Goal: Contribute content: Contribute content

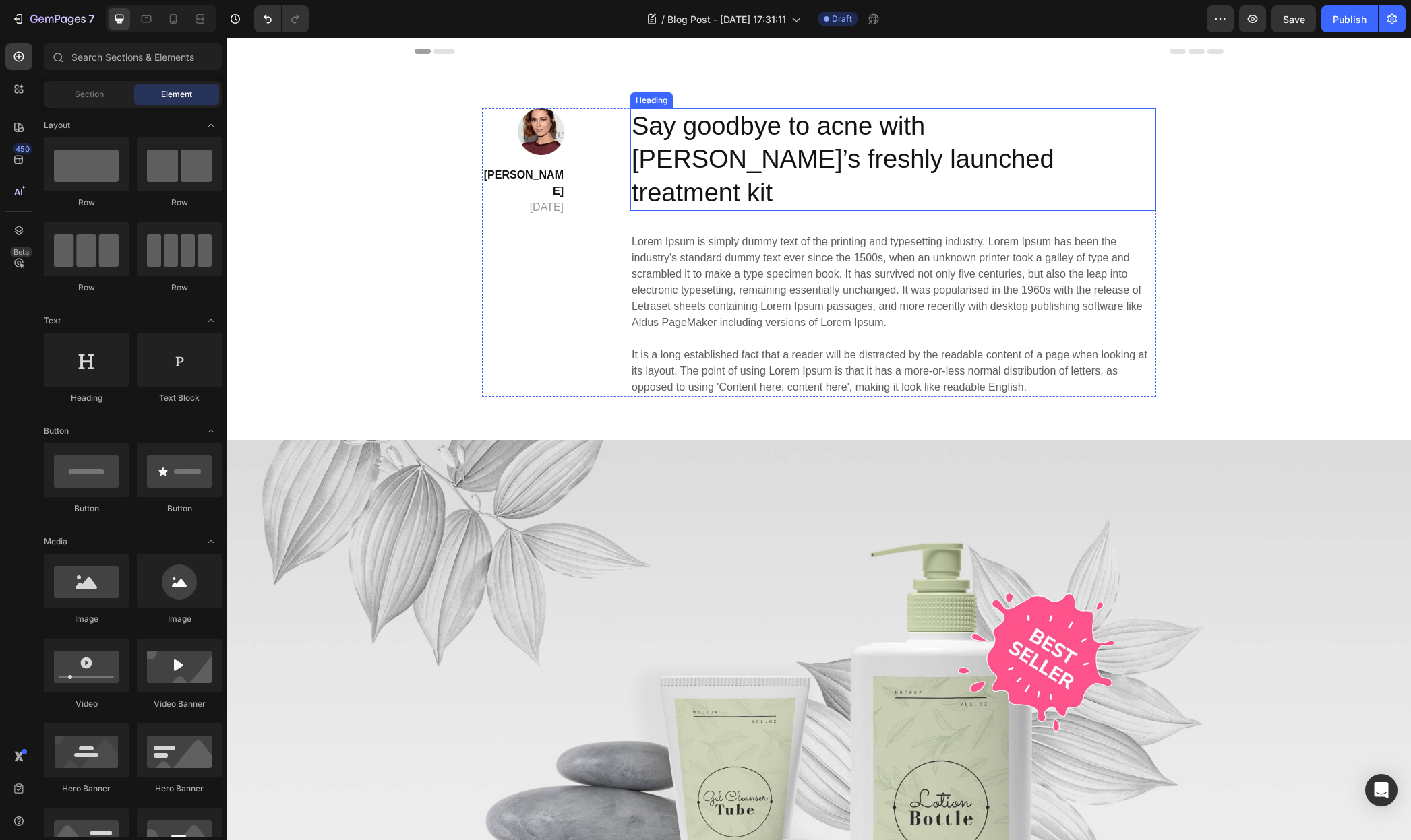
click at [719, 138] on p "Say goodbye to acne with GemSkin’s freshly launched treatment kit" at bounding box center [893, 160] width 523 height 100
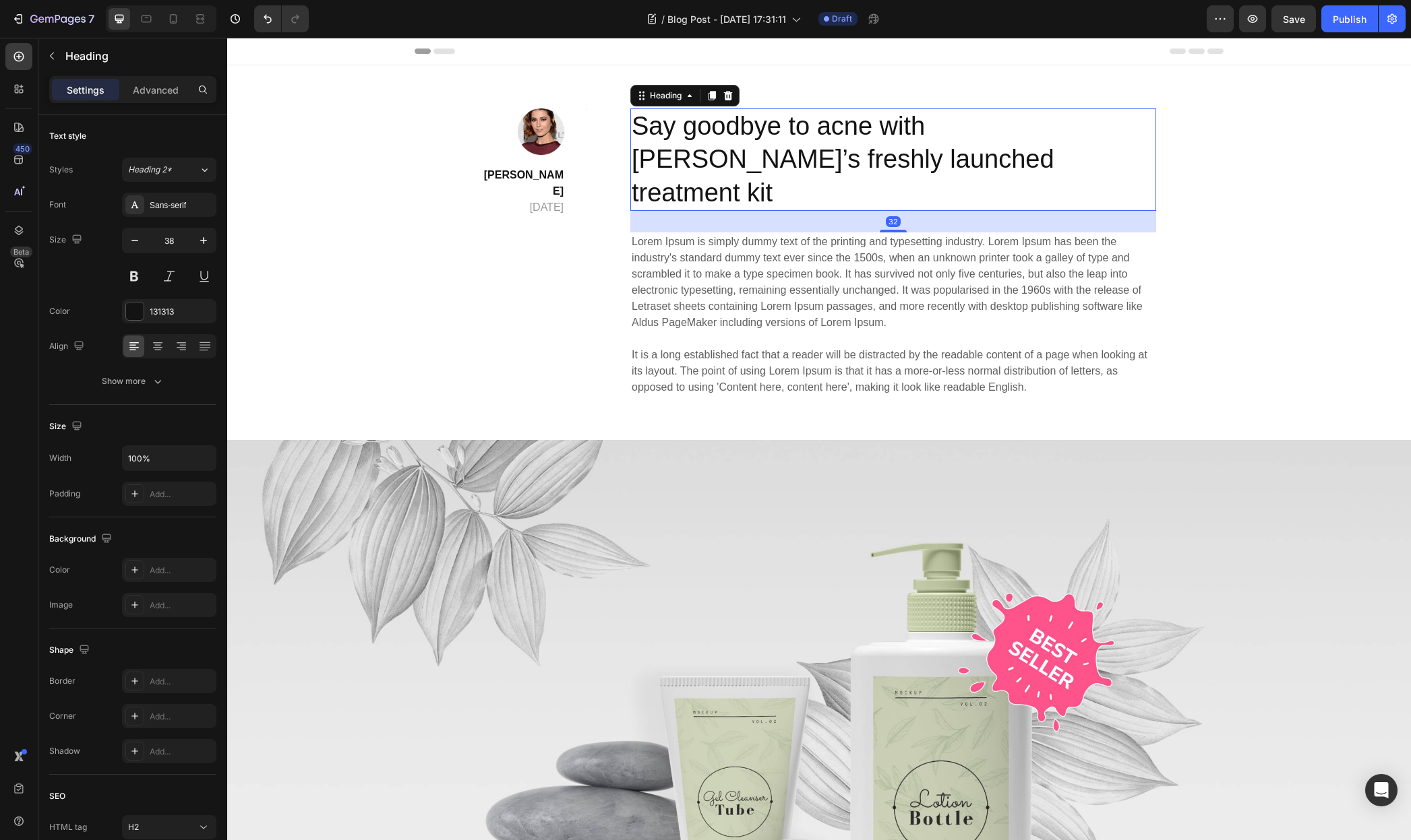
click at [738, 151] on p "Say goodbye to acne with GemSkin’s freshly launched treatment kit" at bounding box center [893, 160] width 523 height 100
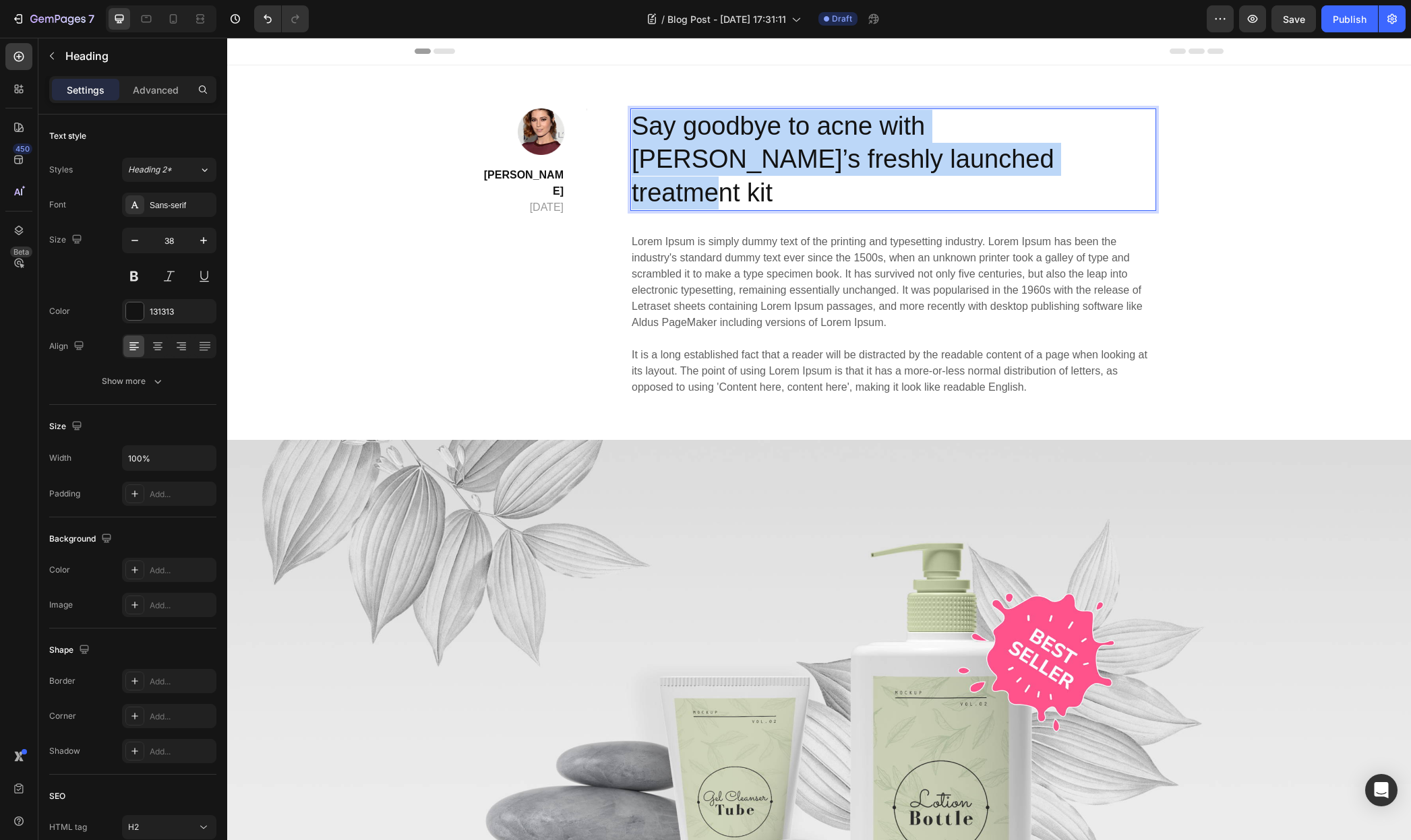
click at [738, 151] on p "Say goodbye to acne with GemSkin’s freshly launched treatment kit" at bounding box center [893, 160] width 523 height 100
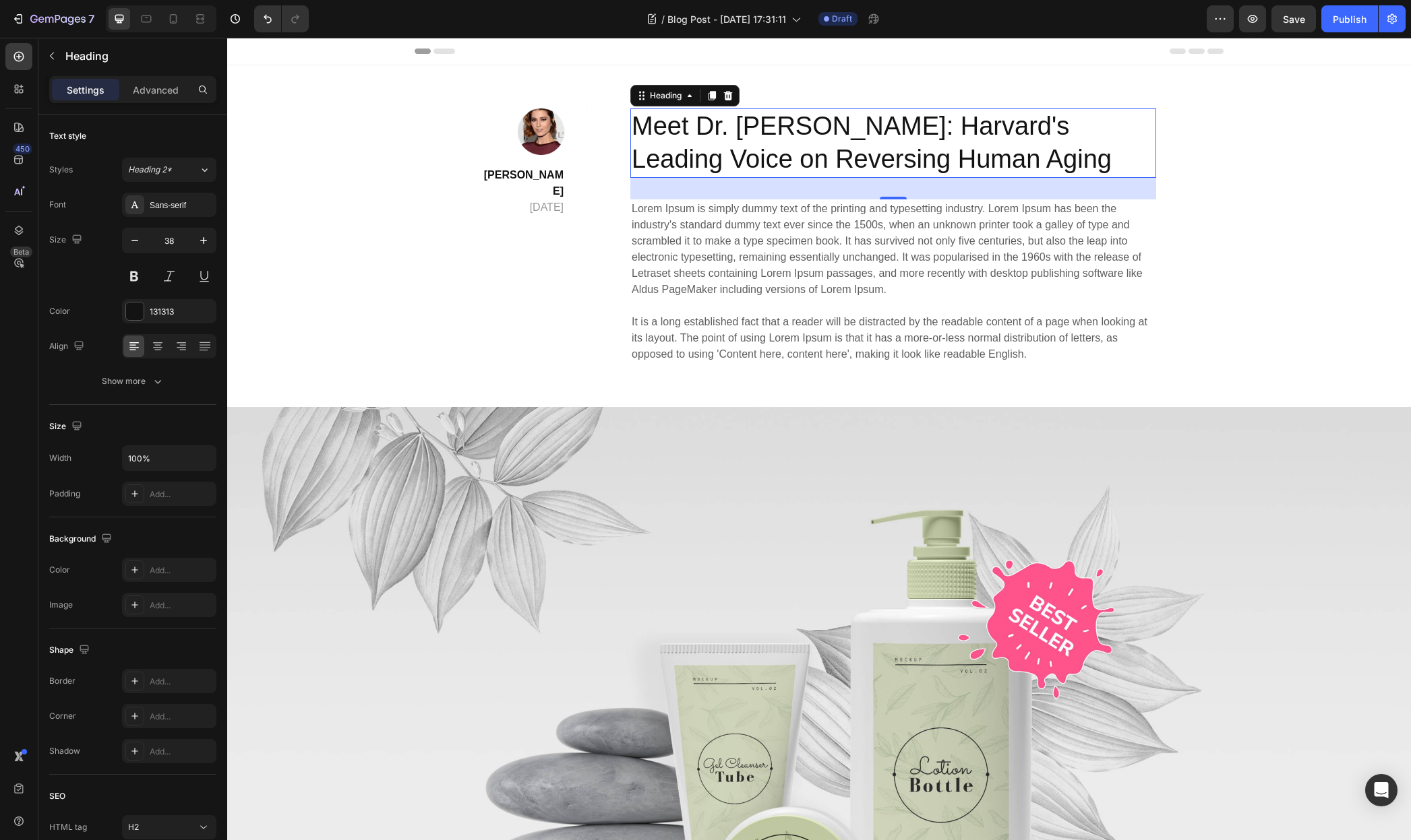
click at [740, 272] on p "Lorem Ipsum is simply dummy text of the printing and typesetting industry. Lore…" at bounding box center [893, 281] width 523 height 162
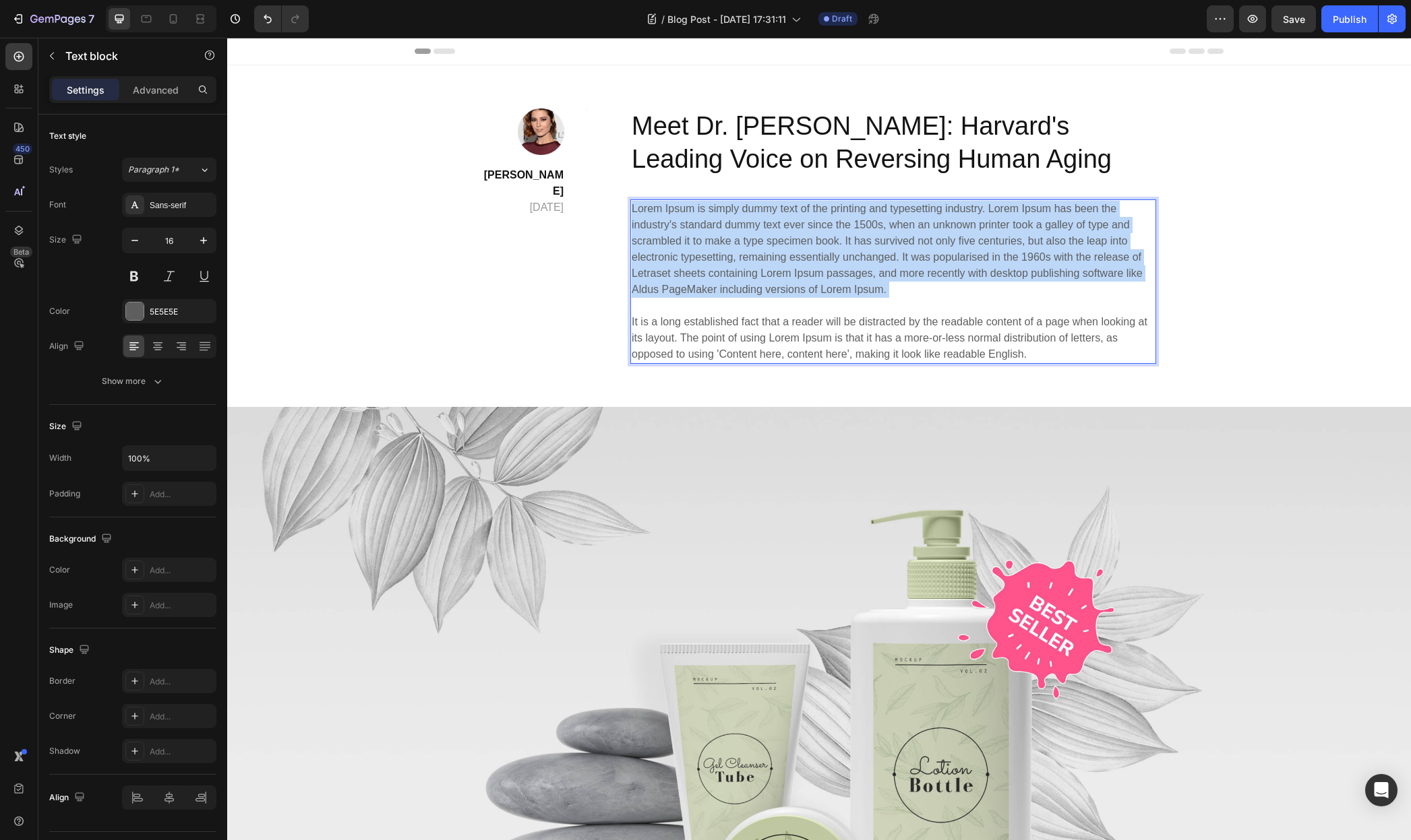
click at [740, 272] on p "Lorem Ipsum is simply dummy text of the printing and typesetting industry. Lore…" at bounding box center [893, 281] width 523 height 162
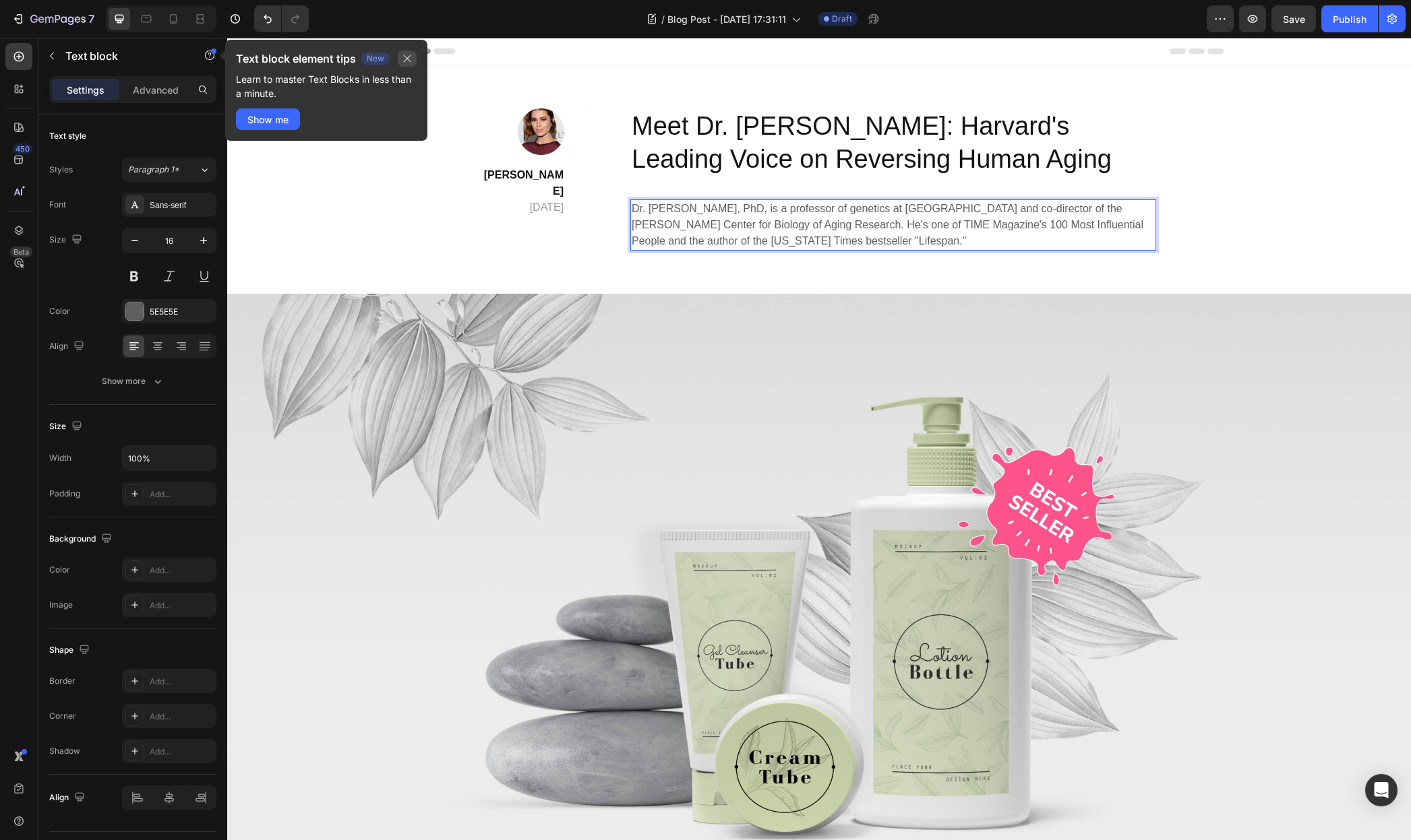
click at [408, 59] on icon "button" at bounding box center [407, 58] width 7 height 7
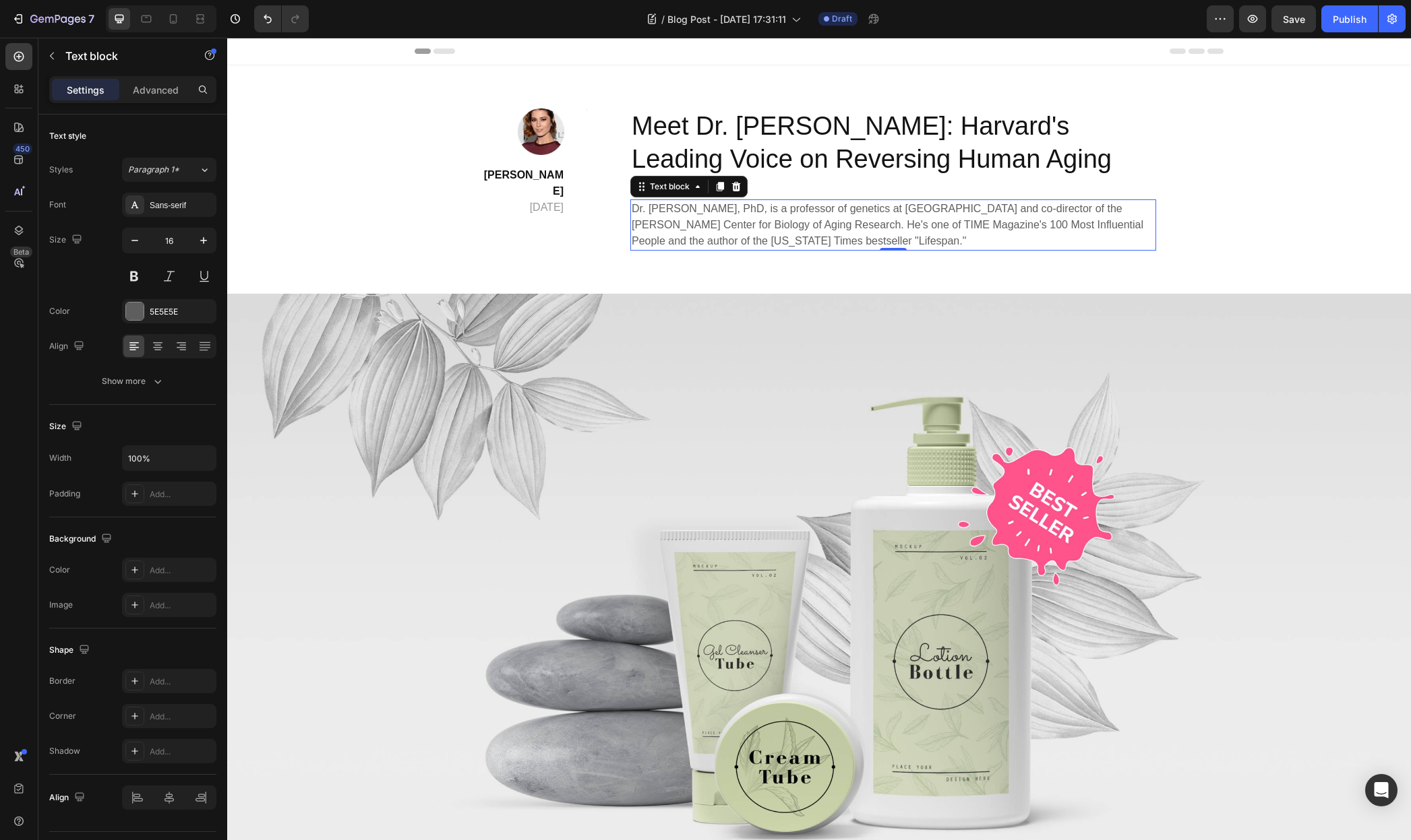
click at [917, 244] on p "Dr. David Sinclair, PhD, is a professor of genetics at Harvard Medical School a…" at bounding box center [893, 224] width 523 height 49
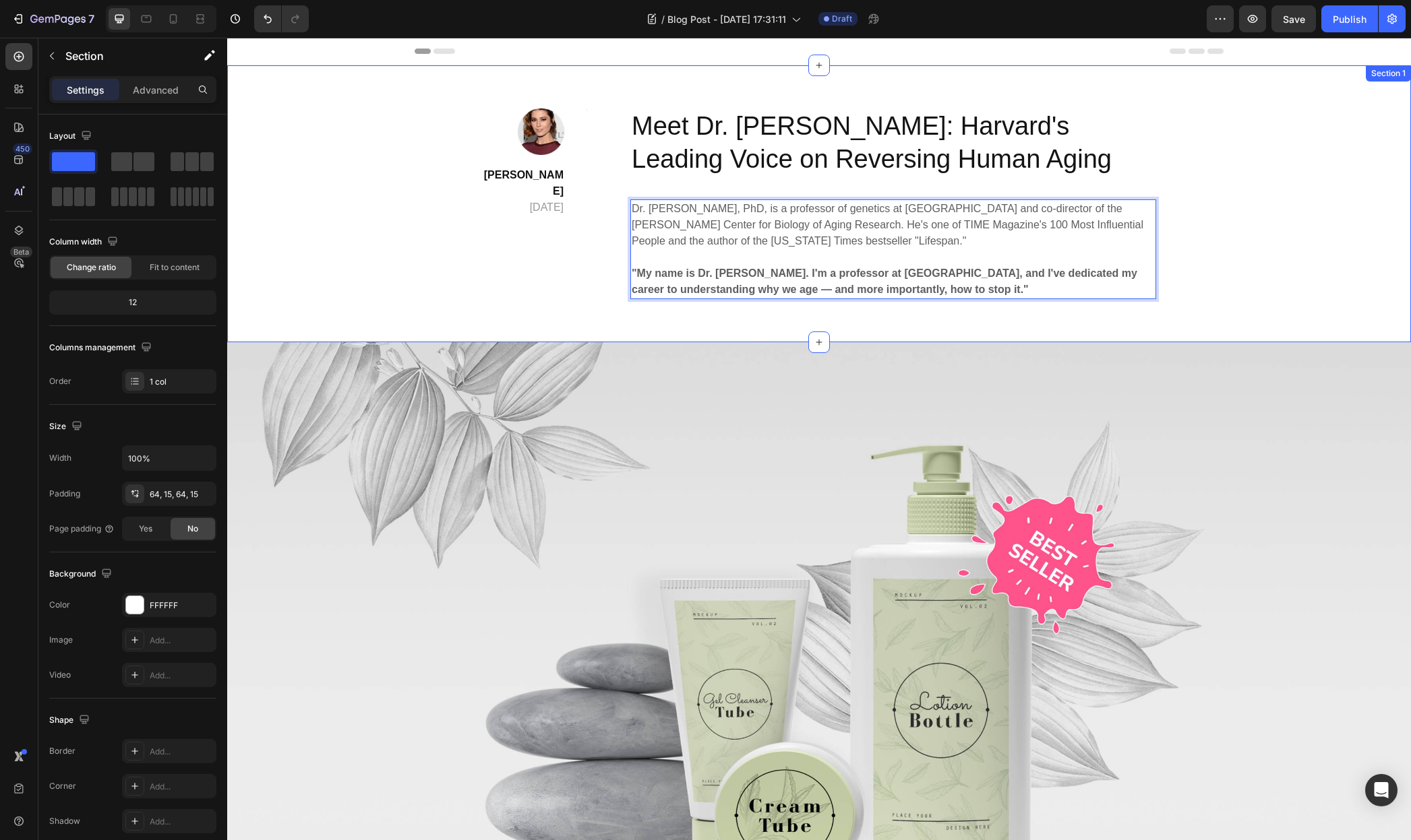
click at [1272, 279] on div "Image Lily Phi April 29,2020 Text block Title Line Row Meet Dr. David Sinclair:…" at bounding box center [819, 204] width 1164 height 191
click at [701, 283] on strong ""My name is Dr. David Sinclair. I'm a professor at Harvard Medical School, and …" at bounding box center [884, 281] width 506 height 28
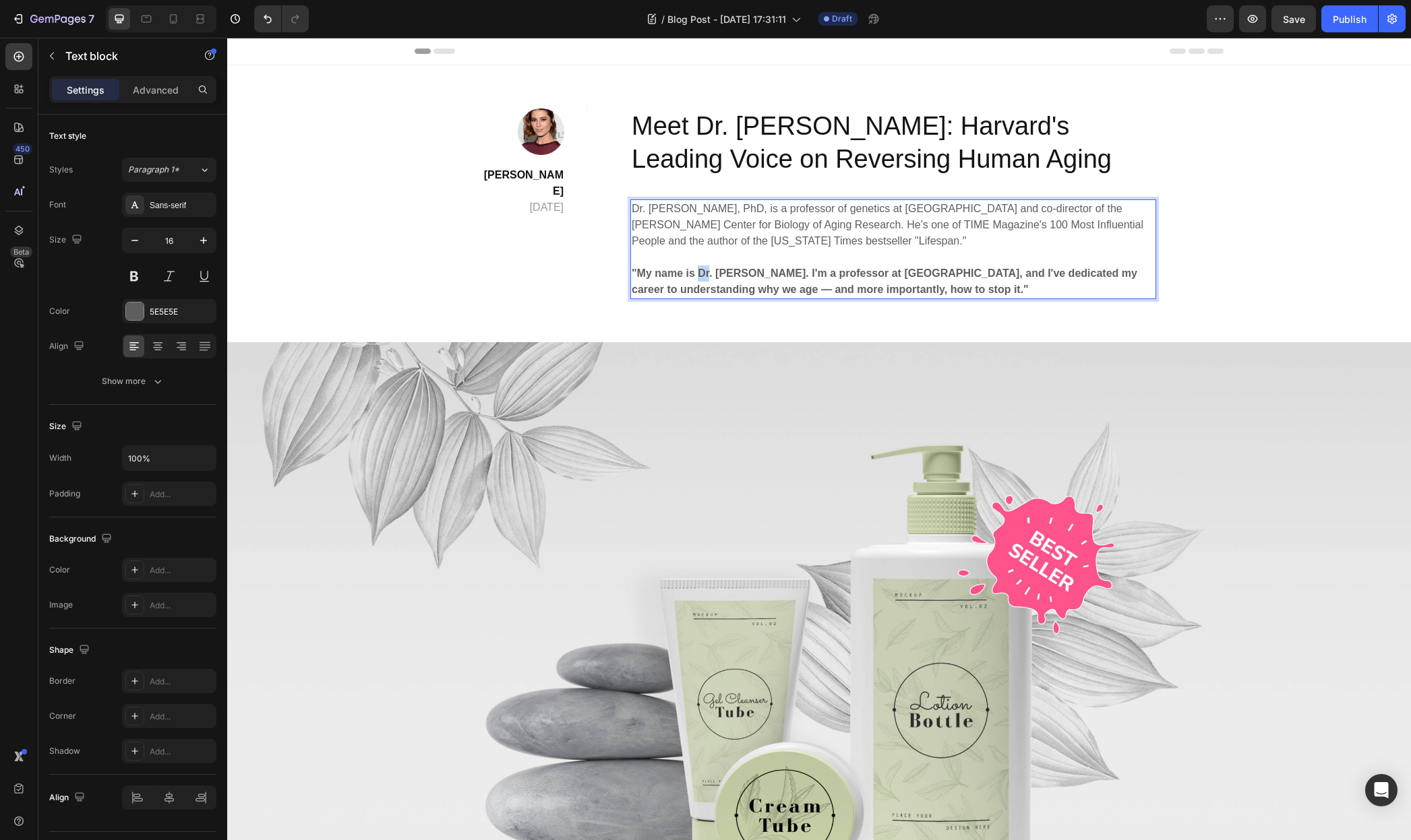
click at [695, 272] on strong ""My name is Dr. David Sinclair. I'm a professor at Harvard Medical School, and …" at bounding box center [884, 281] width 506 height 28
click at [691, 273] on strong ""My name is Dr. David Sinclair. I'm a professor at Harvard Medical School, and …" at bounding box center [884, 281] width 506 height 28
drag, startPoint x: 693, startPoint y: 272, endPoint x: 780, endPoint y: 274, distance: 87.0
click at [780, 274] on strong ""My name is Dr. David Sinclair. I'm a professor at Harvard Medical School, and …" at bounding box center [884, 281] width 506 height 28
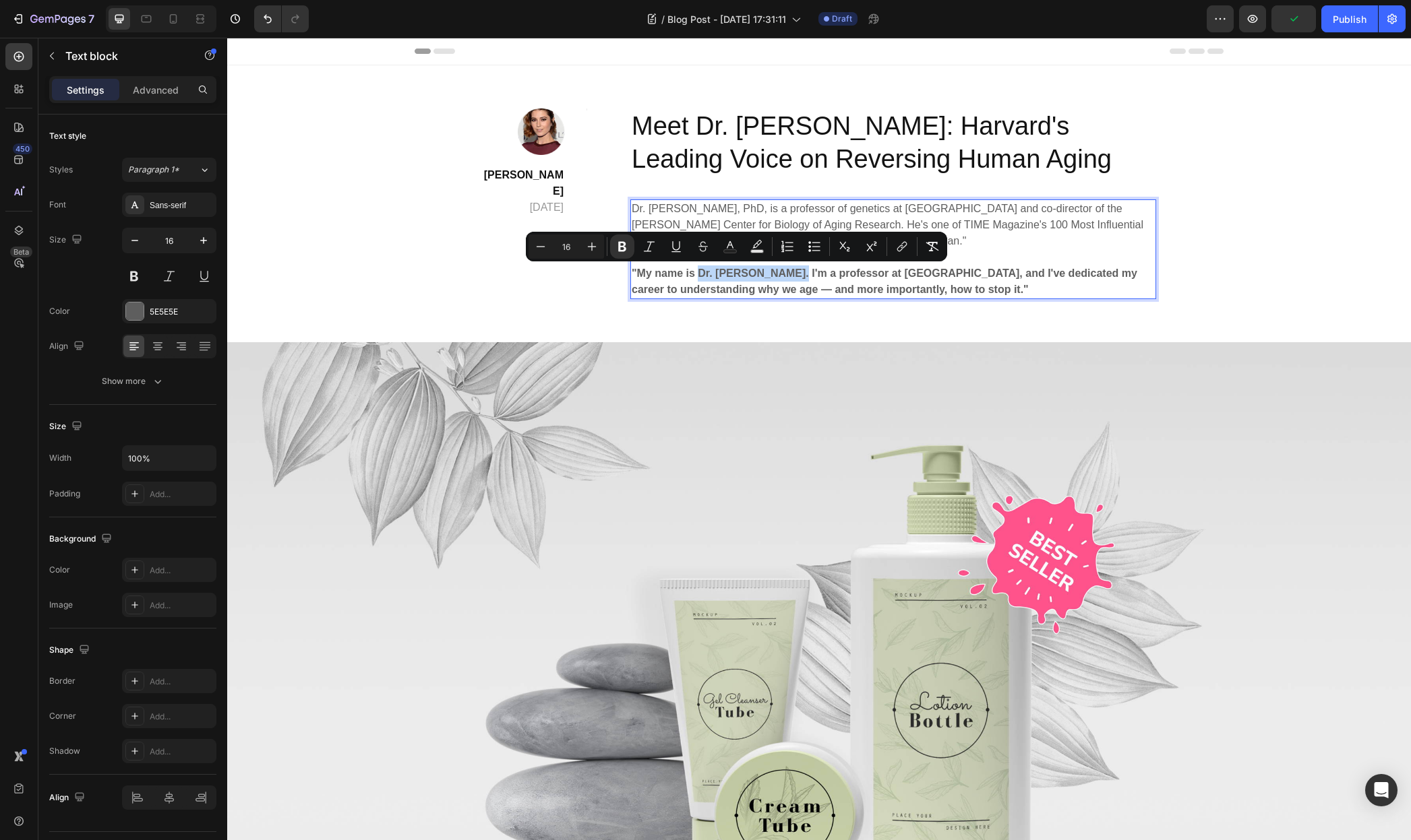
copy strong "Dr. David Sinclair"
click at [540, 171] on strong "Lily Phi" at bounding box center [524, 184] width 80 height 28
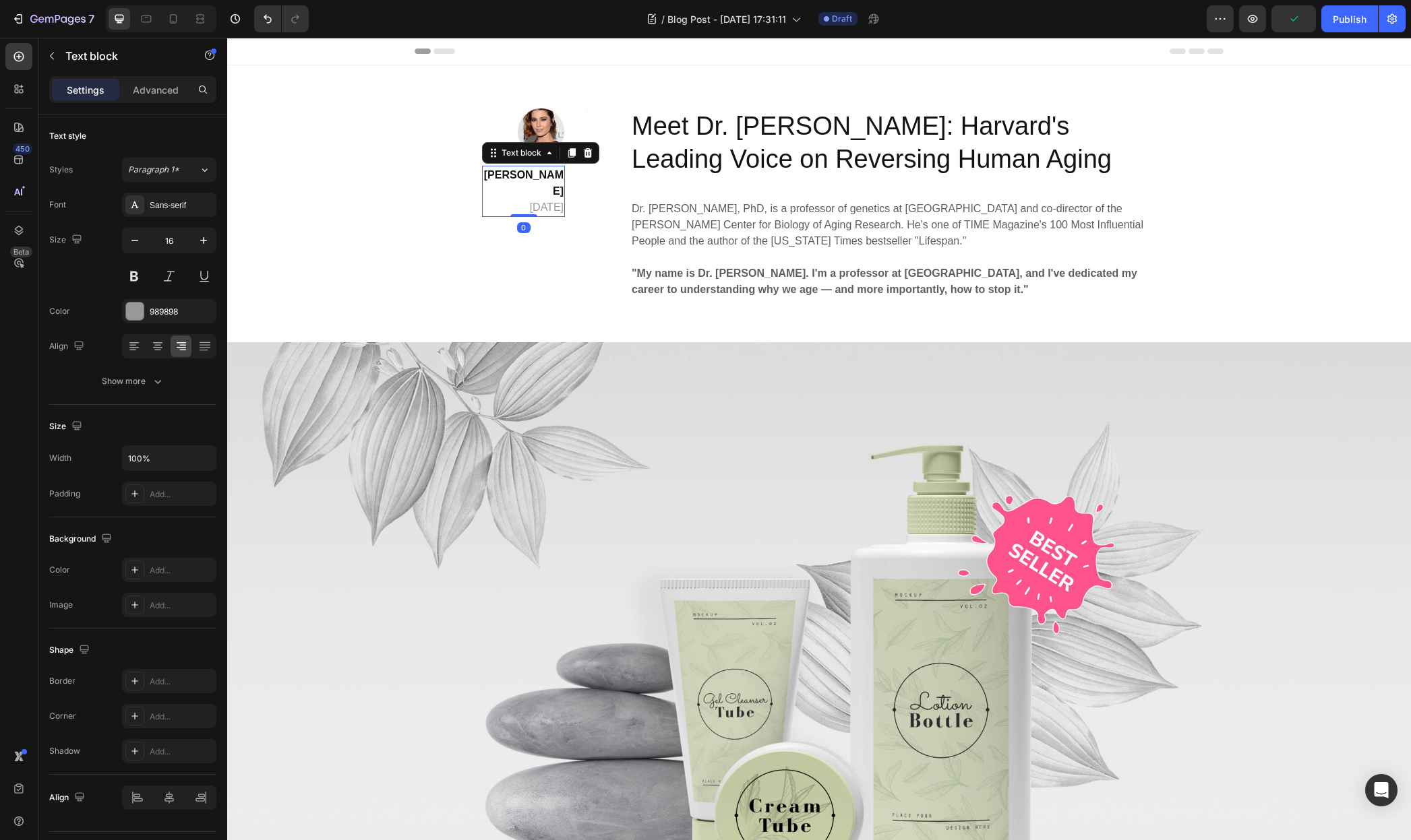
click at [538, 175] on strong "Lily Phi" at bounding box center [524, 184] width 80 height 28
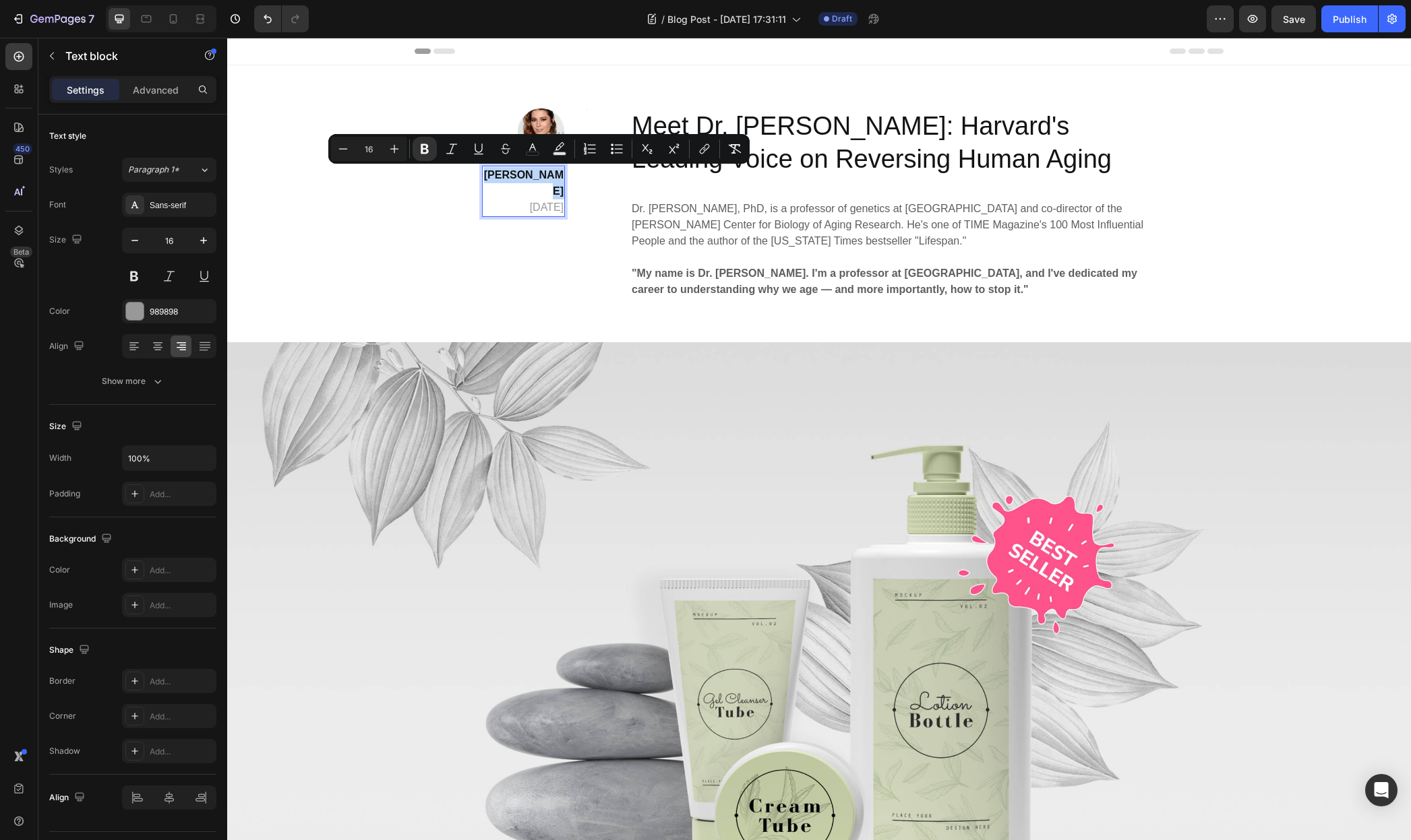
click at [556, 176] on strong "Lily Phi" at bounding box center [524, 184] width 80 height 28
drag, startPoint x: 556, startPoint y: 176, endPoint x: 525, endPoint y: 172, distance: 31.3
click at [525, 172] on strong "Lily Phi" at bounding box center [524, 184] width 80 height 28
click at [513, 173] on p "Lily Phi April 29,2020" at bounding box center [523, 192] width 80 height 49
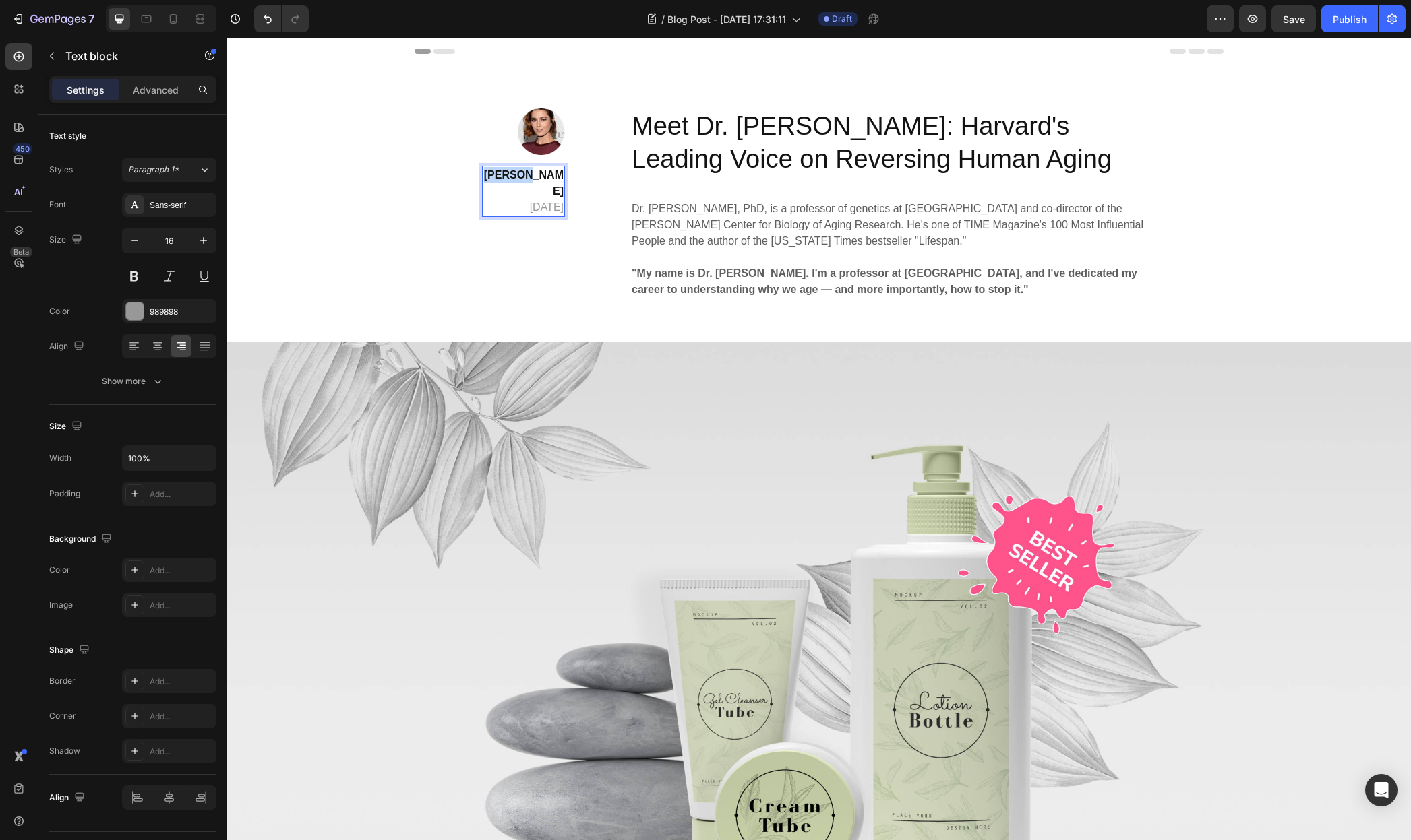
drag, startPoint x: 511, startPoint y: 174, endPoint x: 554, endPoint y: 177, distance: 43.1
click at [554, 177] on p "Lily Phi April 29,2020" at bounding box center [523, 192] width 80 height 49
click at [545, 192] on strong "Dr. David Sinclair" at bounding box center [524, 192] width 80 height 44
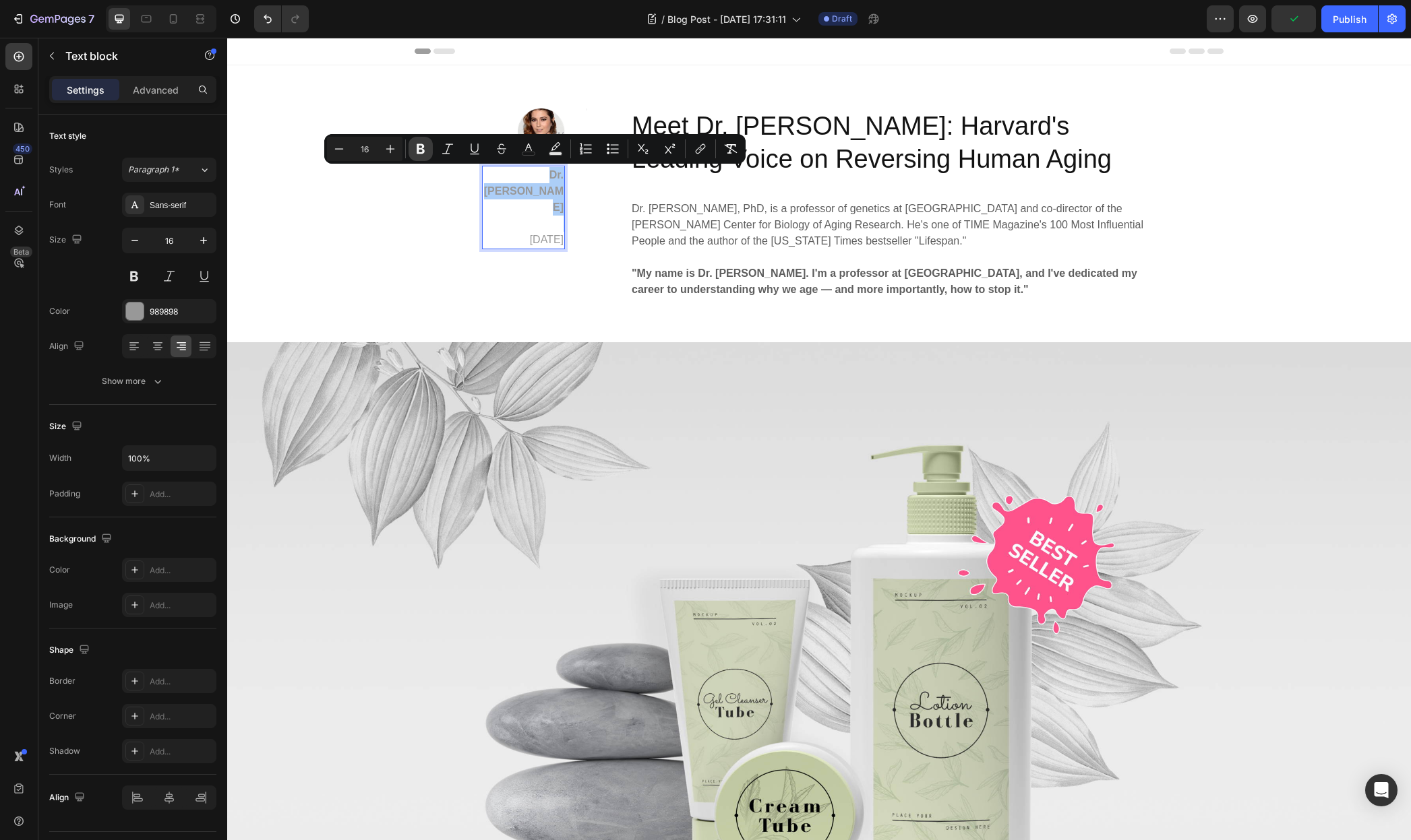
click at [425, 148] on icon "Editor contextual toolbar" at bounding box center [421, 150] width 14 height 14
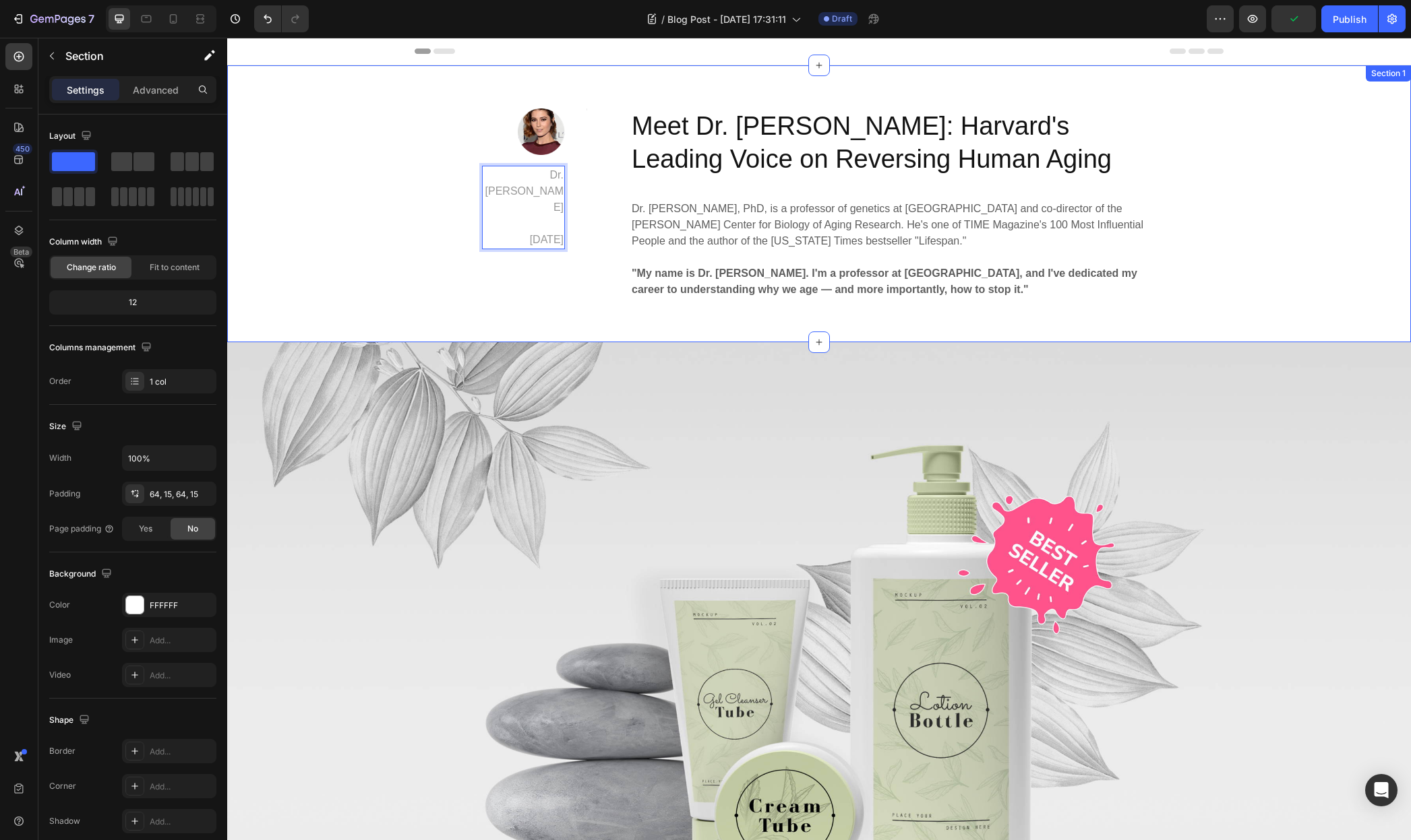
click at [423, 148] on div "Image Dr. David Sinclair April 29,2020 Text block 0 Title Line Row Meet Dr. Dav…" at bounding box center [819, 204] width 1164 height 191
click at [559, 189] on div "Dr. David Sinclair April 29,2020" at bounding box center [523, 208] width 83 height 84
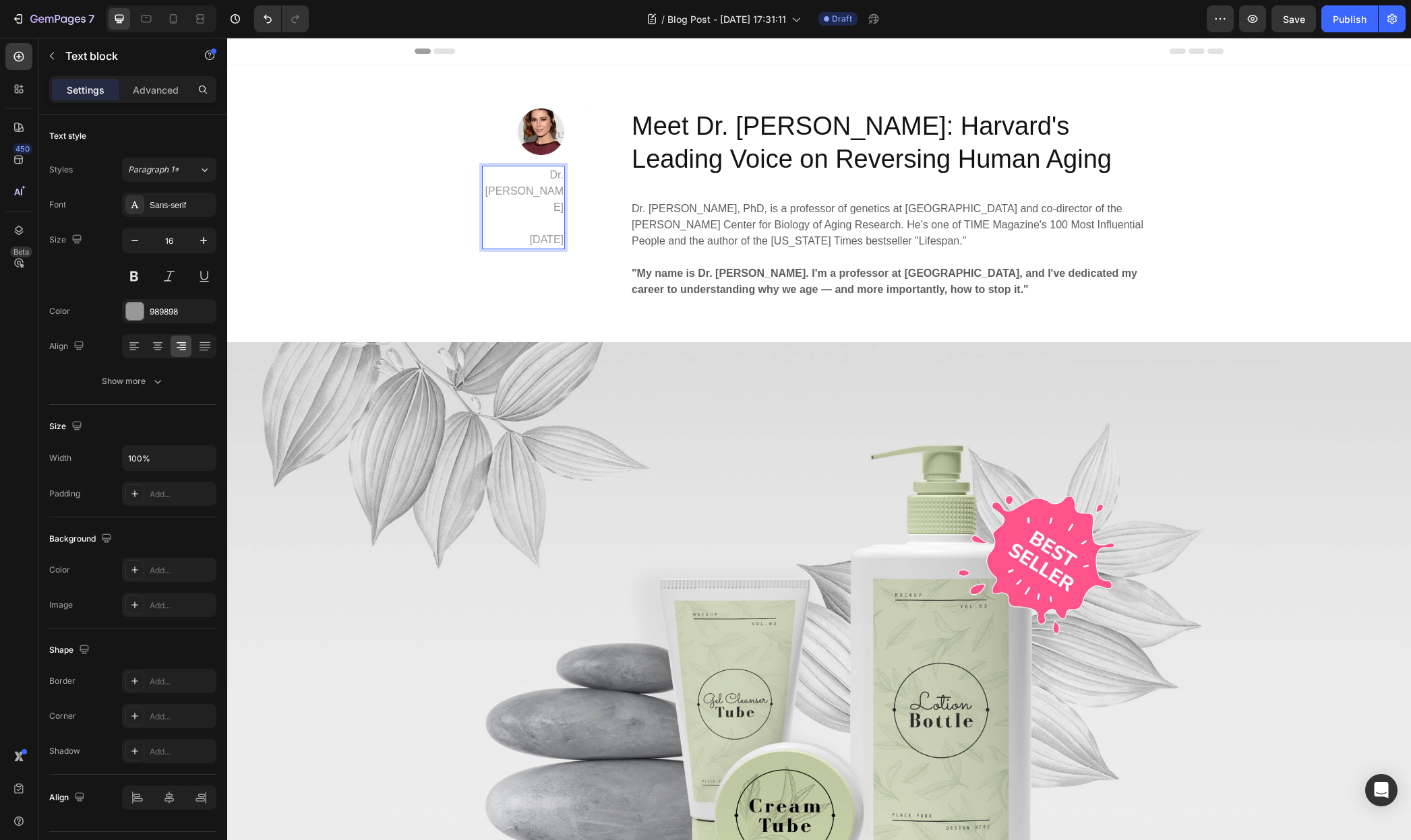
click at [538, 185] on p "Dr. David Sinclair" at bounding box center [523, 192] width 80 height 49
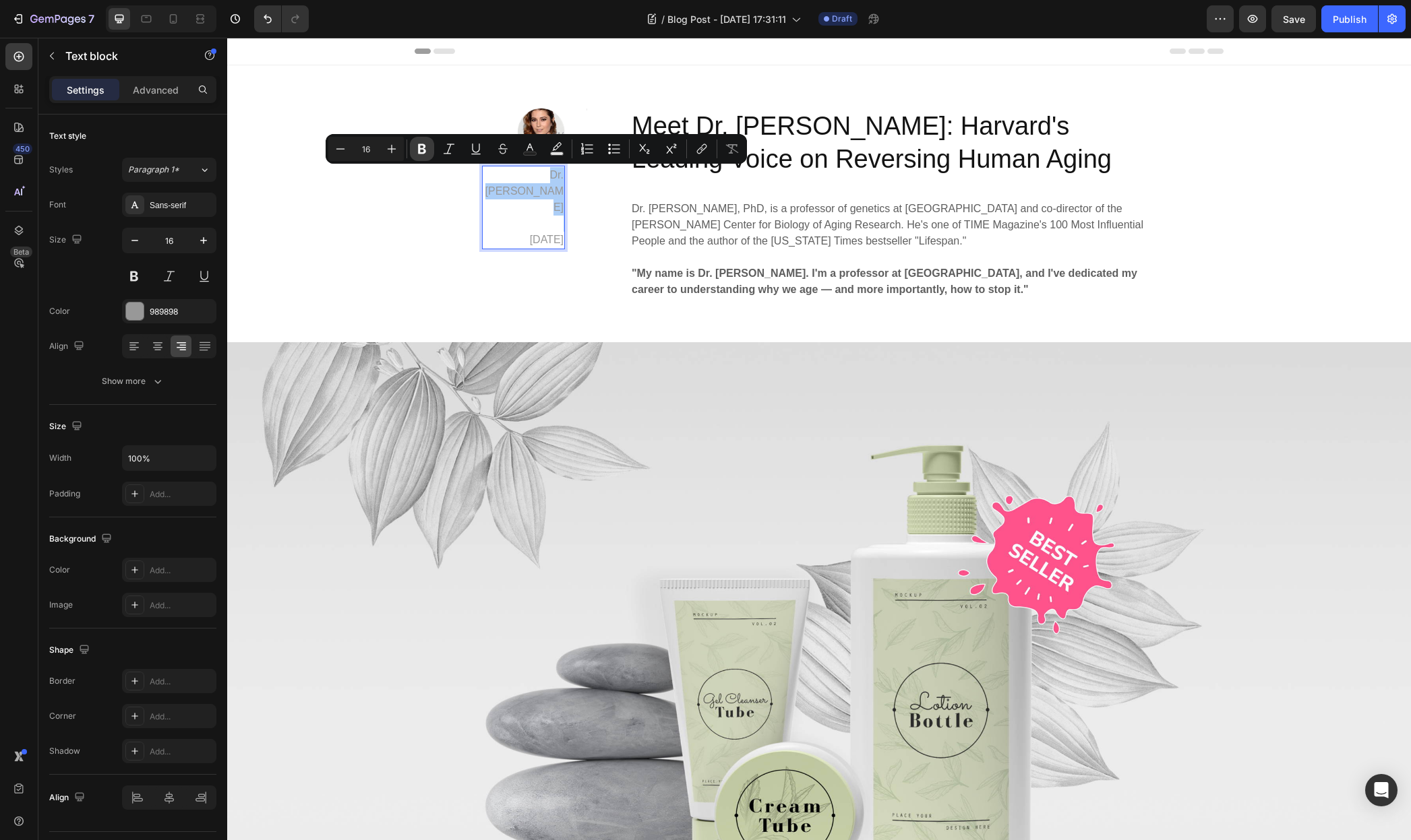
click at [427, 146] on icon "Editor contextual toolbar" at bounding box center [422, 150] width 14 height 14
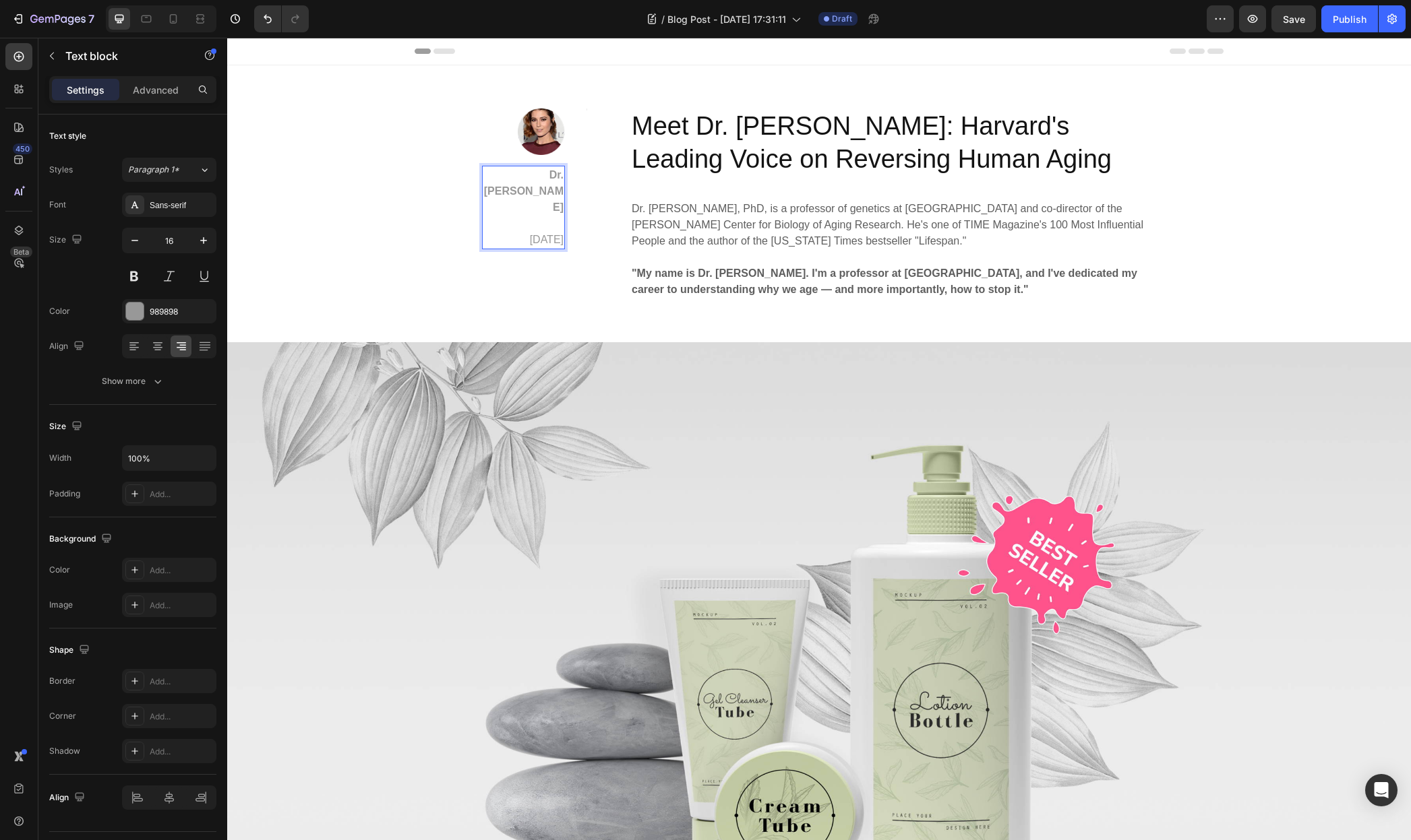
click at [534, 185] on strong "Dr. David Sinclair" at bounding box center [524, 192] width 80 height 44
click at [146, 312] on div "989898" at bounding box center [169, 311] width 95 height 24
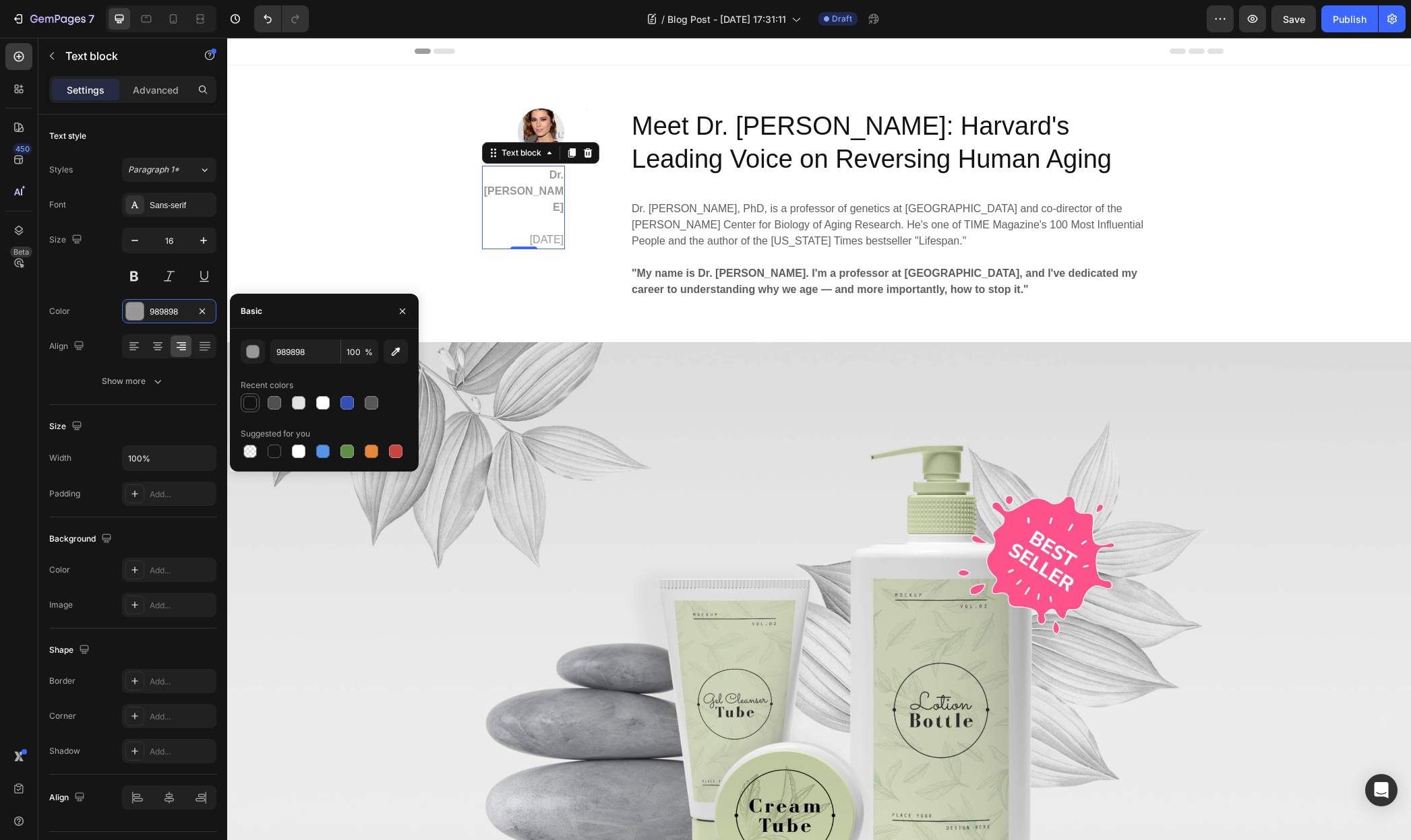
click at [245, 407] on div at bounding box center [250, 403] width 14 height 14
type input "121212"
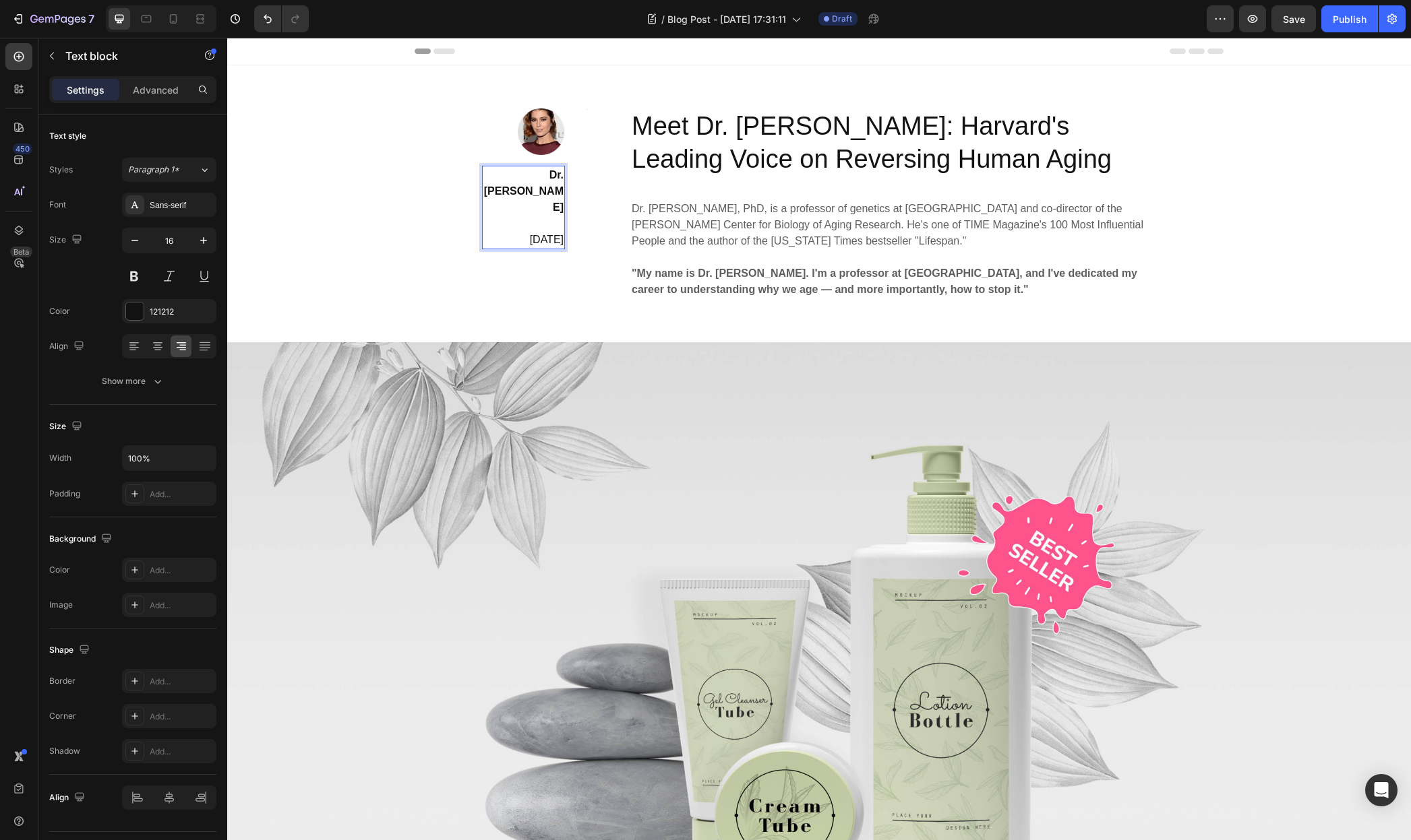
click at [520, 220] on p "April 29,2020" at bounding box center [523, 231] width 80 height 32
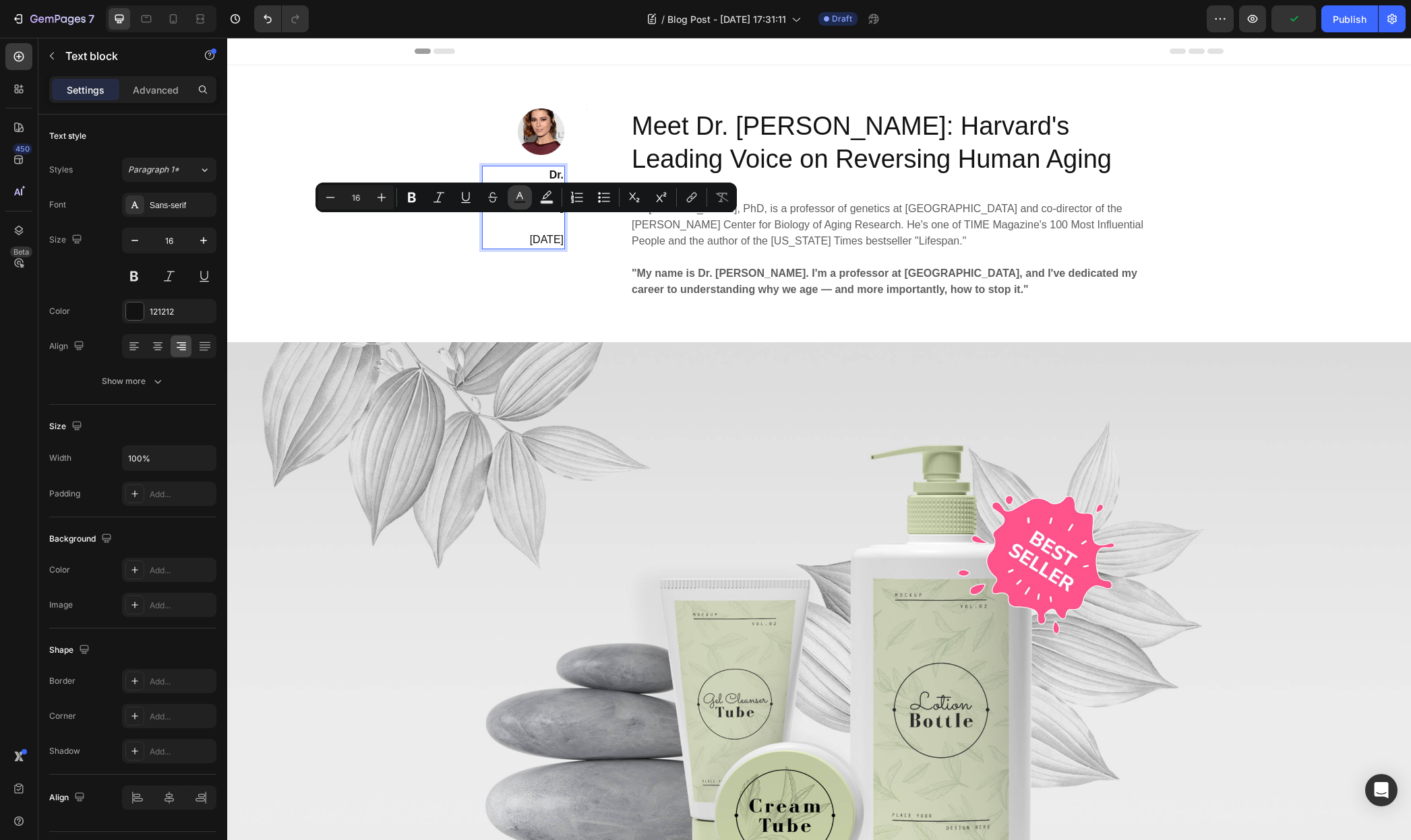
click at [516, 198] on icon "Editor contextual toolbar" at bounding box center [520, 198] width 14 height 14
type input "121212"
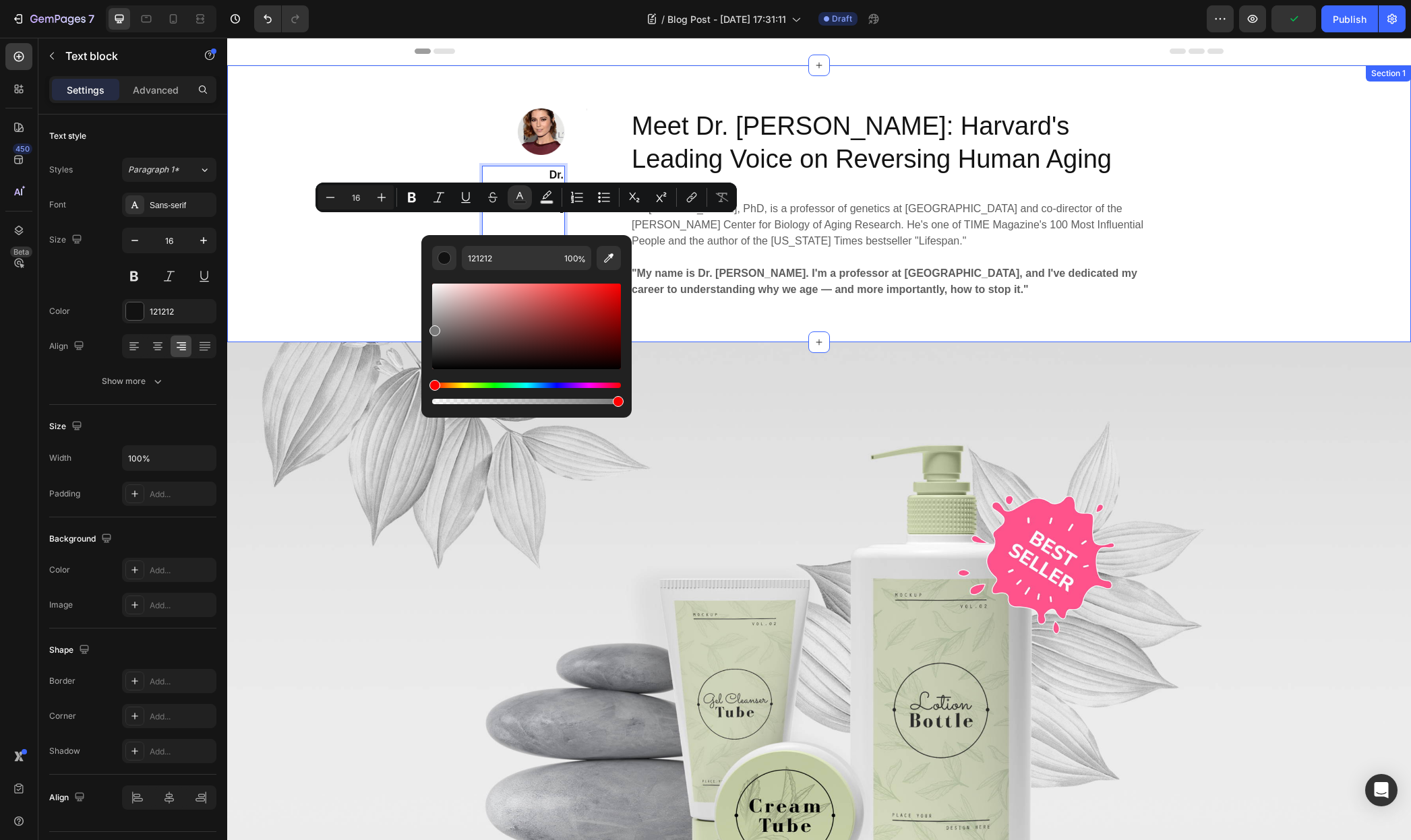
type input "757575"
drag, startPoint x: 660, startPoint y: 365, endPoint x: 406, endPoint y: 331, distance: 256.3
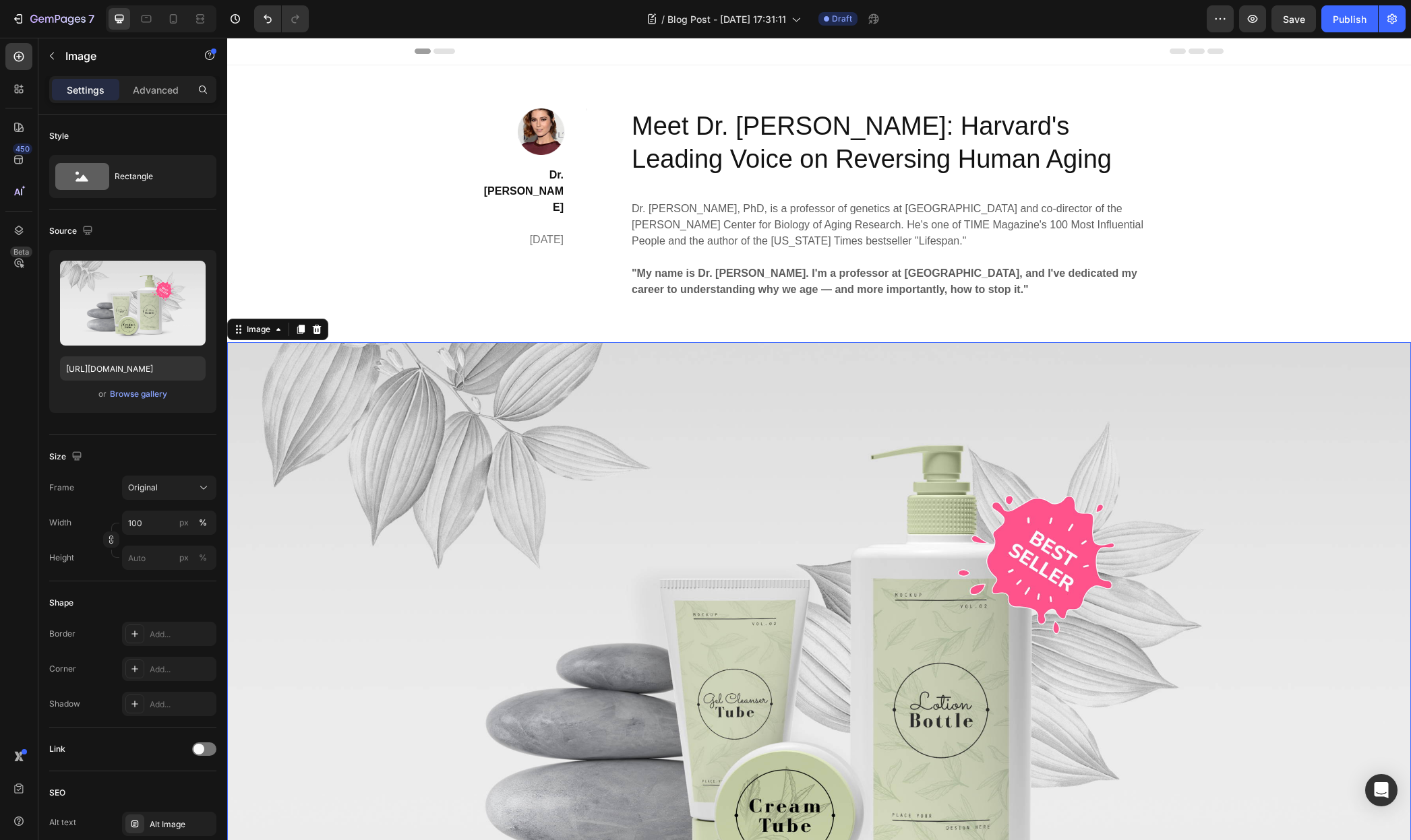
click at [736, 384] on img at bounding box center [819, 649] width 1183 height 616
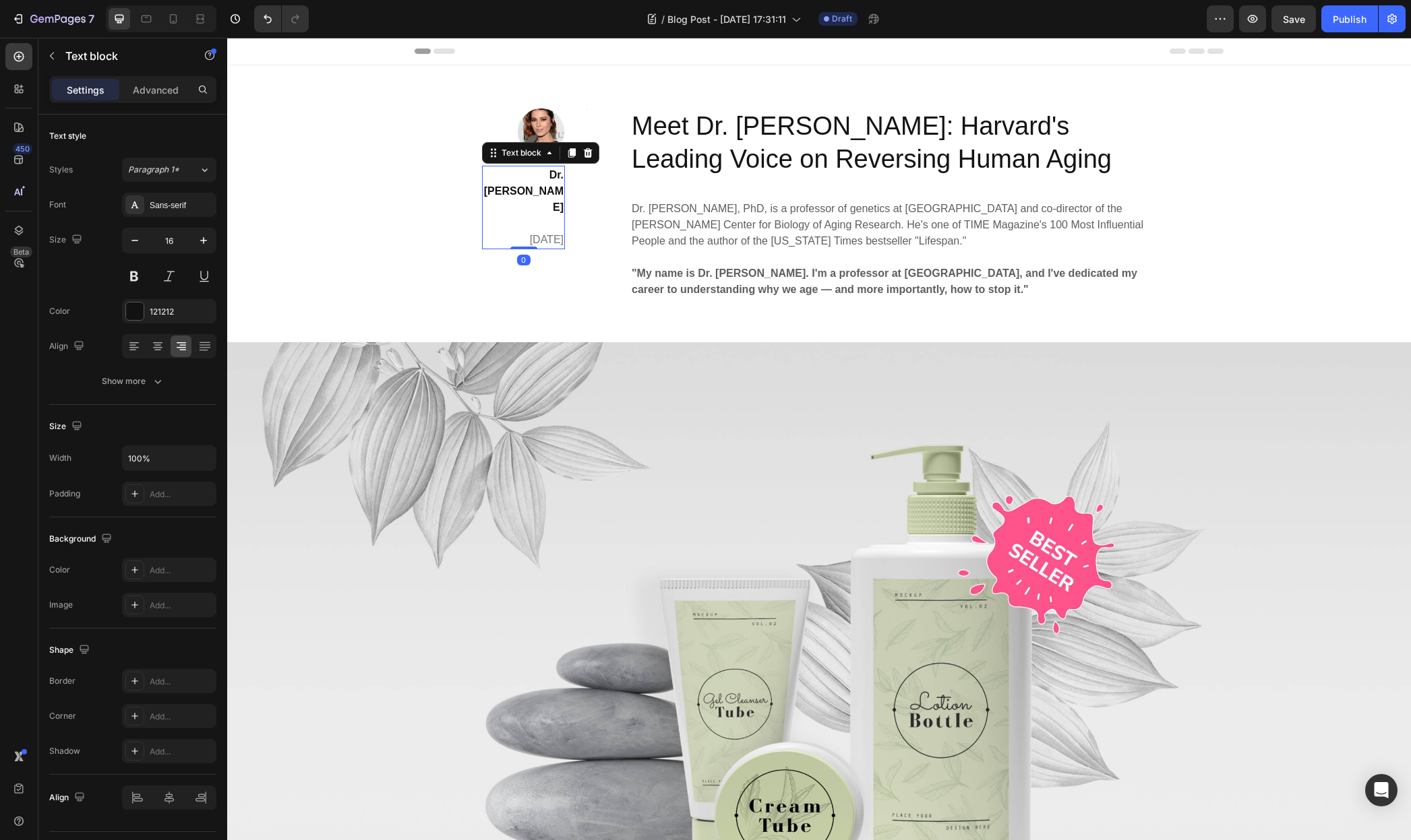
click at [545, 188] on strong "Dr. David Sinclair" at bounding box center [524, 192] width 80 height 44
click at [170, 18] on icon at bounding box center [174, 19] width 14 height 14
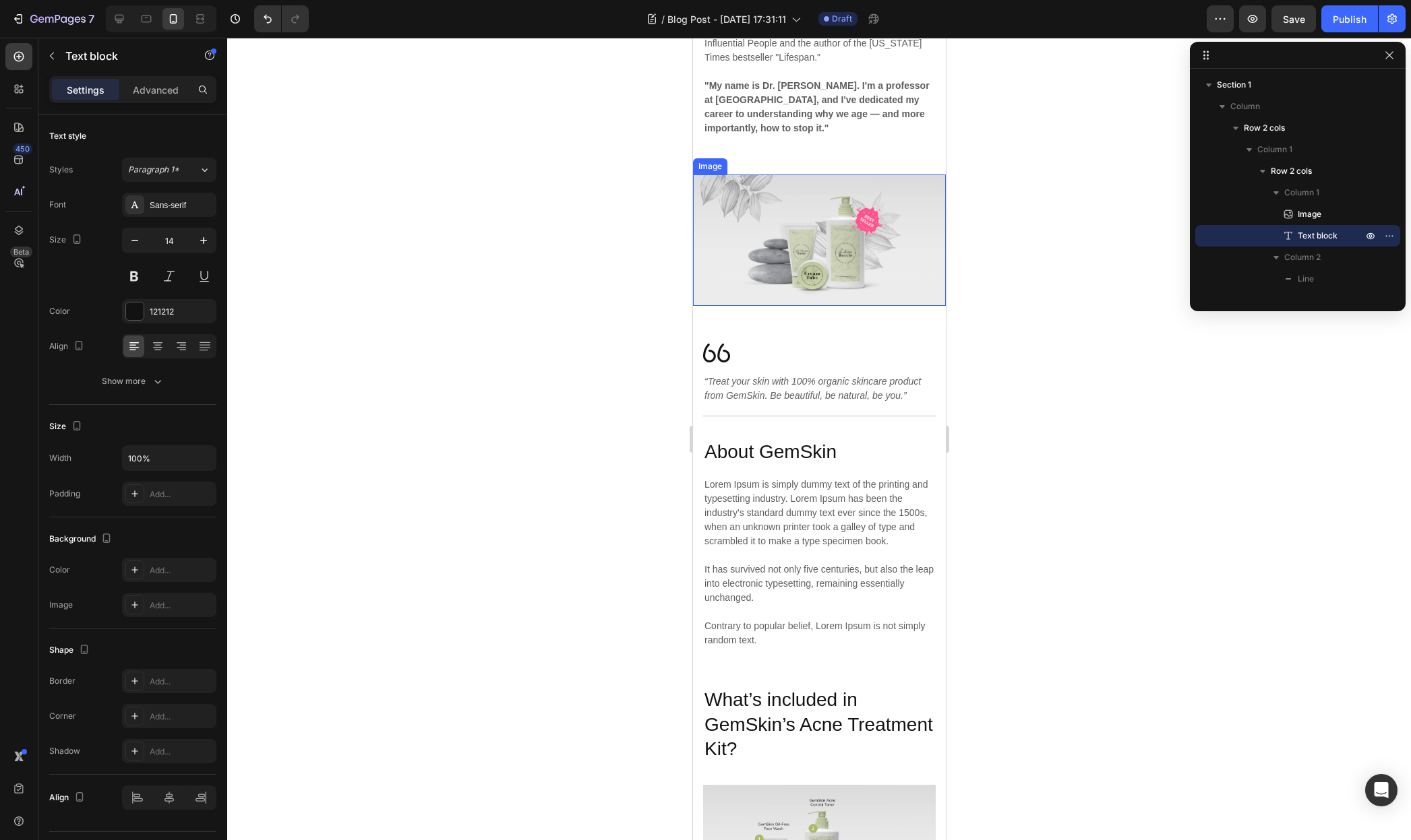
scroll to position [421, 0]
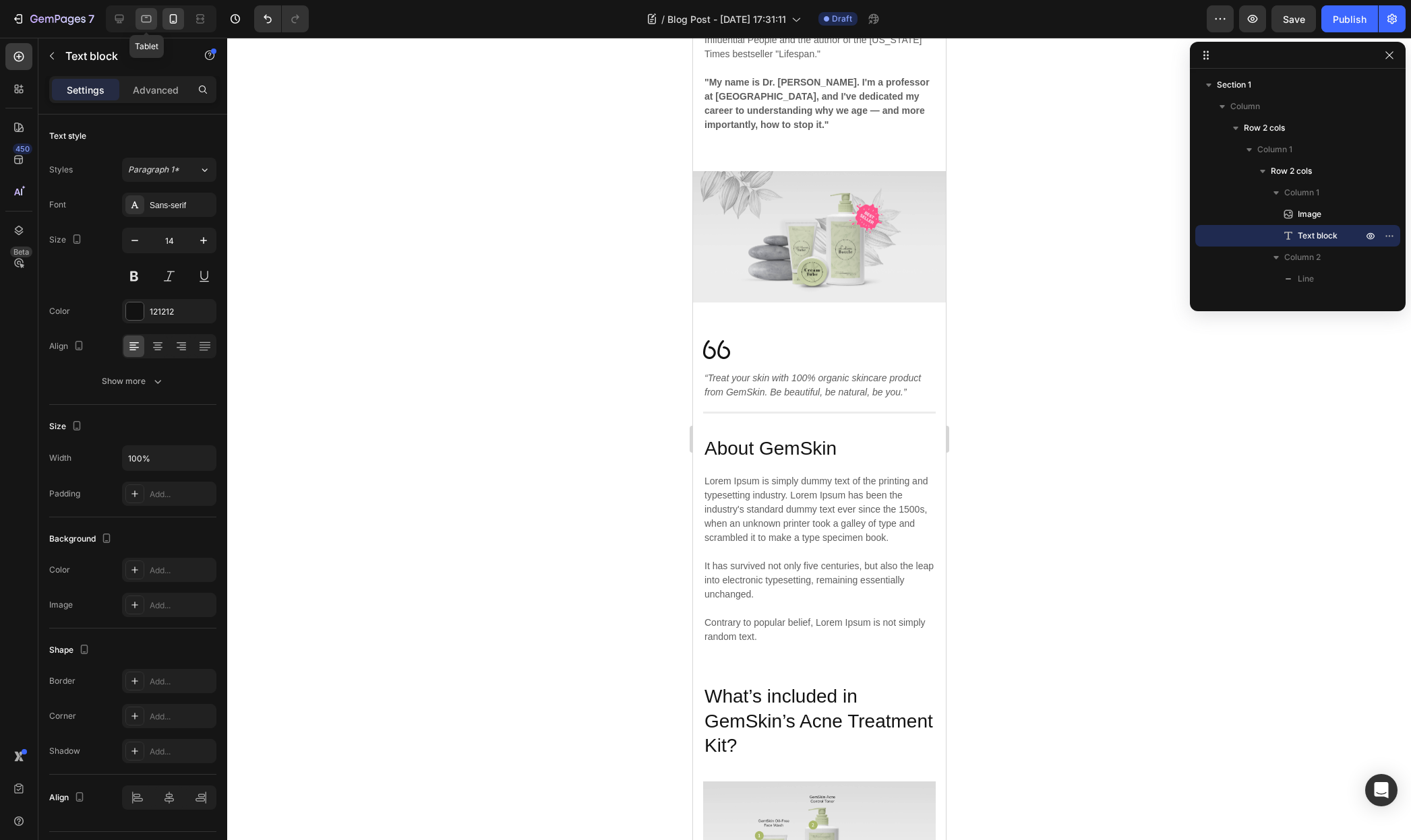
click at [150, 24] on icon at bounding box center [147, 19] width 14 height 14
type input "16"
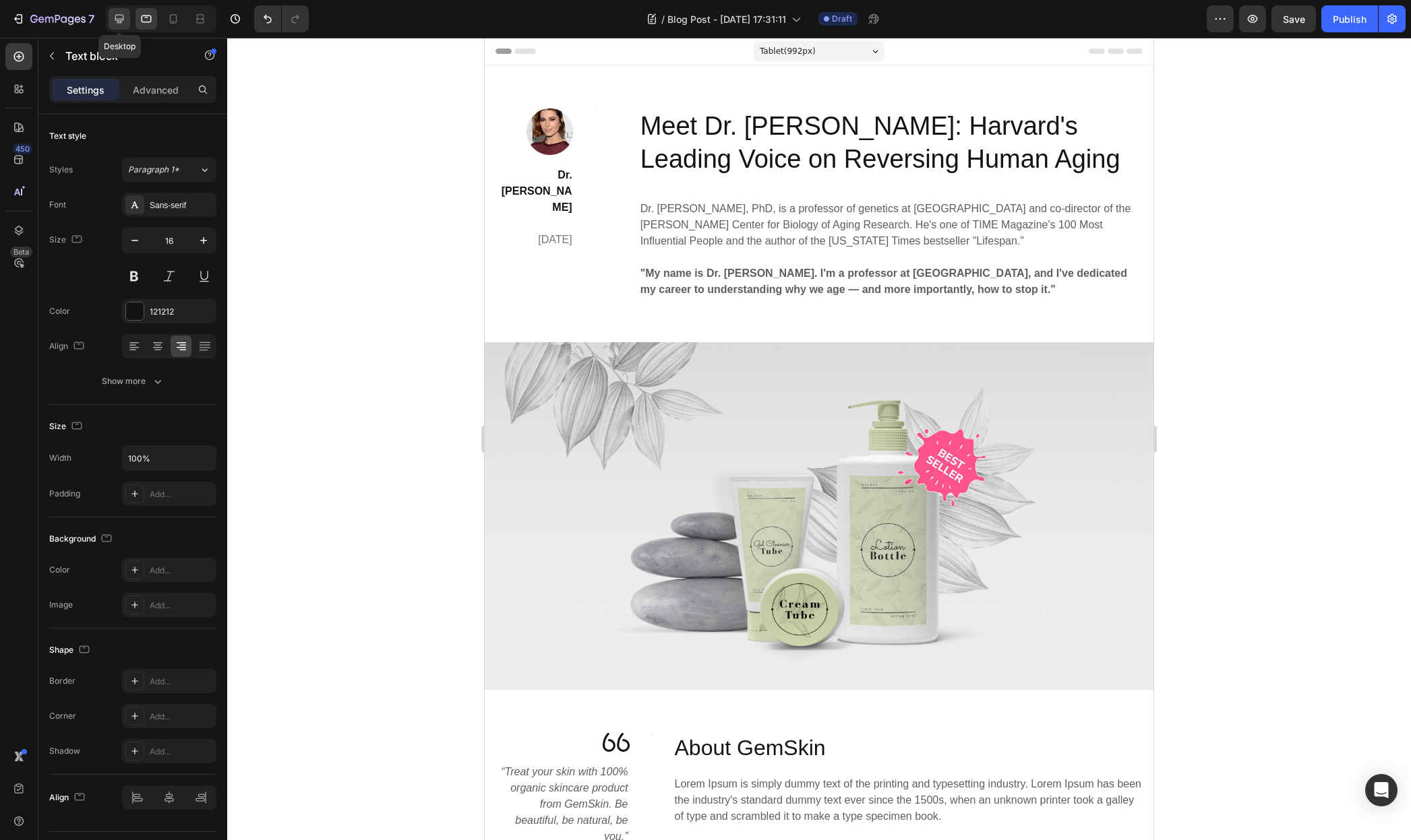
click at [111, 18] on div at bounding box center [120, 19] width 22 height 22
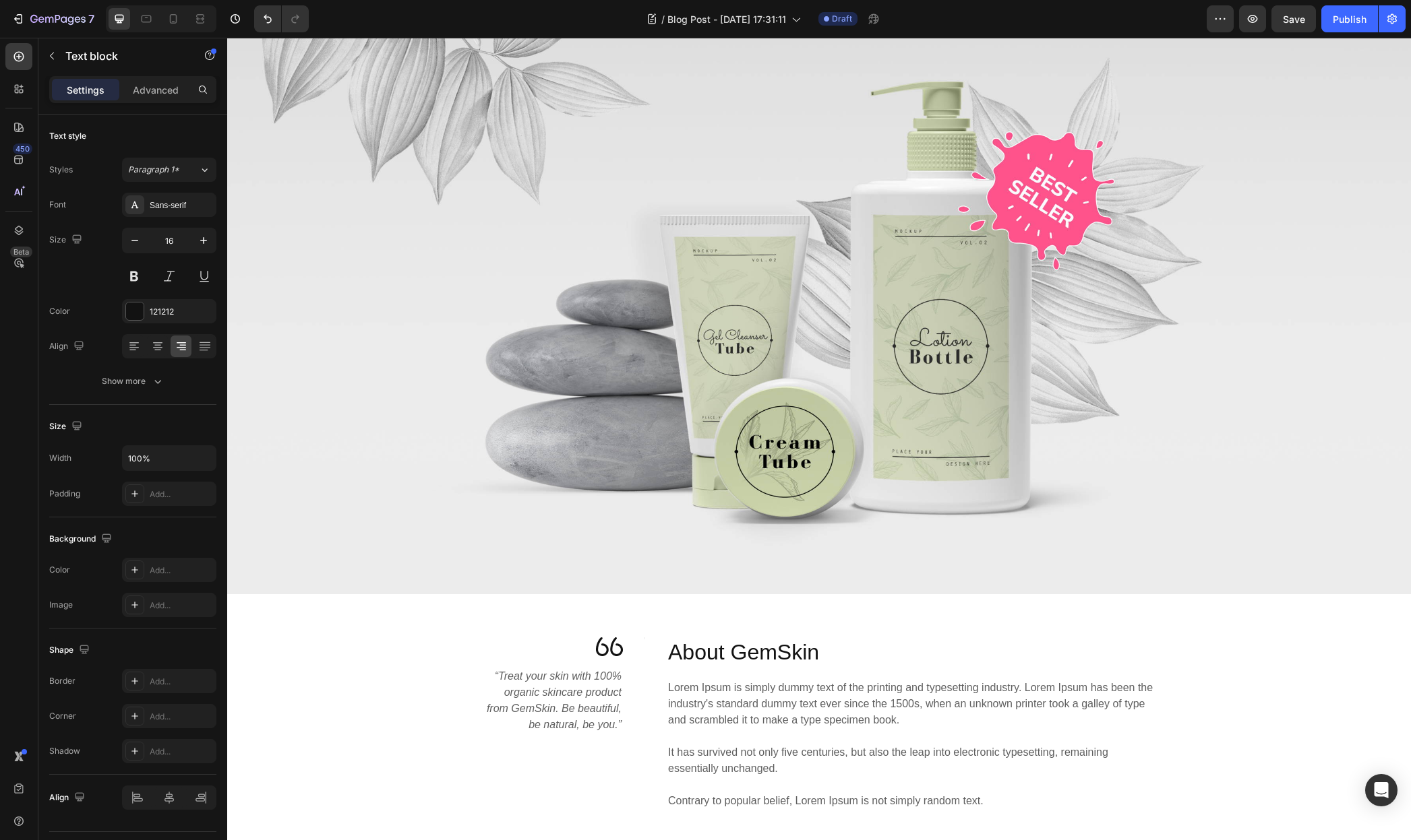
scroll to position [515, 0]
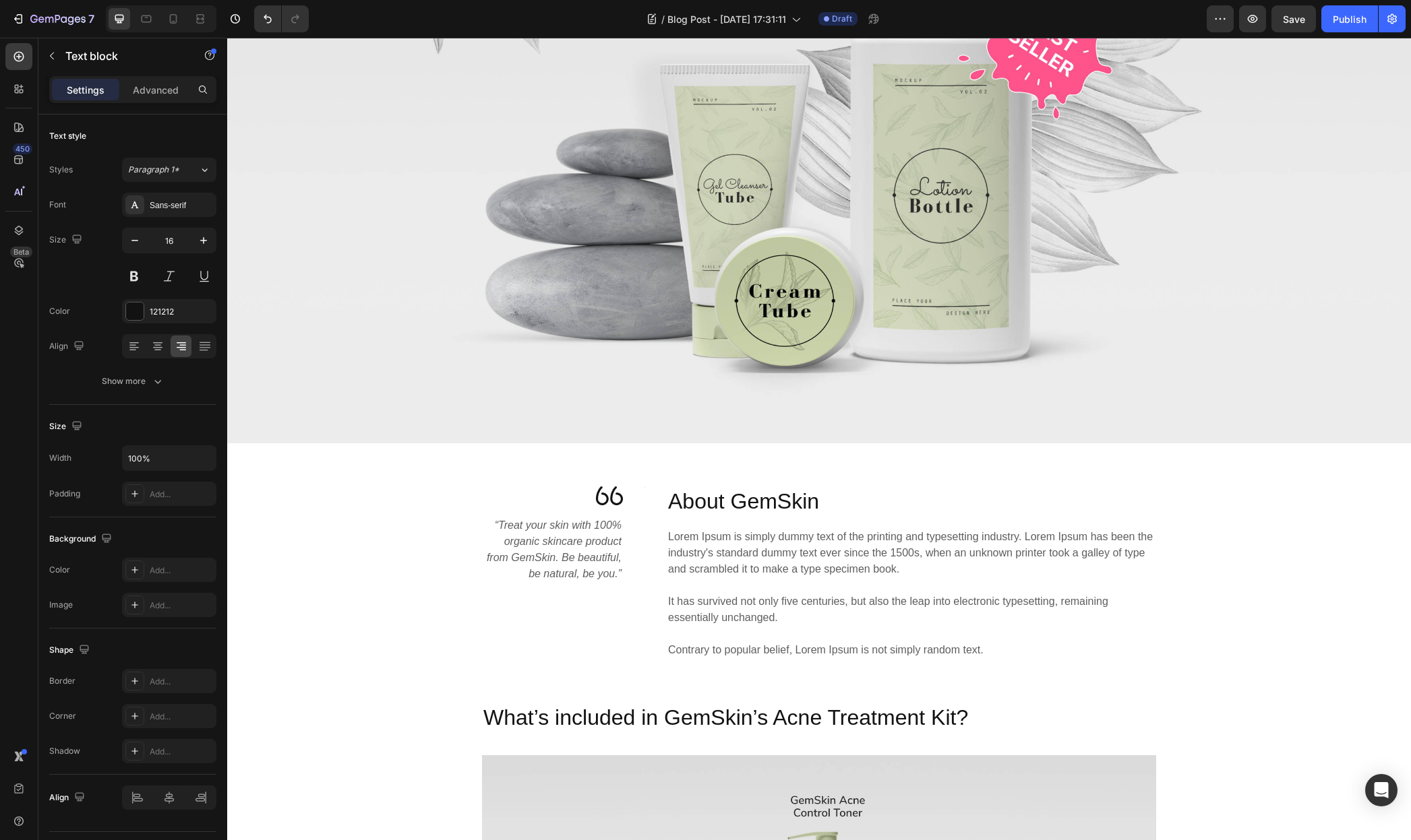
click at [708, 496] on p "About GemSkin" at bounding box center [911, 502] width 487 height 28
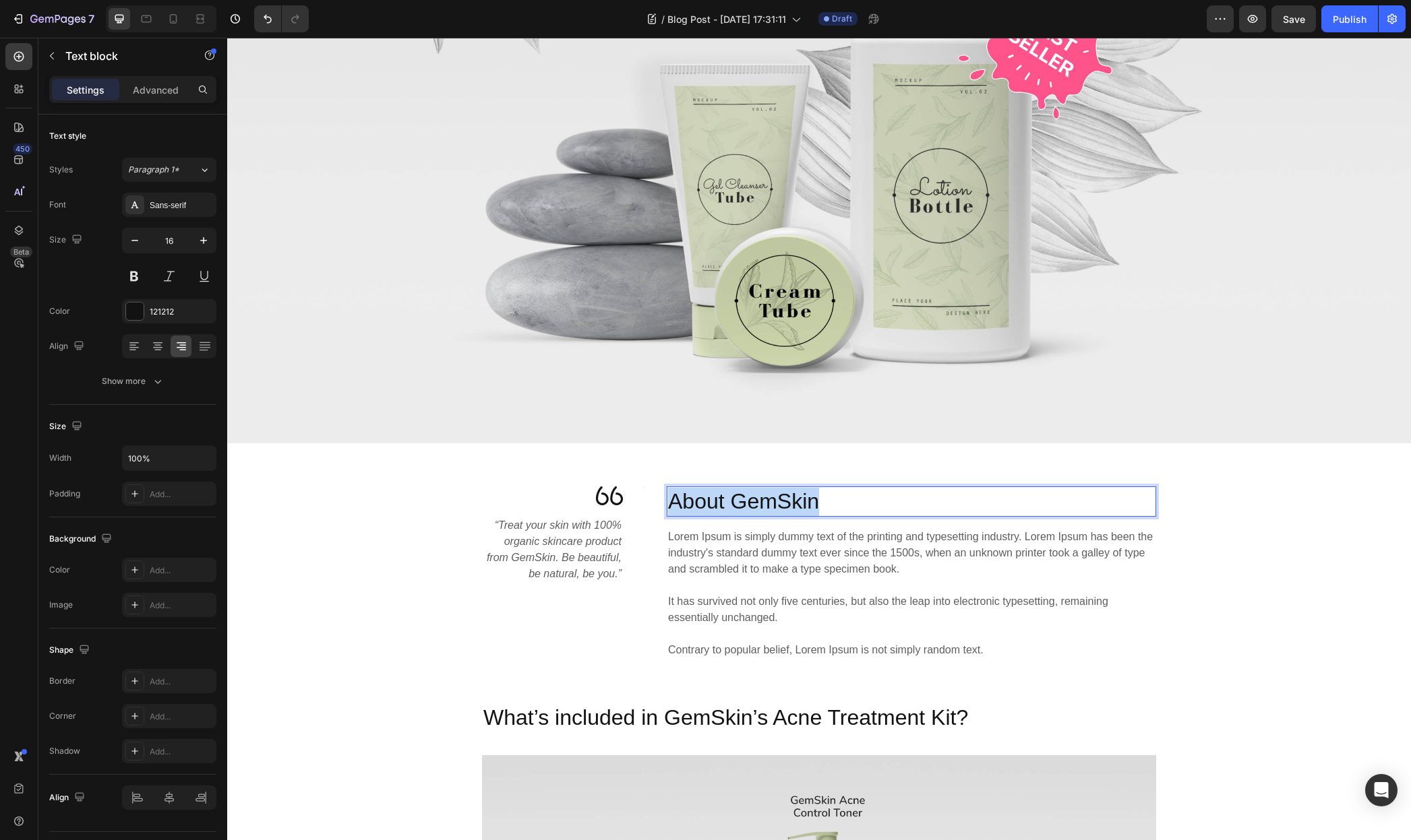
click at [708, 496] on p "About GemSkin" at bounding box center [911, 502] width 487 height 28
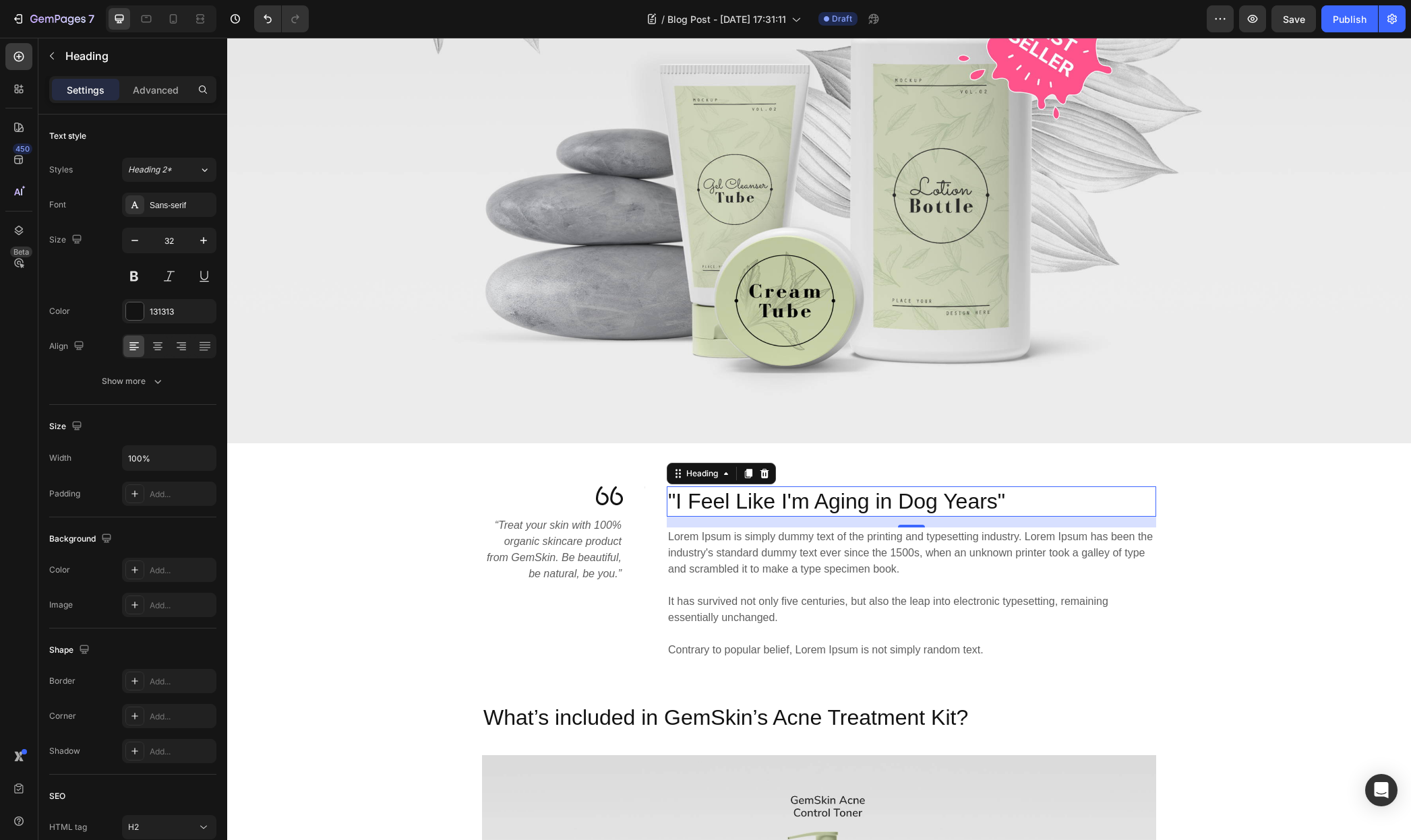
click at [740, 558] on p "Lorem Ipsum is simply dummy text of the printing and typesetting industry. Lore…" at bounding box center [911, 594] width 487 height 130
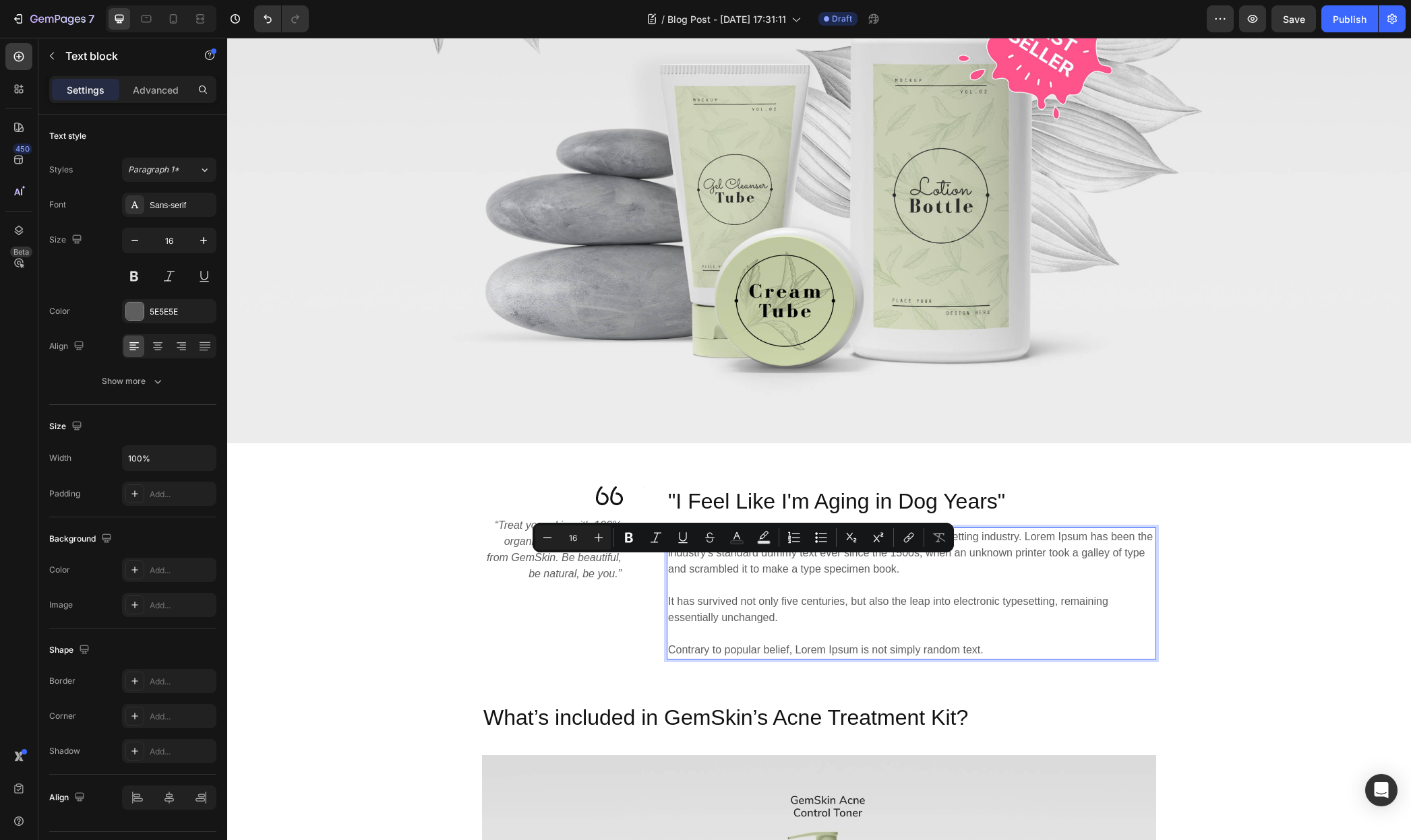
click at [679, 560] on p "Lorem Ipsum is simply dummy text of the printing and typesetting industry. Lore…" at bounding box center [911, 594] width 487 height 130
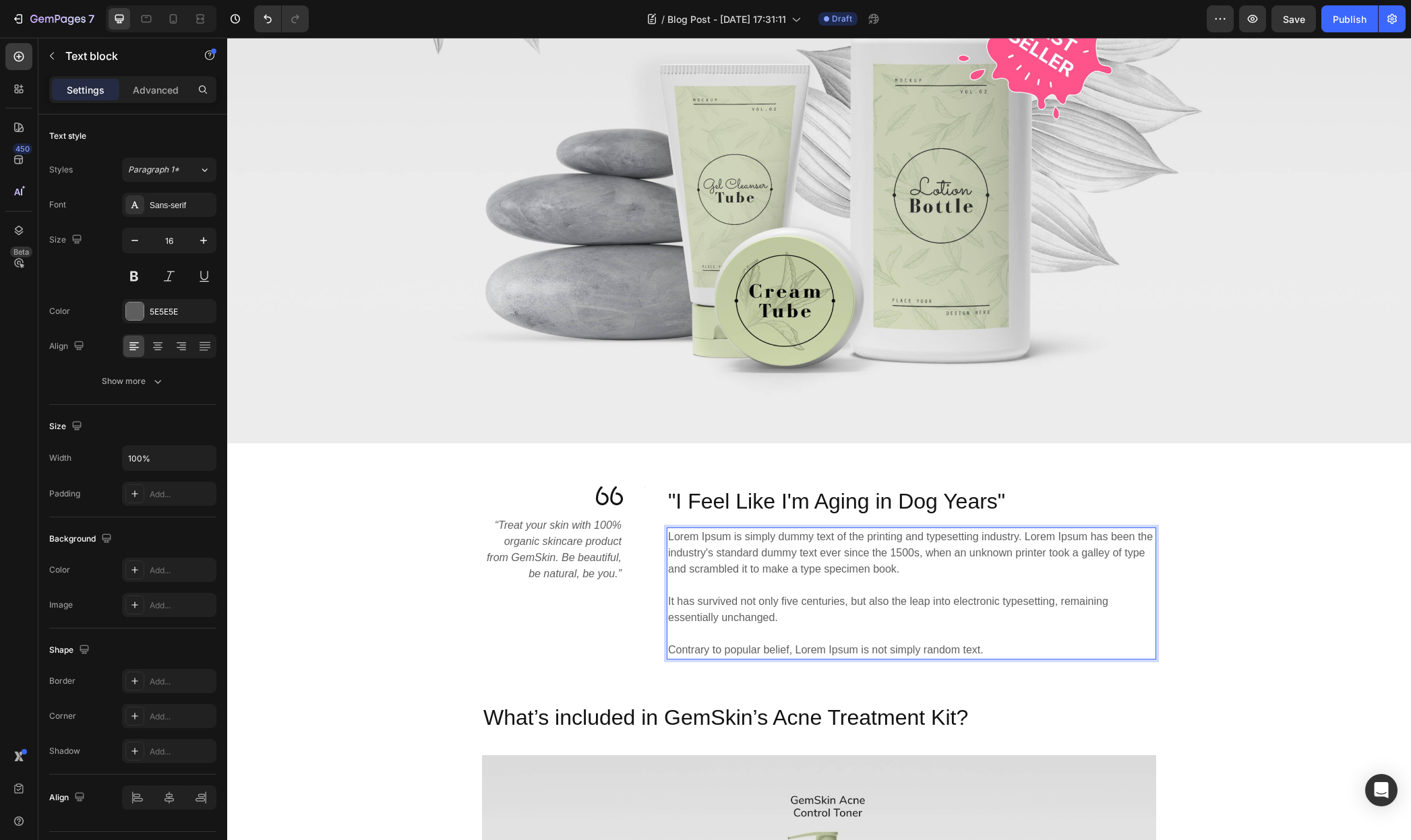
click at [668, 531] on p "Lorem Ipsum is simply dummy text of the printing and typesetting industry. Lore…" at bounding box center [911, 594] width 487 height 130
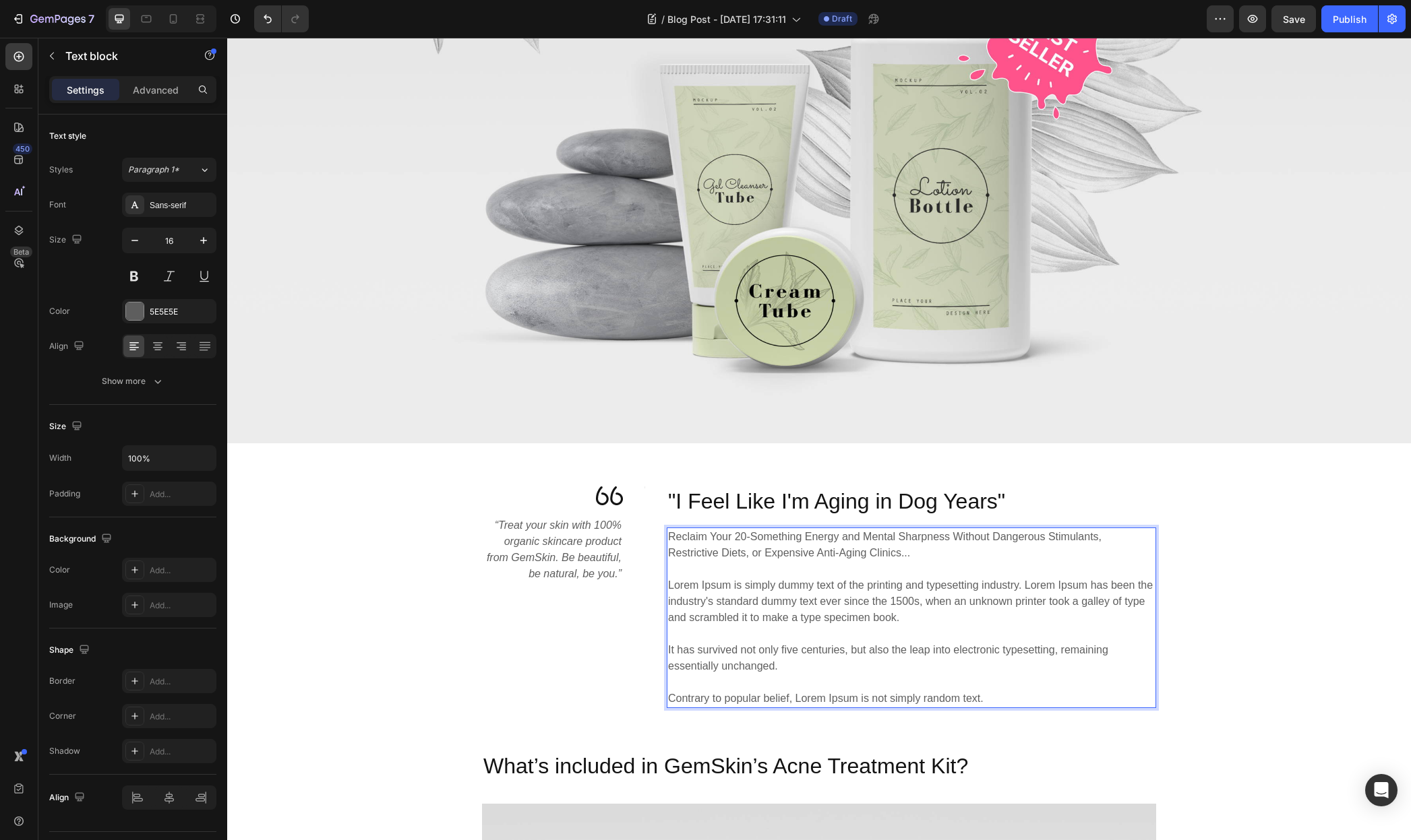
click at [794, 539] on p "Reclaim Your 20-Something Energy and Mental Sharpness Without Dangerous Stimula…" at bounding box center [911, 545] width 487 height 32
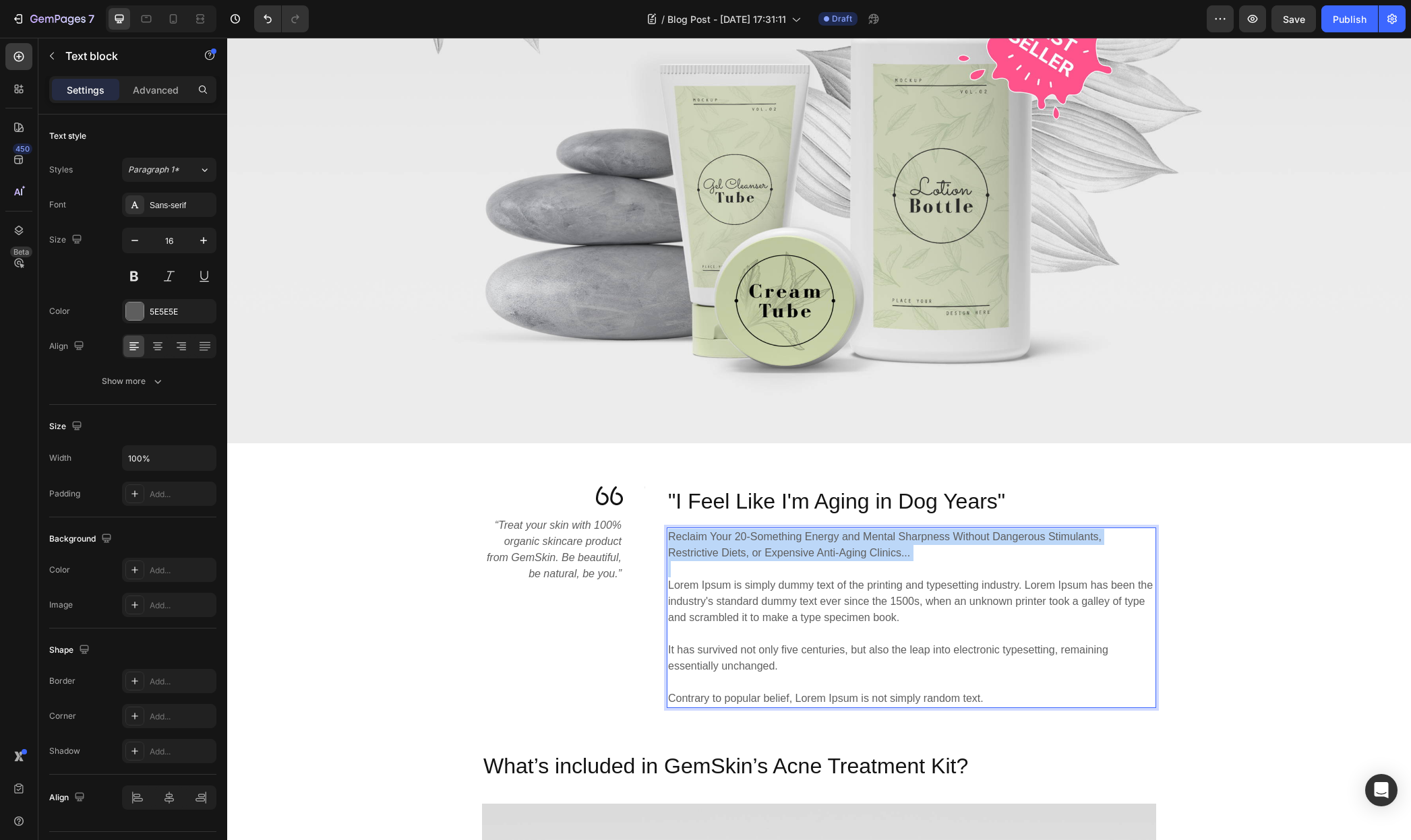
click at [794, 539] on p "Reclaim Your 20-Something Energy and Mental Sharpness Without Dangerous Stimula…" at bounding box center [911, 545] width 487 height 32
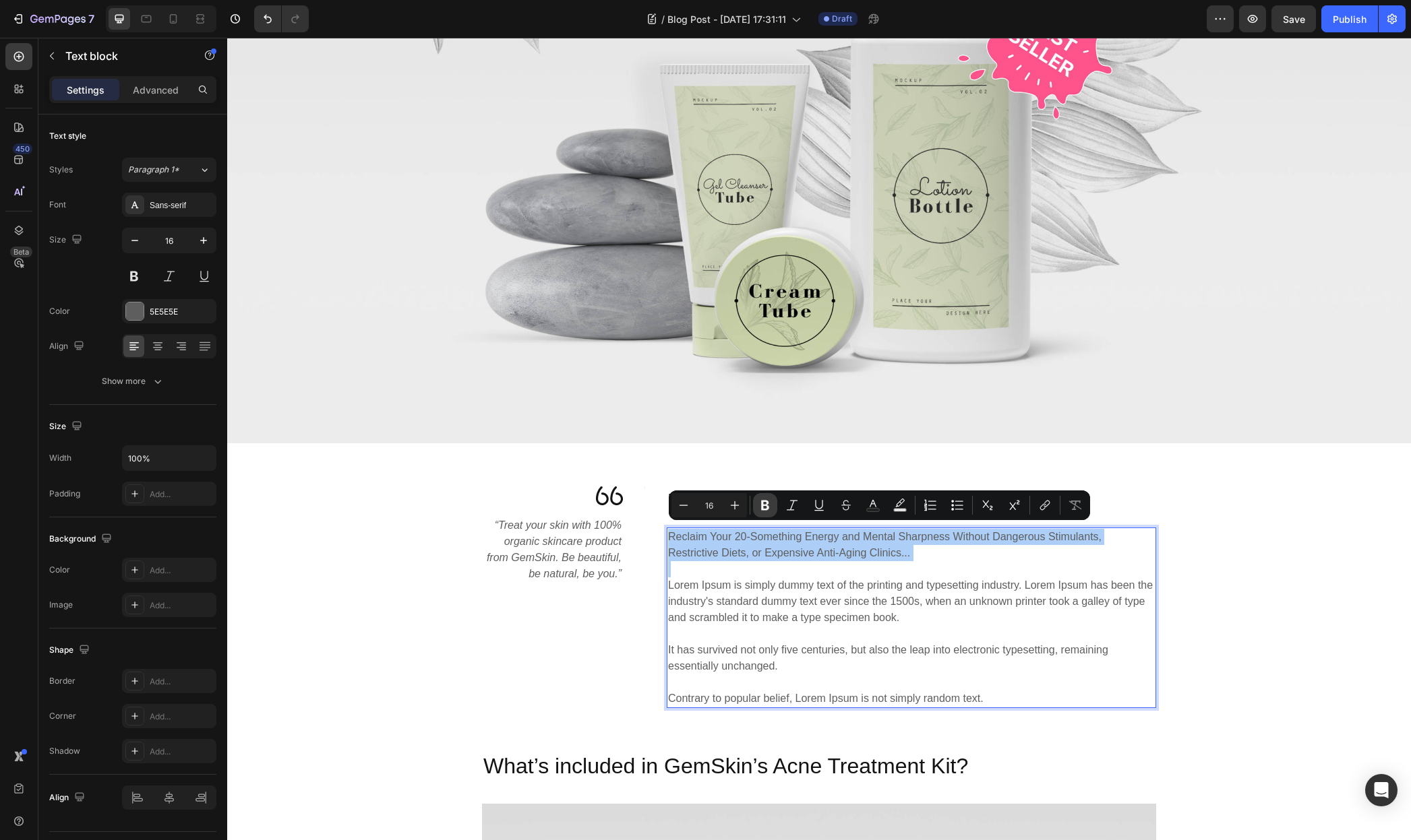
click at [769, 502] on icon "Editor contextual toolbar" at bounding box center [765, 506] width 14 height 14
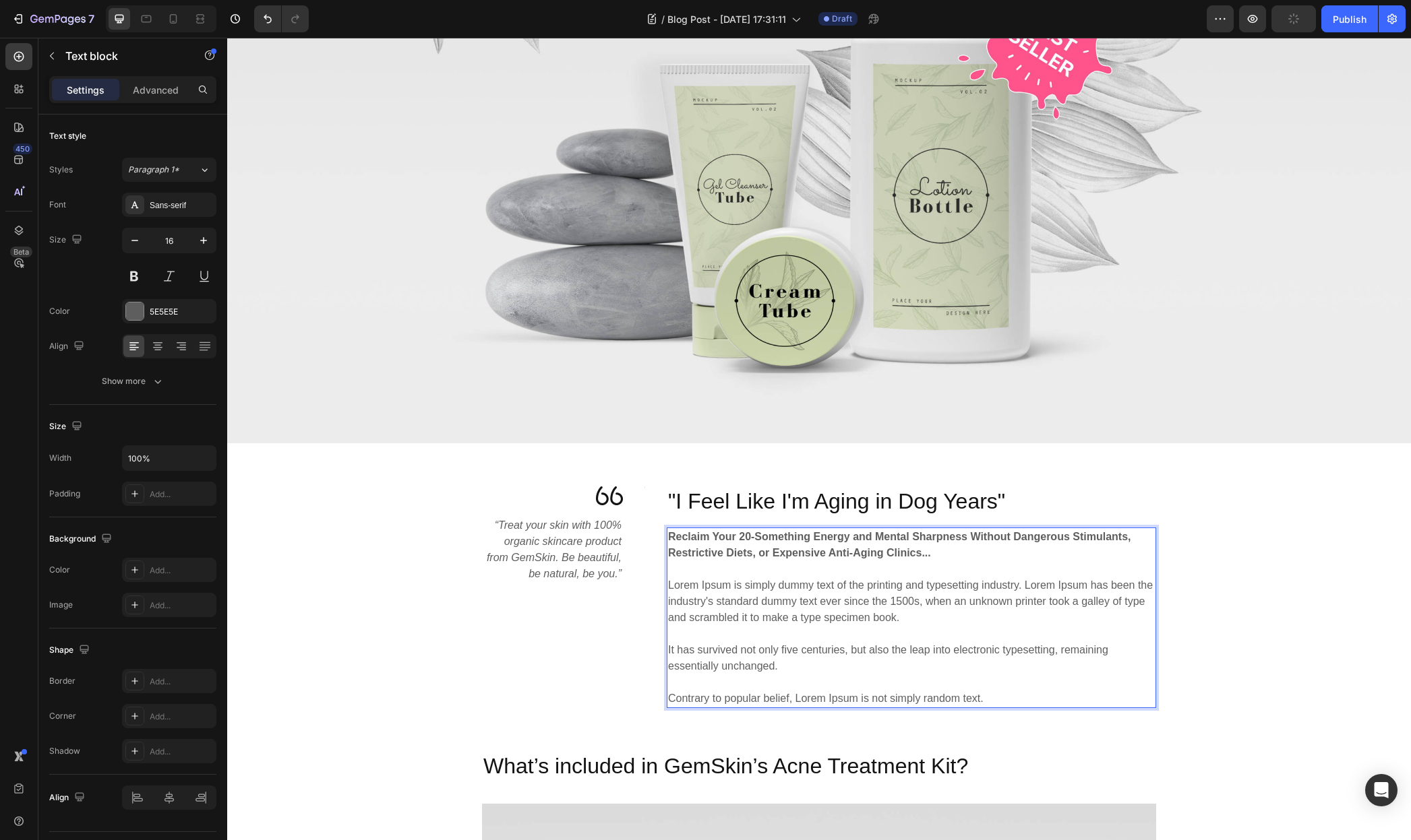
click at [751, 537] on strong "Reclaim Your 20-Something Energy and Mental Sharpness Without Dangerous Stimula…" at bounding box center [899, 545] width 463 height 28
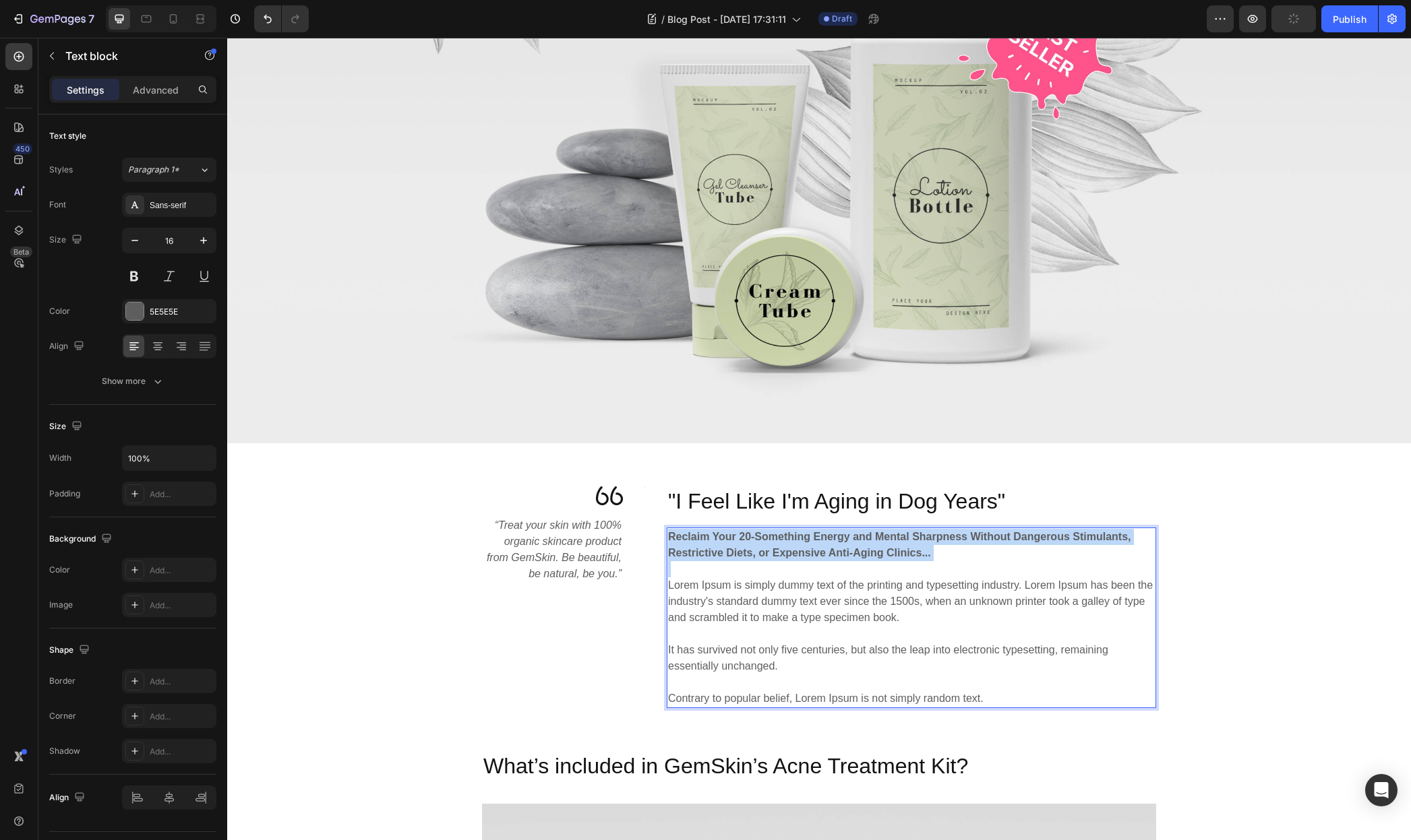
click at [751, 537] on strong "Reclaim Your 20-Something Energy and Mental Sharpness Without Dangerous Stimula…" at bounding box center [899, 545] width 463 height 28
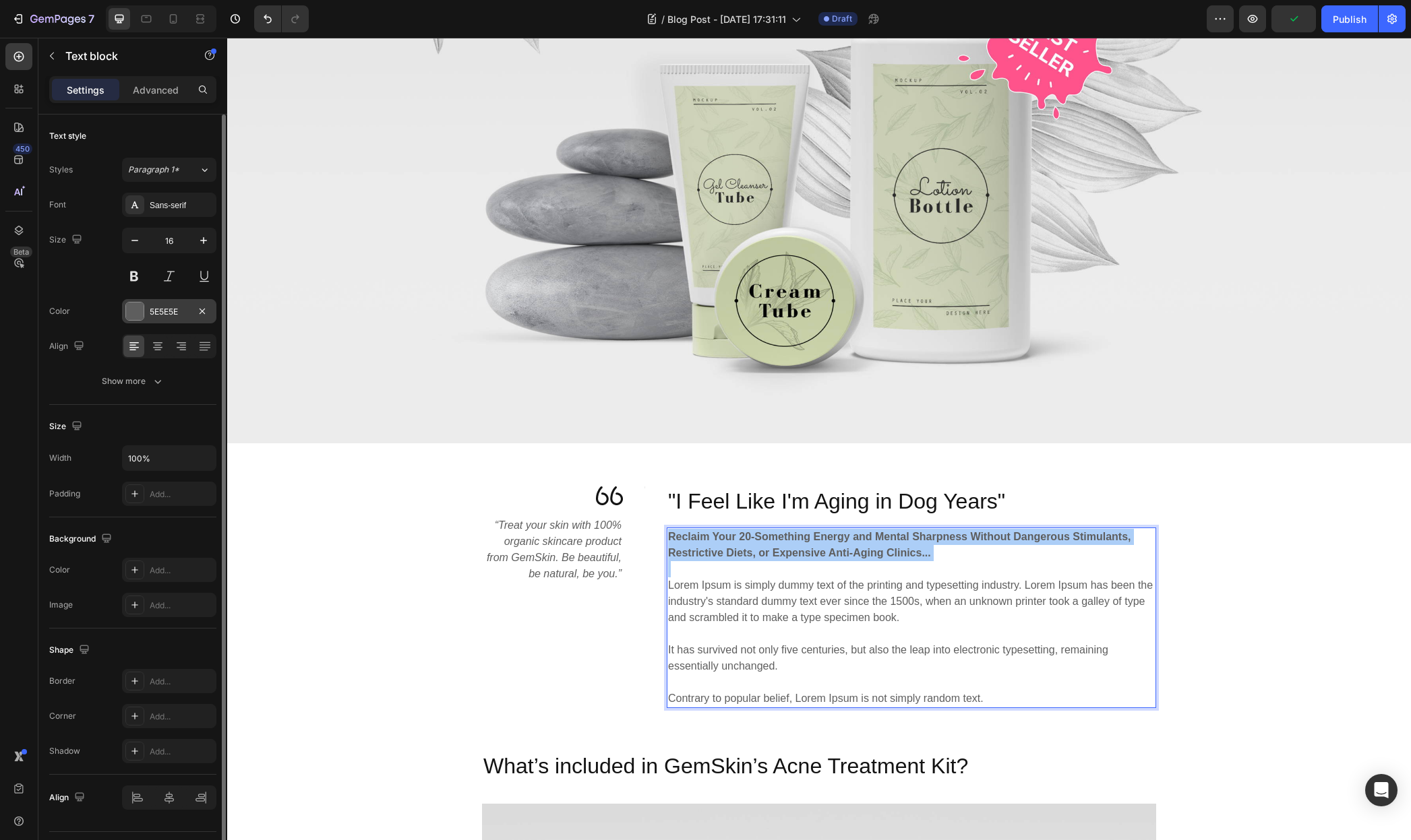
click at [162, 318] on div "5E5E5E" at bounding box center [169, 311] width 95 height 24
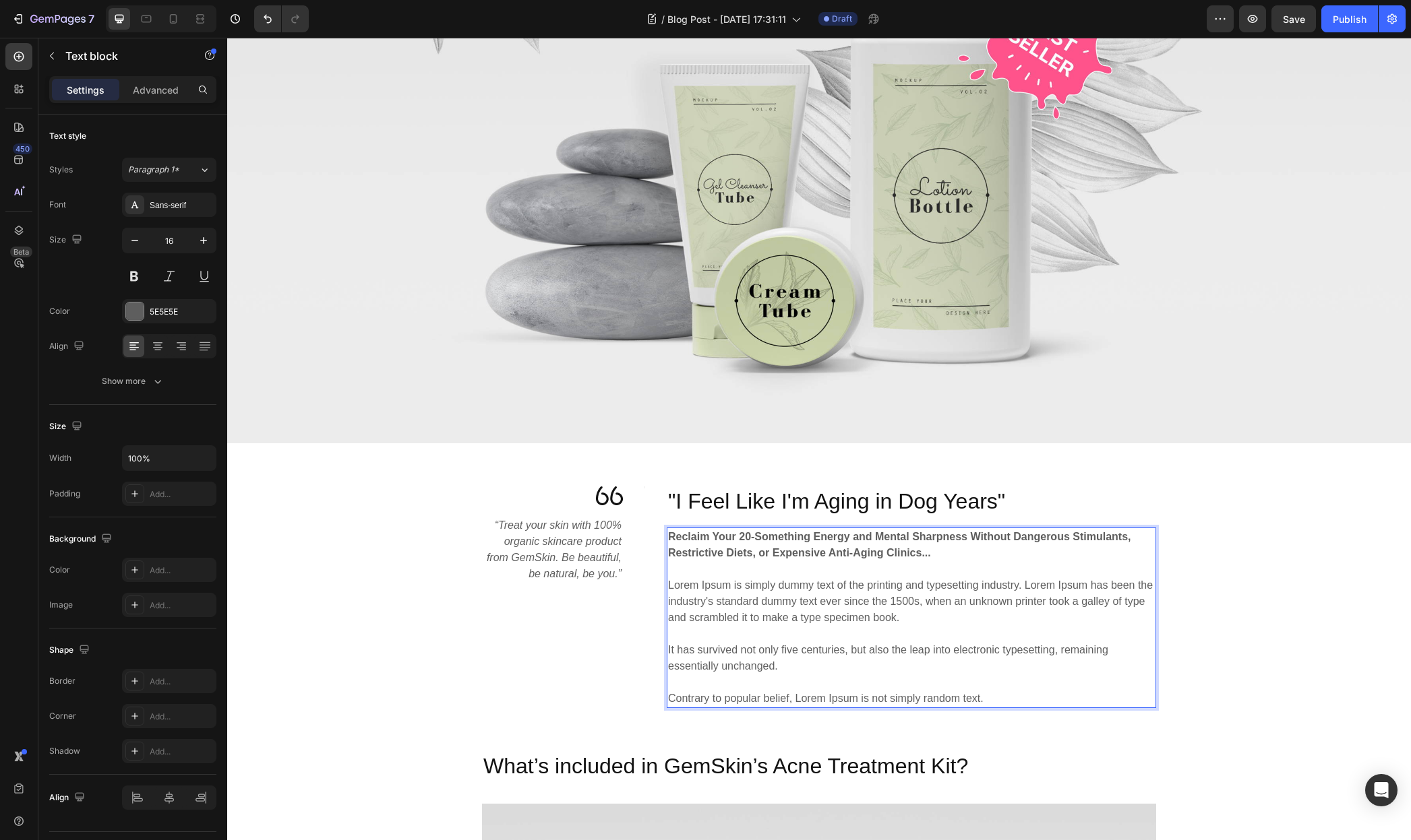
click at [774, 546] on strong "Reclaim Your 20-Something Energy and Mental Sharpness Without Dangerous Stimula…" at bounding box center [899, 545] width 463 height 28
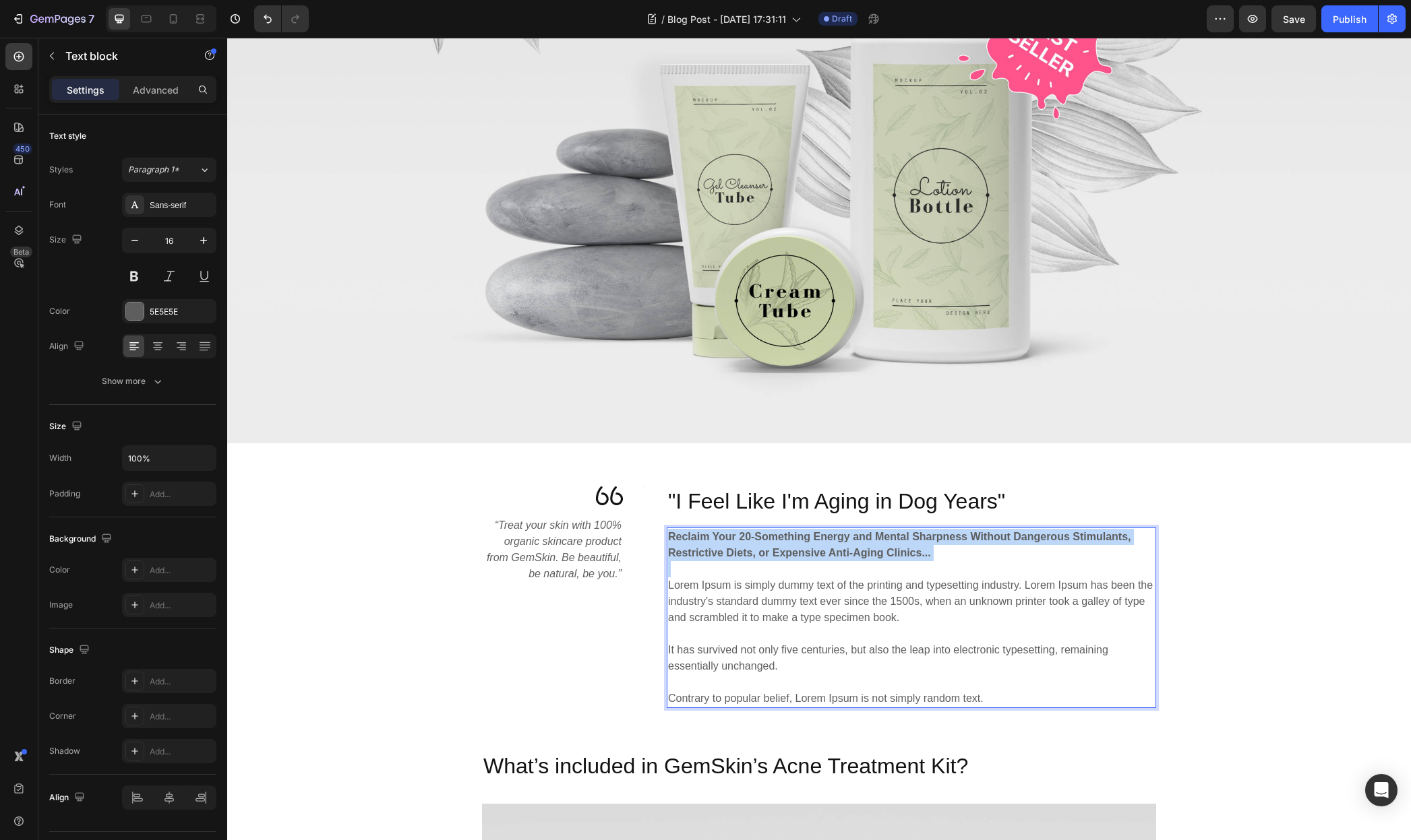
click at [774, 546] on strong "Reclaim Your 20-Something Energy and Mental Sharpness Without Dangerous Stimula…" at bounding box center [899, 545] width 463 height 28
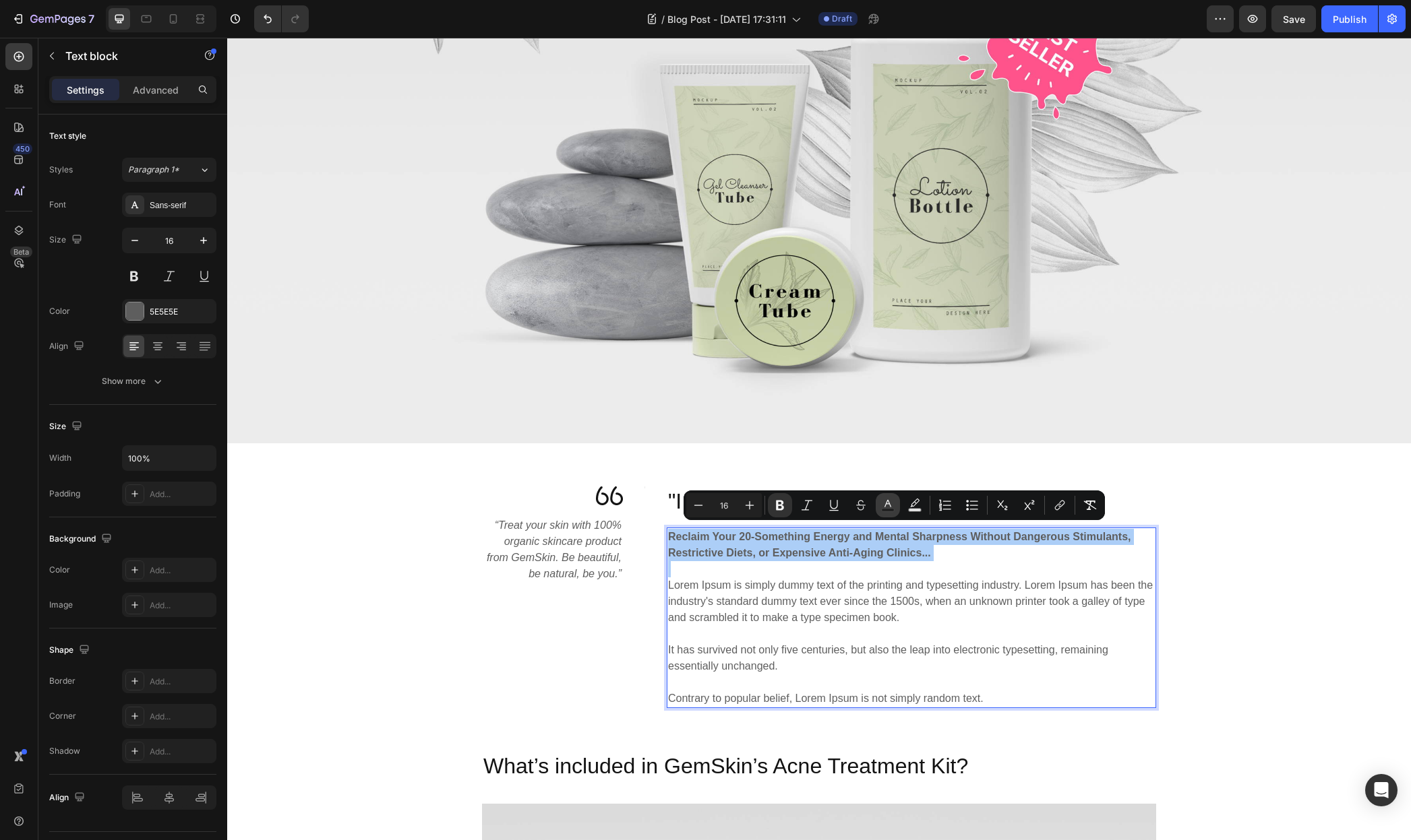
drag, startPoint x: 912, startPoint y: 507, endPoint x: 886, endPoint y: 505, distance: 26.1
click at [886, 505] on div "Minus 16 Plus Bold Italic Underline Strikethrough Text Color Text Background Co…" at bounding box center [894, 505] width 416 height 24
click at [886, 505] on icon "Editor contextual toolbar" at bounding box center [887, 503] width 7 height 7
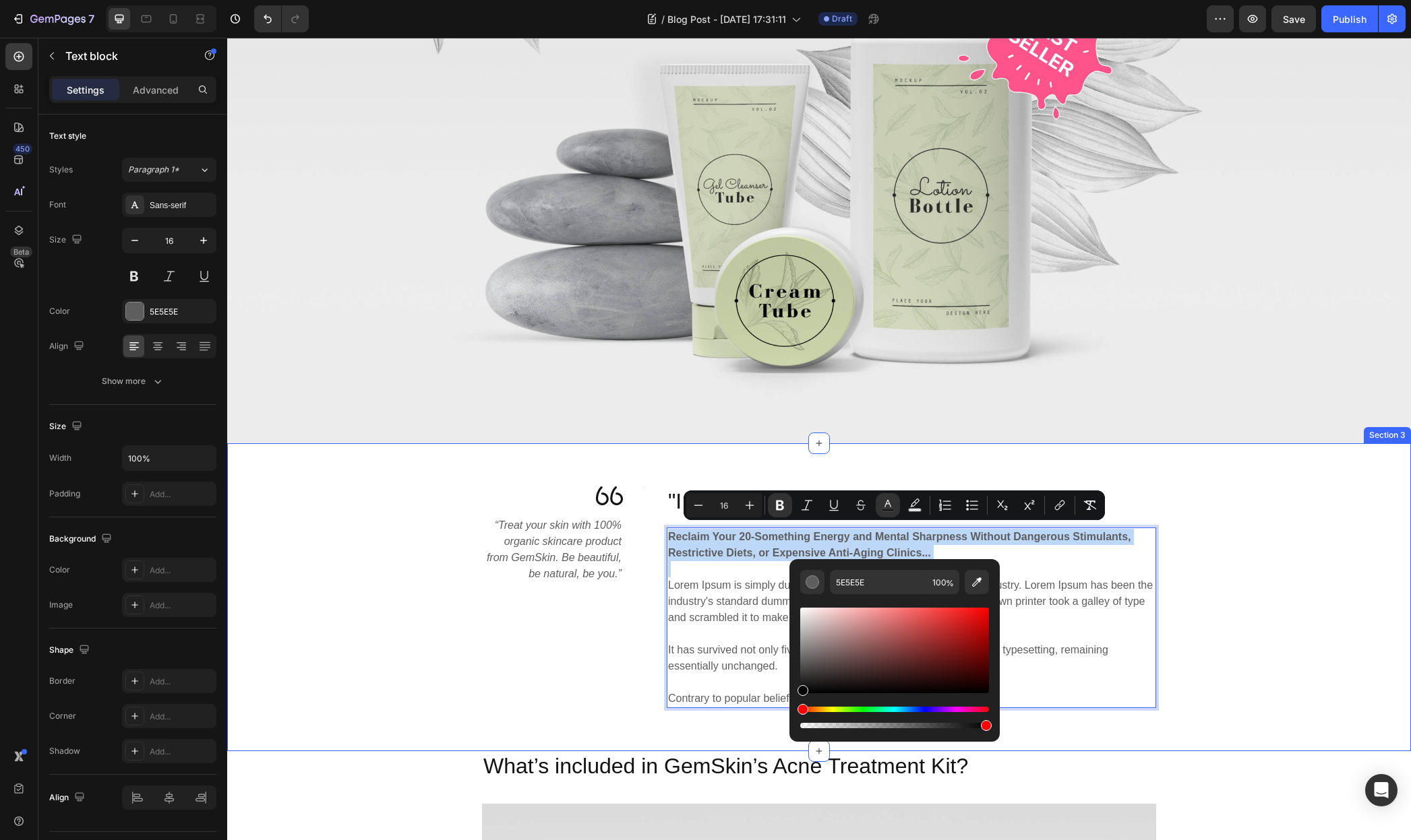
type input "000000"
drag, startPoint x: 1052, startPoint y: 648, endPoint x: 765, endPoint y: 754, distance: 305.9
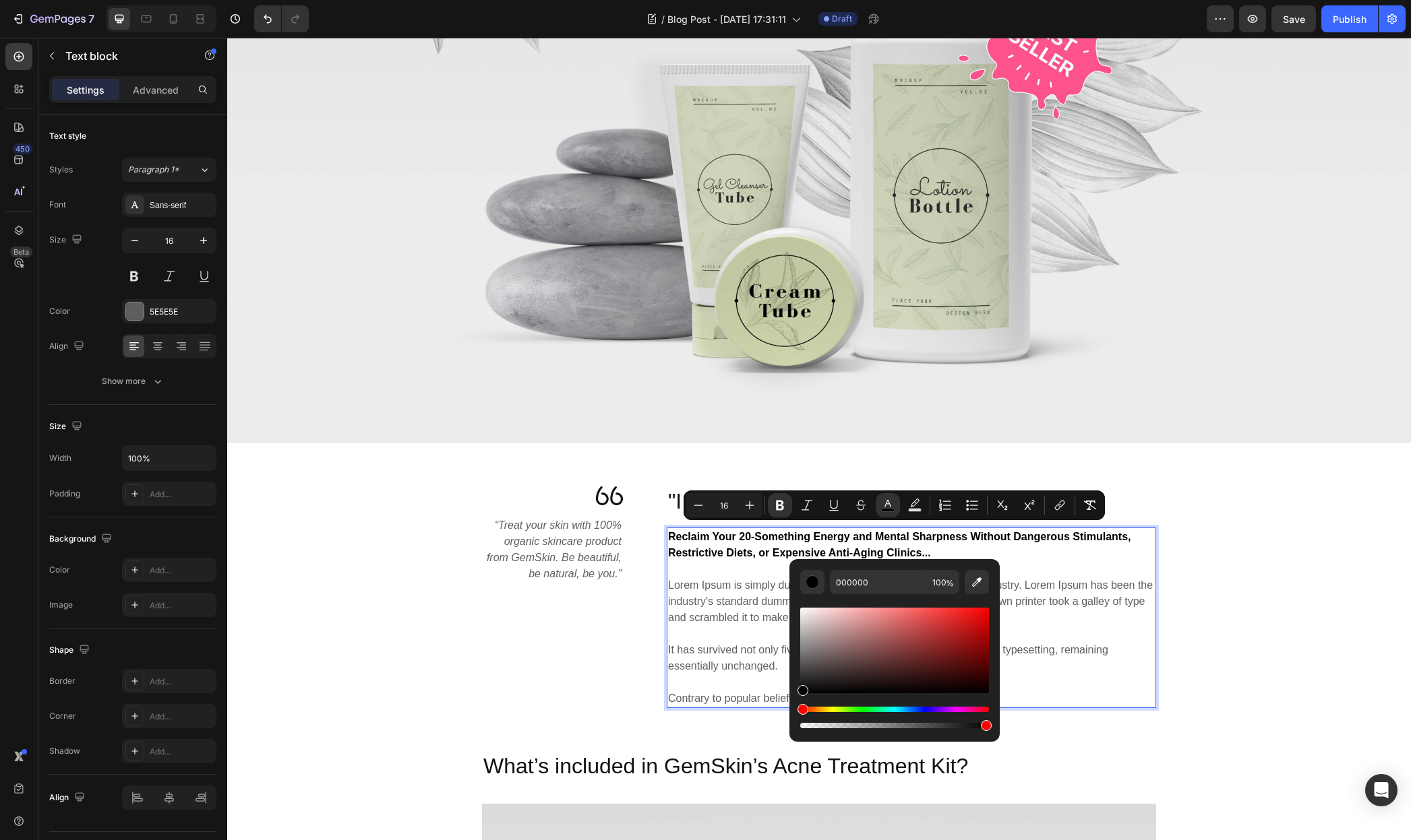
click at [710, 636] on p "Lorem Ipsum is simply dummy text of the printing and typesetting industry. Lore…" at bounding box center [911, 642] width 487 height 130
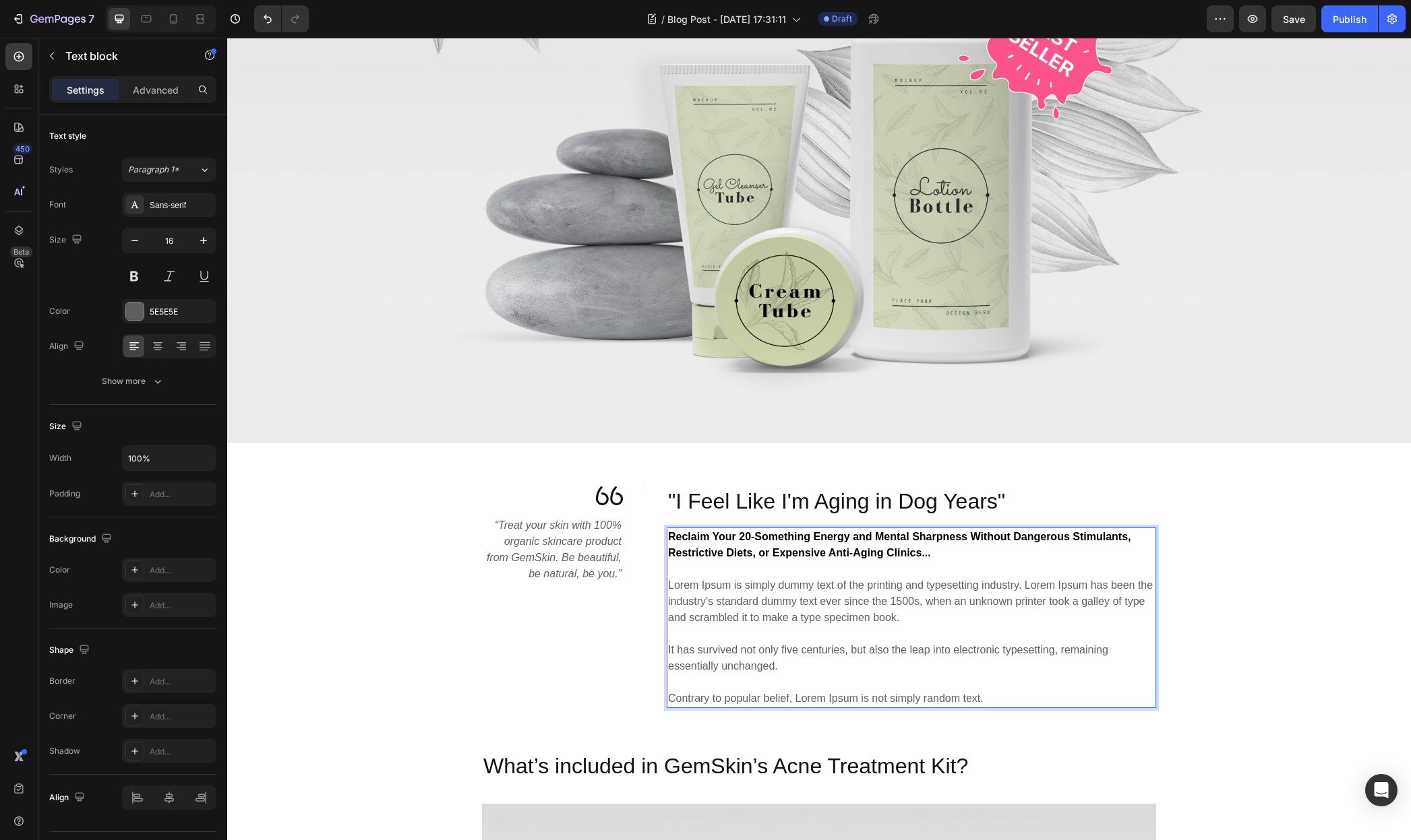
click at [820, 538] on p "Reclaim Your 20-Something Energy and Mental Sharpness Without Dangerous Stimula…" at bounding box center [911, 545] width 487 height 32
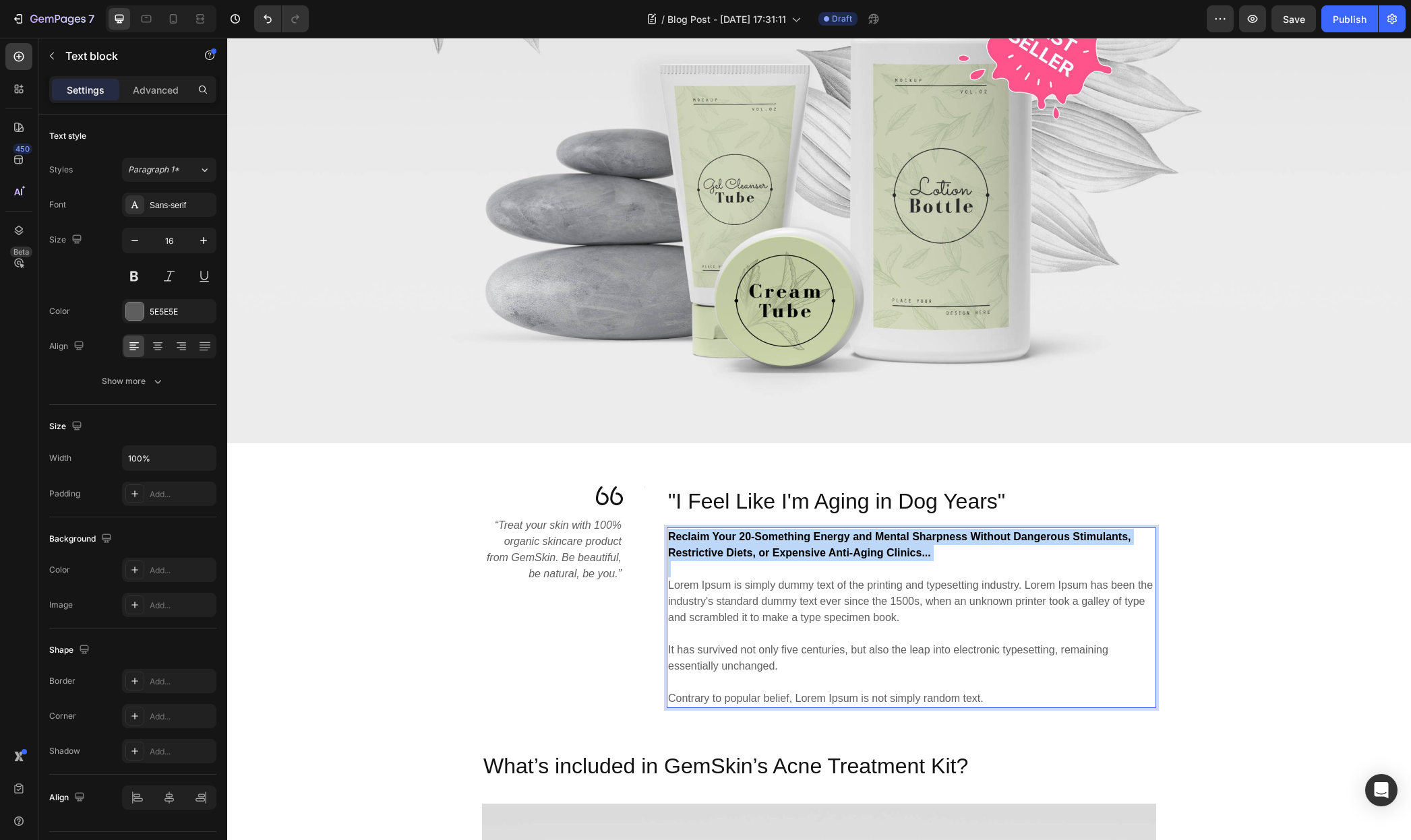
click at [820, 538] on p "Reclaim Your 20-Something Energy and Mental Sharpness Without Dangerous Stimula…" at bounding box center [911, 545] width 487 height 32
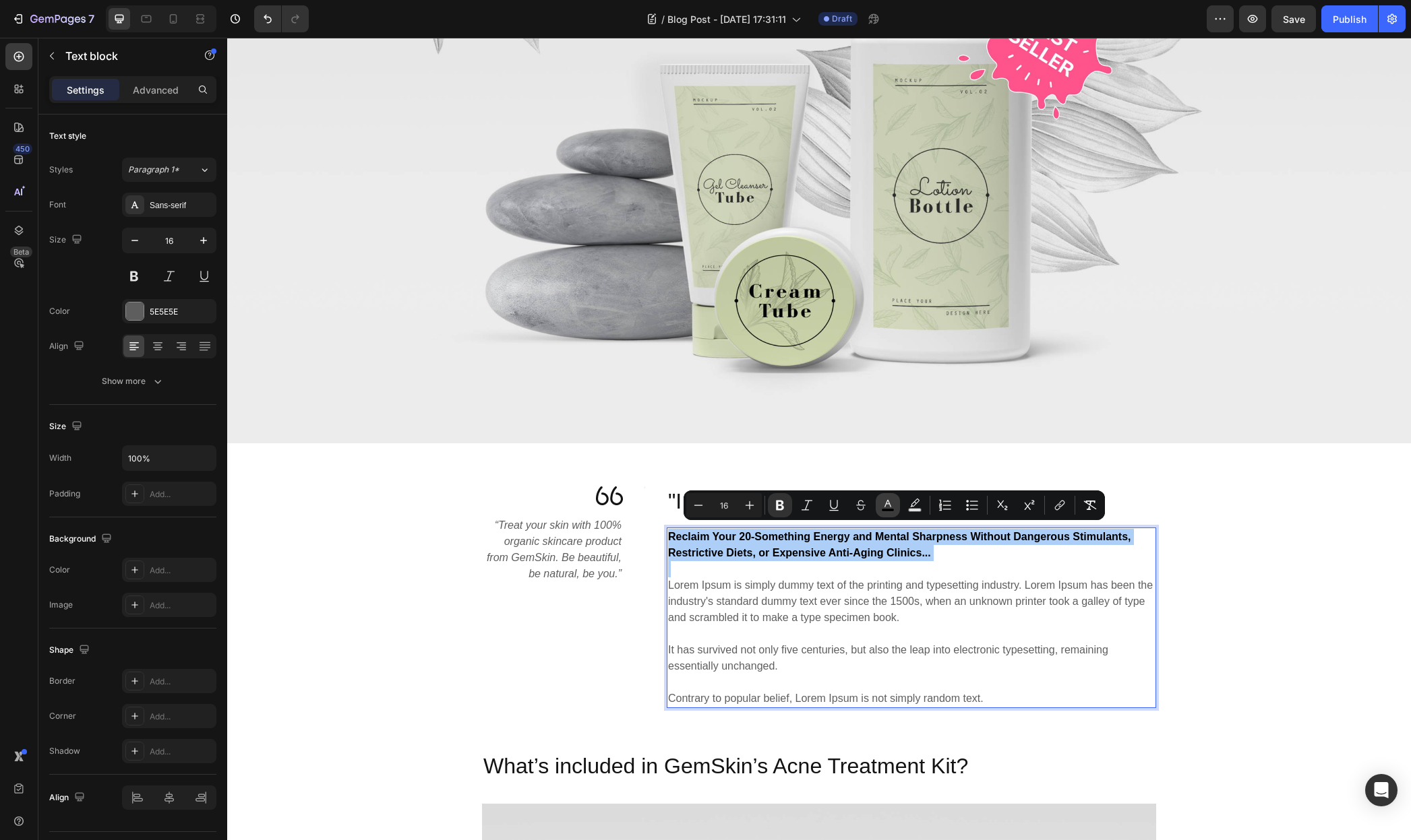
click at [886, 504] on icon "Editor contextual toolbar" at bounding box center [887, 503] width 7 height 7
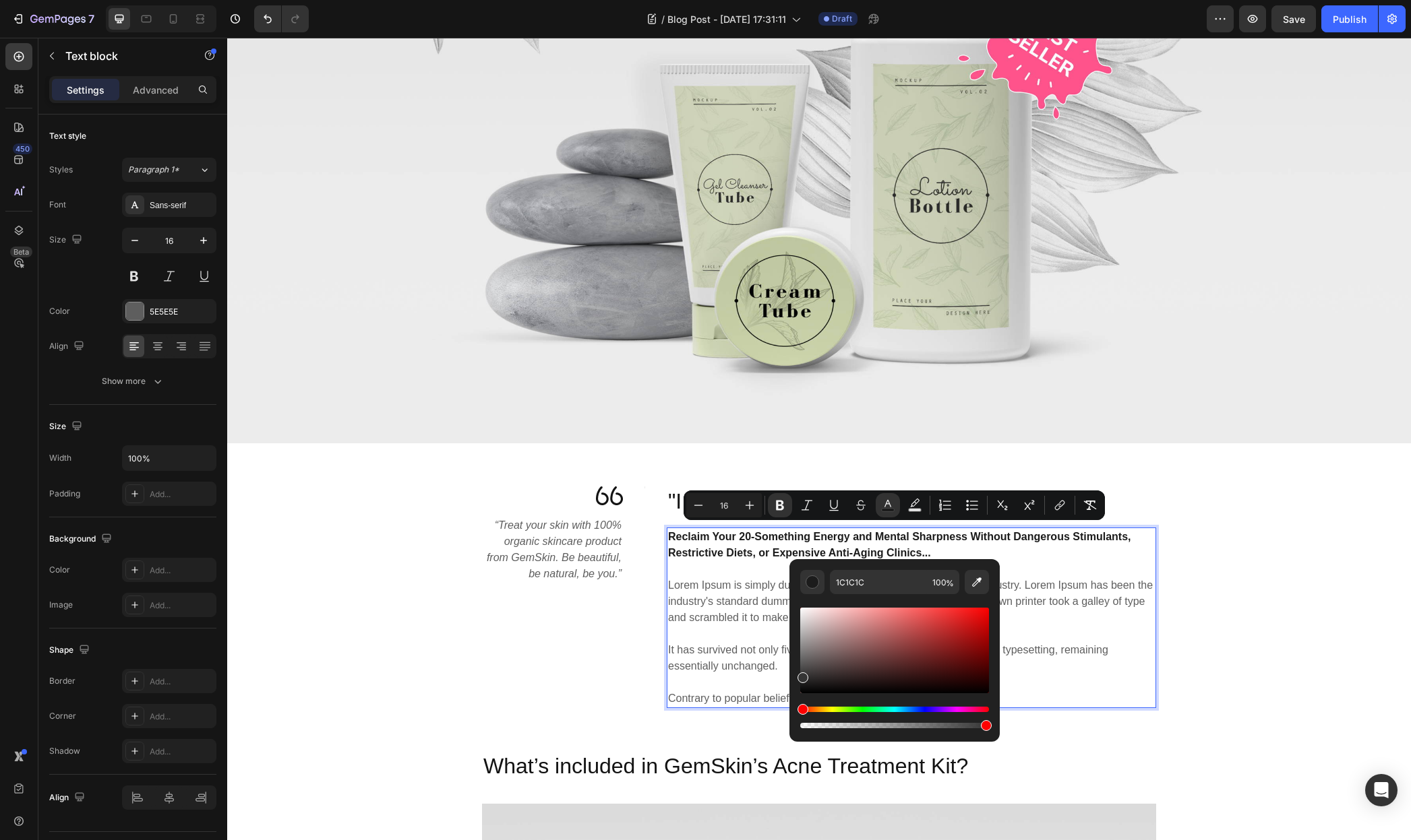
type input "353535"
drag, startPoint x: 818, startPoint y: 649, endPoint x: 788, endPoint y: 675, distance: 39.7
click at [789, 675] on div "353535 100 %" at bounding box center [894, 645] width 211 height 172
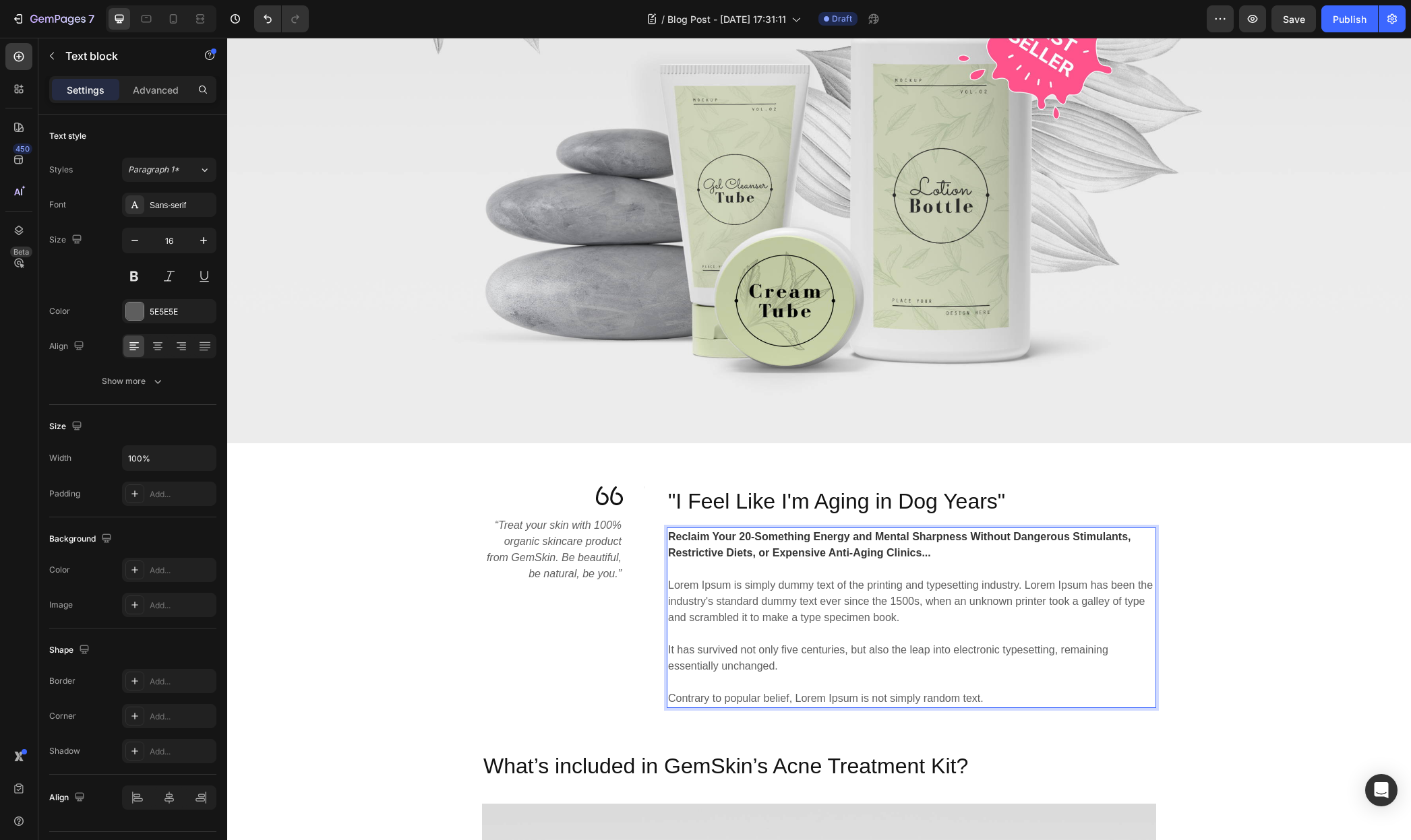
click at [1040, 595] on p "Lorem Ipsum is simply dummy text of the printing and typesetting industry. Lore…" at bounding box center [911, 642] width 487 height 130
click at [939, 607] on p "Lorem Ipsum is simply dummy text of the printing and typesetting industry. Lore…" at bounding box center [911, 642] width 487 height 130
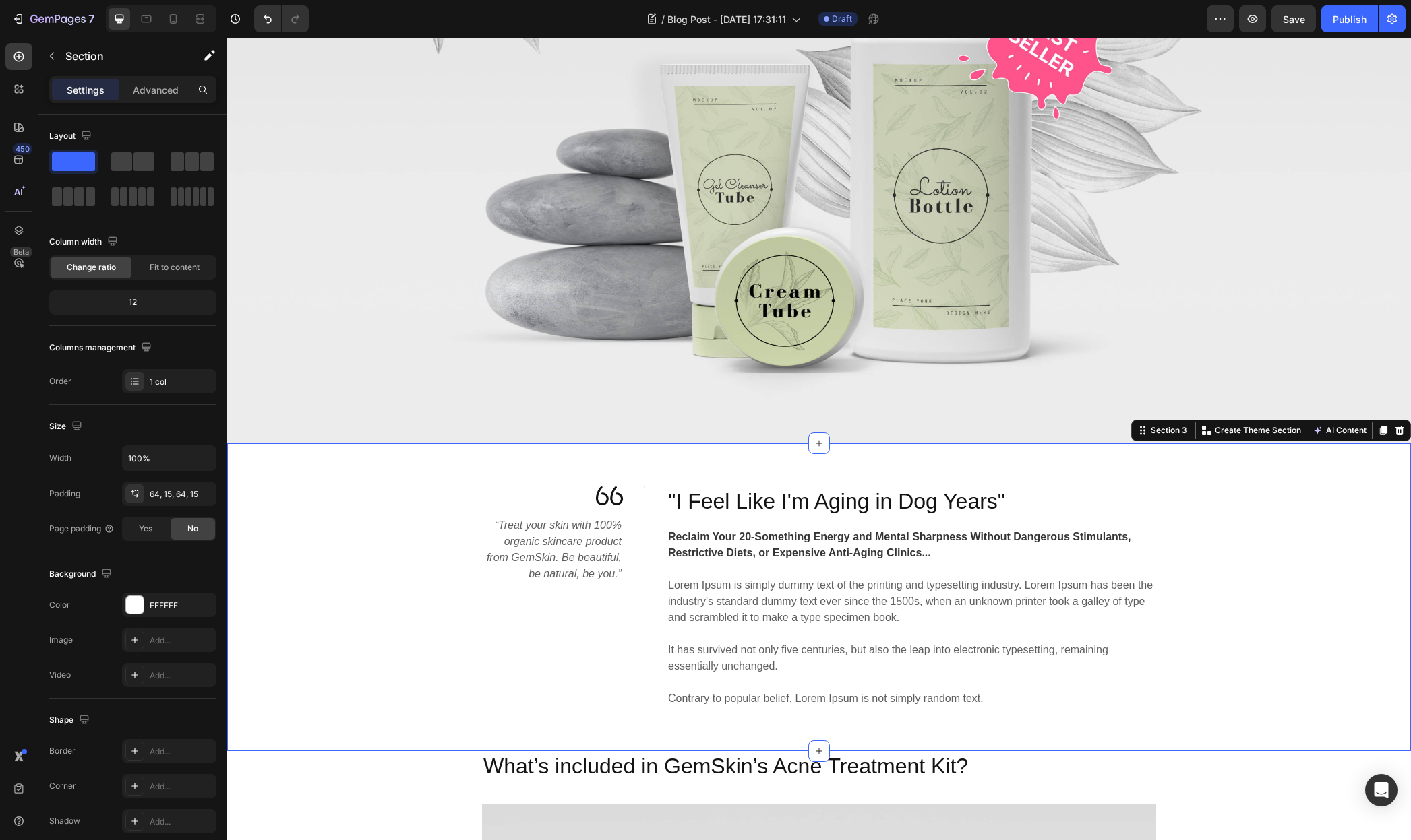
click at [1293, 536] on div "Image “Treat your skin with 100% organic skincare product from GemSkin. Be beau…" at bounding box center [819, 598] width 1164 height 222
click at [713, 605] on p "Lorem Ipsum is simply dummy text of the printing and typesetting industry. Lore…" at bounding box center [911, 642] width 487 height 130
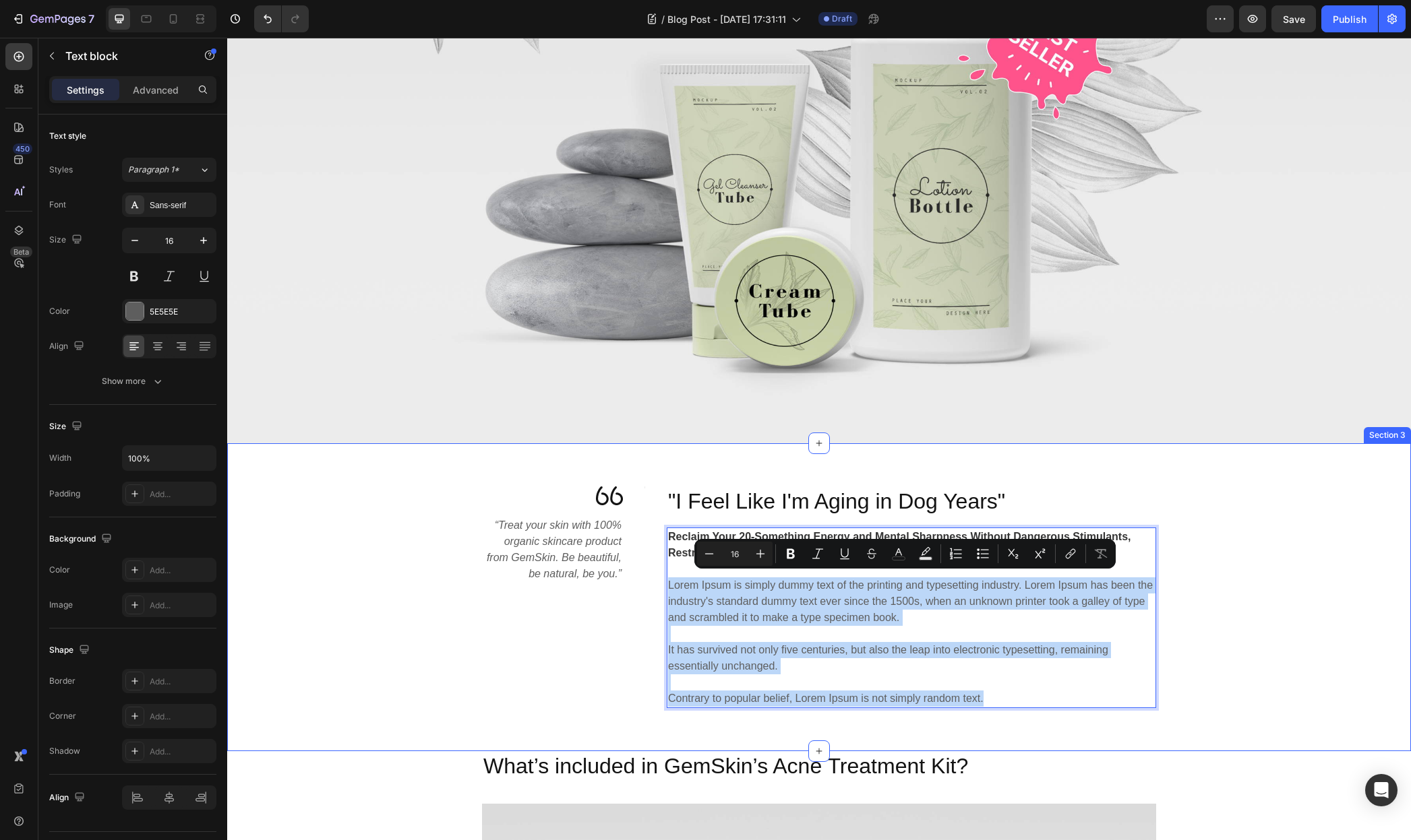
drag, startPoint x: 664, startPoint y: 579, endPoint x: 1009, endPoint y: 702, distance: 366.3
click at [1008, 702] on div "Reclaim Your 20-Something Energy and Mental Sharpness Without Dangerous Stimula…" at bounding box center [911, 618] width 489 height 181
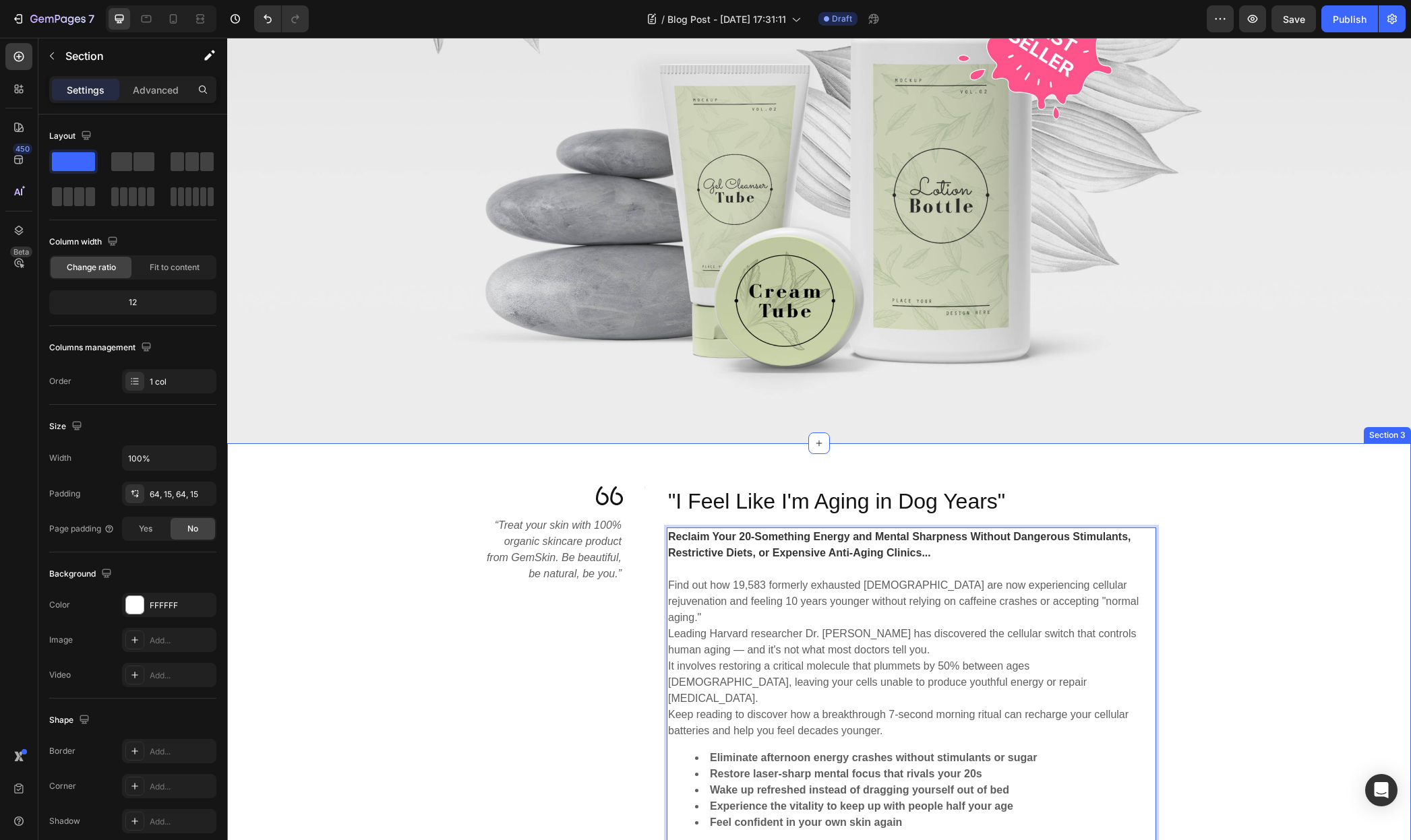
click at [1226, 591] on div "Image “Treat your skin with 100% organic skincare product from GemSkin. Be beau…" at bounding box center [819, 665] width 1164 height 357
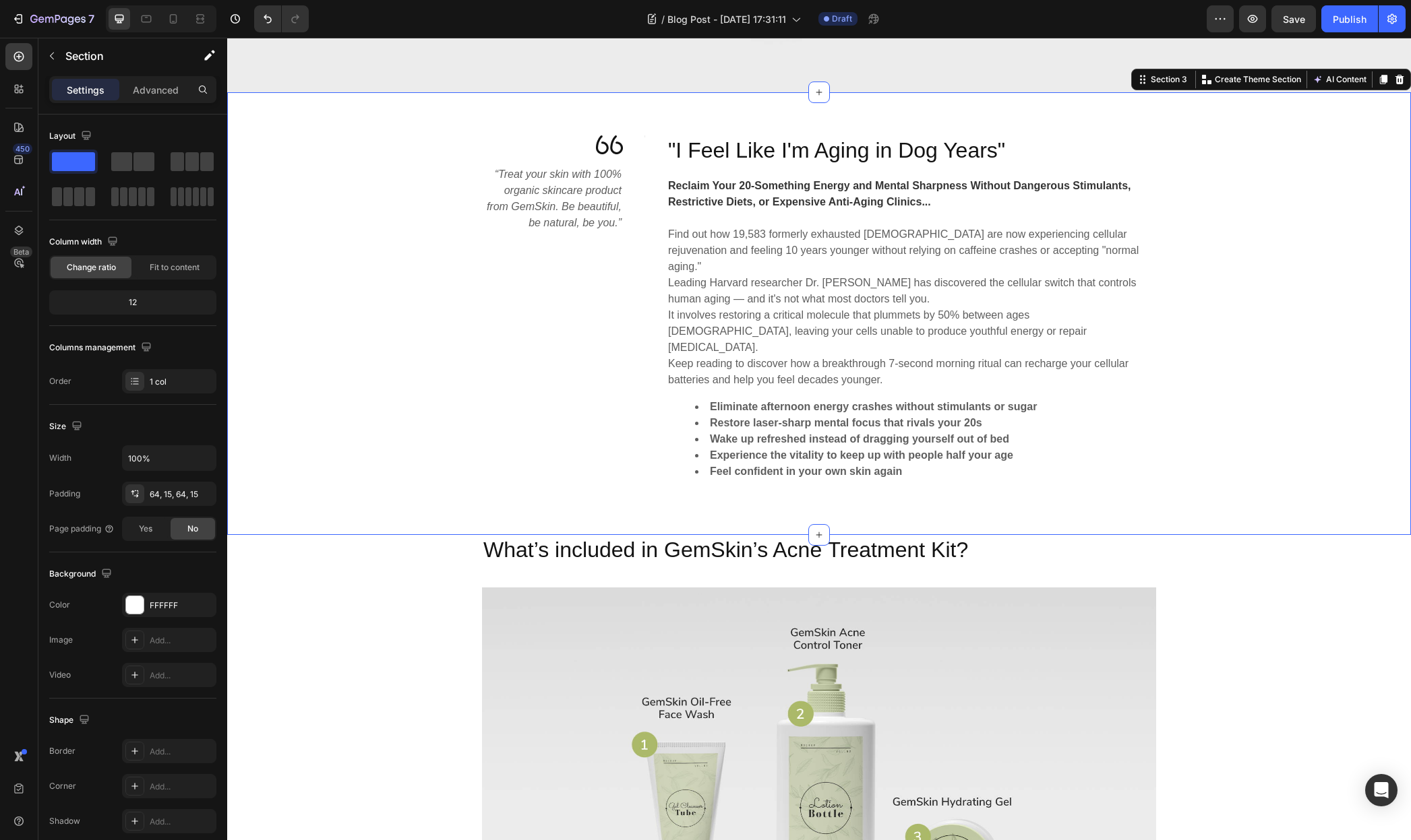
scroll to position [876, 0]
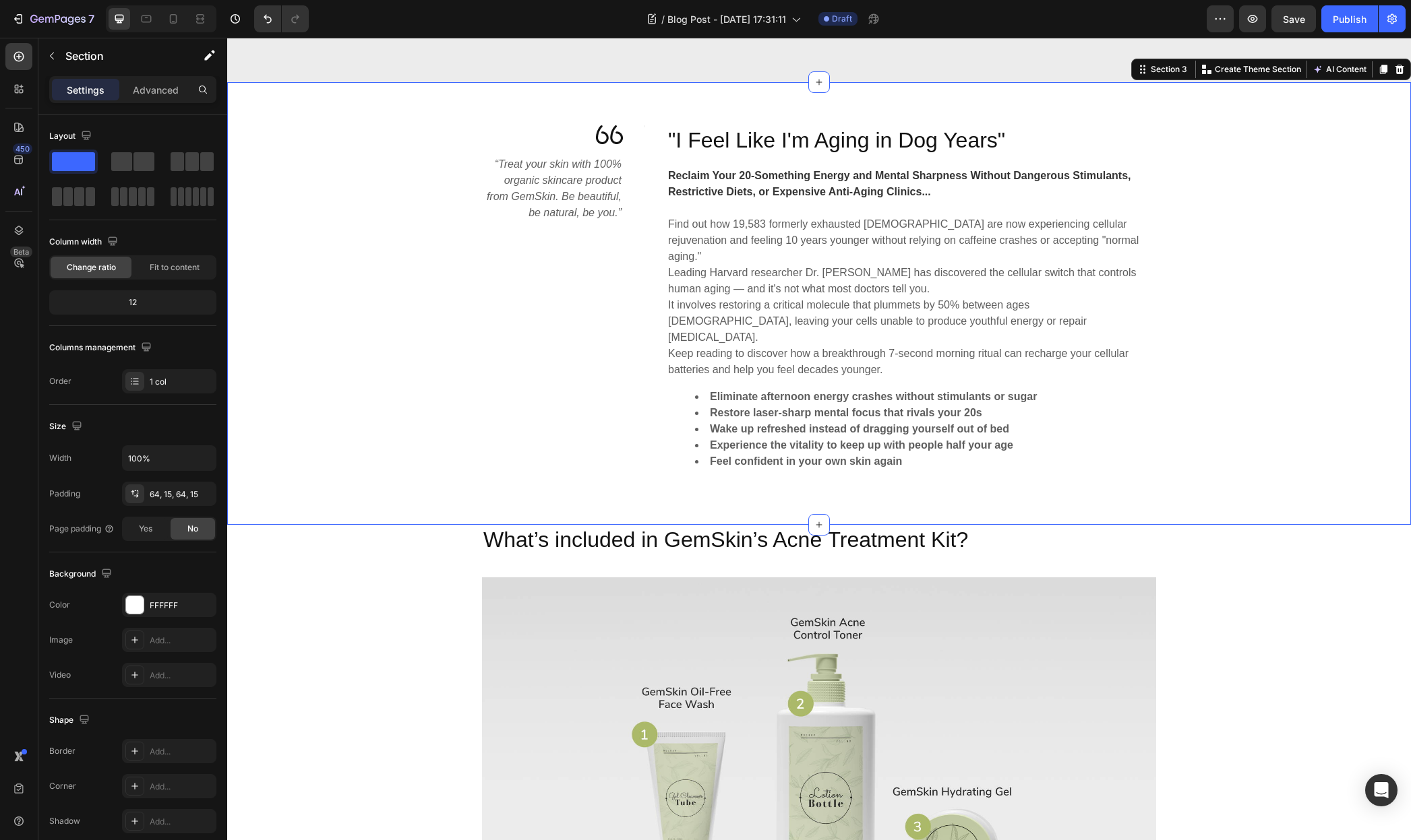
click at [669, 527] on p "What’s included in GemSkin’s Acne Treatment Kit?" at bounding box center [818, 541] width 672 height 28
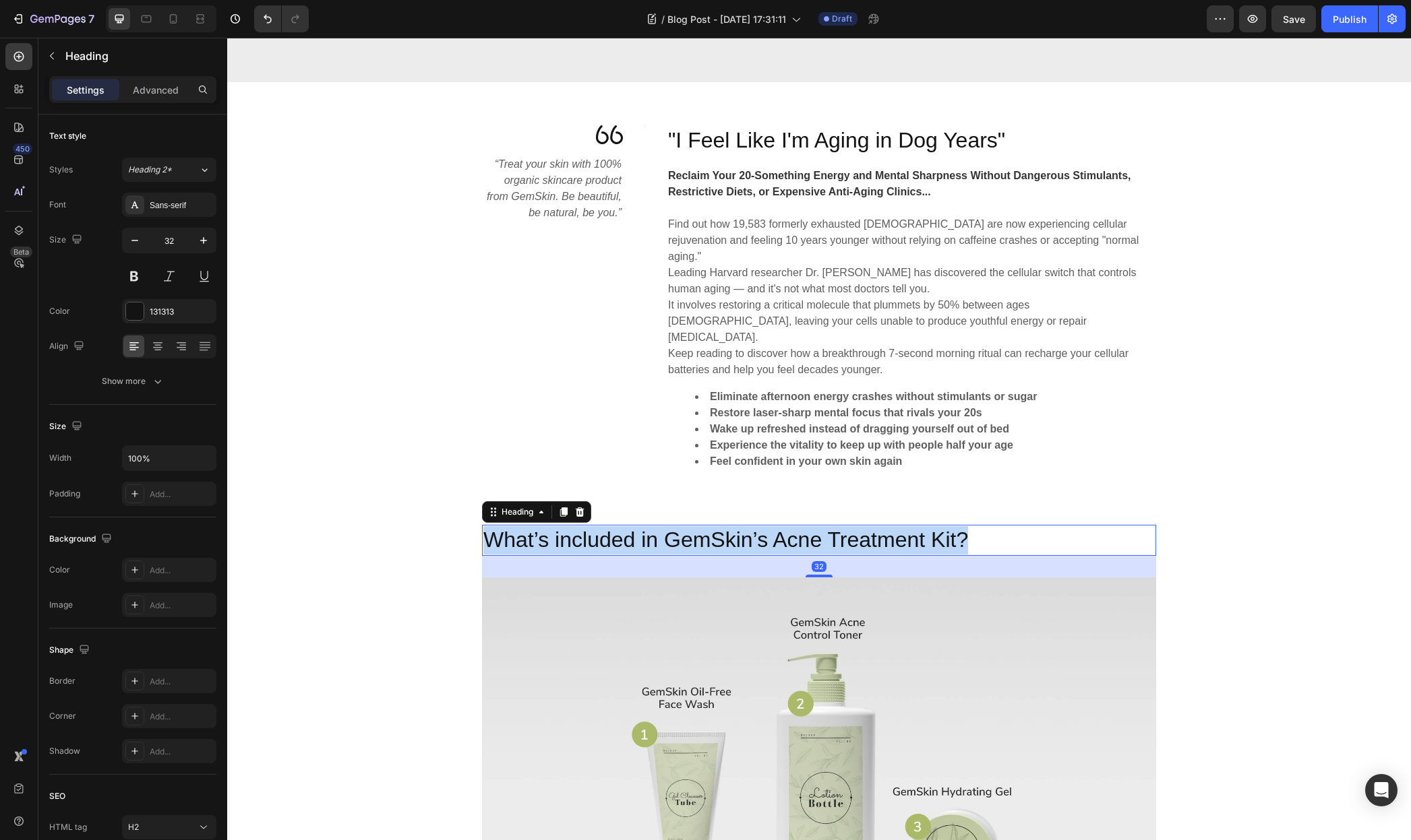
click at [669, 527] on p "What’s included in GemSkin’s Acne Treatment Kit?" at bounding box center [818, 541] width 672 height 28
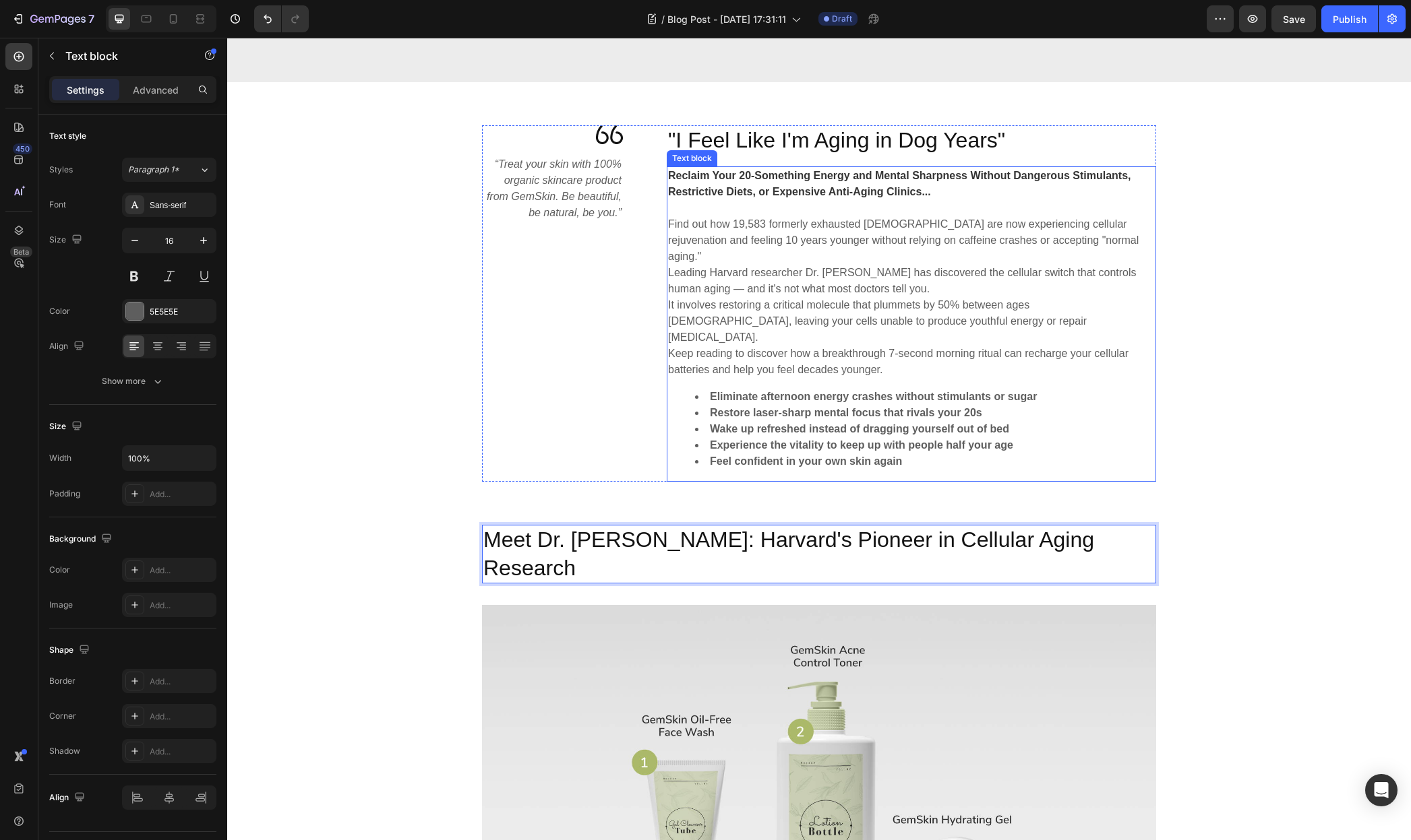
click at [1001, 423] on strong "Wake up refreshed instead of dragging yourself out of bed" at bounding box center [859, 428] width 299 height 11
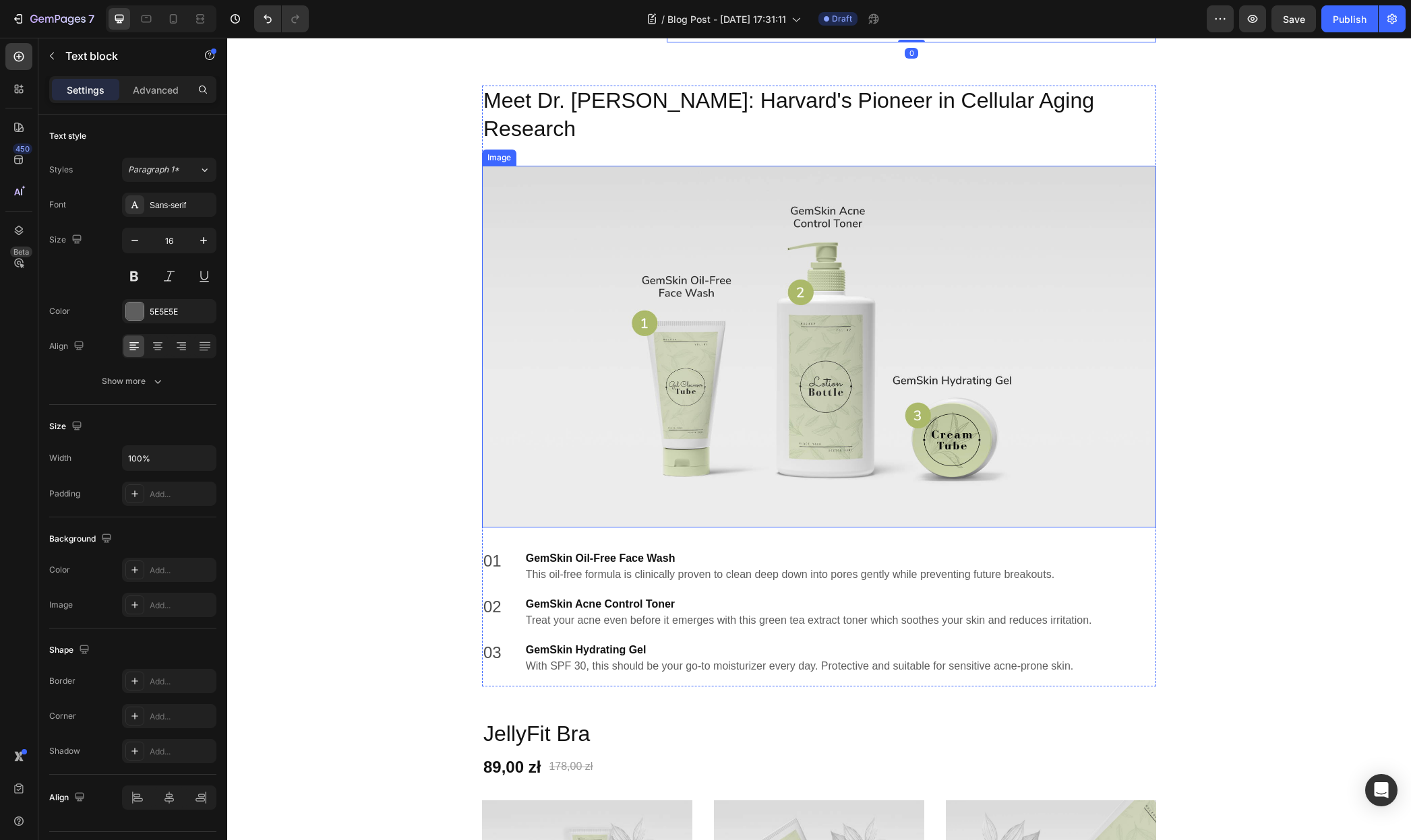
scroll to position [1326, 0]
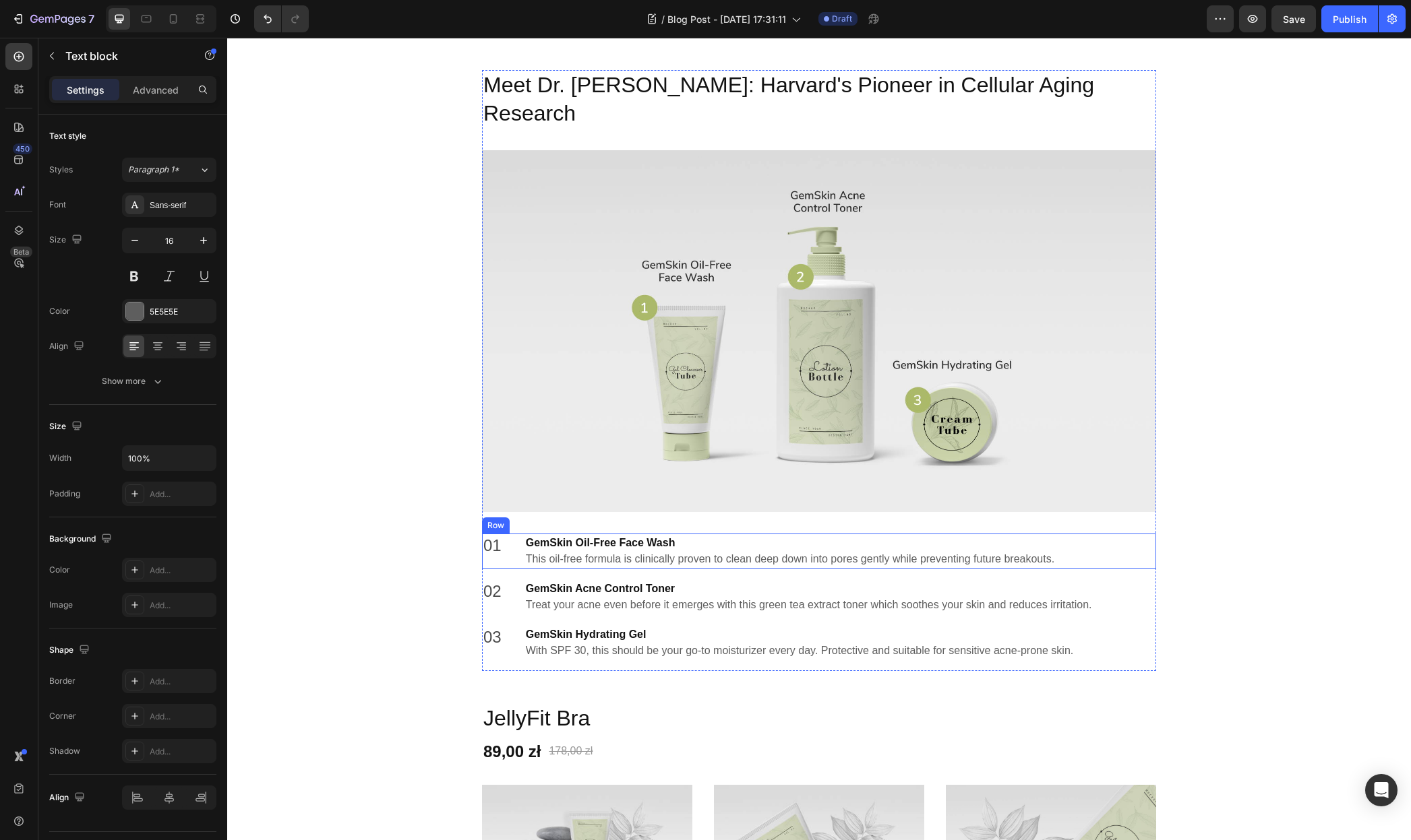
click at [515, 534] on div "01 Text block GemSkin Oil-Free Face Wash This oil-free formula is clinically pr…" at bounding box center [818, 551] width 674 height 35
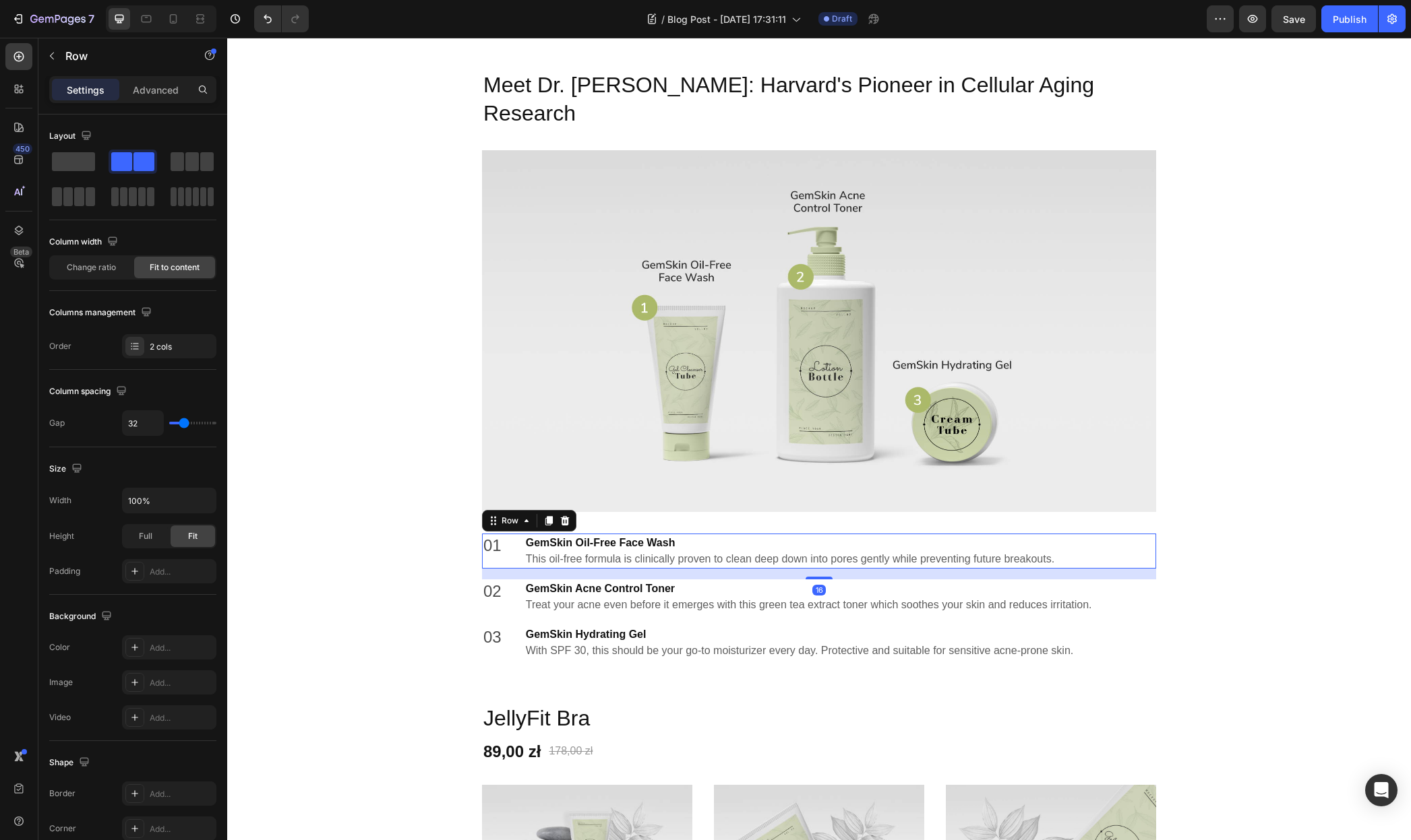
click at [562, 516] on icon at bounding box center [565, 520] width 9 height 9
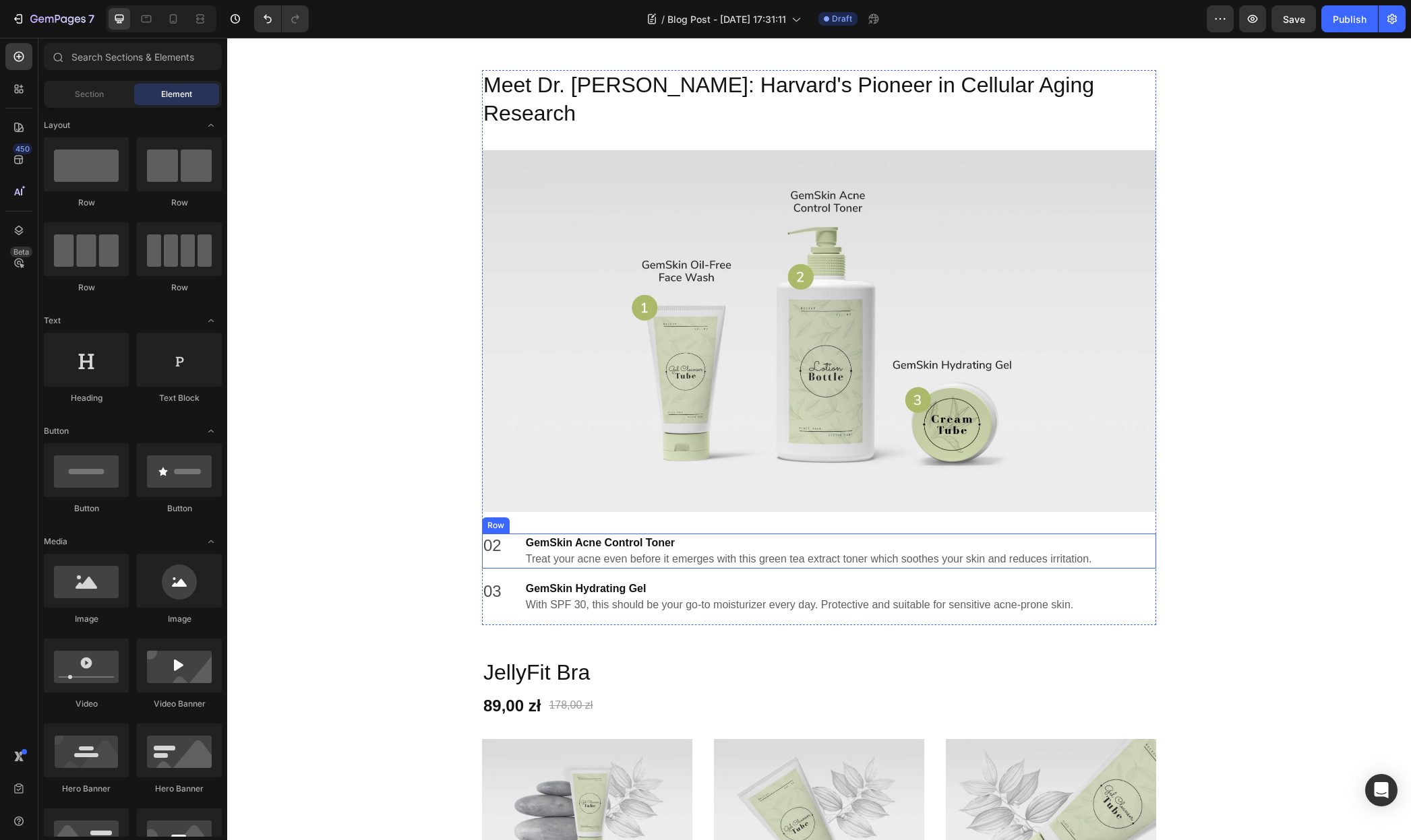
click at [510, 534] on div "02 Text block GemSkin Acne Control Toner Treat your acne even before it emerges…" at bounding box center [818, 551] width 674 height 35
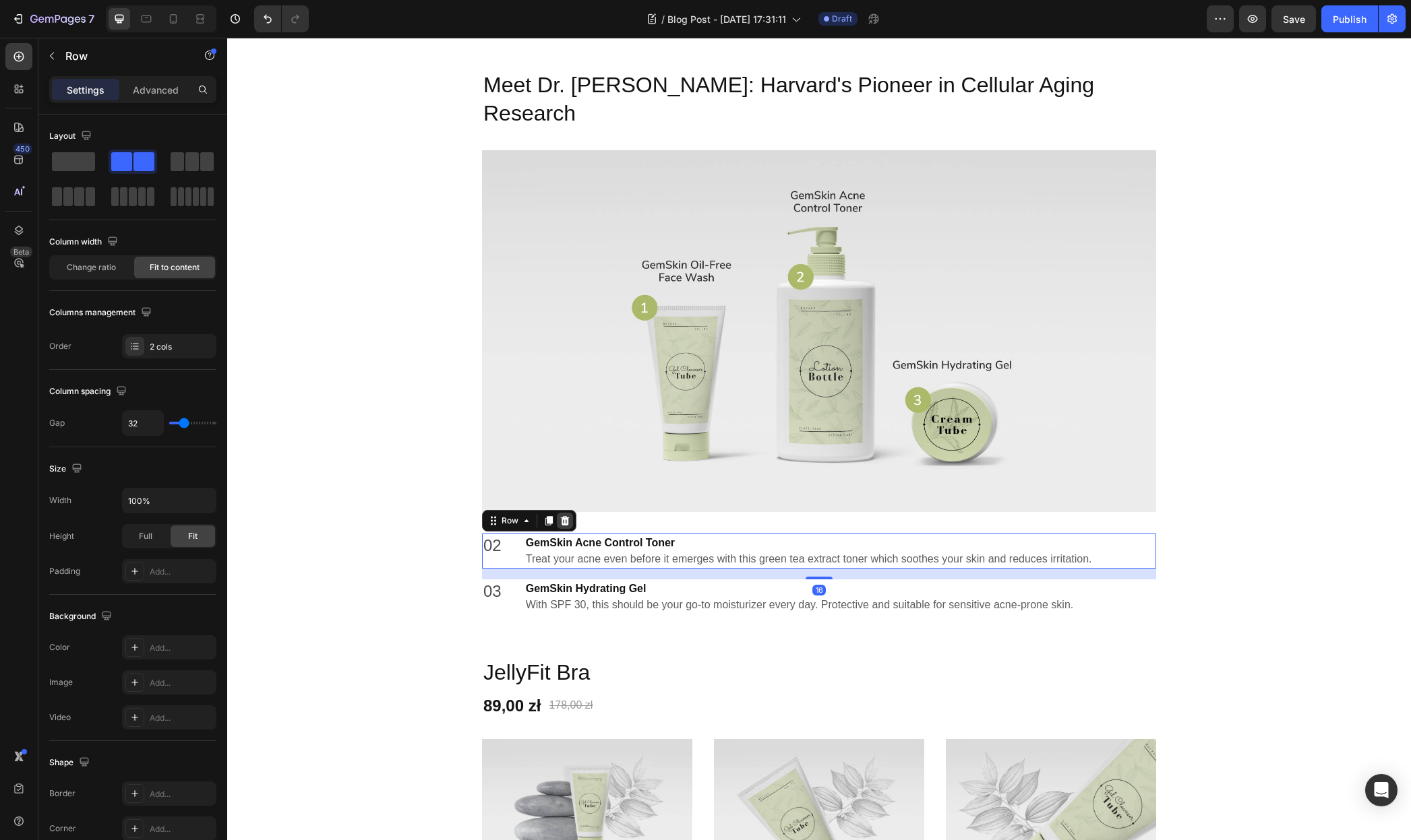
click at [561, 516] on icon at bounding box center [565, 520] width 9 height 9
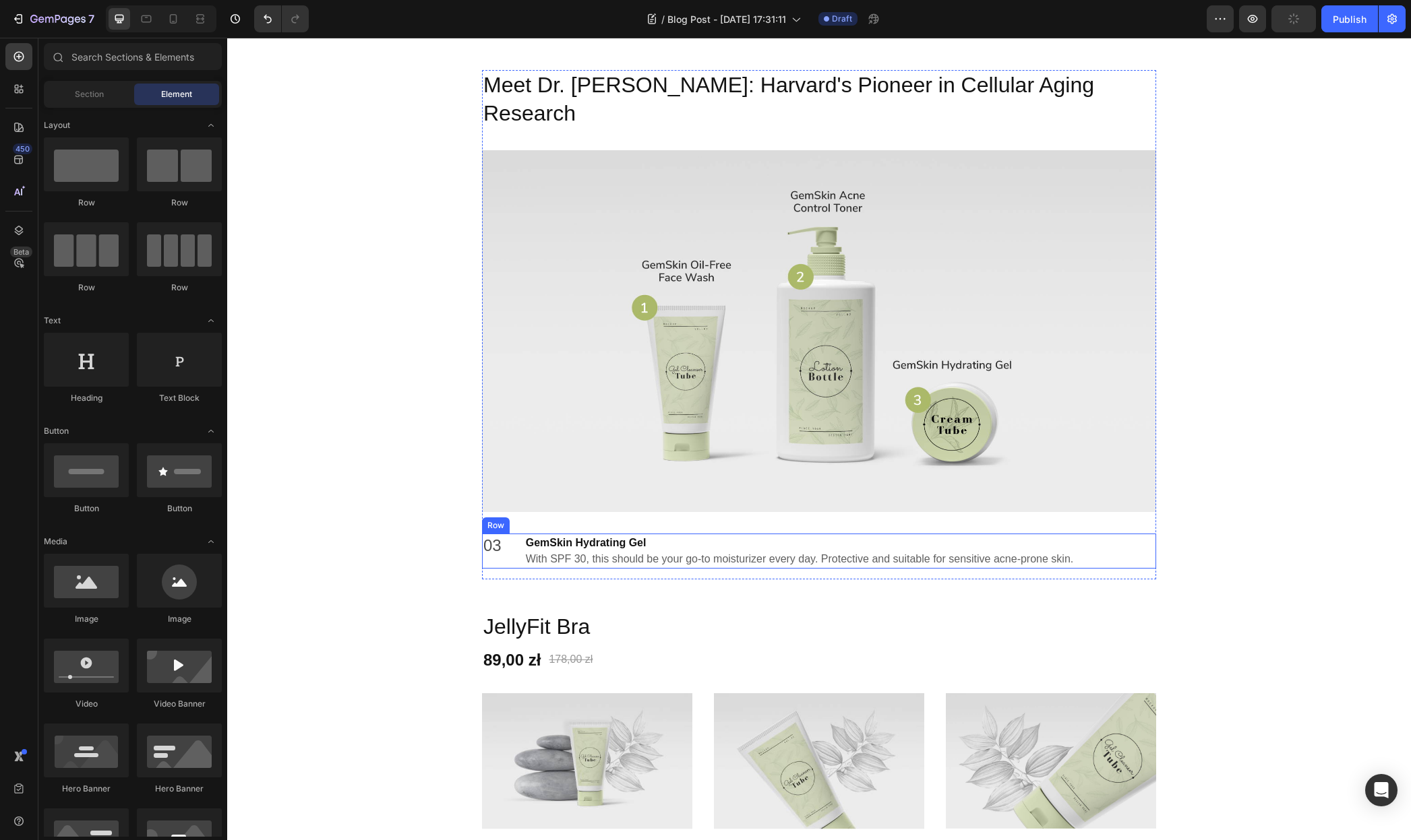
click at [508, 534] on div "03 Text block GemSkin Hydrating Gel With SPF 30, this should be your go-to mois…" at bounding box center [818, 551] width 674 height 35
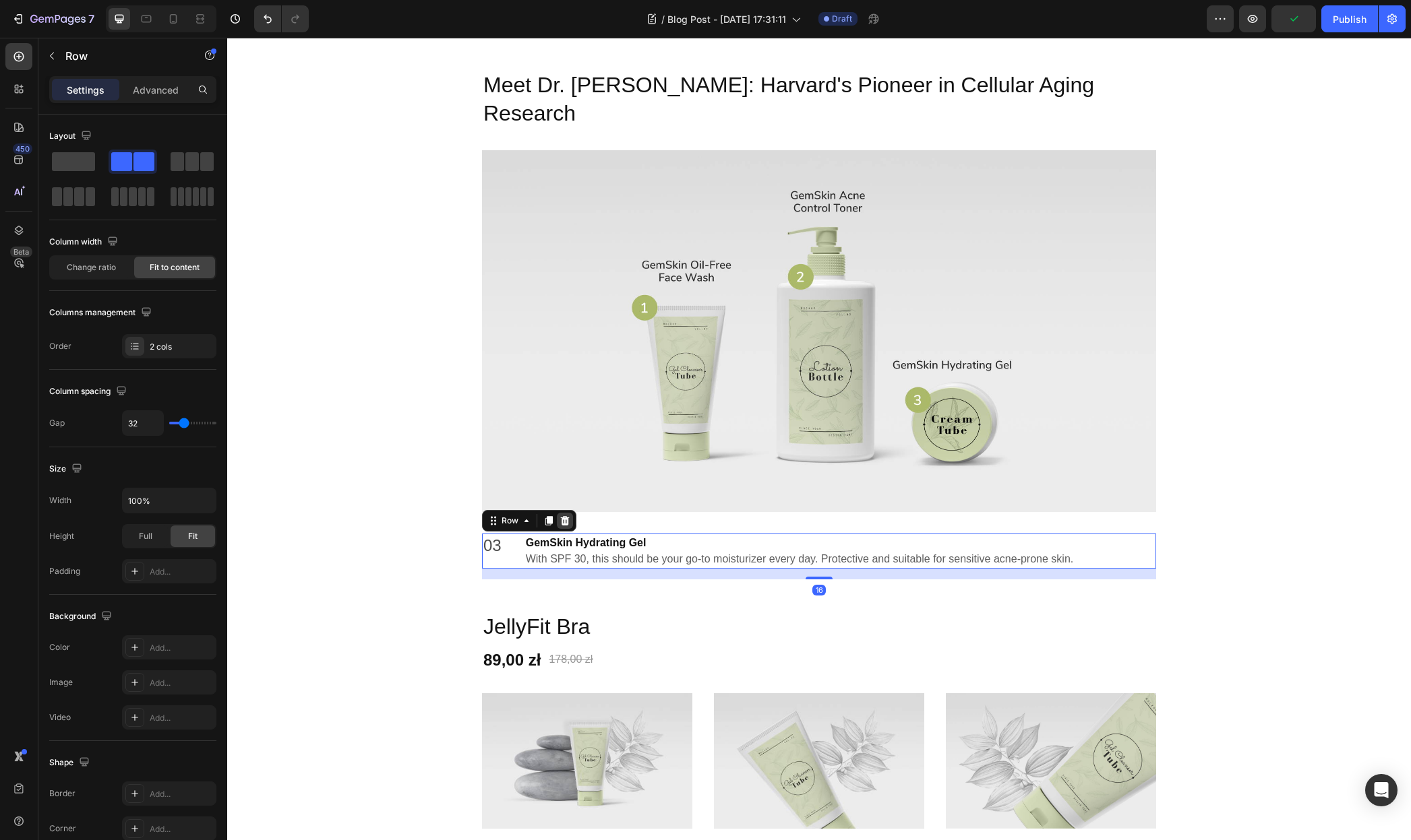
click at [560, 516] on icon at bounding box center [565, 521] width 11 height 11
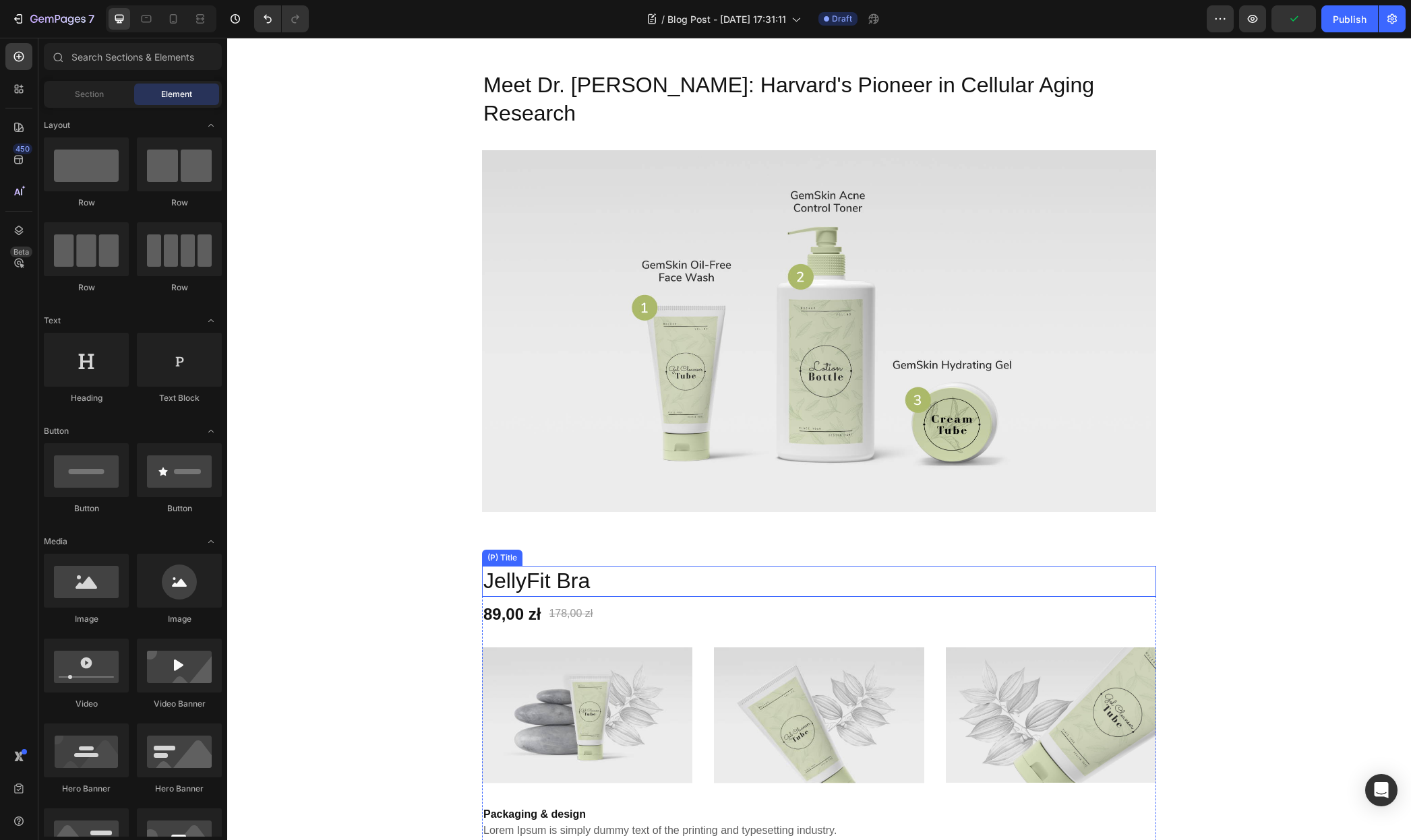
click at [562, 566] on h2 "JellyFit Bra" at bounding box center [818, 581] width 674 height 31
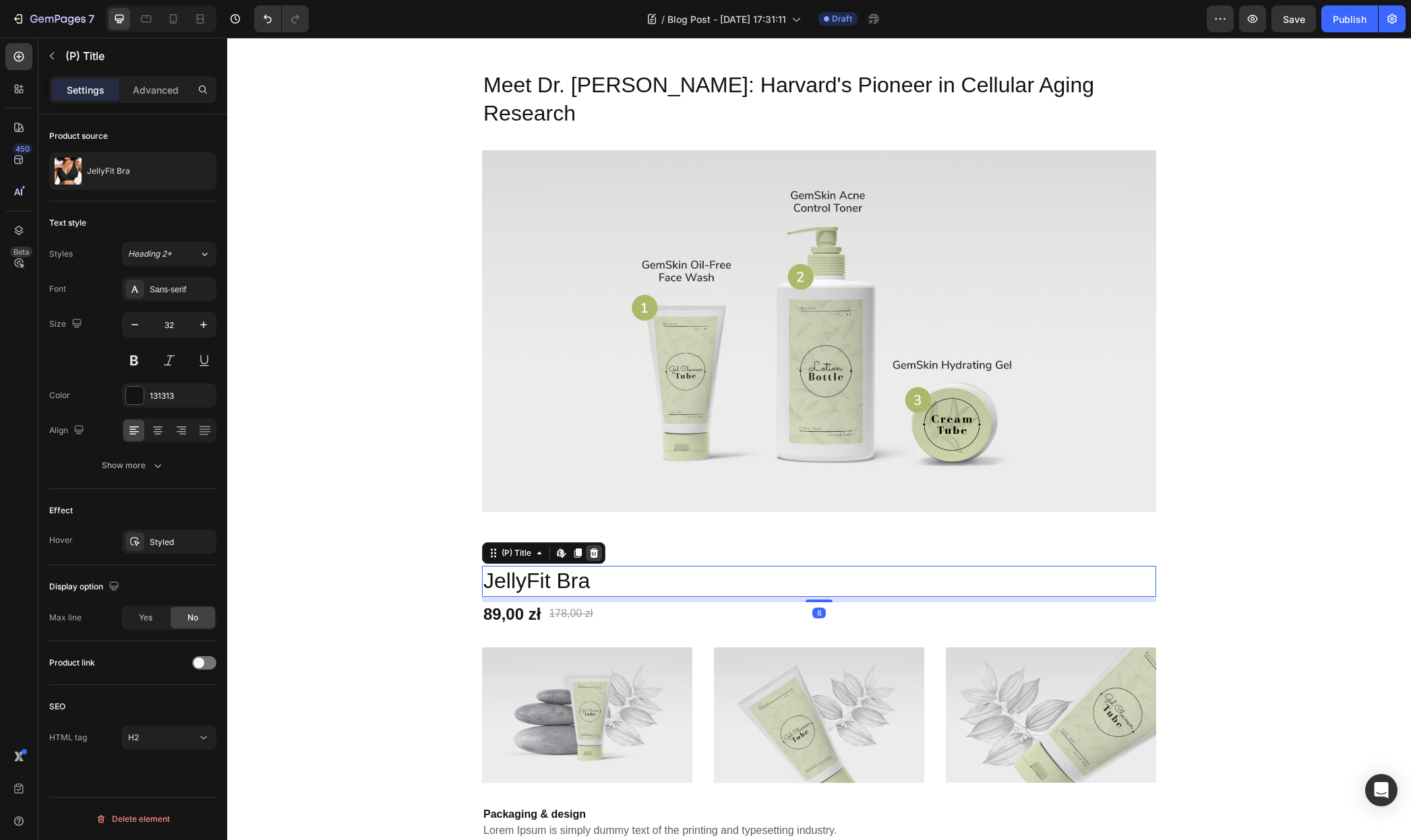
click at [590, 549] on icon at bounding box center [594, 553] width 9 height 9
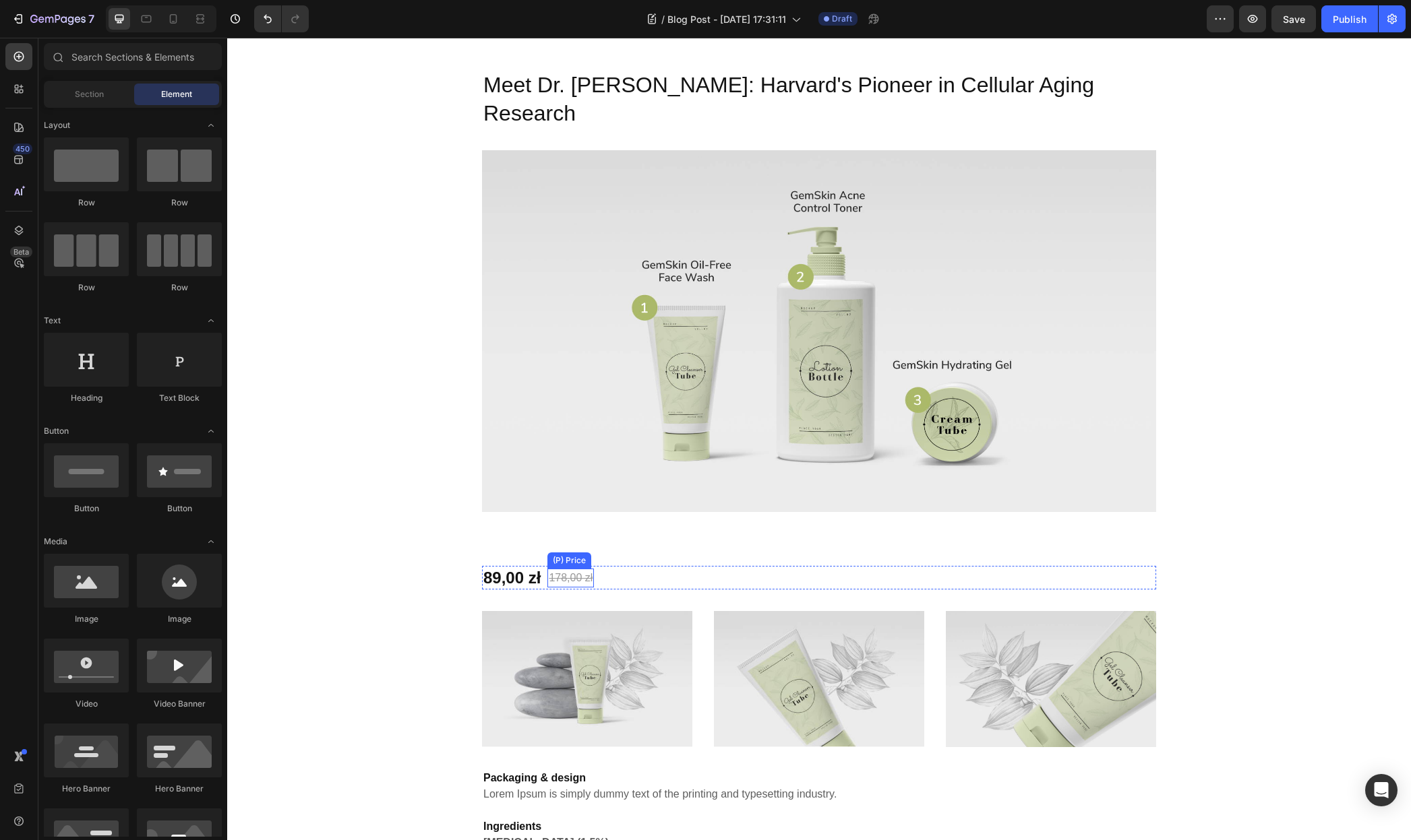
click at [581, 569] on div "178,00 zł" at bounding box center [570, 578] width 47 height 19
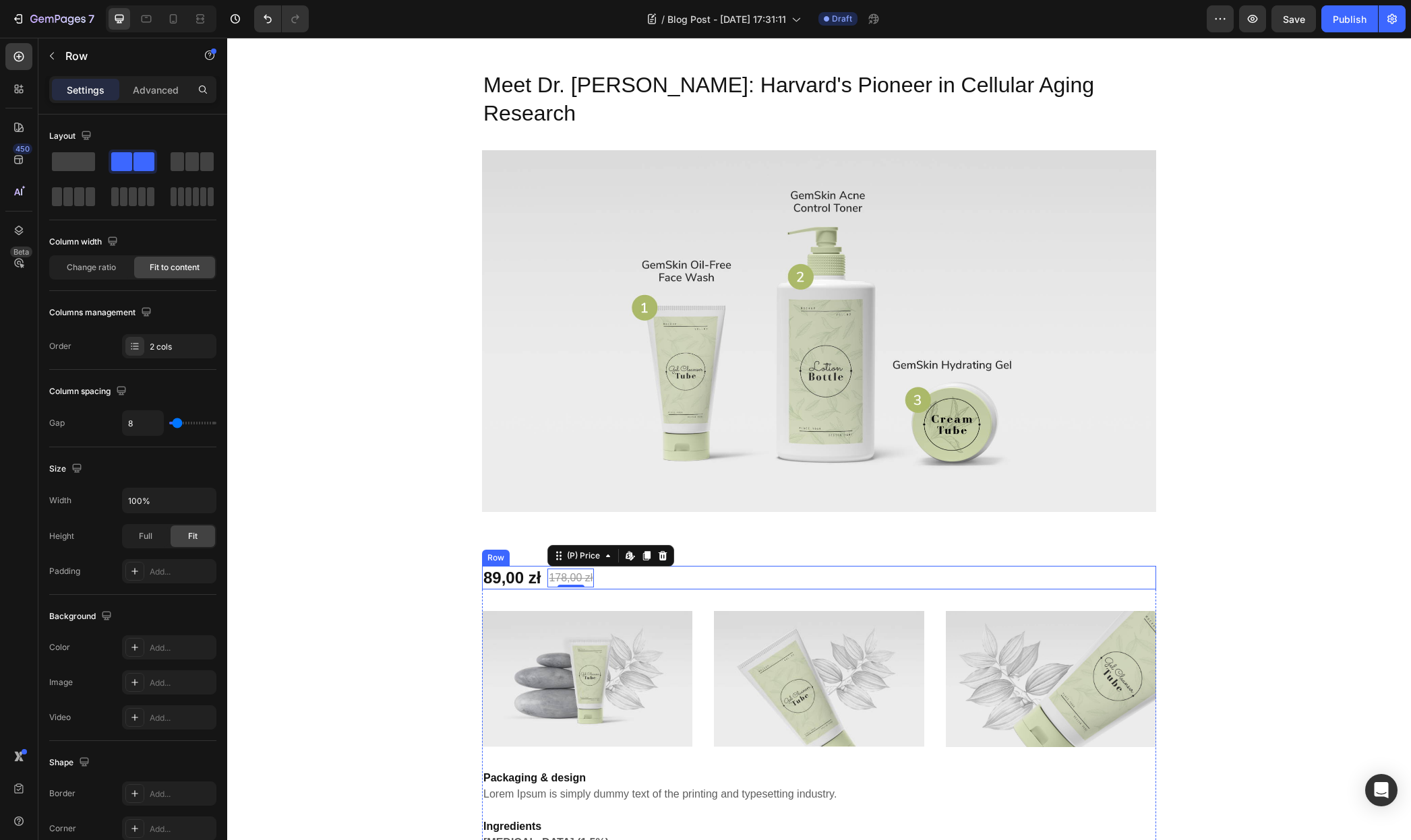
click at [609, 566] on div "89,00 zł (P) Price (P) Price 178,00 zł (P) Price Edit content in Shopify 0 (P) …" at bounding box center [818, 578] width 674 height 24
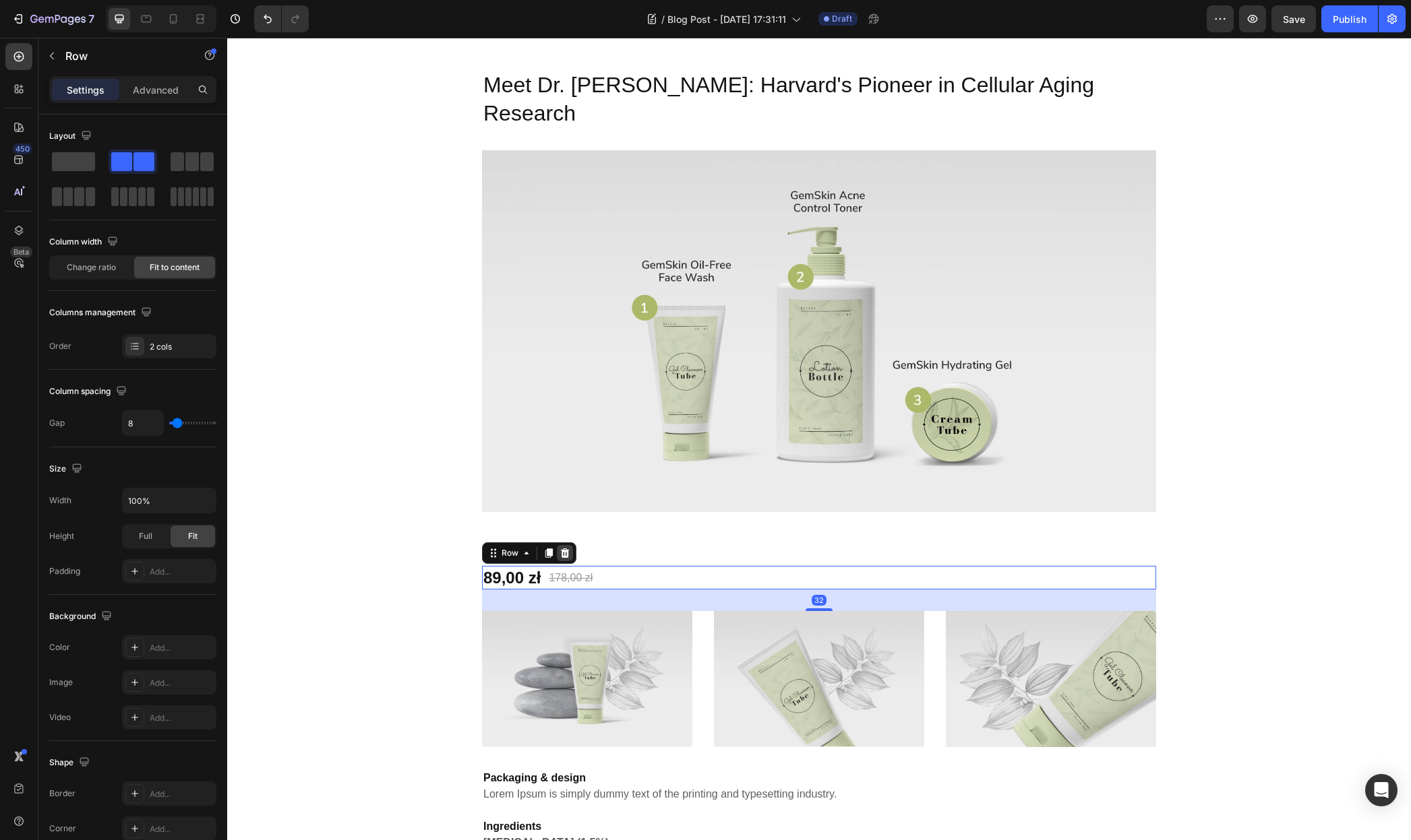
click at [561, 549] on icon at bounding box center [565, 553] width 9 height 9
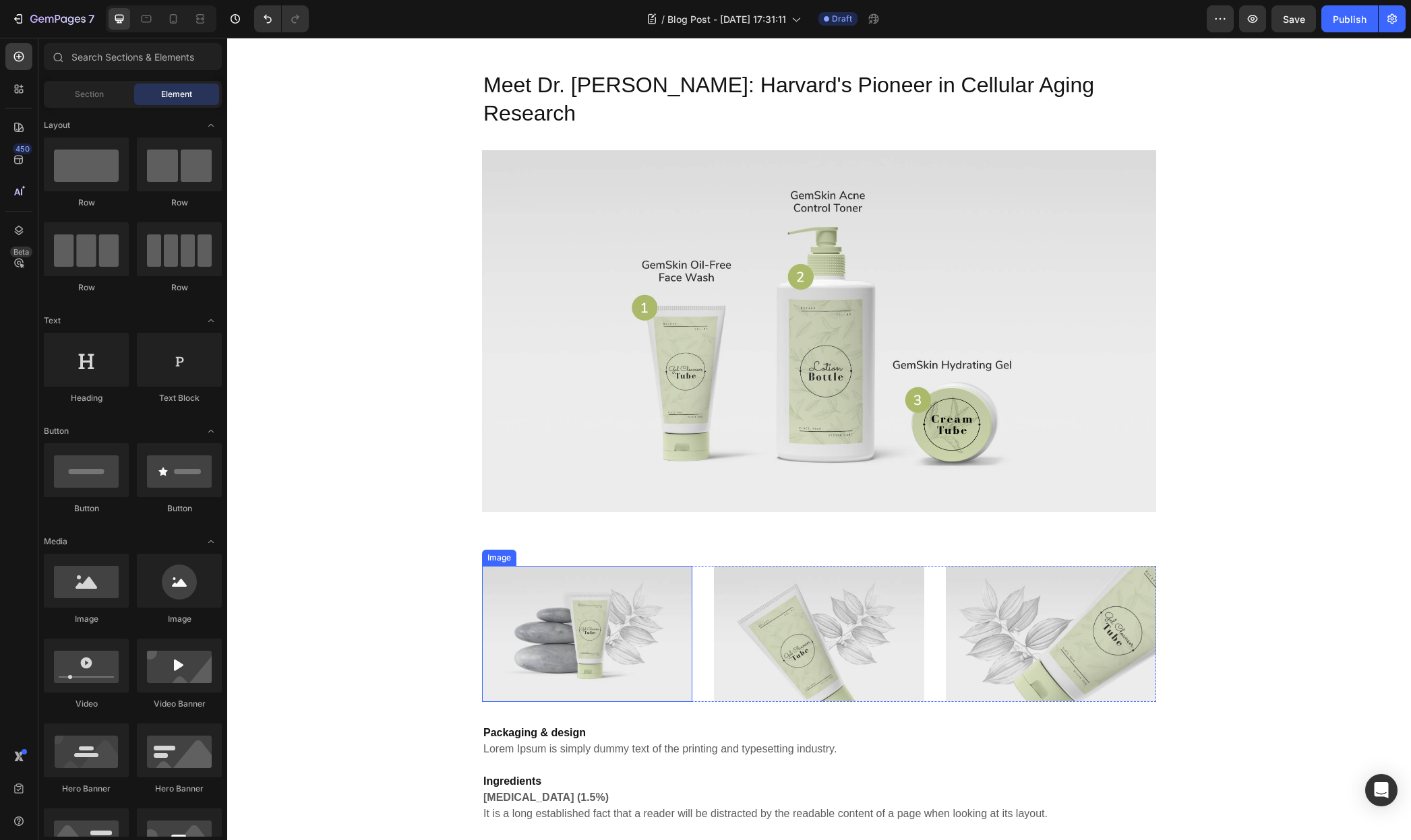
click at [621, 566] on img at bounding box center [587, 633] width 211 height 136
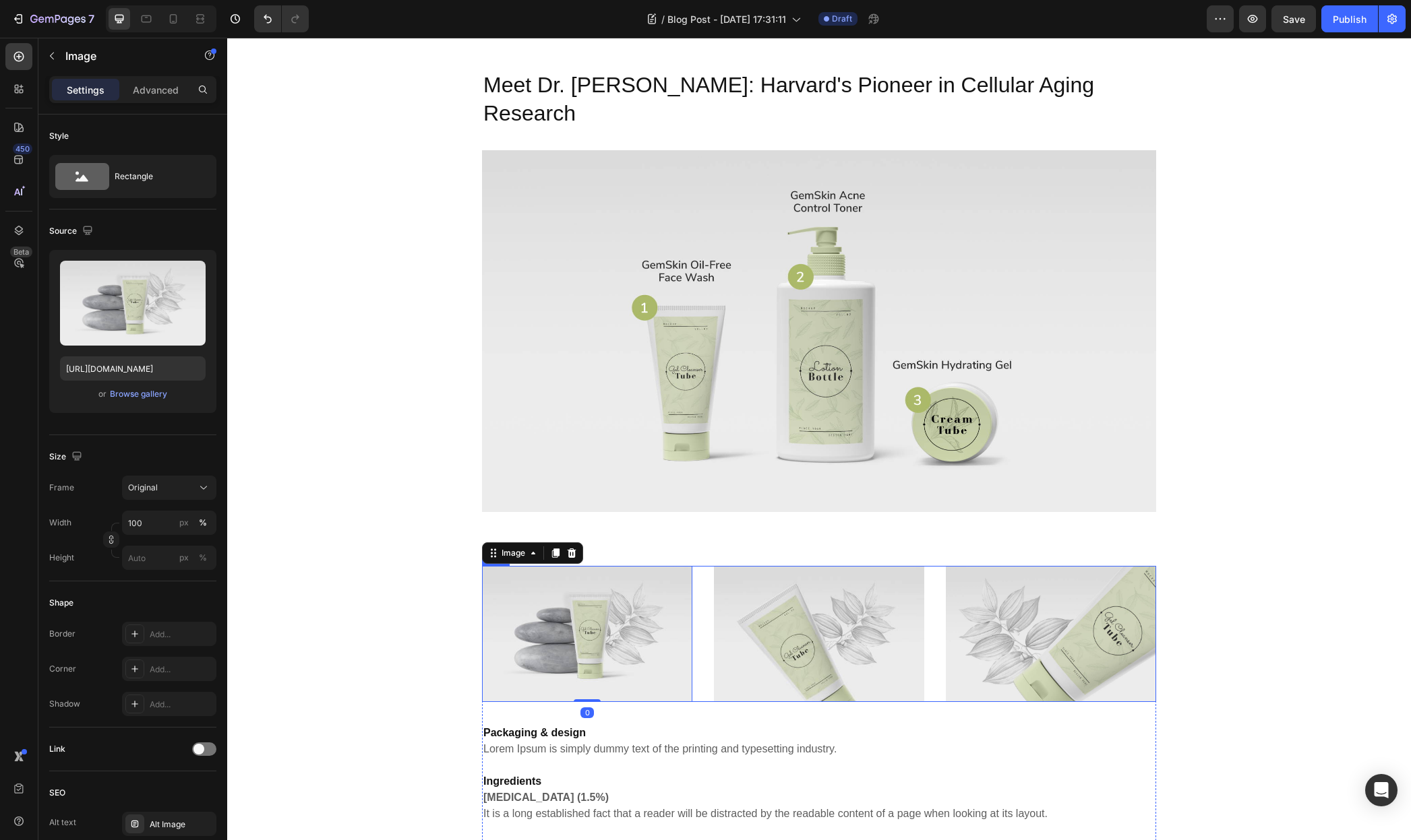
click at [706, 566] on div "Image 0 Image Image Row" at bounding box center [818, 633] width 674 height 136
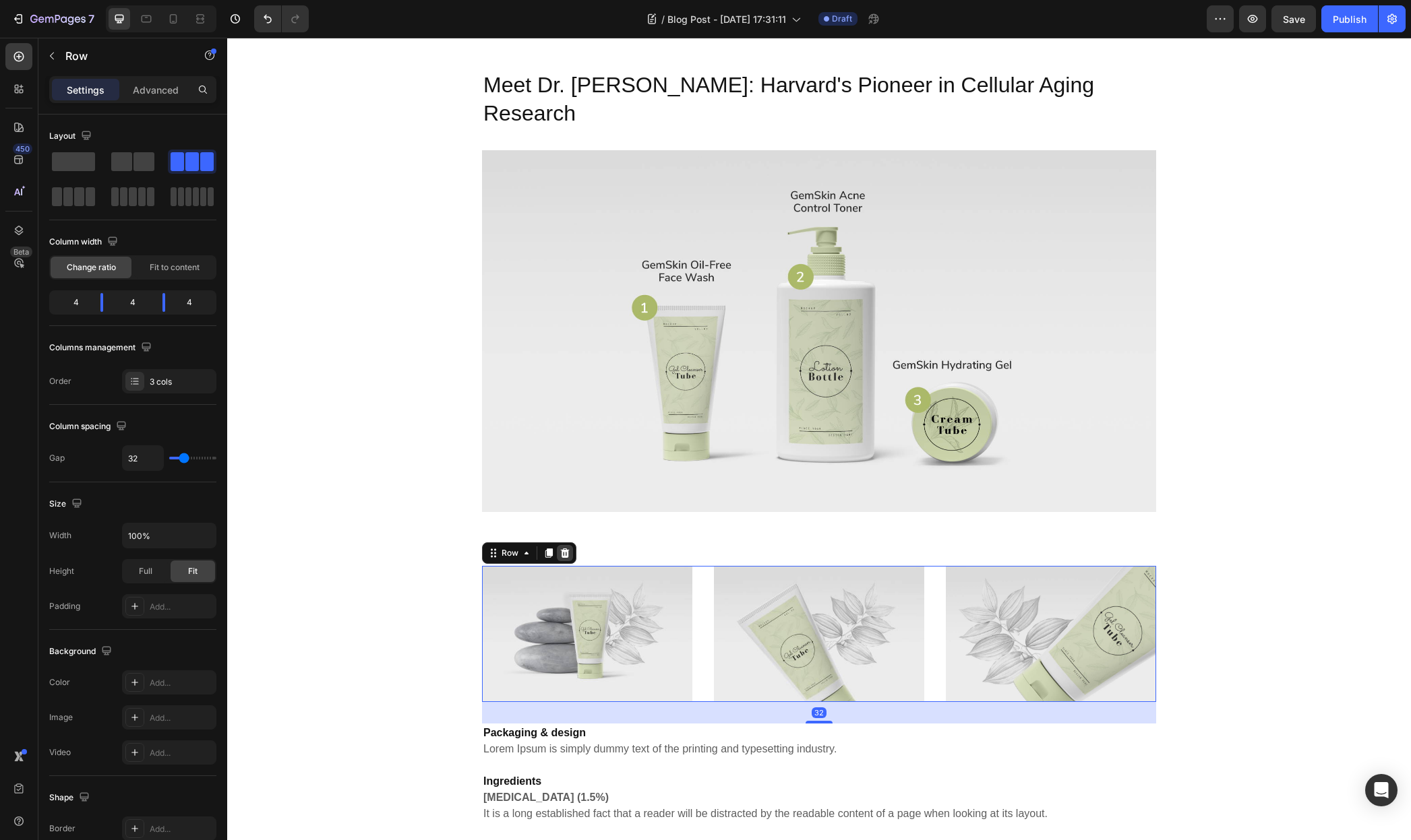
click at [560, 548] on icon at bounding box center [565, 553] width 11 height 11
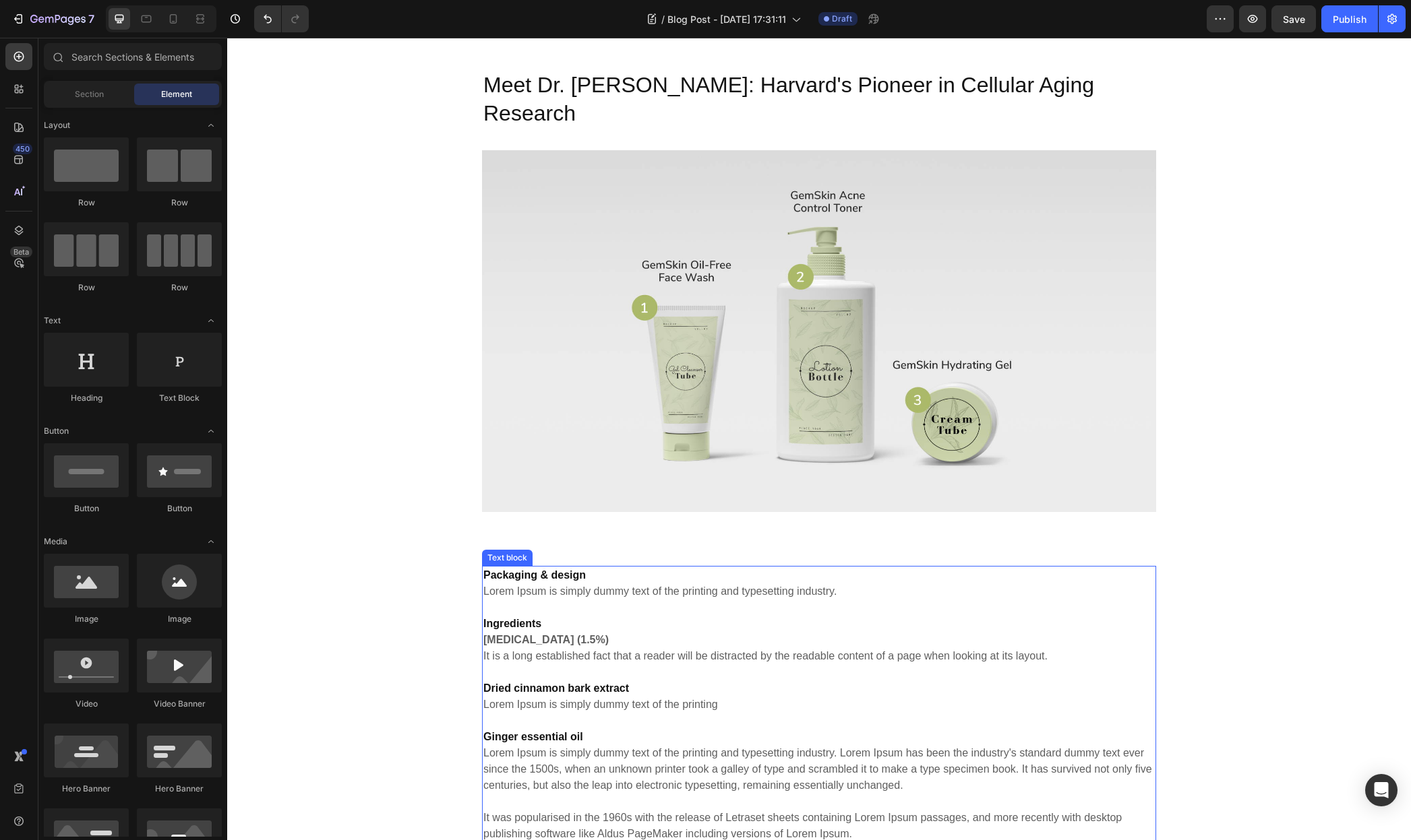
click at [527, 570] on strong "Packaging & design" at bounding box center [534, 575] width 103 height 11
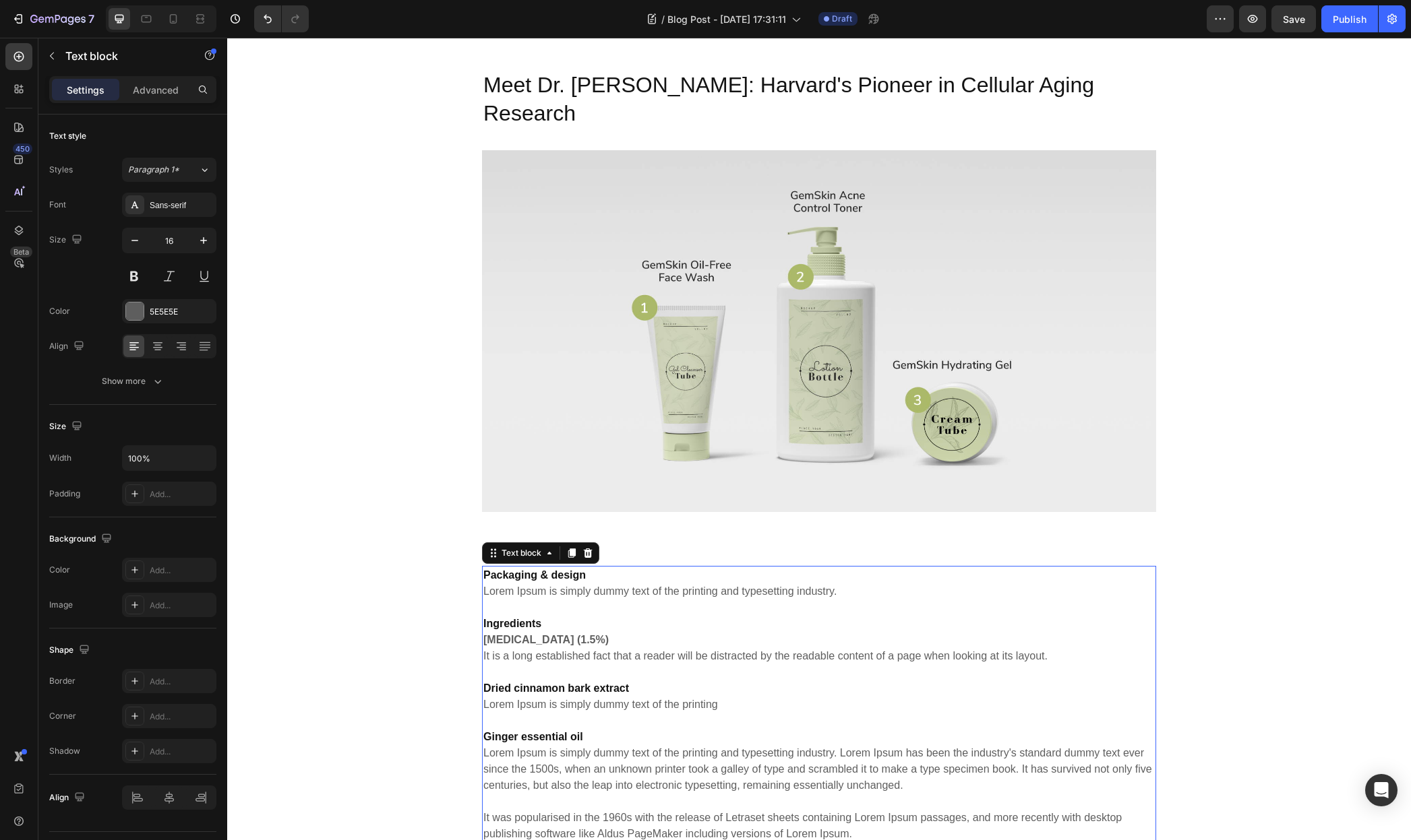
click at [514, 618] on strong "Ingredients" at bounding box center [512, 623] width 58 height 11
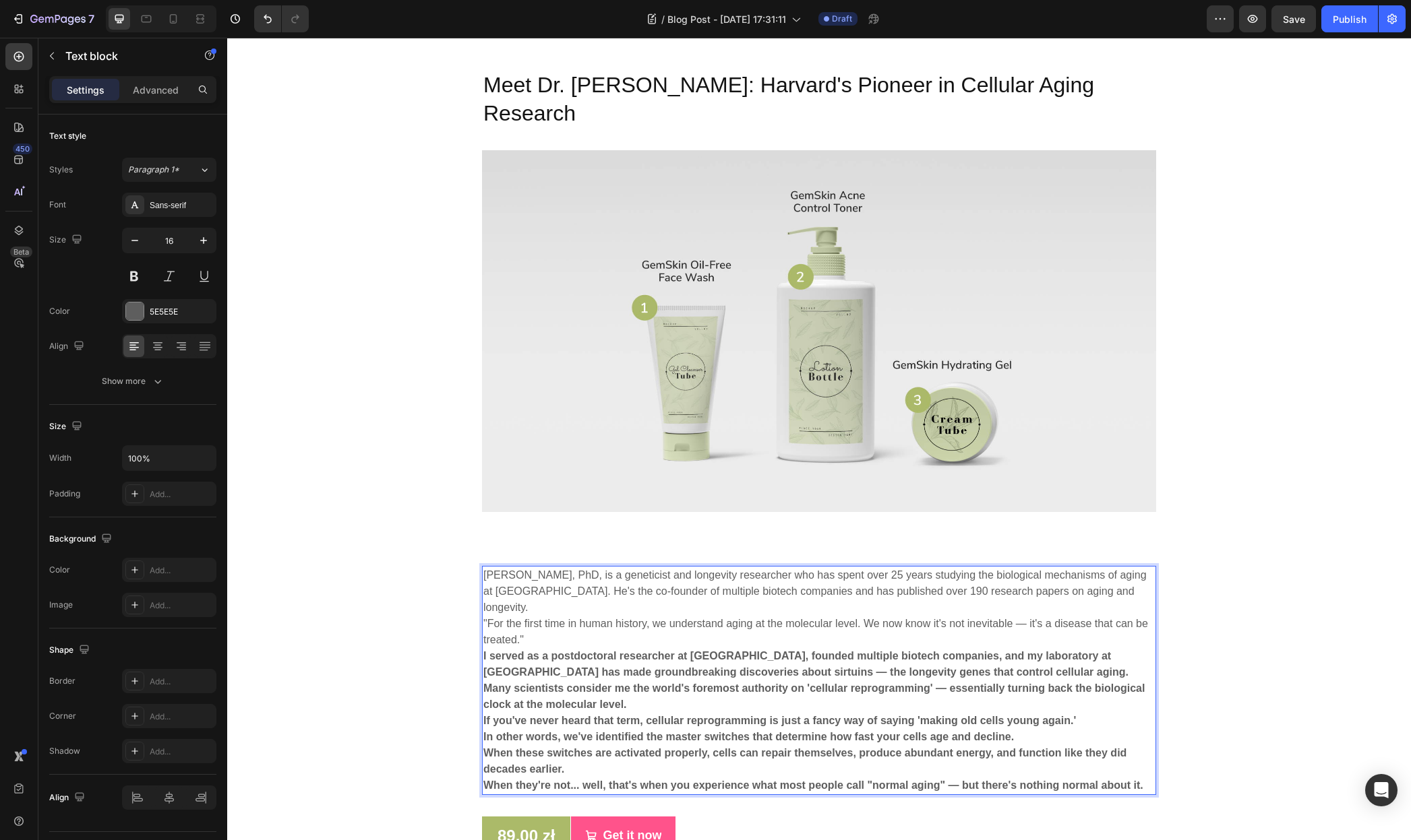
click at [554, 568] on p "David Sinclair, PhD, is a geneticist and longevity researcher who has spent ove…" at bounding box center [818, 592] width 672 height 49
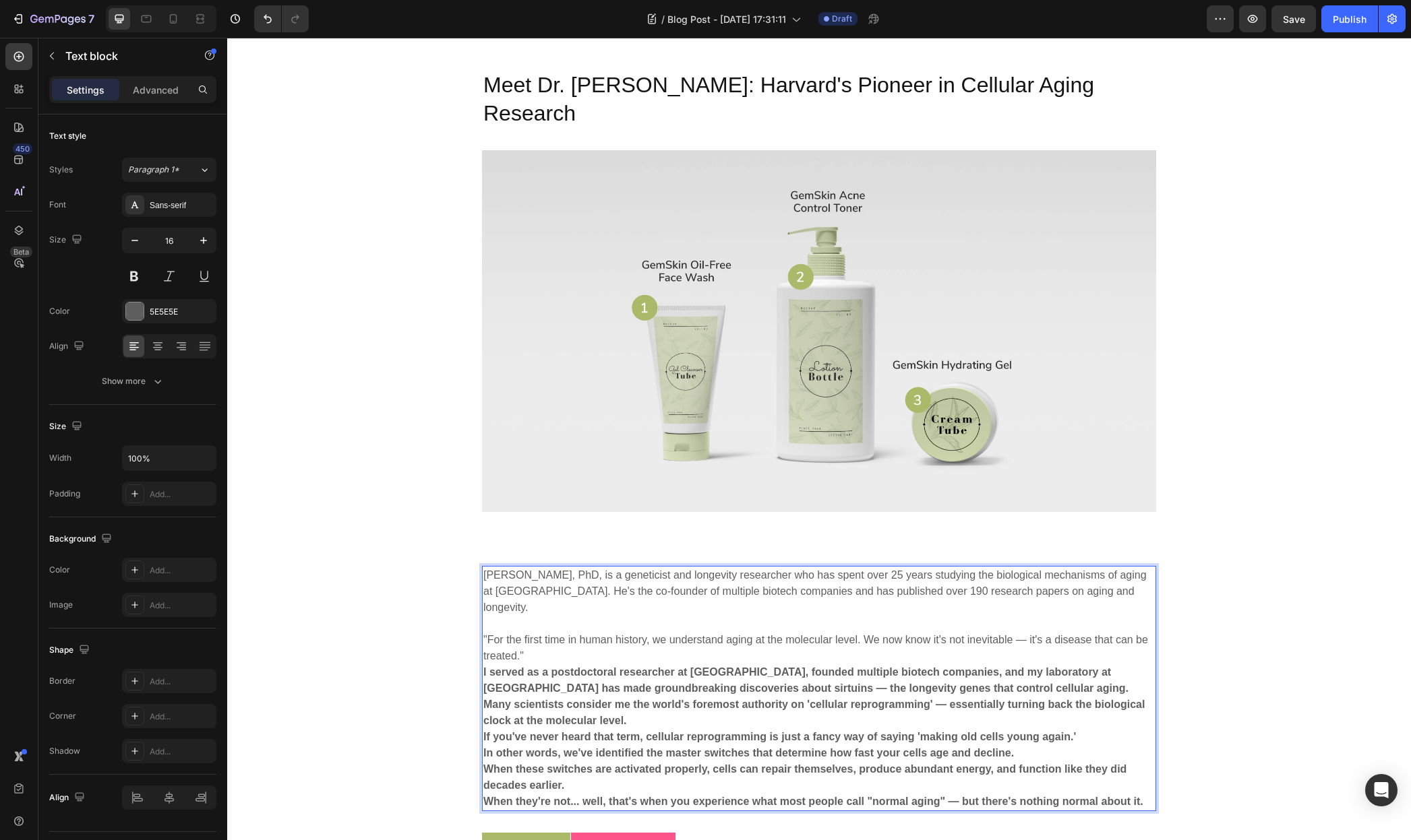
click at [534, 632] on p ""For the first time in human history, we understand aging at the molecular leve…" at bounding box center [818, 648] width 672 height 32
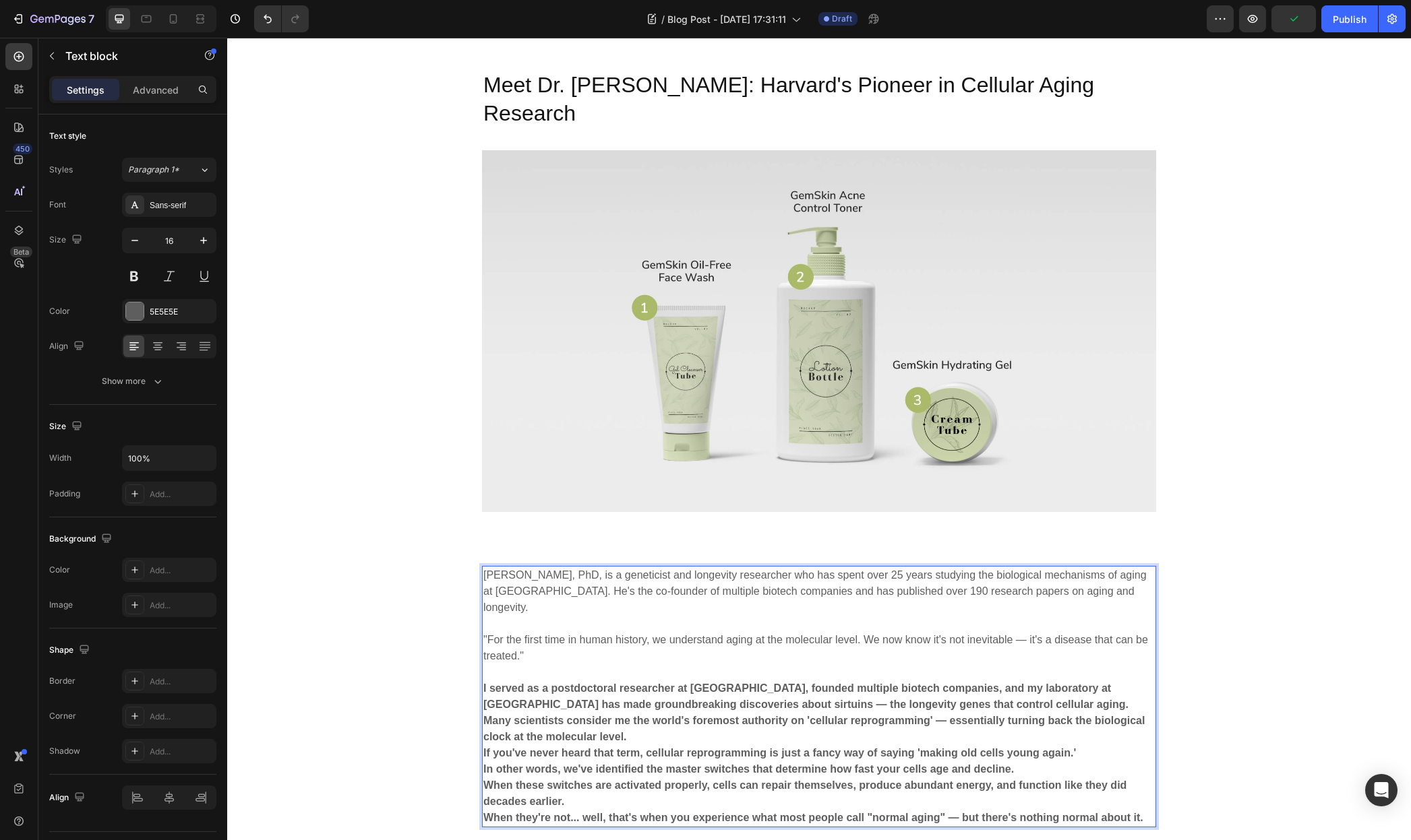
click at [985, 680] on p "I served as a postdoctoral researcher at MIT, founded multiple biotech companie…" at bounding box center [818, 696] width 672 height 32
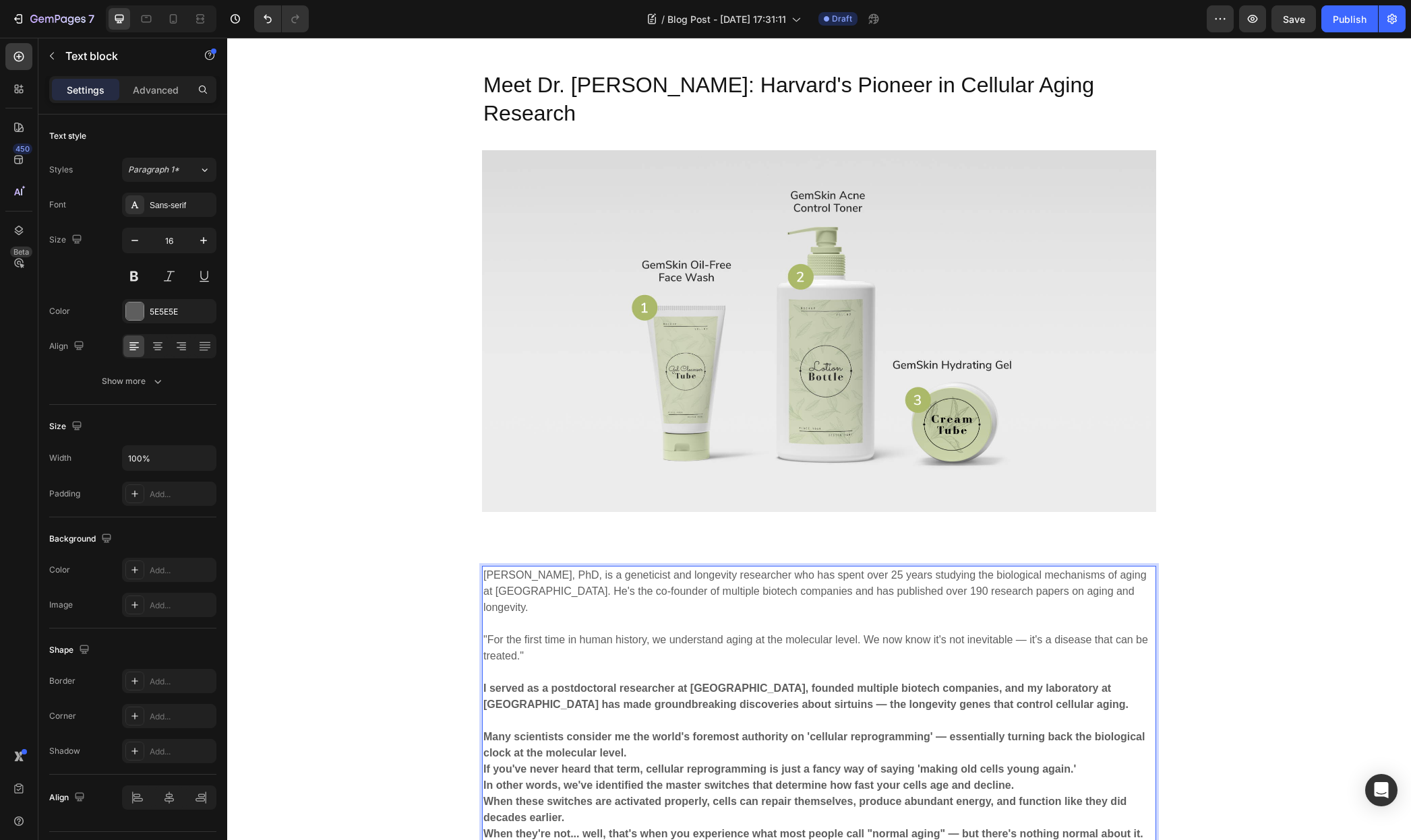
click at [640, 729] on p "Many scientists consider me the world's foremost authority on 'cellular reprogr…" at bounding box center [818, 745] width 672 height 32
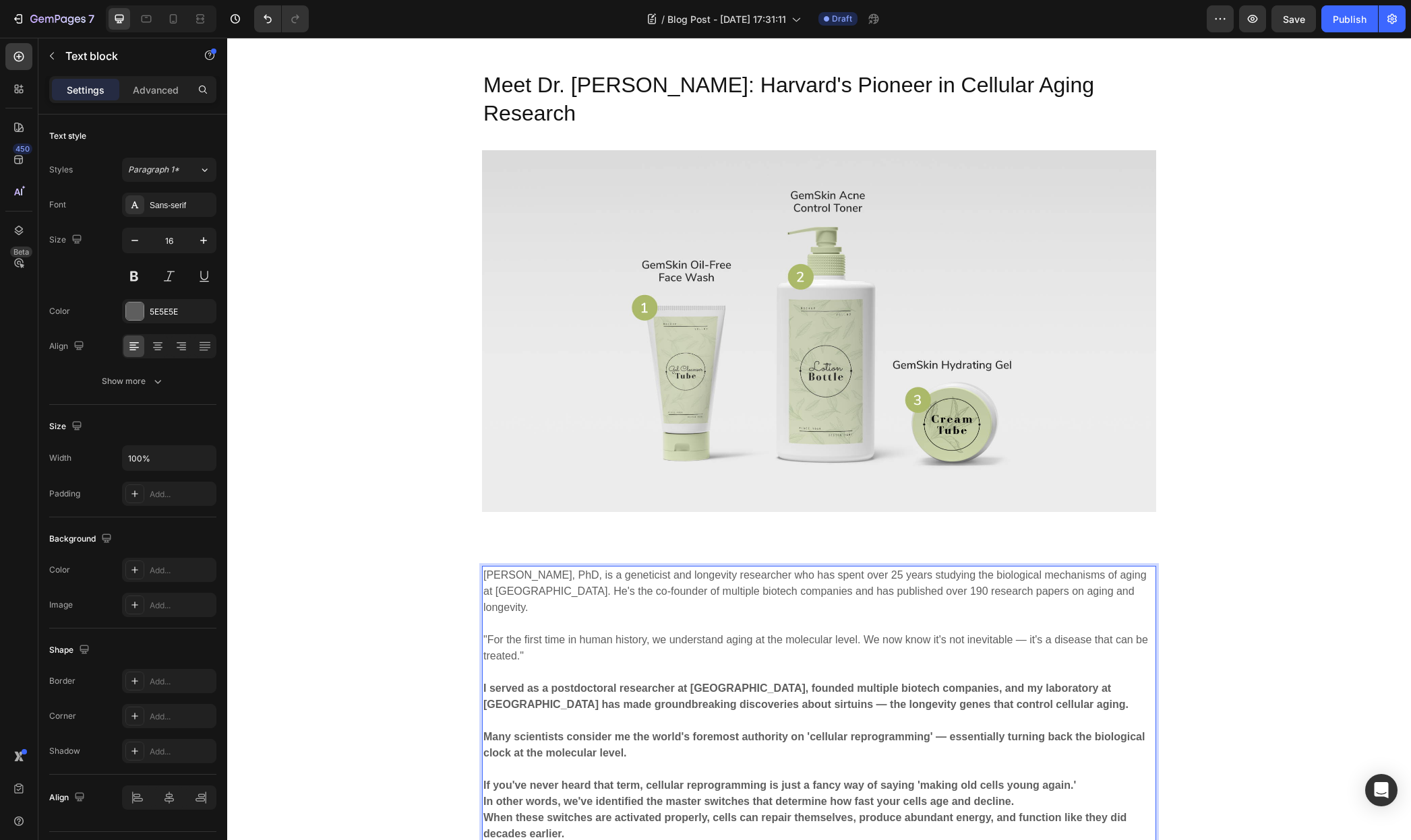
click at [1028, 794] on p "In other words, we've identified the master switches that determine how fast yo…" at bounding box center [818, 802] width 672 height 16
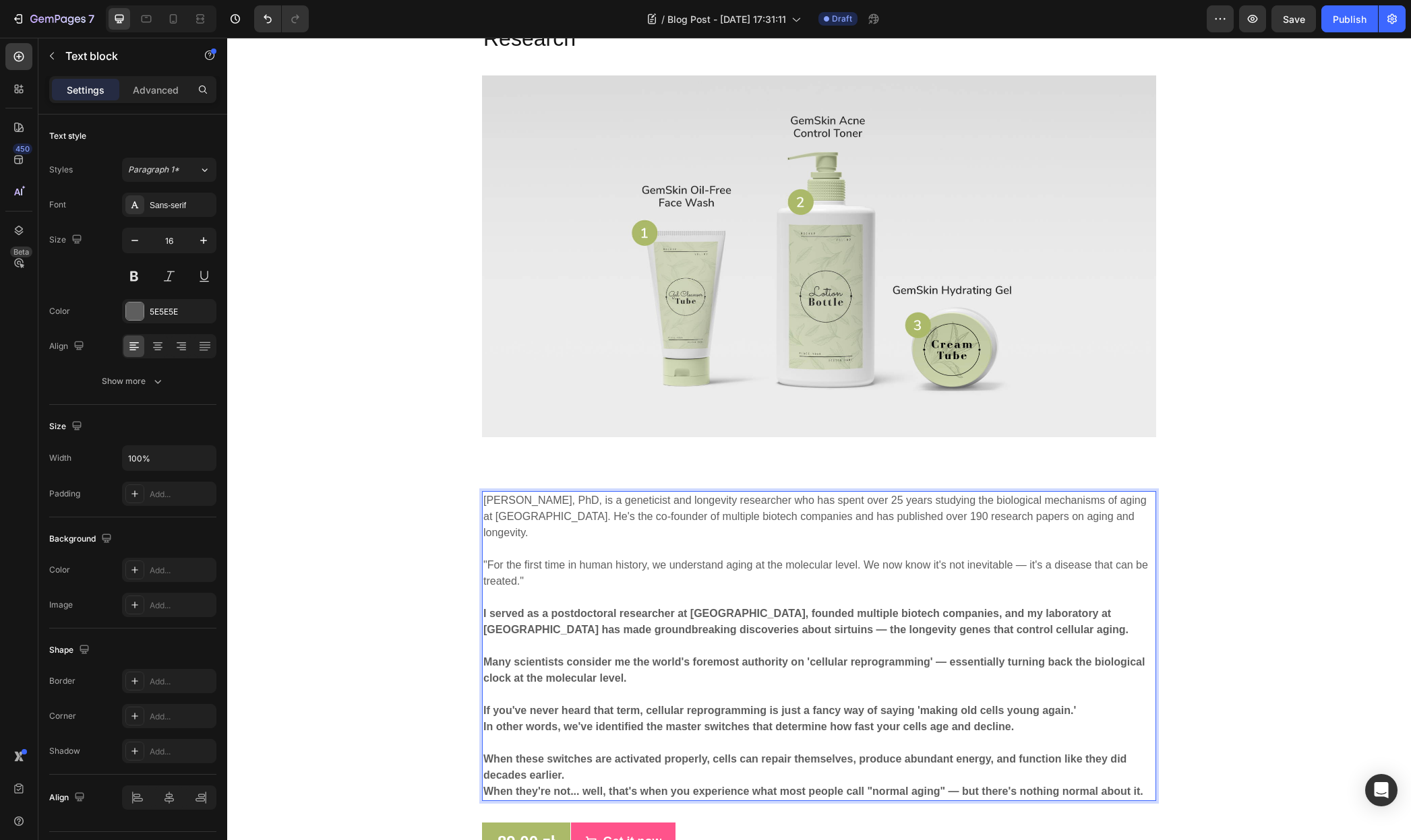
scroll to position [1391, 0]
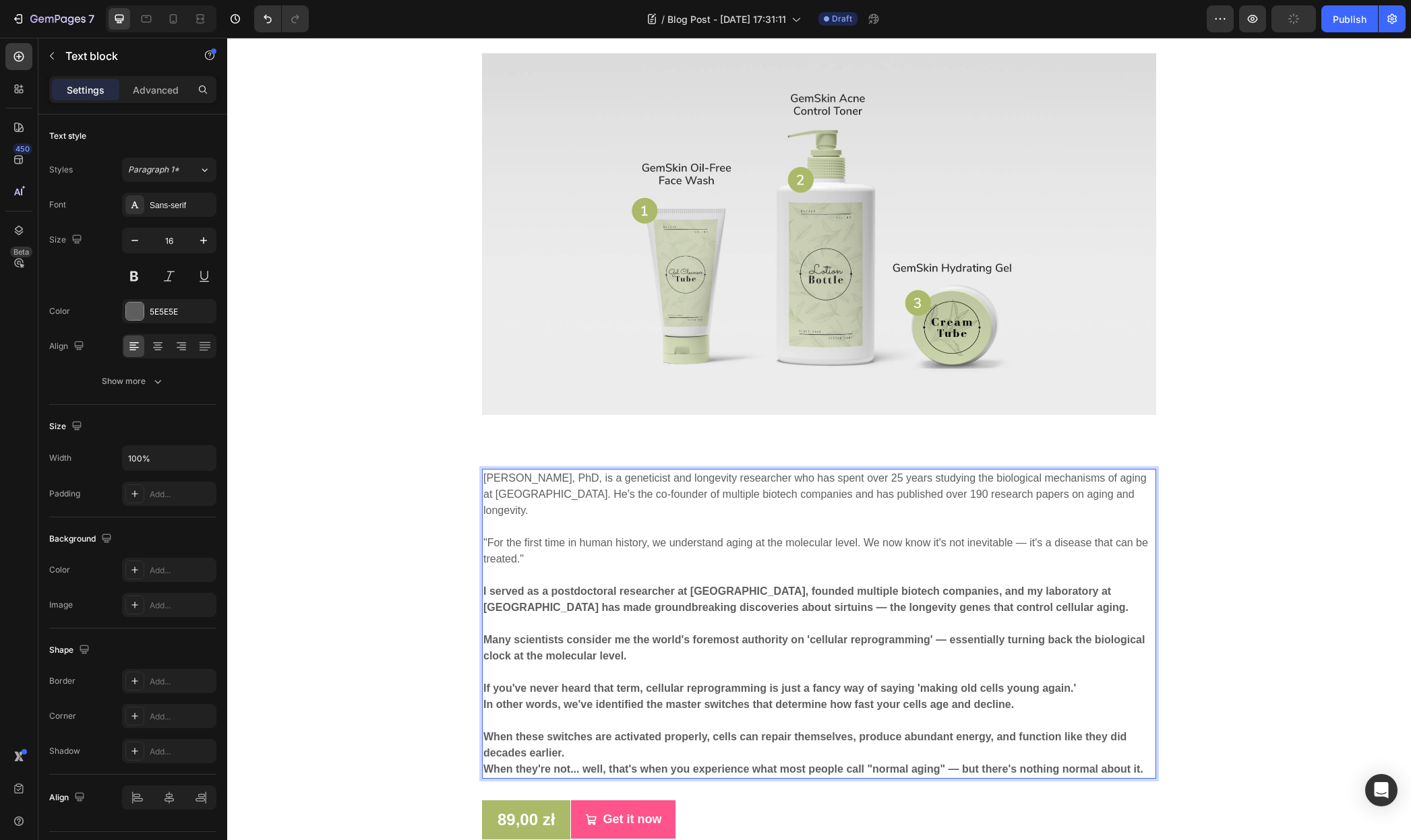
click at [581, 729] on p "When these switches are activated properly, cells can repair themselves, produc…" at bounding box center [818, 745] width 672 height 32
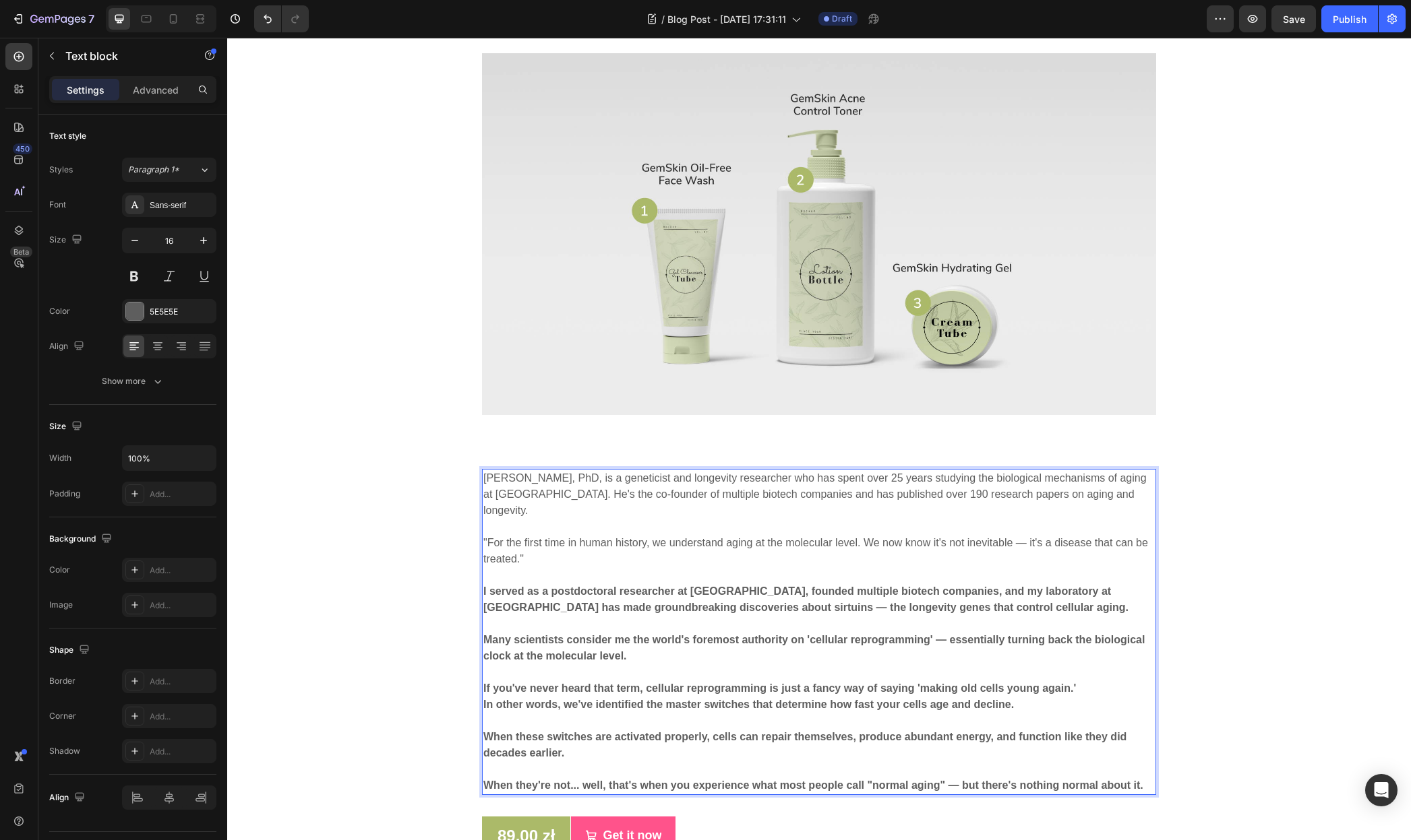
click at [452, 566] on div "David Sinclair, PhD, is a geneticist and longevity researcher who has spent ove…" at bounding box center [819, 662] width 1164 height 387
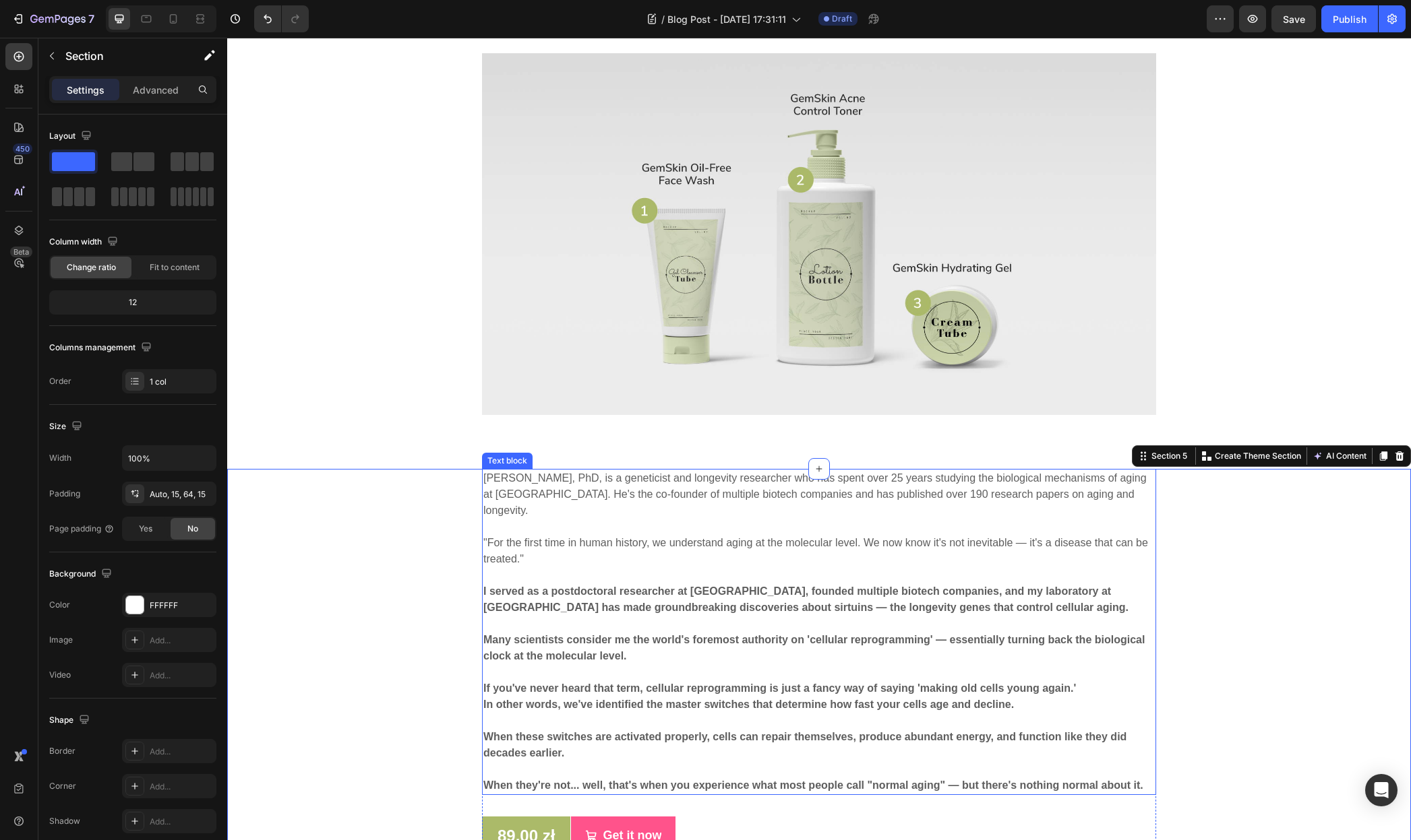
click at [580, 586] on strong "I served as a postdoctoral researcher at MIT, founded multiple biotech companie…" at bounding box center [805, 600] width 645 height 28
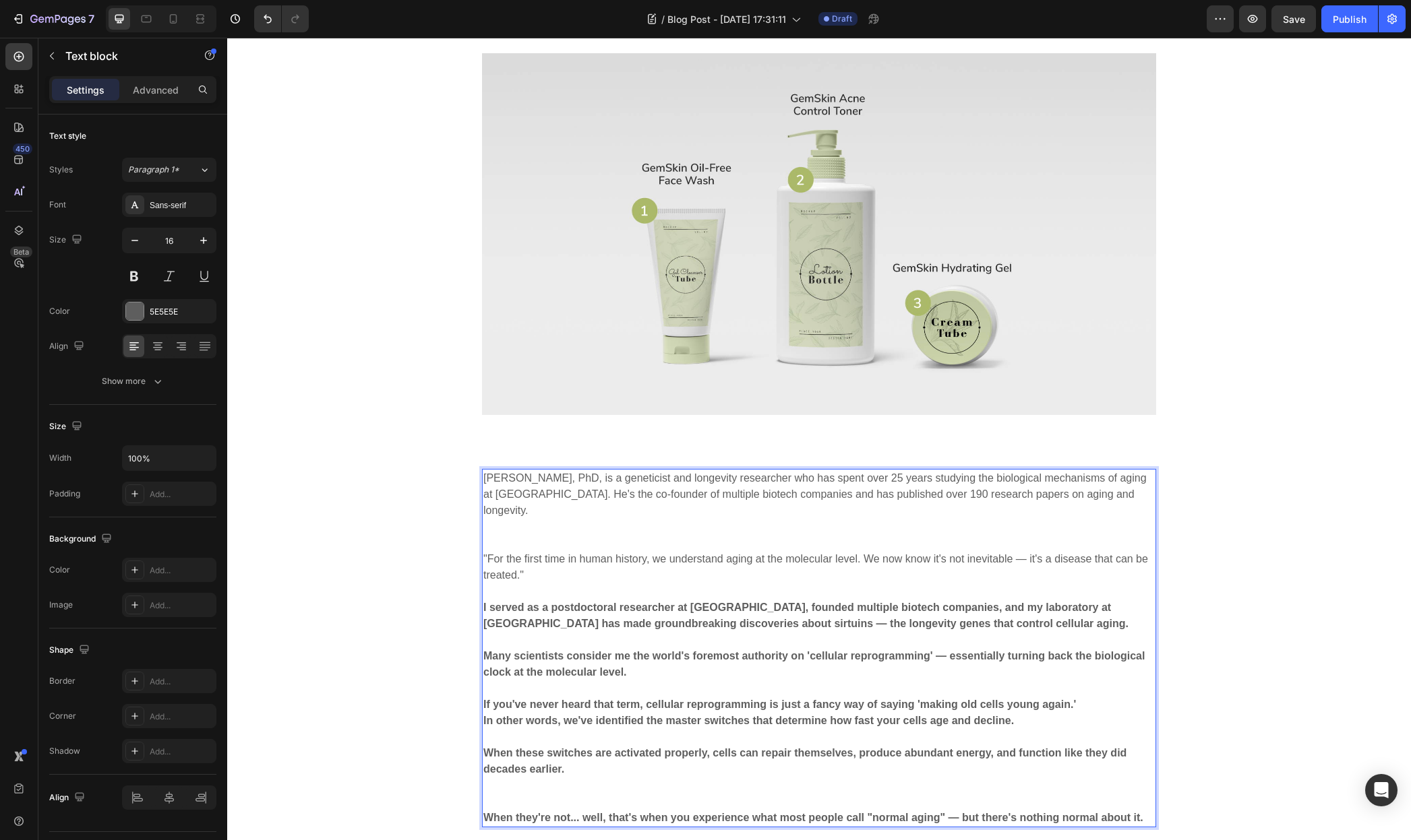
click at [541, 506] on p "David Sinclair, PhD, is a geneticist and longevity researcher who has spent ove…" at bounding box center [818, 510] width 672 height 81
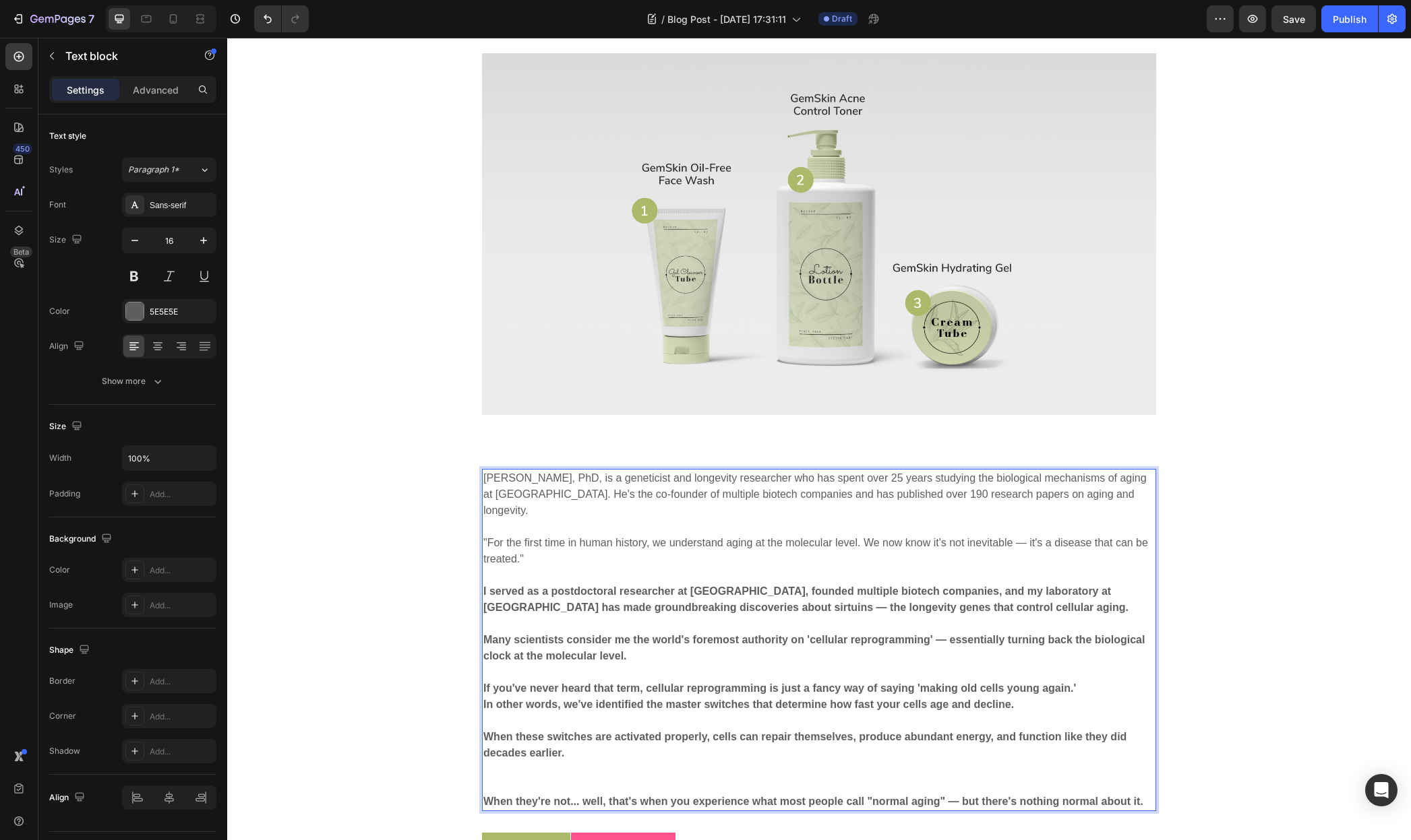
click at [501, 501] on p "David Sinclair, PhD, is a geneticist and longevity researcher who has spent ove…" at bounding box center [818, 502] width 672 height 65
click at [350, 520] on div "David Sinclair, PhD, is a geneticist and longevity researcher who has spent ove…" at bounding box center [819, 670] width 1164 height 403
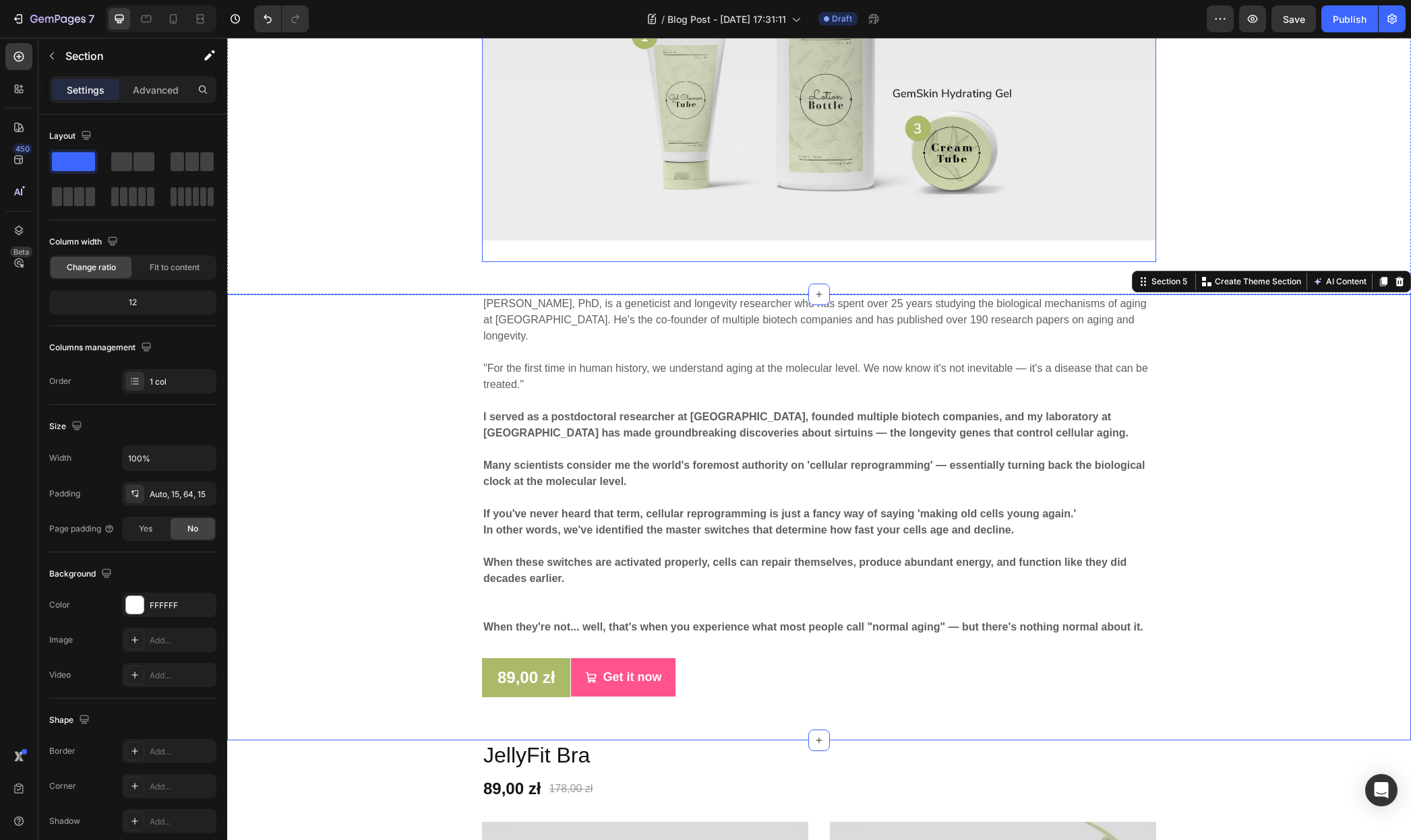
scroll to position [1566, 0]
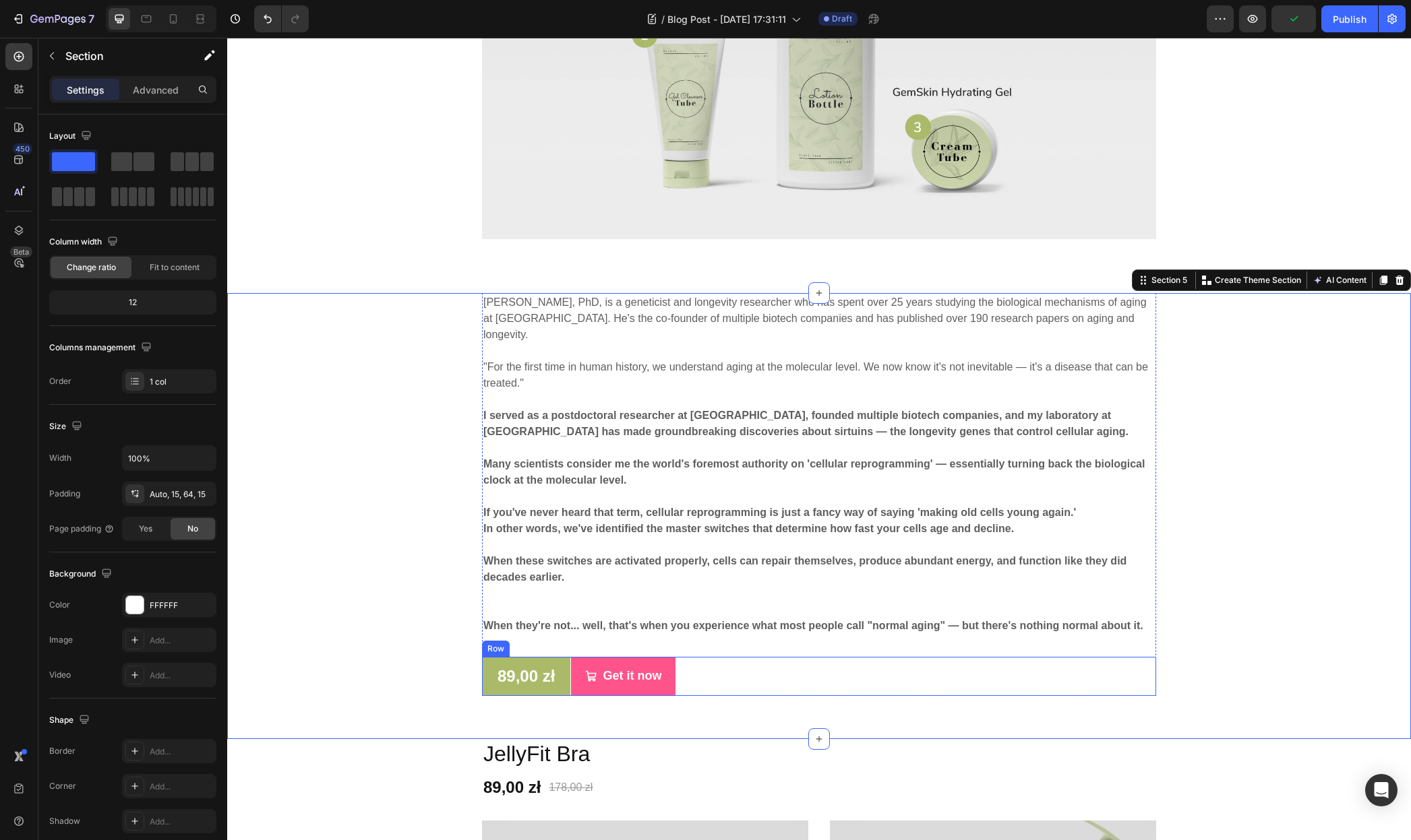
click at [701, 657] on div "89,00 zł (P) Price (P) Price Row Get it now (P) Cart Button Row" at bounding box center [818, 676] width 674 height 39
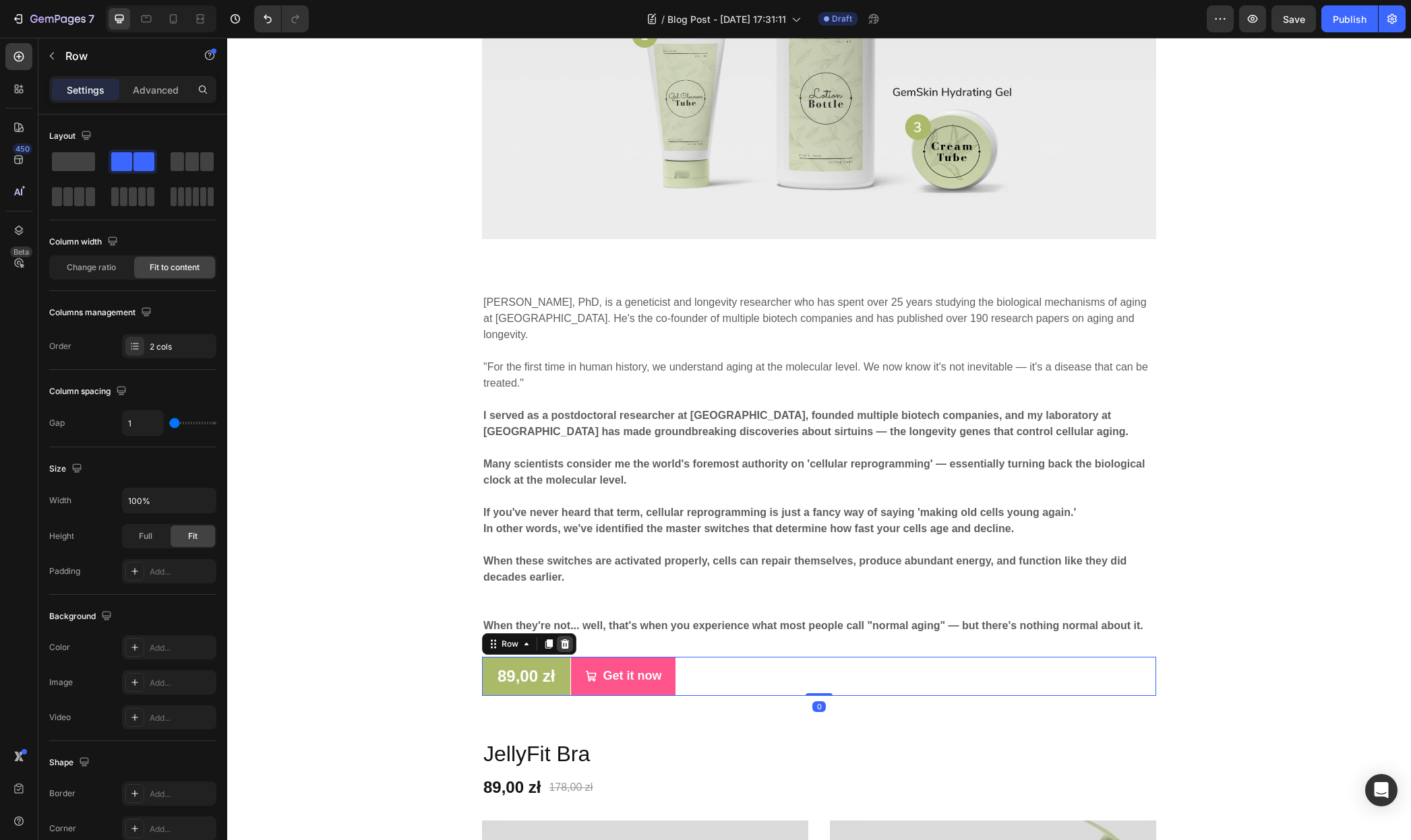
click at [564, 638] on icon at bounding box center [565, 643] width 11 height 11
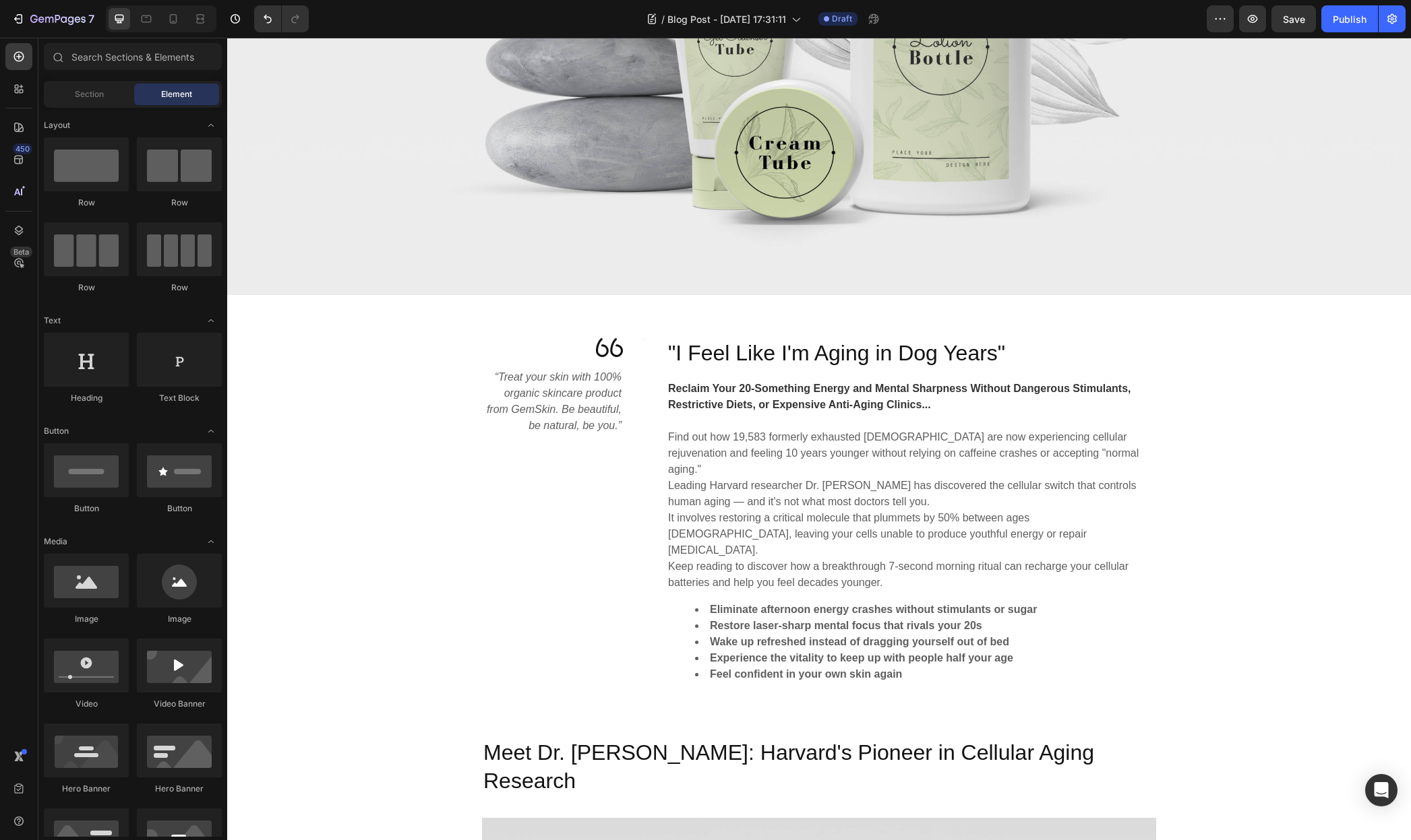
scroll to position [1320, 0]
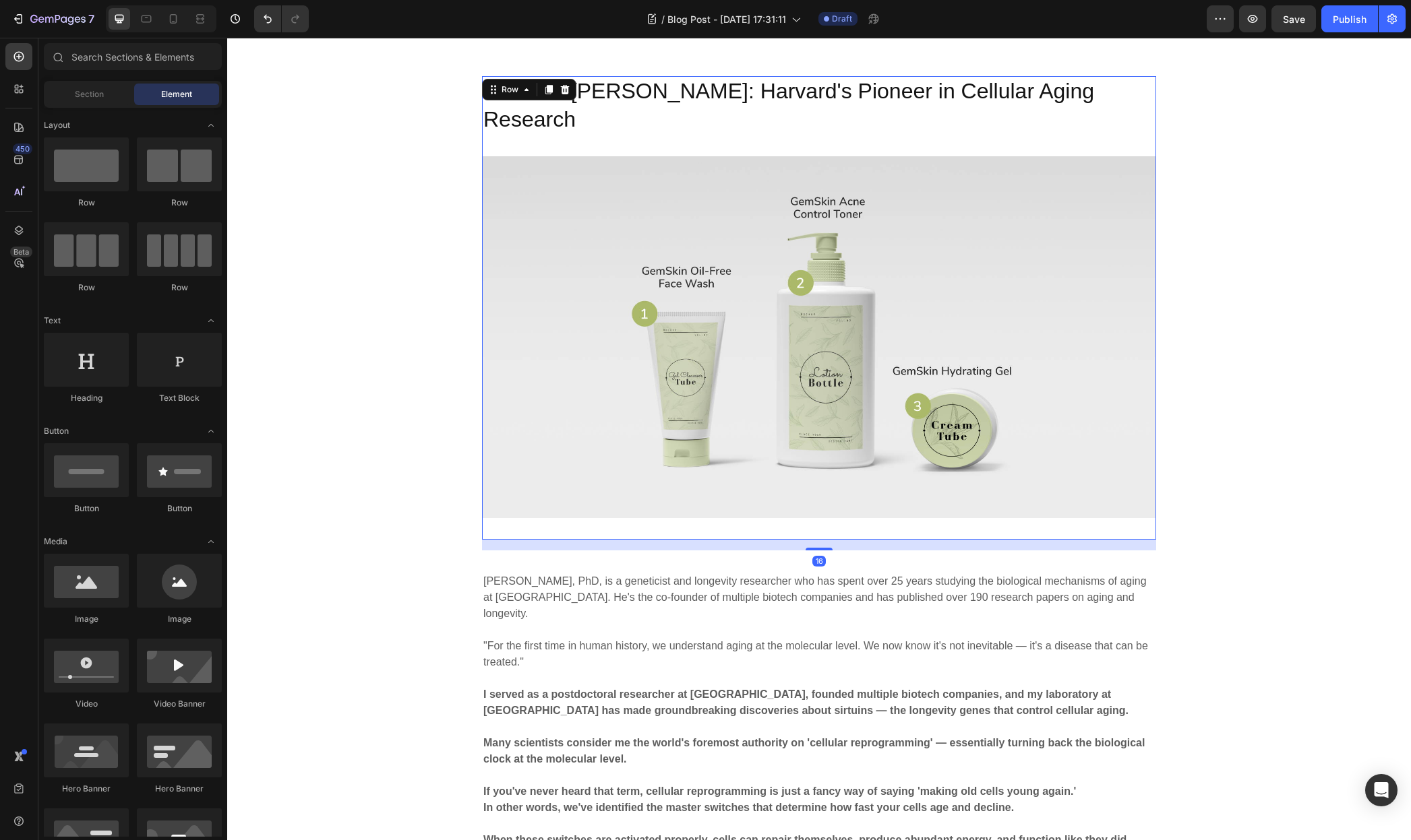
click at [583, 470] on div "Meet Dr. David Sinclair: Harvard's Pioneer in Cellular Aging Research Heading I…" at bounding box center [818, 307] width 674 height 464
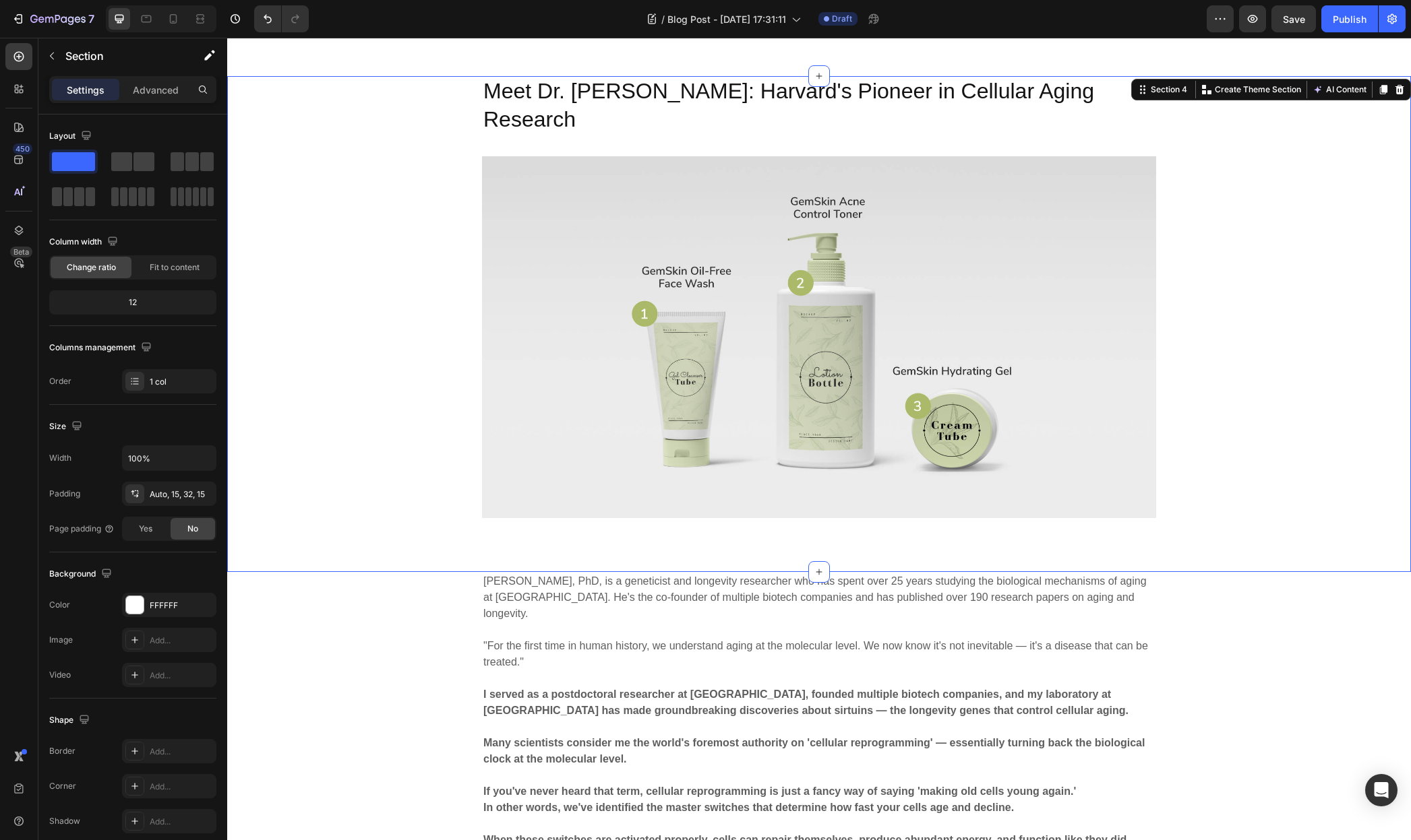
click at [561, 499] on div "Meet Dr. David Sinclair: Harvard's Pioneer in Cellular Aging Research Heading I…" at bounding box center [819, 323] width 1183 height 496
click at [577, 468] on div "Meet Dr. David Sinclair: Harvard's Pioneer in Cellular Aging Research Heading I…" at bounding box center [818, 307] width 674 height 464
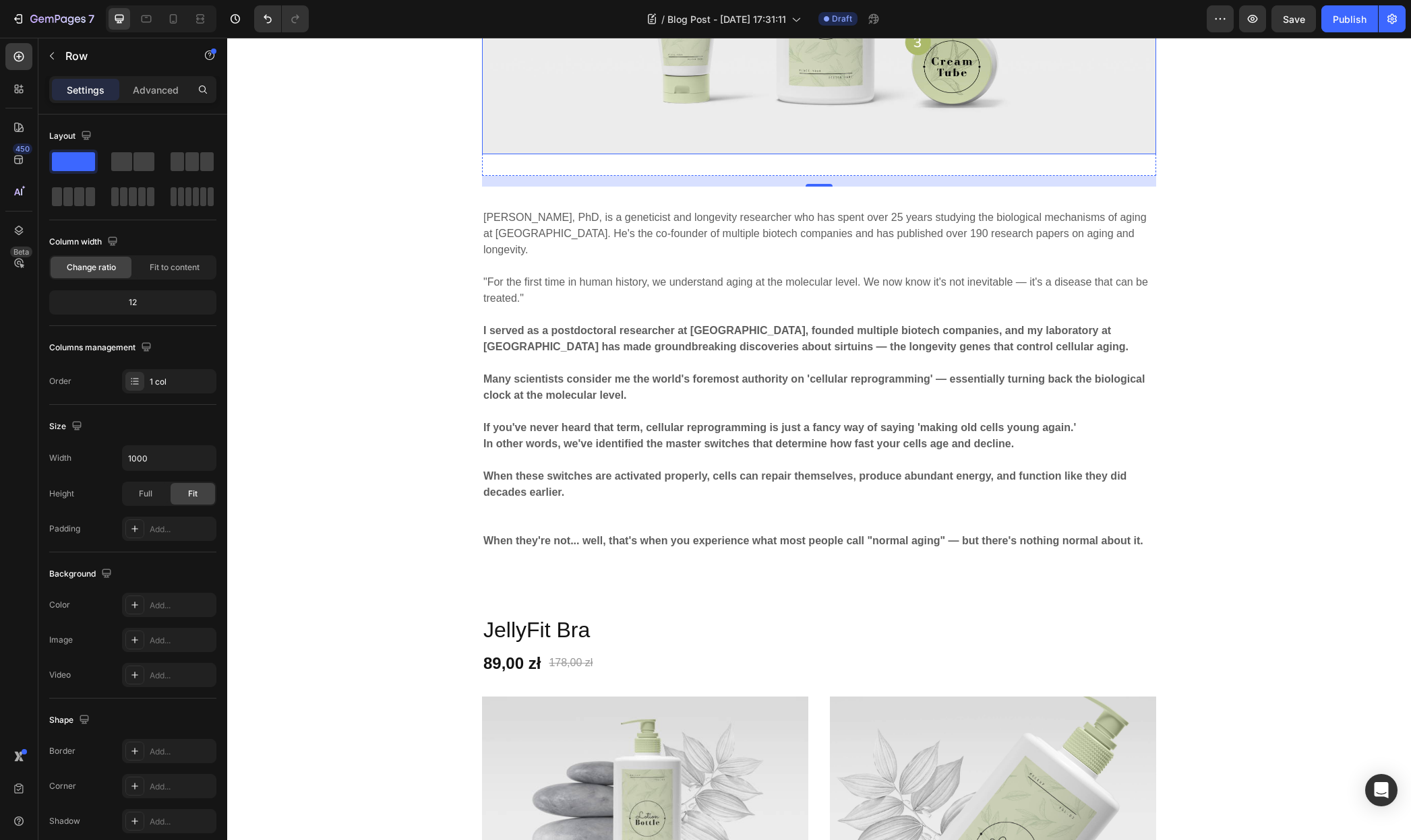
scroll to position [1654, 0]
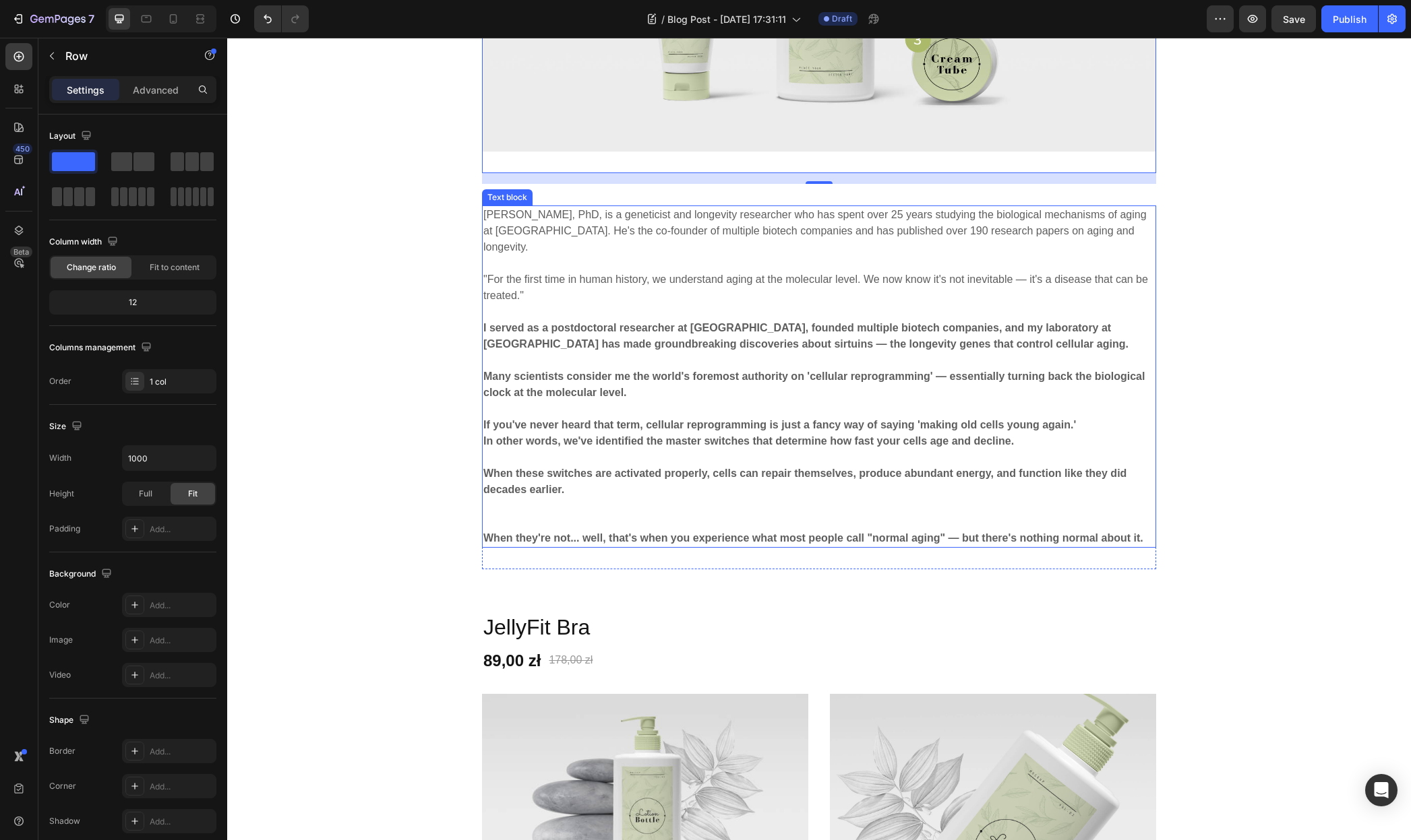
click at [564, 207] on p "David Sinclair, PhD, is a geneticist and longevity researcher who has spent ove…" at bounding box center [818, 238] width 672 height 65
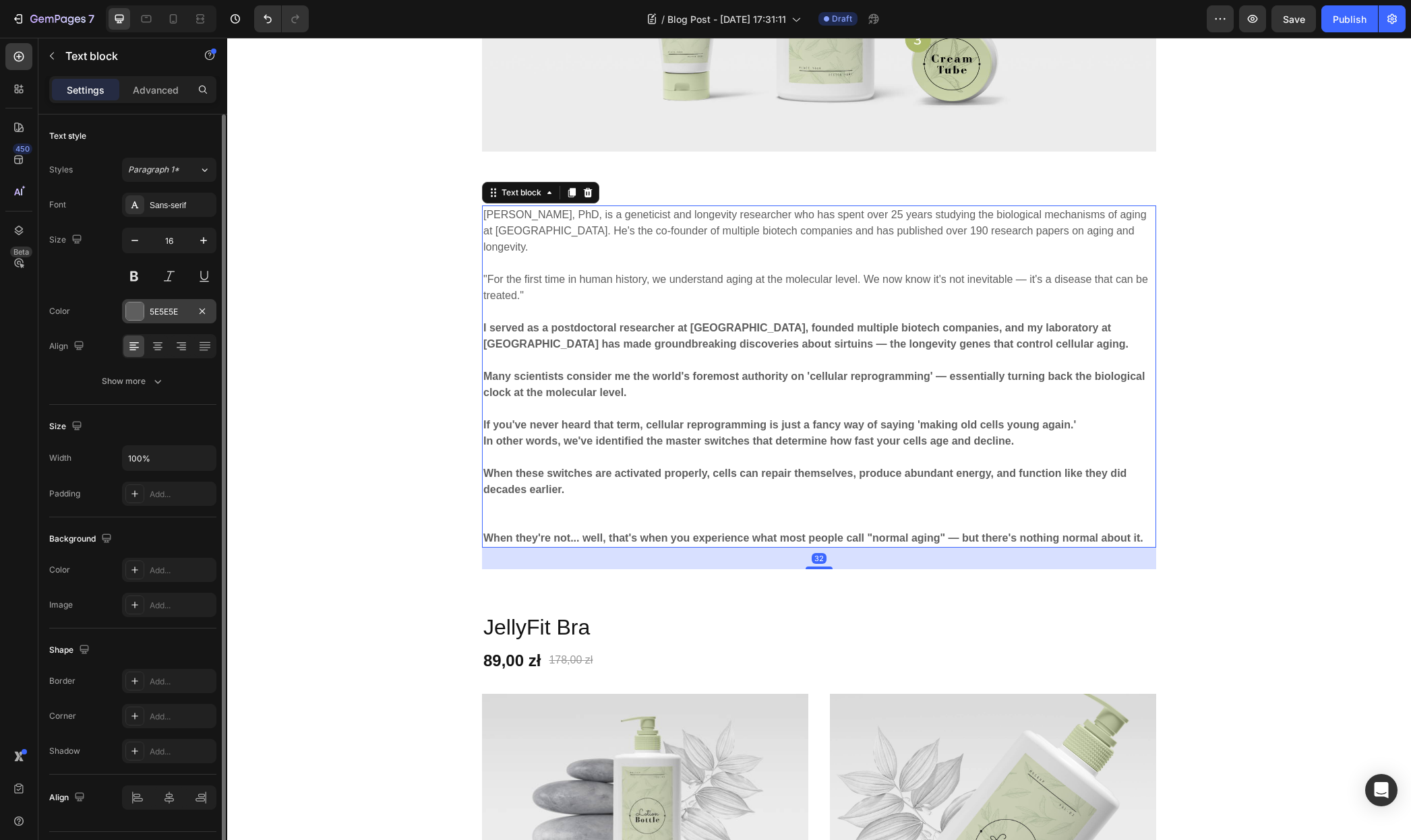
click at [134, 310] on div at bounding box center [135, 311] width 18 height 18
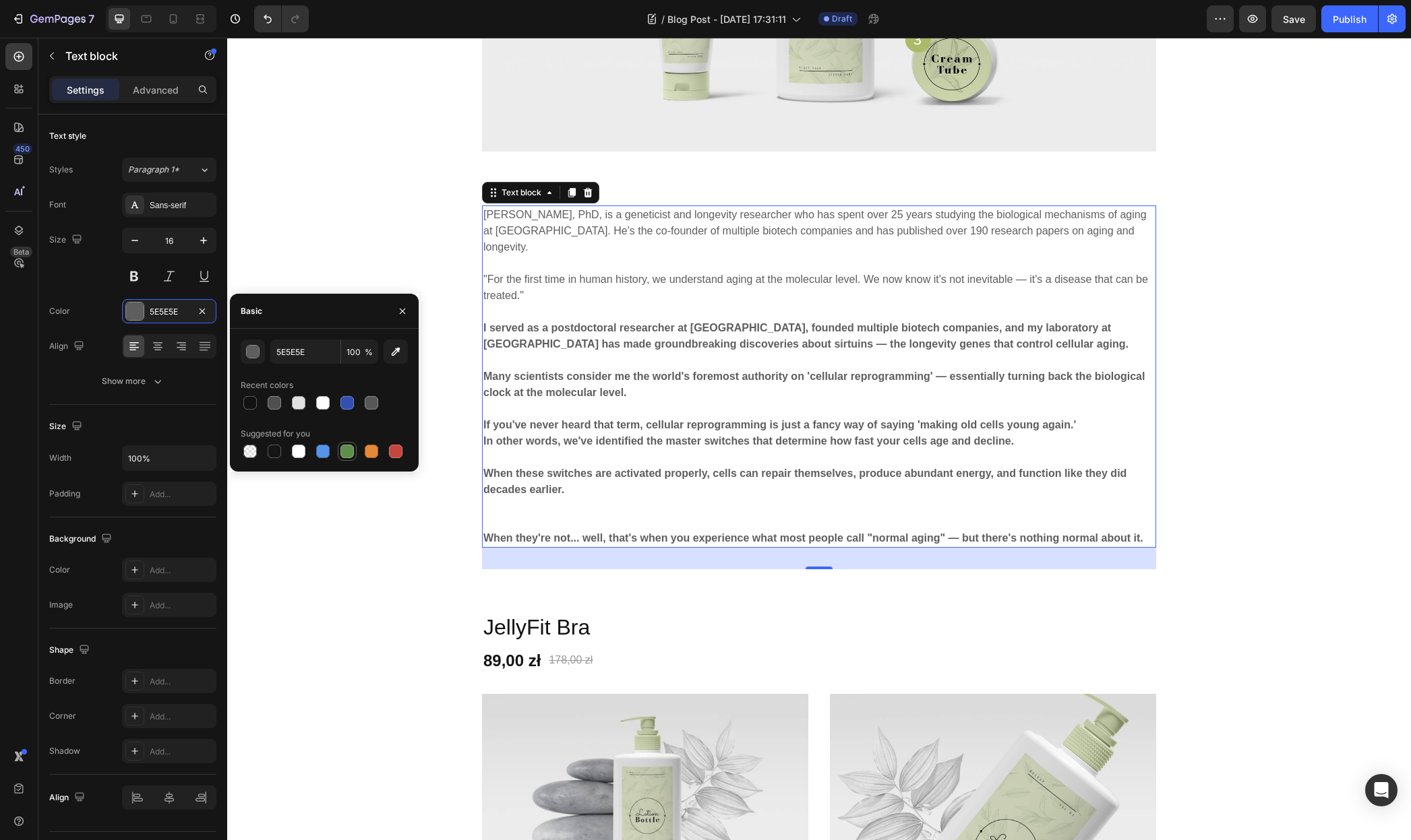
click at [345, 454] on div at bounding box center [347, 452] width 14 height 14
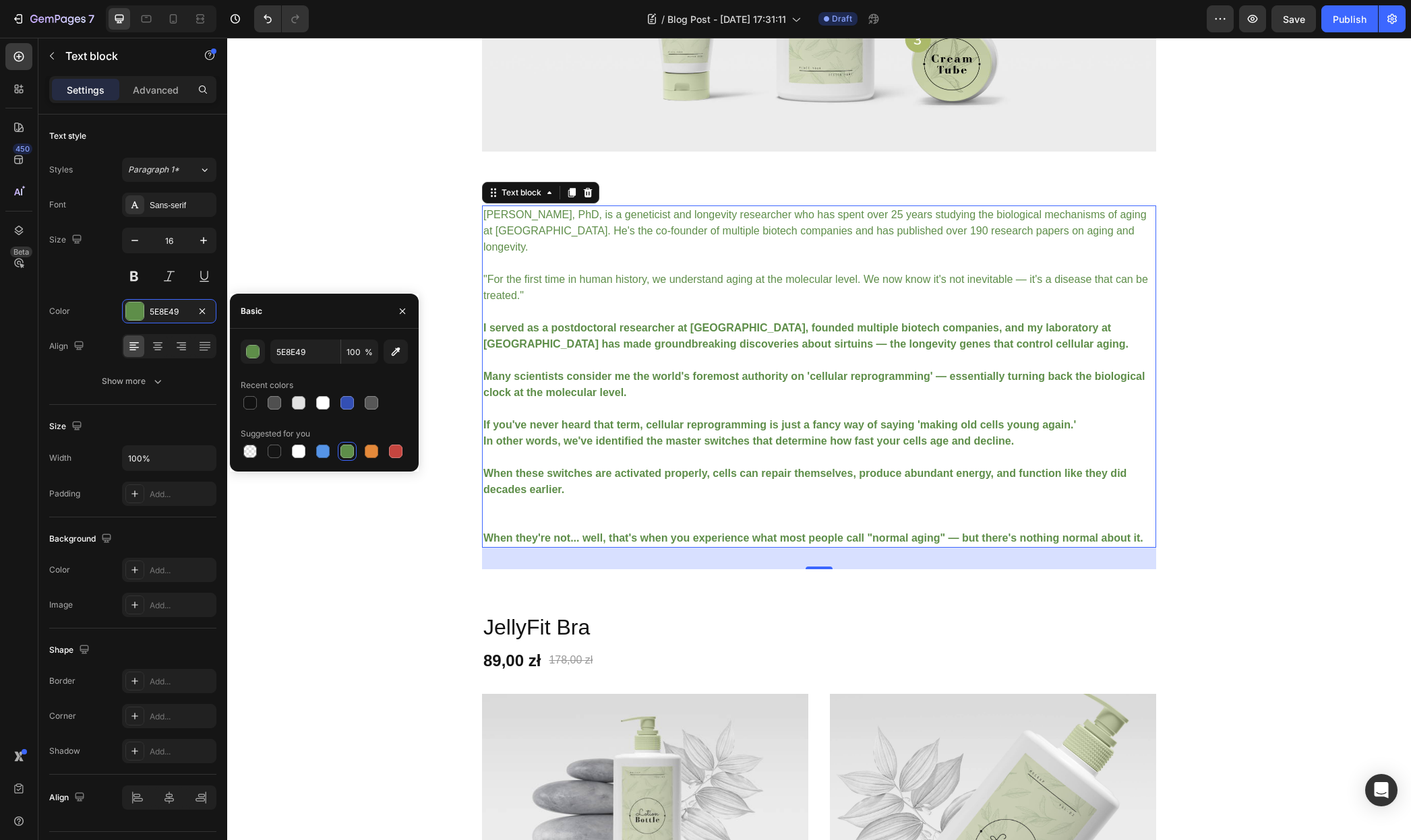
type input "5E5E5E"
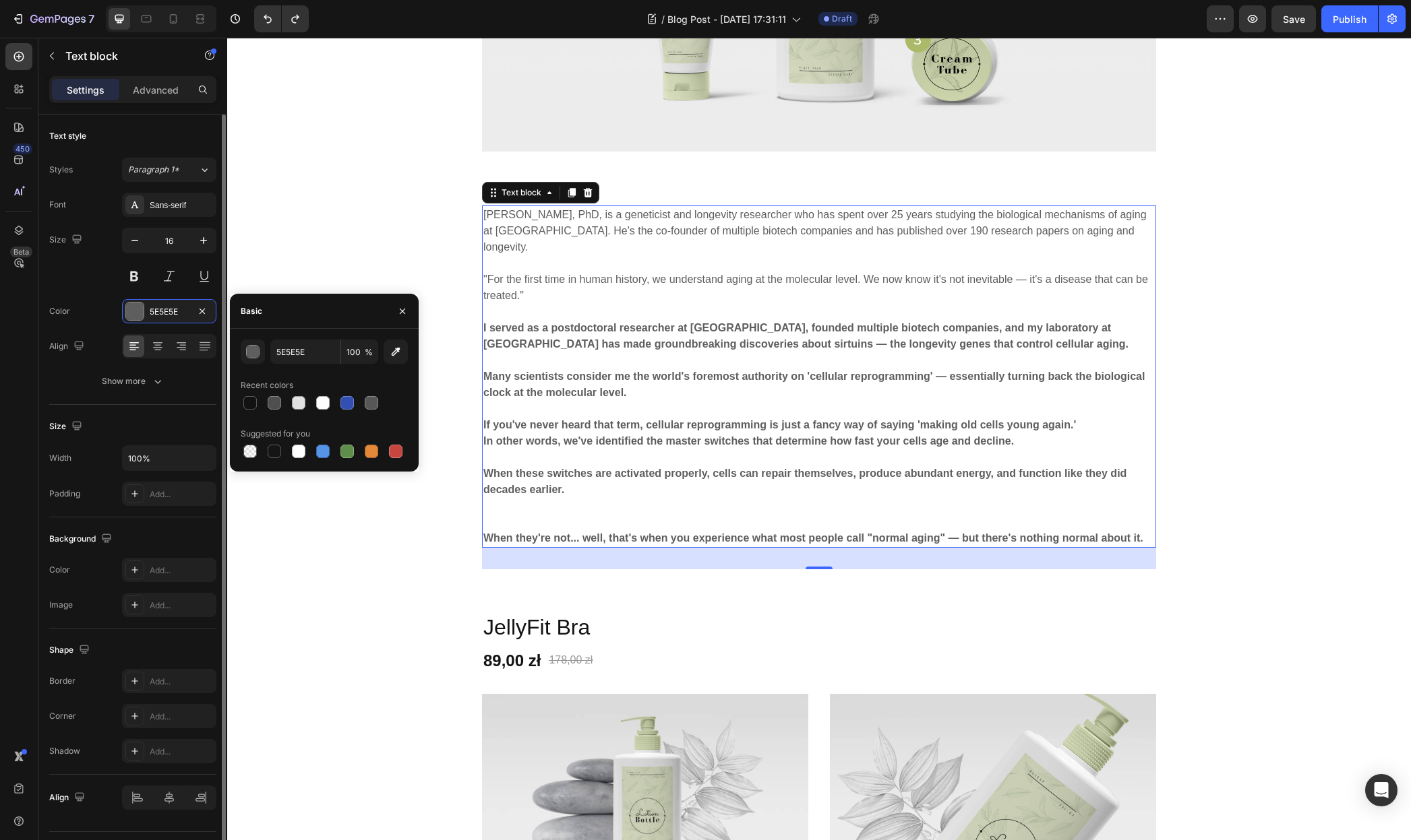
click at [84, 330] on div "Font Sans-serif Size 16 Color 5E5E5E Align Show more" at bounding box center [133, 292] width 168 height 201
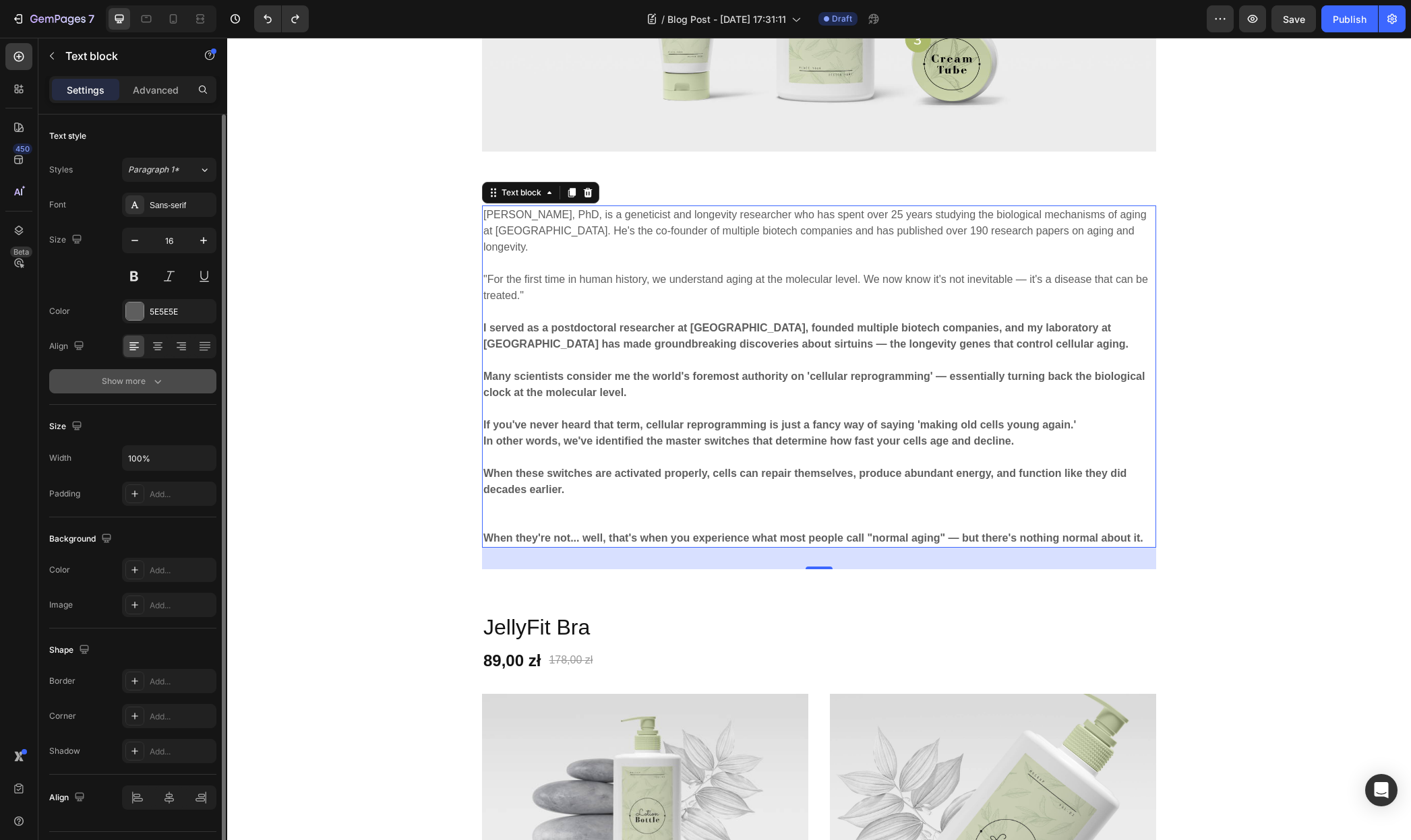
click at [135, 382] on div "Show more" at bounding box center [133, 382] width 63 height 14
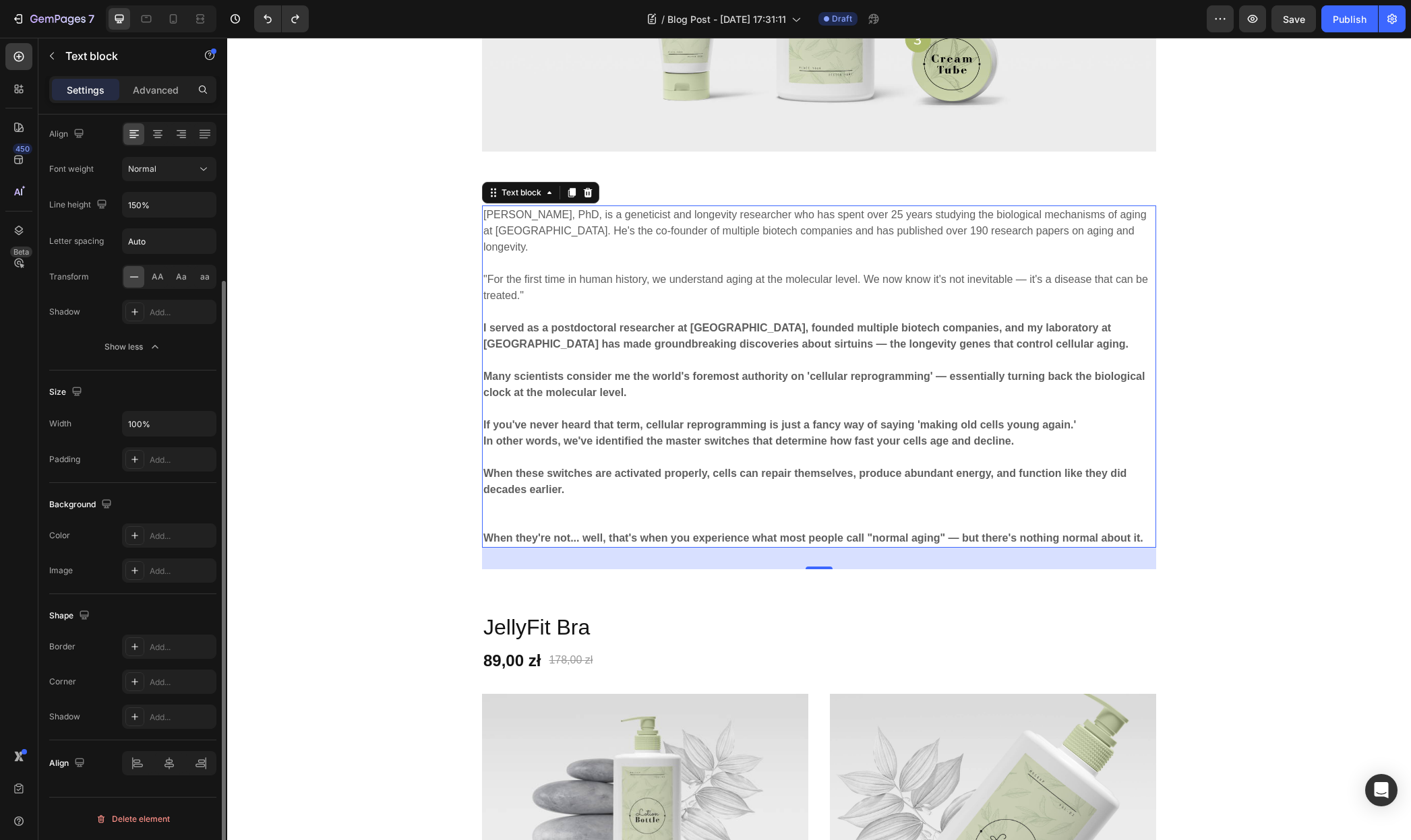
scroll to position [0, 0]
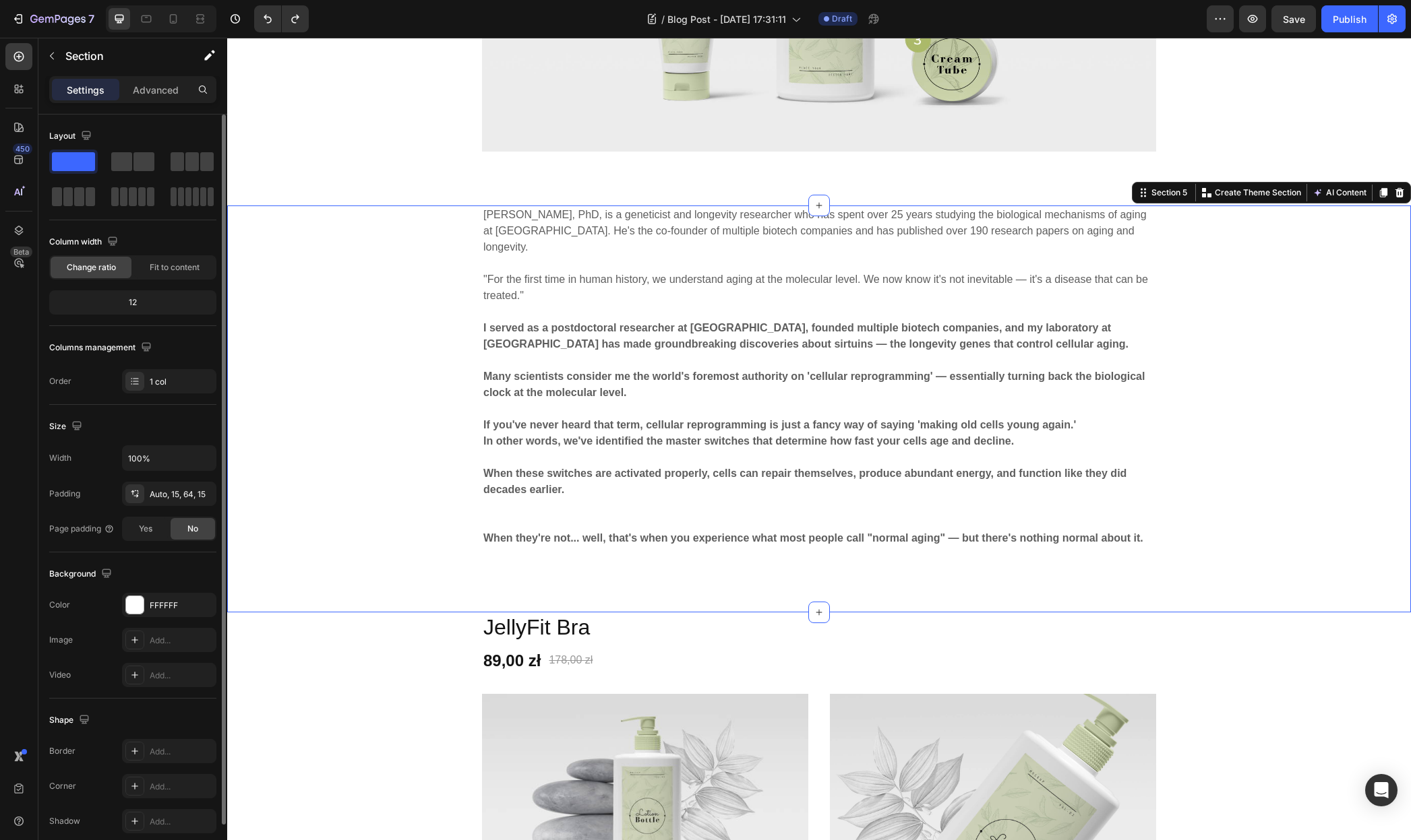
click at [427, 258] on div "David Sinclair, PhD, is a geneticist and longevity researcher who has spent ove…" at bounding box center [819, 387] width 1164 height 364
click at [145, 601] on div "FFFFFF" at bounding box center [169, 605] width 95 height 24
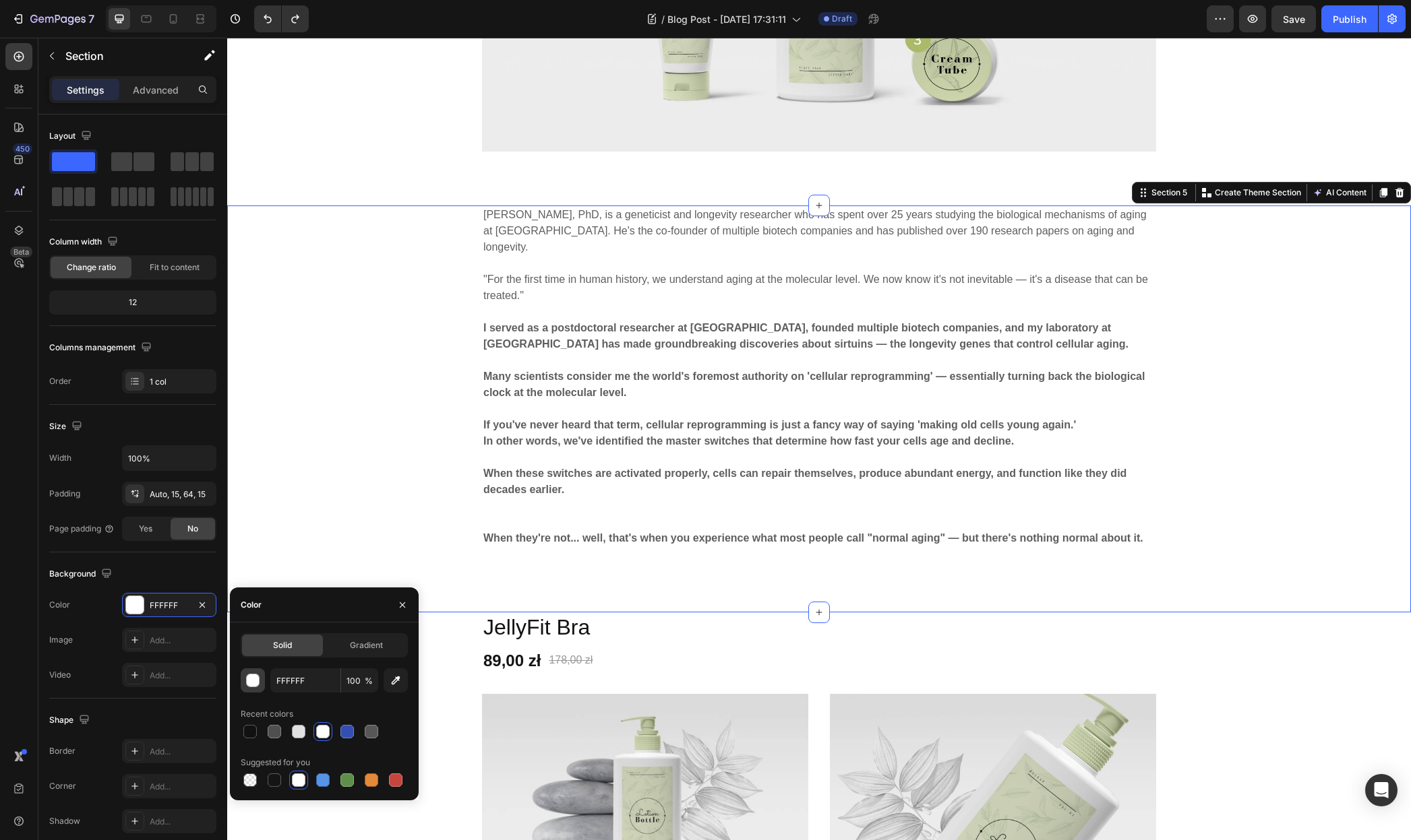
click at [256, 680] on div "button" at bounding box center [253, 681] width 14 height 14
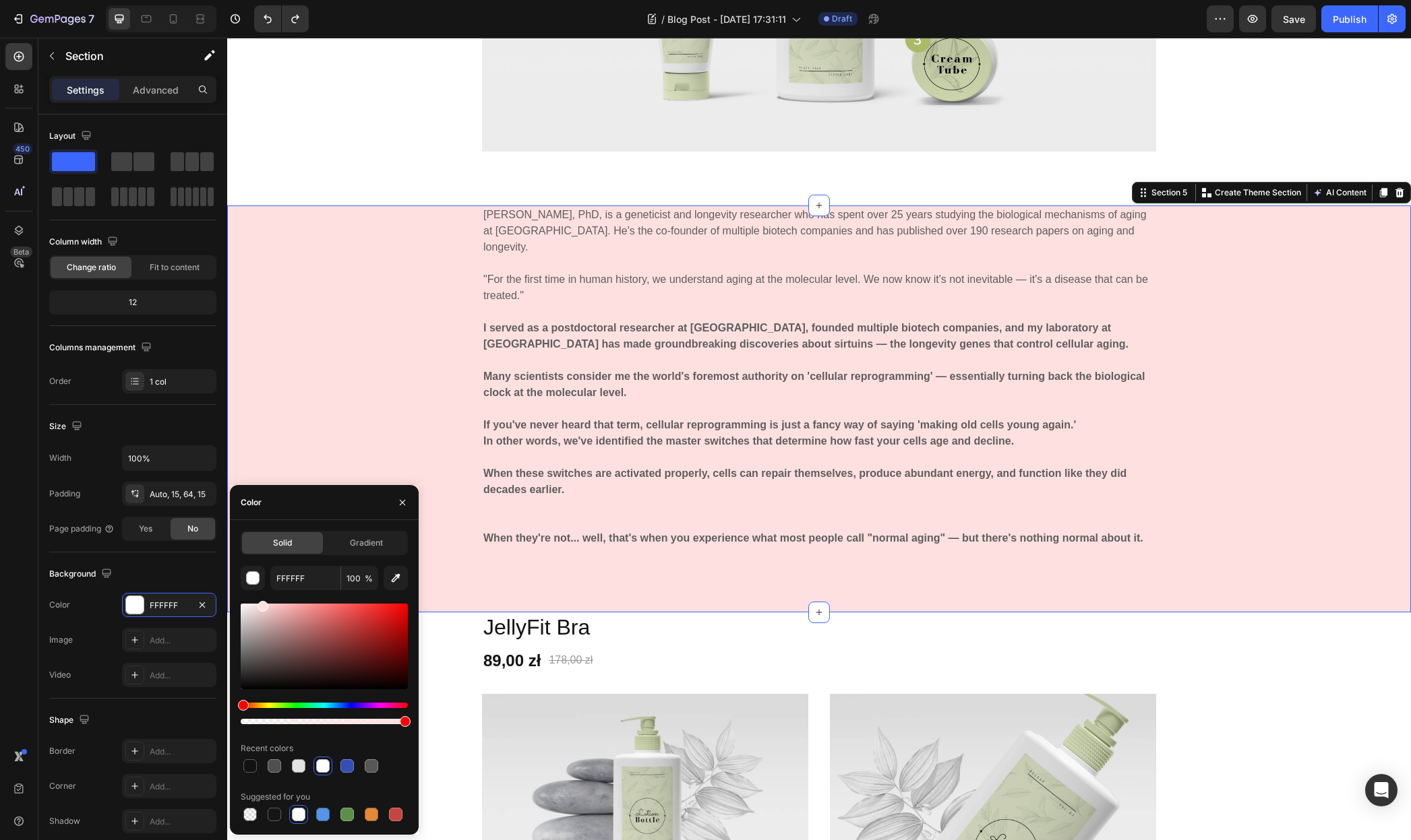
drag, startPoint x: 306, startPoint y: 653, endPoint x: 266, endPoint y: 599, distance: 67.2
click at [260, 581] on div "FFFFFF 100 % Recent colors Suggested for you" at bounding box center [324, 694] width 168 height 258
click at [370, 808] on div at bounding box center [371, 815] width 14 height 14
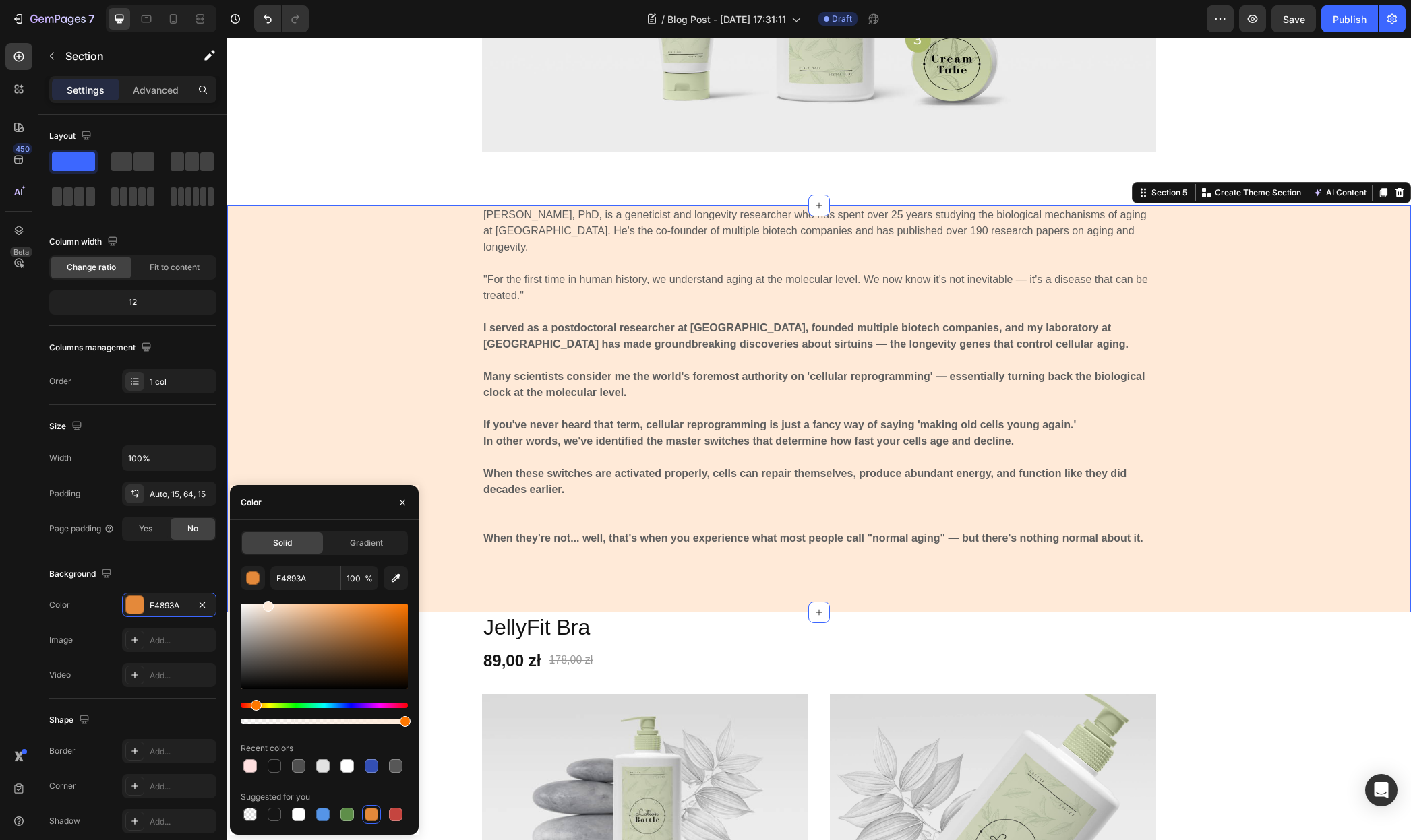
type input "FFEAD8"
drag, startPoint x: 313, startPoint y: 630, endPoint x: 266, endPoint y: 593, distance: 59.8
click at [266, 593] on div "FFEAD8 100 % Recent colors Suggested for you" at bounding box center [324, 694] width 168 height 258
click at [450, 283] on div "David Sinclair, PhD, is a geneticist and longevity researcher who has spent ove…" at bounding box center [819, 387] width 1164 height 364
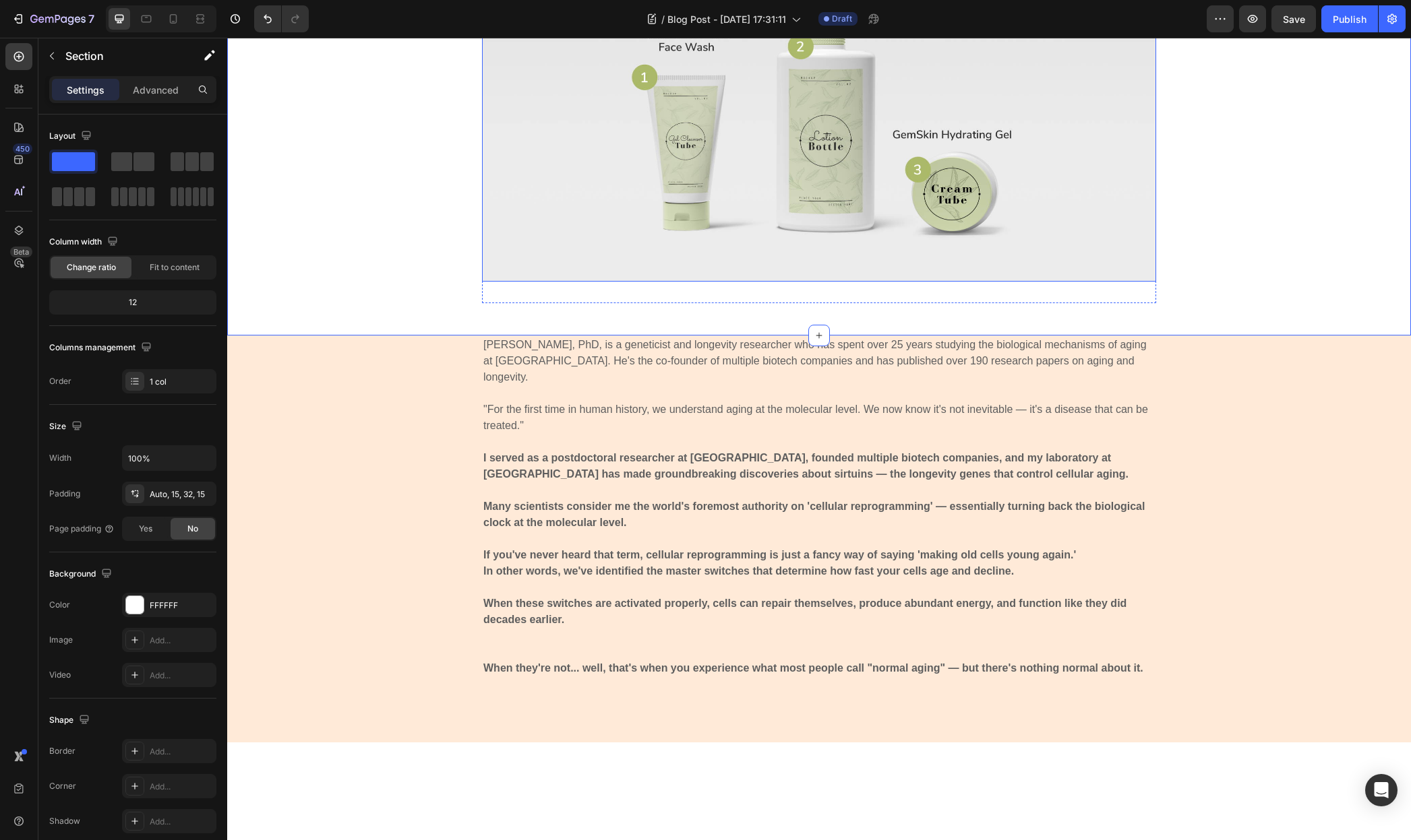
scroll to position [1257, 0]
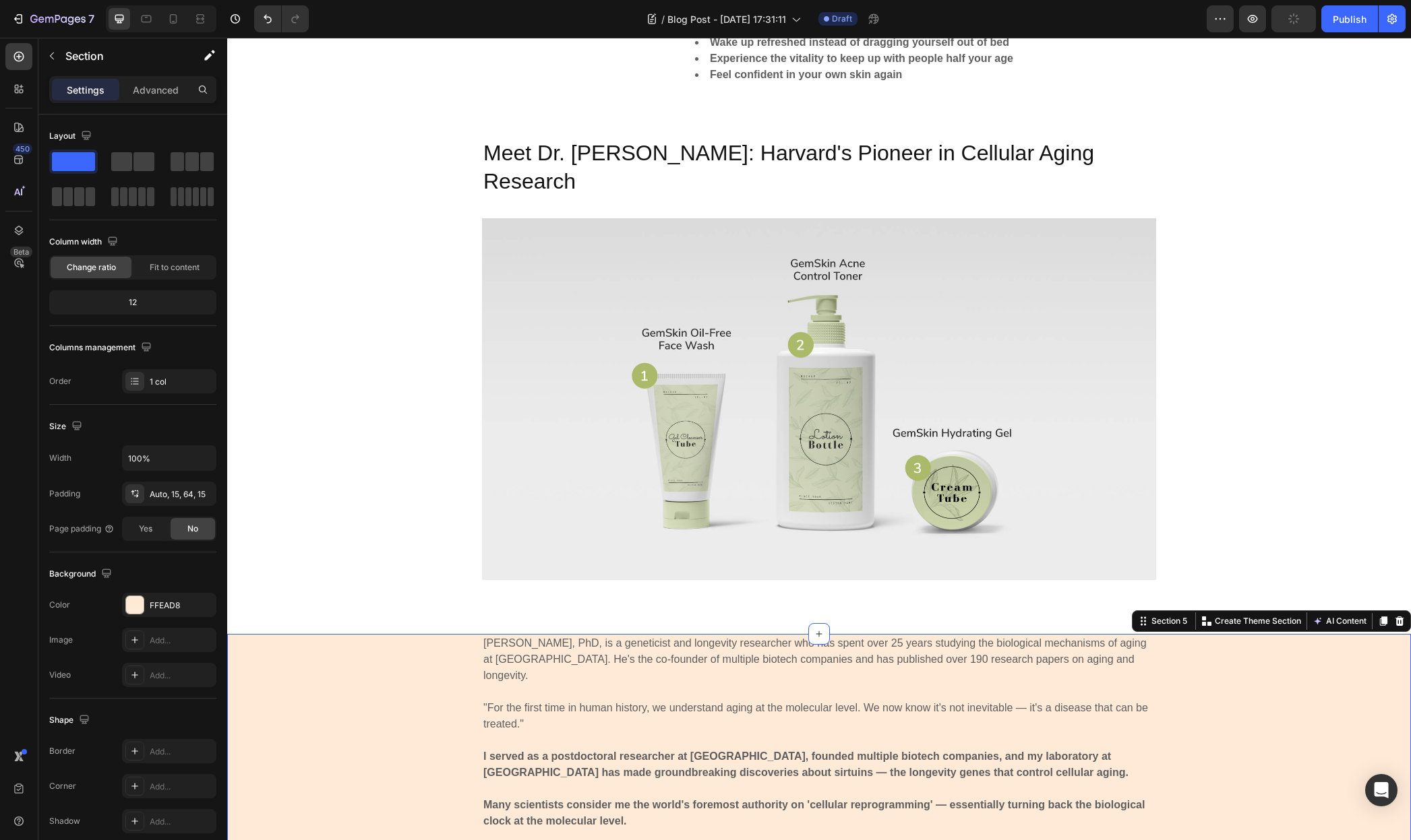
click at [460, 679] on div "David Sinclair, PhD, is a geneticist and longevity researcher who has spent ove…" at bounding box center [819, 816] width 1164 height 364
click at [170, 612] on div "FFEAD8" at bounding box center [169, 605] width 95 height 24
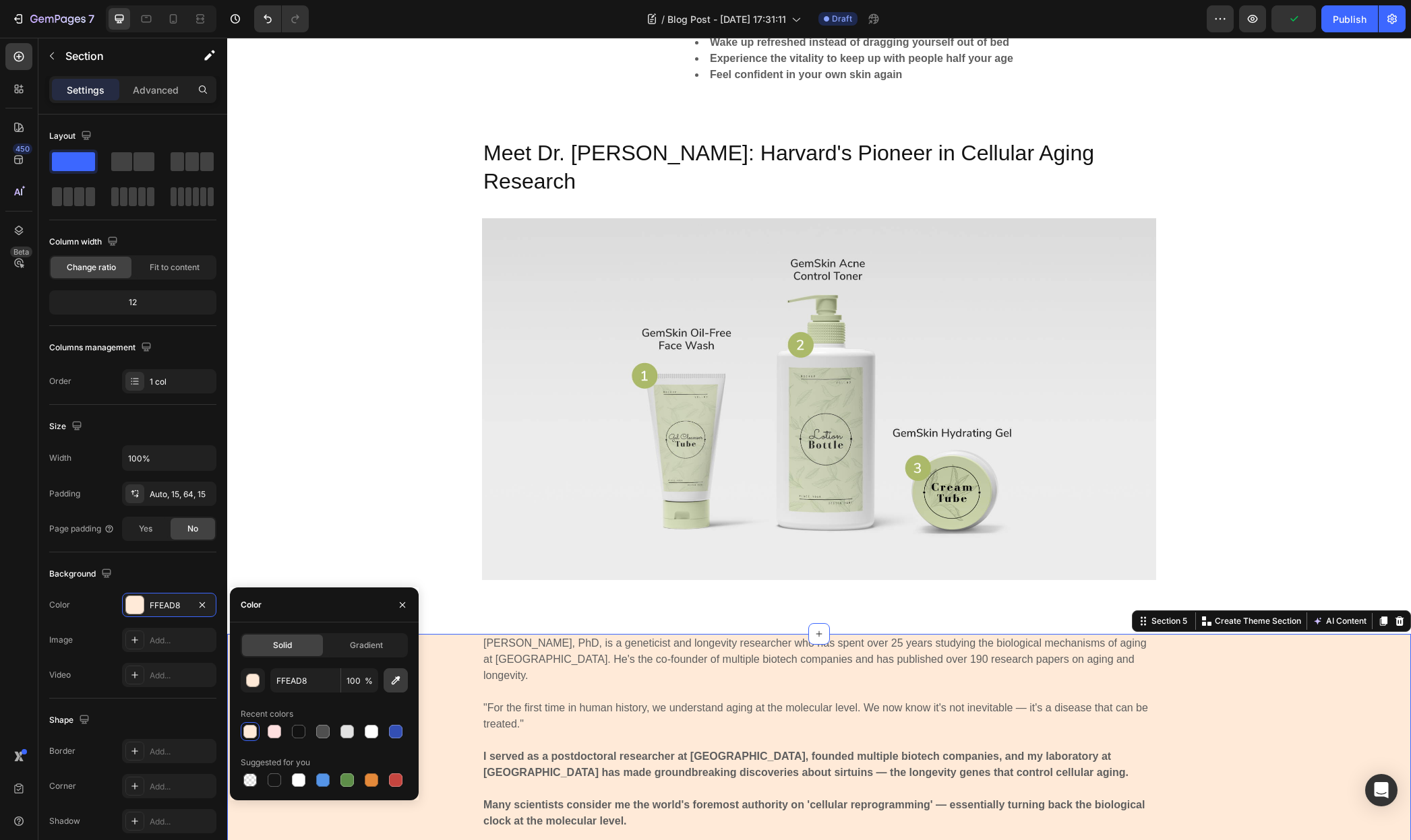
click at [391, 683] on icon "button" at bounding box center [396, 680] width 14 height 14
type input "FFF8F8"
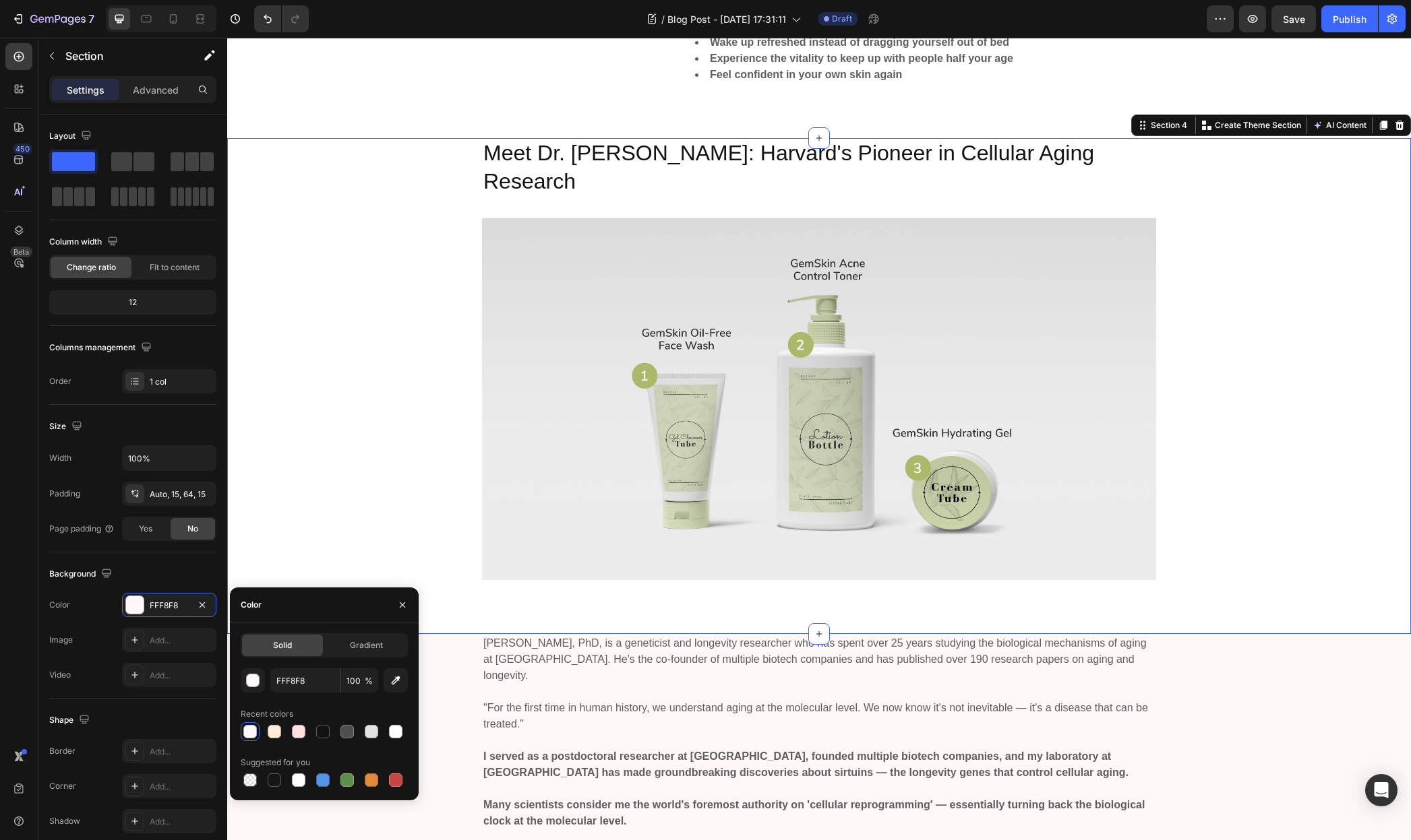
click at [432, 180] on div "Meet Dr. David Sinclair: Harvard's Pioneer in Cellular Aging Research Heading I…" at bounding box center [819, 375] width 1164 height 475
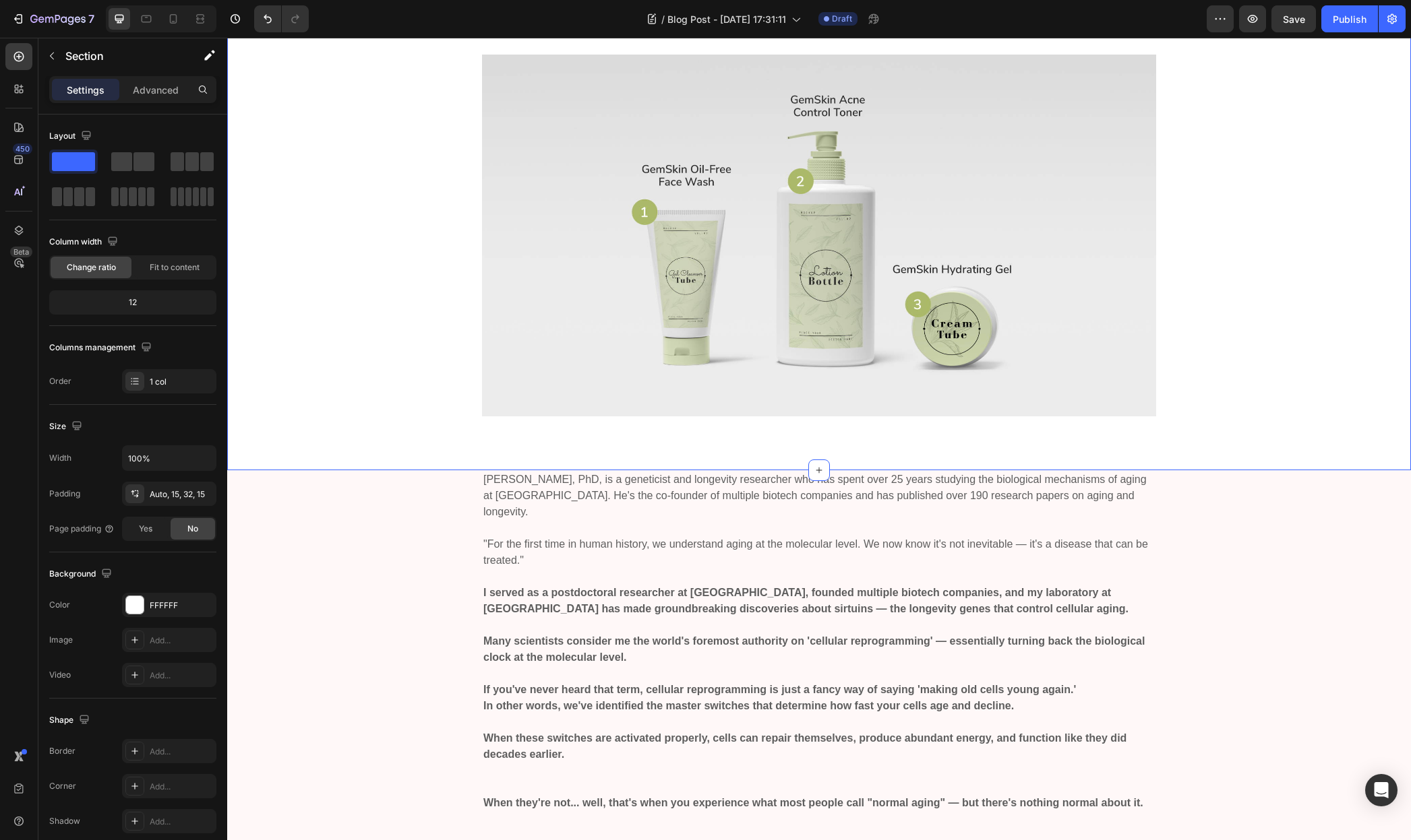
scroll to position [1675, 0]
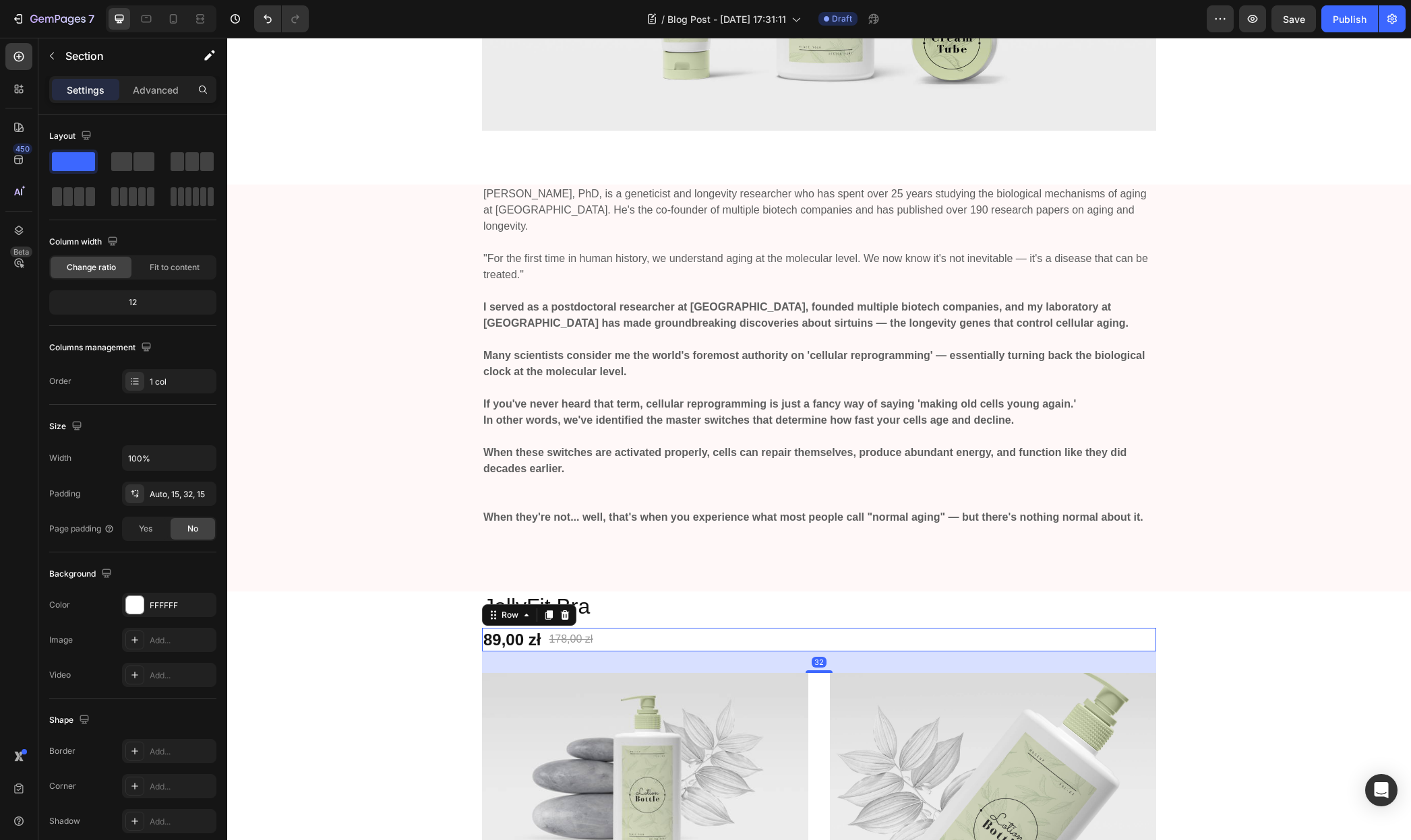
click at [732, 629] on div "89,00 zł (P) Price (P) Price 178,00 zł (P) Price (P) Price Row 32" at bounding box center [818, 640] width 674 height 24
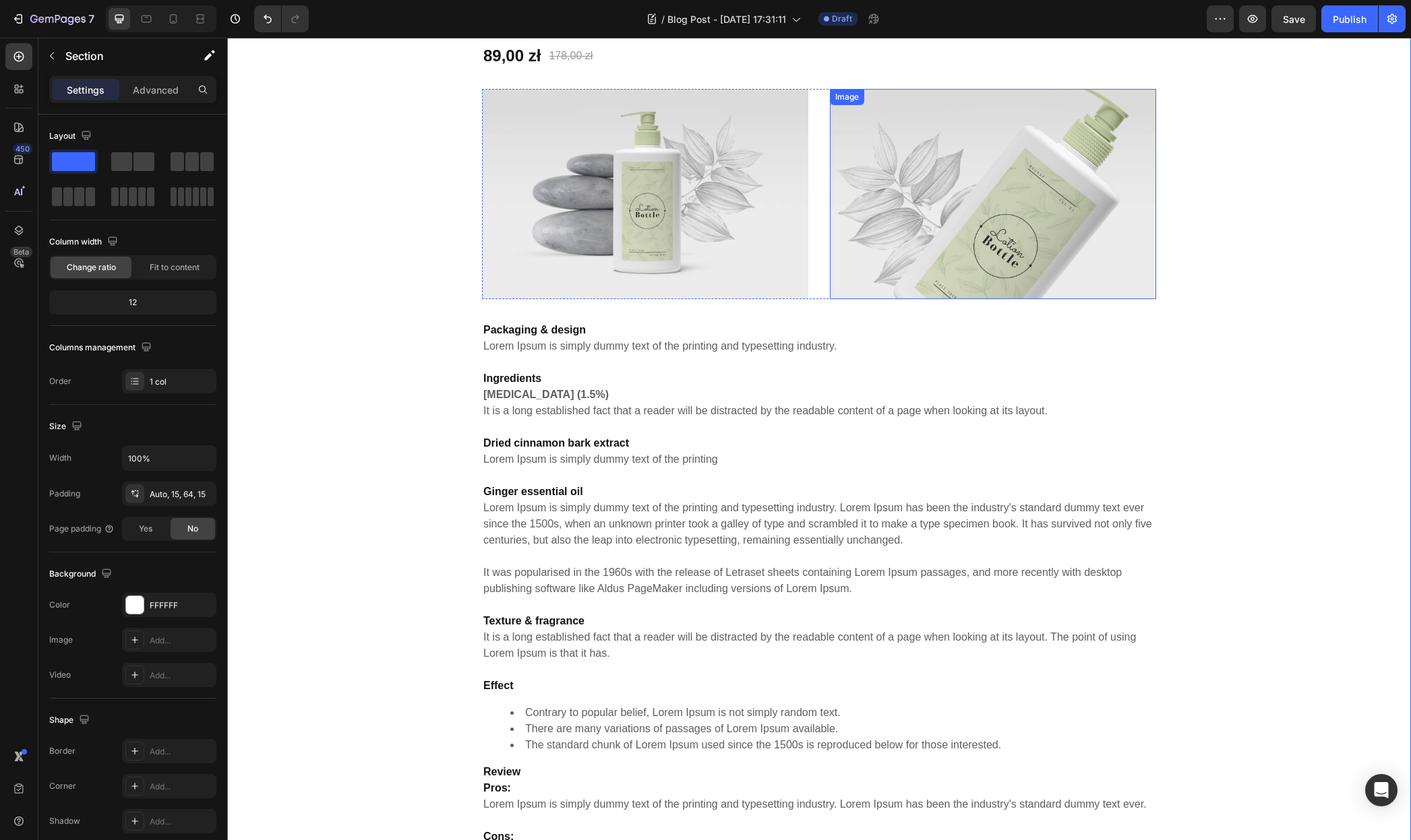
scroll to position [2061, 0]
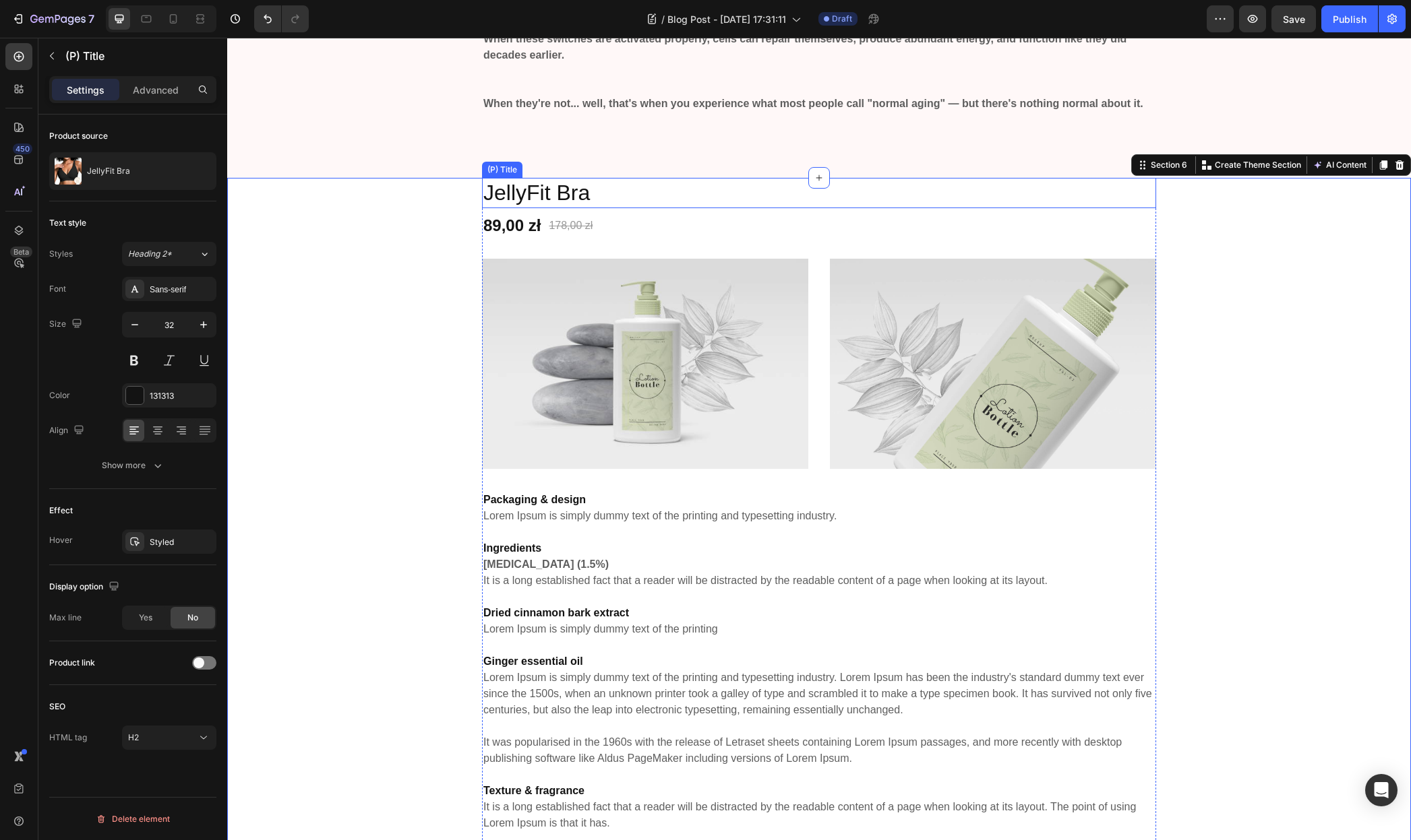
click at [559, 195] on h2 "JellyFit Bra" at bounding box center [818, 193] width 674 height 31
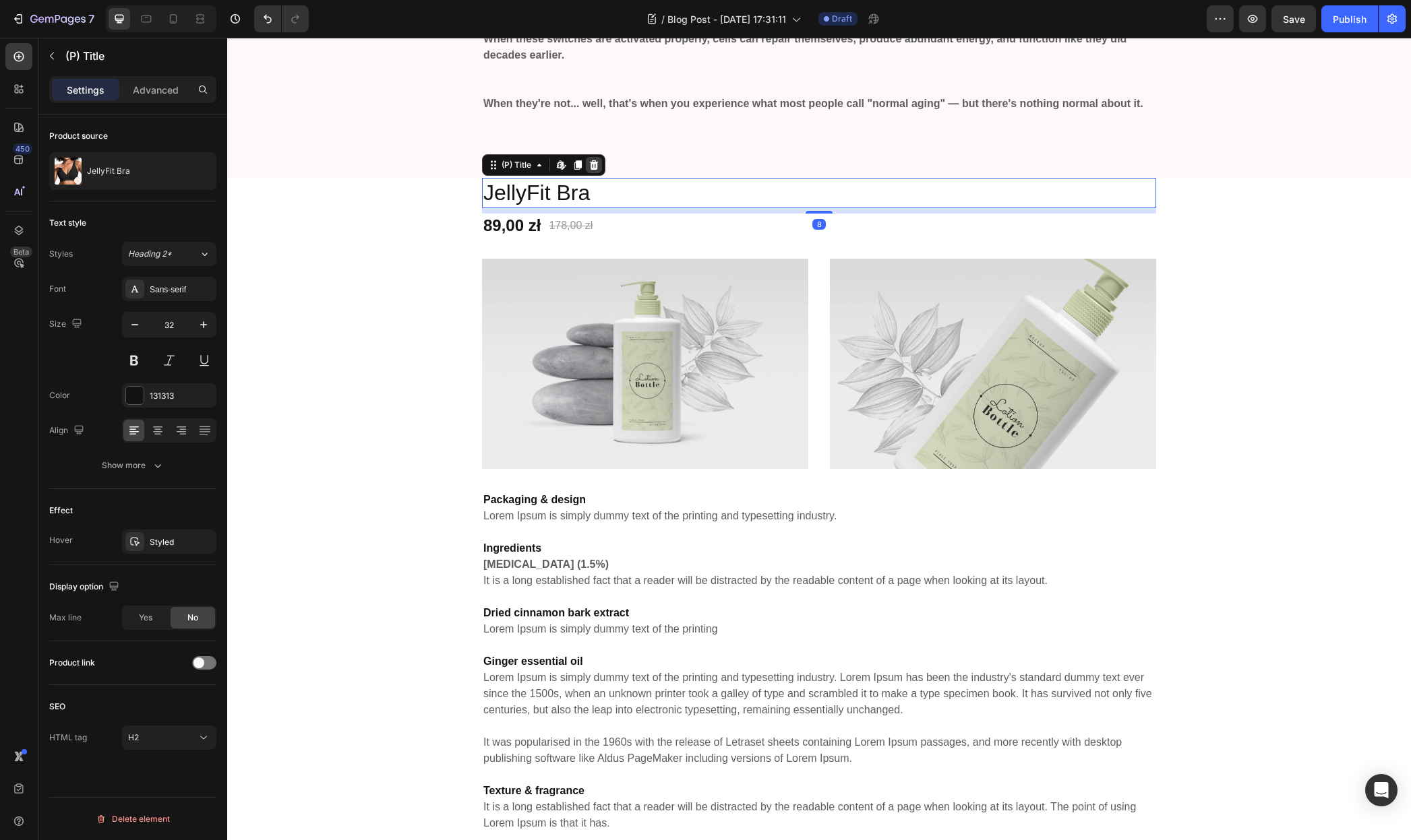
click at [589, 168] on icon at bounding box center [594, 165] width 11 height 11
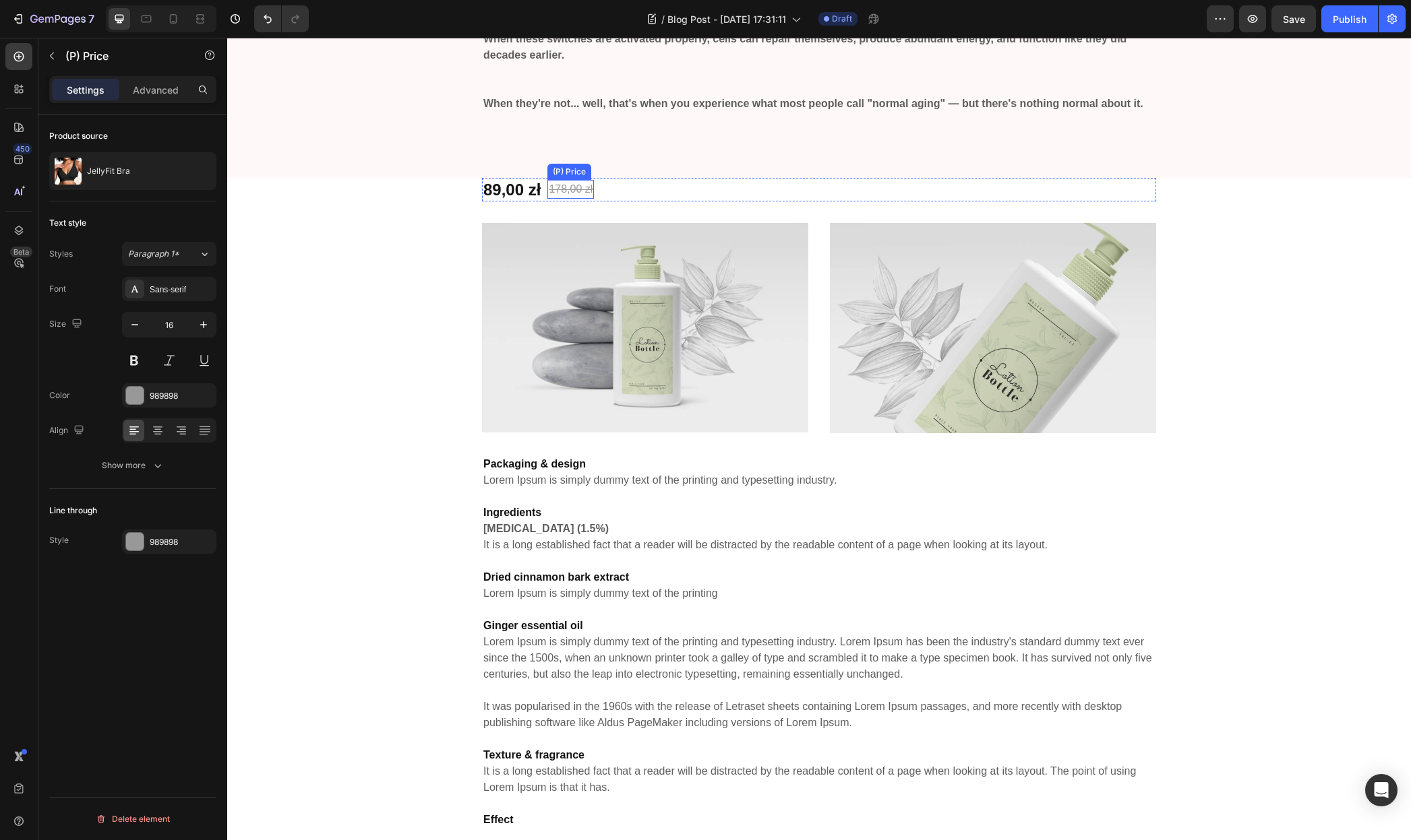
click at [566, 193] on div "178,00 zł" at bounding box center [570, 189] width 47 height 19
click at [602, 188] on div "89,00 zł (P) Price (P) Price 178,00 zł (P) Price Edit content in Shopify 0 (P) …" at bounding box center [818, 190] width 674 height 24
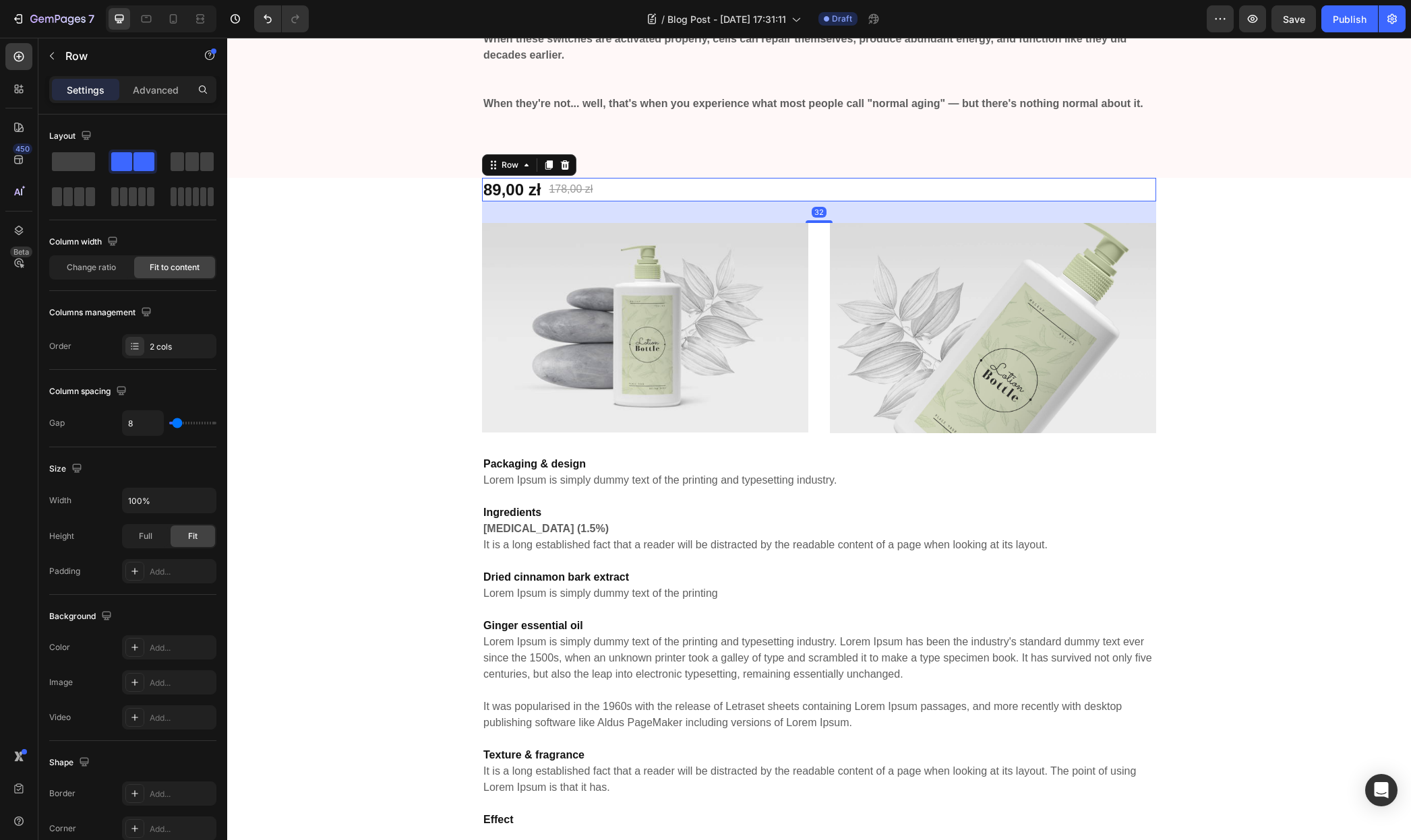
click at [564, 166] on icon at bounding box center [565, 165] width 11 height 11
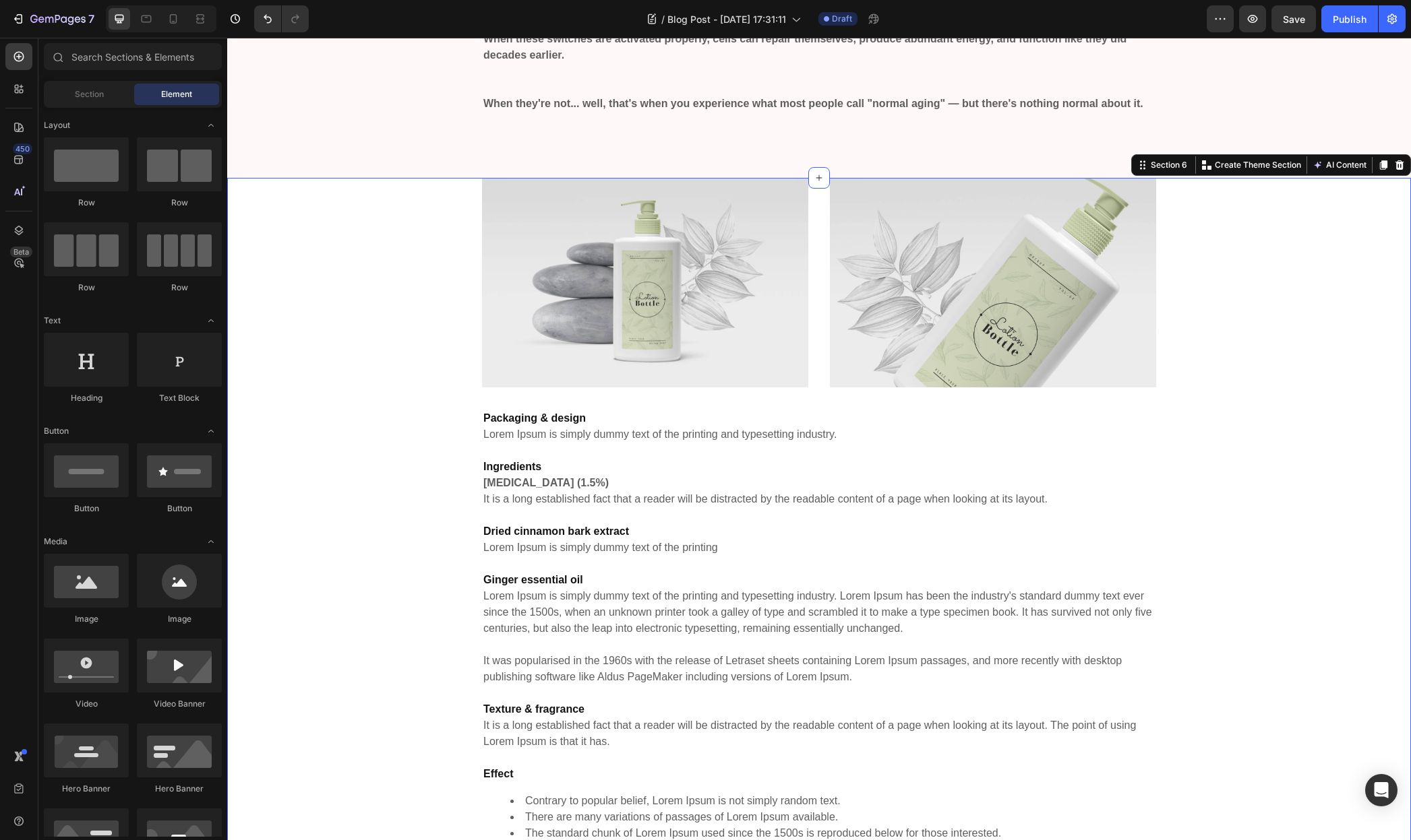
click at [432, 233] on div "Image Image Row Packaging & design Lorem Ipsum is simply dummy text of the prin…" at bounding box center [819, 595] width 1164 height 834
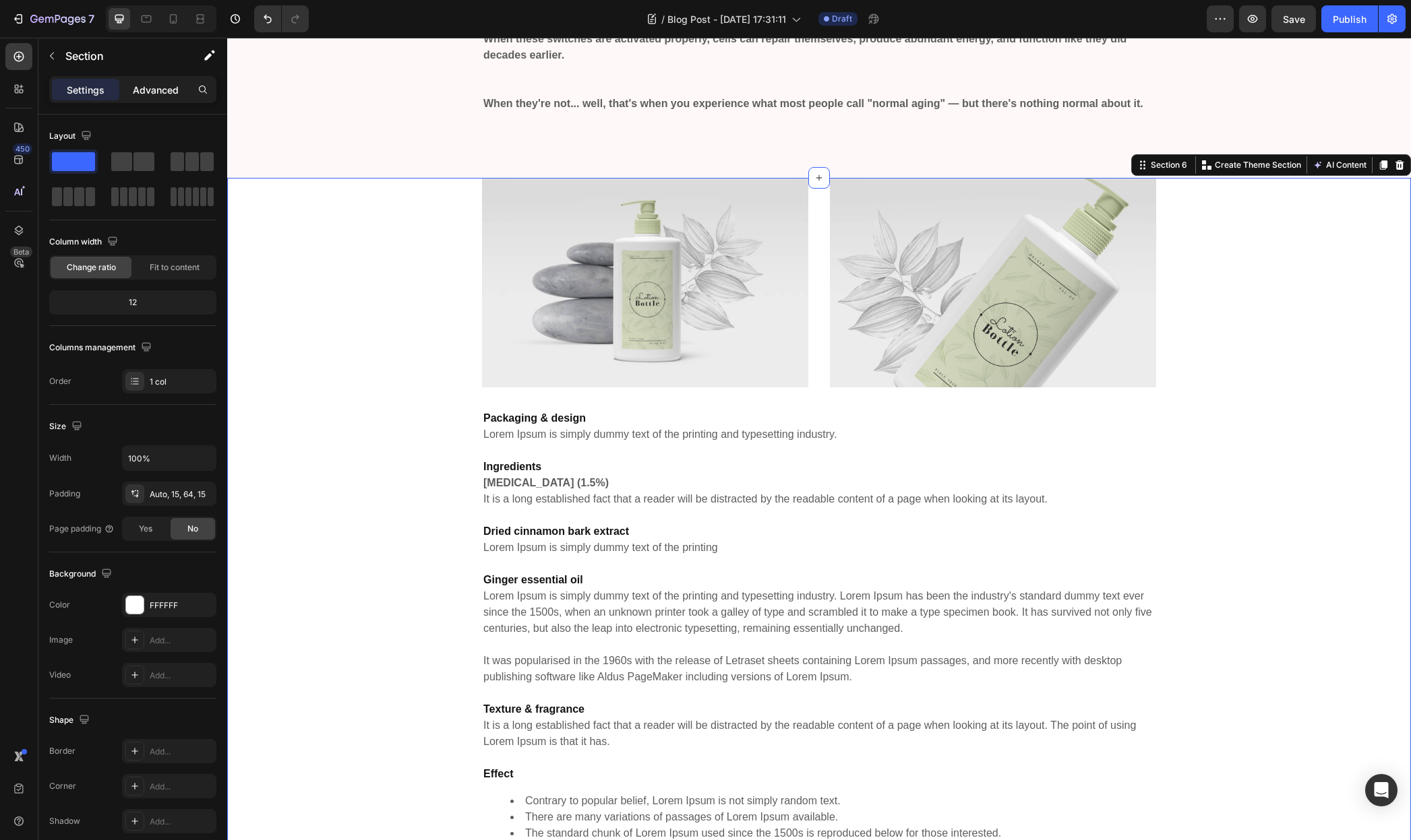
click at [149, 83] on p "Advanced" at bounding box center [156, 90] width 46 height 14
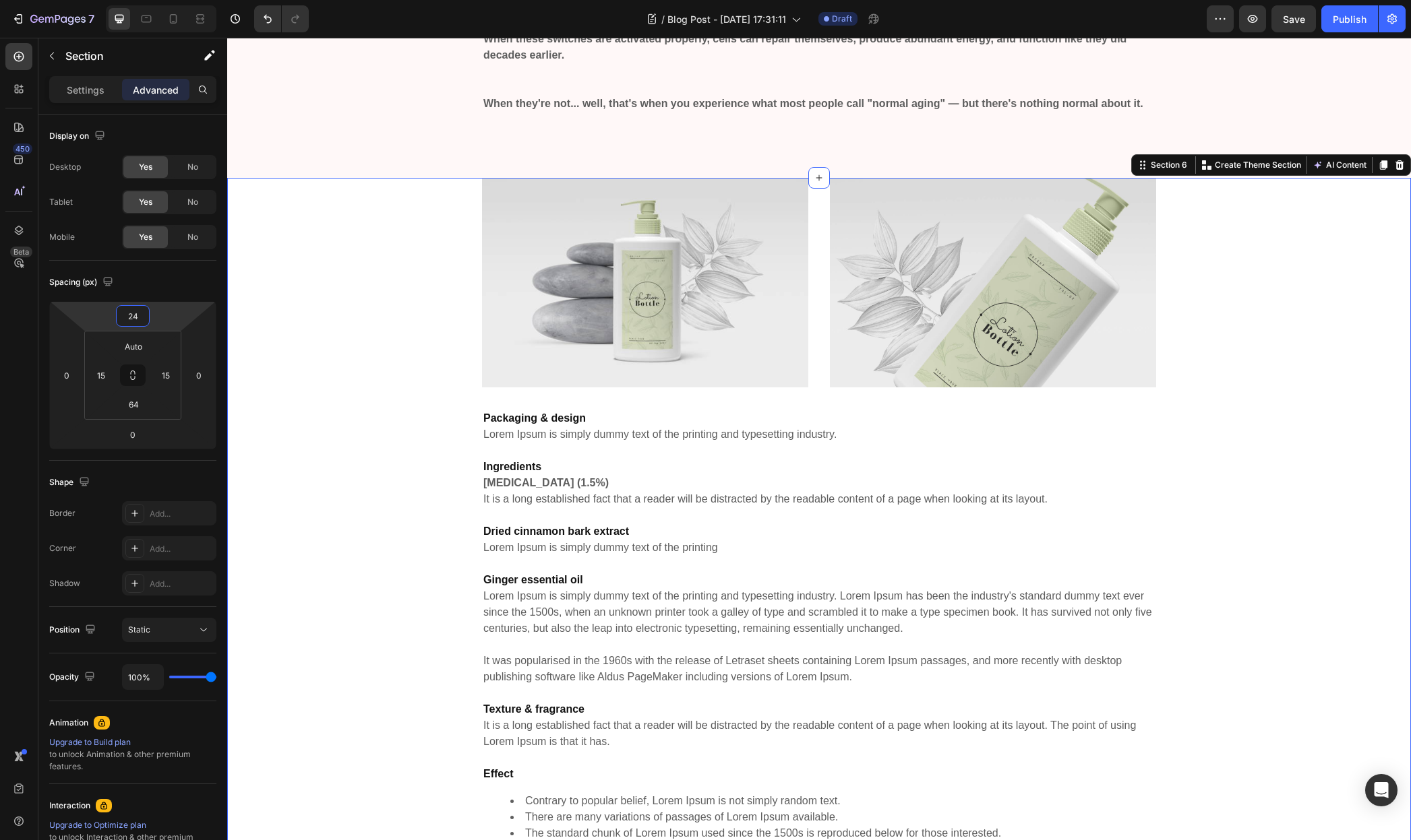
type input "26"
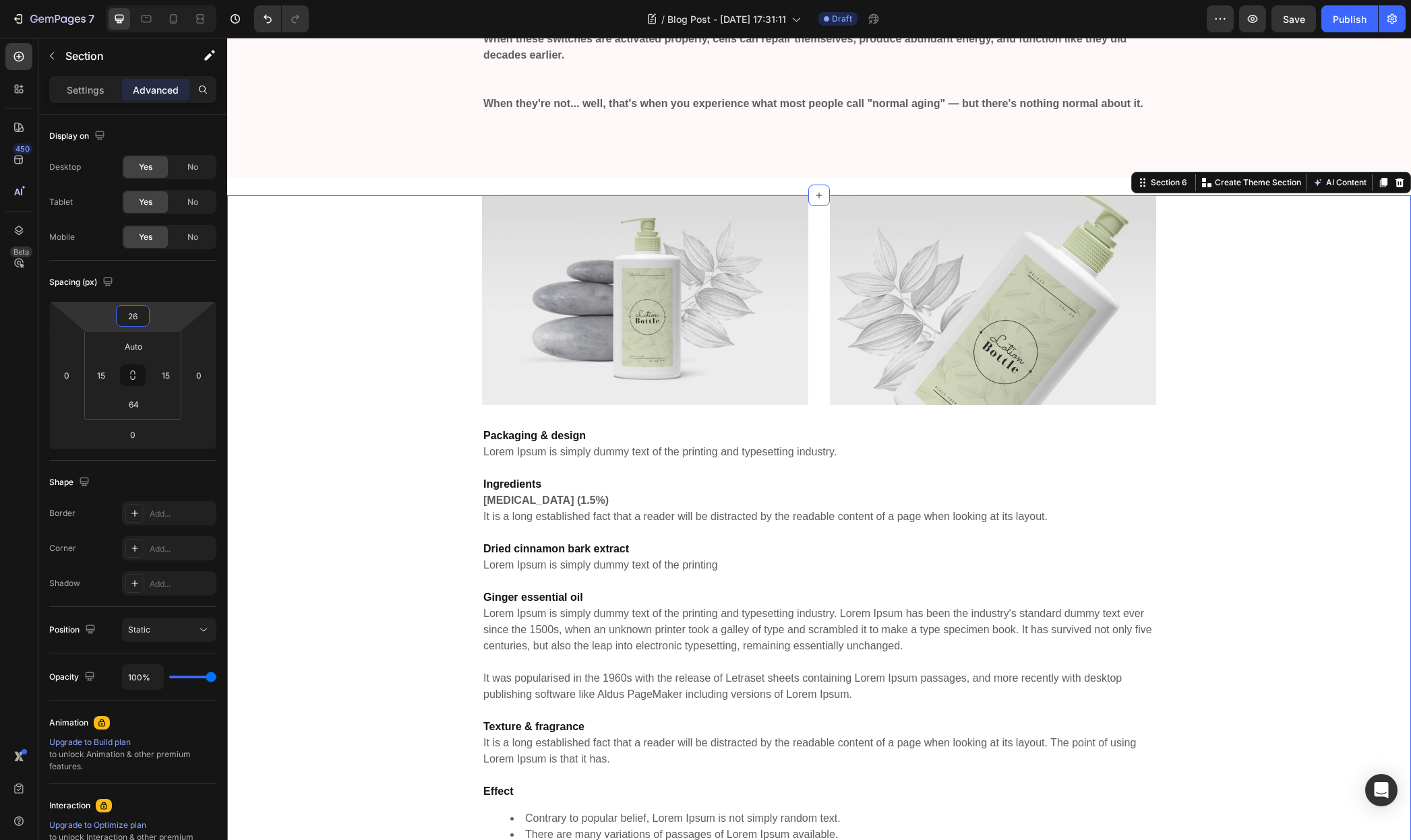
drag, startPoint x: 159, startPoint y: 317, endPoint x: 22, endPoint y: 281, distance: 141.7
click at [162, 0] on html "7 / Blog Post - [DATE] 17:31:11 Draft Preview Save Publish 450 Beta Sections(18…" at bounding box center [706, 0] width 1411 height 0
click at [409, 320] on div "Image Image Row Packaging & design Lorem Ipsum is simply dummy text of the prin…" at bounding box center [819, 613] width 1164 height 834
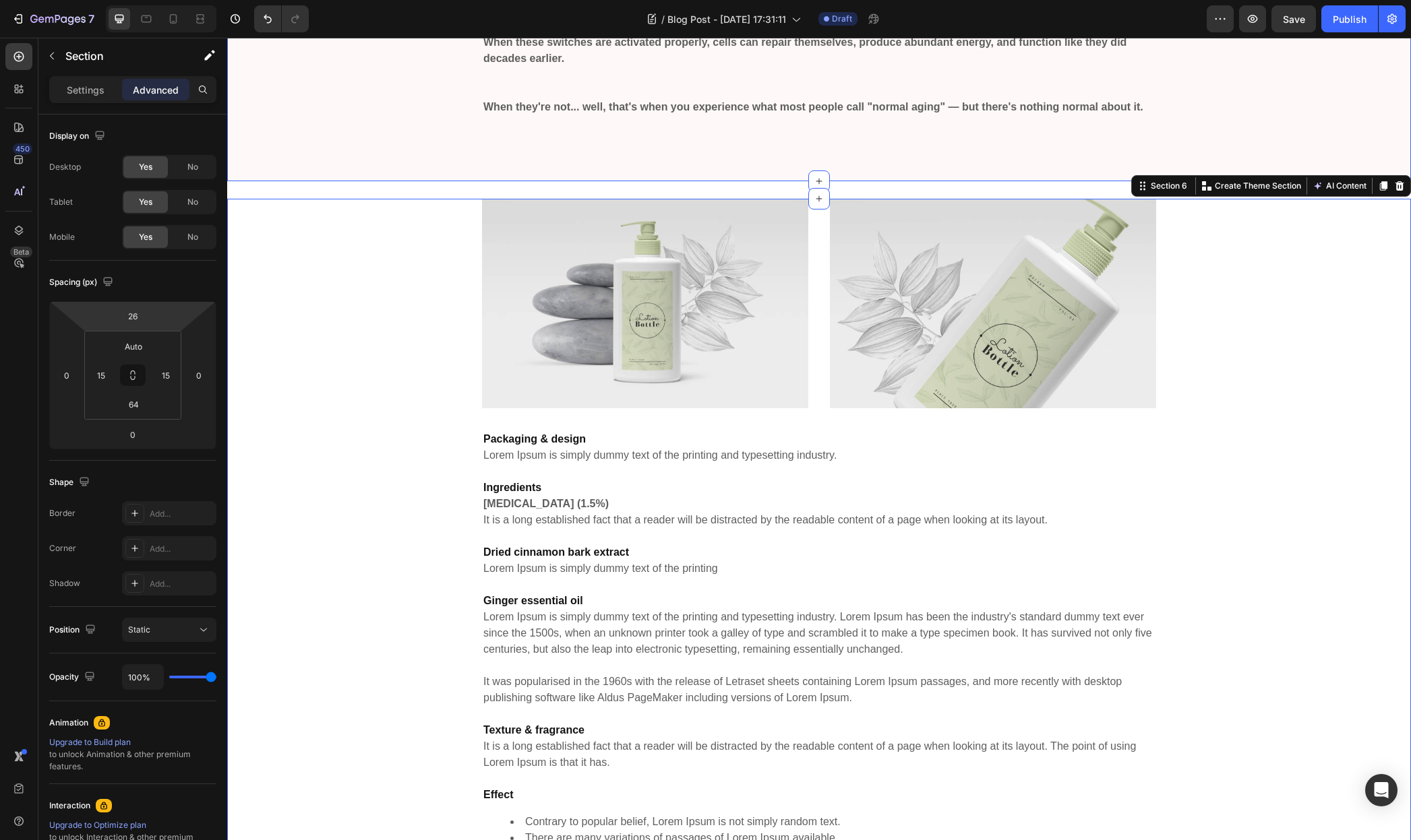
scroll to position [1597, 0]
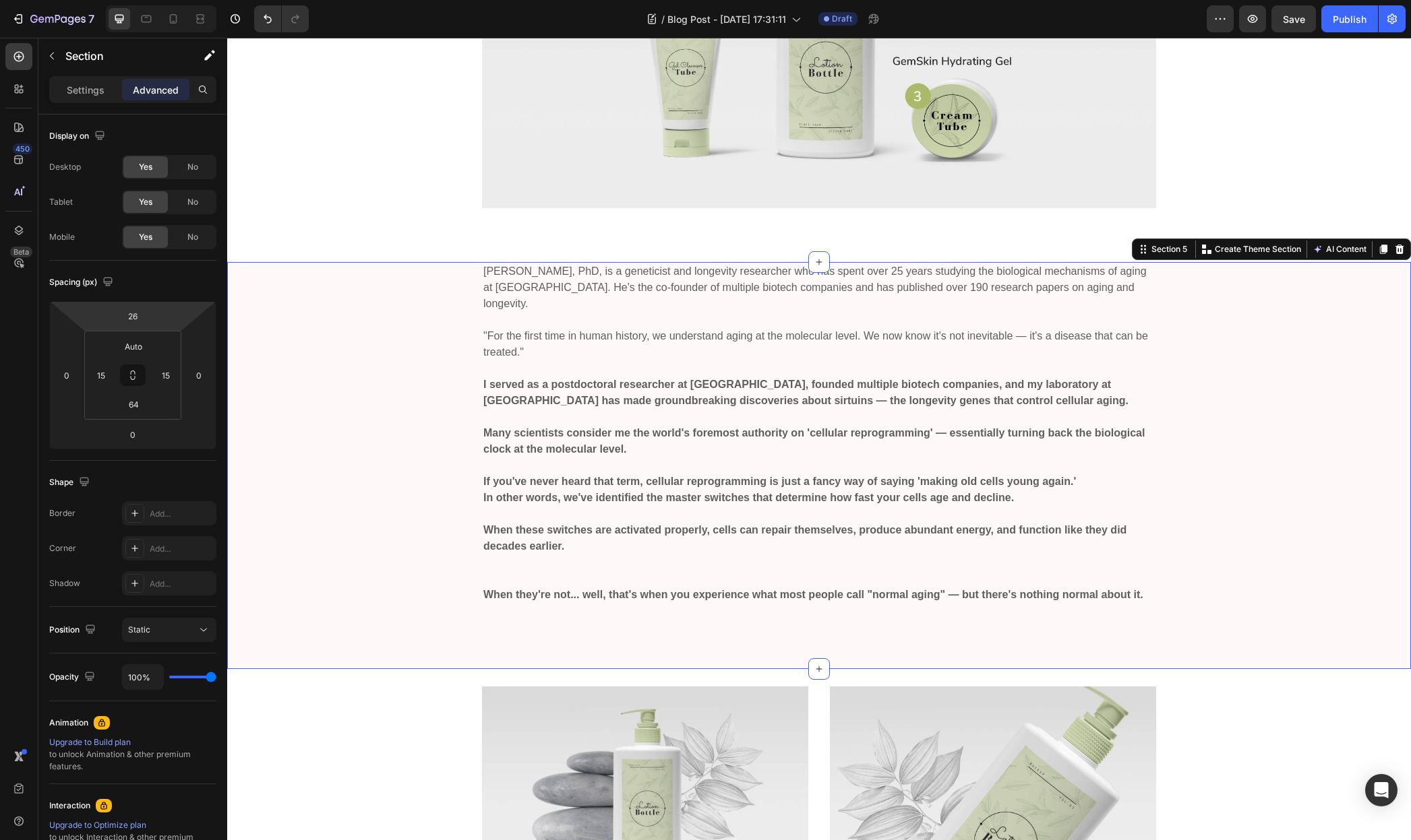
click at [406, 346] on div "David Sinclair, PhD, is a geneticist and longevity researcher who has spent ove…" at bounding box center [819, 444] width 1164 height 364
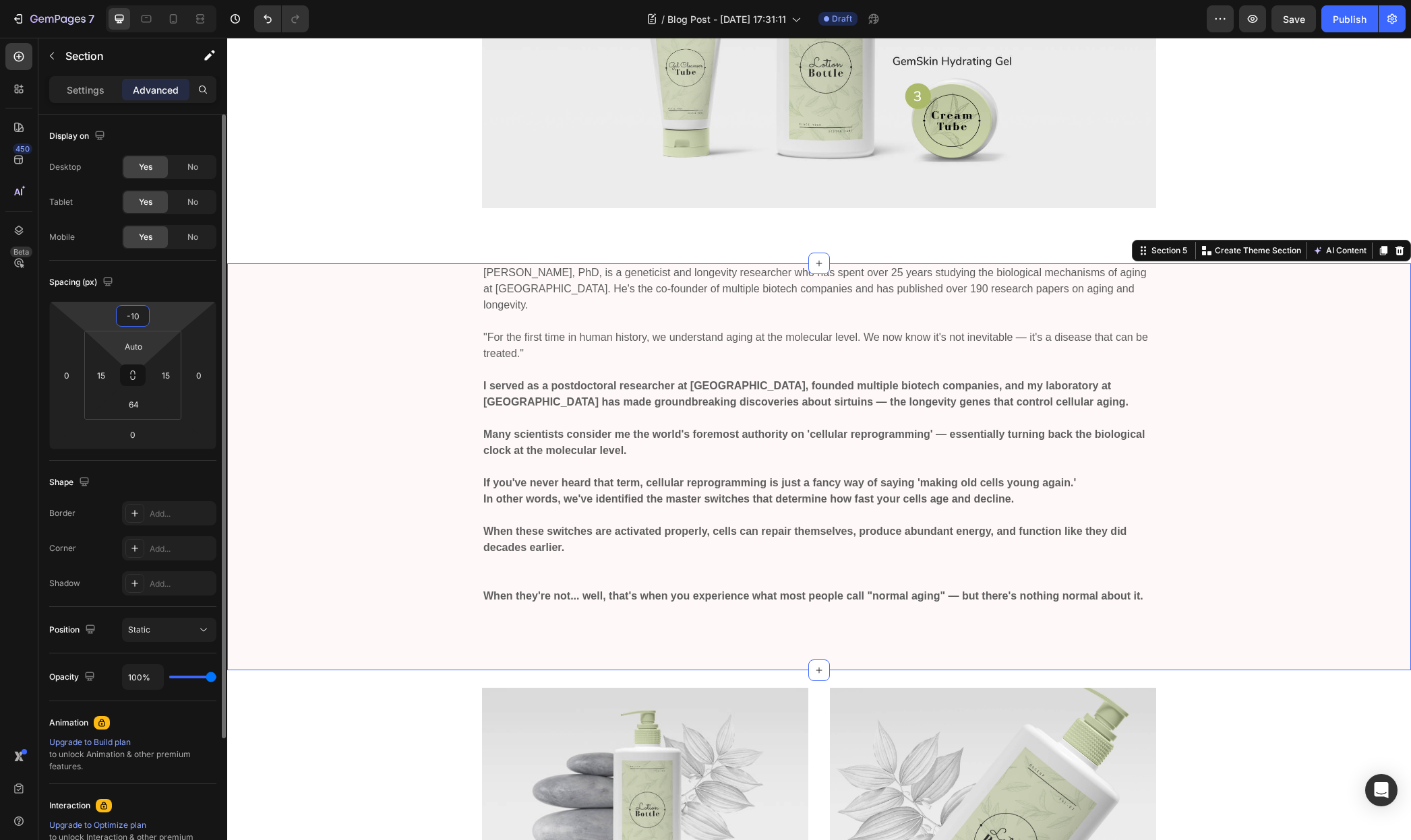
drag, startPoint x: 176, startPoint y: 315, endPoint x: 163, endPoint y: 342, distance: 30.0
click at [175, 0] on html "7 / Blog Post - [DATE] 17:31:11 Draft Preview Save Publish 450 Beta Sections(18…" at bounding box center [706, 0] width 1411 height 0
type input "-14"
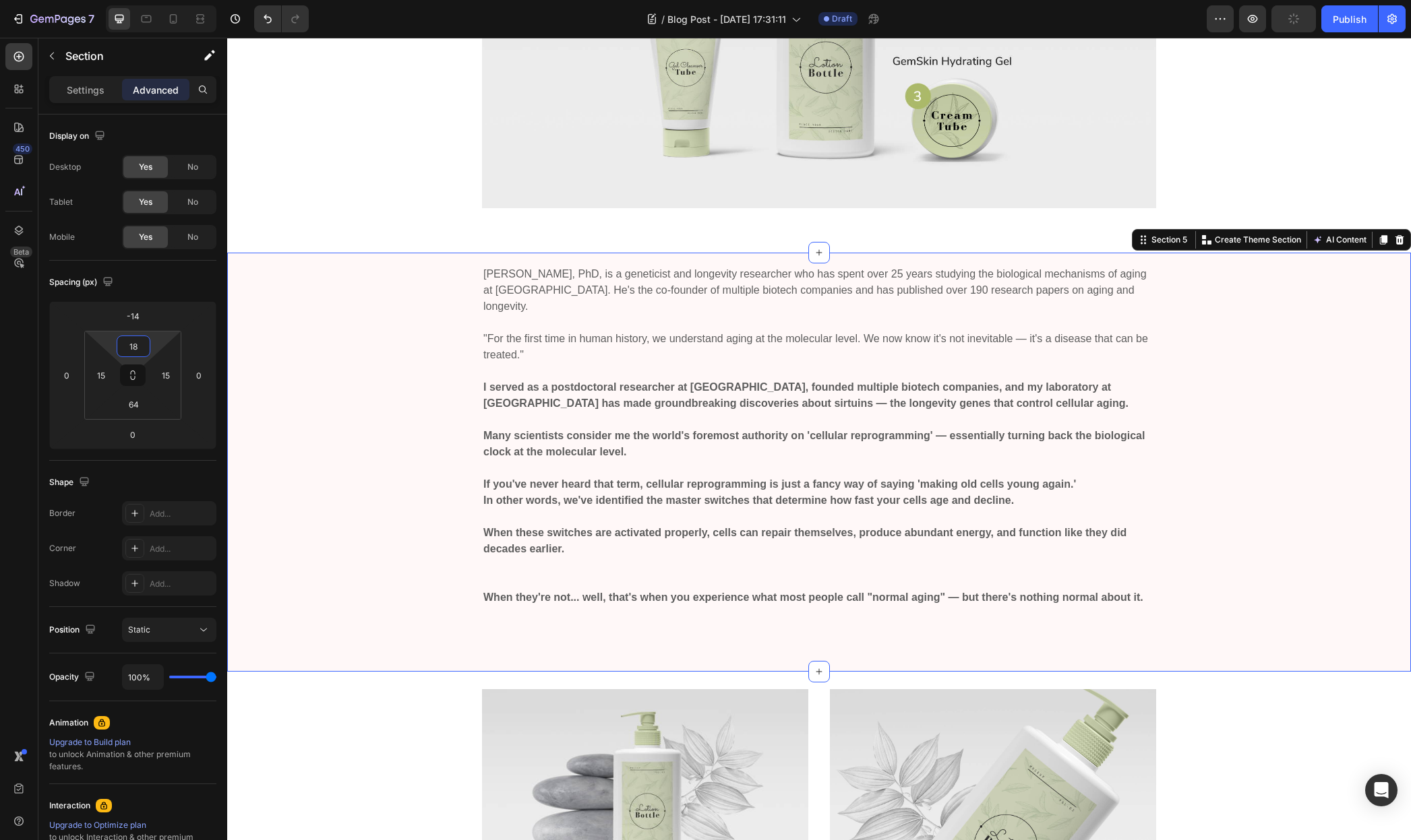
type input "20"
drag, startPoint x: 161, startPoint y: 342, endPoint x: 161, endPoint y: 335, distance: 7.0
click at [161, 0] on html "7 / Blog Post - Aug 27, 17:31:11 Draft Preview Publish 450 Beta Sections(18) El…" at bounding box center [706, 0] width 1411 height 0
click at [358, 191] on div "Meet Dr. David Sinclair: Harvard's Pioneer in Cellular Aging Research Heading I…" at bounding box center [819, 4] width 1164 height 475
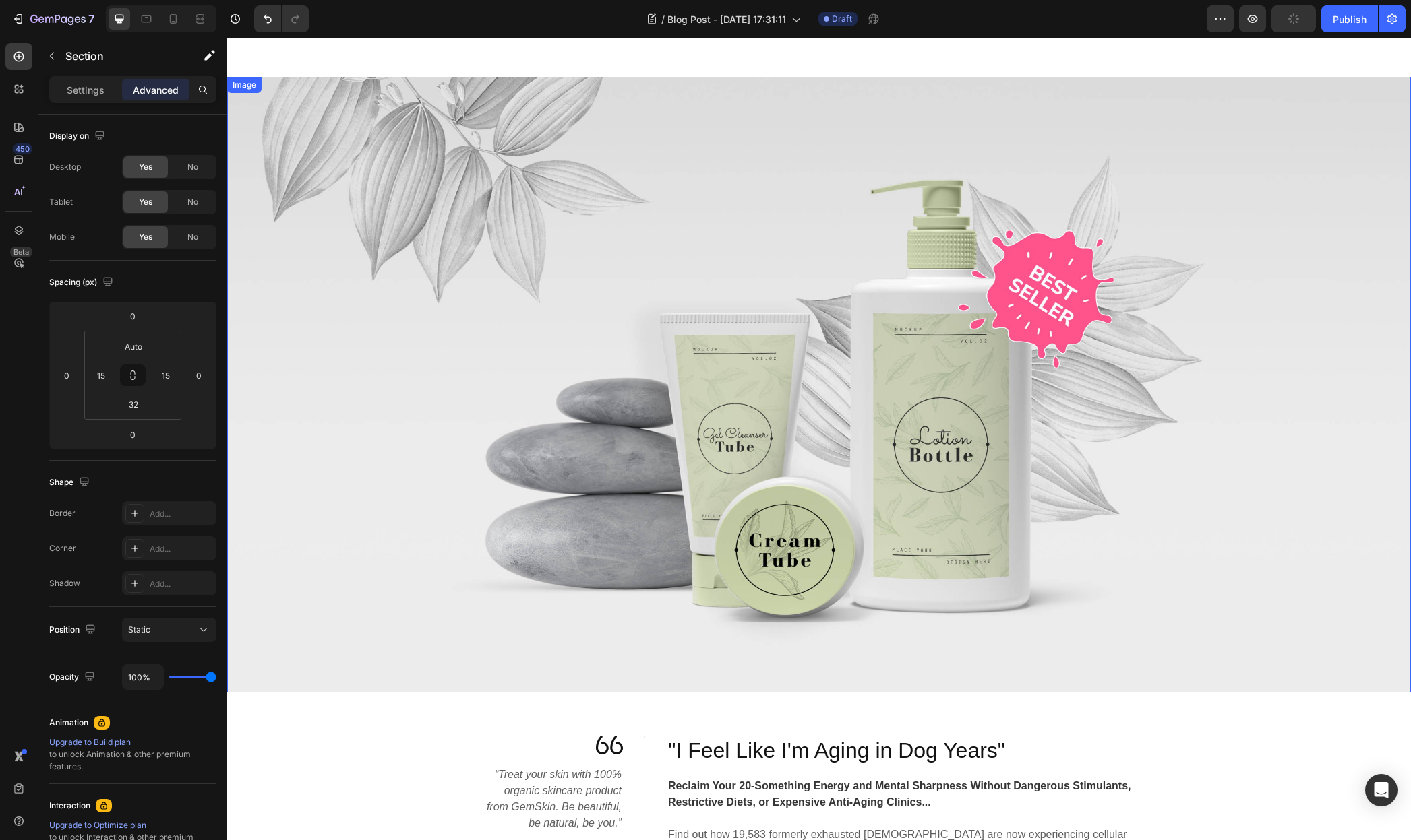
scroll to position [0, 0]
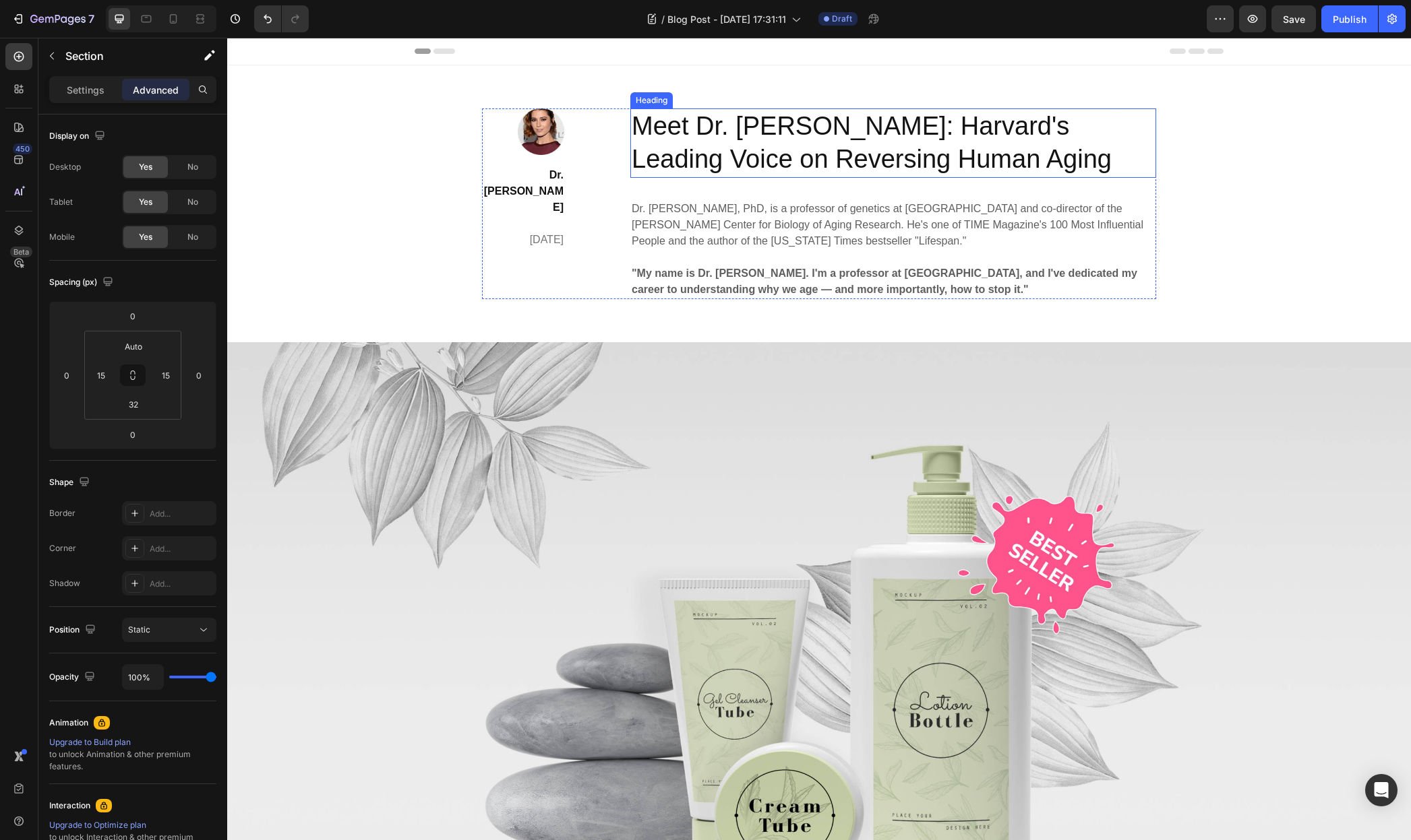
click at [824, 147] on h2 "Meet Dr. [PERSON_NAME]: Harvard's Leading Voice on Reversing Human Aging" at bounding box center [893, 144] width 526 height 70
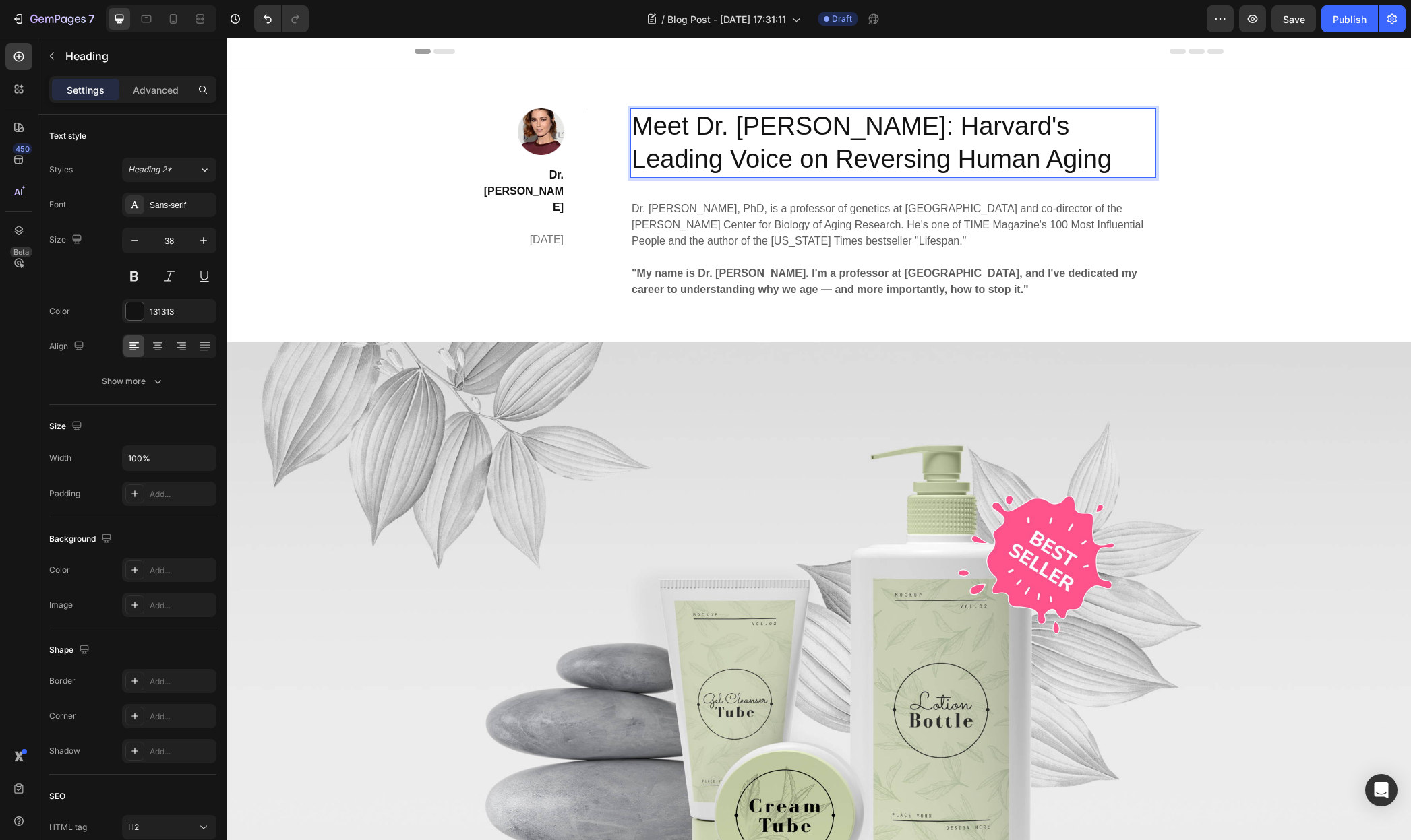
click at [824, 147] on h2 "Meet Dr. [PERSON_NAME]: Harvard's Leading Voice on Reversing Human Aging" at bounding box center [893, 144] width 526 height 70
click at [824, 147] on p "Meet Dr. [PERSON_NAME]: Harvard's Leading Voice on Reversing Human Aging" at bounding box center [893, 143] width 523 height 67
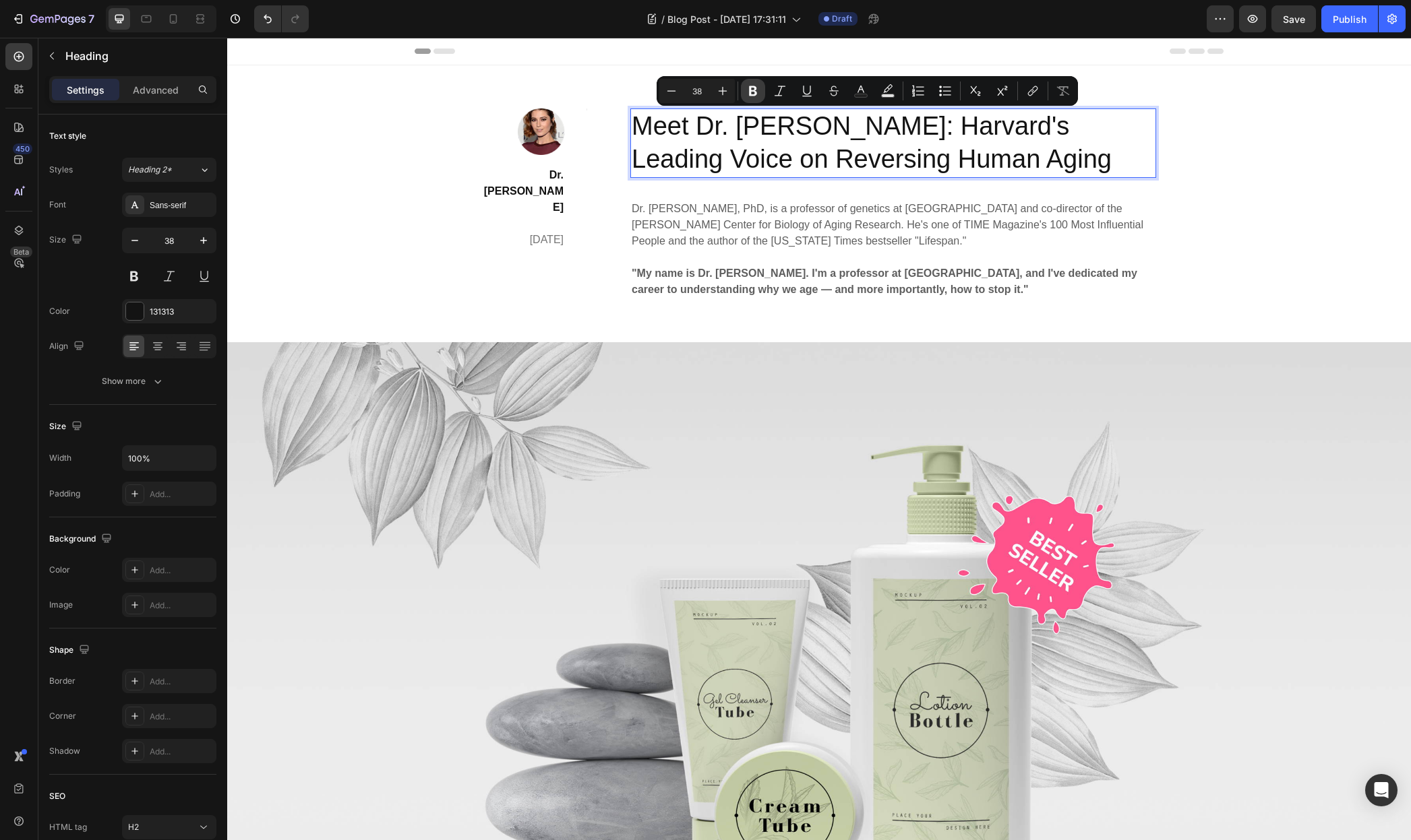
click at [749, 84] on icon "Editor contextual toolbar" at bounding box center [753, 91] width 14 height 14
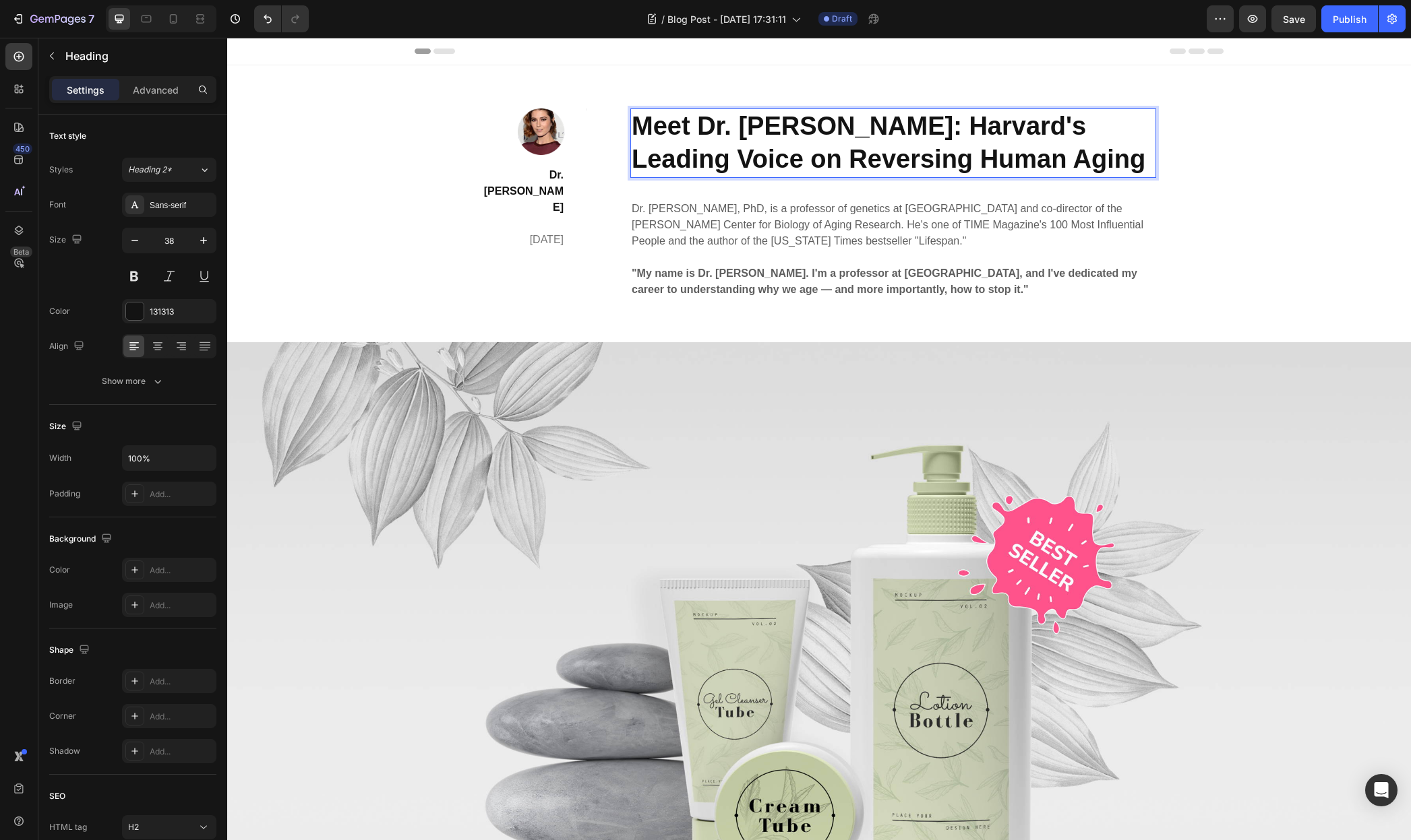
click at [723, 130] on strong "Meet Dr. [PERSON_NAME]: Harvard's Leading Voice on Reversing Human Aging" at bounding box center [888, 142] width 514 height 61
click at [143, 305] on div at bounding box center [135, 311] width 18 height 18
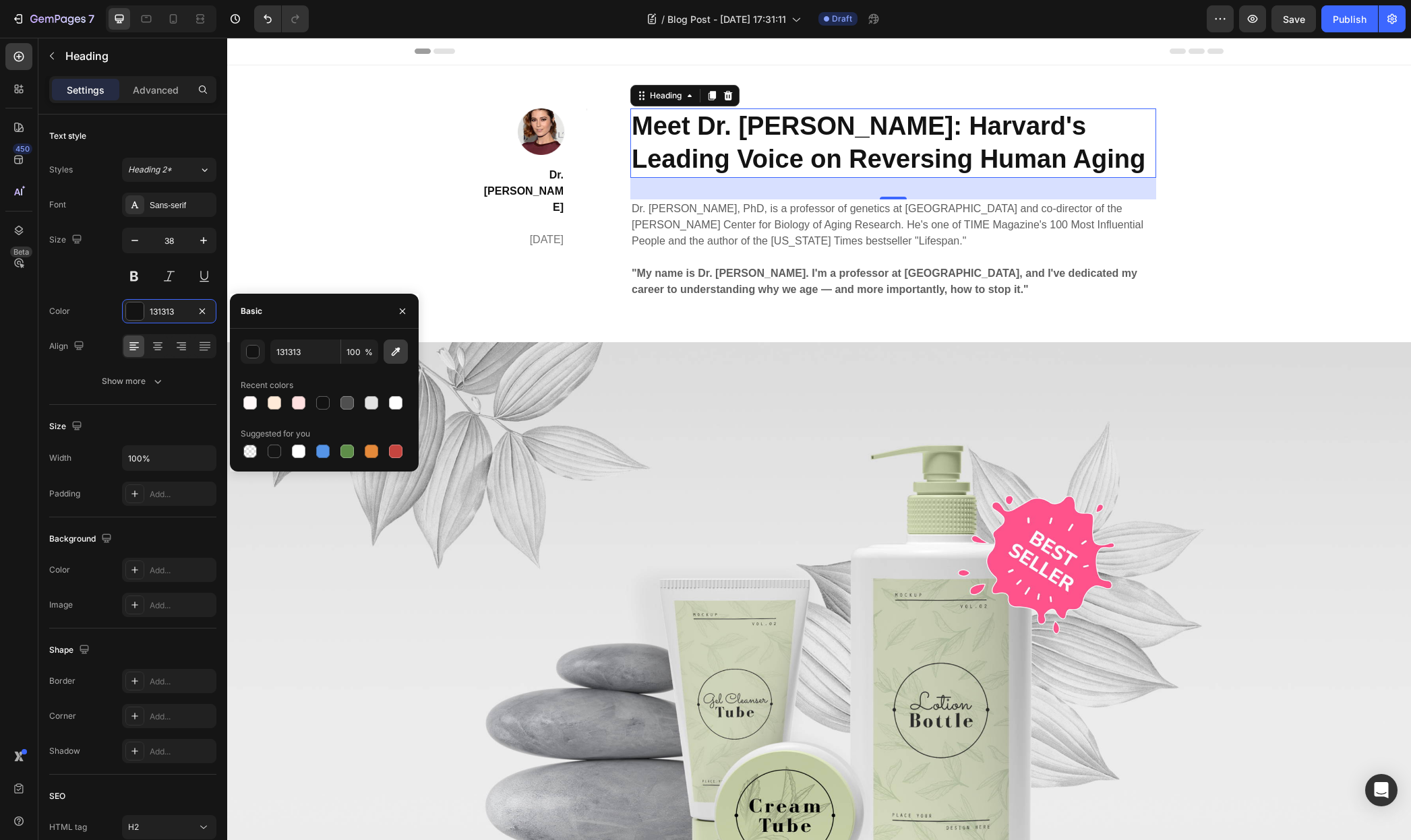
click at [398, 351] on icon "button" at bounding box center [396, 352] width 14 height 14
type input "376657"
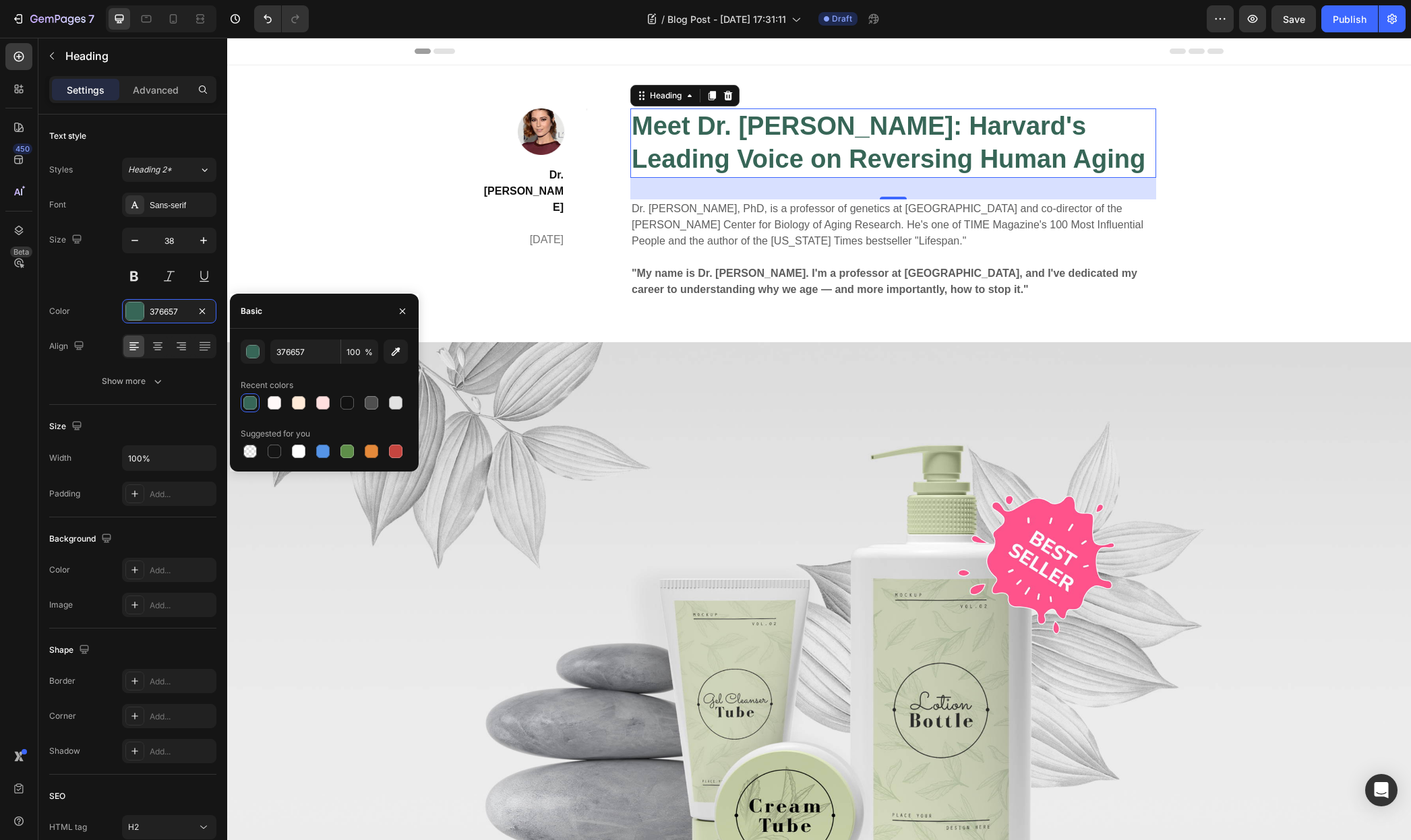
click at [913, 214] on p "Dr. David Sinclair, PhD, is a professor of genetics at Harvard Medical School a…" at bounding box center [893, 224] width 523 height 49
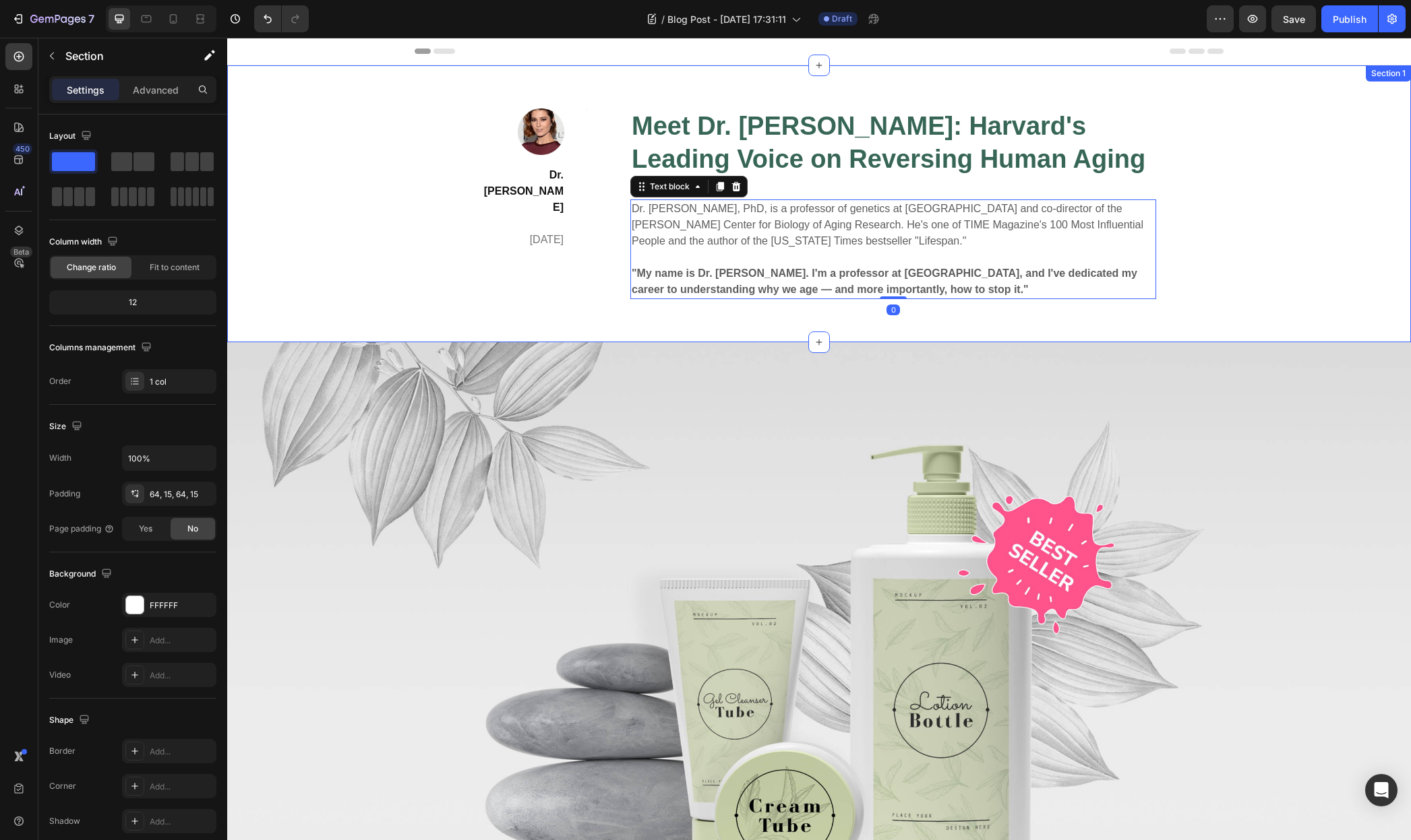
click at [380, 229] on div "Image Dr. David Sinclair April 29,2020 Text block Title Line Row ⁠⁠⁠⁠⁠⁠⁠ Meet D…" at bounding box center [819, 204] width 1164 height 191
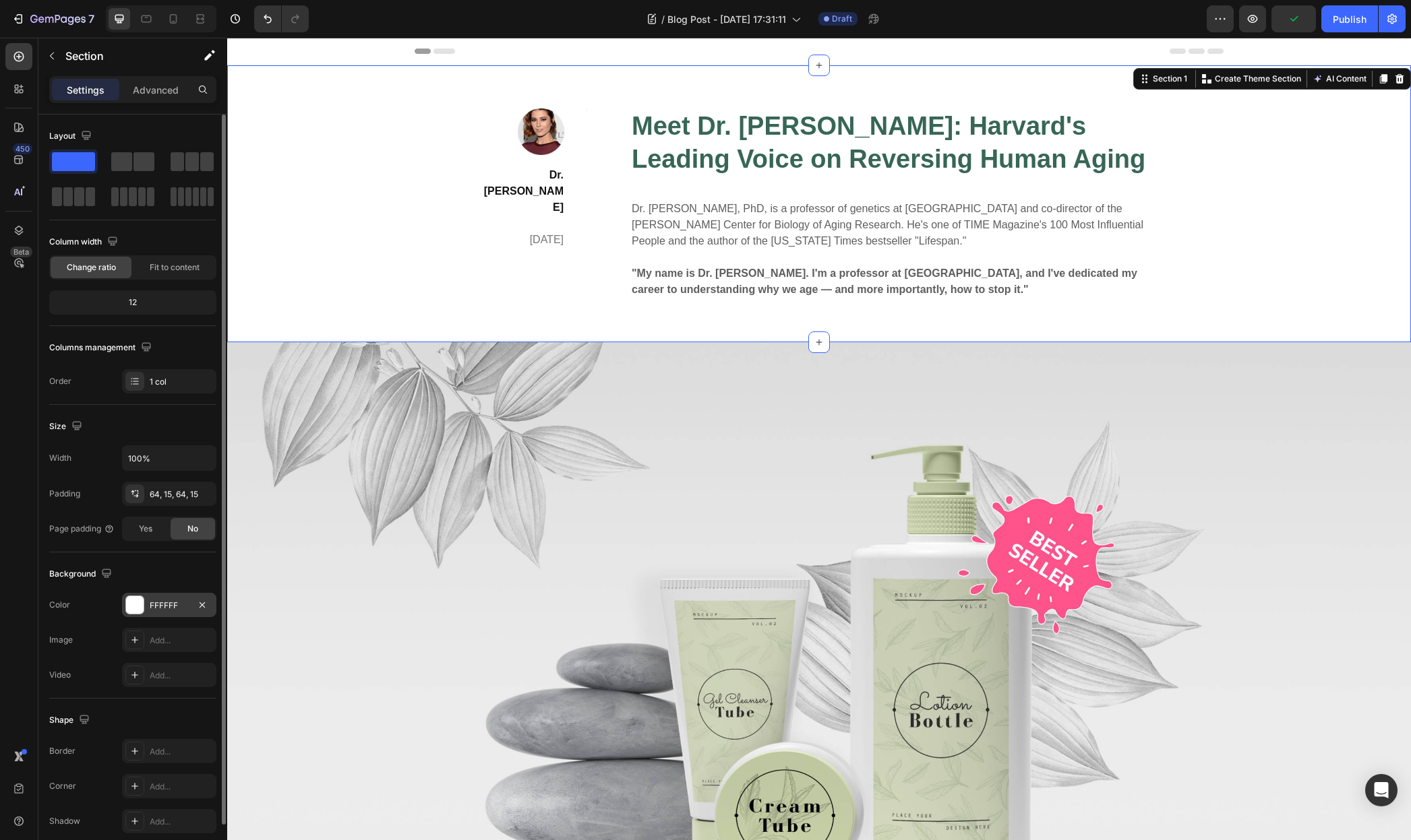
click at [140, 606] on div at bounding box center [135, 606] width 18 height 18
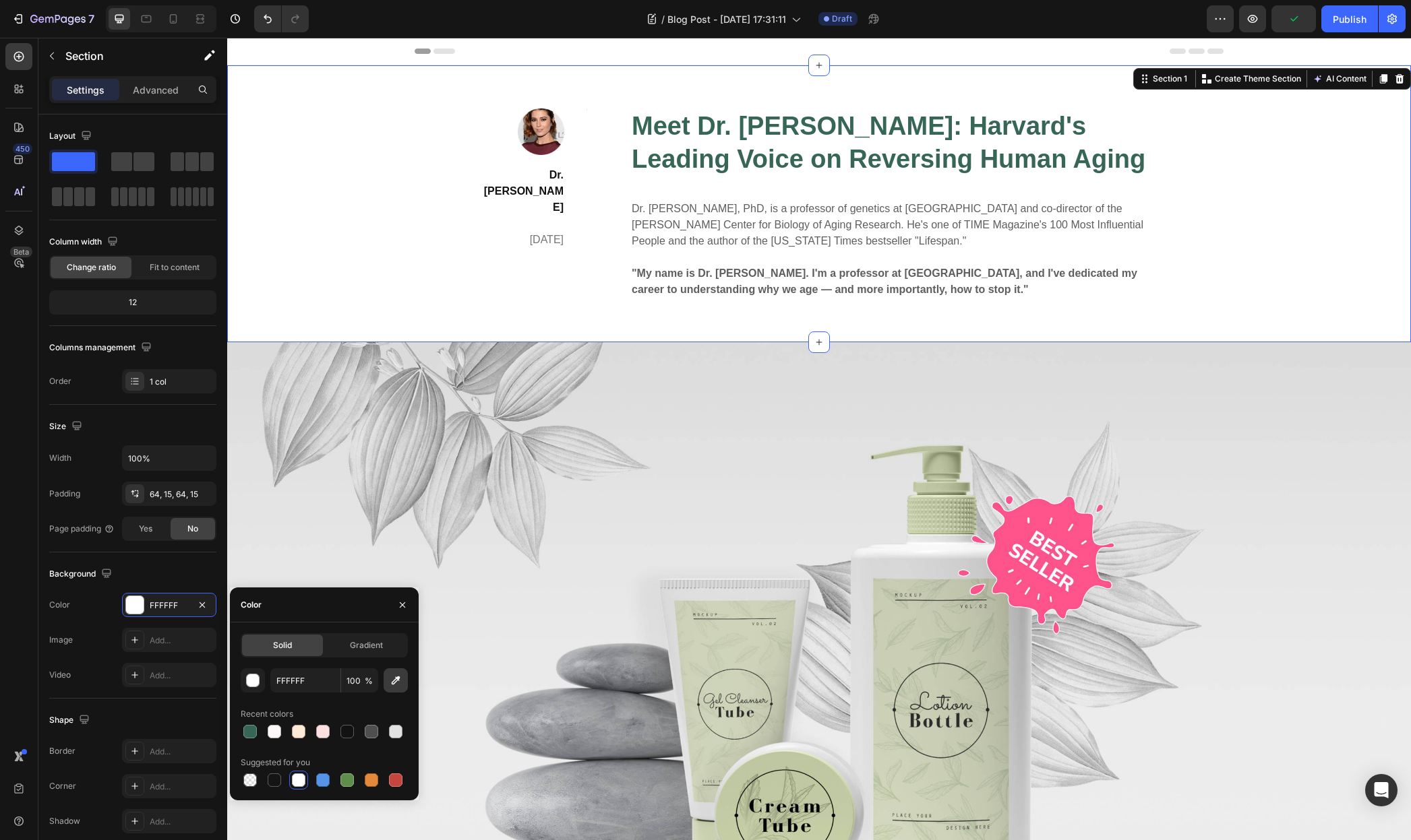
click at [399, 684] on icon "button" at bounding box center [396, 680] width 14 height 14
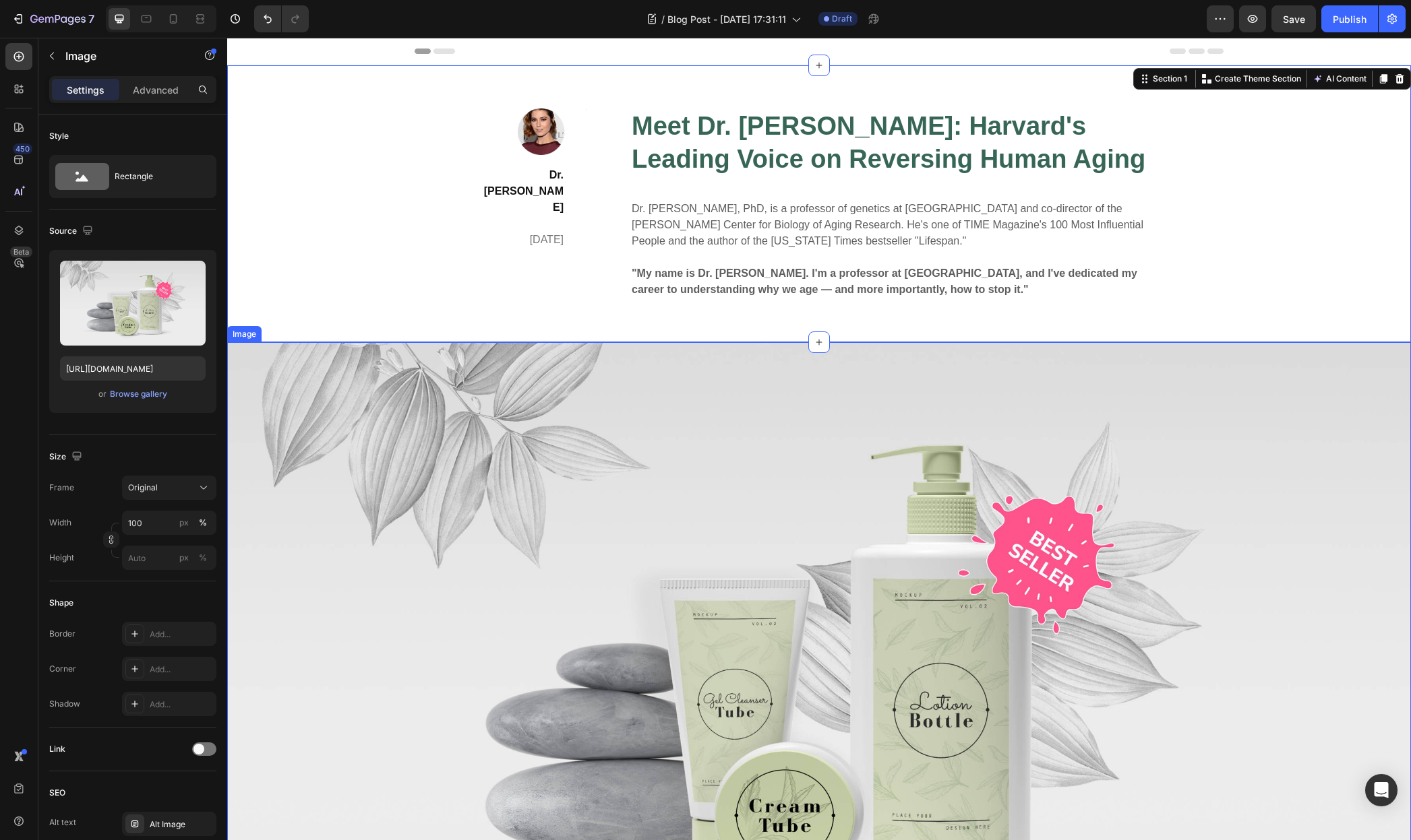
click at [563, 430] on img at bounding box center [819, 649] width 1183 height 616
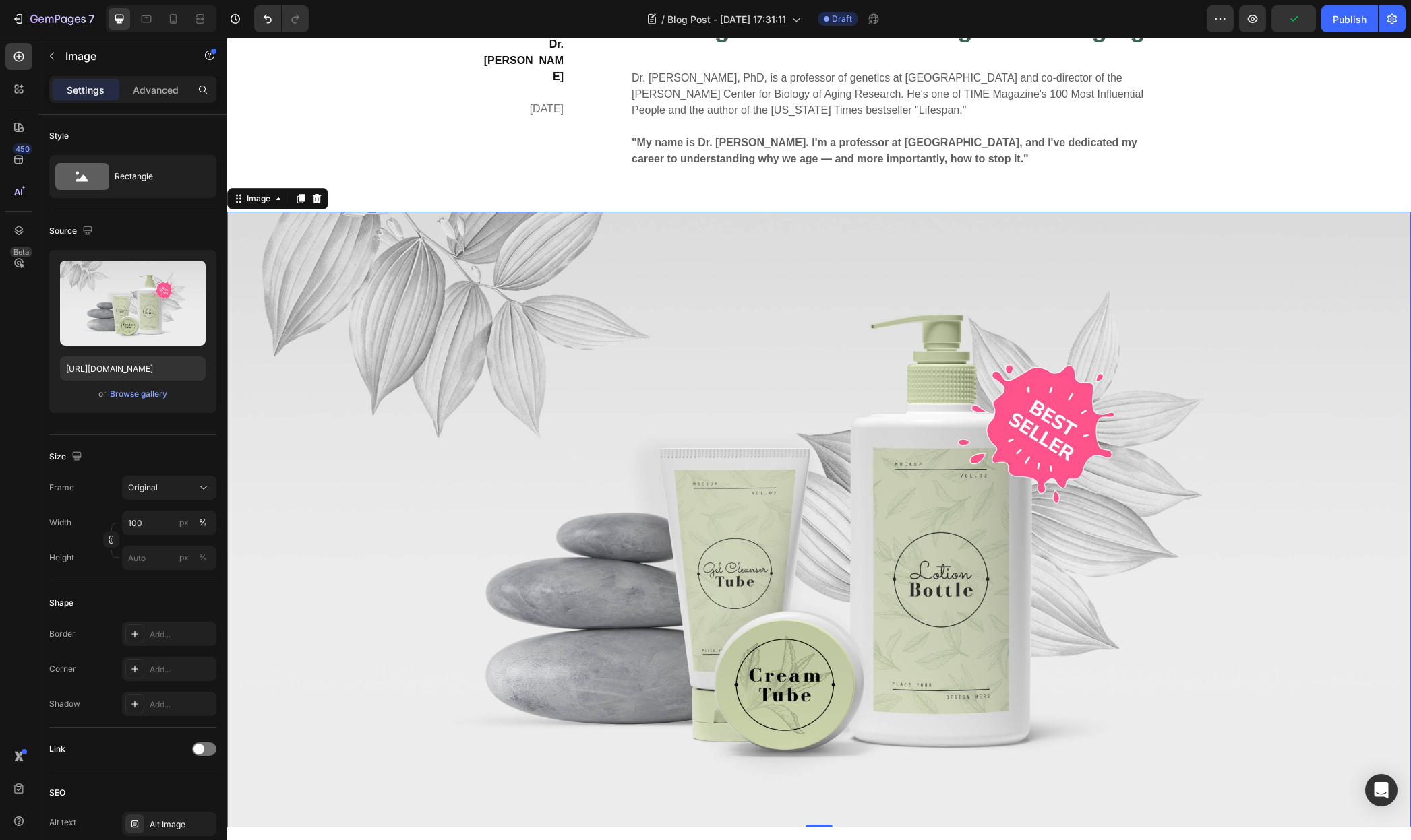
scroll to position [163, 0]
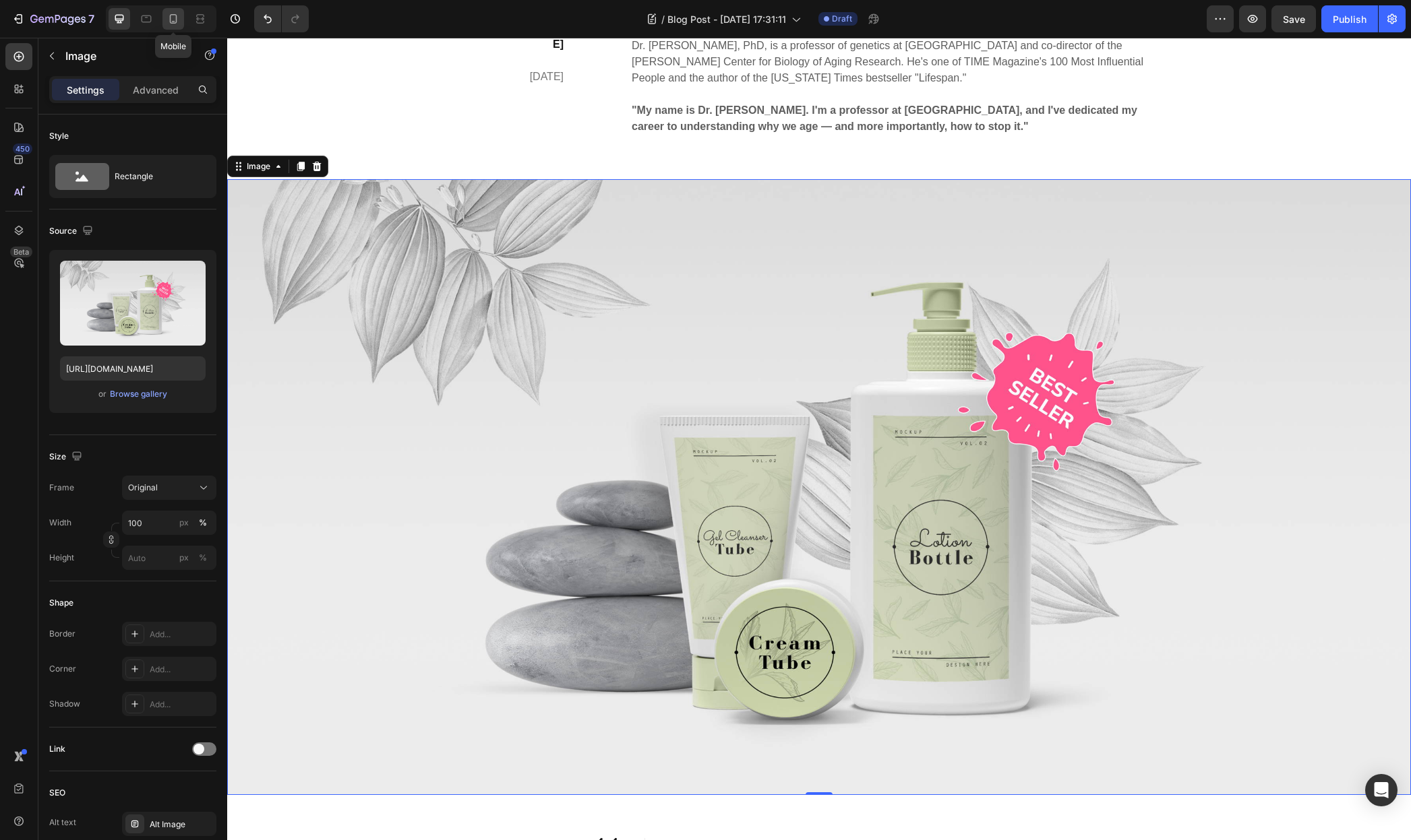
click at [170, 20] on icon at bounding box center [173, 18] width 7 height 9
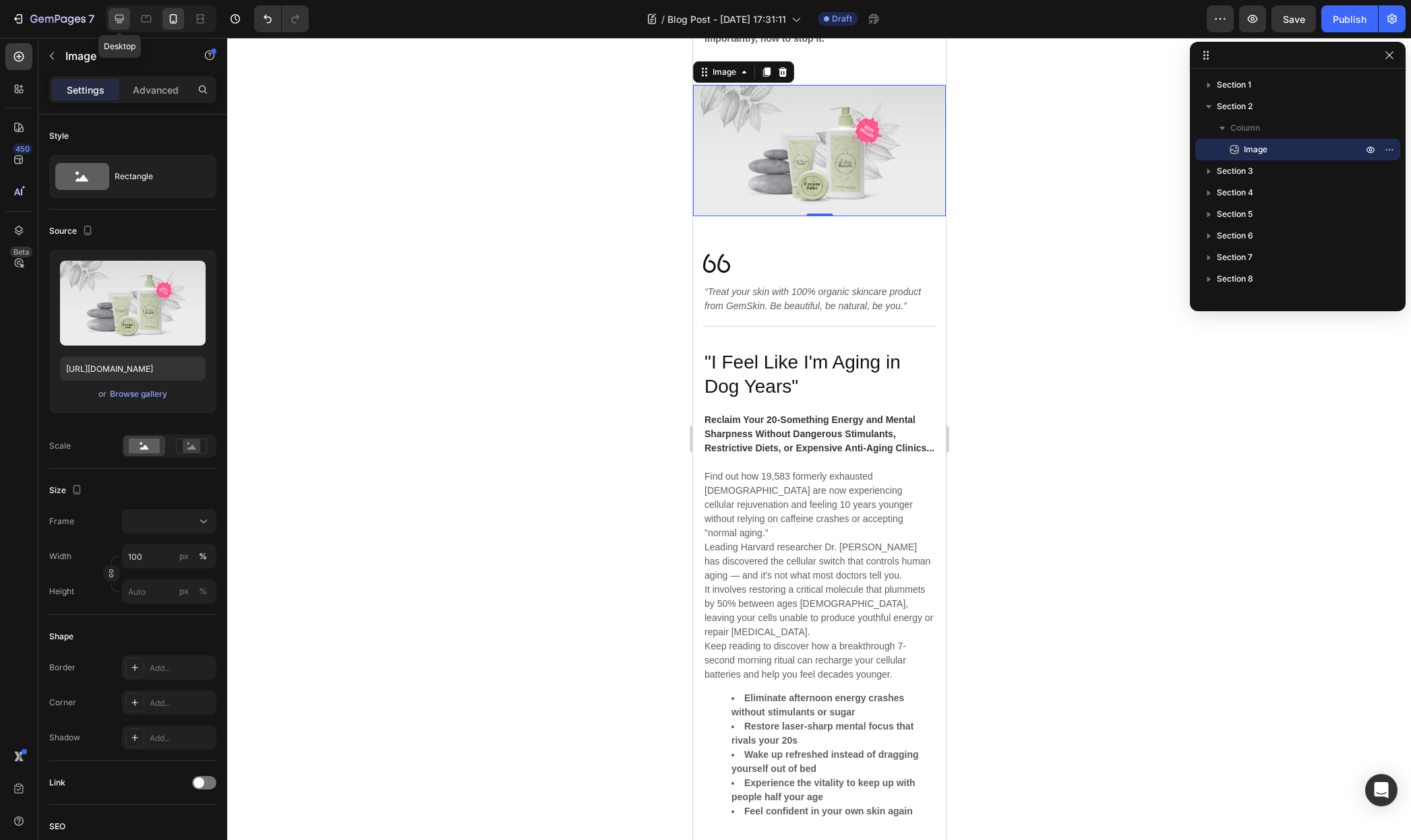
click at [113, 21] on icon at bounding box center [120, 19] width 14 height 14
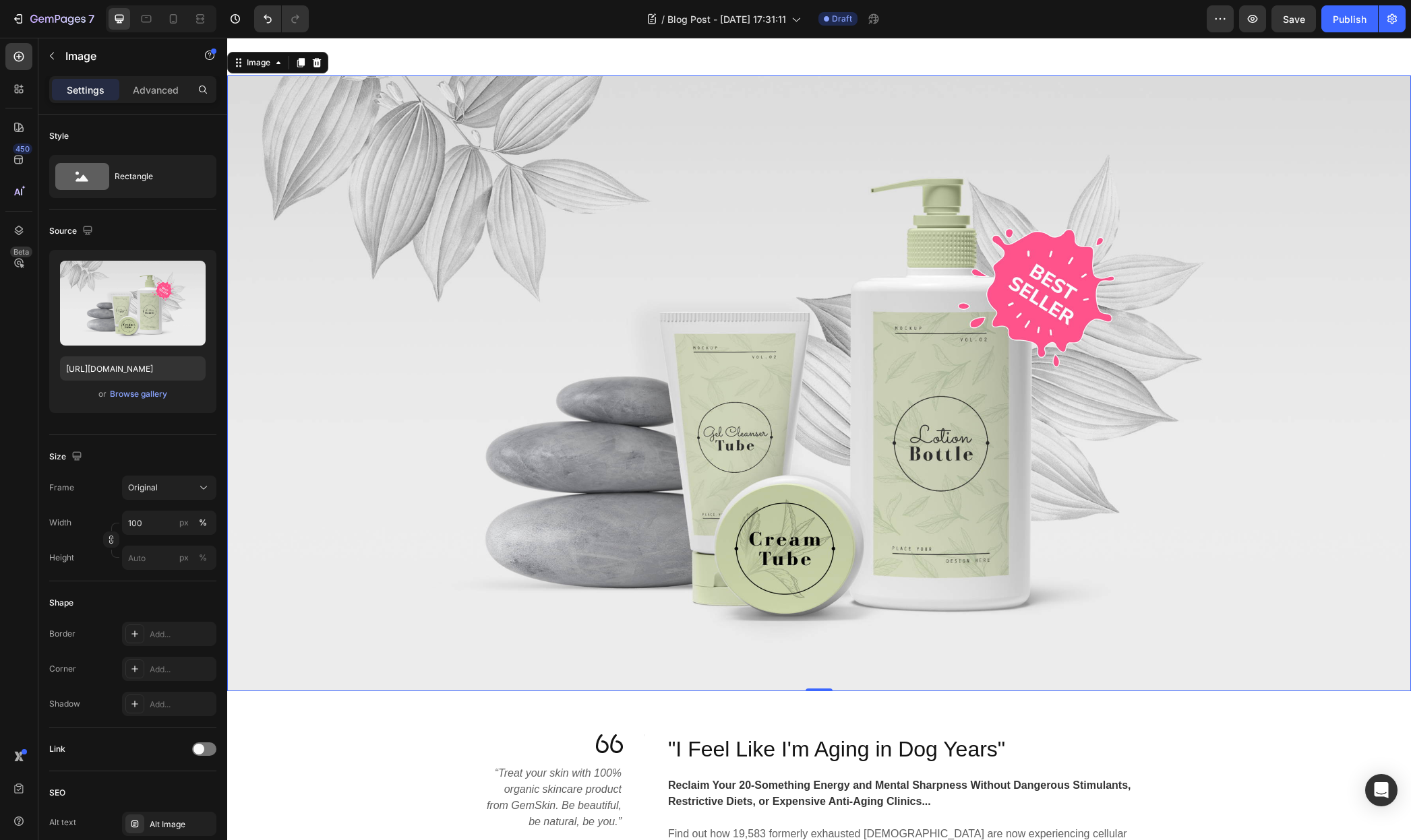
scroll to position [306, 0]
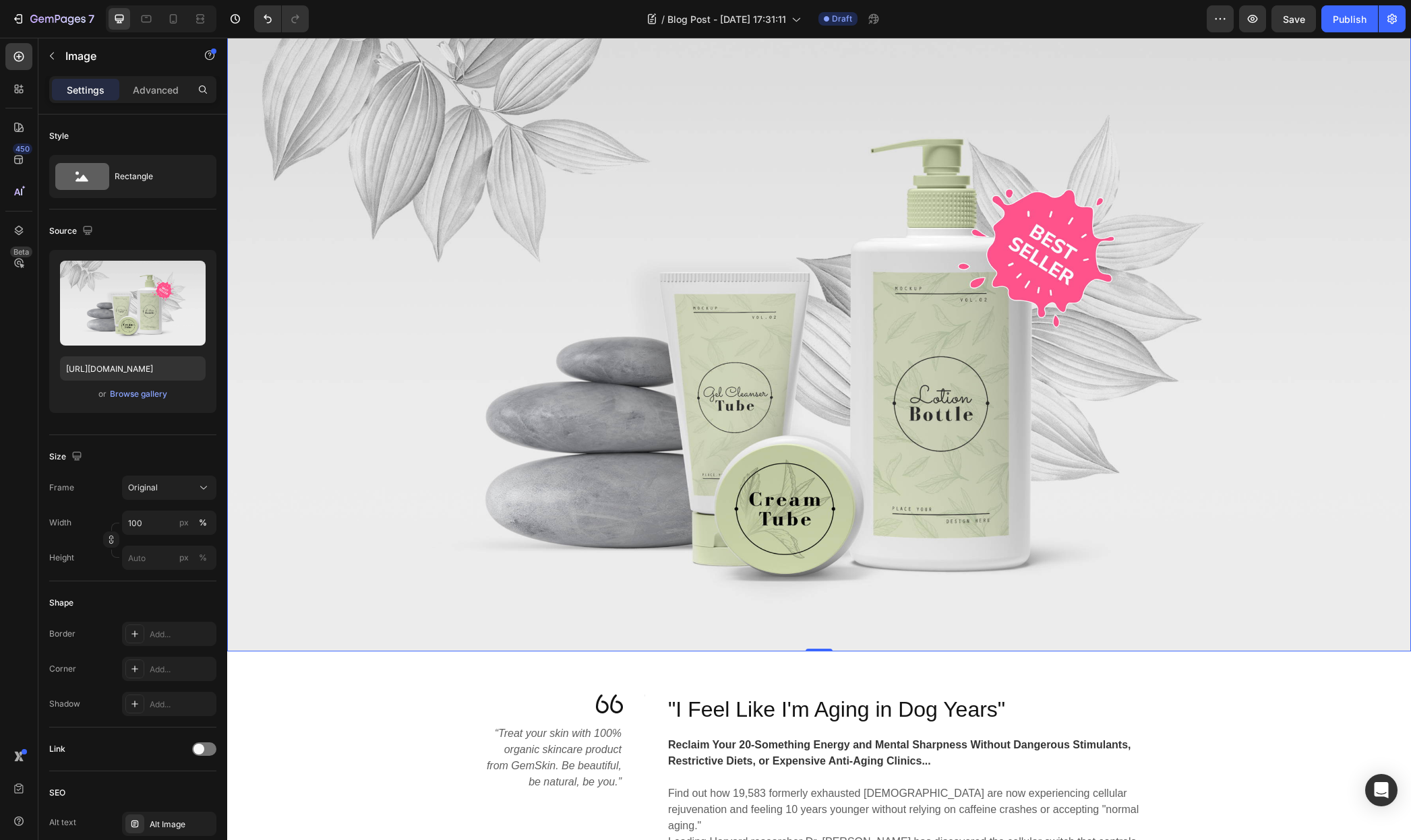
click at [701, 321] on img at bounding box center [819, 343] width 1183 height 616
click at [155, 482] on span "Original" at bounding box center [143, 488] width 30 height 12
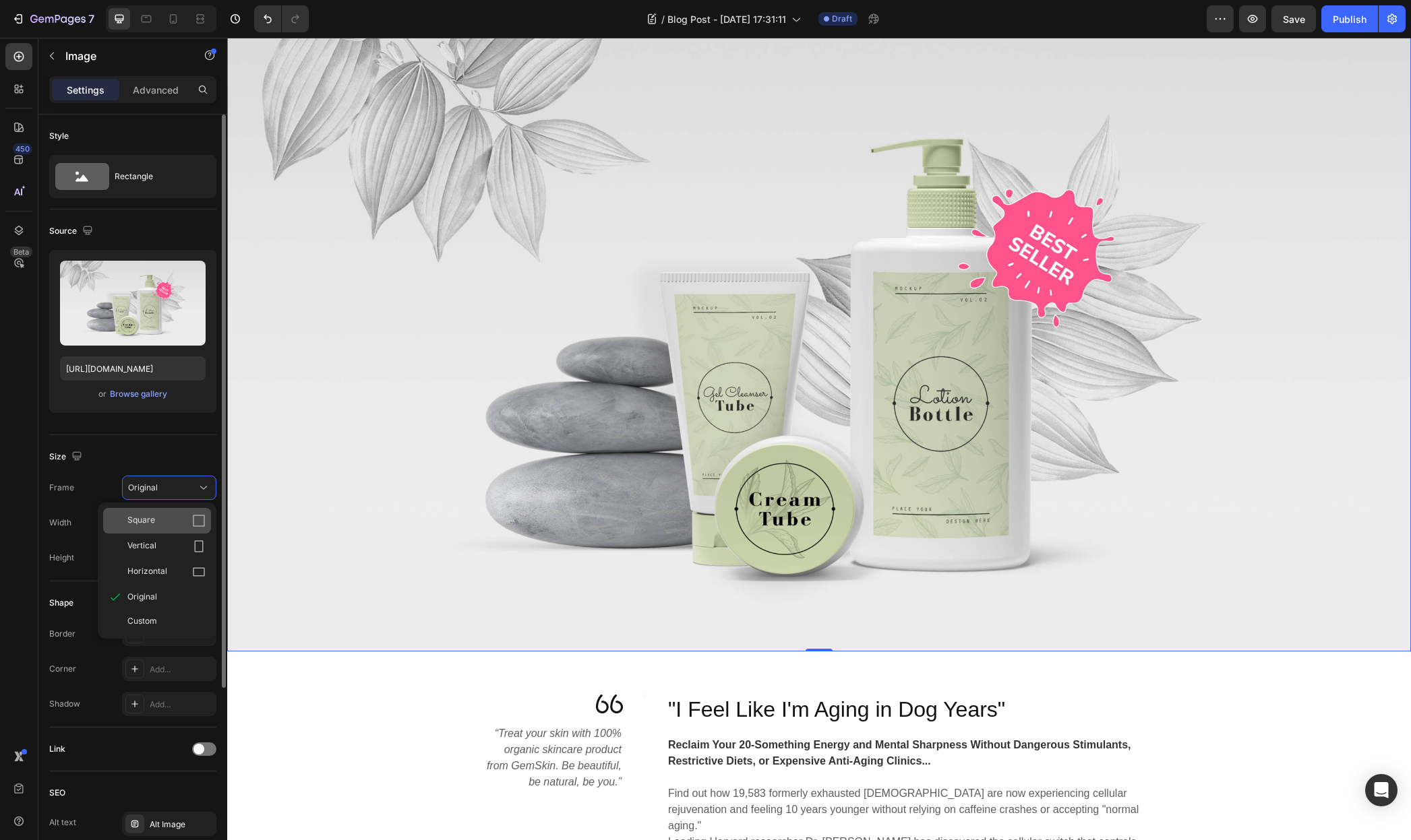
click at [172, 522] on div "Square" at bounding box center [167, 521] width 78 height 14
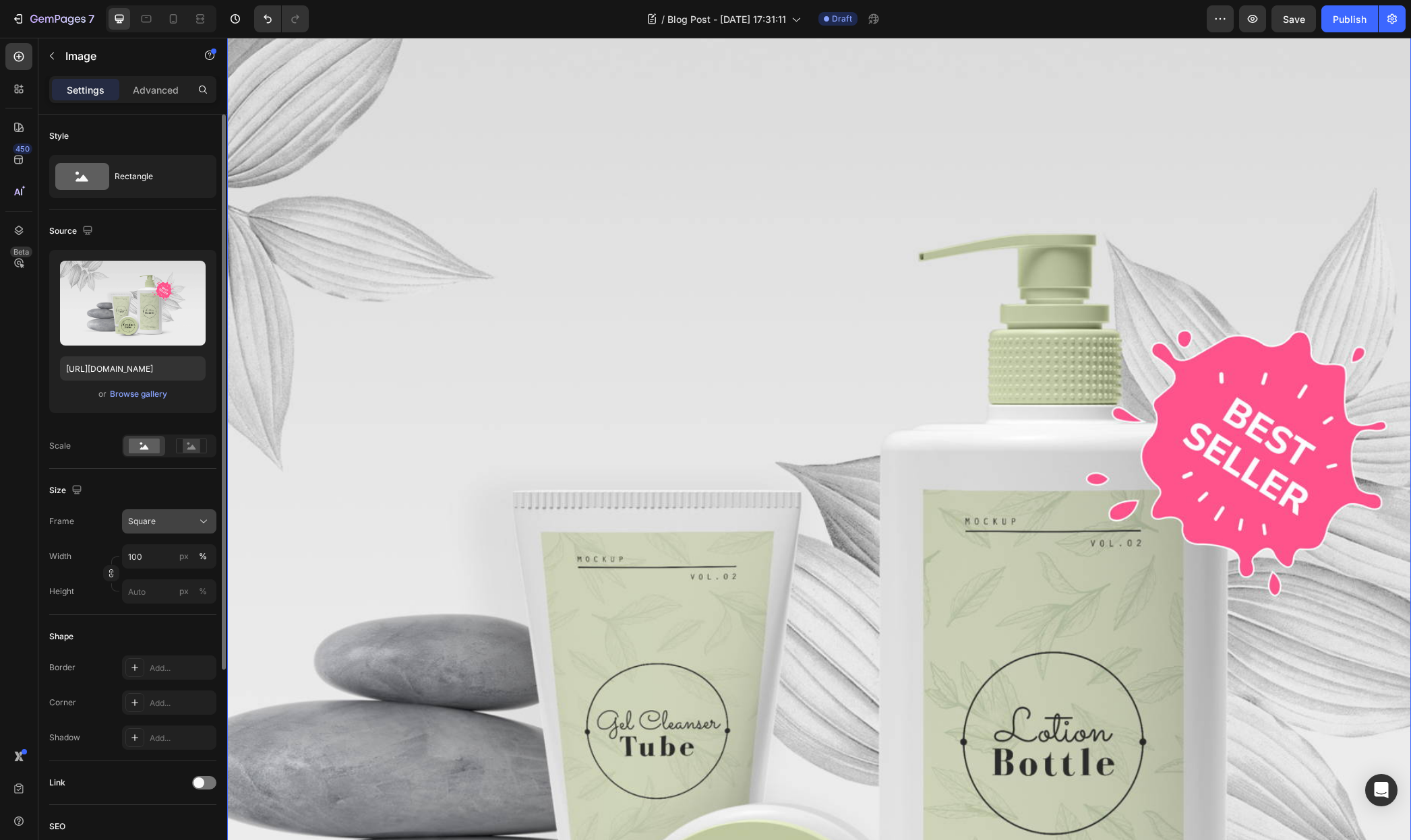
click at [157, 516] on div "Square" at bounding box center [161, 522] width 66 height 12
drag, startPoint x: 172, startPoint y: 602, endPoint x: 184, endPoint y: 445, distance: 157.5
click at [183, 452] on div "Style Rectangle Source Upload Image https://ucarecdn.com/6d549178-007a-475c-b2f…" at bounding box center [133, 594] width 168 height 959
click at [184, 445] on rect at bounding box center [192, 446] width 18 height 14
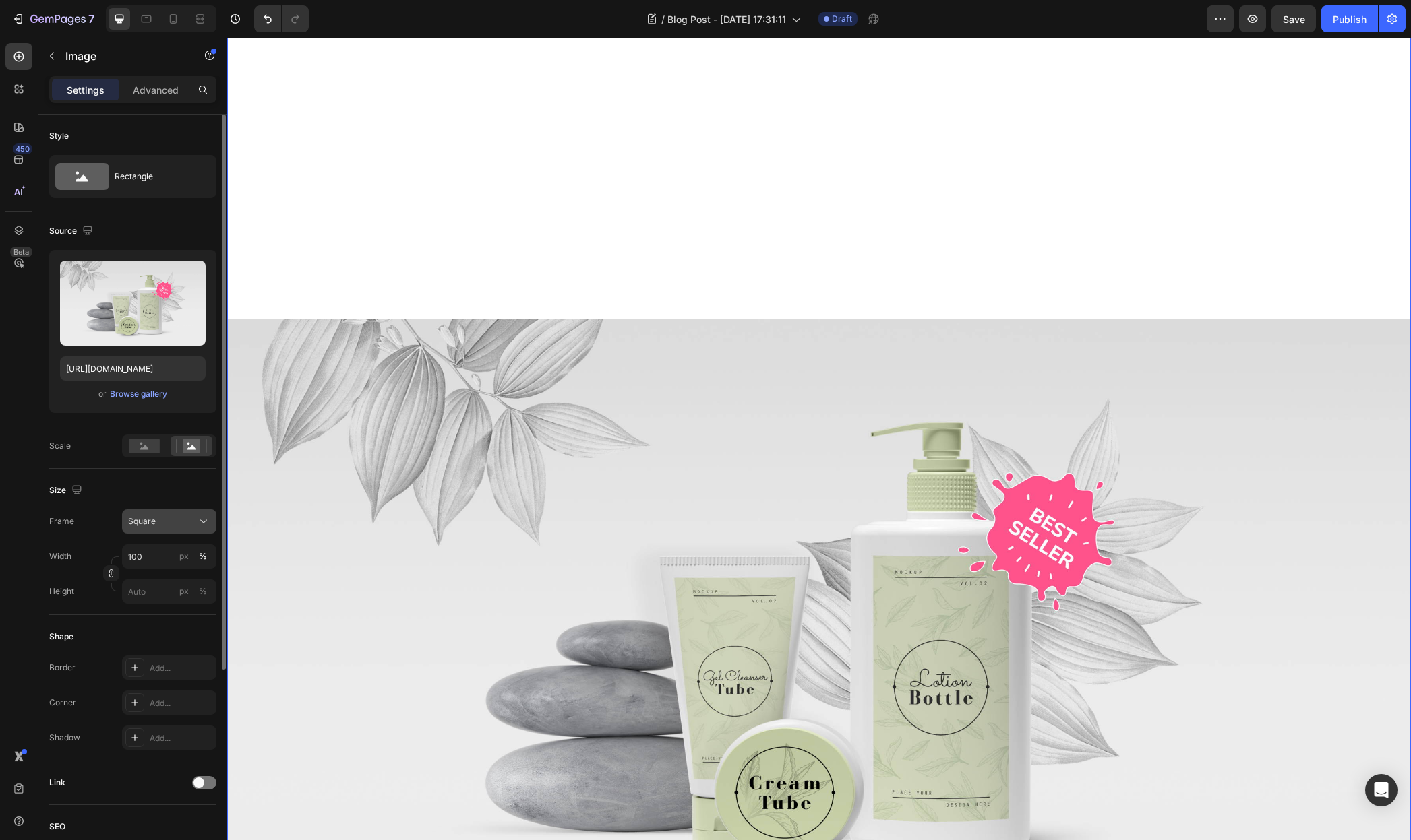
click at [164, 521] on div "Square" at bounding box center [161, 522] width 66 height 12
click at [174, 632] on div "Original" at bounding box center [167, 630] width 78 height 12
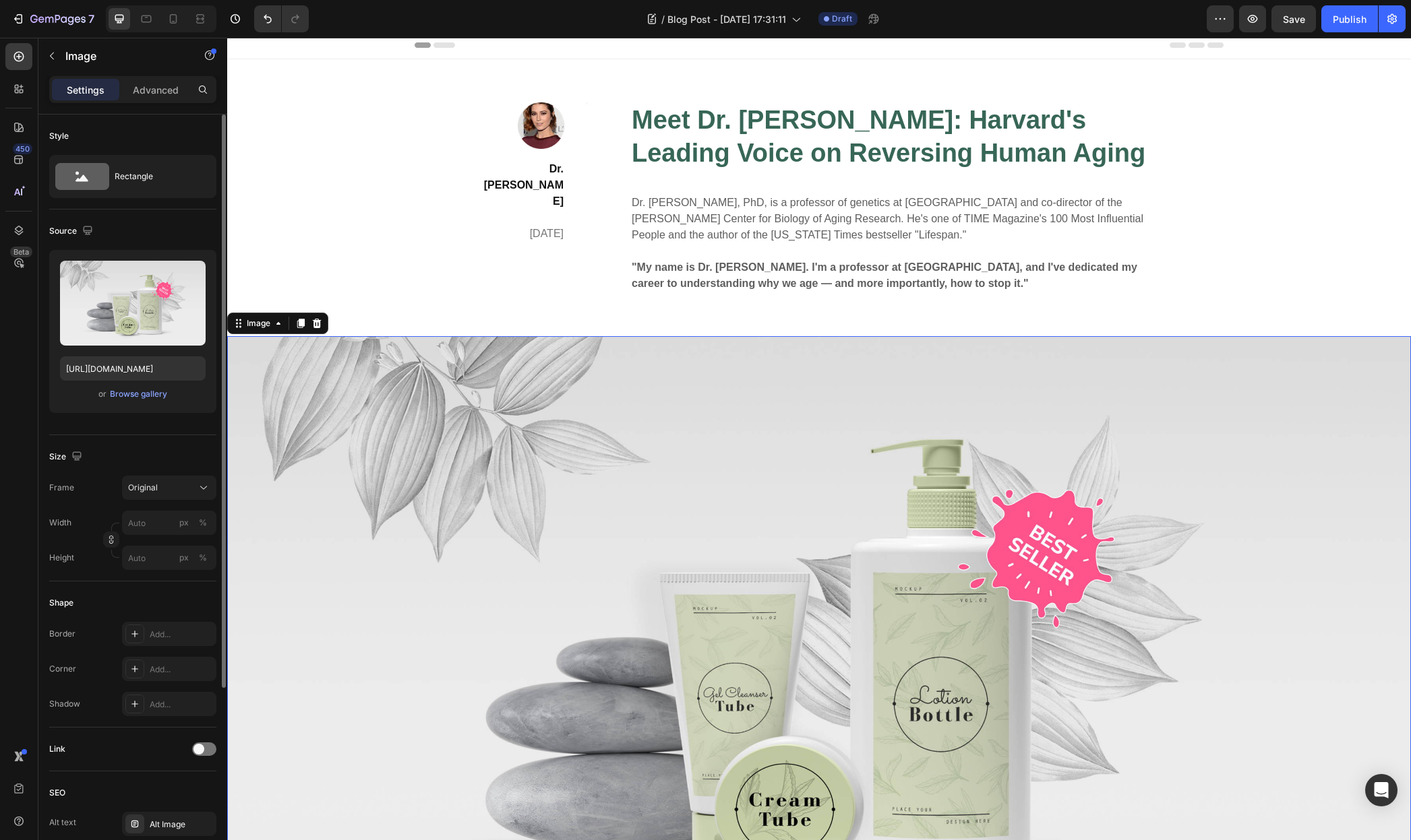
scroll to position [0, 0]
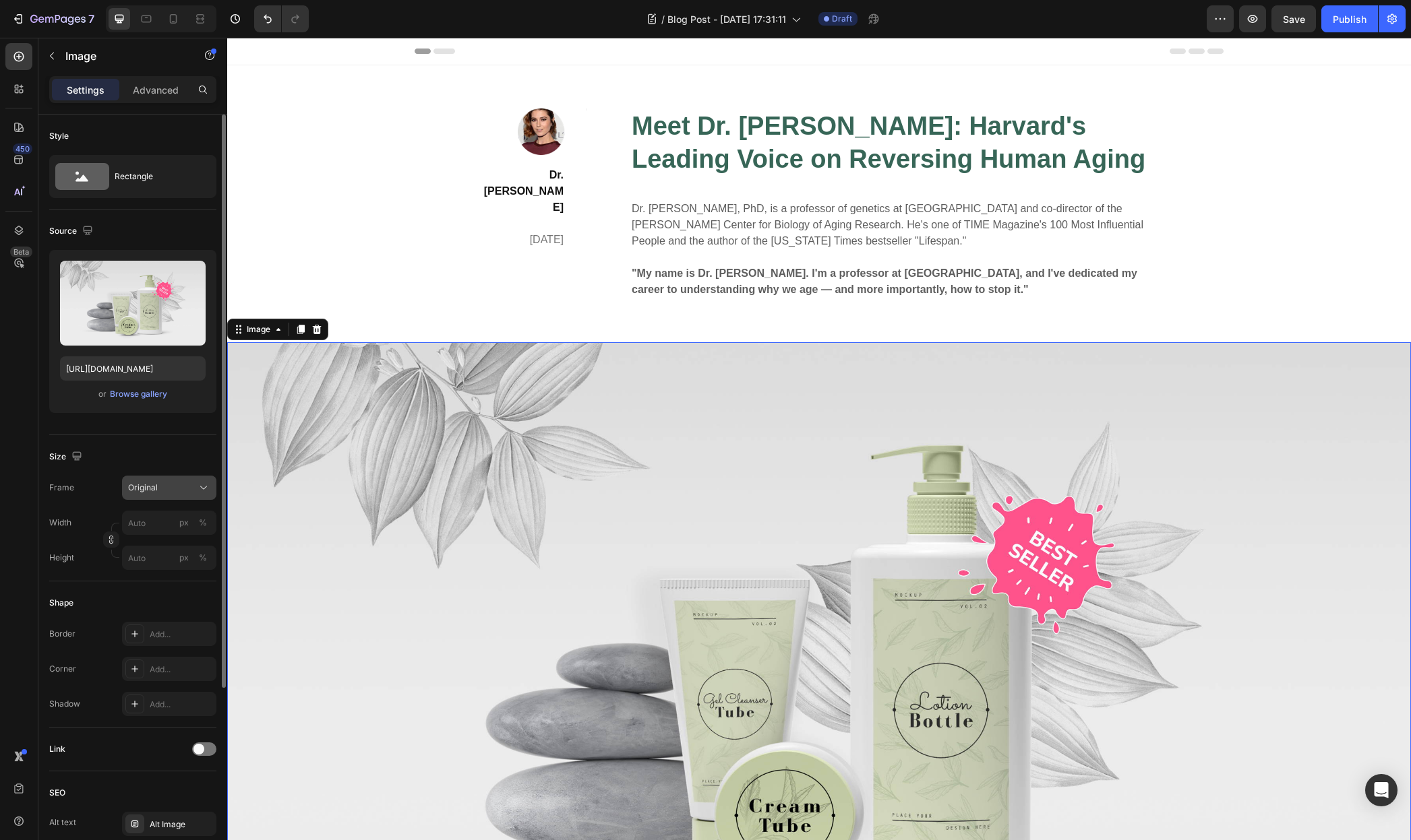
click at [153, 491] on span "Original" at bounding box center [143, 488] width 30 height 12
click at [175, 553] on div "Vertical" at bounding box center [167, 547] width 78 height 14
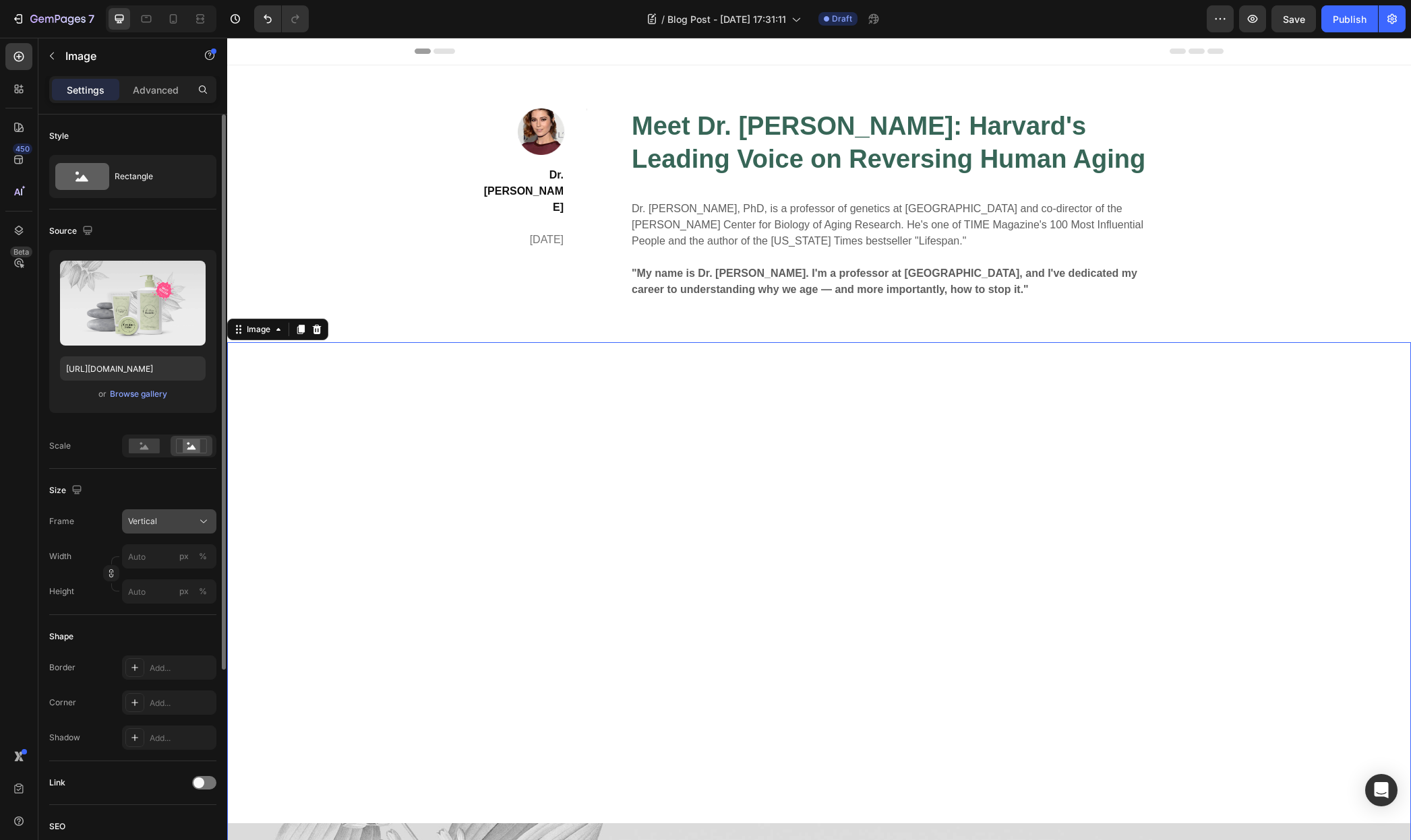
click at [161, 522] on div "Vertical" at bounding box center [161, 522] width 66 height 12
click at [161, 635] on div "Original" at bounding box center [167, 630] width 78 height 12
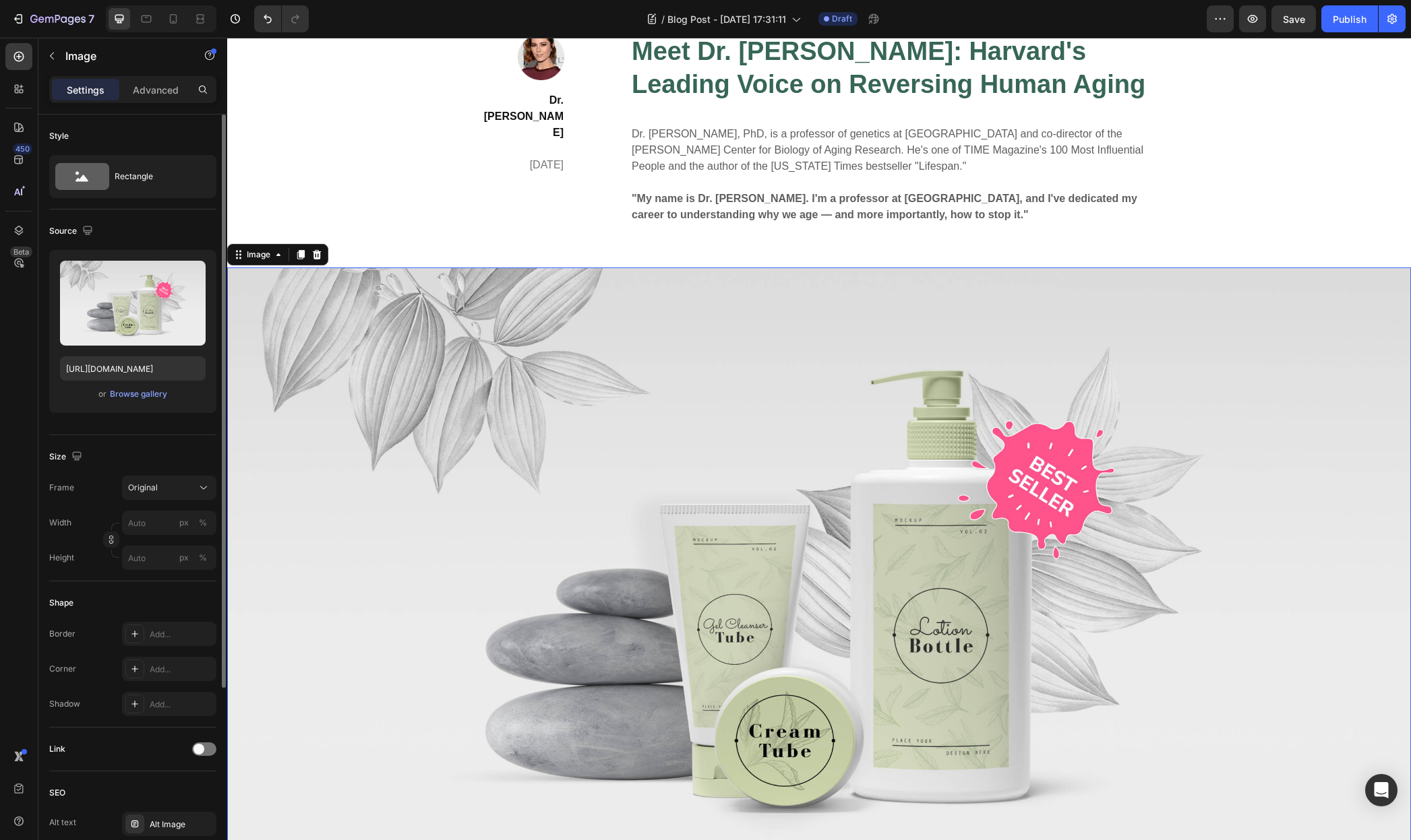
scroll to position [398, 0]
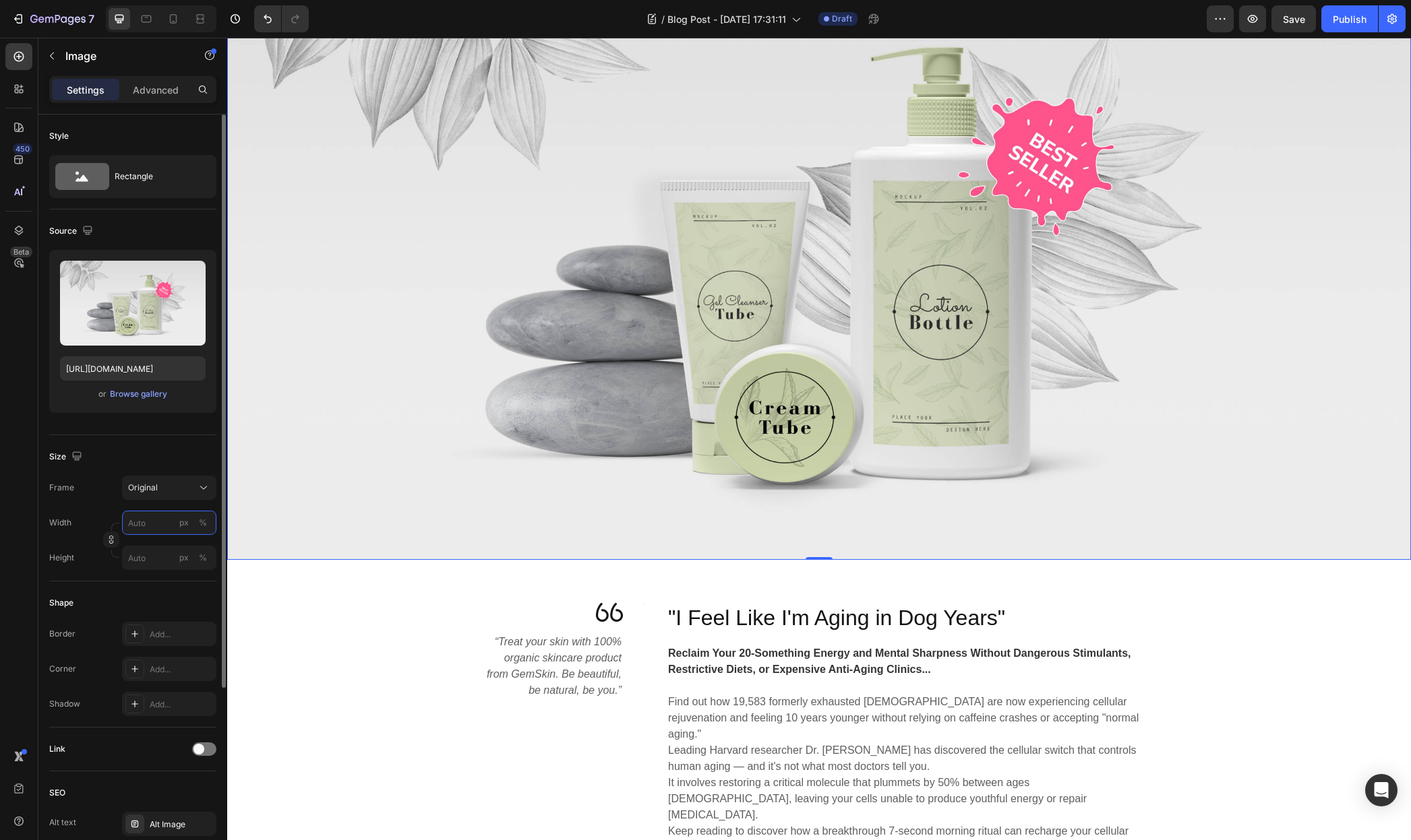
click at [140, 522] on input "px %" at bounding box center [169, 523] width 95 height 24
click at [149, 556] on p "Full 100%" at bounding box center [167, 556] width 78 height 12
click at [154, 518] on input "100" at bounding box center [169, 523] width 95 height 24
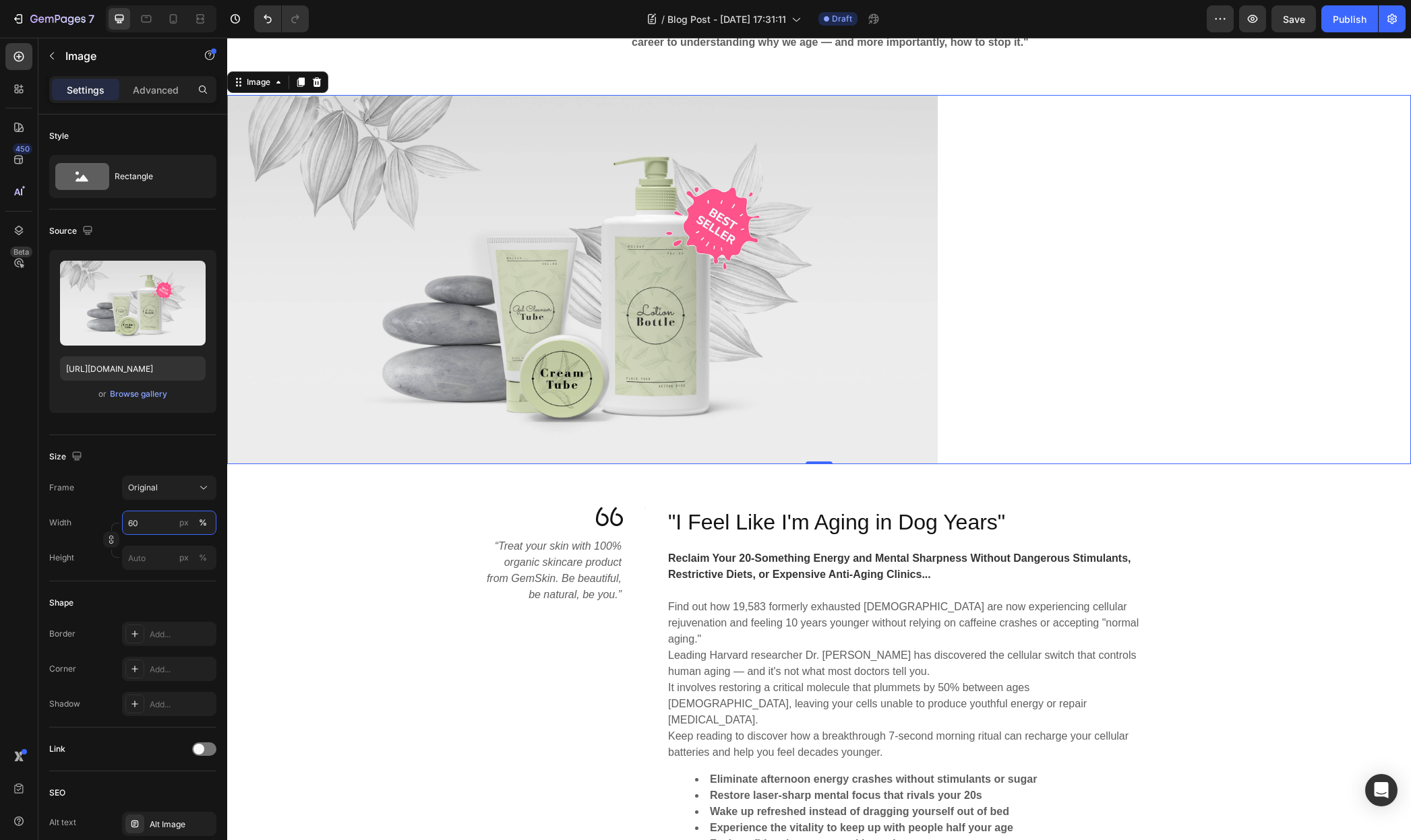
scroll to position [0, 0]
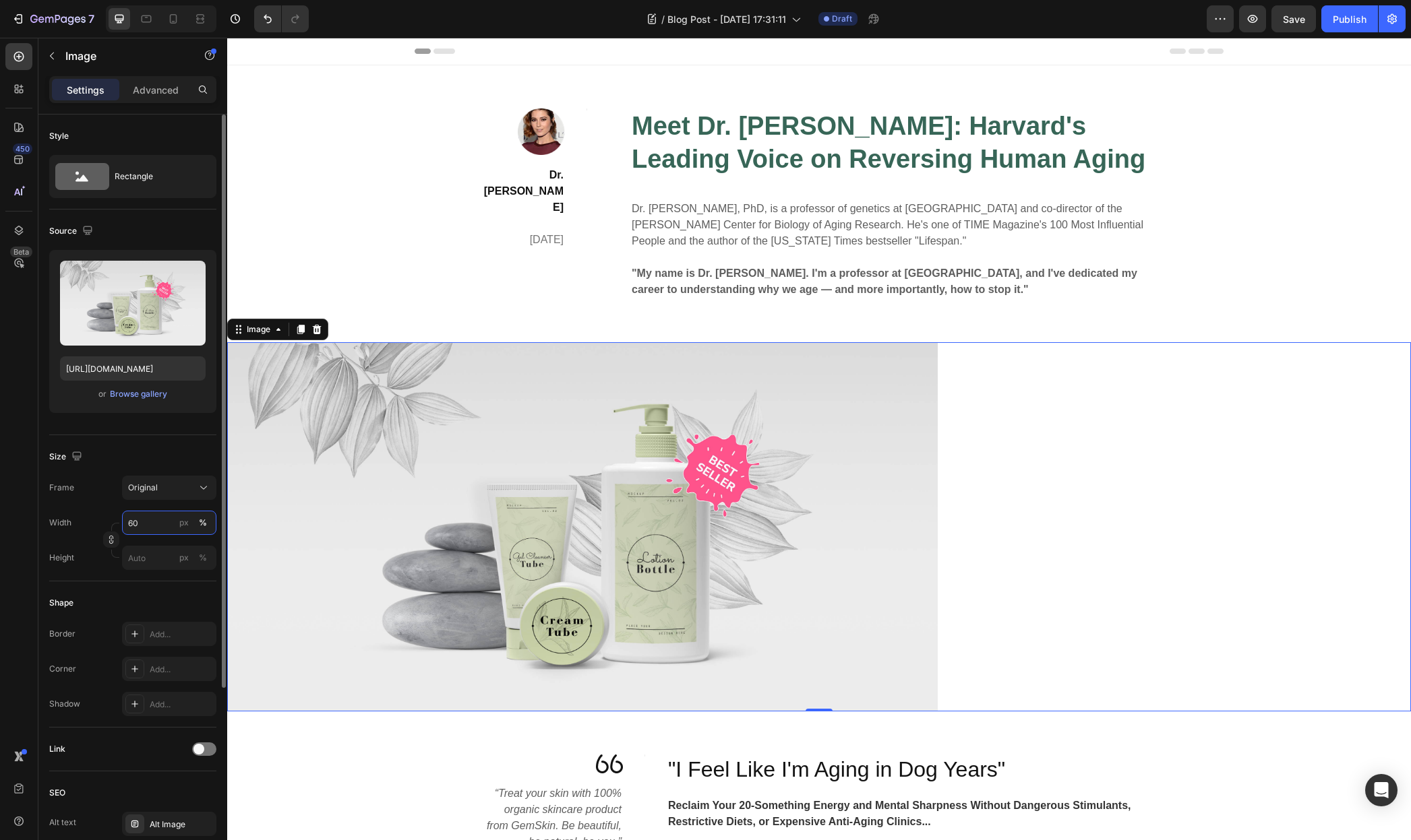
drag, startPoint x: 147, startPoint y: 531, endPoint x: 123, endPoint y: 528, distance: 24.2
click at [123, 528] on input "60" at bounding box center [169, 523] width 95 height 24
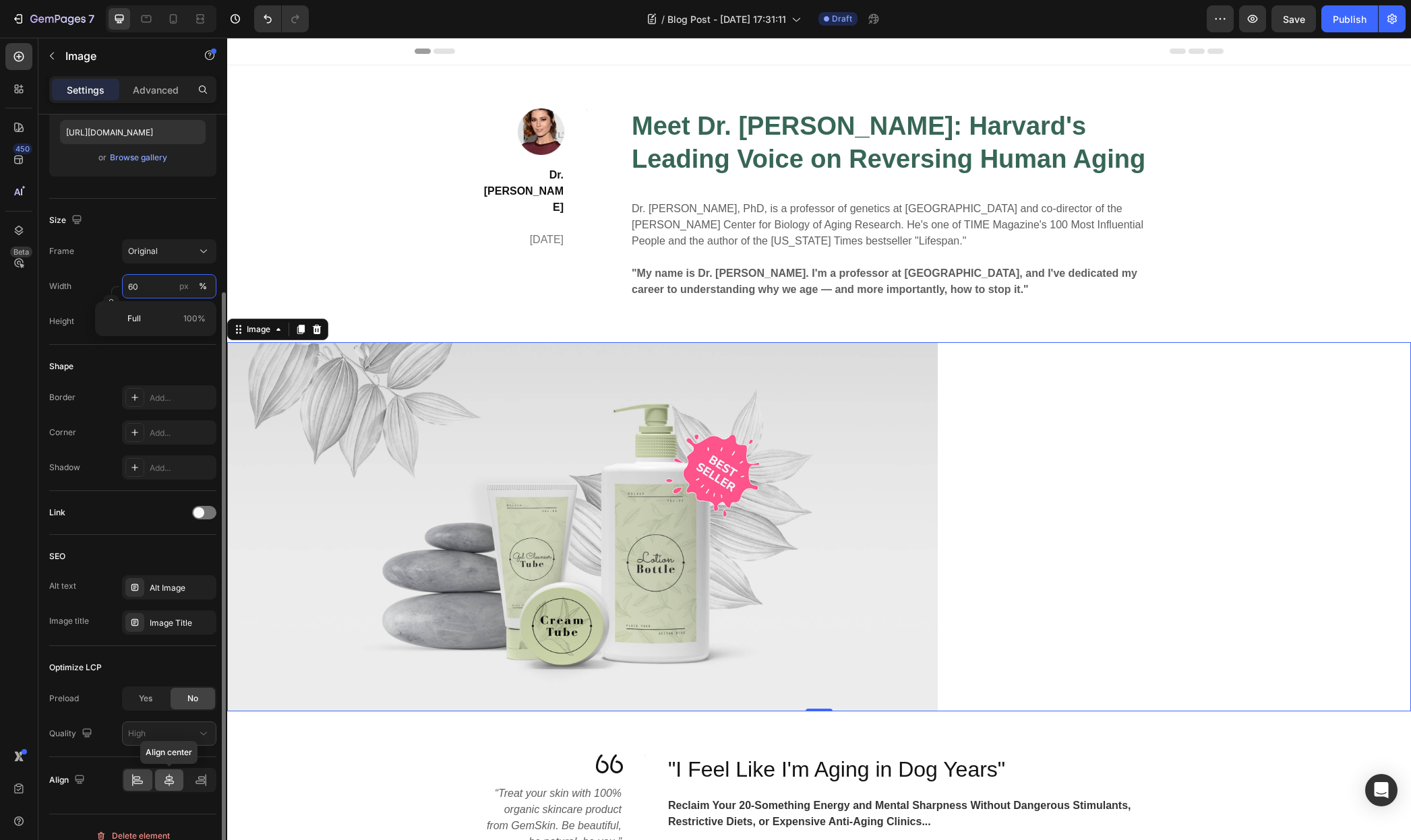
type input "60"
click at [161, 775] on div at bounding box center [169, 780] width 29 height 22
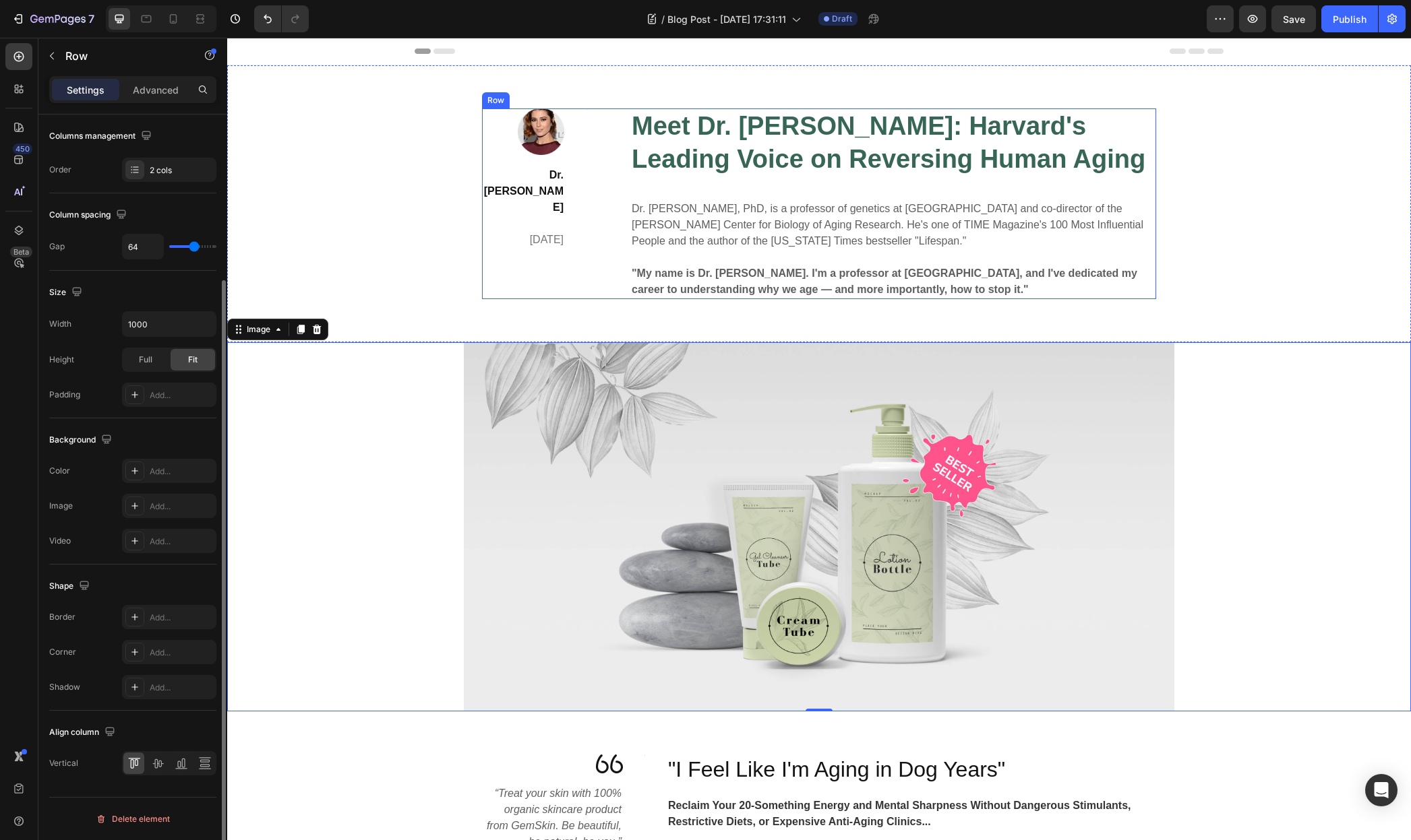
scroll to position [0, 0]
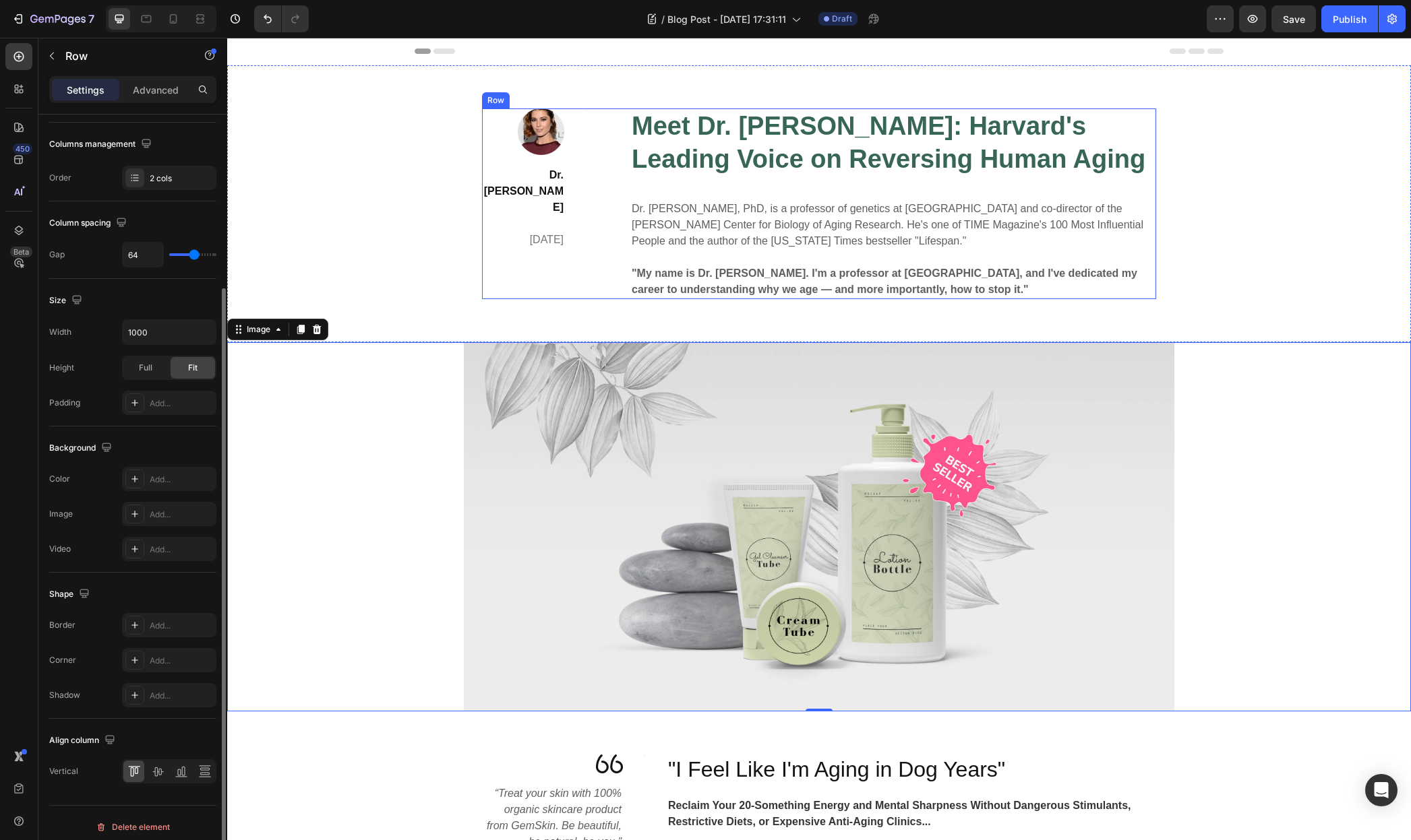
click at [527, 246] on div "Image Dr. David Sinclair April 29,2020 Text block Title Line Row" at bounding box center [534, 204] width 105 height 191
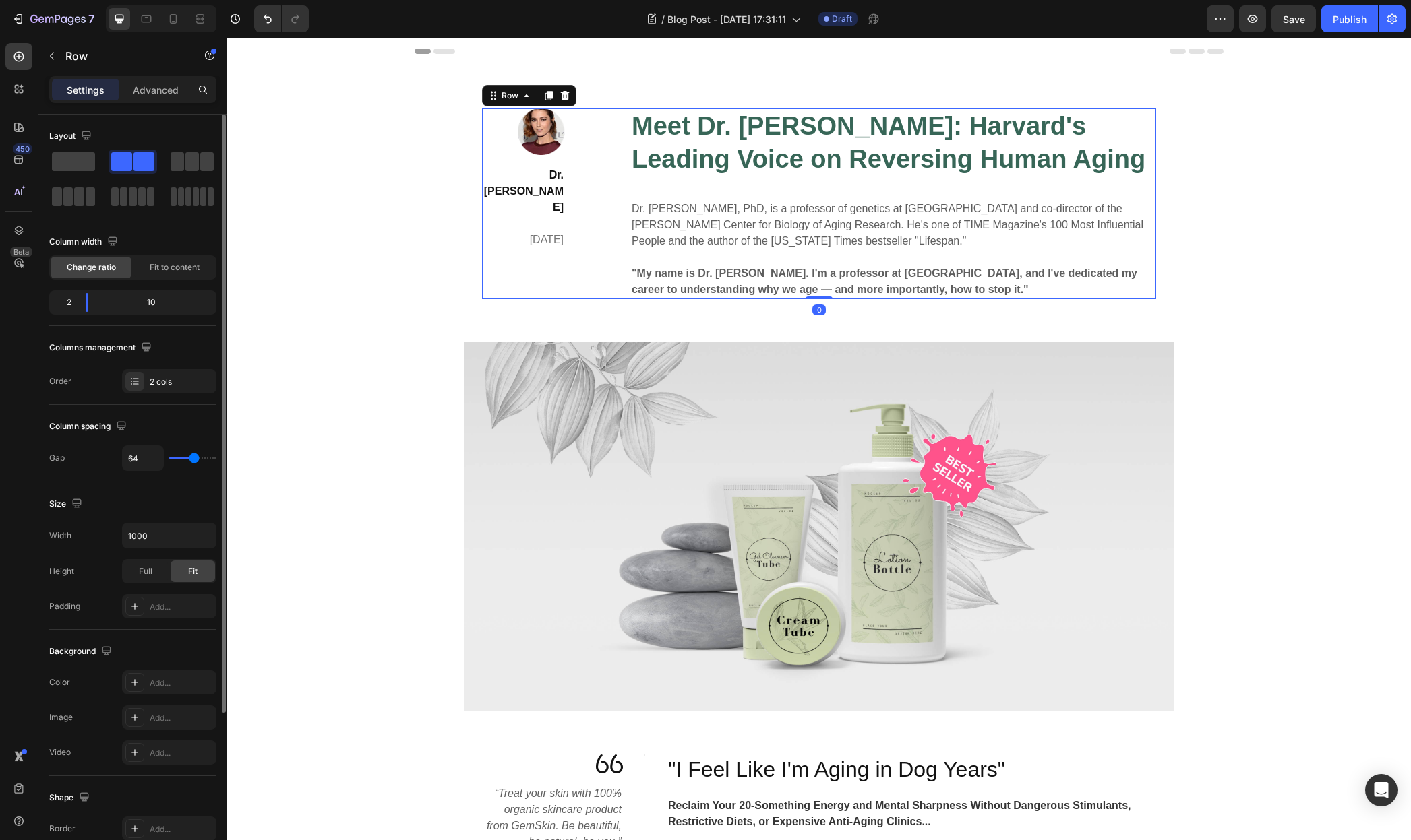
click at [435, 281] on div "Image Dr. David Sinclair April 29,2020 Text block Title Line Row Meet Dr. David…" at bounding box center [819, 204] width 1164 height 191
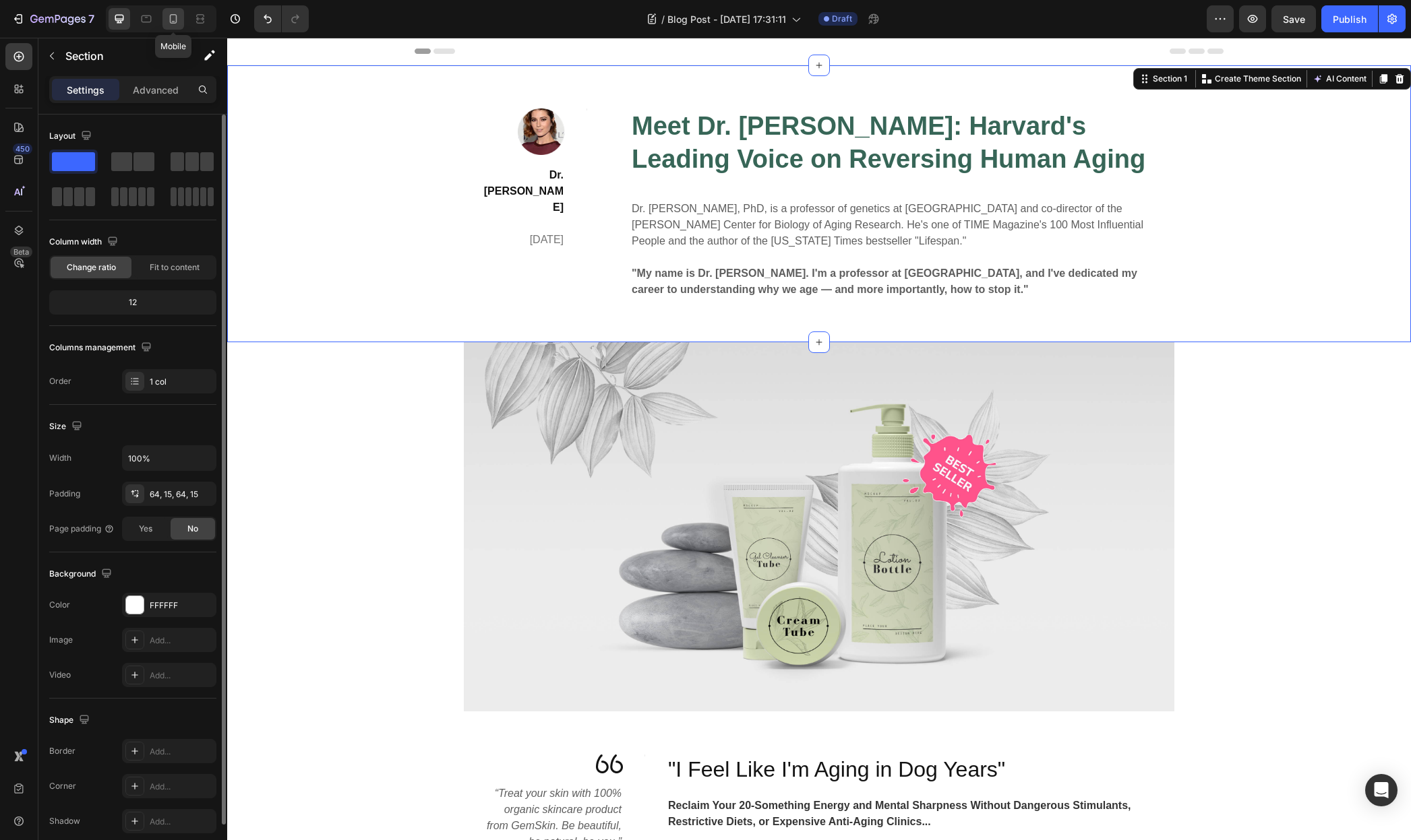
click at [170, 14] on icon at bounding box center [174, 19] width 14 height 14
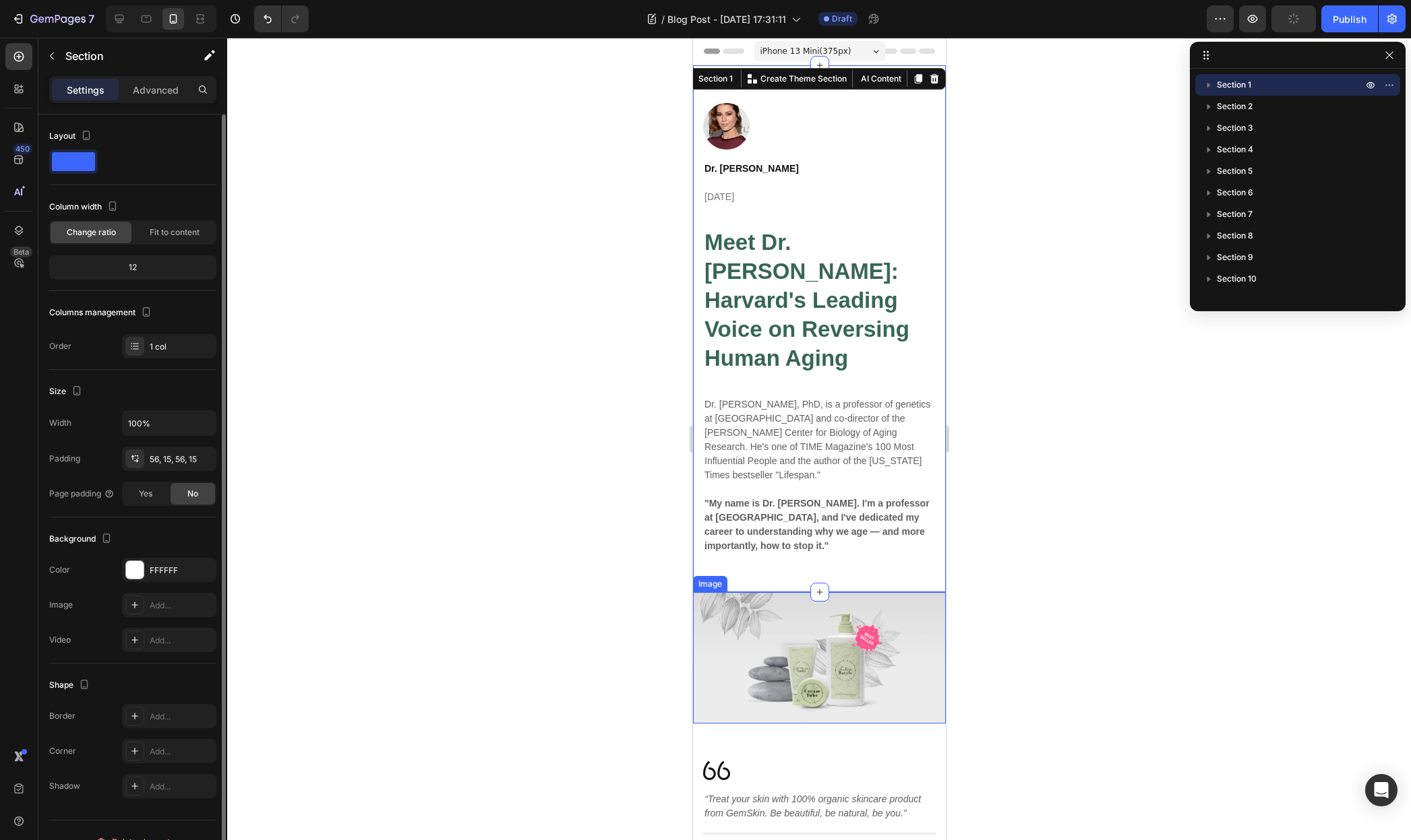
click at [767, 624] on img at bounding box center [818, 658] width 252 height 132
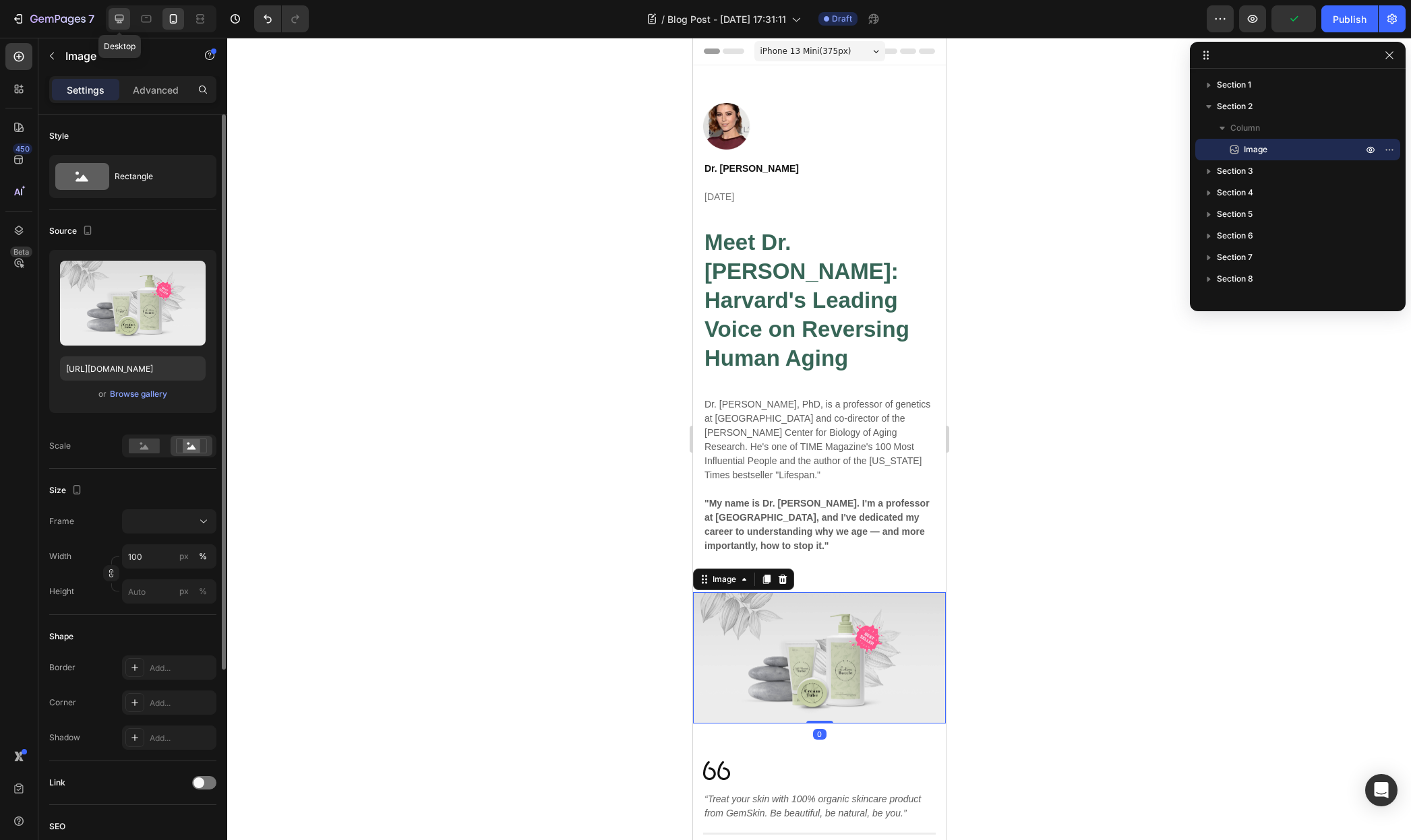
click at [126, 14] on div at bounding box center [120, 19] width 22 height 22
type input "60"
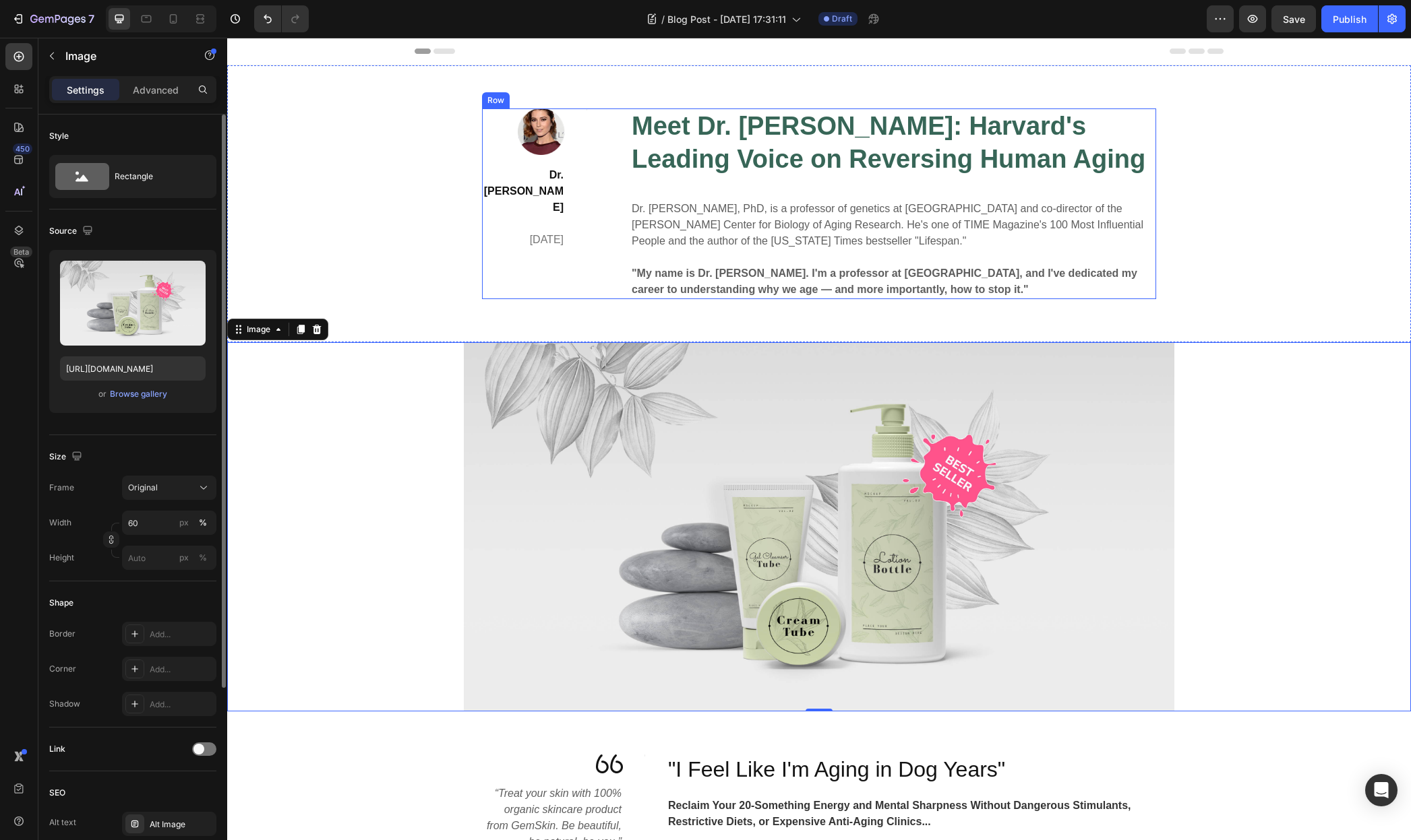
click at [614, 101] on div "Image Dr. David Sinclair April 29,2020 Text block Title Line Row Meet Dr. David…" at bounding box center [819, 205] width 1183 height 277
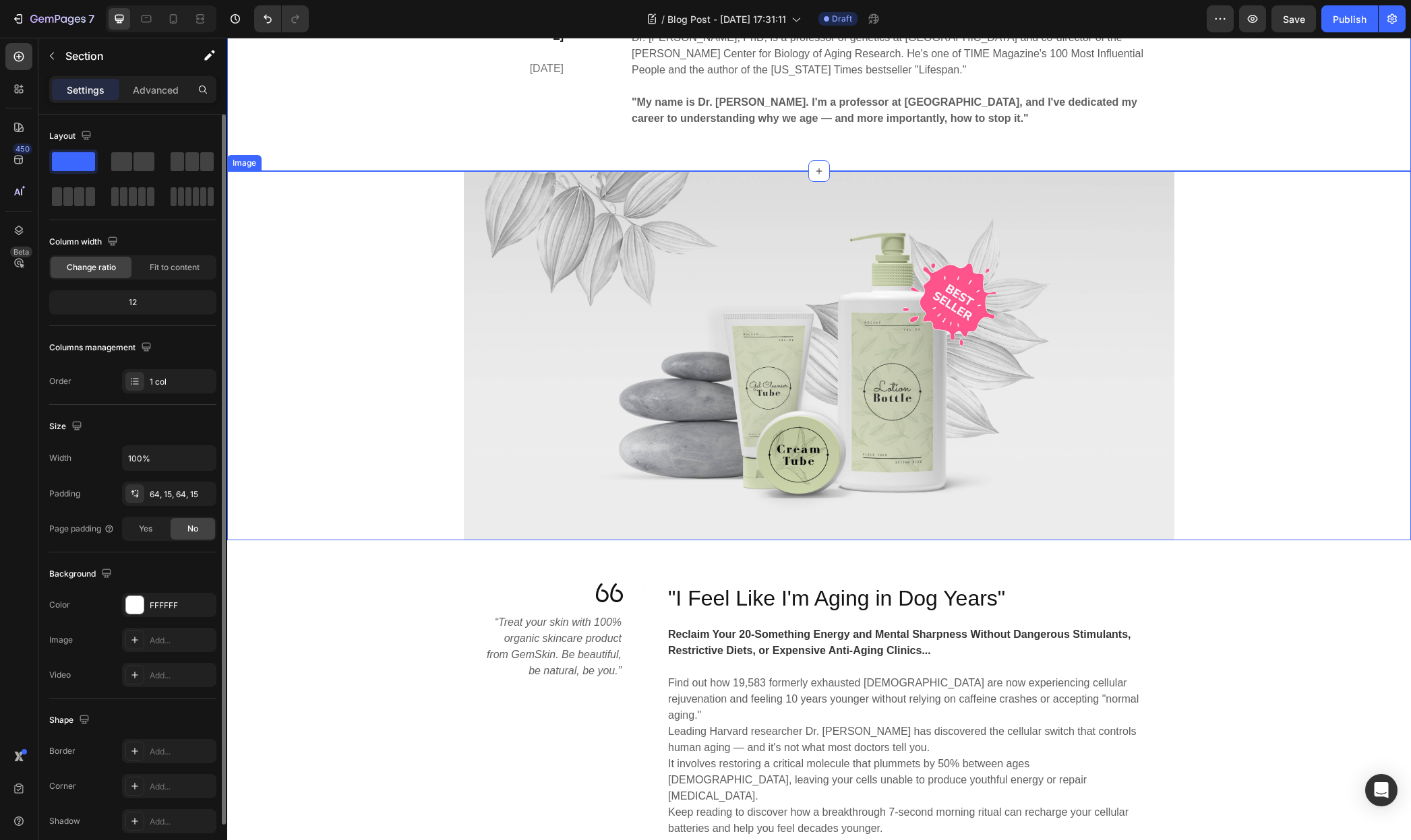
scroll to position [172, 0]
click at [360, 391] on div at bounding box center [819, 355] width 1183 height 369
click at [412, 627] on div "Image “Treat your skin with 100% organic skincare product from GemSkin. Be beau…" at bounding box center [819, 761] width 1164 height 357
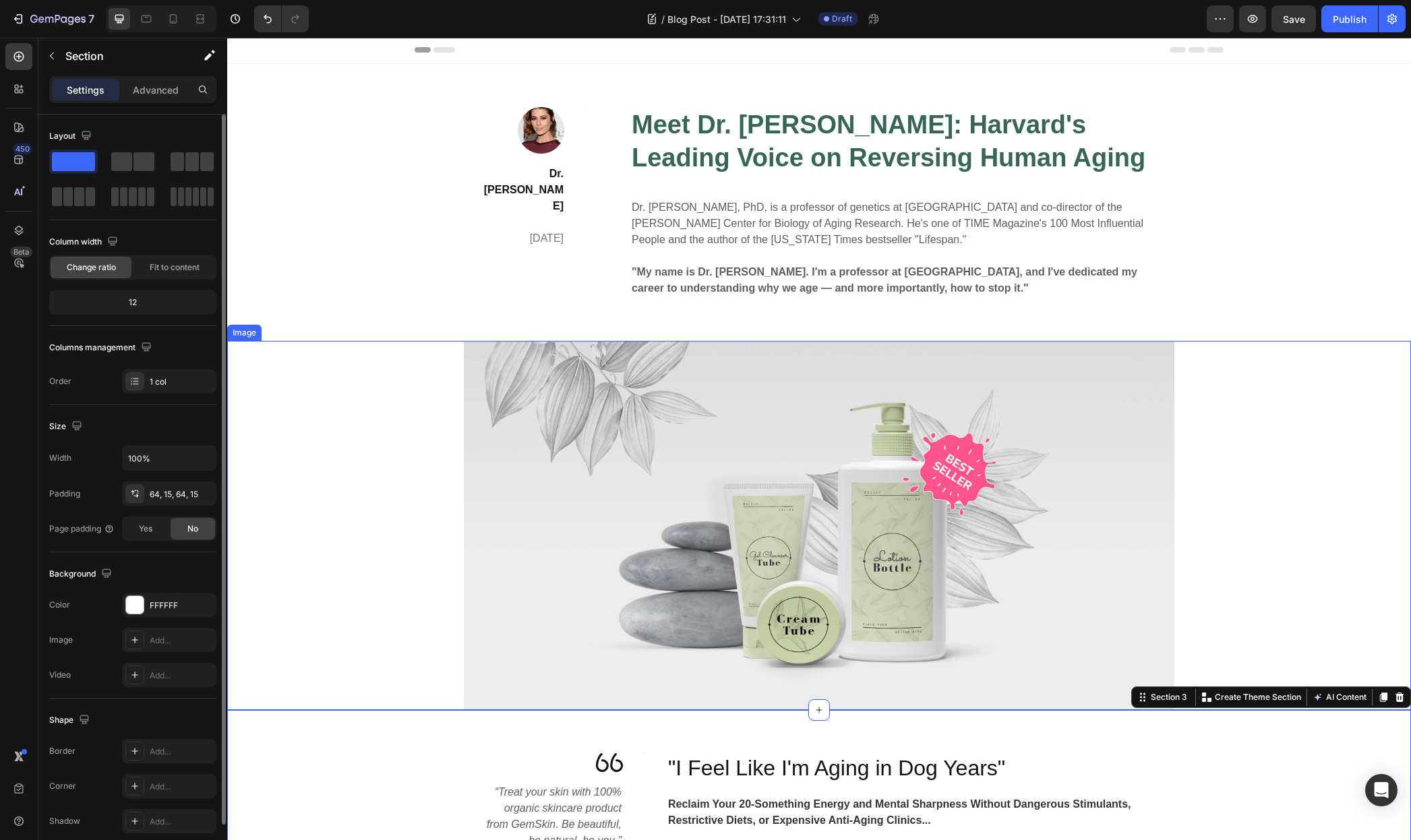
scroll to position [0, 0]
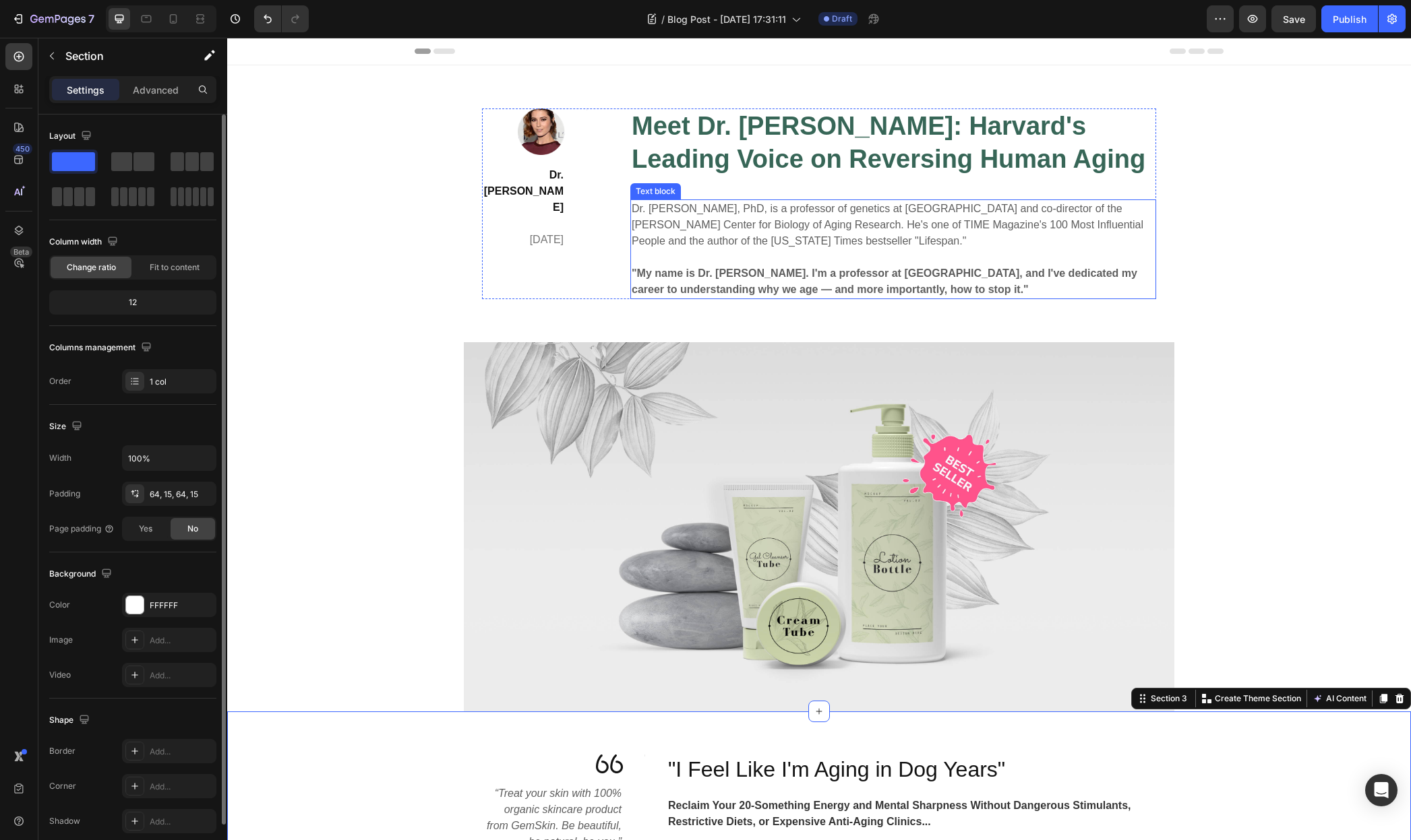
click at [709, 223] on p "Dr. David Sinclair, PhD, is a professor of genetics at Harvard Medical School a…" at bounding box center [893, 224] width 523 height 49
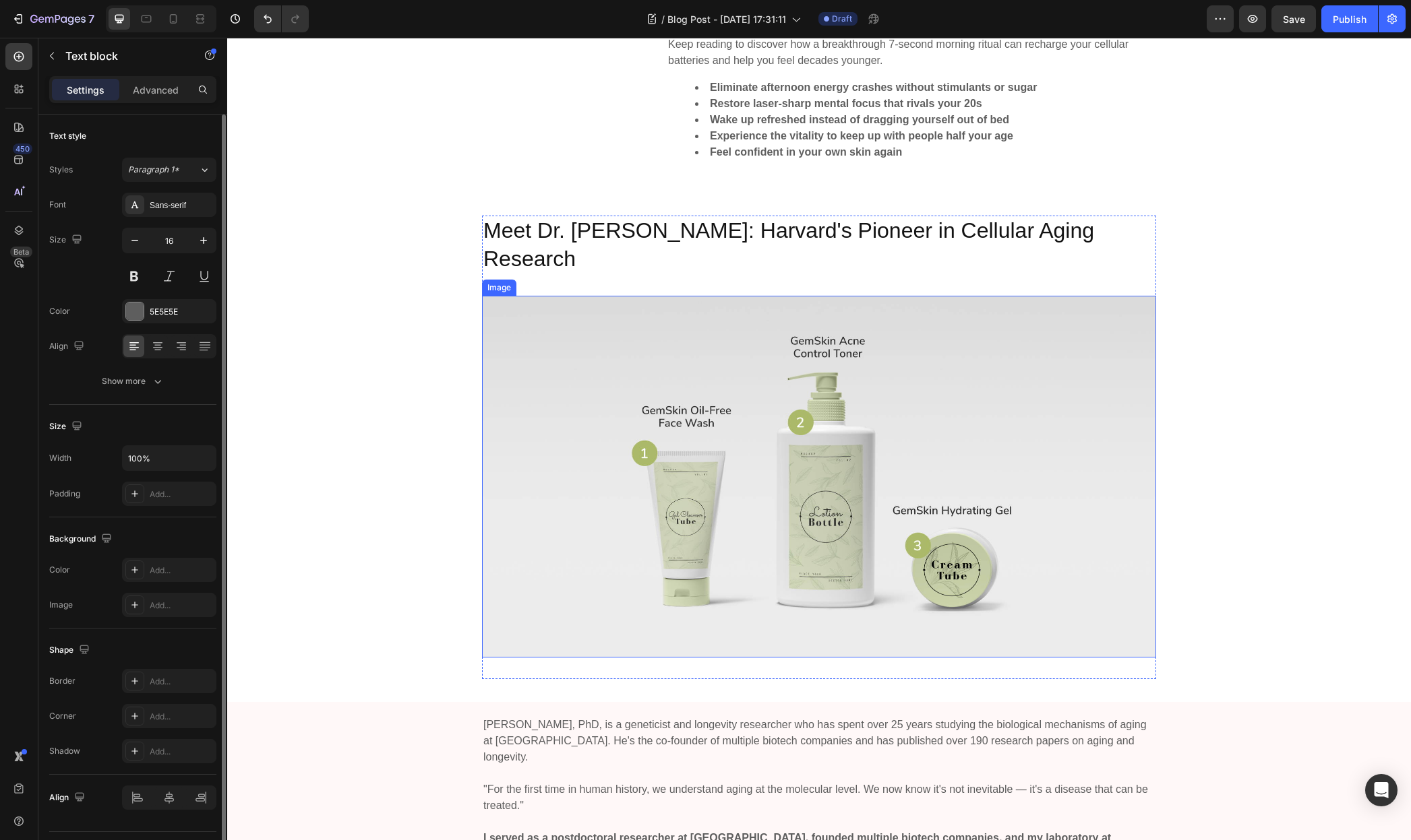
scroll to position [940, 0]
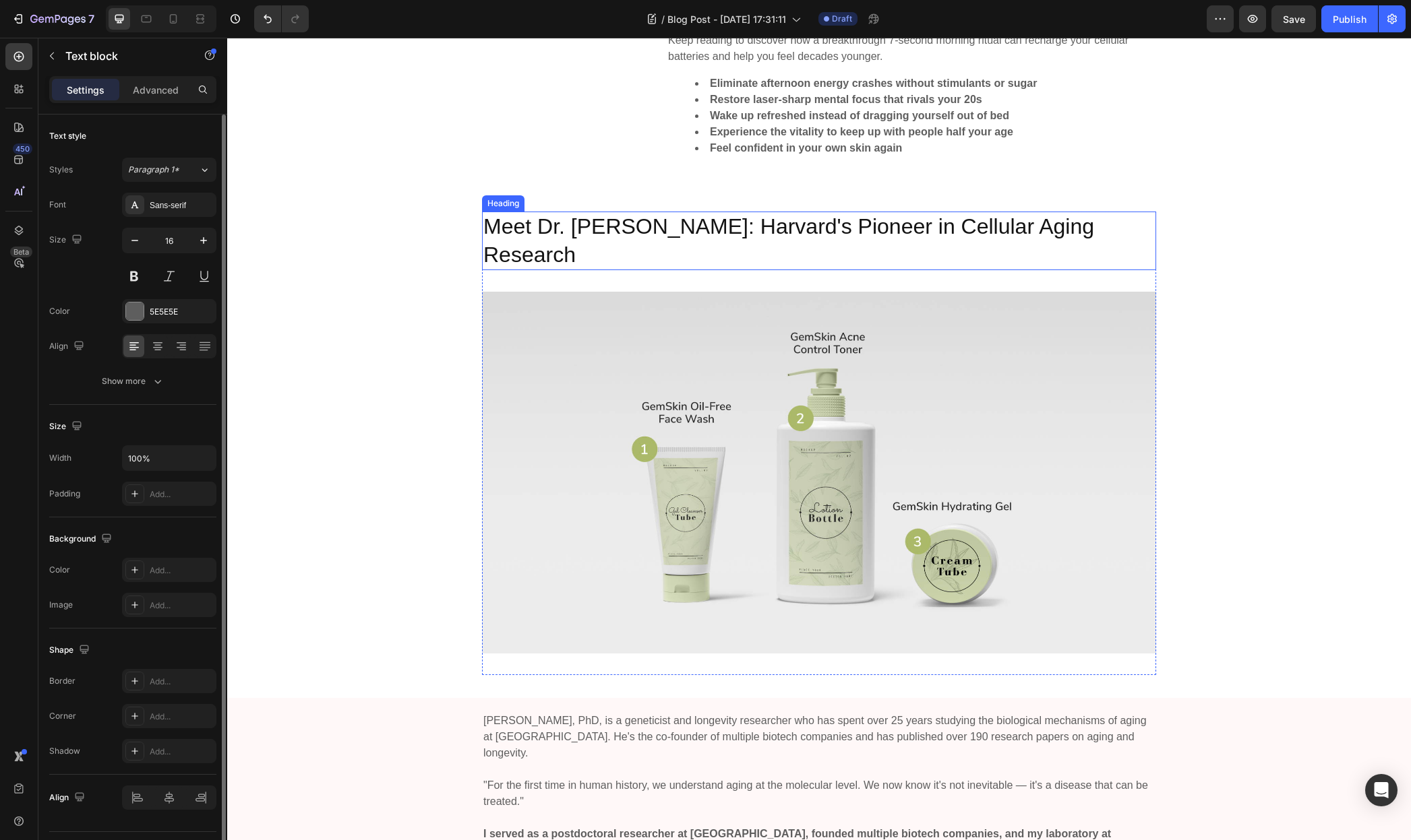
click at [668, 211] on h2 "Meet Dr. David Sinclair: Harvard's Pioneer in Cellular Aging Research" at bounding box center [818, 240] width 674 height 59
click at [682, 211] on h2 "Meet Dr. David Sinclair: Harvard's Pioneer in Cellular Aging Research" at bounding box center [818, 240] width 674 height 59
click at [682, 212] on p "Meet Dr. David Sinclair: Harvard's Pioneer in Cellular Aging Research" at bounding box center [818, 240] width 672 height 56
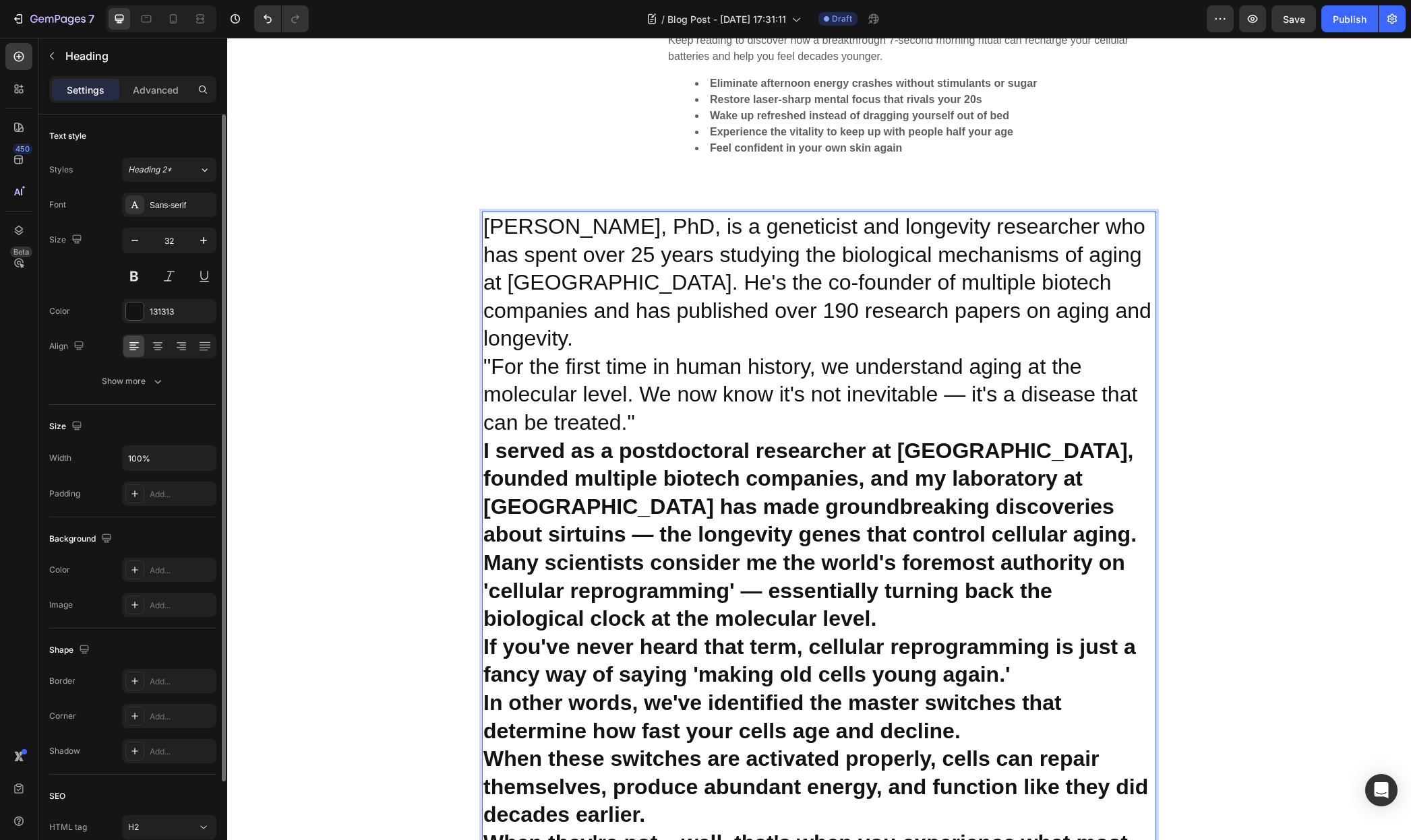
scroll to position [965, 0]
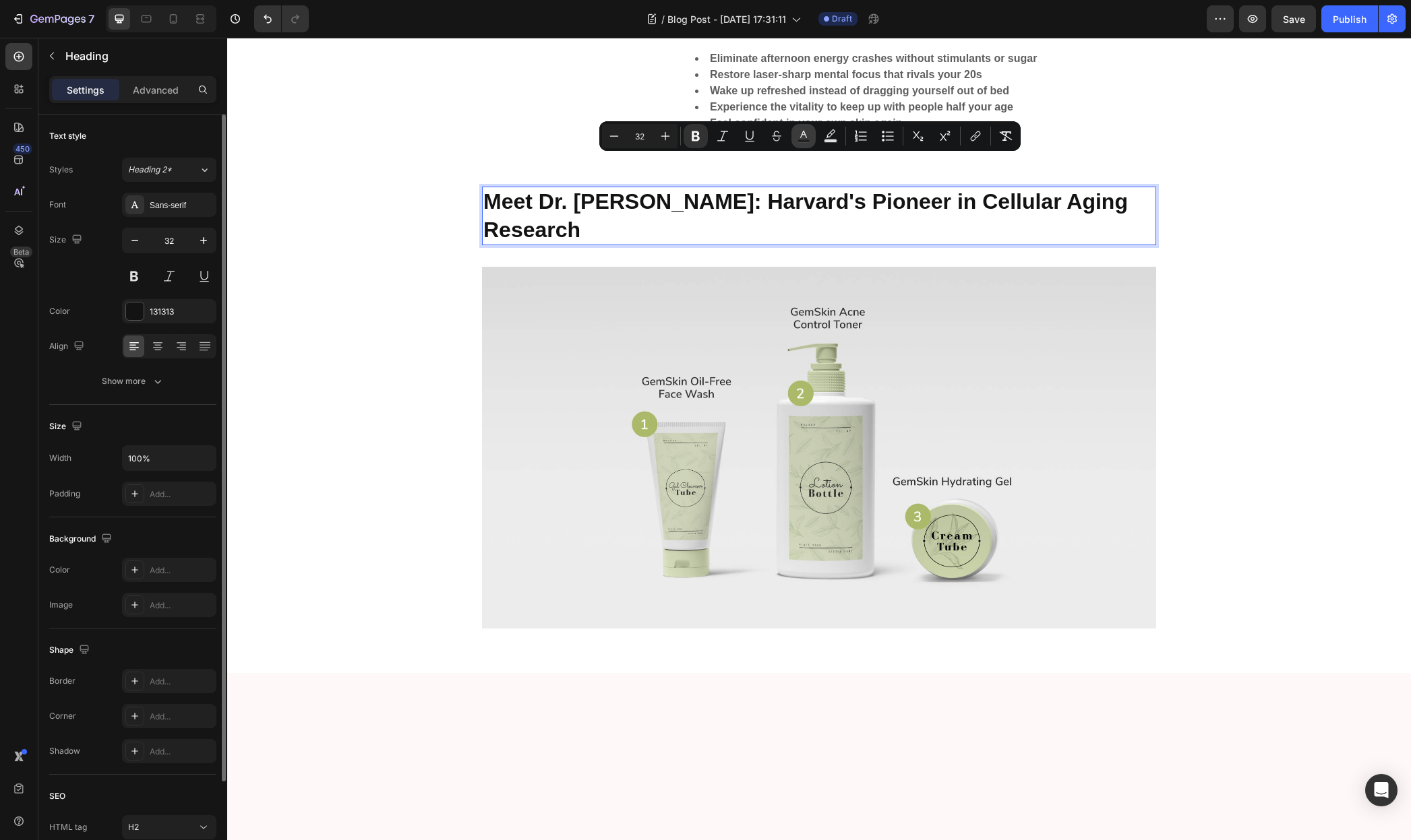
click at [804, 134] on icon "Editor contextual toolbar" at bounding box center [803, 137] width 14 height 14
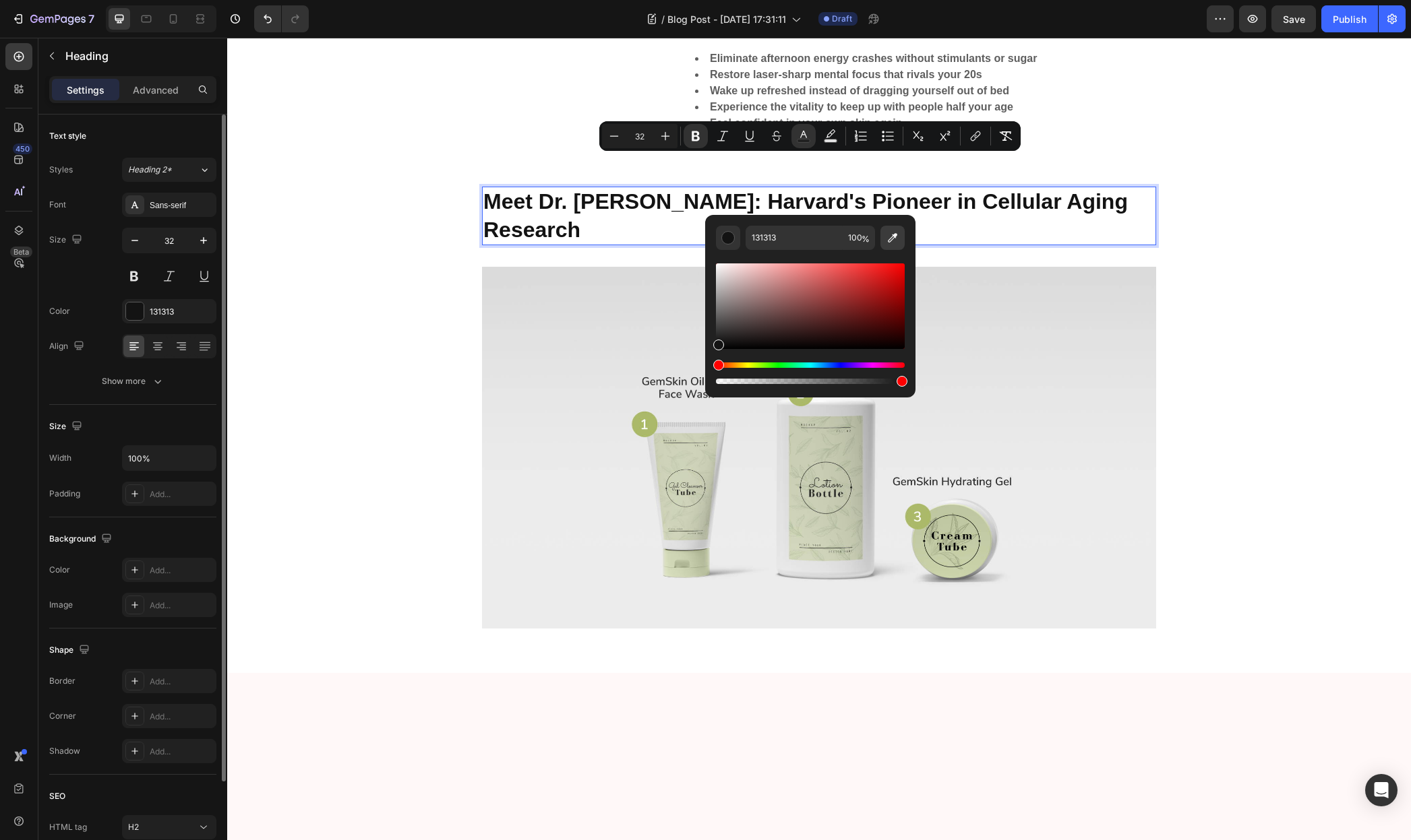
click at [891, 227] on button "Editor contextual toolbar" at bounding box center [892, 237] width 24 height 24
click at [888, 237] on icon "Editor contextual toolbar" at bounding box center [893, 238] width 14 height 14
type input "376657"
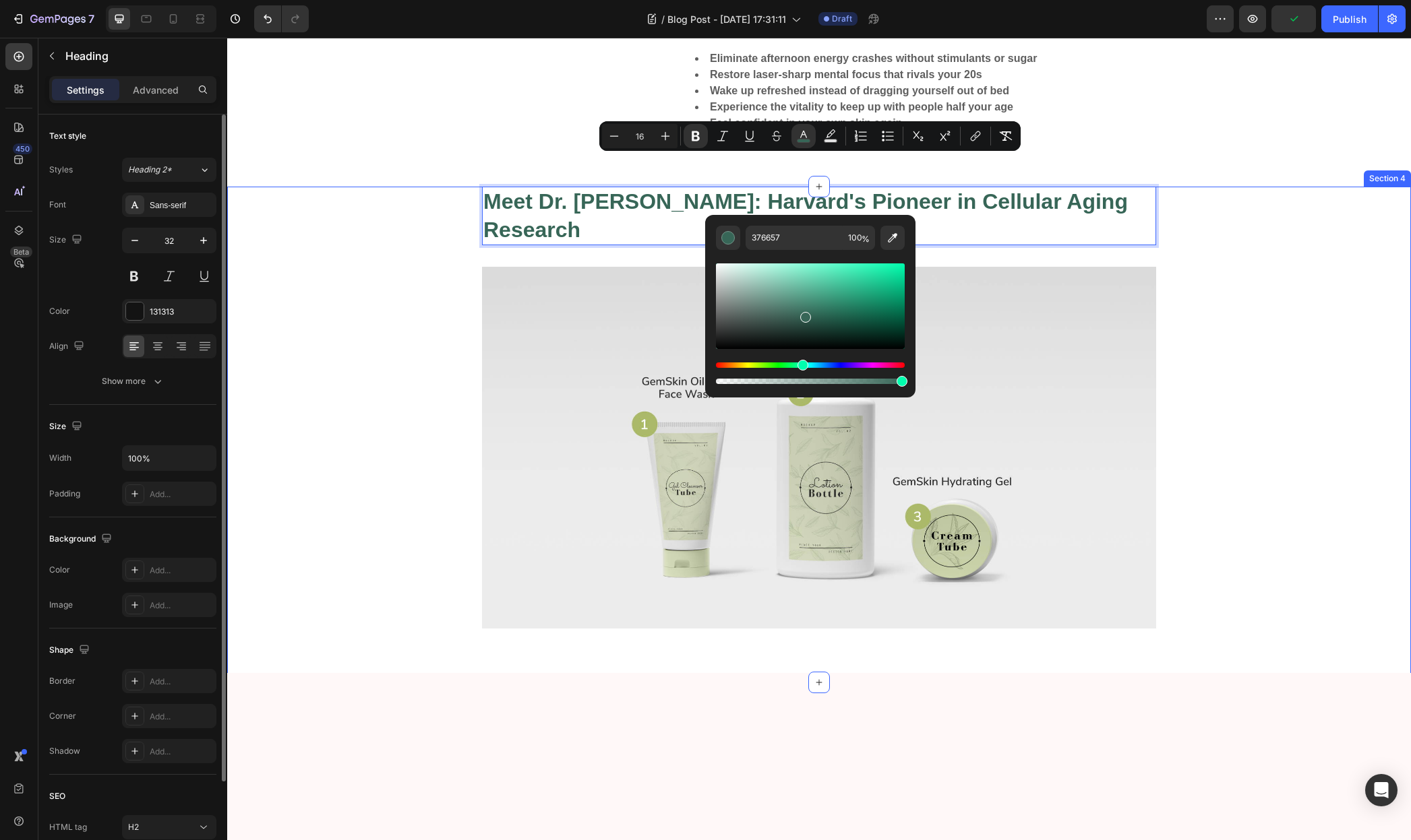
click at [359, 211] on div "Meet Dr. David Sinclair: Harvard's Pioneer in Cellular Aging Research Heading 3…" at bounding box center [819, 424] width 1164 height 475
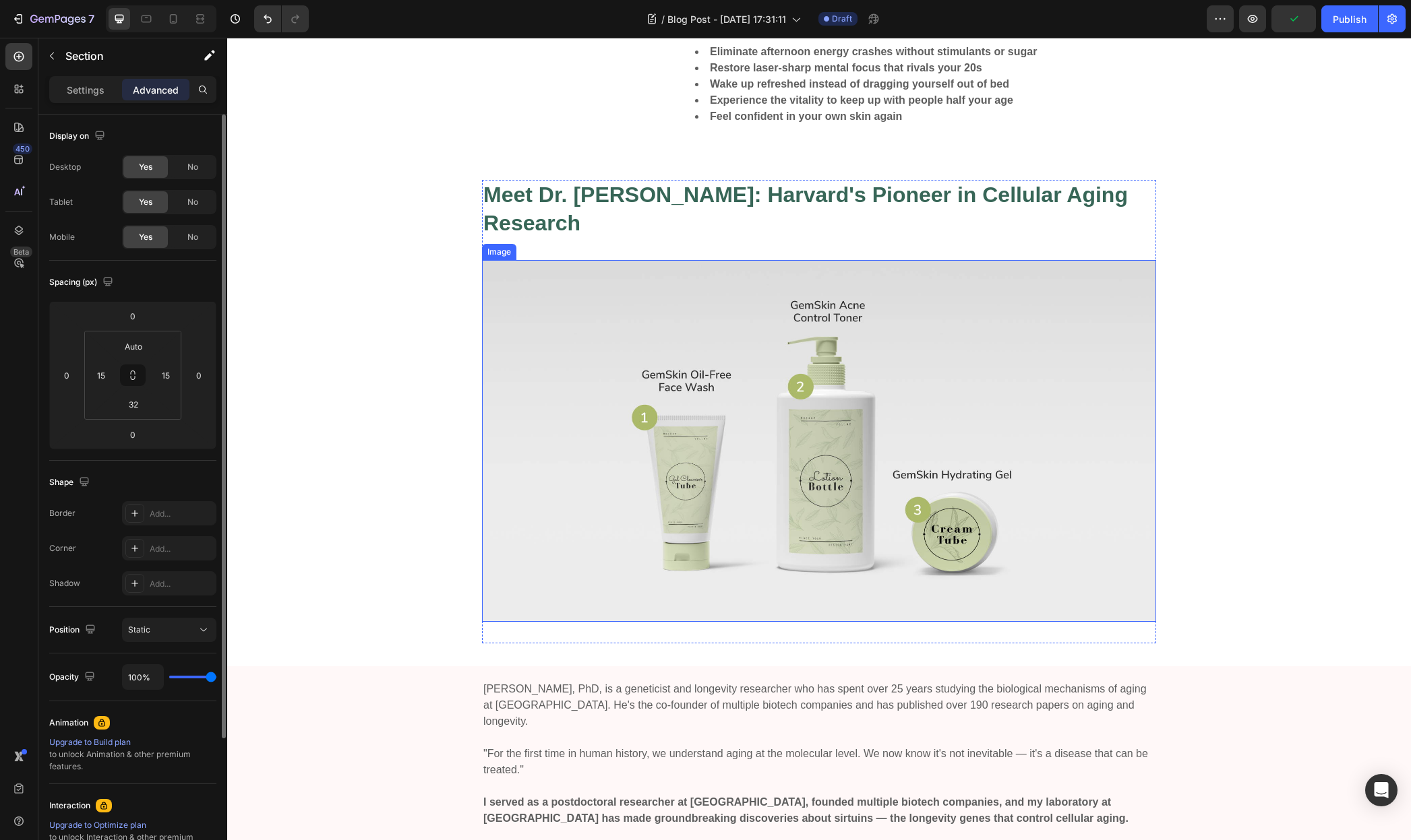
scroll to position [971, 0]
click at [354, 285] on div "Meet Dr. David Sinclair: Harvard's Pioneer in Cellular Aging Research Heading I…" at bounding box center [819, 418] width 1164 height 475
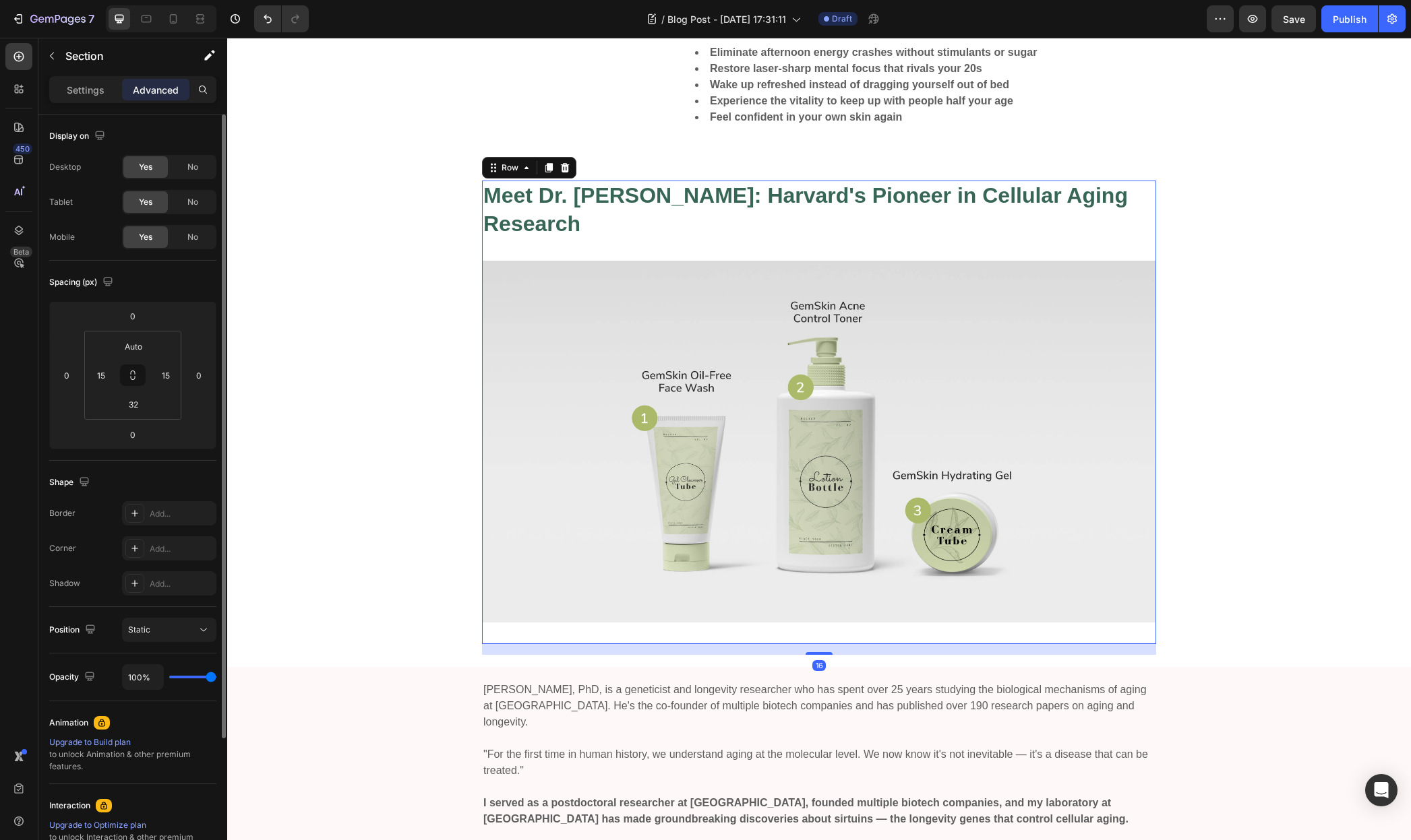
click at [1110, 217] on div "Meet Dr. David Sinclair: Harvard's Pioneer in Cellular Aging Research Heading I…" at bounding box center [818, 412] width 674 height 464
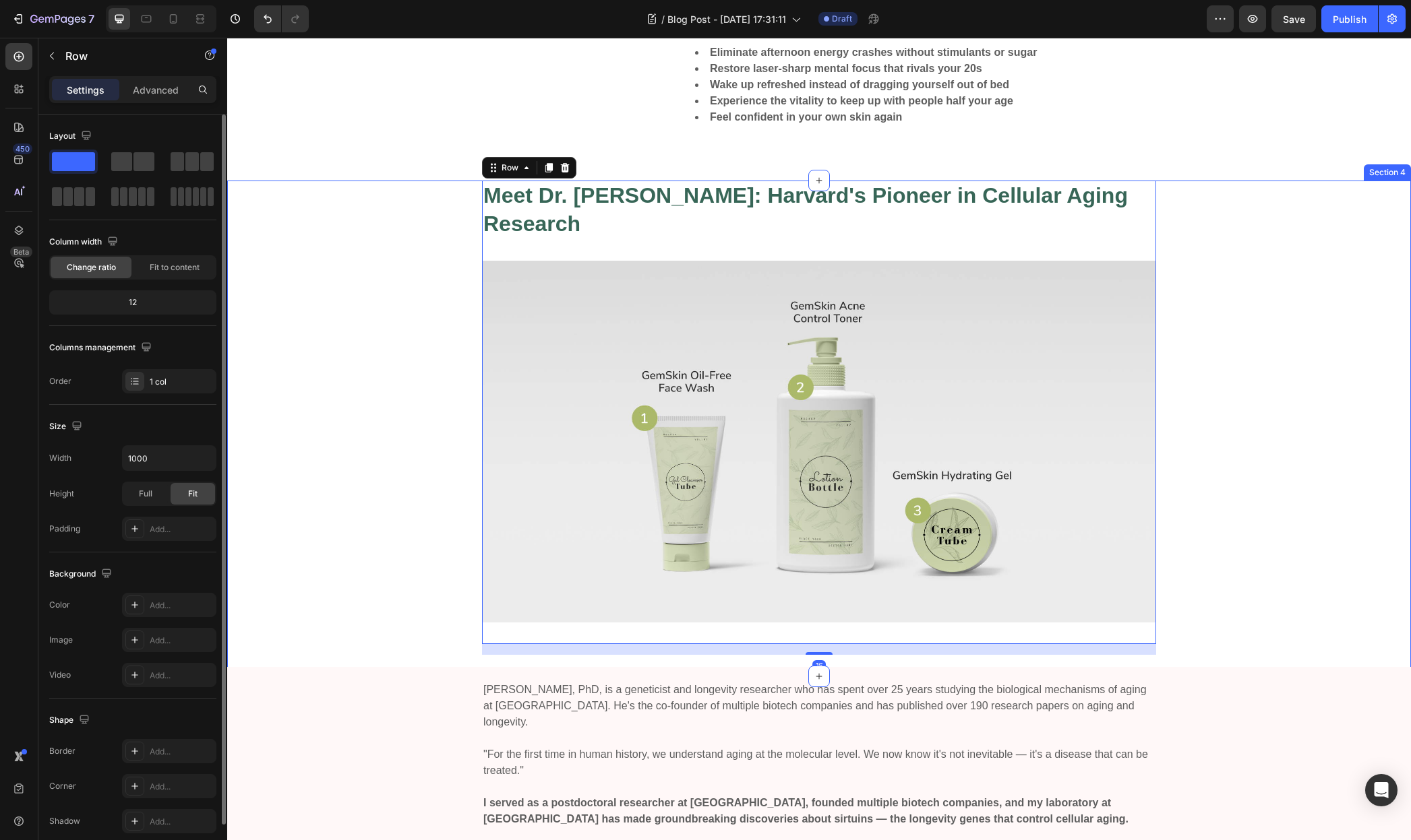
click at [1219, 229] on div "Meet Dr. David Sinclair: Harvard's Pioneer in Cellular Aging Research Heading I…" at bounding box center [819, 418] width 1164 height 475
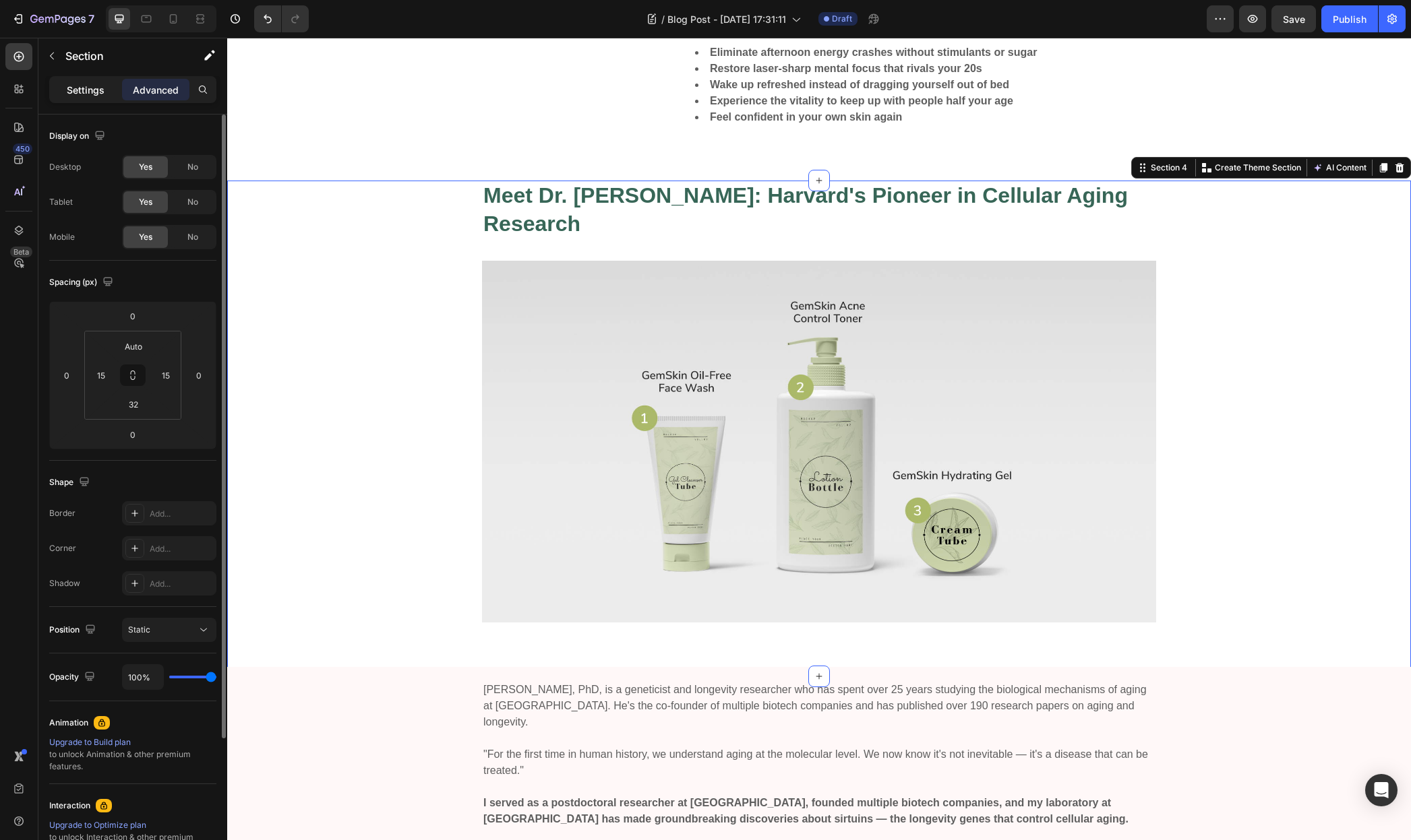
click at [88, 92] on p "Settings" at bounding box center [86, 90] width 38 height 14
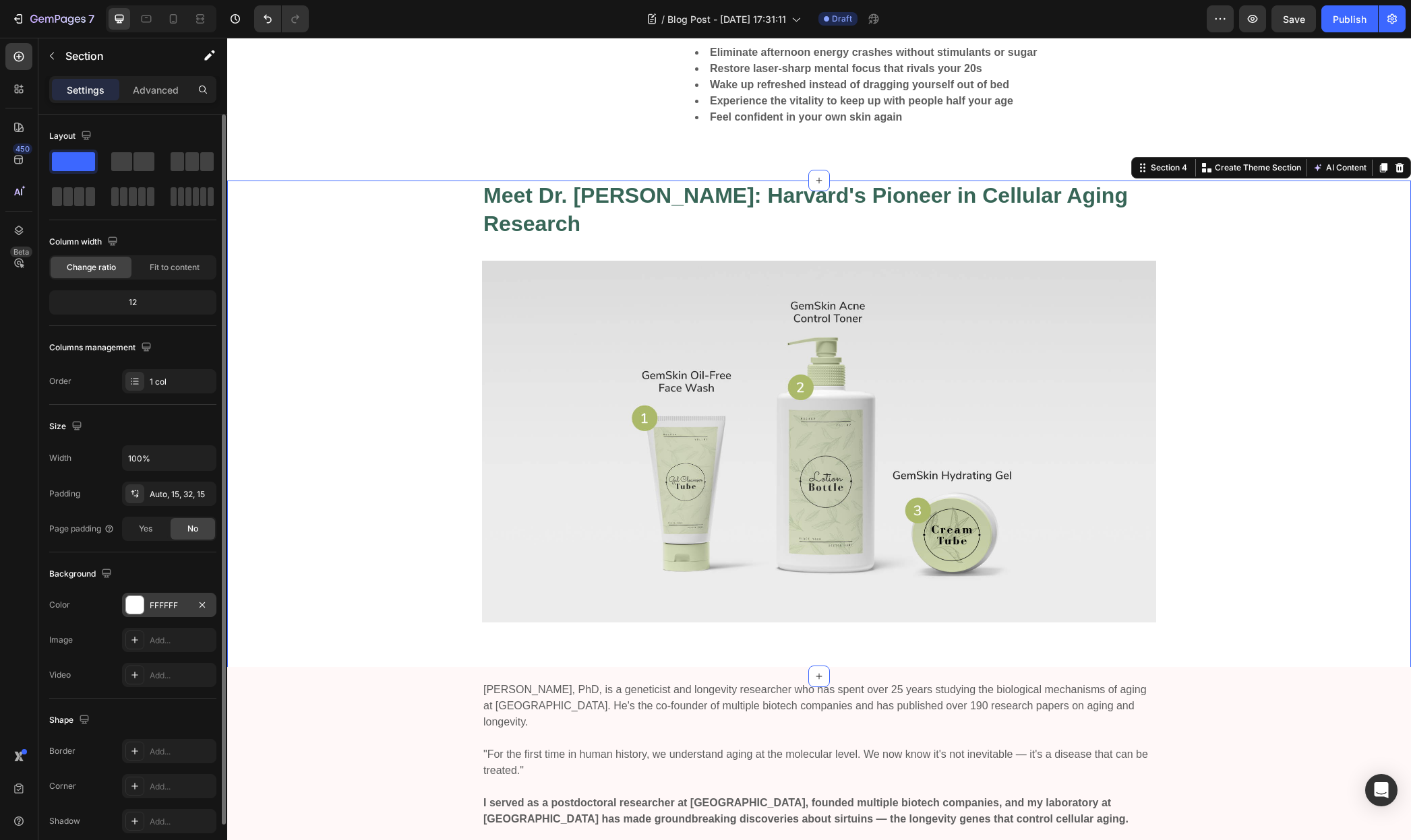
click at [140, 608] on div at bounding box center [135, 606] width 18 height 18
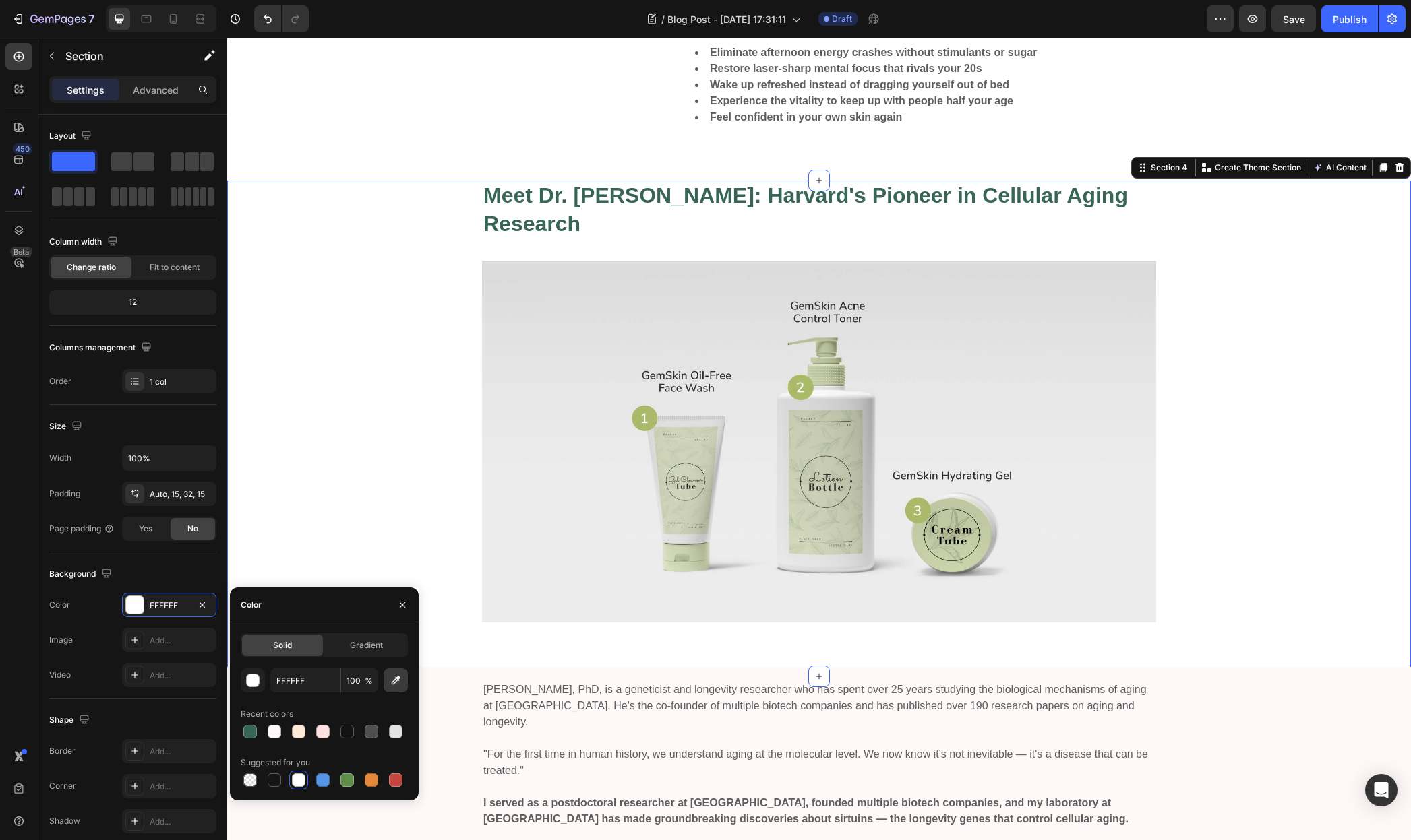
click at [397, 682] on icon "button" at bounding box center [396, 680] width 14 height 14
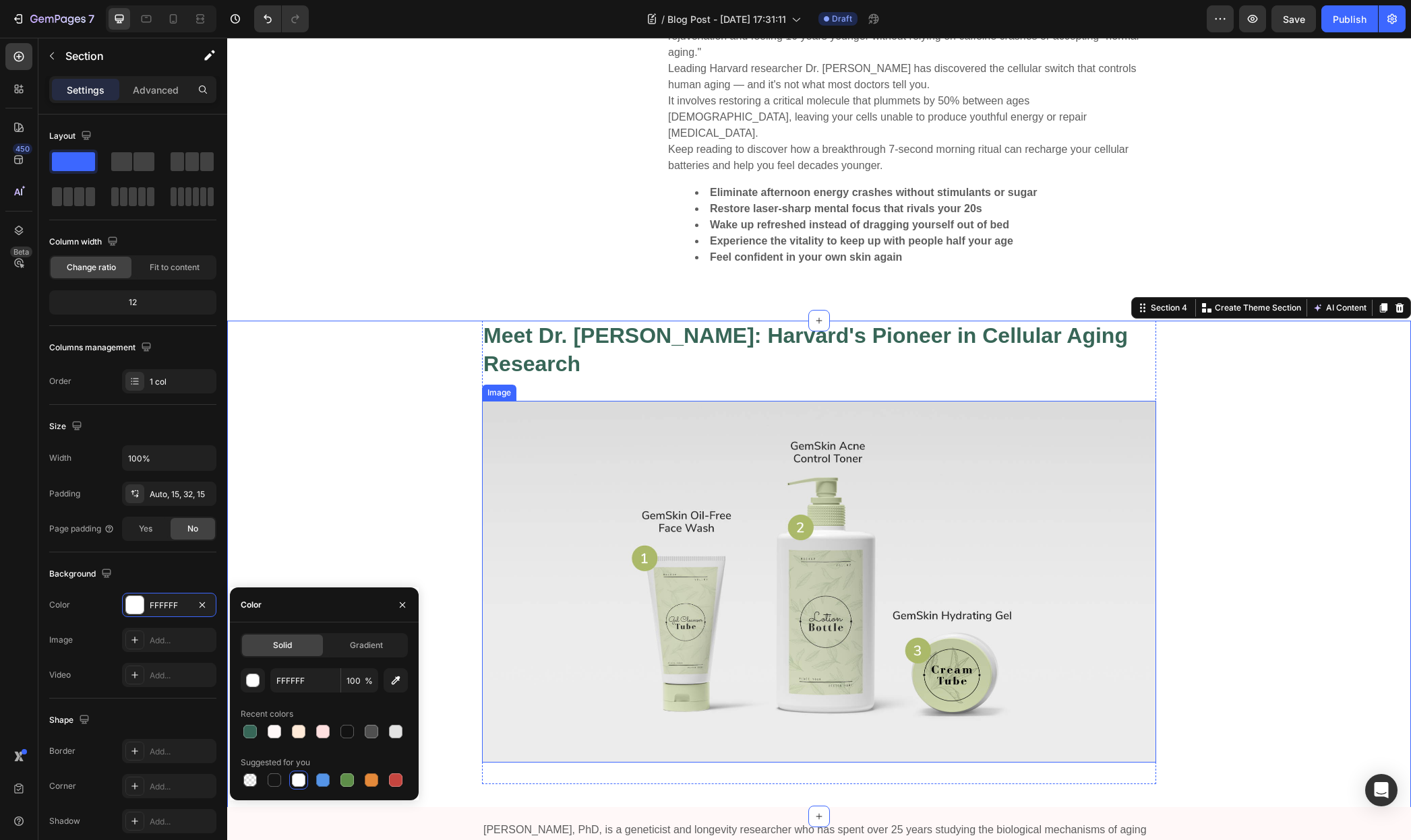
scroll to position [846, 0]
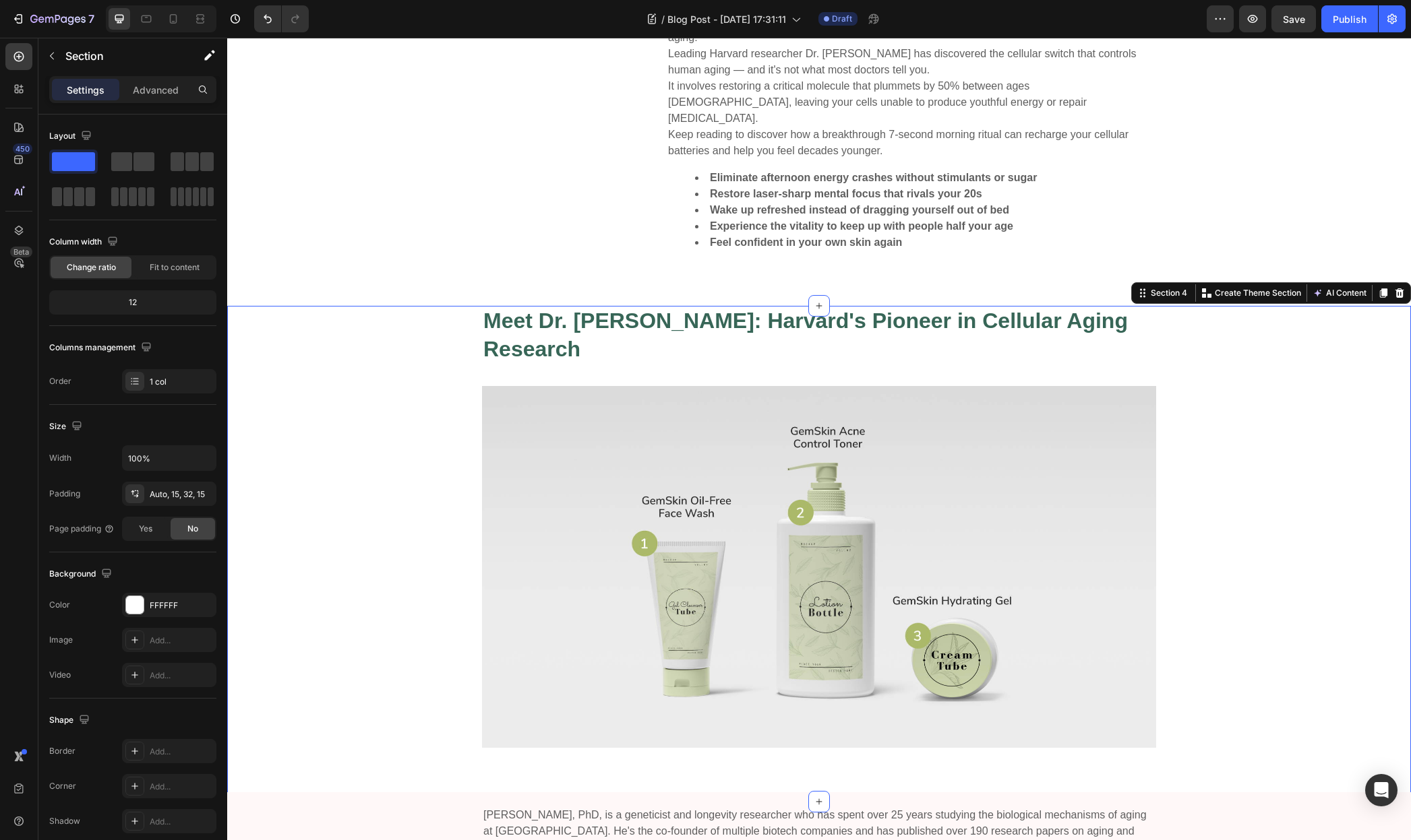
click at [414, 428] on div "Meet Dr. David Sinclair: Harvard's Pioneer in Cellular Aging Research Heading I…" at bounding box center [819, 544] width 1164 height 475
click at [170, 603] on div "FFFFFF" at bounding box center [169, 606] width 39 height 12
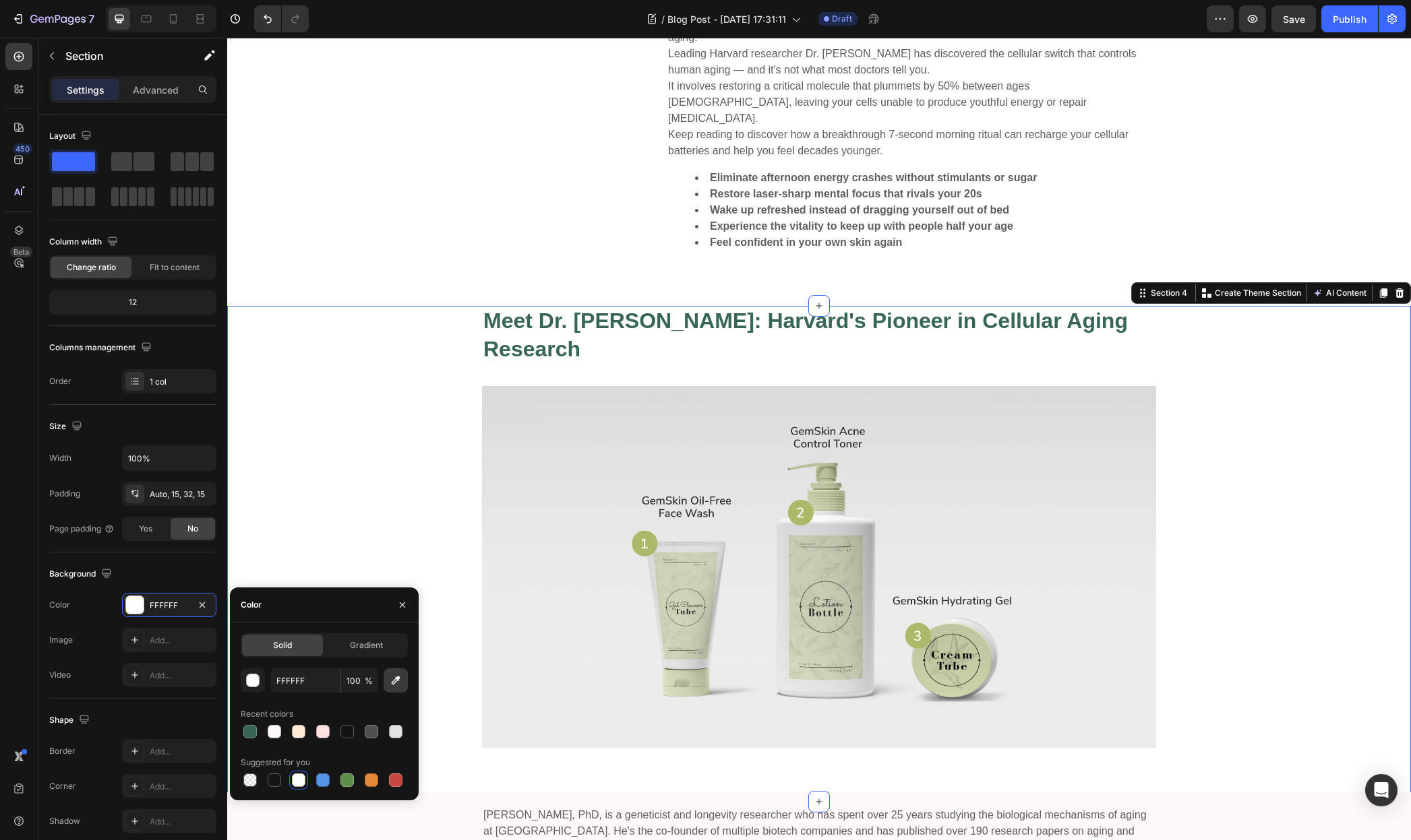
click at [396, 679] on icon "button" at bounding box center [395, 680] width 9 height 9
type input "FFF8F8"
click at [590, 237] on div "Image “Treat your skin with 100% organic skincare product from GemSkin. Be beau…" at bounding box center [819, 84] width 1183 height 443
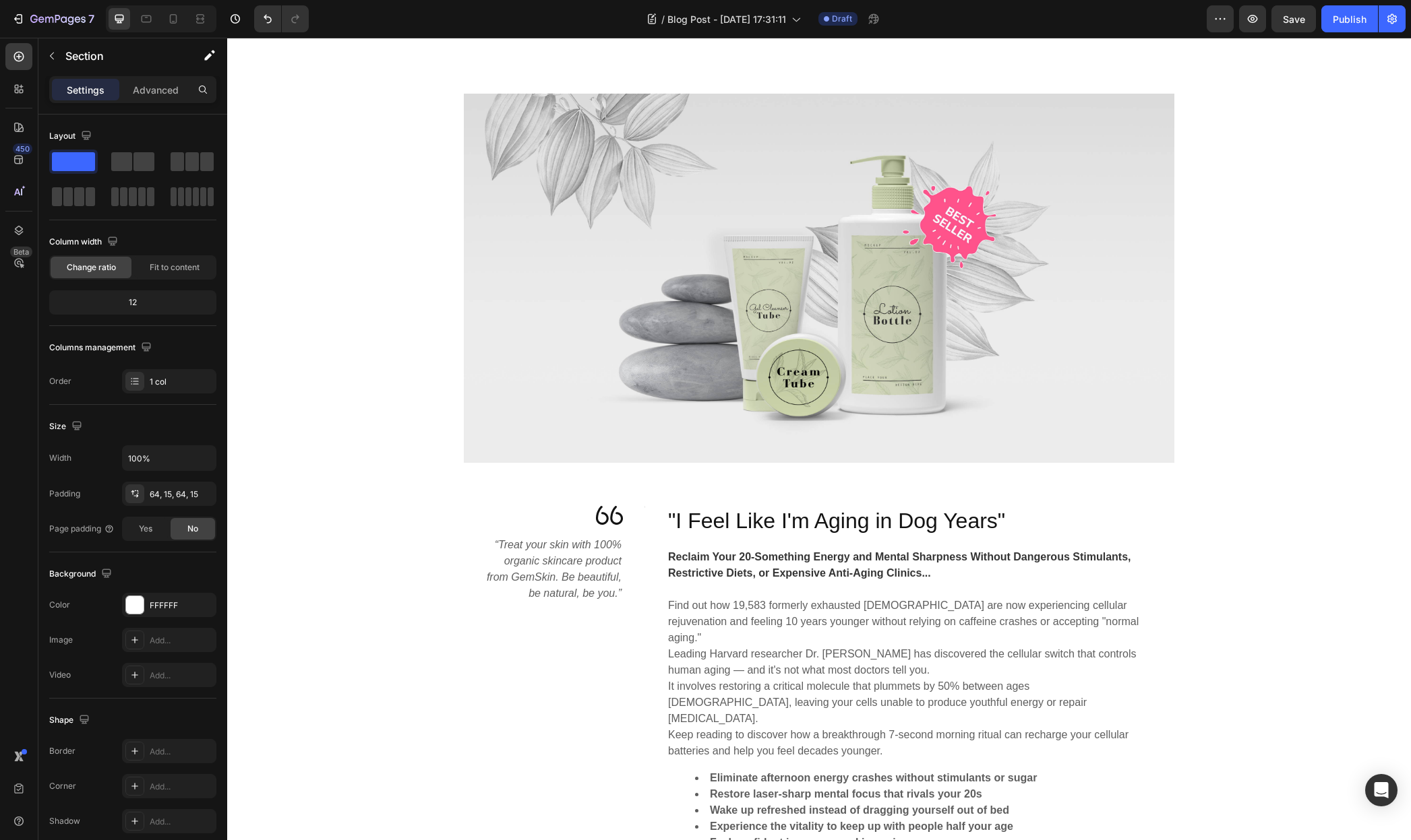
scroll to position [386, 0]
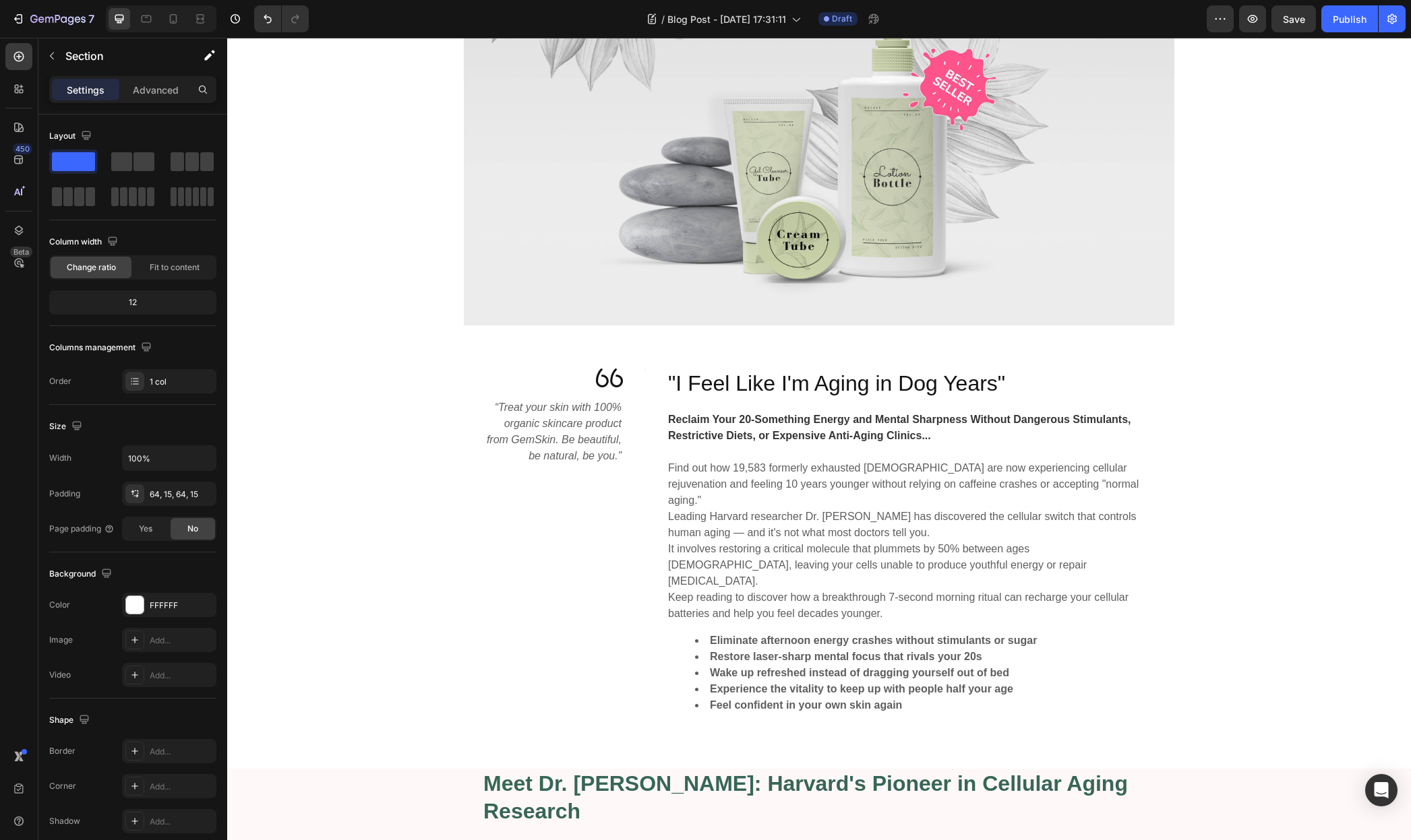
click at [885, 468] on p "Find out how 19,583 formerly exhausted Europeans are now experiencing cellular …" at bounding box center [911, 484] width 487 height 49
click at [886, 468] on p "Find out how 19,583 formerly exhausted Europeans are now experiencing cellular …" at bounding box center [911, 484] width 487 height 49
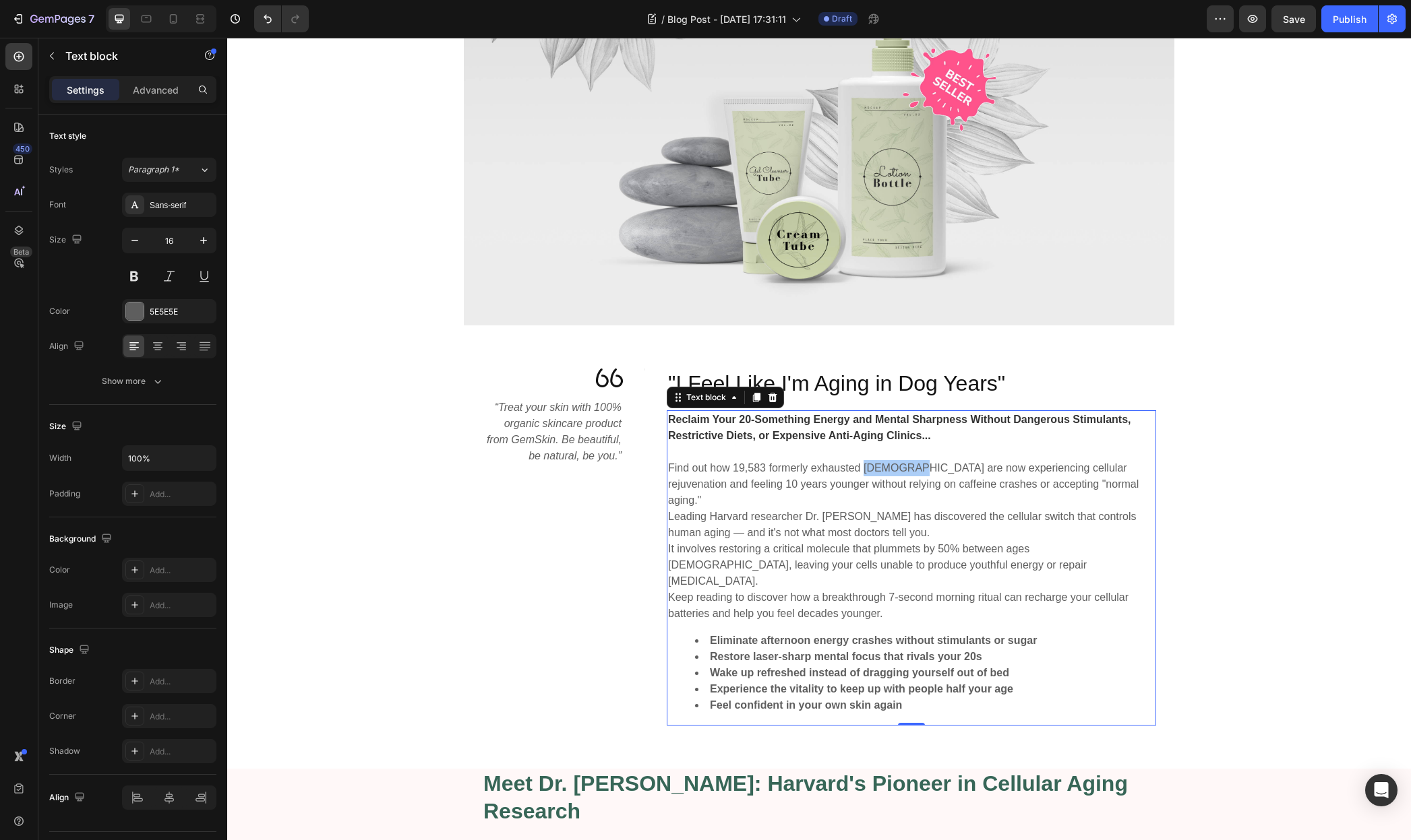
scroll to position [0, 0]
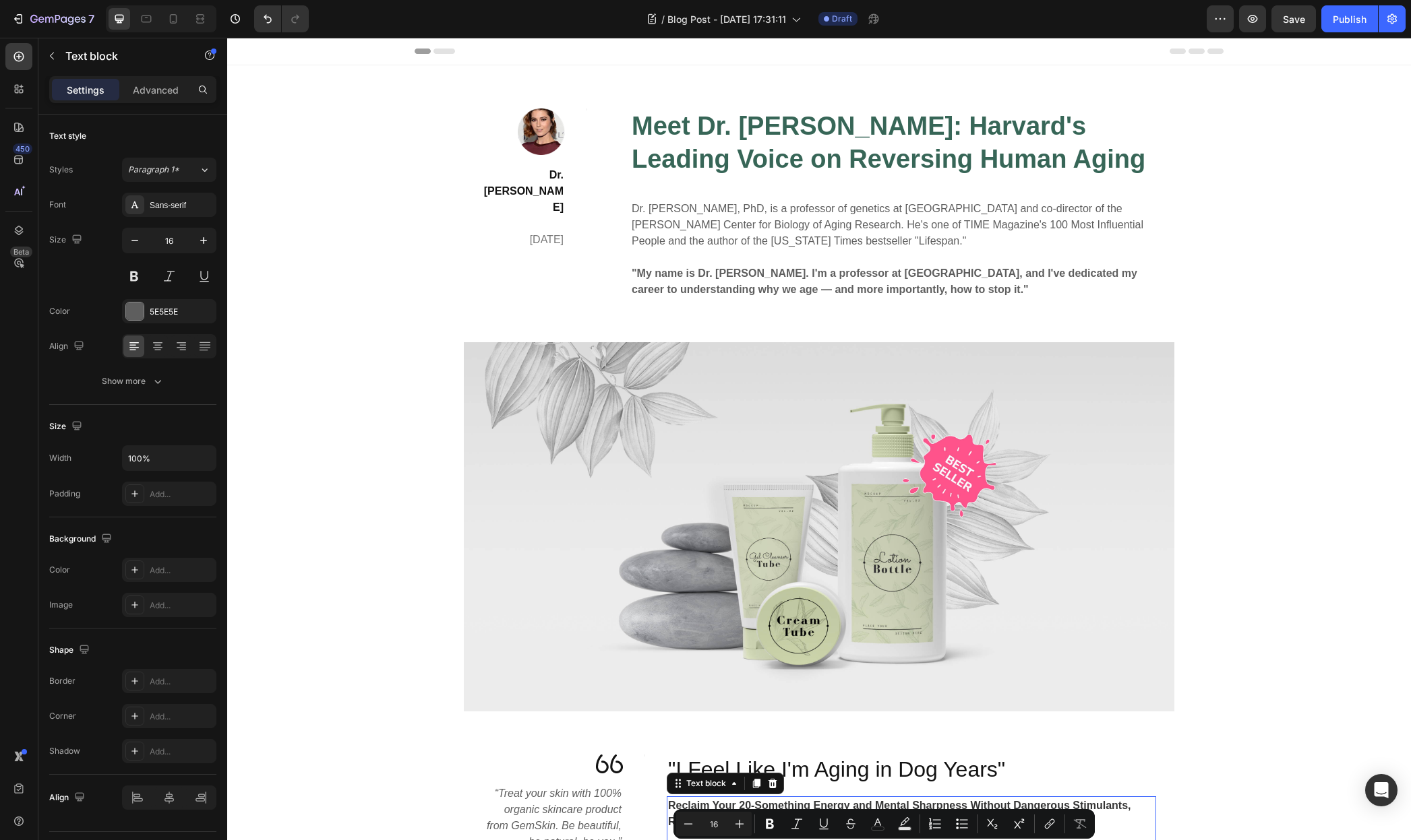
click at [717, 134] on strong "Meet Dr. [PERSON_NAME]: Harvard's Leading Voice on Reversing Human Aging" at bounding box center [888, 142] width 514 height 61
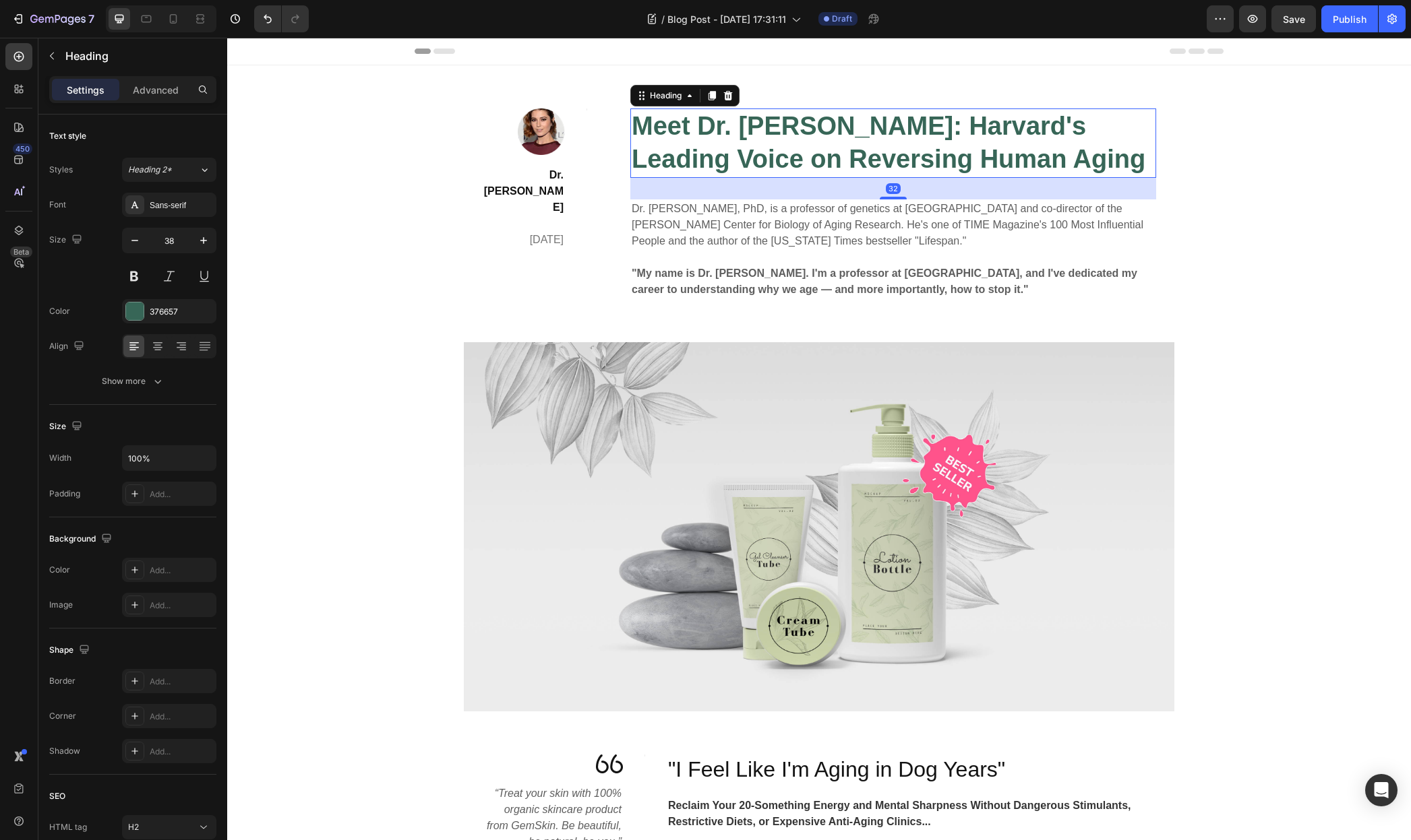
click at [717, 134] on strong "Meet Dr. [PERSON_NAME]: Harvard's Leading Voice on Reversing Human Aging" at bounding box center [888, 142] width 514 height 61
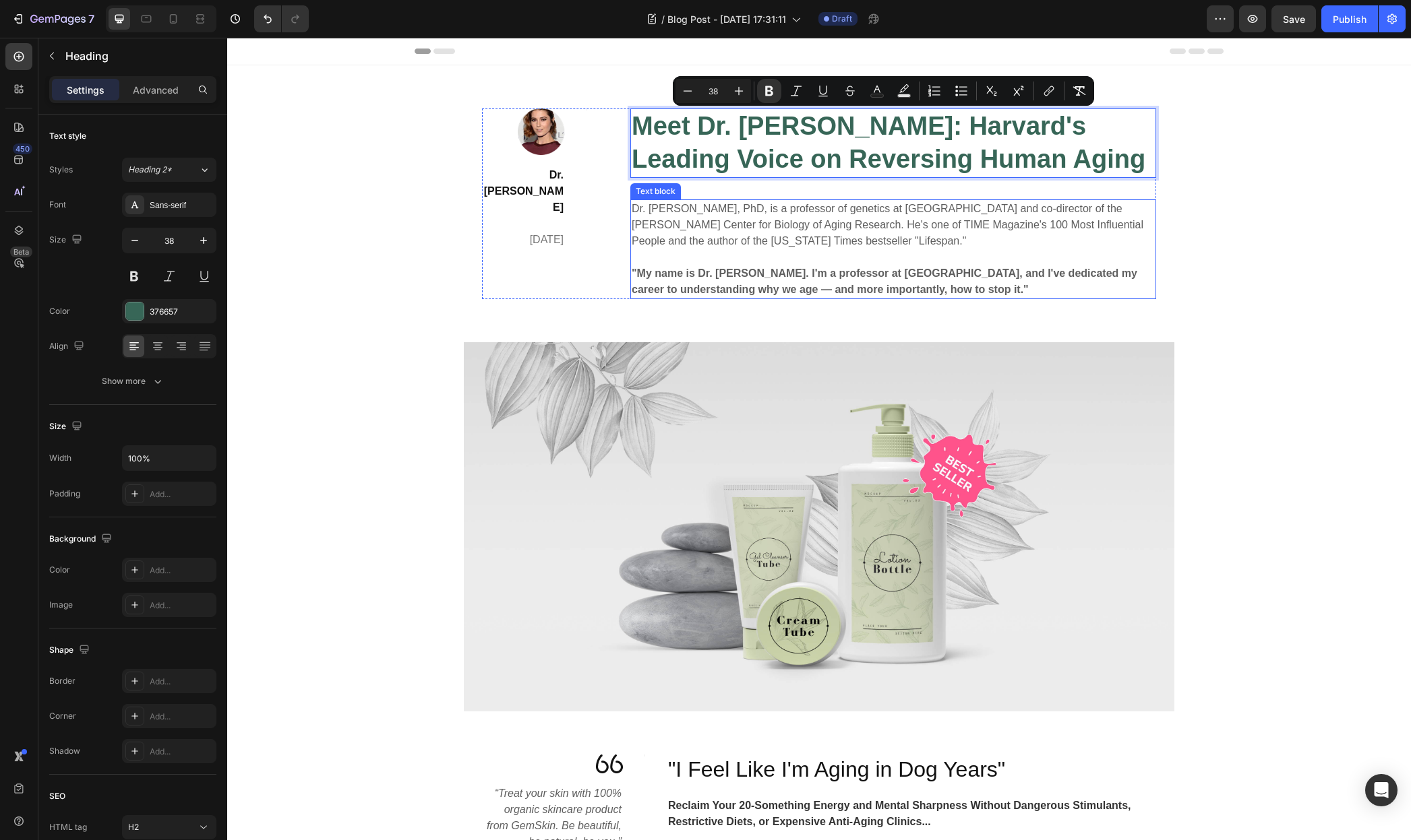
click at [761, 225] on p "Dr. David Sinclair, PhD, is a professor of genetics at Harvard Medical School a…" at bounding box center [893, 224] width 523 height 49
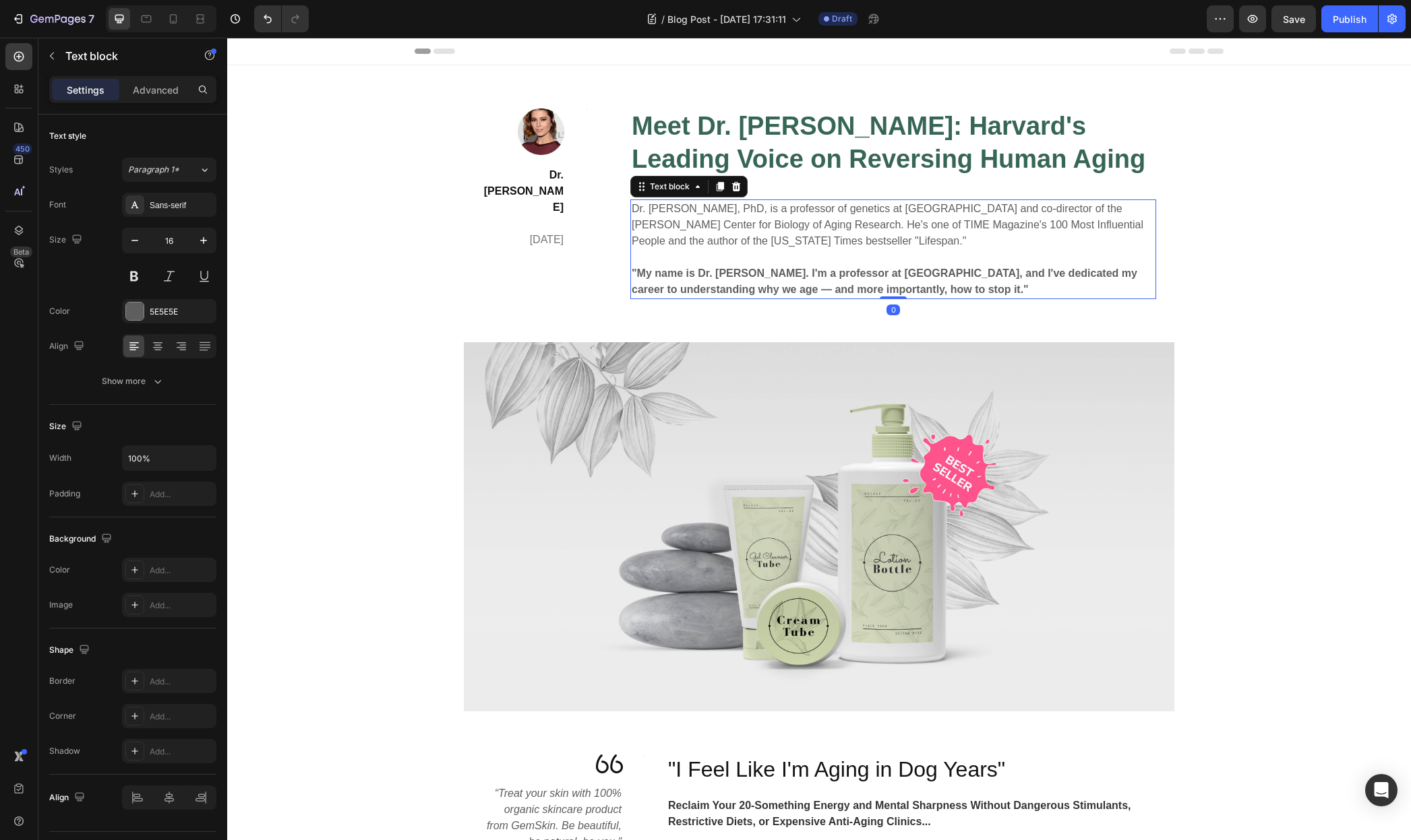
click at [761, 225] on p "Dr. David Sinclair, PhD, is a professor of genetics at Harvard Medical School a…" at bounding box center [893, 224] width 523 height 49
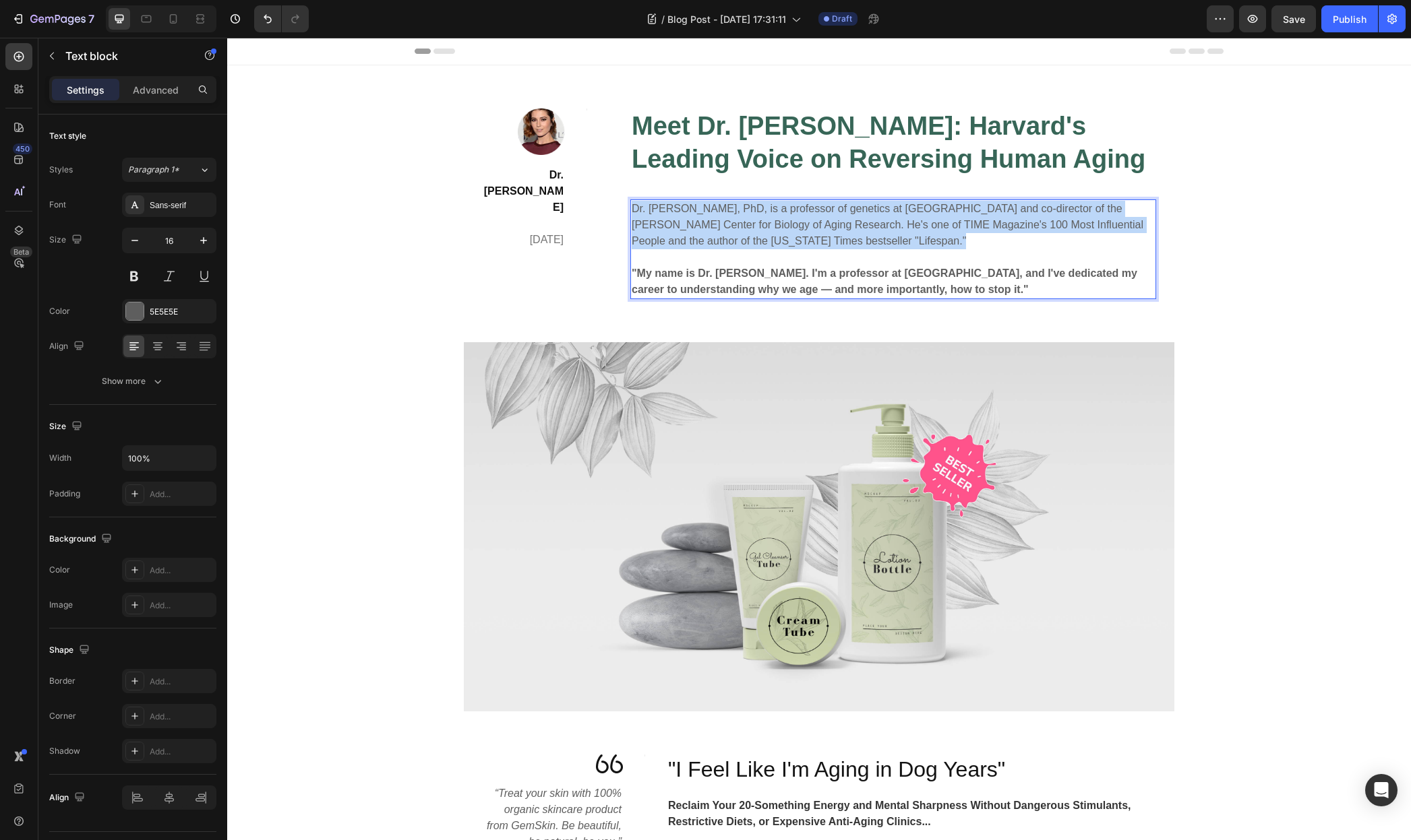
click at [761, 225] on p "Dr. David Sinclair, PhD, is a professor of genetics at Harvard Medical School a…" at bounding box center [893, 224] width 523 height 49
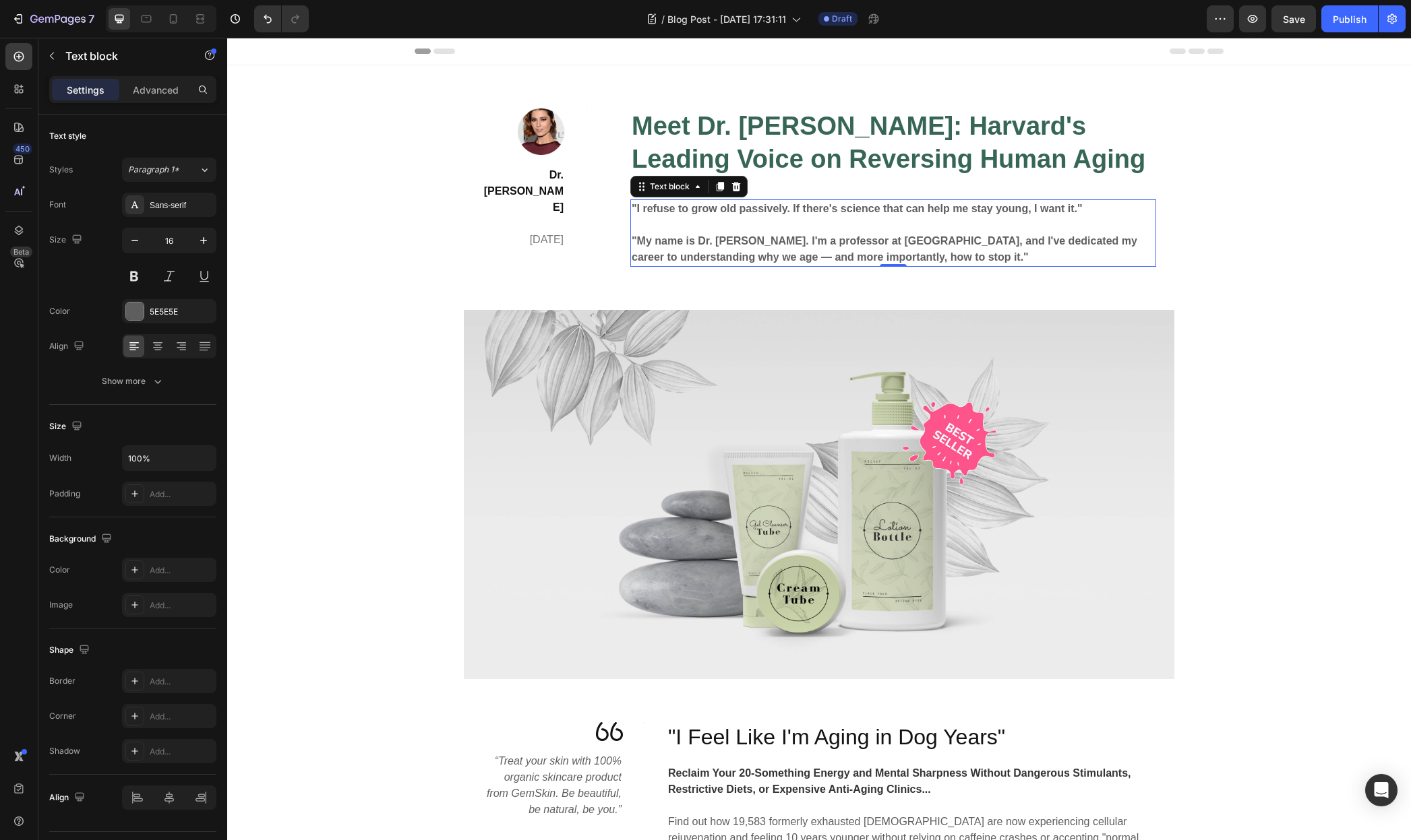
click at [717, 247] on p ""My name is Dr. David Sinclair. I'm a professor at Harvard Medical School, and …" at bounding box center [893, 249] width 523 height 32
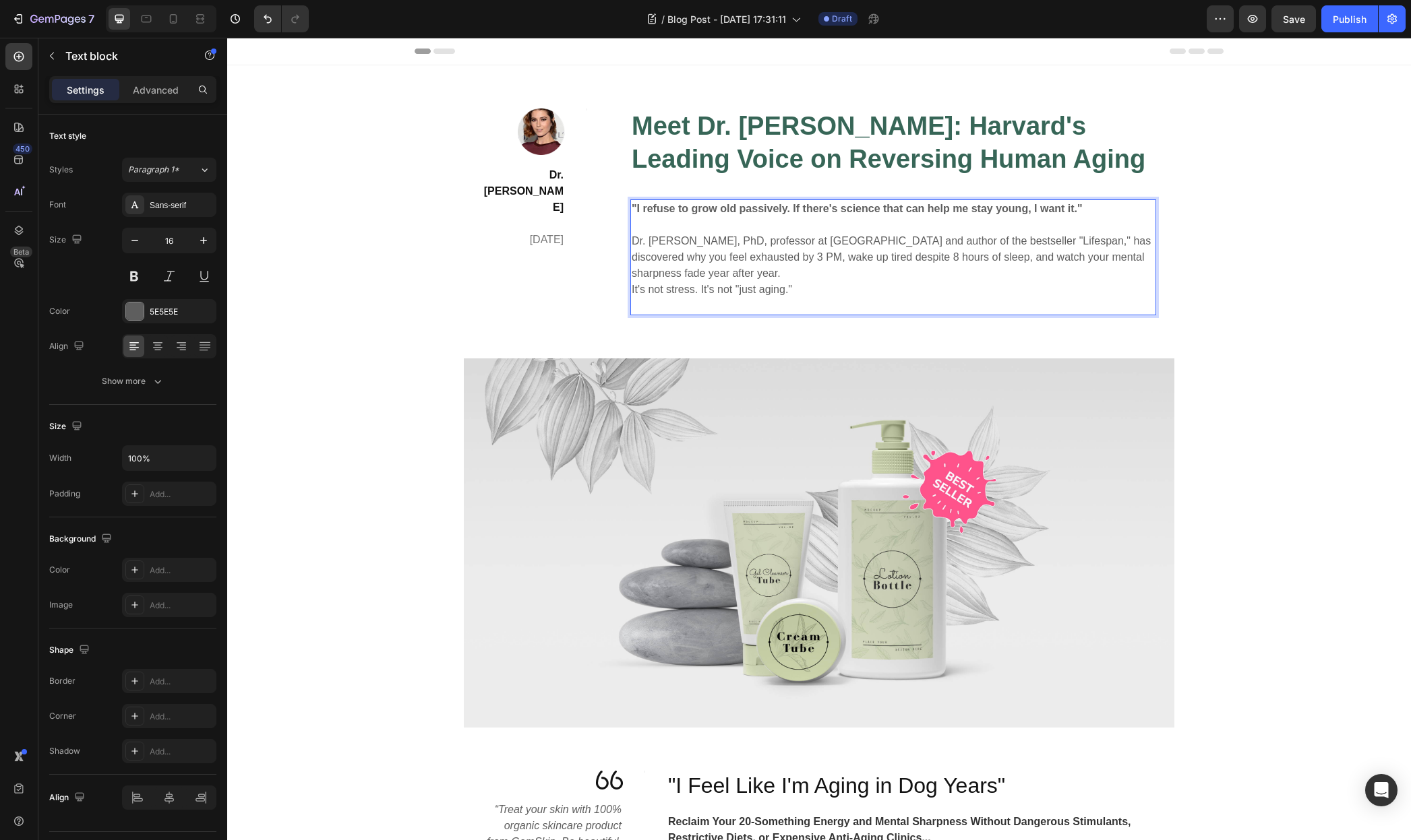
click at [784, 276] on p "Dr. [PERSON_NAME], PhD, professor at [GEOGRAPHIC_DATA] and author of the bestse…" at bounding box center [893, 257] width 523 height 49
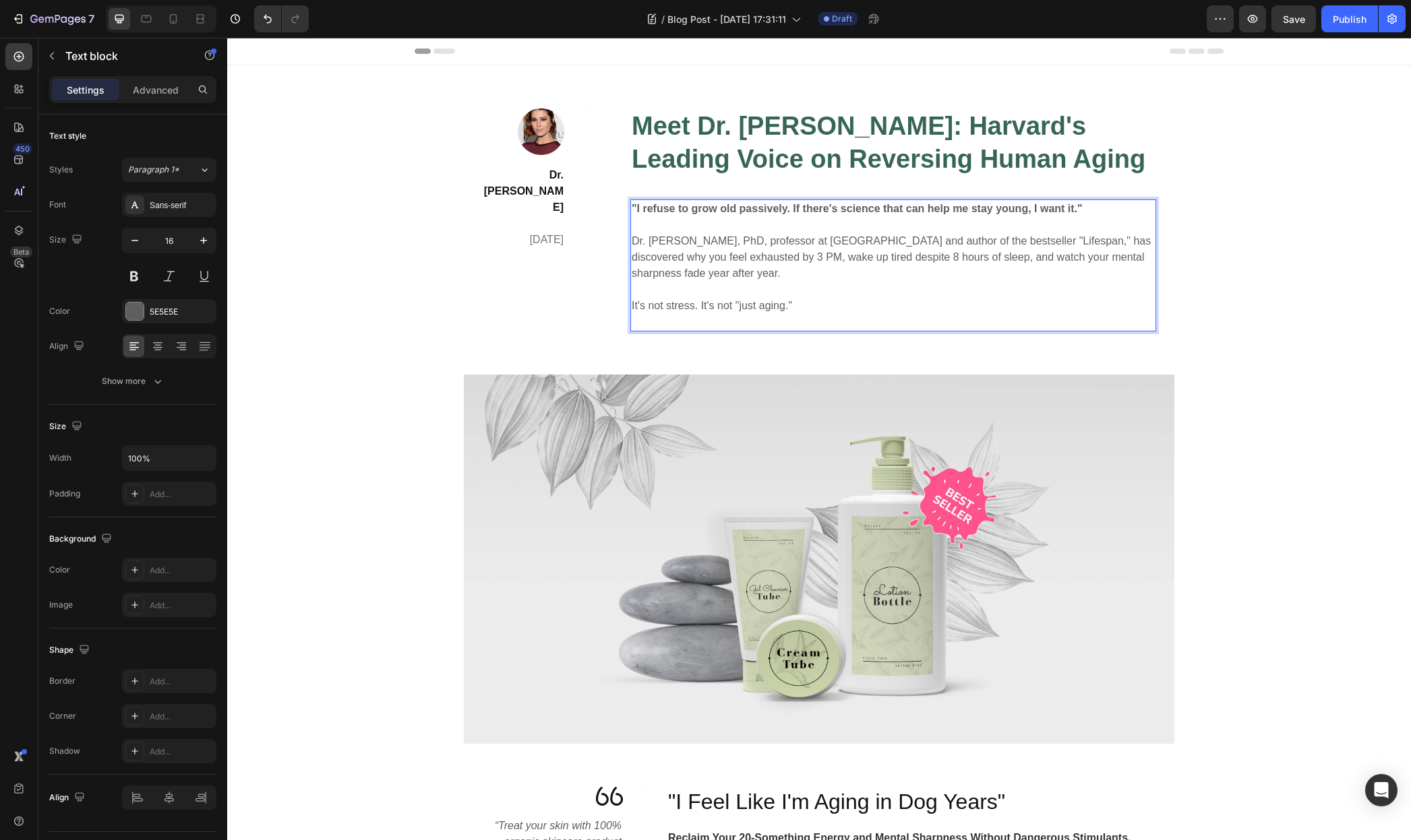
click at [799, 305] on p "It's not stress. It's not "just aging."" at bounding box center [893, 306] width 523 height 16
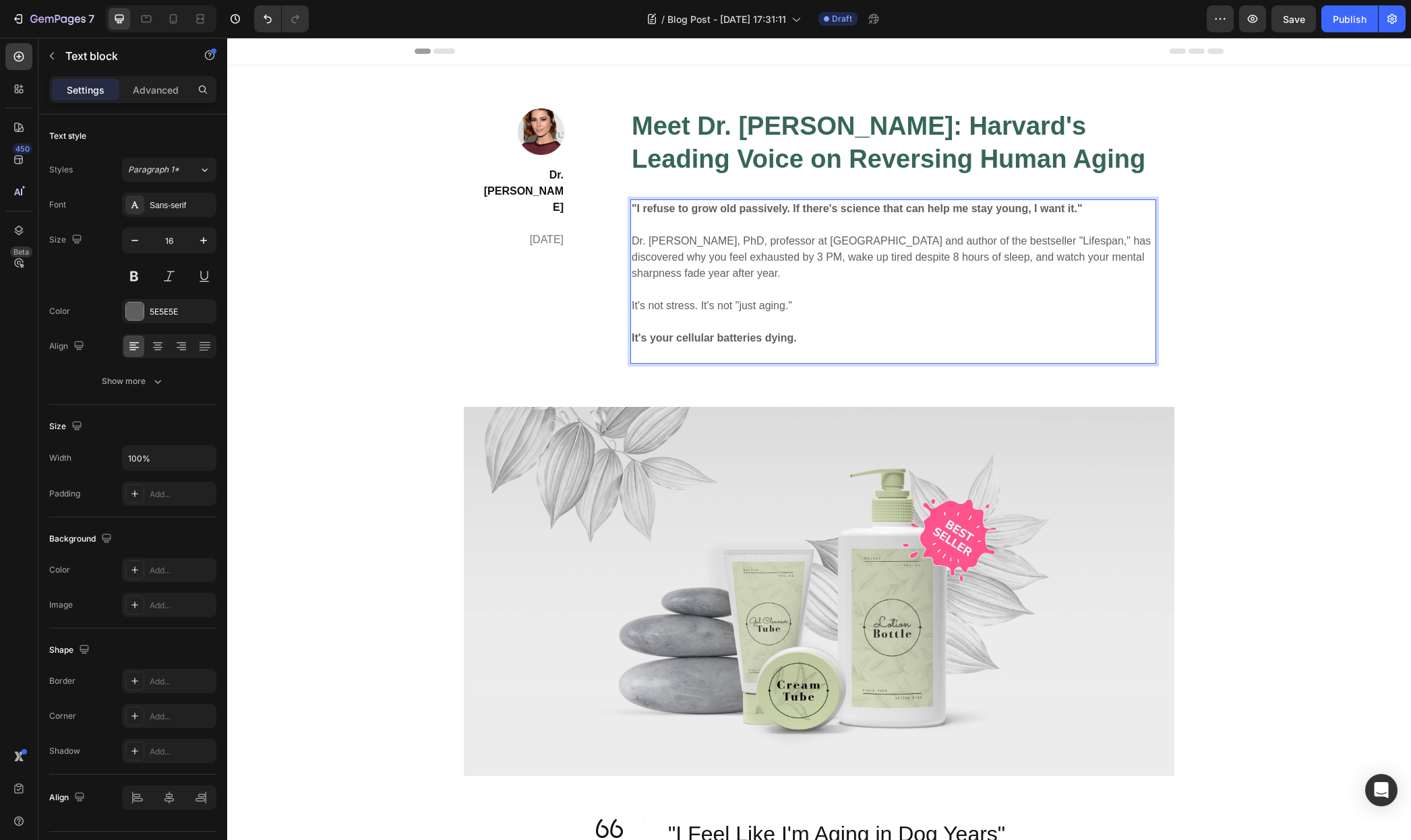
click at [687, 359] on p "Rich Text Editor. Editing area: main" at bounding box center [893, 354] width 523 height 16
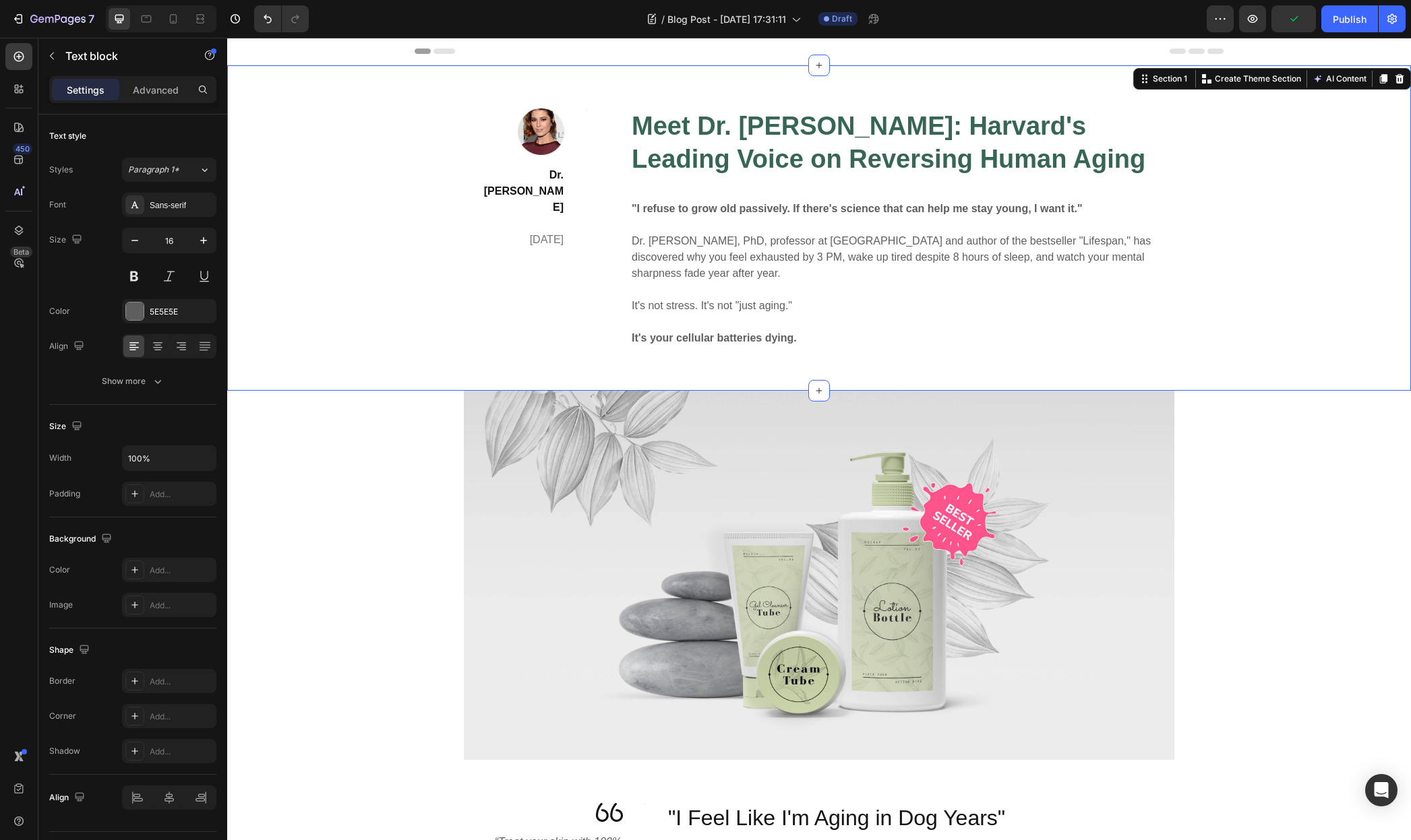
click at [330, 318] on div "Image Dr. David Sinclair April 29,2020 Text block Title Line Row ⁠⁠⁠⁠⁠⁠⁠ Meet D…" at bounding box center [819, 228] width 1164 height 239
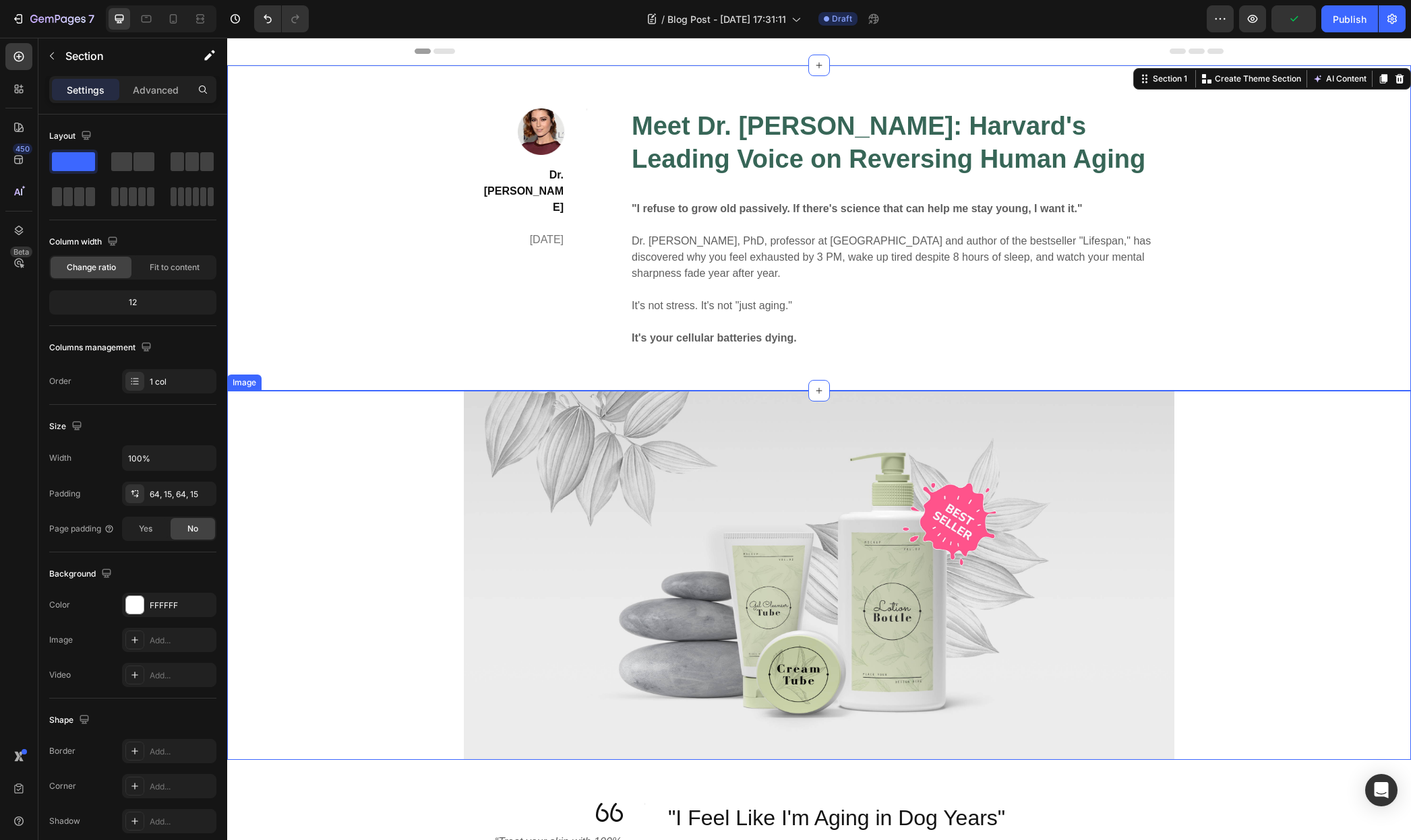
click at [390, 460] on div at bounding box center [819, 576] width 1183 height 369
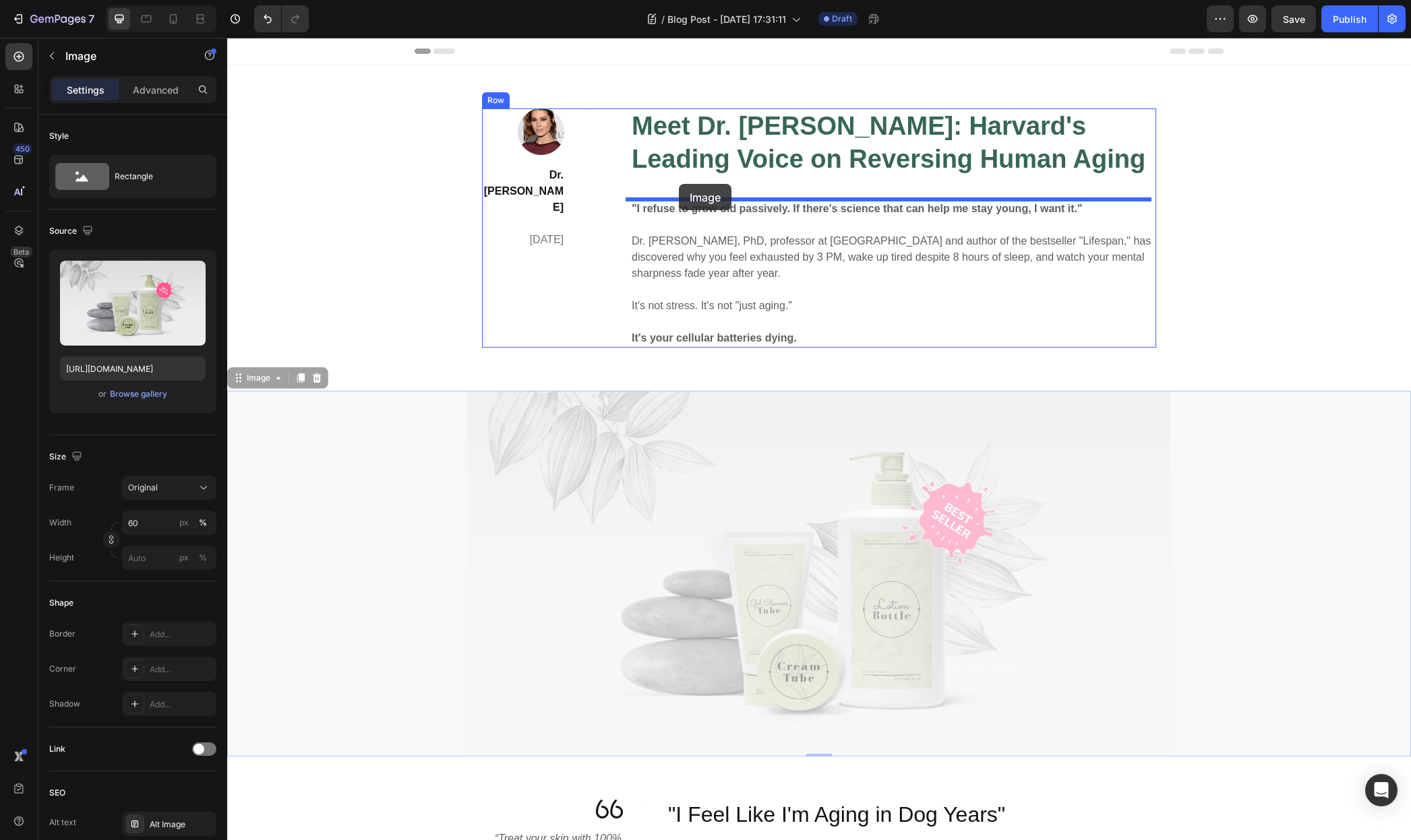
drag, startPoint x: 235, startPoint y: 377, endPoint x: 679, endPoint y: 184, distance: 484.1
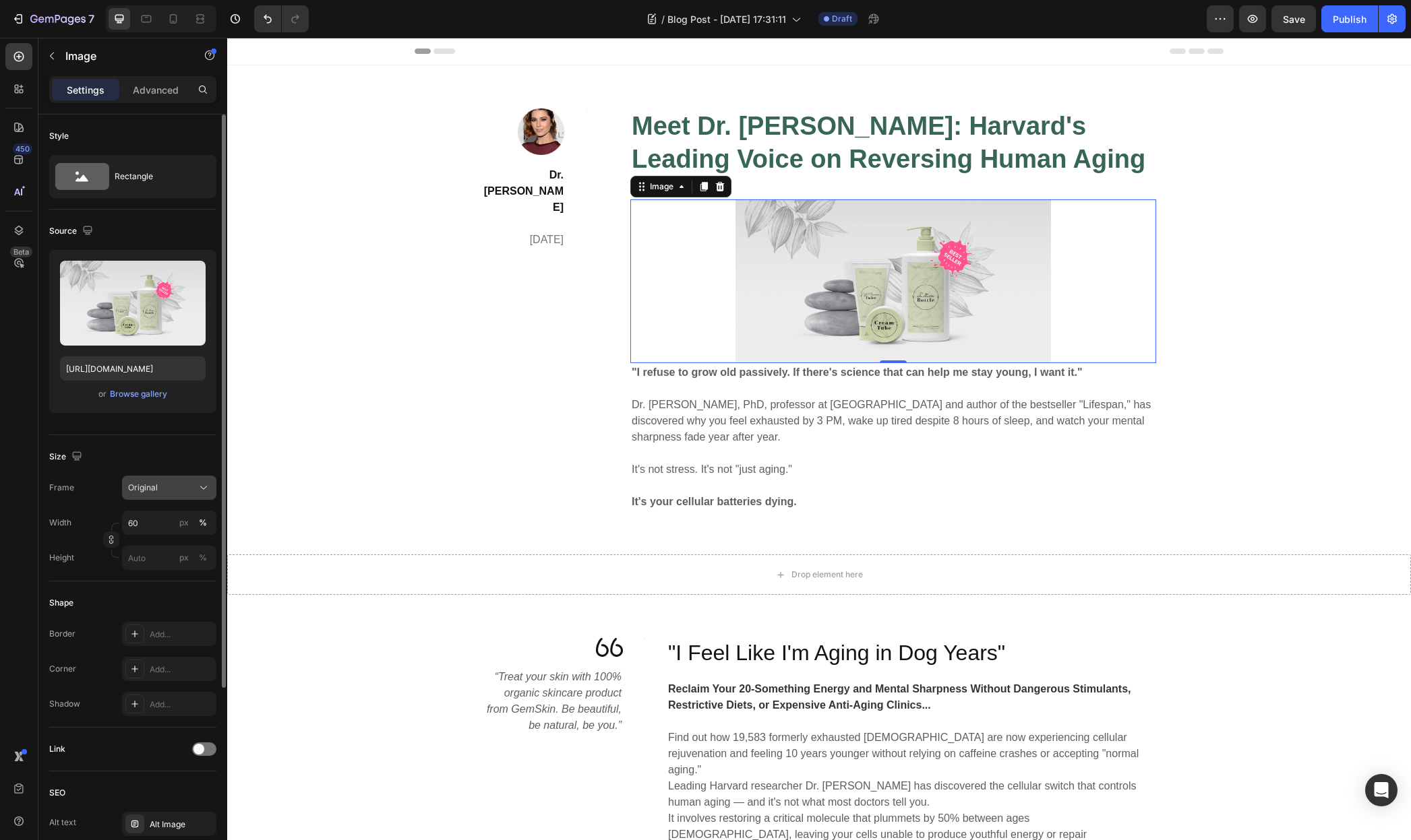
click at [178, 491] on div "Original" at bounding box center [161, 488] width 66 height 12
click at [174, 599] on div "Original" at bounding box center [167, 597] width 78 height 12
click at [165, 520] on input "60" at bounding box center [169, 523] width 95 height 24
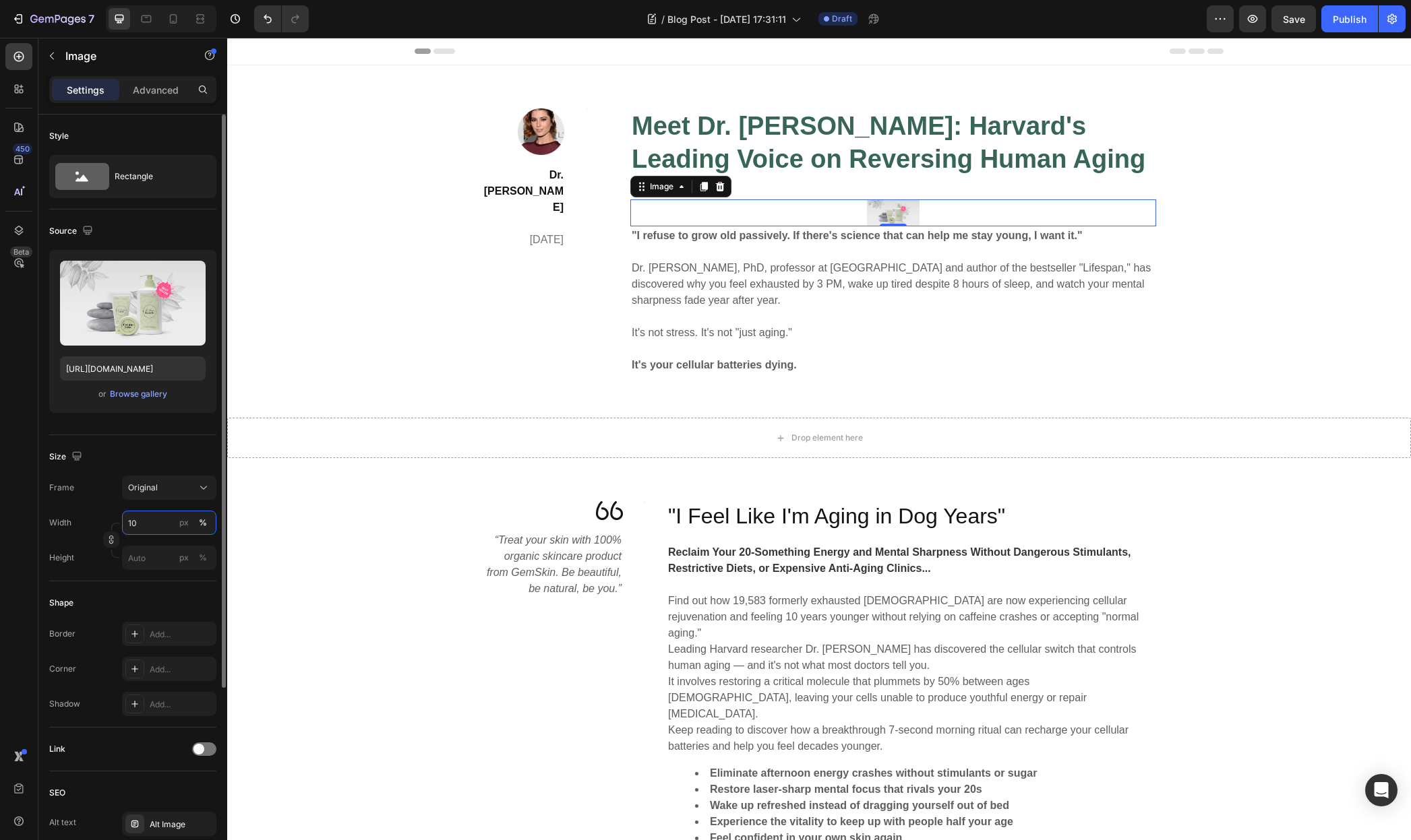
type input "100"
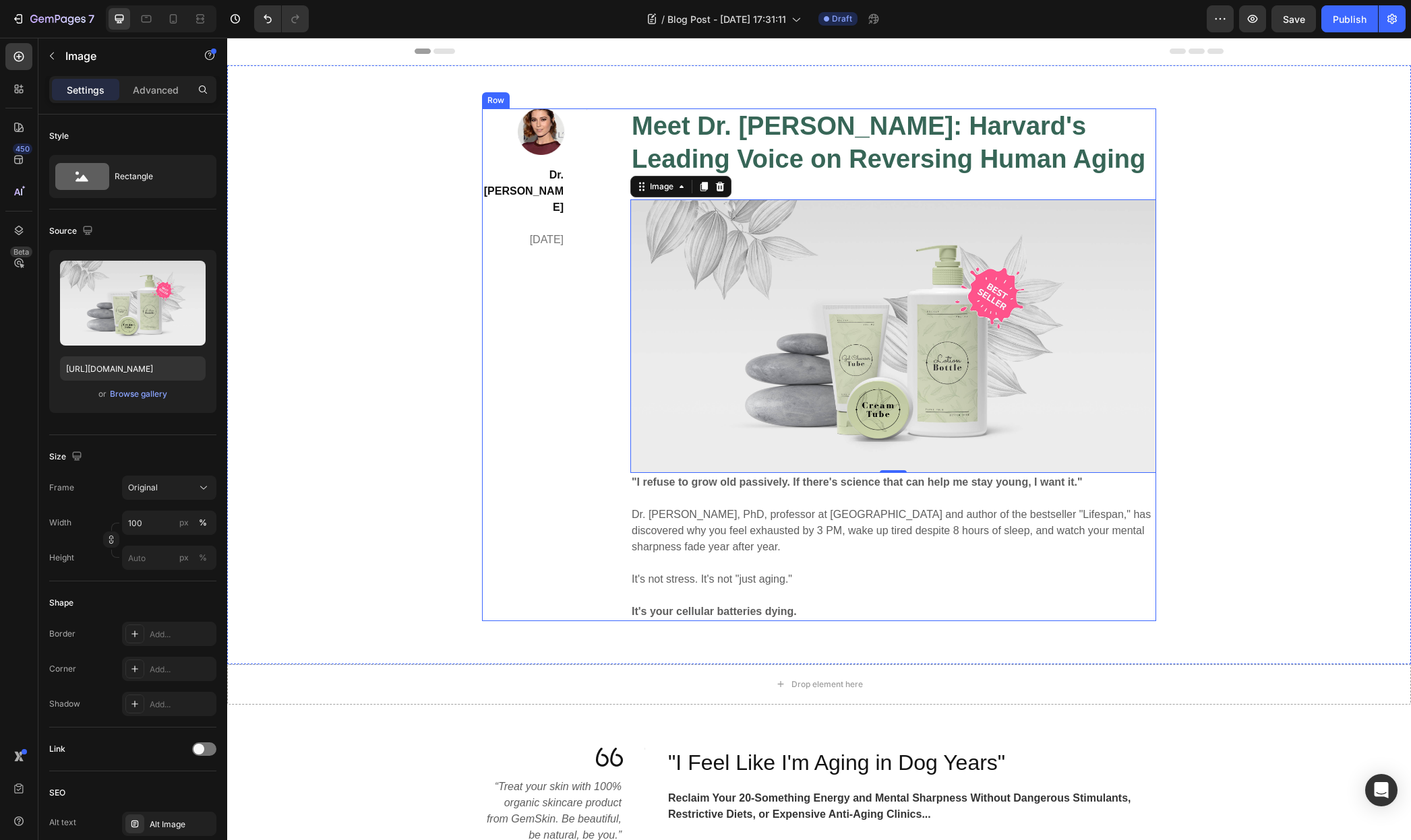
click at [522, 479] on div "Image Dr. David Sinclair April 29,2020 Text block Title Line Row" at bounding box center [534, 365] width 105 height 513
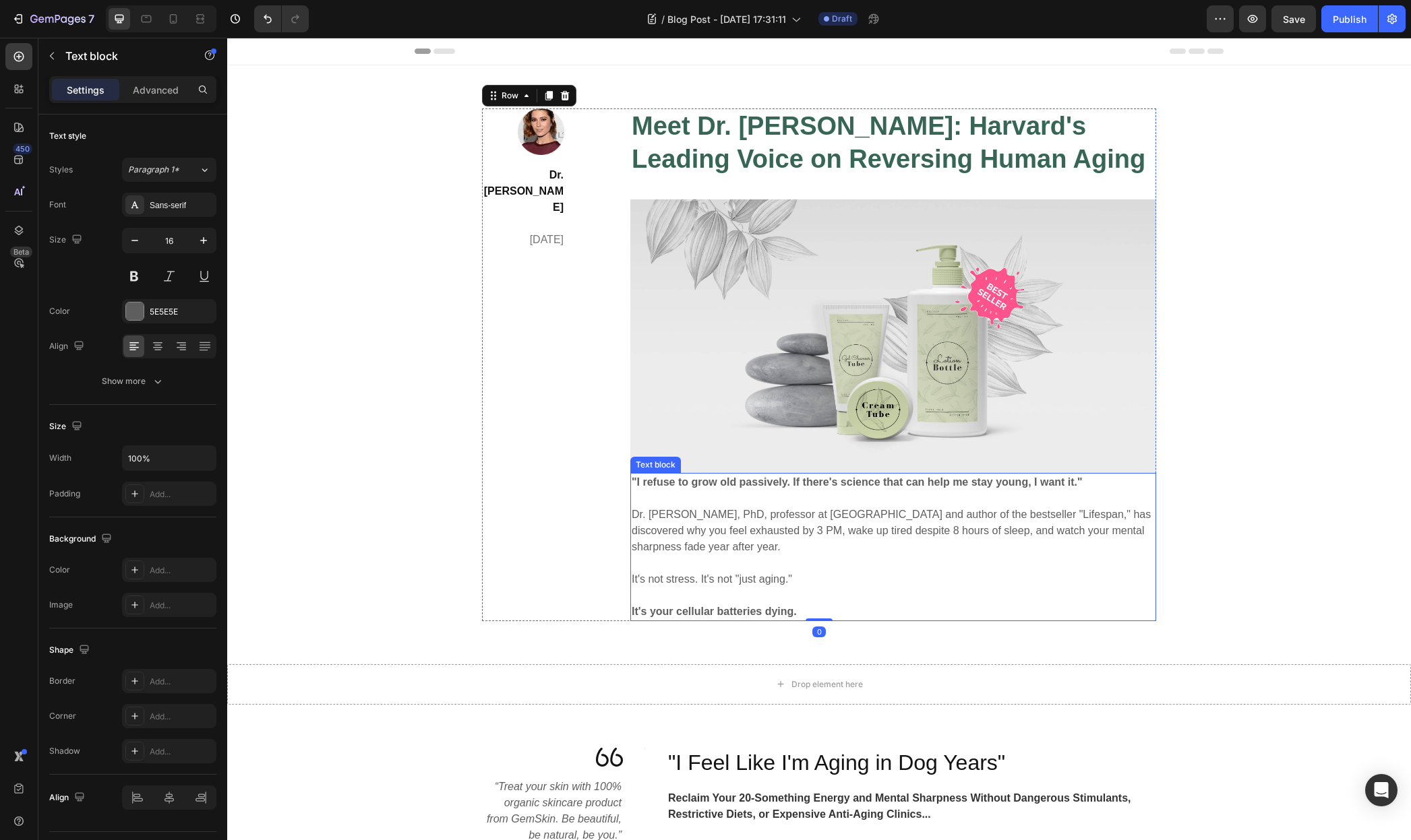
click at [662, 487] on strong ""I refuse to grow old passively. If there's science that can help me stay young…" at bounding box center [857, 482] width 451 height 11
click at [163, 98] on div "Advanced" at bounding box center [156, 90] width 68 height 22
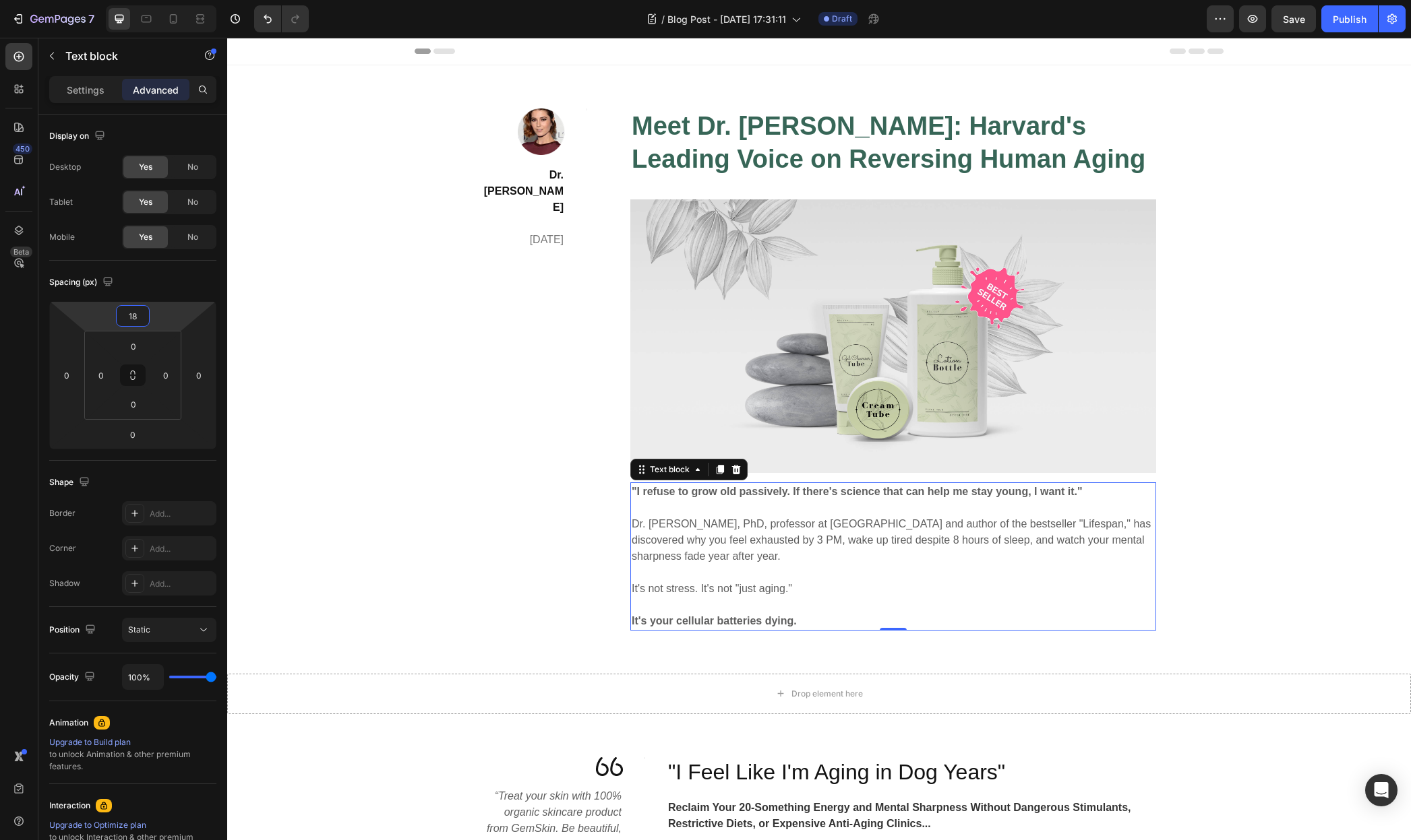
type input "20"
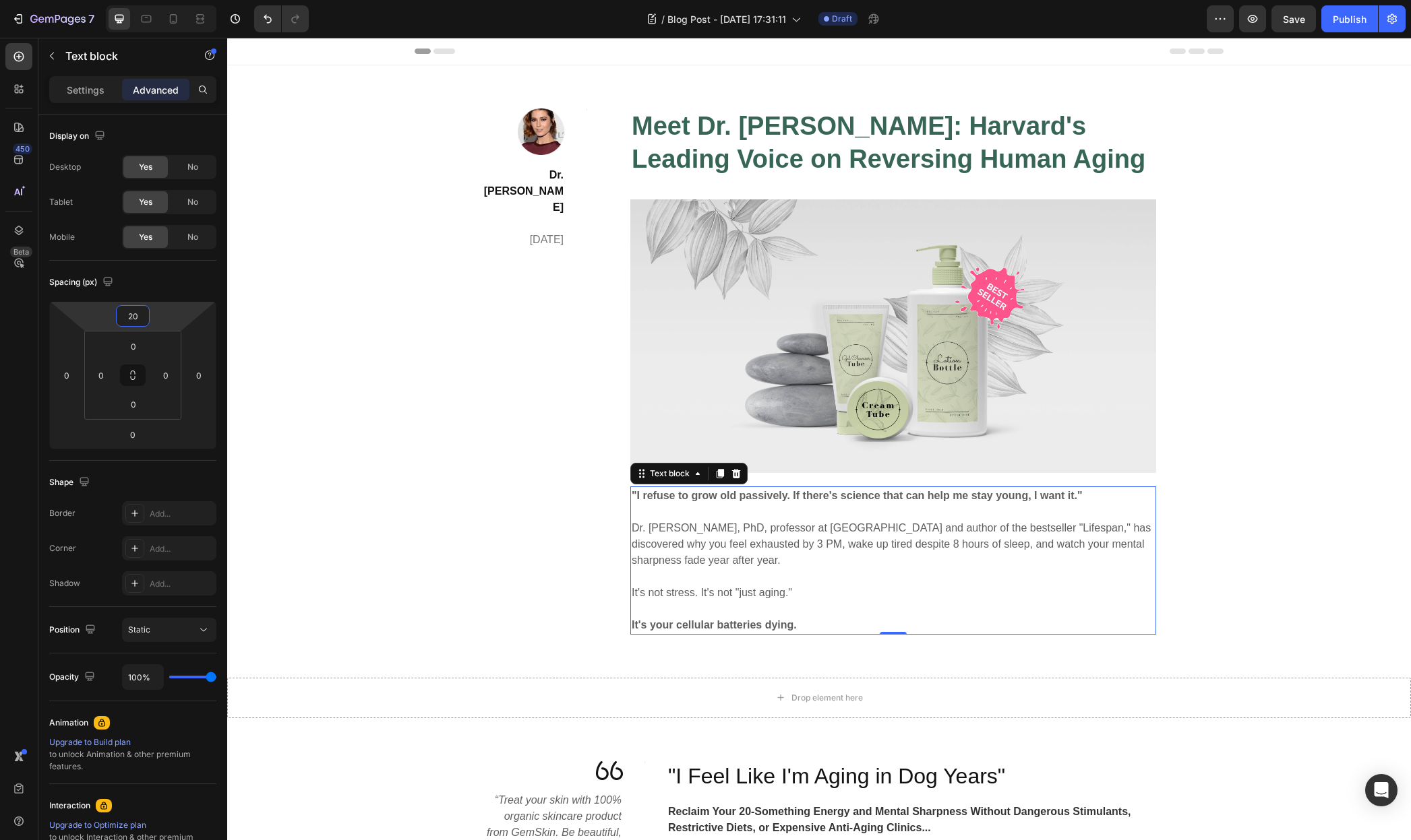
drag, startPoint x: 155, startPoint y: 328, endPoint x: 157, endPoint y: 321, distance: 7.3
click at [157, 0] on html "7 / Blog Post - [DATE] 17:31:11 Draft Preview Save Publish 450 Beta Sections(18…" at bounding box center [706, 0] width 1411 height 0
click at [567, 167] on div "Image Dr. David Sinclair April 29,2020 Text block Title Line Row" at bounding box center [534, 179] width 105 height 141
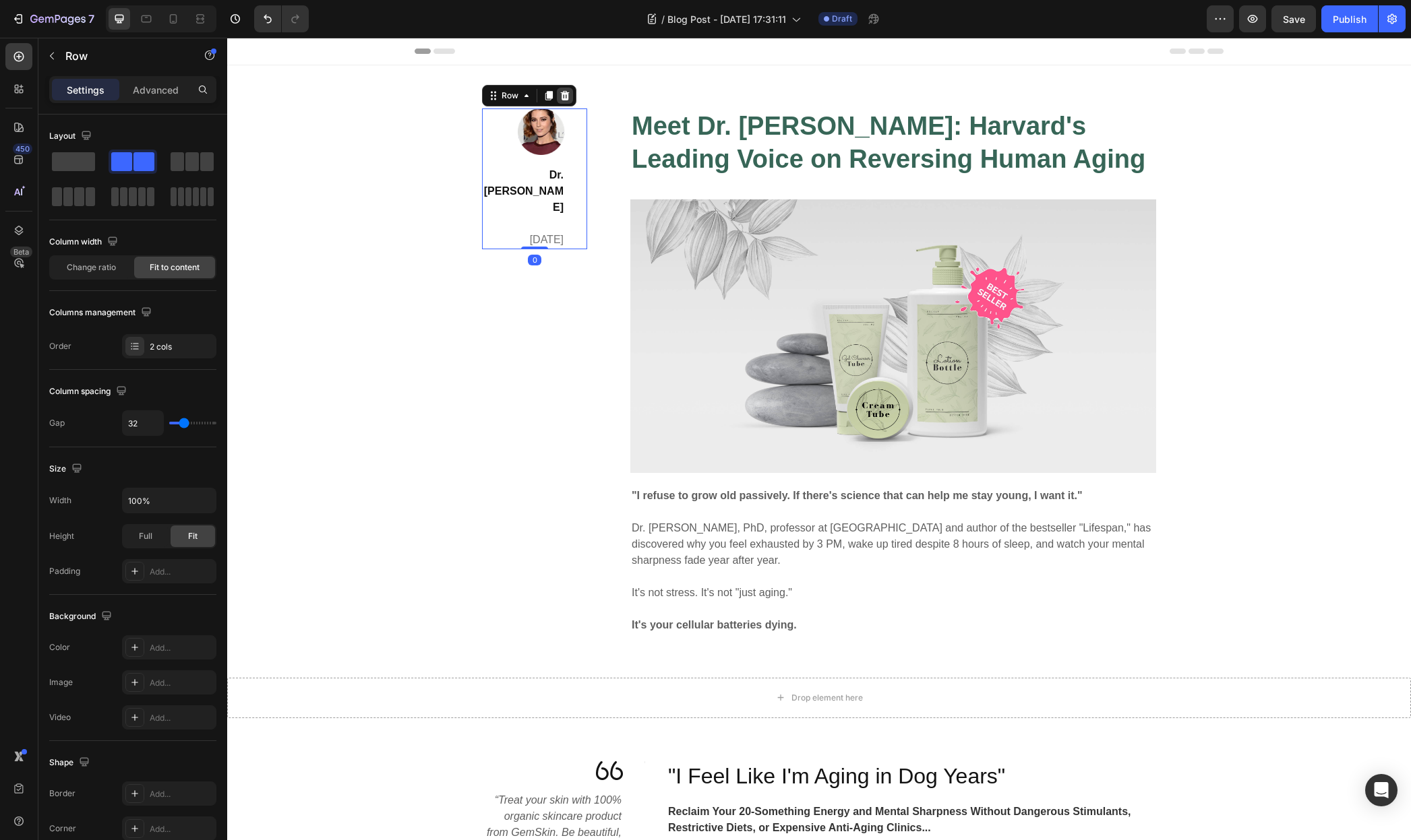
click at [562, 98] on icon at bounding box center [565, 95] width 9 height 9
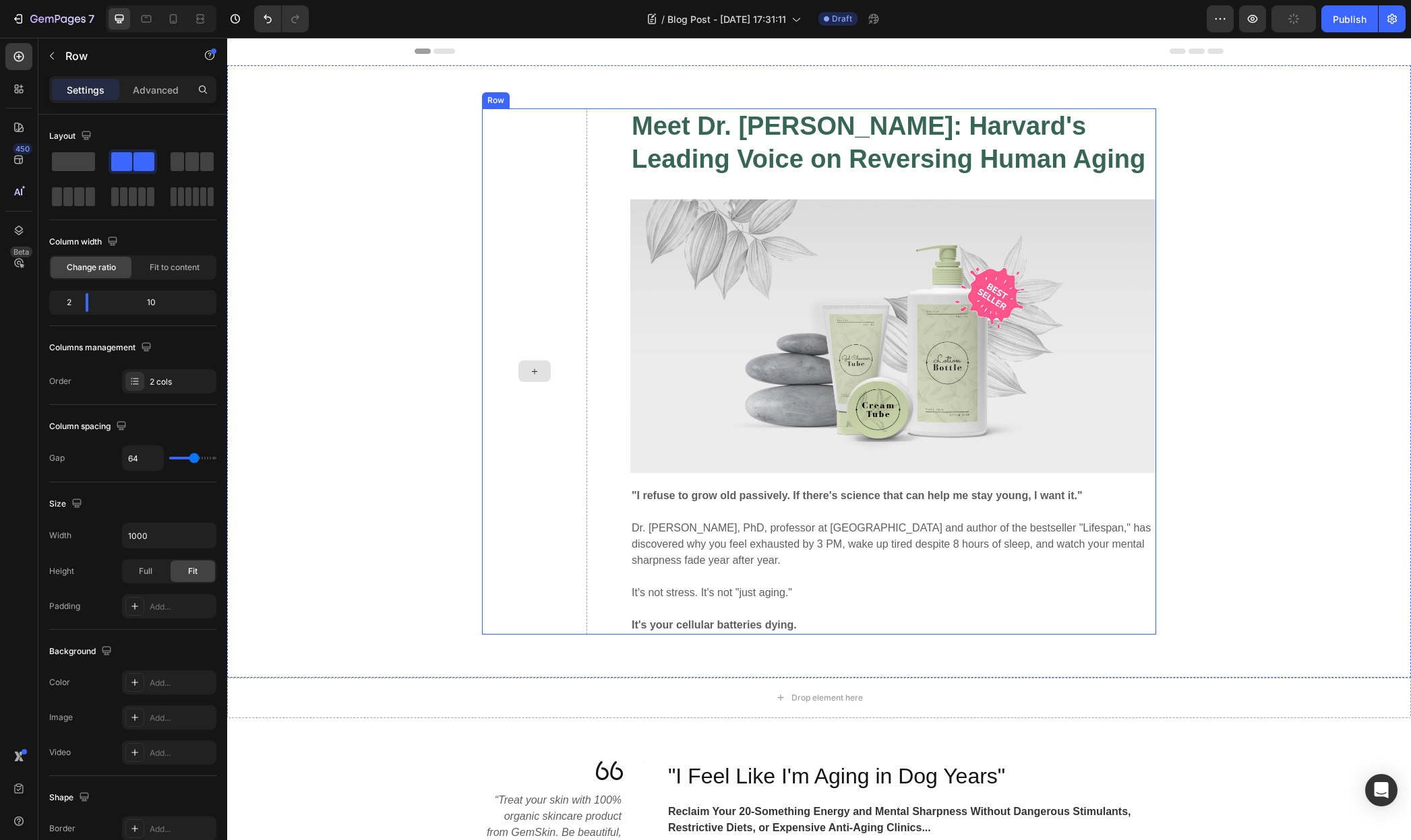
click at [556, 244] on div at bounding box center [534, 372] width 105 height 527
click at [561, 95] on icon at bounding box center [565, 95] width 9 height 9
click at [516, 203] on div at bounding box center [534, 372] width 105 height 527
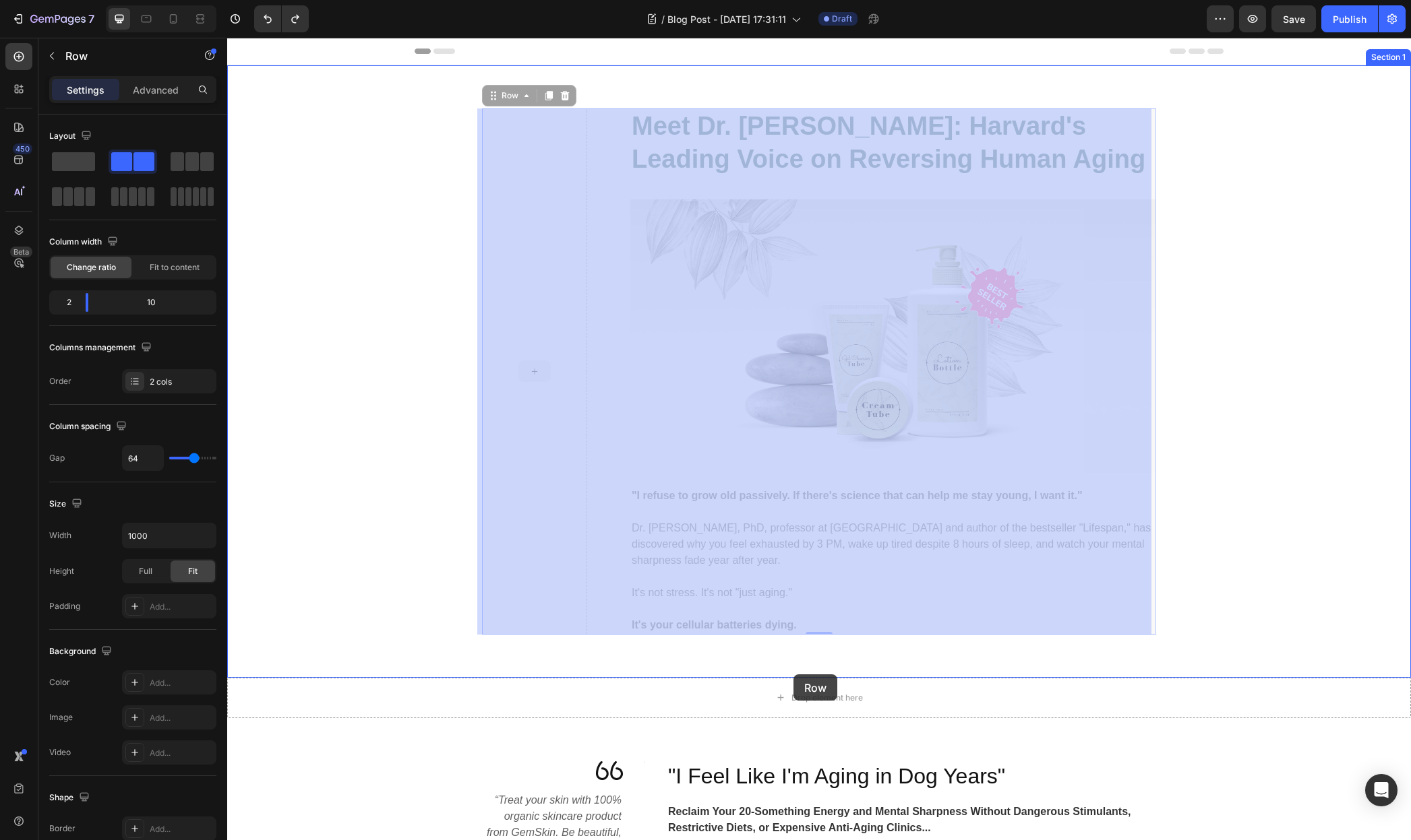
drag, startPoint x: 489, startPoint y: 99, endPoint x: 793, endPoint y: 673, distance: 649.5
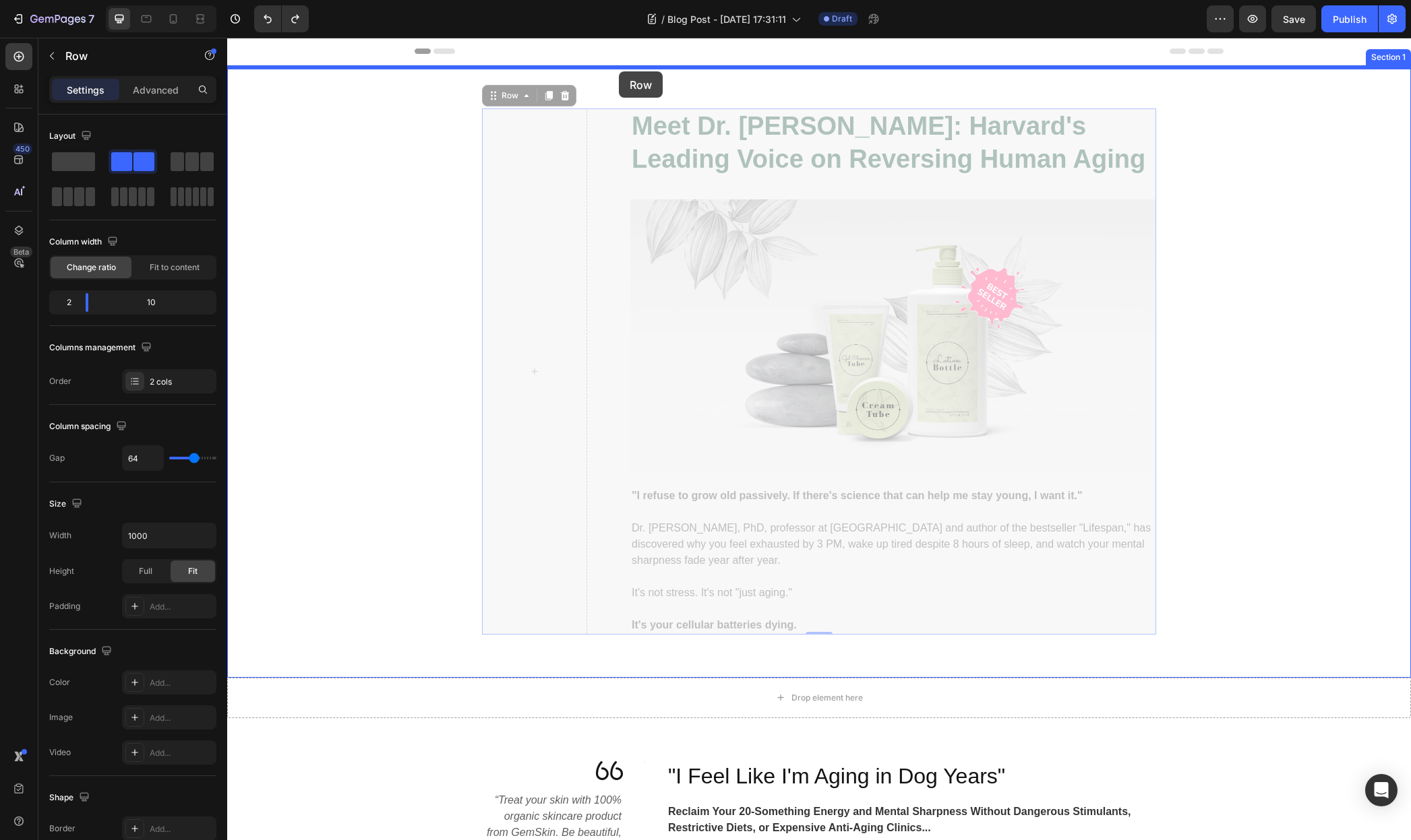
drag, startPoint x: 487, startPoint y: 93, endPoint x: 637, endPoint y: 66, distance: 152.4
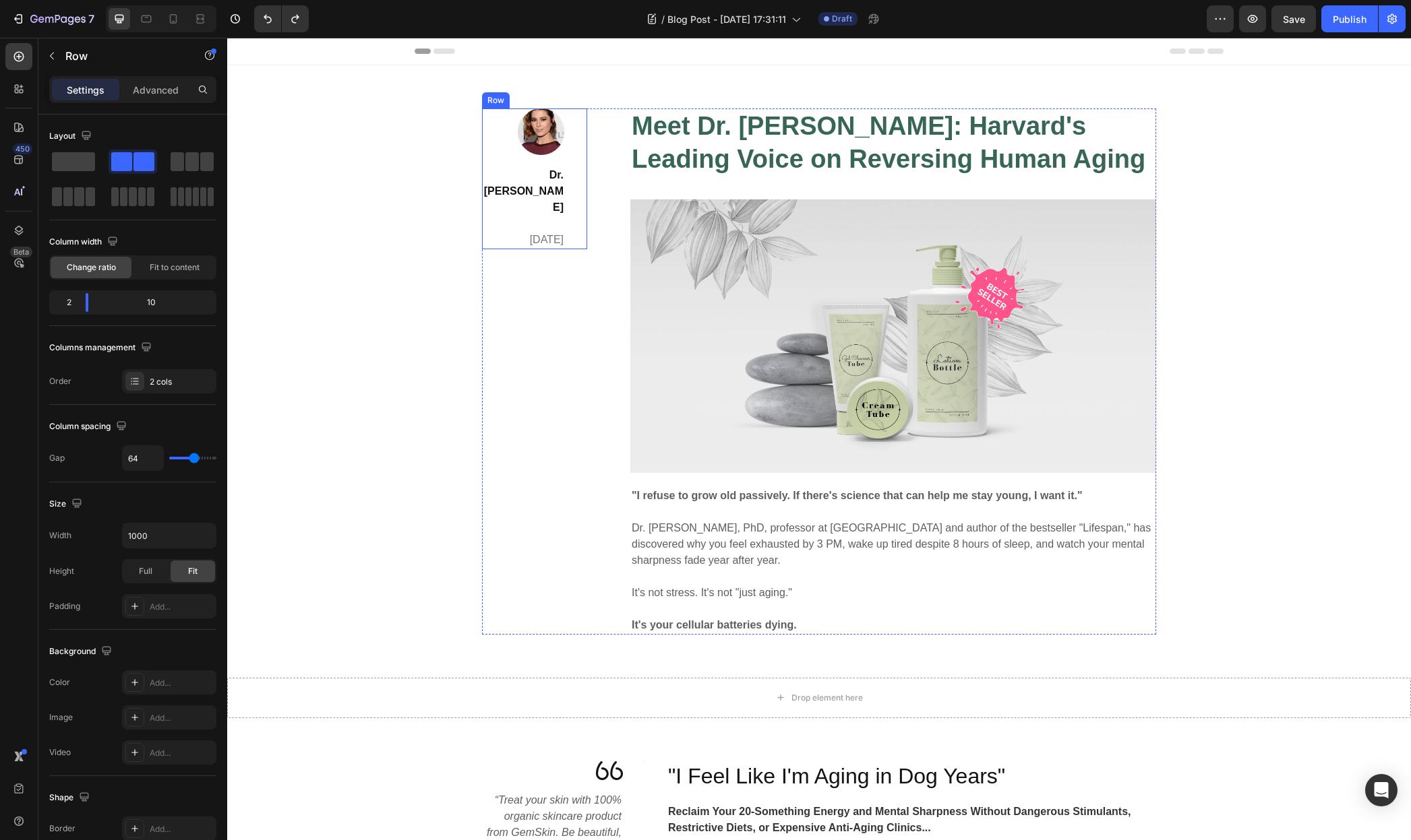
click at [570, 134] on div "Image Dr. David Sinclair April 29,2020 Text block Title Line Row" at bounding box center [534, 179] width 105 height 141
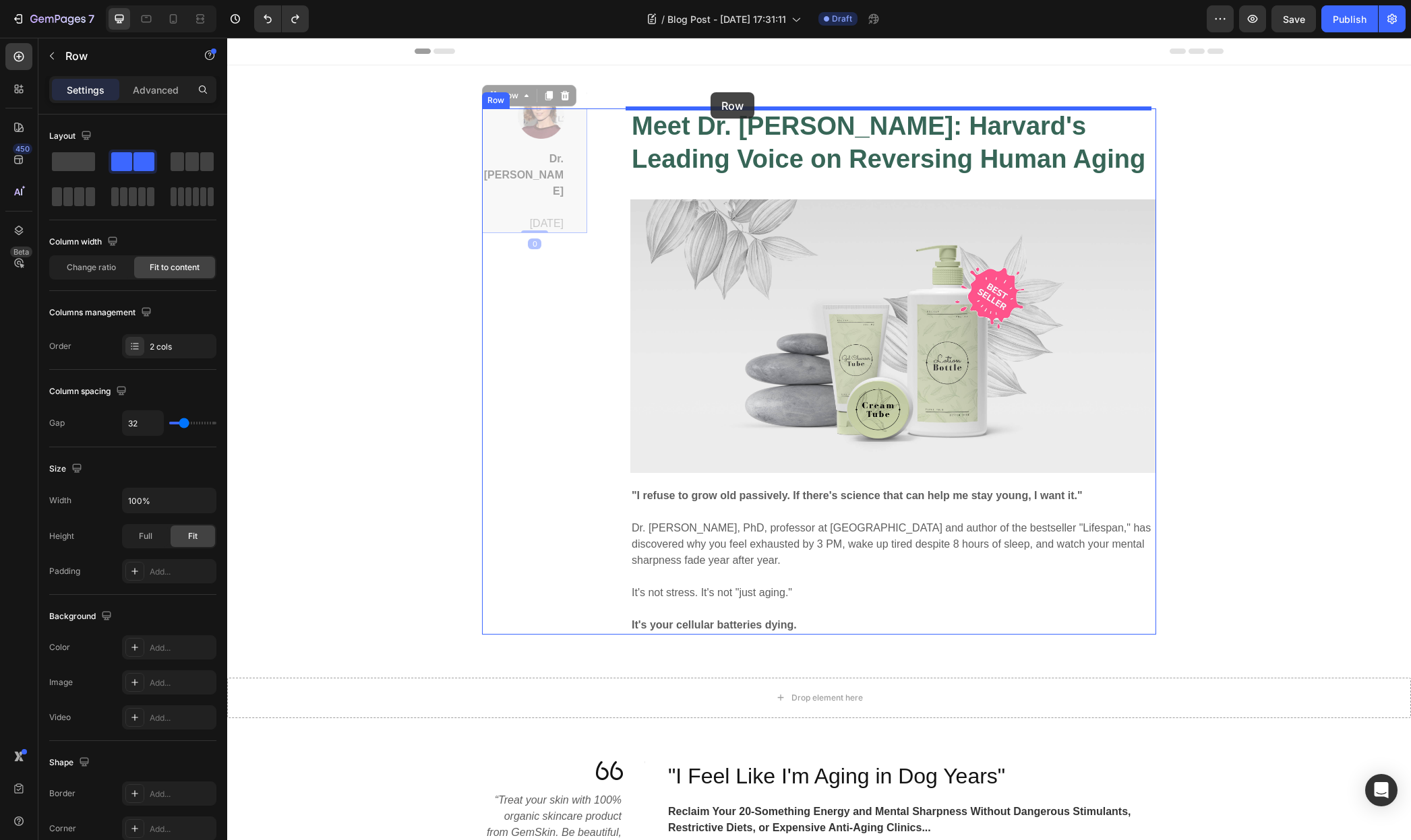
drag, startPoint x: 487, startPoint y: 97, endPoint x: 710, endPoint y: 93, distance: 223.0
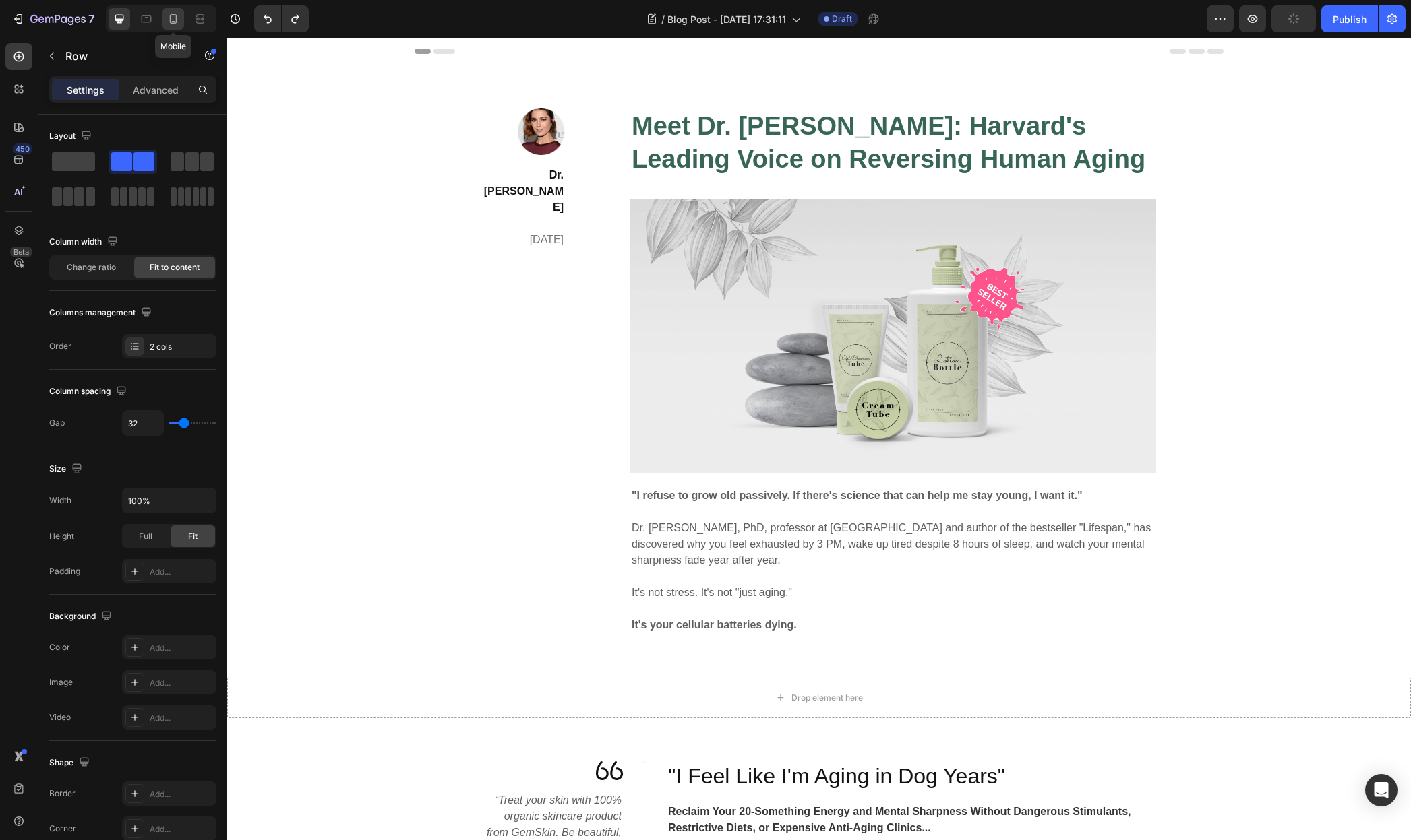
click at [179, 22] on icon at bounding box center [174, 19] width 14 height 14
type input "0"
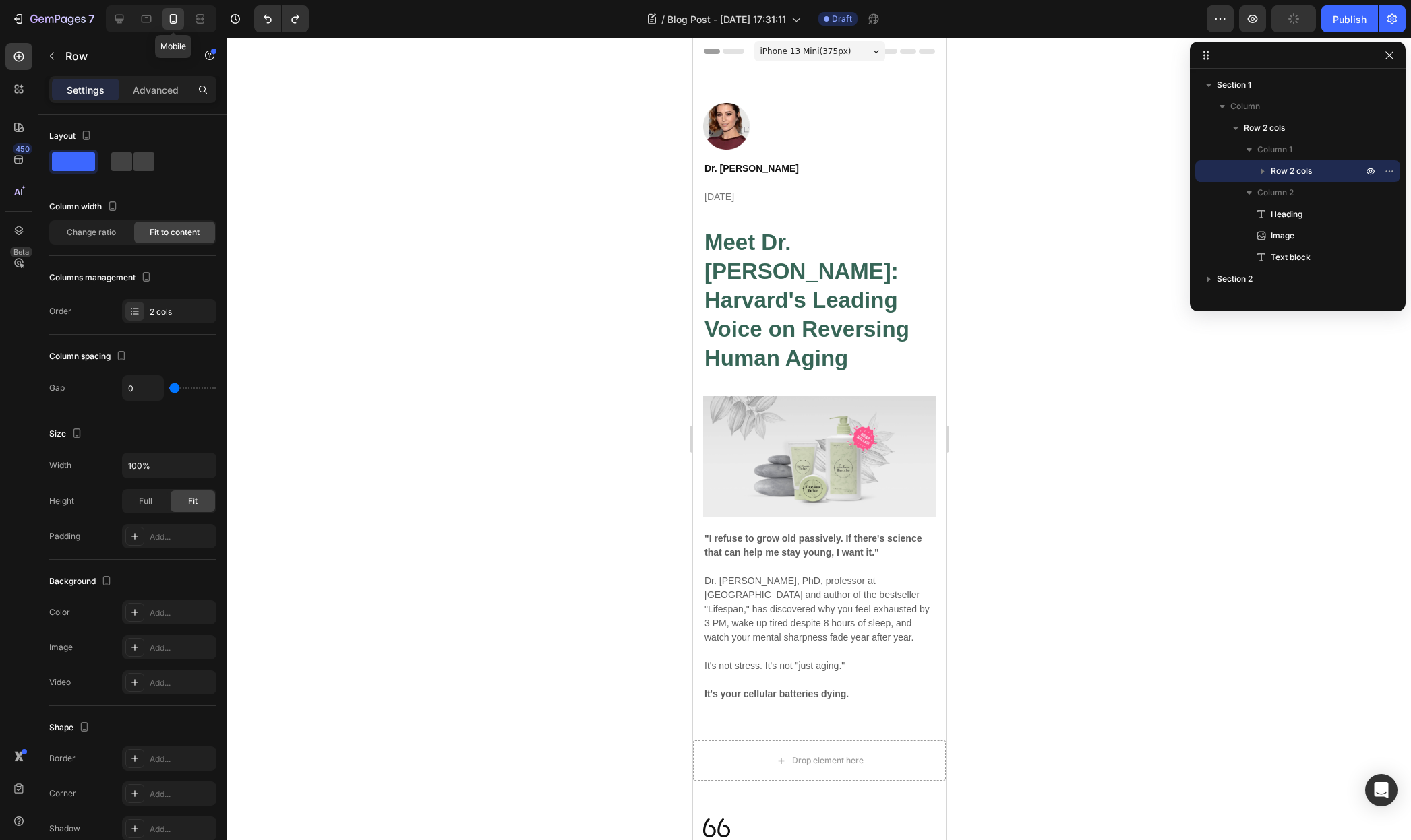
scroll to position [18, 0]
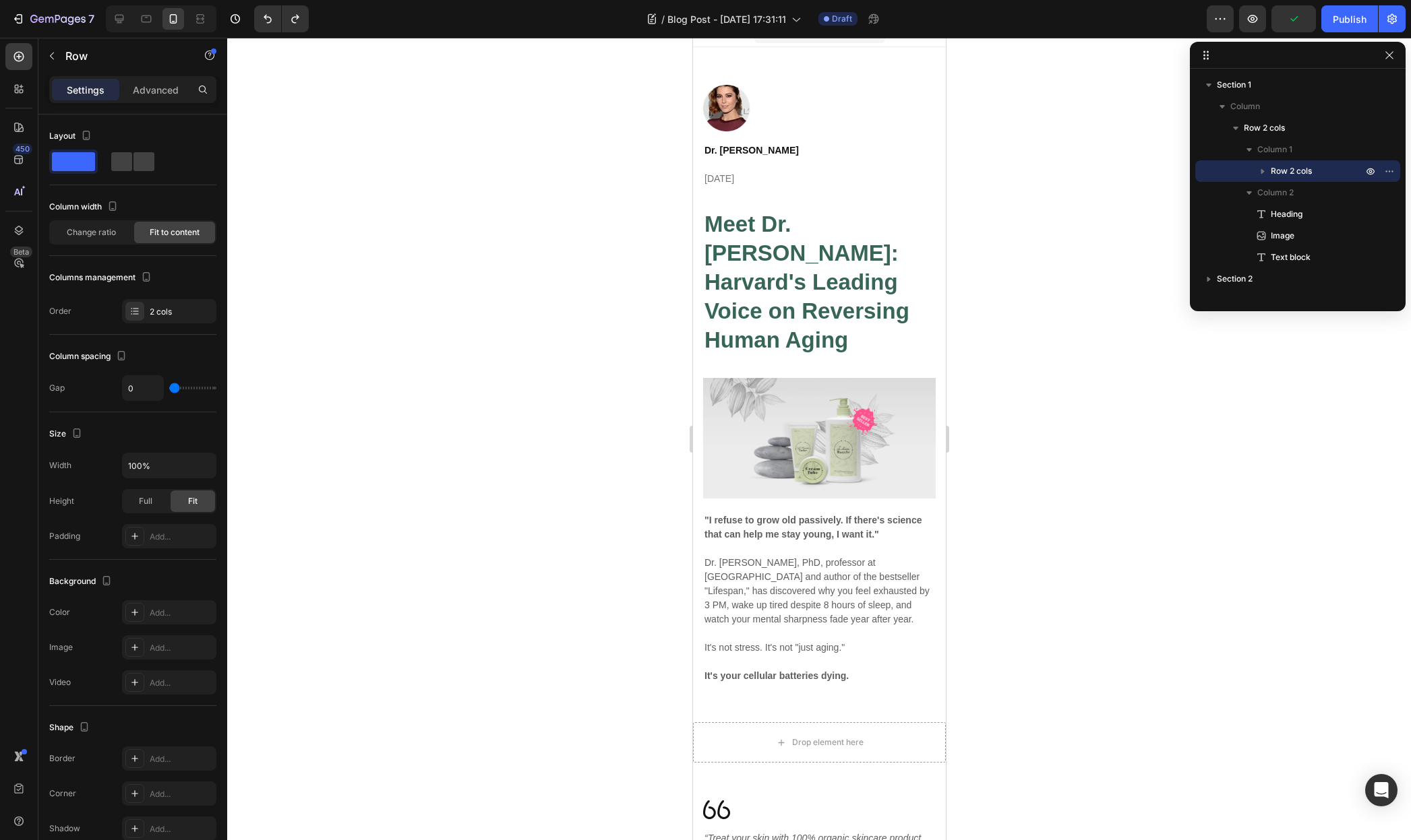
click at [825, 133] on div "Image Dr. David Sinclair April 29,2020 Text block Title Line Row" at bounding box center [818, 136] width 233 height 103
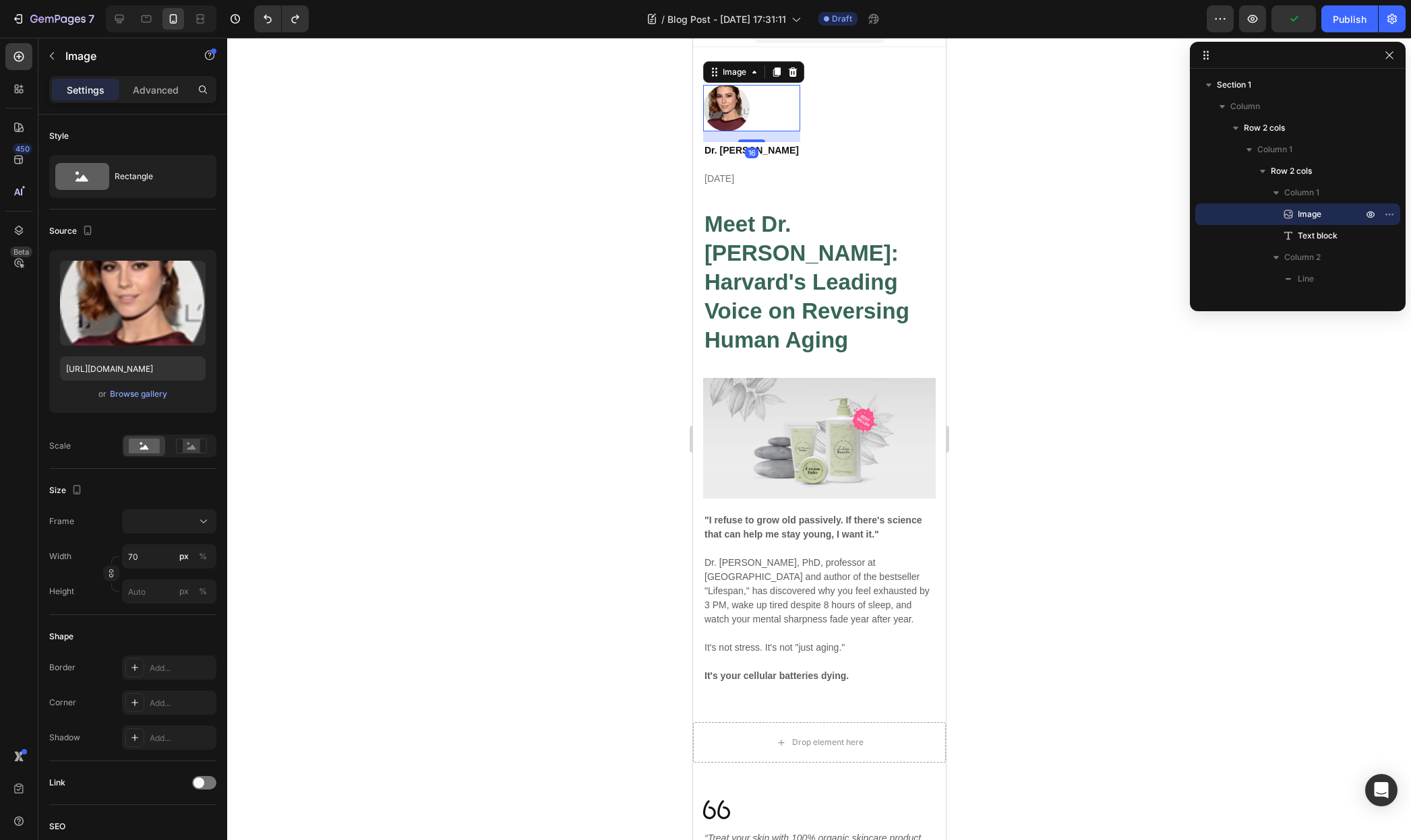
click at [767, 111] on div at bounding box center [750, 108] width 97 height 47
click at [788, 174] on div "Image 16 Dr. David Sinclair April 29,2020 Text block Title Line Row" at bounding box center [818, 136] width 233 height 103
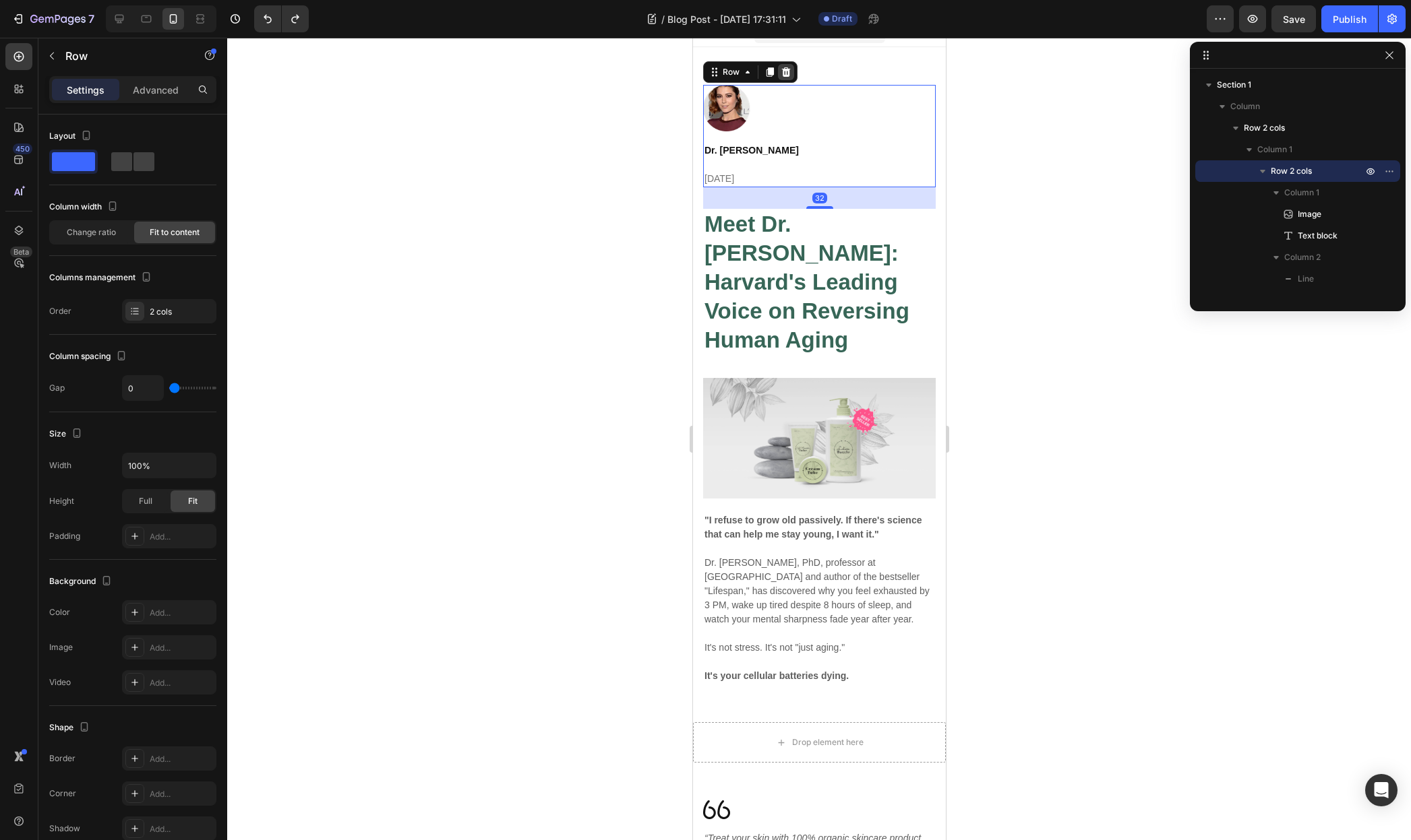
click at [786, 74] on icon at bounding box center [785, 72] width 11 height 11
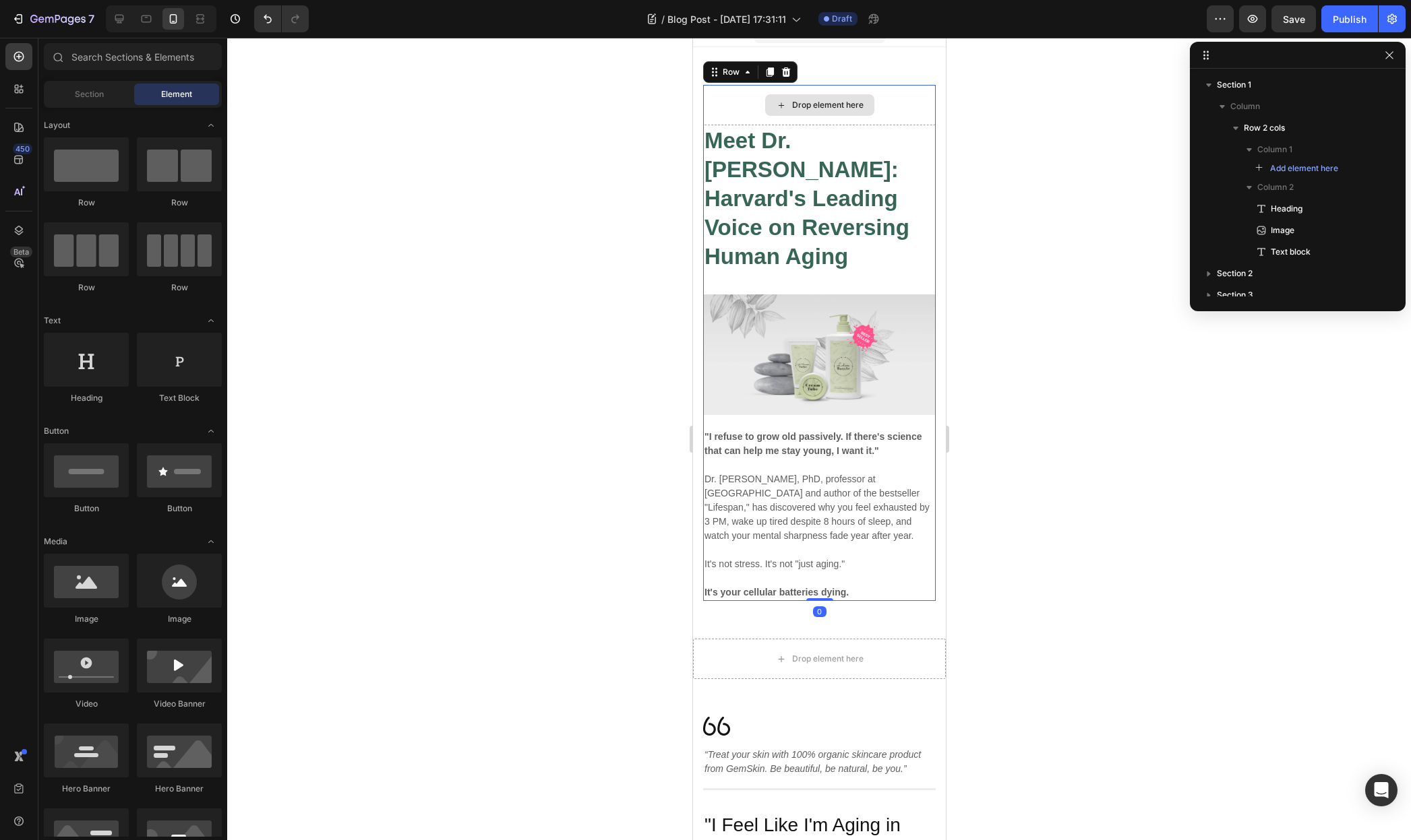
click at [734, 100] on div "Drop element here" at bounding box center [818, 105] width 233 height 41
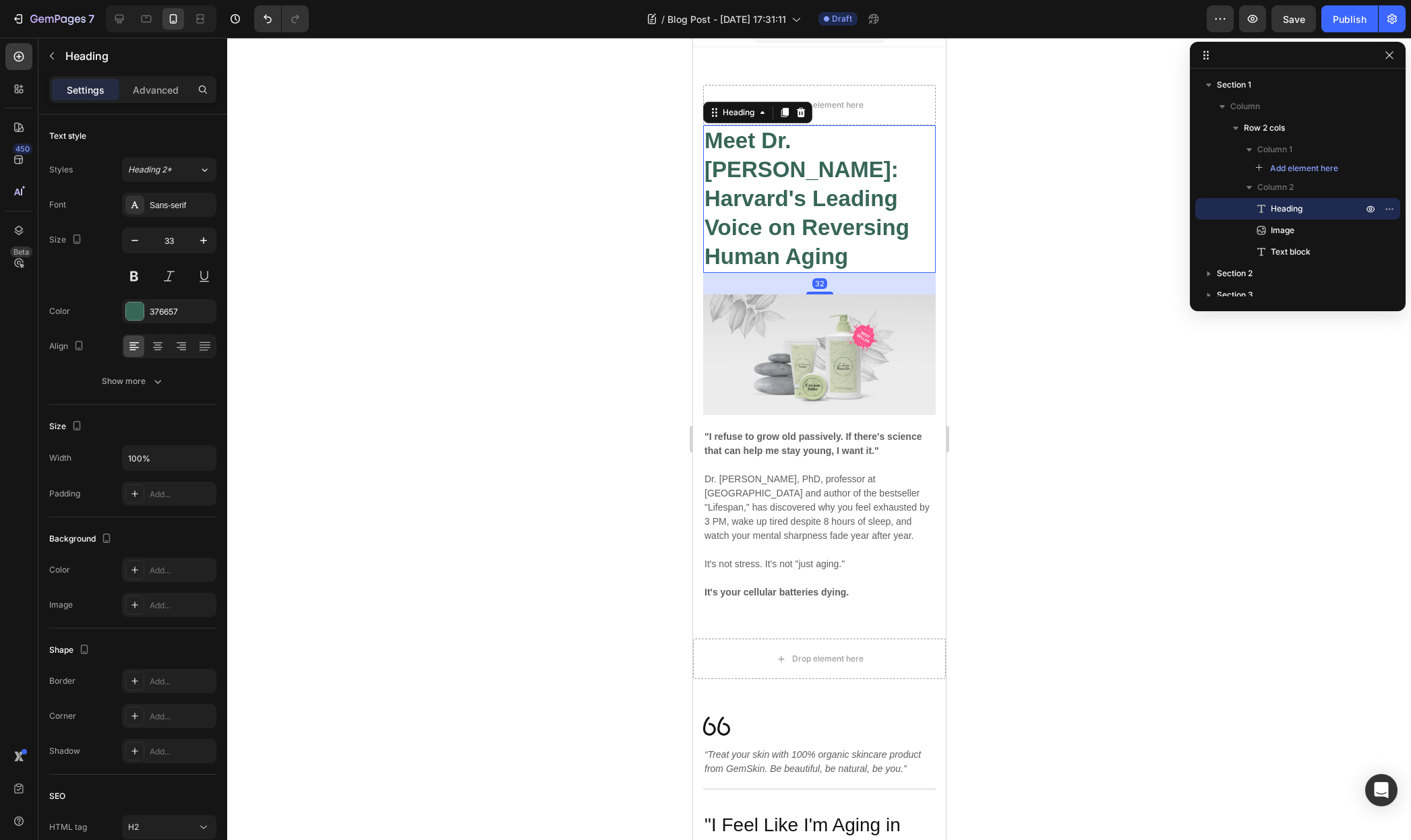
click at [903, 133] on h2 "Meet Dr. [PERSON_NAME]: Harvard's Leading Voice on Reversing Human Aging" at bounding box center [818, 200] width 233 height 148
click at [167, 94] on p "Advanced" at bounding box center [156, 90] width 46 height 14
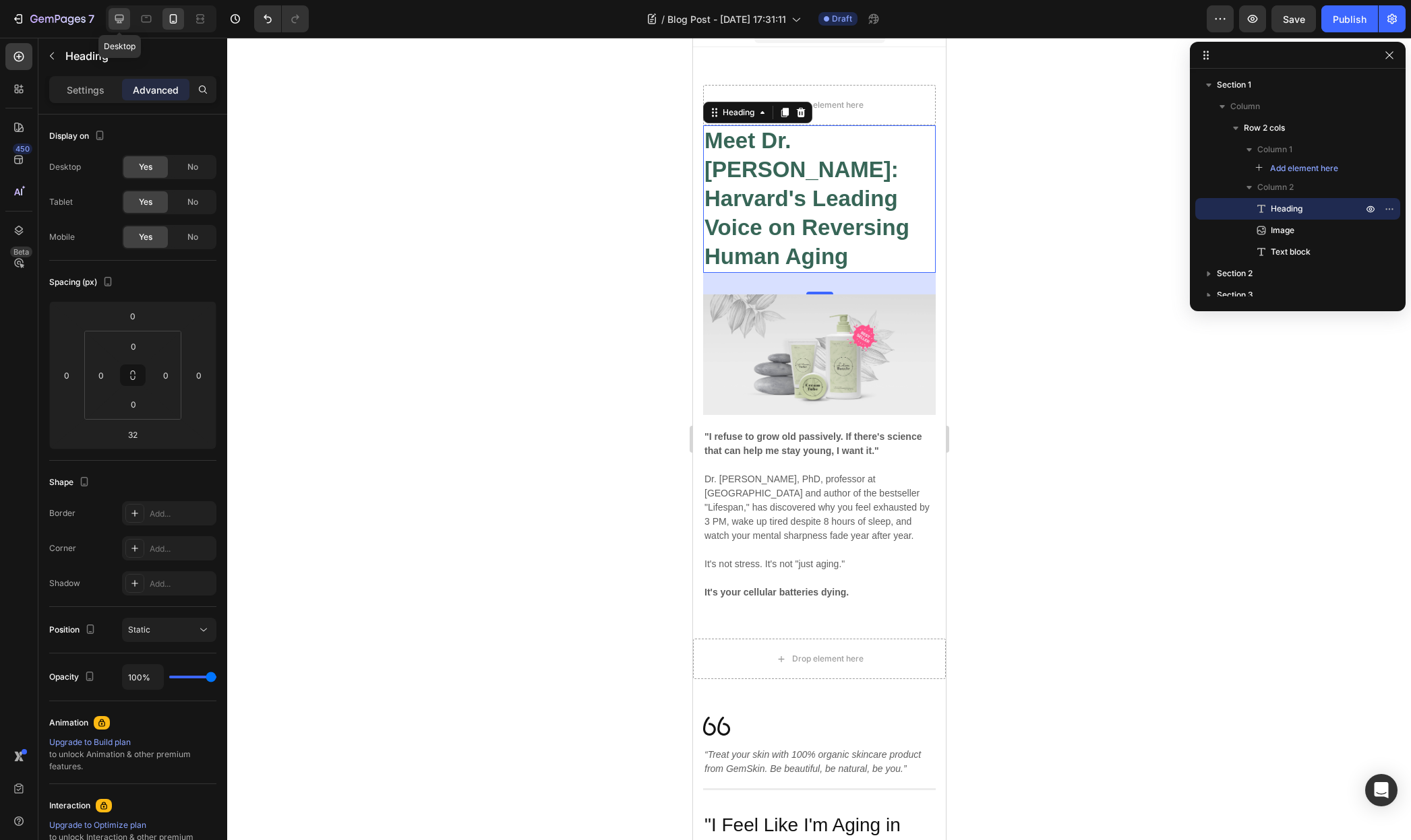
click at [123, 19] on icon at bounding box center [120, 19] width 9 height 9
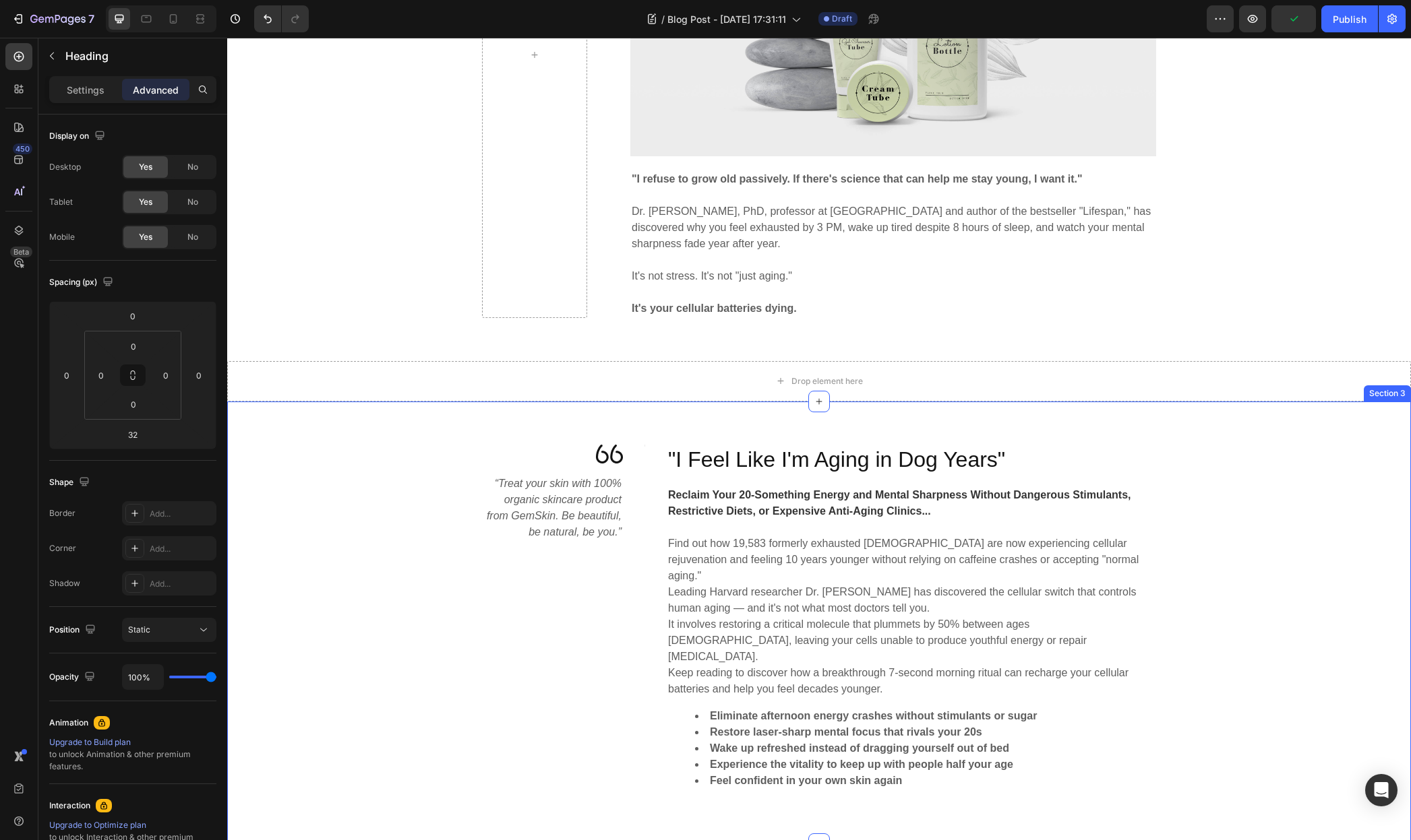
scroll to position [317, 0]
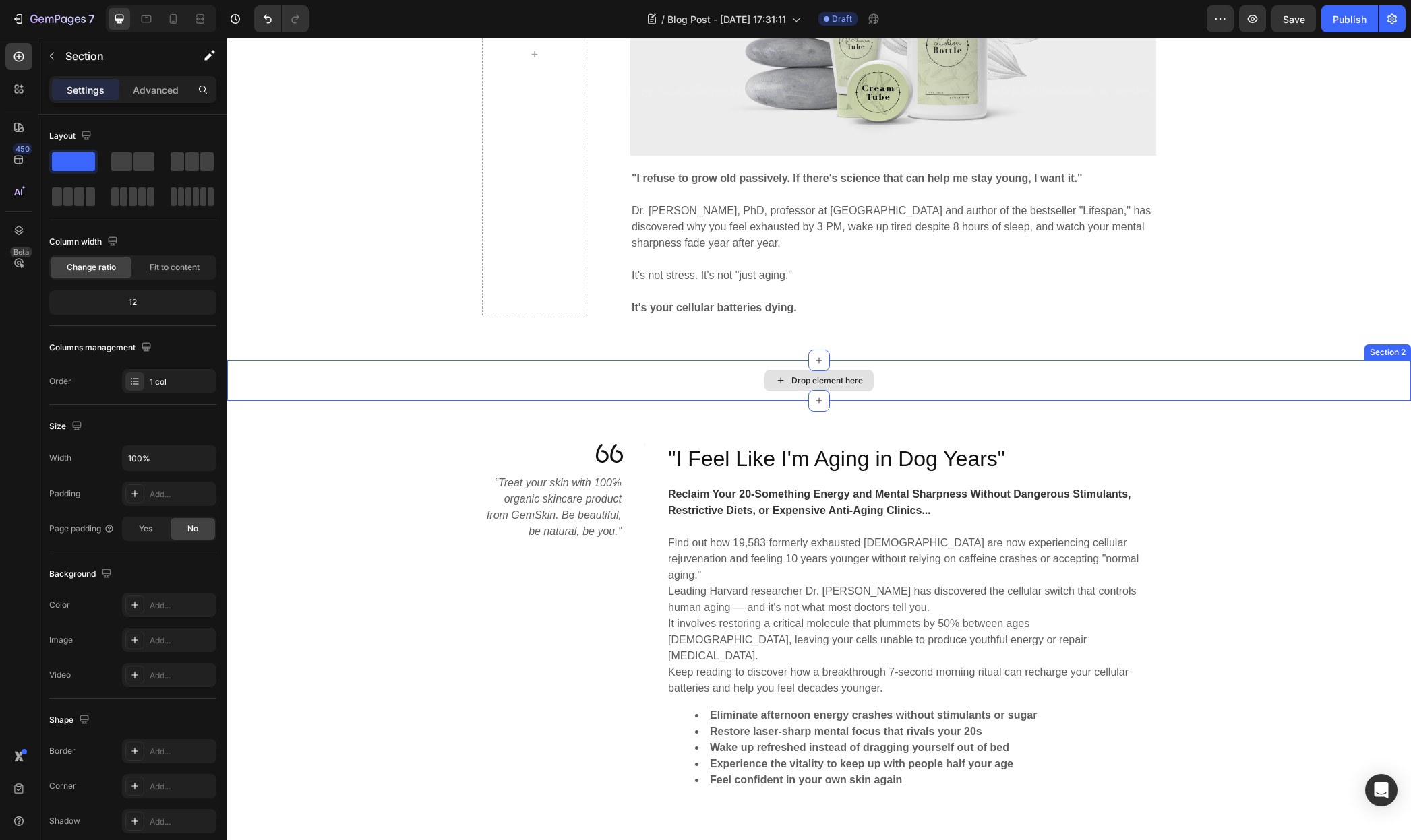
click at [560, 379] on div "Drop element here" at bounding box center [819, 380] width 1183 height 41
click at [1397, 346] on div at bounding box center [1399, 347] width 16 height 16
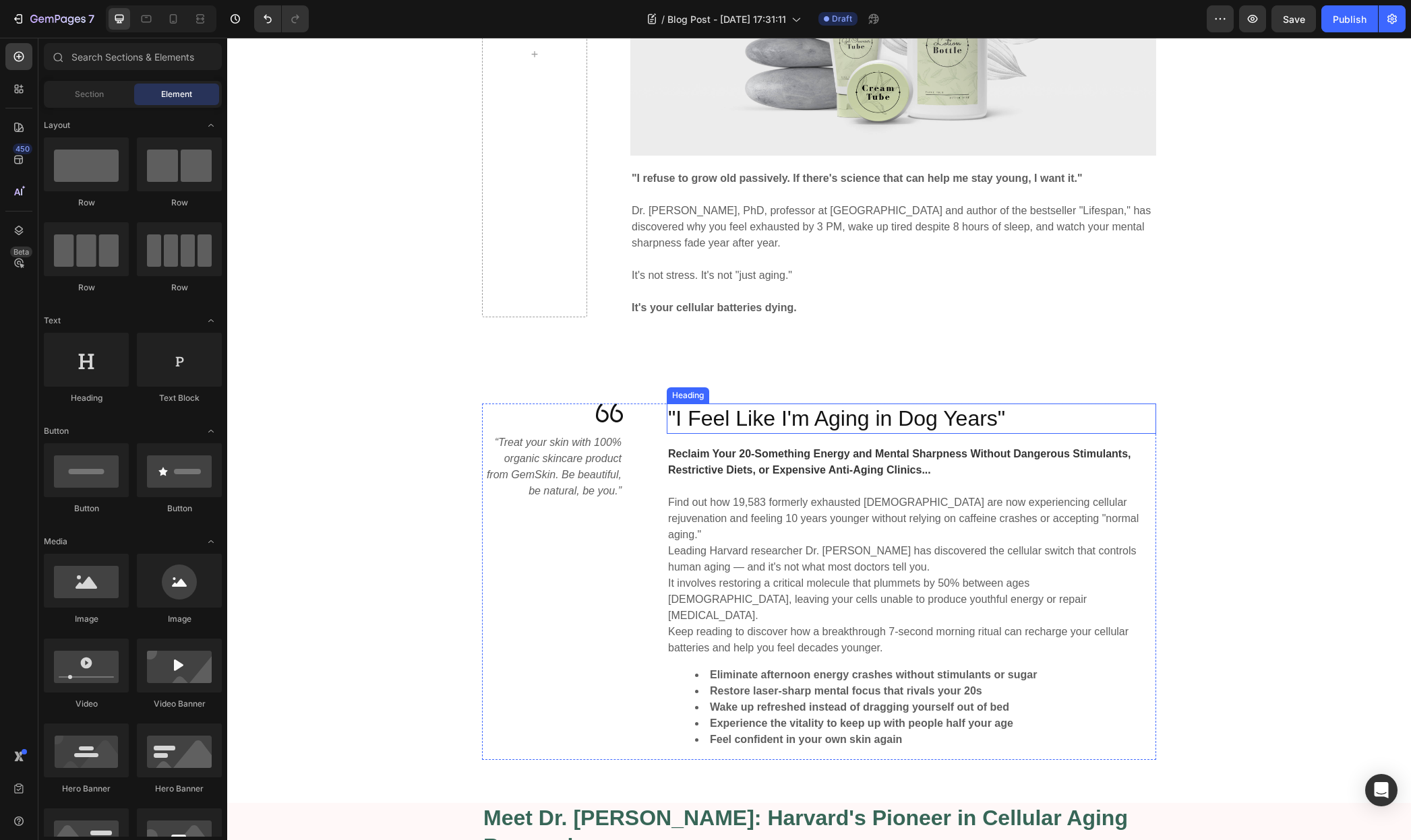
click at [718, 416] on h2 ""I Feel Like I'm Aging in Dog Years"" at bounding box center [911, 419] width 489 height 31
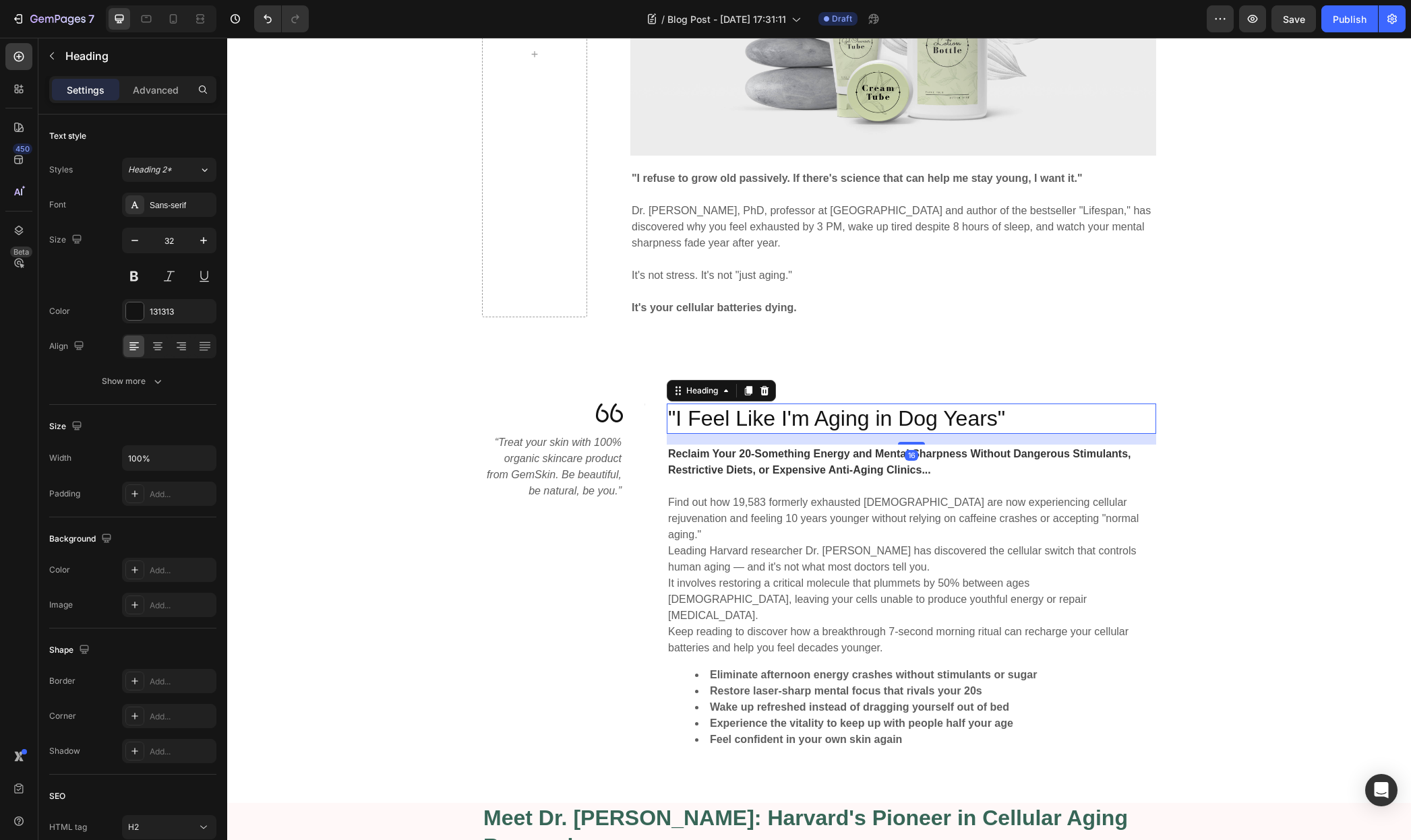
click at [718, 416] on h2 ""I Feel Like I'm Aging in Dog Years"" at bounding box center [911, 419] width 489 height 31
click at [718, 416] on p ""I Feel Like I'm Aging in Dog Years"" at bounding box center [911, 419] width 487 height 28
click at [21, 61] on icon at bounding box center [19, 57] width 10 height 10
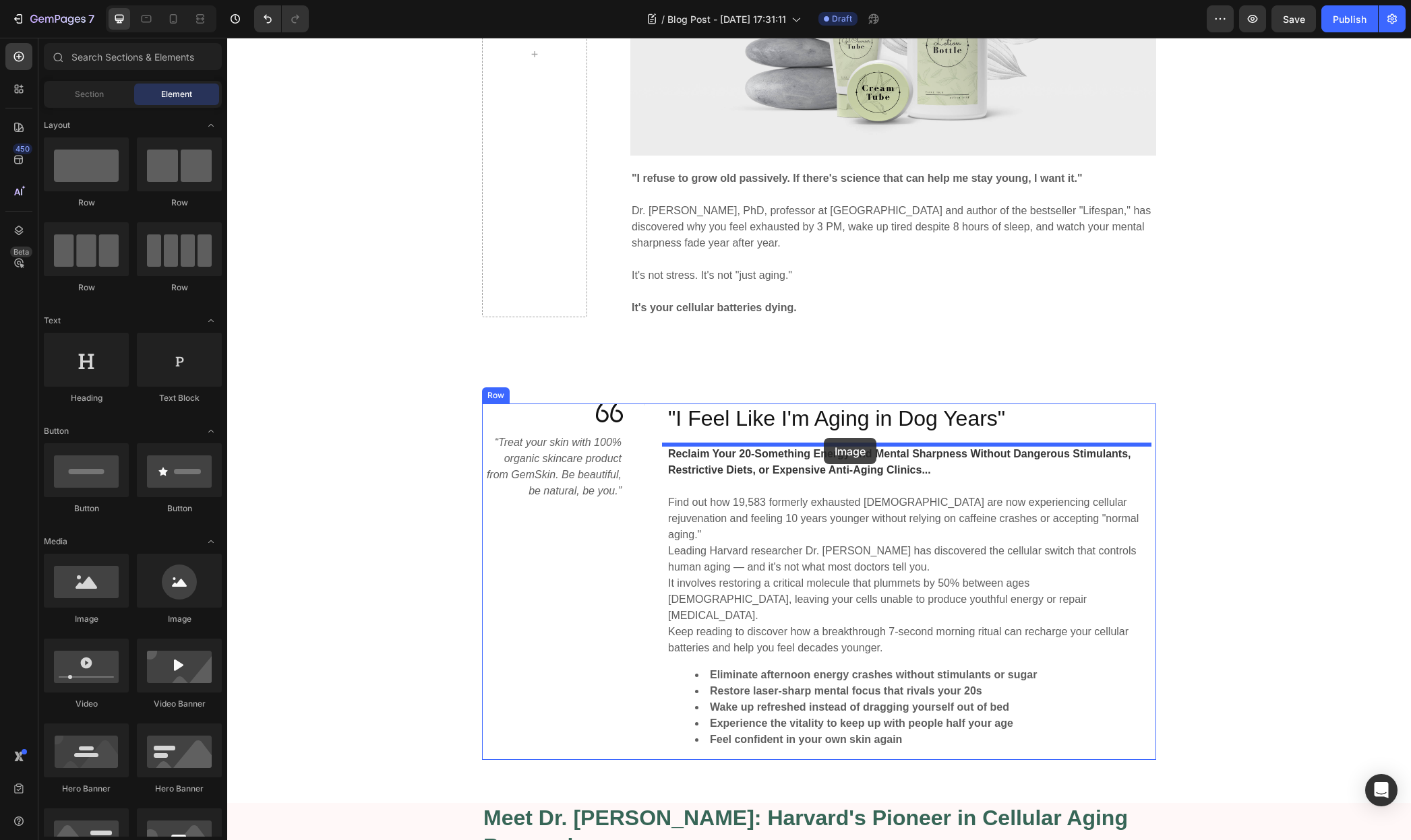
drag, startPoint x: 319, startPoint y: 622, endPoint x: 823, endPoint y: 438, distance: 536.5
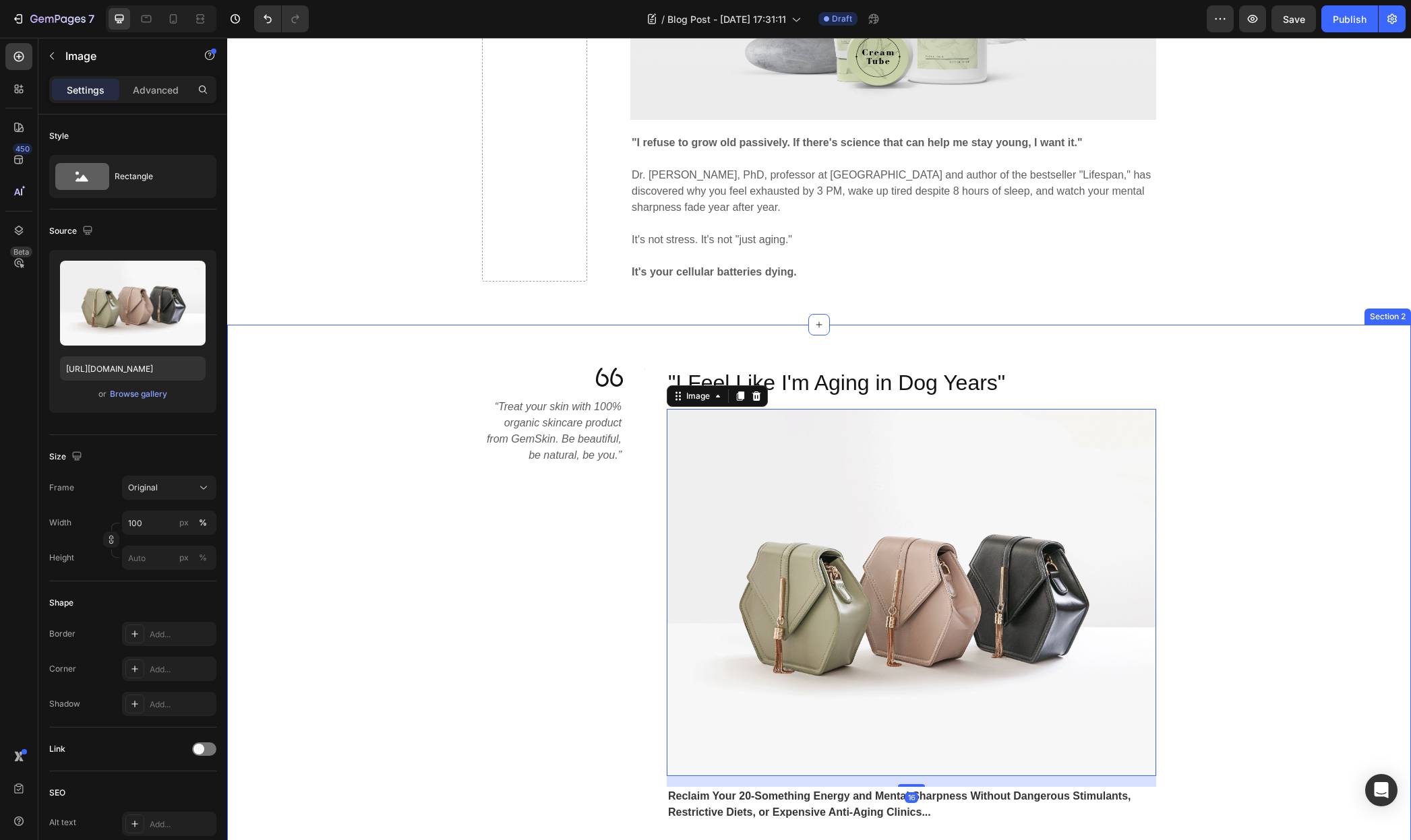
scroll to position [562, 0]
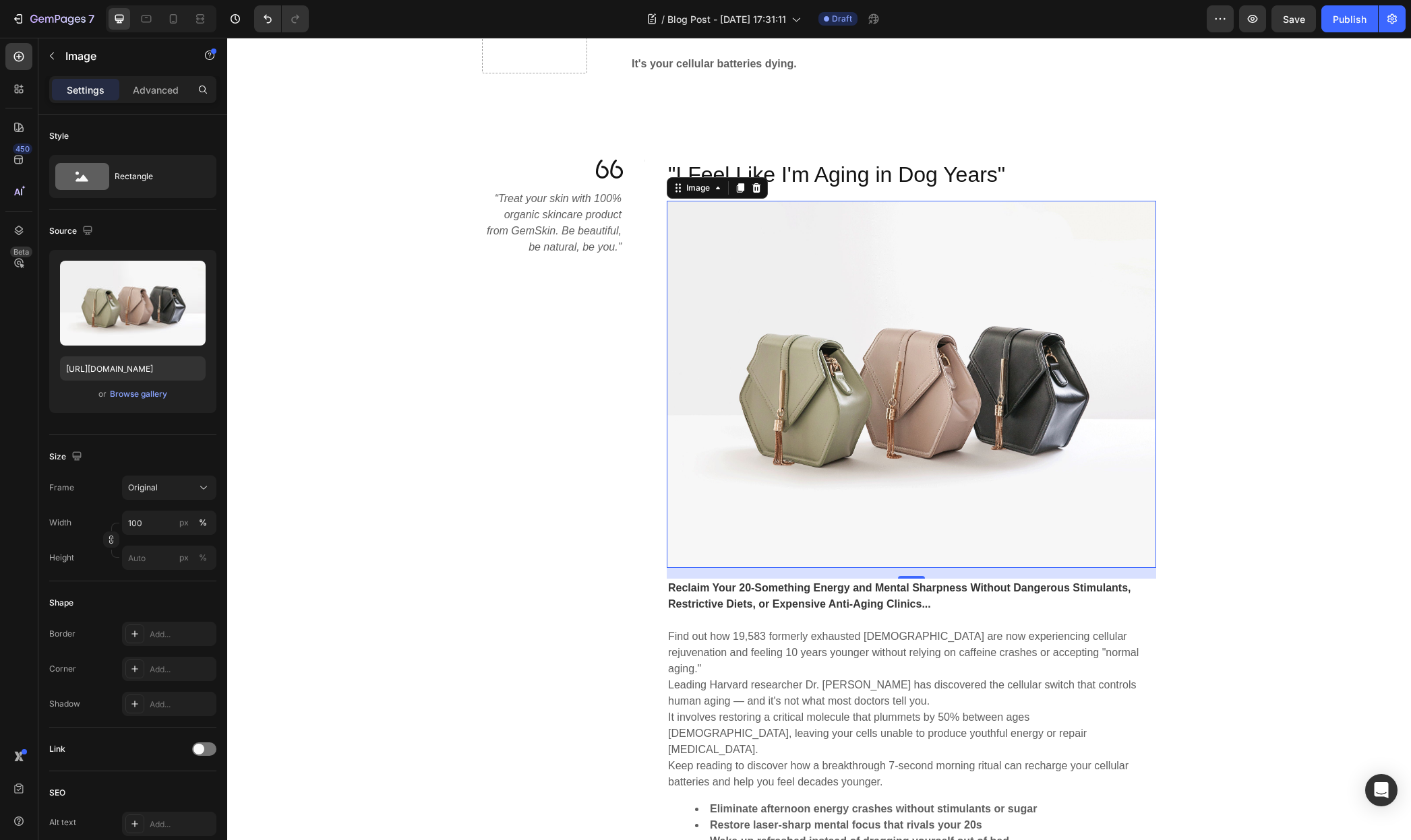
click at [757, 604] on strong "Reclaim Your 20-Something Energy and Mental Sharpness Without Dangerous Stimula…" at bounding box center [899, 597] width 463 height 28
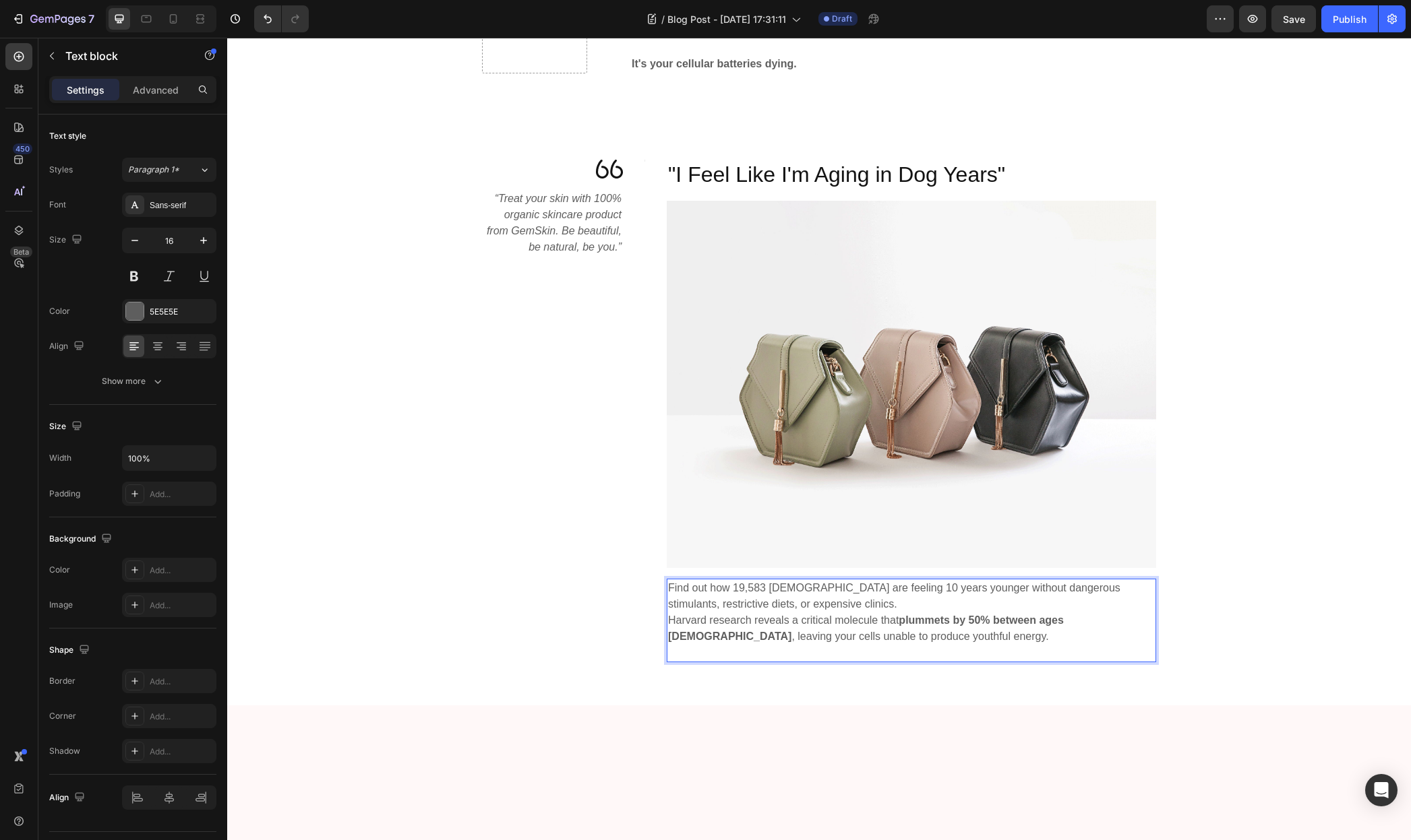
click at [852, 606] on p "Find out how 19,583 [DEMOGRAPHIC_DATA] are feeling 10 years younger without dan…" at bounding box center [911, 597] width 487 height 32
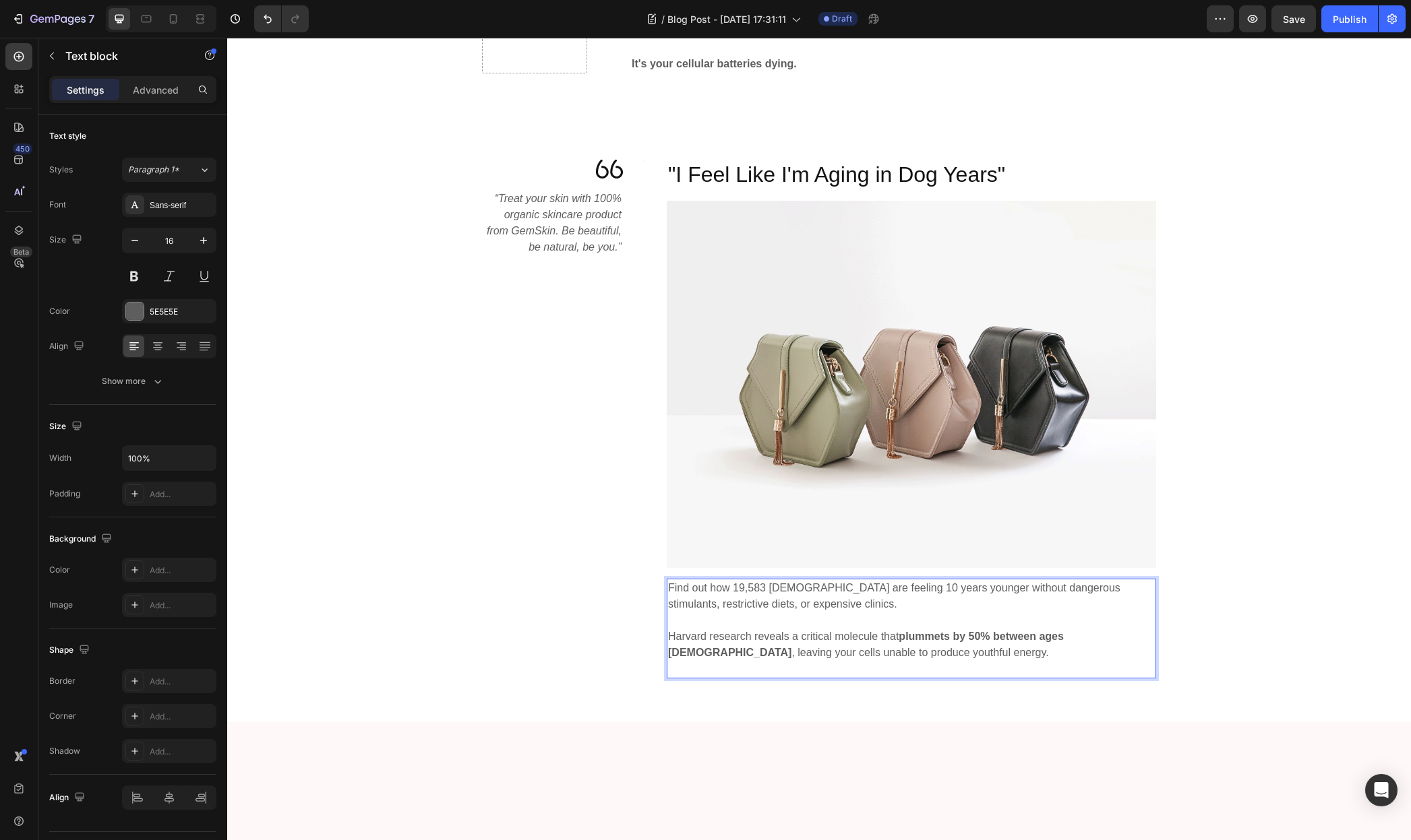
click at [819, 175] on p ""I Feel Like I'm Aging in Dog Years"" at bounding box center [911, 175] width 487 height 28
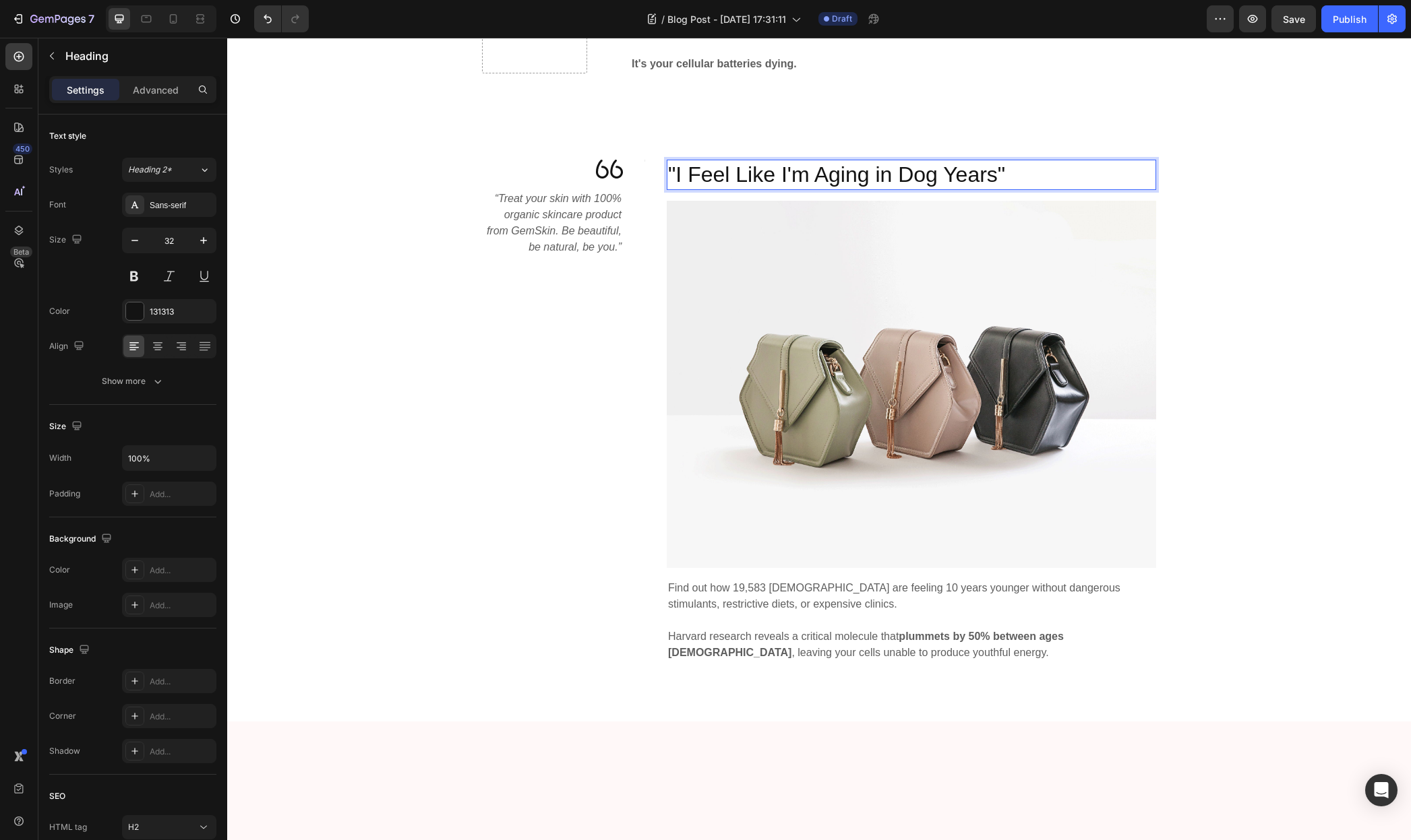
click at [819, 175] on p ""I Feel Like I'm Aging in Dog Years"" at bounding box center [911, 175] width 487 height 28
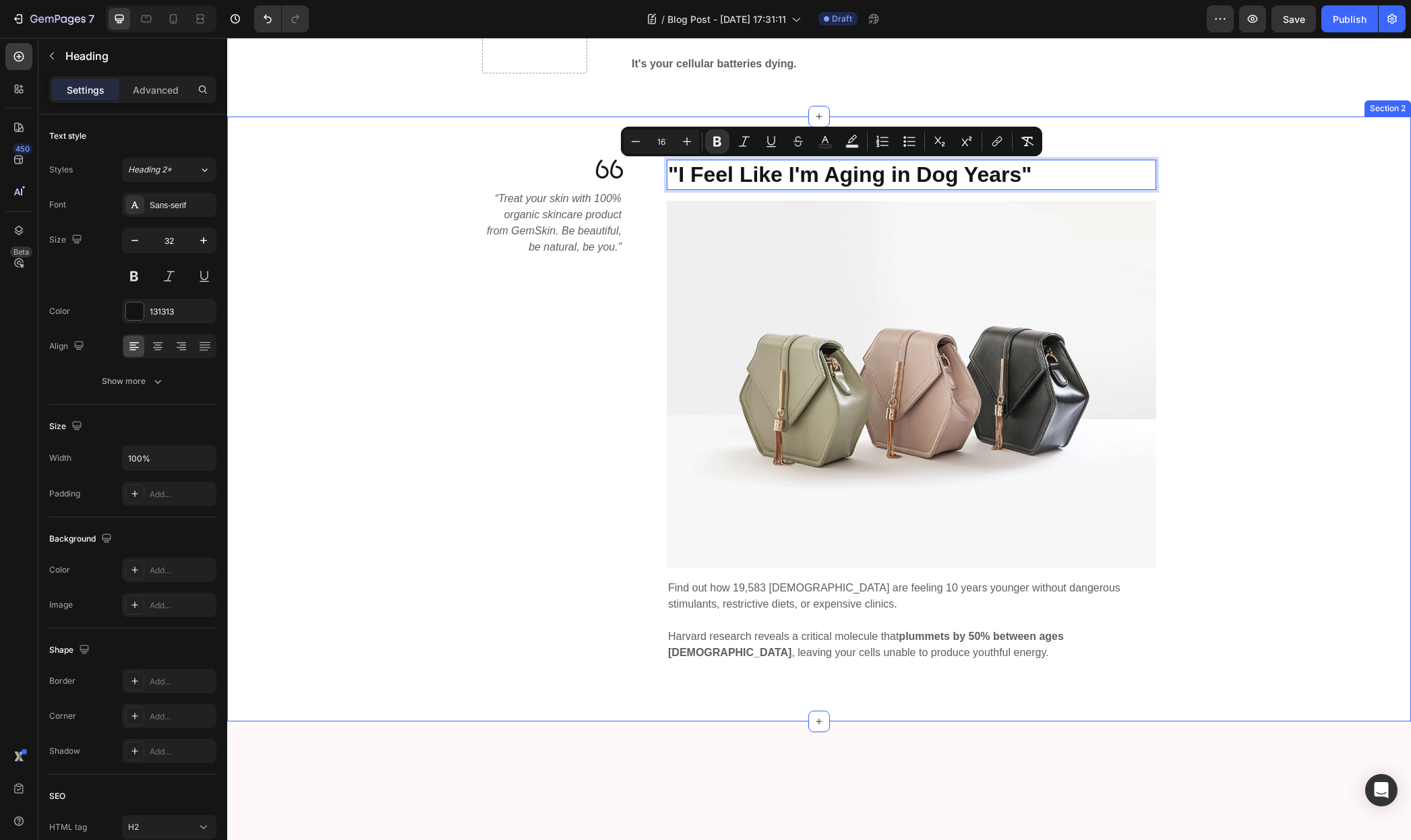
click at [1261, 325] on div "Image “Treat your skin with 100% organic skincare product from GemSkin. Be beau…" at bounding box center [819, 419] width 1164 height 519
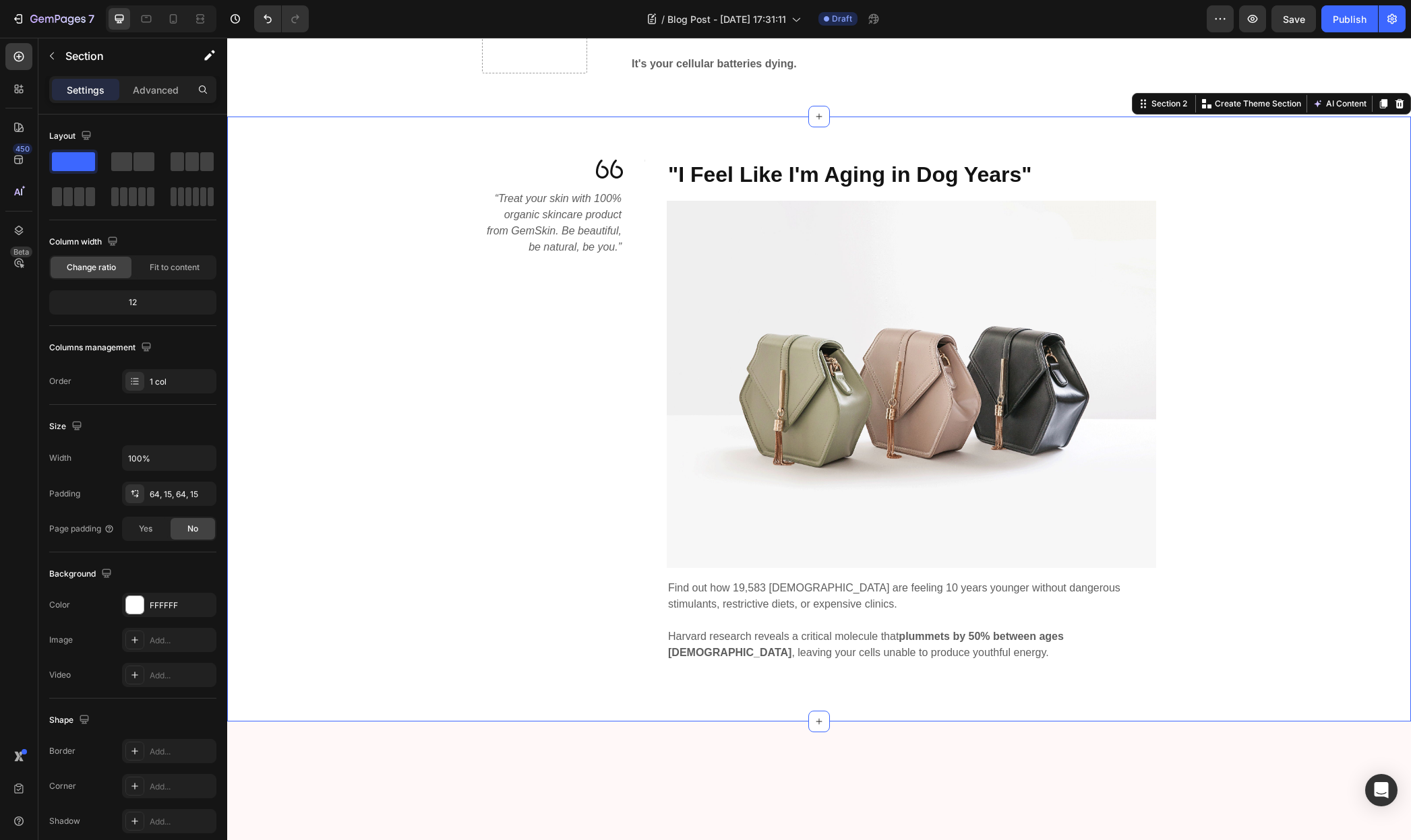
click at [350, 324] on div "Image “Treat your skin with 100% organic skincare product from GemSkin. Be beau…" at bounding box center [819, 419] width 1164 height 519
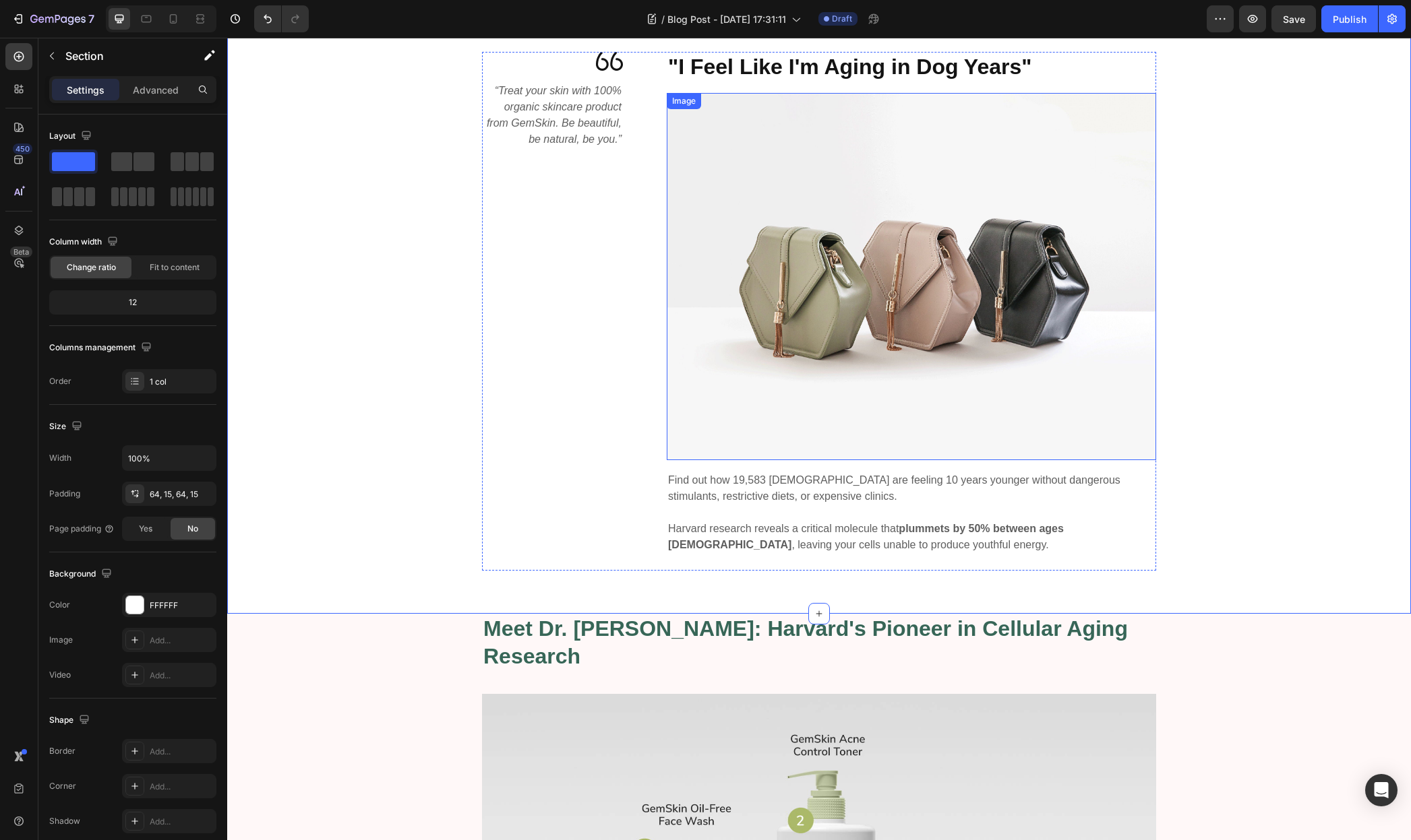
scroll to position [845, 0]
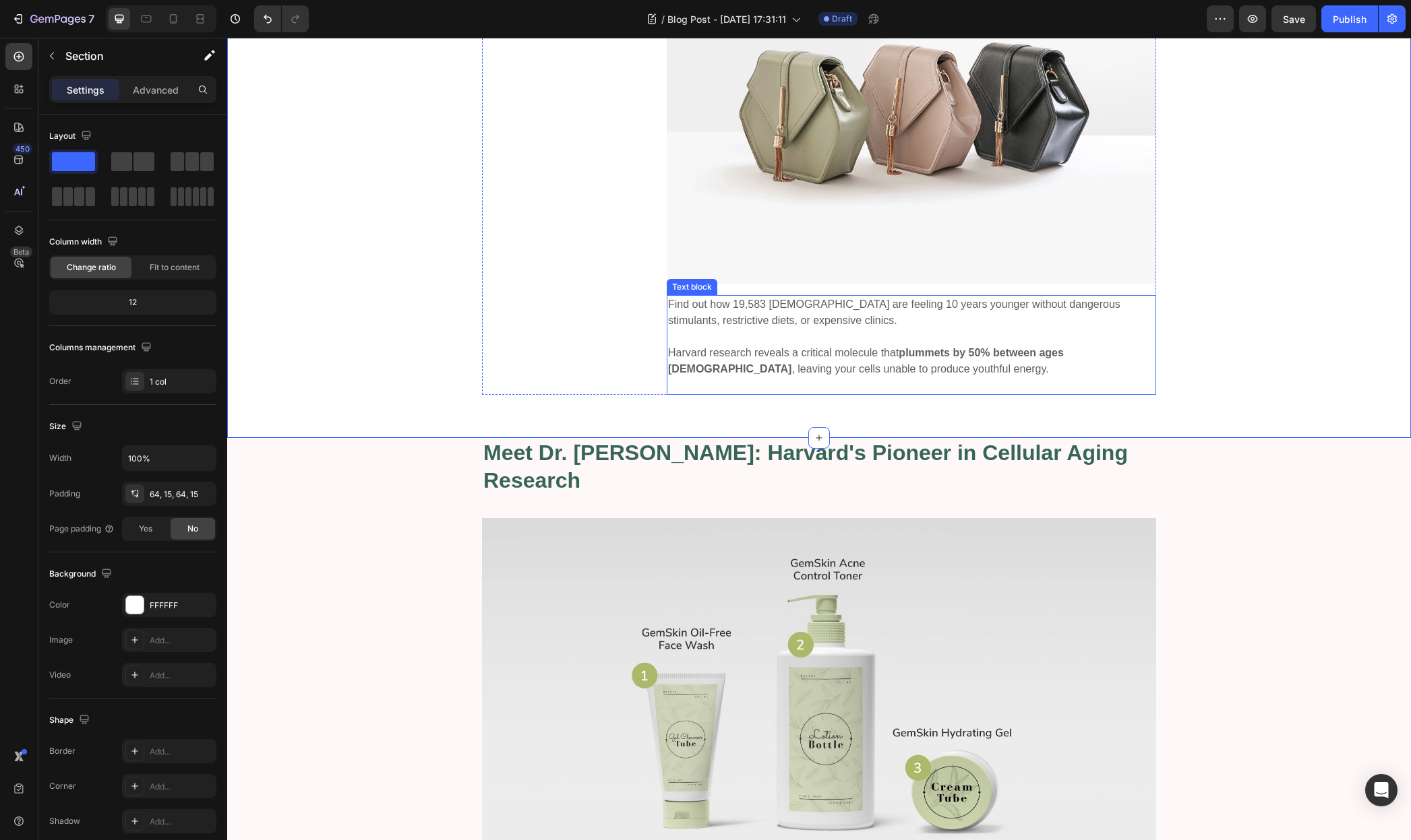
click at [850, 356] on p "Harvard research reveals a critical molecule that plummets by 50% between ages …" at bounding box center [911, 361] width 487 height 32
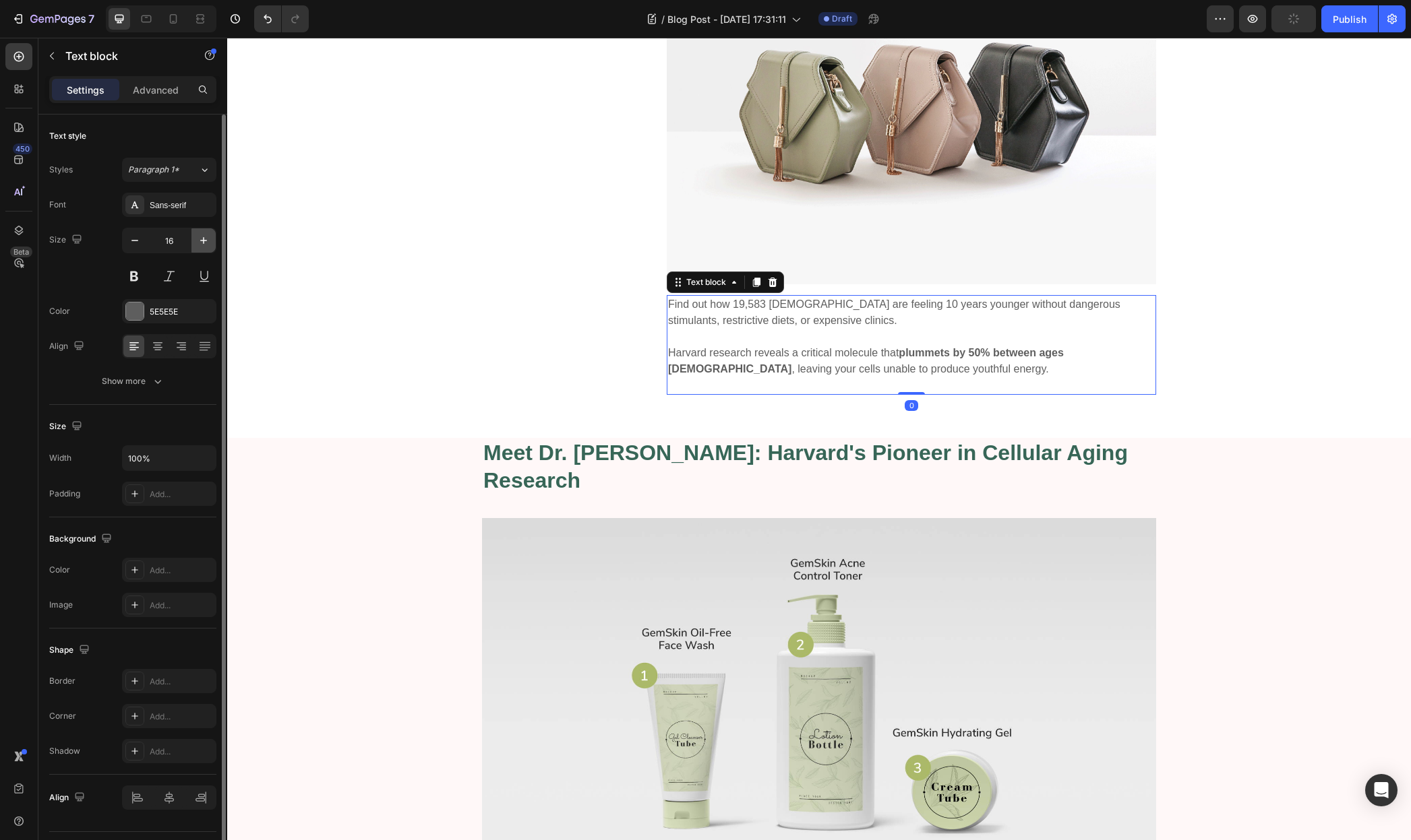
click at [197, 241] on icon "button" at bounding box center [204, 240] width 14 height 14
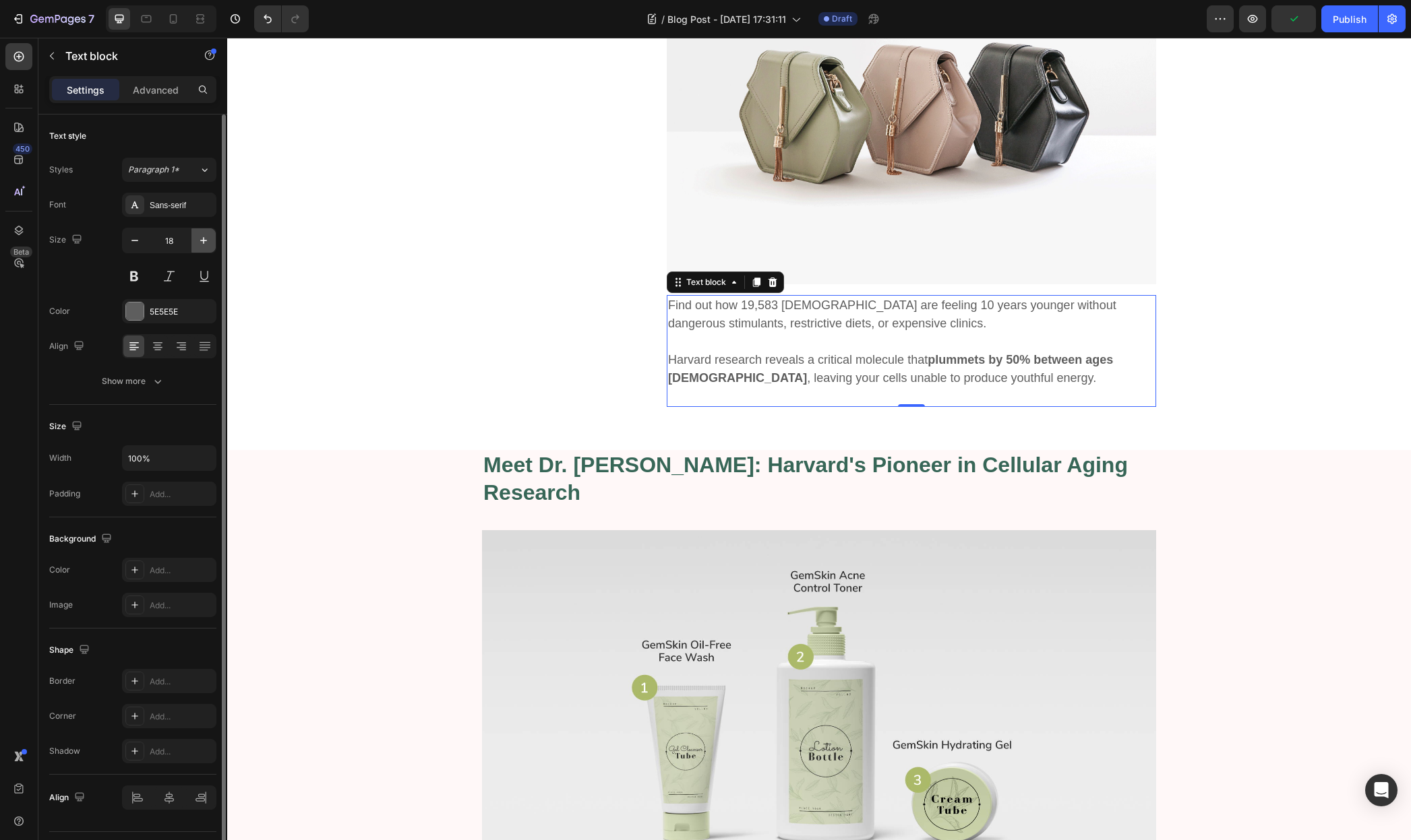
click at [197, 241] on icon "button" at bounding box center [204, 240] width 14 height 14
type input "19"
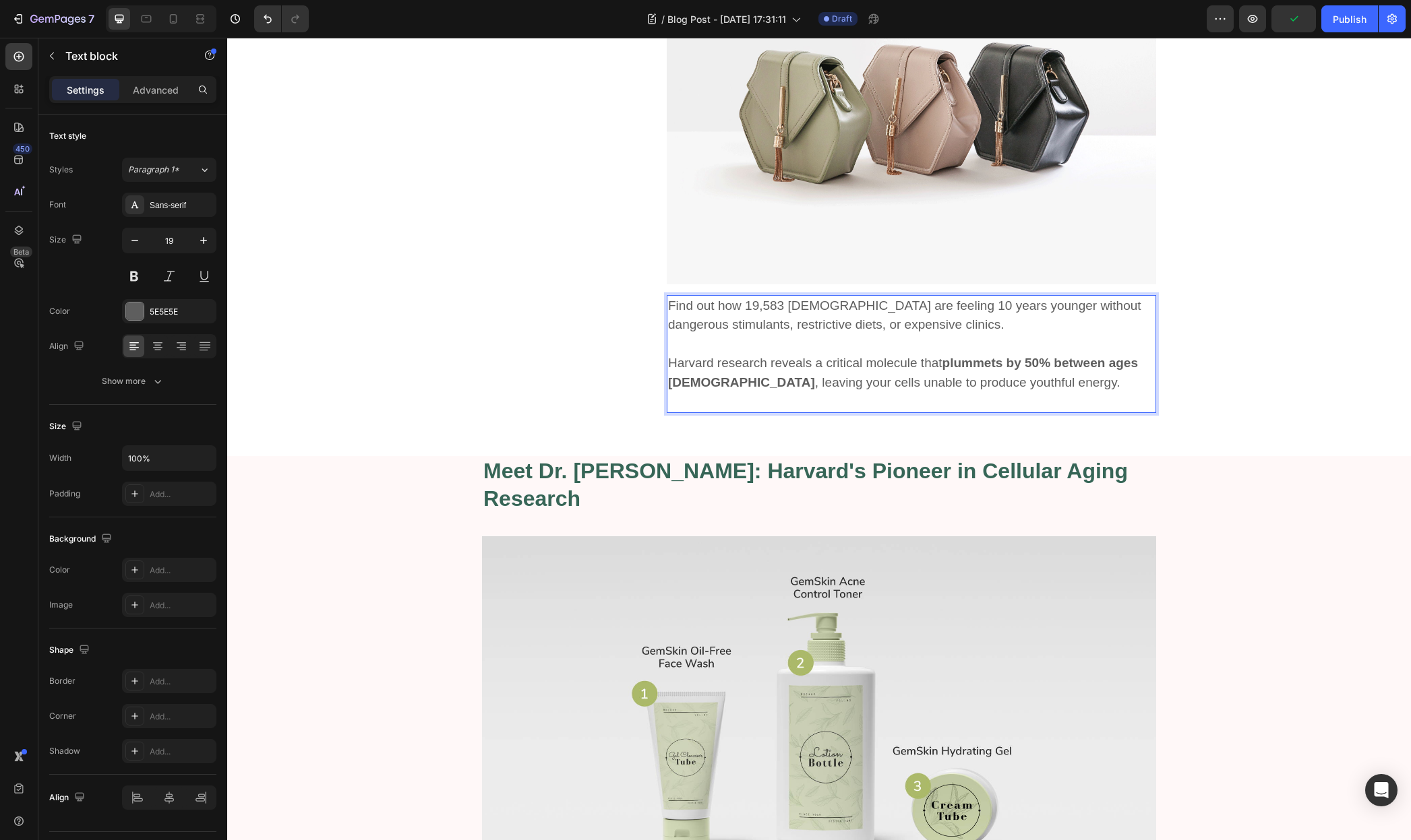
click at [863, 358] on p "Harvard research reveals a critical molecule that plummets by 50% between ages …" at bounding box center [911, 373] width 487 height 39
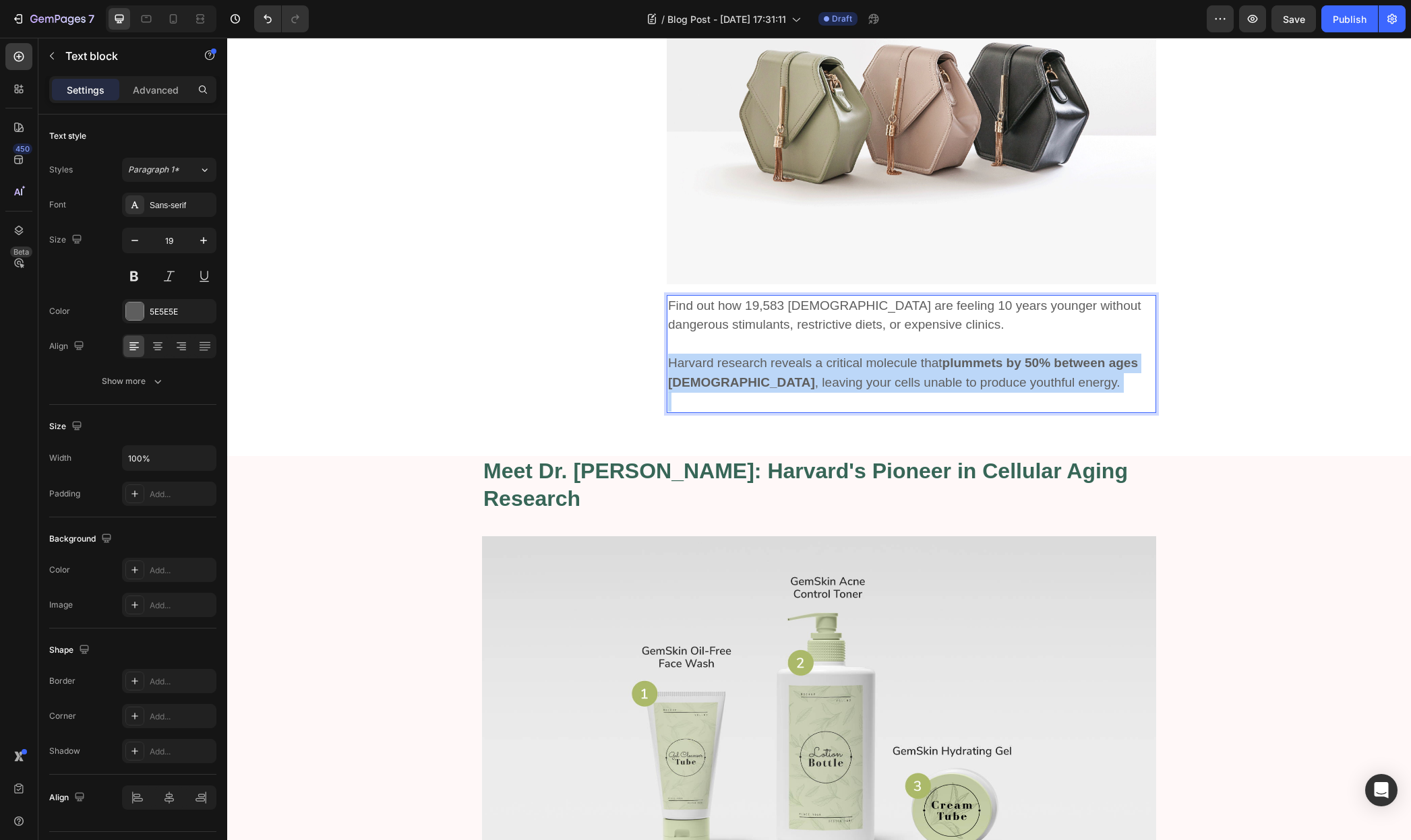
click at [863, 358] on p "Harvard research reveals a critical molecule that plummets by 50% between ages …" at bounding box center [911, 373] width 487 height 39
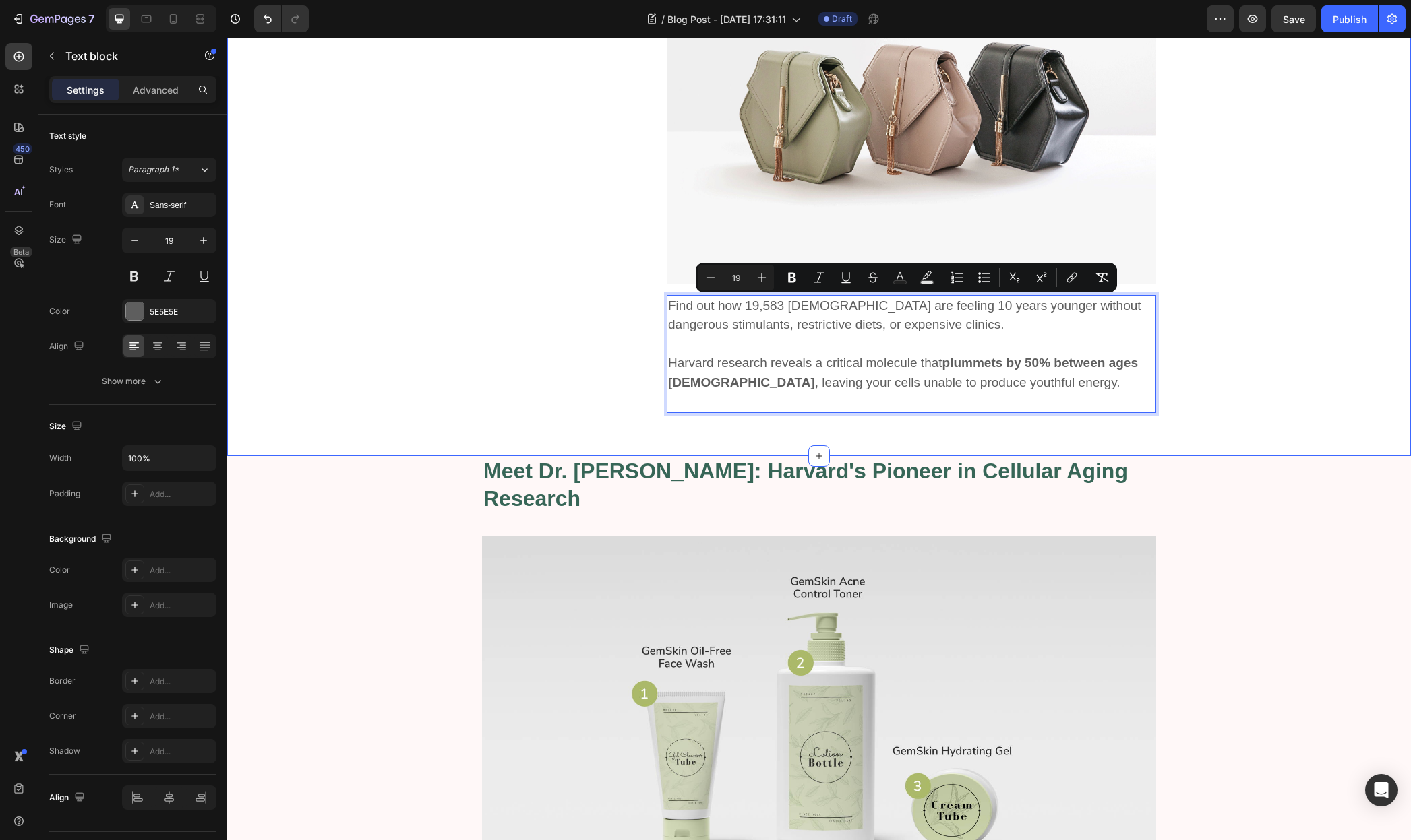
click at [429, 311] on div "Image “Treat your skin with 100% organic skincare product from GemSkin. Be beau…" at bounding box center [819, 145] width 1164 height 537
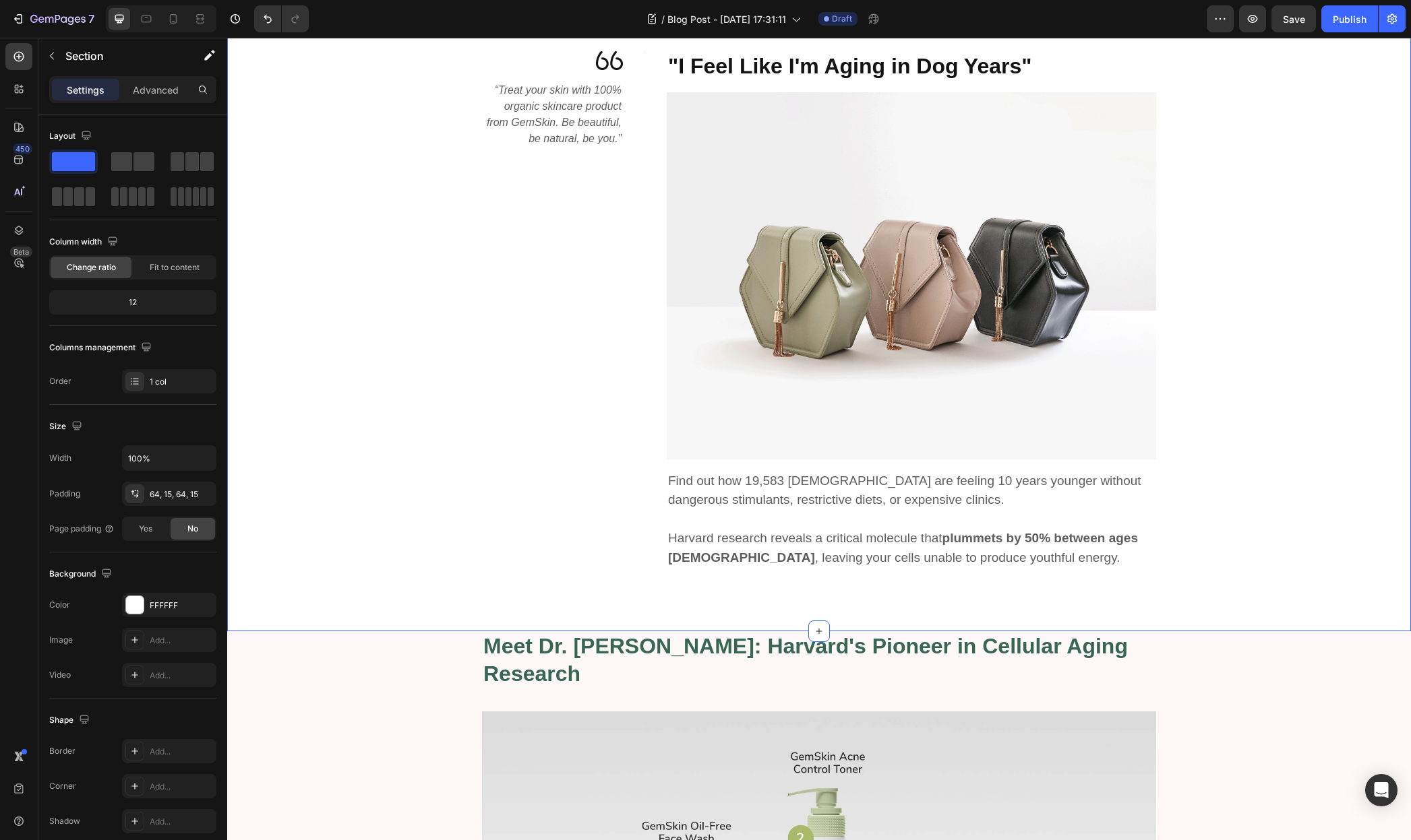
scroll to position [649, 0]
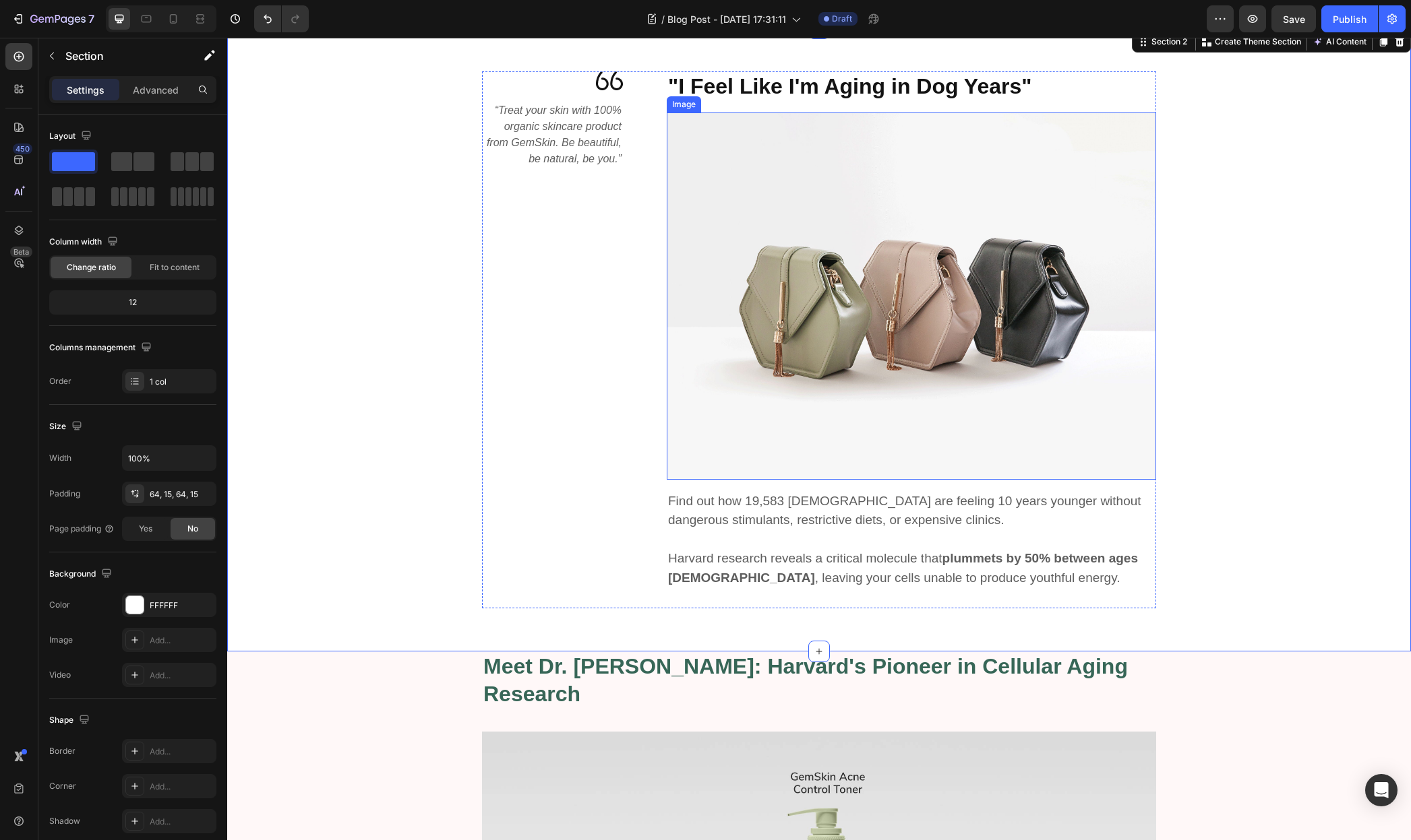
click at [957, 244] on img at bounding box center [911, 296] width 489 height 367
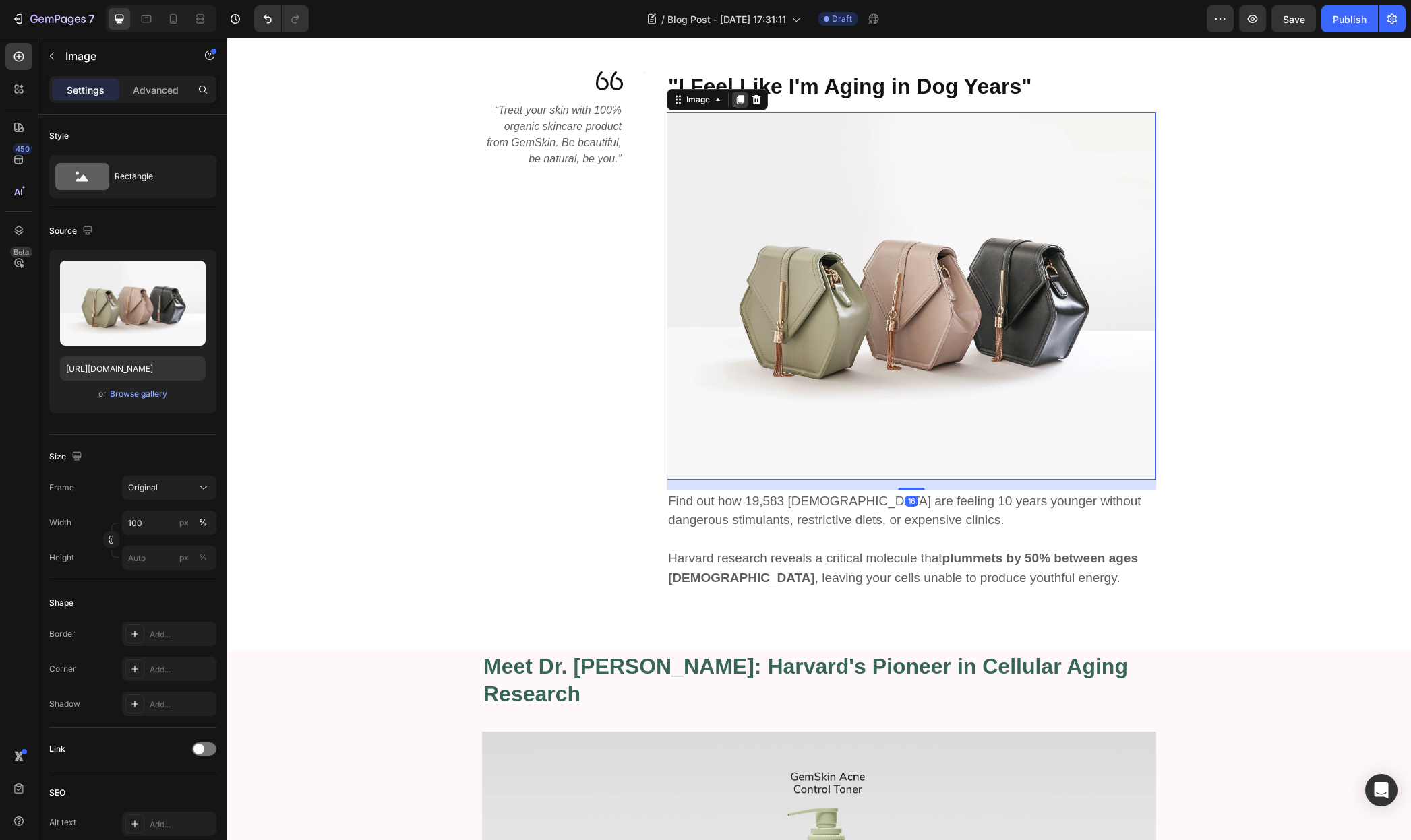
click at [734, 103] on icon at bounding box center [739, 100] width 11 height 11
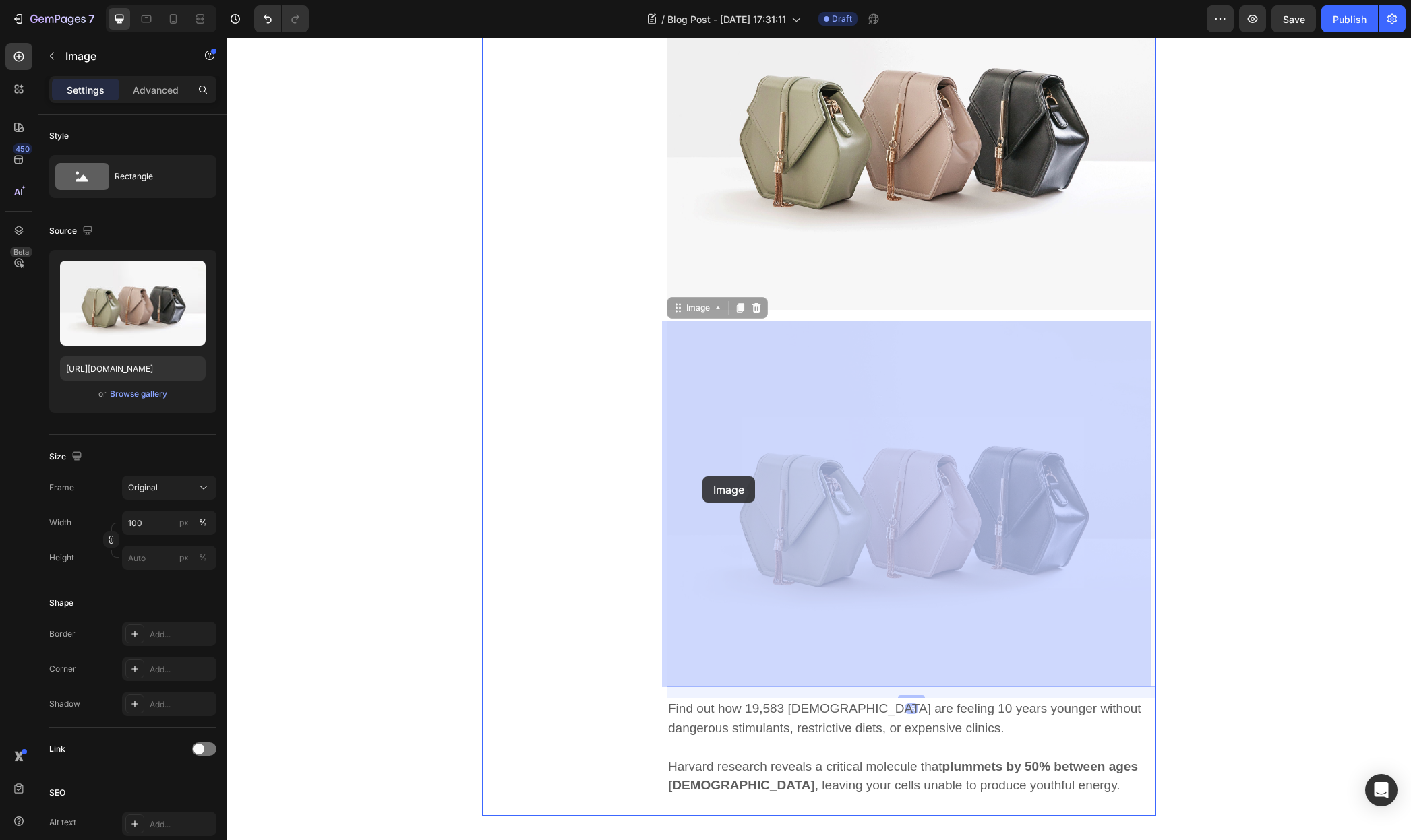
scroll to position [1078, 0]
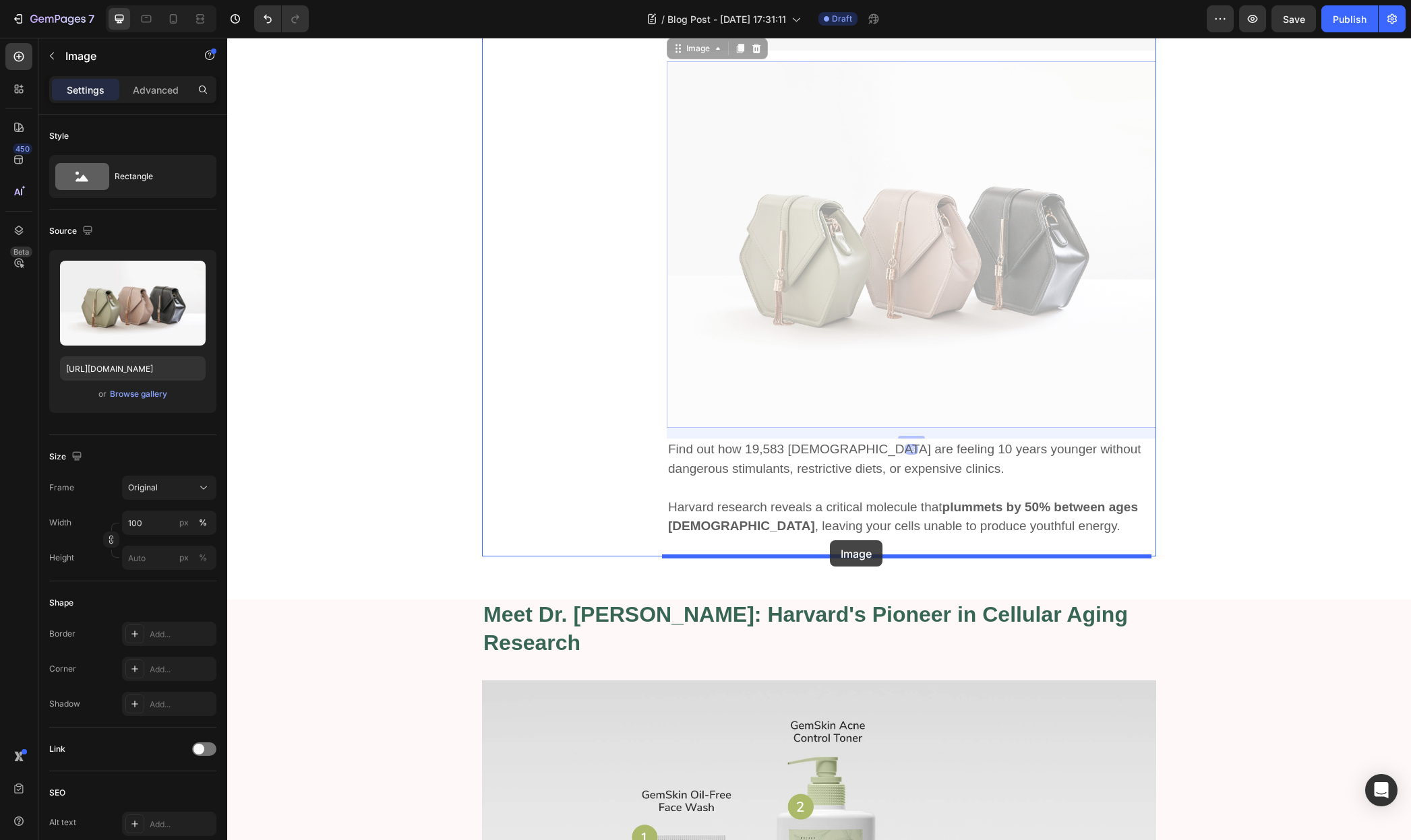
drag, startPoint x: 672, startPoint y: 473, endPoint x: 830, endPoint y: 541, distance: 172.0
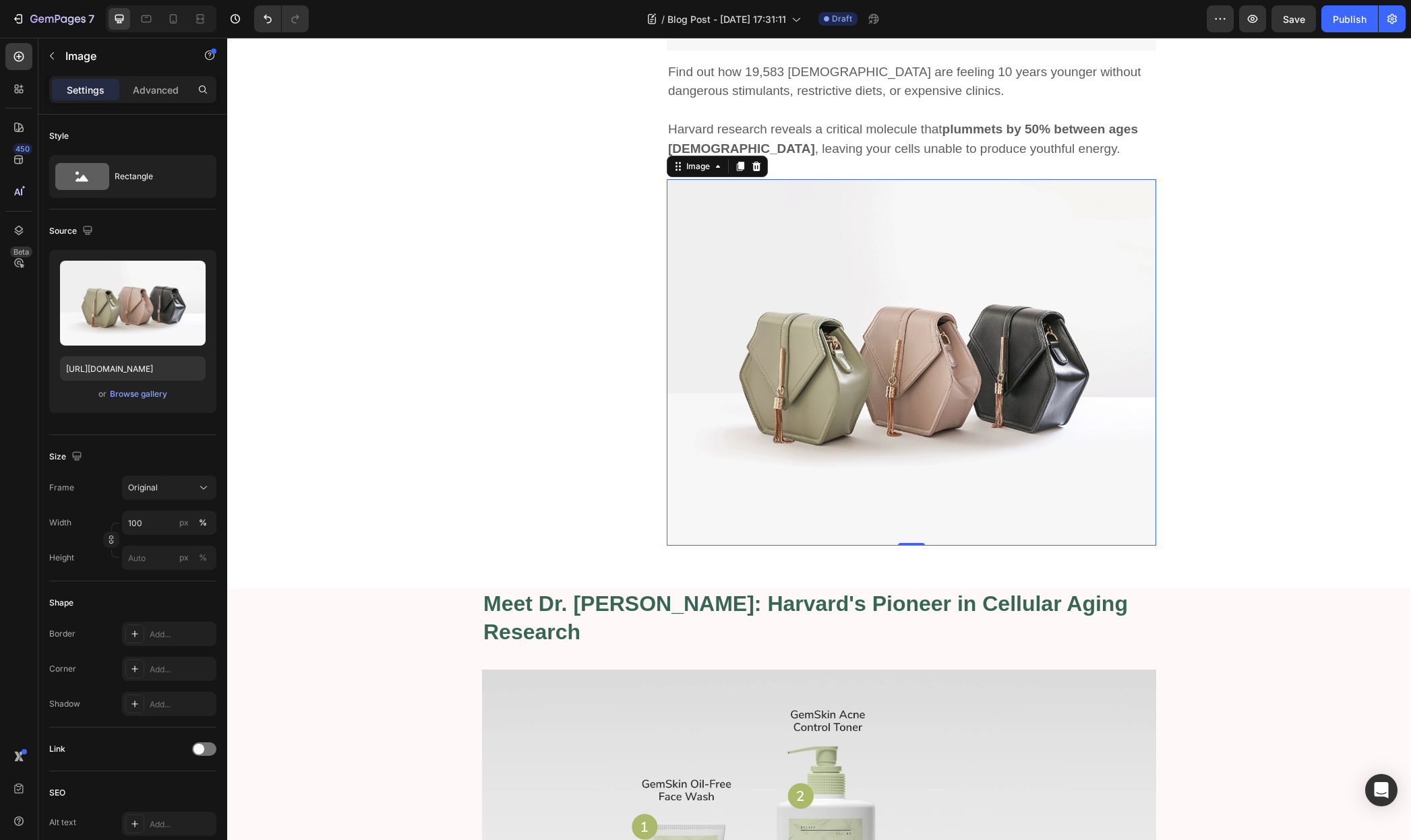
scroll to position [828, 0]
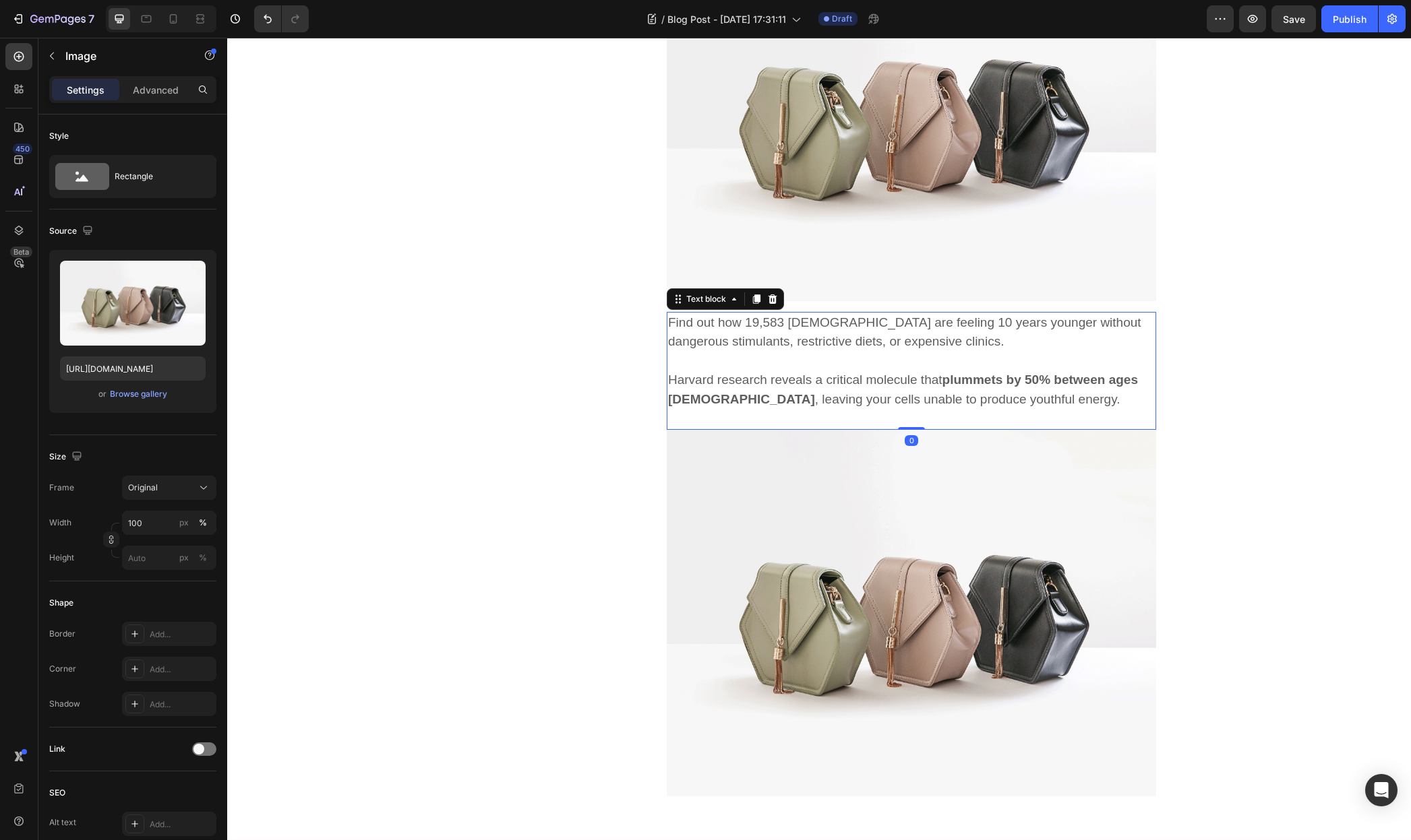
click at [839, 376] on p "Harvard research reveals a critical molecule that plummets by 50% between ages …" at bounding box center [911, 390] width 487 height 39
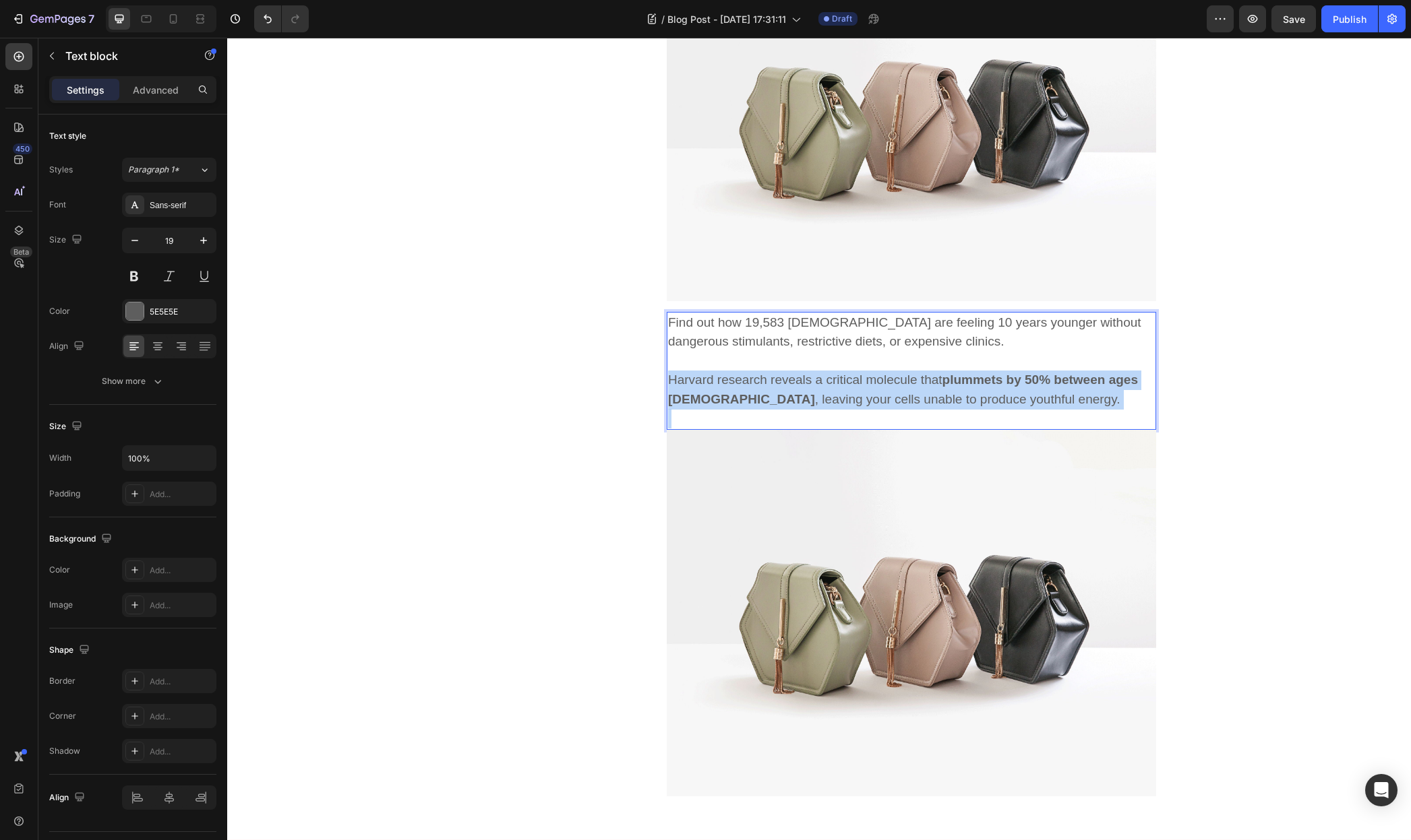
click at [839, 376] on p "Harvard research reveals a critical molecule that plummets by 50% between ages …" at bounding box center [911, 390] width 487 height 39
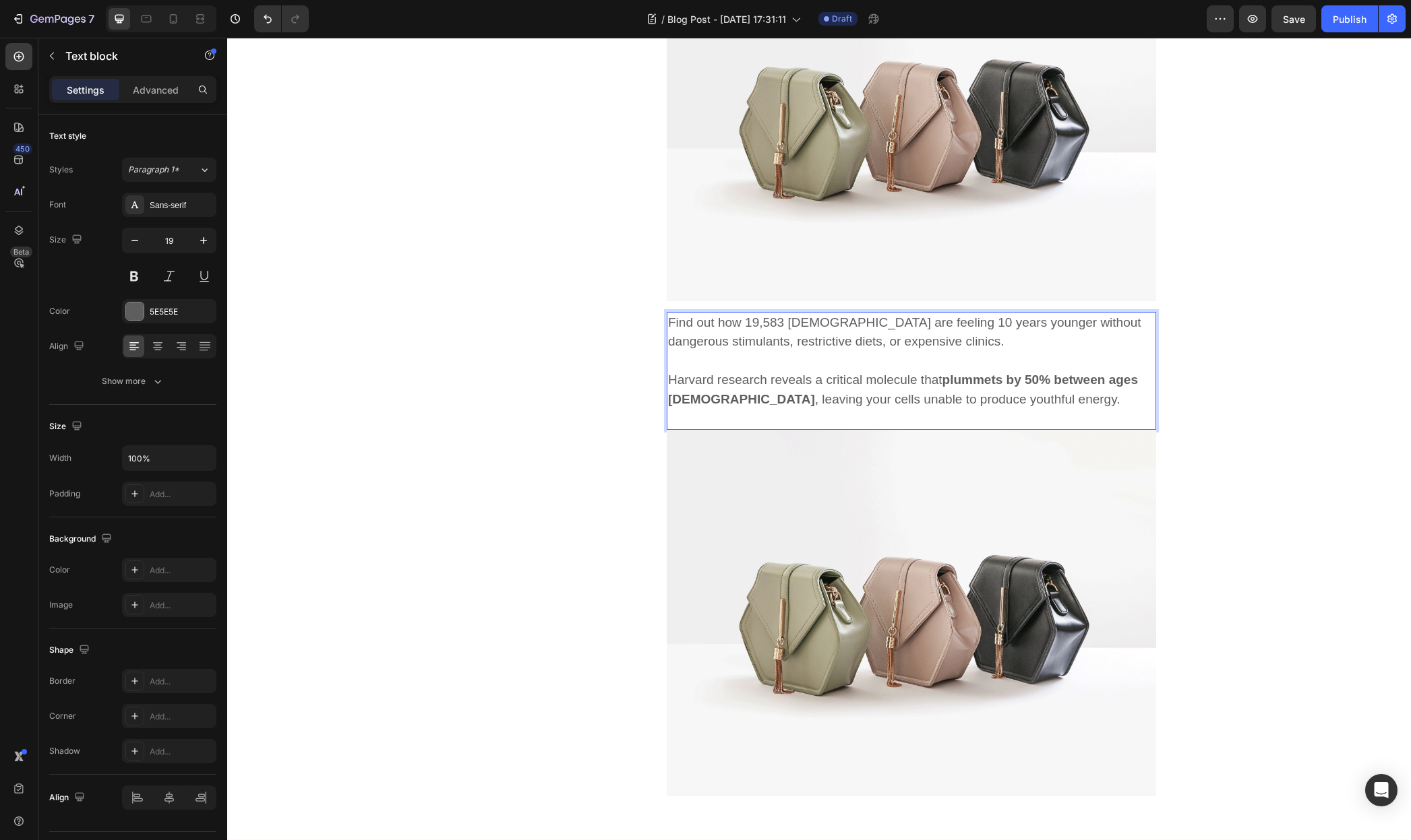
click at [924, 425] on p "Rich Text Editor. Editing area: main" at bounding box center [911, 419] width 487 height 20
click at [872, 402] on p "Harvard research reveals a critical molecule that plummets by 50% between ages …" at bounding box center [911, 390] width 487 height 39
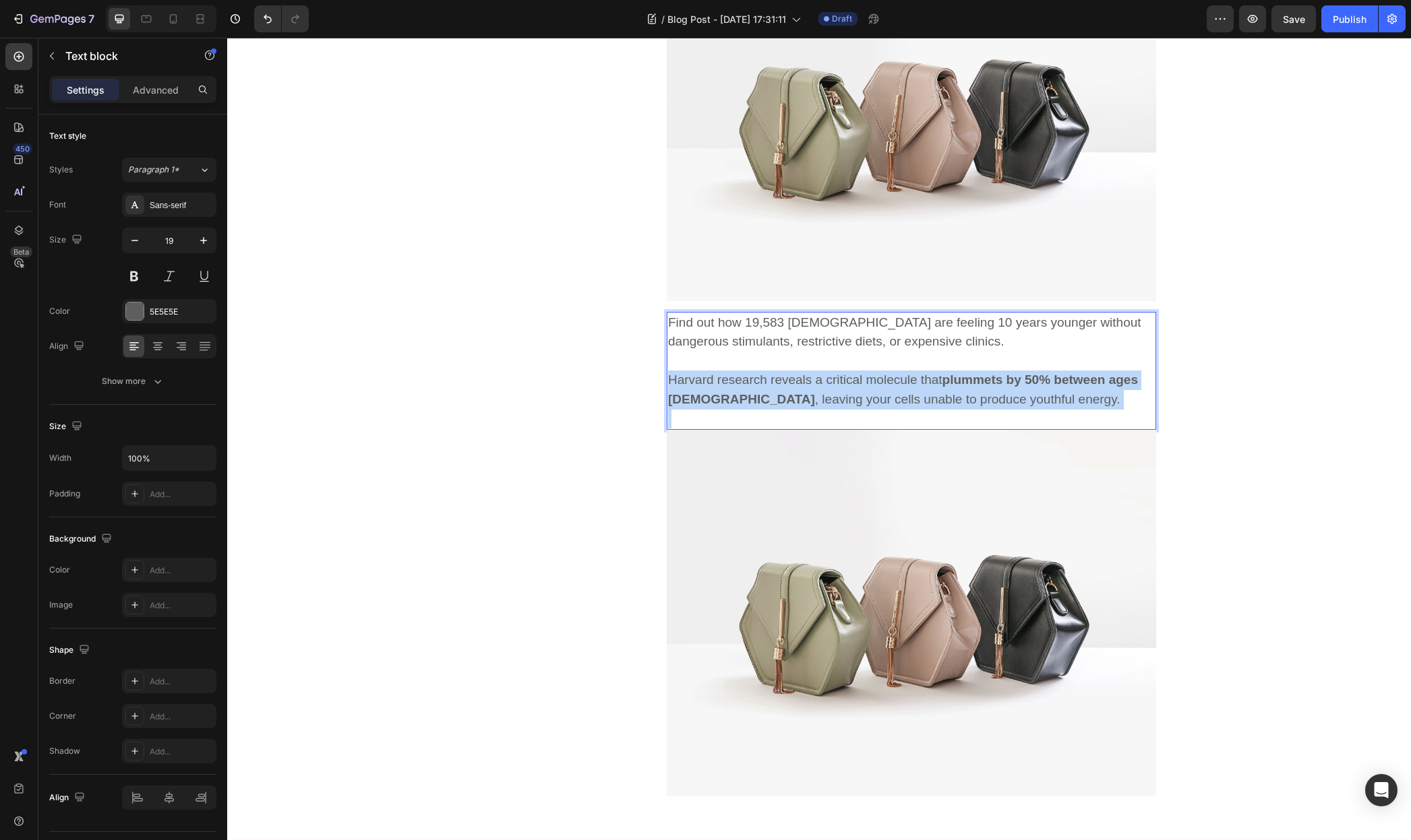
click at [872, 402] on p "Harvard research reveals a critical molecule that plummets by 50% between ages …" at bounding box center [911, 390] width 487 height 39
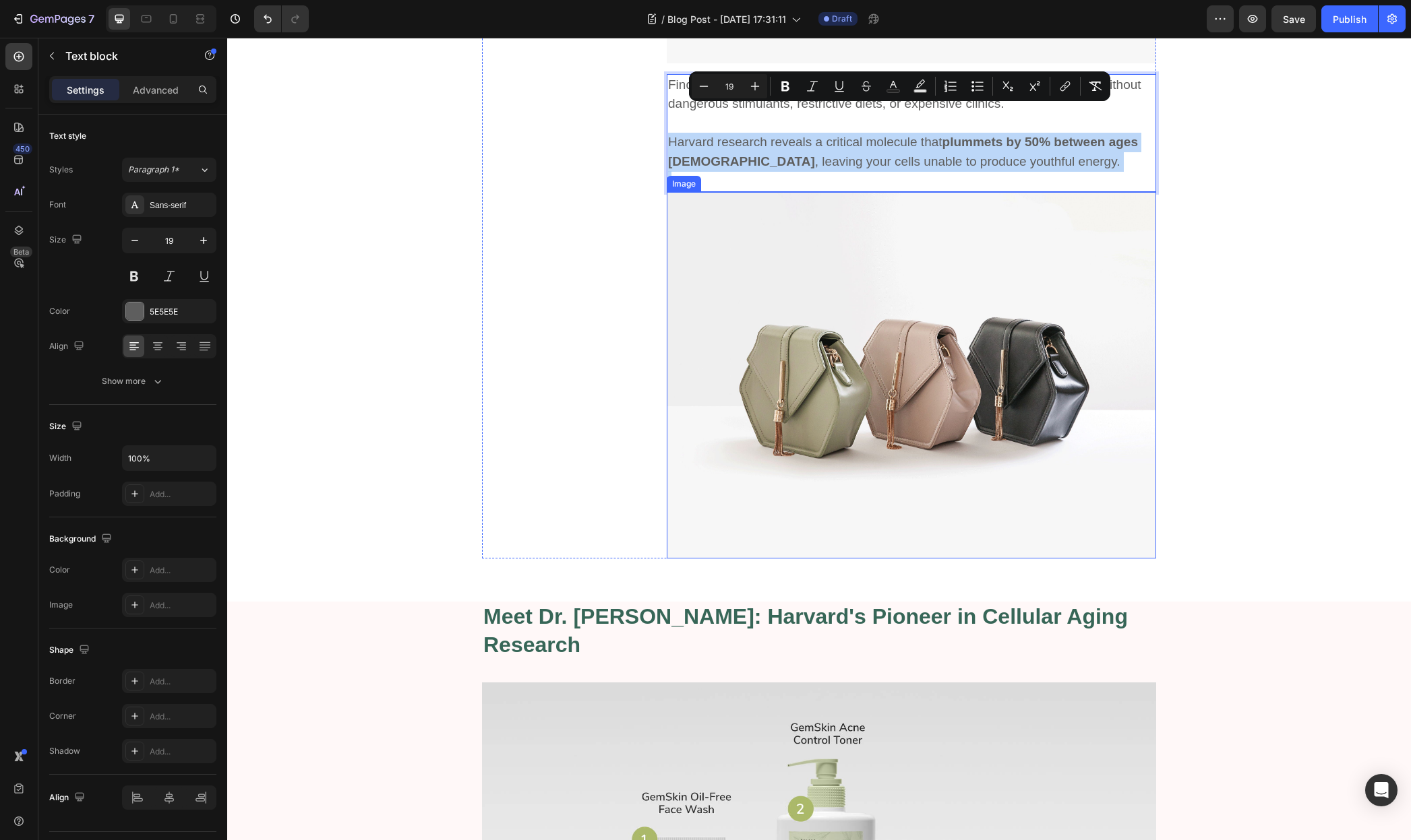
scroll to position [1001, 0]
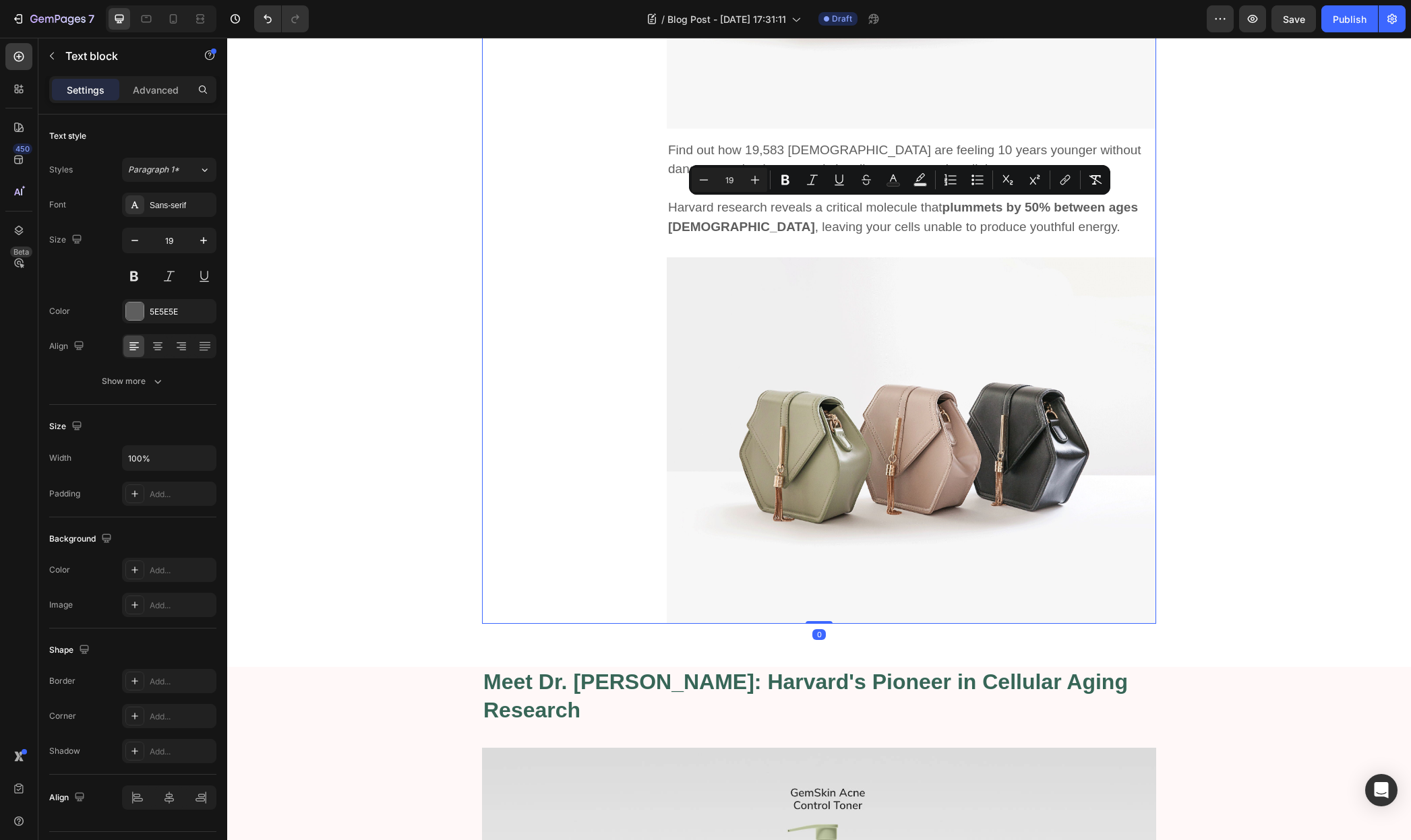
click at [627, 237] on div "Image “Treat your skin with 100% organic skincare product from GemSkin. Be beau…" at bounding box center [563, 173] width 163 height 904
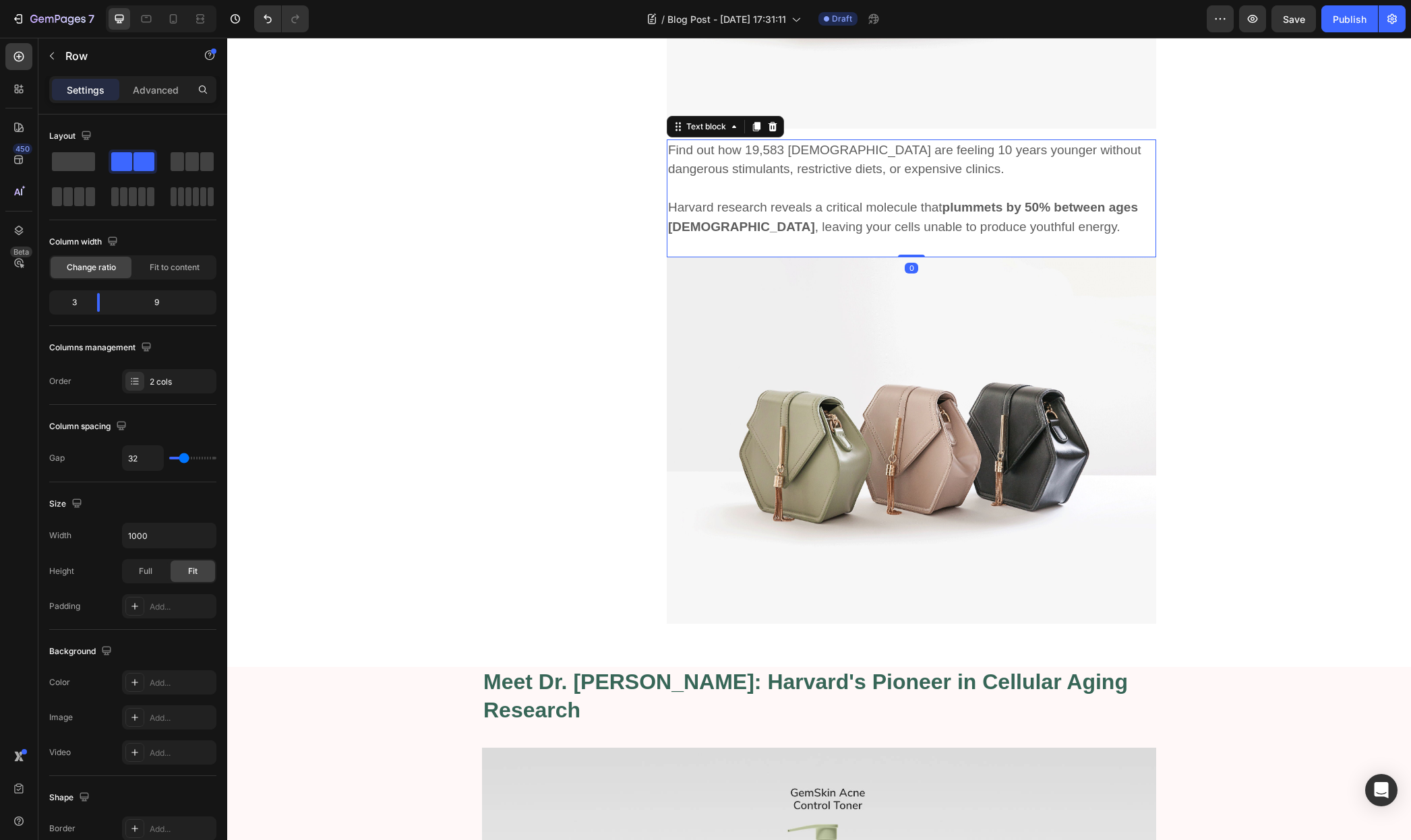
click at [723, 205] on p "Harvard research reveals a critical molecule that plummets by 50% between ages …" at bounding box center [911, 217] width 487 height 39
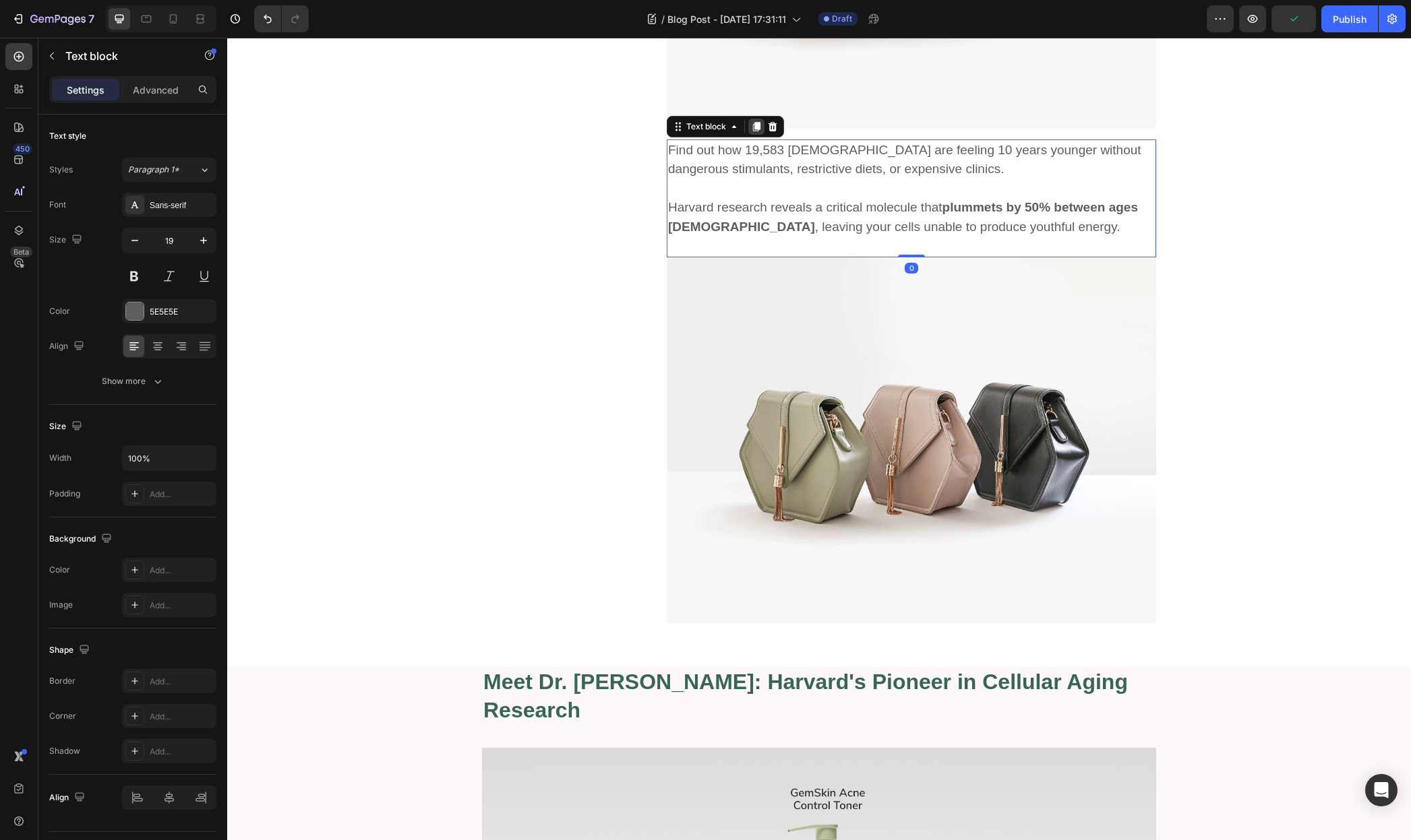
click at [750, 126] on icon at bounding box center [755, 127] width 11 height 11
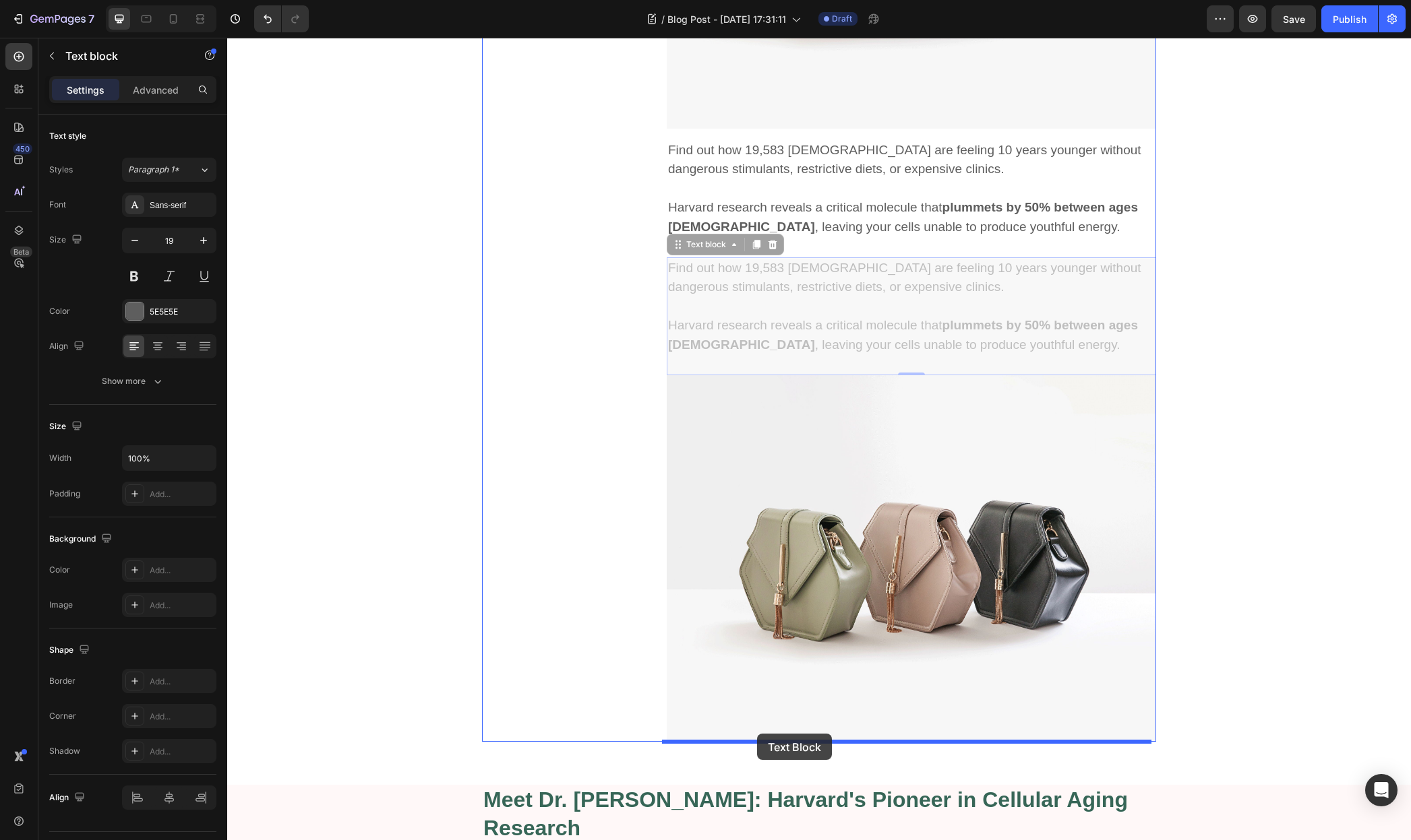
drag, startPoint x: 677, startPoint y: 246, endPoint x: 757, endPoint y: 734, distance: 494.5
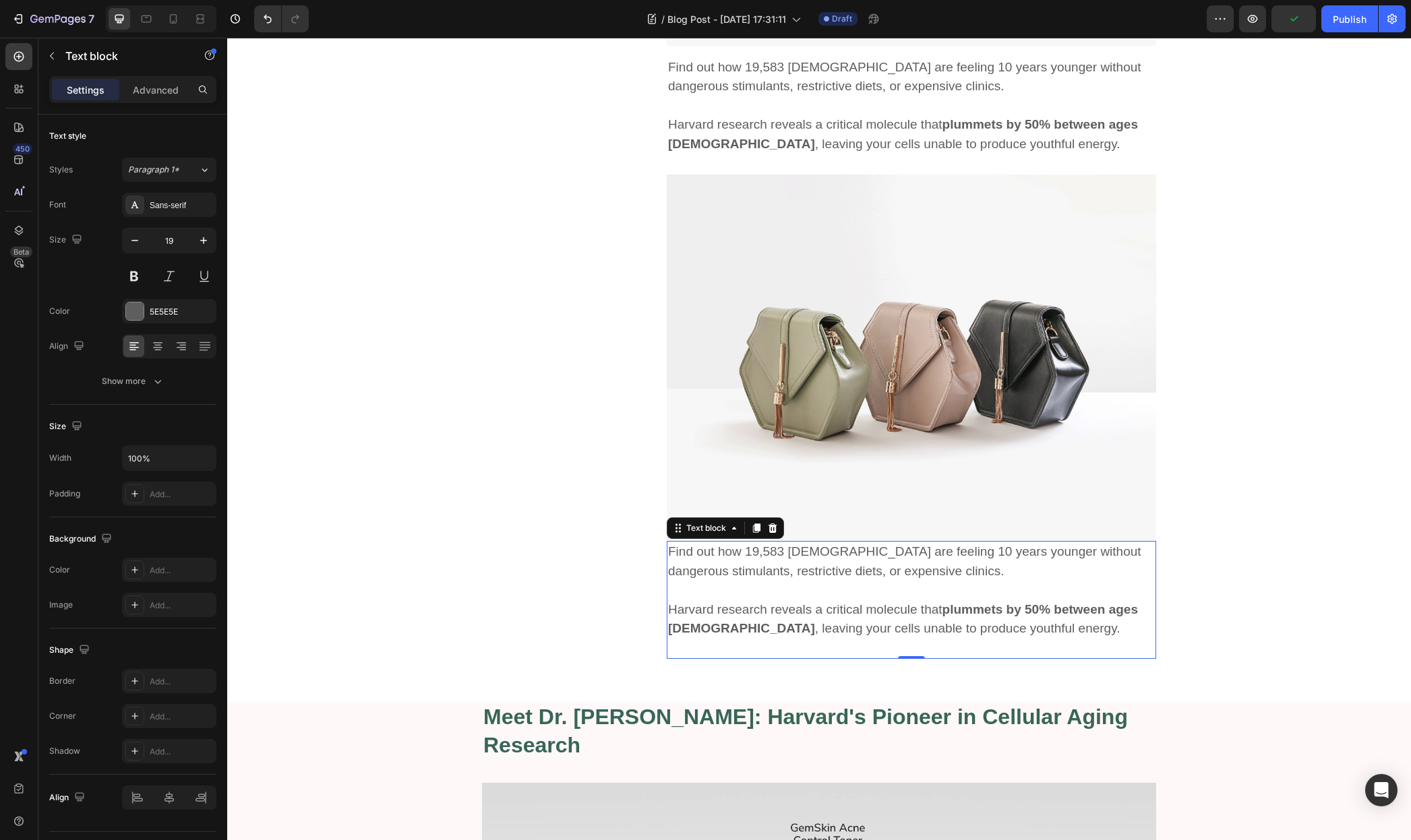
scroll to position [1172, 0]
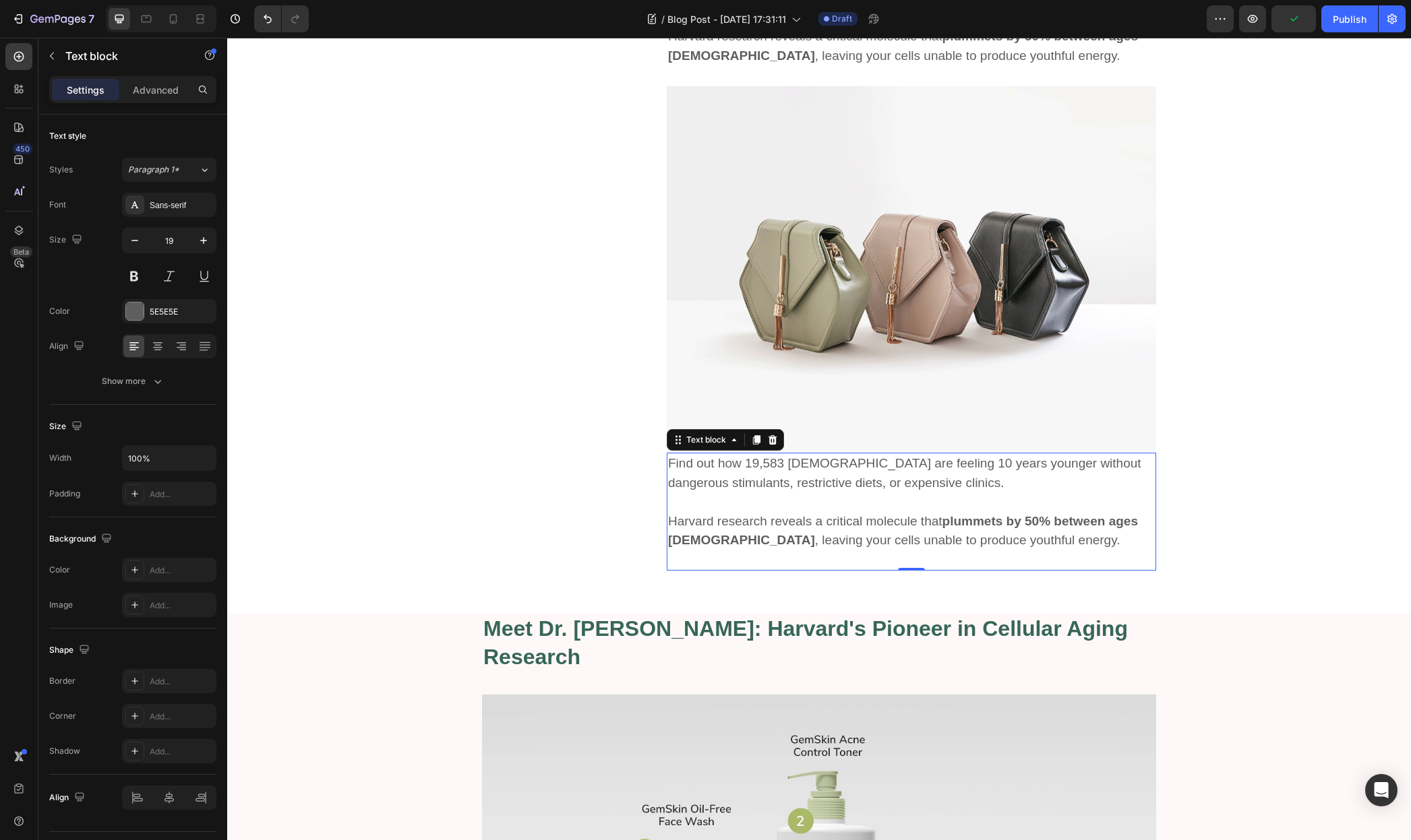
click at [803, 508] on p at bounding box center [911, 503] width 487 height 20
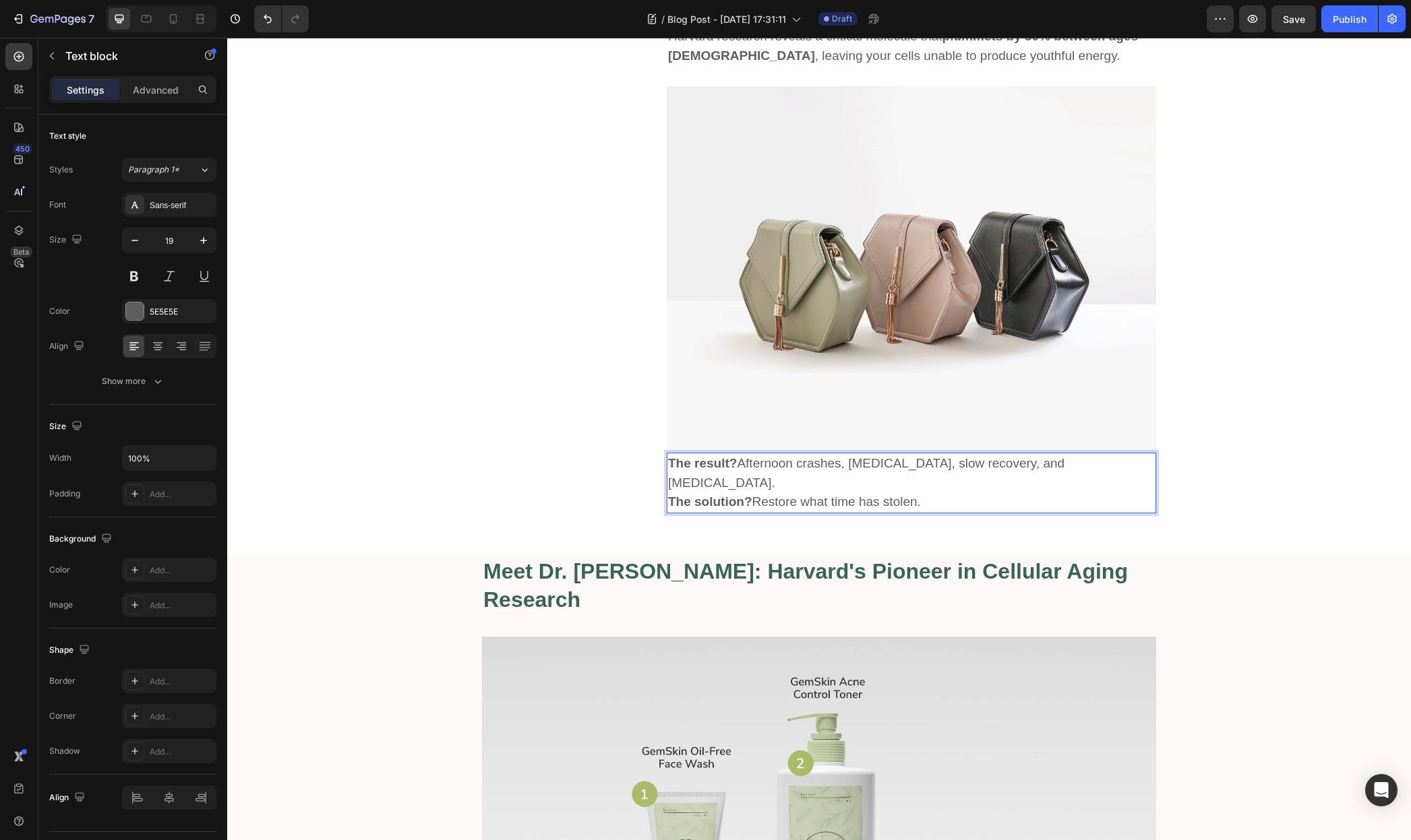
click at [1117, 462] on p "The result? Afternoon crashes, brain fog, slow recovery, and premature aging." at bounding box center [911, 473] width 487 height 39
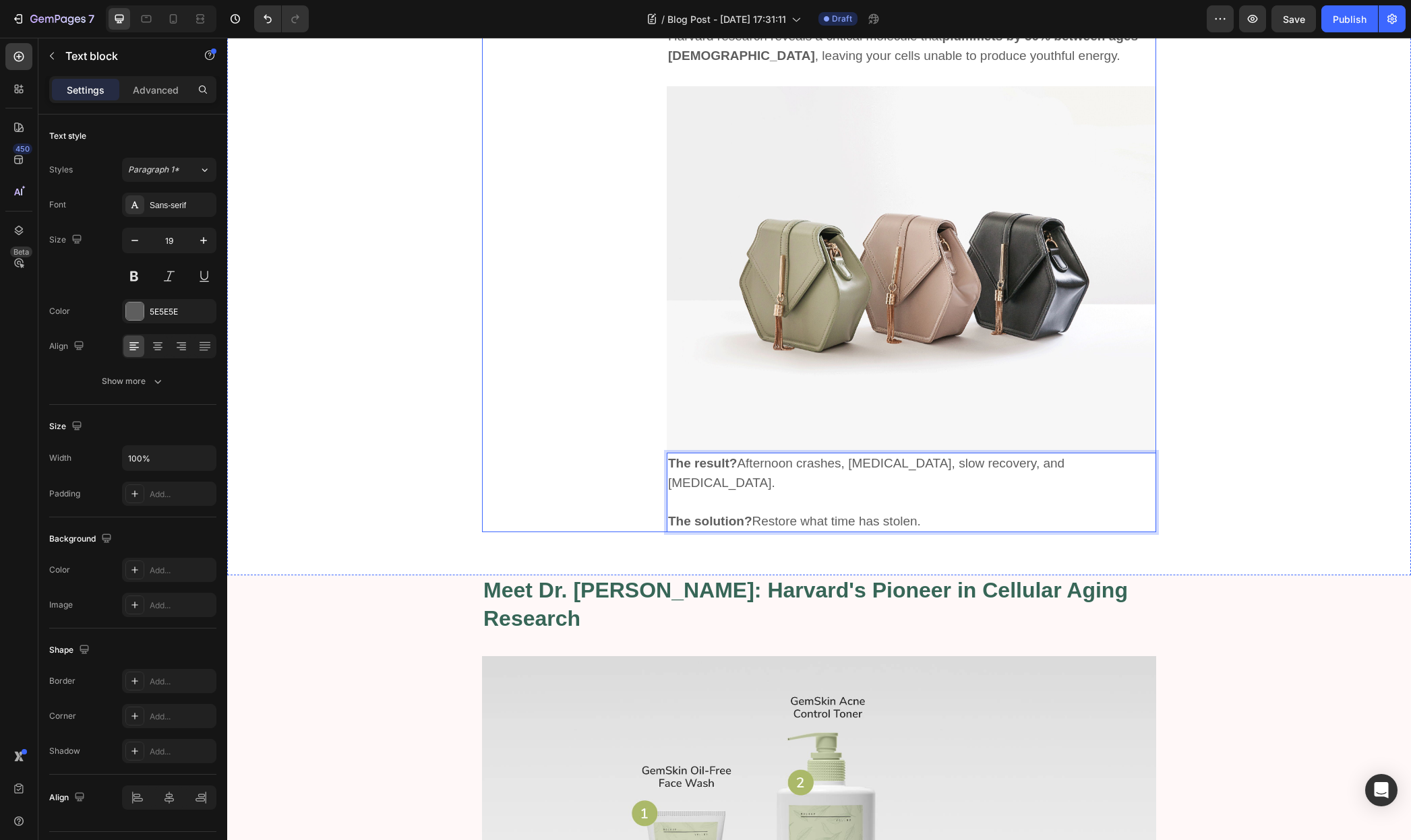
click at [571, 455] on div "Image “Treat your skin with 100% organic skincare product from GemSkin. Be beau…" at bounding box center [563, 41] width 163 height 984
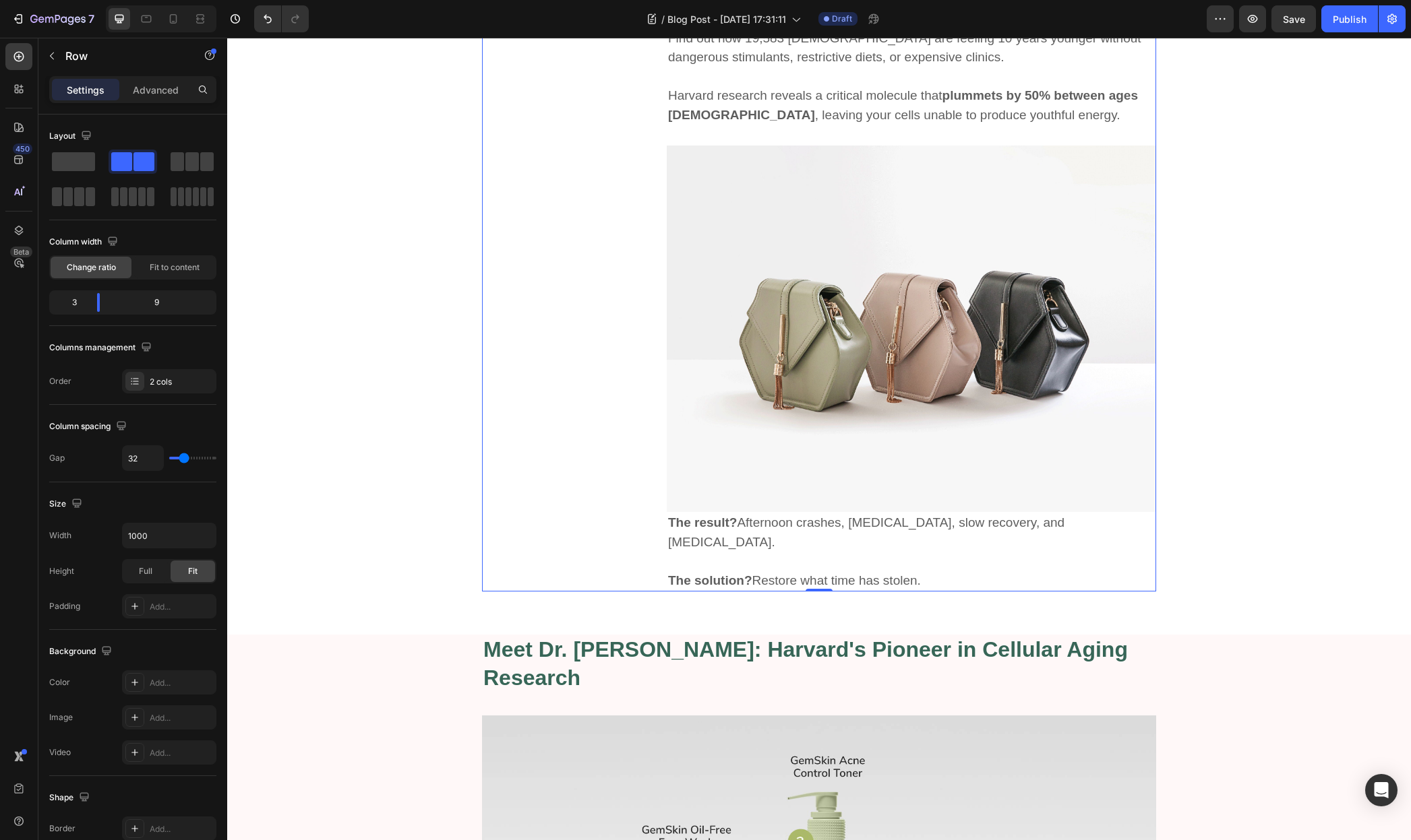
scroll to position [1123, 0]
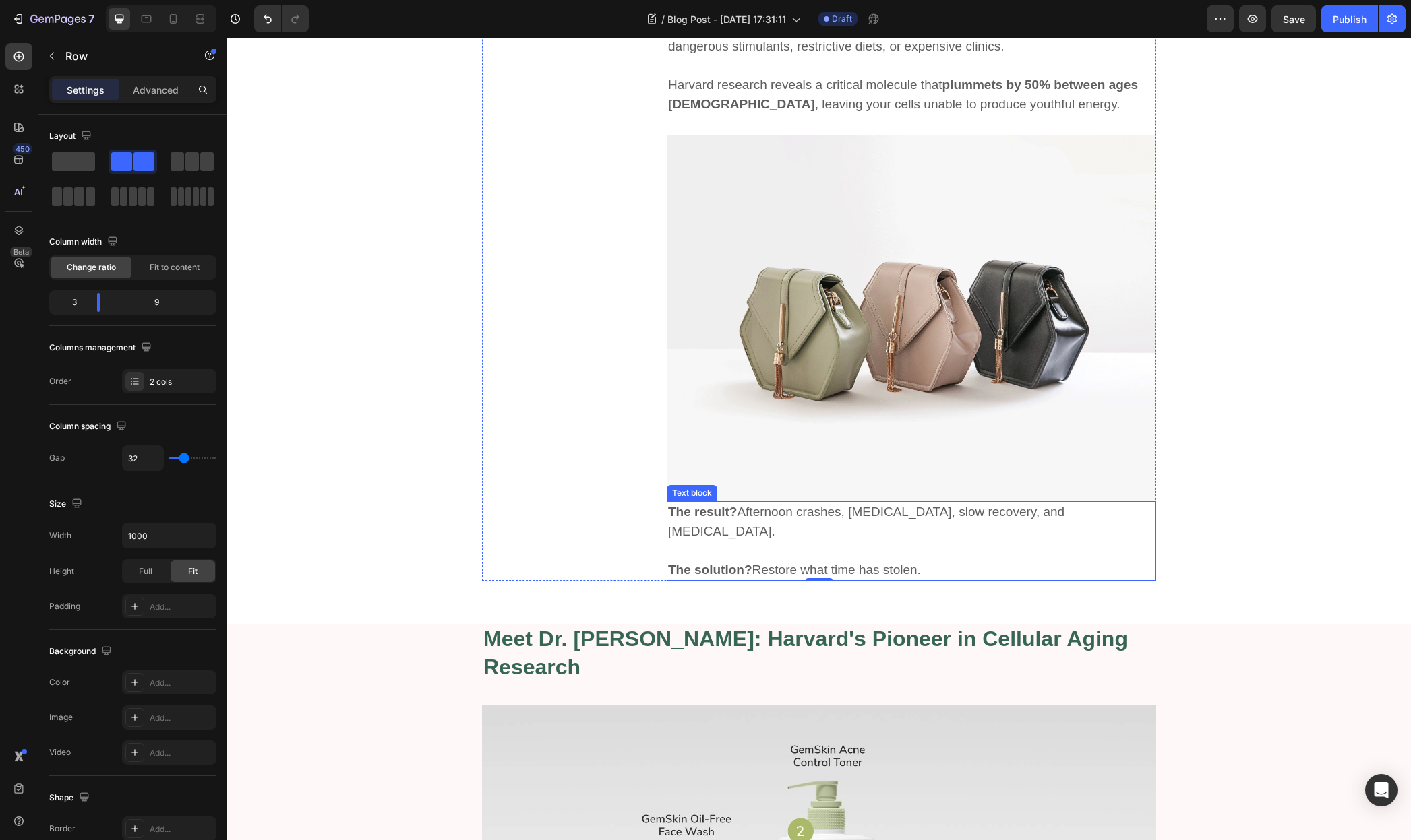
click at [668, 516] on strong "The result?" at bounding box center [702, 512] width 69 height 14
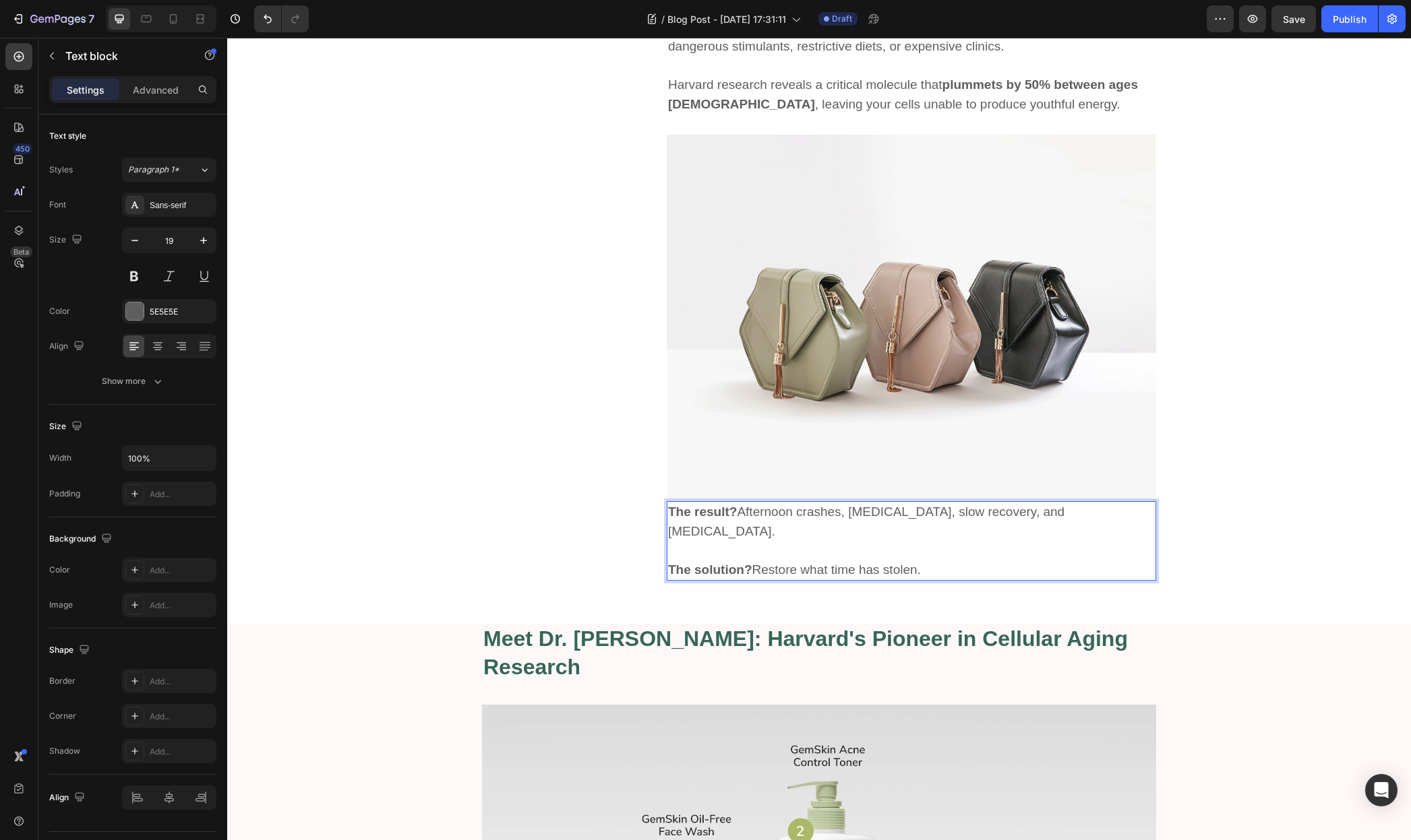
click at [668, 515] on strong "The result?" at bounding box center [702, 512] width 69 height 14
click at [166, 100] on div "Settings Advanced" at bounding box center [133, 89] width 168 height 27
click at [158, 86] on p "Advanced" at bounding box center [156, 90] width 46 height 14
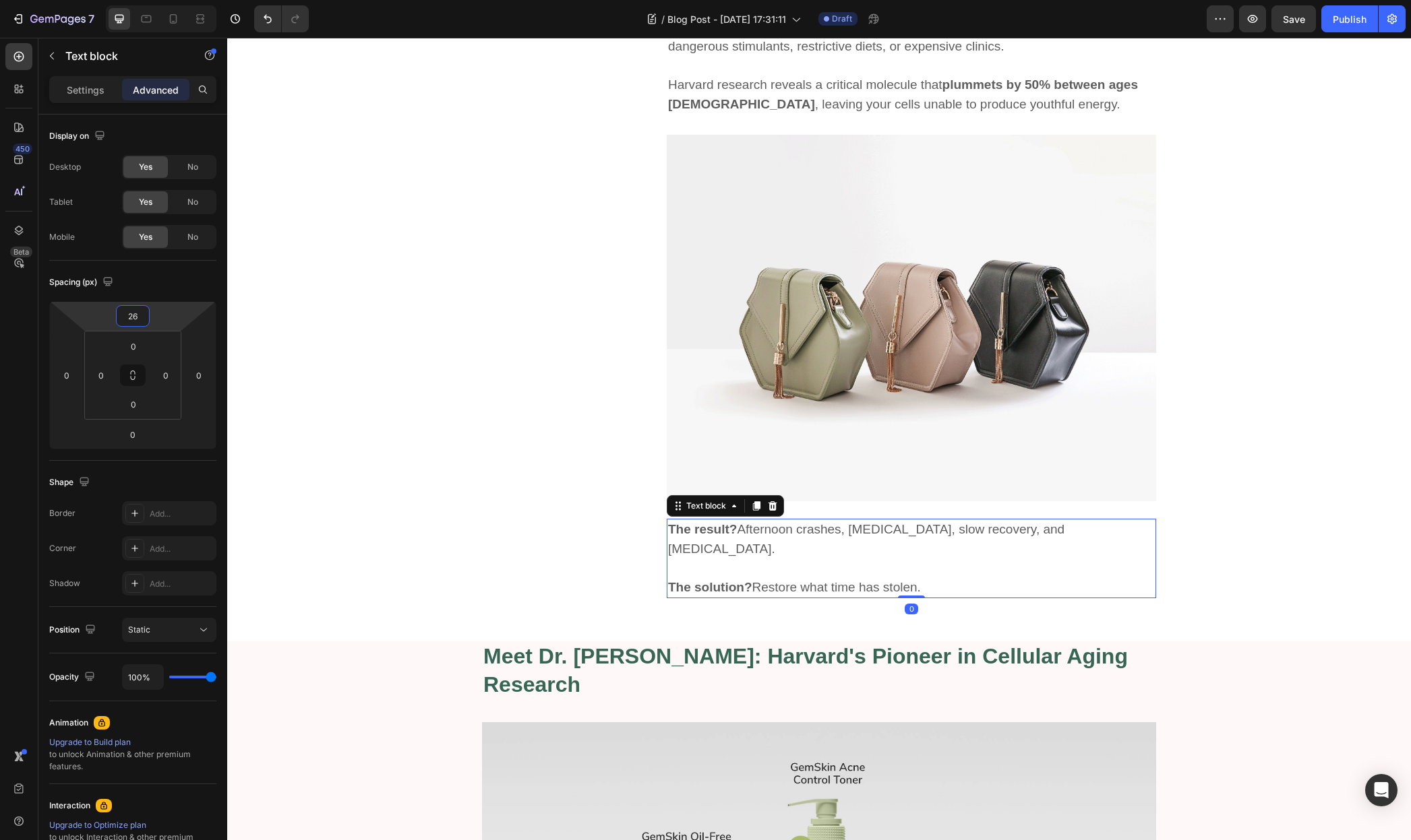
type input "24"
click at [165, 0] on html "7 / Blog Post - [DATE] 17:31:11 Draft Preview Save Publish 450 Beta Sections(18…" at bounding box center [706, 0] width 1411 height 0
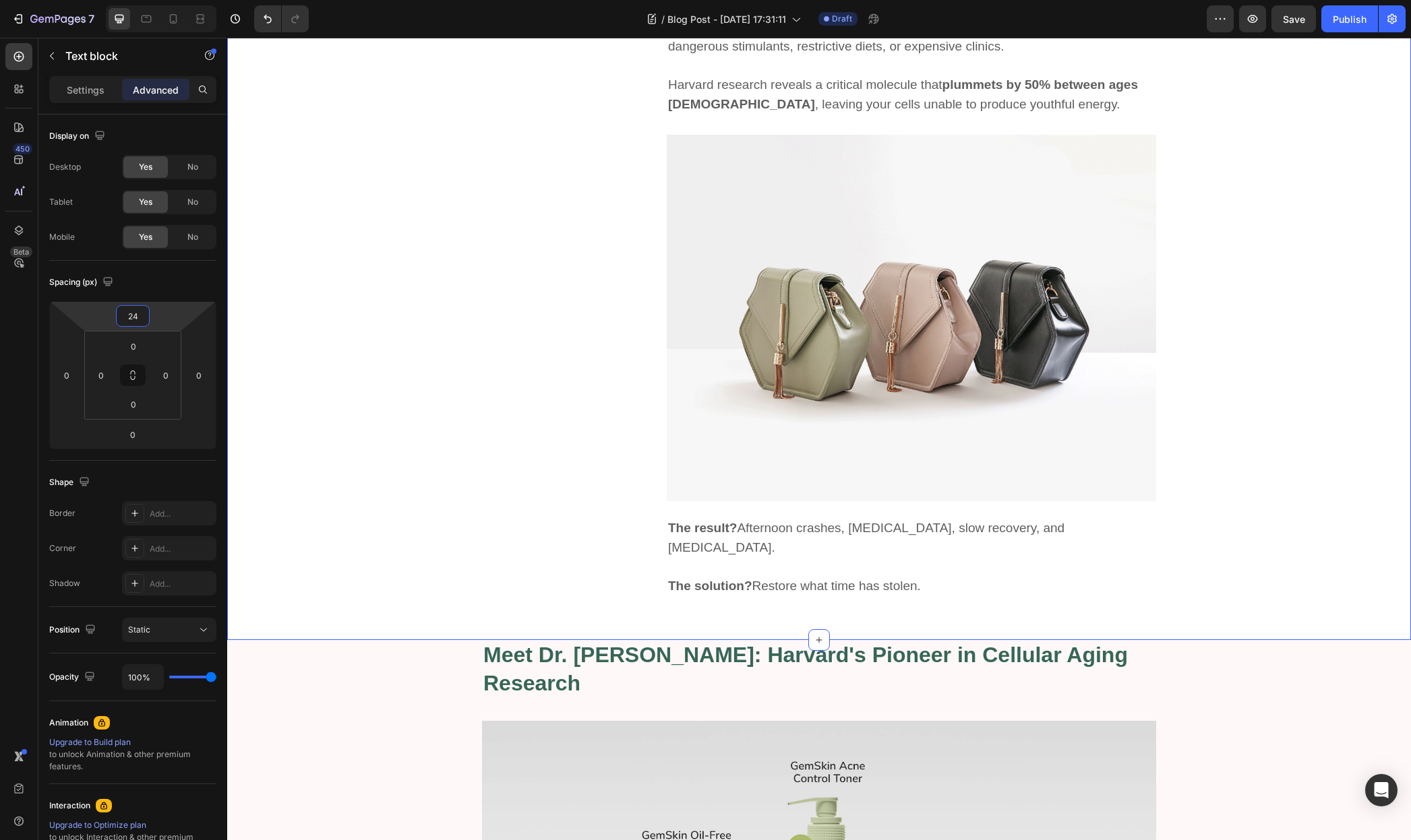
click at [399, 398] on div "Image “Treat your skin with 100% organic skincare product from GemSkin. Be beau…" at bounding box center [819, 98] width 1164 height 1000
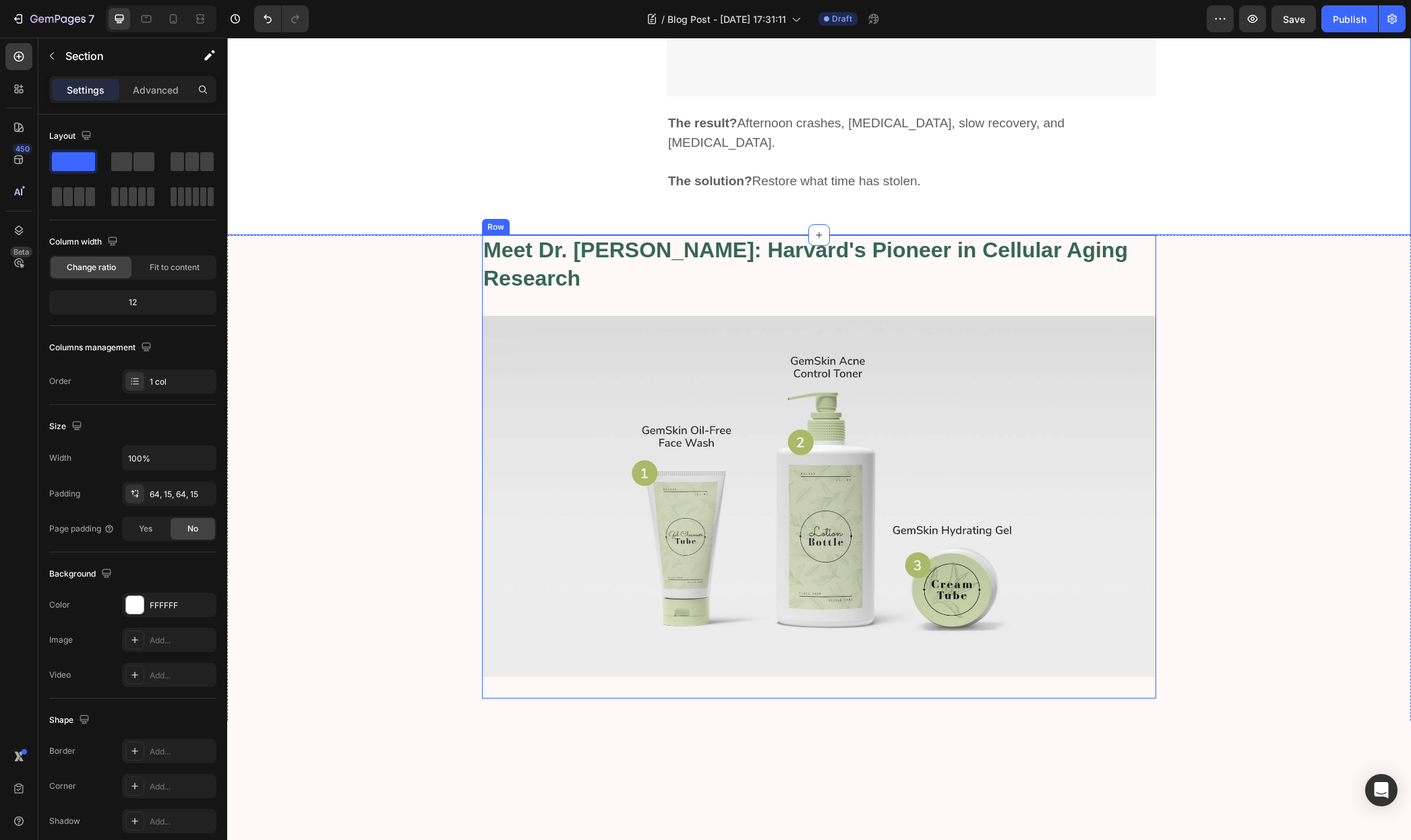
scroll to position [1566, 0]
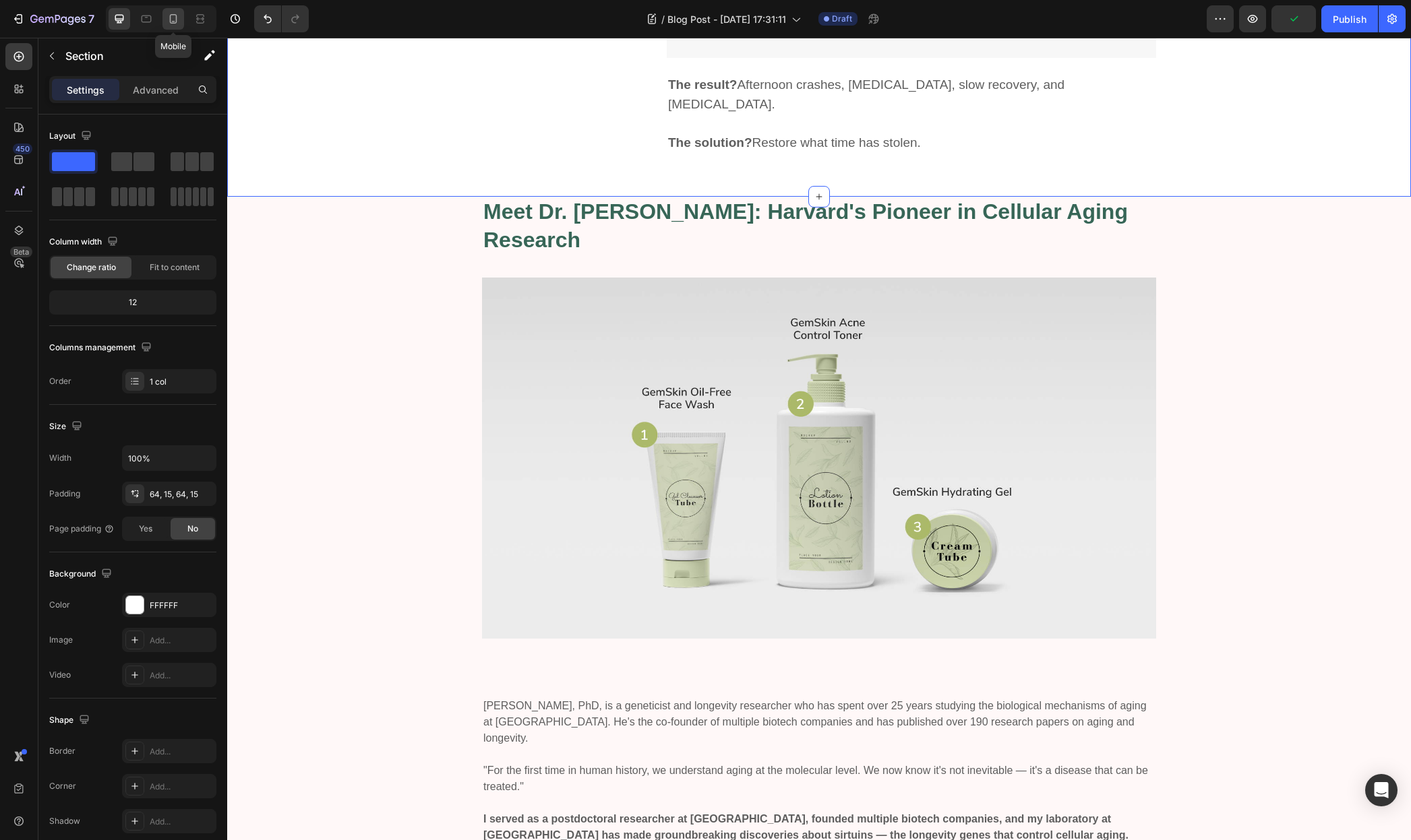
click at [176, 20] on icon at bounding box center [174, 19] width 14 height 14
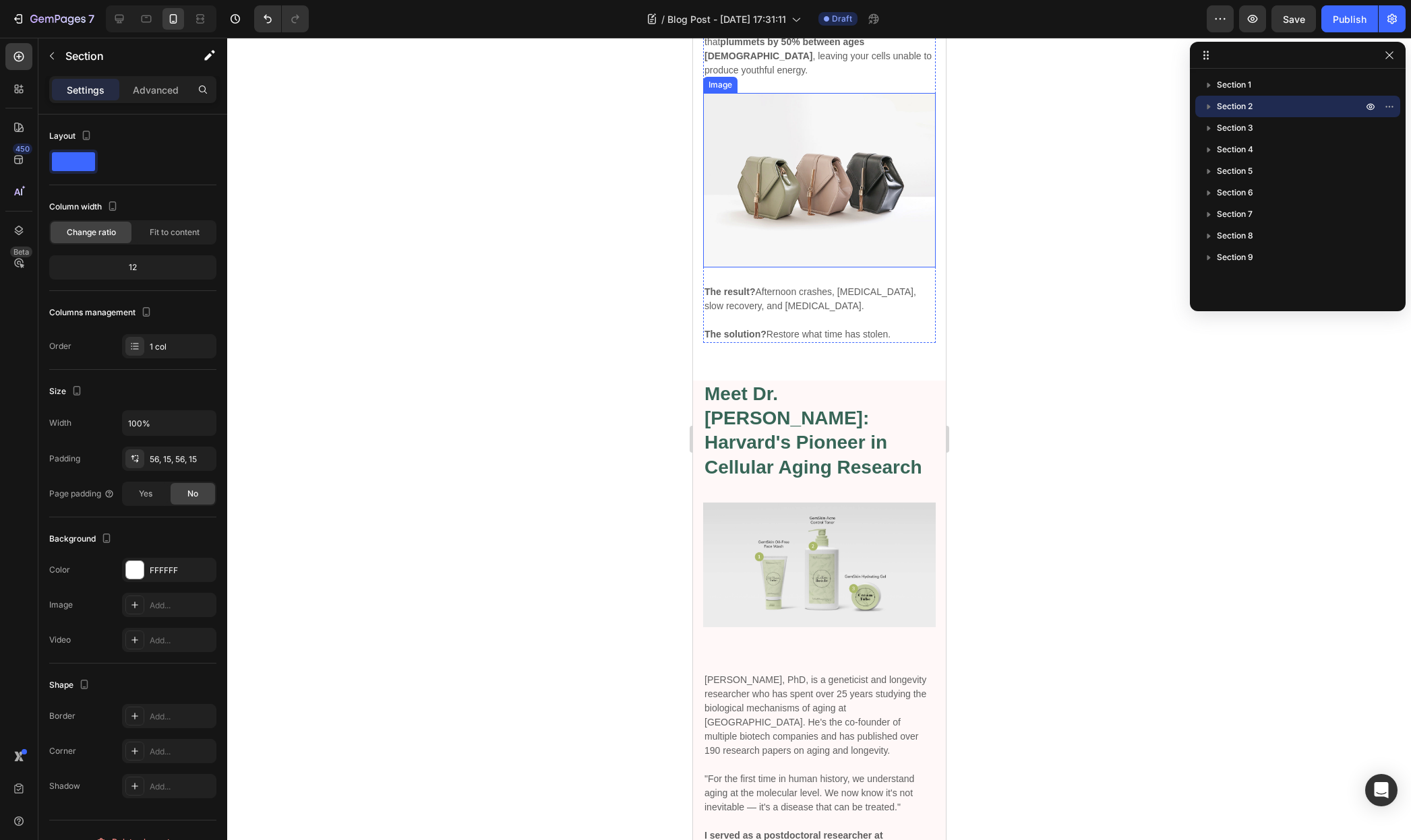
scroll to position [1085, 0]
click at [109, 16] on div at bounding box center [120, 19] width 22 height 22
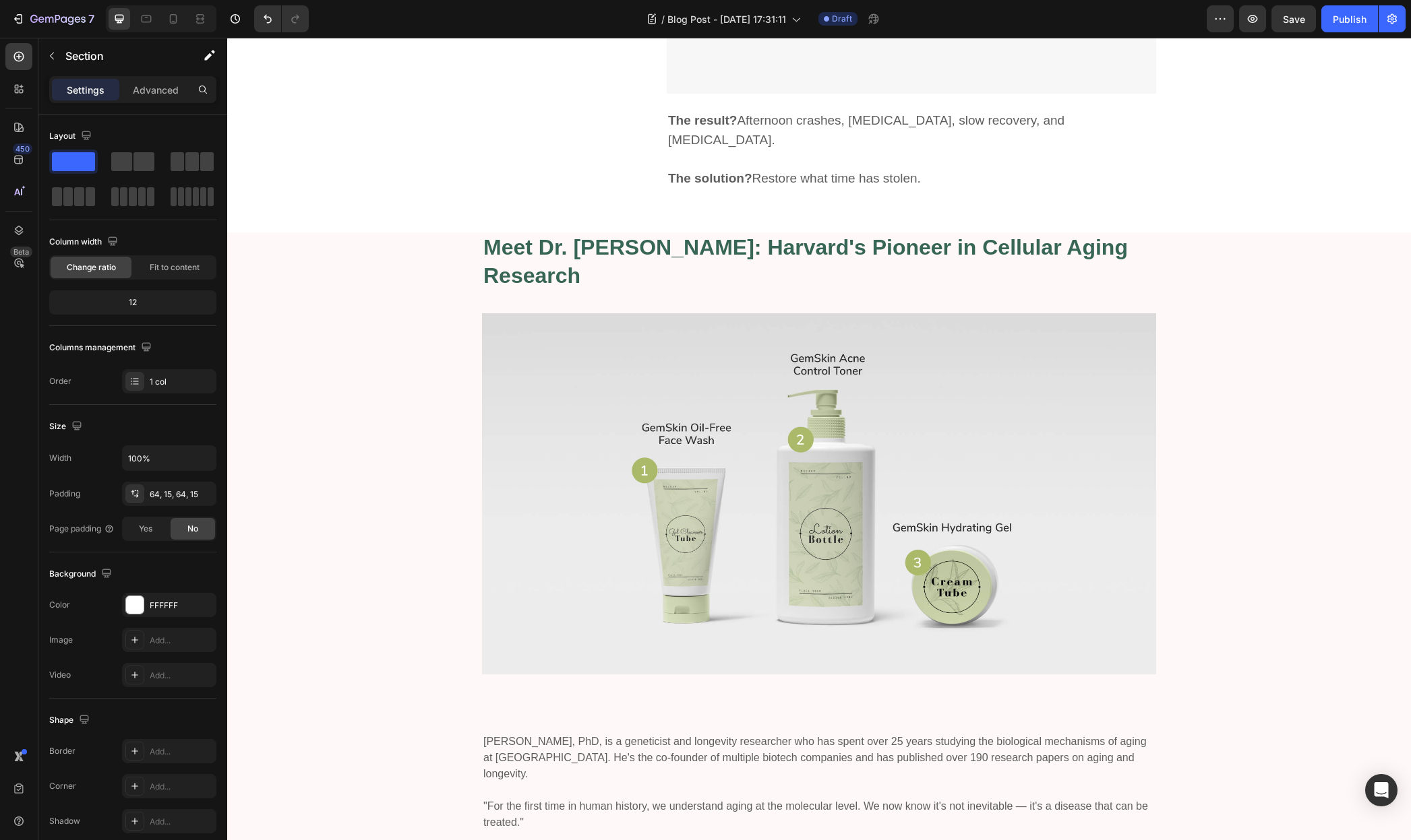
scroll to position [1591, 0]
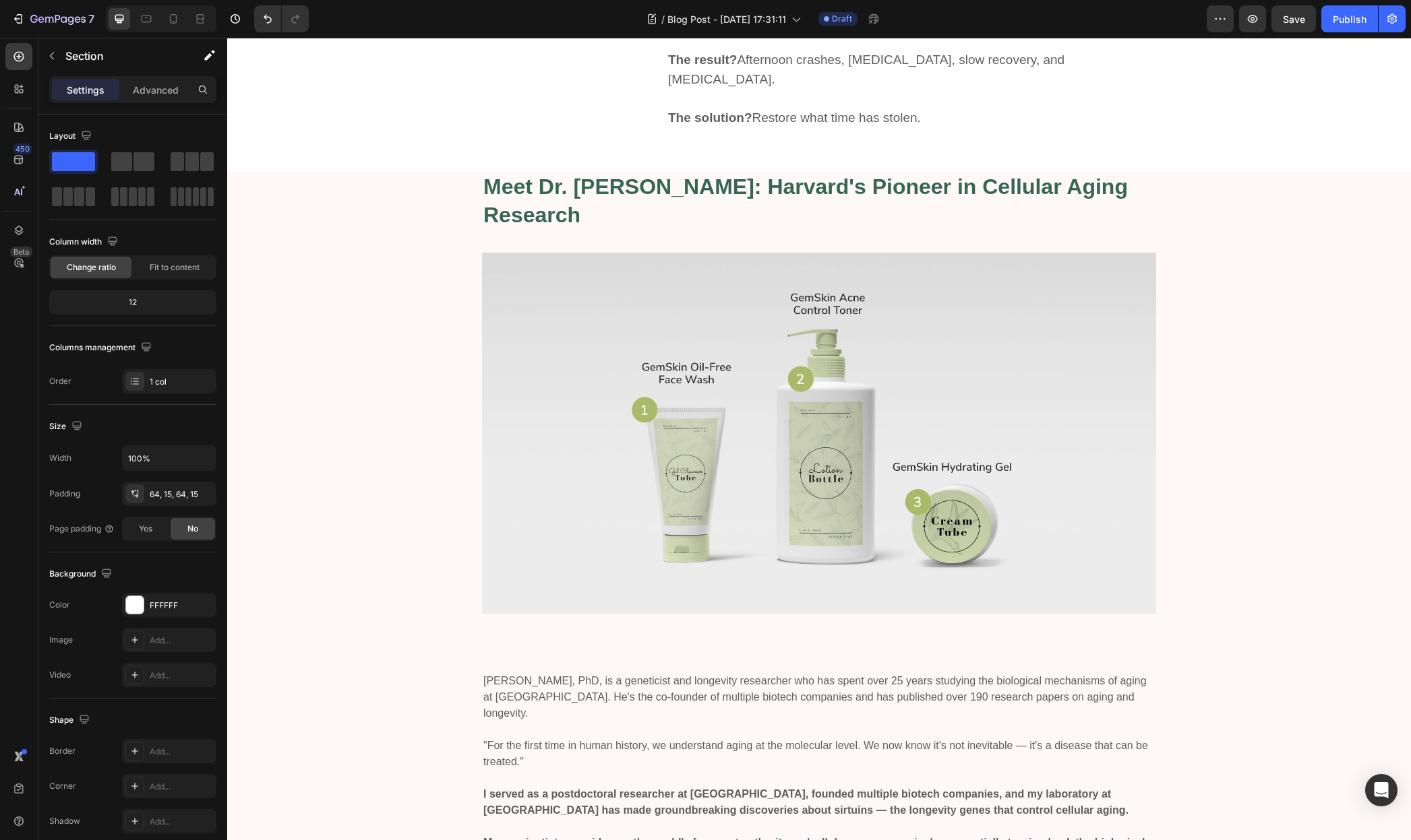
click at [652, 175] on strong "Meet Dr. David Sinclair: Harvard's Pioneer in Cellular Aging Research" at bounding box center [805, 201] width 645 height 53
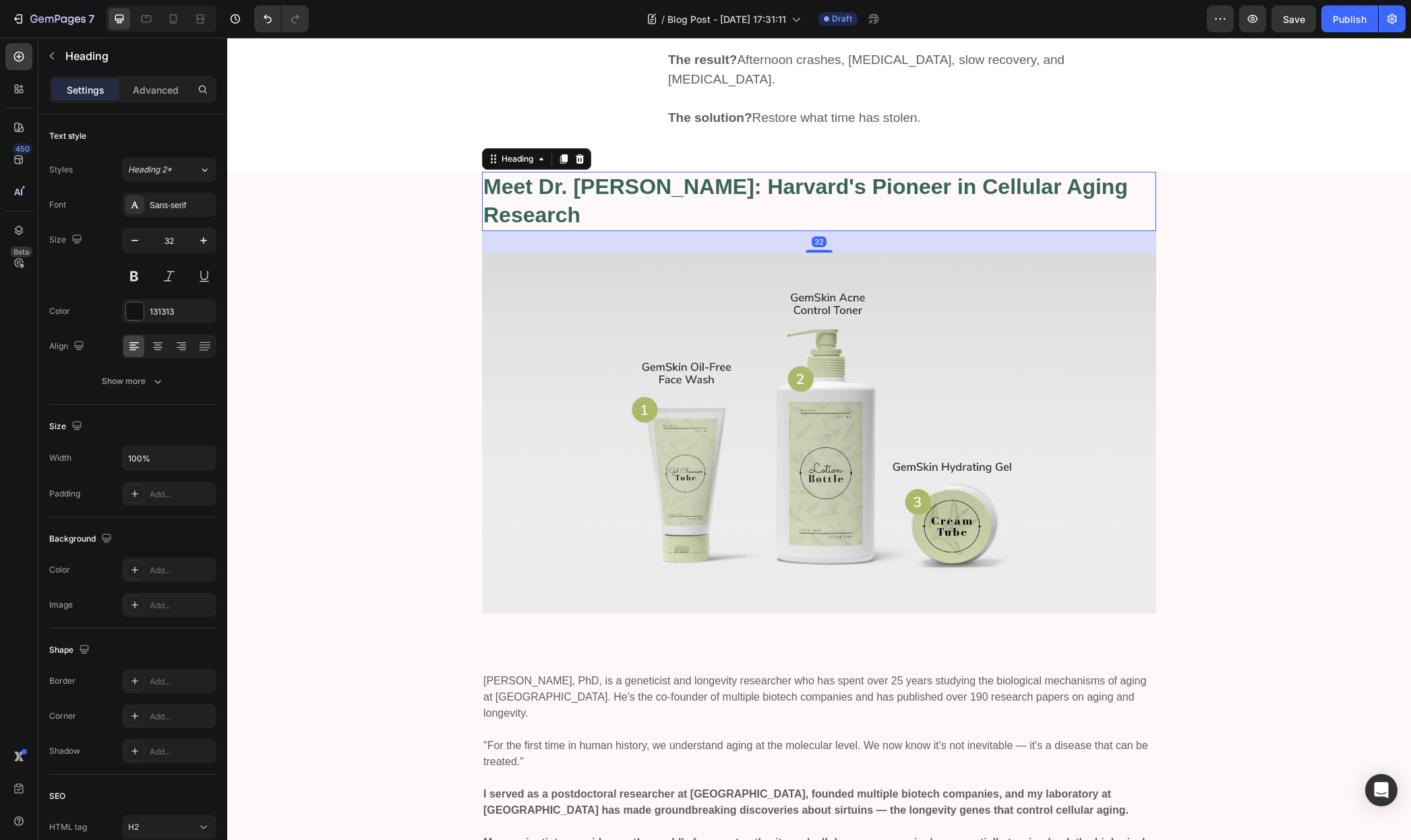
click at [652, 175] on strong "Meet Dr. David Sinclair: Harvard's Pioneer in Cellular Aging Research" at bounding box center [805, 201] width 645 height 53
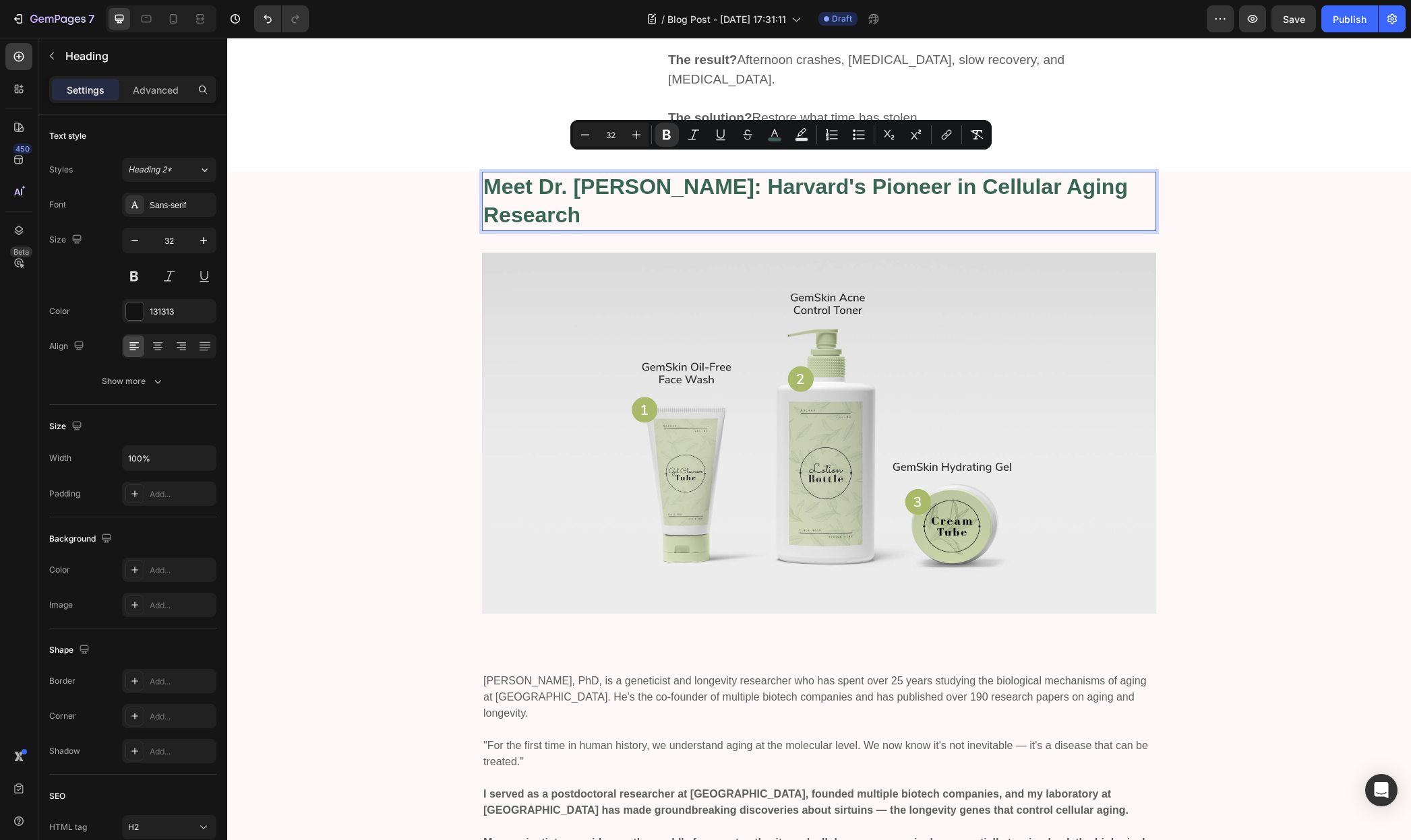
click at [575, 195] on strong "Meet Dr. David Sinclair: Harvard's Pioneer in Cellular Aging Research" at bounding box center [805, 201] width 645 height 53
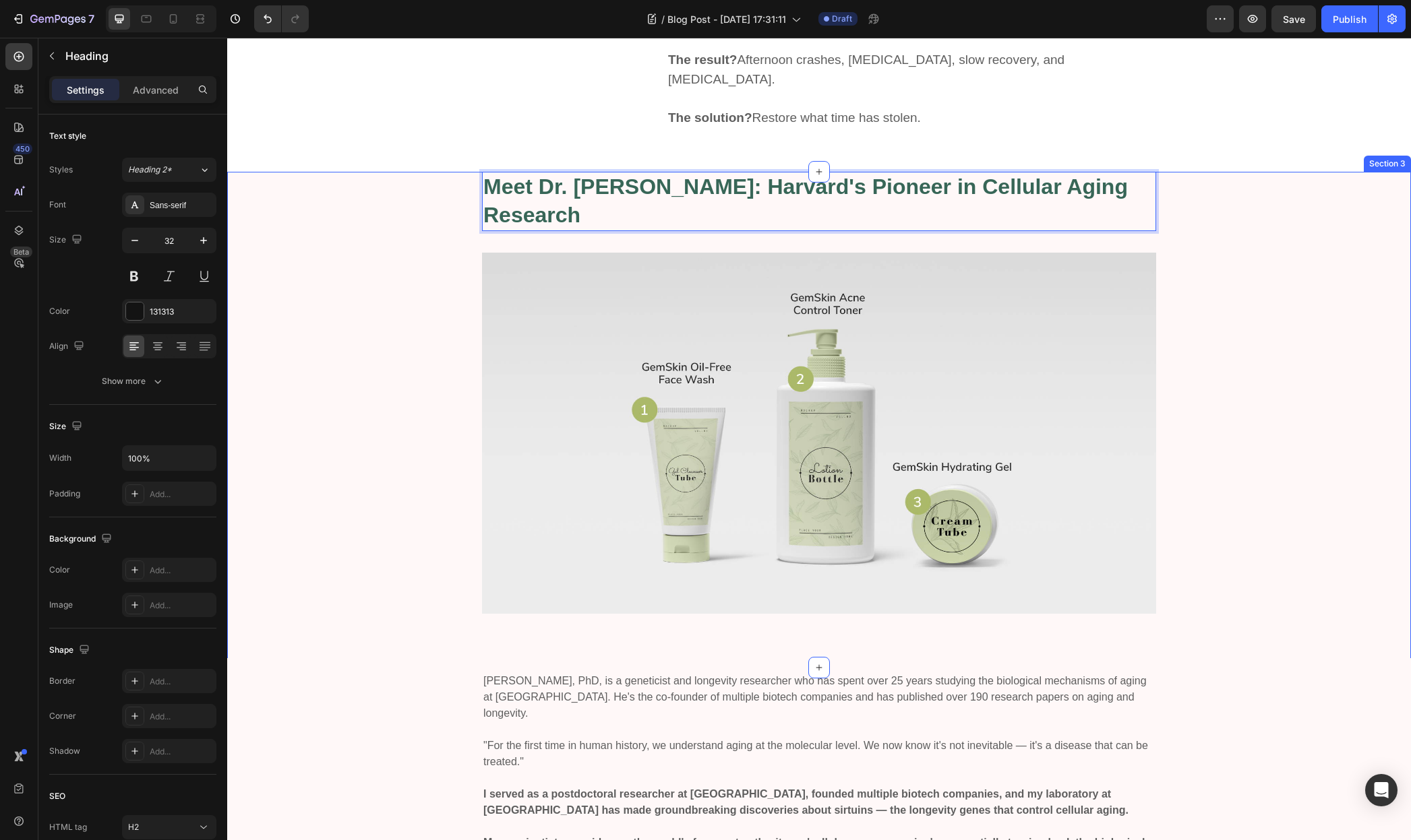
drag, startPoint x: 580, startPoint y: 198, endPoint x: 476, endPoint y: 164, distance: 109.4
click at [476, 172] on div "Meet Dr. David Sinclair: Harvard's Pioneer in Cellular Aging Research Heading 3…" at bounding box center [819, 409] width 1164 height 475
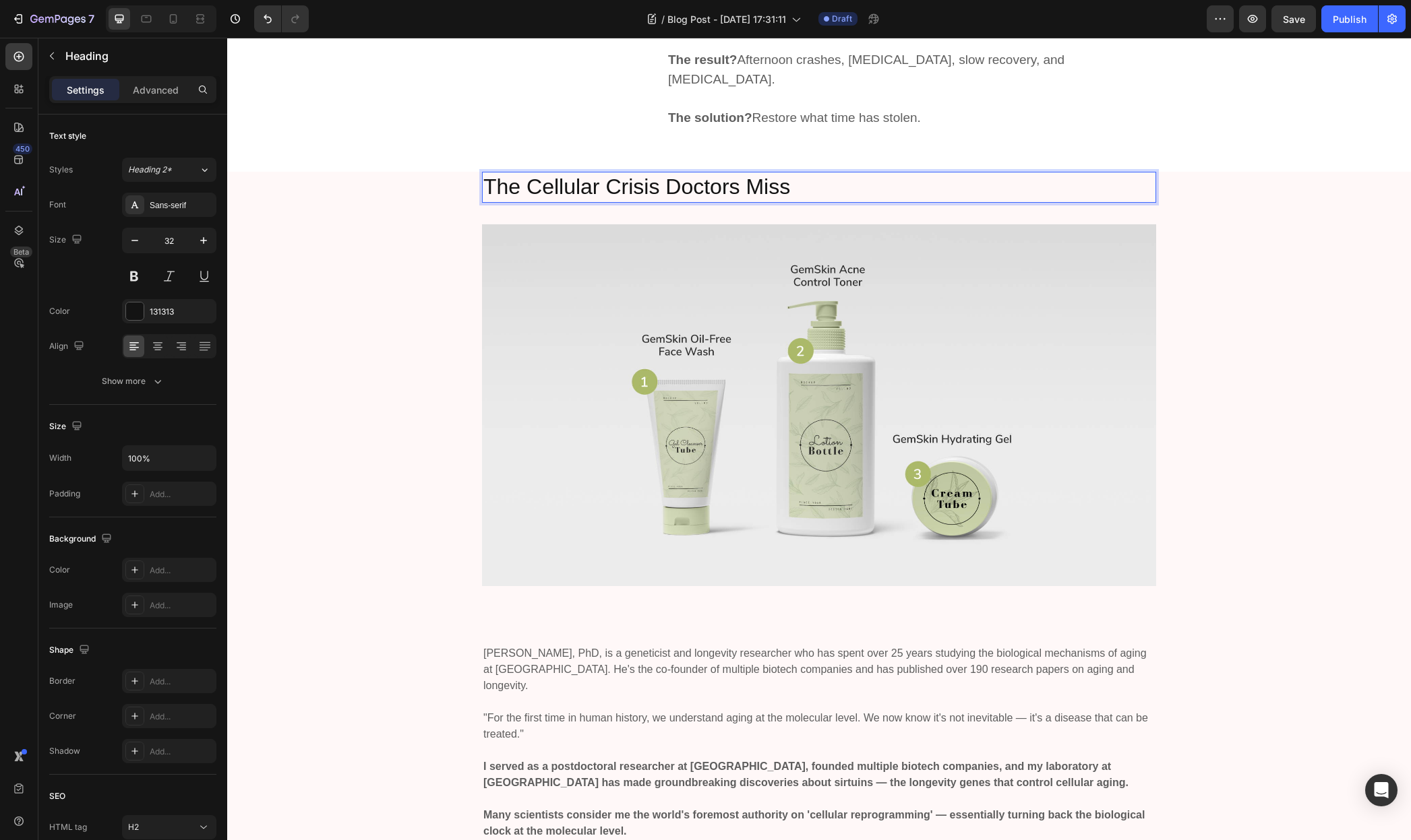
click at [525, 174] on p "The Cellular Crisis Doctors Miss" at bounding box center [818, 188] width 672 height 28
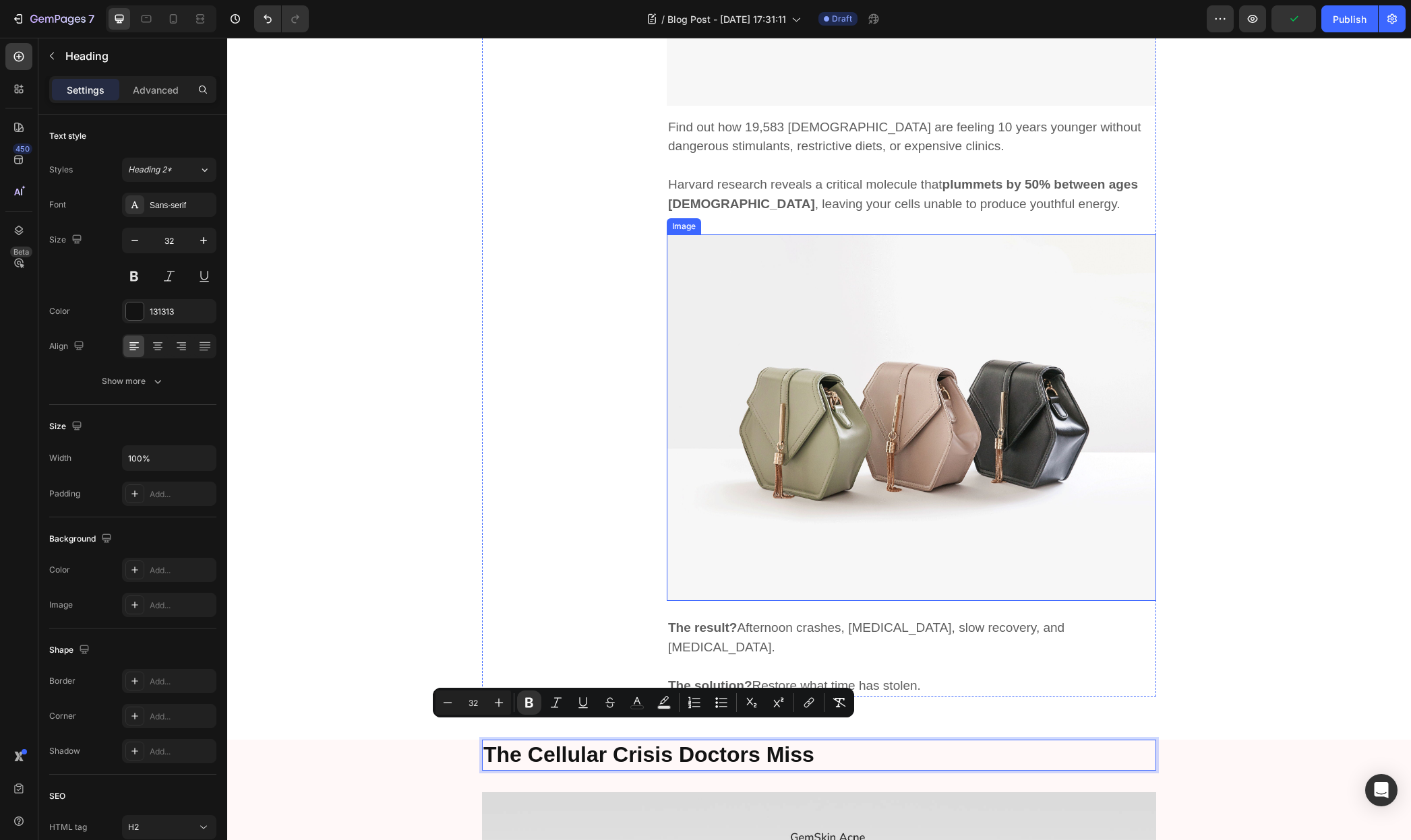
type input "16"
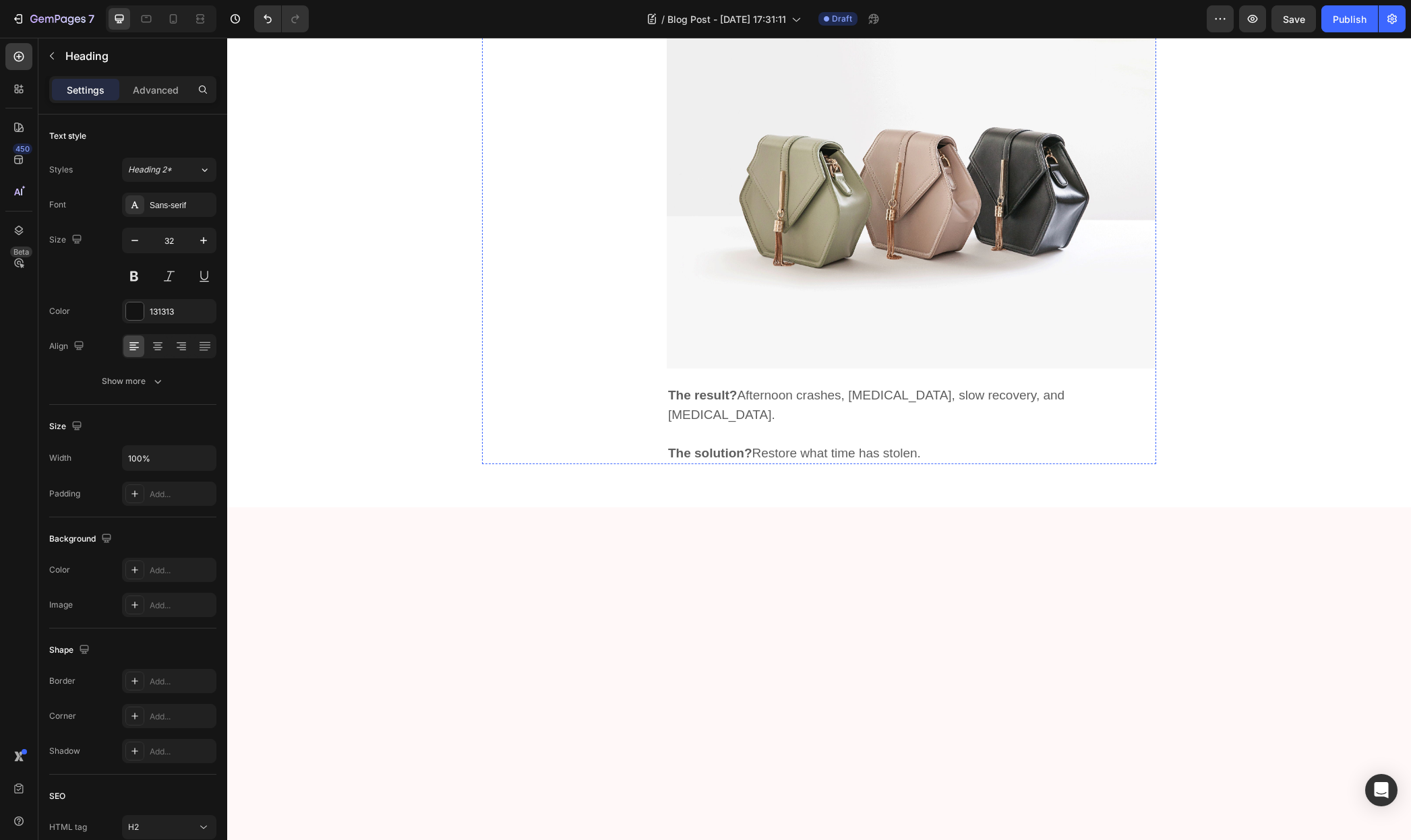
scroll to position [1264, 0]
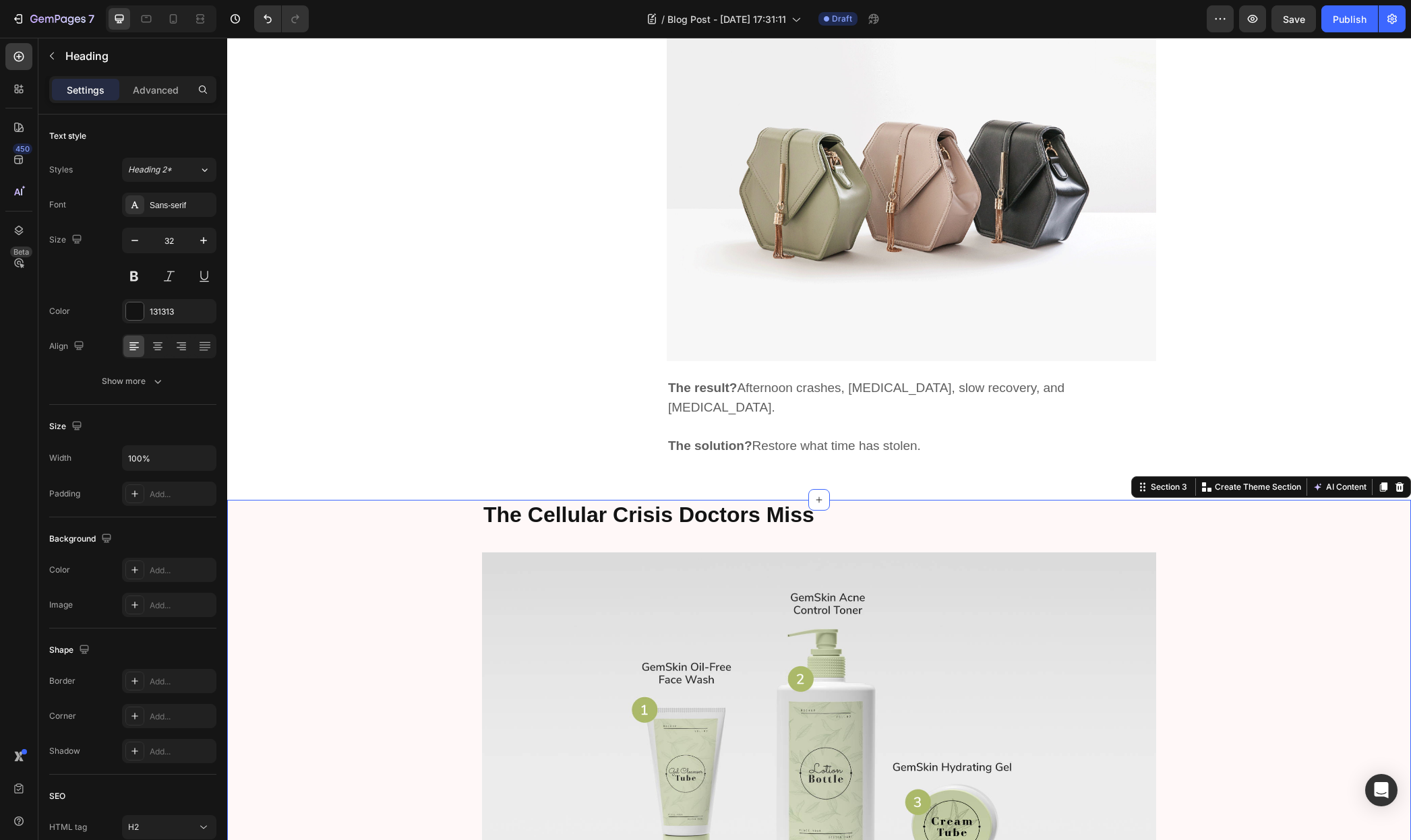
click at [360, 508] on div "The Cellular Crisis Doctors Miss Heading Image Row" at bounding box center [819, 722] width 1164 height 446
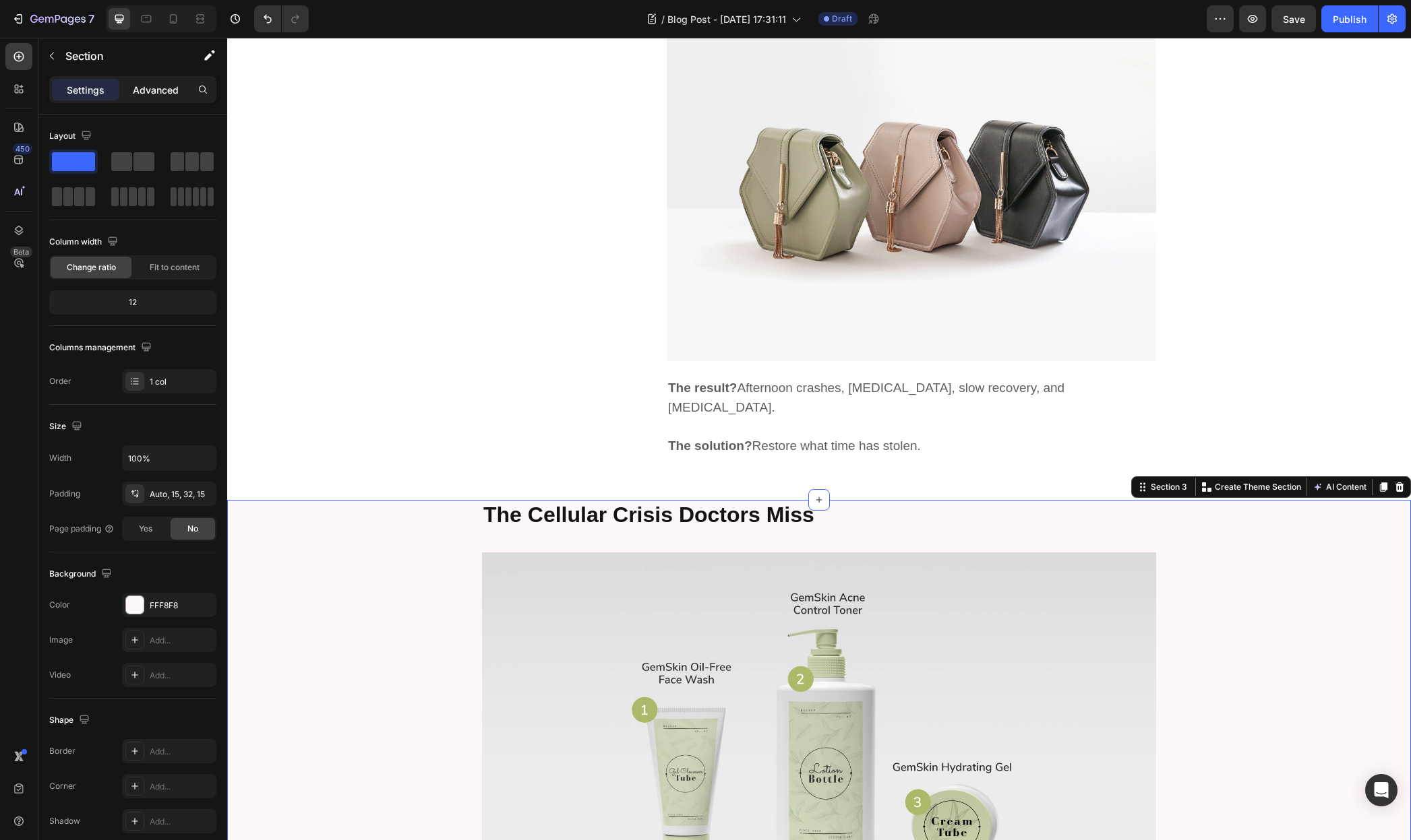
click at [155, 89] on p "Advanced" at bounding box center [156, 90] width 46 height 14
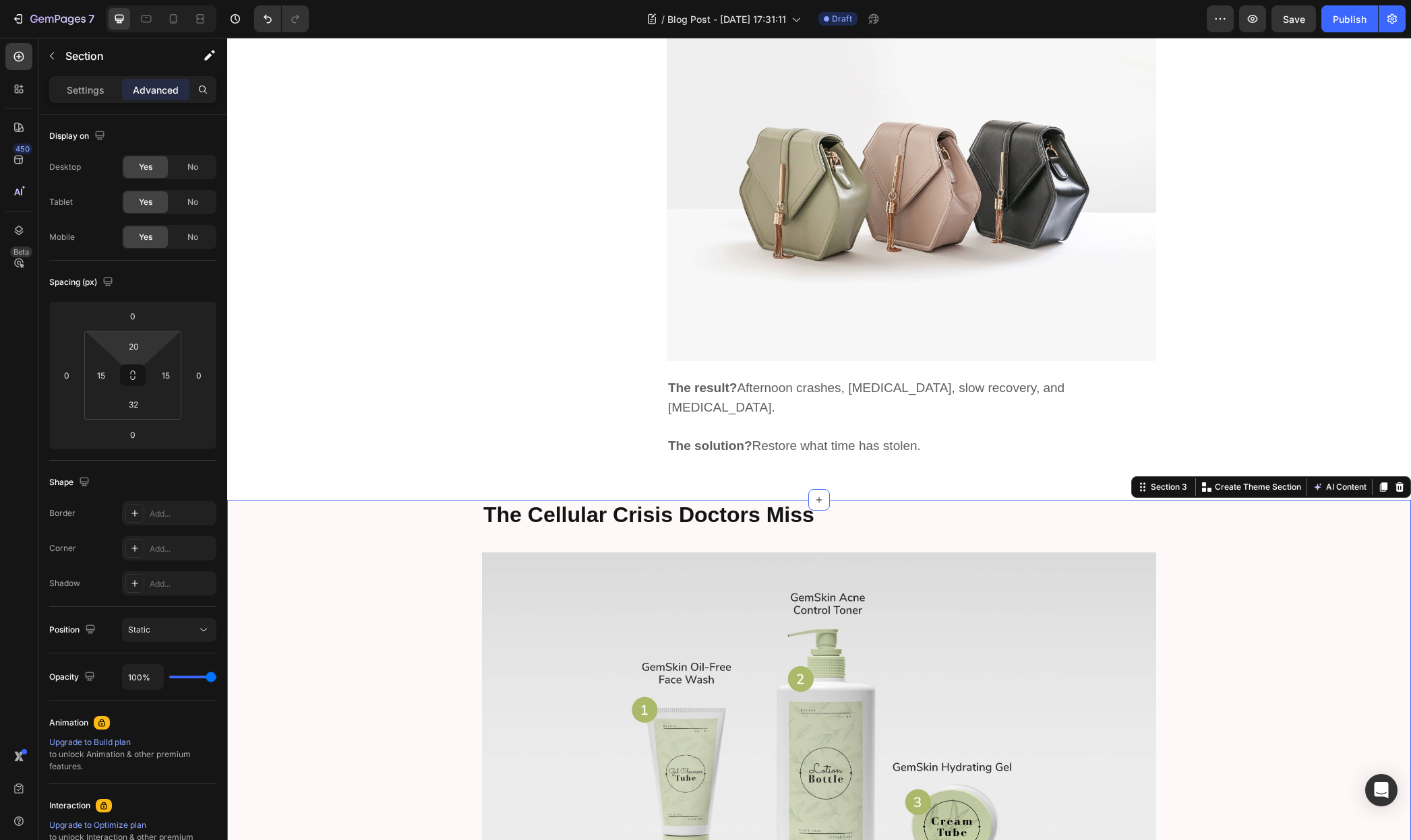
type input "22"
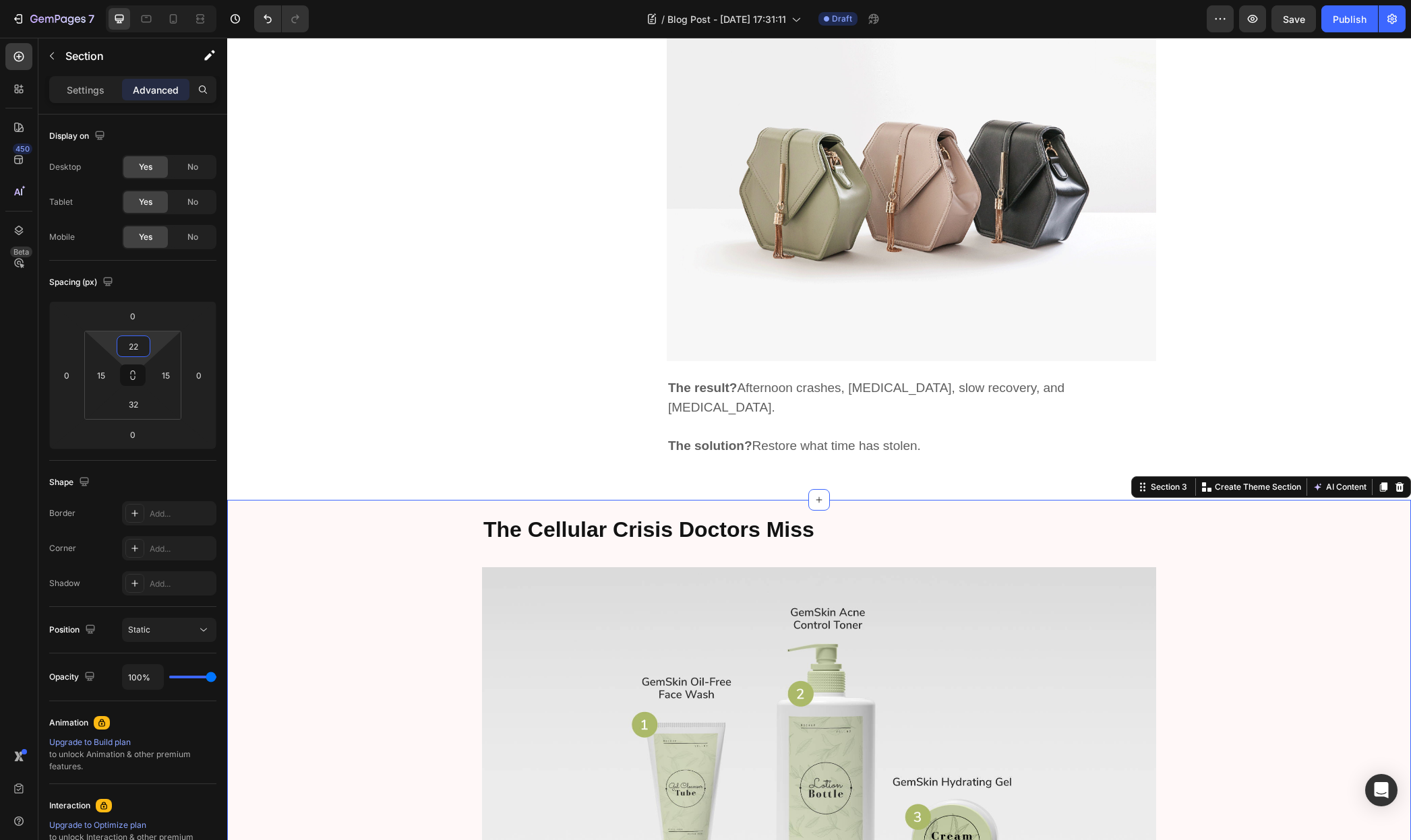
drag, startPoint x: 155, startPoint y: 349, endPoint x: 156, endPoint y: 341, distance: 8.1
click at [156, 0] on html "7 / Blog Post - [DATE] 17:31:11 Draft Preview Save Publish 450 Beta Sections(18…" at bounding box center [706, 0] width 1411 height 0
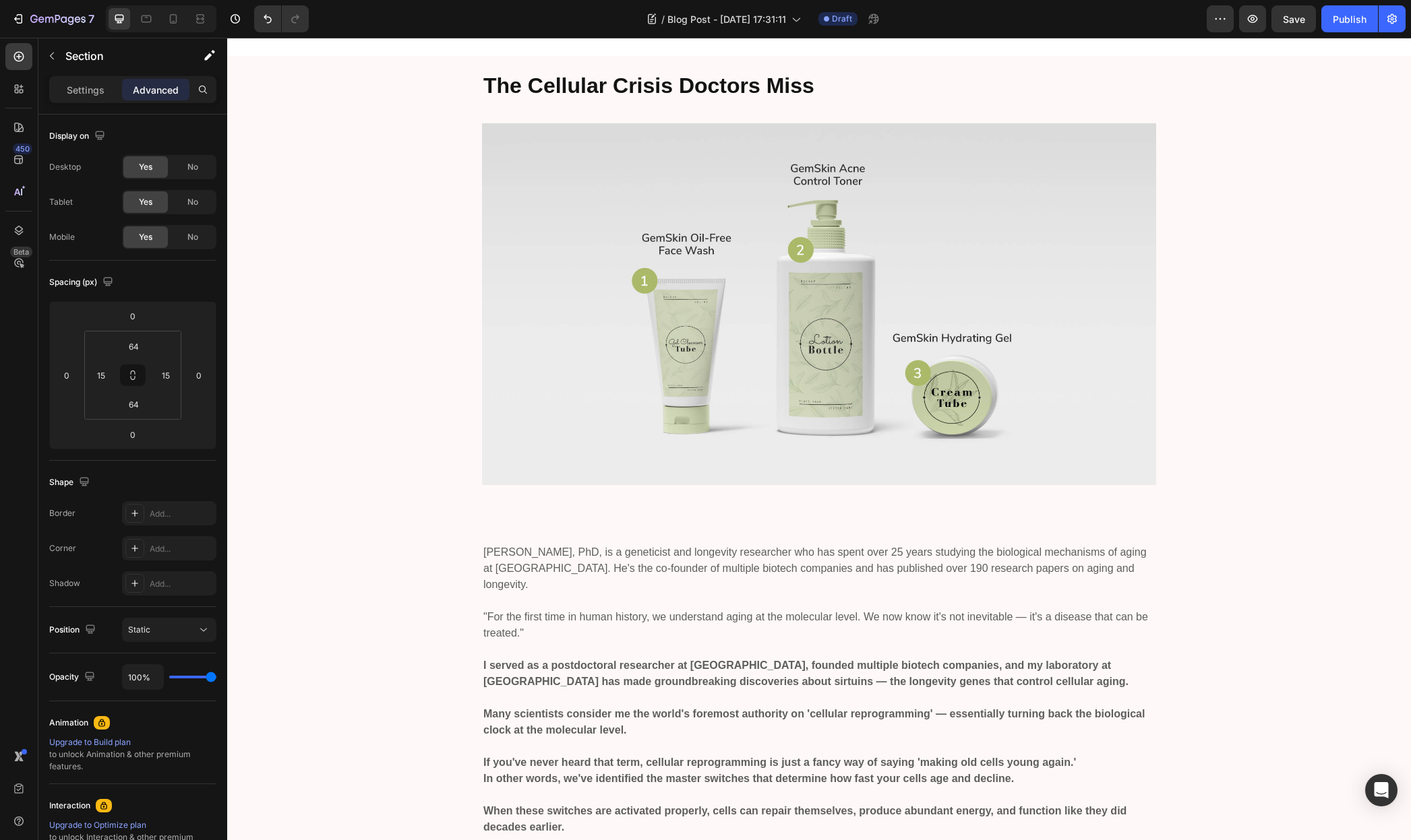
scroll to position [1648, 0]
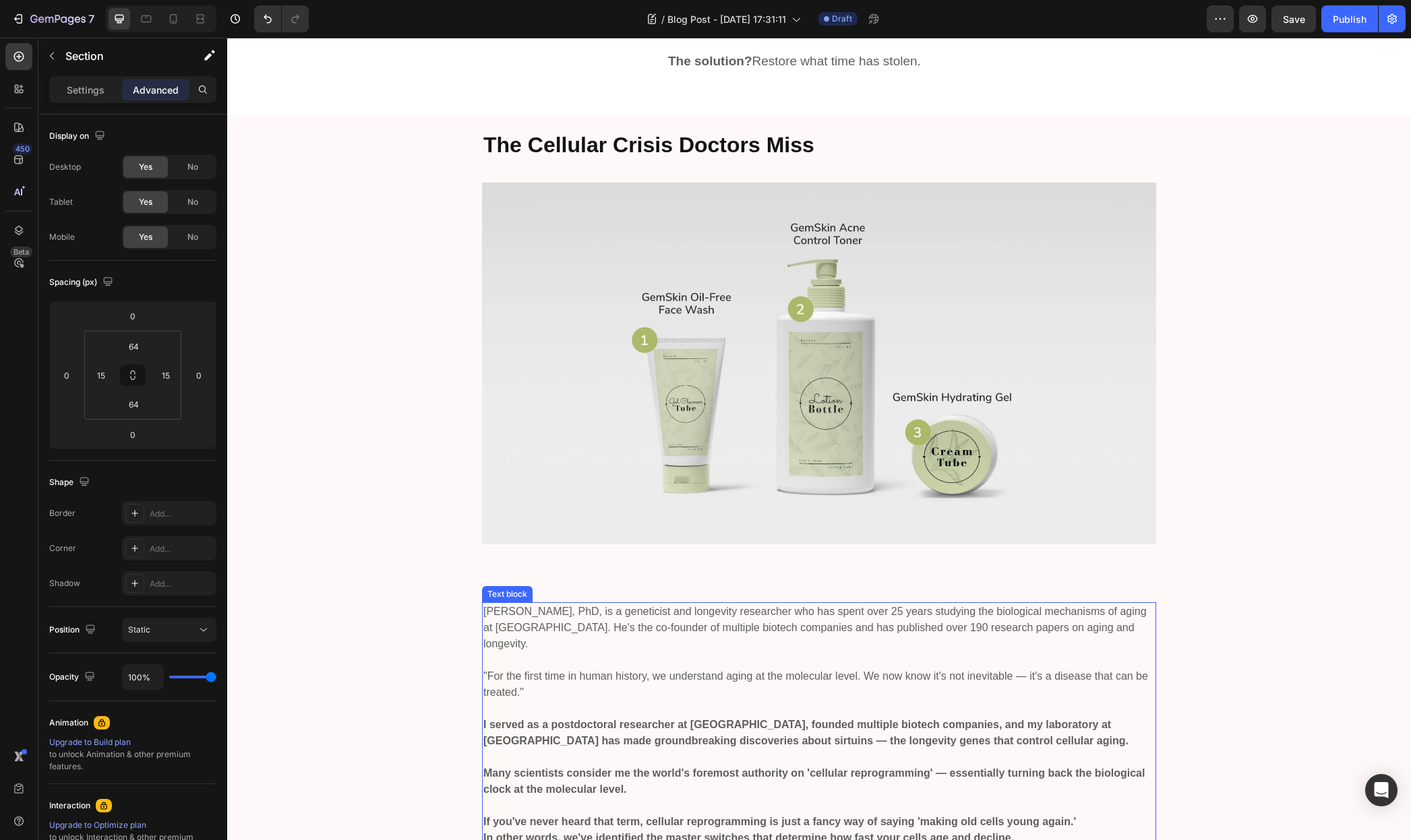
click at [656, 607] on p "David Sinclair, PhD, is a geneticist and longevity researcher who has spent ove…" at bounding box center [818, 635] width 672 height 65
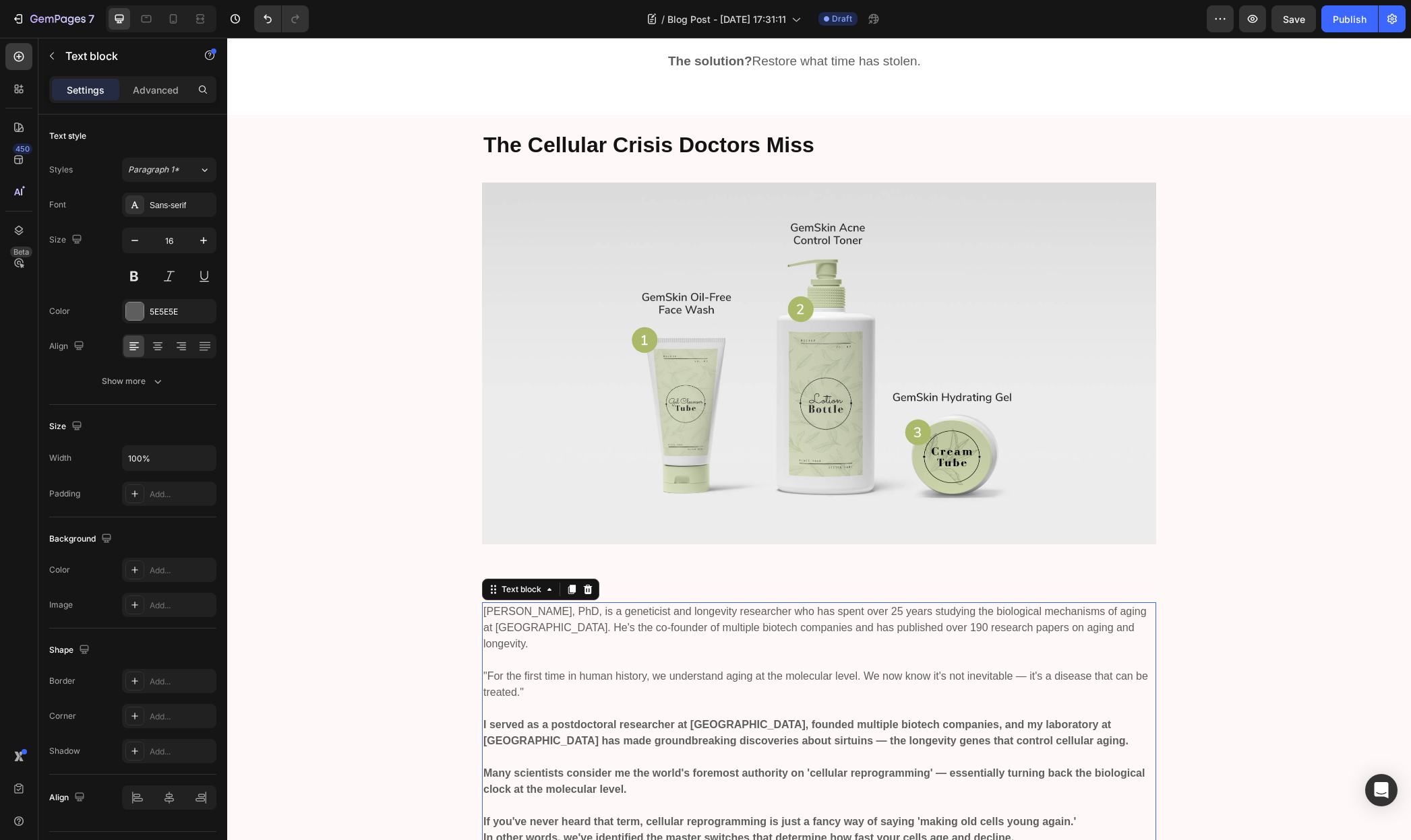
click at [656, 607] on p "David Sinclair, PhD, is a geneticist and longevity researcher who has spent ove…" at bounding box center [818, 635] width 672 height 65
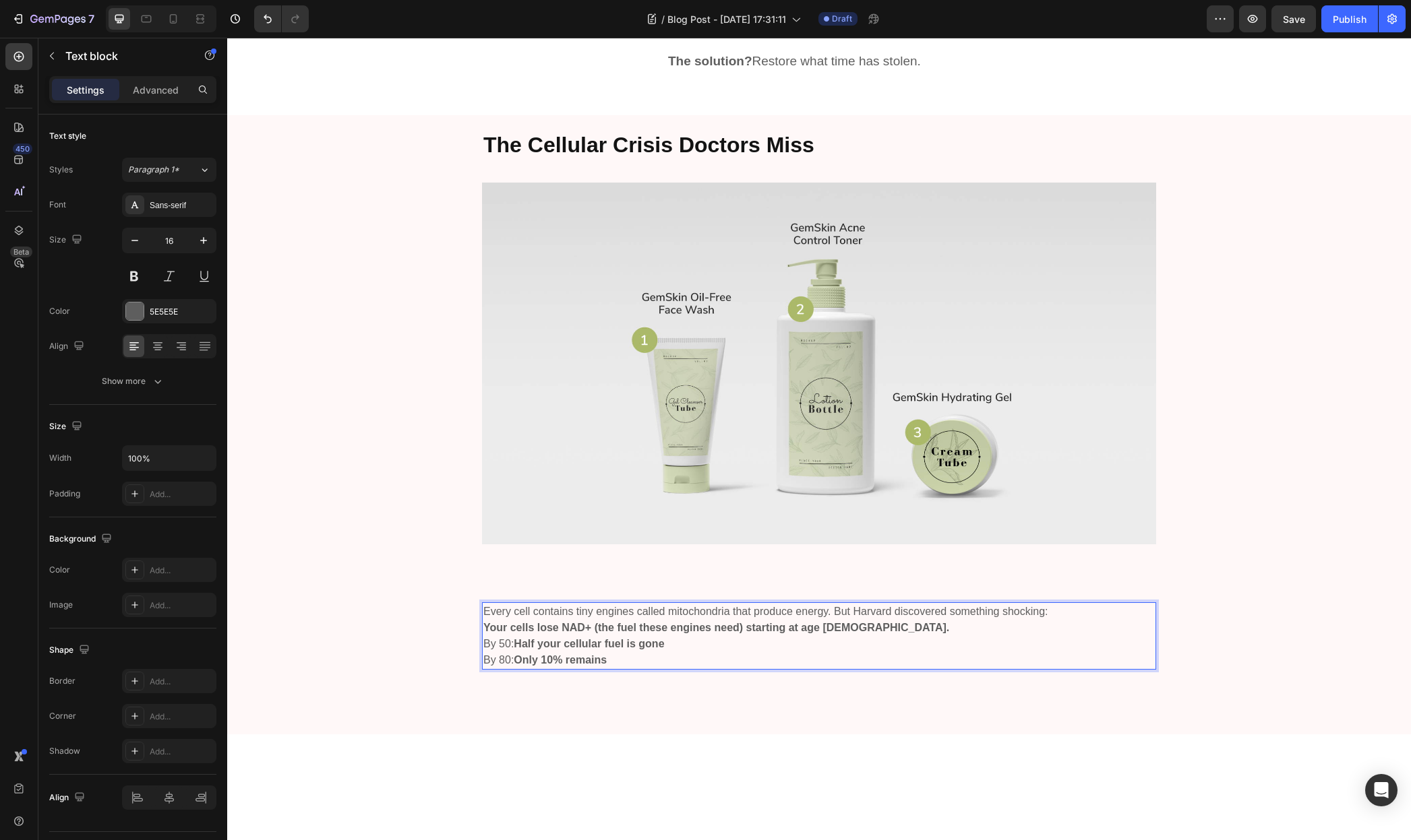
click at [848, 620] on p "Your cells lose NAD+ (the fuel these engines need) starting at age [DEMOGRAPHIC…" at bounding box center [818, 628] width 672 height 16
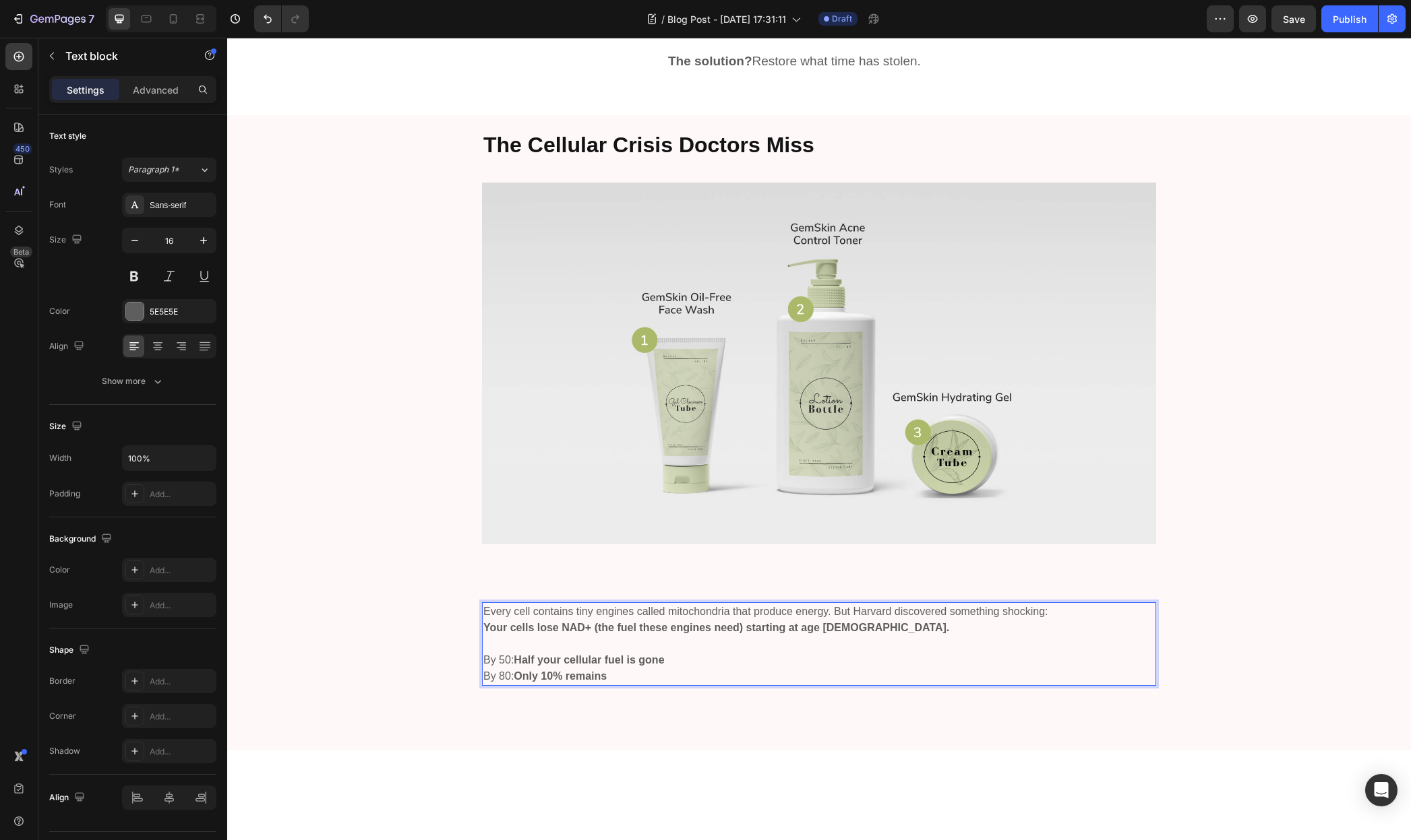
click at [668, 659] on p "By 50: Half your cellular fuel is gone By 80: Only 10% remains" at bounding box center [818, 668] width 672 height 32
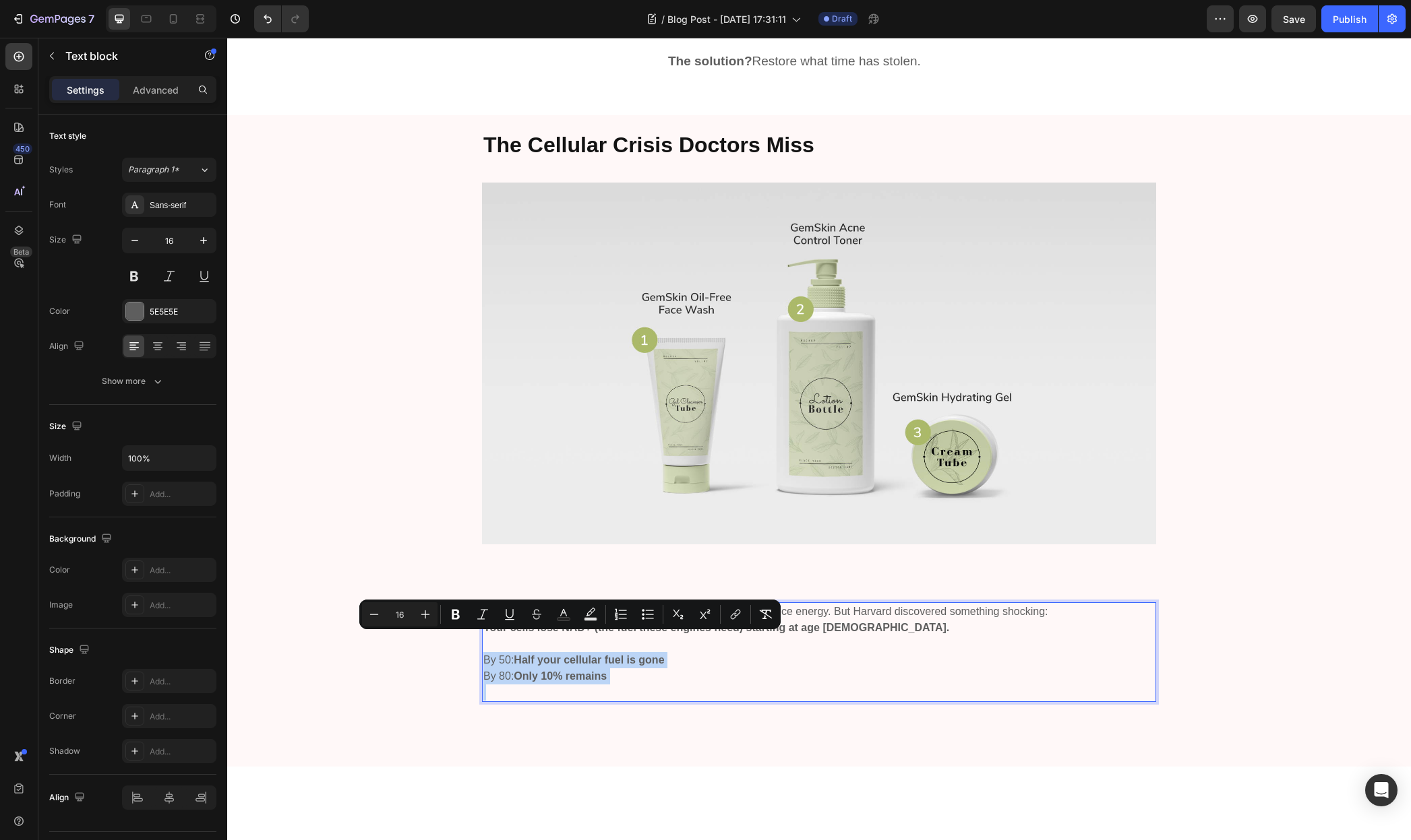
drag, startPoint x: 549, startPoint y: 672, endPoint x: 481, endPoint y: 638, distance: 76.0
click at [482, 638] on div "Every cell contains tiny engines called mitochondria that produce energy. But H…" at bounding box center [818, 652] width 674 height 100
click at [800, 684] on p "Rich Text Editor. Editing area: main" at bounding box center [818, 692] width 672 height 16
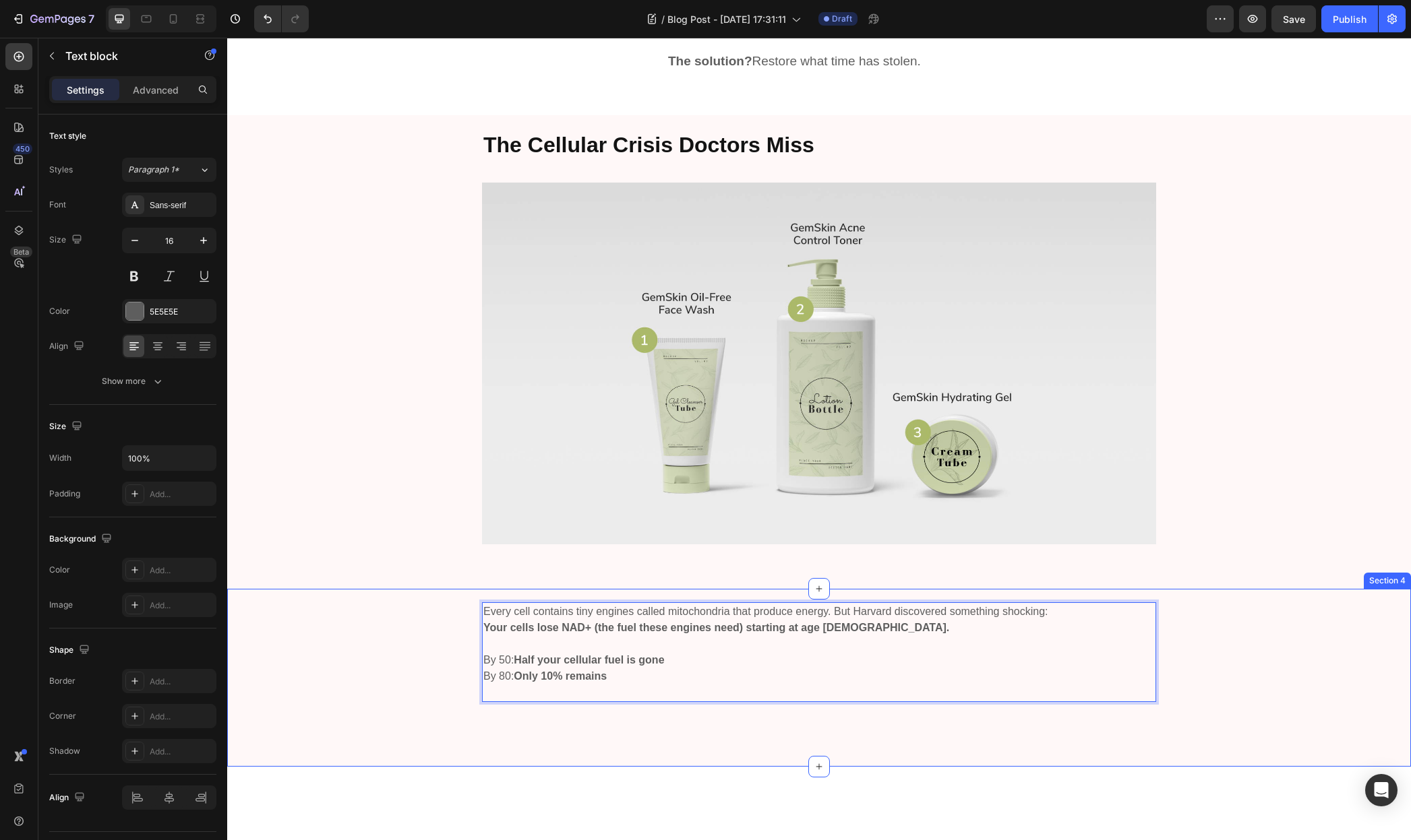
click at [926, 713] on div "Every cell contains tiny engines called mitochondria that produce energy. But H…" at bounding box center [819, 677] width 1183 height 178
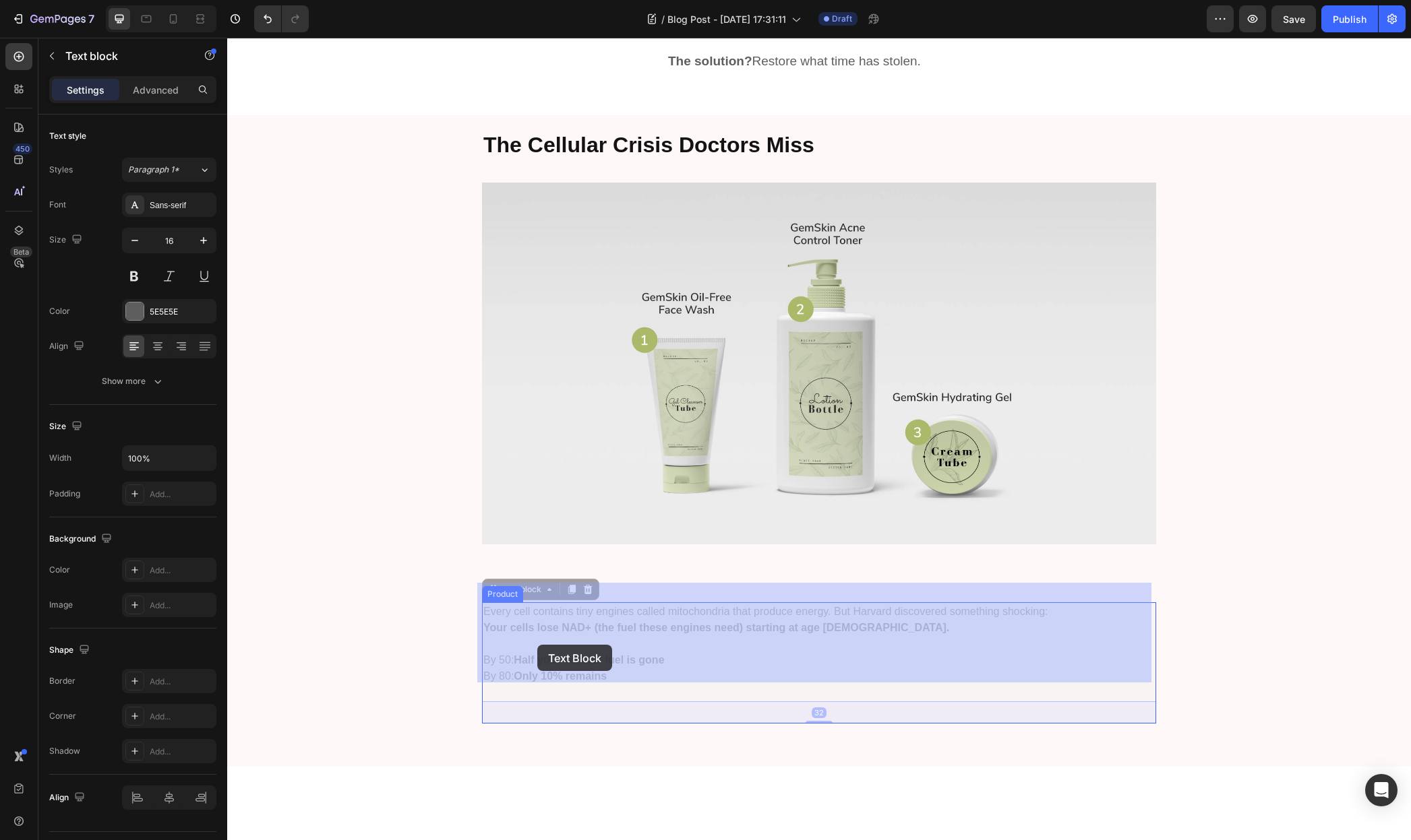
drag, startPoint x: 649, startPoint y: 658, endPoint x: 531, endPoint y: 643, distance: 118.9
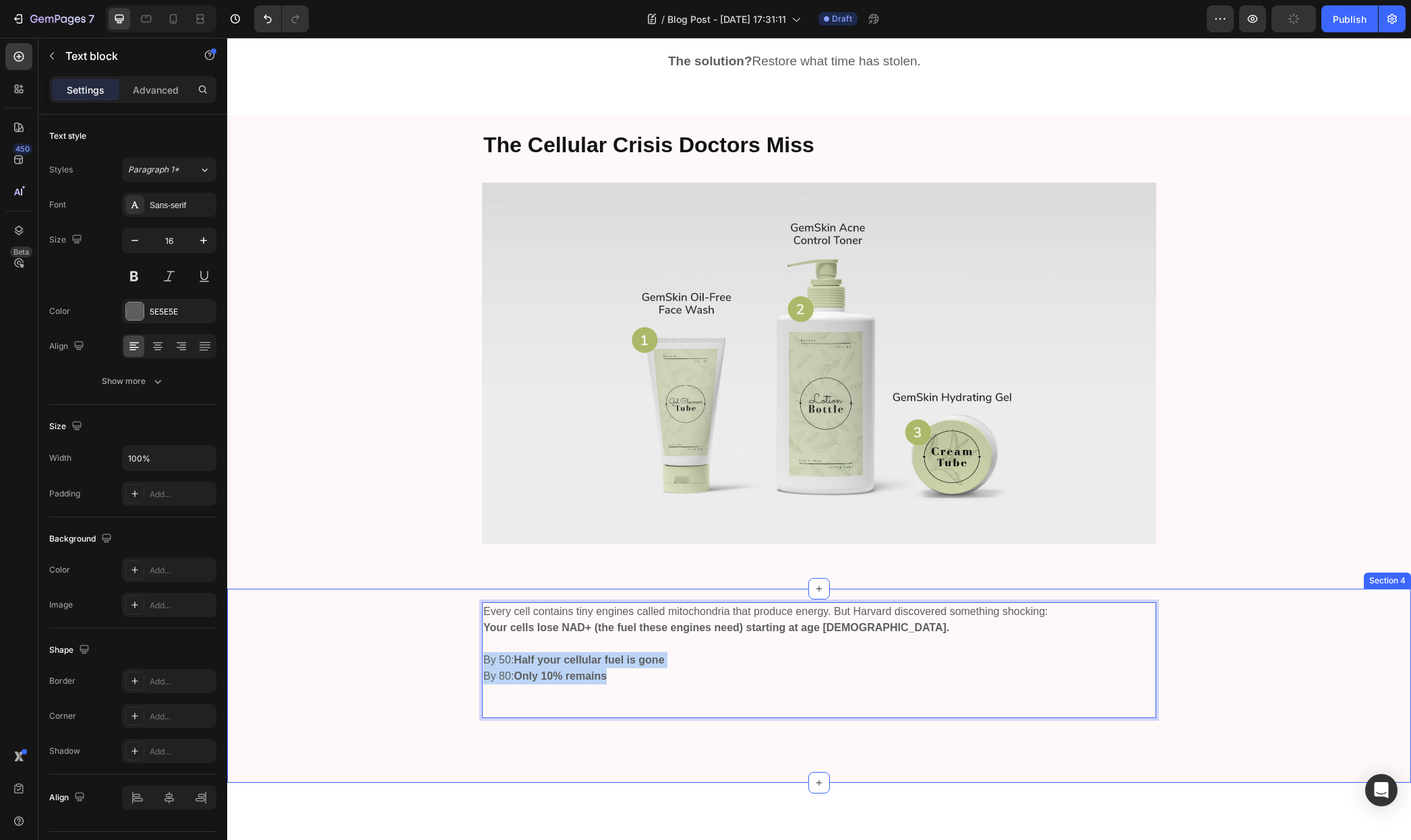
drag, startPoint x: 627, startPoint y: 658, endPoint x: 473, endPoint y: 642, distance: 154.8
click at [473, 642] on div "Every cell contains tiny engines called mitochondria that produce energy. But H…" at bounding box center [819, 671] width 1164 height 138
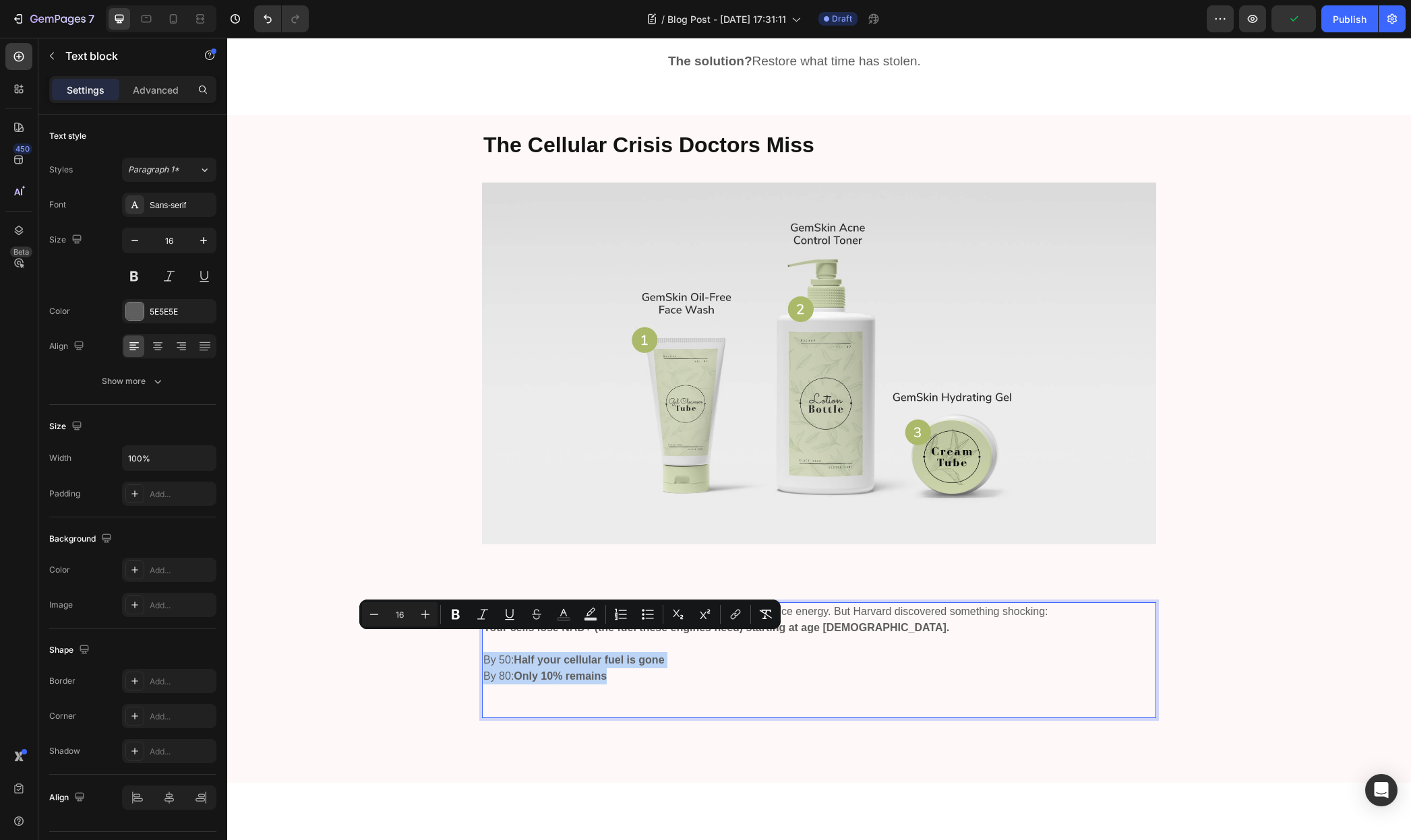
click at [475, 641] on div "Every cell contains tiny engines called mitochondria that produce energy. But H…" at bounding box center [819, 671] width 1164 height 138
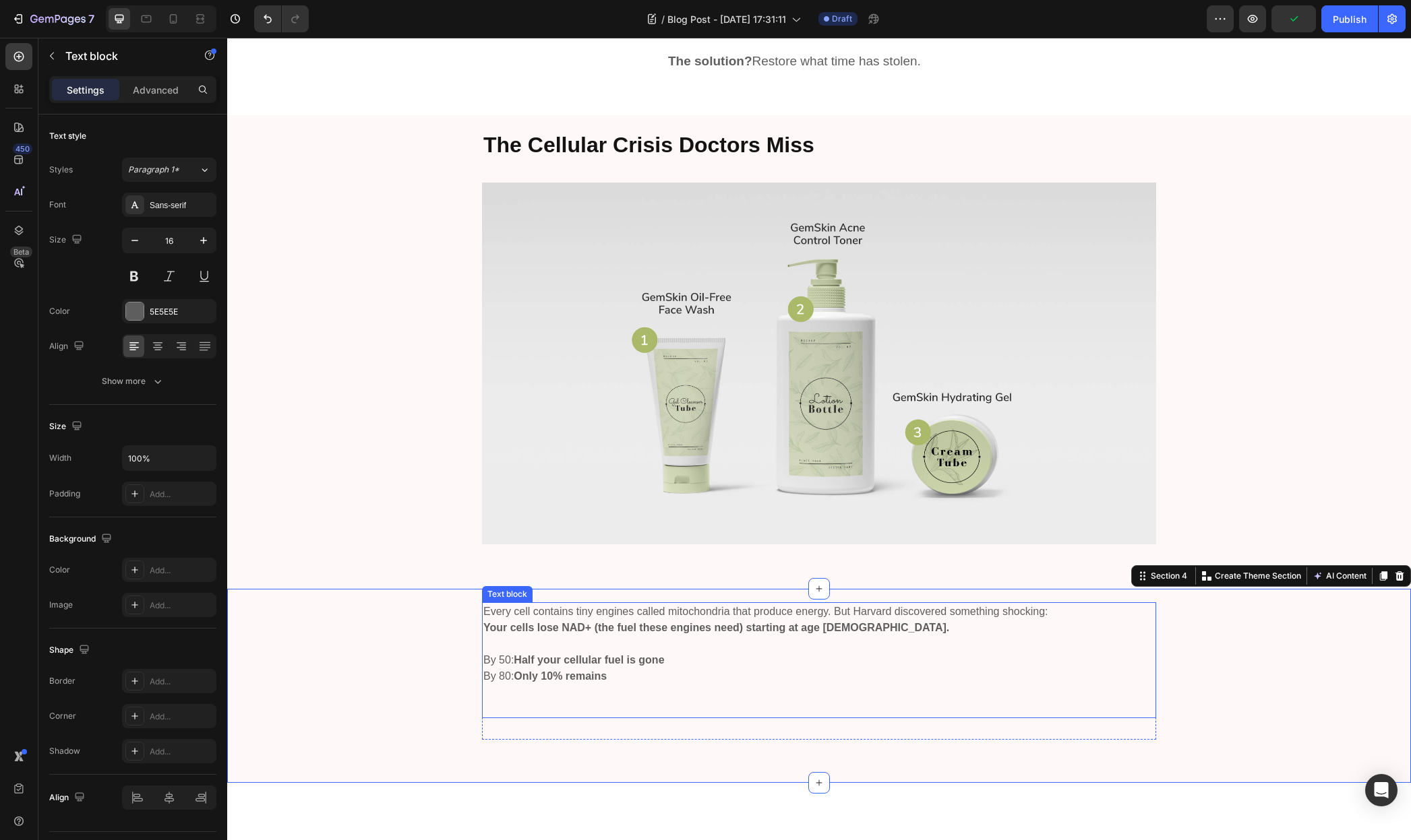
click at [483, 652] on p "By 50: Half your cellular fuel is gone By 80: Only 10% remains" at bounding box center [818, 668] width 672 height 32
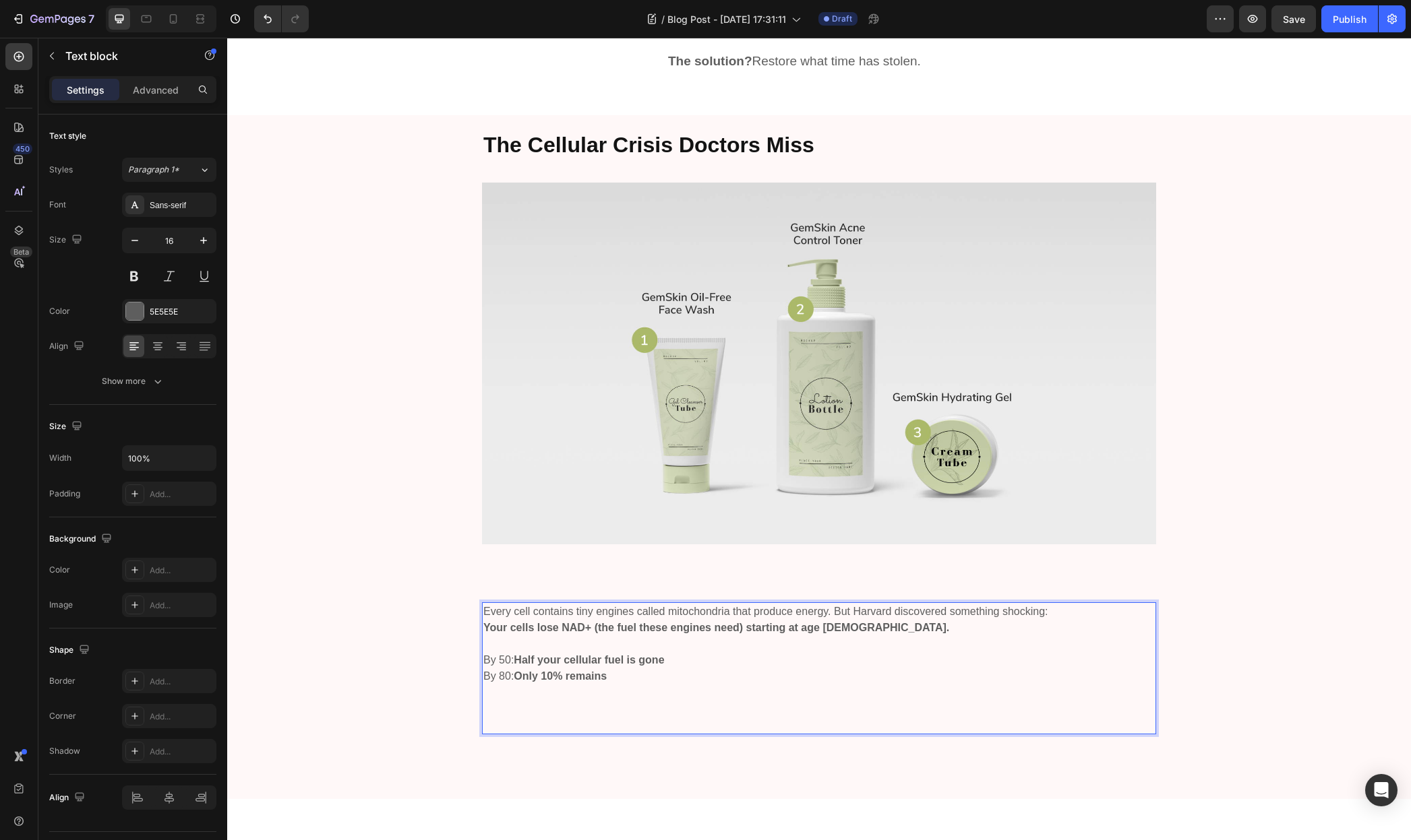
click at [483, 652] on p "By 50: Half your cellular fuel is gone By 80: Only 10% remains" at bounding box center [818, 668] width 672 height 32
drag, startPoint x: 618, startPoint y: 653, endPoint x: 512, endPoint y: 654, distance: 106.0
click at [617, 653] on p "- By 50: Half your cellular fuel is gone By 80: Only 10% remains" at bounding box center [818, 668] width 672 height 32
click at [483, 652] on p "- By 50: Half your cellular fuel is gone By 80: Only 10% remains" at bounding box center [818, 668] width 672 height 32
click at [496, 698] on p "Rich Text Editor. Editing area: main" at bounding box center [818, 708] width 672 height 49
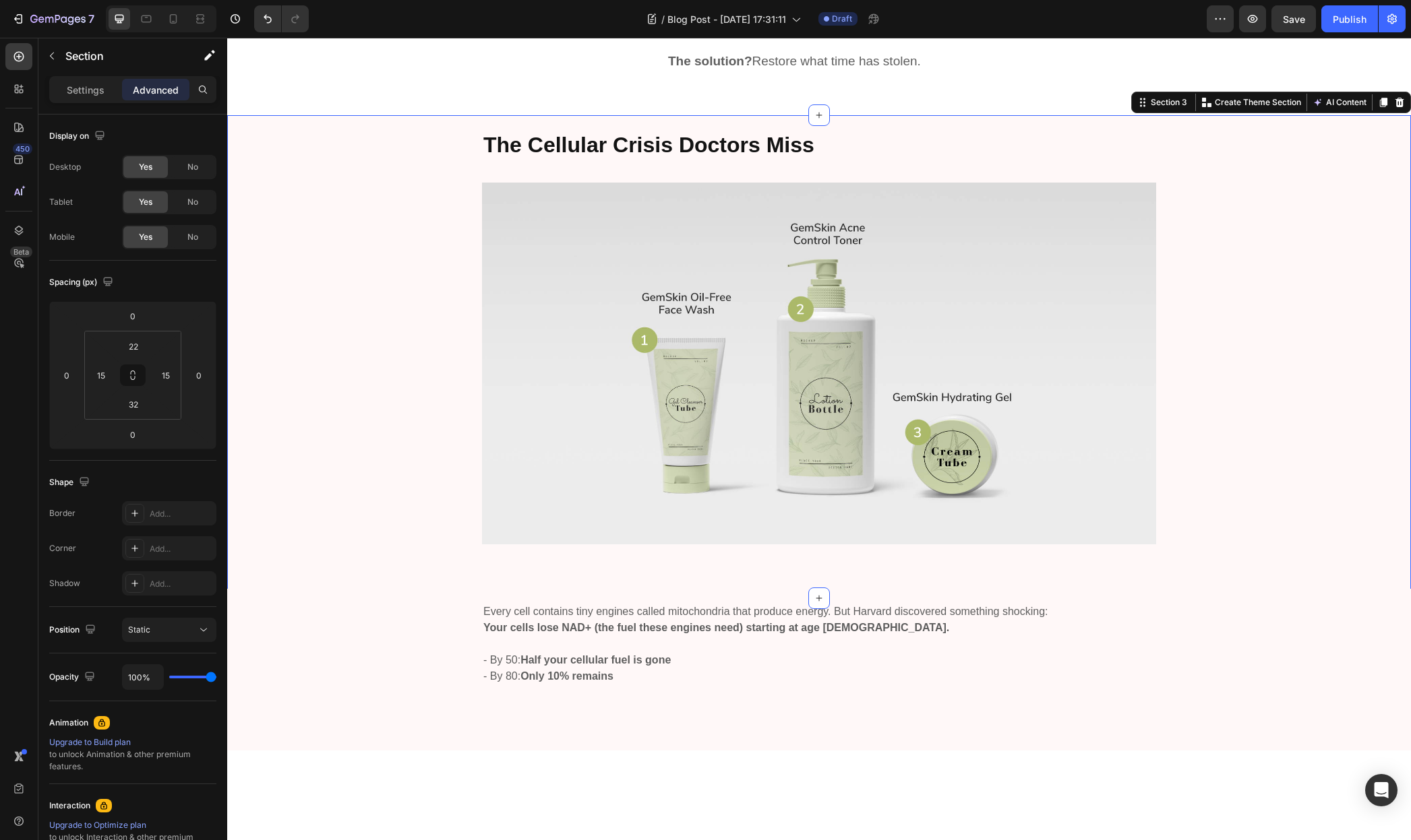
click at [333, 433] on div "The Cellular Crisis Doctors Miss Heading Image Row" at bounding box center [819, 352] width 1164 height 446
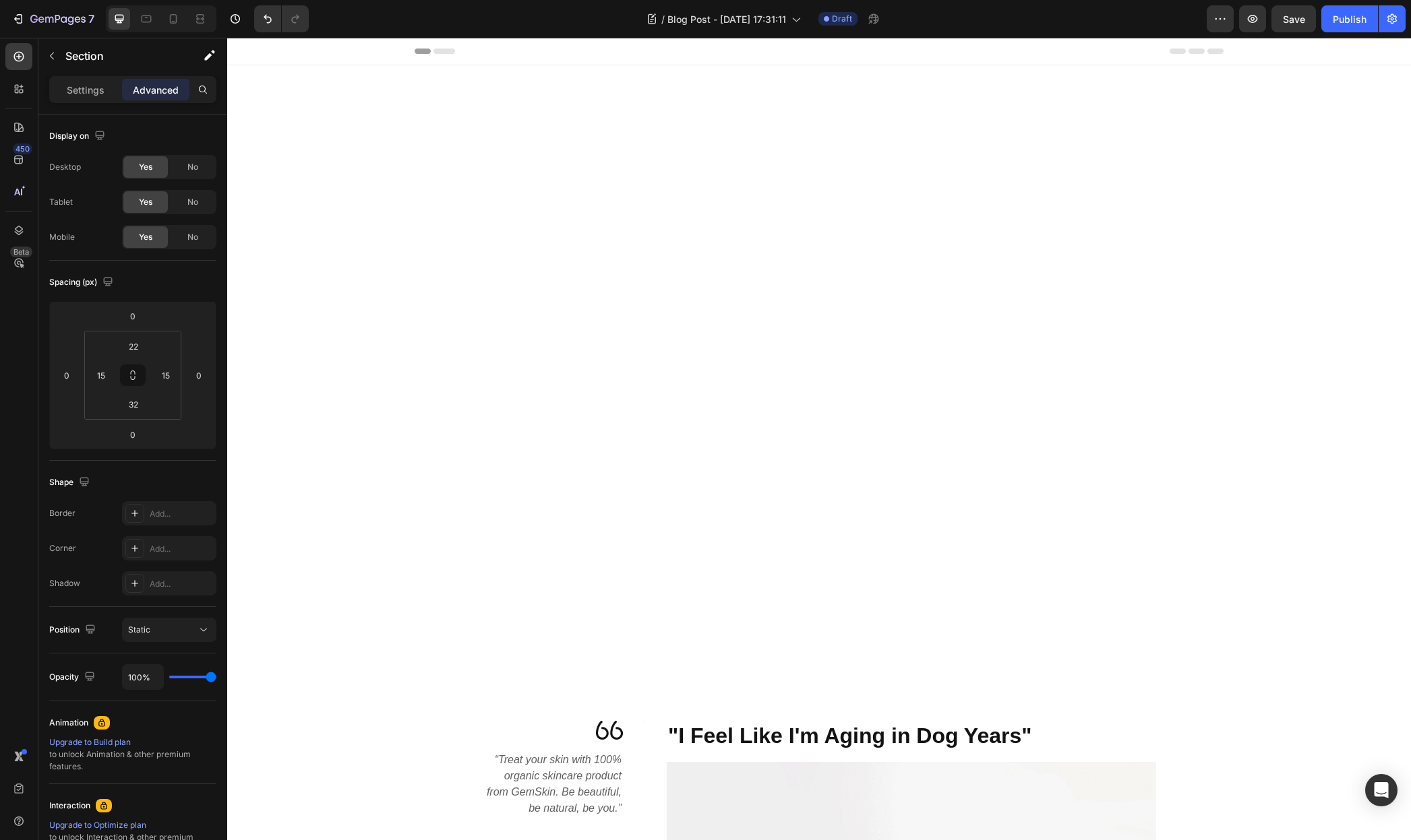
scroll to position [1648, 0]
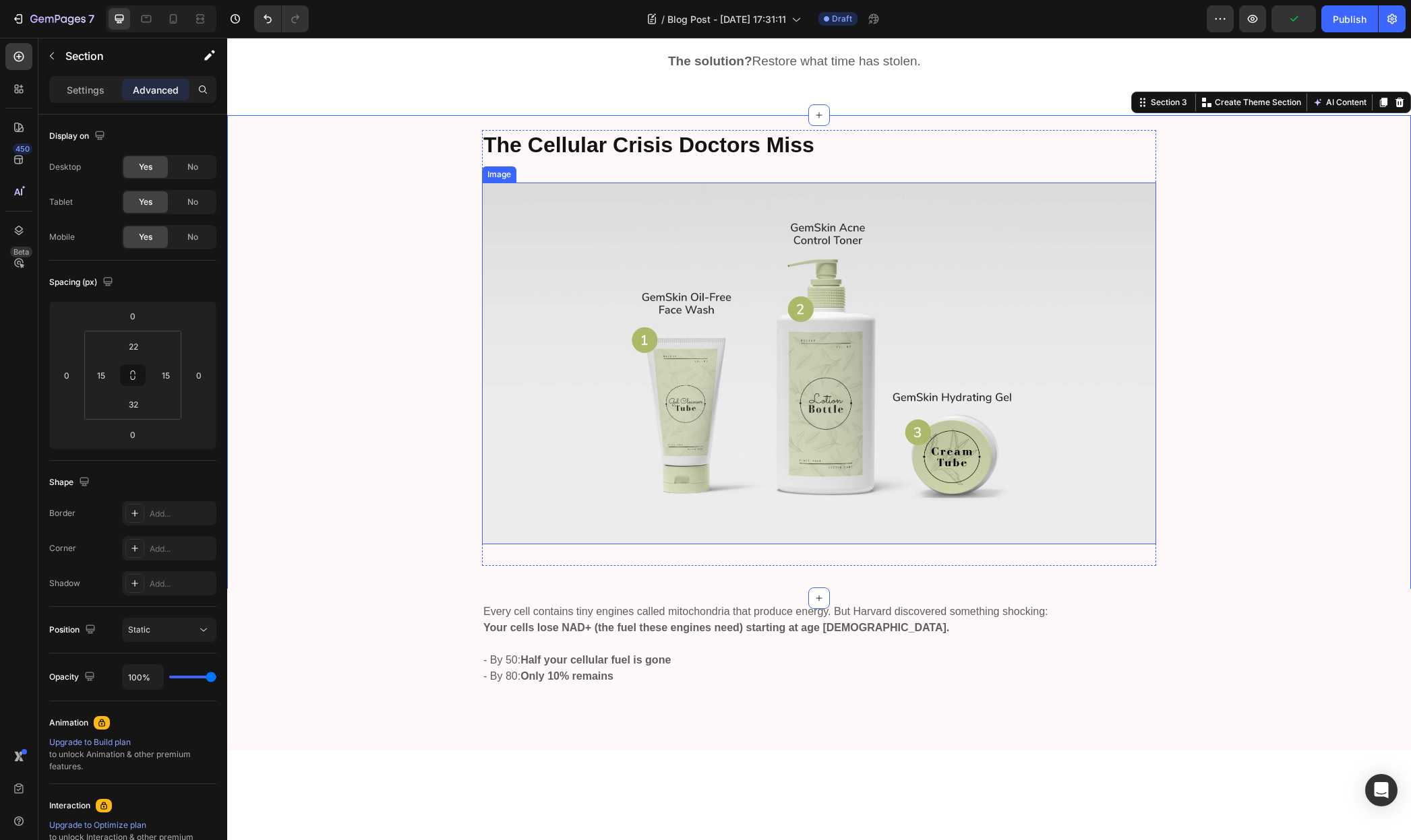
click at [629, 404] on img at bounding box center [818, 363] width 674 height 362
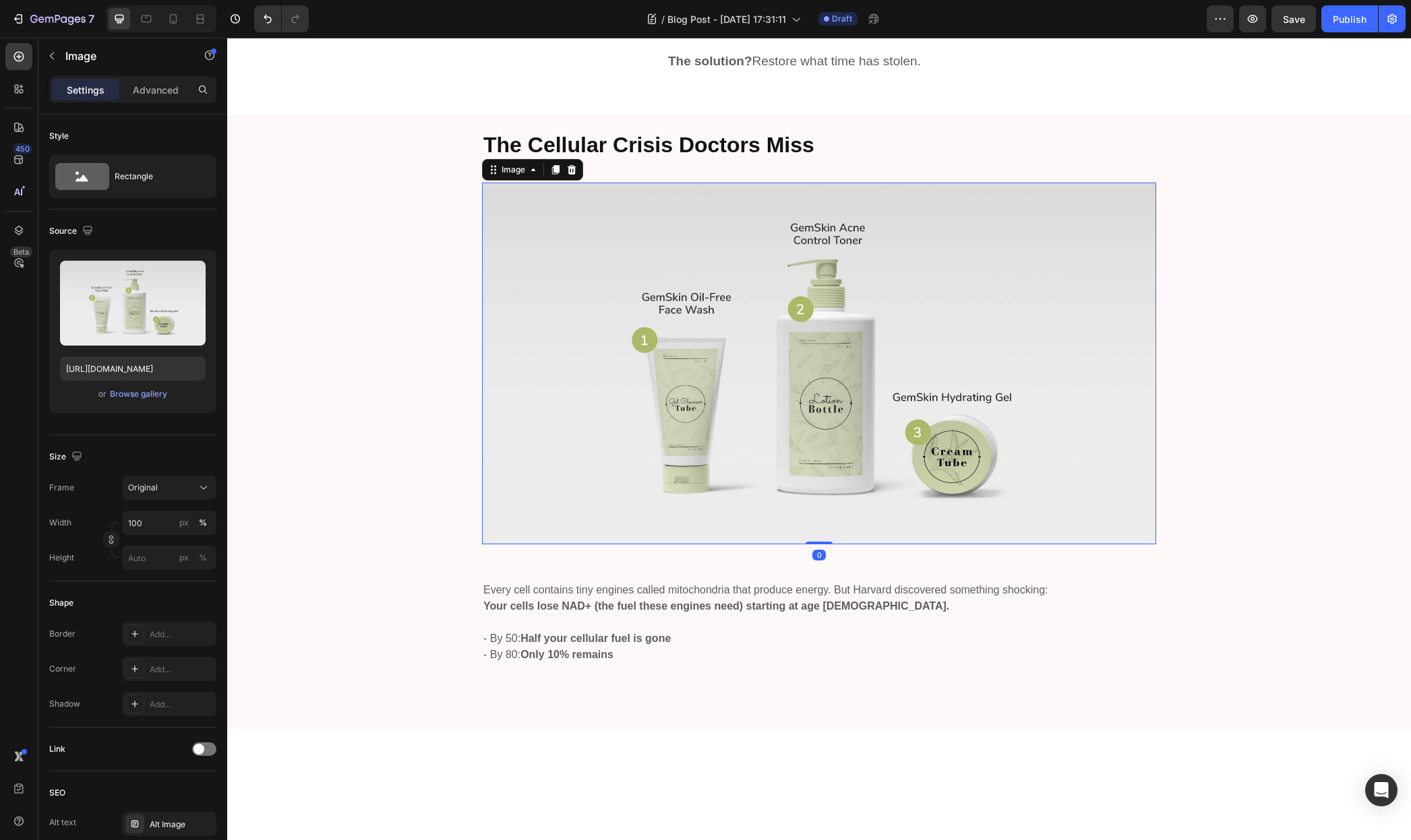
drag, startPoint x: 805, startPoint y: 543, endPoint x: 819, endPoint y: 494, distance: 51.0
click at [819, 494] on div "Image 0" at bounding box center [818, 363] width 674 height 362
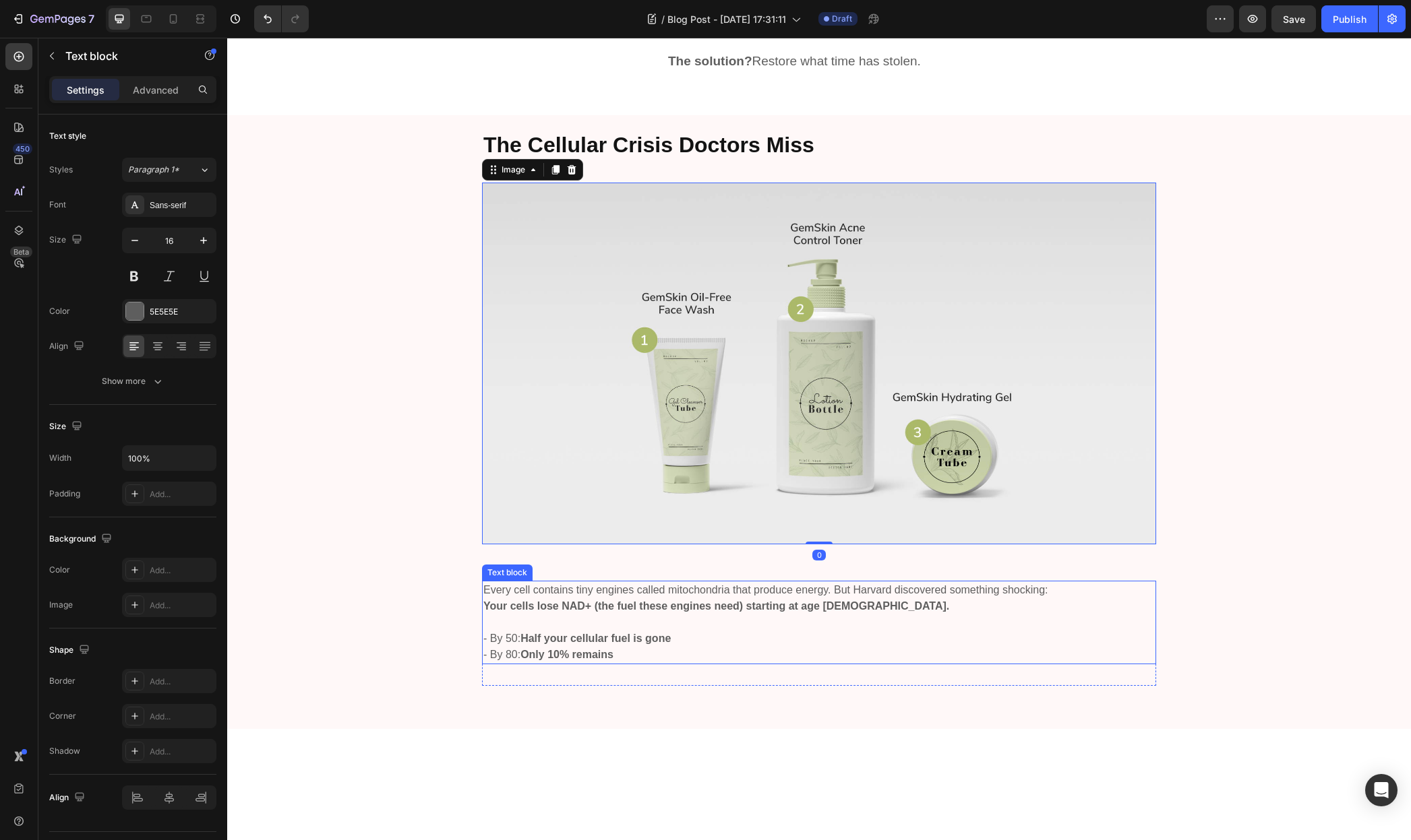
click at [598, 583] on p "Every cell contains tiny engines called mitochondria that produce energy. But H…" at bounding box center [818, 591] width 672 height 16
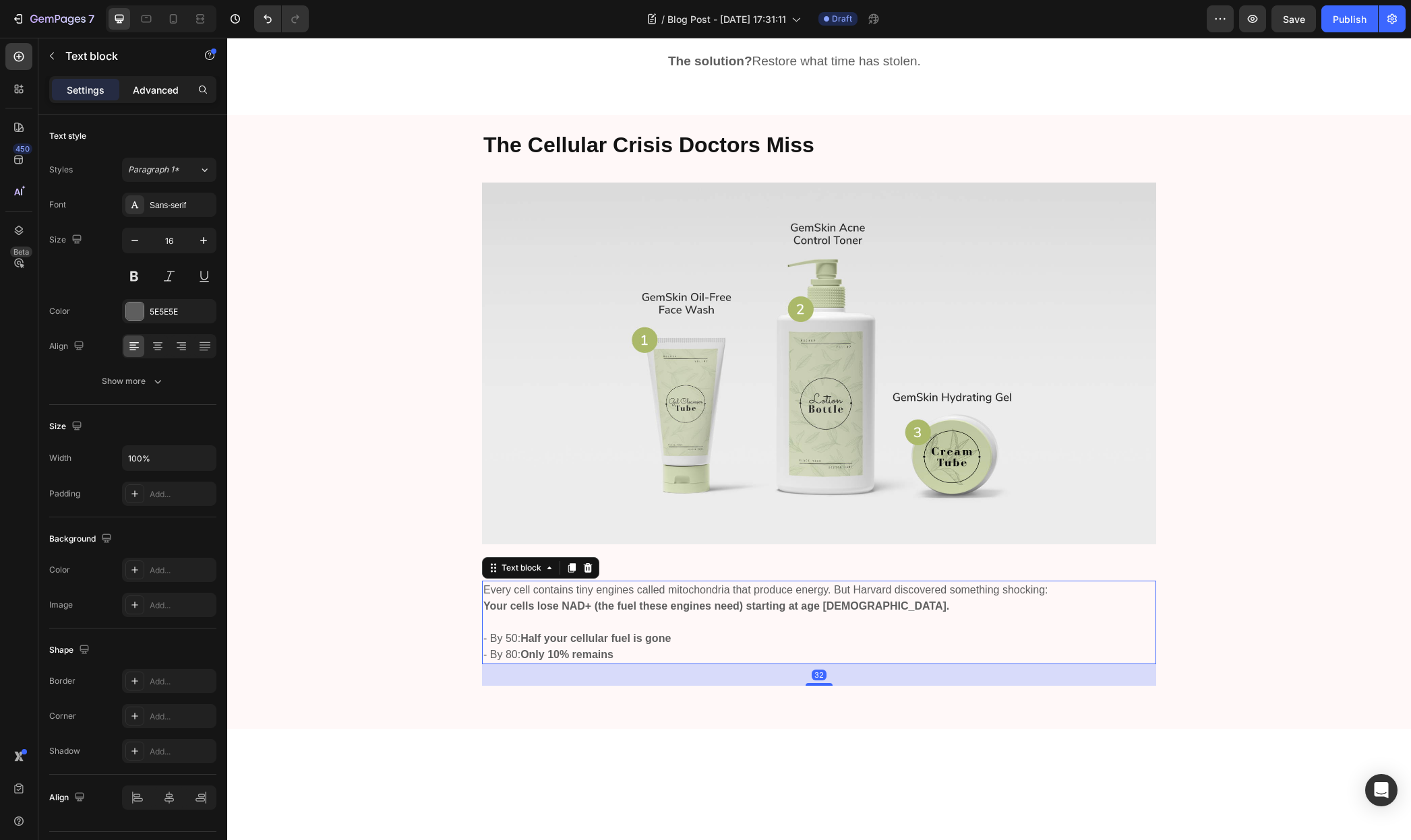
click at [153, 95] on p "Advanced" at bounding box center [156, 90] width 46 height 14
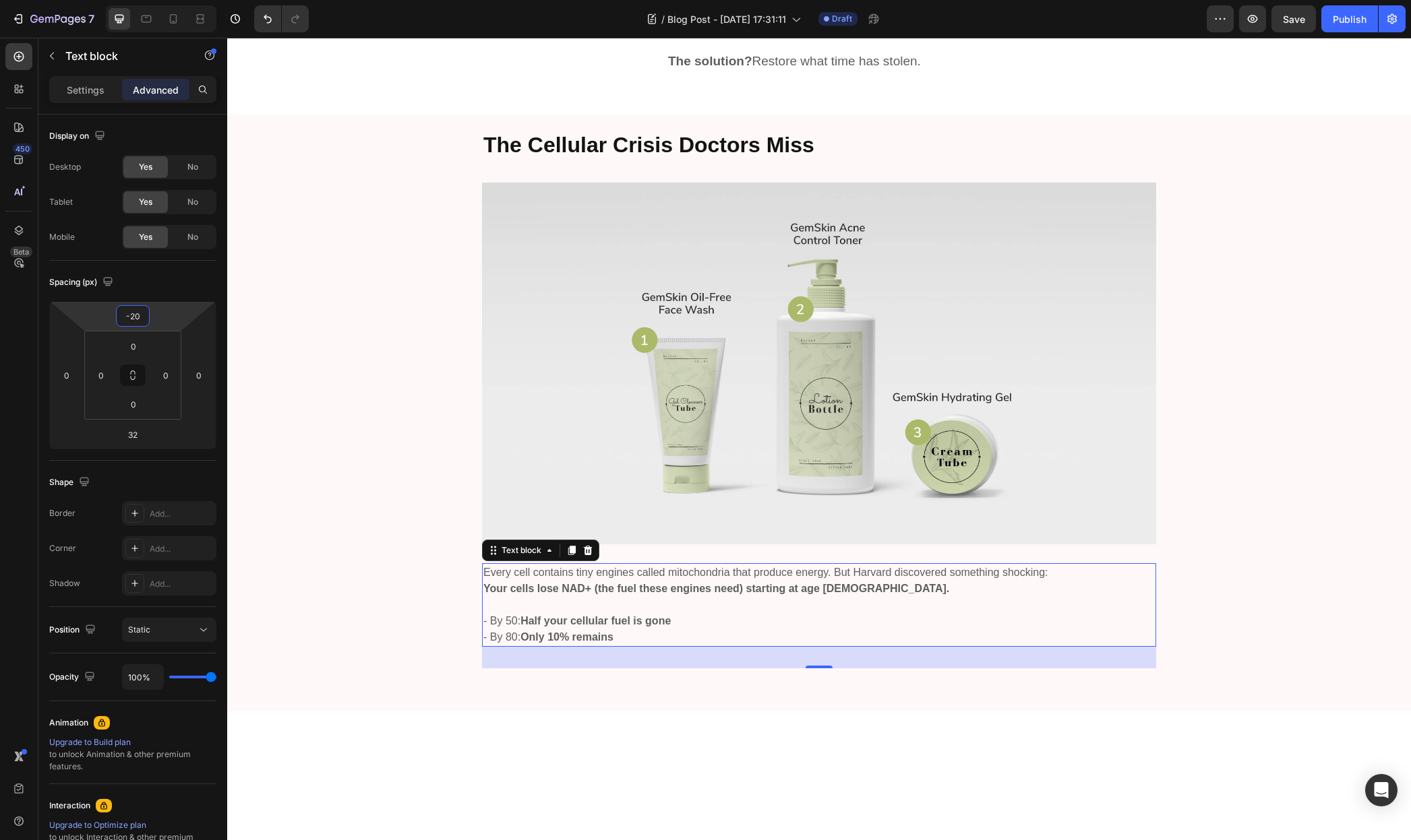
type input "-18"
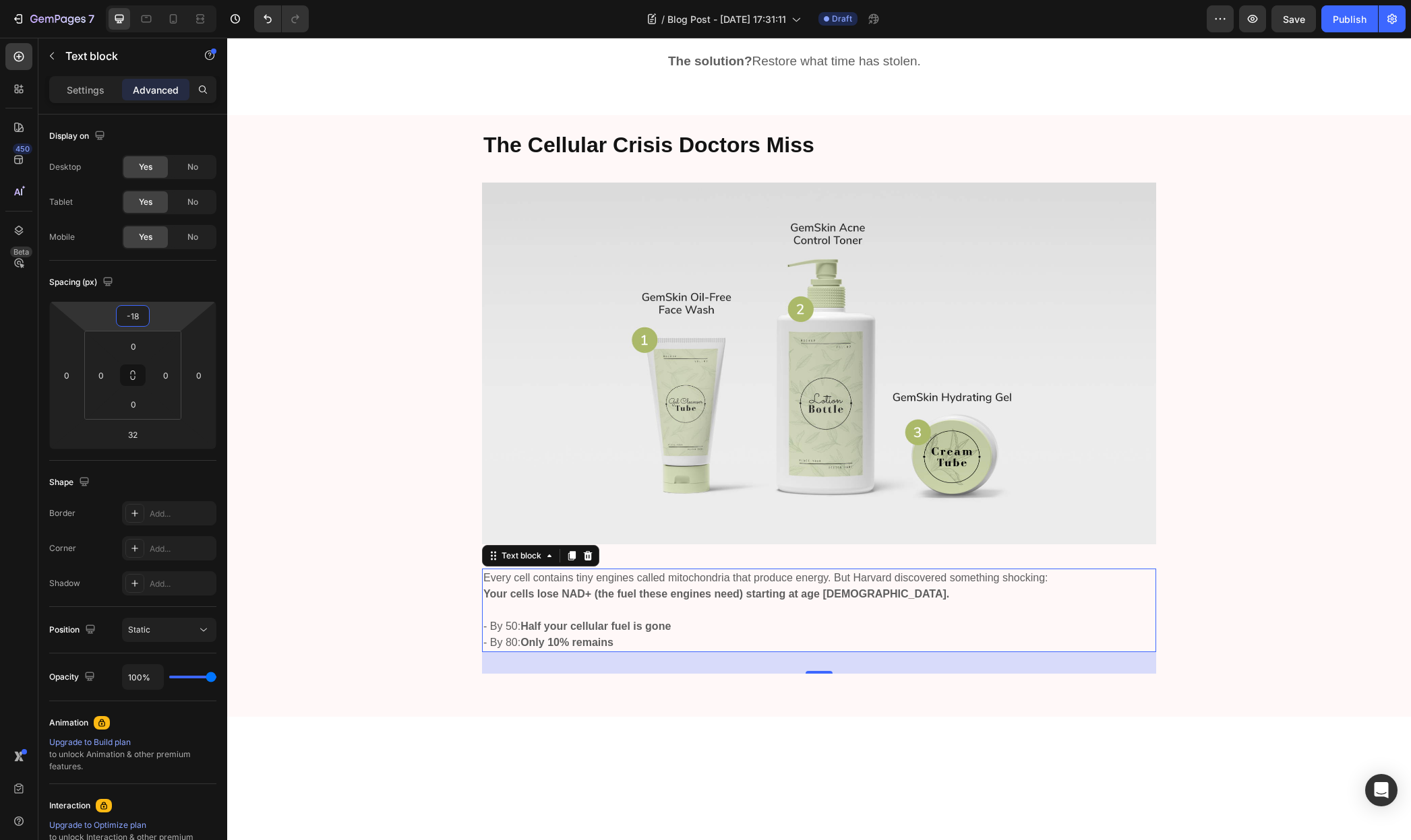
click at [174, 0] on html "7 / Blog Post - [DATE] 17:31:11 Draft Preview Save Publish 450 Beta Sections(18…" at bounding box center [706, 0] width 1411 height 0
click at [410, 581] on div "Every cell contains tiny engines called mitochondria that produce energy. But H…" at bounding box center [819, 627] width 1164 height 93
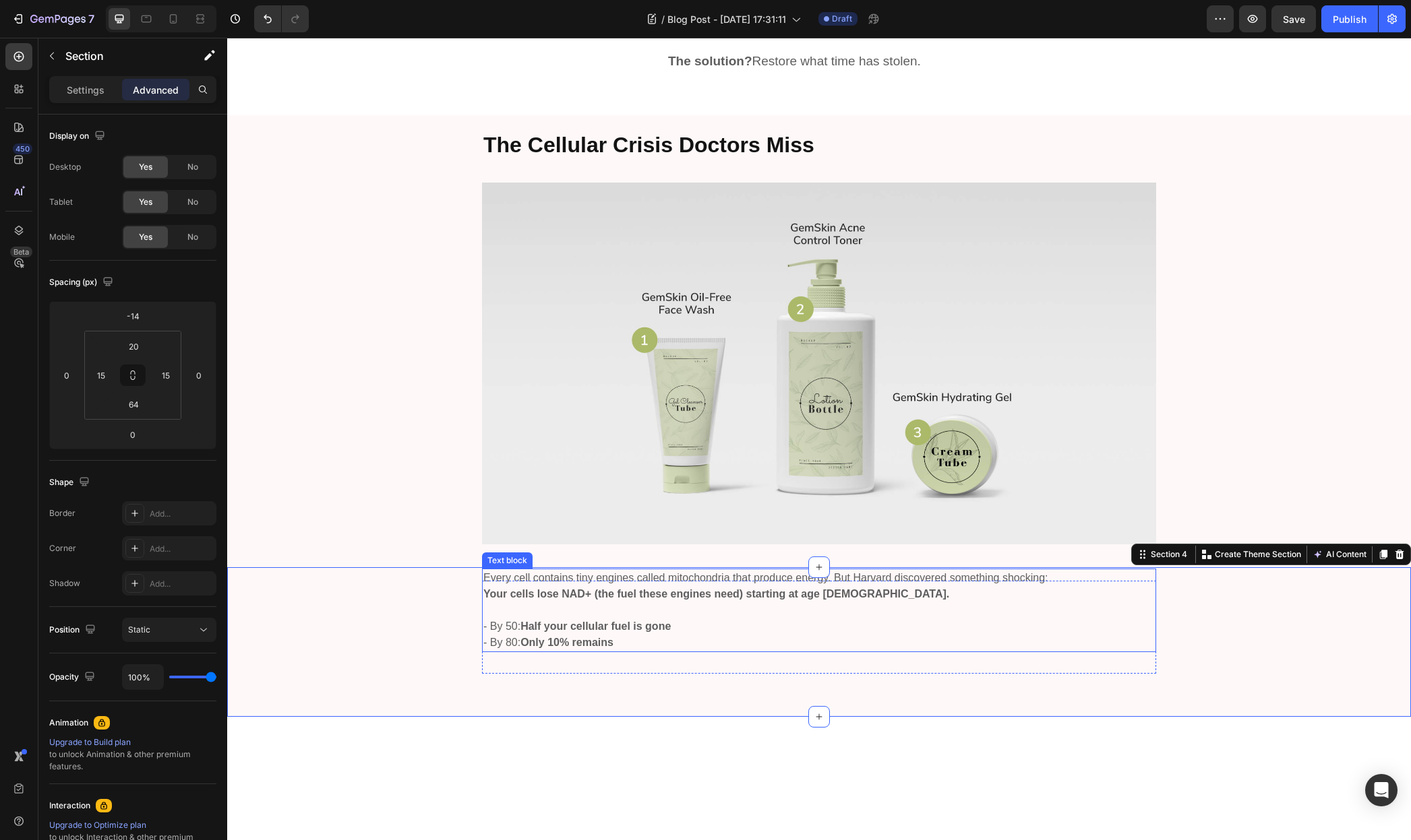
click at [578, 619] on p "- By 50: Half your cellular fuel is gone - By 80: Only 10% remains" at bounding box center [818, 634] width 672 height 32
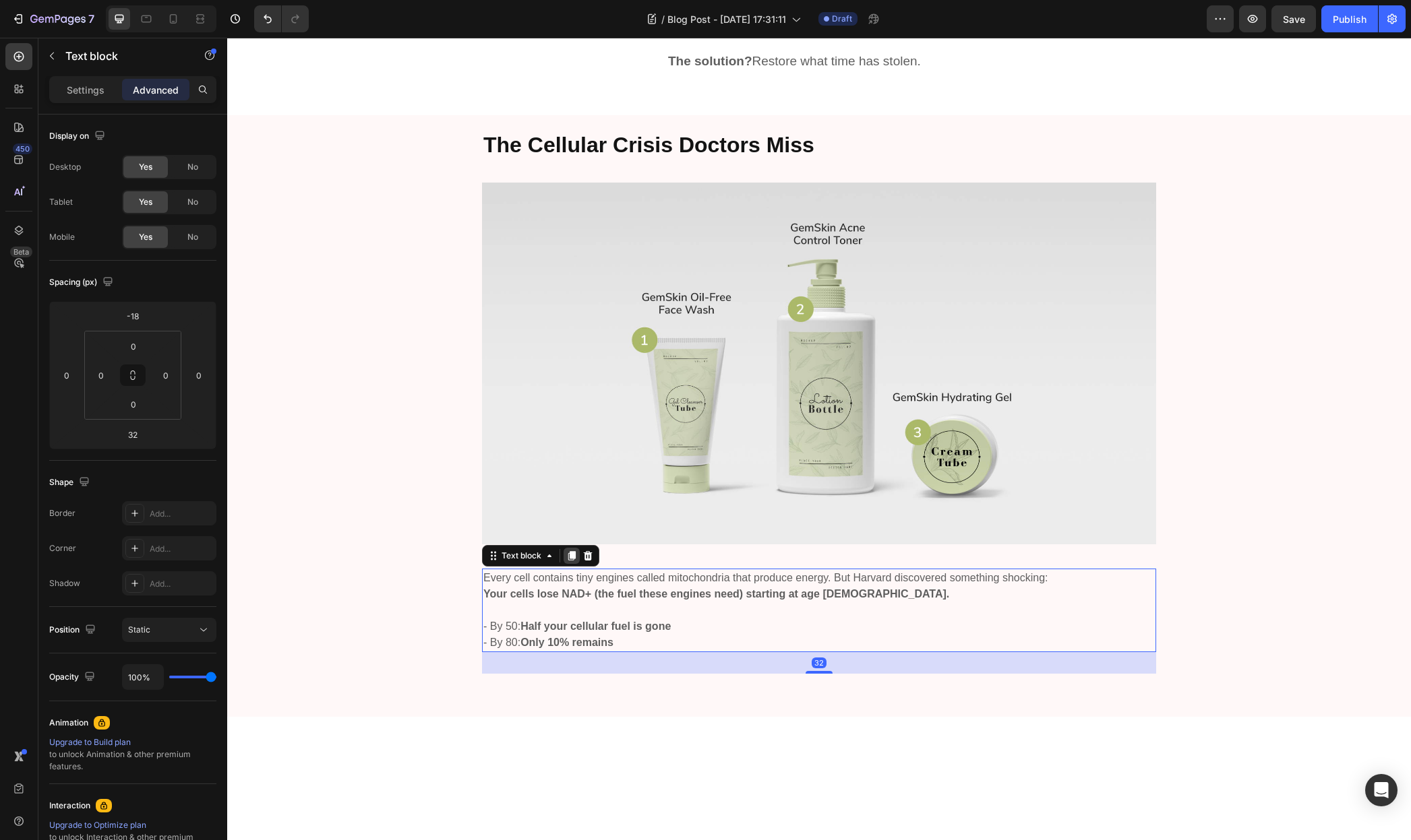
click at [568, 551] on icon at bounding box center [571, 556] width 11 height 11
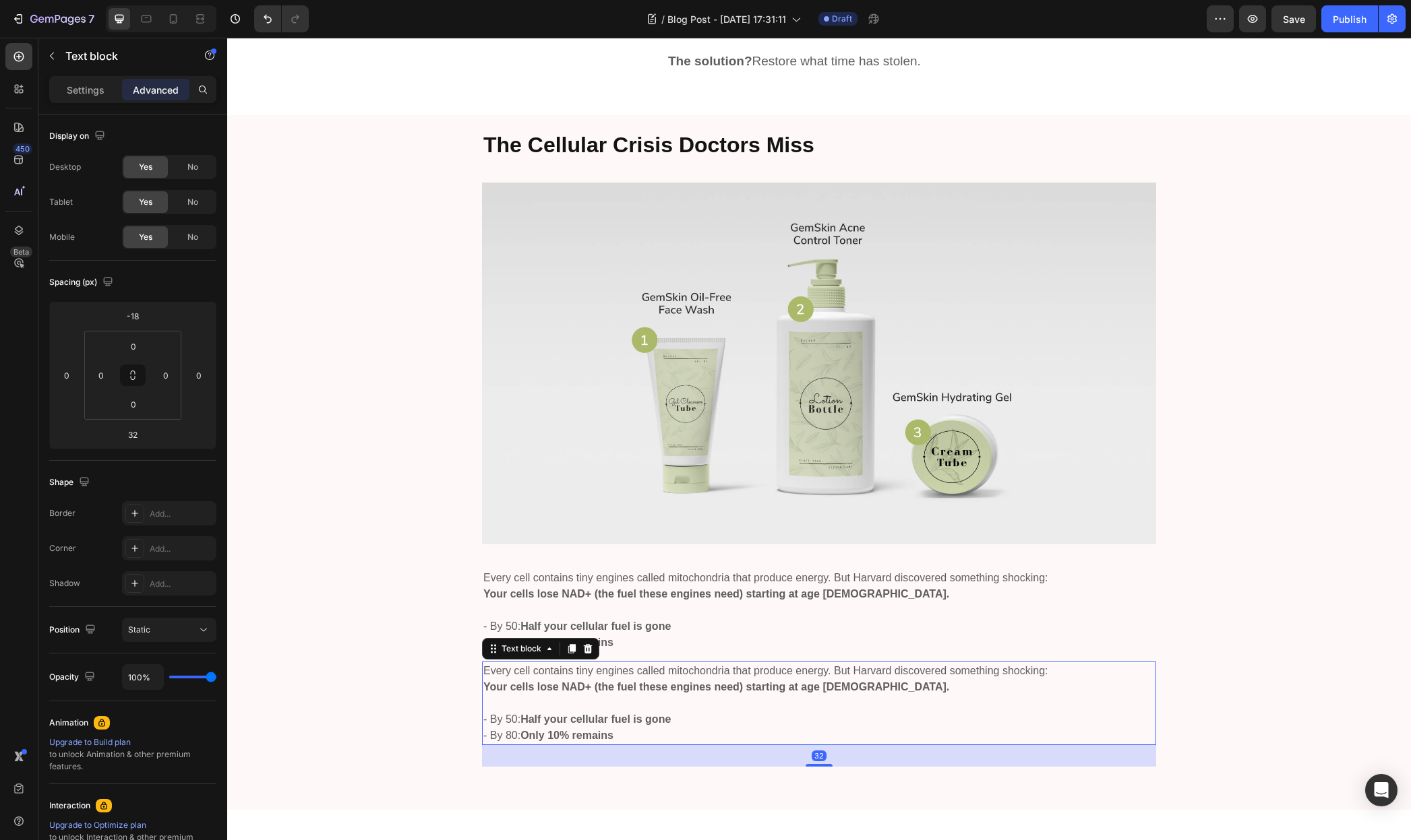
click at [566, 695] on p at bounding box center [818, 703] width 672 height 16
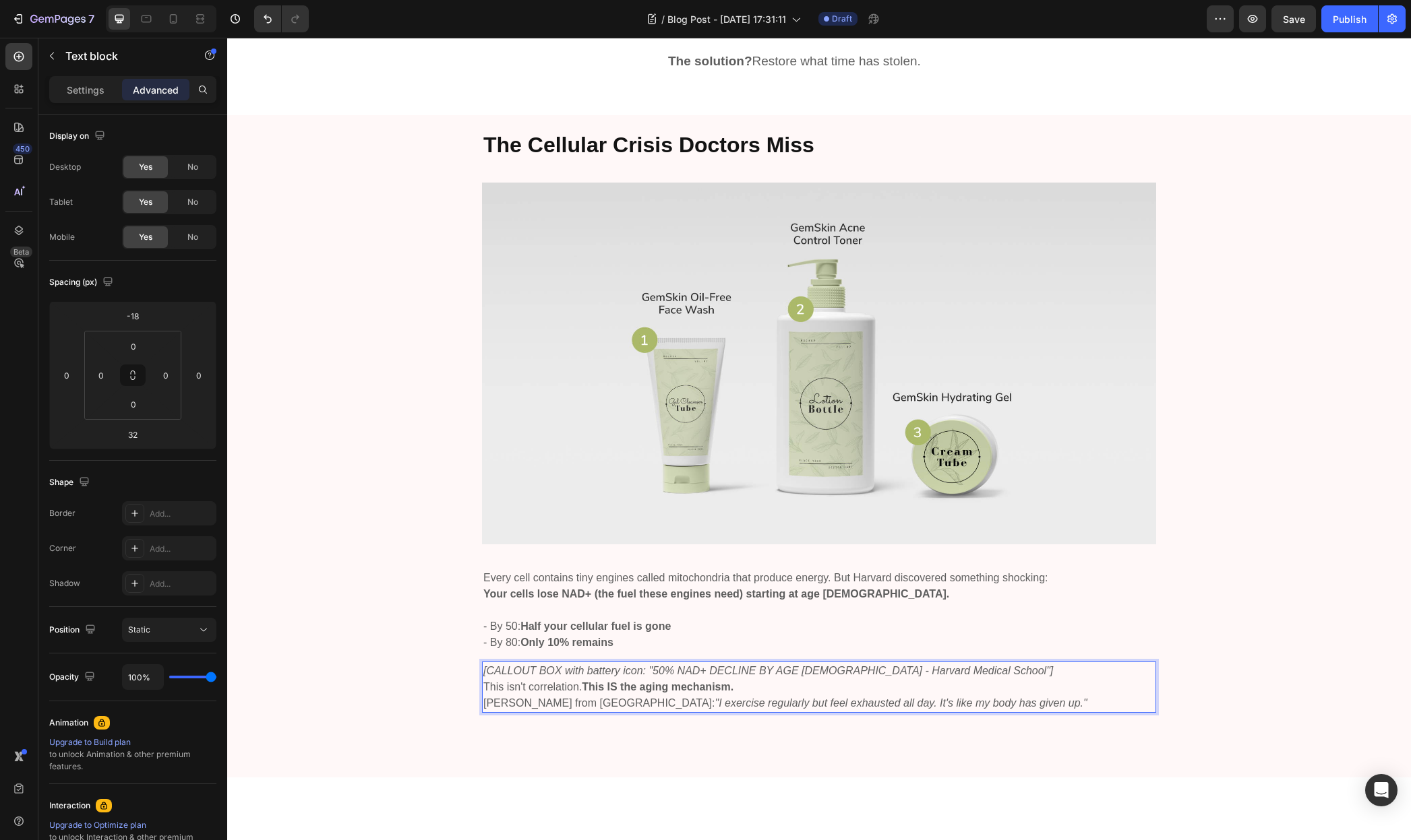
click at [942, 663] on p "[CALLOUT BOX with battery icon: "50% NAD+ DECLINE BY AGE 50 - Harvard Medical S…" at bounding box center [818, 671] width 672 height 16
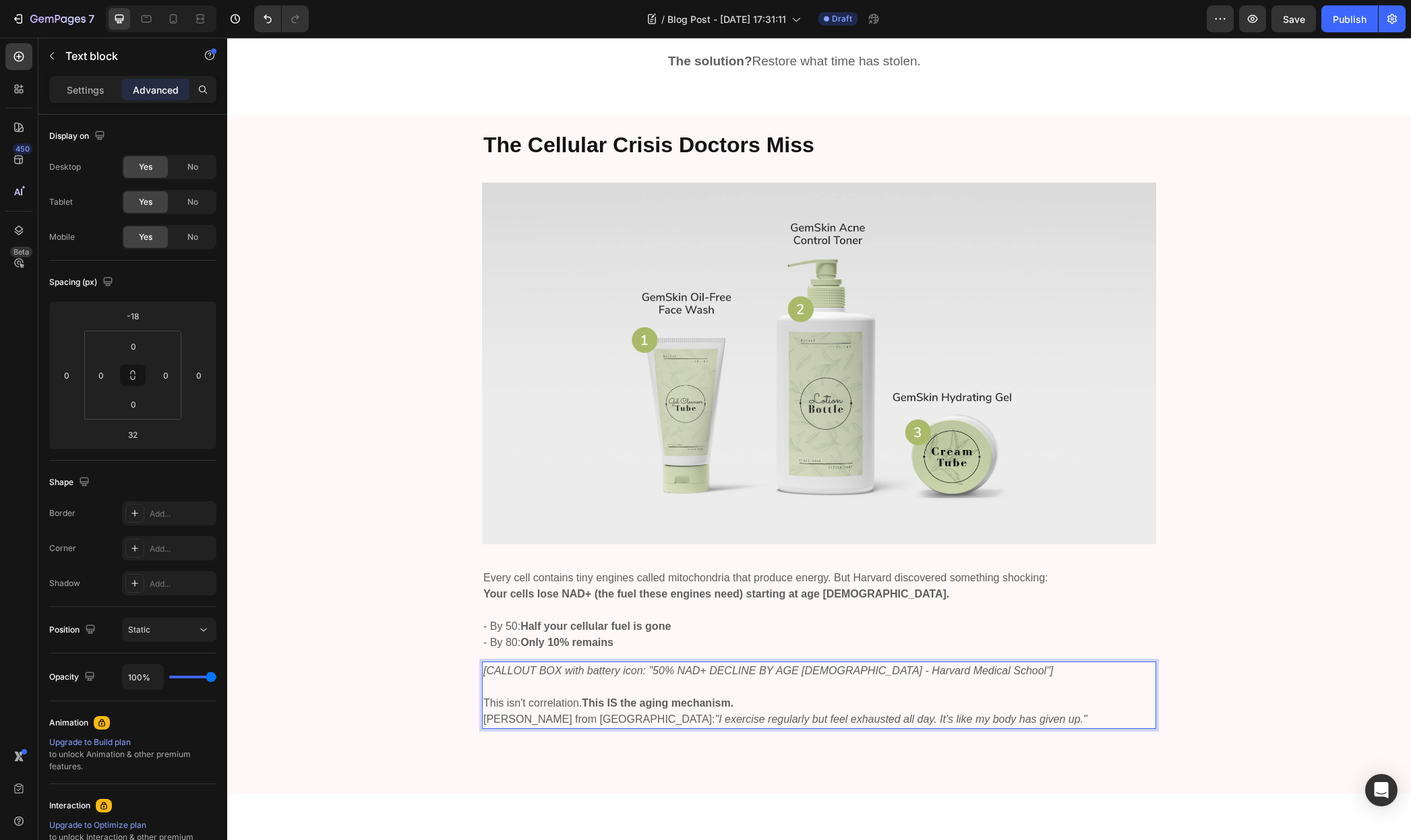
click at [782, 695] on p "This isn't correlation. This IS the aging mechanism." at bounding box center [818, 703] width 672 height 16
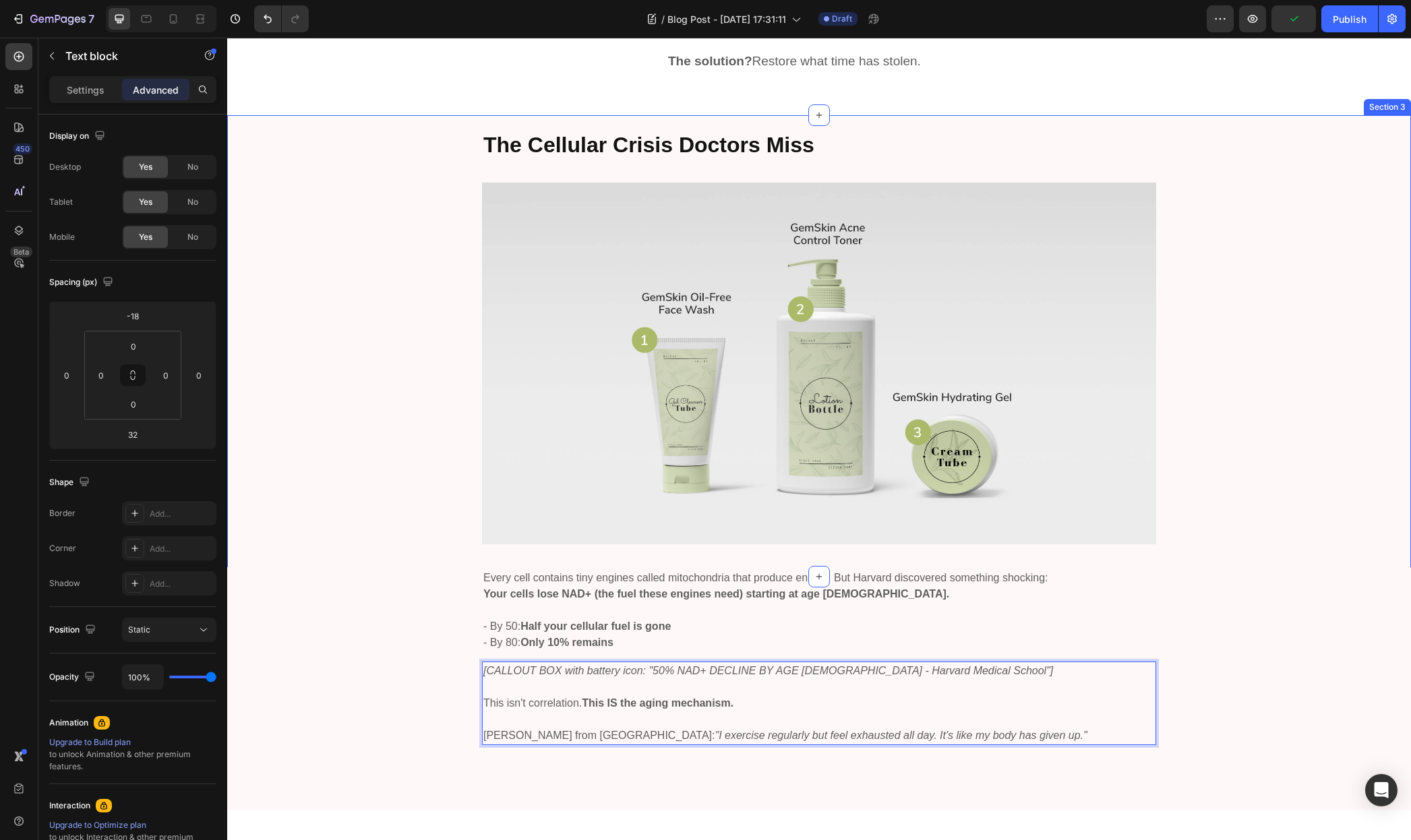
click at [310, 491] on div "The Cellular Crisis Doctors Miss Heading Image Row" at bounding box center [819, 342] width 1164 height 425
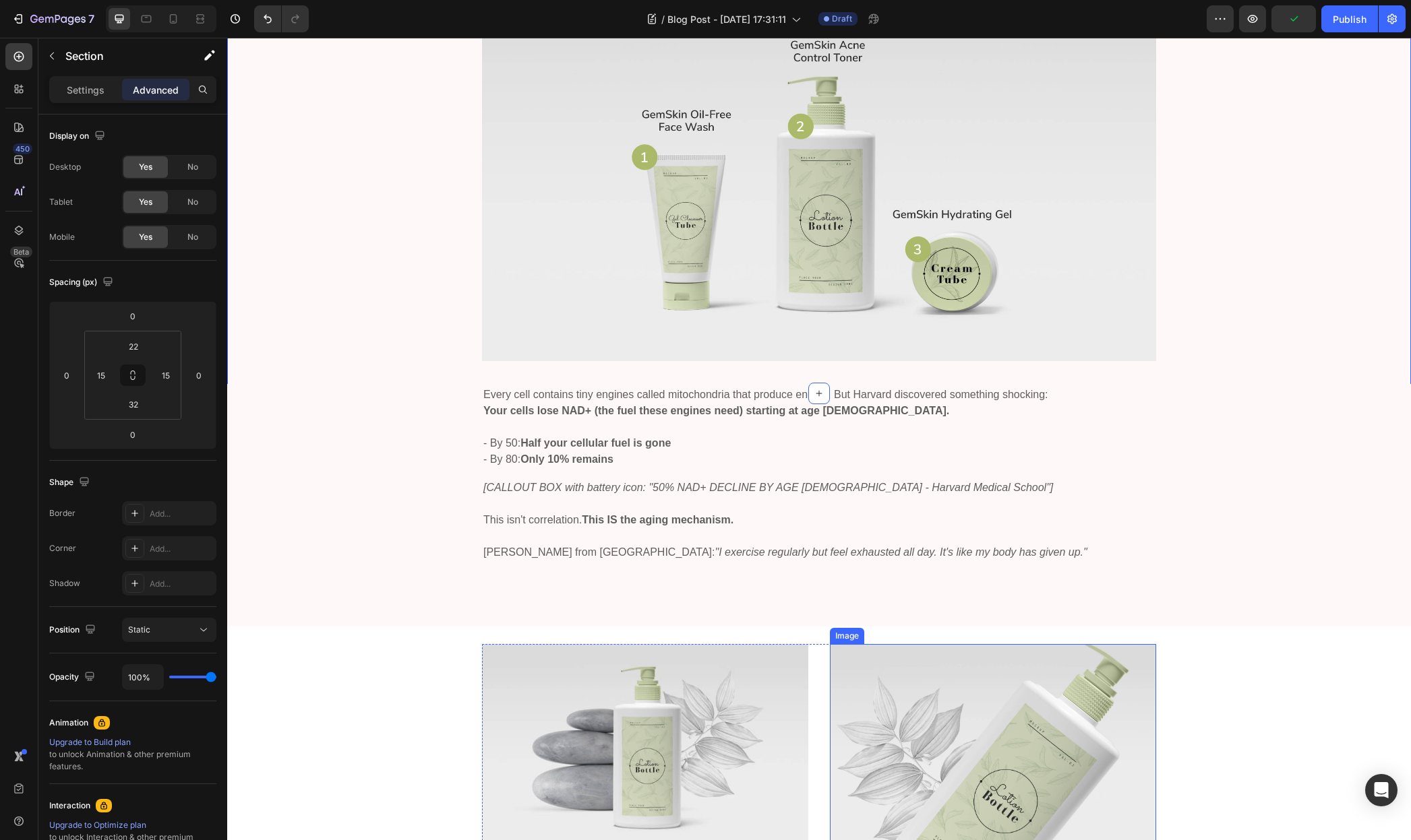
scroll to position [1851, 0]
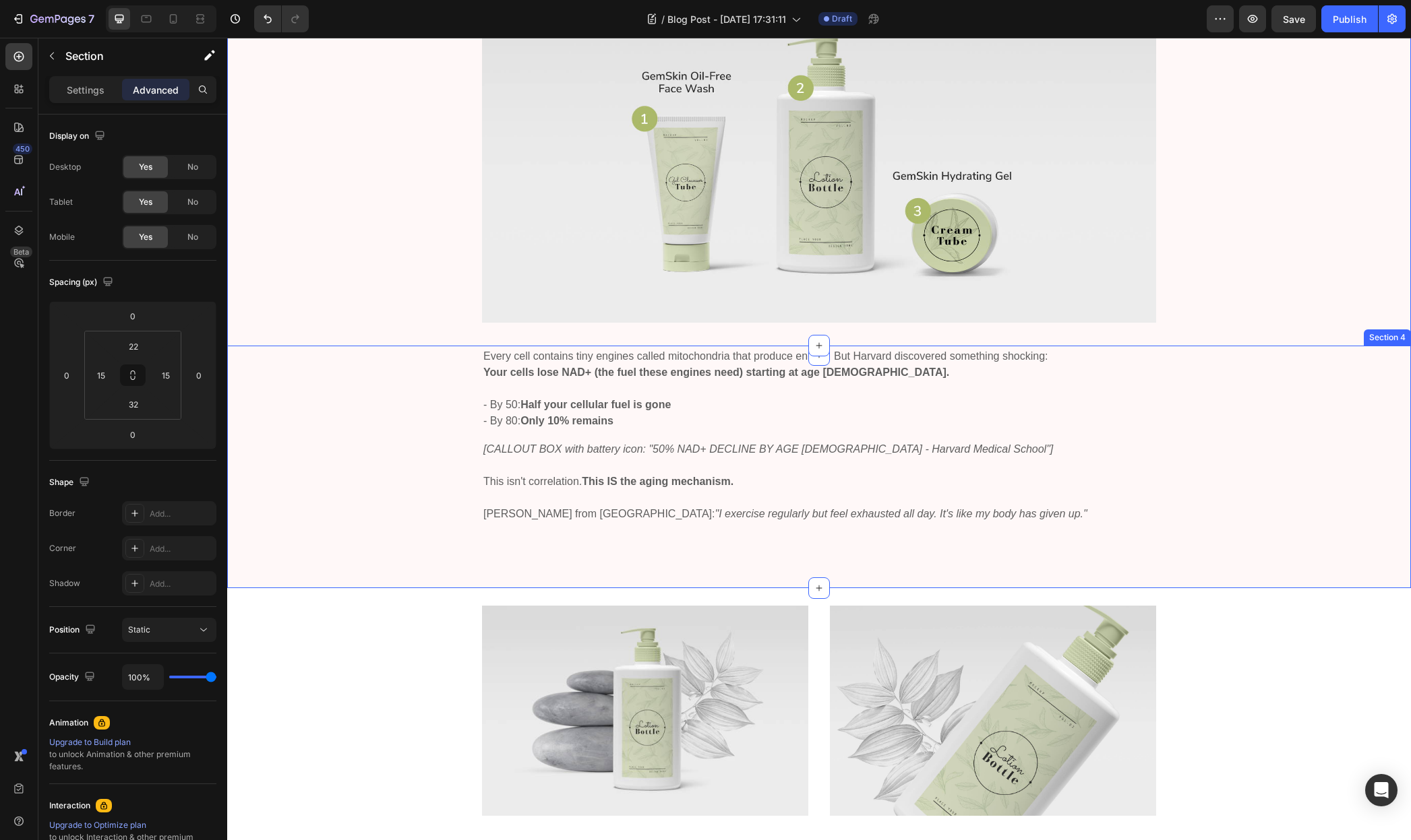
click at [354, 495] on div "Every cell contains tiny engines called mitochondria that produce energy. But H…" at bounding box center [819, 452] width 1164 height 186
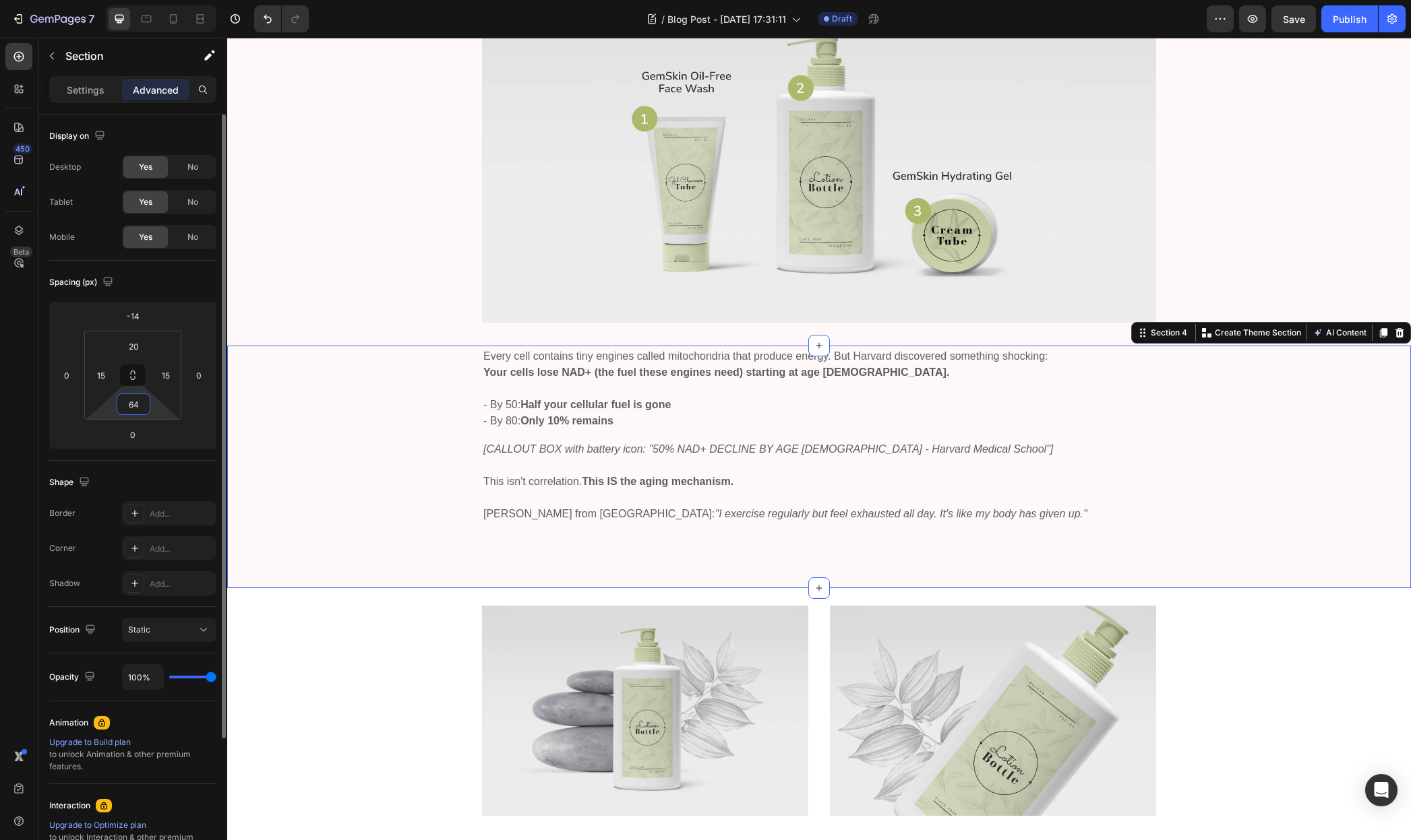
click at [142, 404] on input "64" at bounding box center [133, 404] width 27 height 20
click at [153, 0] on html "7 / Blog Post - [DATE] 17:31:11 Draft Preview Save Publish 450 Beta Sections(18…" at bounding box center [706, 0] width 1411 height 0
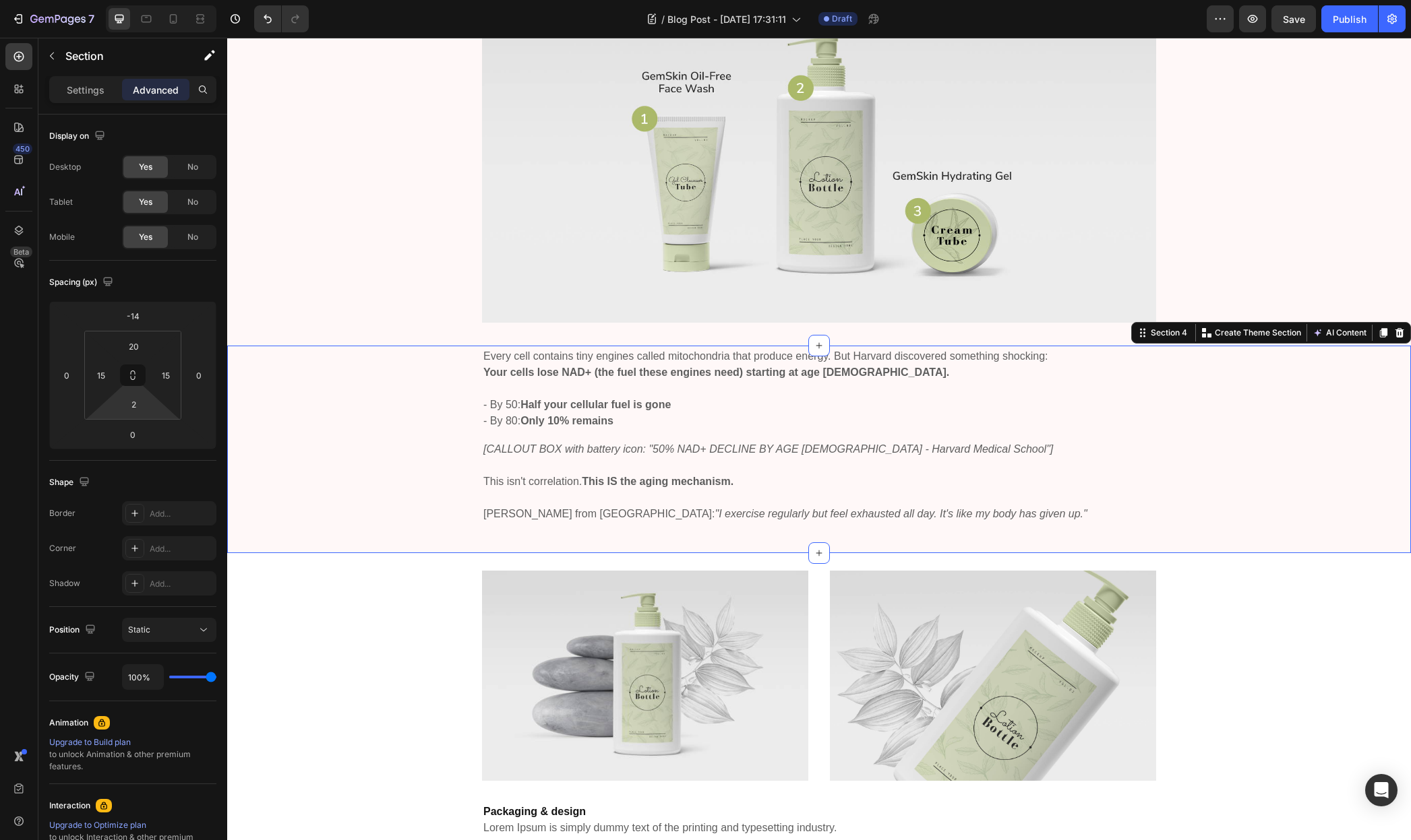
type input "0"
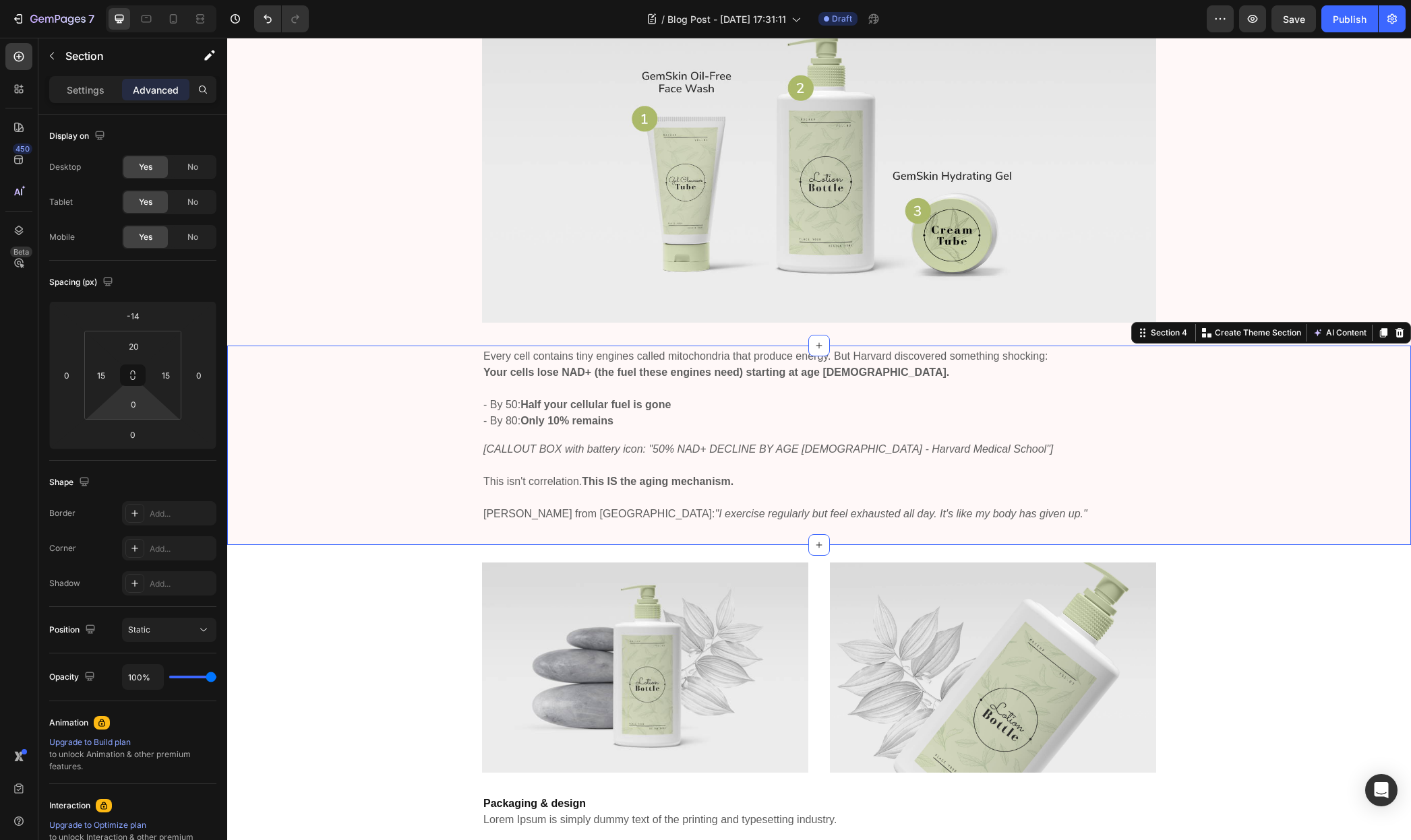
drag, startPoint x: 159, startPoint y: 407, endPoint x: 161, endPoint y: 436, distance: 29.1
click at [161, 0] on html "7 / Blog Post - [DATE] 17:31:11 Draft Preview Save Publish 450 Beta Sections(18…" at bounding box center [706, 0] width 1411 height 0
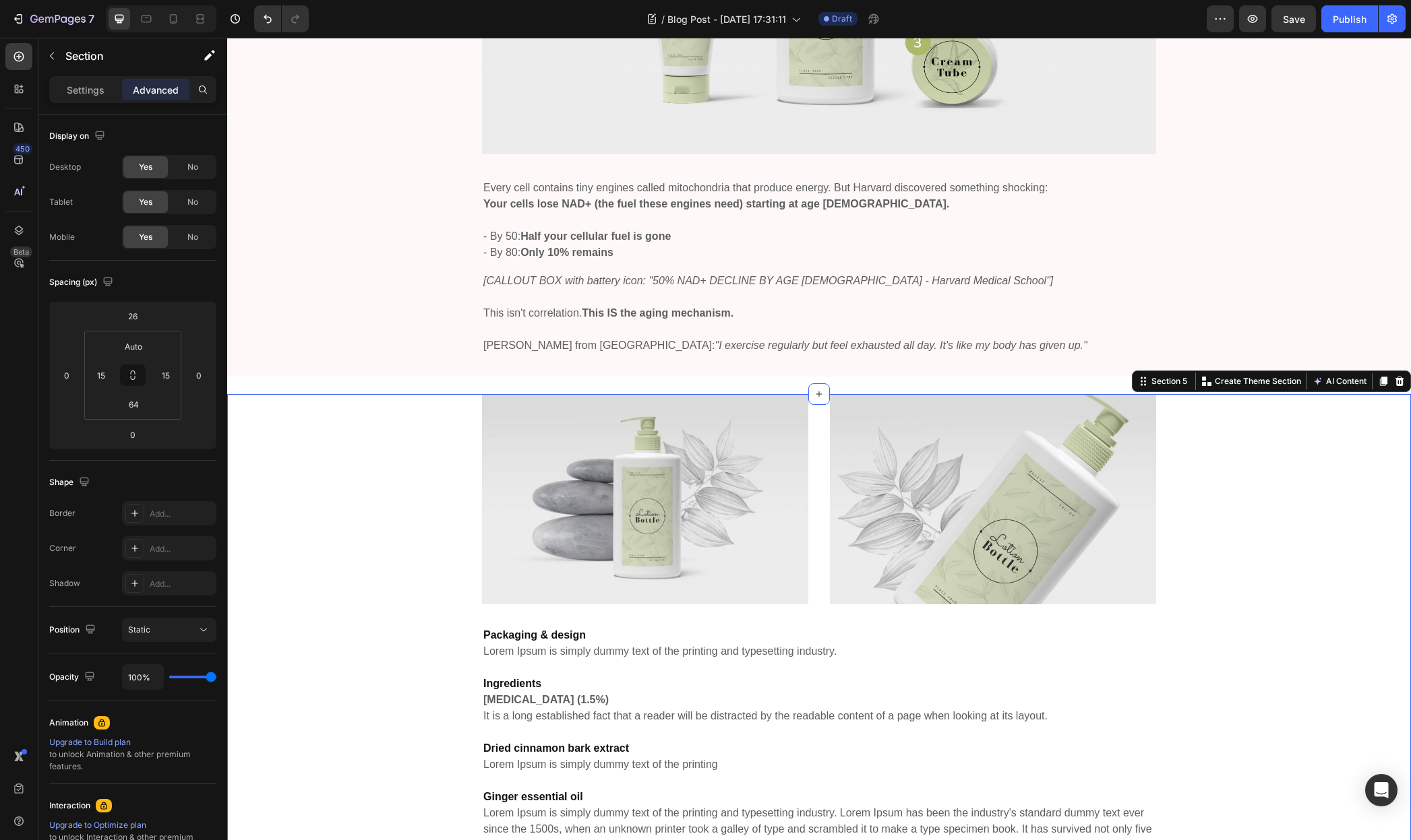
scroll to position [2019, 0]
click at [817, 524] on div "Image Image Row" at bounding box center [818, 498] width 674 height 210
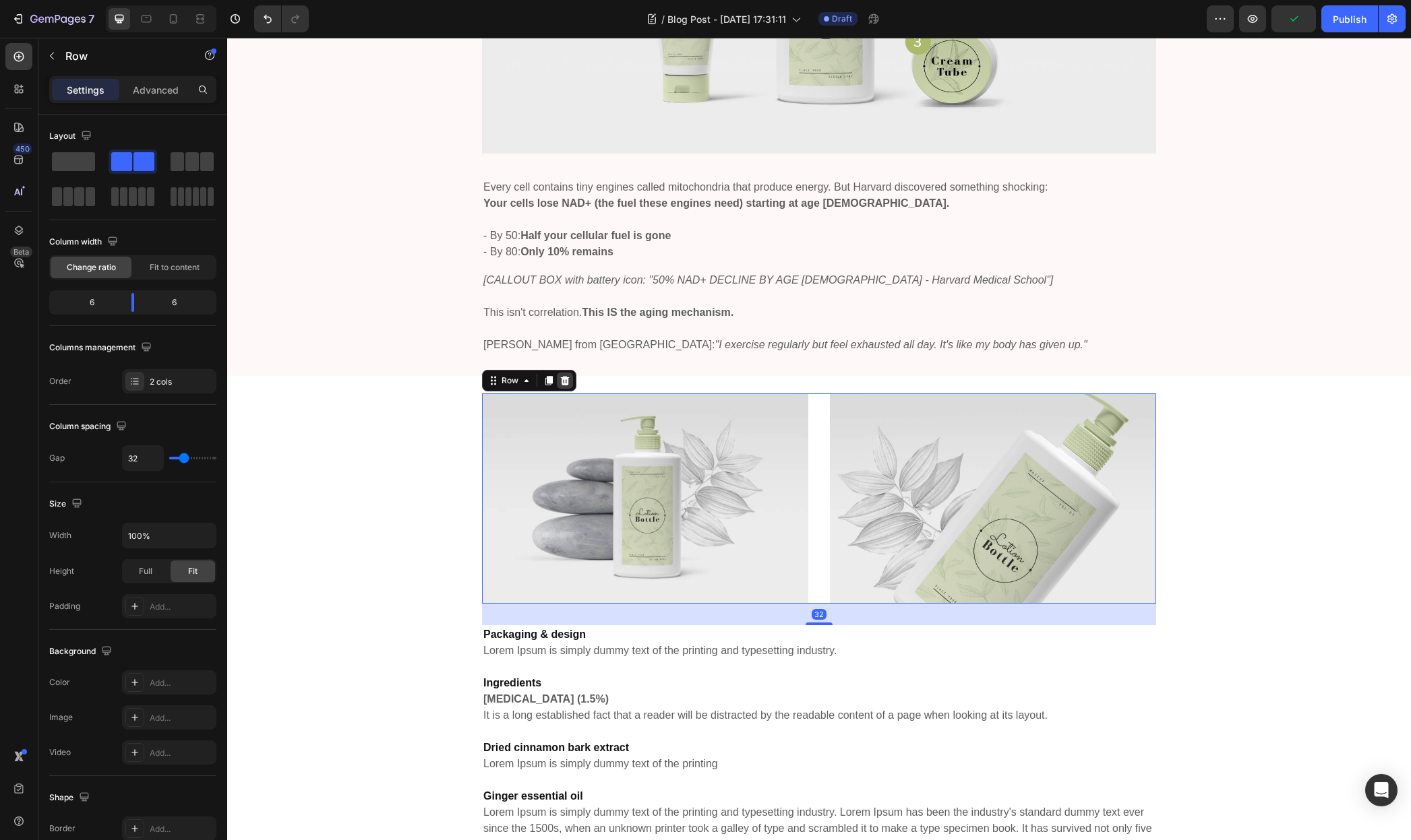
click at [564, 381] on icon at bounding box center [565, 380] width 11 height 11
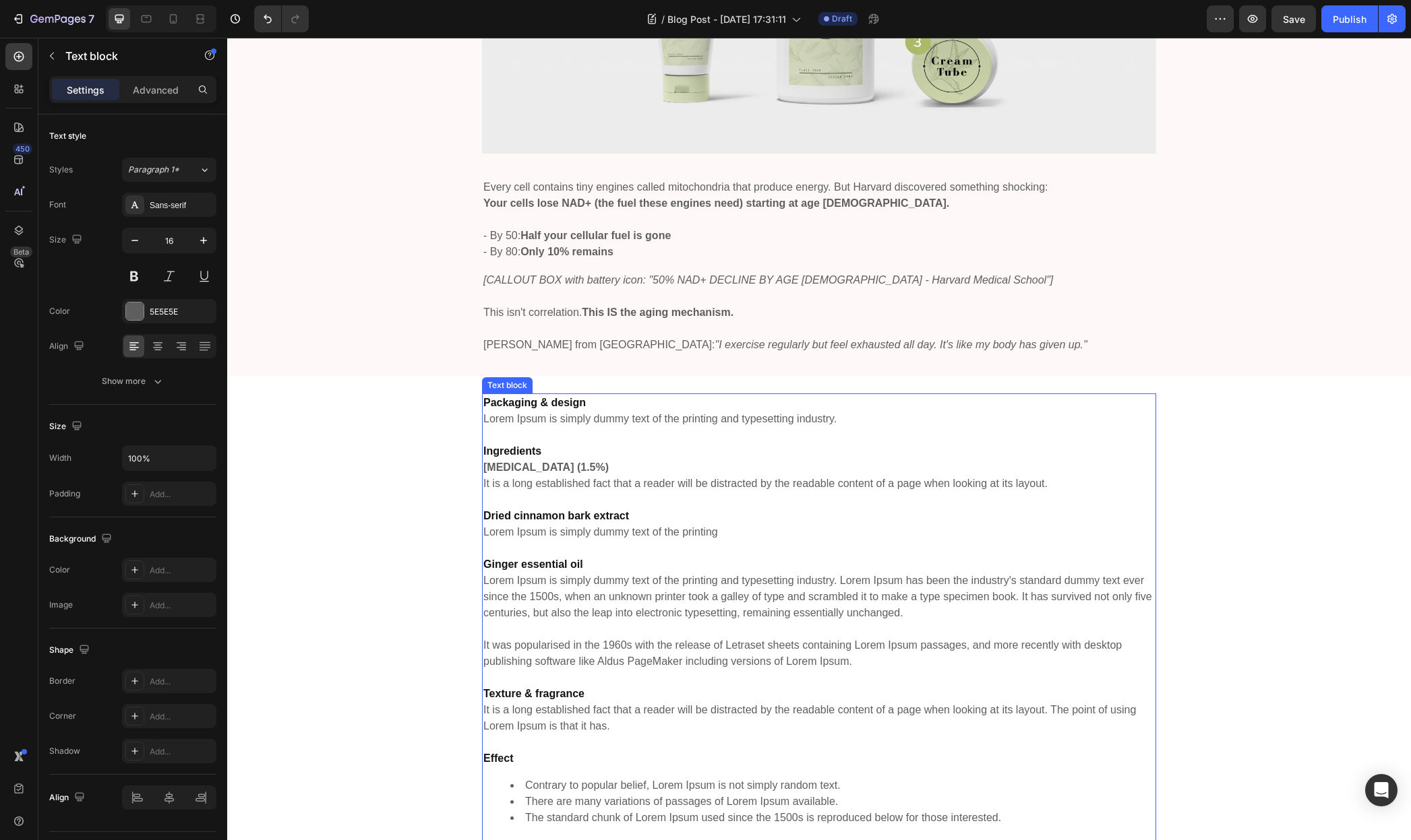
click at [558, 402] on strong "Packaging & design" at bounding box center [534, 402] width 103 height 11
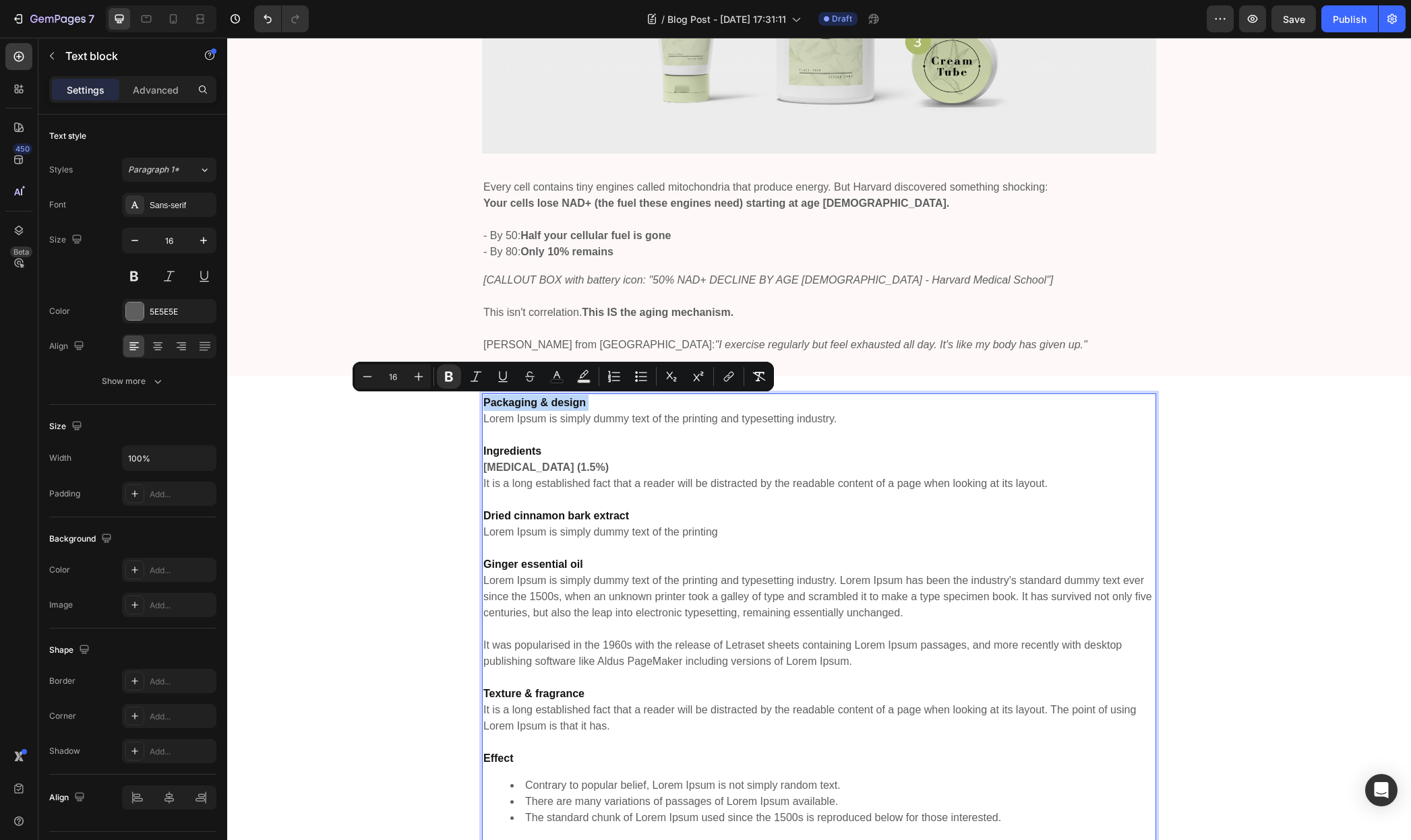
click at [558, 402] on strong "Packaging & design" at bounding box center [534, 402] width 103 height 11
click at [452, 428] on div "Packaging & design Lorem Ipsum is simply dummy text of the printing and typeset…" at bounding box center [819, 694] width 1164 height 603
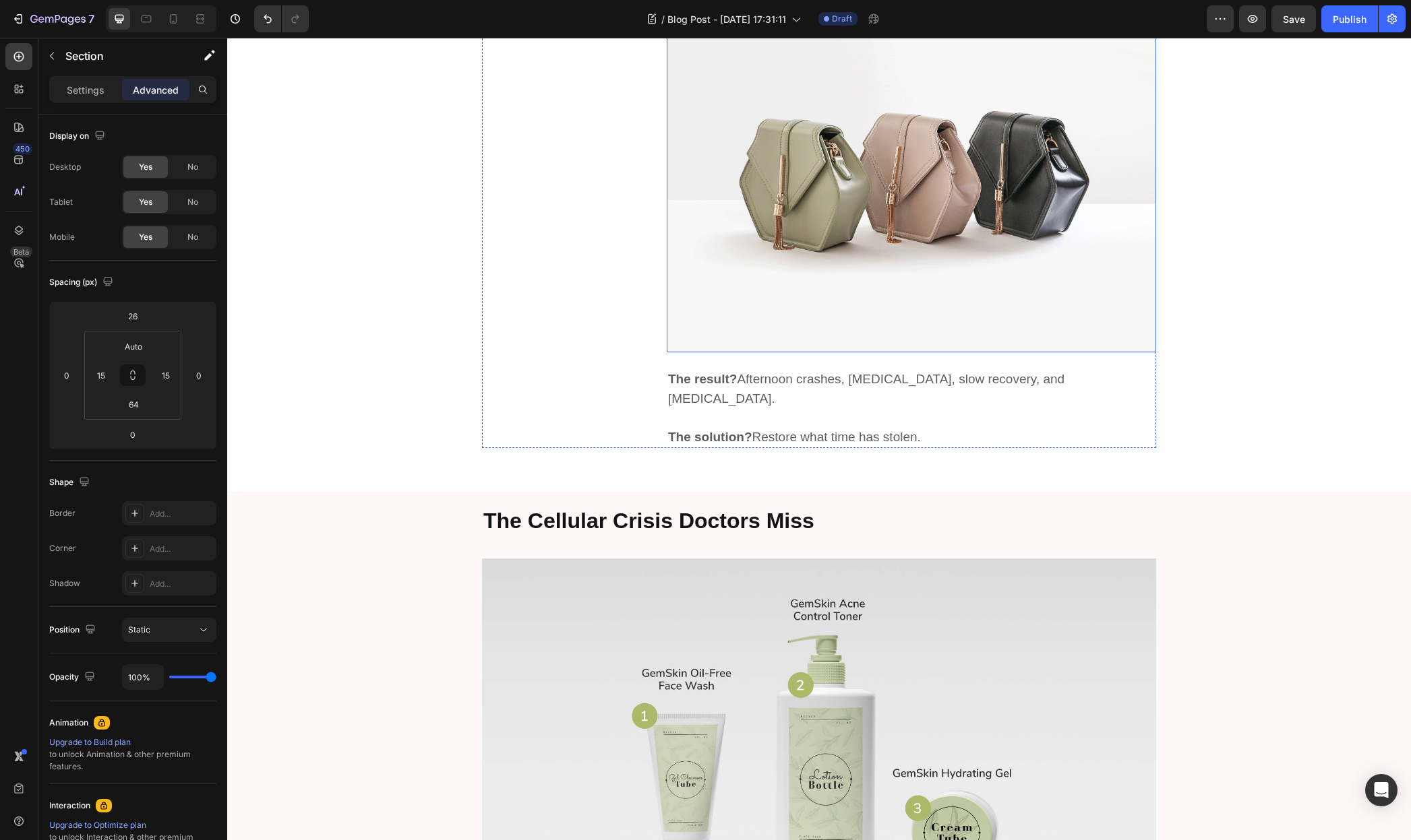
scroll to position [1397, 0]
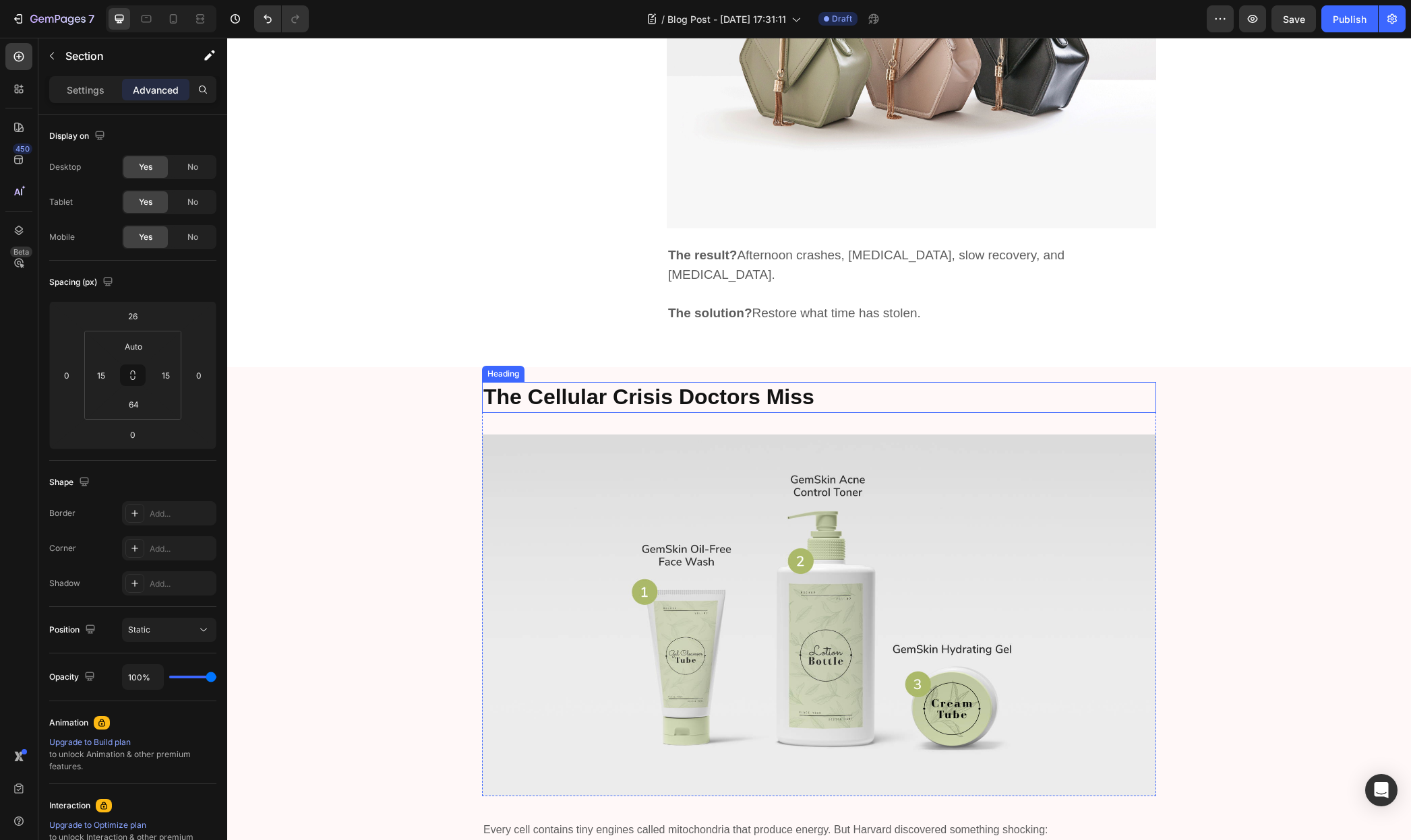
click at [721, 385] on strong "The Cellular Crisis Doctors Miss" at bounding box center [649, 397] width 331 height 24
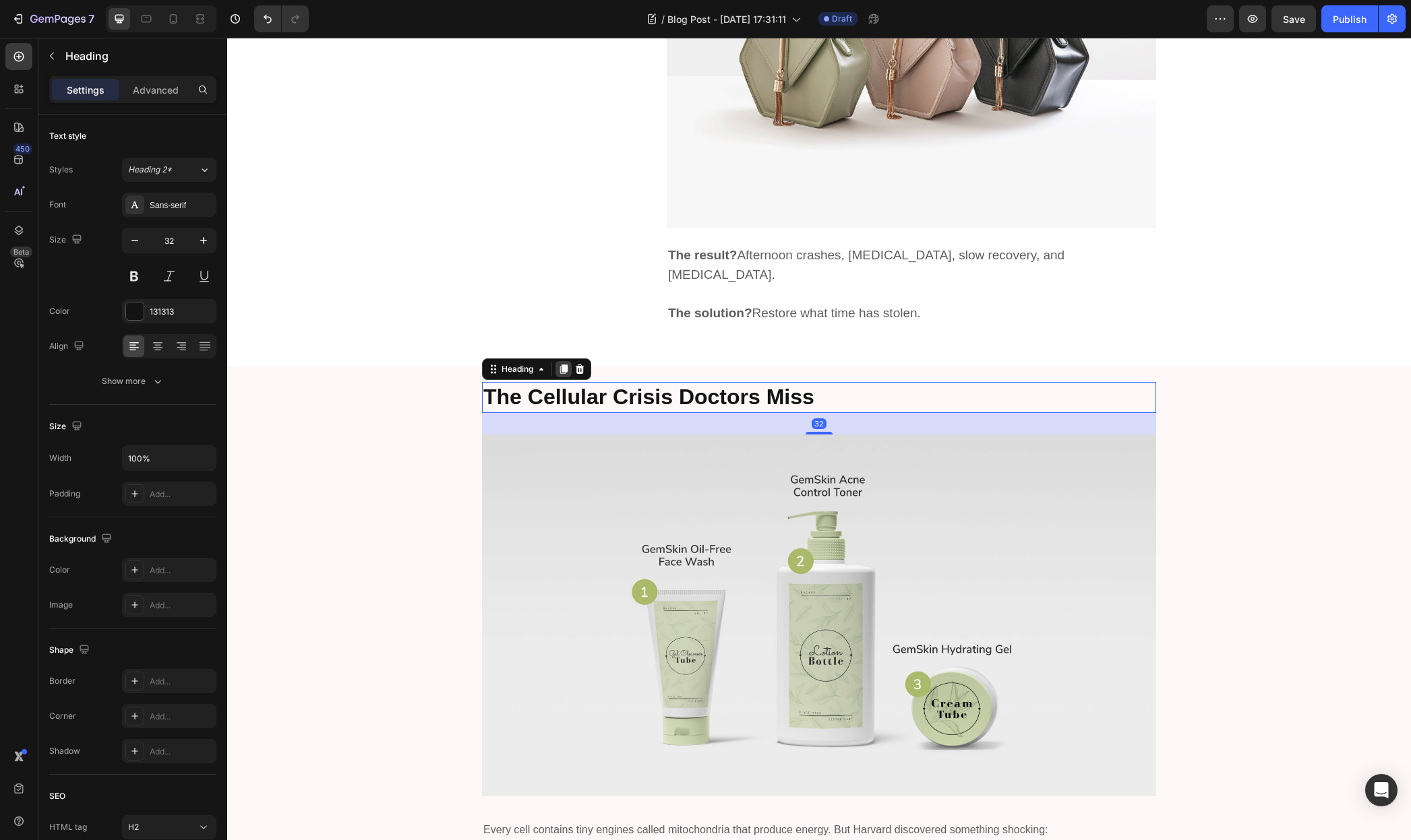
click at [562, 365] on icon at bounding box center [563, 369] width 7 height 9
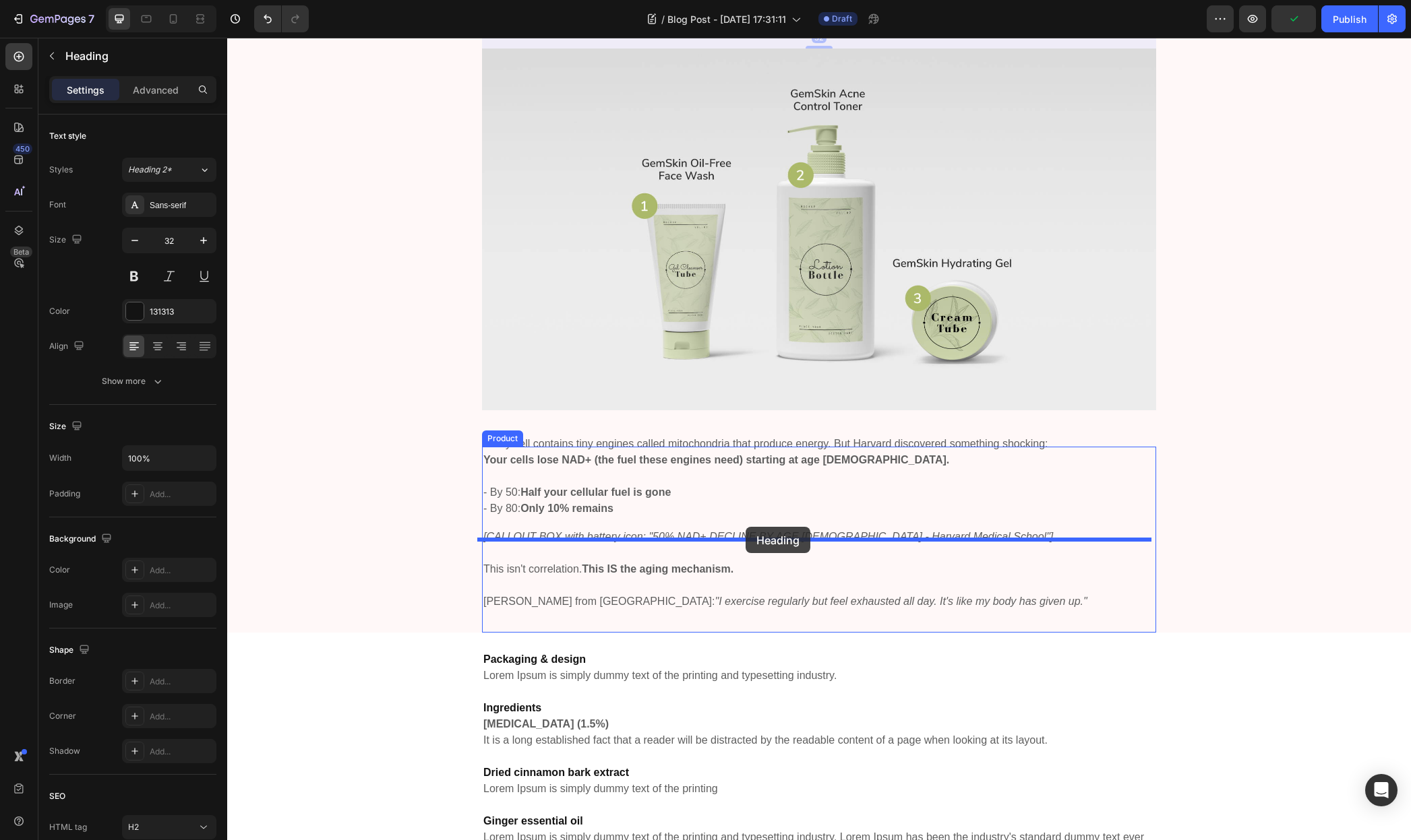
scroll to position [1911, 0]
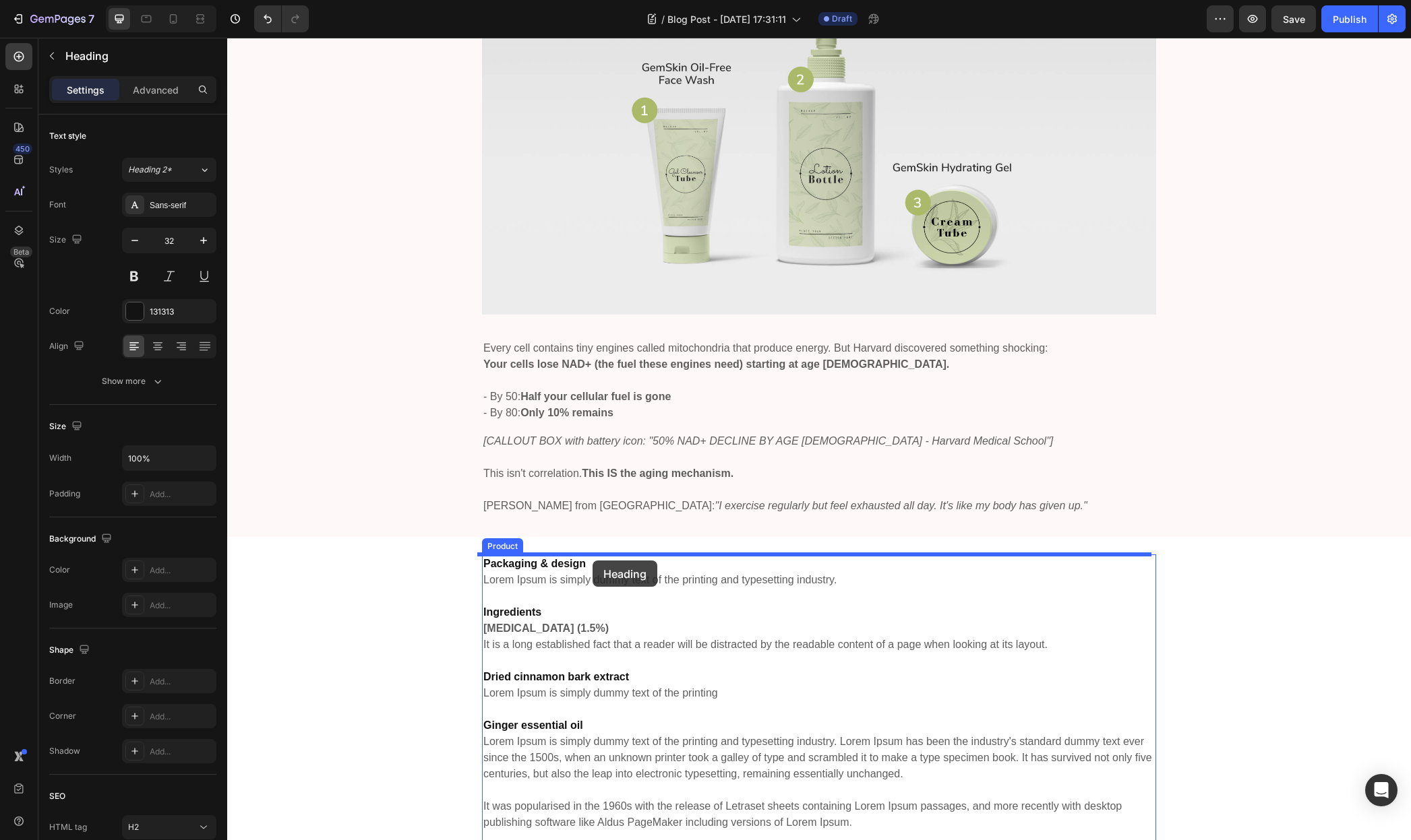
drag, startPoint x: 491, startPoint y: 405, endPoint x: 593, endPoint y: 561, distance: 186.4
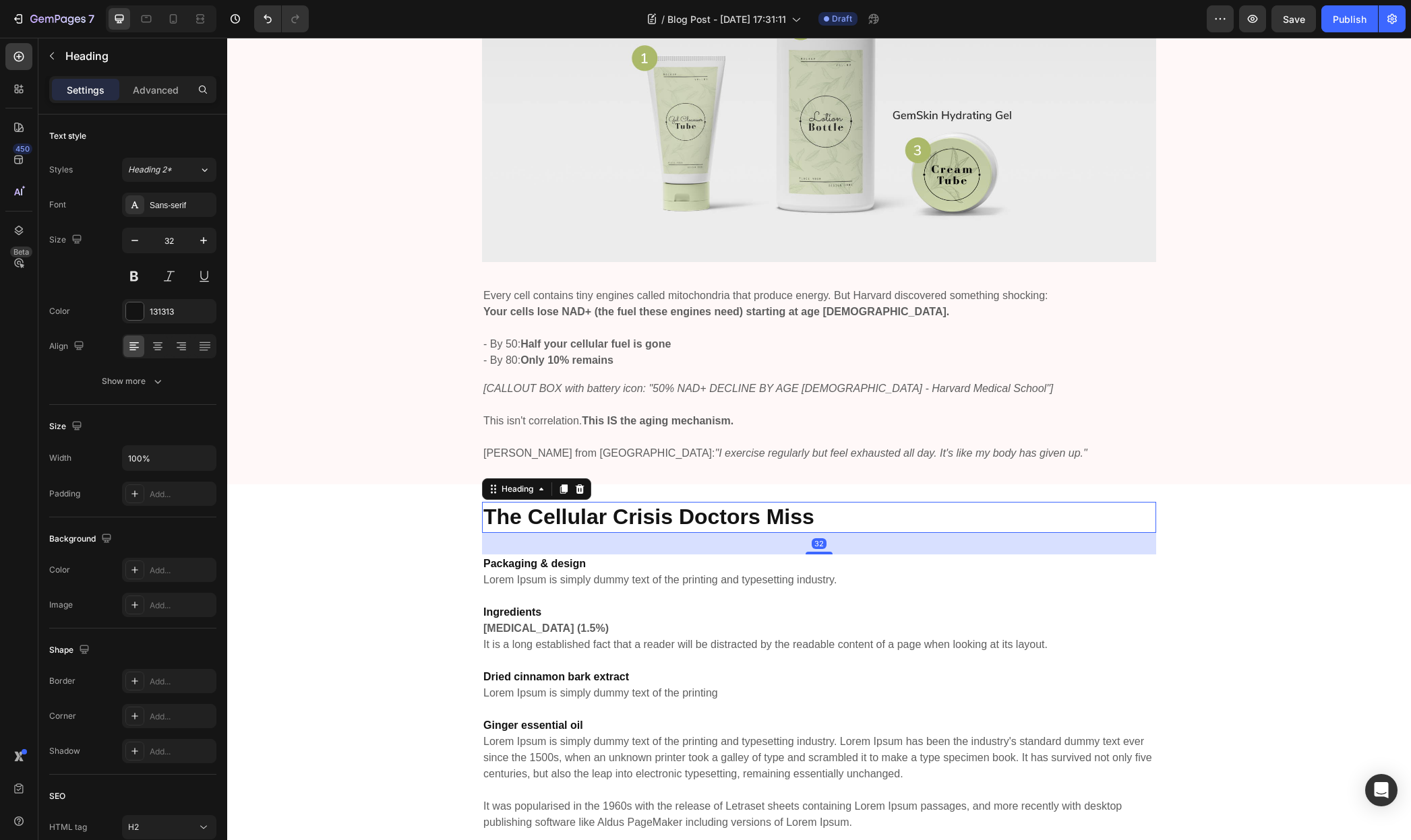
scroll to position [1860, 0]
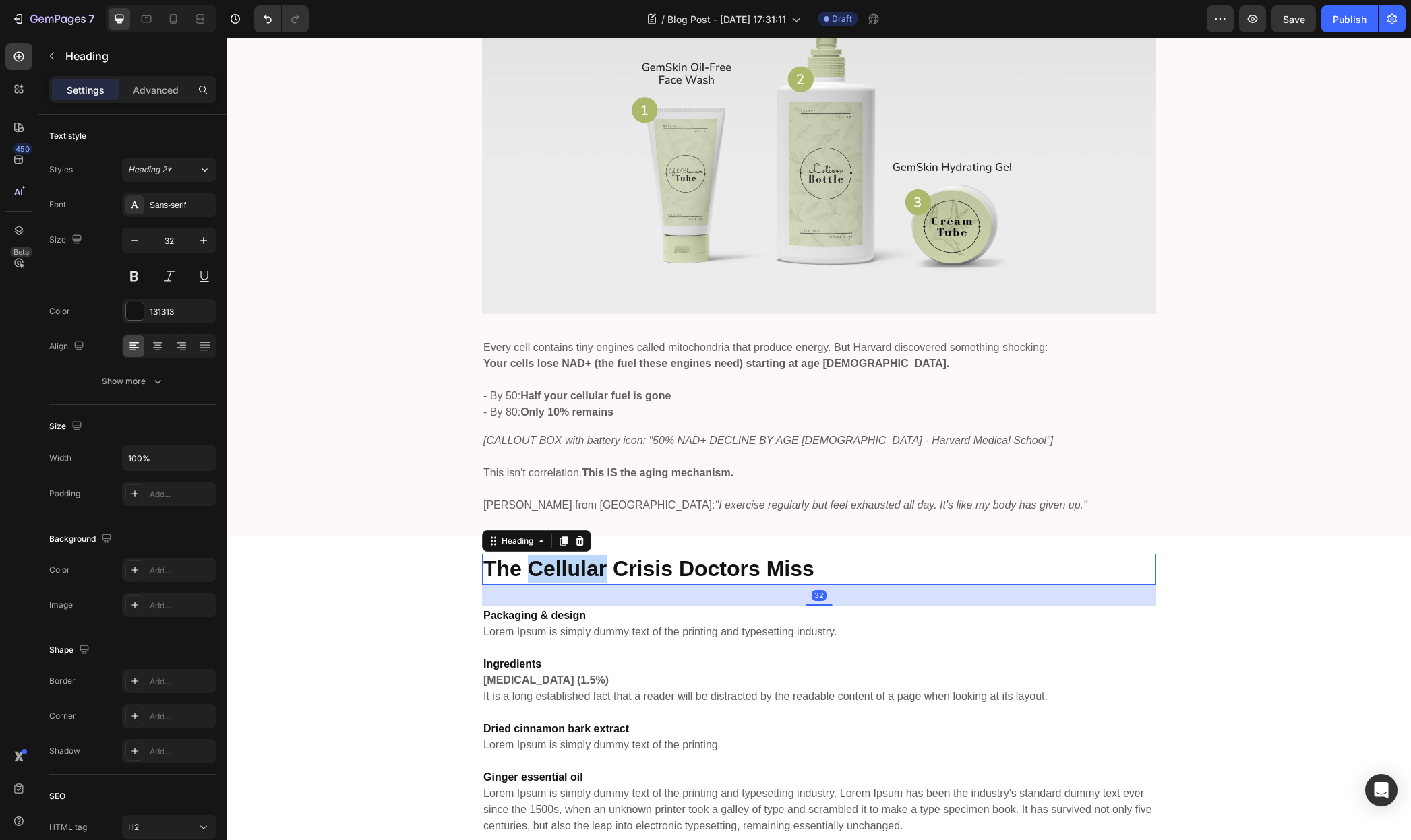
click at [583, 568] on strong "The Cellular Crisis Doctors Miss" at bounding box center [649, 569] width 331 height 24
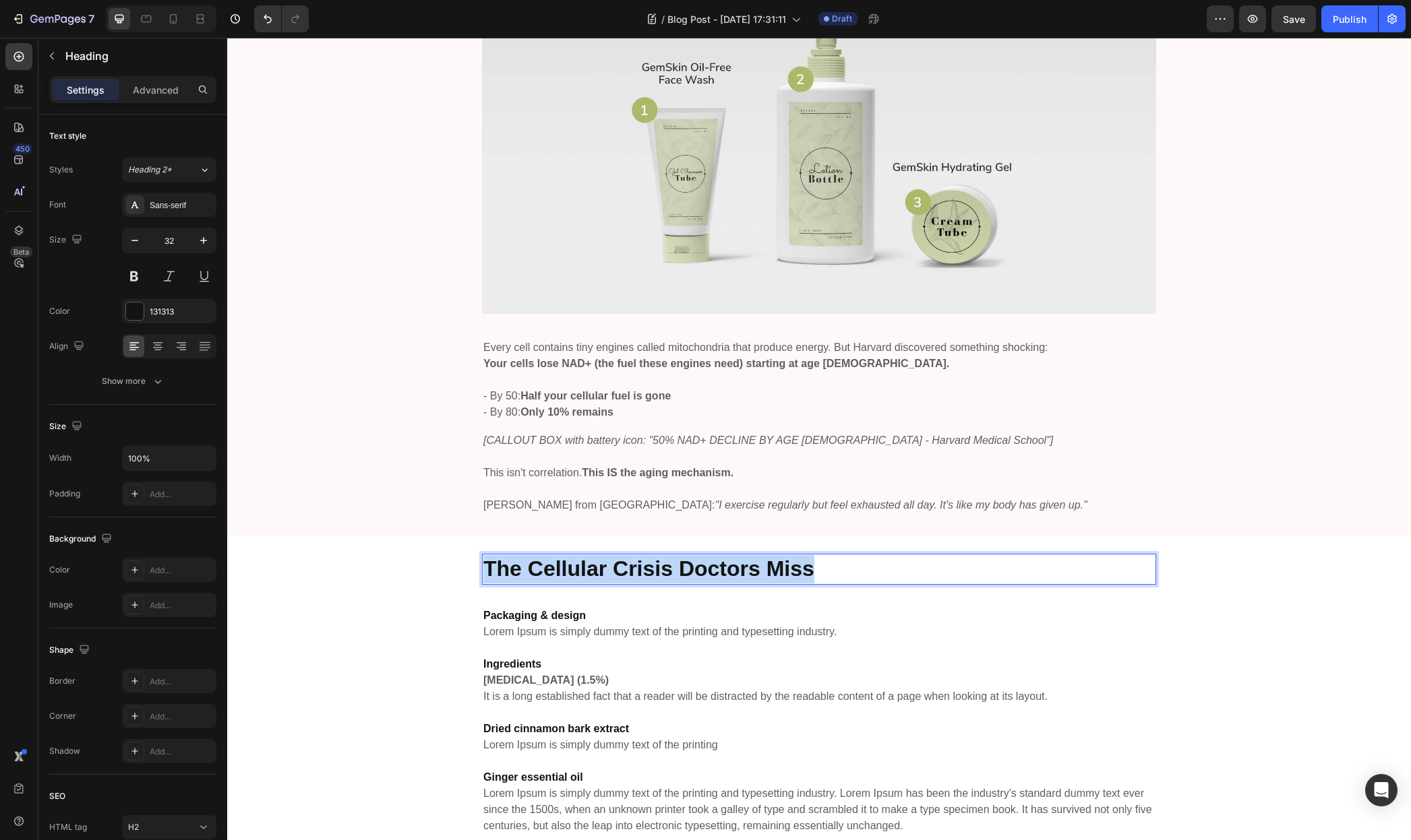
click at [583, 568] on strong "The Cellular Crisis Doctors Miss" at bounding box center [649, 569] width 331 height 24
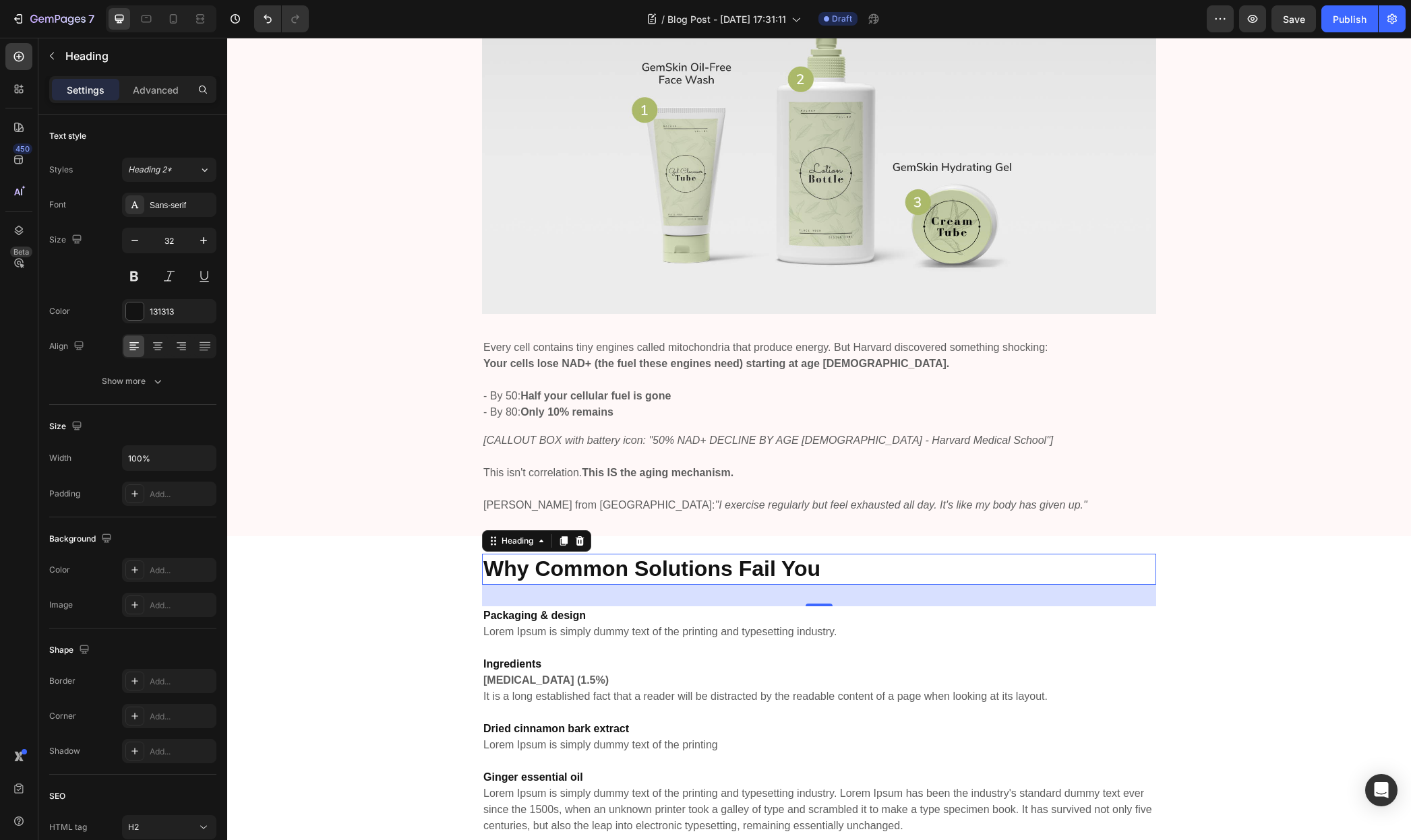
click at [564, 681] on strong "Salicylic Acid (1.5%)" at bounding box center [546, 679] width 126 height 11
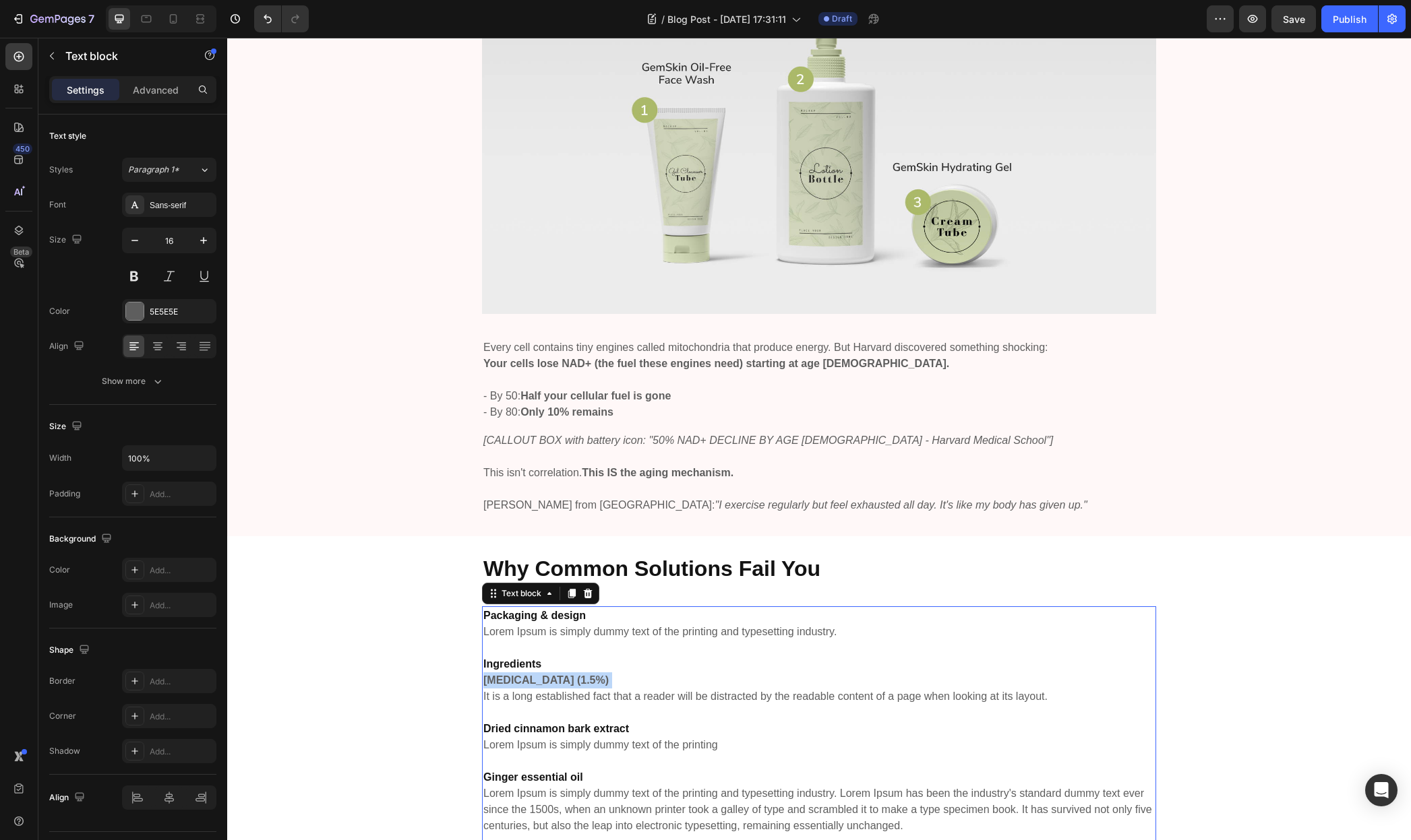
click at [564, 681] on strong "Salicylic Acid (1.5%)" at bounding box center [546, 679] width 126 height 11
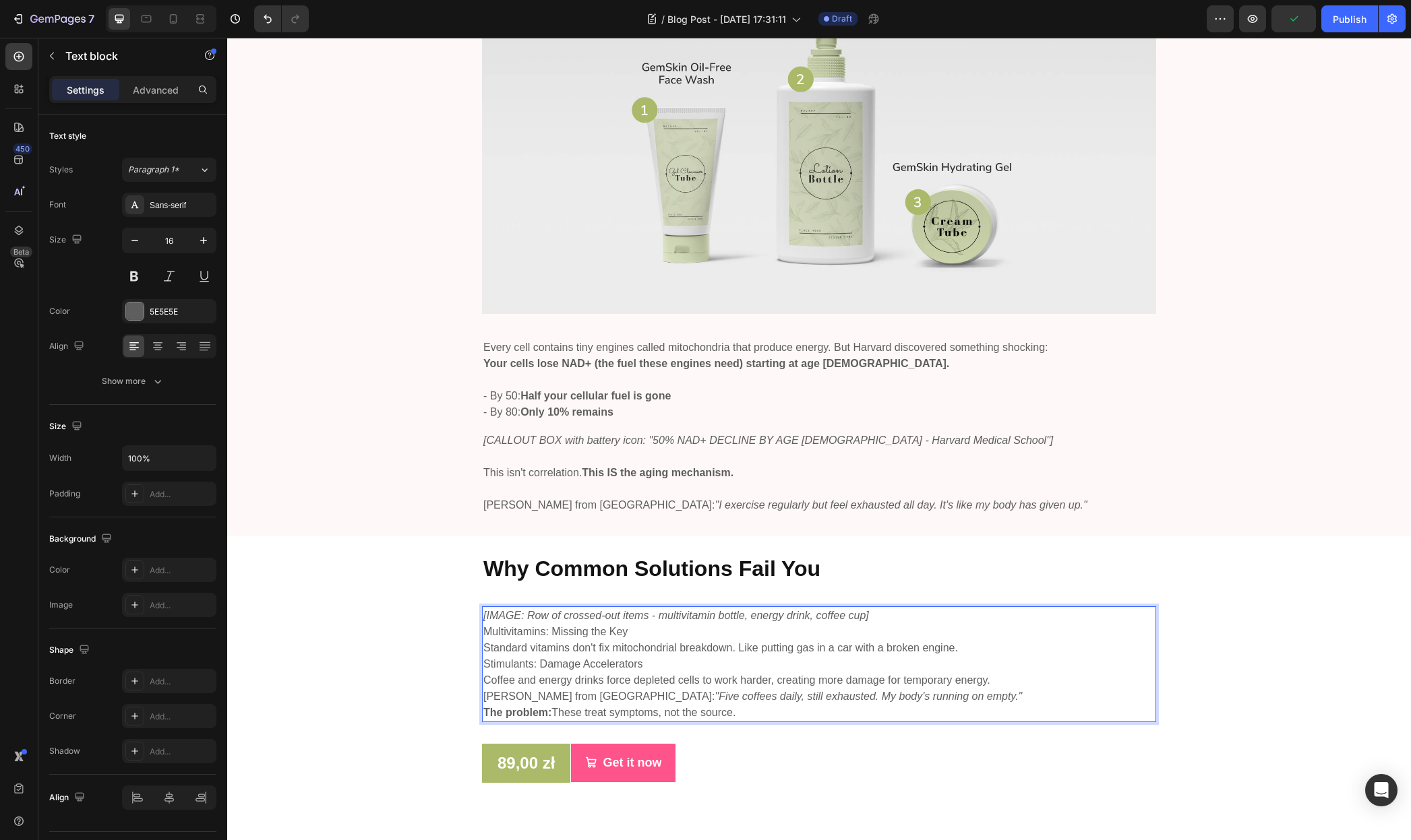
click at [483, 631] on p "Multivitamins: Missing the Key" at bounding box center [818, 631] width 672 height 16
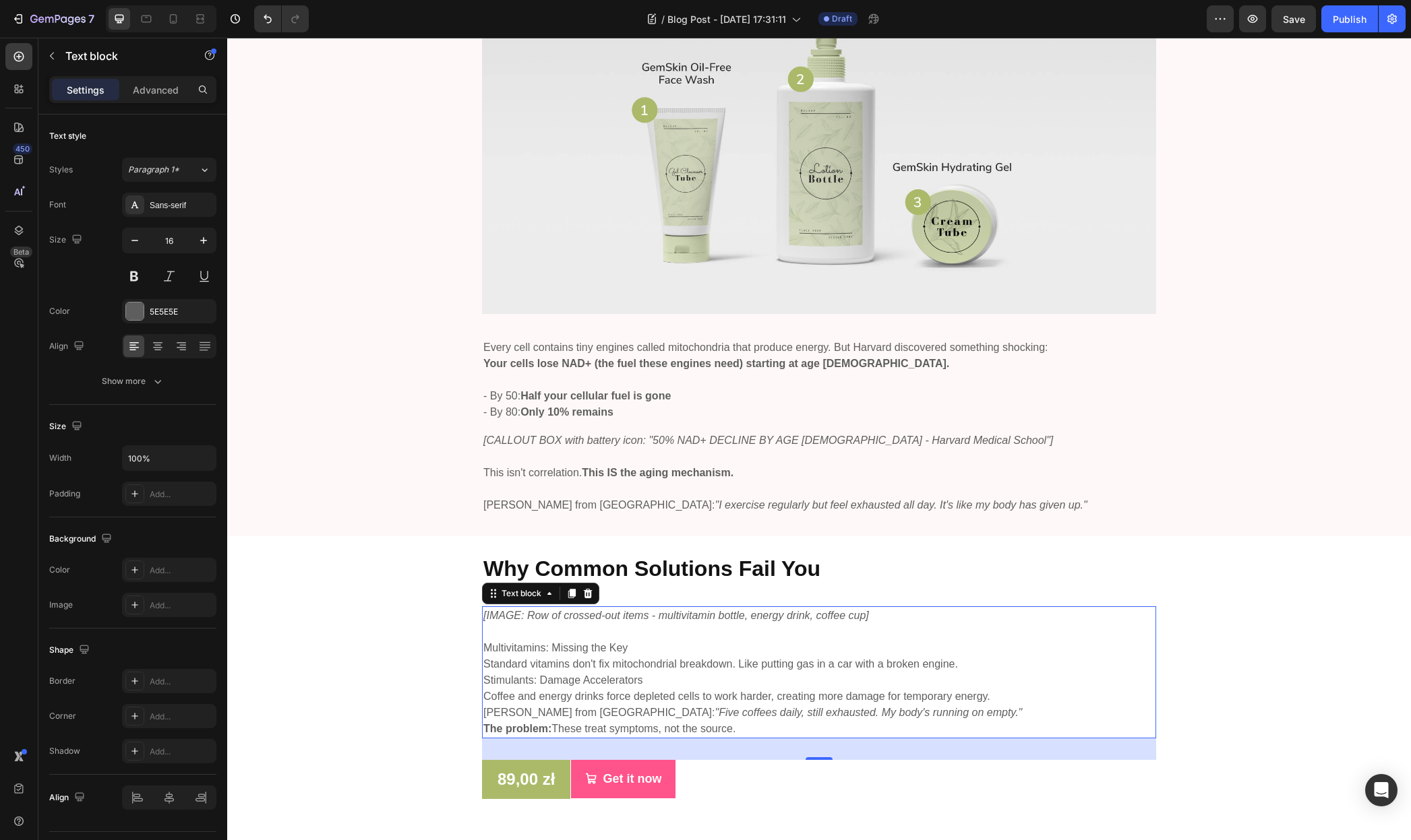
click at [588, 679] on p "Stimulants: Damage Accelerators" at bounding box center [818, 680] width 672 height 16
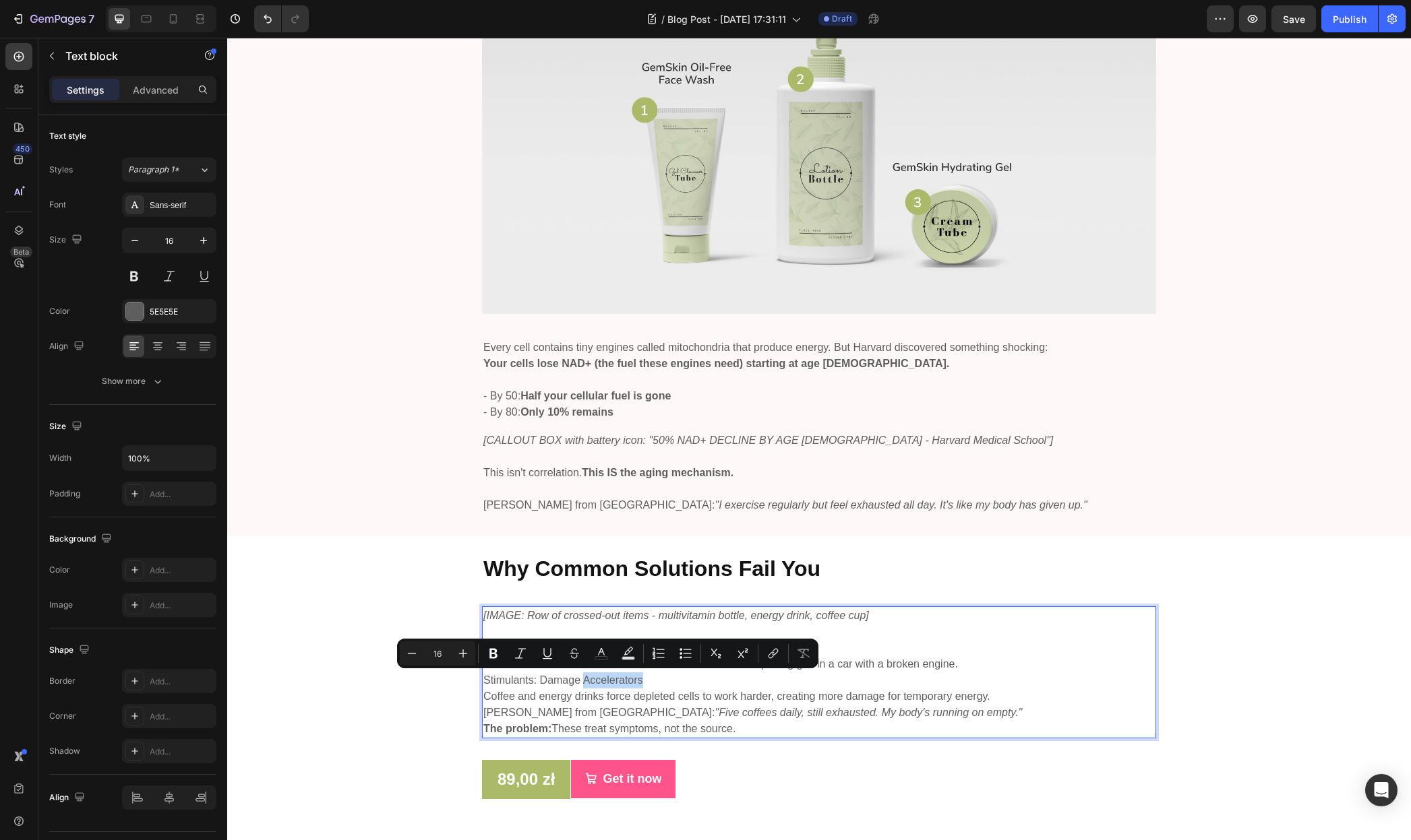
click at [690, 681] on p "Stimulants: Damage Accelerators" at bounding box center [818, 680] width 672 height 16
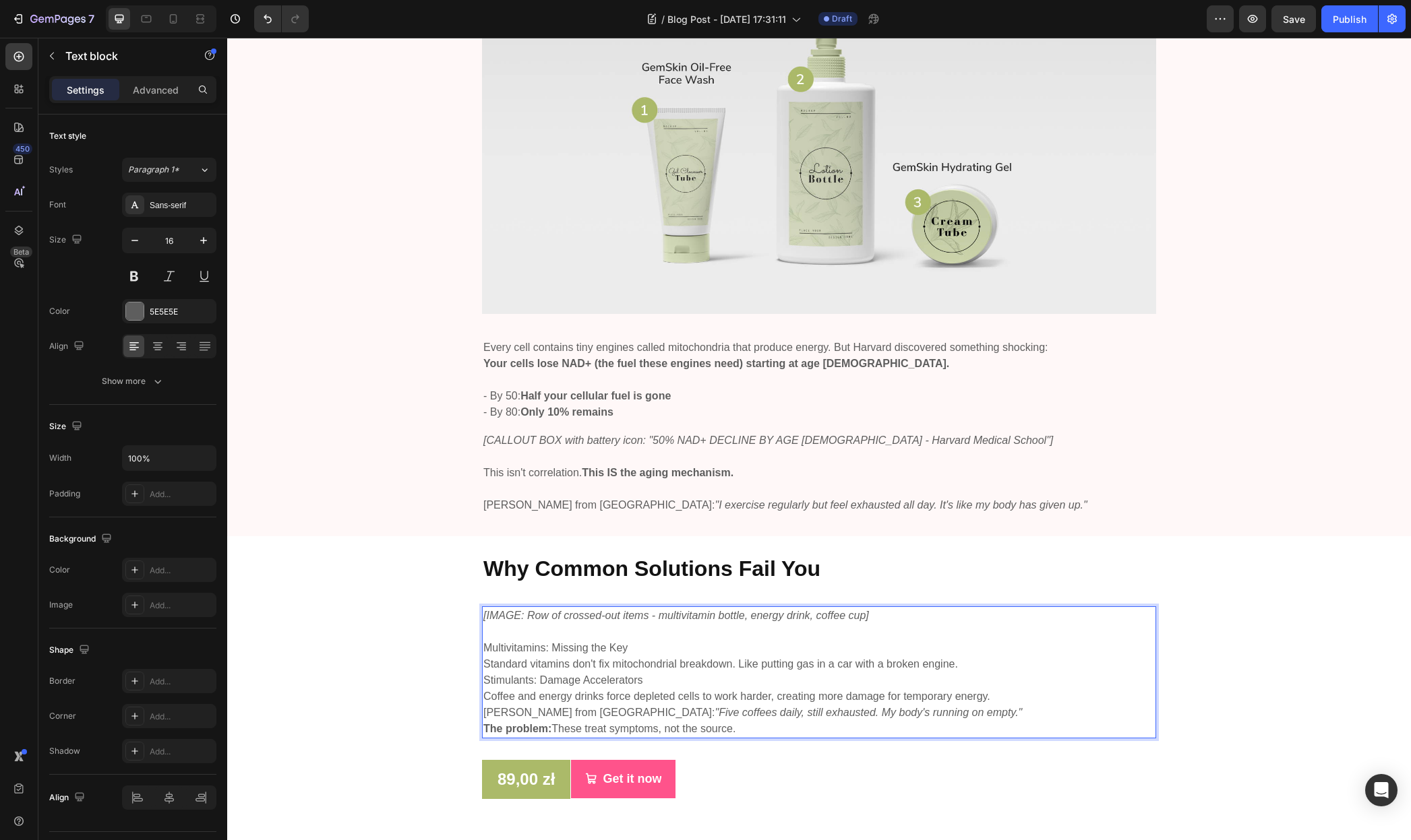
click at [952, 660] on p "Standard vitamins don't fix mitochondrial breakdown. Like putting gas in a car …" at bounding box center [818, 664] width 672 height 16
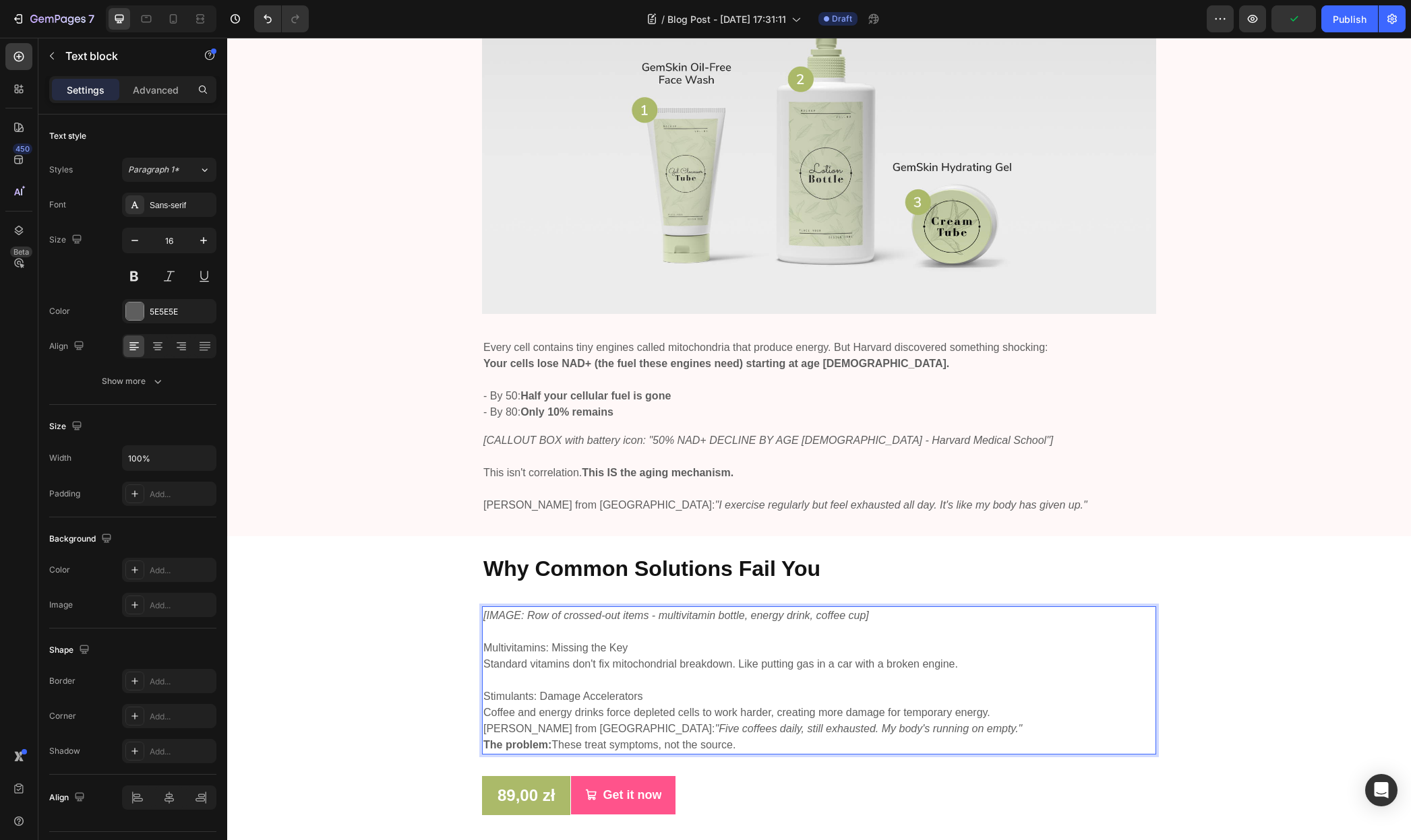
click at [994, 711] on p "Coffee and energy drinks force depleted cells to work harder, creating more dam…" at bounding box center [818, 713] width 672 height 16
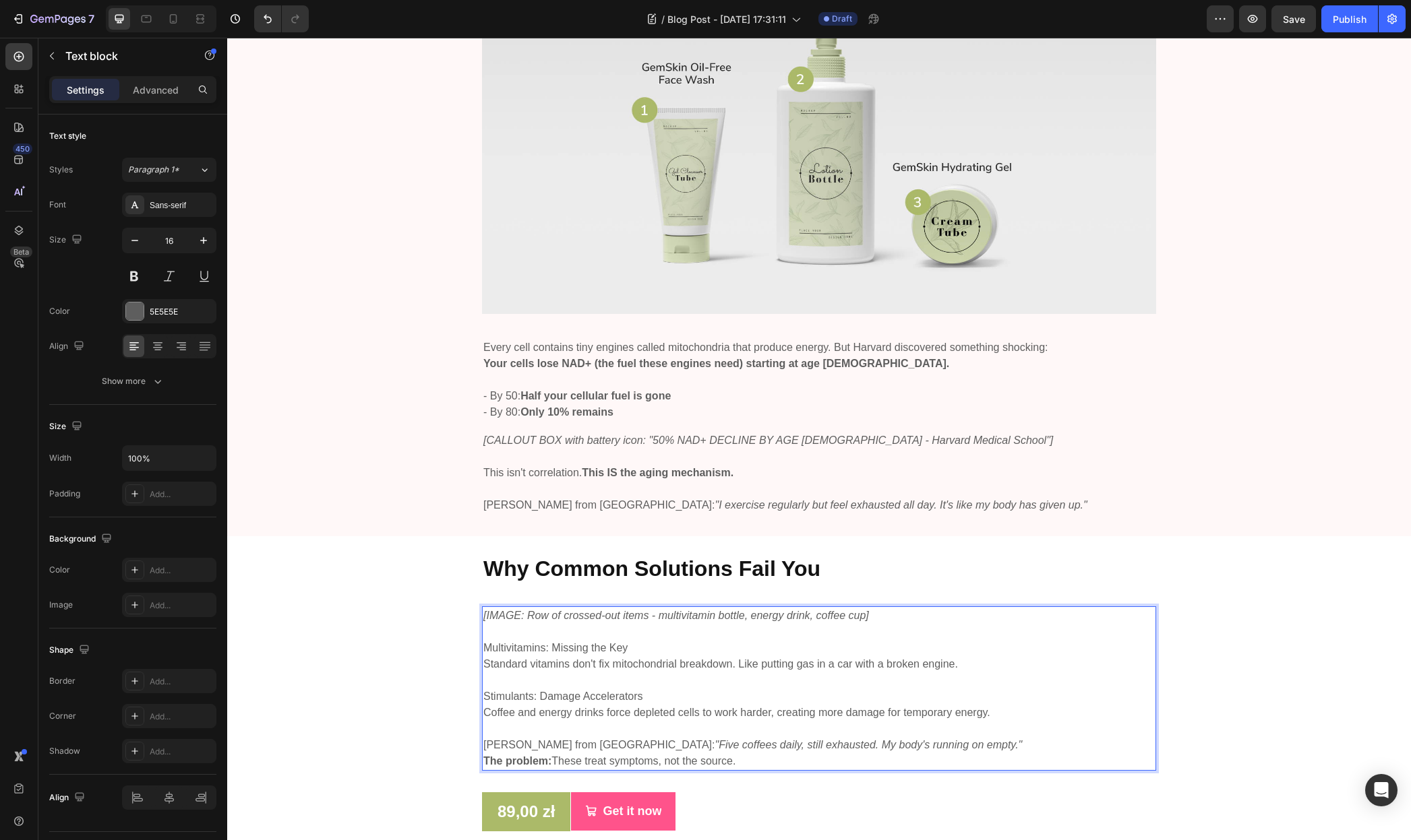
click at [929, 744] on p "Anna from Kraków: "Five coffees daily, still exhausted. My body's running on em…" at bounding box center [818, 745] width 672 height 16
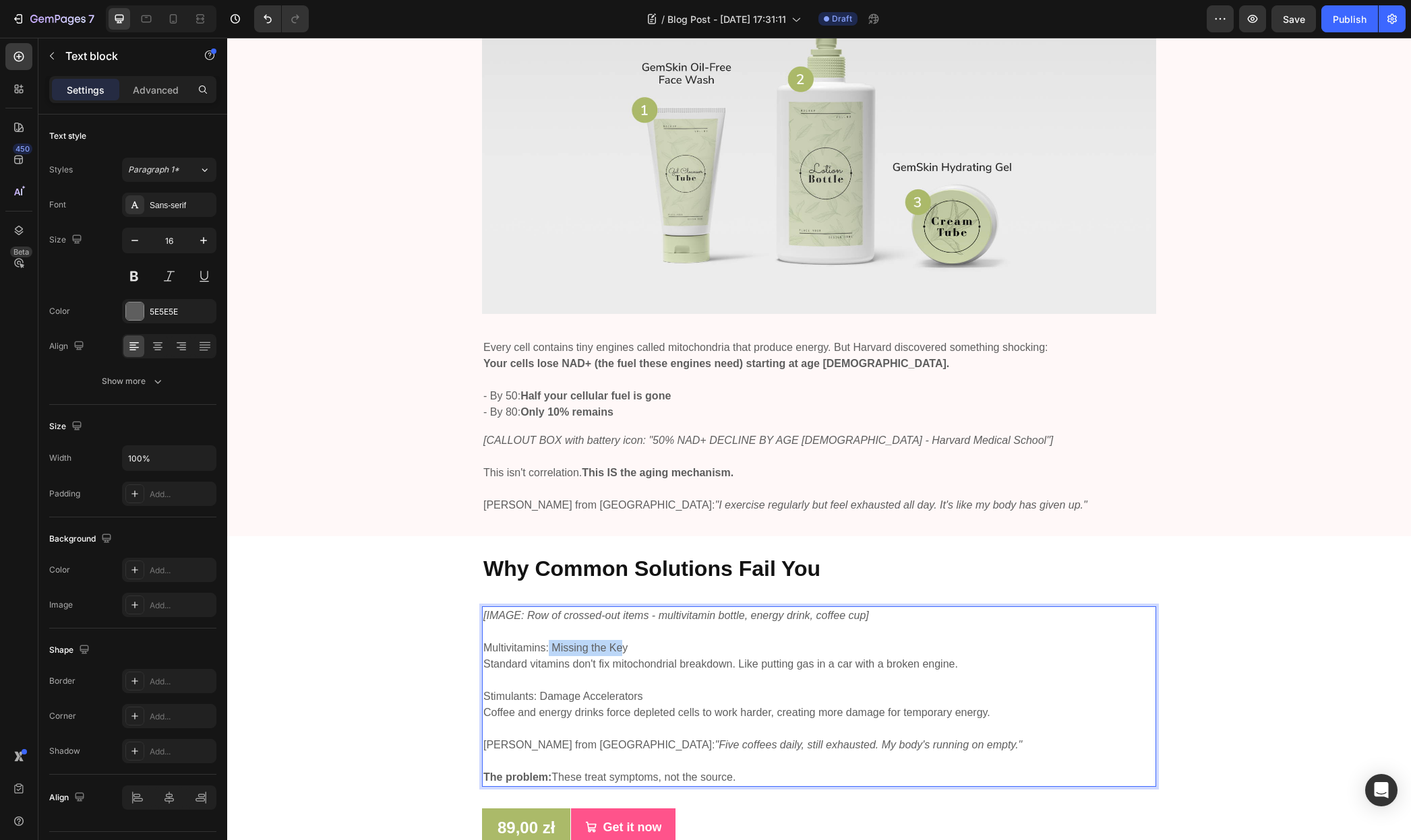
drag, startPoint x: 543, startPoint y: 648, endPoint x: 616, endPoint y: 641, distance: 73.3
click at [616, 641] on p "Multivitamins: Missing the Key" at bounding box center [818, 648] width 672 height 16
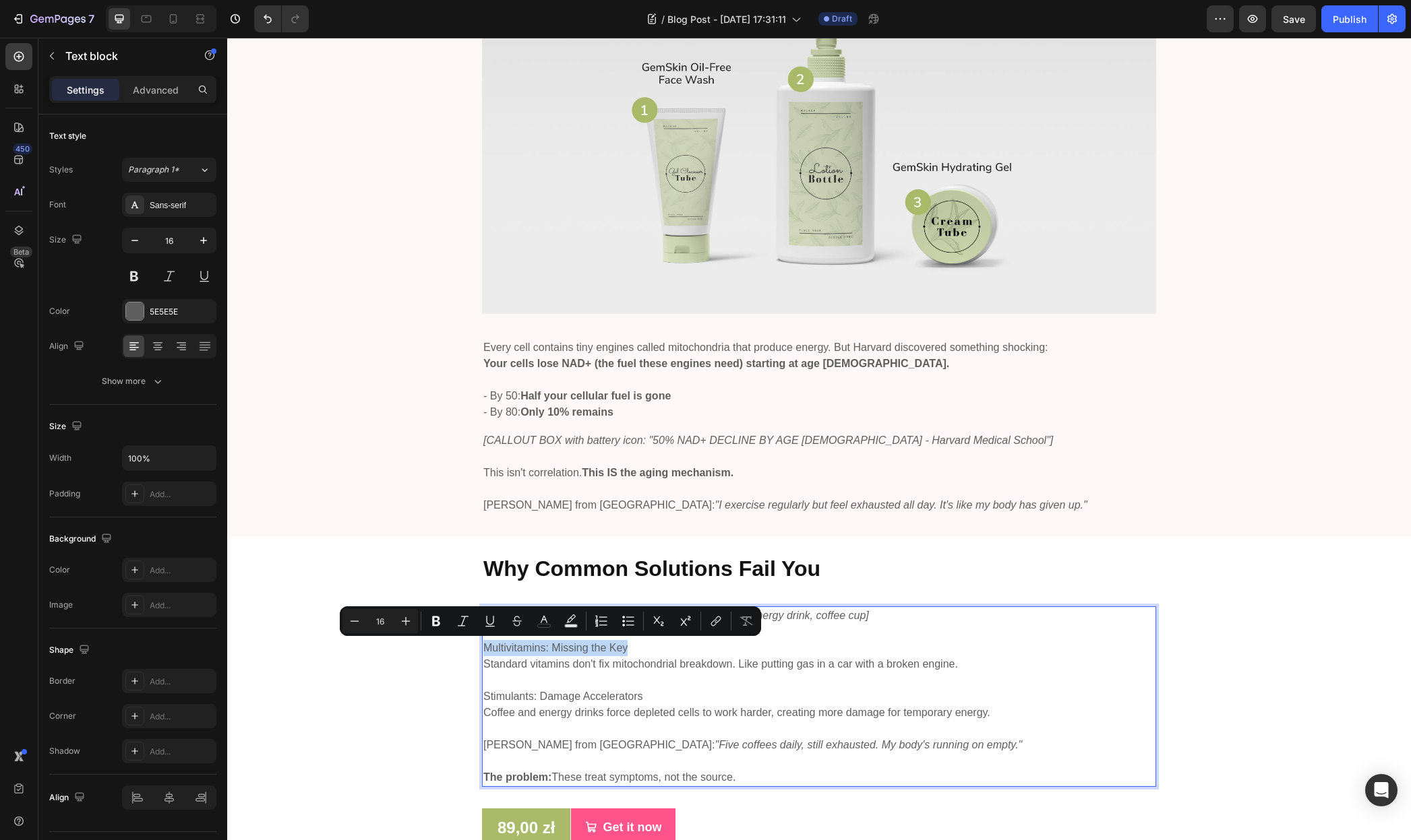
drag, startPoint x: 652, startPoint y: 651, endPoint x: 478, endPoint y: 651, distance: 174.0
click at [483, 651] on p "Multivitamins: Missing the Key" at bounding box center [818, 648] width 672 height 16
click at [400, 621] on icon "Editor contextual toolbar" at bounding box center [406, 622] width 14 height 14
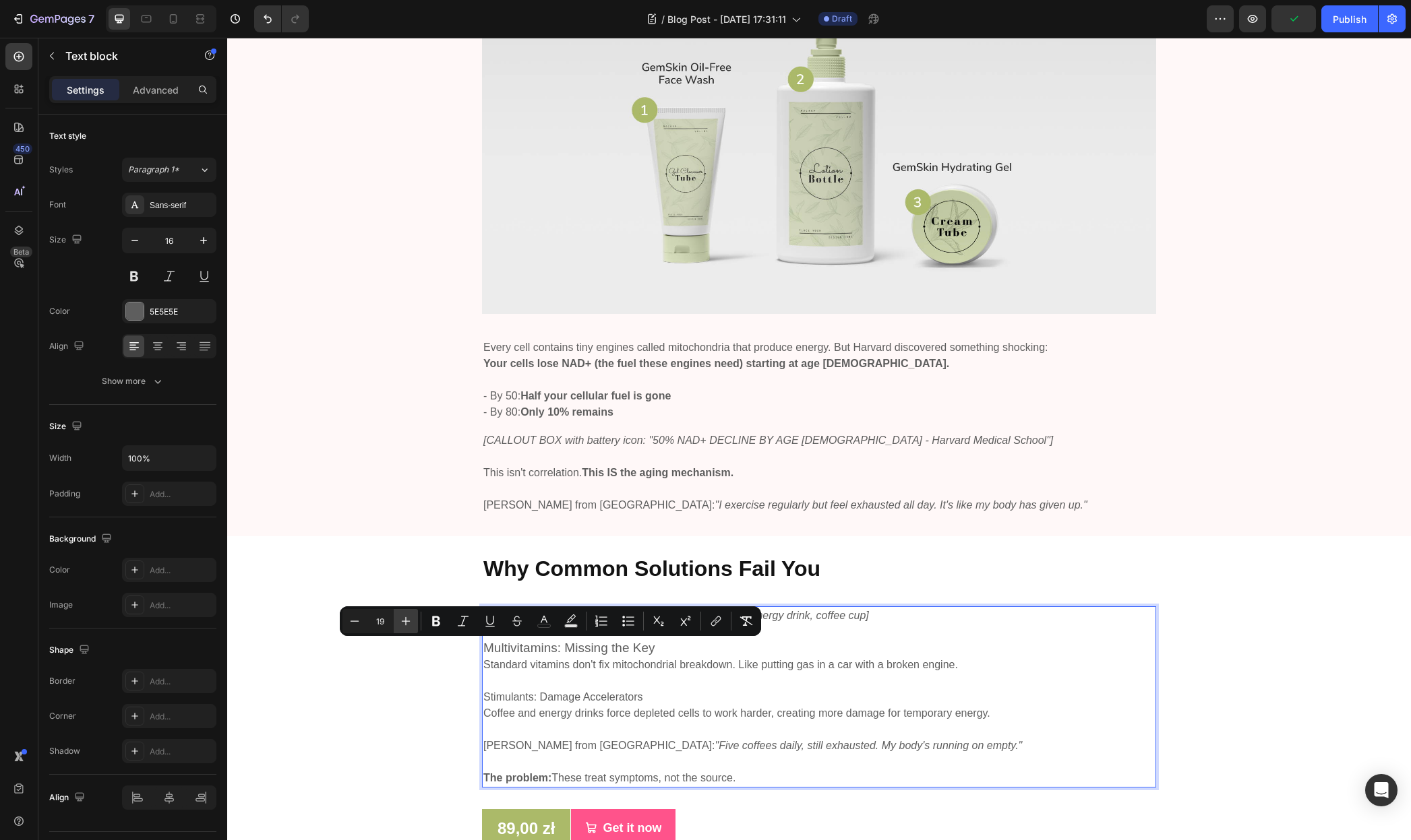
click at [400, 621] on icon "Editor contextual toolbar" at bounding box center [406, 622] width 14 height 14
type input "16"
click at [638, 698] on p "Stimulants: Damage Accelerators" at bounding box center [752, 698] width 539 height 16
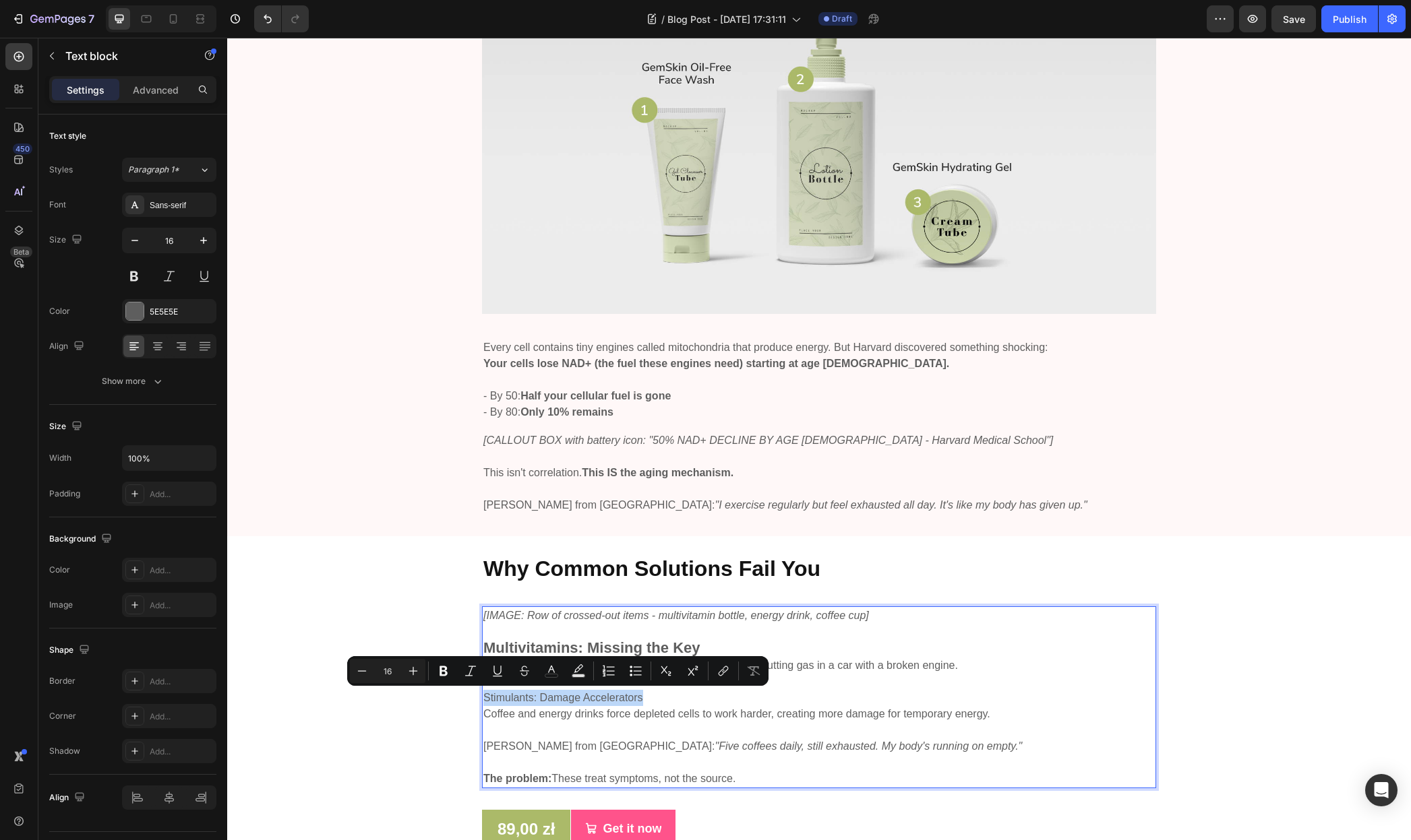
drag, startPoint x: 652, startPoint y: 694, endPoint x: 481, endPoint y: 692, distance: 171.0
click at [483, 692] on p "Stimulants: Damage Accelerators" at bounding box center [818, 698] width 672 height 16
click at [419, 666] on icon "Editor contextual toolbar" at bounding box center [413, 671] width 14 height 14
click at [419, 665] on icon "Editor contextual toolbar" at bounding box center [413, 671] width 14 height 14
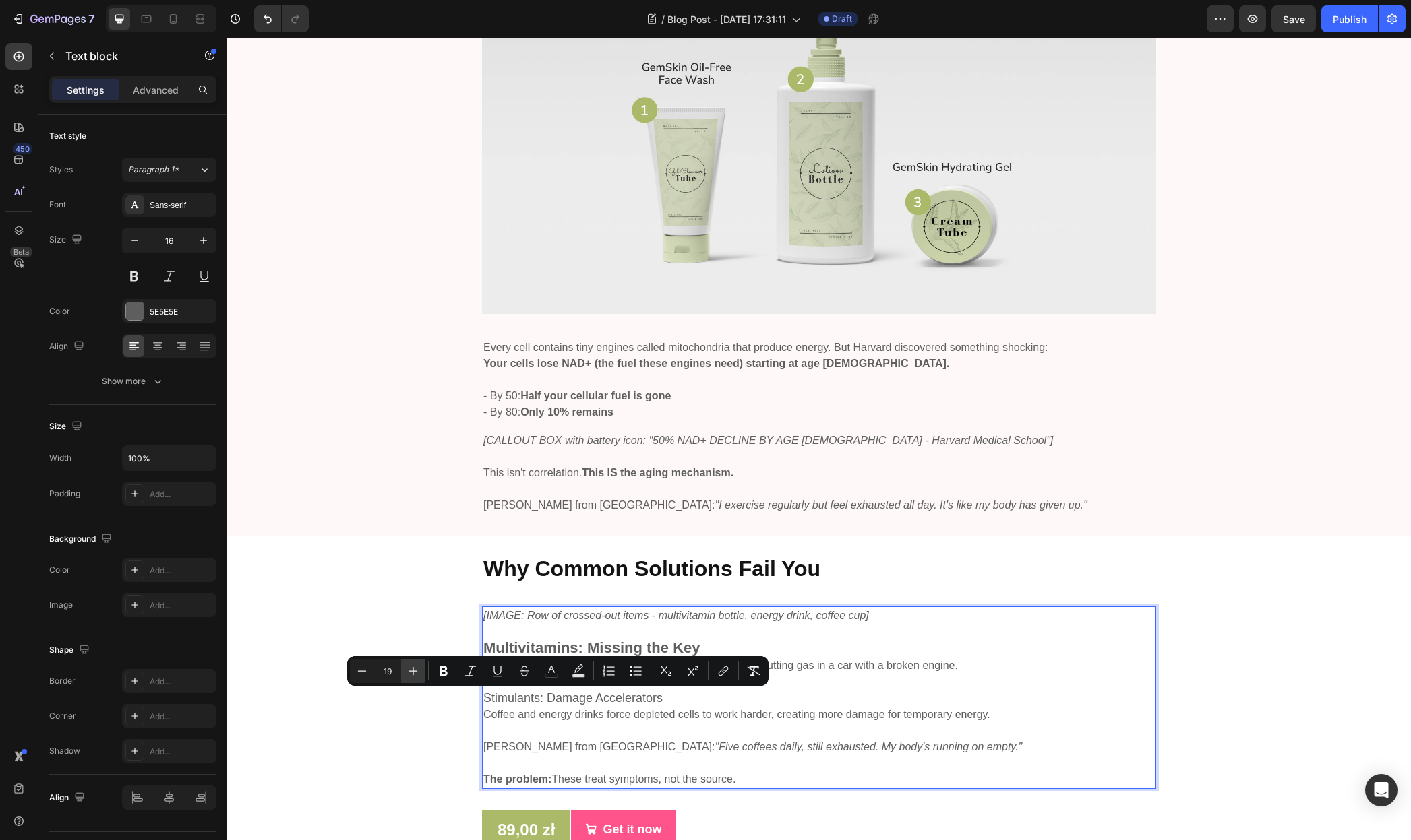
click at [419, 665] on icon "Editor contextual toolbar" at bounding box center [413, 671] width 14 height 14
type input "23"
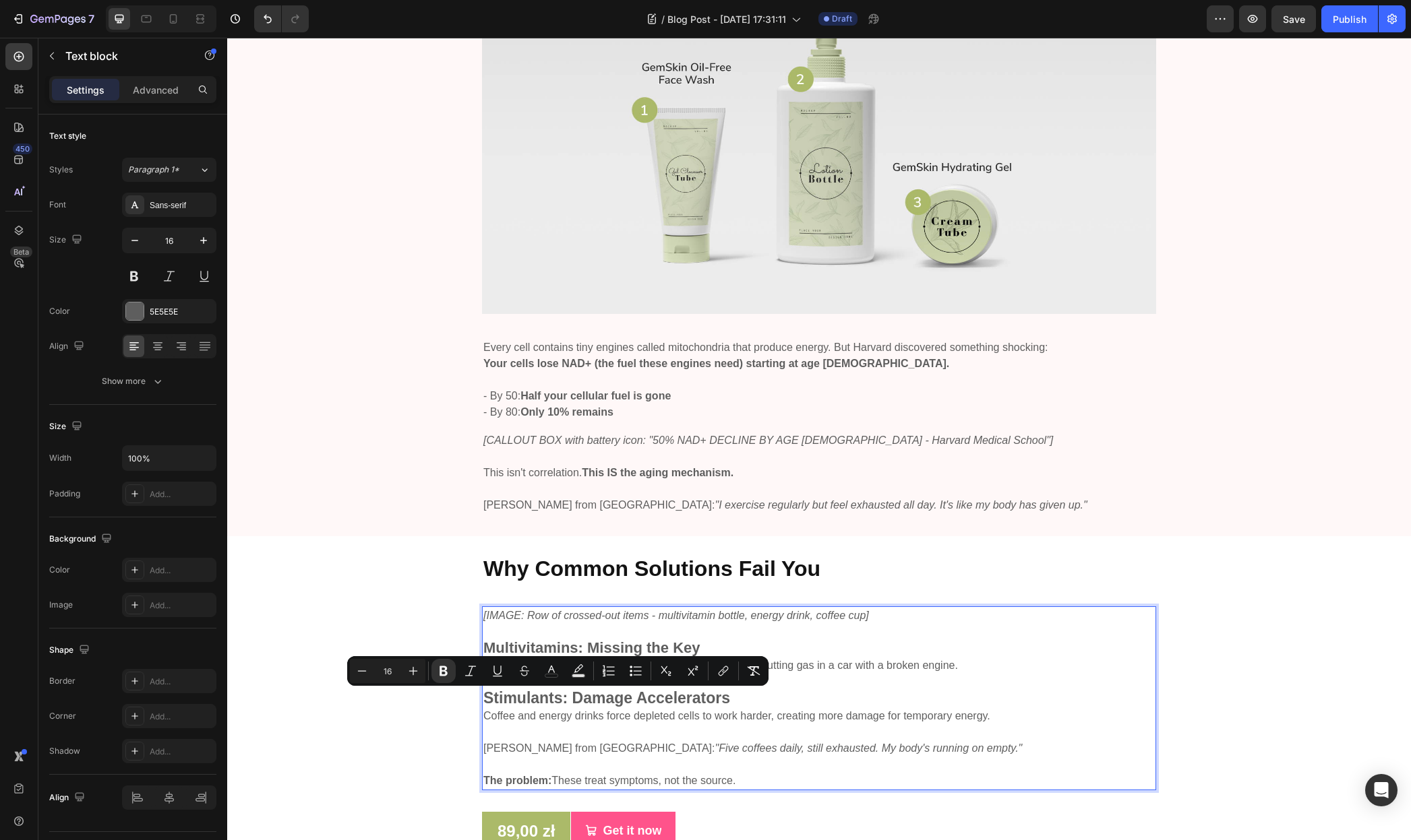
click at [595, 736] on p "Rich Text Editor. Editing area: main" at bounding box center [752, 732] width 539 height 16
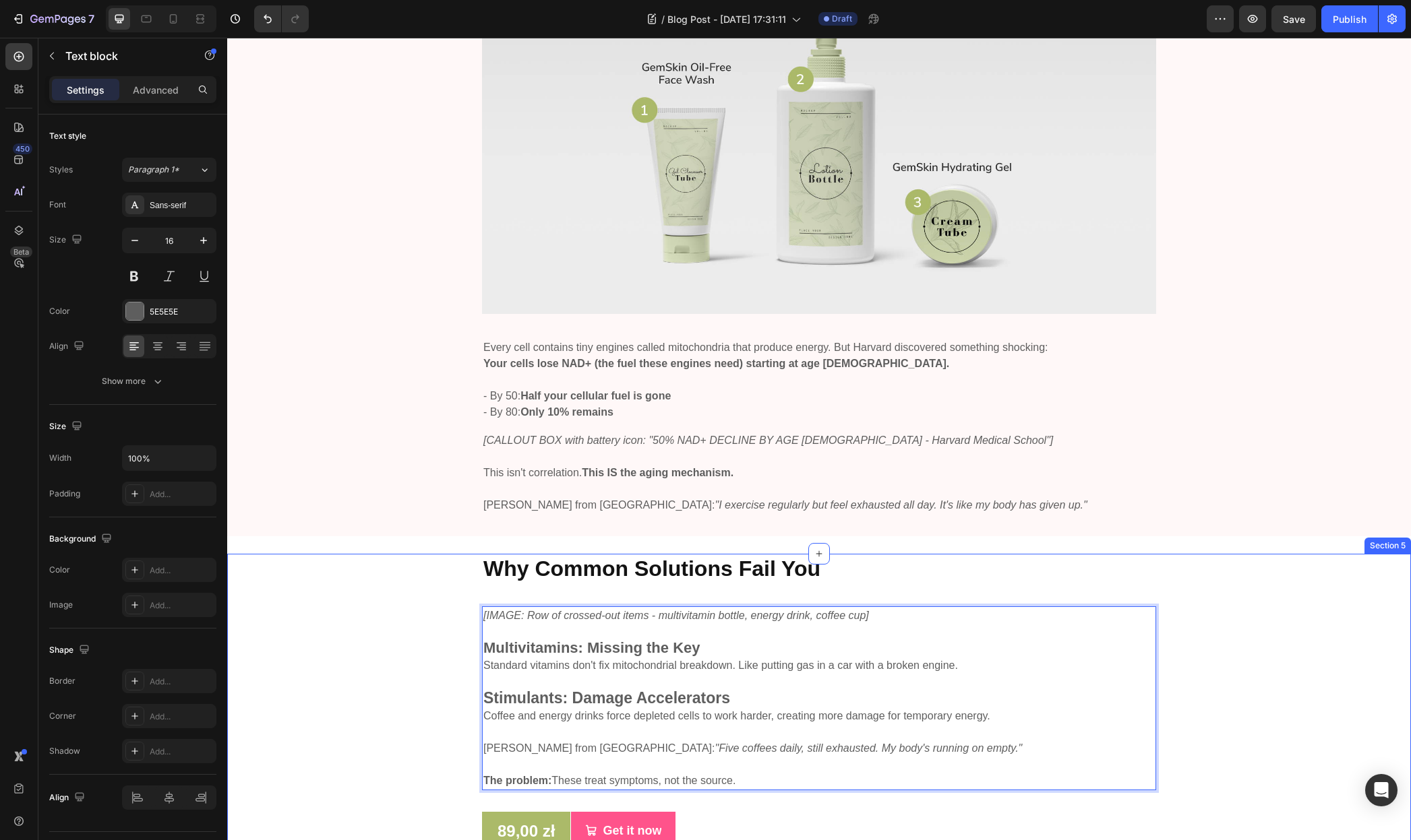
click at [414, 630] on div "⁠⁠⁠⁠⁠⁠⁠ Why Common Solutions Fail You Heading [IMAGE: Row of crossed-out items …" at bounding box center [819, 702] width 1164 height 297
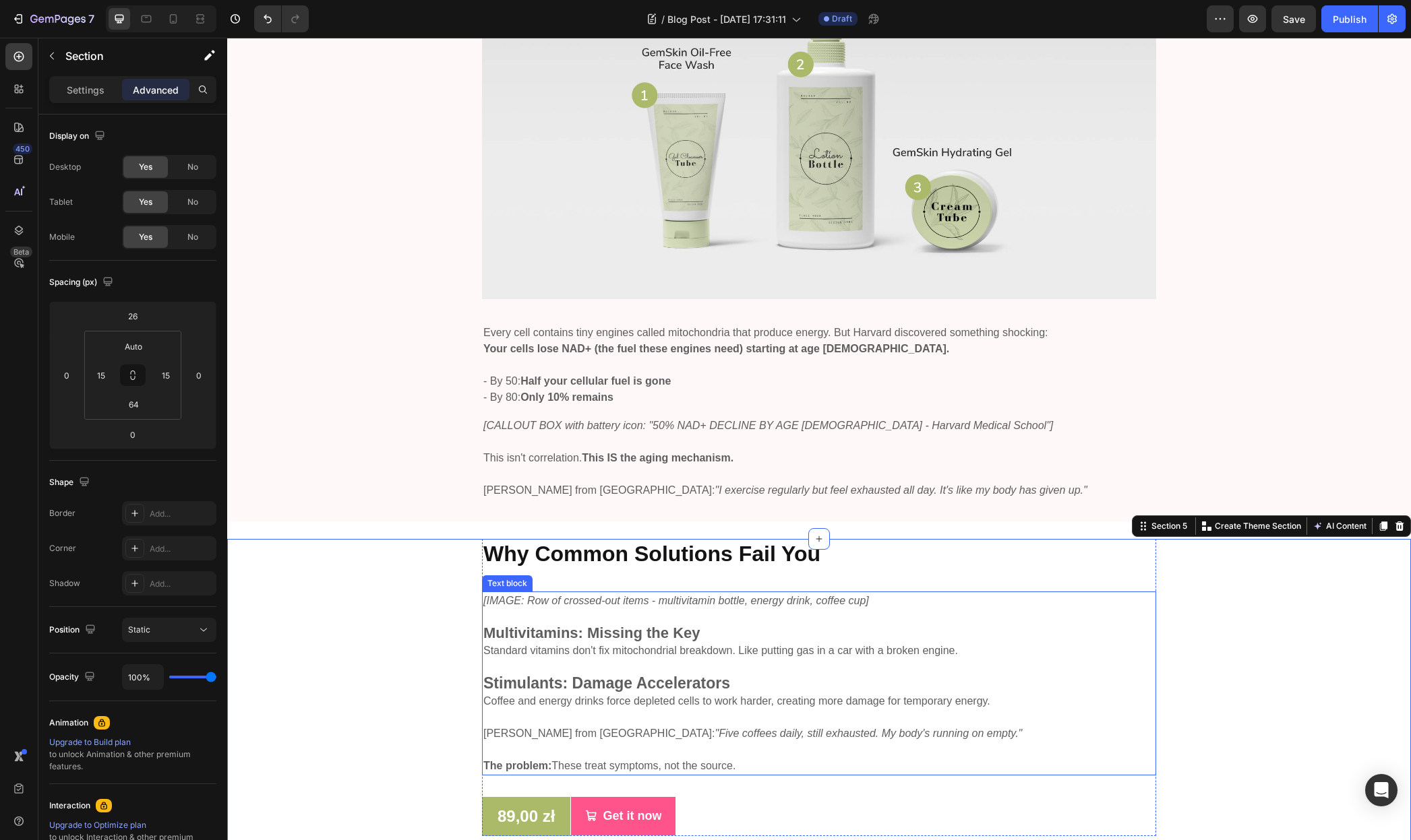
scroll to position [2084, 0]
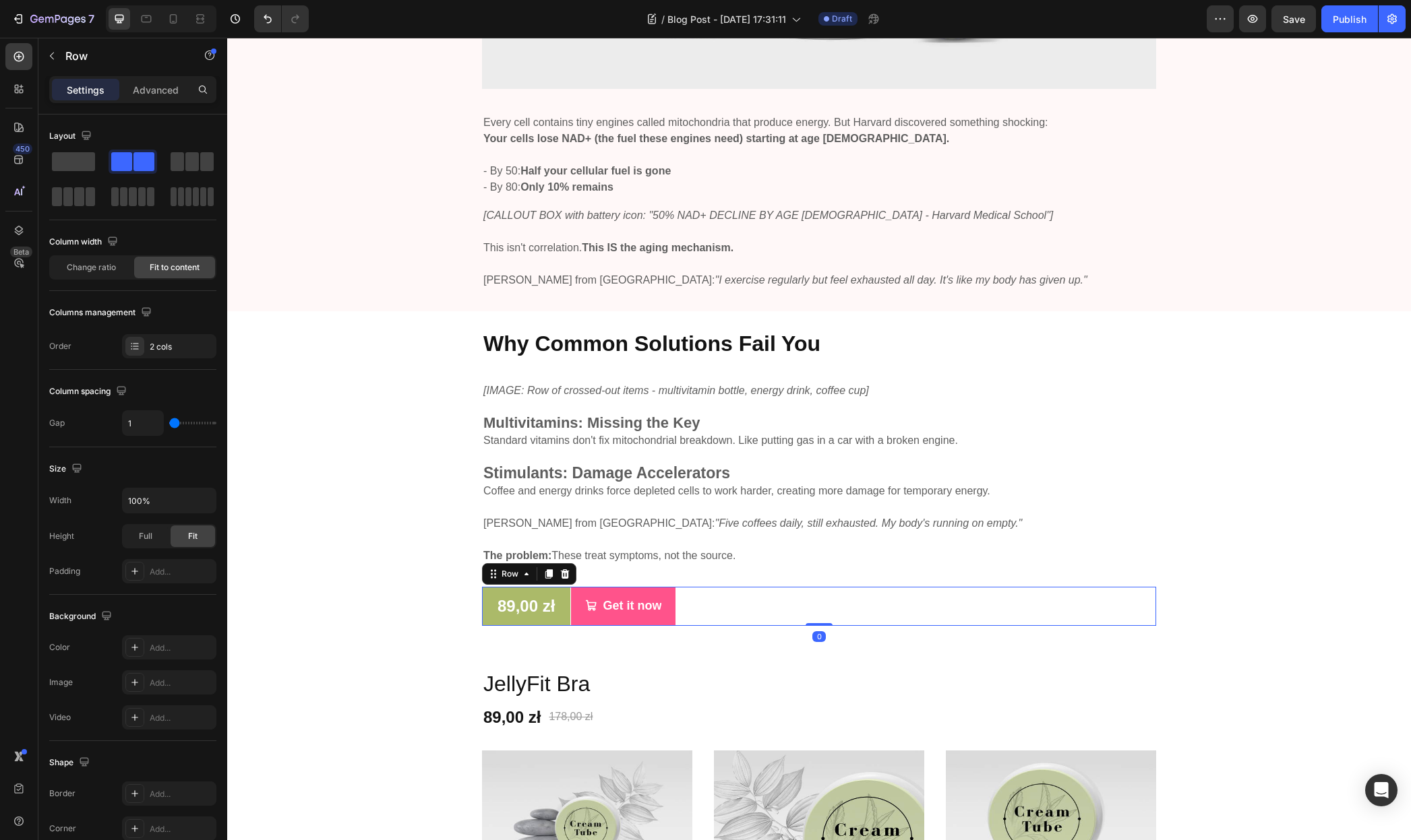
click at [764, 612] on div "89,00 zł (P) Price (P) Price Row Get it now (P) Cart Button Row 0" at bounding box center [818, 606] width 674 height 39
click at [561, 574] on icon at bounding box center [565, 574] width 9 height 9
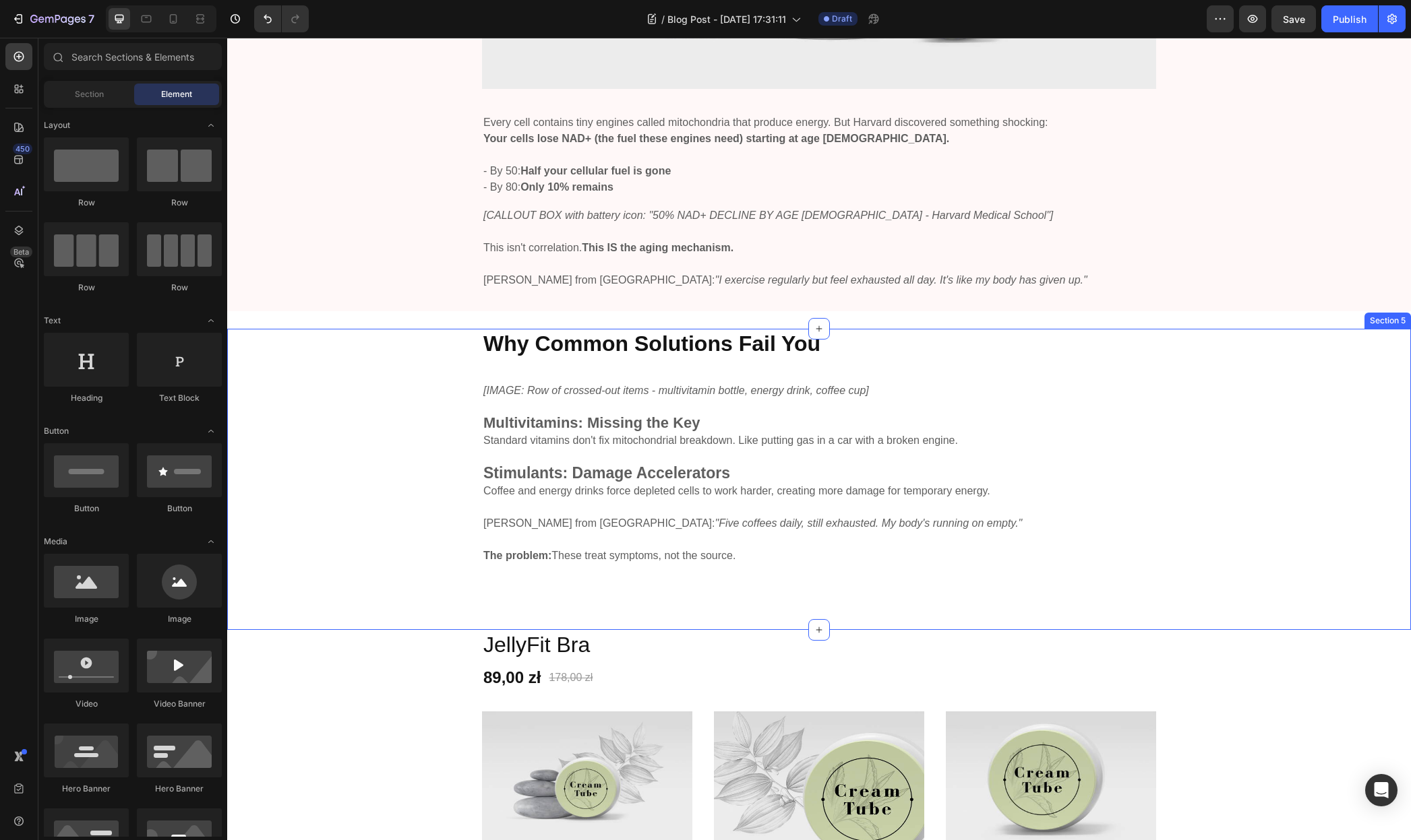
click at [551, 598] on div "⁠⁠⁠⁠⁠⁠⁠ Why Common Solutions Fail You Heading [IMAGE: Row of crossed-out items …" at bounding box center [819, 480] width 1183 height 301
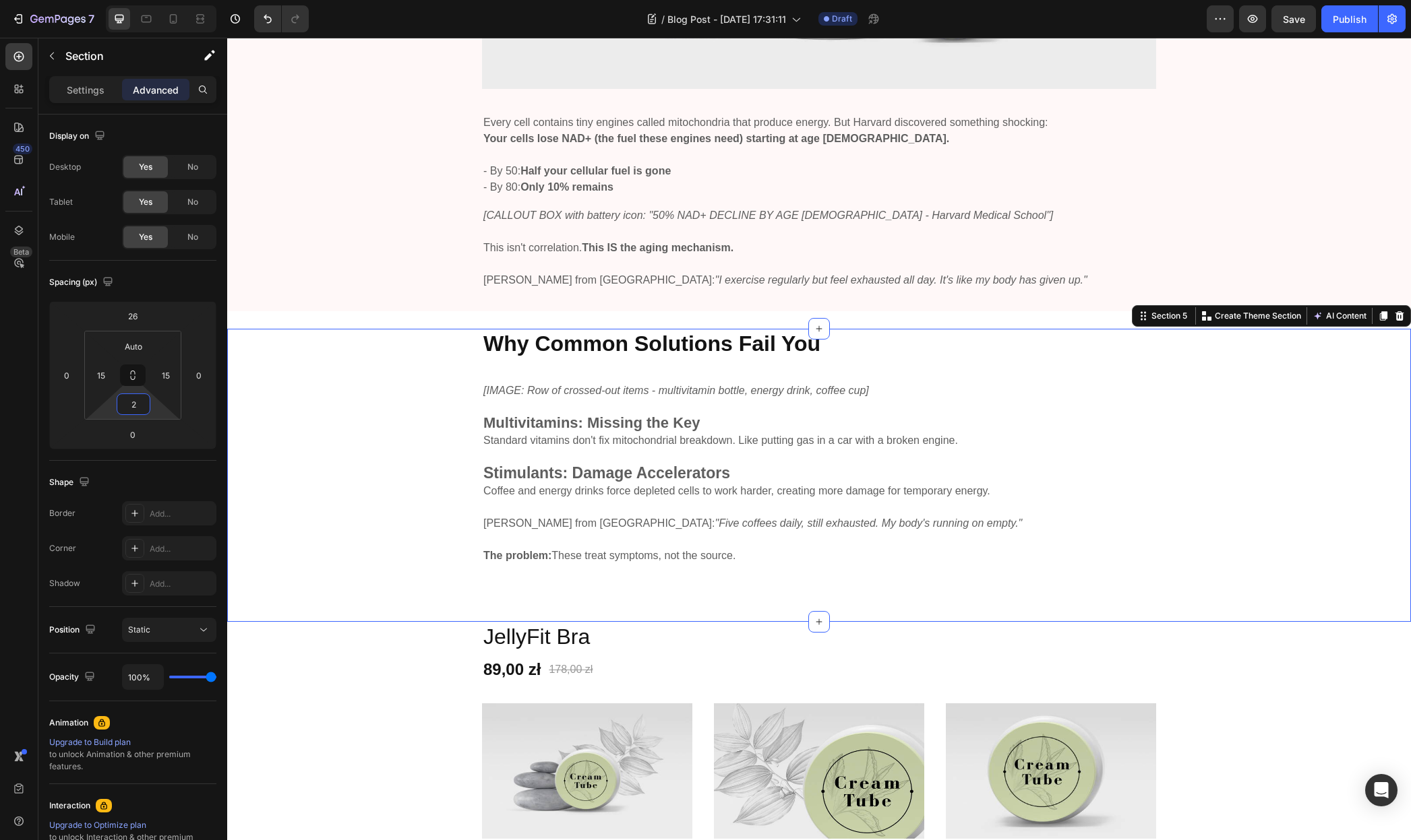
type input "0"
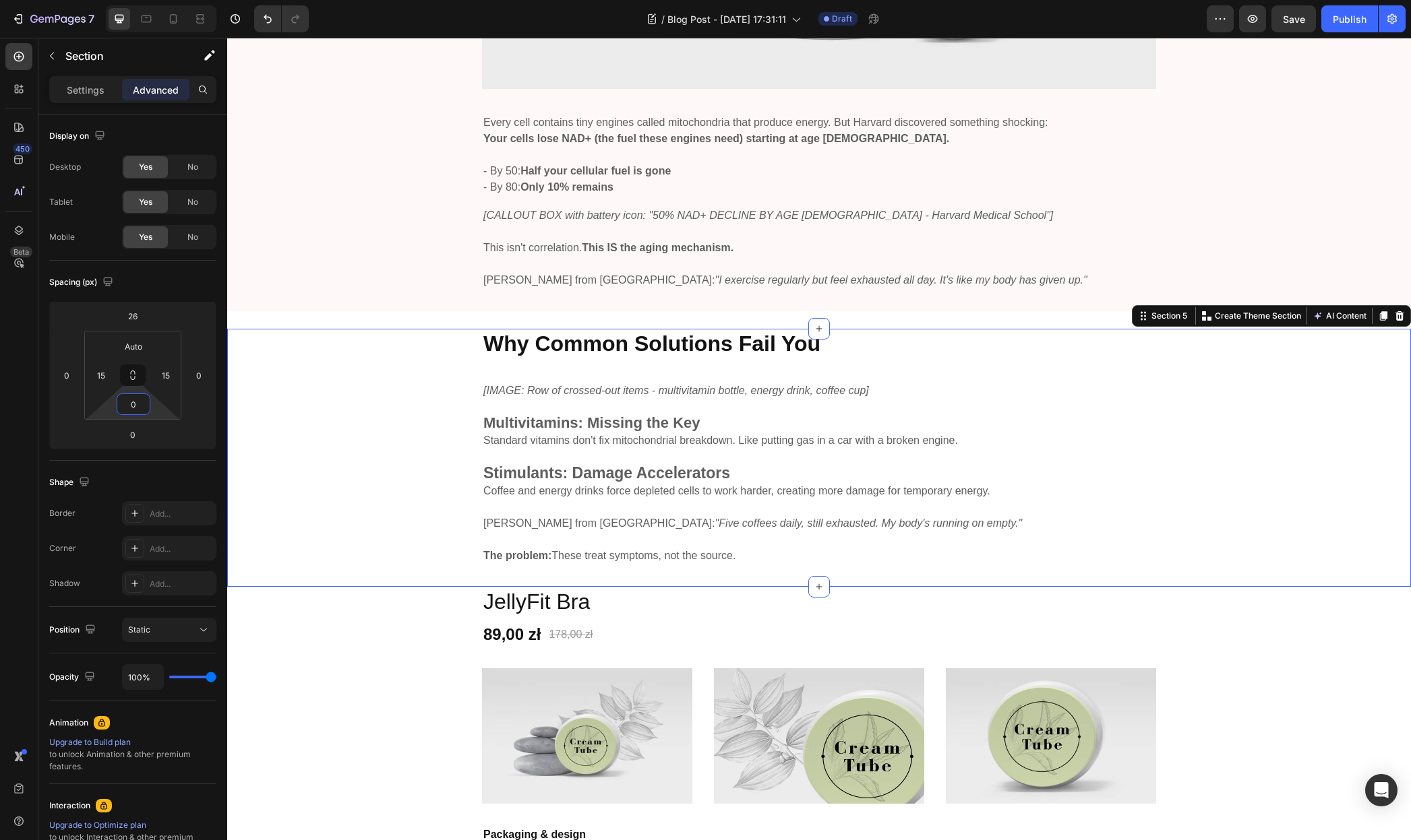
drag, startPoint x: 160, startPoint y: 410, endPoint x: 164, endPoint y: 431, distance: 21.4
click at [164, 0] on html "7 / Blog Post - [DATE] 17:31:11 Draft Preview Save Publish 450 Beta Sections(18…" at bounding box center [706, 0] width 1411 height 0
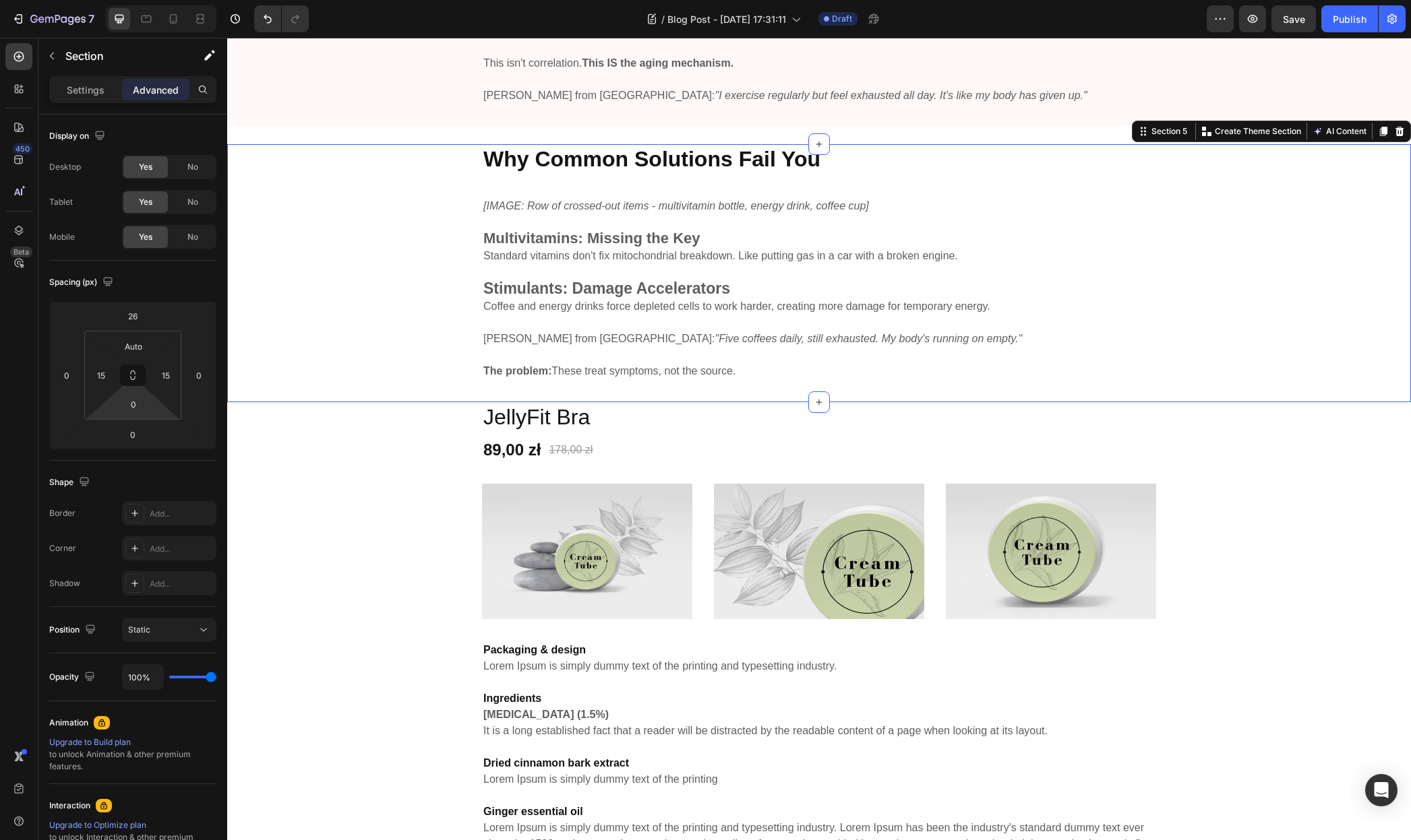
scroll to position [2316, 0]
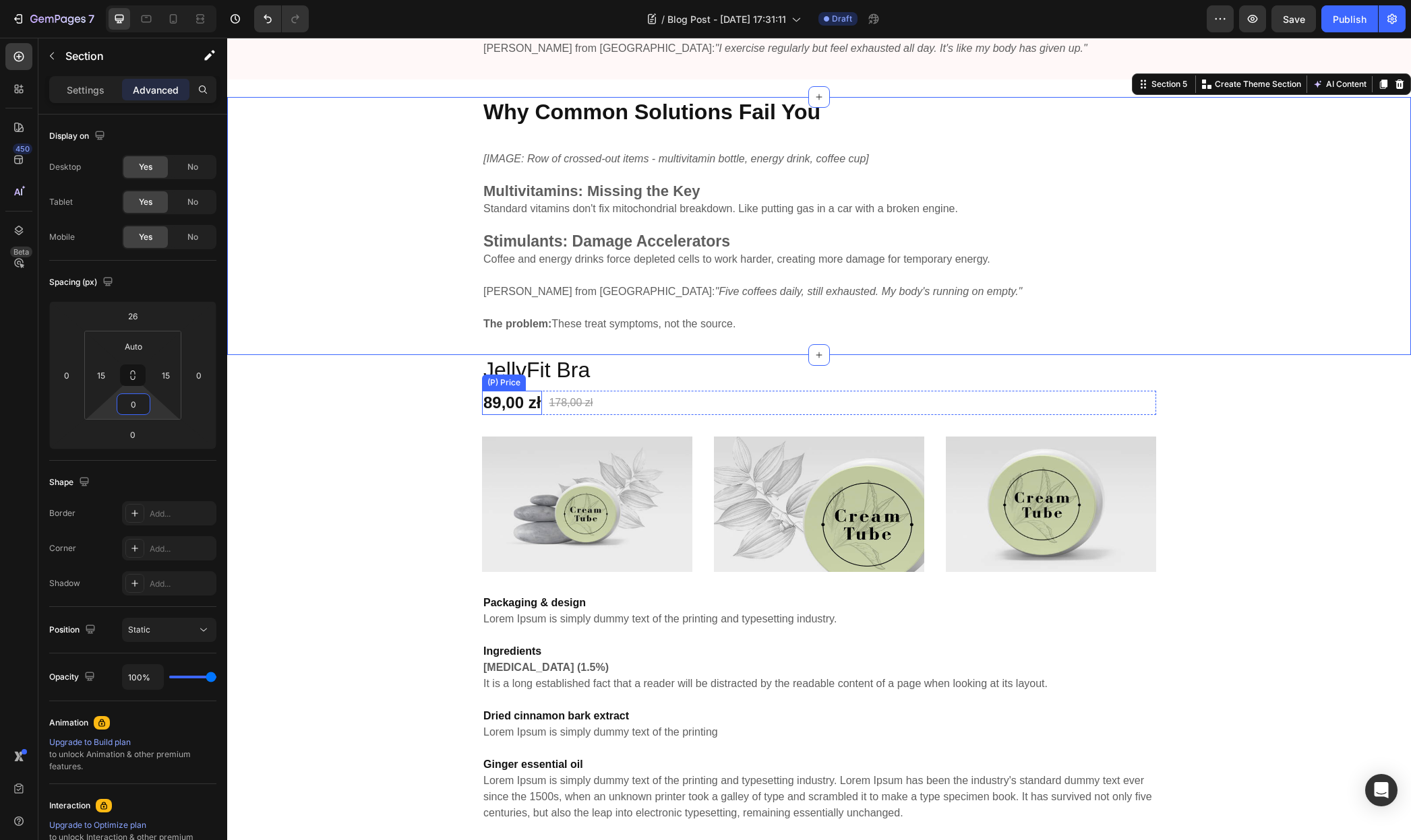
click at [415, 406] on div "JellyFit Bra (P) Title 89,00 zł (P) Price (P) Price 178,00 zł (P) Price (P) Pri…" at bounding box center [819, 776] width 1164 height 842
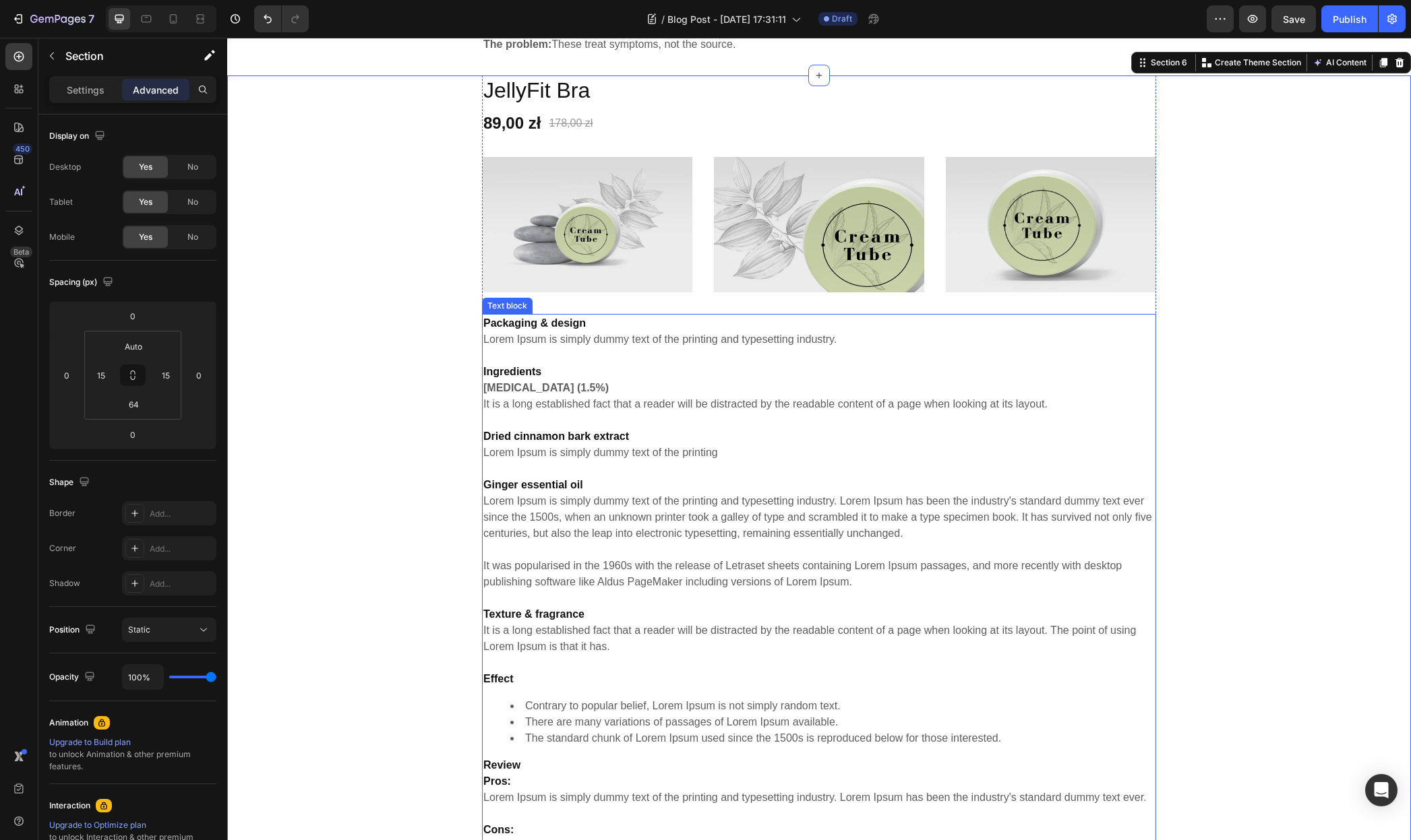
scroll to position [2441, 0]
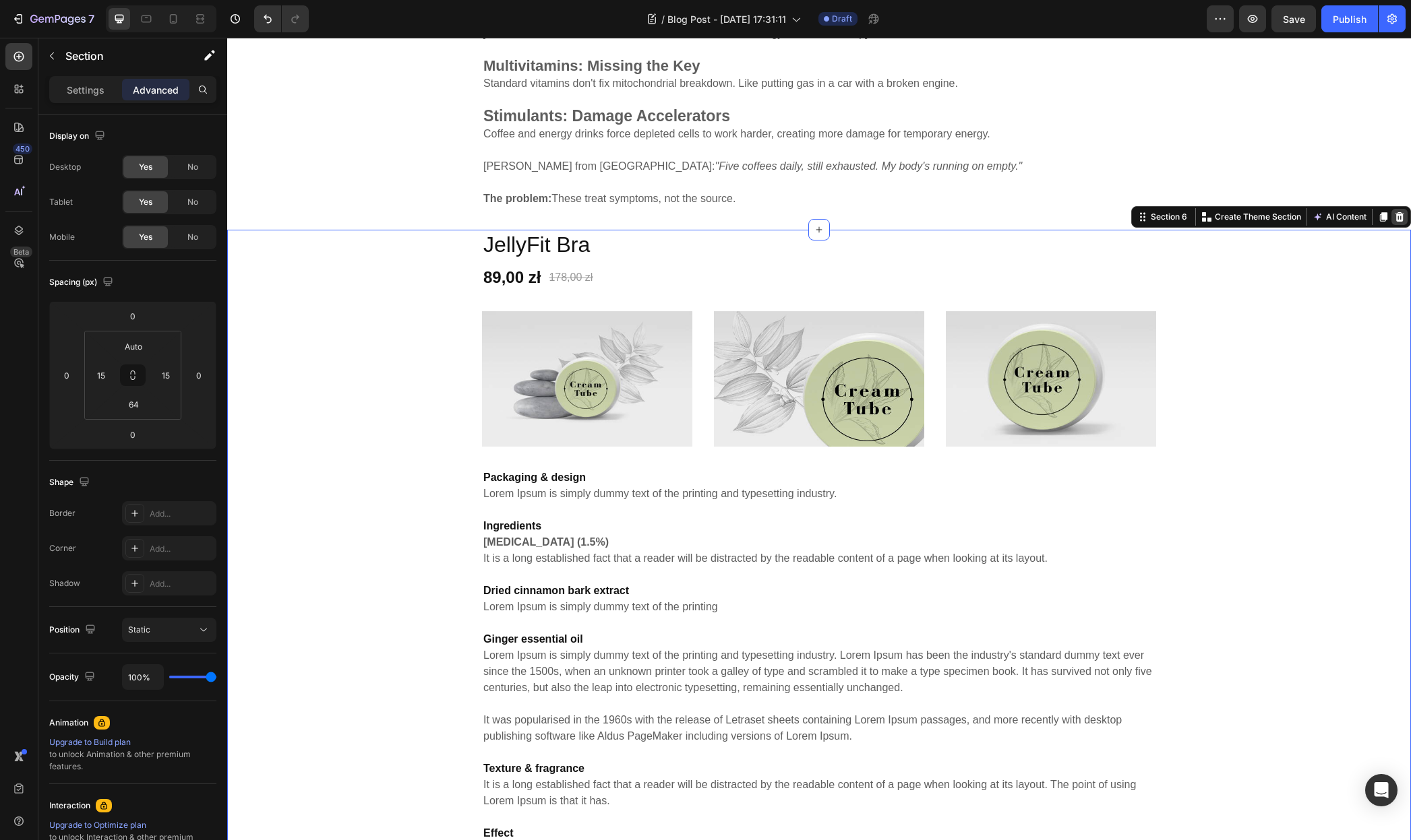
click at [1394, 212] on icon at bounding box center [1399, 216] width 11 height 11
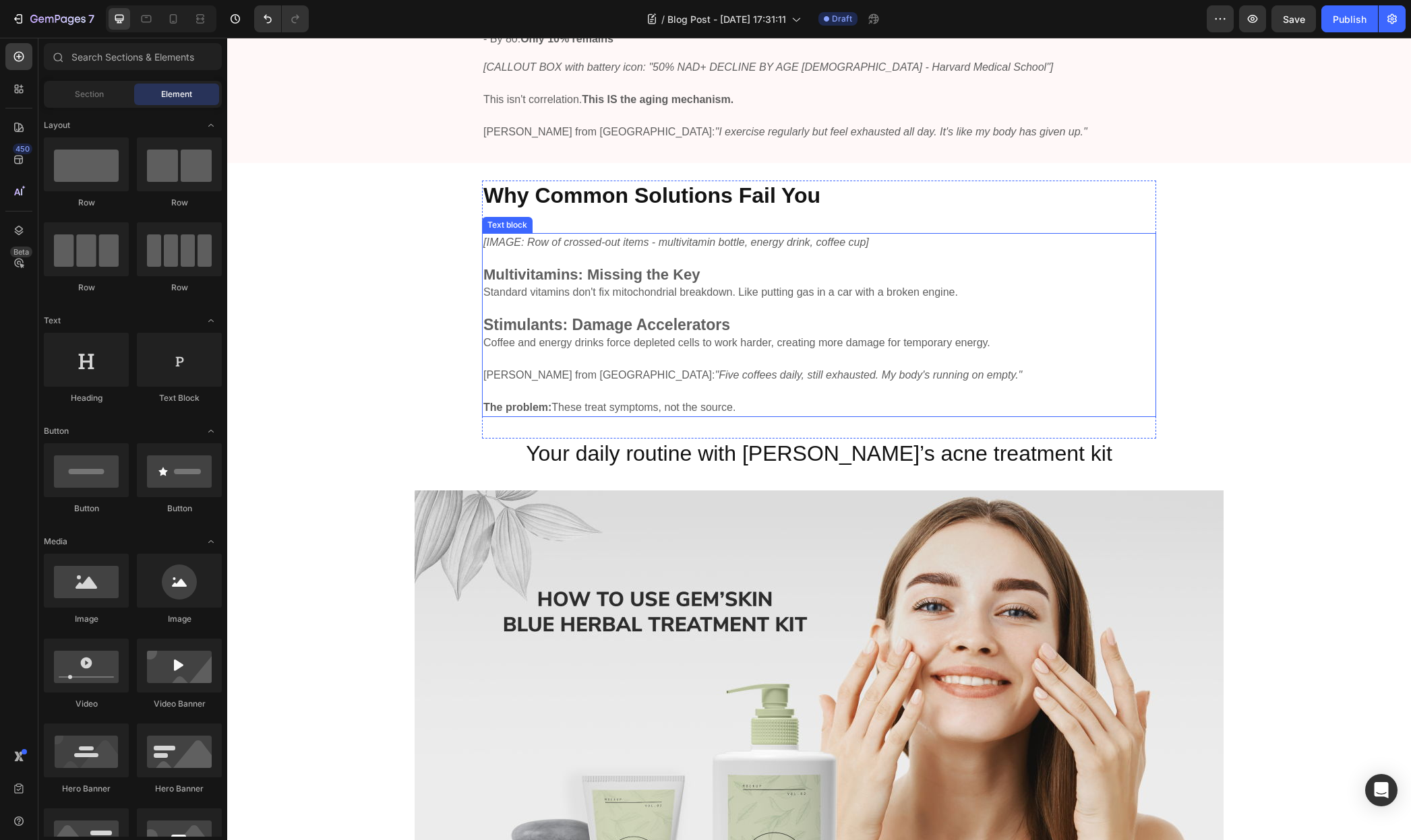
scroll to position [2216, 0]
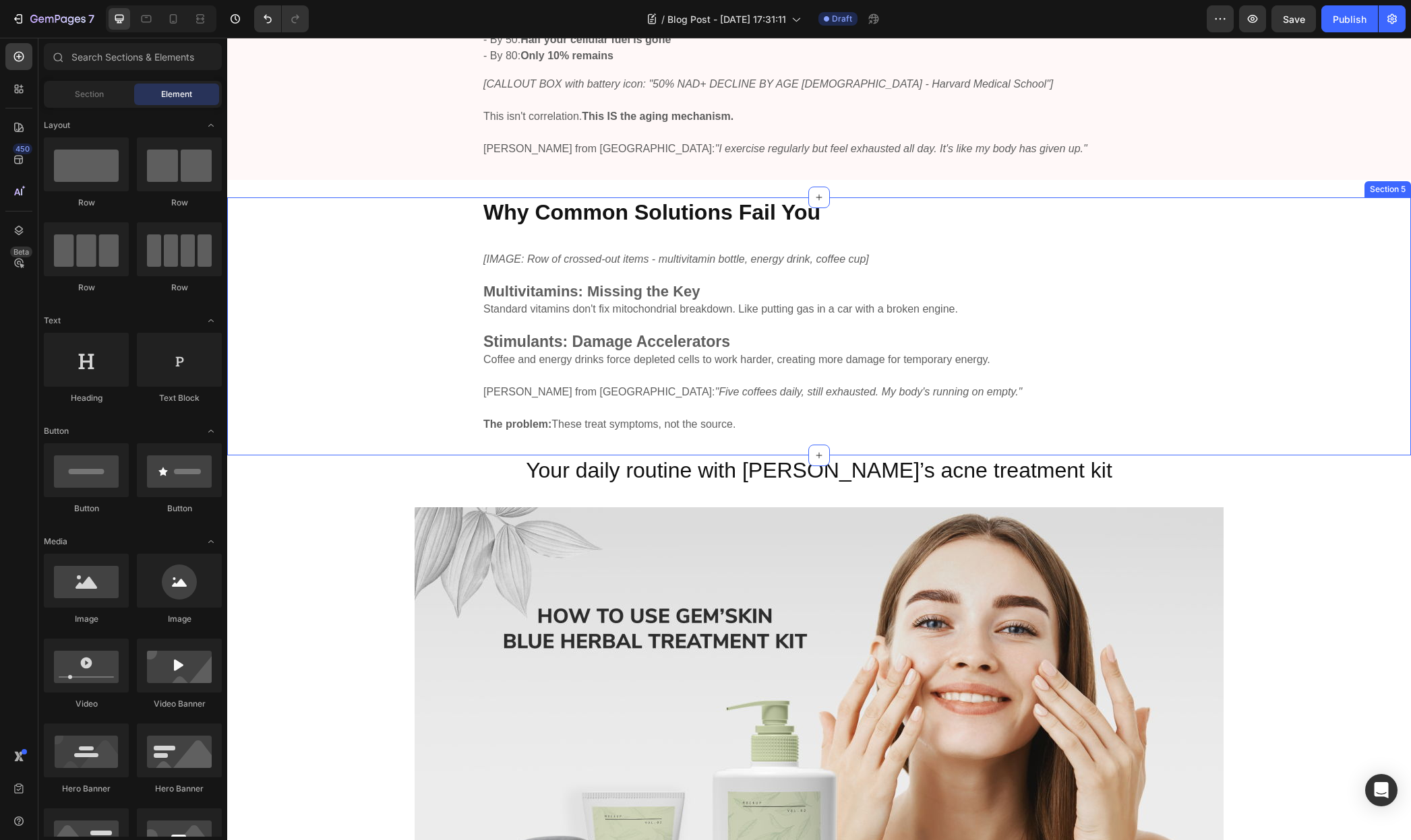
click at [396, 353] on div "Why Common Solutions Fail You Heading [IMAGE: Row of crossed-out items - multiv…" at bounding box center [819, 326] width 1164 height 258
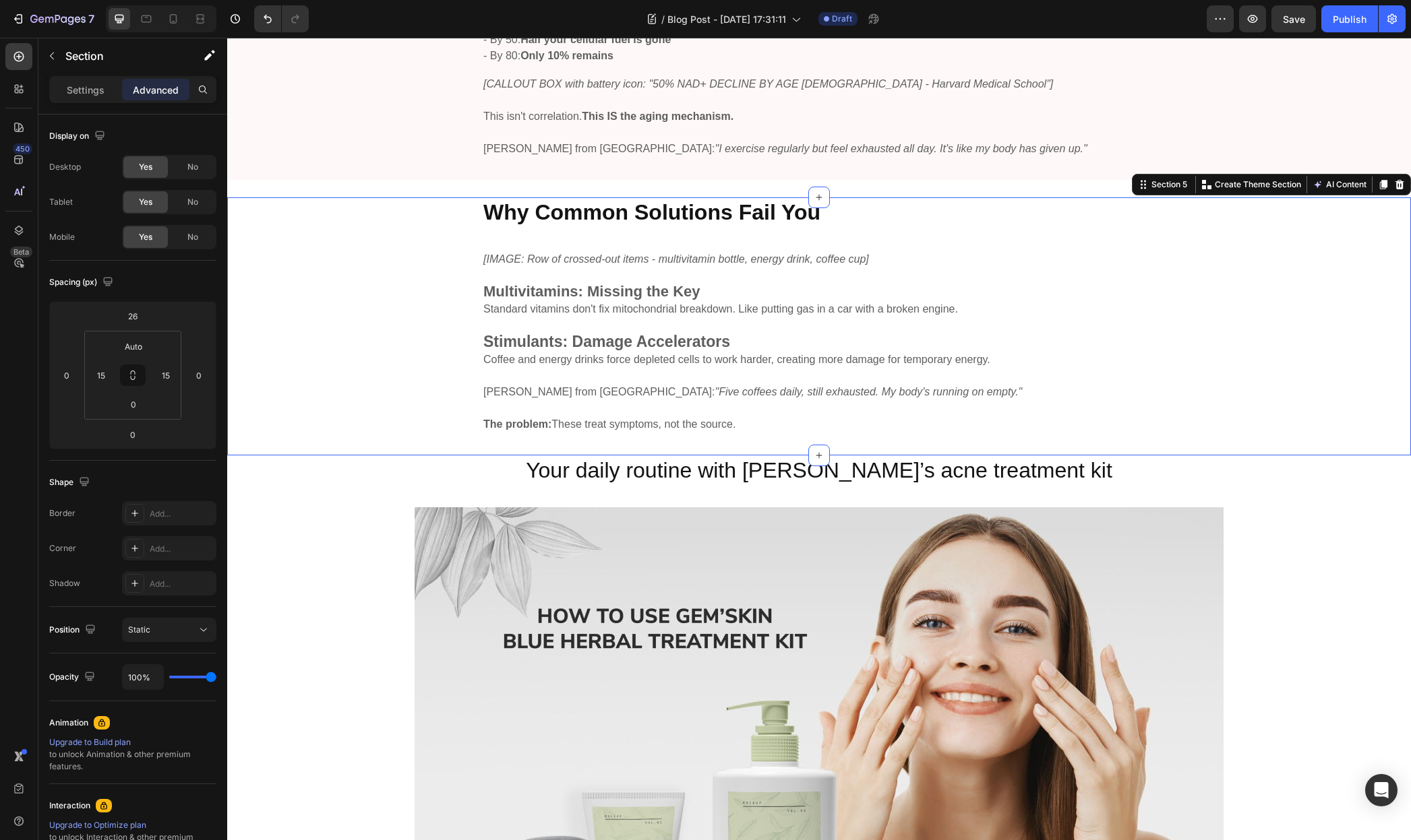
click at [1380, 184] on icon at bounding box center [1383, 184] width 7 height 9
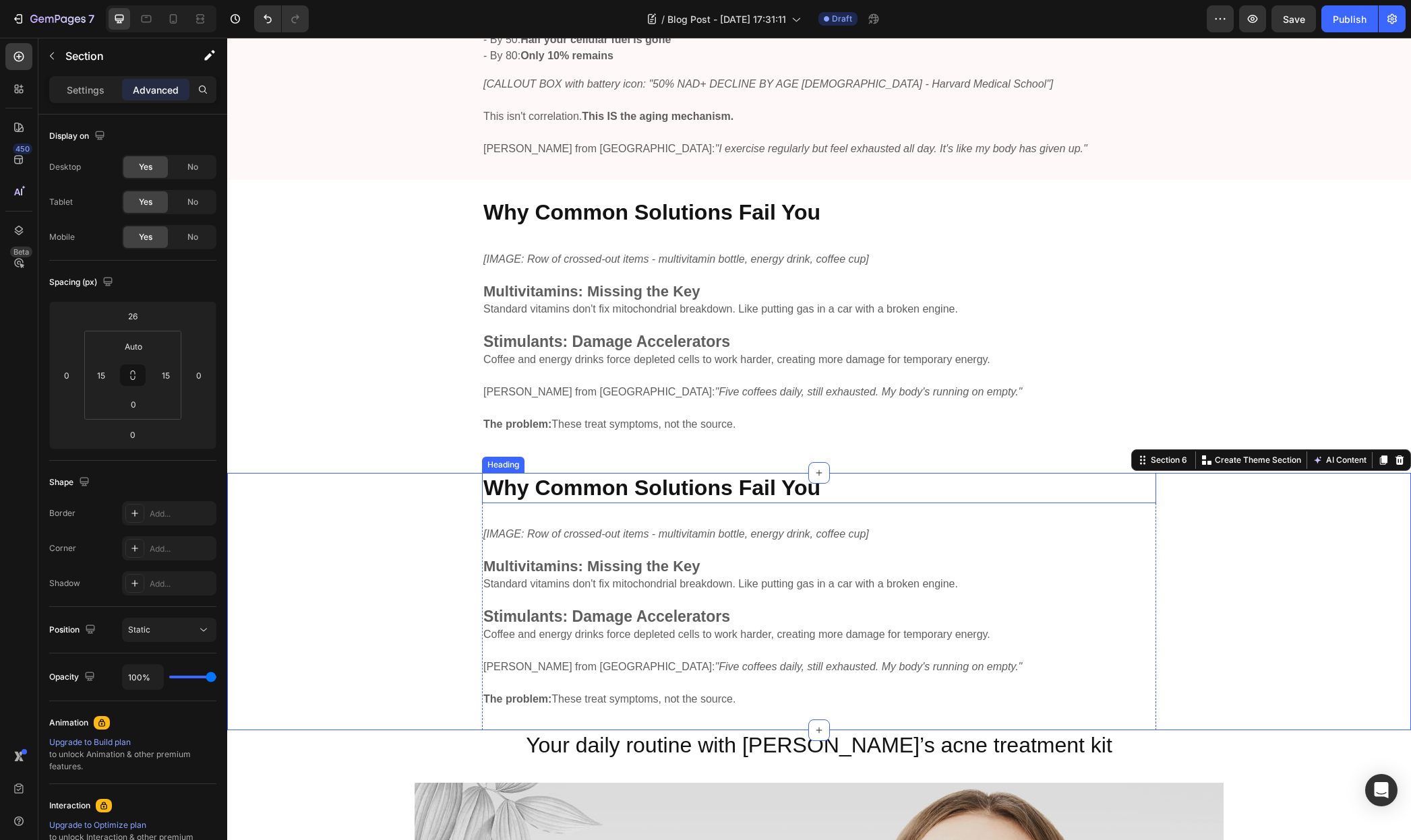
click at [533, 495] on strong "Why Common Solutions Fail You" at bounding box center [652, 488] width 337 height 24
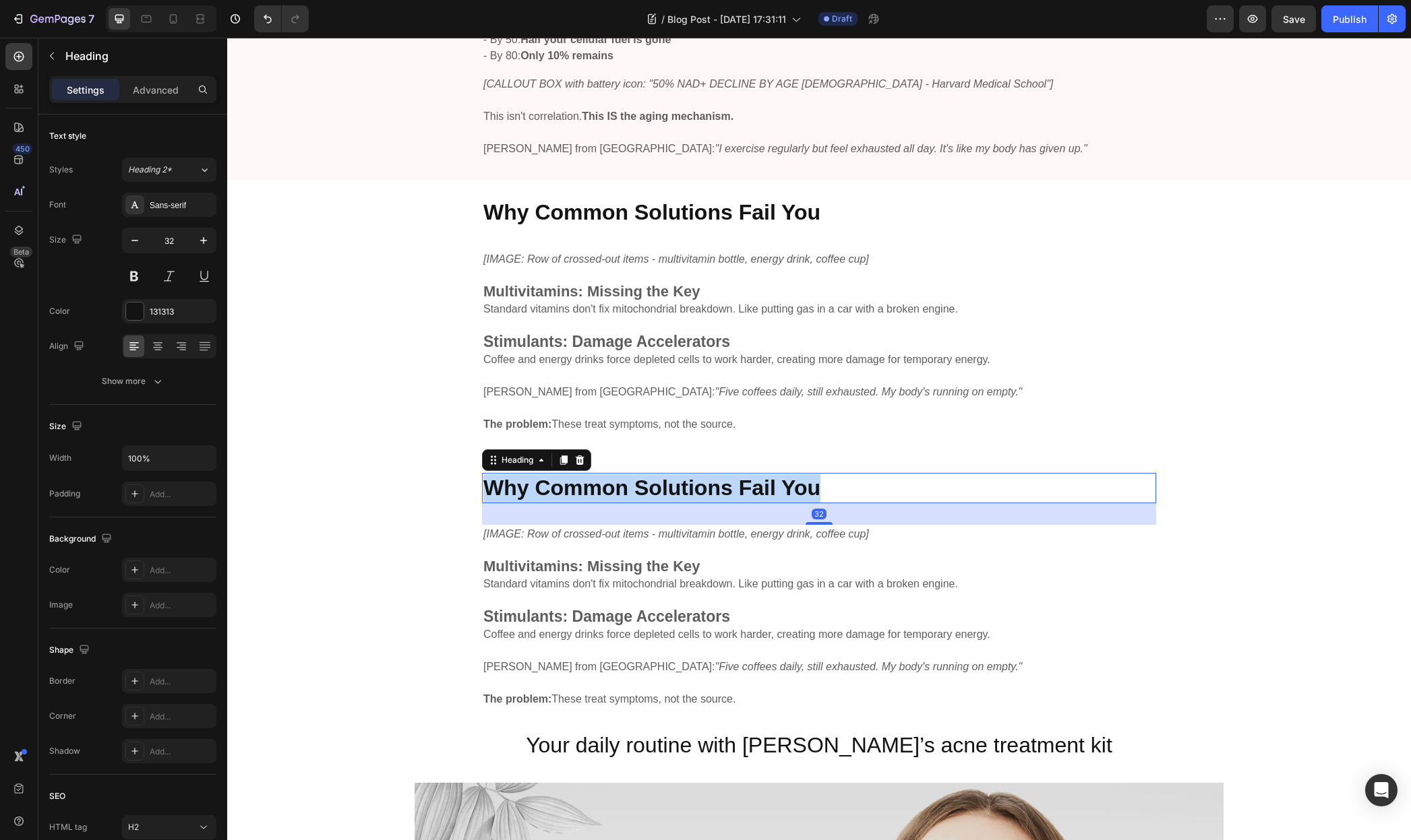
click at [533, 495] on strong "Why Common Solutions Fail You" at bounding box center [652, 488] width 337 height 24
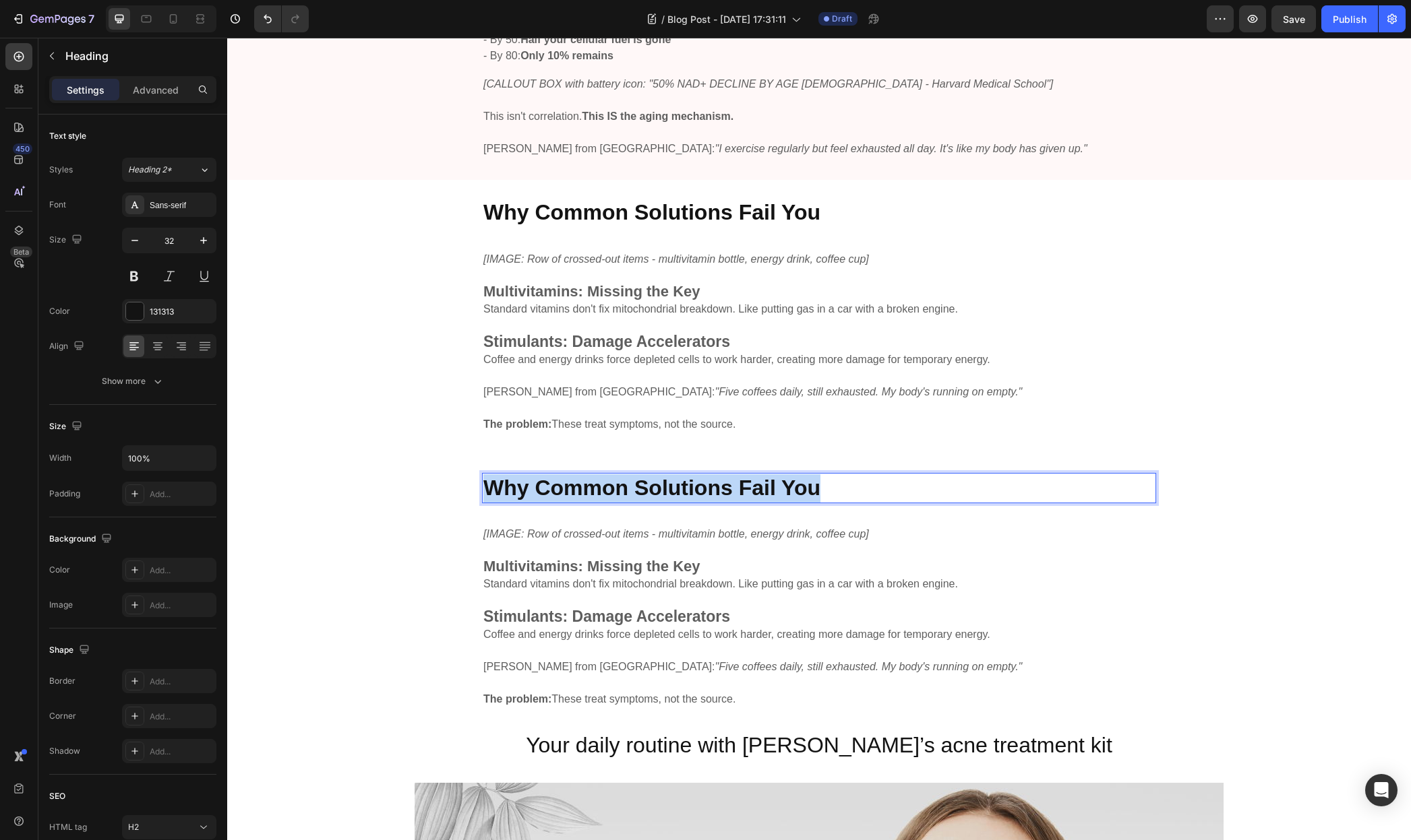
click at [533, 494] on strong "Why Common Solutions Fail You" at bounding box center [652, 488] width 337 height 24
click at [545, 481] on p "The Harvard Breakthrough" at bounding box center [818, 489] width 672 height 28
click at [587, 577] on p "Standard vitamins don't fix mitochondrial breakdown. Like putting gas in a car …" at bounding box center [818, 585] width 672 height 16
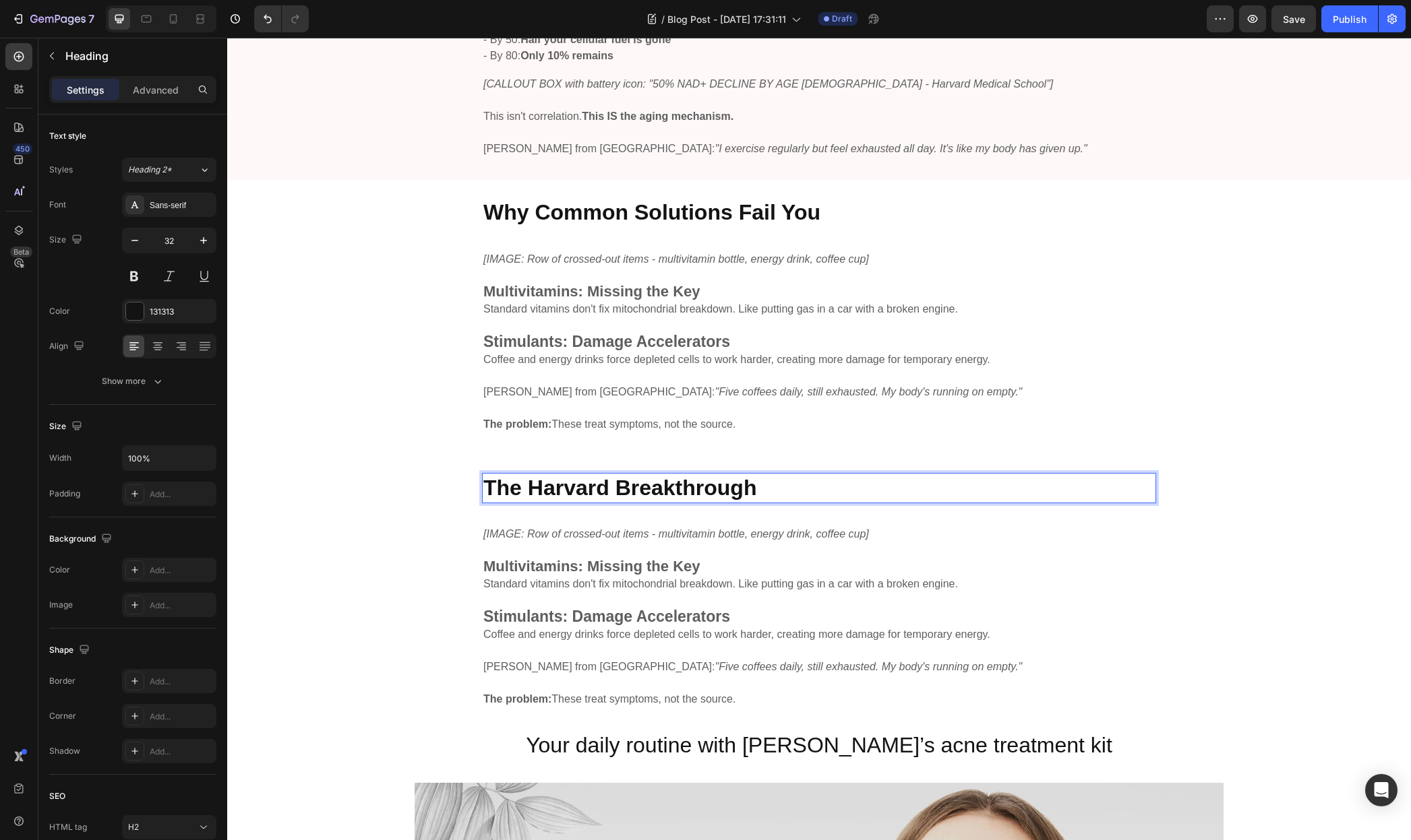
click at [587, 577] on p "Standard vitamins don't fix mitochondrial breakdown. Like putting gas in a car …" at bounding box center [818, 585] width 672 height 16
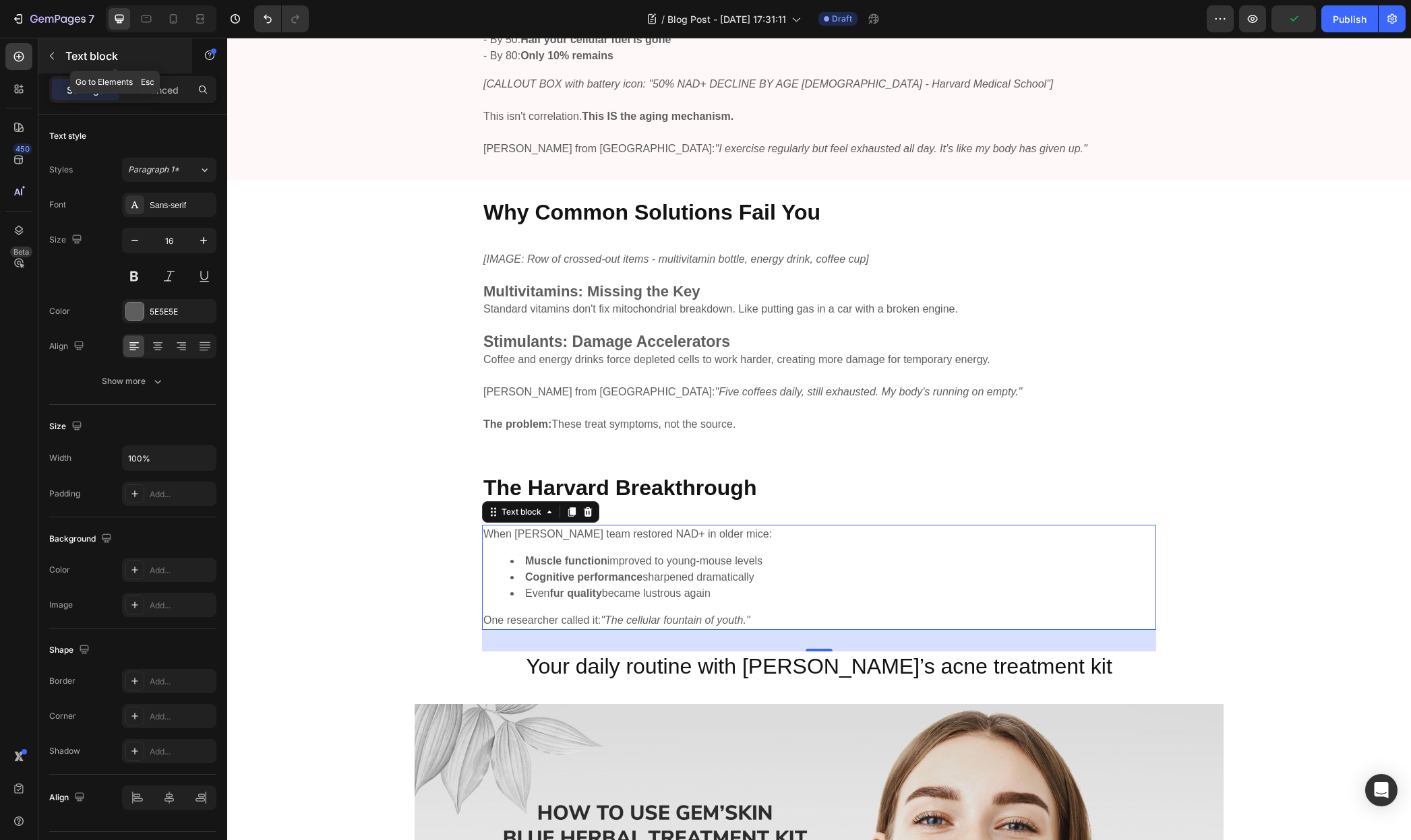
click at [53, 56] on icon "button" at bounding box center [52, 56] width 11 height 11
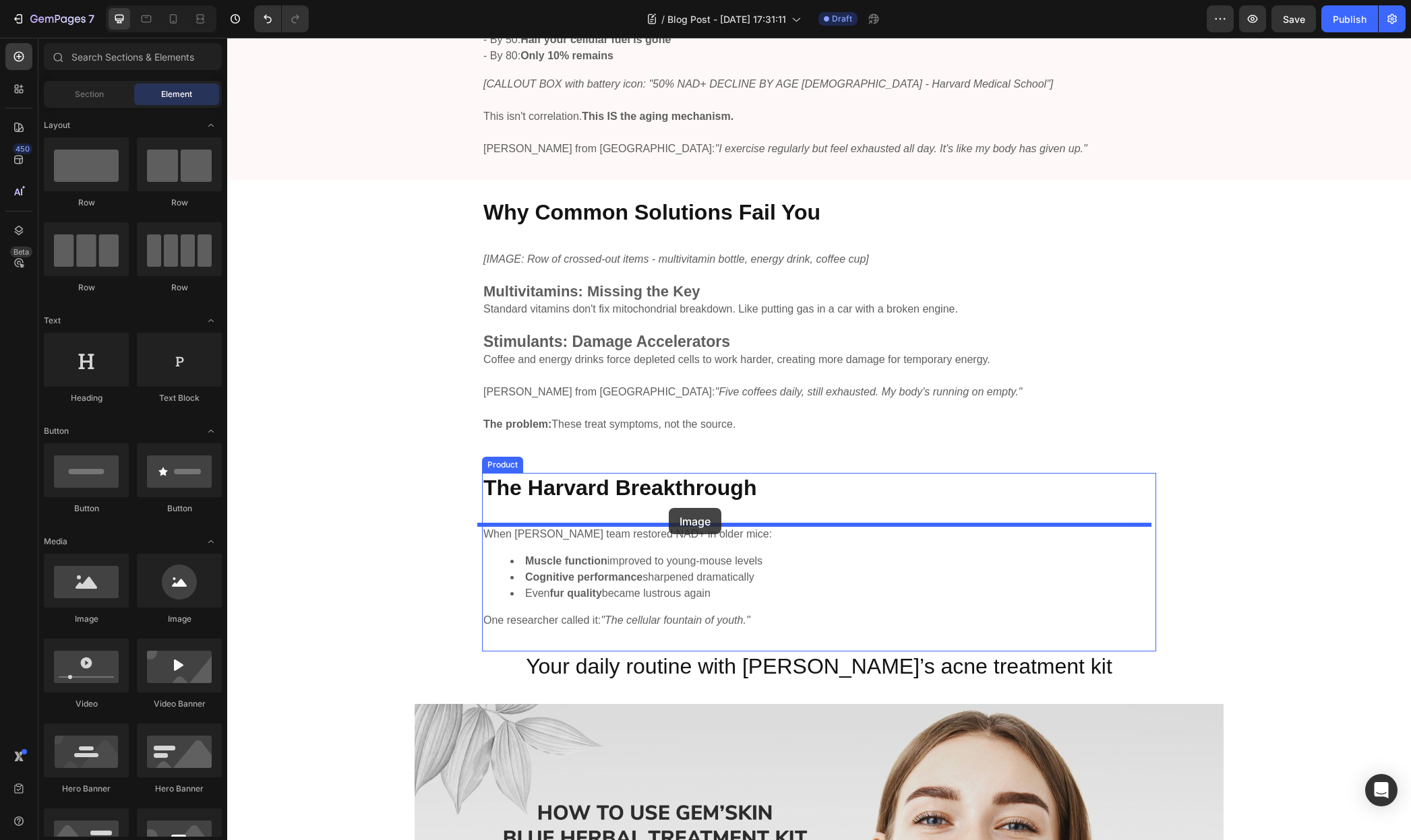
drag, startPoint x: 318, startPoint y: 629, endPoint x: 669, endPoint y: 508, distance: 371.3
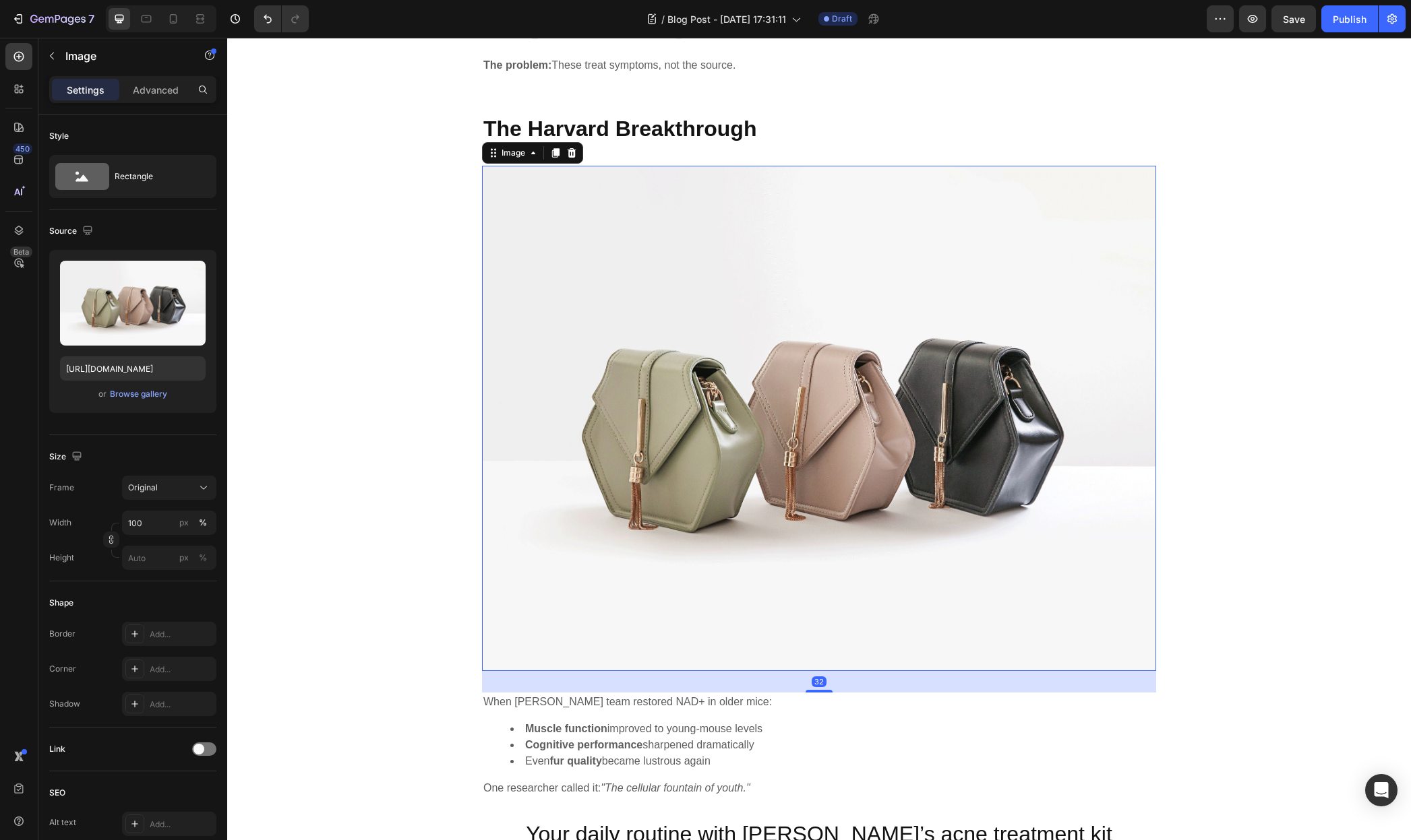
scroll to position [2731, 0]
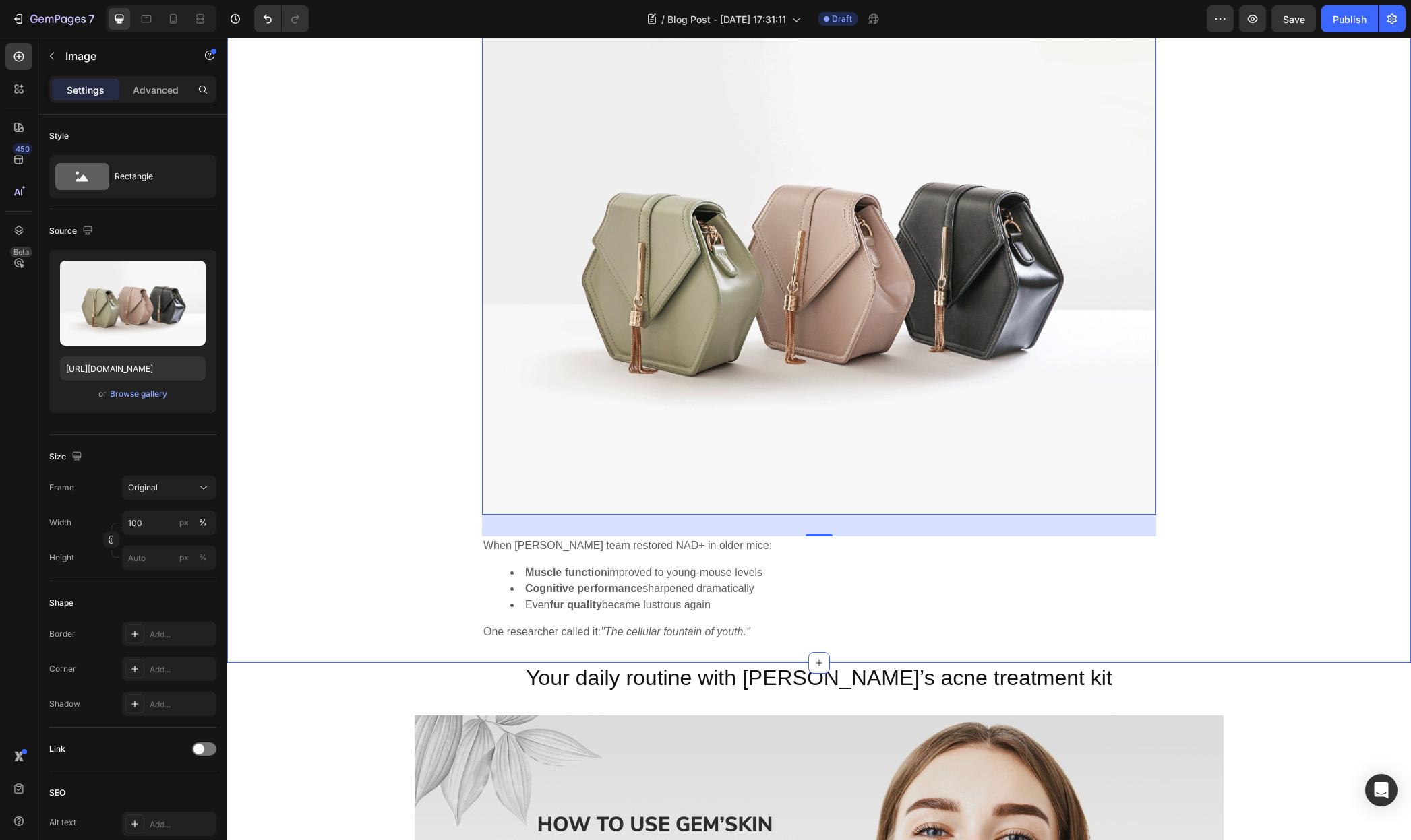
click at [389, 393] on div "⁠⁠⁠⁠⁠⁠⁠ The Harvard Breakthrough Heading Image 32 When Dr. Sinclair's team rest…" at bounding box center [819, 310] width 1164 height 706
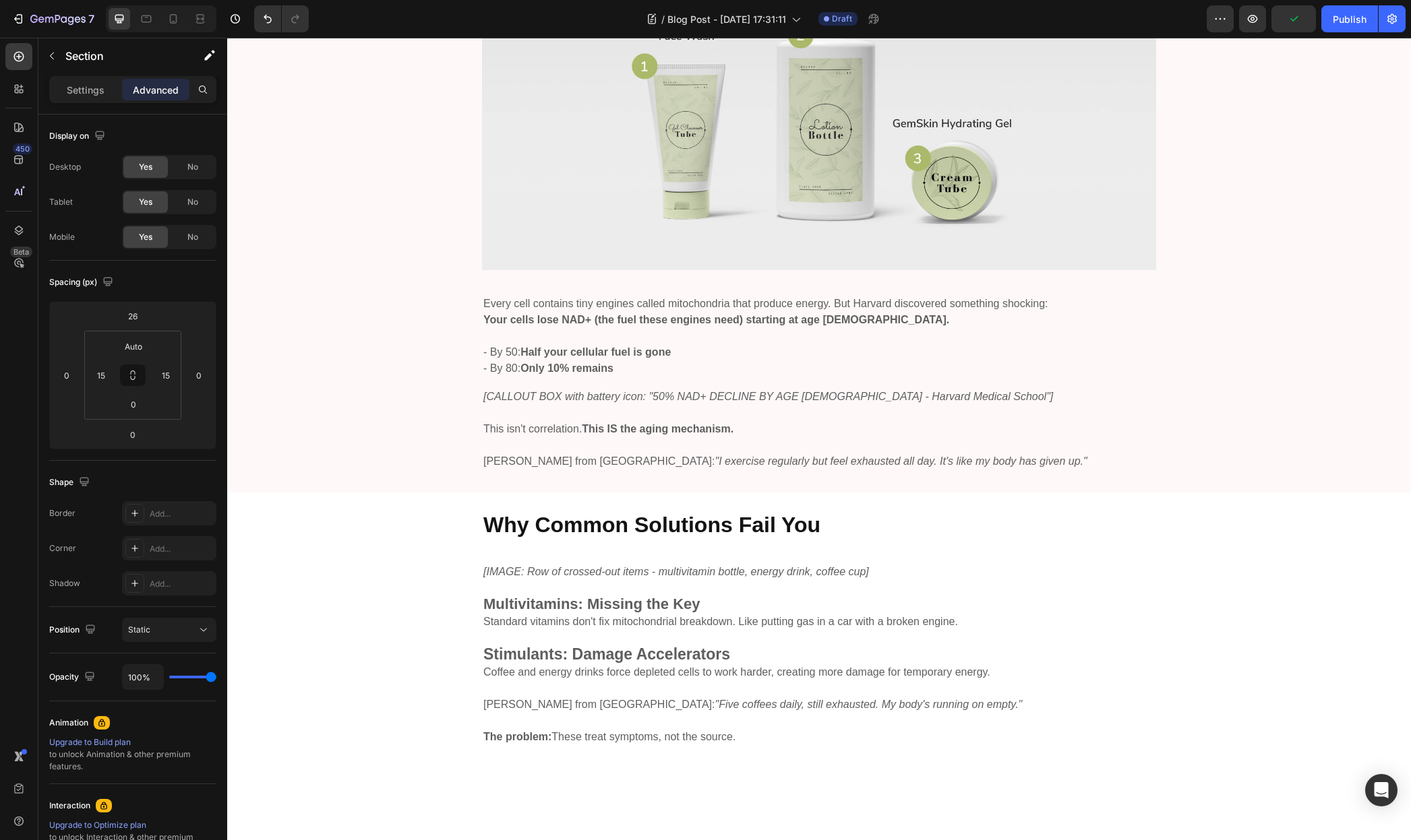
scroll to position [1909, 0]
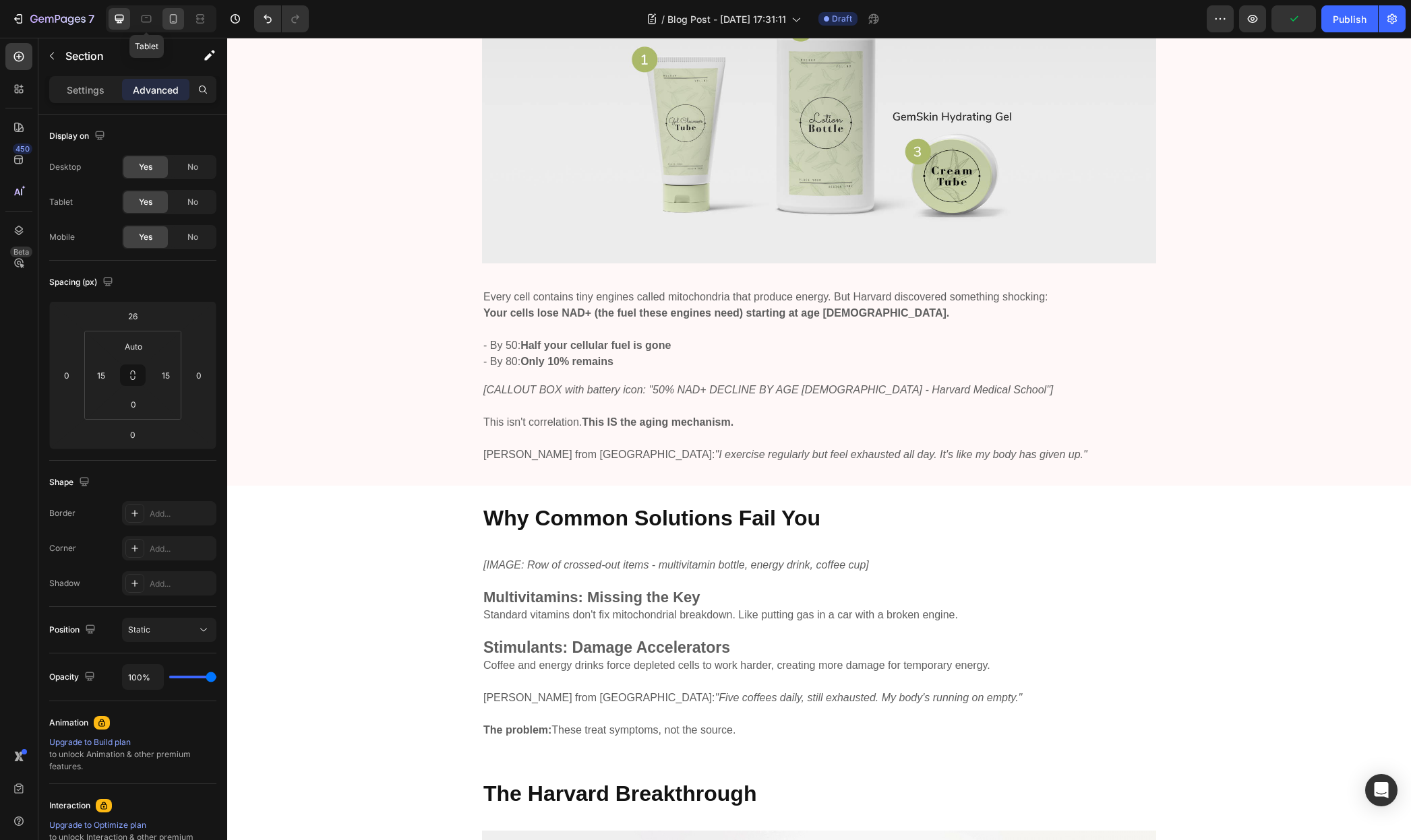
click at [169, 17] on icon at bounding box center [174, 19] width 14 height 14
type input "0"
type input "56"
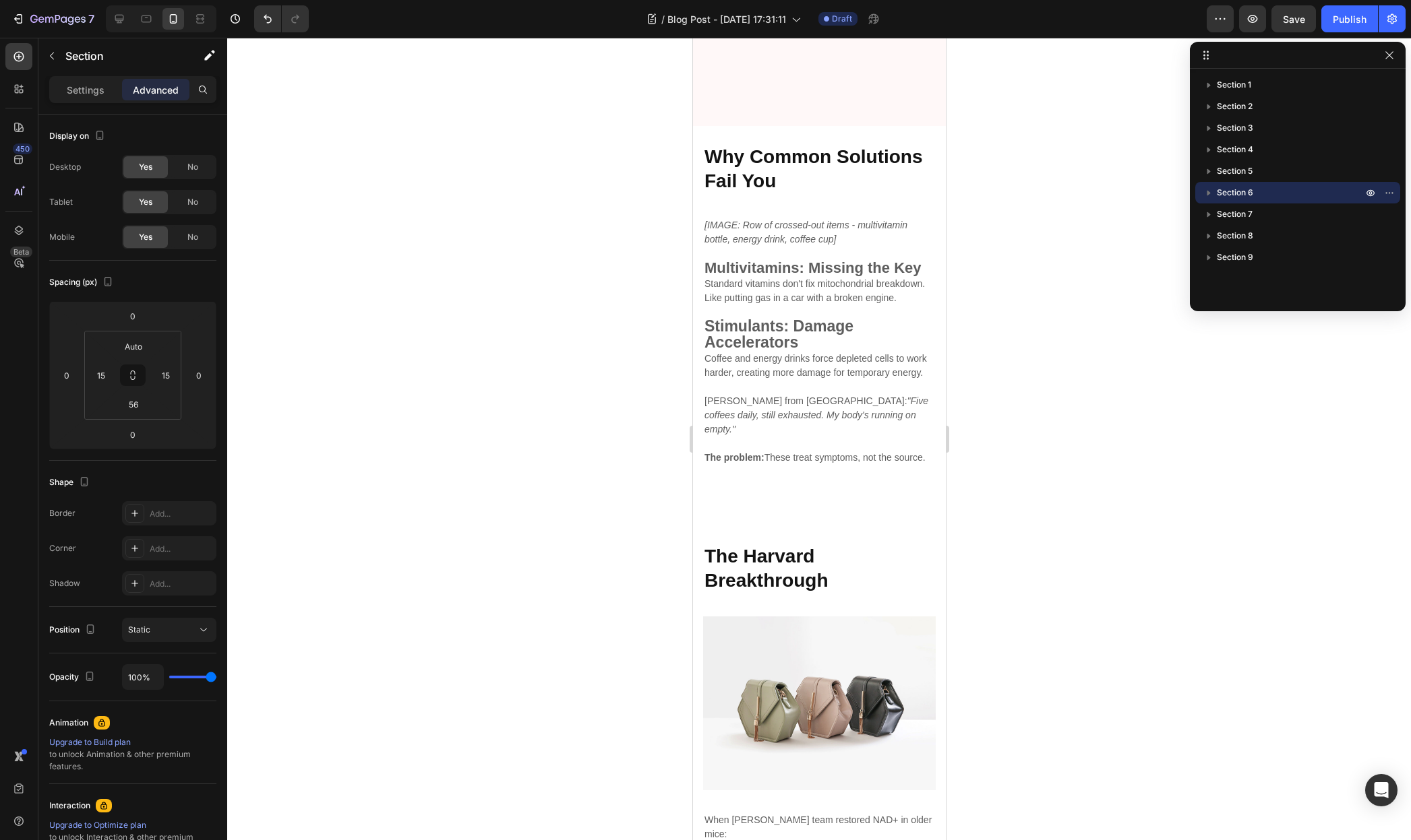
scroll to position [2141, 0]
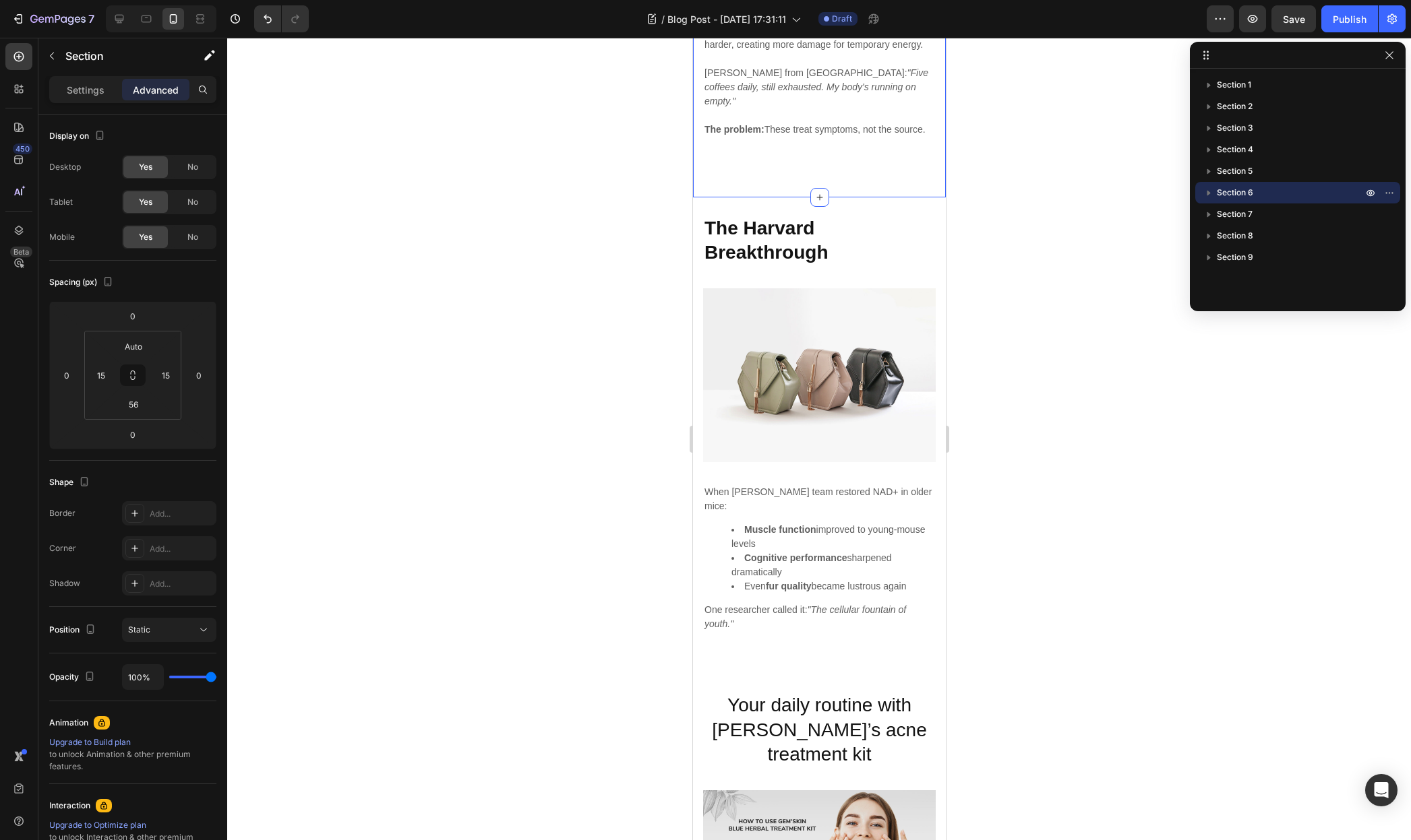
click at [815, 197] on div "Why Common Solutions Fail You Heading [IMAGE: Row of crossed-out items - multiv…" at bounding box center [818, 6] width 252 height 382
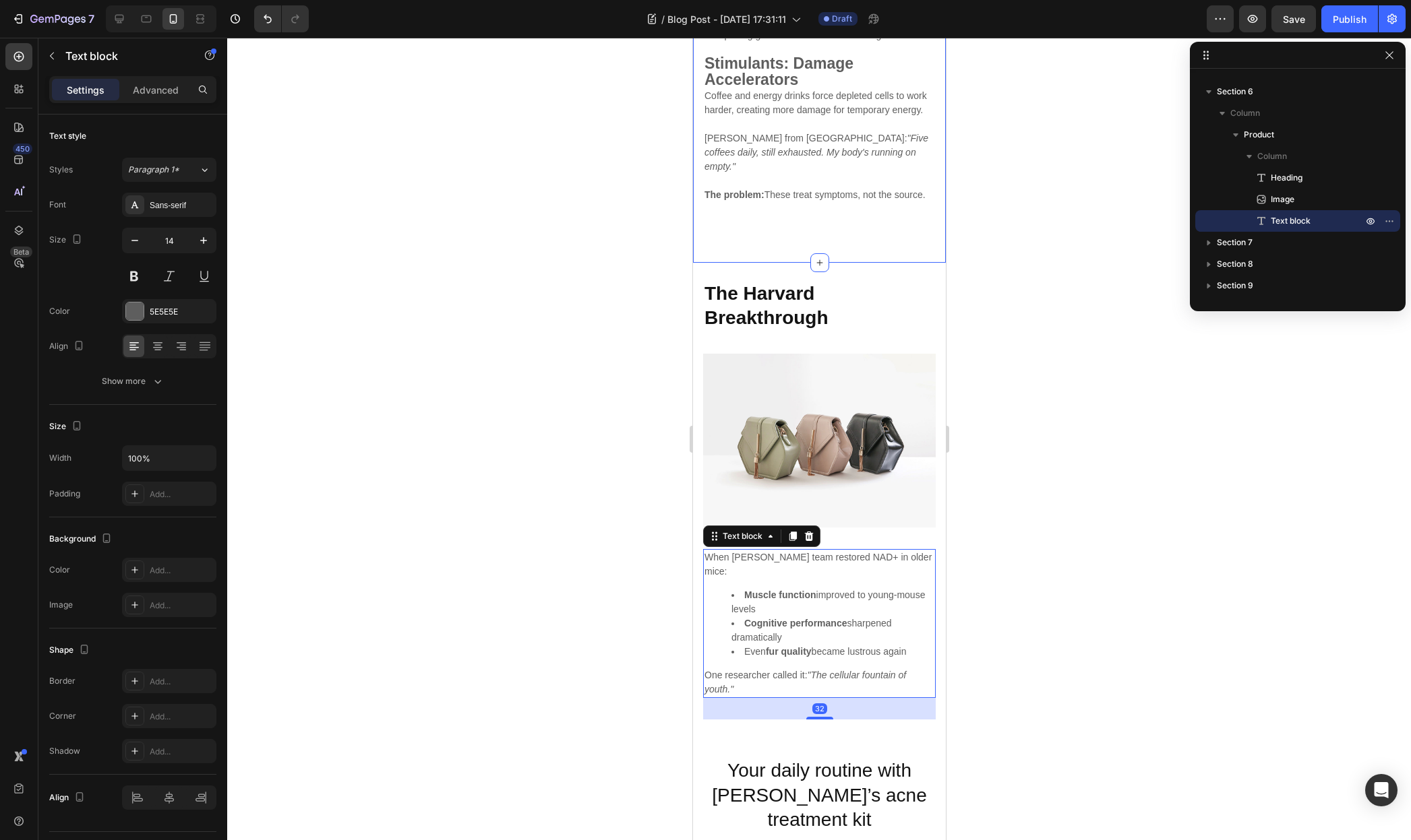
scroll to position [2055, 0]
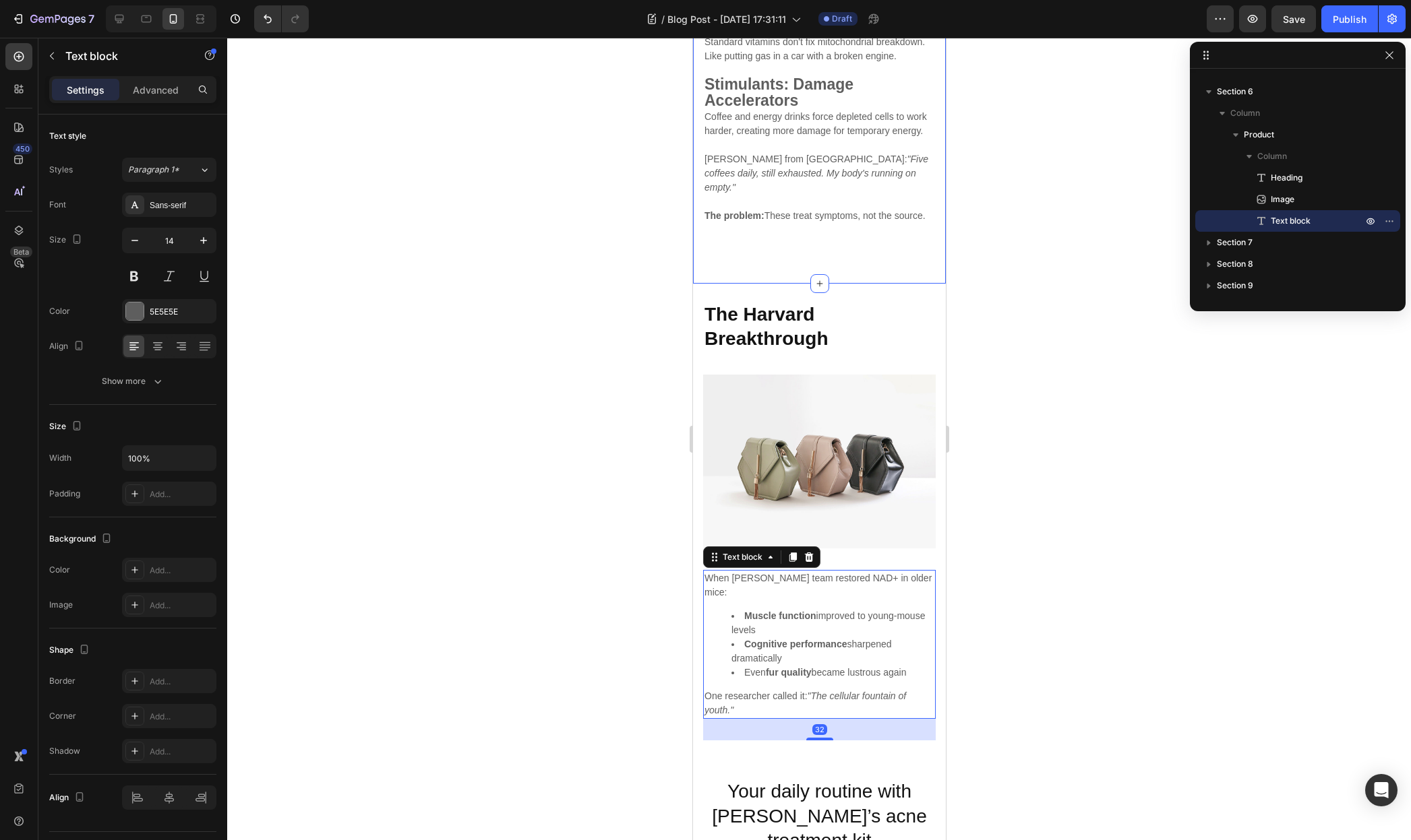
click at [814, 283] on div "Why Common Solutions Fail You Heading [IMAGE: Row of crossed-out items - multiv…" at bounding box center [818, 92] width 252 height 382
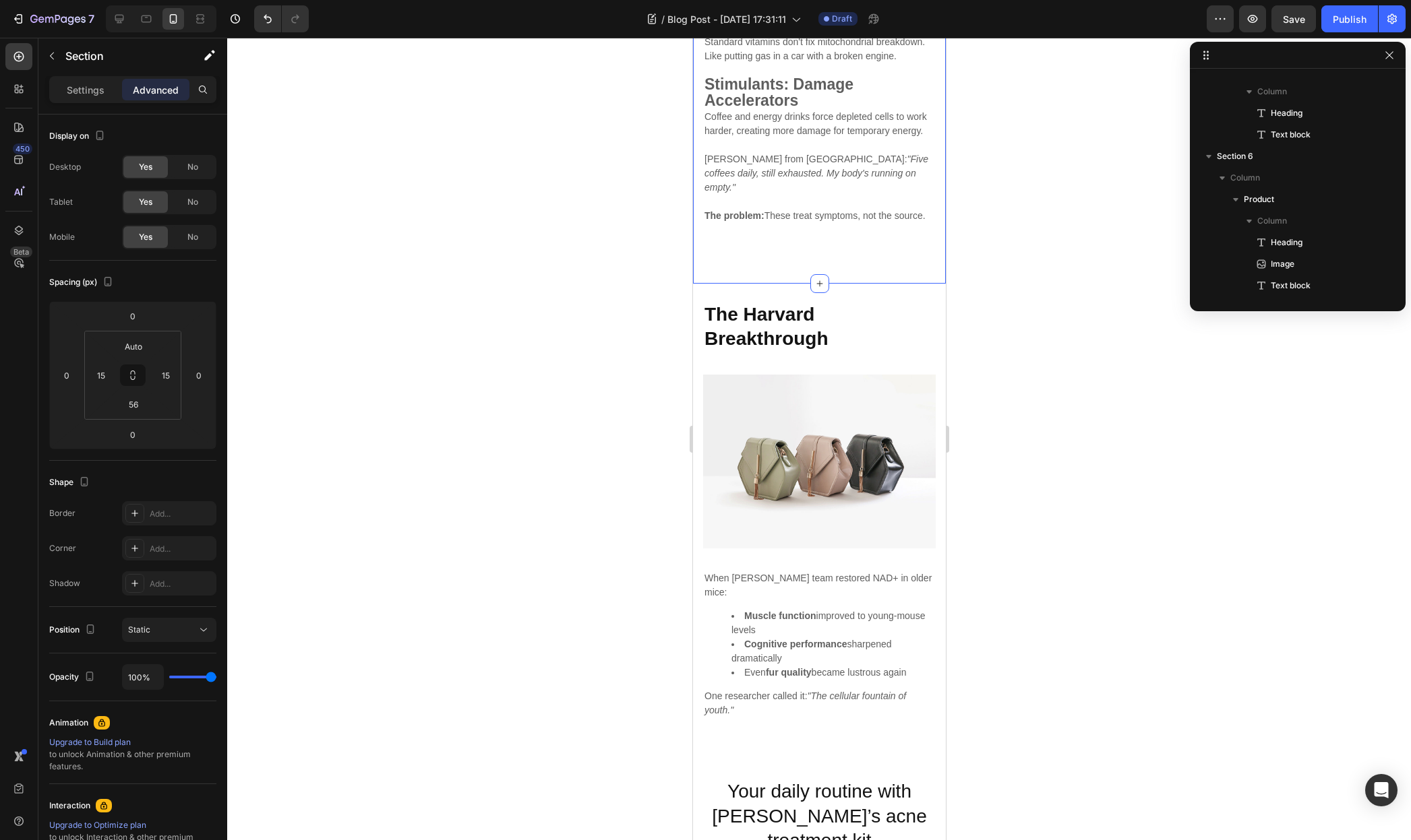
scroll to position [0, 0]
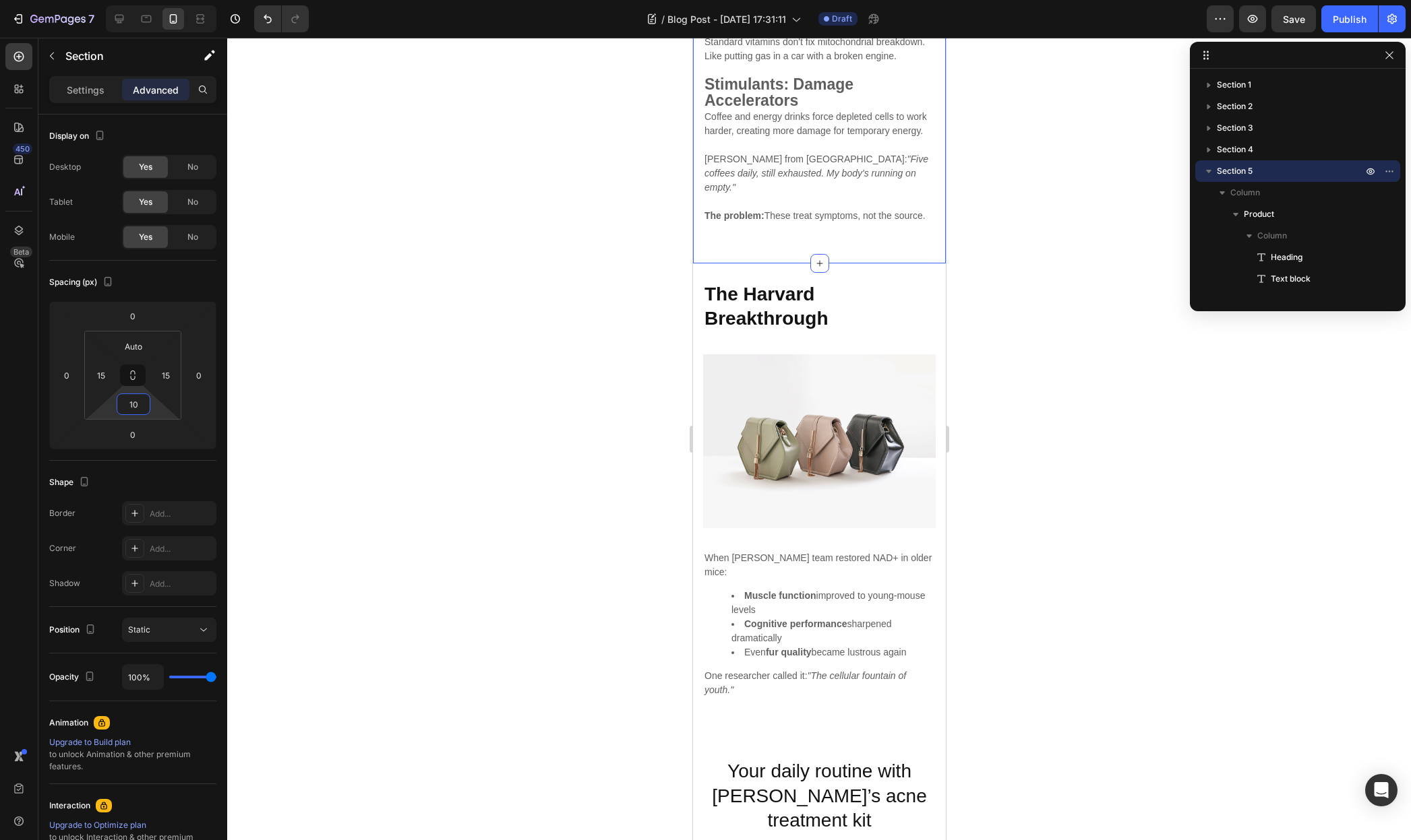
type input "0"
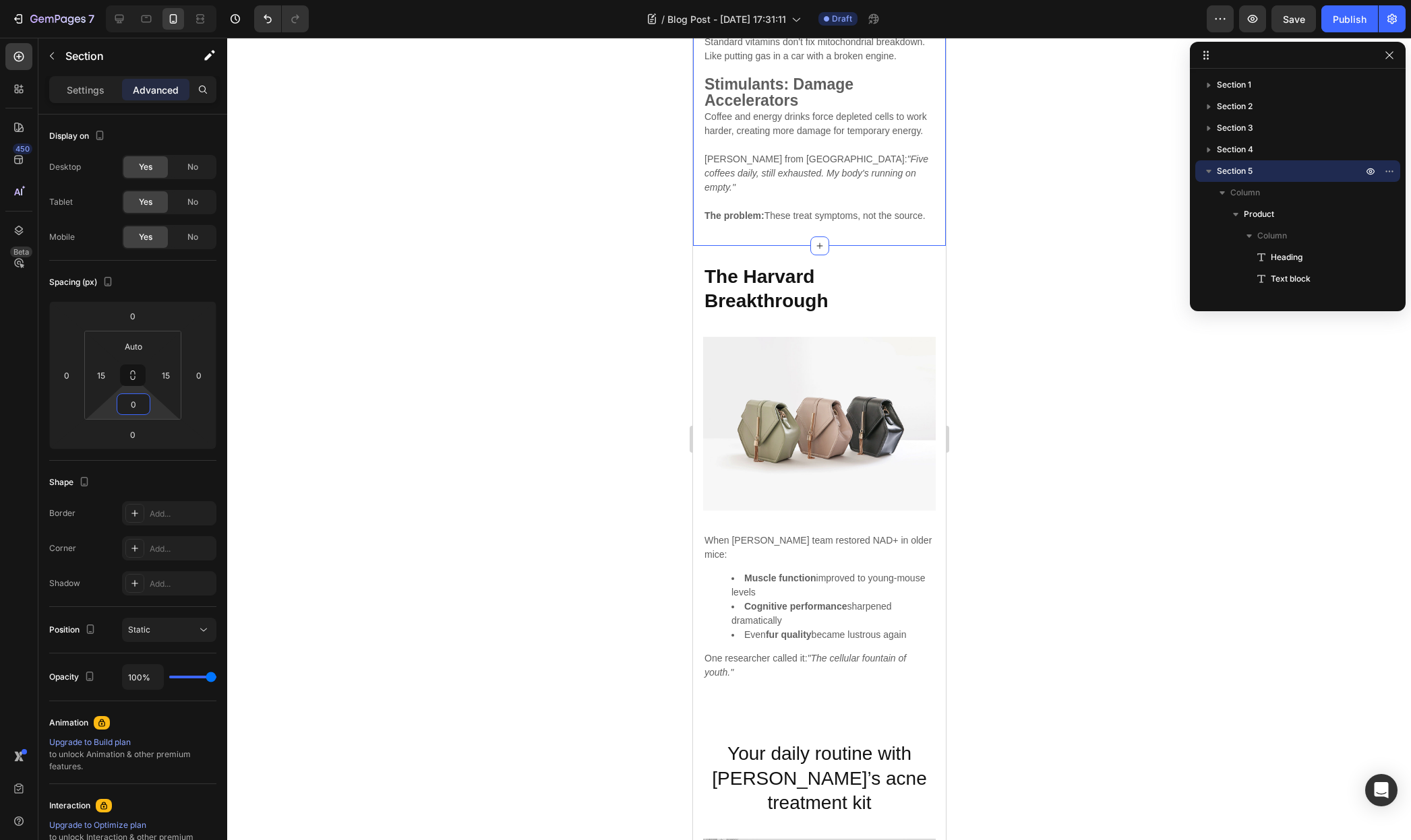
drag, startPoint x: 152, startPoint y: 403, endPoint x: 154, endPoint y: 436, distance: 33.1
click at [154, 0] on html "7 / Blog Post - [DATE] 17:31:11 Draft Preview Save Publish 450 Beta Sections(18…" at bounding box center [706, 0] width 1411 height 0
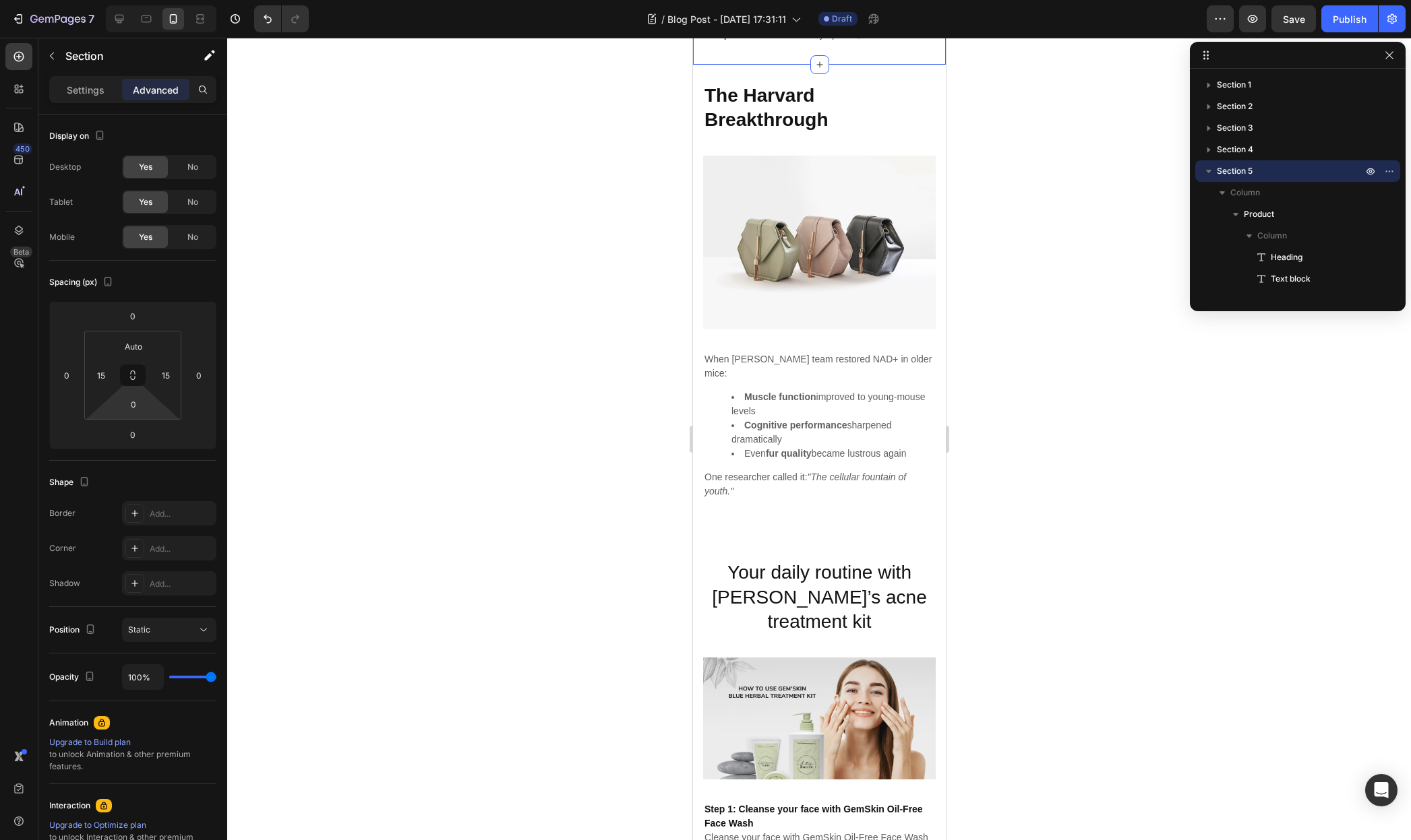
scroll to position [2263, 0]
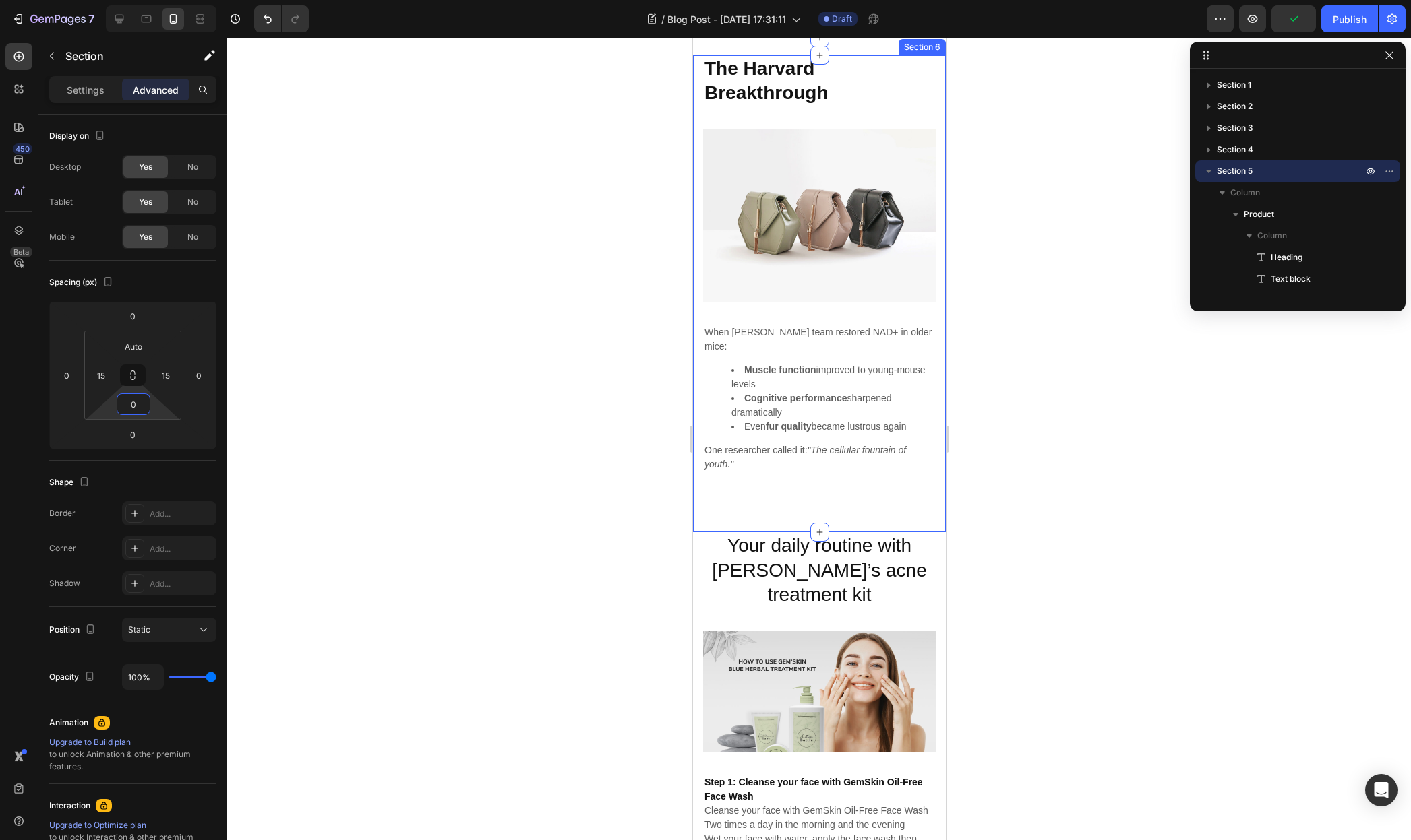
click at [822, 532] on div "The Harvard Breakthrough Heading Image When Dr. Sinclair's team restored NAD+ i…" at bounding box center [818, 293] width 252 height 478
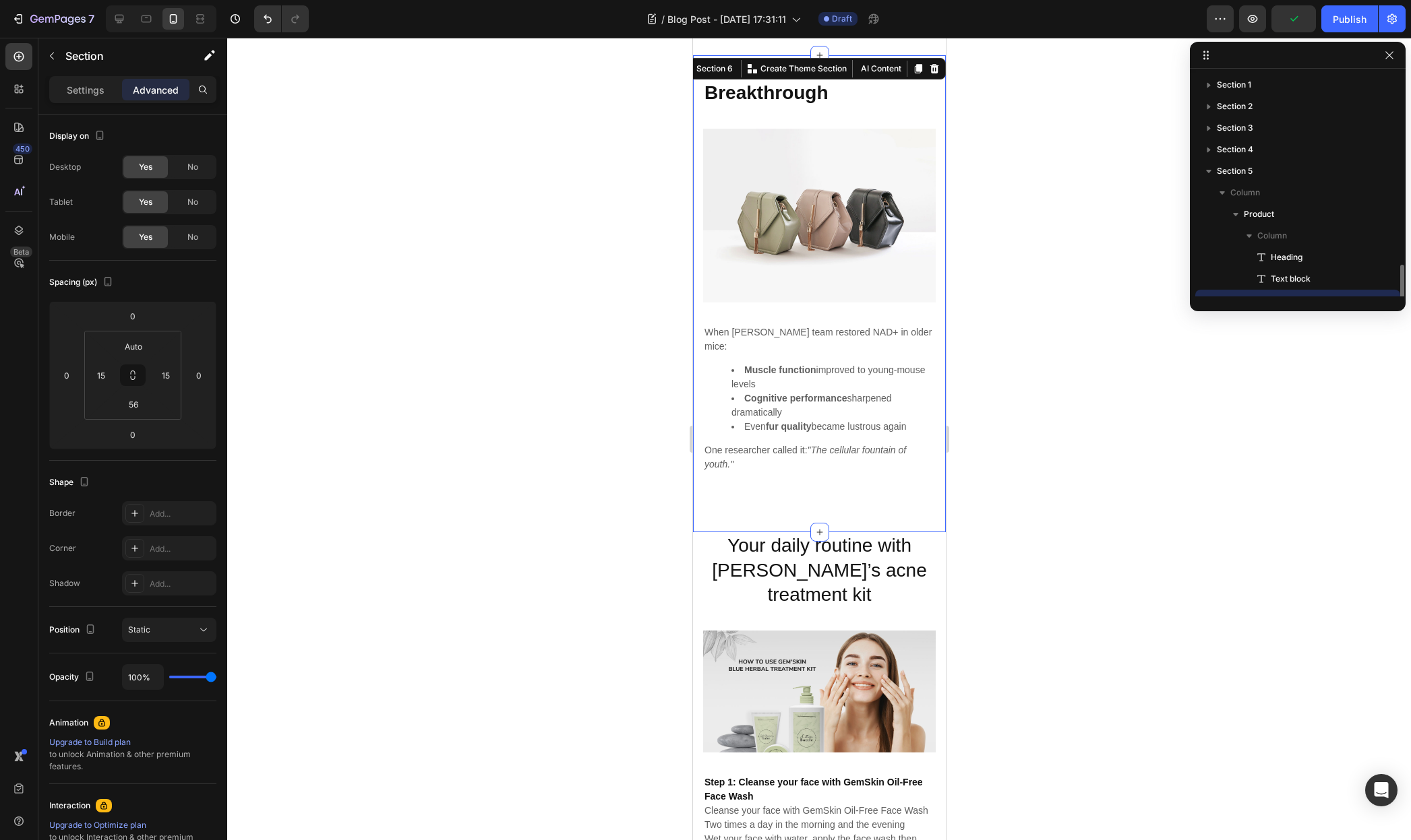
scroll to position [126, 0]
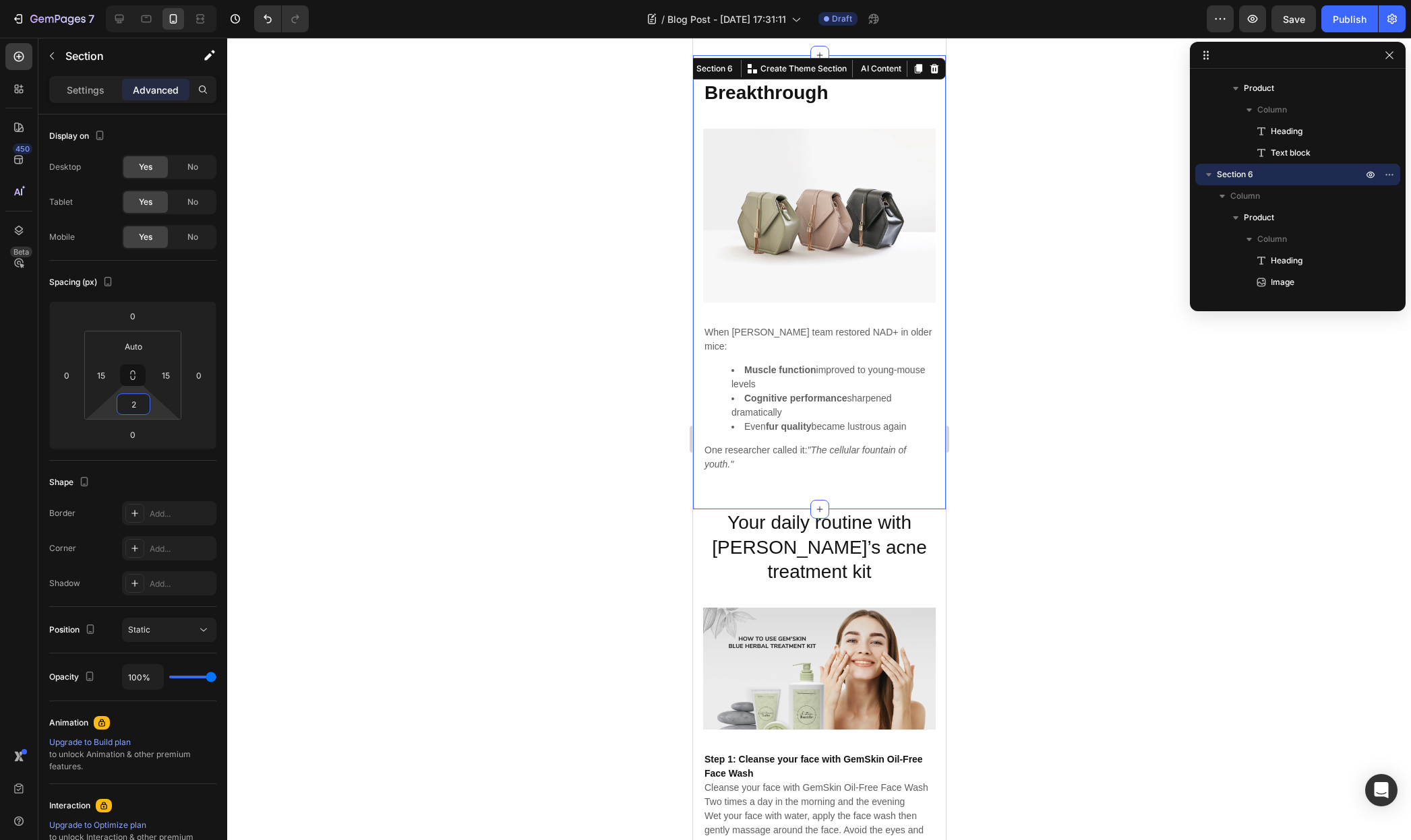
type input "0"
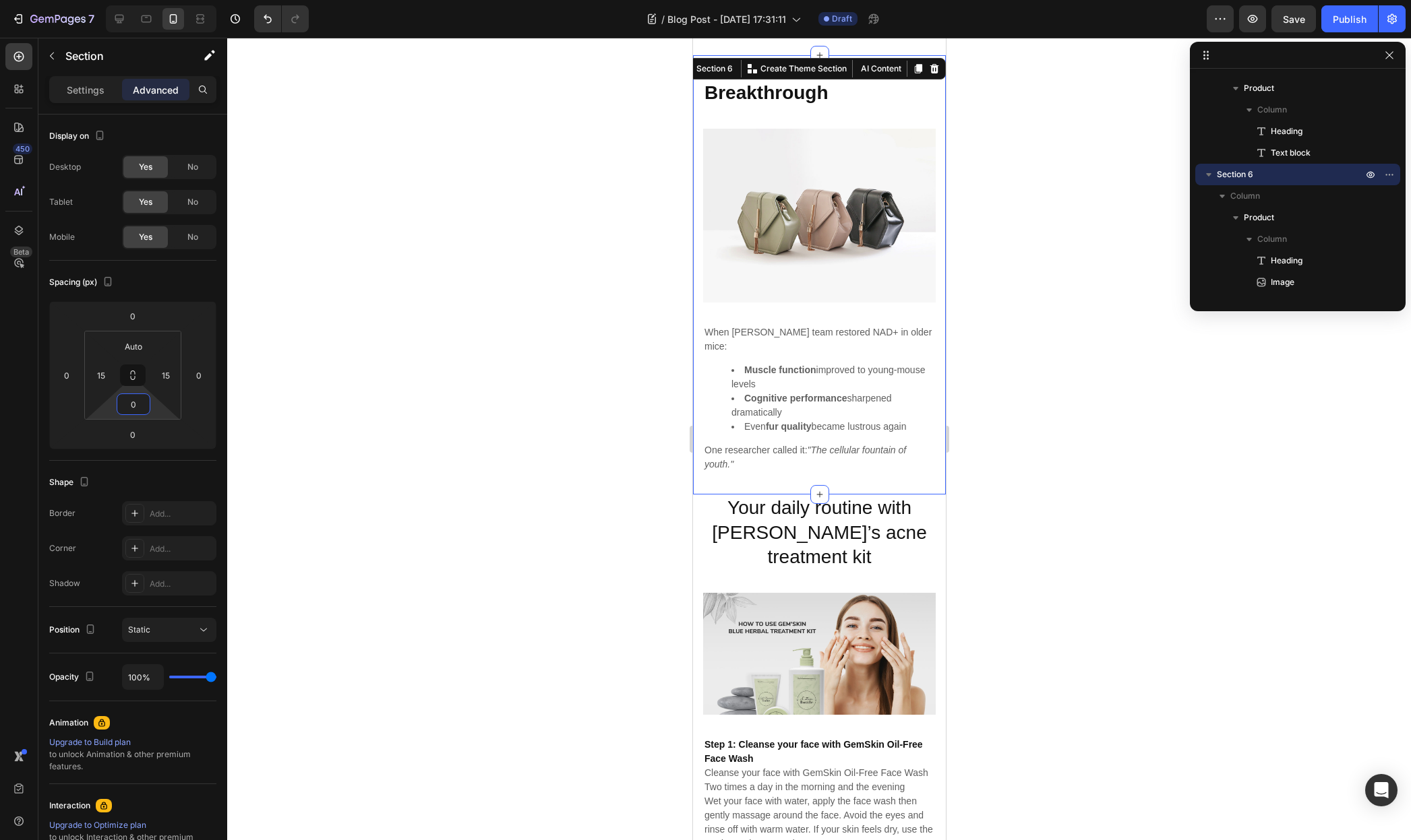
drag, startPoint x: 167, startPoint y: 412, endPoint x: 163, endPoint y: 446, distance: 34.2
click at [163, 0] on html "7 / Blog Post - [DATE] 17:31:11 Draft Preview Save Publish 450 Beta Sections(18…" at bounding box center [706, 0] width 1411 height 0
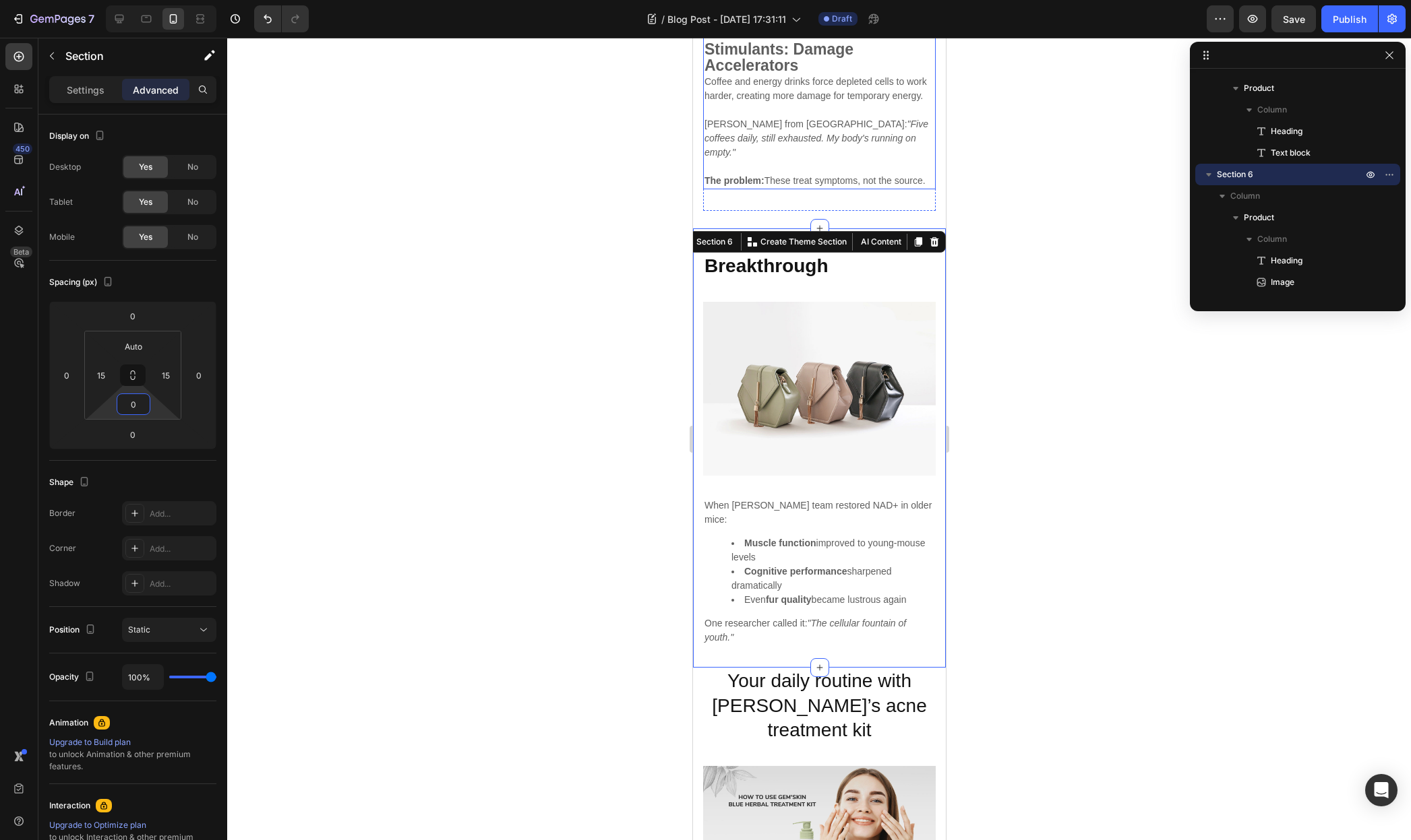
scroll to position [2047, 0]
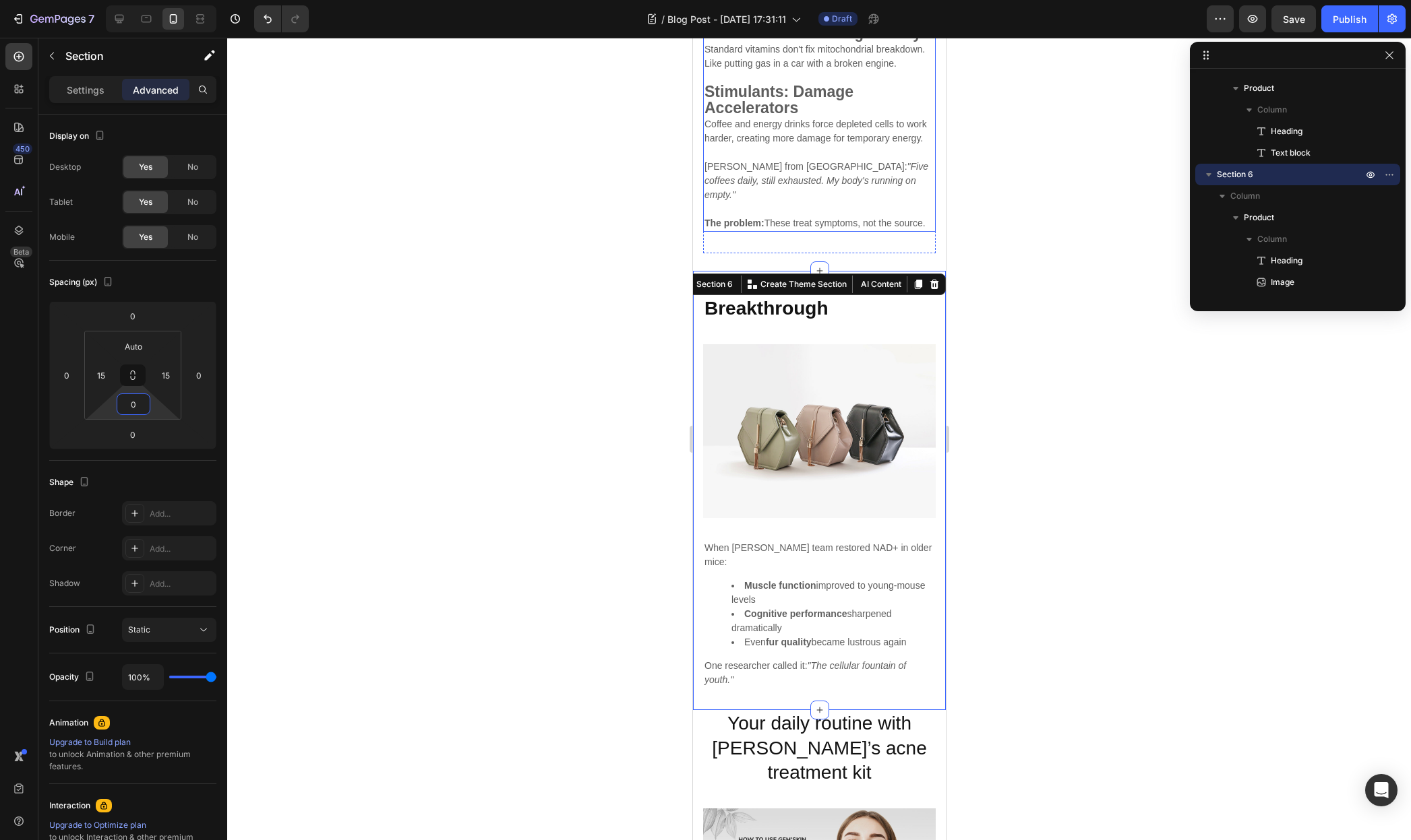
click at [859, 160] on p at bounding box center [818, 153] width 230 height 14
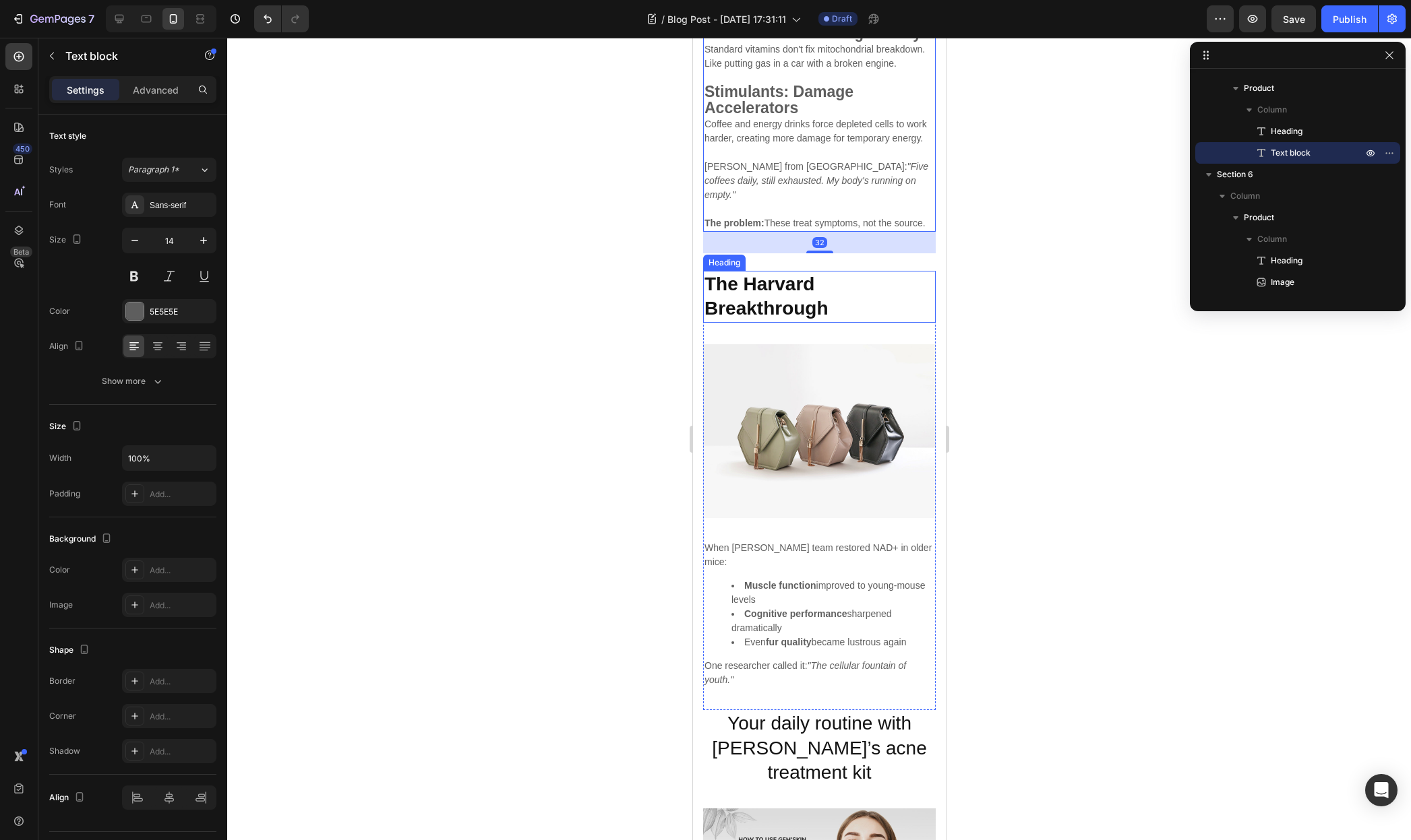
click at [821, 318] on strong "The Harvard Breakthrough" at bounding box center [765, 295] width 124 height 45
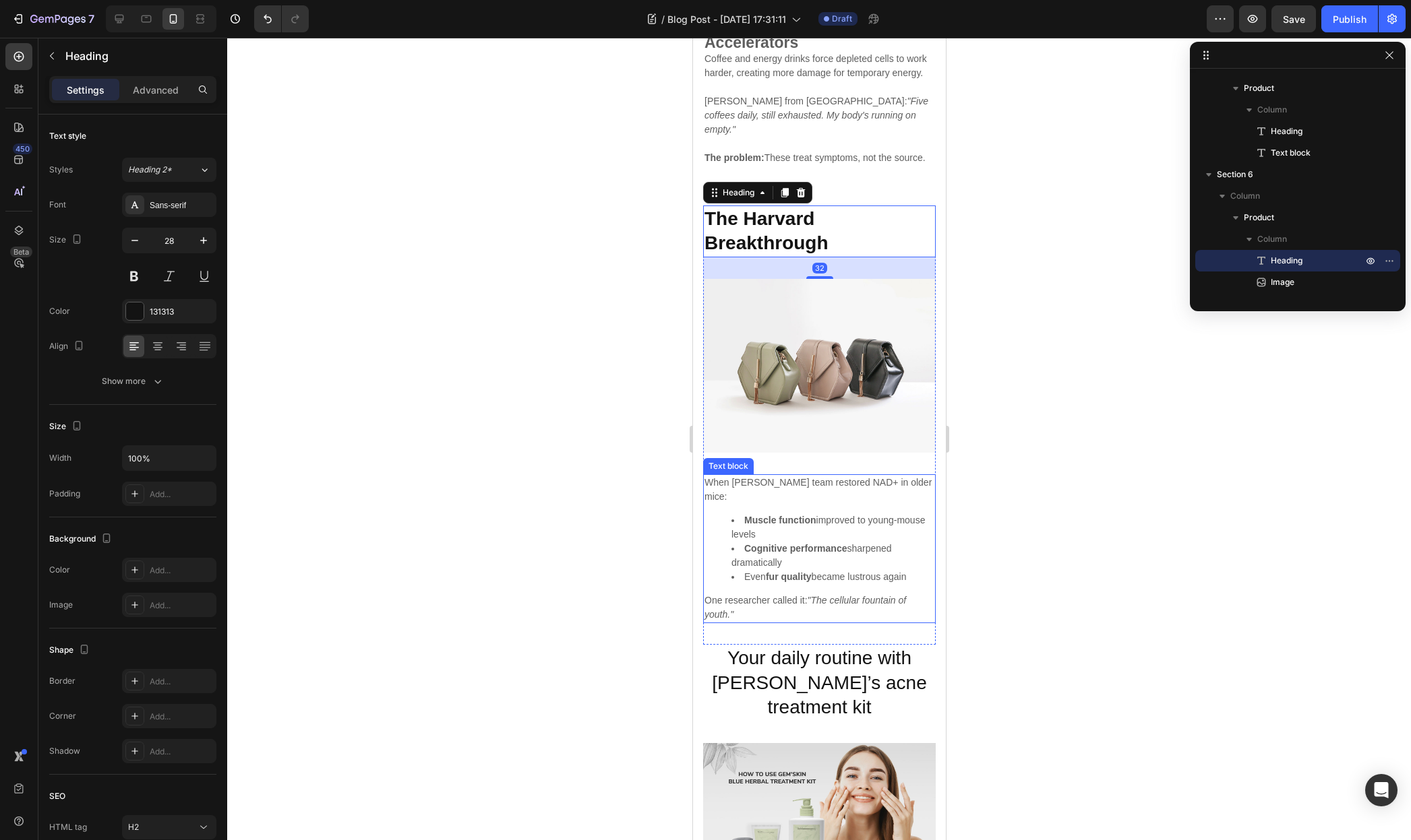
scroll to position [2288, 0]
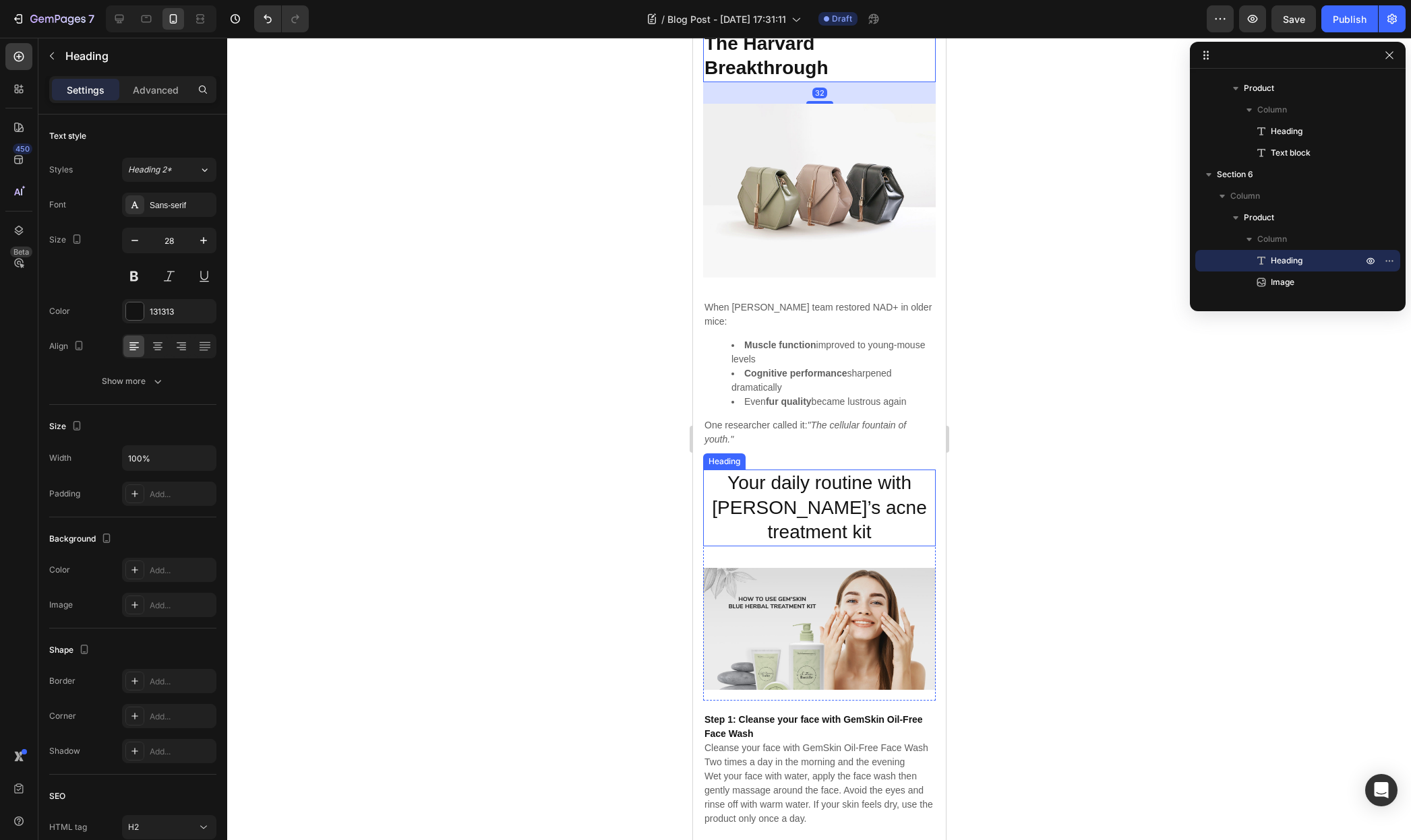
click at [815, 533] on p "Your daily routine with GemSkin’s acne treatment kit" at bounding box center [818, 508] width 230 height 74
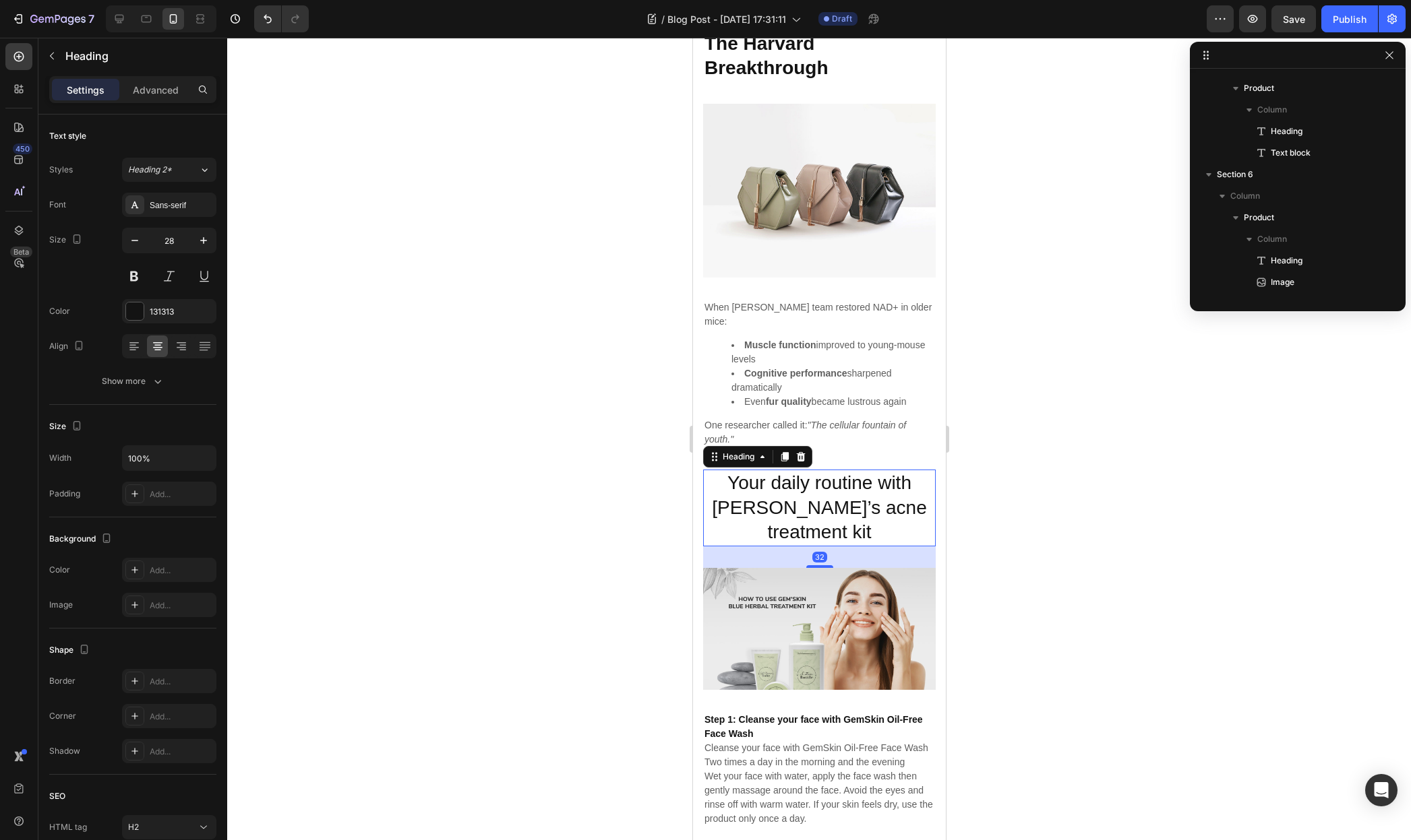
scroll to position [338, 0]
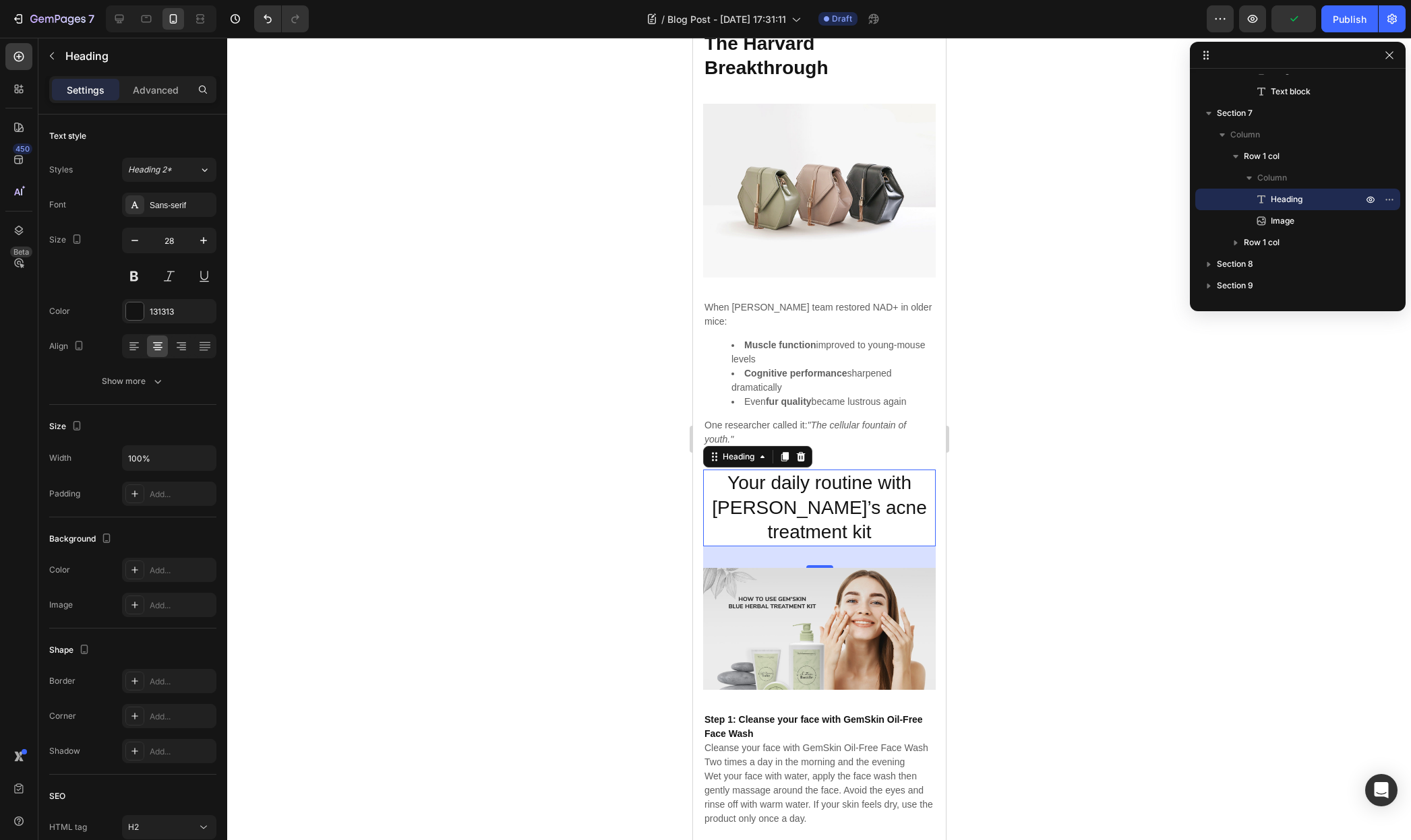
click at [800, 538] on p "Your daily routine with GemSkin’s acne treatment kit" at bounding box center [818, 508] width 230 height 74
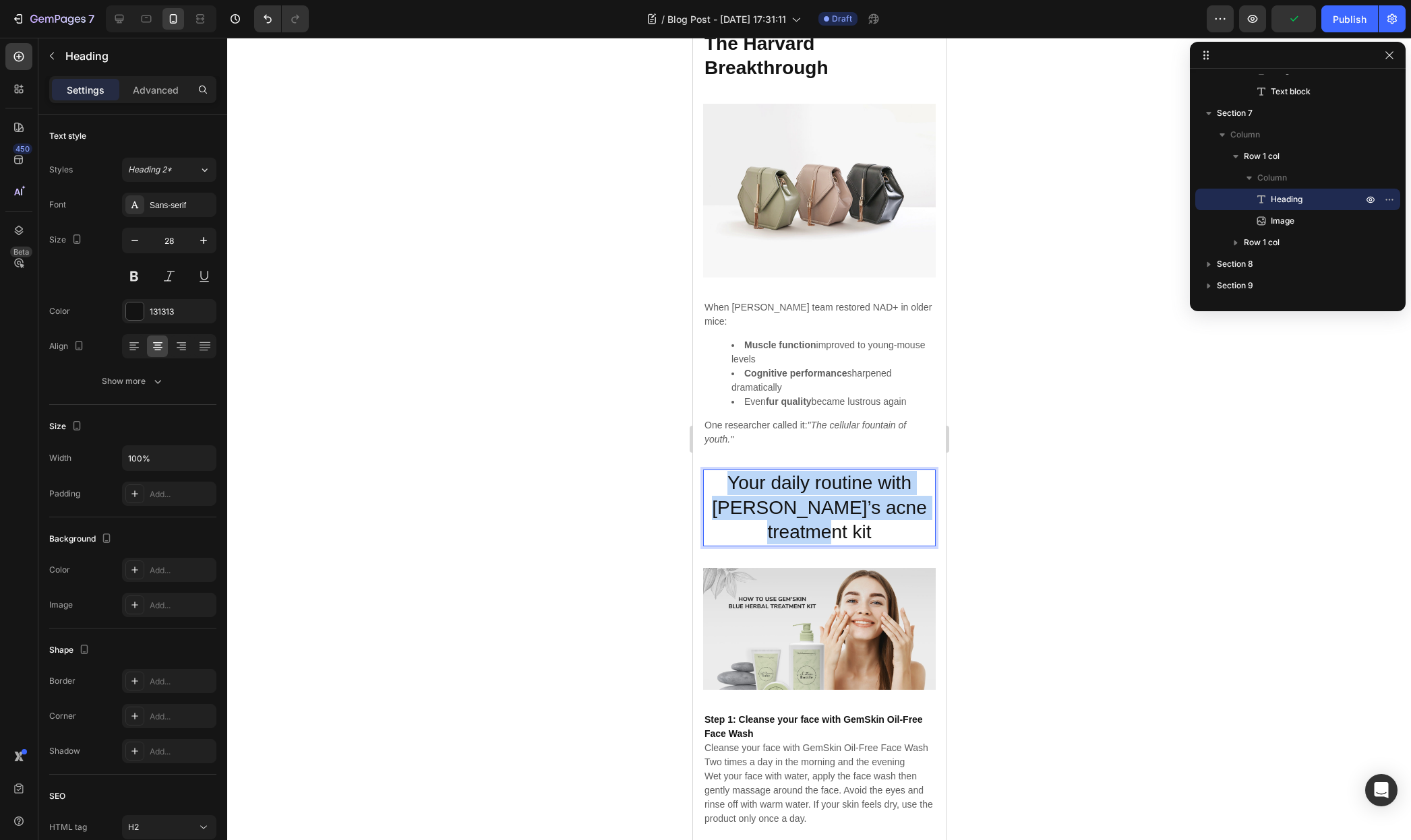
click at [800, 538] on p "Your daily routine with GemSkin’s acne treatment kit" at bounding box center [818, 508] width 230 height 74
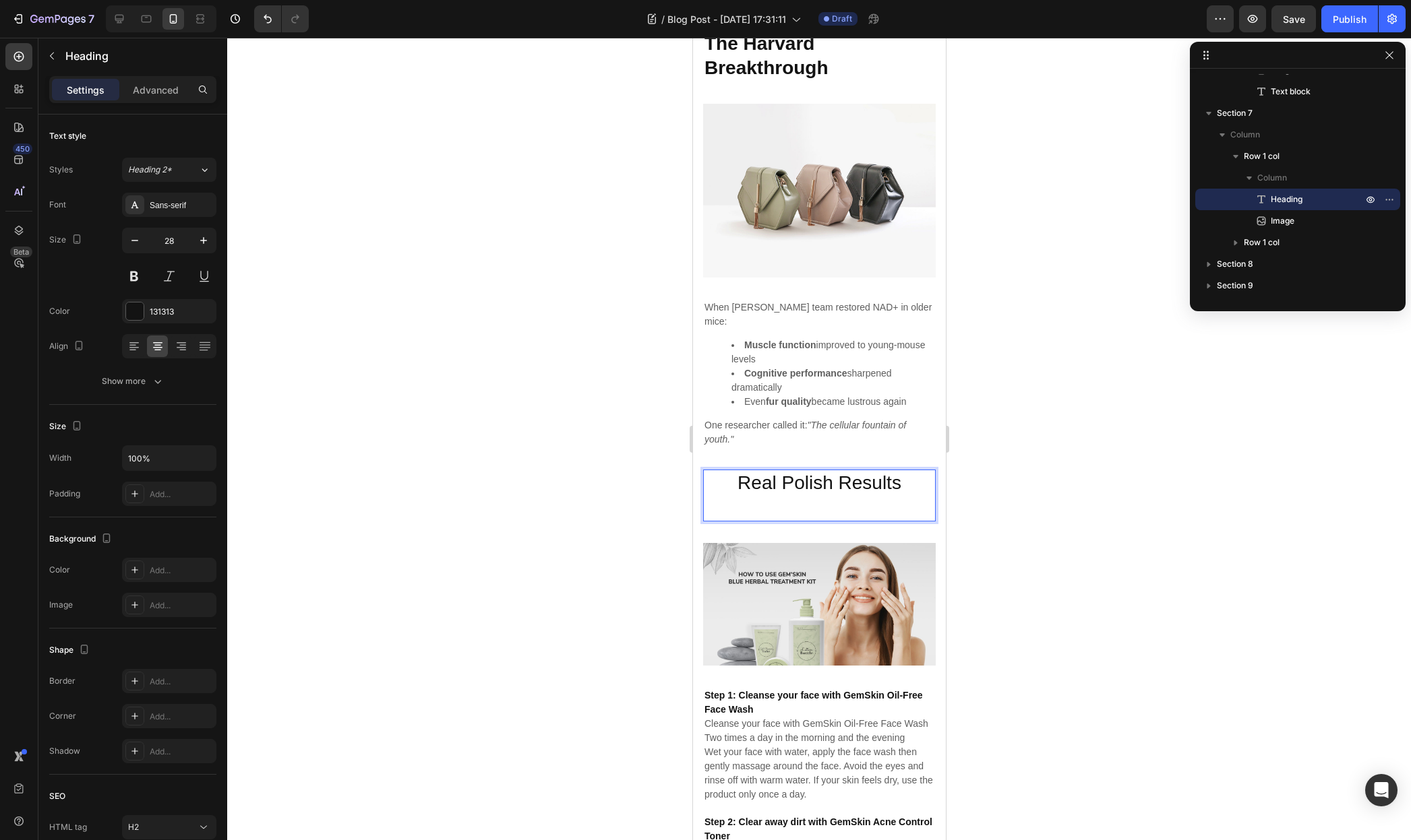
click at [811, 495] on p "Real Polish Results" at bounding box center [818, 483] width 230 height 24
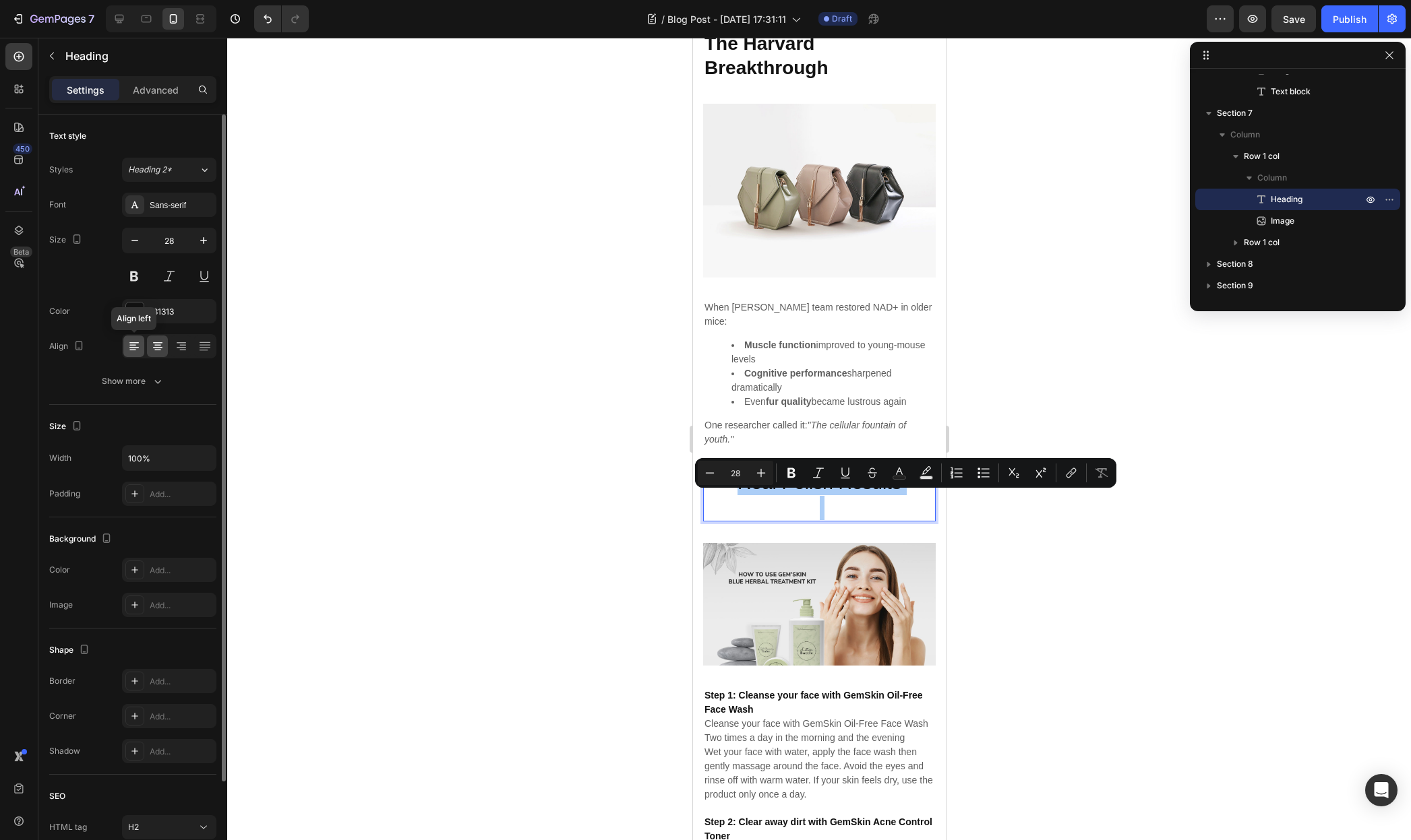
click at [135, 347] on icon at bounding box center [134, 347] width 9 height 1
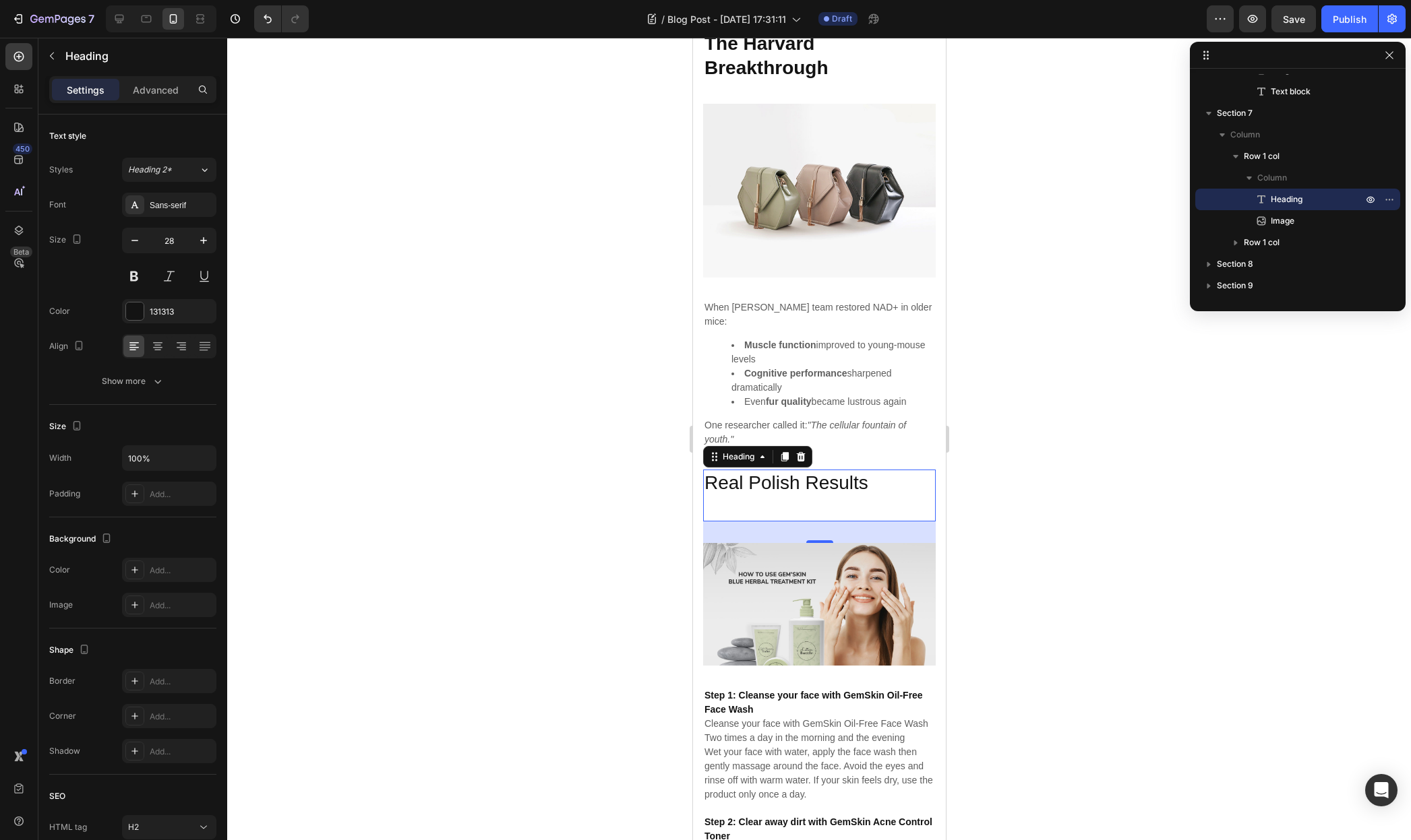
click at [811, 520] on p "Rich Text Editor. Editing area: main" at bounding box center [818, 508] width 230 height 24
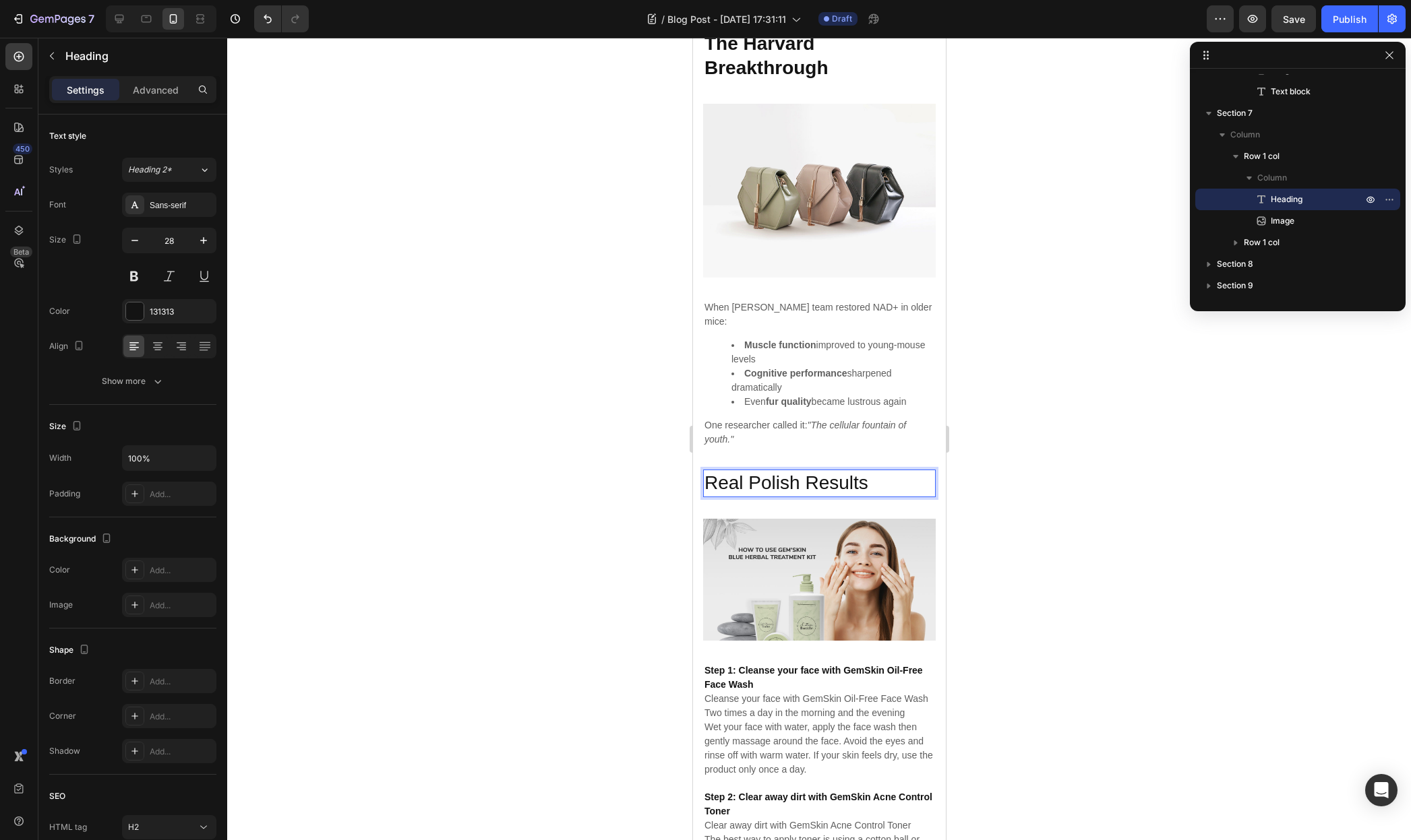
click at [807, 495] on p "Real Polish Results" at bounding box center [818, 483] width 230 height 24
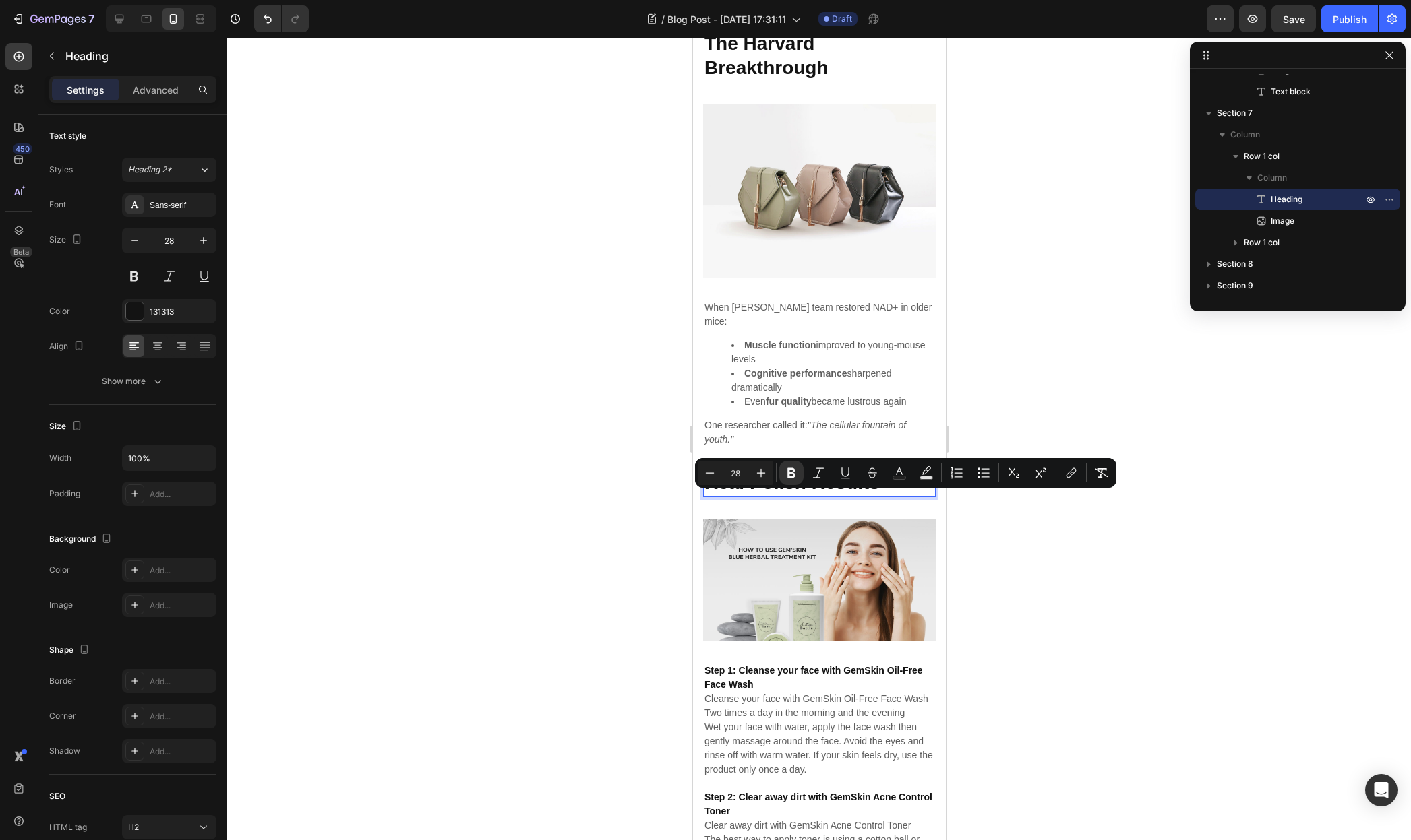
click at [502, 368] on div at bounding box center [819, 439] width 1183 height 802
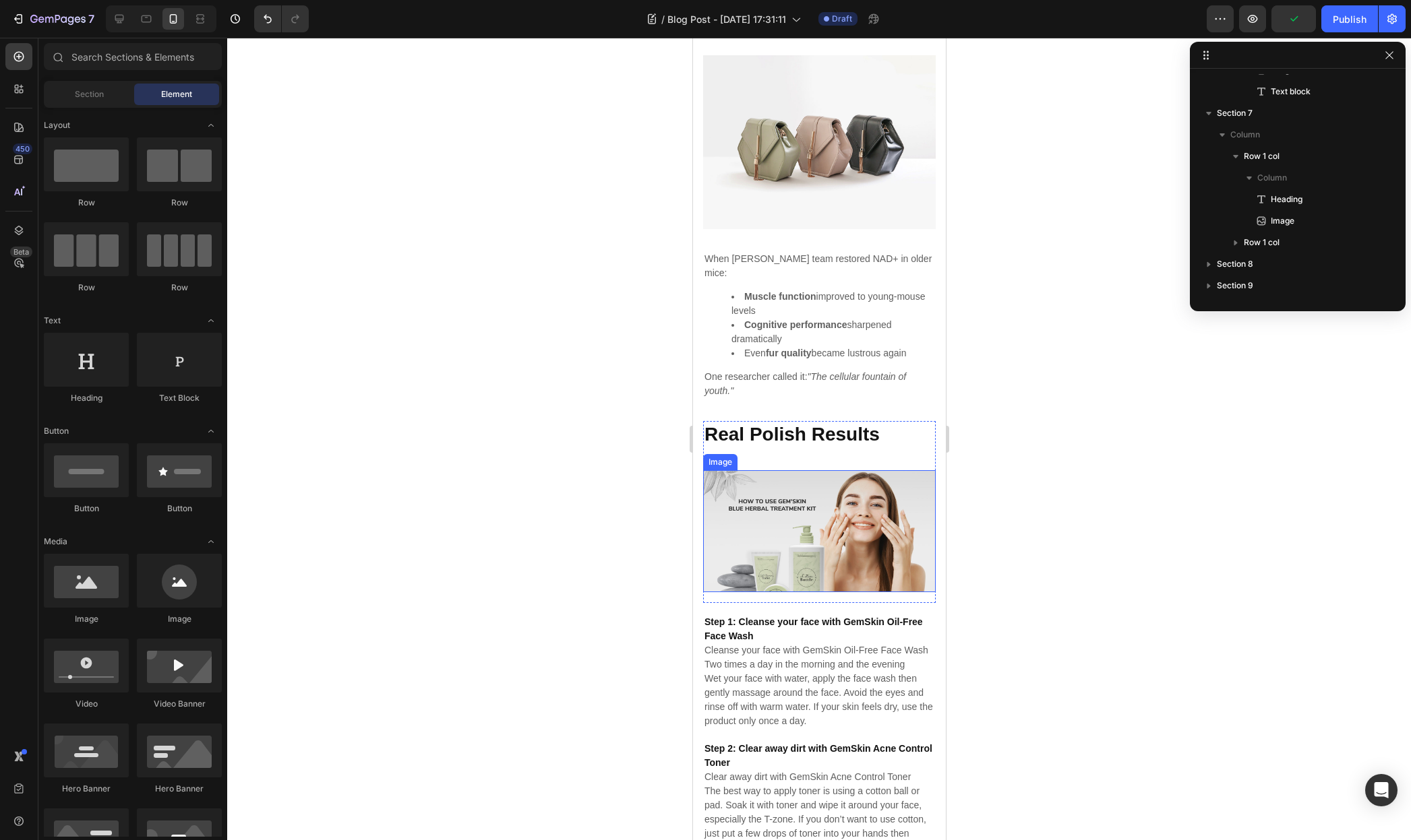
scroll to position [2370, 0]
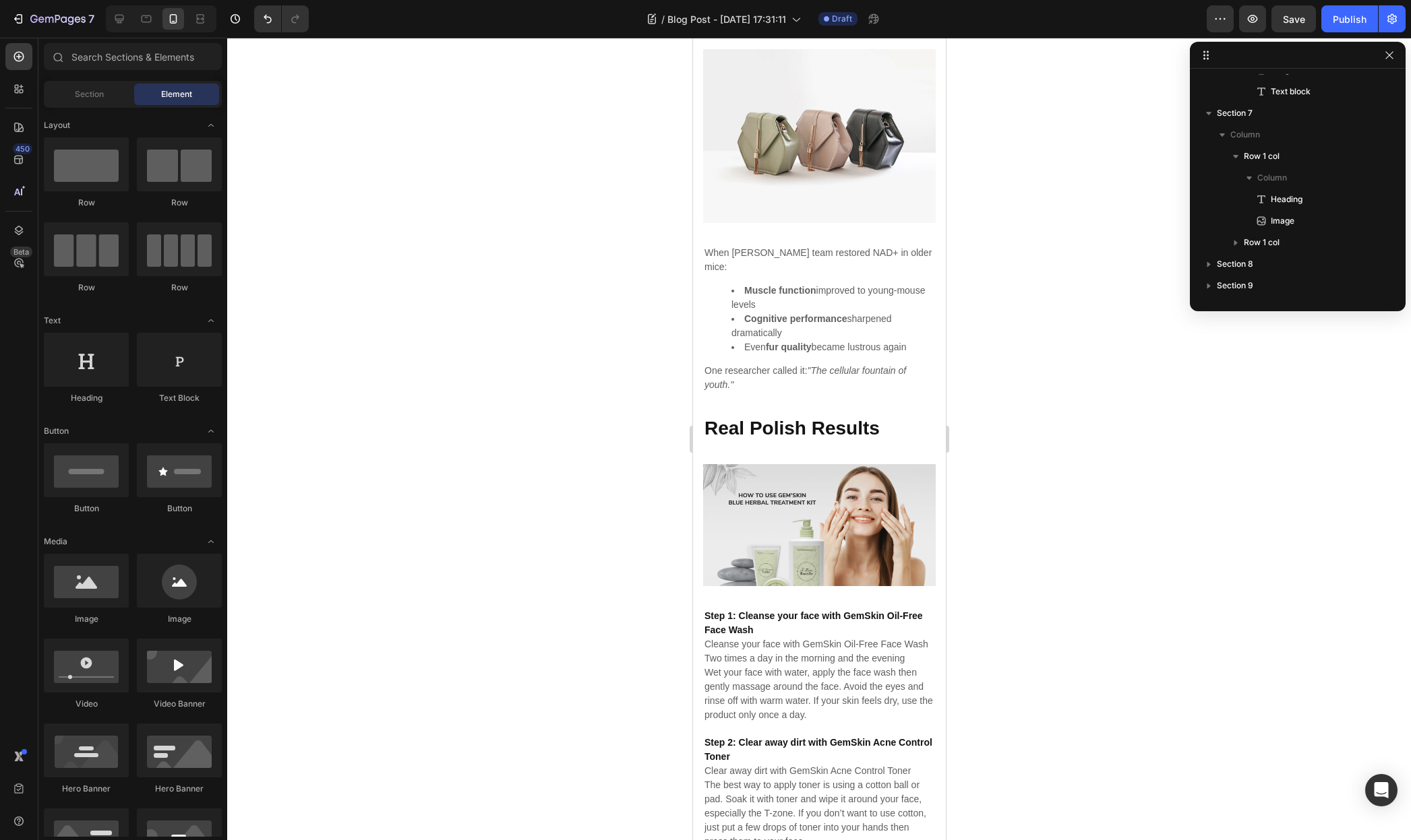
click at [809, 701] on p "Step 1: Cleanse your face with GemSkin Oil-Free Face Wash Cleanse your face wit…" at bounding box center [818, 665] width 230 height 113
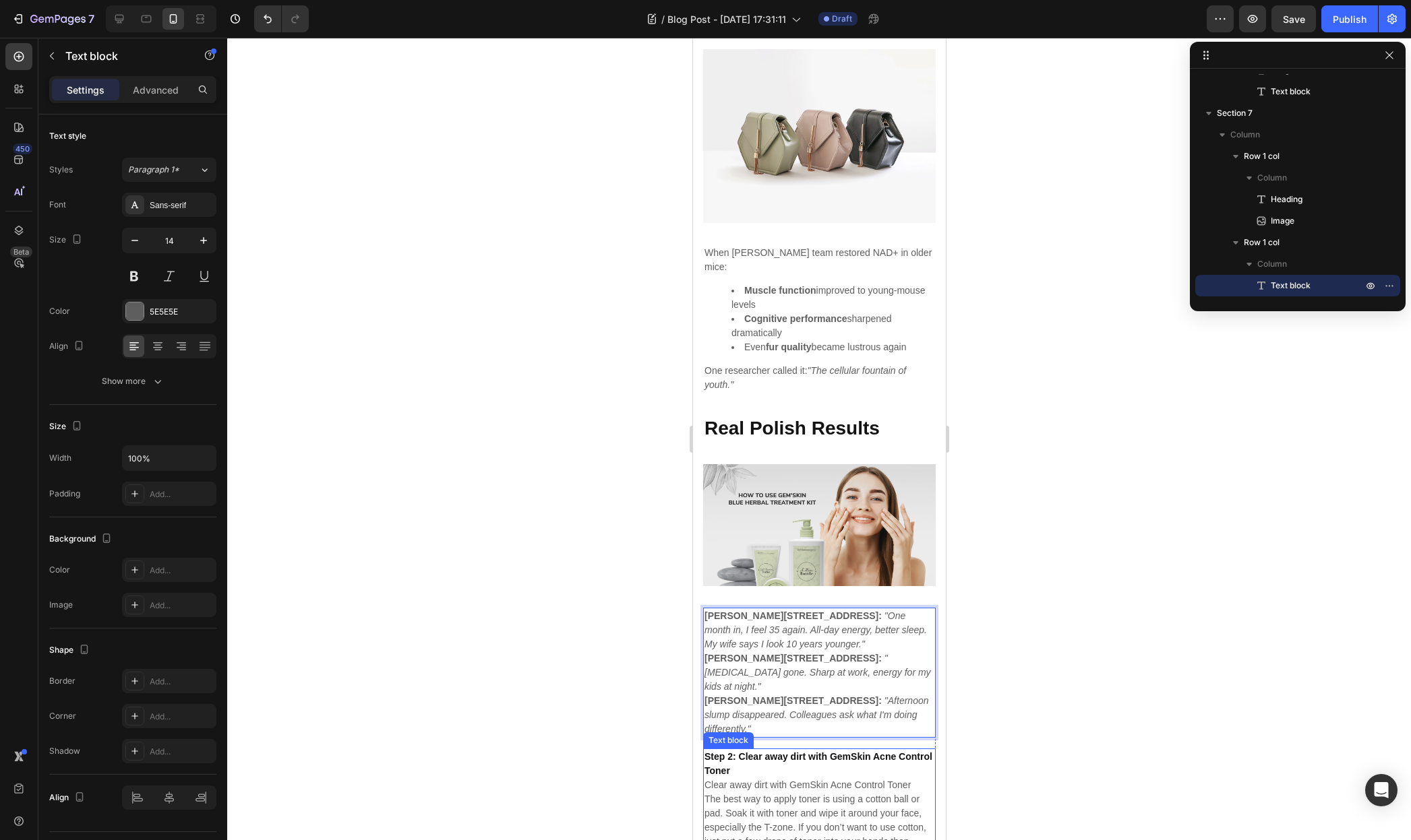
click at [815, 750] on p "Step 2: Clear away dirt with GemSkin Acne Control Toner Clear away dirt with Ge…" at bounding box center [818, 806] width 230 height 113
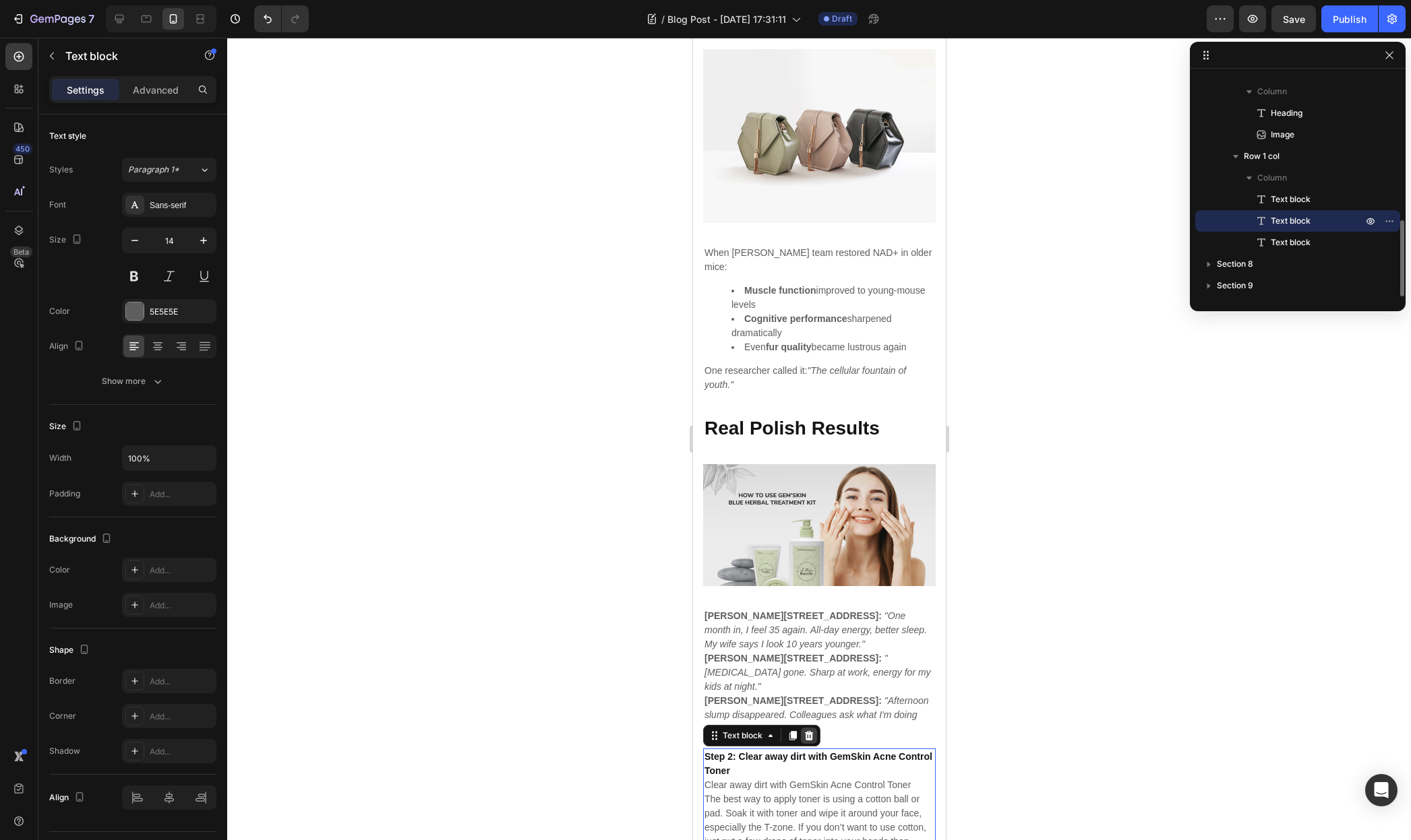
click at [805, 731] on icon at bounding box center [808, 735] width 9 height 9
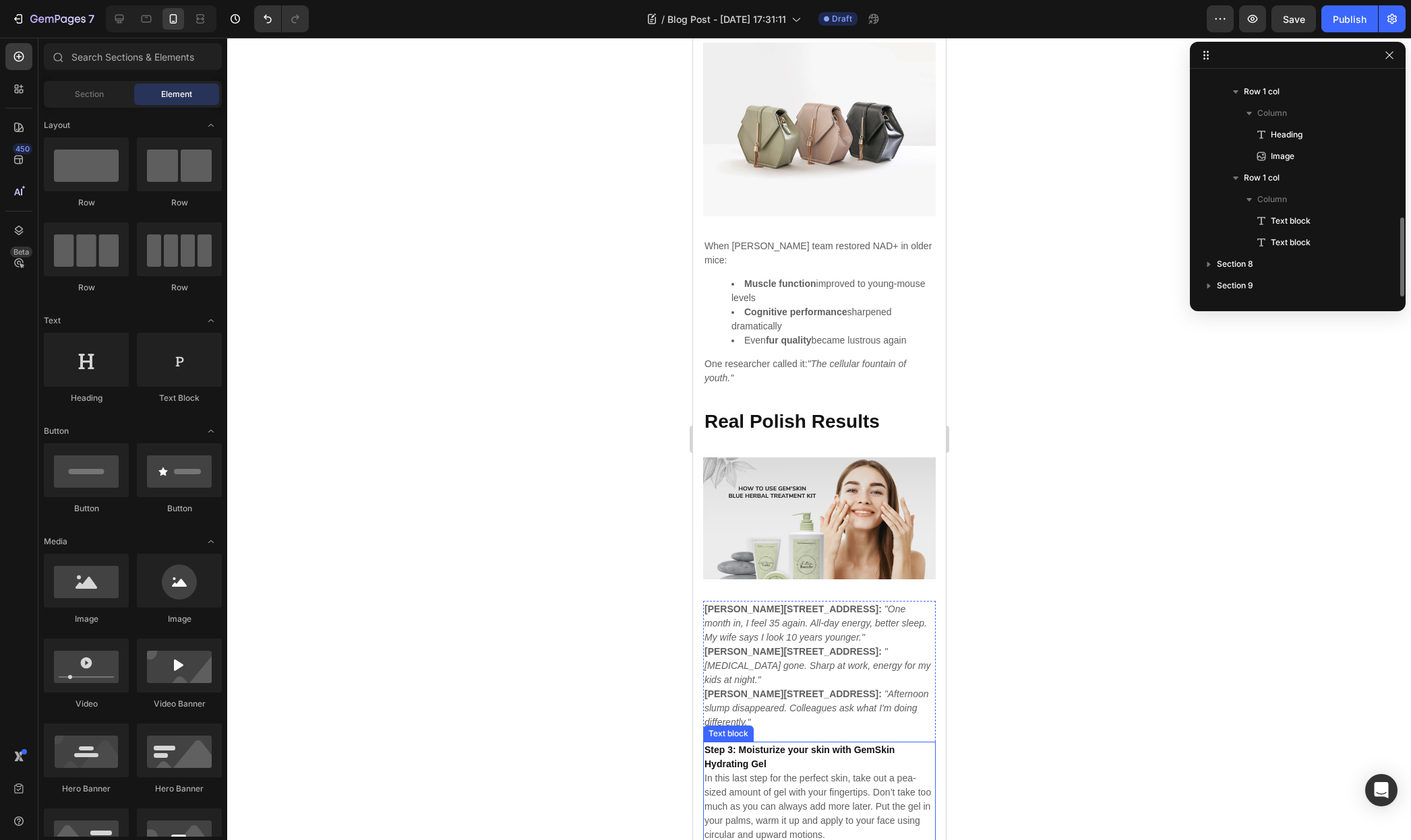
scroll to position [2378, 0]
click at [810, 742] on p "Step 3: Moisturize your skin with GemSkin Hydrating Gel In this last step for t…" at bounding box center [818, 791] width 230 height 99
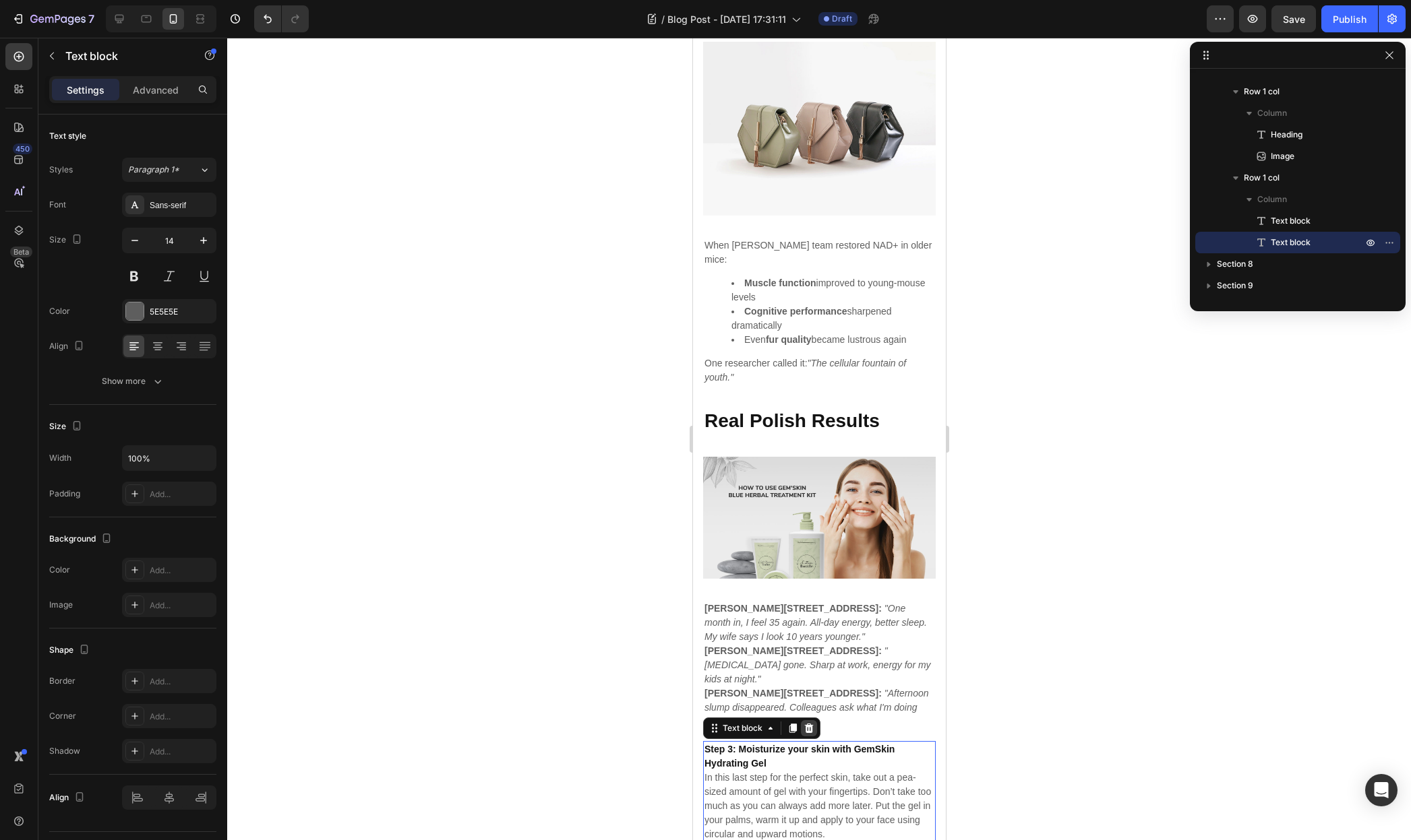
click at [809, 723] on icon at bounding box center [807, 728] width 11 height 11
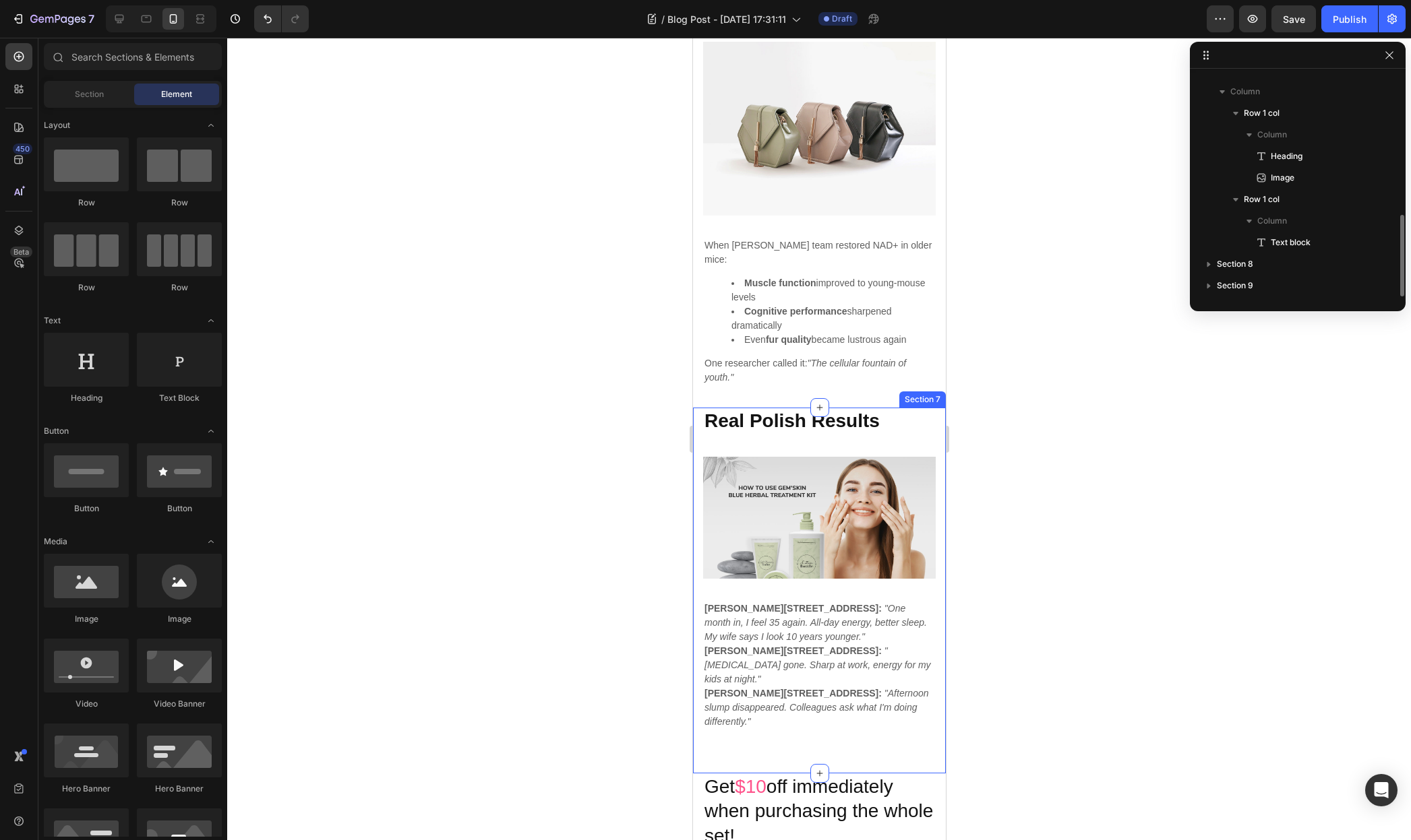
scroll to position [2380, 0]
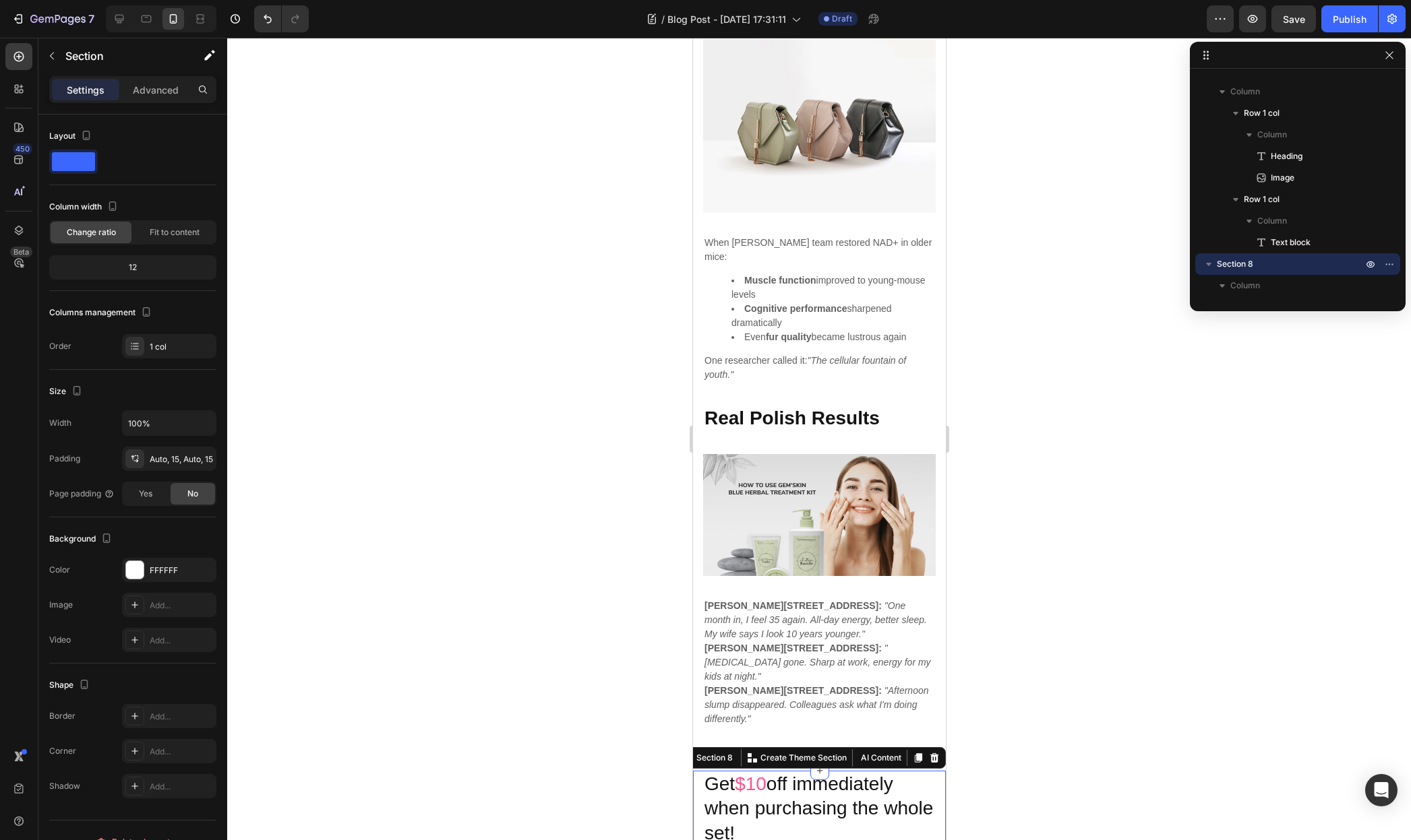
scroll to position [2829, 0]
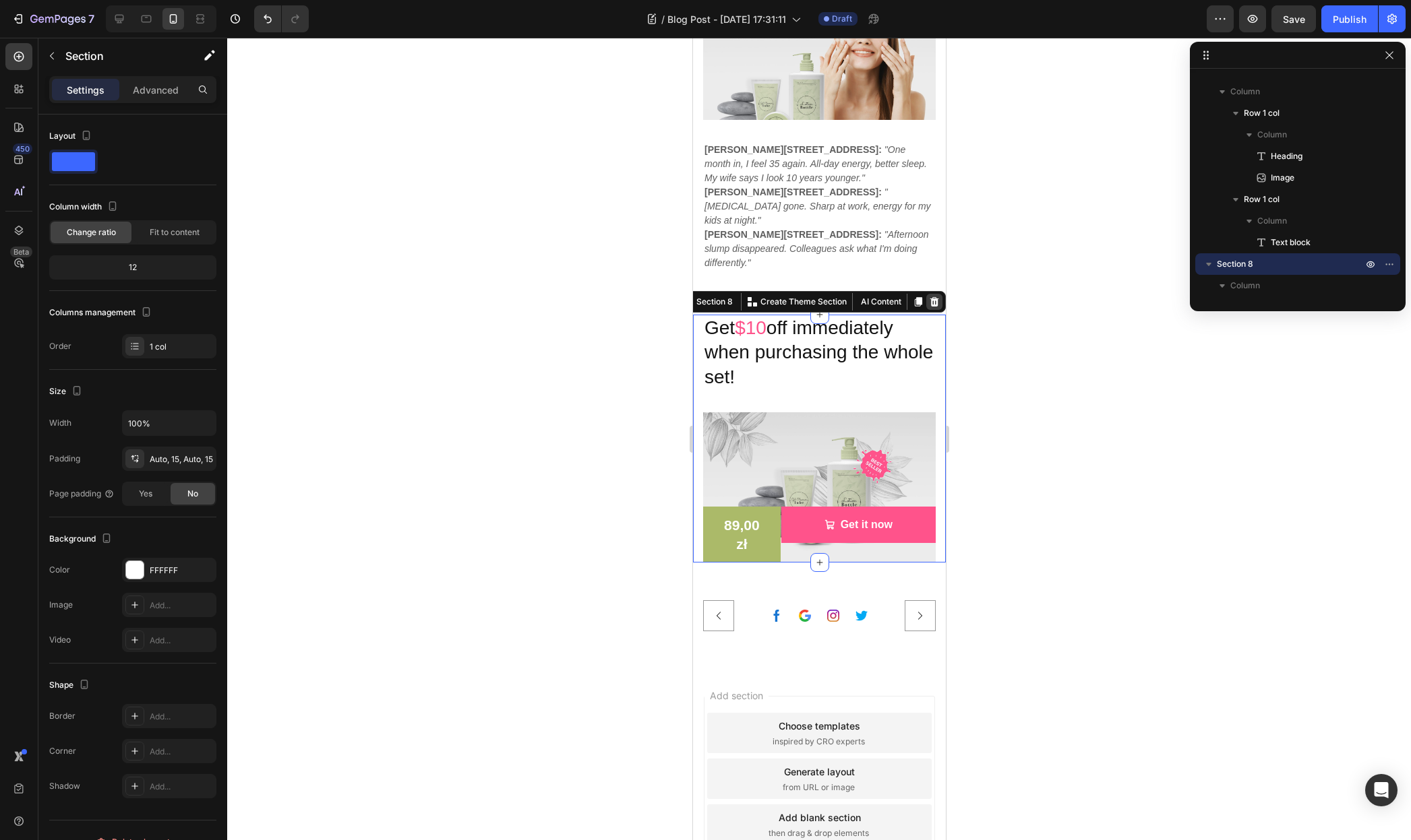
click at [928, 296] on icon at bounding box center [933, 301] width 11 height 11
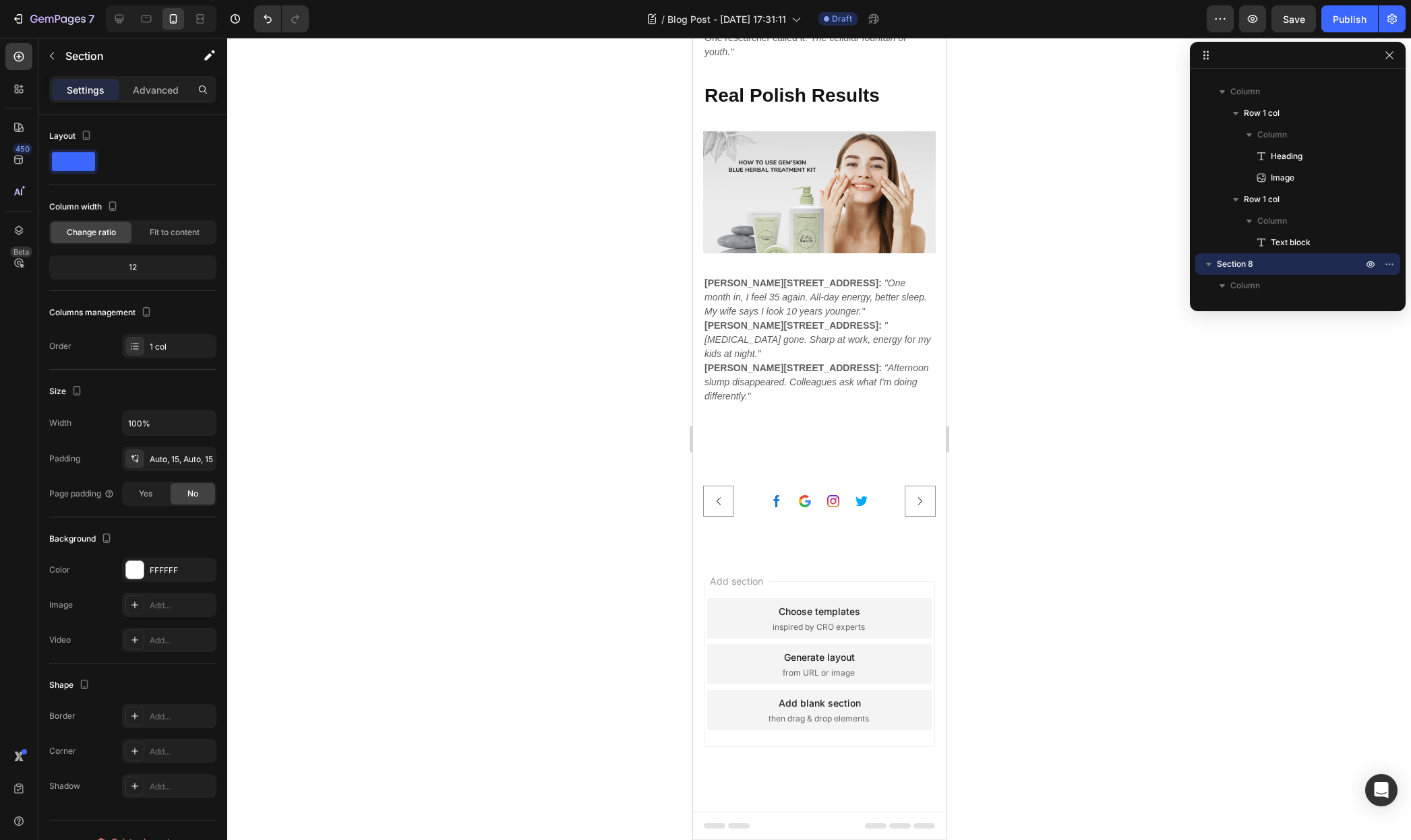
scroll to position [2663, 0]
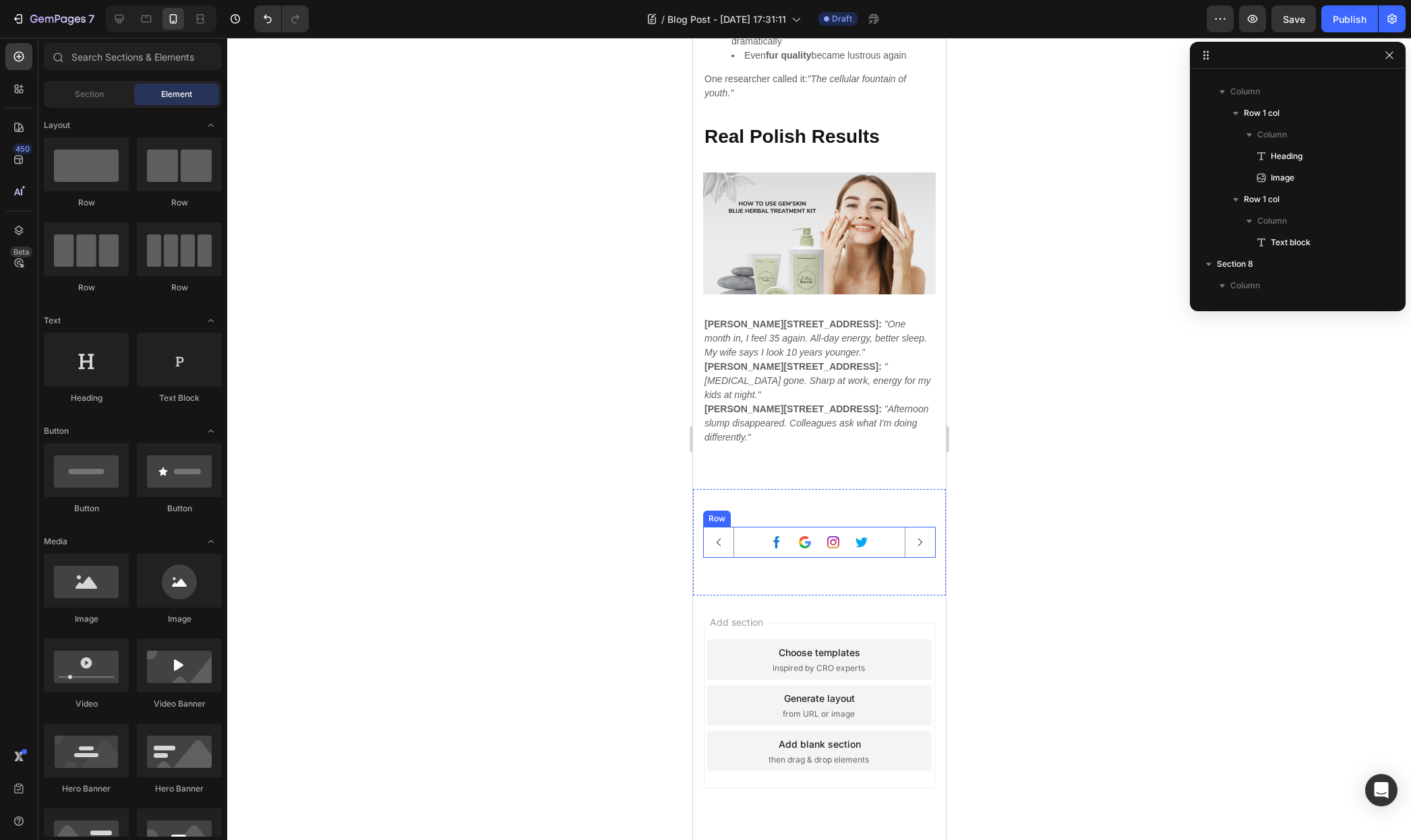
click at [803, 489] on div "Previous Post Button Share this post Text block Image Image Image Image Row Row…" at bounding box center [818, 542] width 252 height 107
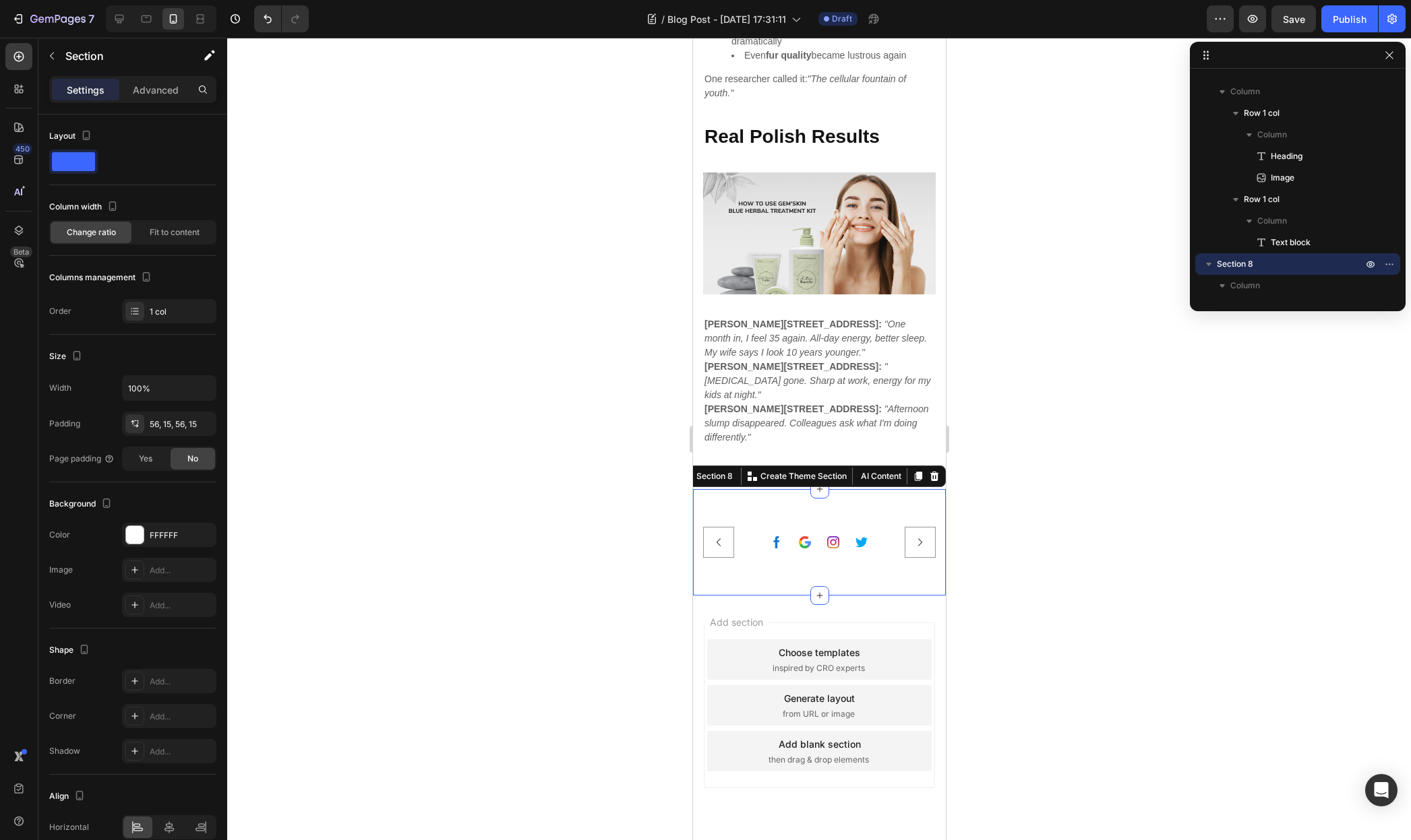
click at [929, 472] on icon at bounding box center [933, 476] width 9 height 9
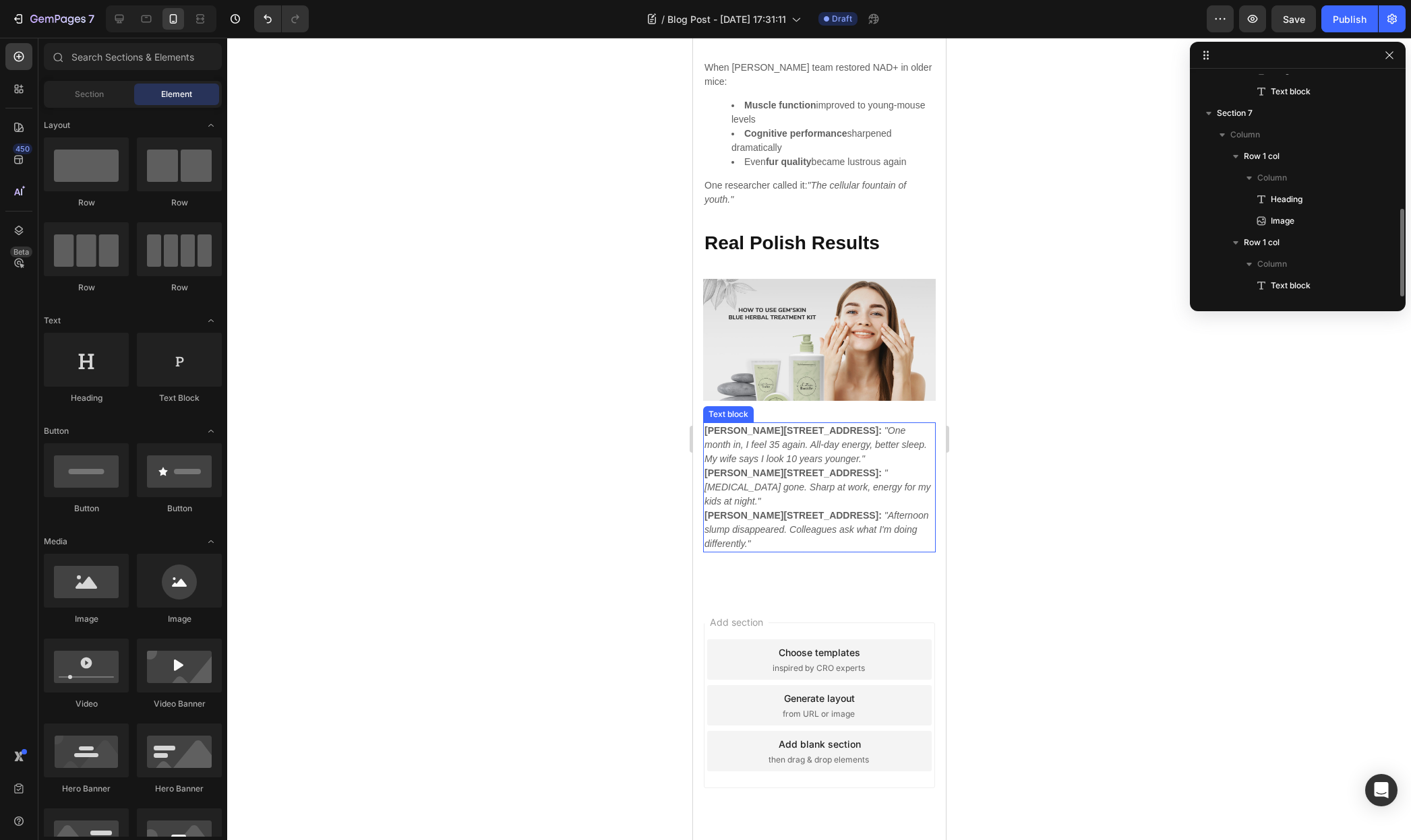
scroll to position [338, 0]
click at [849, 314] on img at bounding box center [818, 340] width 233 height 122
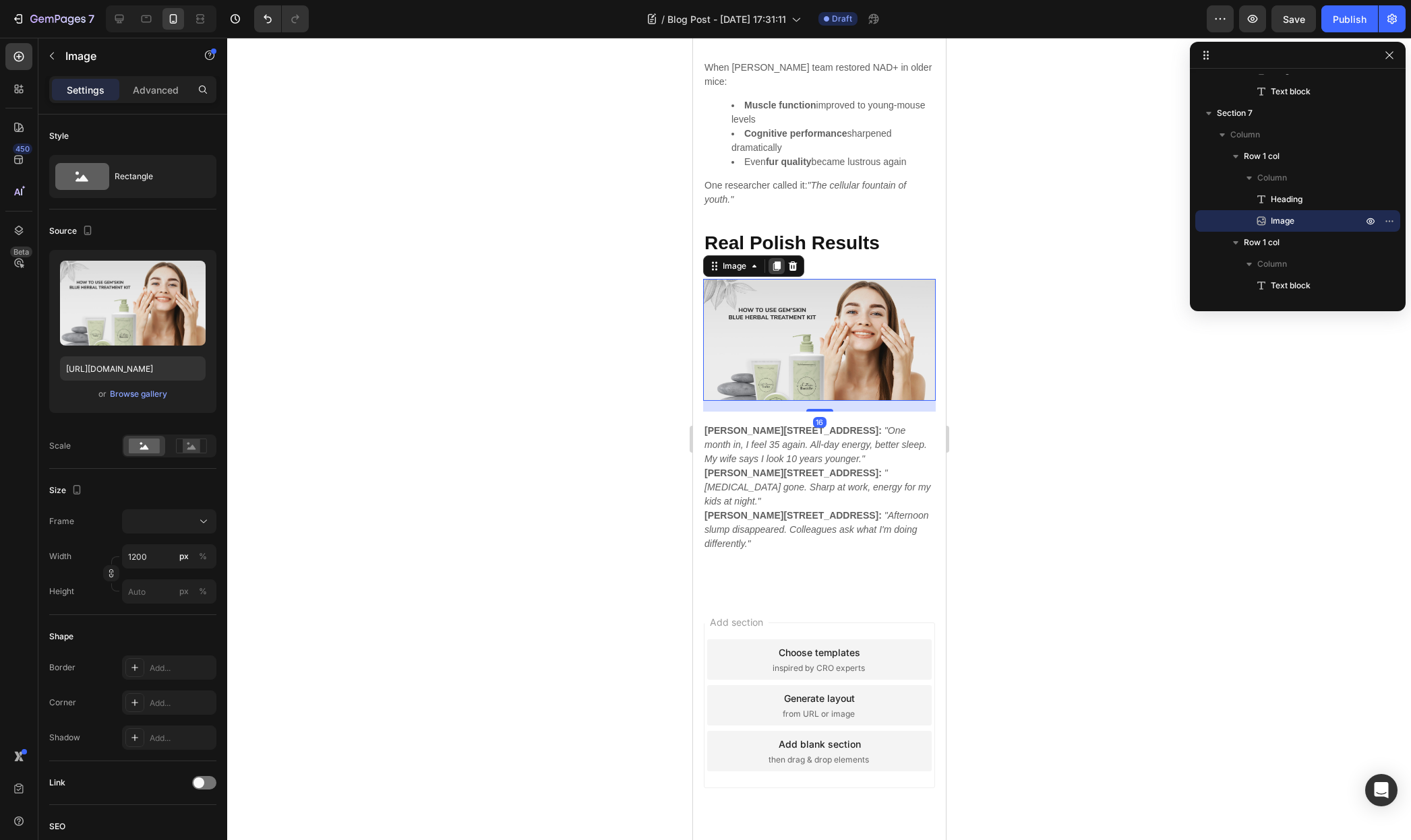
click at [777, 261] on icon at bounding box center [775, 265] width 7 height 9
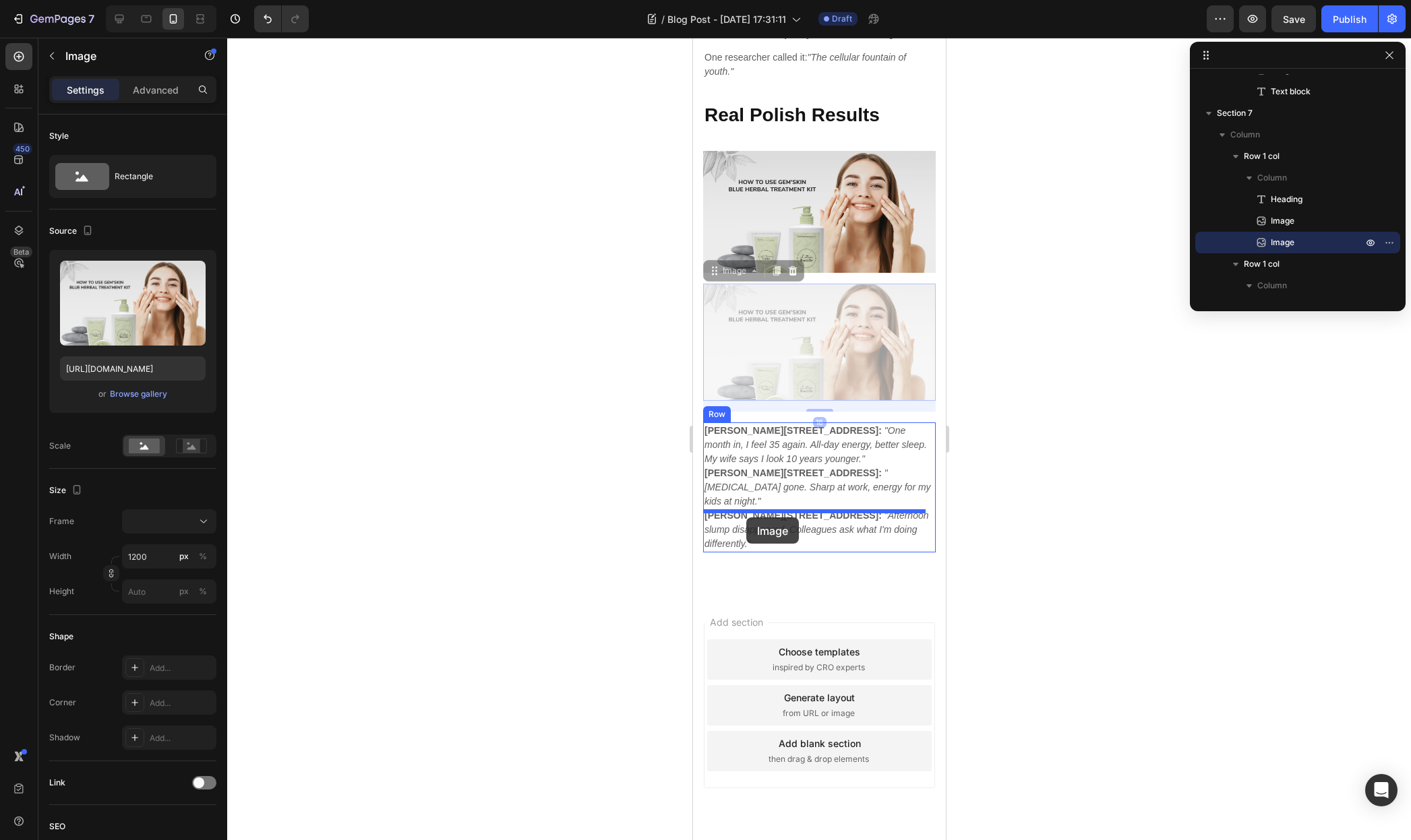
drag, startPoint x: 709, startPoint y: 257, endPoint x: 745, endPoint y: 512, distance: 257.5
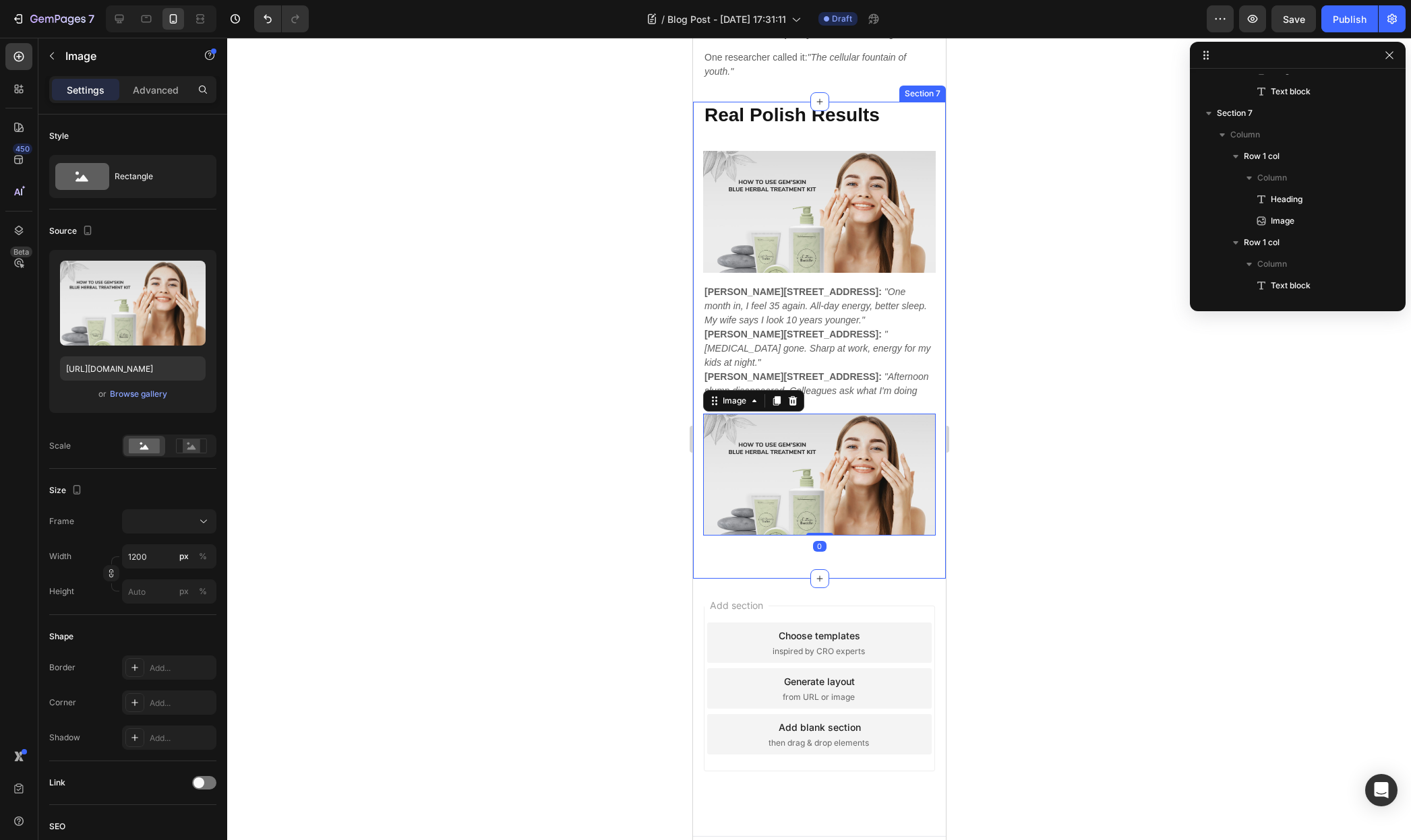
scroll to position [2663, 0]
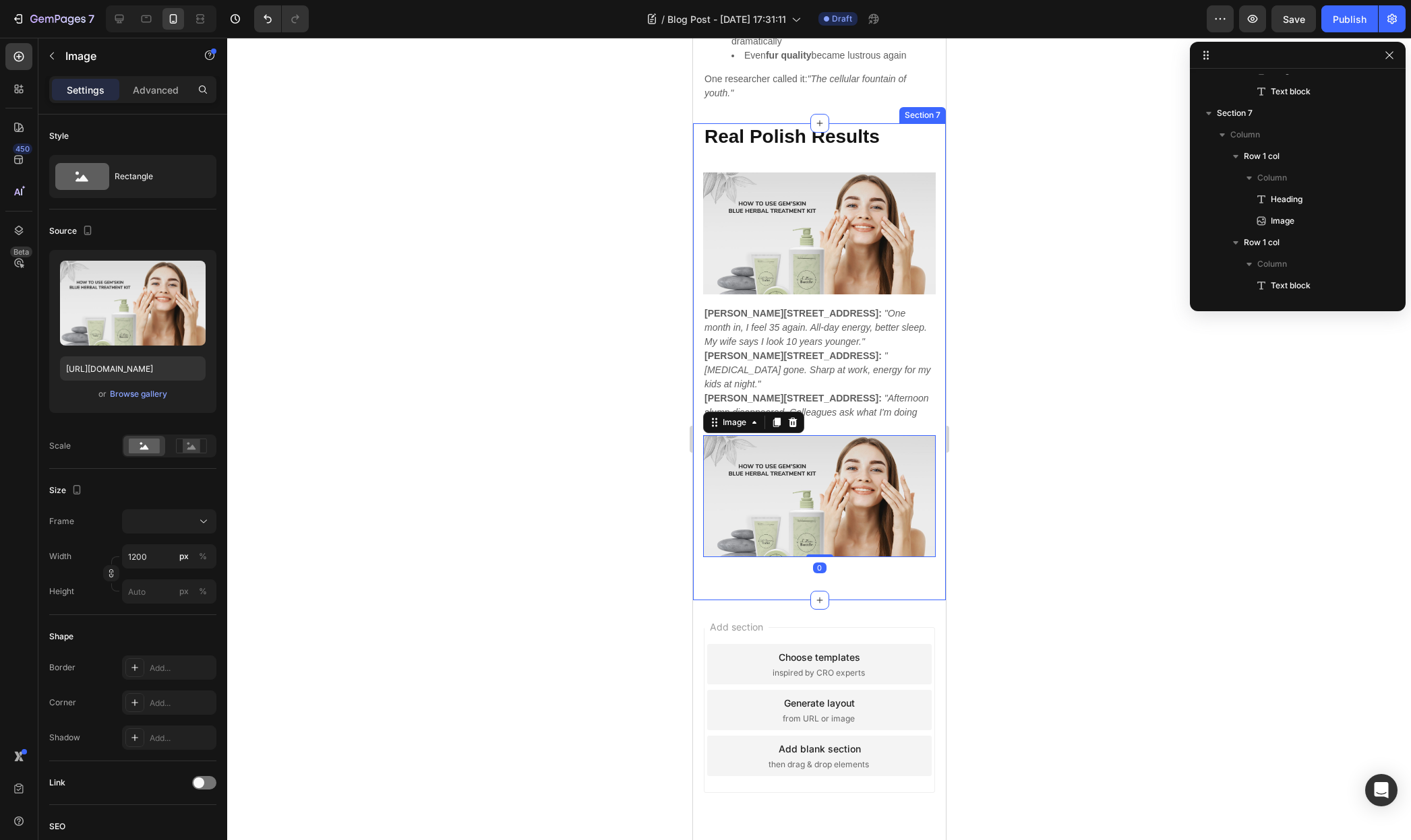
click at [1020, 346] on div at bounding box center [819, 439] width 1183 height 802
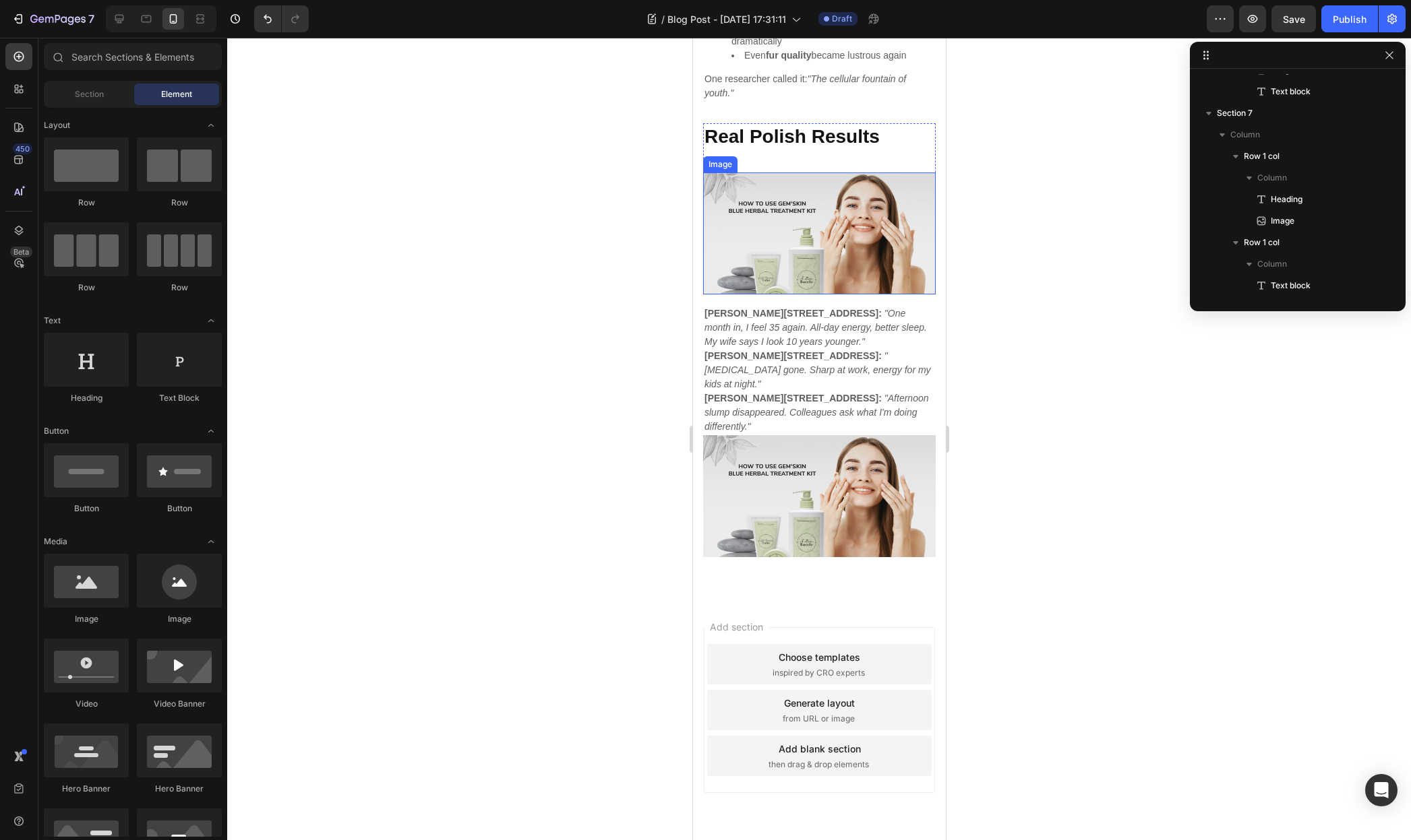
click at [827, 265] on img at bounding box center [818, 233] width 233 height 122
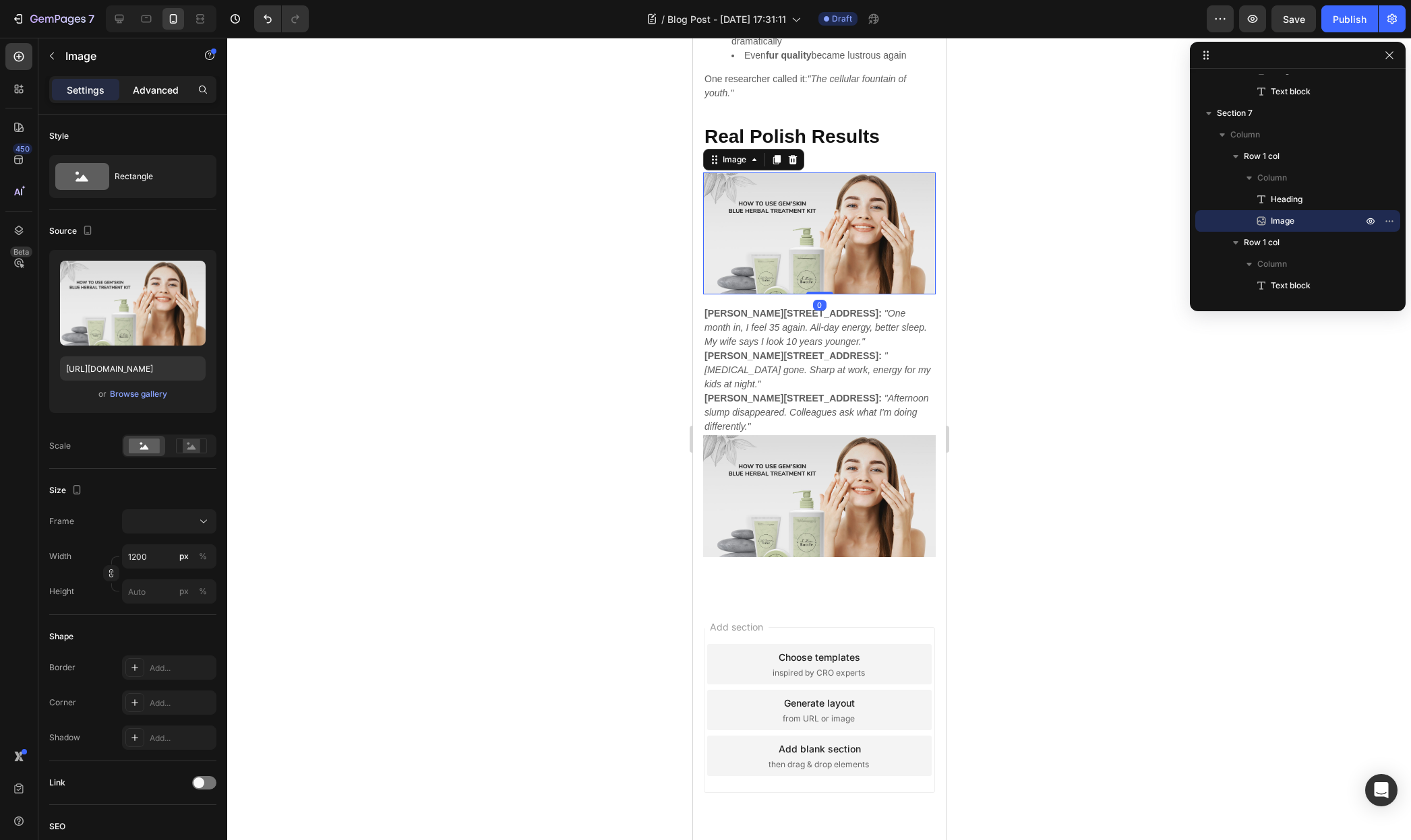
click at [163, 93] on p "Advanced" at bounding box center [156, 90] width 46 height 14
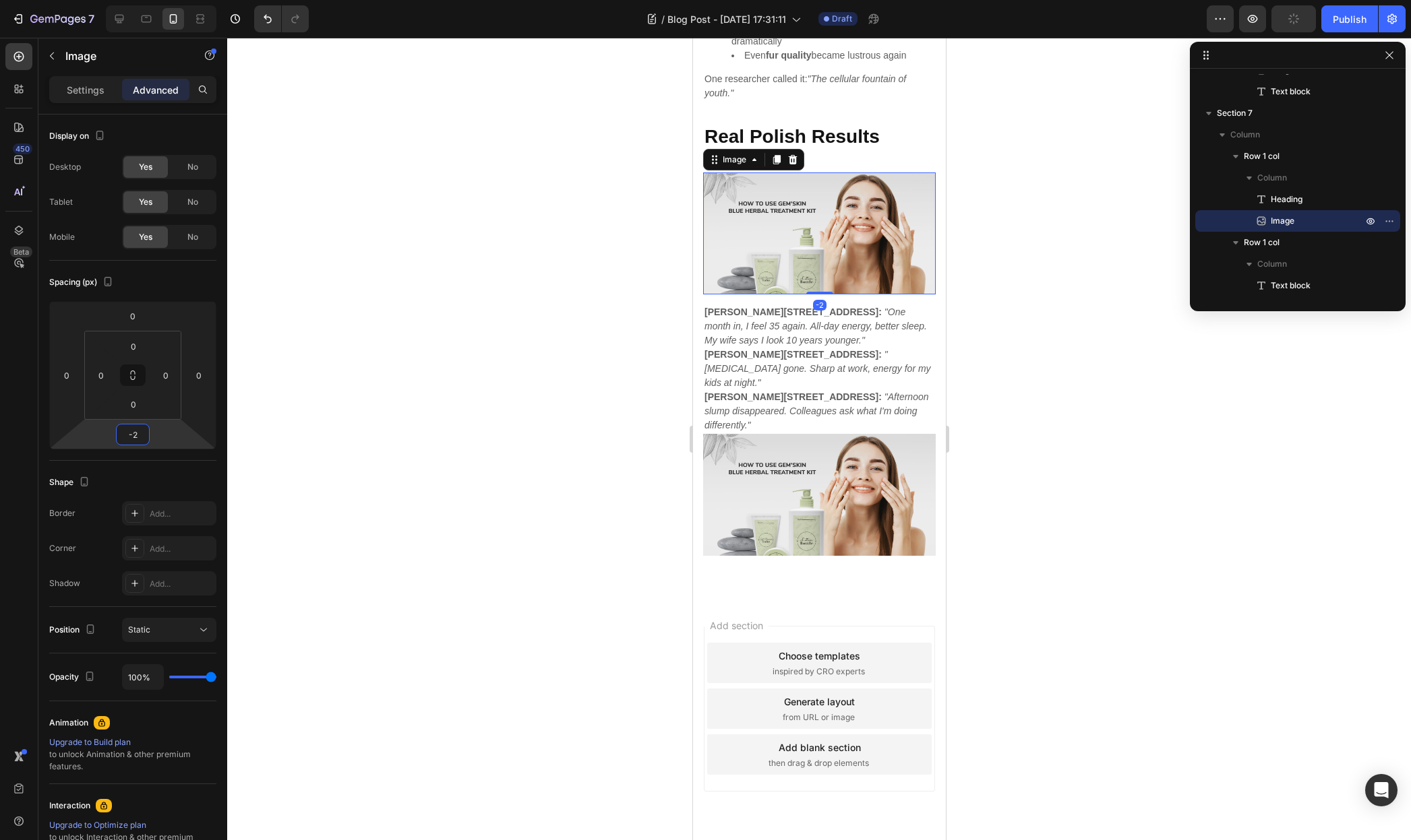
type input "-4"
click at [165, 0] on html "7 / Blog Post - Aug 27, 17:31:11 Draft Preview Publish 450 Beta Sections(18) El…" at bounding box center [706, 0] width 1411 height 0
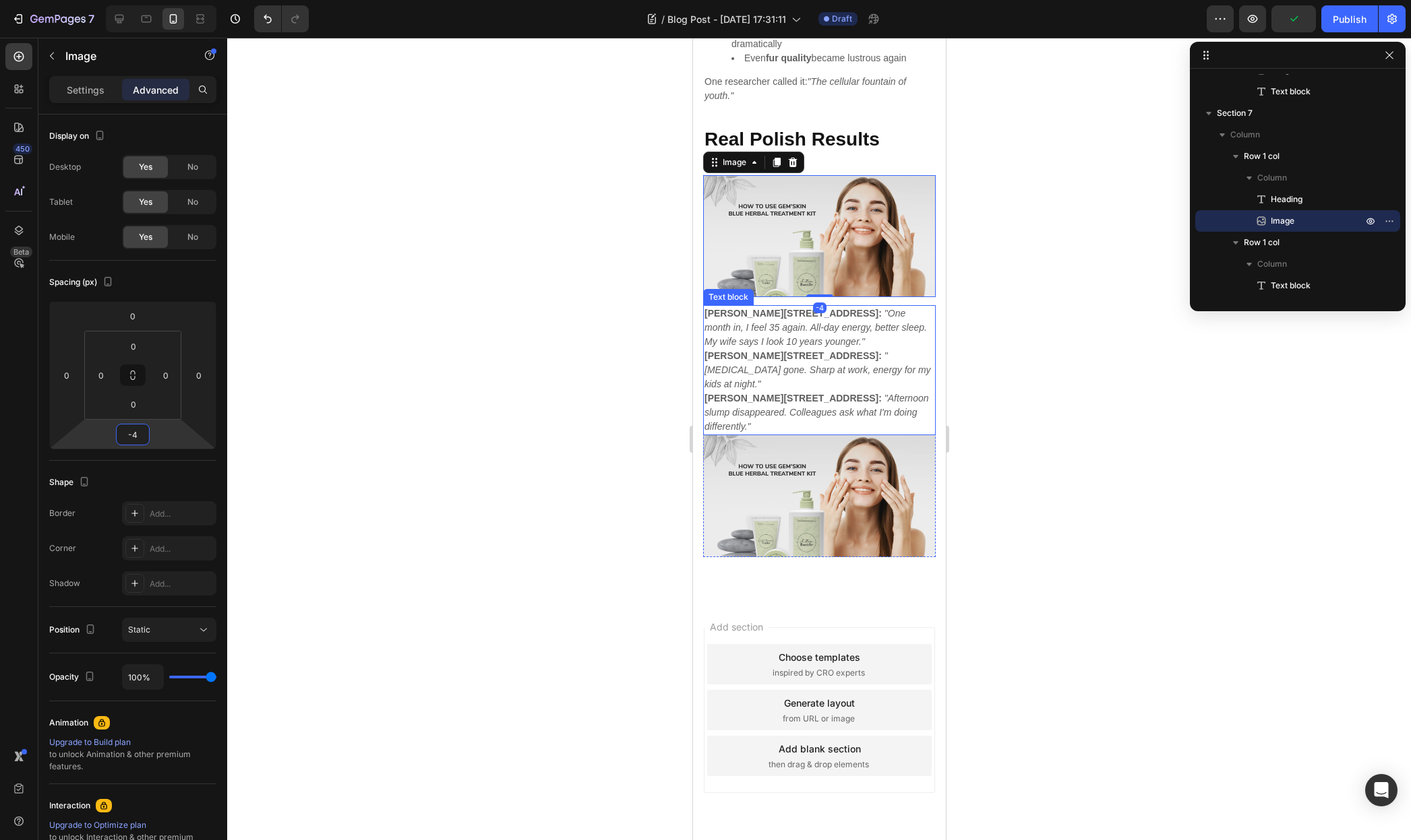
click at [773, 349] on p "Katarzyna, 47, Warsaw: "Brain fog gone. Sharp at work, energy for my kids at ni…" at bounding box center [818, 370] width 230 height 43
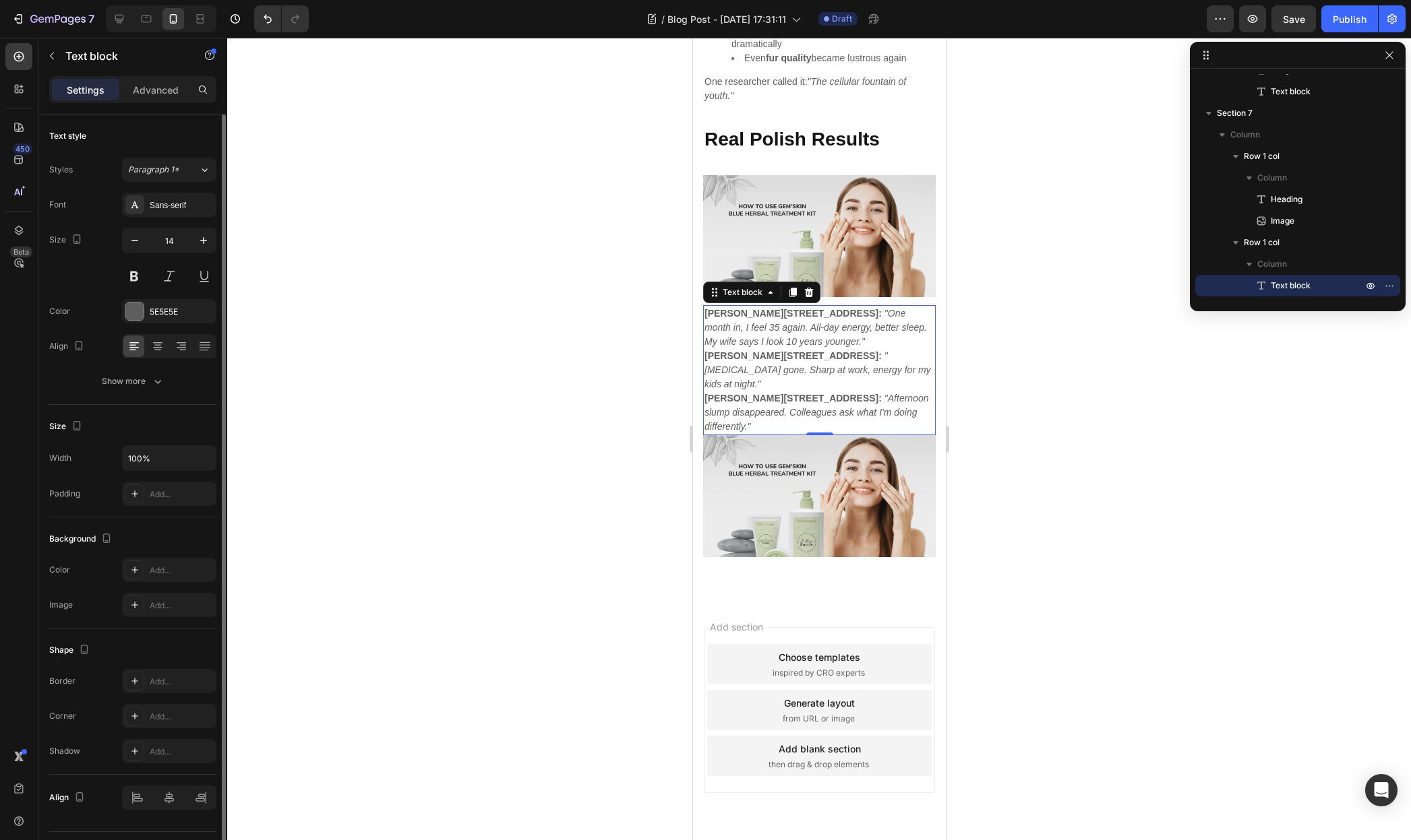
click at [163, 87] on p "Advanced" at bounding box center [156, 90] width 46 height 14
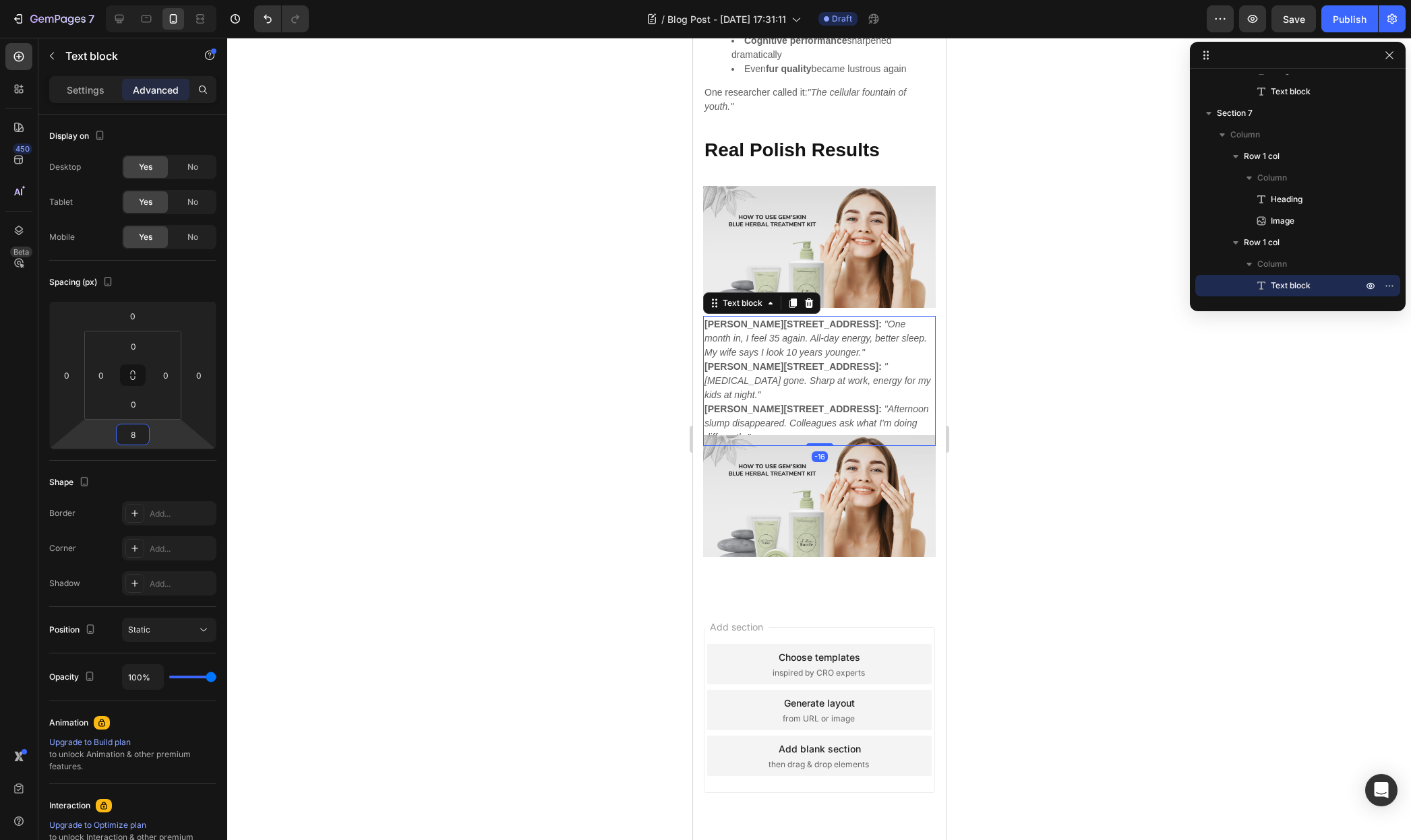
scroll to position [2663, 0]
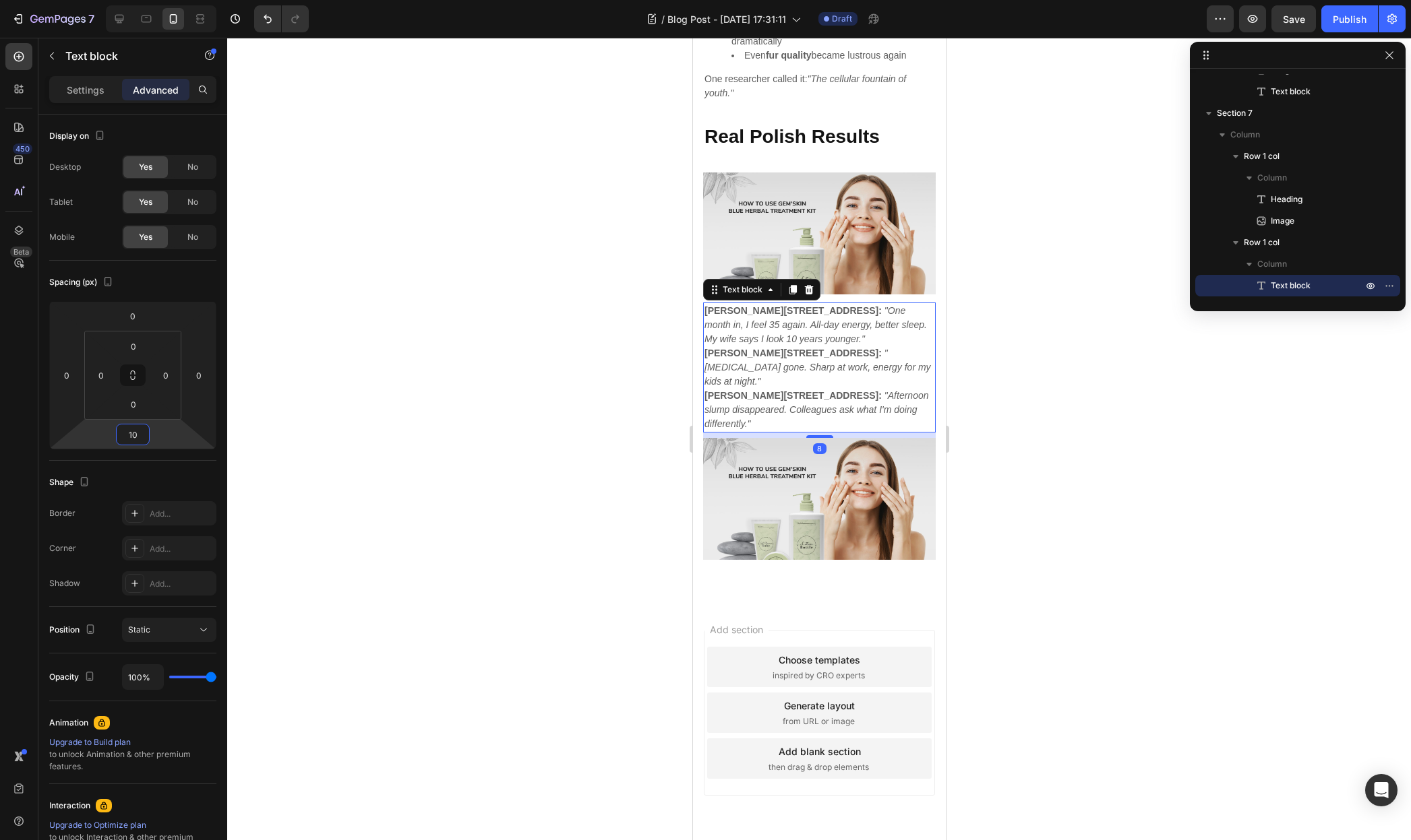
type input "12"
drag, startPoint x: 163, startPoint y: 438, endPoint x: 168, endPoint y: 431, distance: 8.6
click at [168, 0] on html "7 / Blog Post - [DATE] 17:31:11 Draft Preview Save Publish 450 Beta Sections(18…" at bounding box center [706, 0] width 1411 height 0
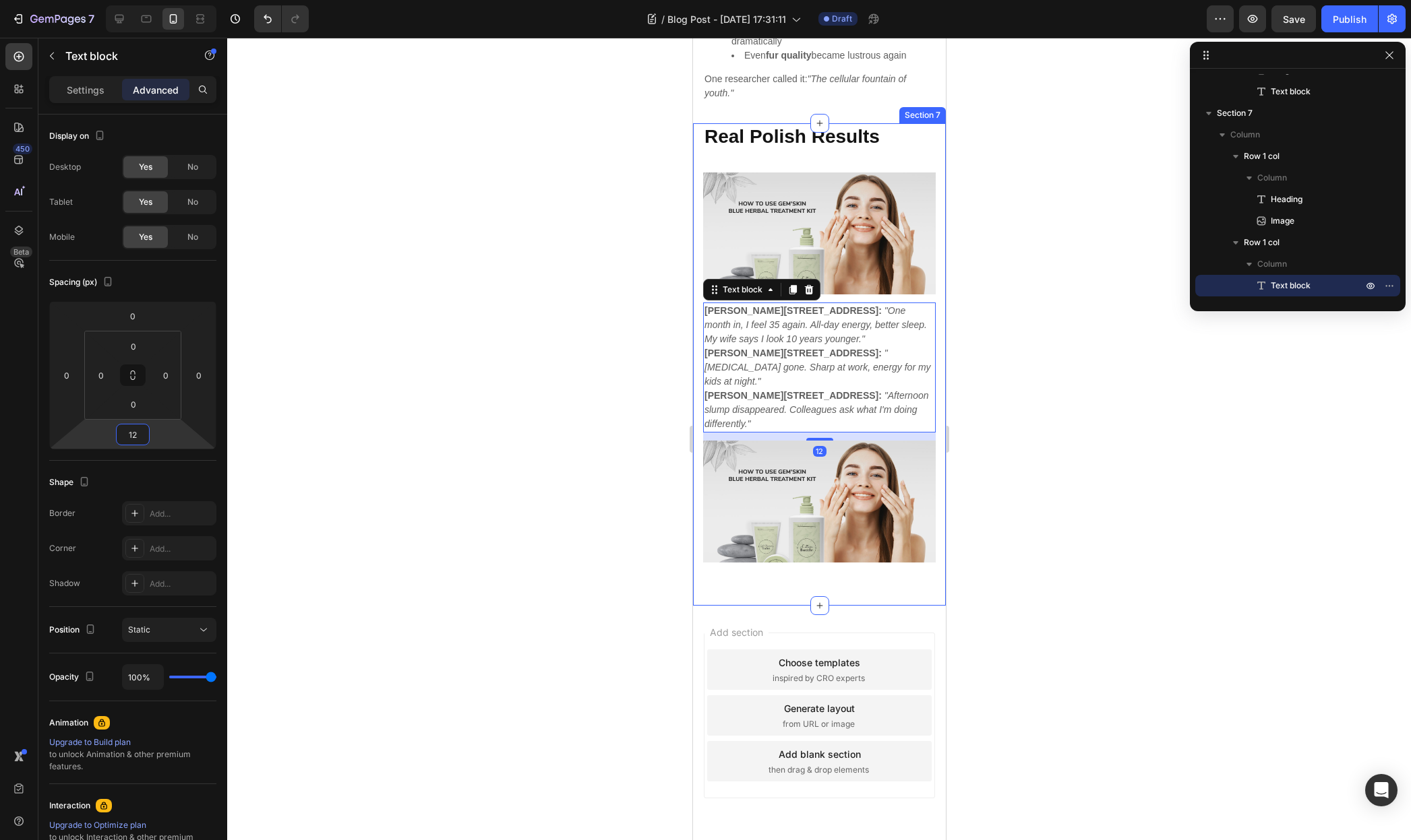
click at [1012, 534] on div at bounding box center [819, 439] width 1183 height 802
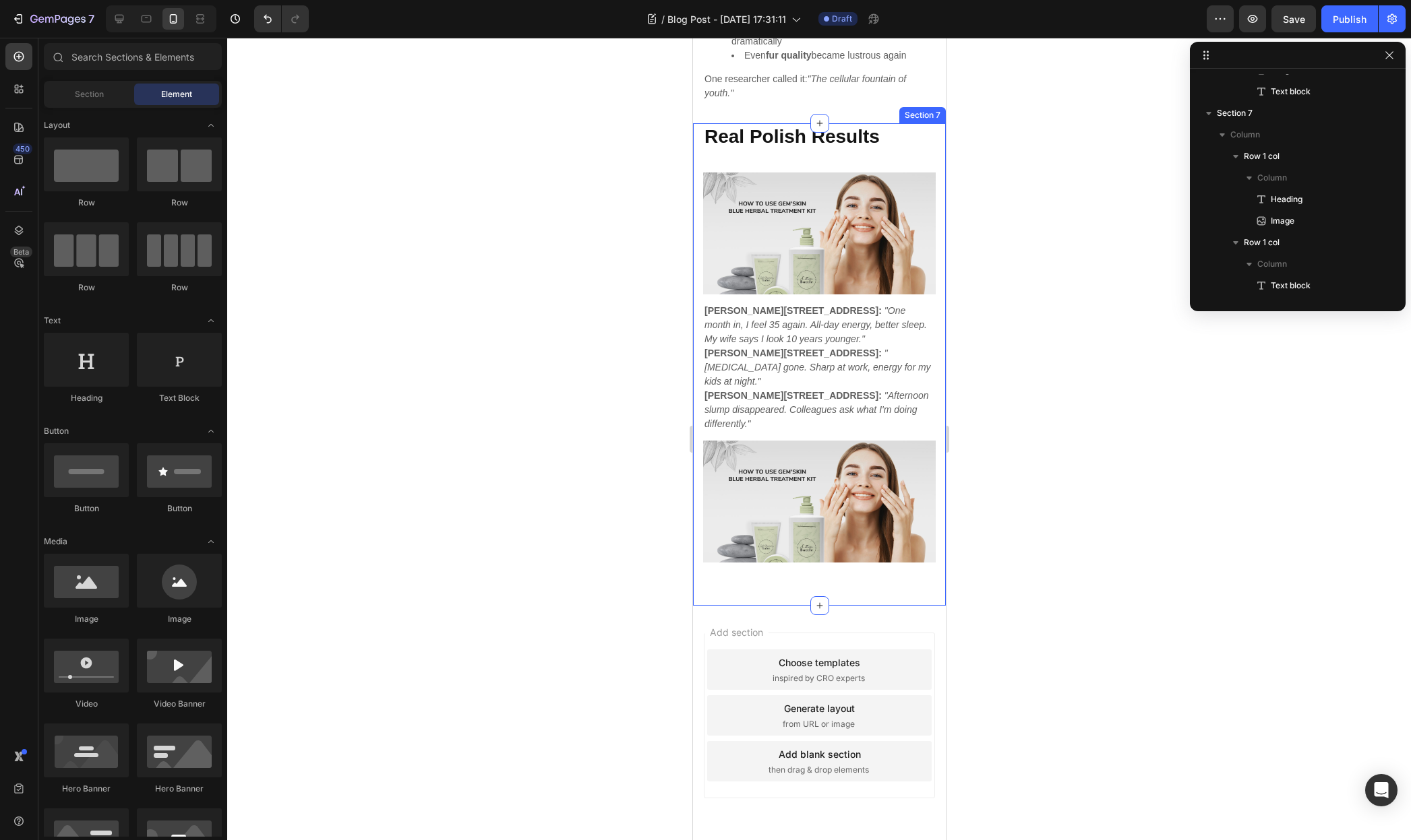
click at [855, 546] on div "⁠⁠⁠⁠⁠⁠⁠ Real Polish Results Heading Image Row Piotr, 52, Wrocław: "One month in…" at bounding box center [818, 365] width 252 height 483
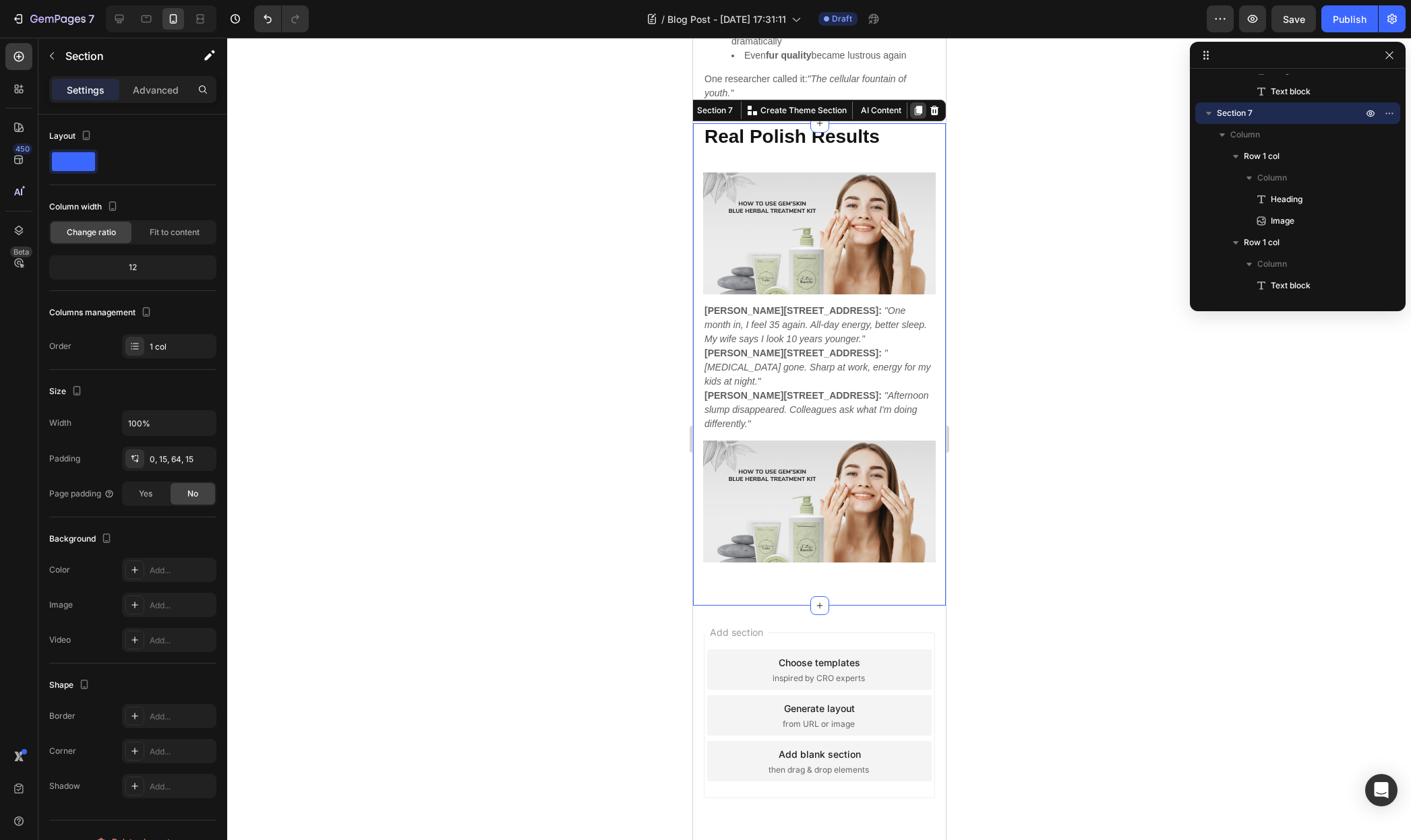
click at [912, 107] on icon at bounding box center [917, 110] width 11 height 11
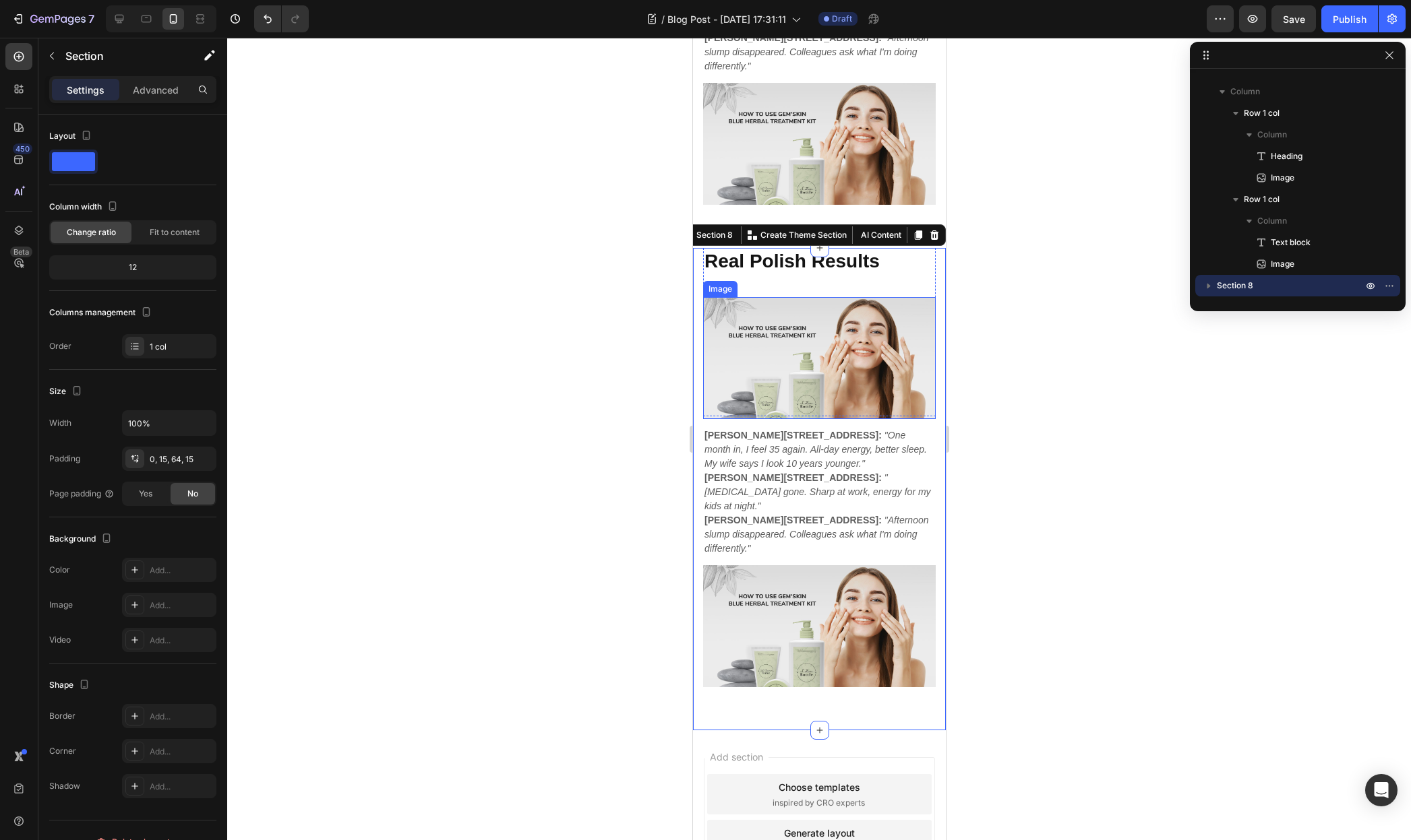
scroll to position [3010, 0]
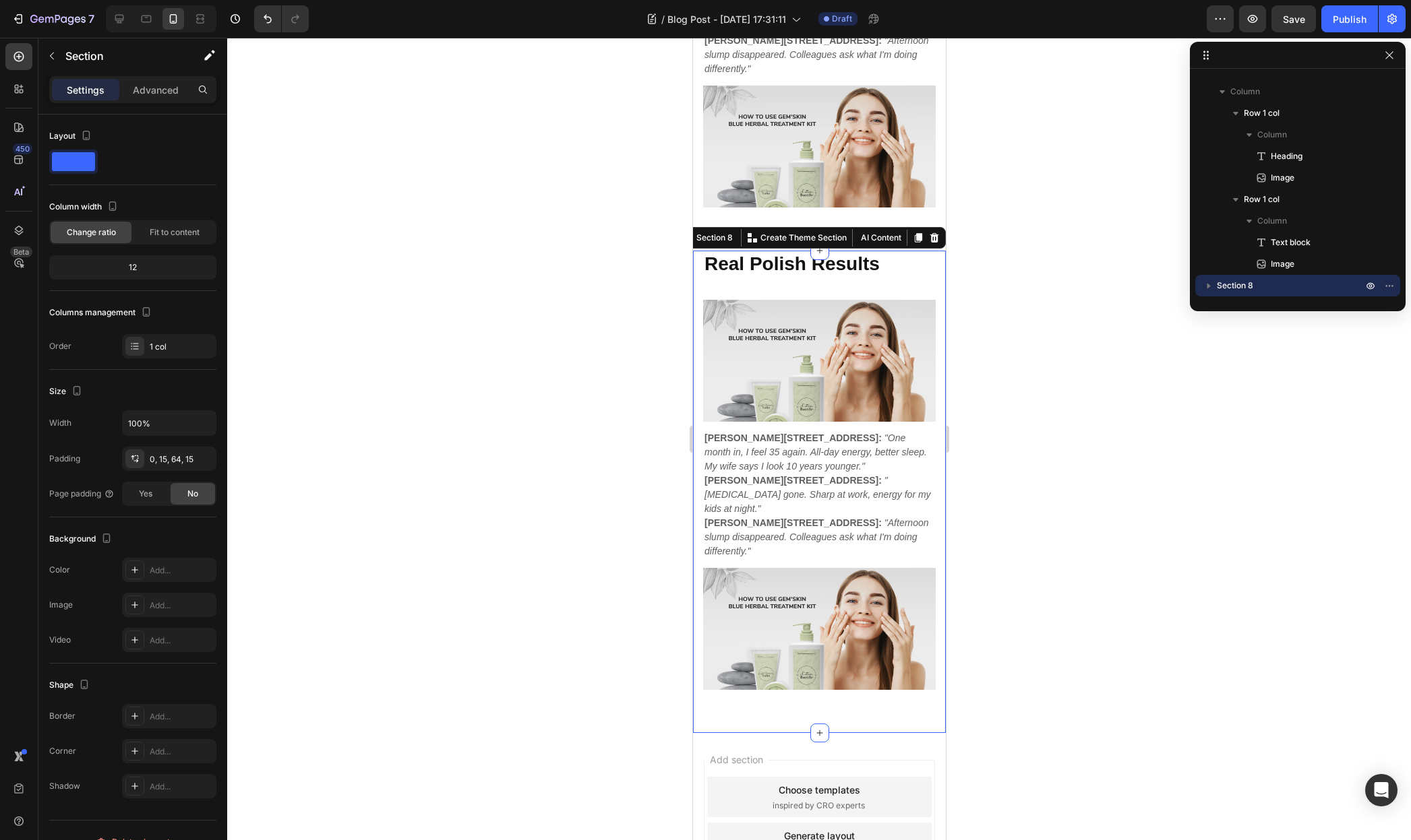
click at [783, 253] on strong "Real Polish Results" at bounding box center [791, 263] width 176 height 21
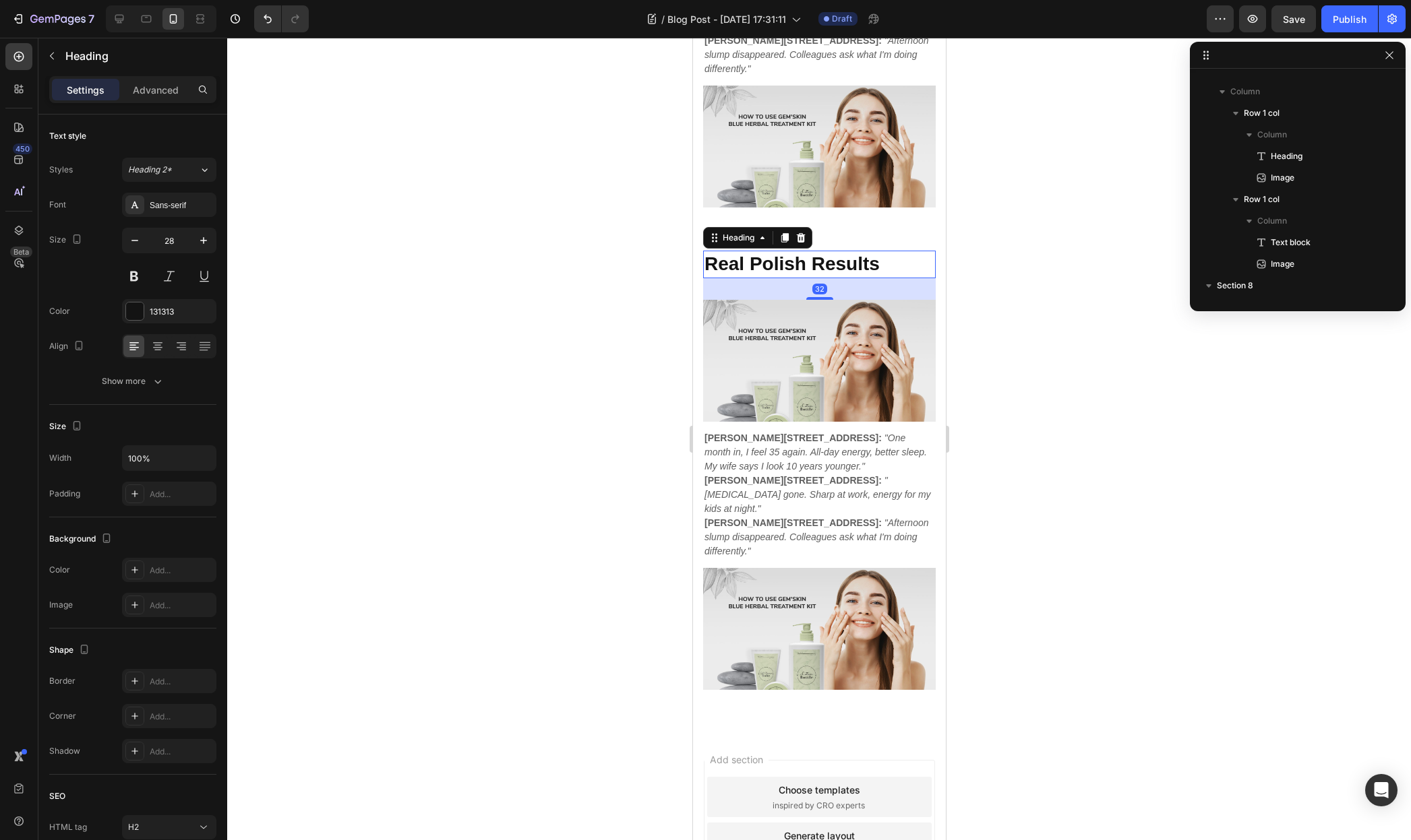
click at [783, 253] on strong "Real Polish Results" at bounding box center [791, 263] width 176 height 21
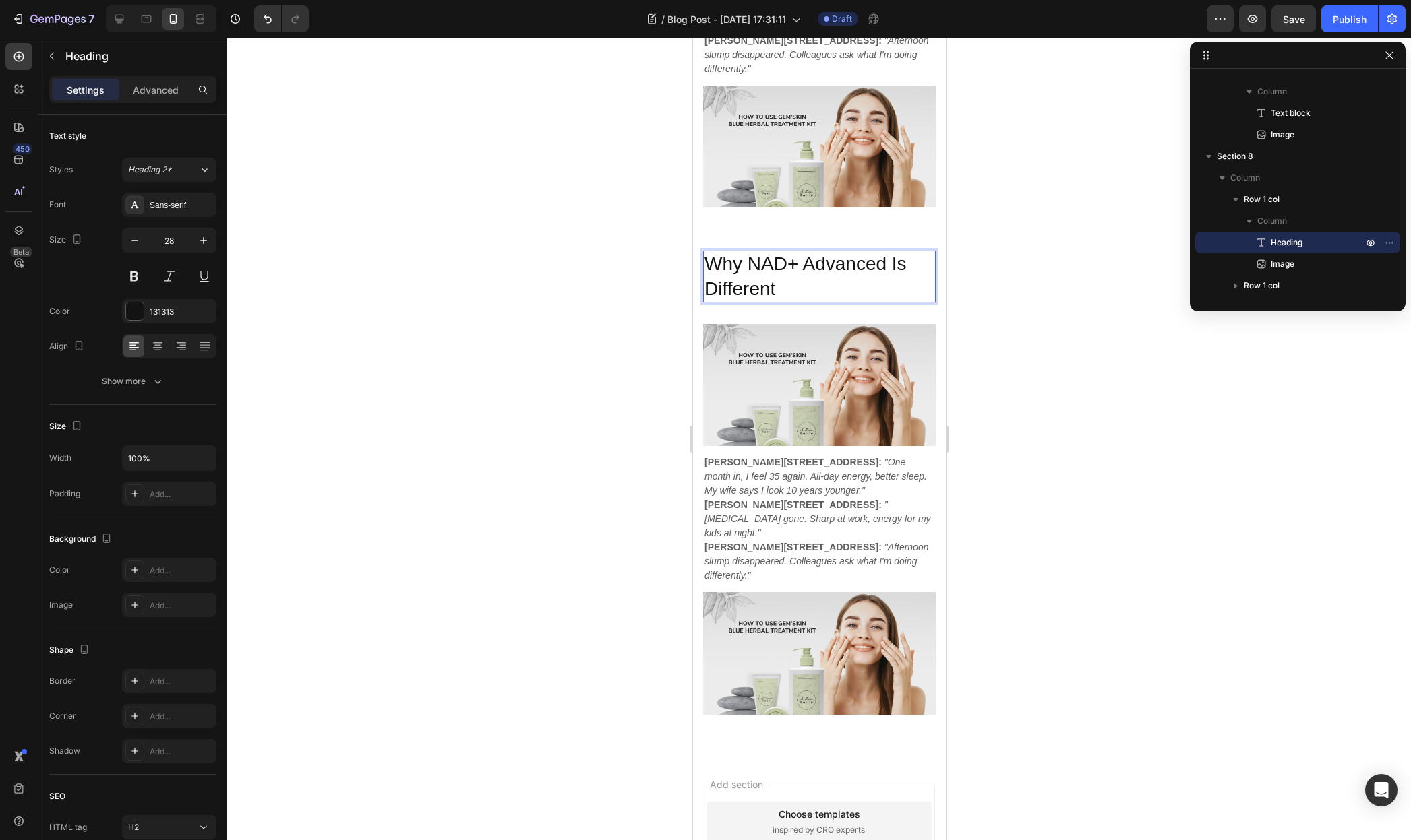
click at [757, 252] on p "Why NAD+ Advanced Is Different" at bounding box center [818, 276] width 230 height 49
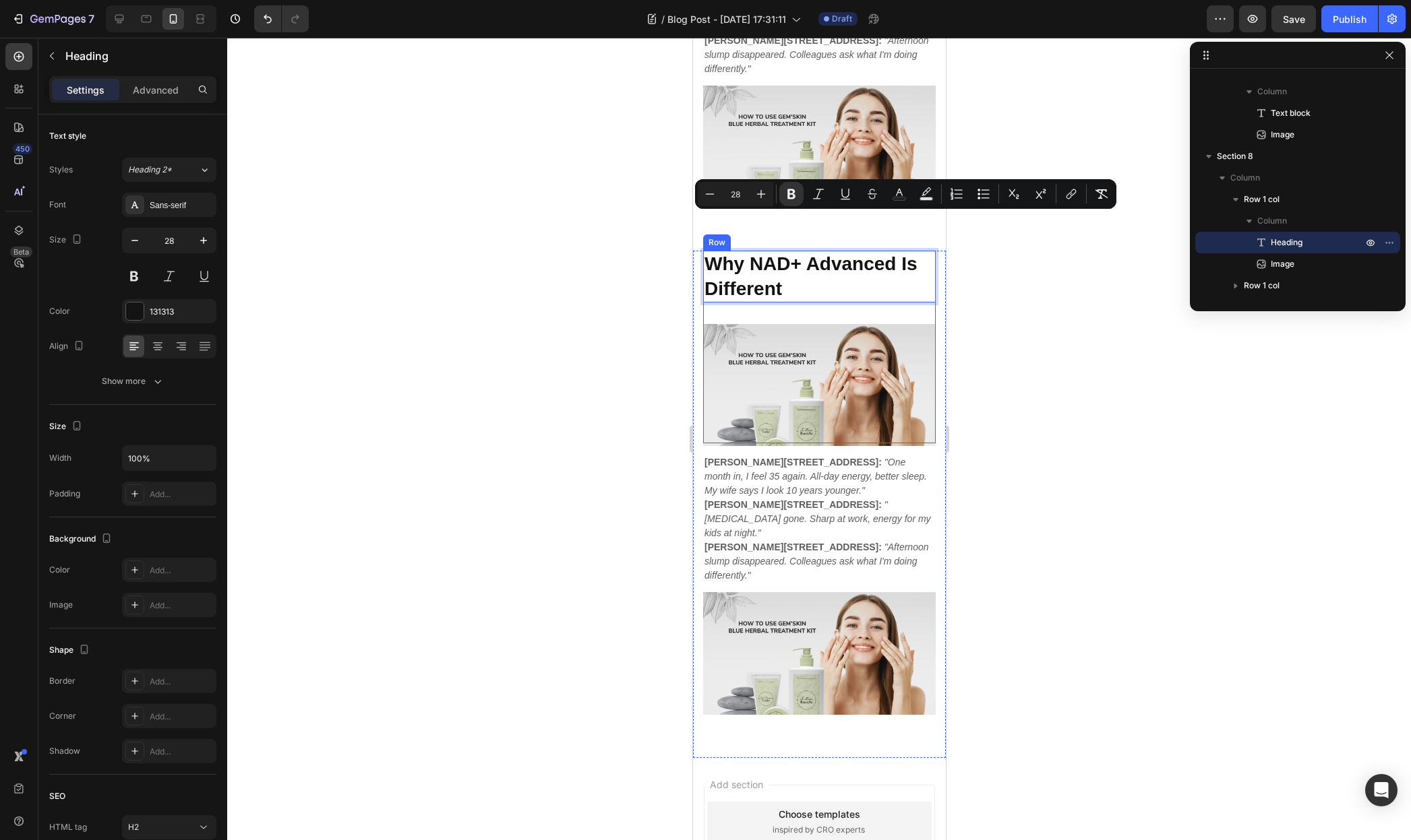
click at [608, 287] on div at bounding box center [819, 439] width 1183 height 802
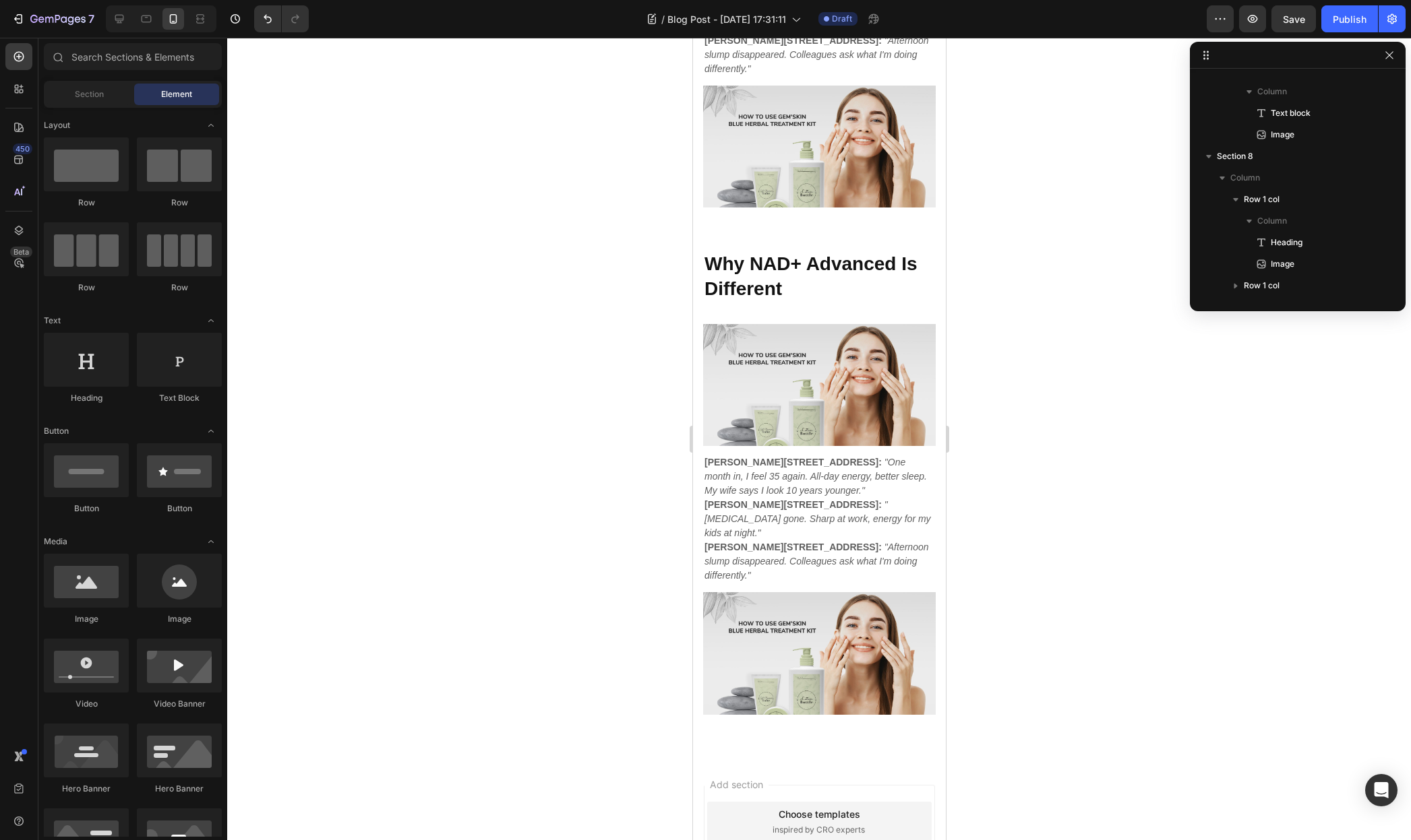
click at [758, 500] on strong "[PERSON_NAME][STREET_ADDRESS]:" at bounding box center [792, 505] width 178 height 11
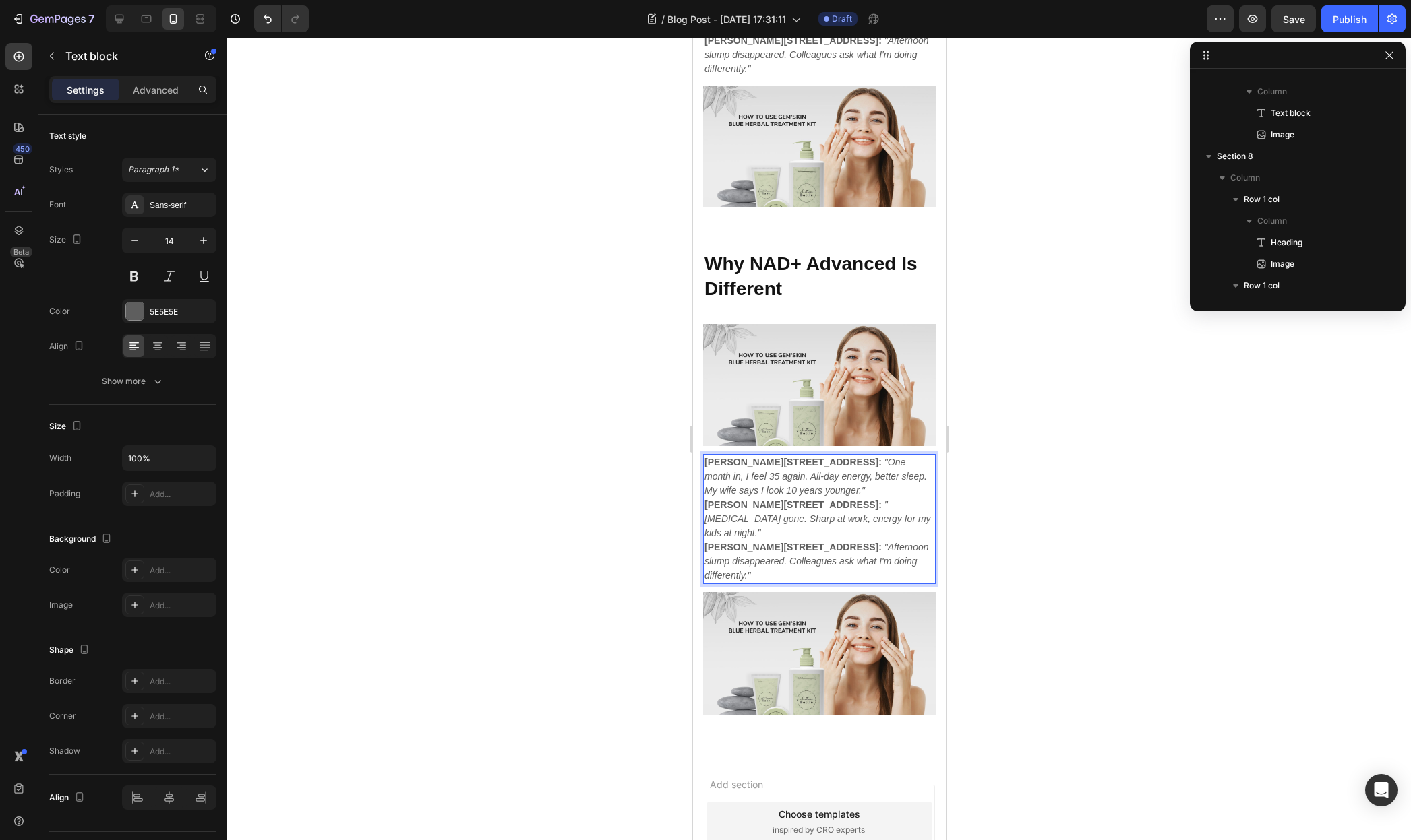
scroll to position [576, 0]
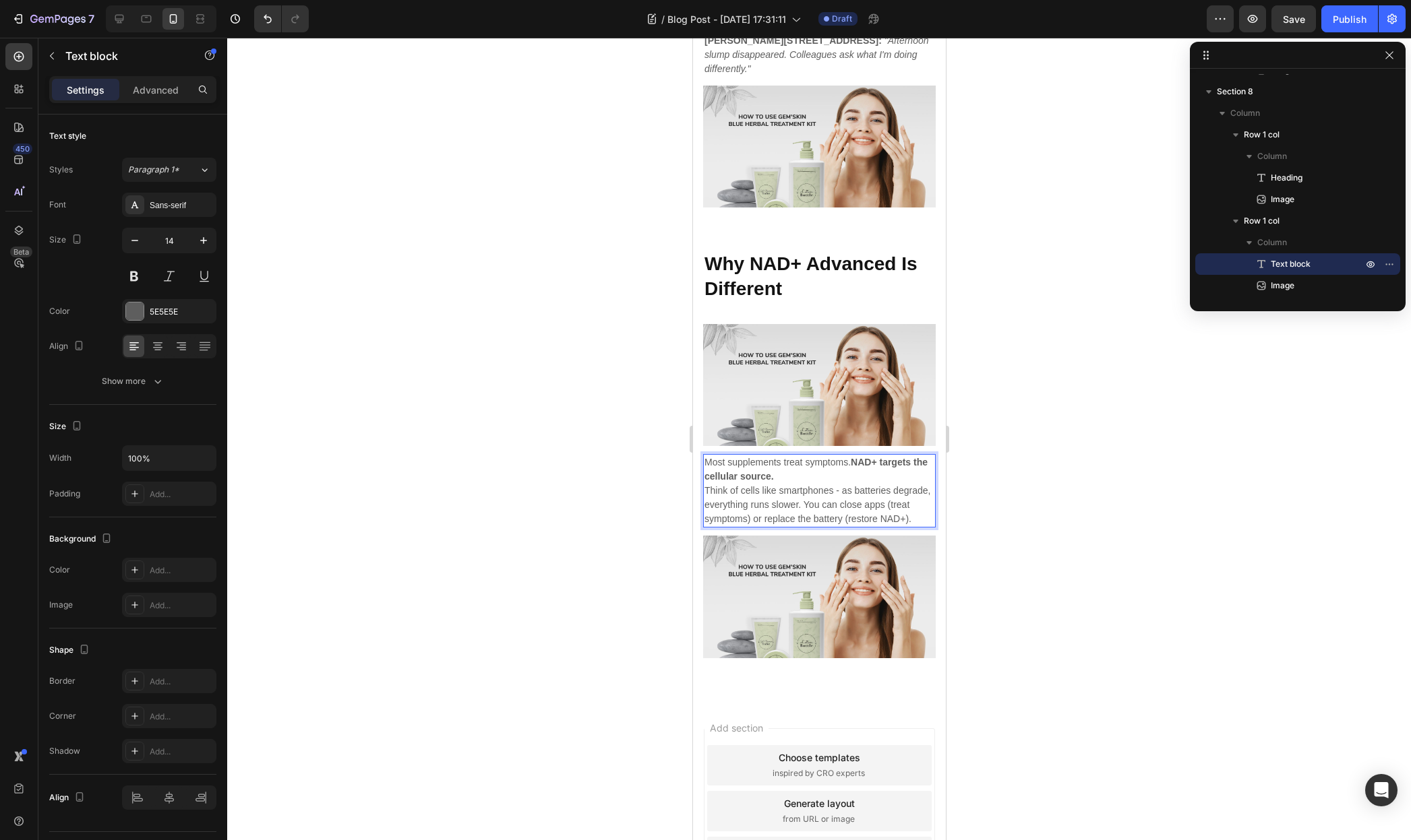
click at [830, 456] on p "Most supplements treat symptoms. NAD+ targets the cellular source." at bounding box center [818, 470] width 230 height 28
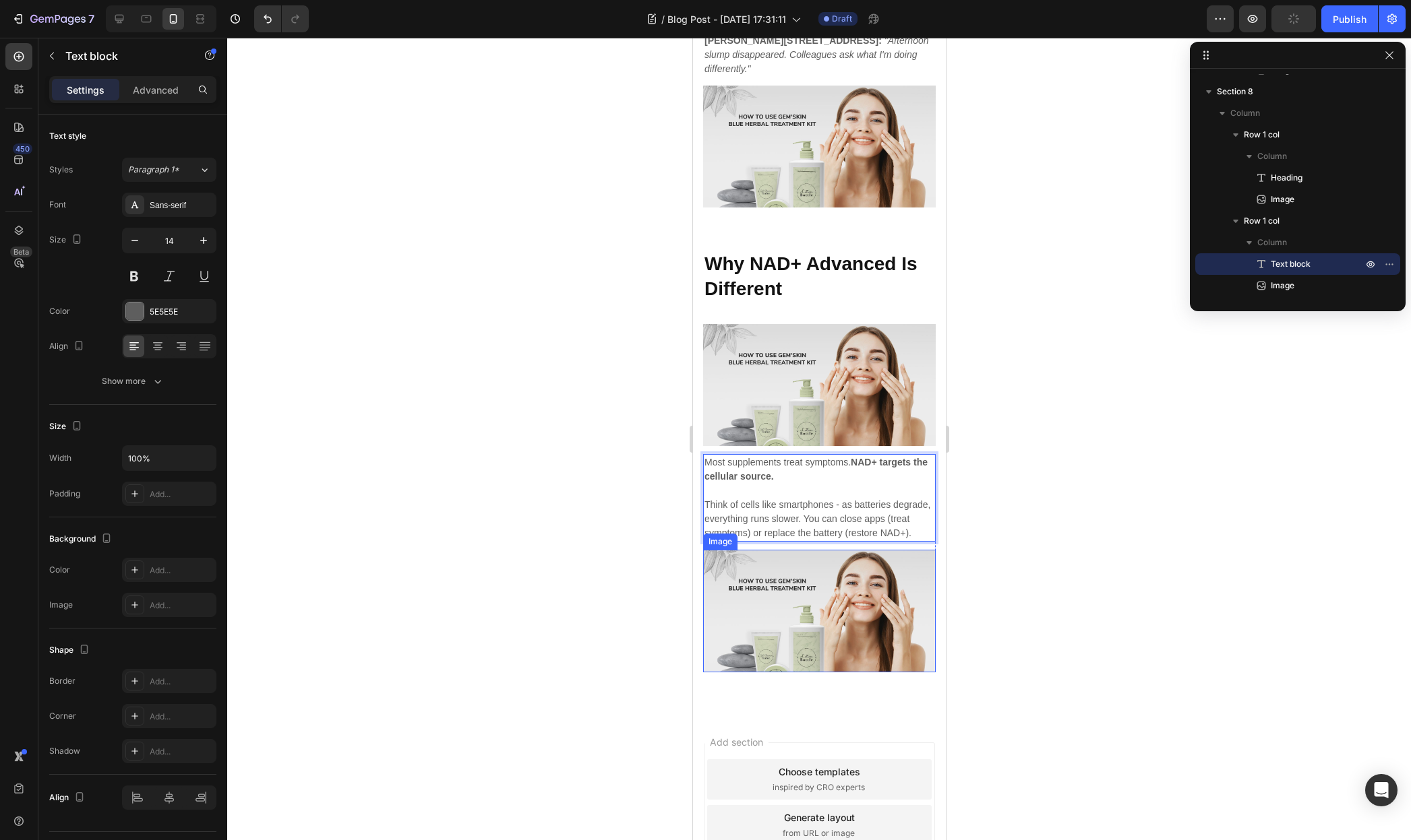
click at [822, 550] on img at bounding box center [818, 611] width 233 height 122
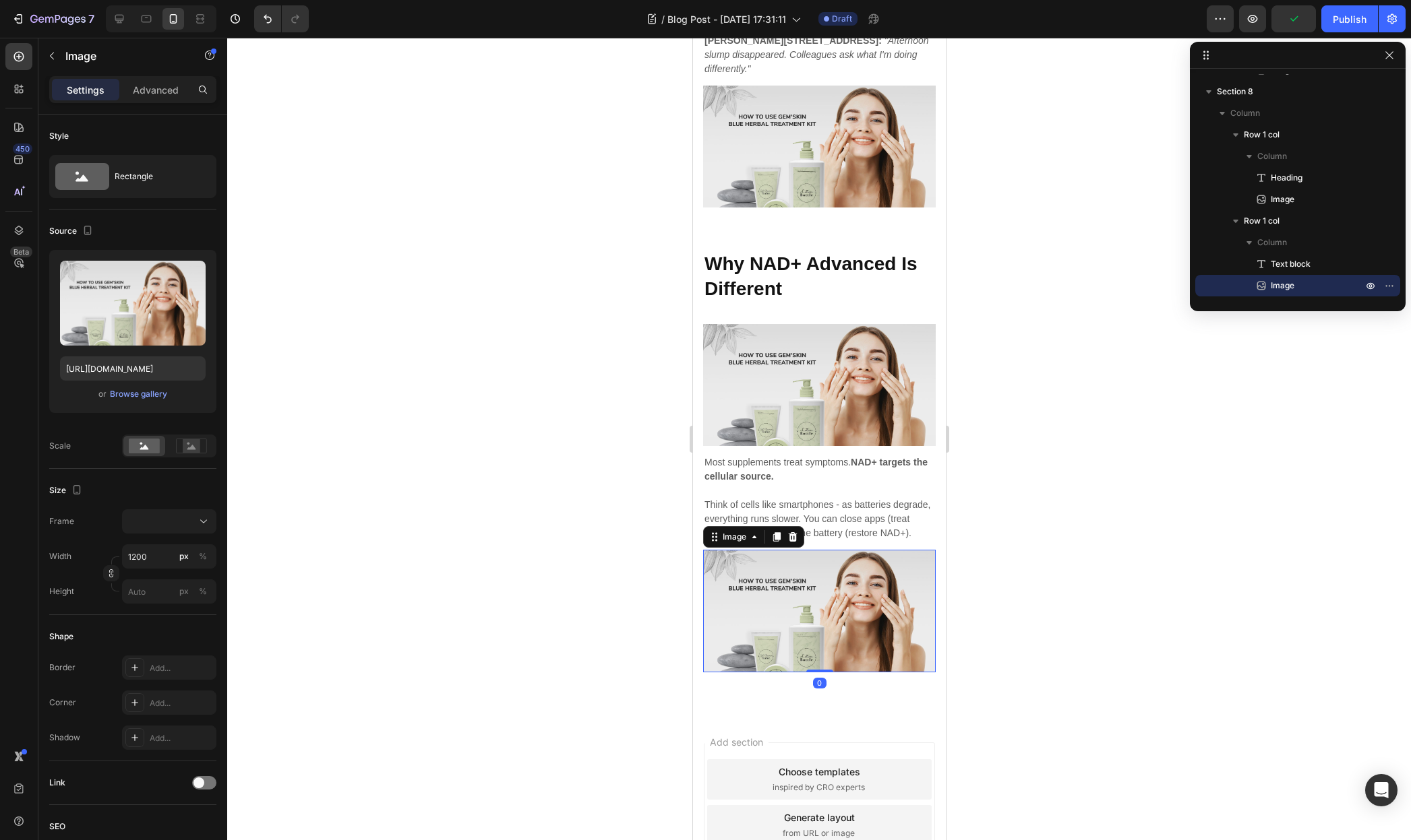
click at [1031, 493] on div at bounding box center [819, 439] width 1183 height 802
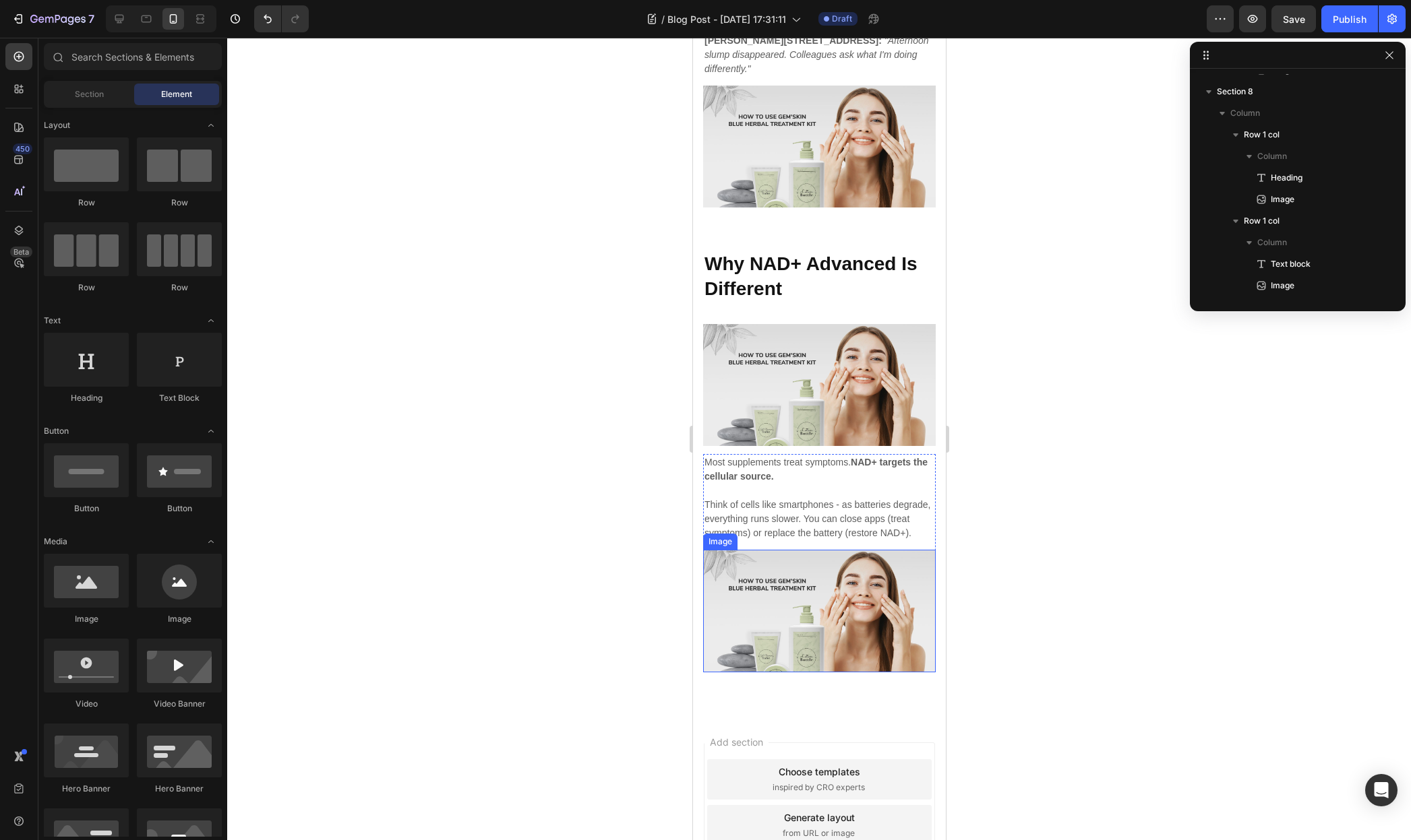
click at [789, 550] on img at bounding box center [818, 611] width 233 height 122
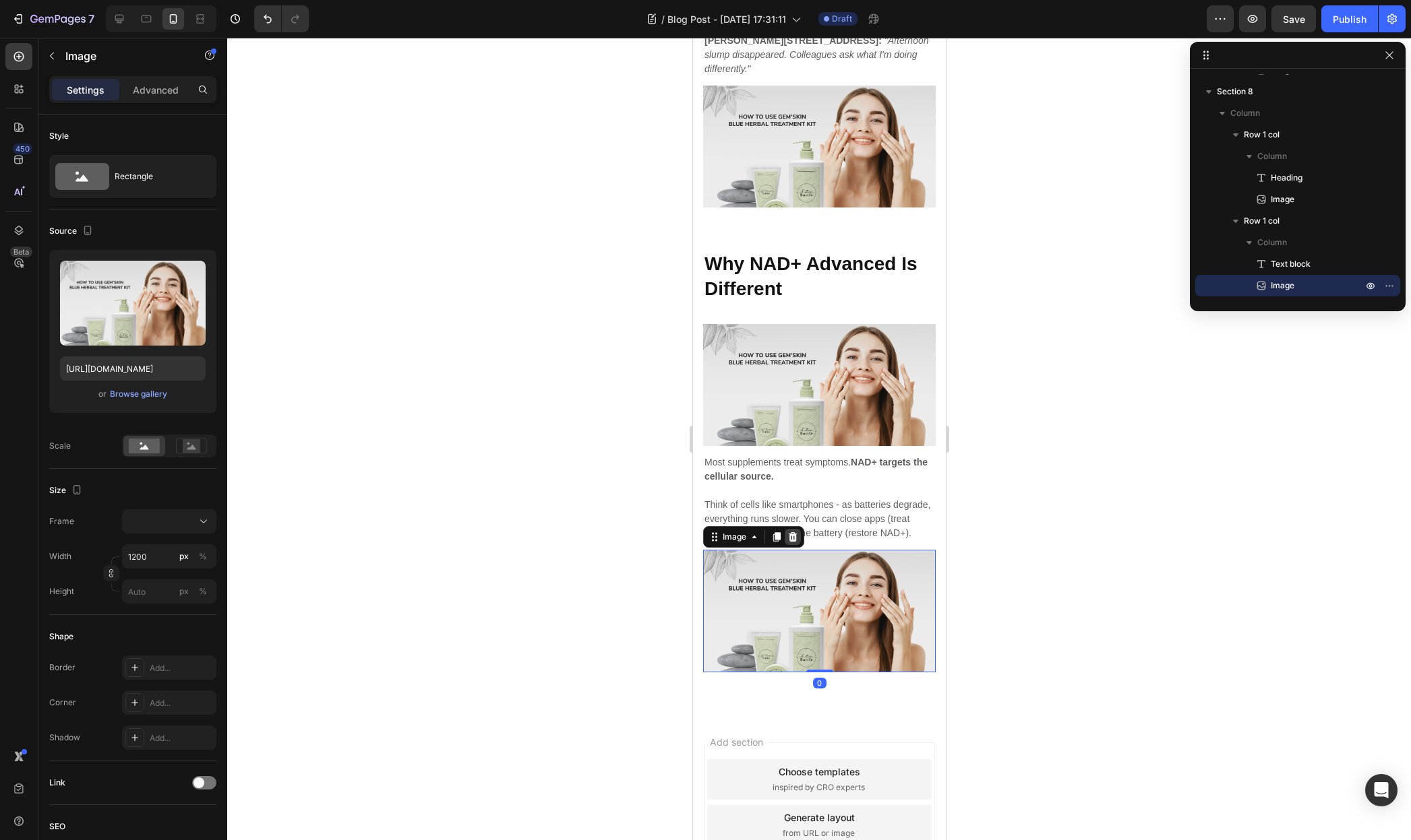
click at [792, 533] on icon at bounding box center [792, 537] width 9 height 9
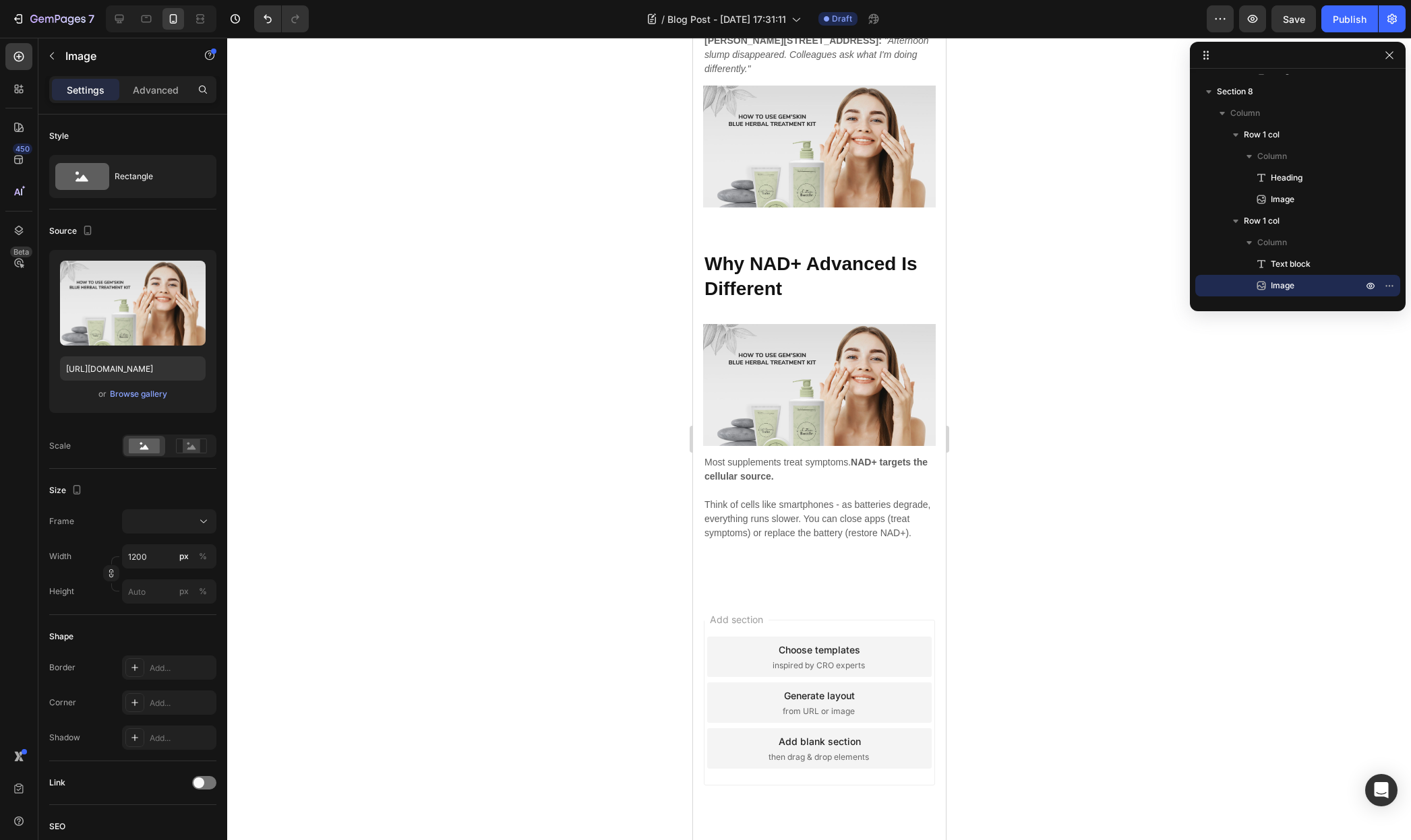
scroll to position [554, 0]
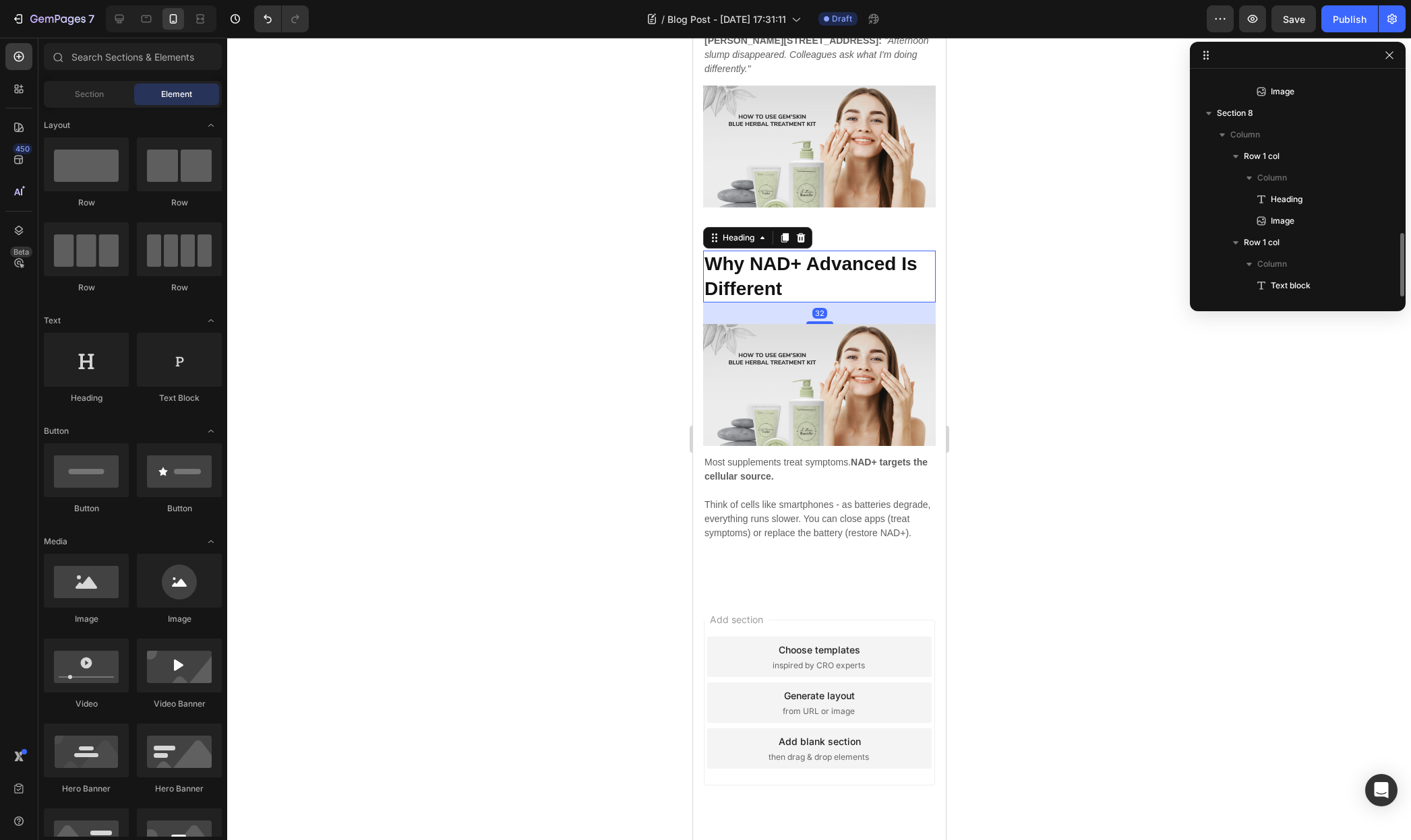
click at [812, 252] on p "⁠⁠⁠⁠⁠⁠⁠ Why NAD+ Advanced Is Different" at bounding box center [818, 276] width 230 height 49
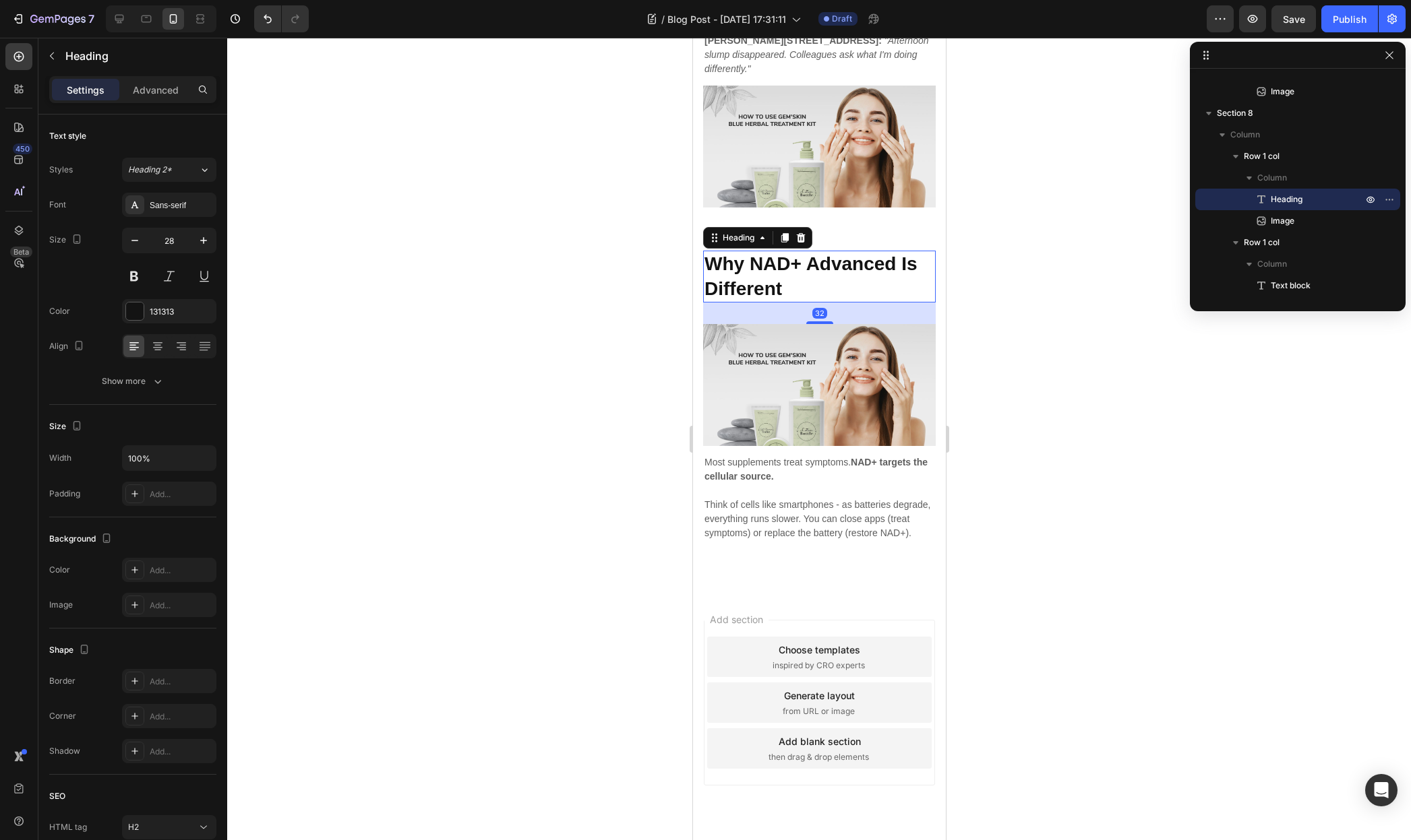
click at [788, 232] on icon at bounding box center [783, 237] width 11 height 11
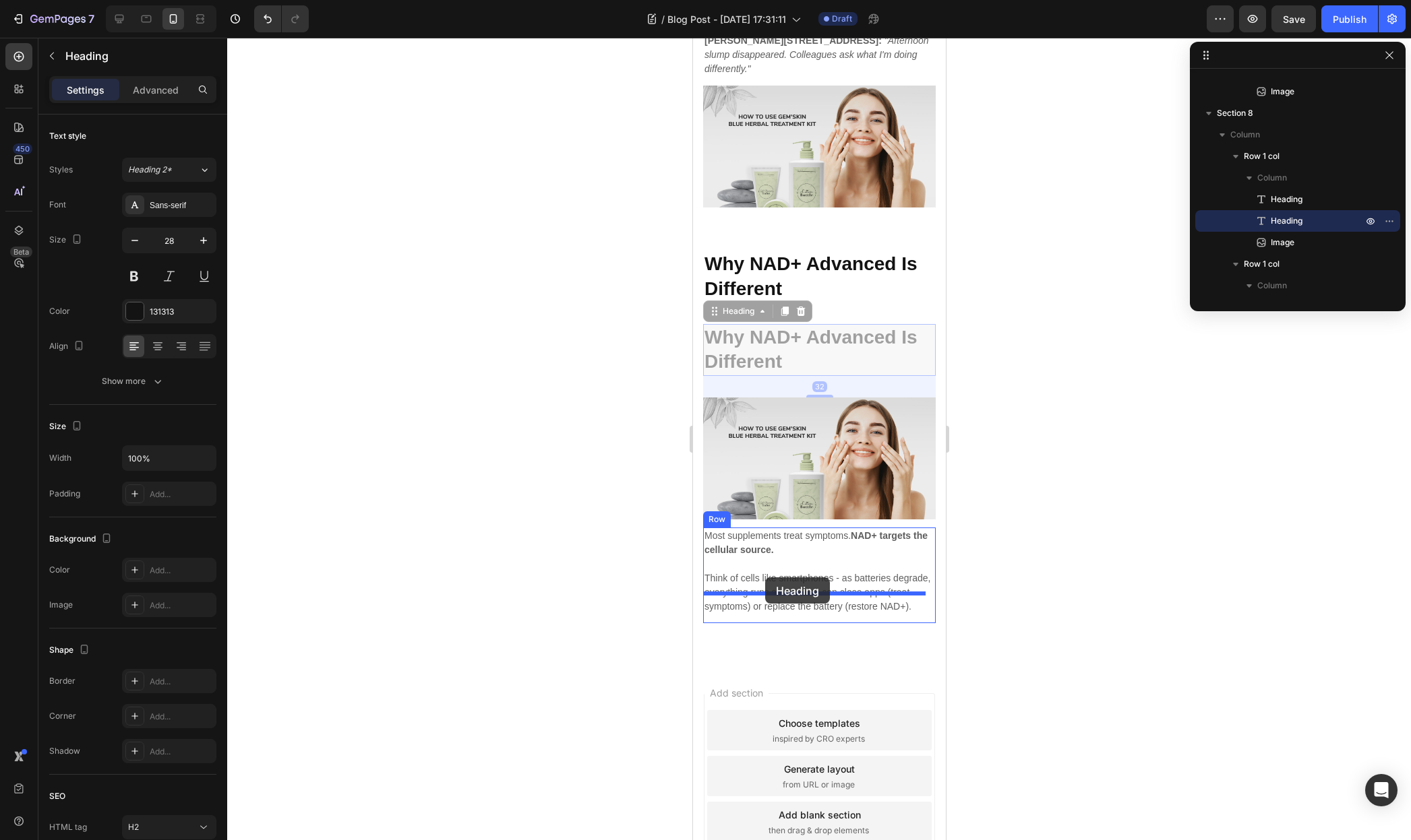
drag, startPoint x: 712, startPoint y: 272, endPoint x: 763, endPoint y: 578, distance: 310.2
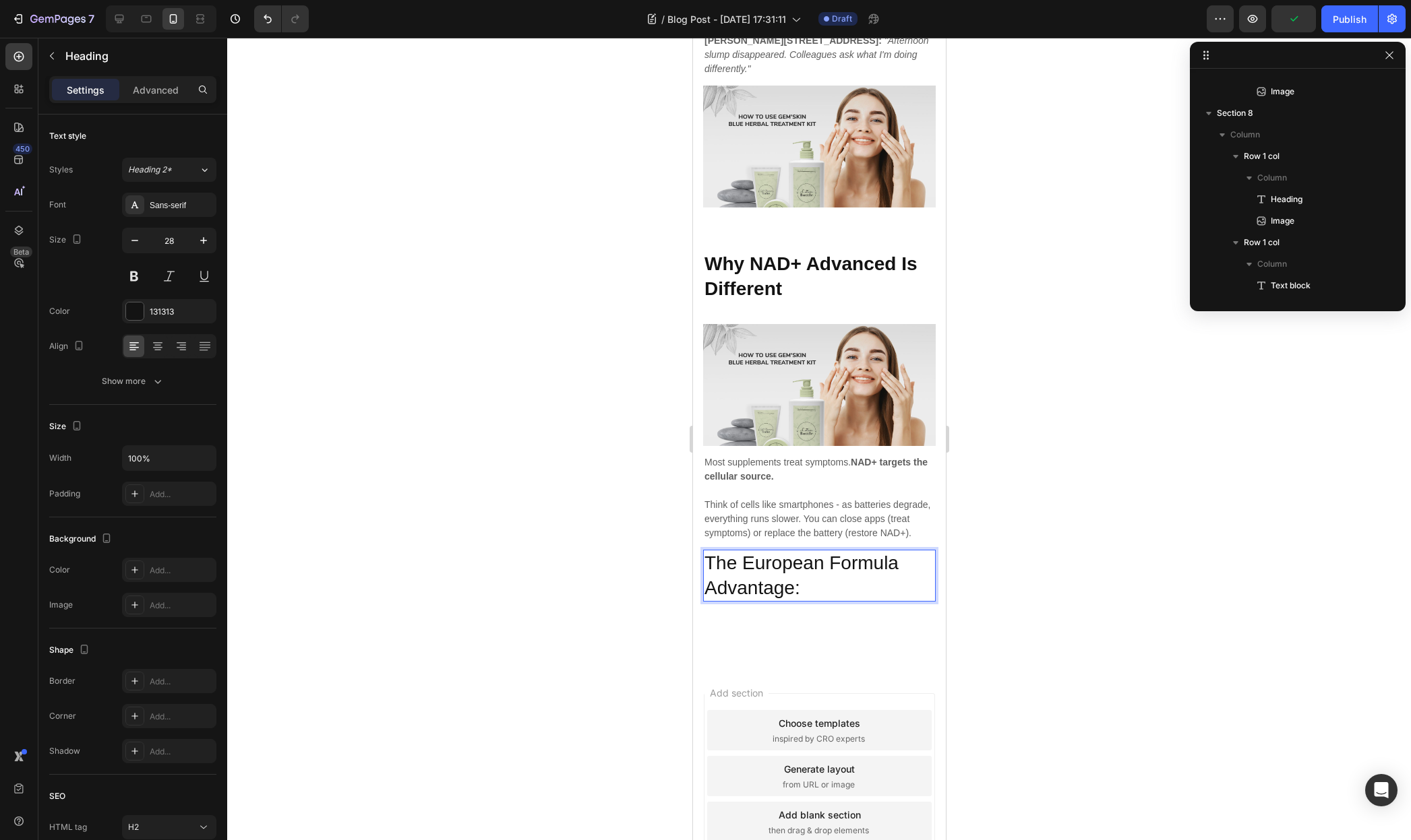
click at [753, 560] on p "The European Formula Advantage:" at bounding box center [818, 576] width 230 height 49
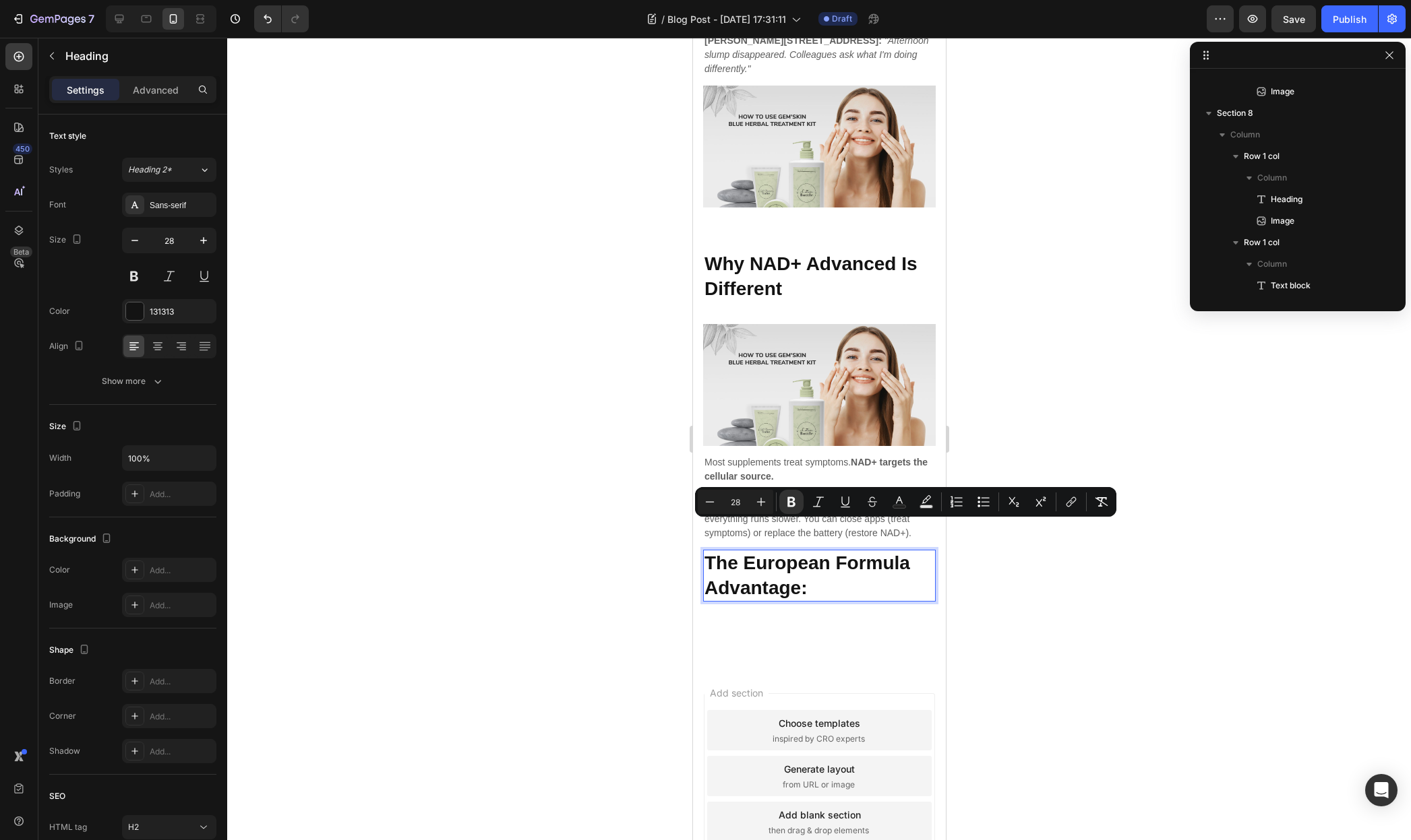
click at [836, 330] on img at bounding box center [818, 385] width 233 height 122
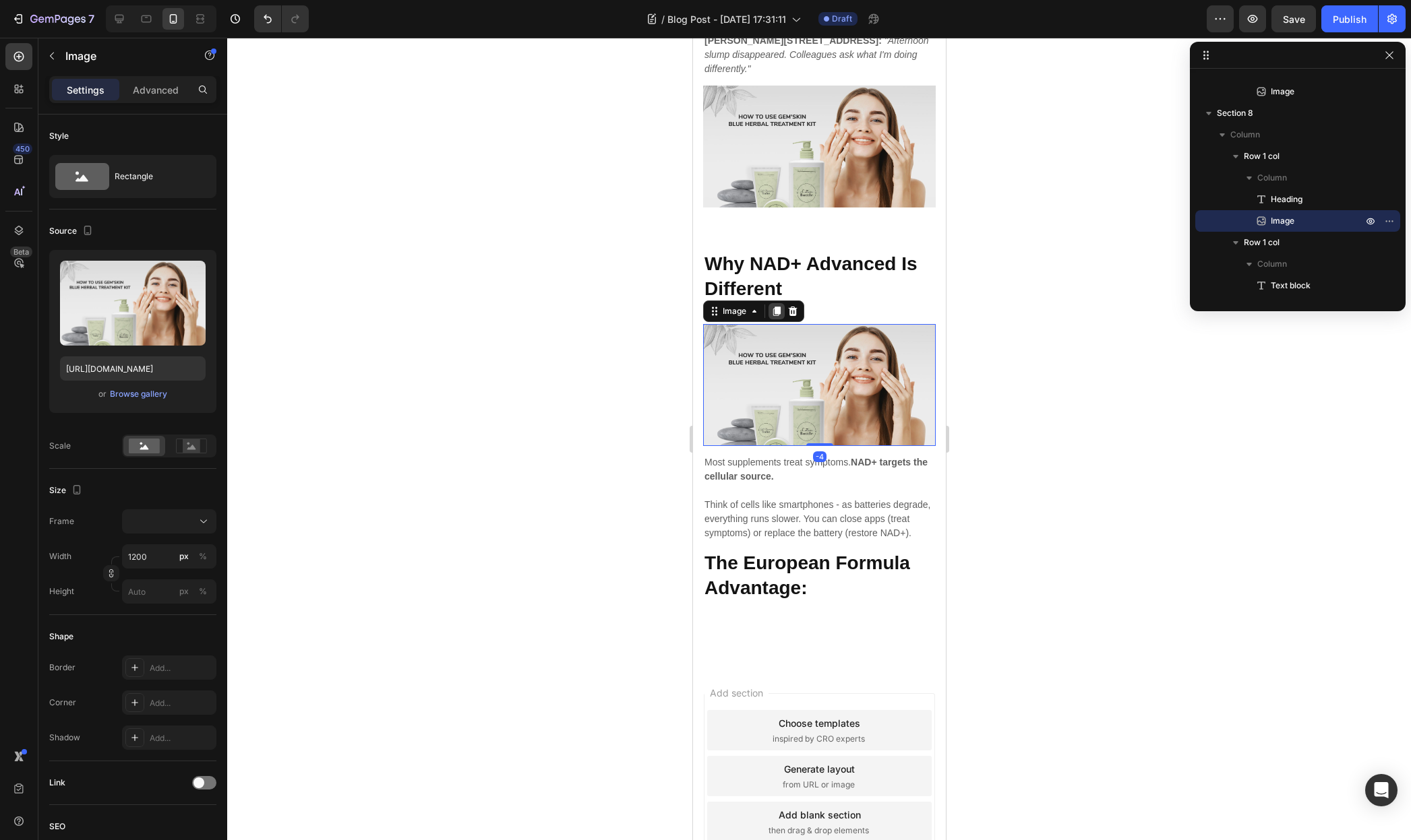
click at [781, 303] on div at bounding box center [775, 311] width 16 height 16
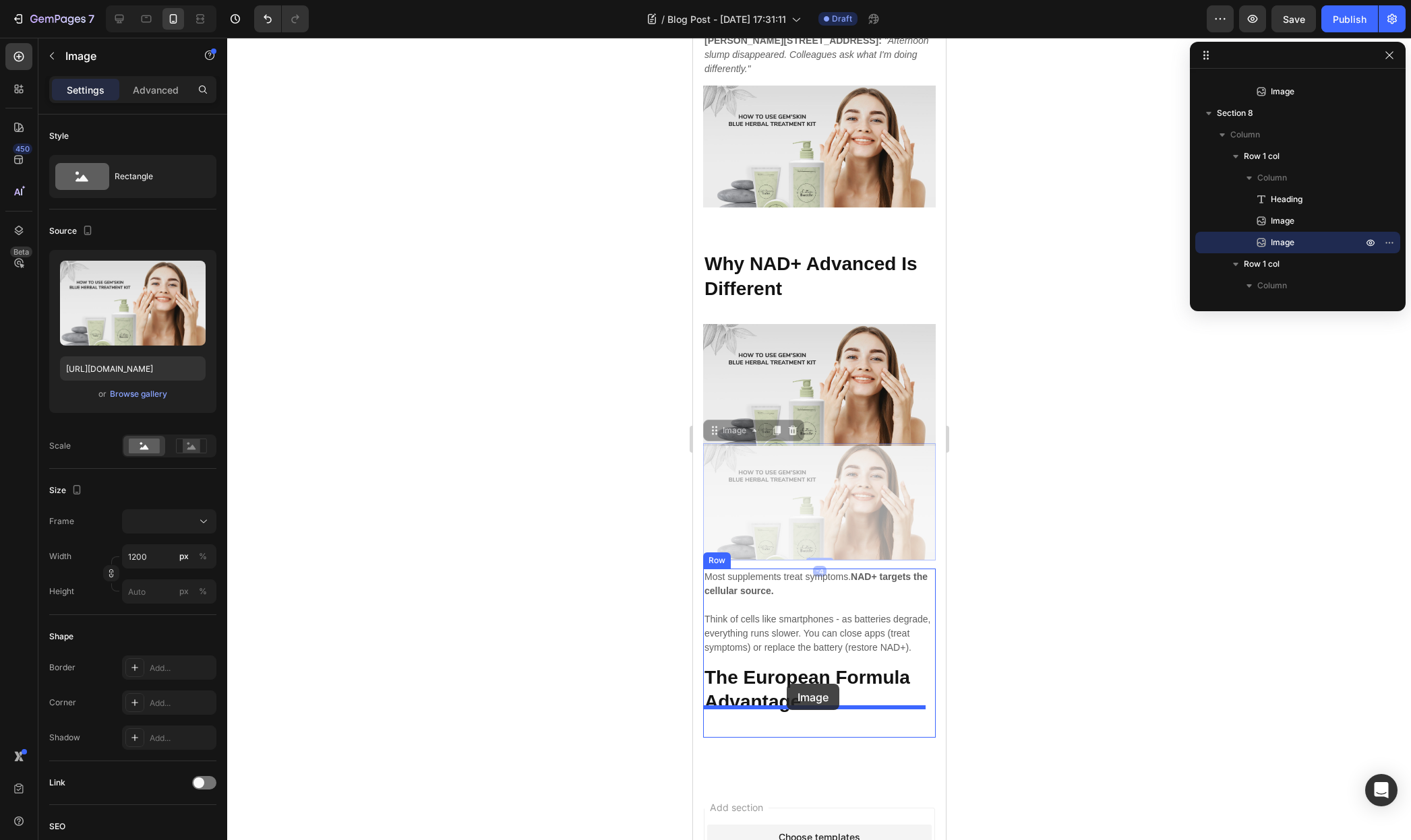
drag, startPoint x: 717, startPoint y: 385, endPoint x: 786, endPoint y: 684, distance: 306.9
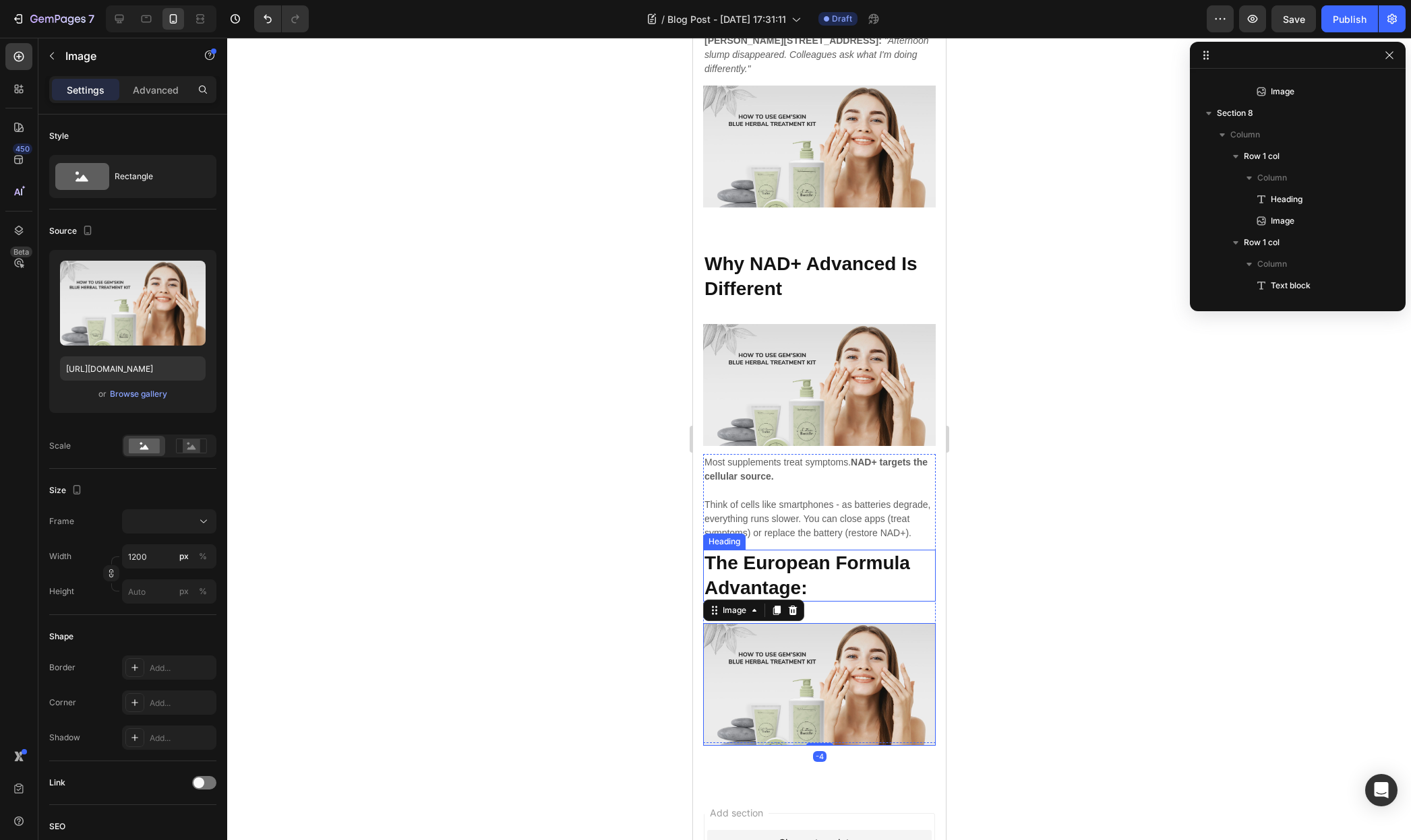
click at [806, 553] on strong "The European Formula Advantage:" at bounding box center [806, 575] width 206 height 45
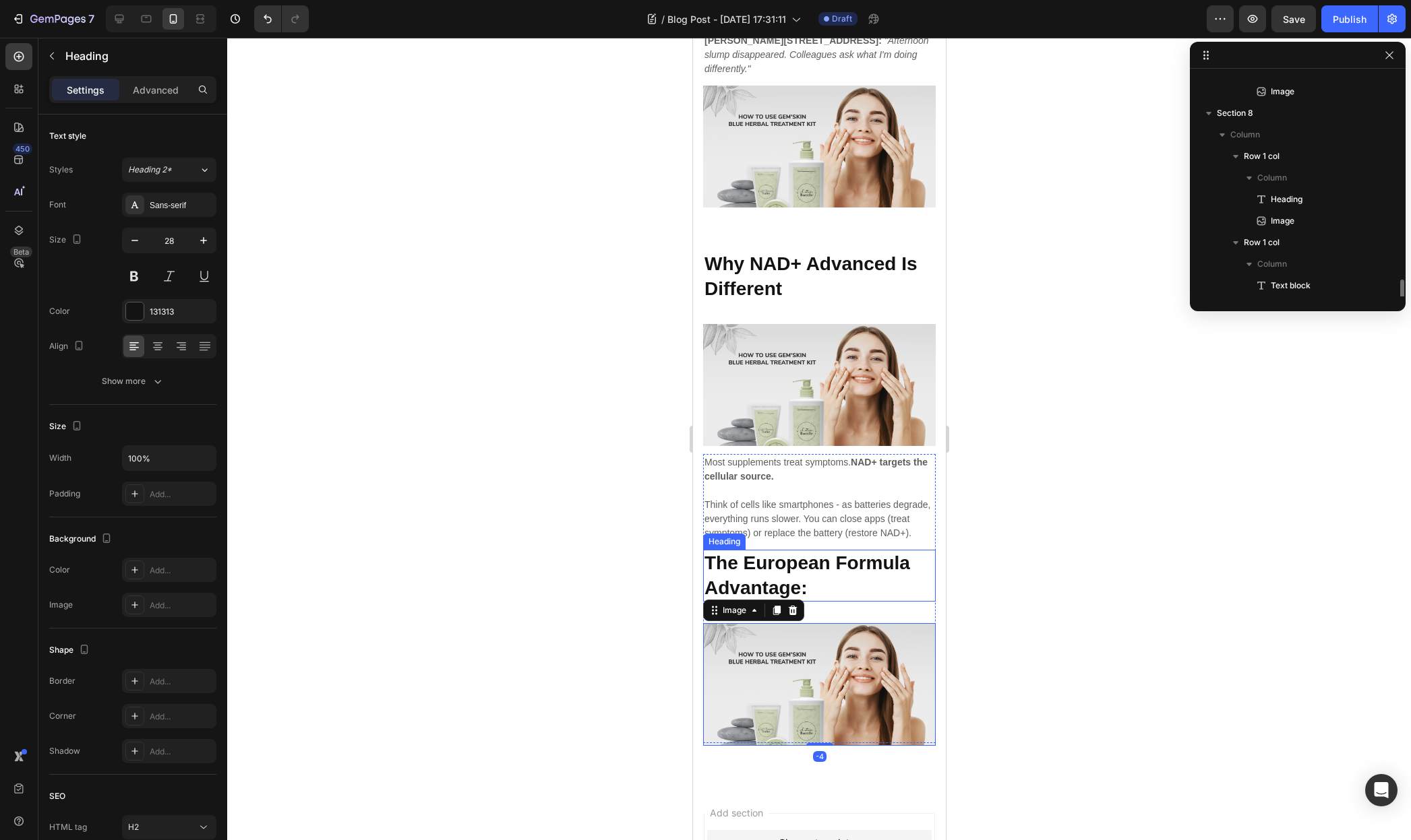
scroll to position [597, 0]
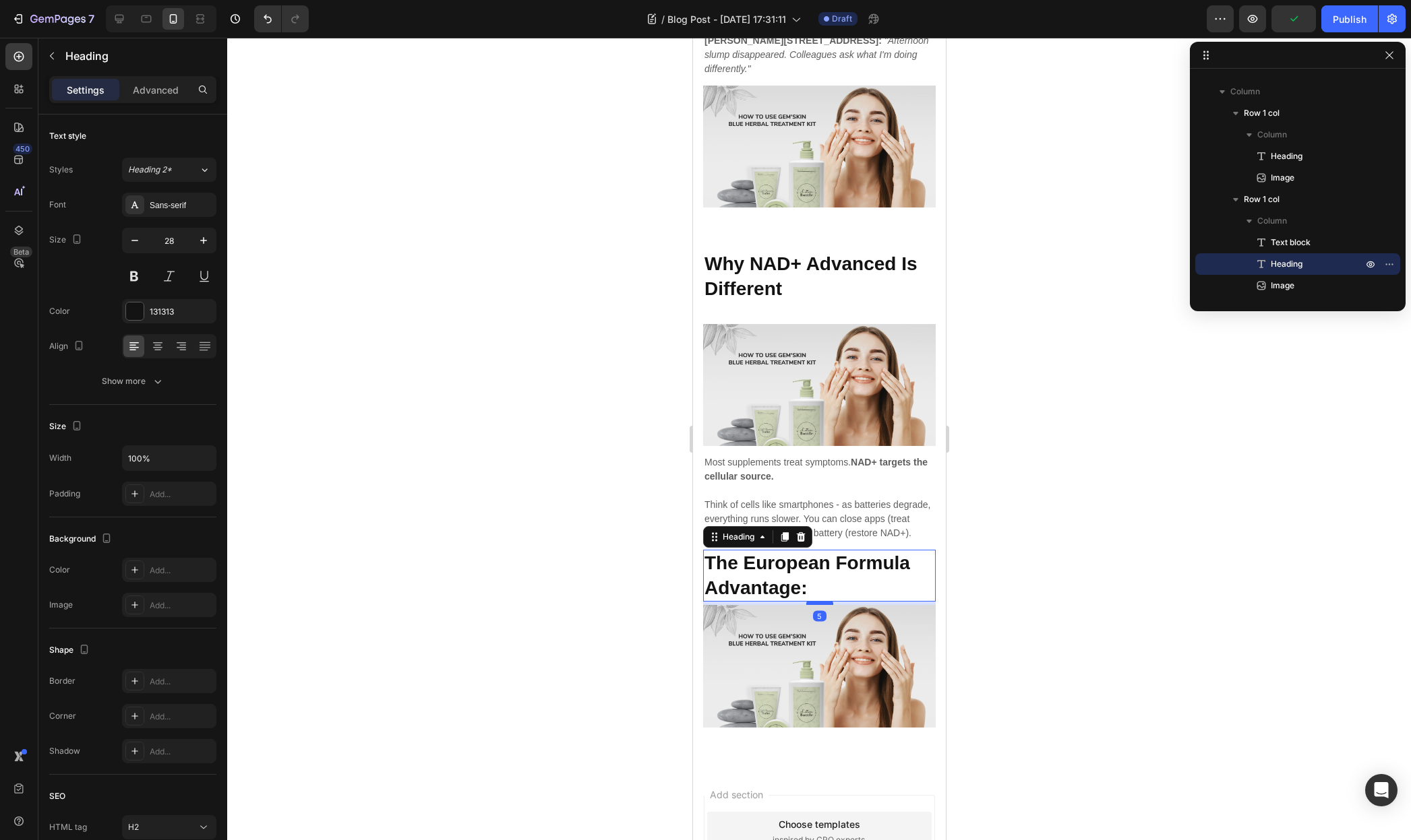
drag, startPoint x: 813, startPoint y: 591, endPoint x: 815, endPoint y: 573, distance: 18.1
click at [815, 602] on div at bounding box center [818, 604] width 27 height 4
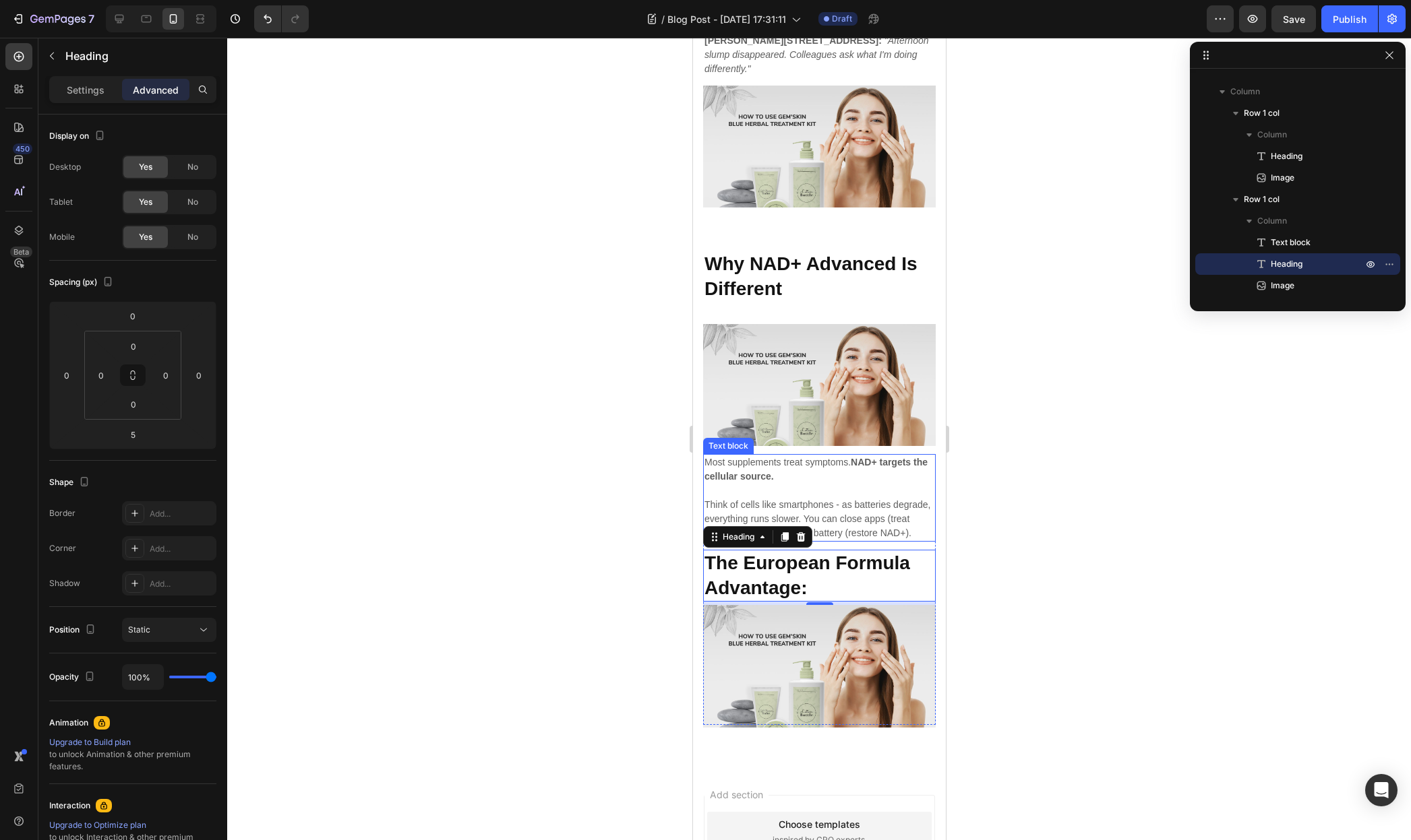
click at [807, 484] on p "Rich Text Editor. Editing area: main" at bounding box center [818, 491] width 230 height 14
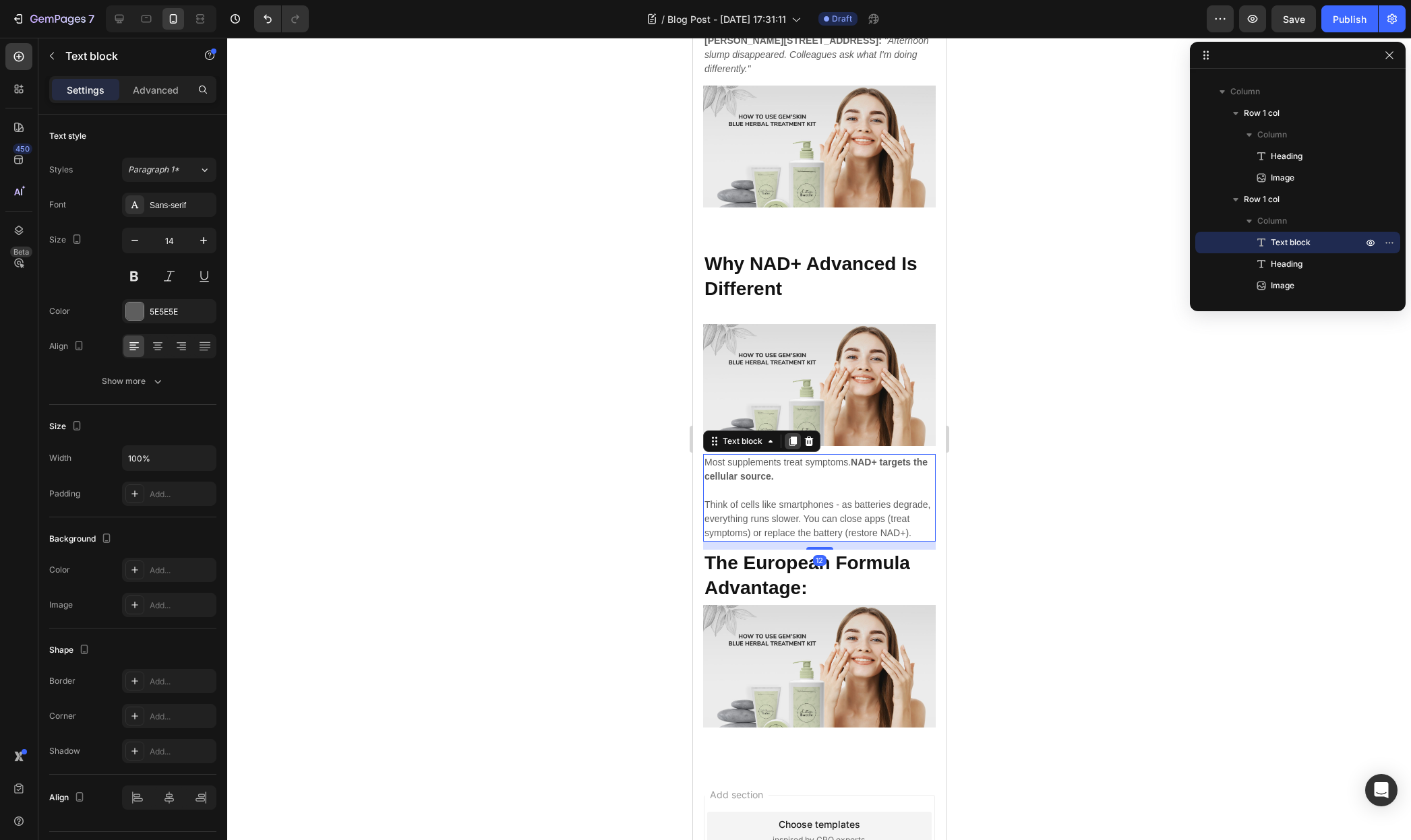
click at [788, 436] on icon at bounding box center [791, 441] width 11 height 11
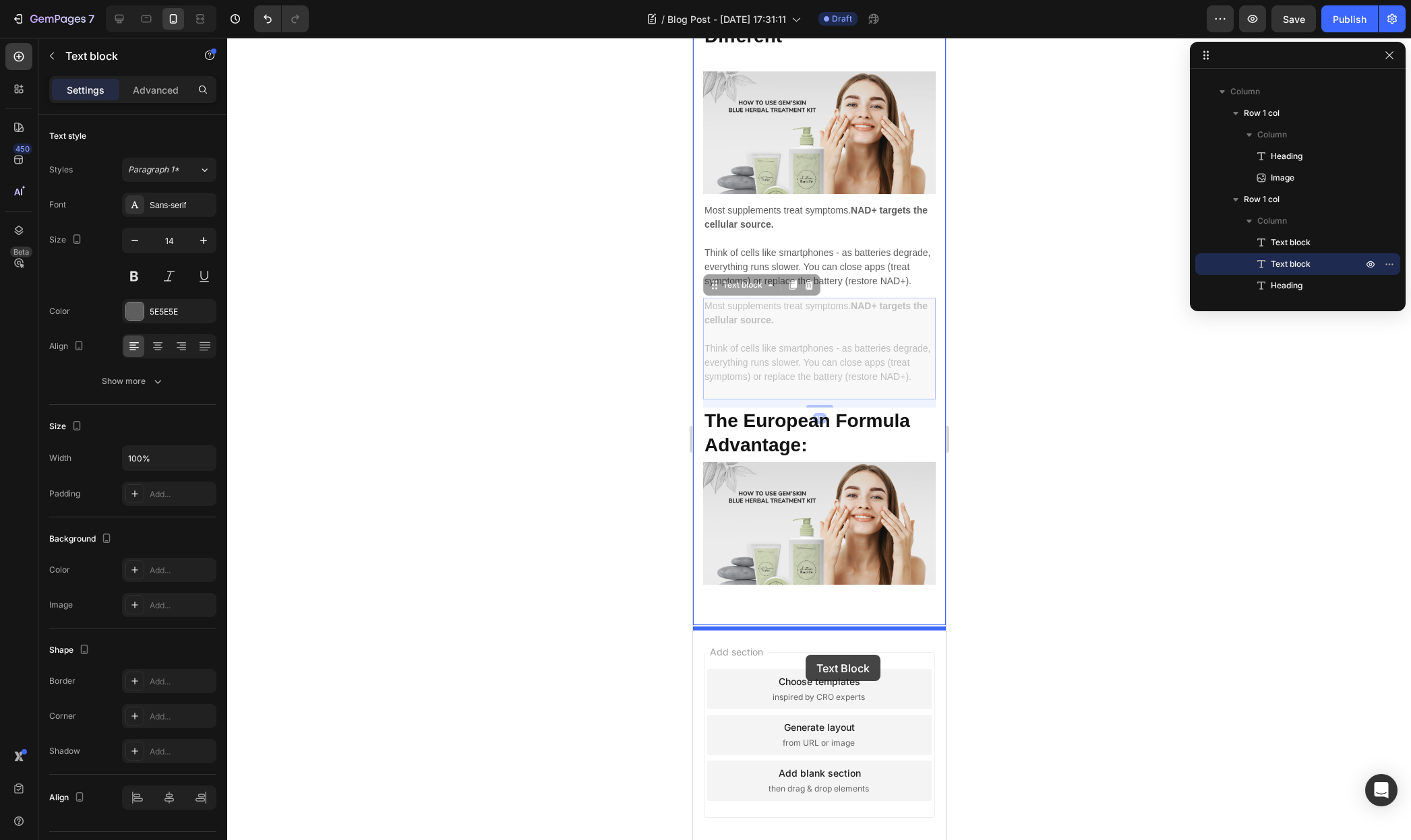
scroll to position [3228, 0]
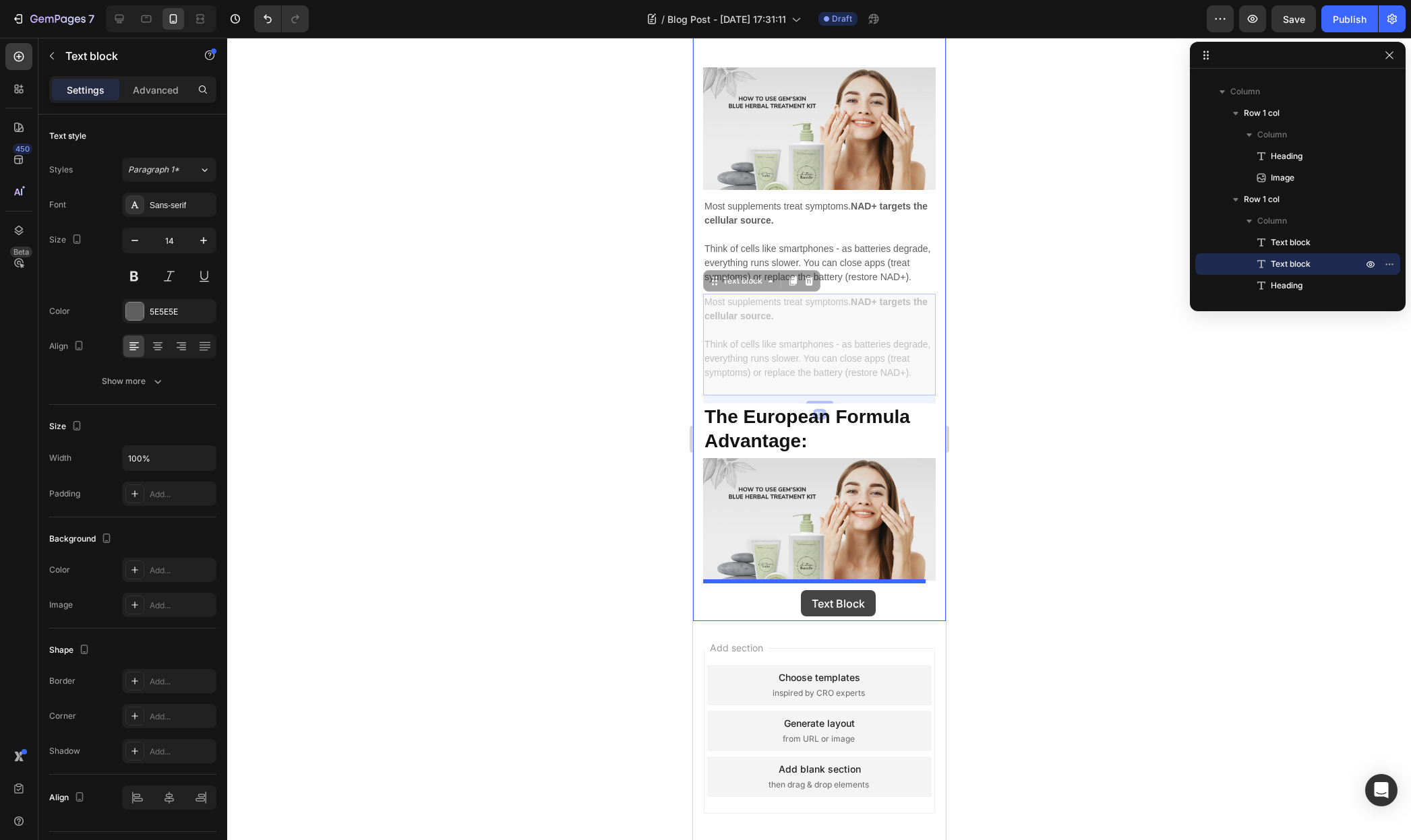
drag, startPoint x: 710, startPoint y: 510, endPoint x: 800, endPoint y: 591, distance: 121.1
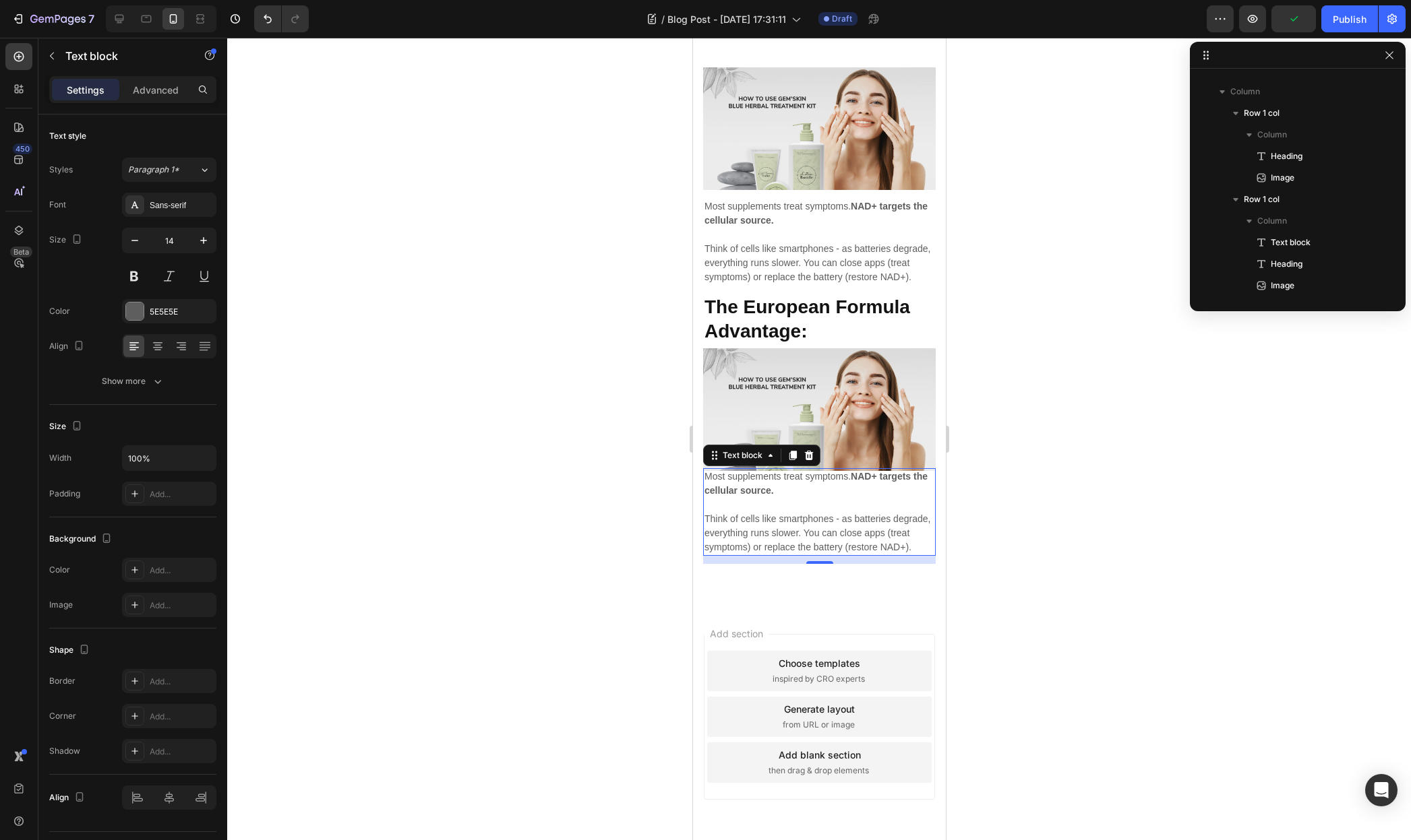
click at [773, 519] on p "Think of cells like smartphones - as batteries degrade, everything runs slower.…" at bounding box center [818, 533] width 230 height 43
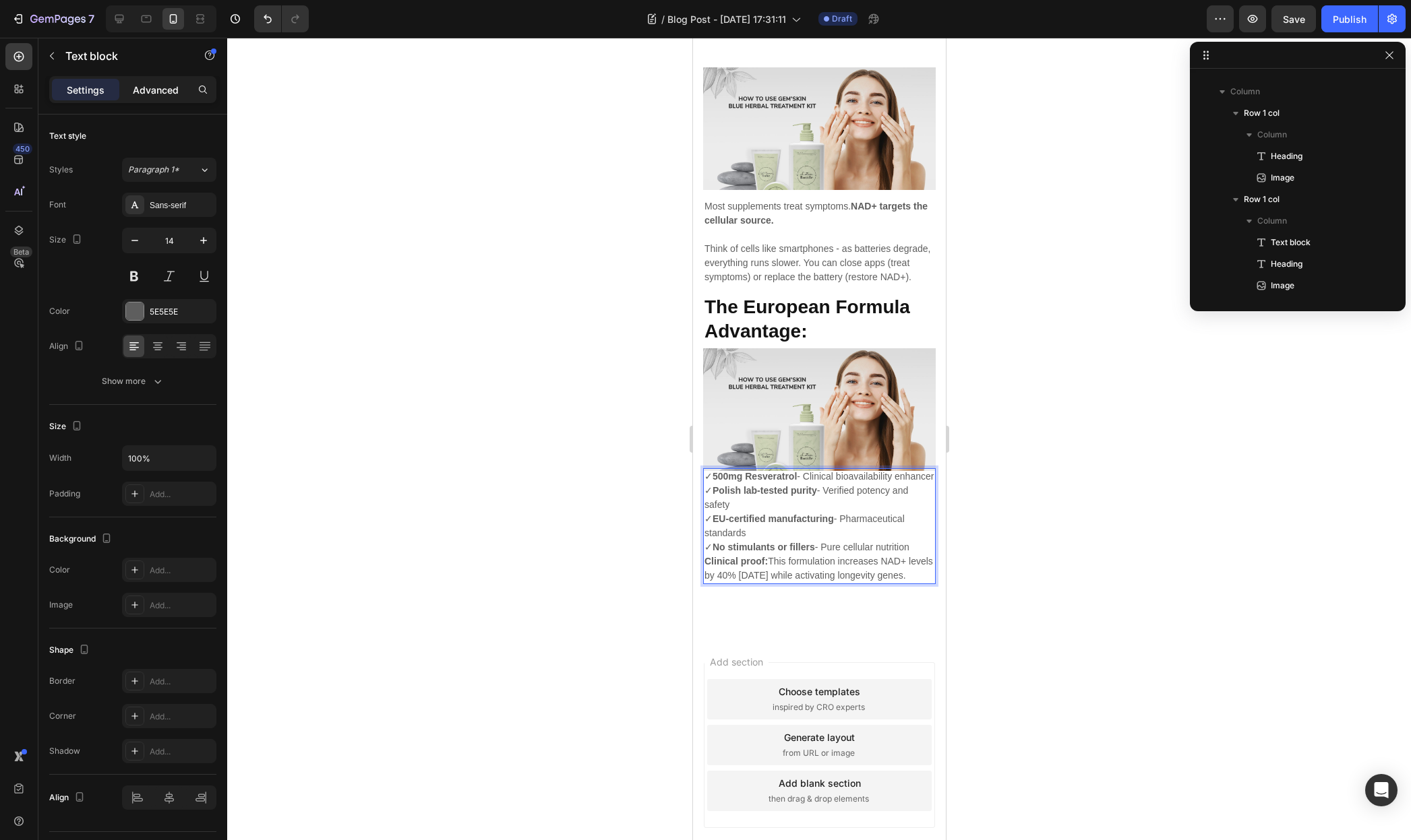
click at [158, 86] on p "Advanced" at bounding box center [156, 90] width 46 height 14
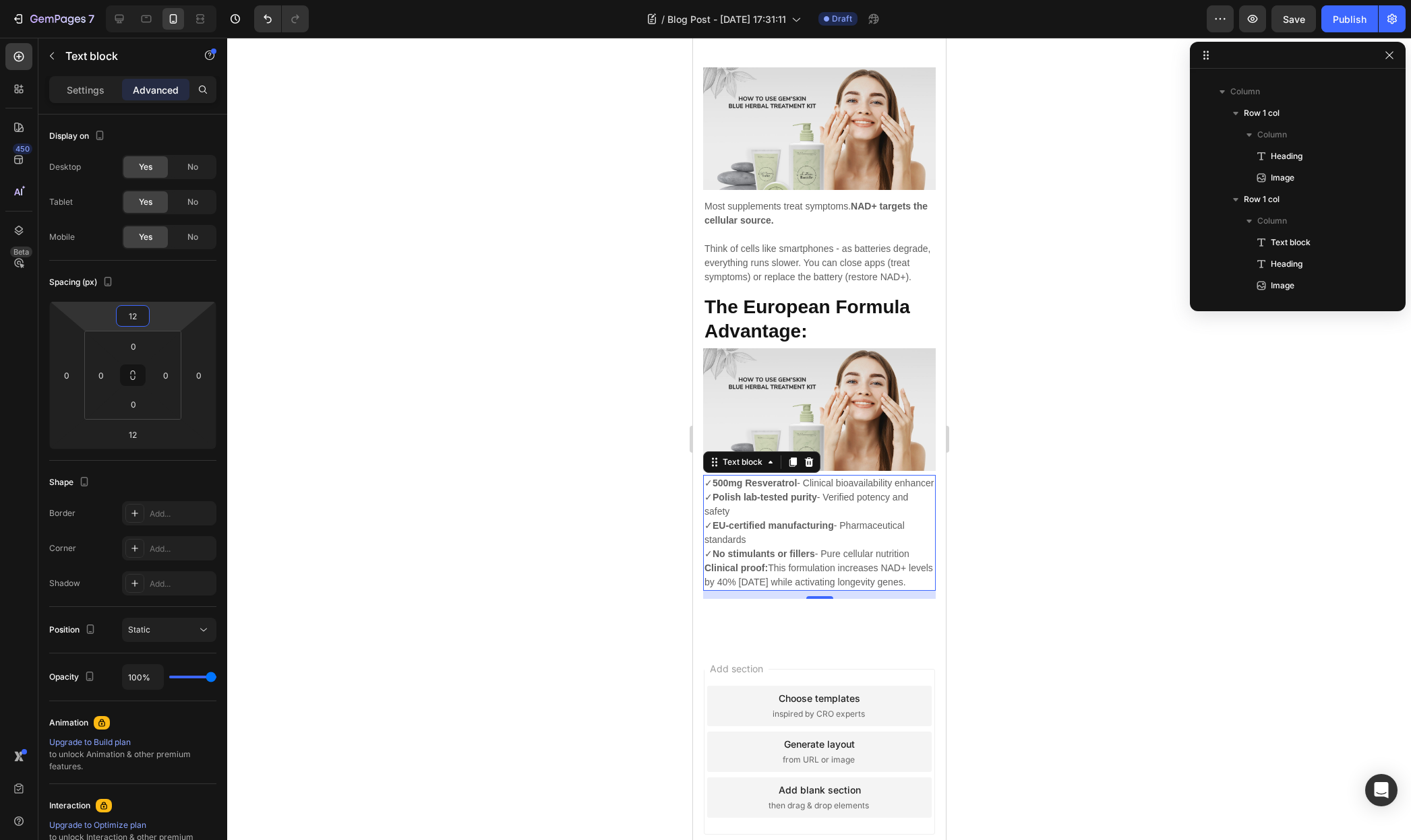
type input "14"
click at [159, 0] on html "7 / Blog Post - [DATE] 17:31:11 Draft Preview Save Publish 450 Beta Sections(18…" at bounding box center [706, 0] width 1411 height 0
click at [1111, 441] on div at bounding box center [819, 439] width 1183 height 802
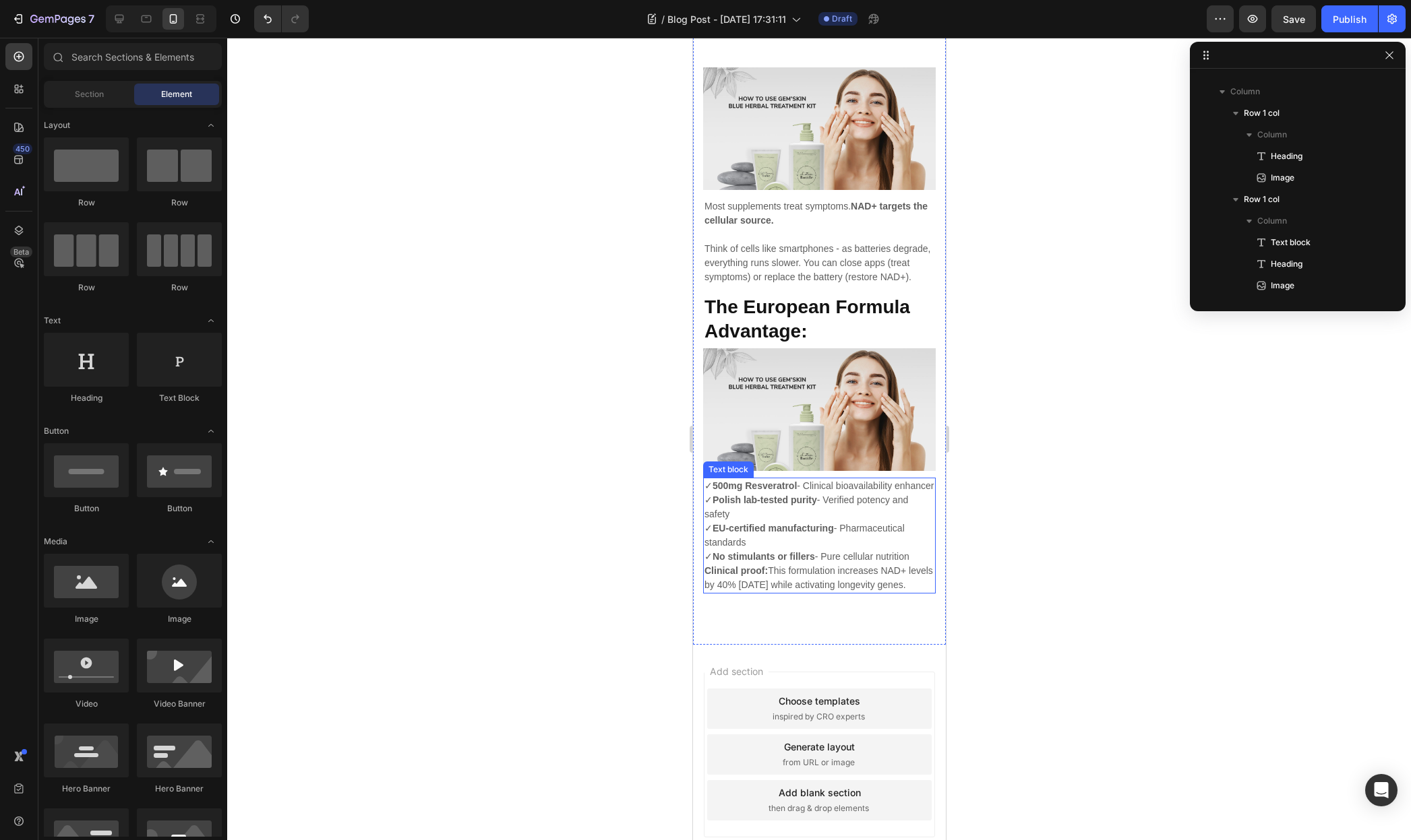
click at [794, 593] on p "Clinical proof: This formulation increases NAD+ levels by 40% within 8 weeks wh…" at bounding box center [818, 578] width 230 height 28
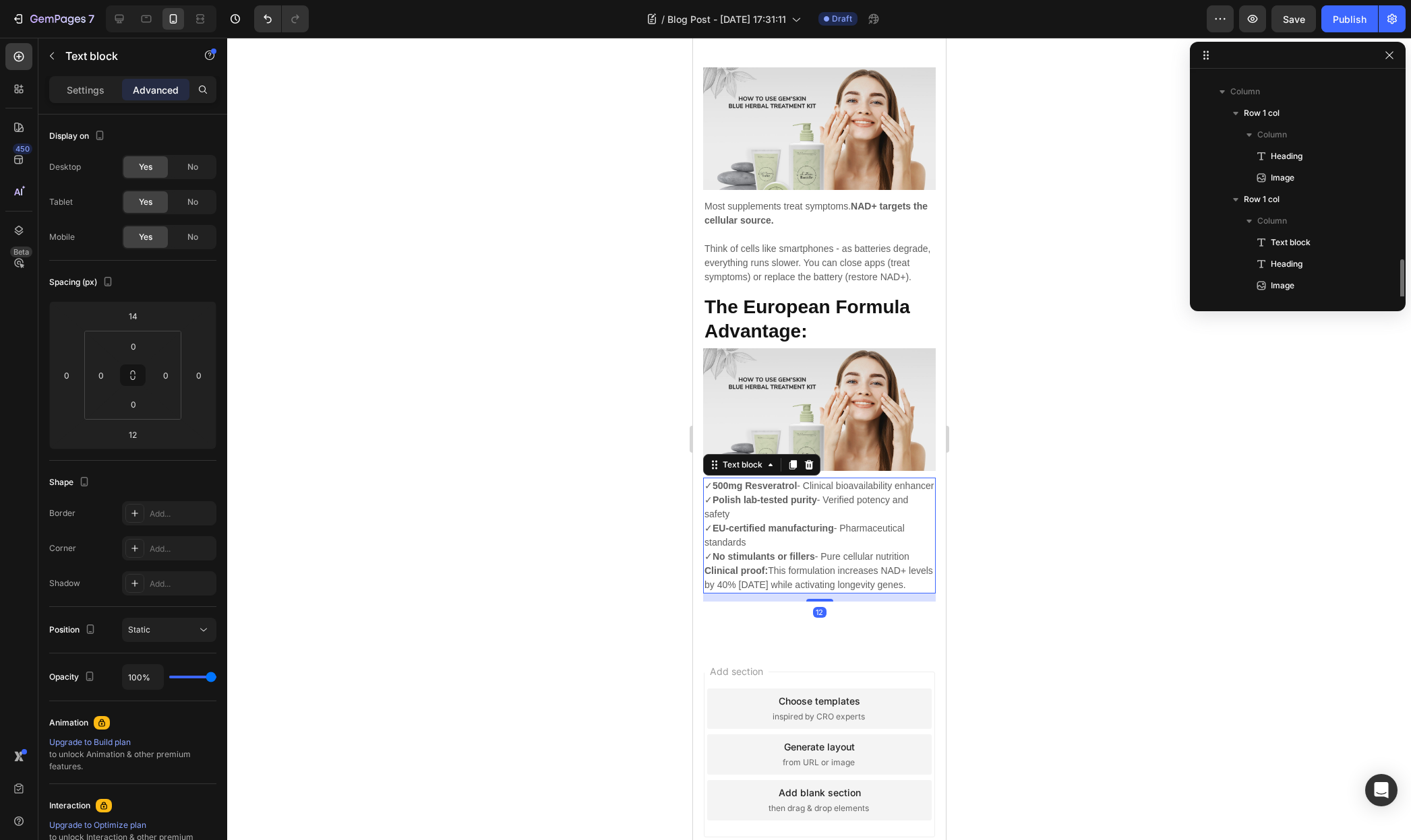
scroll to position [619, 0]
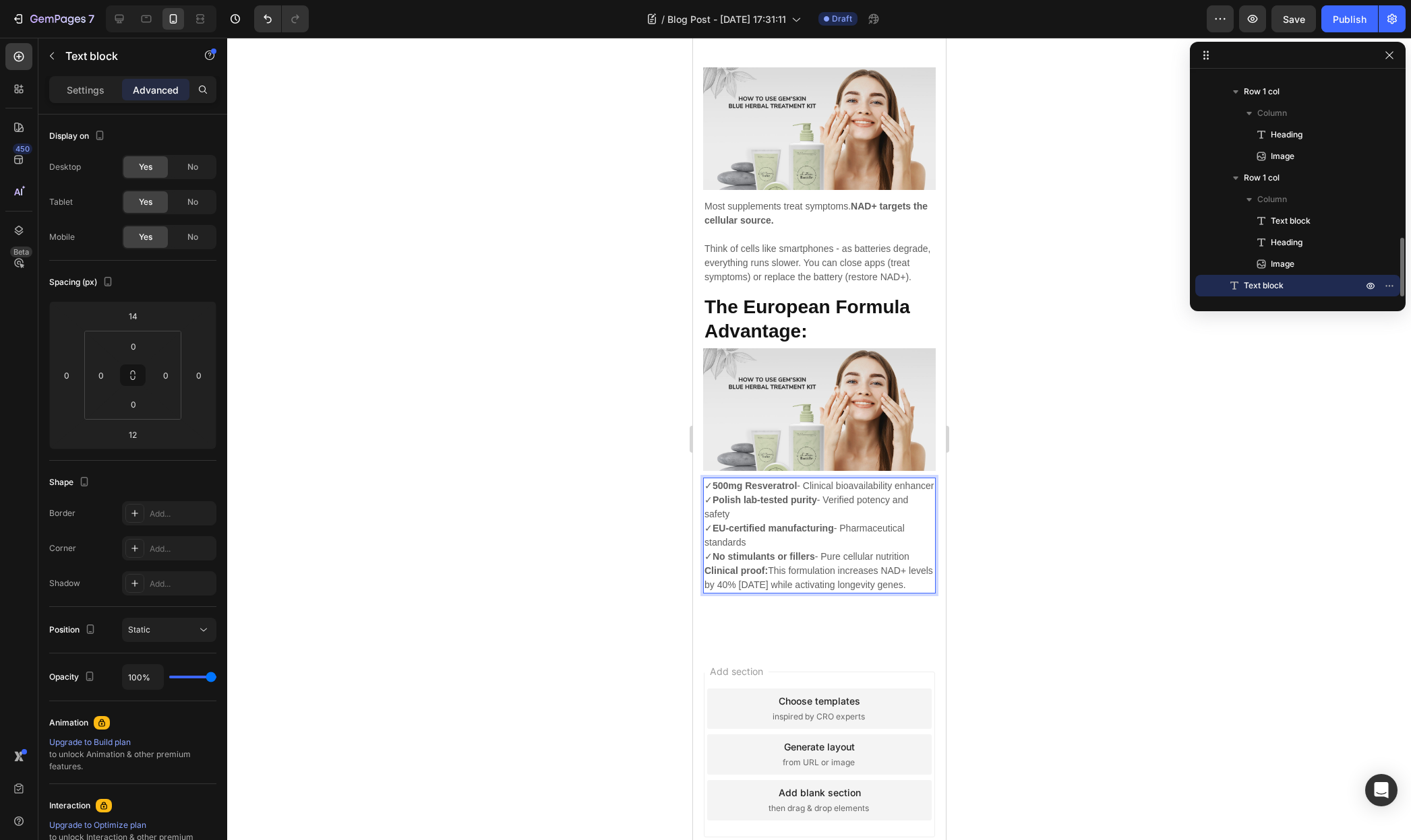
click at [913, 564] on p "✓ 500mg Resveratrol - Clinical bioavailability enhancer ✓ Polish lab-tested pur…" at bounding box center [818, 521] width 230 height 85
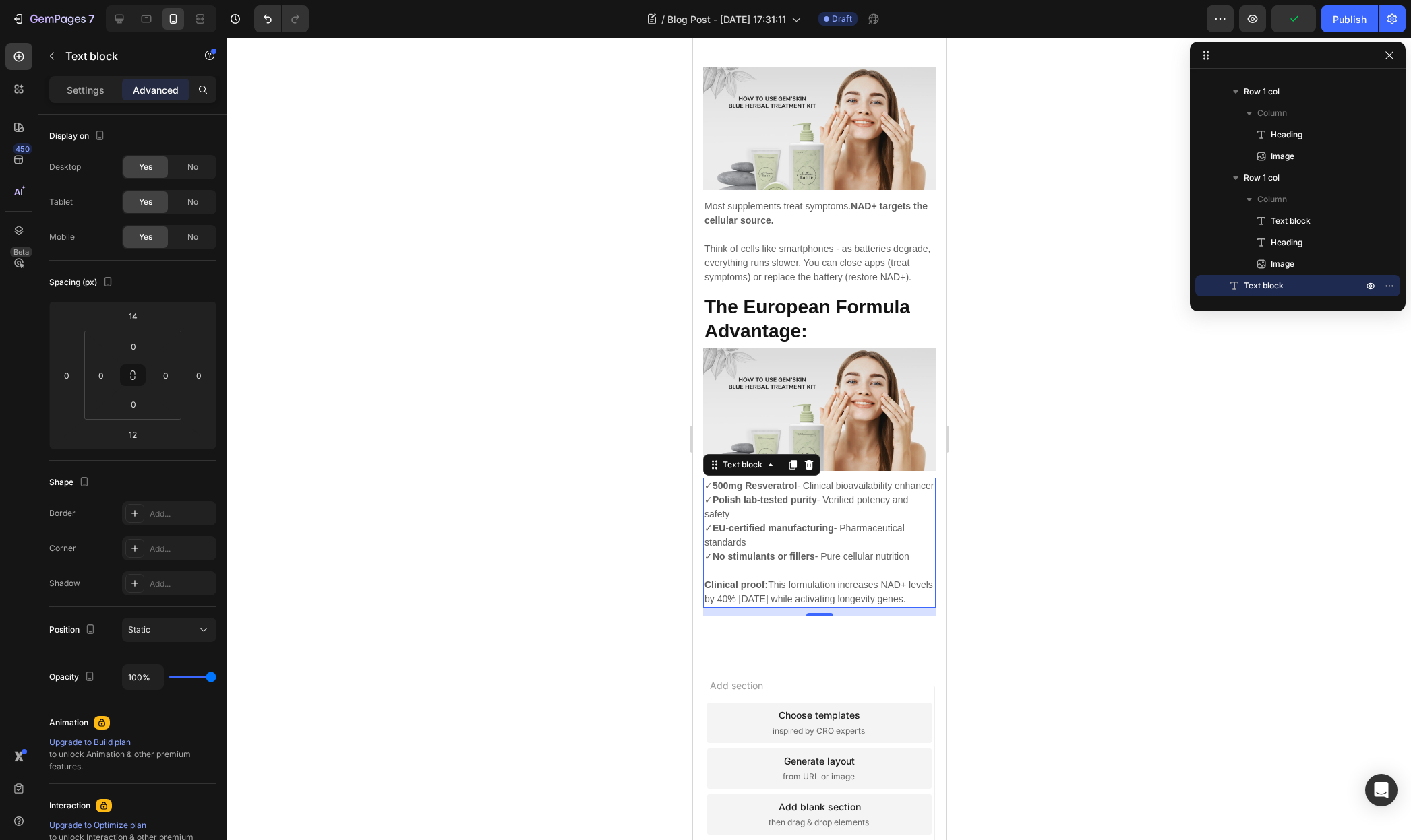
click at [1001, 585] on div at bounding box center [819, 439] width 1183 height 802
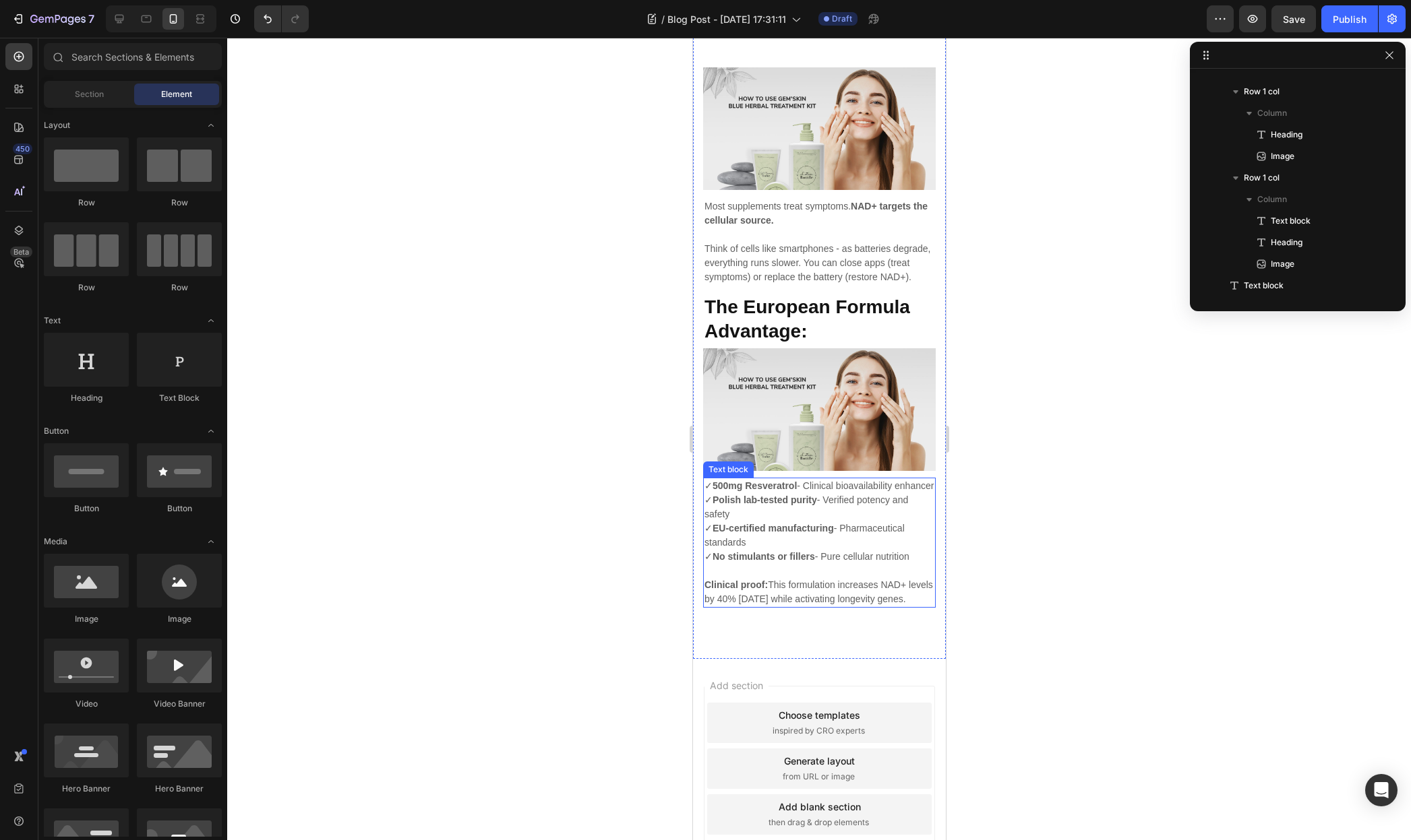
click at [796, 607] on p "Clinical proof: This formulation increases NAD+ levels by 40% within 8 weeks wh…" at bounding box center [818, 593] width 230 height 28
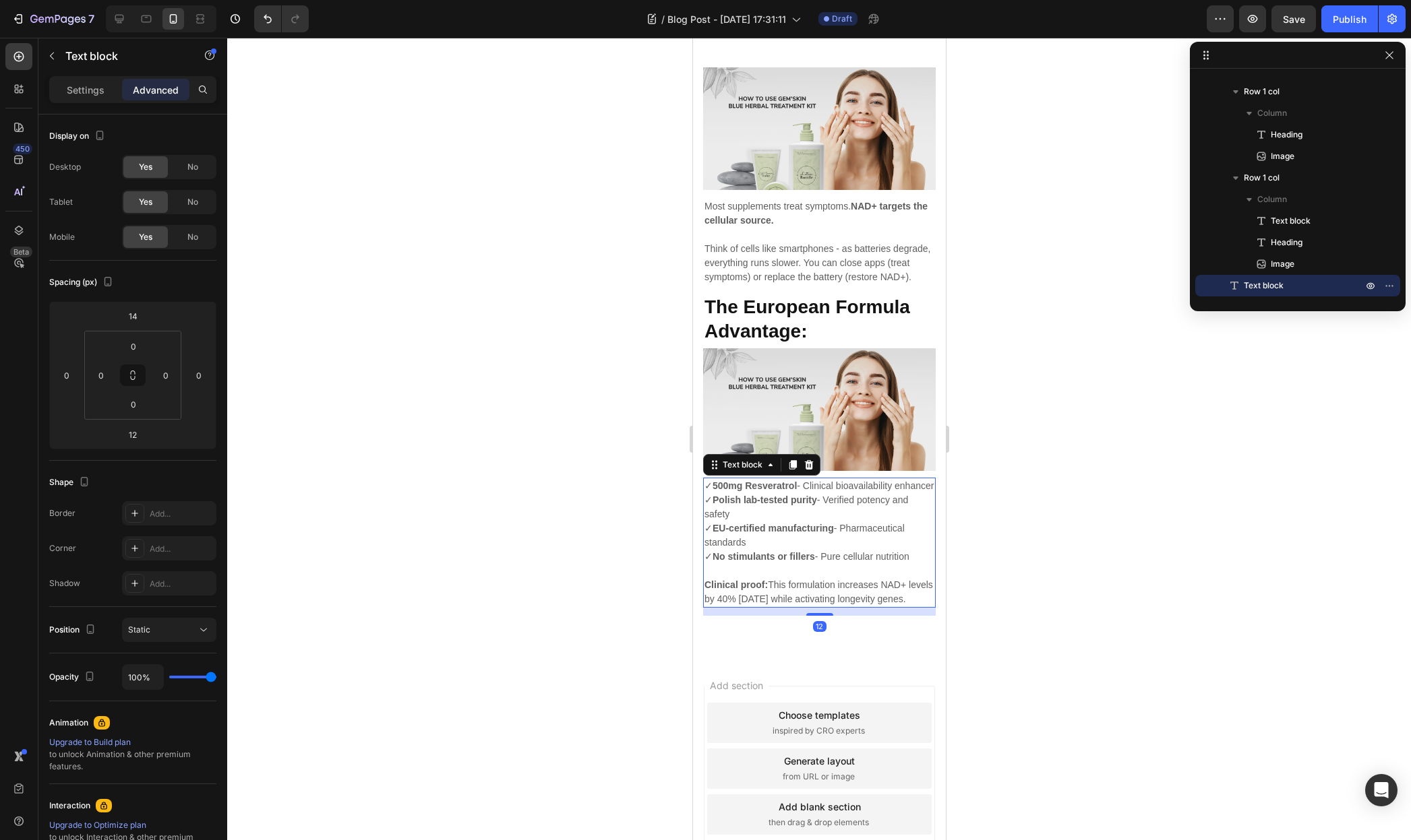
drag, startPoint x: 794, startPoint y: 468, endPoint x: 788, endPoint y: 529, distance: 61.3
click at [794, 468] on icon at bounding box center [791, 464] width 7 height 9
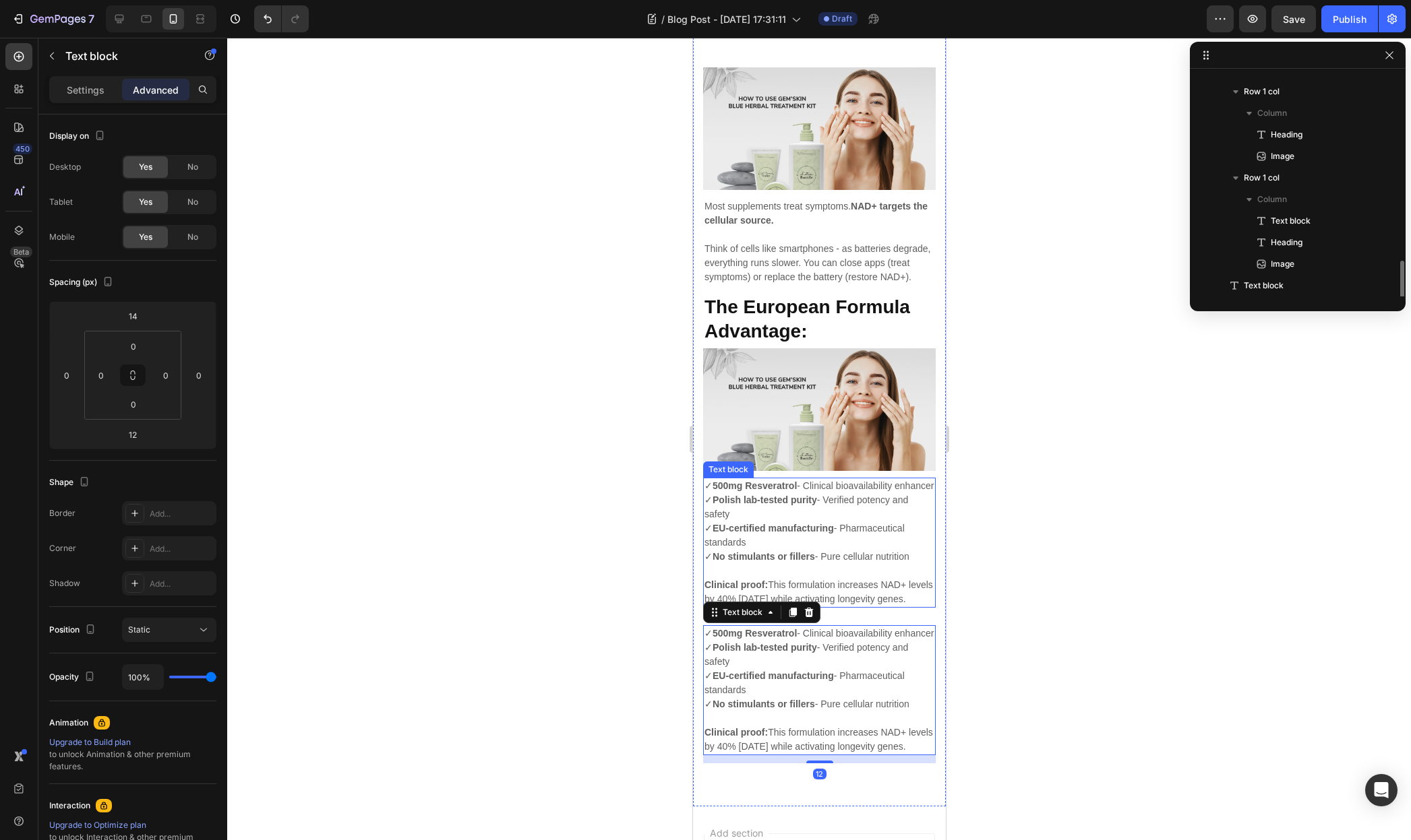
scroll to position [640, 0]
click at [782, 682] on p "✓ 500mg Resveratrol - Clinical bioavailability enhancer ✓ Polish lab-tested pur…" at bounding box center [818, 668] width 230 height 85
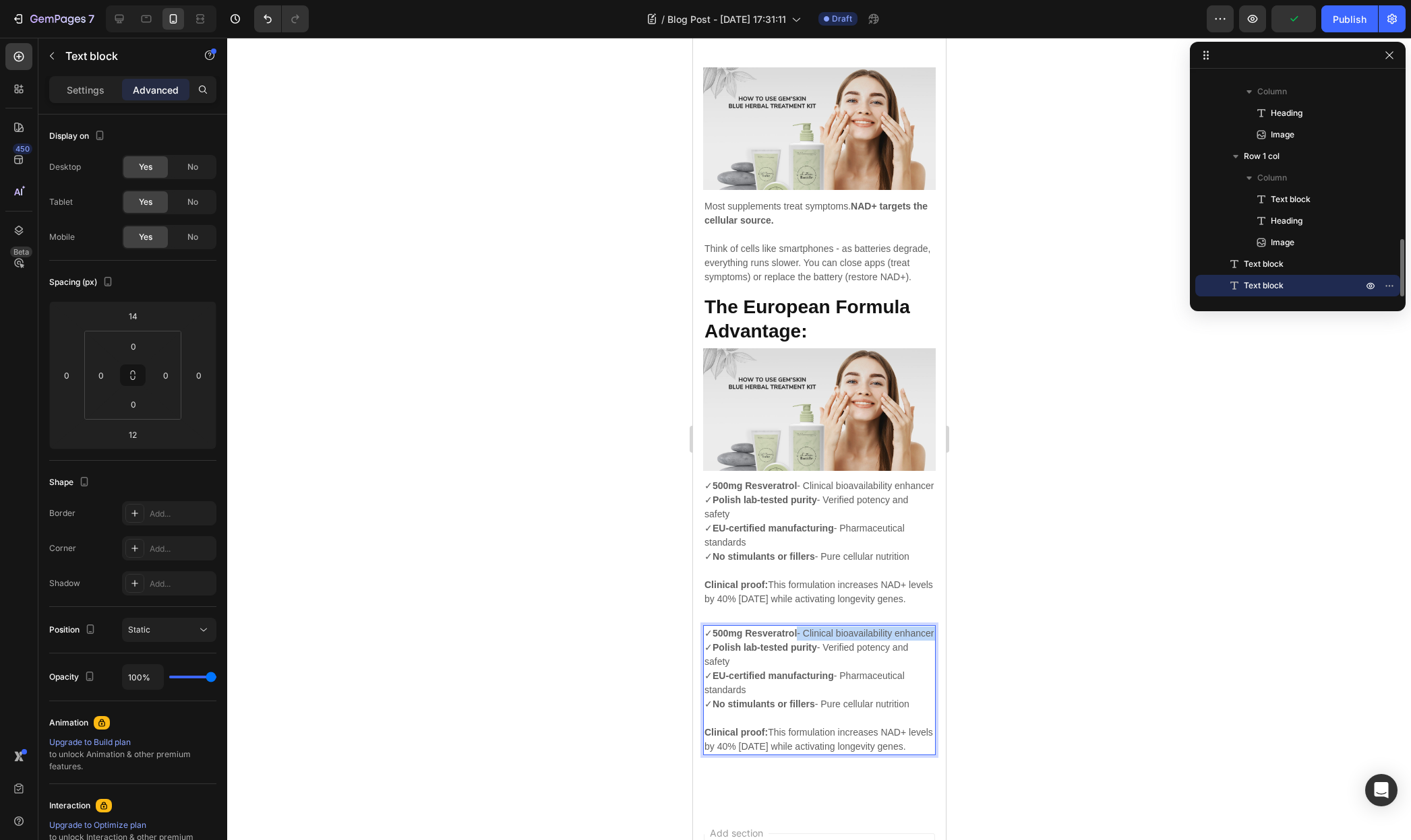
click at [782, 682] on p "✓ 500mg Resveratrol - Clinical bioavailability enhancer ✓ Polish lab-tested pur…" at bounding box center [818, 668] width 230 height 85
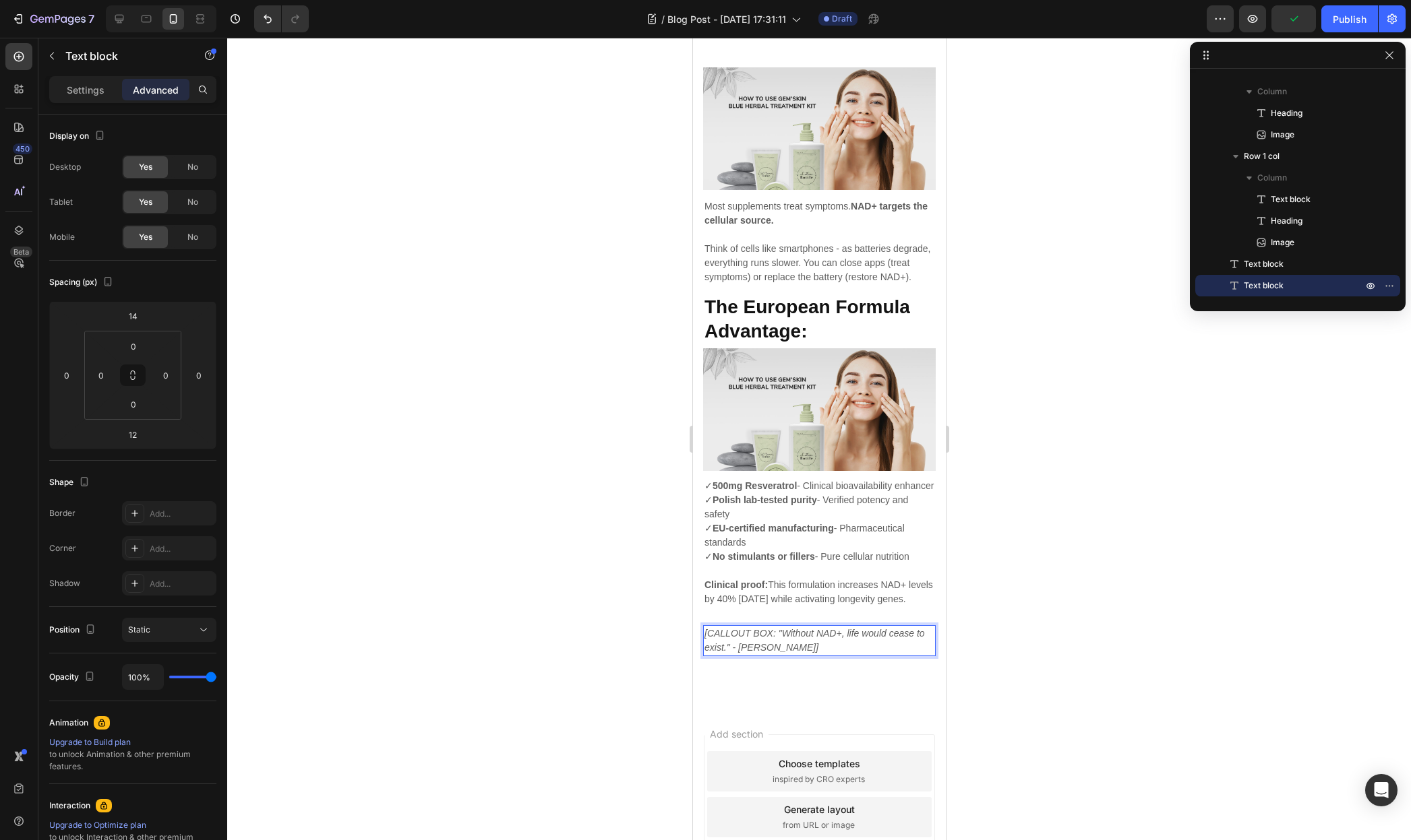
click at [1058, 653] on div at bounding box center [819, 439] width 1183 height 802
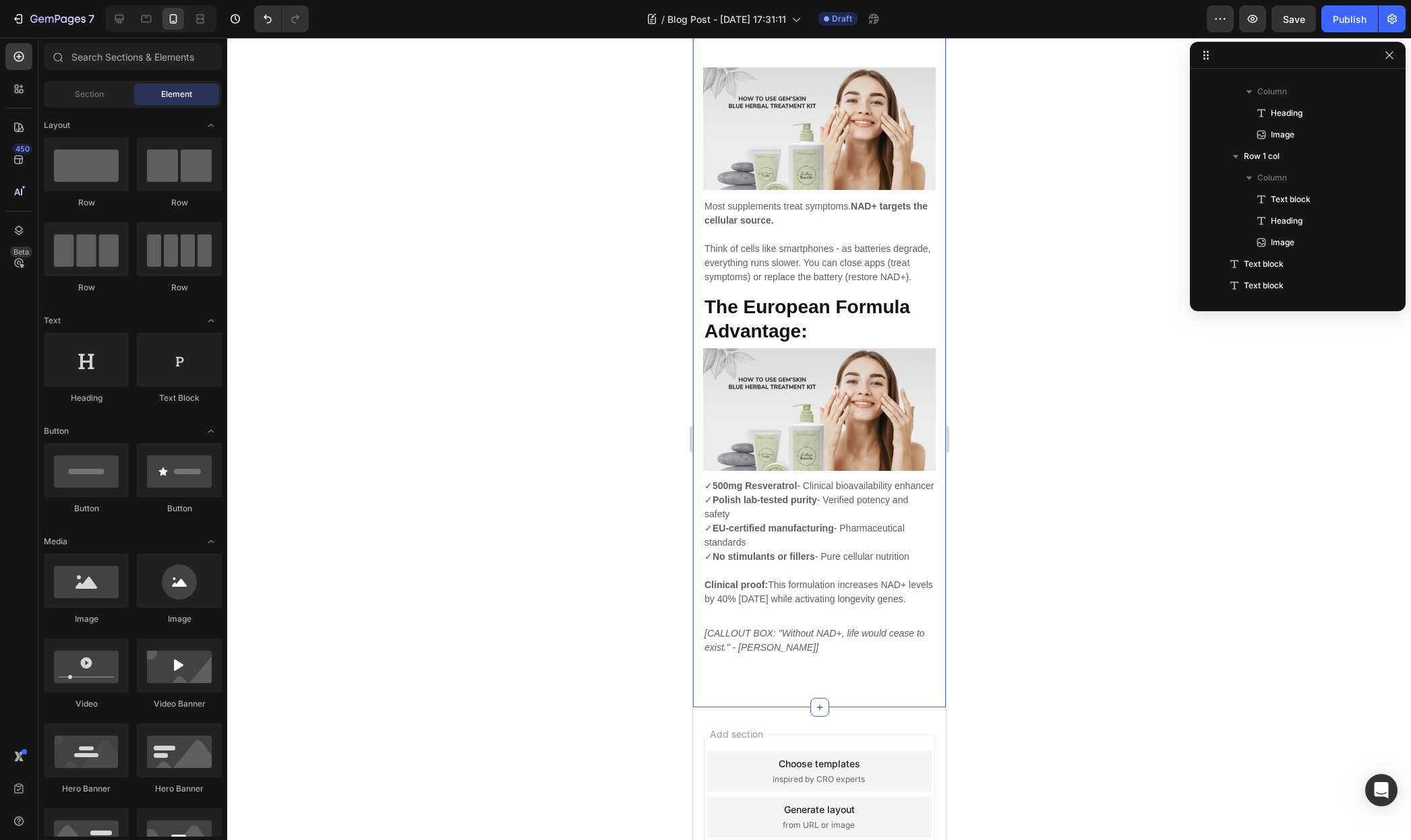
click at [769, 707] on div "⁠⁠⁠⁠⁠⁠⁠ Why NAD+ Advanced Is Different Heading Image Row Most supplements treat…" at bounding box center [818, 350] width 252 height 713
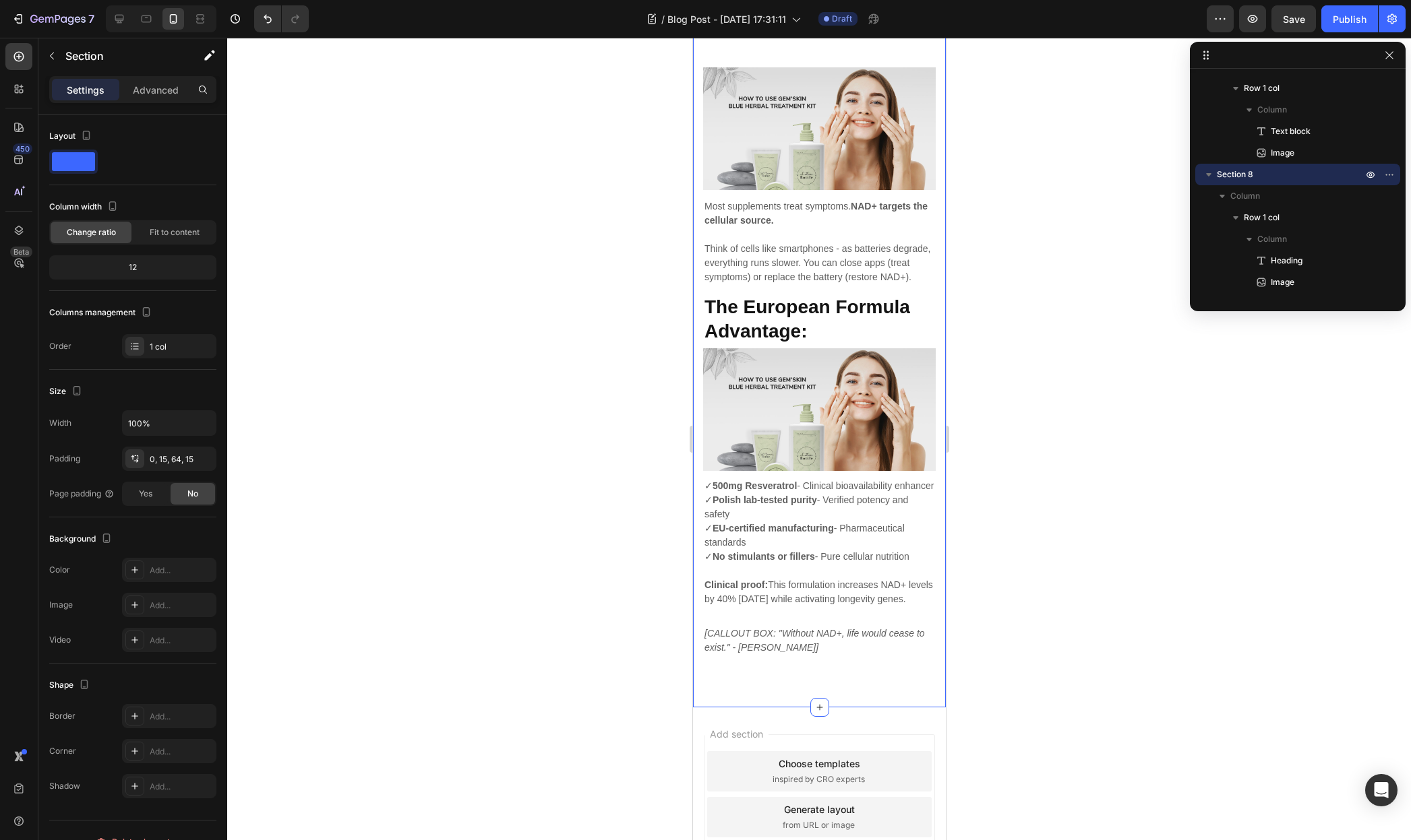
scroll to position [2953, 0]
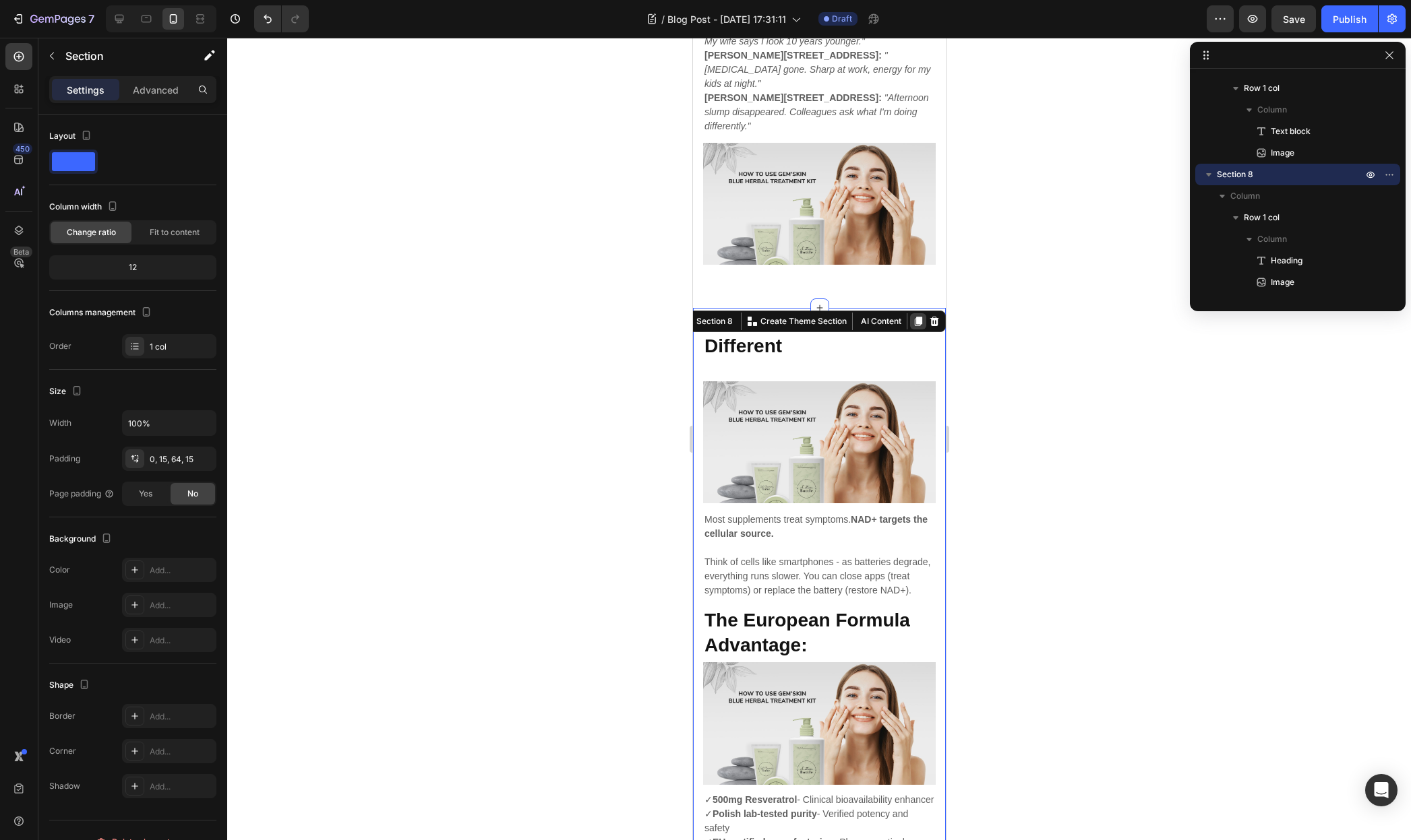
click at [914, 316] on icon at bounding box center [917, 320] width 7 height 9
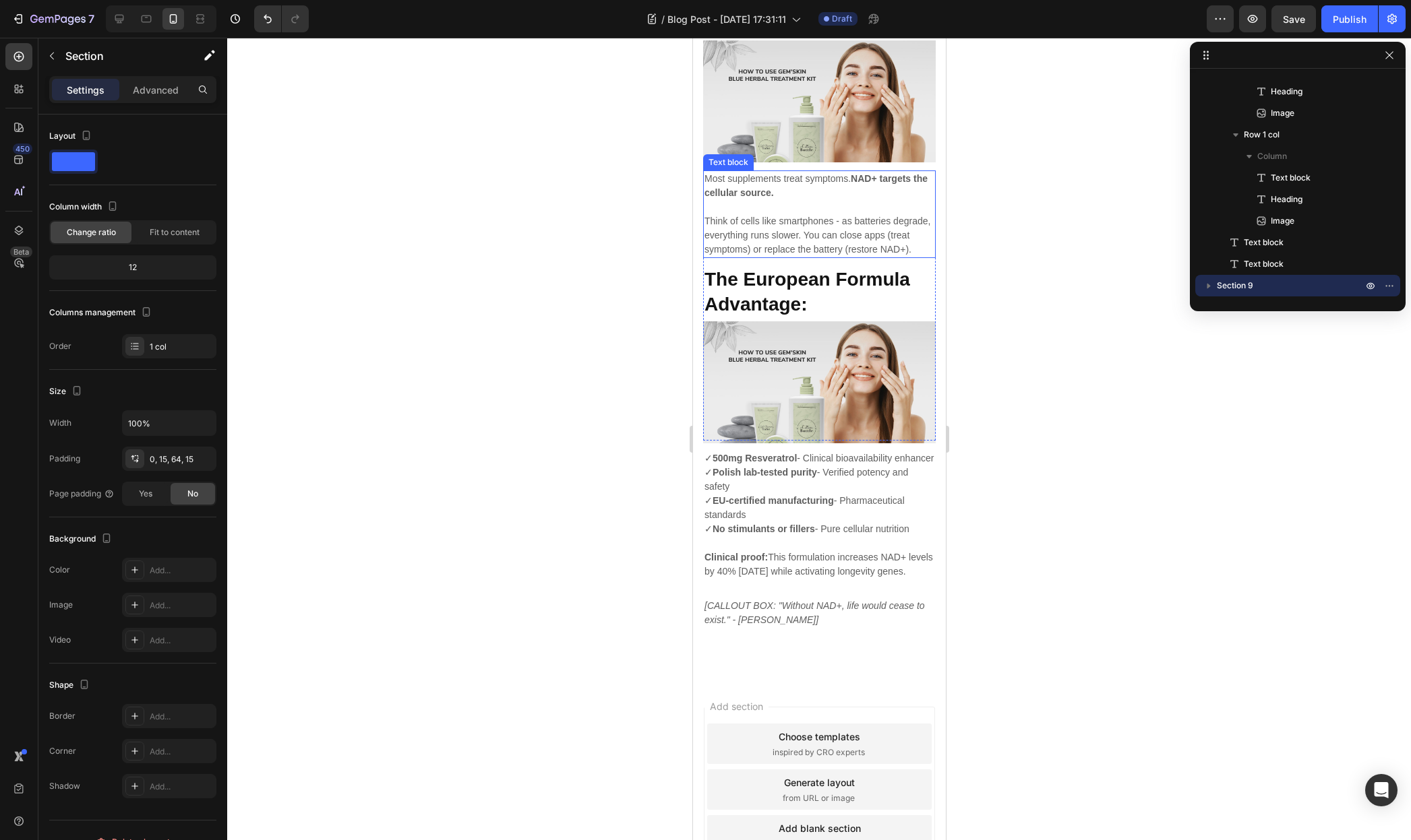
scroll to position [3712, 0]
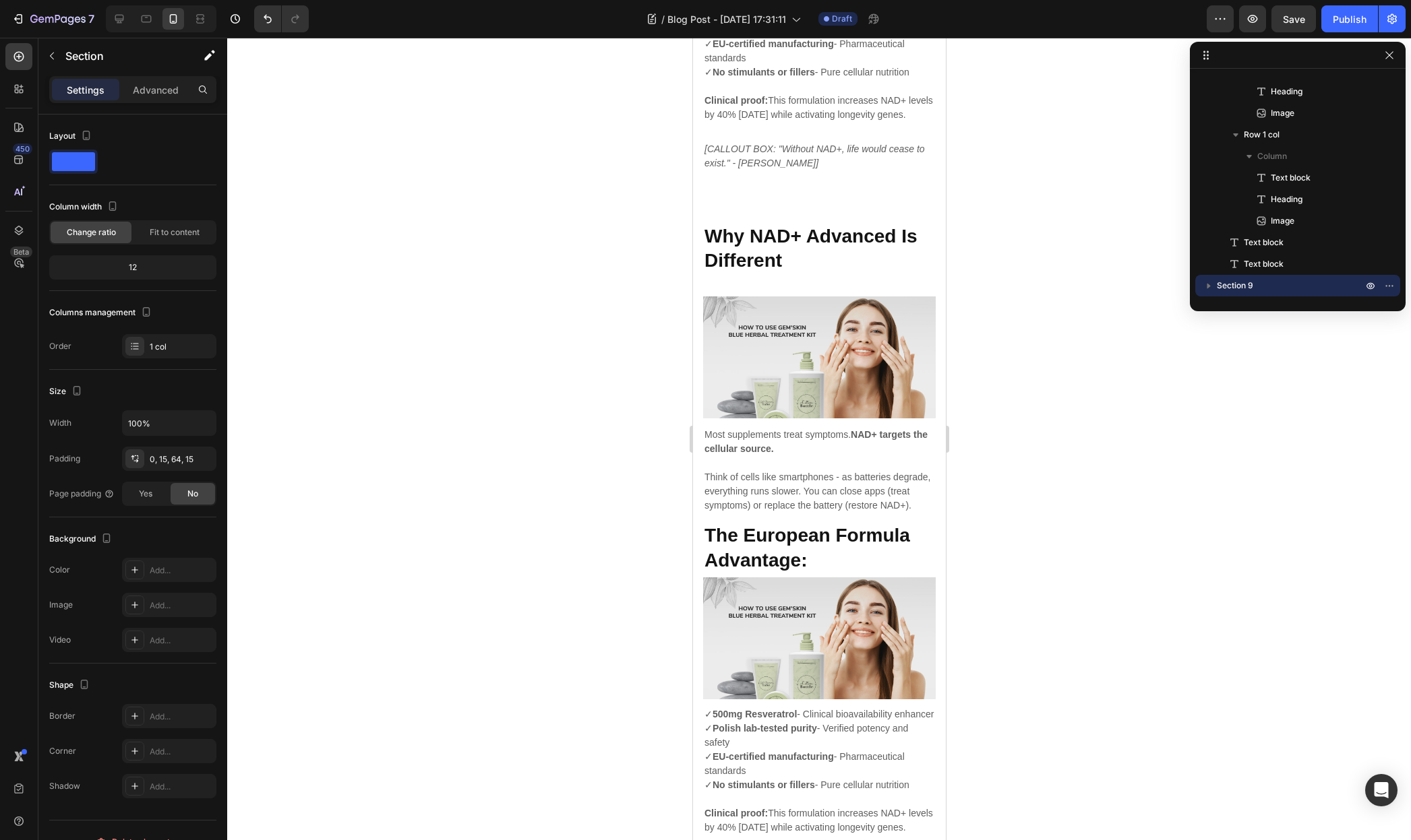
click at [779, 275] on h2 "Why NAD+ Advanced Is Different" at bounding box center [818, 249] width 233 height 52
click at [779, 273] on p "Why NAD+ Advanced Is Different" at bounding box center [818, 248] width 230 height 49
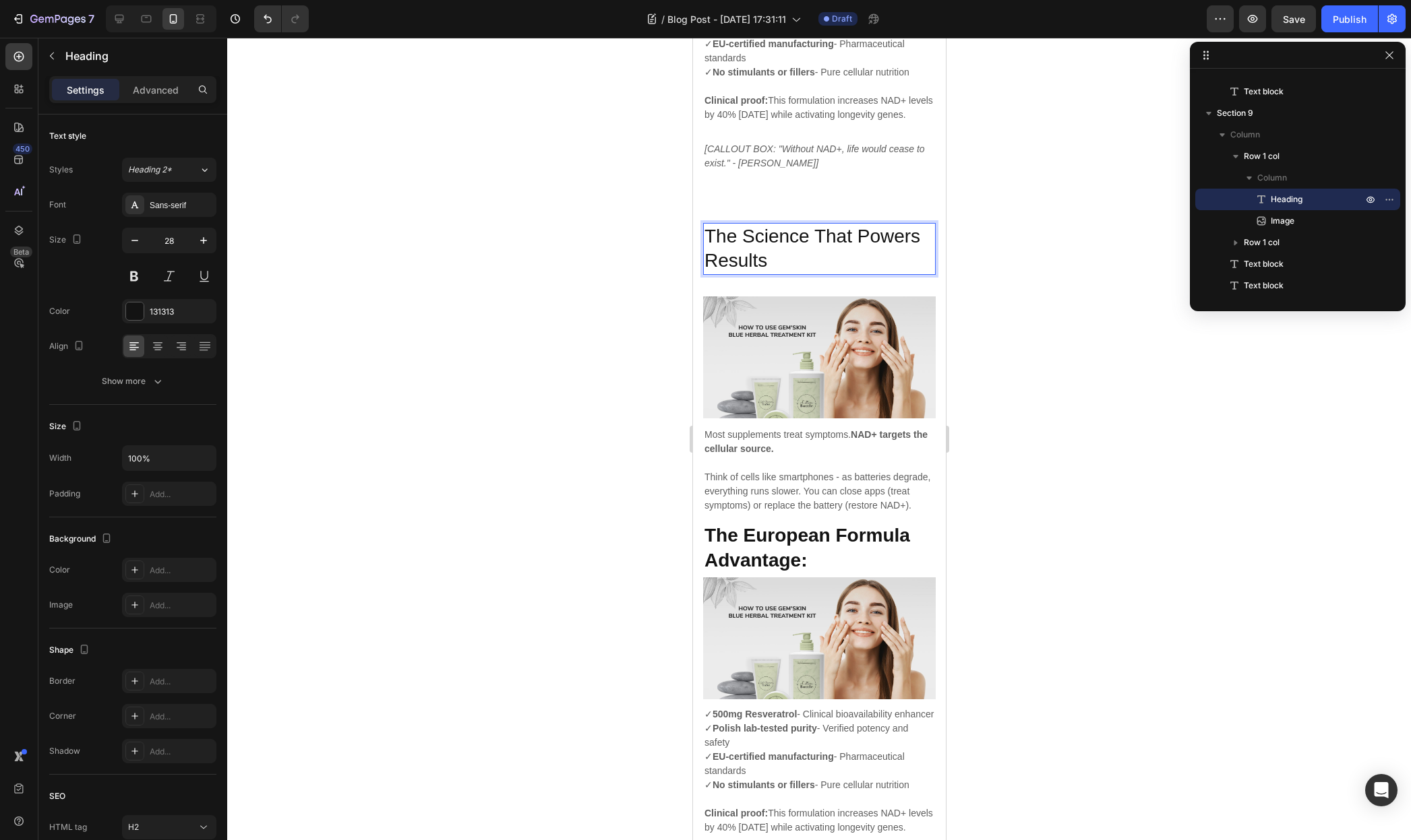
click at [784, 273] on p "The Science That Powers Results" at bounding box center [818, 248] width 230 height 49
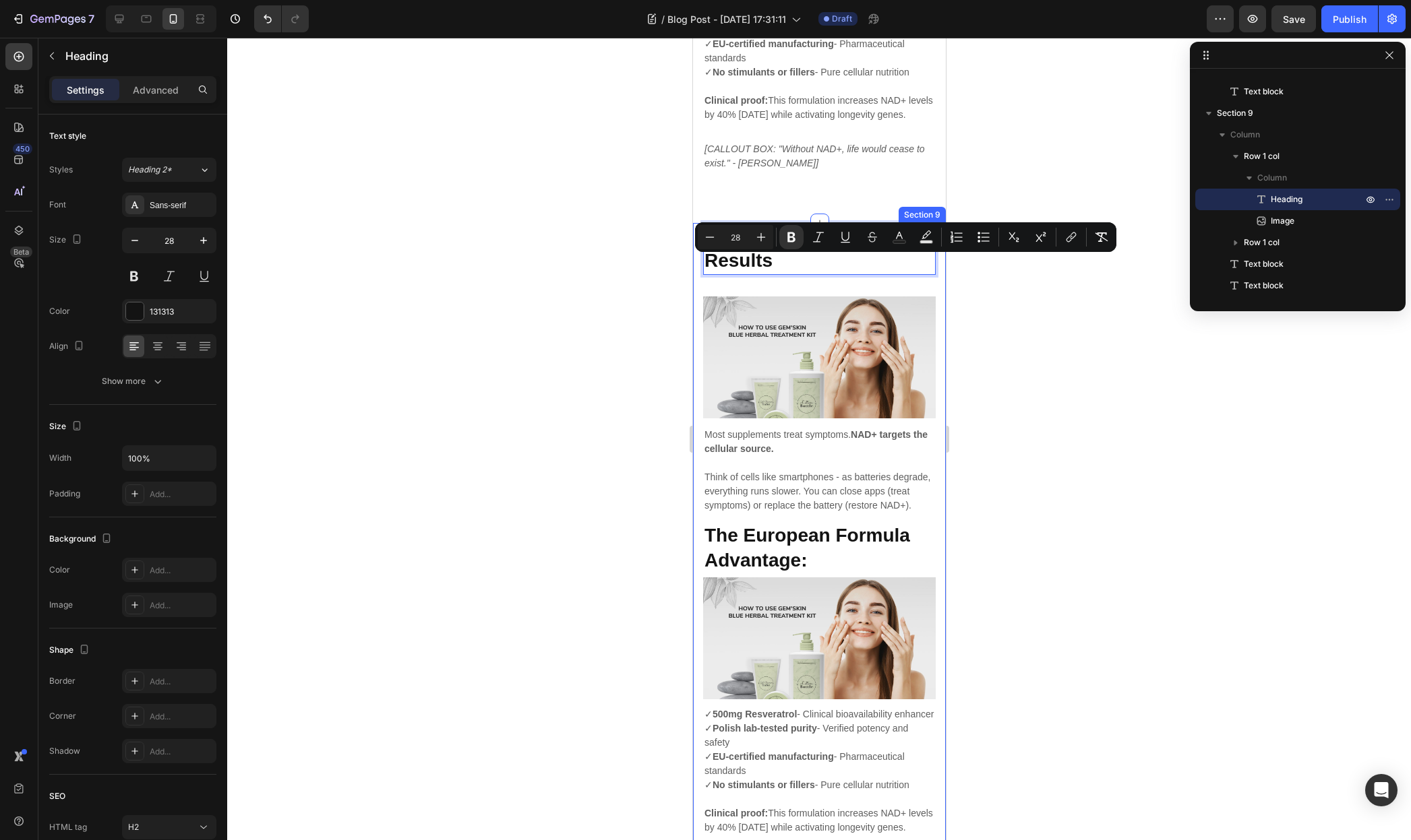
click at [794, 513] on p "Think of cells like smartphones - as batteries degrade, everything runs slower.…" at bounding box center [818, 491] width 230 height 43
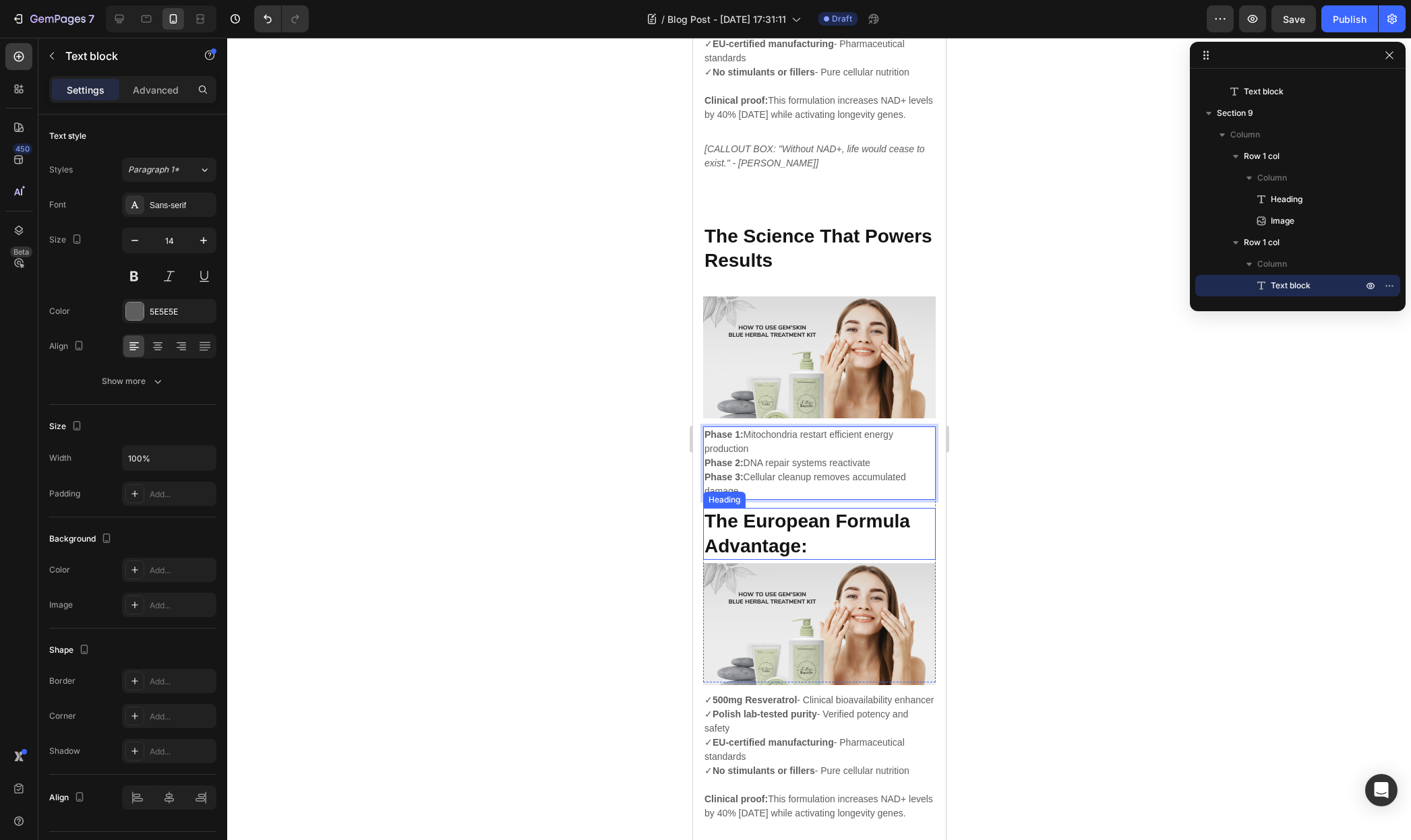
click at [786, 556] on strong "The European Formula Advantage:" at bounding box center [806, 533] width 206 height 45
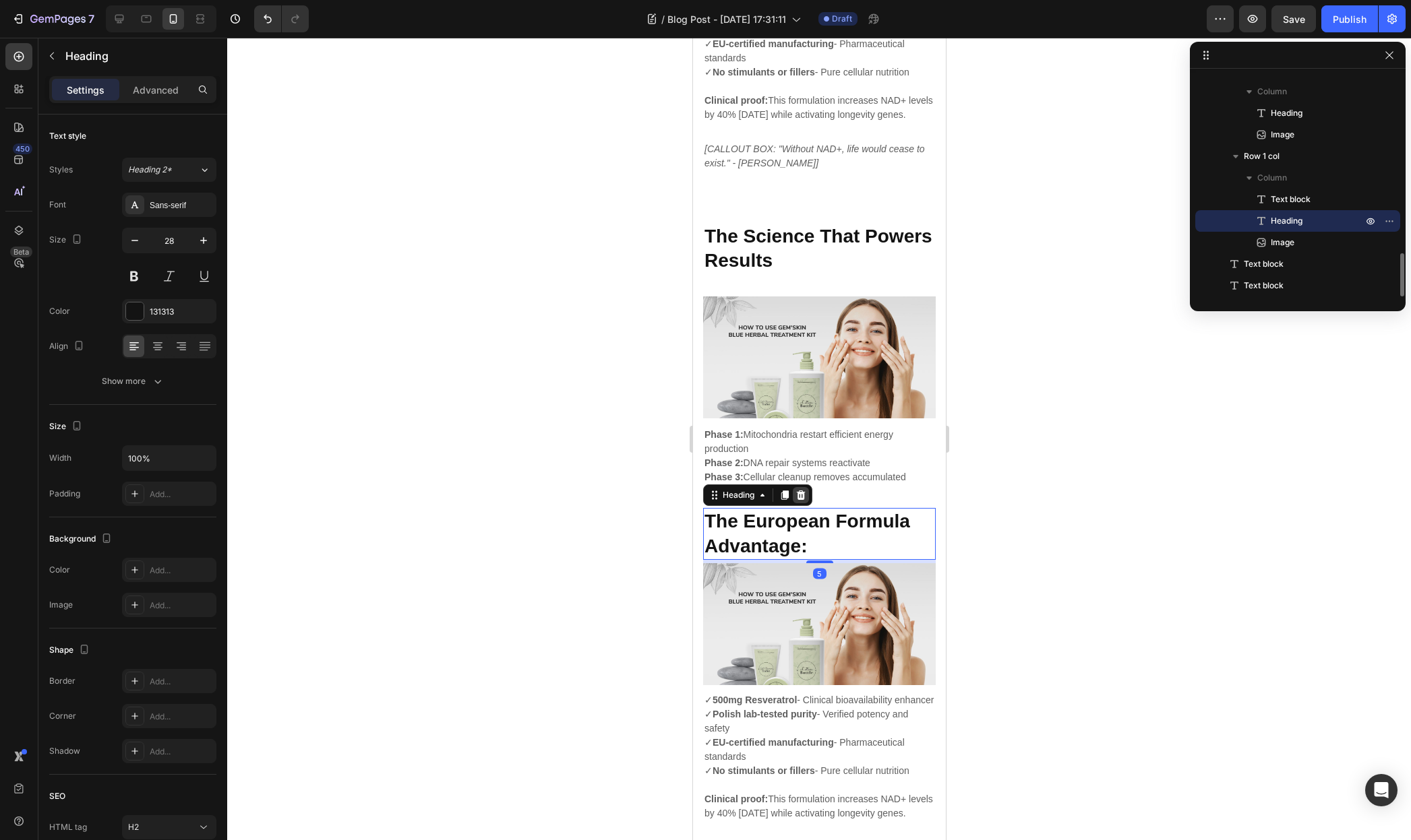
click at [802, 500] on icon at bounding box center [800, 495] width 9 height 9
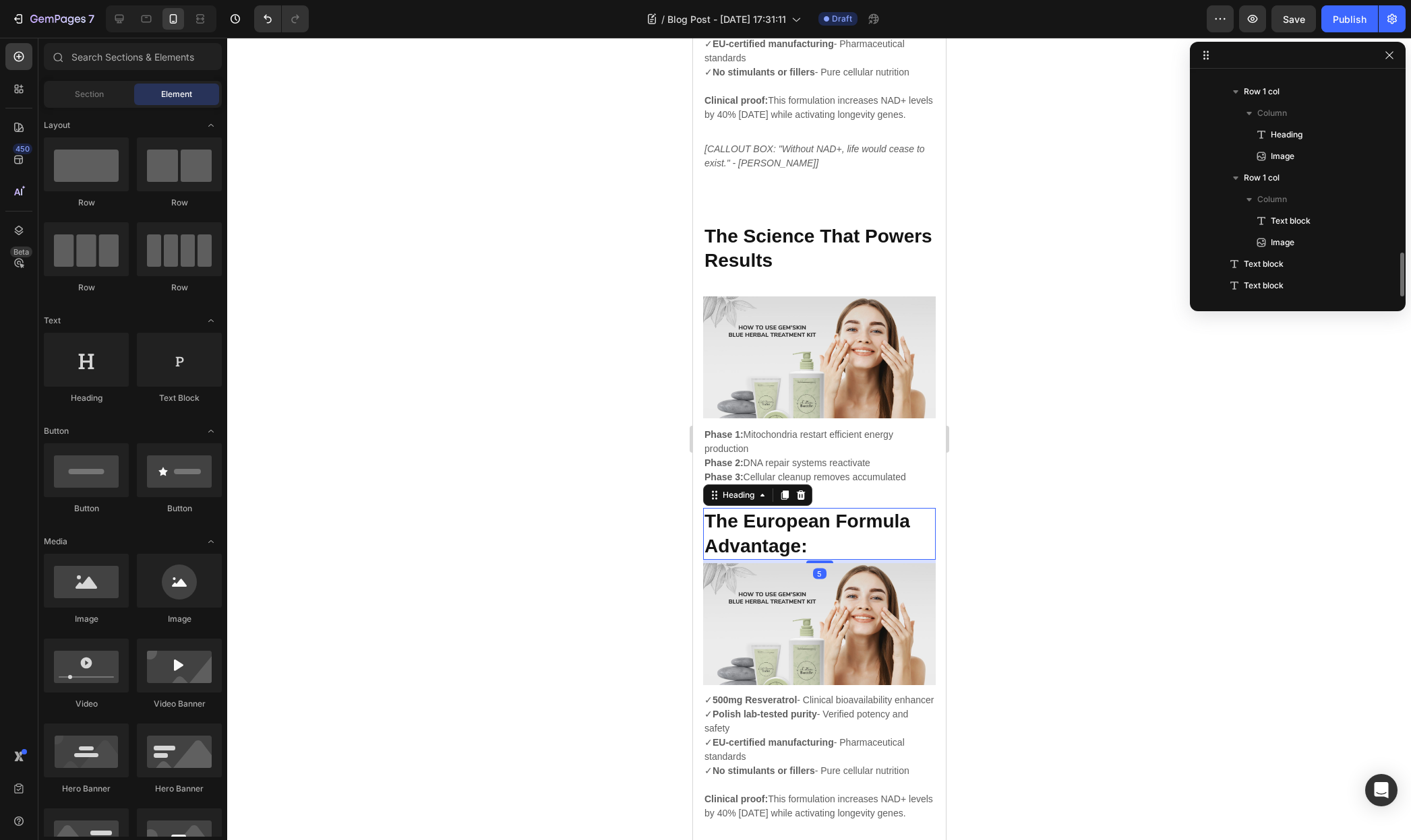
scroll to position [899, 0]
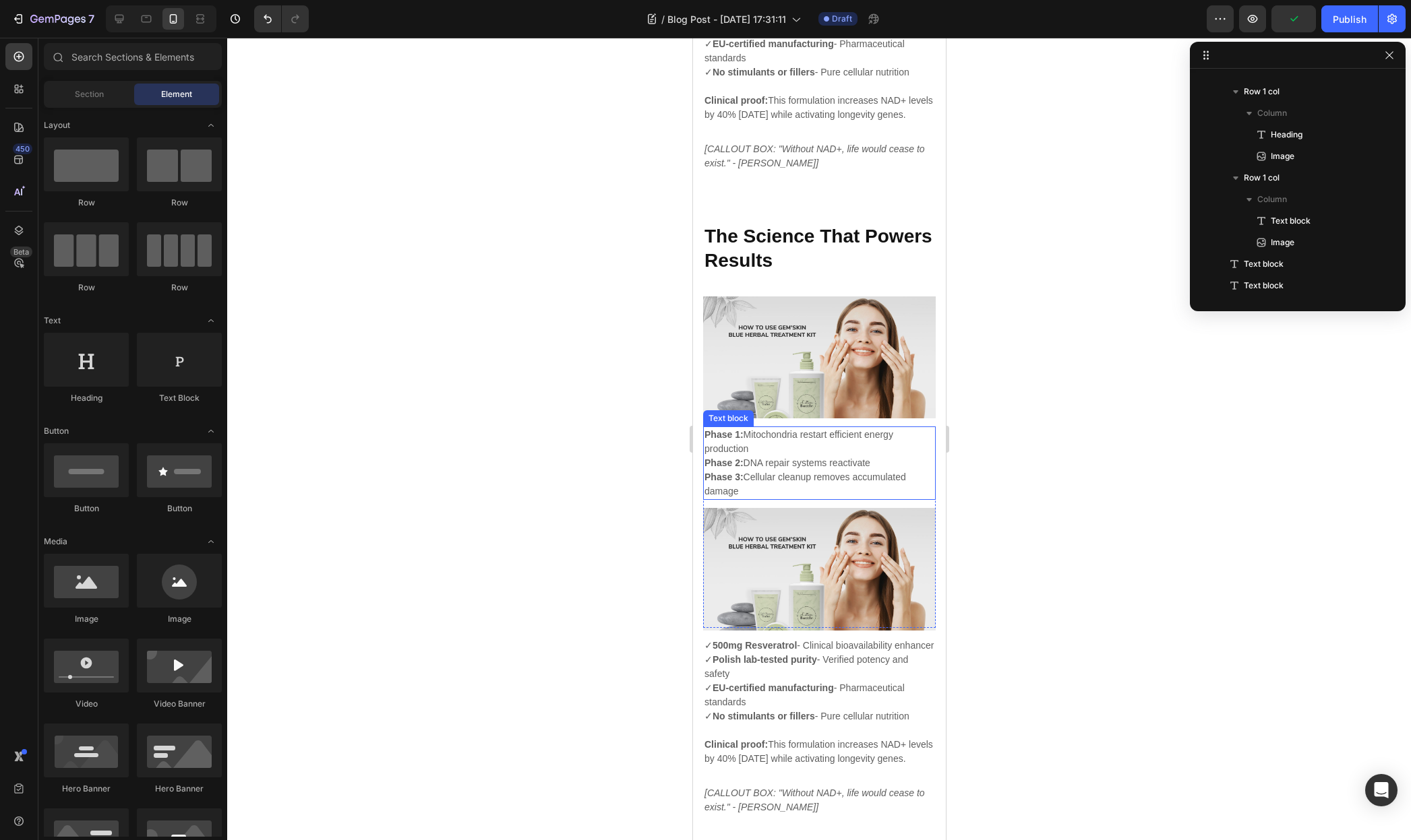
click at [776, 499] on p "Phase 1: Mitochondria restart efficient energy production Phase 2: DNA repair s…" at bounding box center [818, 463] width 230 height 71
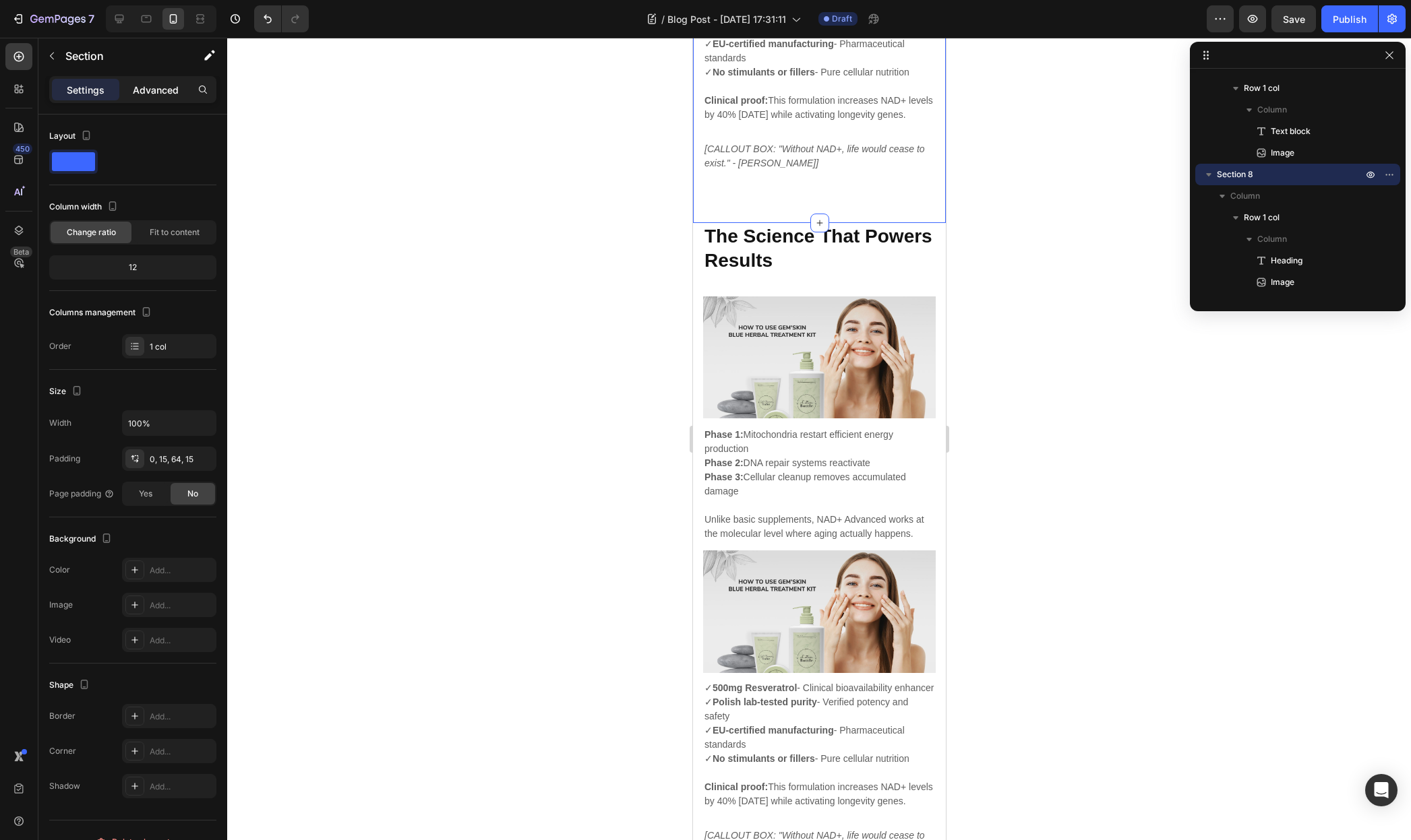
click at [168, 85] on p "Advanced" at bounding box center [156, 90] width 46 height 14
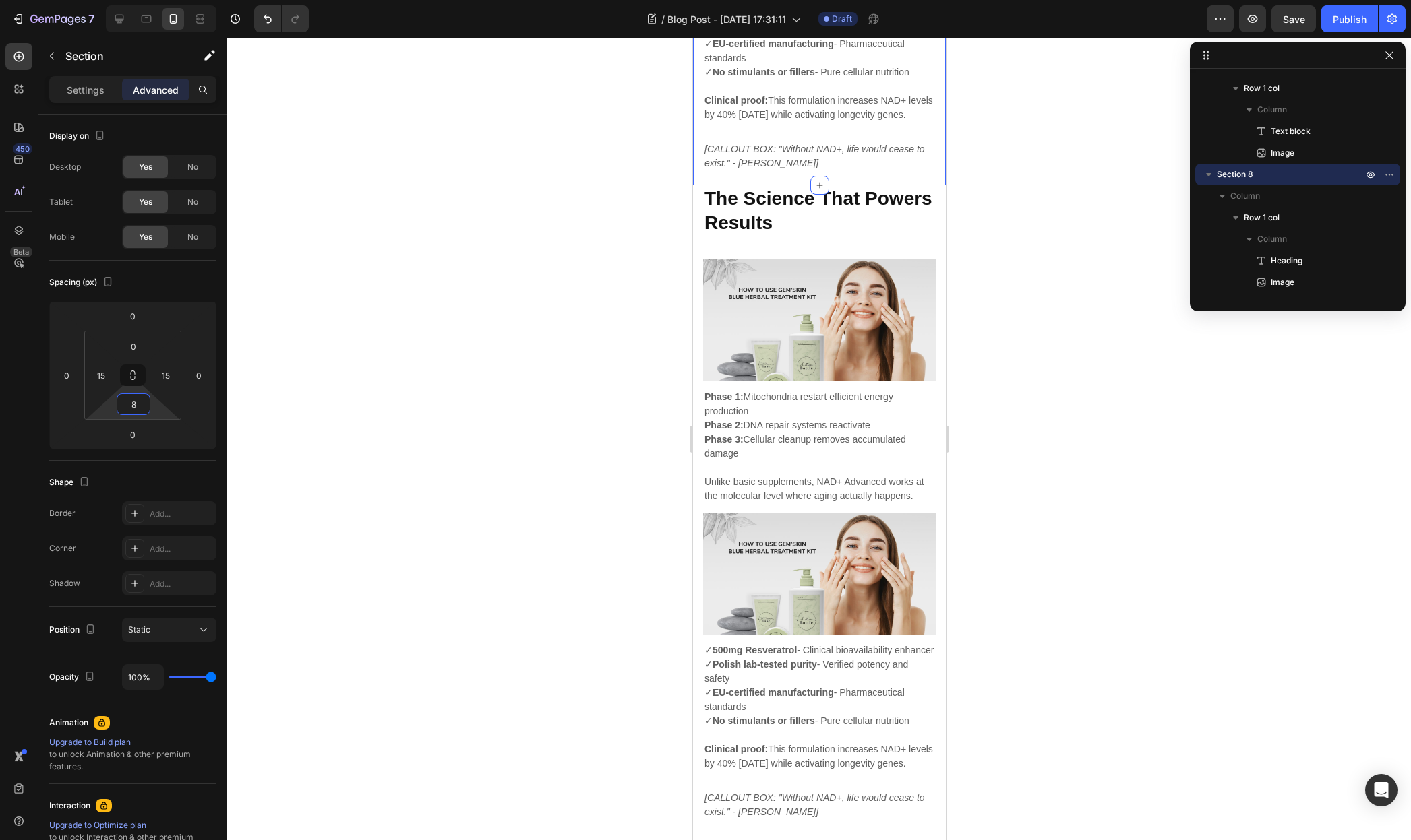
type input "6"
drag, startPoint x: 161, startPoint y: 405, endPoint x: 161, endPoint y: 425, distance: 20.0
click at [161, 0] on html "7 / Blog Post - [DATE] 17:31:11 Draft Preview Save Publish 450 Beta Sections(18…" at bounding box center [706, 0] width 1411 height 0
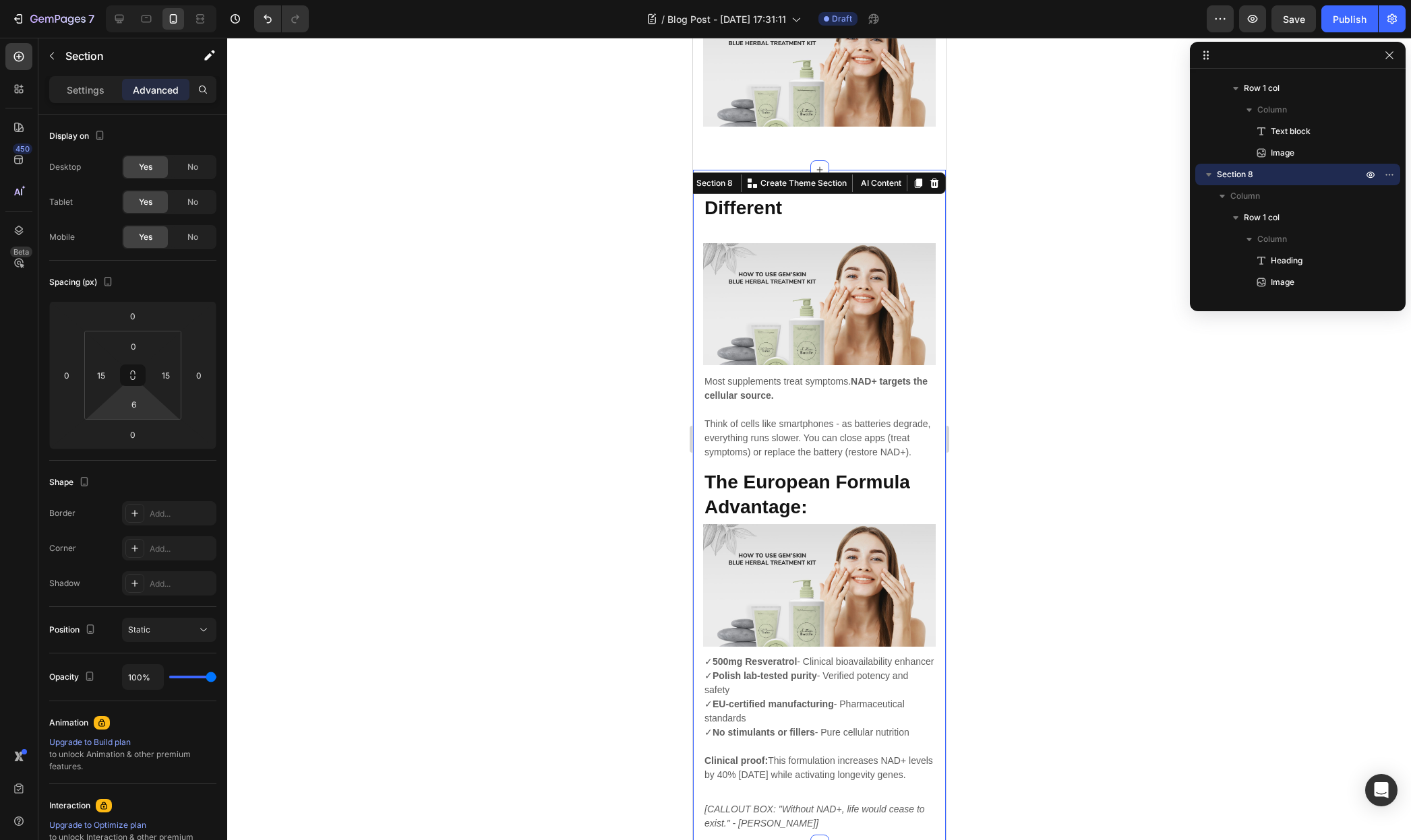
scroll to position [3000, 0]
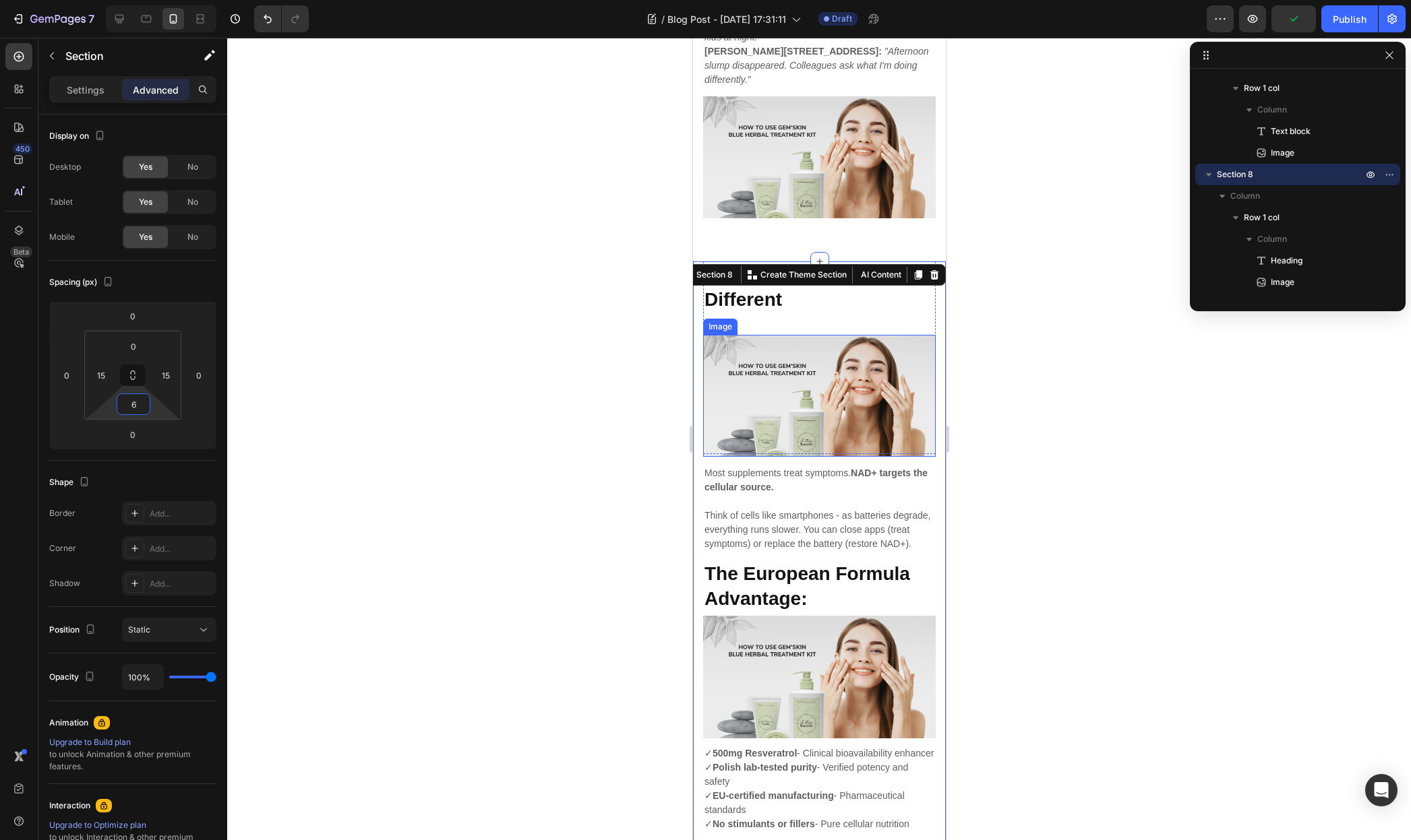
click at [884, 387] on img at bounding box center [818, 396] width 233 height 122
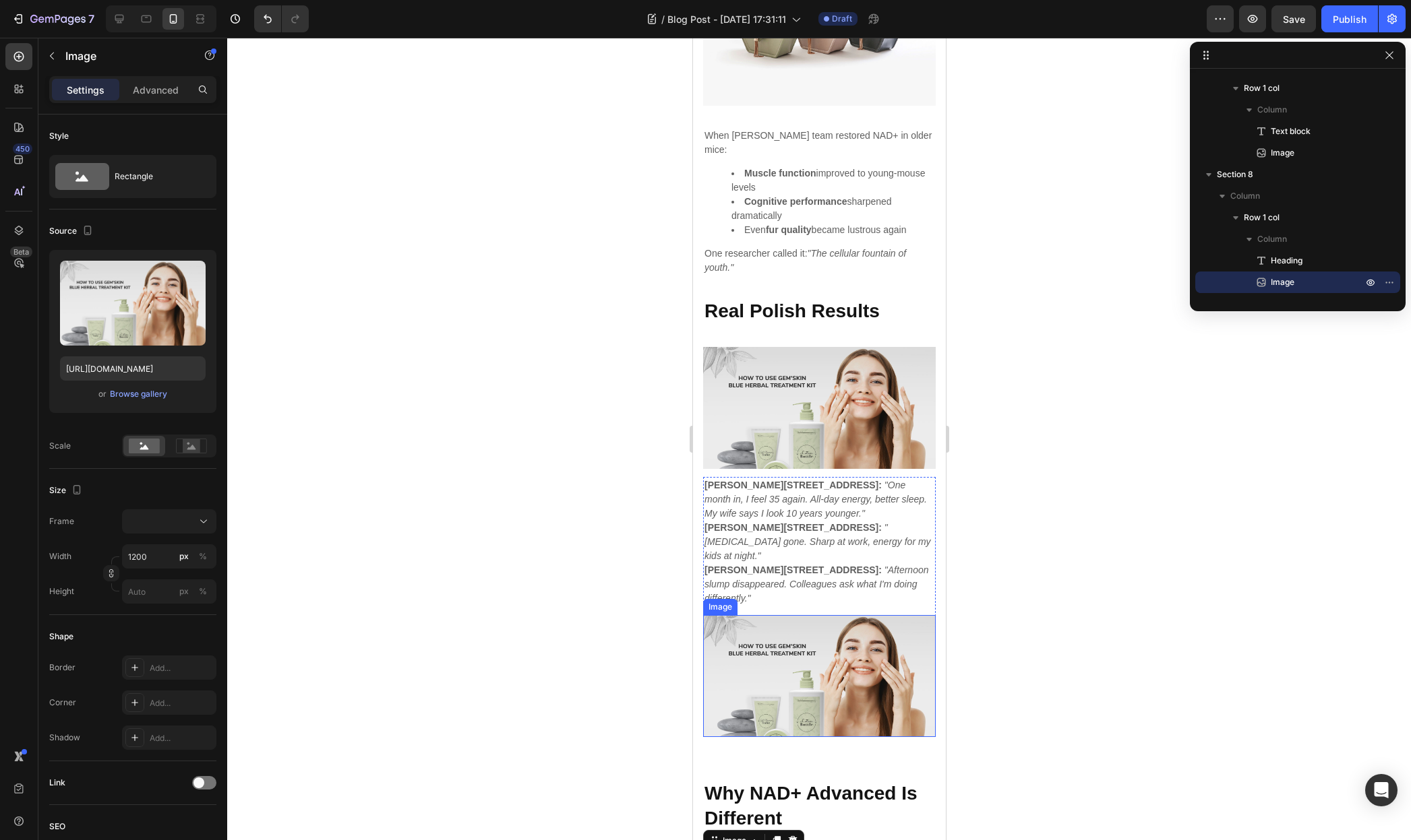
scroll to position [2486, 0]
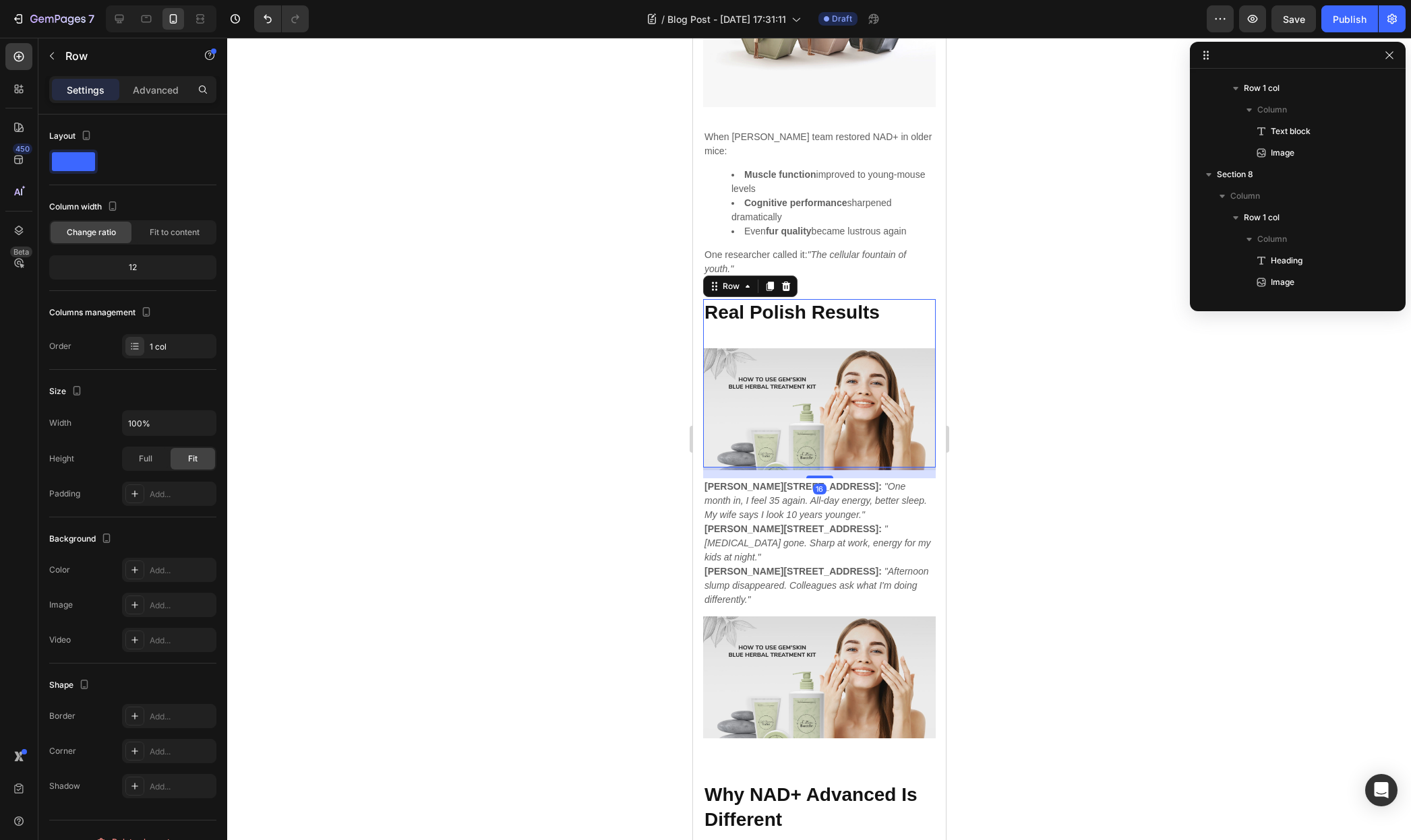
click at [827, 321] on div "Real Polish Results Heading Image" at bounding box center [818, 383] width 233 height 169
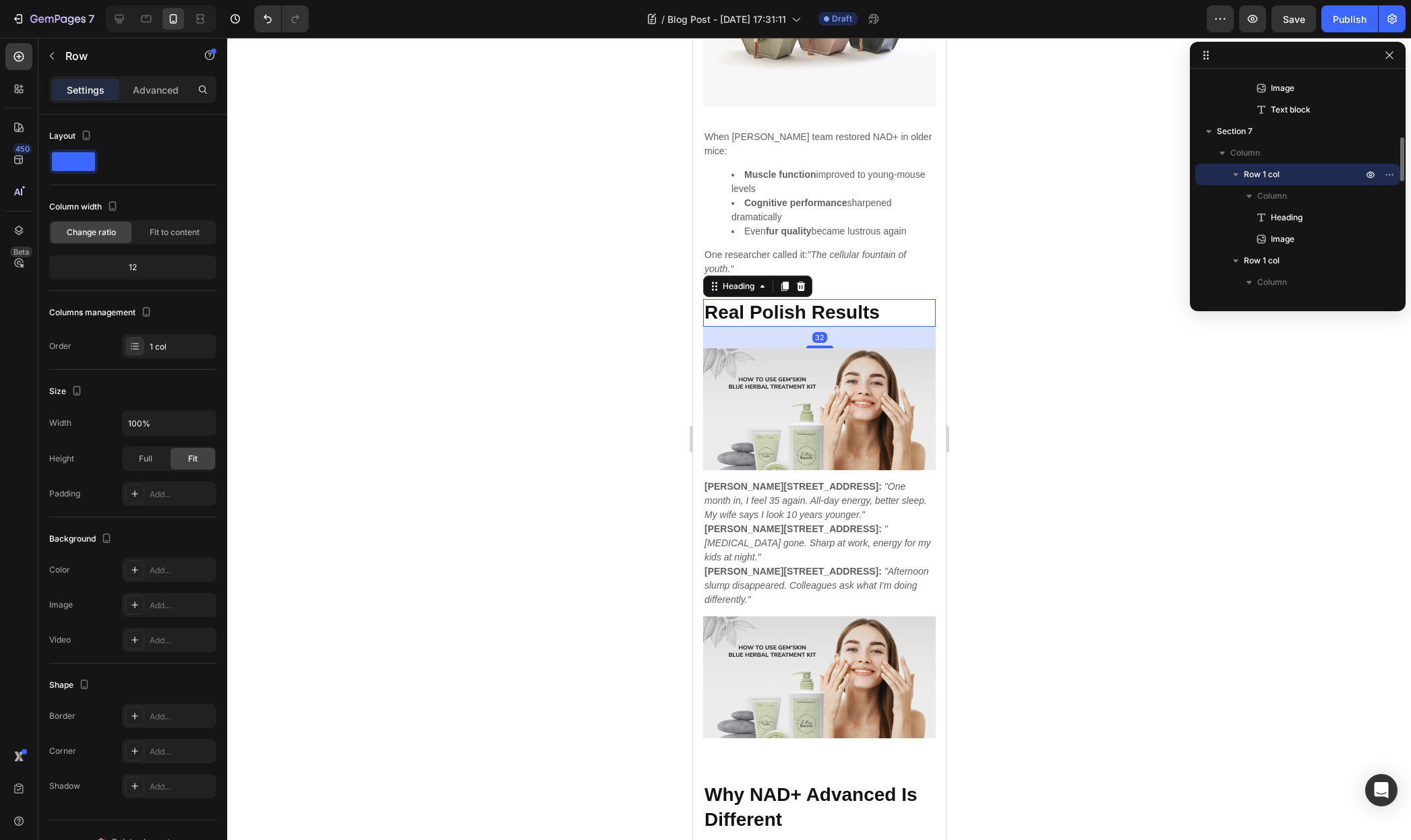
click at [819, 302] on strong "Real Polish Results" at bounding box center [791, 312] width 176 height 21
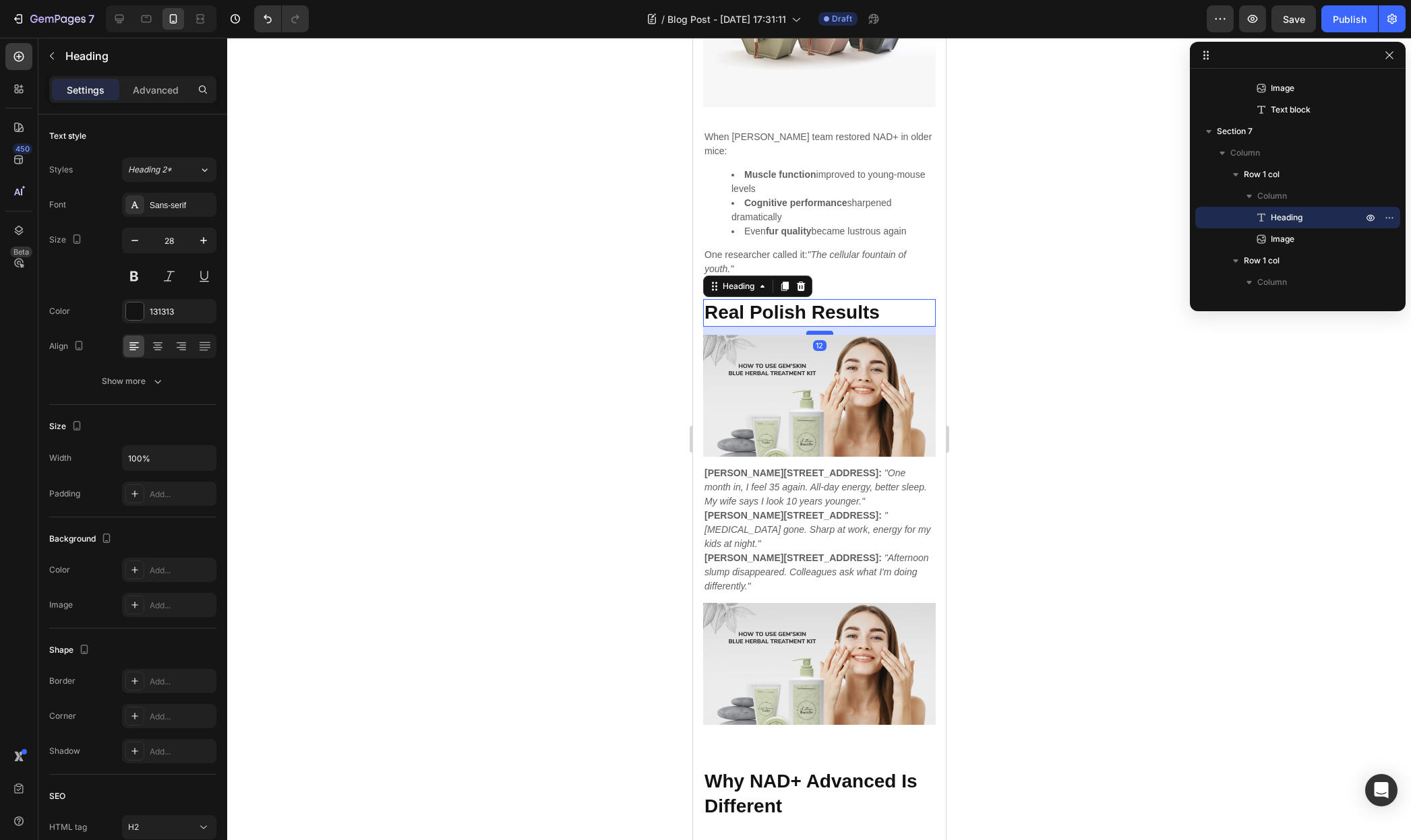
drag, startPoint x: 809, startPoint y: 338, endPoint x: 815, endPoint y: 325, distance: 14.3
click at [815, 331] on div at bounding box center [818, 333] width 27 height 4
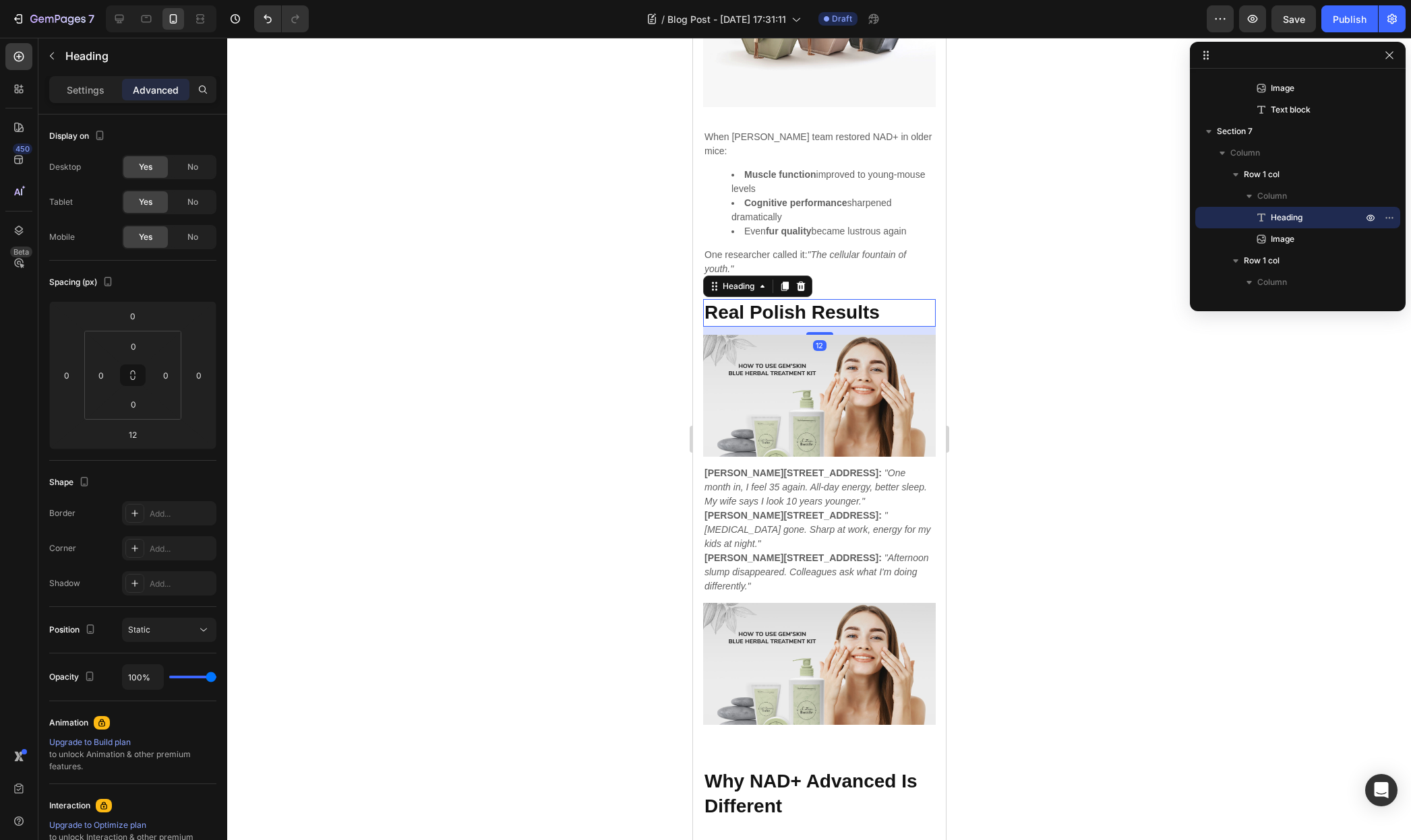
click at [834, 383] on img at bounding box center [818, 396] width 233 height 122
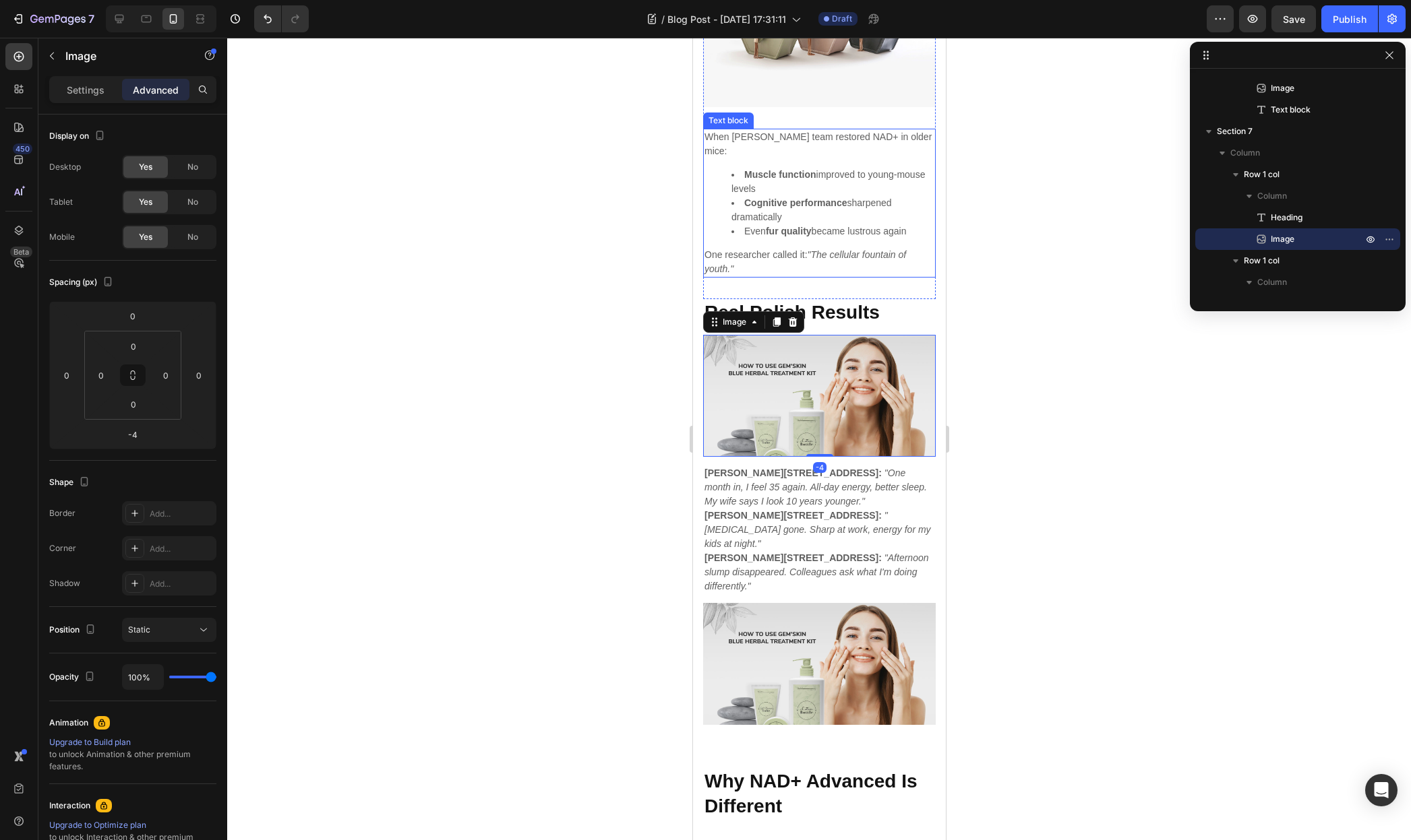
click at [867, 224] on li "Even fur quality became lustrous again" at bounding box center [831, 231] width 203 height 14
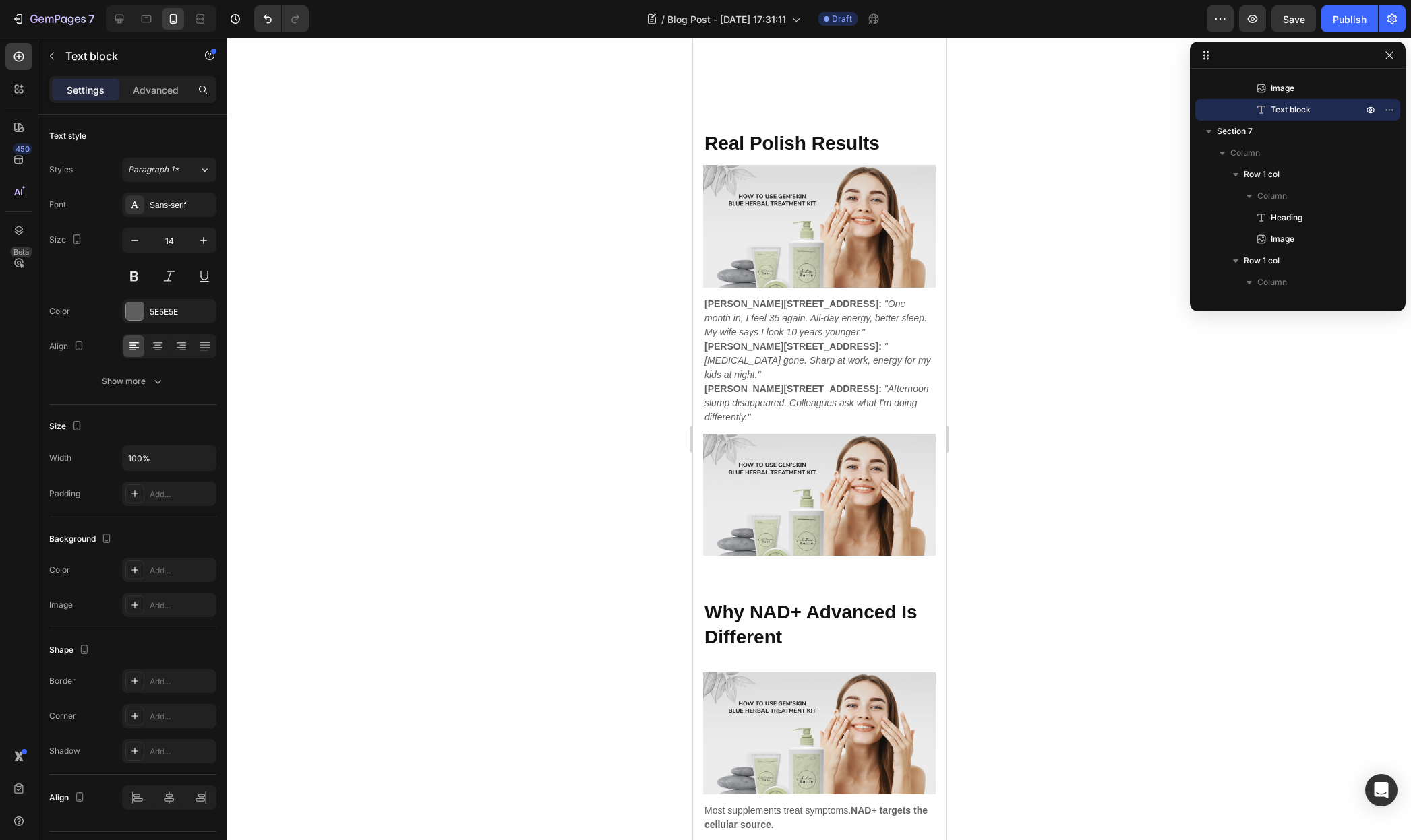
scroll to position [2807, 0]
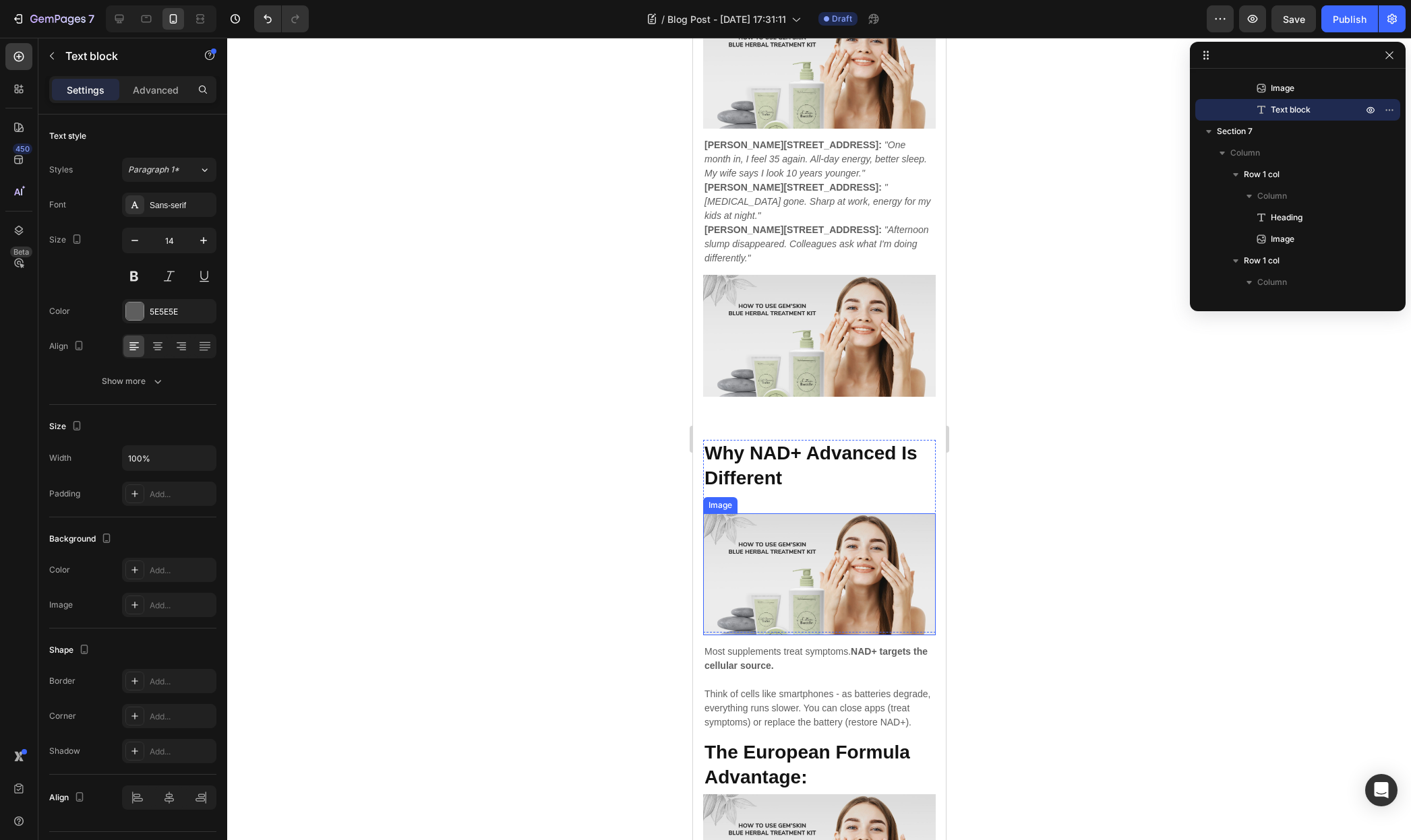
click at [830, 538] on img at bounding box center [818, 575] width 233 height 122
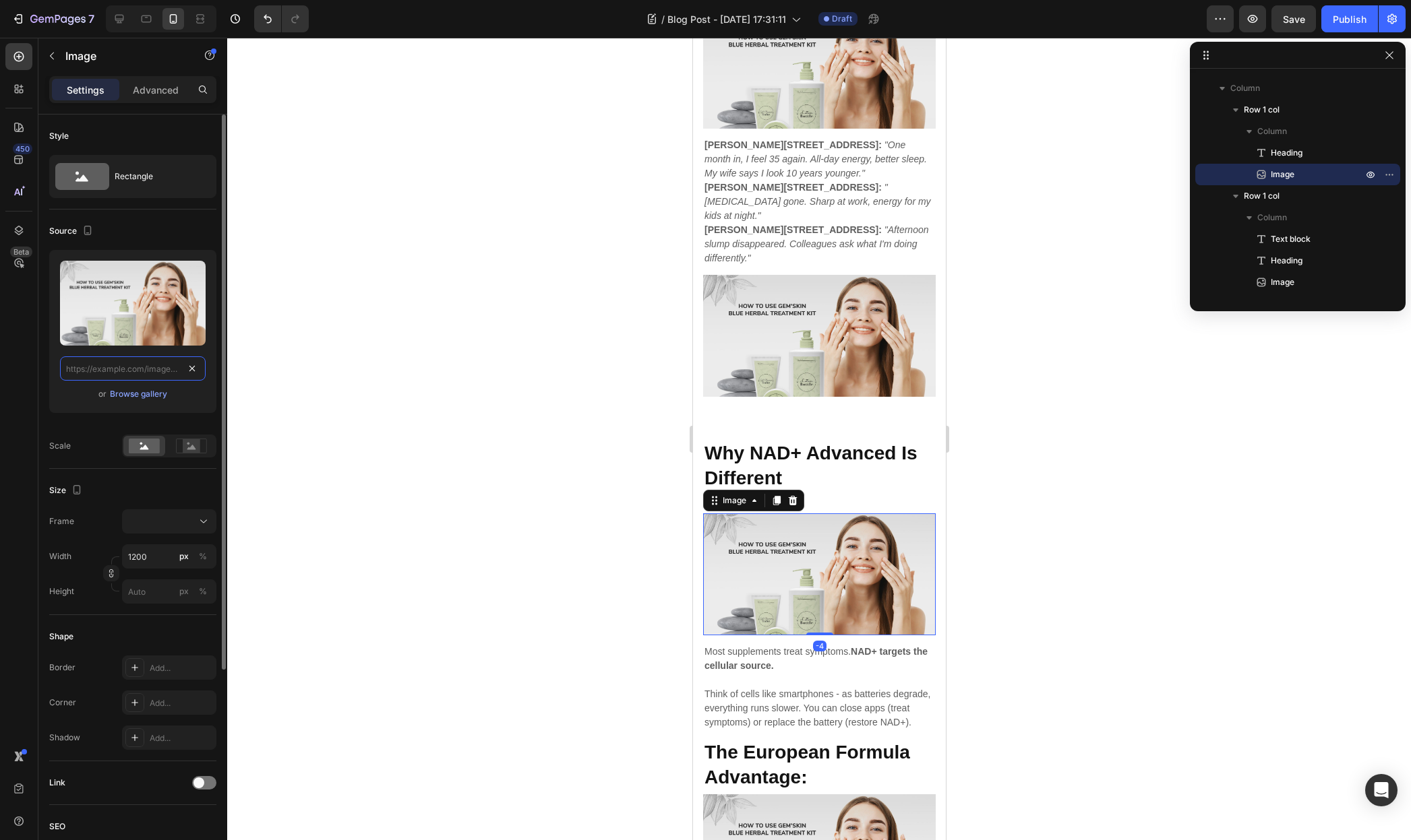
scroll to position [0, 0]
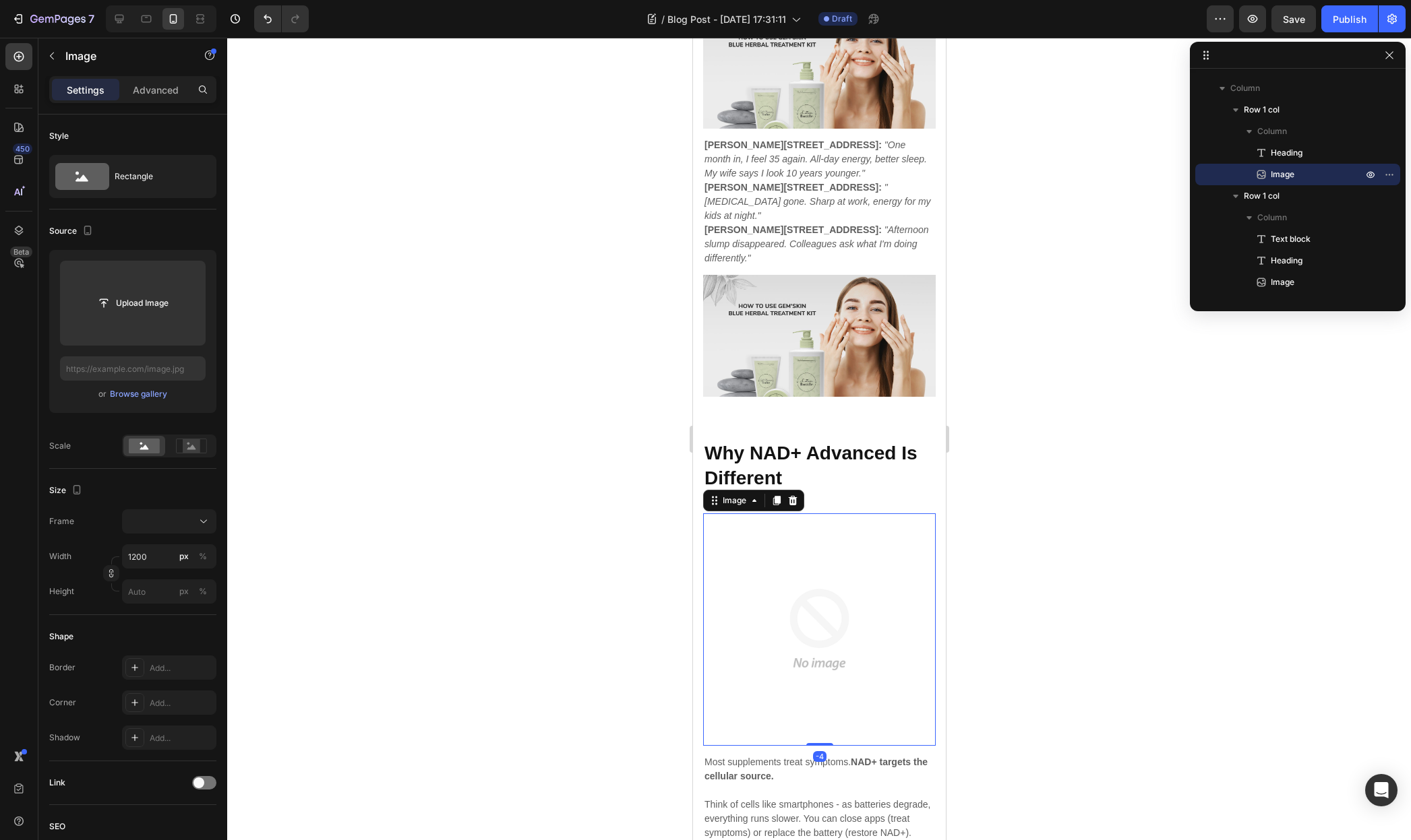
click at [561, 410] on div at bounding box center [819, 439] width 1183 height 802
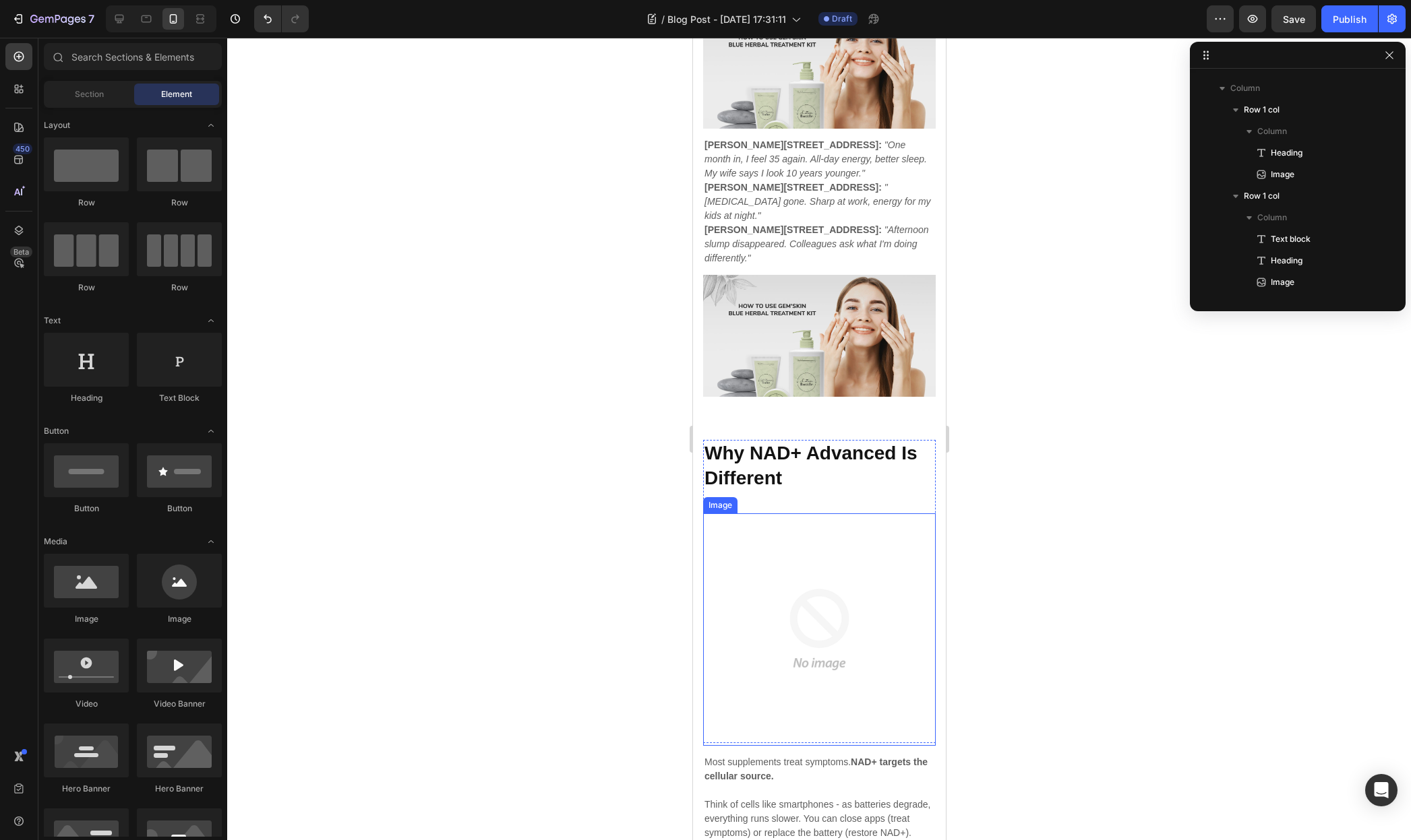
click at [878, 587] on img at bounding box center [818, 630] width 233 height 232
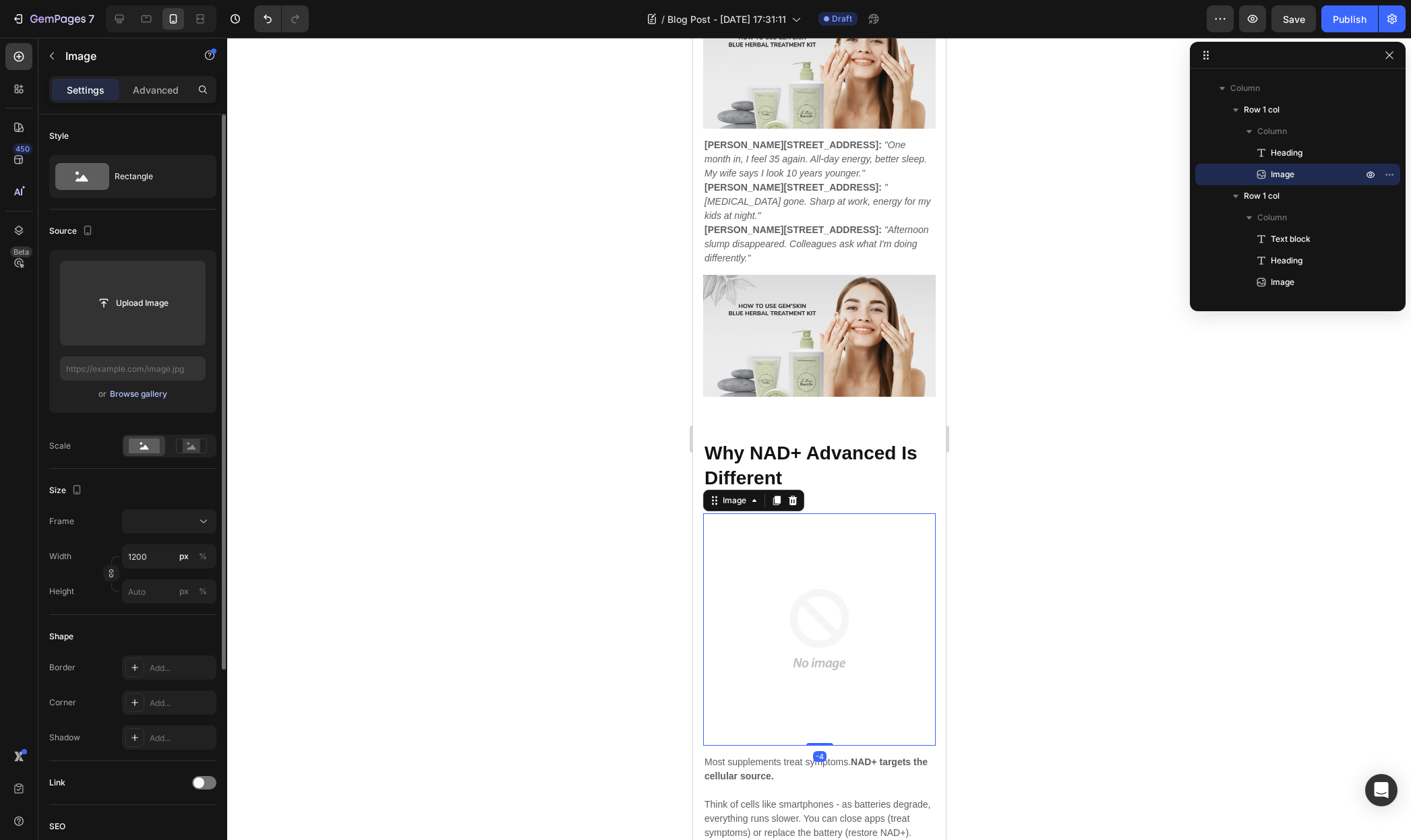
click at [143, 391] on div "Browse gallery" at bounding box center [138, 394] width 57 height 12
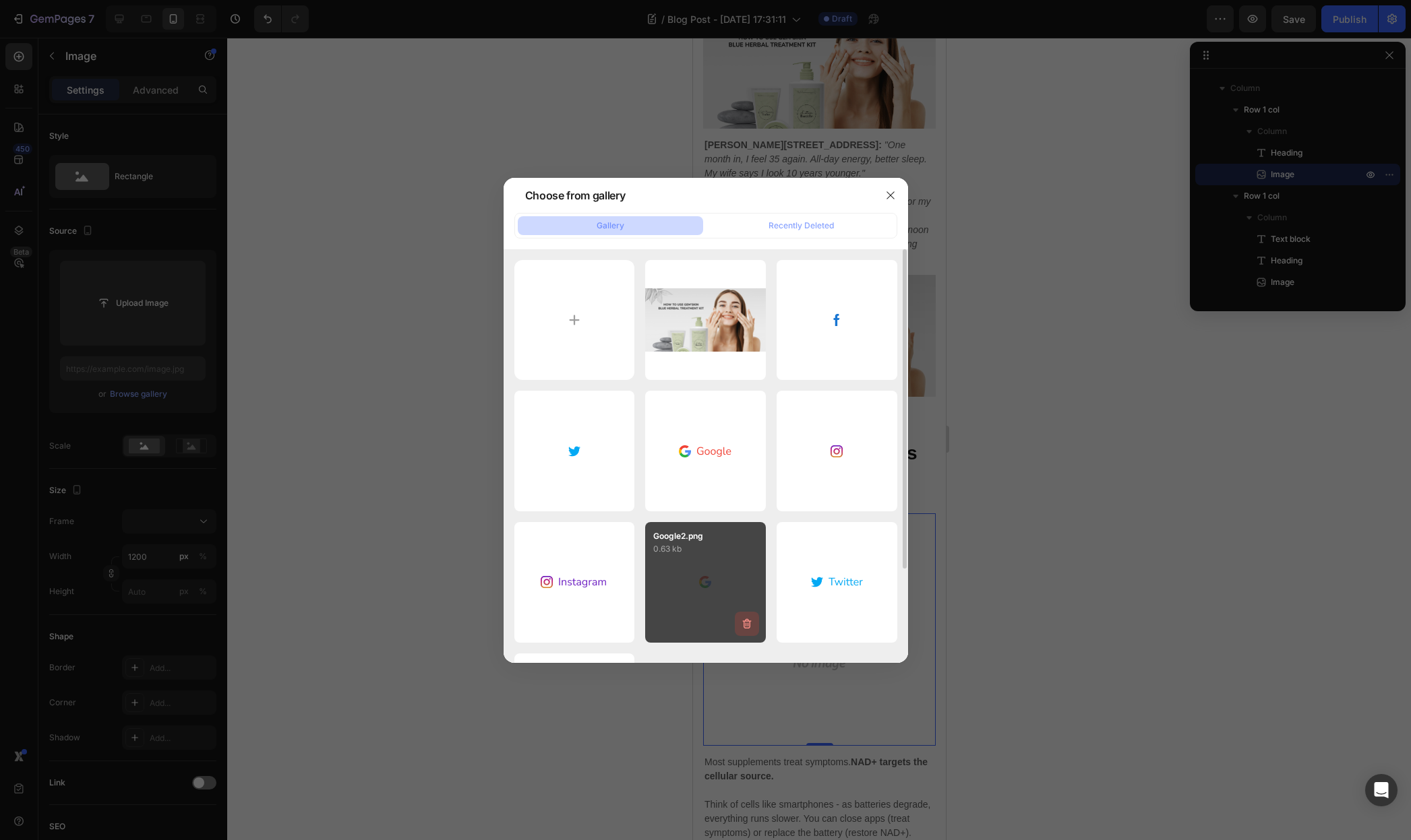
scroll to position [122, 0]
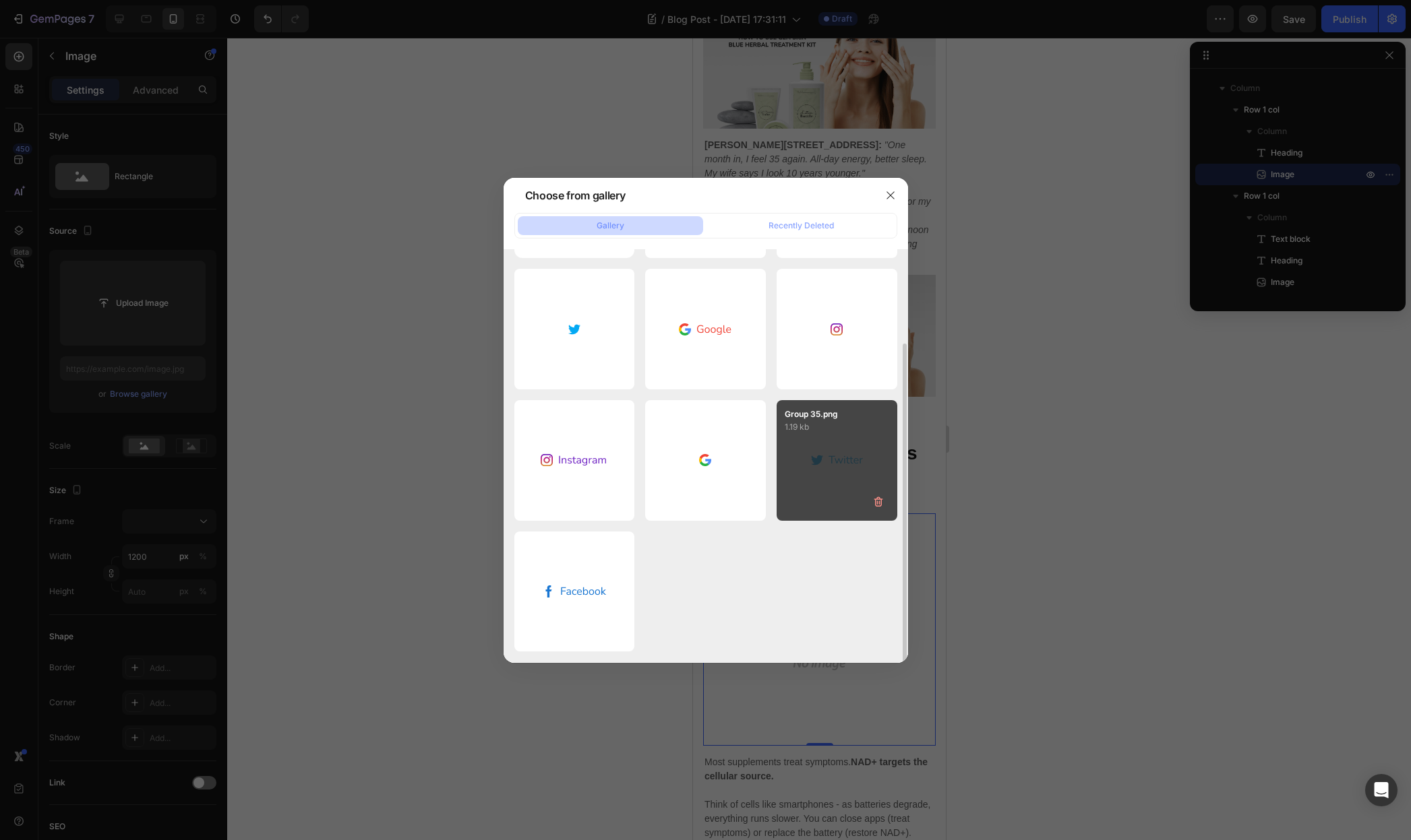
click at [808, 461] on div "Group 35.png 1.19 kb" at bounding box center [836, 460] width 121 height 121
type input "https://cdn.shopify.com/s/files/1/0955/0453/1803/files/gempages_581798576464593…"
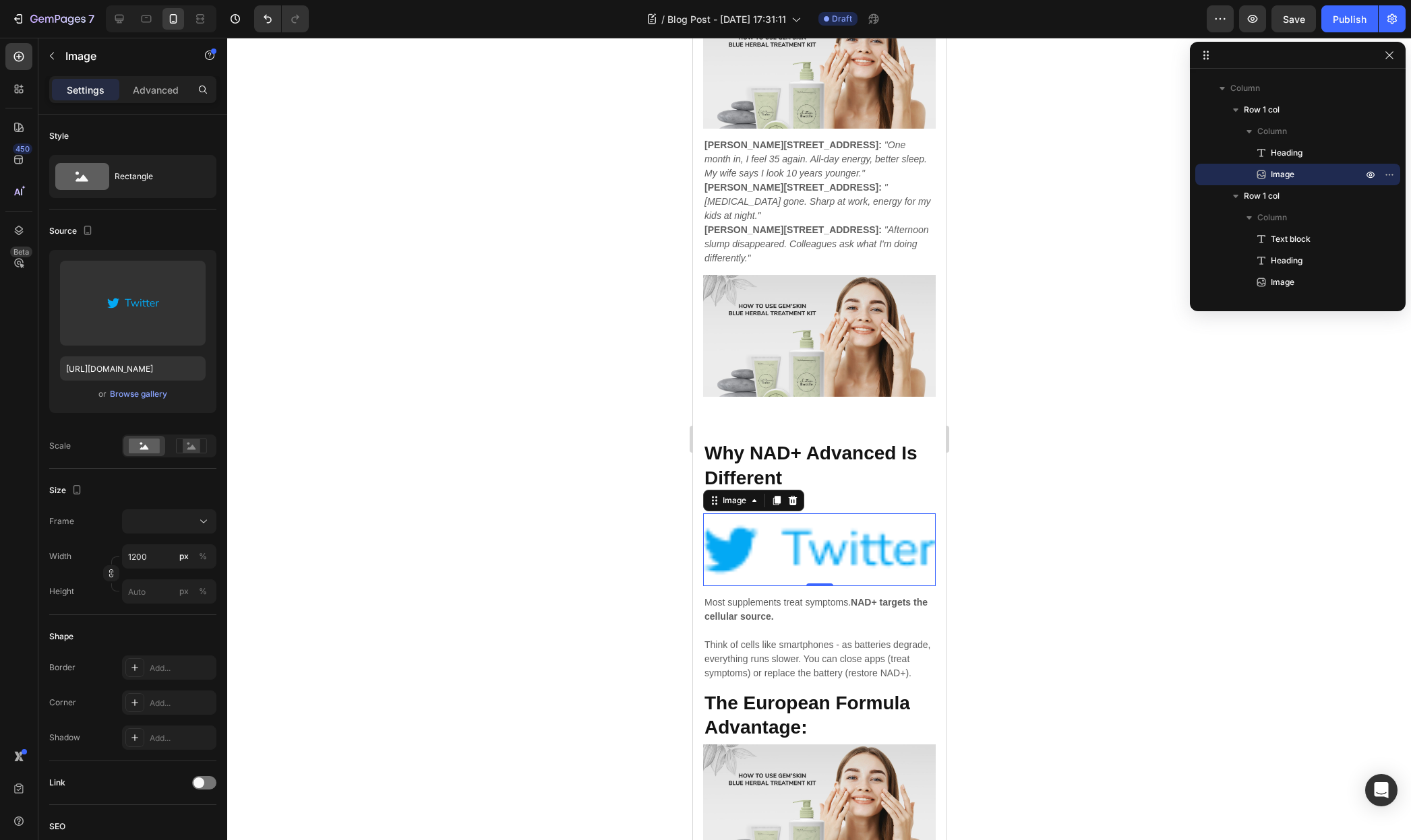
click at [1053, 512] on div at bounding box center [819, 439] width 1183 height 802
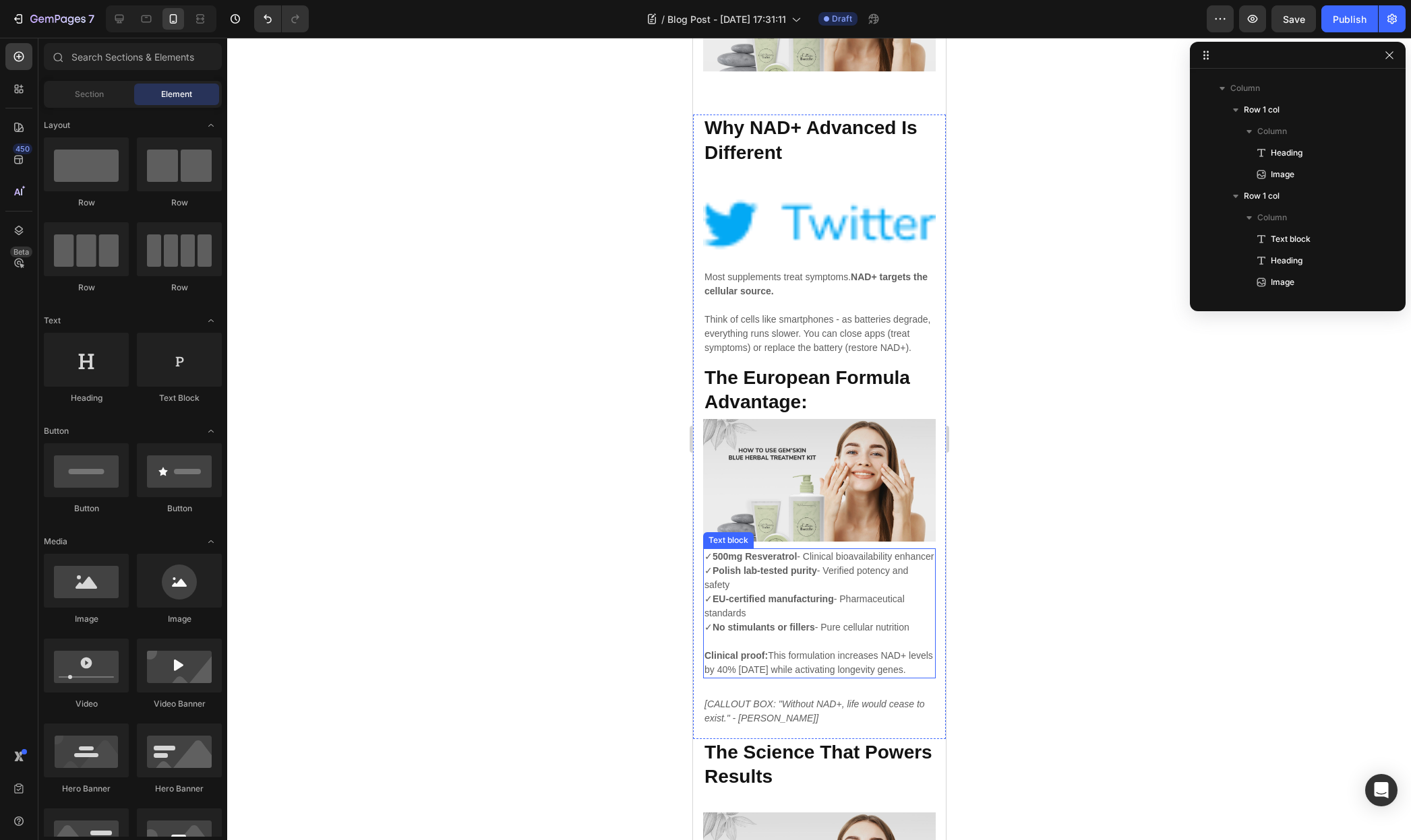
scroll to position [3136, 0]
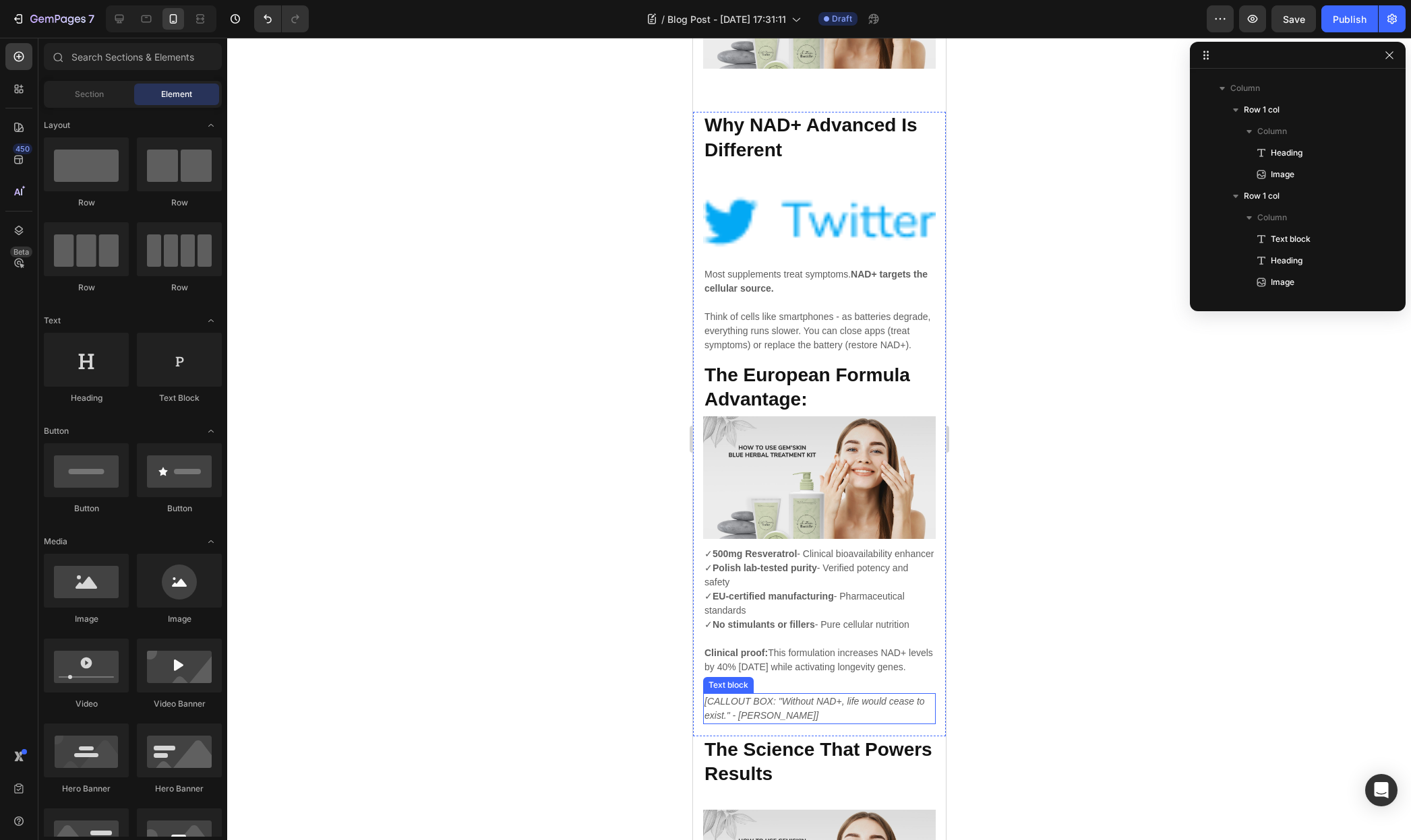
click at [798, 707] on icon "[CALLOUT BOX: "Without NAD+, life would cease to exist." - Dr. Rhonda Patrick]" at bounding box center [813, 708] width 221 height 25
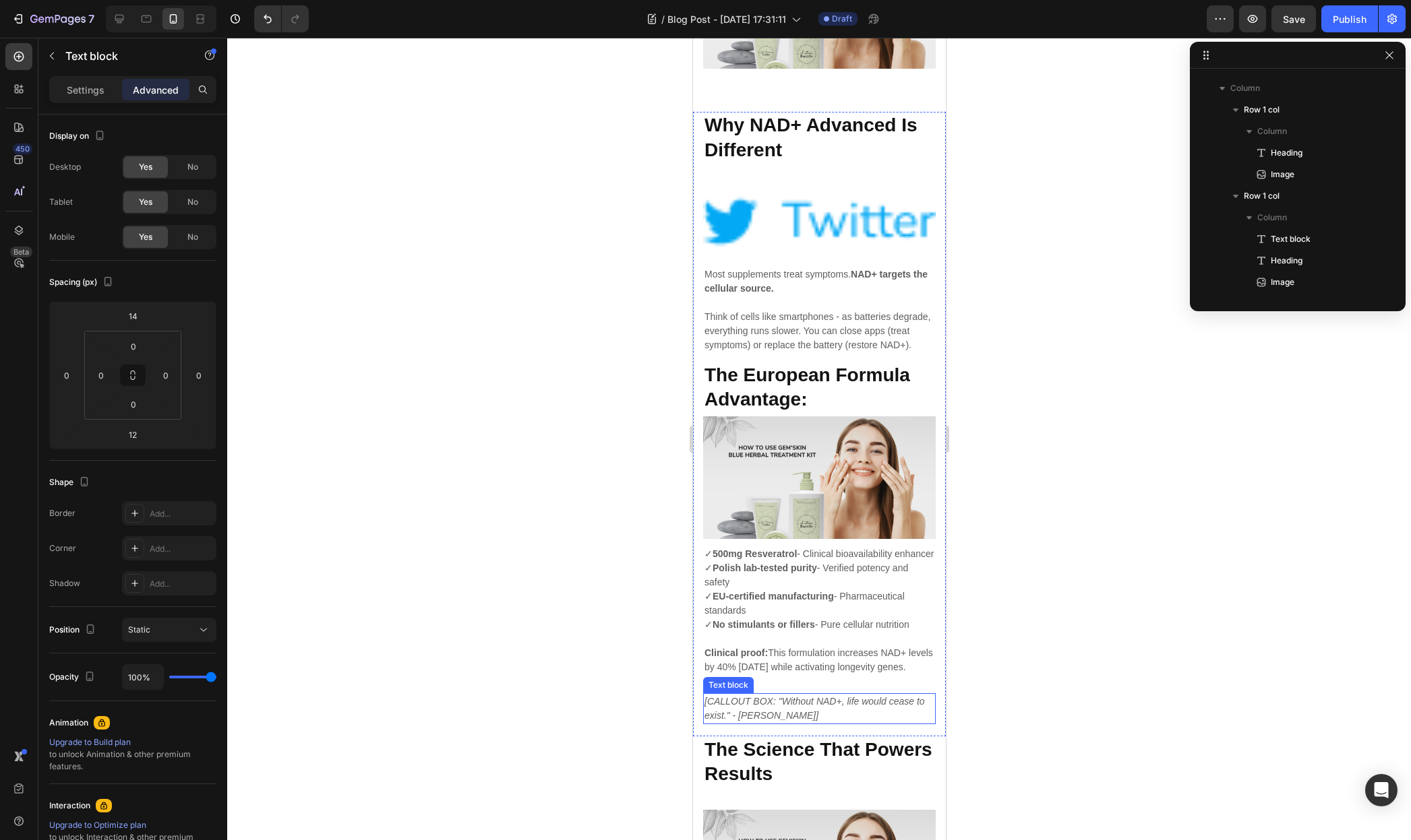
scroll to position [751, 0]
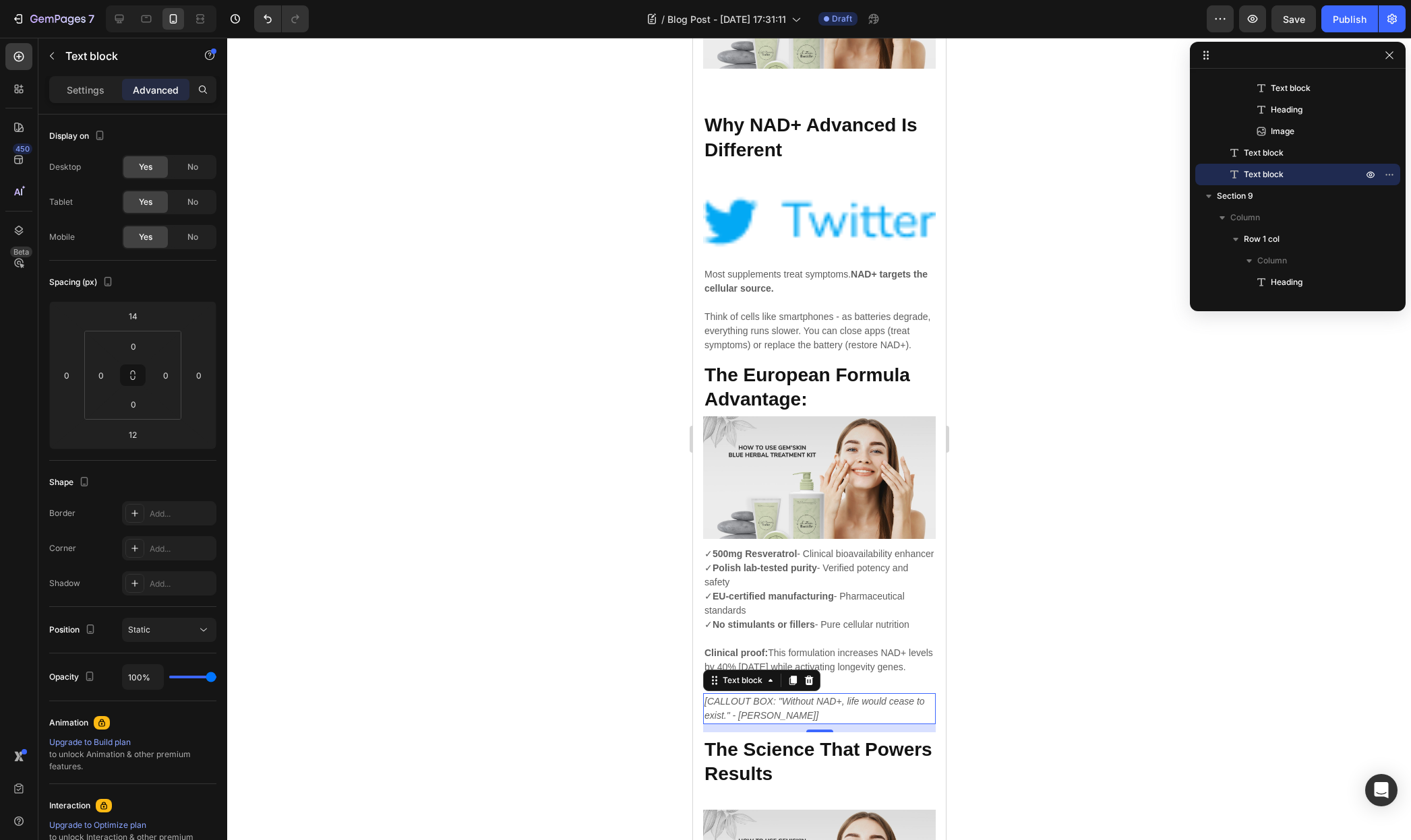
click at [1077, 661] on div at bounding box center [819, 439] width 1183 height 802
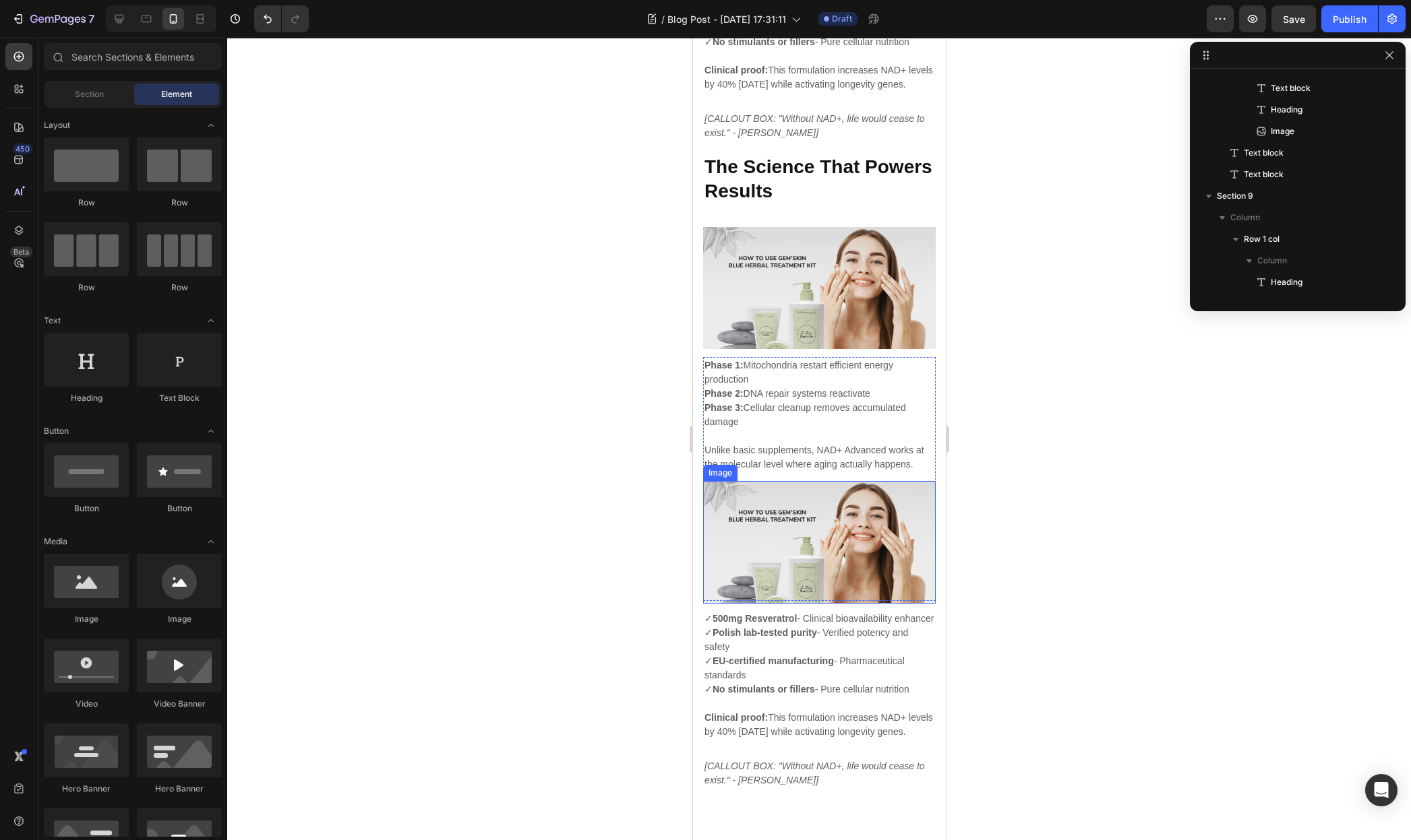
scroll to position [3682, 0]
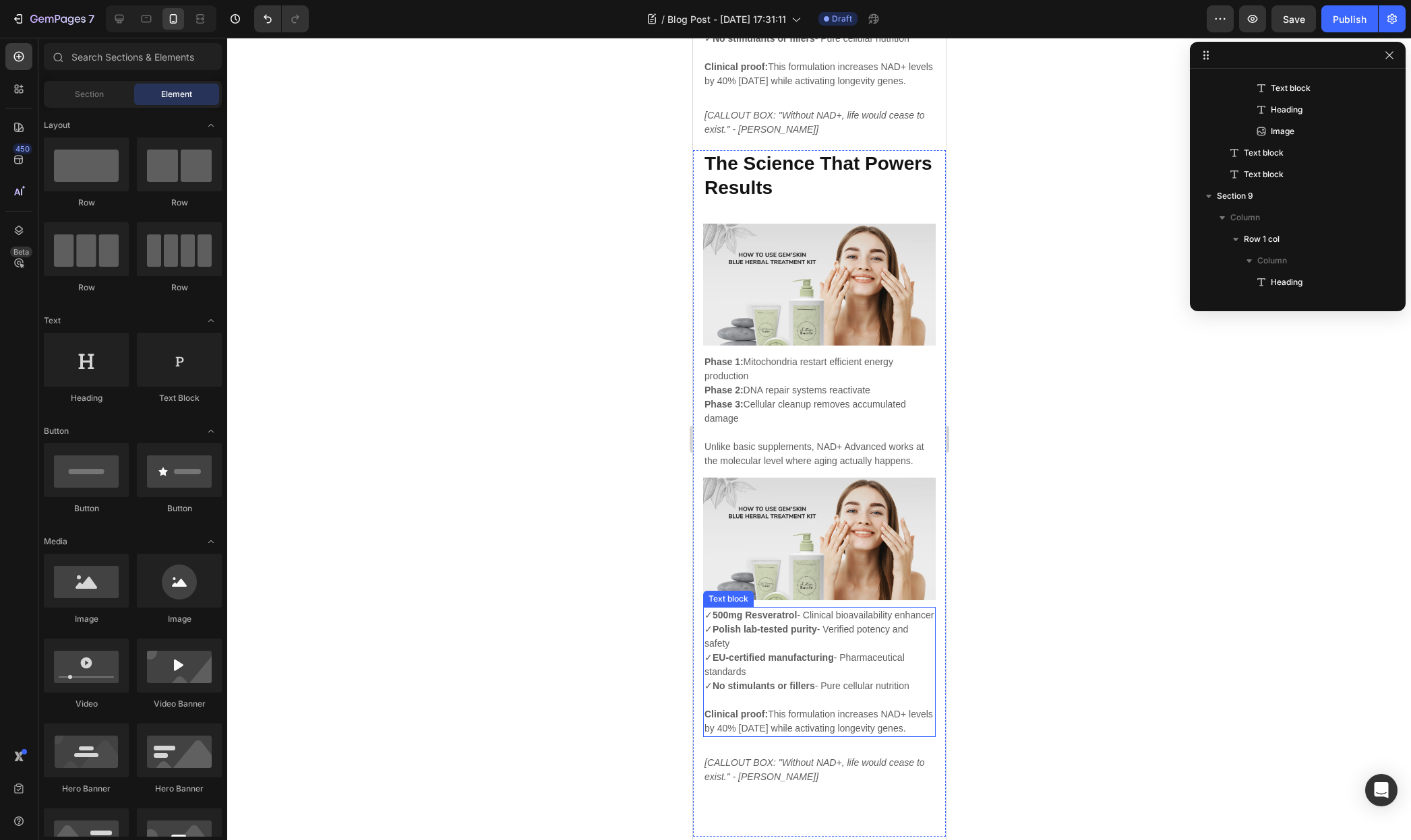
click at [798, 676] on p "✓ 500mg Resveratrol - Clinical bioavailability enhancer ✓ Polish lab-tested pur…" at bounding box center [818, 650] width 230 height 85
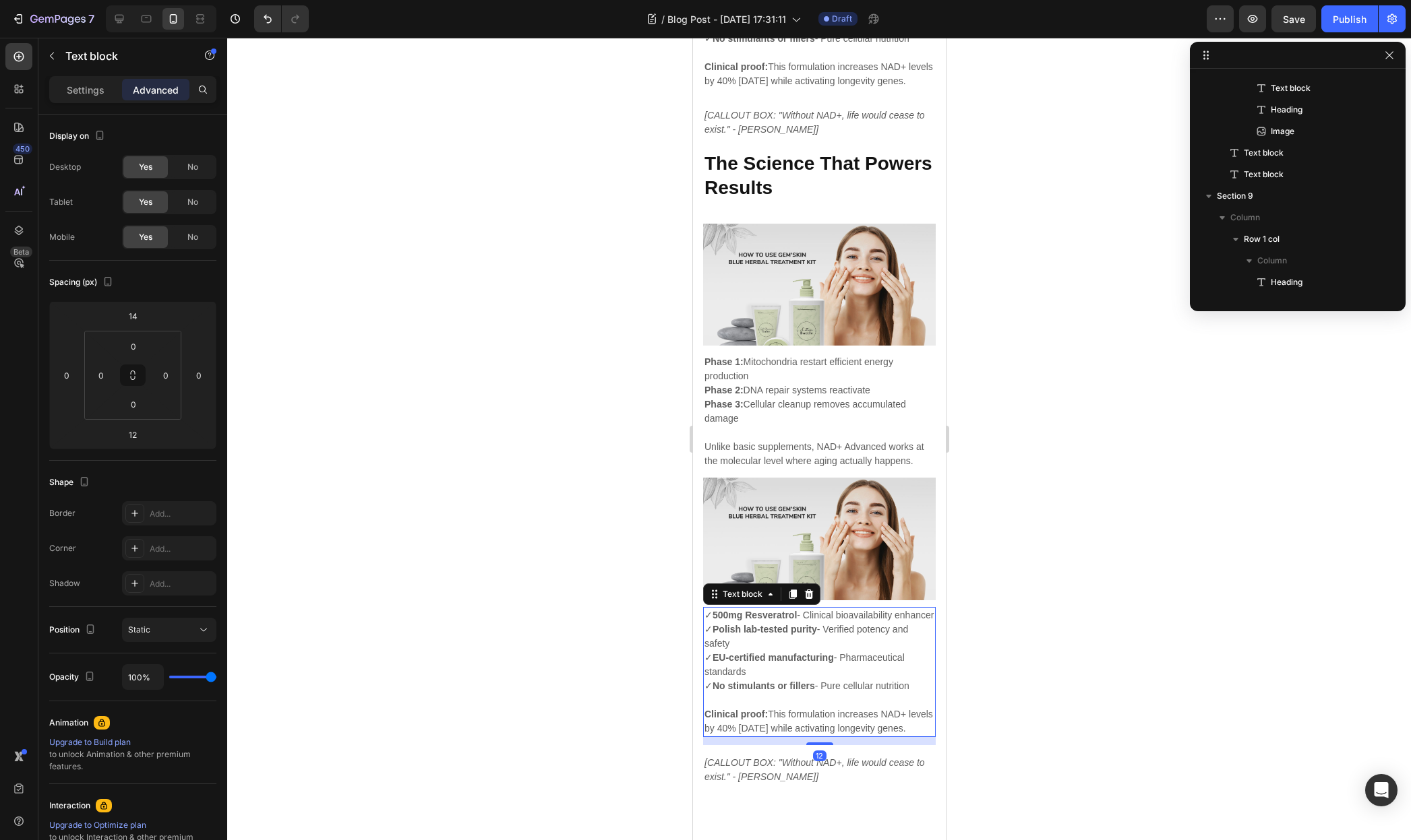
scroll to position [899, 0]
click at [809, 600] on icon at bounding box center [807, 594] width 11 height 11
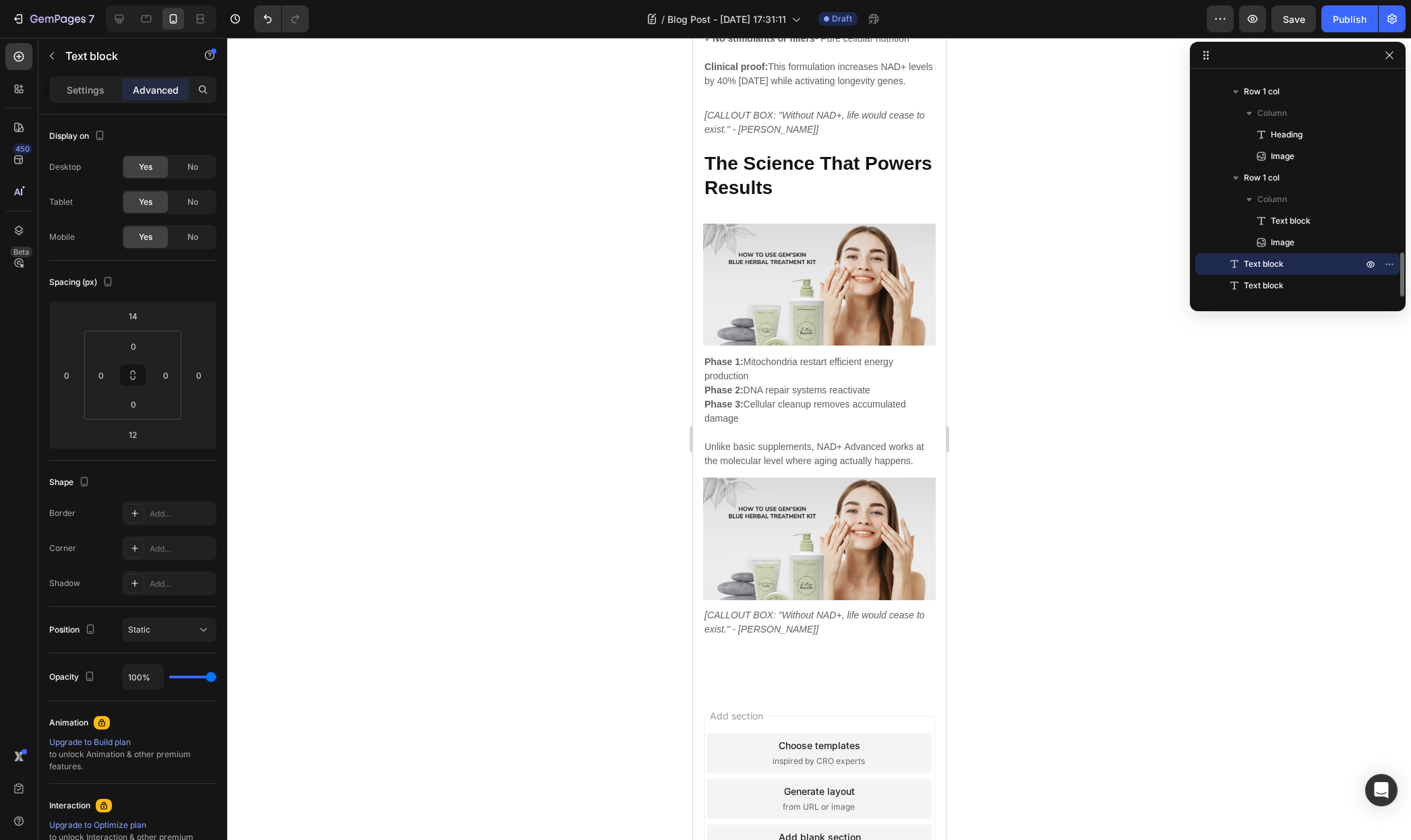
scroll to position [877, 0]
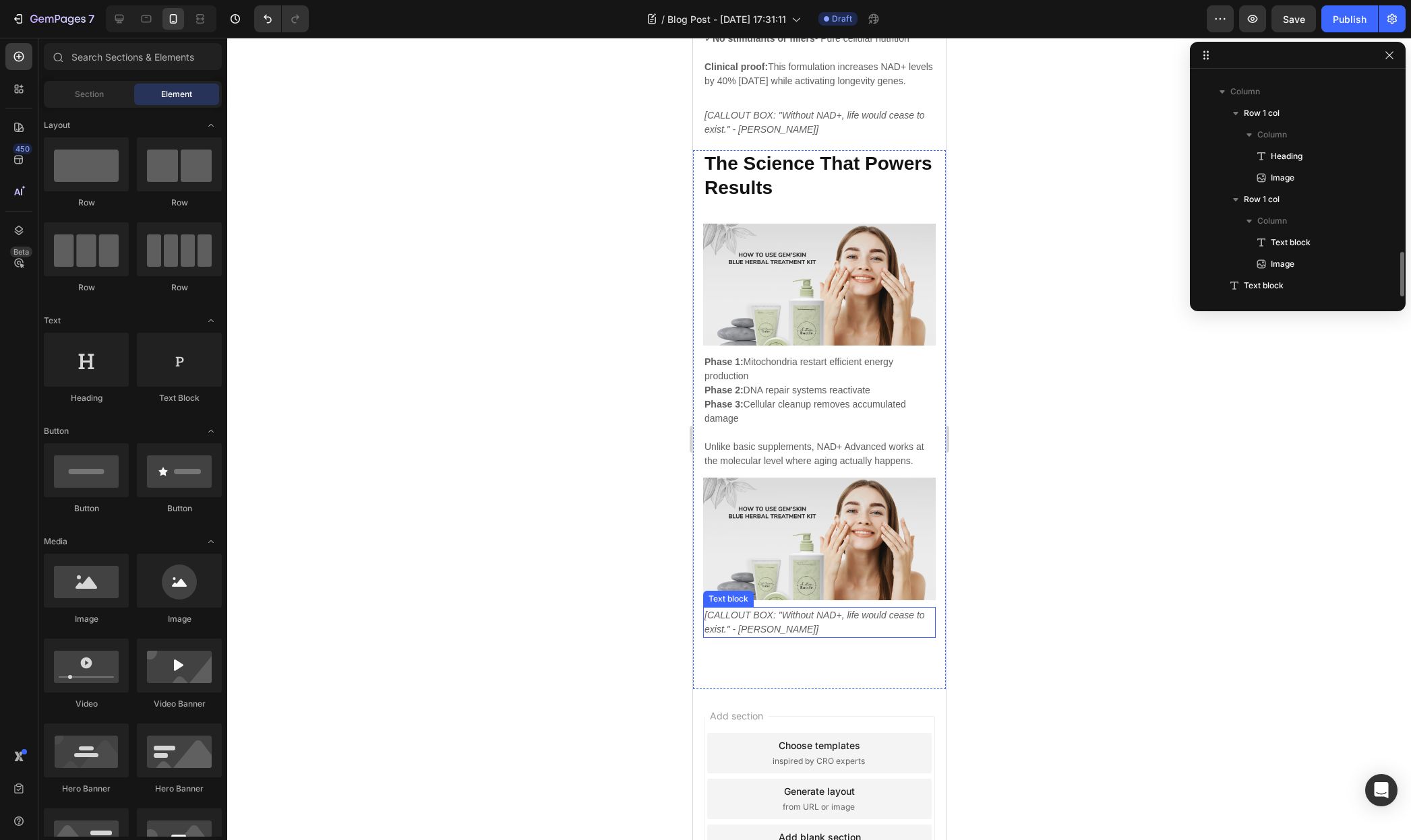
click at [807, 634] on icon "[CALLOUT BOX: "Without NAD+, life would cease to exist." - Dr. Rhonda Patrick]" at bounding box center [813, 622] width 221 height 25
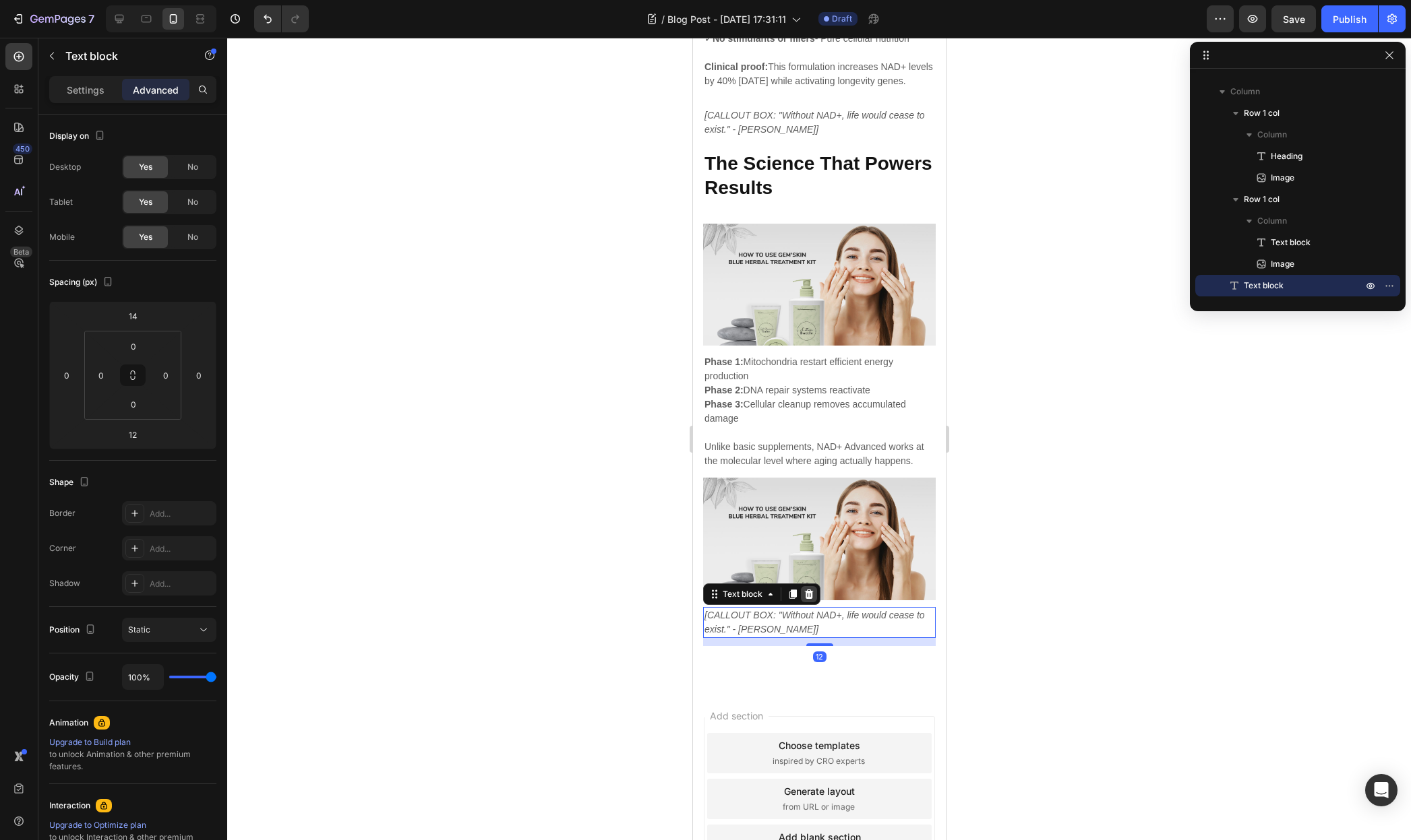
click at [808, 599] on icon at bounding box center [808, 594] width 9 height 9
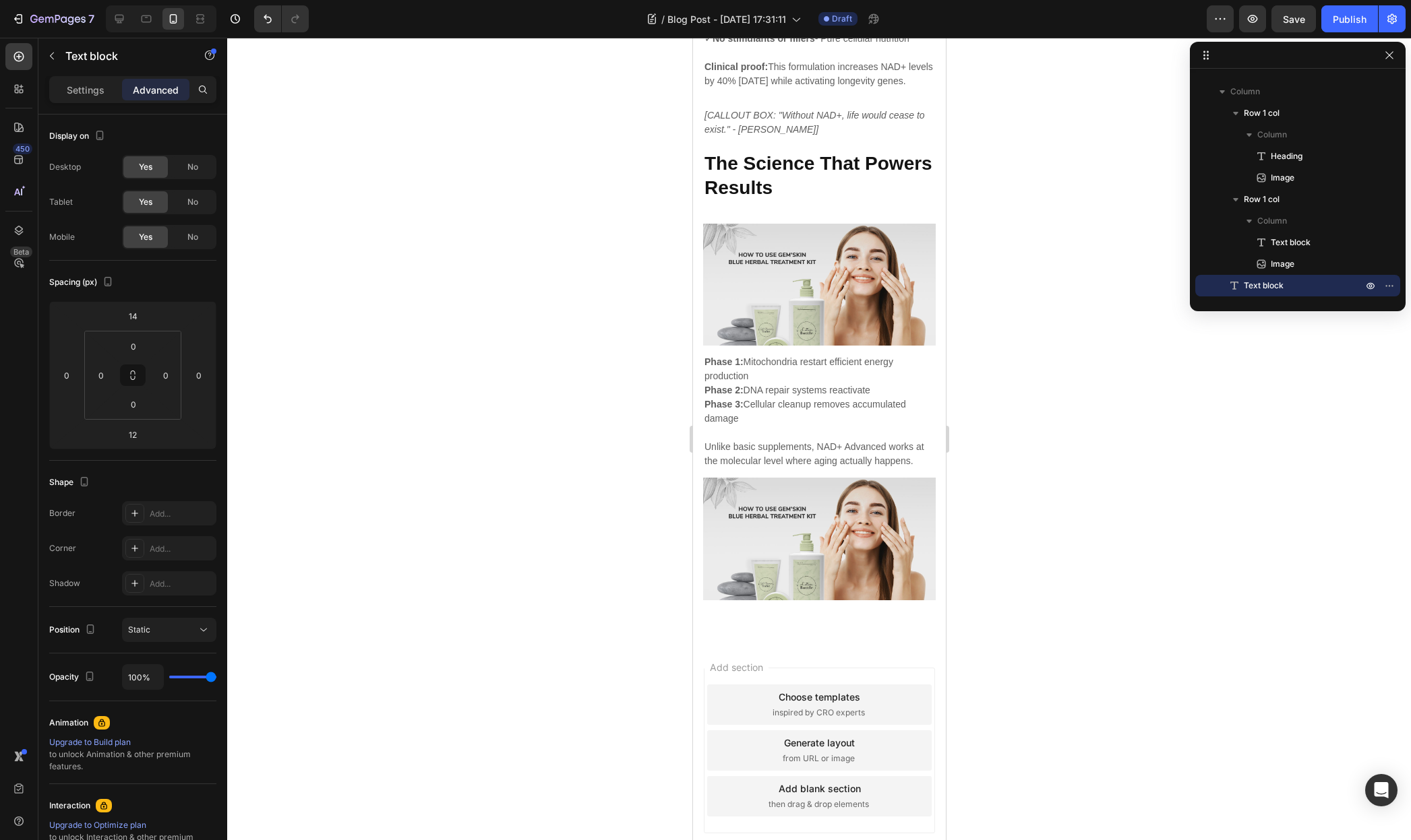
scroll to position [856, 0]
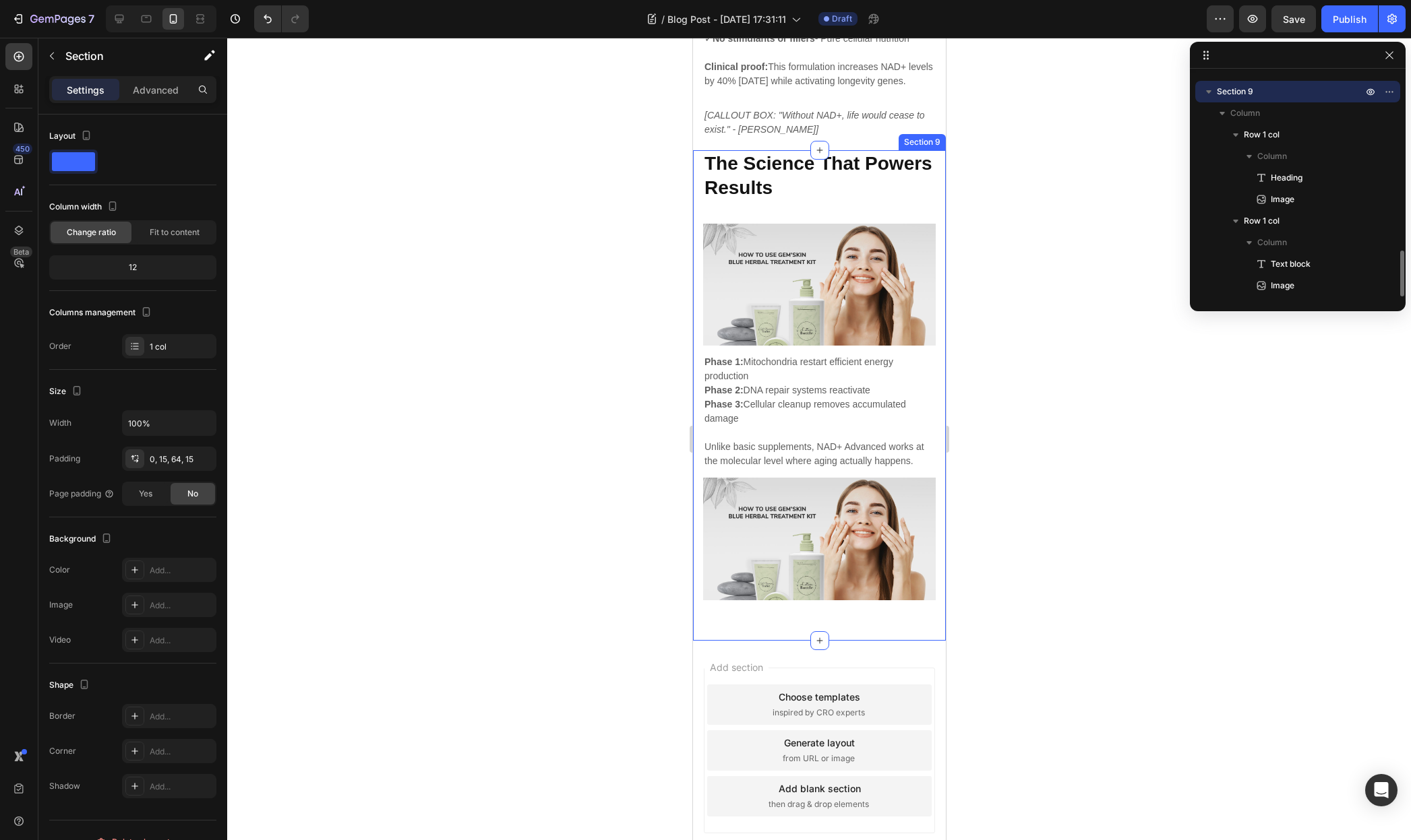
click at [796, 640] on div "The Science That Powers Results Heading Image Row Phase 1: Mitochondria restart…" at bounding box center [818, 396] width 252 height 491
click at [800, 600] on img at bounding box center [818, 539] width 233 height 122
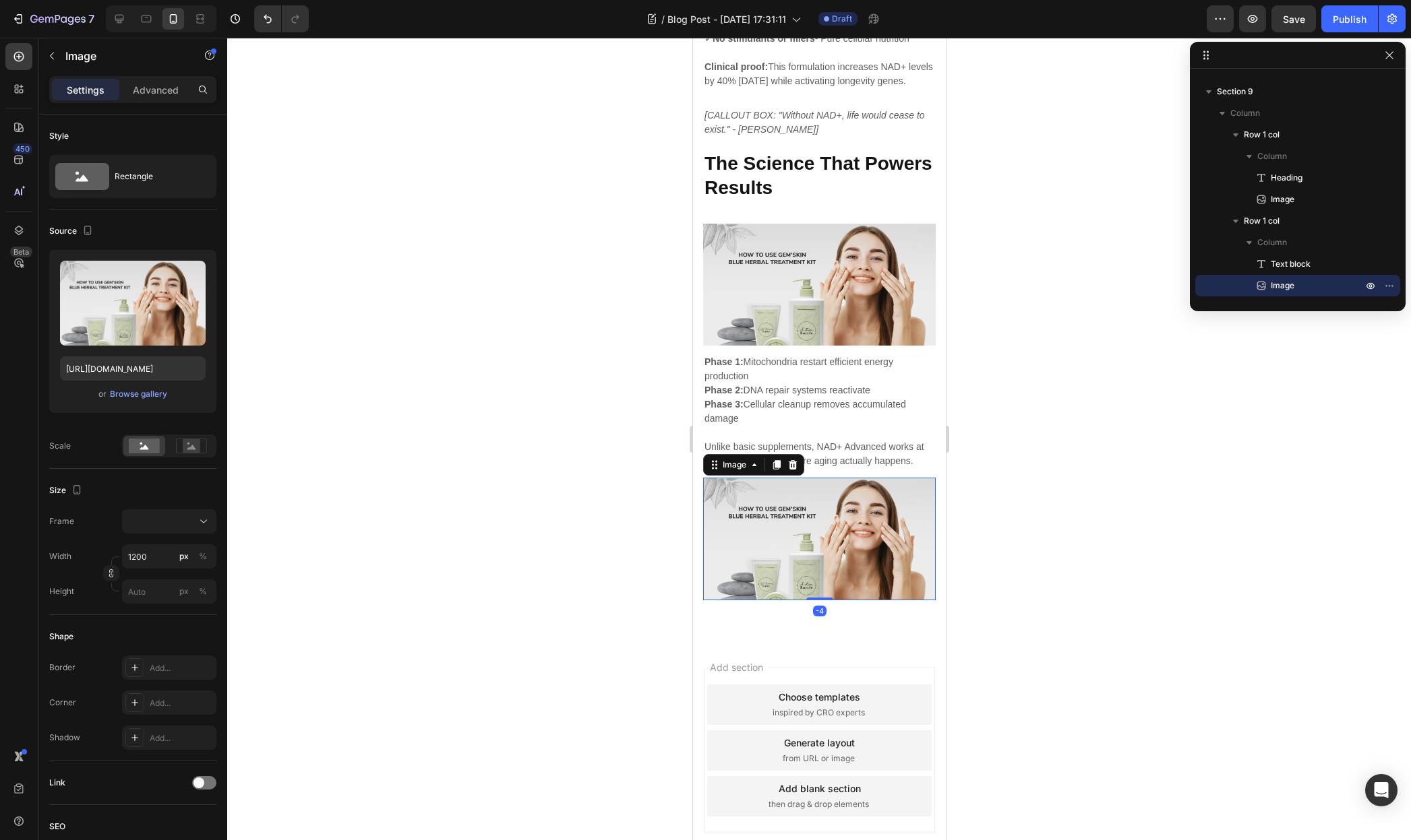
click at [157, 74] on div "Image" at bounding box center [116, 57] width 154 height 39
click at [158, 86] on p "Advanced" at bounding box center [156, 90] width 46 height 14
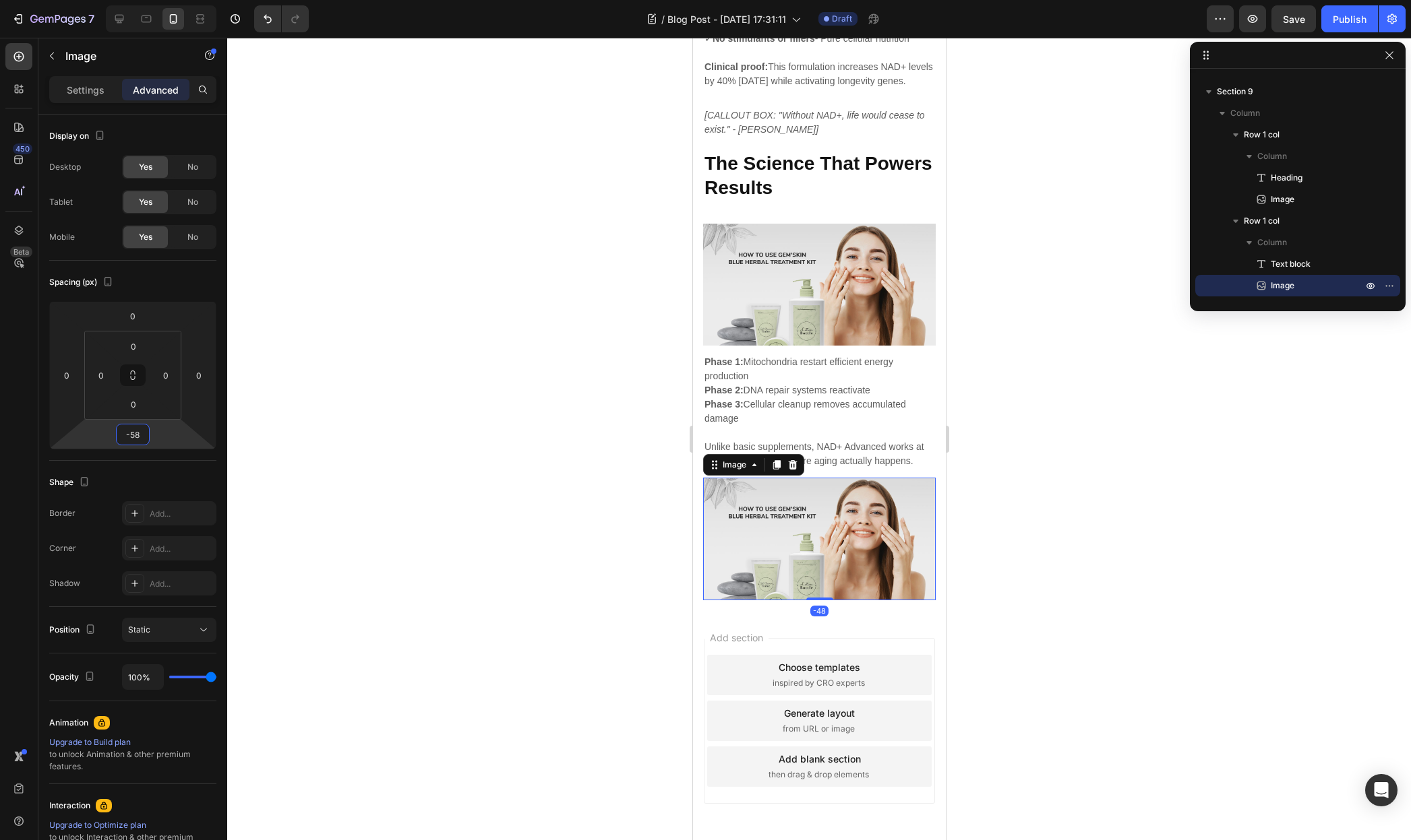
type input "-60"
drag, startPoint x: 165, startPoint y: 437, endPoint x: 166, endPoint y: 451, distance: 14.0
click at [166, 0] on html "7 / Blog Post - [DATE] 17:31:11 Draft Preview Save Publish 450 Beta Sections(18…" at bounding box center [706, 0] width 1411 height 0
click at [731, 633] on div "Add section Choose templates inspired by CRO experts Generate layout from URL o…" at bounding box center [818, 732] width 252 height 257
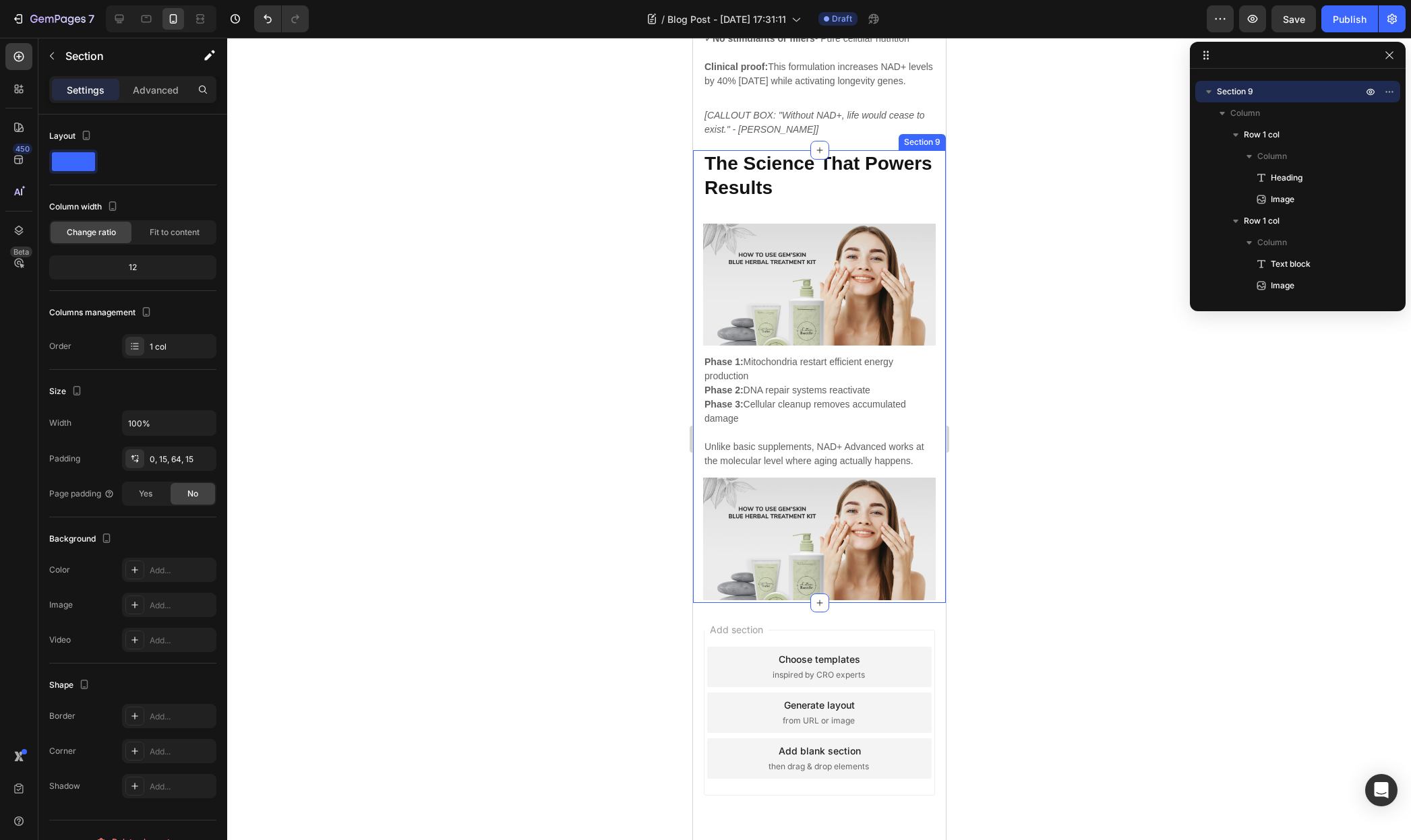
click at [699, 598] on div "The Science That Powers Results Heading Image Row Phase 1: Mitochondria restart…" at bounding box center [818, 377] width 252 height 453
click at [914, 143] on icon at bounding box center [917, 137] width 7 height 9
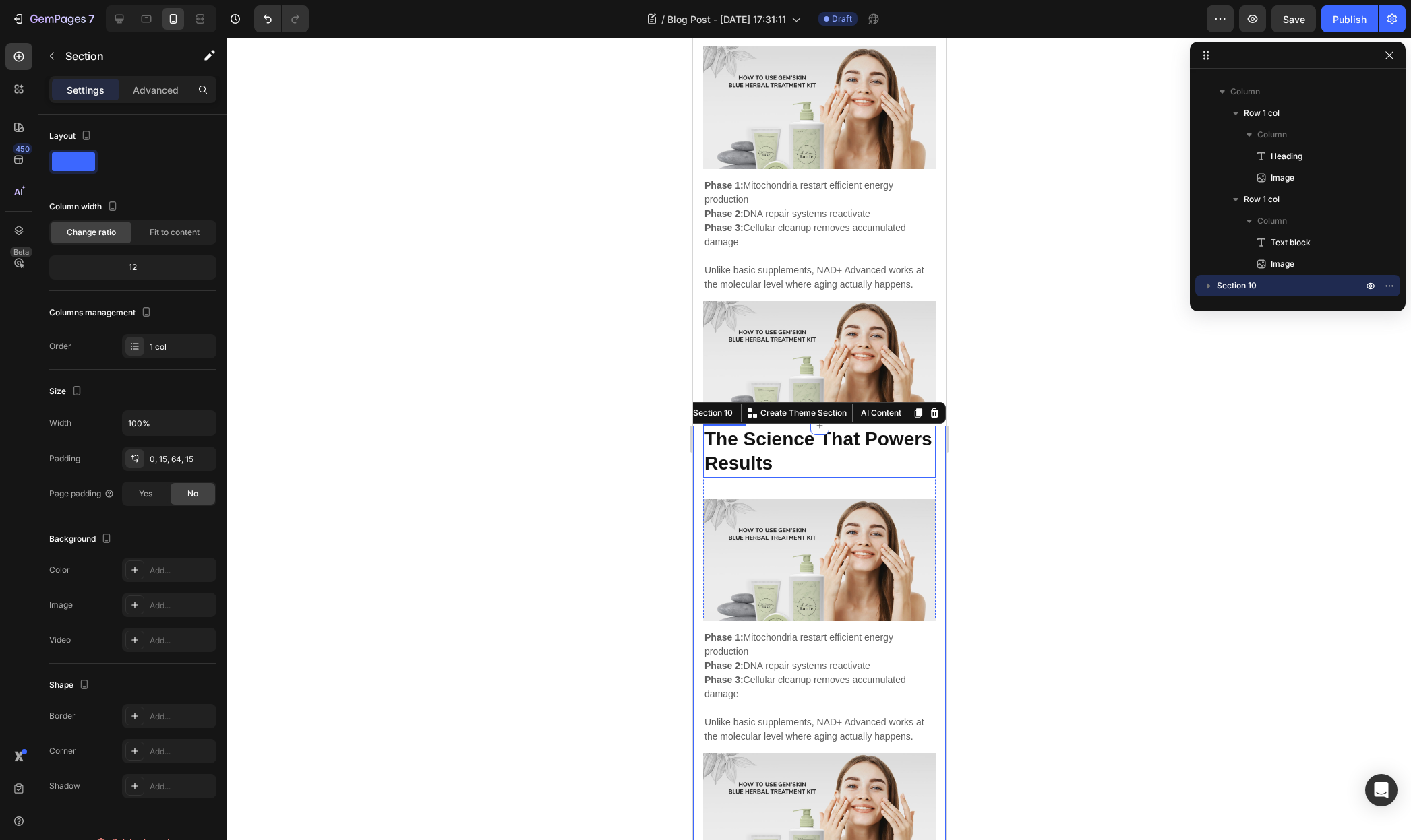
scroll to position [3878, 0]
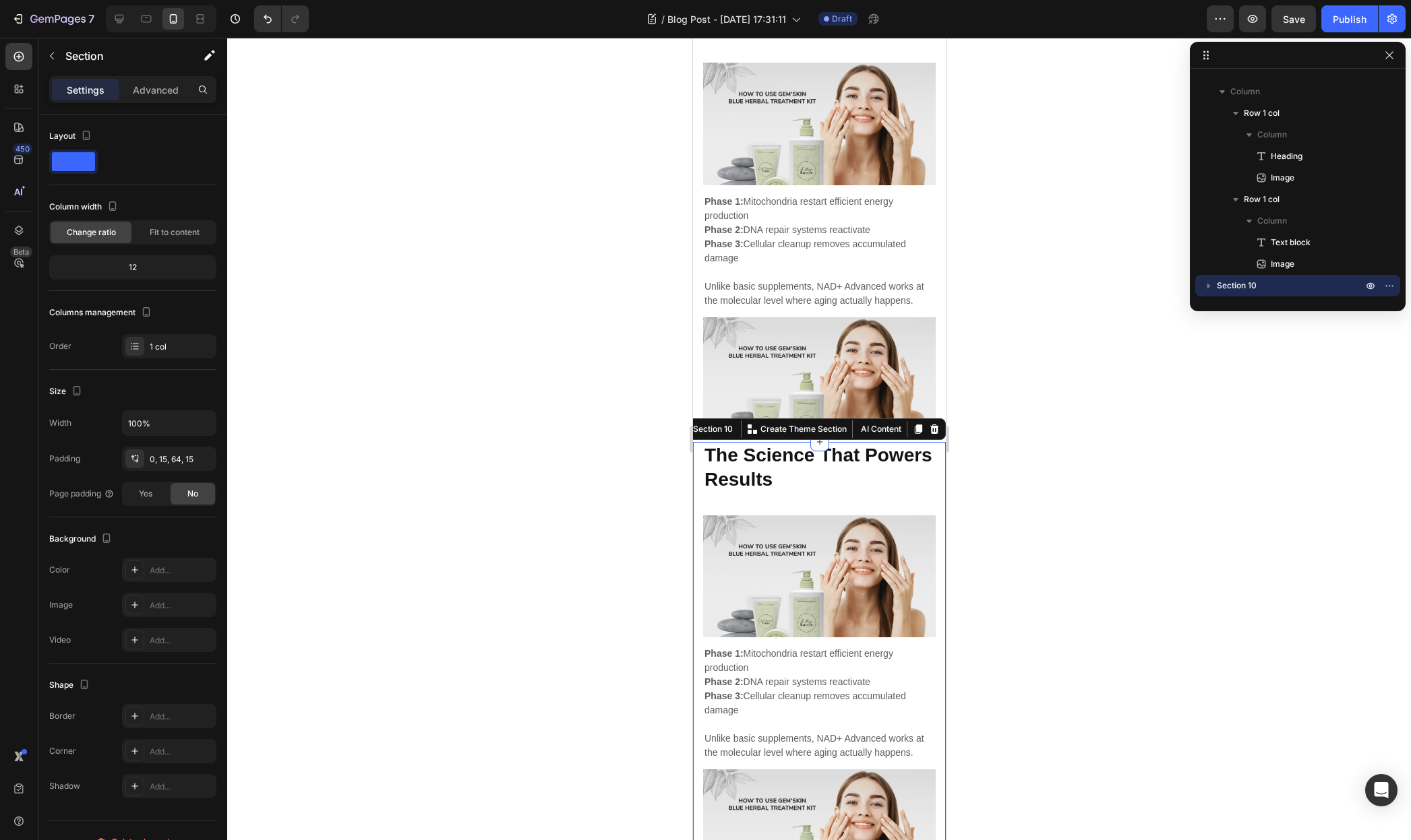
click at [774, 461] on strong "The Science That Powers Results" at bounding box center [817, 467] width 228 height 45
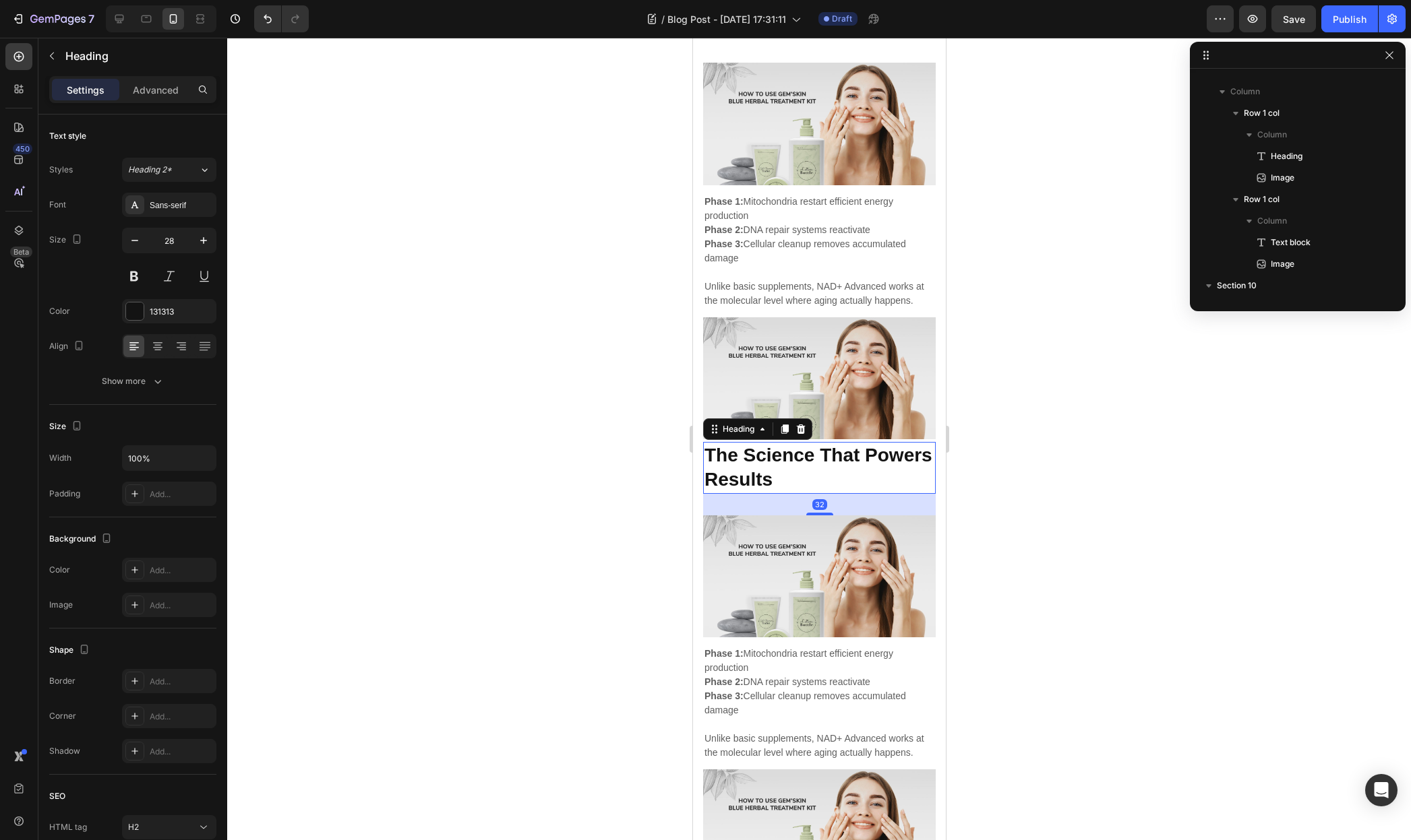
click at [774, 461] on strong "The Science That Powers Results" at bounding box center [817, 467] width 228 height 45
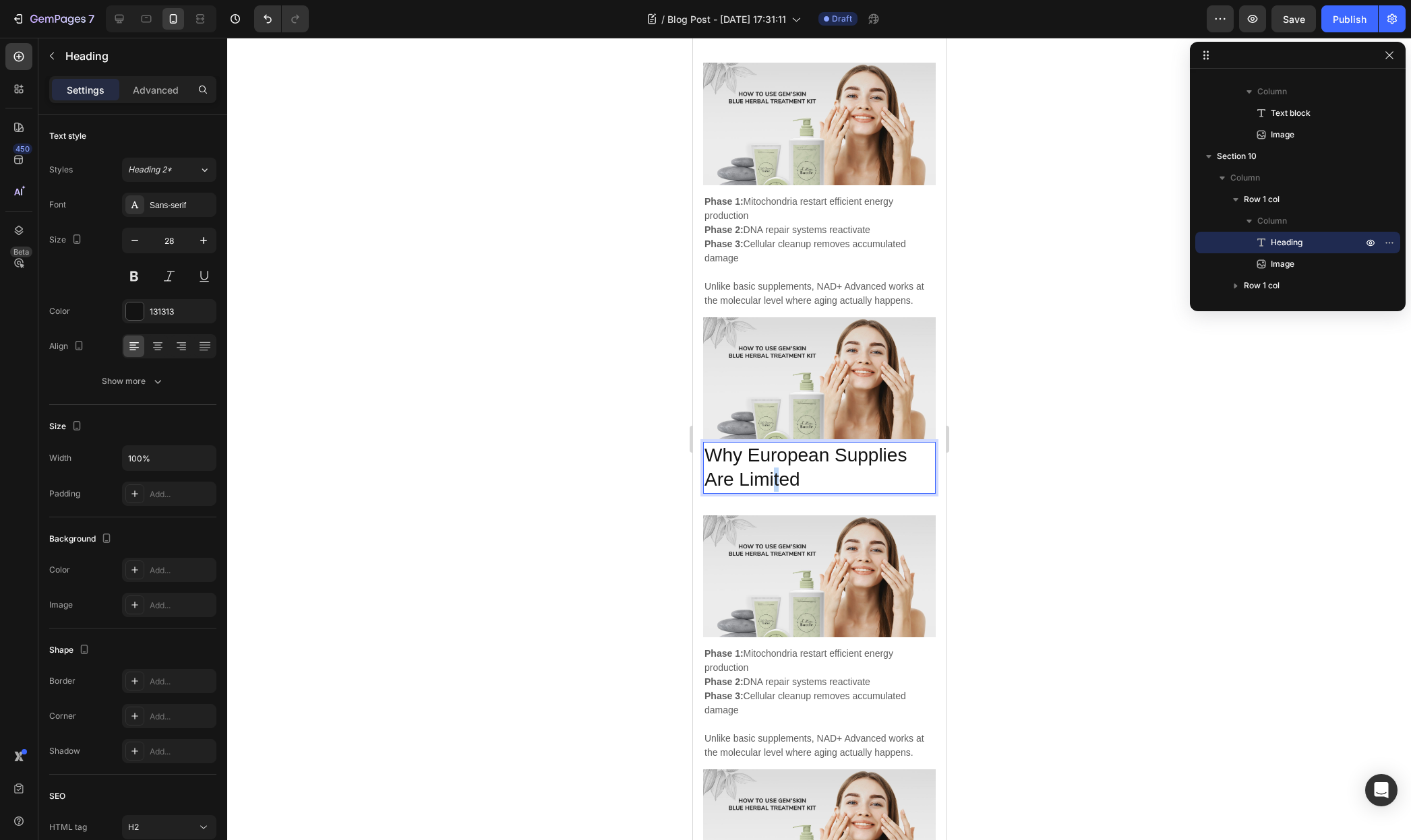
click at [778, 460] on p "Why European Supplies Are Limited" at bounding box center [818, 467] width 230 height 49
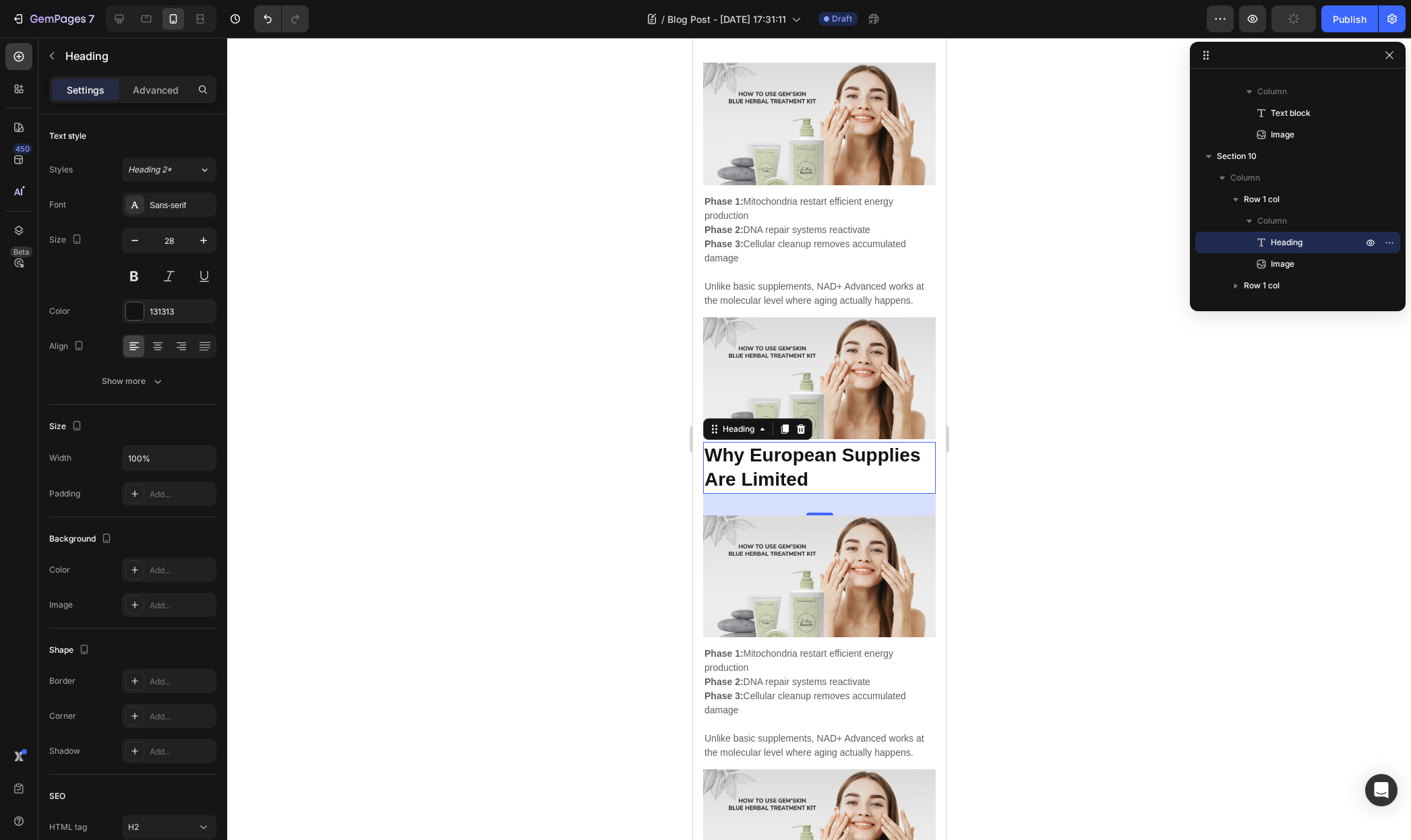
click at [738, 657] on p "Phase 1: Mitochondria restart efficient energy production Phase 2: DNA repair s…" at bounding box center [818, 681] width 230 height 71
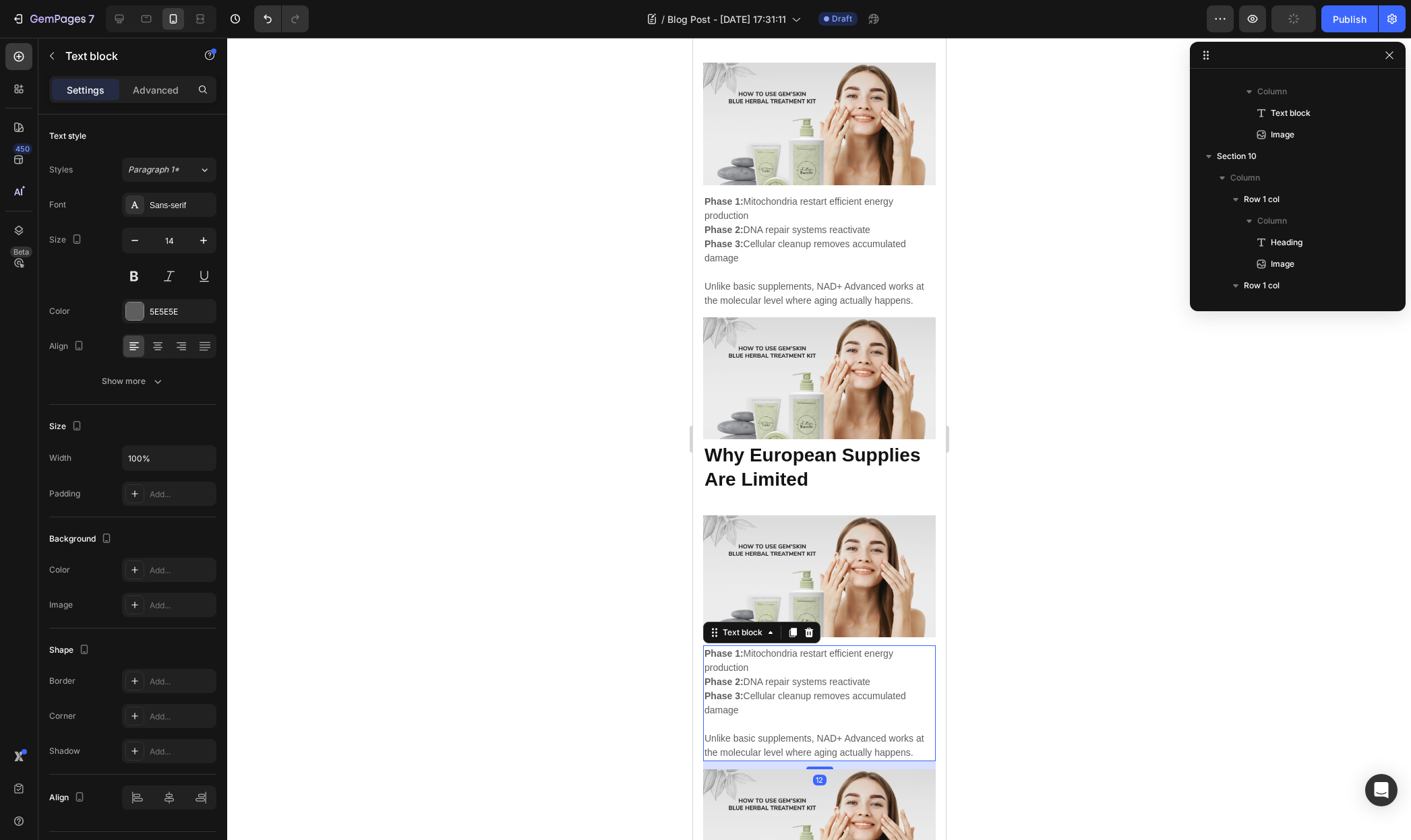
scroll to position [1071, 0]
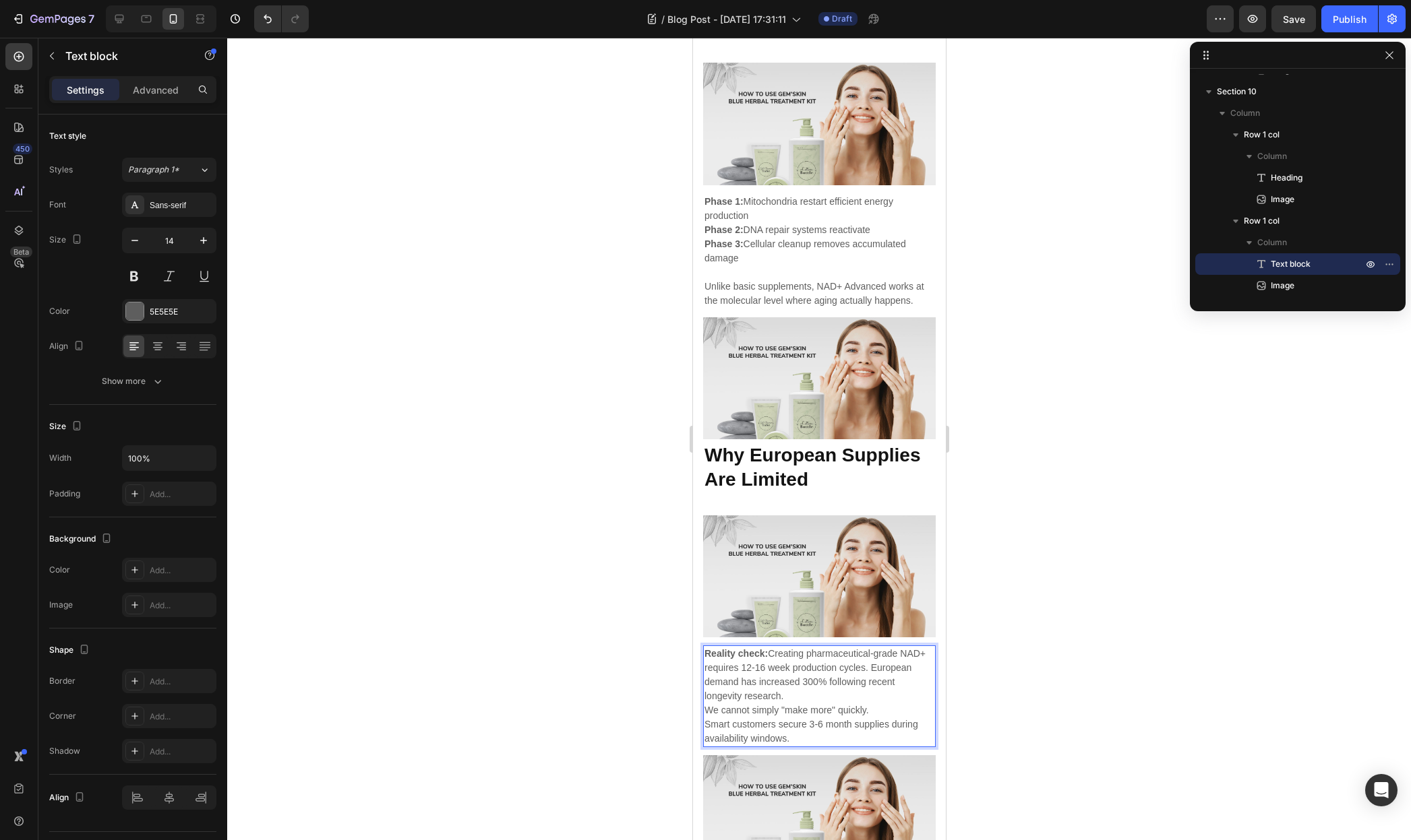
click at [835, 683] on p "Reality check: Creating pharmaceutical-grade NAD+ requires 12-16 week productio…" at bounding box center [818, 674] width 230 height 57
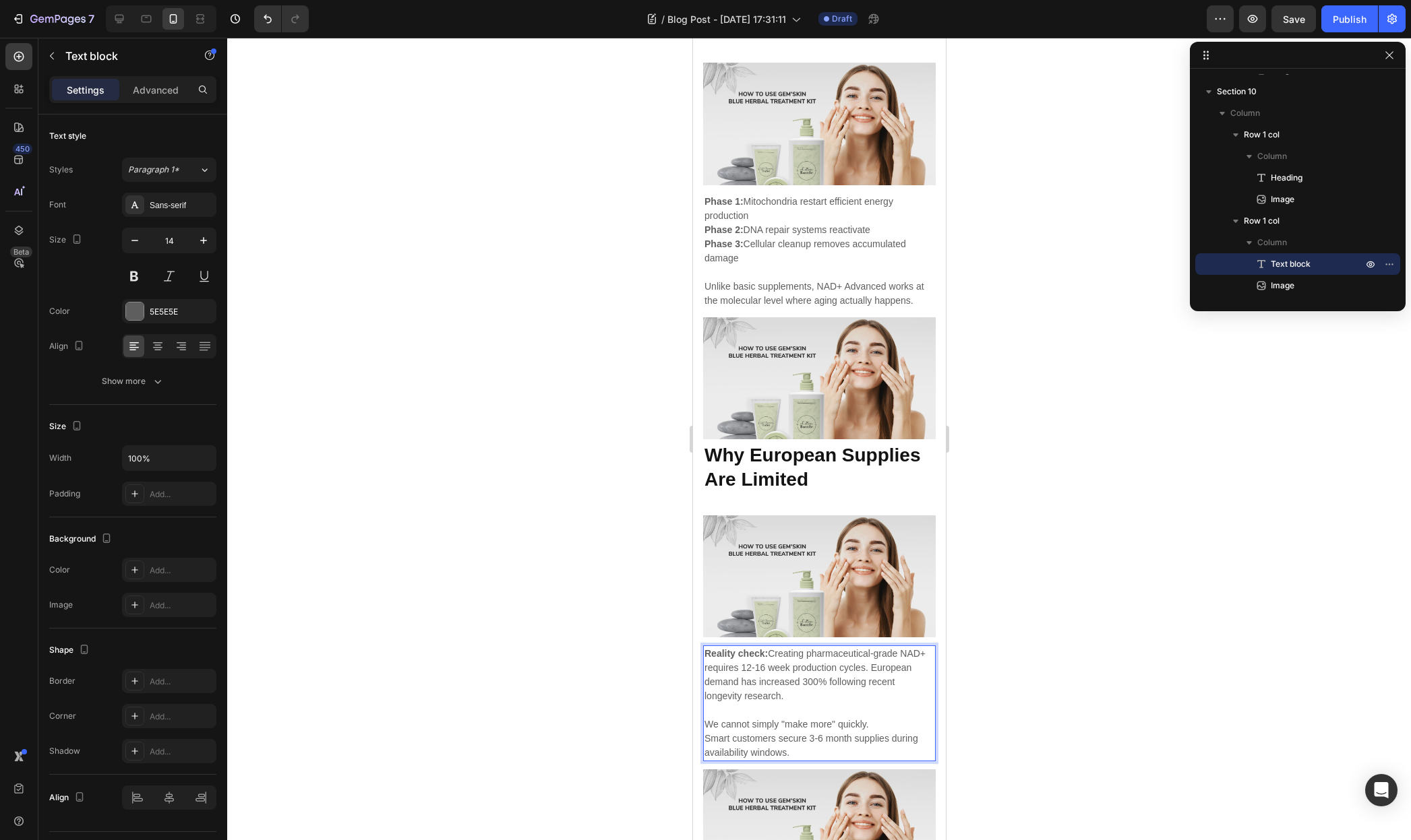
click at [884, 717] on p "We cannot simply "make more" quickly." at bounding box center [818, 724] width 230 height 14
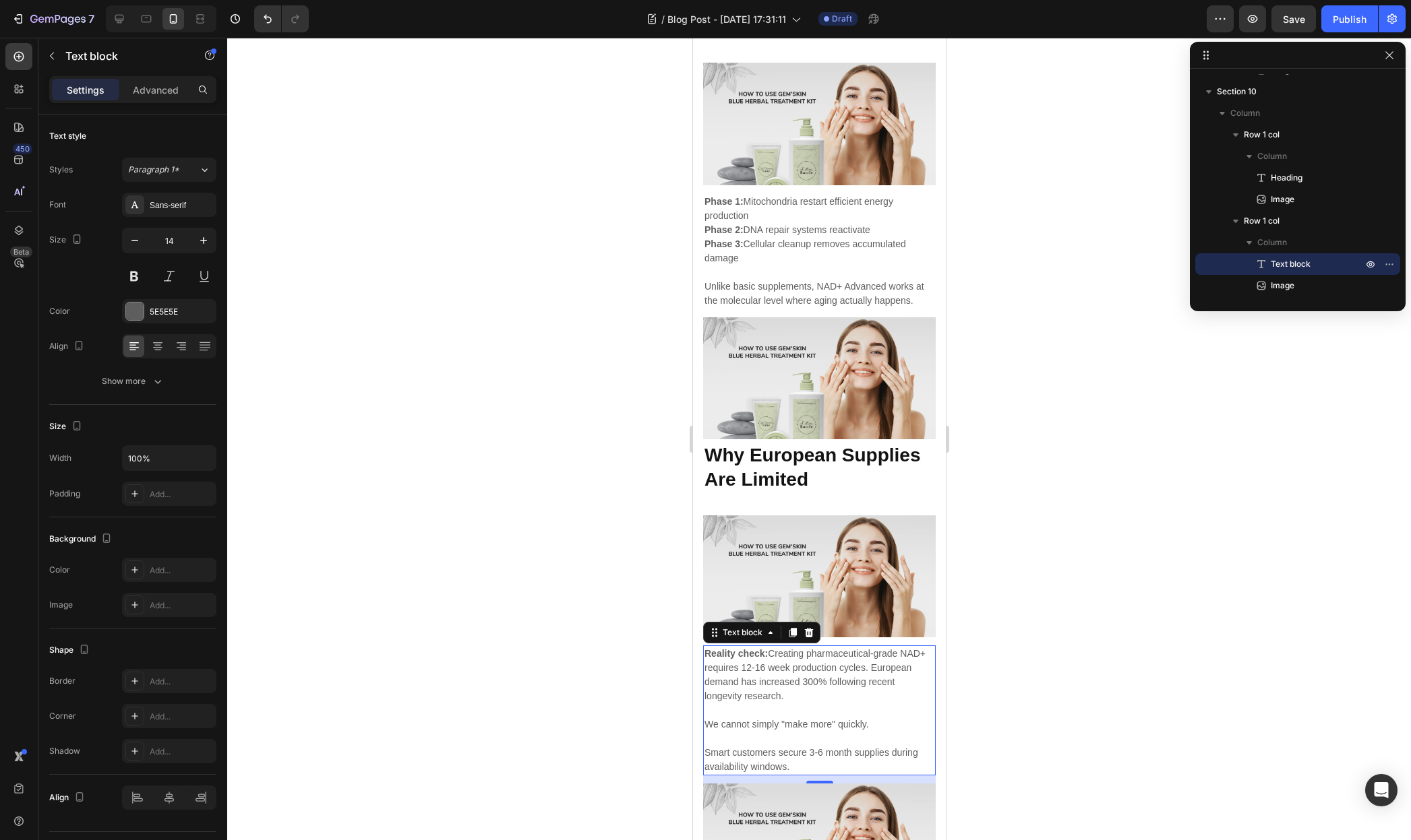
click at [1005, 653] on div at bounding box center [819, 439] width 1183 height 802
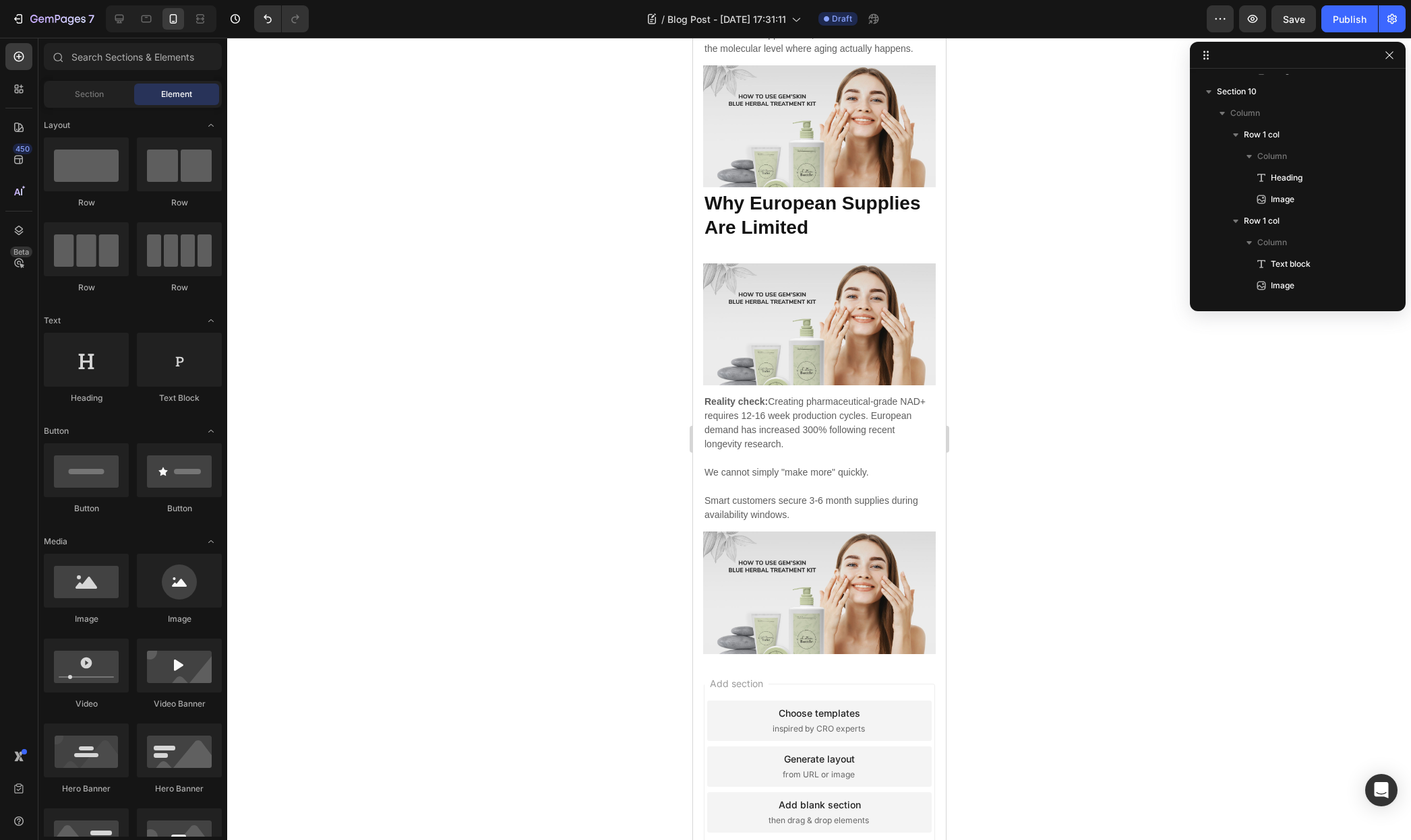
scroll to position [4170, 0]
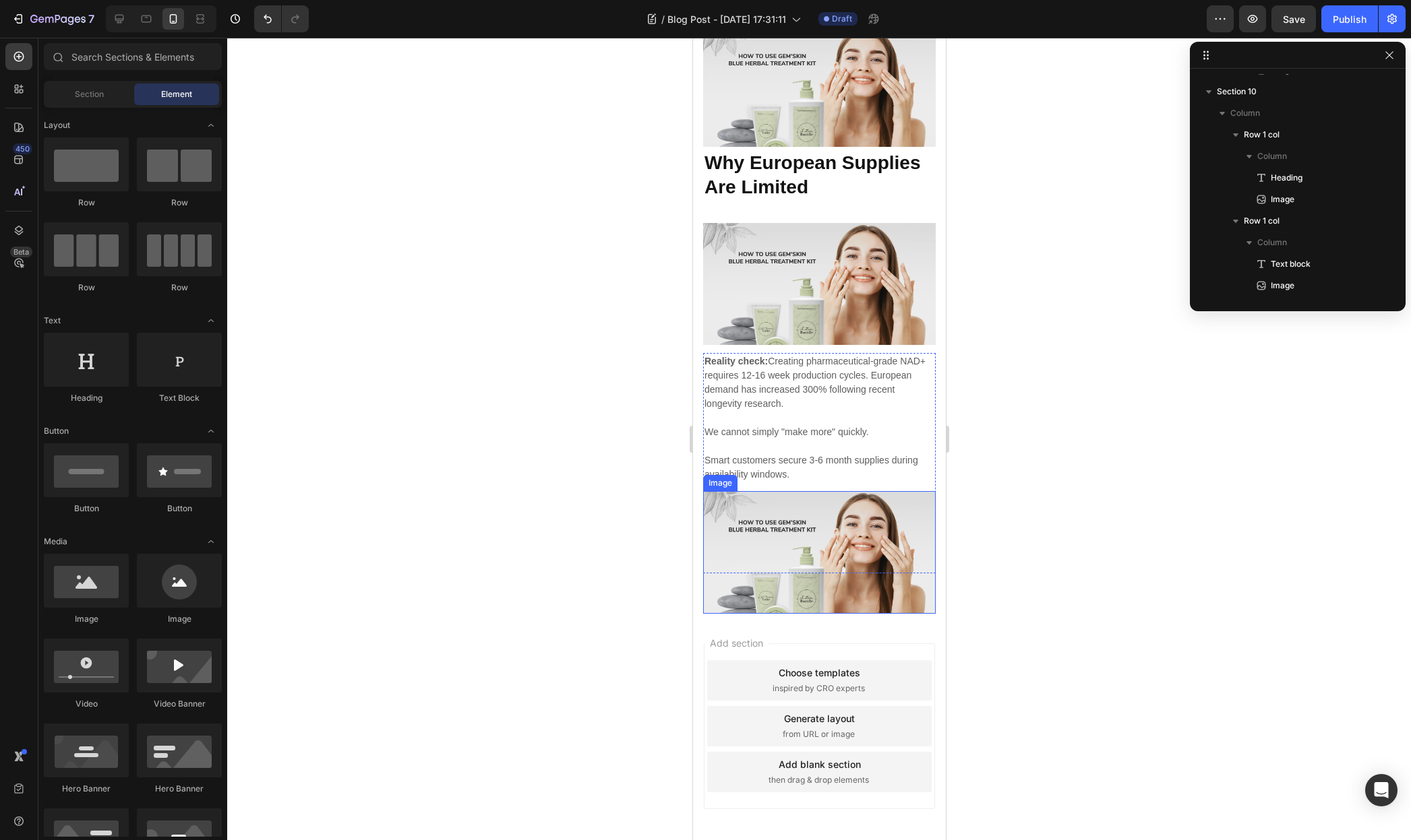
click at [827, 545] on img at bounding box center [818, 552] width 233 height 122
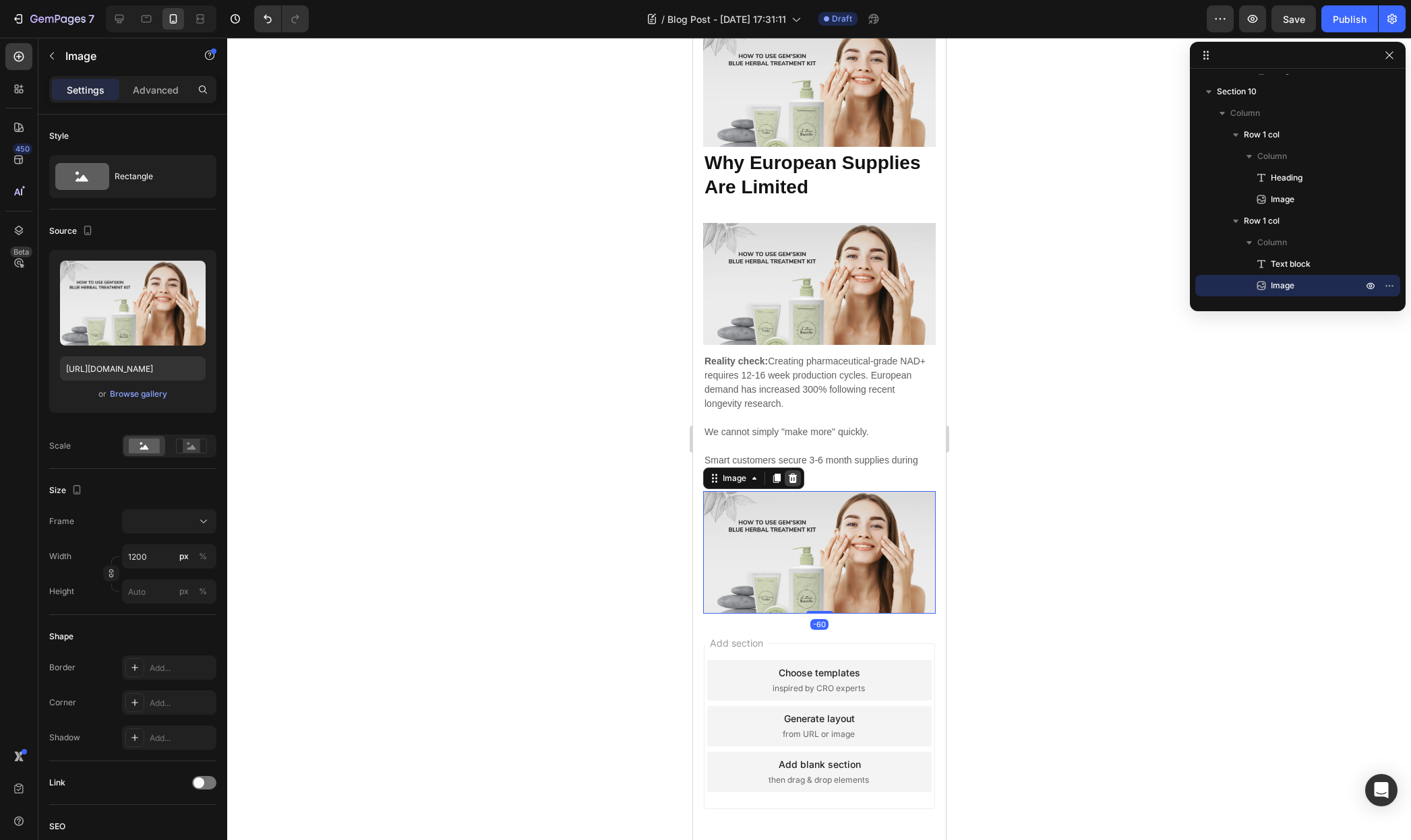
click at [793, 474] on icon at bounding box center [792, 478] width 9 height 9
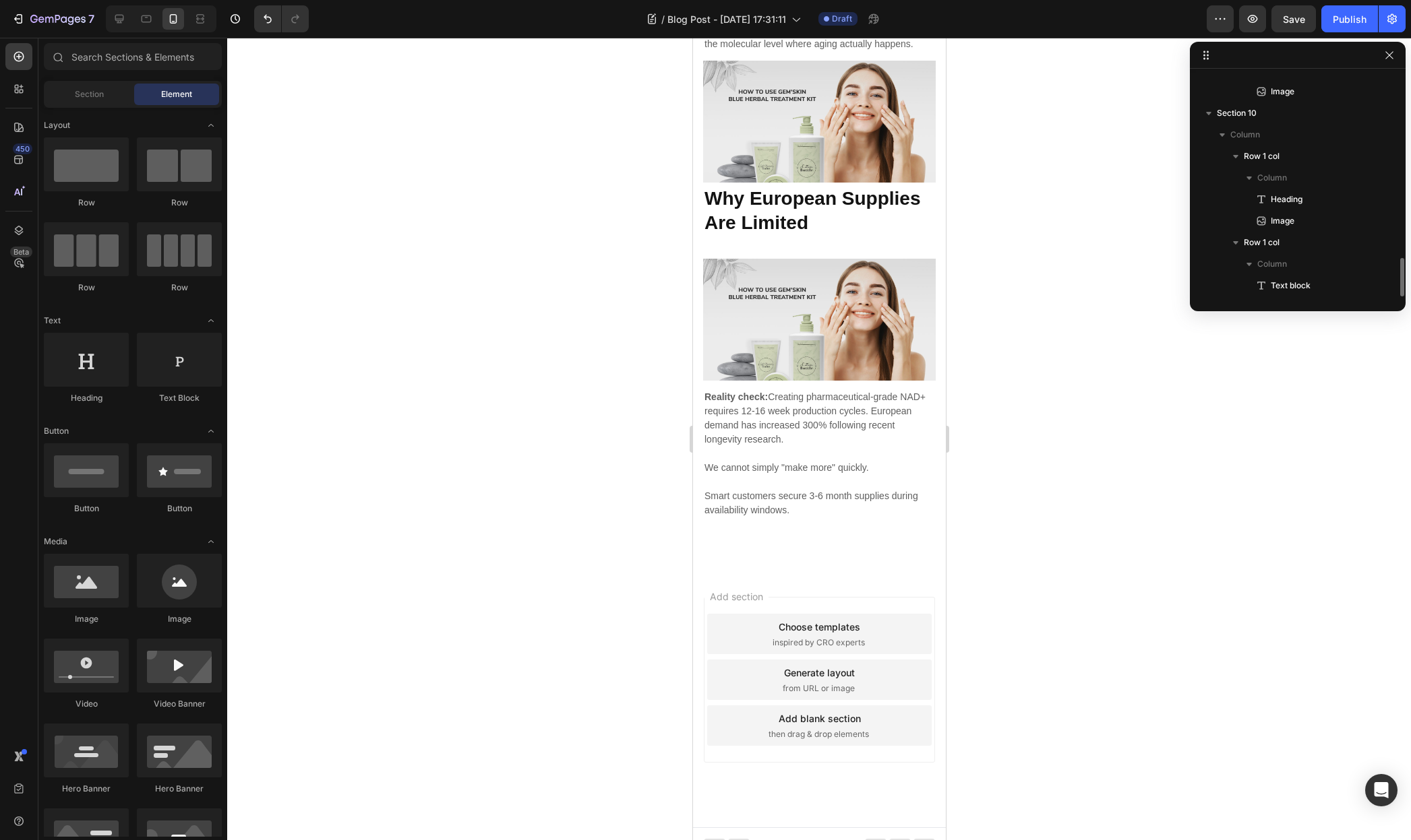
scroll to position [1050, 0]
click at [786, 533] on div "⁠⁠⁠⁠⁠⁠⁠ Why European Supplies Are Limited Heading Image Row Reality check: Crea…" at bounding box center [818, 378] width 252 height 385
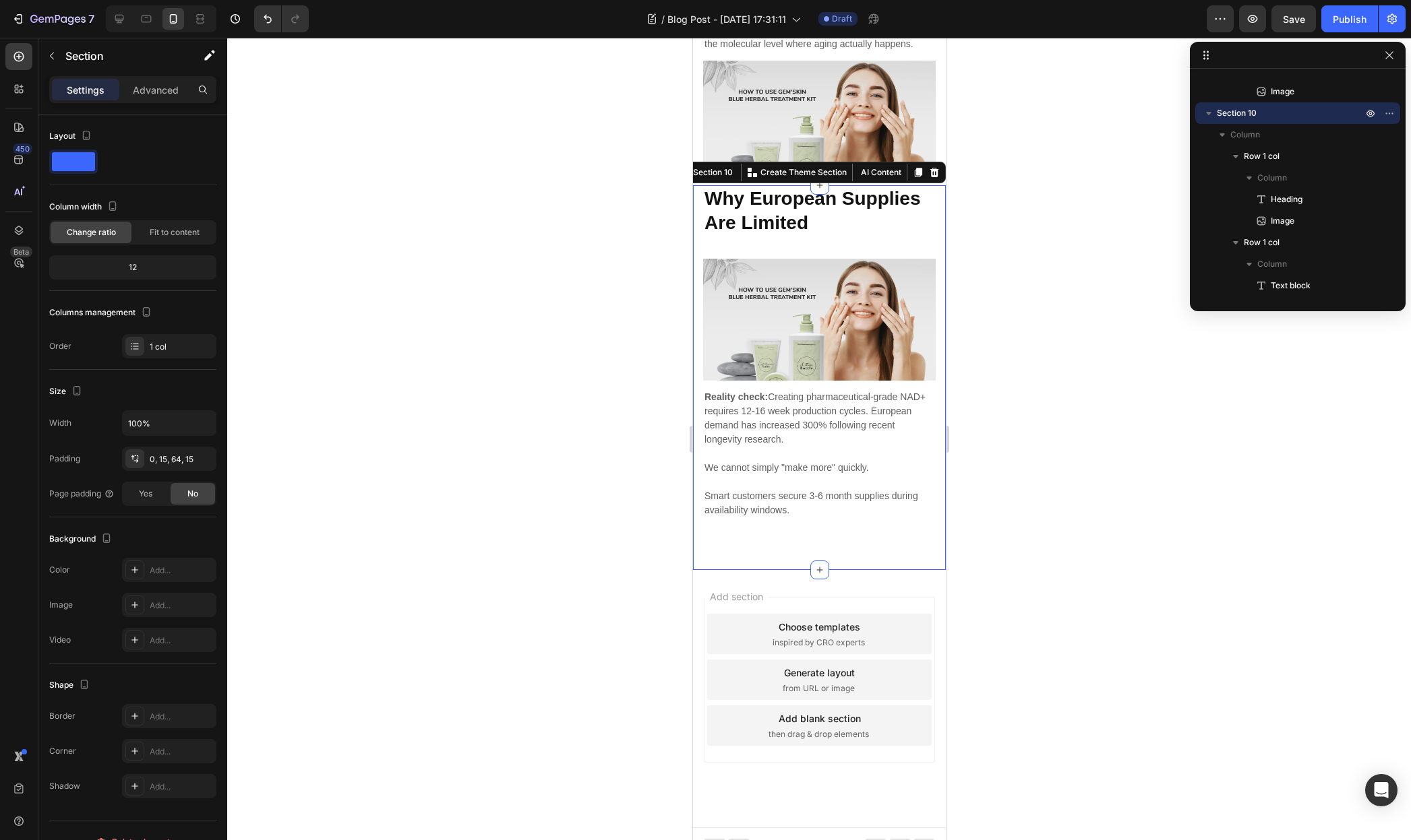
click at [162, 97] on div "Advanced" at bounding box center [156, 90] width 68 height 22
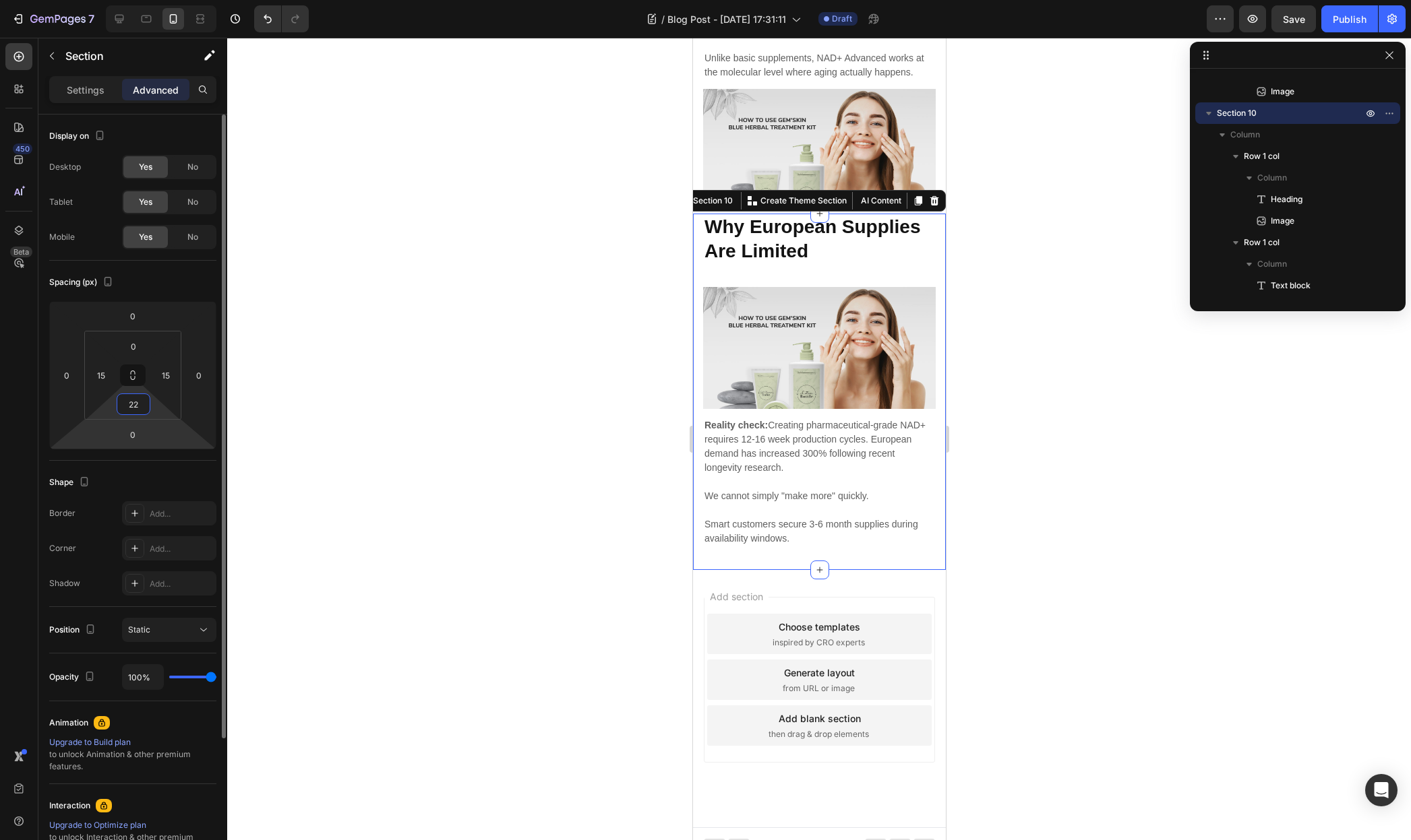
type input "24"
drag, startPoint x: 154, startPoint y: 400, endPoint x: 155, endPoint y: 423, distance: 23.0
click at [155, 0] on html "7 / Blog Post - Aug 27, 17:31:11 Draft Preview Save Publish 450 Beta Sections(1…" at bounding box center [706, 0] width 1411 height 0
click at [912, 195] on icon at bounding box center [917, 200] width 11 height 11
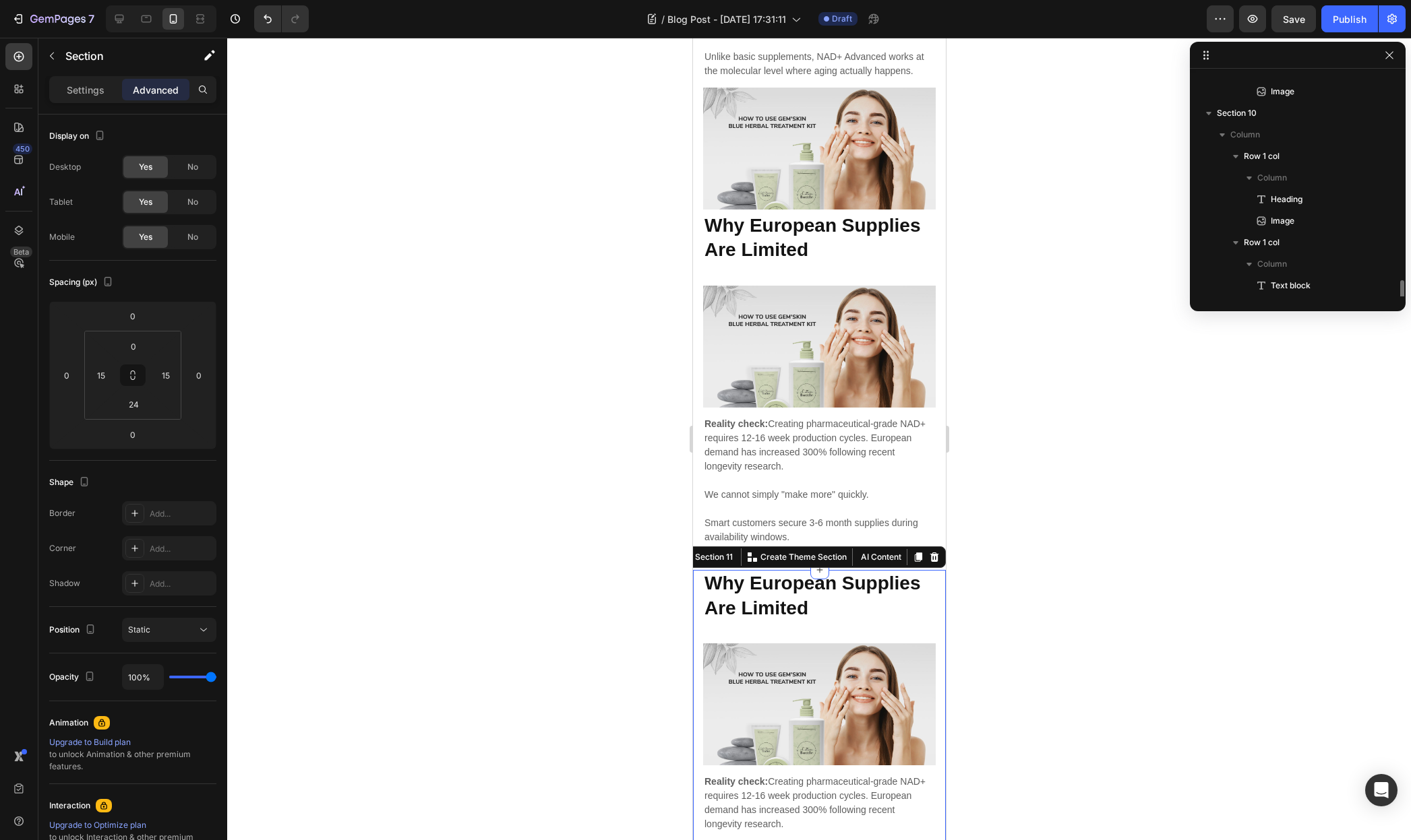
scroll to position [1071, 0]
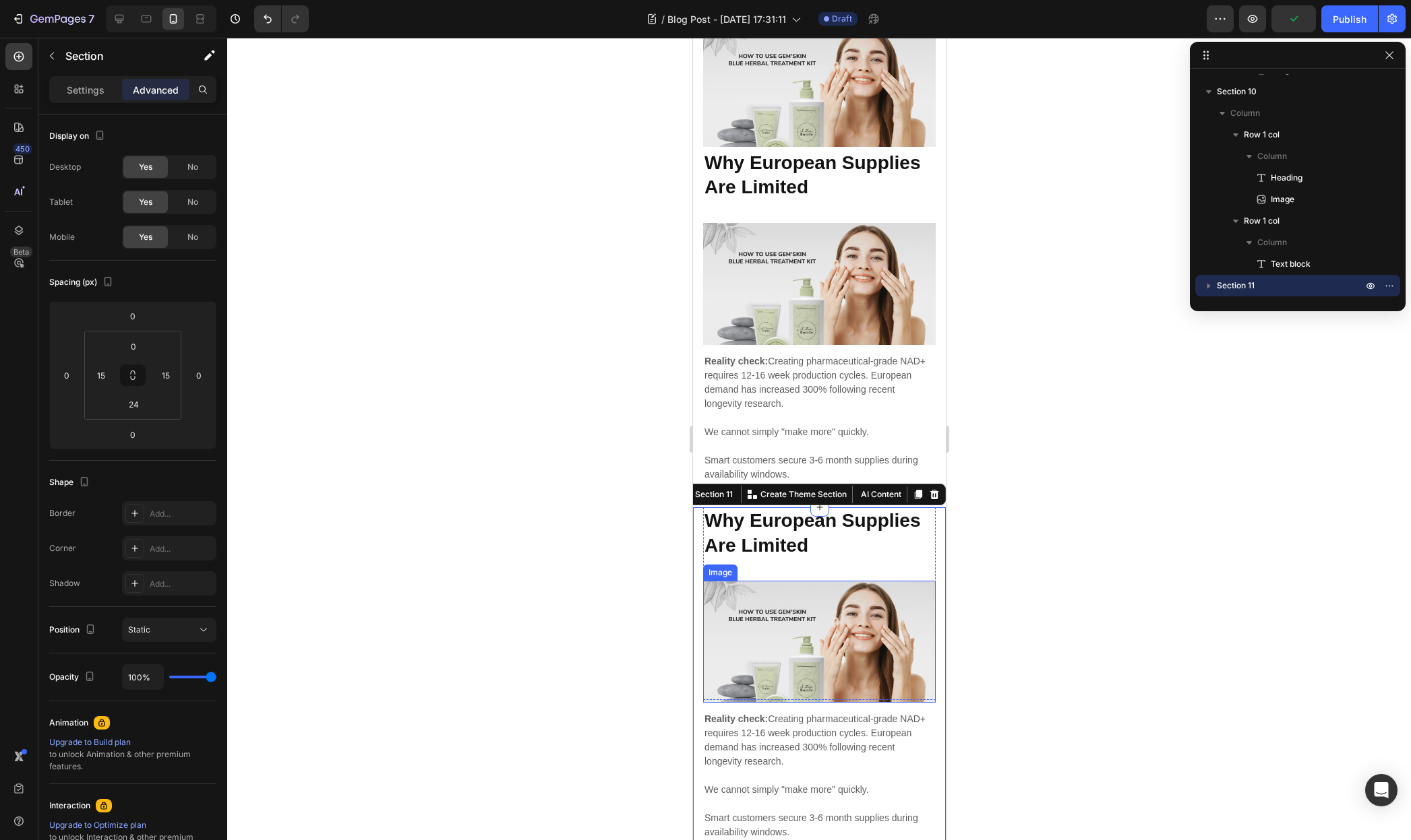
click at [762, 510] on strong "Why European Supplies Are Limited" at bounding box center [811, 532] width 216 height 45
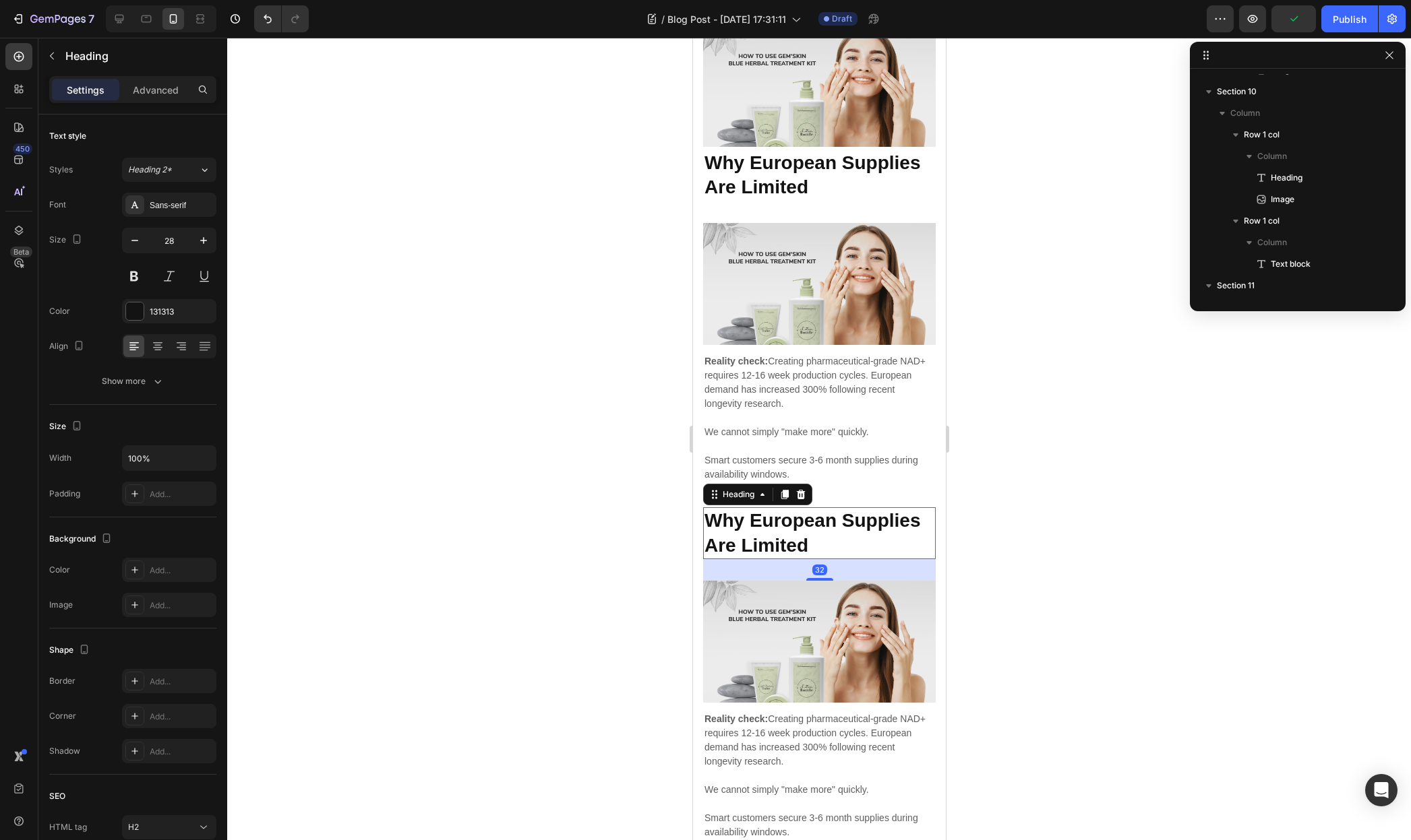
click at [762, 510] on strong "Why European Supplies Are Limited" at bounding box center [811, 532] width 216 height 45
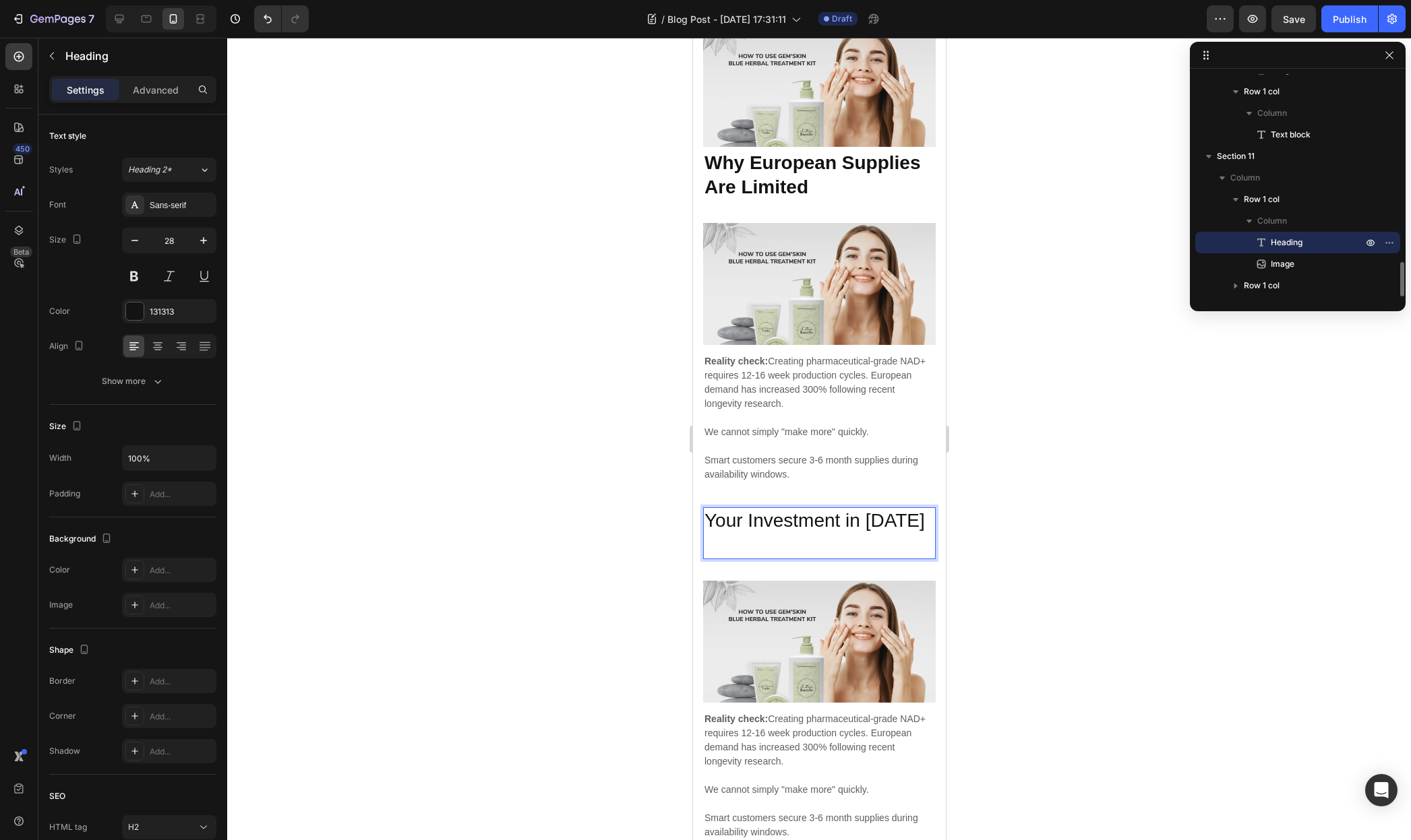
click at [762, 509] on p "Your Investment in Tomorrow" at bounding box center [818, 521] width 230 height 24
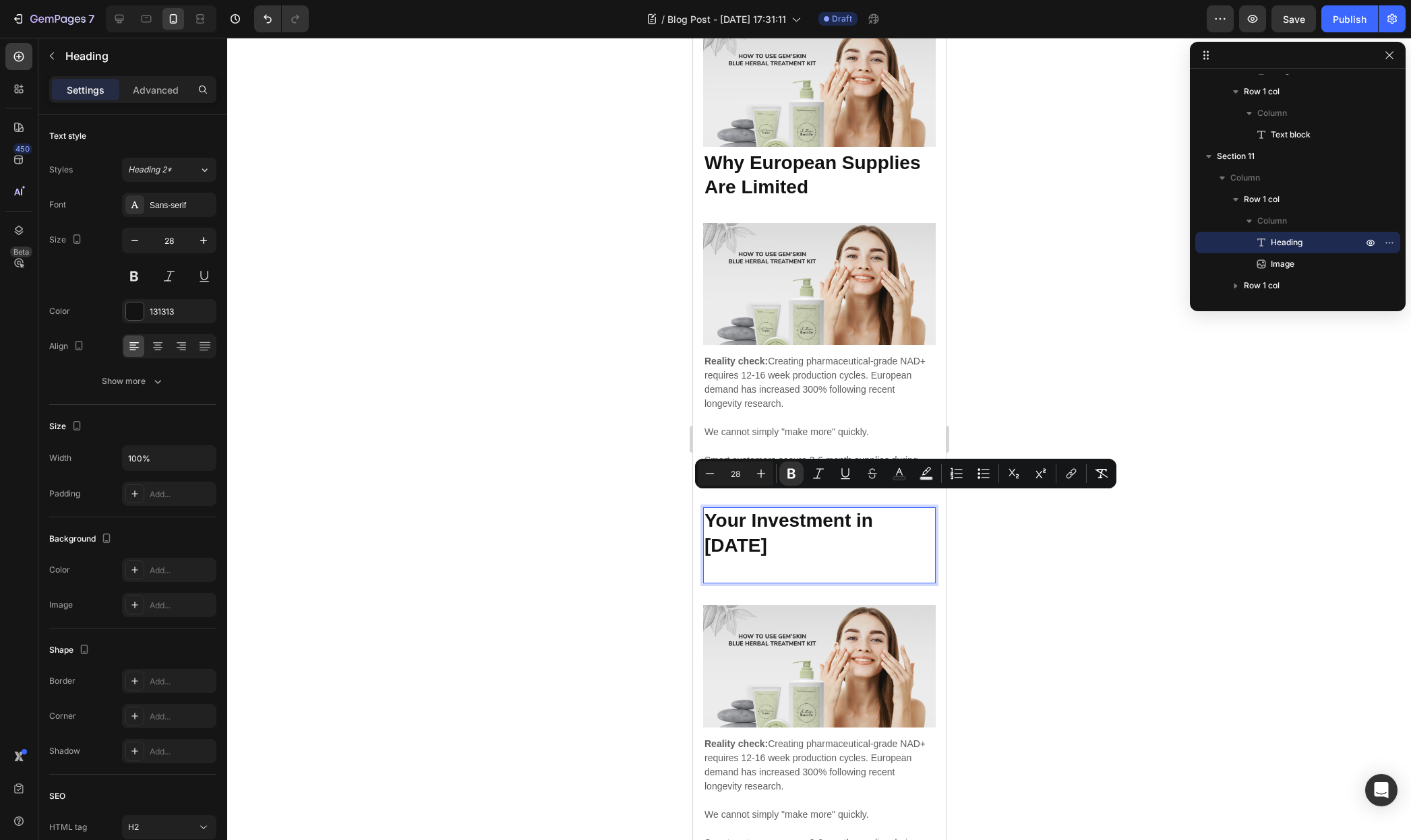
click at [745, 558] on p "Rich Text Editor. Editing area: main" at bounding box center [818, 570] width 230 height 24
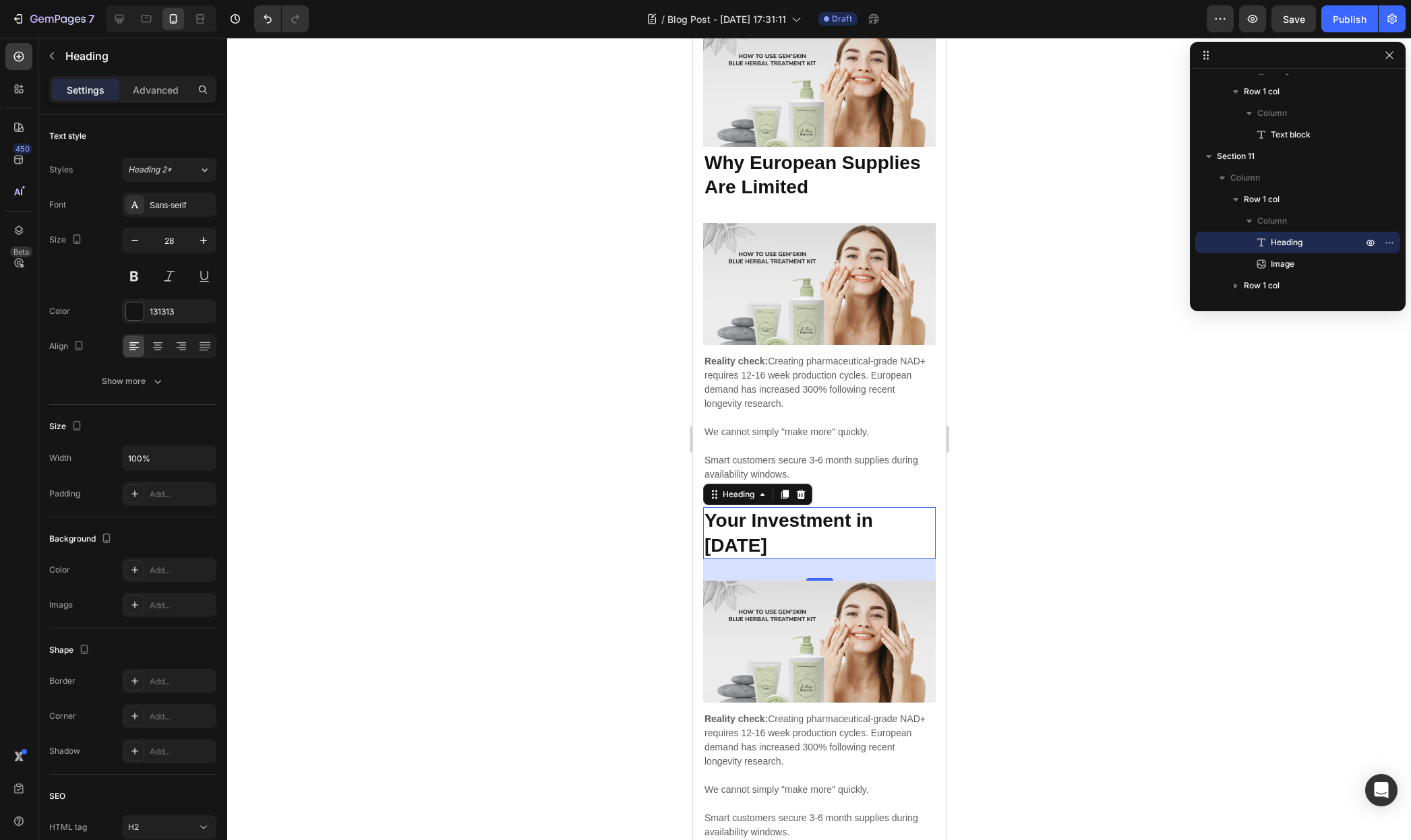
click at [822, 512] on strong "Your Investment in Tomorrow" at bounding box center [787, 532] width 169 height 45
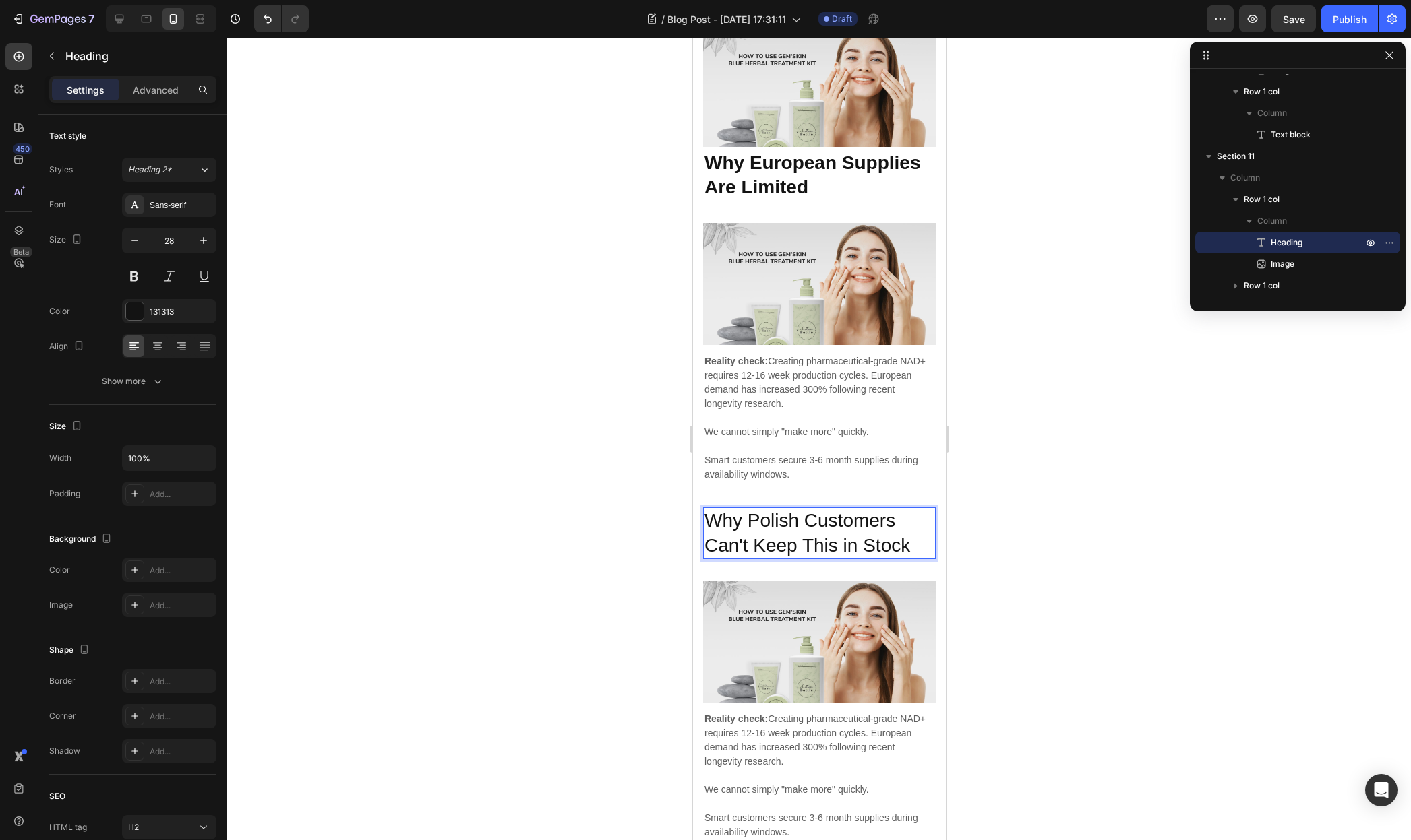
click at [802, 530] on p "Why Polish Customers Can't Keep This in Stock" at bounding box center [818, 533] width 230 height 49
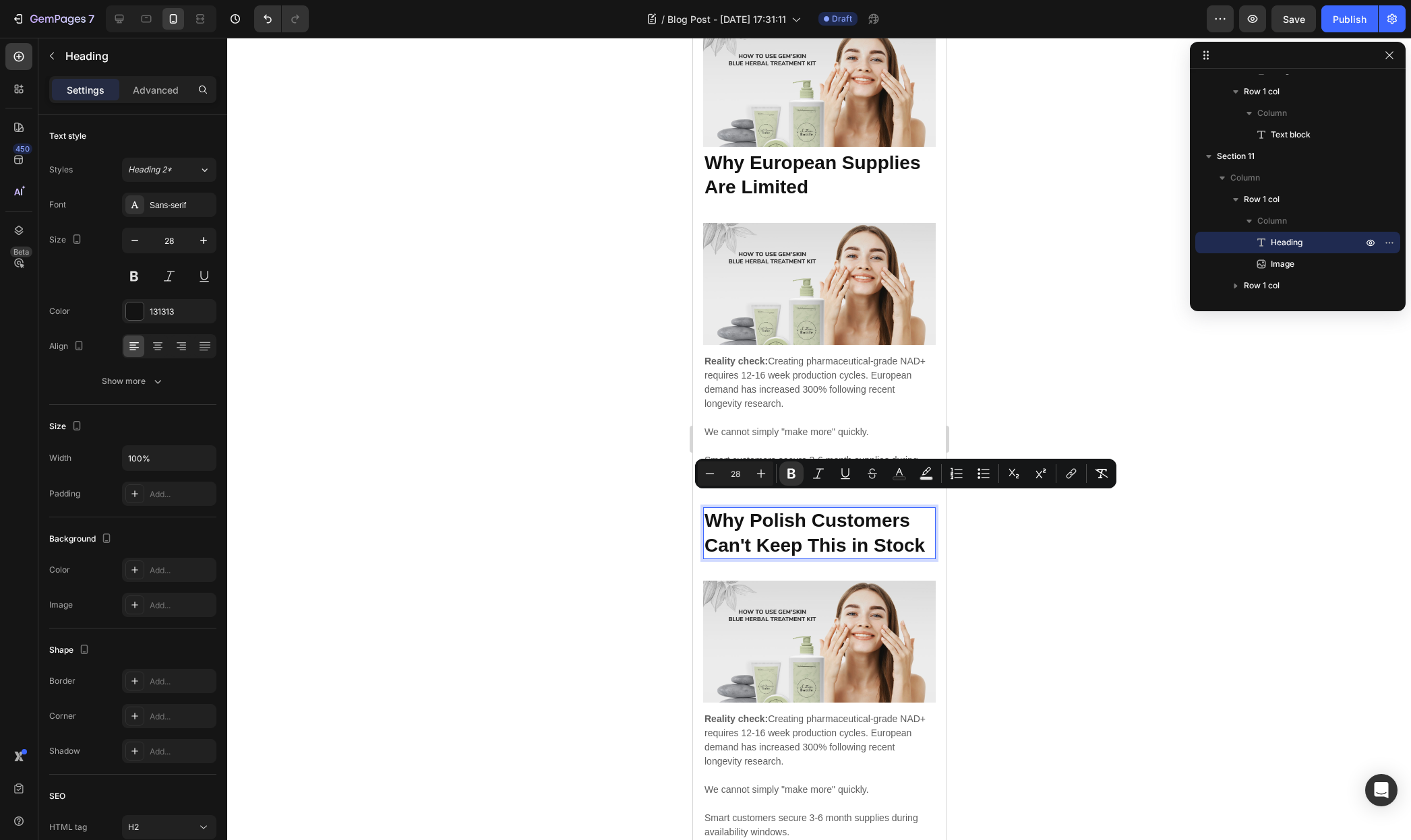
click at [655, 558] on div at bounding box center [819, 439] width 1183 height 802
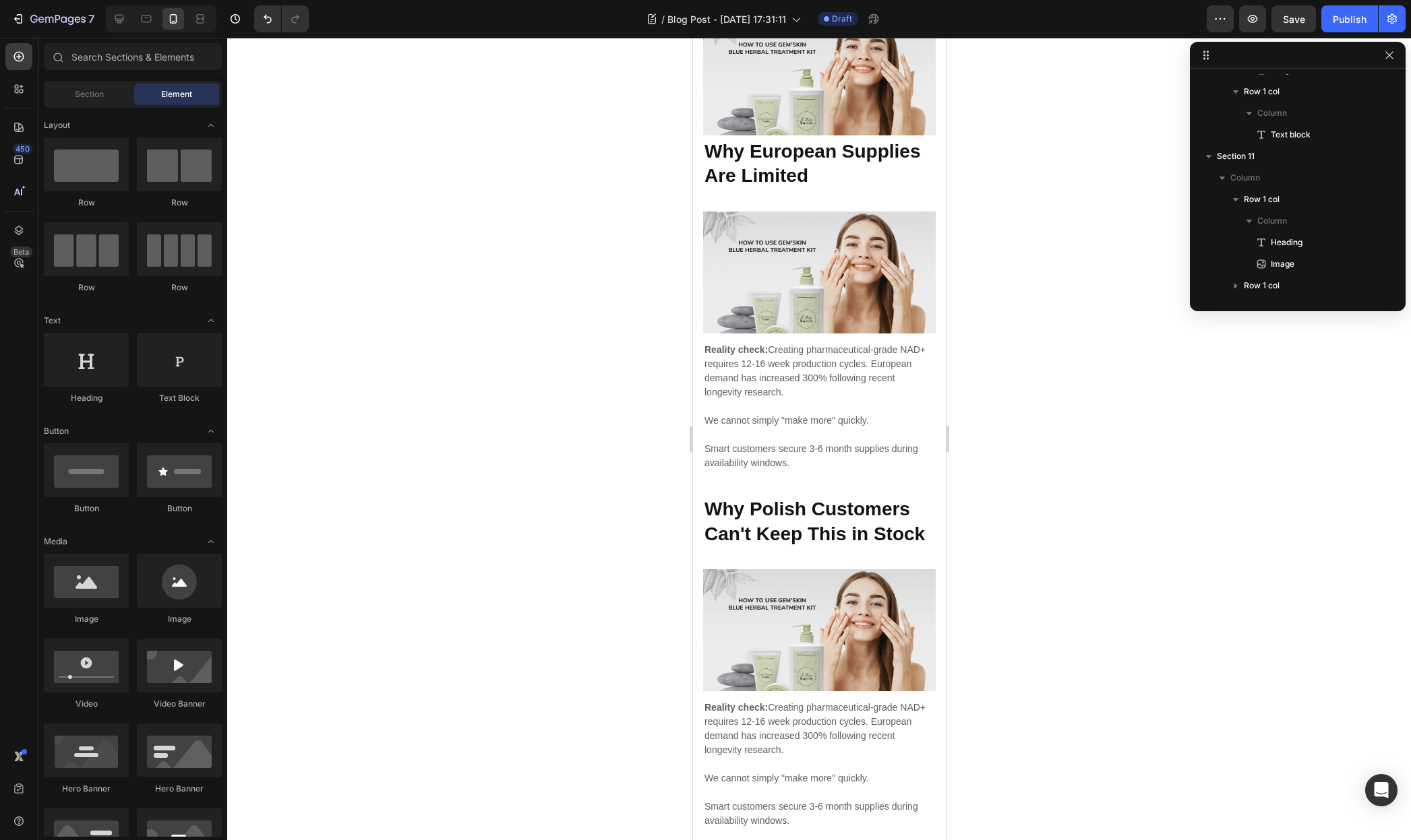
scroll to position [4182, 0]
click at [749, 502] on strong "Why Polish Customers Can't Keep This in Stock" at bounding box center [813, 520] width 221 height 45
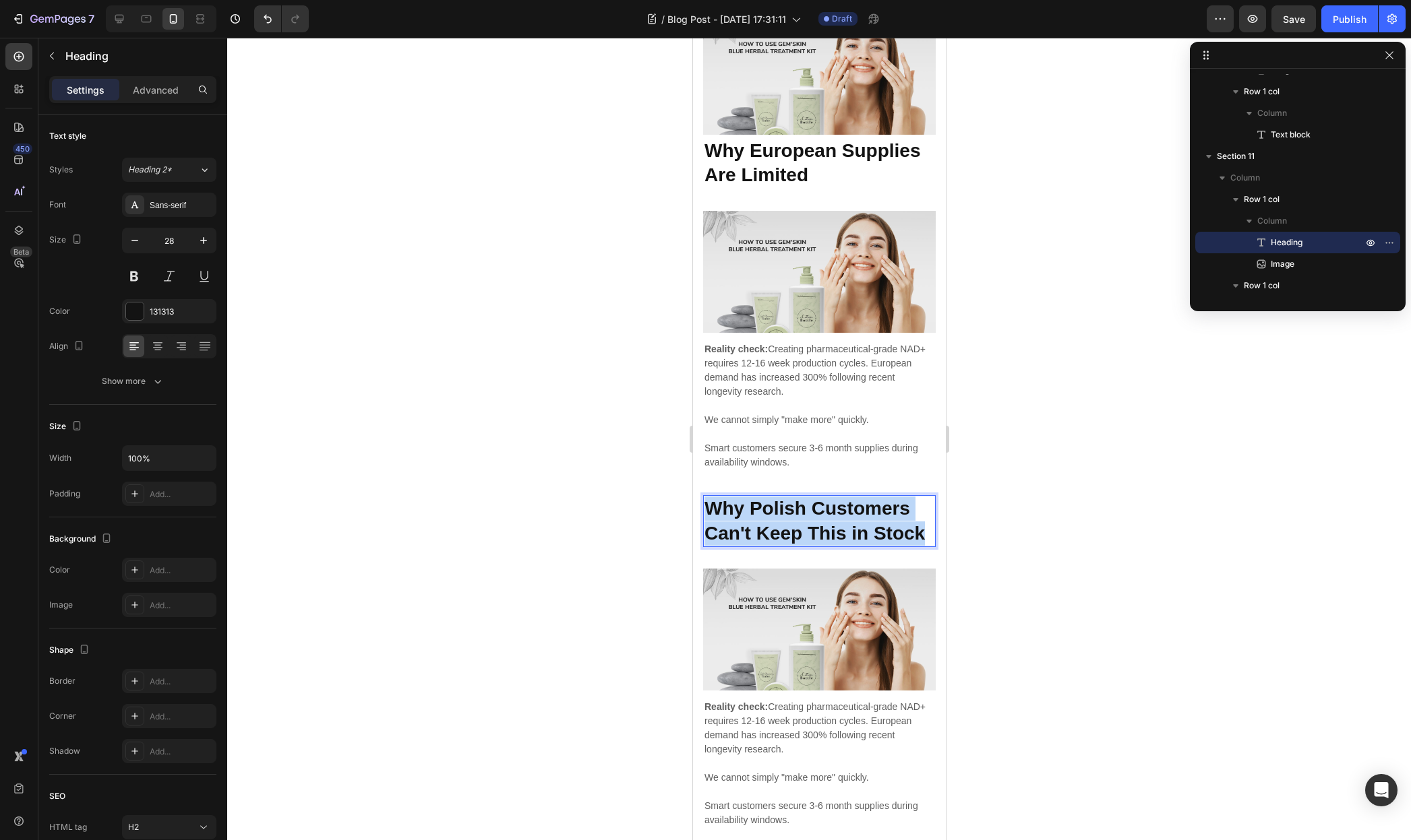
click at [749, 502] on strong "Why Polish Customers Can't Keep This in Stock" at bounding box center [813, 520] width 221 height 45
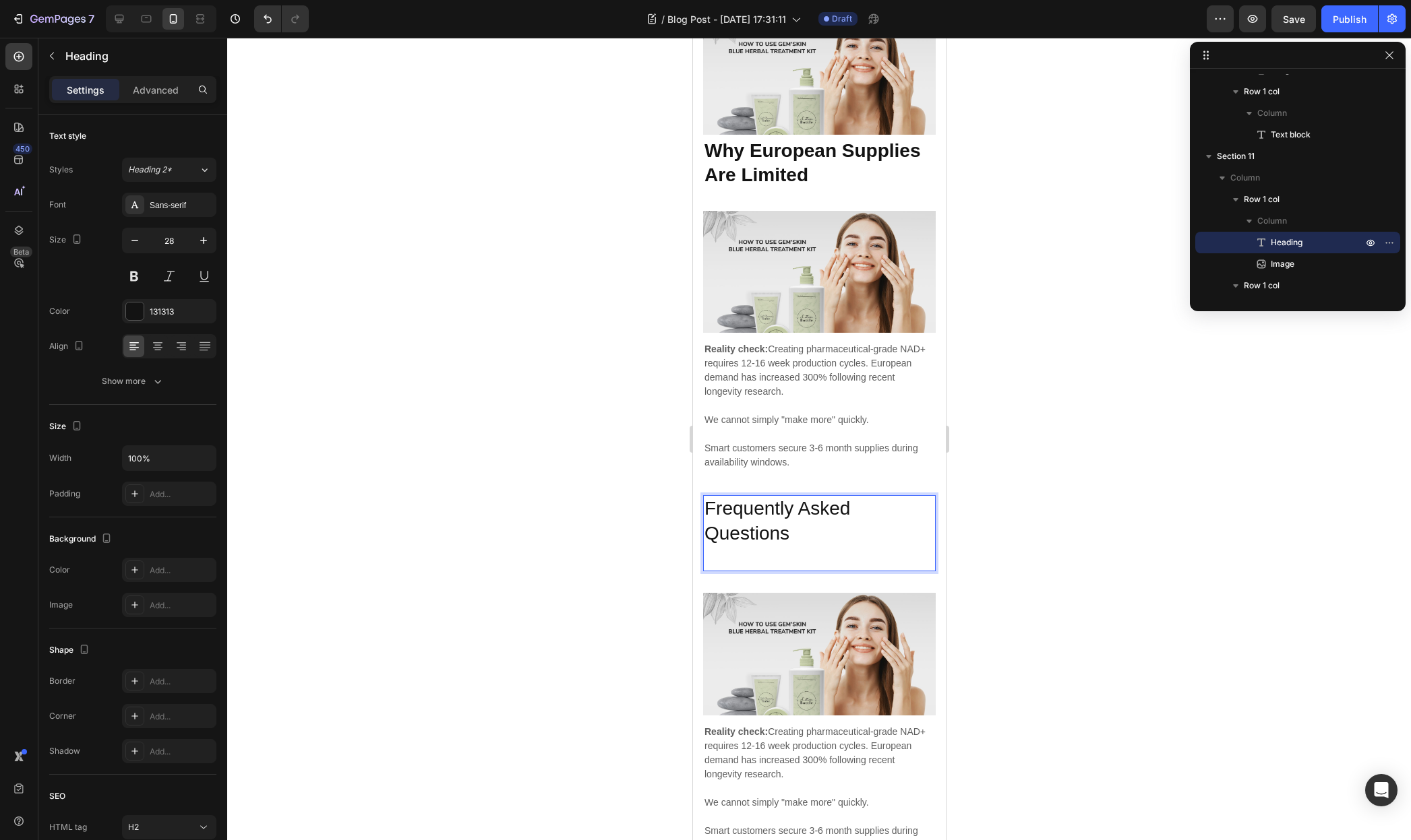
click at [753, 546] on p "Rich Text Editor. Editing area: main" at bounding box center [818, 558] width 230 height 24
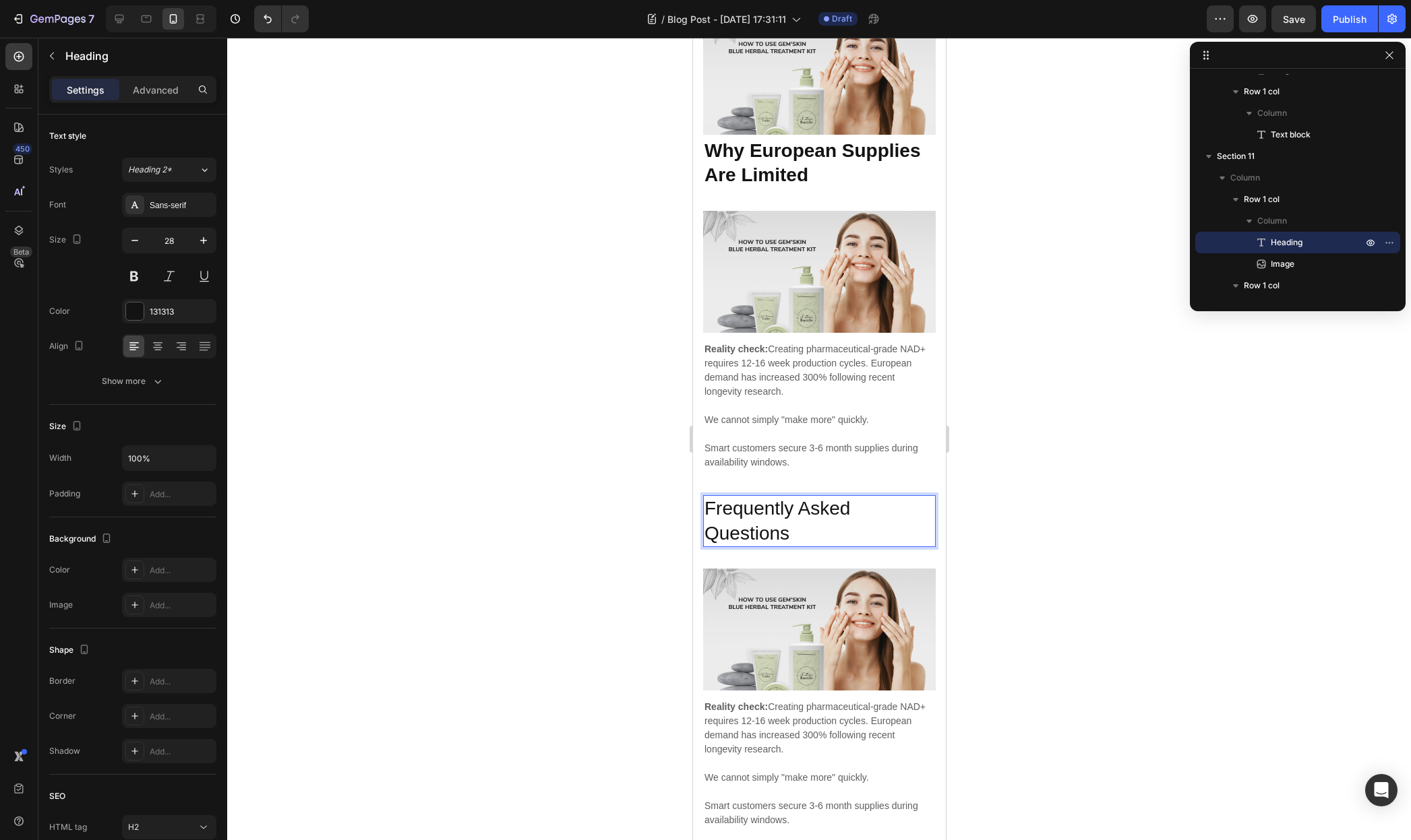
click at [752, 527] on p "Frequently Asked Questions" at bounding box center [818, 521] width 230 height 49
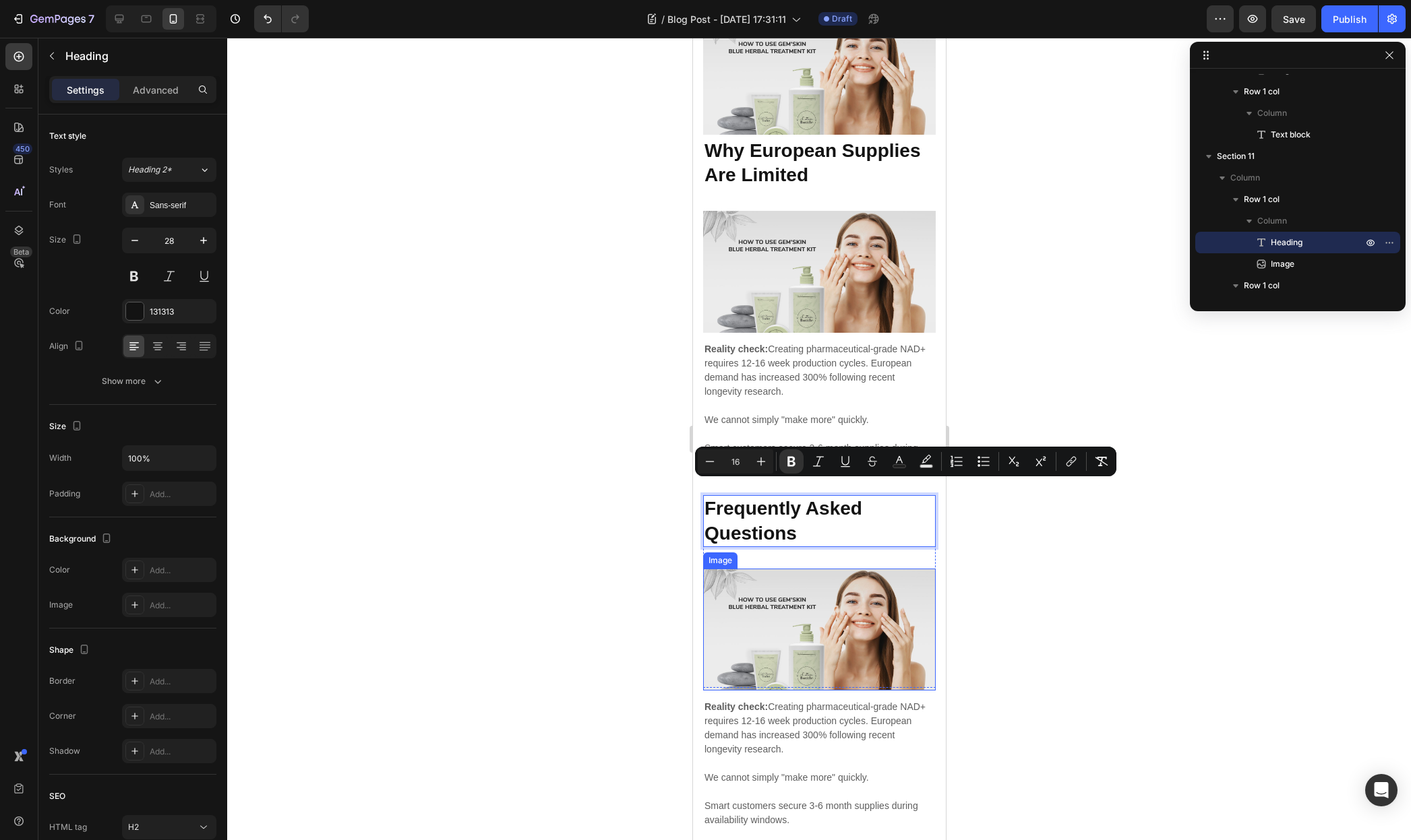
click at [772, 571] on img at bounding box center [818, 630] width 233 height 122
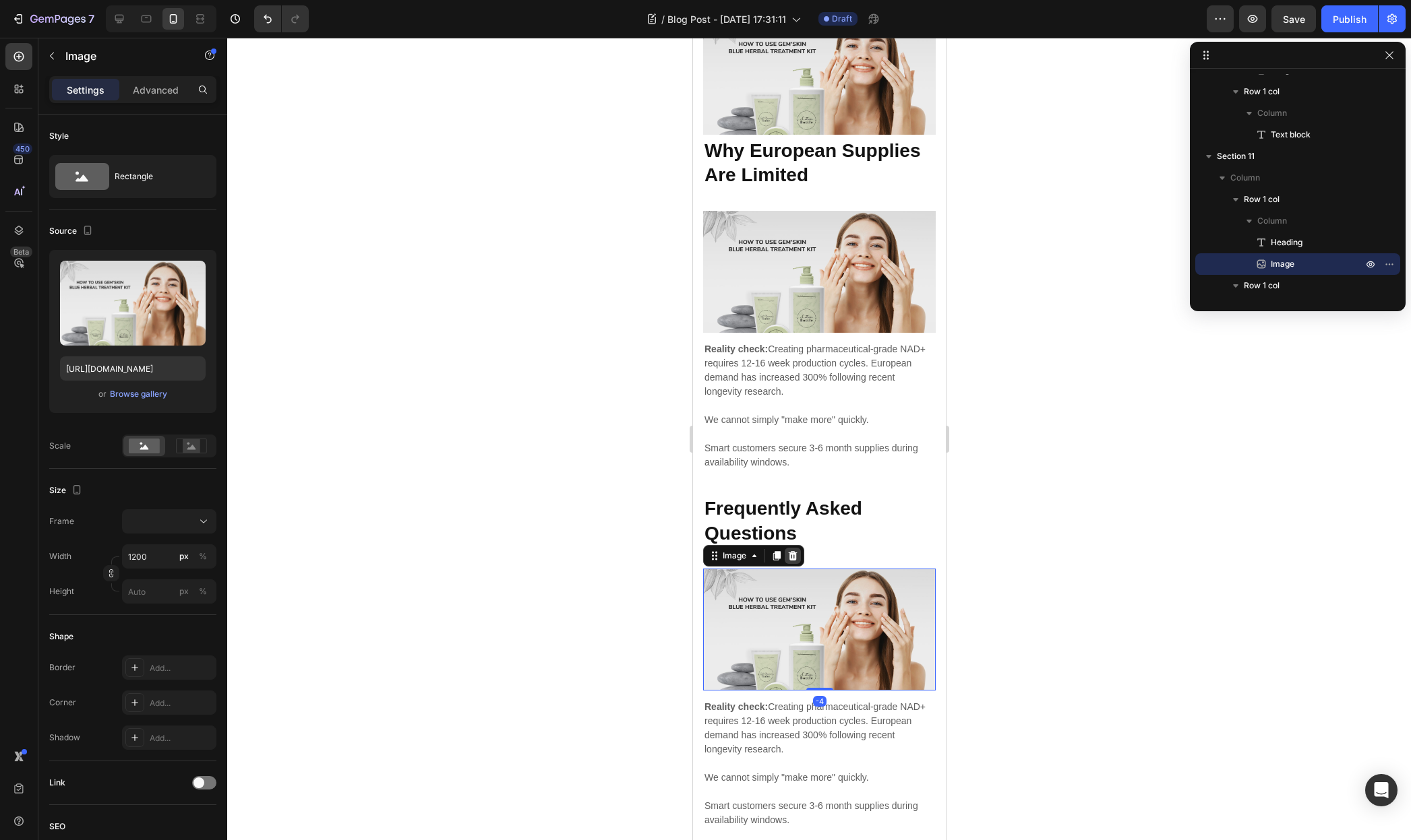
click at [791, 552] on icon at bounding box center [792, 556] width 9 height 9
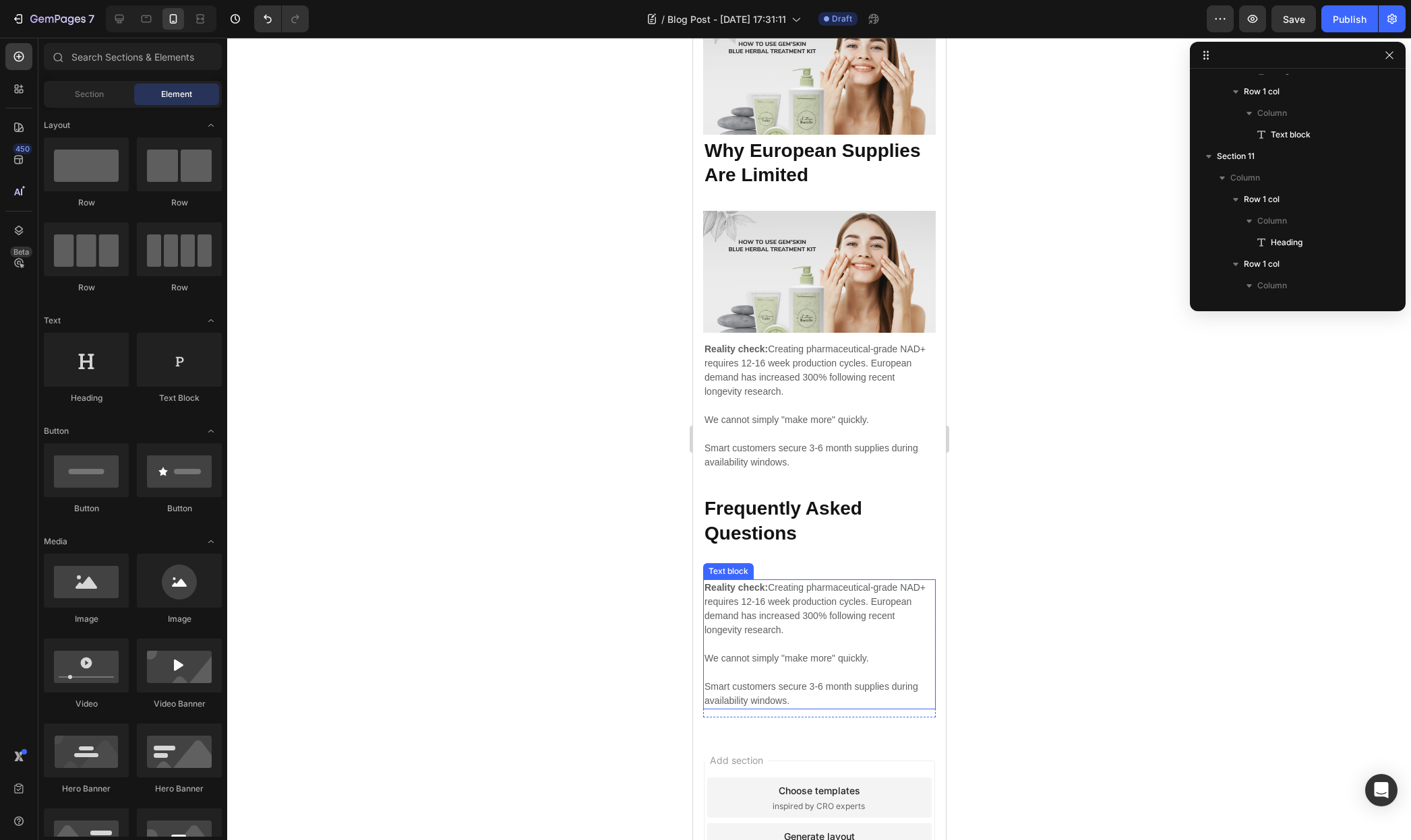
click at [781, 584] on p "Reality check: Creating pharmaceutical-grade NAD+ requires 12-16 week productio…" at bounding box center [818, 609] width 230 height 57
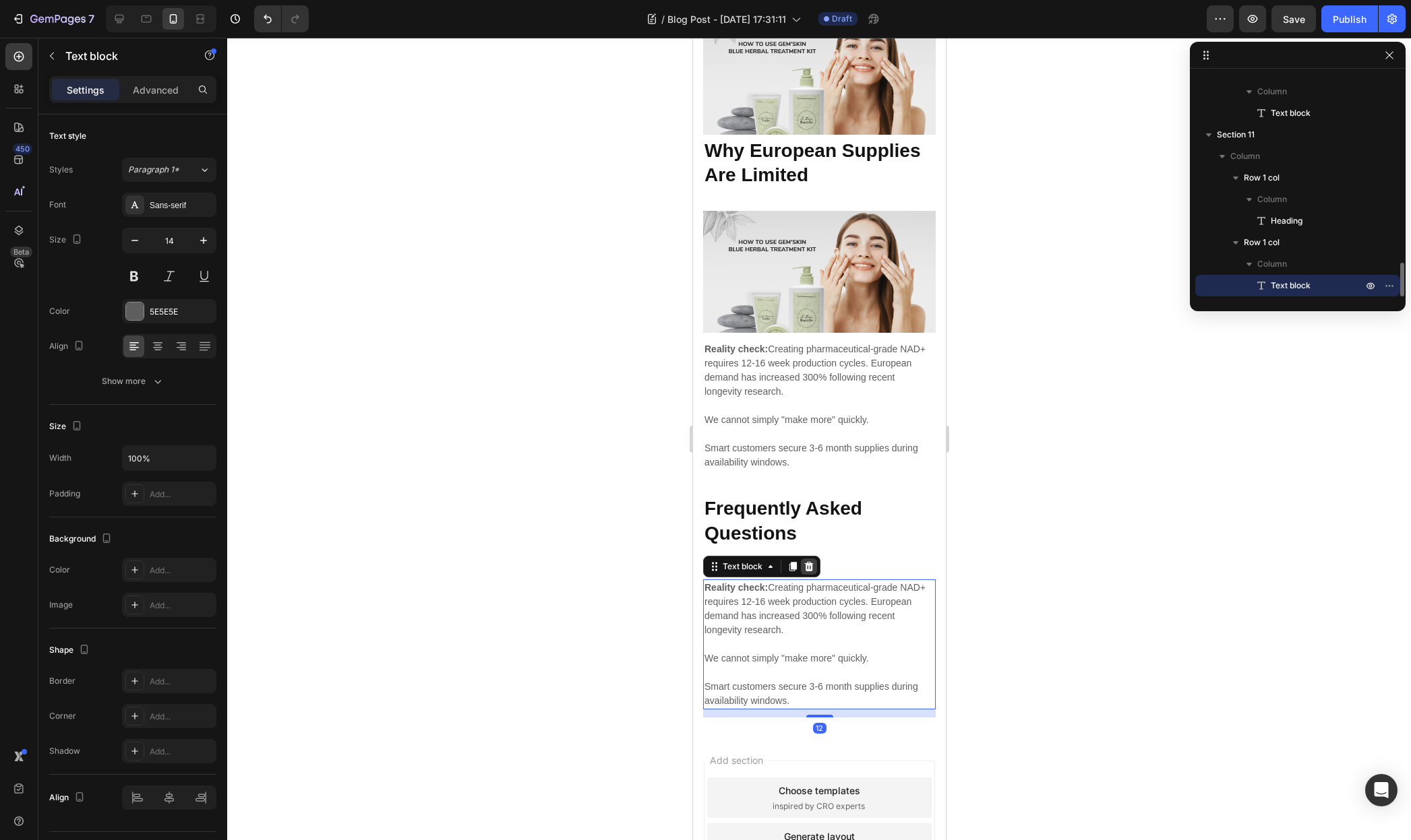
click at [804, 562] on icon at bounding box center [808, 566] width 9 height 9
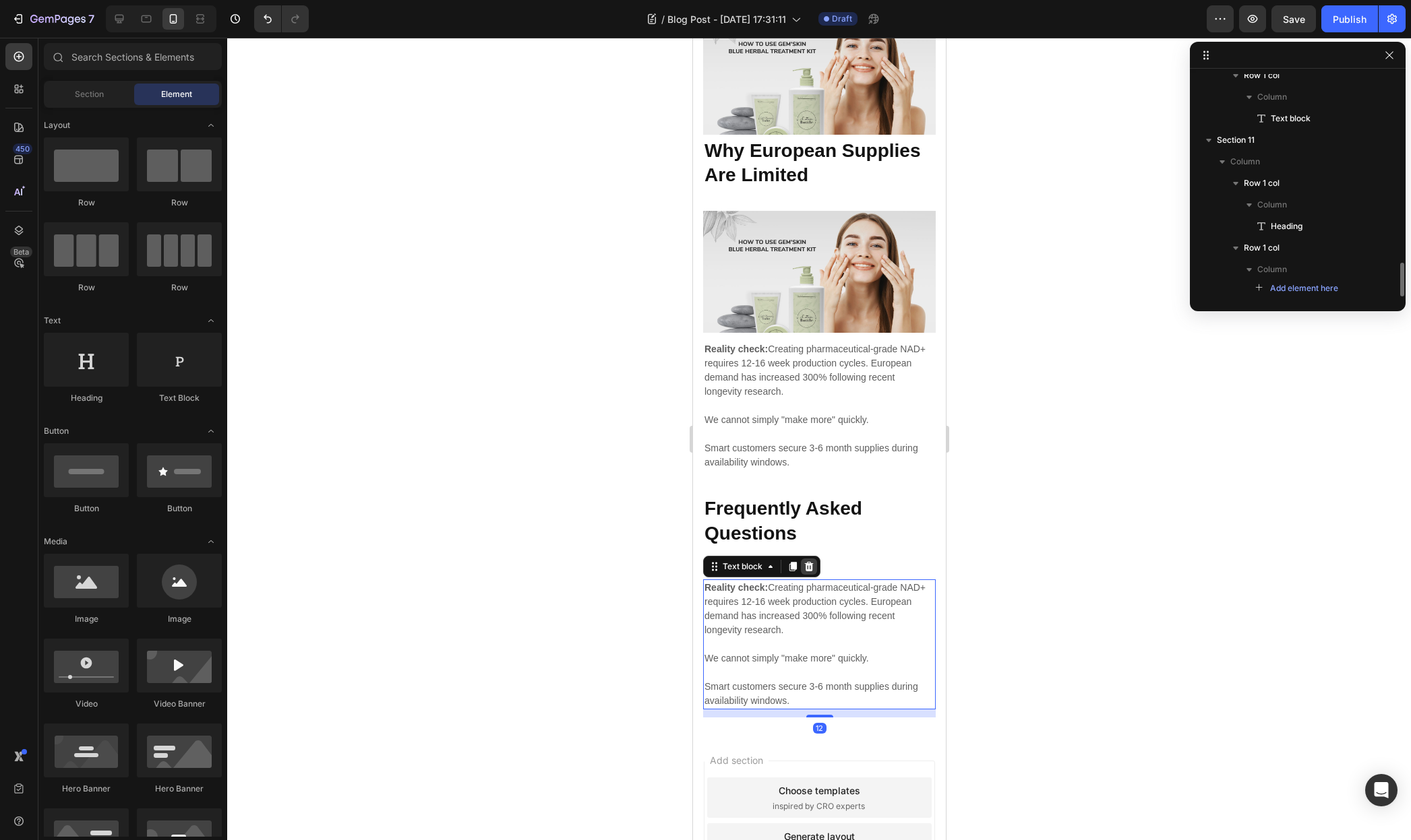
scroll to position [1217, 0]
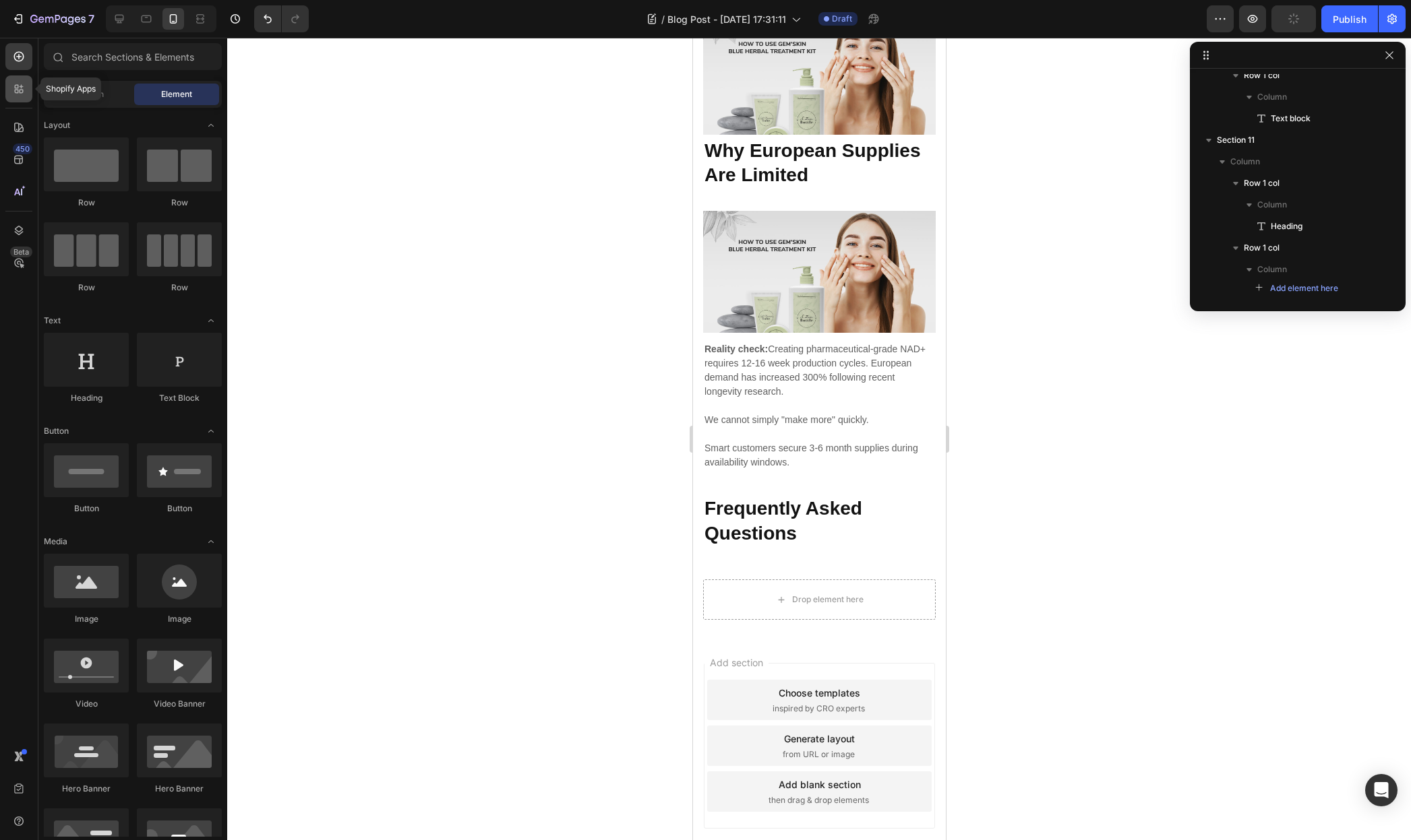
click at [26, 88] on div at bounding box center [18, 89] width 27 height 27
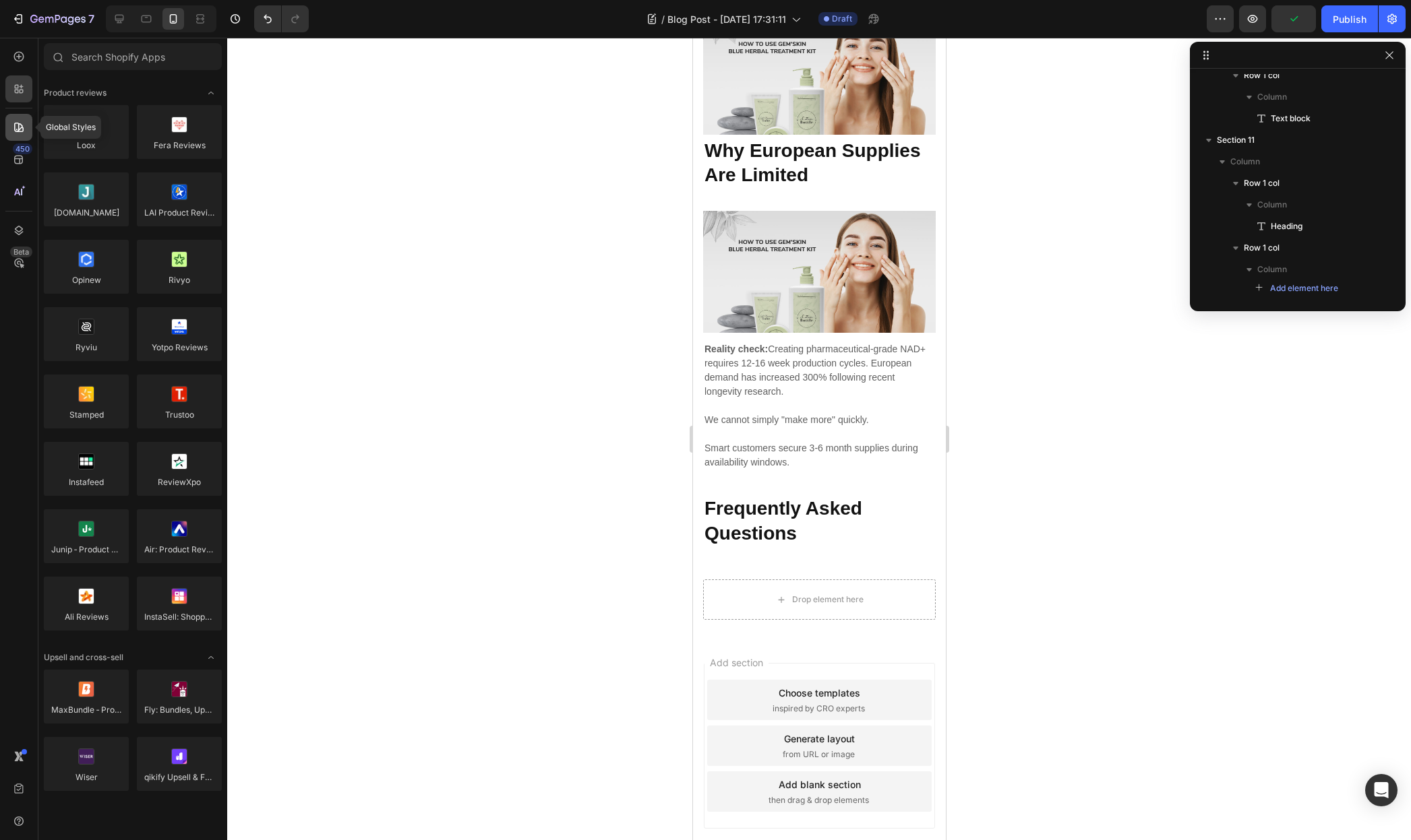
click at [18, 131] on icon at bounding box center [18, 127] width 9 height 9
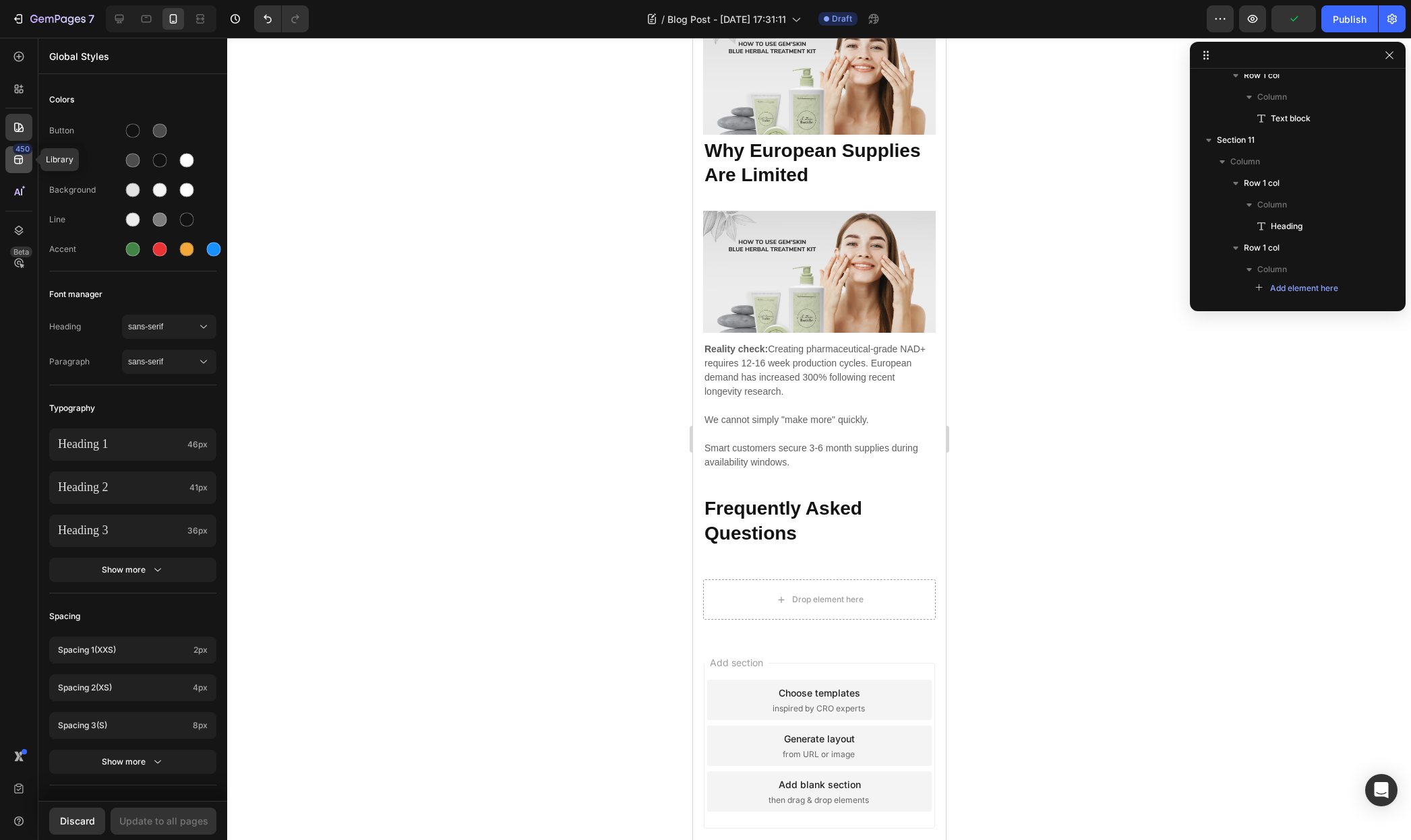
click at [18, 155] on icon at bounding box center [19, 160] width 14 height 14
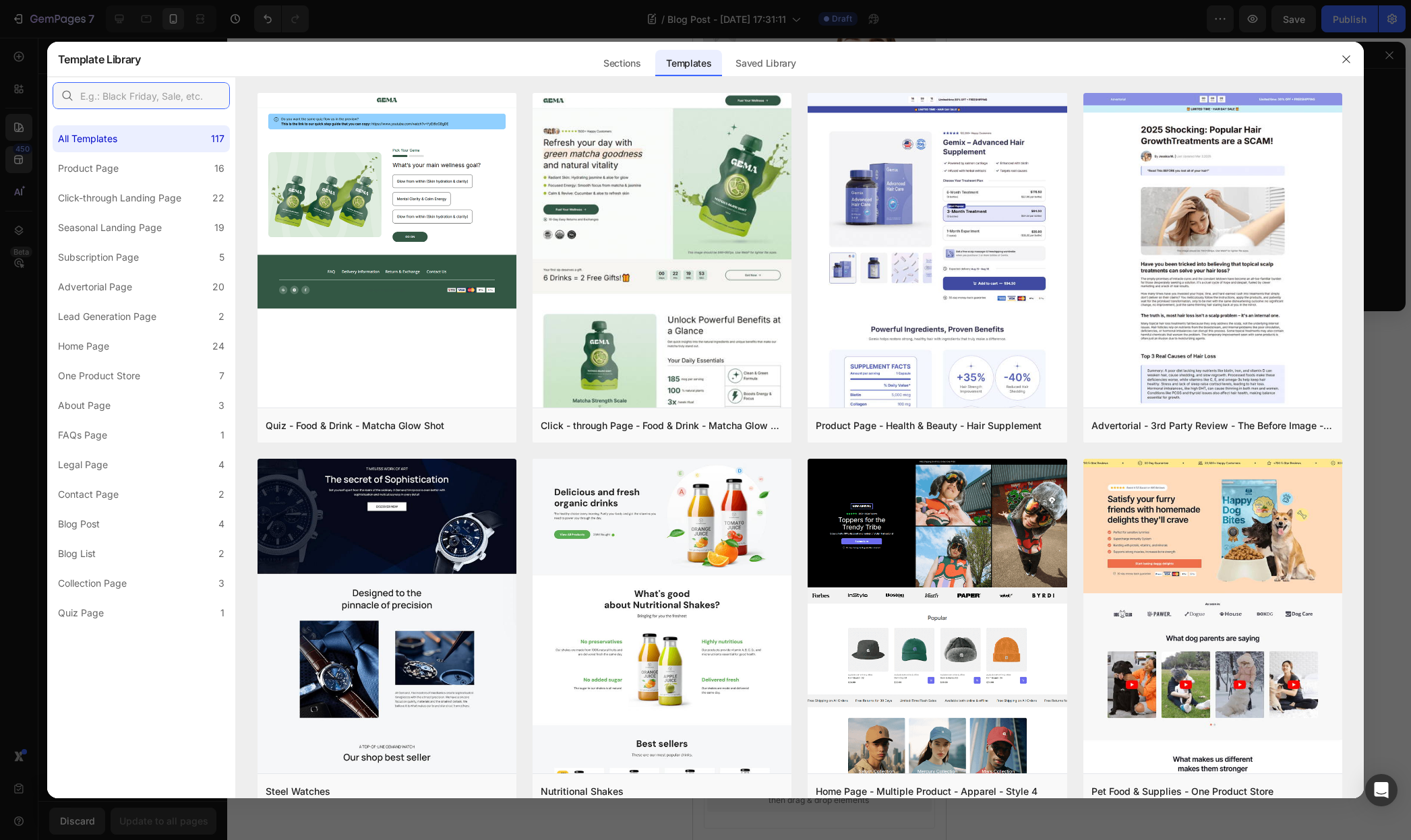
click at [103, 88] on input "text" at bounding box center [142, 95] width 178 height 27
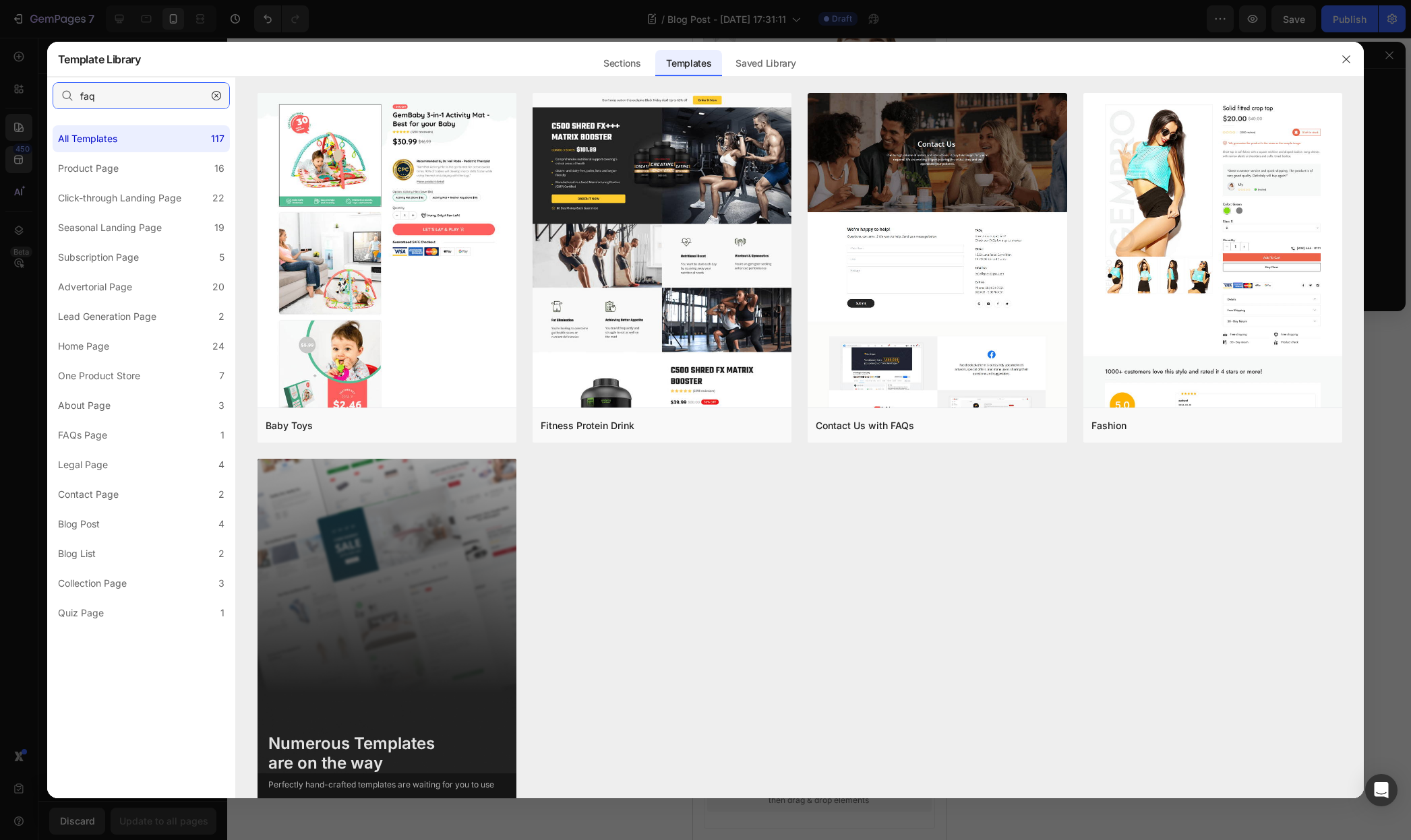
type input "faq"
click at [205, 29] on div at bounding box center [706, 420] width 1411 height 840
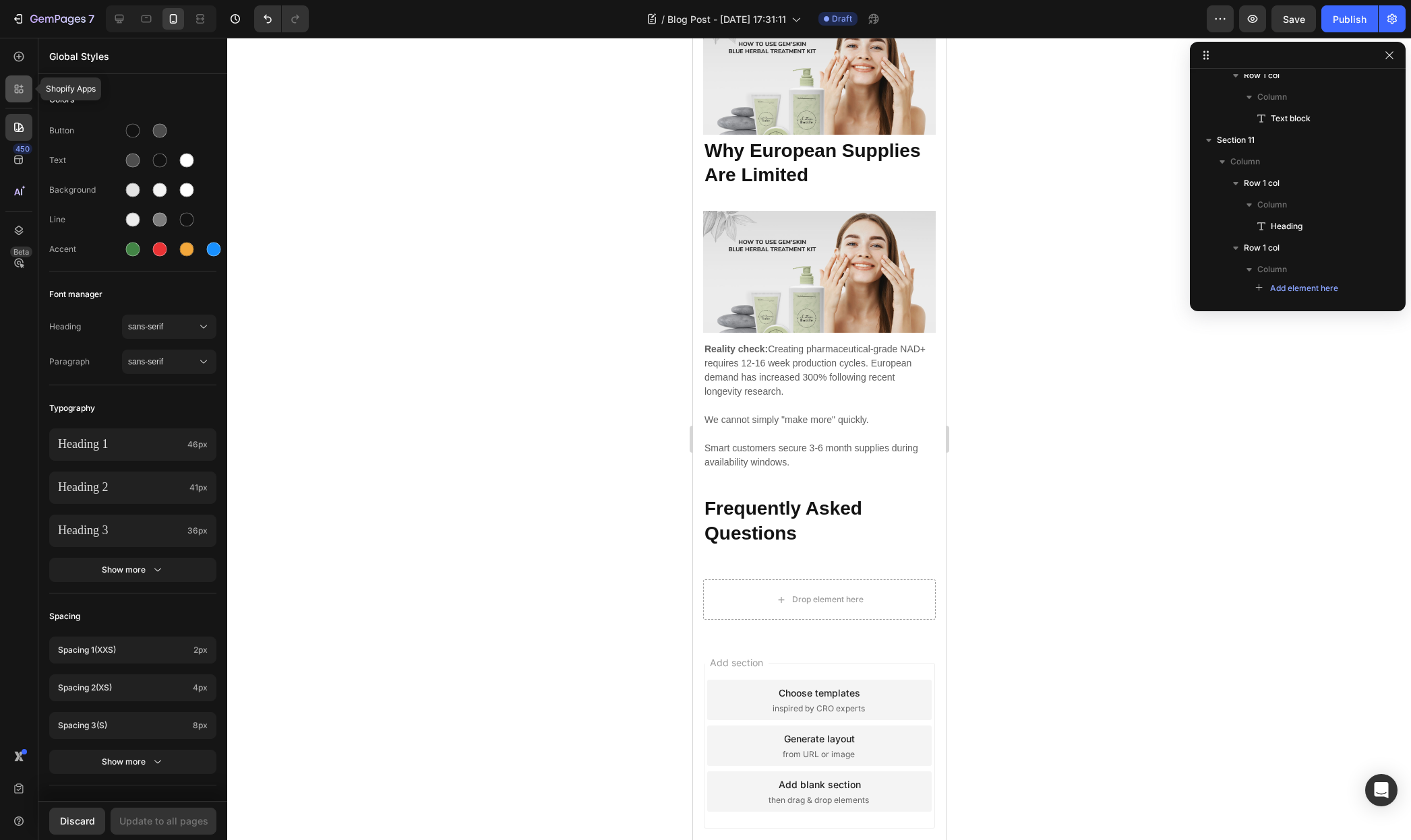
click at [26, 87] on div at bounding box center [18, 89] width 27 height 27
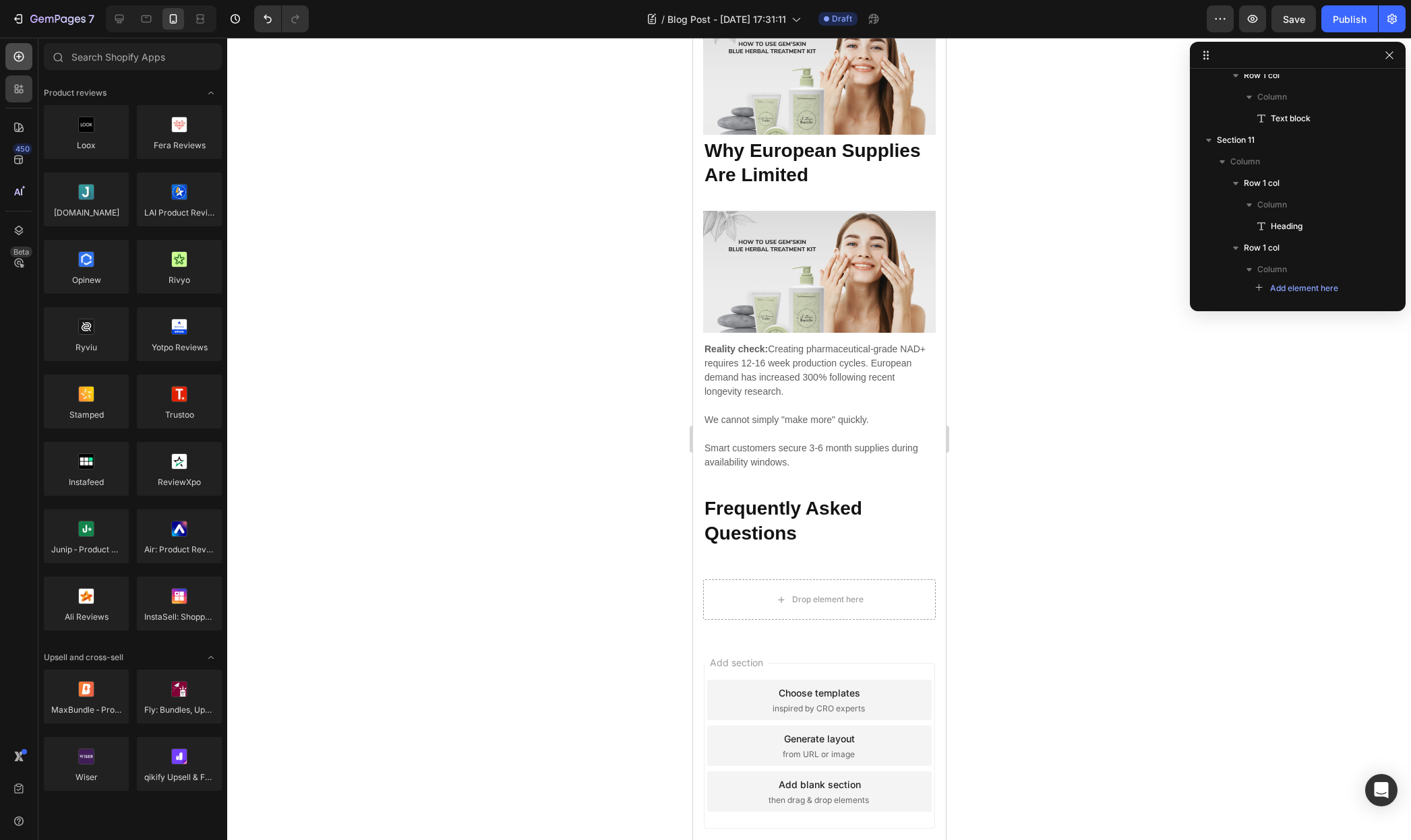
click at [13, 65] on div at bounding box center [18, 56] width 27 height 27
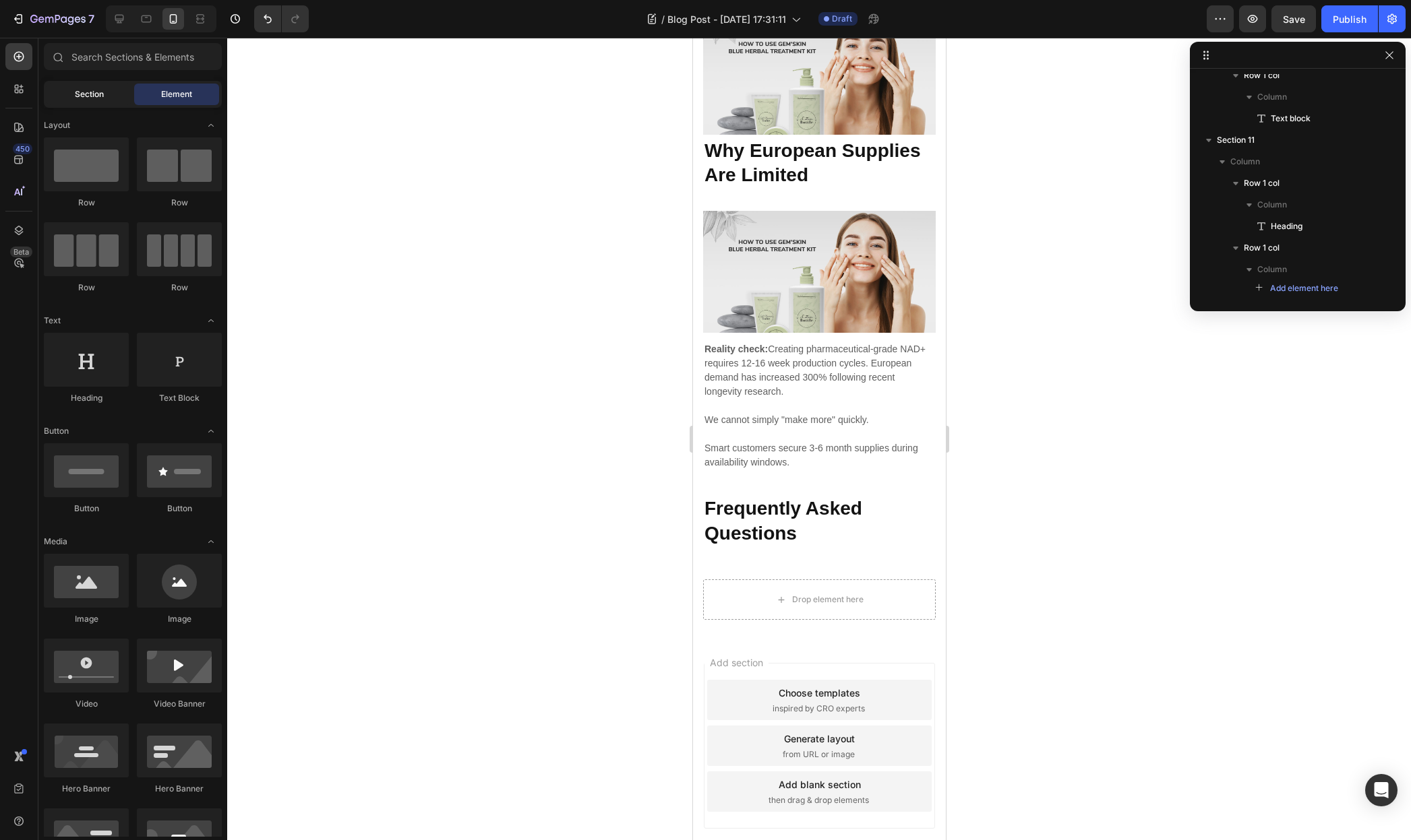
click at [98, 89] on span "Section" at bounding box center [89, 94] width 29 height 12
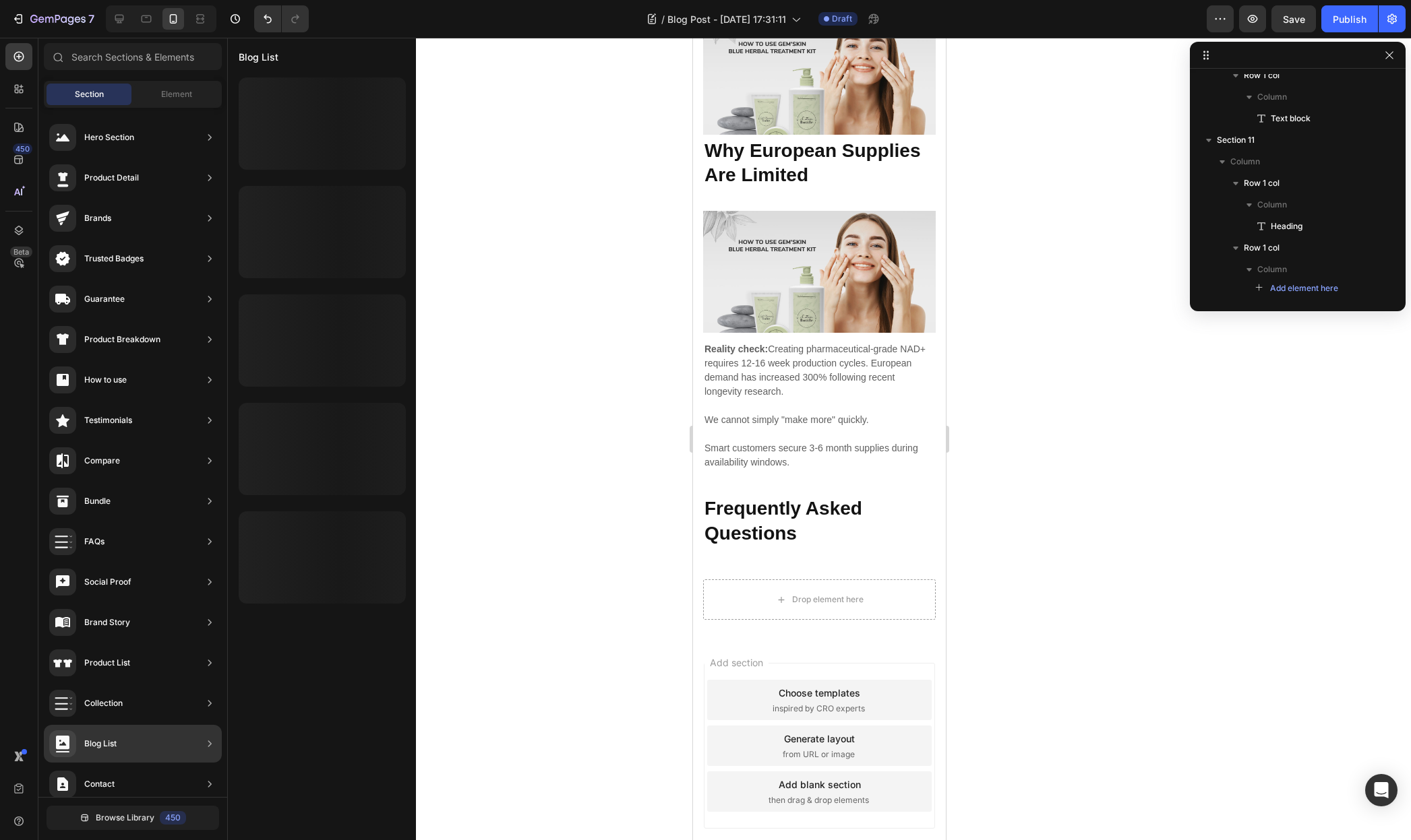
scroll to position [93, 0]
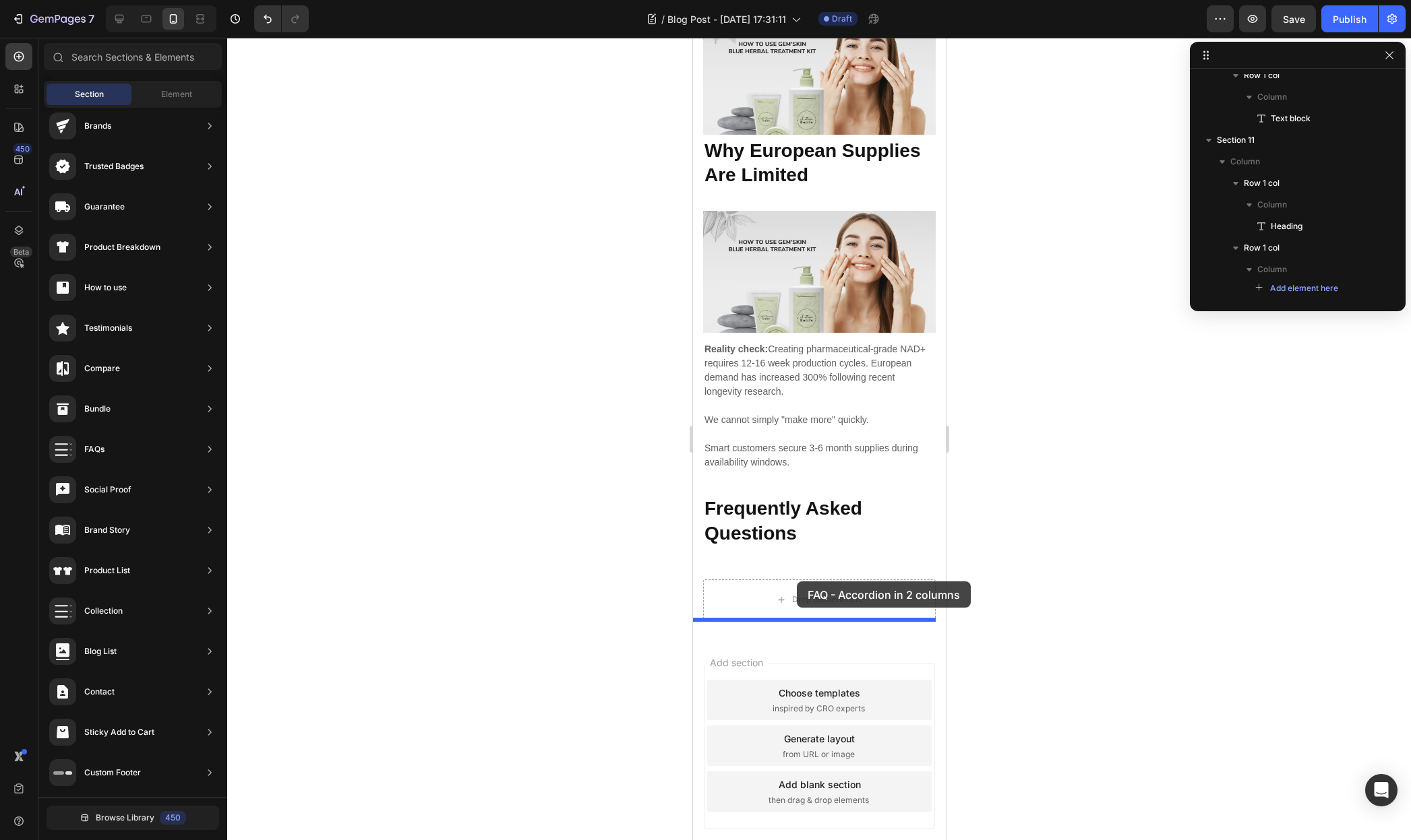
drag, startPoint x: 1025, startPoint y: 502, endPoint x: 796, endPoint y: 582, distance: 242.6
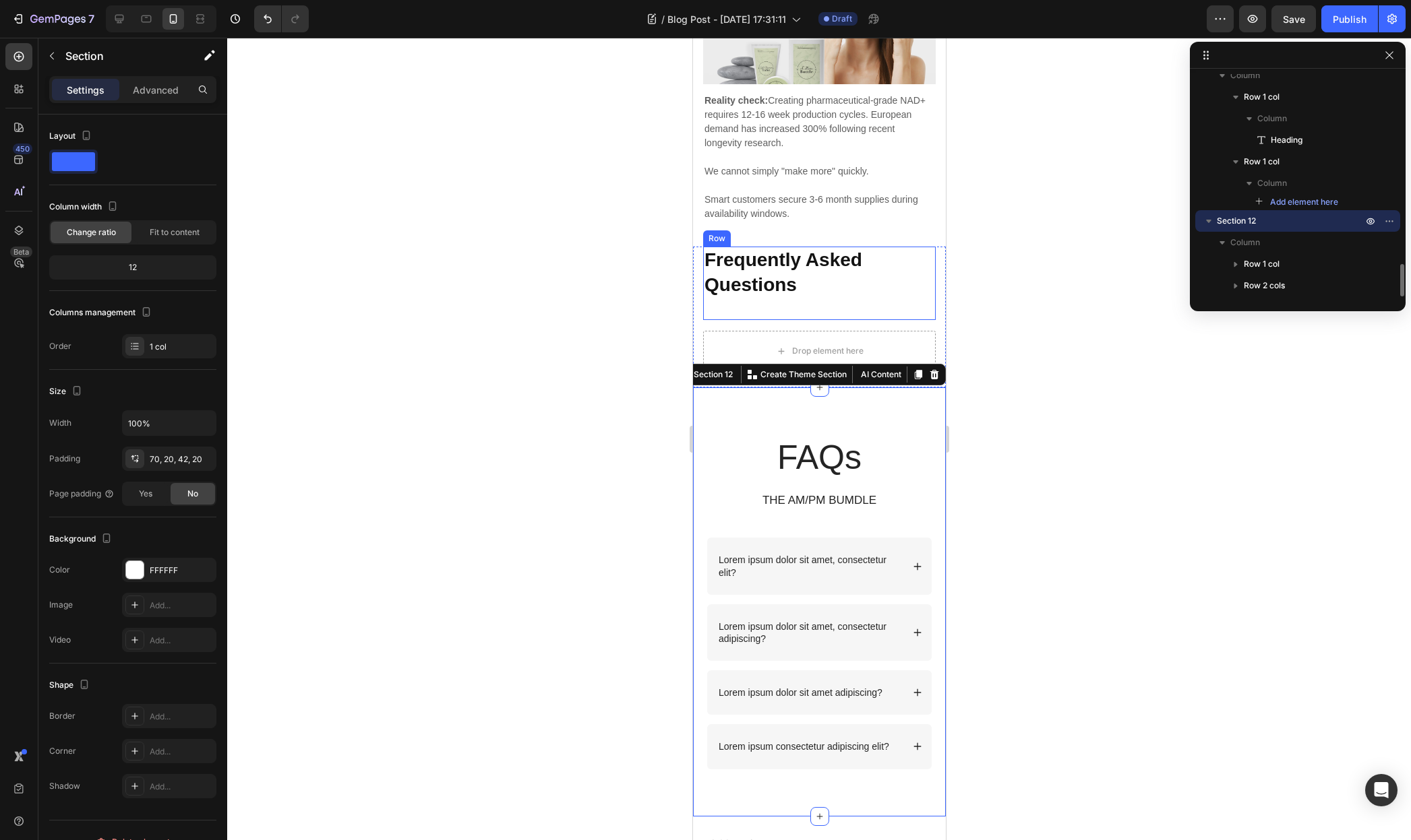
scroll to position [4402, 0]
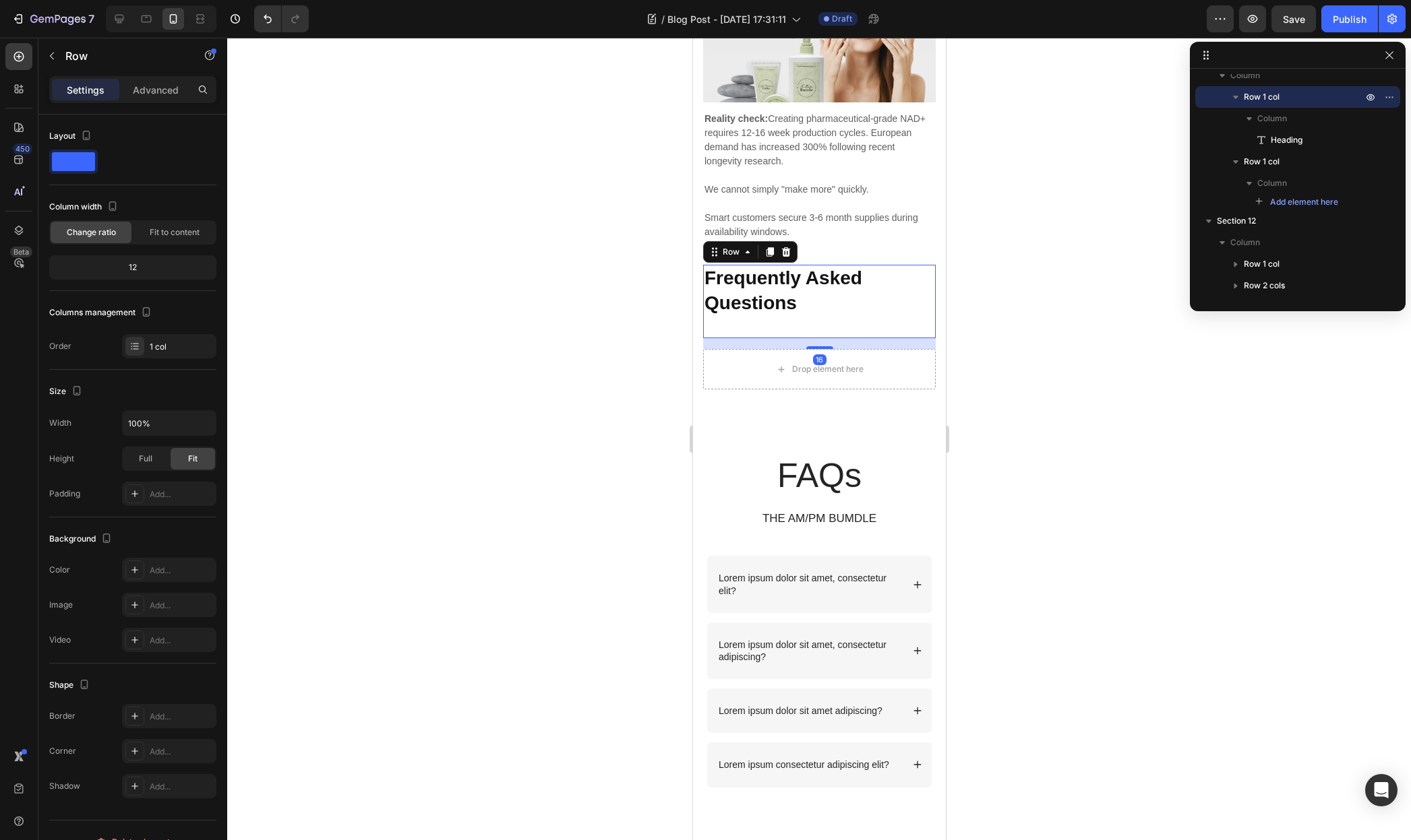
click at [834, 312] on div "⁠⁠⁠⁠⁠⁠⁠ Frequently Asked Questions Heading" at bounding box center [818, 301] width 233 height 74
click at [785, 252] on div at bounding box center [785, 252] width 16 height 16
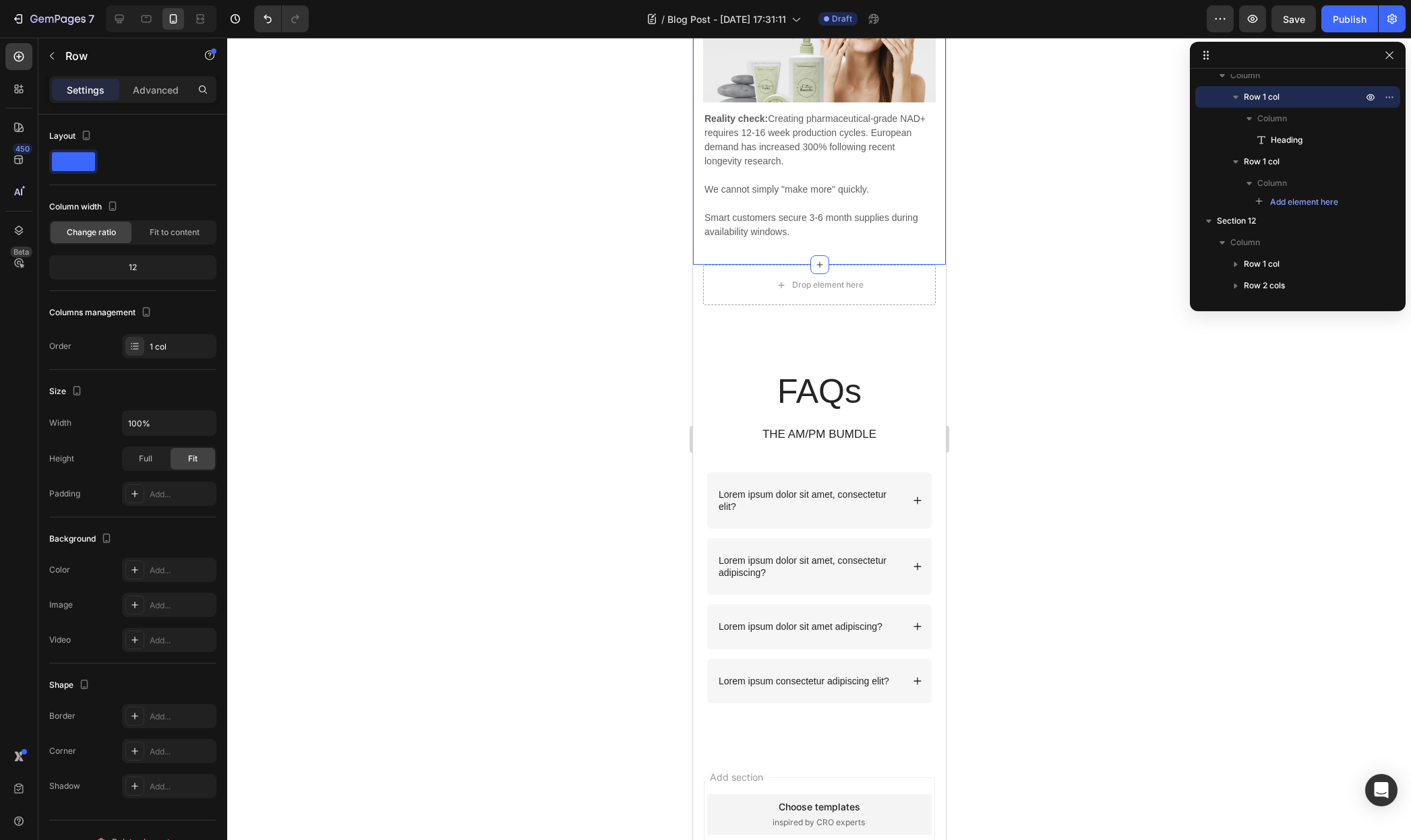
scroll to position [1239, 0]
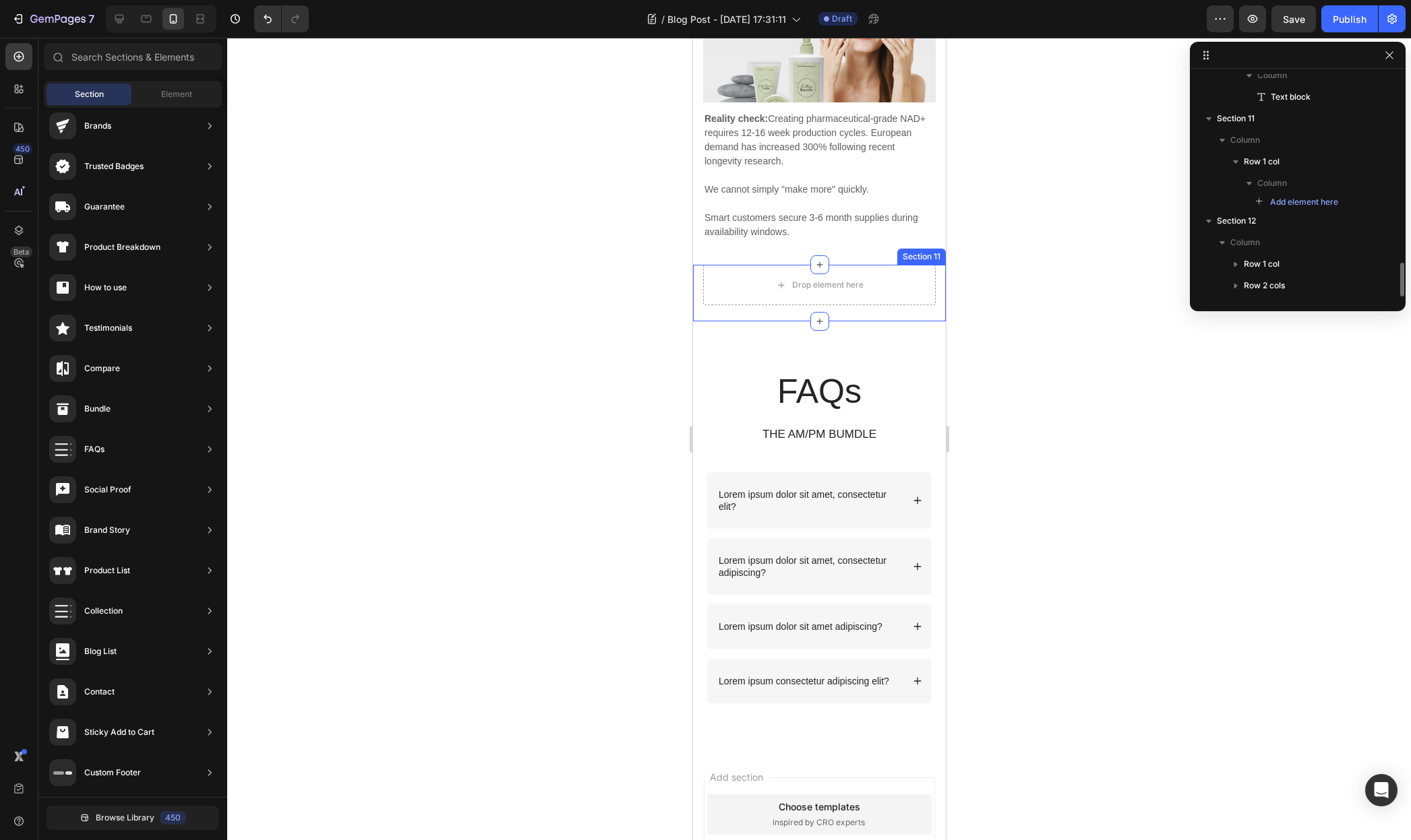
click at [706, 303] on div "Drop element here Row Section 11" at bounding box center [818, 292] width 252 height 57
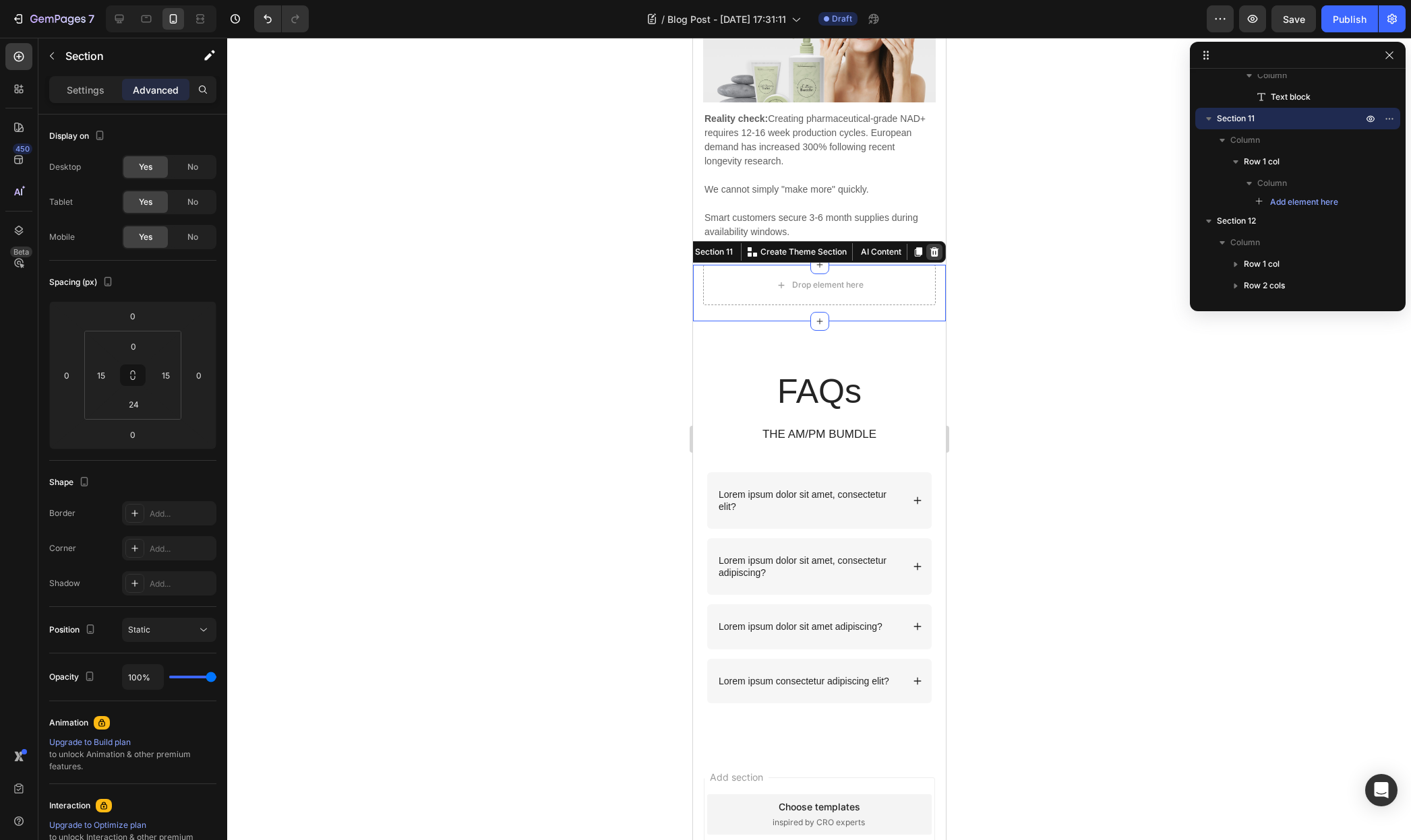
click at [929, 248] on icon at bounding box center [933, 251] width 9 height 9
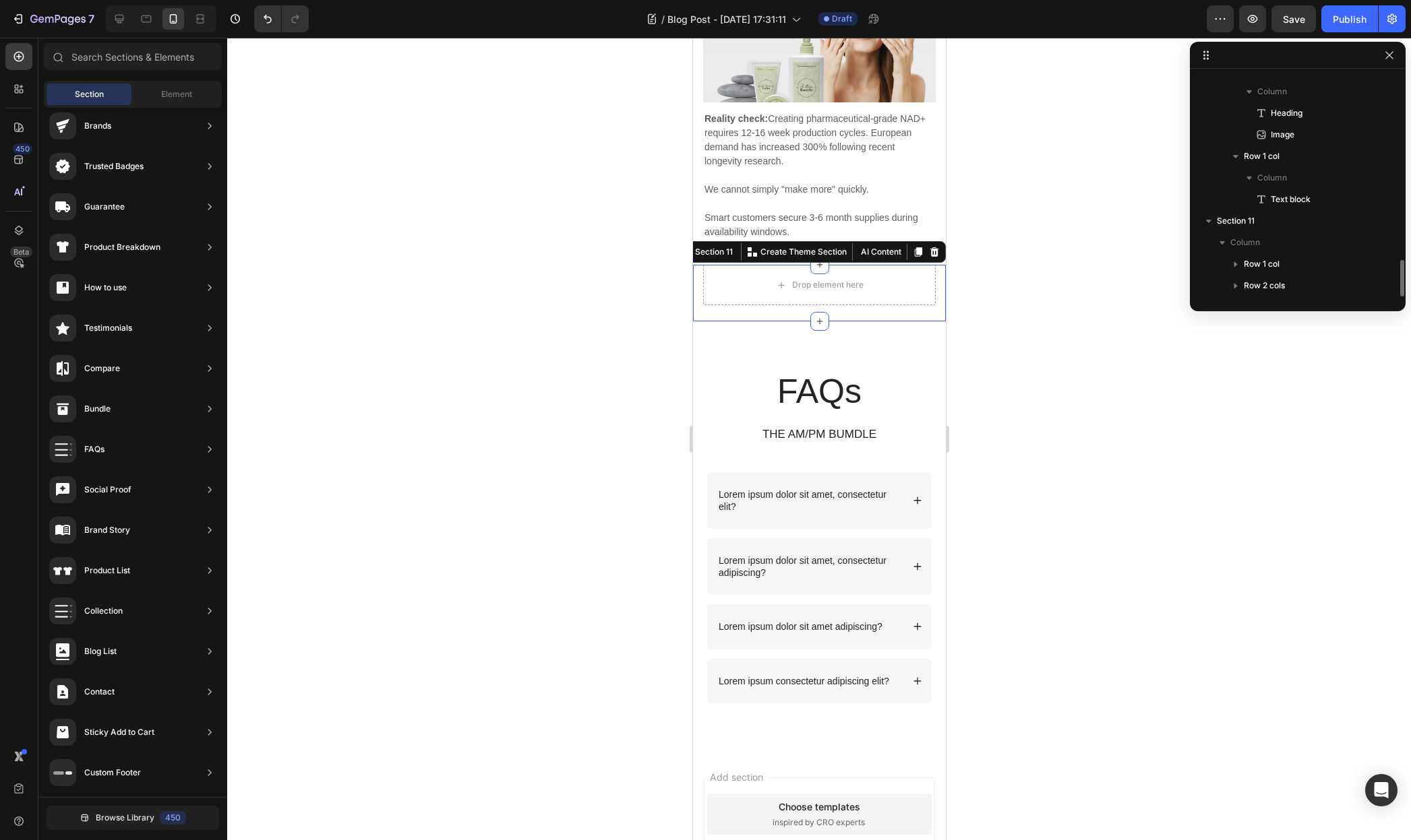
scroll to position [1136, 0]
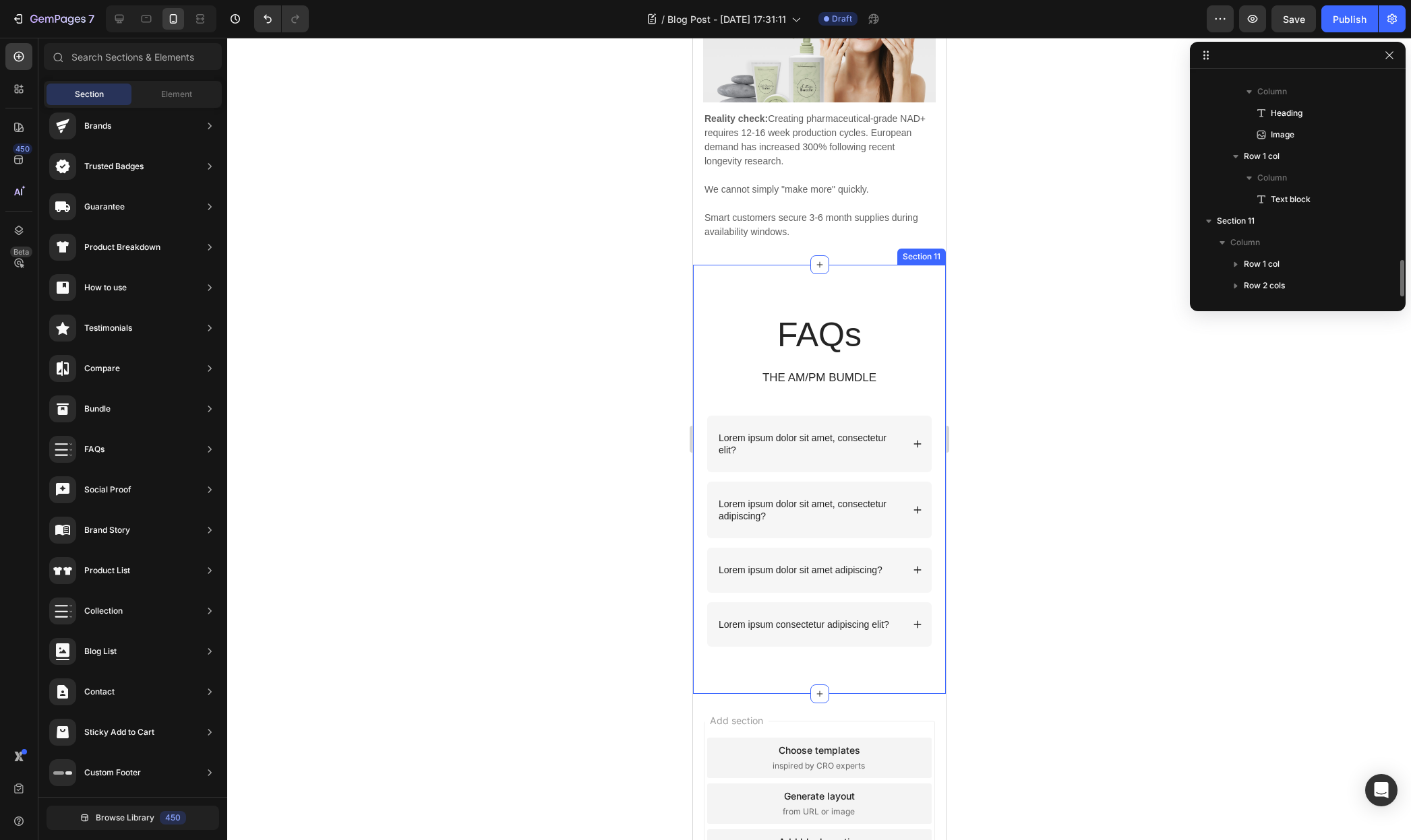
click at [840, 289] on div "FAQs Heading THE AM/PM BUMDLE Text Block Row Lorem ipsum dolor sit amet, consec…" at bounding box center [818, 479] width 252 height 429
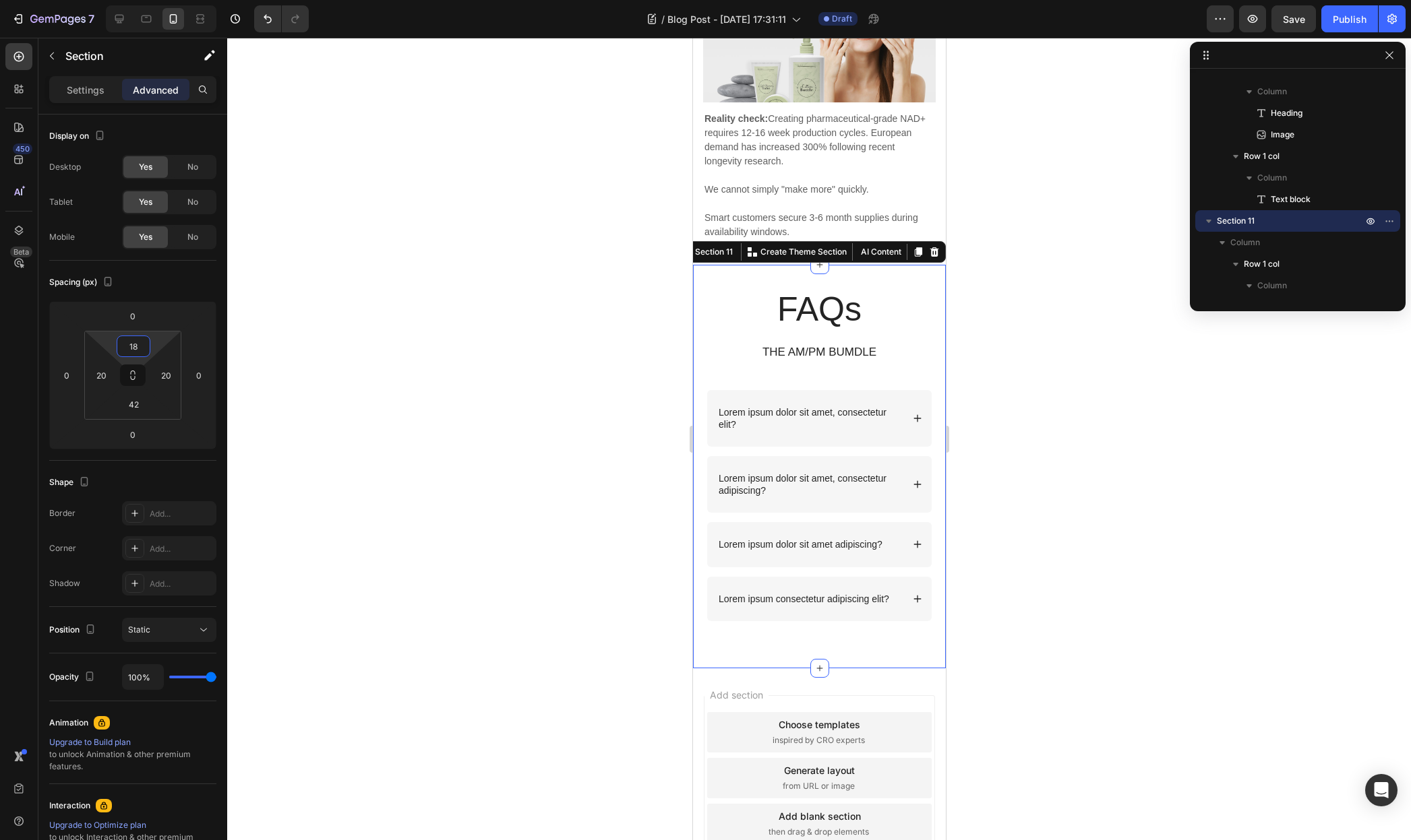
type input "16"
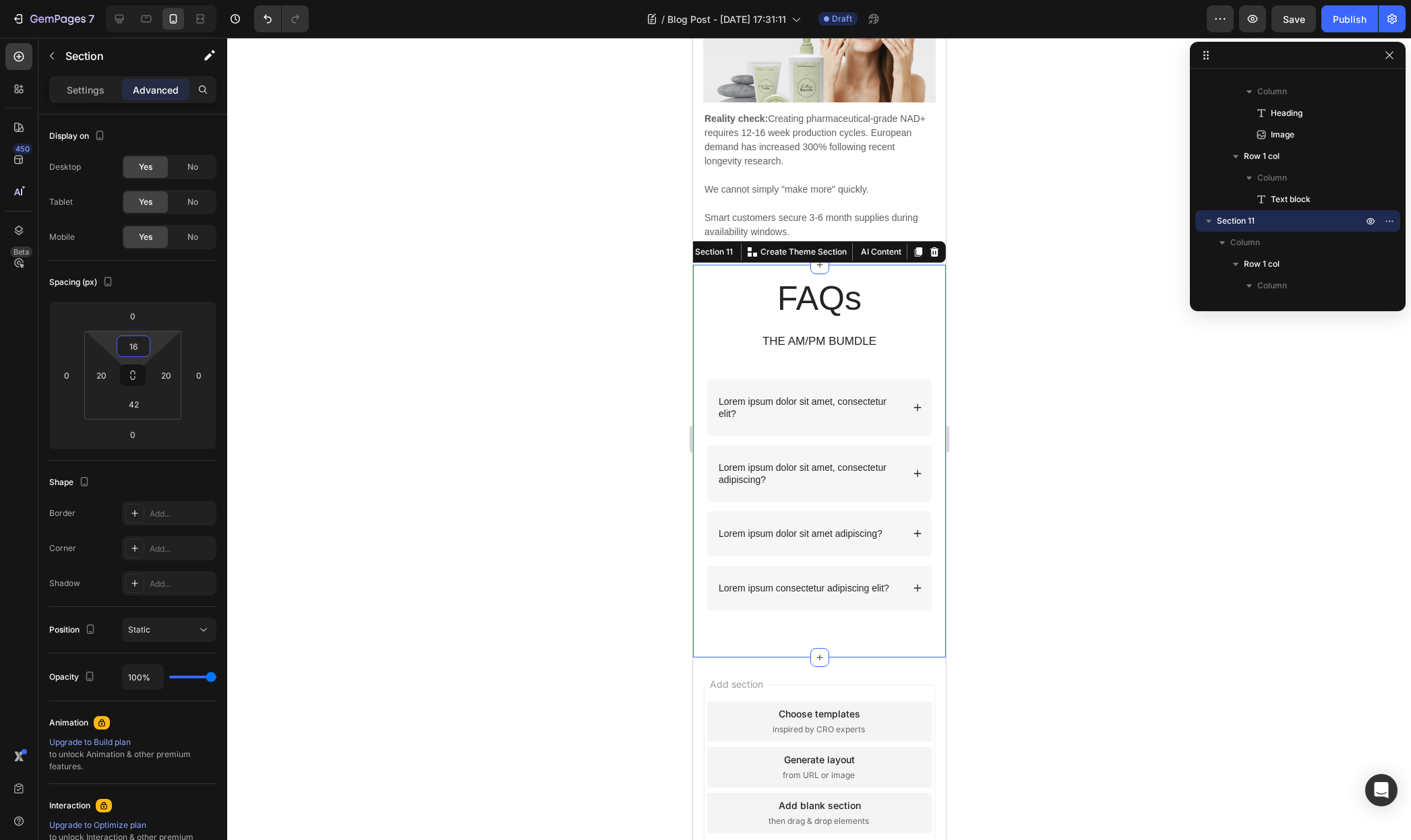
click at [155, 0] on html "7 / Blog Post - Aug 27, 17:31:11 Draft Preview Save Publish 450 Beta Sections(1…" at bounding box center [706, 0] width 1411 height 0
click at [805, 334] on p "THE AM/PM BUMDLE" at bounding box center [819, 341] width 224 height 15
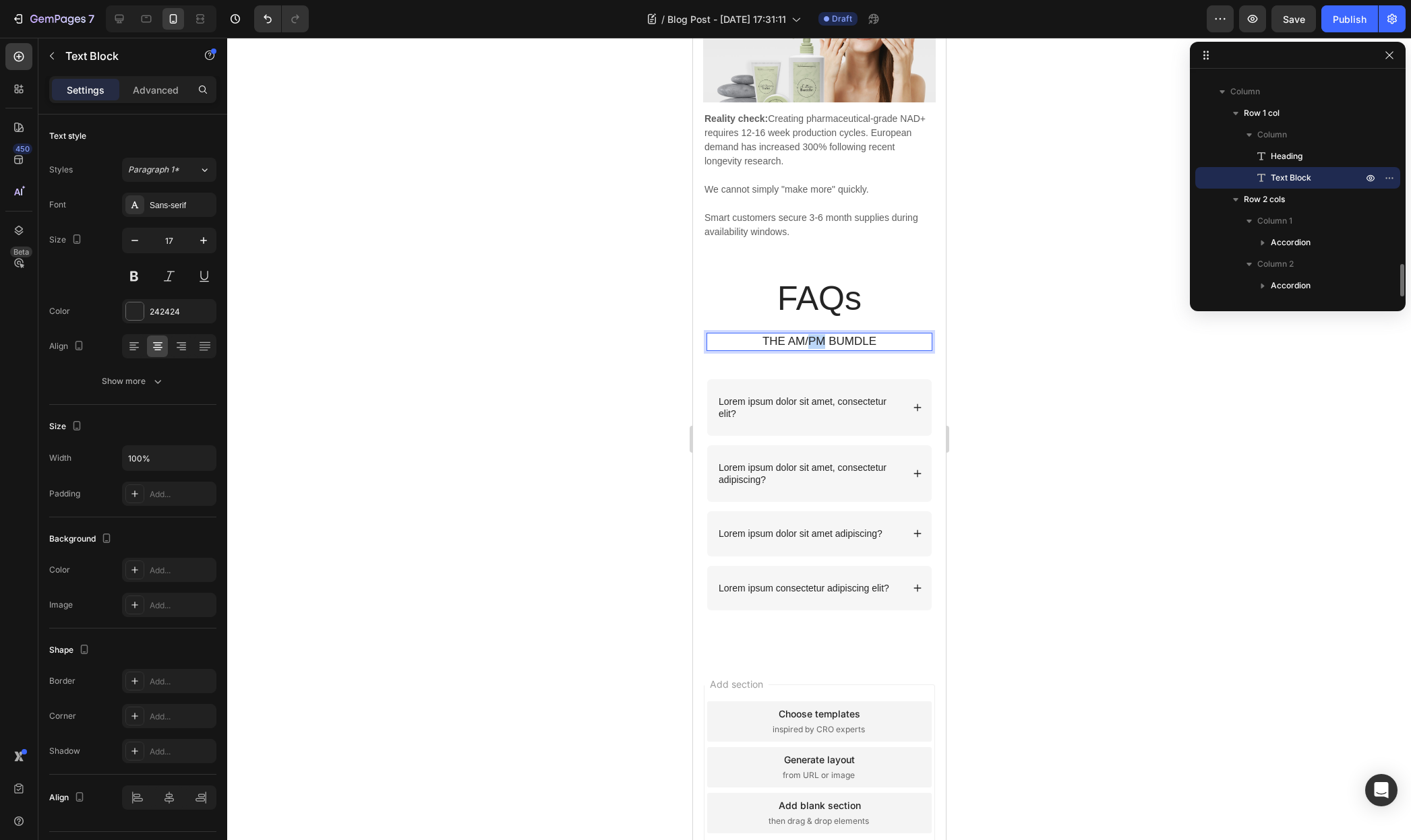
click at [805, 334] on p "THE AM/PM BUMDLE" at bounding box center [819, 341] width 224 height 15
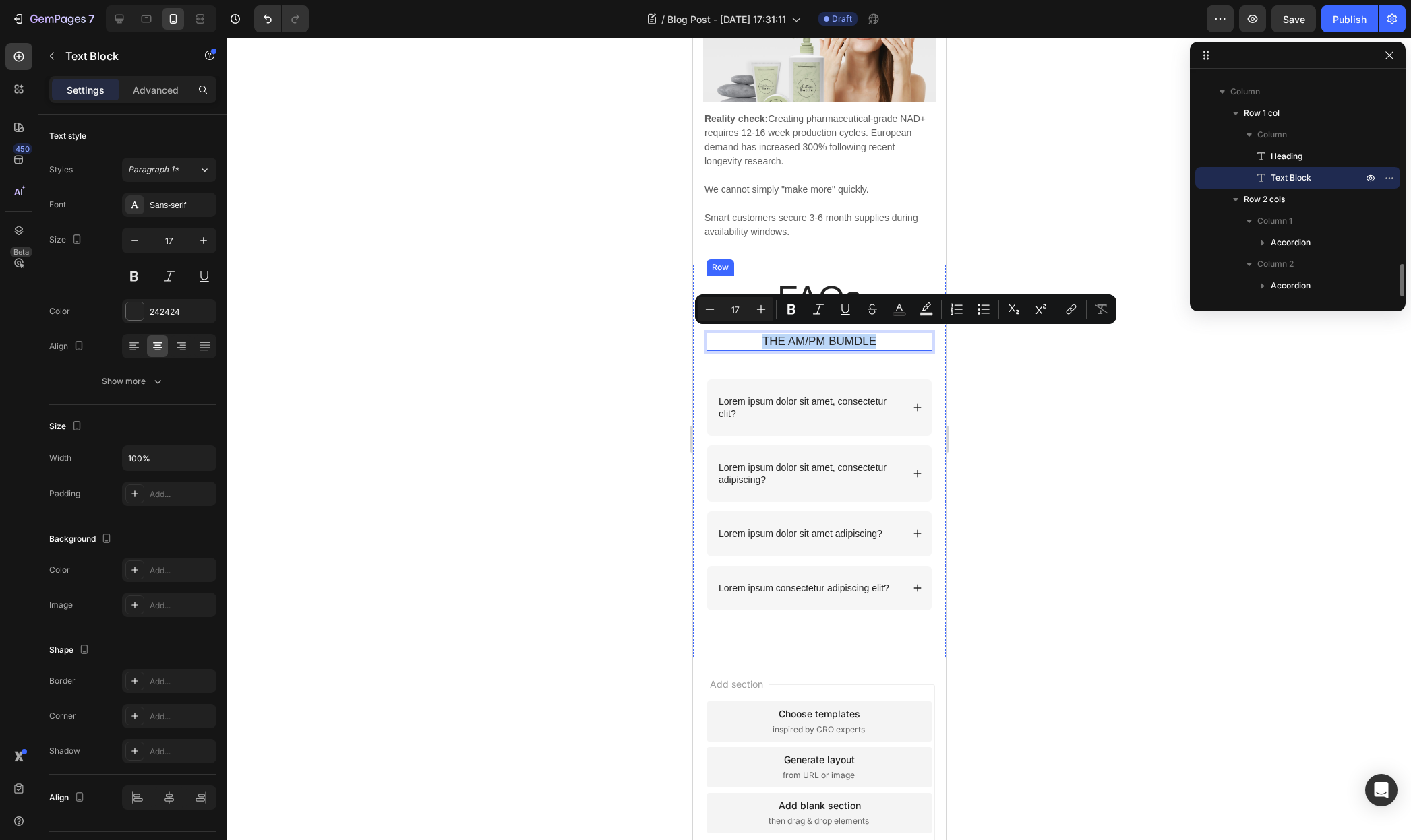
click at [899, 364] on div "FAQs Heading THE AM/PM BUMDLE Text Block 14 Row Lorem ipsum dolor sit amet, con…" at bounding box center [818, 452] width 226 height 353
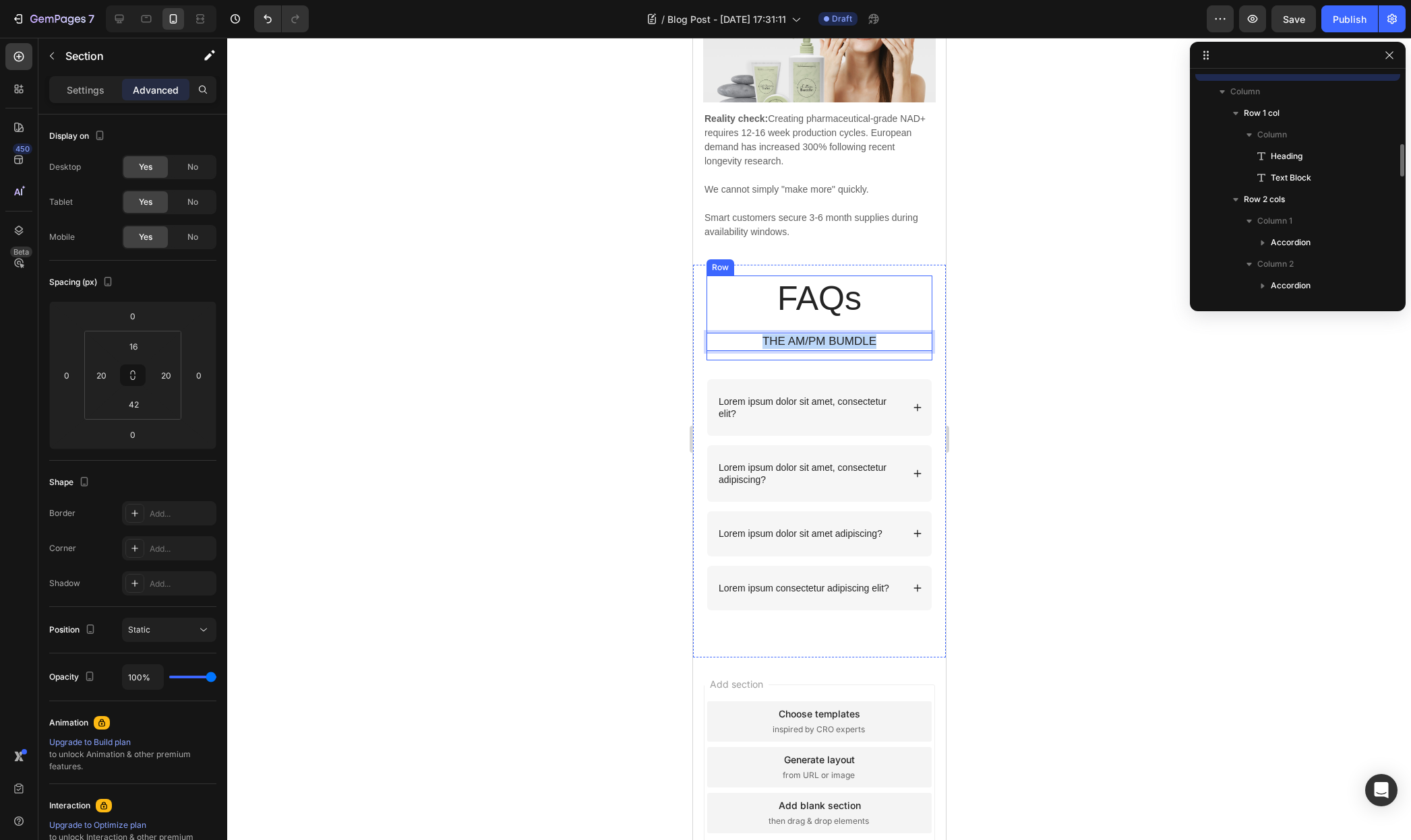
scroll to position [1182, 0]
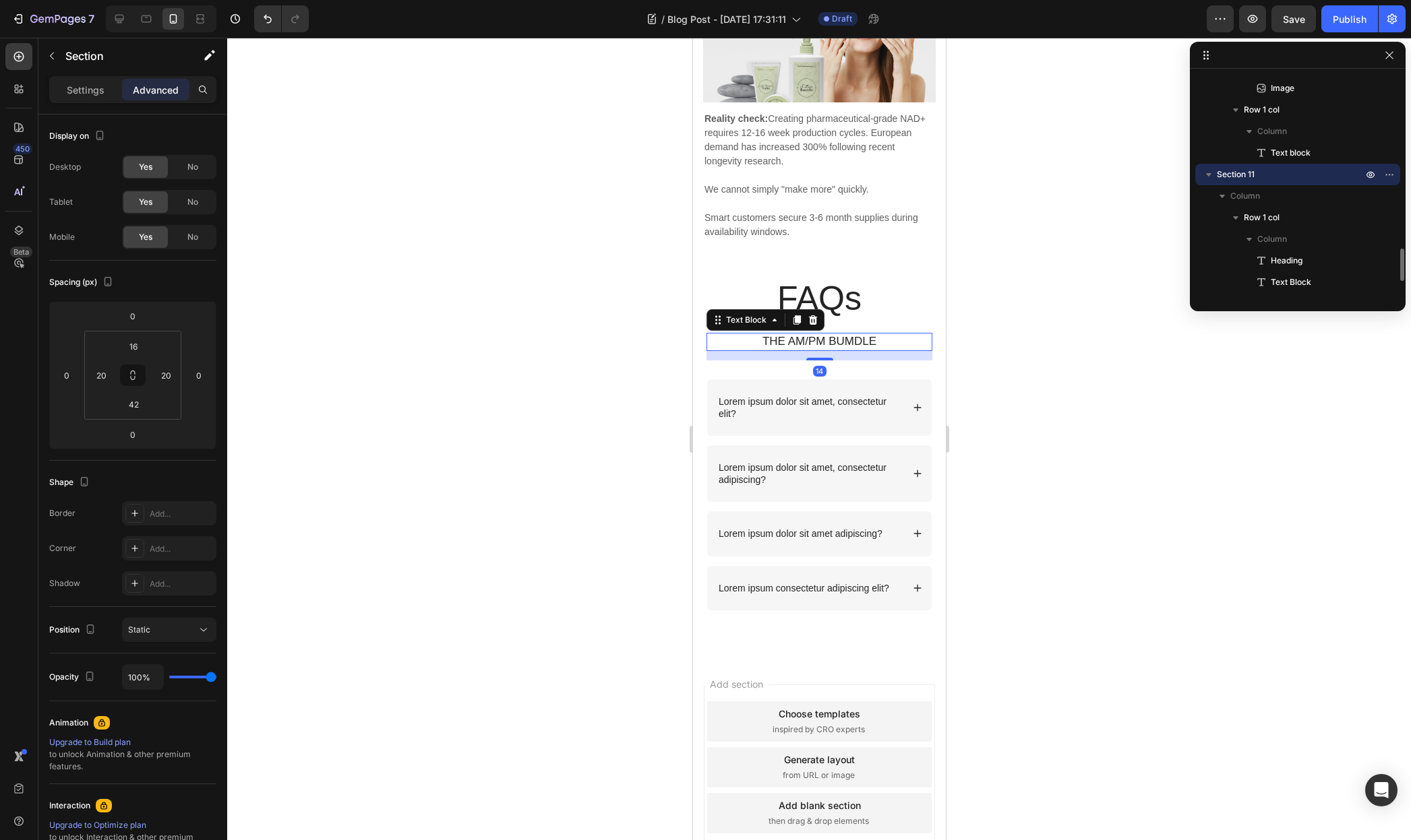
click at [892, 339] on p "THE AM/PM BUMDLE" at bounding box center [819, 341] width 224 height 15
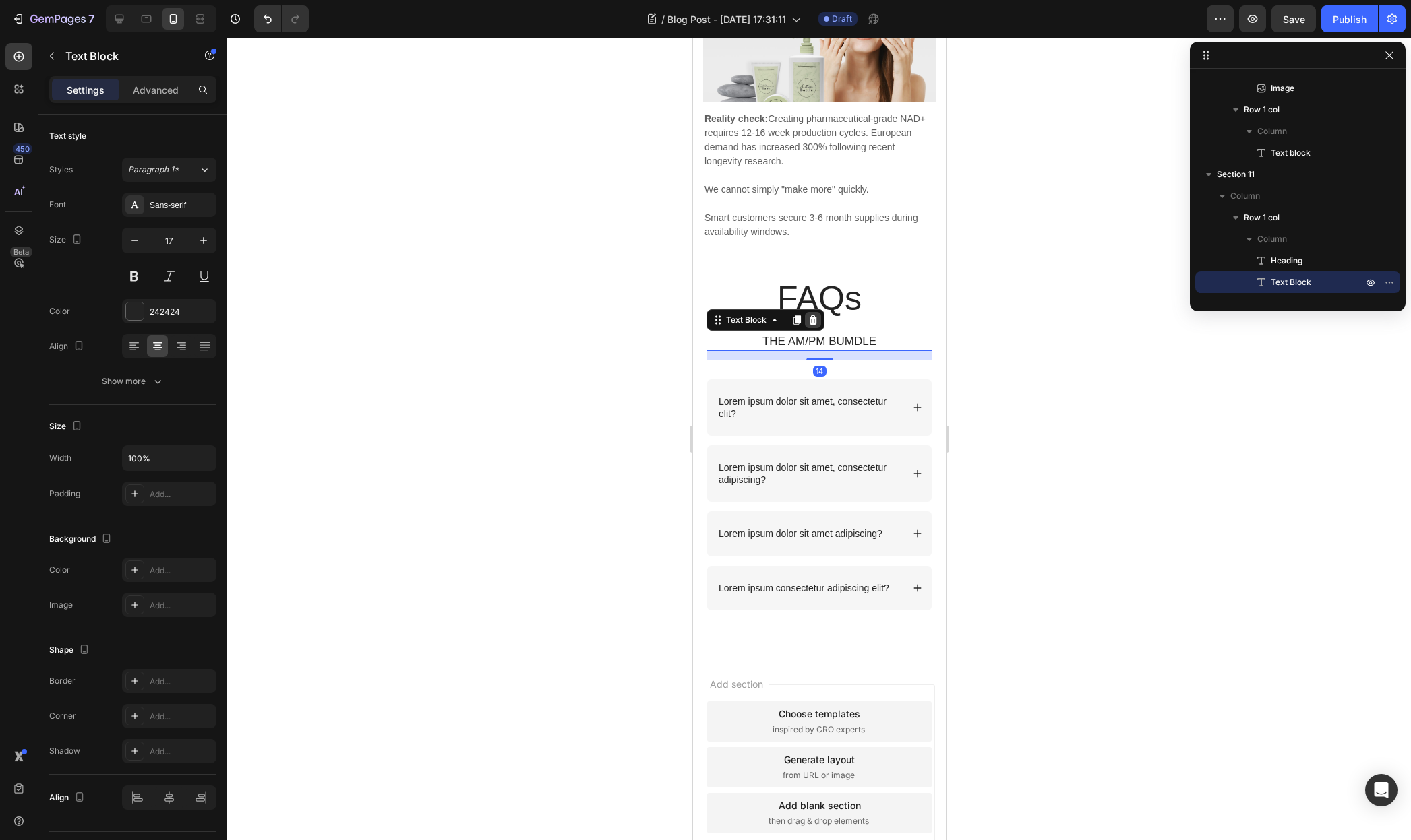
click at [808, 317] on icon at bounding box center [812, 319] width 9 height 9
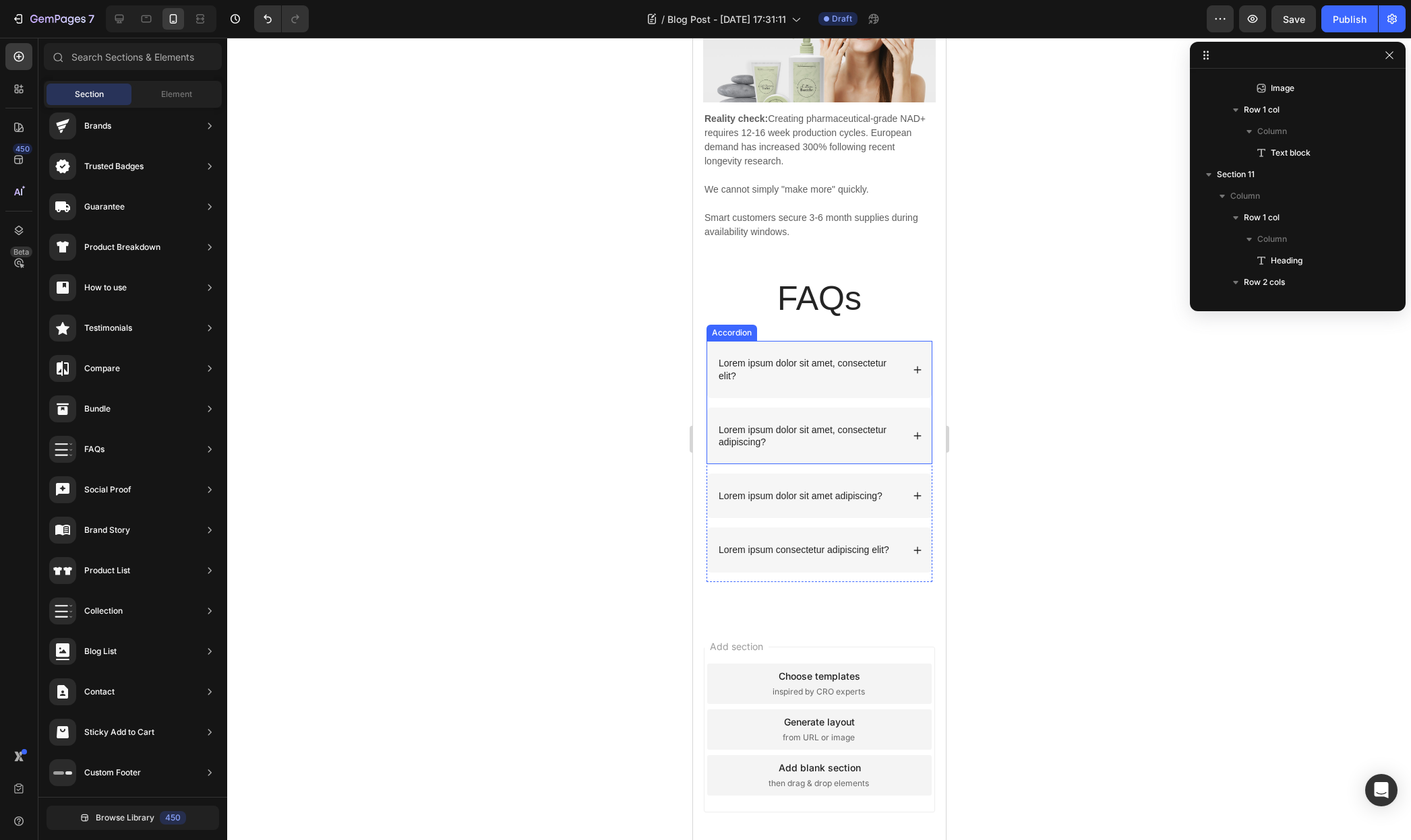
click at [782, 368] on p "Lorem ipsum dolor sit amet, consectetur elit?" at bounding box center [808, 369] width 182 height 24
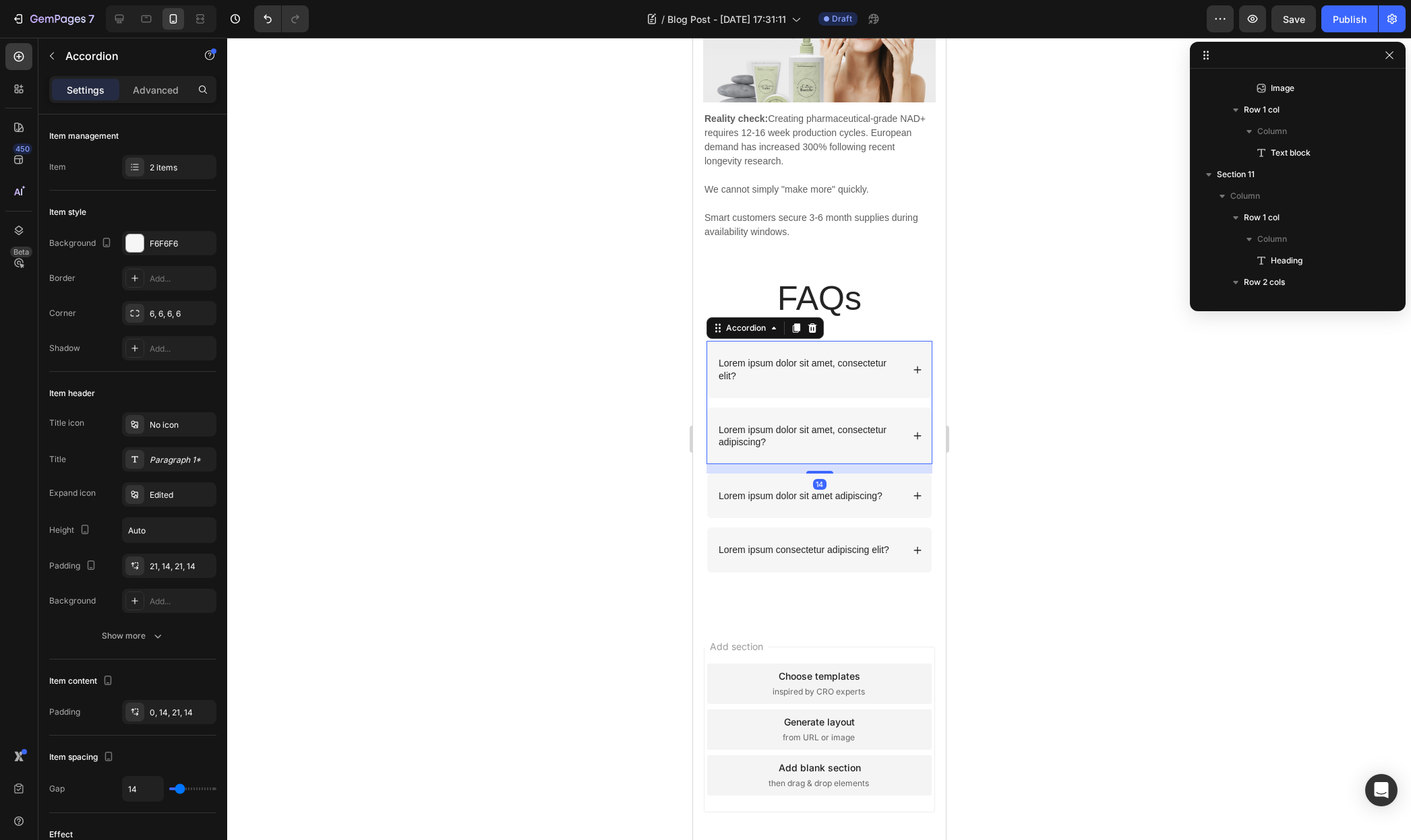
scroll to position [1334, 0]
click at [782, 368] on p "Lorem ipsum dolor sit amet, consectetur elit?" at bounding box center [808, 369] width 182 height 24
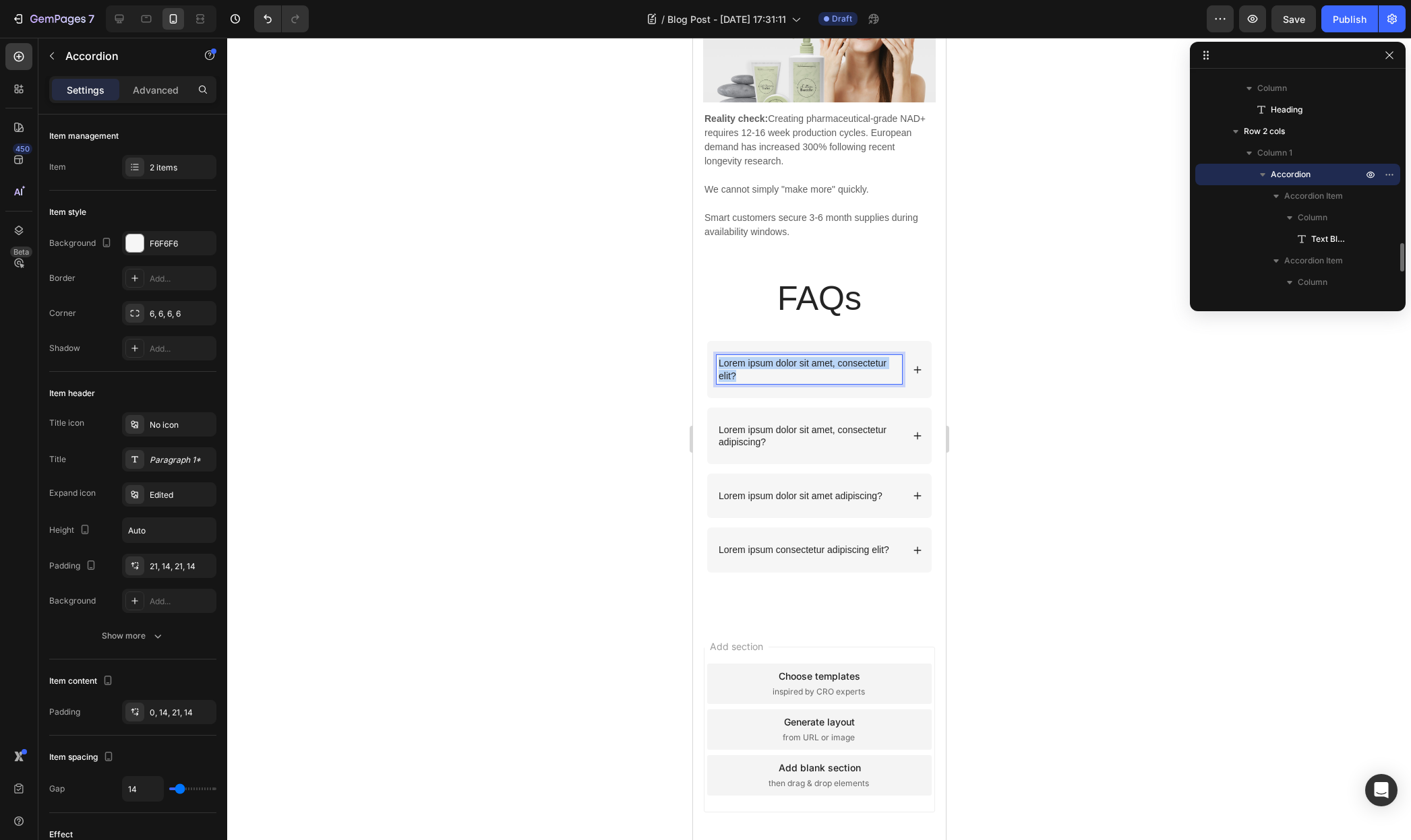
click at [782, 368] on p "Lorem ipsum dolor sit amet, consectetur elit?" at bounding box center [808, 369] width 182 height 24
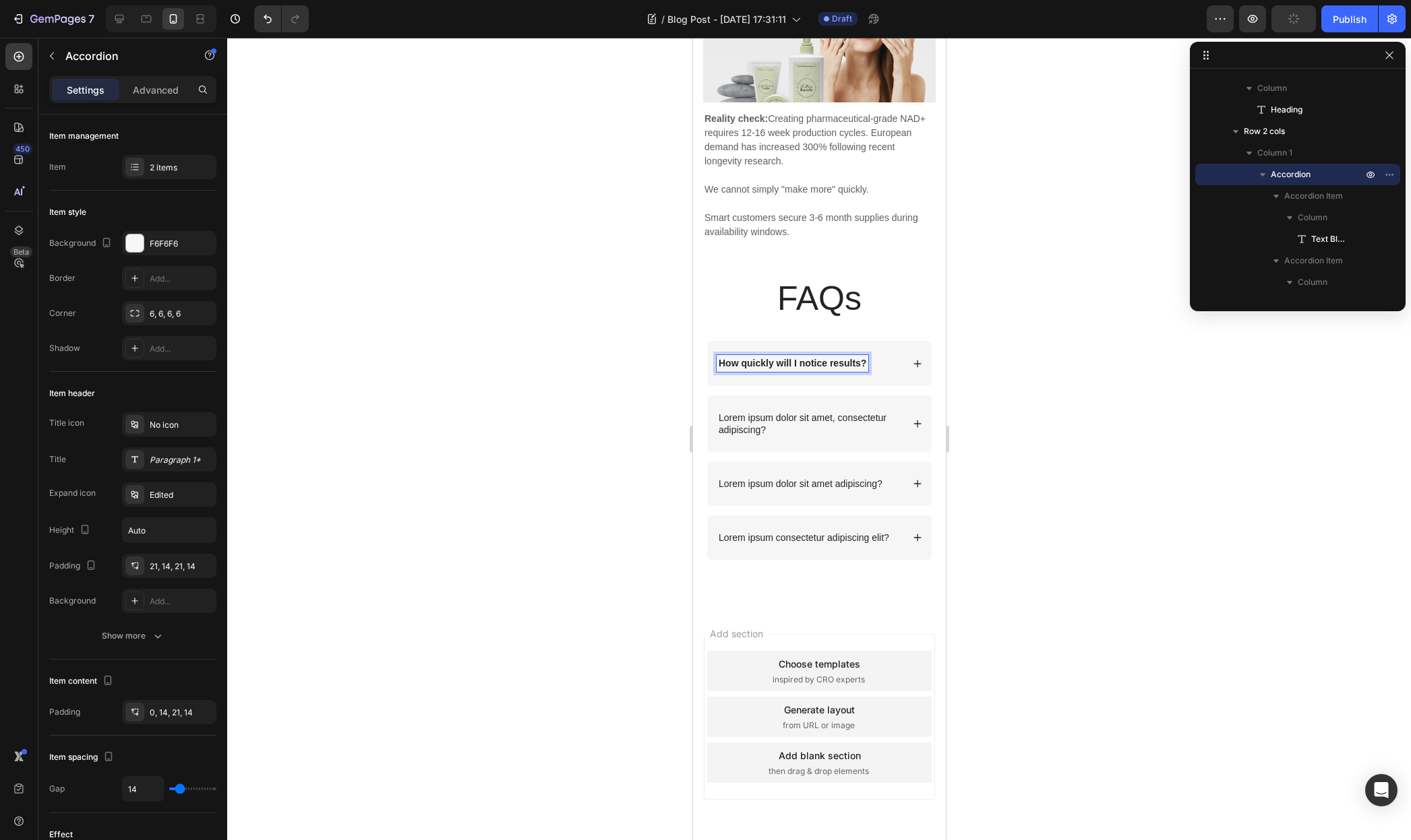
click at [895, 361] on div "How quickly will I notice results?" at bounding box center [818, 363] width 225 height 45
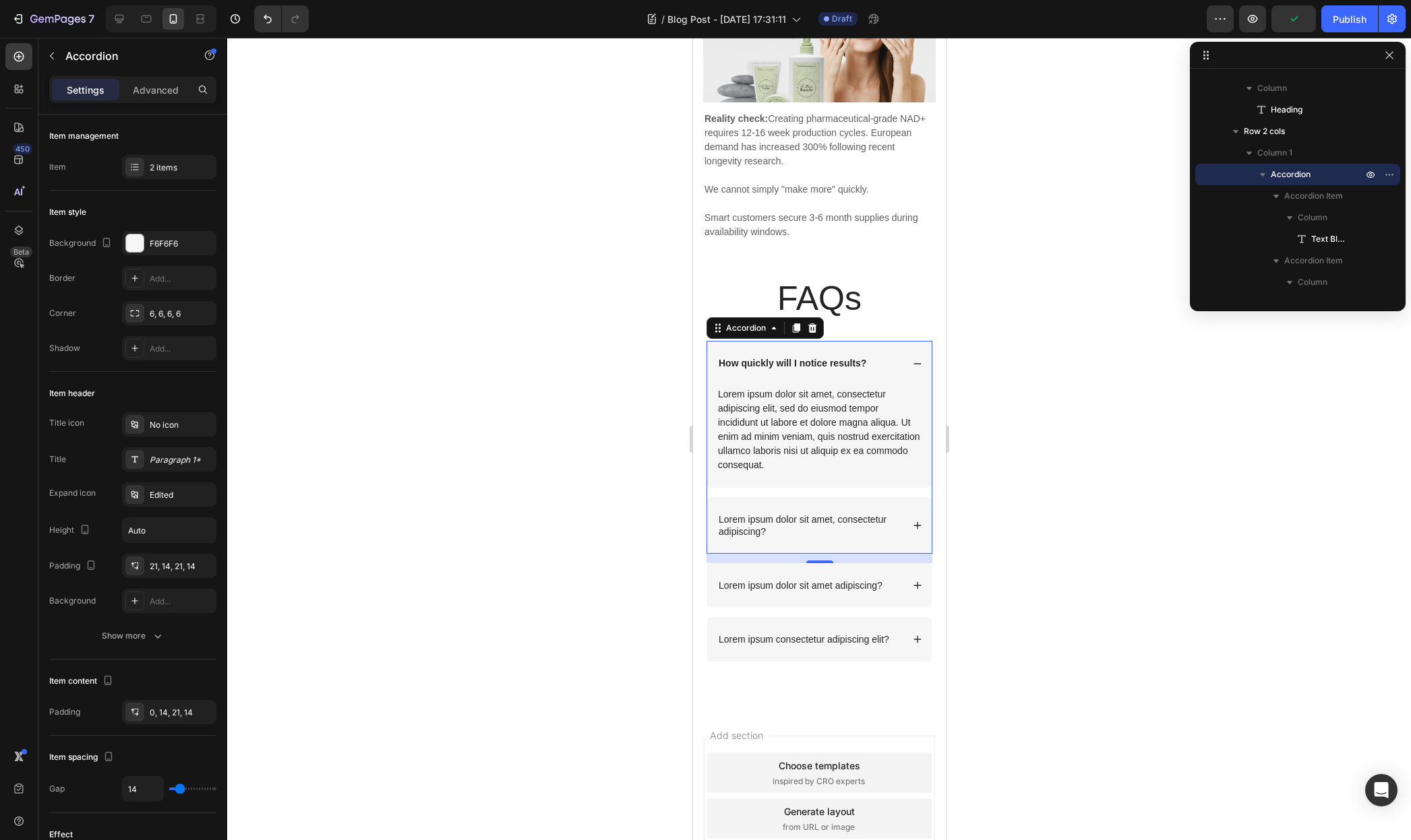
click at [810, 408] on div "Lorem ipsum dolor sit amet, consectetur adipiscing elit, sed do eiusmod tempor …" at bounding box center [818, 430] width 206 height 88
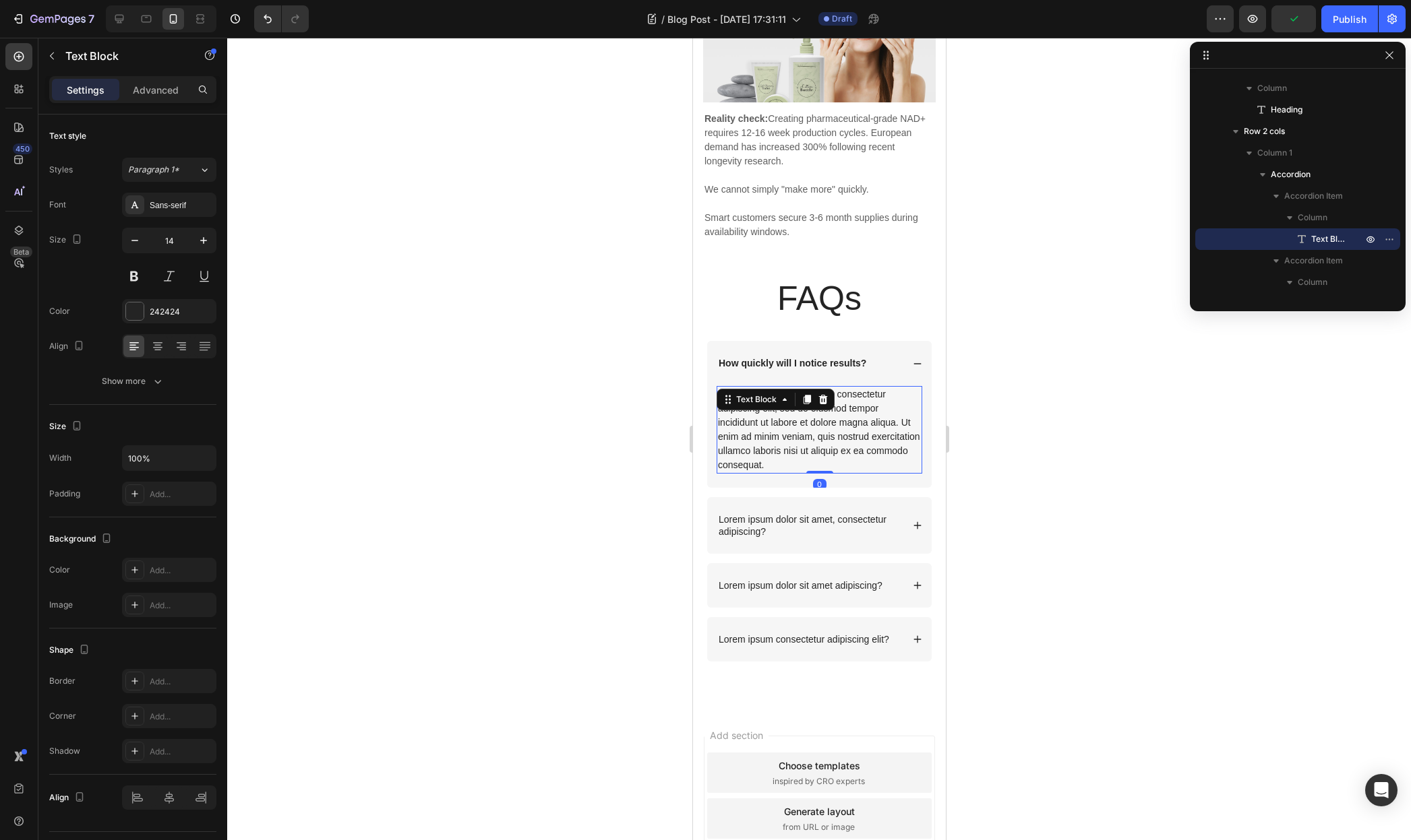
click at [810, 408] on div "Lorem ipsum dolor sit amet, consectetur adipiscing elit, sed do eiusmod tempor …" at bounding box center [818, 430] width 206 height 88
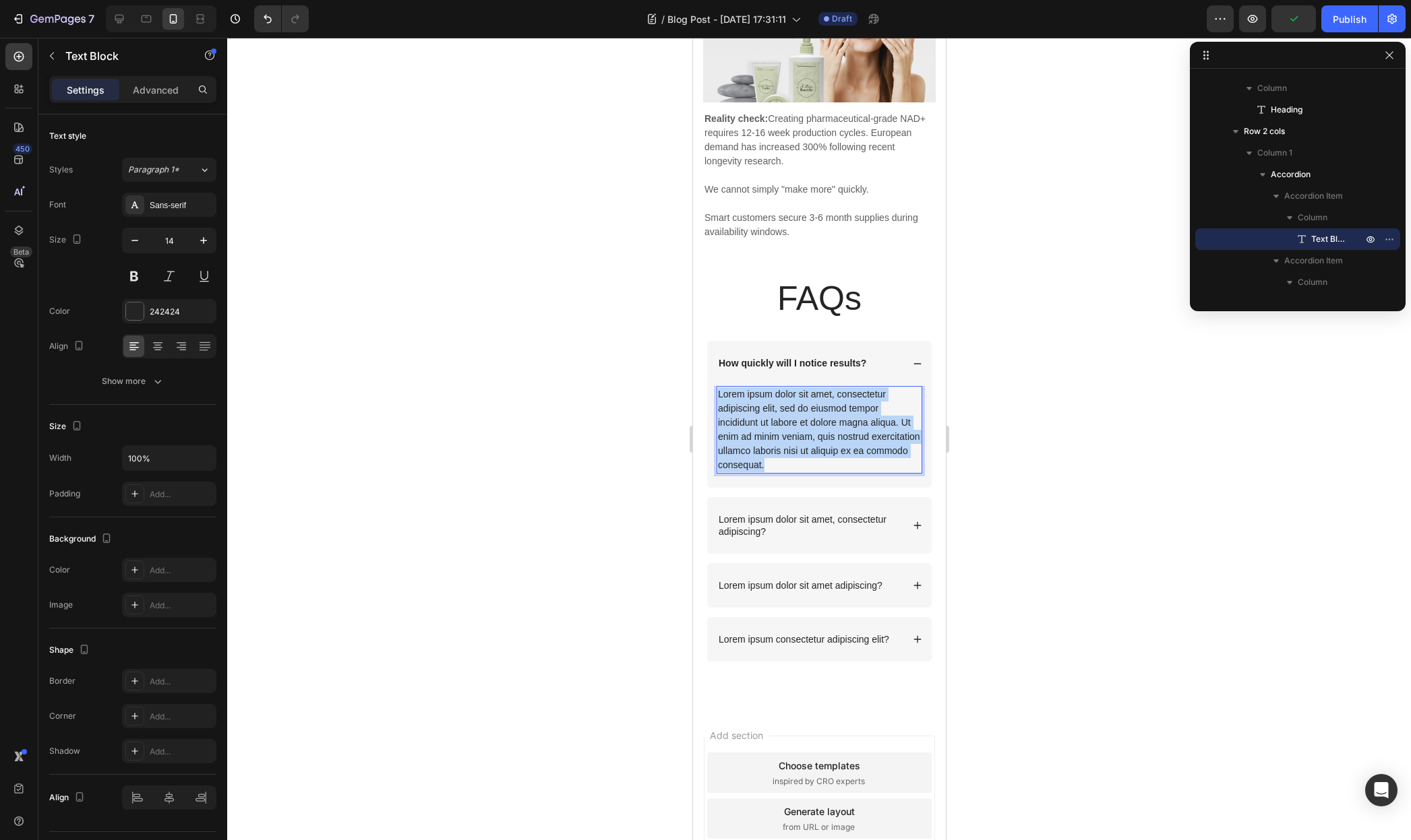
click at [810, 408] on p "Lorem ipsum dolor sit amet, consectetur adipiscing elit, sed do eiusmod tempor …" at bounding box center [818, 429] width 203 height 85
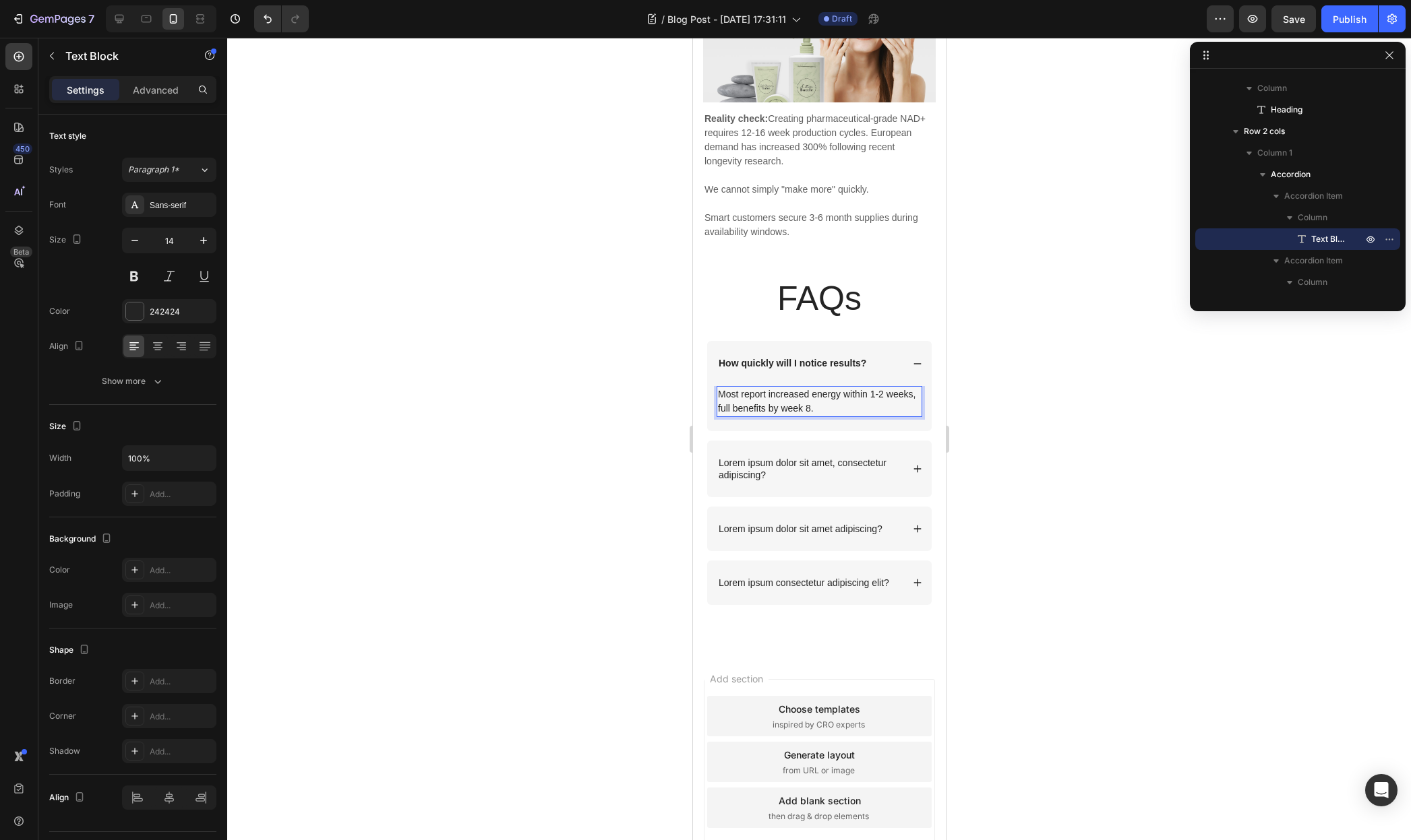
click at [756, 457] on p "Lorem ipsum dolor sit amet, consectetur adipiscing?" at bounding box center [808, 469] width 182 height 24
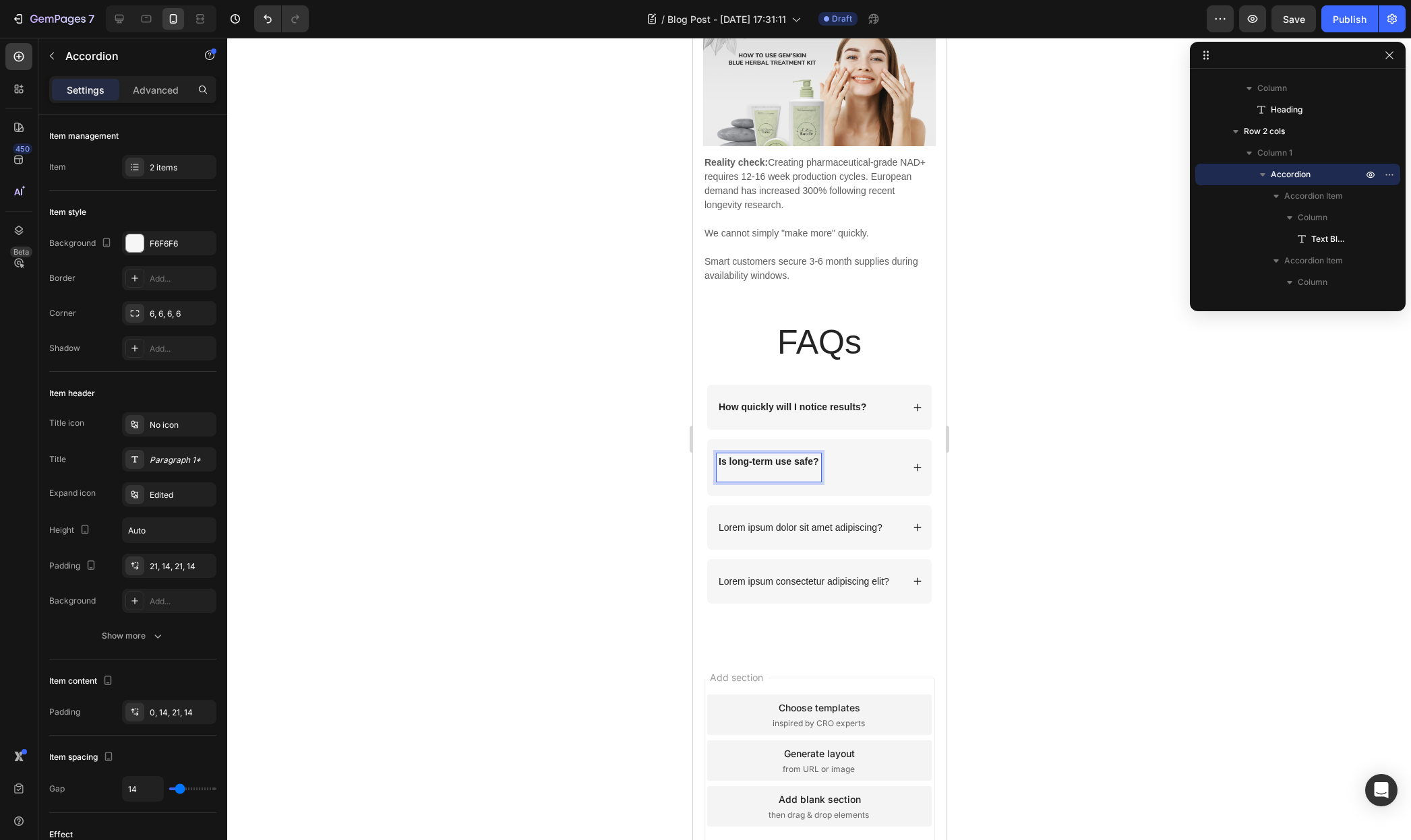
scroll to position [4357, 0]
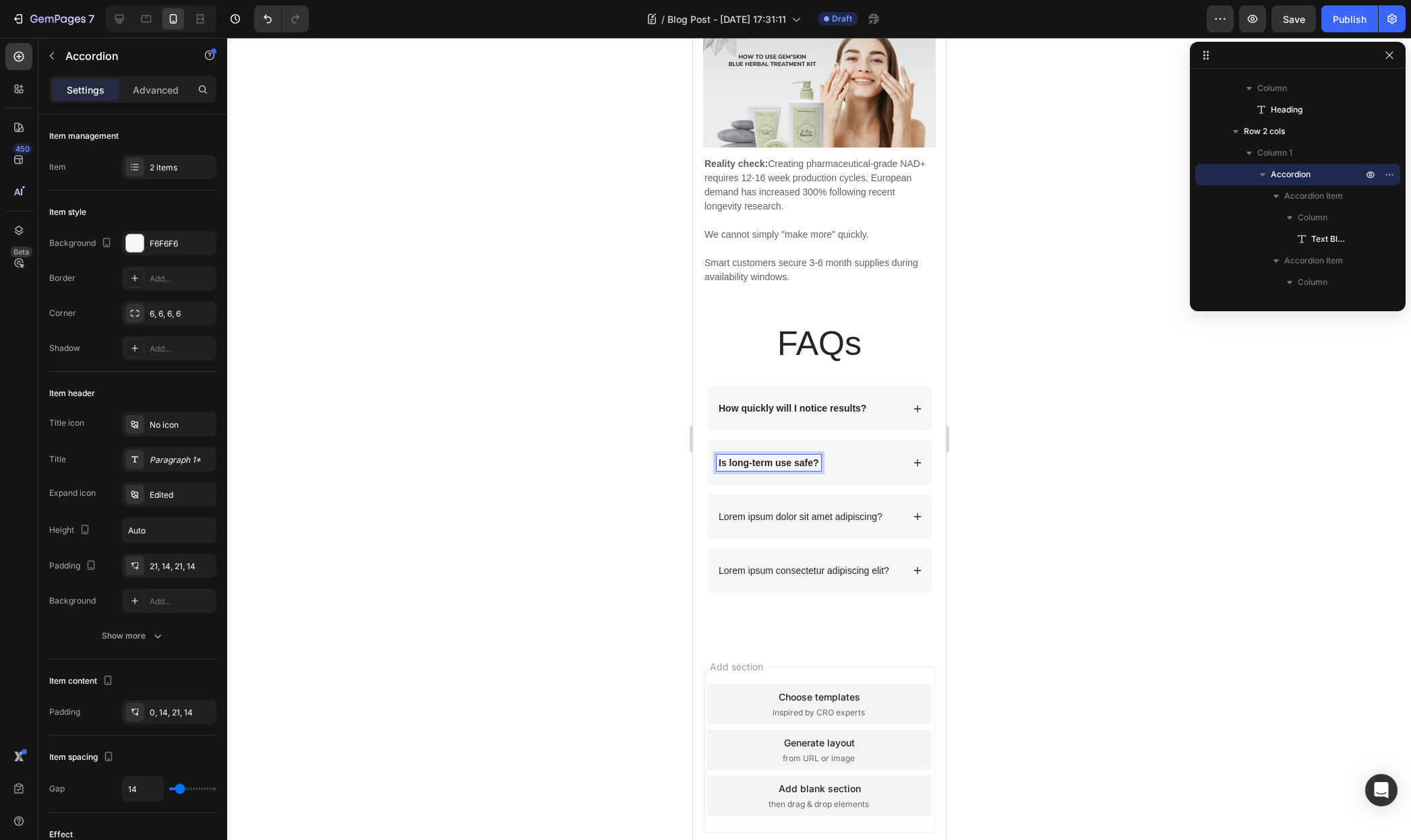
click at [856, 459] on div "Is long-term use safe?" at bounding box center [808, 463] width 186 height 16
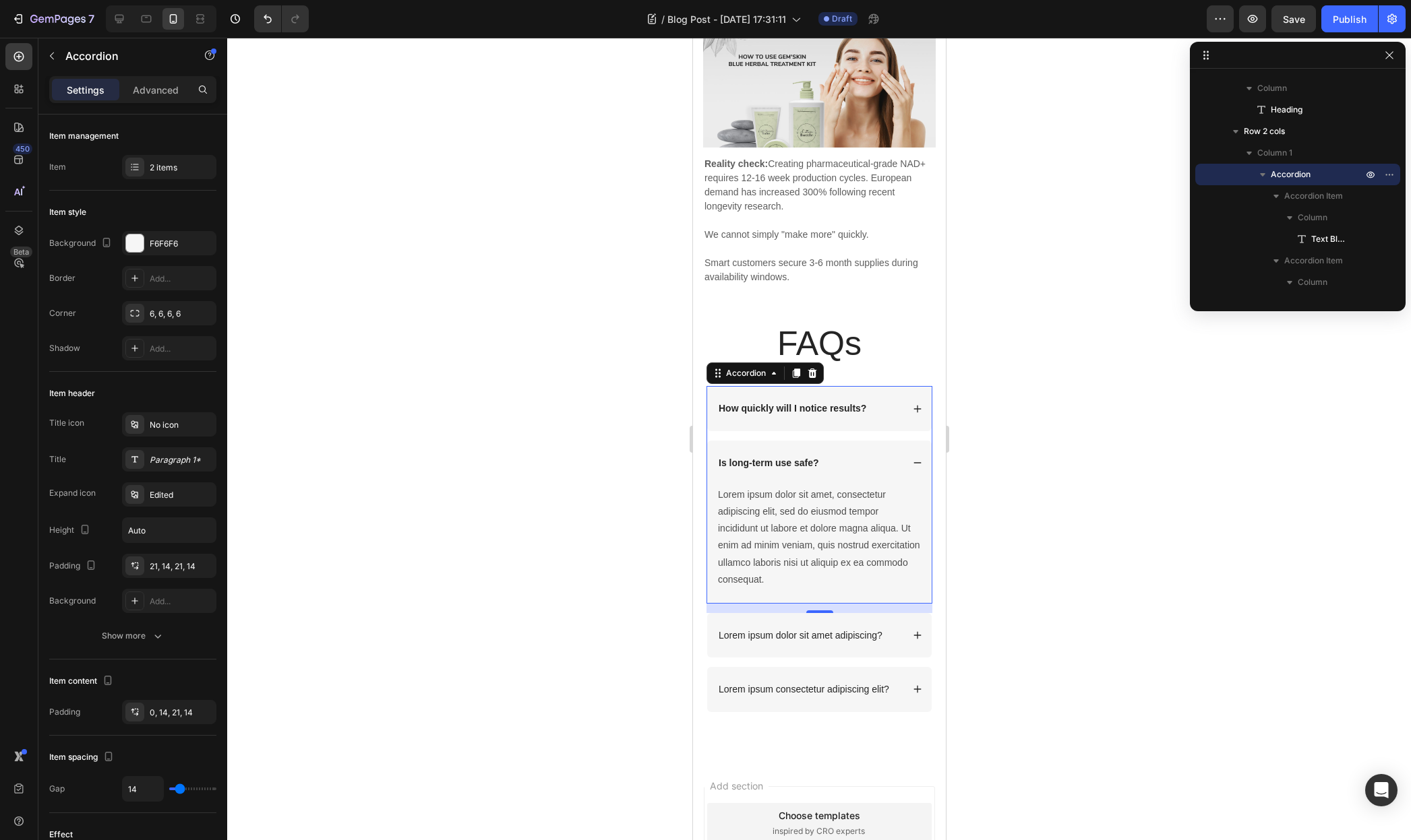
click at [786, 500] on div "Lorem ipsum dolor sit amet, consectetur adipiscing elit, sed do eiusmod tempor …" at bounding box center [818, 537] width 206 height 105
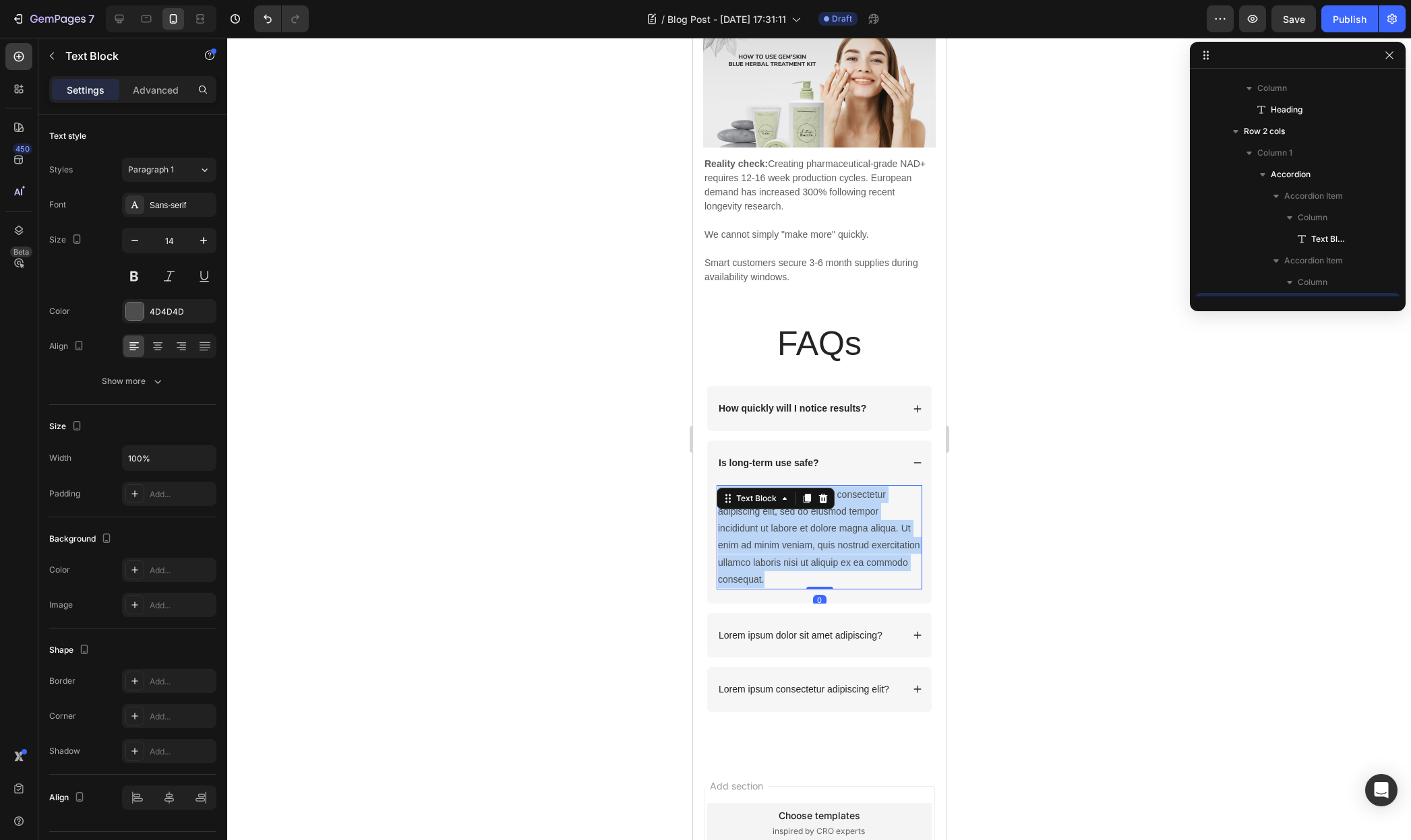
scroll to position [1463, 0]
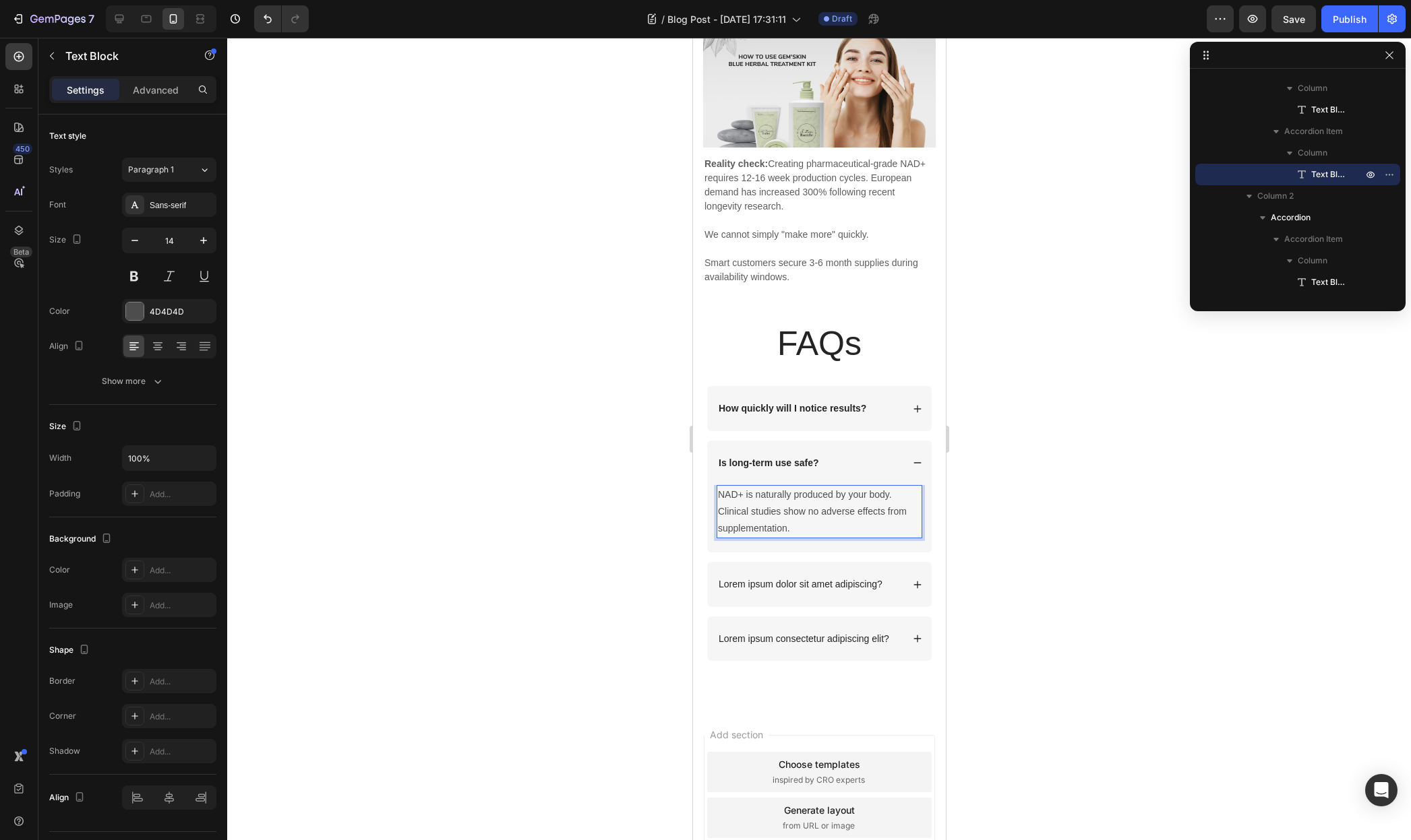
click at [823, 581] on p "Lorem ipsum dolor sit amet adipiscing?" at bounding box center [799, 585] width 164 height 12
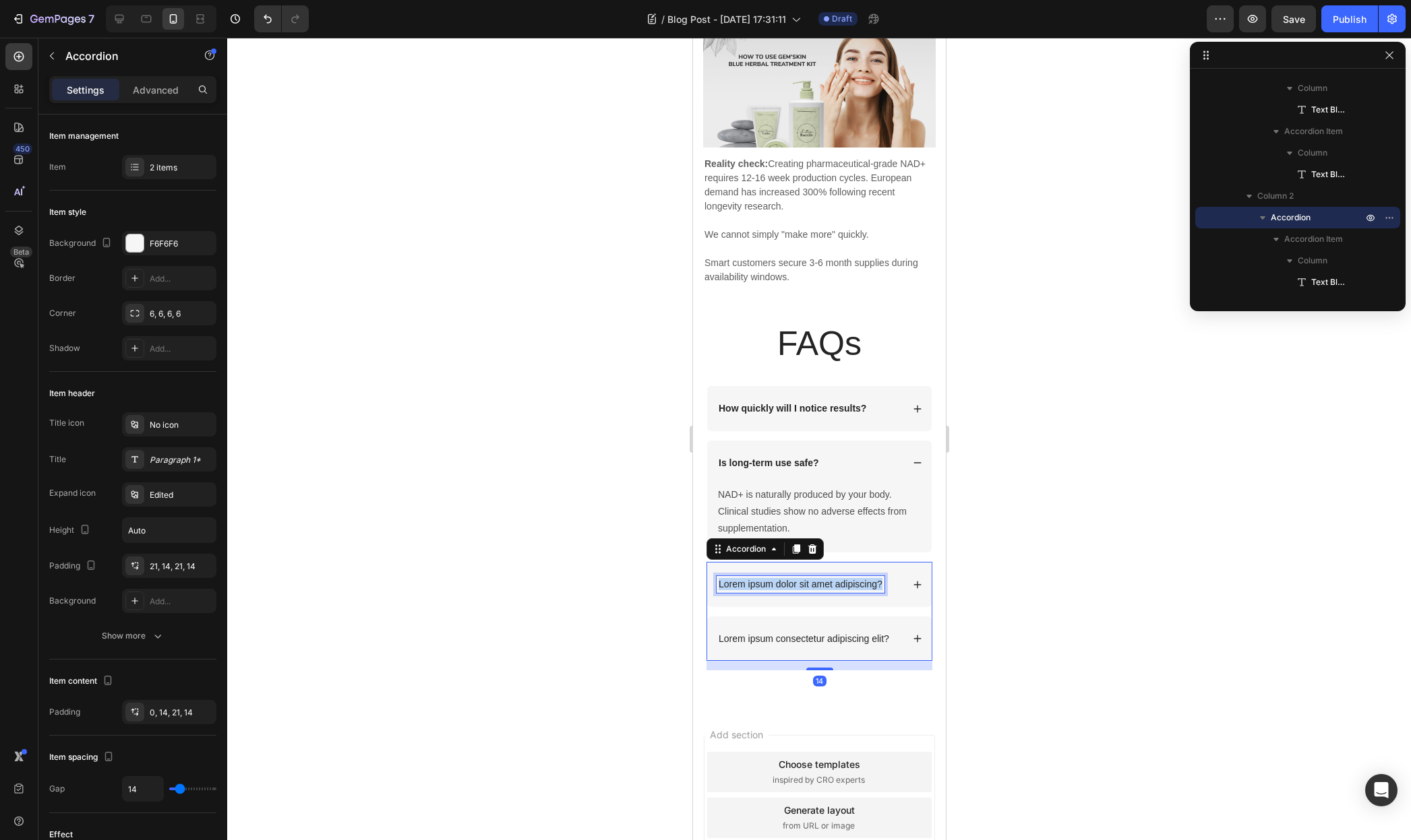
click at [823, 581] on p "Lorem ipsum dolor sit amet adipiscing?" at bounding box center [799, 585] width 164 height 12
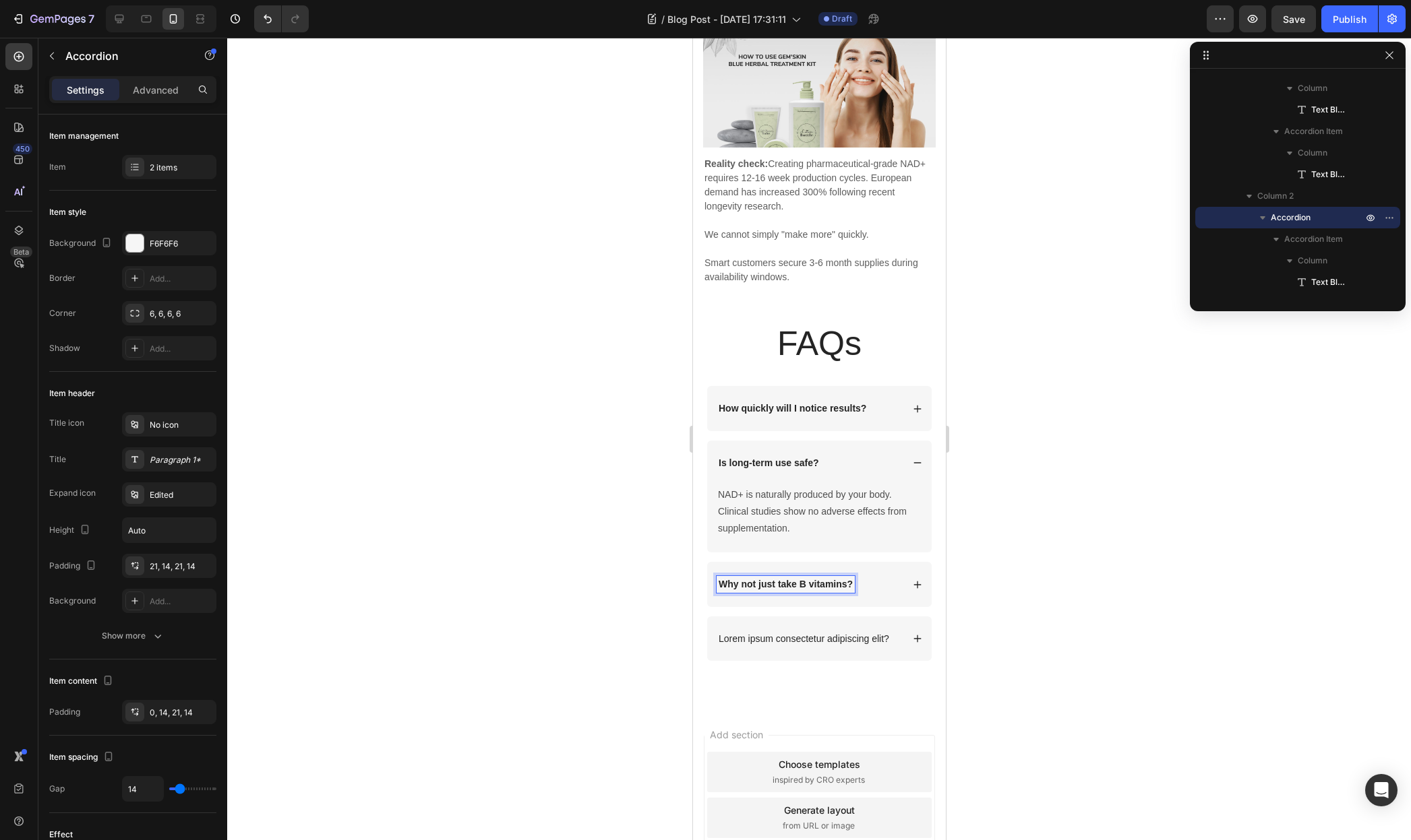
click at [888, 585] on div "Why not just take B vitamins?" at bounding box center [808, 585] width 186 height 16
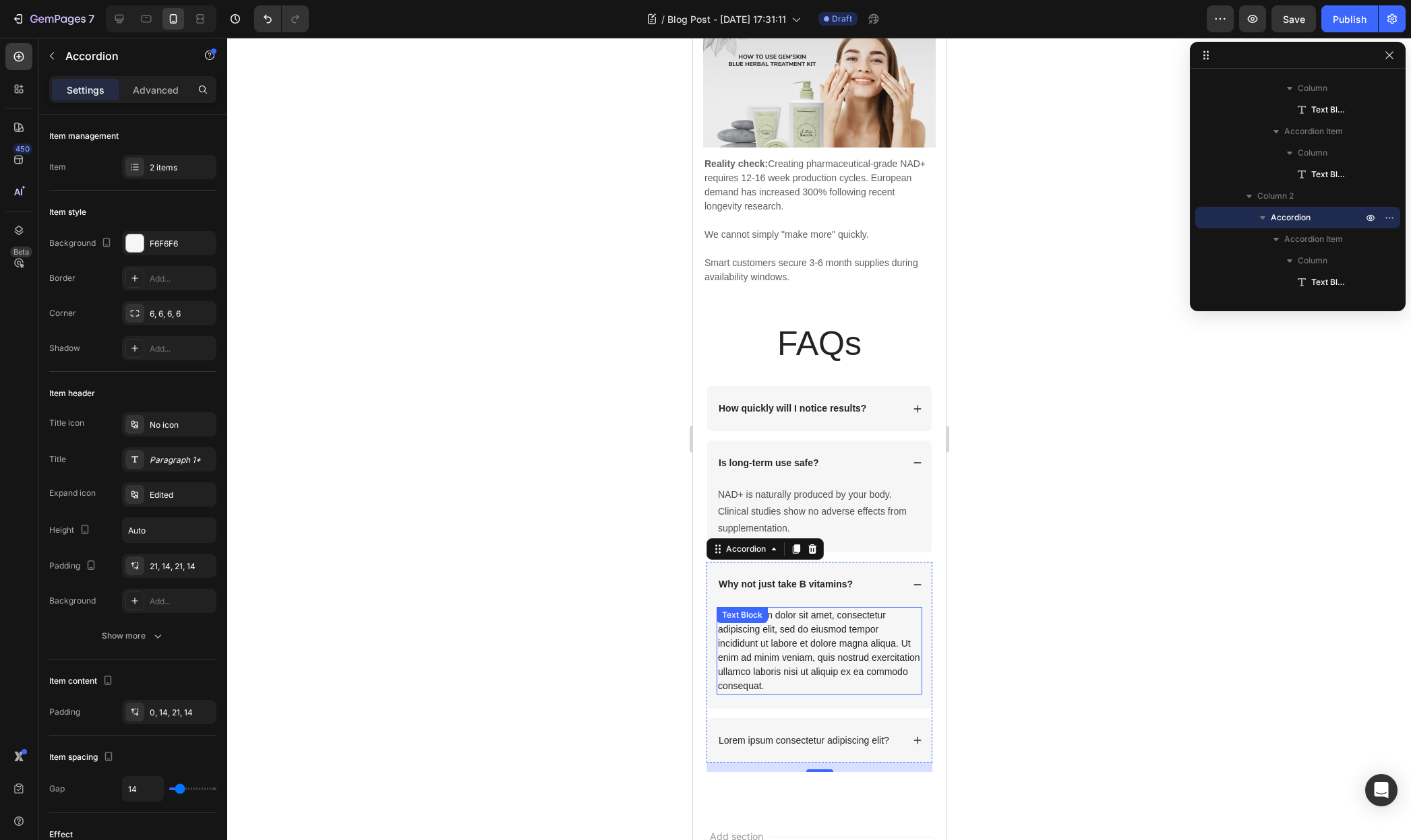
click at [827, 608] on div "Lorem ipsum dolor sit amet, consectetur adipiscing elit, sed do eiusmod tempor …" at bounding box center [818, 651] width 206 height 88
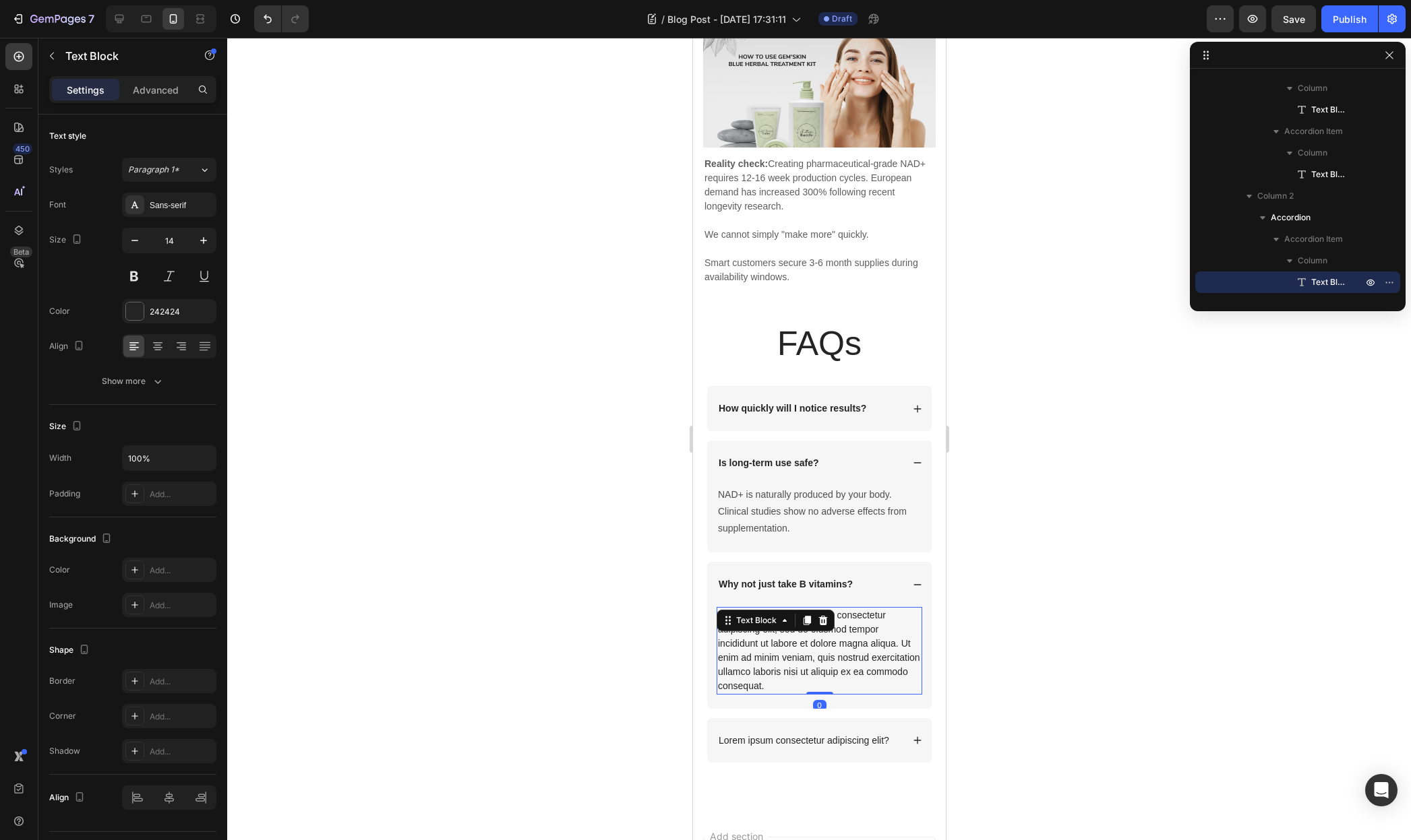
click at [827, 613] on div at bounding box center [822, 621] width 16 height 16
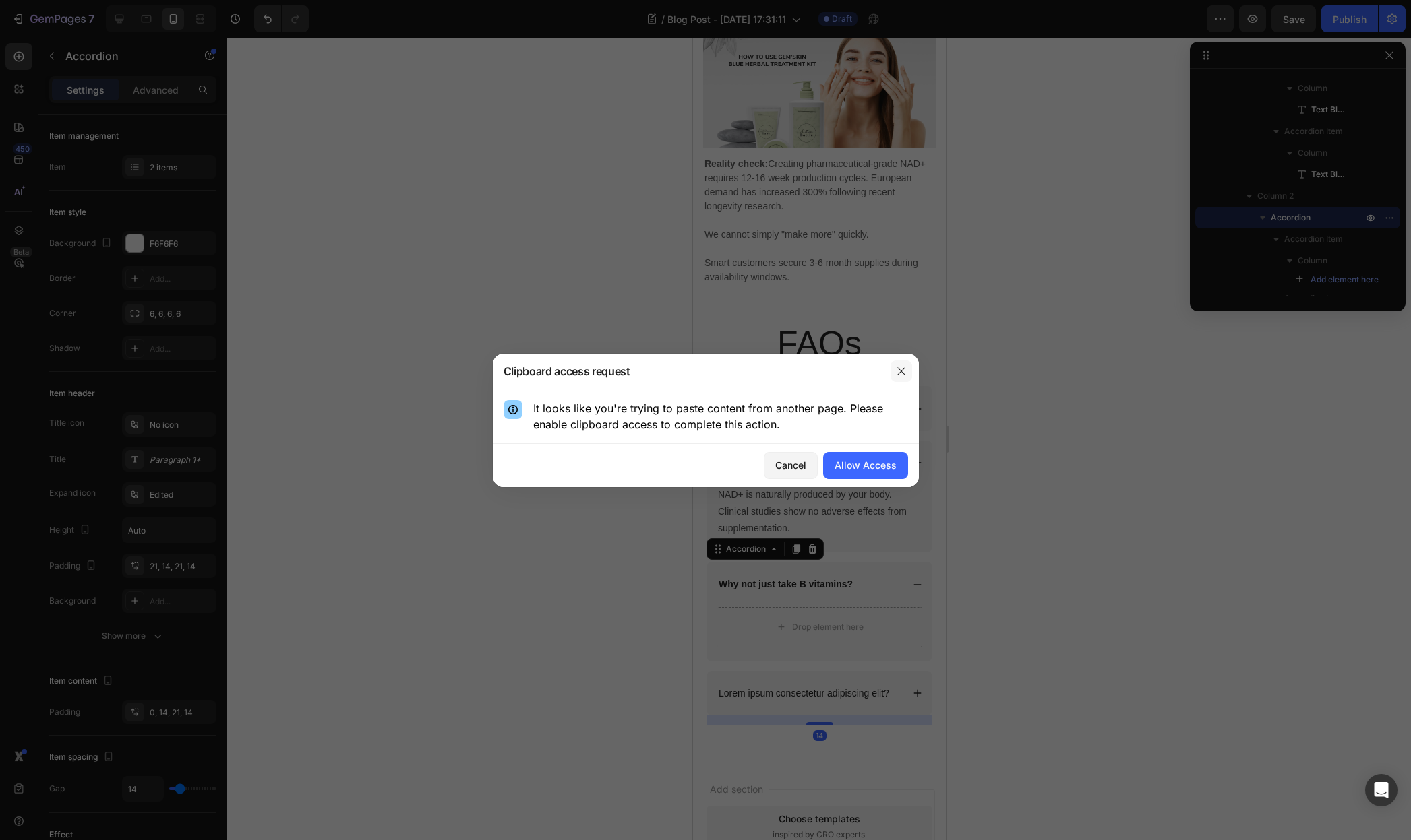
click at [900, 372] on icon "button" at bounding box center [901, 371] width 11 height 11
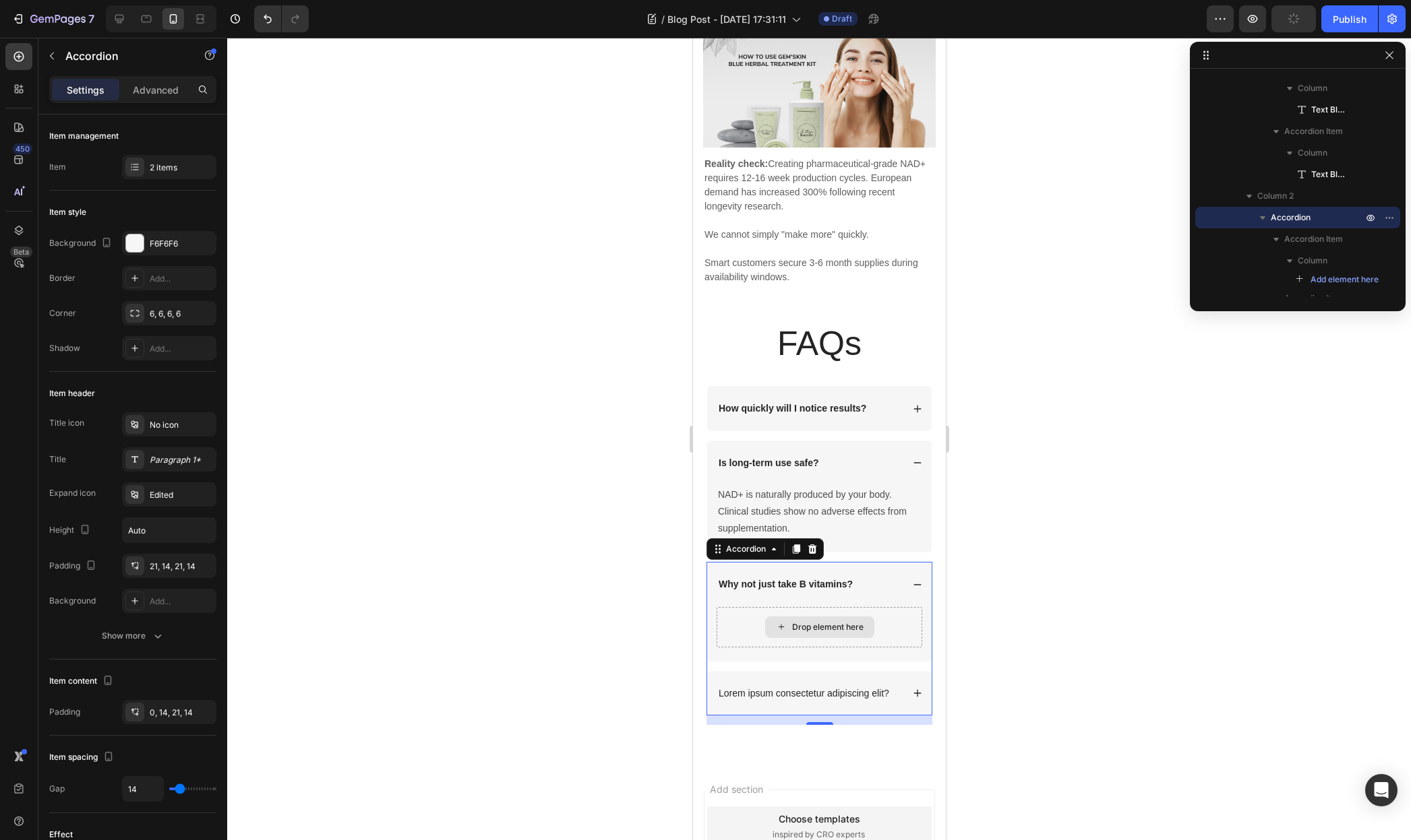
click at [844, 617] on div "Drop element here" at bounding box center [818, 628] width 109 height 22
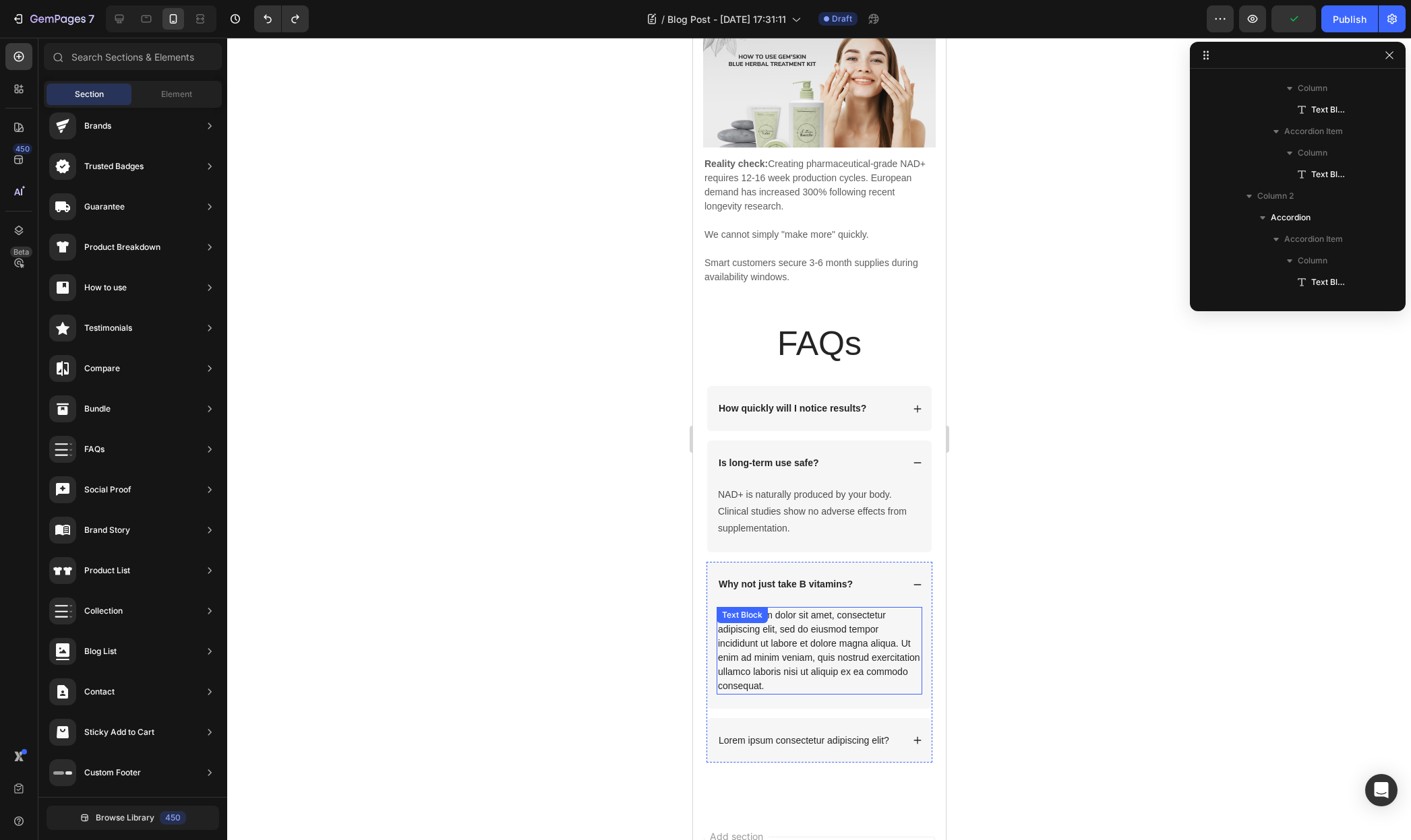
click at [827, 629] on div "Lorem ipsum dolor sit amet, consectetur adipiscing elit, sed do eiusmod tempor …" at bounding box center [818, 651] width 206 height 88
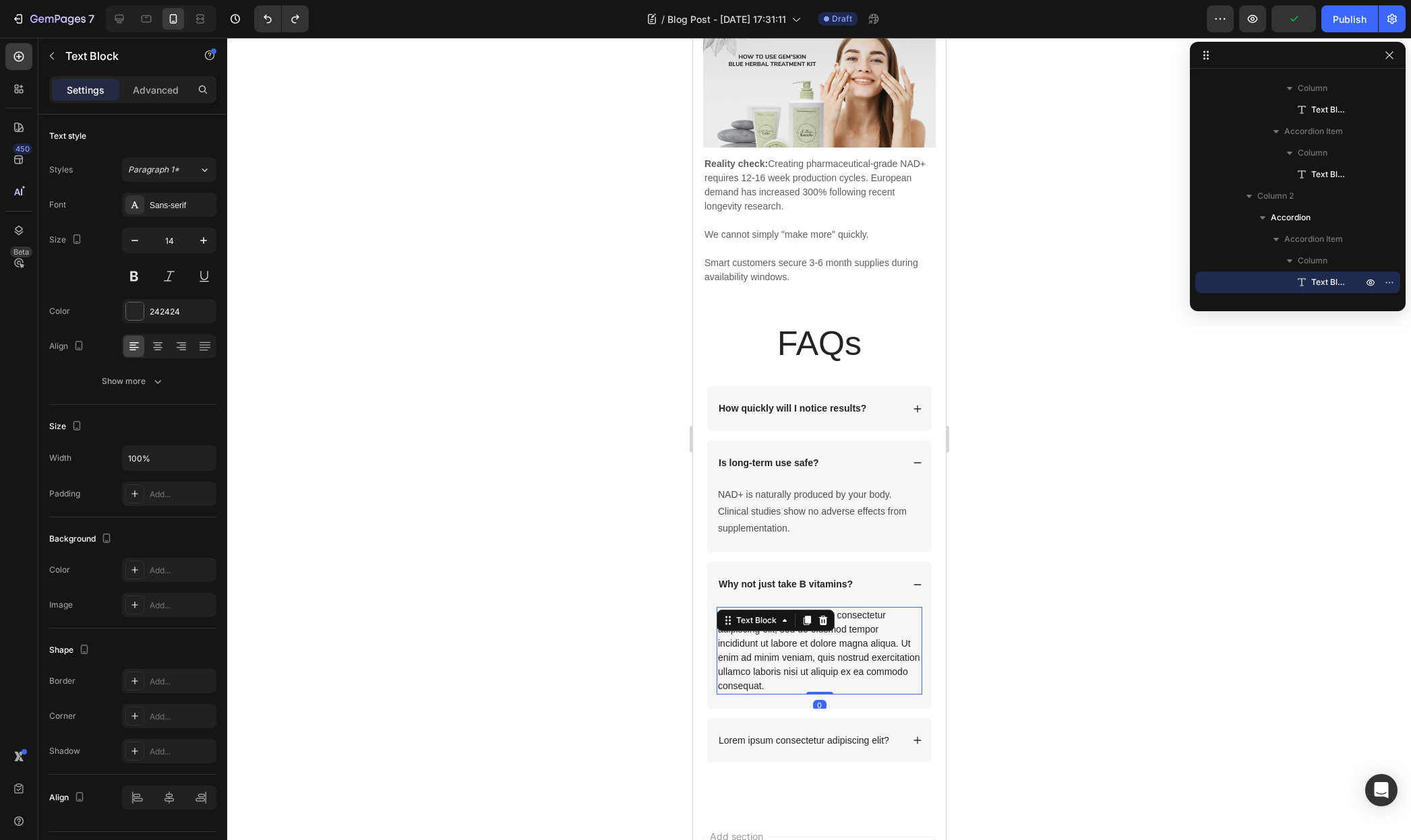
click at [827, 629] on div "Lorem ipsum dolor sit amet, consectetur adipiscing elit, sed do eiusmod tempor …" at bounding box center [818, 651] width 206 height 88
click at [827, 629] on p "Lorem ipsum dolor sit amet, consectetur adipiscing elit, sed do eiusmod tempor …" at bounding box center [818, 650] width 203 height 85
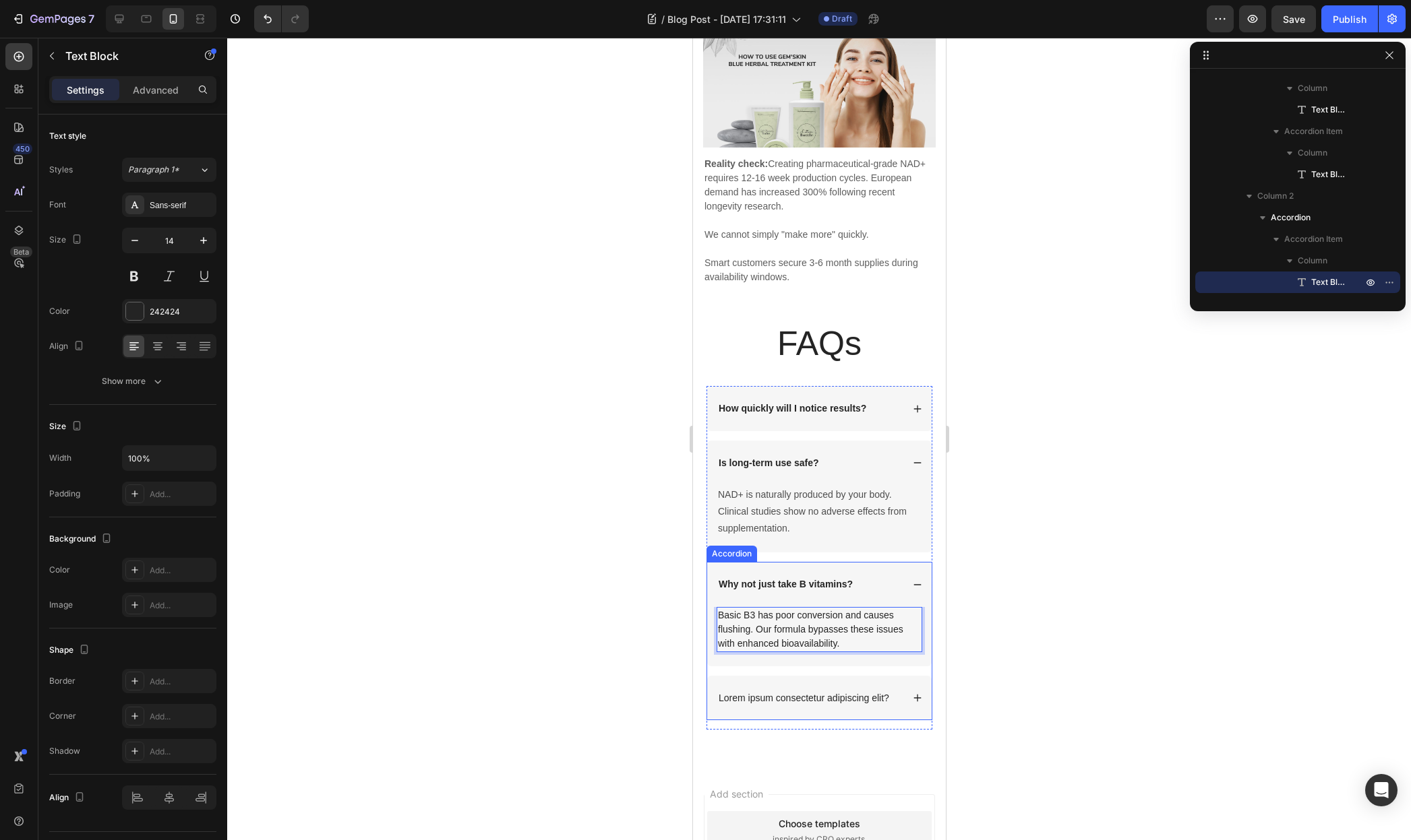
click at [829, 682] on div "Lorem ipsum consectetur adipiscing elit?" at bounding box center [818, 698] width 225 height 45
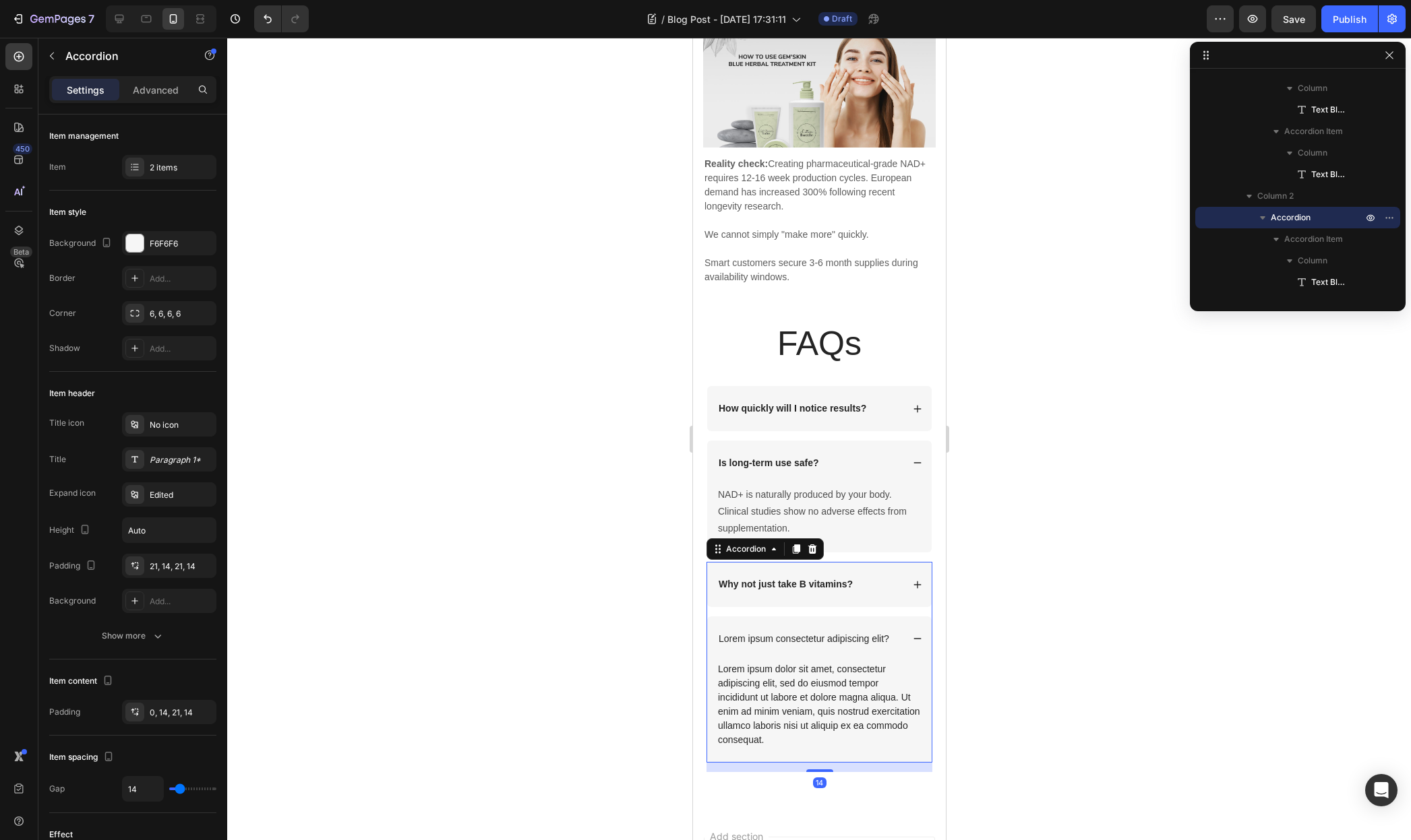
click at [892, 628] on div "Lorem ipsum consectetur adipiscing elit?" at bounding box center [818, 638] width 225 height 45
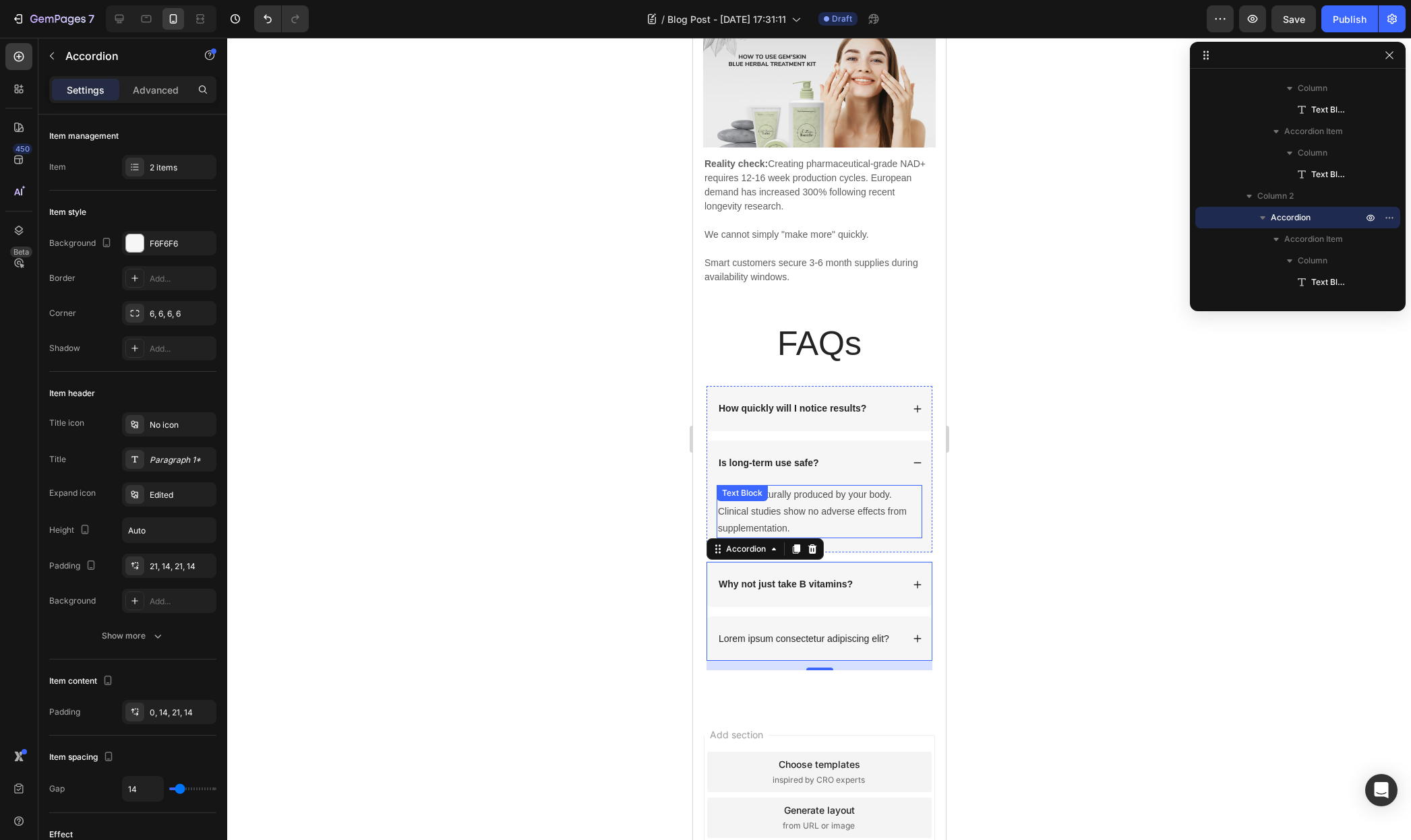
click at [895, 525] on p "NAD+ is naturally produced by your body. Clinical studies show no adverse effec…" at bounding box center [818, 512] width 203 height 51
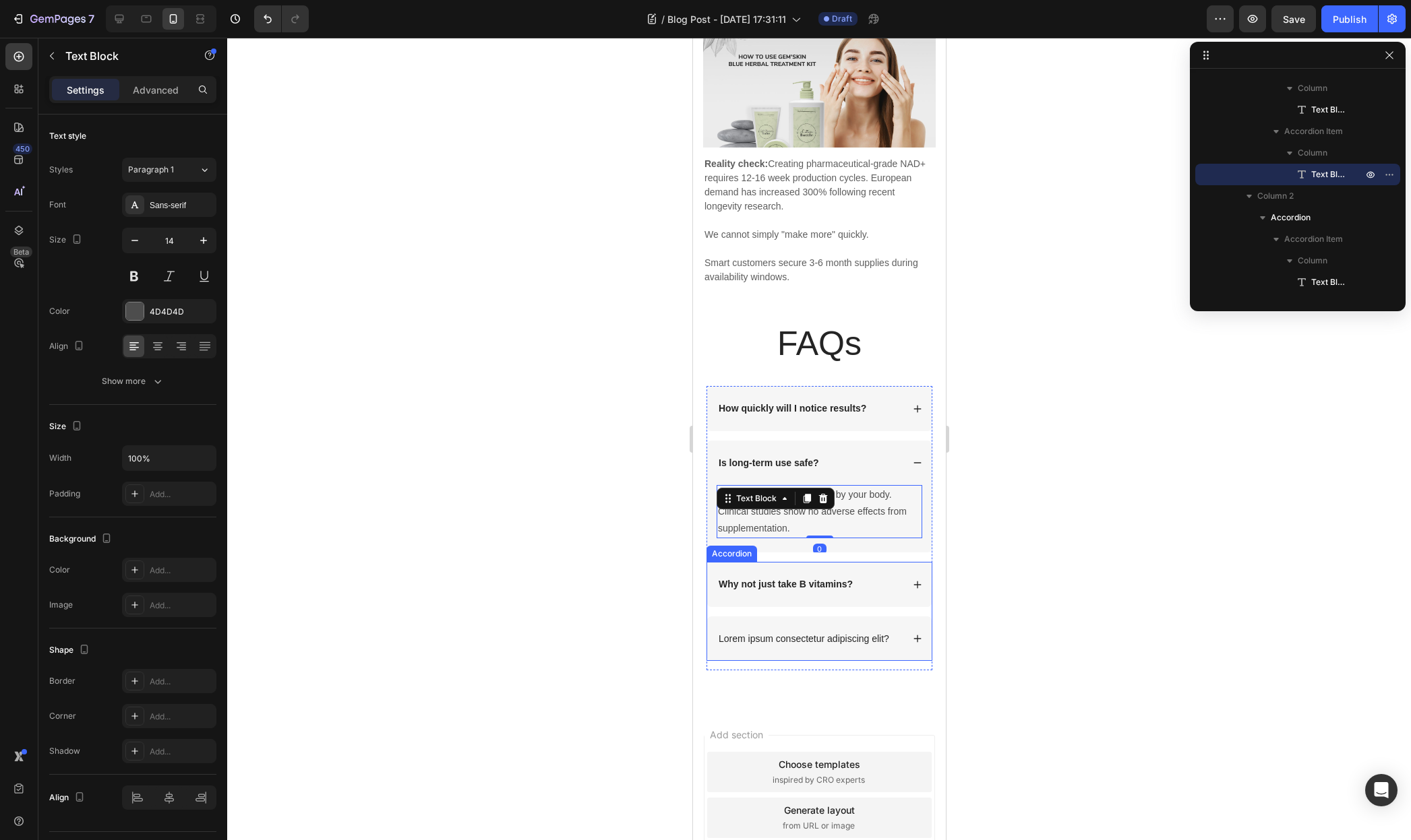
click at [888, 590] on div "Why not just take B vitamins?" at bounding box center [818, 584] width 225 height 45
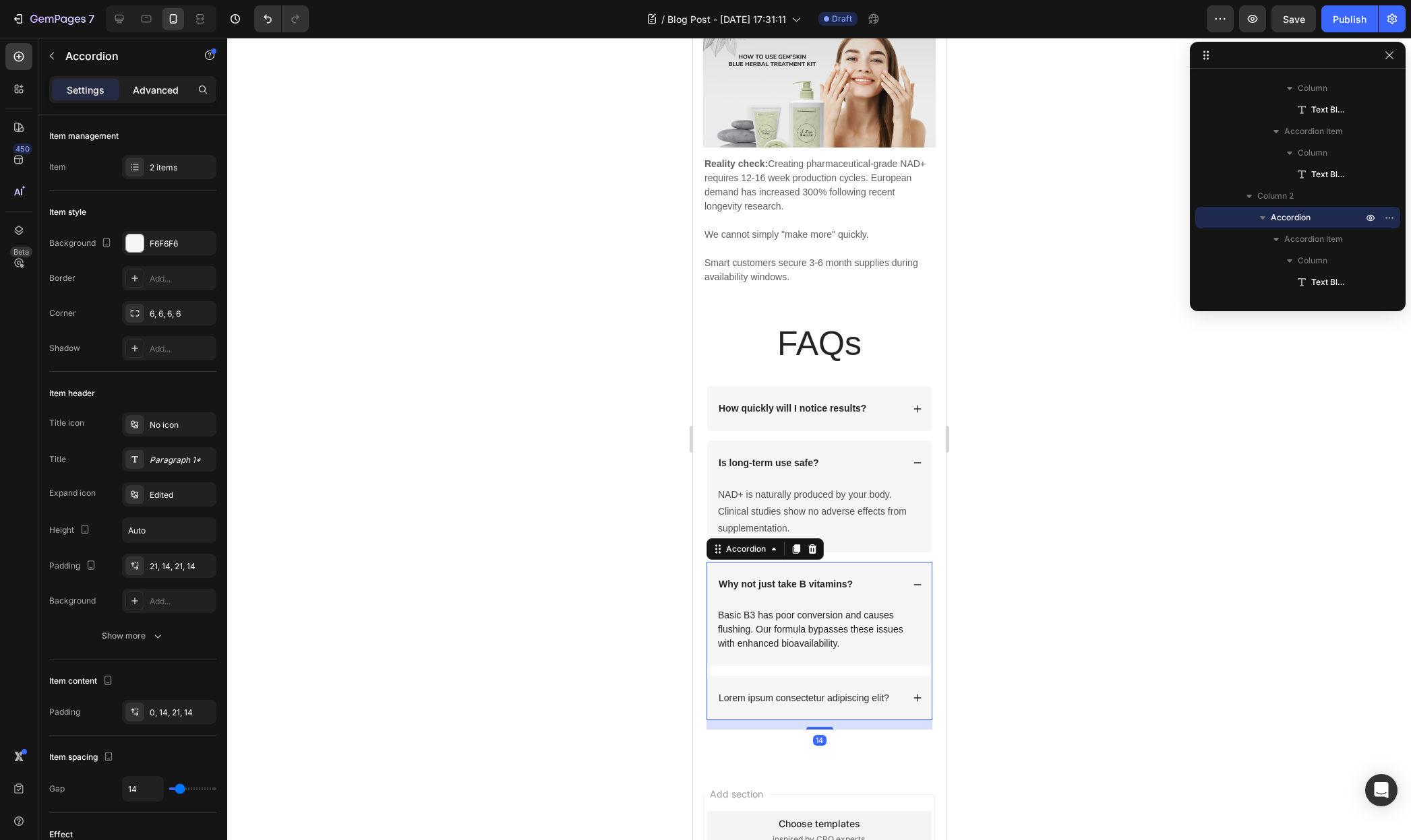
click at [141, 90] on p "Advanced" at bounding box center [156, 90] width 46 height 14
type input "100%"
type input "100"
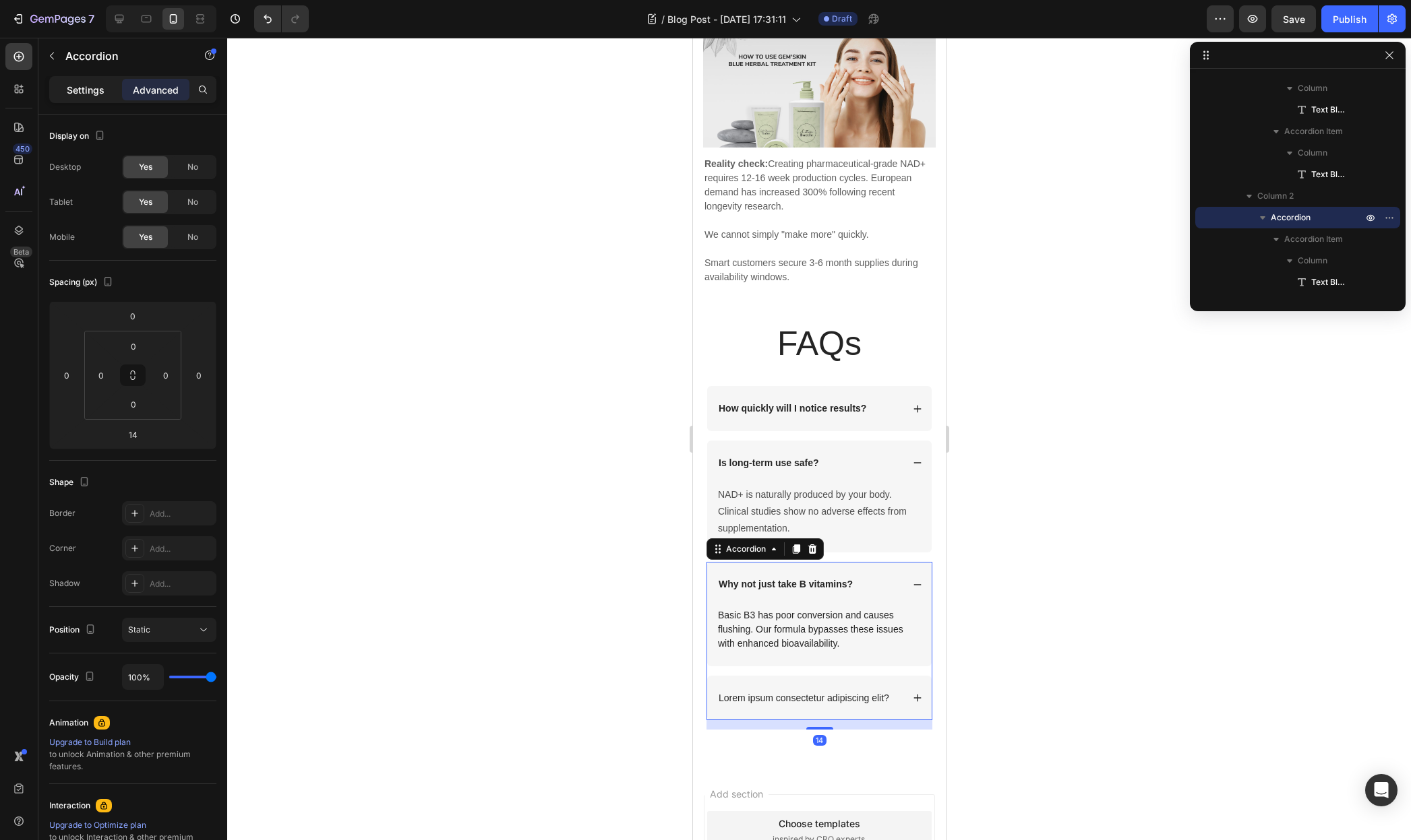
click at [89, 93] on p "Settings" at bounding box center [86, 90] width 38 height 14
type input "14"
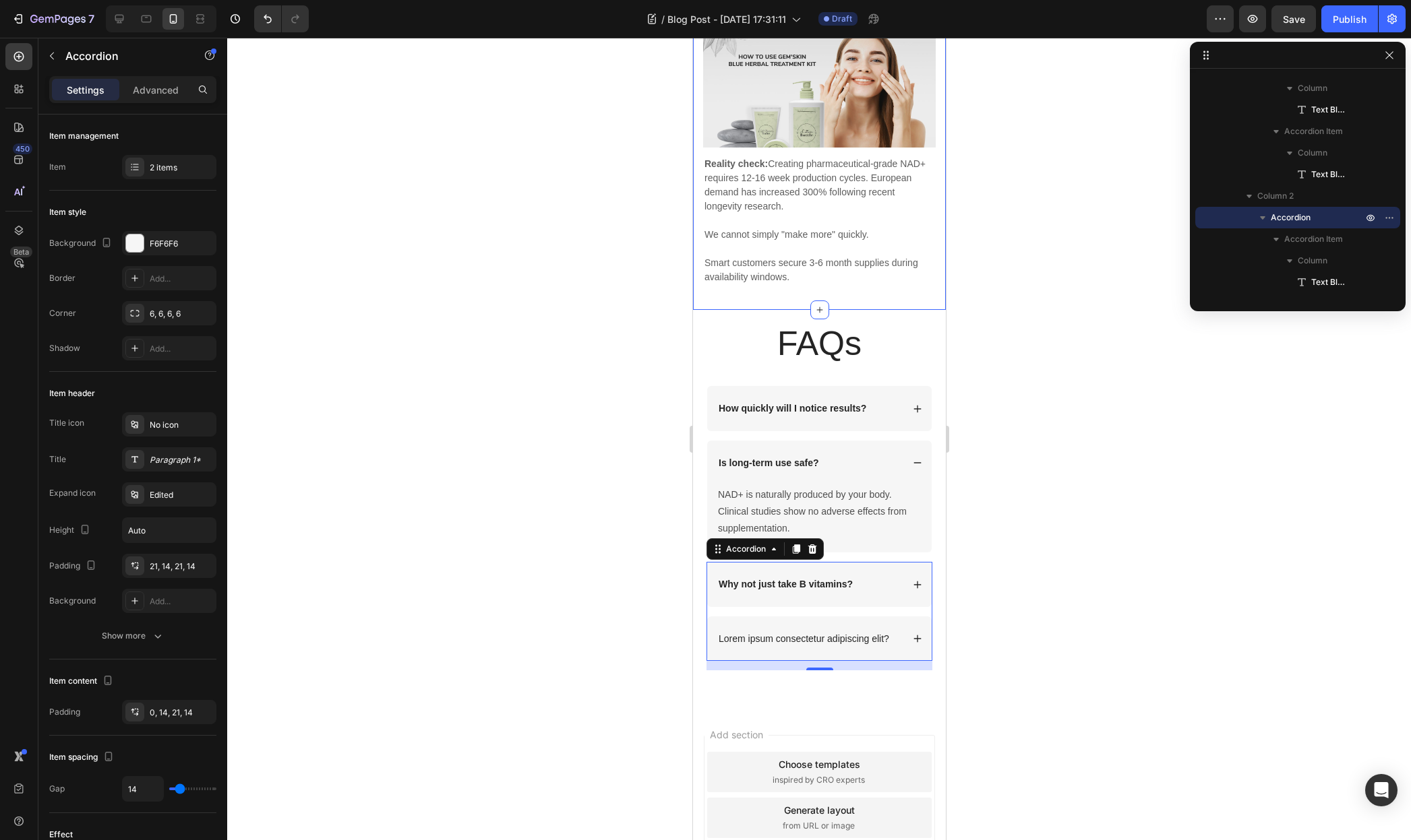
click at [698, 279] on div "Why European Supplies Are Limited Heading Image Row Reality check: Creating pha…" at bounding box center [818, 131] width 252 height 358
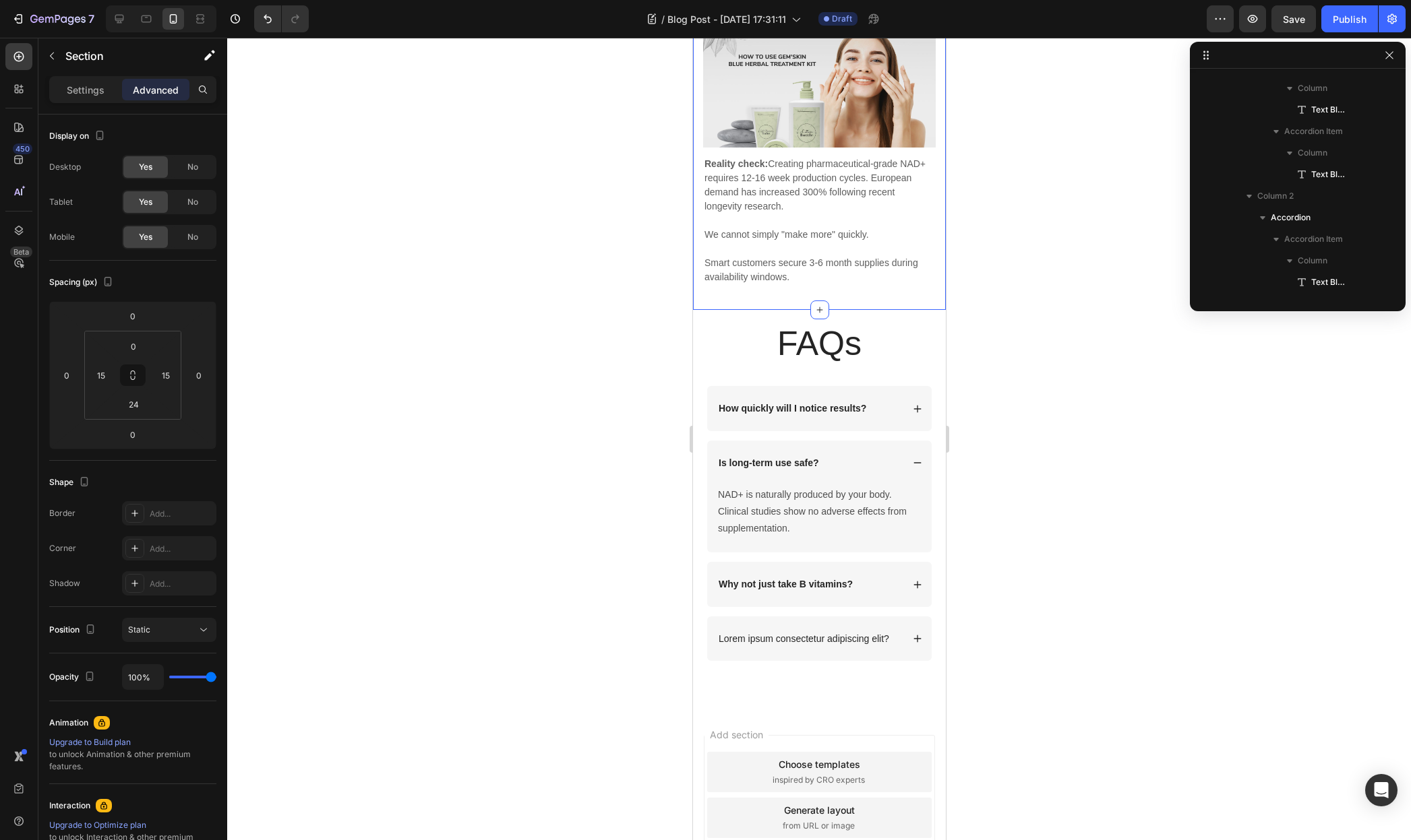
scroll to position [989, 0]
click at [1388, 174] on icon "button" at bounding box center [1389, 175] width 11 height 11
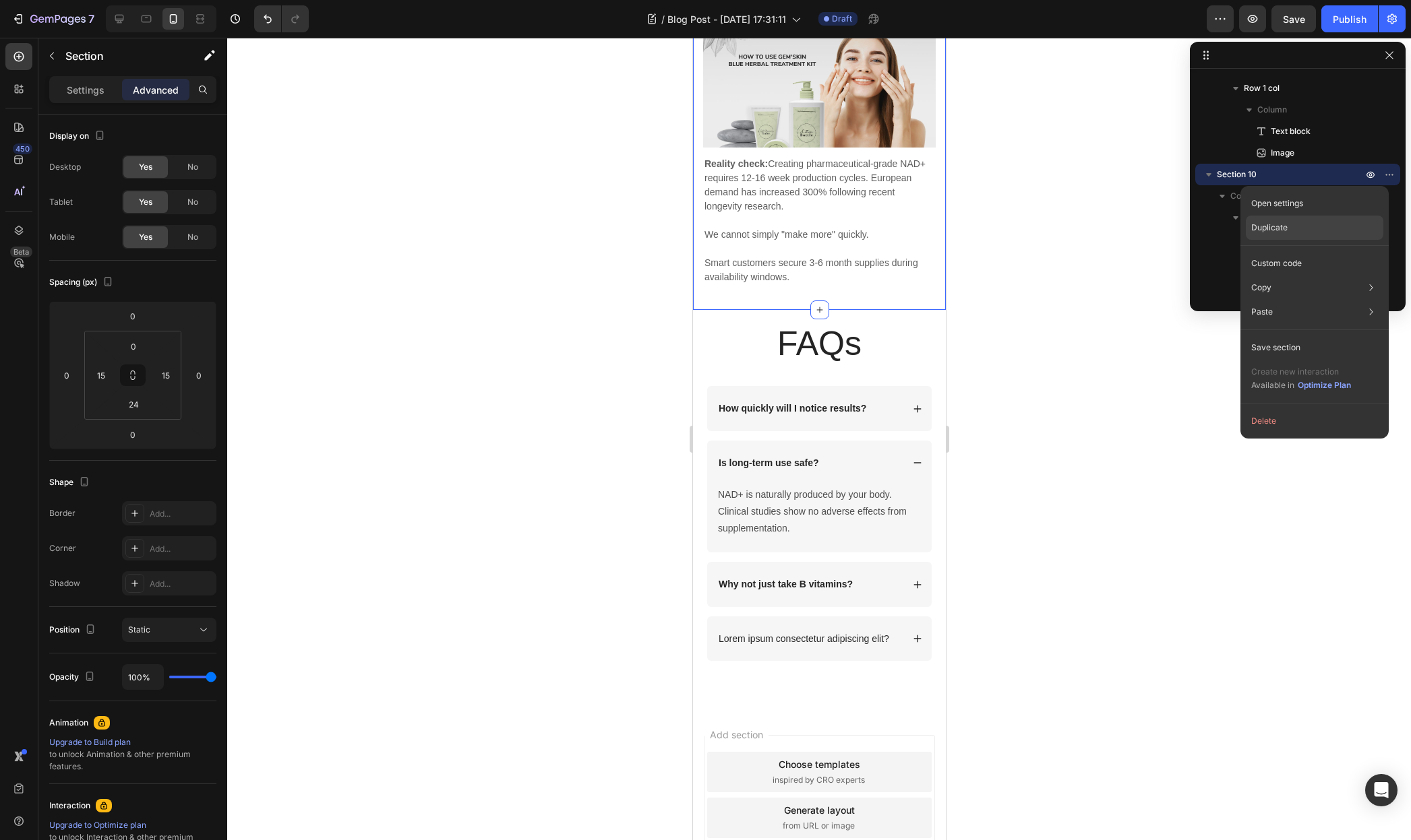
click at [1309, 251] on div "Duplicate" at bounding box center [1314, 263] width 138 height 24
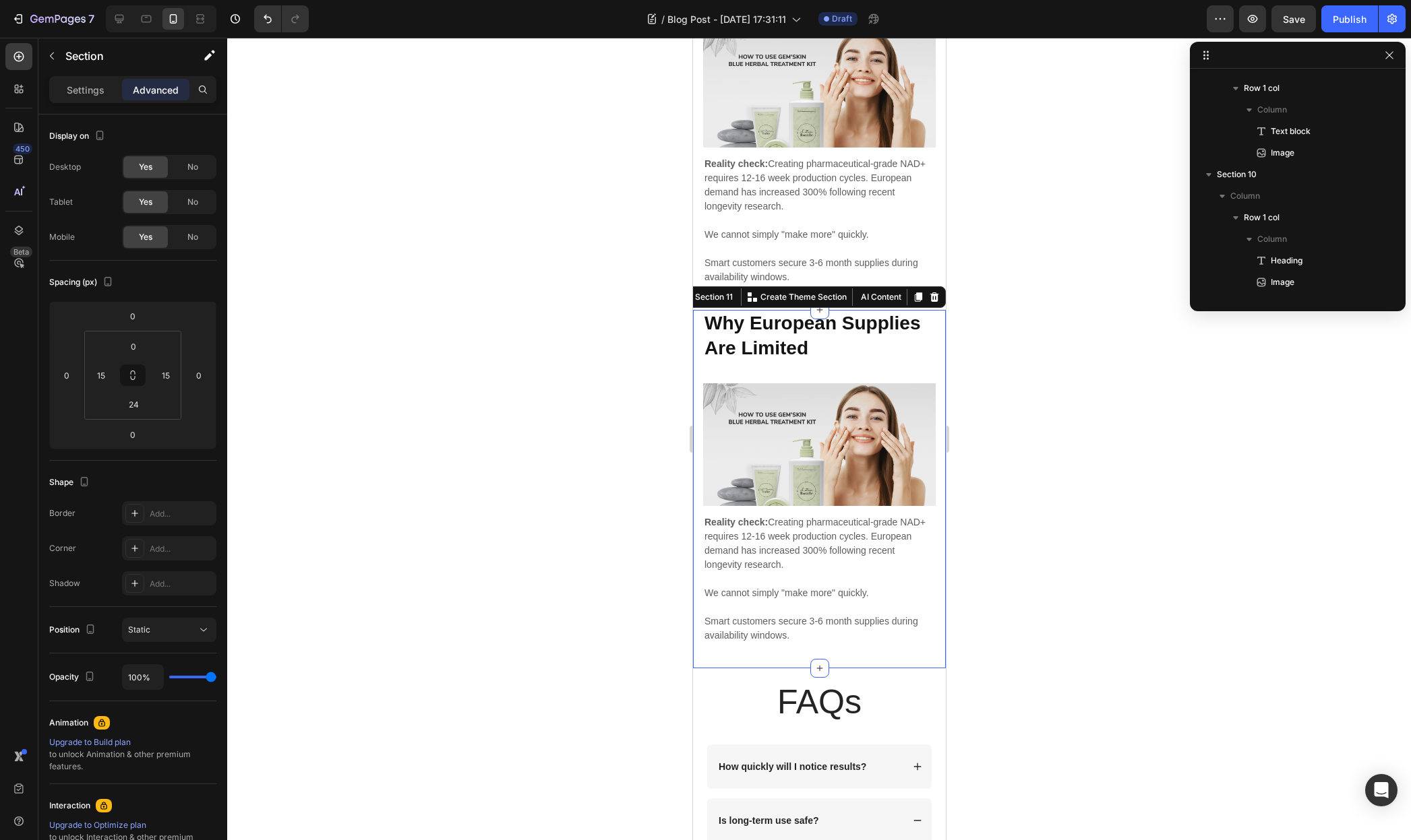
scroll to position [1157, 0]
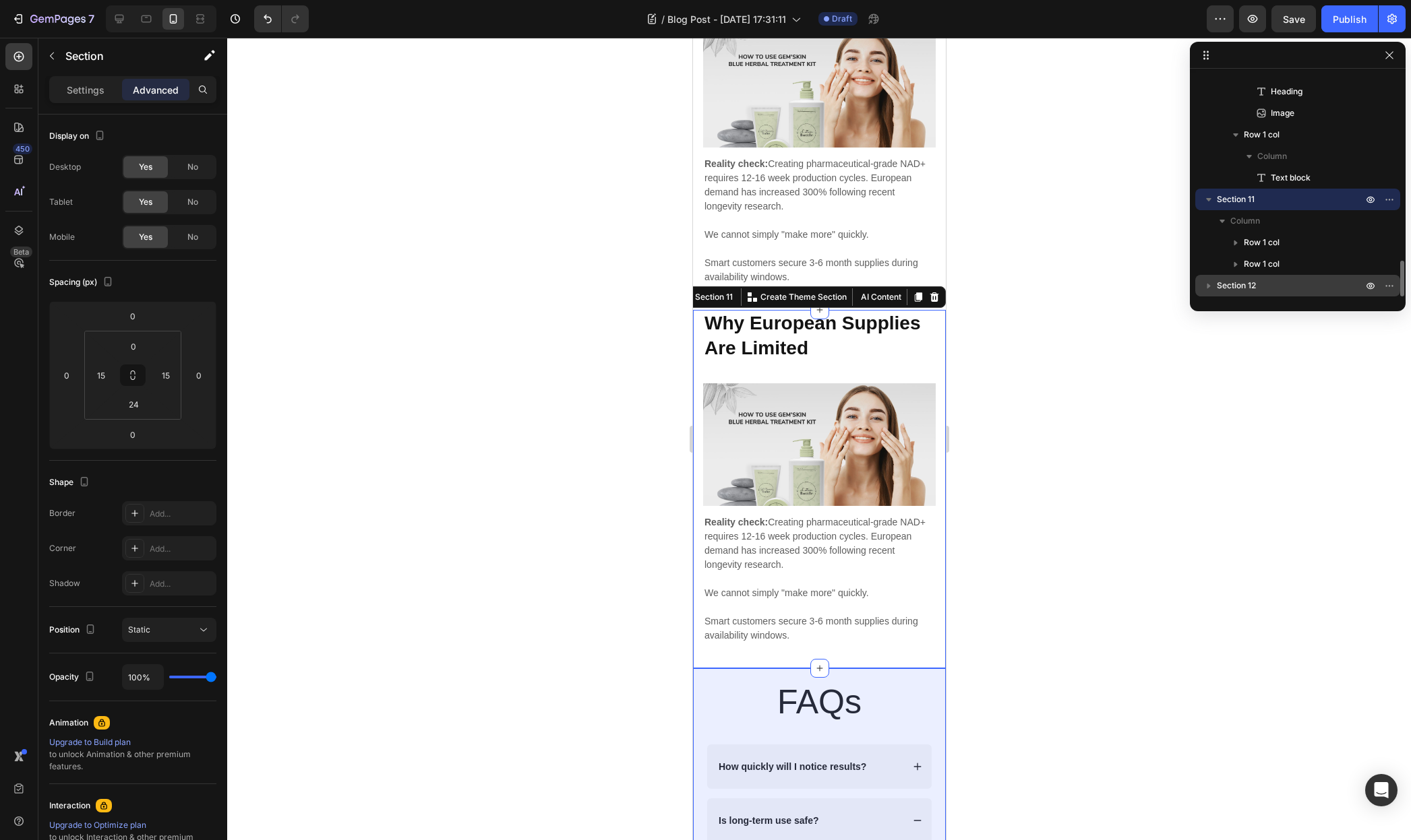
drag, startPoint x: 1229, startPoint y: 197, endPoint x: 1244, endPoint y: 281, distance: 85.3
click at [1244, 281] on div "Section 1 Section 2 Section 3 Section 4 Section 5 Column Product Column Heading…" at bounding box center [1297, 185] width 216 height 222
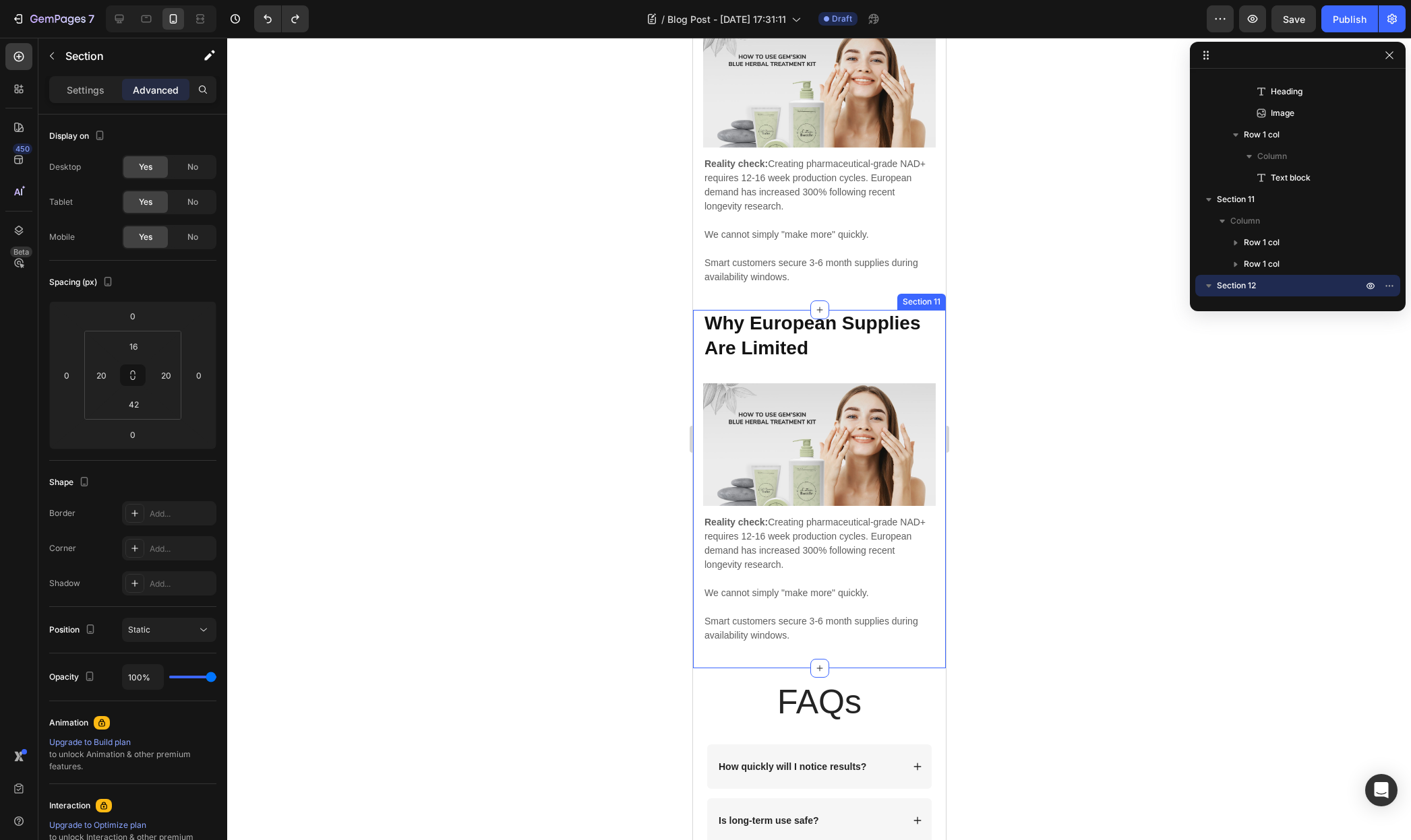
click at [698, 325] on div "Why European Supplies Are Limited Heading Image Row Reality check: Creating pha…" at bounding box center [818, 489] width 252 height 358
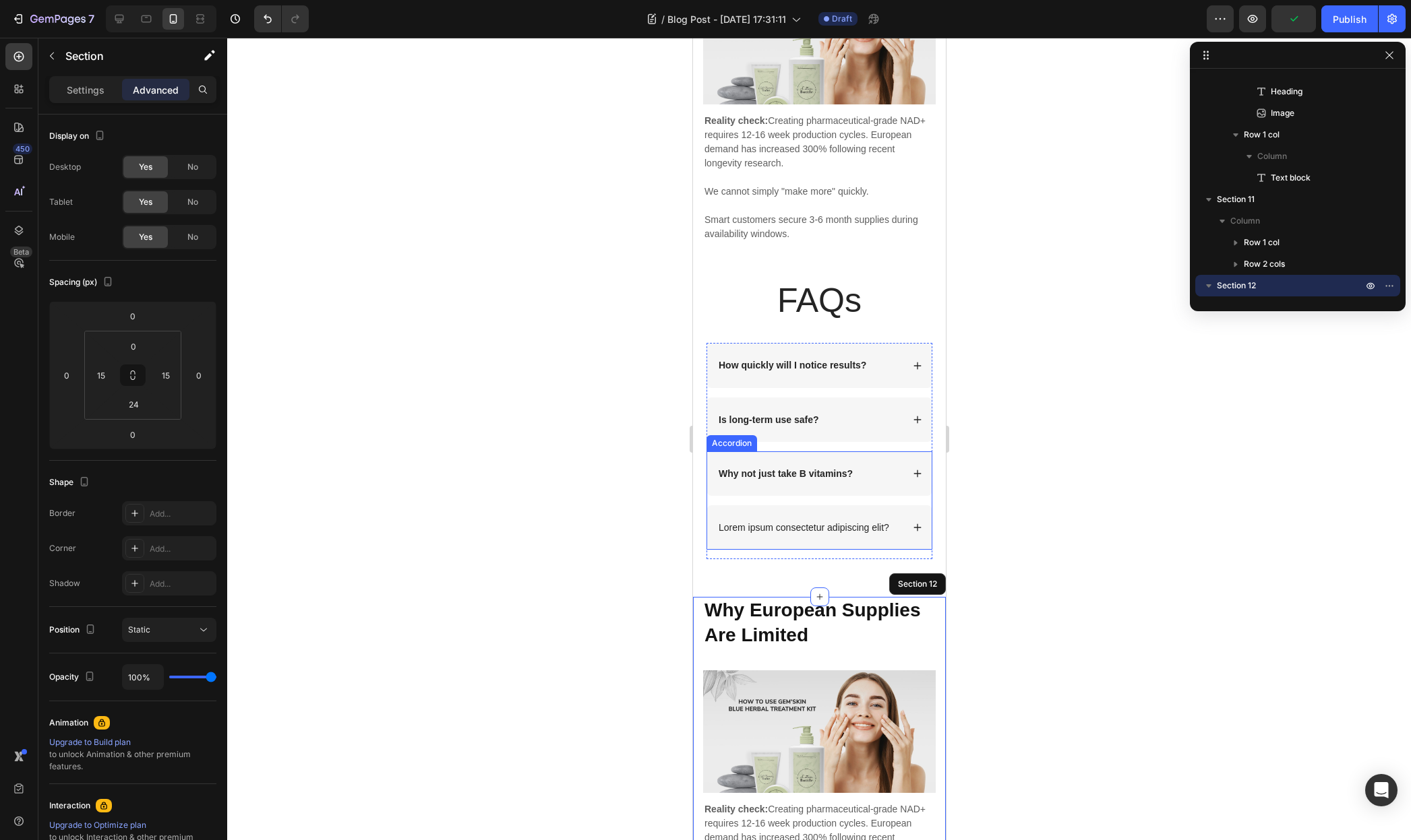
scroll to position [4673, 0]
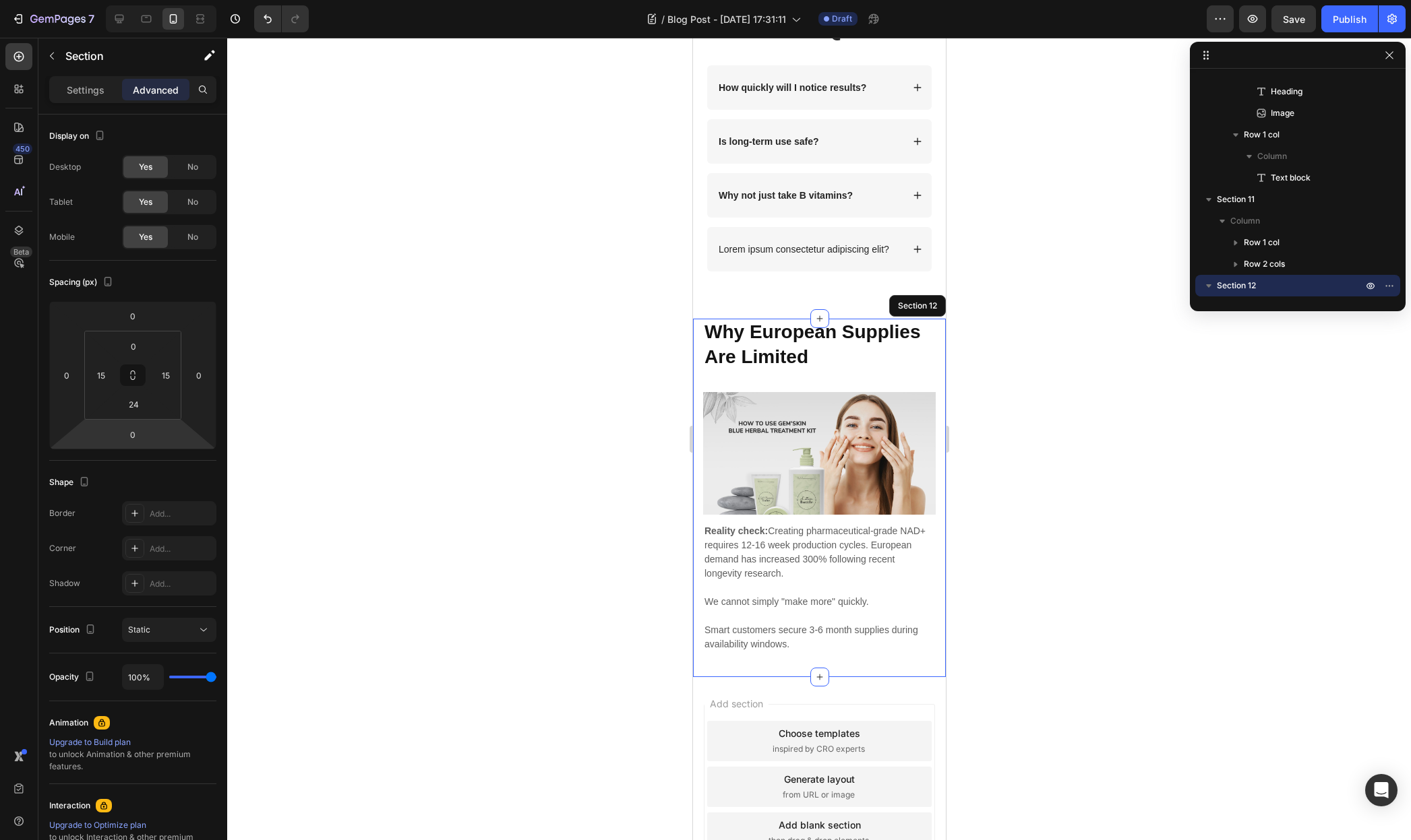
click at [780, 342] on strong "Why European Supplies Are Limited" at bounding box center [811, 343] width 216 height 45
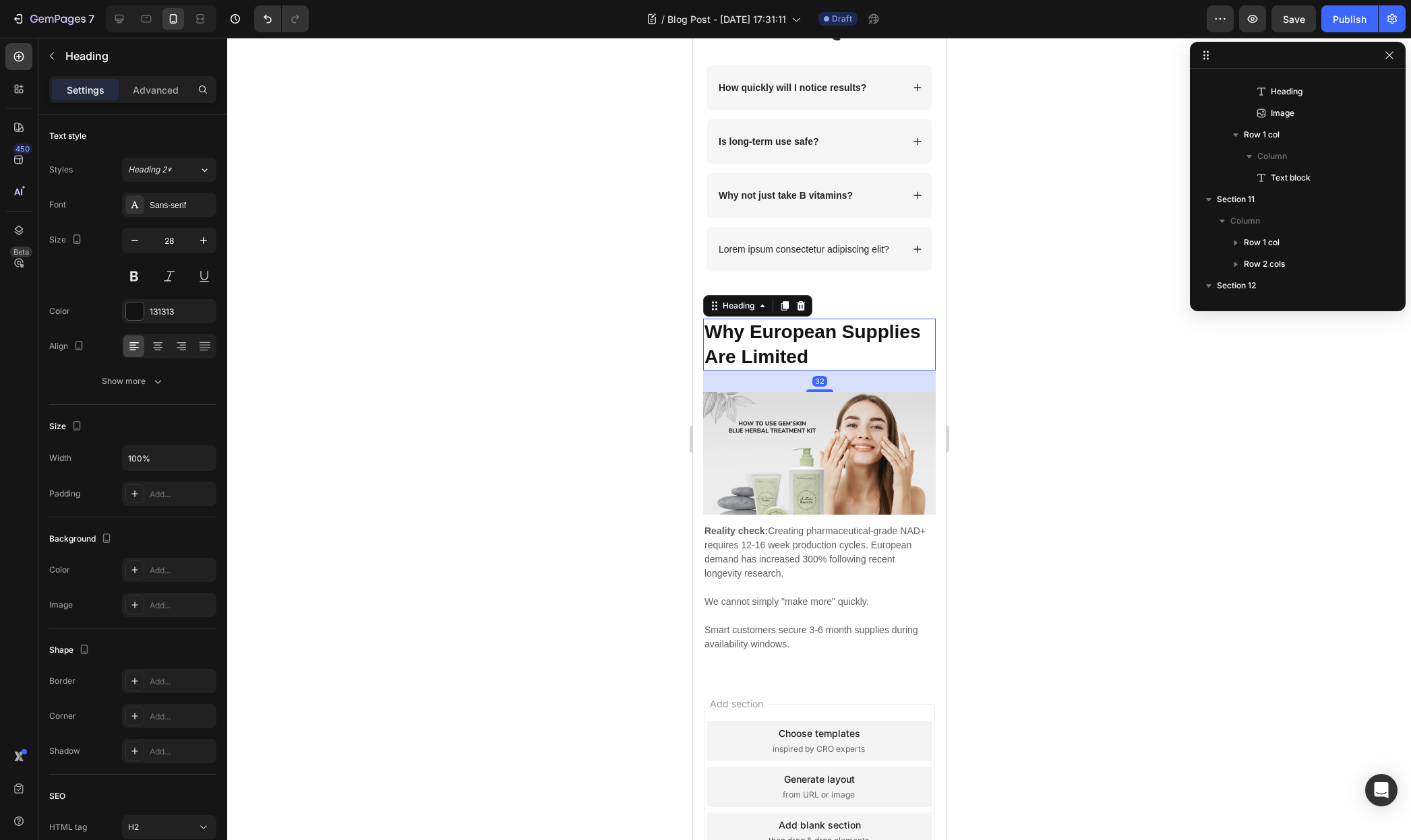
scroll to position [1287, 0]
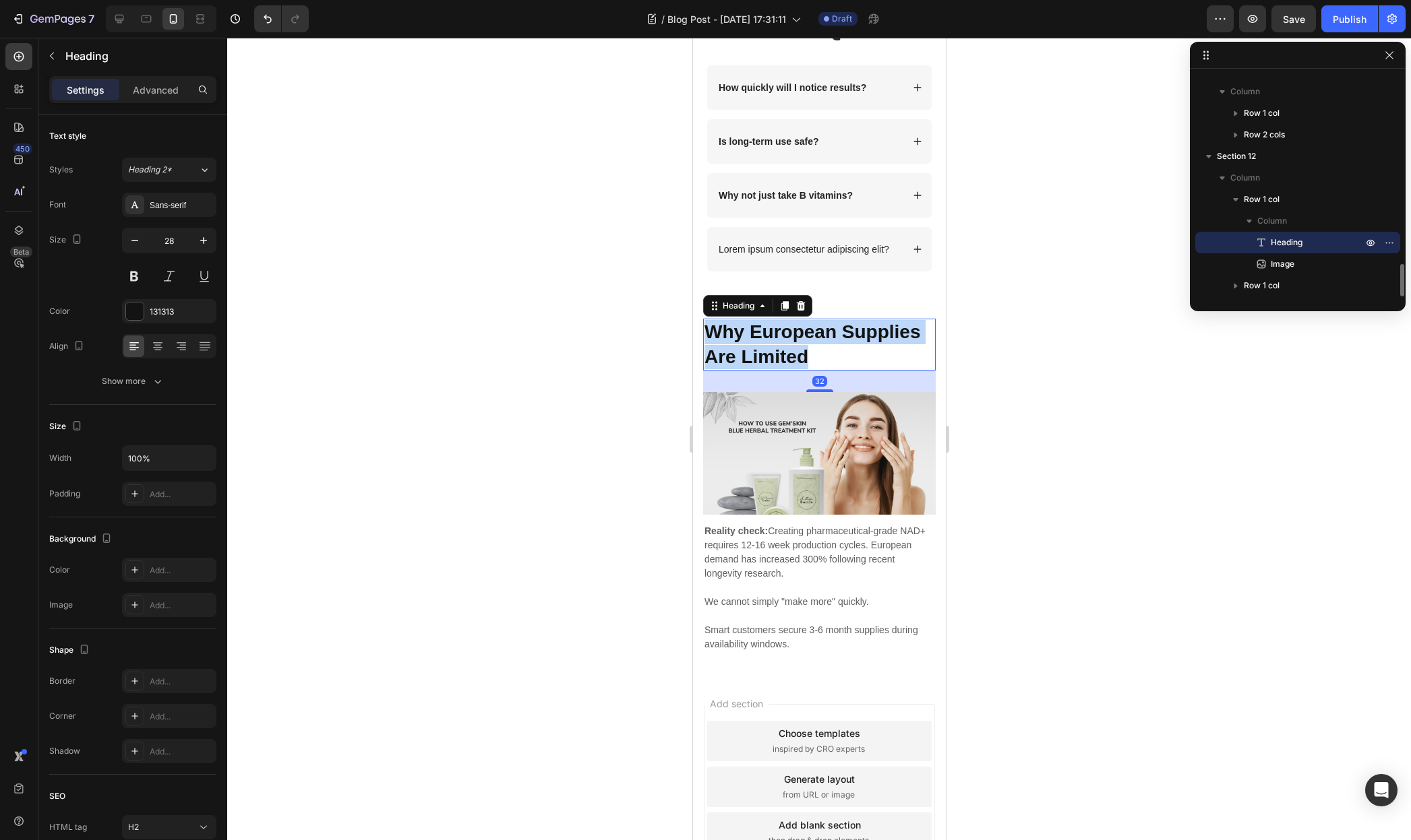
click at [780, 342] on strong "Why European Supplies Are Limited" at bounding box center [811, 343] width 216 height 45
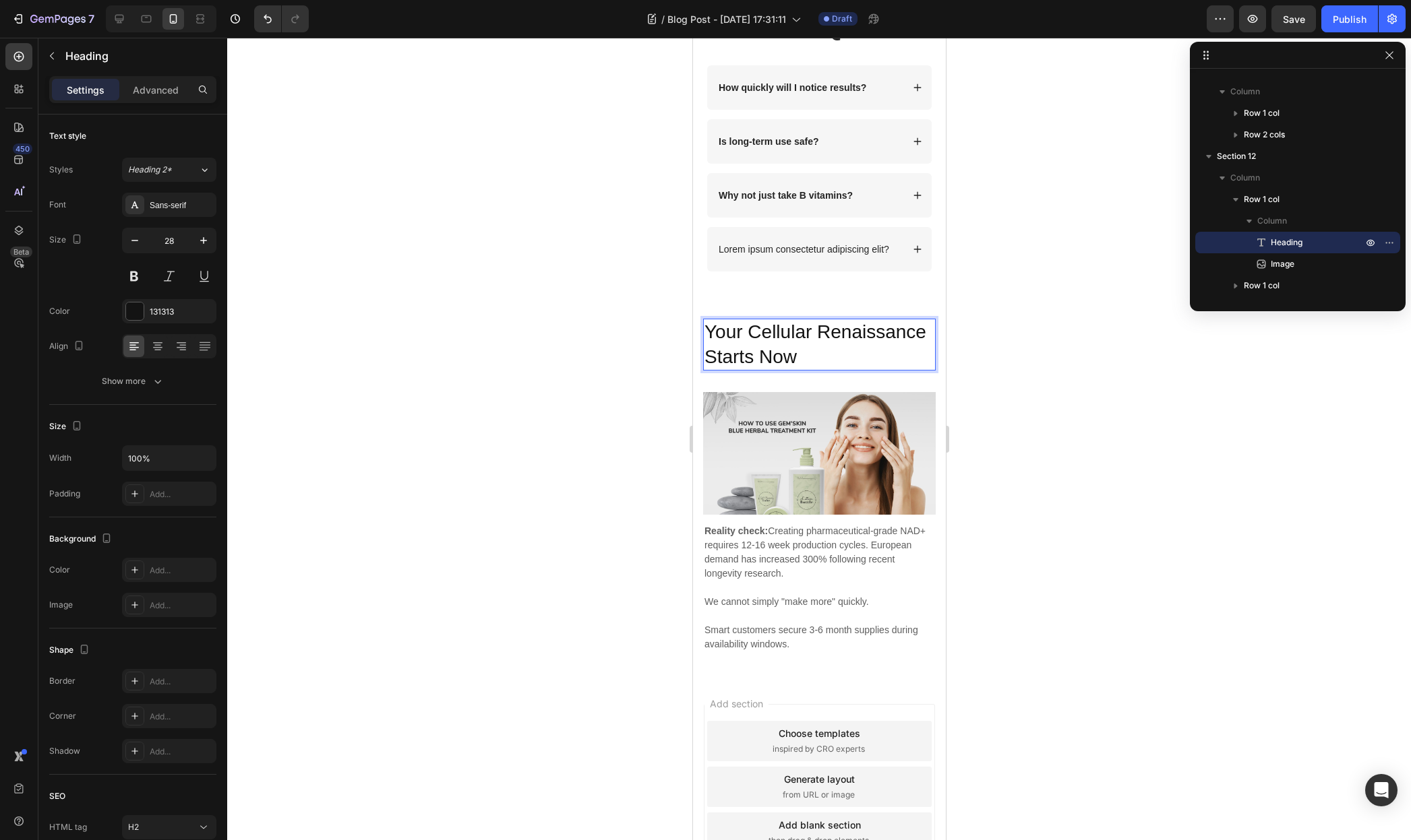
click at [773, 346] on p "Your Cellular Renaissance Starts Now" at bounding box center [818, 344] width 230 height 49
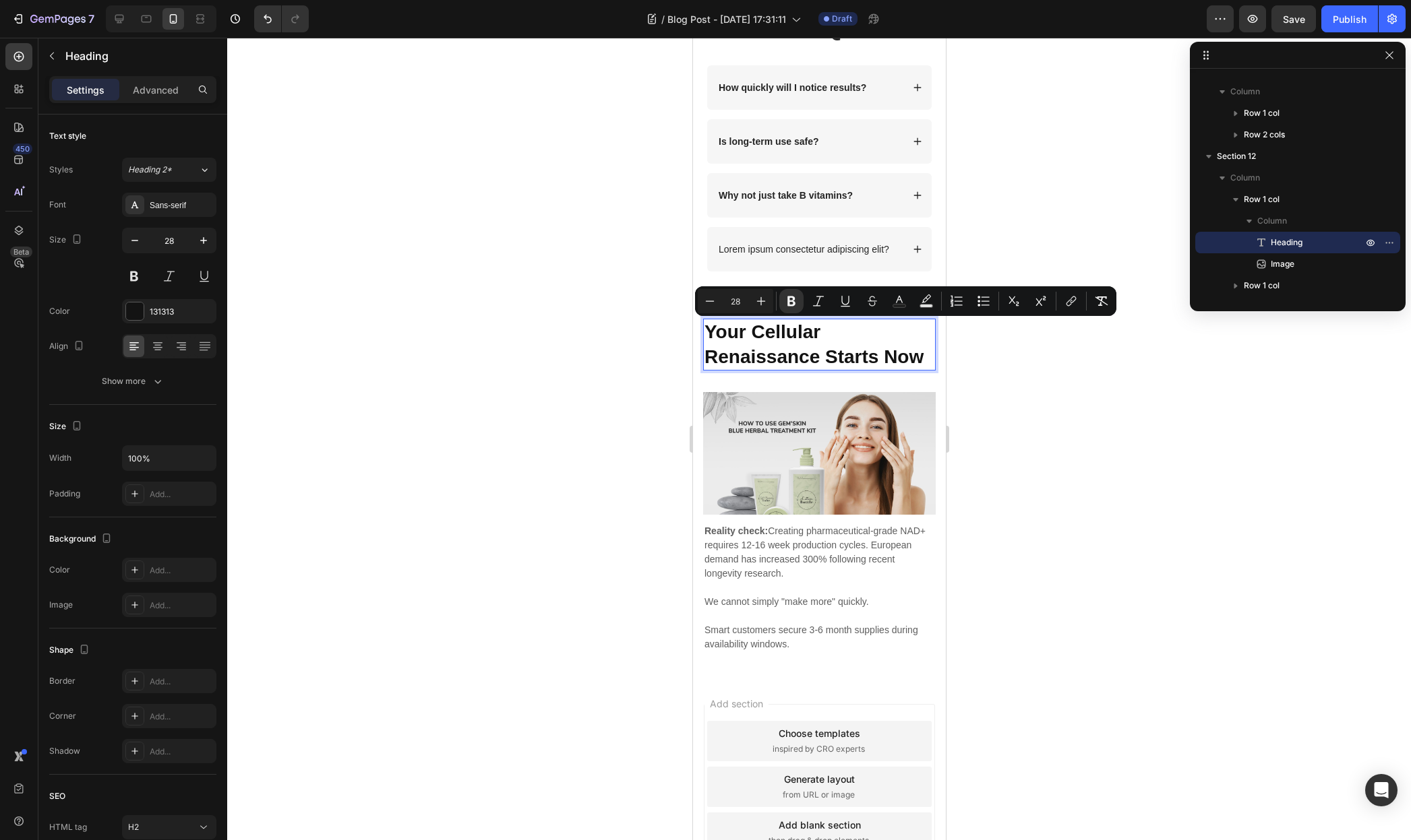
click at [792, 533] on p "Reality check: Creating pharmaceutical-grade NAD+ requires 12-16 week productio…" at bounding box center [818, 553] width 230 height 57
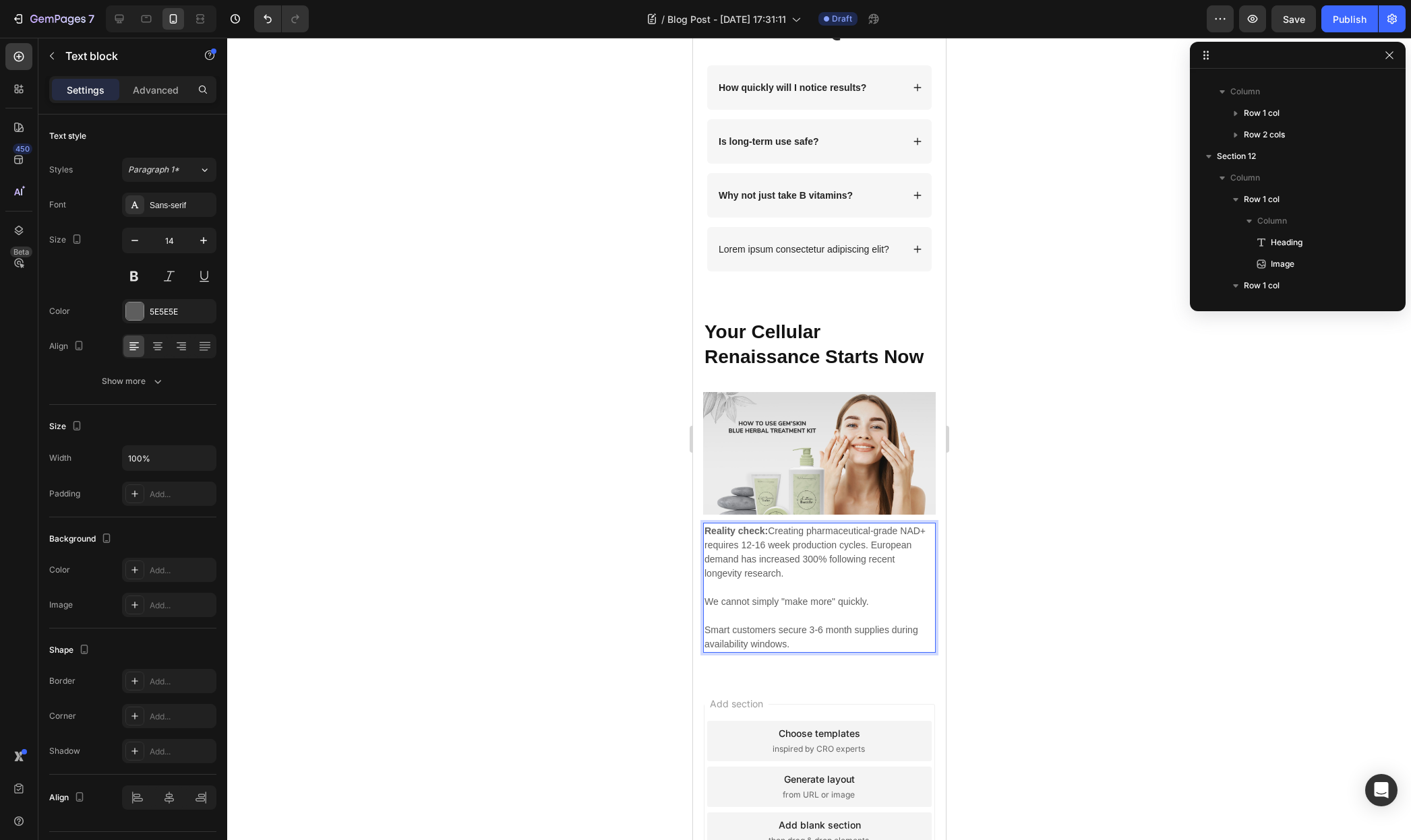
scroll to position [1330, 0]
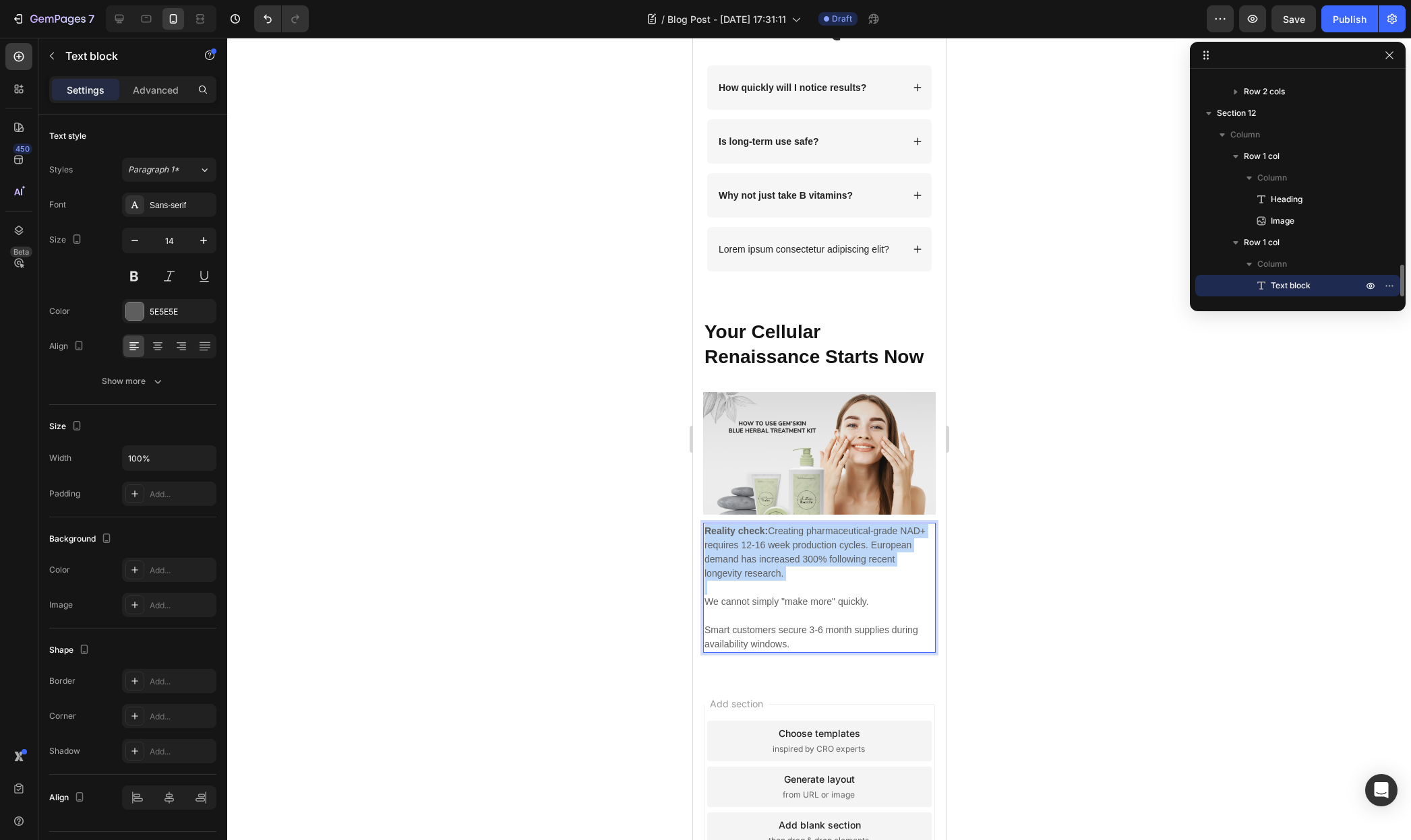
click at [792, 533] on p "Reality check: Creating pharmaceutical-grade NAD+ requires 12-16 week productio…" at bounding box center [818, 553] width 230 height 57
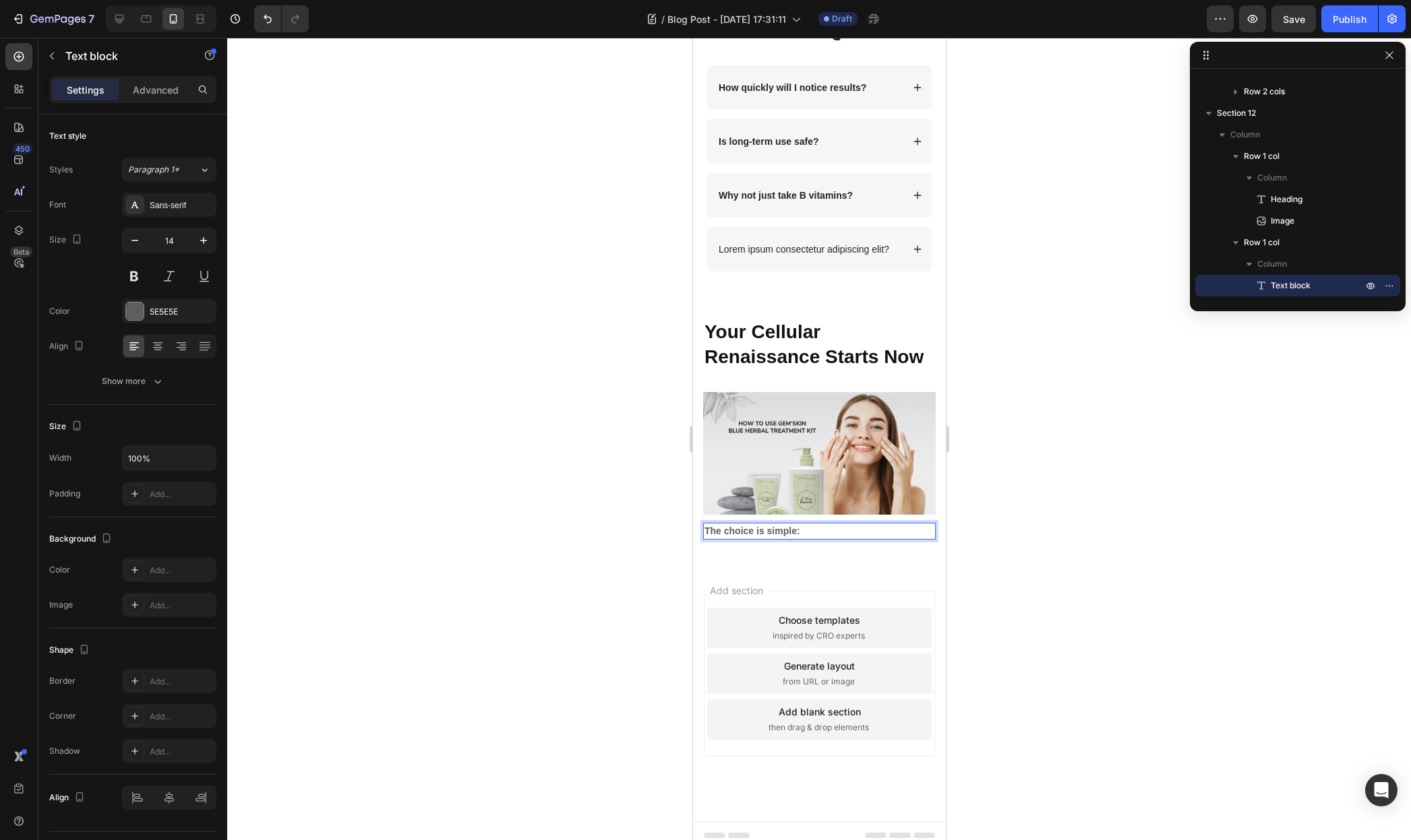
click at [780, 526] on strong "The choice is simple:" at bounding box center [751, 531] width 96 height 11
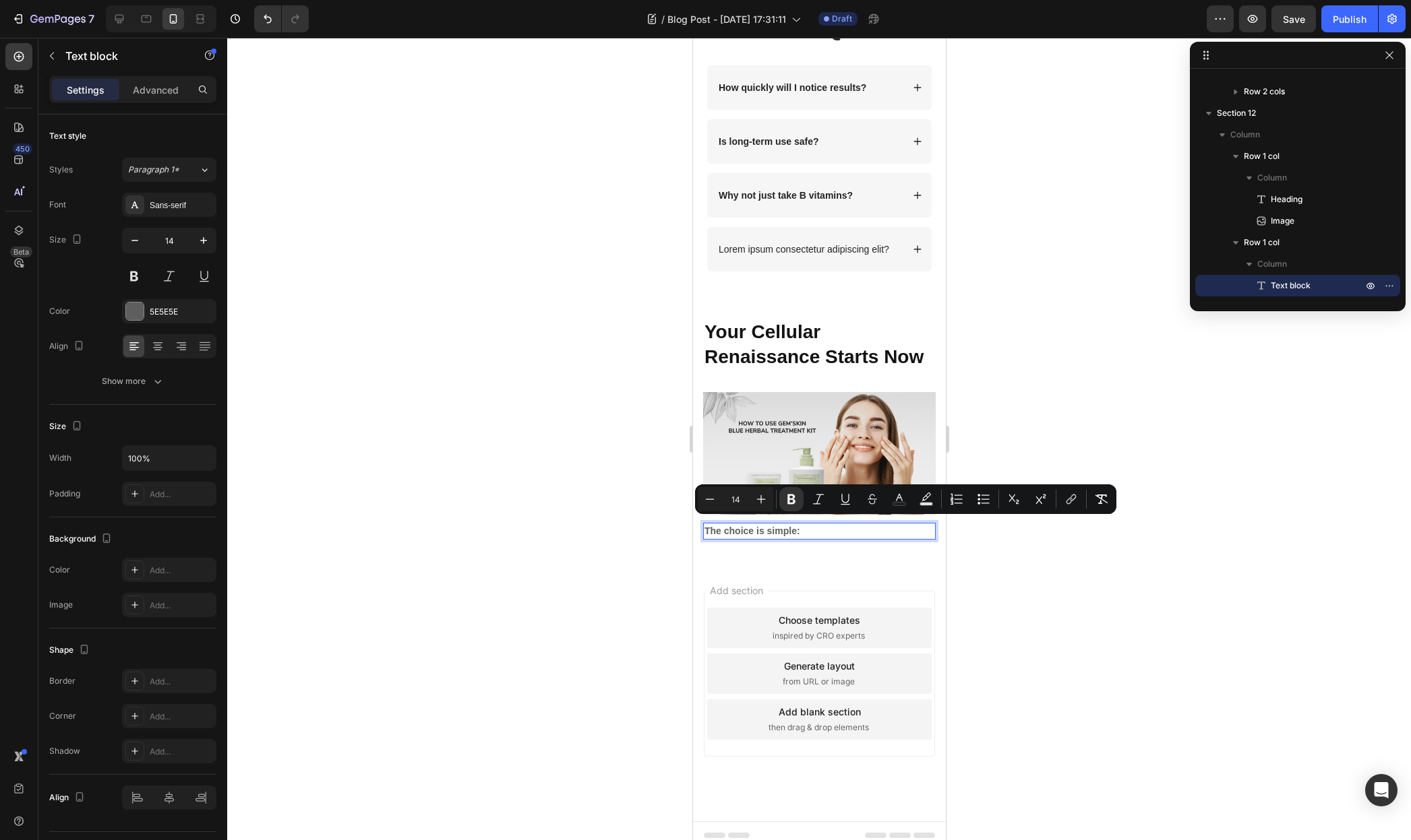
click at [814, 531] on p "The choice is simple:" at bounding box center [818, 532] width 230 height 14
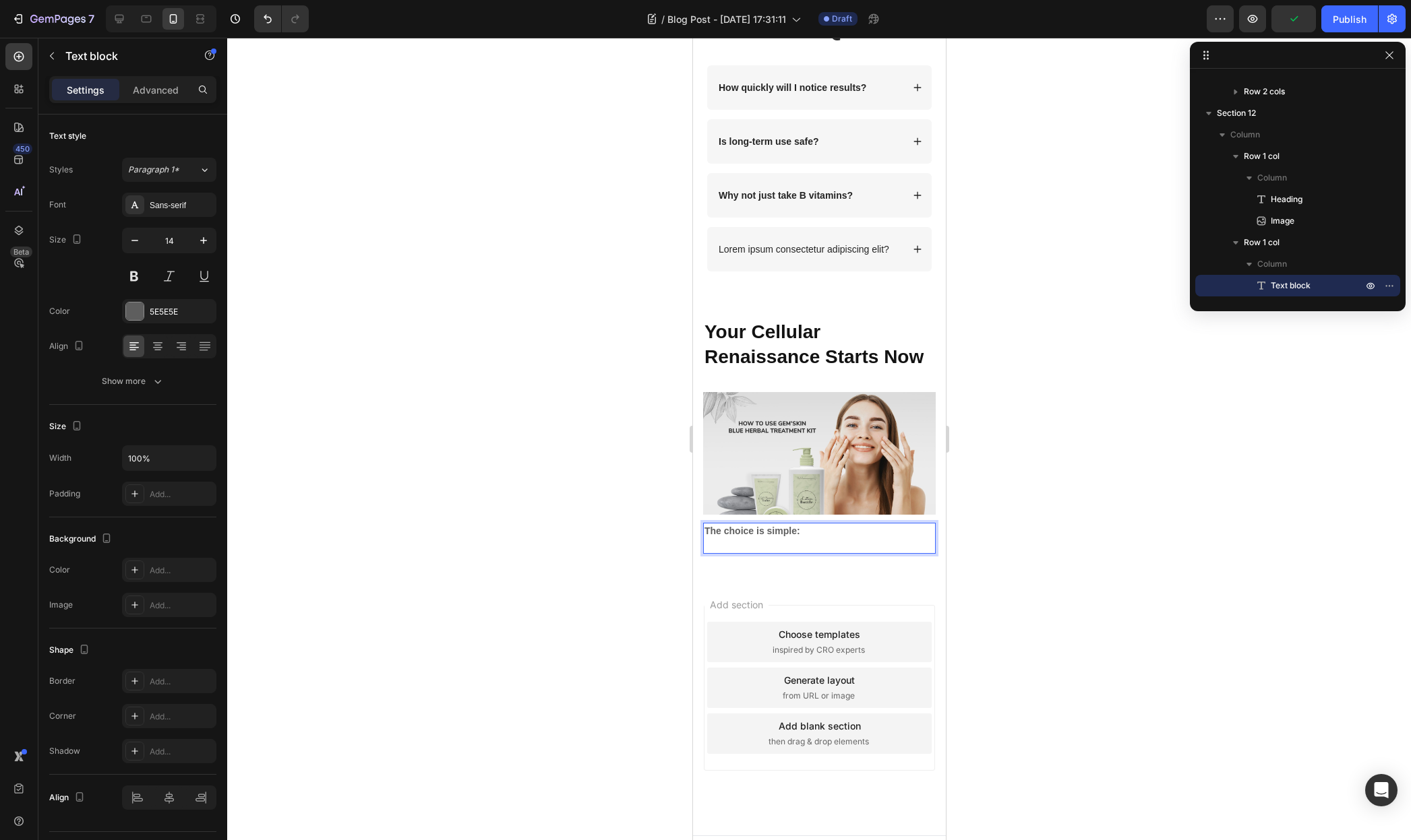
click at [759, 530] on strong "The choice is simple:" at bounding box center [751, 531] width 96 height 11
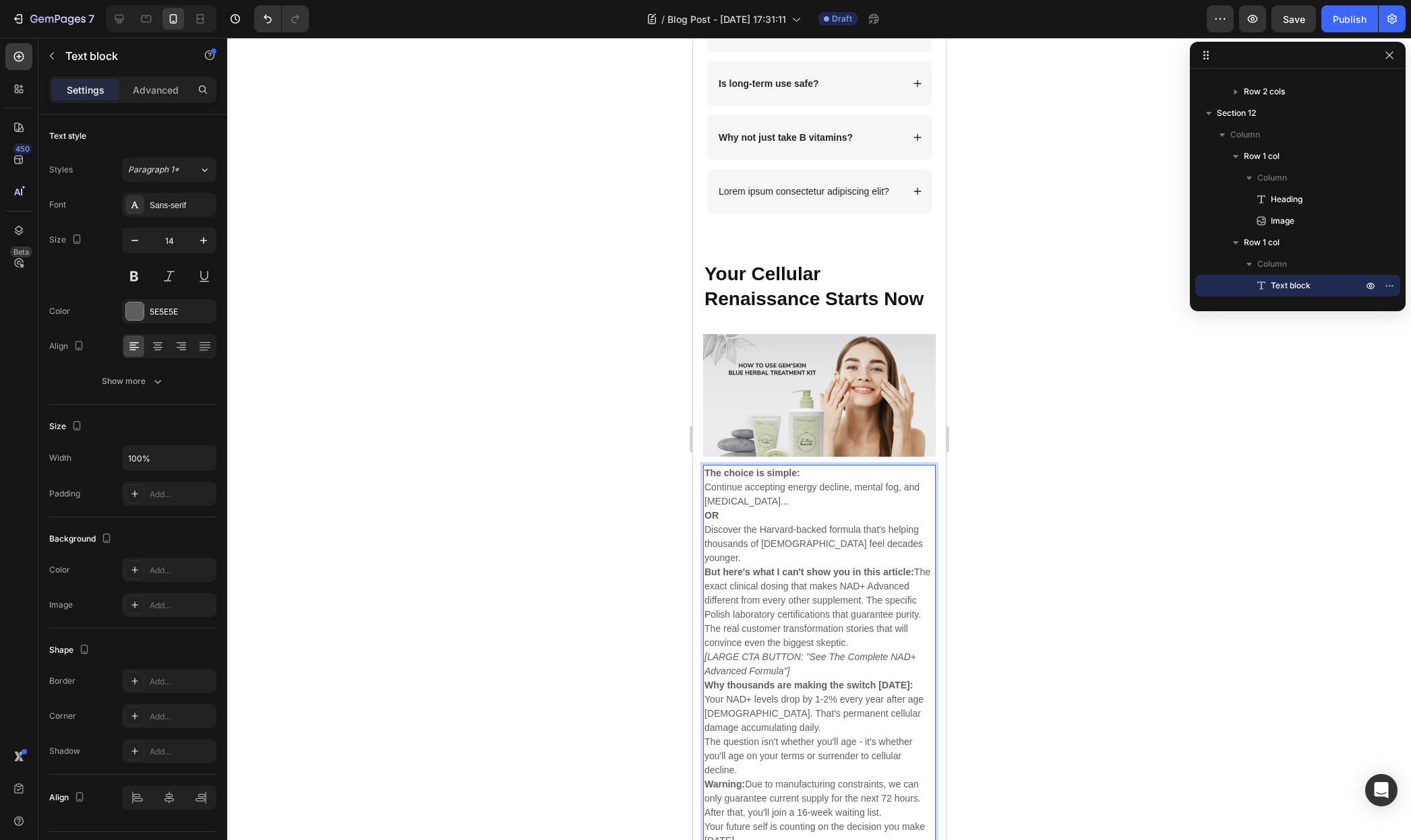
click at [806, 467] on p "The choice is simple:" at bounding box center [818, 473] width 230 height 14
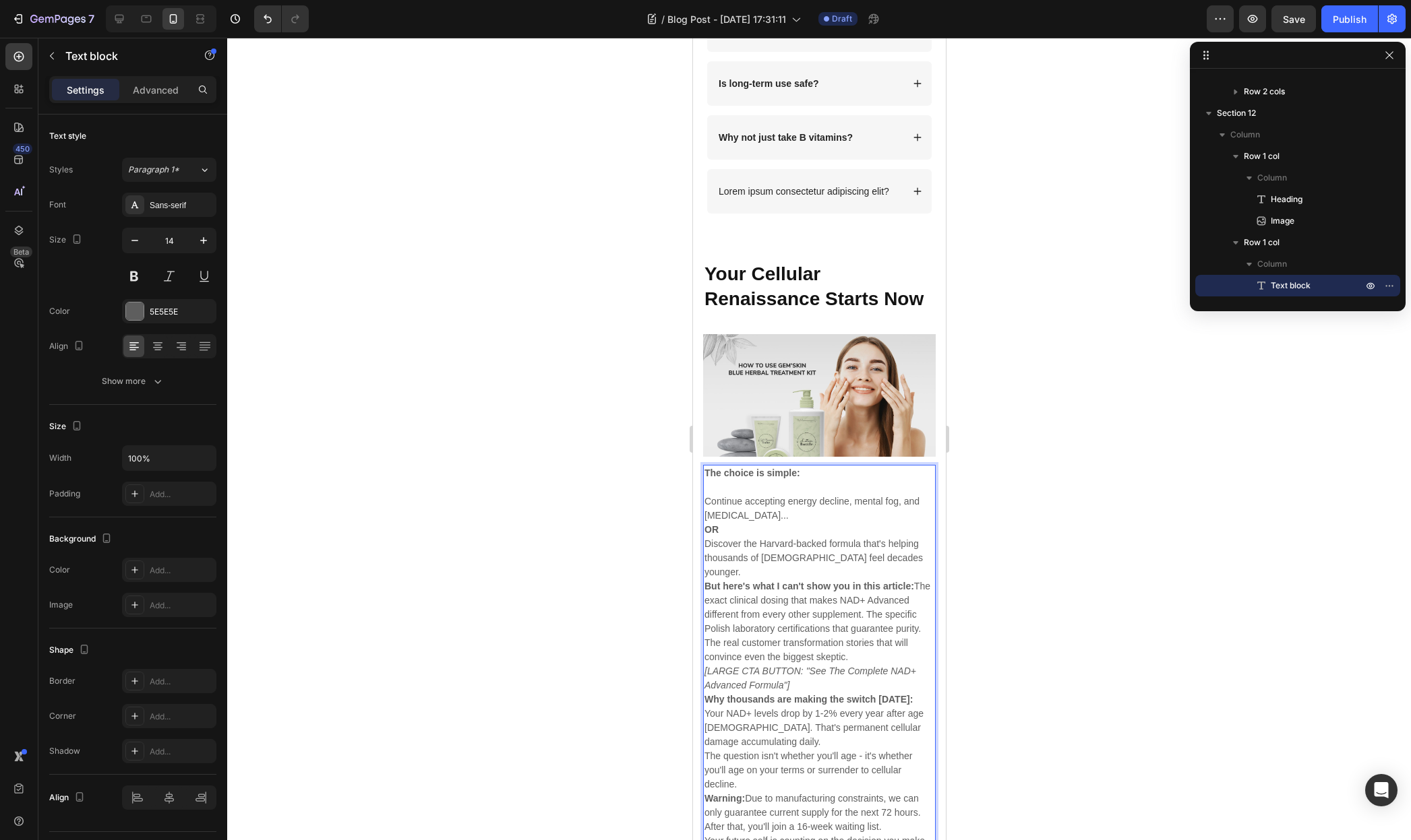
click at [738, 523] on p "OR" at bounding box center [818, 530] width 230 height 14
click at [798, 509] on p "Continue accepting energy decline, mental fog, and [MEDICAL_DATA]..." at bounding box center [818, 509] width 230 height 28
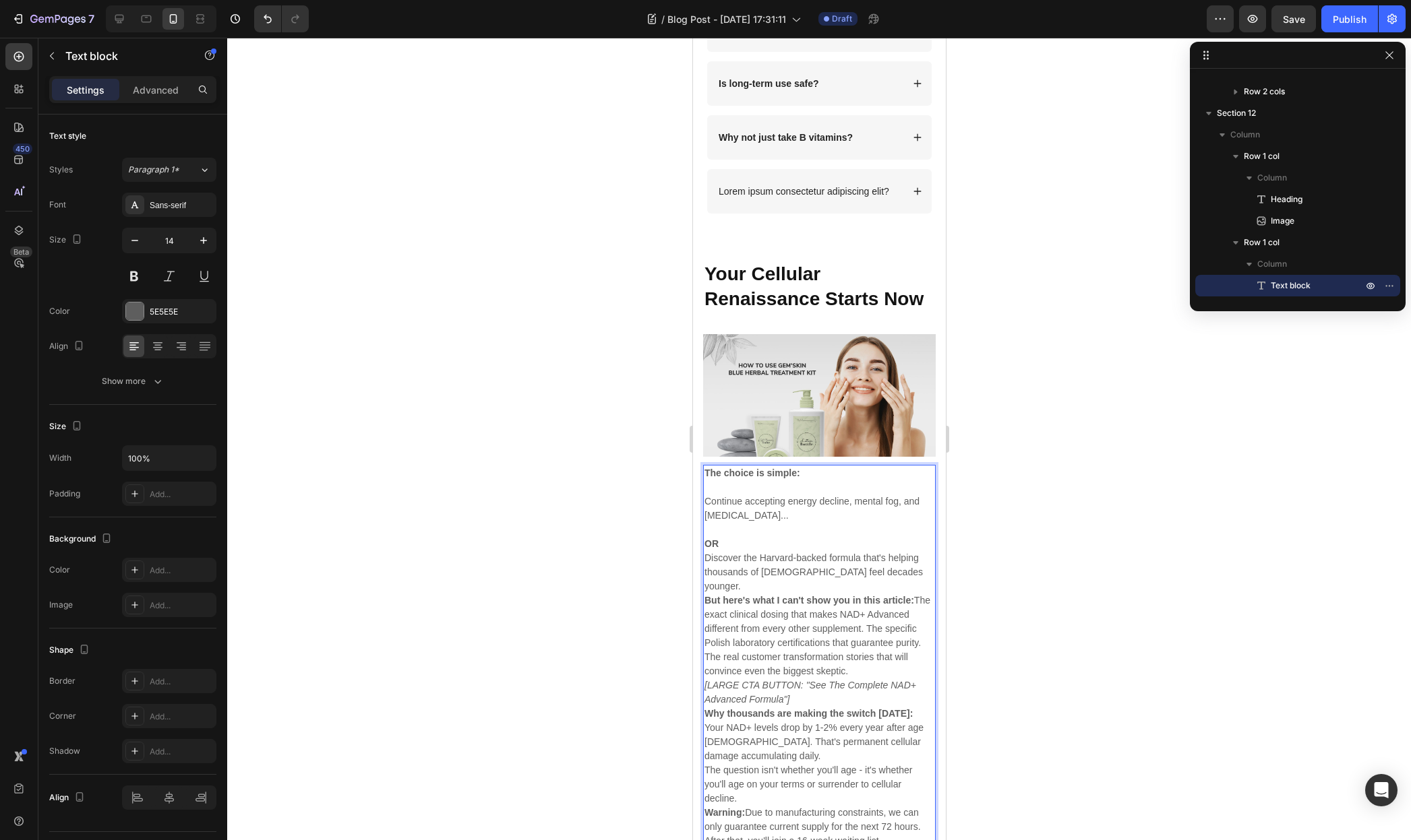
click at [740, 542] on p "OR" at bounding box center [818, 544] width 230 height 14
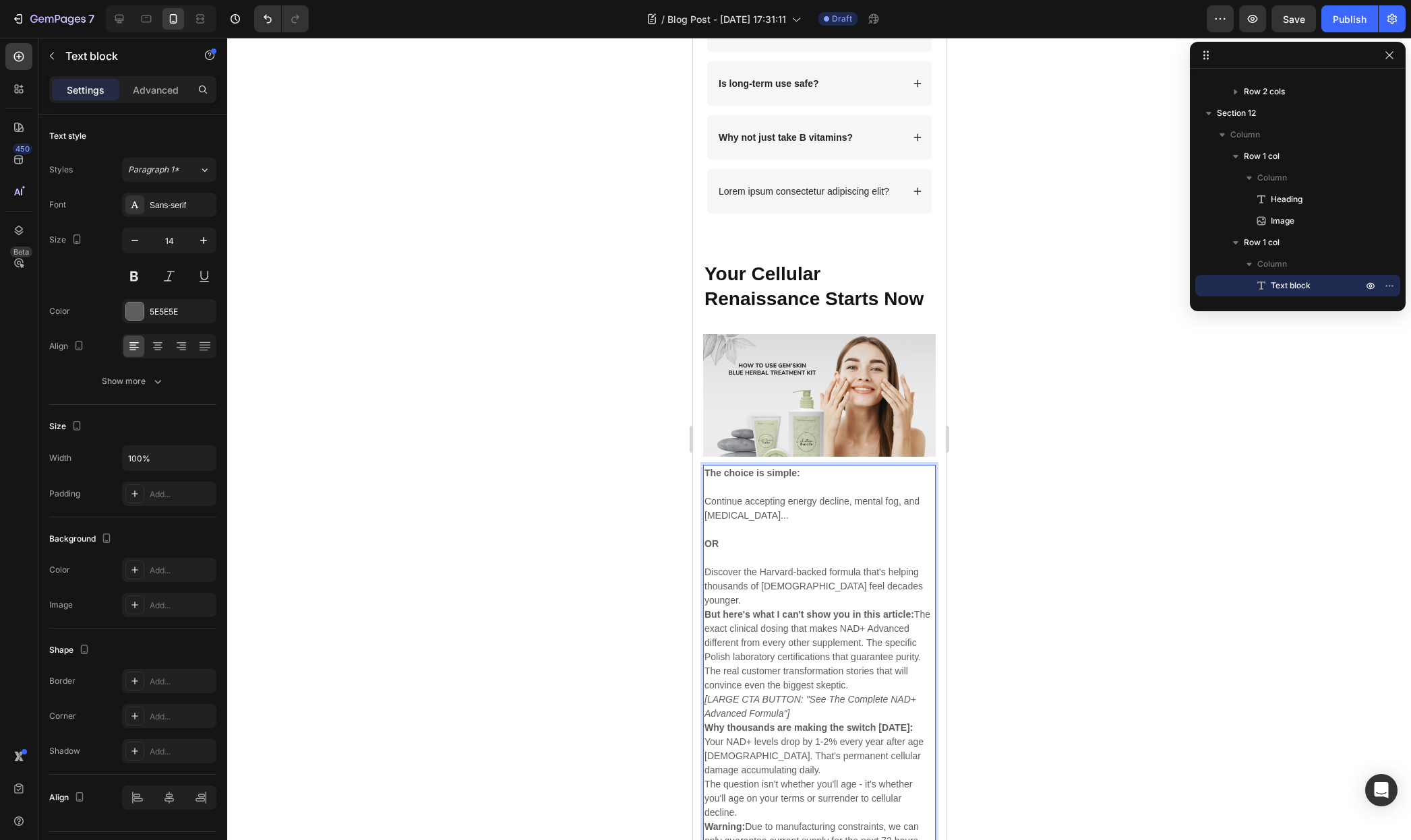
click at [744, 486] on p "Rich Text Editor. Editing area: main" at bounding box center [818, 488] width 230 height 14
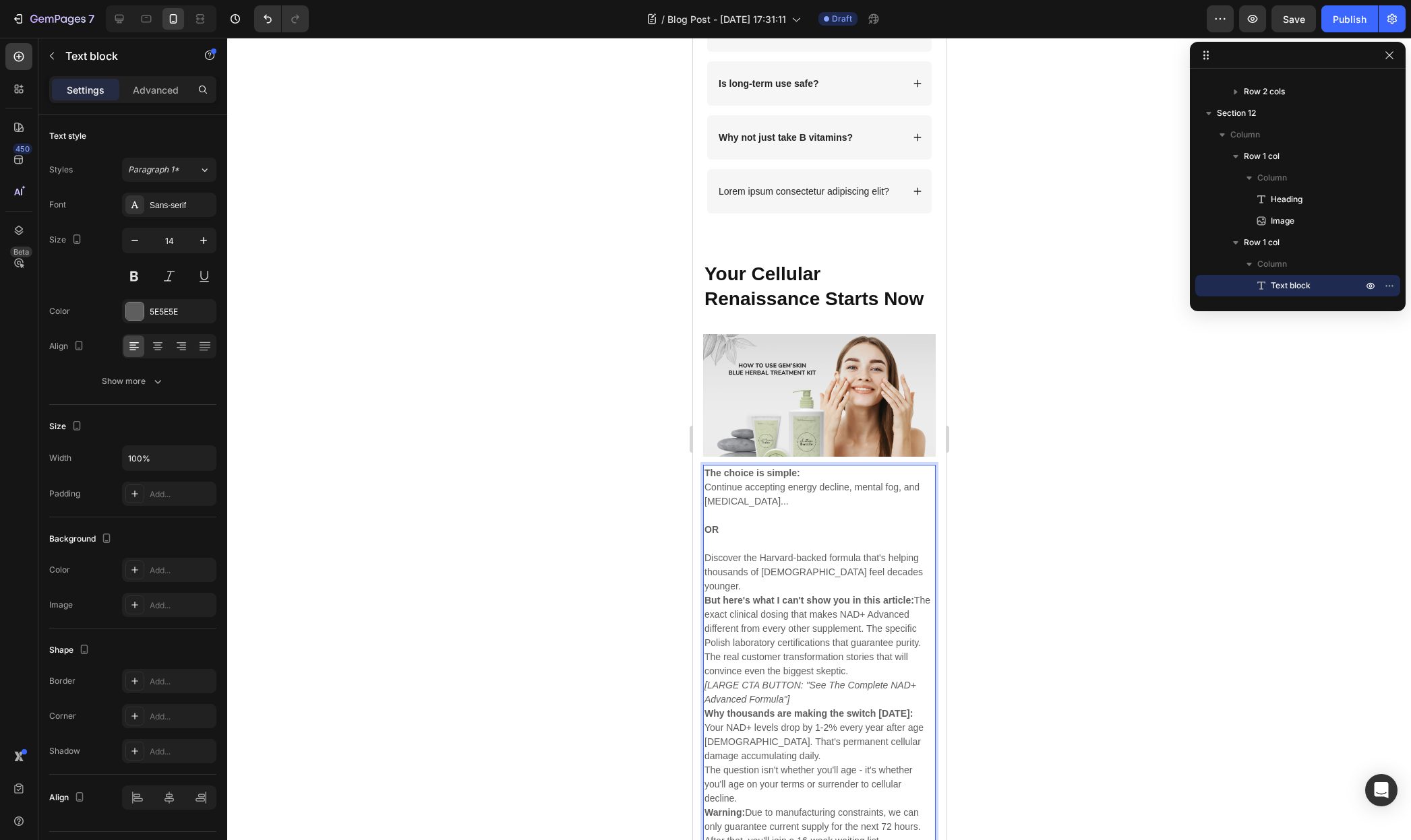
click at [909, 568] on p "Discover the Harvard-backed formula that's helping thousands of [DEMOGRAPHIC_DA…" at bounding box center [818, 573] width 230 height 43
click at [913, 667] on p "But here's what I can't show you in this article: The exact clinical dosing tha…" at bounding box center [818, 649] width 230 height 85
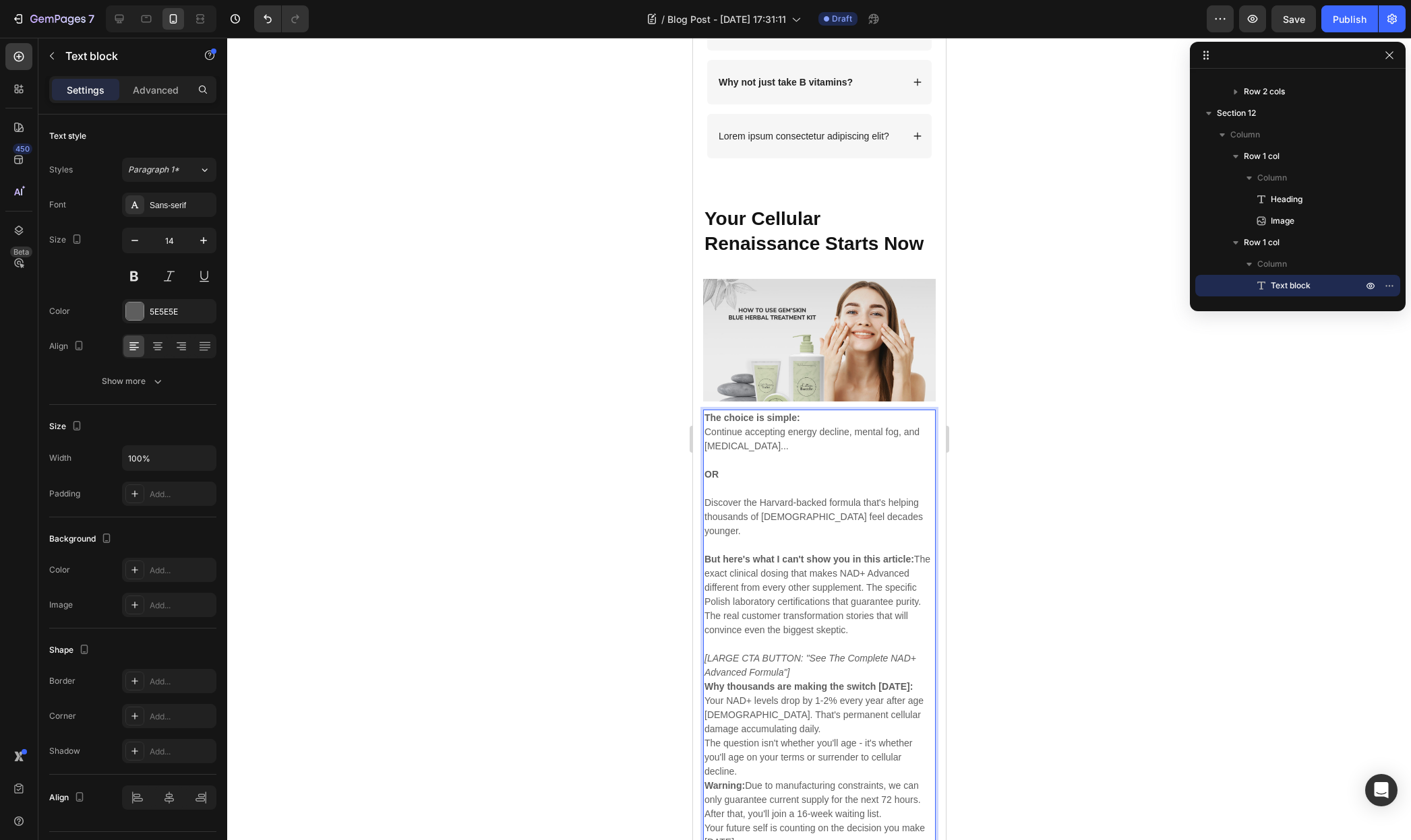
scroll to position [4800, 0]
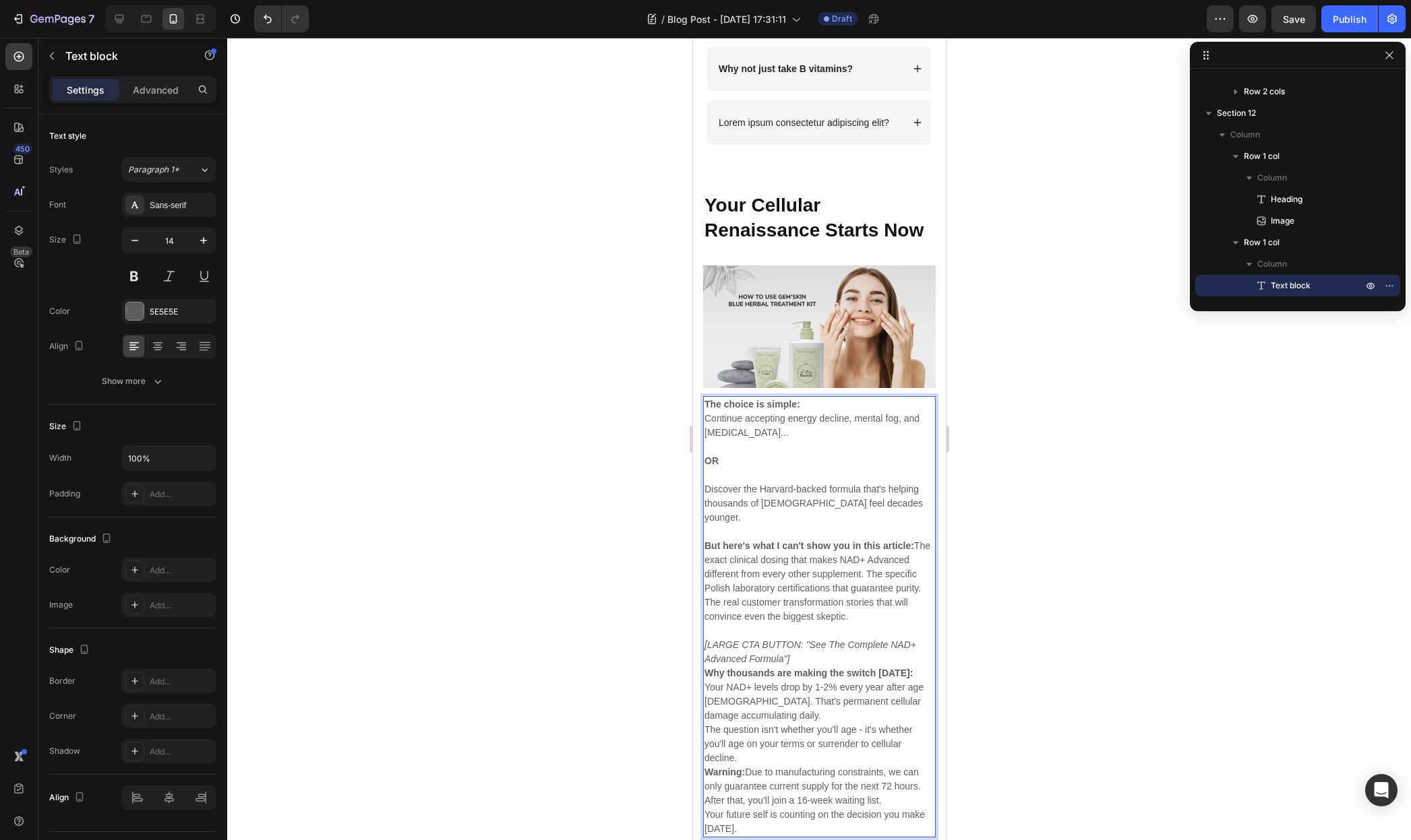
click at [827, 639] on p "[LARGE CTA BUTTON: "See The Complete NAD+ Advanced Formula"]" at bounding box center [818, 652] width 230 height 28
click at [756, 753] on p "The question isn't whether you'll age - it's whether you'll age on your terms o…" at bounding box center [818, 758] width 230 height 43
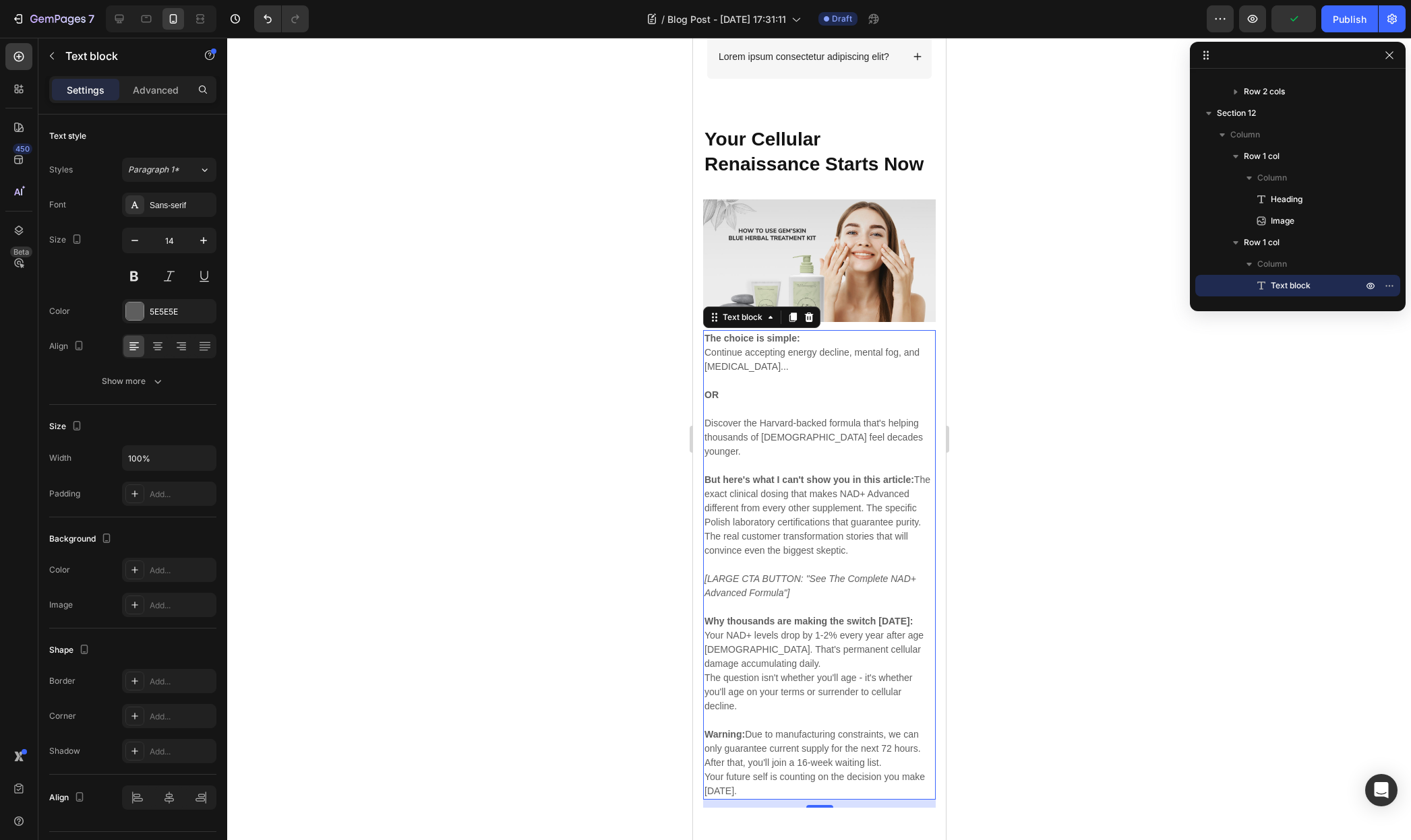
scroll to position [4949, 0]
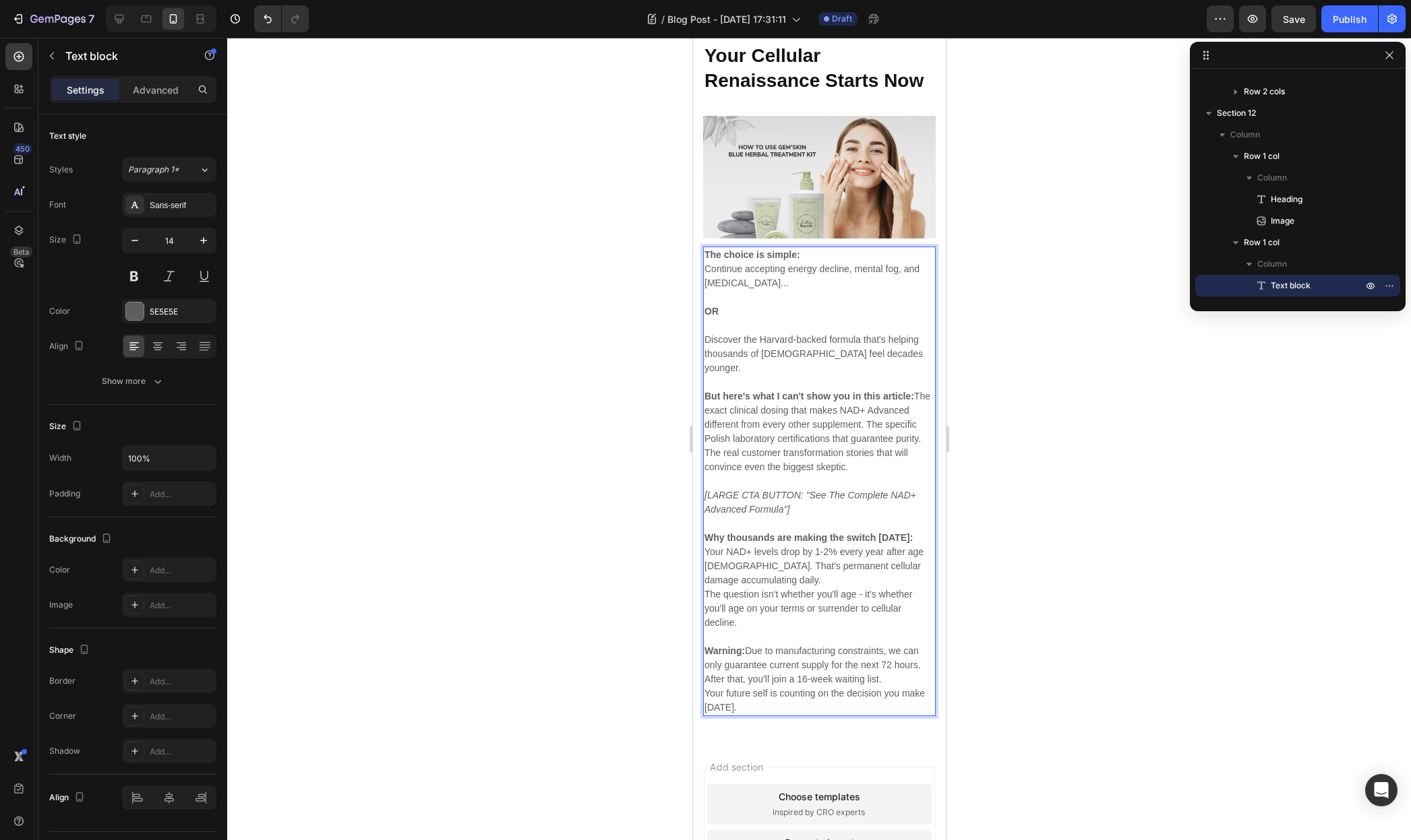
click at [745, 562] on p "Your NAD+ levels drop by 1-2% every year after age [DEMOGRAPHIC_DATA]. That's p…" at bounding box center [818, 566] width 230 height 43
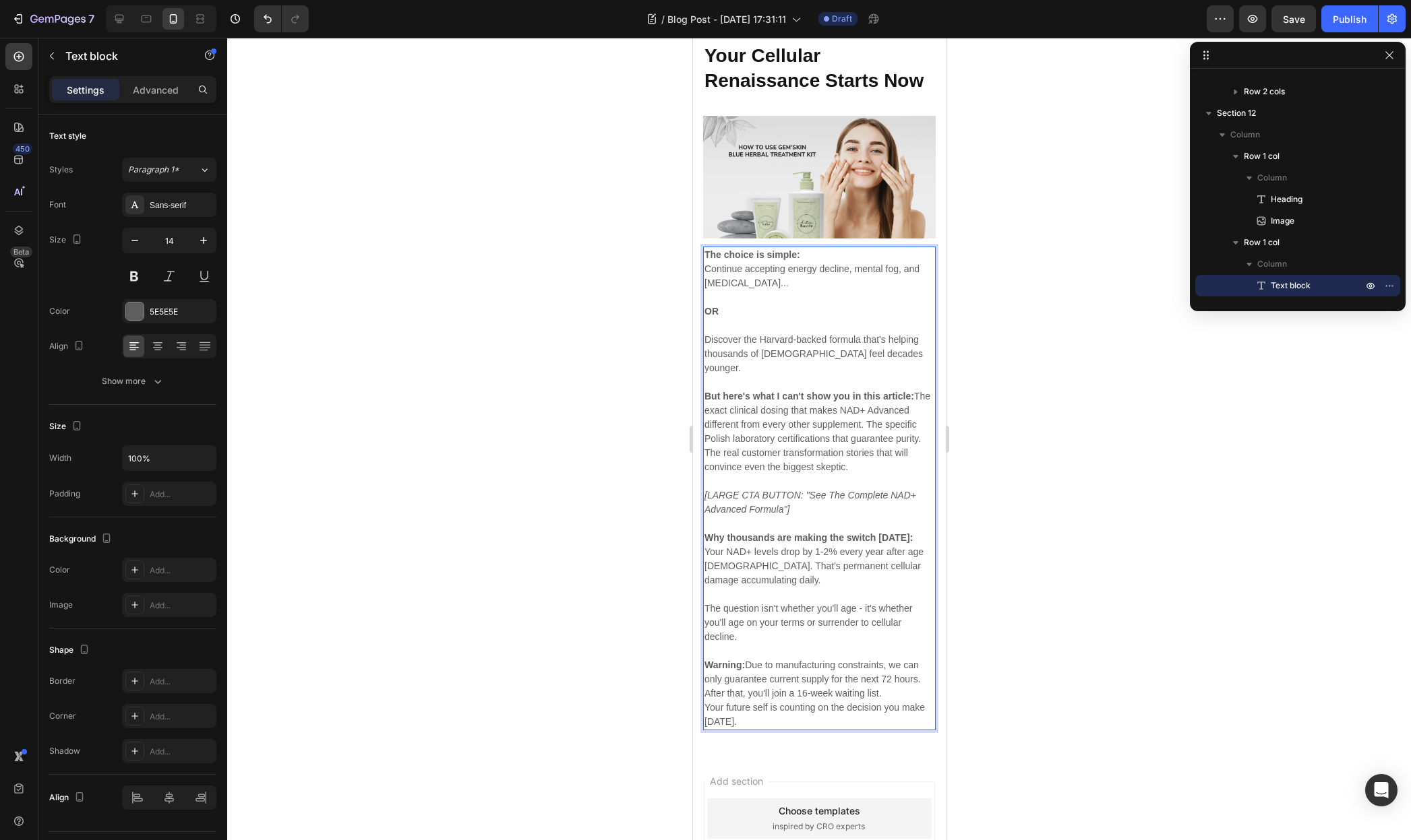
click at [910, 403] on p "But here's what I can't show you in this article: The exact clinical dosing tha…" at bounding box center [818, 431] width 230 height 85
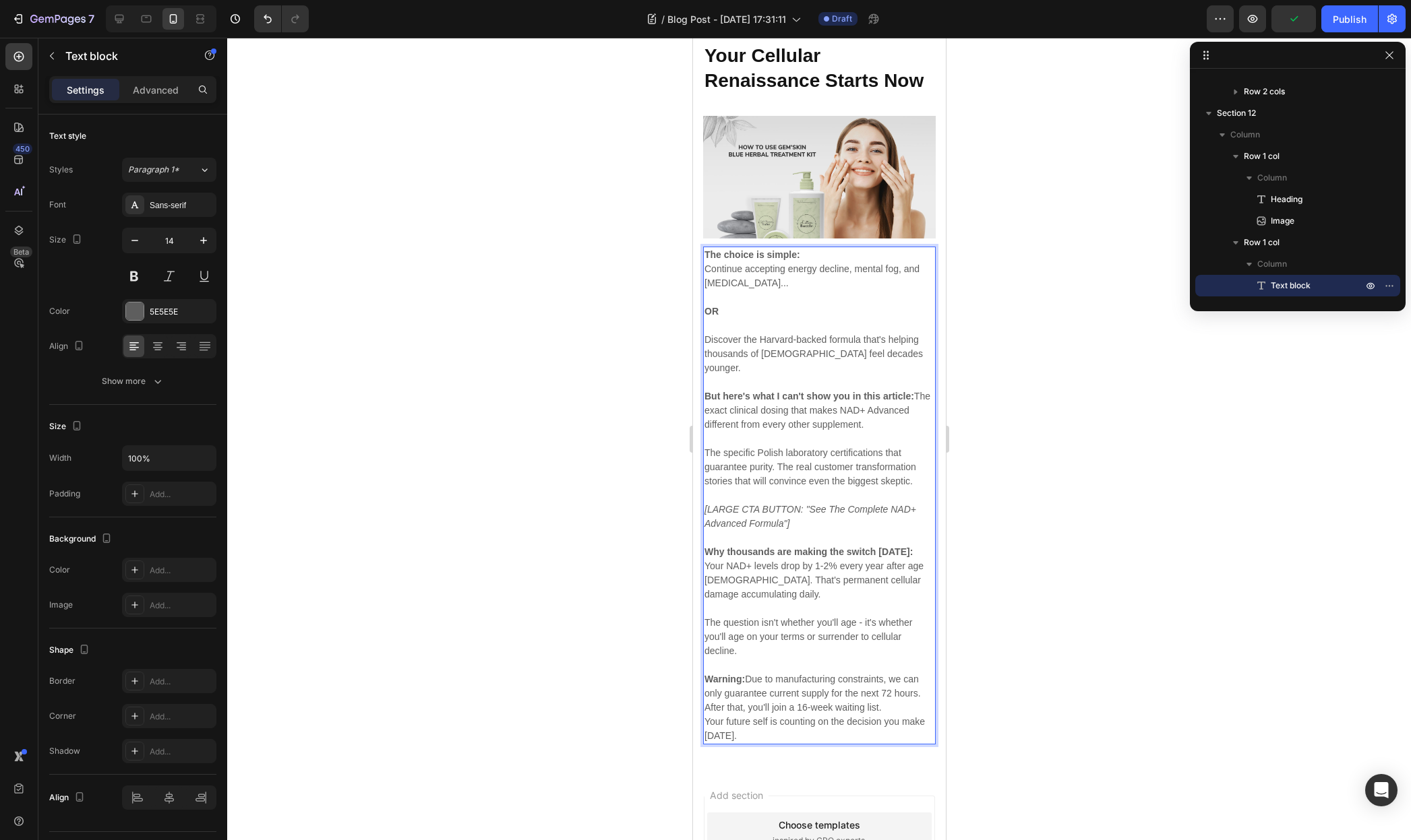
click at [1021, 490] on div at bounding box center [819, 439] width 1183 height 802
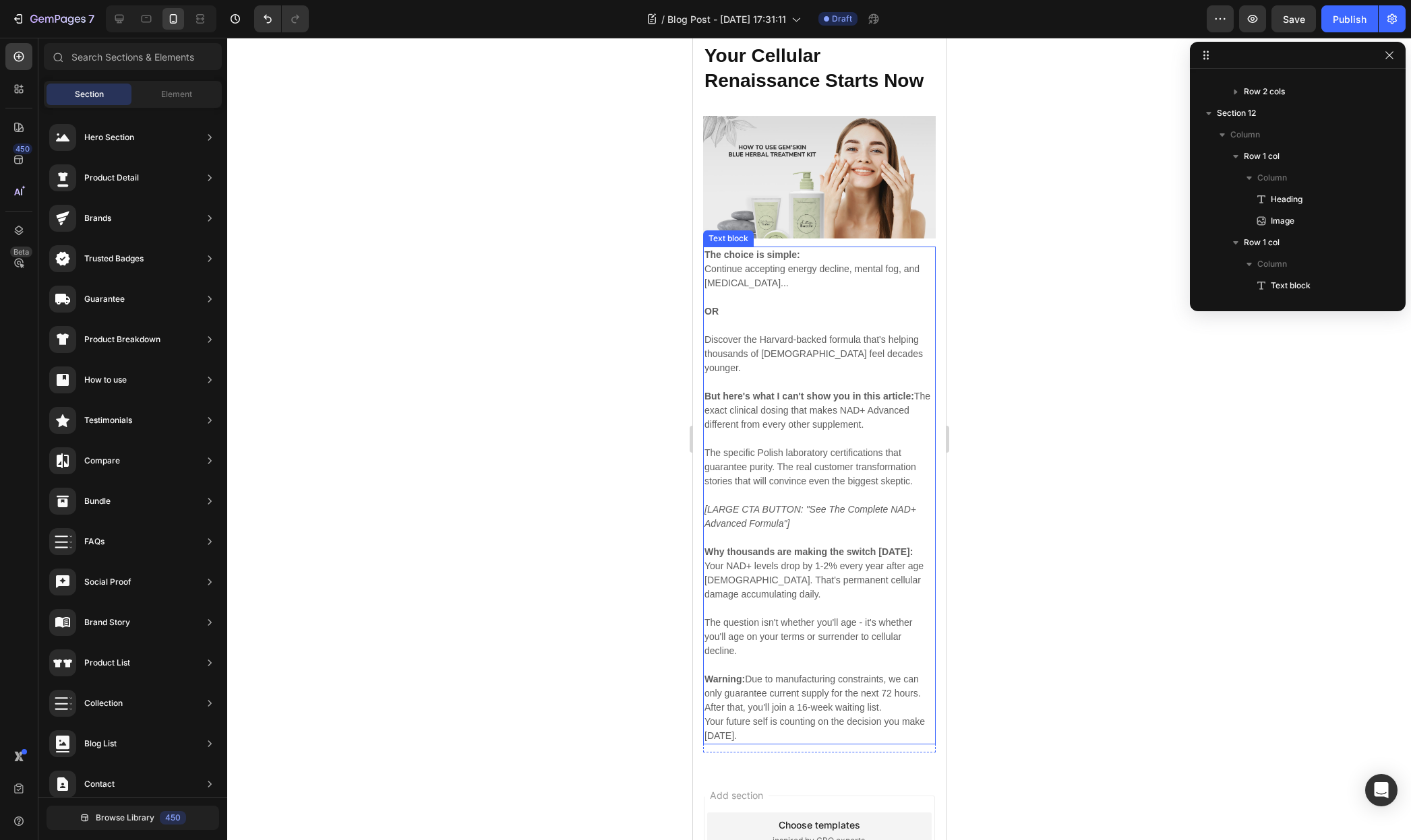
click at [823, 688] on p "Warning: Due to manufacturing constraints, we can only guarantee current supply…" at bounding box center [818, 693] width 230 height 43
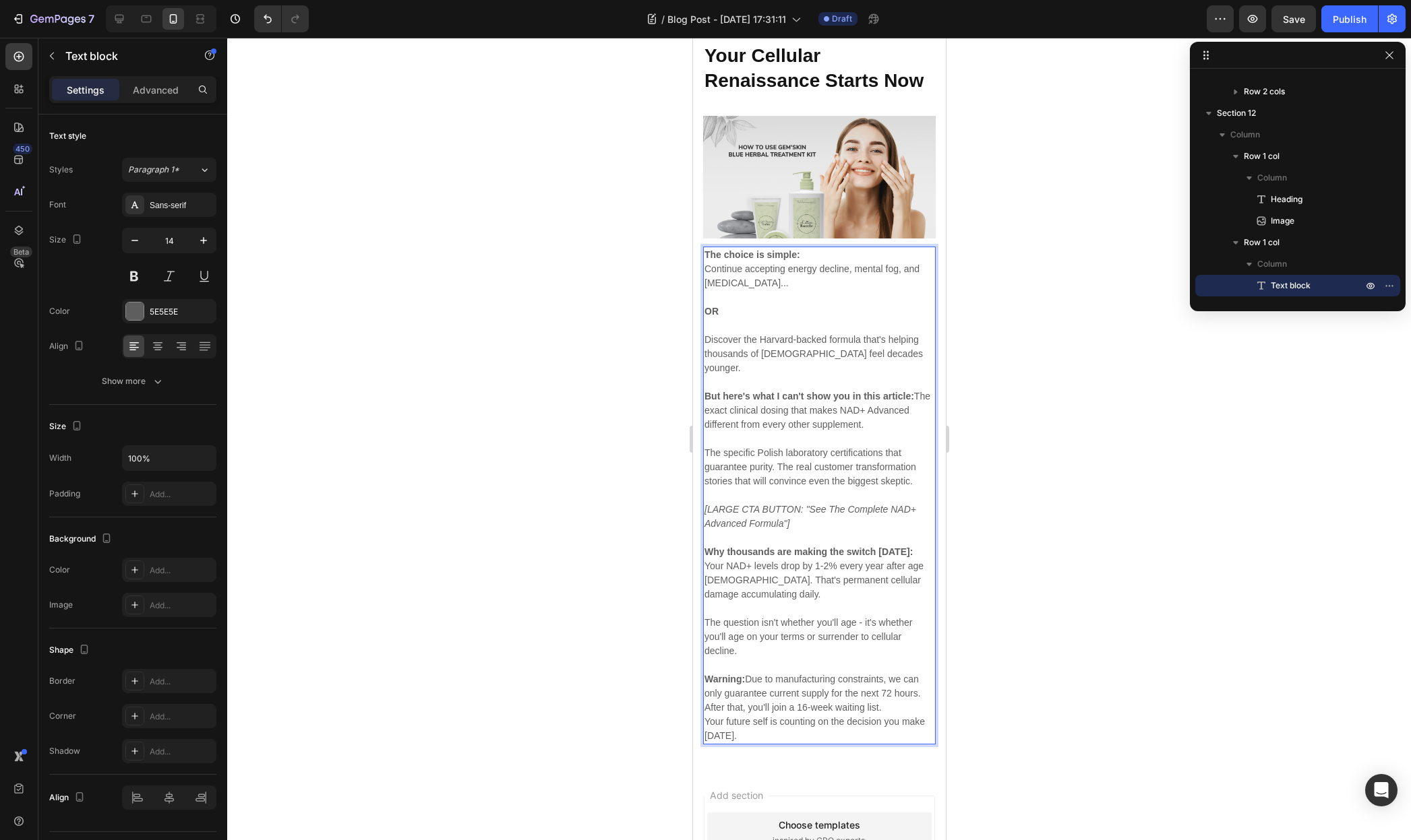
click at [705, 715] on p "Your future self is counting on the decision you make [DATE]." at bounding box center [818, 729] width 230 height 28
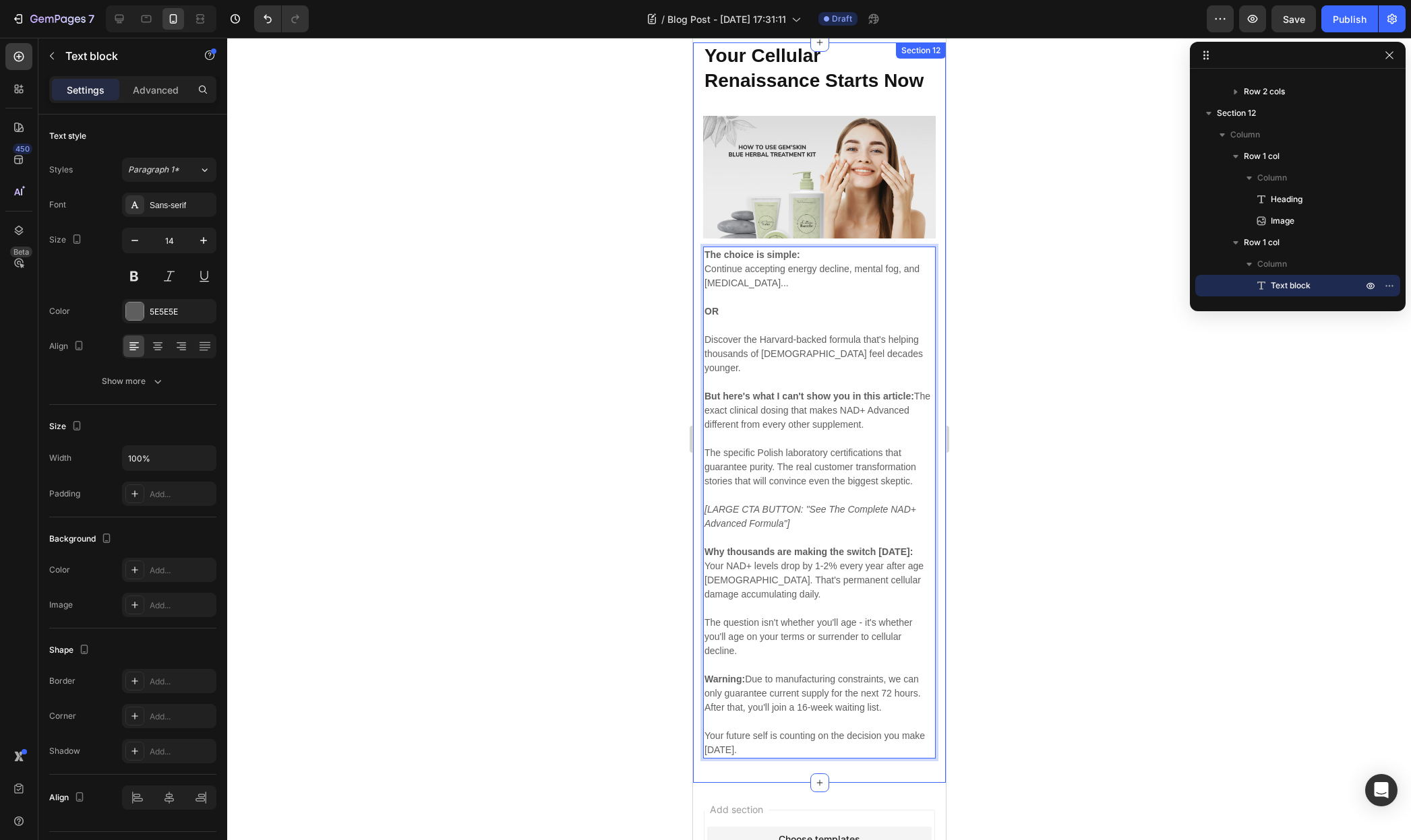
click at [1083, 662] on div at bounding box center [819, 439] width 1183 height 802
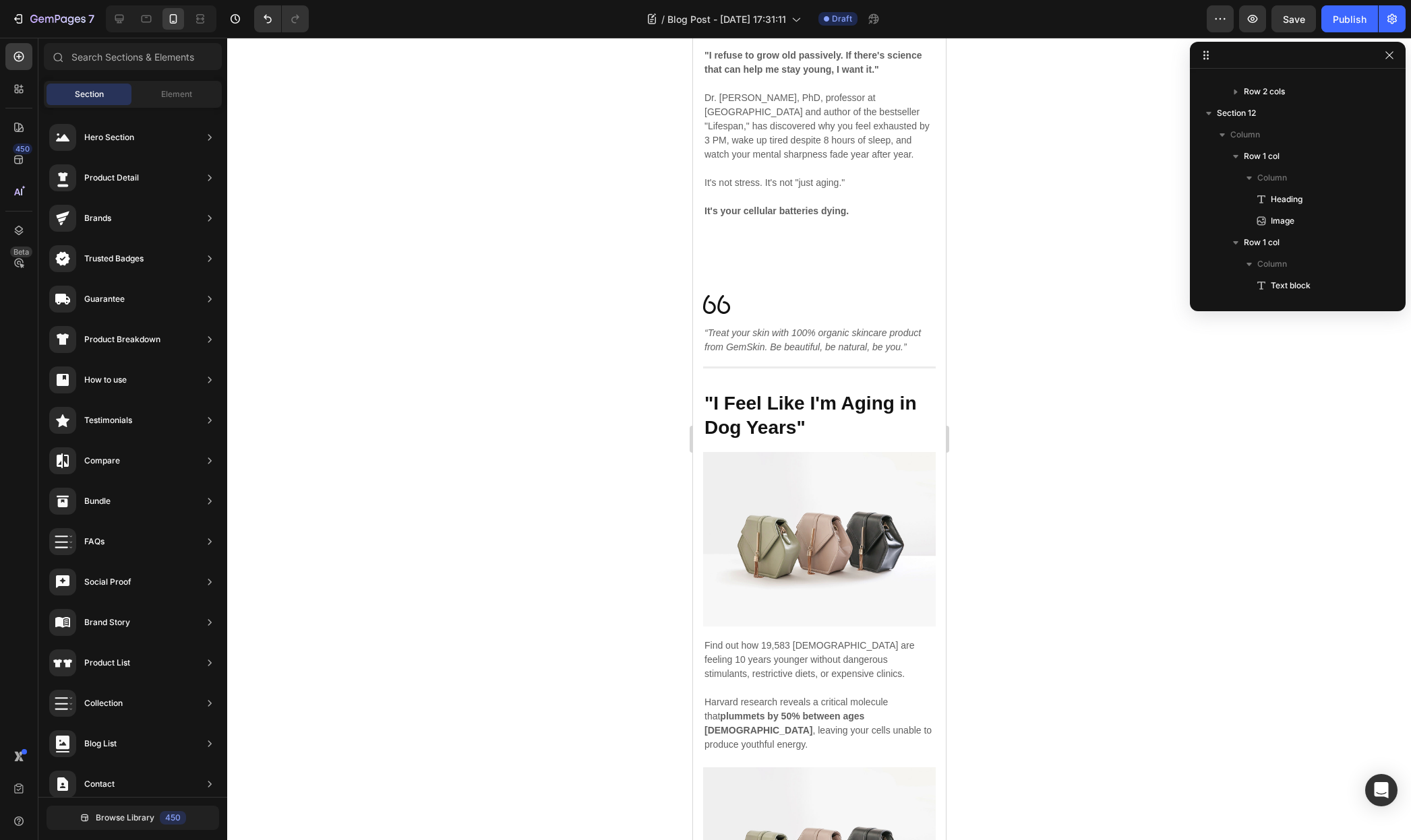
scroll to position [0, 0]
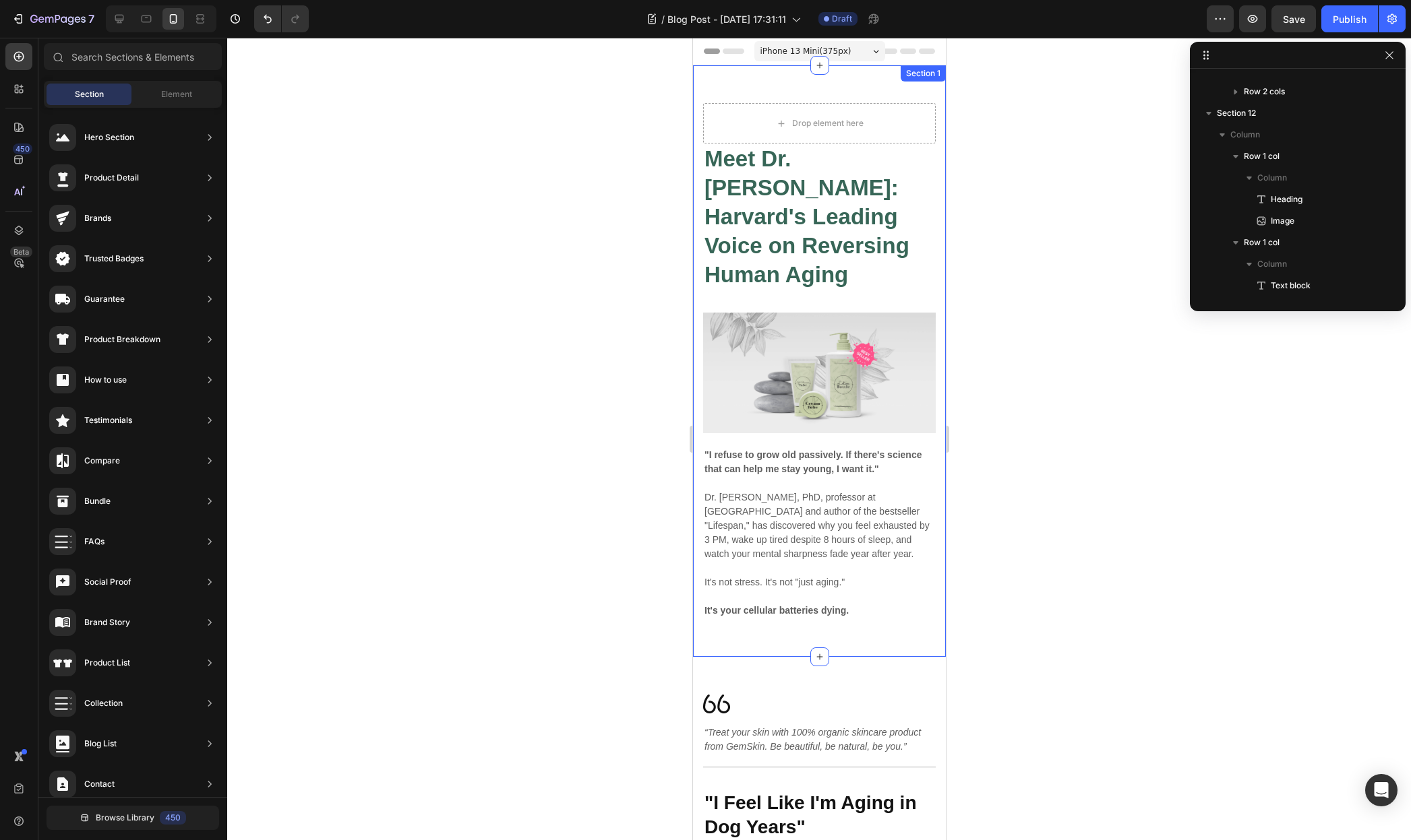
click at [839, 95] on div "Drop element here Meet Dr. David Sinclair: Harvard's Leading Voice on Reversing…" at bounding box center [818, 361] width 252 height 592
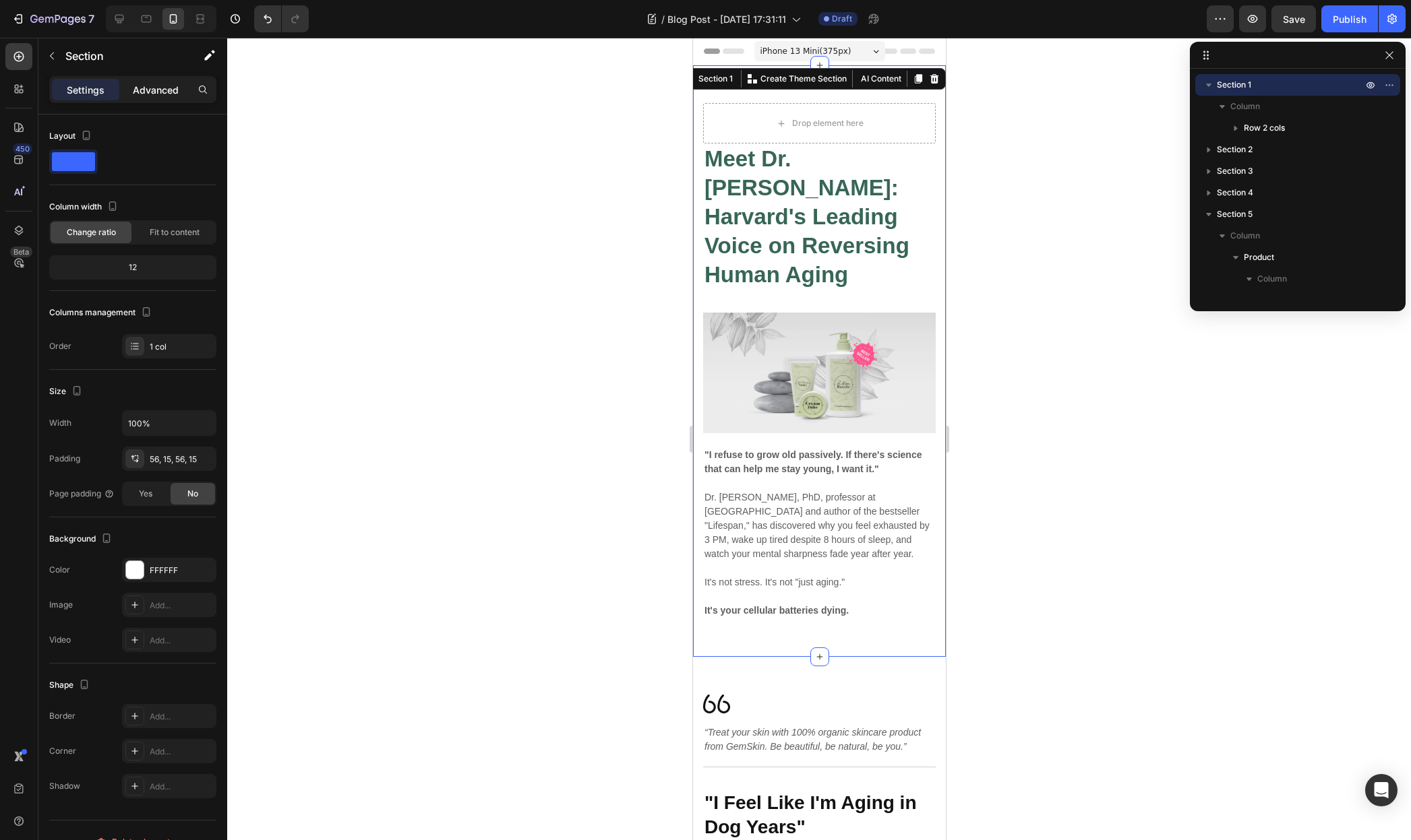
click at [163, 85] on p "Advanced" at bounding box center [156, 90] width 46 height 14
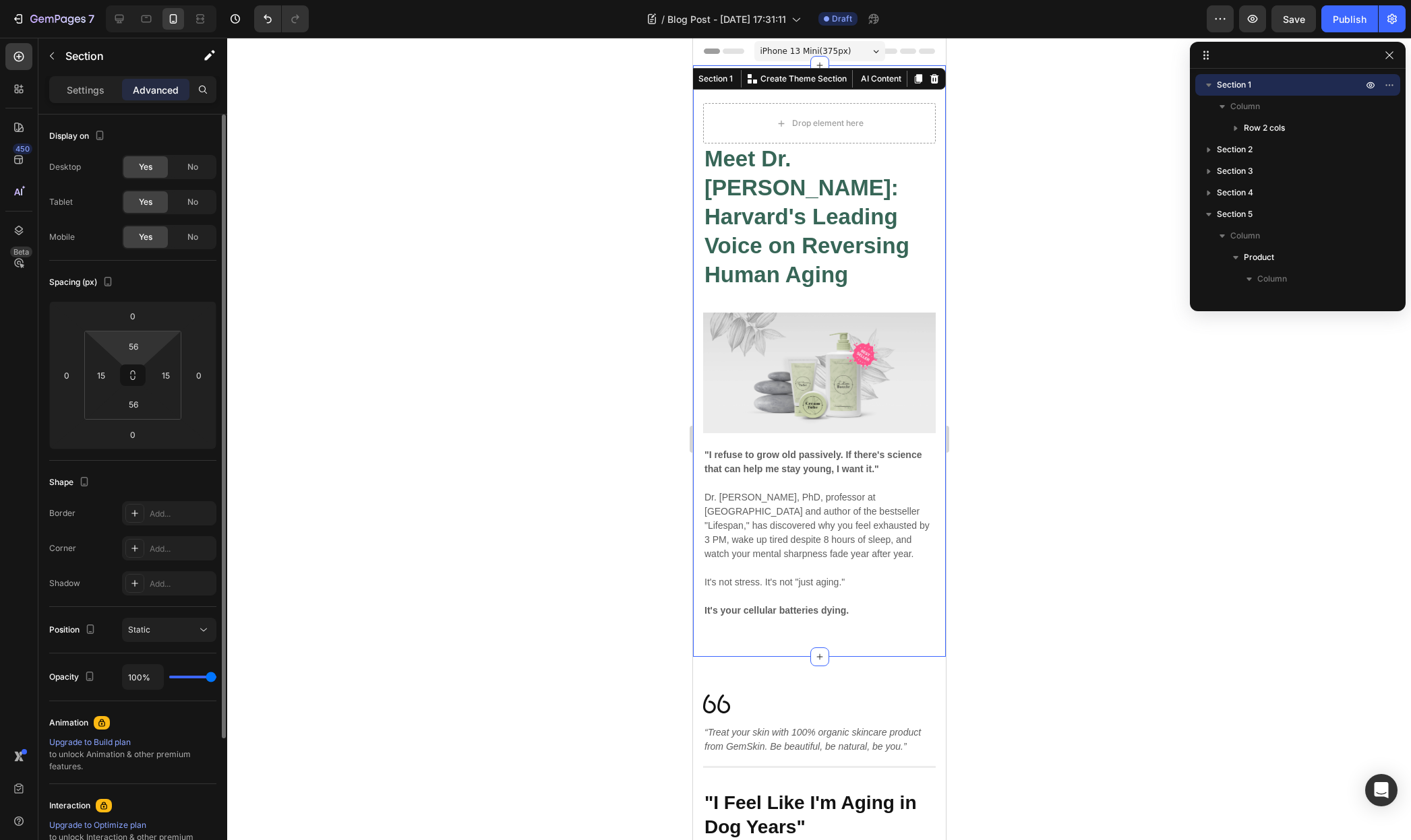
drag, startPoint x: 149, startPoint y: 349, endPoint x: 155, endPoint y: 343, distance: 8.5
click at [155, 346] on div "56 15 56 15" at bounding box center [132, 375] width 97 height 89
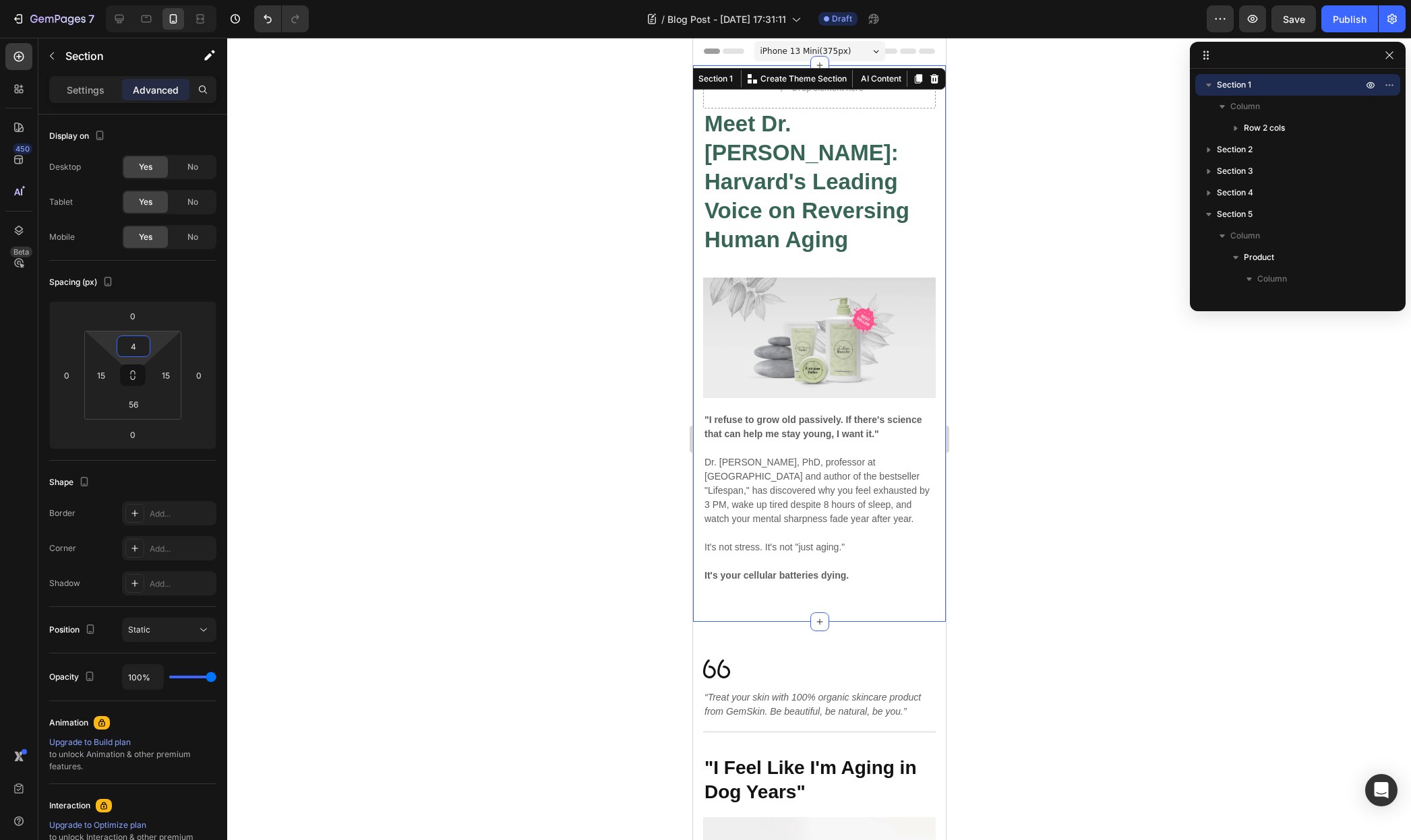
type input "0"
drag, startPoint x: 156, startPoint y: 350, endPoint x: 156, endPoint y: 371, distance: 21.0
click at [156, 0] on html "7 / Blog Post - [DATE] 17:31:11 Draft Preview Save Publish 450 Beta Sections(18…" at bounding box center [706, 0] width 1411 height 0
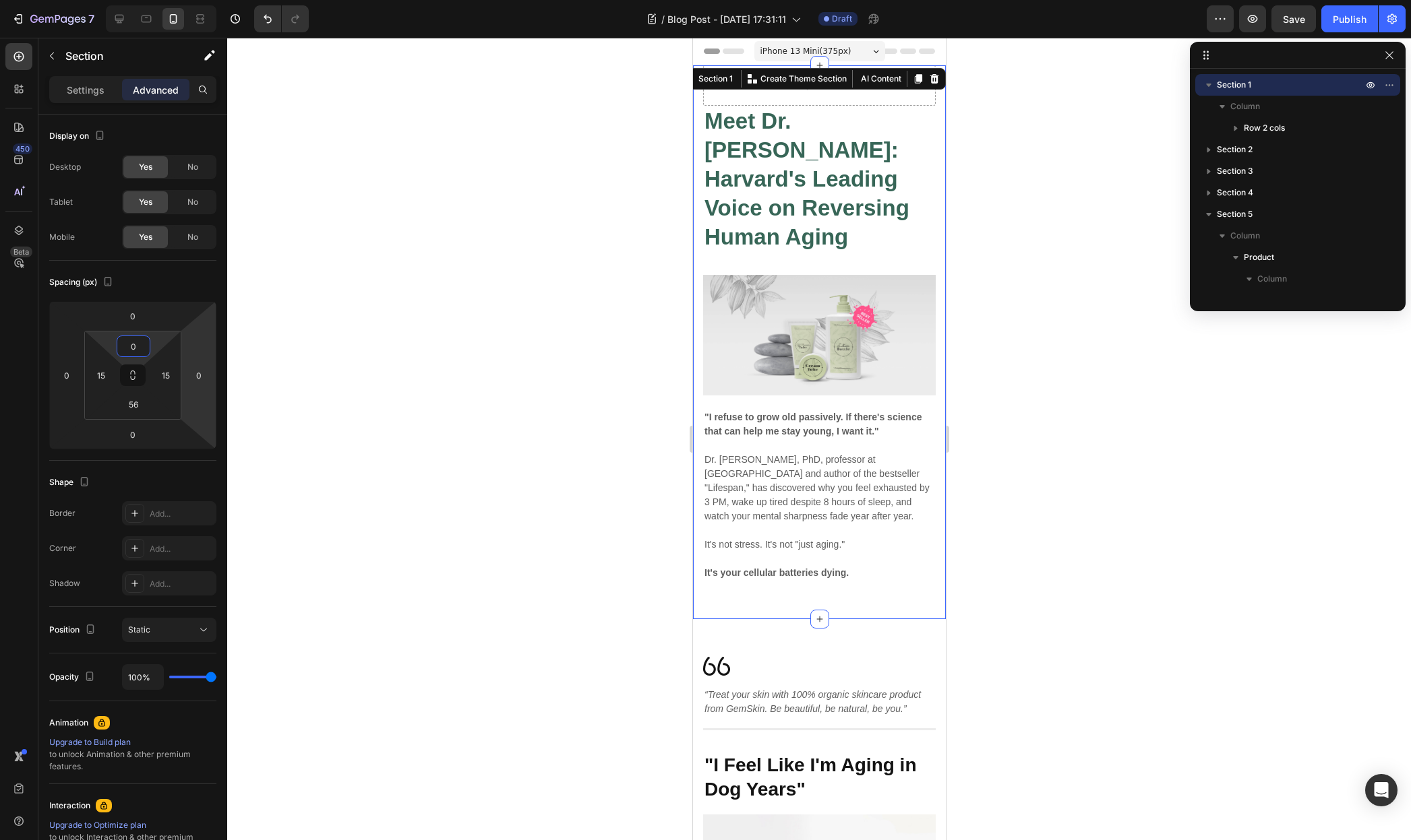
click at [1008, 225] on div at bounding box center [819, 439] width 1183 height 802
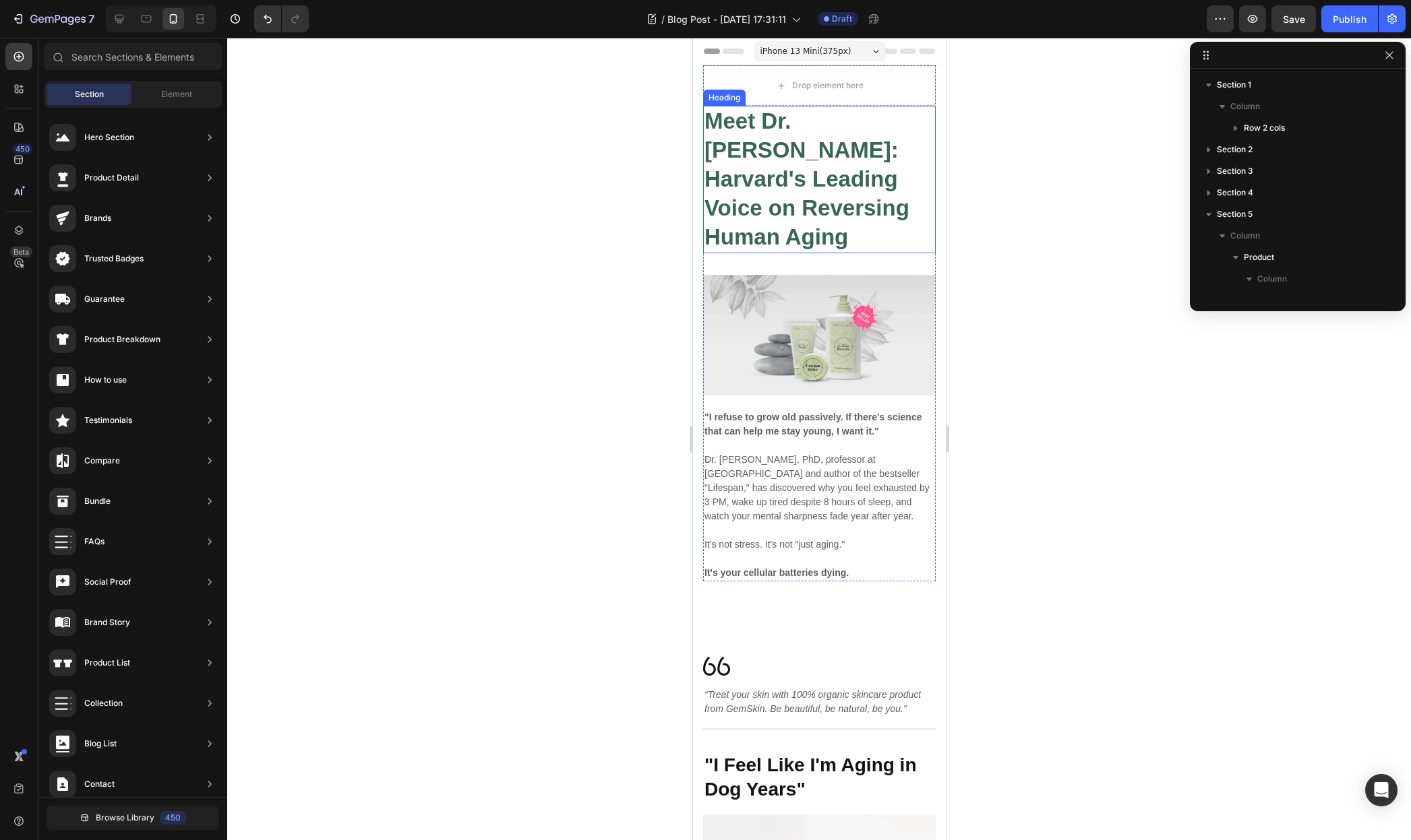
click at [818, 221] on h2 "Meet Dr. [PERSON_NAME]: Harvard's Leading Voice on Reversing Human Aging" at bounding box center [818, 180] width 233 height 148
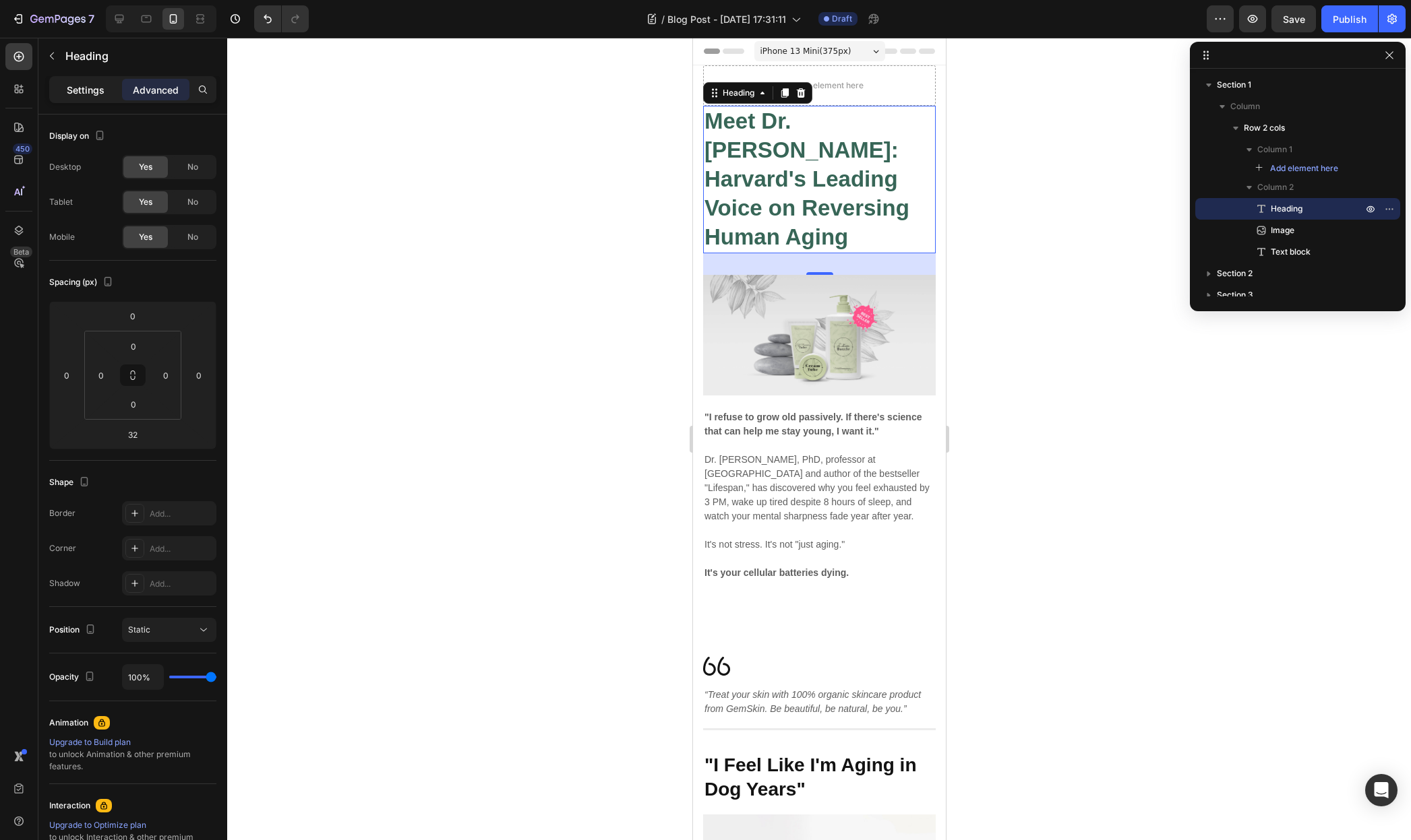
click at [99, 100] on div "Settings" at bounding box center [86, 90] width 68 height 22
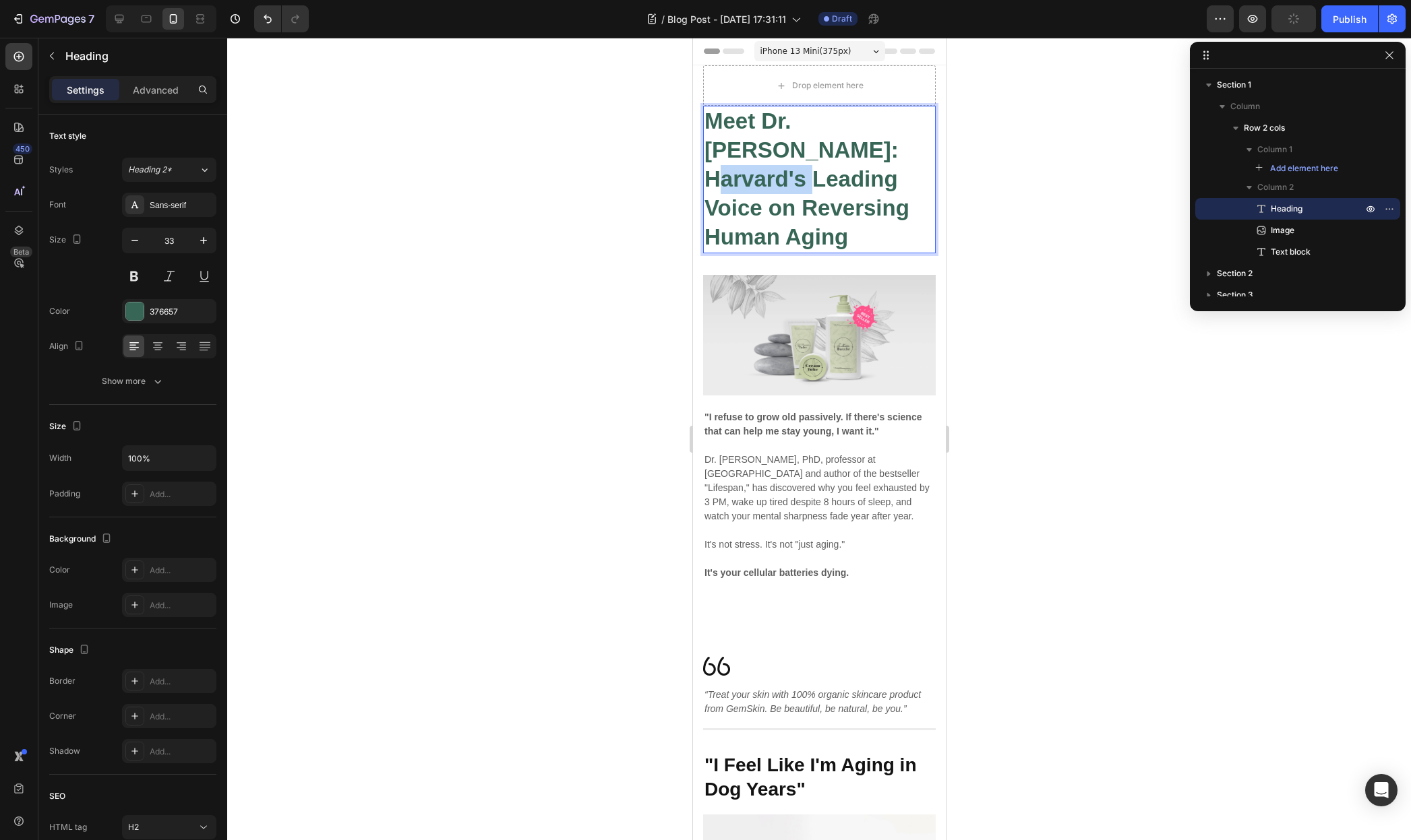
click at [798, 145] on strong "Meet Dr. [PERSON_NAME]: Harvard's Leading Voice on Reversing Human Aging" at bounding box center [805, 179] width 205 height 141
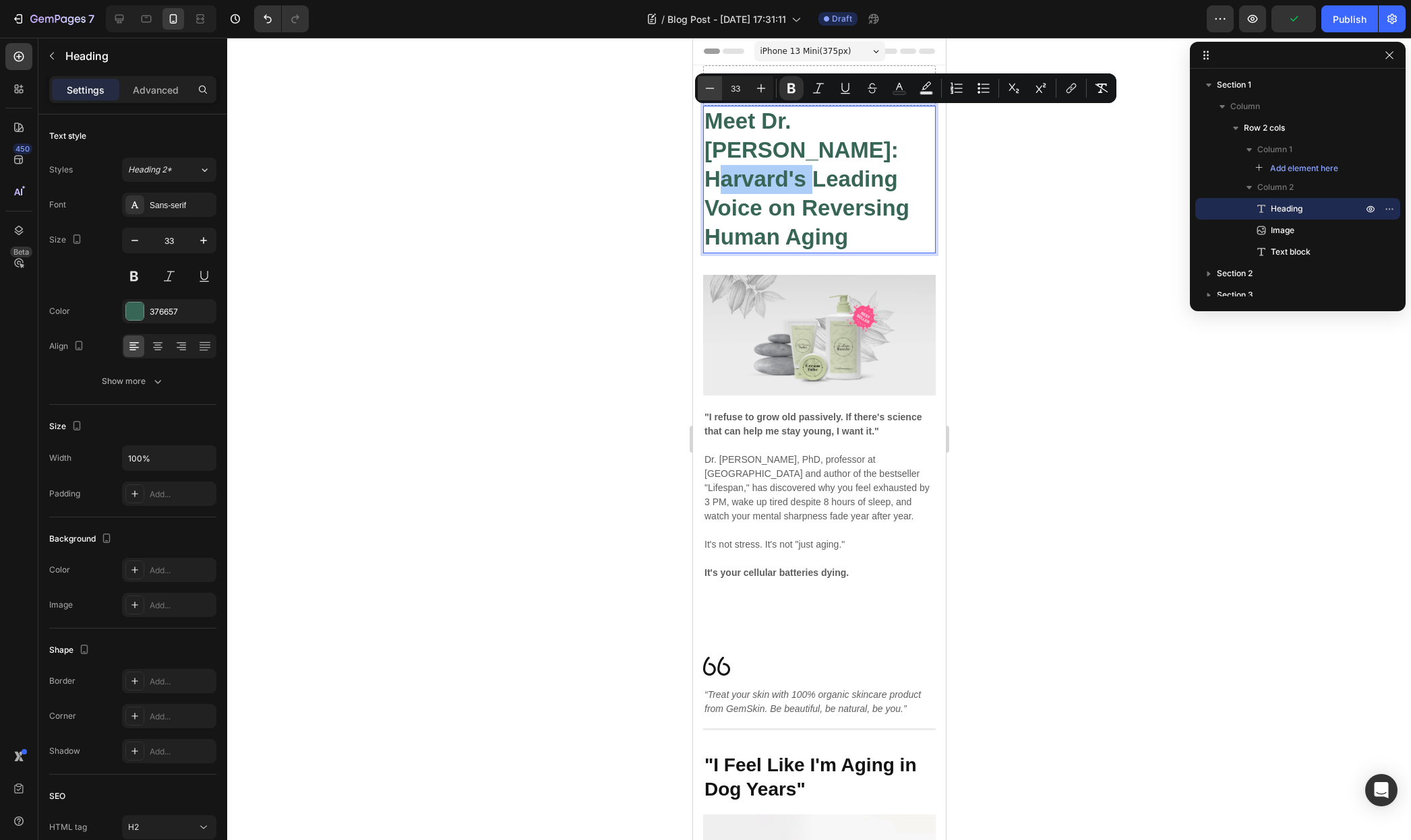
click at [704, 92] on icon "Editor contextual toolbar" at bounding box center [710, 89] width 14 height 14
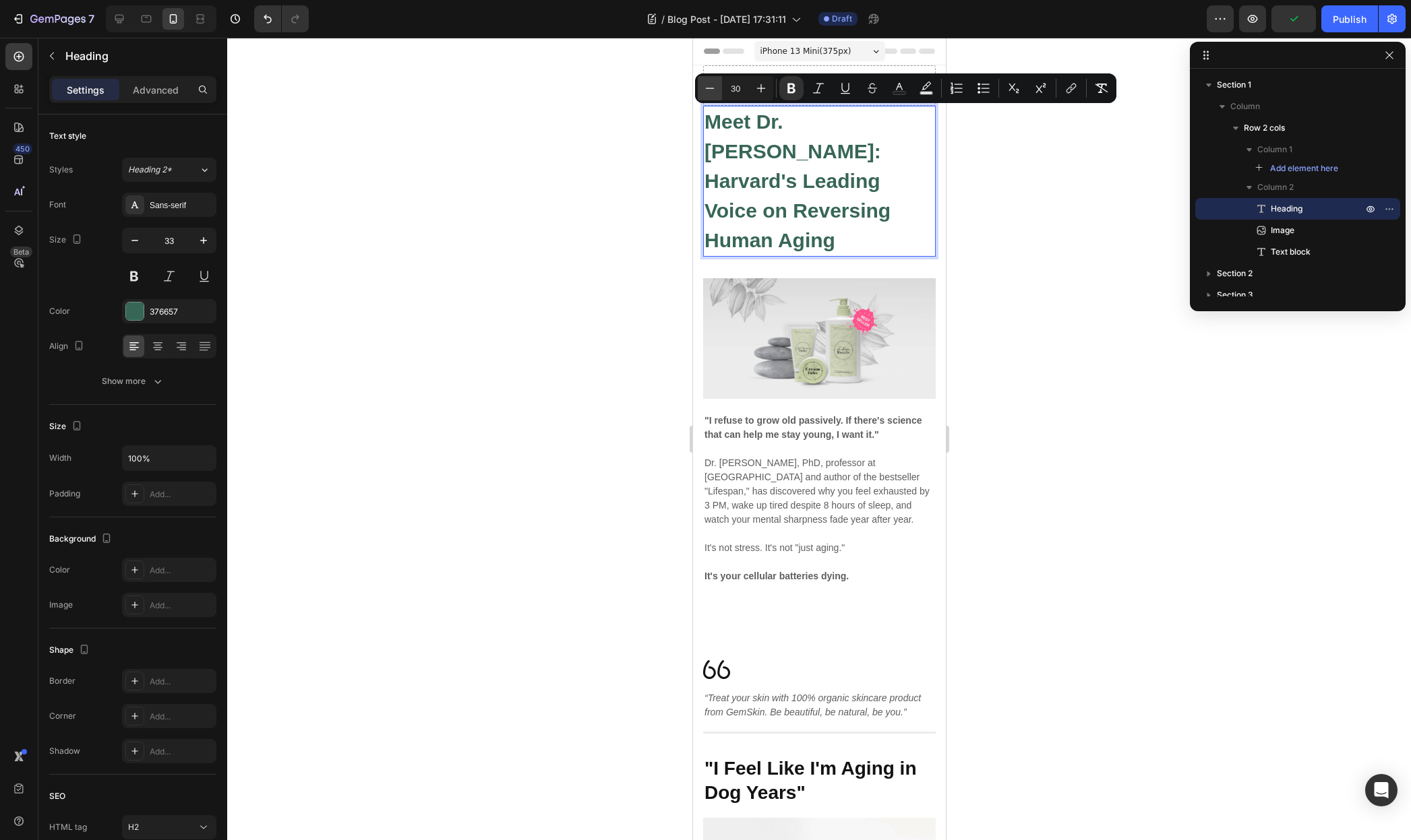
click at [704, 92] on icon "Editor contextual toolbar" at bounding box center [710, 89] width 14 height 14
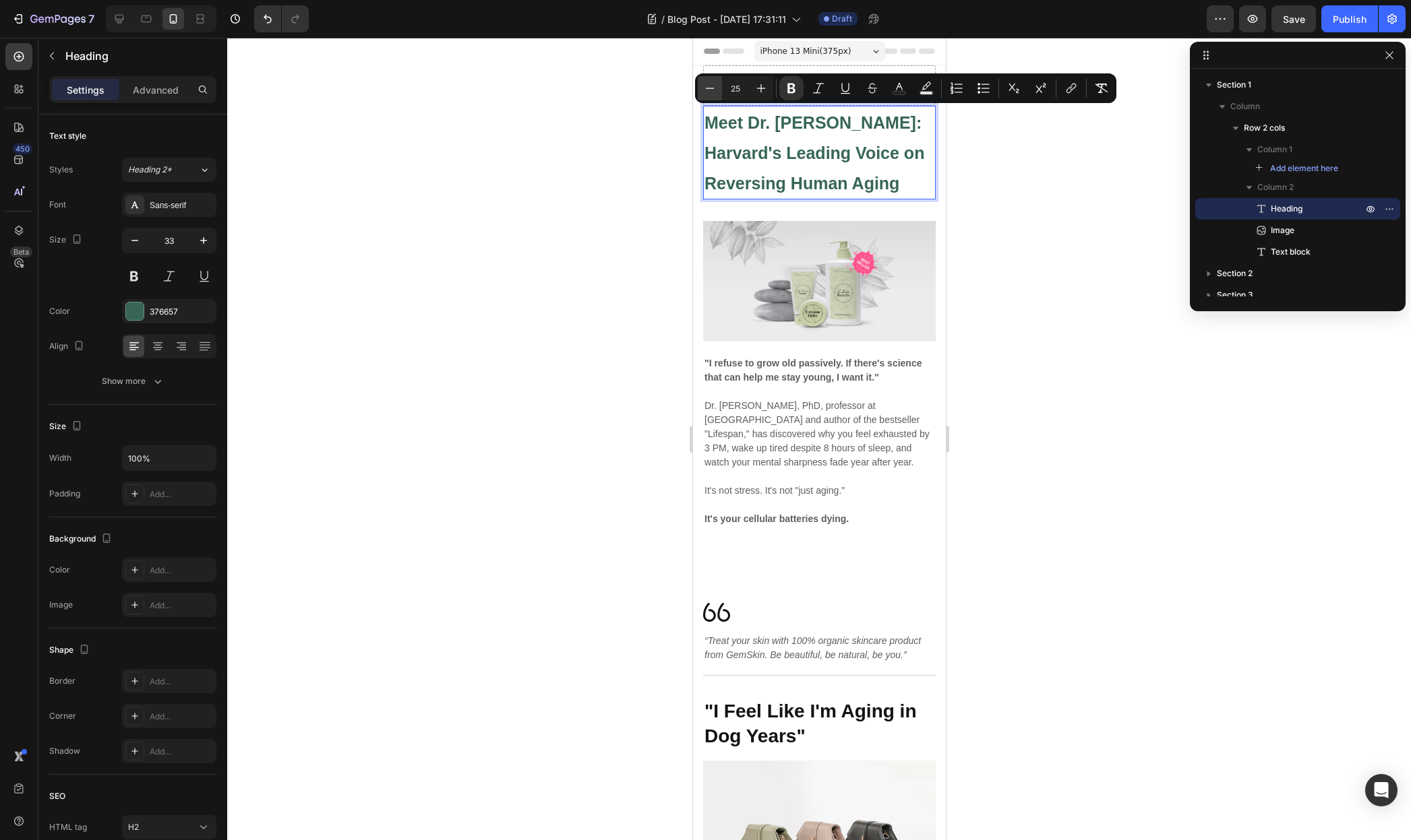
click at [704, 92] on icon "Editor contextual toolbar" at bounding box center [710, 89] width 14 height 14
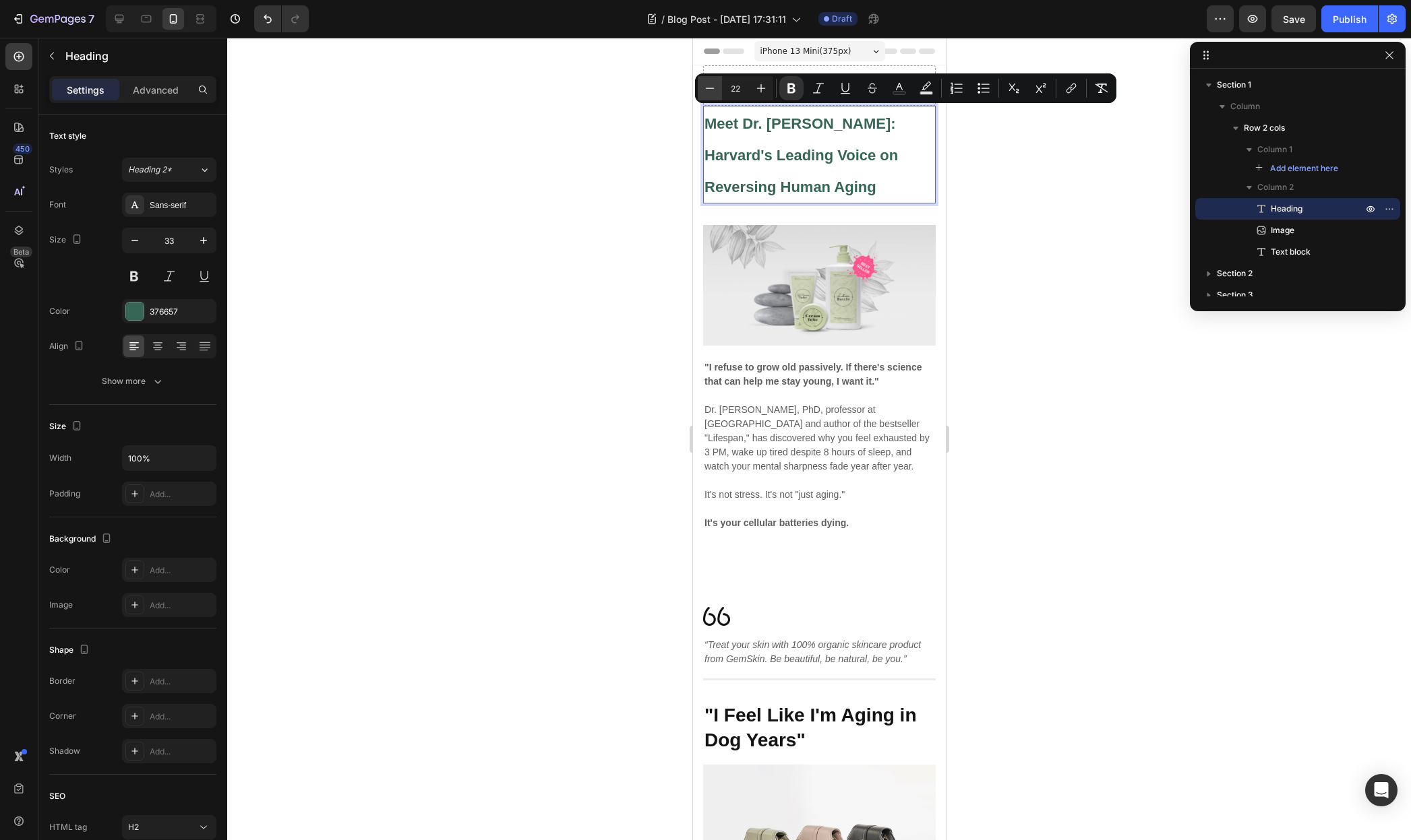
click at [704, 92] on icon "Editor contextual toolbar" at bounding box center [710, 89] width 14 height 14
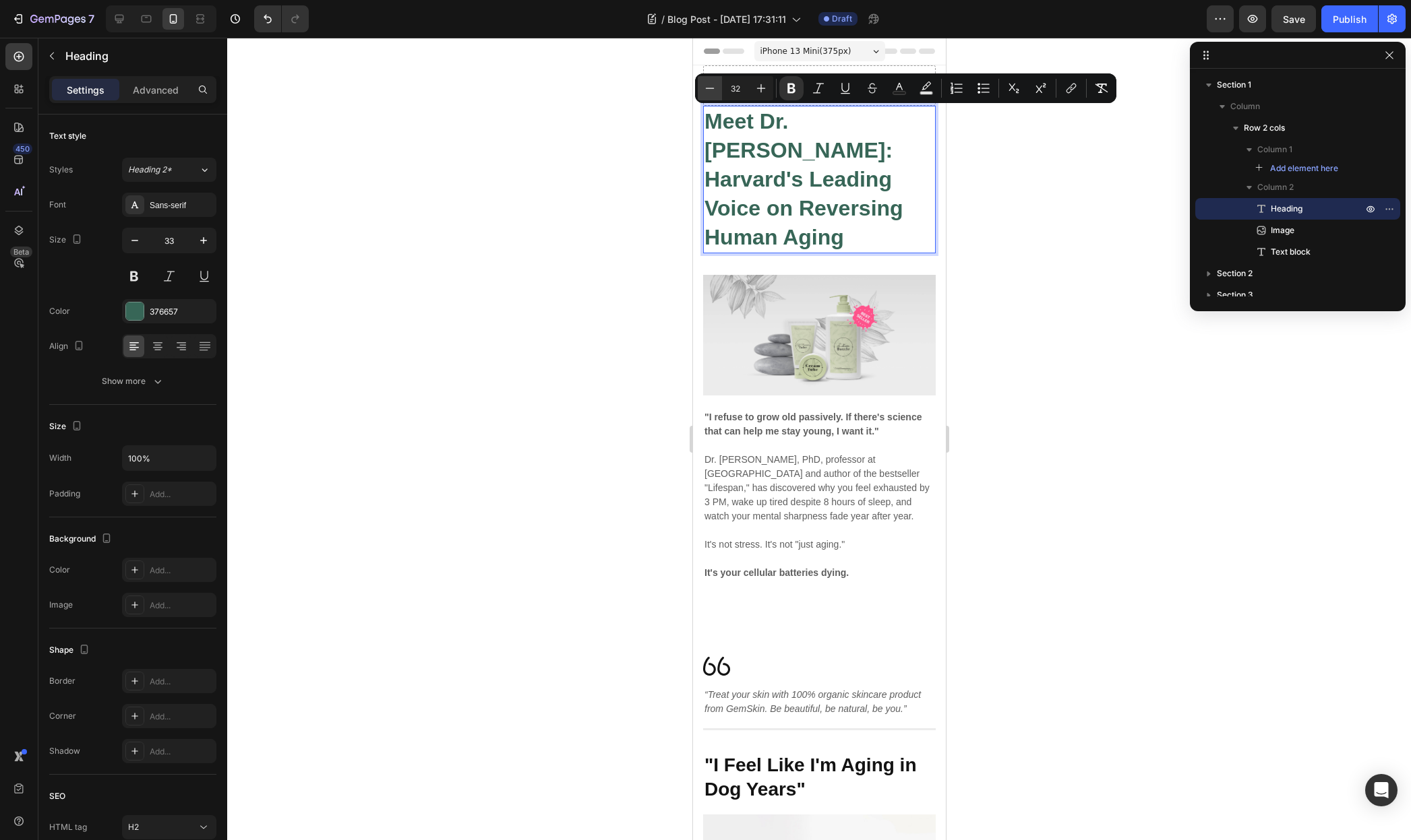
type input "33"
click at [132, 234] on icon "button" at bounding box center [135, 240] width 14 height 14
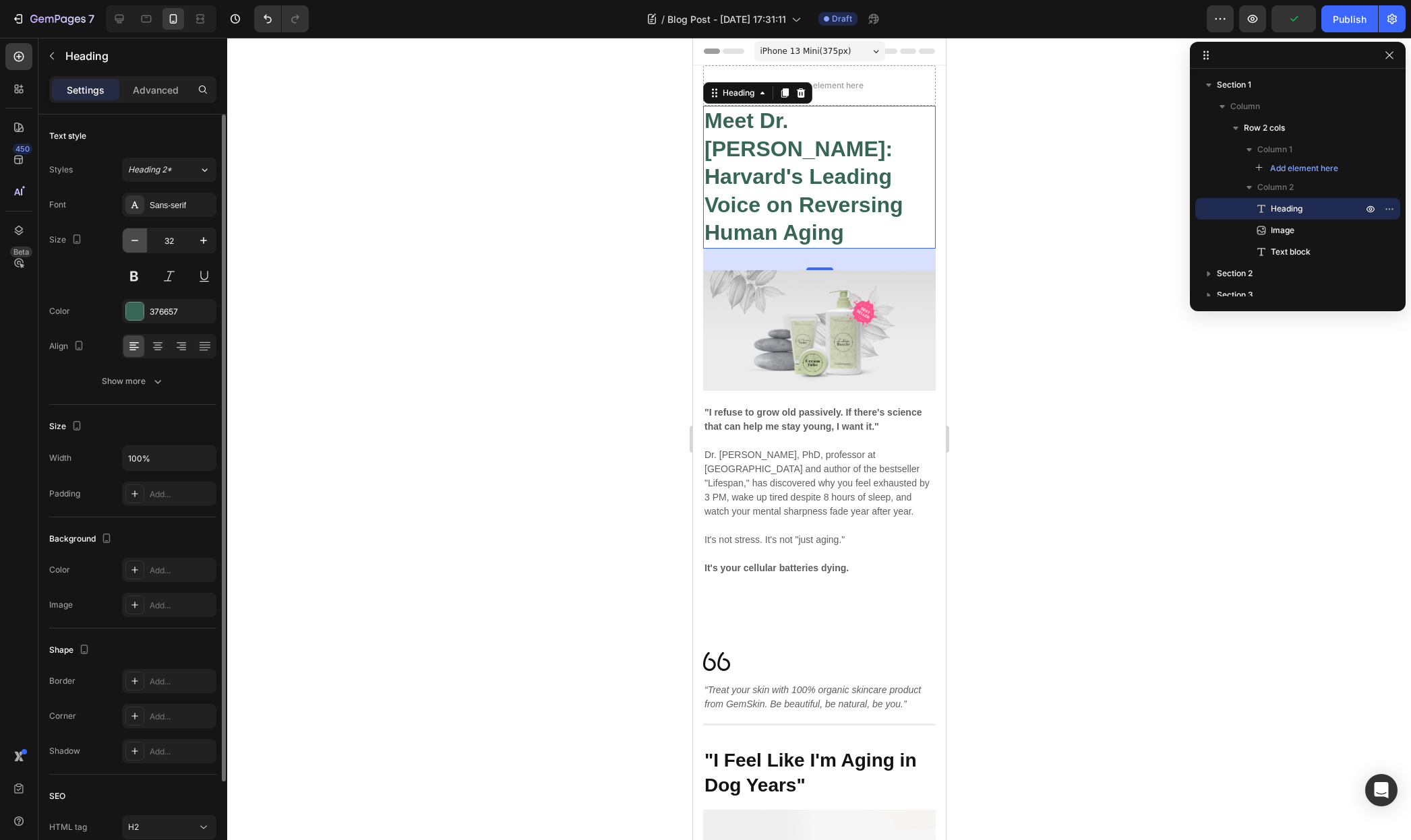
click at [132, 234] on icon "button" at bounding box center [135, 240] width 14 height 14
click at [132, 233] on icon "button" at bounding box center [135, 240] width 14 height 14
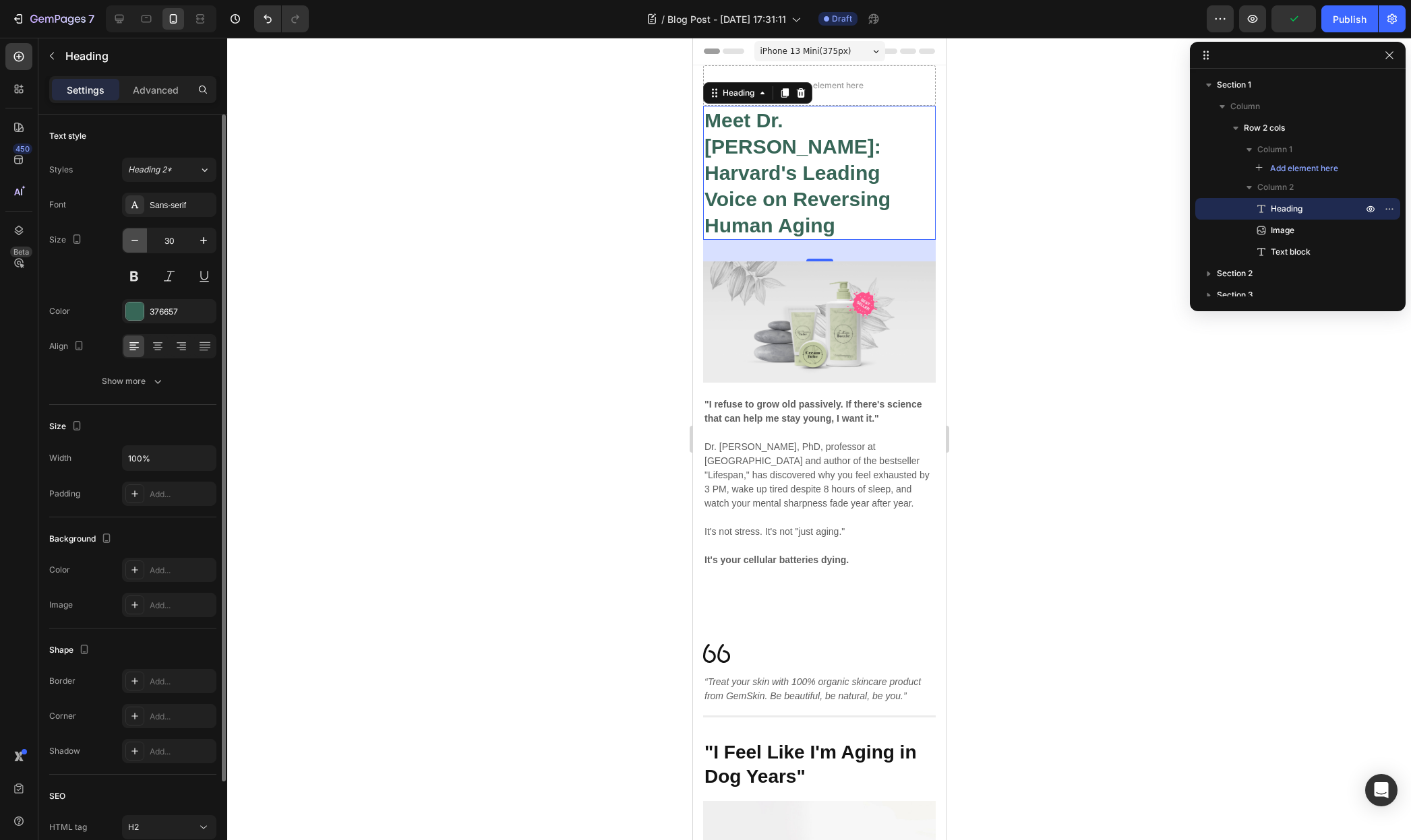
click at [132, 233] on icon "button" at bounding box center [135, 240] width 14 height 14
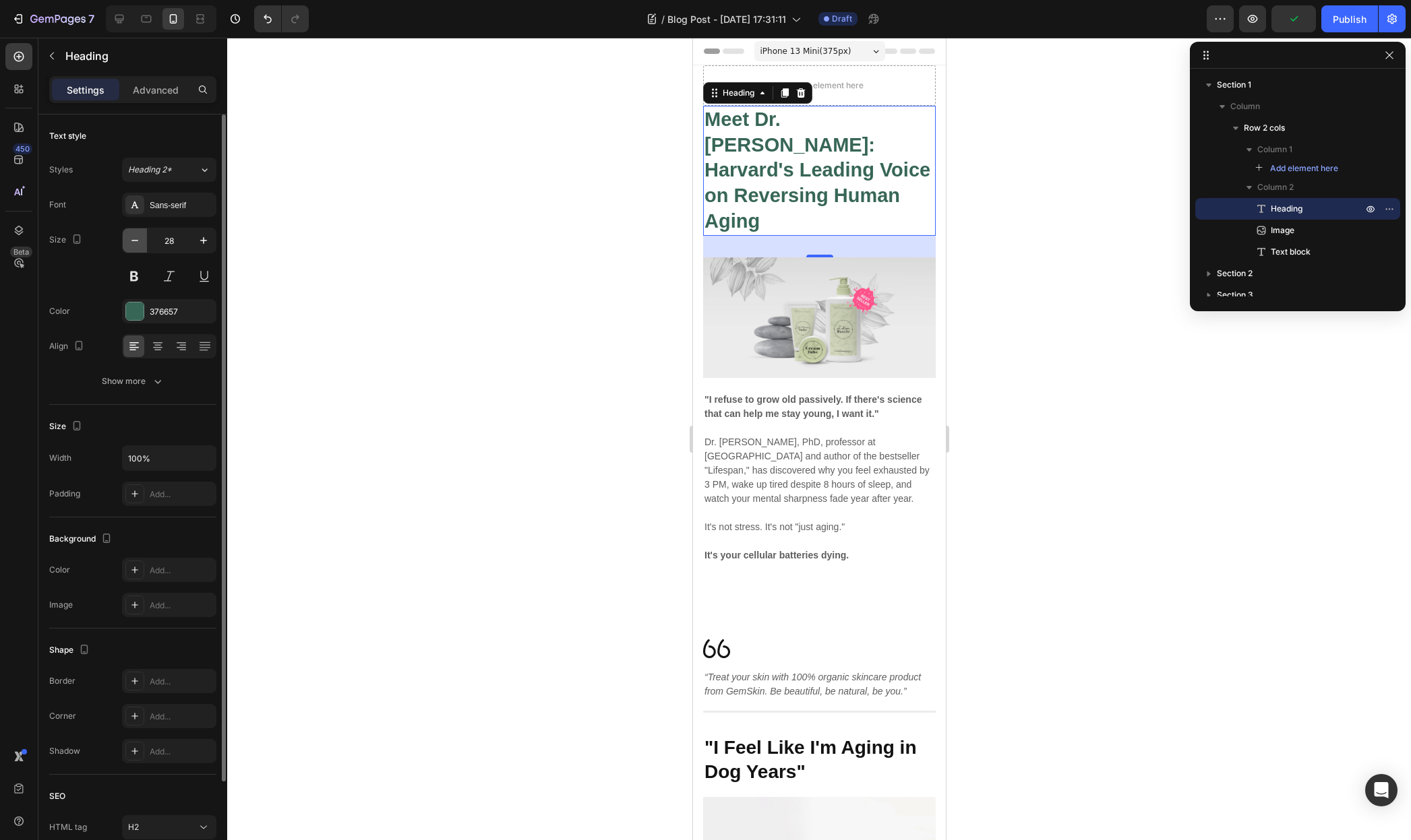
click at [132, 233] on icon "button" at bounding box center [135, 240] width 14 height 14
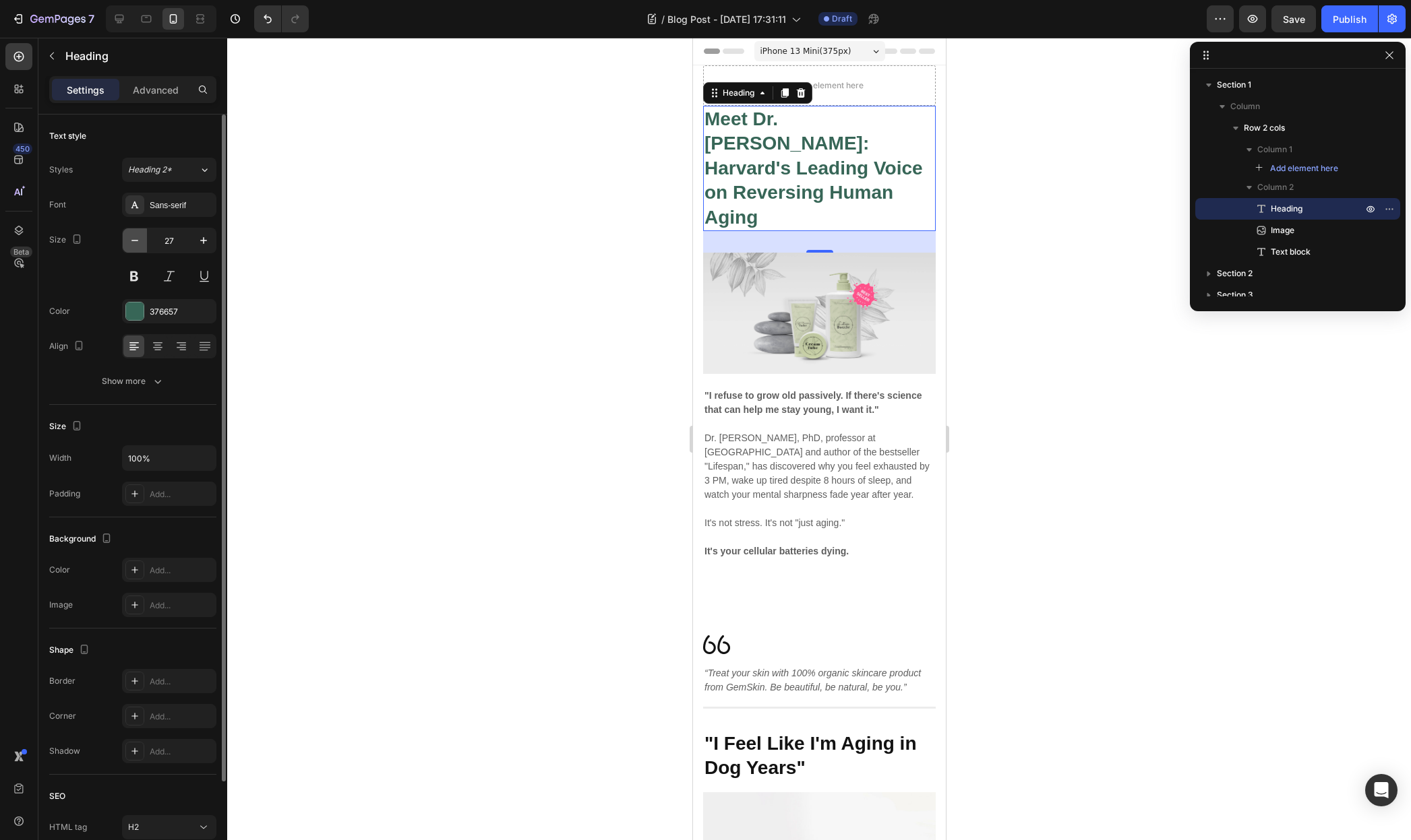
click at [132, 233] on icon "button" at bounding box center [135, 240] width 14 height 14
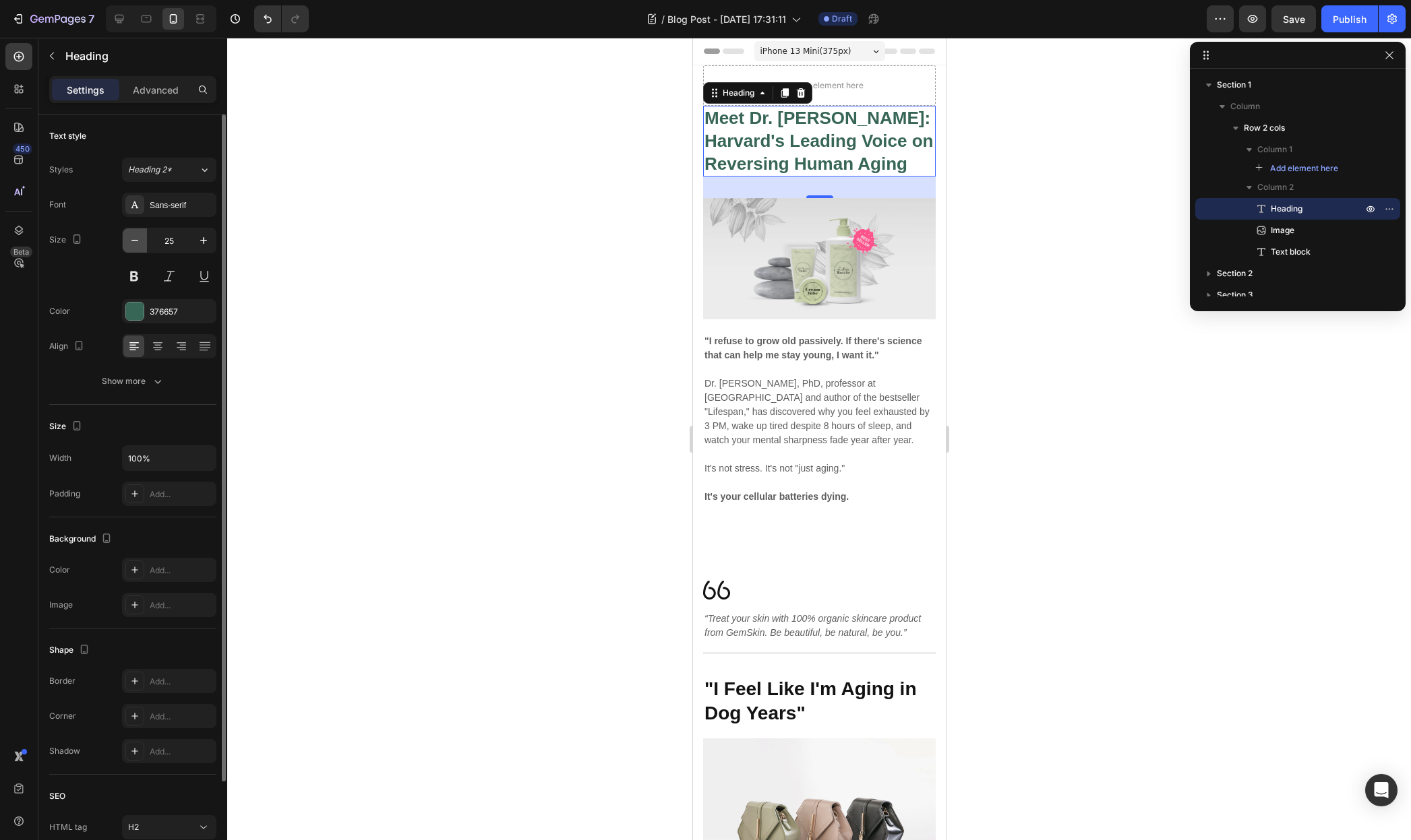
click at [132, 233] on icon "button" at bounding box center [135, 240] width 14 height 14
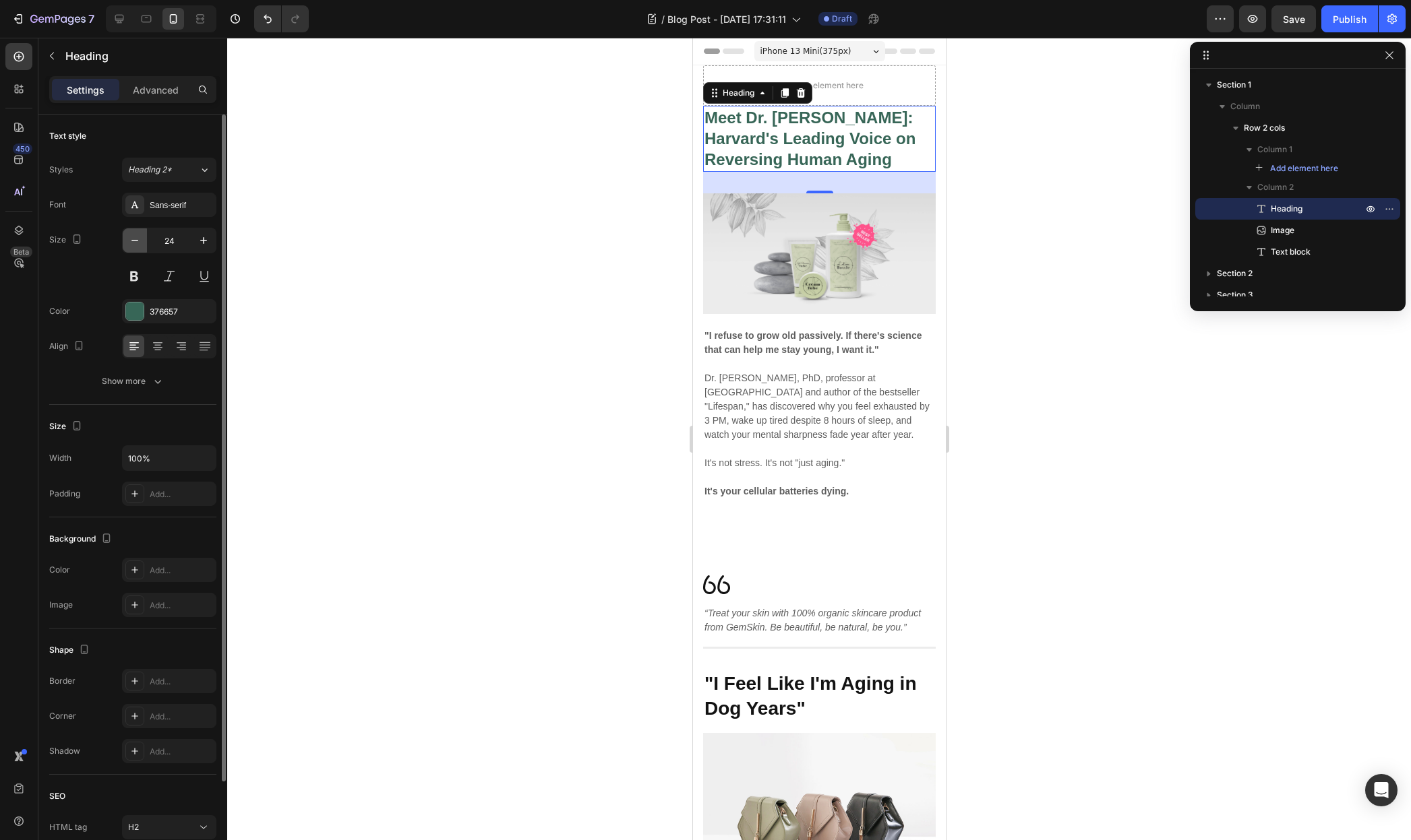
type input "23"
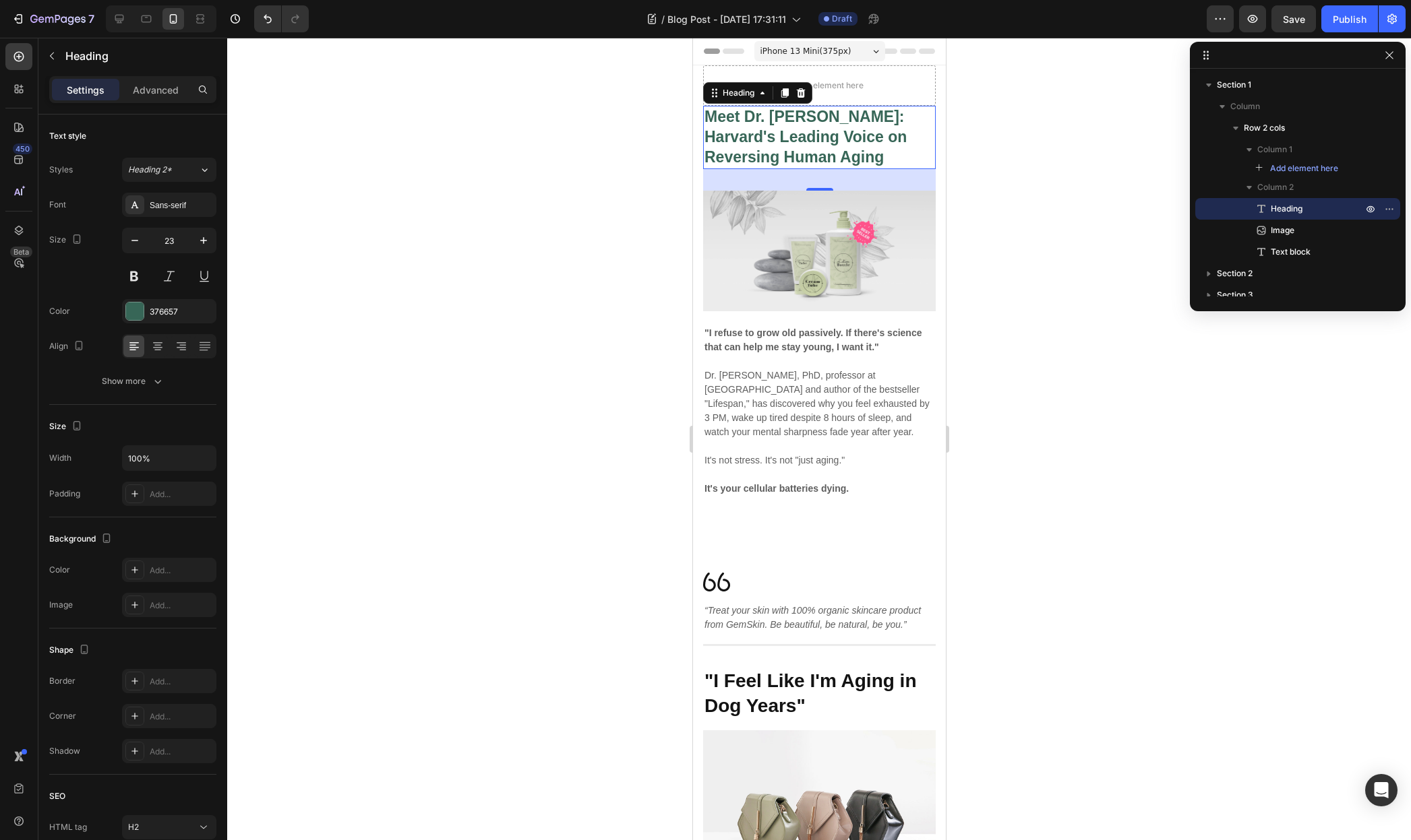
click at [409, 231] on div at bounding box center [819, 439] width 1183 height 802
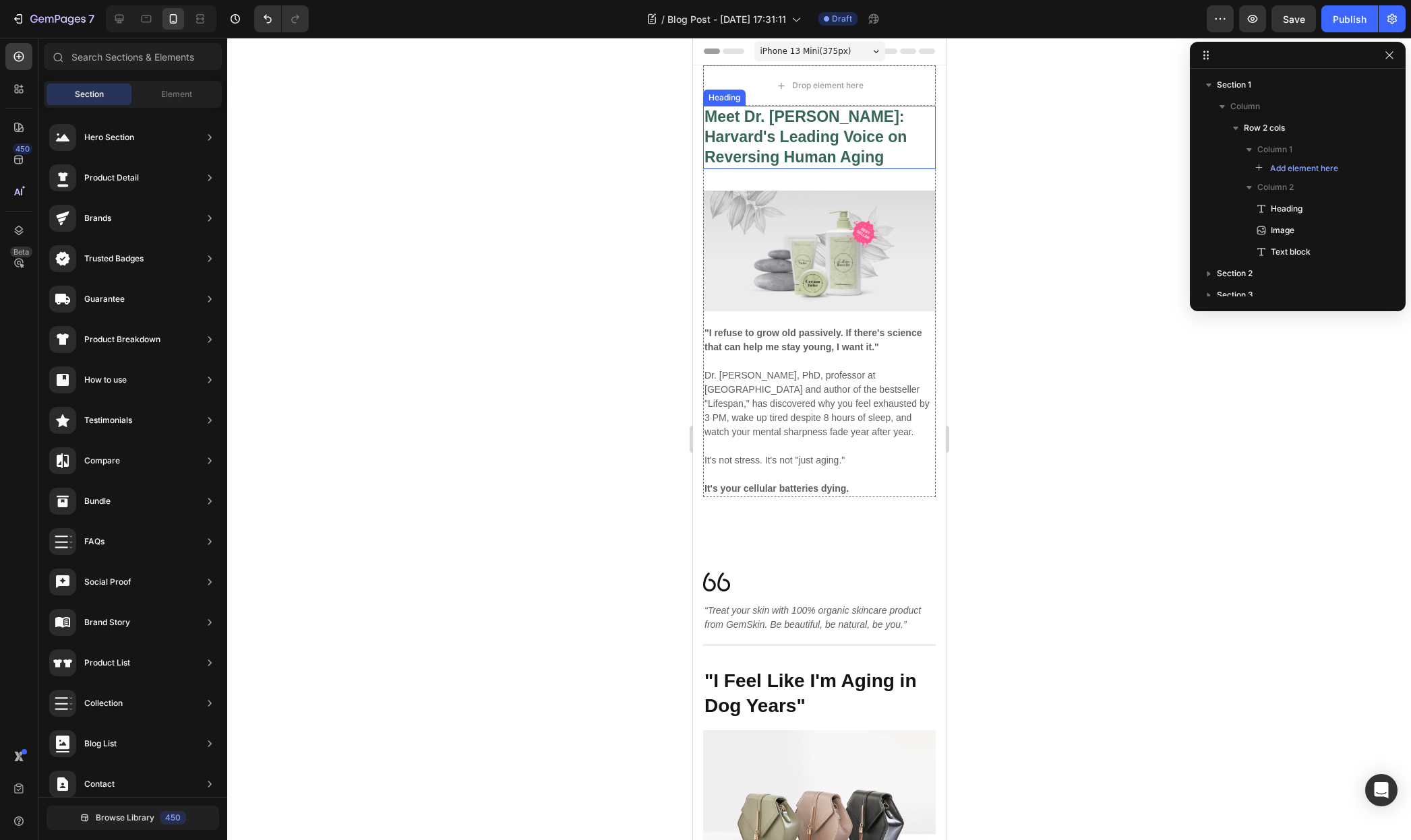
click at [777, 136] on strong "Meet Dr. [PERSON_NAME]: Harvard's Leading Voice on Reversing Human Aging" at bounding box center [804, 137] width 203 height 58
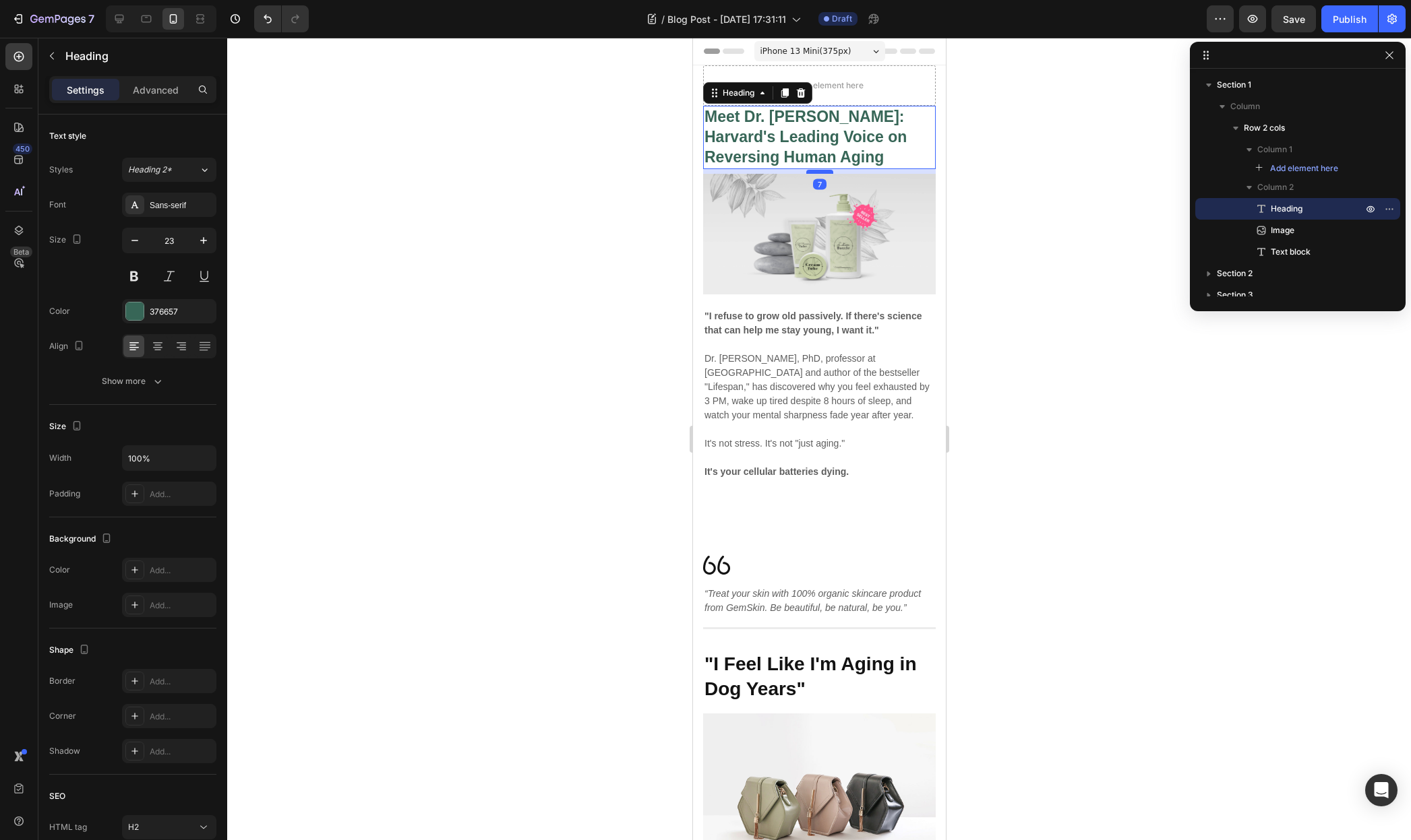
drag, startPoint x: 813, startPoint y: 190, endPoint x: 818, endPoint y: 173, distance: 17.7
click at [818, 173] on div at bounding box center [818, 172] width 27 height 4
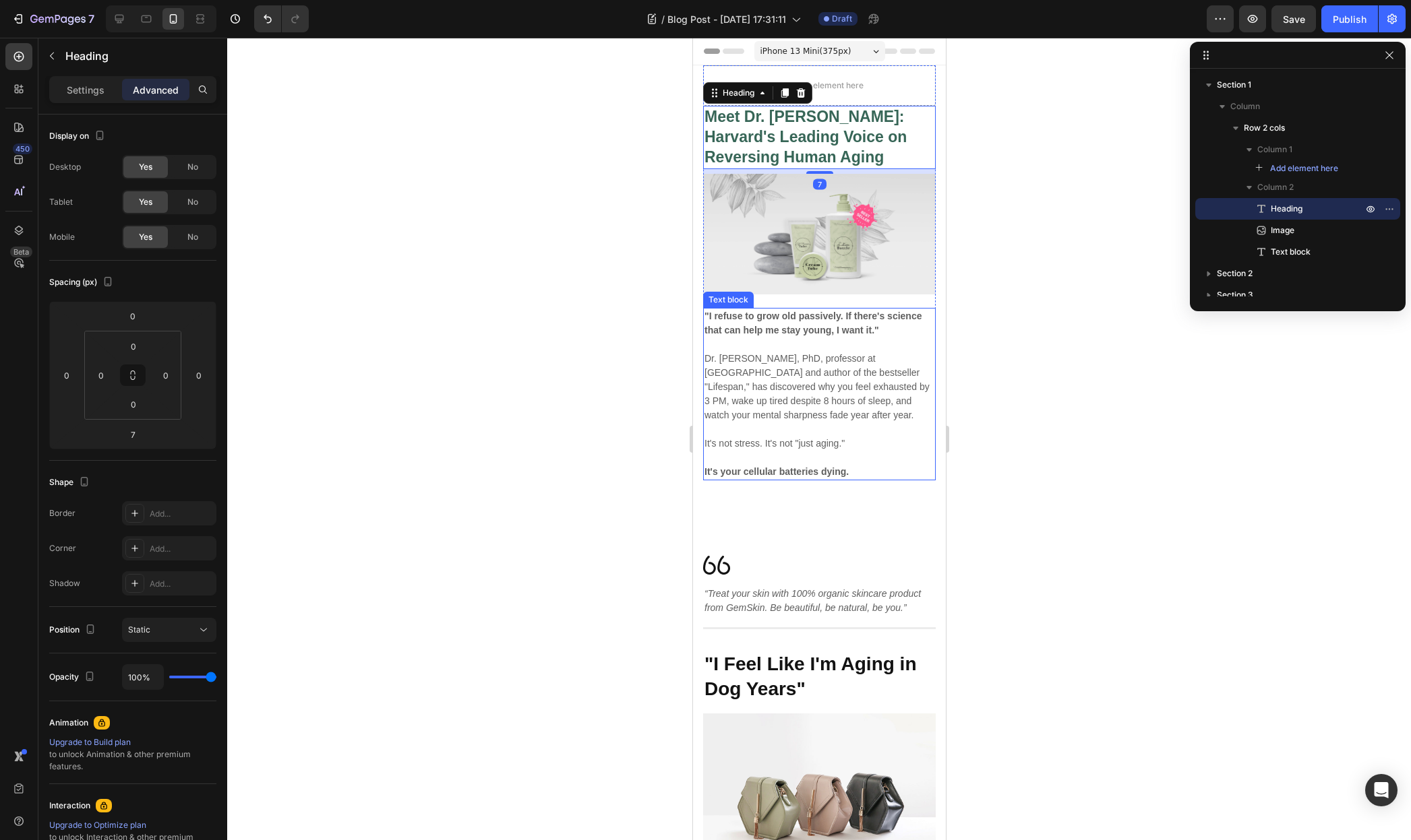
click at [800, 321] on strong ""I refuse to grow old passively. If there's science that can help me stay young…" at bounding box center [812, 322] width 218 height 25
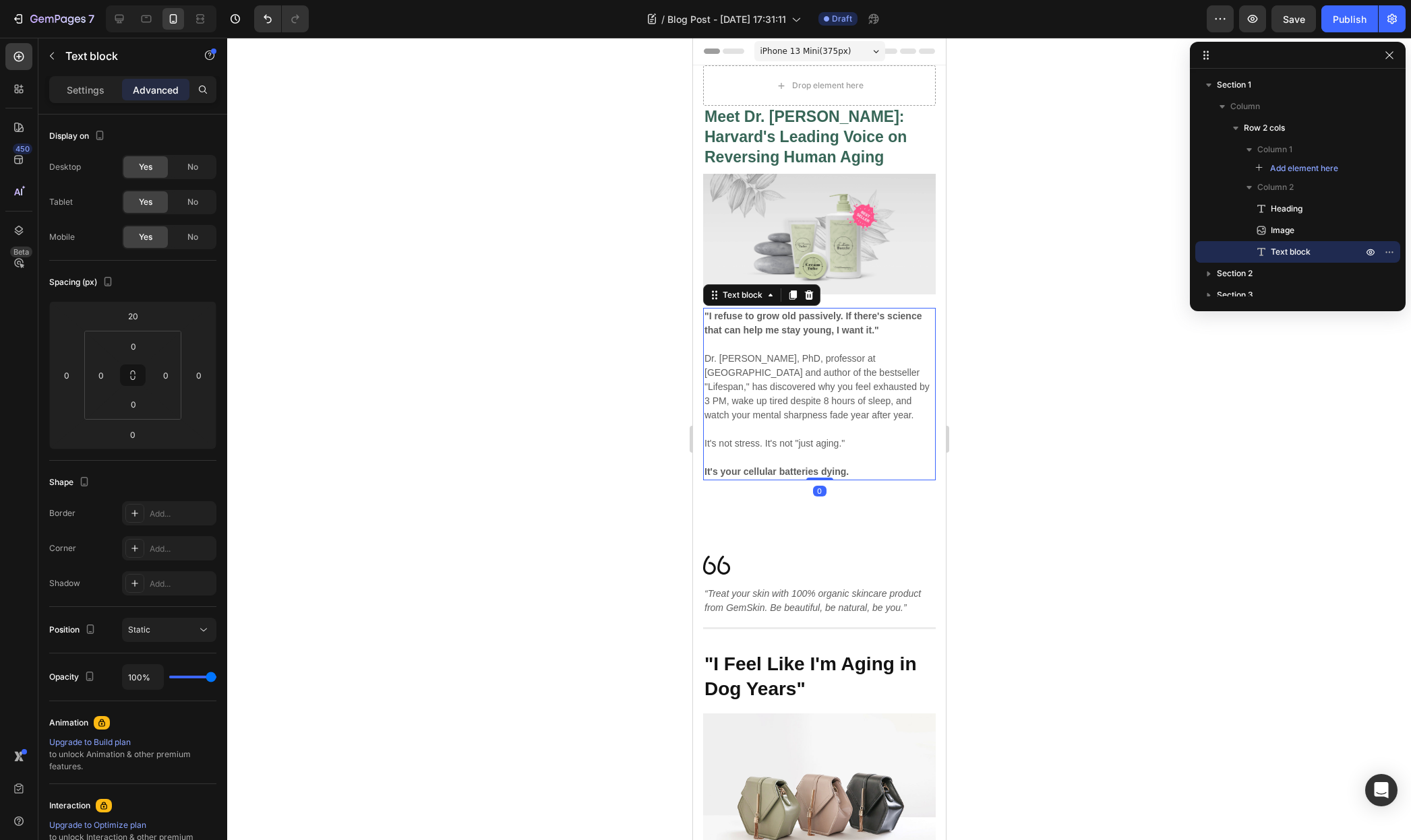
click at [800, 321] on strong ""I refuse to grow old passively. If there's science that can help me stay young…" at bounding box center [812, 322] width 218 height 25
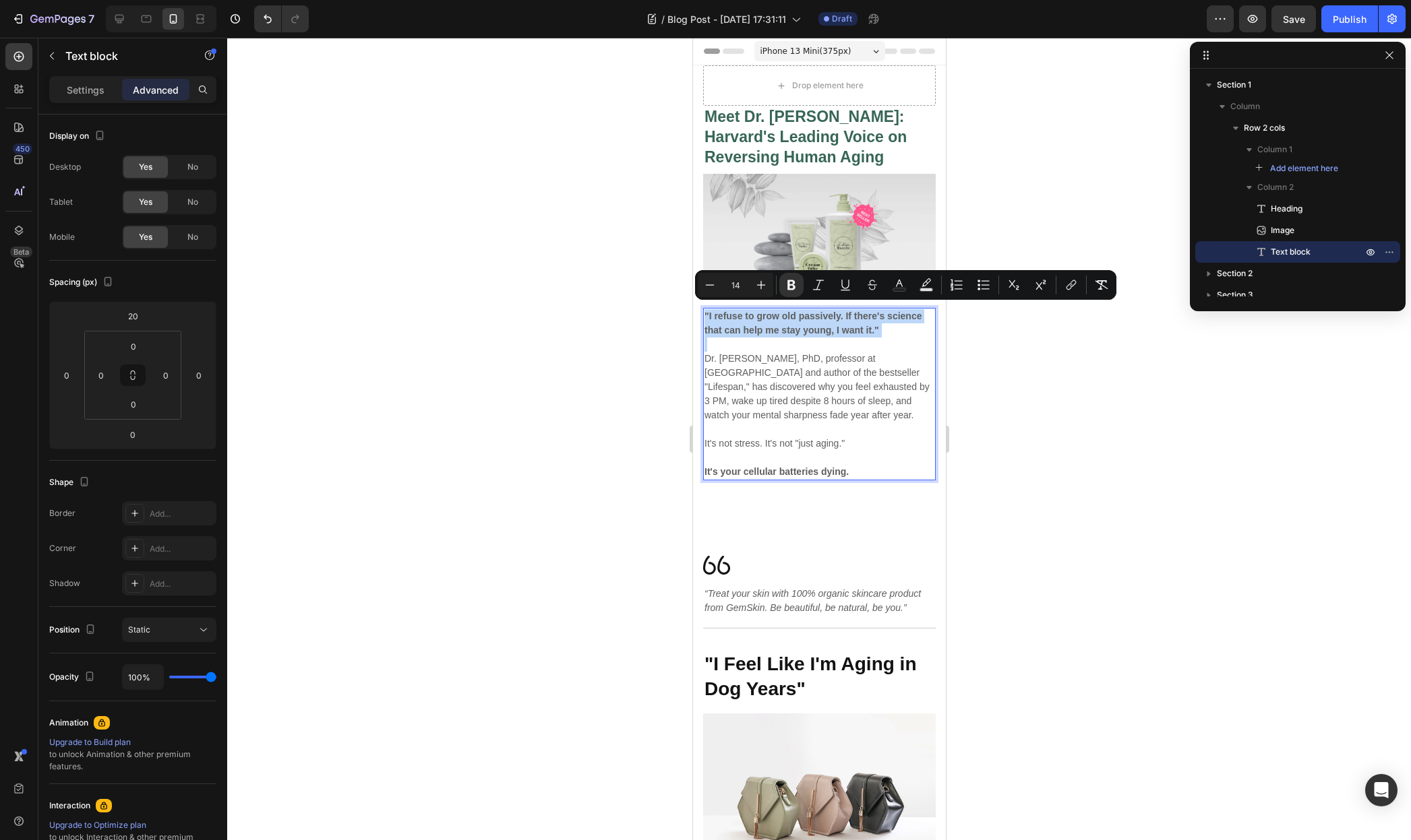
click at [800, 321] on strong ""I refuse to grow old passively. If there's science that can help me stay young…" at bounding box center [812, 322] width 218 height 25
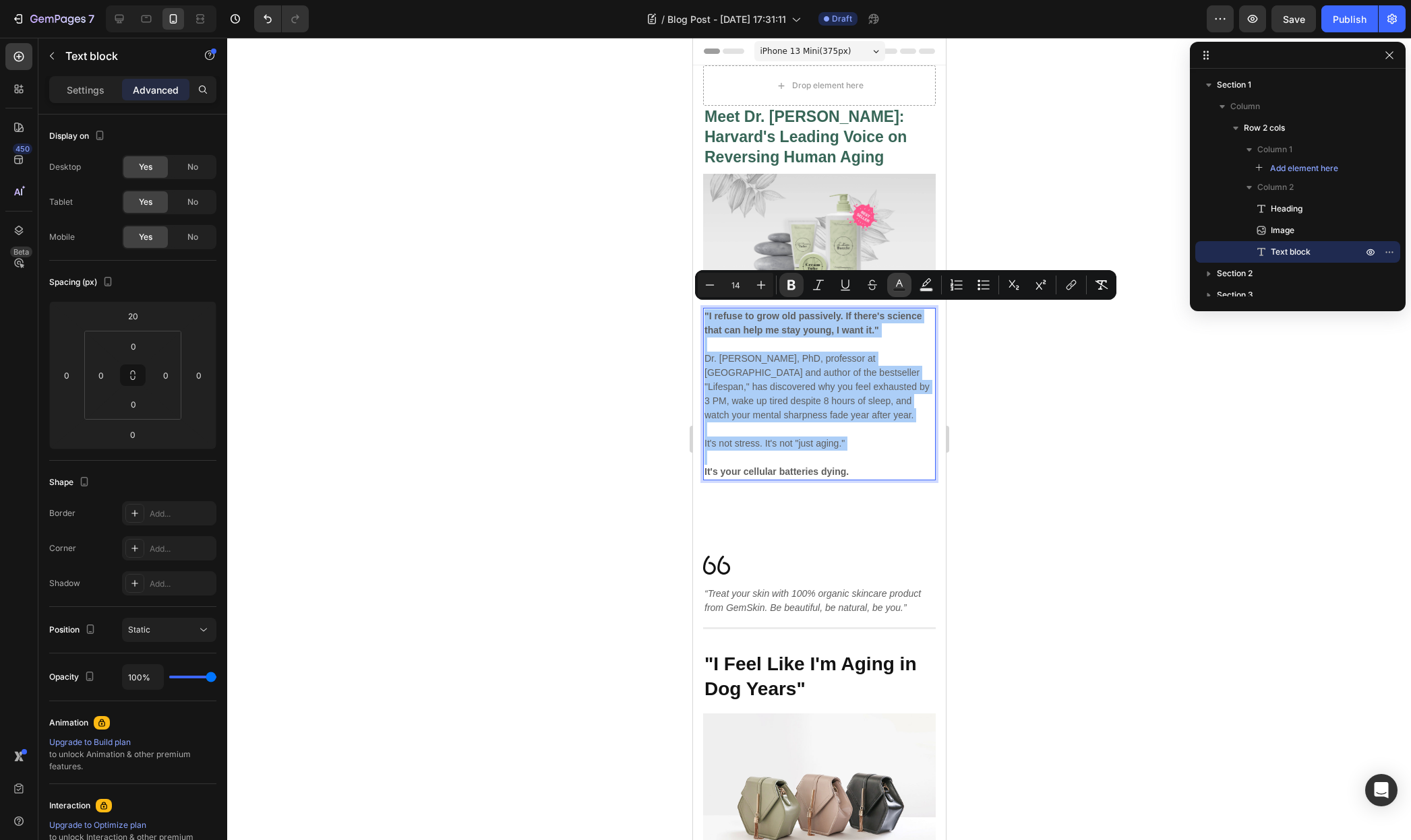
click at [898, 283] on icon "Editor contextual toolbar" at bounding box center [899, 285] width 14 height 14
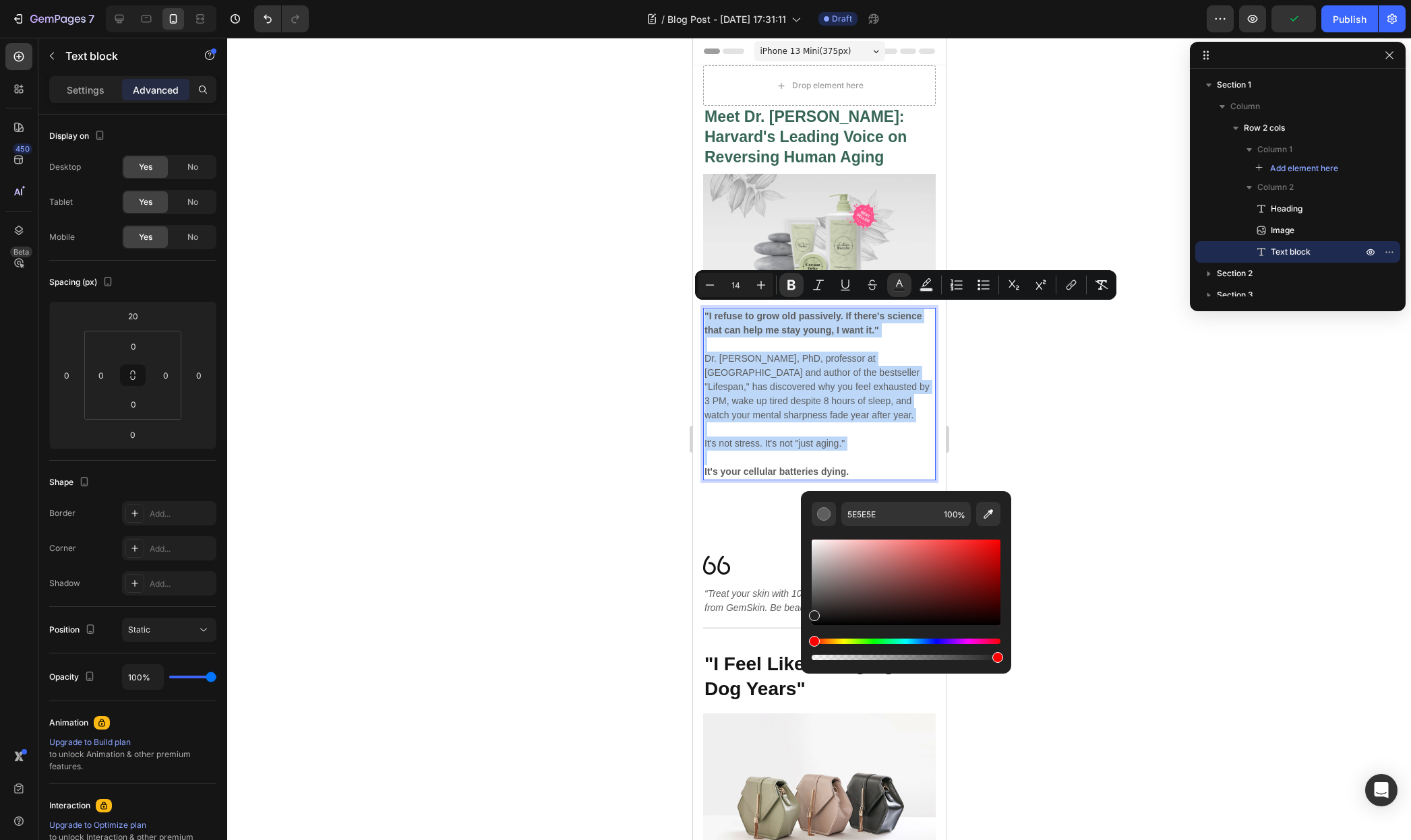
type input "232323"
drag, startPoint x: 1513, startPoint y: 642, endPoint x: 1379, endPoint y: 577, distance: 148.9
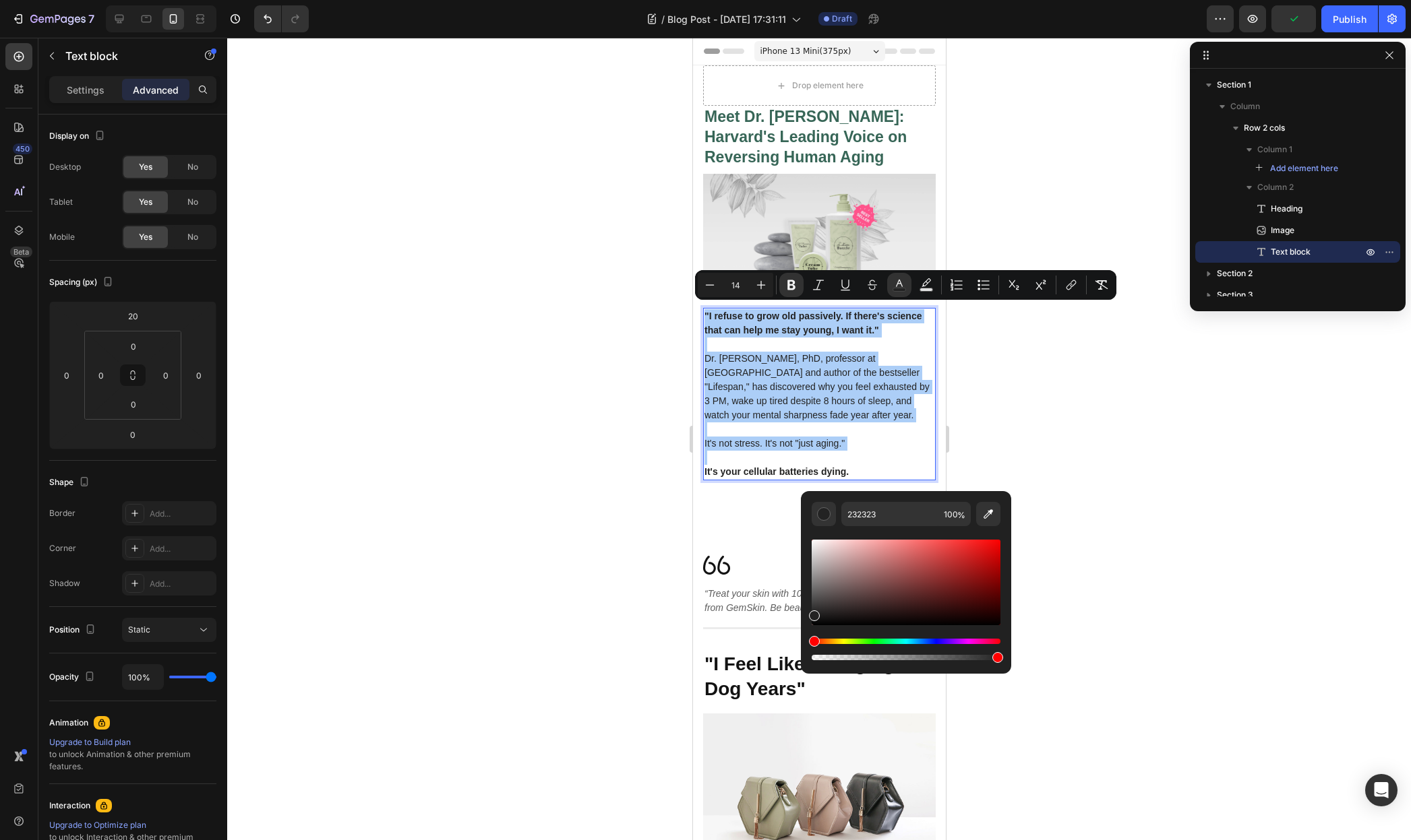
click at [431, 422] on div at bounding box center [819, 439] width 1183 height 802
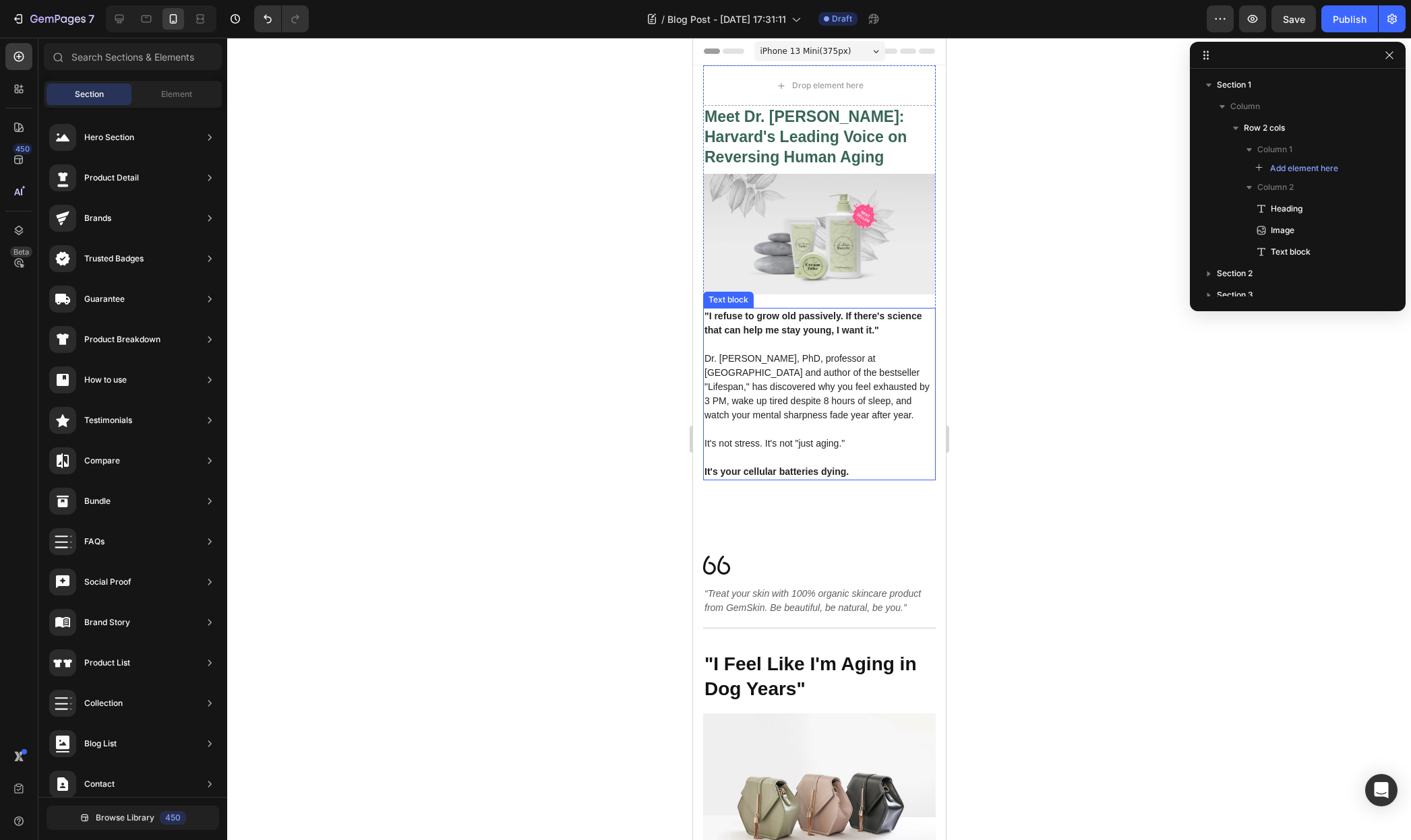
click at [807, 384] on span "Dr. [PERSON_NAME], PhD, professor at [GEOGRAPHIC_DATA] and author of the bestse…" at bounding box center [816, 387] width 226 height 68
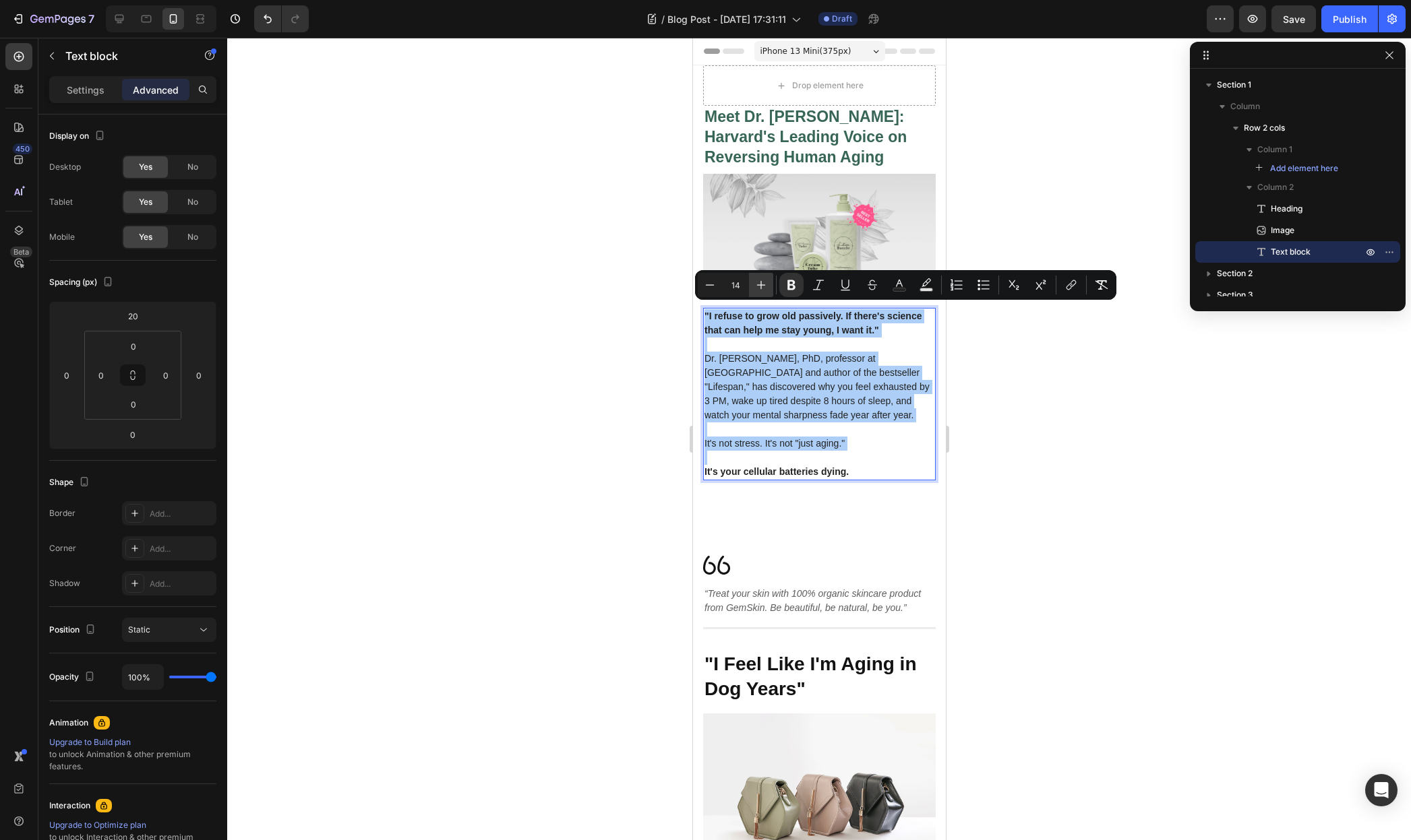
click at [763, 288] on icon "Editor contextual toolbar" at bounding box center [761, 285] width 14 height 14
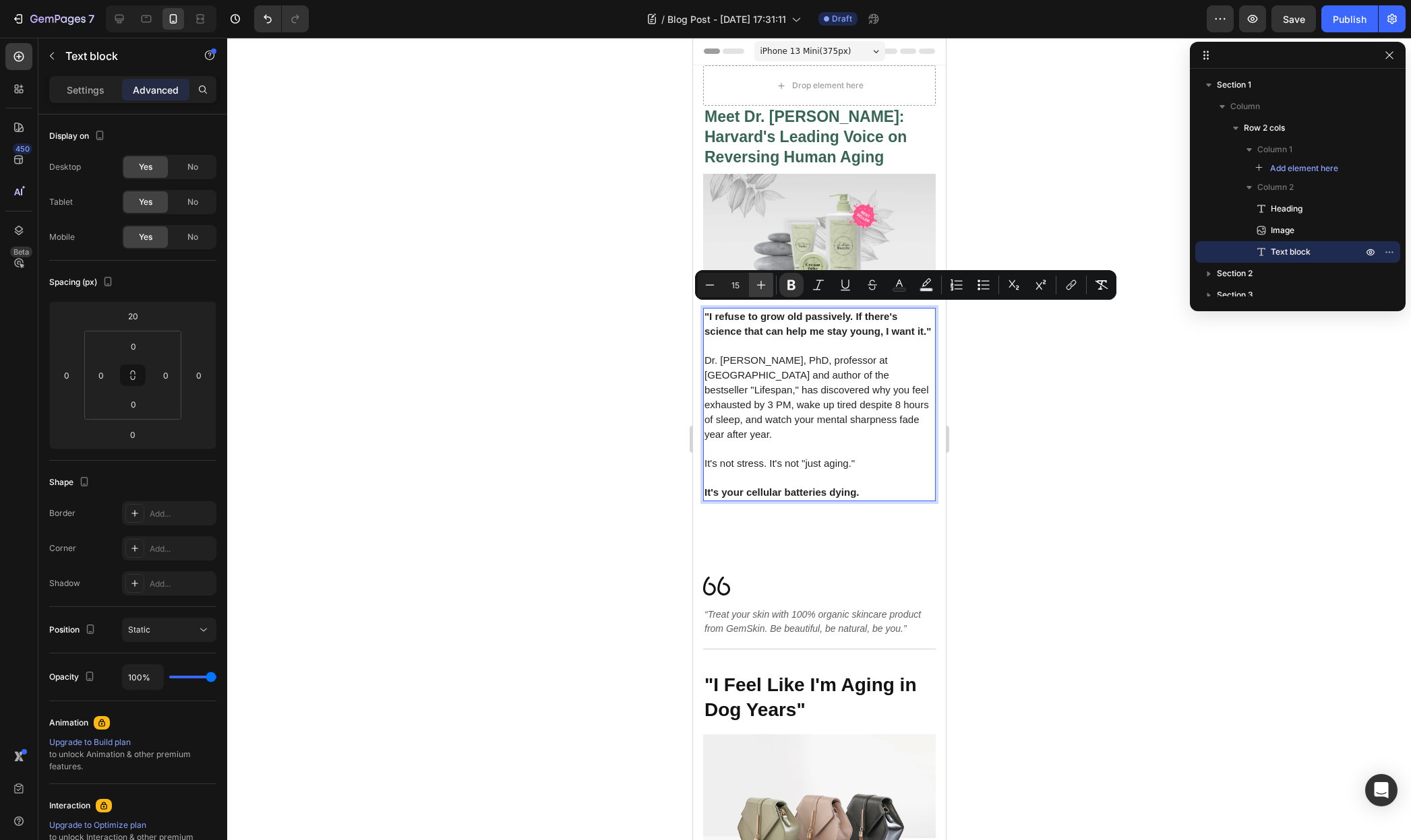
click at [763, 288] on icon "Editor contextual toolbar" at bounding box center [761, 285] width 14 height 14
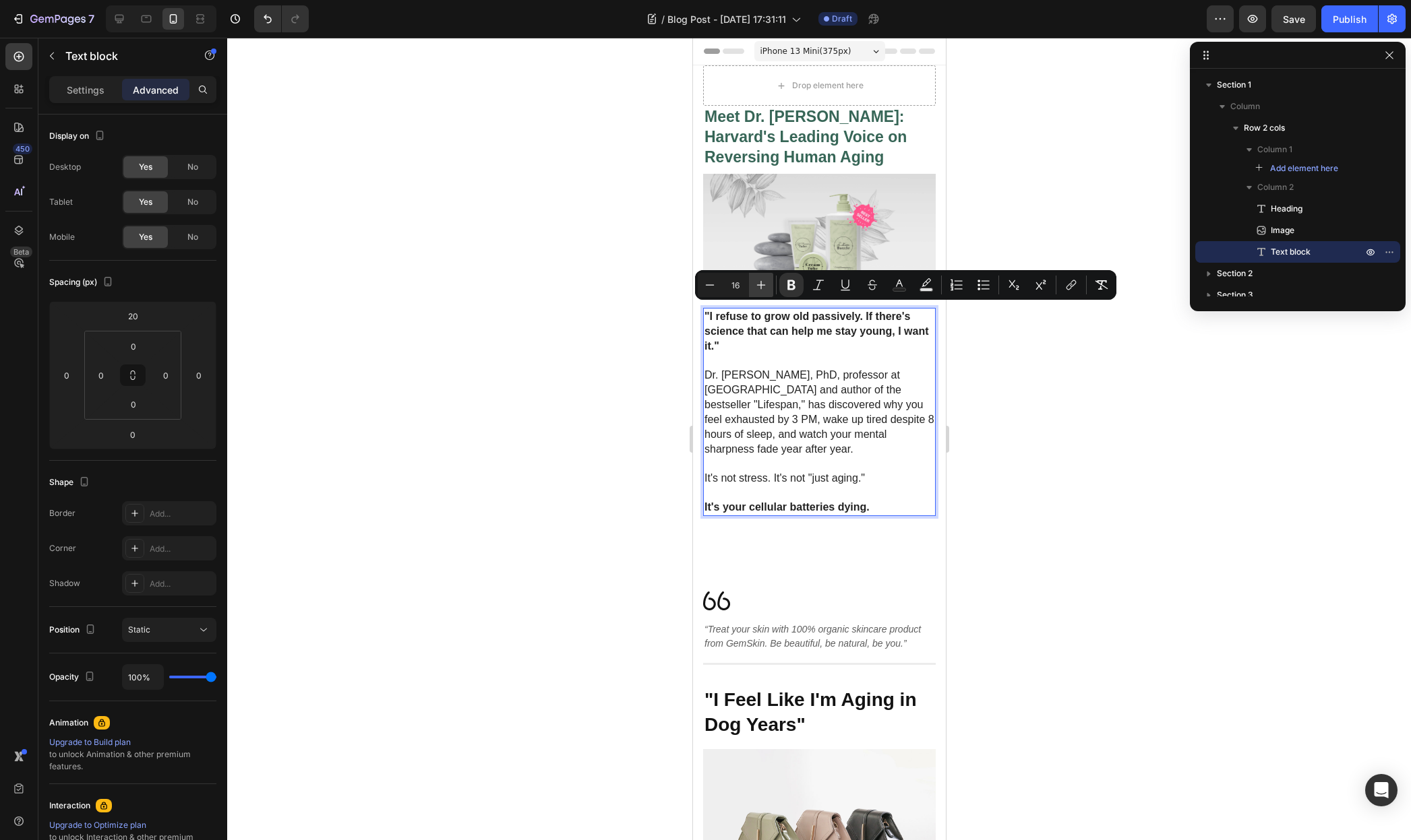
click at [763, 288] on icon "Editor contextual toolbar" at bounding box center [761, 285] width 14 height 14
click at [715, 285] on icon "Editor contextual toolbar" at bounding box center [710, 285] width 14 height 14
type input "16"
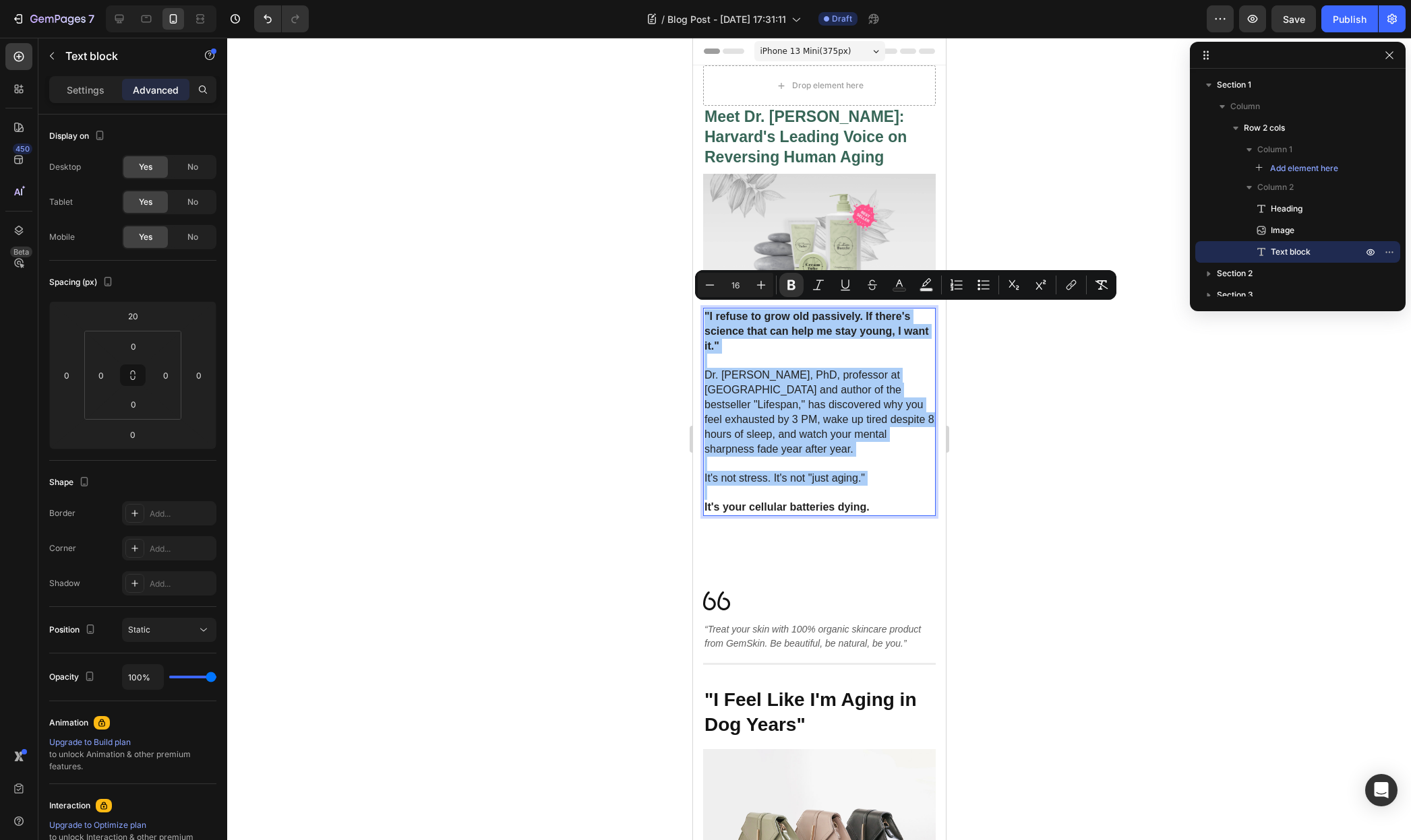
click at [639, 283] on div at bounding box center [819, 439] width 1183 height 802
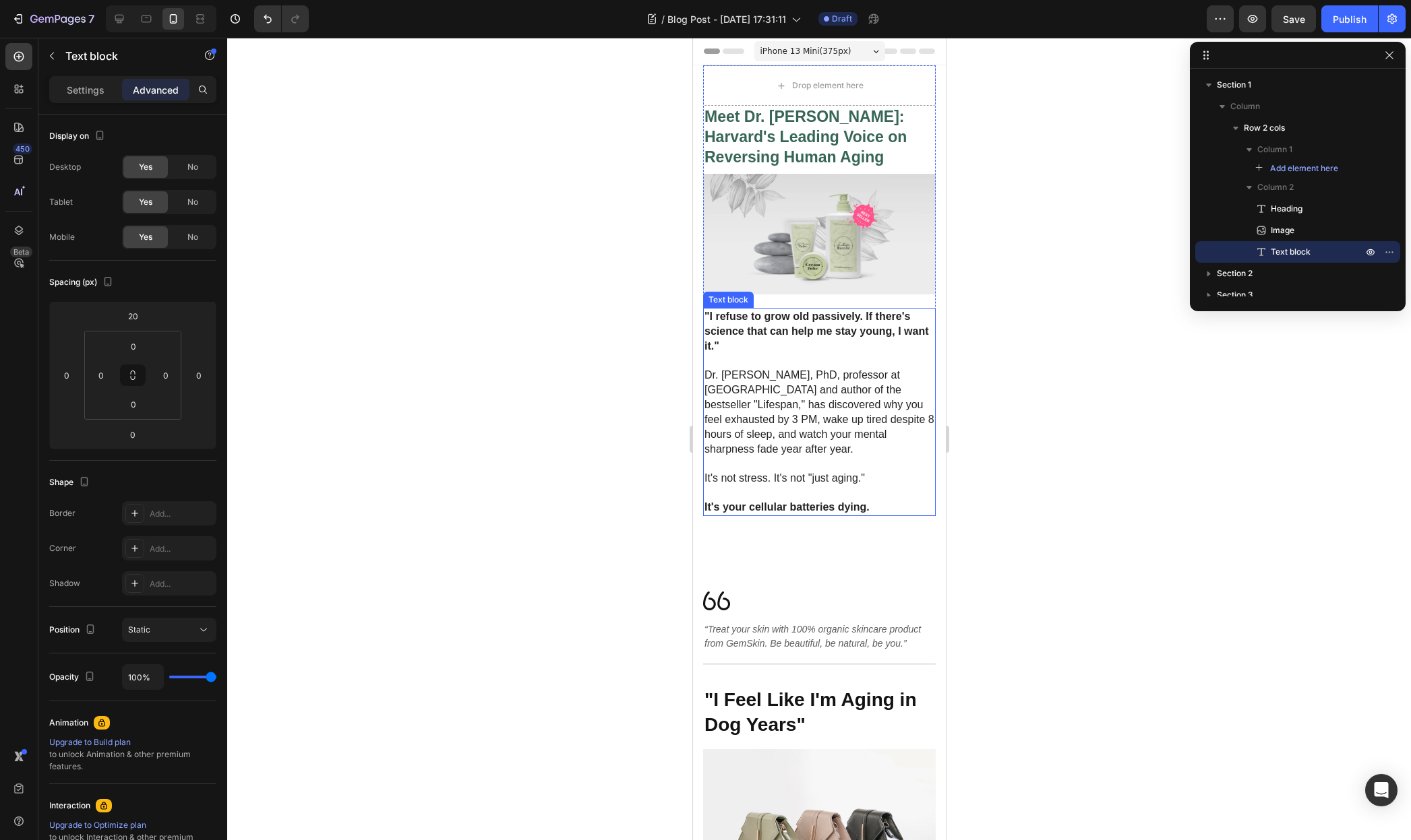
click at [830, 431] on p "Dr. [PERSON_NAME], PhD, professor at [GEOGRAPHIC_DATA] and author of the bestse…" at bounding box center [818, 412] width 230 height 89
click at [1064, 441] on div at bounding box center [819, 439] width 1183 height 802
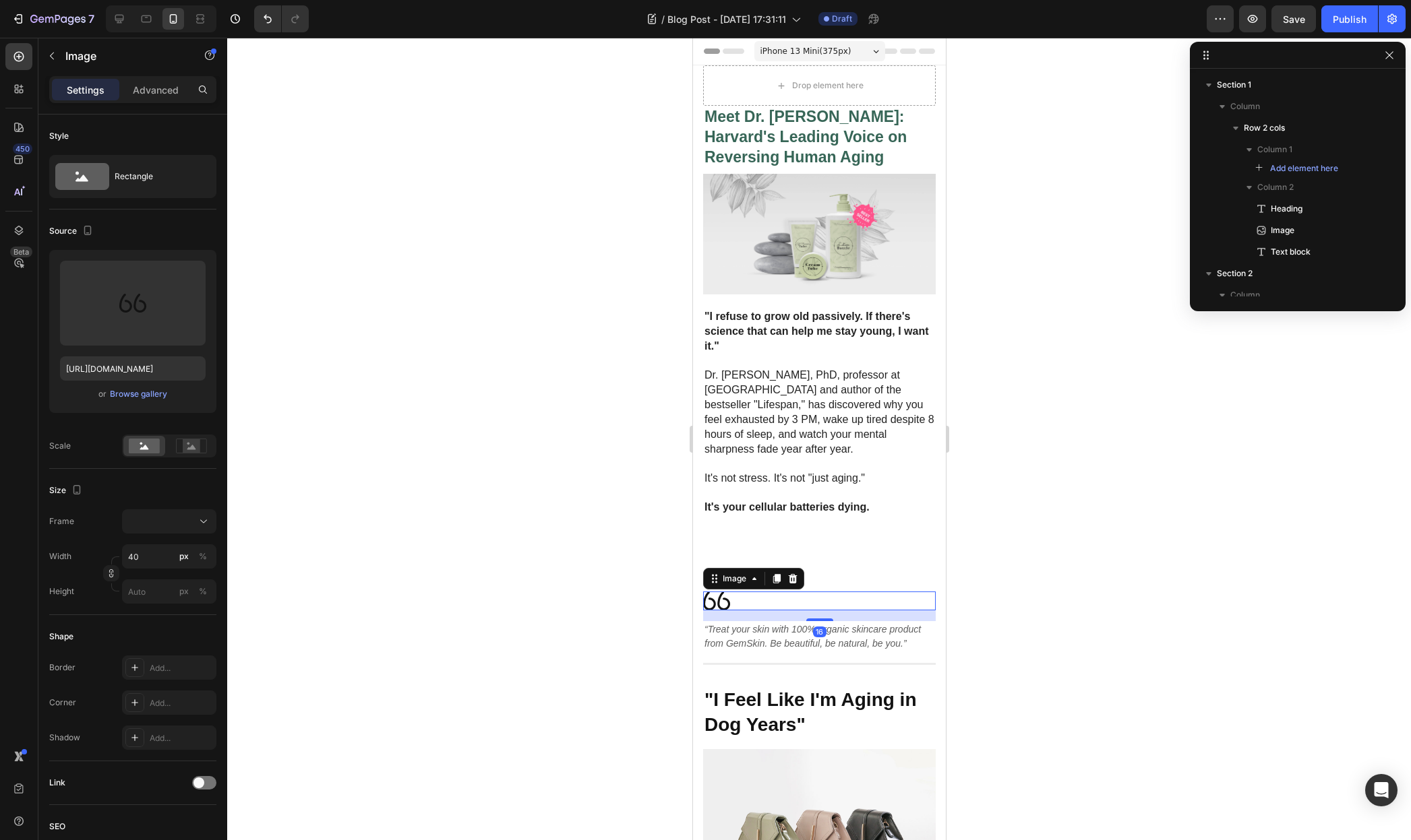
click at [820, 593] on div at bounding box center [818, 601] width 233 height 19
click at [1023, 603] on div at bounding box center [819, 439] width 1183 height 802
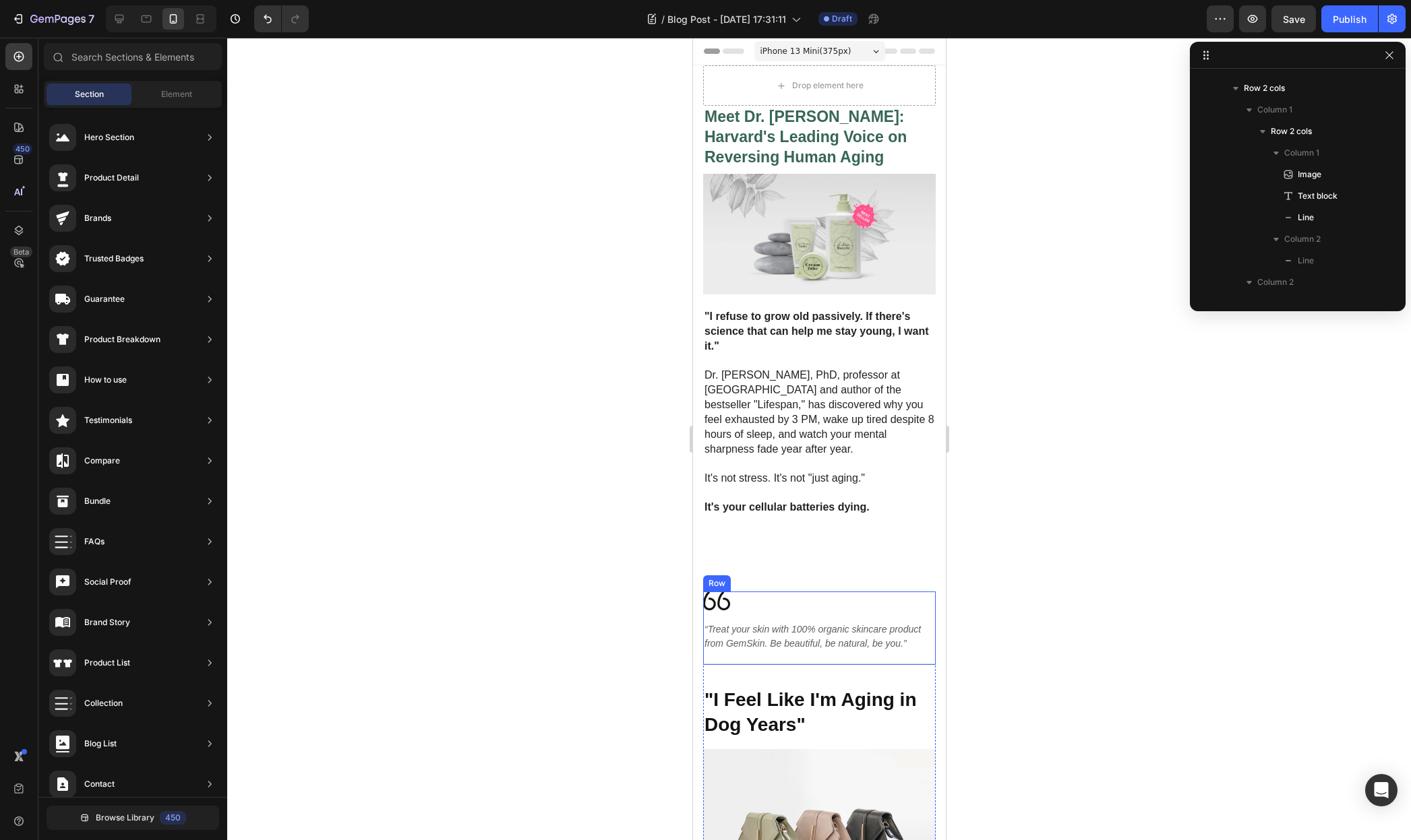
click at [857, 601] on div "Image “Treat your skin with 100% organic skincare product from GemSkin. Be beau…" at bounding box center [818, 629] width 233 height 74
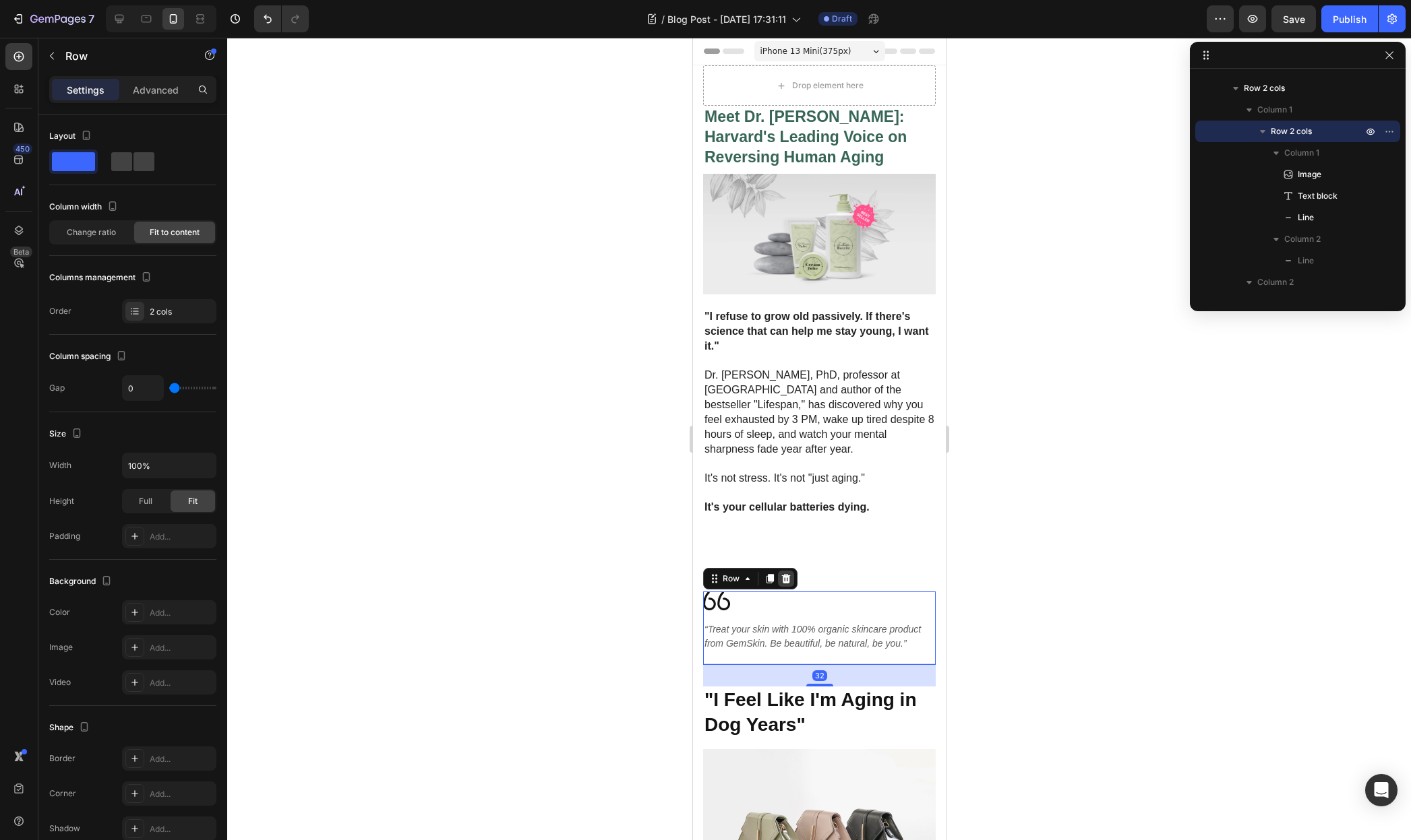
click at [788, 574] on icon at bounding box center [785, 579] width 11 height 11
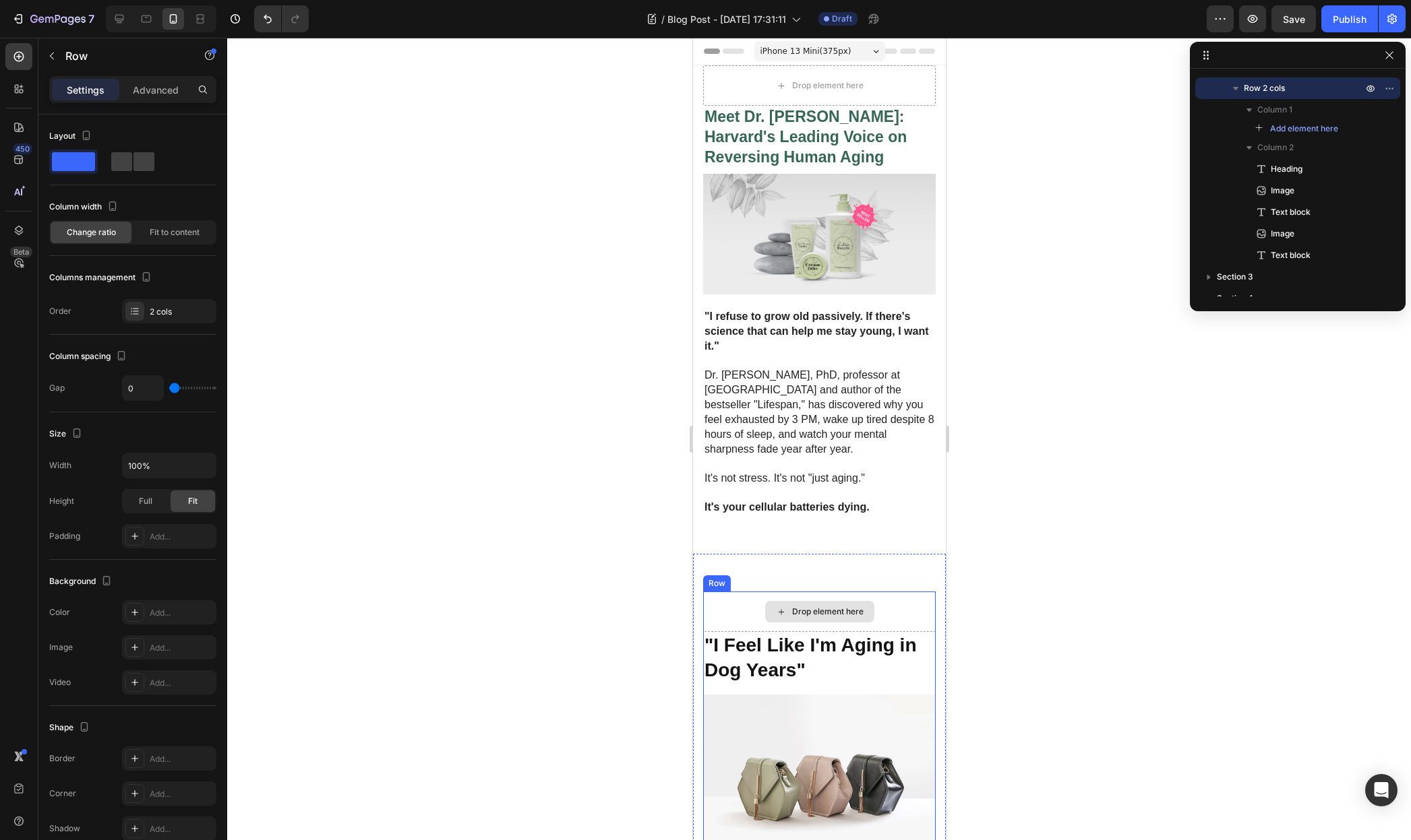
click at [714, 592] on div "Drop element here" at bounding box center [818, 612] width 233 height 41
click at [170, 98] on div "Advanced" at bounding box center [156, 90] width 68 height 22
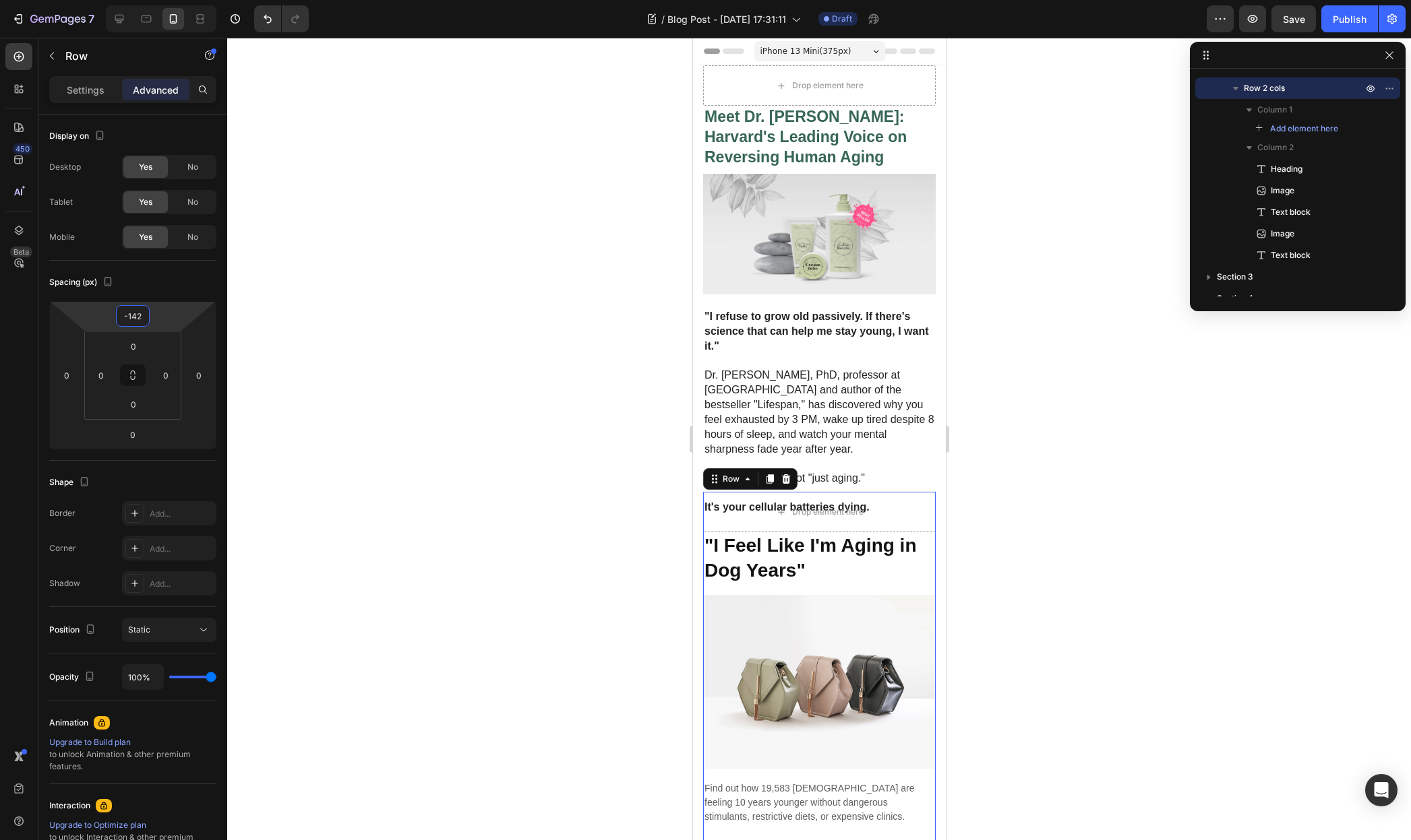
type input "-140"
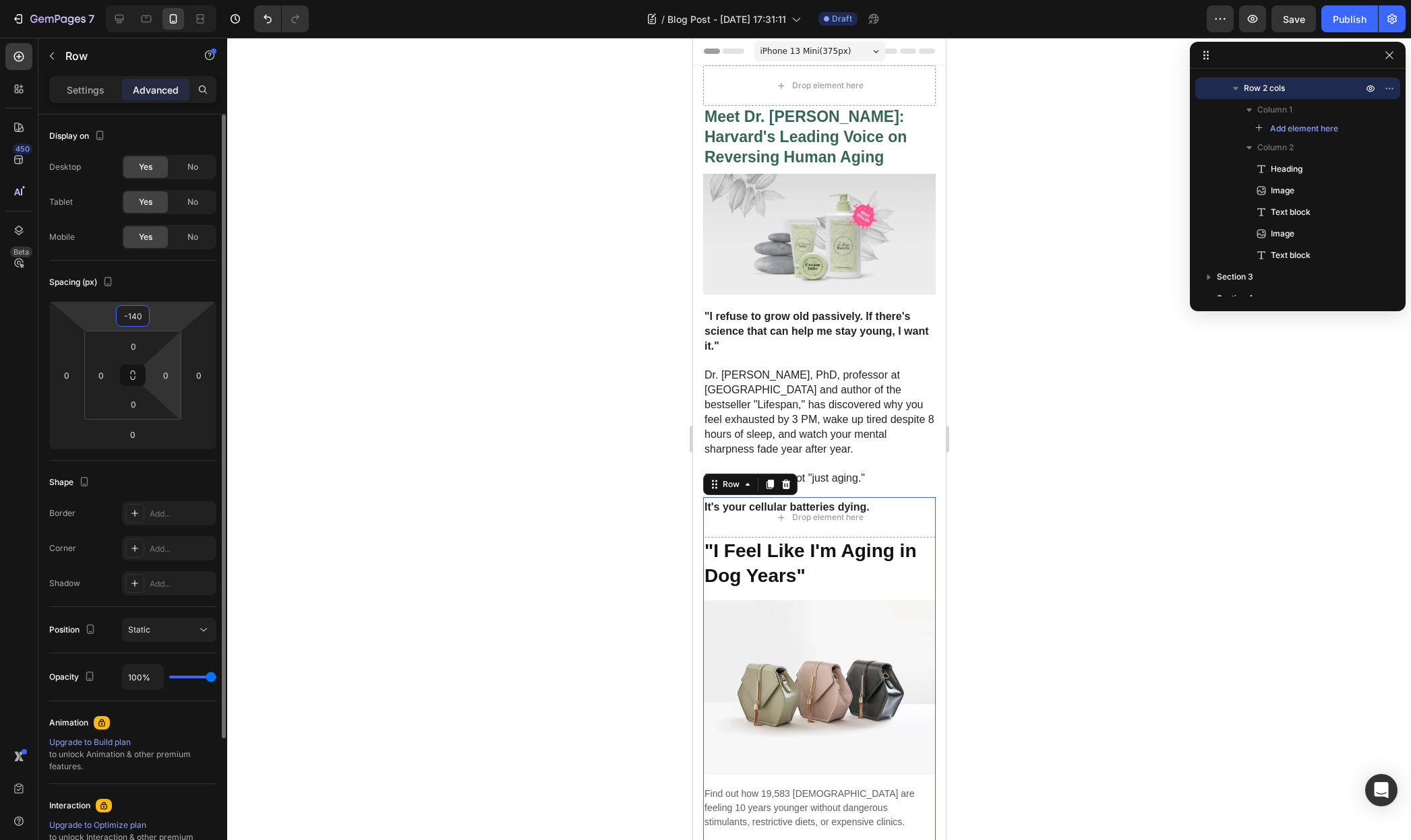
drag, startPoint x: 159, startPoint y: 314, endPoint x: 171, endPoint y: 356, distance: 43.7
click at [165, 0] on html "7 / Blog Post - [DATE] 17:31:11 Draft Preview Save Publish 450 Beta Sections(18…" at bounding box center [706, 0] width 1411 height 0
click at [525, 258] on div at bounding box center [819, 439] width 1183 height 802
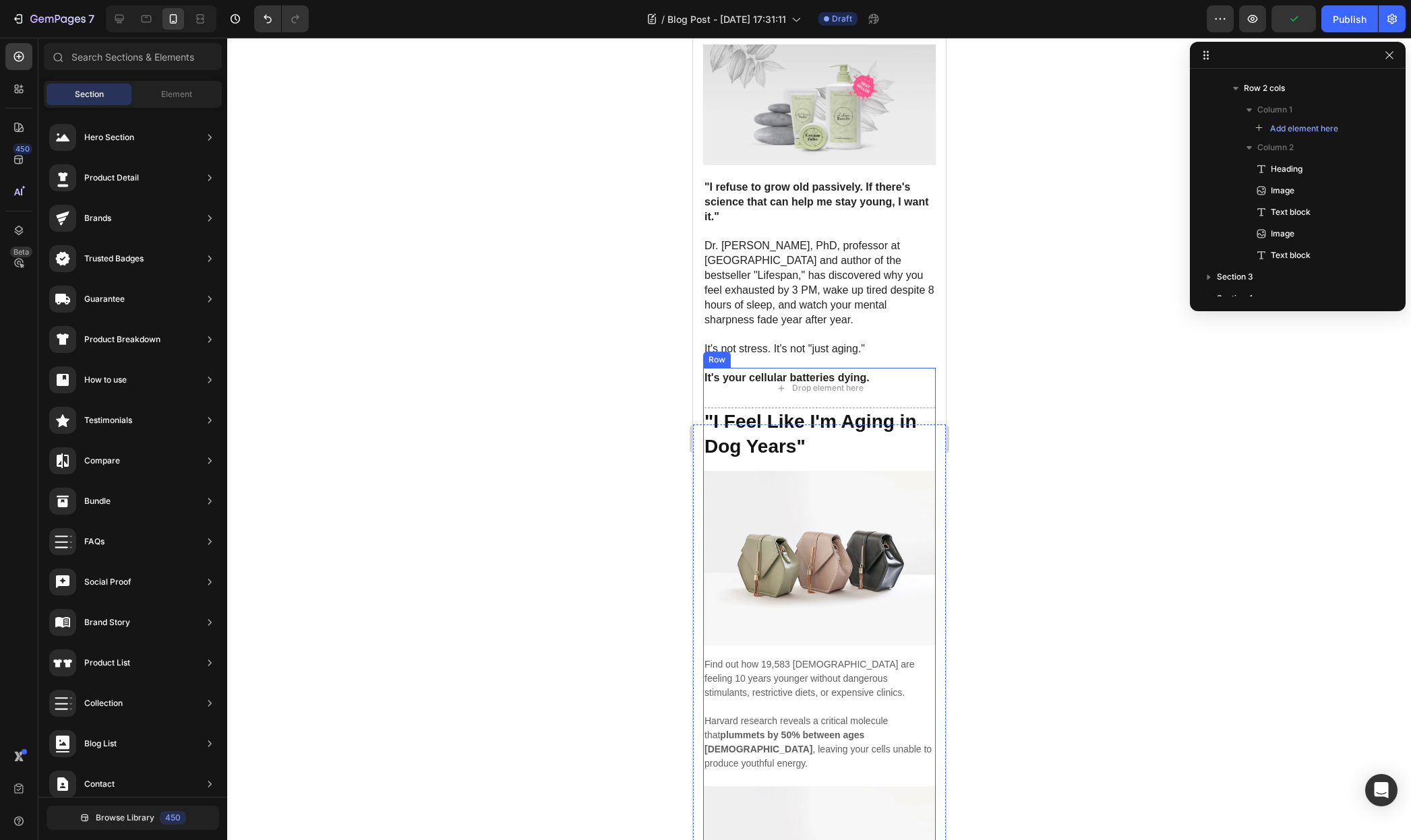
scroll to position [155, 0]
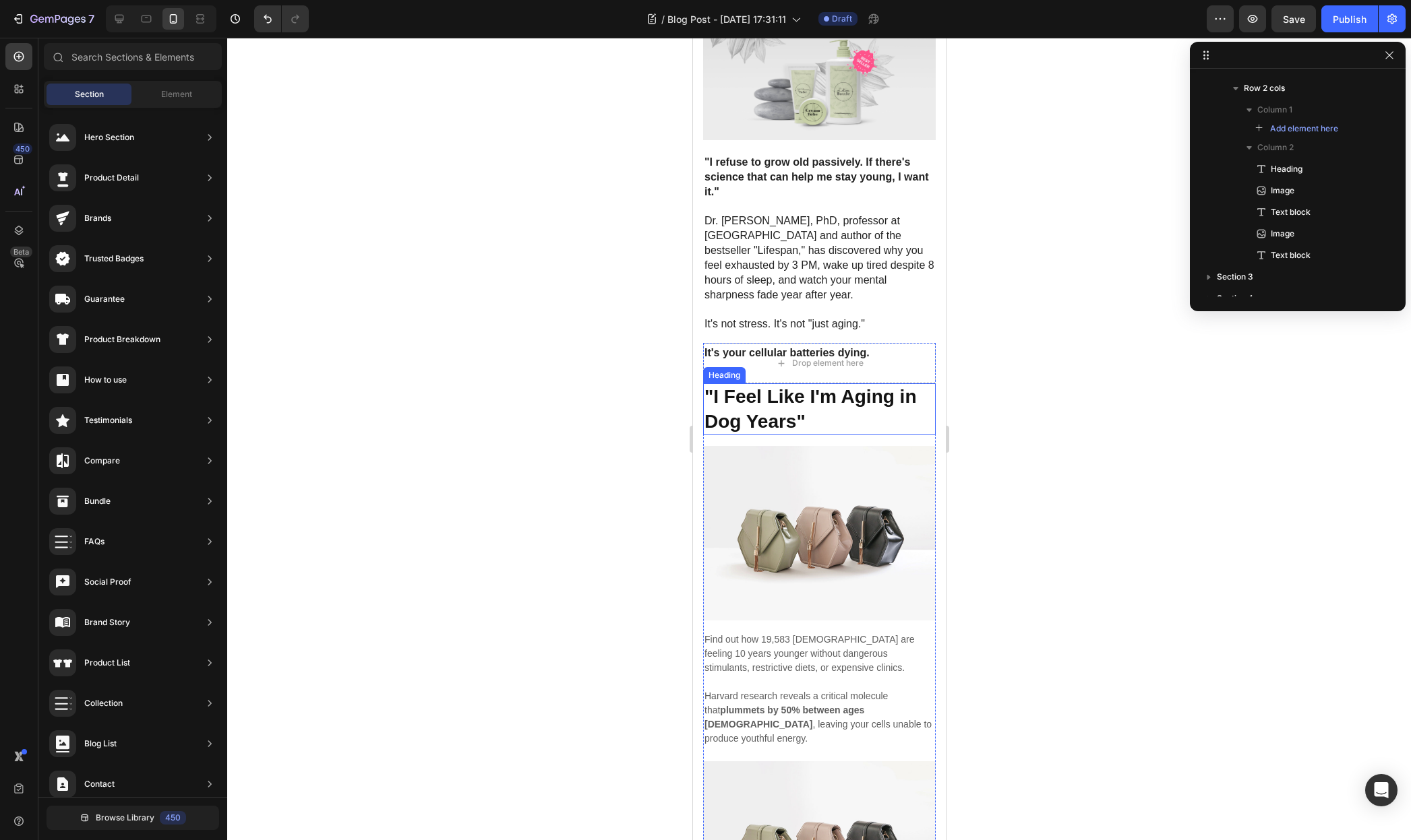
click at [815, 407] on h2 ""I Feel Like I'm Aging in Dog Years"" at bounding box center [818, 409] width 233 height 52
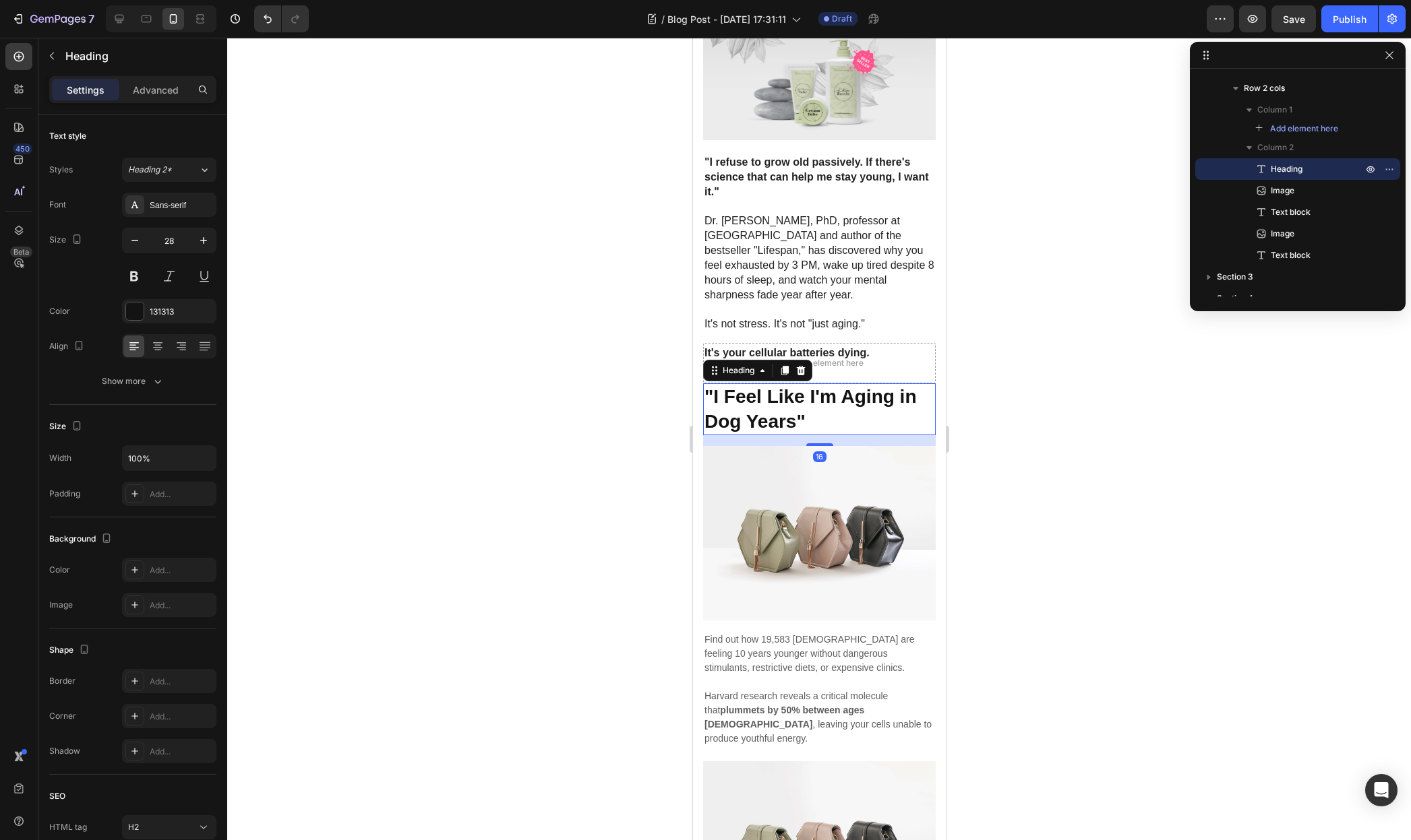
click at [815, 407] on h2 ""I Feel Like I'm Aging in Dog Years"" at bounding box center [818, 409] width 233 height 52
click at [815, 407] on p ""I Feel Like I'm Aging in Dog Years"" at bounding box center [818, 409] width 230 height 49
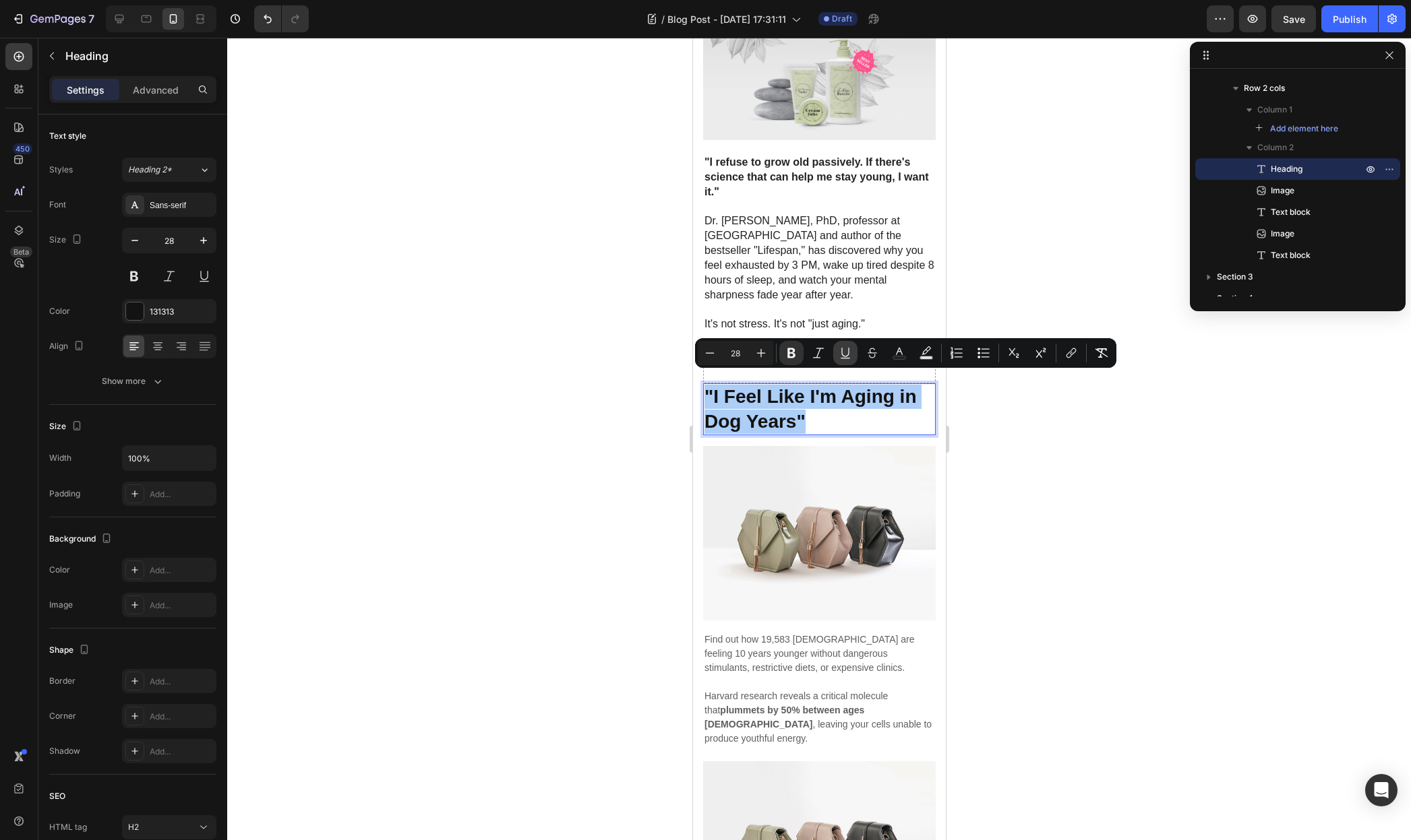
click at [848, 354] on icon "Editor contextual toolbar" at bounding box center [845, 353] width 14 height 14
click at [1006, 477] on div at bounding box center [819, 439] width 1183 height 802
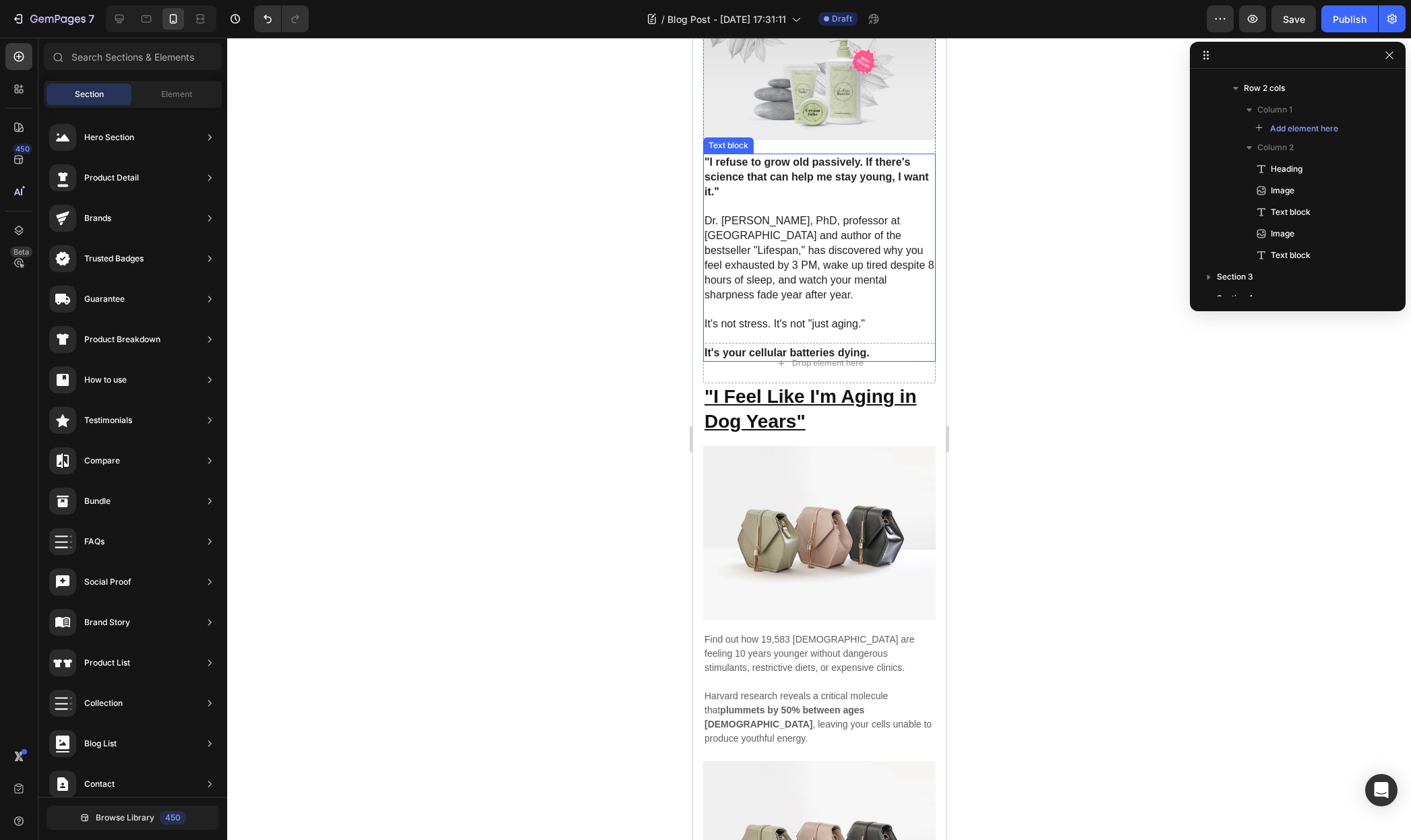
scroll to position [0, 0]
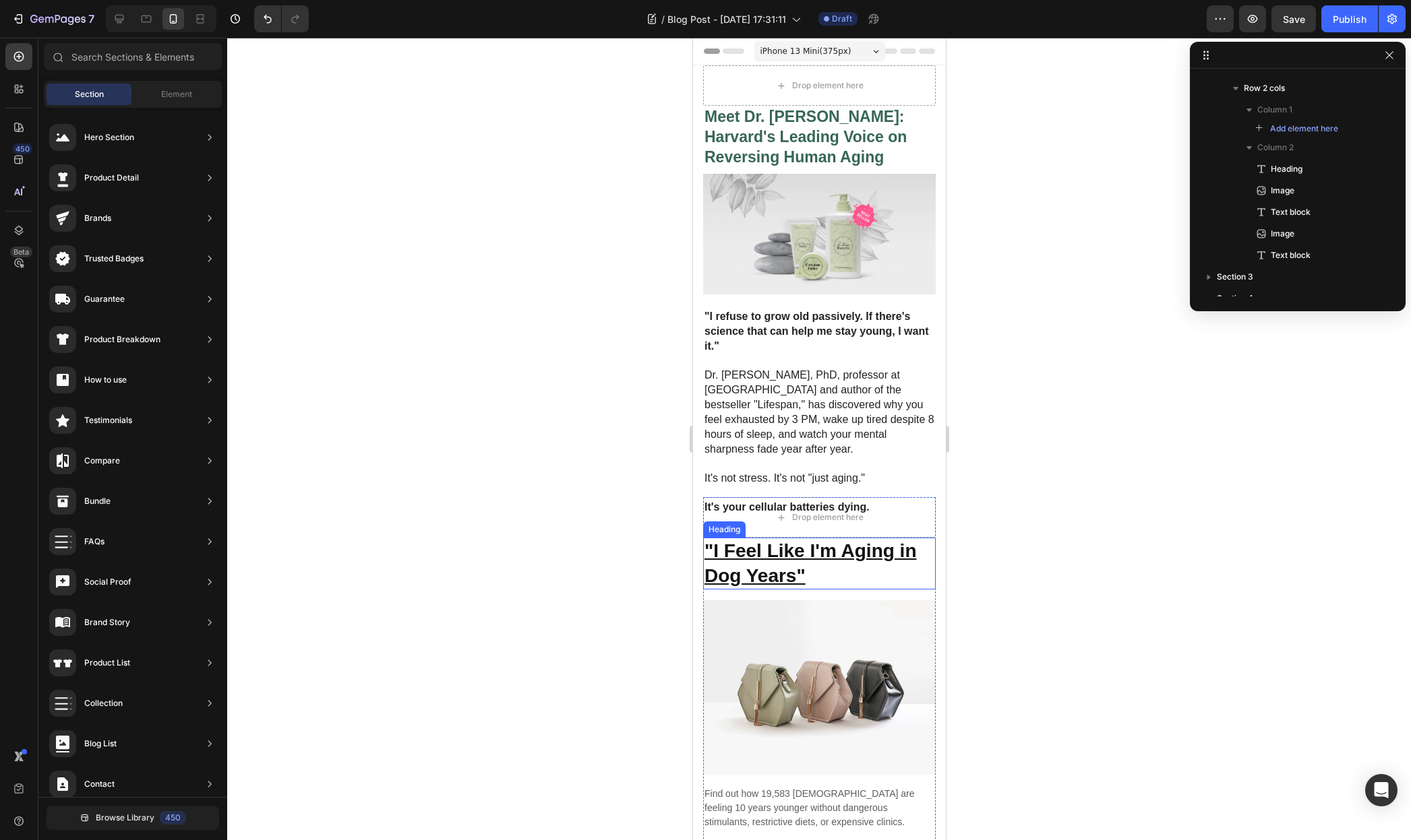
click at [836, 564] on p "⁠⁠⁠⁠⁠⁠⁠ "I Feel Like I'm Aging in Dog Years"" at bounding box center [818, 563] width 230 height 49
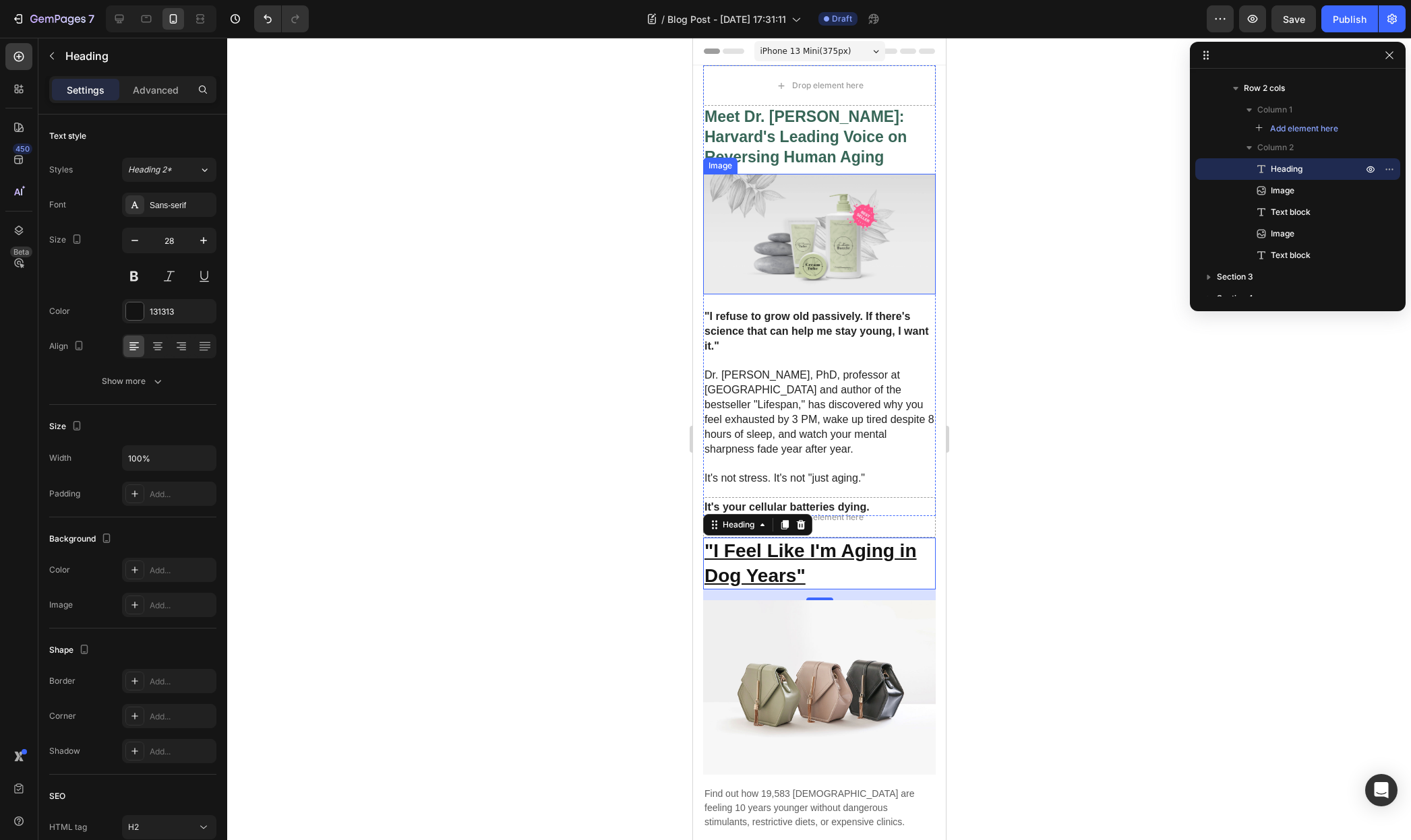
click at [830, 237] on img at bounding box center [818, 234] width 233 height 122
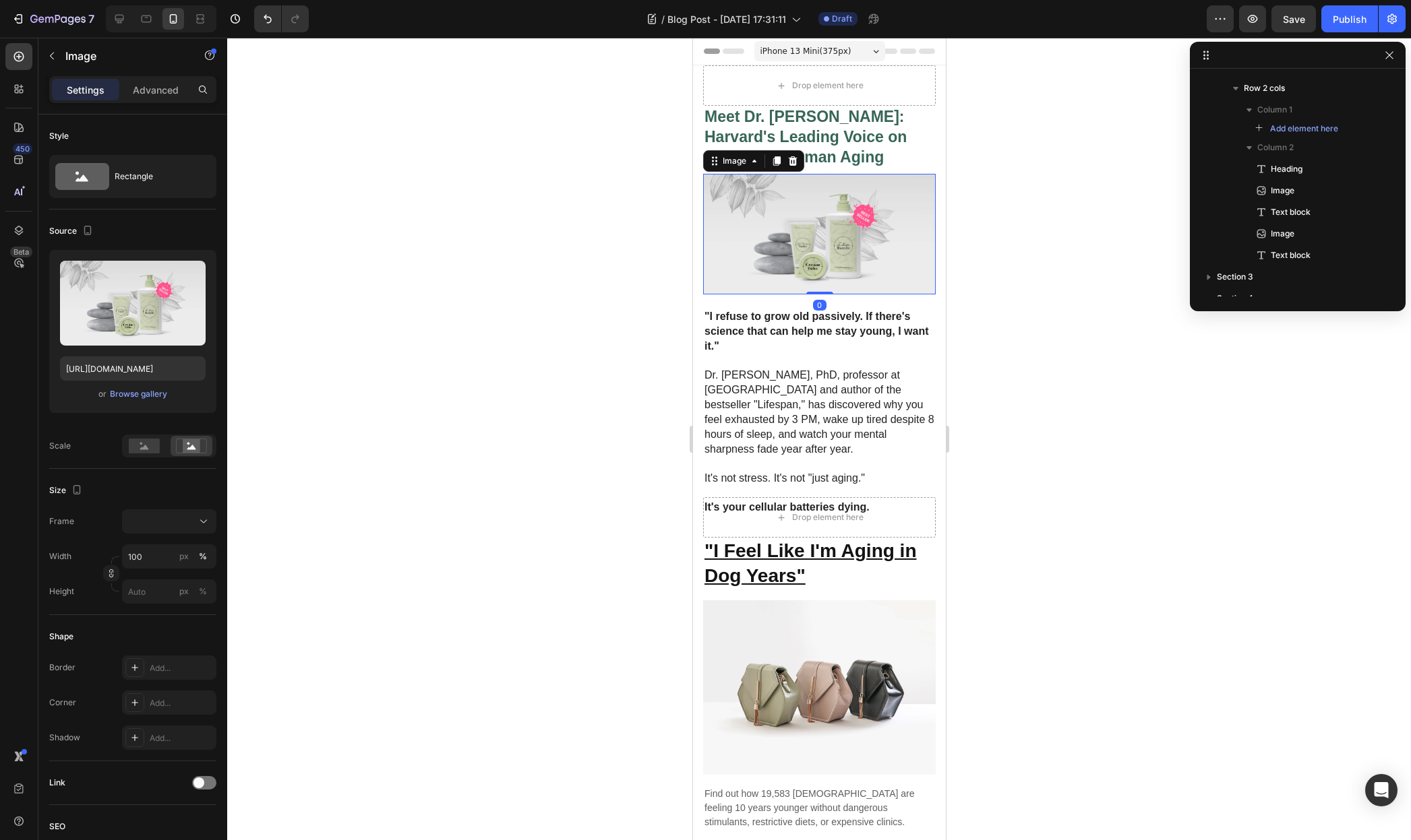
scroll to position [56, 0]
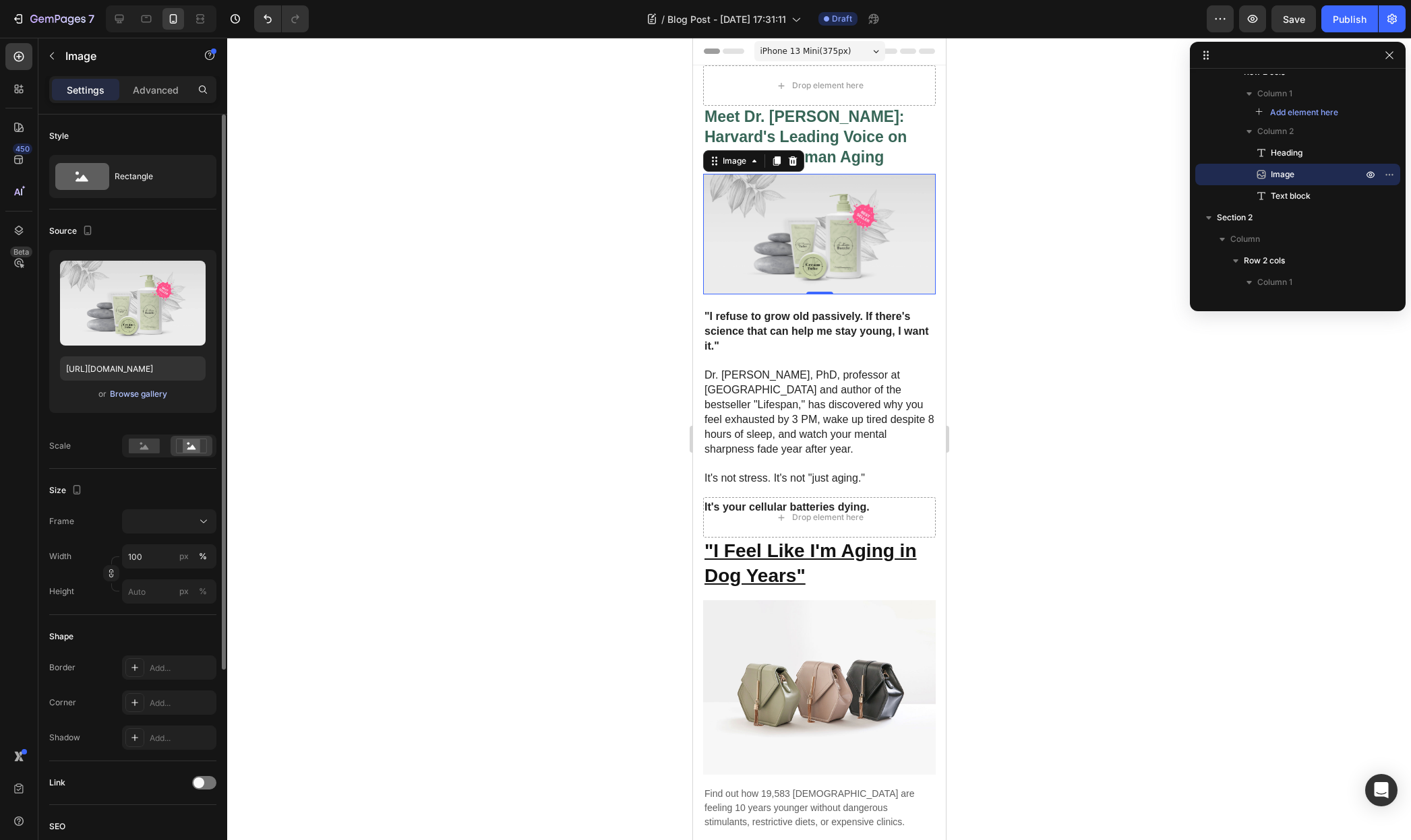
click at [151, 393] on div "Browse gallery" at bounding box center [138, 394] width 57 height 12
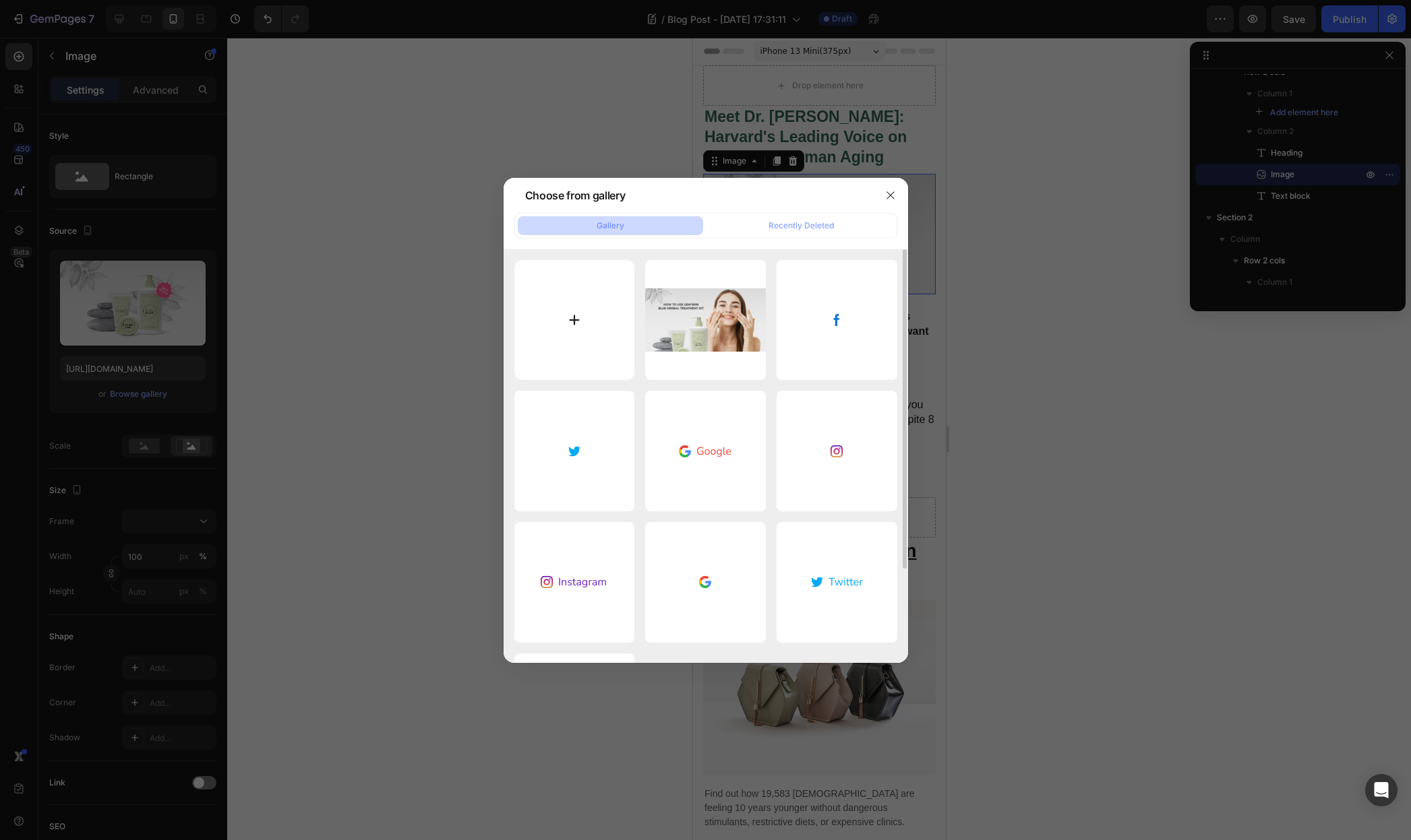
click at [594, 307] on input "file" at bounding box center [574, 320] width 121 height 121
type input "C:\fakepath\Ontwerp zonder titel (91).jpg"
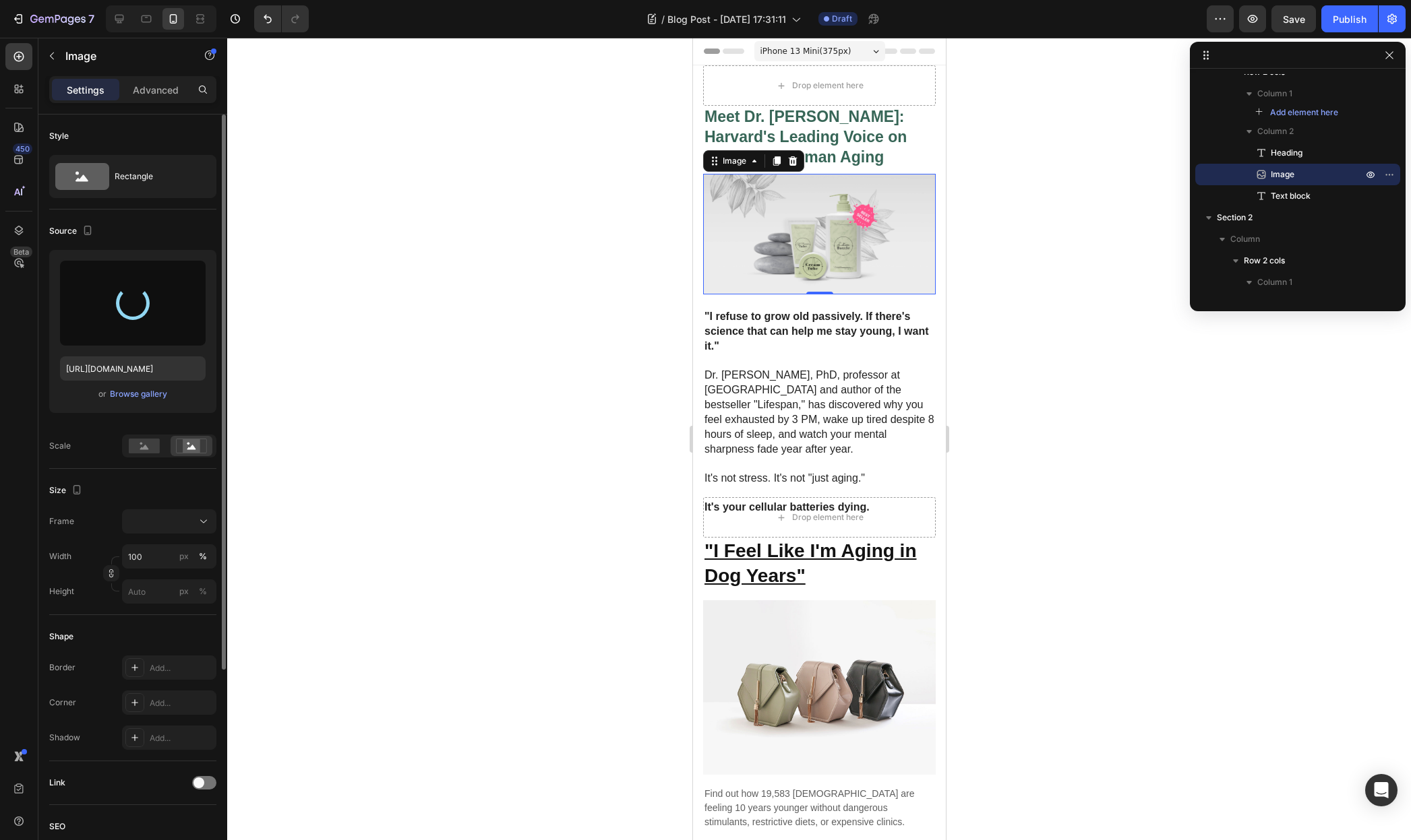
type input "https://cdn.shopify.com/s/files/1/0955/0453/1803/files/gempages_581798576464593…"
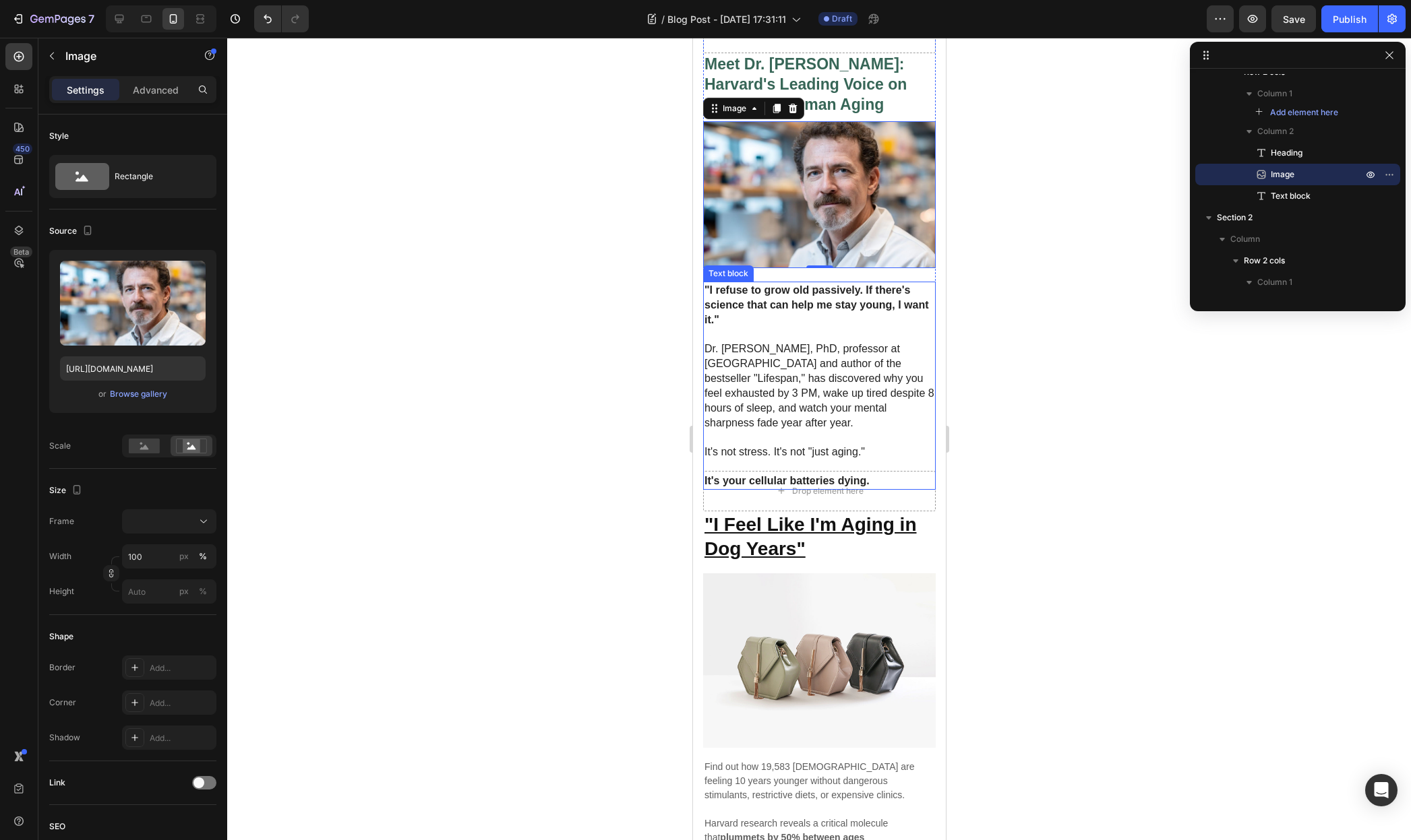
scroll to position [65, 0]
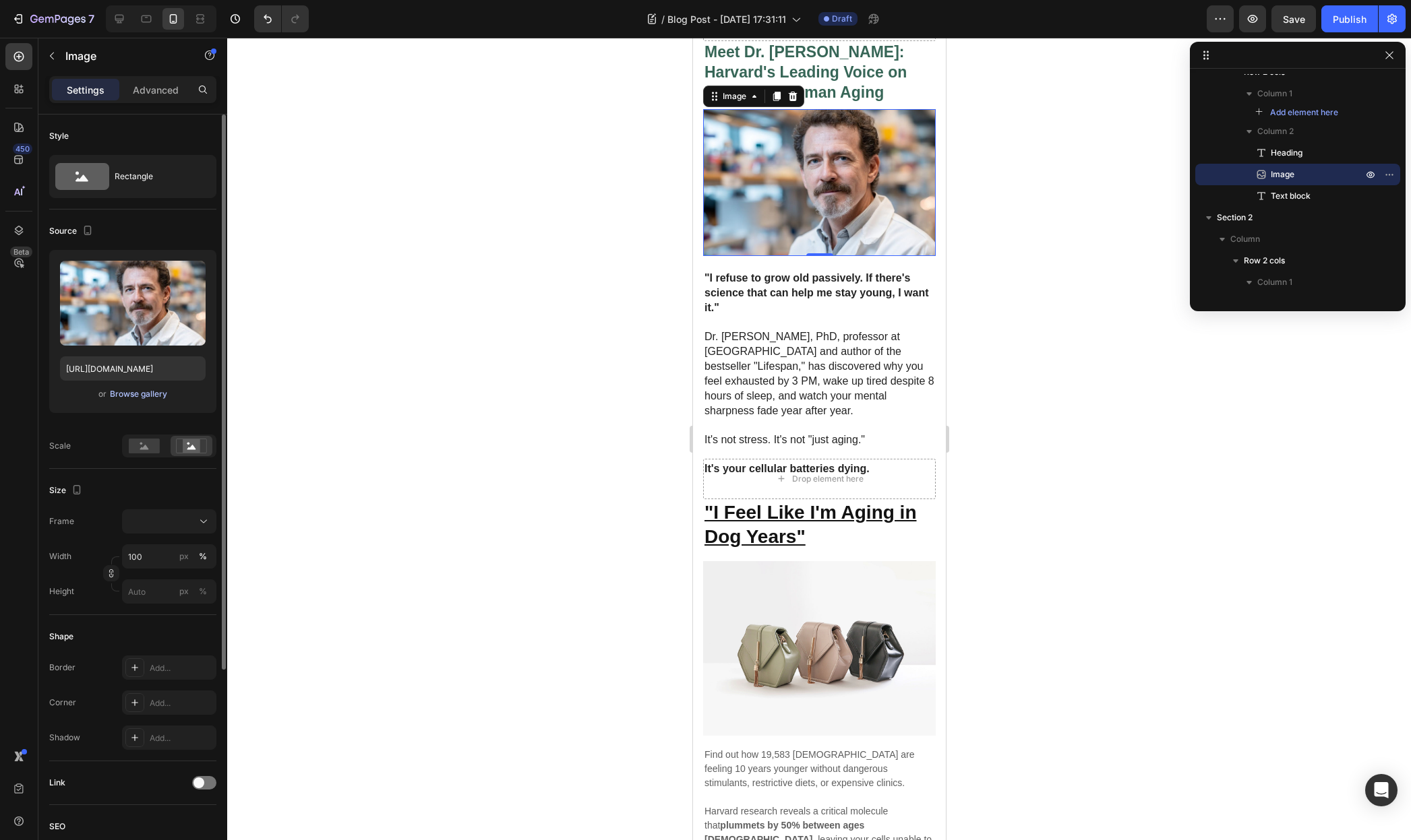
click at [150, 393] on div "Browse gallery" at bounding box center [138, 394] width 57 height 12
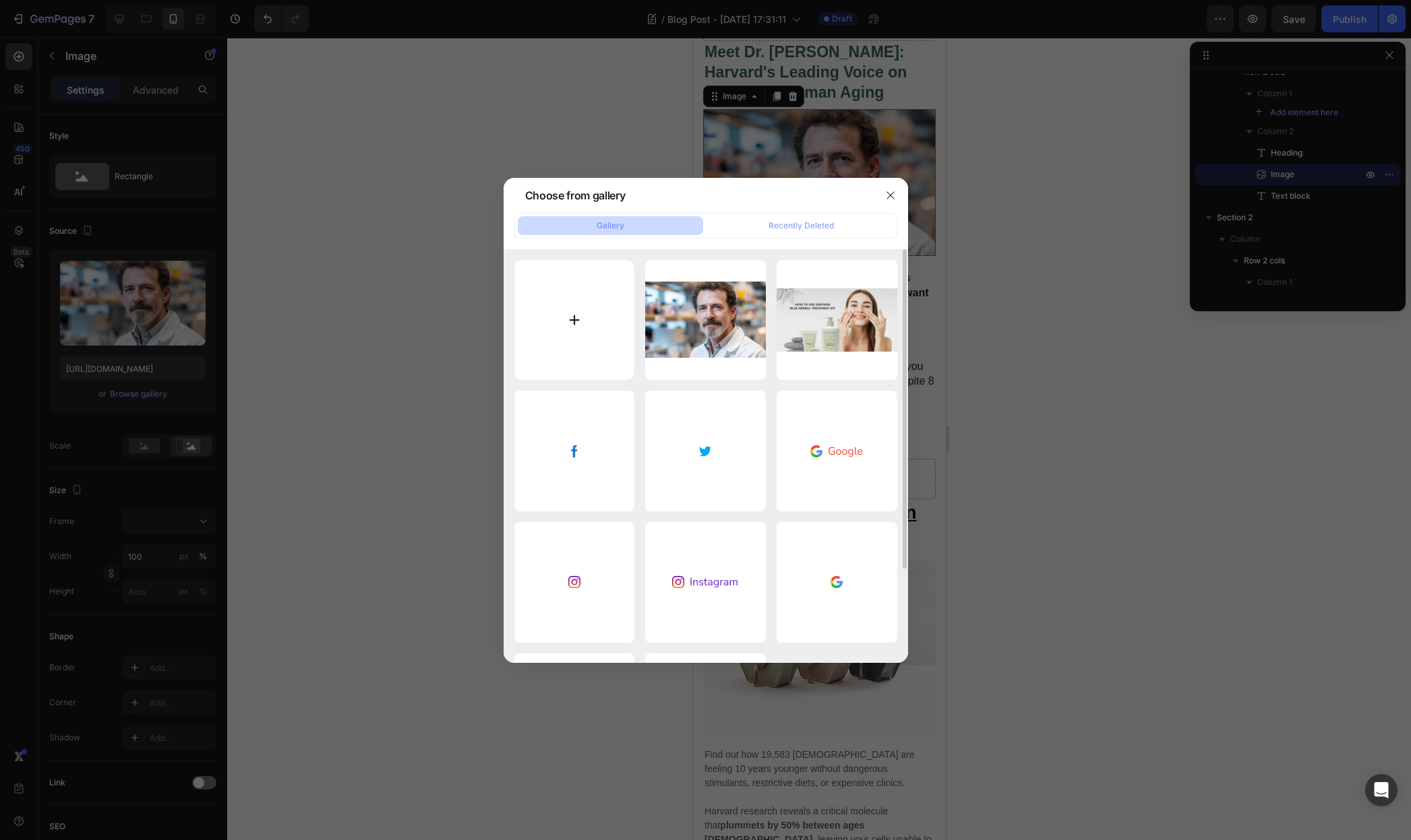
click at [572, 309] on input "file" at bounding box center [574, 320] width 121 height 121
type input "C:\fakepath\Ontwerp zonder titel (92).jpg"
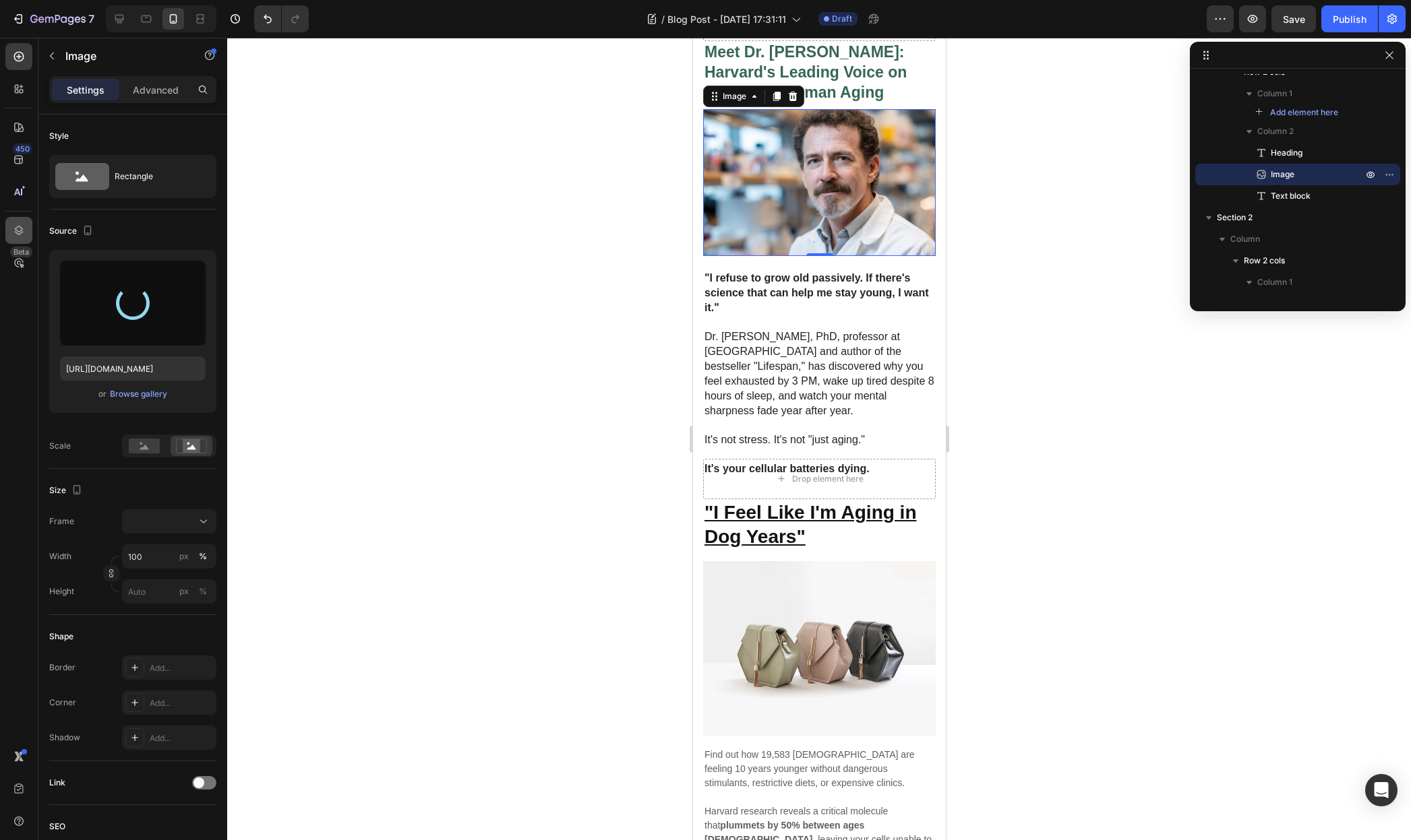
type input "[URL][DOMAIN_NAME]"
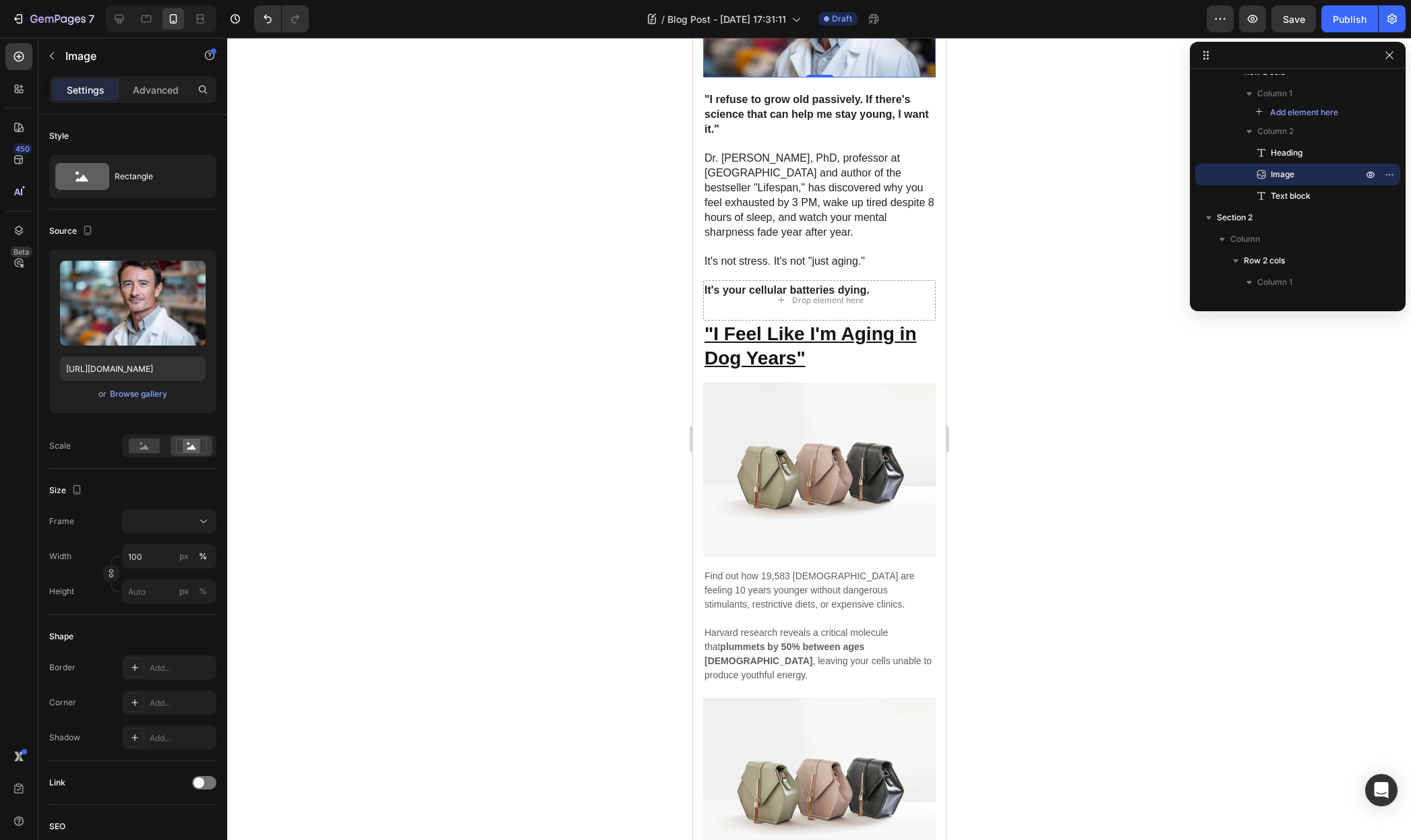
scroll to position [351, 0]
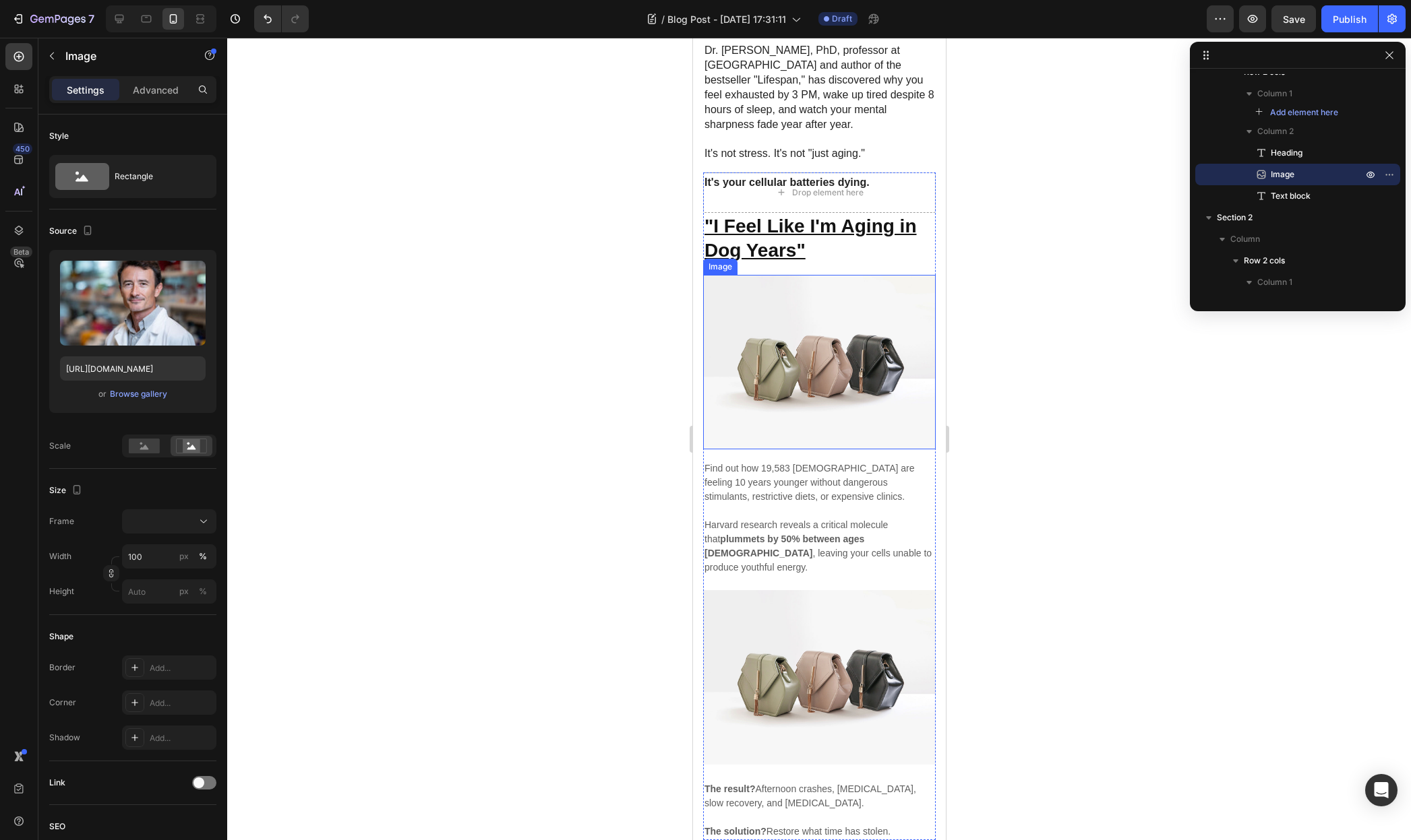
click at [815, 378] on img at bounding box center [818, 362] width 233 height 175
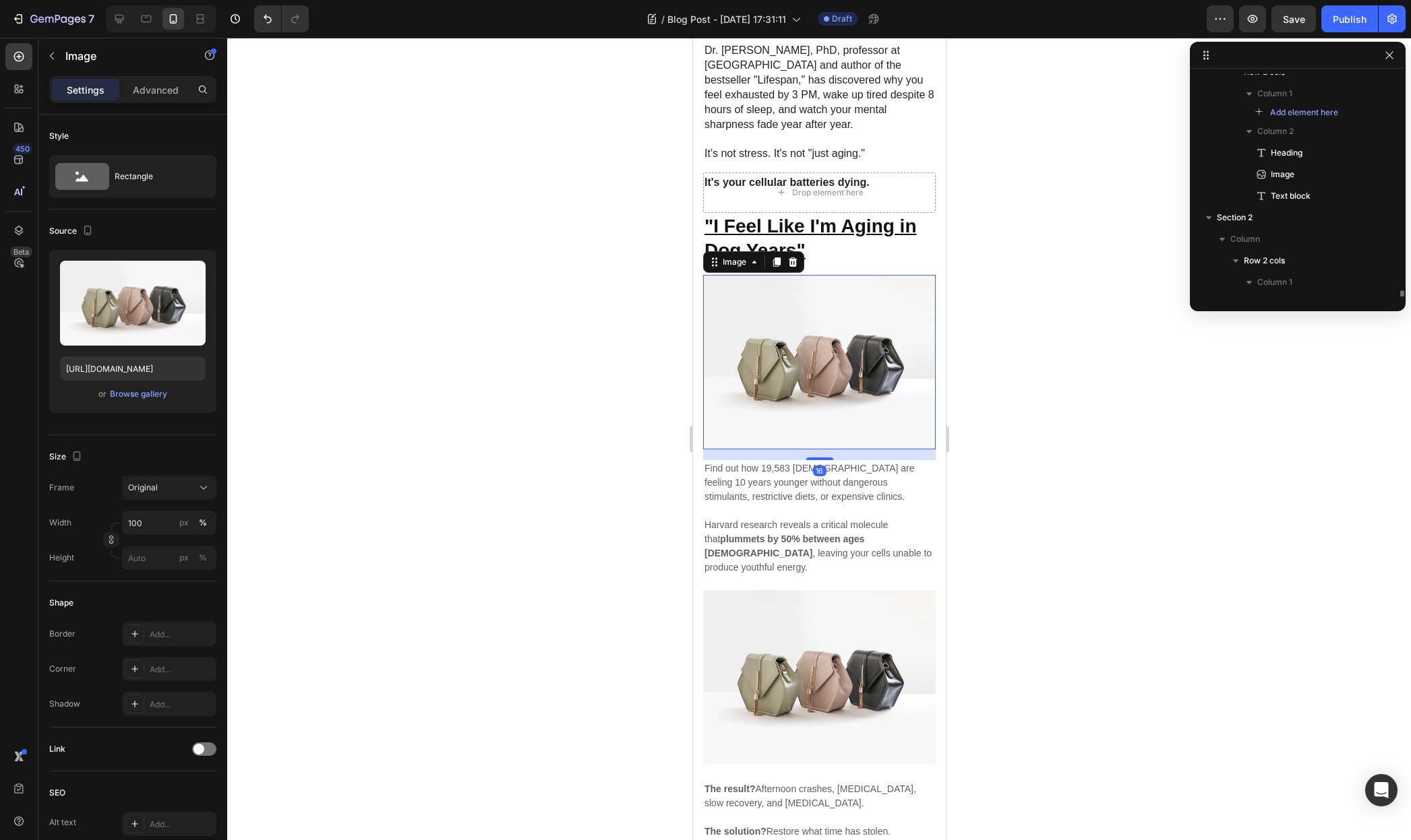
scroll to position [244, 0]
click at [849, 362] on img at bounding box center [818, 362] width 233 height 175
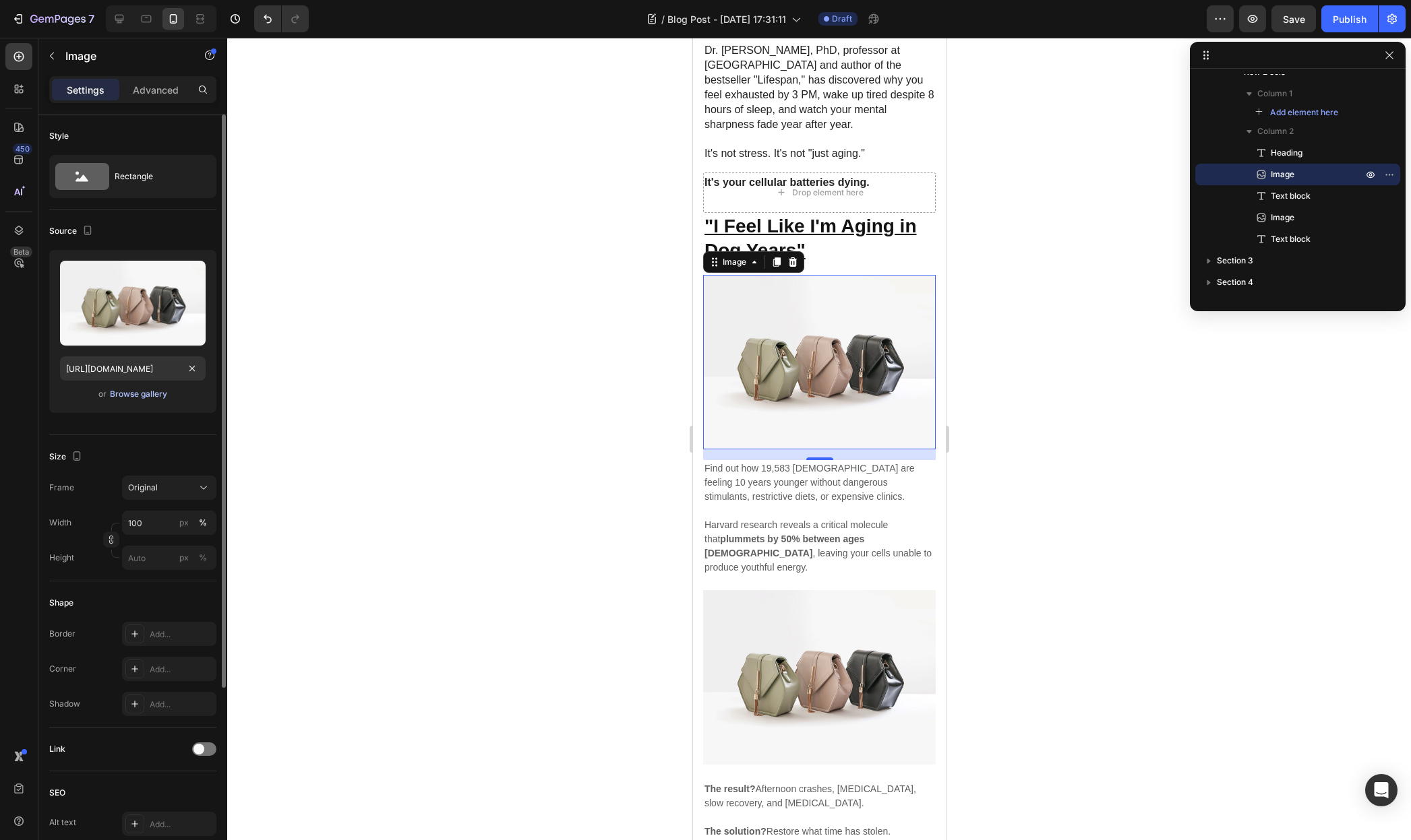
click at [153, 388] on div "Browse gallery" at bounding box center [138, 394] width 57 height 12
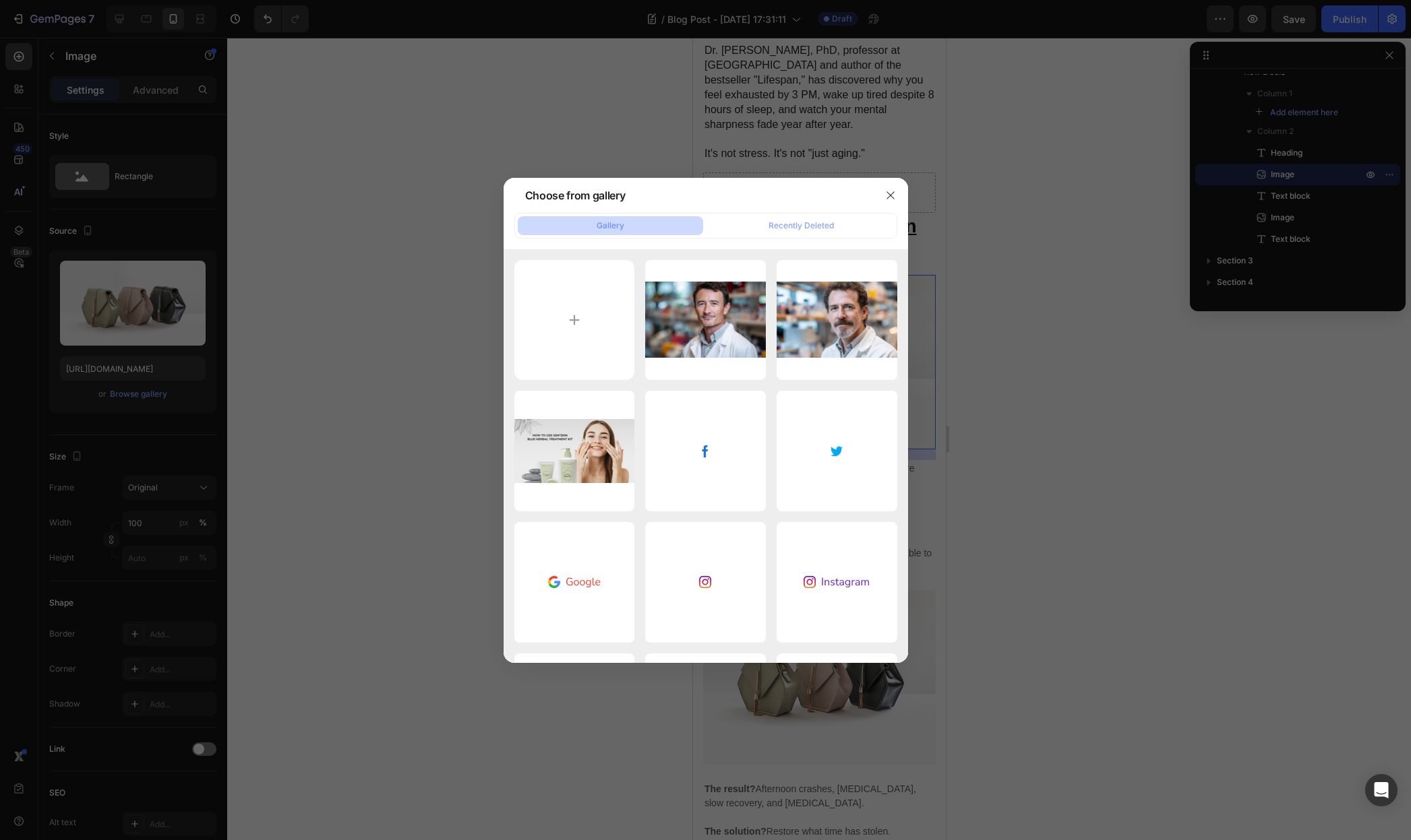
click at [178, 289] on div at bounding box center [706, 420] width 1411 height 840
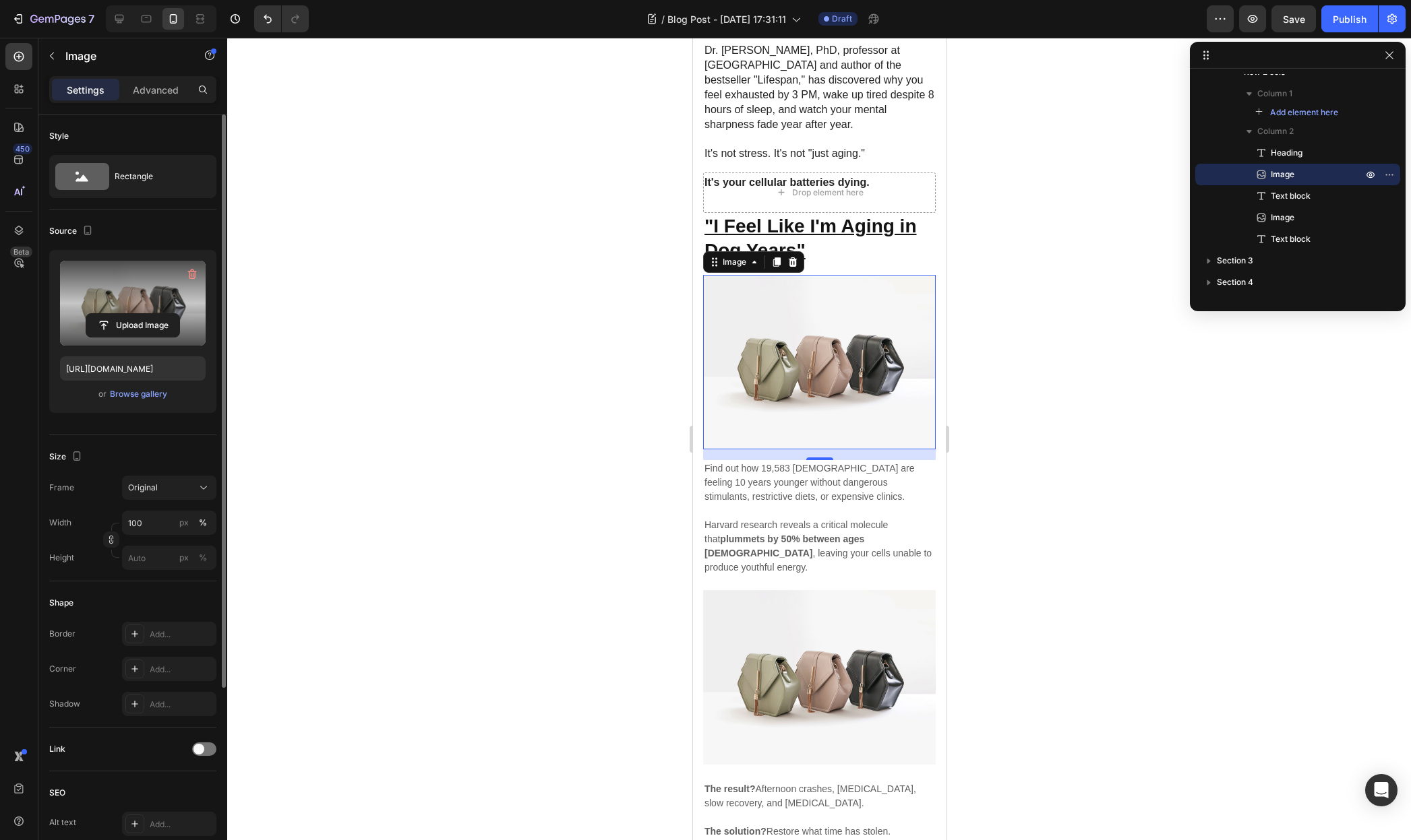
click at [140, 310] on label at bounding box center [133, 302] width 146 height 85
click at [140, 314] on input "file" at bounding box center [132, 325] width 93 height 23
type input "https://cdn.shopify.com/s/files/1/0955/0453/1803/files/gempages_581798576464593…"
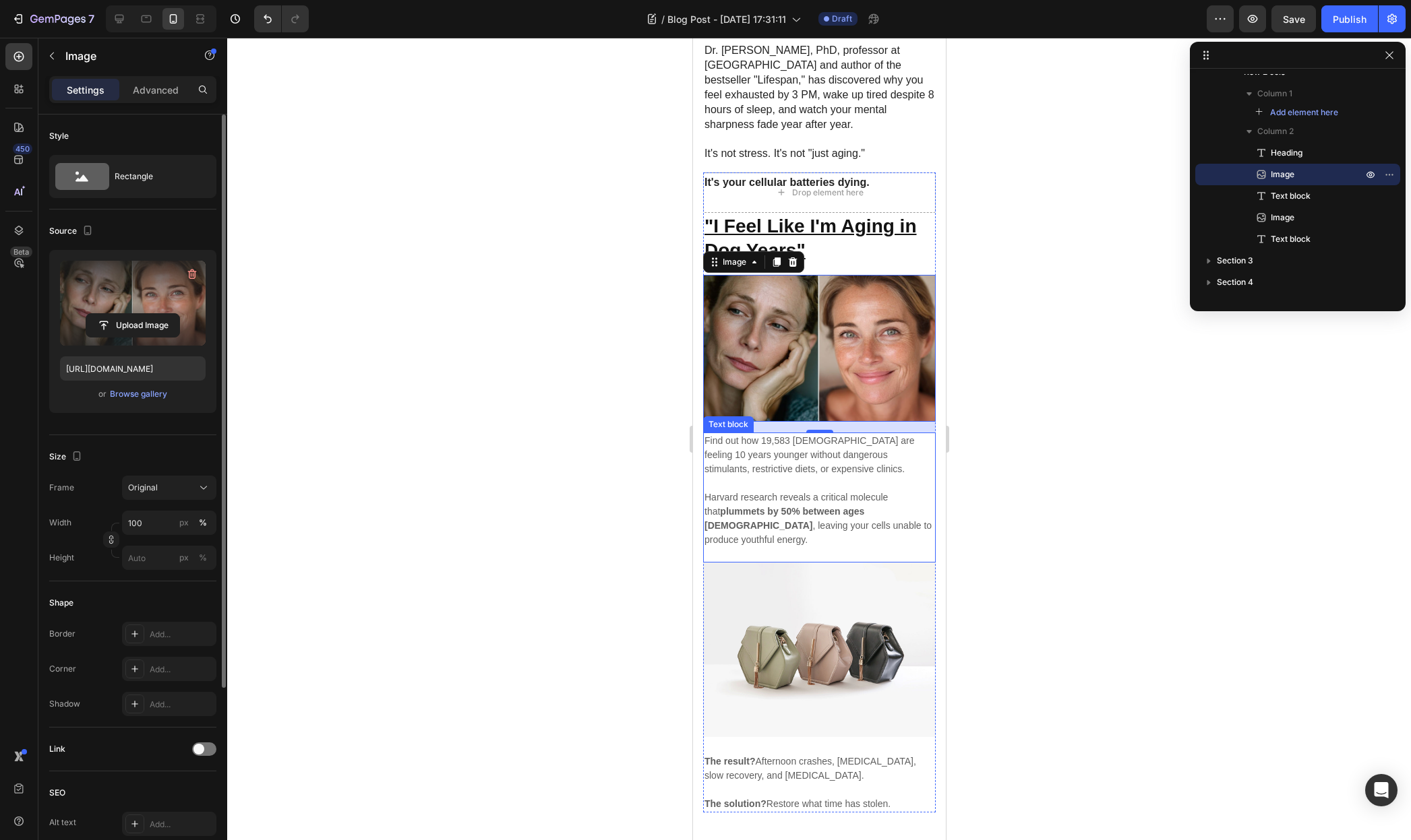
click at [850, 584] on img at bounding box center [818, 649] width 233 height 175
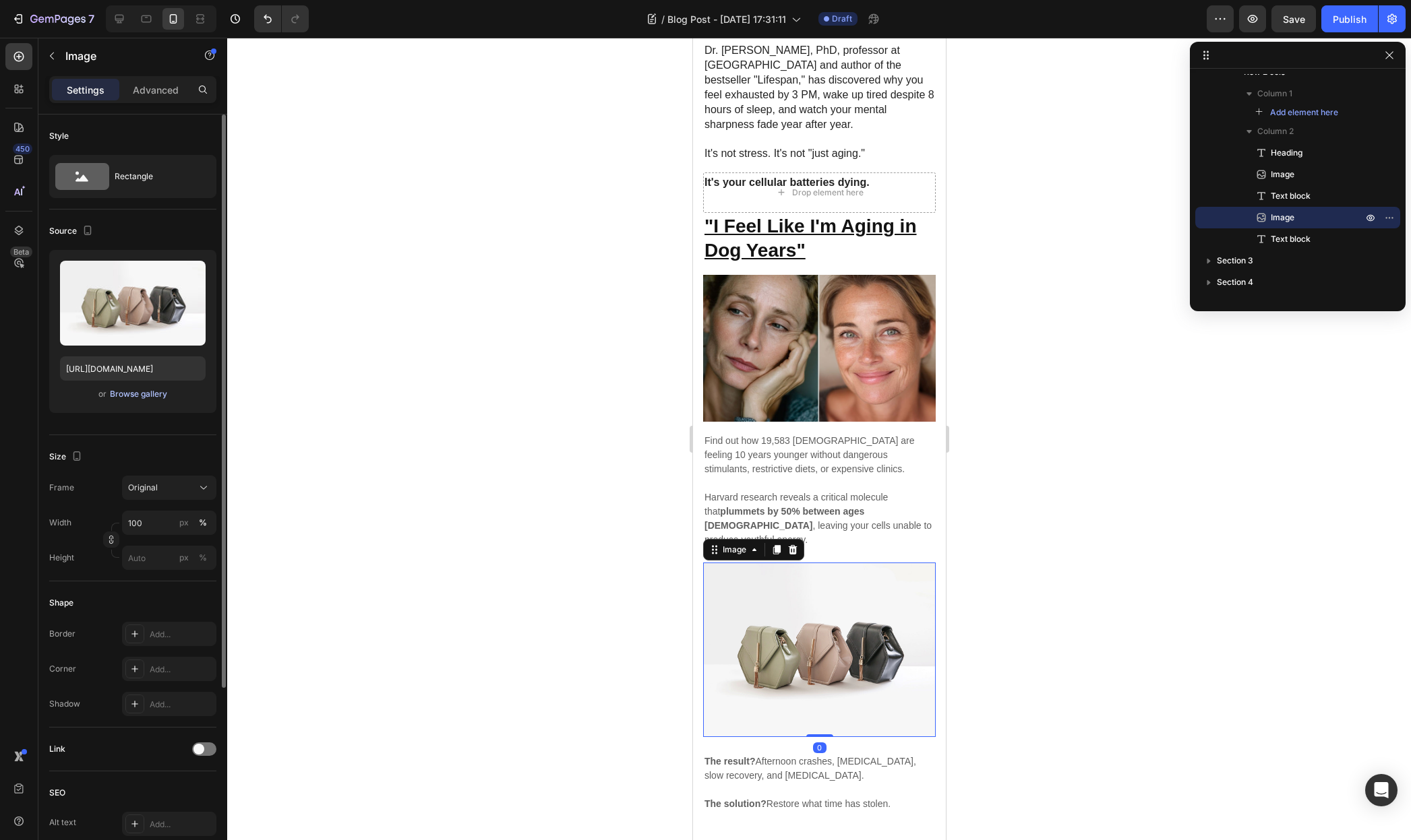
click at [144, 399] on div "Browse gallery" at bounding box center [138, 394] width 57 height 12
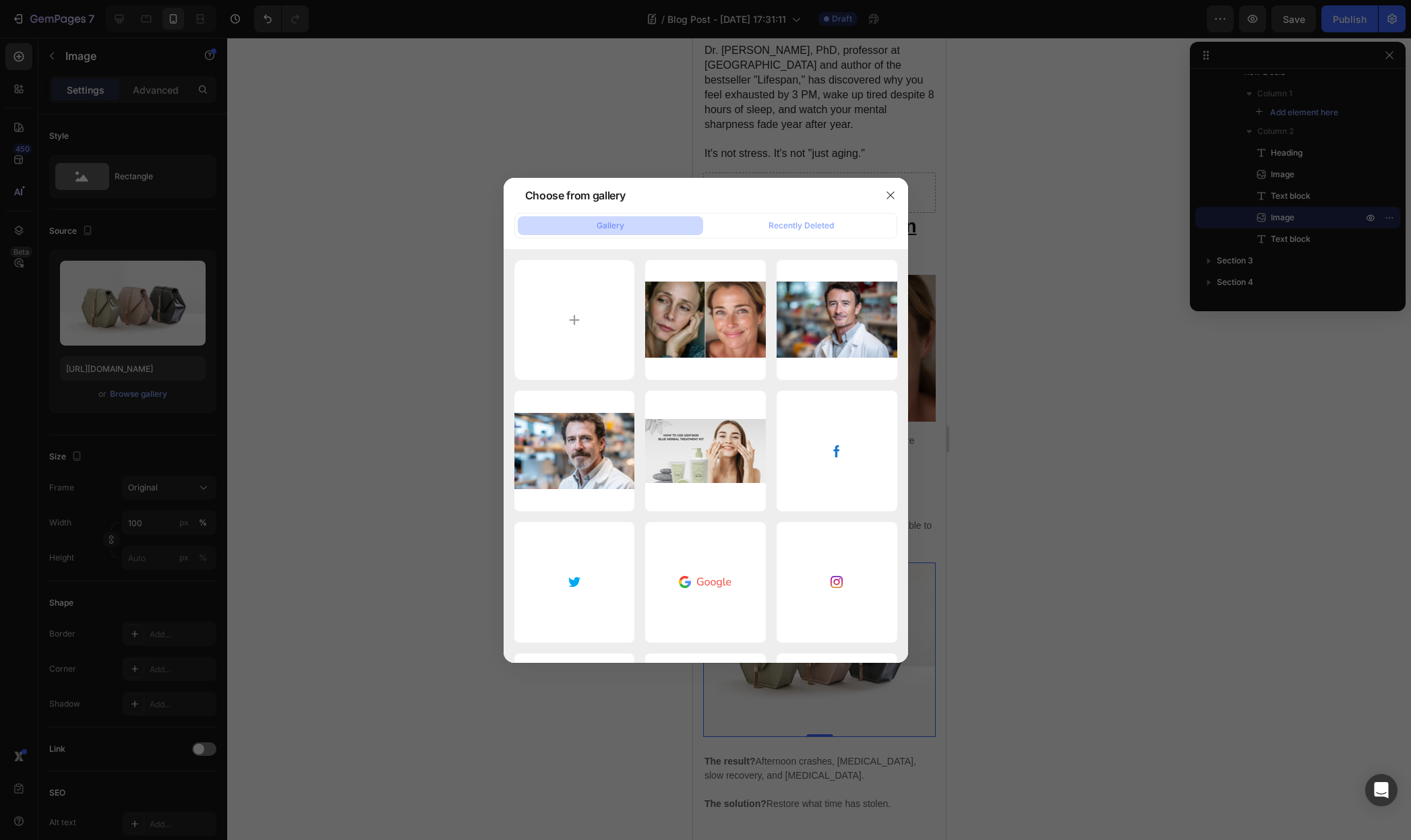
type input "C:\fakepath\Ontwerp zonder titel (94).jpg"
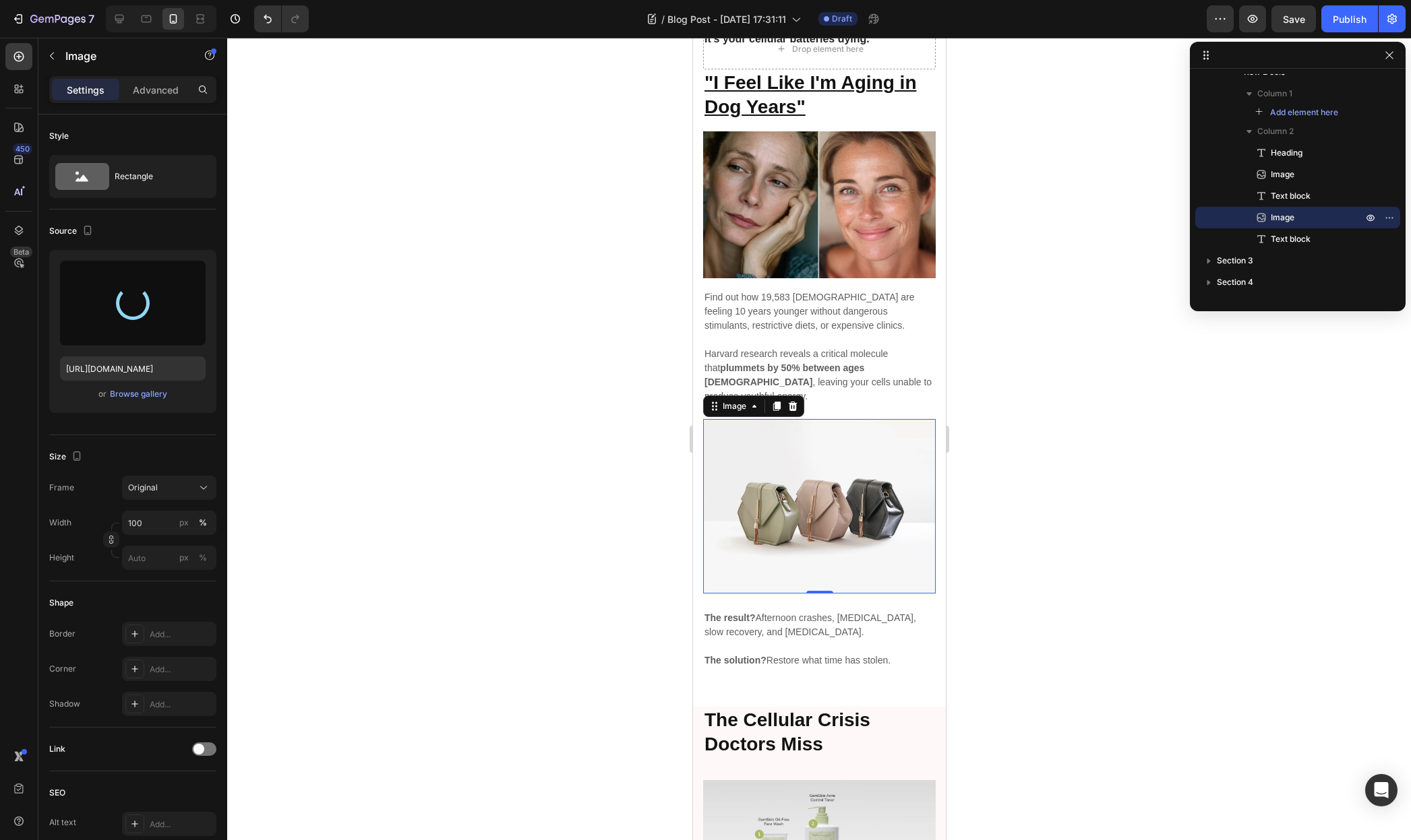
scroll to position [498, 0]
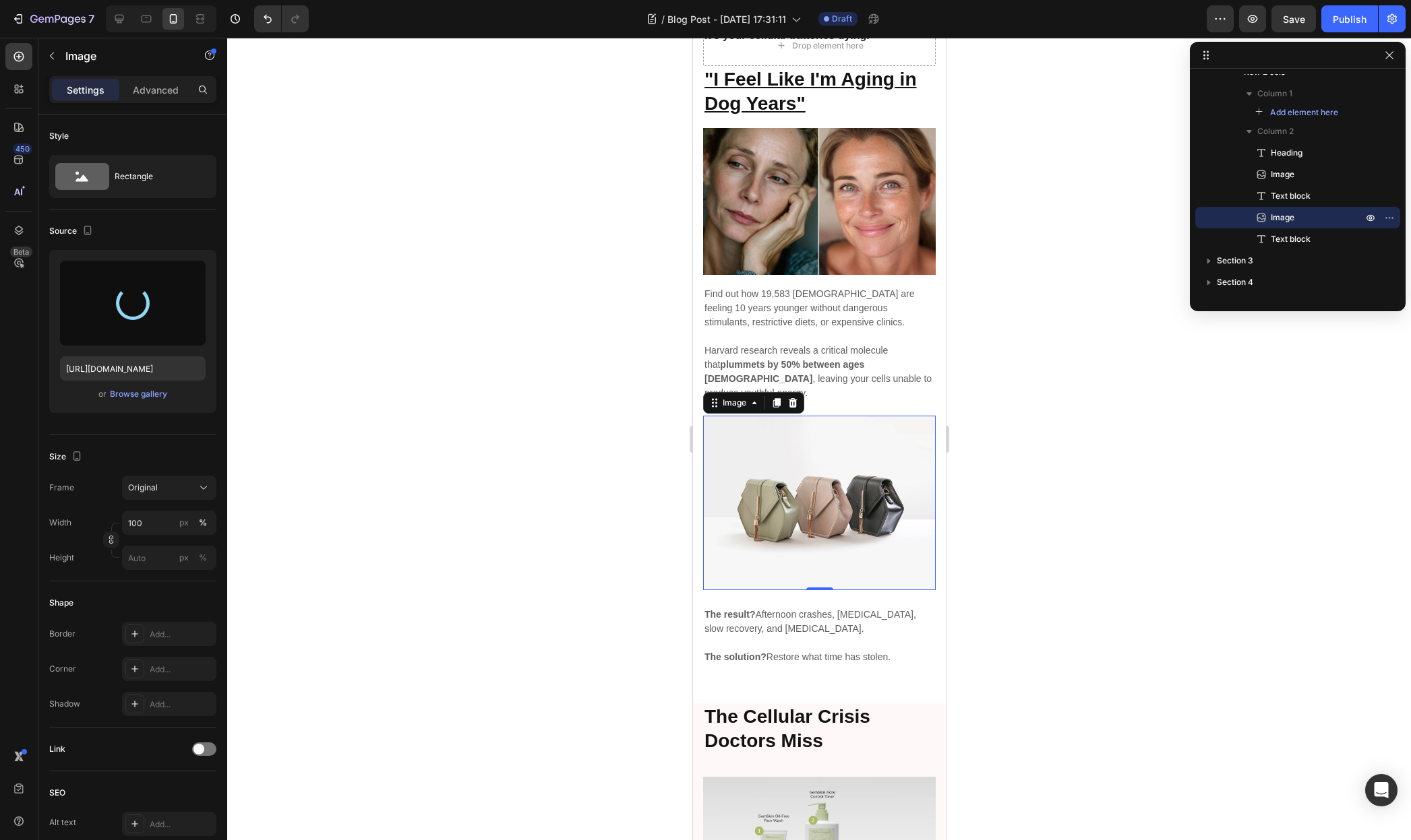
type input "https://cdn.shopify.com/s/files/1/0955/0453/1803/files/gempages_581798576464593…"
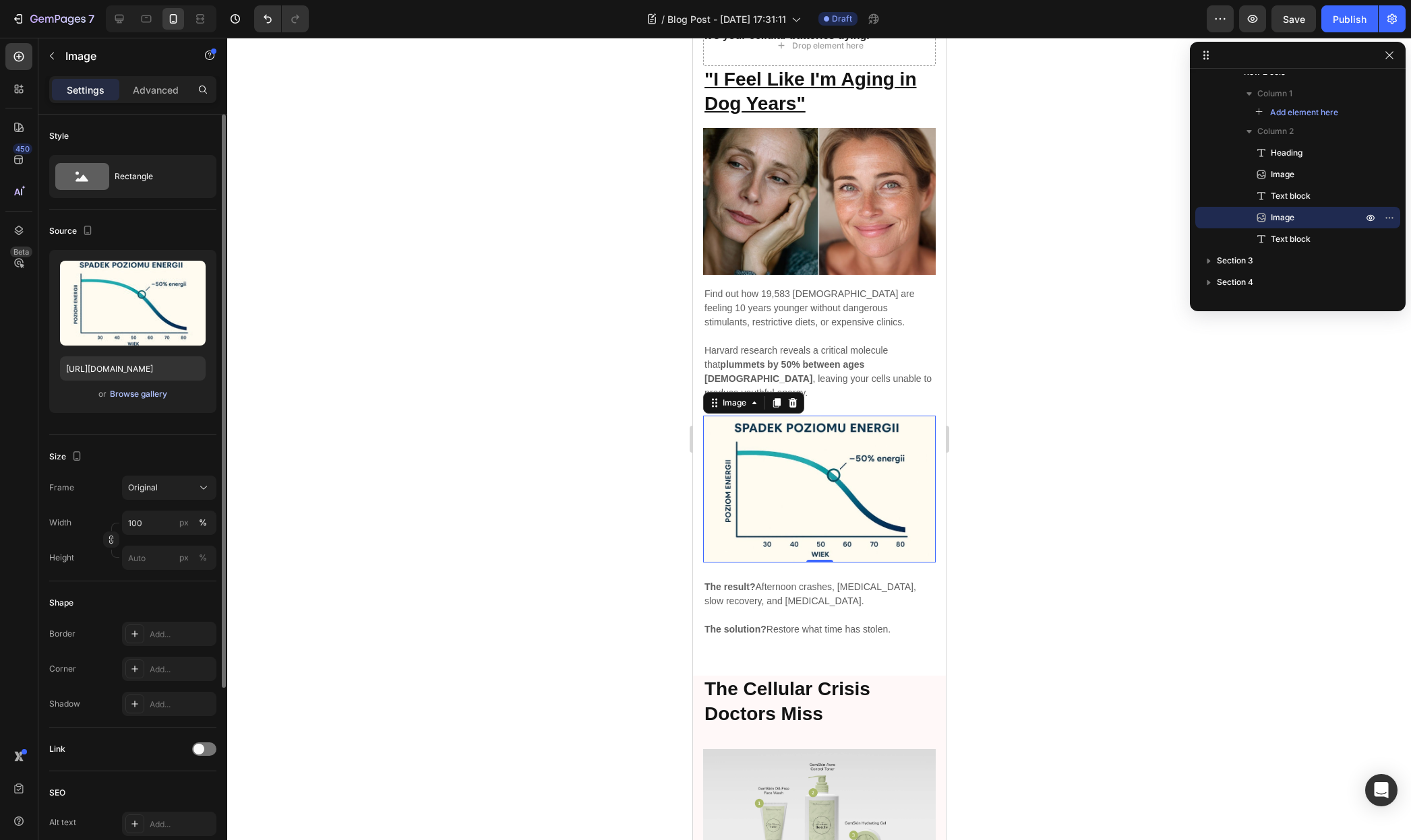
click at [151, 388] on div "Browse gallery" at bounding box center [138, 394] width 57 height 12
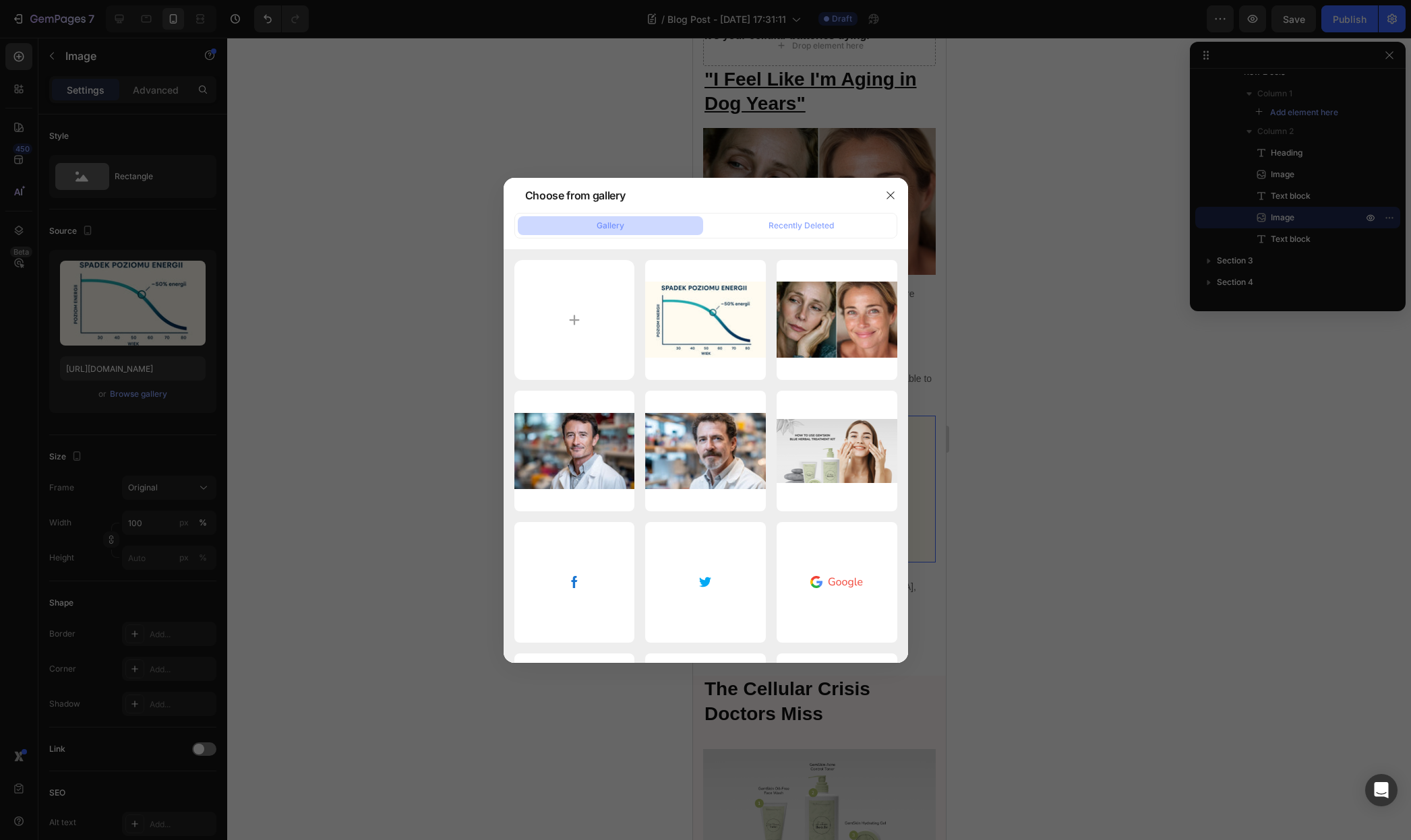
type input "C:\fakepath\Ontwerp zonder titel (95).jpg"
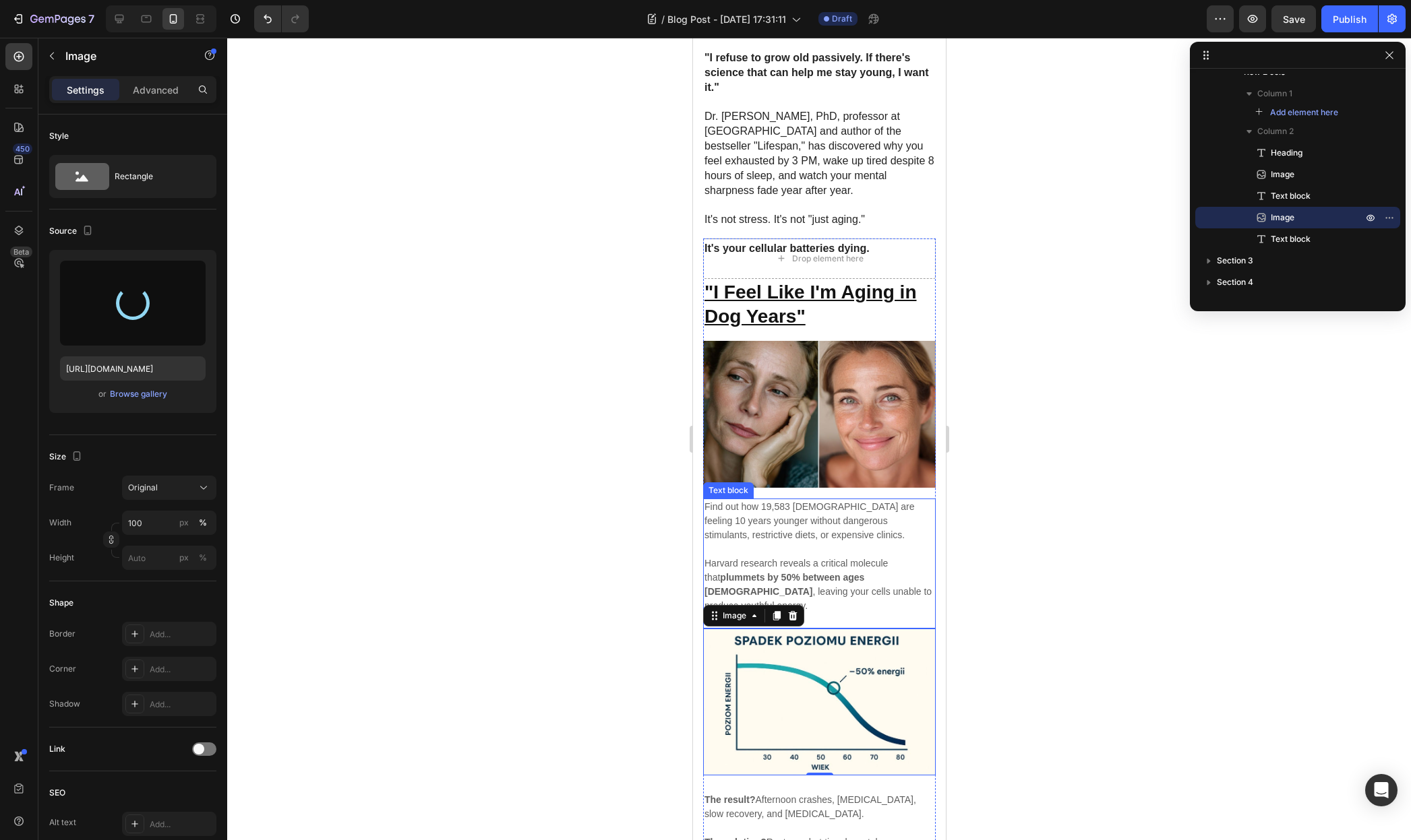
scroll to position [271, 0]
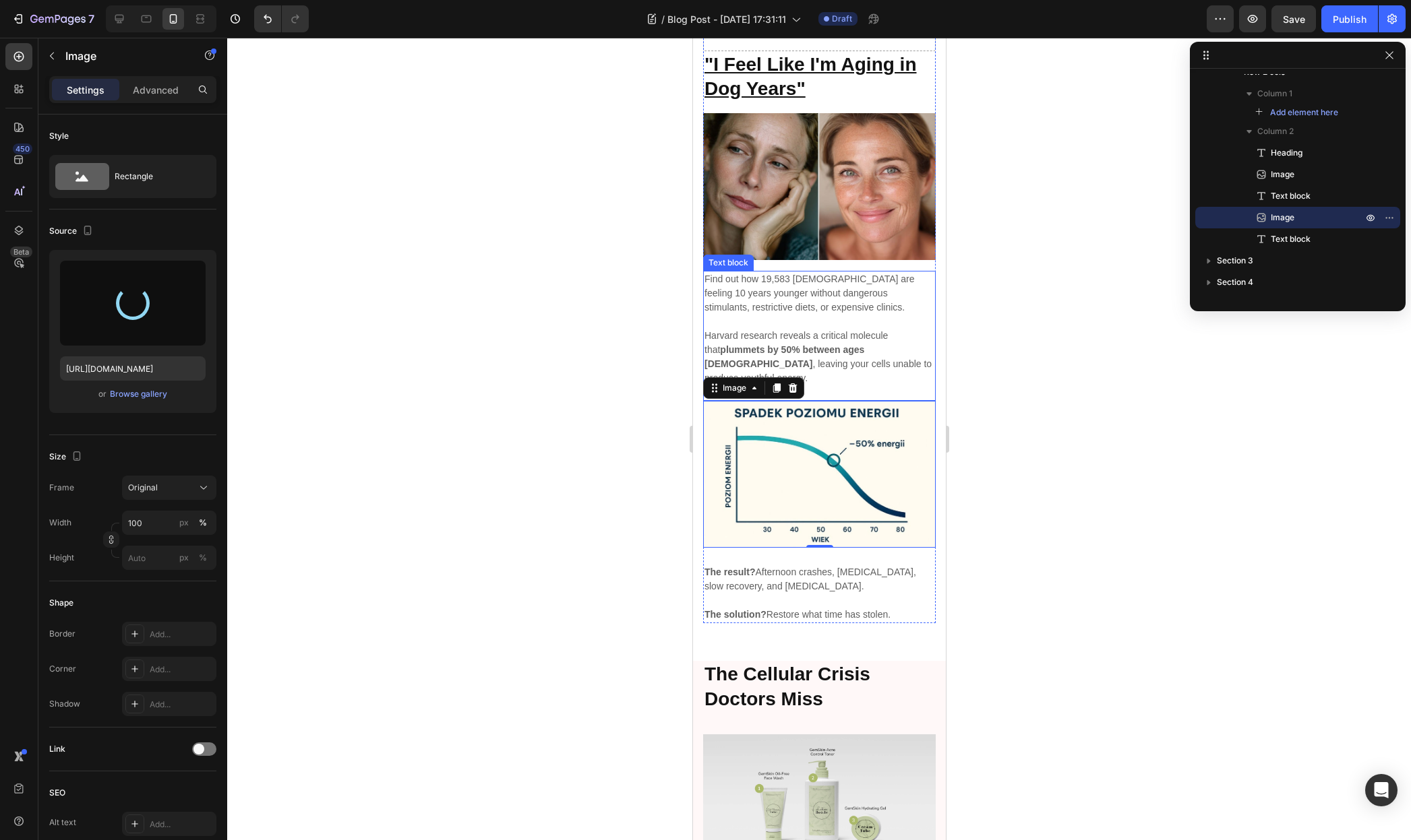
type input "https://cdn.shopify.com/s/files/1/0955/0453/1803/files/gempages_581798576464593…"
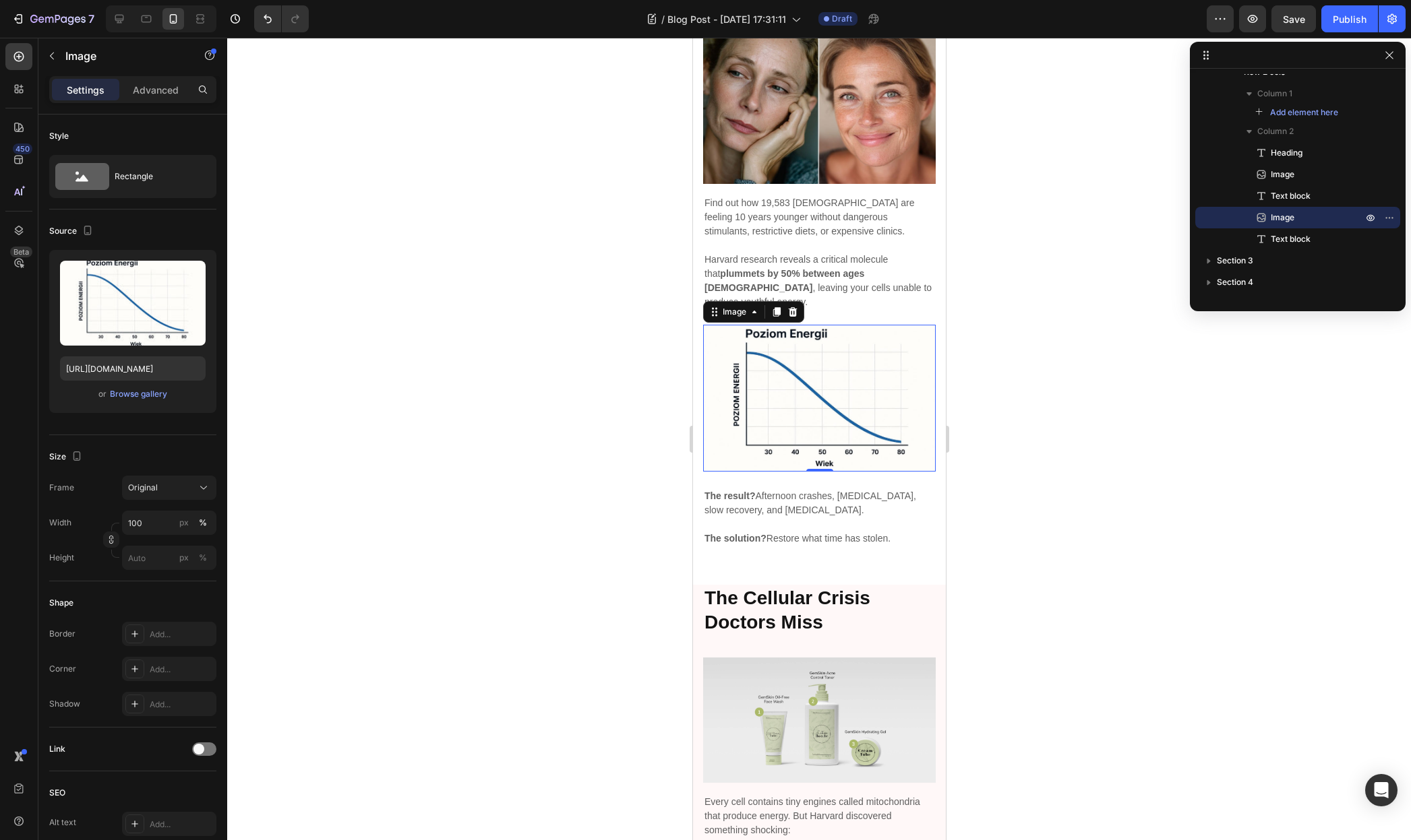
scroll to position [591, 0]
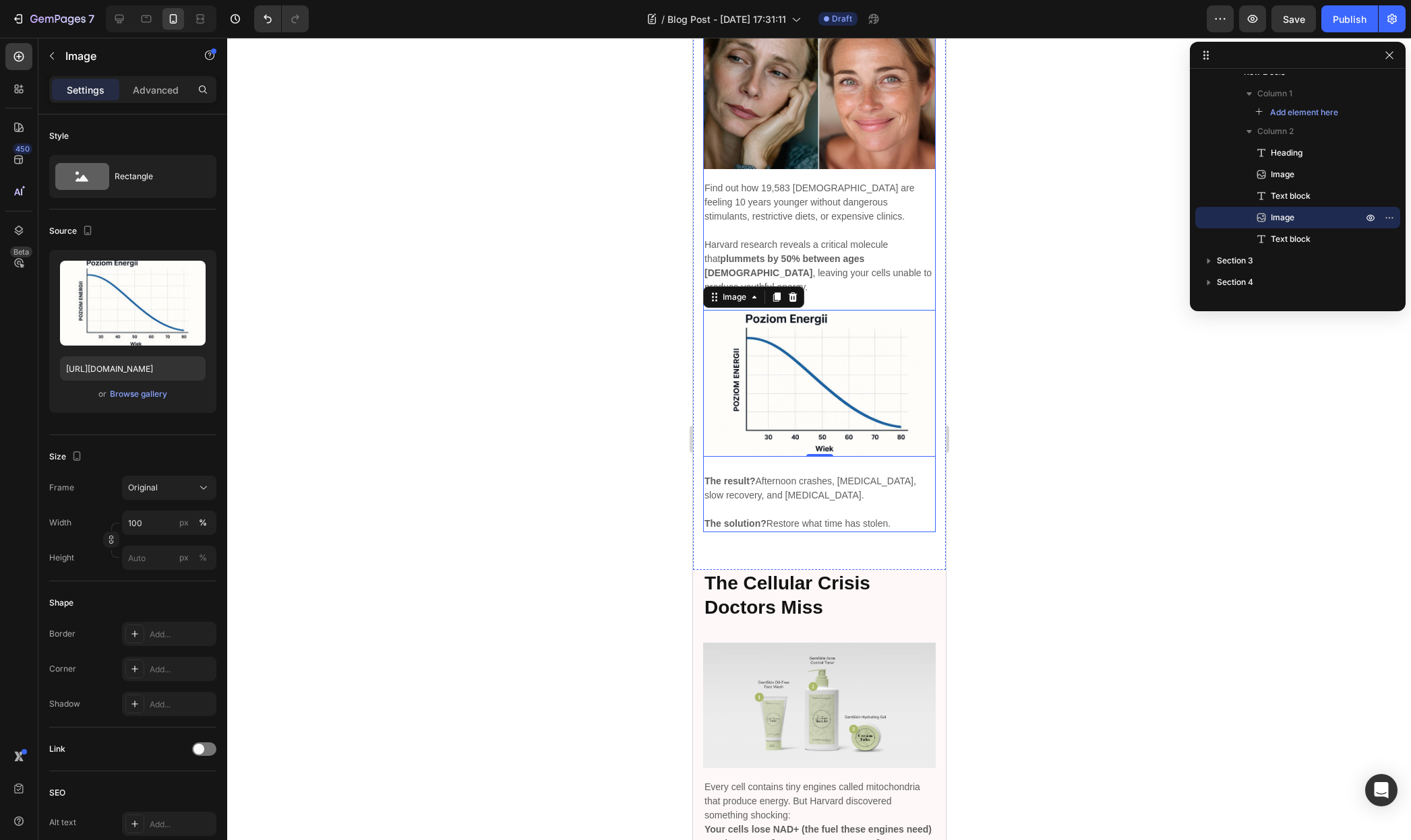
click at [855, 512] on div "Drop element here ⁠⁠⁠⁠⁠⁠⁠ "I Feel Like I'm Aging in Dog Years" Heading Image Fi…" at bounding box center [818, 273] width 252 height 595
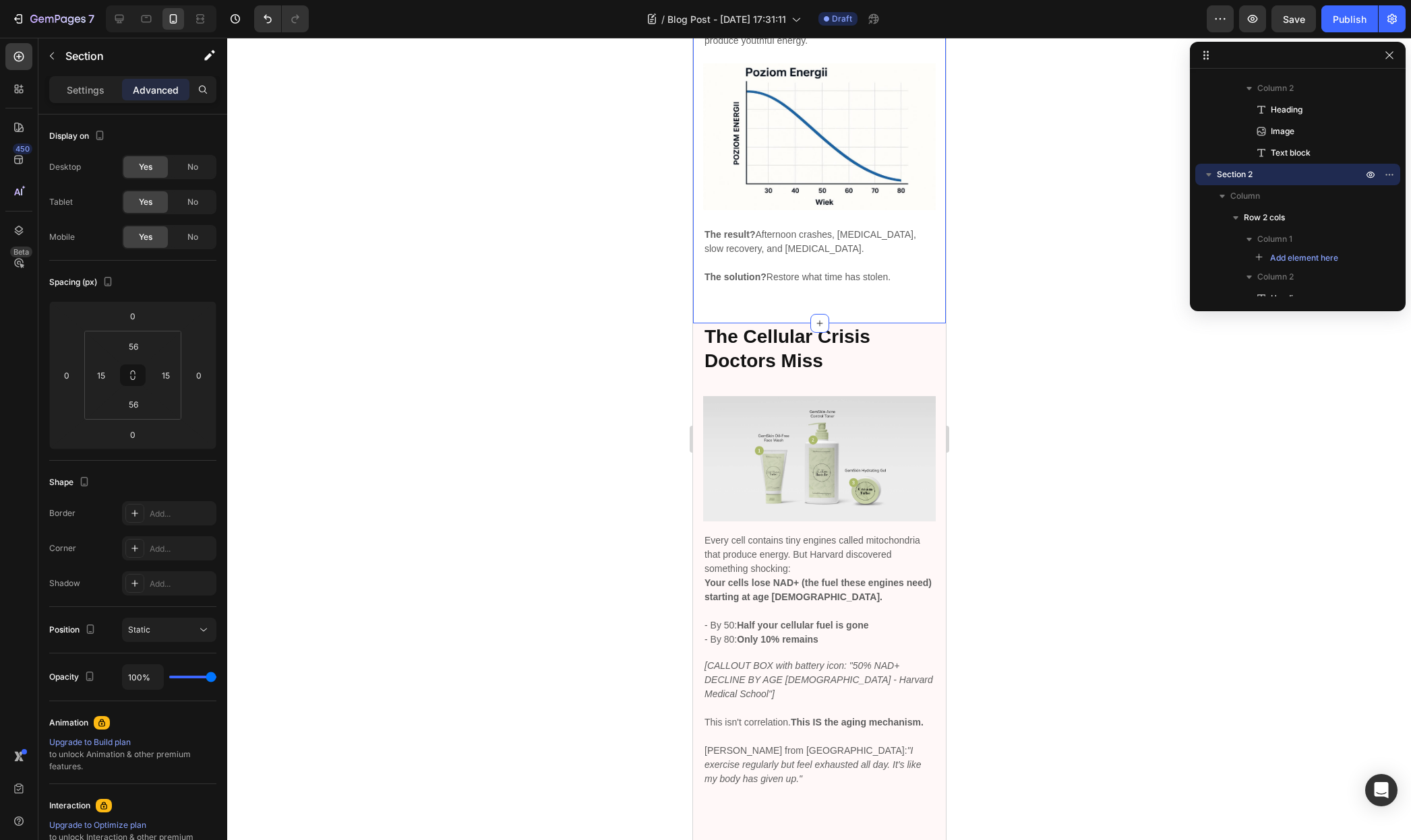
scroll to position [1103, 0]
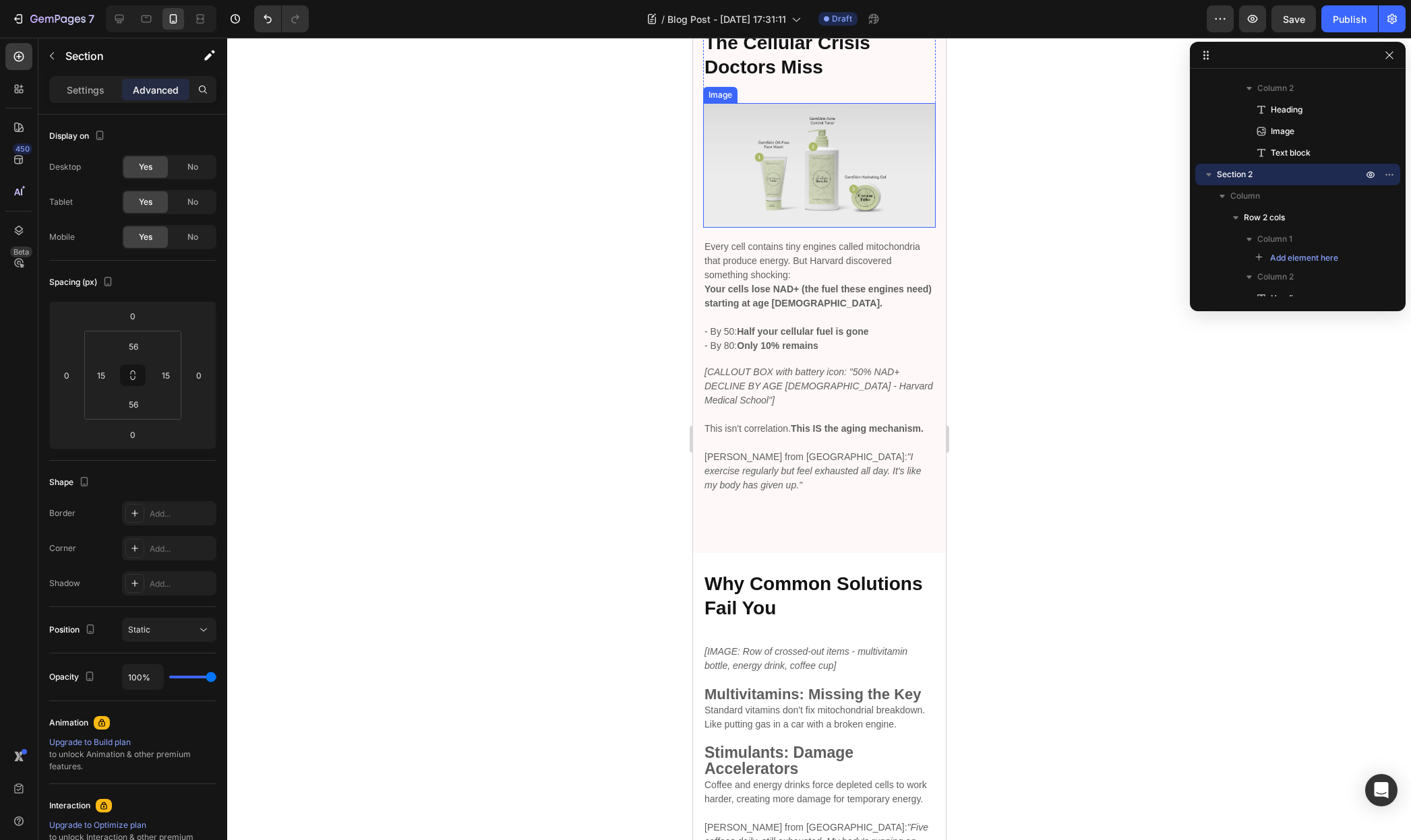
click at [791, 145] on img at bounding box center [818, 165] width 233 height 125
click at [772, 89] on icon at bounding box center [775, 90] width 7 height 9
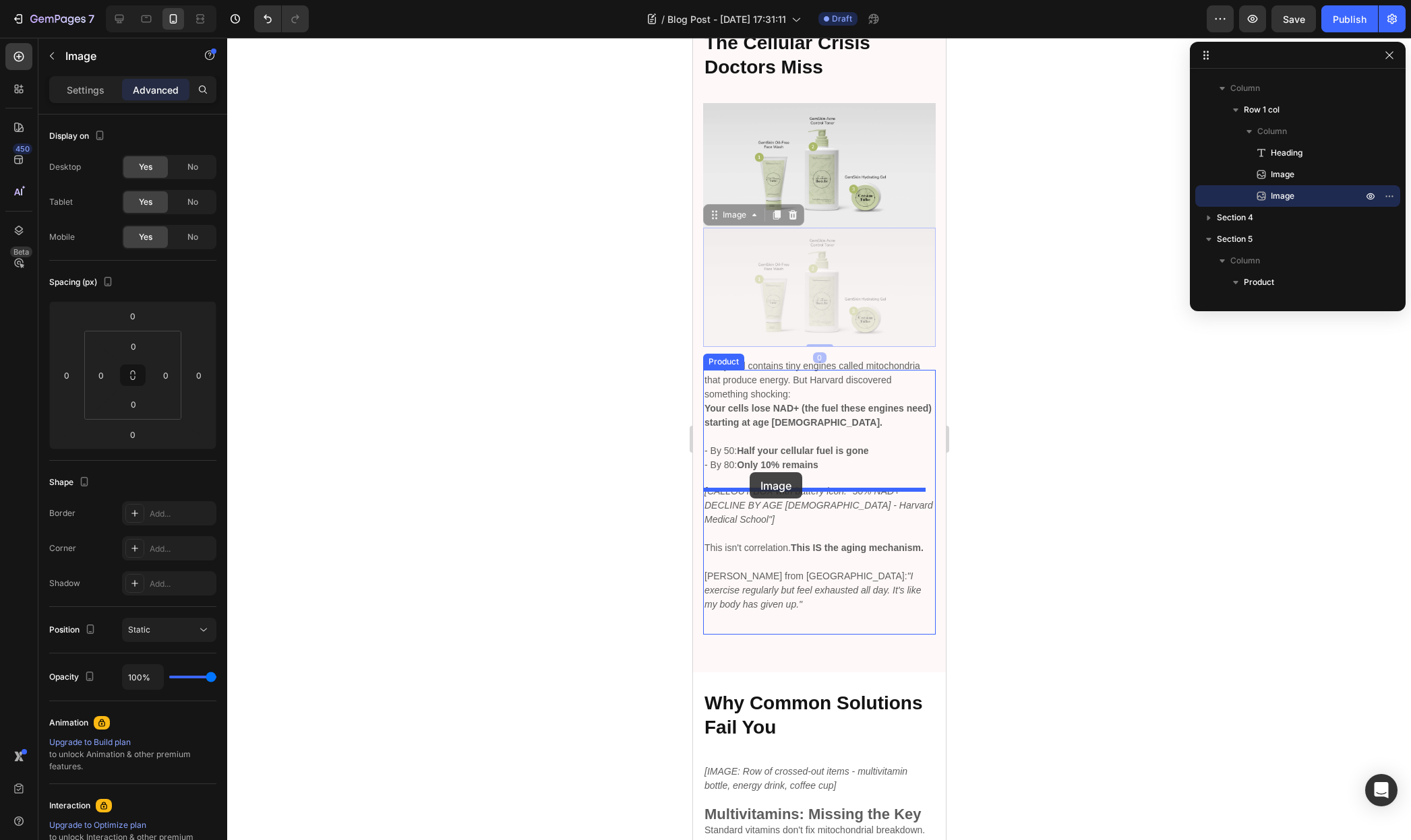
drag, startPoint x: 711, startPoint y: 210, endPoint x: 748, endPoint y: 473, distance: 265.6
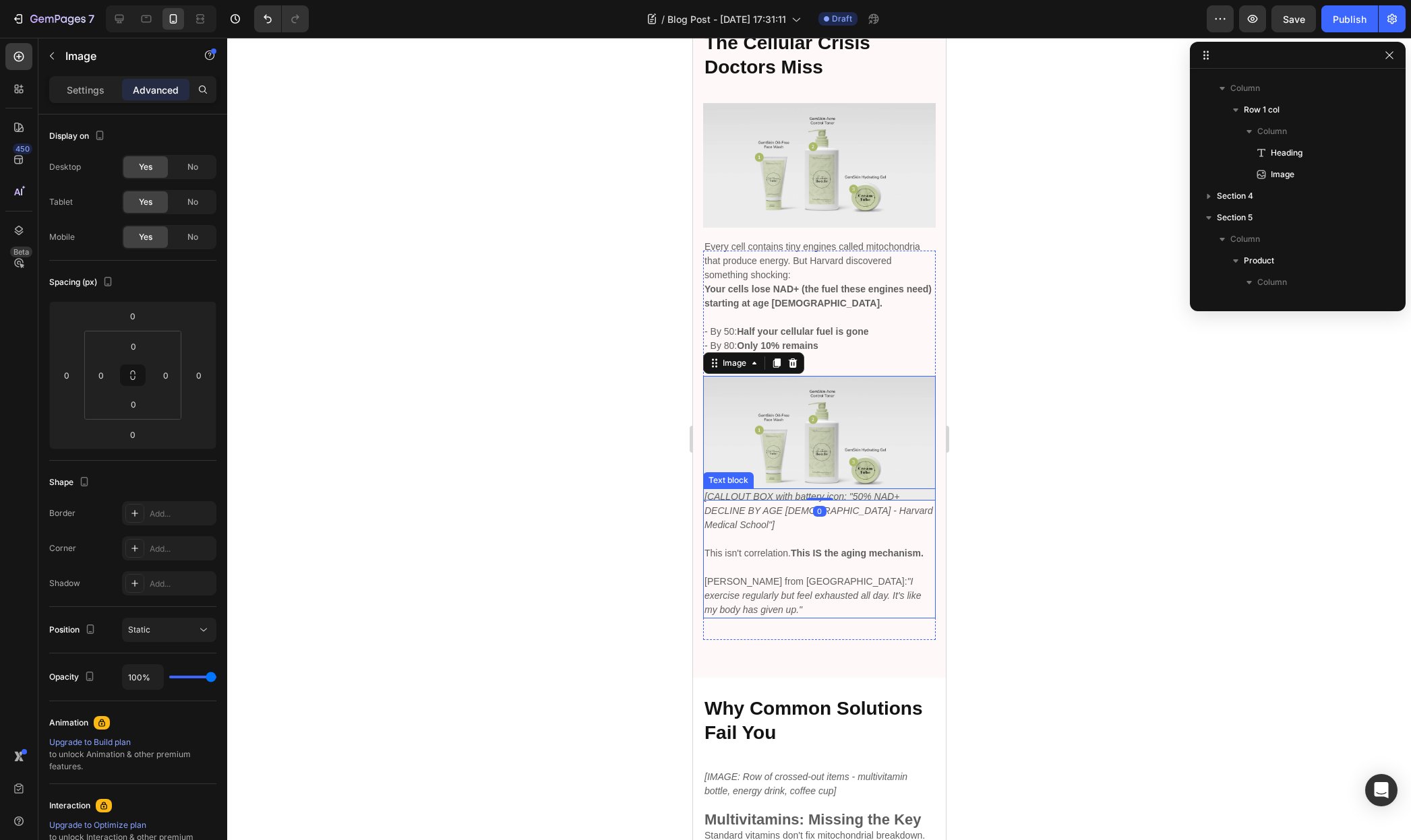
click at [757, 493] on p "[CALLOUT BOX with battery icon: "50% NAD+ DECLINE BY AGE 50 - Harvard Medical S…" at bounding box center [818, 511] width 230 height 43
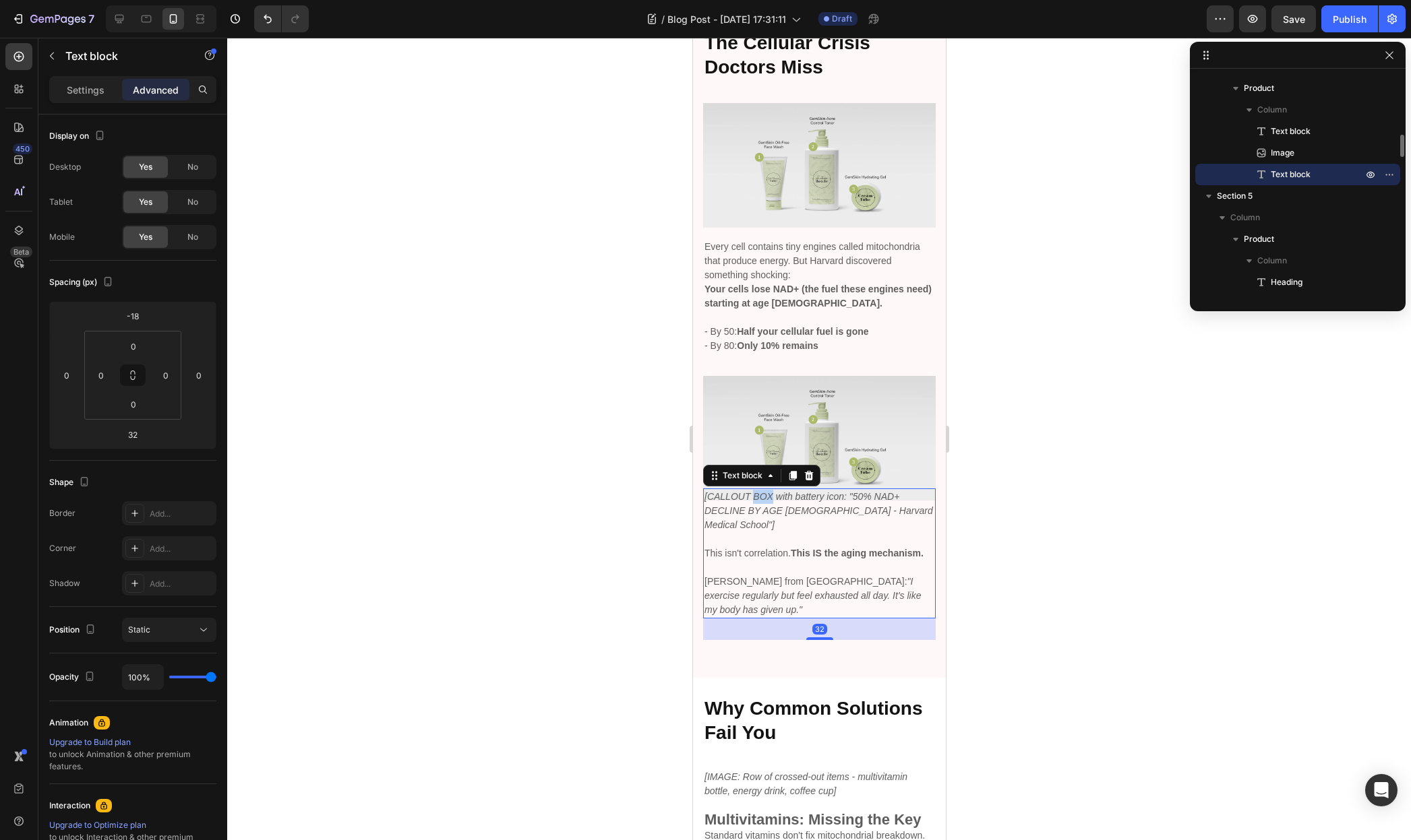
click at [757, 493] on p "[CALLOUT BOX with battery icon: "50% NAD+ DECLINE BY AGE 50 - Harvard Medical S…" at bounding box center [818, 511] width 230 height 43
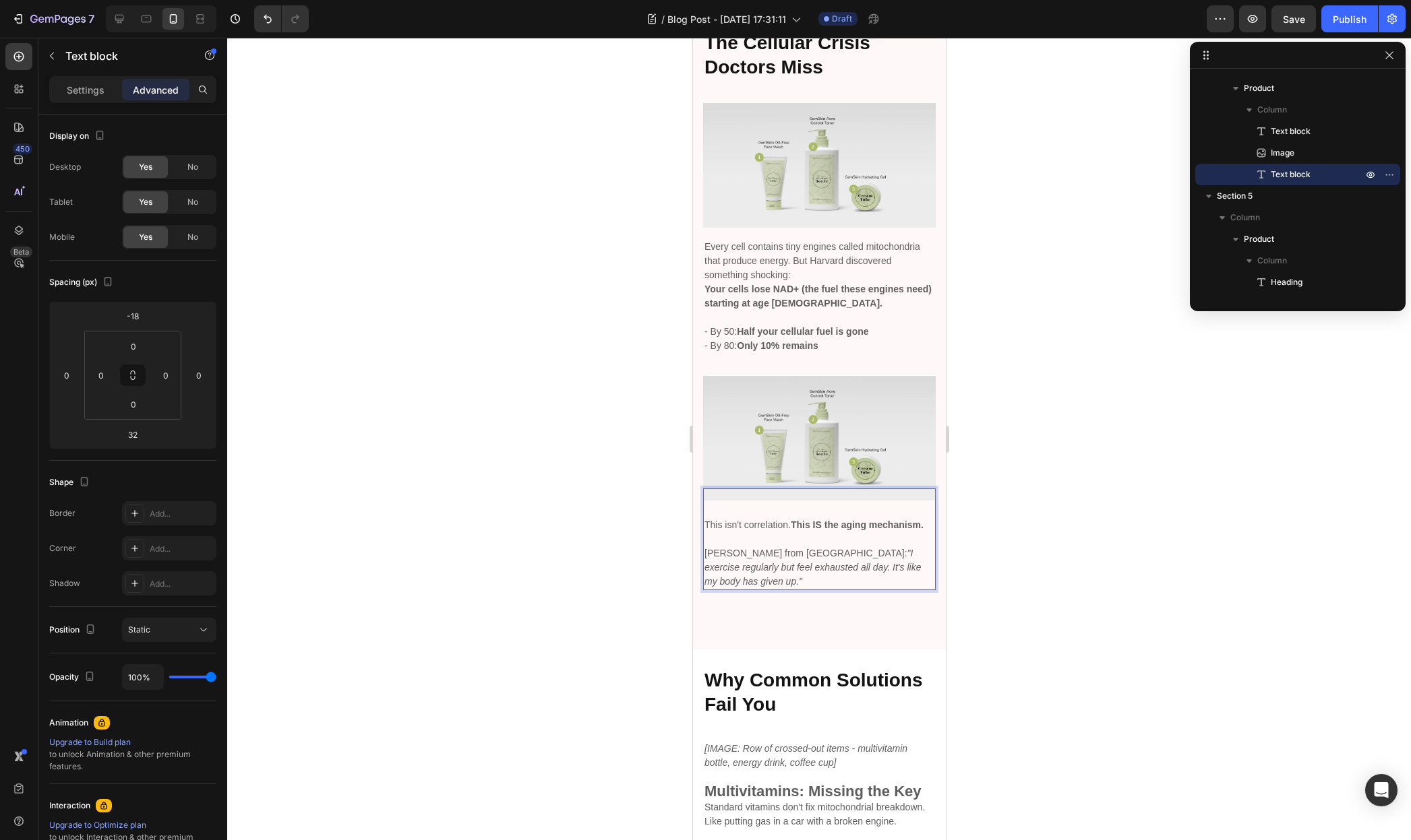
click at [722, 504] on p "Rich Text Editor. Editing area: main" at bounding box center [818, 511] width 230 height 14
click at [1056, 431] on div at bounding box center [819, 439] width 1183 height 802
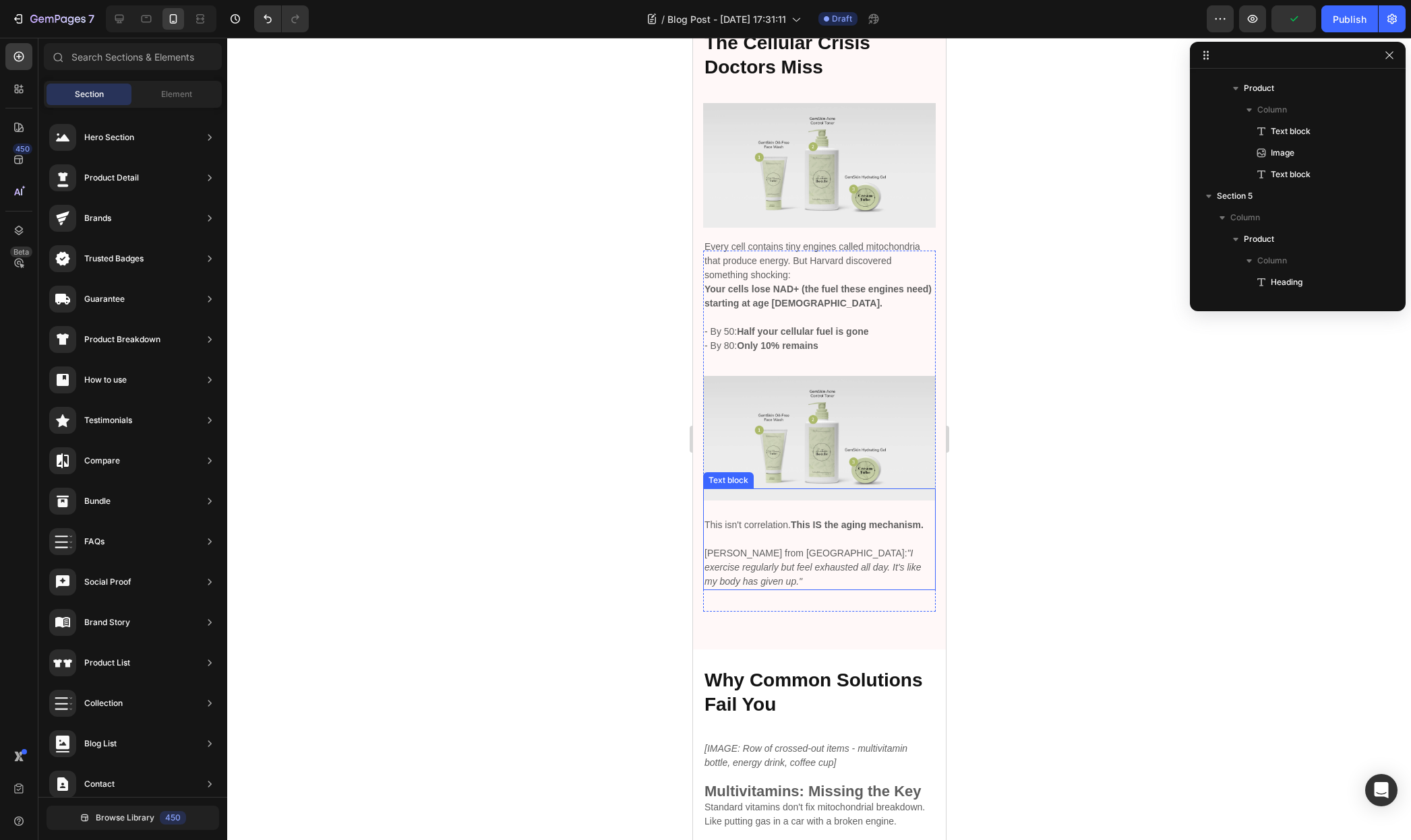
click at [790, 518] on p "This isn't correlation. This IS the aging mechanism." at bounding box center [818, 525] width 230 height 14
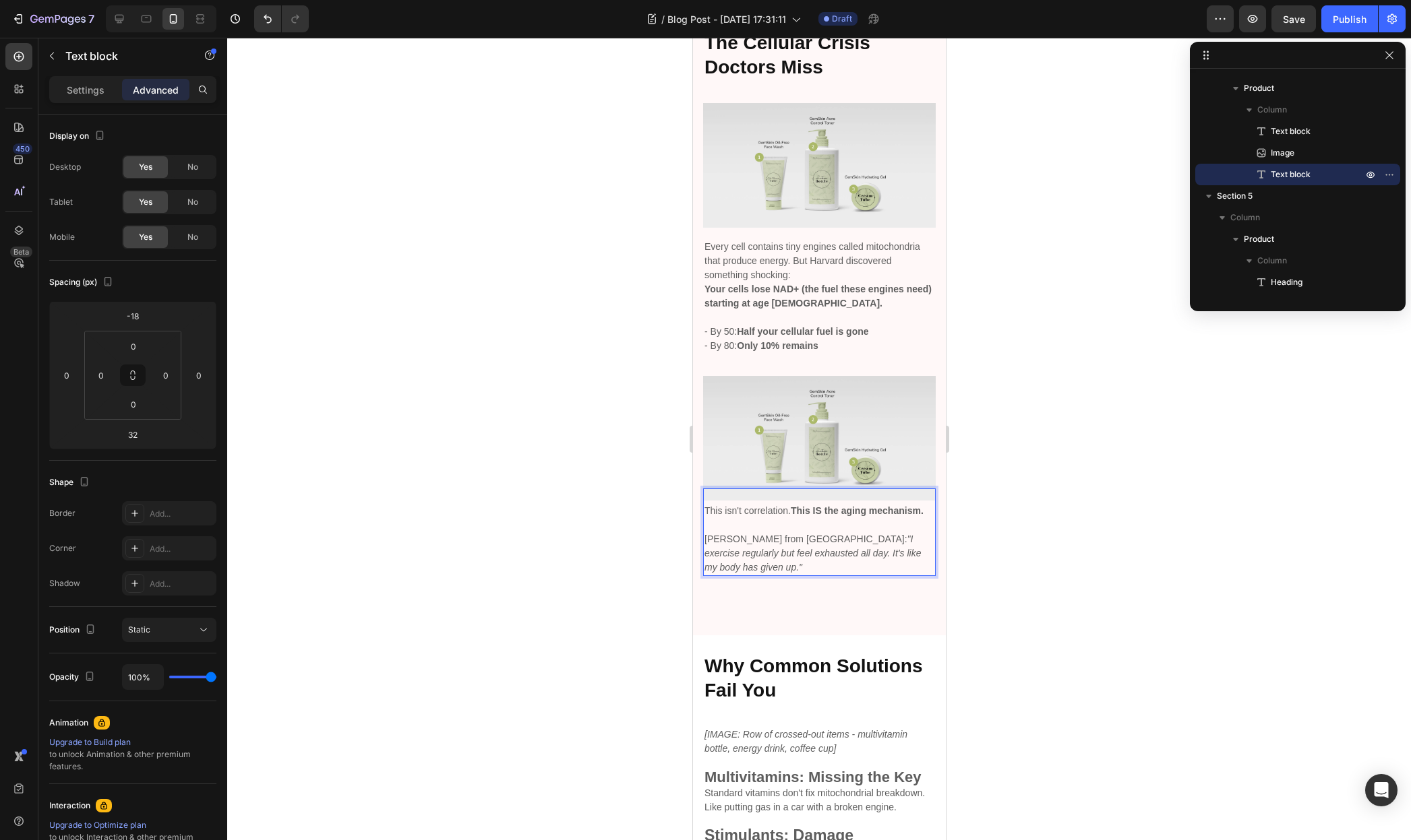
click at [706, 504] on p "This isn't correlation. This IS the aging mechanism." at bounding box center [818, 511] width 230 height 14
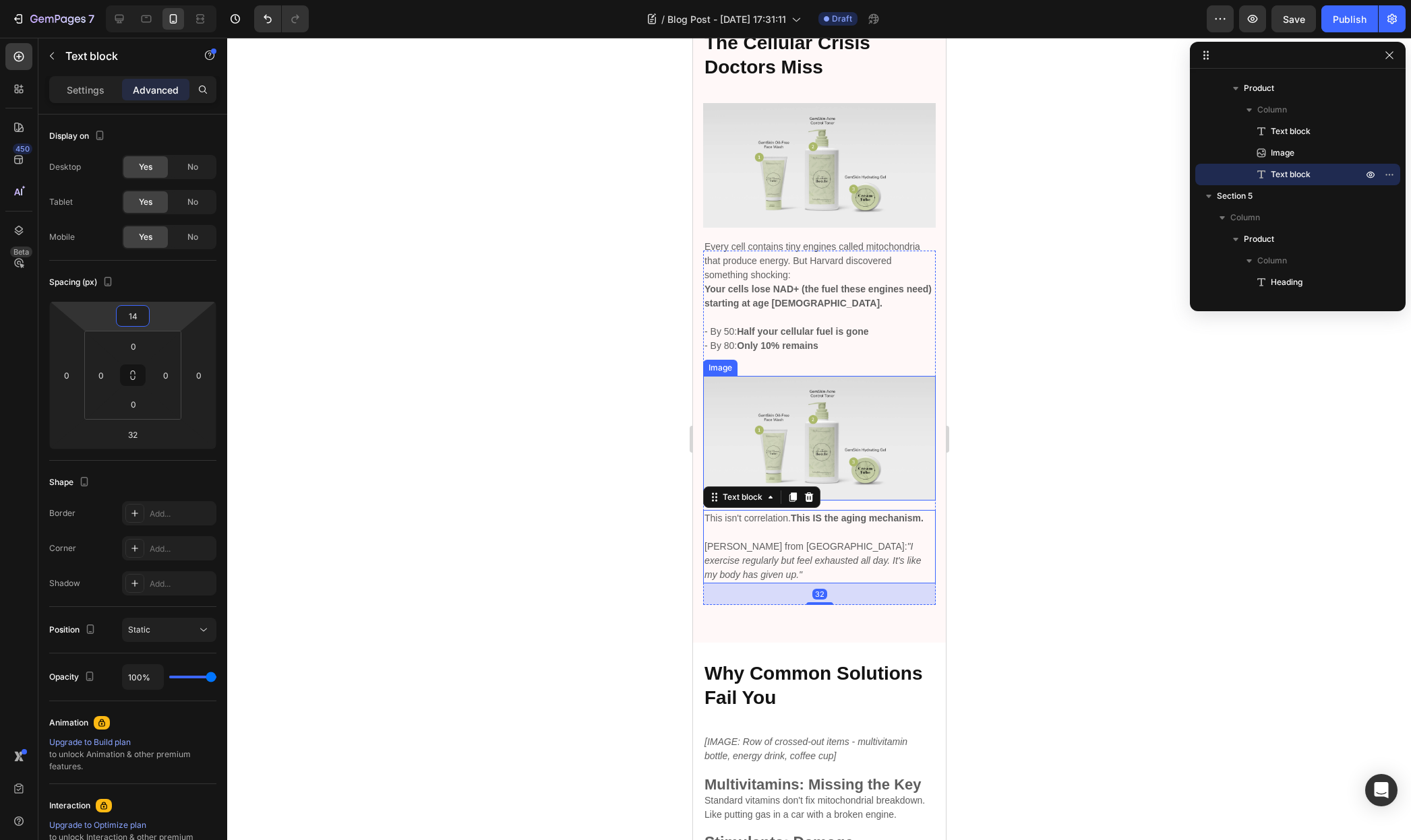
type input "12"
drag, startPoint x: 188, startPoint y: 312, endPoint x: 191, endPoint y: 302, distance: 10.4
click at [191, 0] on html "7 / Blog Post - [DATE] 17:31:11 Draft Preview Save Publish 450 Beta Sections(18…" at bounding box center [706, 0] width 1411 height 0
click at [834, 428] on img at bounding box center [818, 438] width 233 height 125
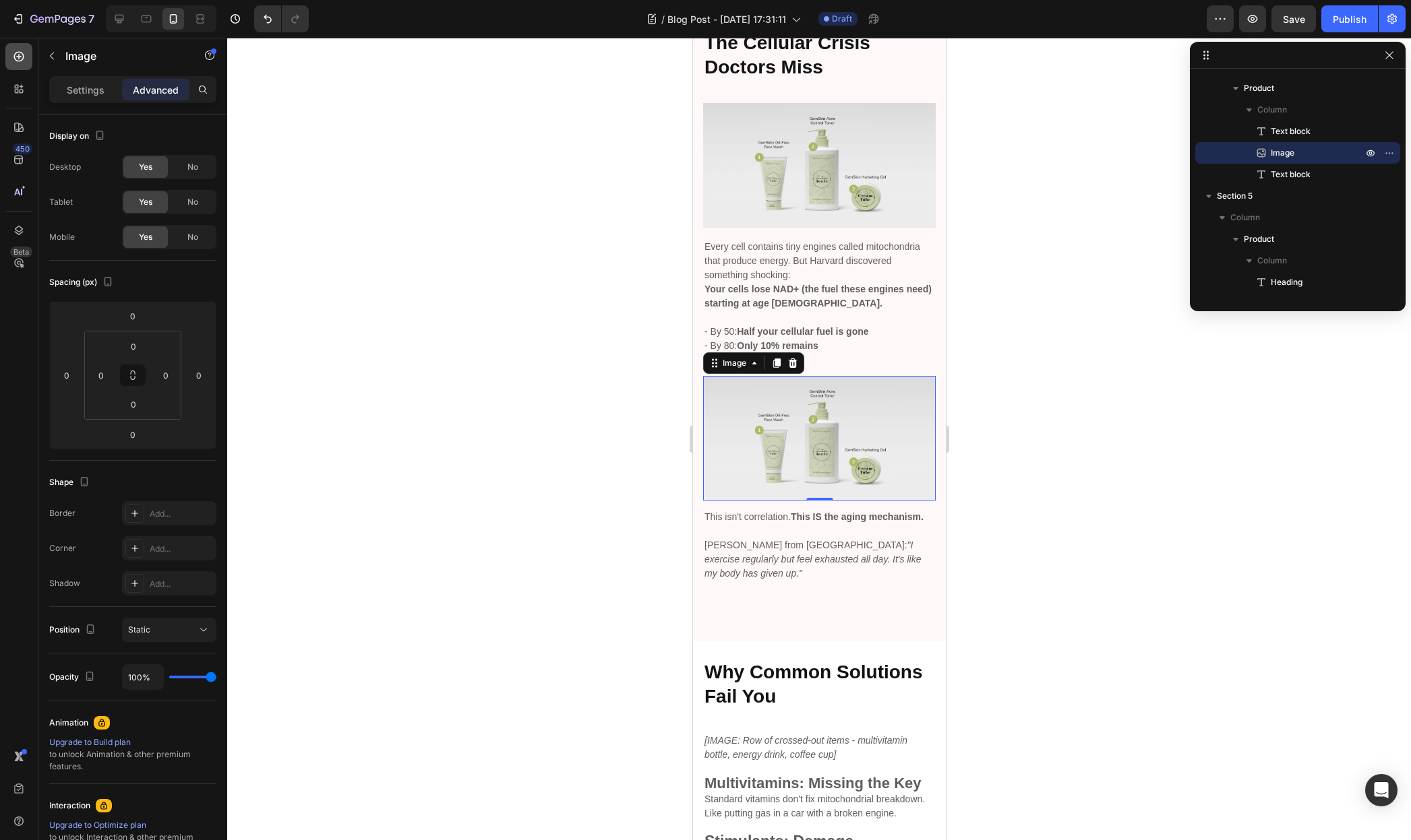
click at [15, 62] on icon at bounding box center [19, 57] width 14 height 14
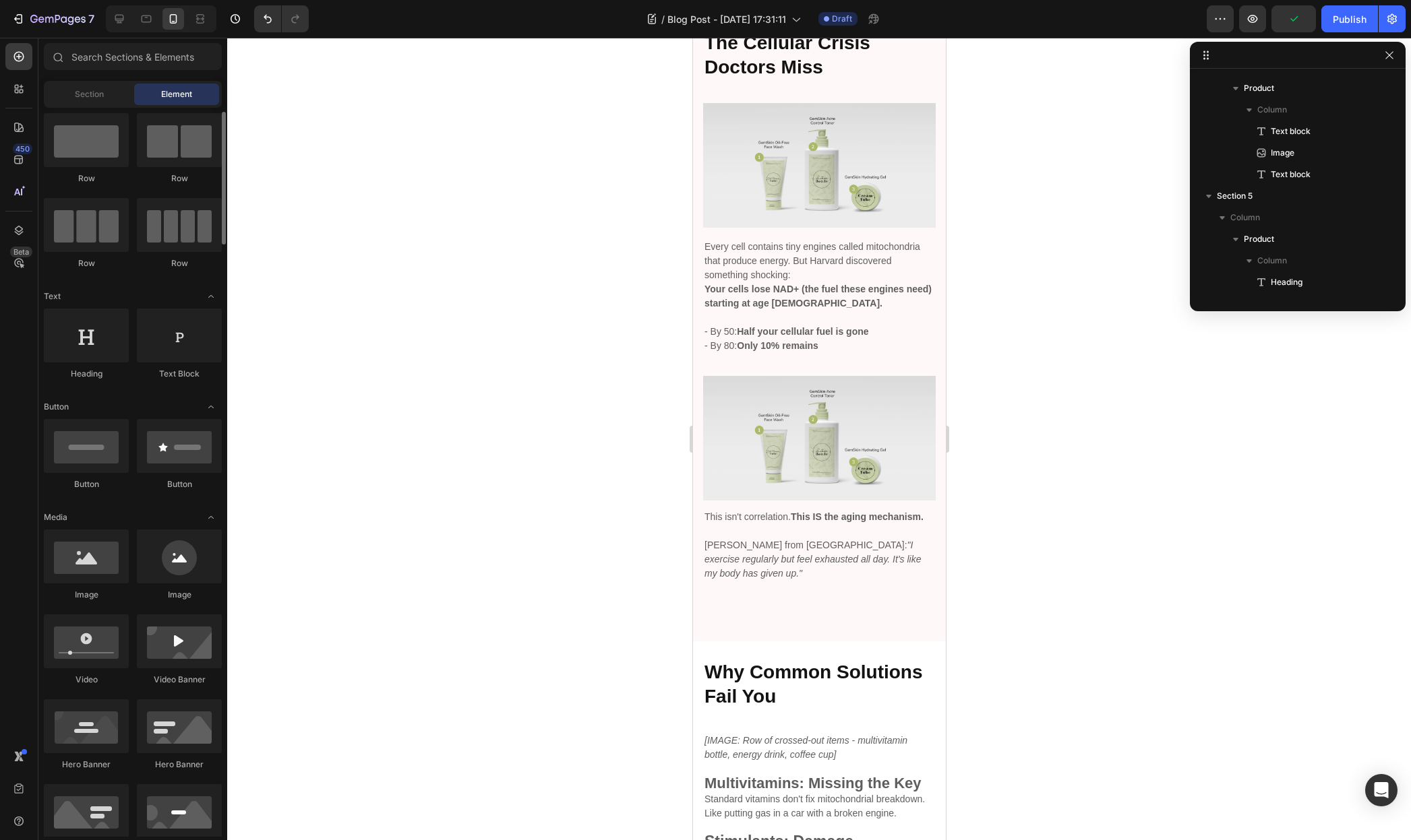
scroll to position [80, 0]
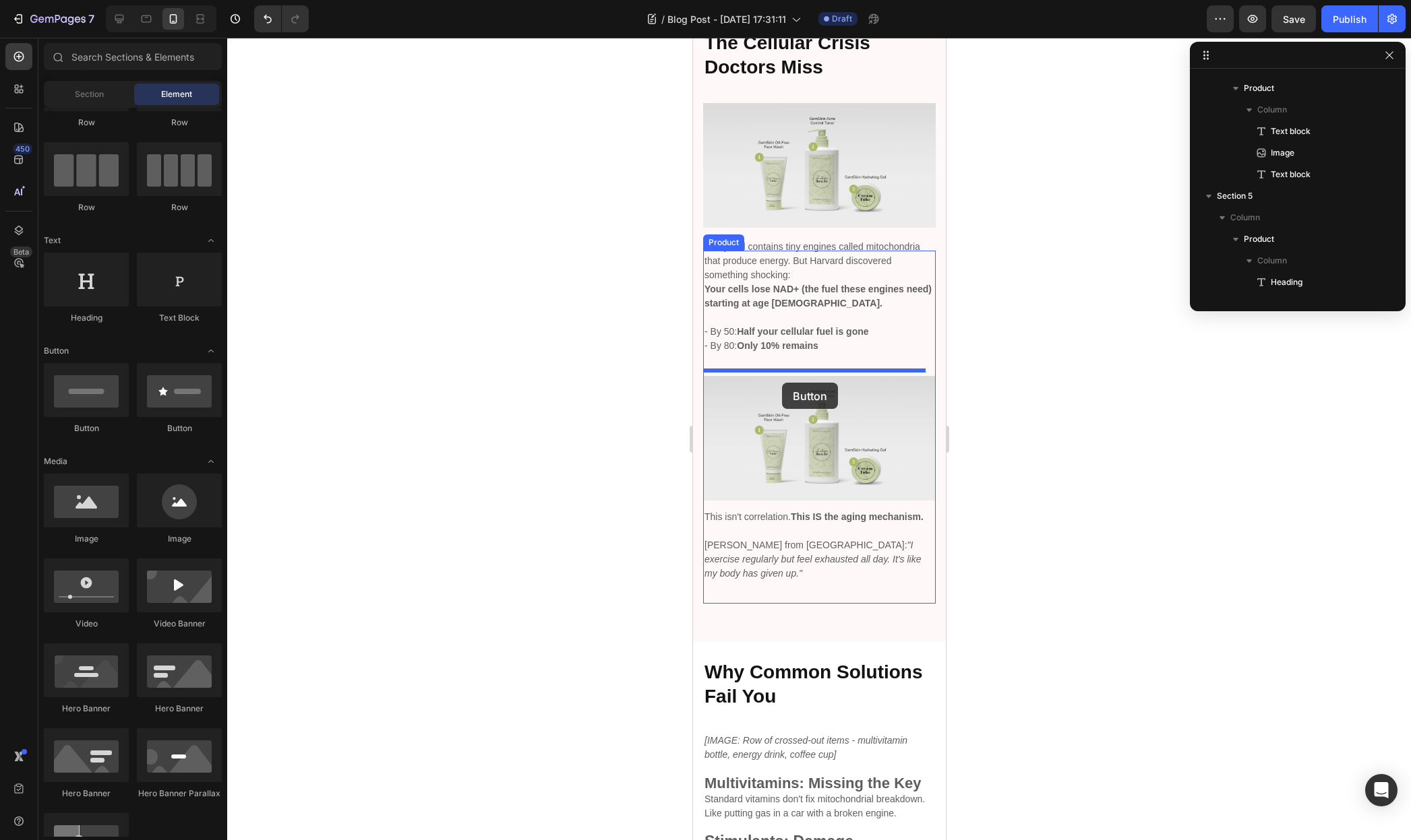
drag, startPoint x: 788, startPoint y: 445, endPoint x: 782, endPoint y: 383, distance: 62.3
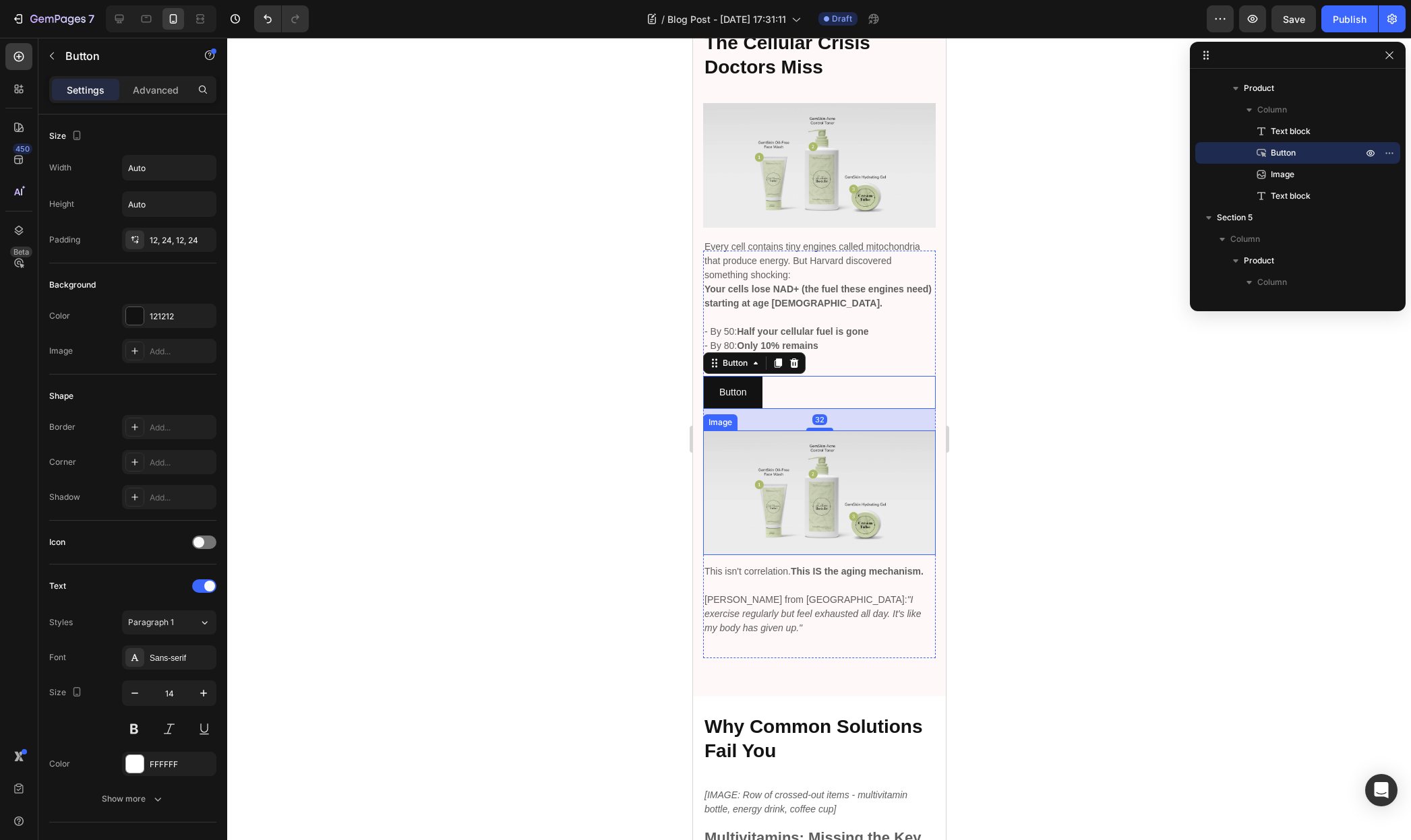
click at [824, 467] on img at bounding box center [818, 493] width 233 height 125
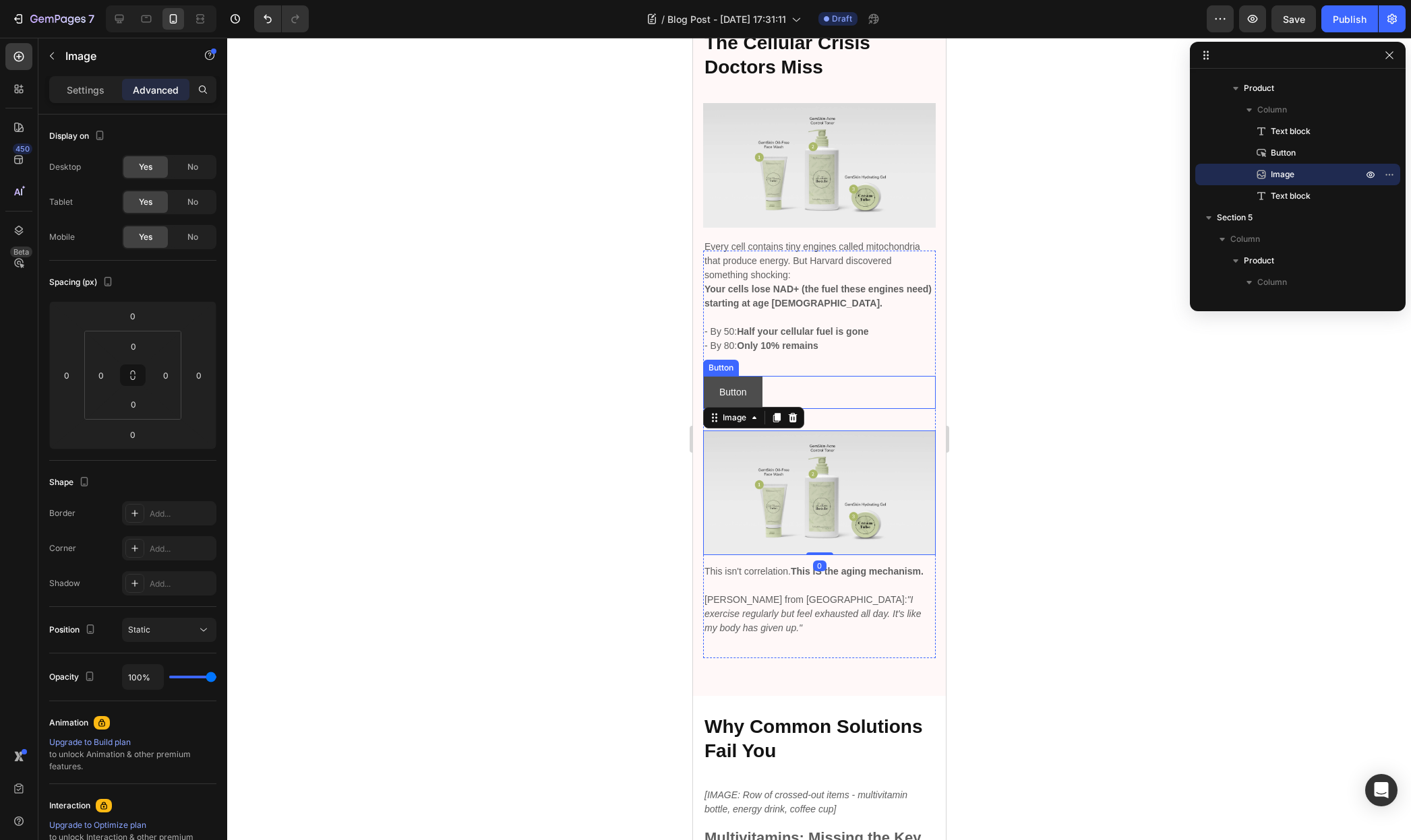
click at [748, 385] on button "Button" at bounding box center [731, 392] width 59 height 33
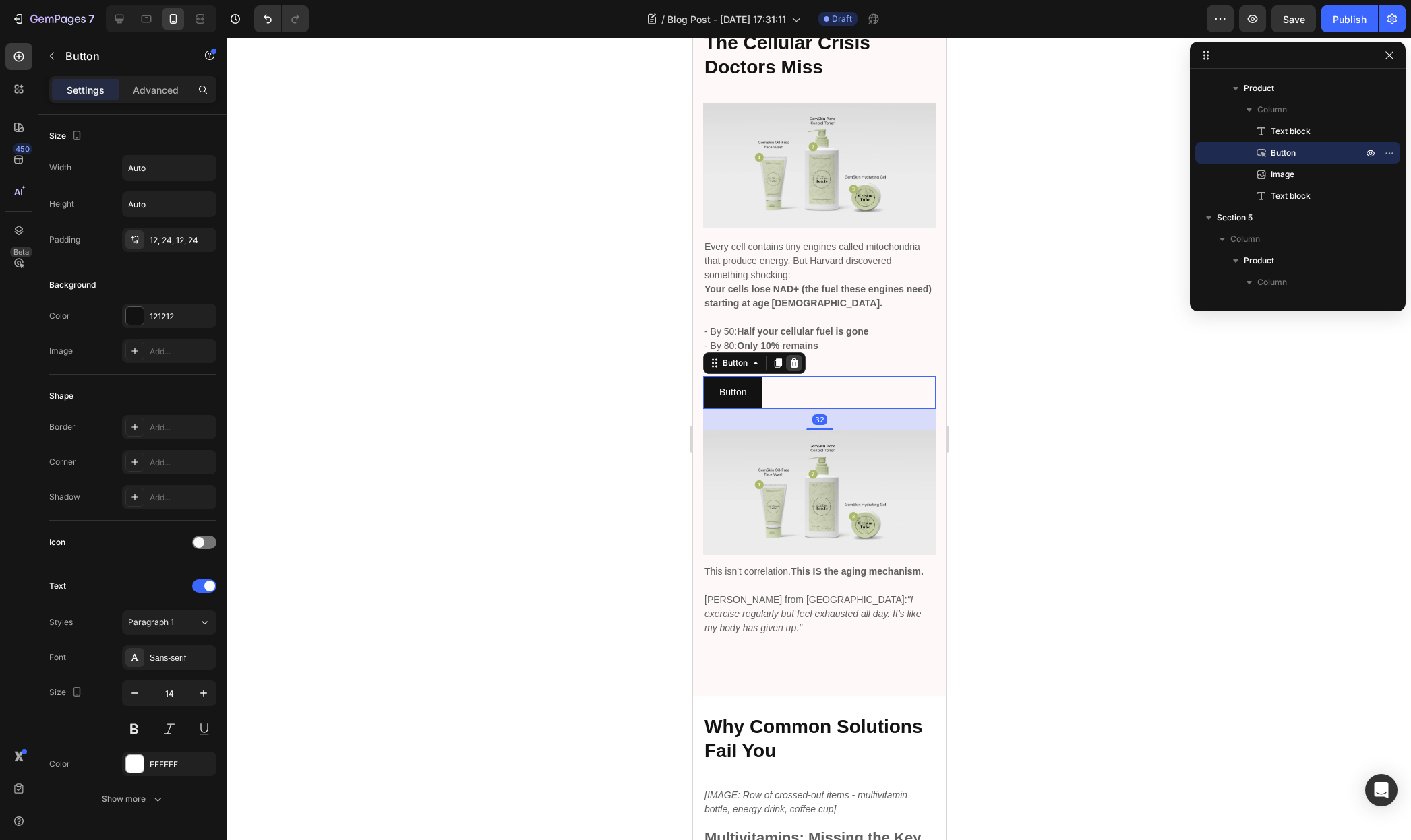
click at [795, 358] on icon at bounding box center [793, 362] width 9 height 9
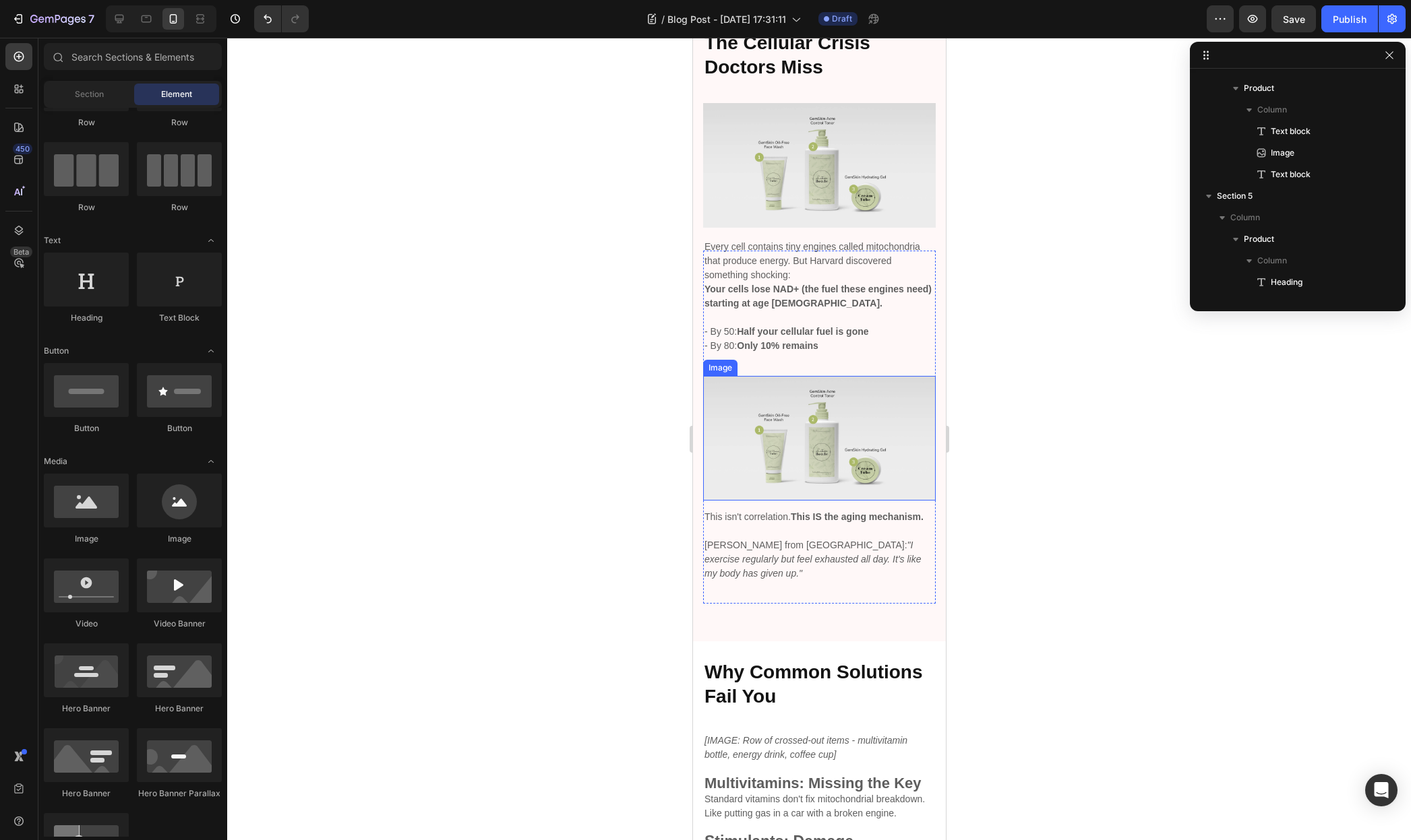
click at [778, 407] on img at bounding box center [818, 438] width 233 height 125
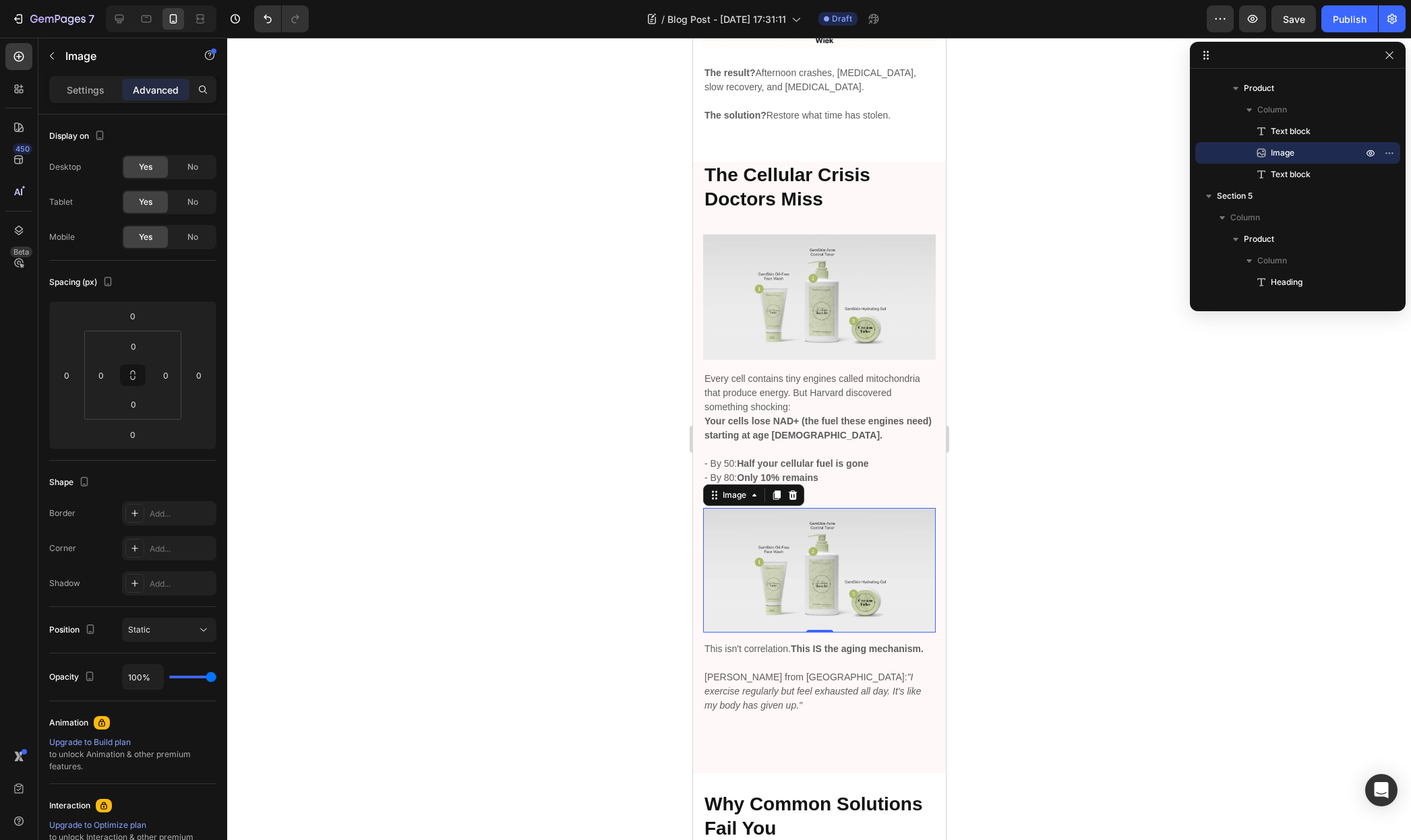
scroll to position [991, 0]
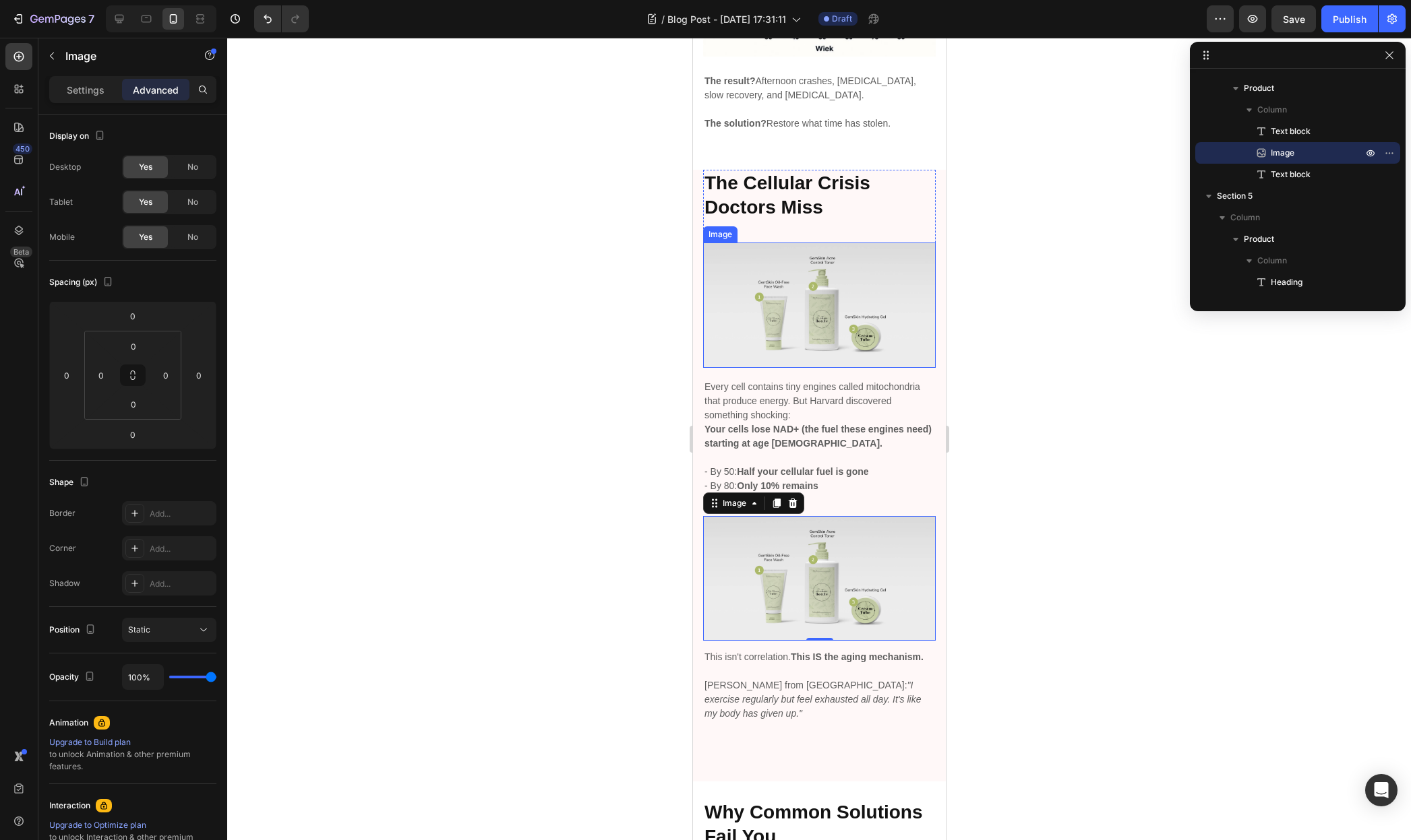
click at [840, 296] on img at bounding box center [818, 304] width 233 height 125
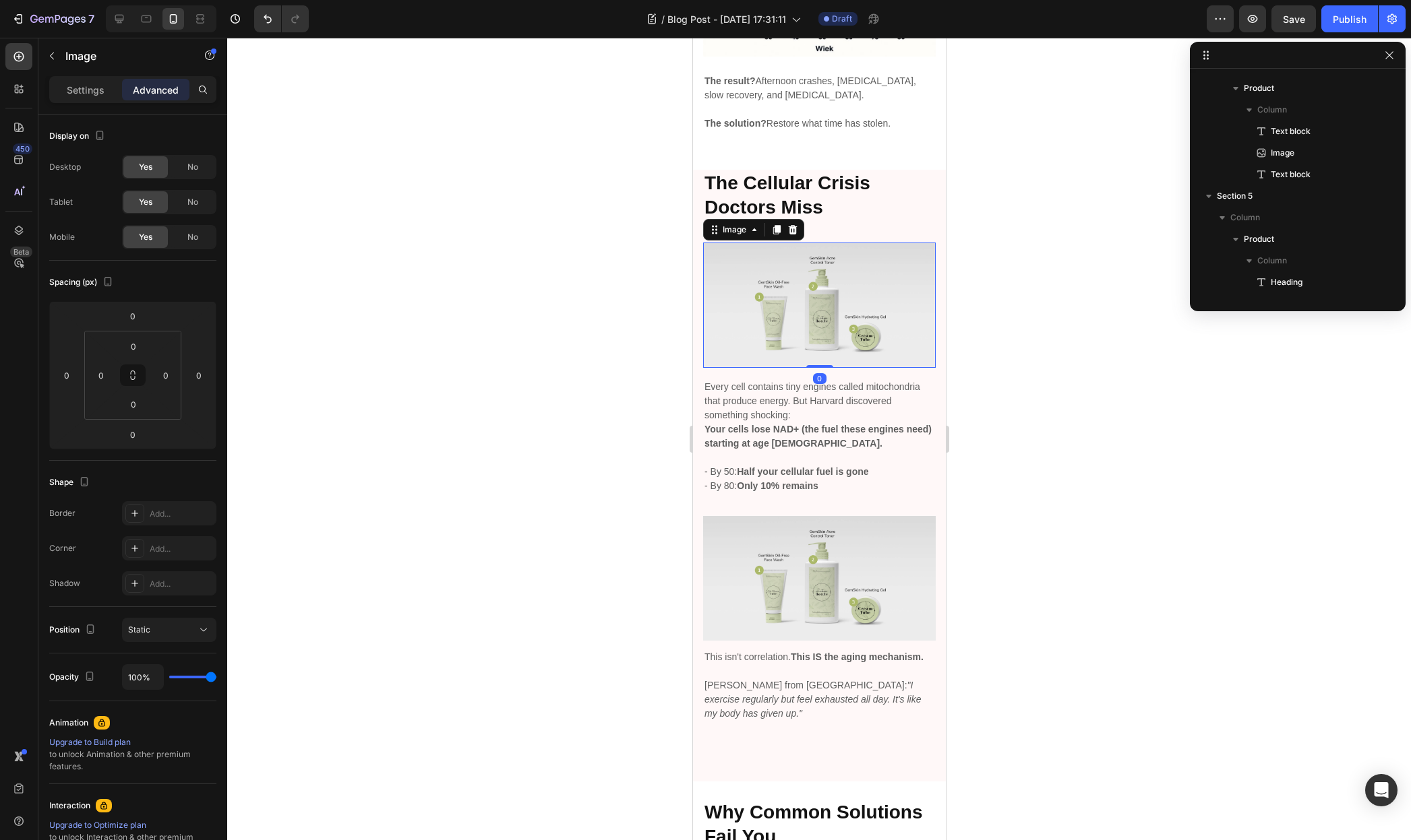
scroll to position [439, 0]
click at [92, 95] on p "Settings" at bounding box center [86, 90] width 38 height 14
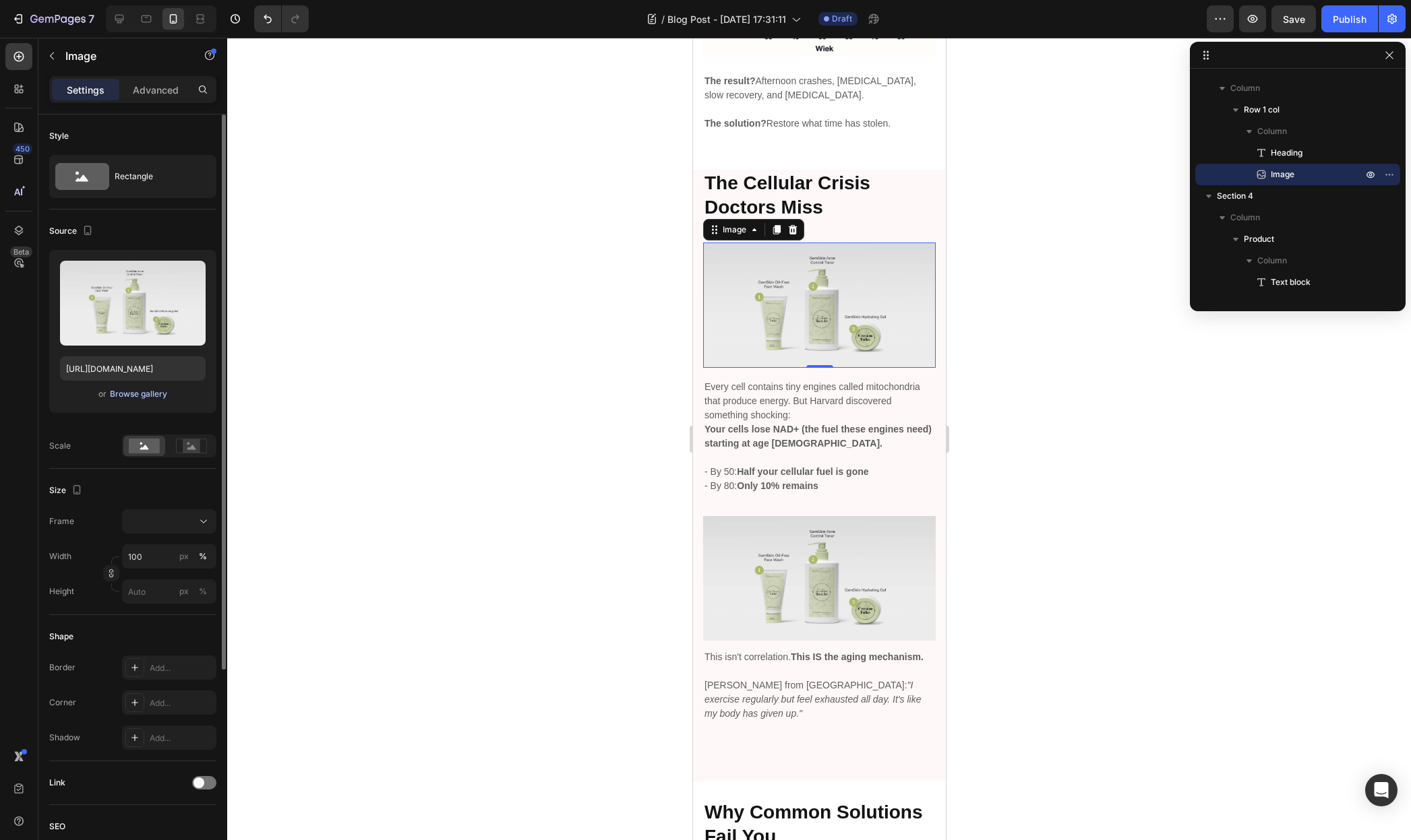
click at [149, 397] on div "Browse gallery" at bounding box center [138, 394] width 57 height 12
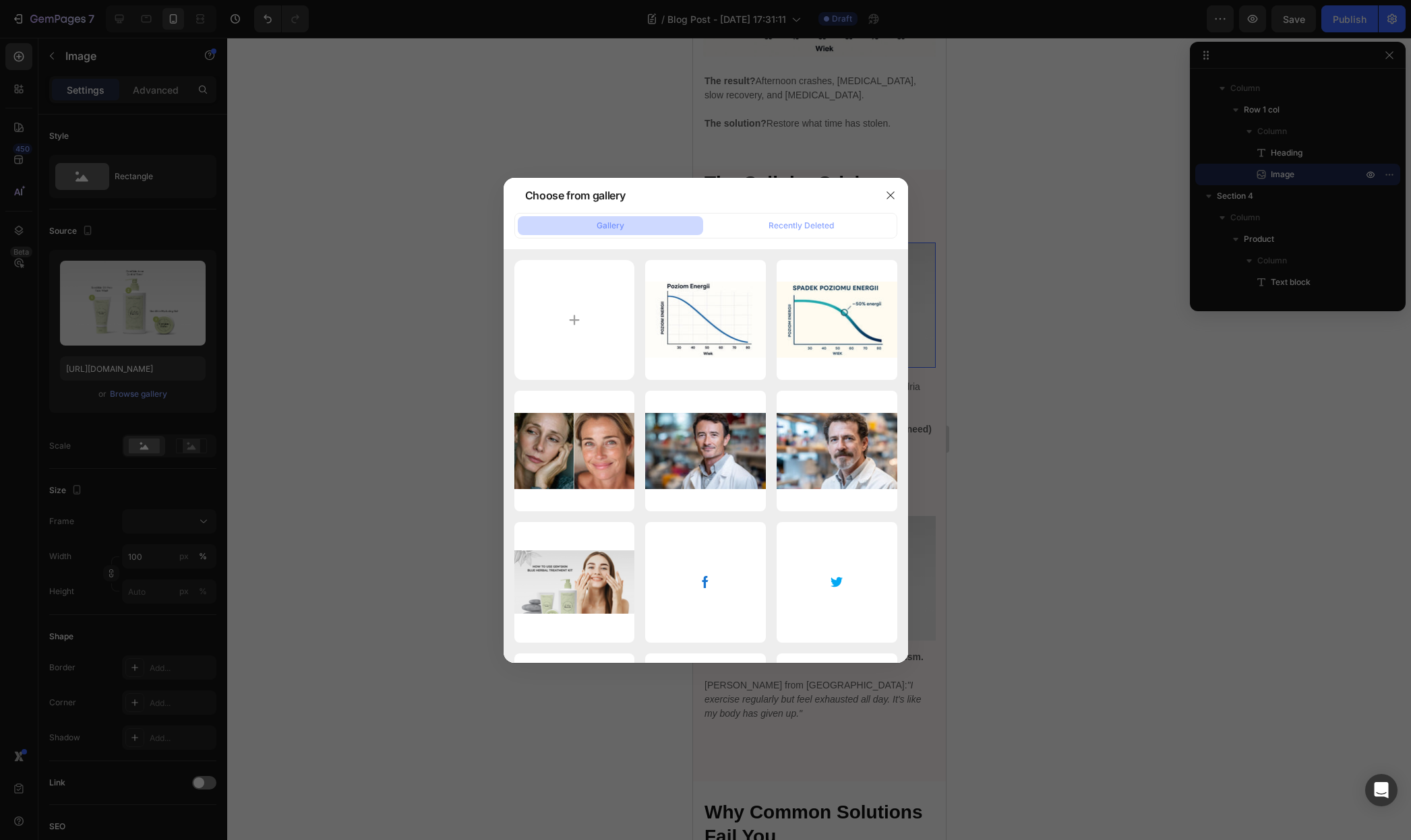
type input "C:\fakepath\Ontwerp zonder titel (96).jpg"
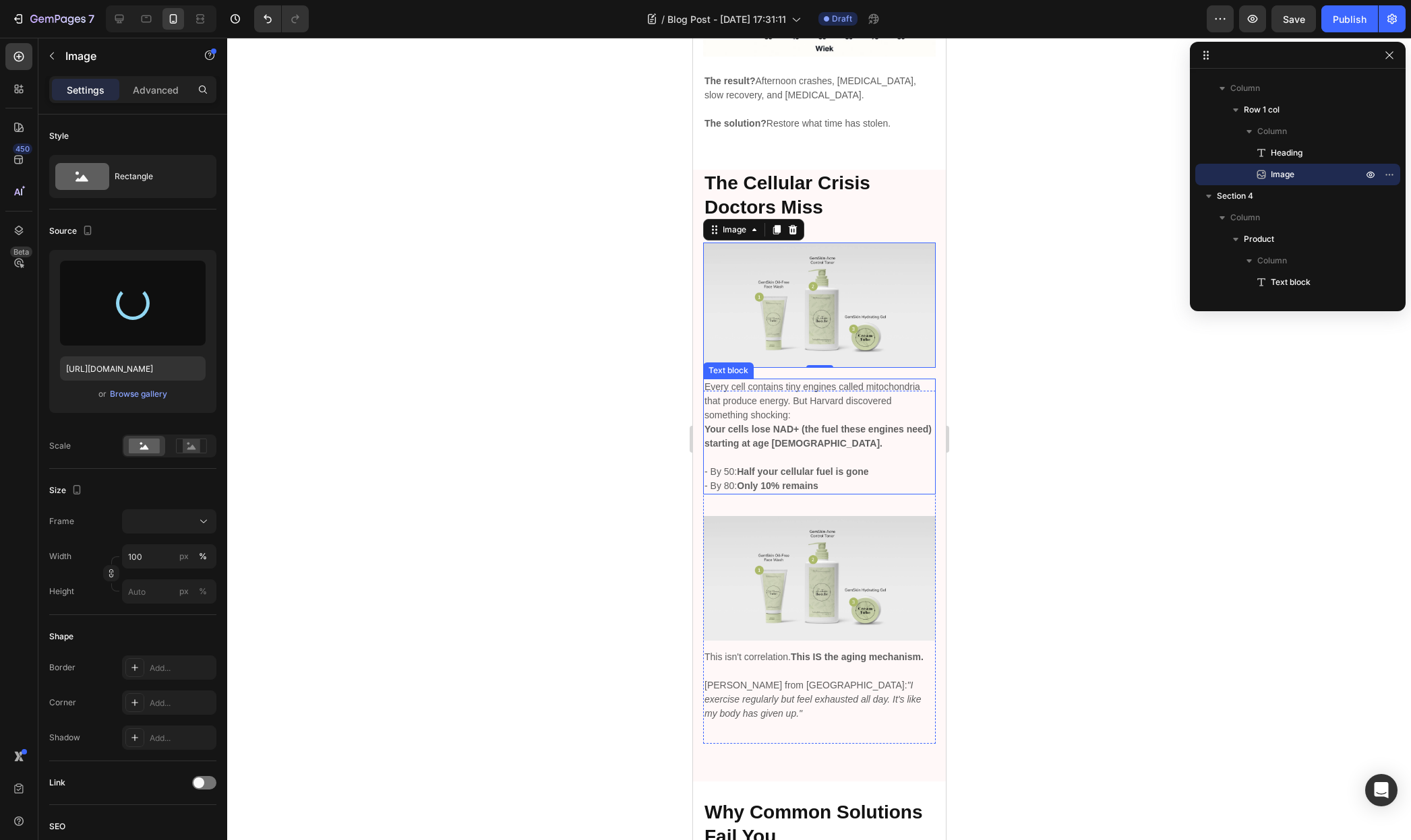
type input "https://cdn.shopify.com/s/files/1/0955/0453/1803/files/gempages_581798576464593…"
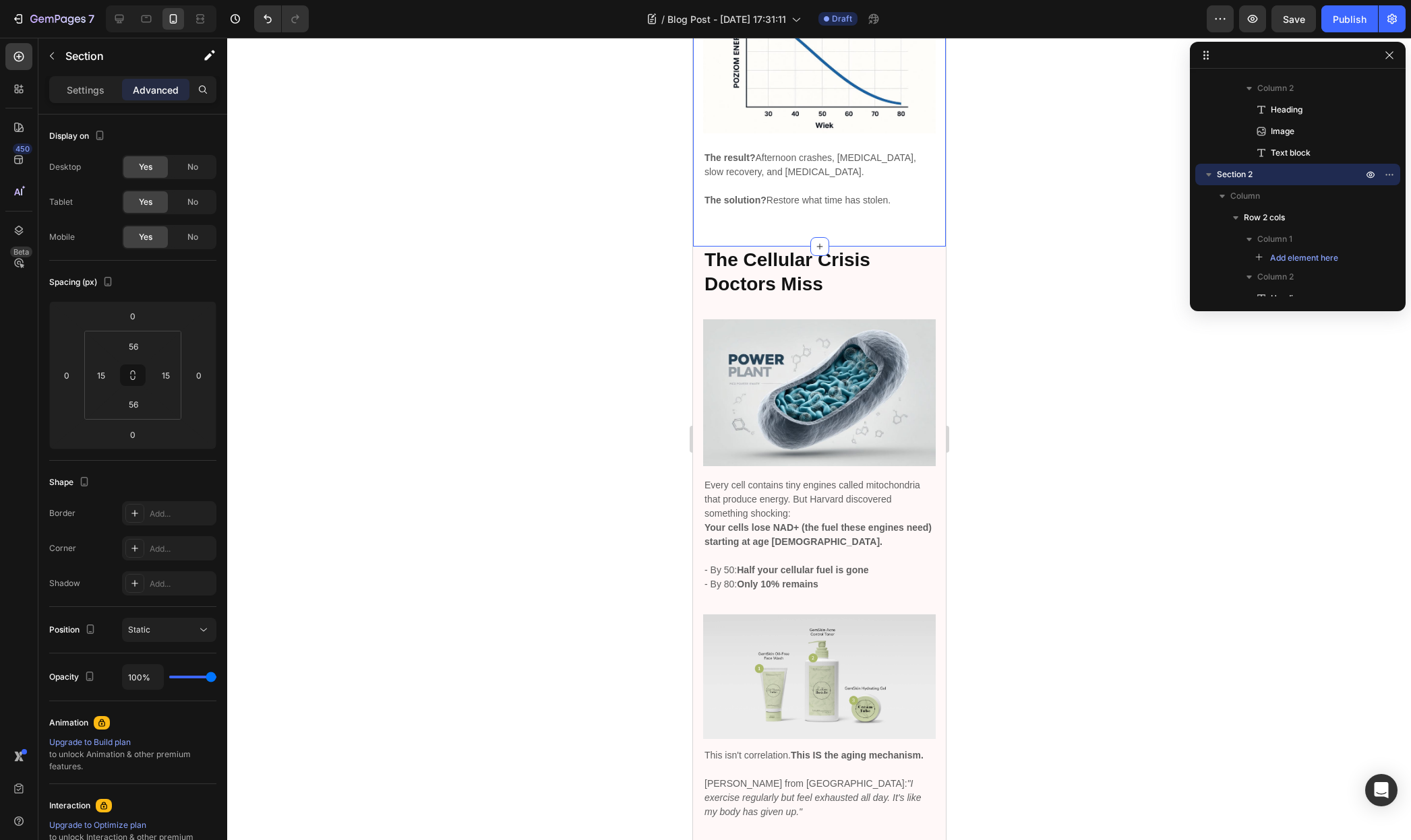
scroll to position [1079, 0]
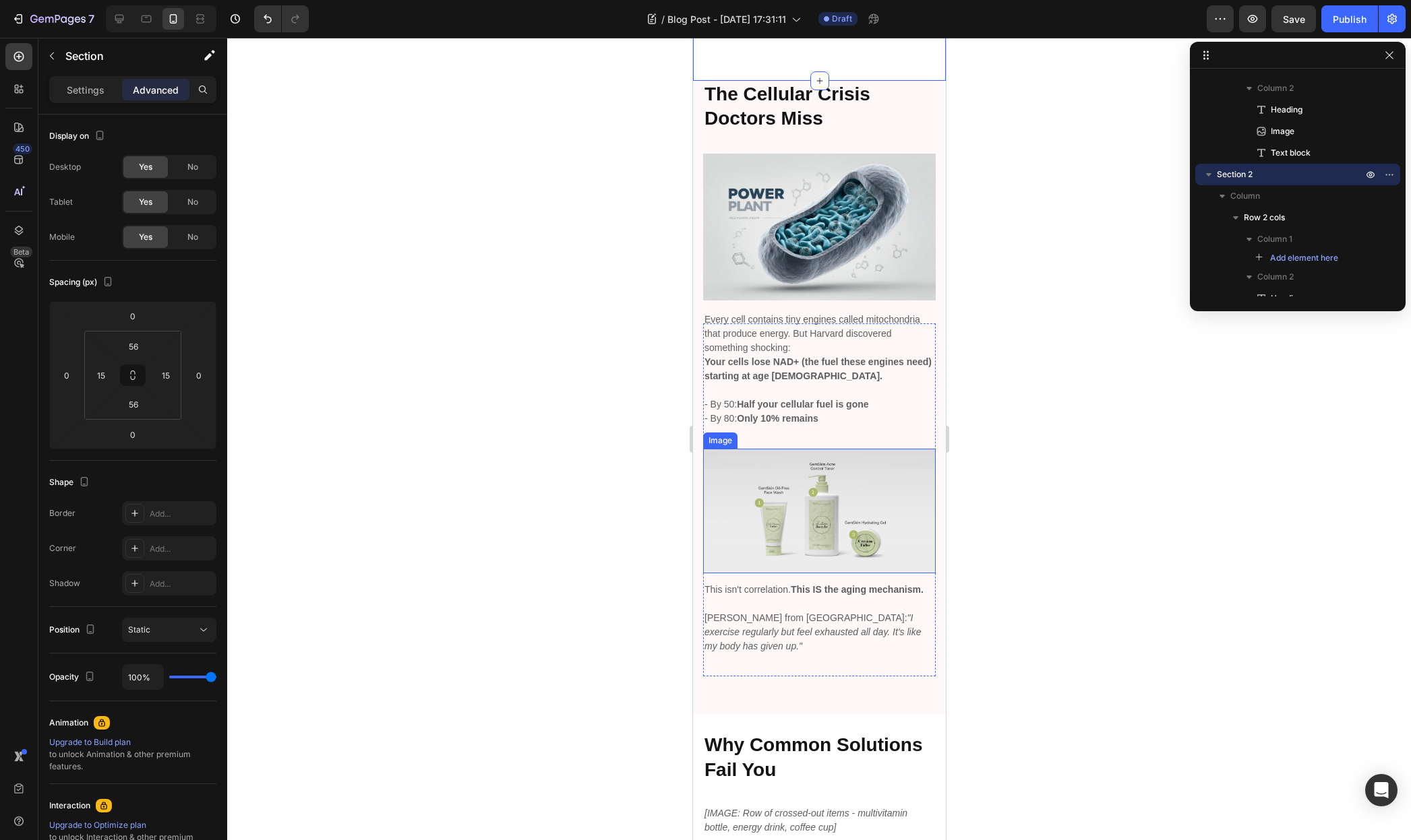
click at [821, 483] on img at bounding box center [818, 511] width 233 height 125
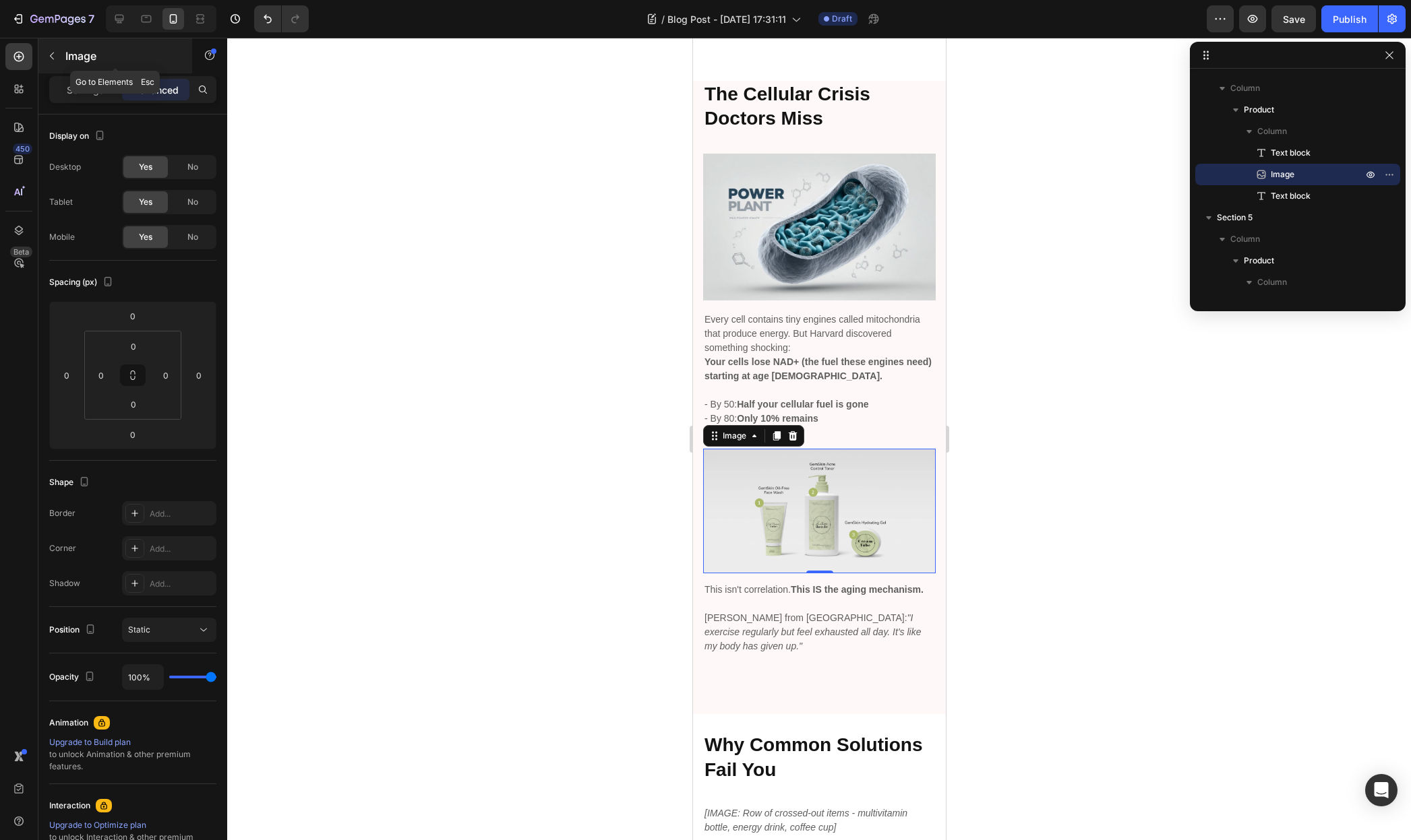
click at [53, 52] on icon "button" at bounding box center [52, 56] width 11 height 11
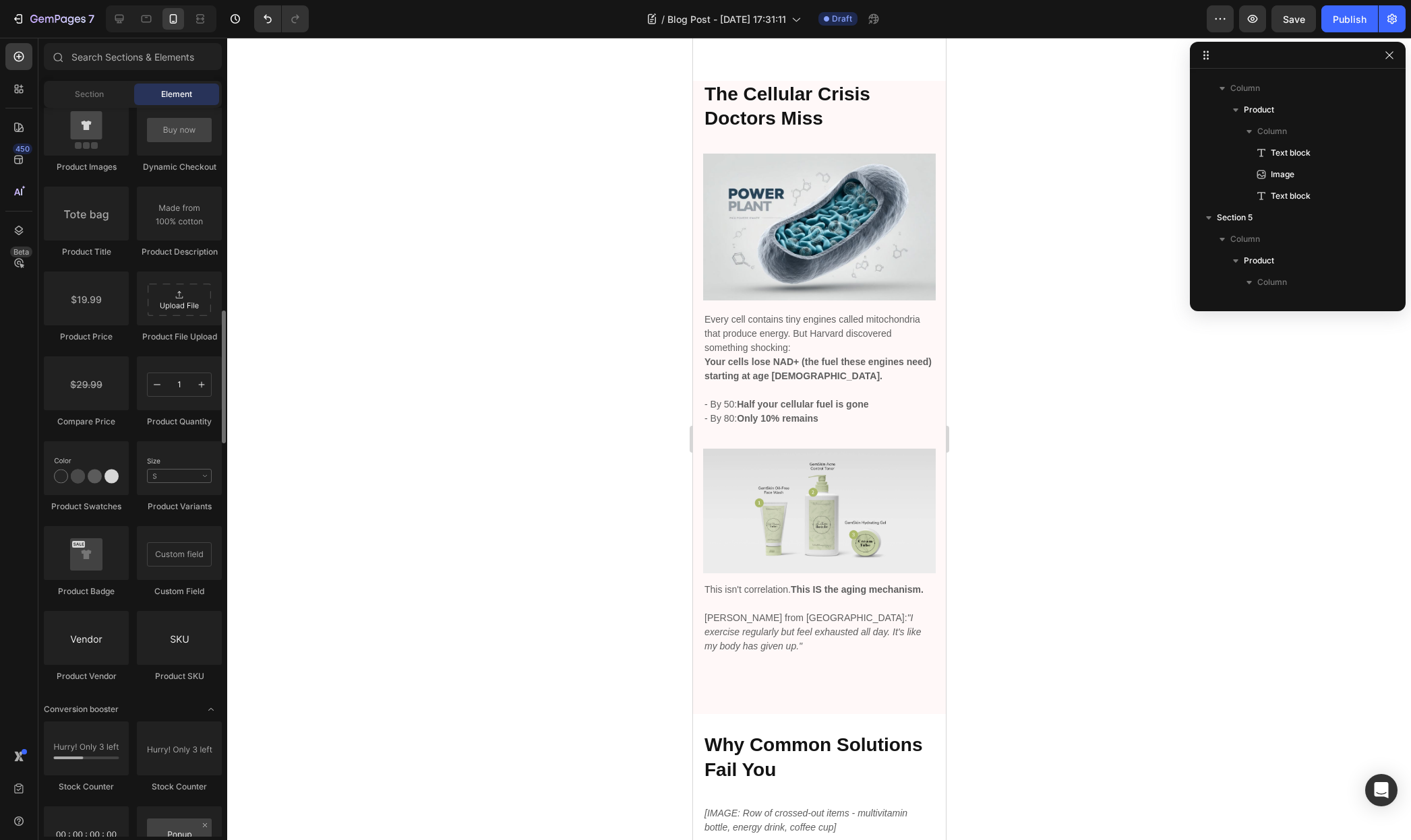
scroll to position [1940, 0]
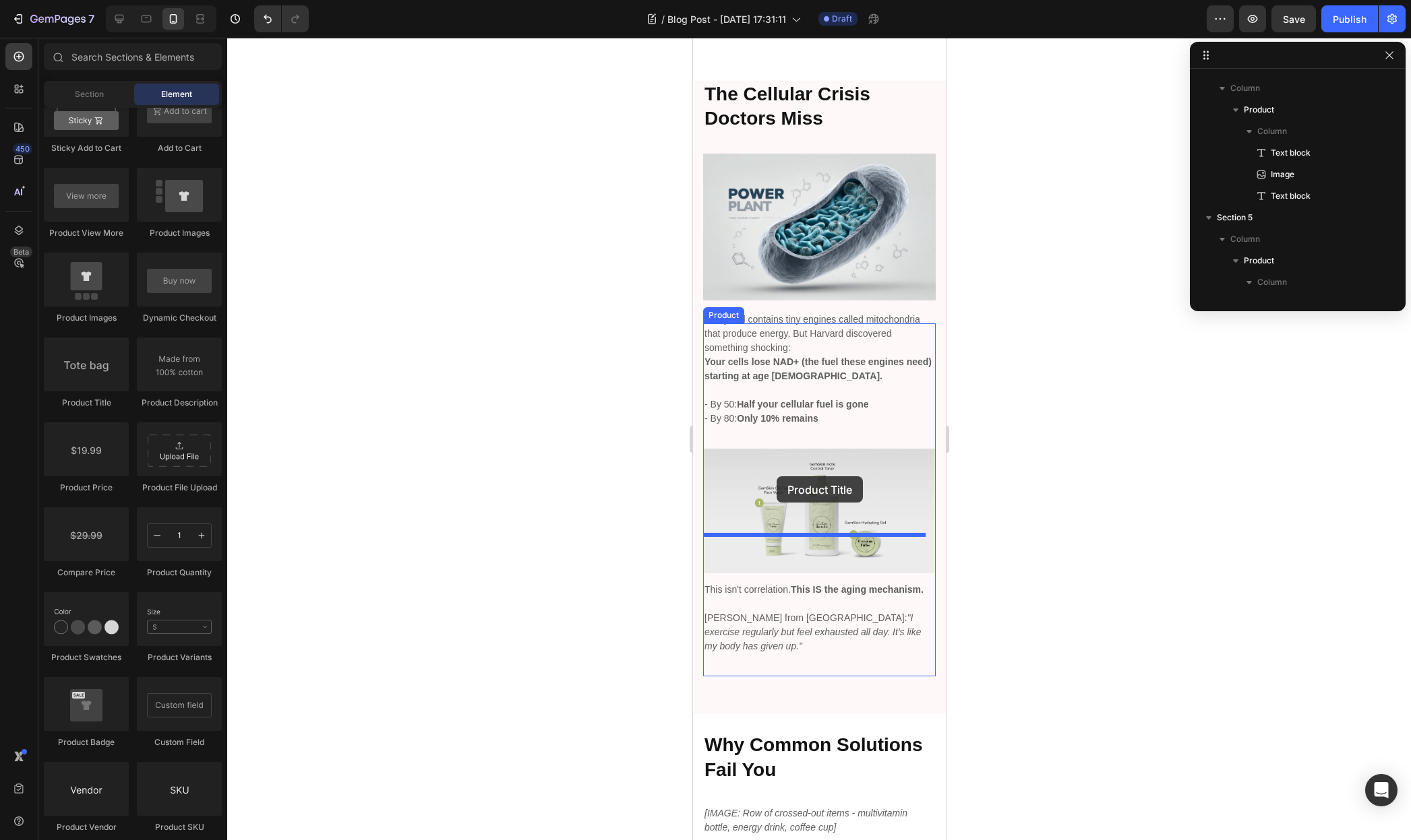
drag, startPoint x: 1241, startPoint y: 399, endPoint x: 775, endPoint y: 477, distance: 472.5
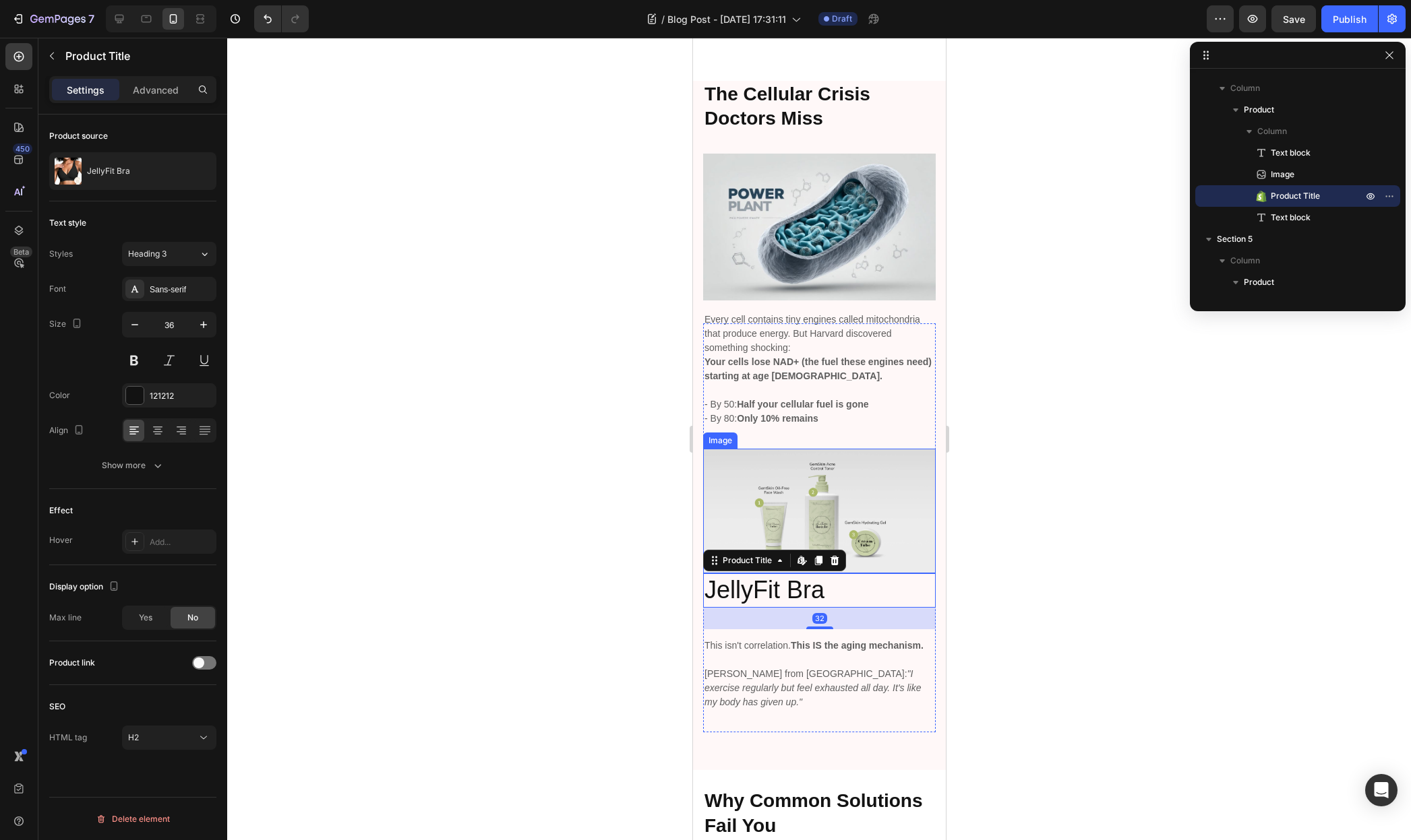
click at [813, 469] on img at bounding box center [818, 511] width 233 height 125
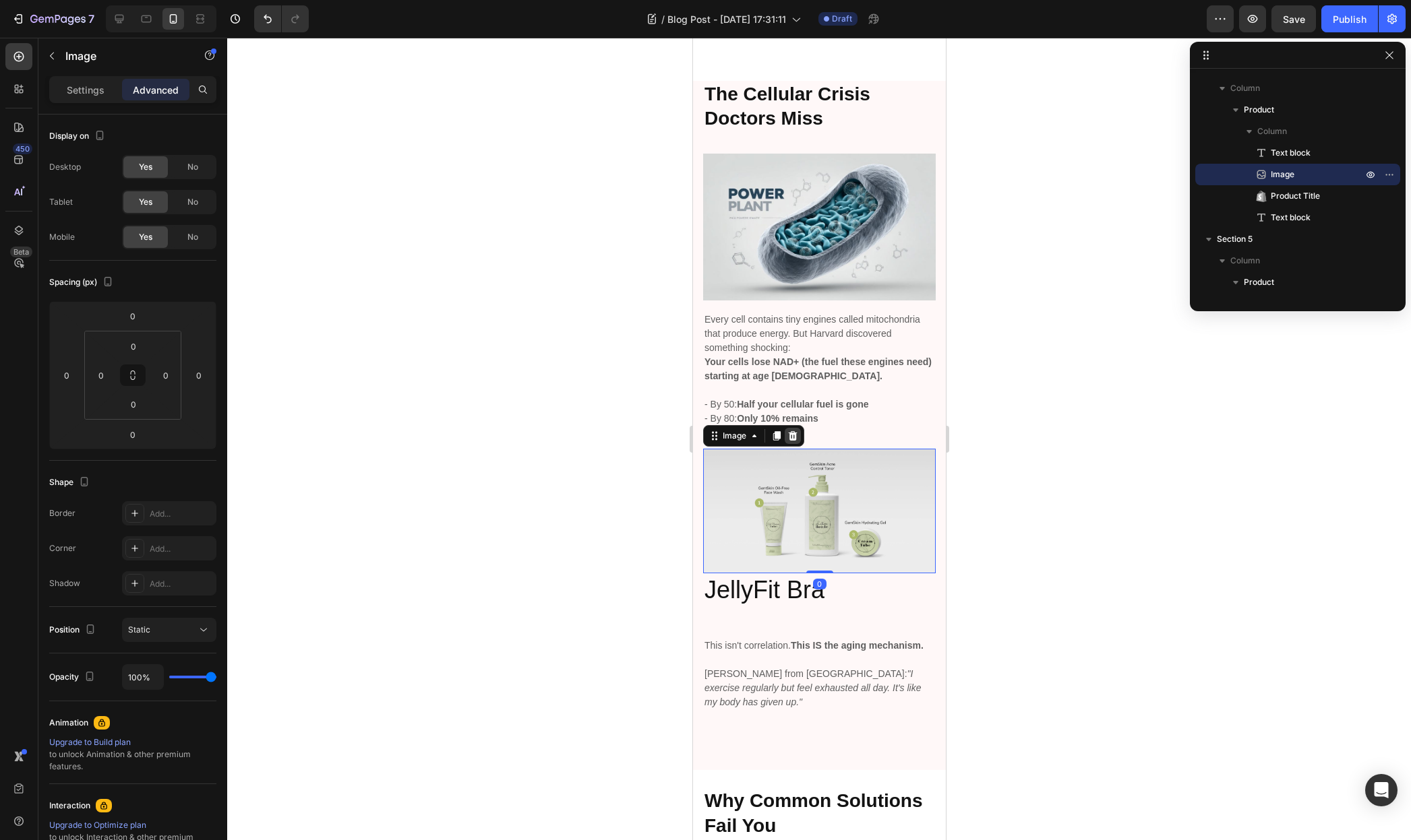
click at [788, 428] on div at bounding box center [792, 436] width 16 height 16
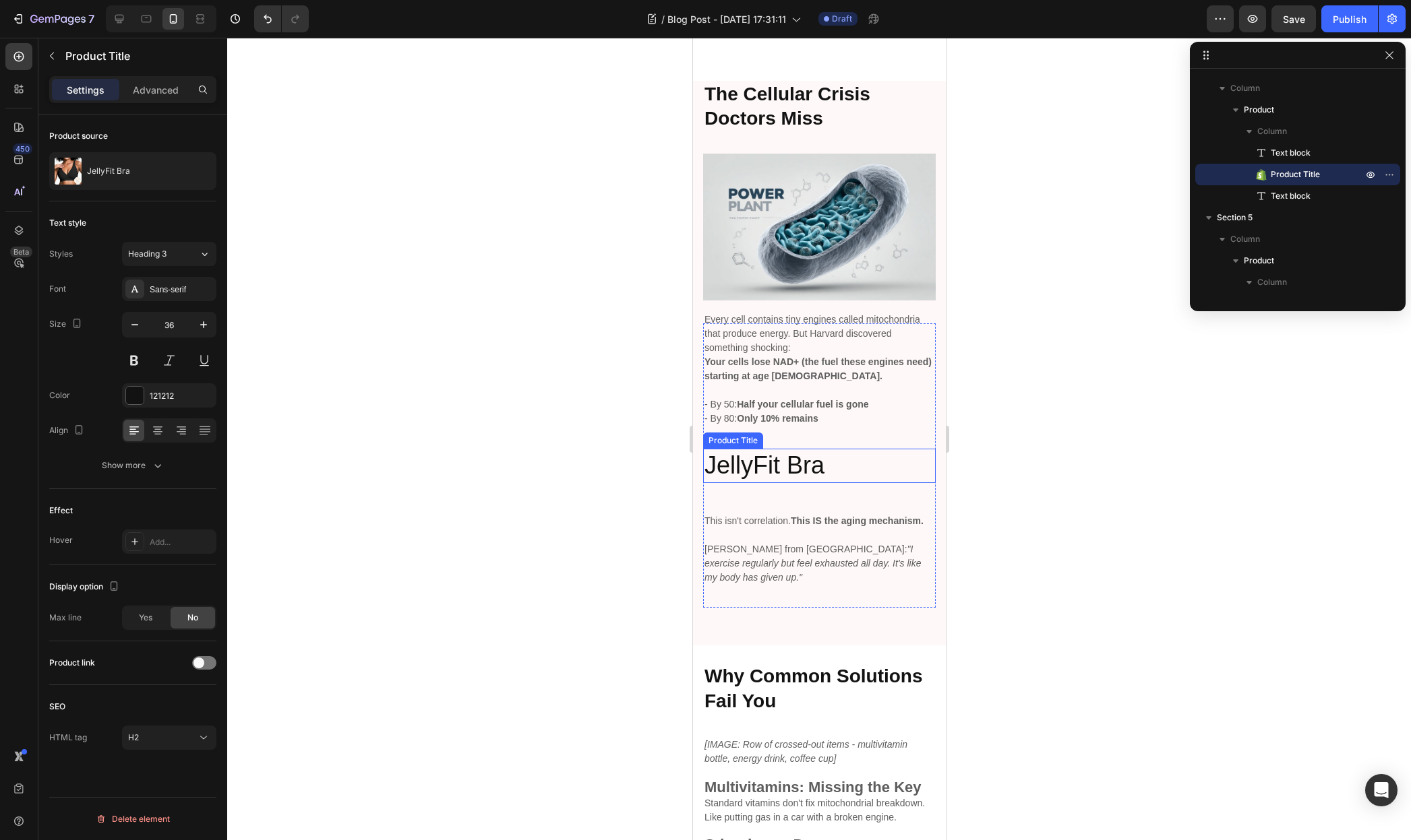
click at [774, 449] on h2 "JellyFit Bra" at bounding box center [818, 466] width 233 height 34
click at [834, 431] on icon at bounding box center [833, 436] width 11 height 11
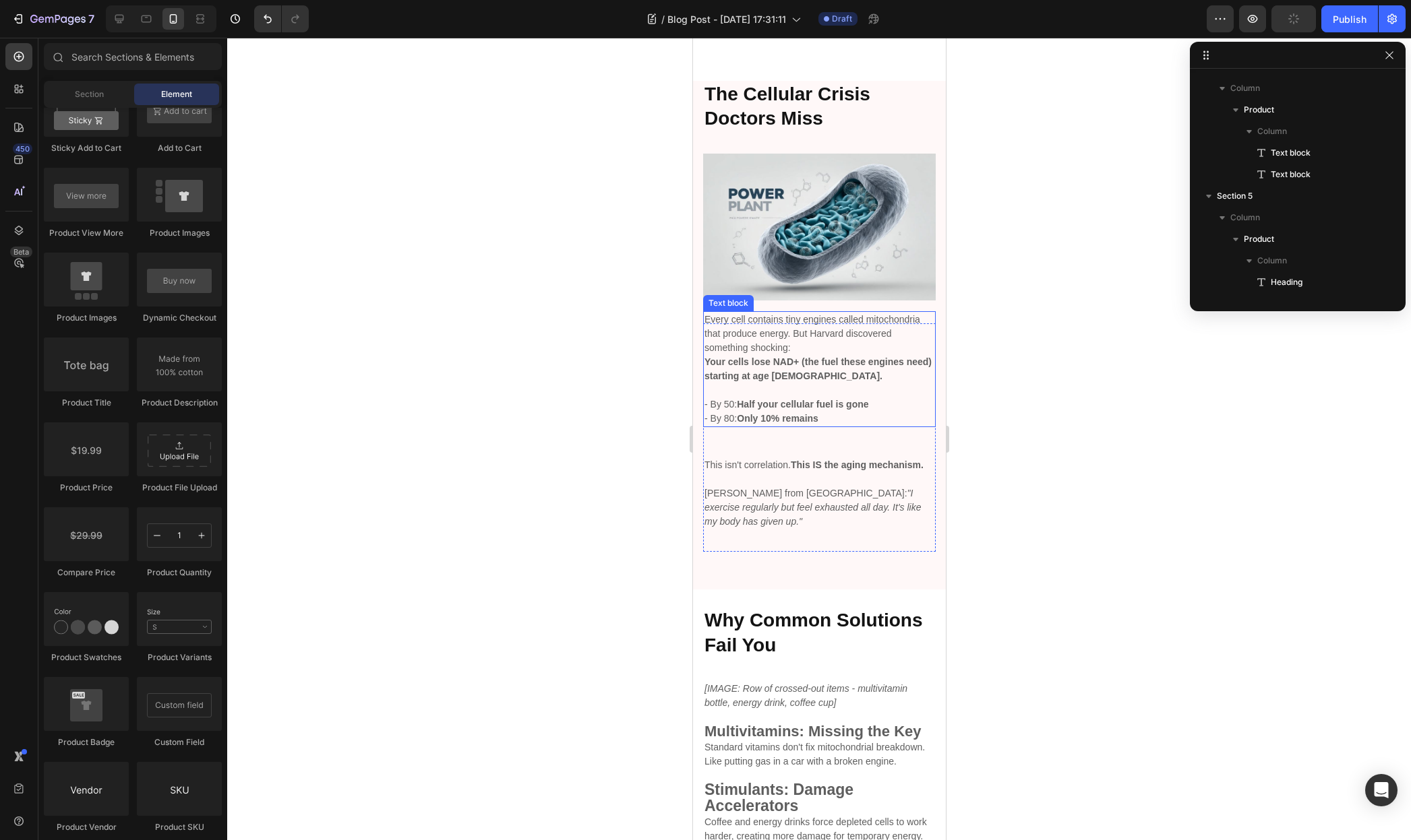
click at [791, 398] on p "- By 50: Half your cellular fuel is gone - By 80: Only 10% remains" at bounding box center [818, 412] width 230 height 28
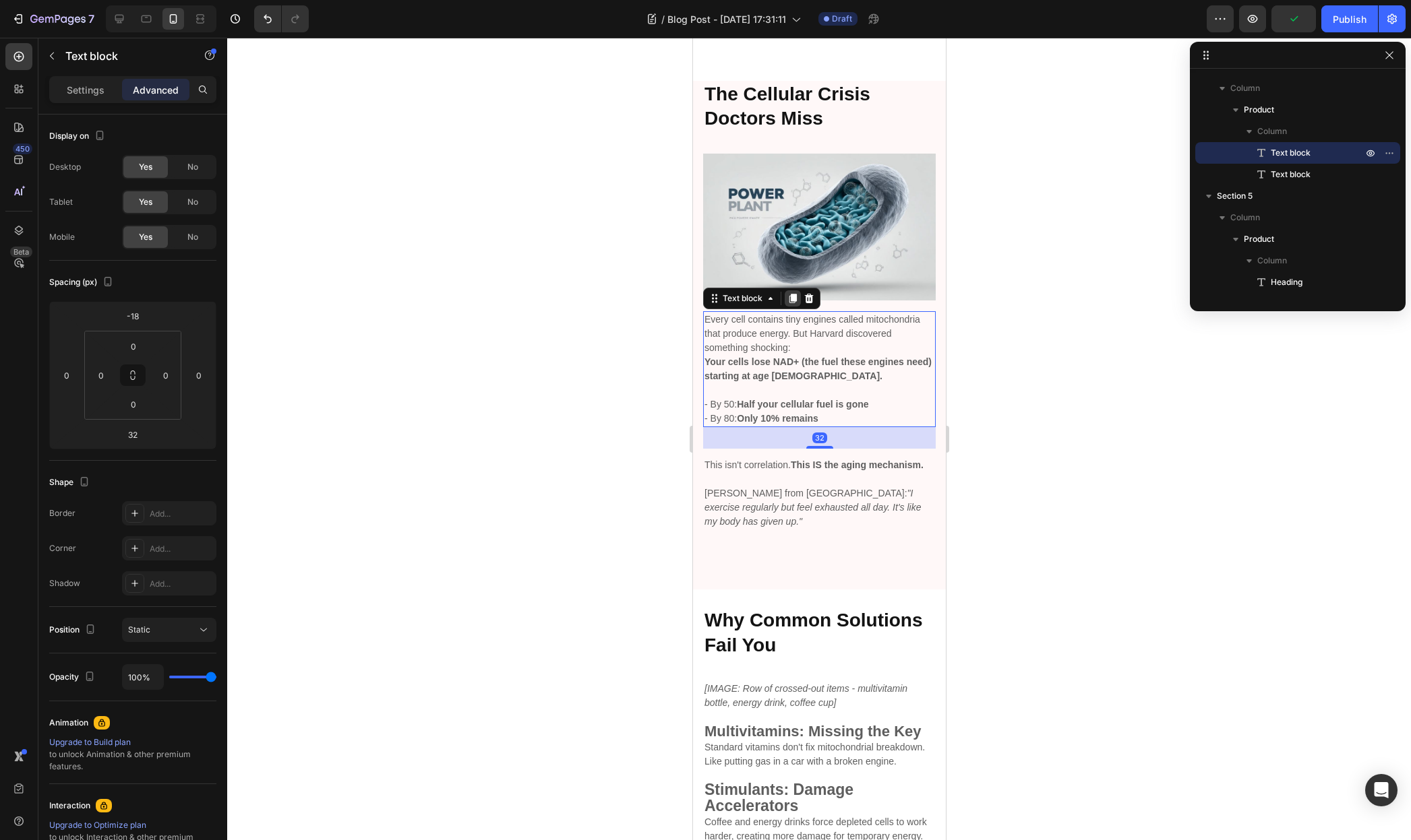
click at [788, 293] on icon at bounding box center [791, 298] width 11 height 11
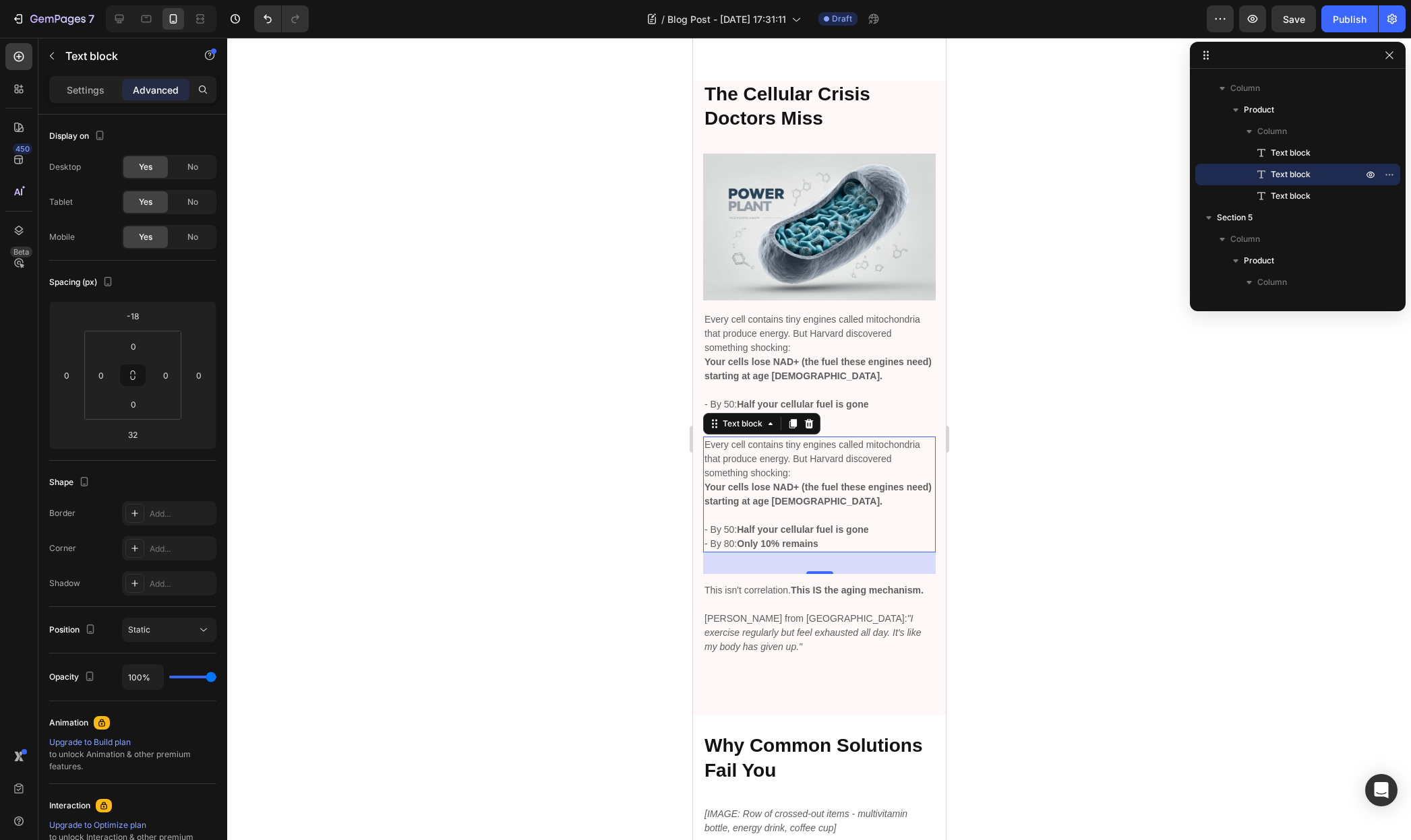
click at [778, 439] on p "Every cell contains tiny engines called mitochondria that produce energy. But H…" at bounding box center [818, 459] width 230 height 43
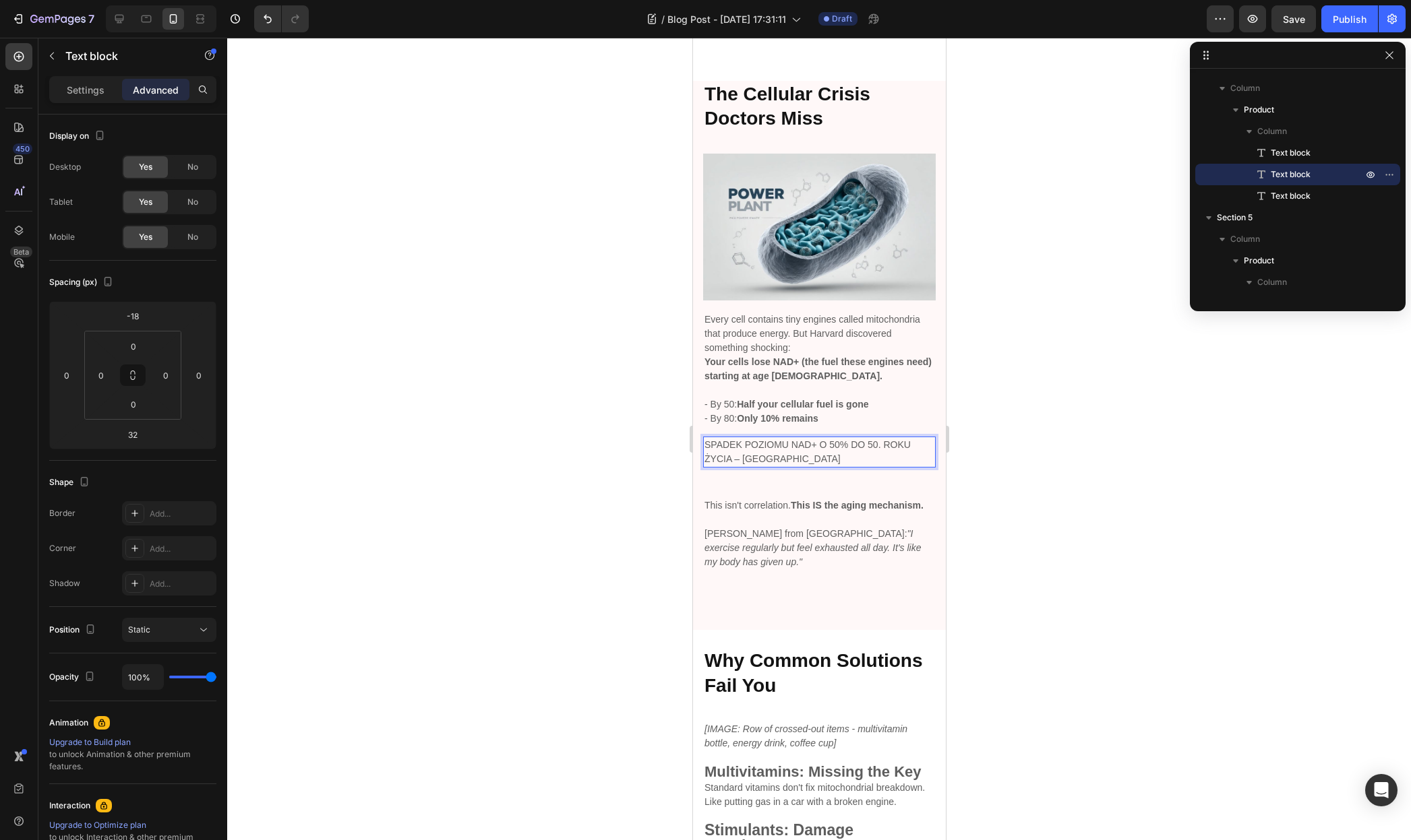
click at [757, 438] on p "SPADEK POZIOMU NAD+ O 50% DO 50. ROKU ŻYCIA – [GEOGRAPHIC_DATA]" at bounding box center [818, 452] width 230 height 28
drag, startPoint x: 1162, startPoint y: 437, endPoint x: 1131, endPoint y: 435, distance: 31.1
click at [1160, 437] on div at bounding box center [819, 439] width 1183 height 802
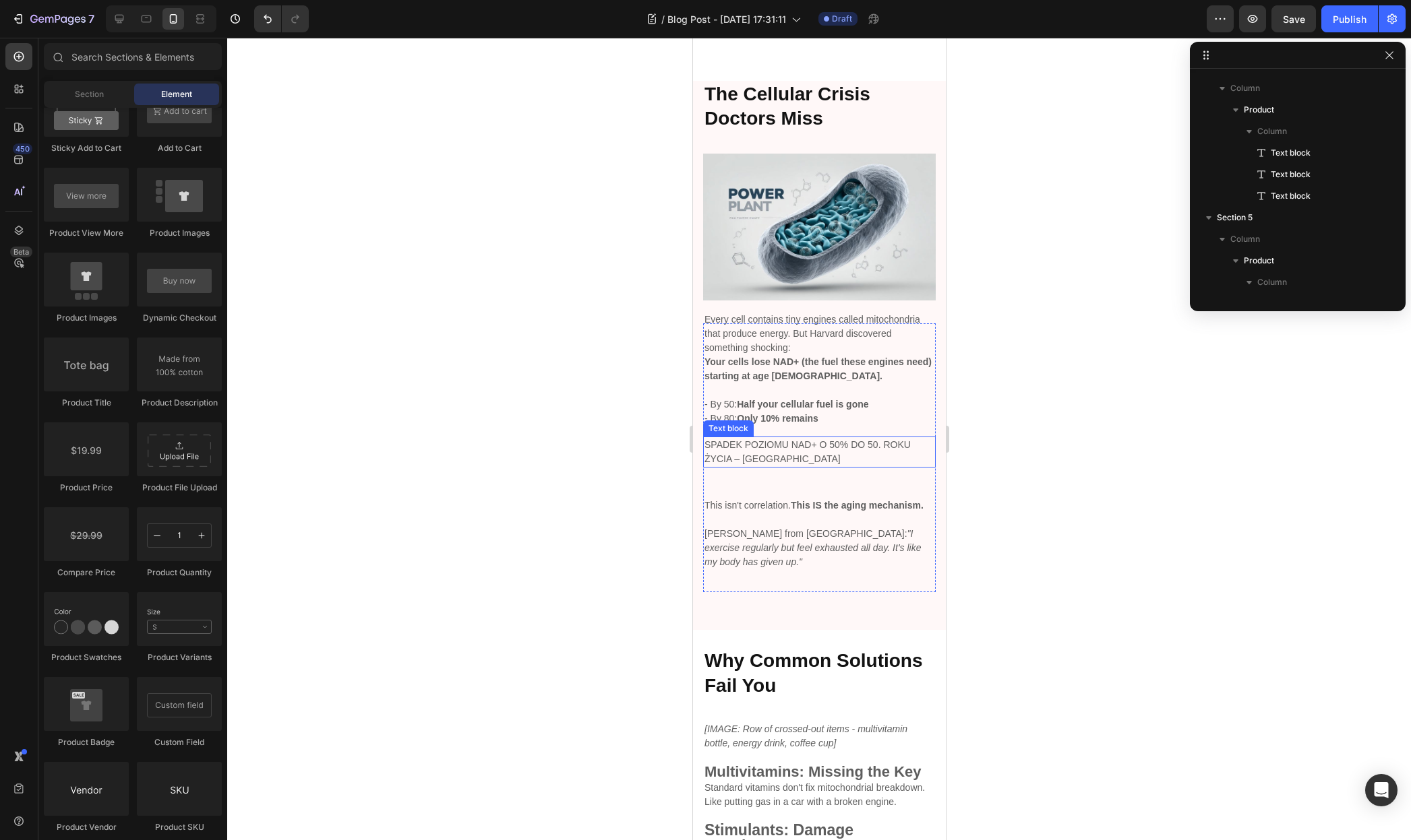
click at [842, 438] on p "SPADEK POZIOMU NAD+ O 50% DO 50. ROKU ŻYCIA – [GEOGRAPHIC_DATA]" at bounding box center [818, 452] width 230 height 28
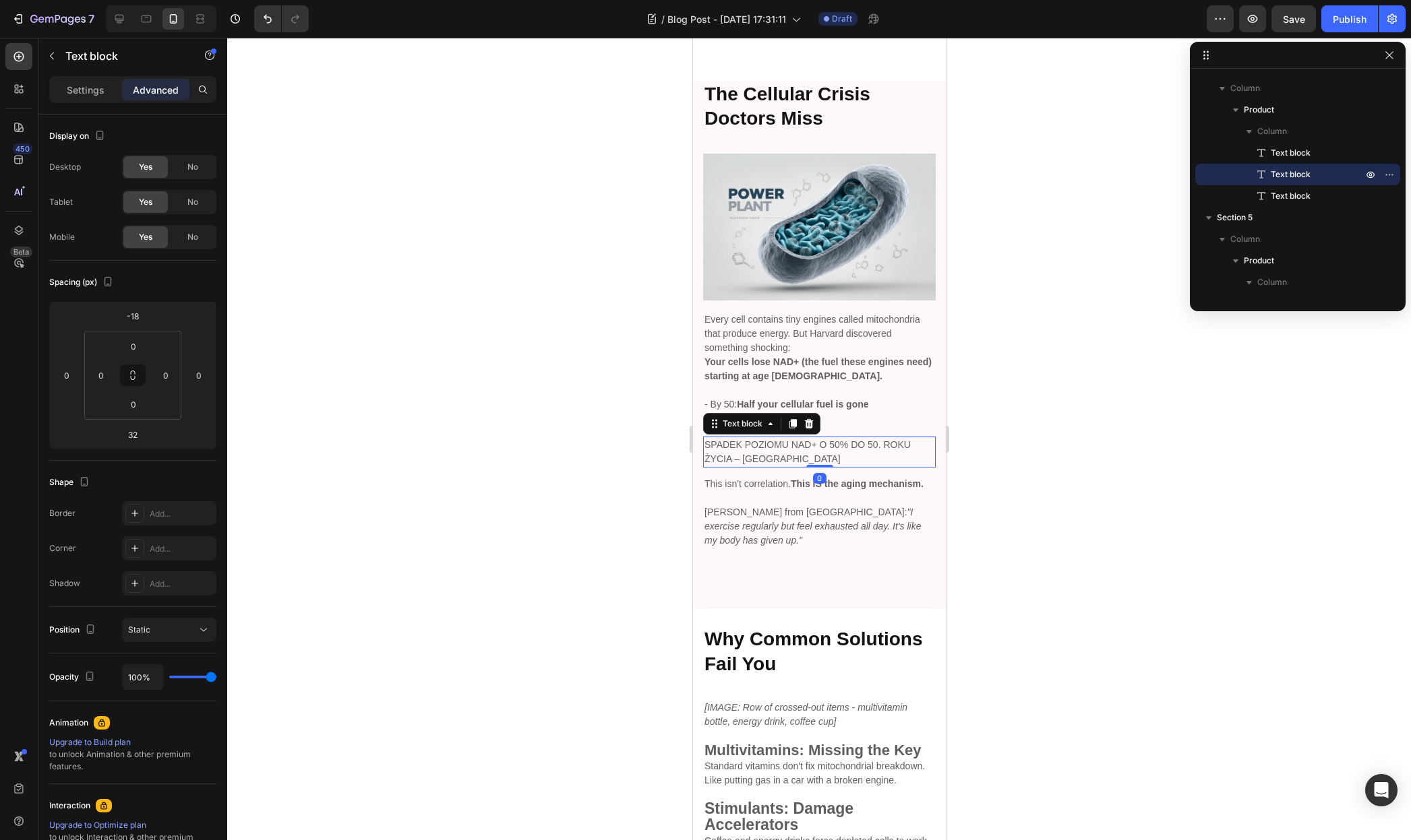
drag, startPoint x: 817, startPoint y: 454, endPoint x: 821, endPoint y: 427, distance: 27.3
click at [821, 437] on div "SPADEK POZIOMU NAD+ O 50% DO 50. ROKU ŻYCIA – Harvard Medical School Text block…" at bounding box center [818, 452] width 233 height 31
type input "0"
click at [823, 438] on p "SPADEK POZIOMU NAD+ O 50% DO 50. ROKU ŻYCIA – [GEOGRAPHIC_DATA]" at bounding box center [818, 452] width 230 height 28
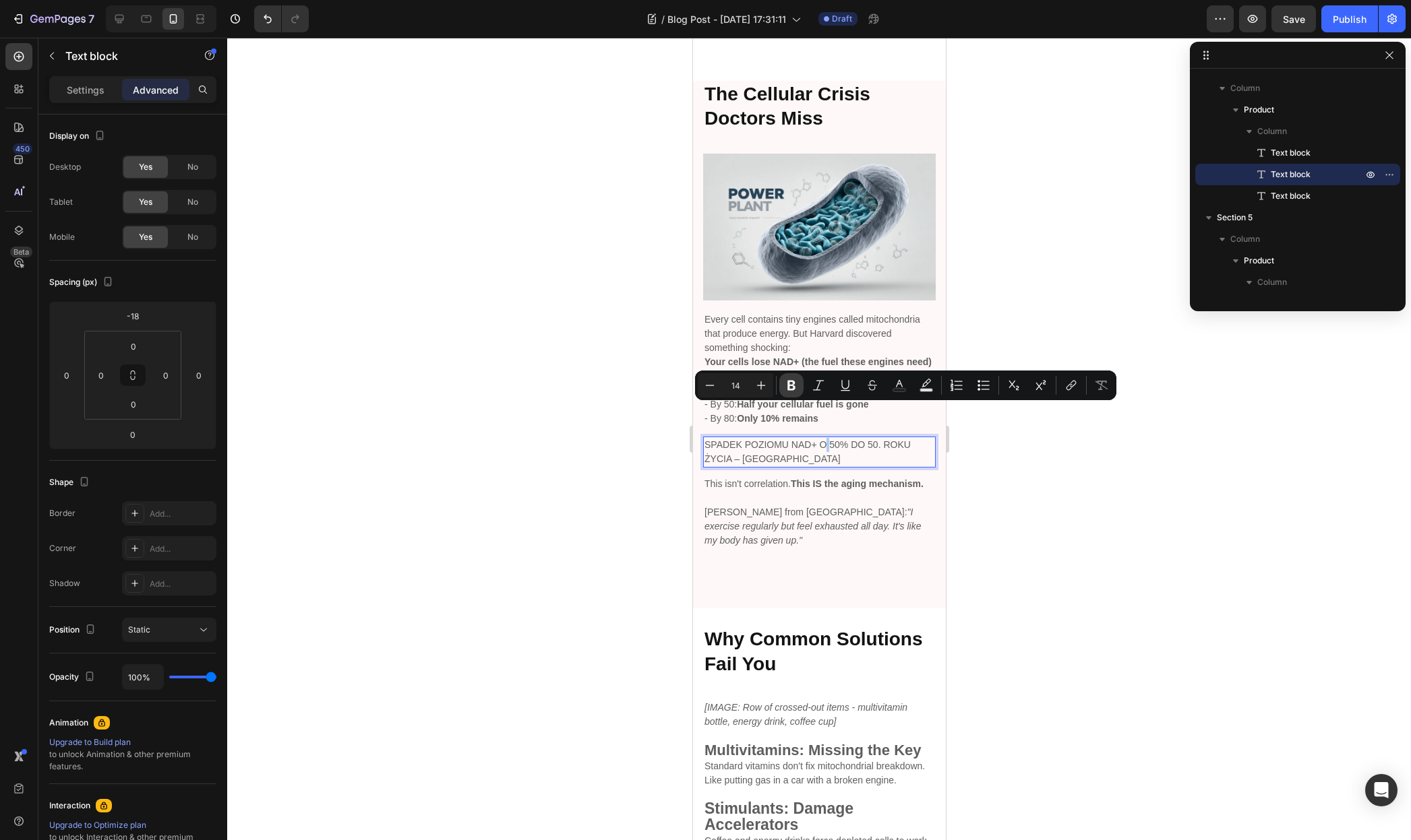
click at [794, 390] on icon "Editor contextual toolbar" at bounding box center [791, 386] width 14 height 14
click at [817, 385] on icon "Editor contextual toolbar" at bounding box center [818, 386] width 14 height 14
click at [844, 385] on icon "Editor contextual toolbar" at bounding box center [845, 386] width 14 height 14
click at [761, 381] on icon "Editor contextual toolbar" at bounding box center [761, 386] width 14 height 14
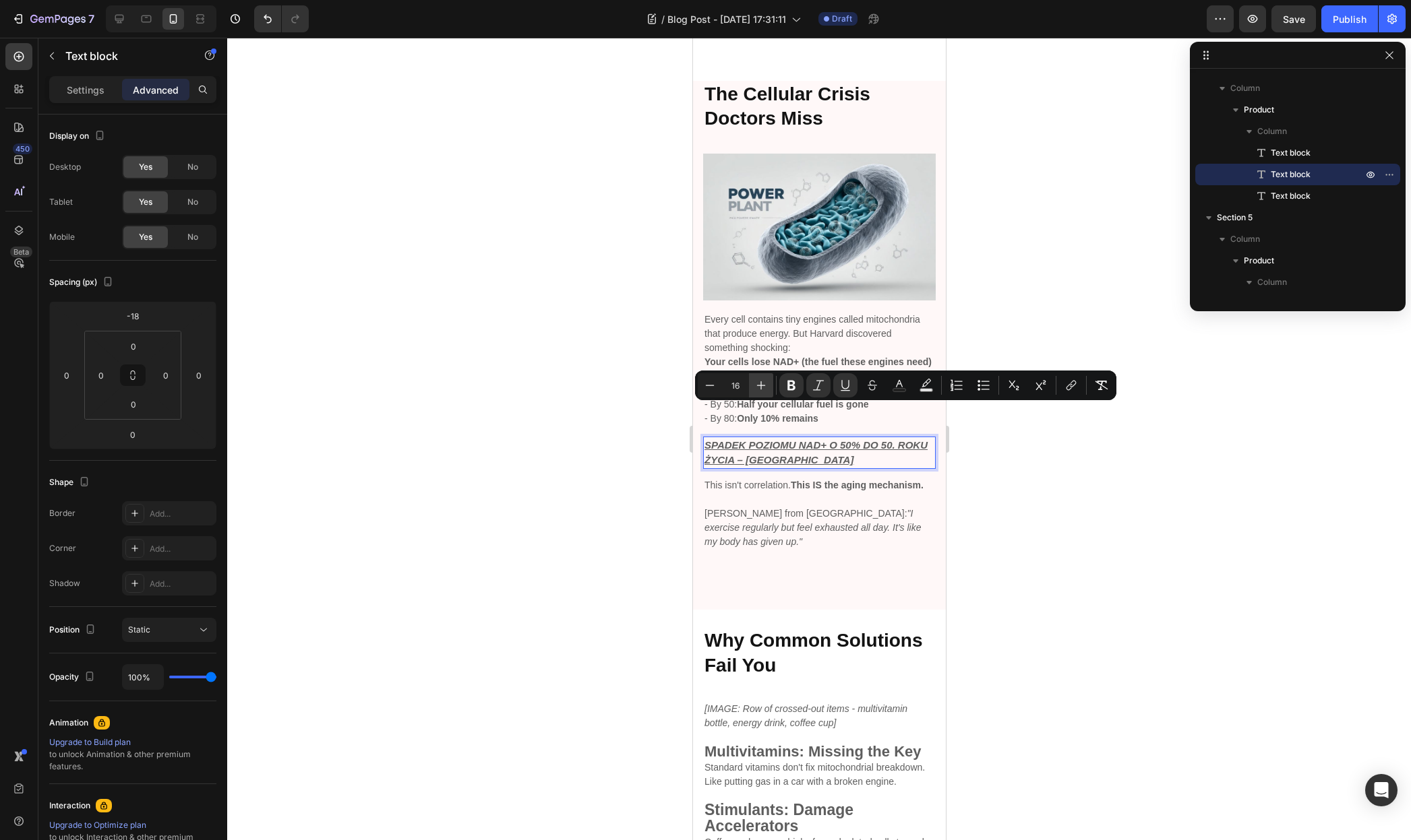
click at [761, 381] on icon "Editor contextual toolbar" at bounding box center [761, 386] width 14 height 14
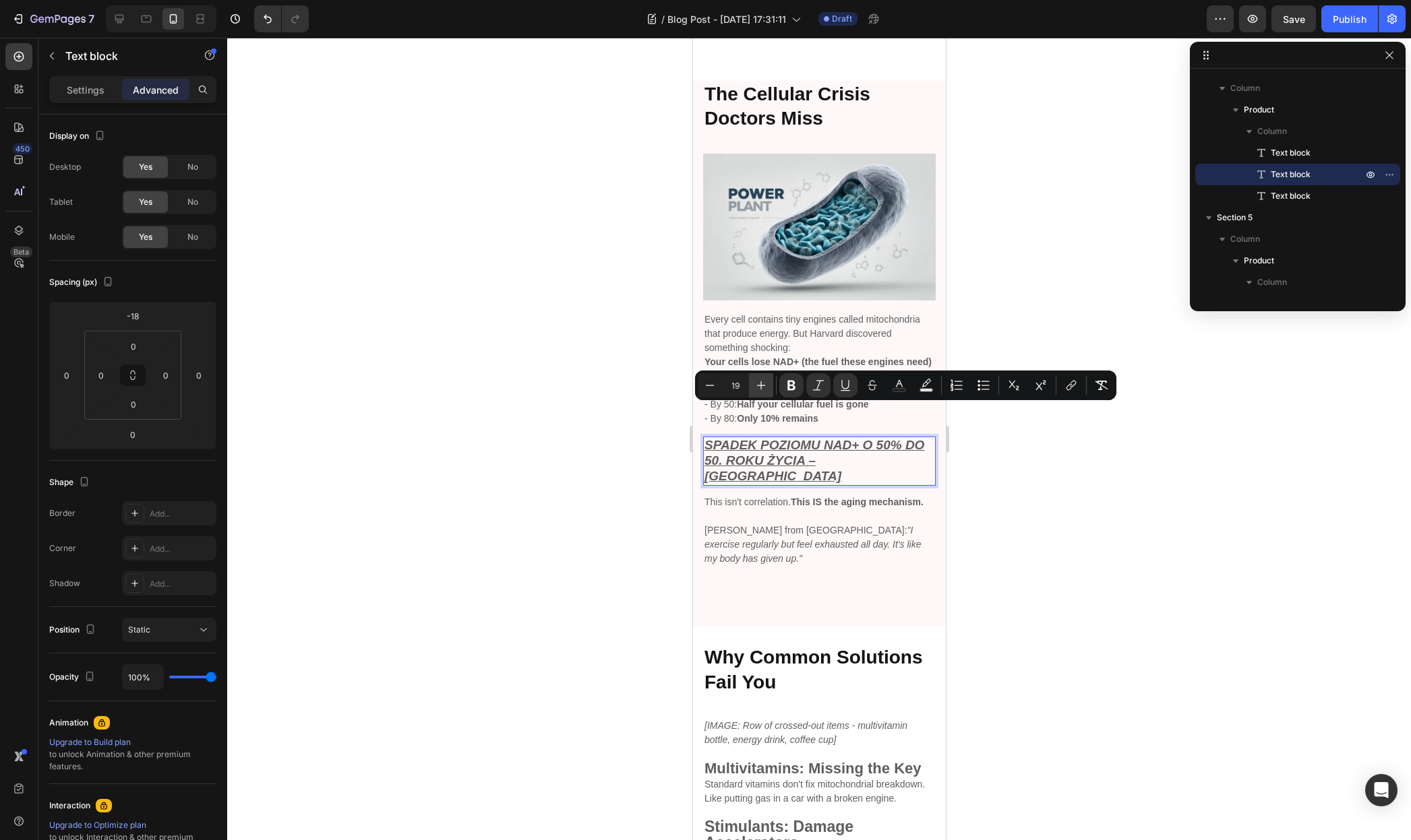
click at [761, 381] on icon "Editor contextual toolbar" at bounding box center [761, 386] width 14 height 14
click at [711, 383] on icon "Editor contextual toolbar" at bounding box center [710, 386] width 14 height 14
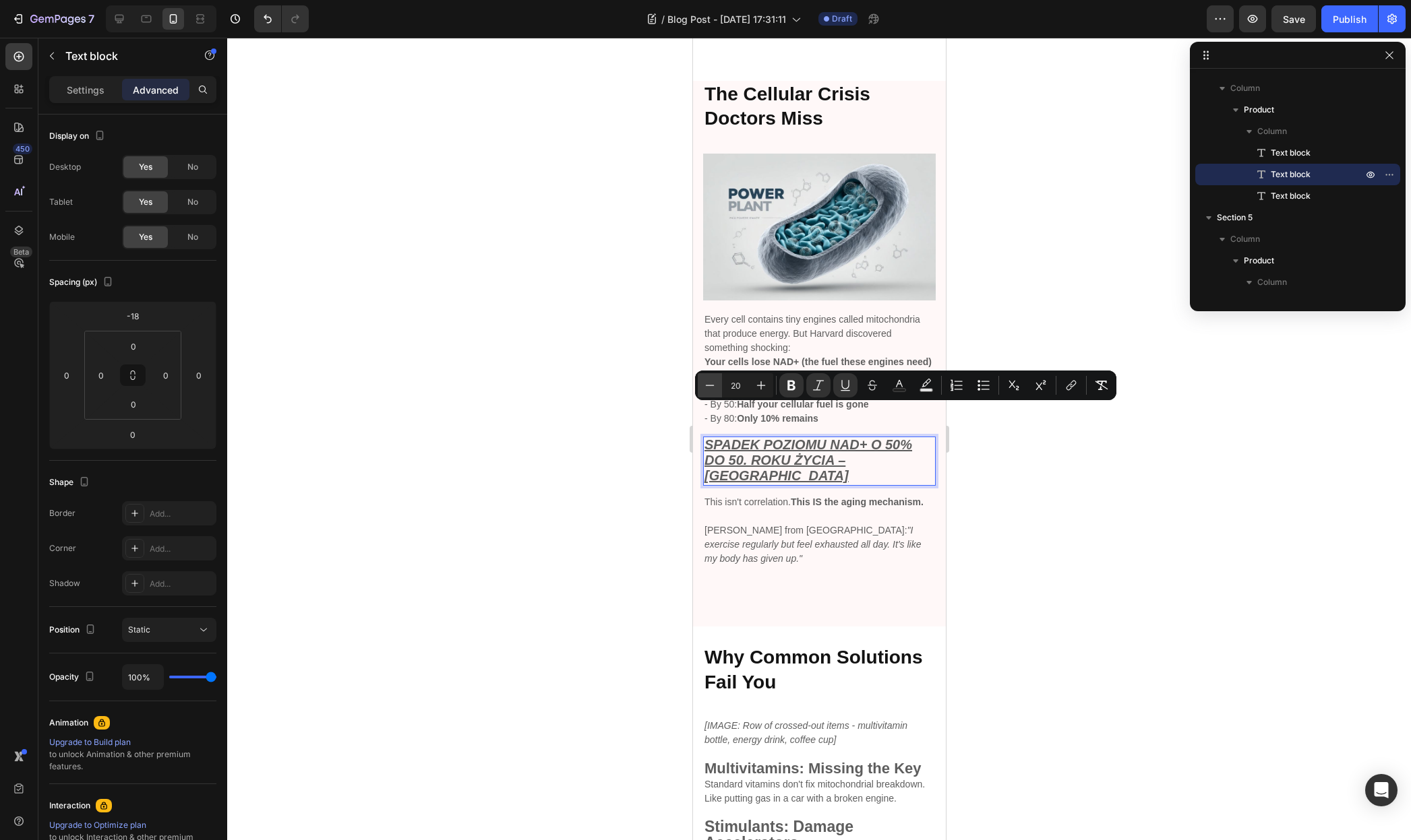
click at [711, 383] on icon "Editor contextual toolbar" at bounding box center [710, 386] width 14 height 14
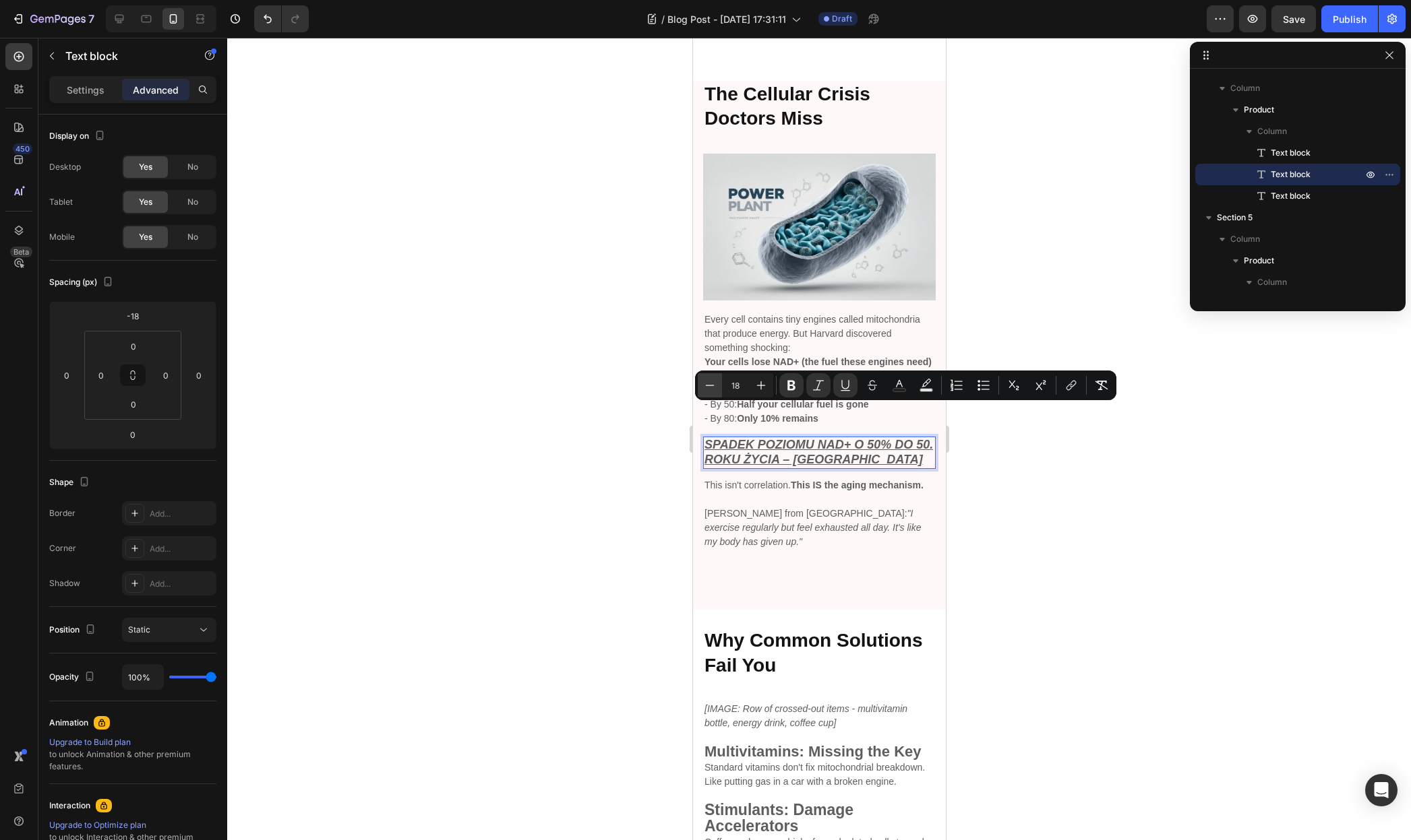
click at [711, 383] on icon "Editor contextual toolbar" at bounding box center [710, 386] width 14 height 14
type input "16"
click at [85, 101] on div "Settings Advanced" at bounding box center [133, 89] width 168 height 27
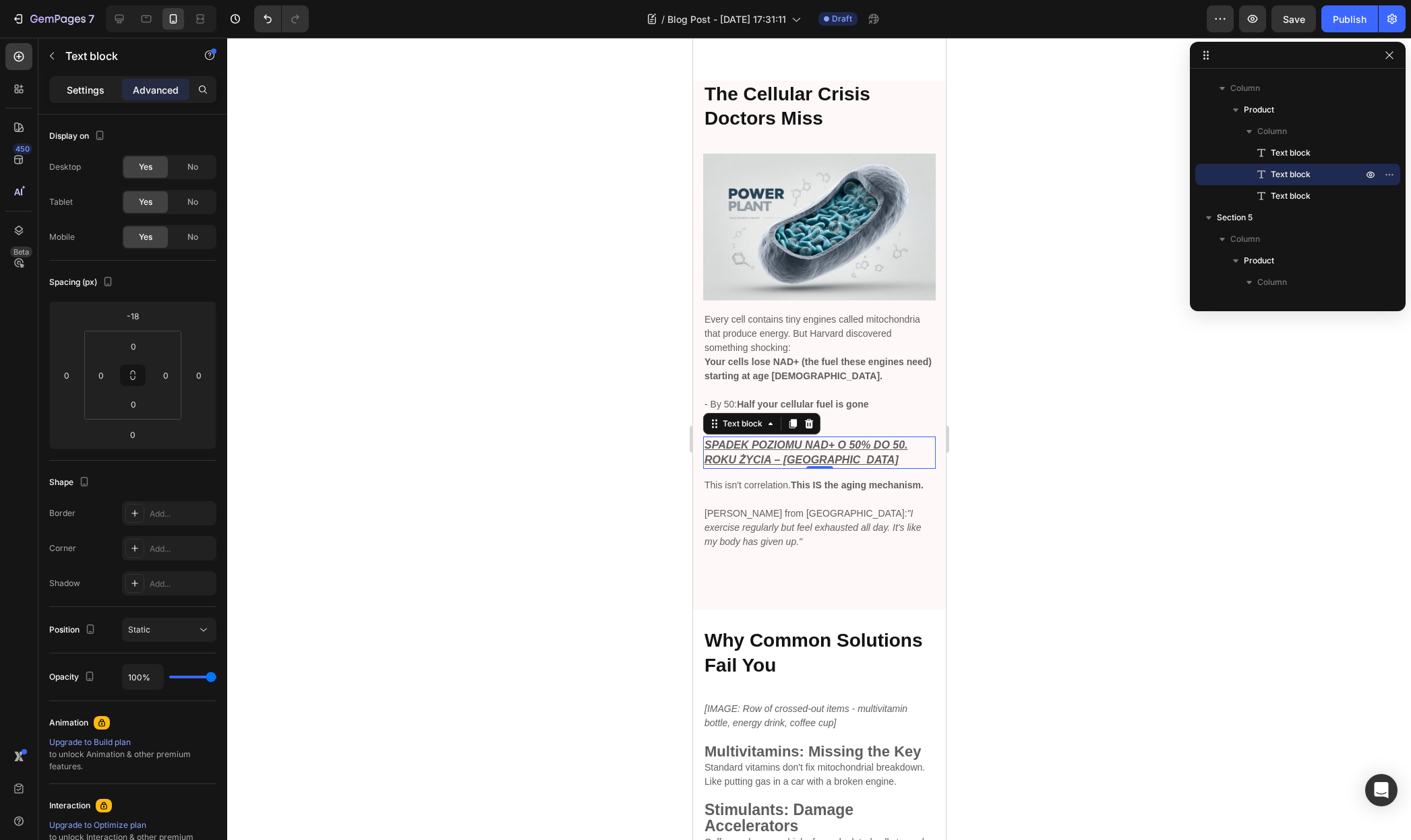
click at [91, 93] on p "Settings" at bounding box center [86, 90] width 38 height 14
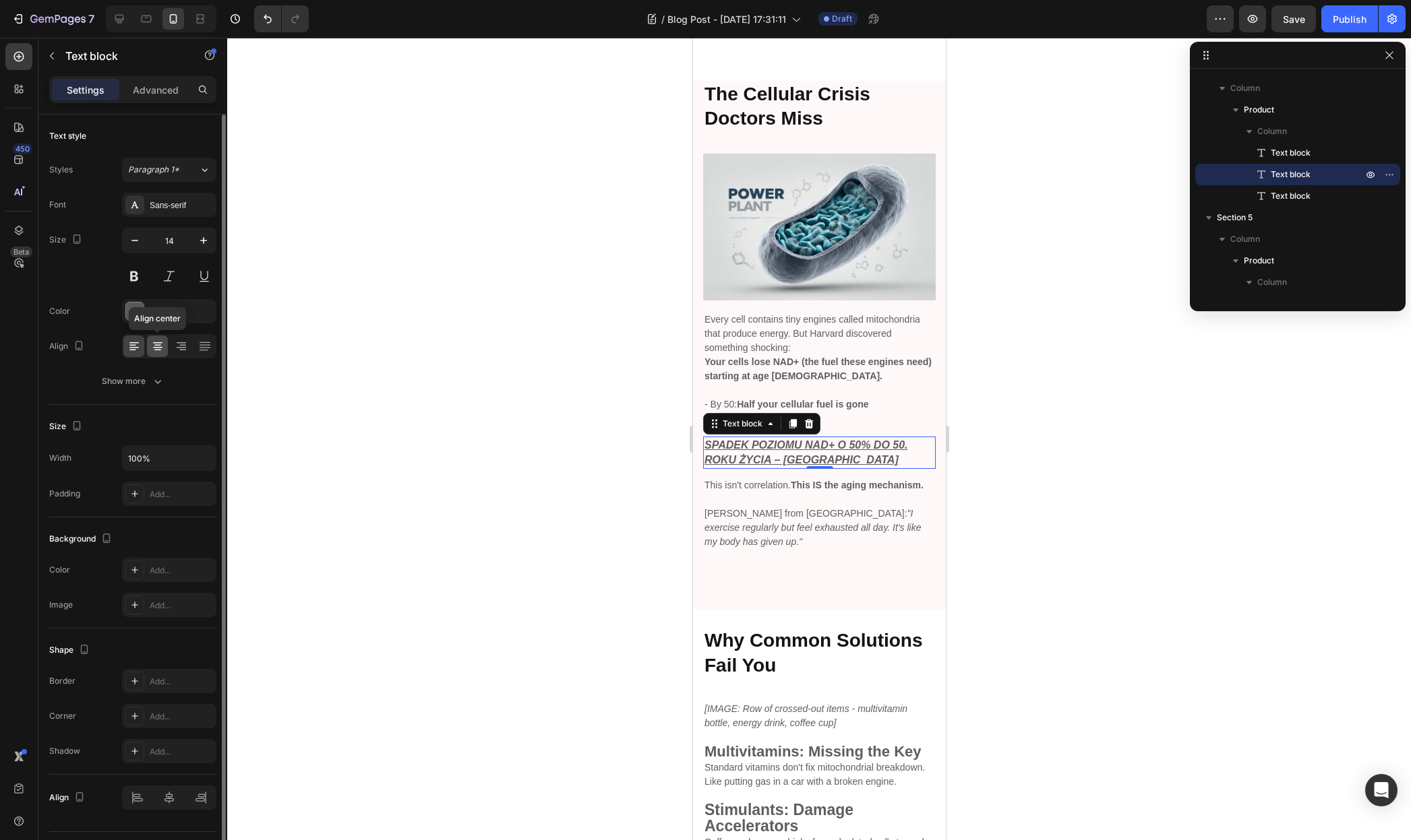
click at [161, 342] on icon at bounding box center [157, 342] width 9 height 1
click at [988, 427] on div at bounding box center [819, 439] width 1183 height 802
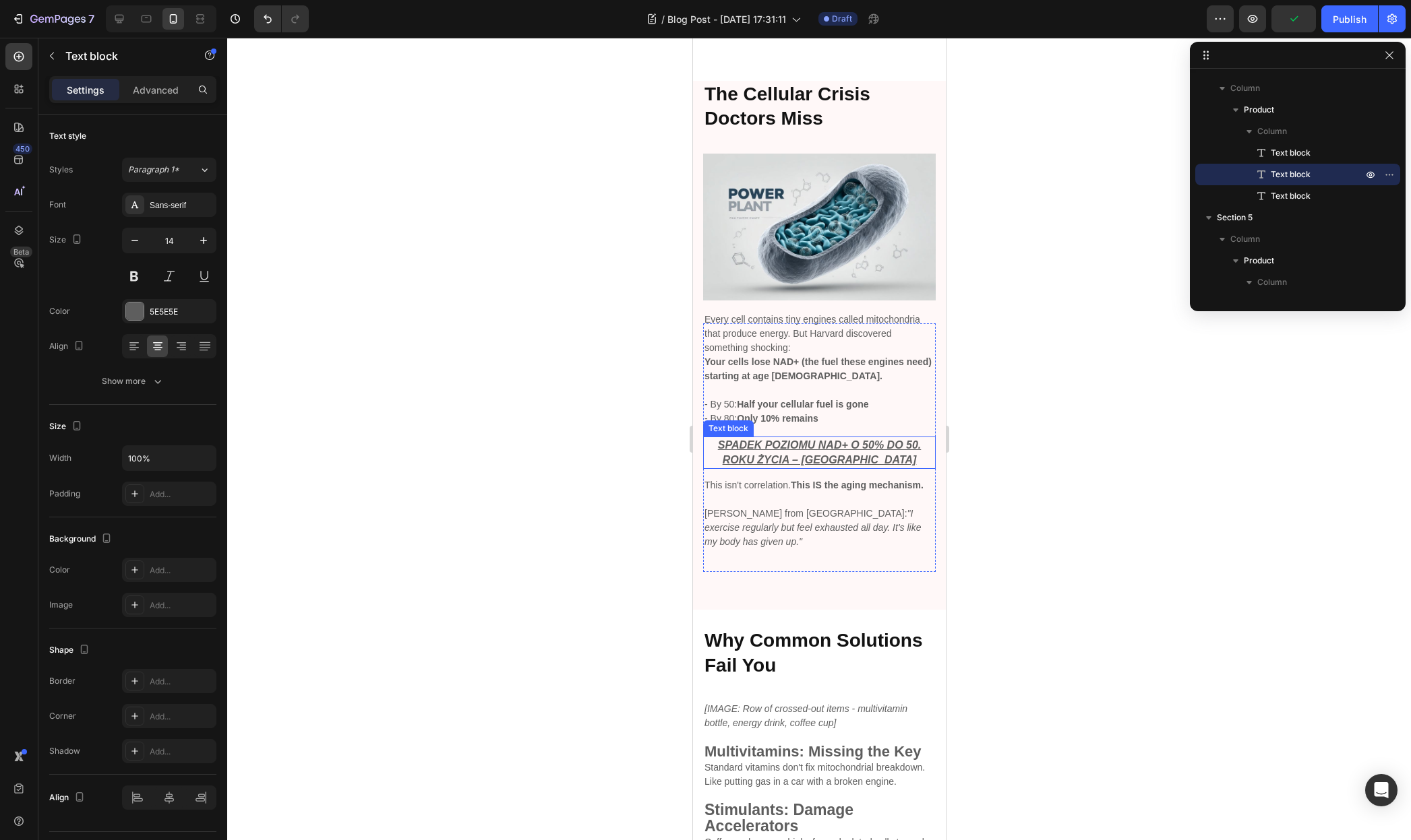
click at [859, 439] on u "SPADEK POZIOMU NAD+ O 50% DO 50. ROKU ŻYCIA – [GEOGRAPHIC_DATA]" at bounding box center [819, 452] width 204 height 26
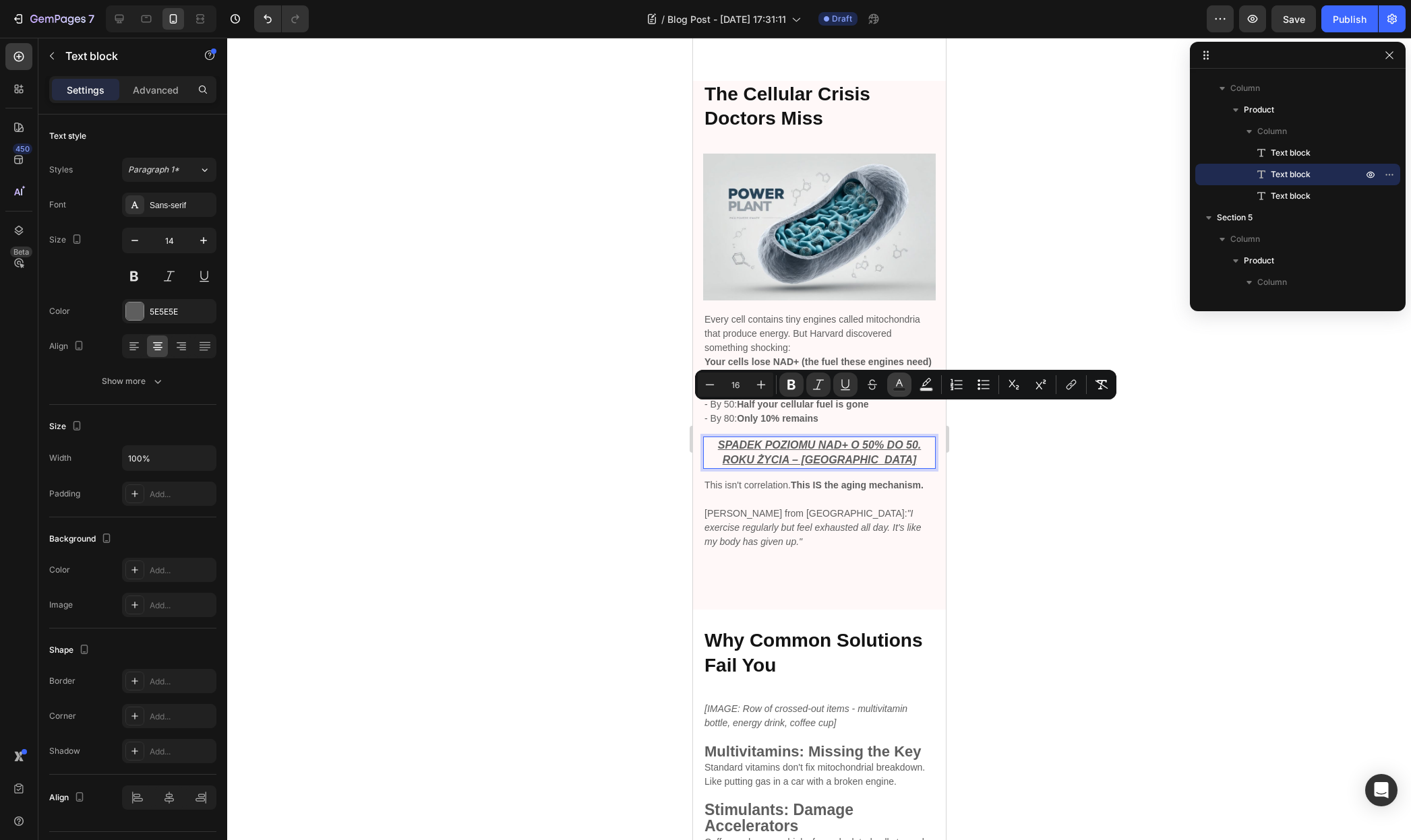
click at [894, 384] on icon "Editor contextual toolbar" at bounding box center [899, 385] width 14 height 14
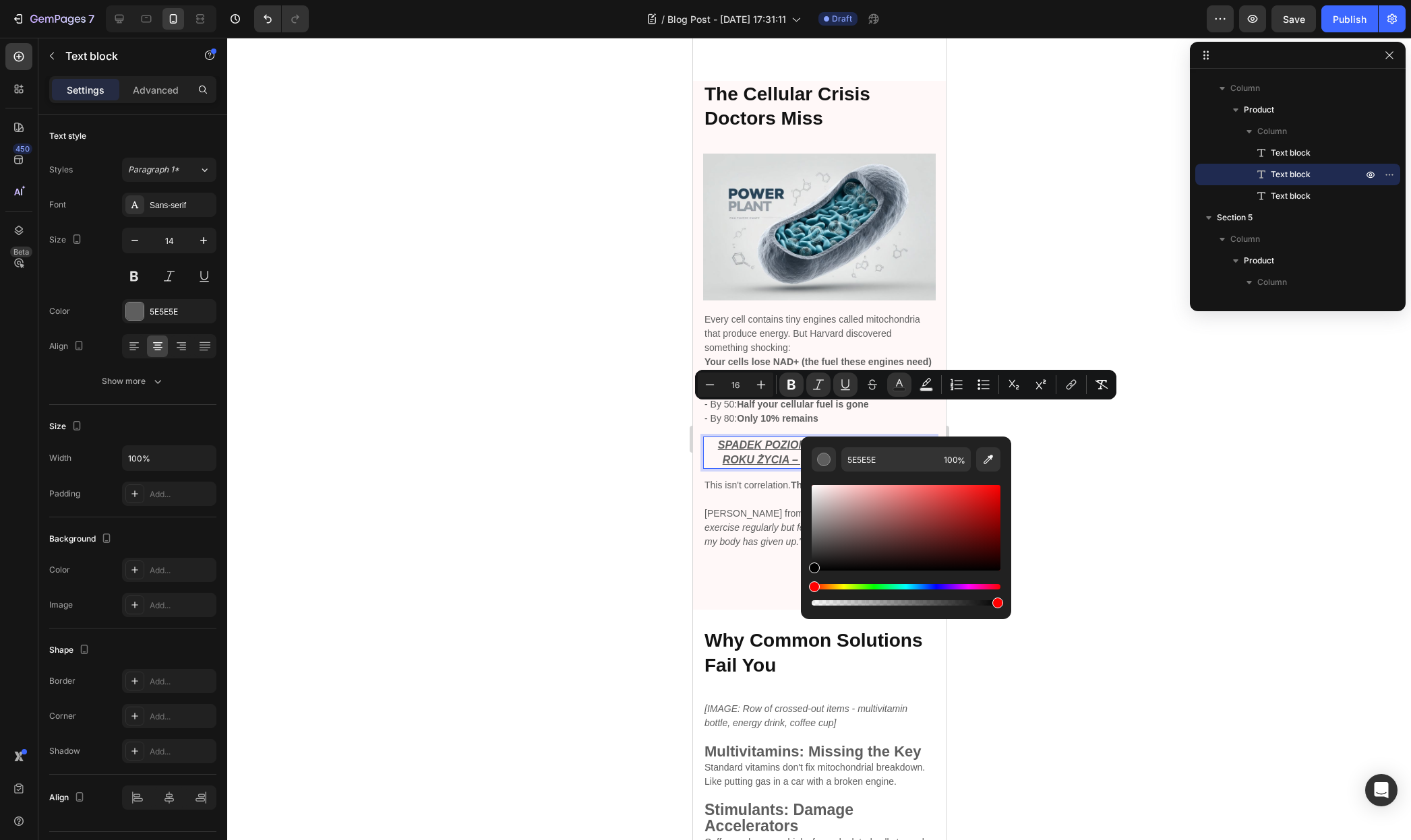
drag, startPoint x: 1537, startPoint y: 570, endPoint x: 709, endPoint y: 692, distance: 836.9
type input "000000"
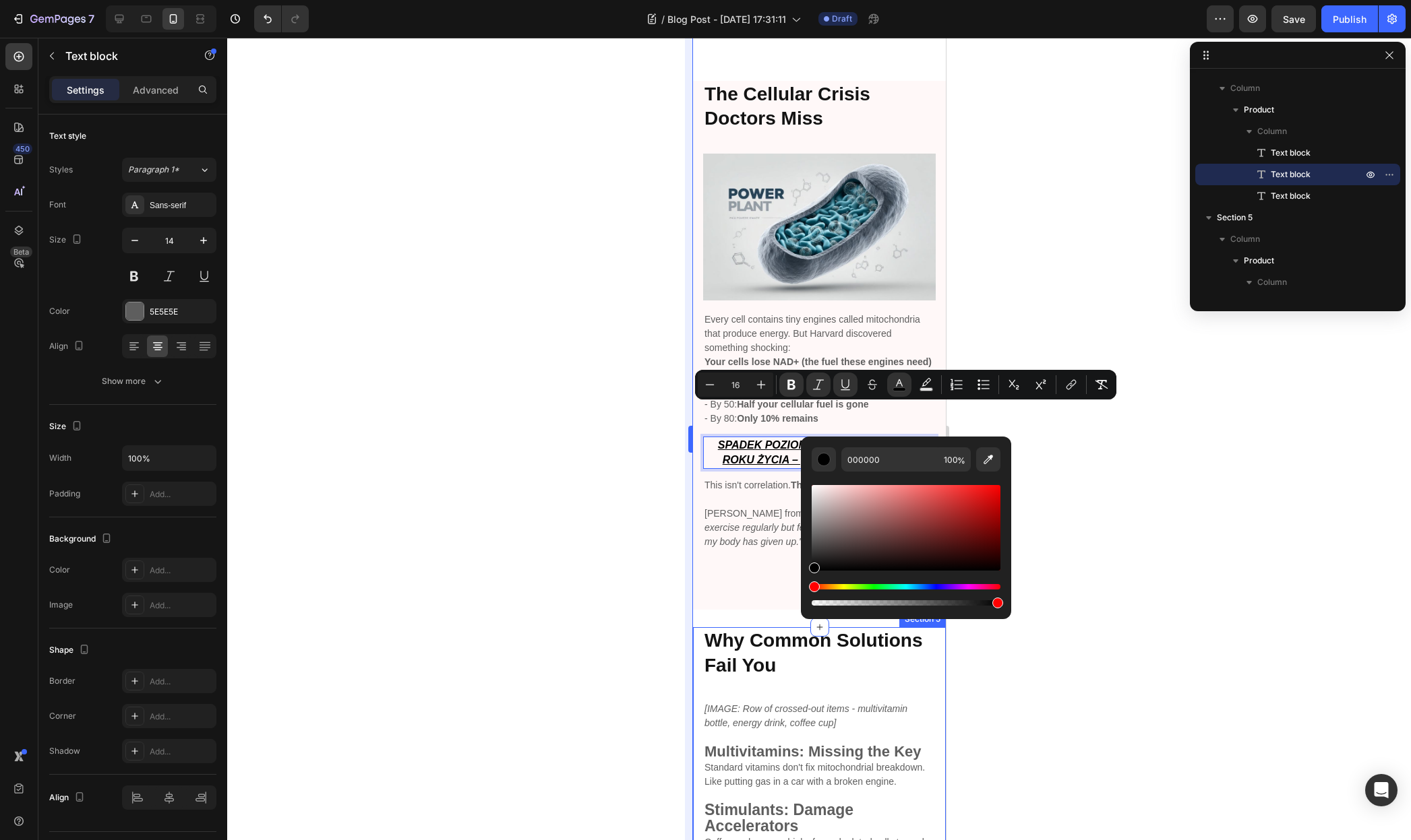
drag, startPoint x: 534, startPoint y: 577, endPoint x: 685, endPoint y: 565, distance: 151.5
click at [550, 575] on div at bounding box center [819, 439] width 1183 height 802
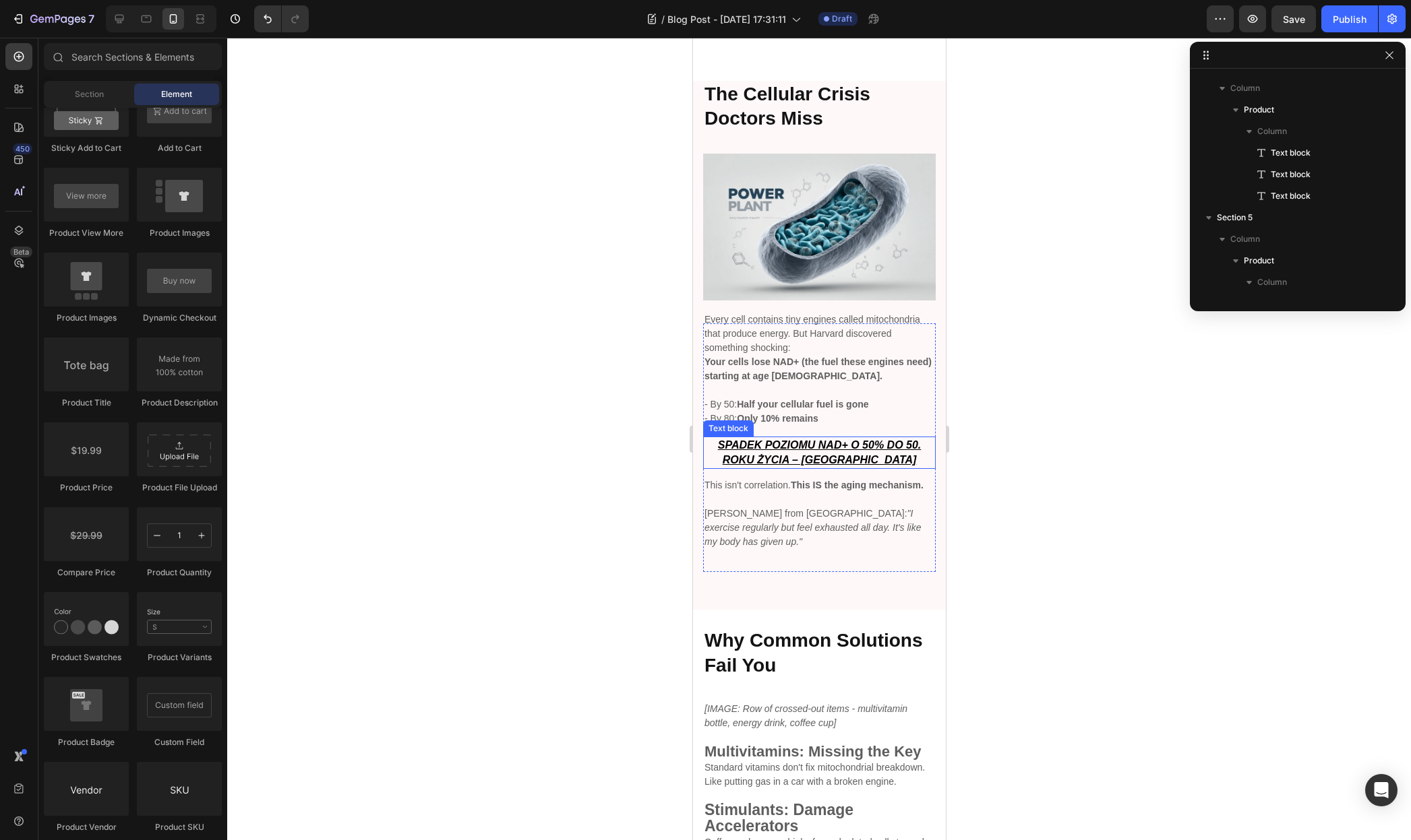
click at [849, 439] on u "SPADEK POZIOMU NAD+ O 50% DO 50. ROKU ŻYCIA – [GEOGRAPHIC_DATA]" at bounding box center [819, 452] width 204 height 26
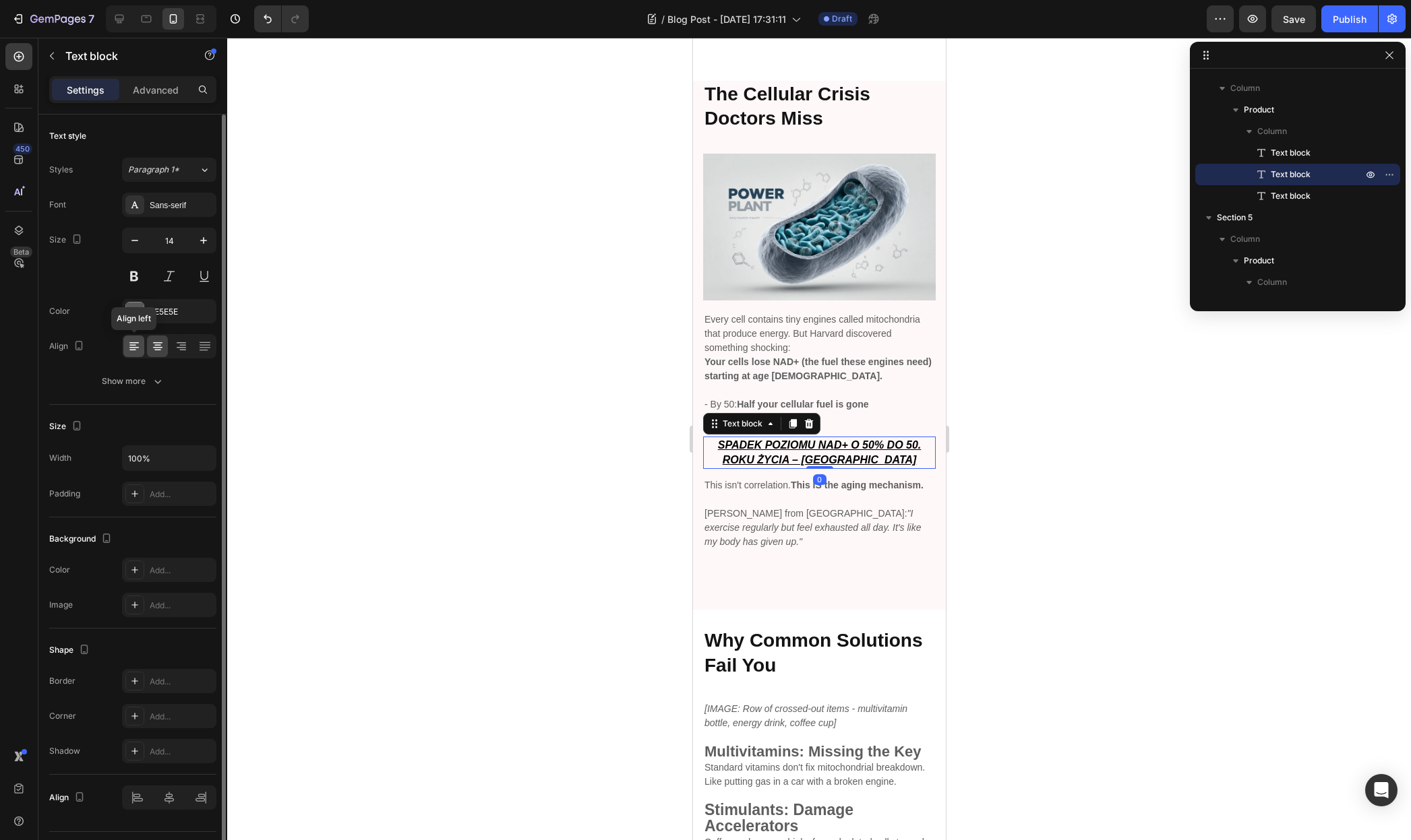
click at [138, 352] on icon at bounding box center [135, 346] width 14 height 14
click at [595, 390] on div at bounding box center [819, 439] width 1183 height 802
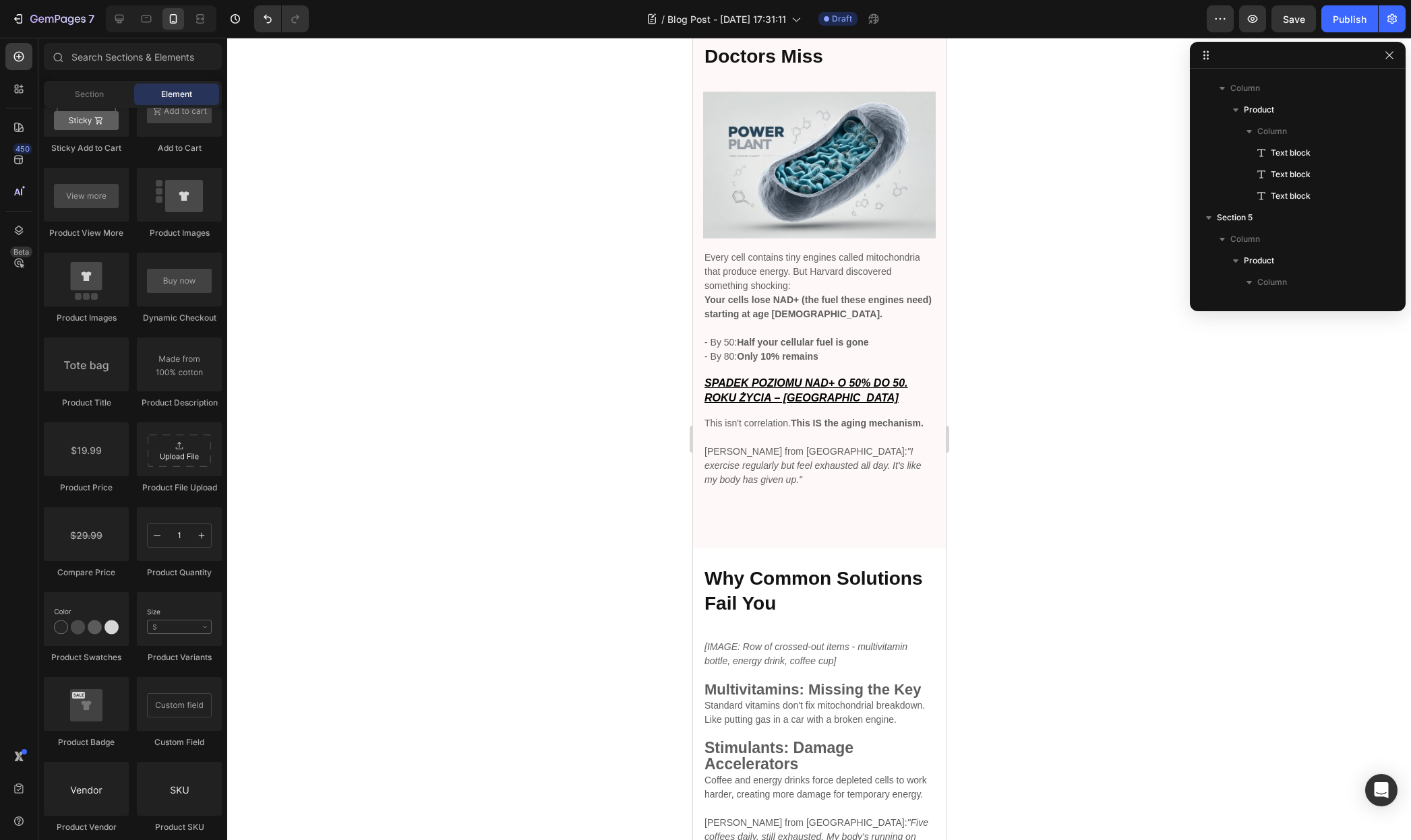
scroll to position [1148, 0]
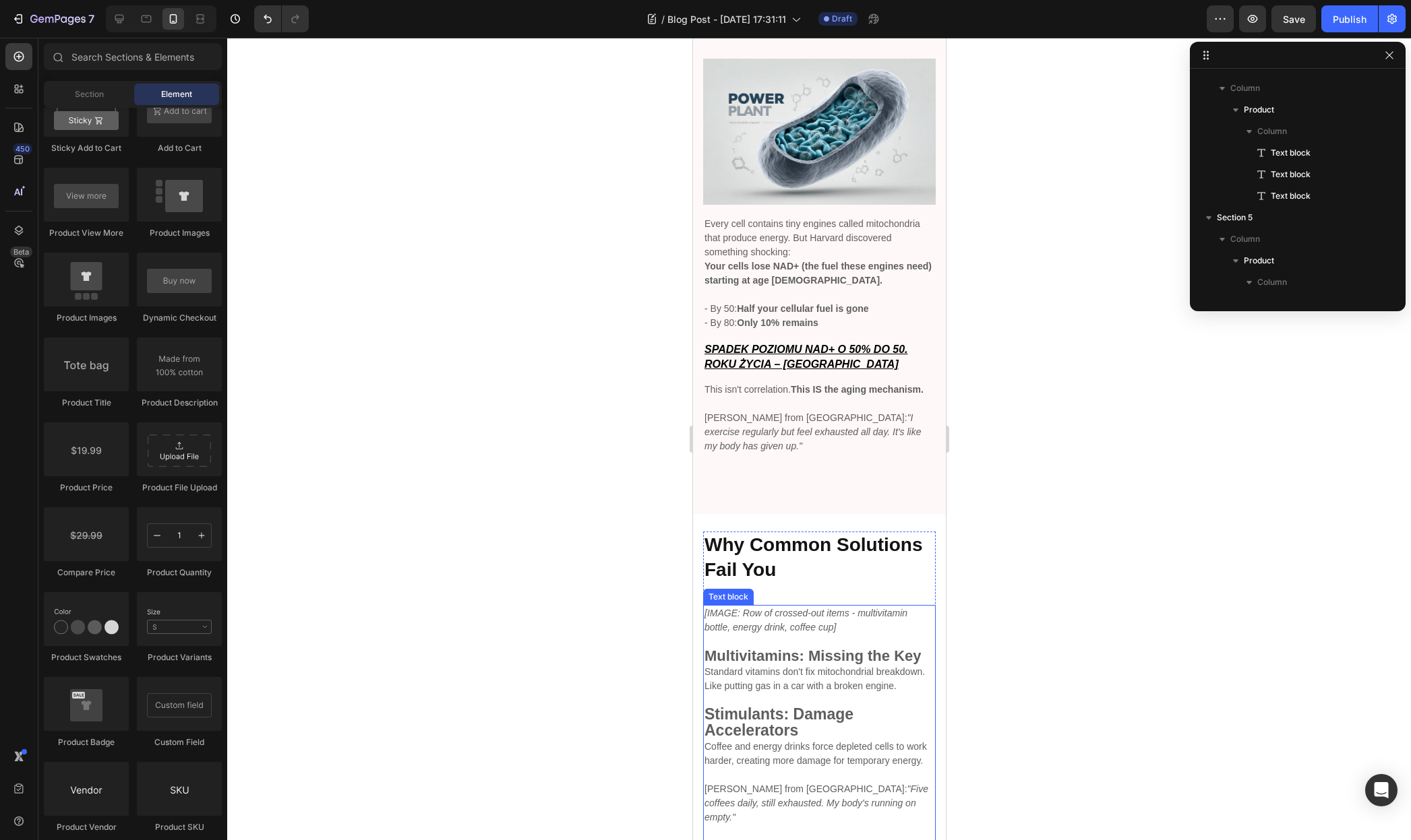
click at [796, 616] on icon "[IMAGE: Row of crossed-out items - multivitamin bottle, energy drink, coffee cu…" at bounding box center [804, 620] width 203 height 25
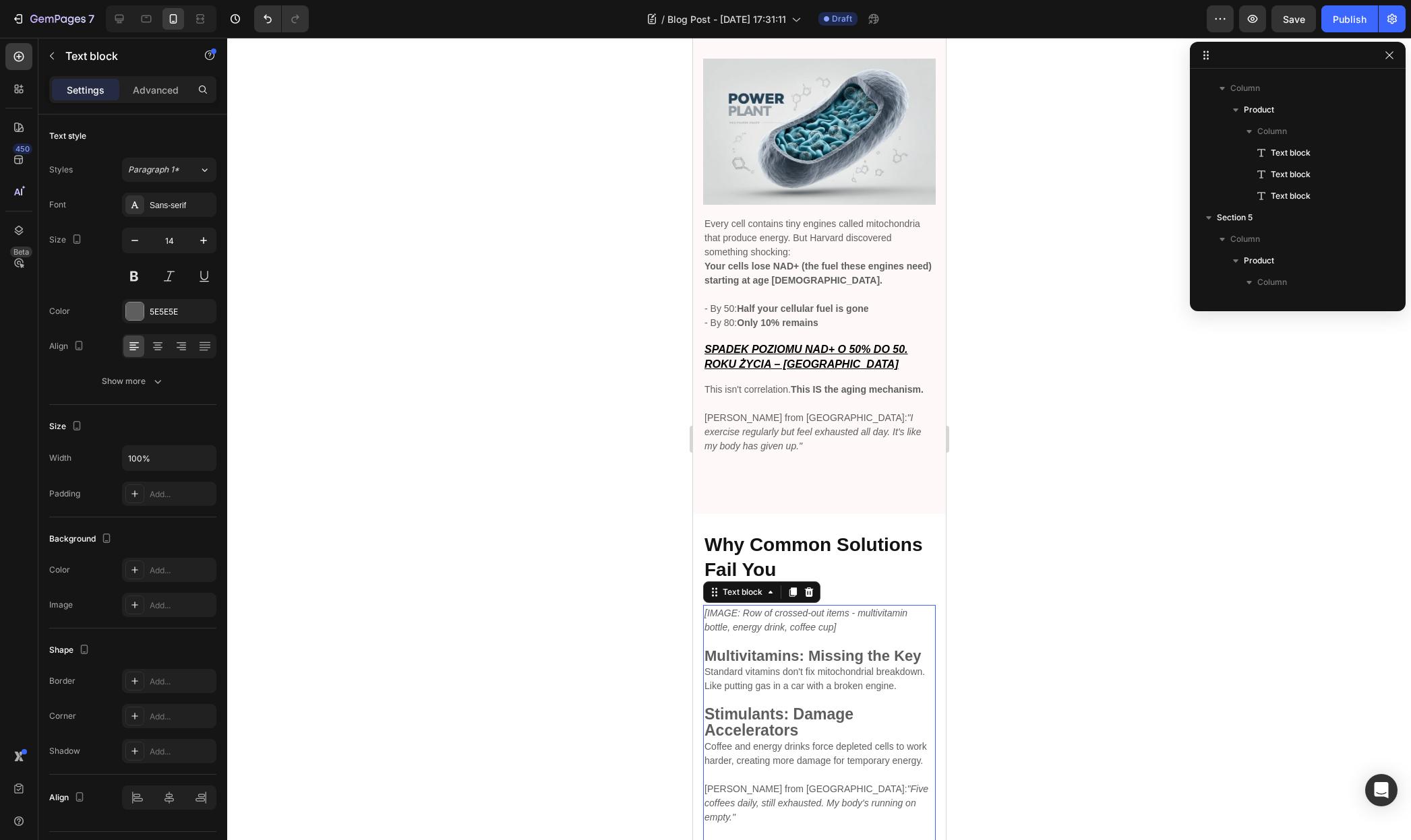
scroll to position [719, 0]
click at [796, 616] on icon "[IMAGE: Row of crossed-out items - multivitamin bottle, energy drink, coffee cu…" at bounding box center [804, 620] width 203 height 25
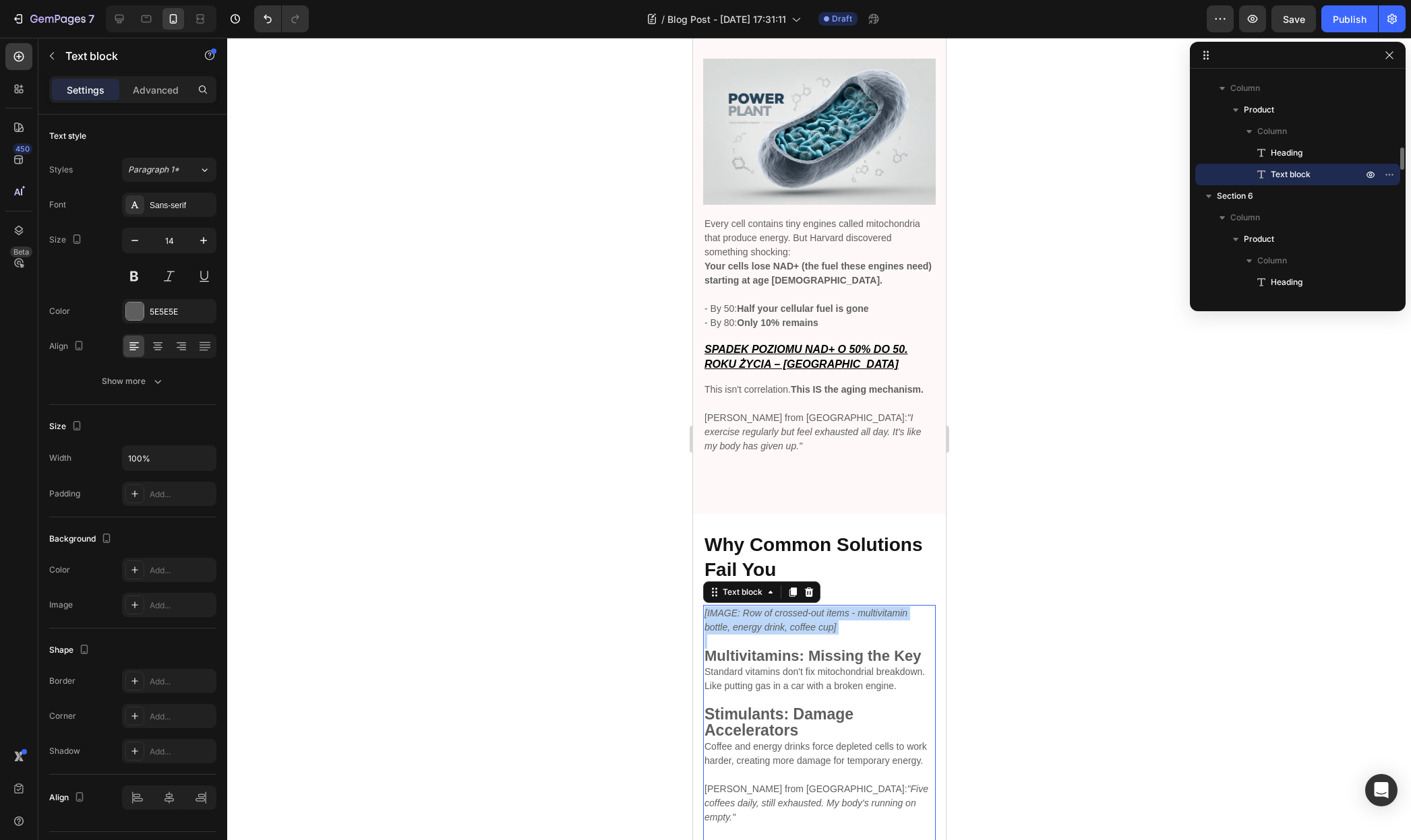
click at [796, 616] on icon "[IMAGE: Row of crossed-out items - multivitamin bottle, energy drink, coffee cu…" at bounding box center [804, 620] width 203 height 25
click at [809, 647] on strong "Multivitamins: Missing the Key" at bounding box center [812, 655] width 218 height 17
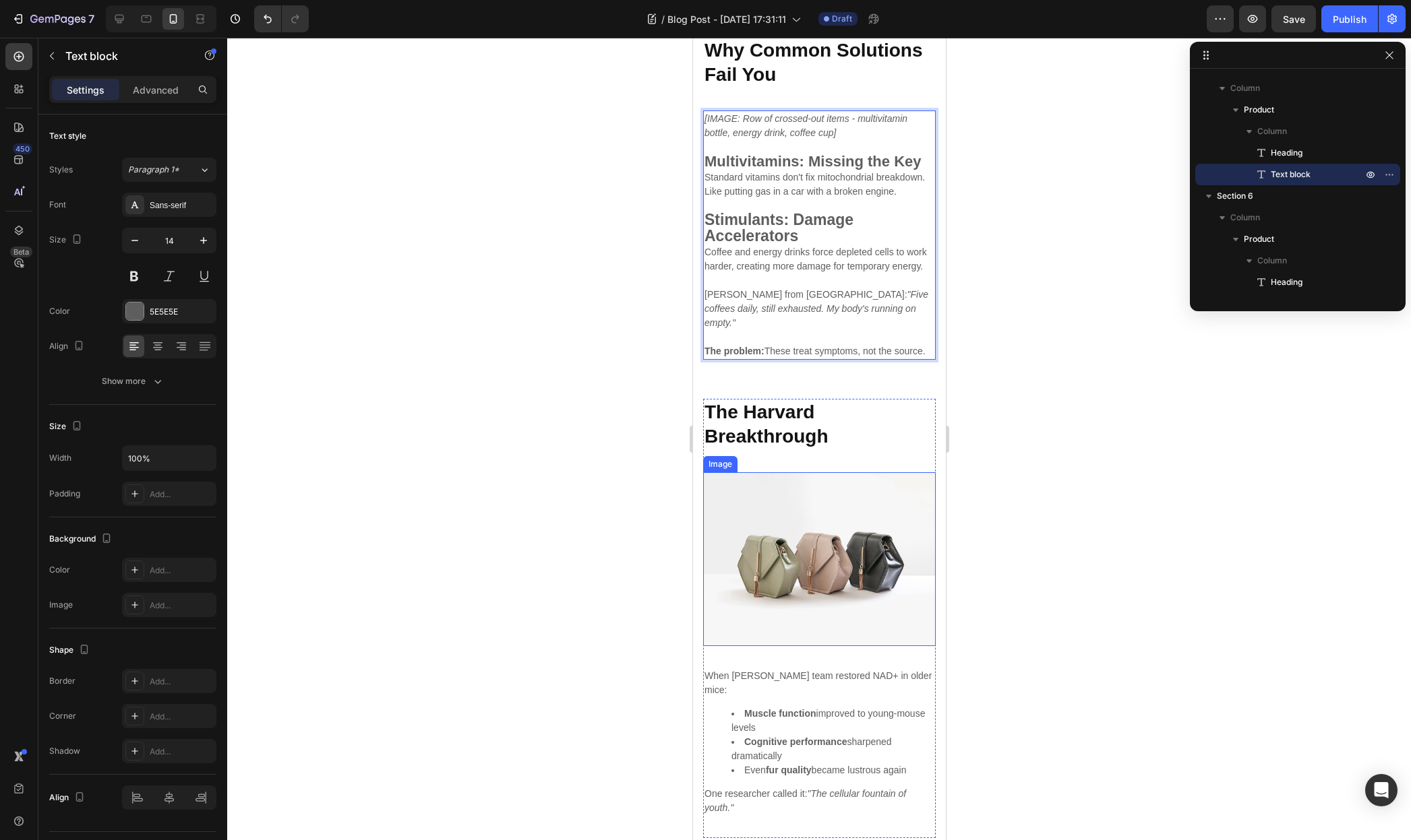
scroll to position [1703, 0]
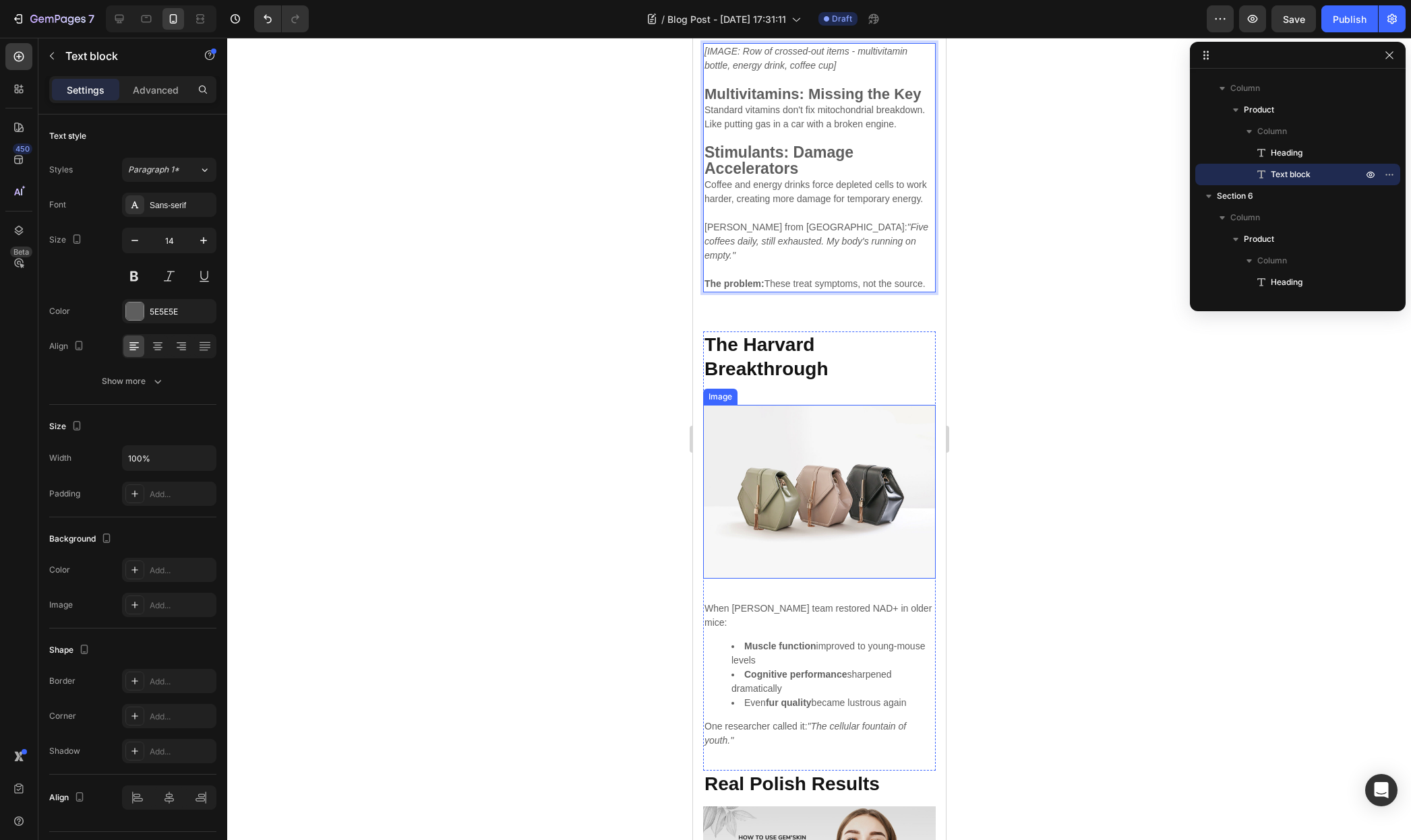
click at [821, 524] on img at bounding box center [818, 492] width 233 height 175
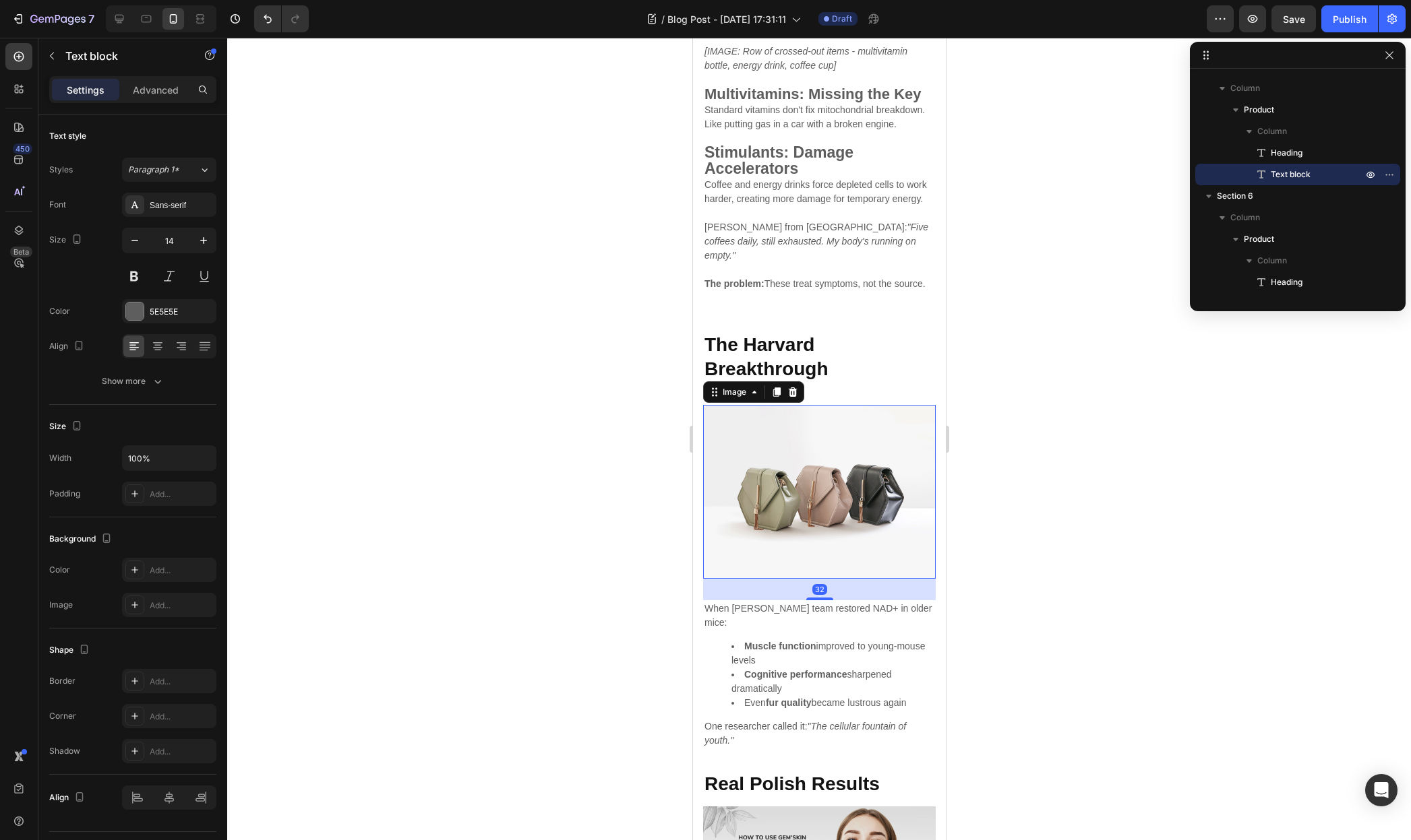
scroll to position [848, 0]
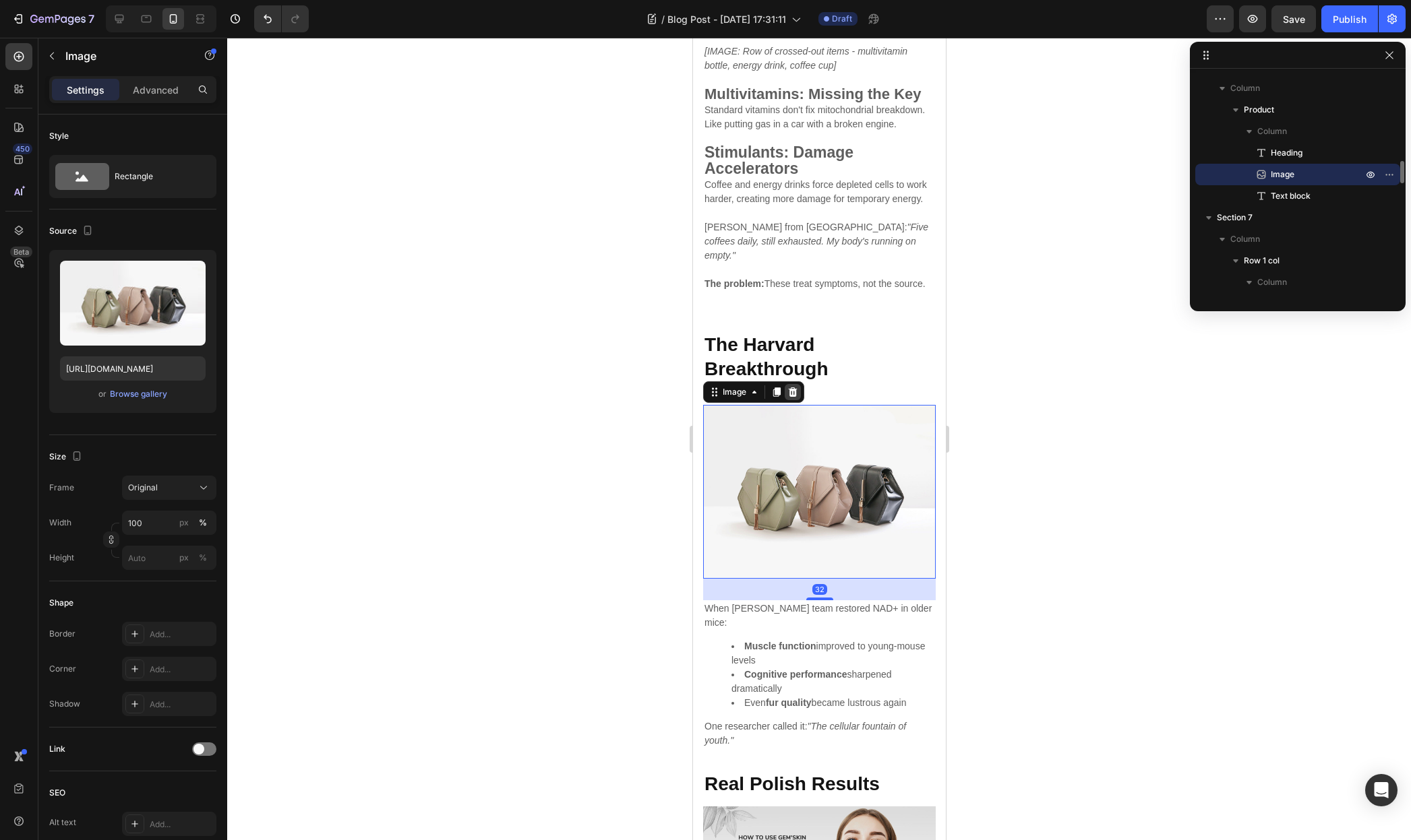
click at [794, 396] on icon at bounding box center [792, 391] width 9 height 9
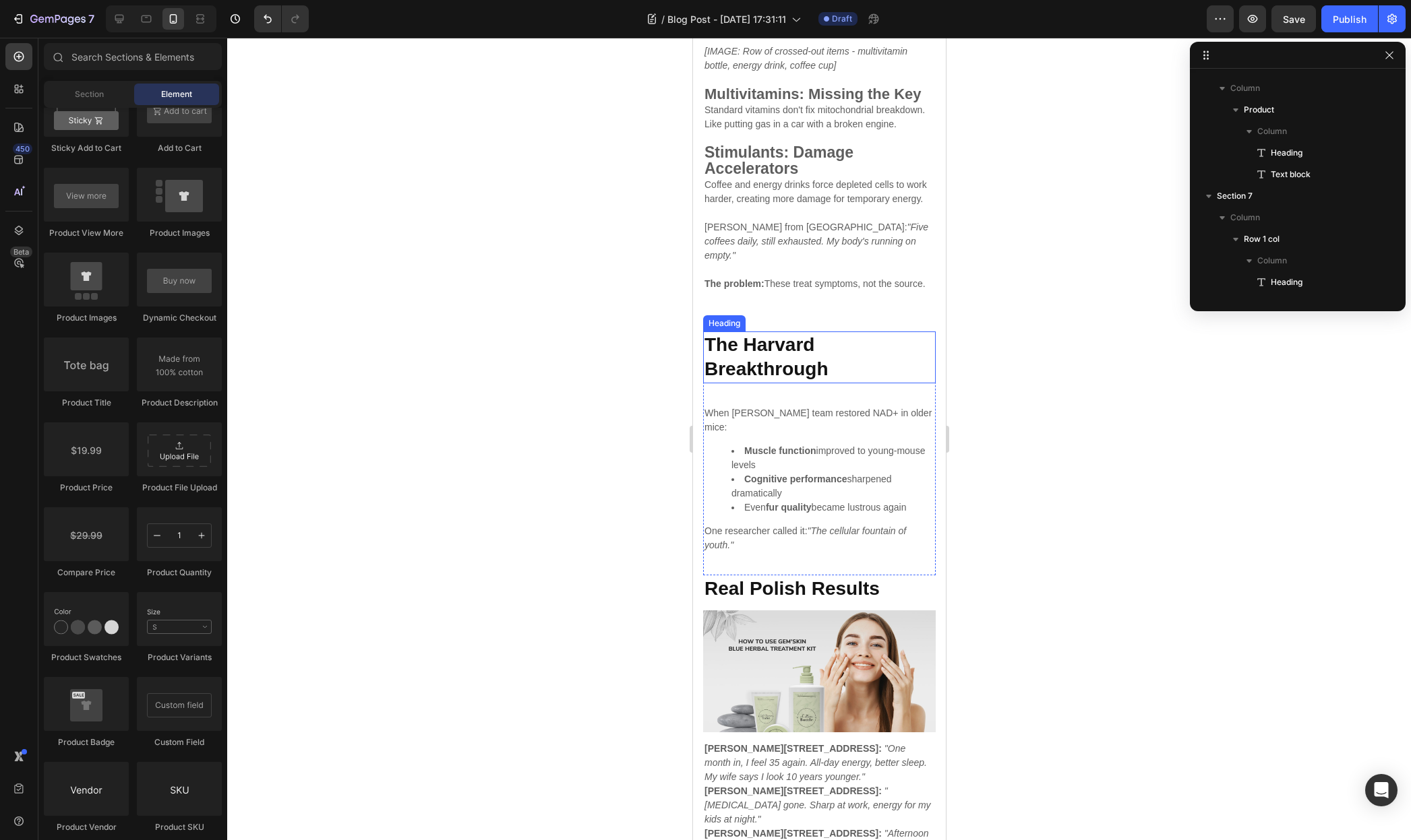
click at [770, 379] on strong "The Harvard Breakthrough" at bounding box center [765, 356] width 124 height 45
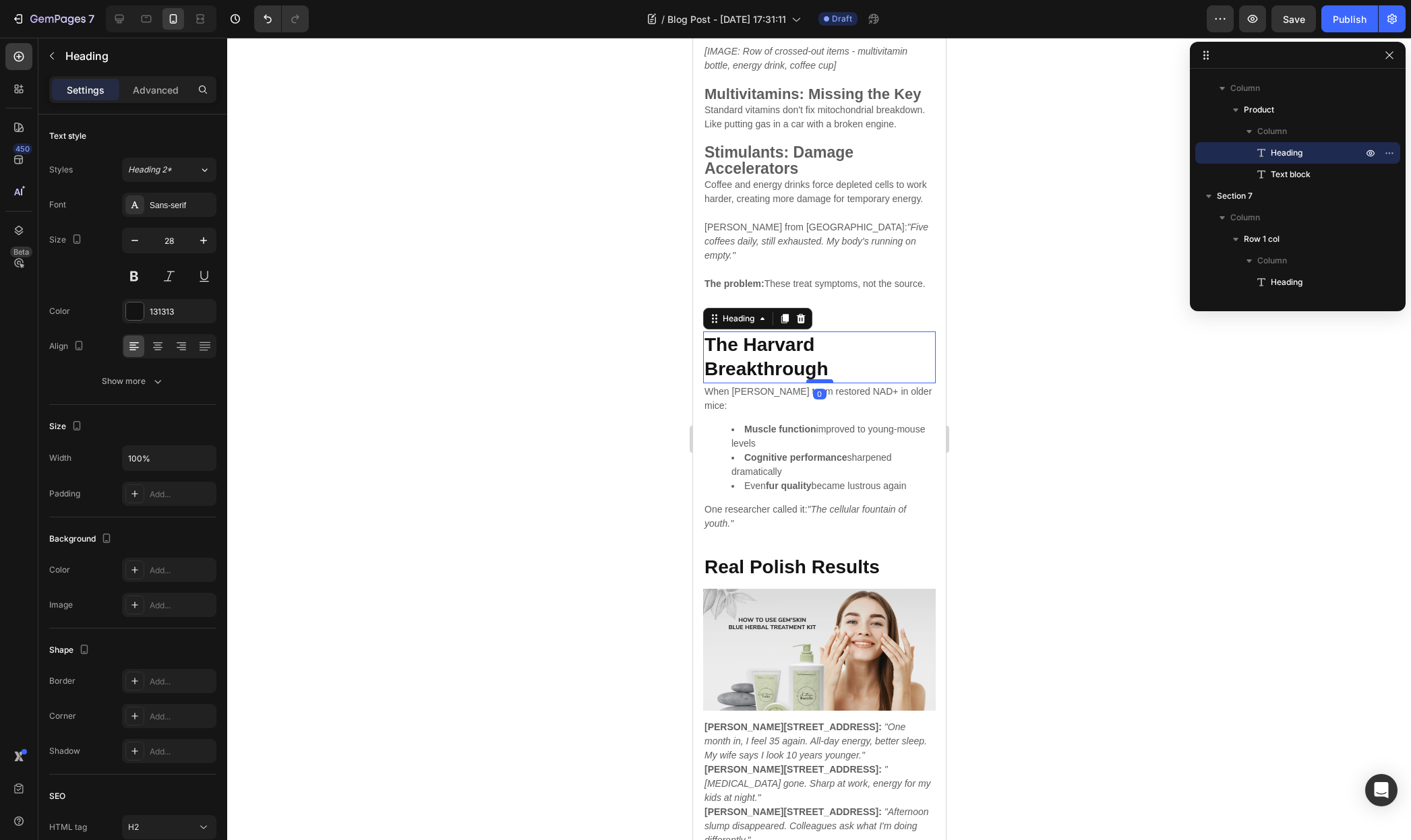
drag, startPoint x: 817, startPoint y: 431, endPoint x: 825, endPoint y: 408, distance: 24.4
click at [825, 383] on div at bounding box center [818, 381] width 27 height 4
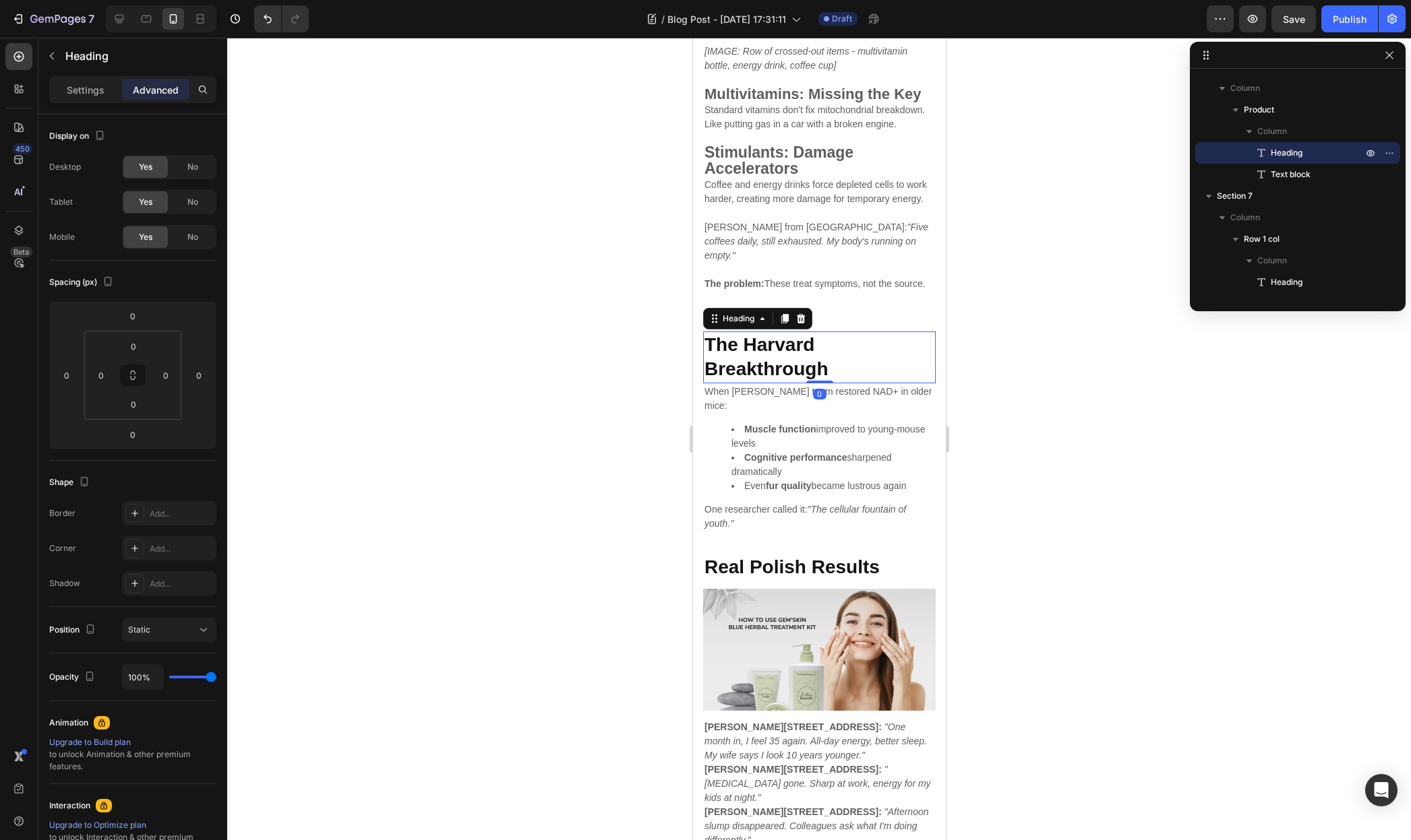
click at [1017, 474] on div at bounding box center [819, 439] width 1183 height 802
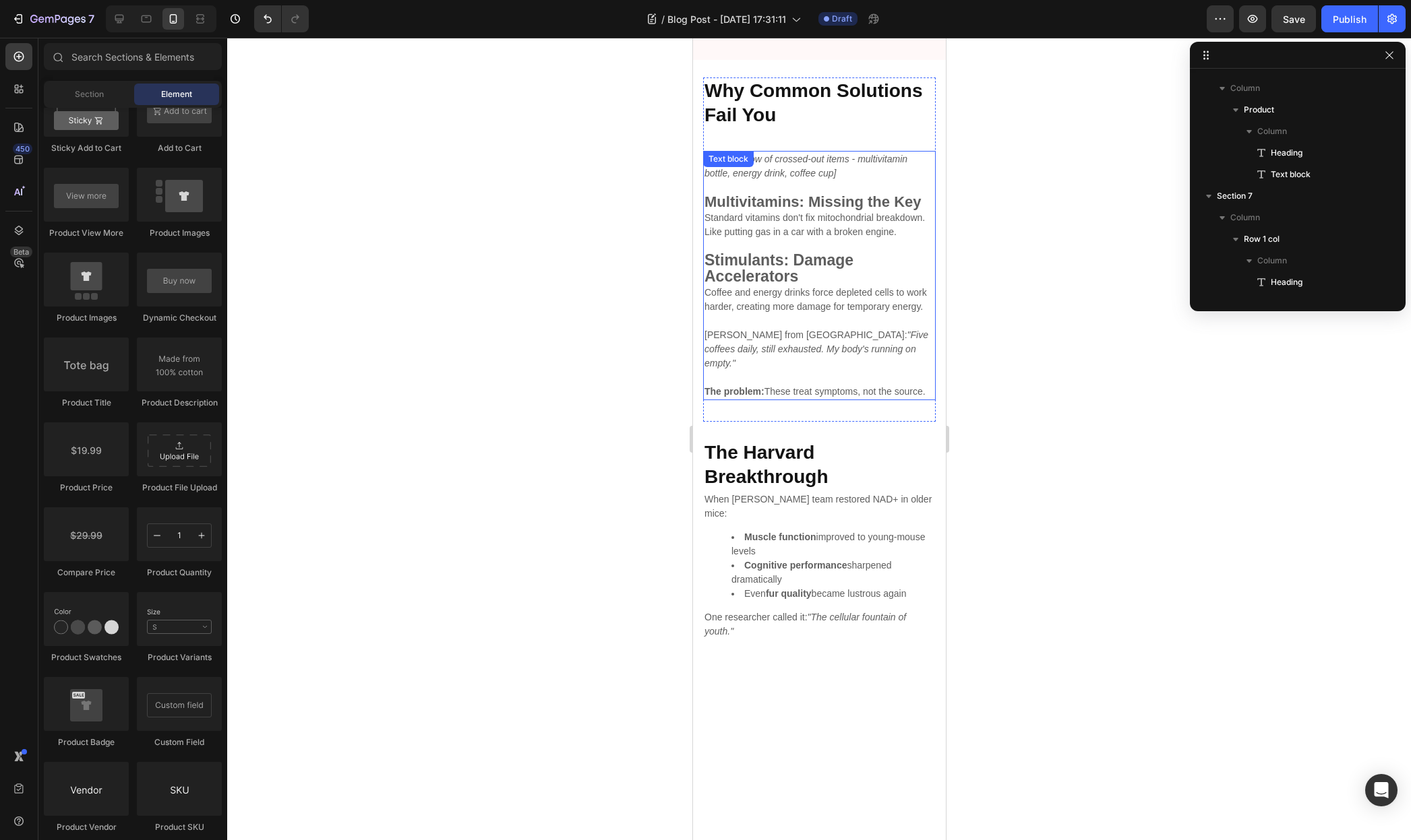
scroll to position [1426, 0]
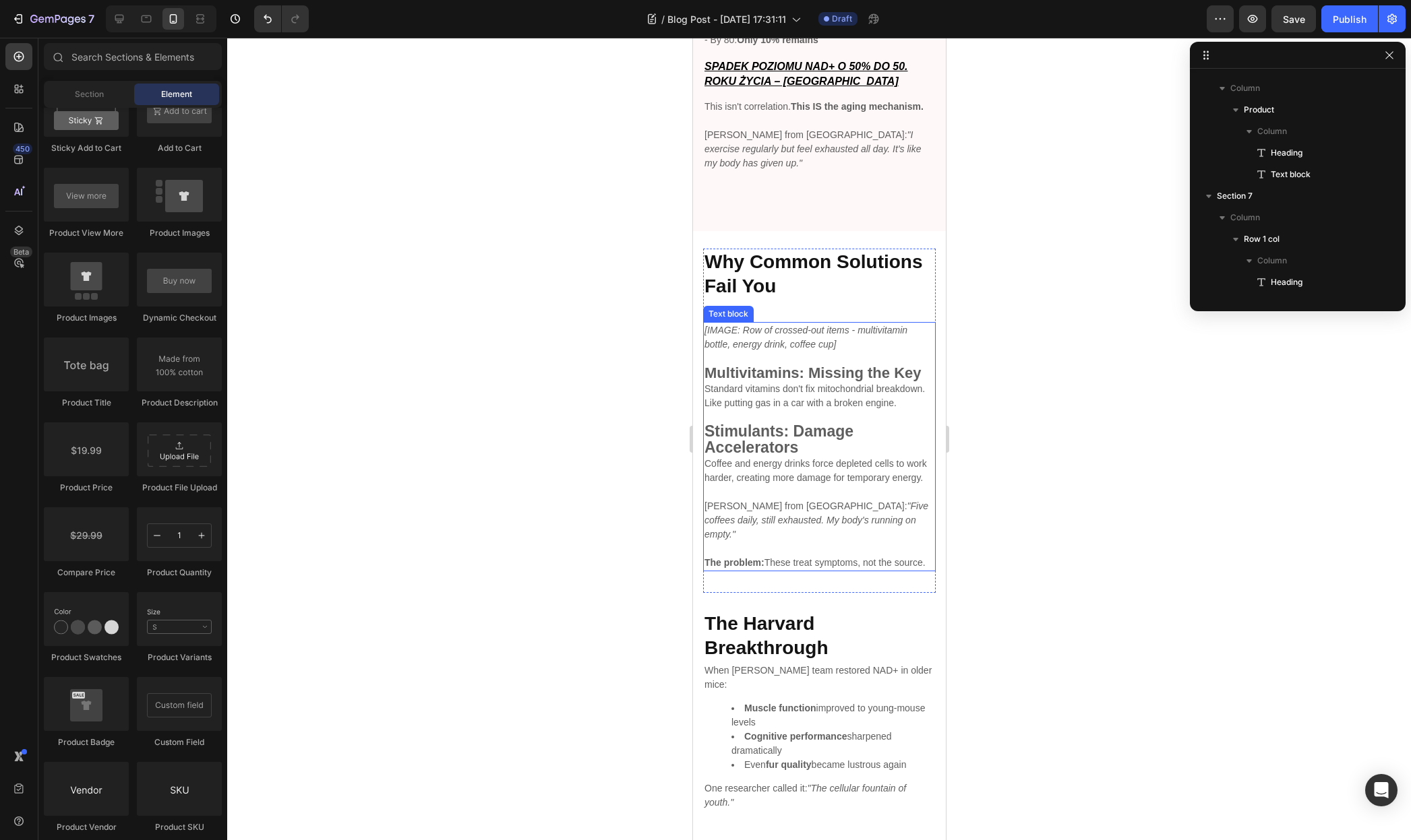
click at [814, 334] on p "[IMAGE: Row of crossed-out items - multivitamin bottle, energy drink, coffee cu…" at bounding box center [818, 337] width 230 height 28
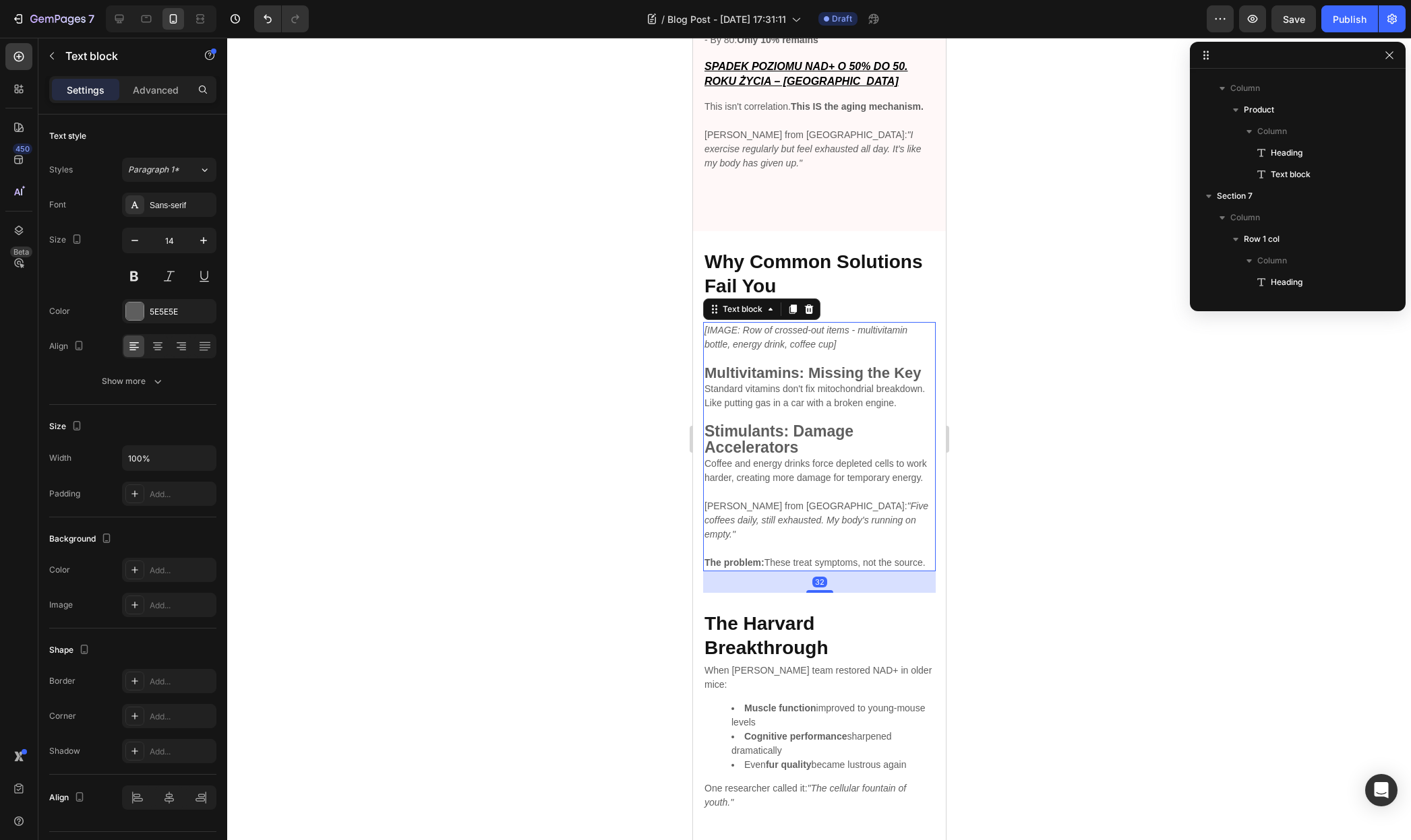
scroll to position [719, 0]
click at [19, 61] on icon at bounding box center [19, 57] width 10 height 10
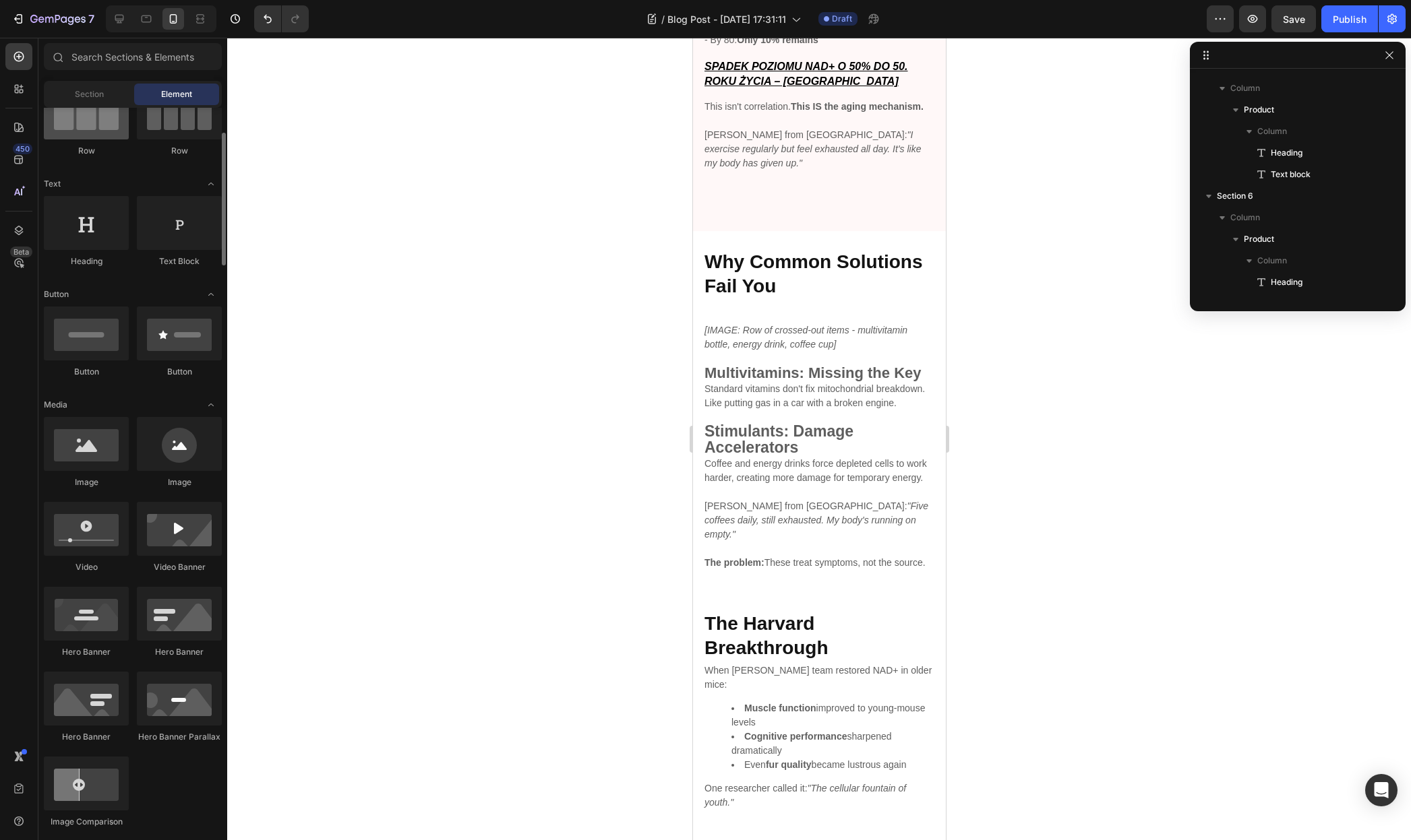
scroll to position [0, 0]
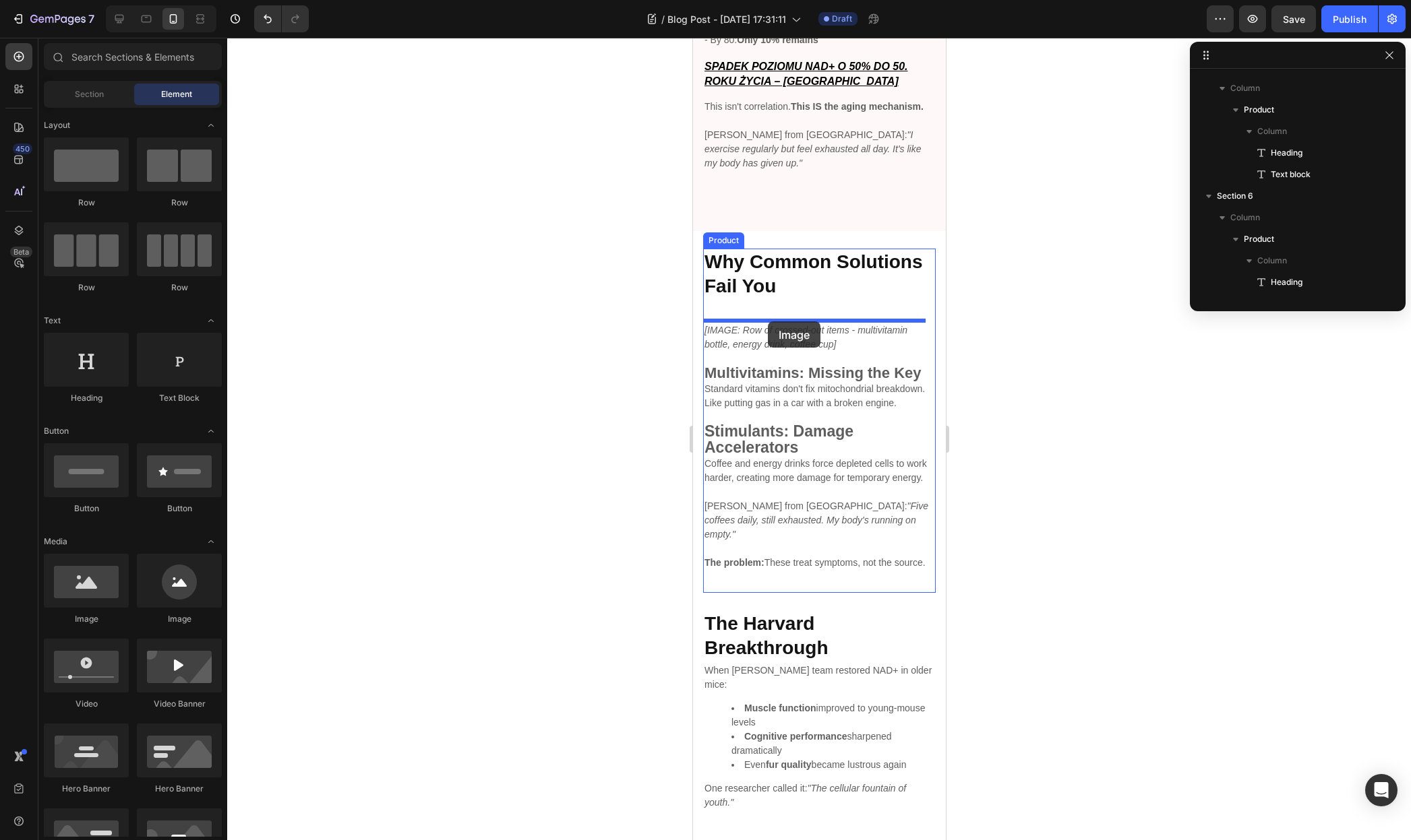
drag, startPoint x: 784, startPoint y: 616, endPoint x: 767, endPoint y: 321, distance: 295.5
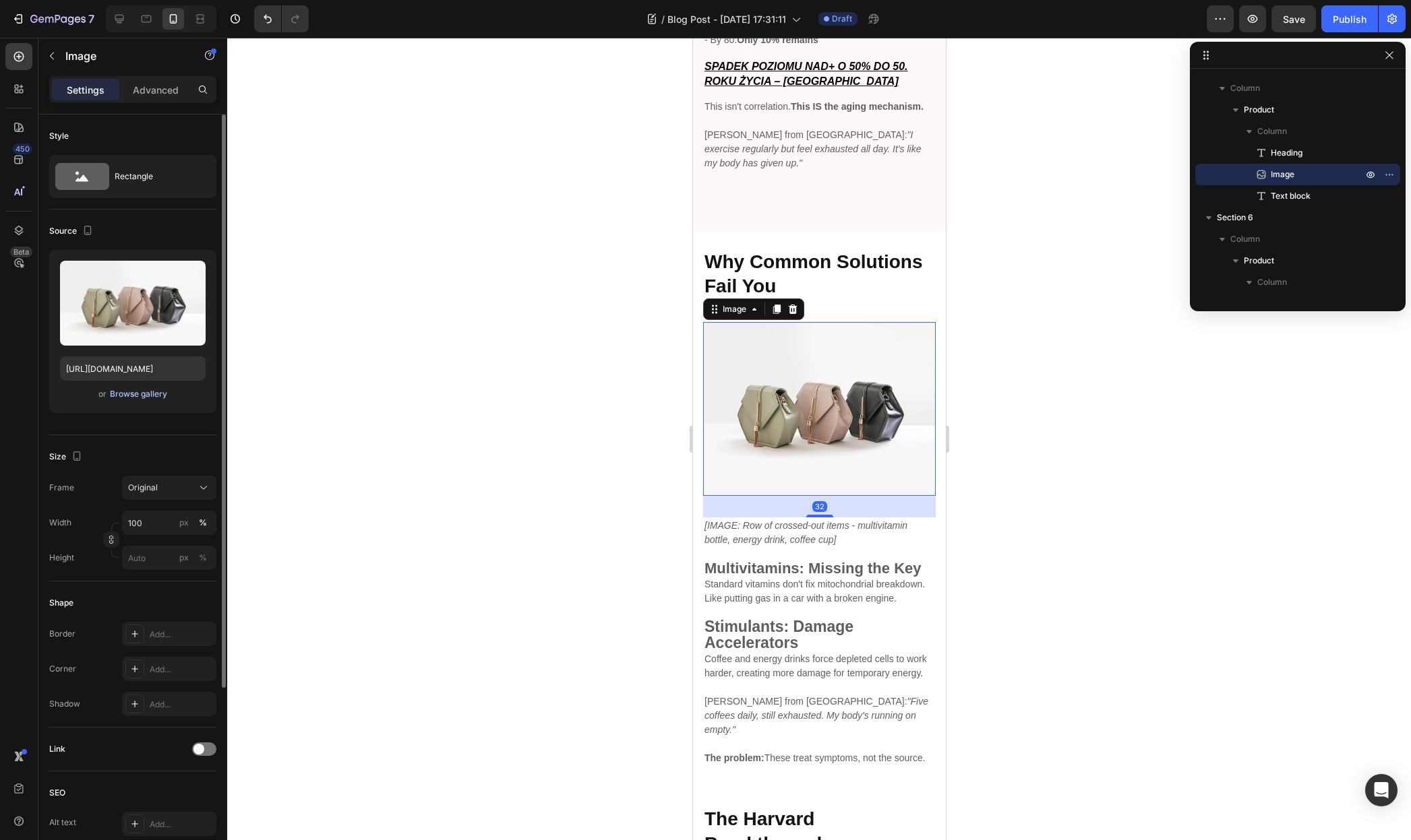
click at [156, 397] on div "Browse gallery" at bounding box center [138, 394] width 57 height 12
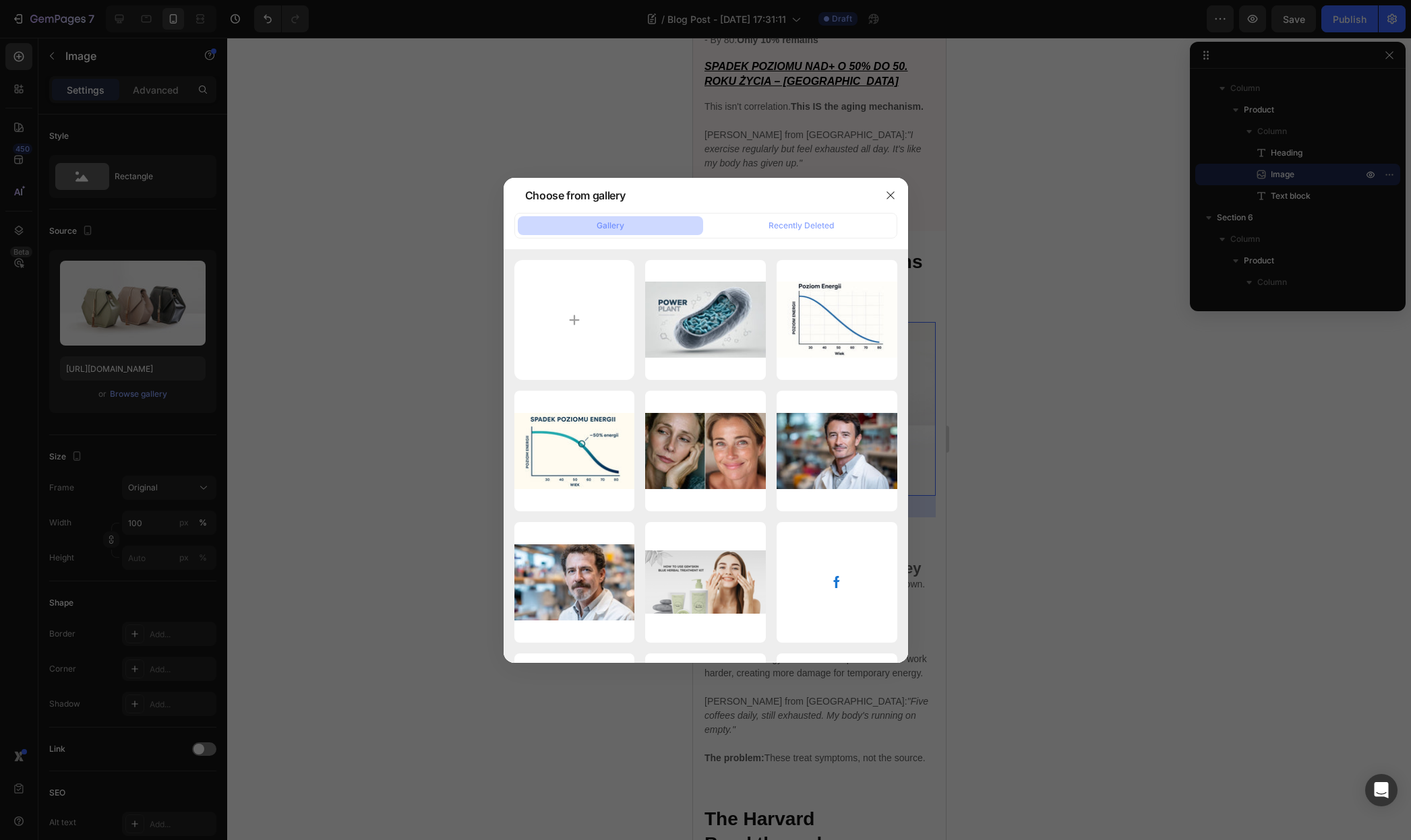
type input "C:\fakepath\Ontwerp zonder titel (97).jpg"
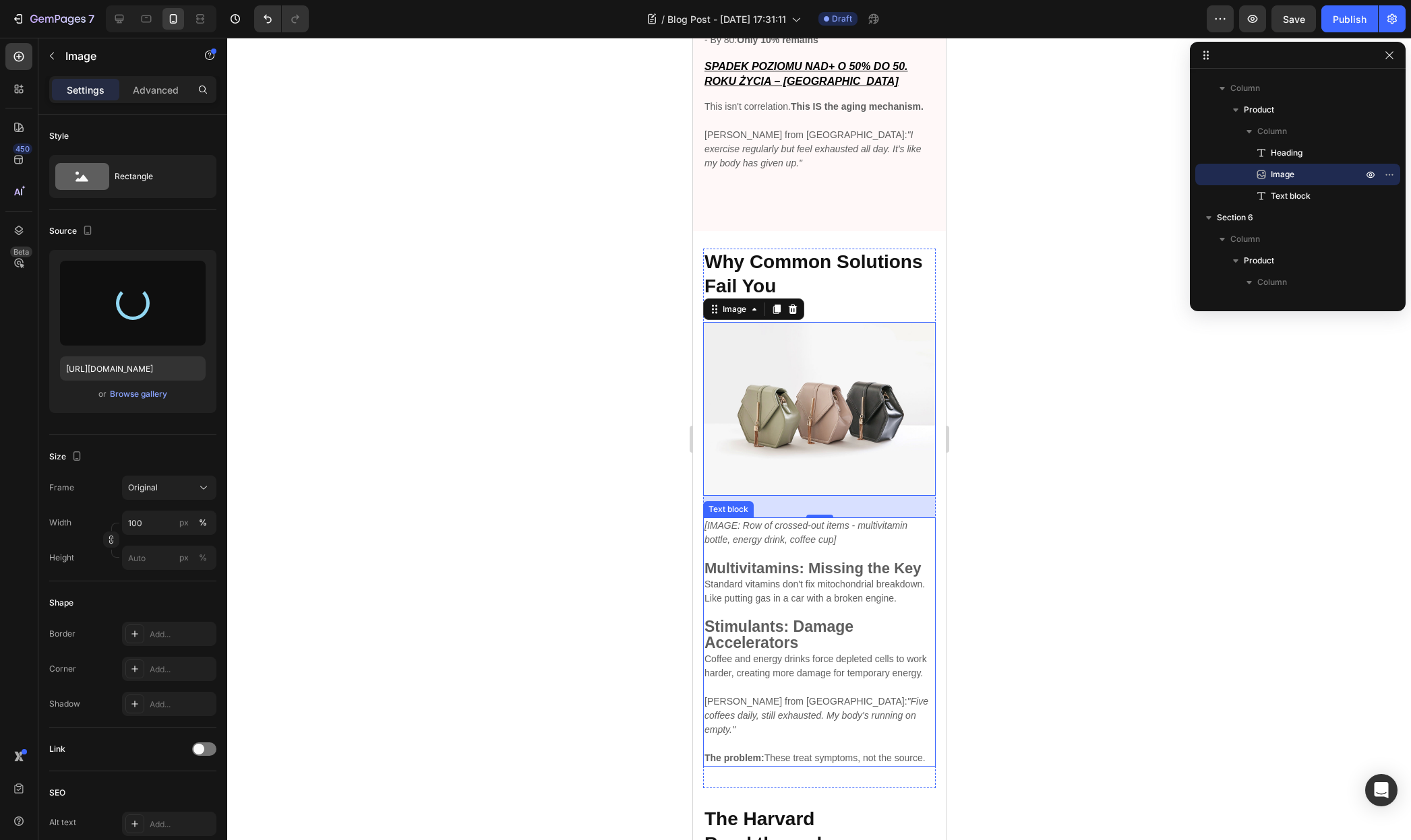
type input "https://cdn.shopify.com/s/files/1/0955/0453/1803/files/gempages_581798576464593…"
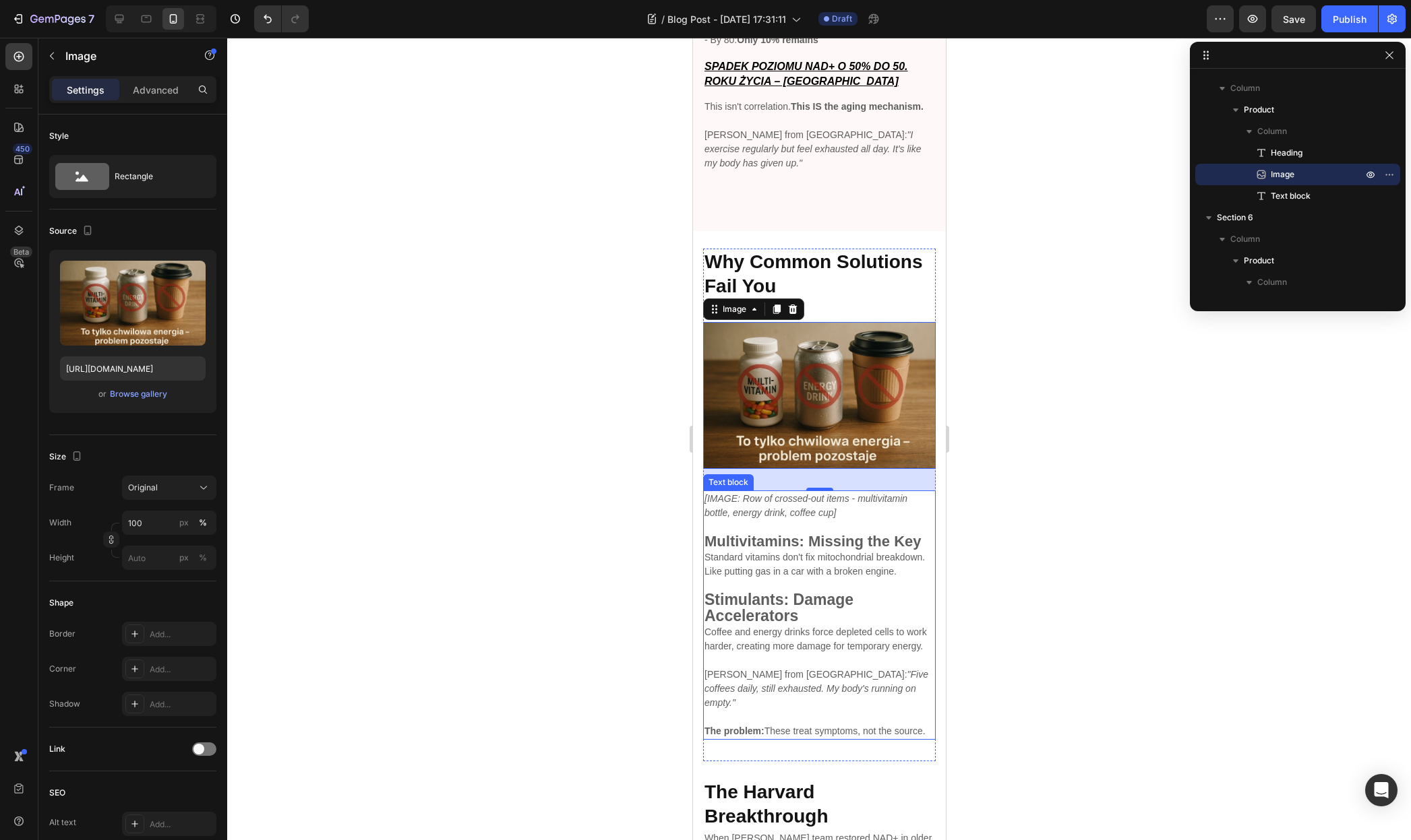
click at [783, 533] on strong "Multivitamins: Missing the Key" at bounding box center [812, 541] width 218 height 17
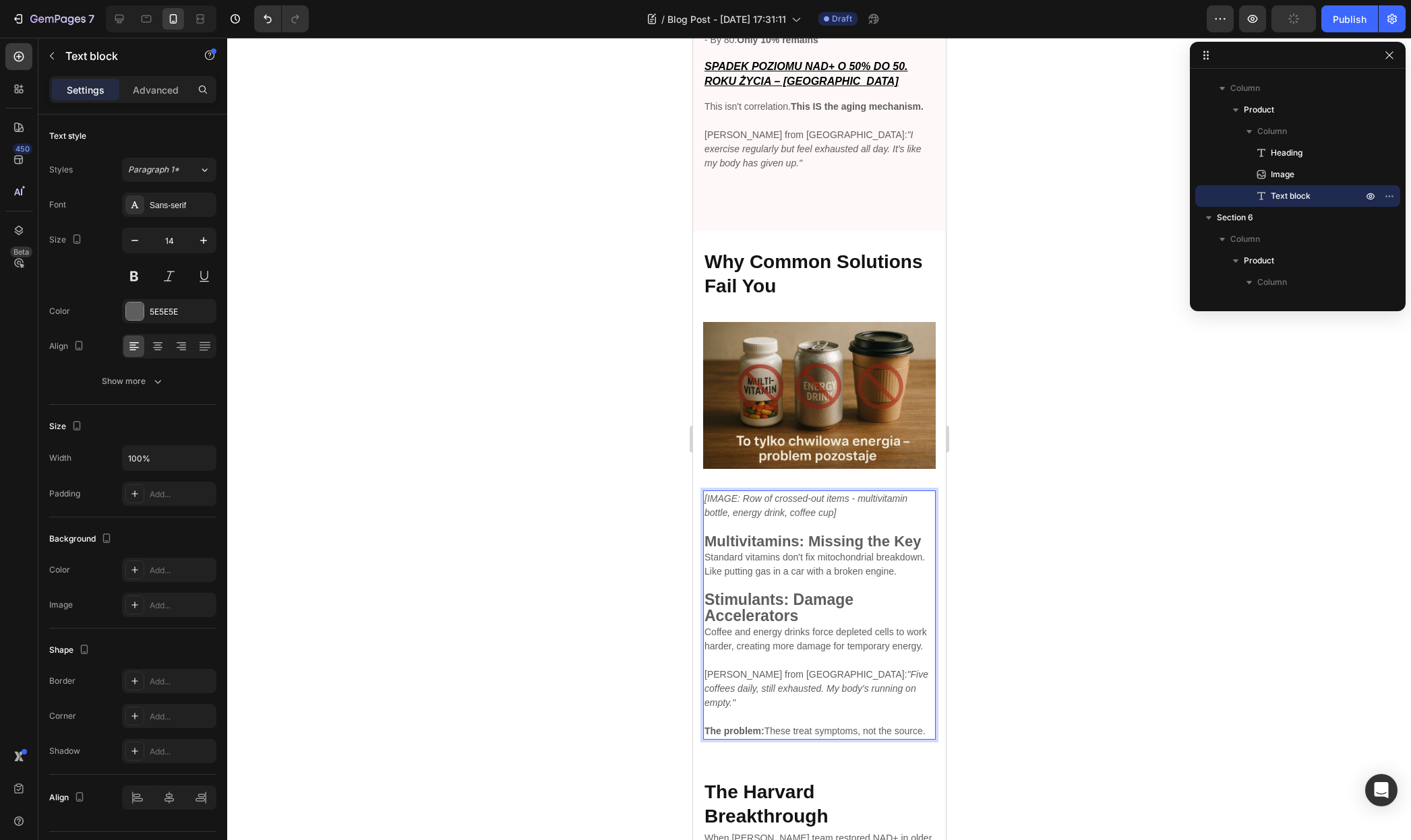
click at [766, 511] on p "[IMAGE: Row of crossed-out items - multivitamin bottle, energy drink, coffee cu…" at bounding box center [818, 506] width 230 height 28
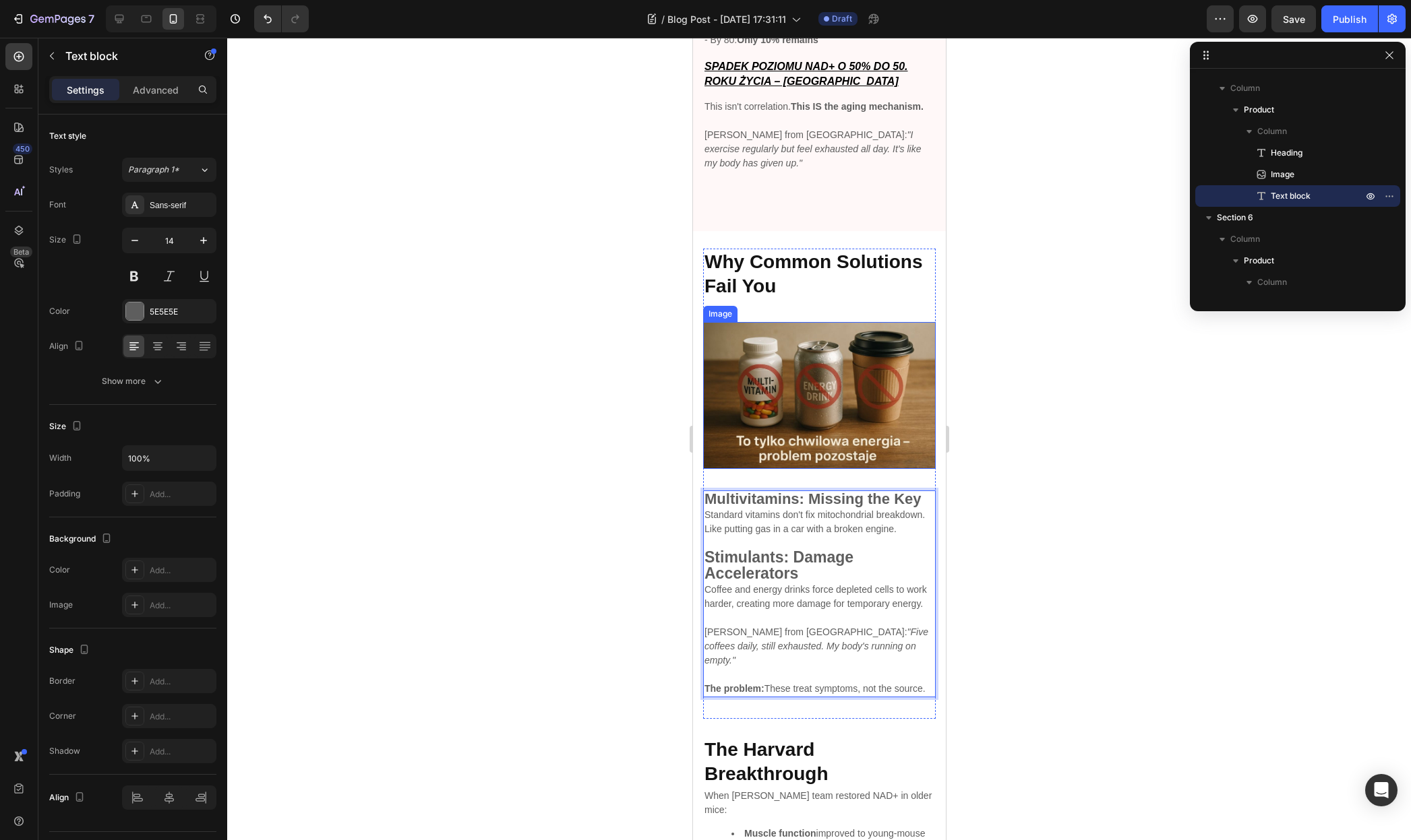
click at [862, 419] on img at bounding box center [818, 395] width 233 height 147
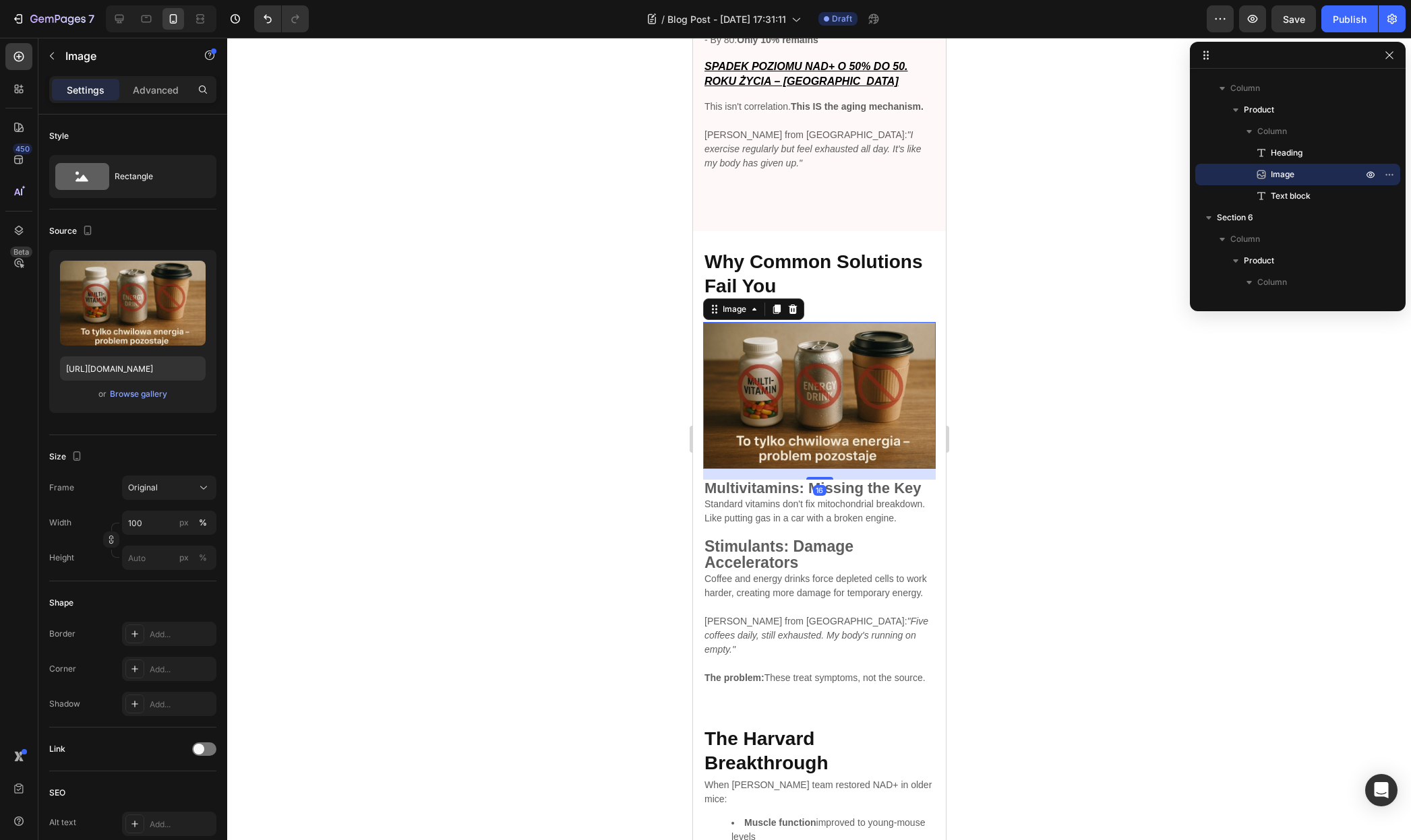
drag, startPoint x: 809, startPoint y: 478, endPoint x: 938, endPoint y: 470, distance: 129.2
click at [821, 477] on div at bounding box center [818, 478] width 27 height 3
click at [1044, 466] on div at bounding box center [819, 439] width 1183 height 802
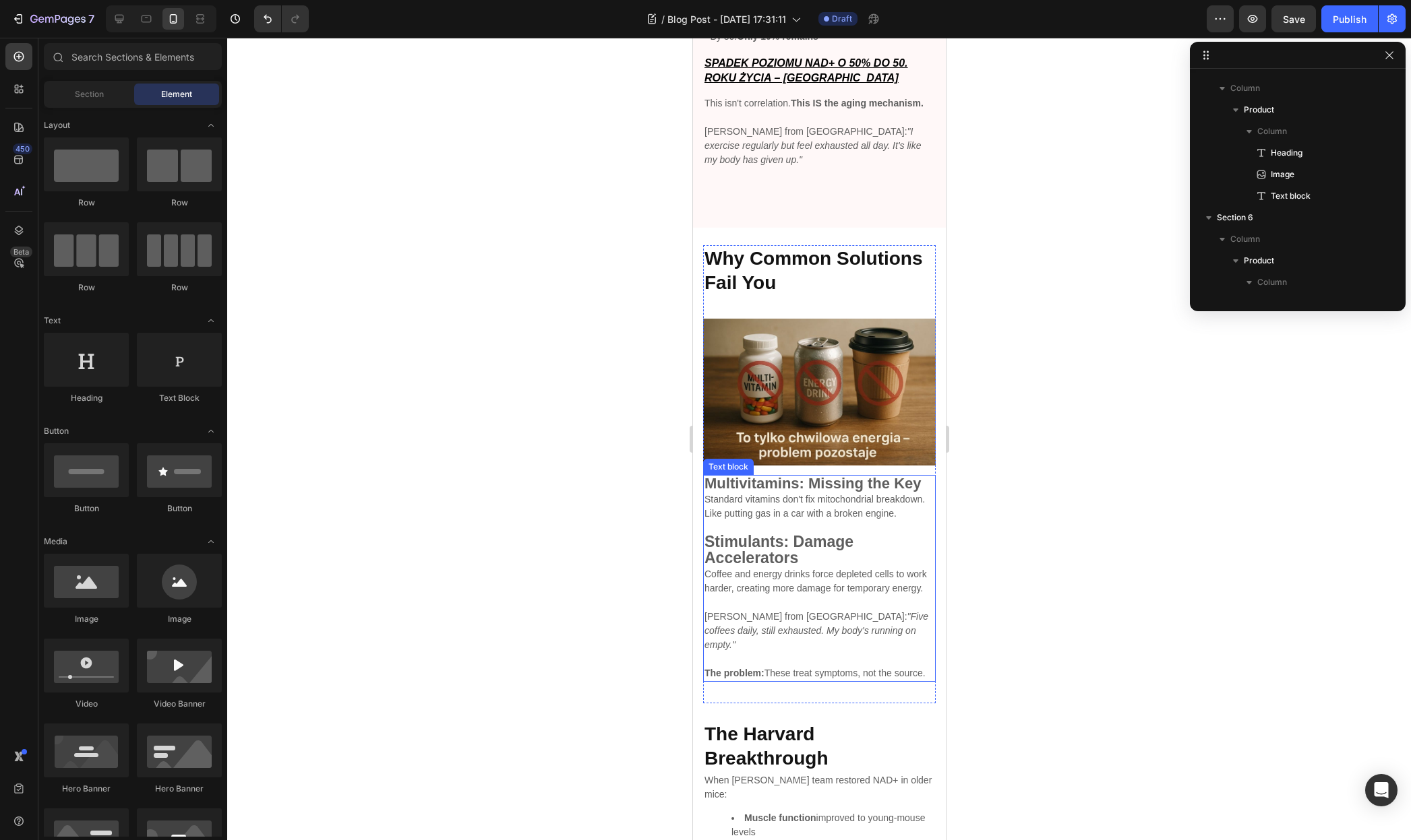
scroll to position [1432, 0]
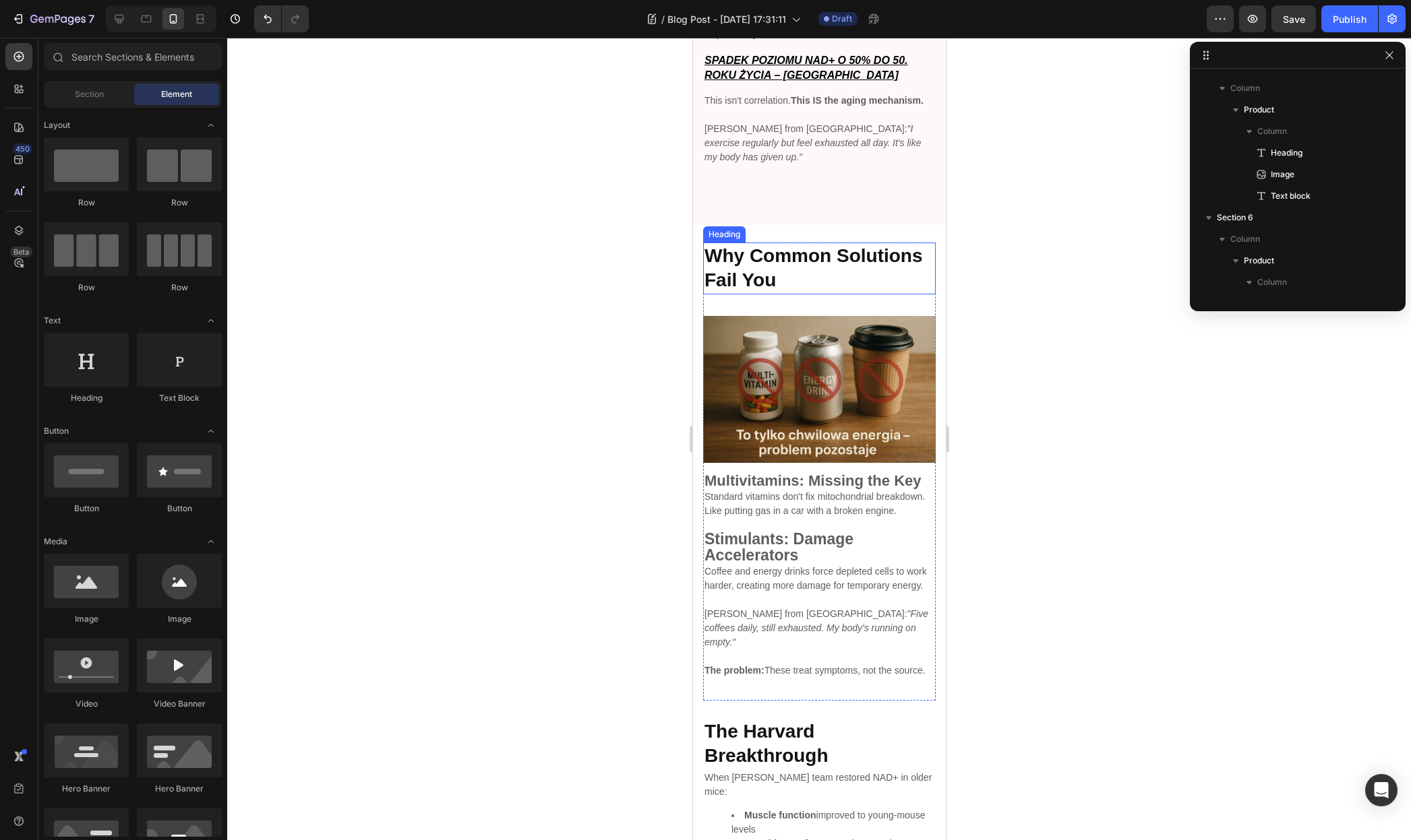
click at [770, 263] on strong "Why Common Solutions Fail You" at bounding box center [812, 267] width 219 height 45
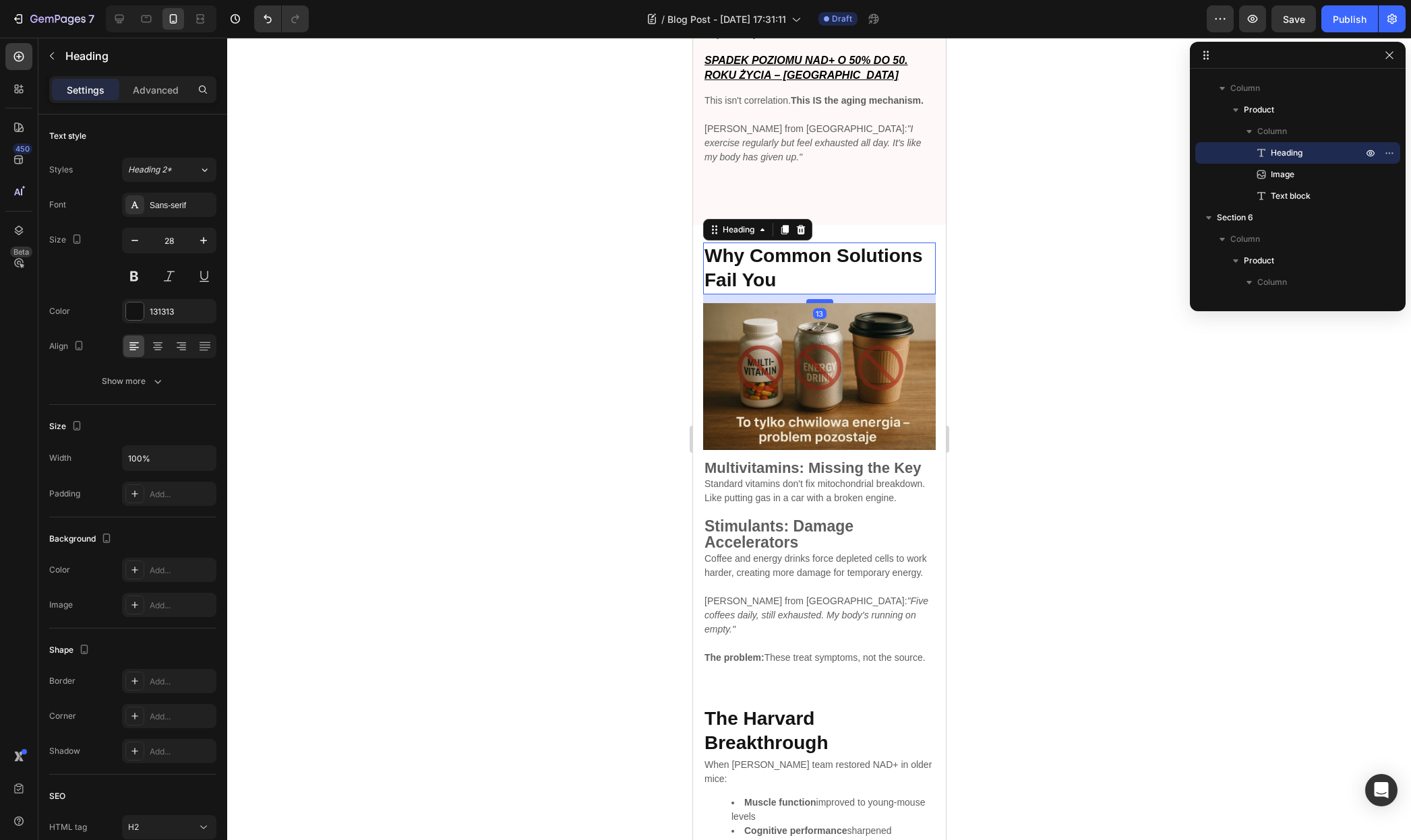
drag, startPoint x: 816, startPoint y: 312, endPoint x: 1706, endPoint y: 333, distance: 890.2
click at [821, 300] on div at bounding box center [818, 301] width 27 height 4
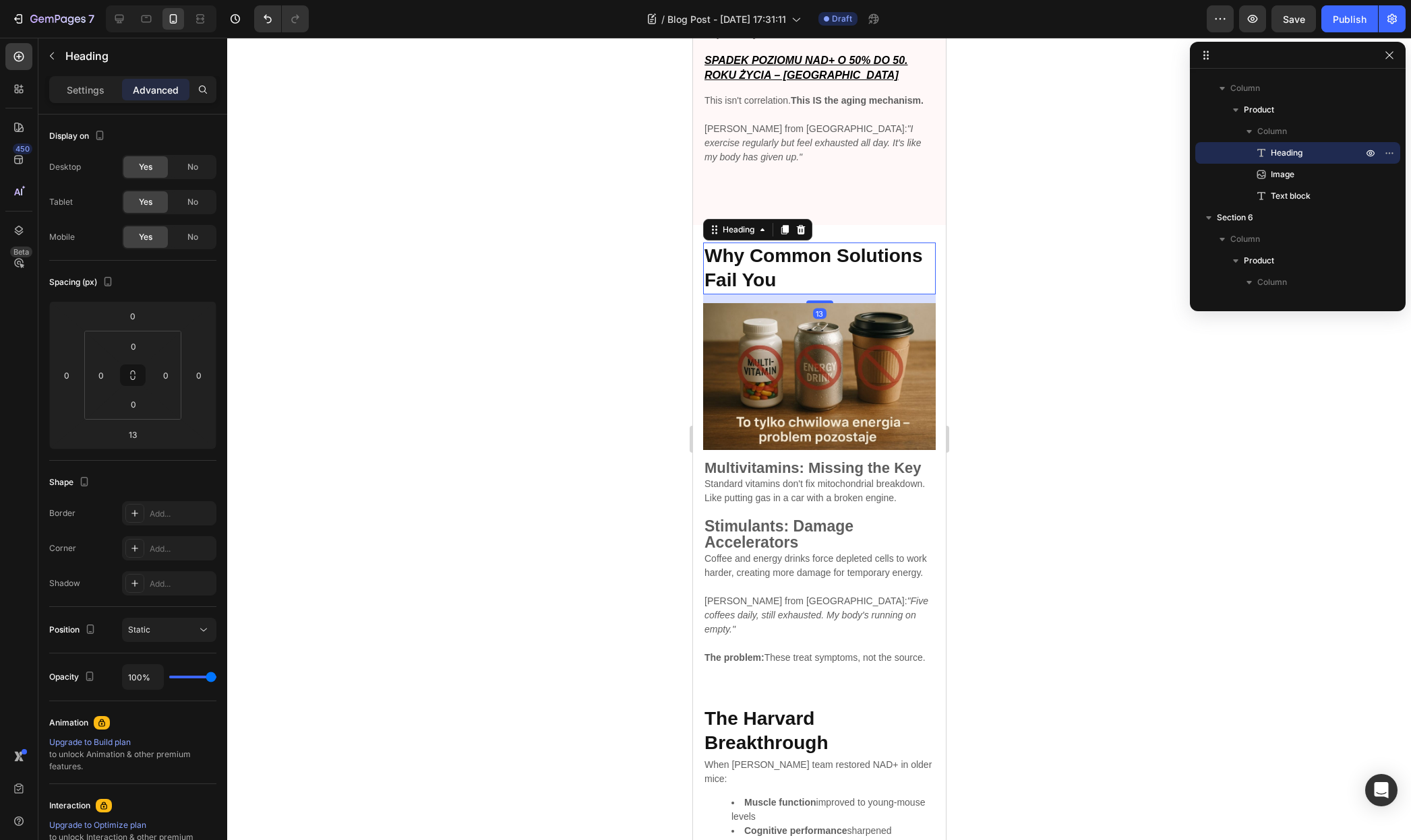
click at [1104, 300] on div at bounding box center [819, 439] width 1183 height 802
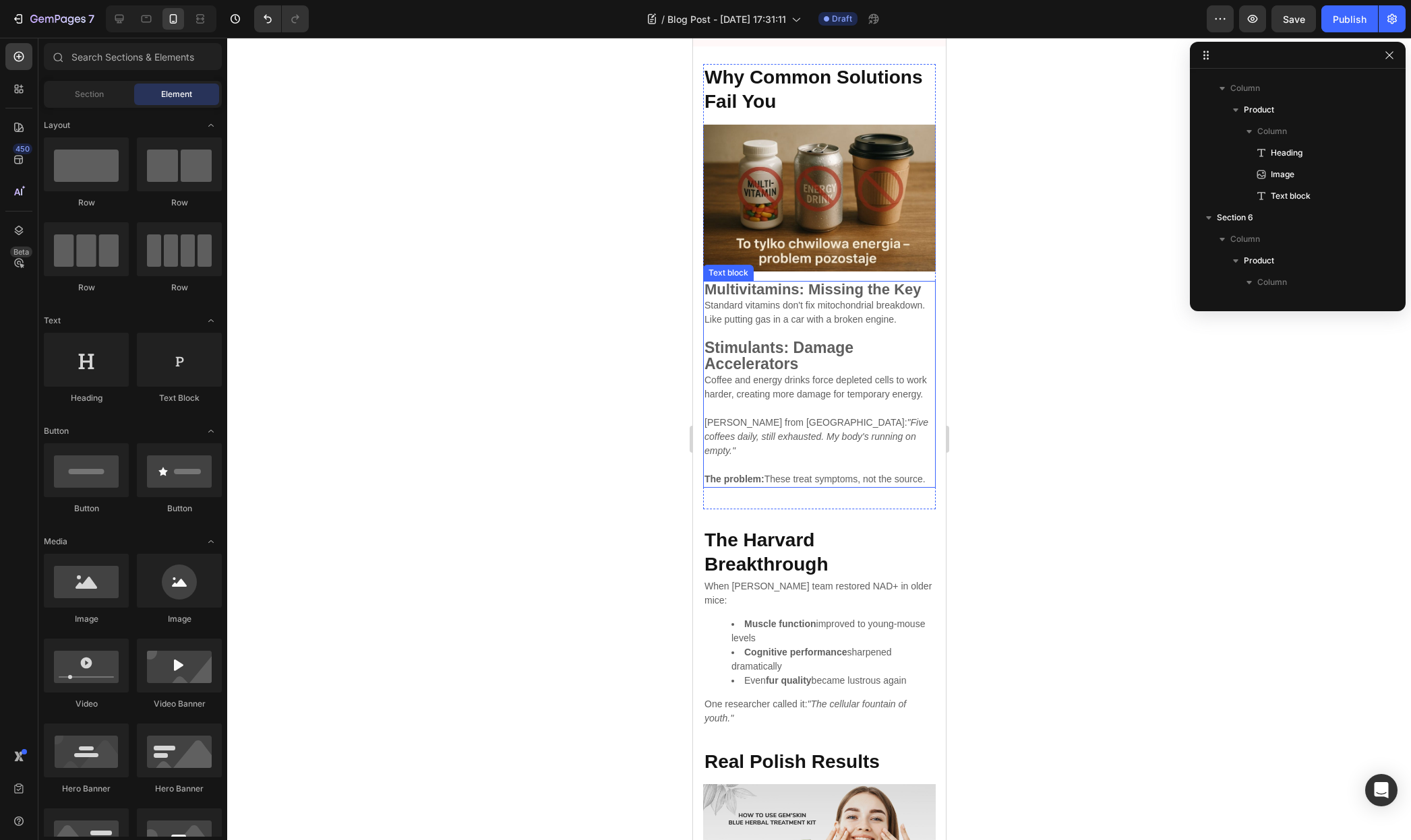
scroll to position [1619, 0]
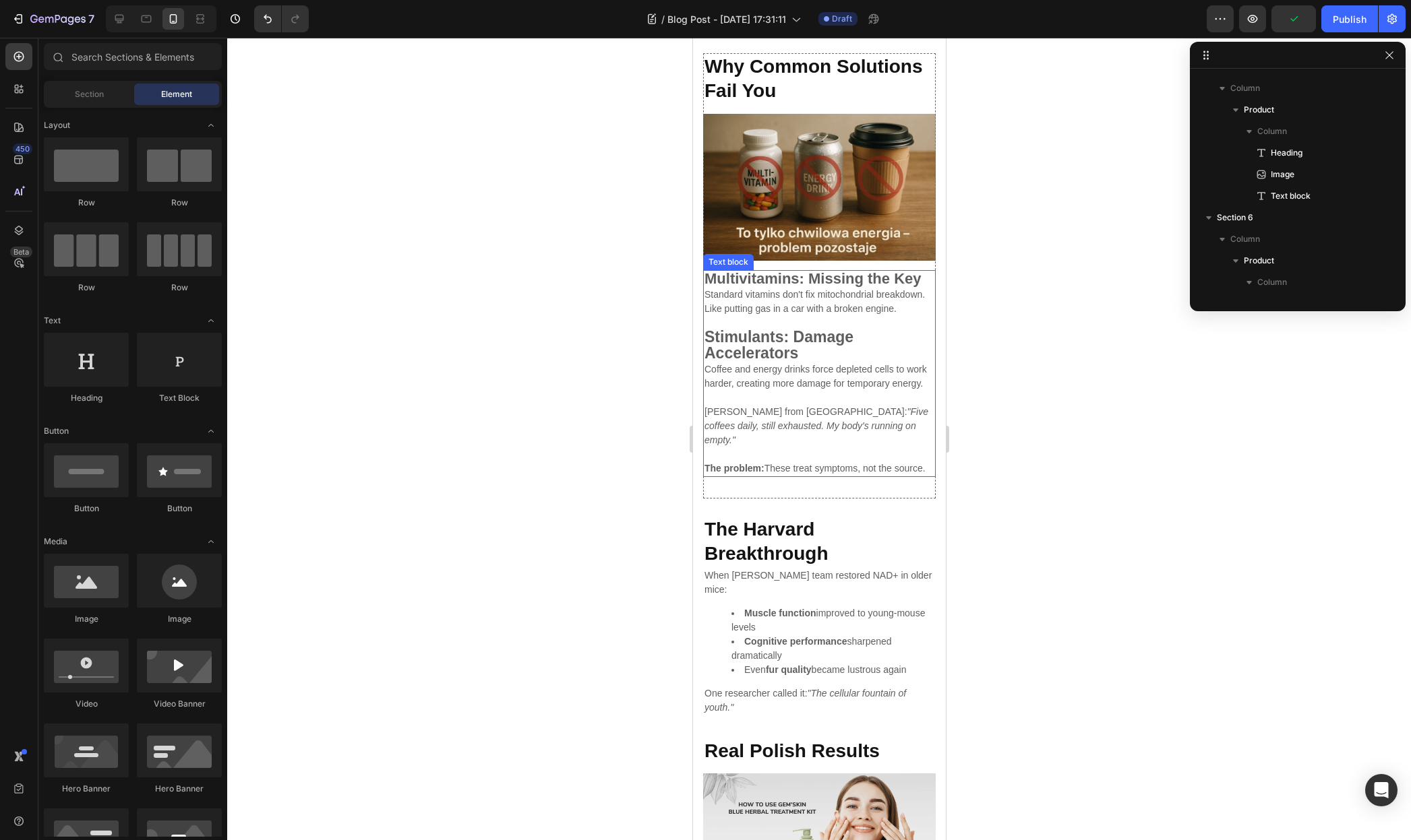
click at [826, 362] on p "Stimulants: Damage Accelerators" at bounding box center [818, 346] width 230 height 32
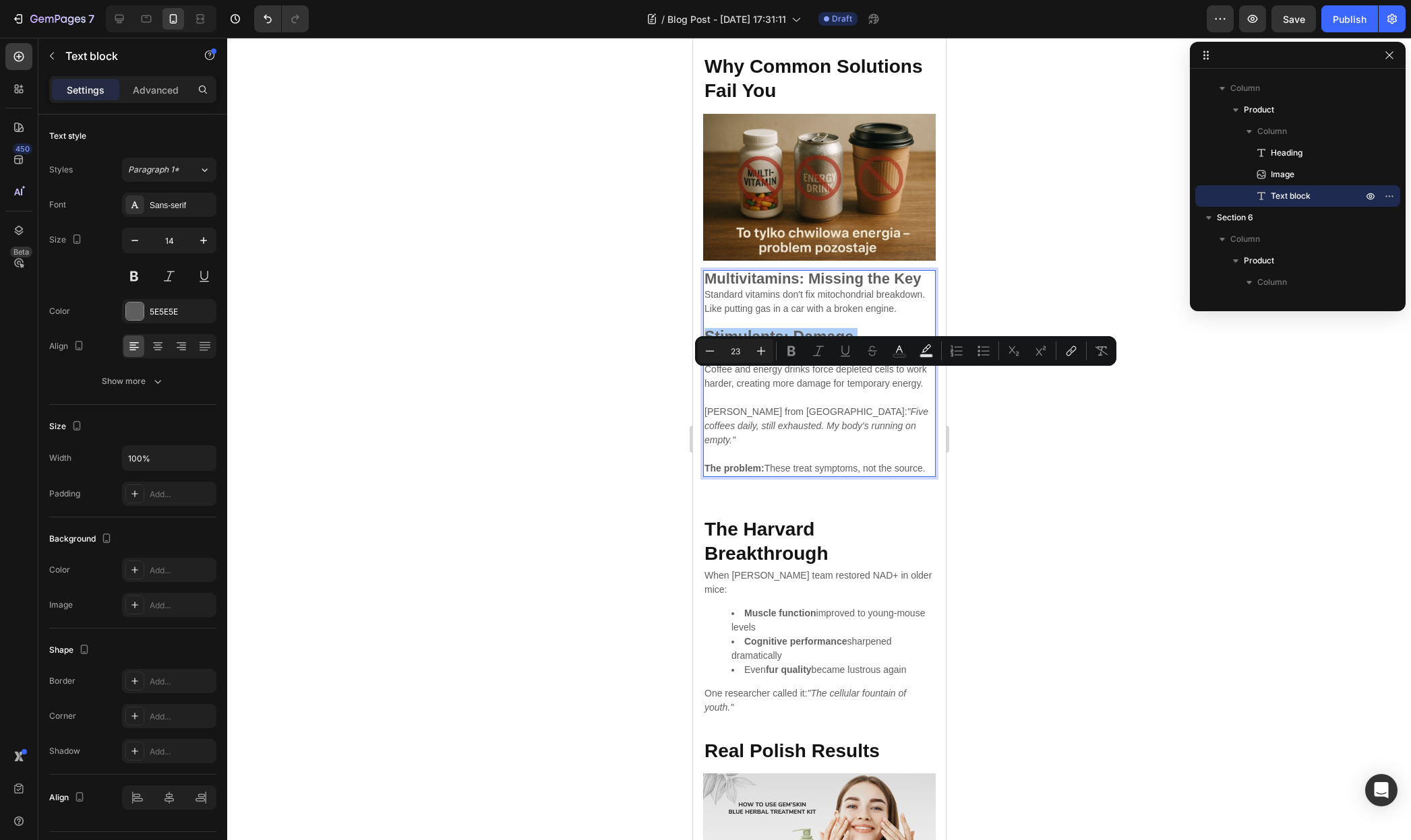
type input "14"
click at [1016, 406] on div at bounding box center [819, 439] width 1183 height 802
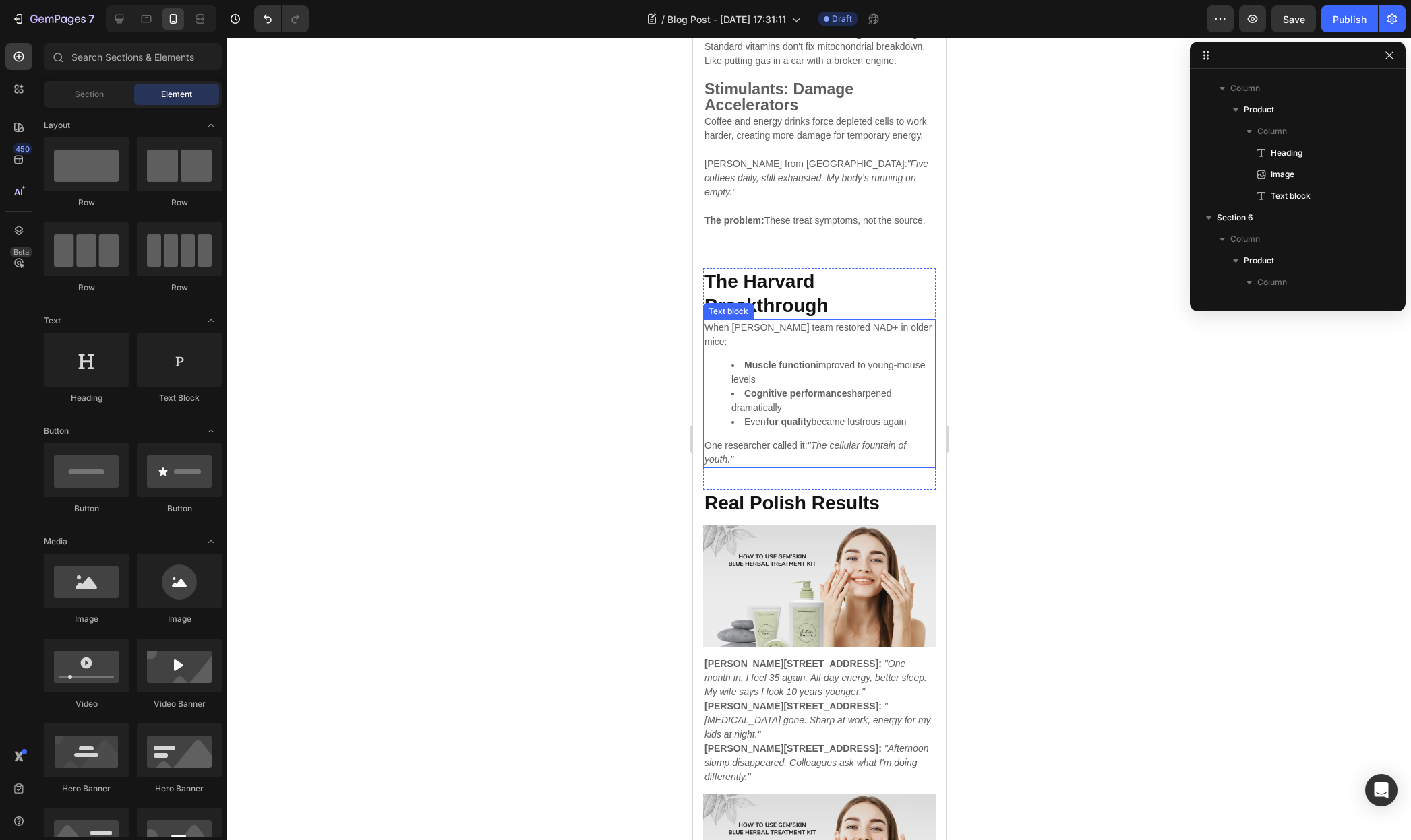
scroll to position [1974, 0]
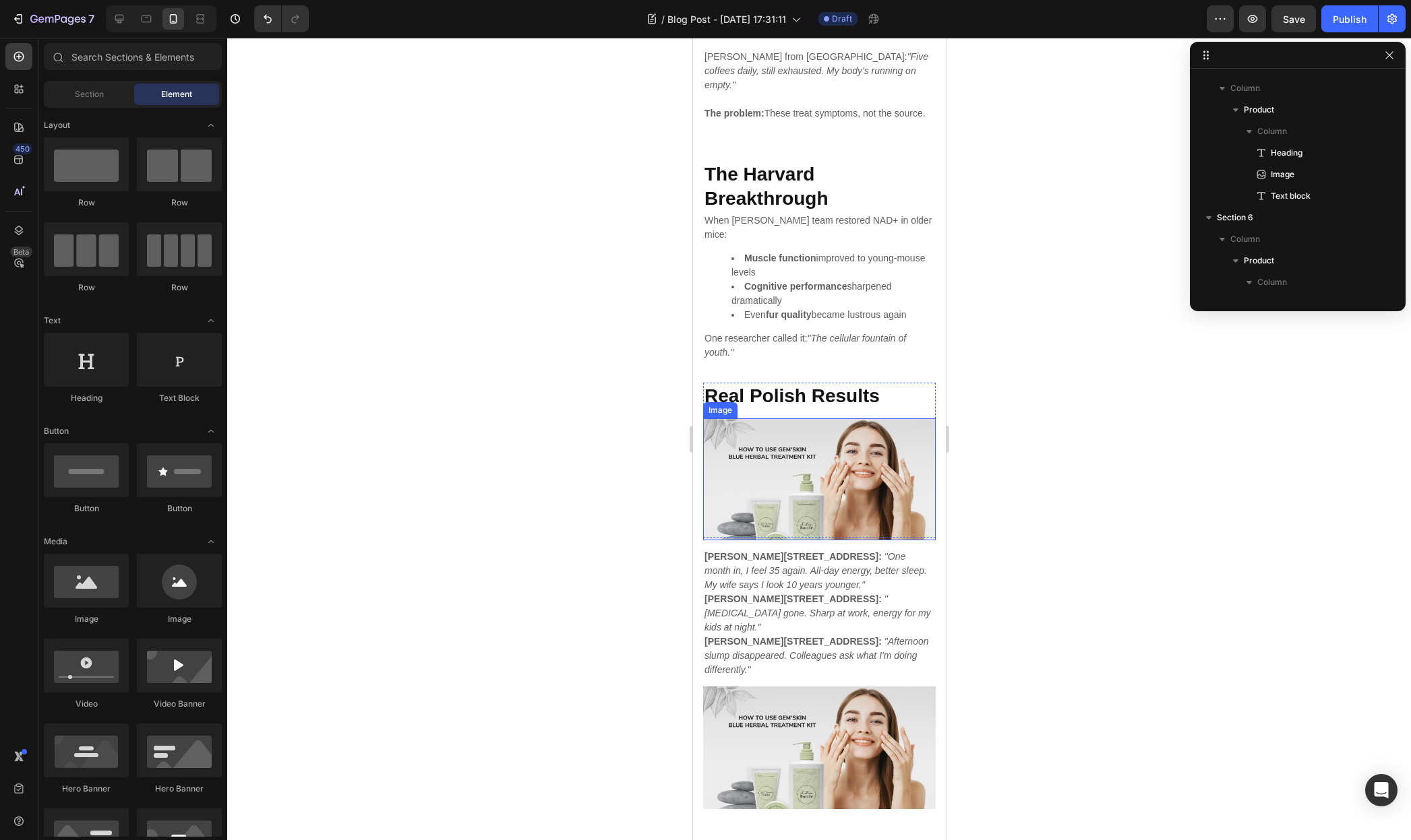
click at [836, 493] on img at bounding box center [818, 479] width 233 height 122
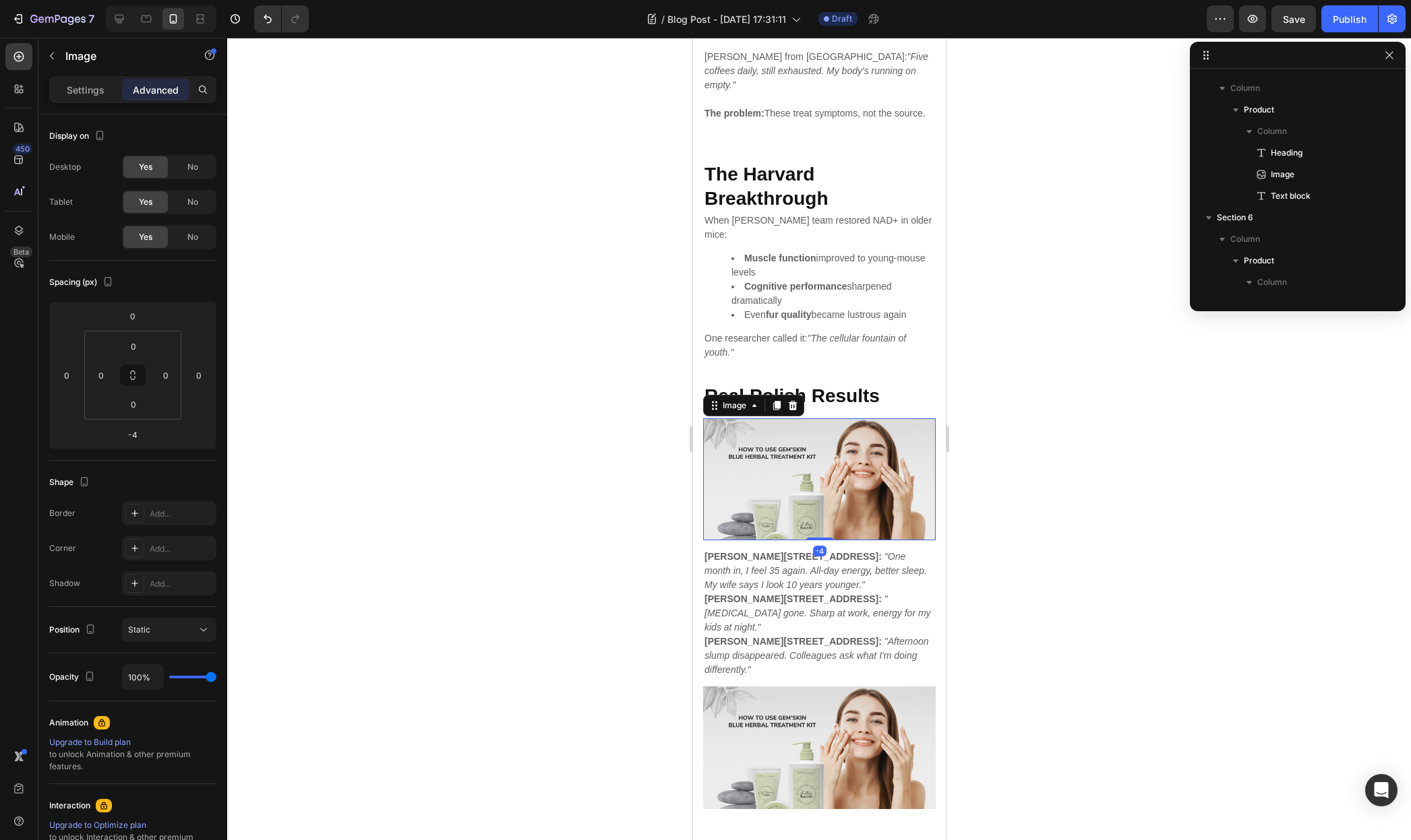
scroll to position [1000, 0]
click at [90, 88] on p "Settings" at bounding box center [86, 90] width 38 height 14
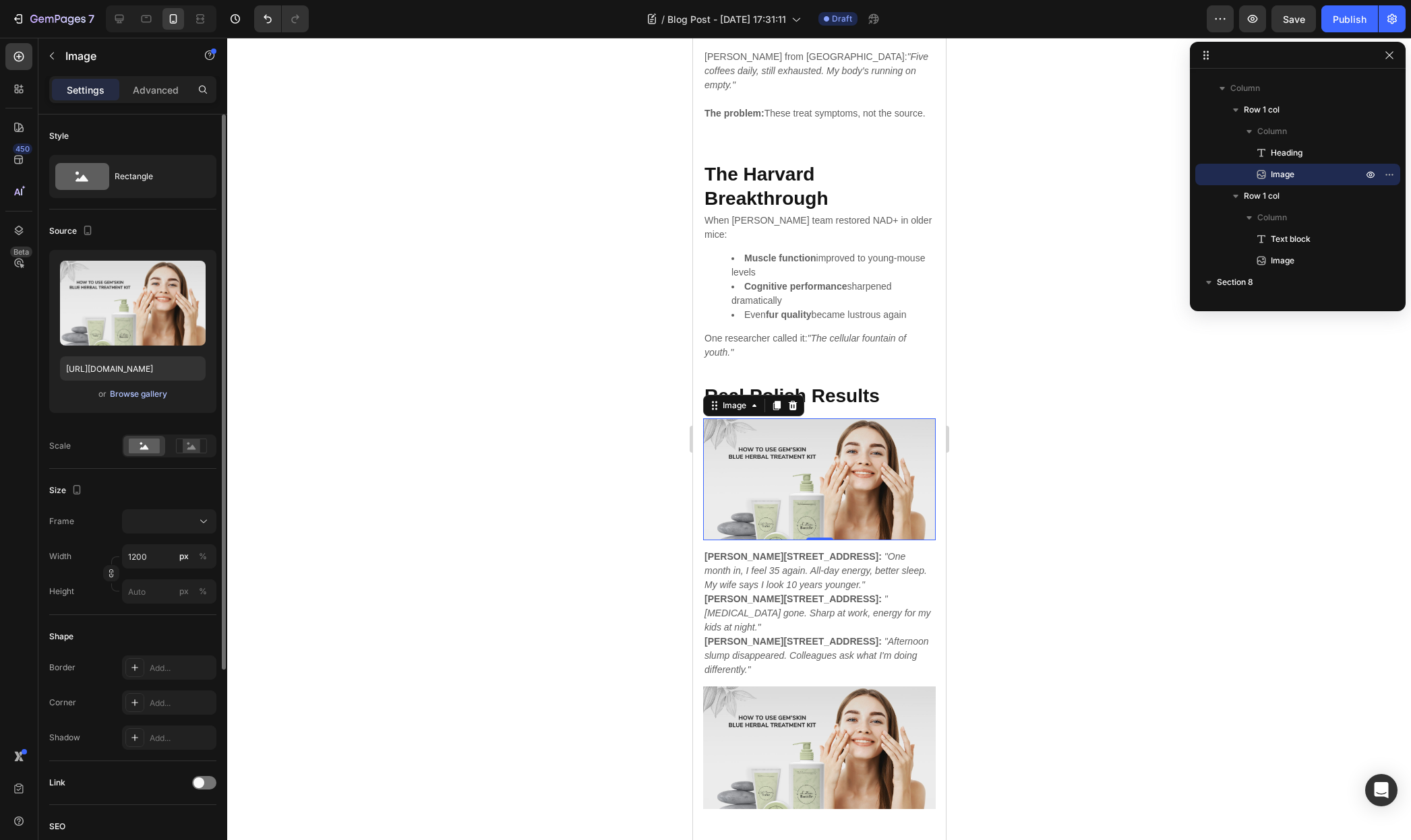
click at [143, 397] on div "Browse gallery" at bounding box center [138, 394] width 57 height 12
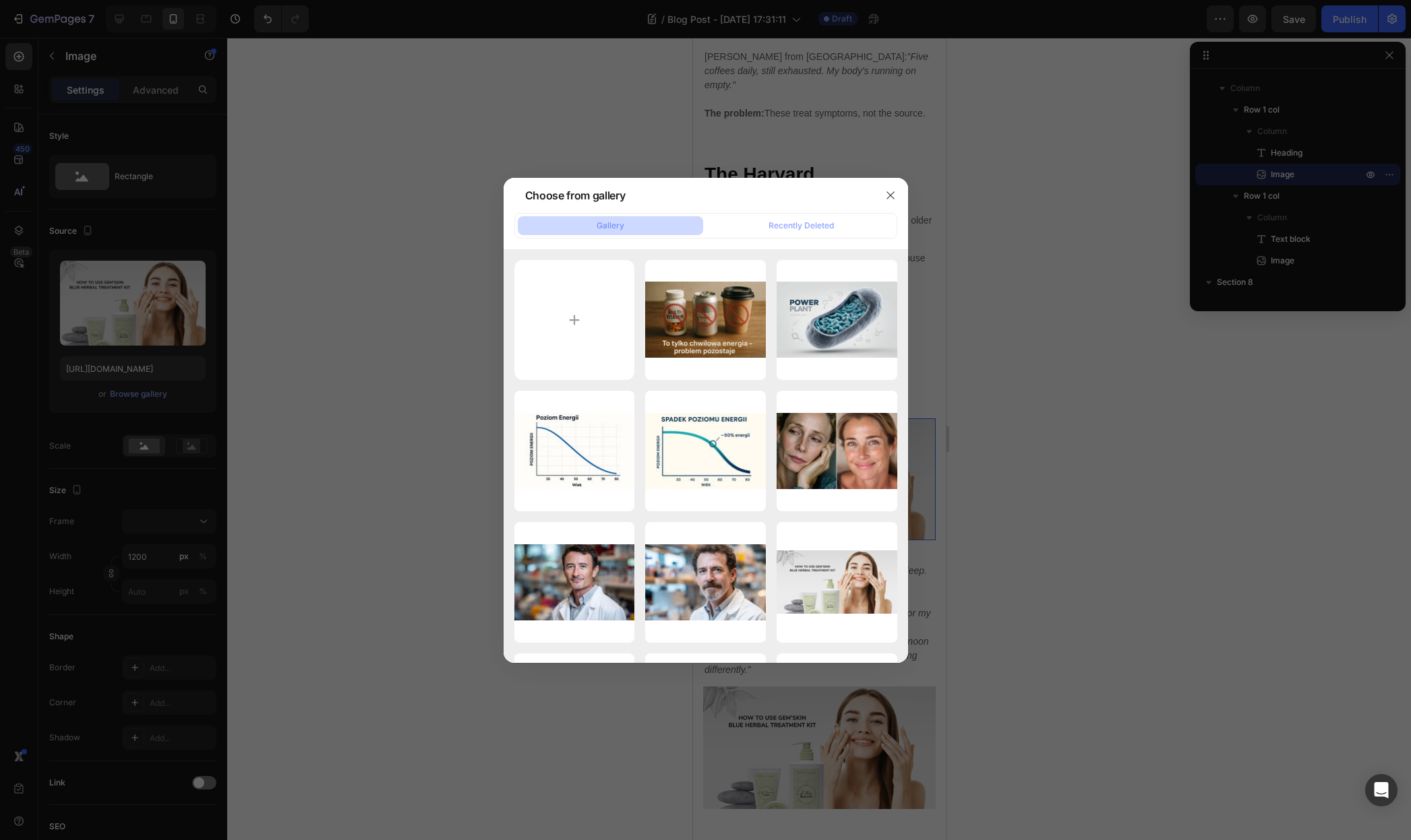
type input "C:\fakepath\Een titel toevoegen (4).jpg"
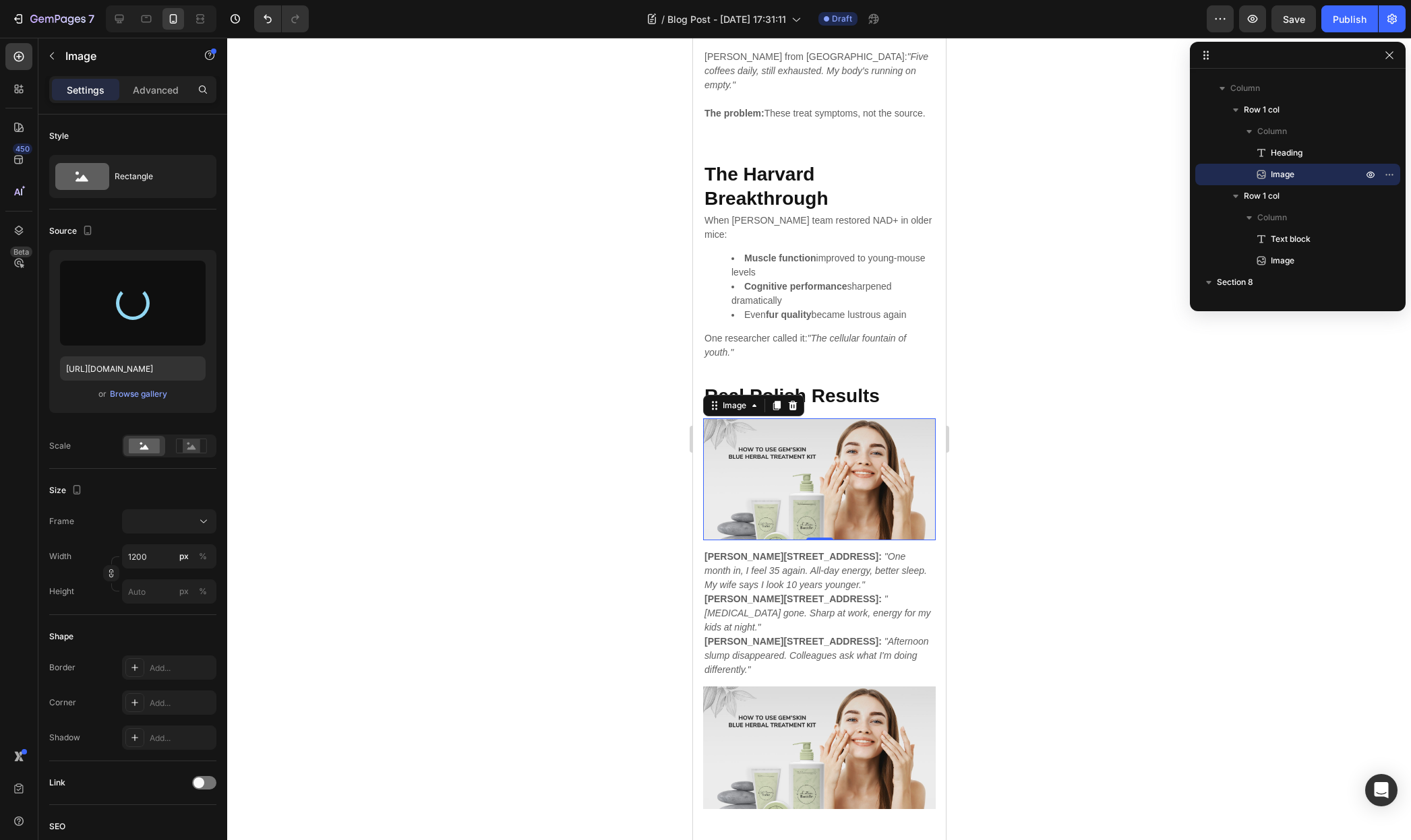
type input "https://cdn.shopify.com/s/files/1/0955/0453/1803/files/gempages_581798576464593…"
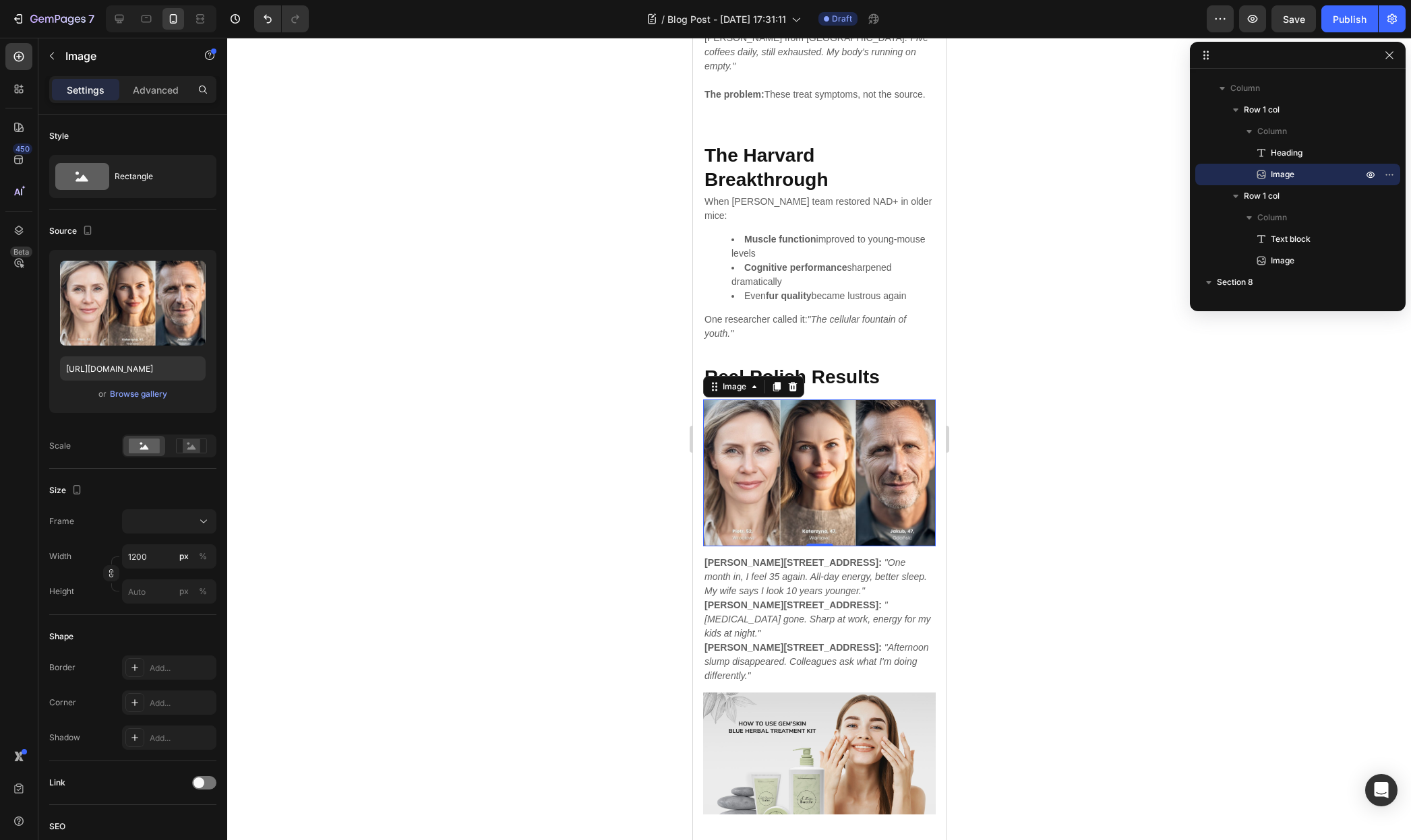
scroll to position [2037, 0]
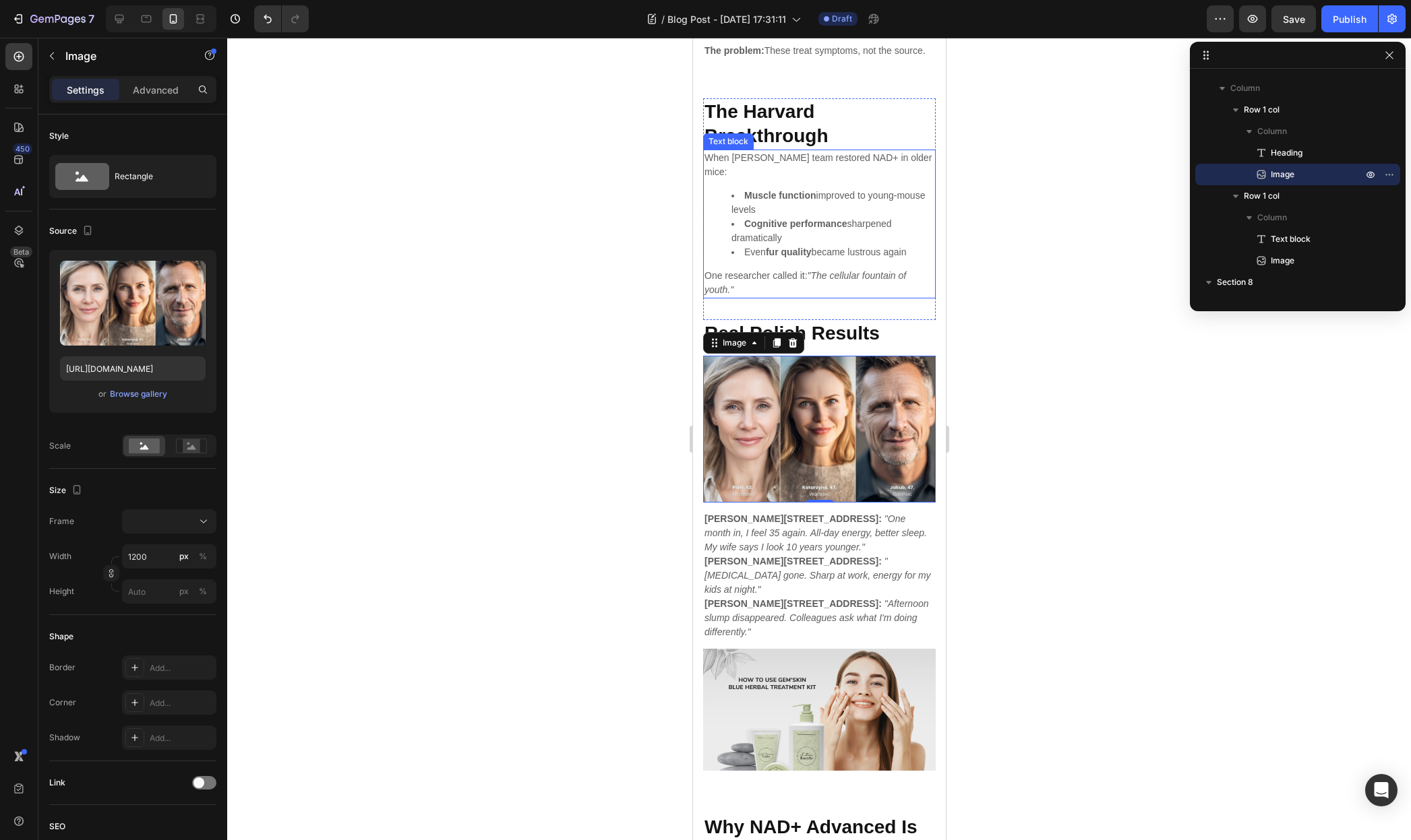
click at [865, 294] on icon ""The cellular fountain of youth."" at bounding box center [804, 282] width 202 height 25
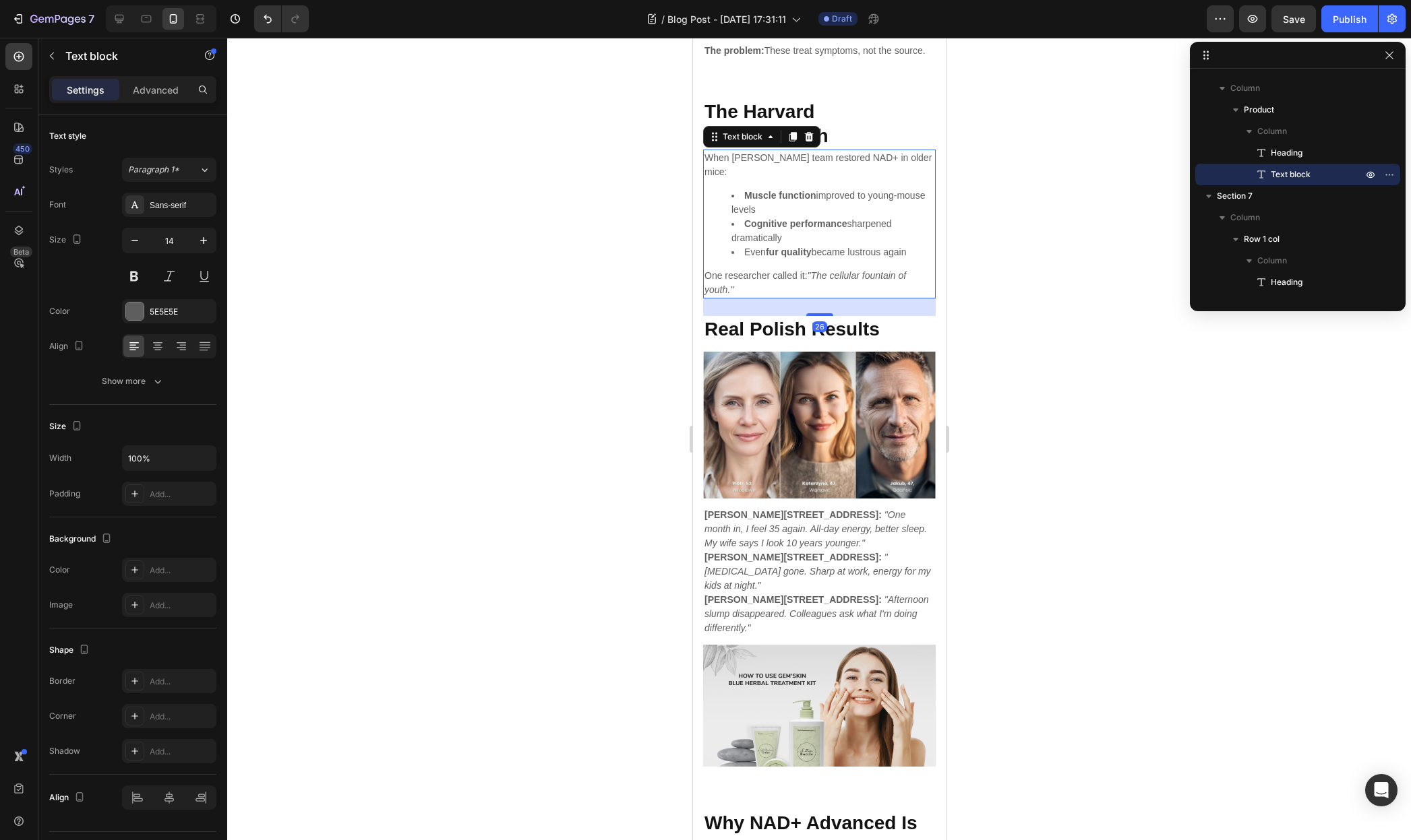
drag, startPoint x: 823, startPoint y: 341, endPoint x: 834, endPoint y: 316, distance: 27.3
click at [820, 316] on div at bounding box center [818, 314] width 27 height 3
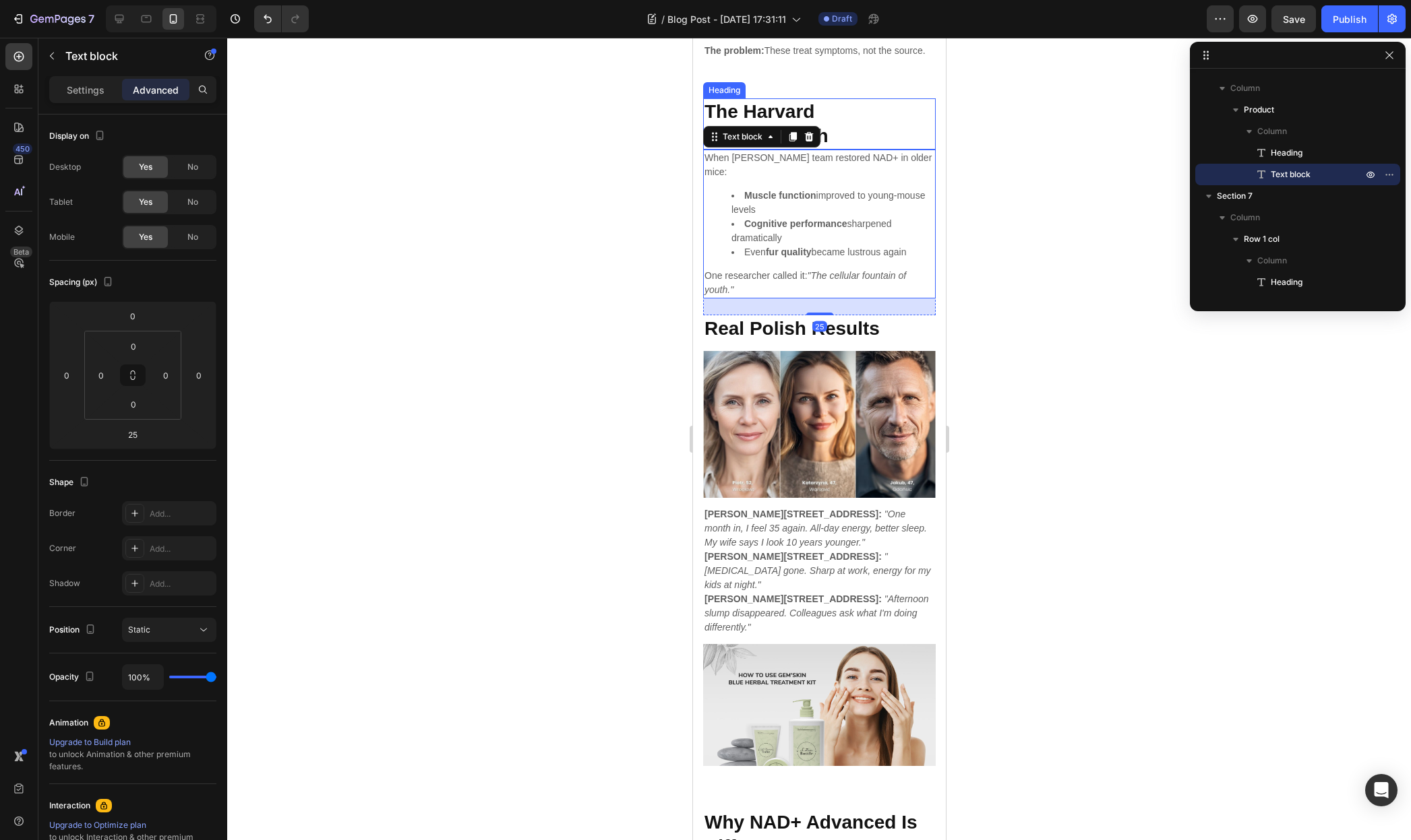
click at [902, 130] on h2 "The Harvard Breakthrough" at bounding box center [818, 125] width 233 height 52
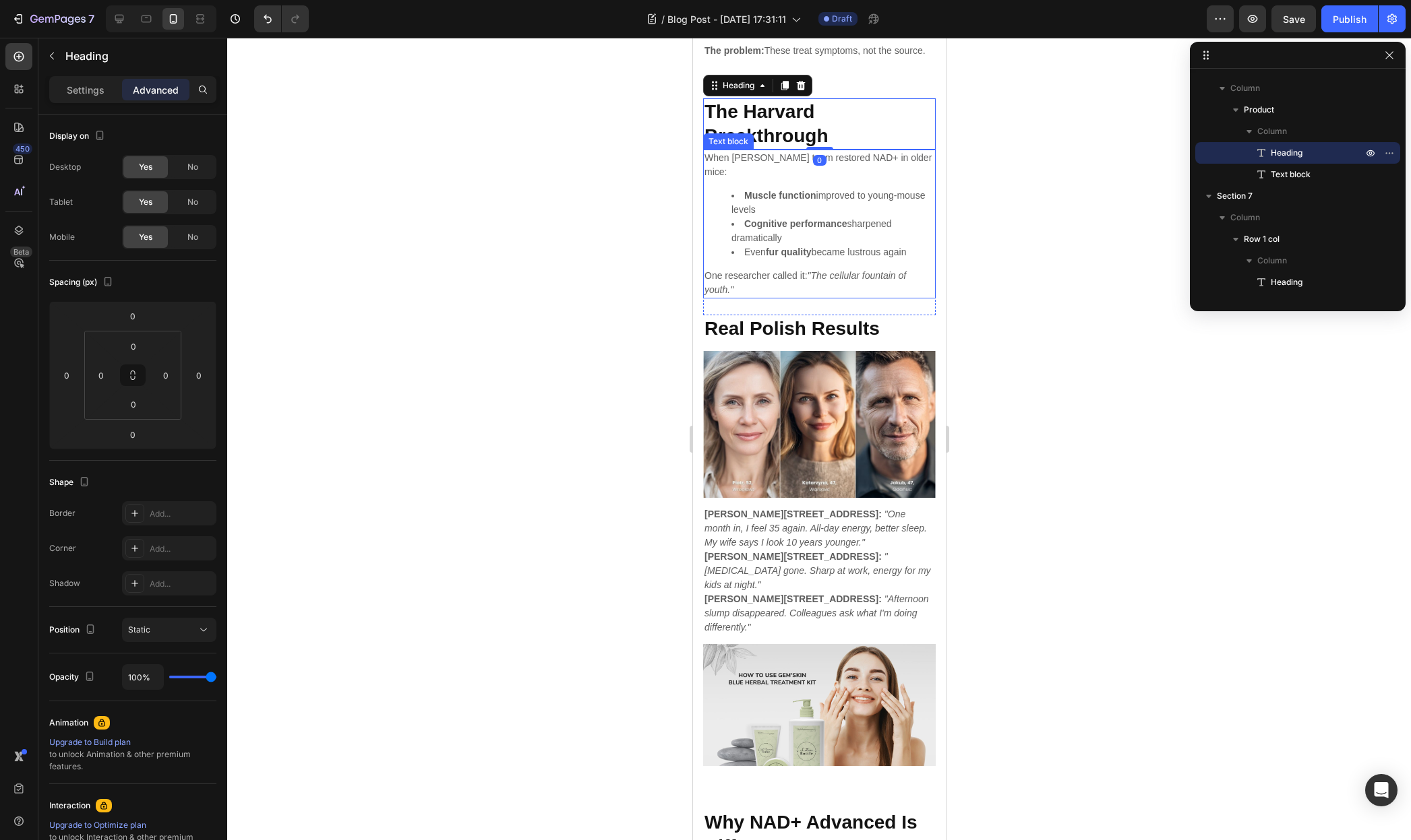
click at [768, 203] on div "When Dr. Sinclair's team restored NAD+ in older mice: Muscle function improved …" at bounding box center [818, 223] width 233 height 149
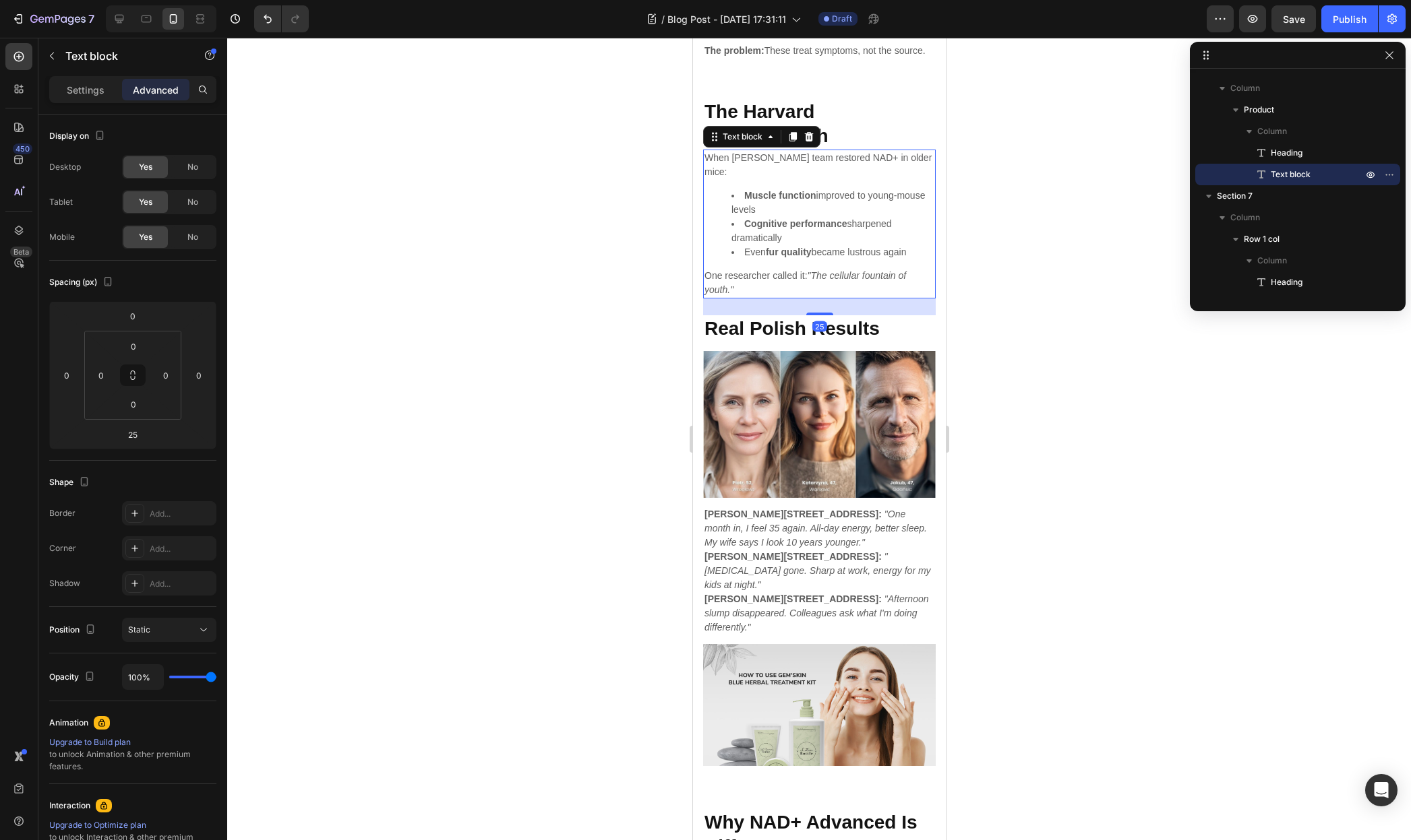
click at [756, 205] on div "When Dr. Sinclair's team restored NAD+ in older mice: Muscle function improved …" at bounding box center [818, 223] width 233 height 149
click at [742, 202] on div "When Dr. Sinclair's team restored NAD+ in older mice: Muscle function improved …" at bounding box center [818, 223] width 233 height 149
click at [717, 201] on div "When Dr. Sinclair's team restored NAD+ in older mice: Muscle function improved …" at bounding box center [818, 223] width 233 height 149
click at [741, 180] on p "When Dr. Sinclair's team restored NAD+ in older mice:" at bounding box center [818, 165] width 230 height 28
click at [754, 180] on p "When Dr. Sinclair's team restored NAD+ in older mice:" at bounding box center [818, 165] width 230 height 28
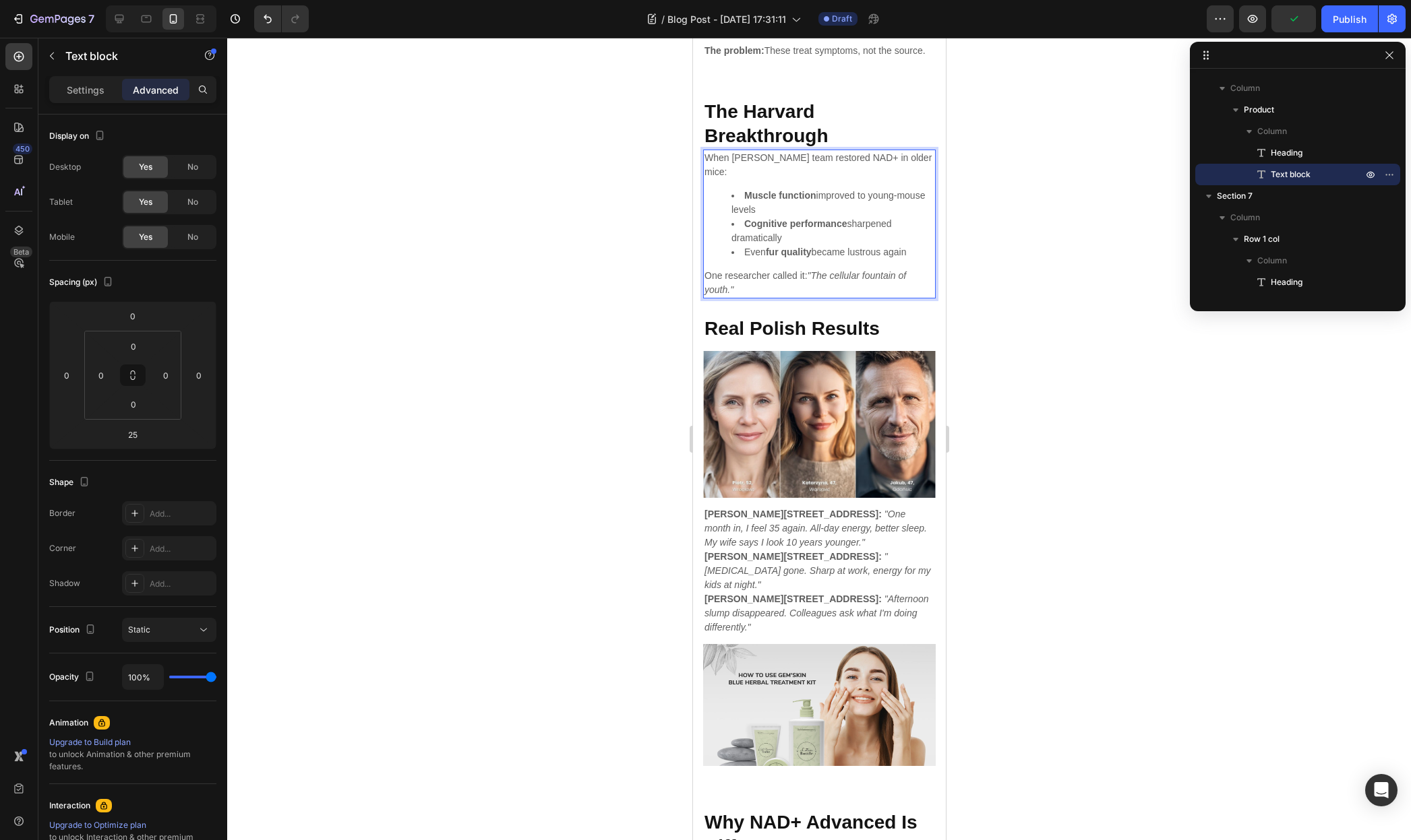
click at [762, 180] on p "When Dr. Sinclair's team restored NAD+ in older mice:" at bounding box center [818, 165] width 230 height 28
click at [1122, 477] on div at bounding box center [819, 439] width 1183 height 802
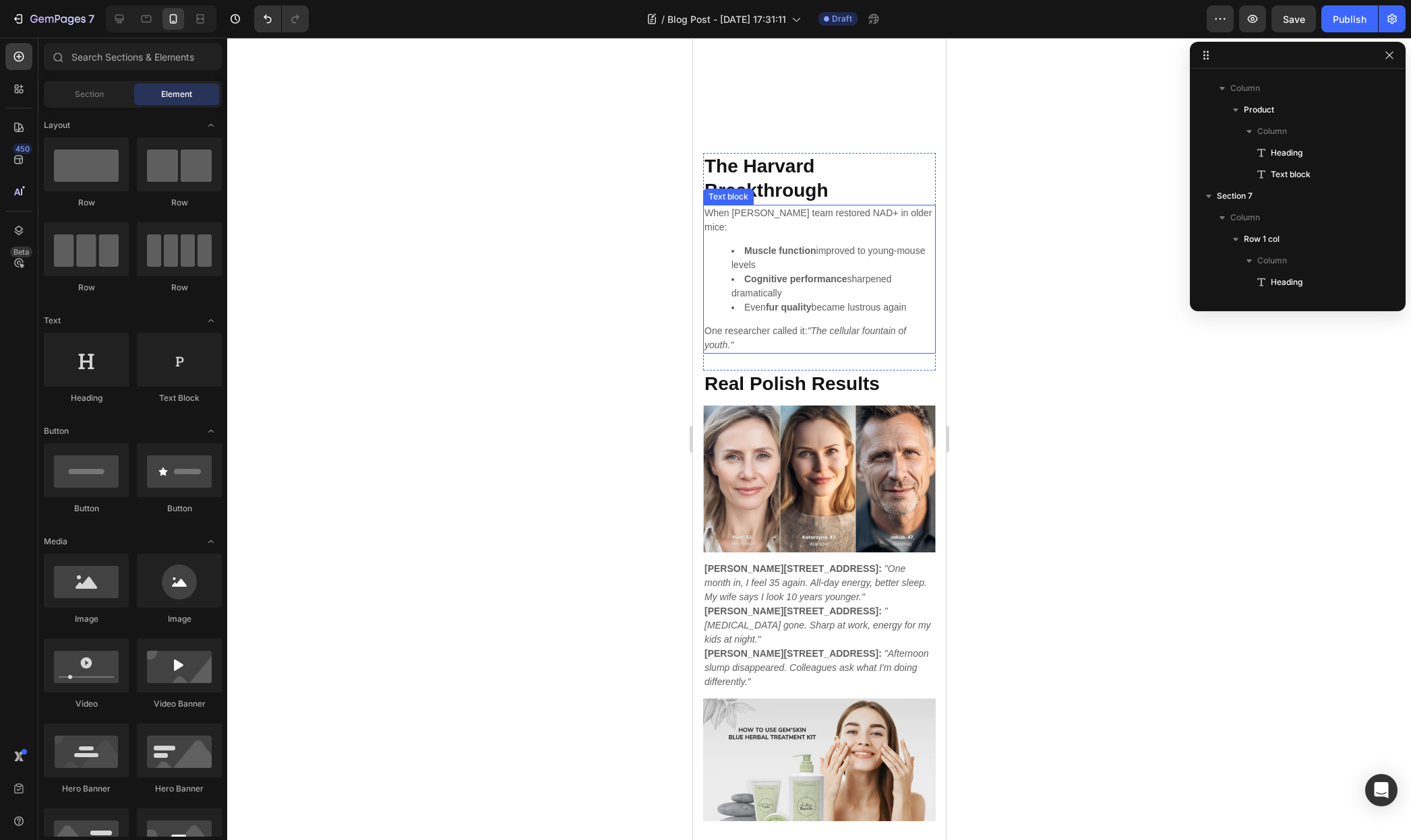
scroll to position [2284, 0]
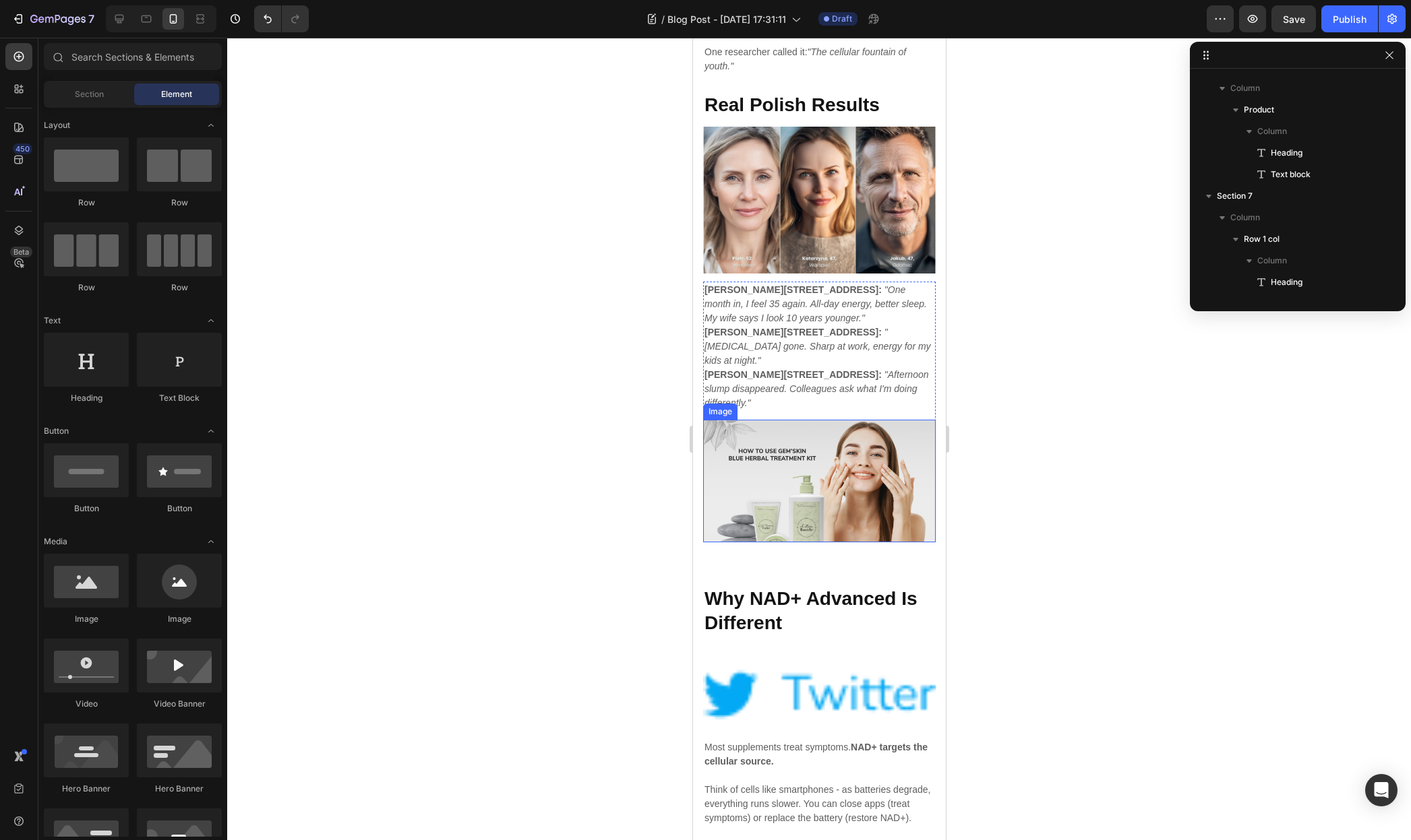
click at [840, 449] on img at bounding box center [818, 481] width 233 height 122
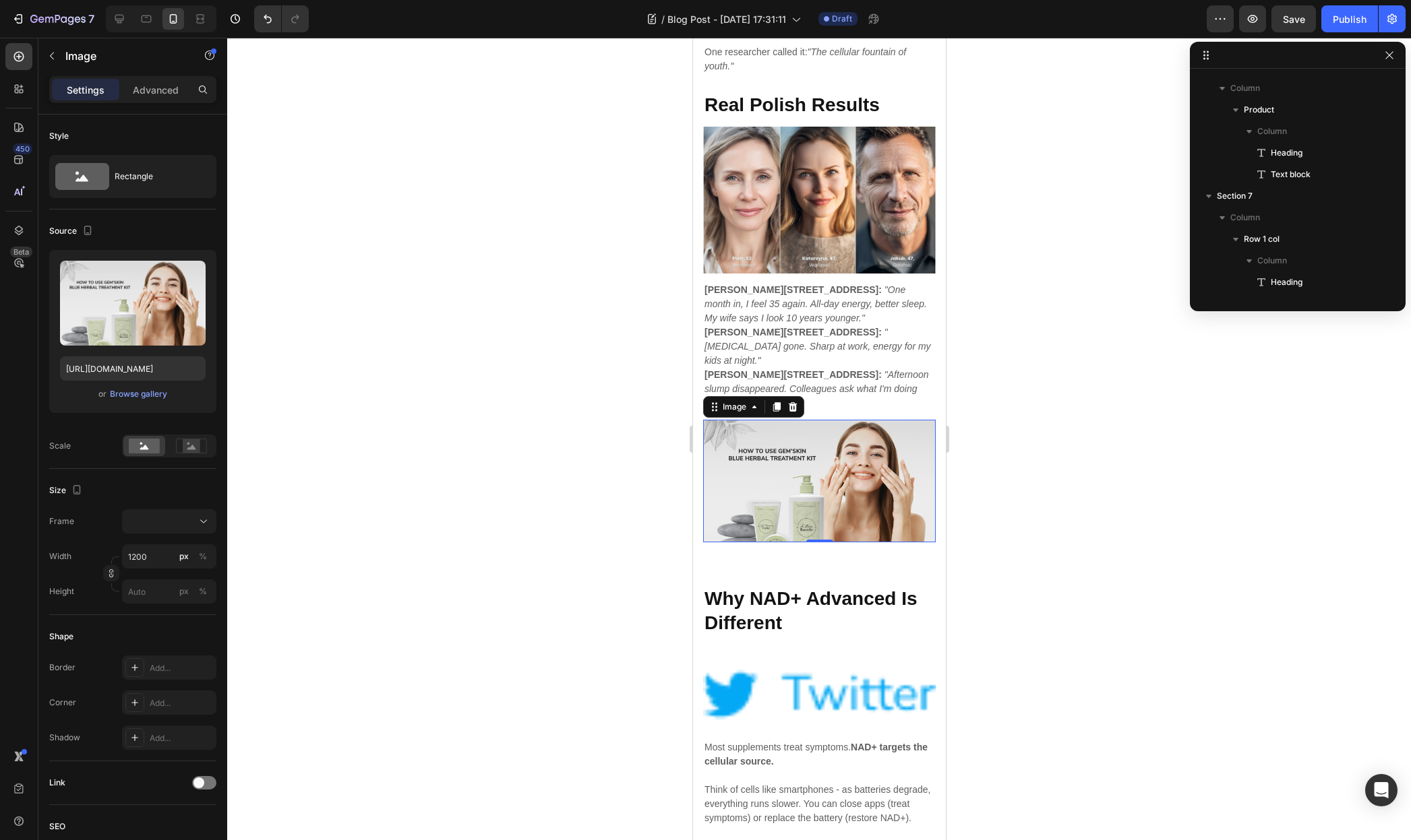
scroll to position [1085, 0]
click at [115, 397] on div "Browse gallery" at bounding box center [138, 394] width 57 height 12
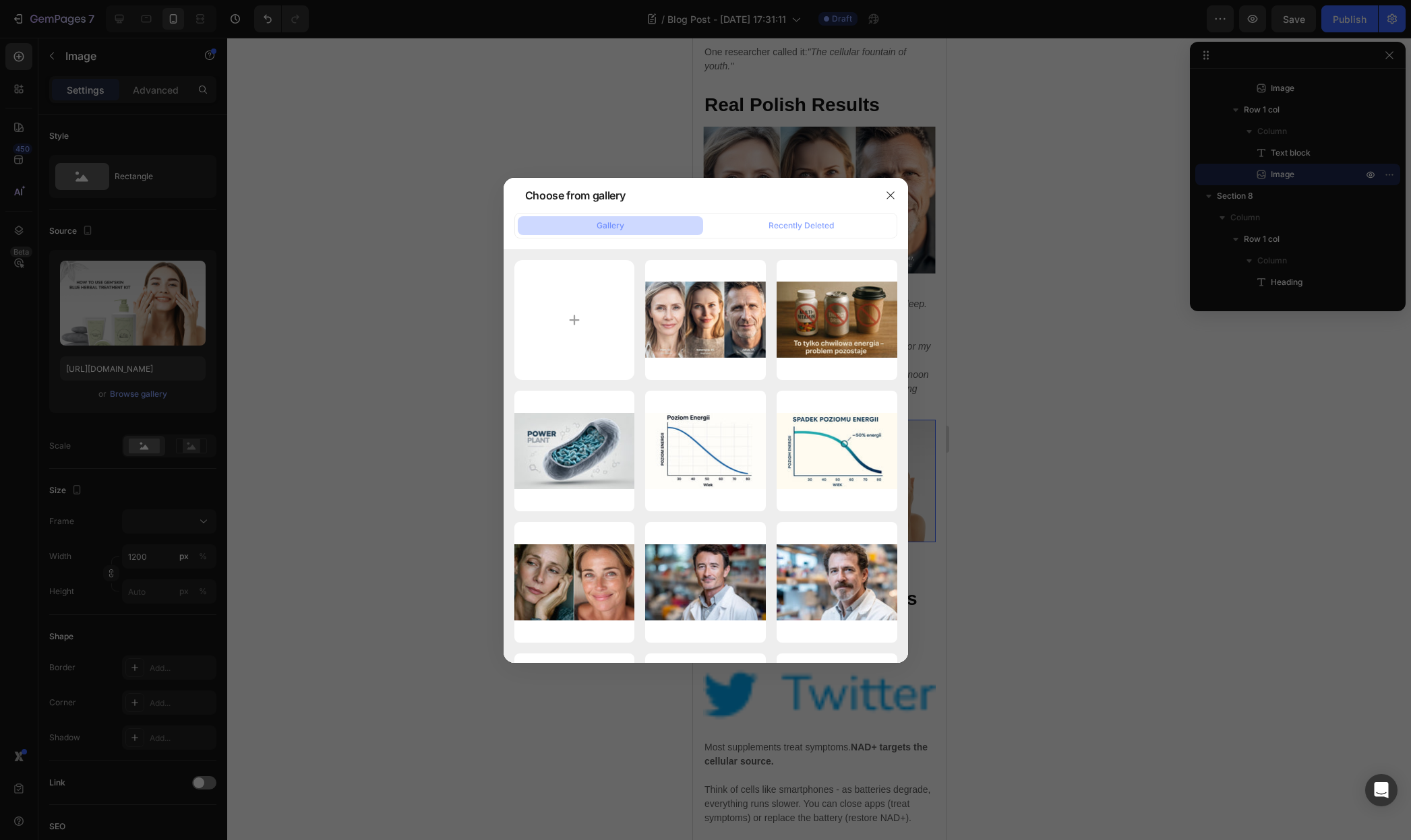
type input "C:\fakepath\Een titel toevoegen (10).jpg"
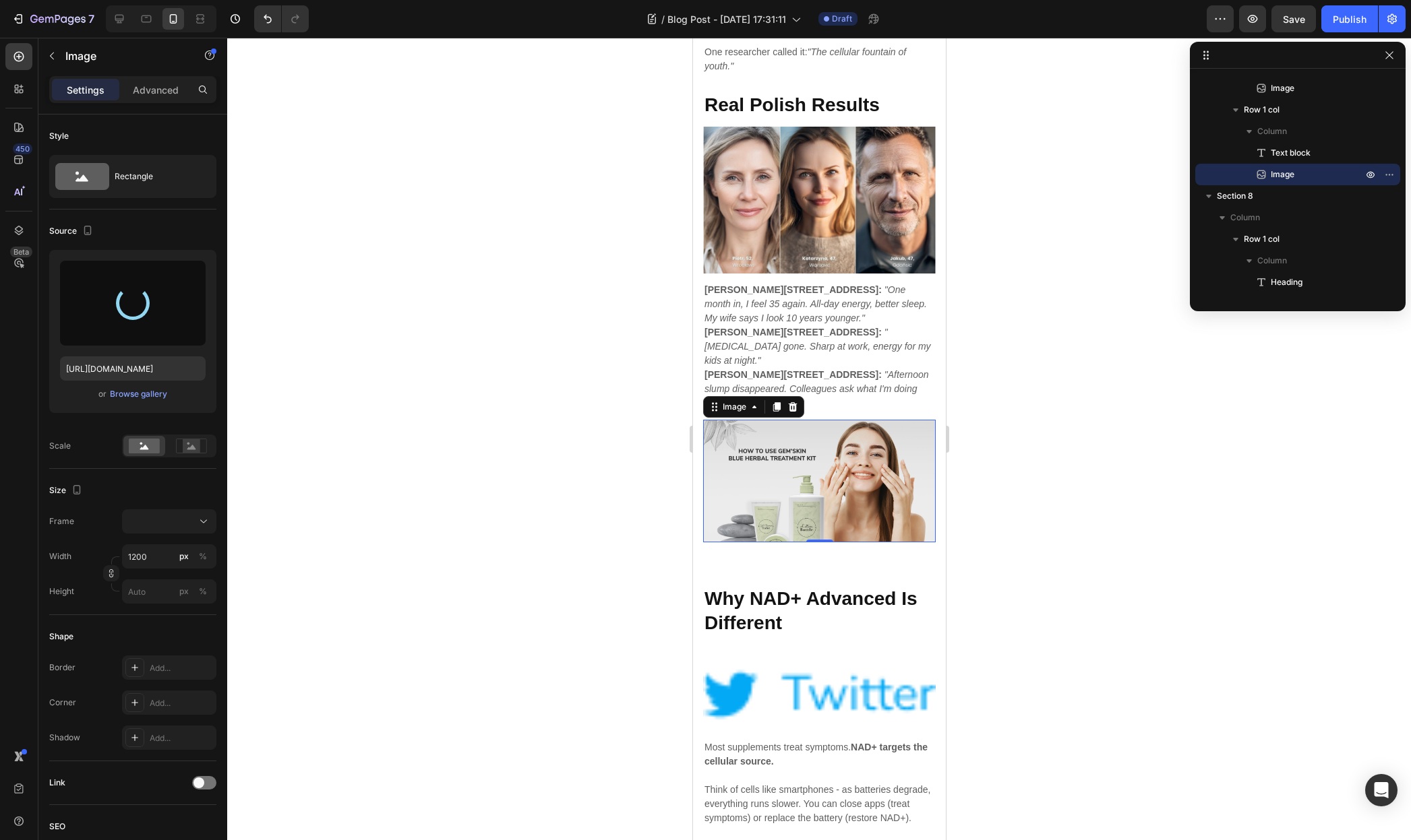
type input "https://cdn.shopify.com/s/files/1/0955/0453/1803/files/gempages_581798576464593…"
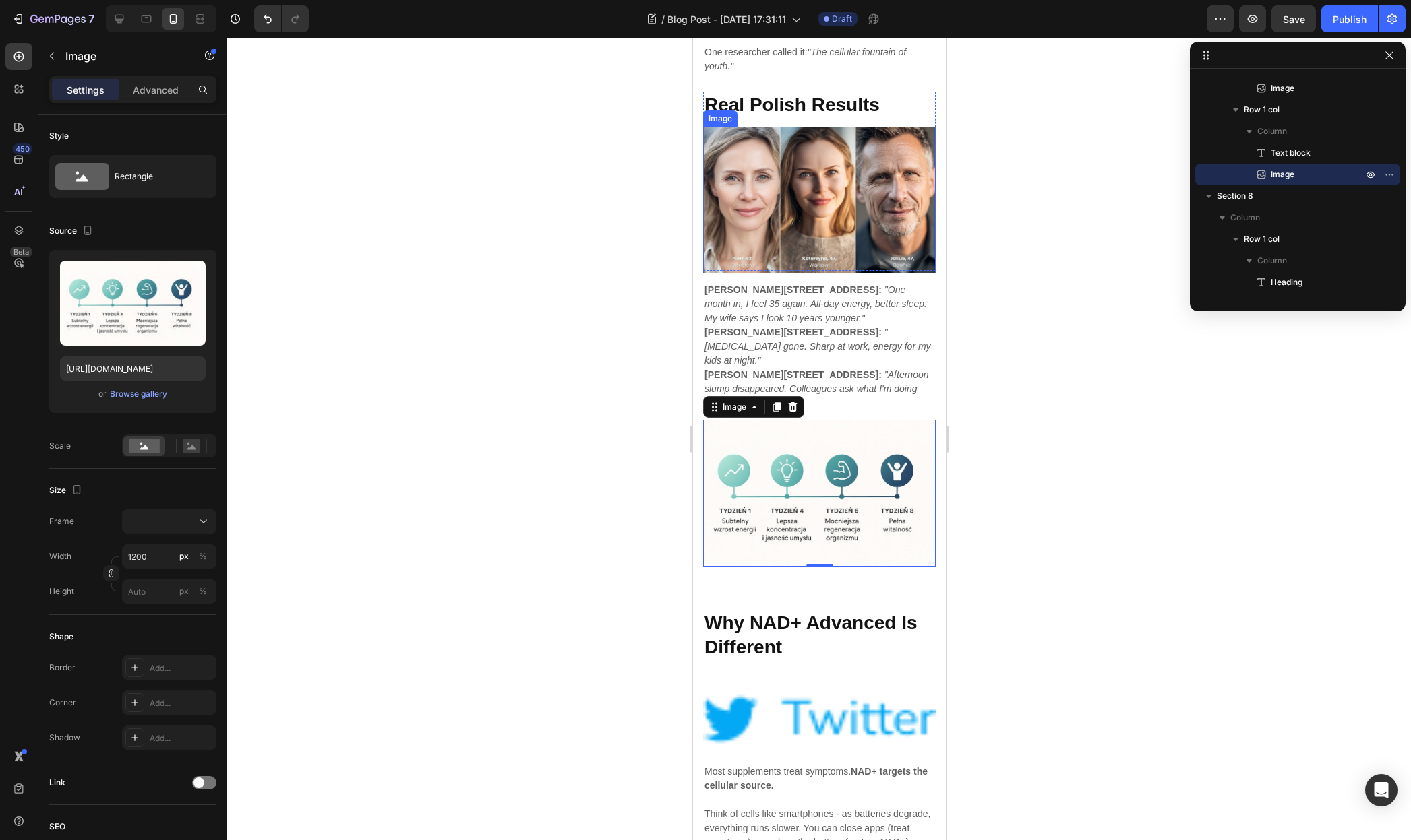
click at [877, 333] on p "Katarzyna, 47, Warsaw: "Brain fog gone. Sharp at work, energy for my kids at ni…" at bounding box center [818, 346] width 230 height 43
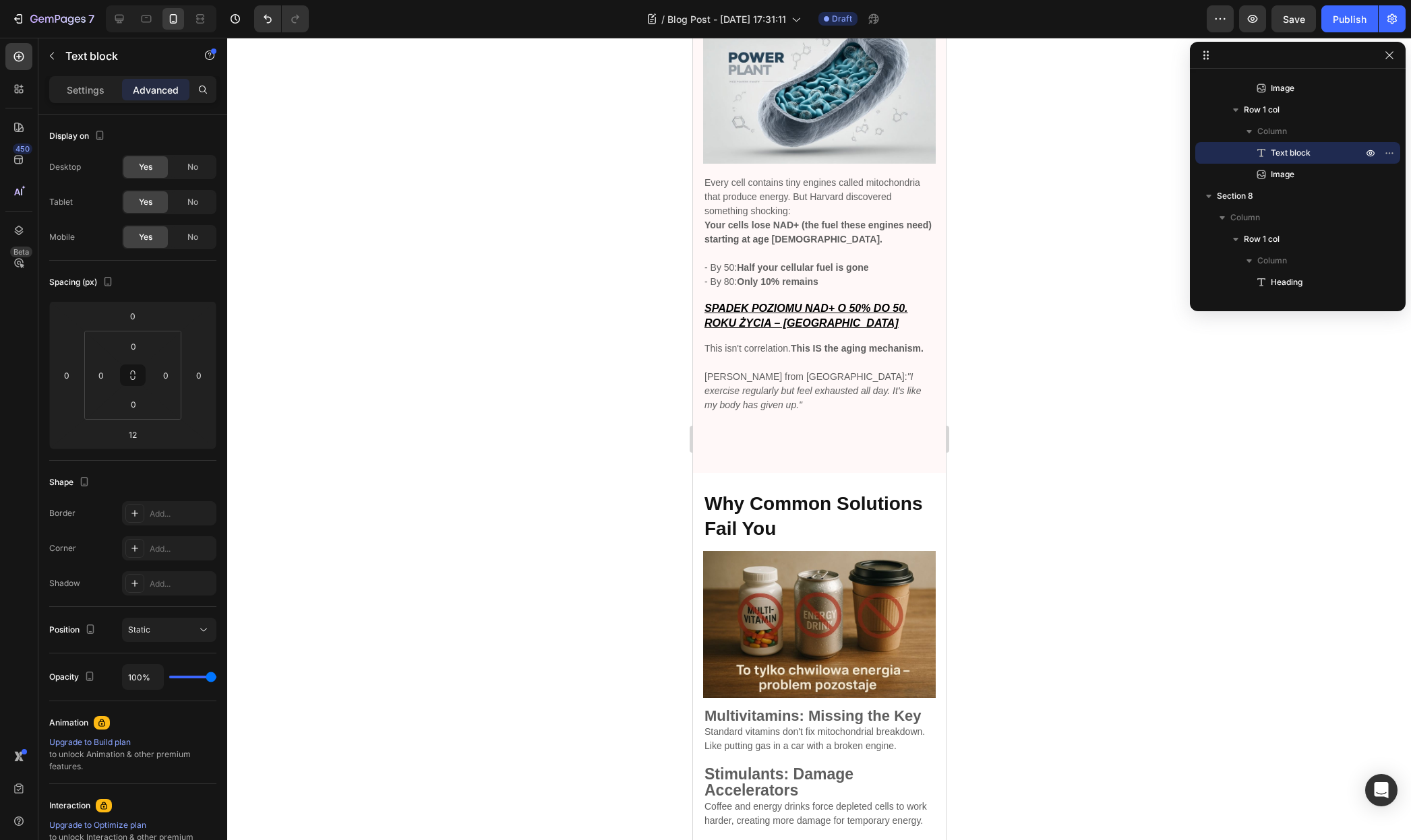
scroll to position [1187, 0]
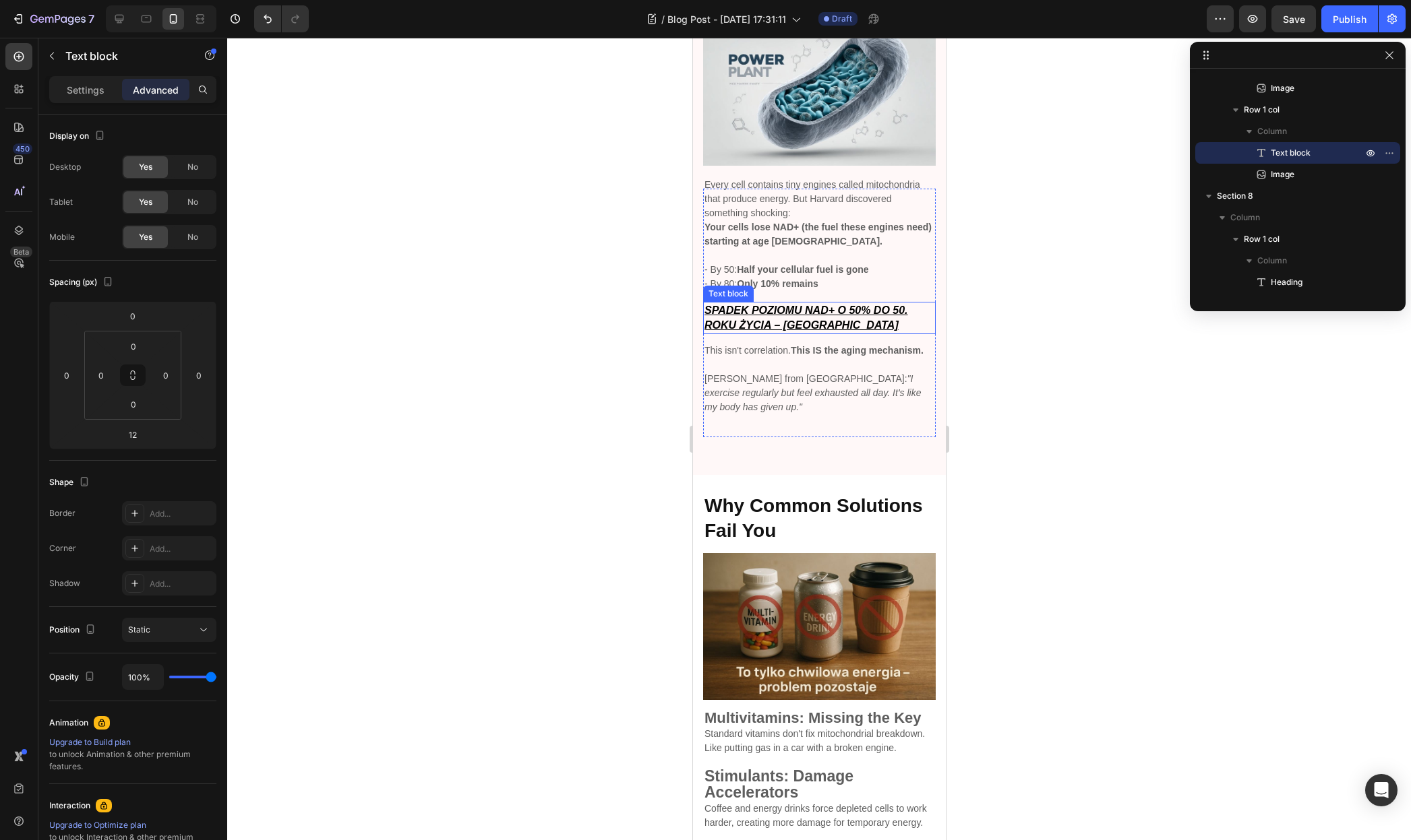
click at [804, 318] on u "SPADEK POZIOMU NAD+ O 50% DO 50. ROKU ŻYCIA – [GEOGRAPHIC_DATA]" at bounding box center [805, 317] width 204 height 26
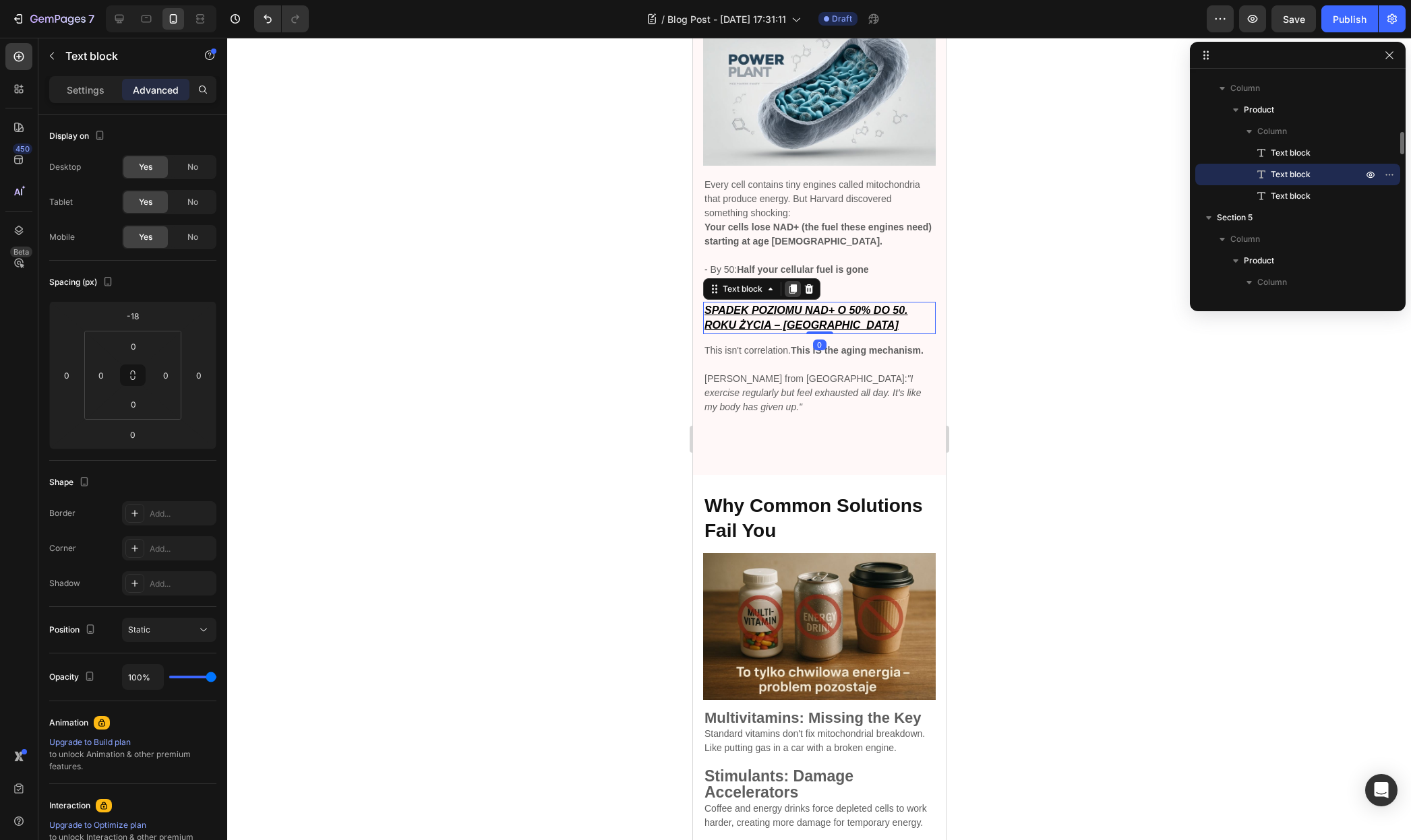
click at [795, 285] on icon at bounding box center [791, 289] width 7 height 9
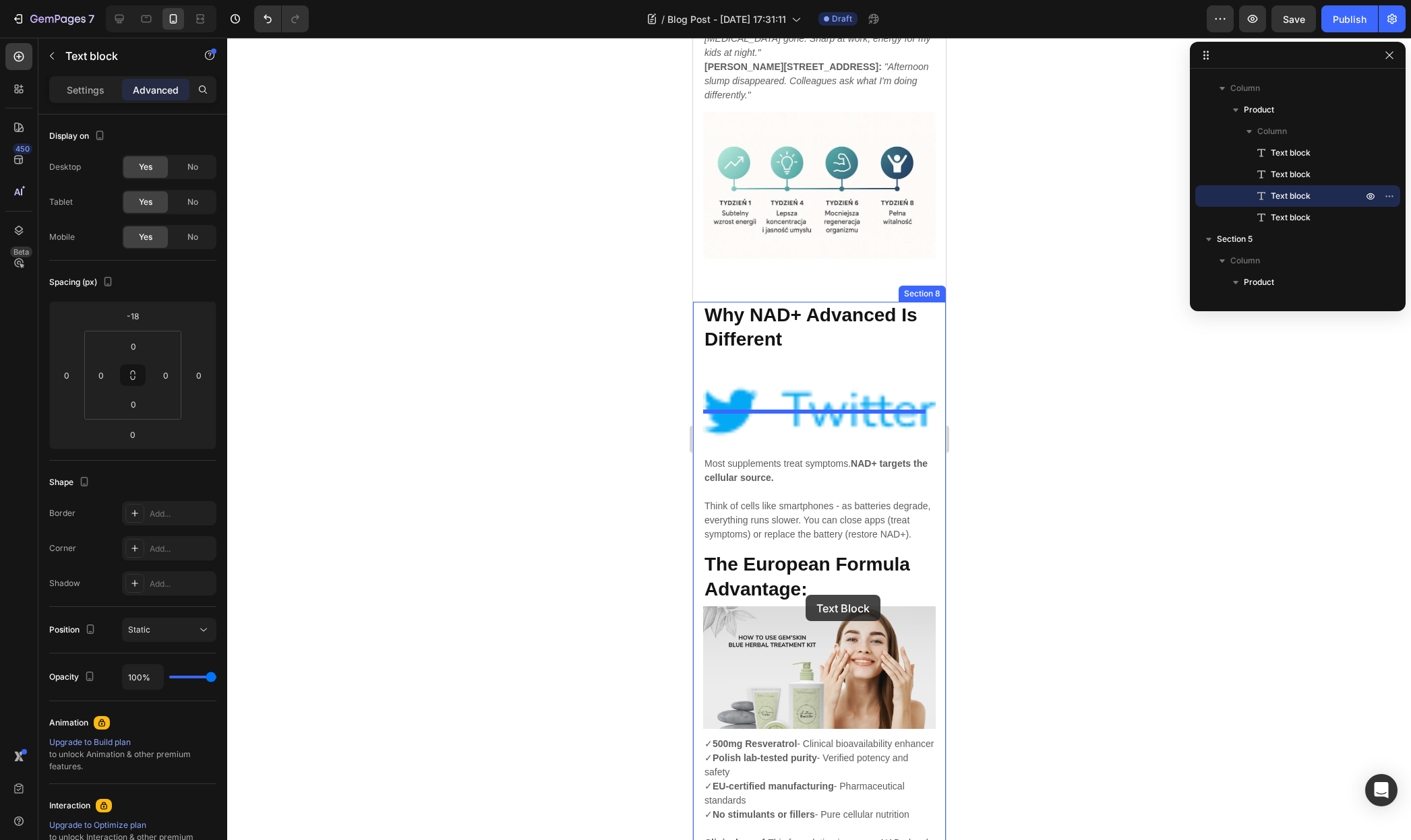
scroll to position [2726, 0]
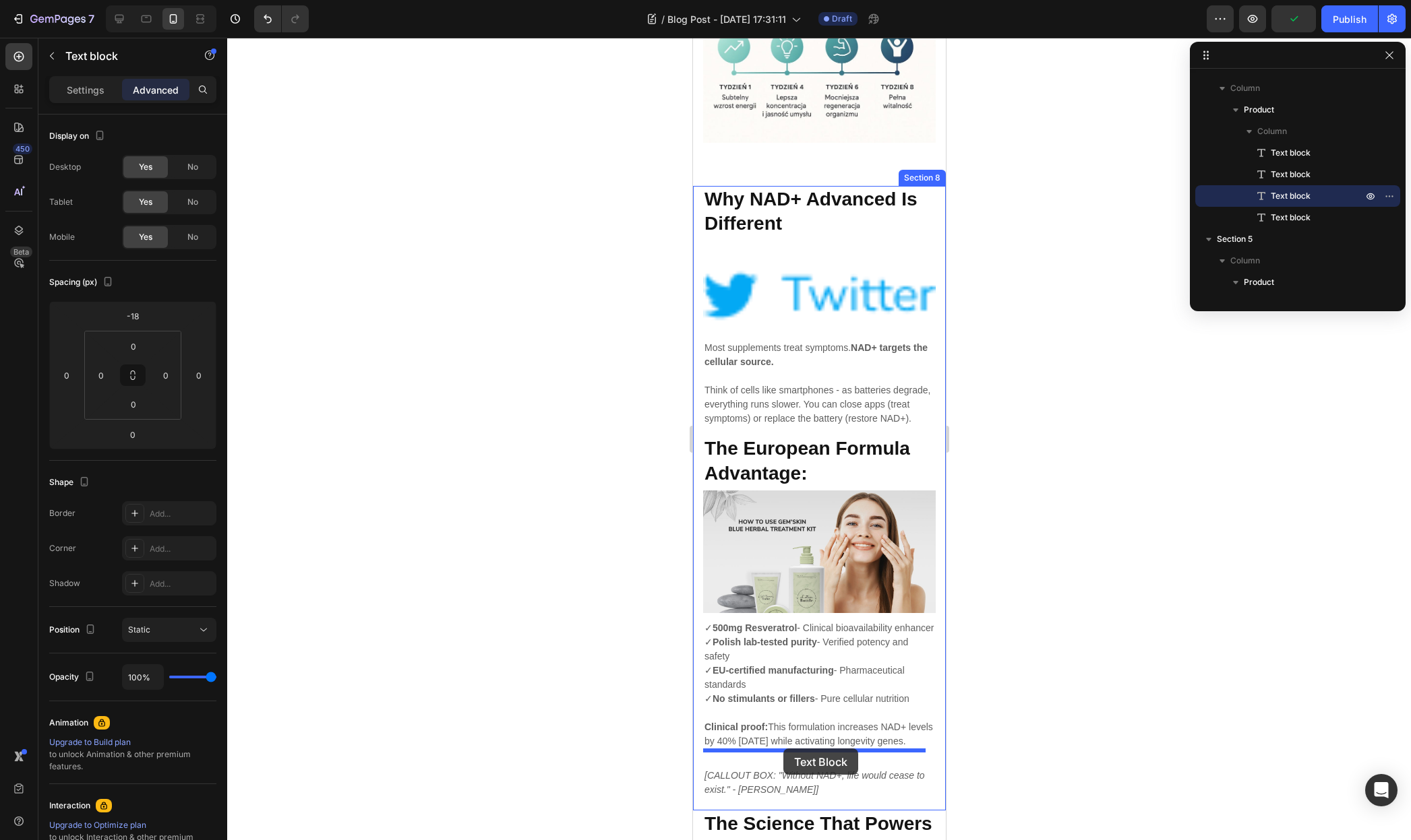
drag, startPoint x: 714, startPoint y: 302, endPoint x: 782, endPoint y: 748, distance: 451.2
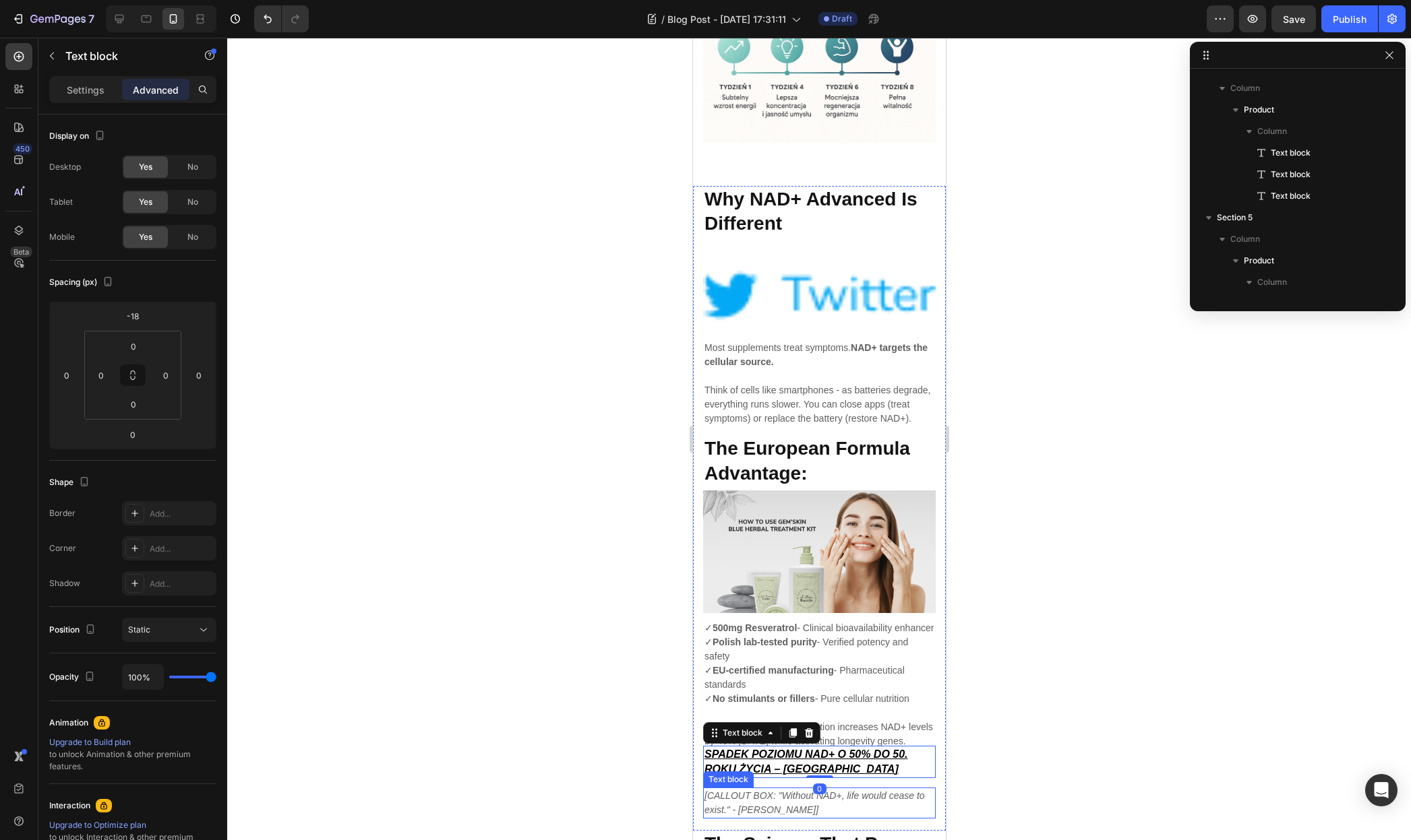
click at [770, 792] on p "[CALLOUT BOX: "Without NAD+, life would cease to exist." - Dr. Rhonda Patrick]" at bounding box center [818, 803] width 230 height 28
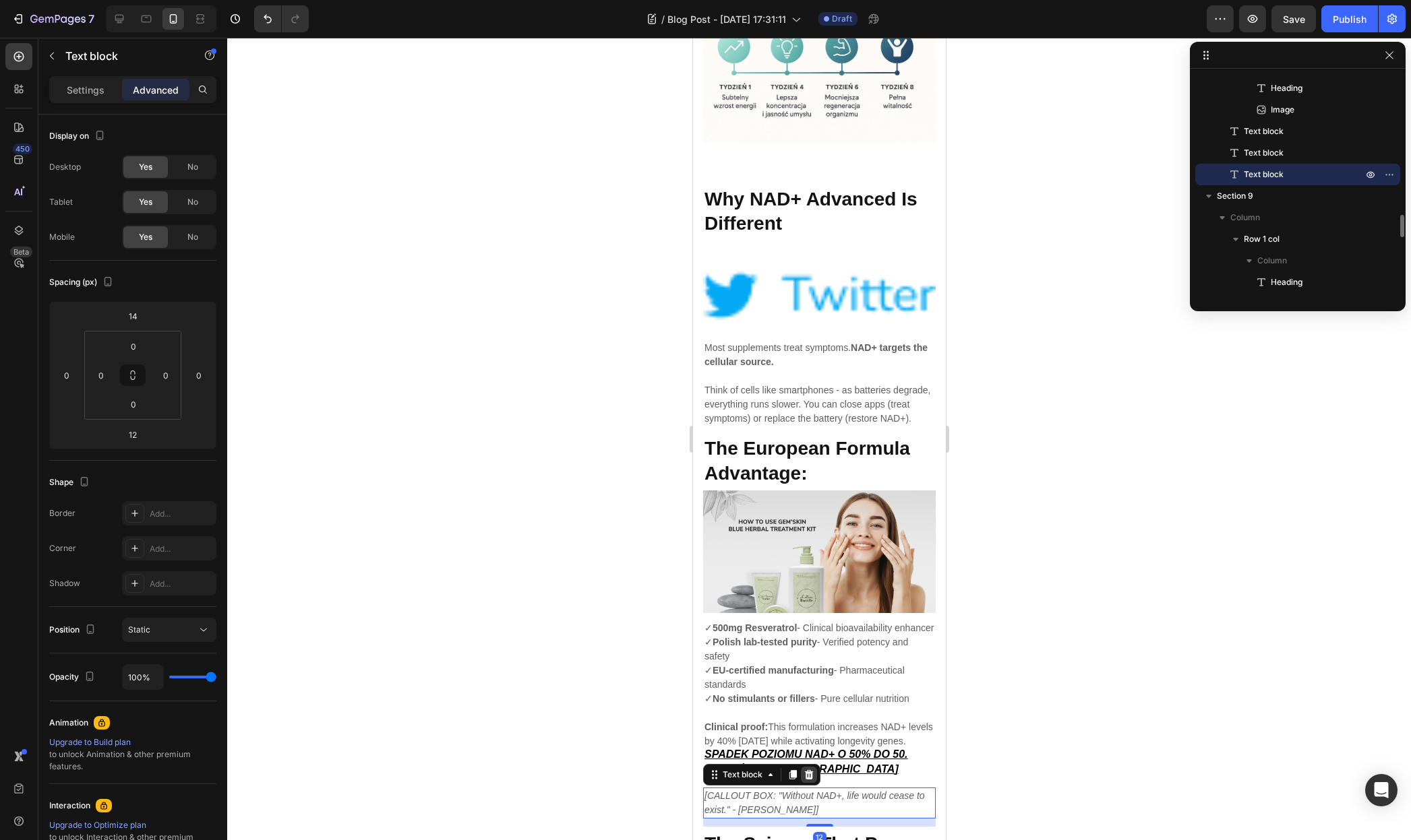
click at [809, 769] on icon at bounding box center [807, 774] width 11 height 11
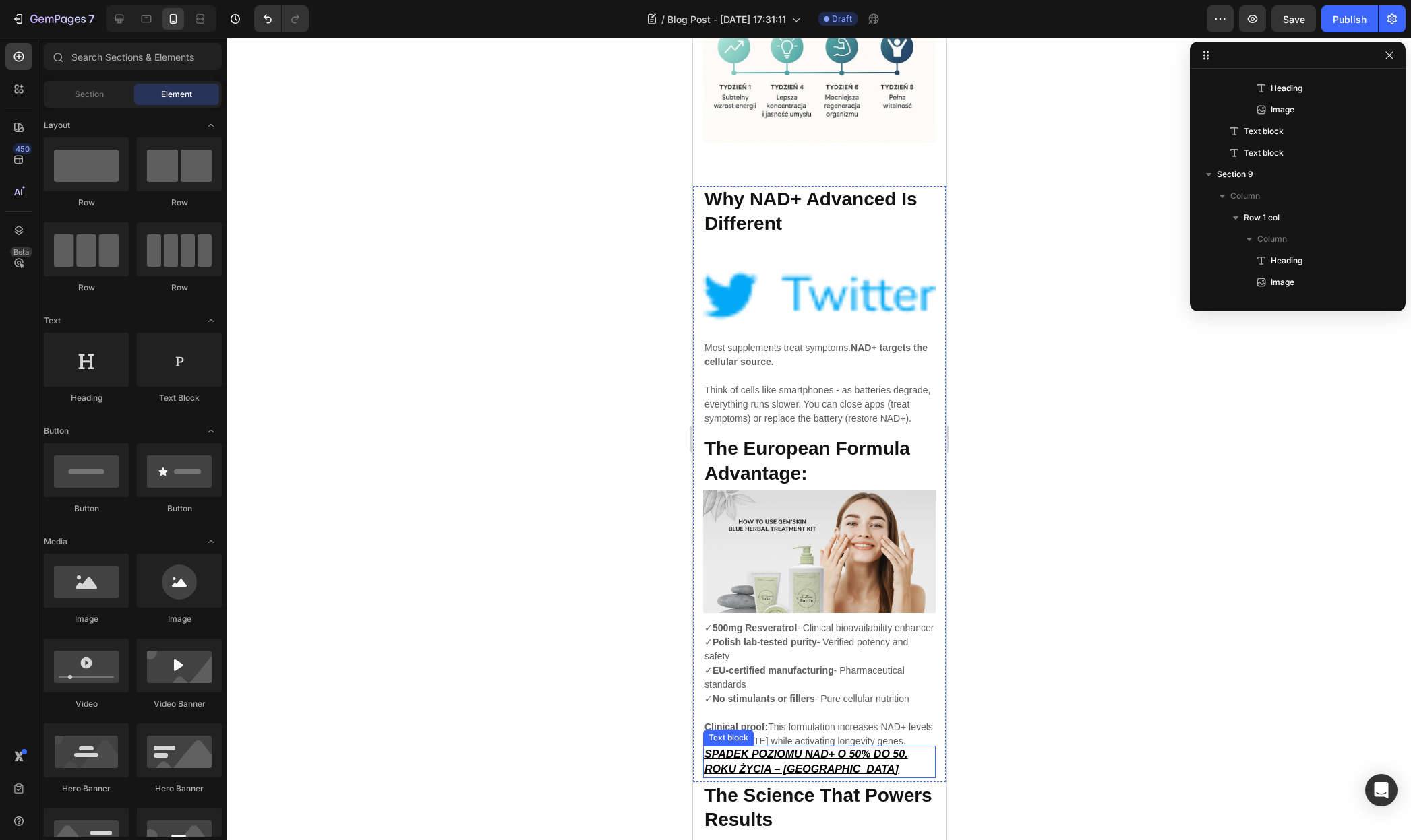
click at [803, 748] on u "SPADEK POZIOMU NAD+ O 50% DO 50. ROKU ŻYCIA – [GEOGRAPHIC_DATA]" at bounding box center [805, 761] width 204 height 26
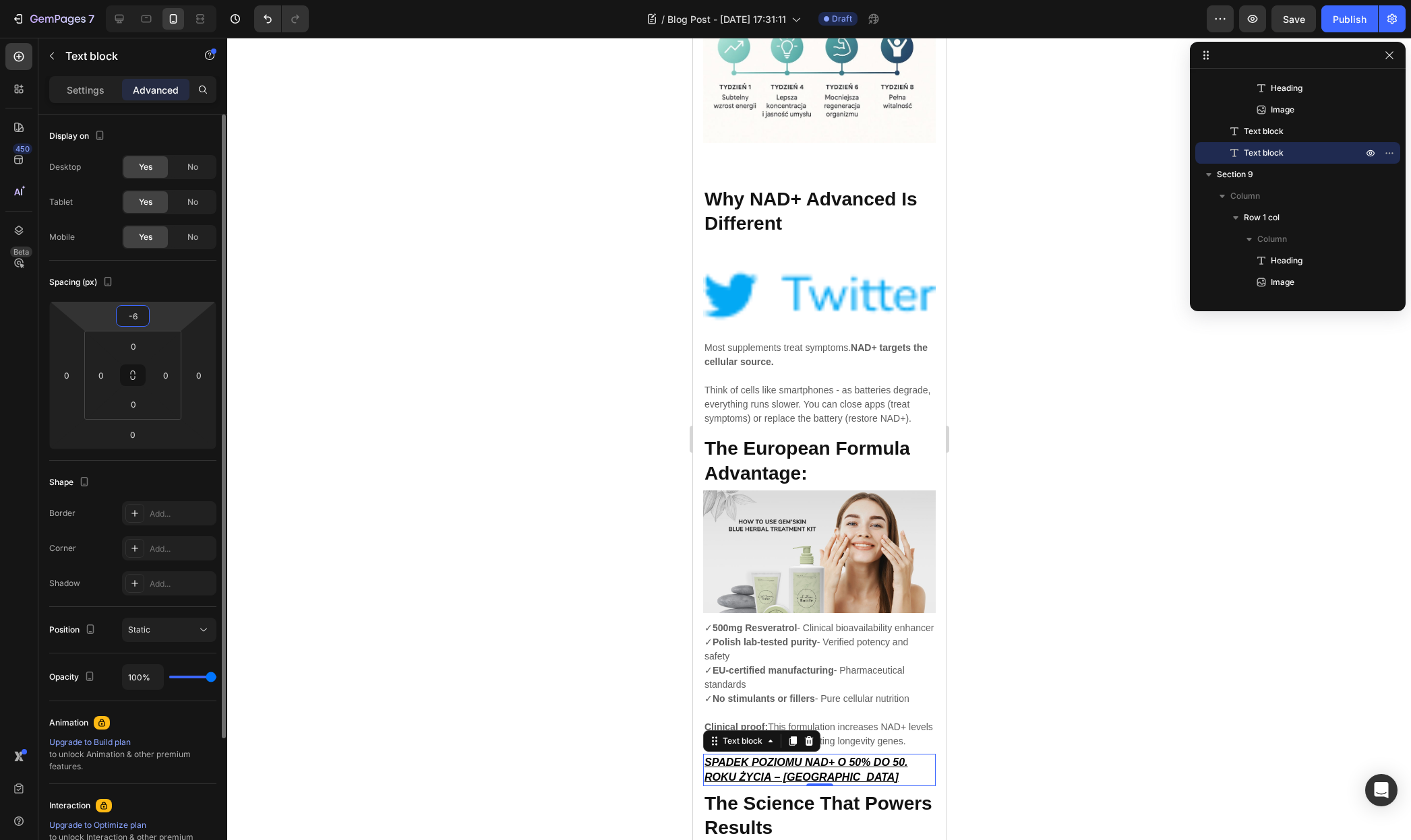
drag, startPoint x: 168, startPoint y: 316, endPoint x: 172, endPoint y: 306, distance: 10.8
click at [168, 0] on html "7 / Blog Post - Aug 27, 17:31:11 Draft Preview Save Publish 450 Beta Sections(1…" at bounding box center [706, 0] width 1411 height 0
type input "0"
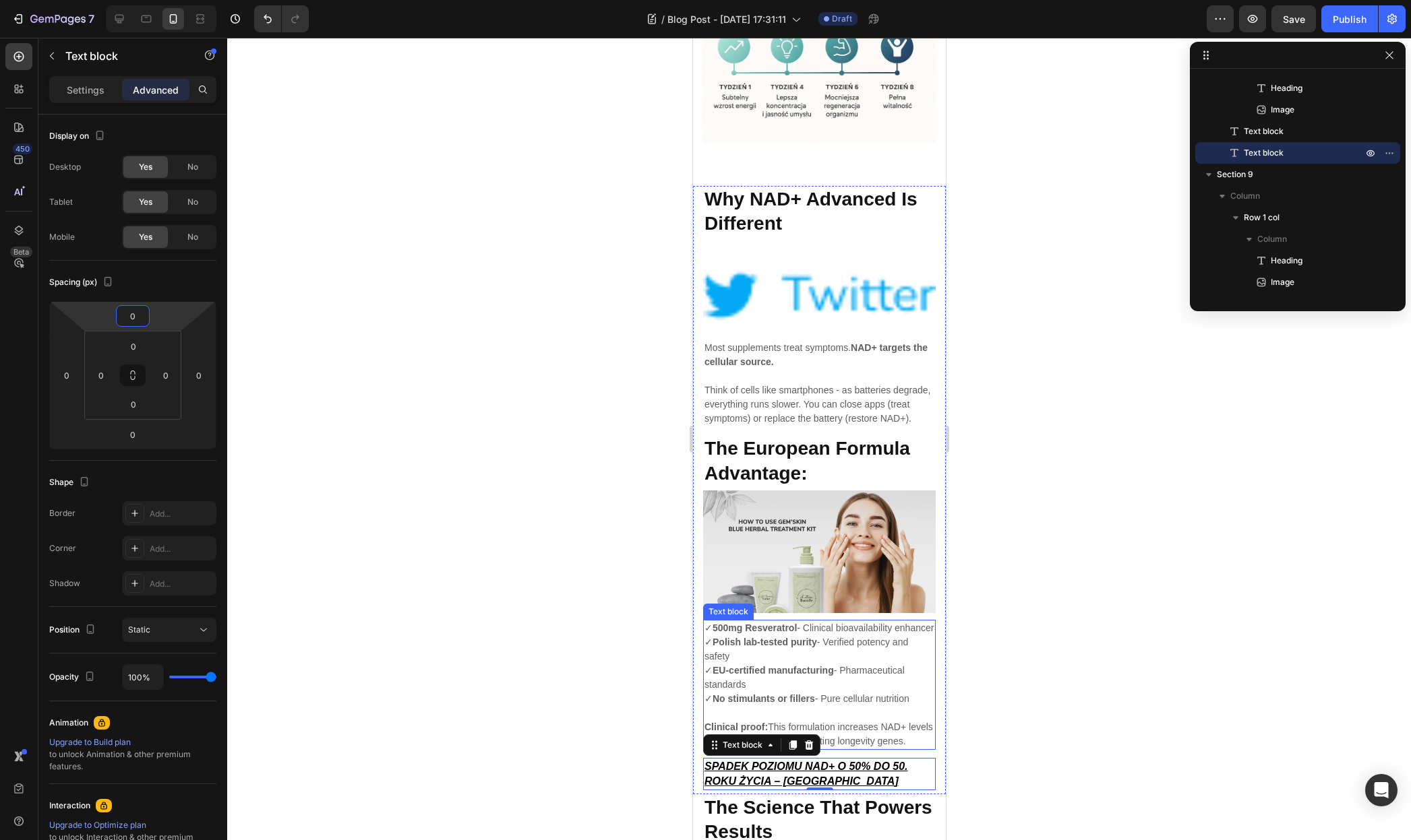
click at [830, 669] on p "✓ 500mg Resveratrol - Clinical bioavailability enhancer ✓ Polish lab-tested pur…" at bounding box center [818, 663] width 230 height 85
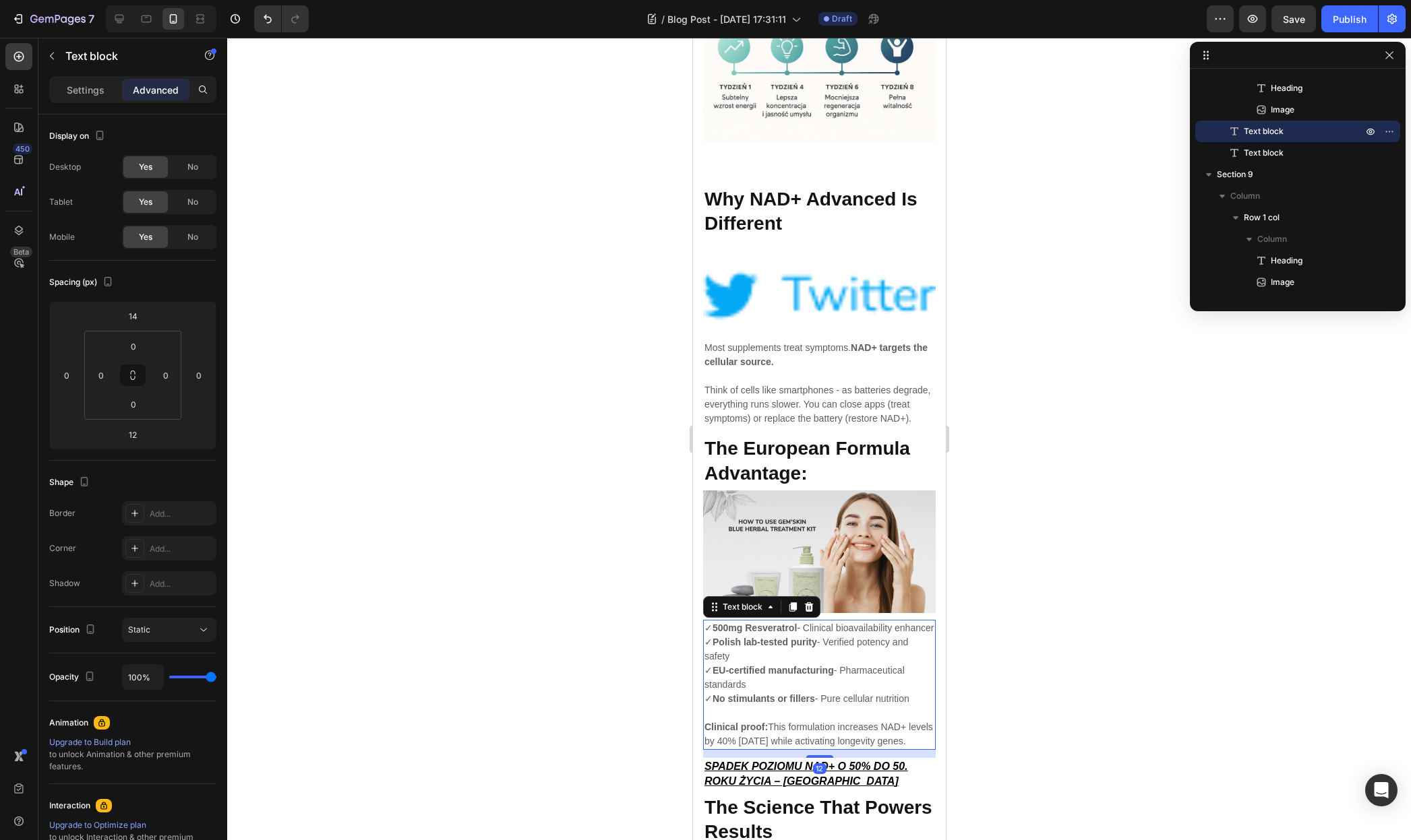
click at [1068, 638] on div at bounding box center [819, 439] width 1183 height 802
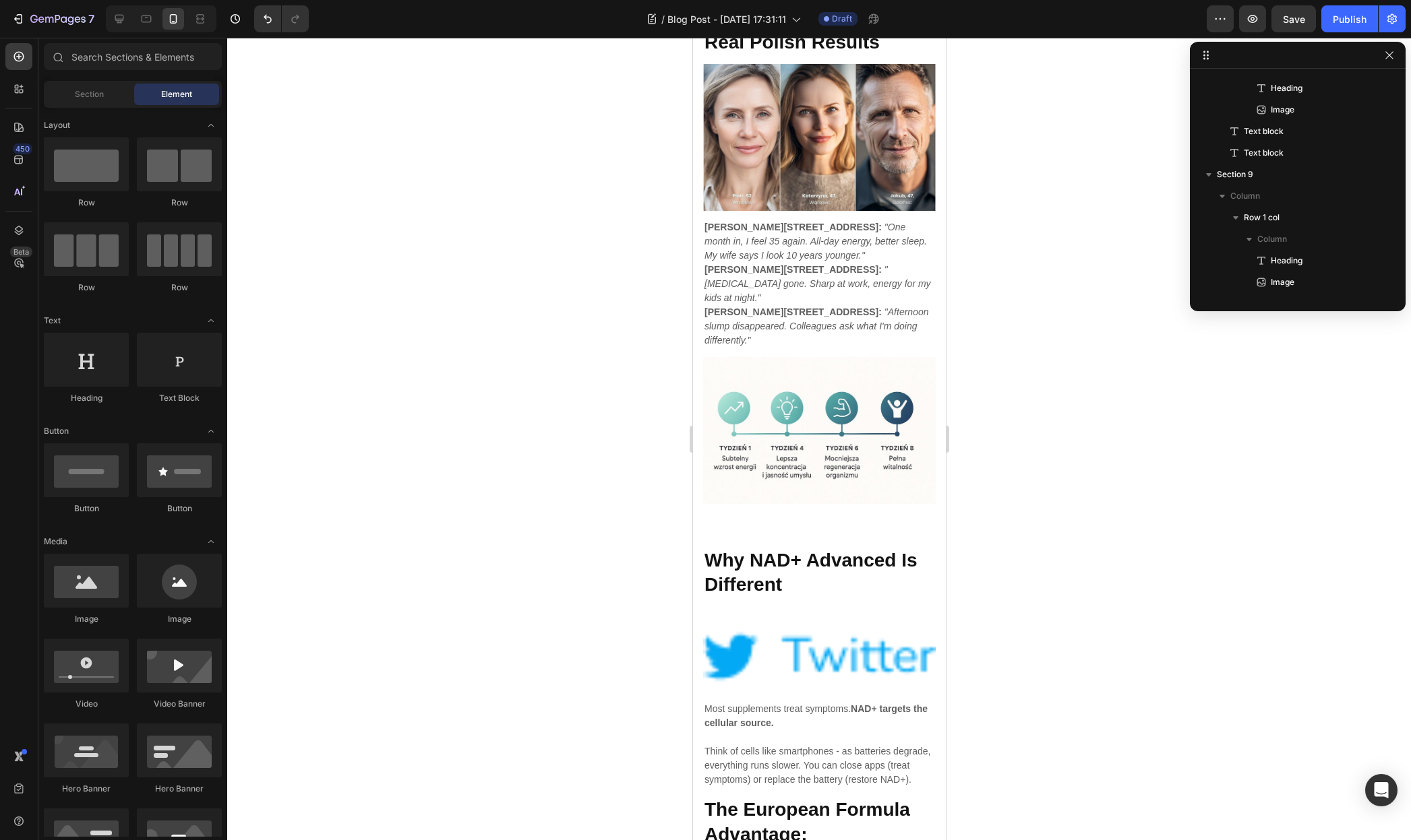
scroll to position [2611, 0]
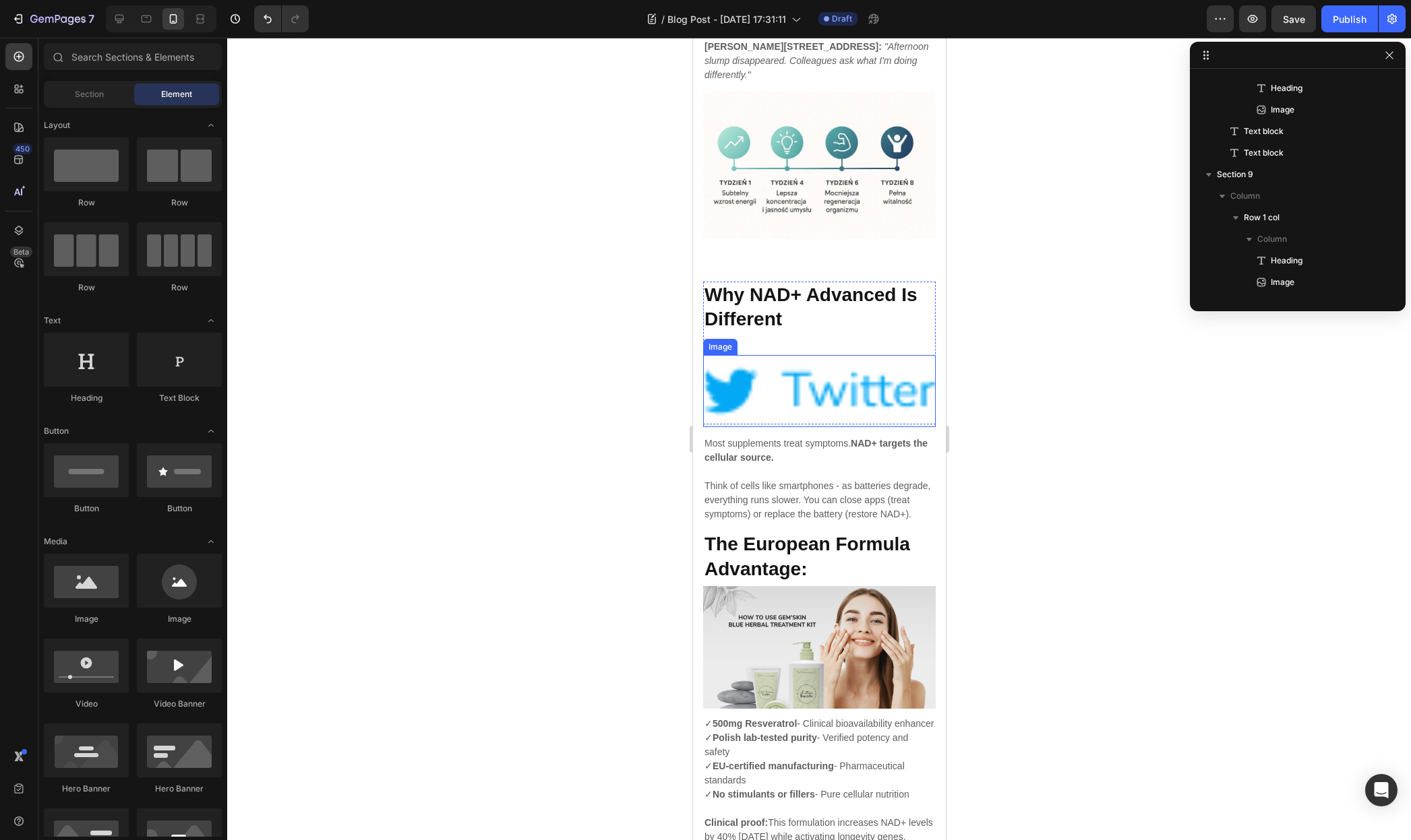
click at [819, 355] on img at bounding box center [818, 391] width 233 height 73
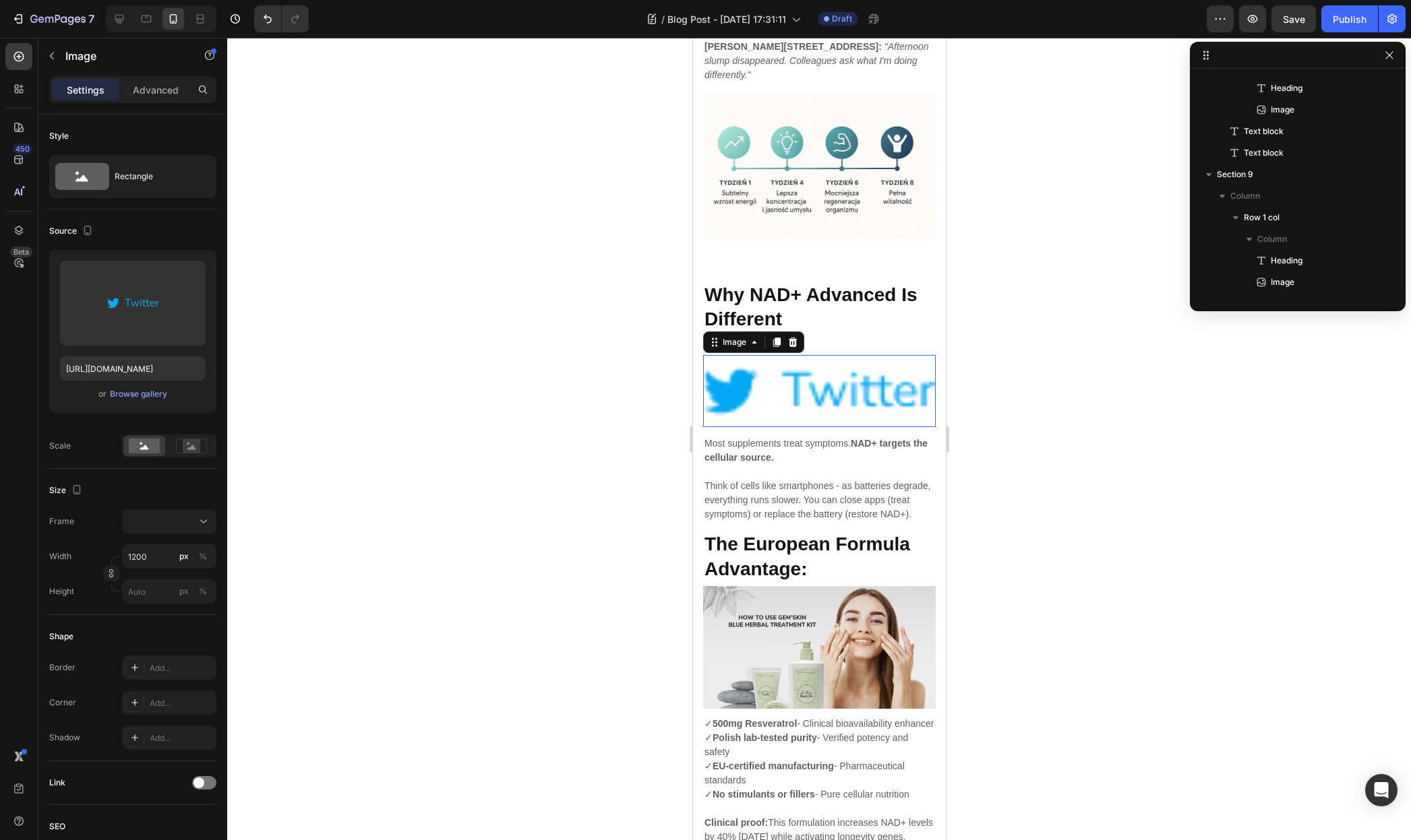
scroll to position [1215, 0]
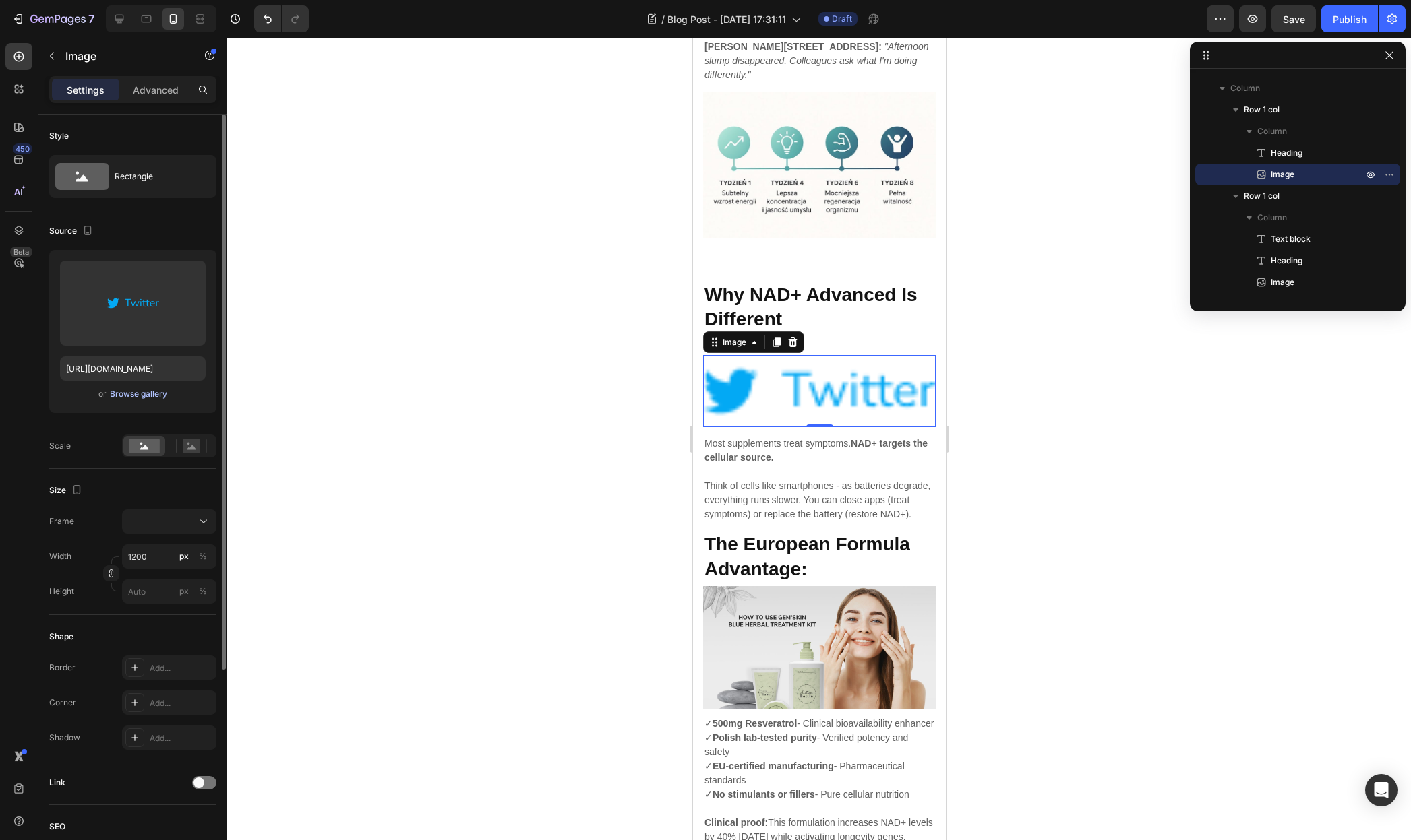
click at [128, 390] on div "Browse gallery" at bounding box center [138, 394] width 57 height 12
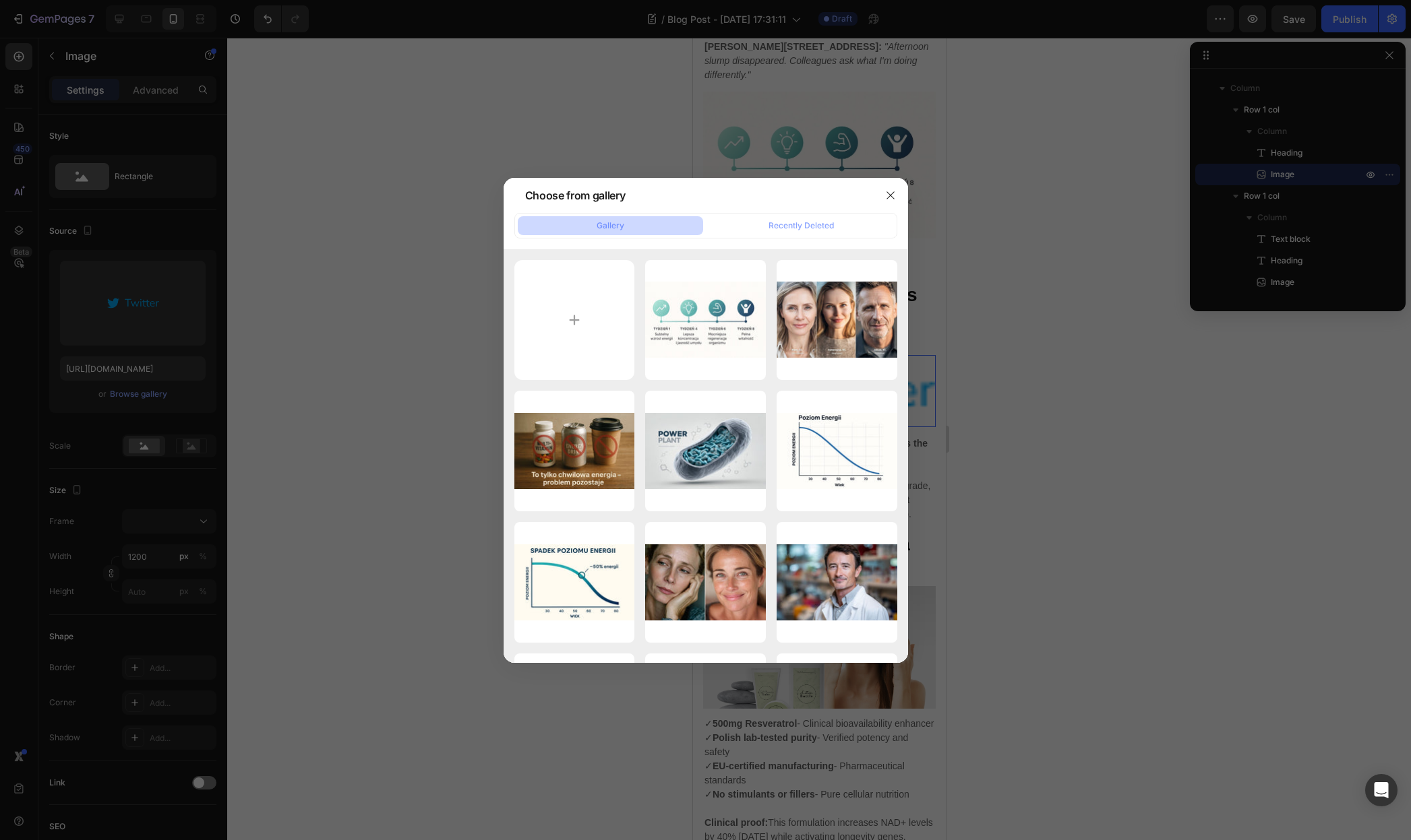
click at [377, 374] on div at bounding box center [706, 420] width 1411 height 840
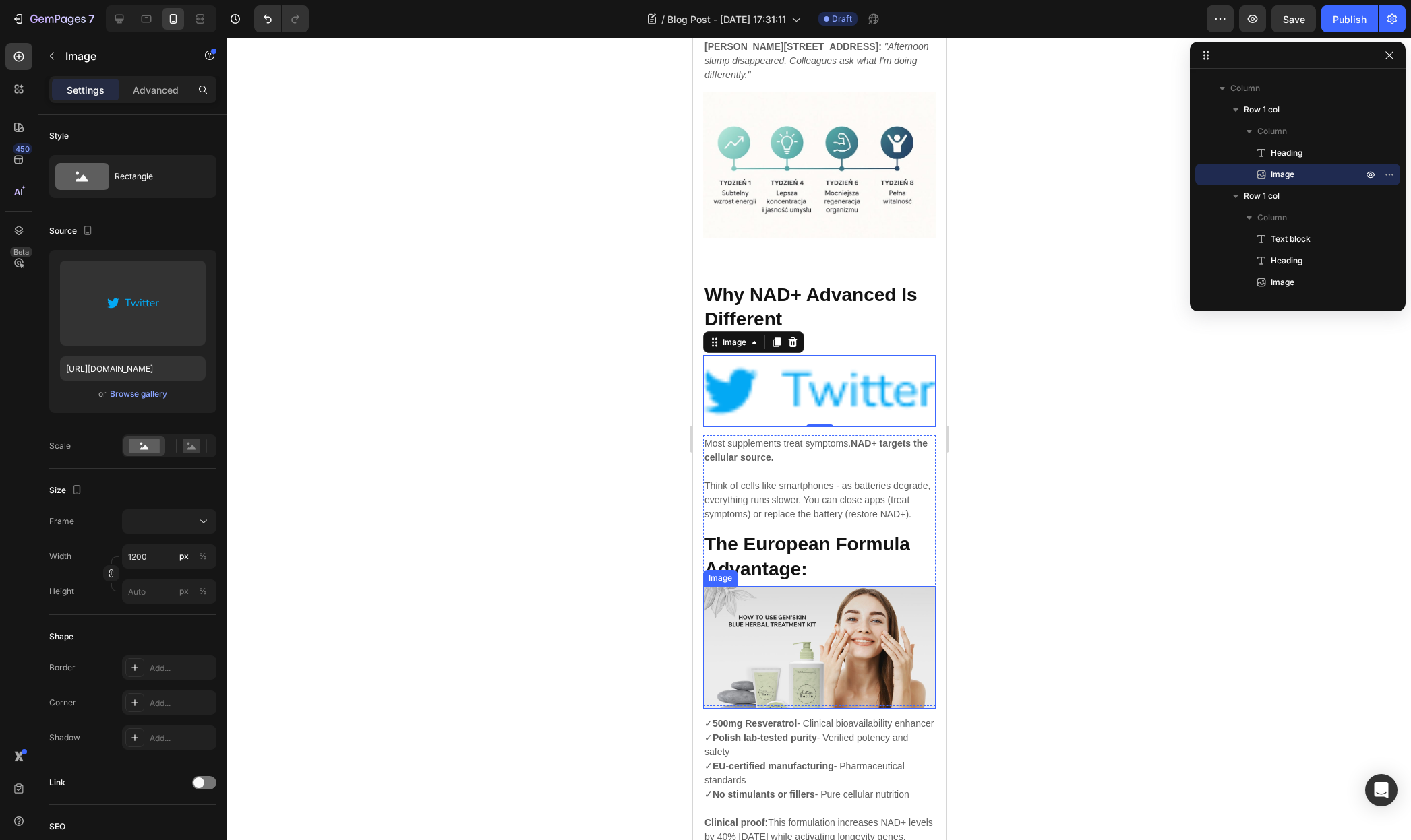
click at [809, 599] on img at bounding box center [818, 647] width 233 height 122
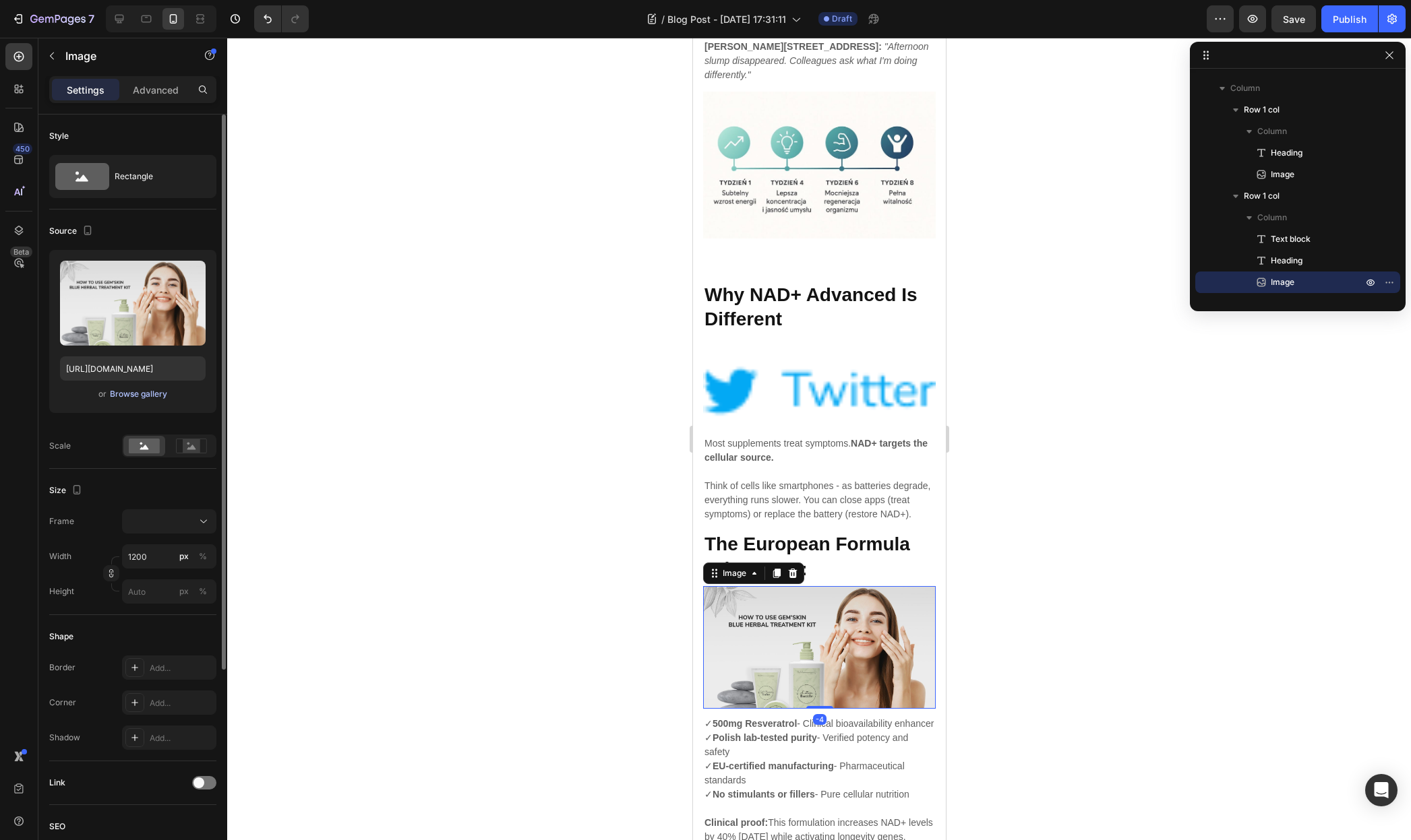
click at [124, 393] on div "Browse gallery" at bounding box center [138, 394] width 57 height 12
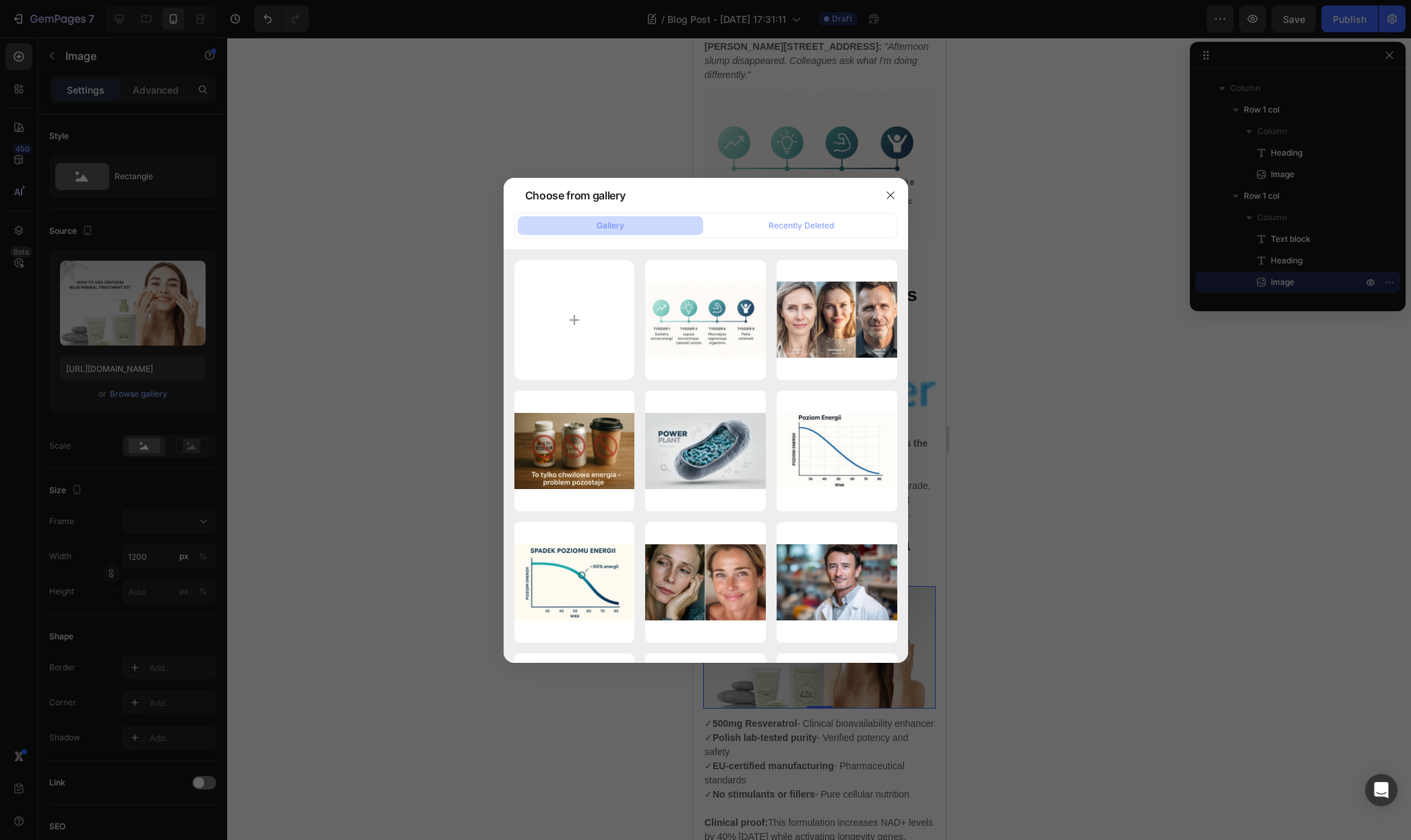
type input "C:\fakepath\Een titel toevoegen (11).jpg"
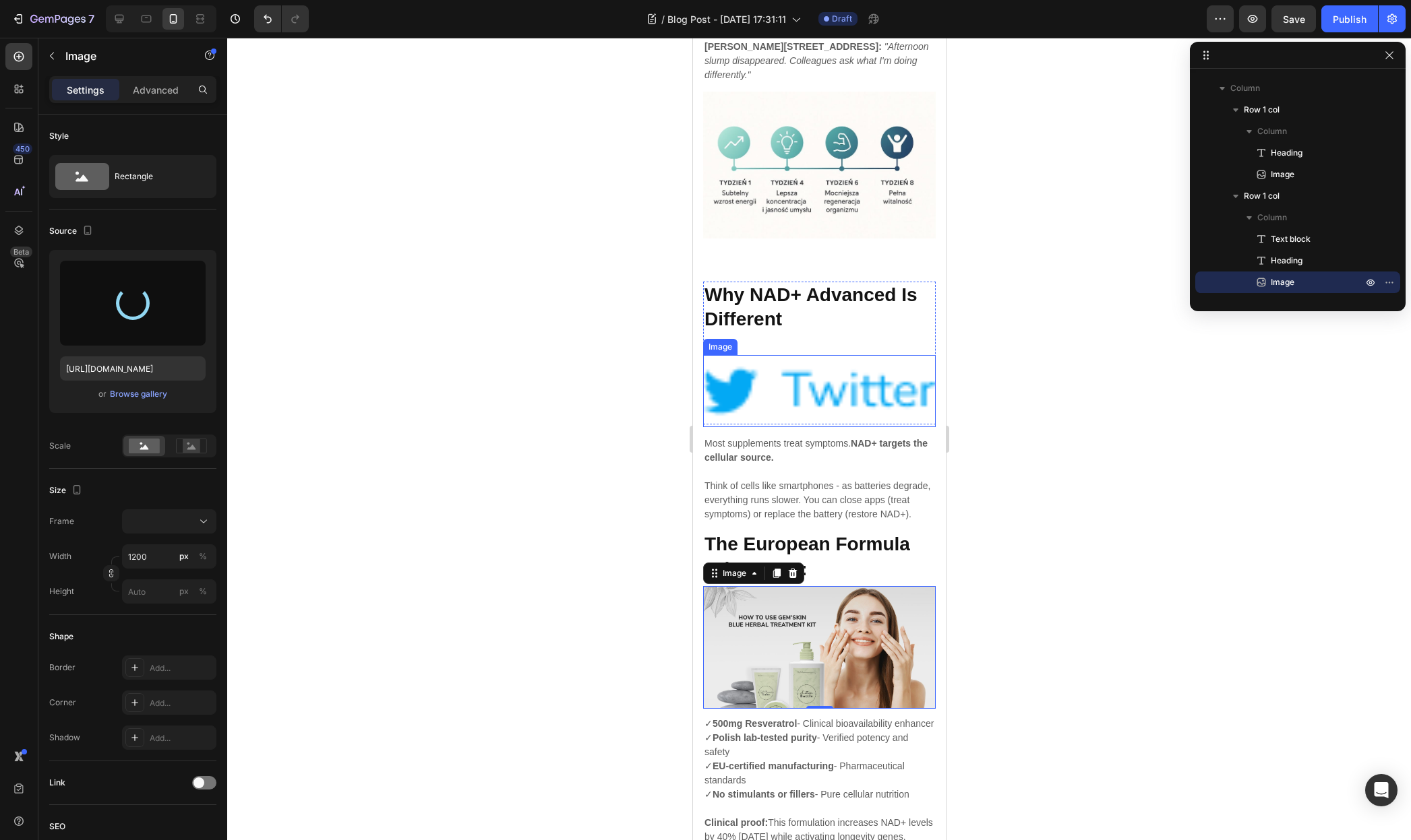
type input "https://cdn.shopify.com/s/files/1/0955/0453/1803/files/gempages_581798576464593…"
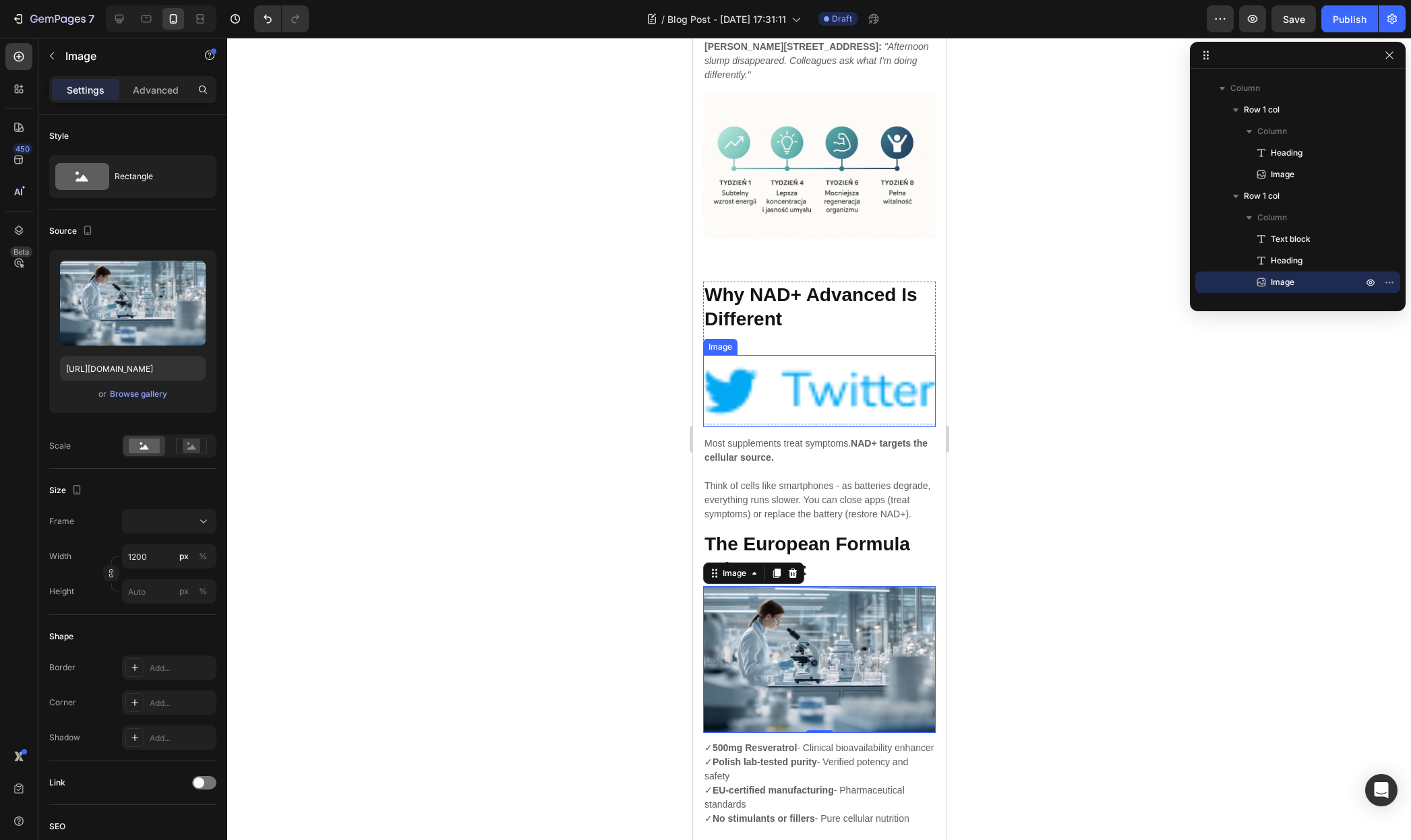
click at [836, 355] on img at bounding box center [818, 391] width 233 height 73
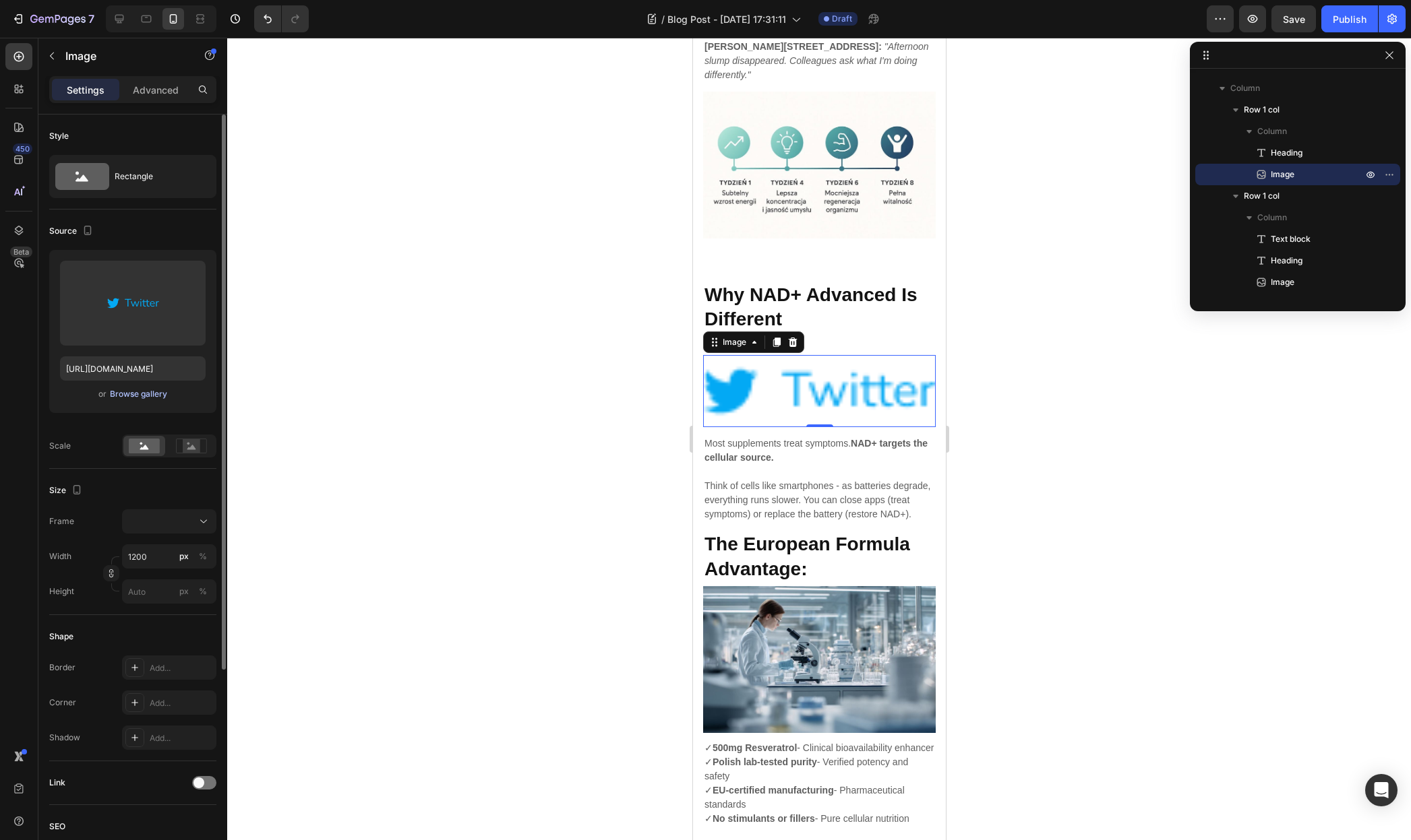
click at [155, 395] on div "Browse gallery" at bounding box center [138, 394] width 57 height 12
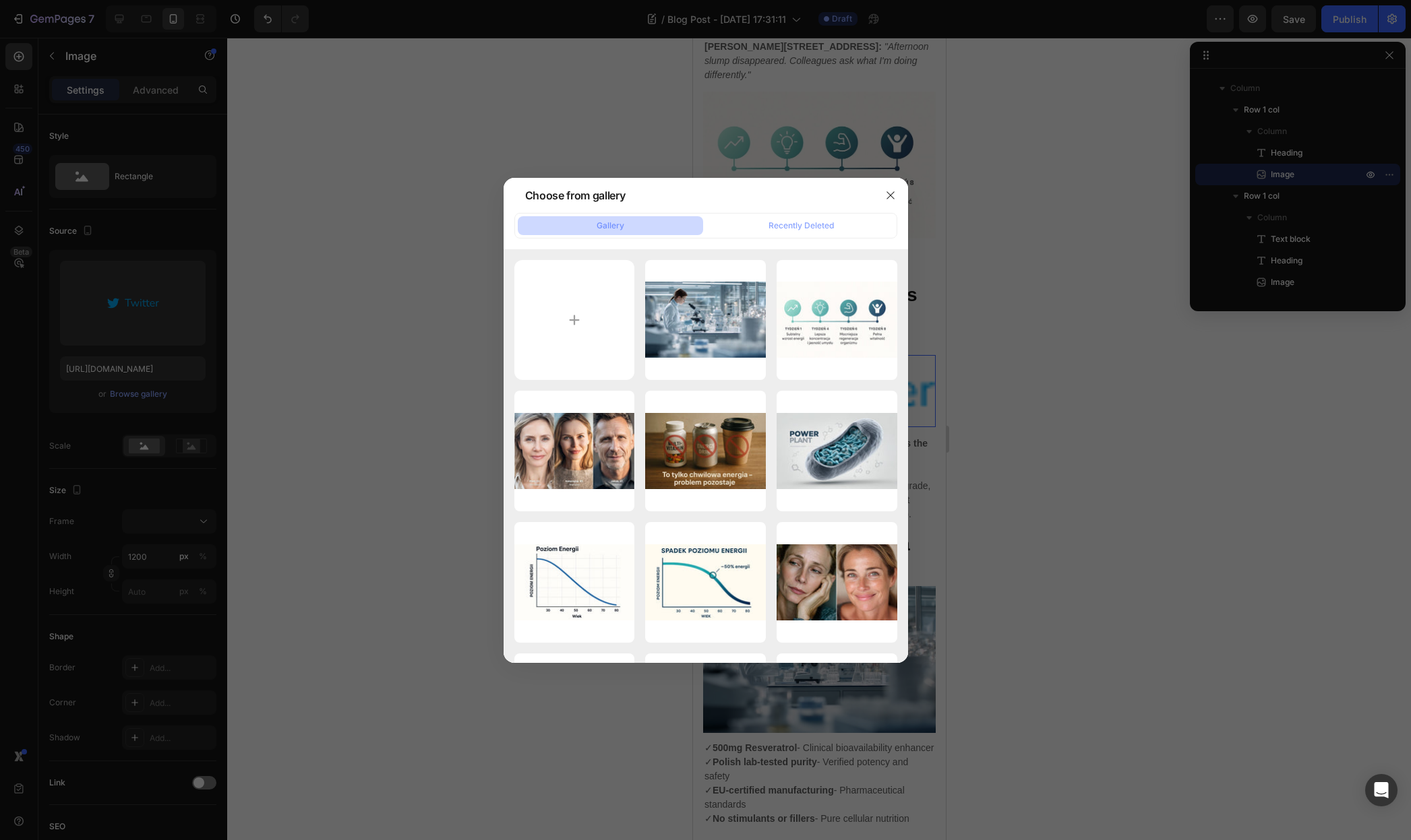
type input "C:\fakepath\Kopie van Kopie van Całodniowa naturalna energia.png"
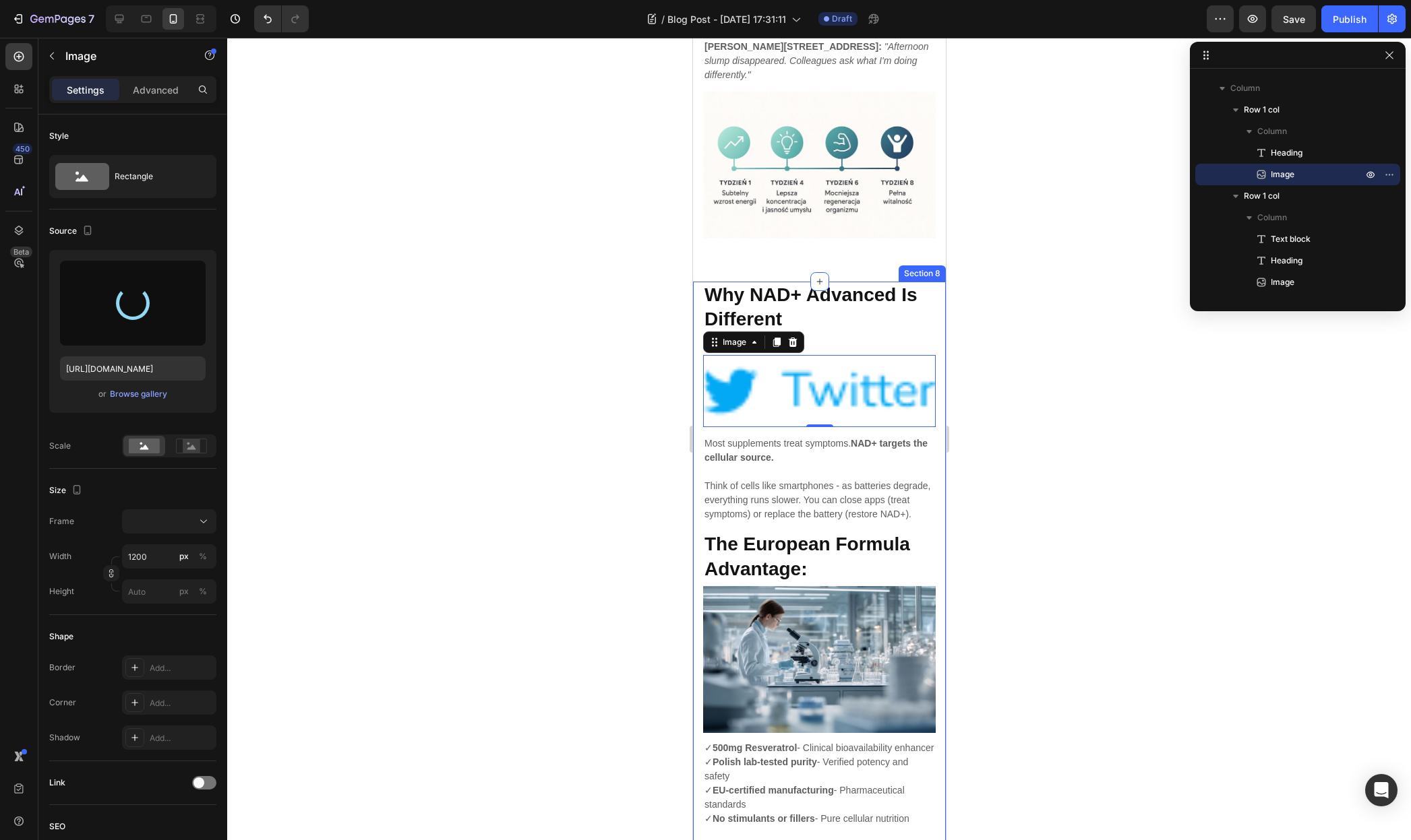
type input "https://cdn.shopify.com/s/files/1/0955/0453/1803/files/gempages_581798576464593…"
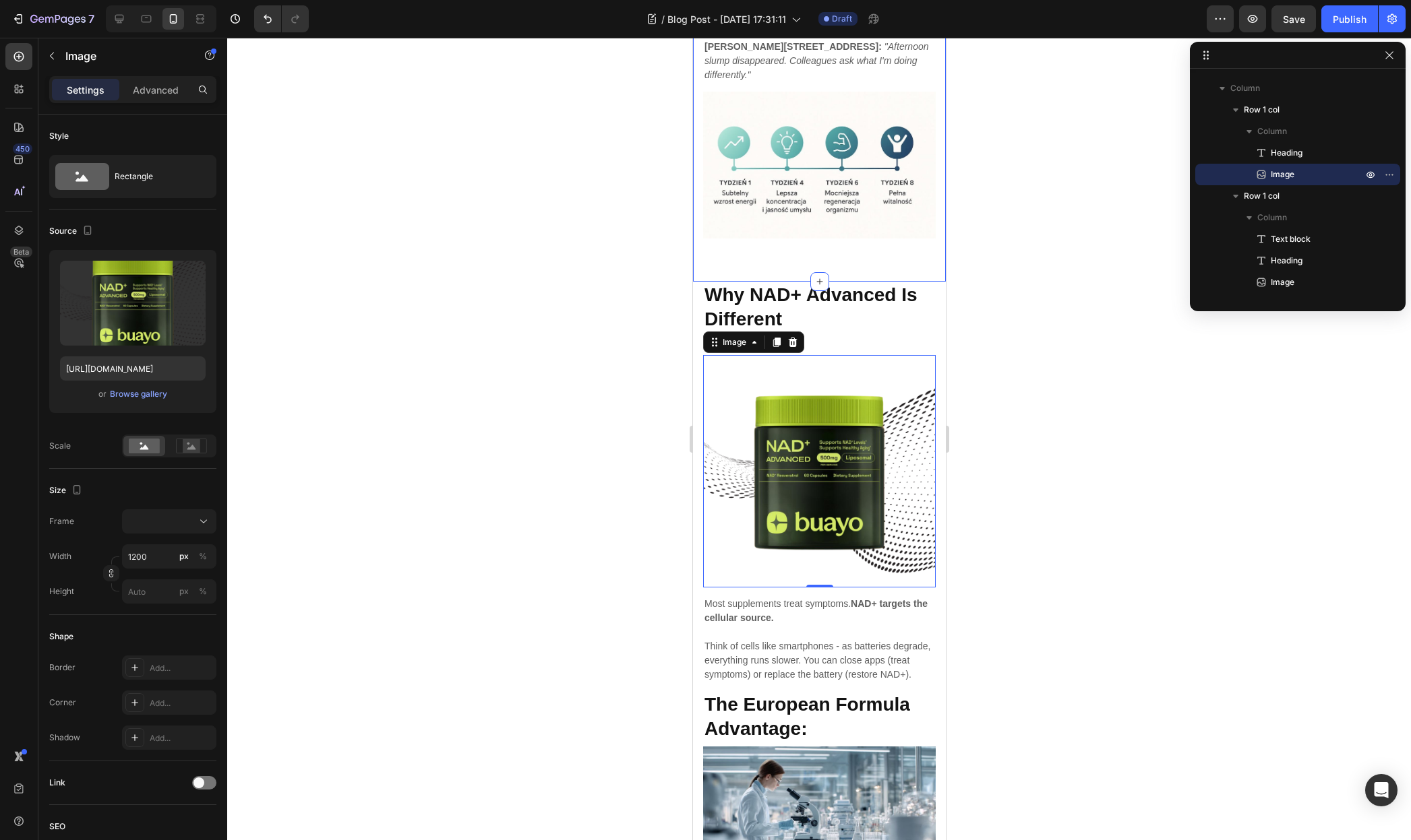
click at [867, 227] on div "Real Polish Results Heading Image Row Piotr, 52, Wrocław: "One month in, I feel…" at bounding box center [818, 22] width 252 height 518
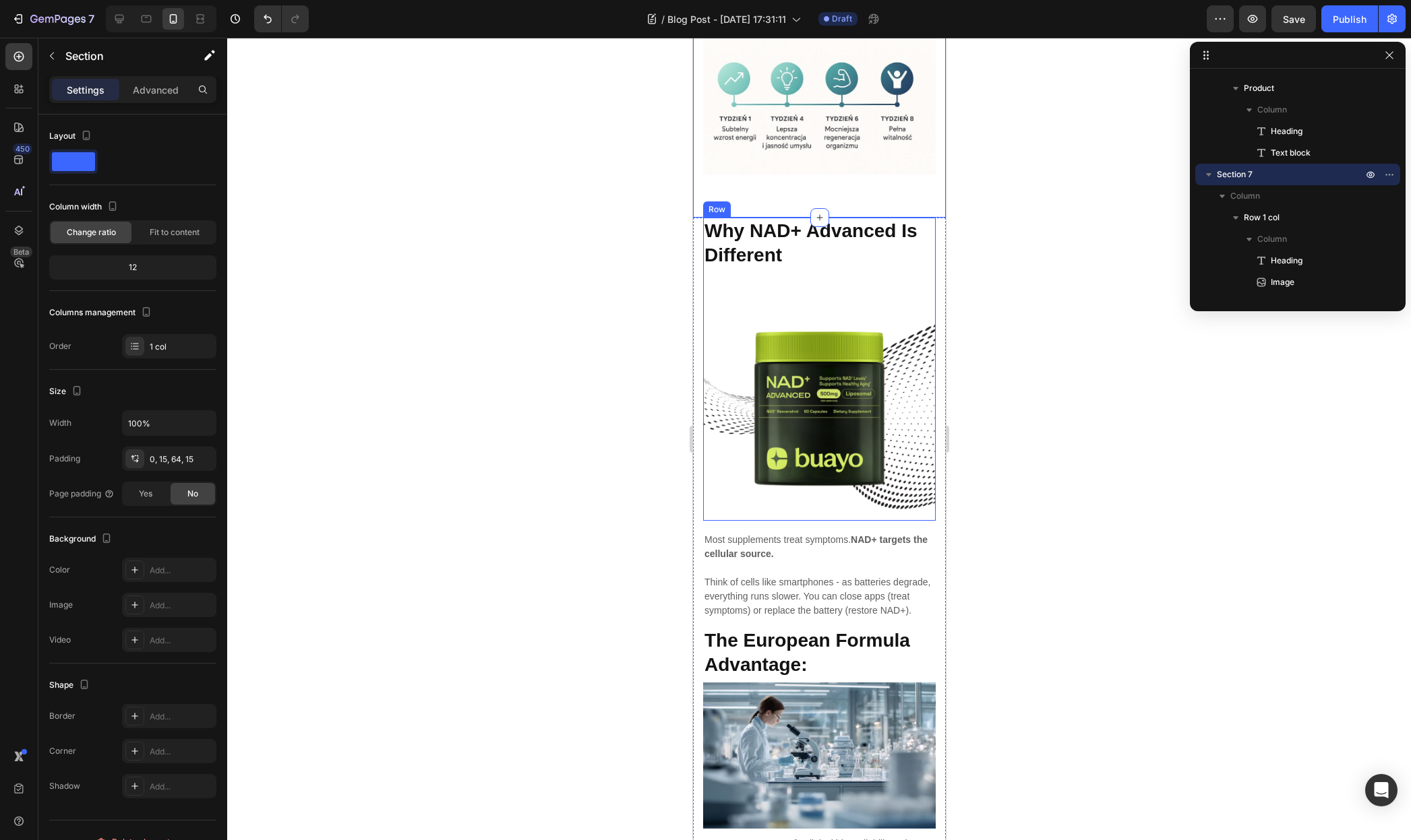
scroll to position [2688, 0]
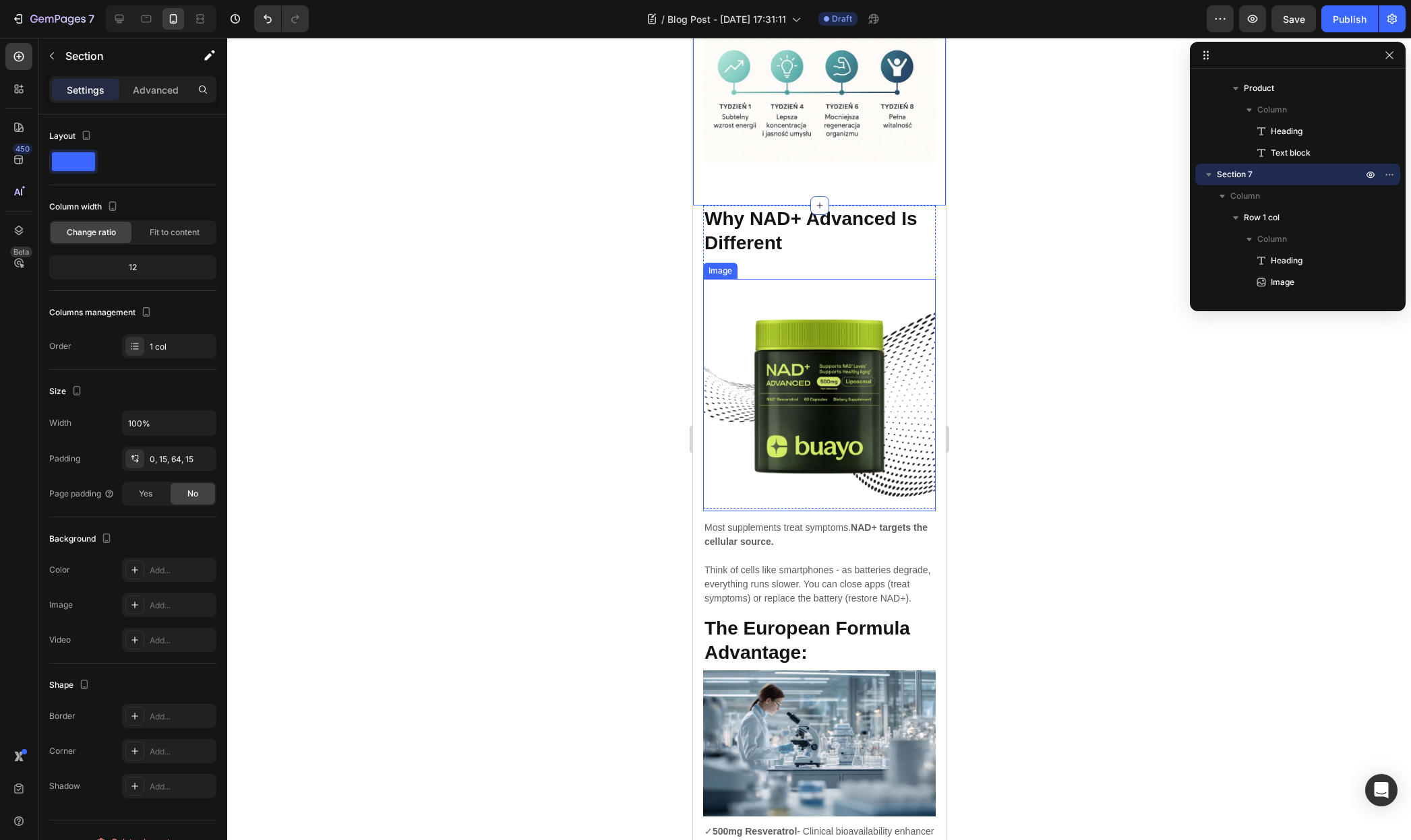
click at [800, 410] on img at bounding box center [818, 395] width 233 height 232
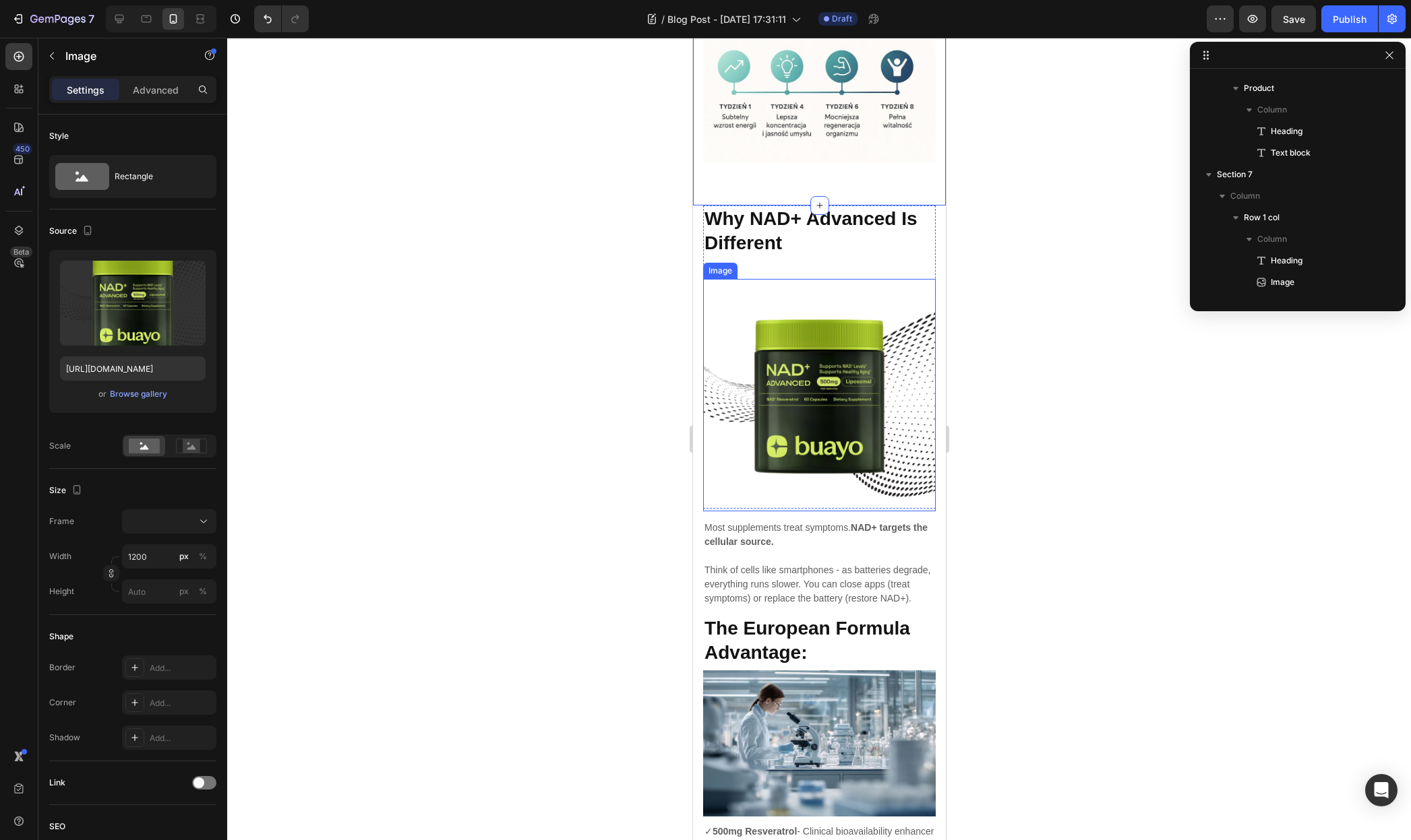
scroll to position [1215, 0]
click at [780, 260] on icon at bounding box center [775, 265] width 11 height 11
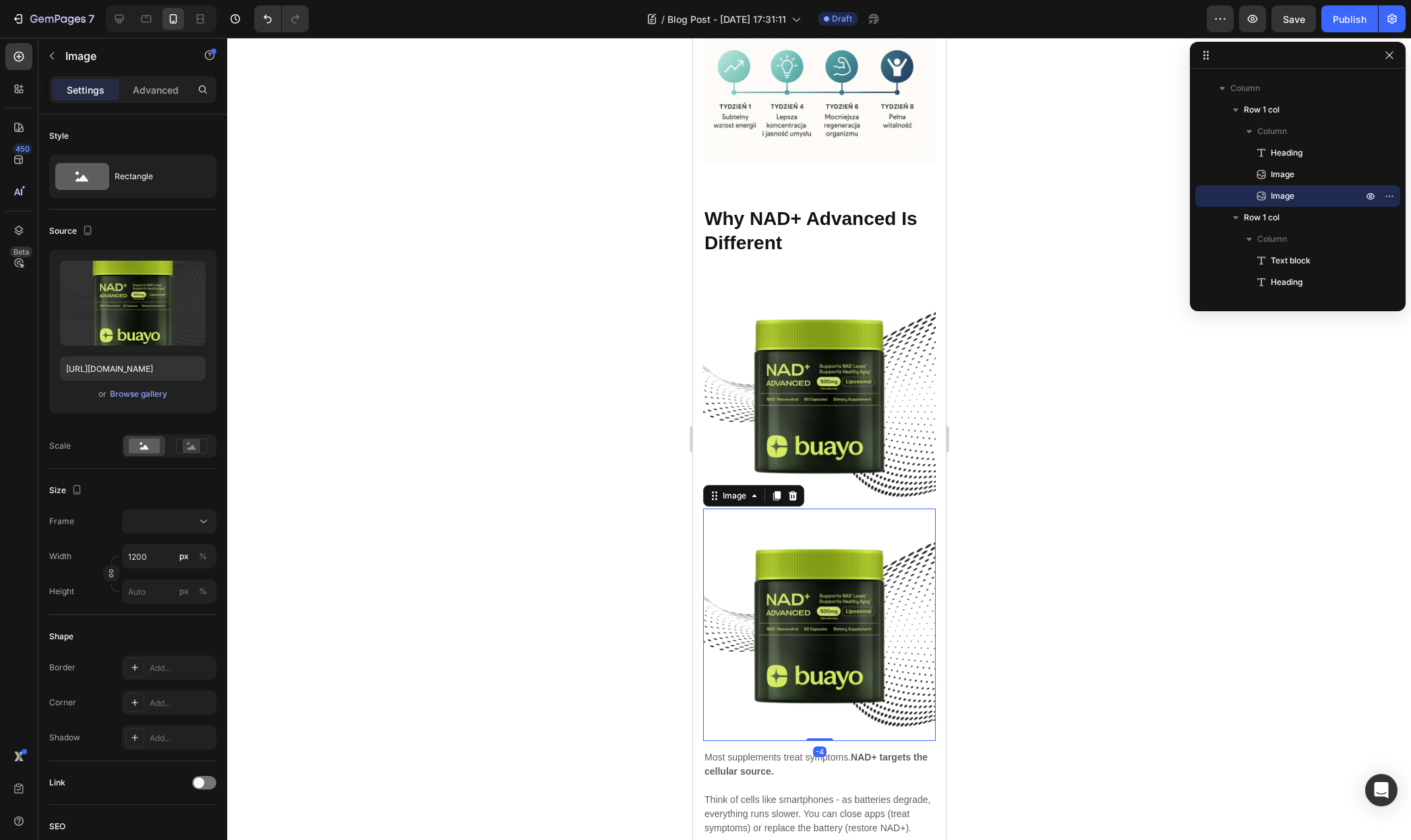
click at [795, 509] on img at bounding box center [818, 625] width 233 height 232
click at [150, 401] on div "or Browse gallery" at bounding box center [133, 394] width 146 height 16
click at [161, 394] on div "Browse gallery" at bounding box center [138, 394] width 57 height 12
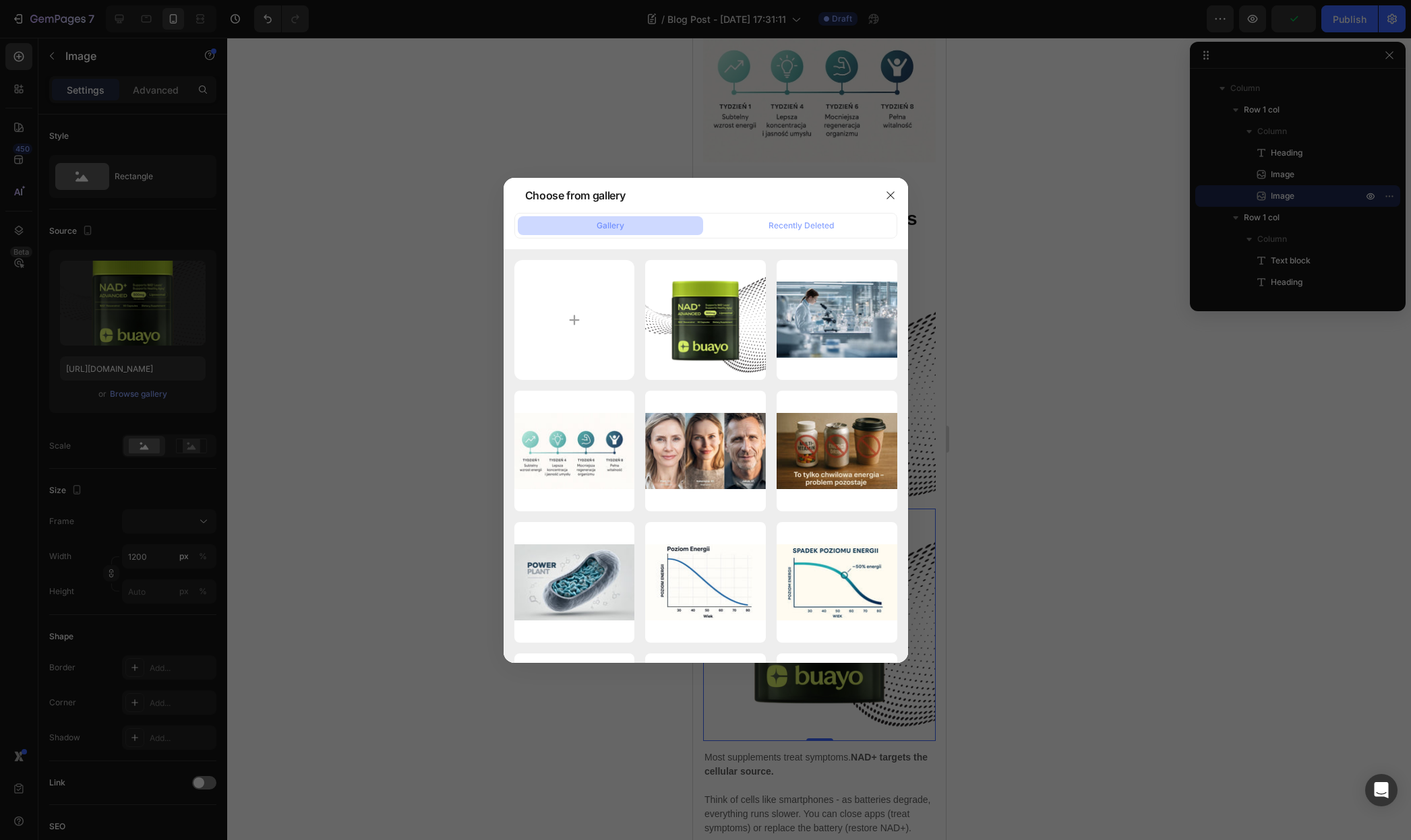
type input "C:\fakepath\Een titel toevoegen (830 x 225 px).jpg"
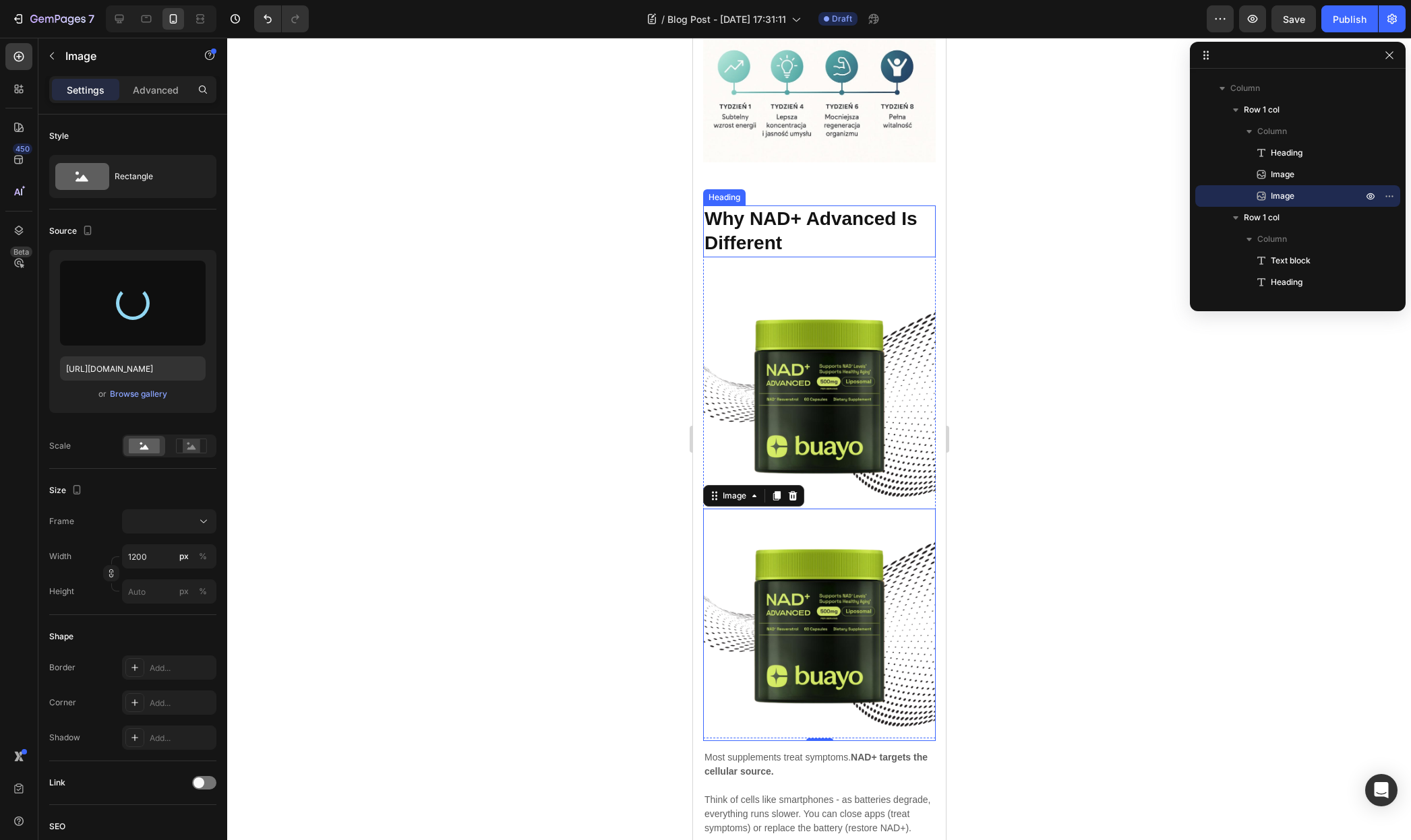
click at [830, 207] on h2 "Why NAD+ Advanced Is Different" at bounding box center [818, 231] width 233 height 52
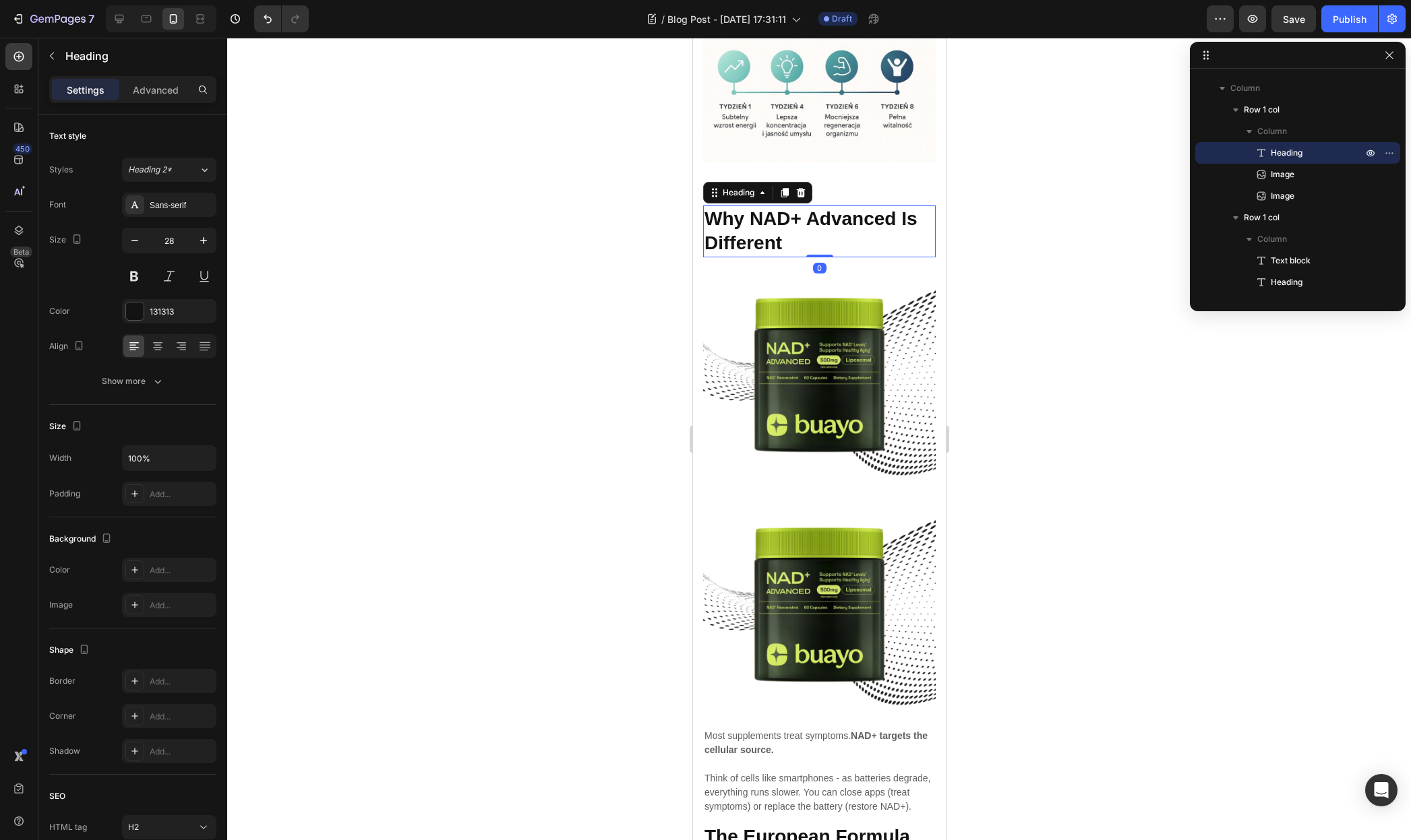
drag, startPoint x: 815, startPoint y: 237, endPoint x: 827, endPoint y: 210, distance: 29.5
click at [827, 207] on div "Why NAD+ Advanced Is Different Heading 0" at bounding box center [818, 231] width 233 height 52
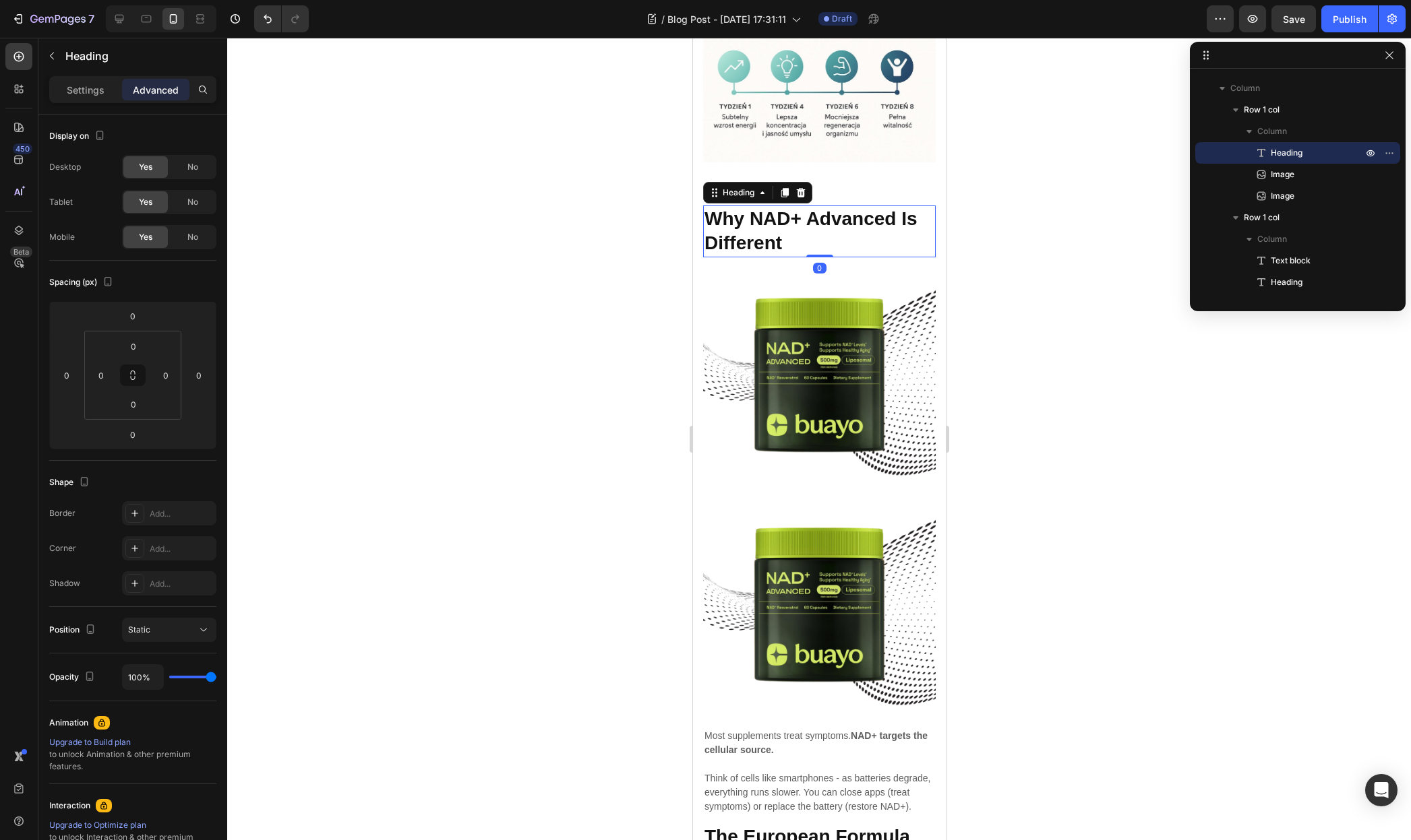
click at [850, 514] on img at bounding box center [818, 603] width 233 height 232
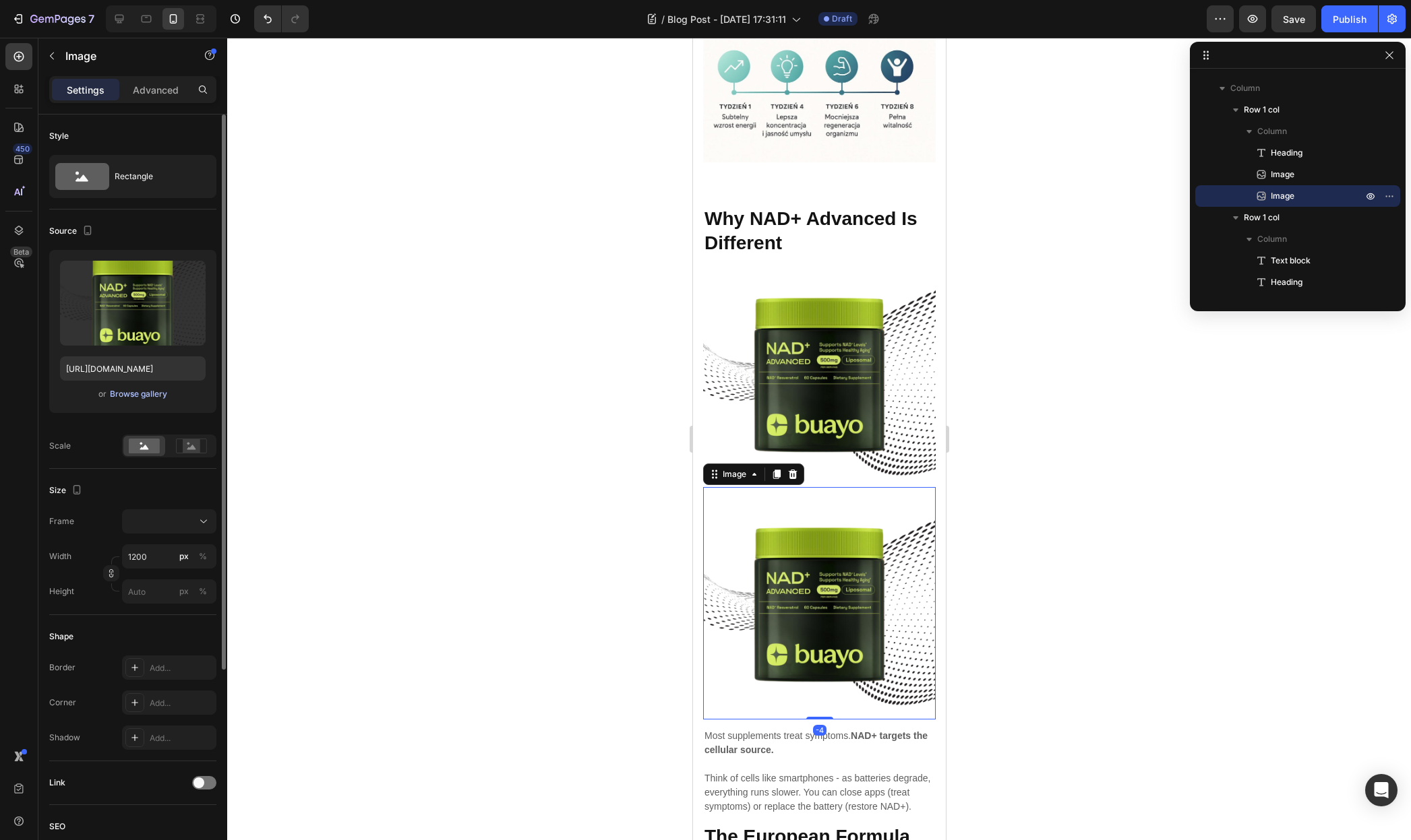
click at [147, 398] on div "Browse gallery" at bounding box center [138, 394] width 57 height 12
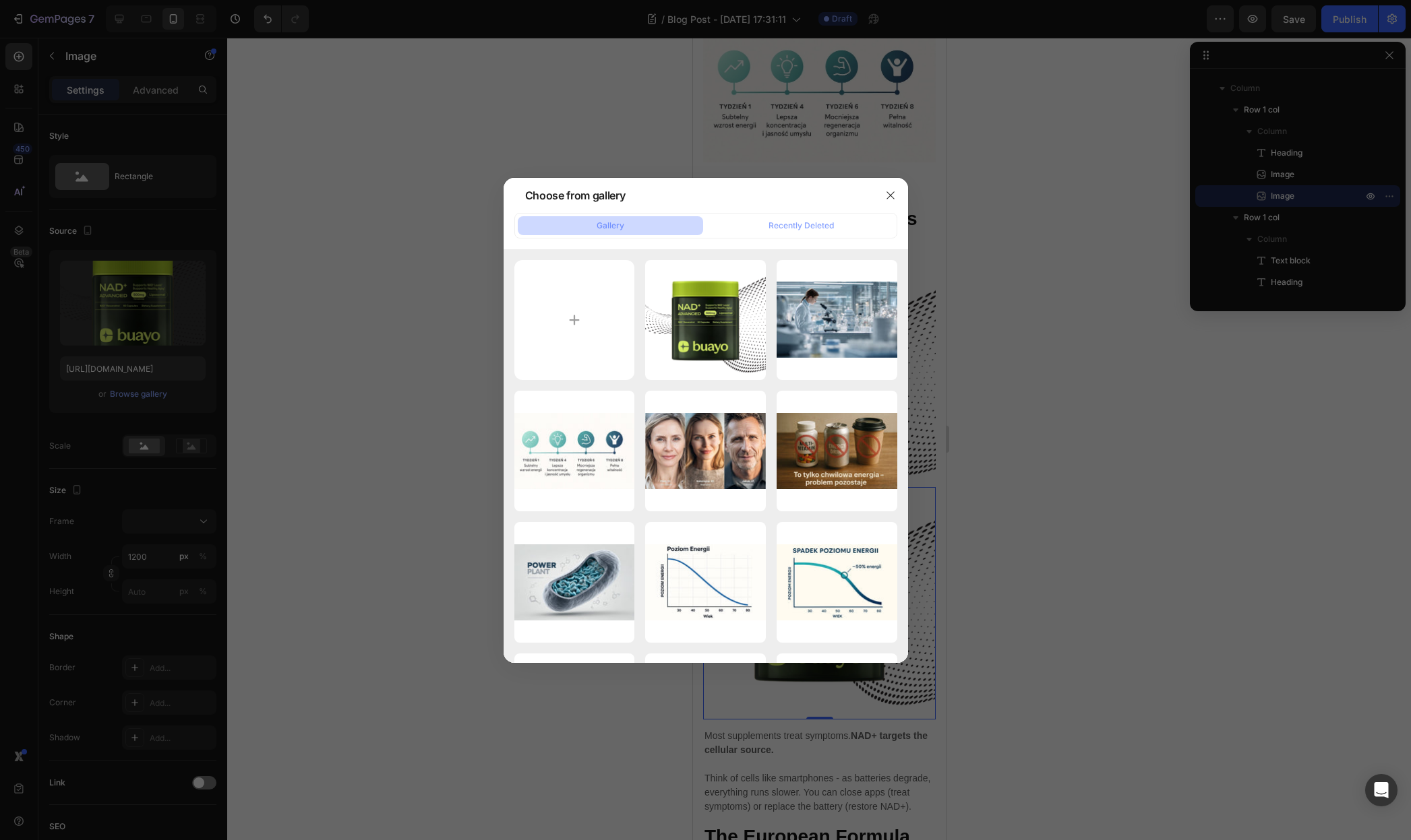
type input "C:\fakepath\Een titel toevoegen (830 x 225 px).jpg"
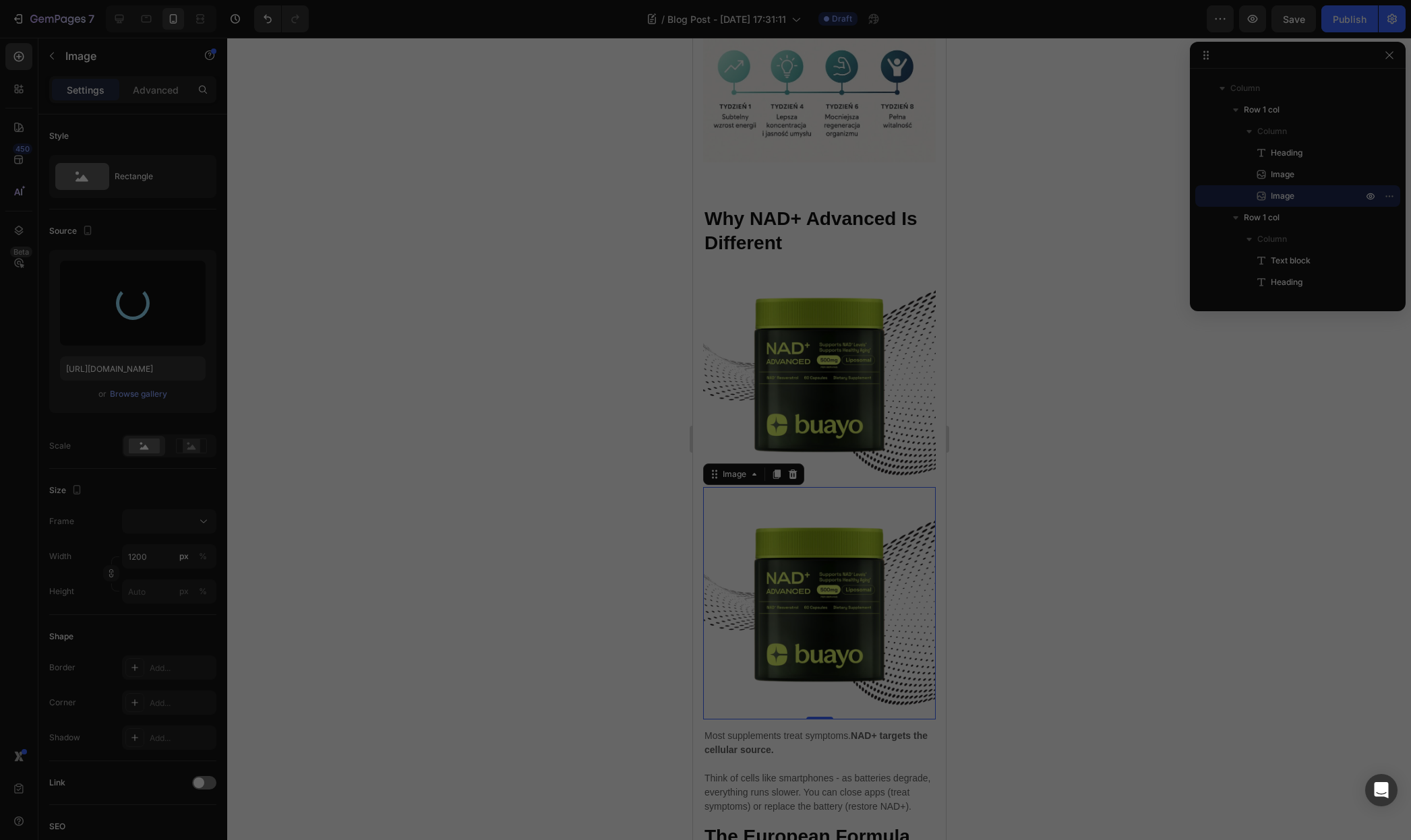
type input "https://cdn.shopify.com/s/files/1/0955/0453/1803/files/gempages_581798576464593…"
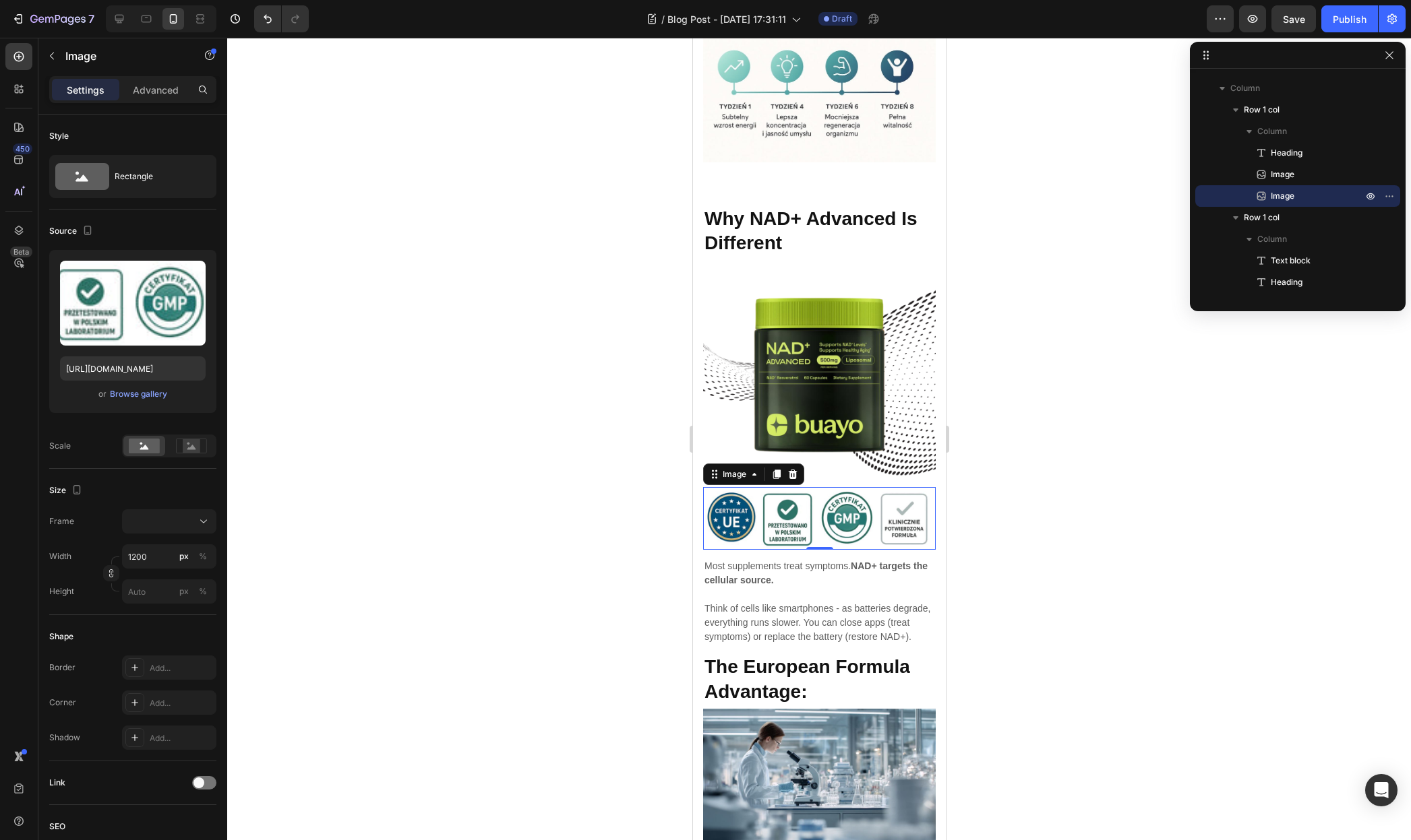
click at [1020, 391] on div at bounding box center [819, 439] width 1183 height 802
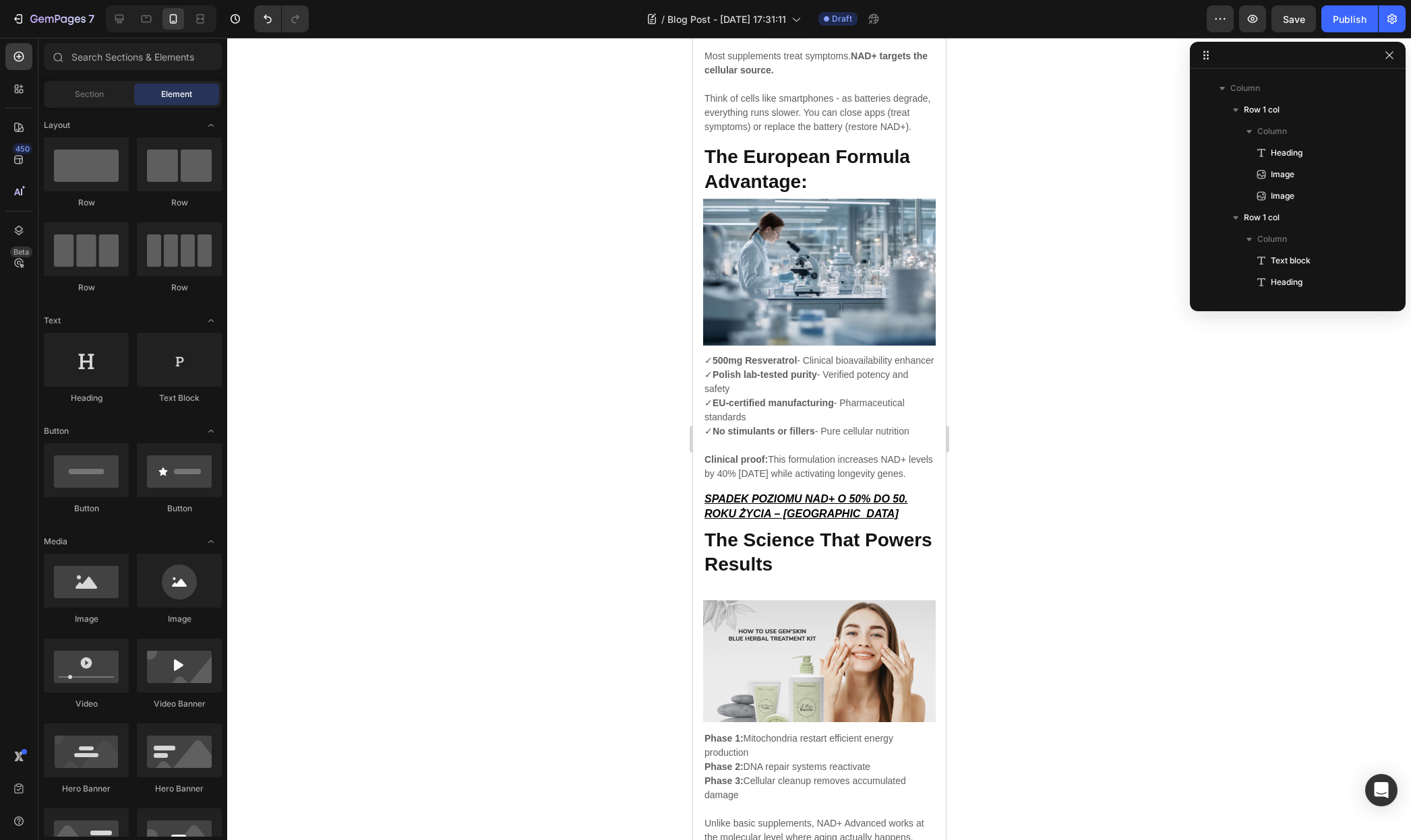
scroll to position [3273, 0]
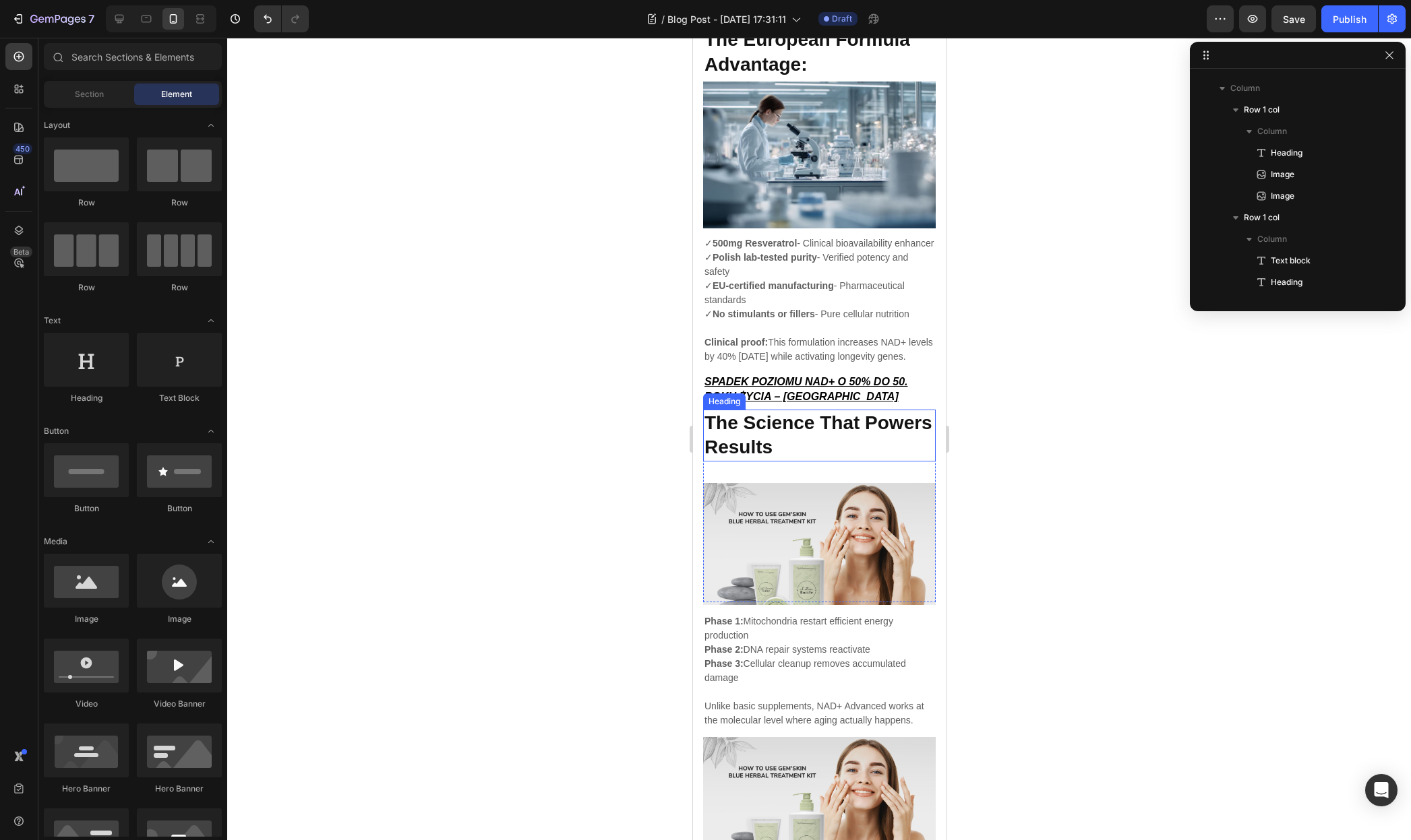
click at [827, 458] on strong "The Science That Powers Results" at bounding box center [817, 434] width 228 height 45
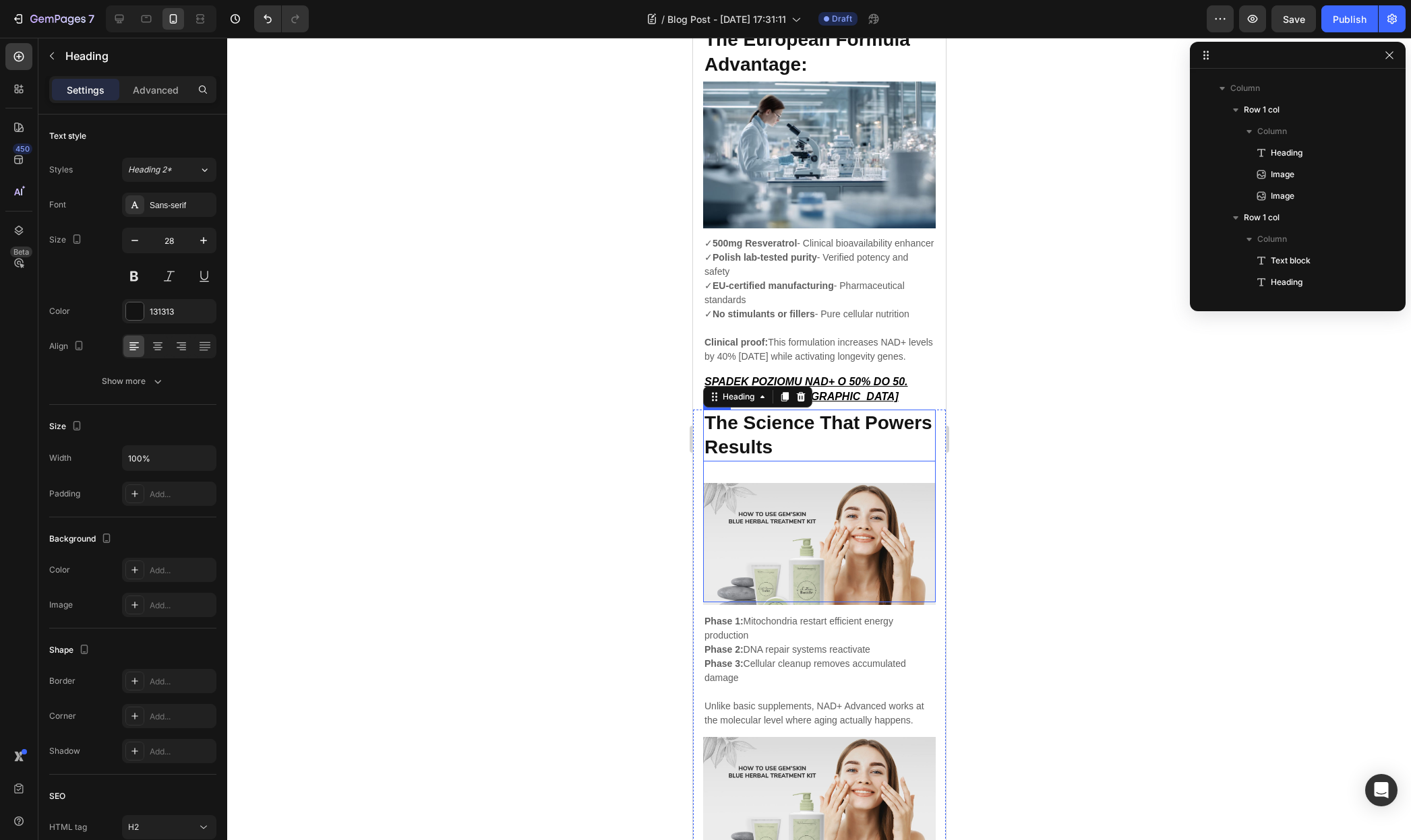
scroll to position [1495, 0]
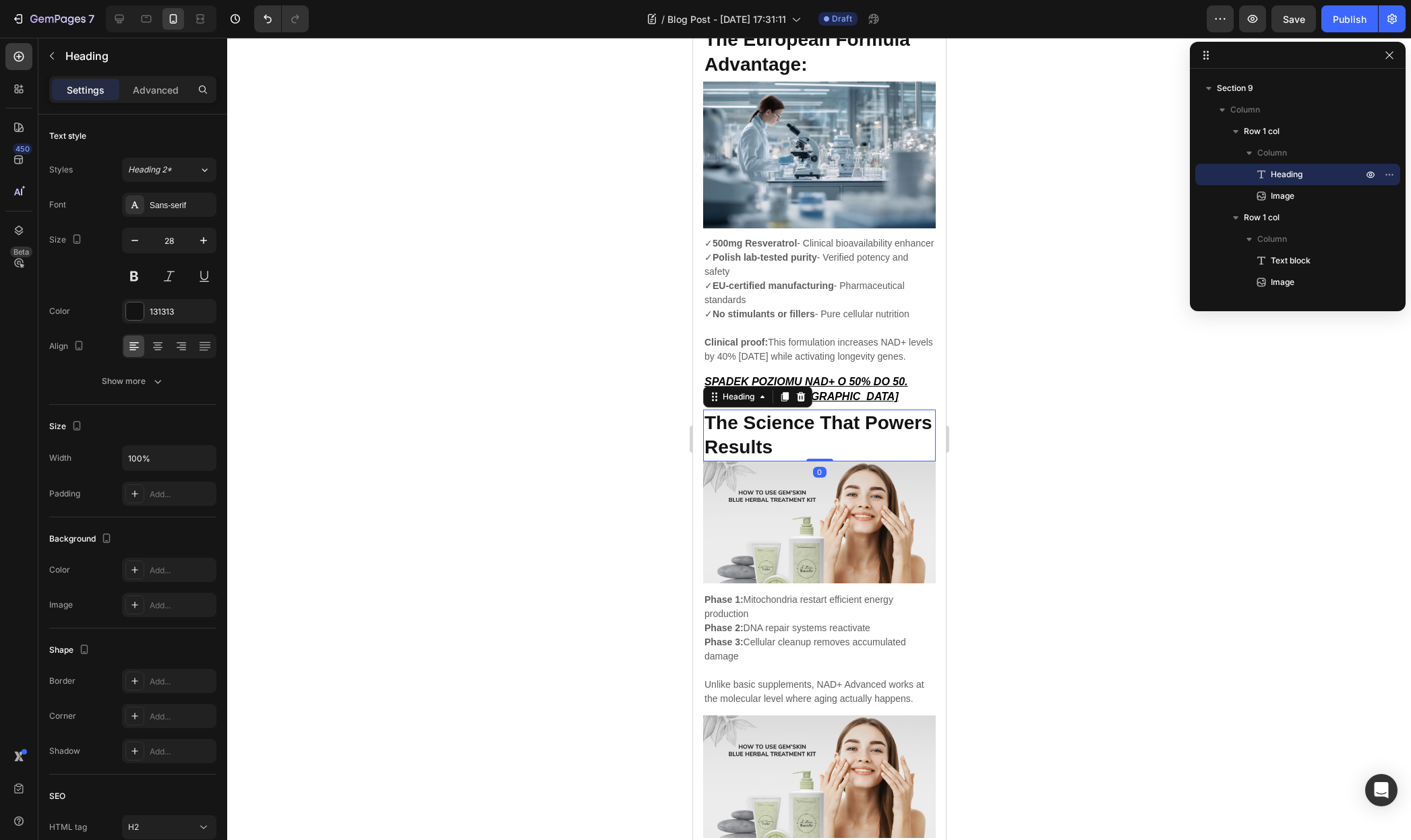
drag, startPoint x: 819, startPoint y: 502, endPoint x: 788, endPoint y: 468, distance: 46.0
click at [834, 462] on div "The Science That Powers Results Heading 0" at bounding box center [818, 436] width 233 height 52
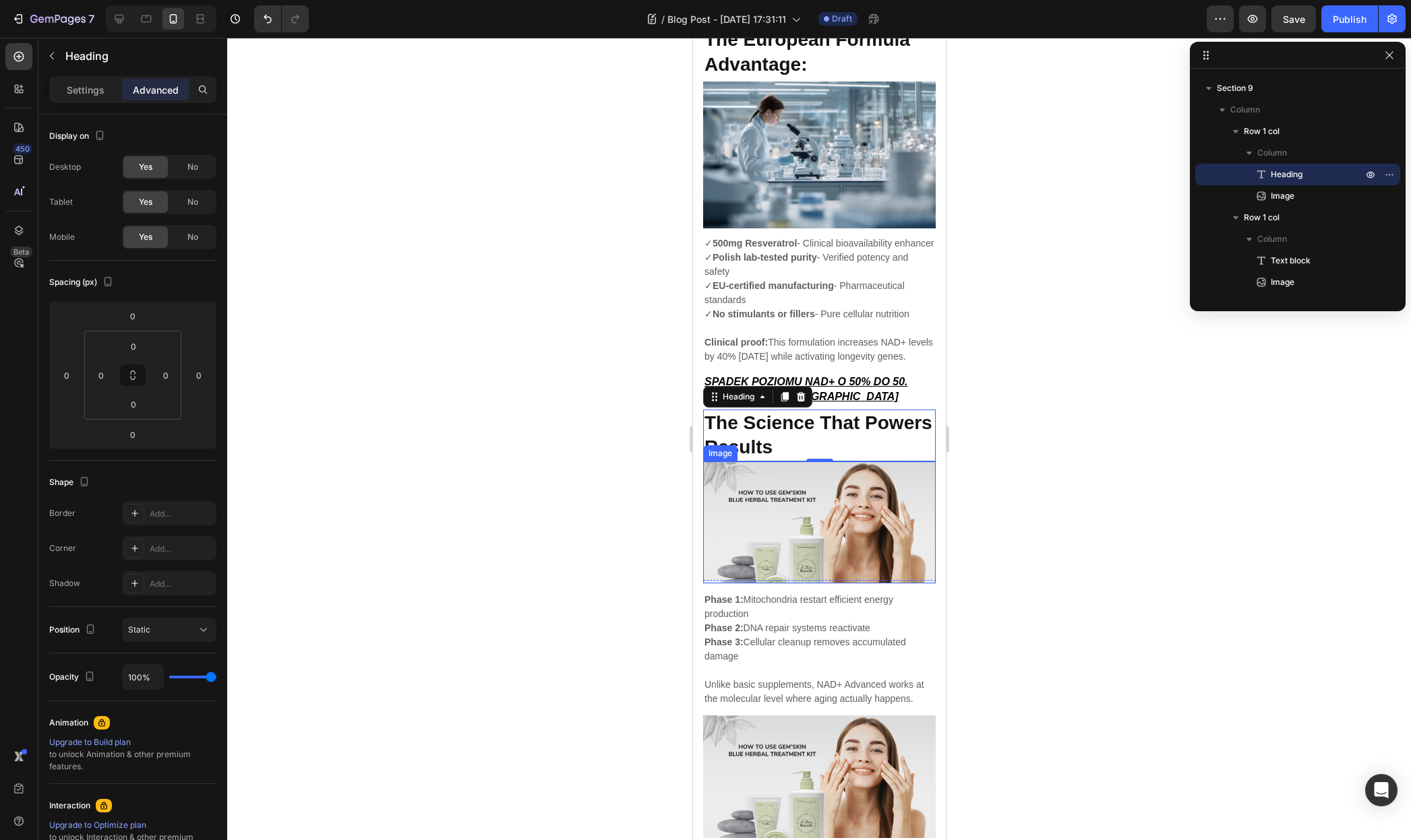
click at [803, 541] on img at bounding box center [818, 523] width 233 height 122
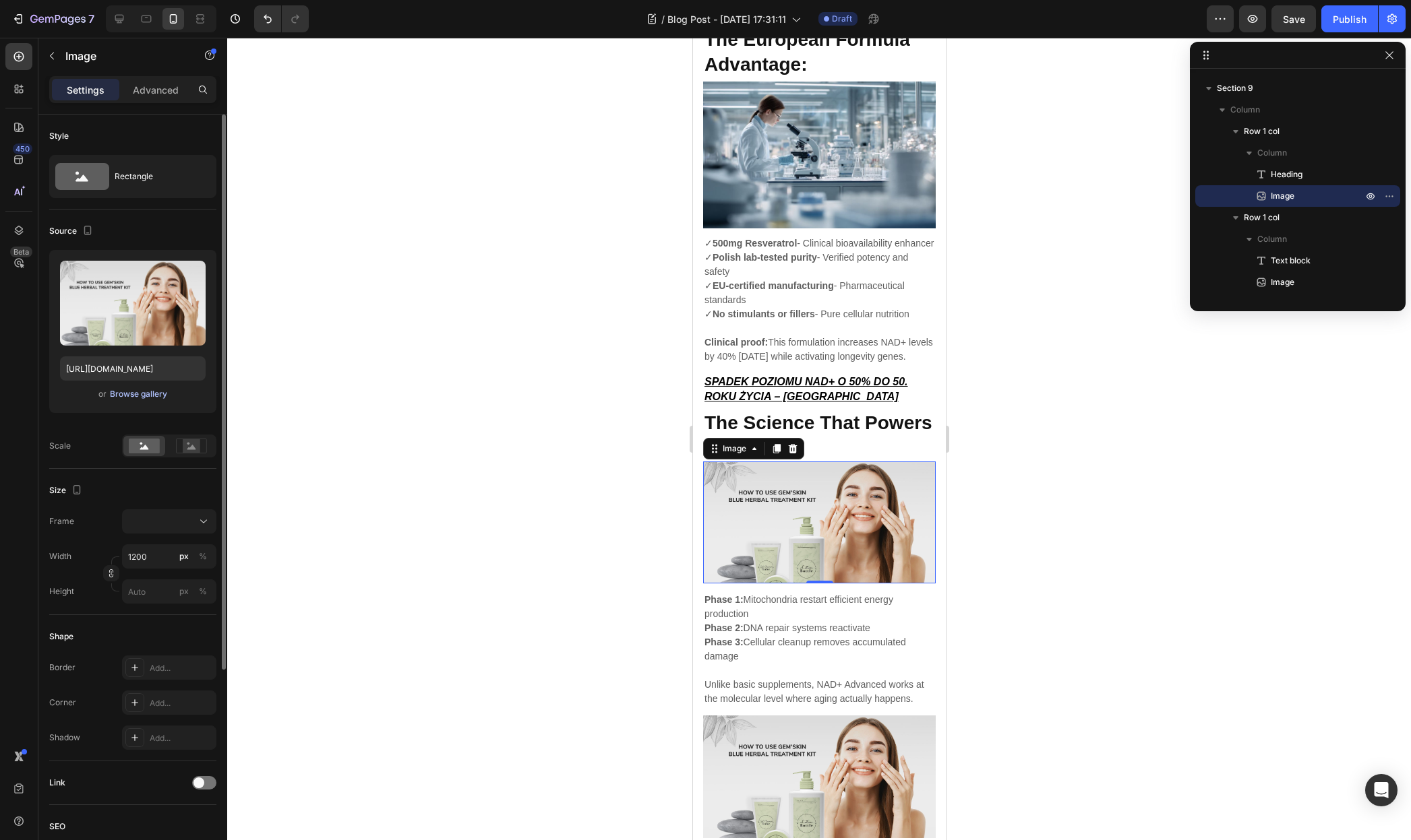
click at [131, 394] on div "Browse gallery" at bounding box center [138, 394] width 57 height 12
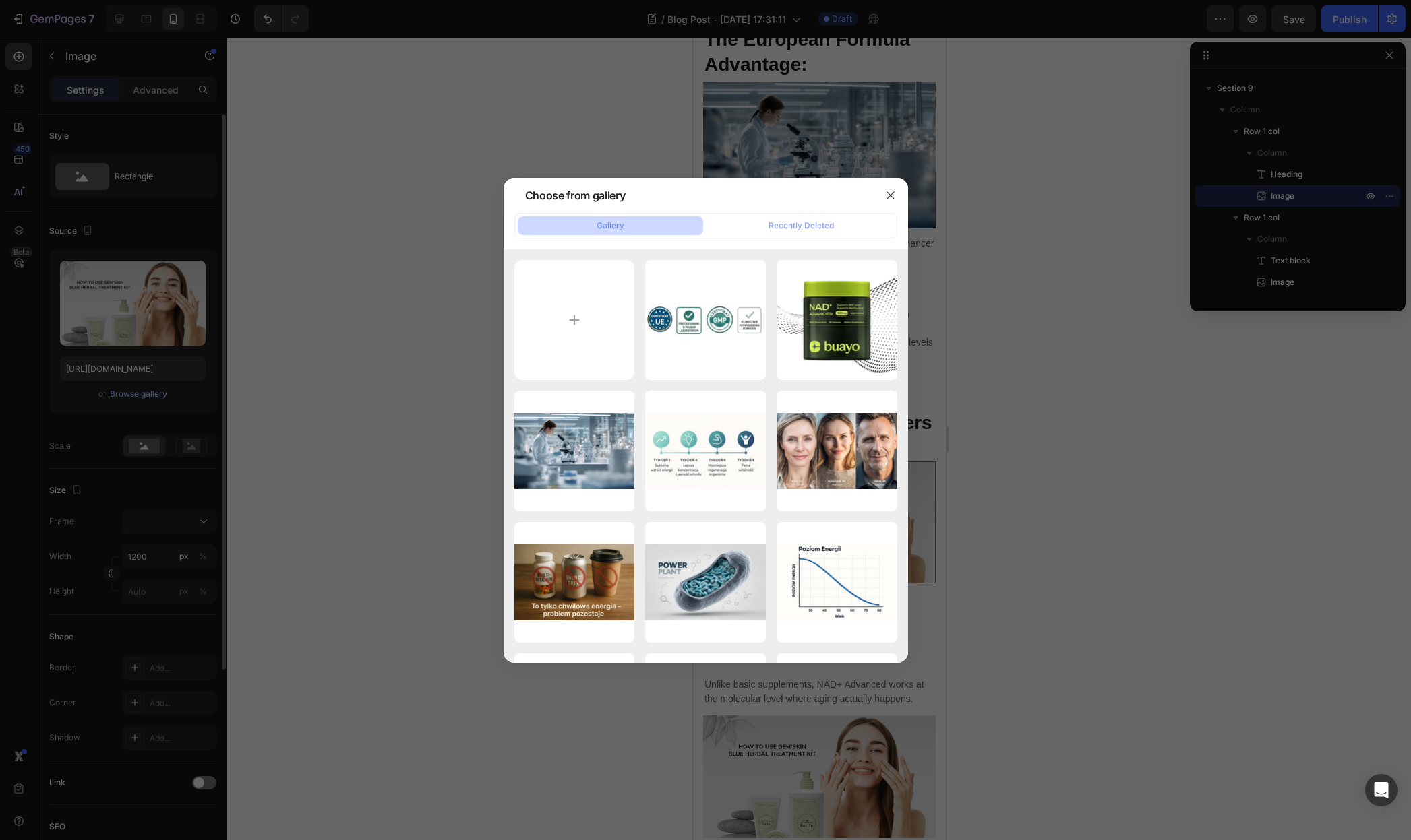
type input "C:\fakepath\20250827_1943_Fazy Naprawy Komórkowej_simple_compose_01k3p9zrttfrt…"
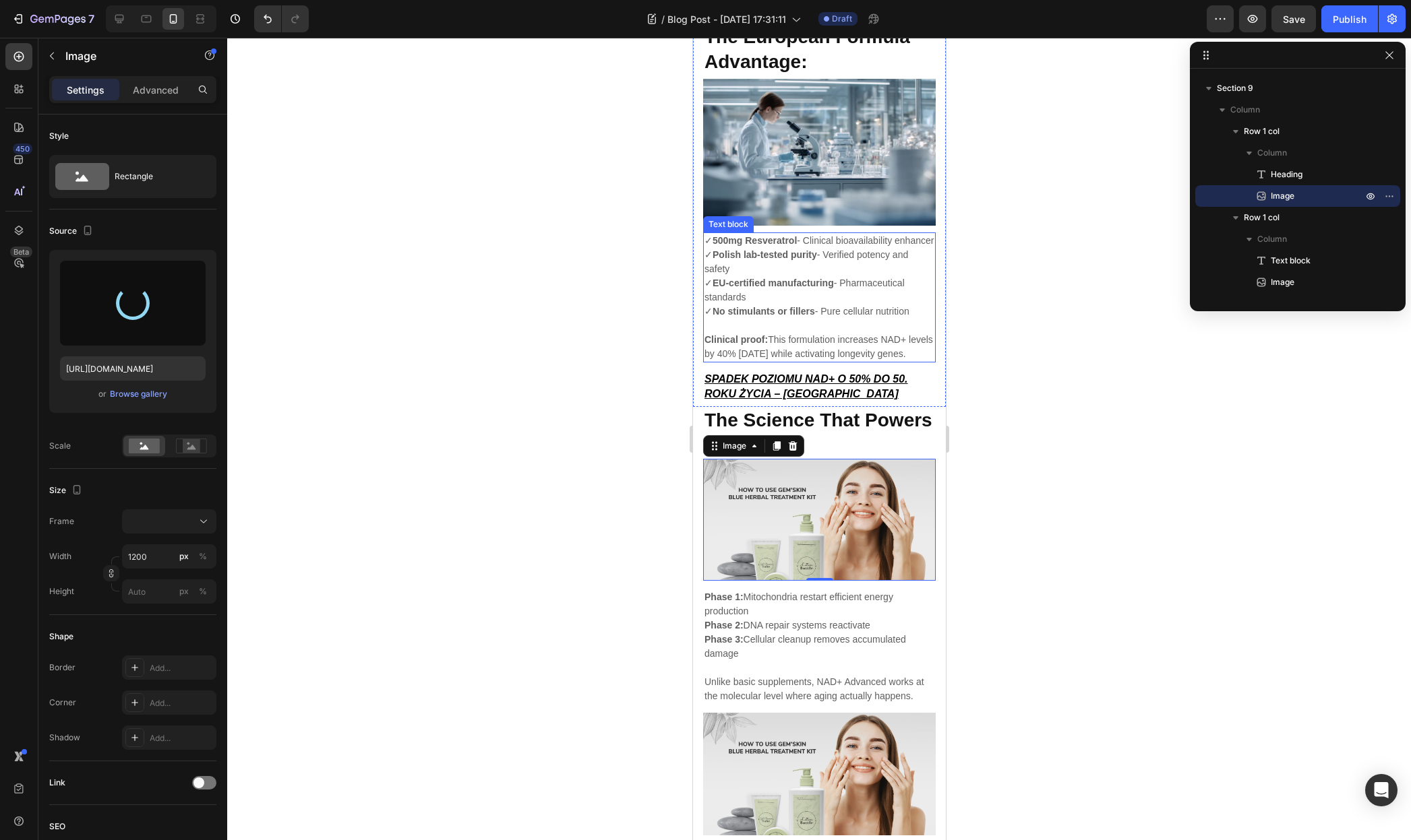
scroll to position [3279, 0]
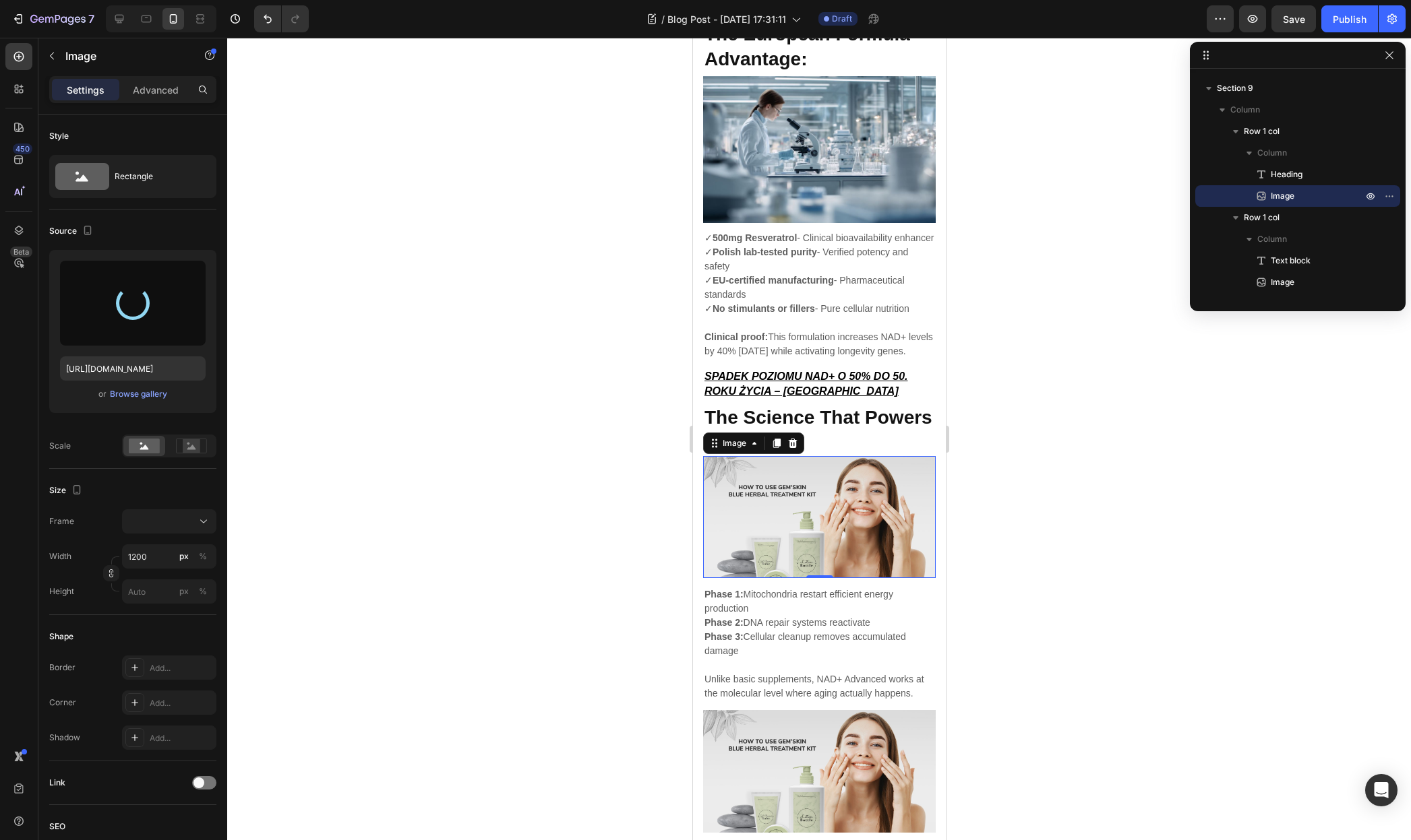
type input "https://cdn.shopify.com/s/files/1/0955/0453/1803/files/gempages_581798576464593…"
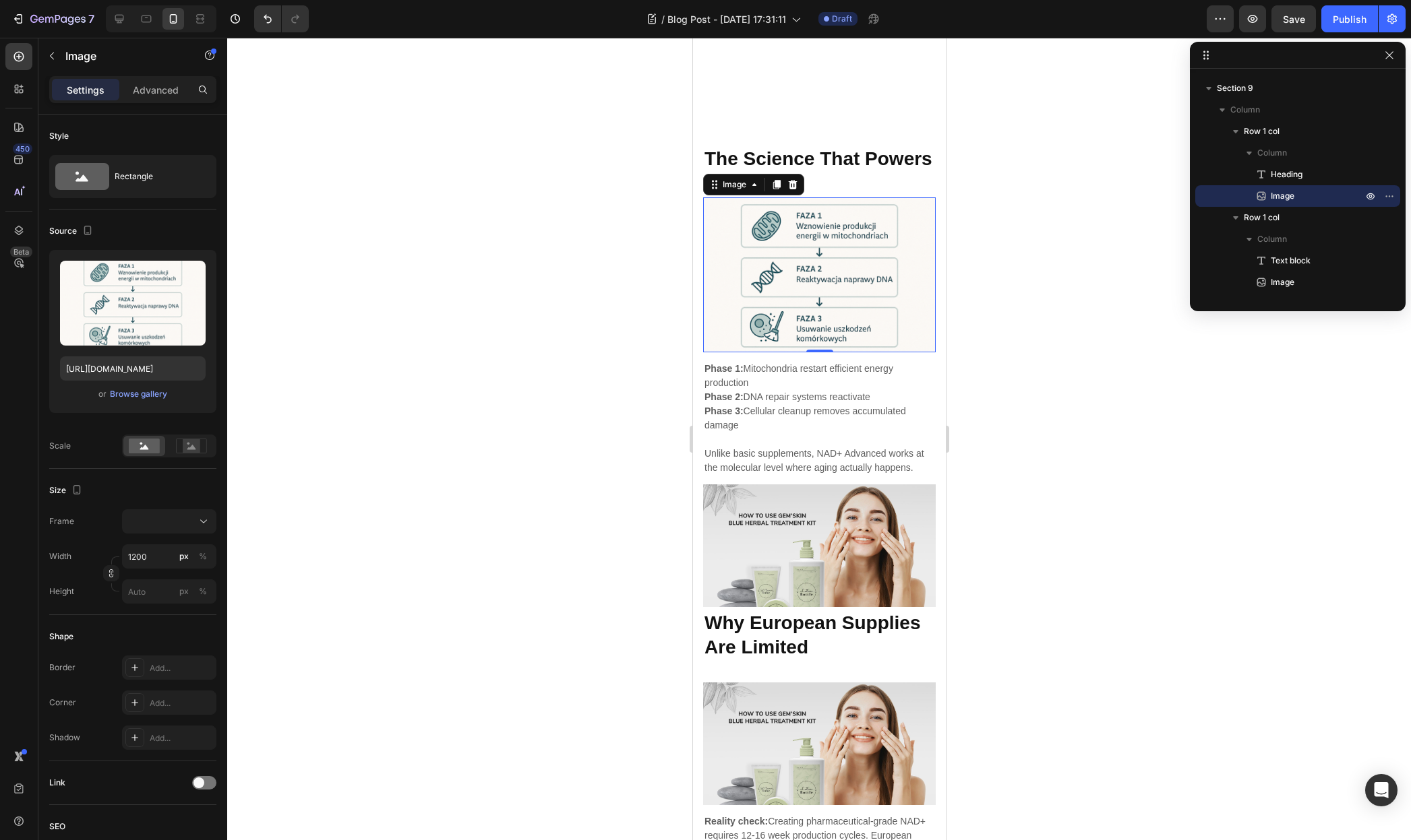
scroll to position [3744, 0]
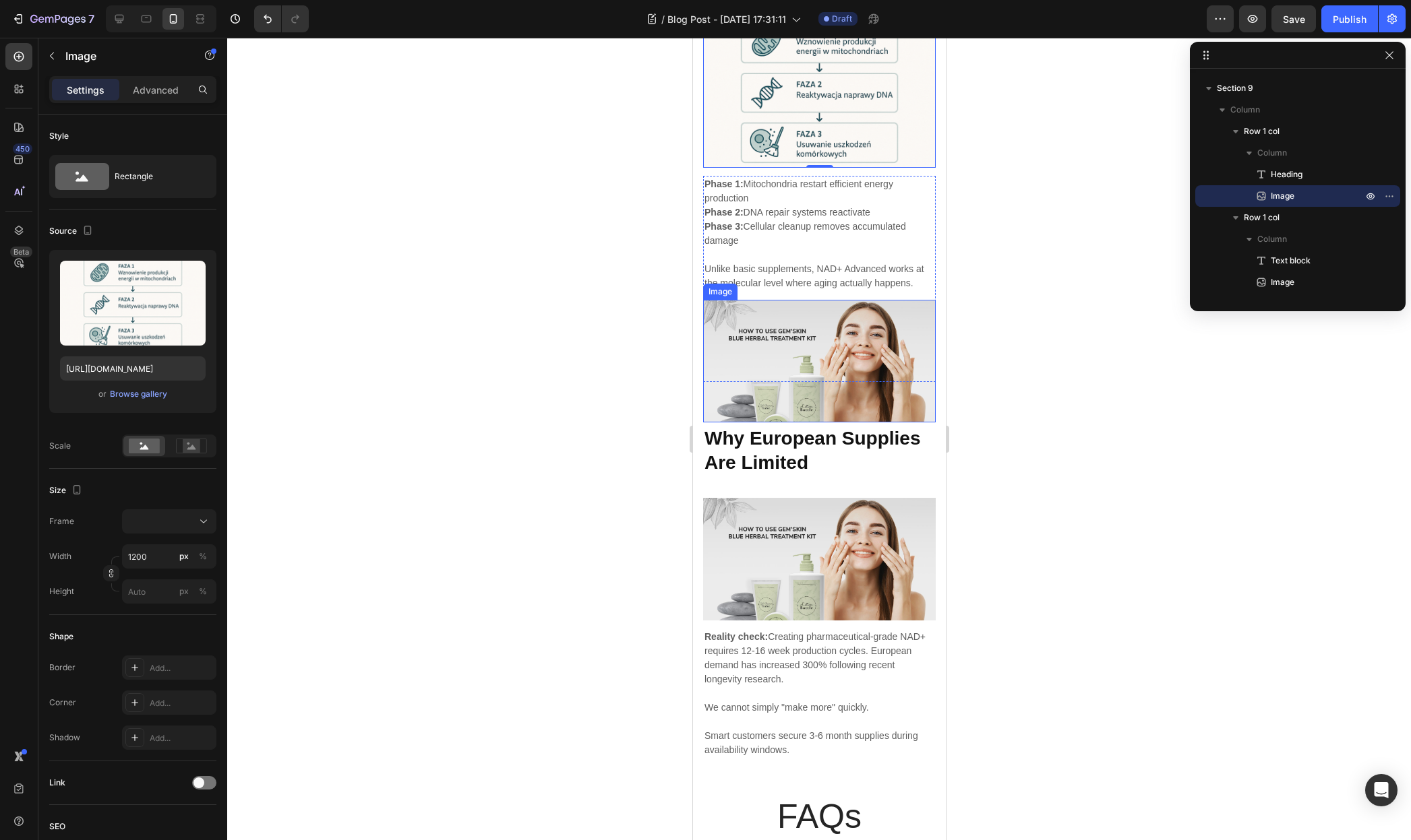
click at [830, 345] on img at bounding box center [818, 361] width 233 height 122
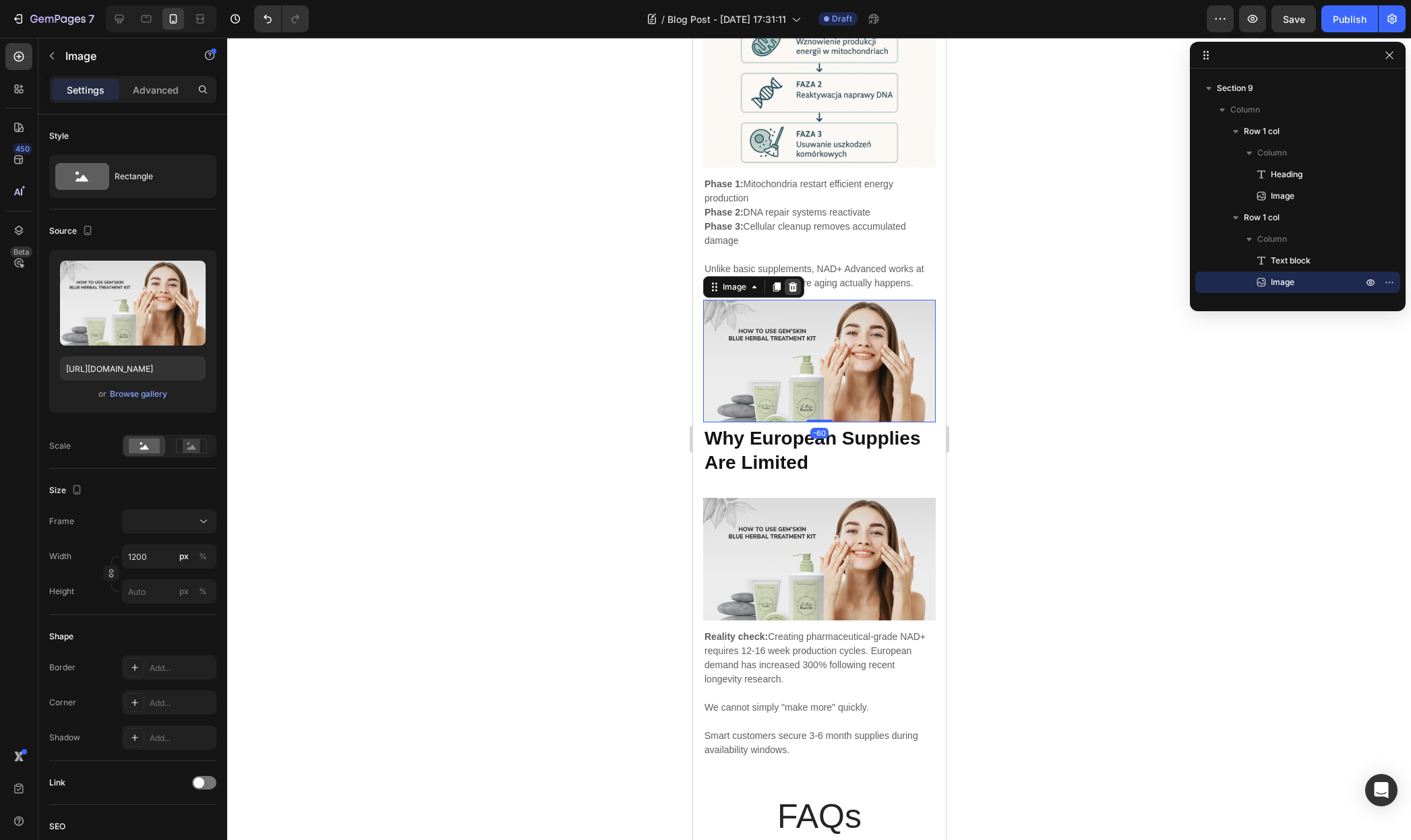
click at [792, 284] on icon at bounding box center [792, 286] width 9 height 9
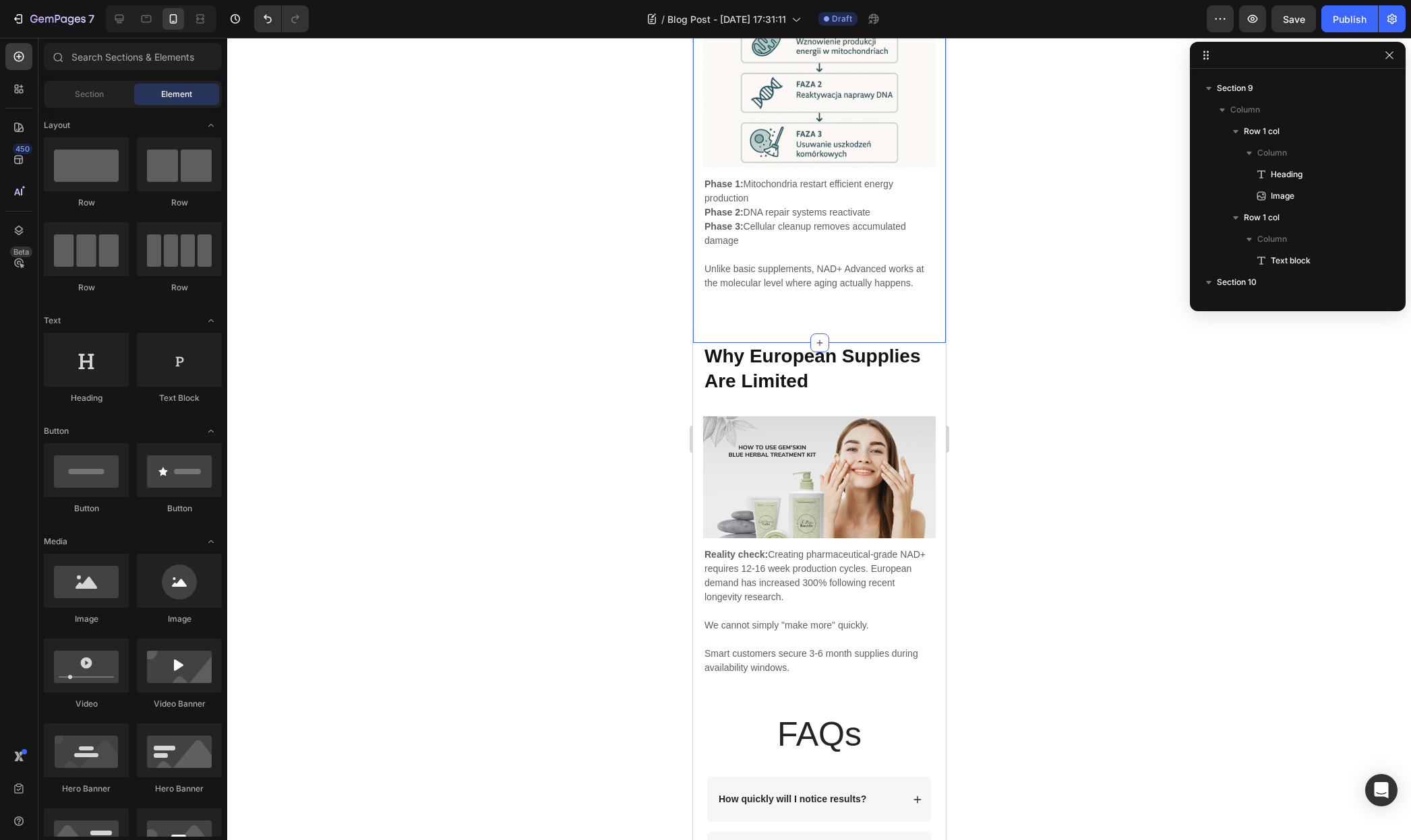
click at [788, 306] on div "The Science That Powers Results Heading Image Row Phase 1: Mitochondria restart…" at bounding box center [818, 152] width 252 height 382
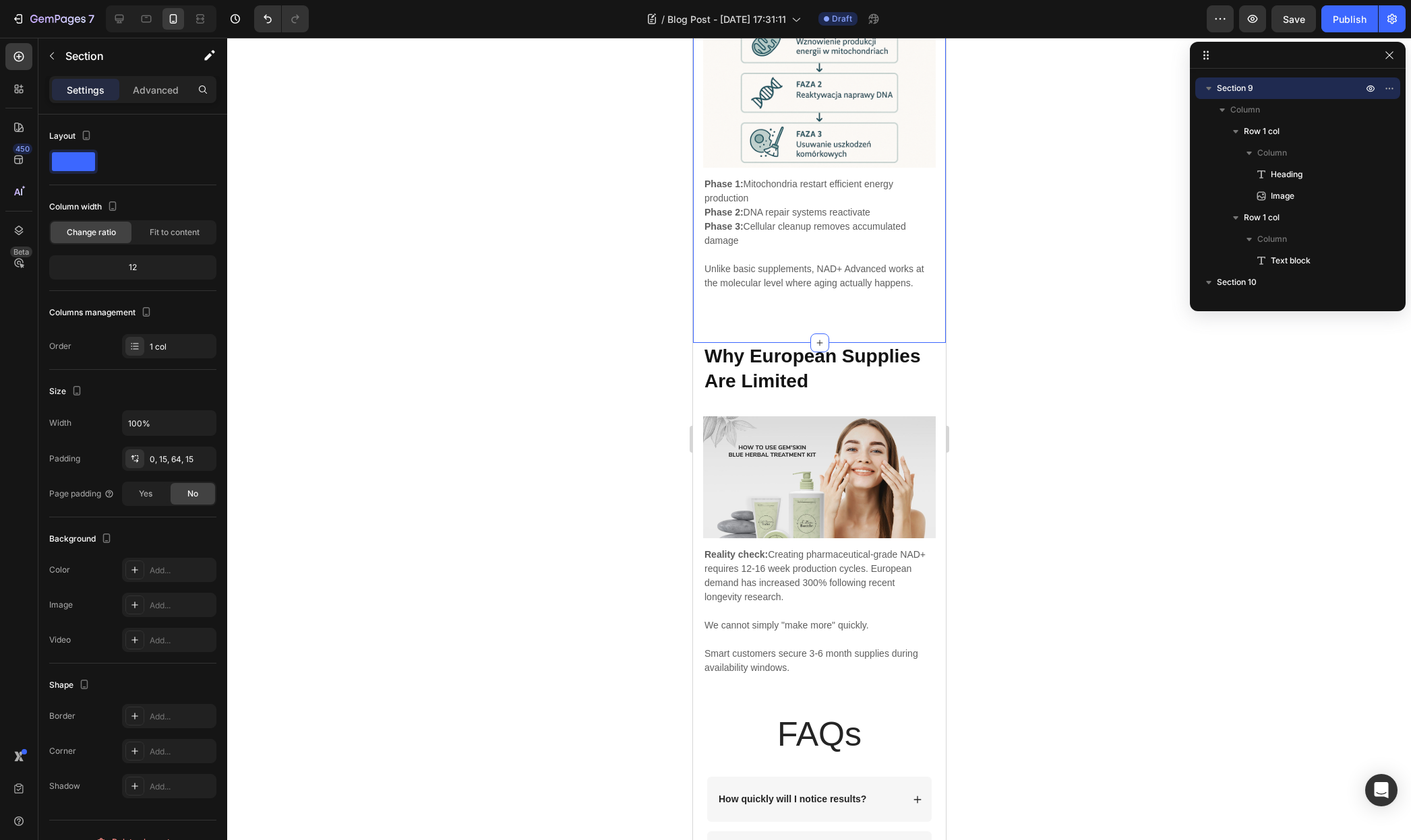
click at [798, 274] on p "Unlike basic supplements, NAD+ Advanced works at the molecular level where agin…" at bounding box center [818, 276] width 230 height 28
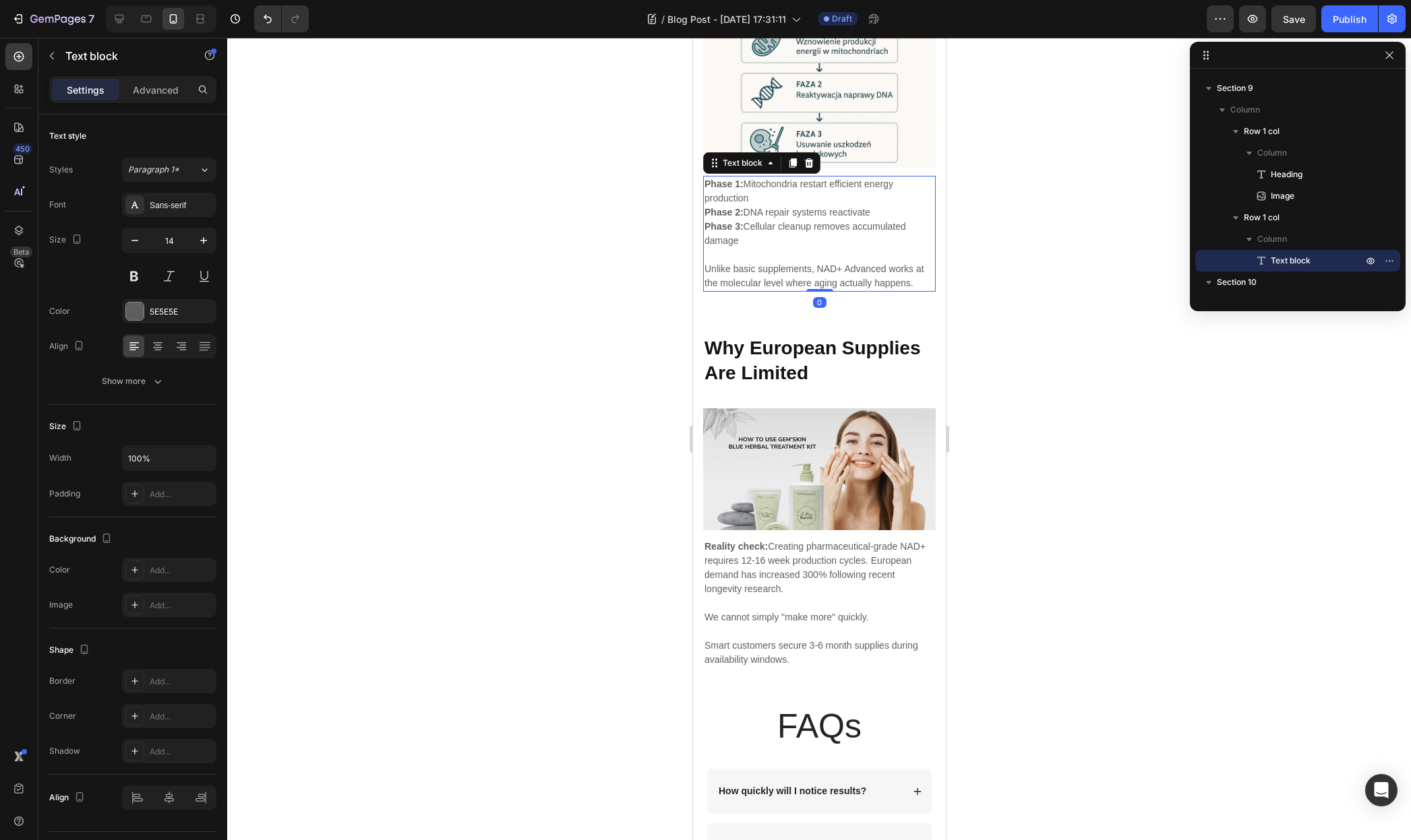
click at [817, 279] on div "Phase 1: Mitochondria restart efficient energy production Phase 2: DNA repair s…" at bounding box center [818, 233] width 233 height 116
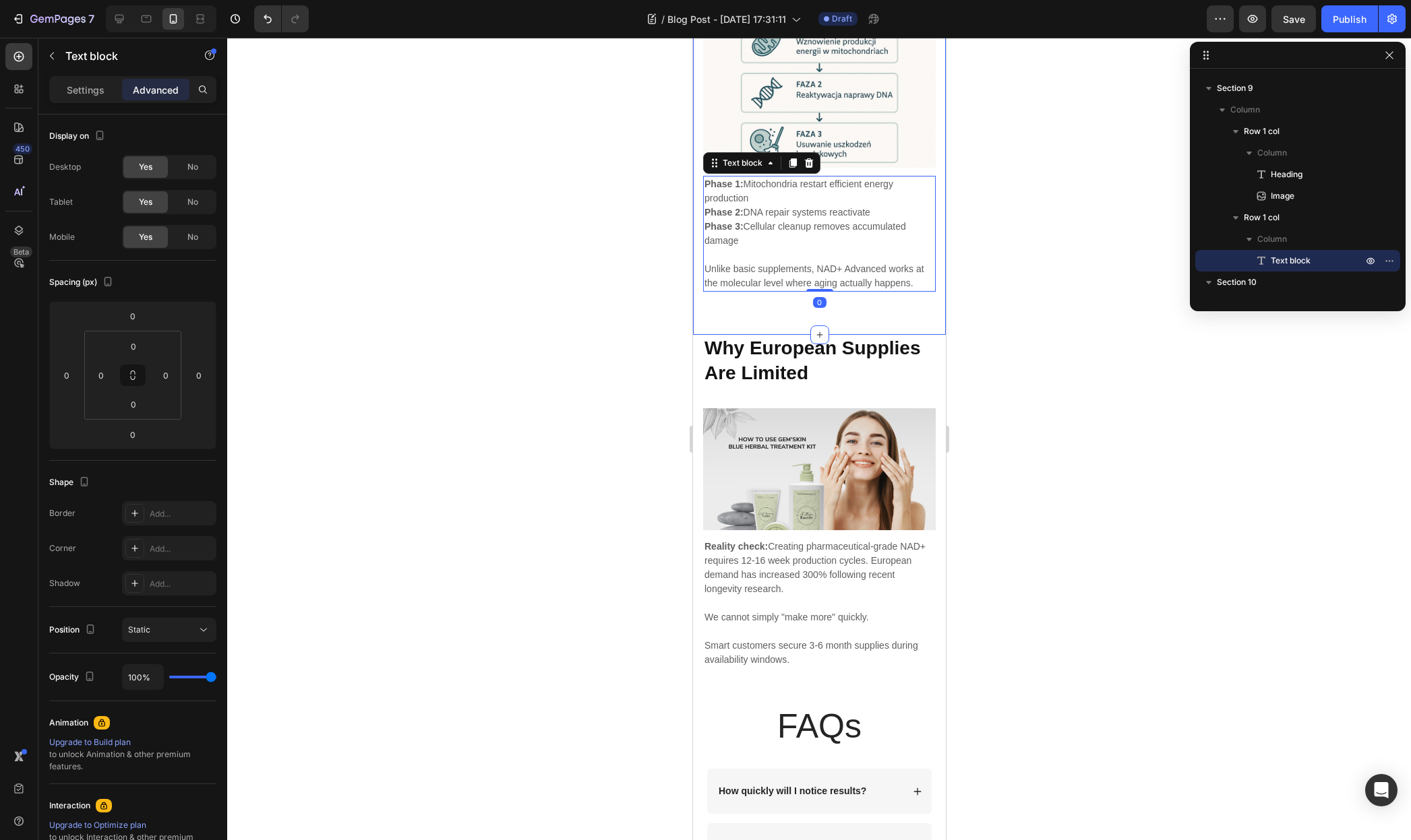
click at [805, 338] on strong "Why European Supplies Are Limited" at bounding box center [811, 359] width 216 height 45
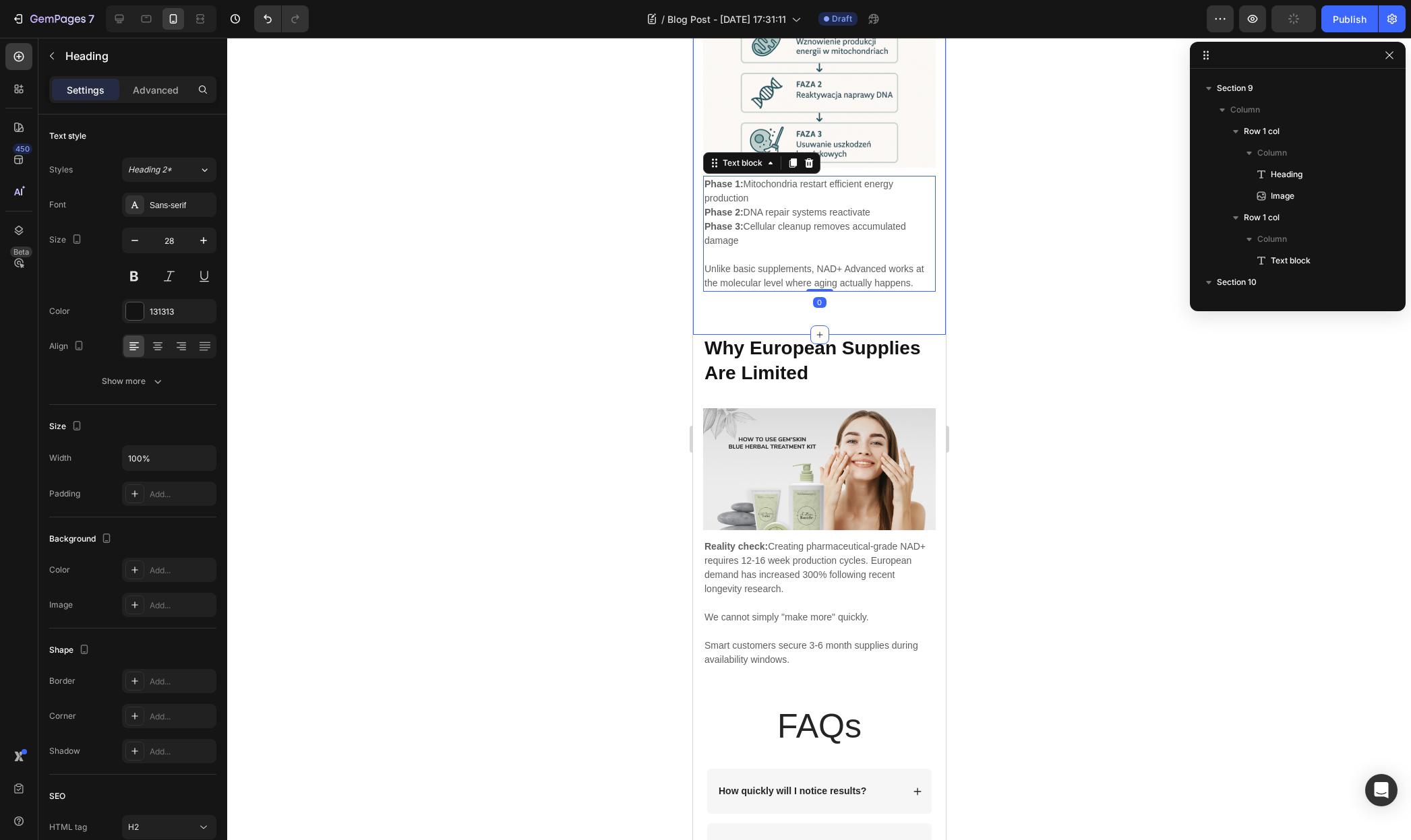
scroll to position [1689, 0]
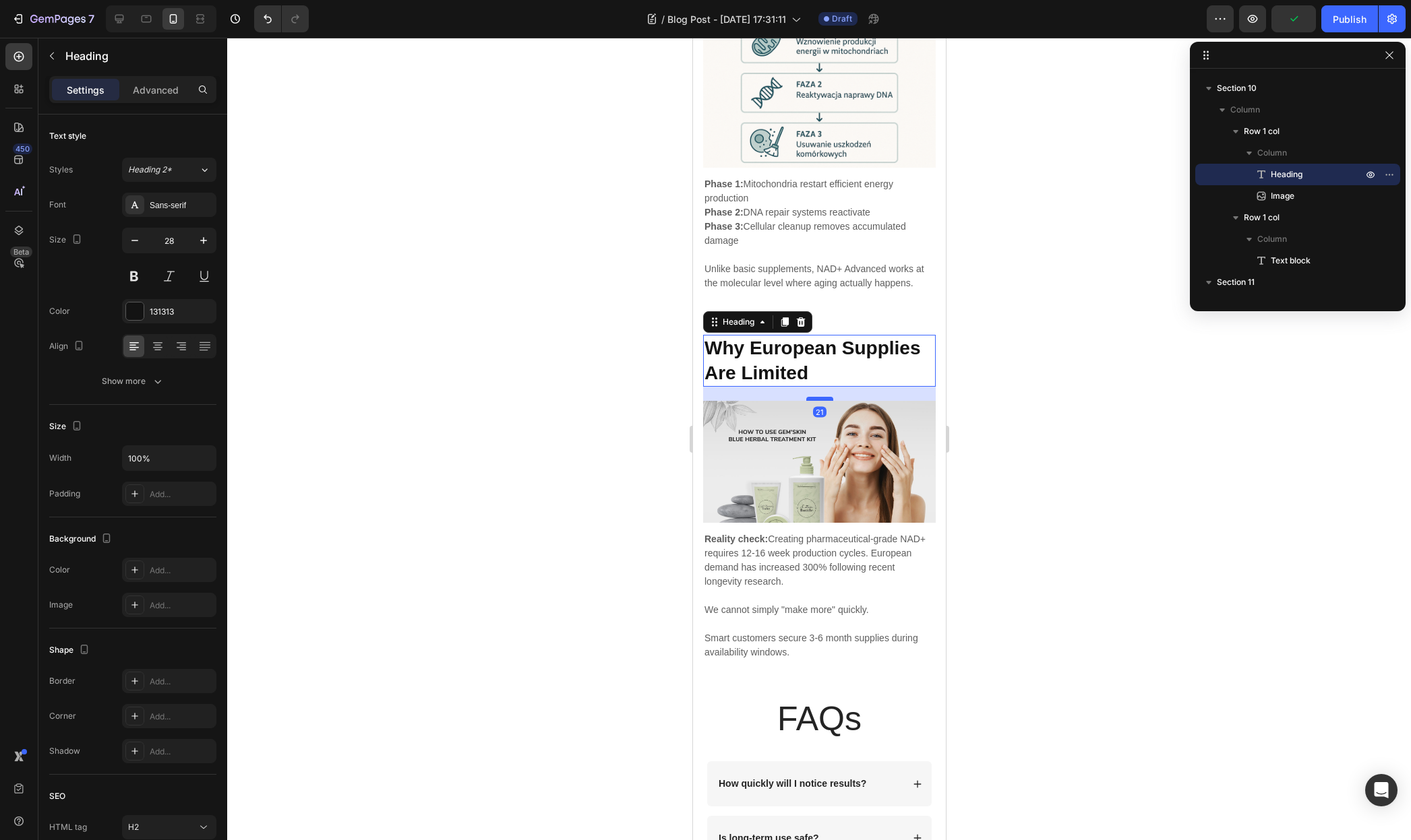
drag, startPoint x: 811, startPoint y: 400, endPoint x: 814, endPoint y: 391, distance: 9.5
click at [814, 397] on div at bounding box center [818, 399] width 27 height 4
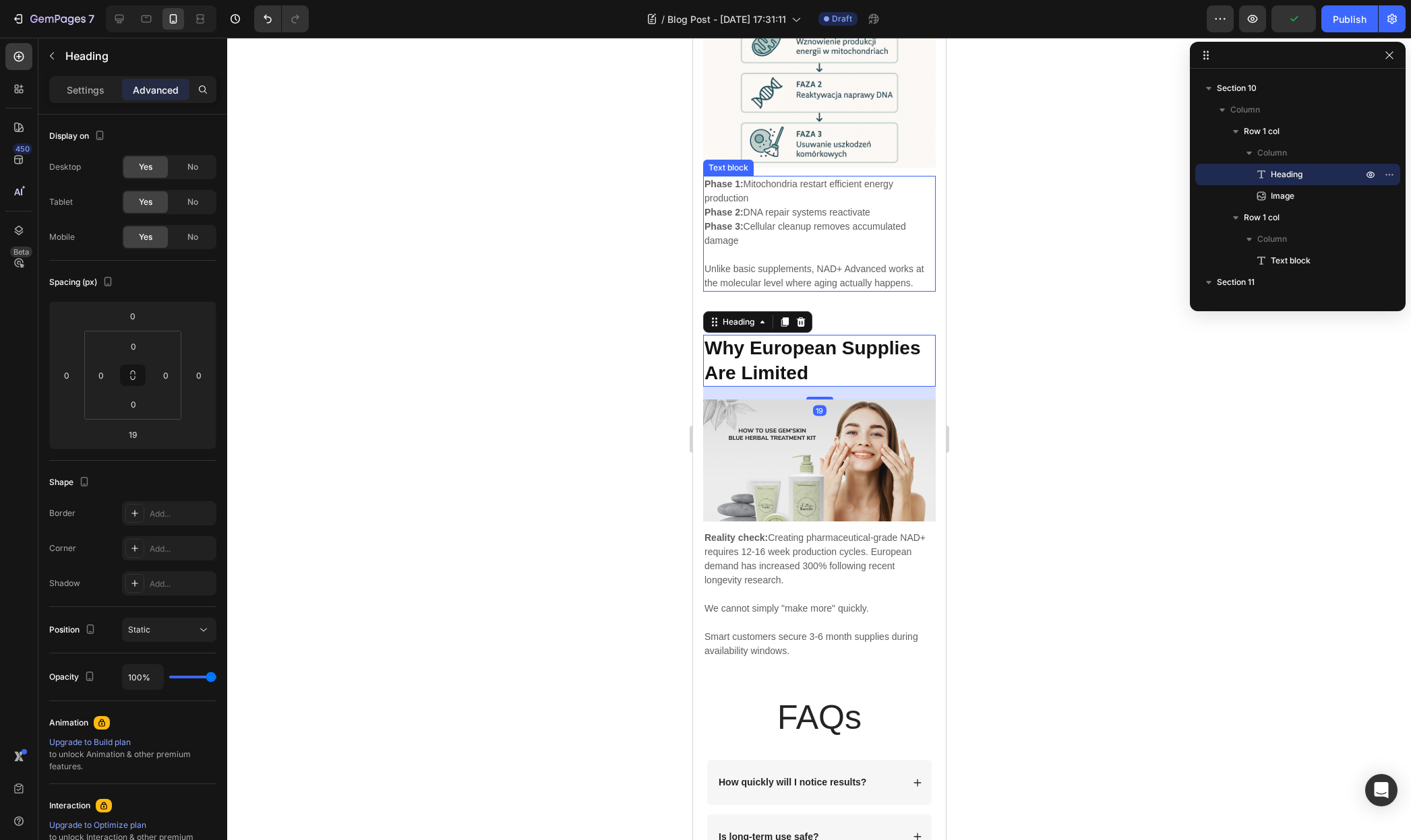
click at [840, 269] on p "Unlike basic supplements, NAD+ Advanced works at the molecular level where agin…" at bounding box center [818, 276] width 230 height 28
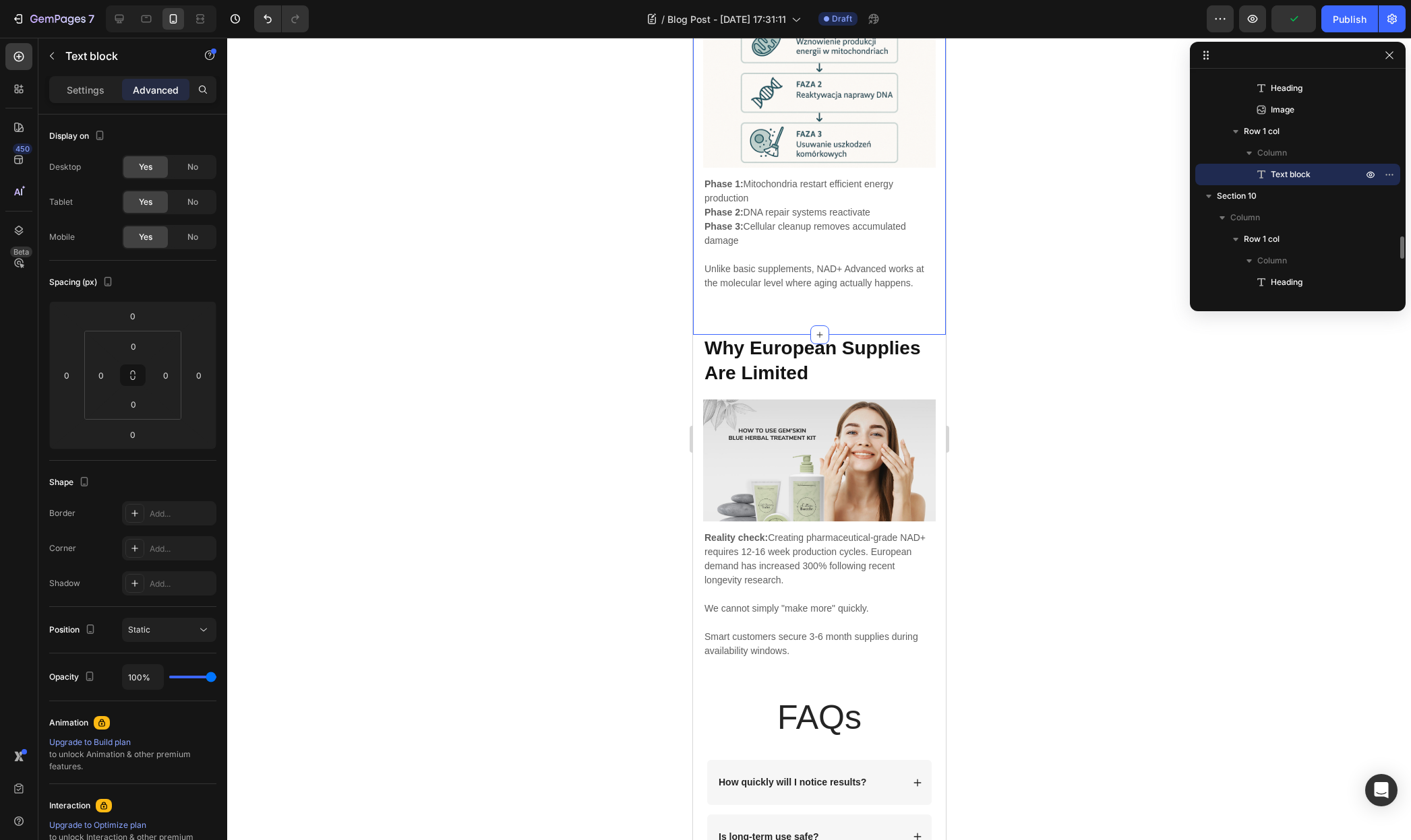
click at [841, 303] on div "The Science That Powers Results Heading Image Row Phase 1: Mitochondria restart…" at bounding box center [818, 148] width 252 height 374
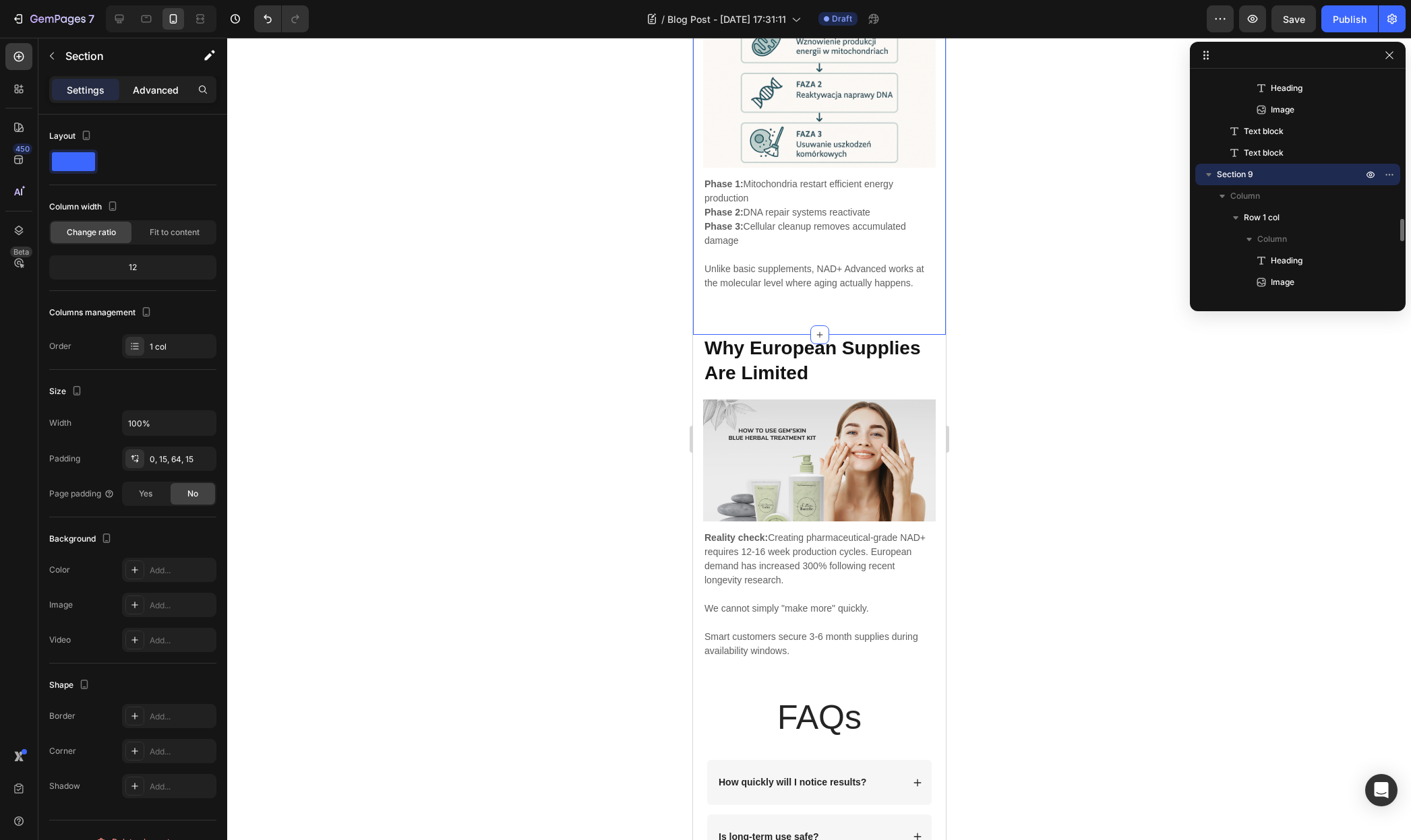
click at [171, 79] on div "Advanced" at bounding box center [156, 90] width 68 height 22
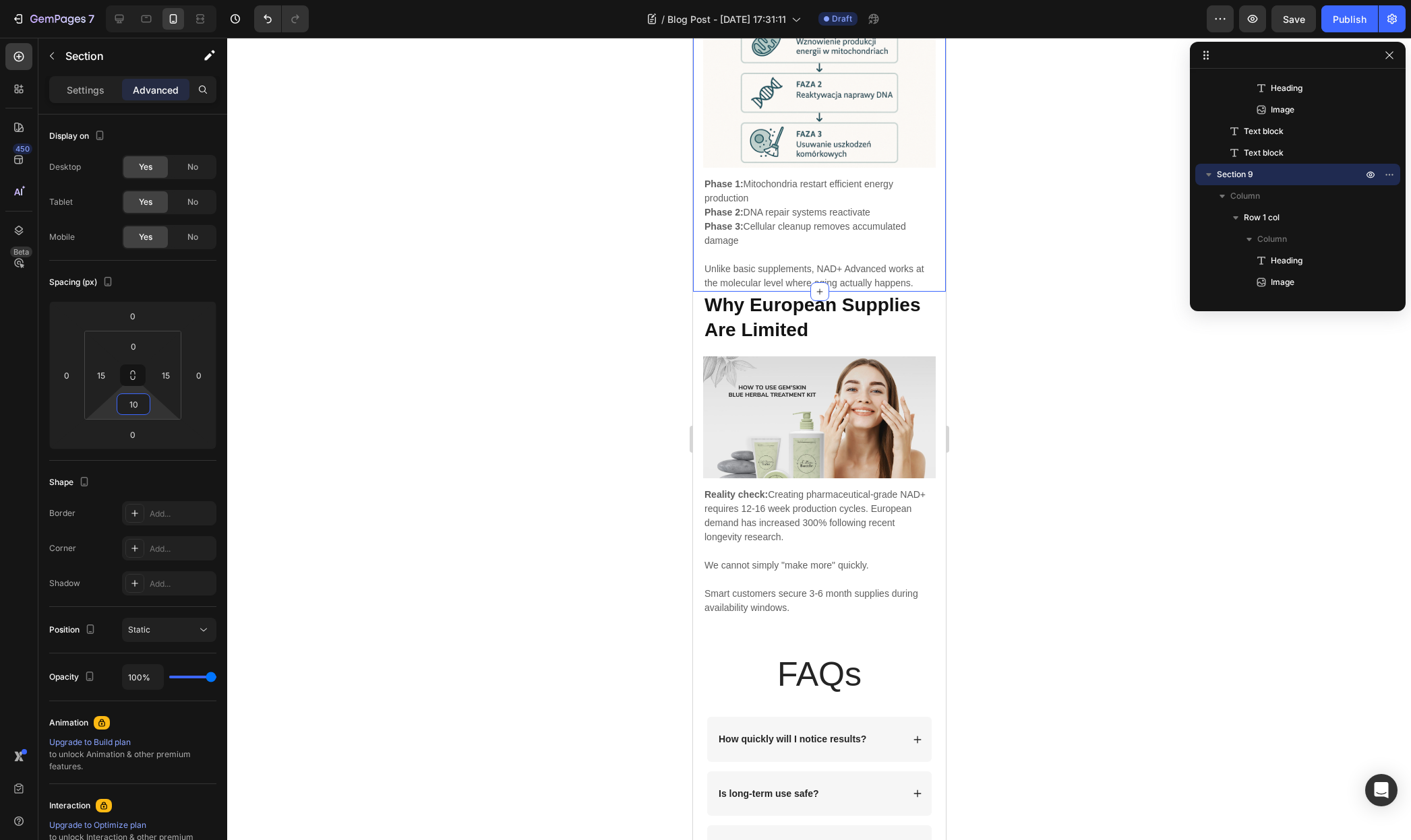
type input "12"
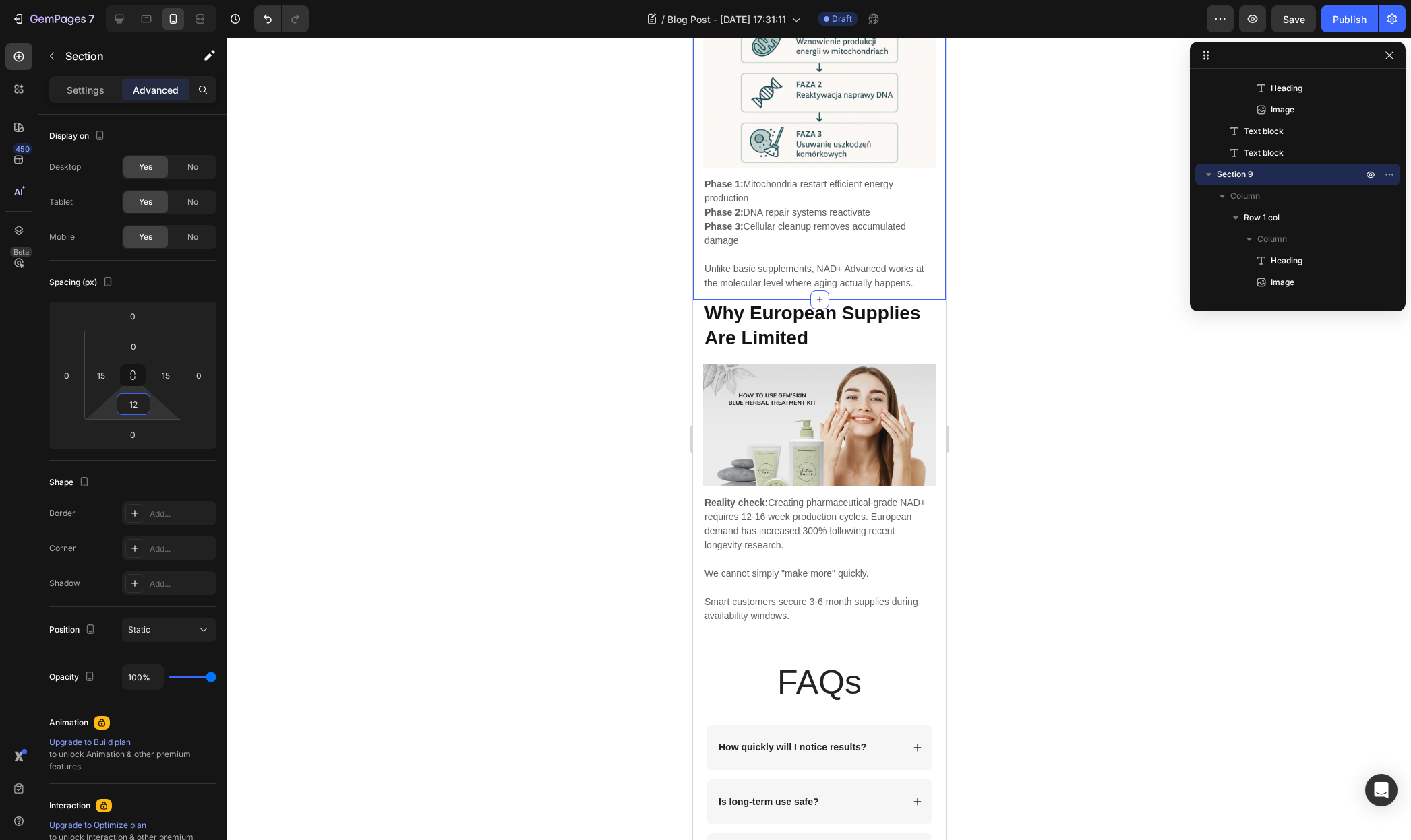
click at [157, 0] on html "7 / Blog Post - Aug 27, 17:31:11 Draft Preview Save Publish 450 Beta Sections(1…" at bounding box center [706, 0] width 1411 height 0
click at [1033, 273] on div at bounding box center [819, 439] width 1183 height 802
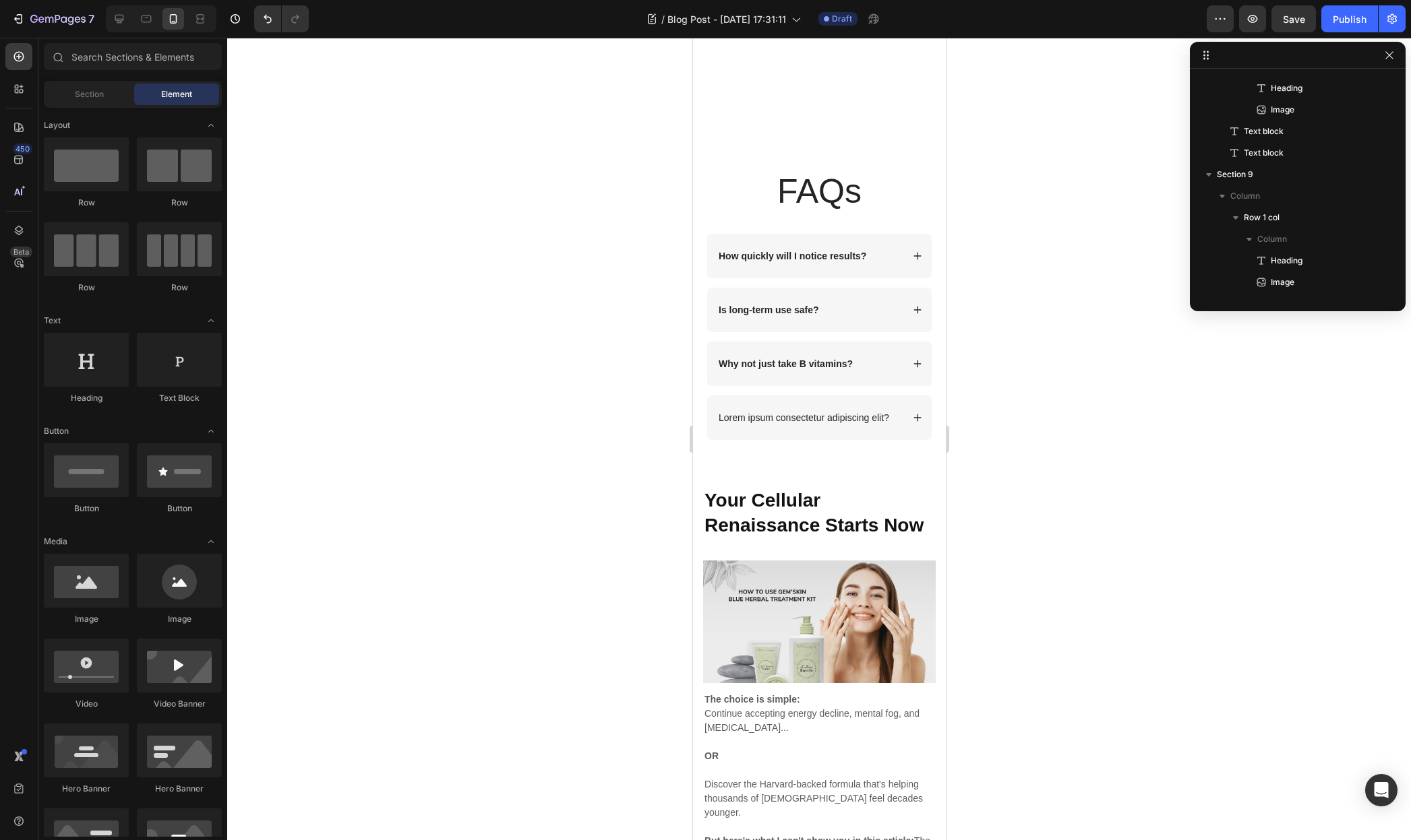
scroll to position [4372, 0]
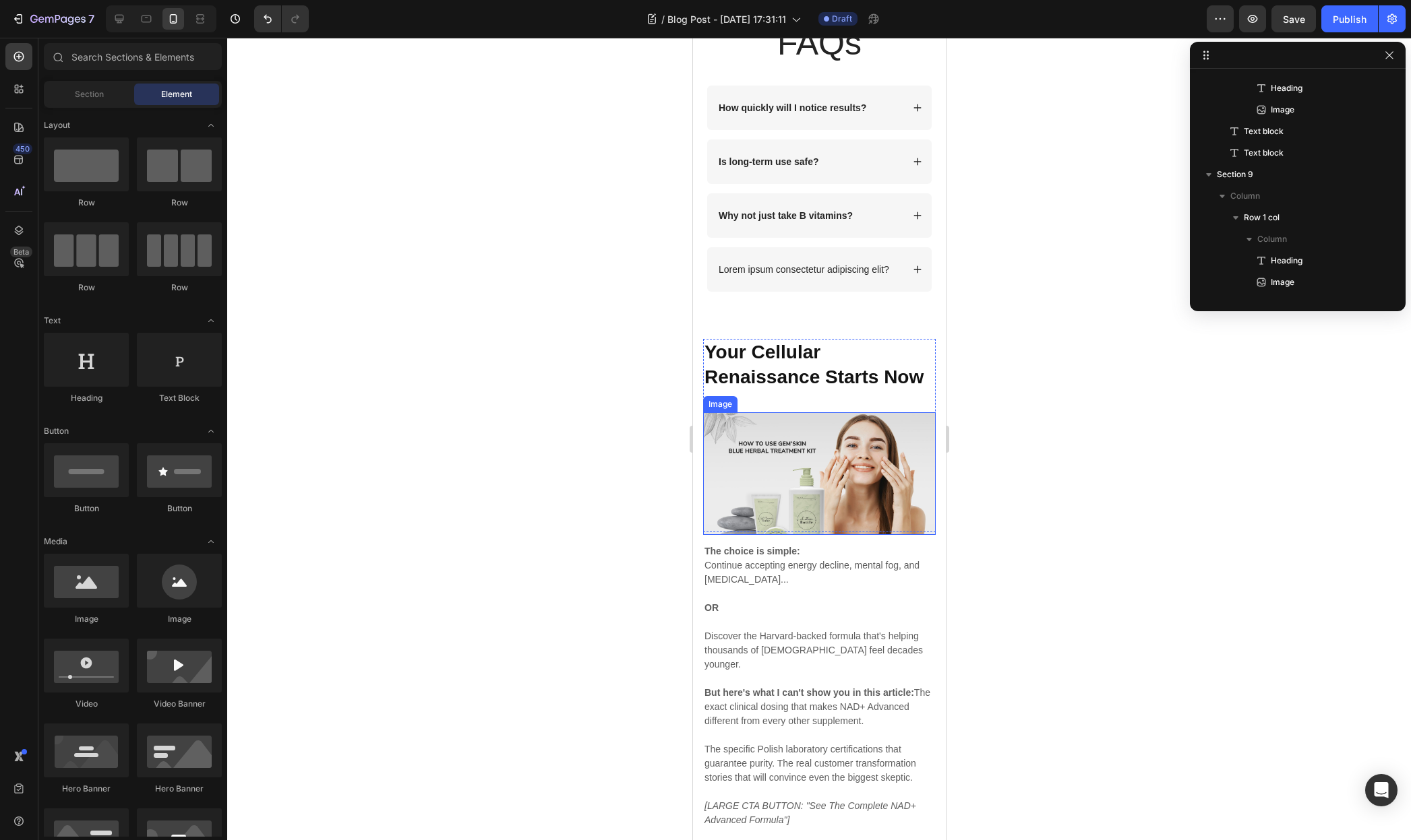
click at [819, 439] on img at bounding box center [818, 473] width 233 height 122
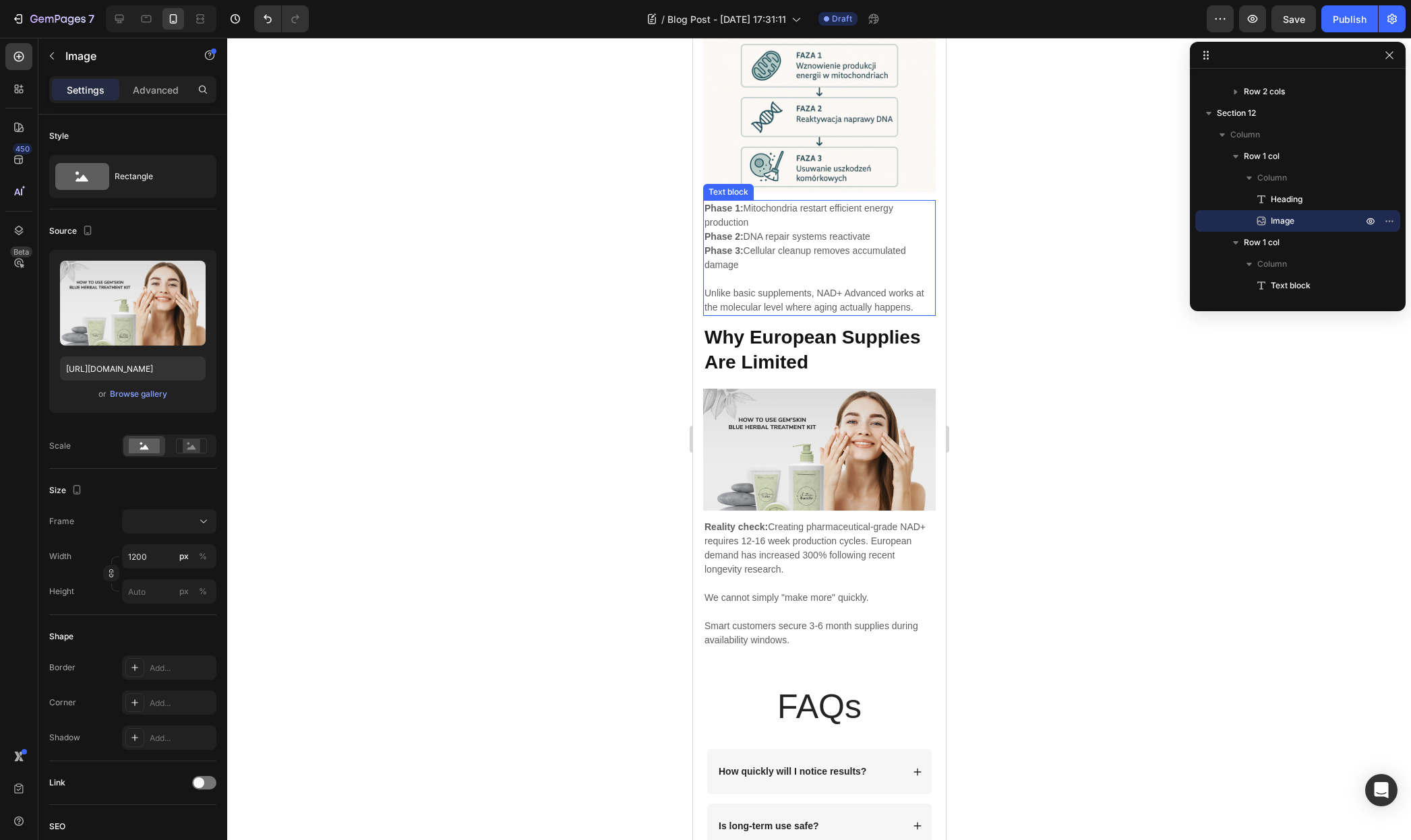
scroll to position [3717, 0]
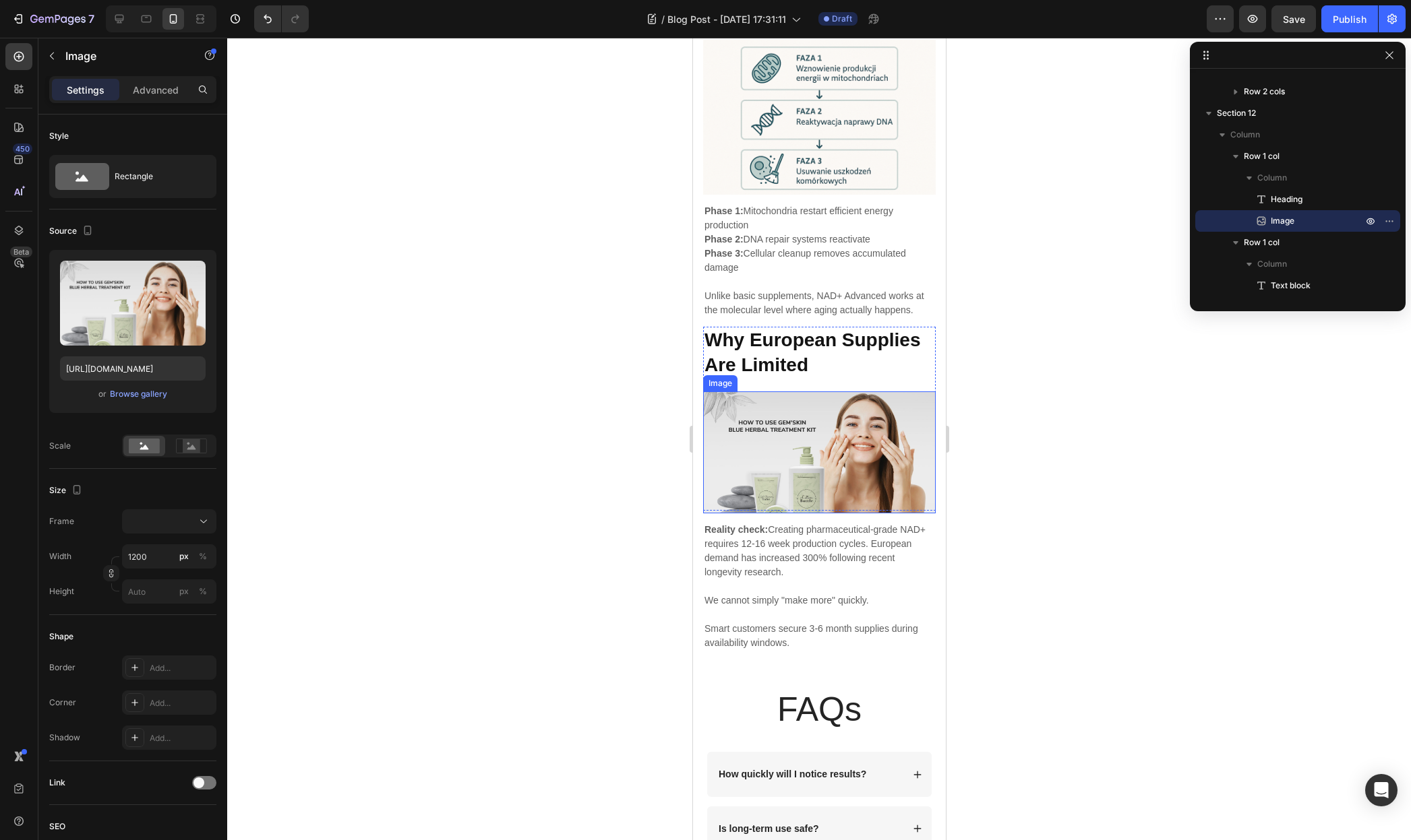
click at [835, 477] on img at bounding box center [818, 452] width 233 height 122
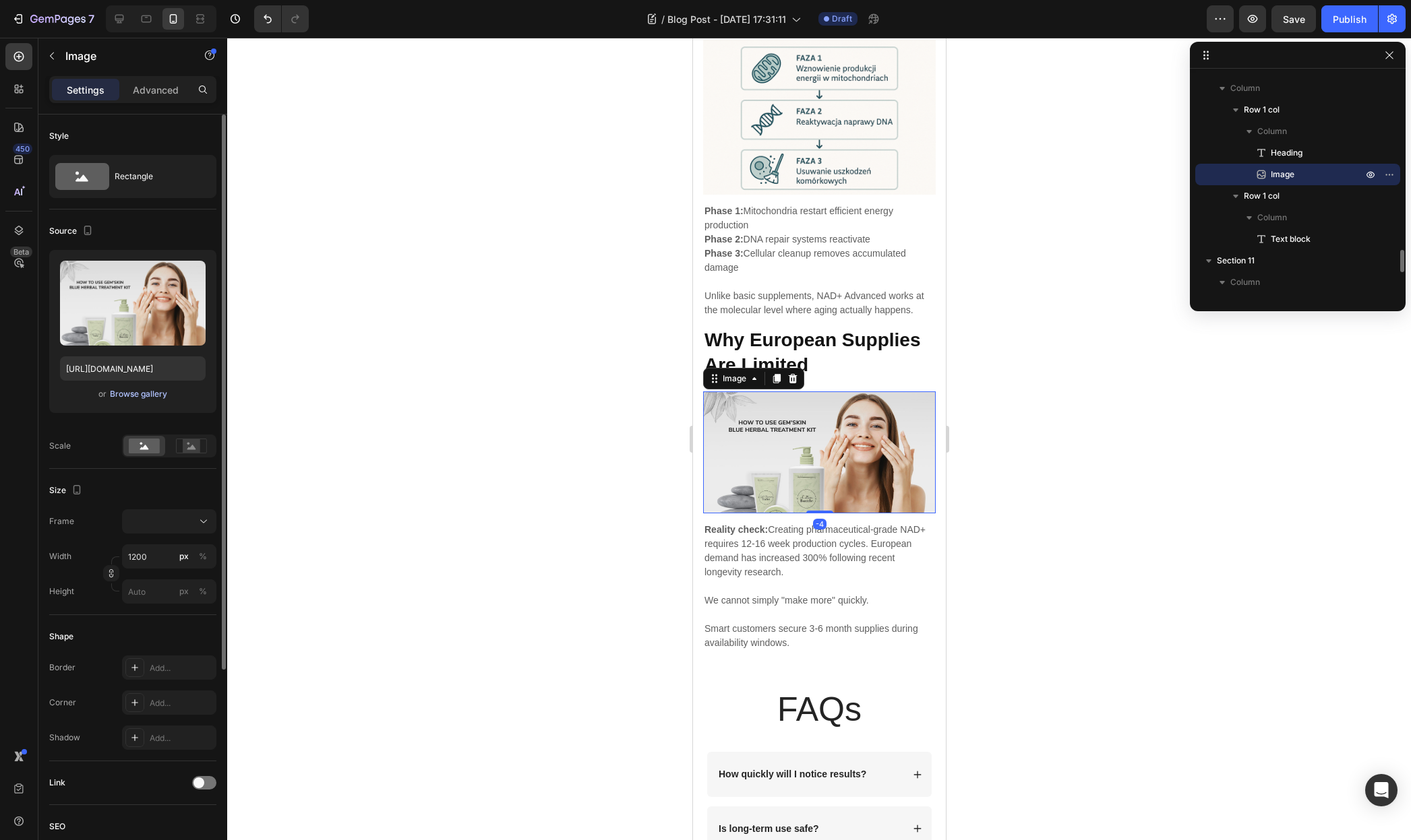
click at [145, 393] on div "Browse gallery" at bounding box center [138, 394] width 57 height 12
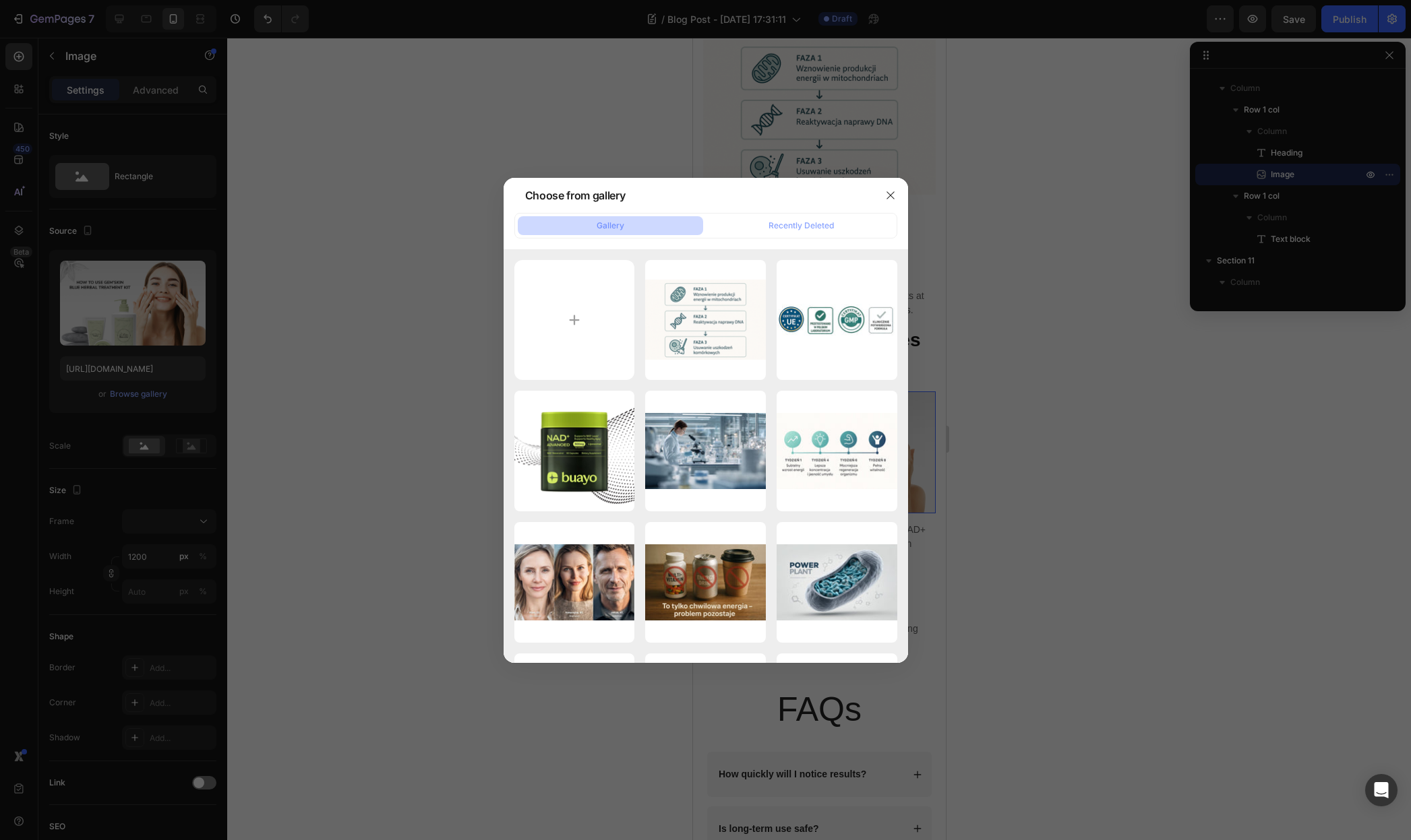
type input "C:\fakepath\Een titel toevoegen (12).jpg"
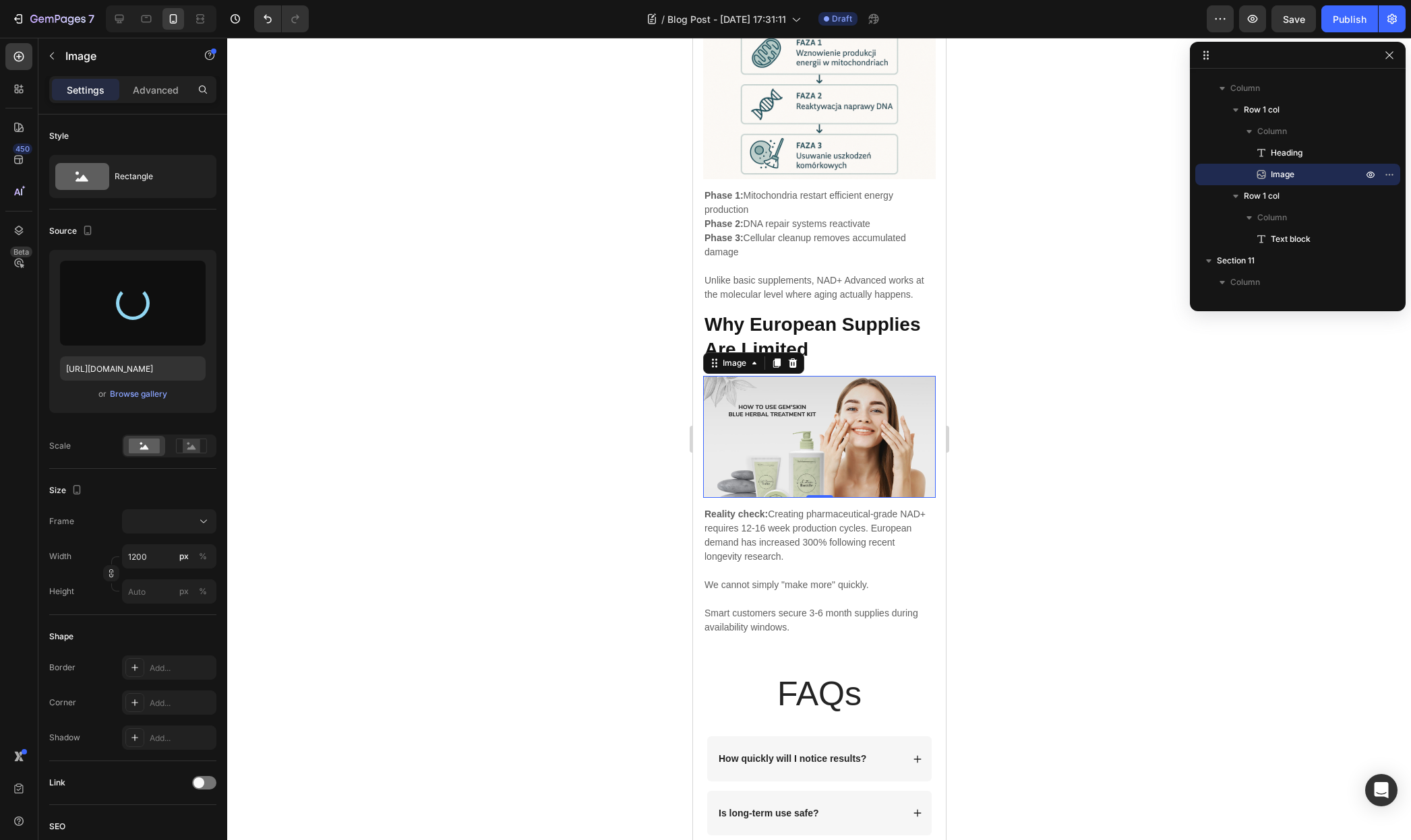
scroll to position [3737, 0]
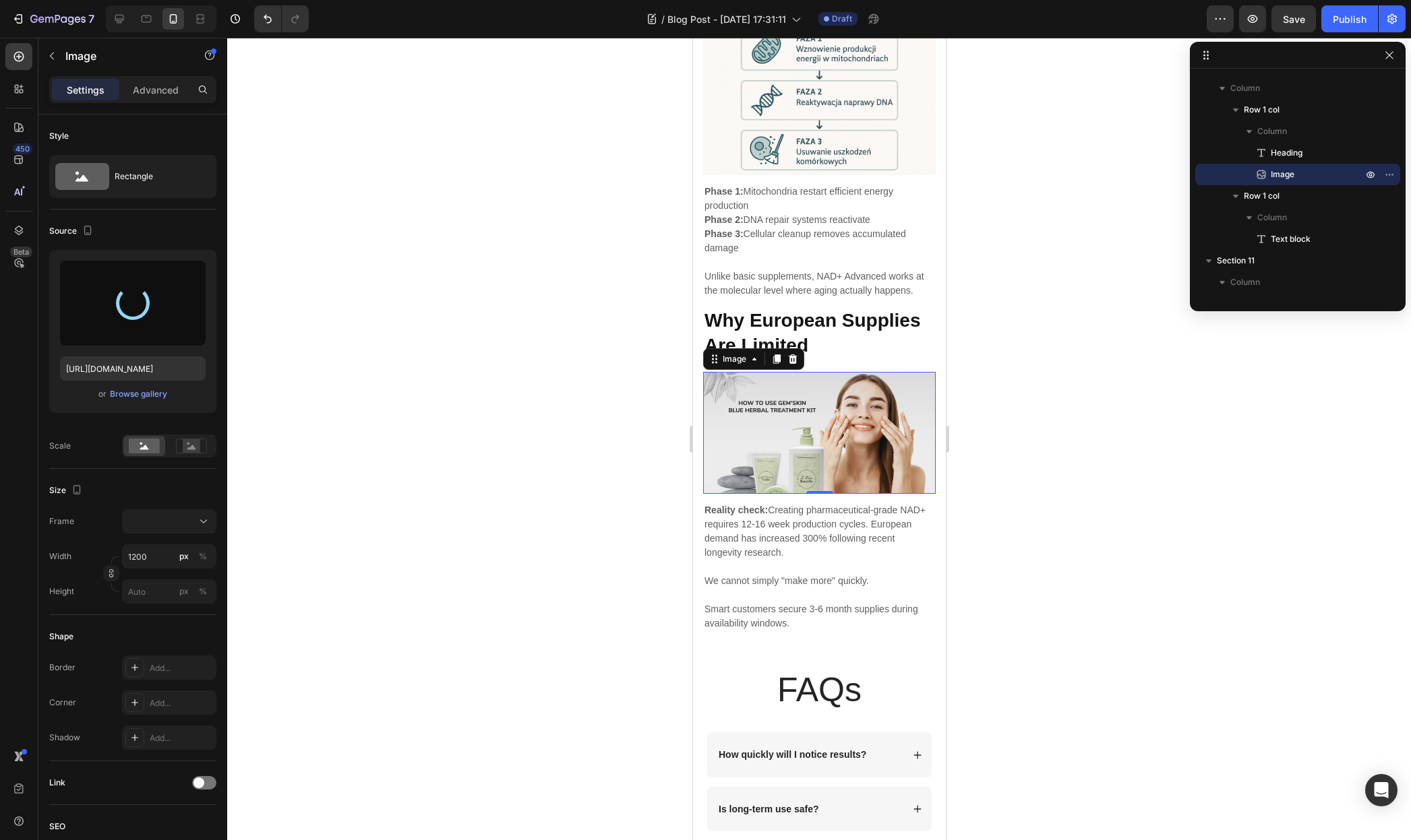
type input "https://cdn.shopify.com/s/files/1/0955/0453/1803/files/gempages_581798576464593…"
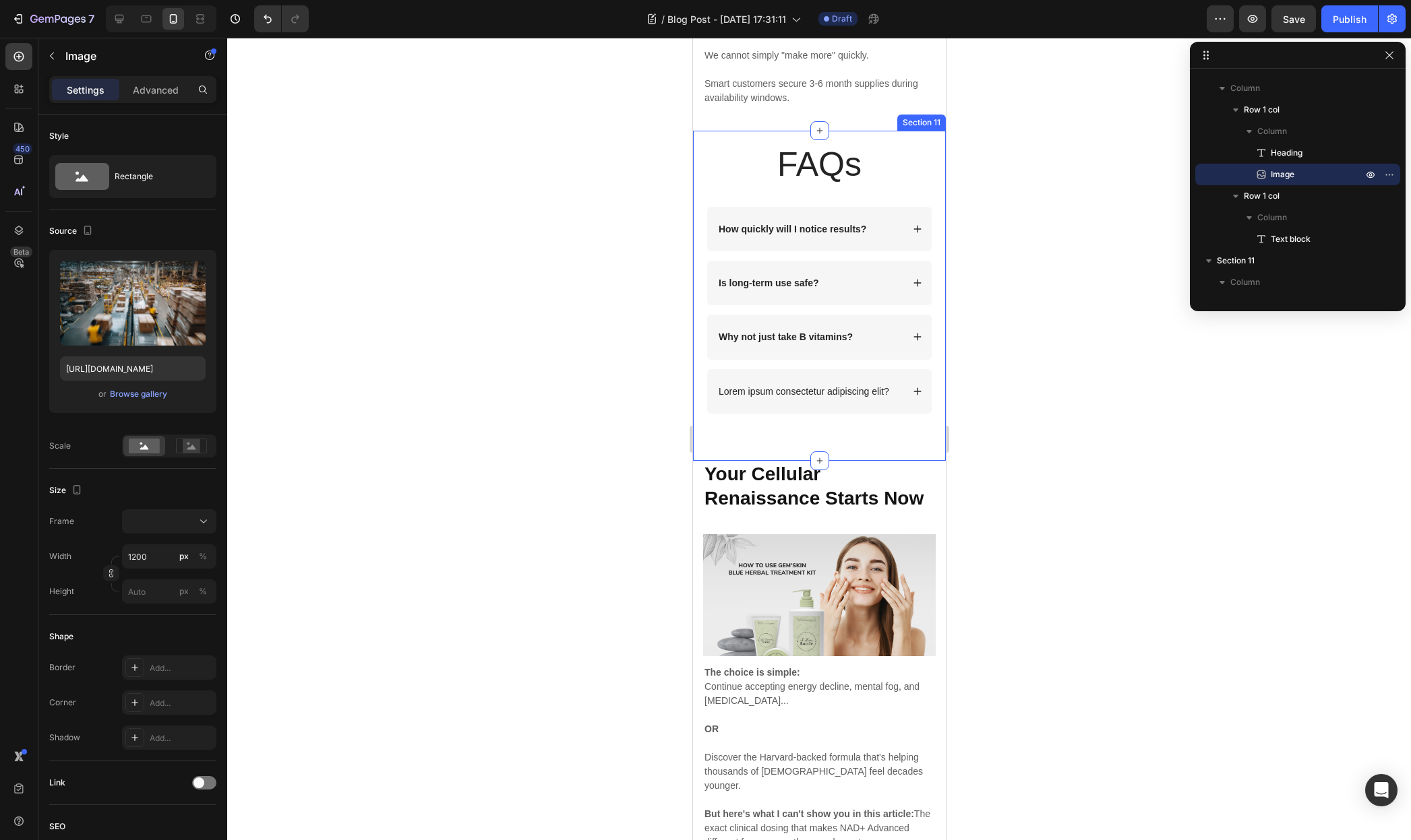
scroll to position [4400, 0]
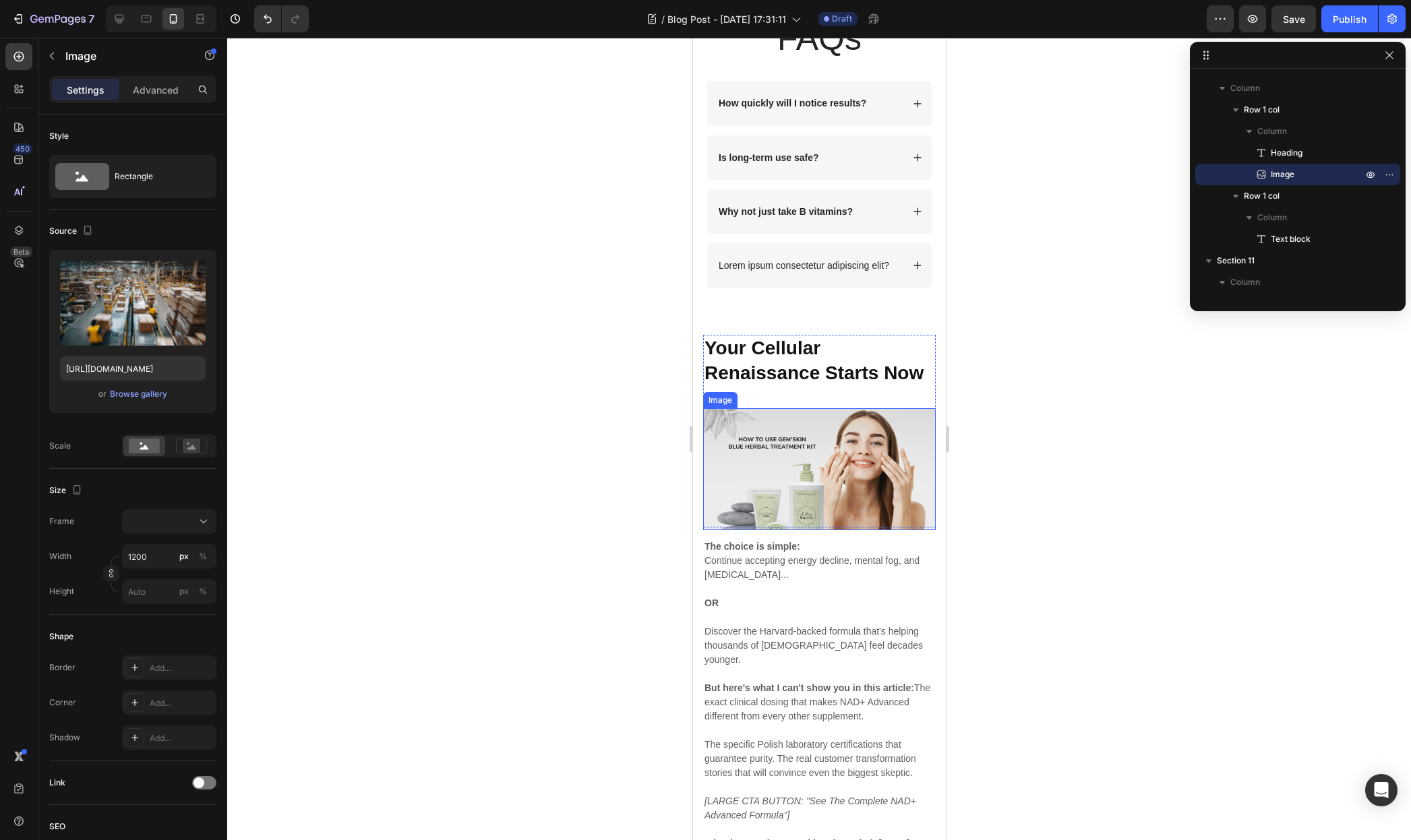
click at [842, 426] on img at bounding box center [818, 469] width 233 height 122
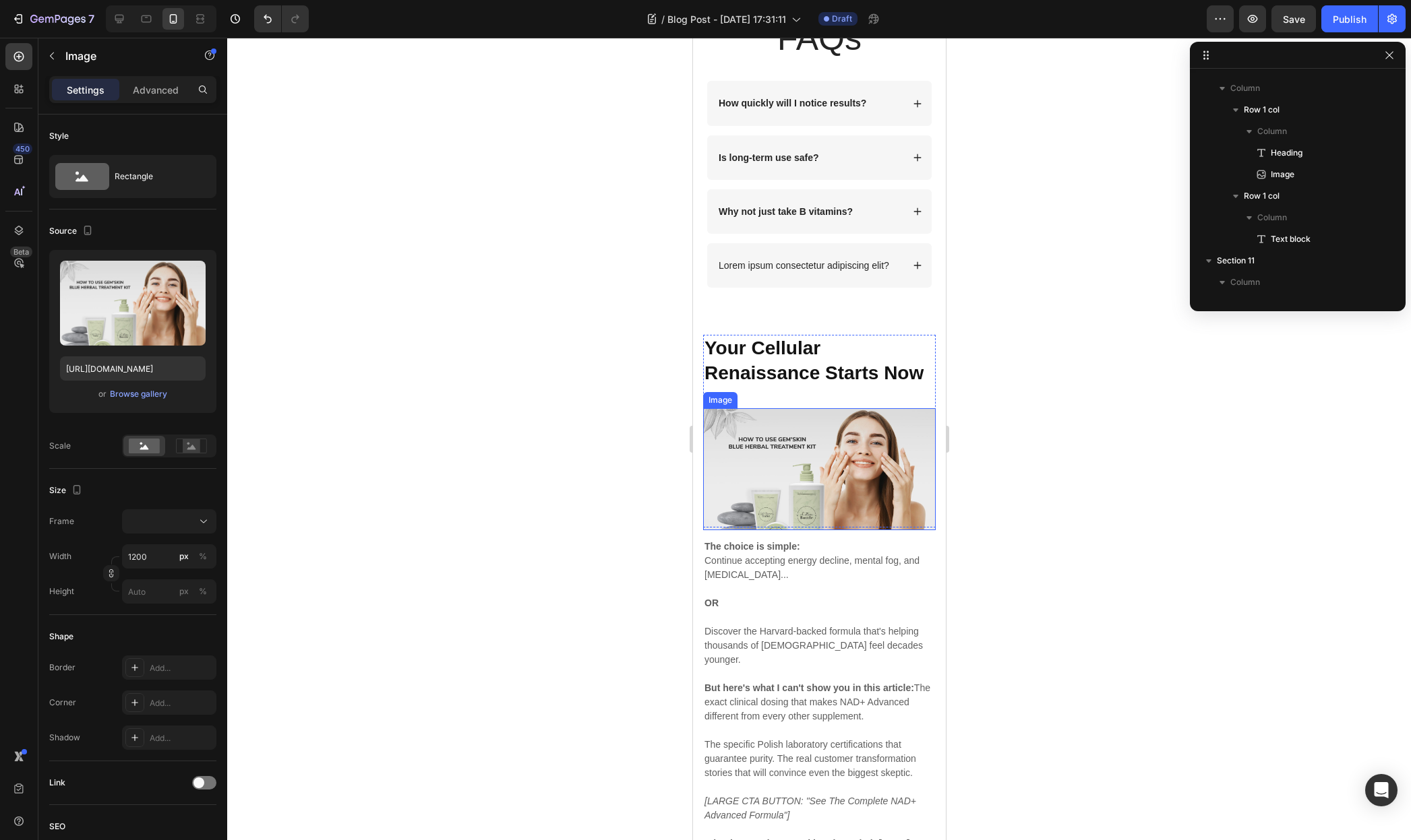
scroll to position [1944, 0]
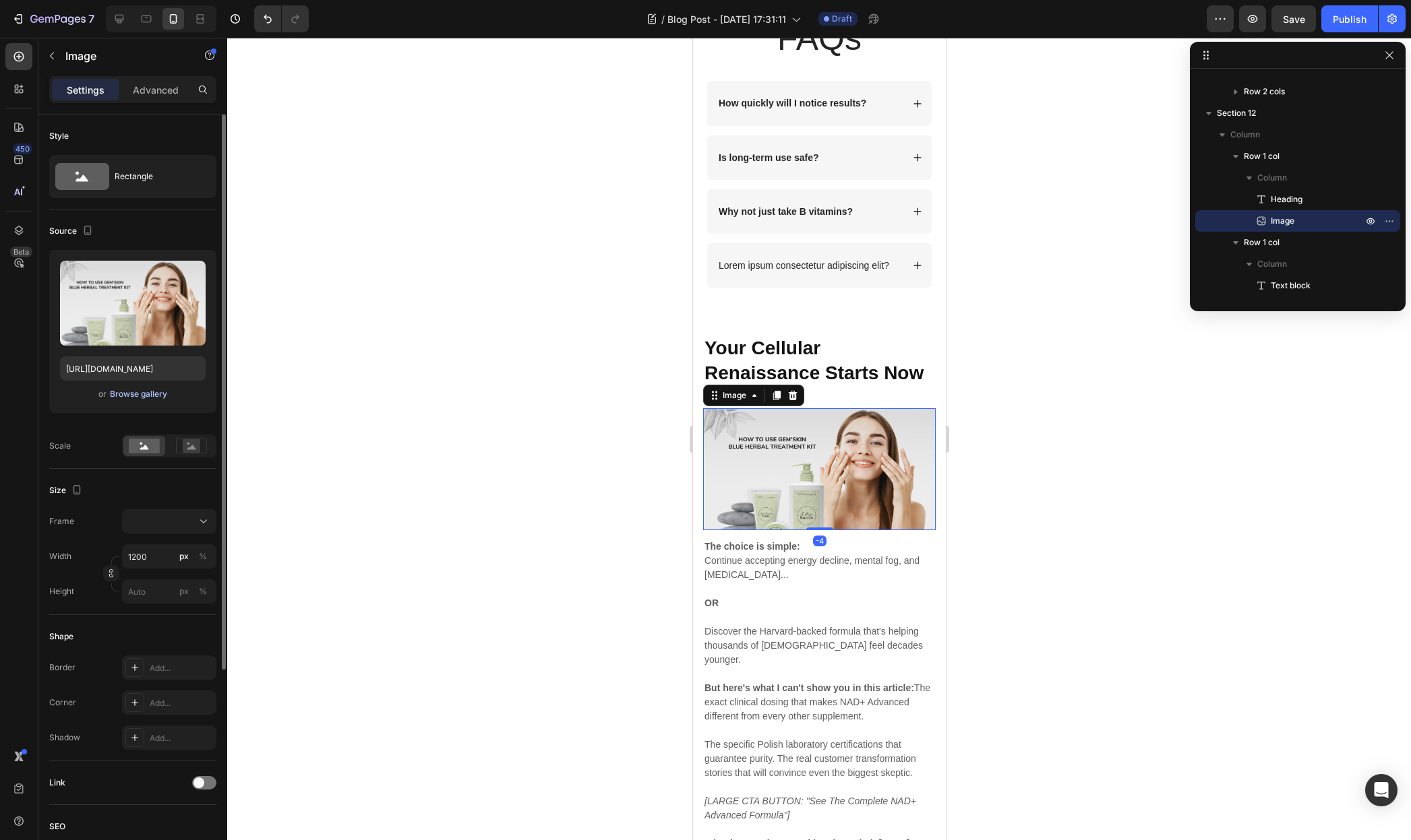
click at [134, 396] on div "Browse gallery" at bounding box center [138, 394] width 57 height 12
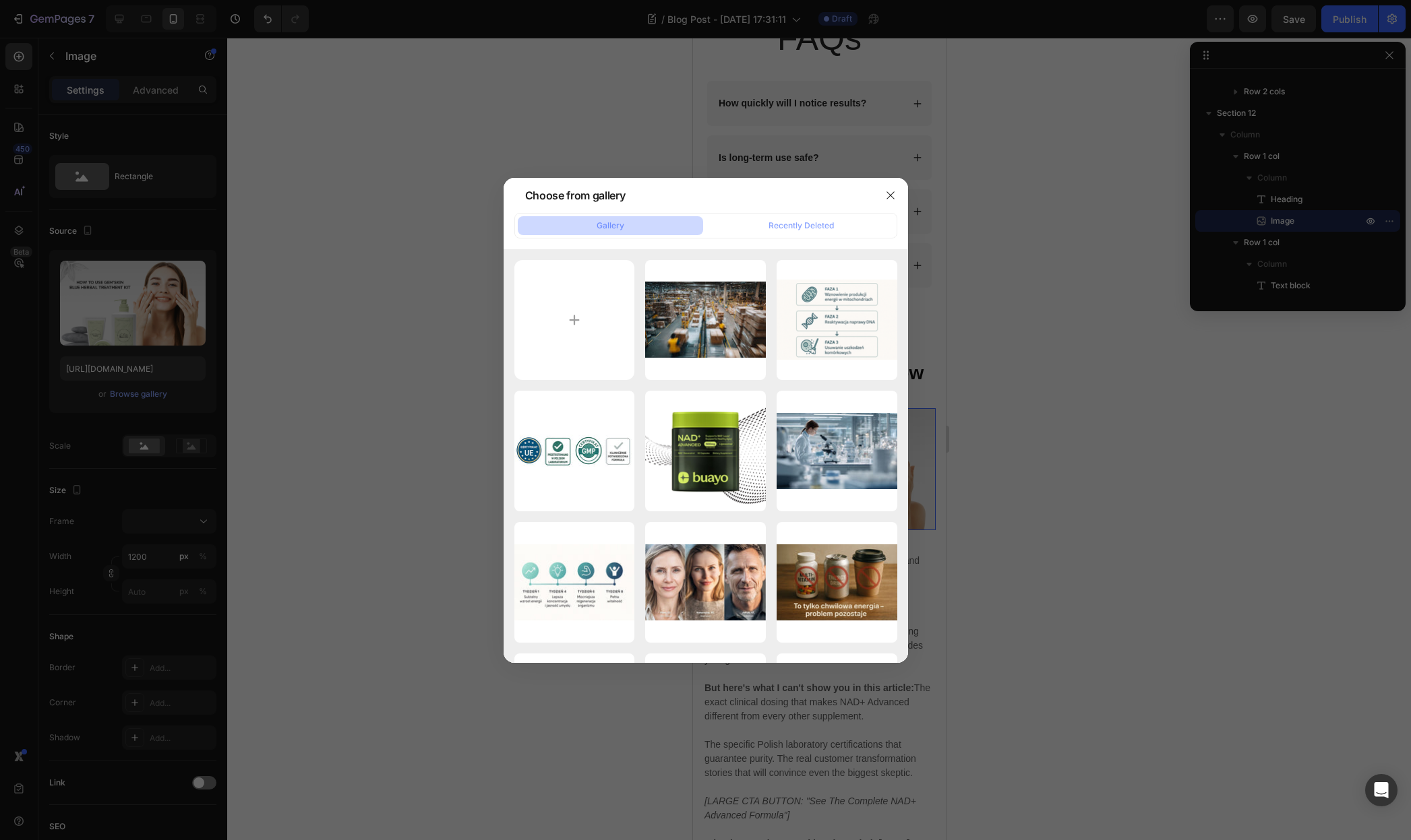
type input "C:\fakepath\Een titel toevoegen (13).jpg"
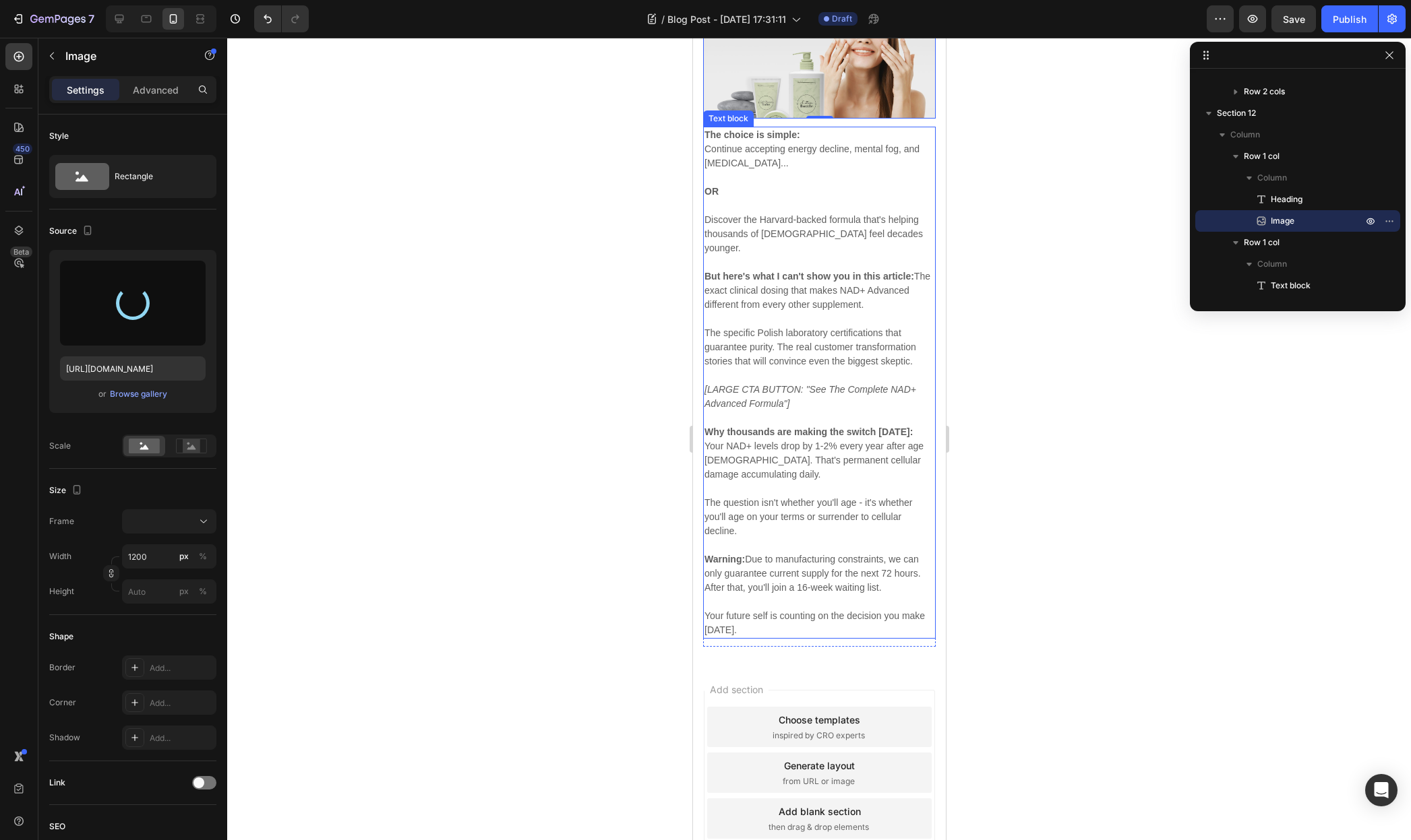
scroll to position [4436, 0]
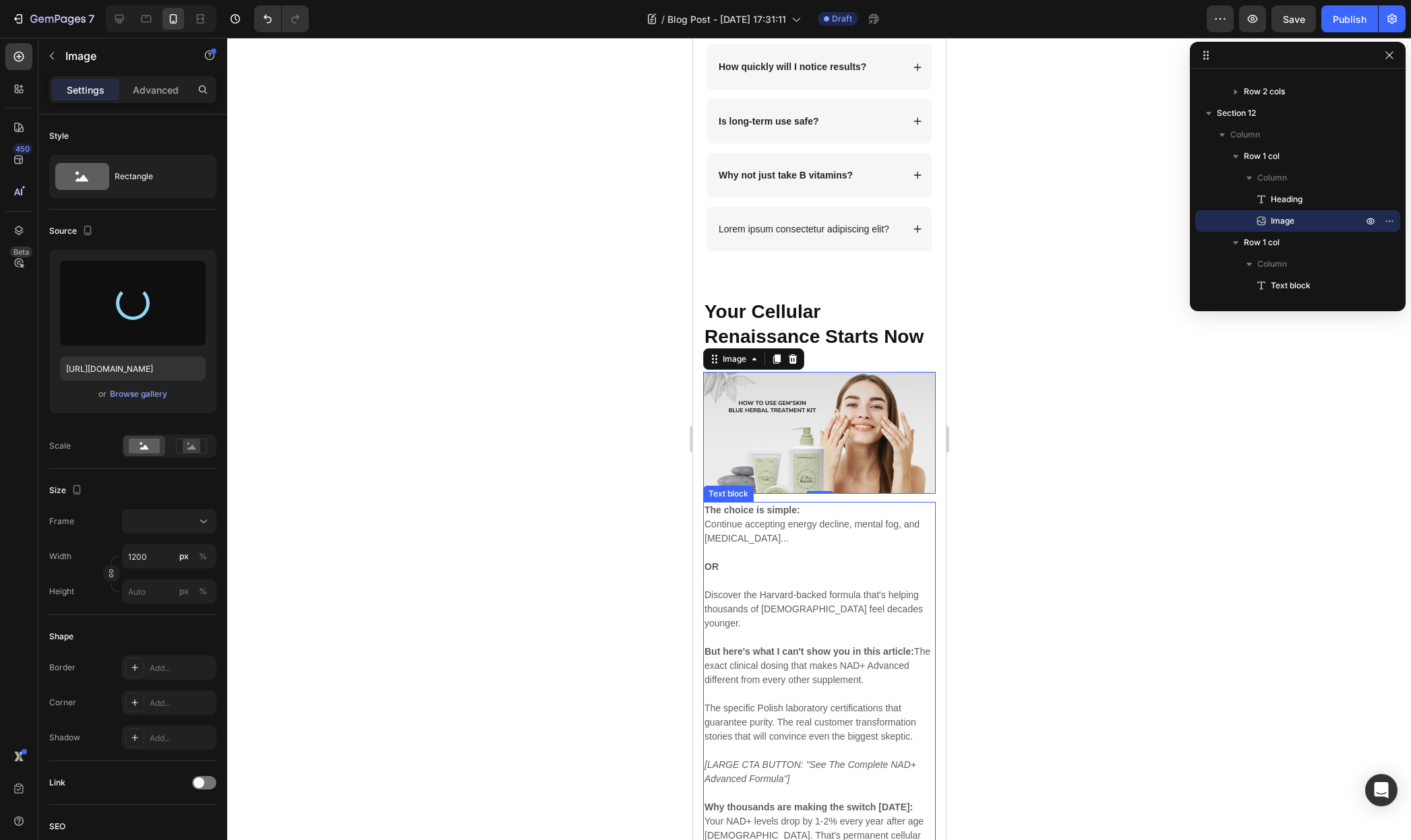
type input "https://cdn.shopify.com/s/files/1/0955/0453/1803/files/gempages_581798576464593…"
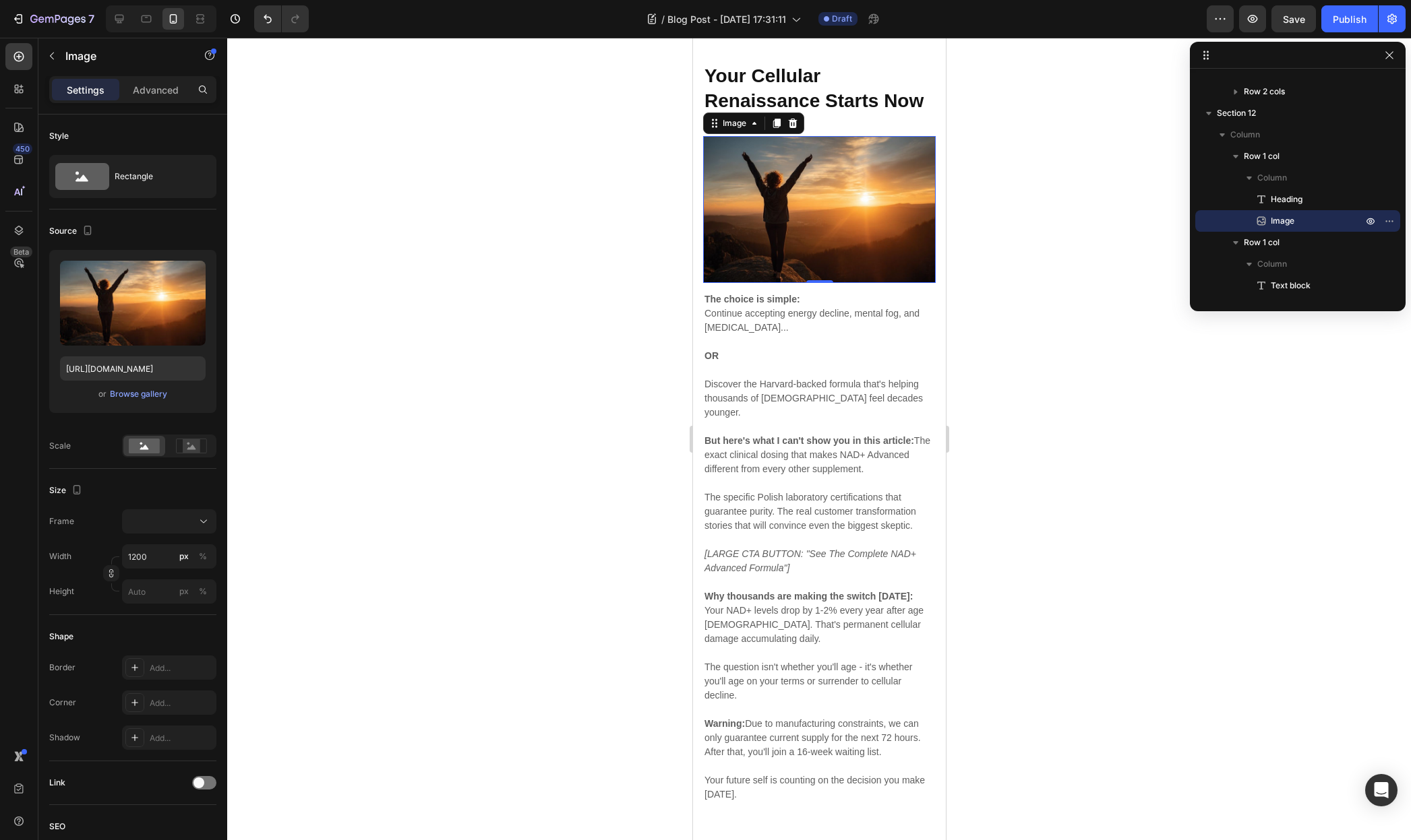
scroll to position [4747, 0]
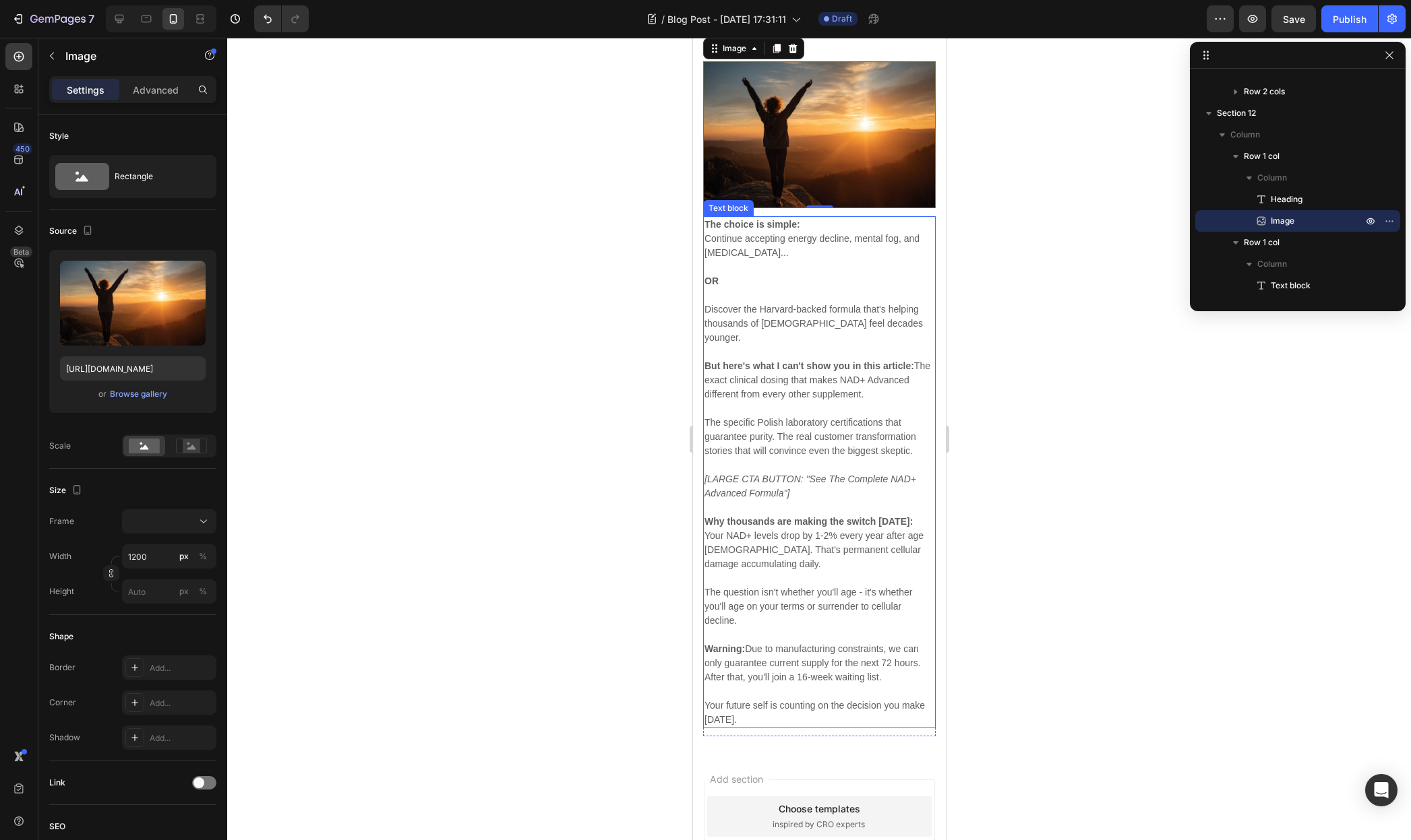
click at [766, 474] on icon "[LARGE CTA BUTTON: "See The Complete NAD+ Advanced Formula"]" at bounding box center [809, 486] width 212 height 25
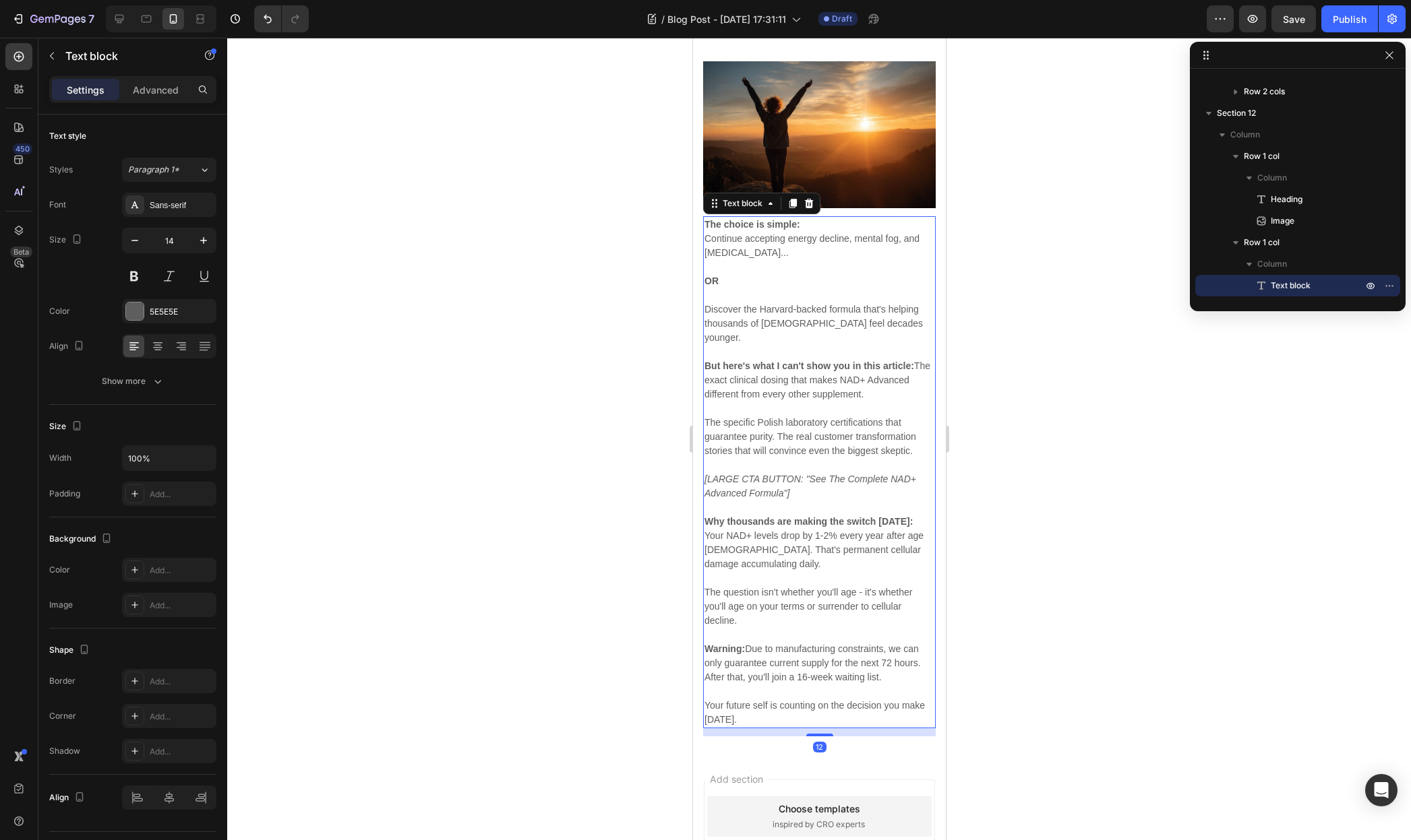
click at [745, 473] on p "[LARGE CTA BUTTON: "See The Complete NAD+ Advanced Formula"]" at bounding box center [818, 487] width 230 height 28
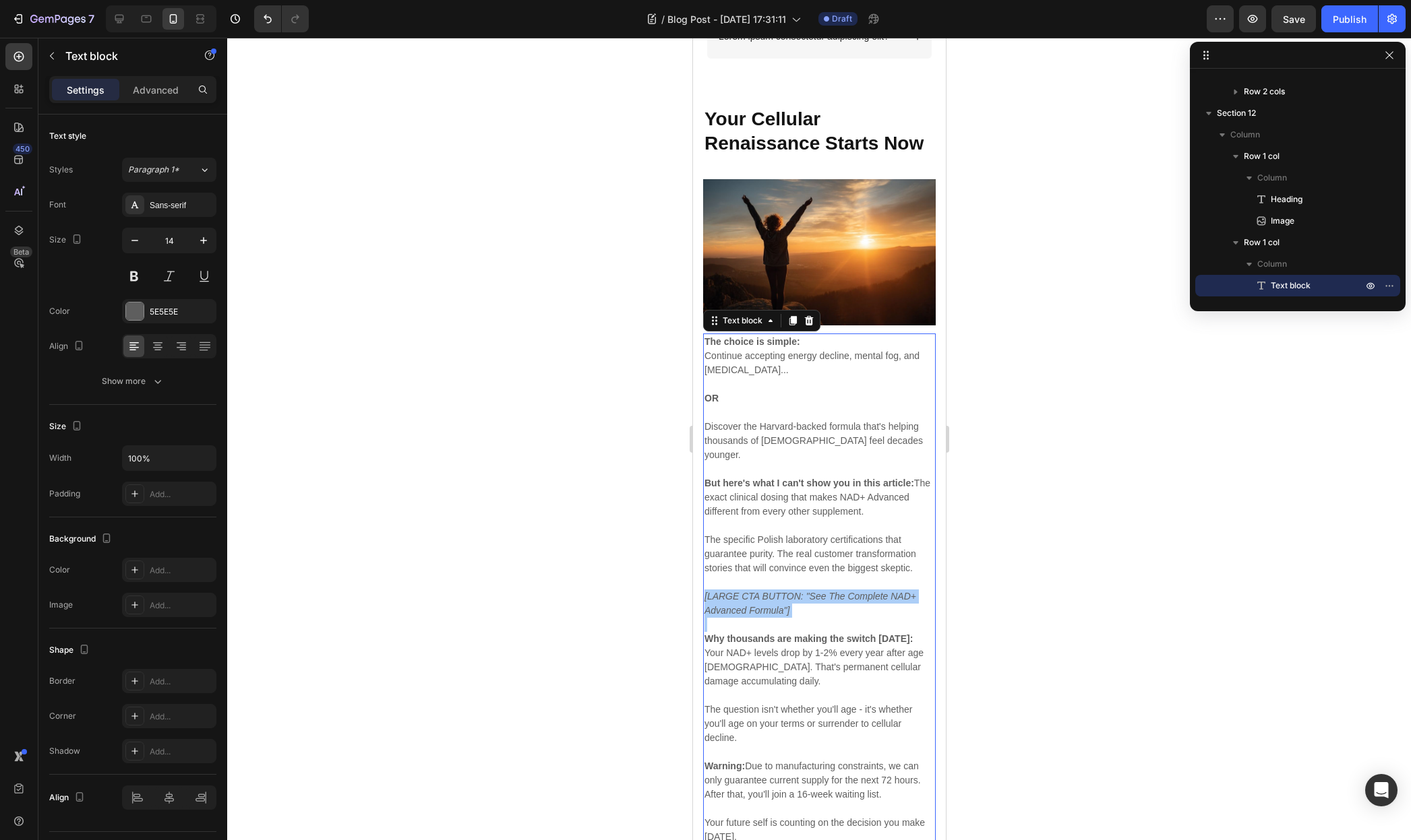
scroll to position [4281, 0]
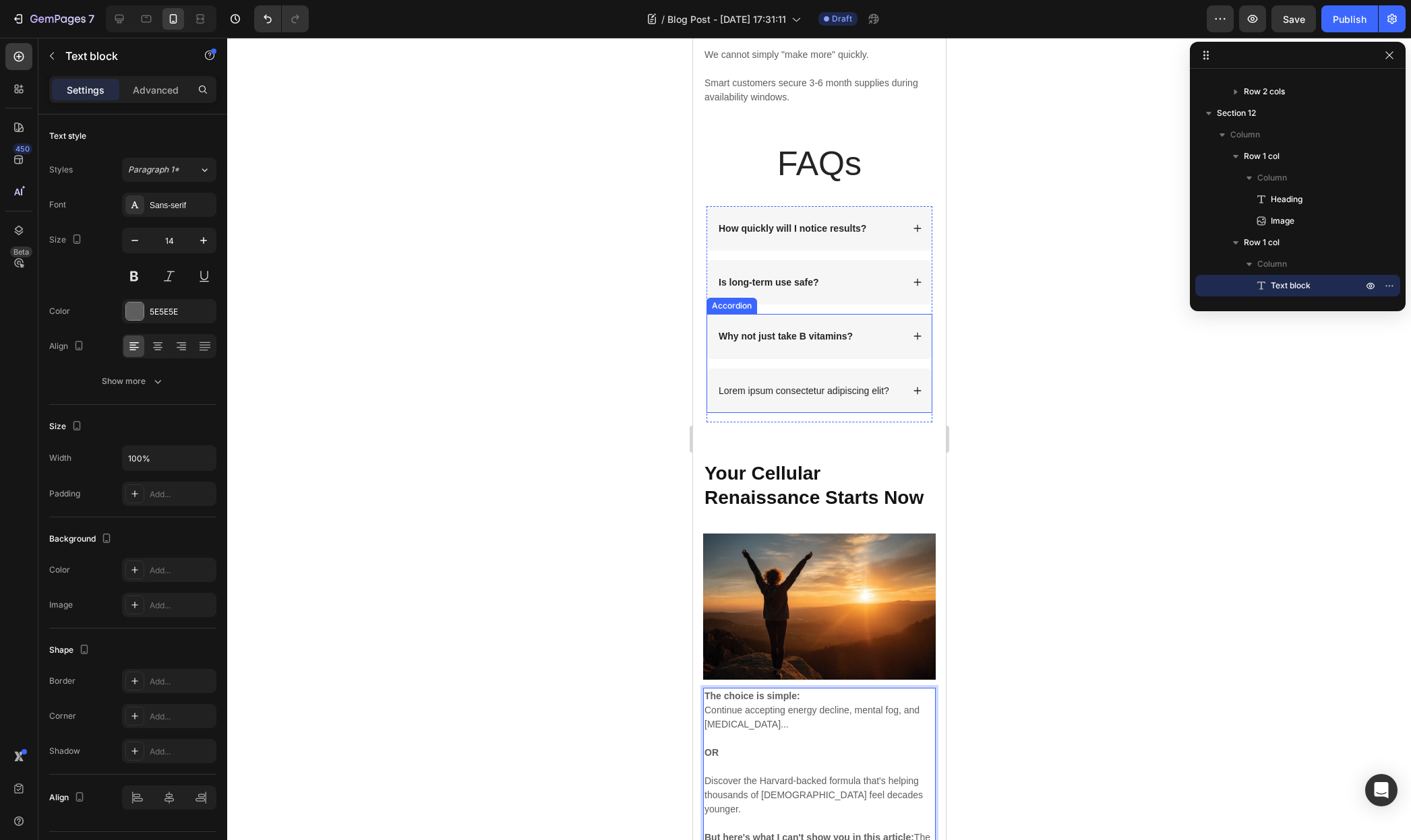
click at [794, 331] on strong "Why not just take B vitamins?" at bounding box center [784, 336] width 134 height 11
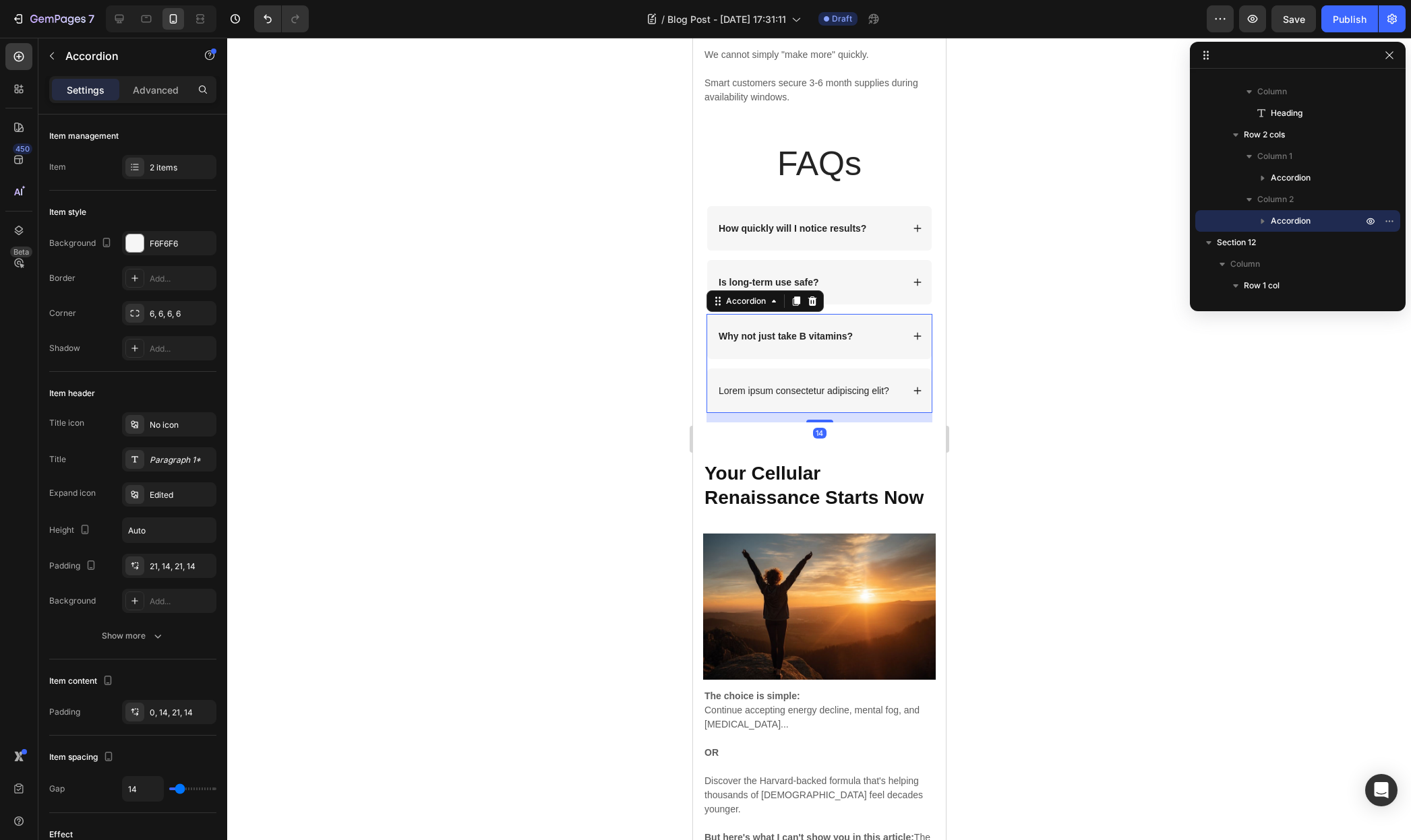
click at [879, 329] on div "Why not just take B vitamins?" at bounding box center [808, 336] width 186 height 16
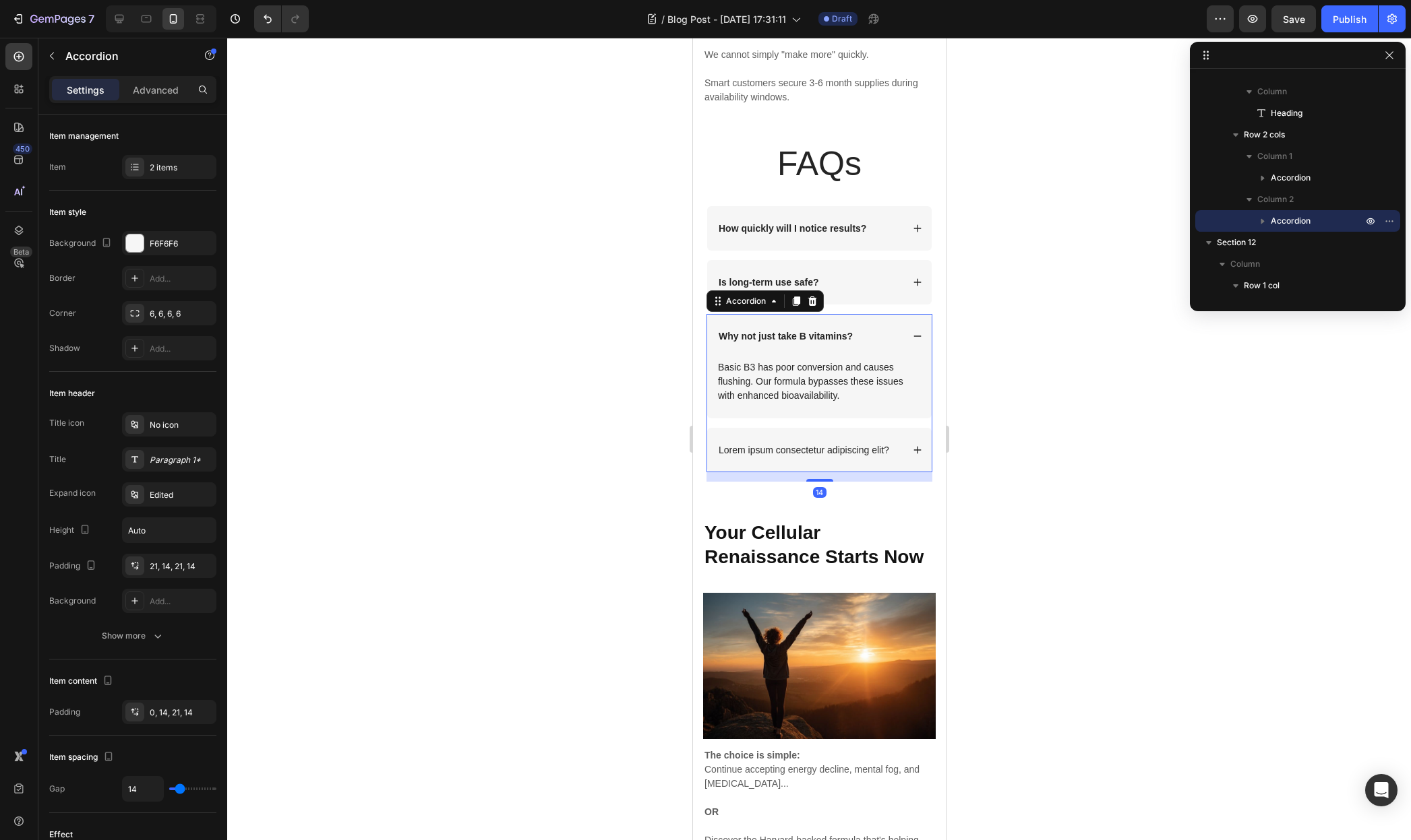
click at [896, 328] on div "Why not just take B vitamins?" at bounding box center [818, 336] width 225 height 45
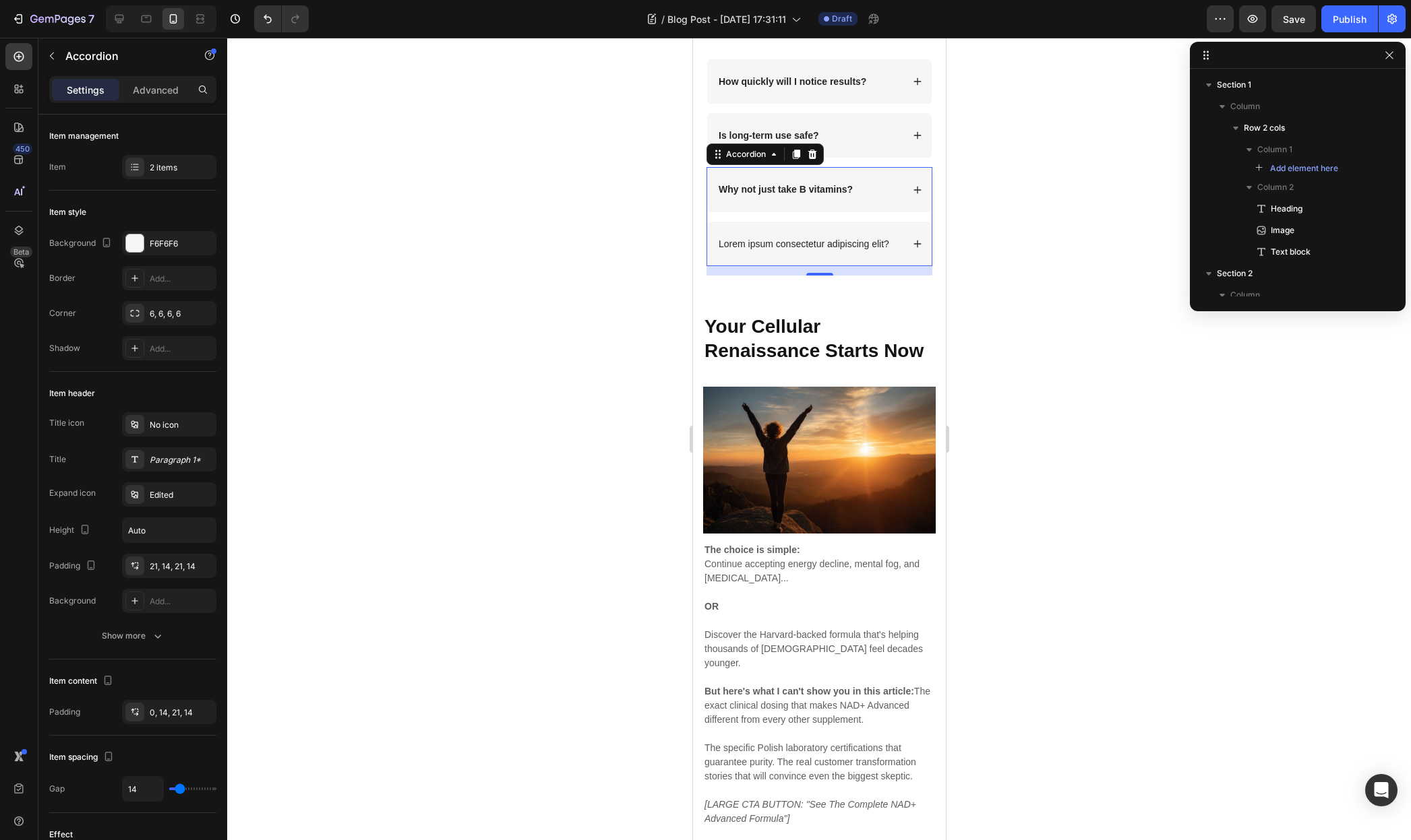
scroll to position [1944, 0]
click at [782, 250] on p "Lorem ipsum consectetur adipiscing elit?" at bounding box center [802, 243] width 171 height 12
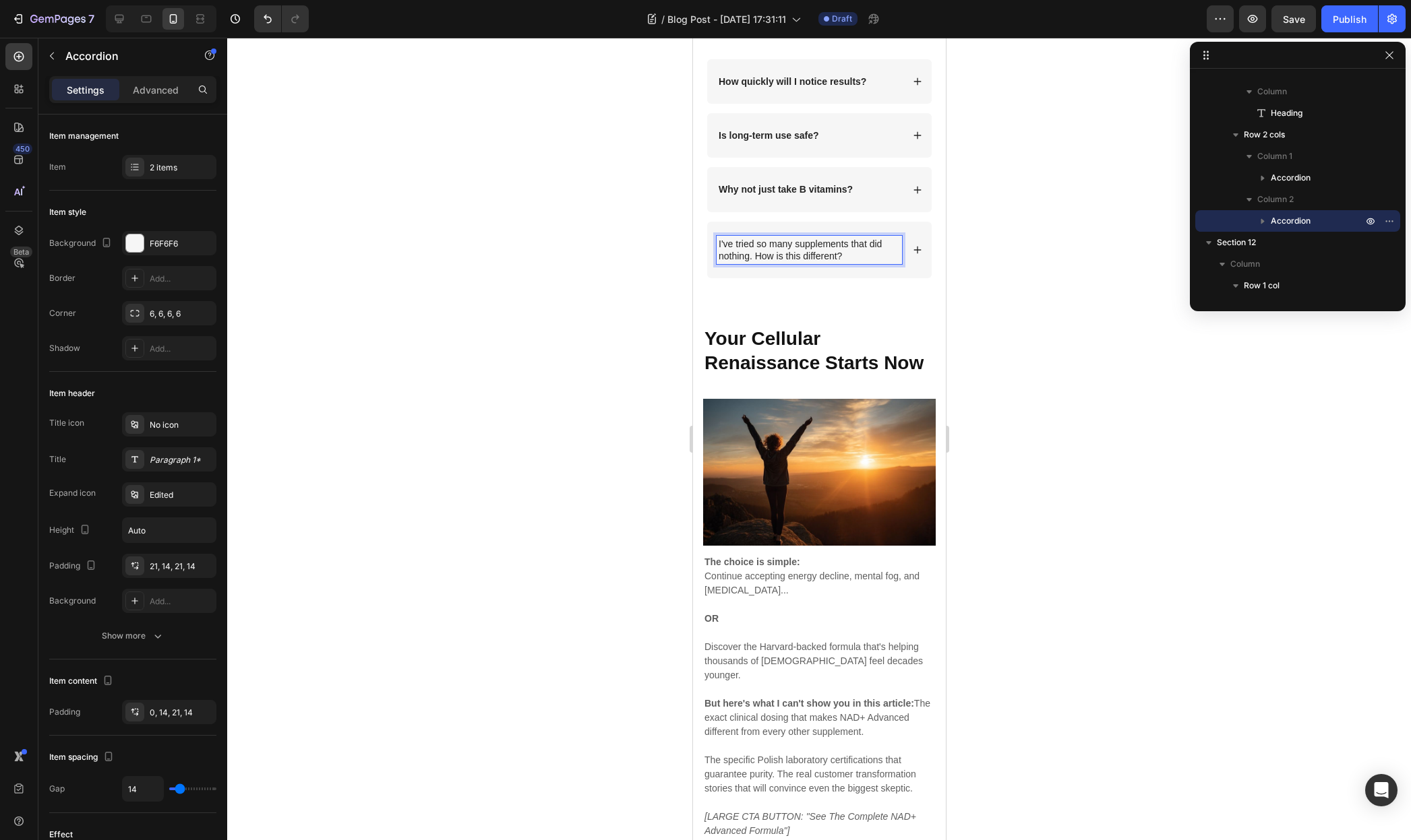
click at [782, 262] on p "I've tried so many supplements that did nothing. How is this different?" at bounding box center [808, 249] width 182 height 24
click at [912, 254] on icon at bounding box center [916, 249] width 9 height 9
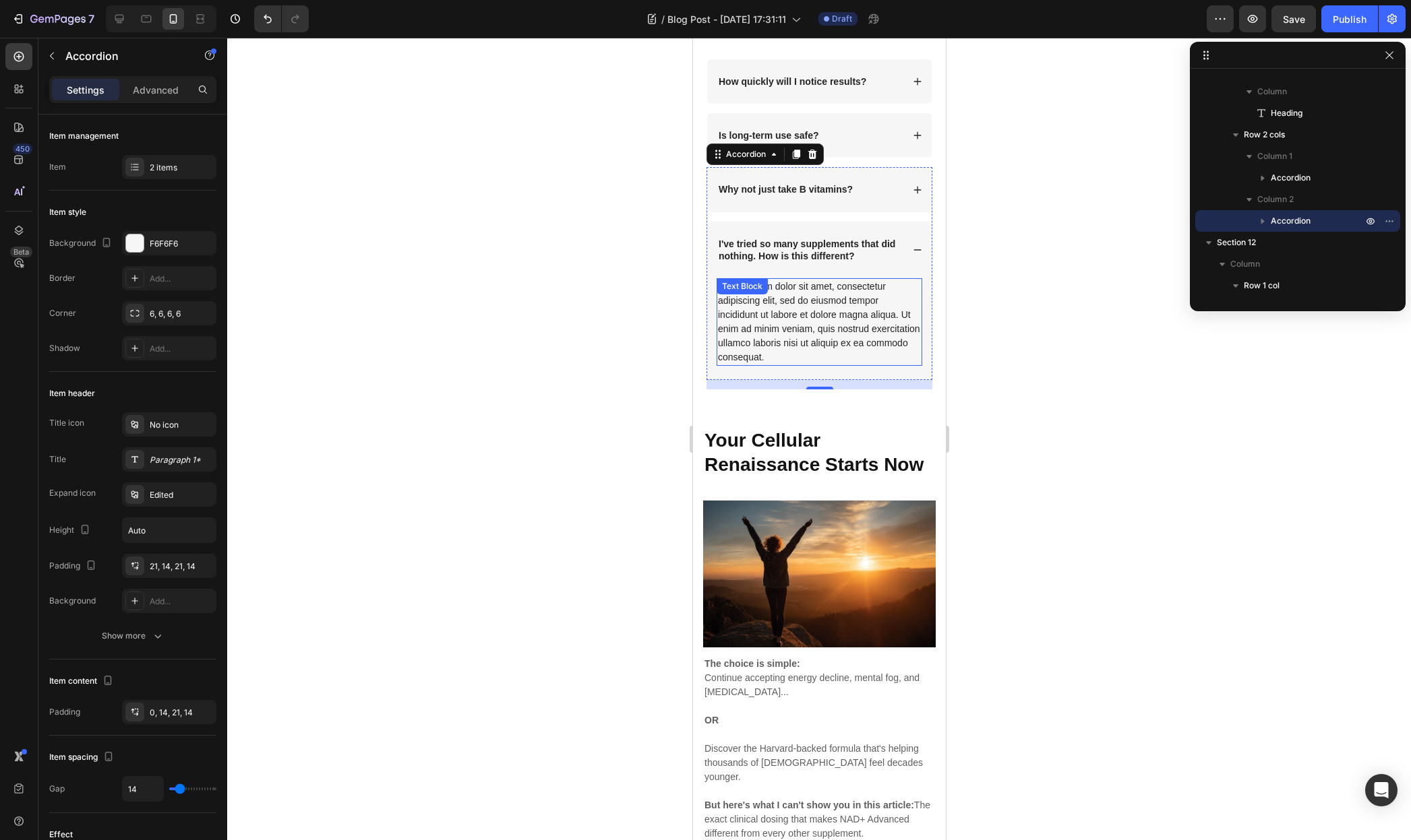
click at [796, 366] on div "Lorem ipsum dolor sit amet, consectetur adipiscing elit, sed do eiusmod tempor …" at bounding box center [818, 322] width 206 height 88
click at [767, 294] on div "Text Block" at bounding box center [740, 286] width 51 height 16
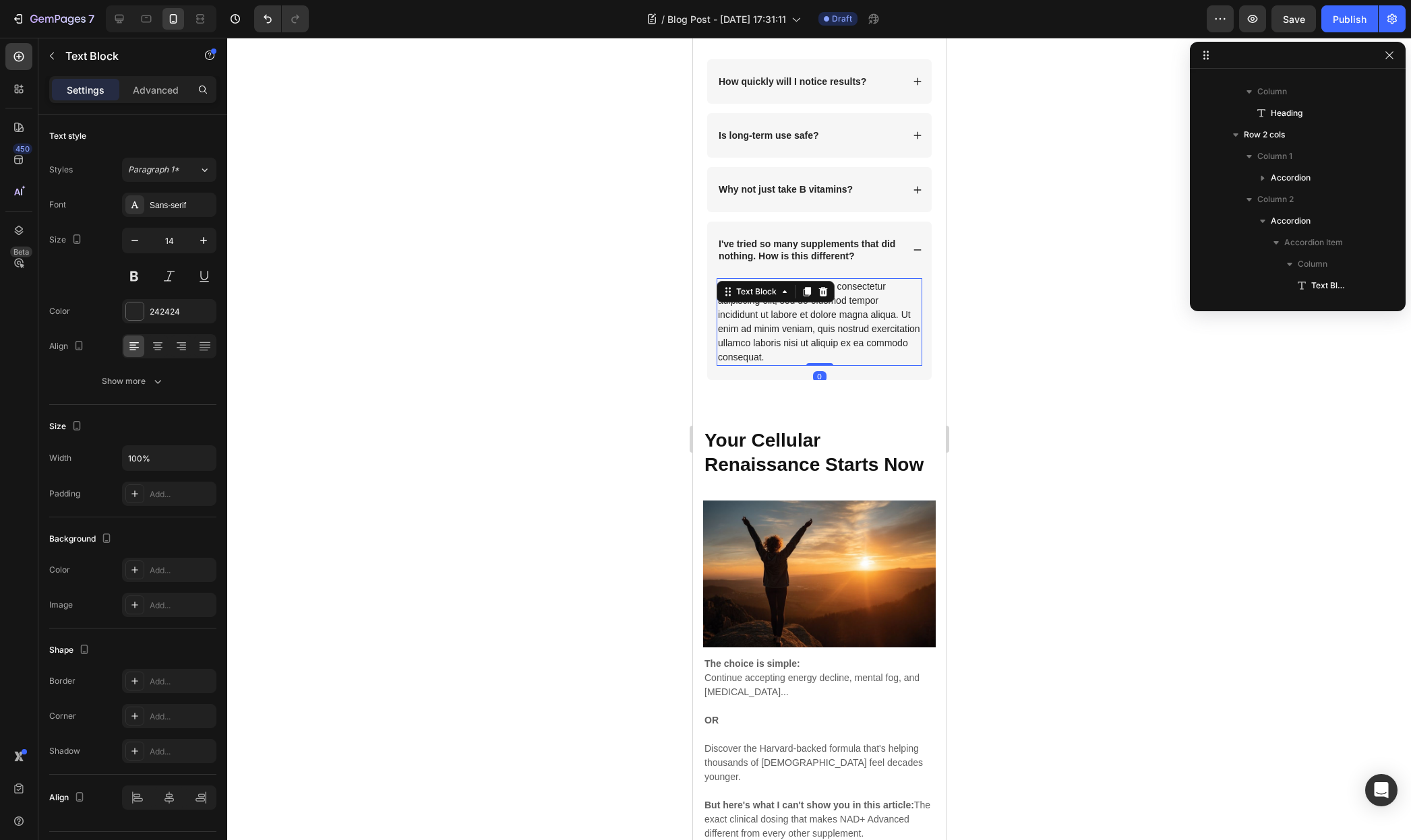
scroll to position [2121, 0]
click at [795, 302] on div "Text Block" at bounding box center [774, 292] width 118 height 22
click at [791, 366] on div "Lorem ipsum dolor sit amet, consectetur adipiscing elit, sed do eiusmod tempor …" at bounding box center [818, 322] width 206 height 88
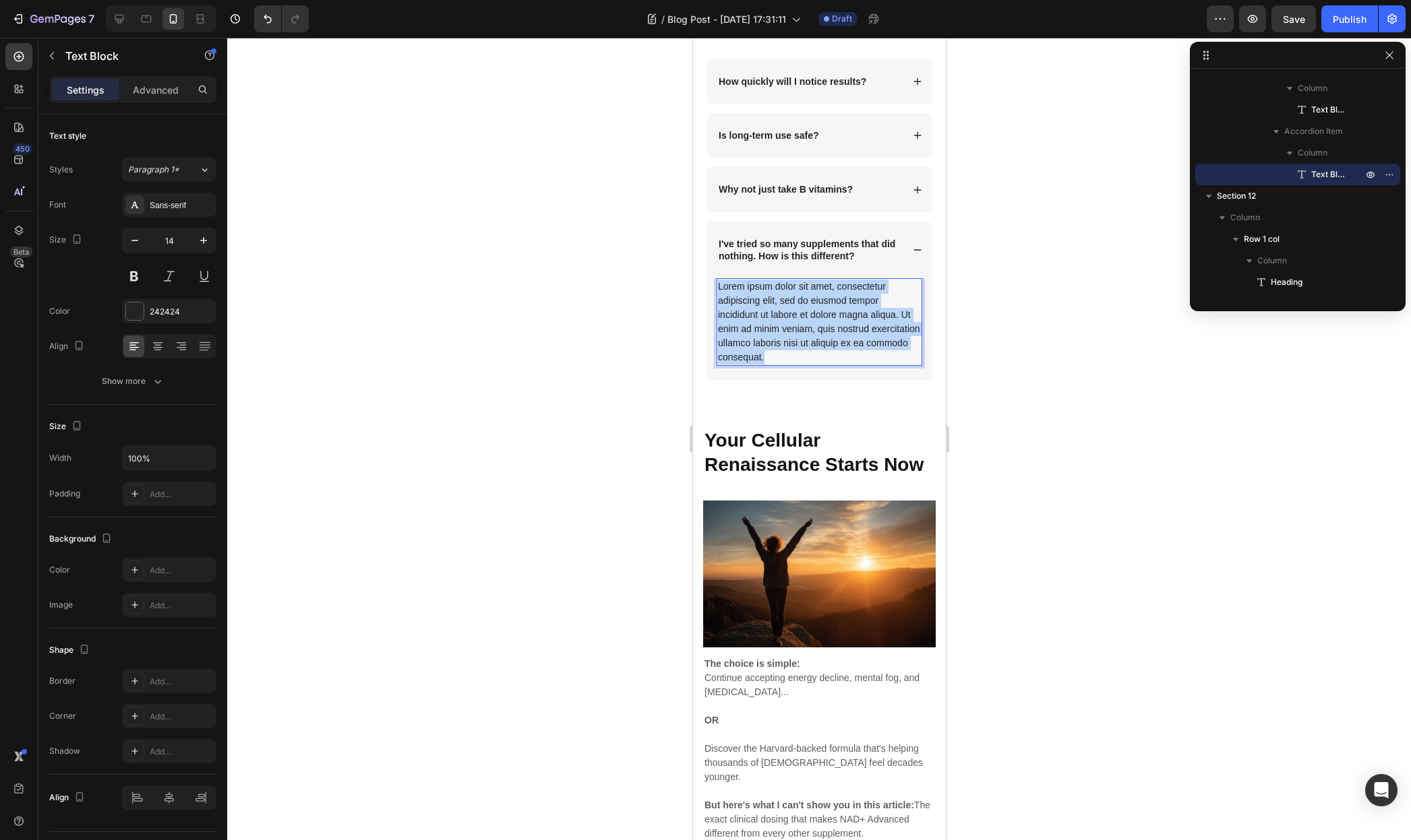
click at [791, 364] on p "Lorem ipsum dolor sit amet, consectetur adipiscing elit, sed do eiusmod tempor …" at bounding box center [818, 321] width 203 height 85
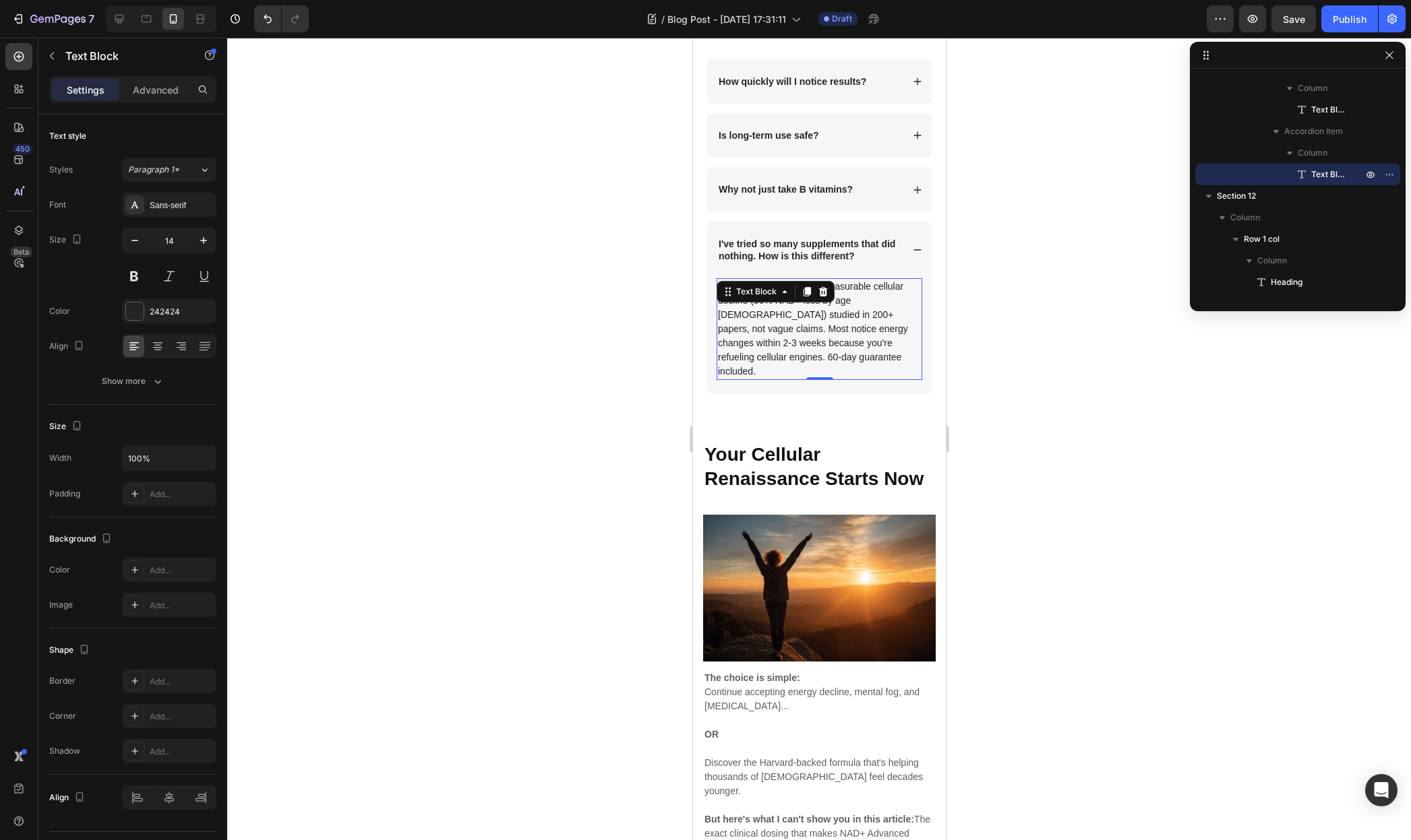
click at [1060, 480] on div at bounding box center [819, 439] width 1183 height 802
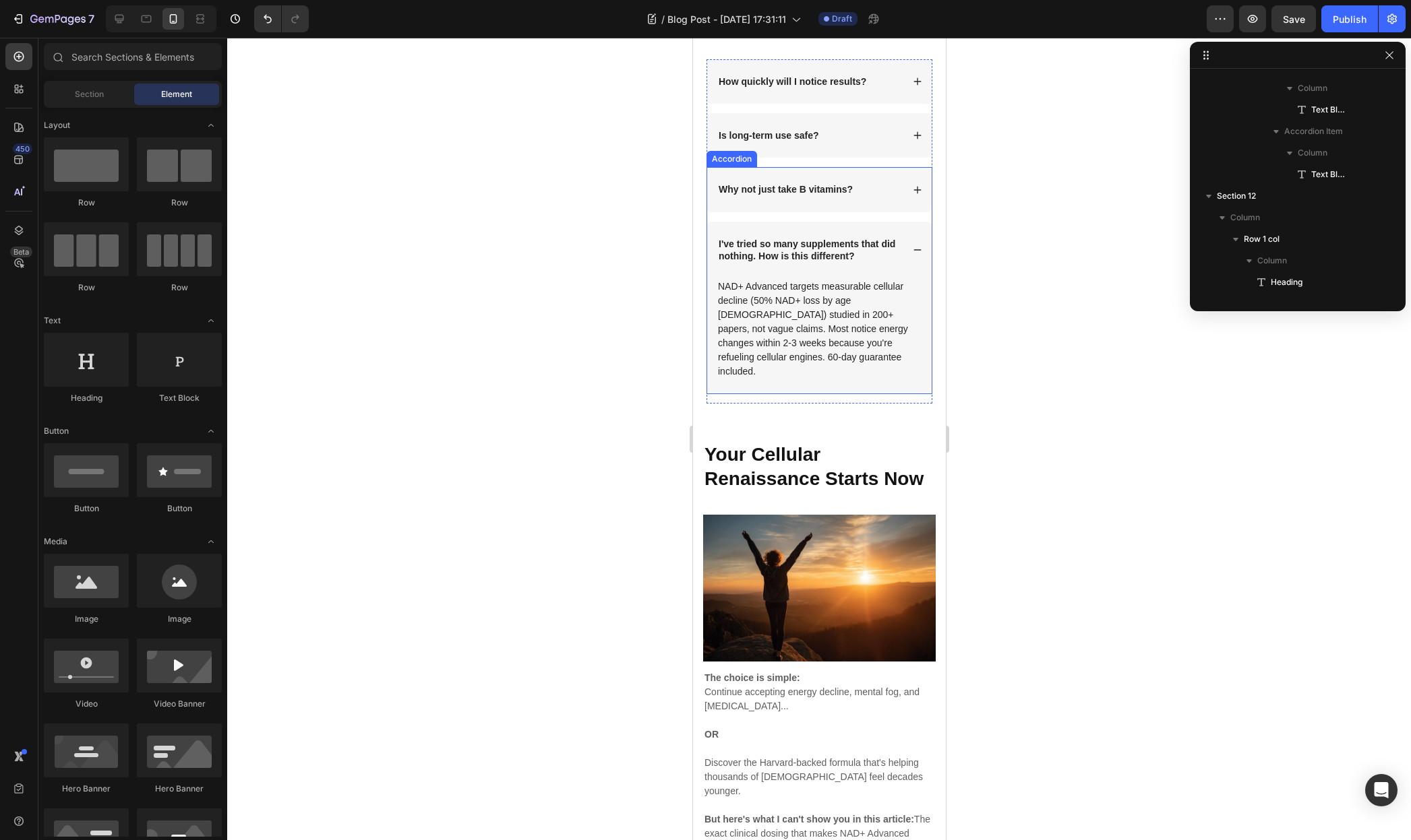
click at [913, 278] on div "I've tried so many supplements that did nothing. How is this different?" at bounding box center [818, 249] width 225 height 57
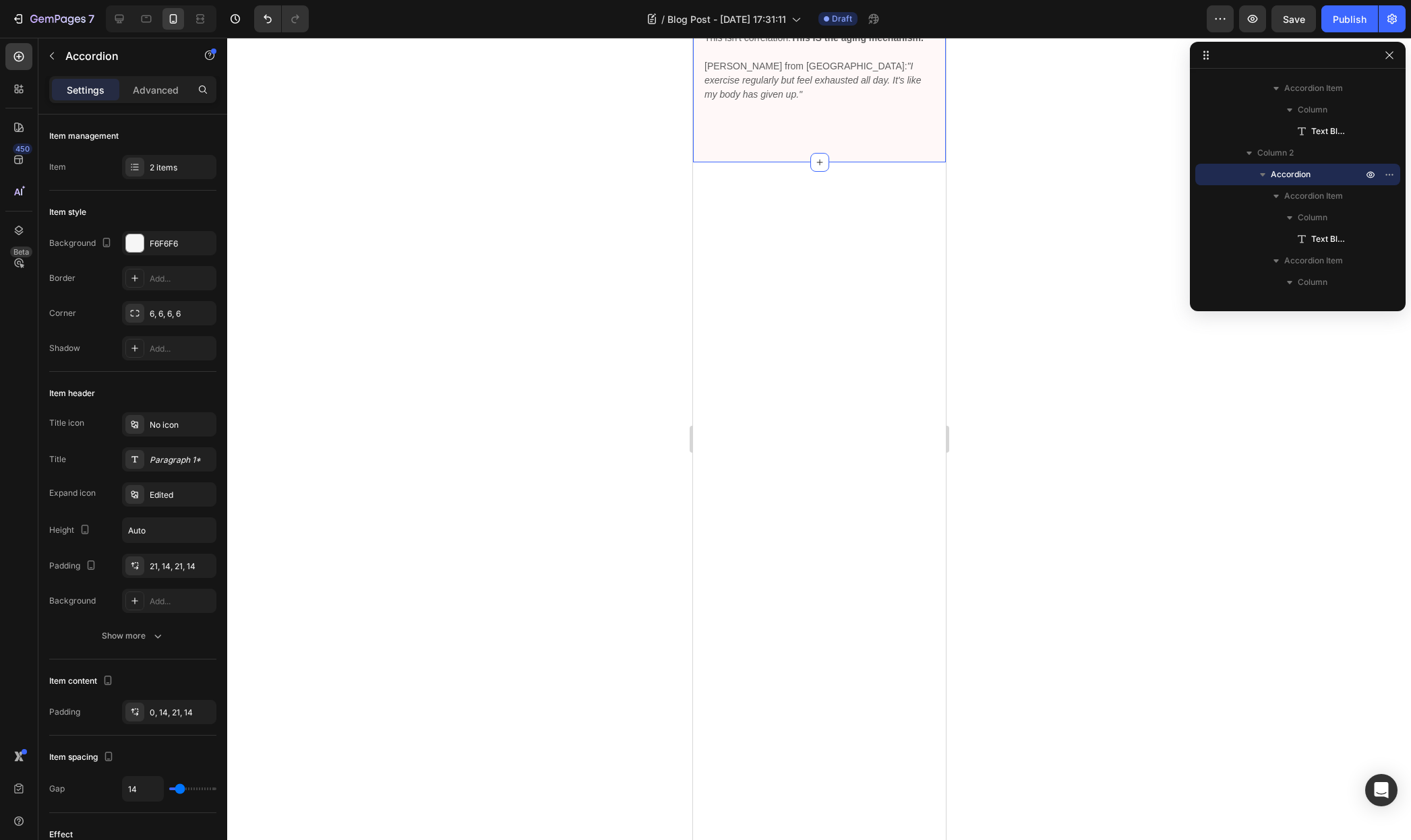
scroll to position [595, 0]
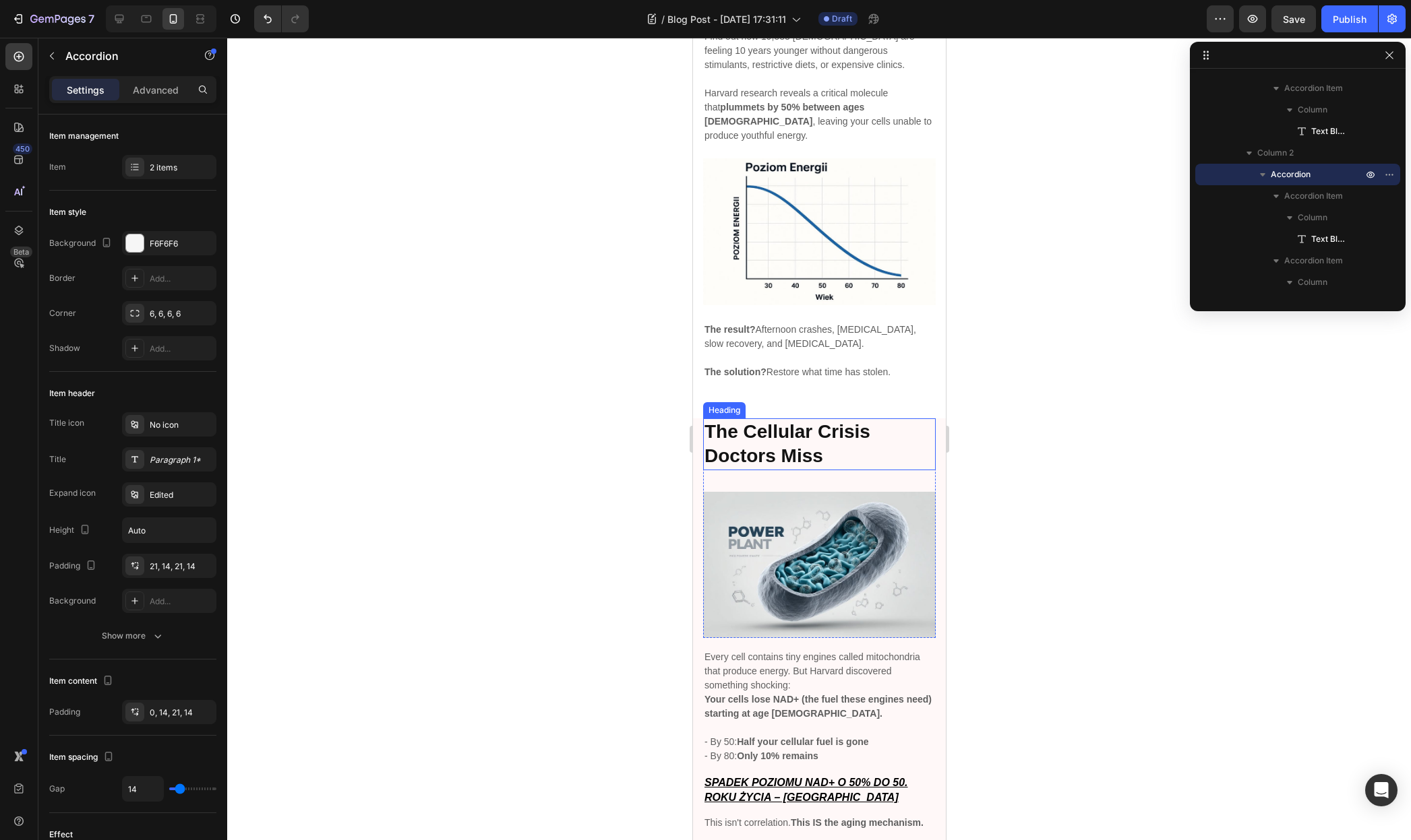
click at [902, 470] on h2 "The Cellular Crisis Doctors Miss" at bounding box center [818, 444] width 233 height 52
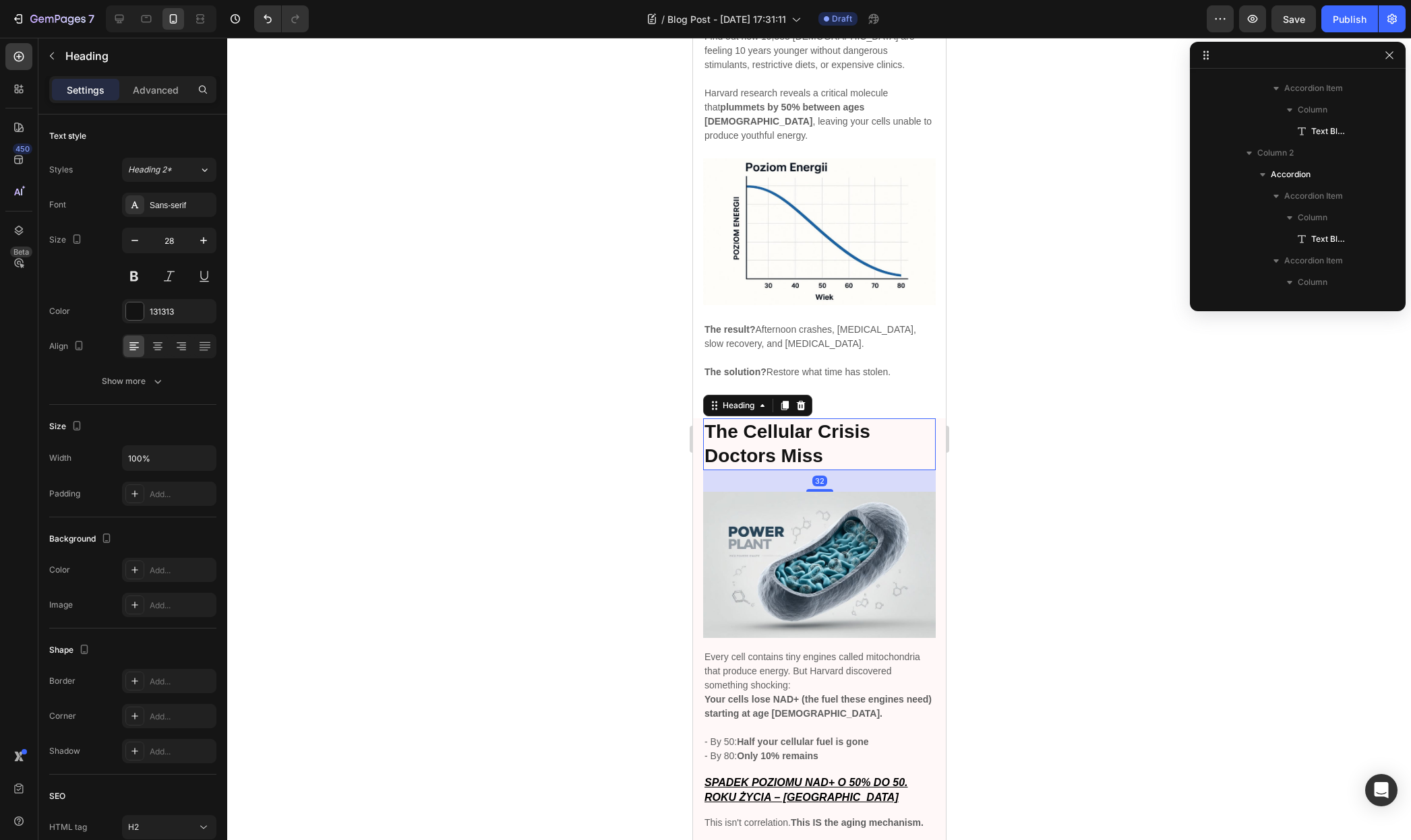
scroll to position [417, 0]
click at [145, 90] on p "Advanced" at bounding box center [156, 90] width 46 height 14
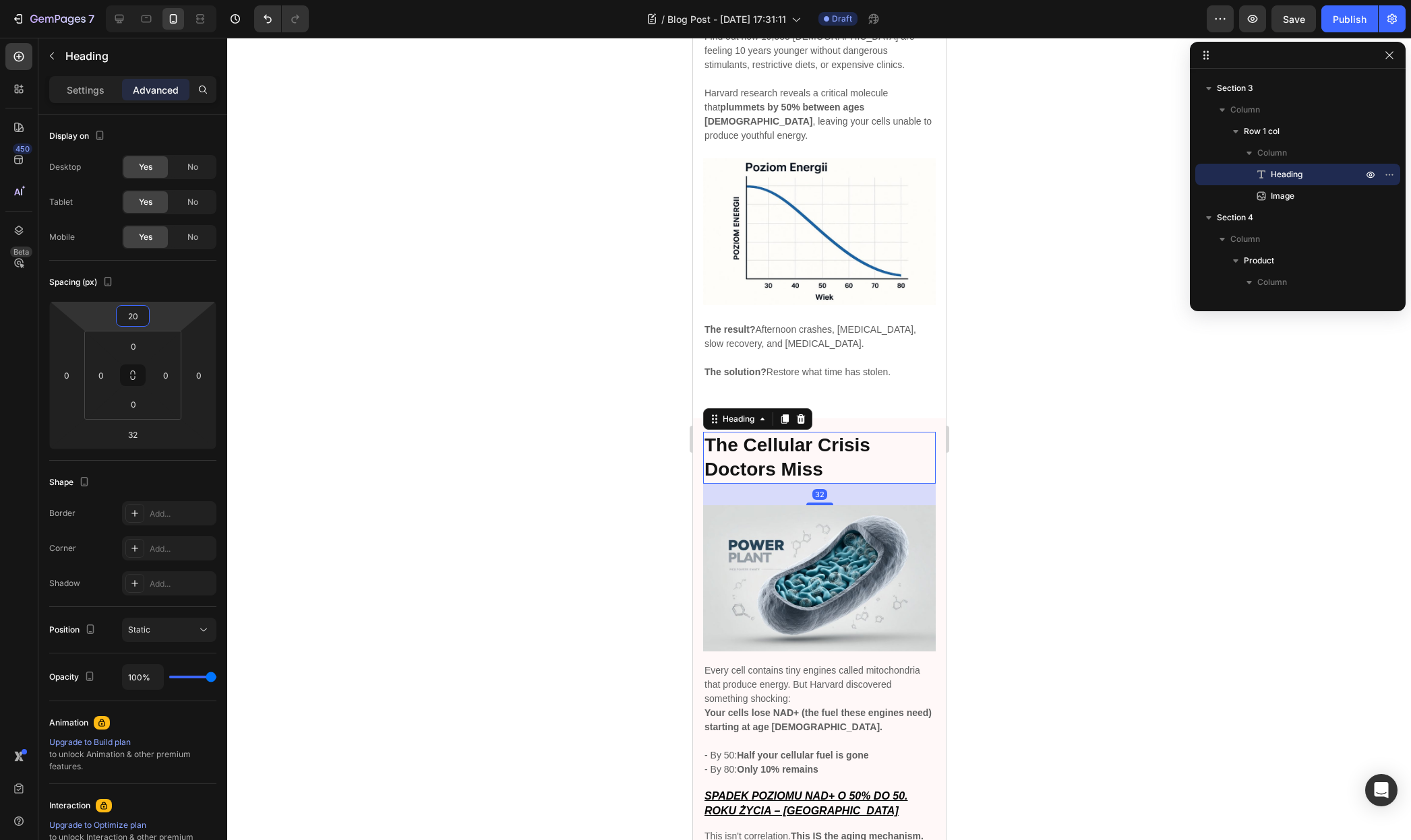
drag, startPoint x: 161, startPoint y: 329, endPoint x: 174, endPoint y: 304, distance: 28.2
click at [174, 0] on html "7 / Blog Post - [DATE] 17:31:11 Draft Preview Save Publish 450 Beta Sections(18…" at bounding box center [706, 0] width 1411 height 0
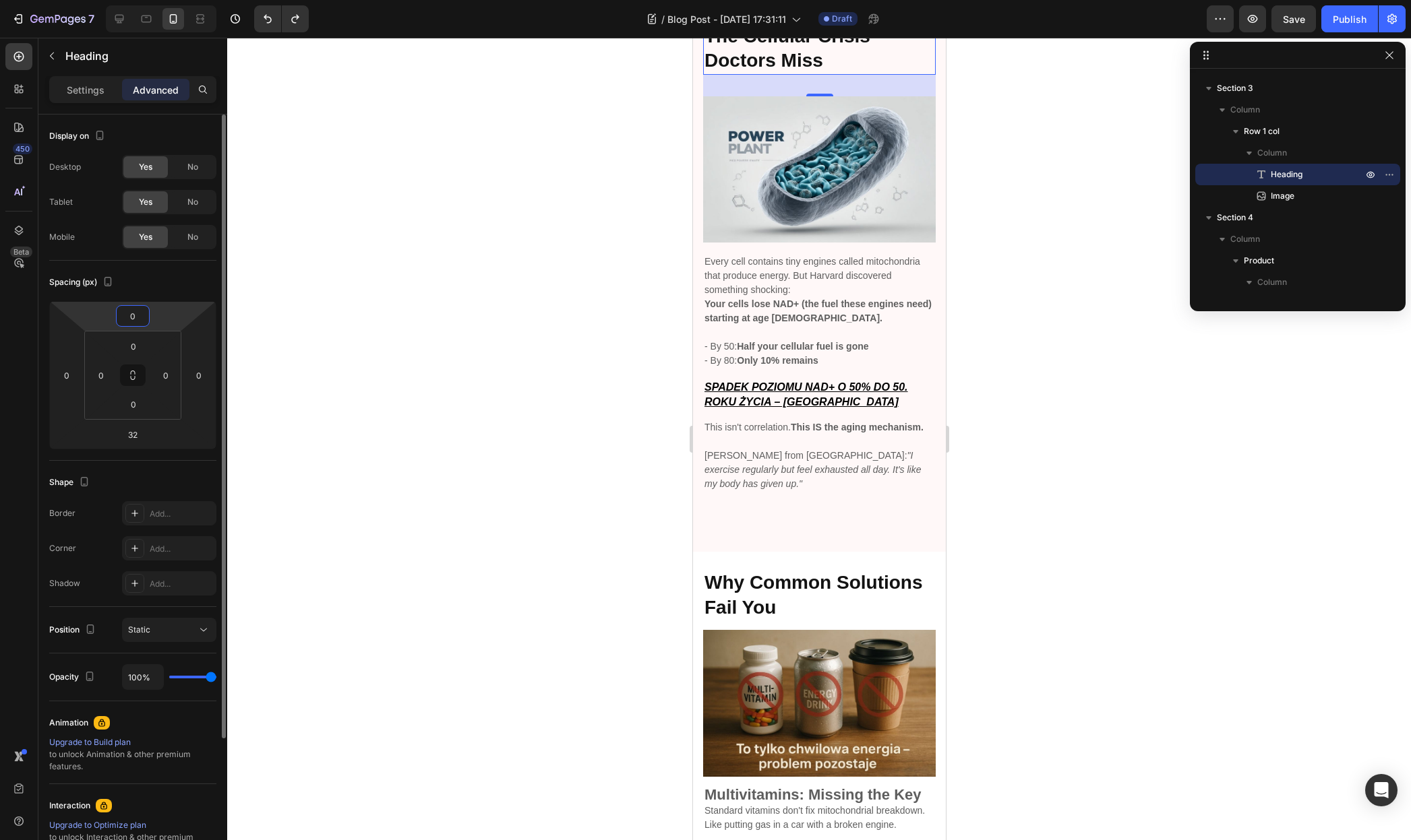
scroll to position [976, 0]
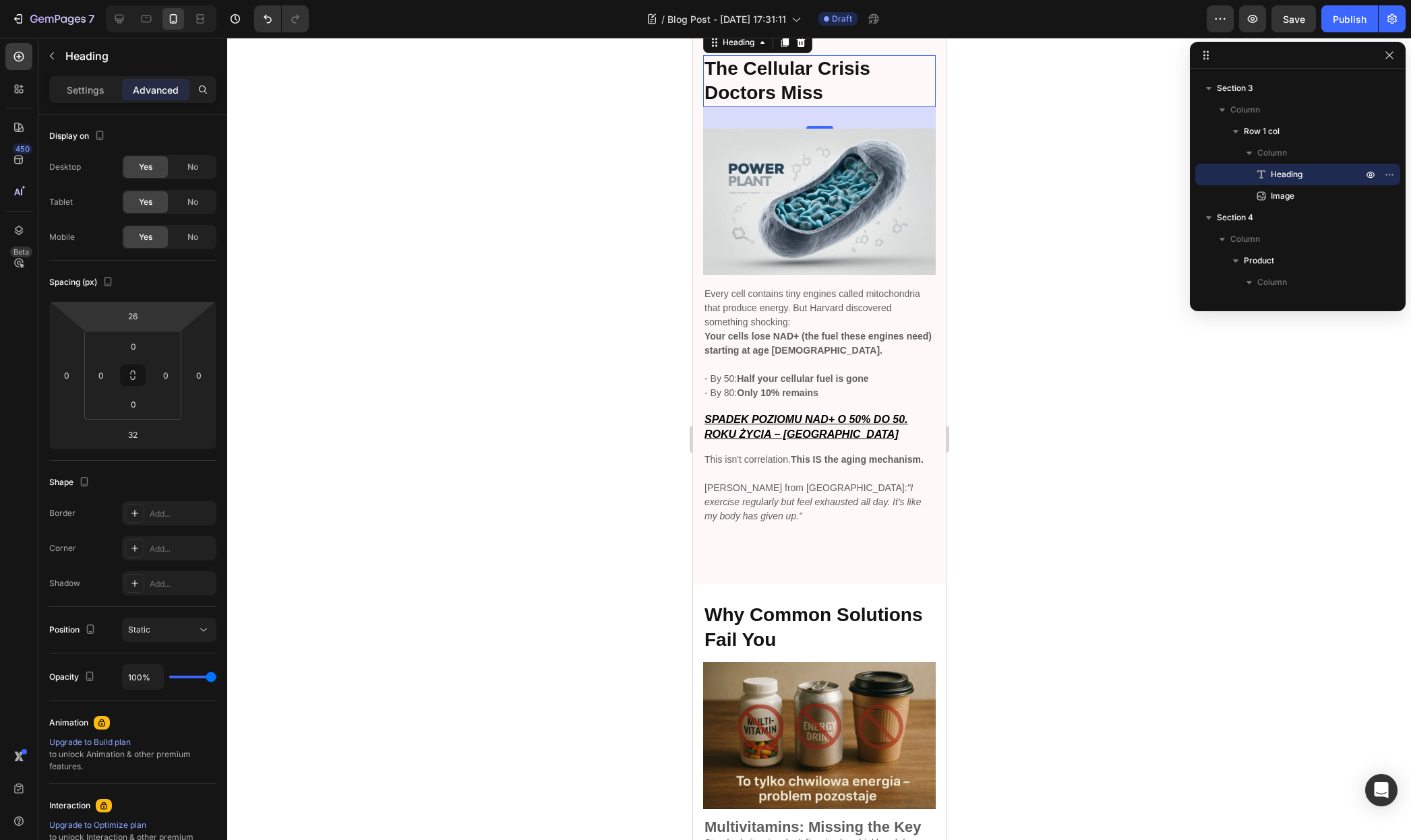
type input "28"
drag, startPoint x: 166, startPoint y: 312, endPoint x: 173, endPoint y: 302, distance: 12.2
click at [173, 0] on html "7 / Blog Post - [DATE] 17:31:11 Draft Preview Save Publish 450 Beta Sections(18…" at bounding box center [706, 0] width 1411 height 0
click at [796, 523] on icon ""I exercise regularly but feel exhausted all day. It's like my body has given u…" at bounding box center [811, 503] width 217 height 39
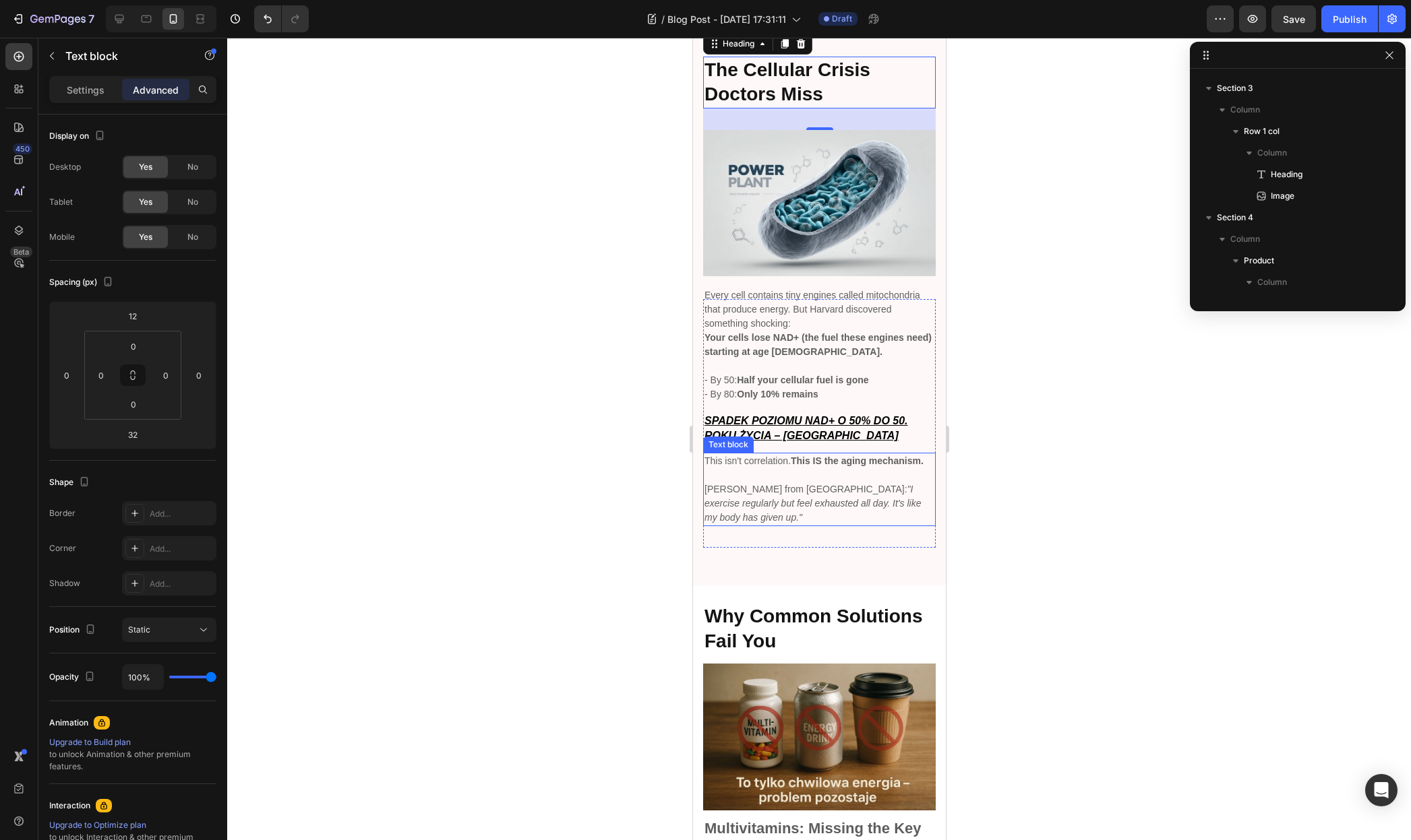
scroll to position [590, 0]
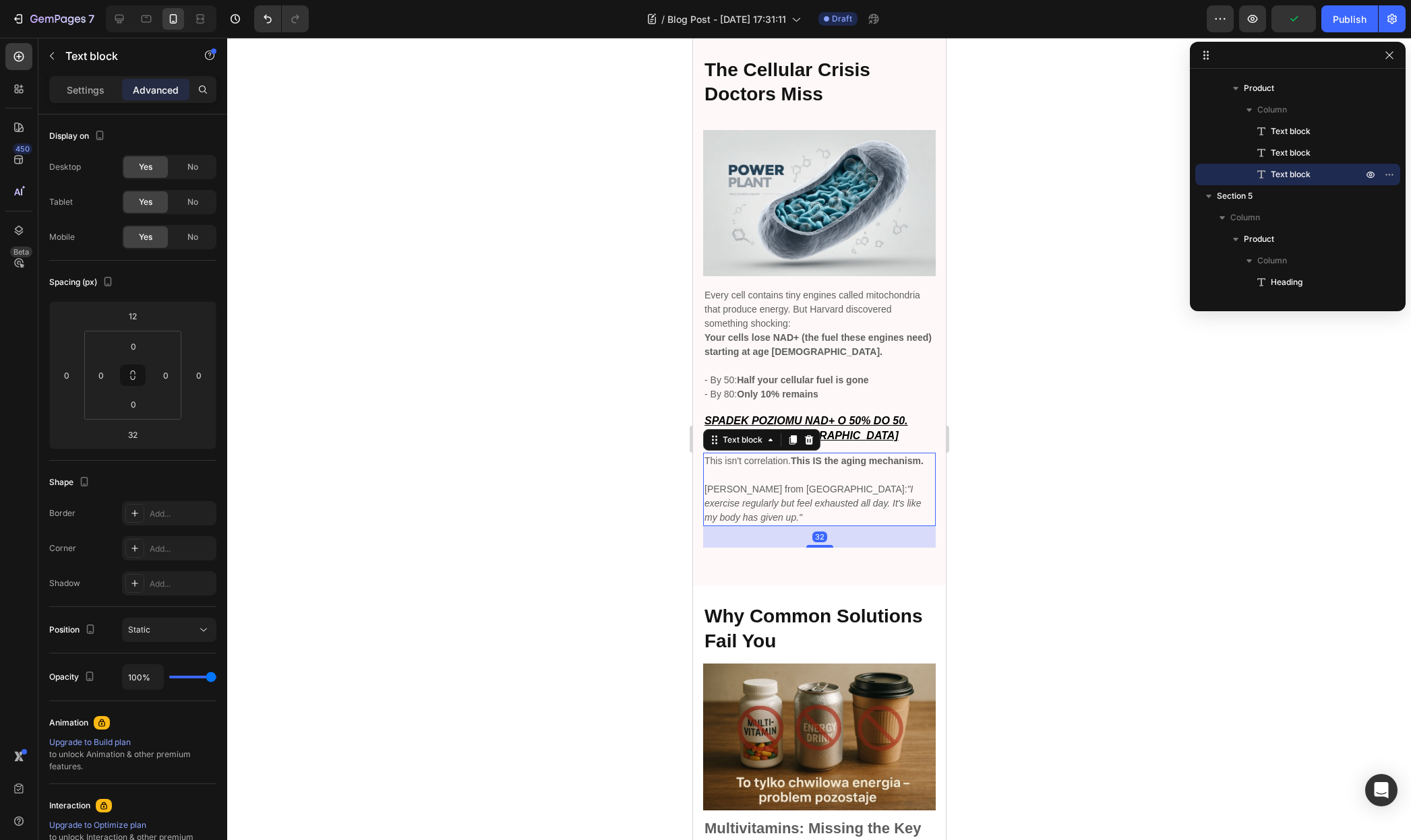
drag, startPoint x: 815, startPoint y: 656, endPoint x: 815, endPoint y: 644, distance: 12.0
click at [815, 548] on div "32" at bounding box center [818, 538] width 233 height 22
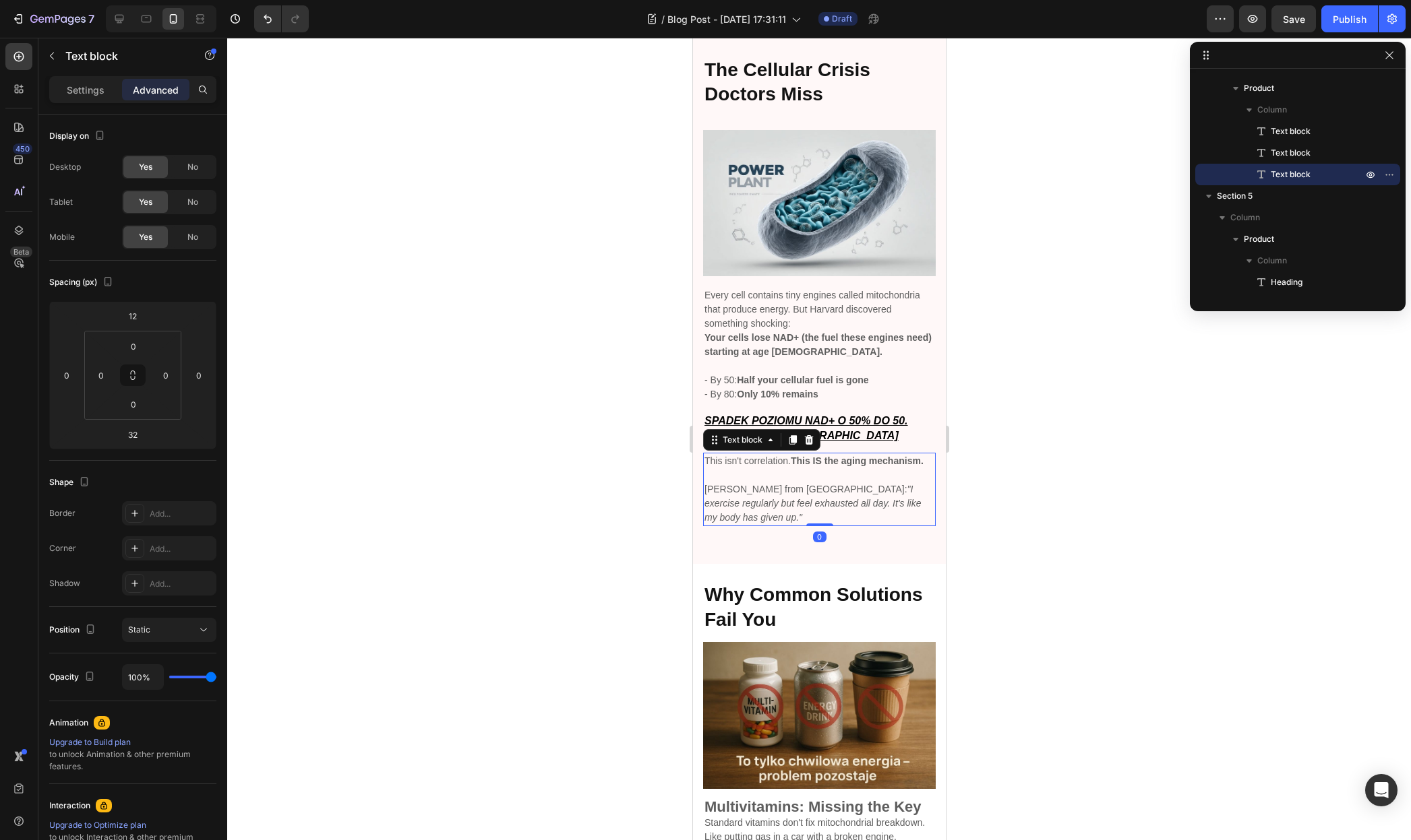
drag, startPoint x: 819, startPoint y: 657, endPoint x: 827, endPoint y: 624, distance: 34.0
click at [827, 527] on div "This isn't correlation. This IS the aging mechanism. [PERSON_NAME] from [GEOGRA…" at bounding box center [818, 490] width 233 height 74
type input "0"
click at [1021, 500] on div at bounding box center [819, 439] width 1183 height 802
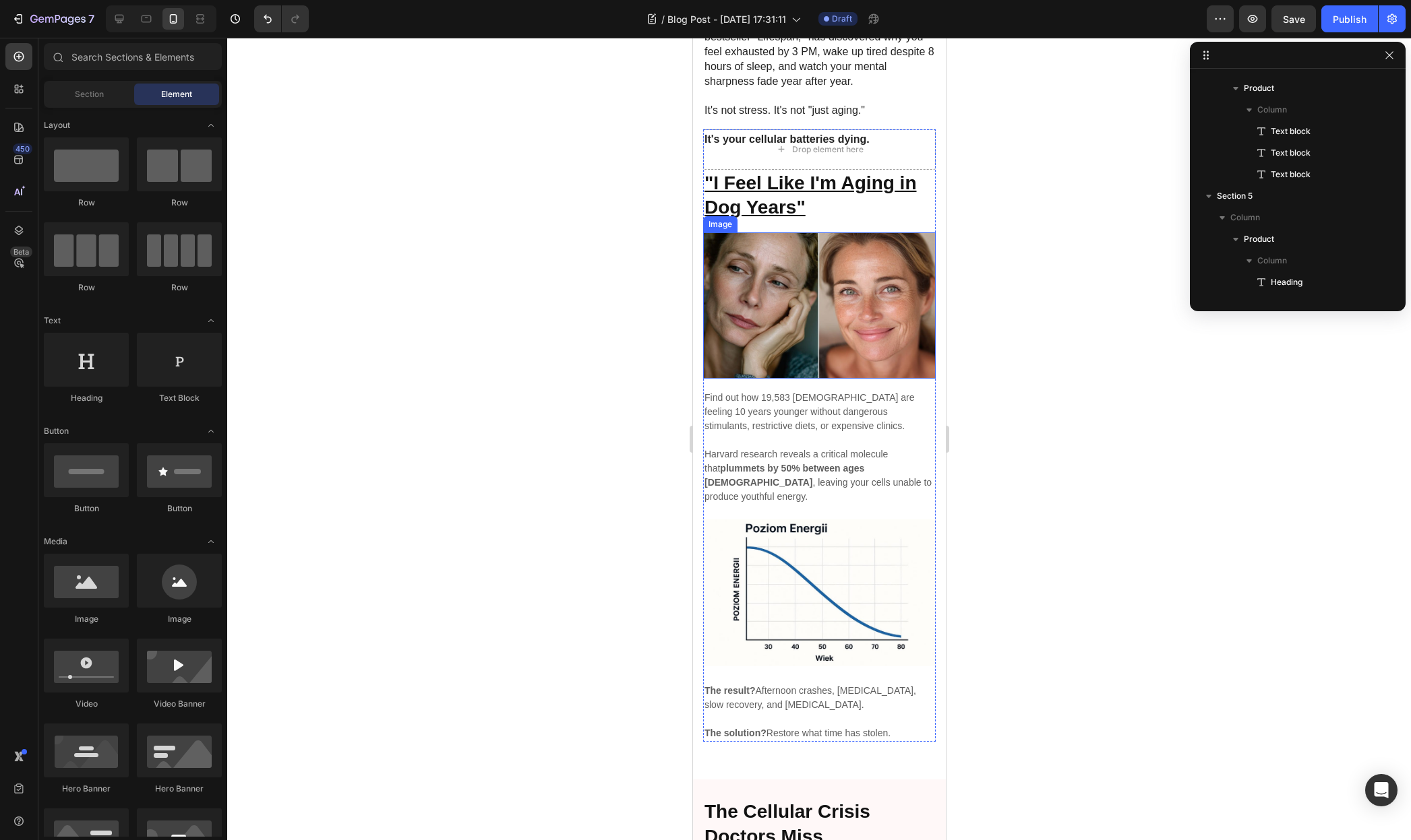
scroll to position [225, 0]
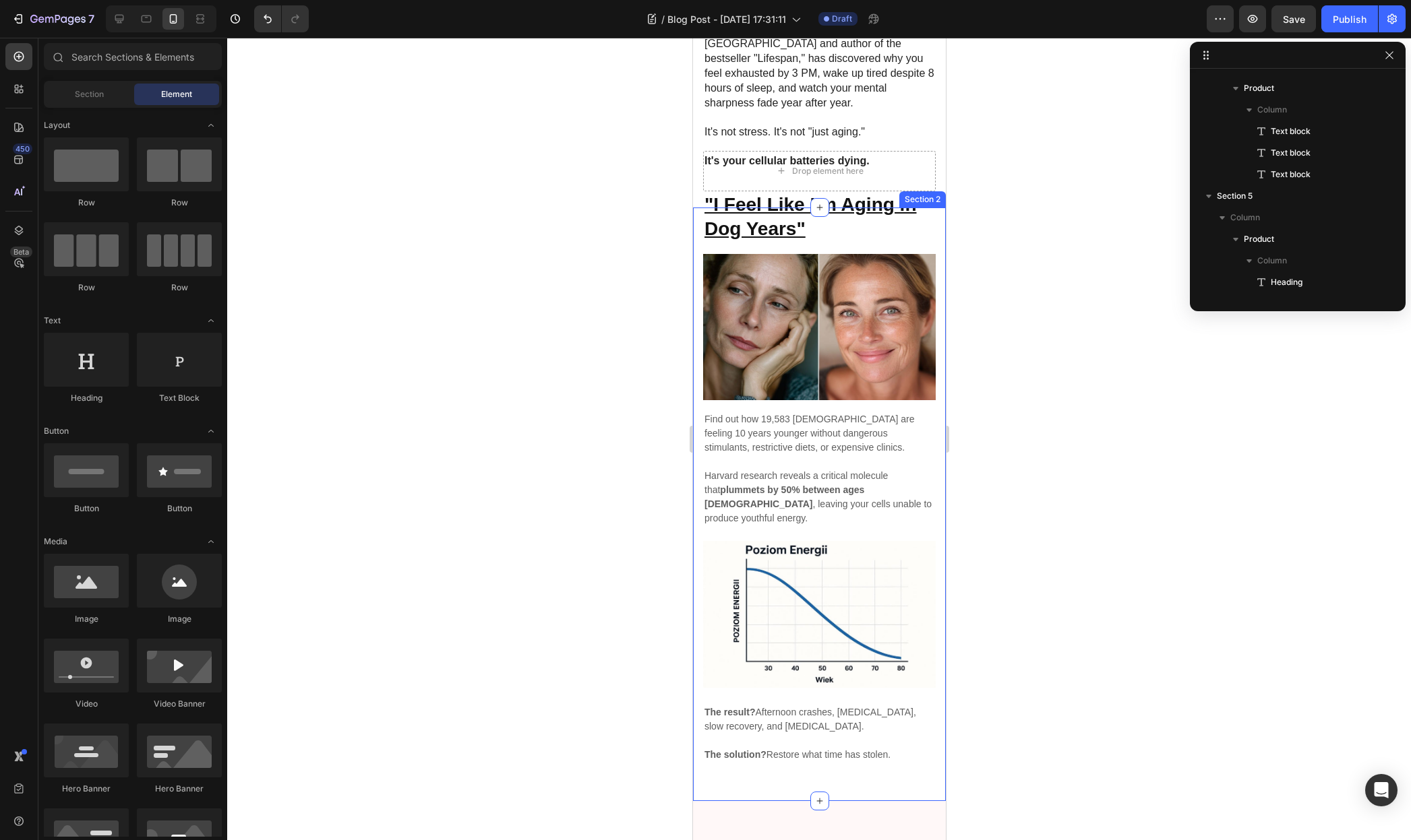
click at [697, 560] on div "Drop element here "I Feel Like I'm Aging in Dog Years" Heading Image Find out h…" at bounding box center [818, 505] width 252 height 595
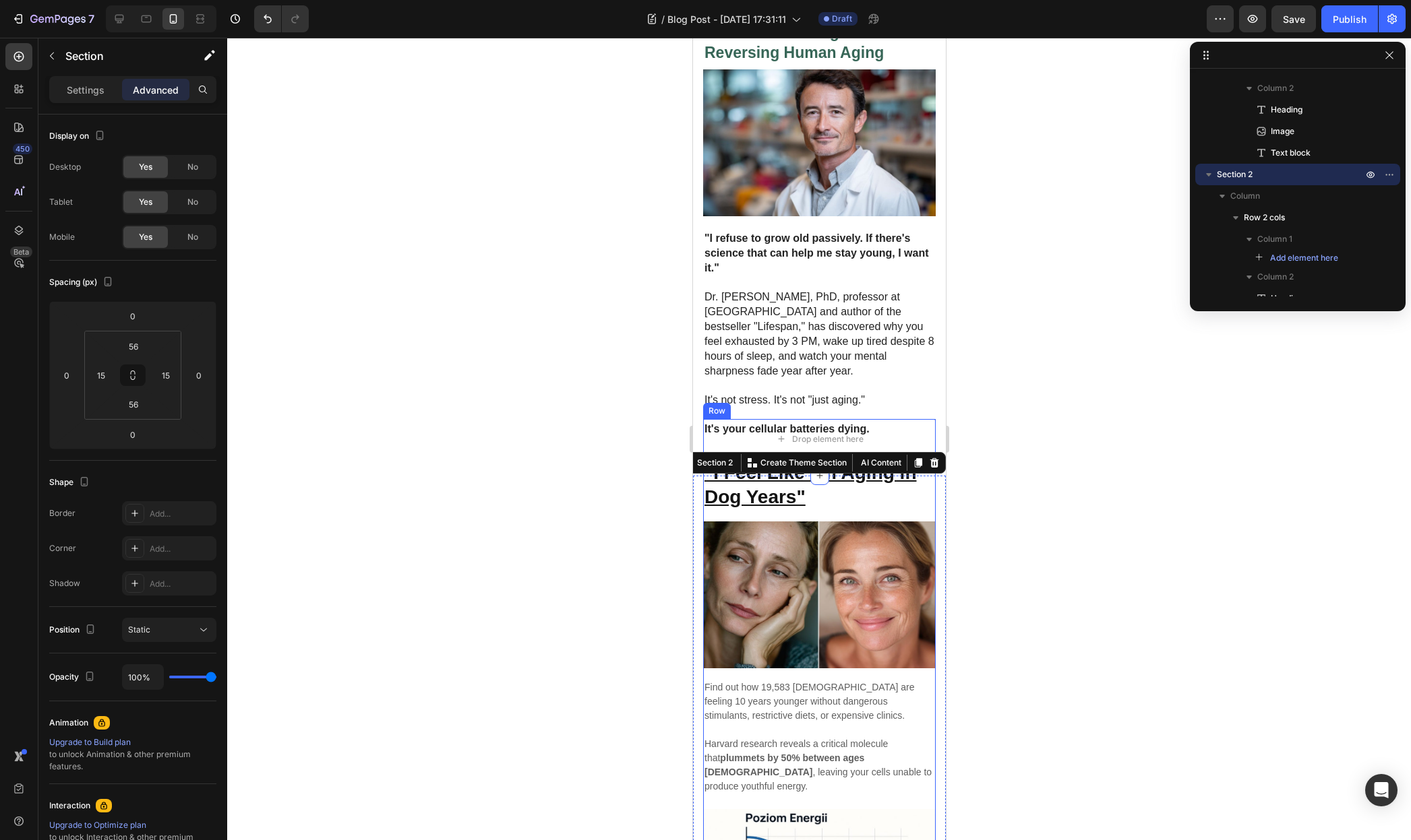
scroll to position [0, 0]
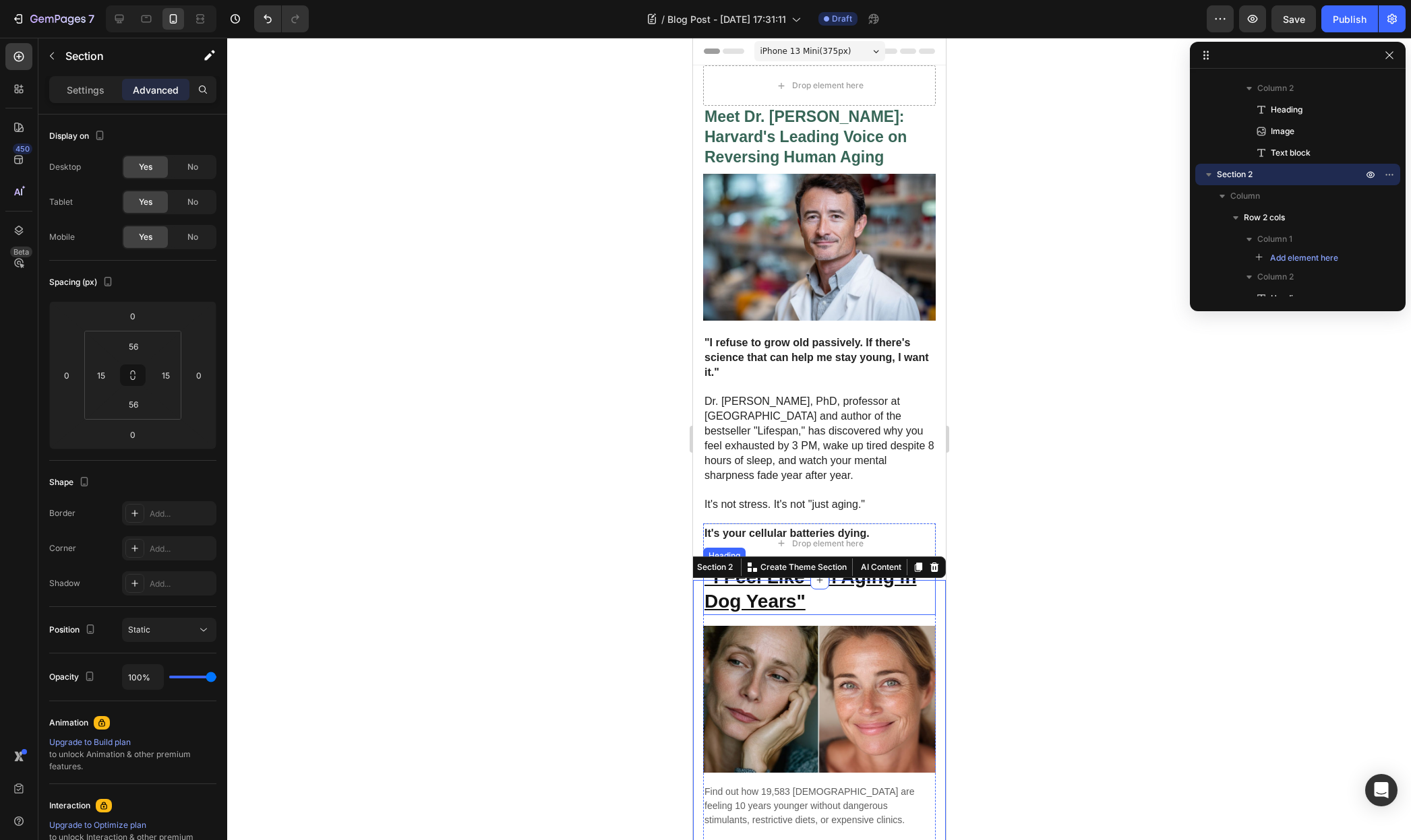
click at [832, 590] on h2 ""I Feel Like I'm Aging in Dog Years"" at bounding box center [818, 590] width 233 height 52
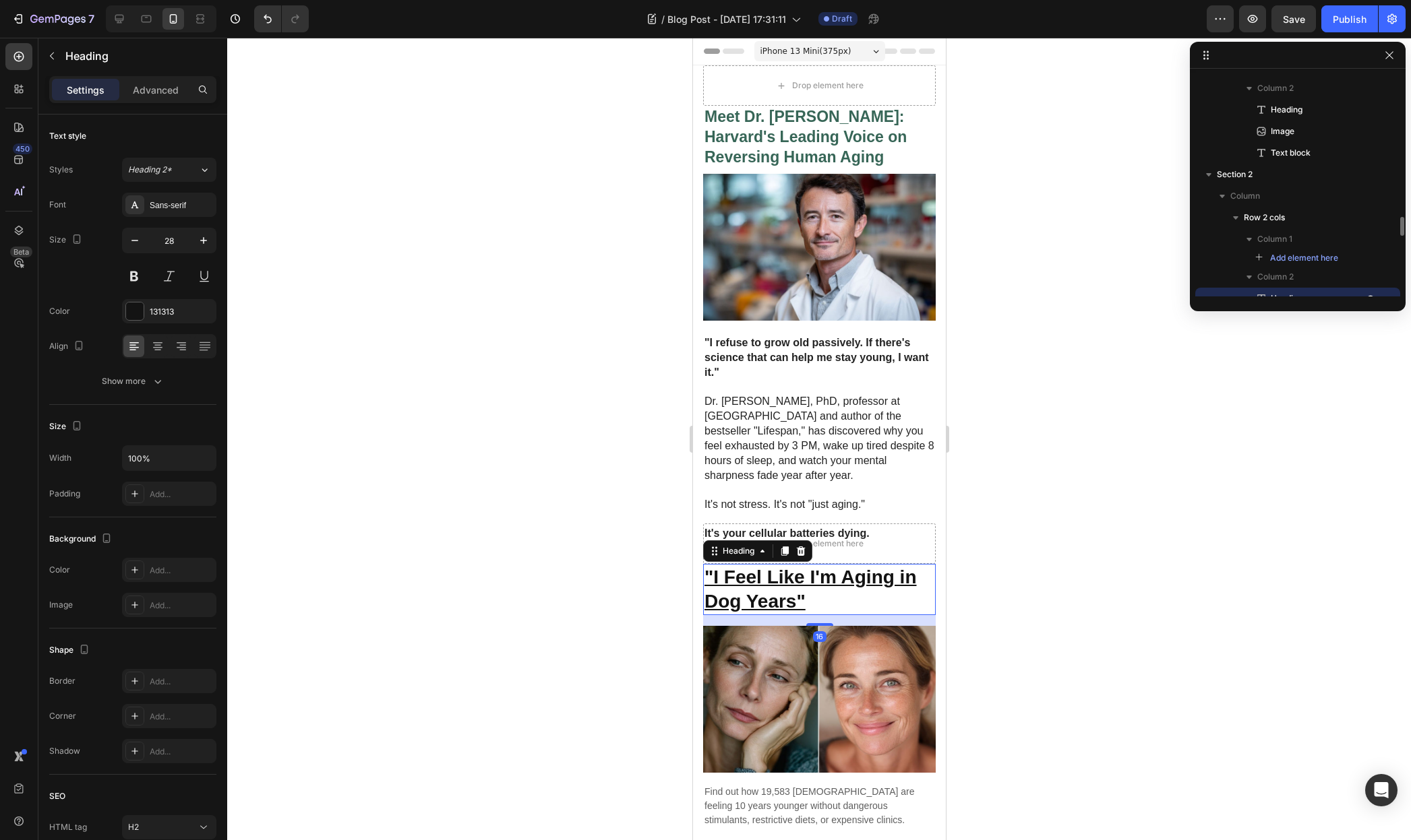
scroll to position [223, 0]
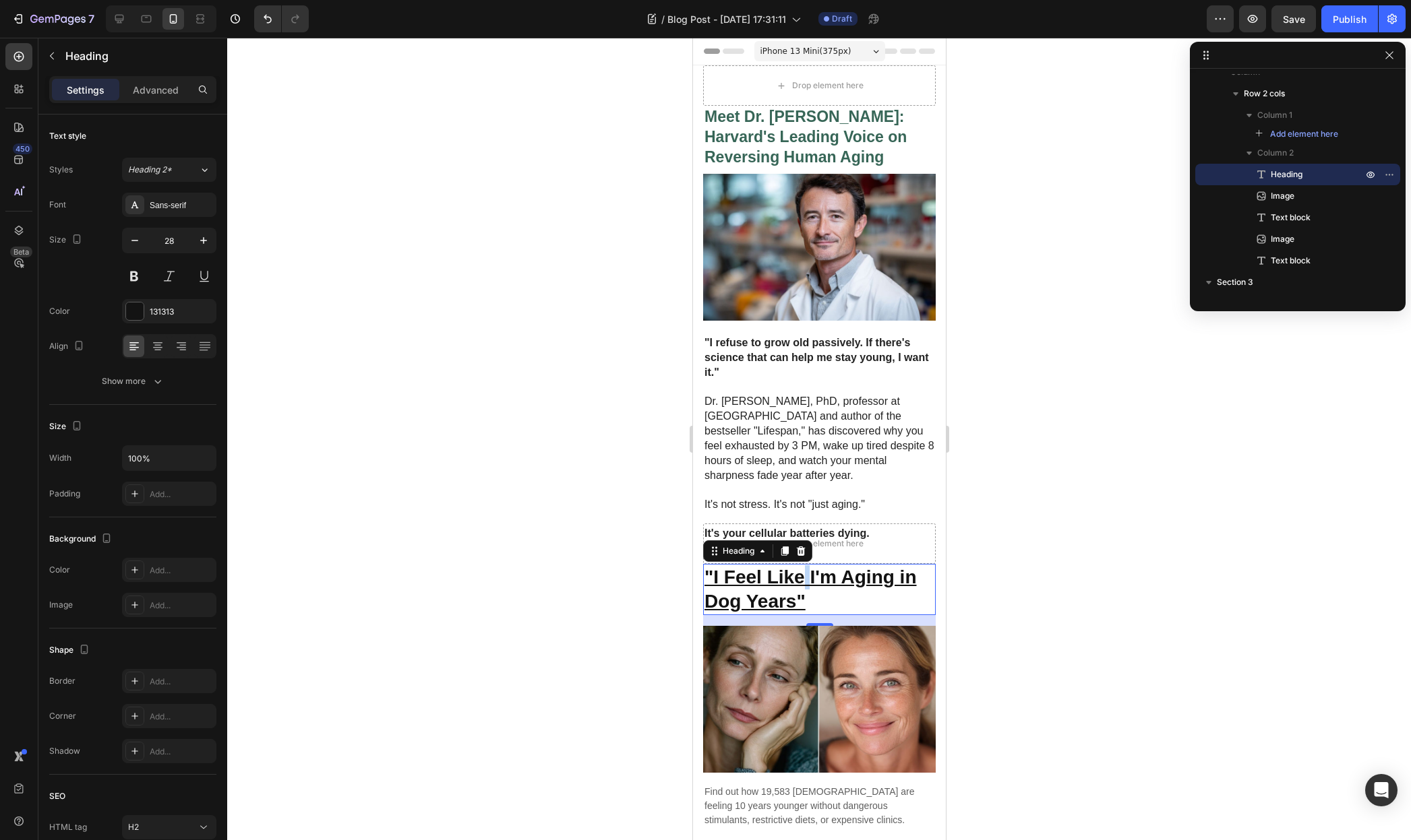
click at [805, 567] on u ""I Feel Like I'm Aging in Dog Years"" at bounding box center [809, 589] width 213 height 45
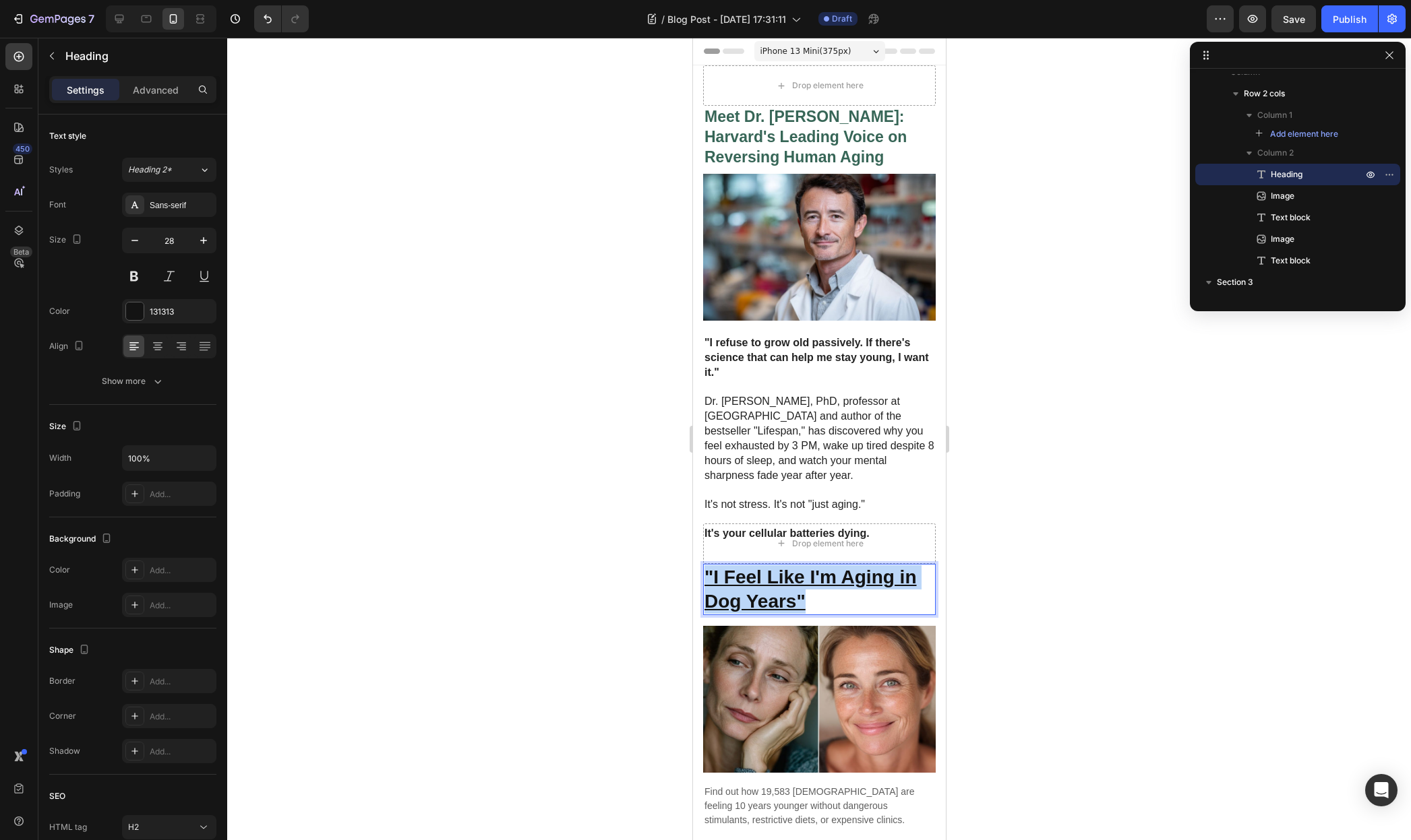
click at [805, 567] on u ""I Feel Like I'm Aging in Dog Years"" at bounding box center [809, 589] width 213 height 45
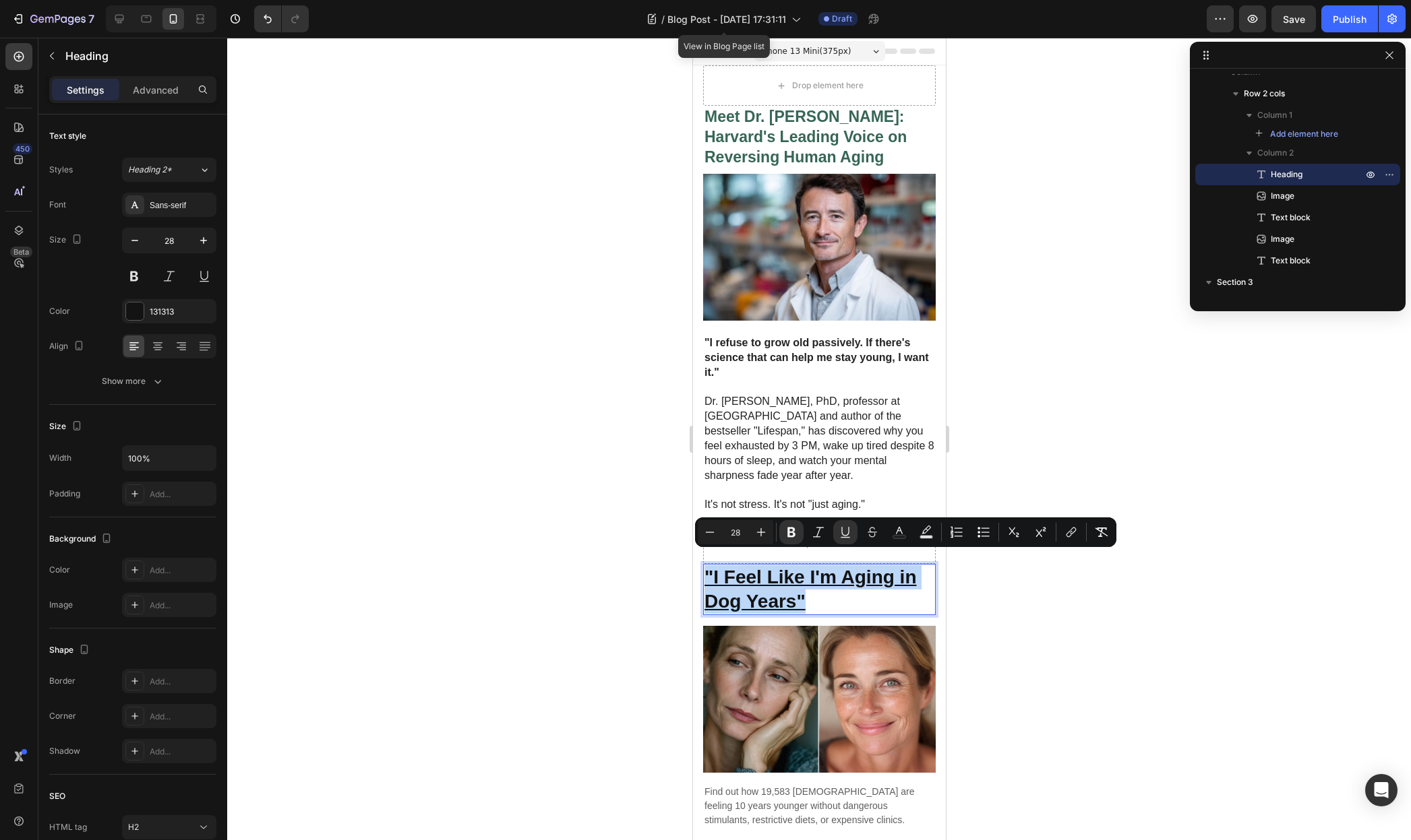
click at [838, 138] on strong "Meet Dr. [PERSON_NAME]: Harvard's Leading Voice on Reversing Human Aging" at bounding box center [804, 137] width 203 height 58
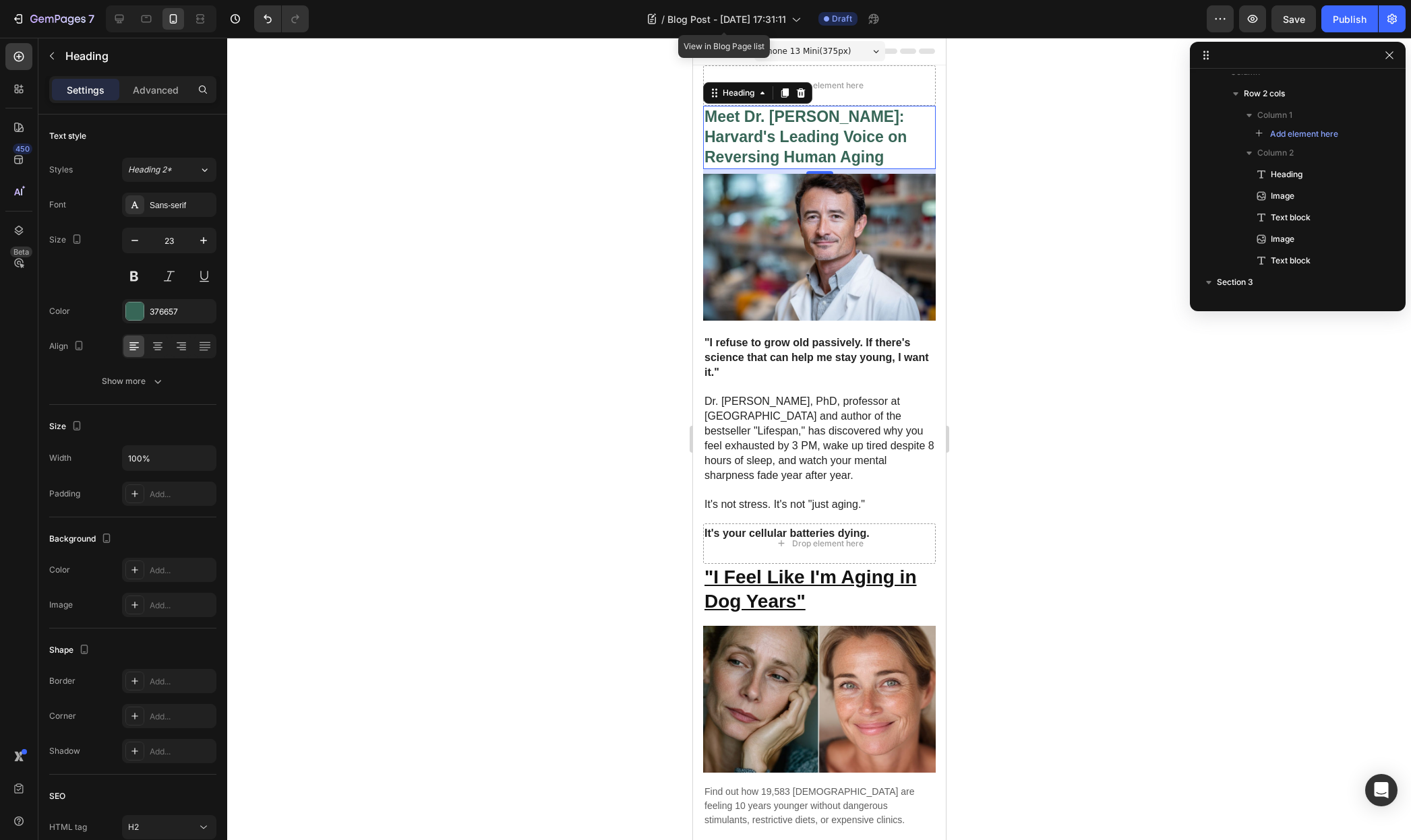
scroll to position [34, 0]
click at [755, 139] on strong "Meet Dr. [PERSON_NAME]: Harvard's Leading Voice on Reversing Human Aging" at bounding box center [804, 137] width 203 height 58
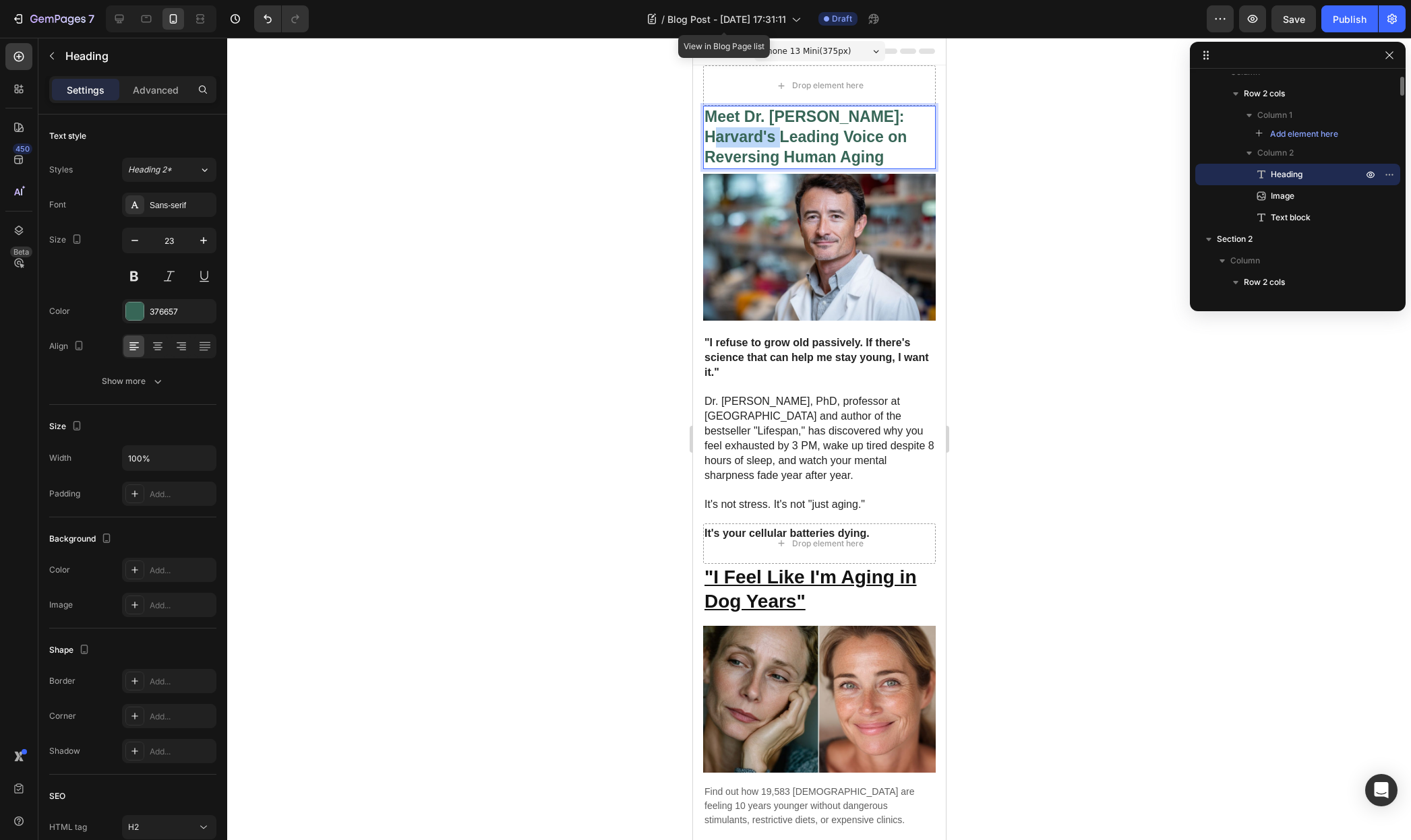
click at [755, 139] on strong "Meet Dr. [PERSON_NAME]: Harvard's Leading Voice on Reversing Human Aging" at bounding box center [804, 137] width 203 height 58
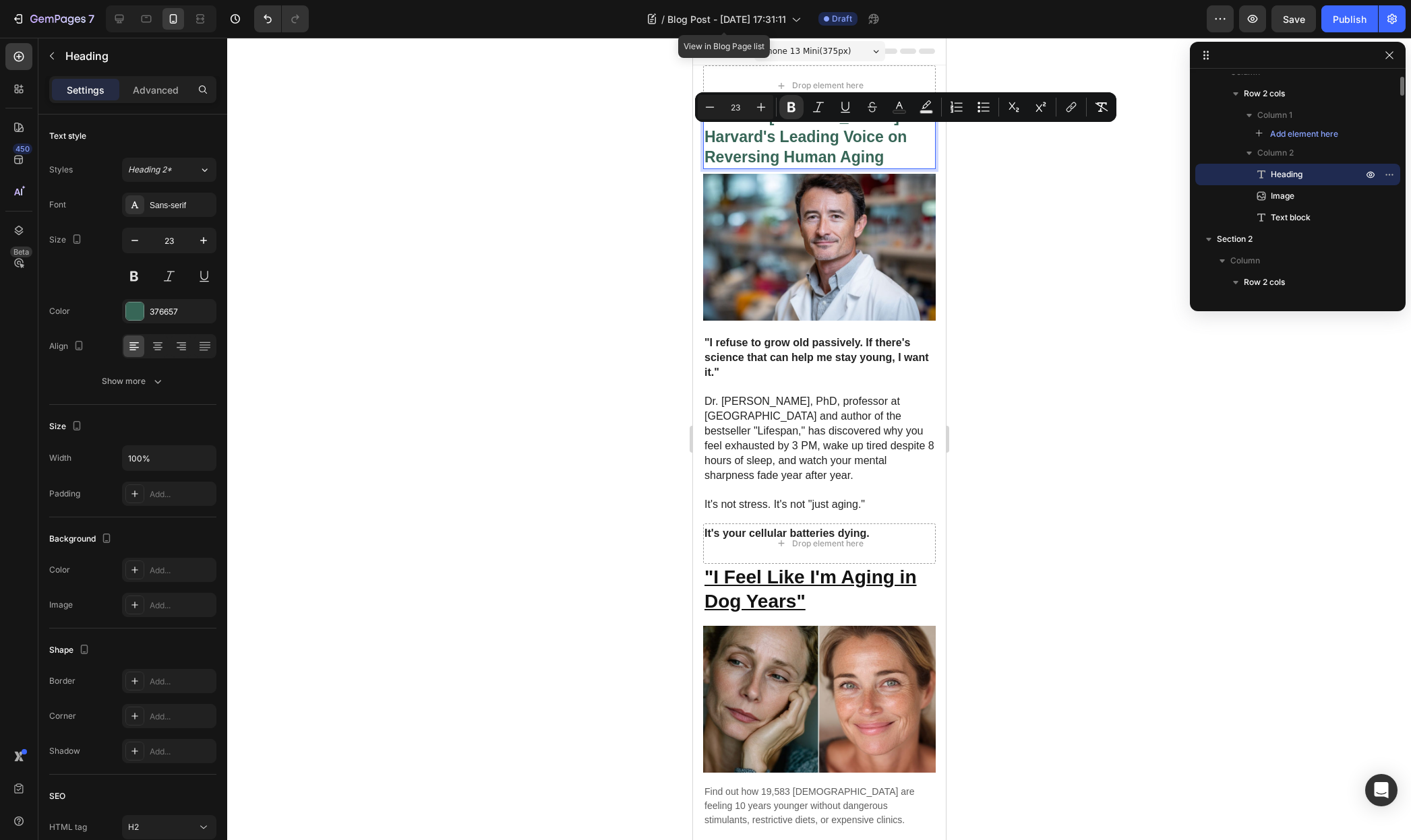
click at [798, 136] on strong "Meet Dr. [PERSON_NAME]: Harvard's Leading Voice on Reversing Human Aging" at bounding box center [804, 137] width 203 height 58
drag, startPoint x: 708, startPoint y: 136, endPoint x: 890, endPoint y: 154, distance: 182.9
click at [890, 154] on p "Meet Dr. [PERSON_NAME]: Harvard's Leading Voice on Reversing Human Aging" at bounding box center [818, 137] width 230 height 61
click at [819, 109] on icon "Editor contextual toolbar" at bounding box center [818, 108] width 14 height 14
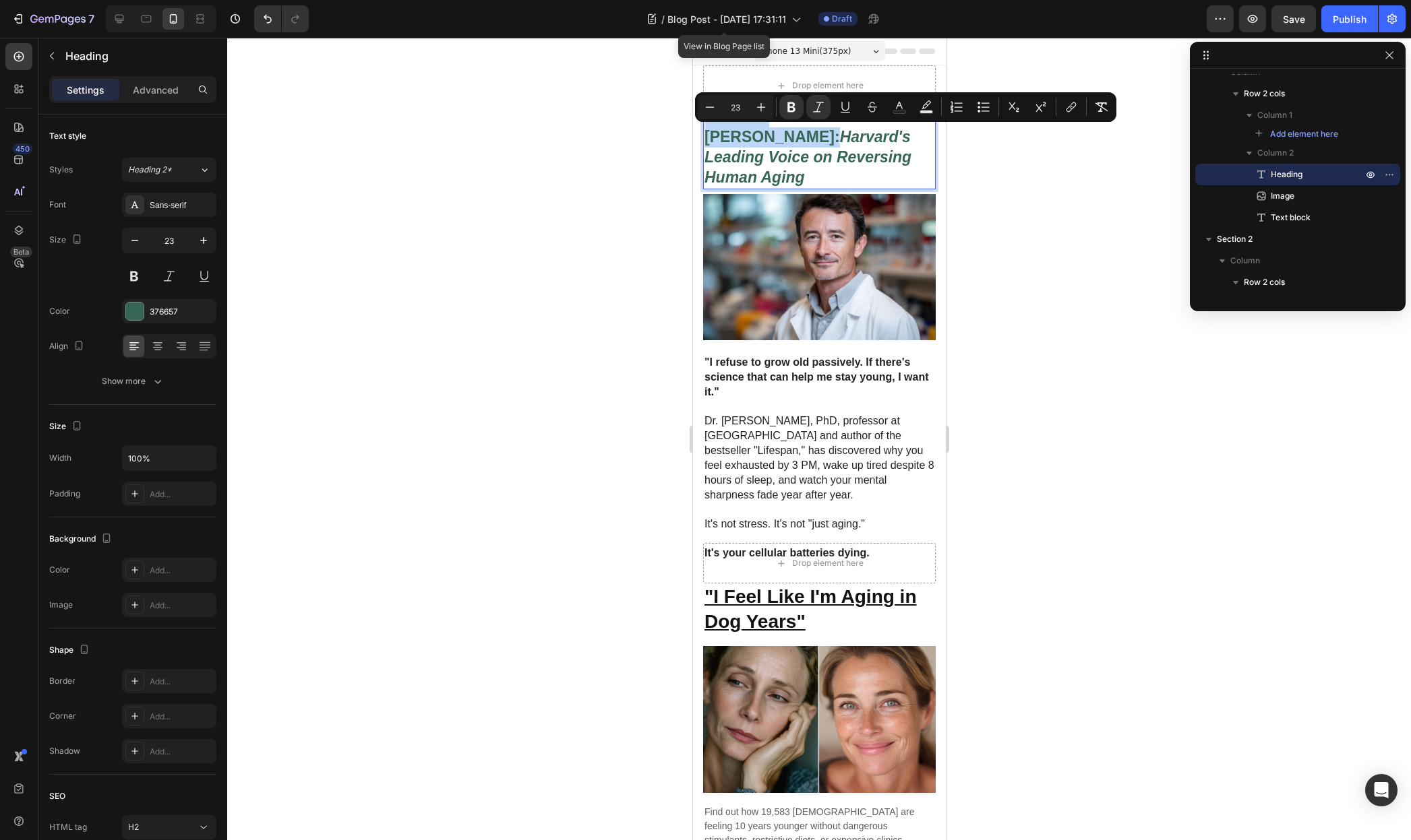
click at [826, 195] on img at bounding box center [818, 267] width 233 height 147
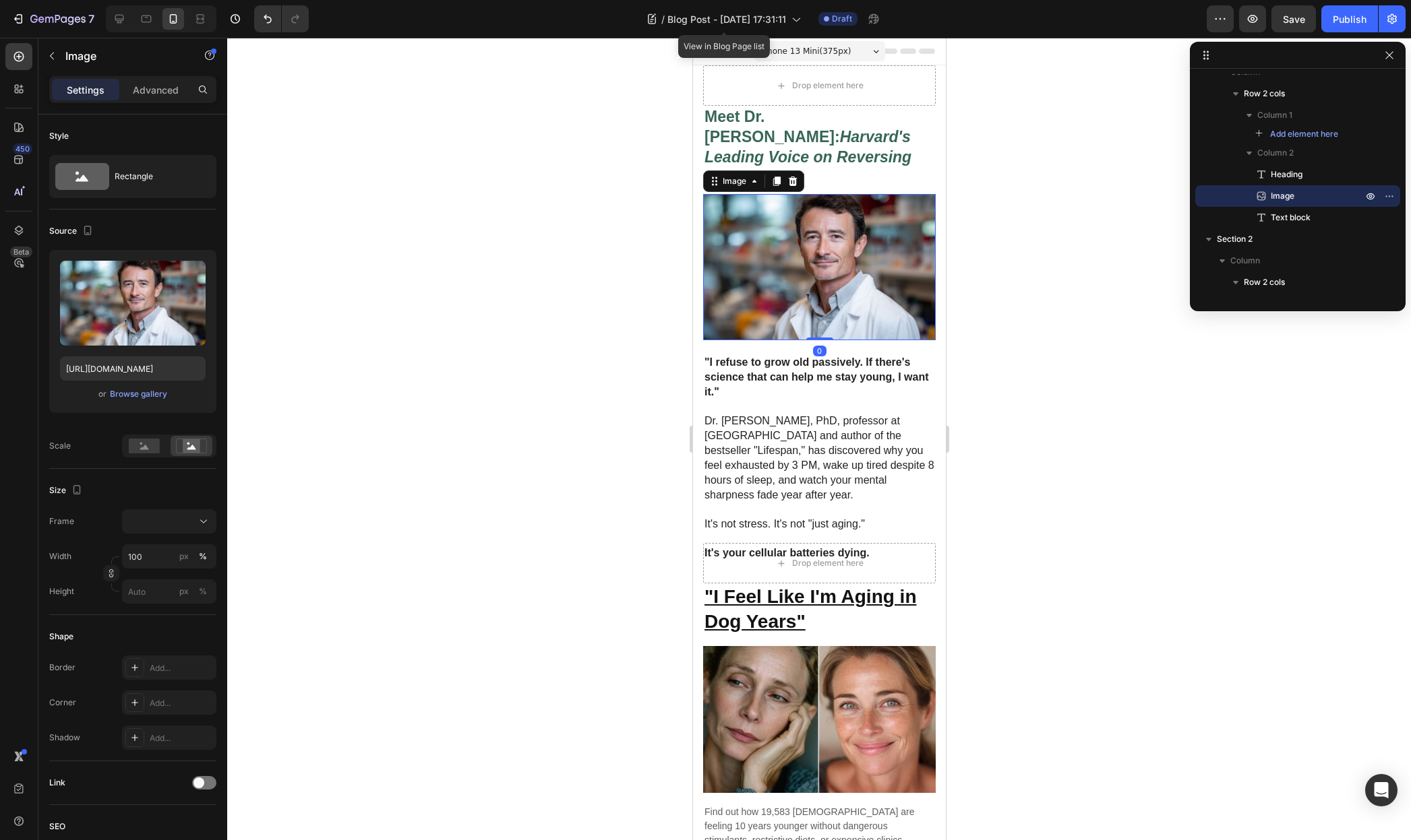
click at [1019, 246] on div at bounding box center [819, 439] width 1183 height 802
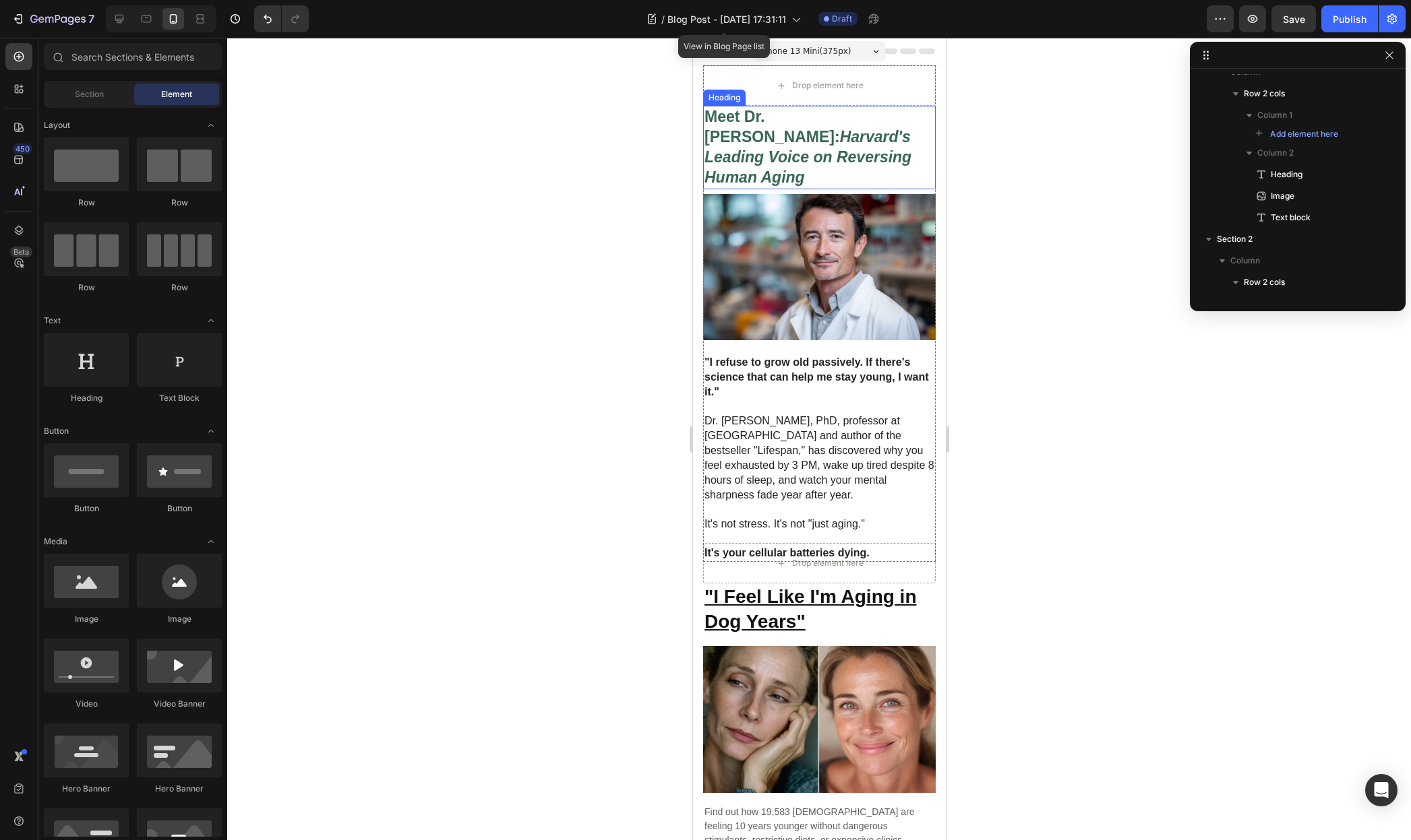
click at [777, 136] on strong "Harvard's Leading Voice on Reversing Human Aging" at bounding box center [806, 157] width 207 height 58
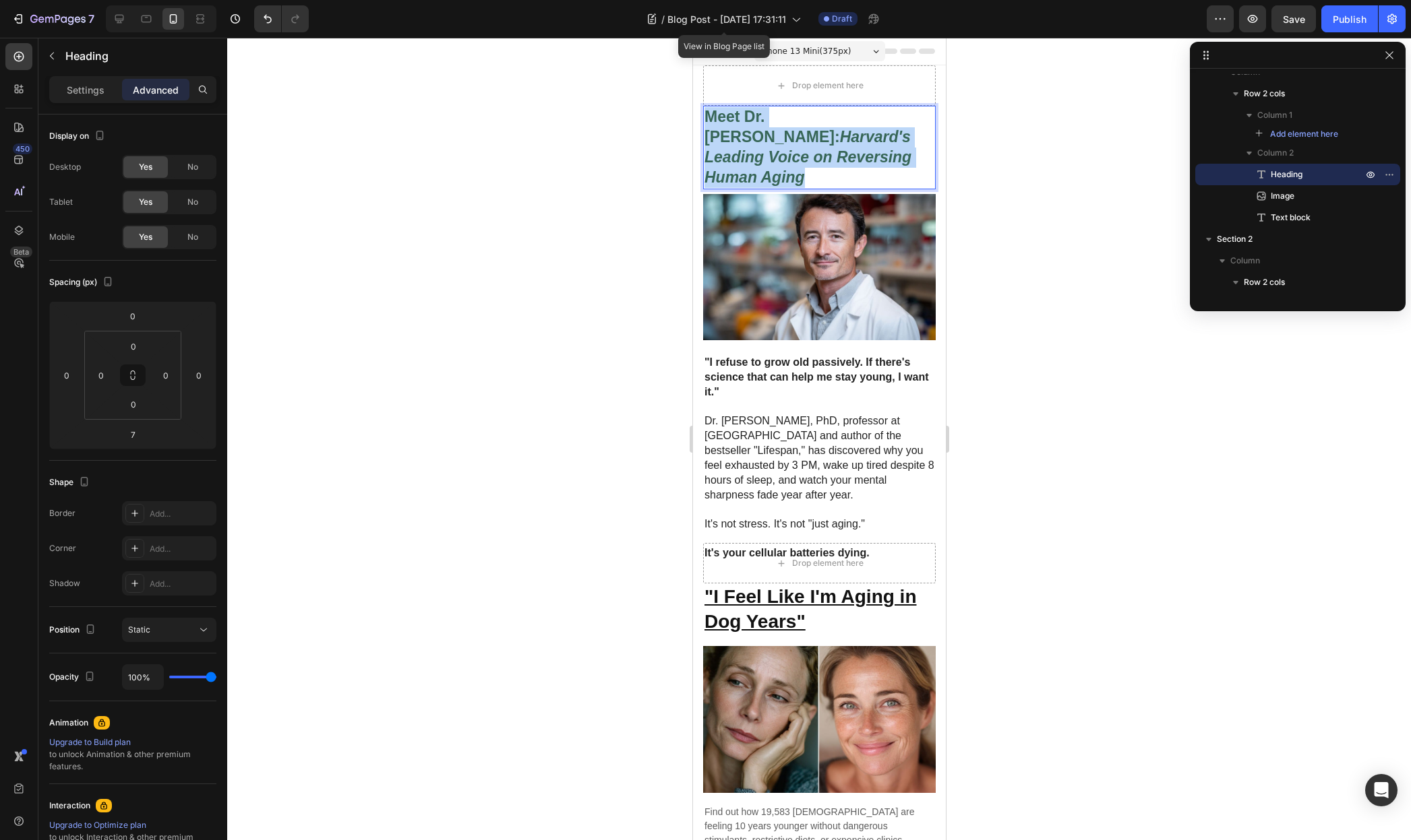
click at [777, 136] on strong "Harvard's Leading Voice on Reversing Human Aging" at bounding box center [806, 157] width 207 height 58
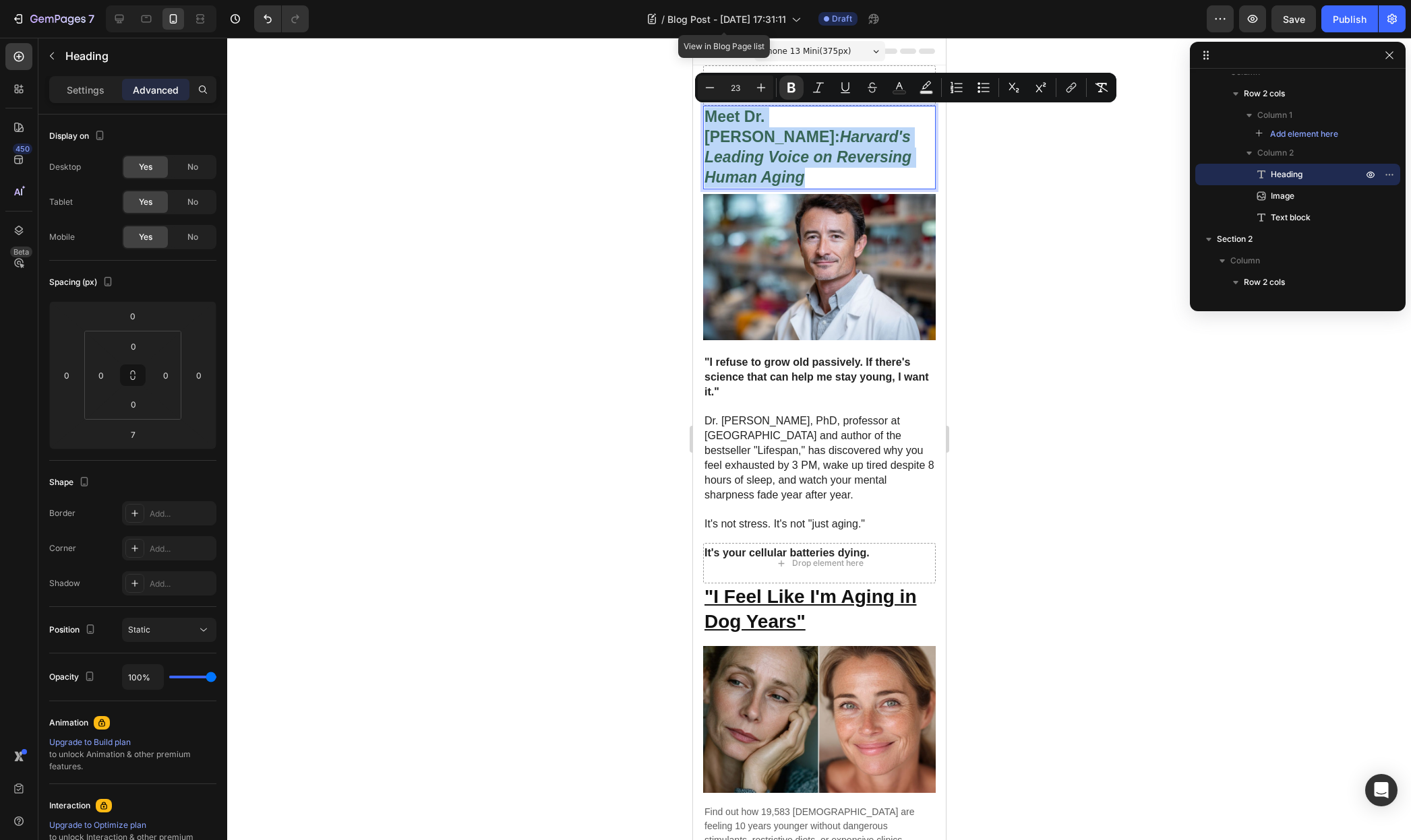
click at [890, 155] on p "Meet Dr. [PERSON_NAME]: Harvard's Leading Voice on Reversing Human Aging" at bounding box center [818, 147] width 230 height 81
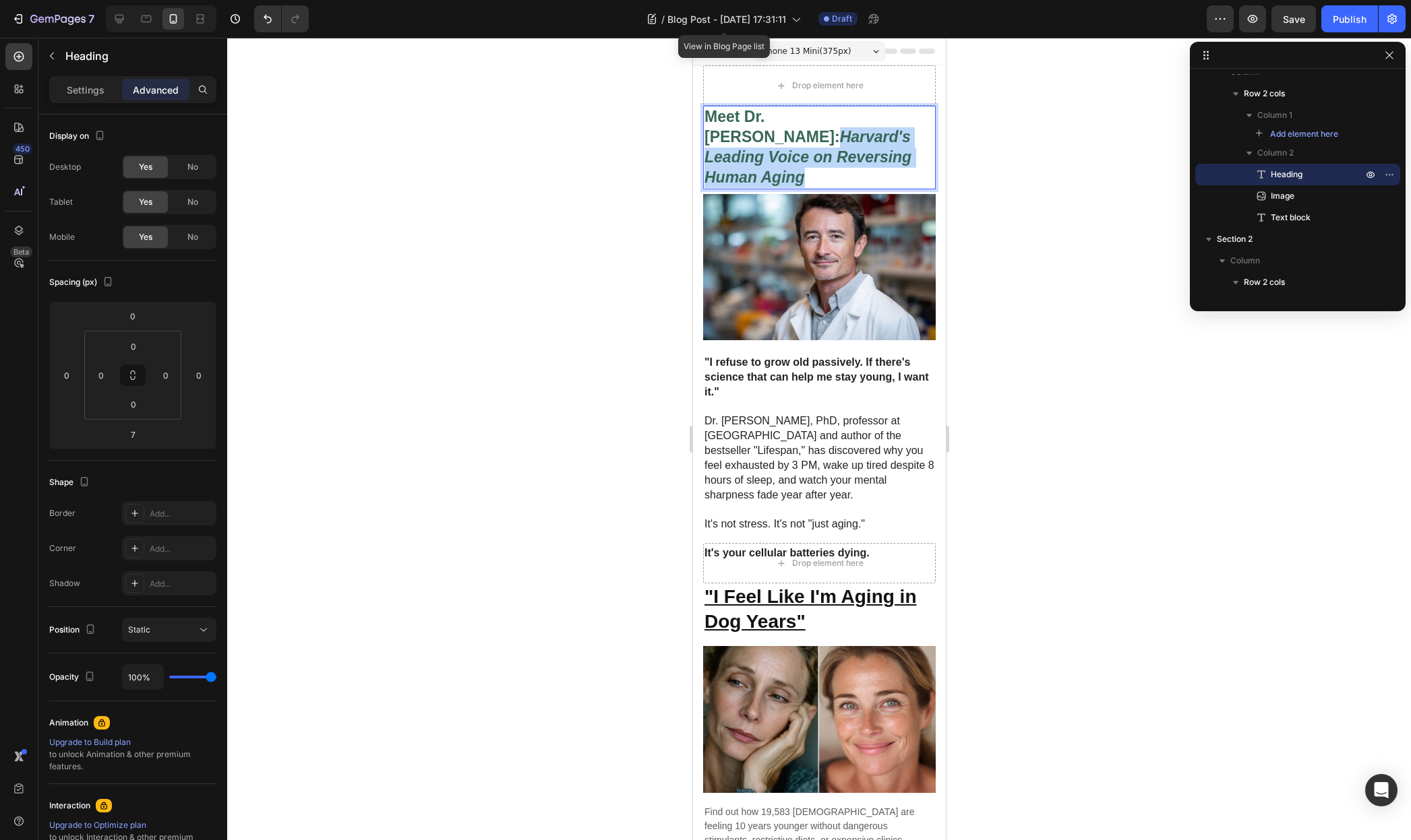
drag, startPoint x: 895, startPoint y: 157, endPoint x: 708, endPoint y: 138, distance: 188.0
click at [708, 138] on p "Meet Dr. [PERSON_NAME]: Harvard's Leading Voice on Reversing Human Aging" at bounding box center [818, 147] width 230 height 81
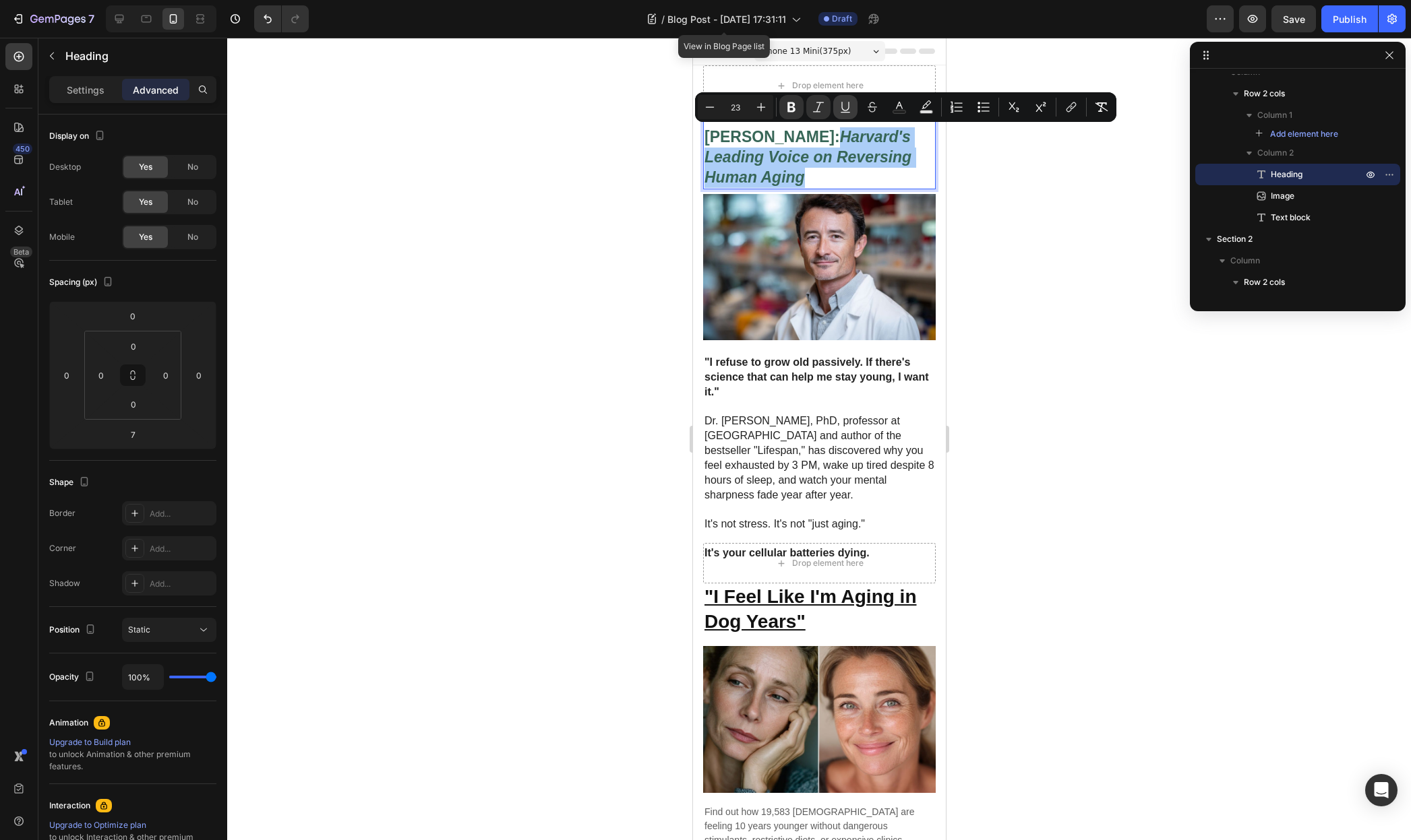
click at [844, 106] on icon "Editor contextual toolbar" at bounding box center [845, 108] width 14 height 14
click at [998, 285] on div at bounding box center [819, 439] width 1183 height 802
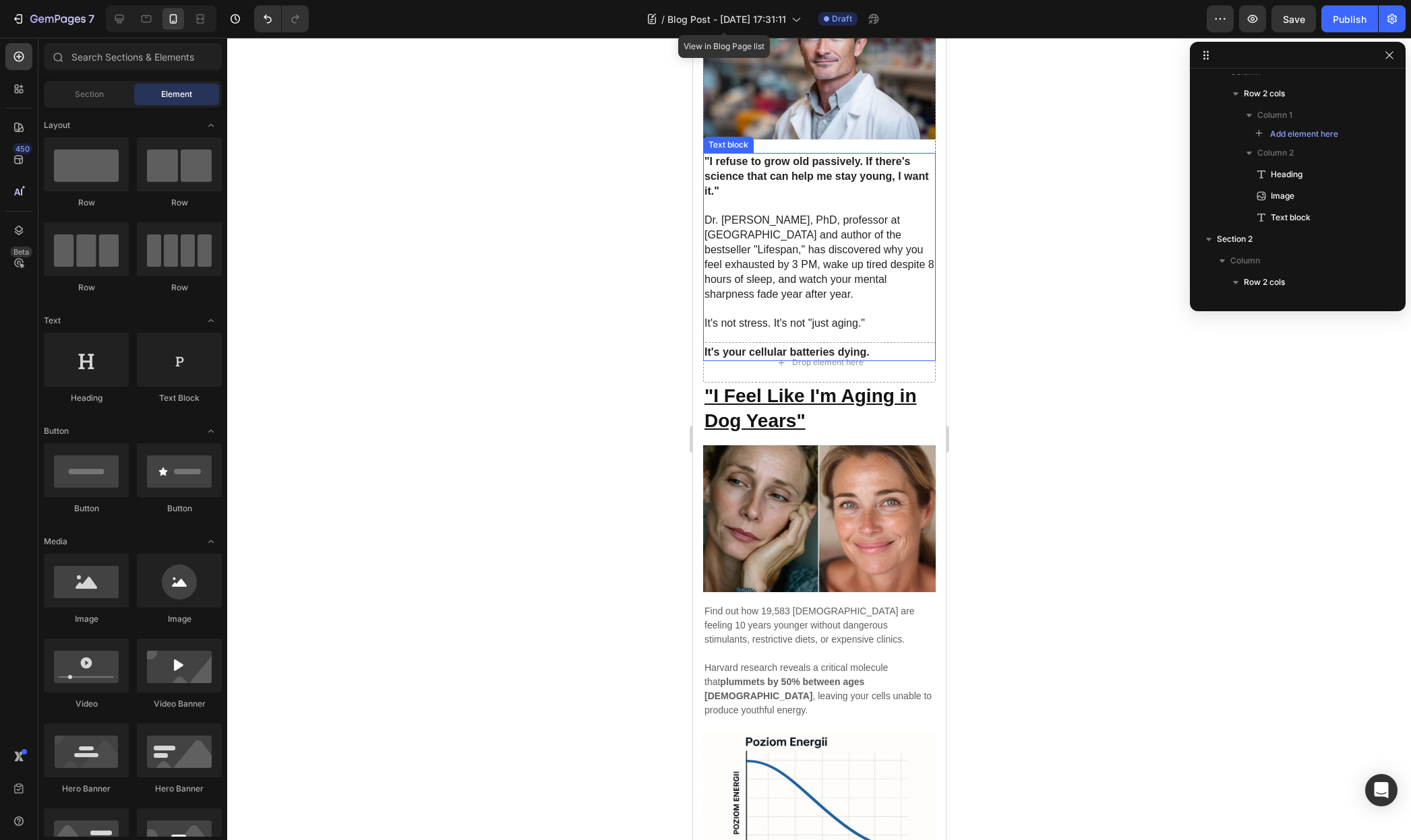
scroll to position [246, 0]
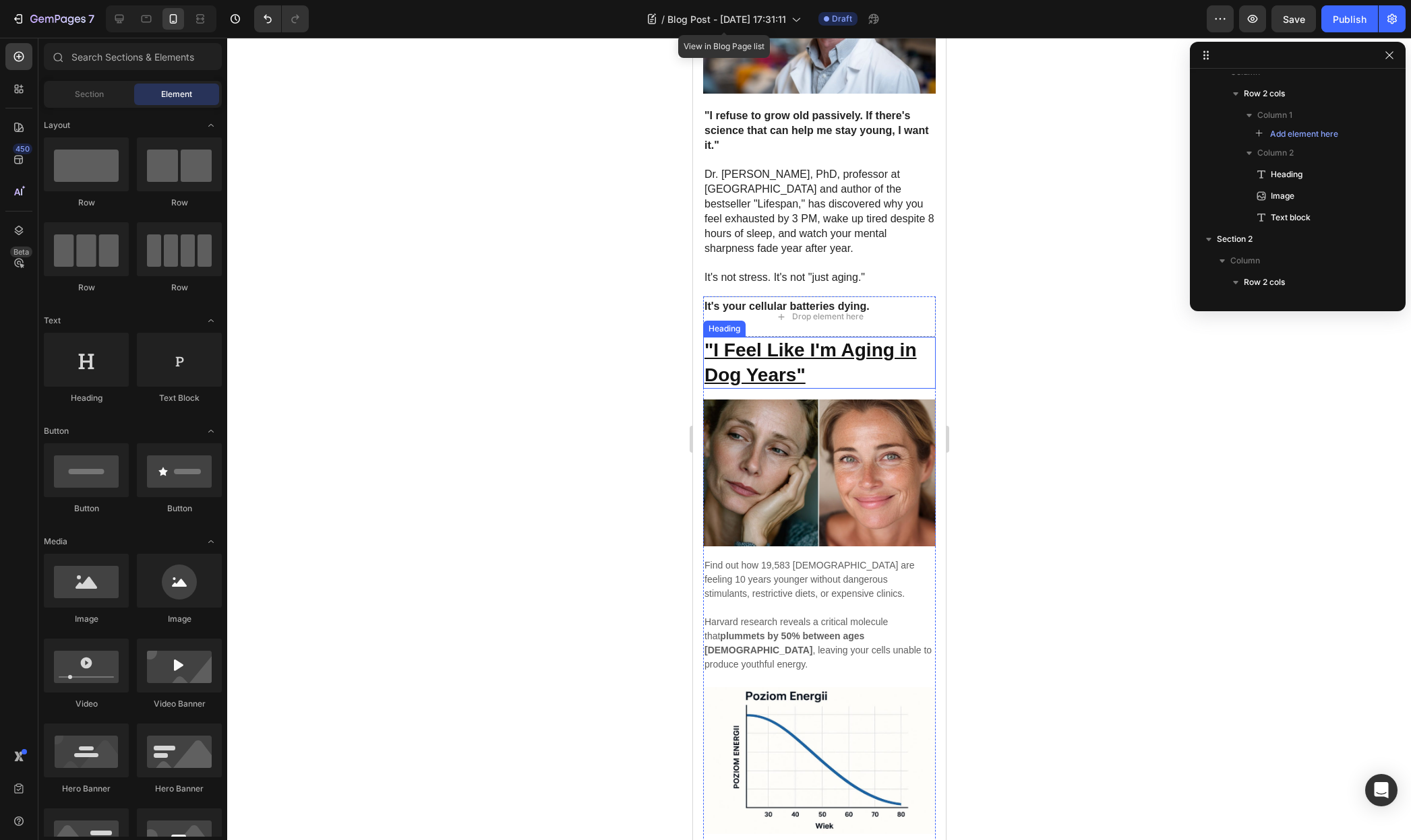
click at [803, 339] on u ""I Feel Like I'm Aging in Dog Years"" at bounding box center [809, 361] width 213 height 45
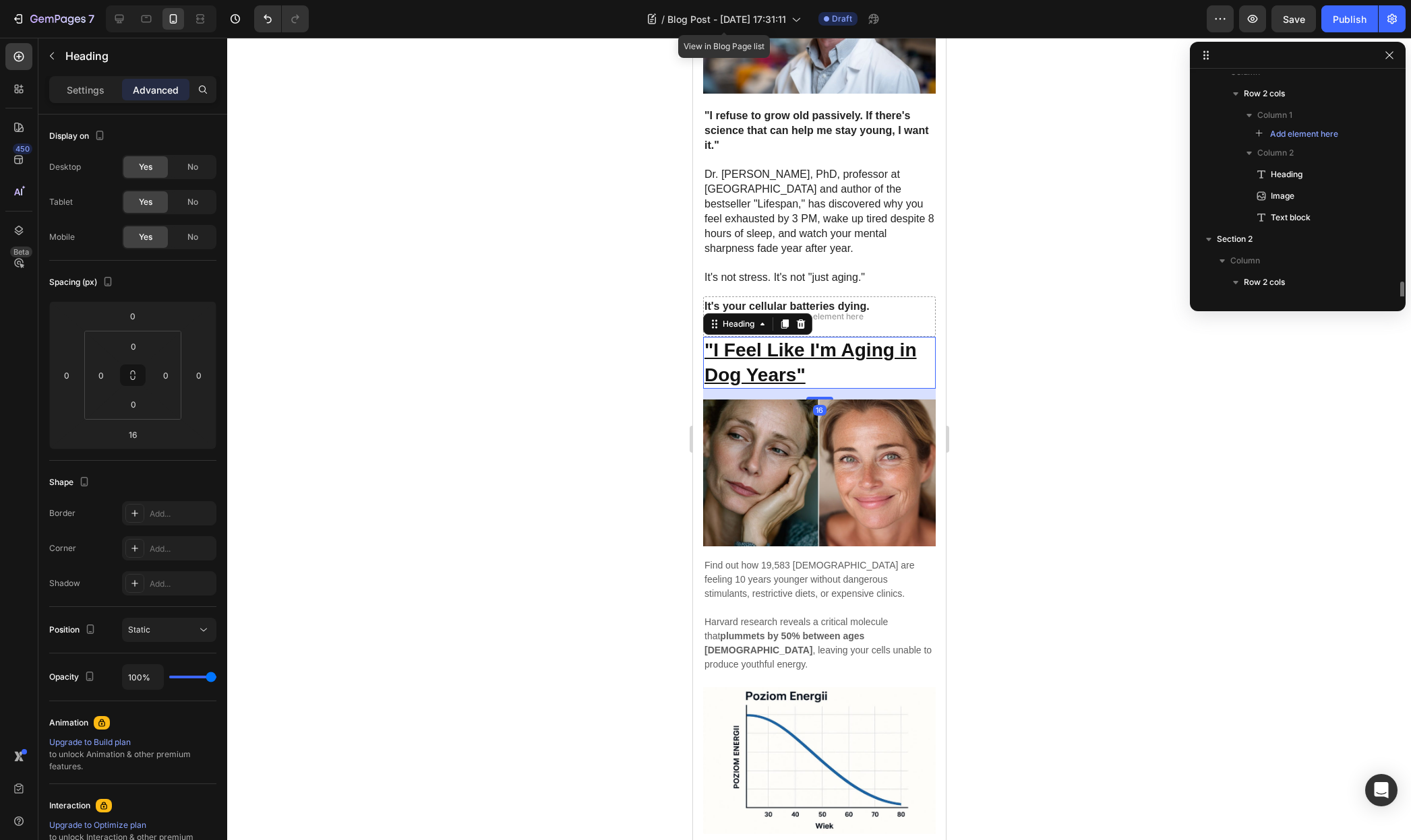
scroll to position [223, 0]
click at [803, 339] on u ""I Feel Like I'm Aging in Dog Years"" at bounding box center [809, 361] width 213 height 45
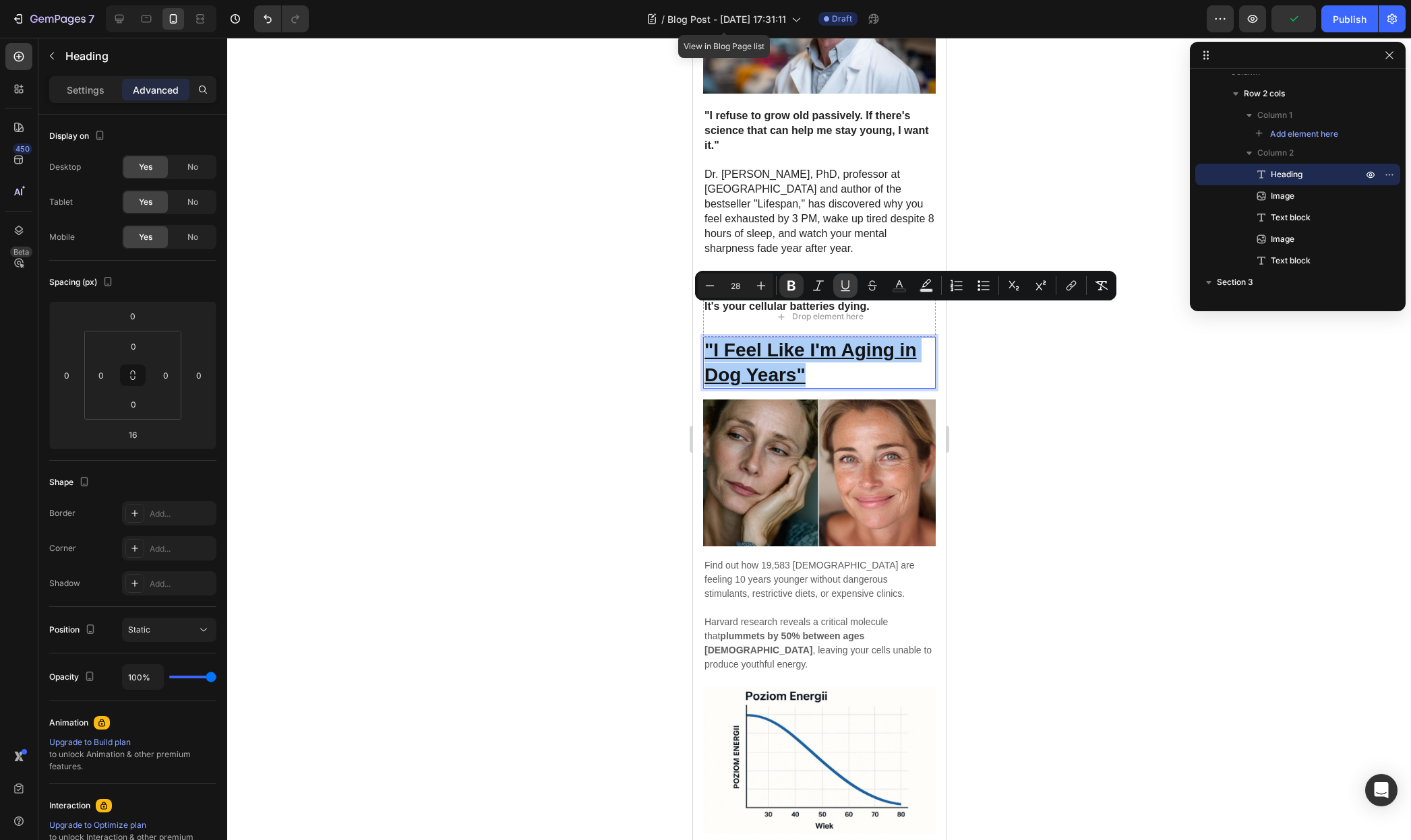
click at [848, 287] on icon "Editor contextual toolbar" at bounding box center [844, 284] width 7 height 9
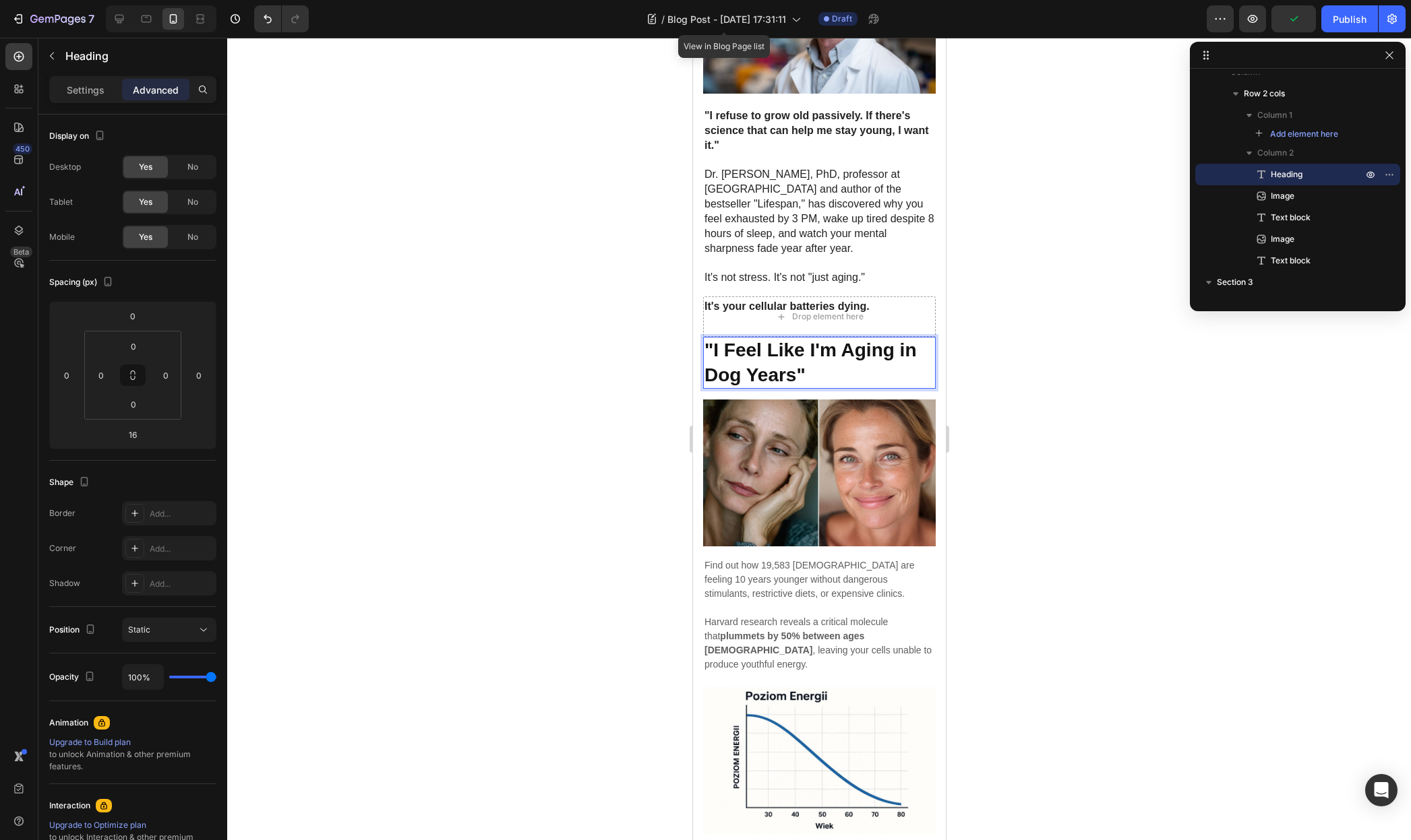
click at [782, 339] on strong ""I Feel Like I'm Aging in Dog Years"" at bounding box center [809, 361] width 213 height 45
click at [773, 339] on strong ""I Feel Like I'm Aging in Dog Years"" at bounding box center [809, 361] width 213 height 45
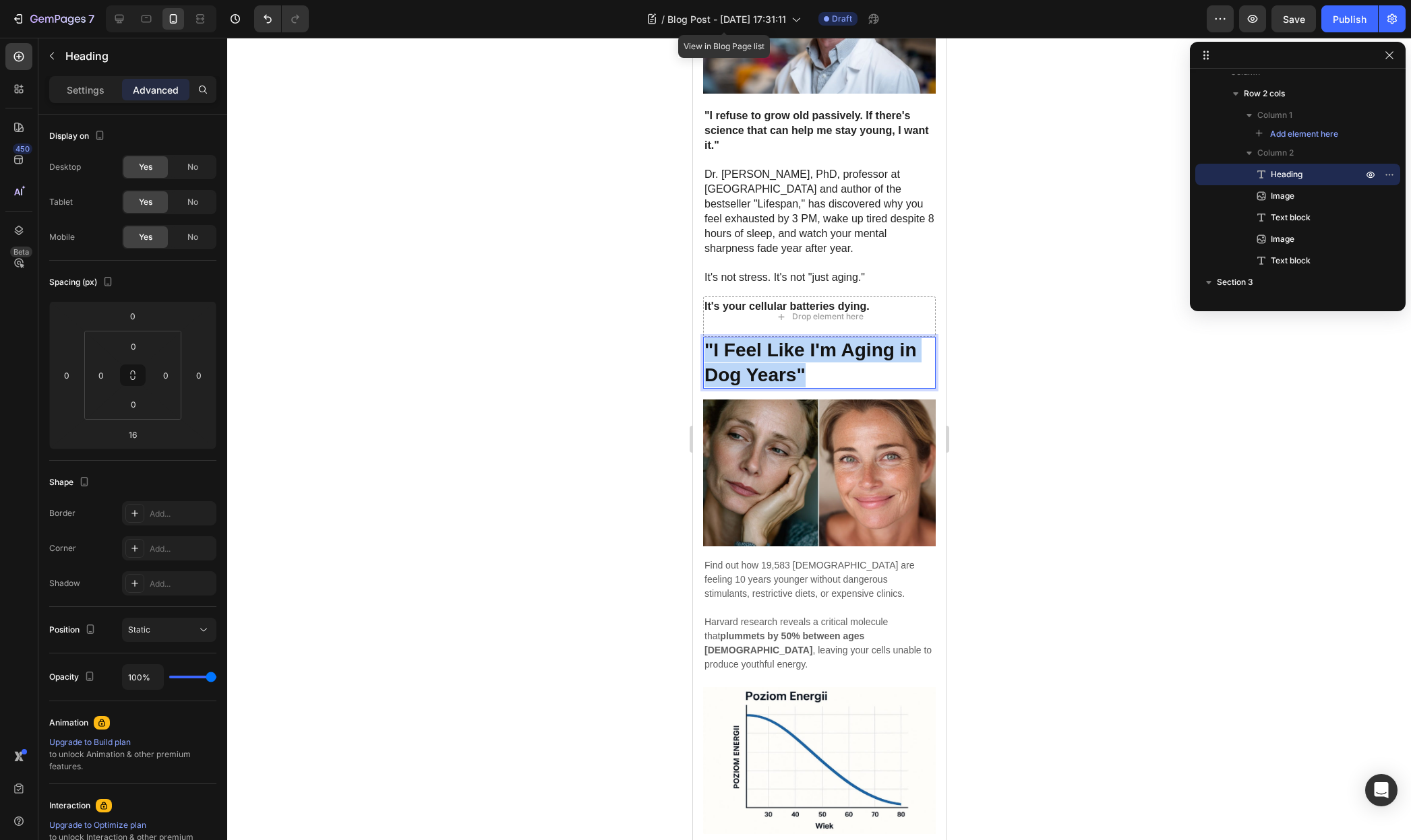
click at [773, 339] on strong ""I Feel Like I'm Aging in Dog Years"" at bounding box center [809, 361] width 213 height 45
click at [1004, 346] on div at bounding box center [819, 439] width 1183 height 802
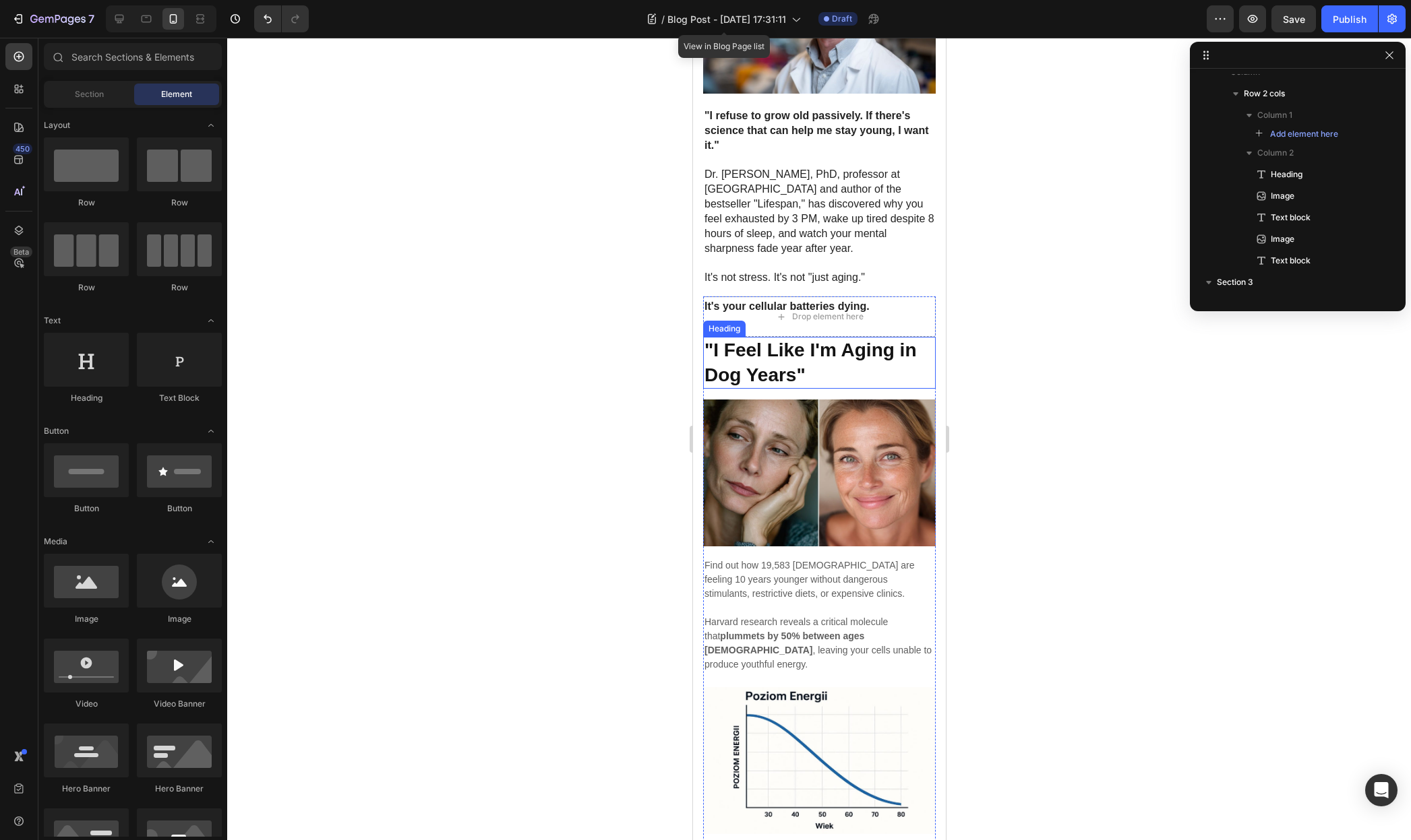
click at [793, 339] on strong ""I Feel Like I'm Aging in Dog Years"" at bounding box center [809, 361] width 213 height 45
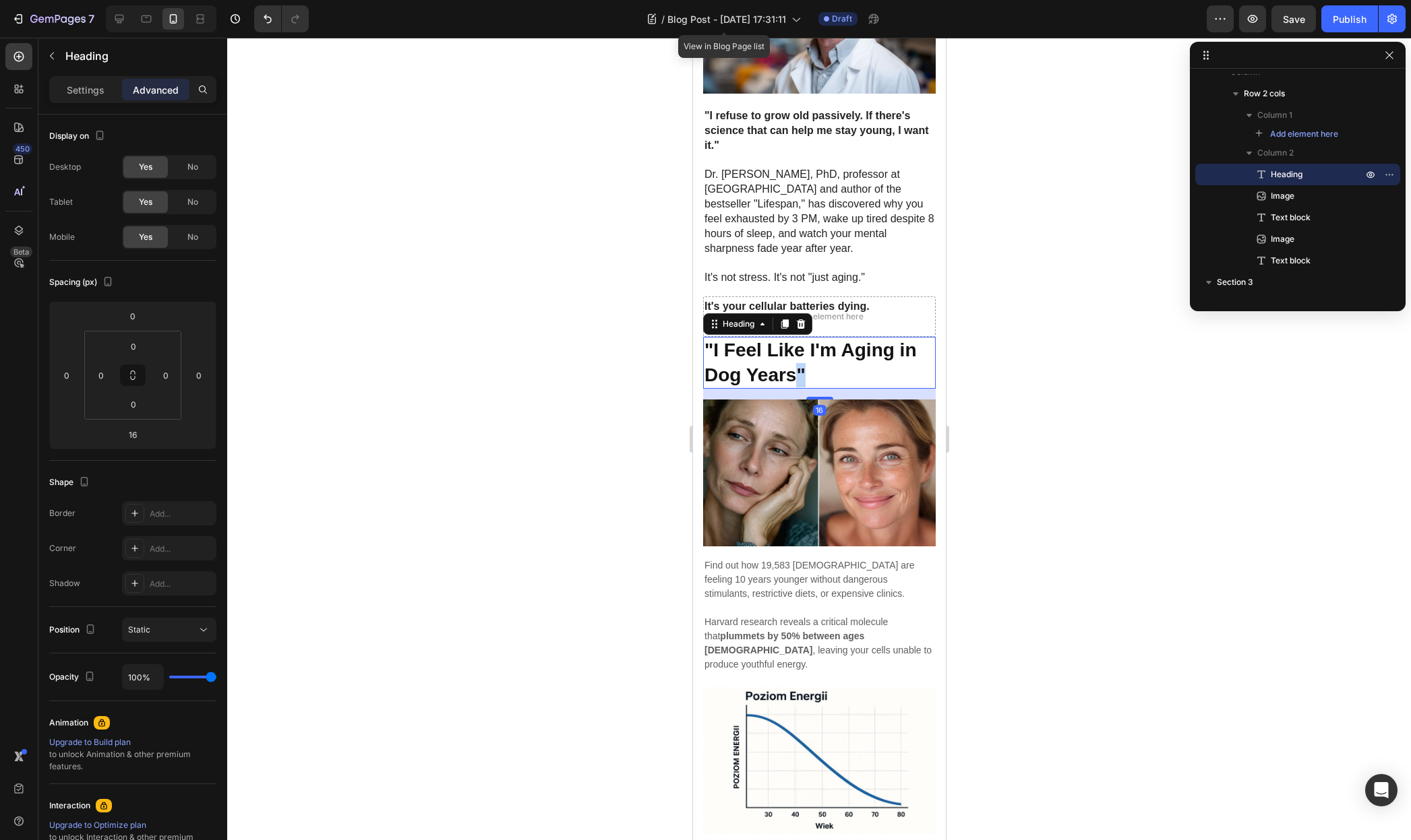
click at [796, 339] on strong ""I Feel Like I'm Aging in Dog Years"" at bounding box center [809, 361] width 213 height 45
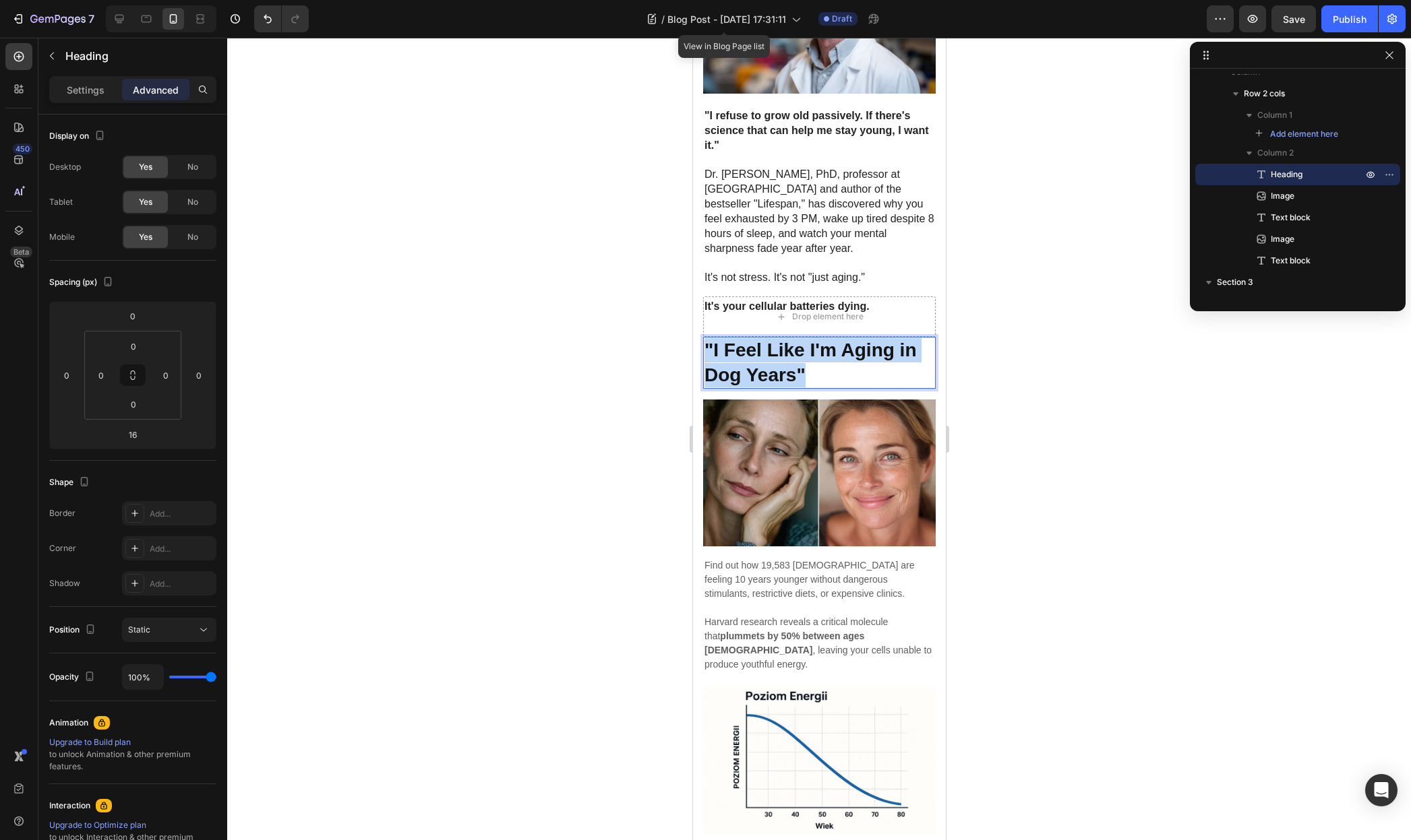
click at [796, 339] on strong ""I Feel Like I'm Aging in Dog Years"" at bounding box center [809, 361] width 213 height 45
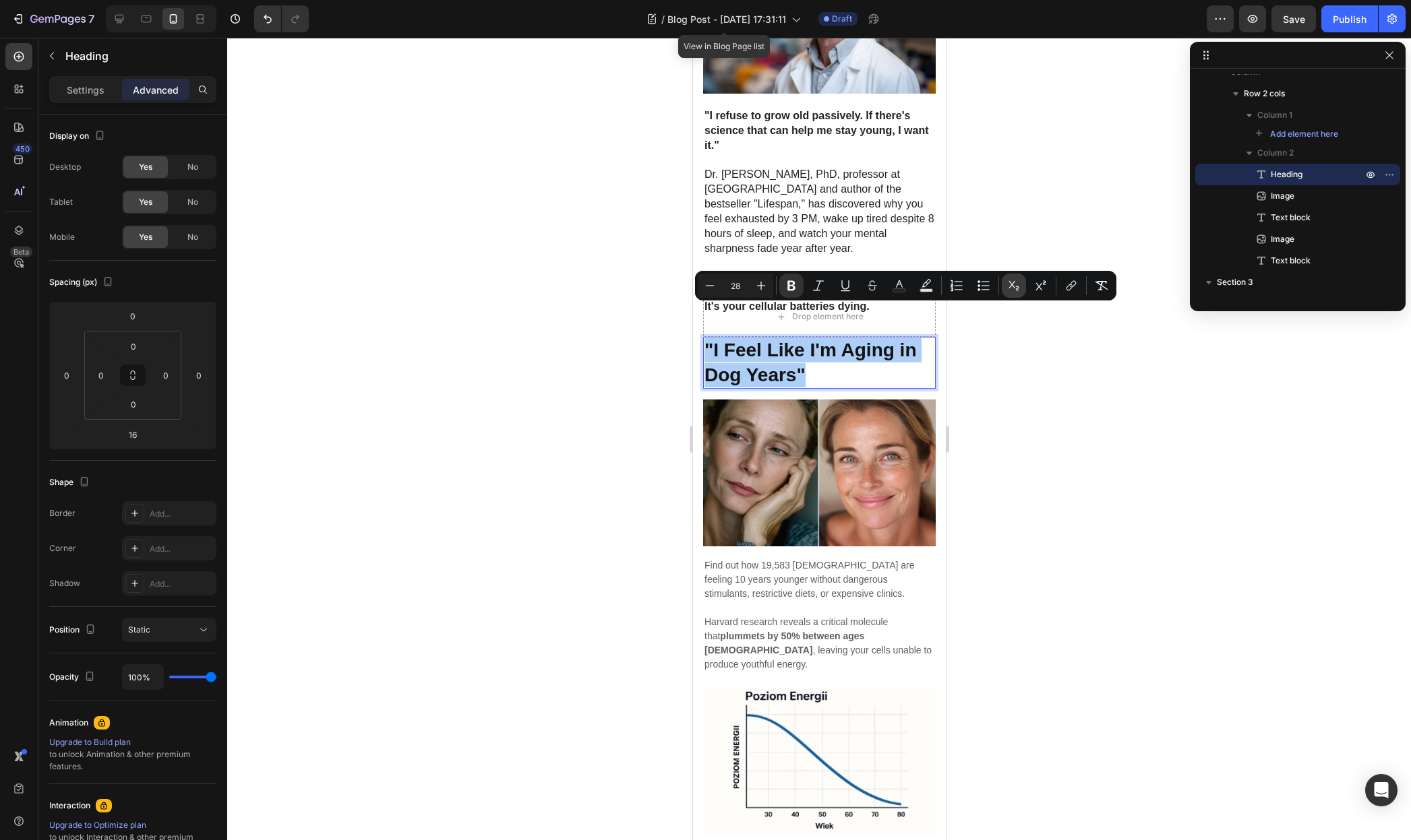
click at [1015, 290] on icon "Editor contextual toolbar" at bounding box center [1014, 286] width 14 height 14
click at [1108, 445] on div at bounding box center [819, 439] width 1183 height 802
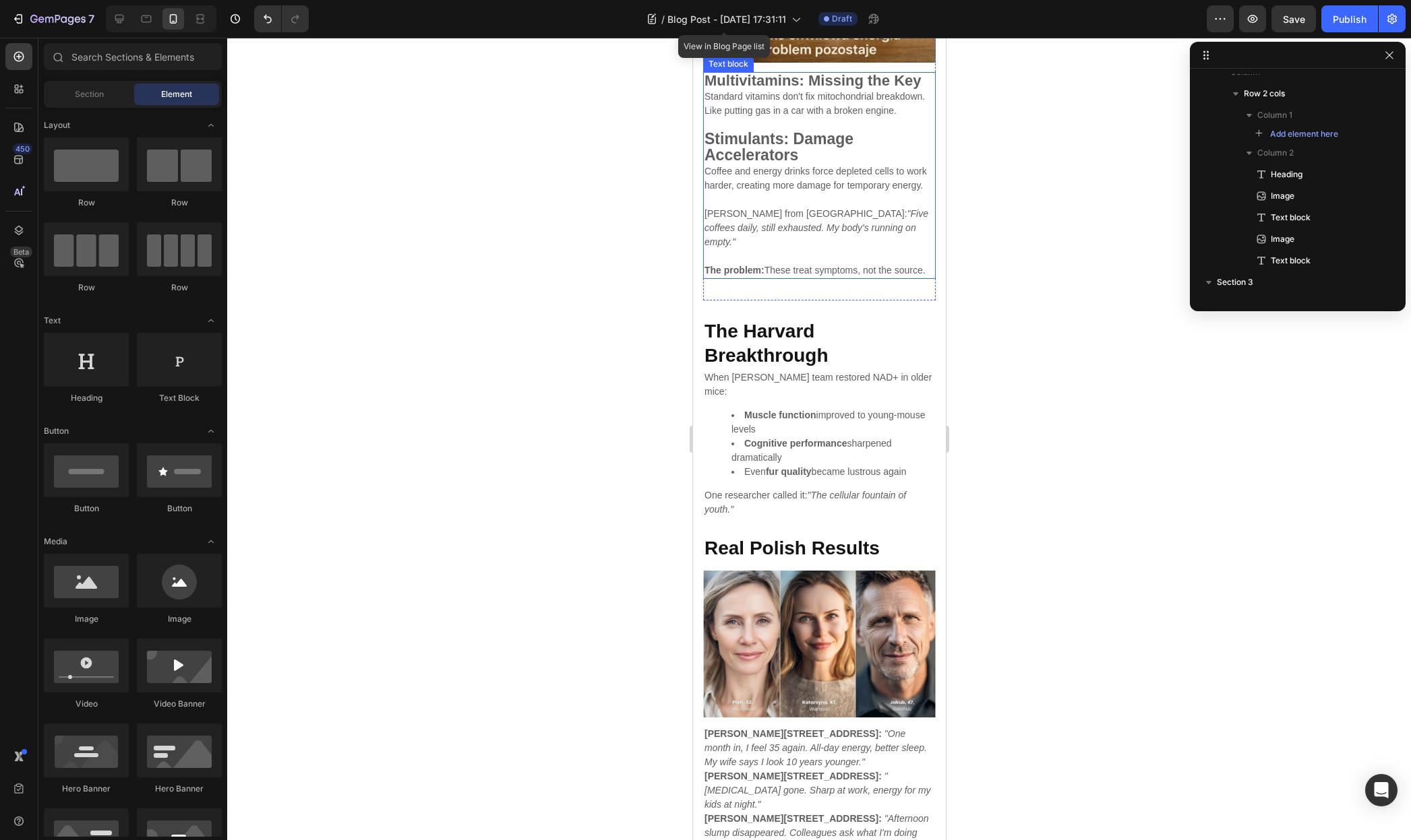
scroll to position [2003, 0]
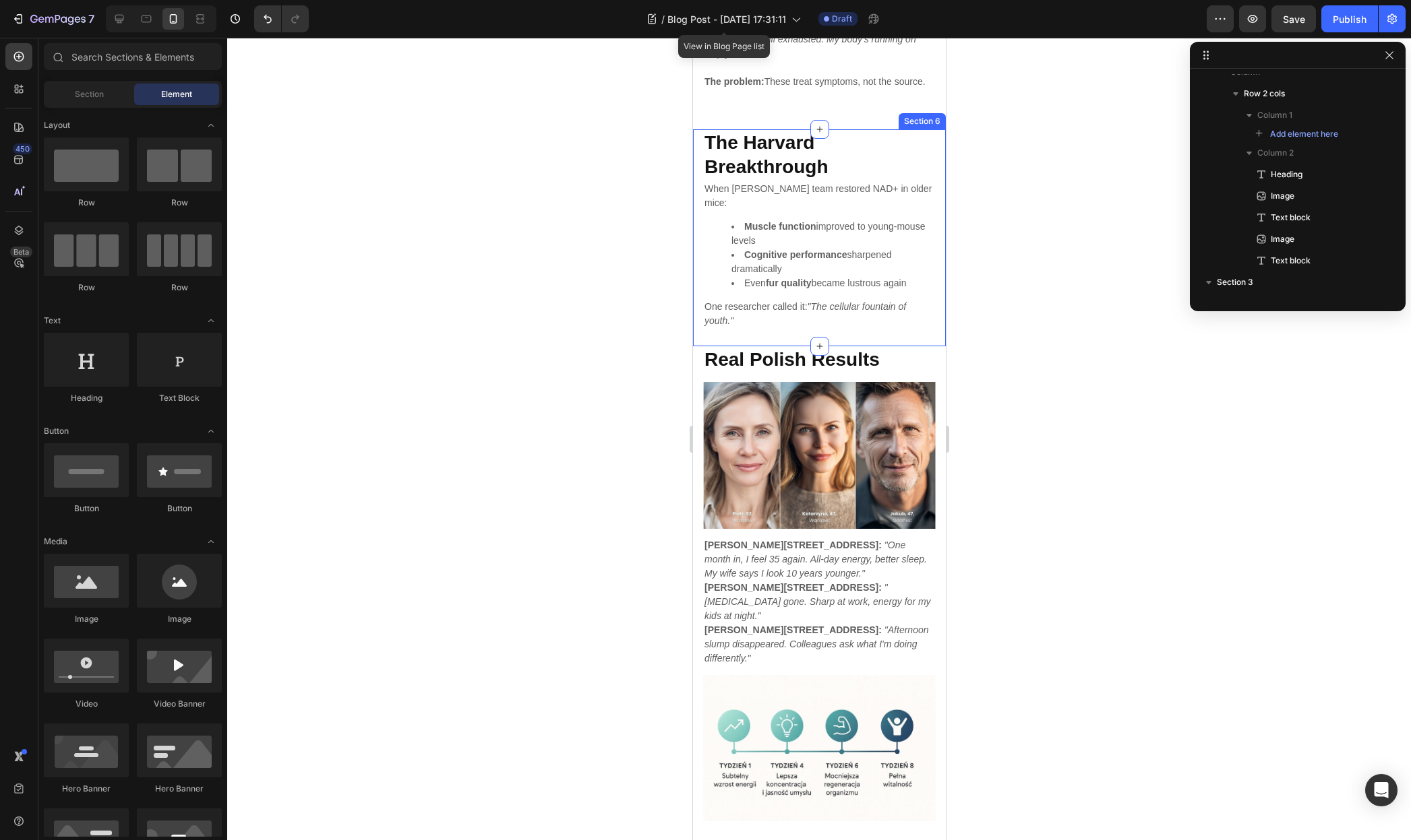
click at [697, 254] on div "The Harvard Breakthrough Heading When [PERSON_NAME] team restored NAD+ in older…" at bounding box center [818, 238] width 252 height 217
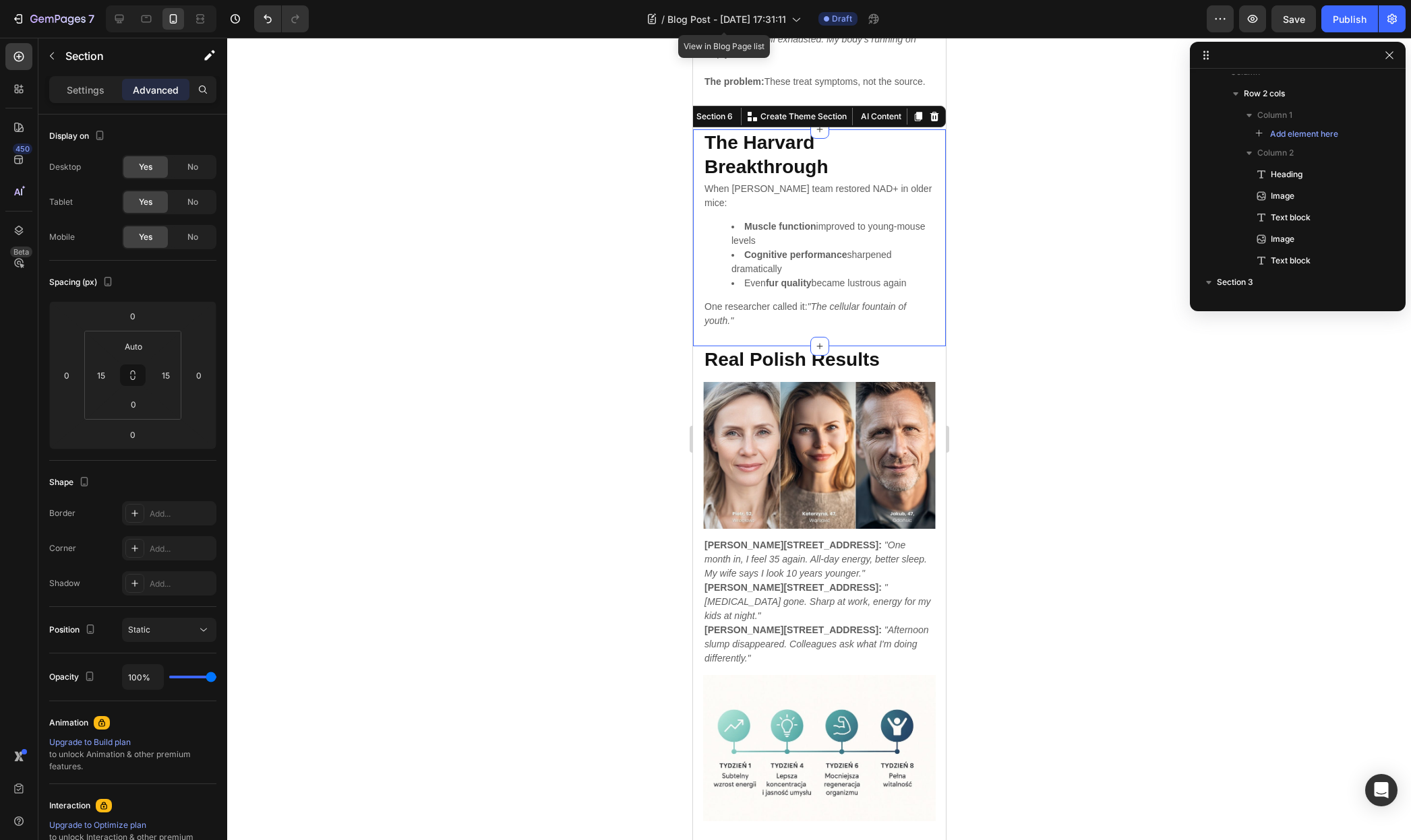
scroll to position [762, 0]
click at [85, 90] on p "Settings" at bounding box center [86, 90] width 38 height 14
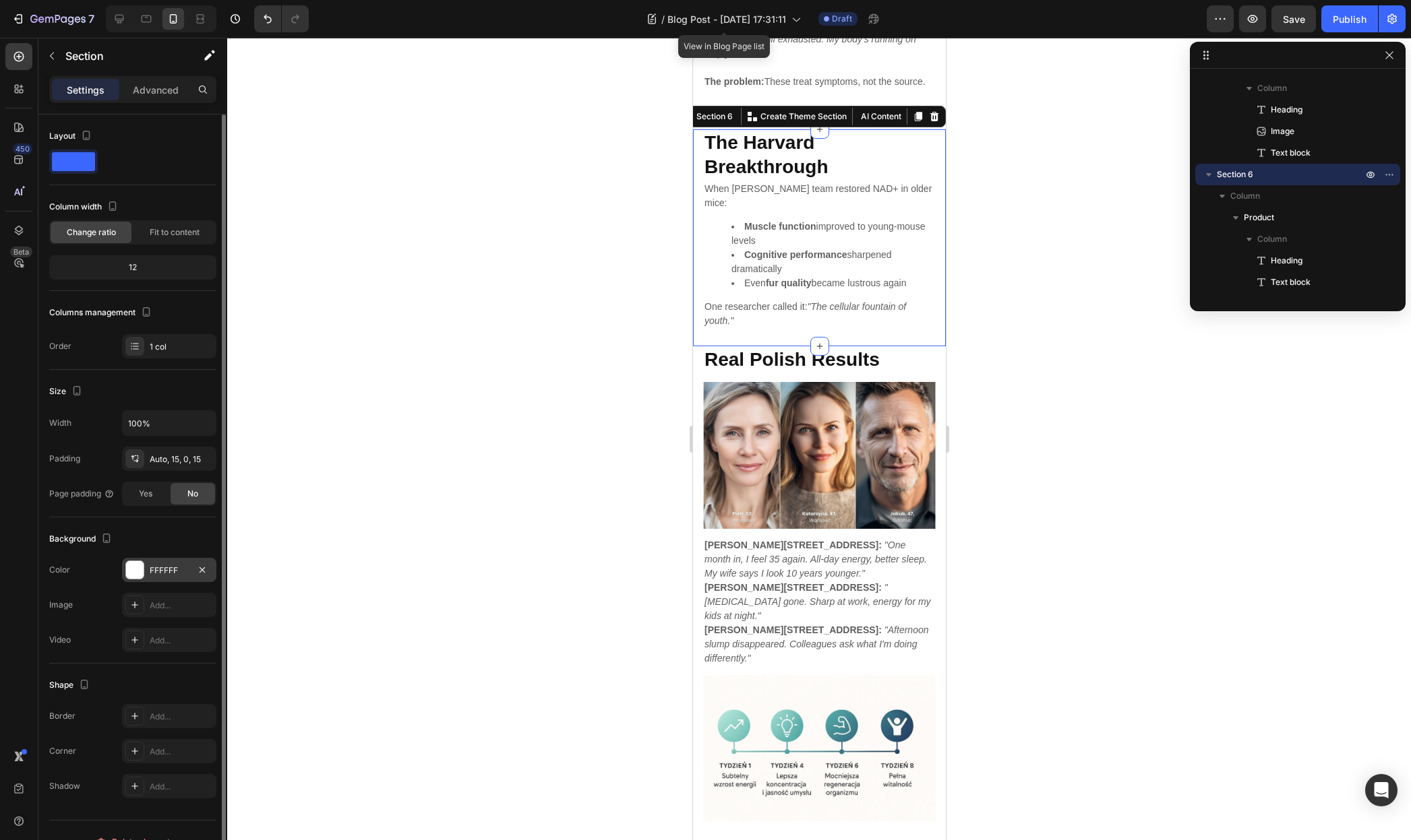
click at [130, 573] on div at bounding box center [135, 571] width 18 height 18
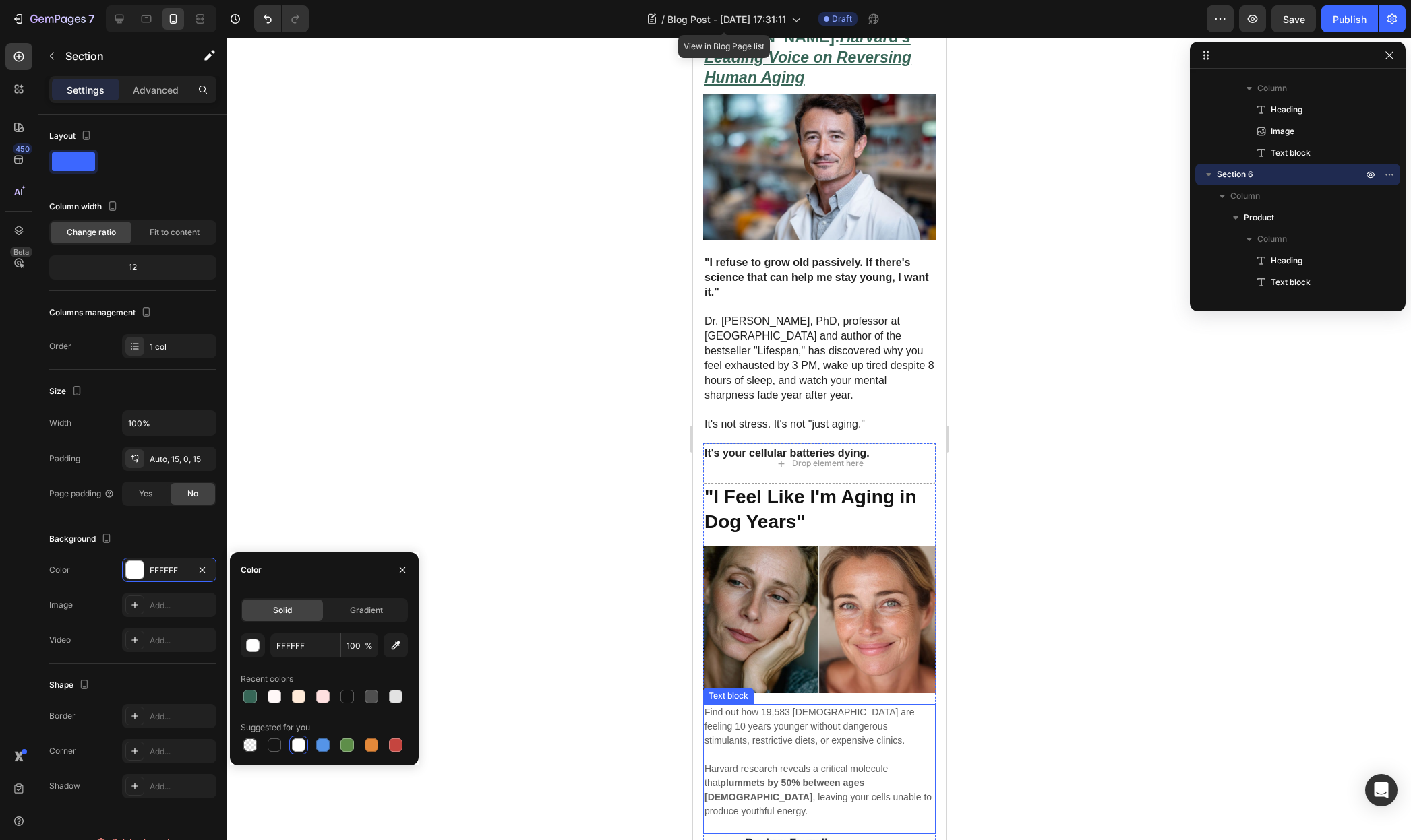
scroll to position [0, 0]
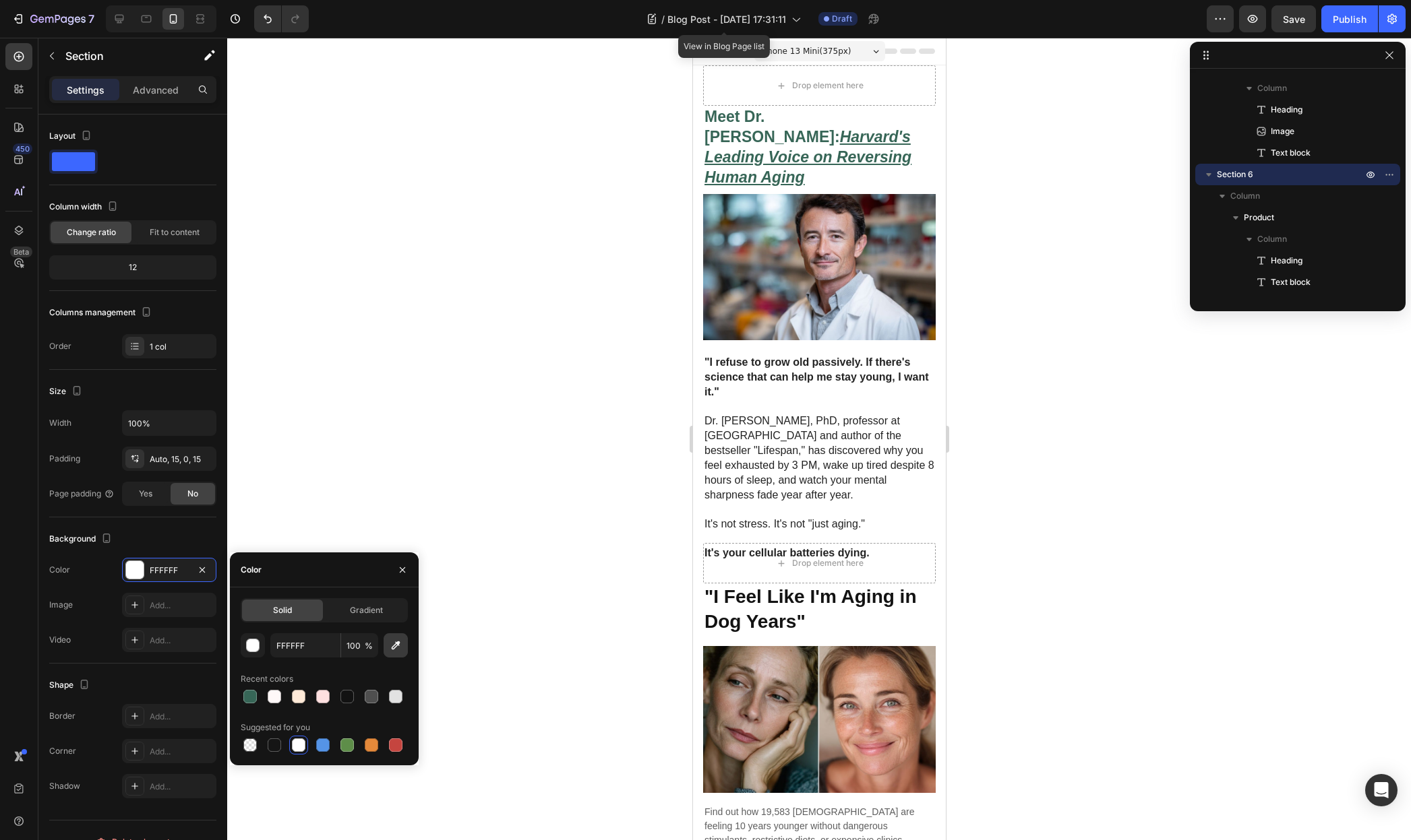
click at [390, 650] on icon "button" at bounding box center [396, 645] width 14 height 14
type input "DDEAE3"
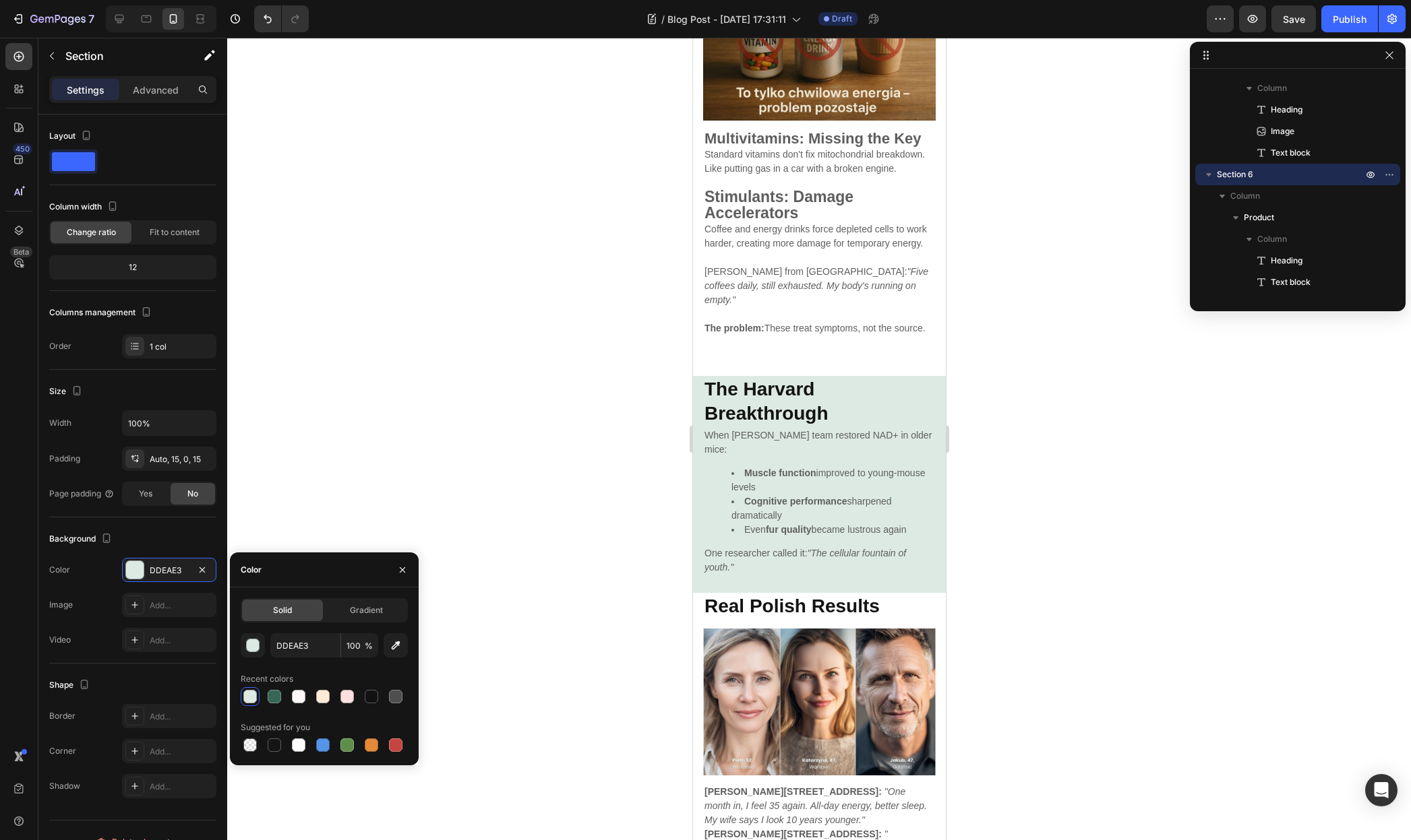
scroll to position [1758, 0]
click at [817, 423] on strong "The Harvard Breakthrough" at bounding box center [765, 399] width 124 height 45
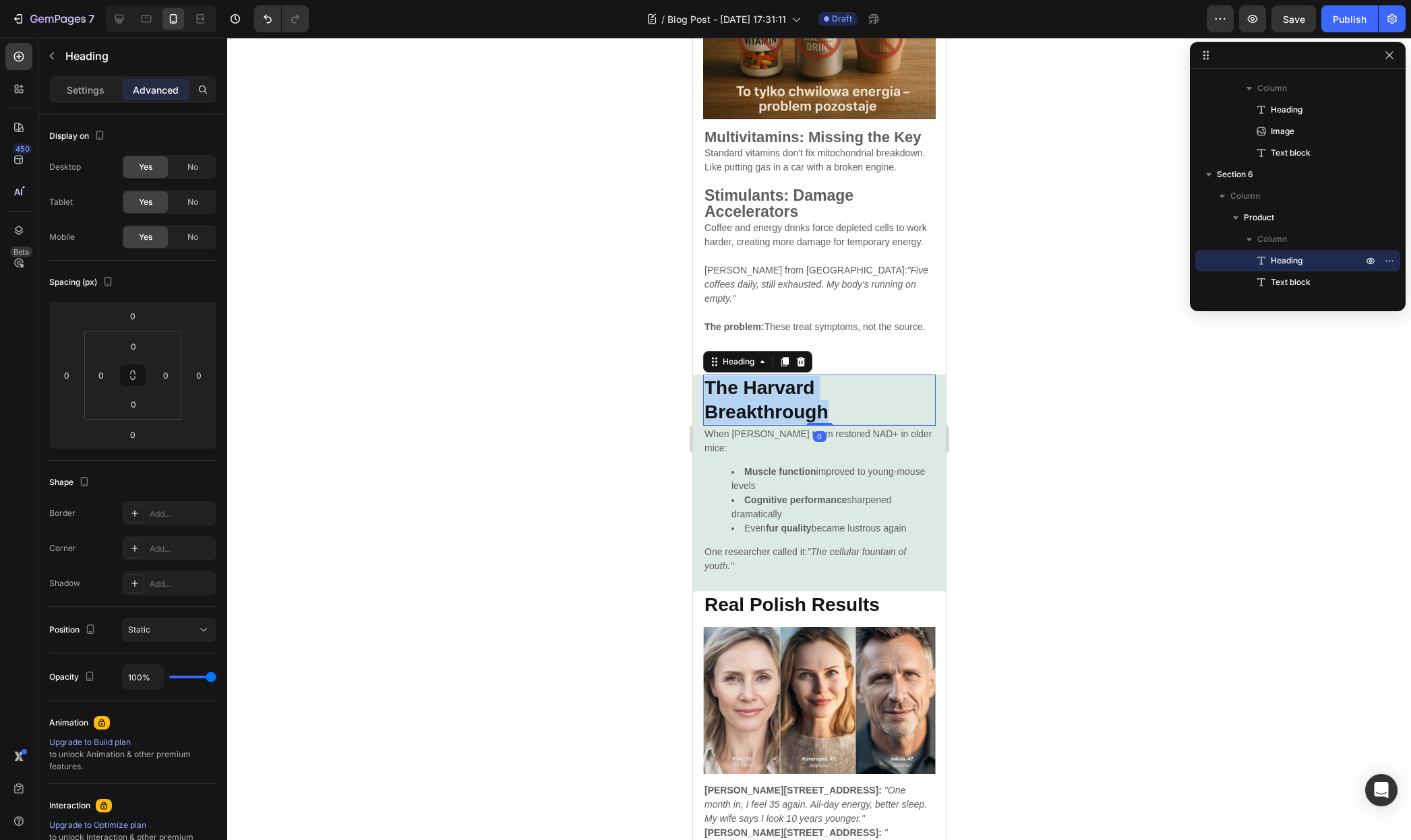
click at [817, 423] on strong "The Harvard Breakthrough" at bounding box center [765, 399] width 124 height 45
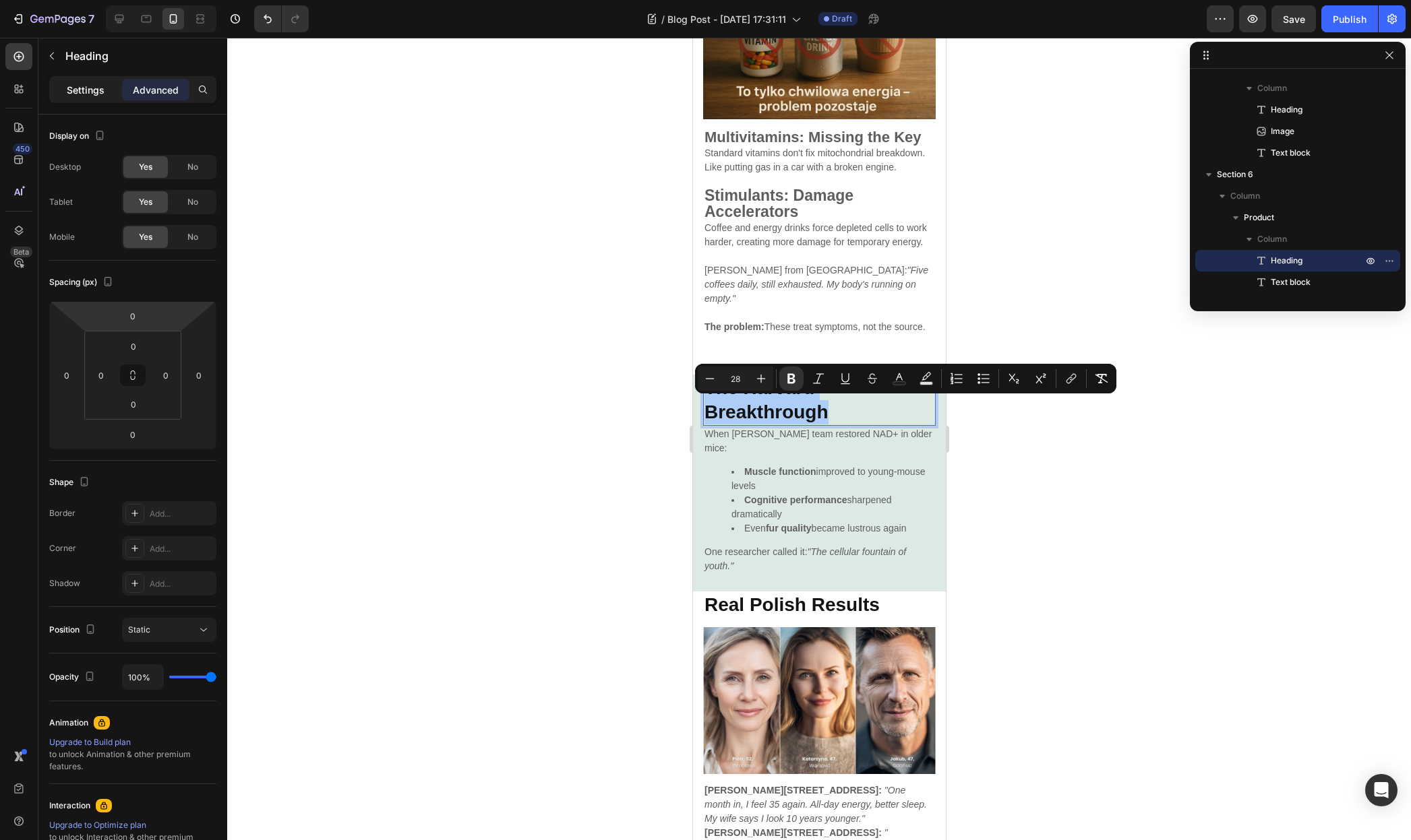
click at [76, 88] on p "Settings" at bounding box center [86, 90] width 38 height 14
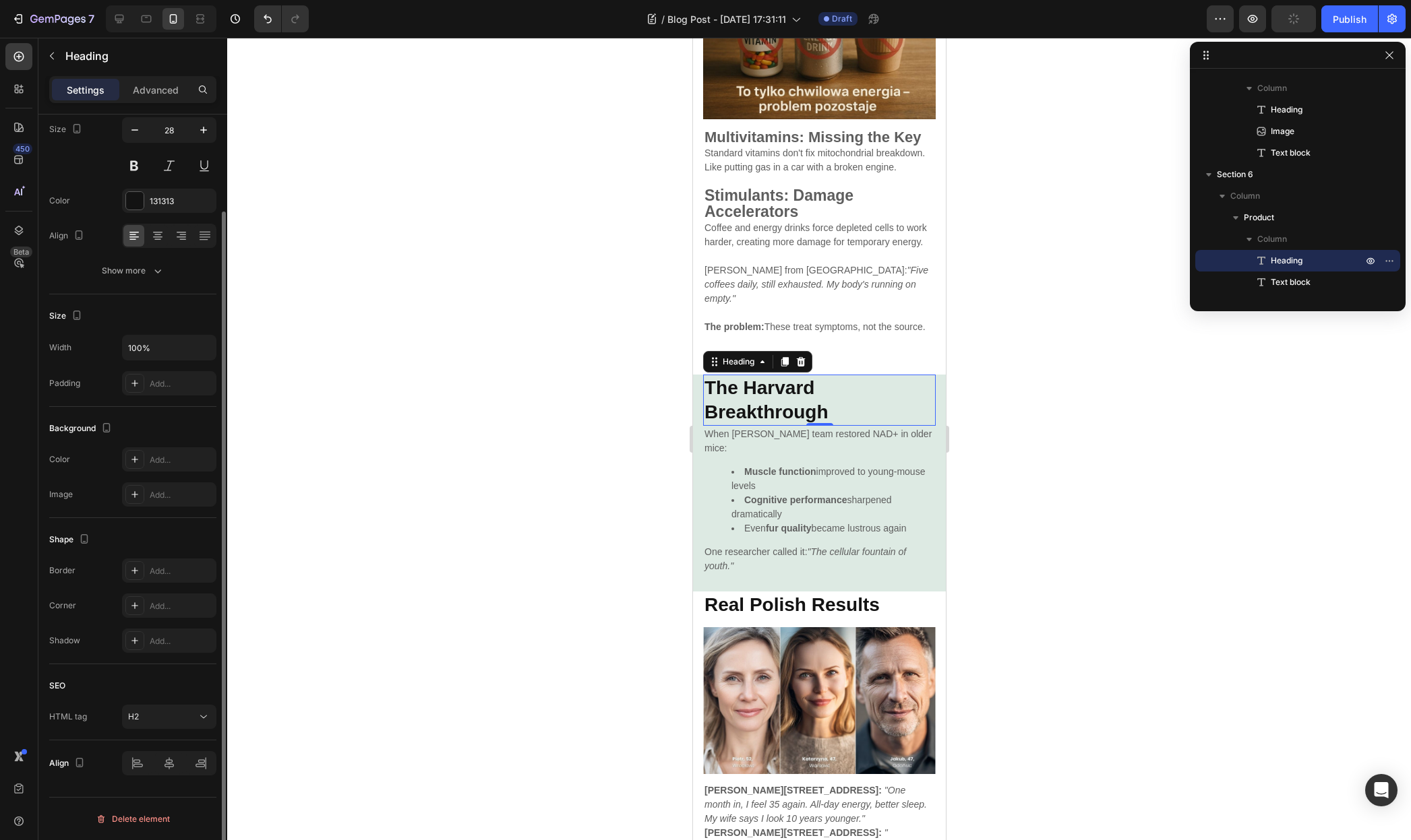
scroll to position [86, 0]
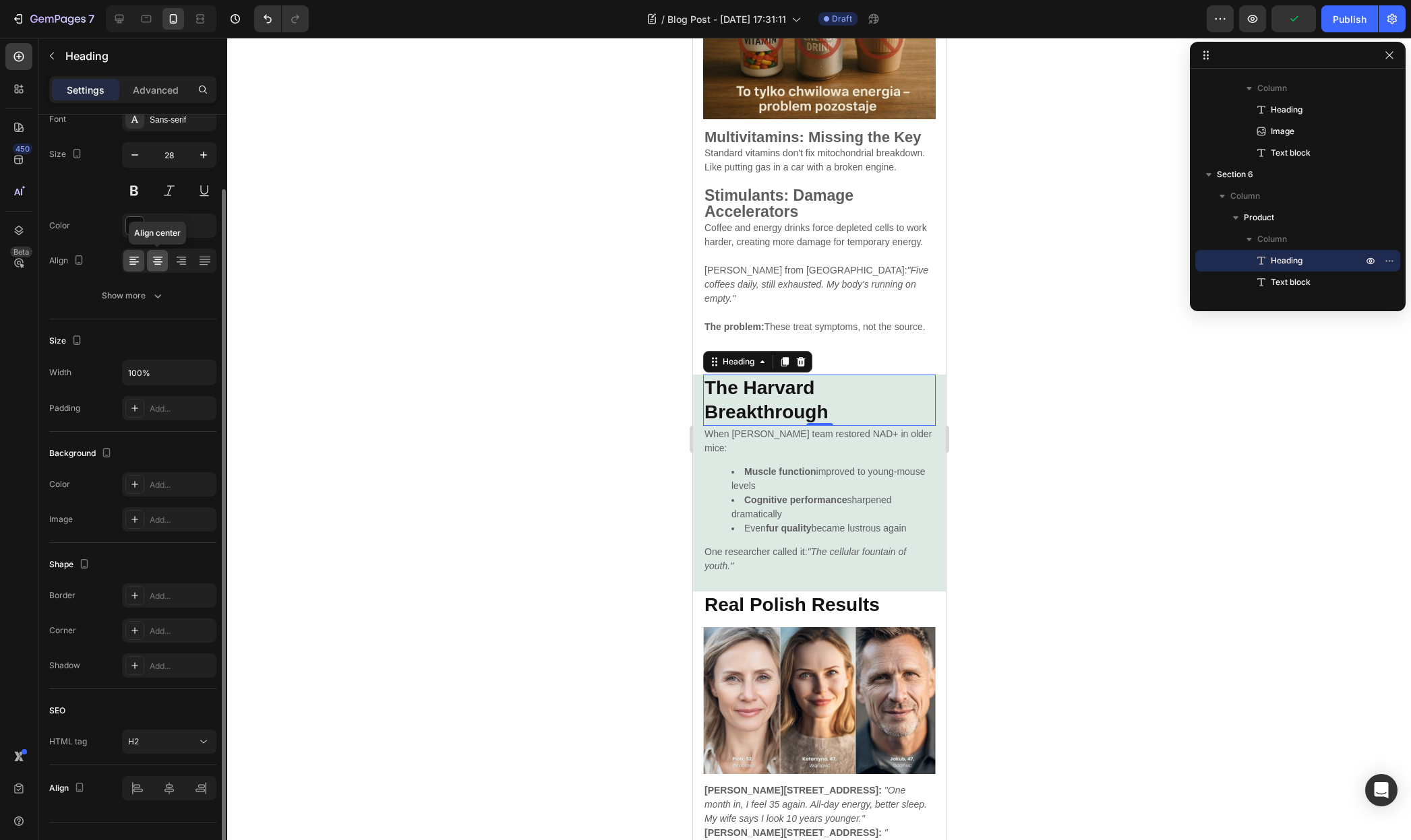
click at [151, 256] on icon at bounding box center [158, 261] width 14 height 14
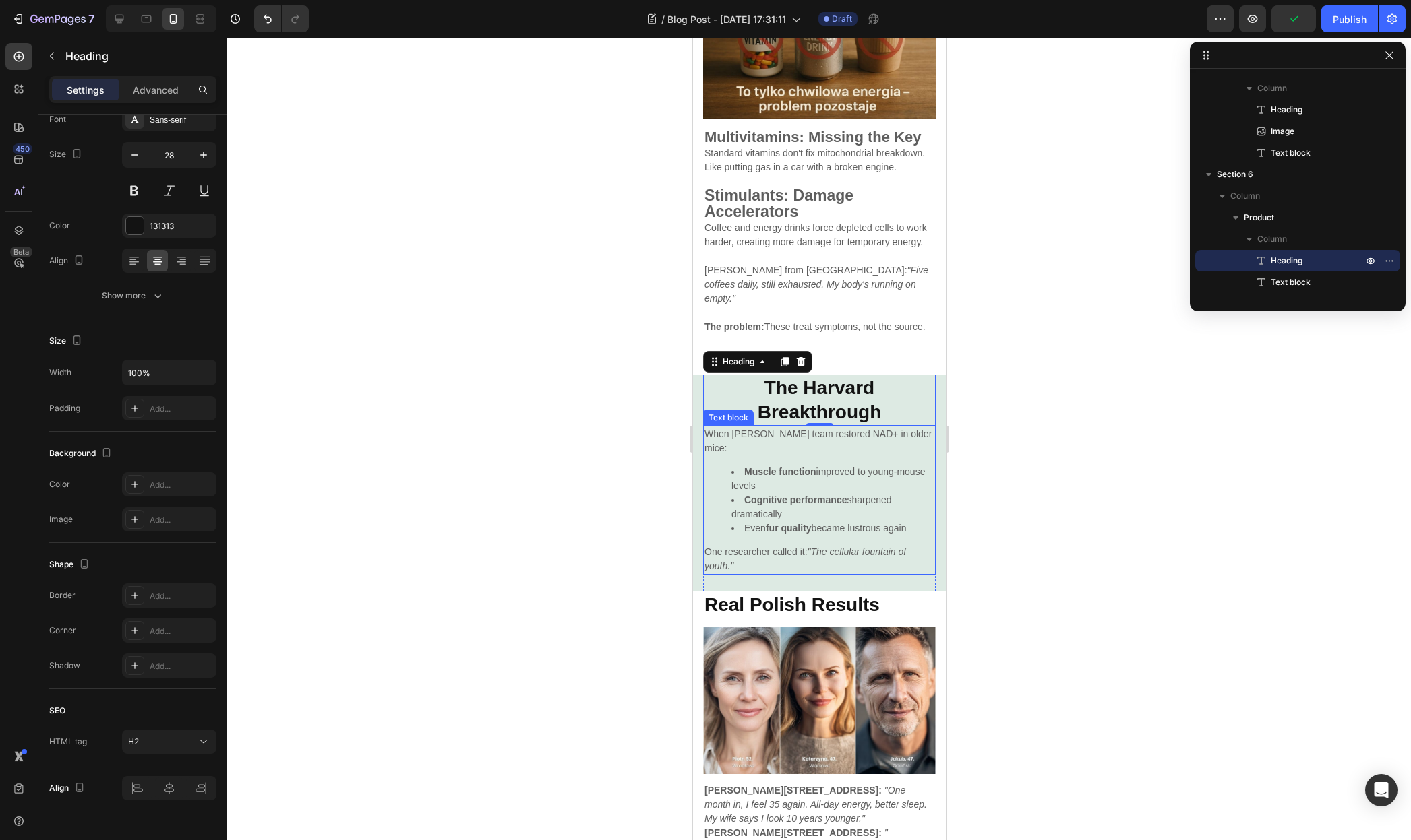
click at [786, 456] on p "When [PERSON_NAME] team restored NAD+ in older mice:" at bounding box center [818, 441] width 230 height 28
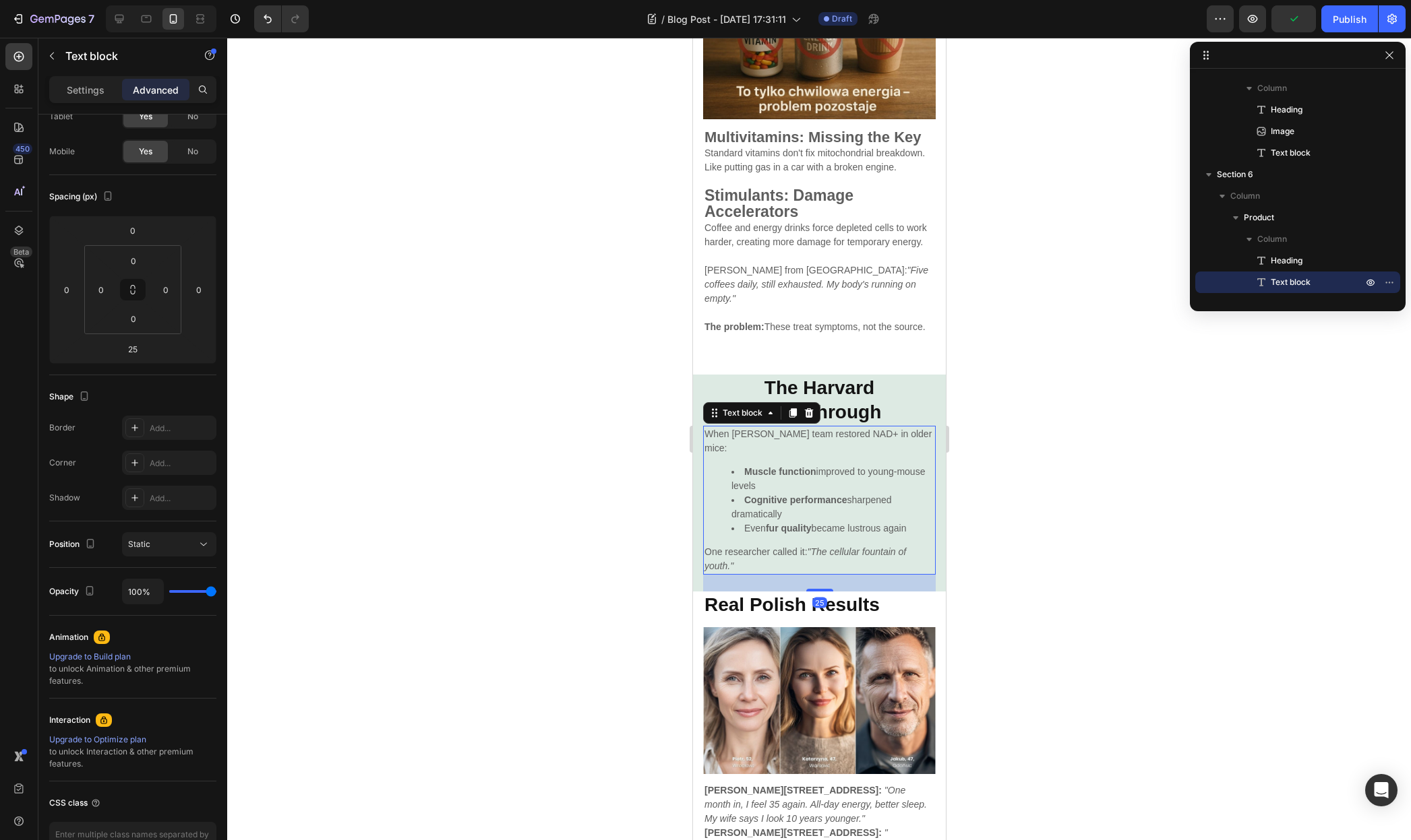
scroll to position [0, 0]
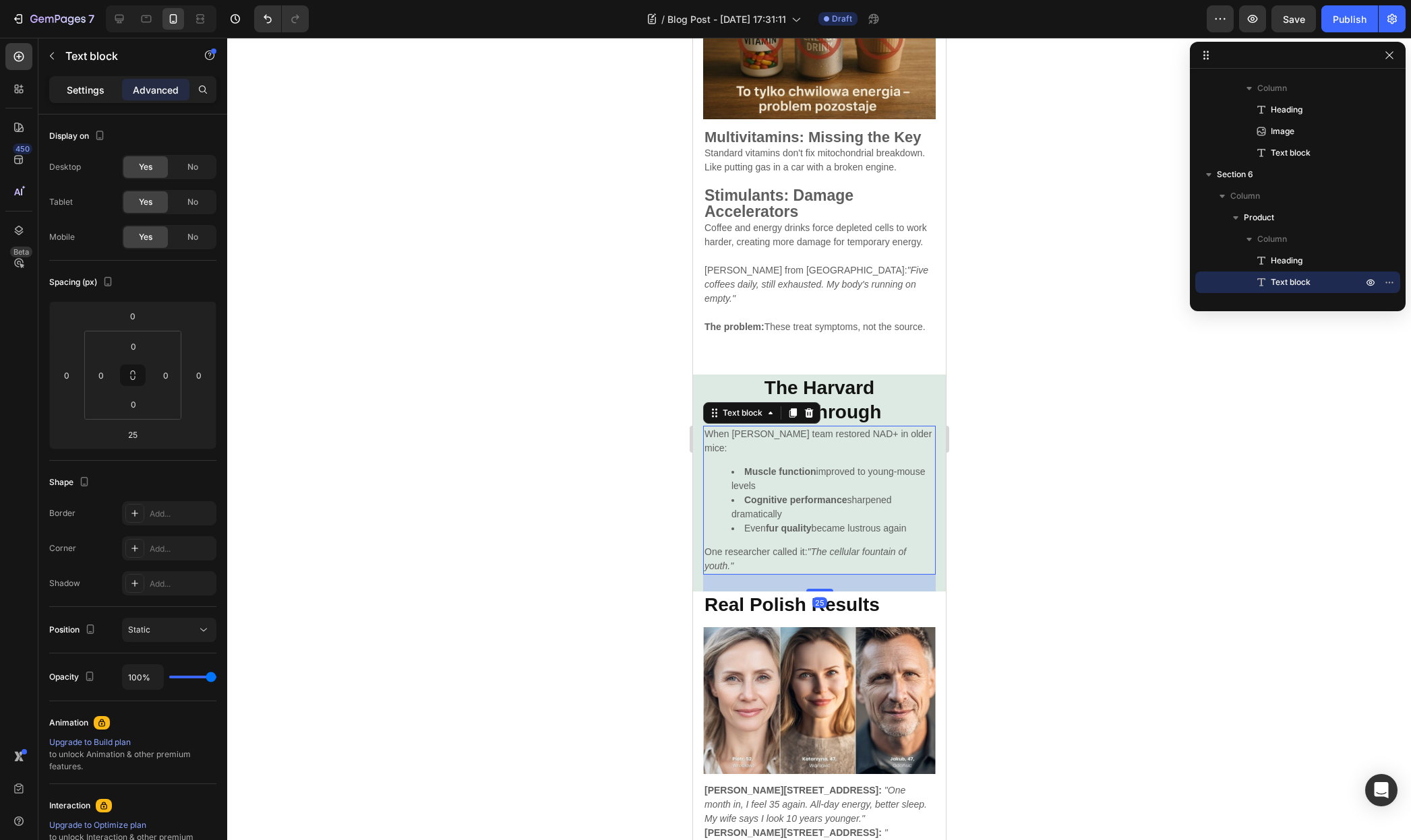
click at [96, 98] on div "Settings" at bounding box center [86, 90] width 68 height 22
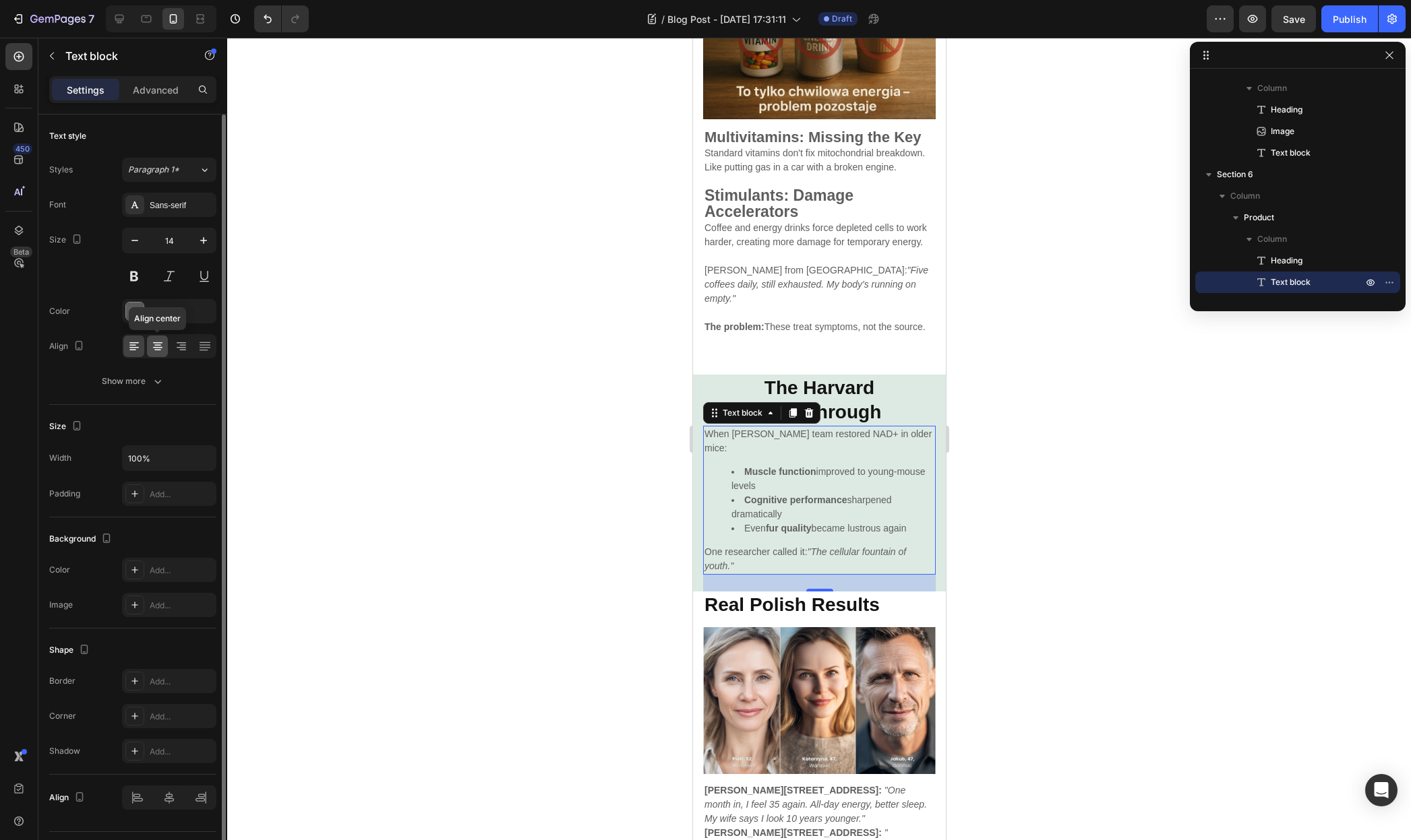
click at [160, 353] on div at bounding box center [157, 346] width 21 height 22
click at [147, 351] on div at bounding box center [157, 346] width 21 height 22
click at [133, 350] on icon at bounding box center [133, 350] width 7 height 1
click at [850, 418] on strong "The Harvard Breakthrough" at bounding box center [819, 399] width 124 height 45
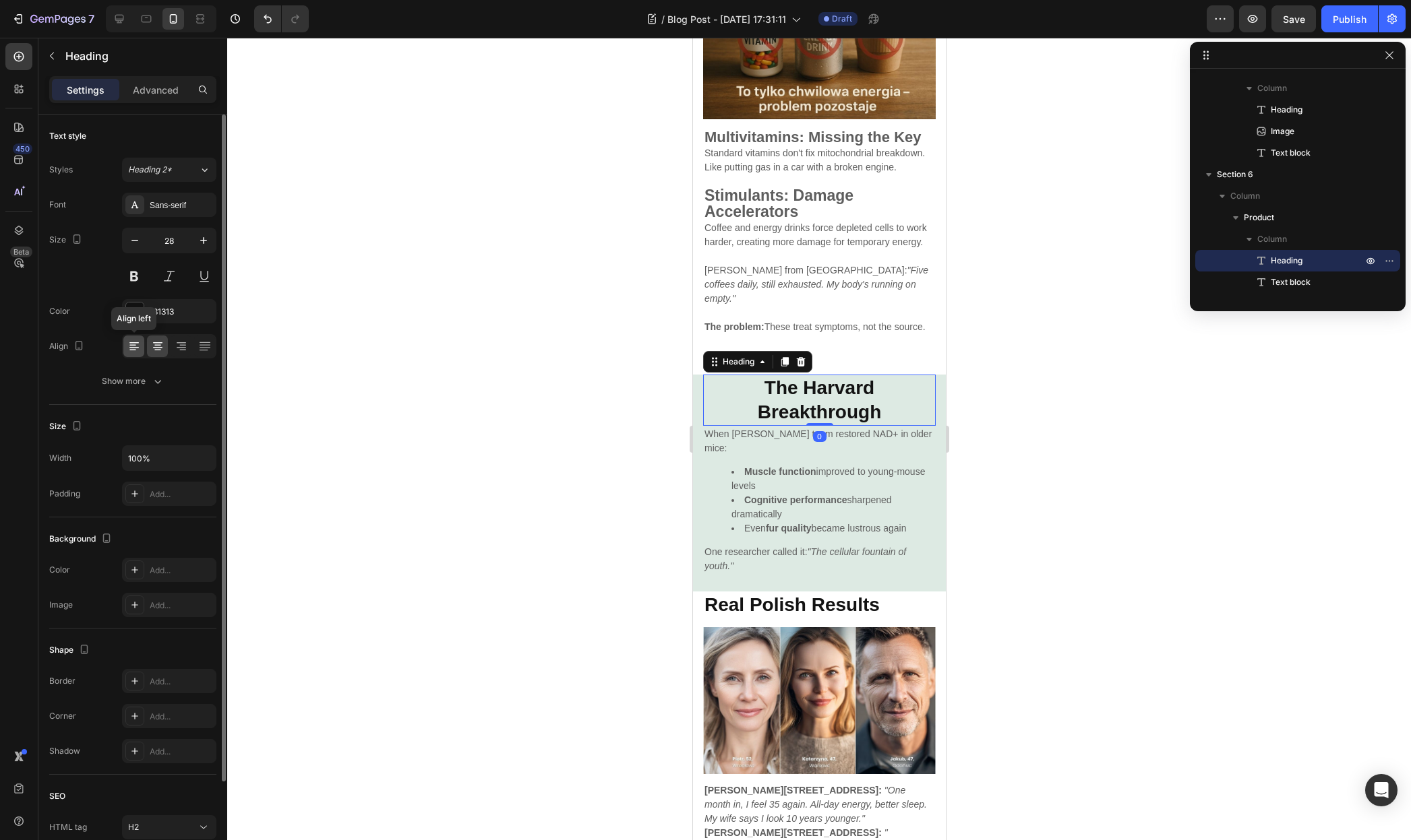
click at [138, 352] on icon at bounding box center [135, 346] width 14 height 14
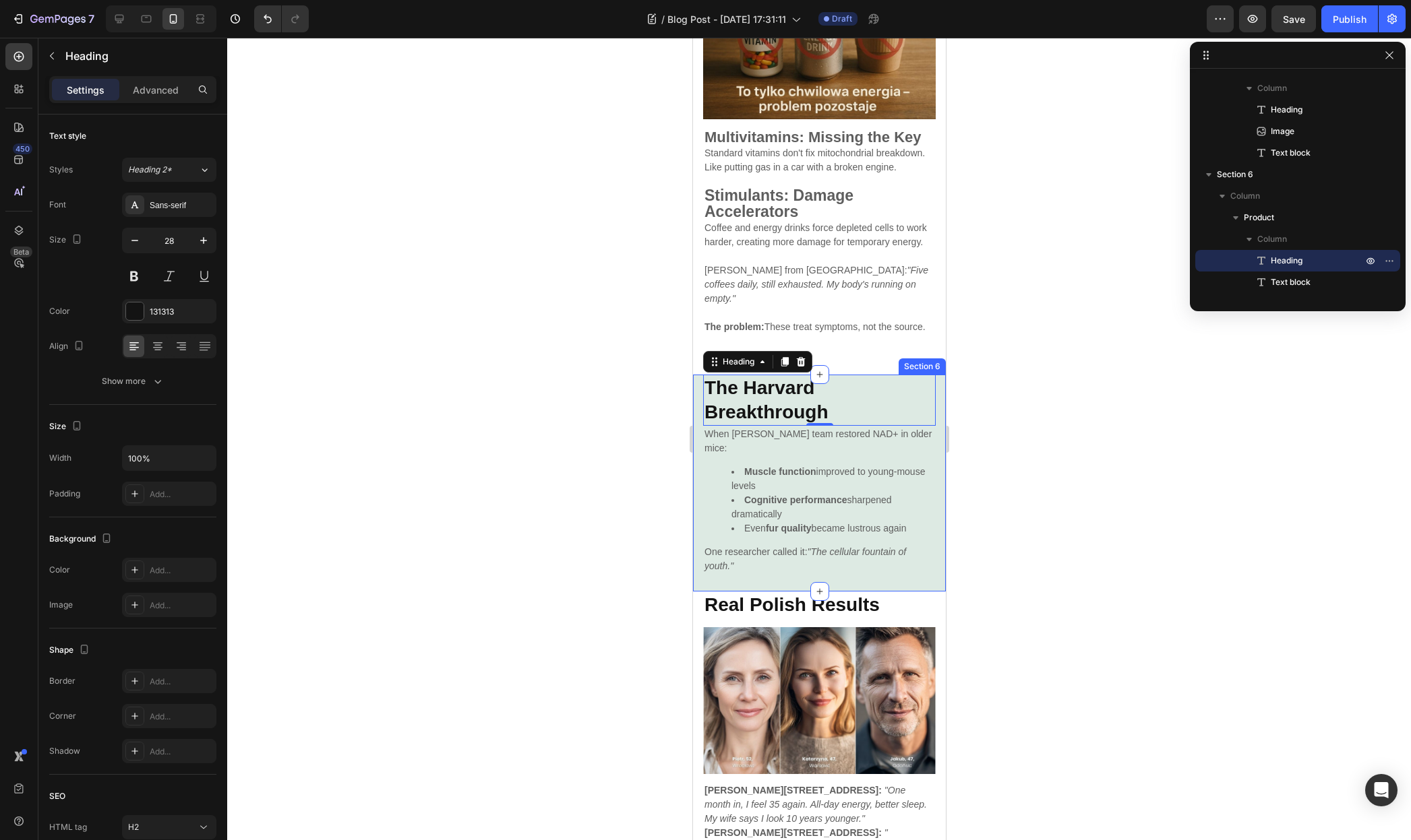
click at [927, 469] on div "⁠⁠⁠⁠⁠⁠⁠ The Harvard Breakthrough Heading 0 When [PERSON_NAME] team restored NAD…" at bounding box center [818, 484] width 252 height 217
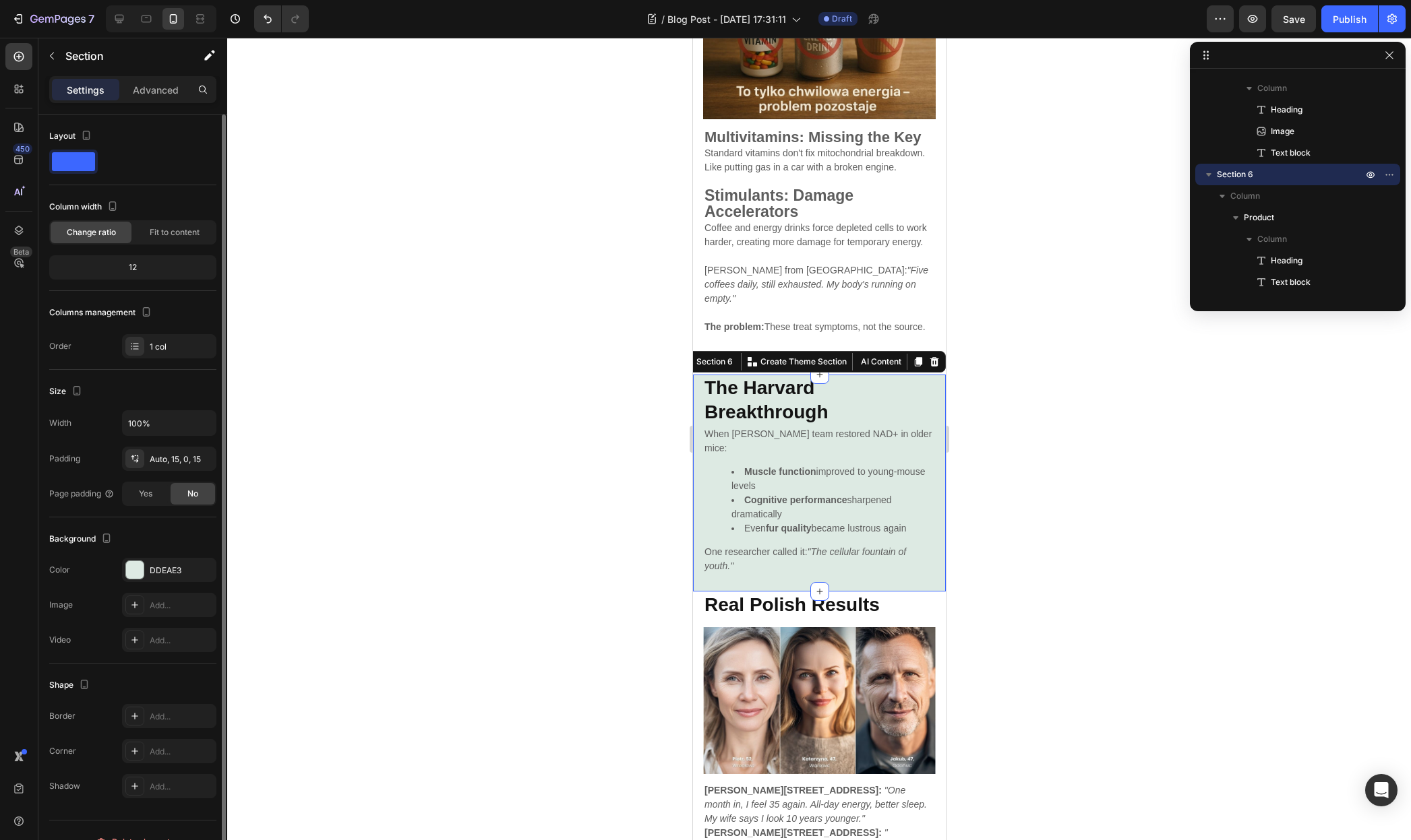
scroll to position [23, 0]
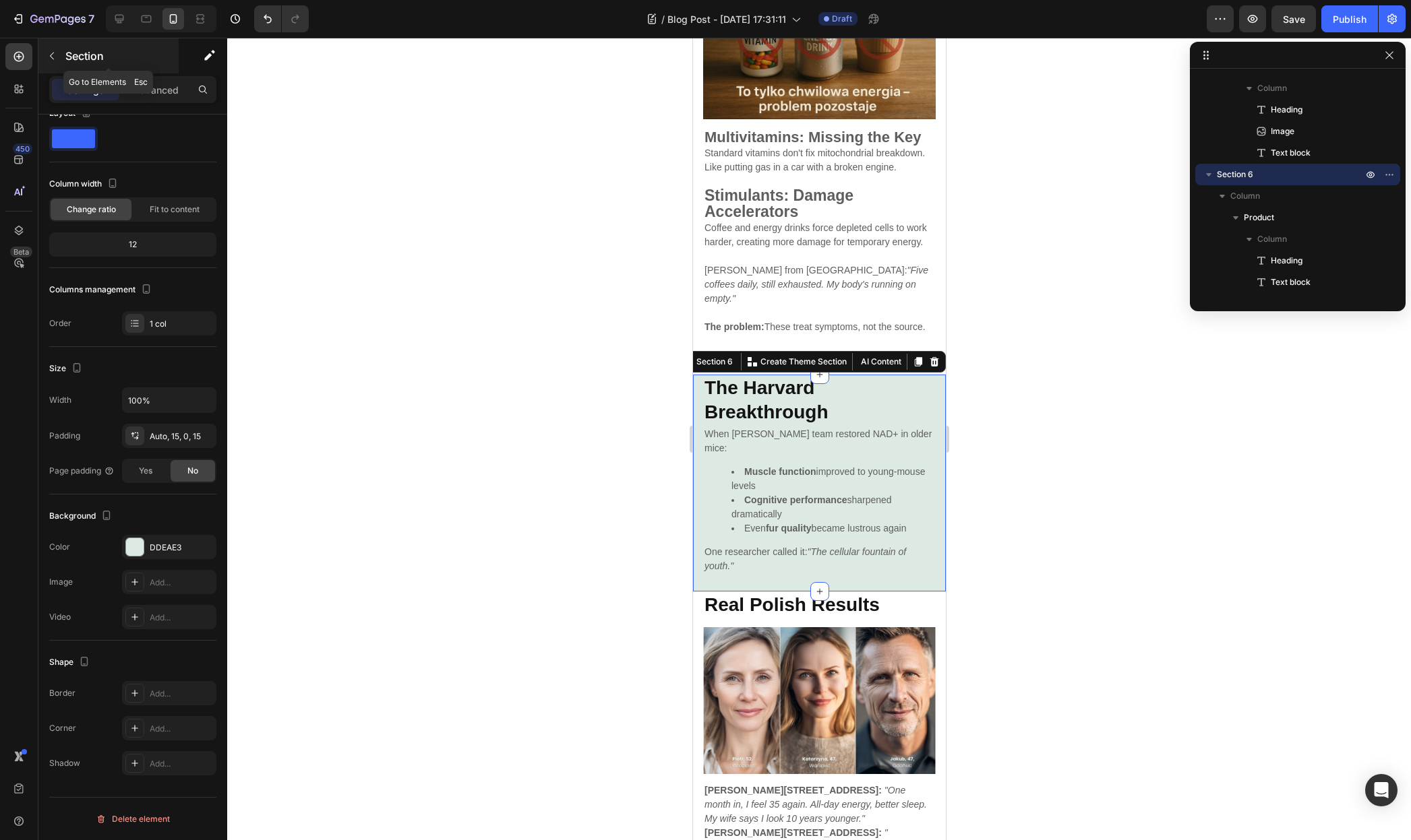
click at [51, 55] on icon "button" at bounding box center [52, 56] width 4 height 7
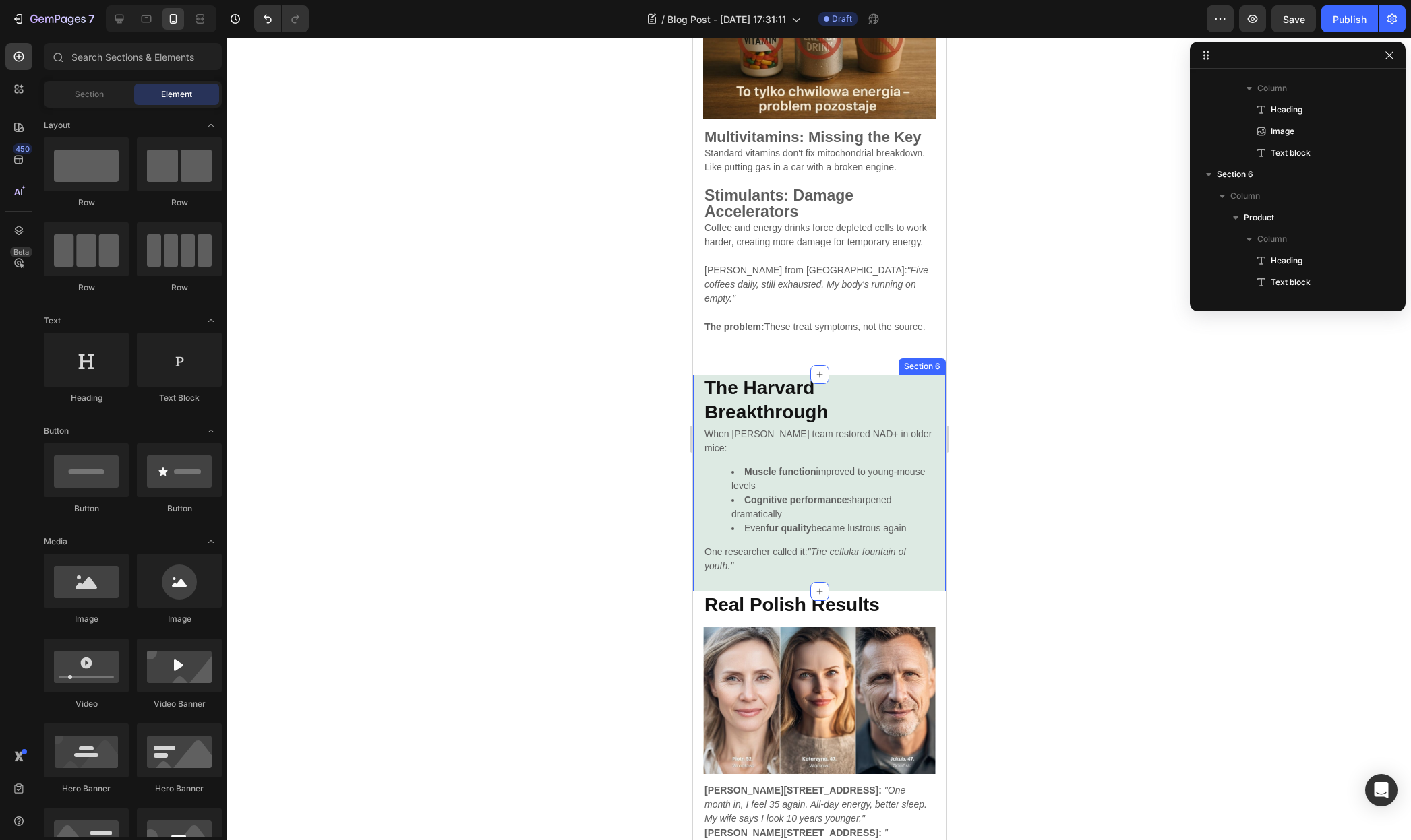
click at [693, 470] on div "⁠⁠⁠⁠⁠⁠⁠ The Harvard Breakthrough Heading When [PERSON_NAME] team restored NAD+ …" at bounding box center [818, 484] width 252 height 217
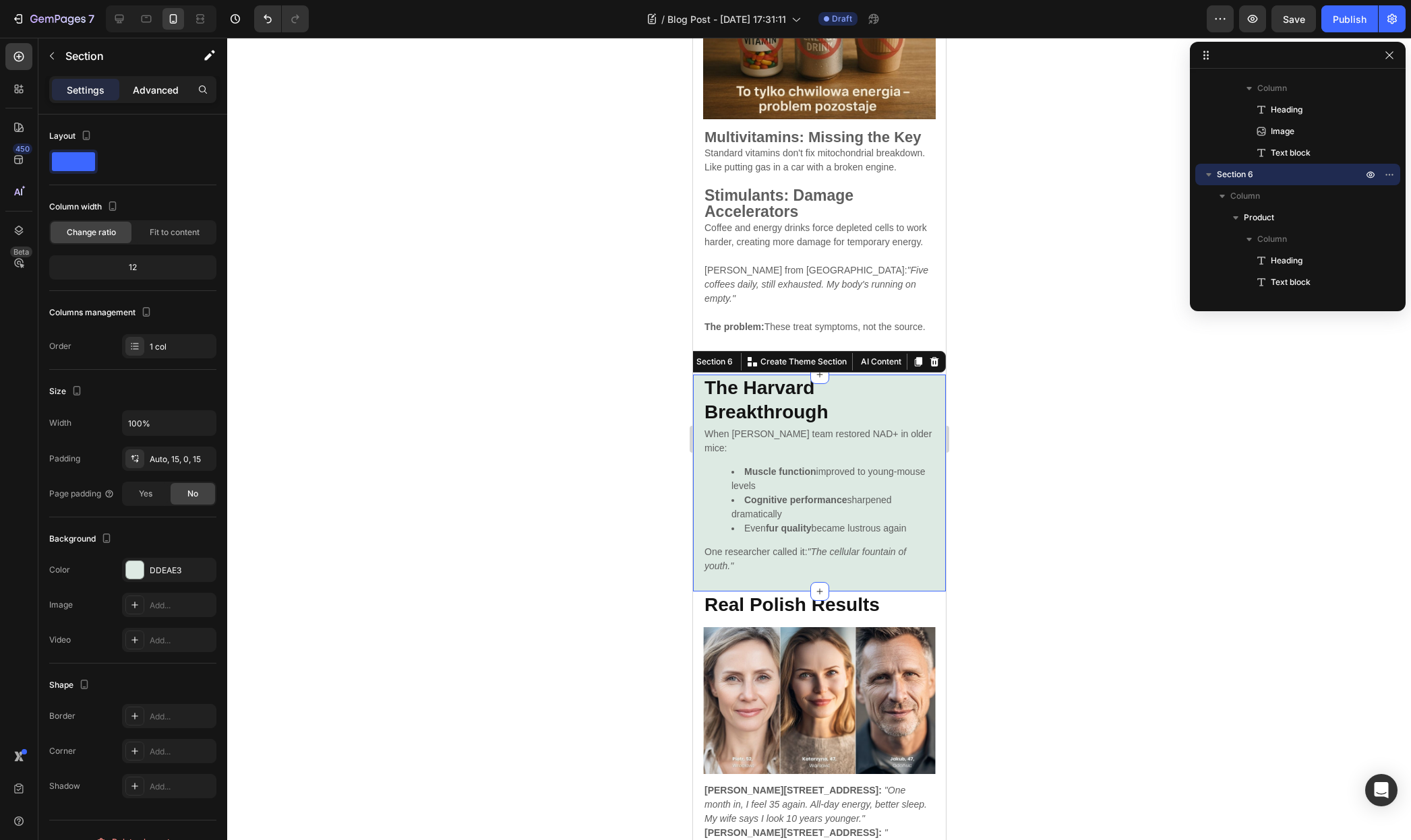
click at [152, 88] on p "Advanced" at bounding box center [156, 90] width 46 height 14
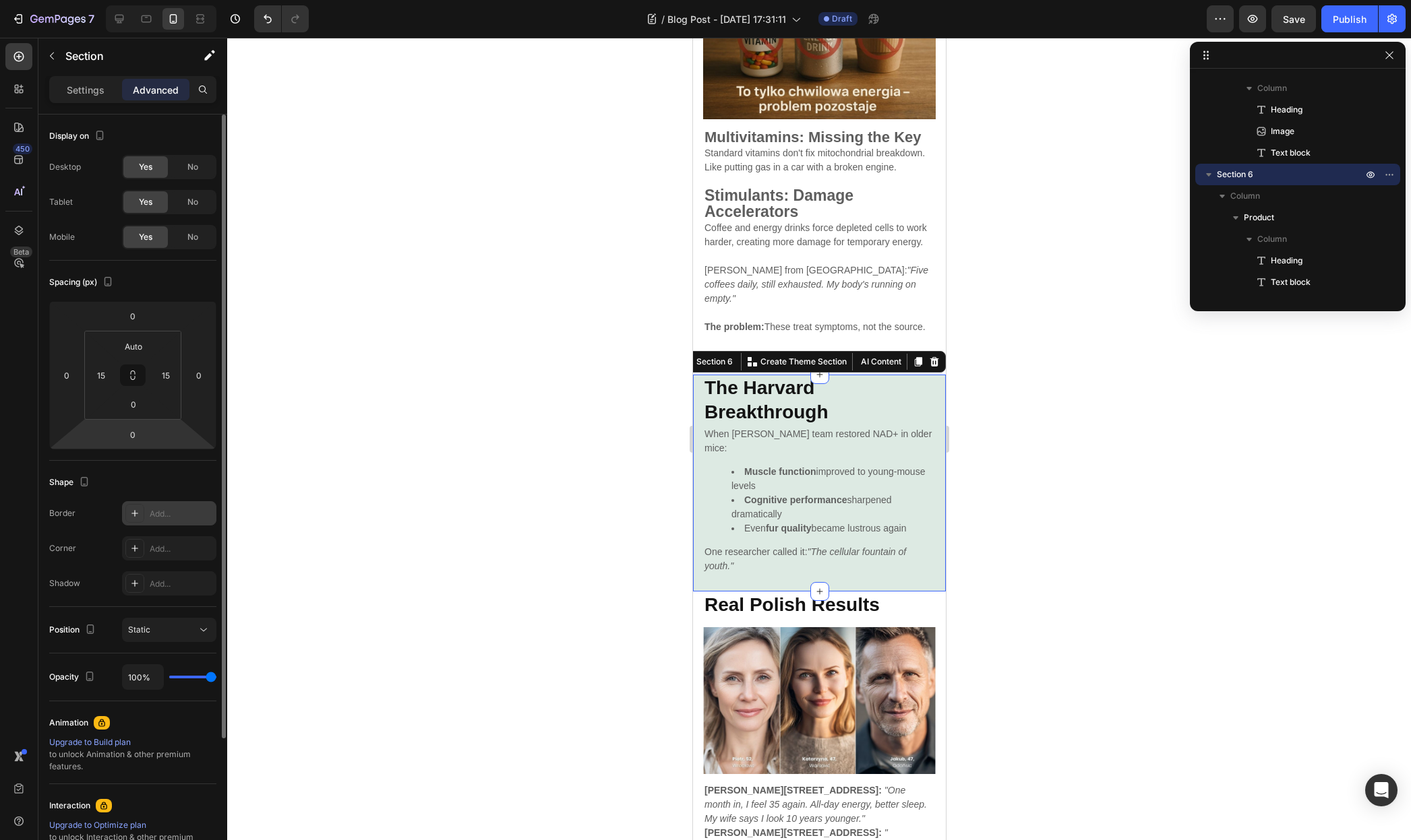
click at [170, 517] on div "Add..." at bounding box center [181, 514] width 63 height 12
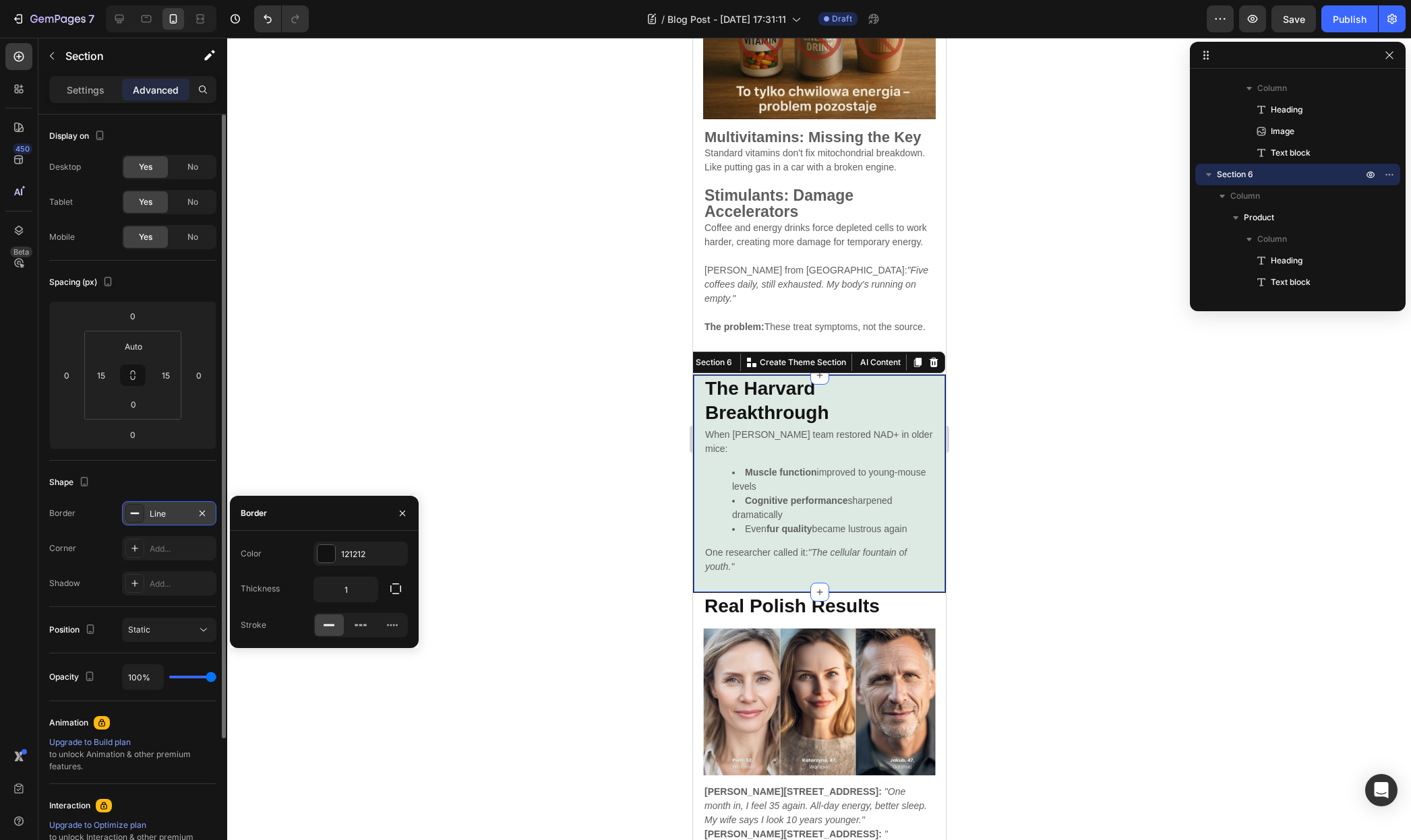
click at [1040, 564] on div at bounding box center [819, 439] width 1183 height 802
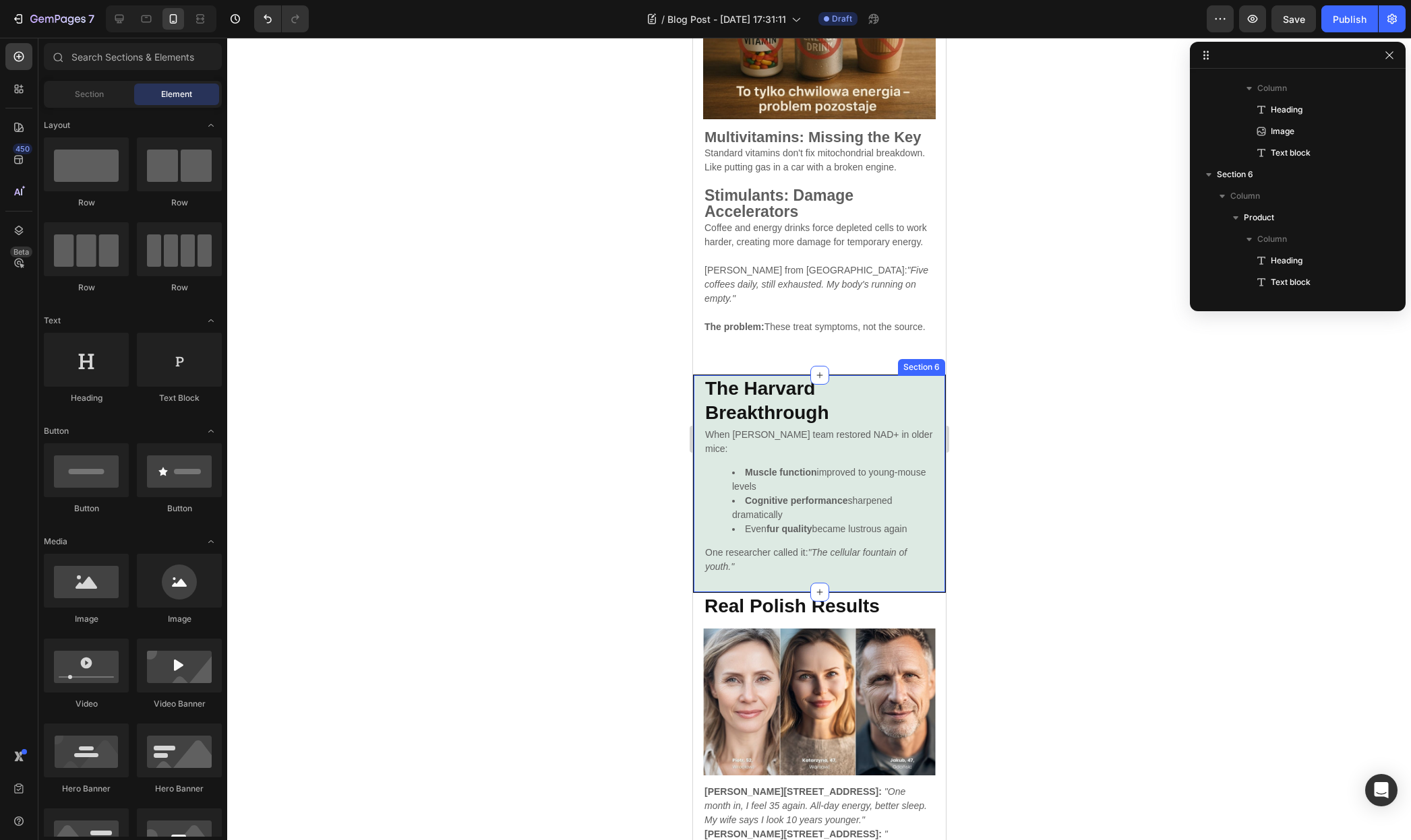
click at [927, 412] on div "⁠⁠⁠⁠⁠⁠⁠ The Harvard Breakthrough Heading When [PERSON_NAME] team restored NAD+ …" at bounding box center [818, 485] width 252 height 219
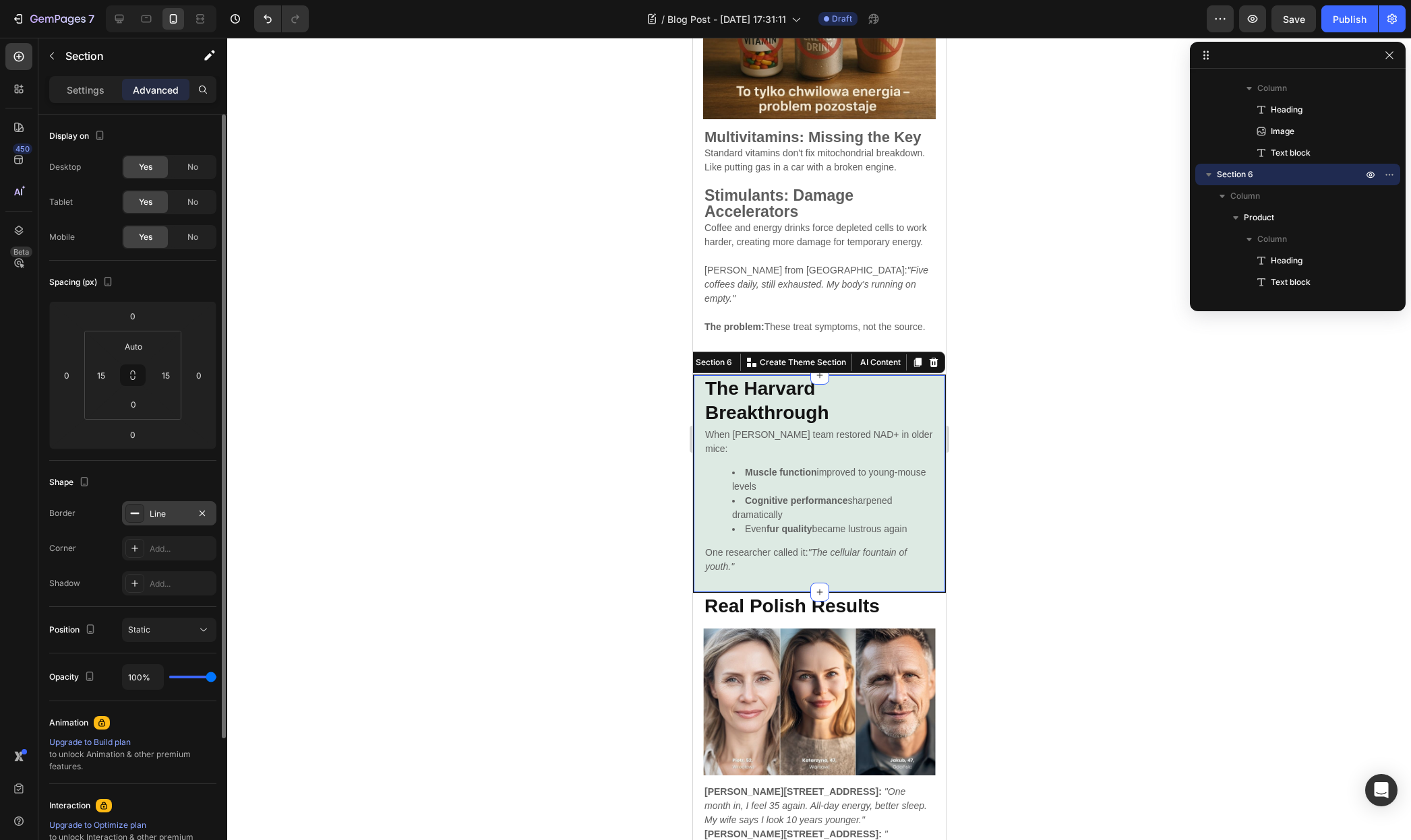
click at [153, 514] on div "Line" at bounding box center [169, 514] width 39 height 12
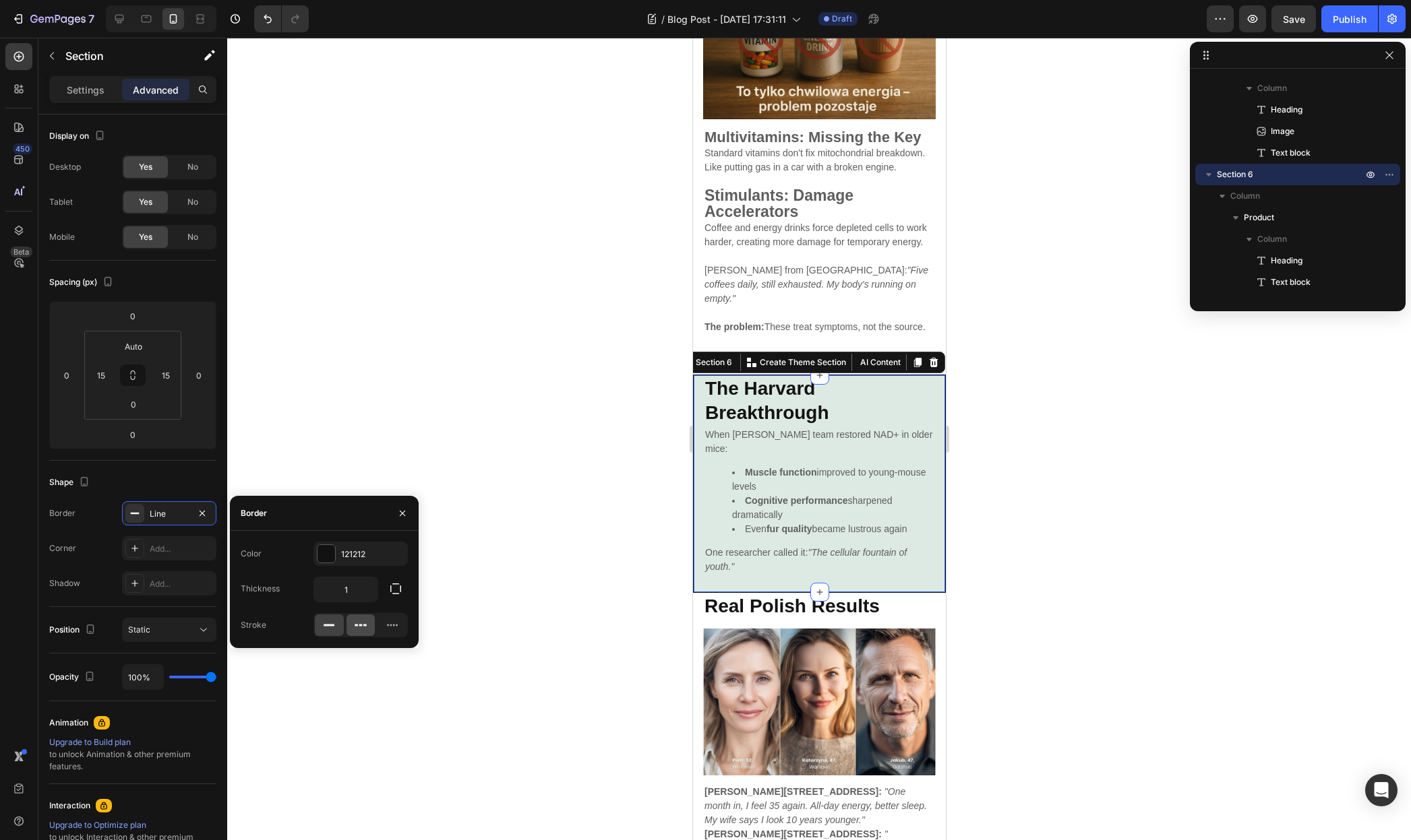
click at [359, 627] on icon at bounding box center [360, 626] width 3 height 2
click at [1042, 562] on div at bounding box center [819, 439] width 1183 height 802
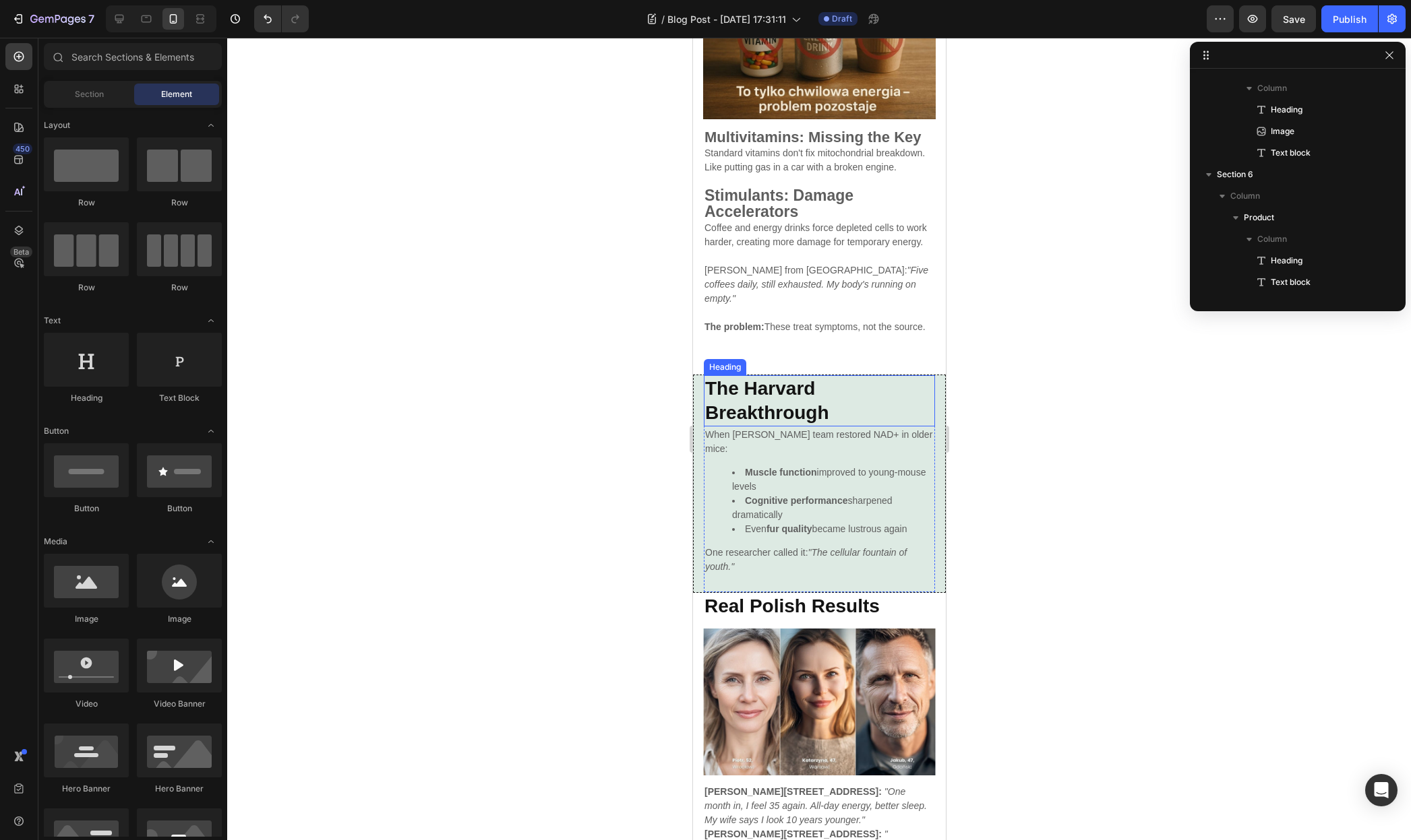
click at [917, 410] on p "⁠⁠⁠⁠⁠⁠⁠ The Harvard Breakthrough" at bounding box center [818, 401] width 229 height 49
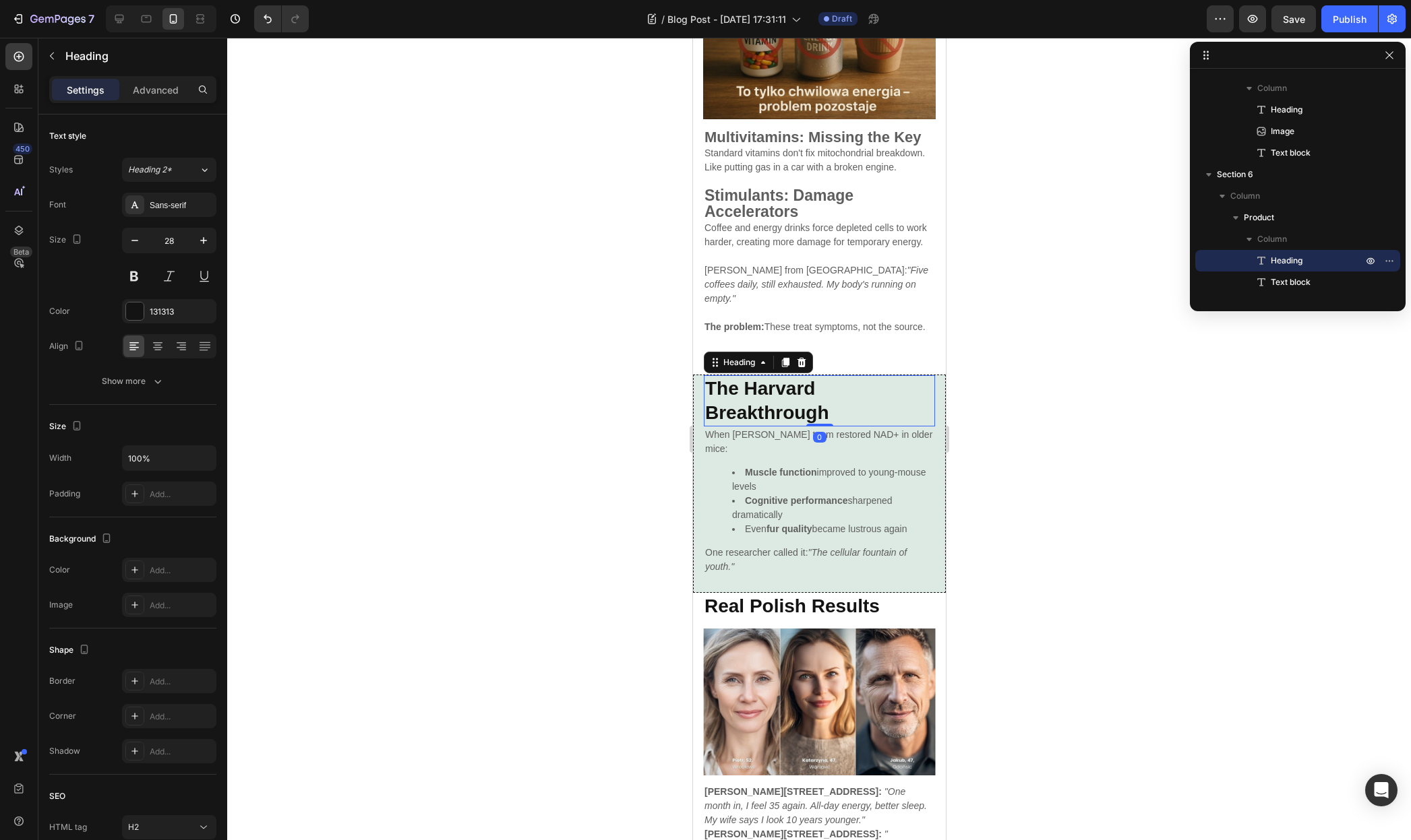
click at [928, 409] on div "⁠⁠⁠⁠⁠⁠⁠ The Harvard Breakthrough Heading 0 When [PERSON_NAME] team restored NAD…" at bounding box center [818, 485] width 252 height 219
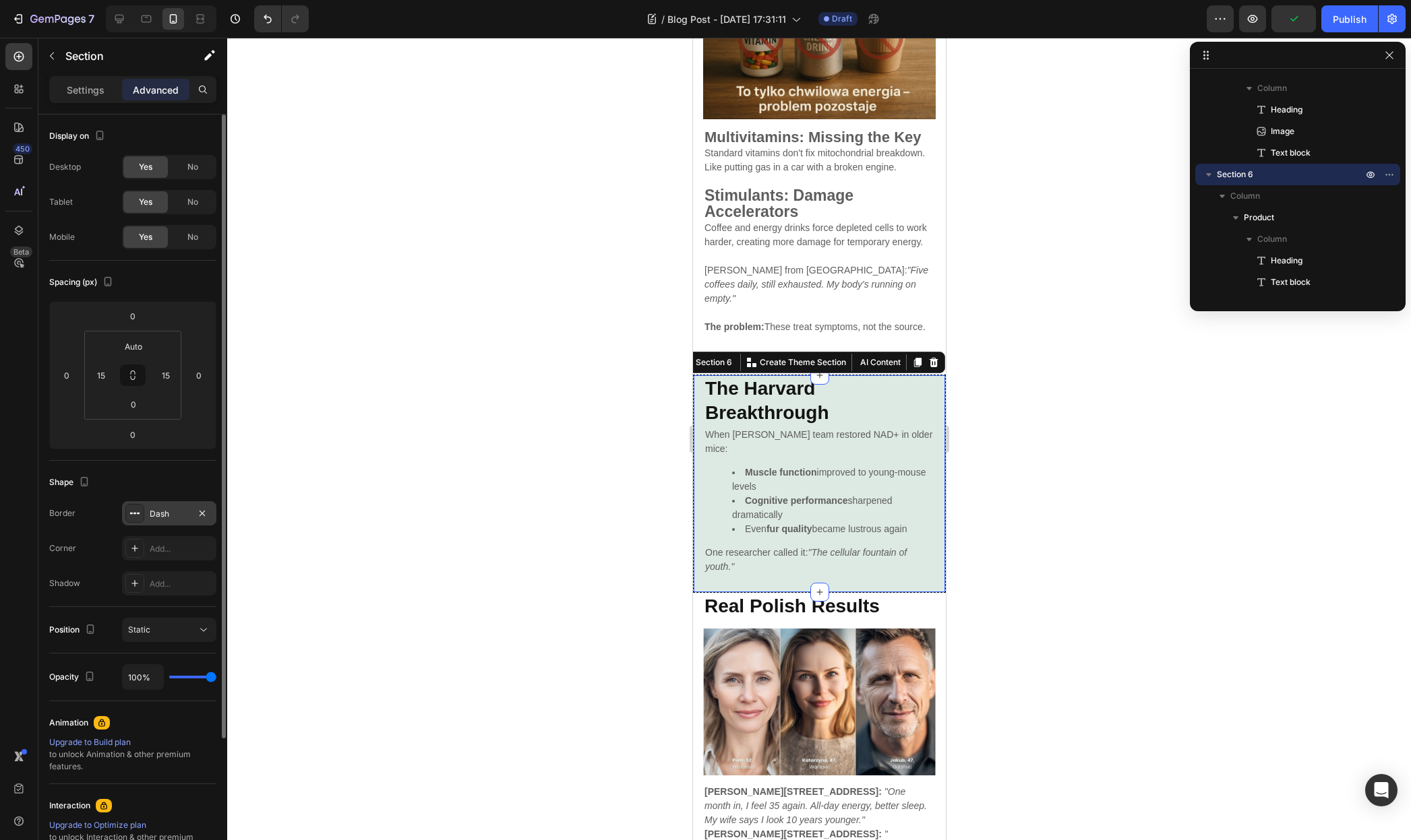
click at [148, 520] on div "Dash" at bounding box center [169, 514] width 95 height 24
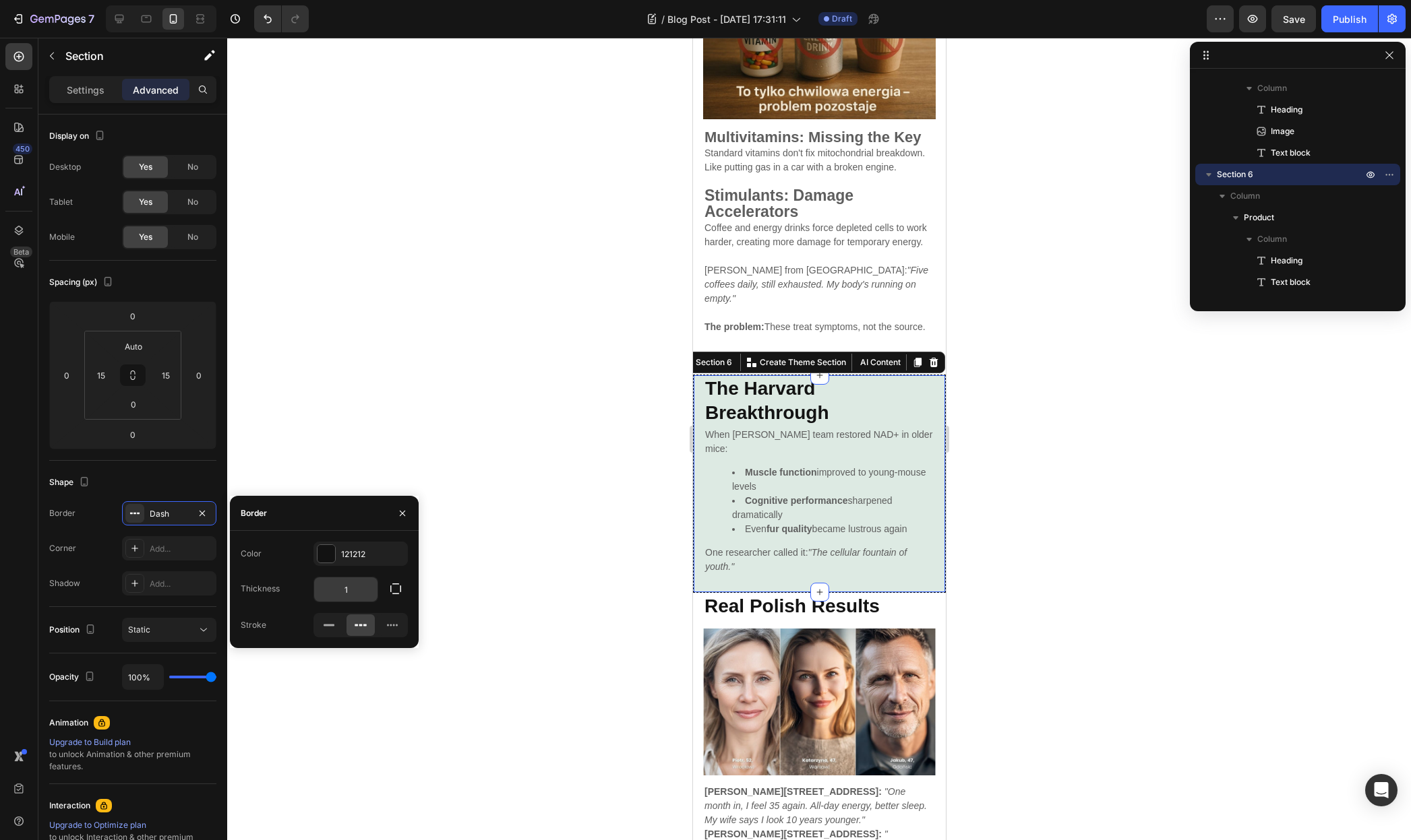
click at [371, 591] on input "1" at bounding box center [345, 590] width 63 height 24
click at [396, 590] on icon "button" at bounding box center [396, 590] width 14 height 14
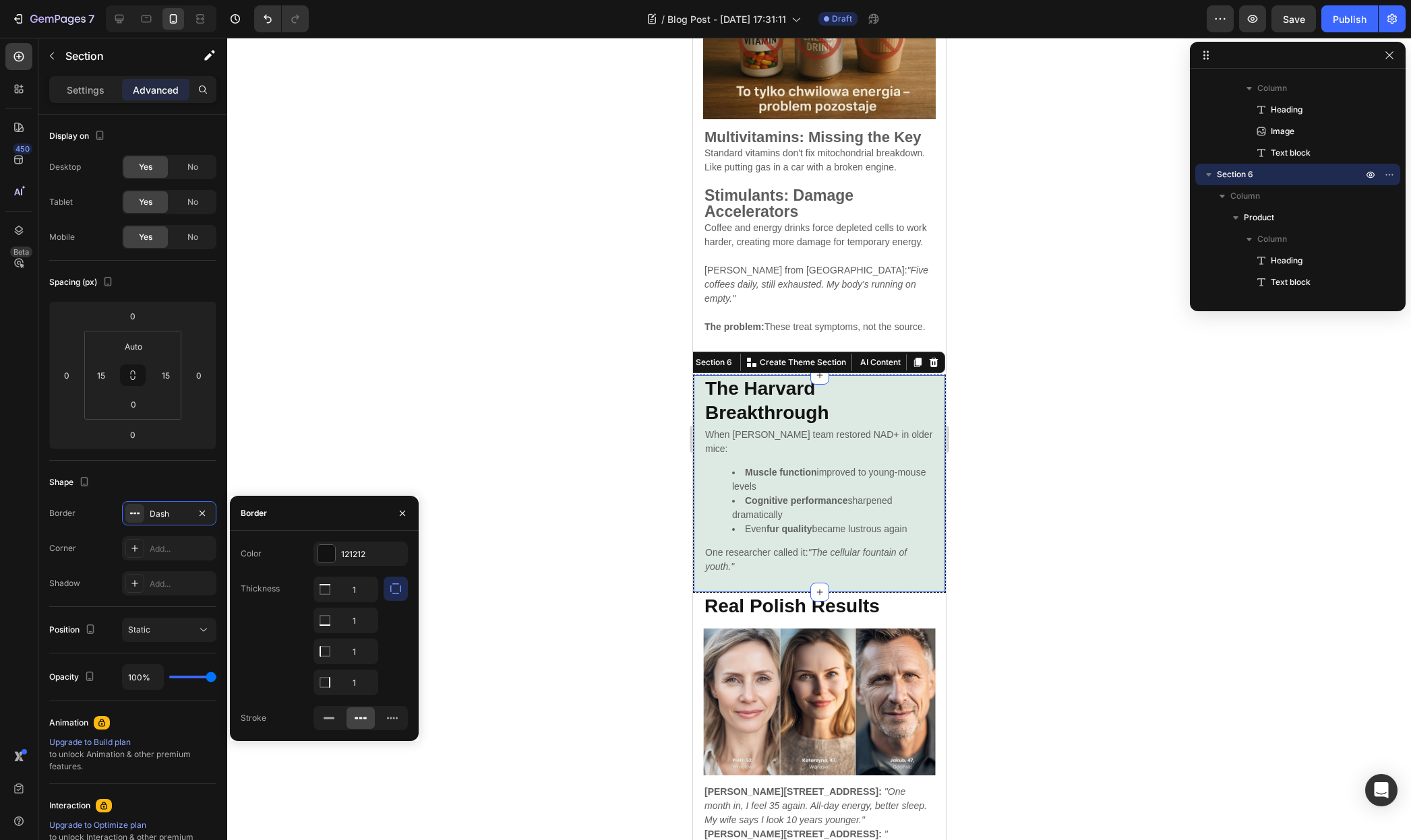
click at [396, 590] on icon "button" at bounding box center [396, 590] width 14 height 14
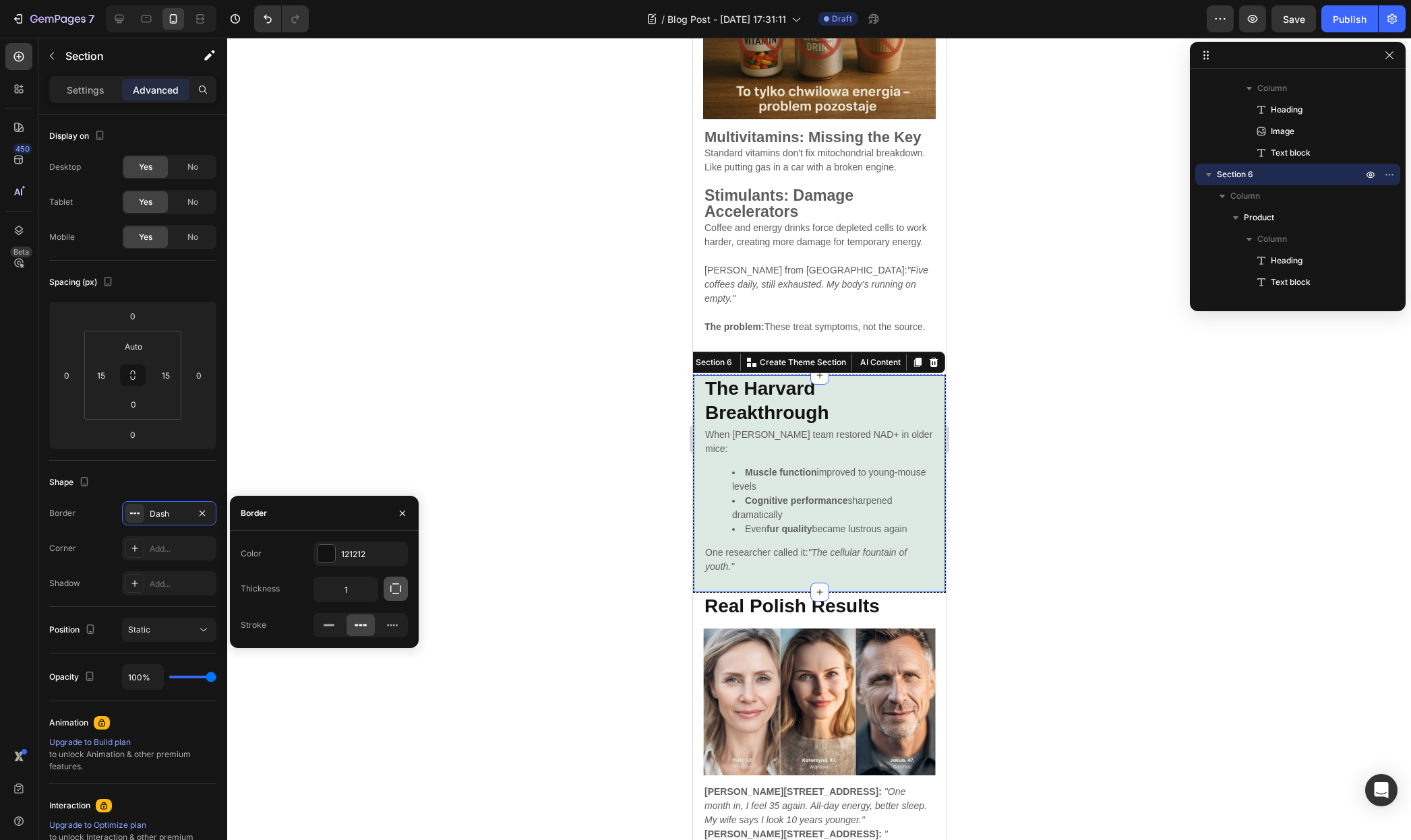
click at [396, 590] on icon "button" at bounding box center [396, 590] width 14 height 14
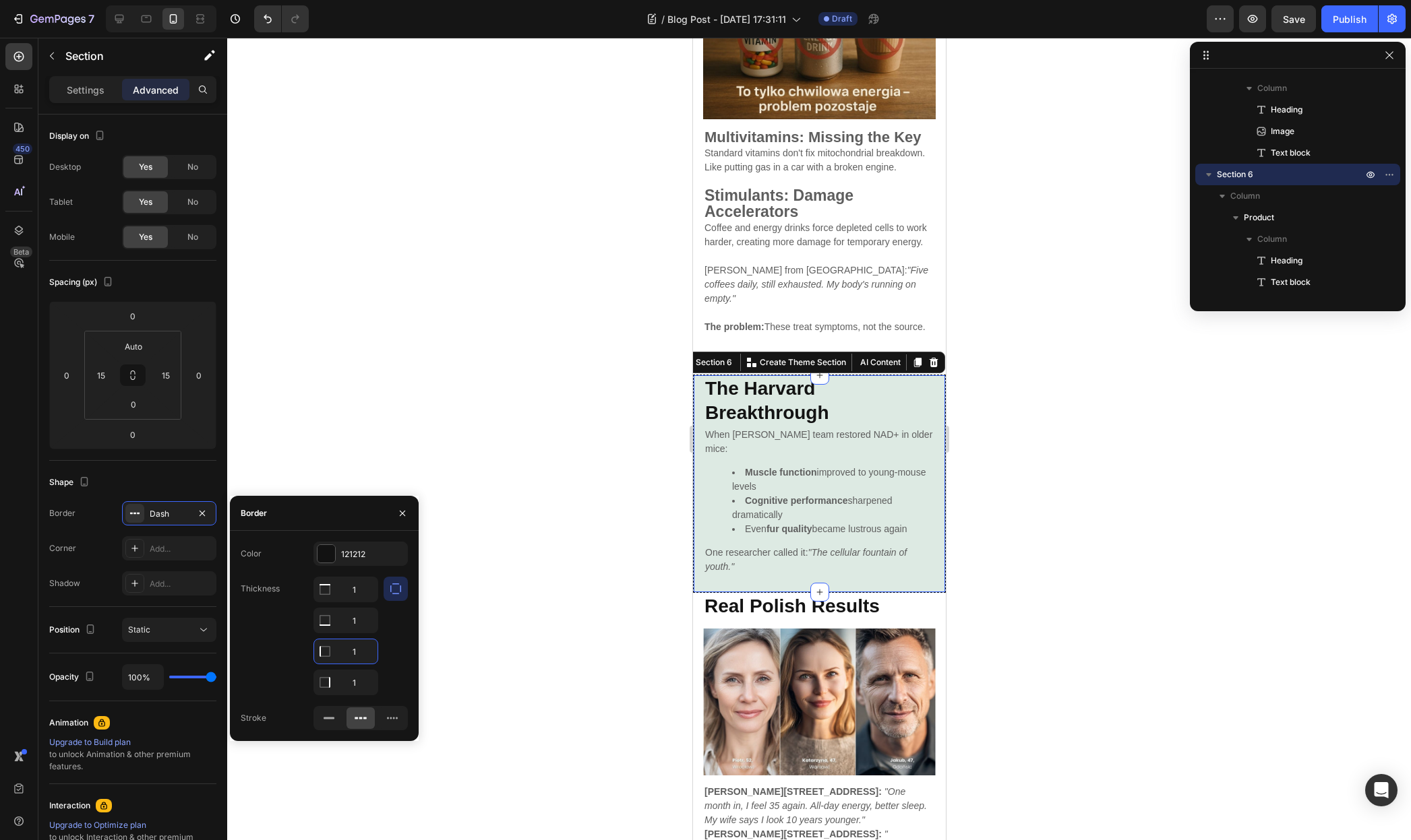
drag, startPoint x: 360, startPoint y: 648, endPoint x: 337, endPoint y: 651, distance: 23.2
click at [337, 651] on input "1" at bounding box center [345, 651] width 63 height 24
click at [358, 650] on input "1" at bounding box center [345, 651] width 63 height 24
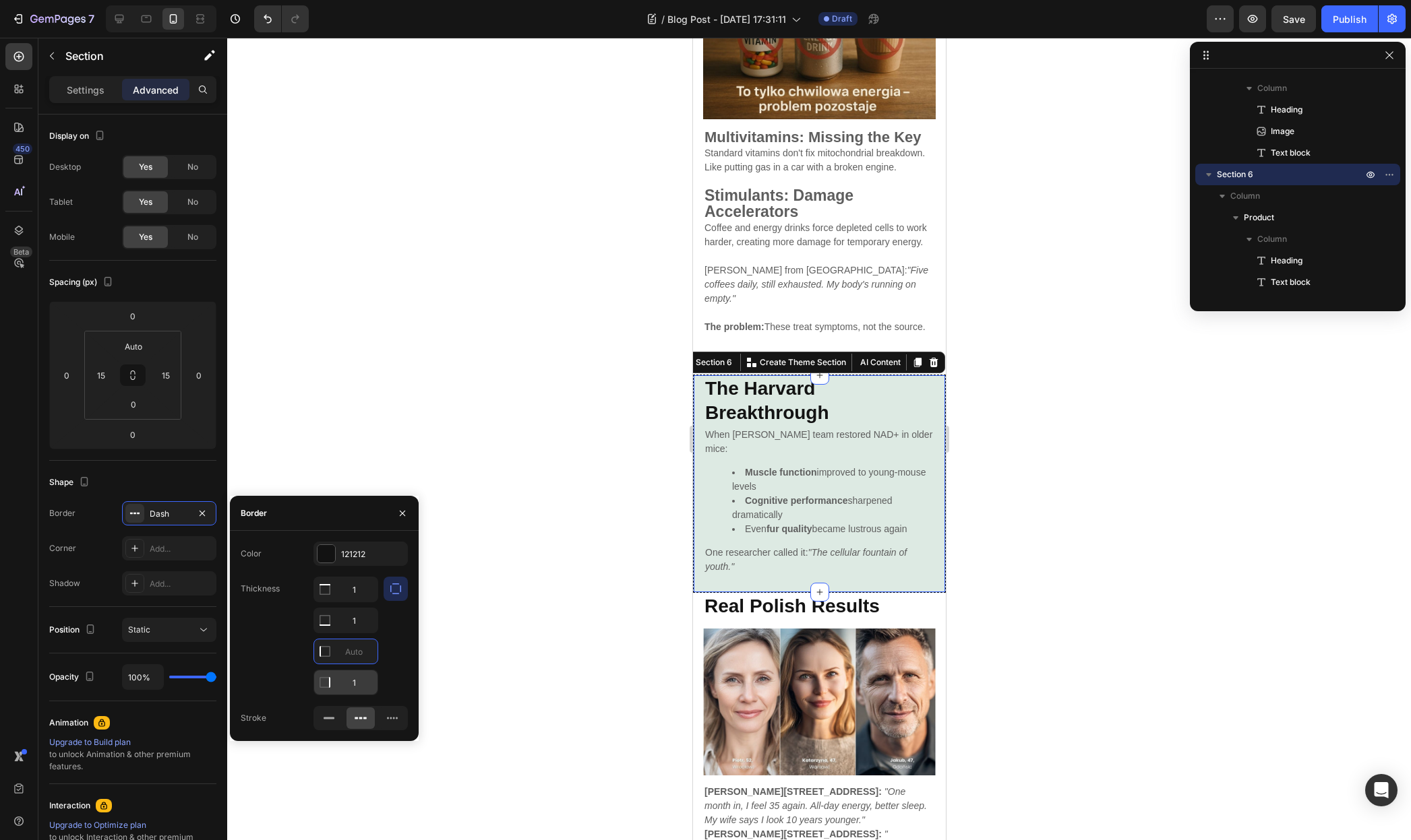
click at [354, 602] on input "1" at bounding box center [345, 590] width 63 height 24
type input "0"
click at [354, 677] on input "1" at bounding box center [345, 682] width 63 height 24
click at [351, 602] on input "1" at bounding box center [345, 590] width 63 height 24
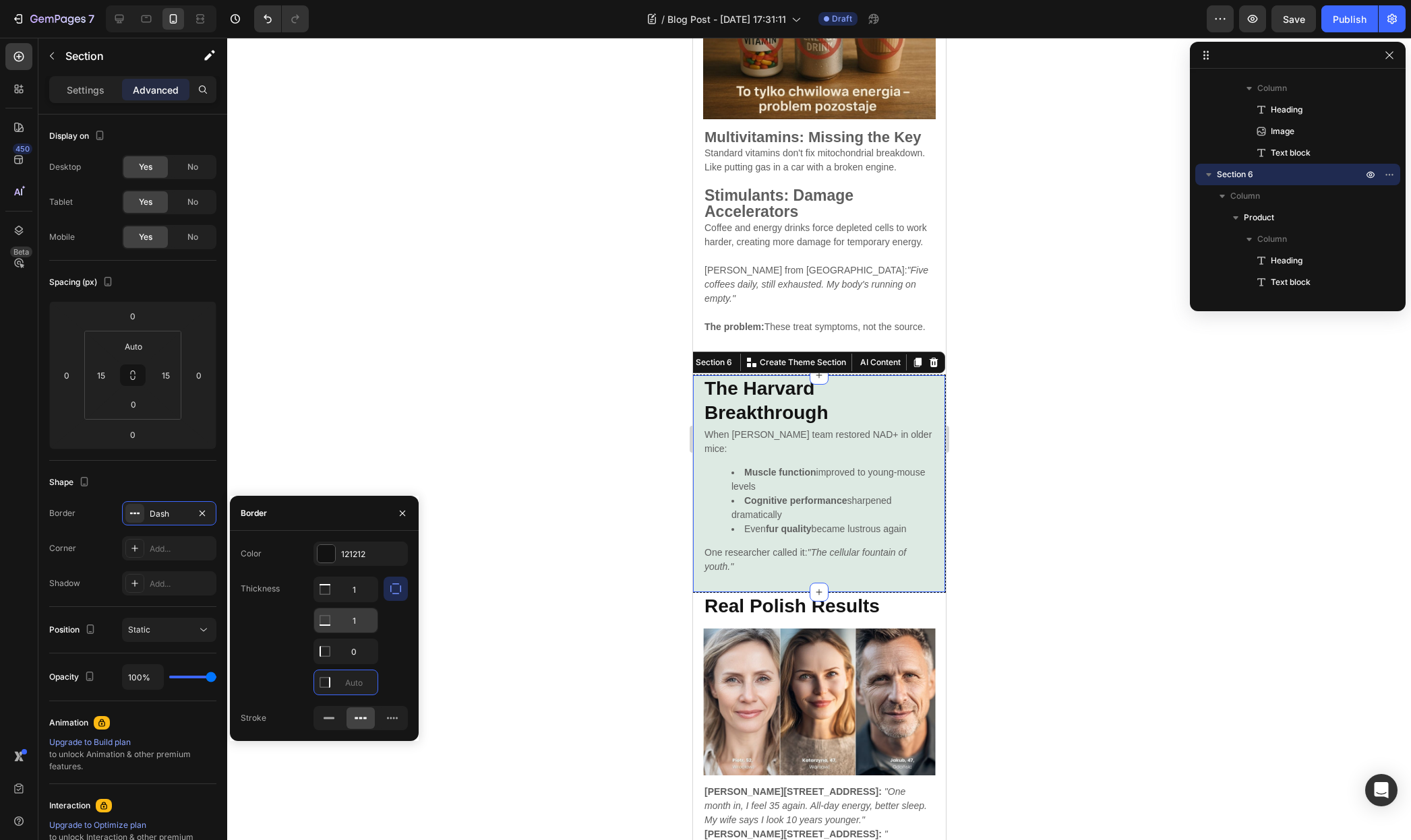
type input "0"
click at [358, 620] on input "1" at bounding box center [345, 621] width 63 height 24
type input "2"
click at [358, 587] on input "1" at bounding box center [345, 590] width 63 height 24
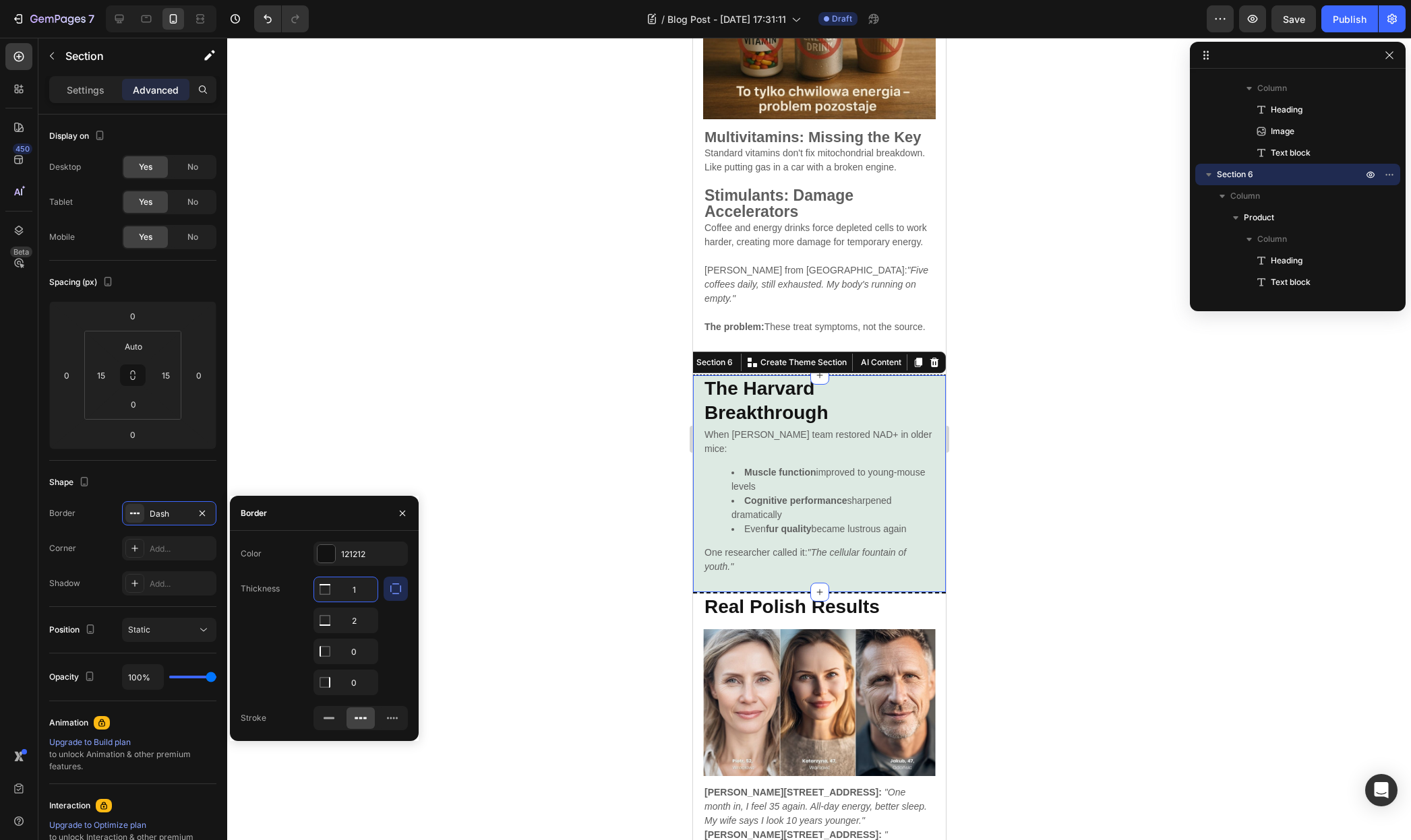
click at [358, 587] on input "1" at bounding box center [345, 590] width 63 height 24
type input "2"
click at [459, 466] on div at bounding box center [819, 439] width 1183 height 802
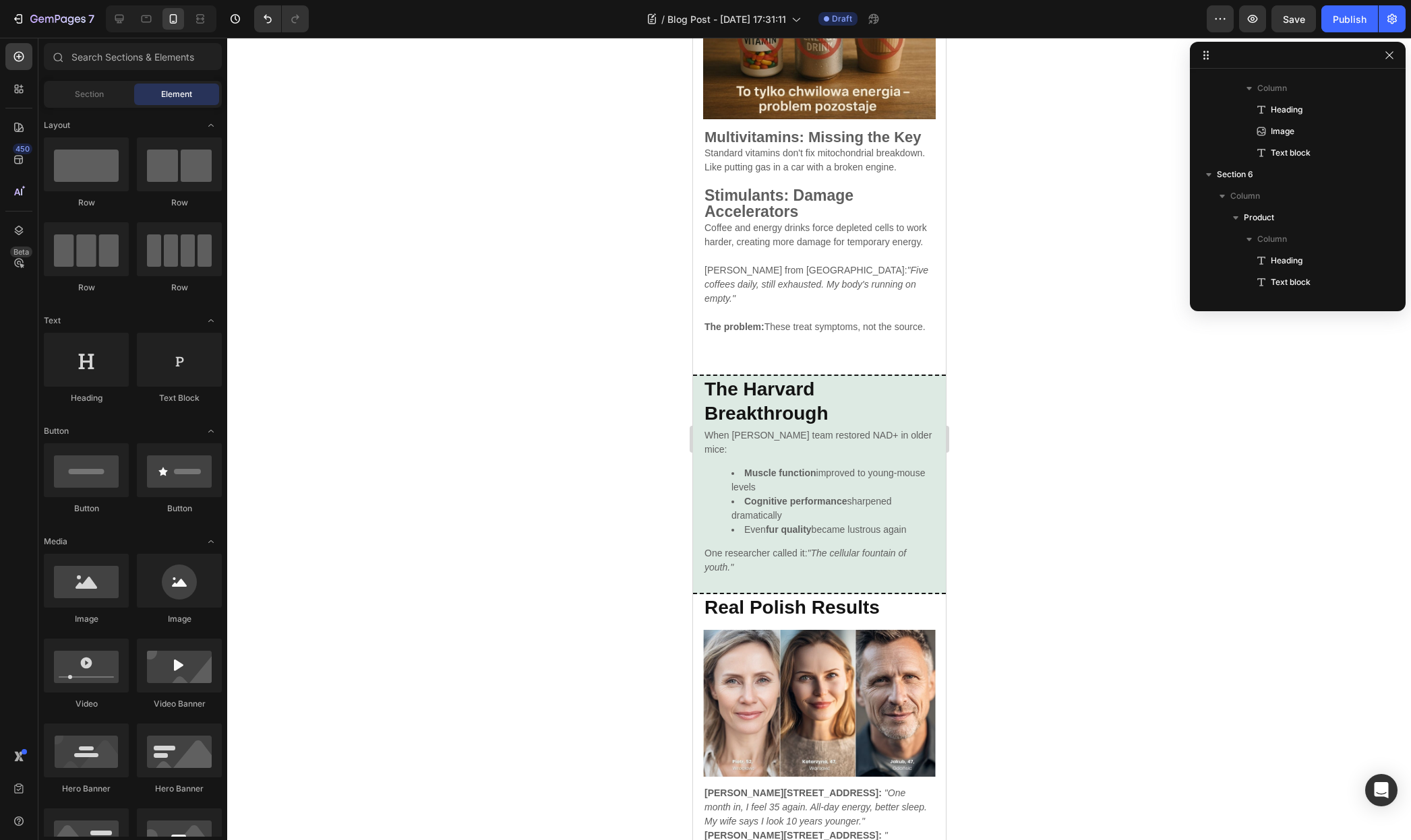
click at [471, 469] on div at bounding box center [819, 439] width 1183 height 802
click at [930, 415] on div "⁠⁠⁠⁠⁠⁠⁠ The Harvard Breakthrough Heading When [PERSON_NAME] team restored NAD+ …" at bounding box center [818, 485] width 252 height 220
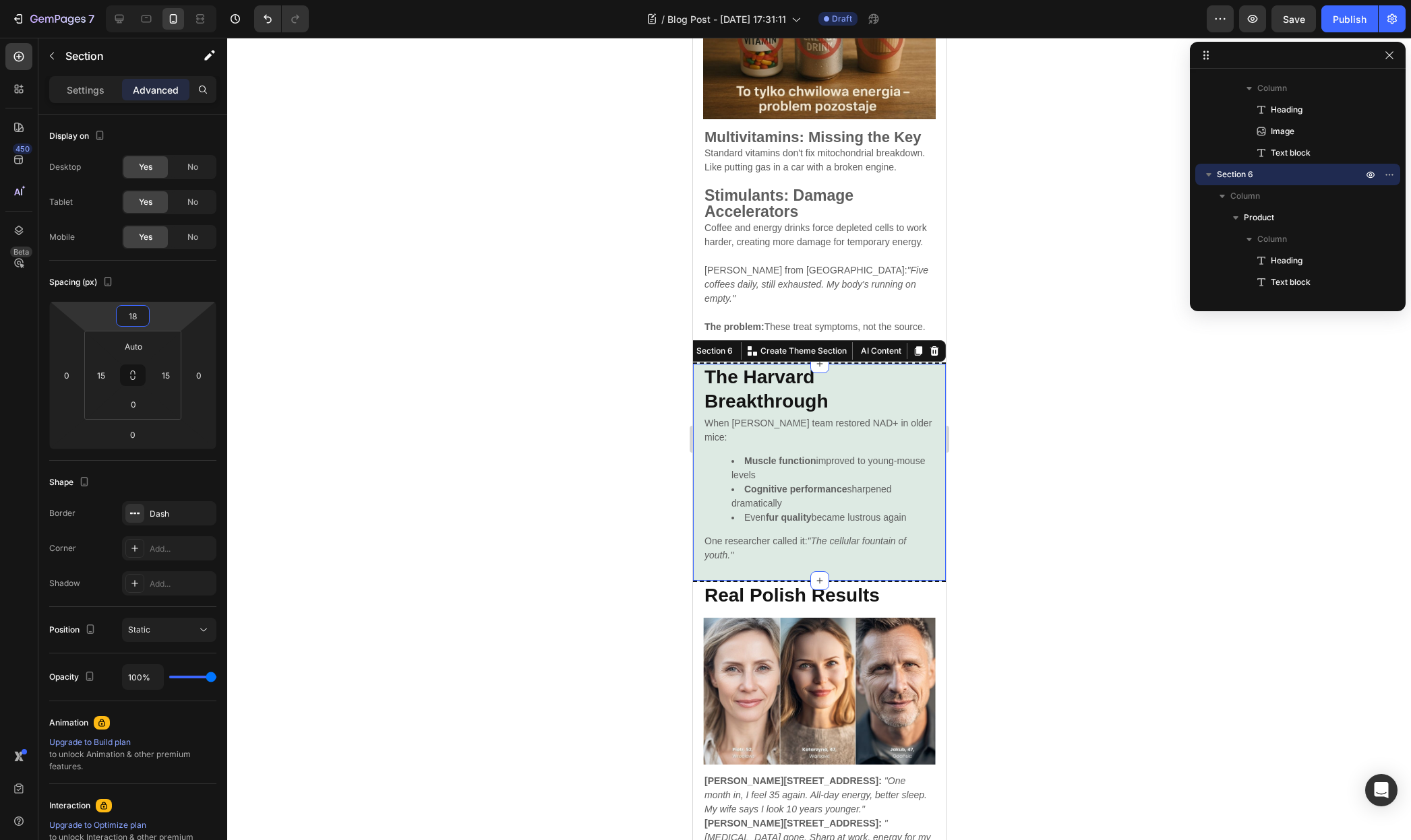
type input "20"
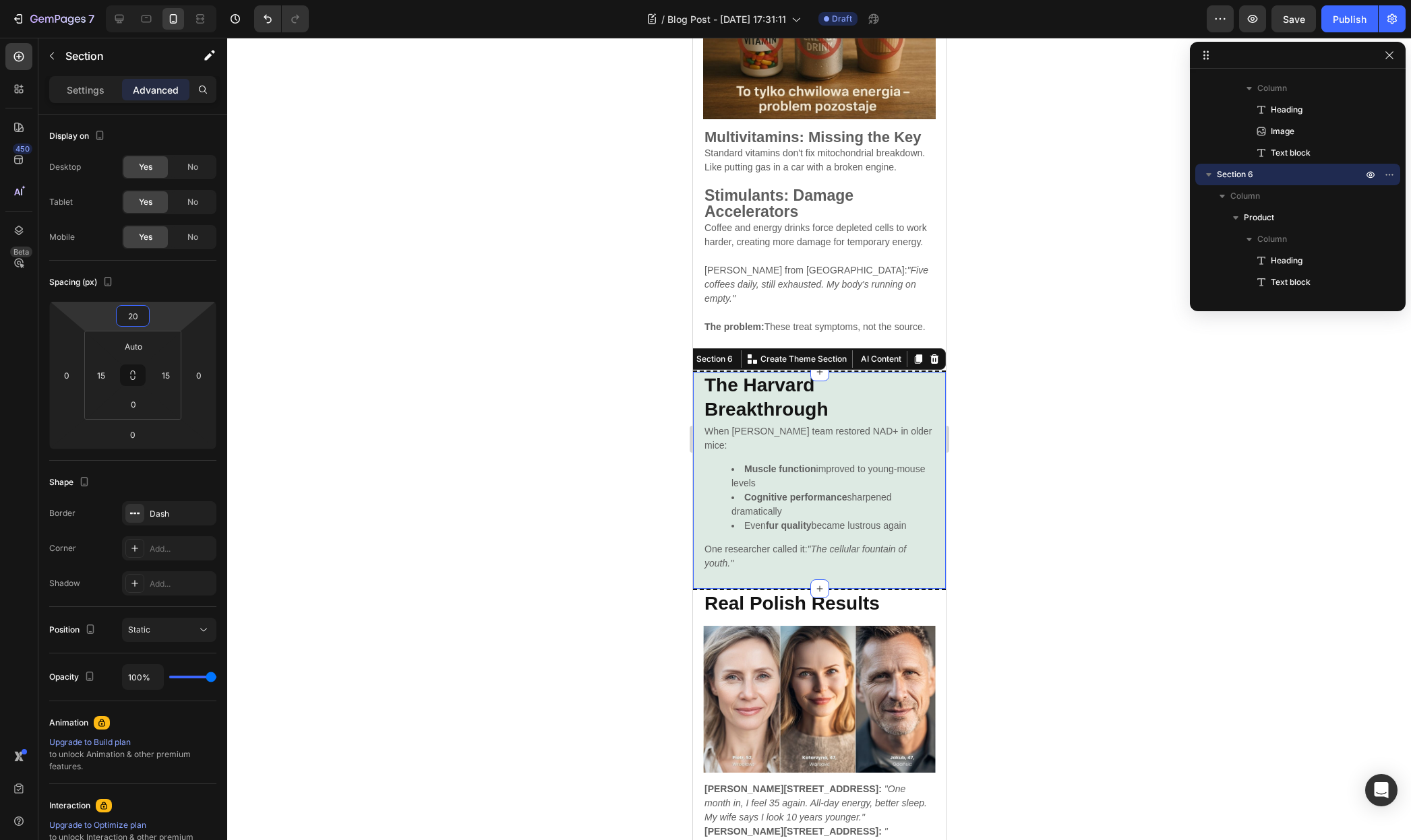
drag, startPoint x: 161, startPoint y: 316, endPoint x: 180, endPoint y: 309, distance: 20.2
click at [180, 0] on html "7 / Blog Post - [DATE] 17:31:11 Draft Preview Save Publish 450 Beta Sections(18…" at bounding box center [706, 0] width 1411 height 0
click at [1222, 316] on div at bounding box center [819, 439] width 1183 height 802
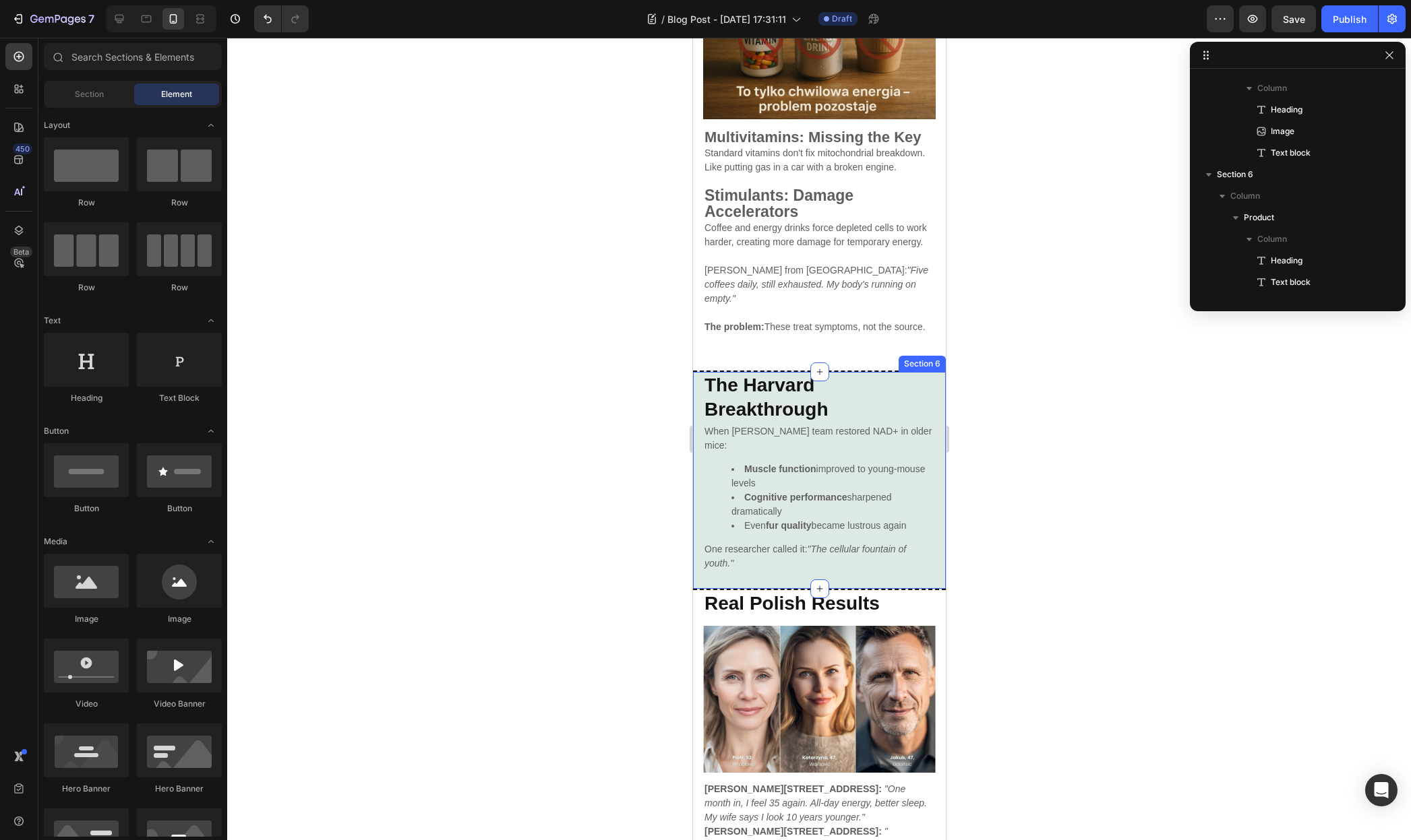
click at [931, 411] on div "⁠⁠⁠⁠⁠⁠⁠ The Harvard Breakthrough Heading When [PERSON_NAME] team restored NAD+ …" at bounding box center [818, 481] width 252 height 220
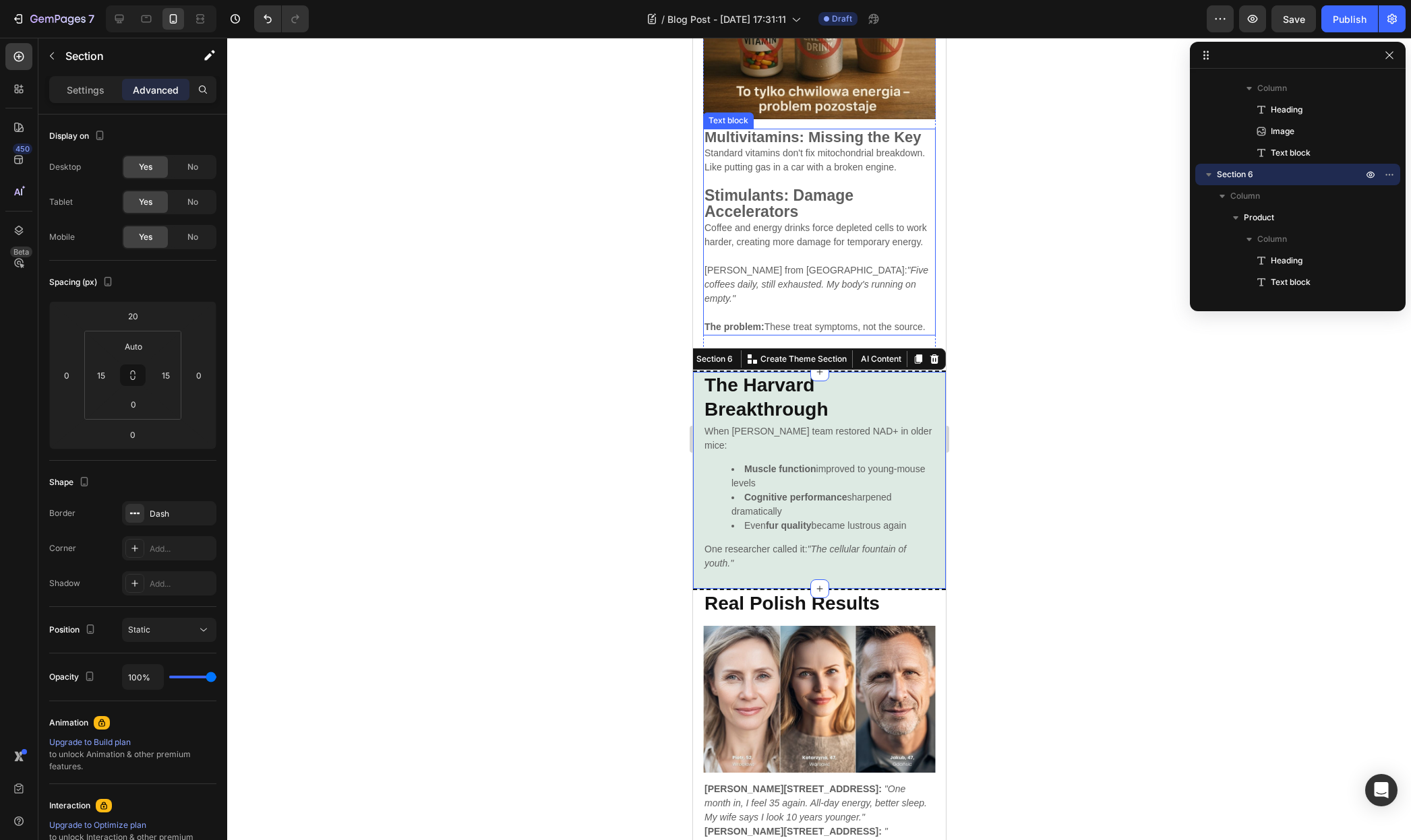
click at [760, 331] on strong "The problem:" at bounding box center [733, 326] width 60 height 11
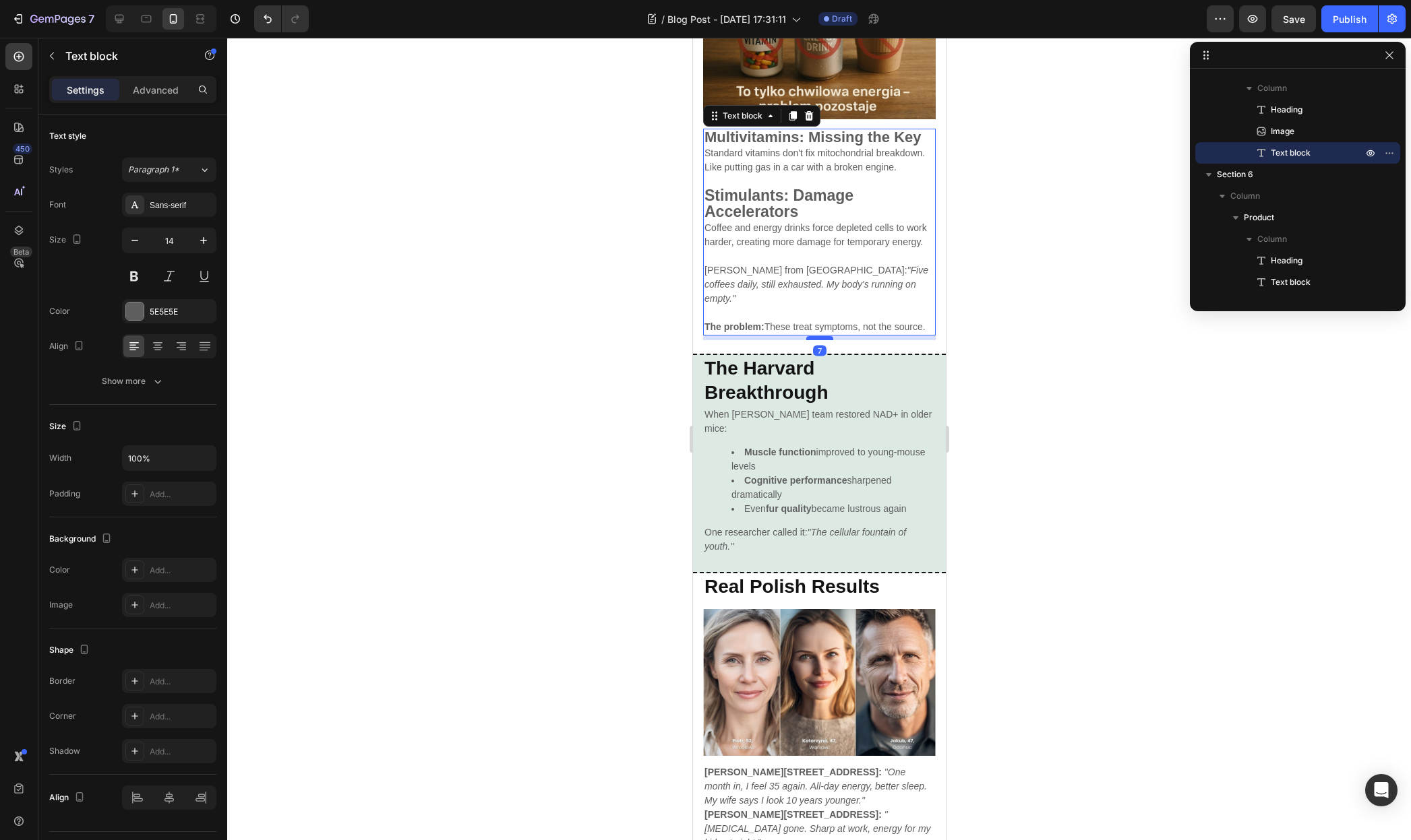
drag, startPoint x: 813, startPoint y: 375, endPoint x: 821, endPoint y: 358, distance: 18.8
click at [821, 340] on div at bounding box center [818, 338] width 27 height 4
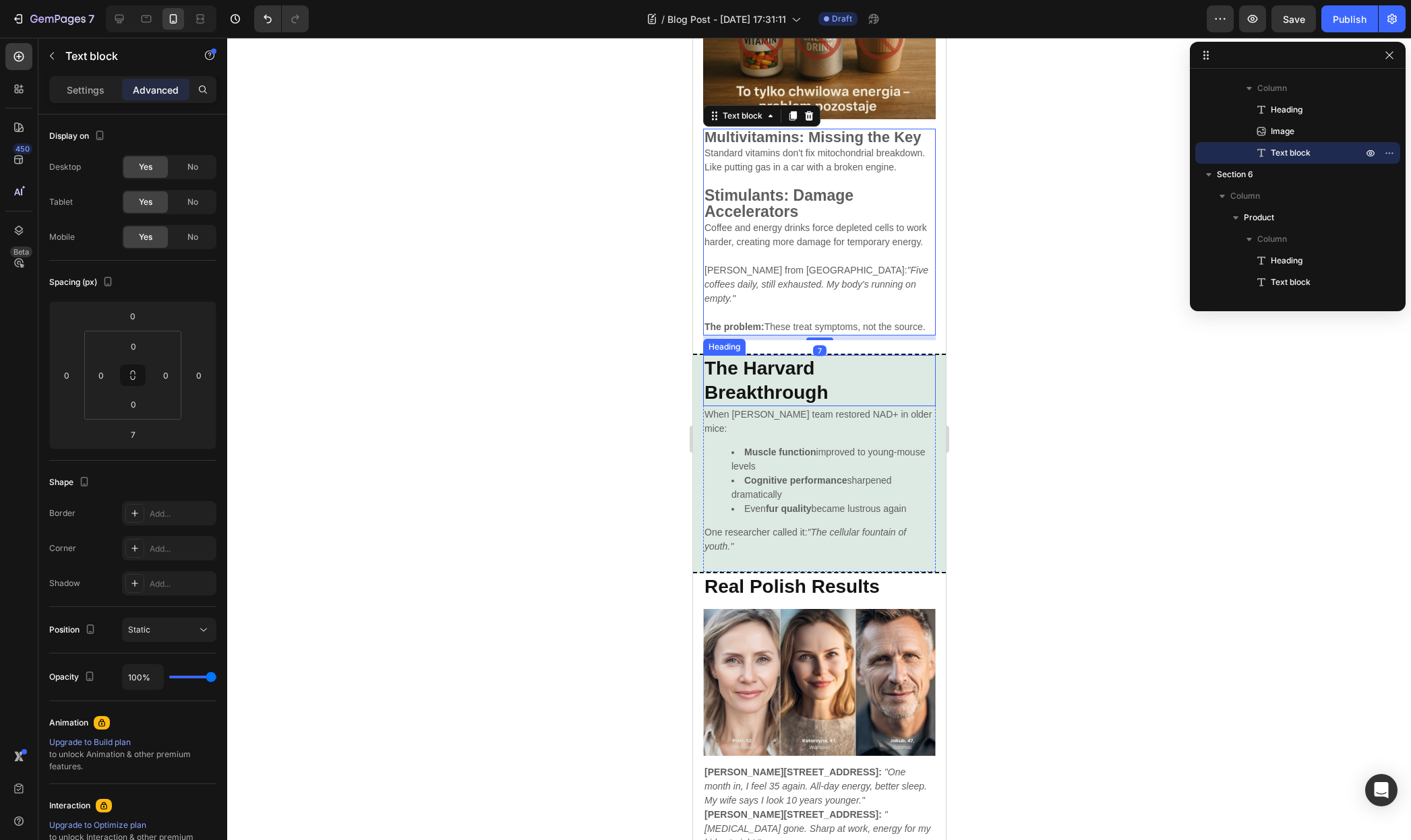
click at [909, 395] on p "⁠⁠⁠⁠⁠⁠⁠ The Harvard Breakthrough" at bounding box center [818, 380] width 230 height 49
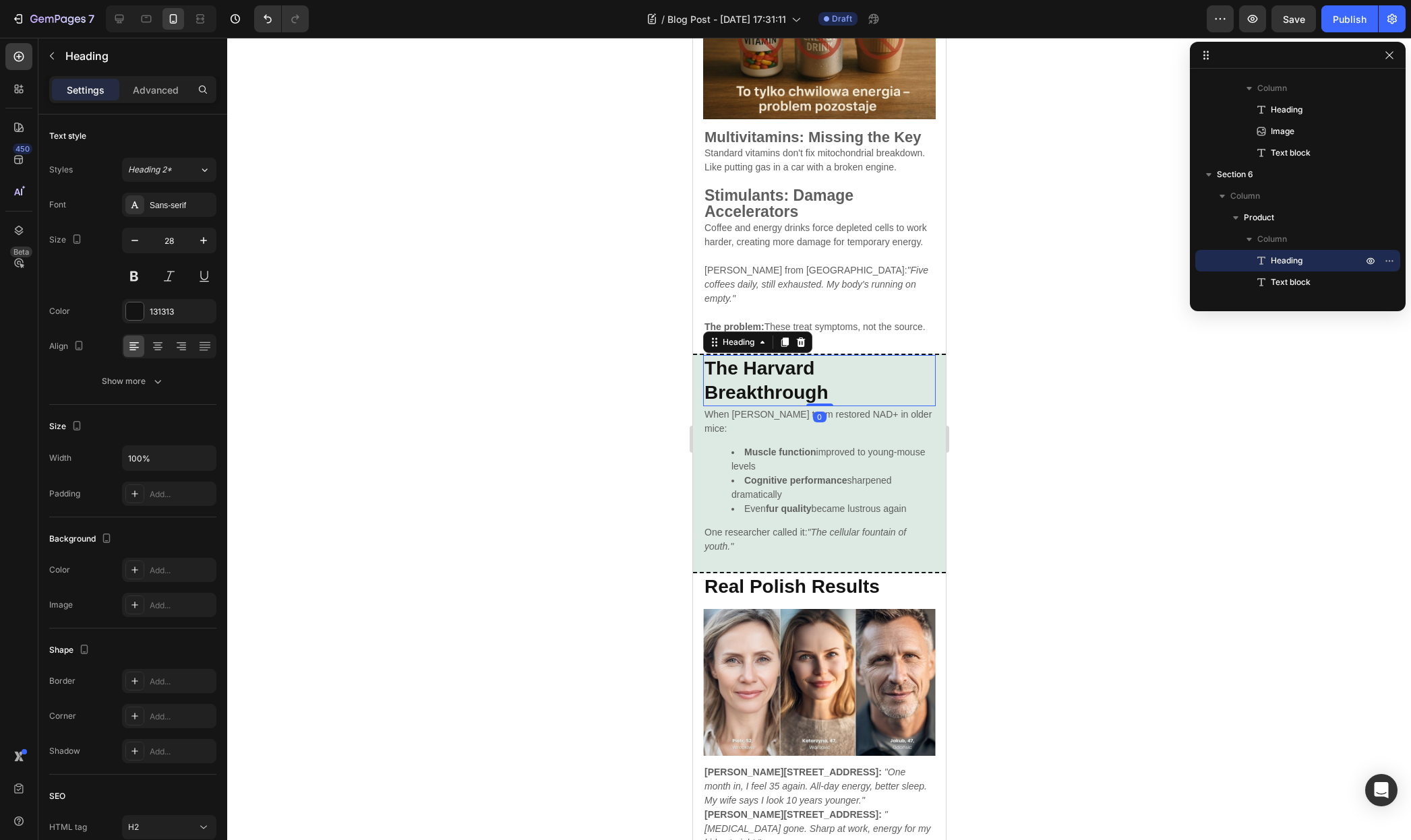
click at [147, 81] on div "Advanced" at bounding box center [156, 90] width 68 height 22
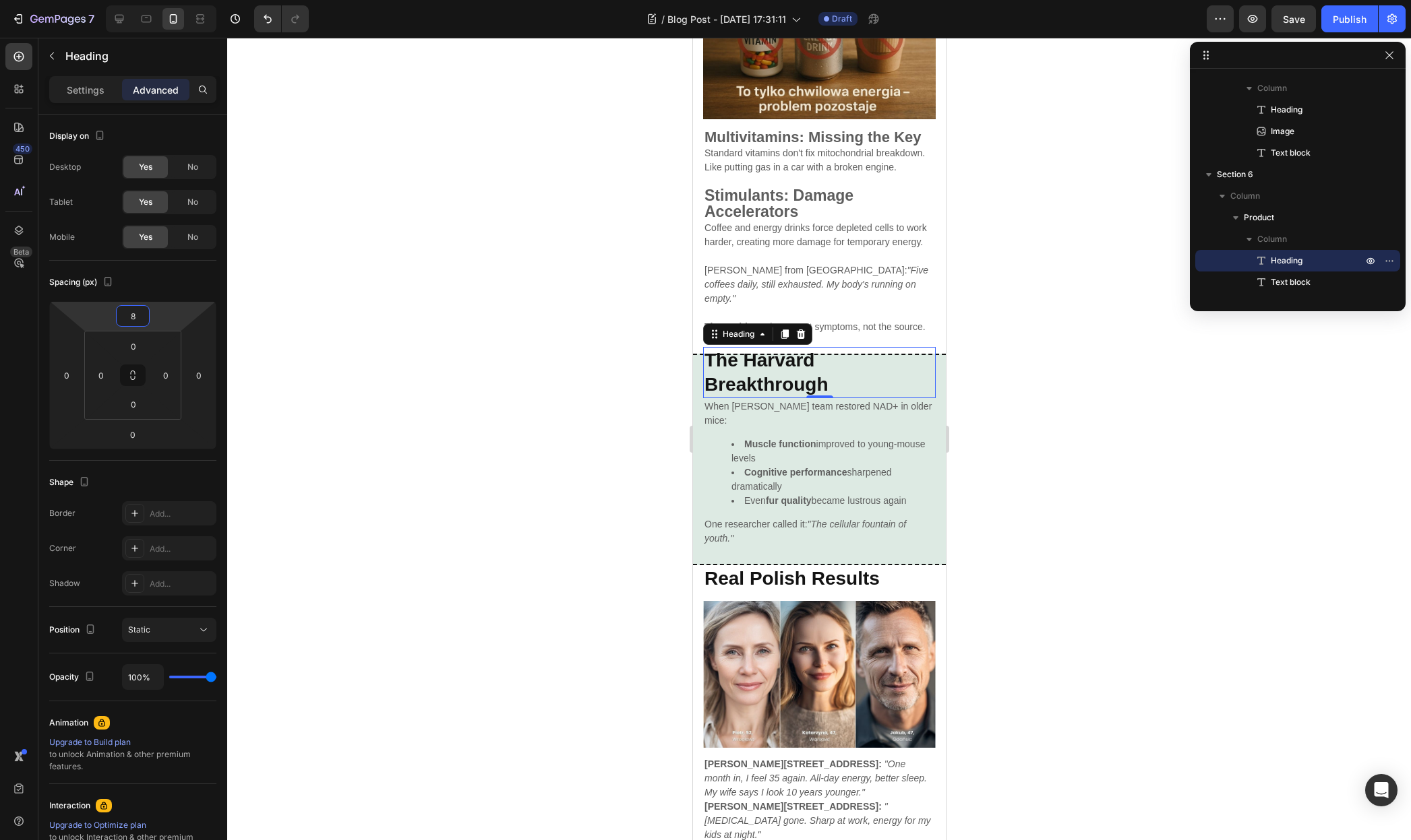
type input "16"
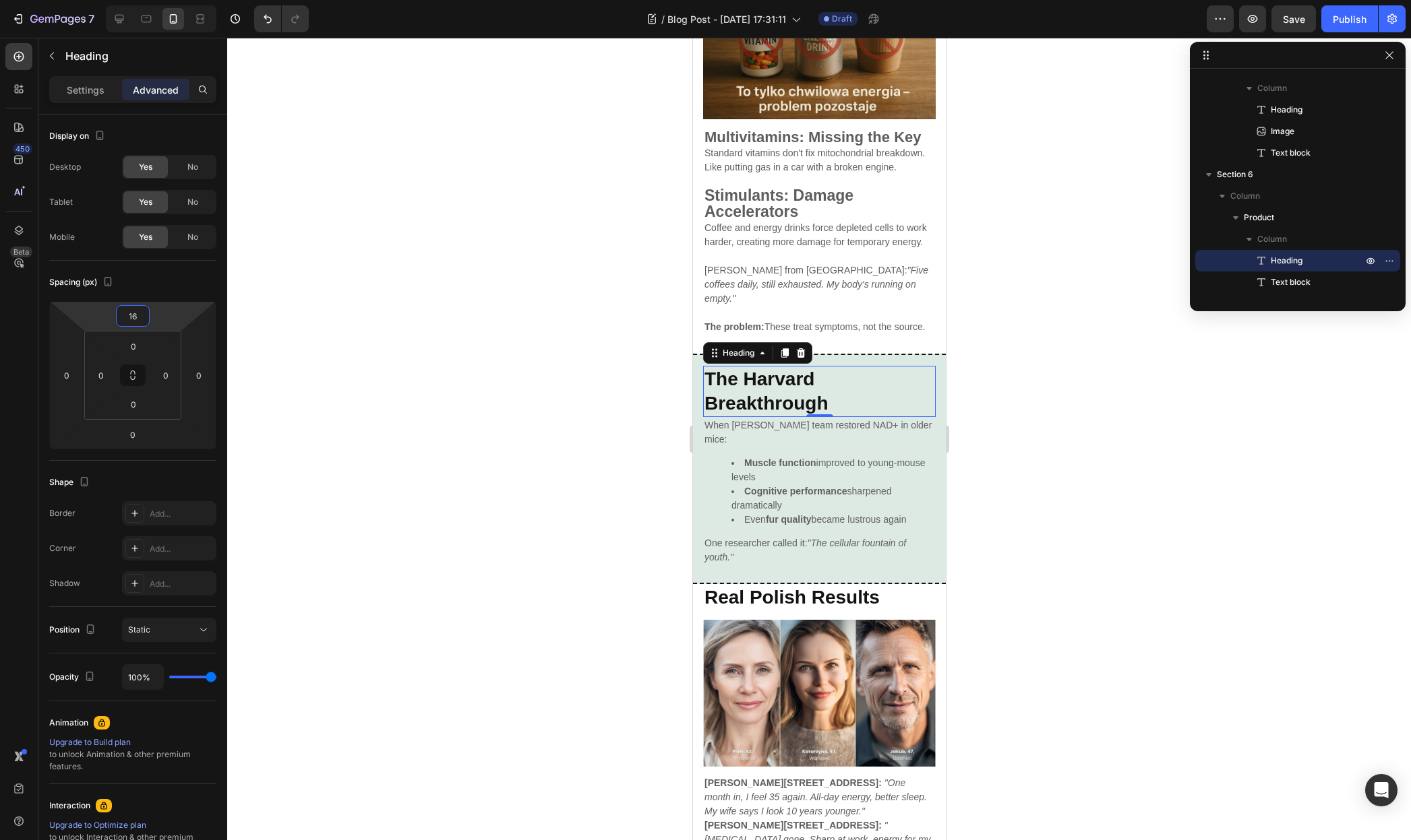
click at [166, 0] on html "7 / Blog Post - [DATE] 17:31:11 Draft Preview Save Publish 450 Beta Sections(18…" at bounding box center [706, 0] width 1411 height 0
click at [1119, 562] on div at bounding box center [819, 439] width 1183 height 802
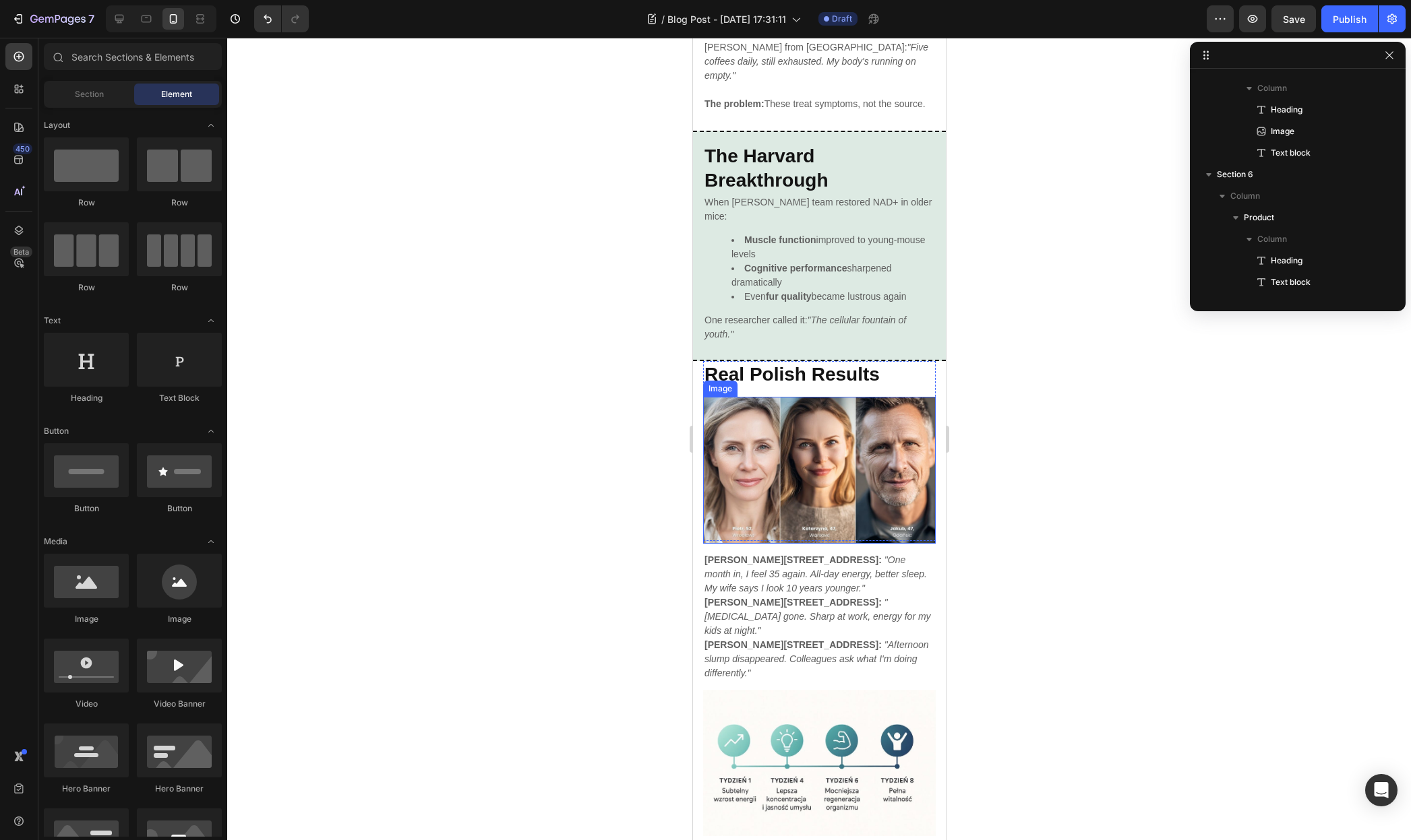
scroll to position [1984, 0]
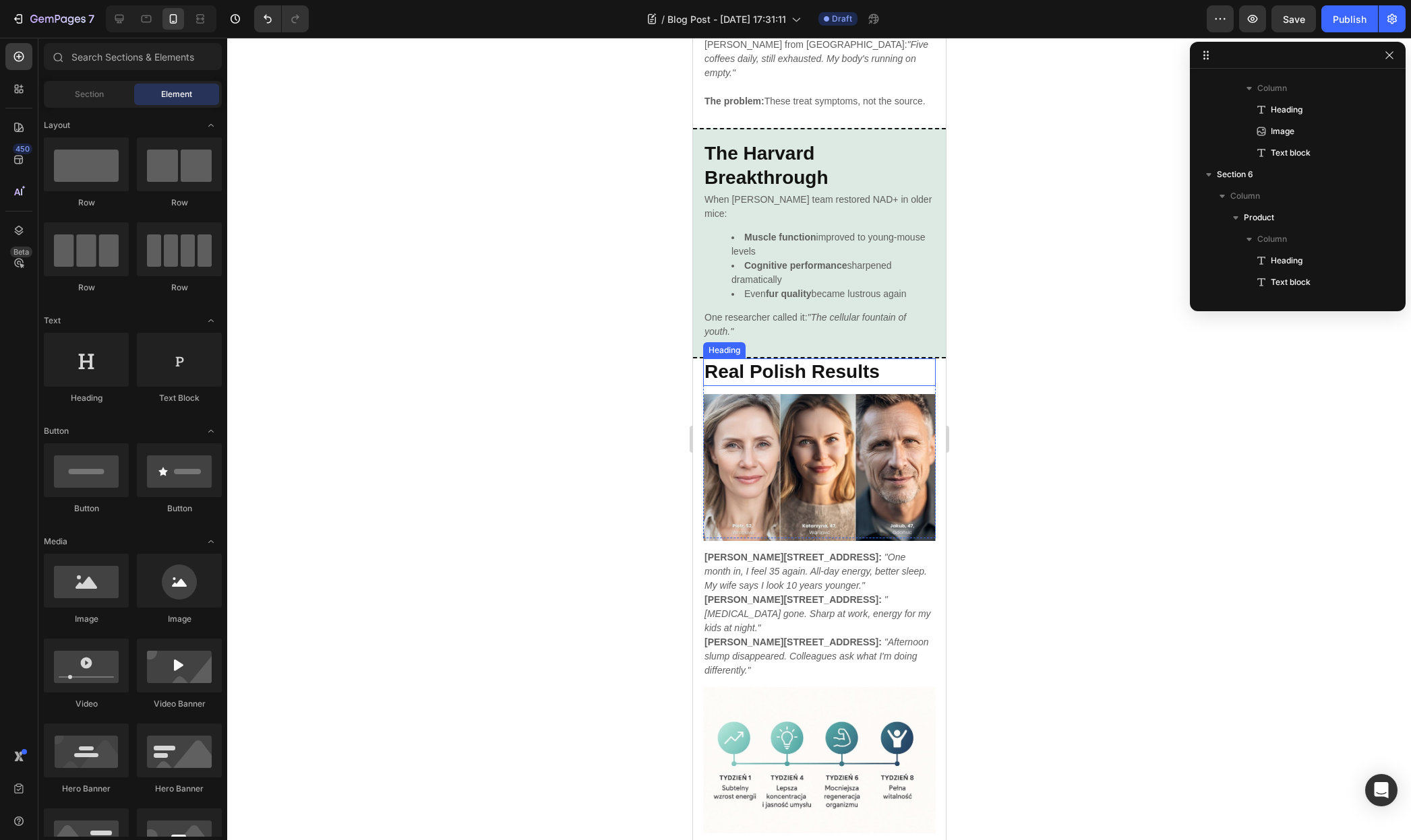
click at [872, 382] on strong "Real Polish Results" at bounding box center [791, 371] width 176 height 21
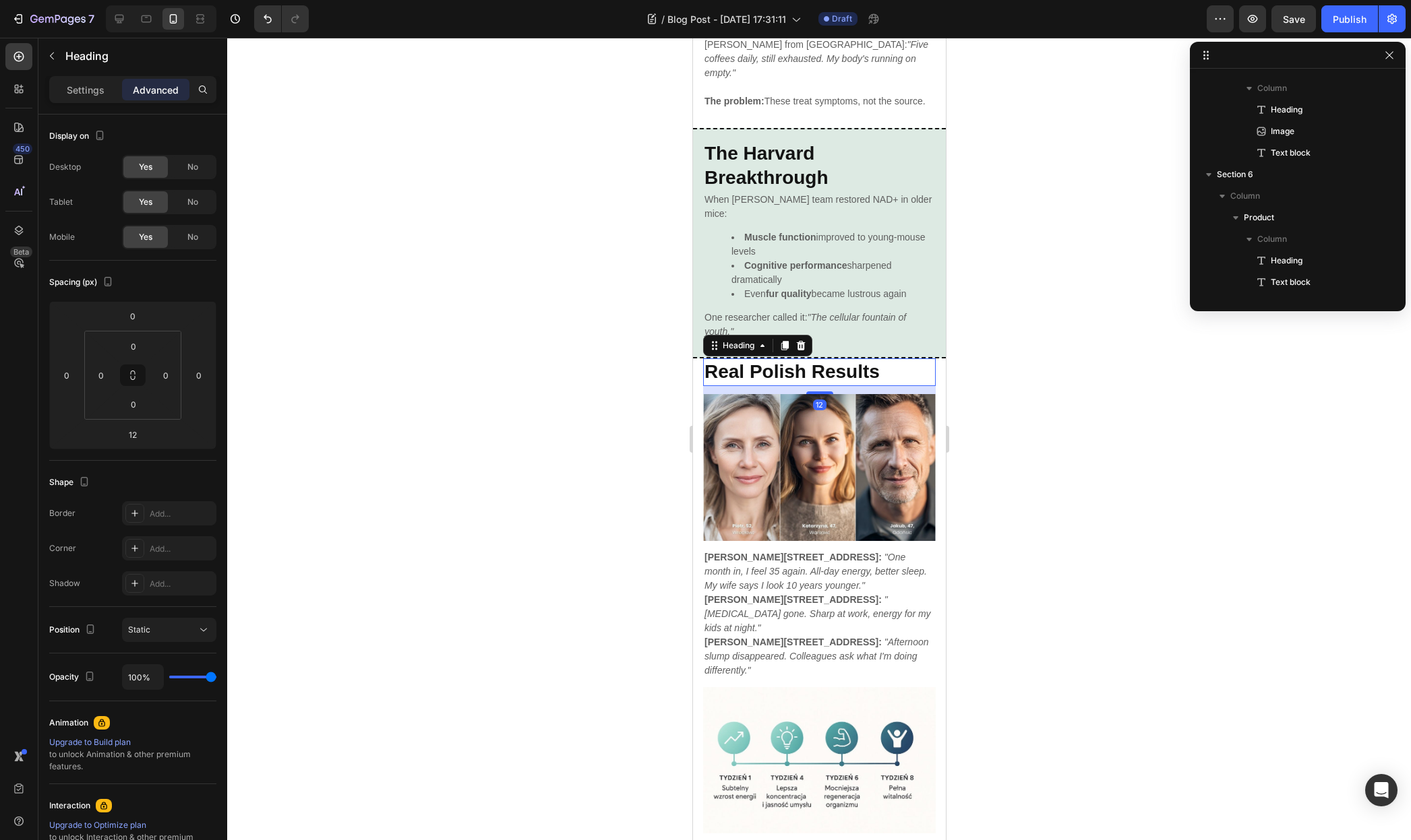
scroll to position [978, 0]
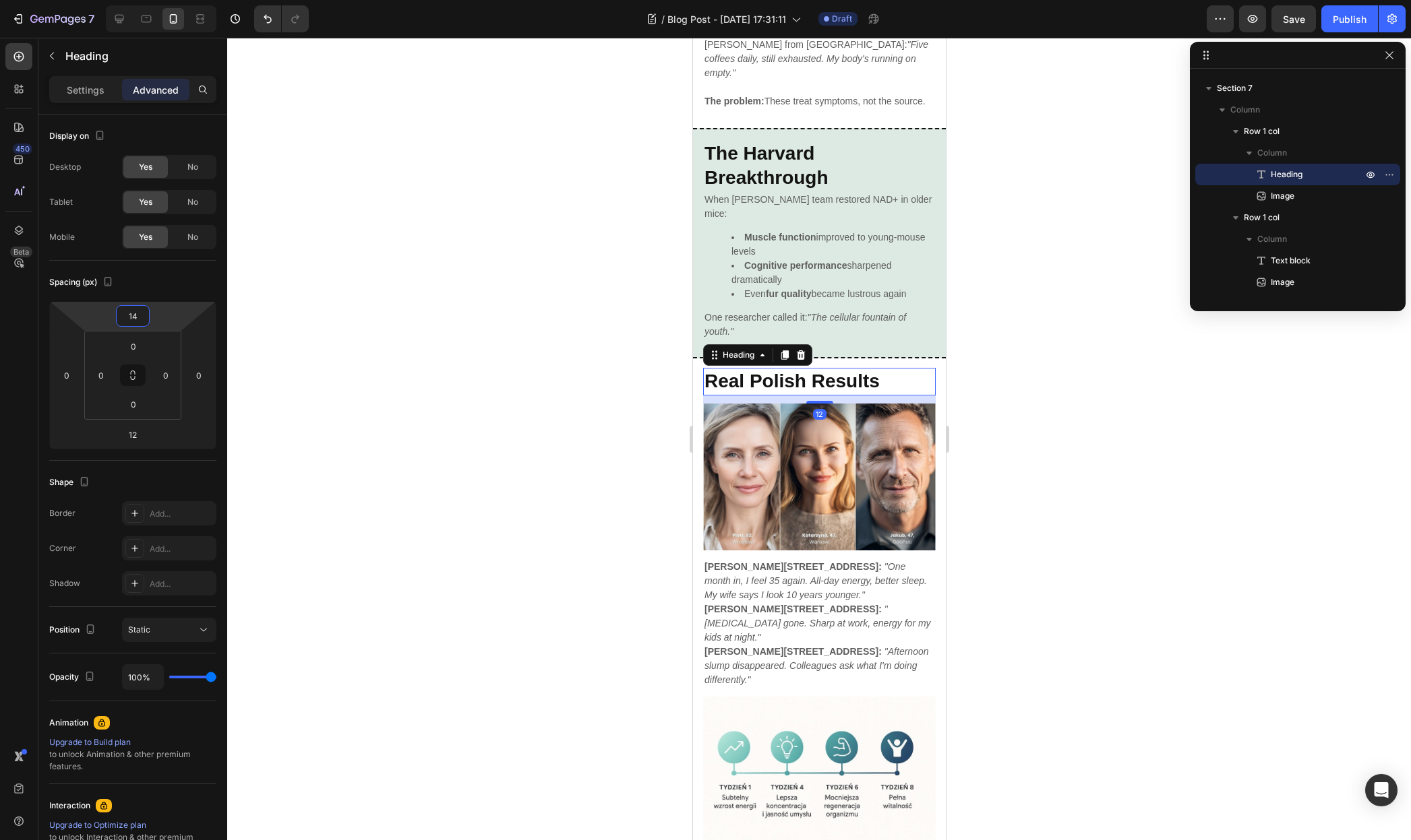
type input "16"
click at [163, 0] on html "7 / Blog Post - [DATE] 17:31:11 Draft Preview Save Publish 450 Beta Sections(18…" at bounding box center [706, 0] width 1411 height 0
click at [1001, 452] on div at bounding box center [819, 439] width 1183 height 802
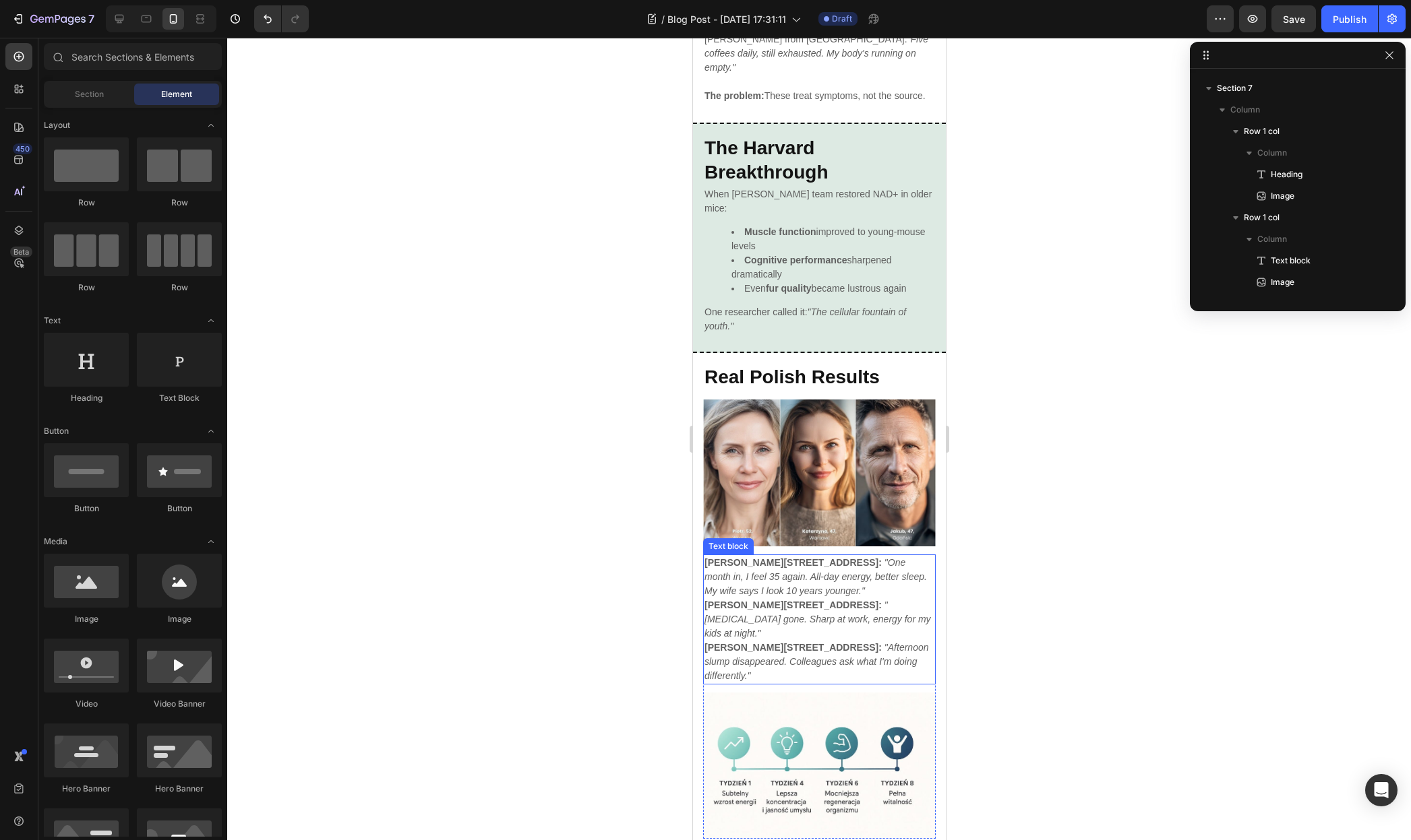
scroll to position [2279, 0]
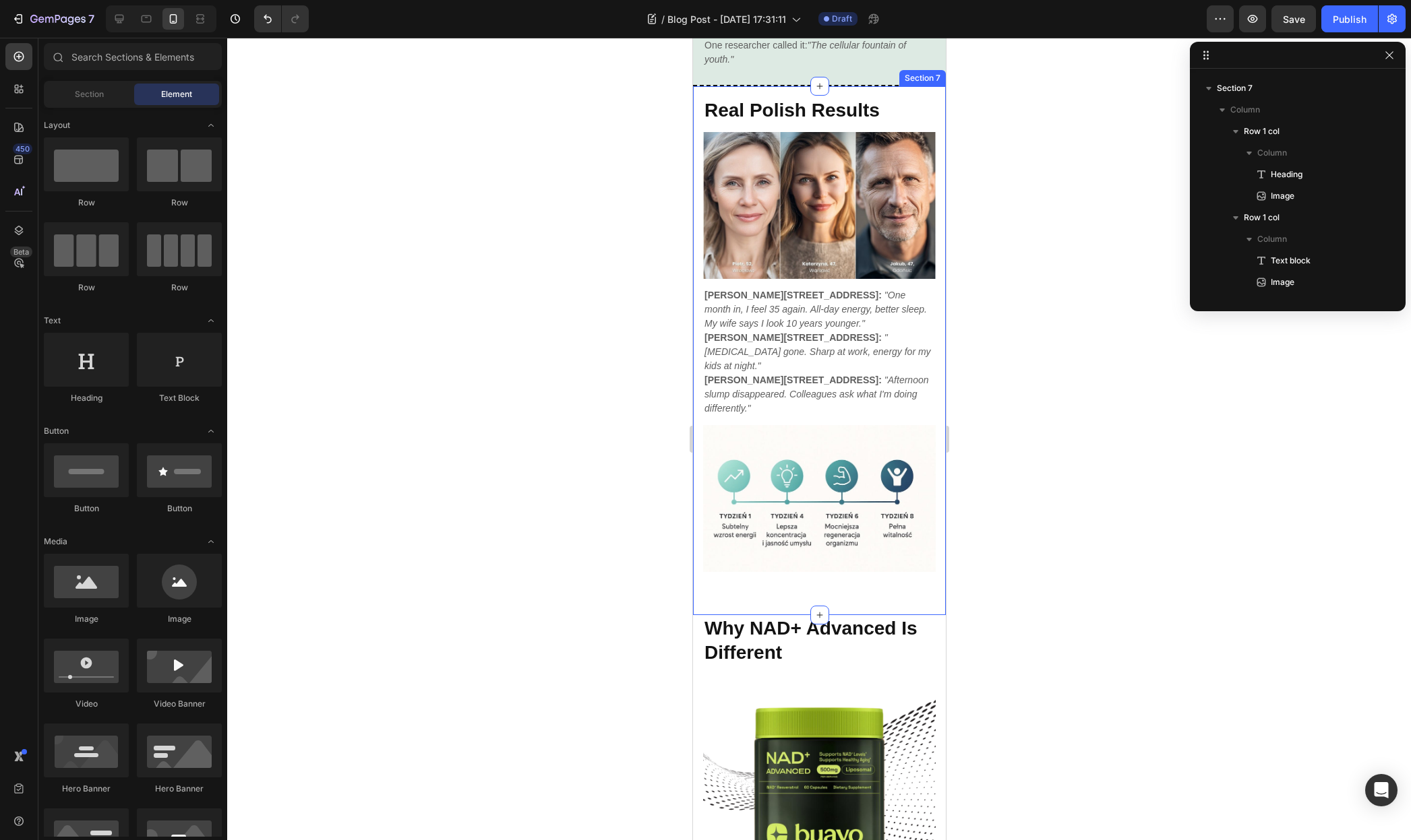
click at [697, 493] on div "Real Polish Results Heading Image Row Piotr, 52, [GEOGRAPHIC_DATA]: "One month …" at bounding box center [818, 350] width 252 height 529
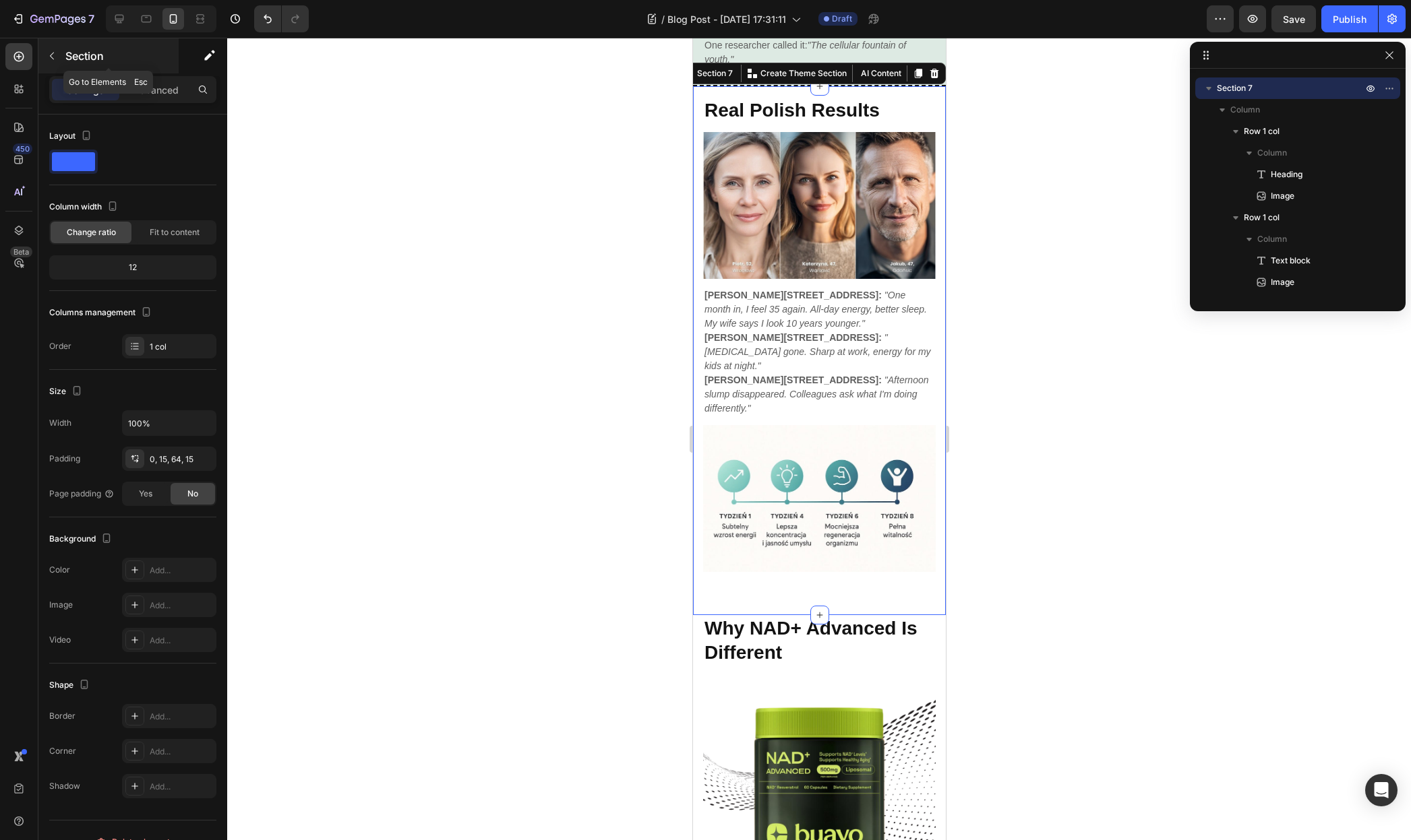
click at [51, 56] on icon "button" at bounding box center [52, 56] width 4 height 7
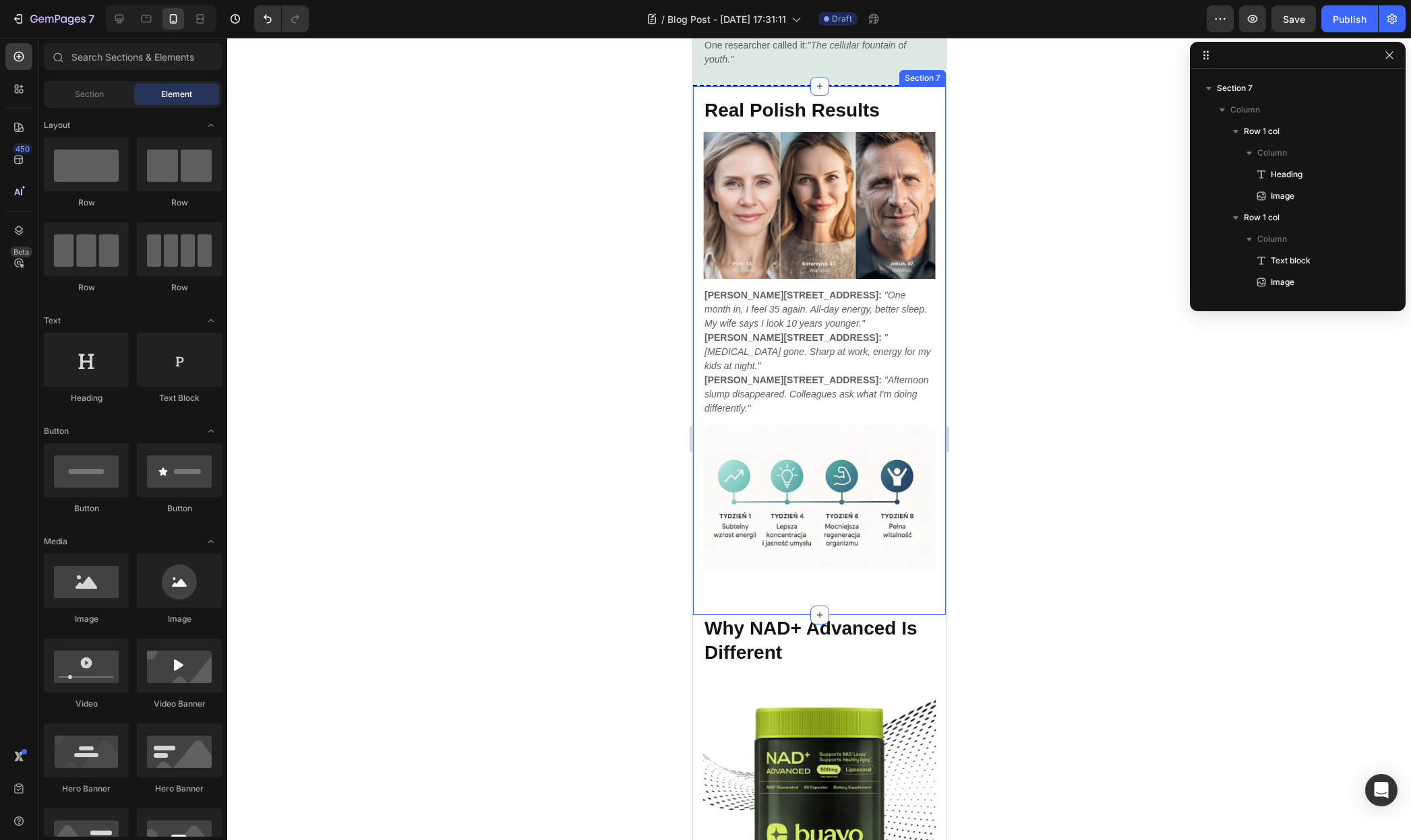
click at [699, 318] on div "Real Polish Results Heading Image Row Piotr, 52, [GEOGRAPHIC_DATA]: "One month …" at bounding box center [818, 350] width 252 height 529
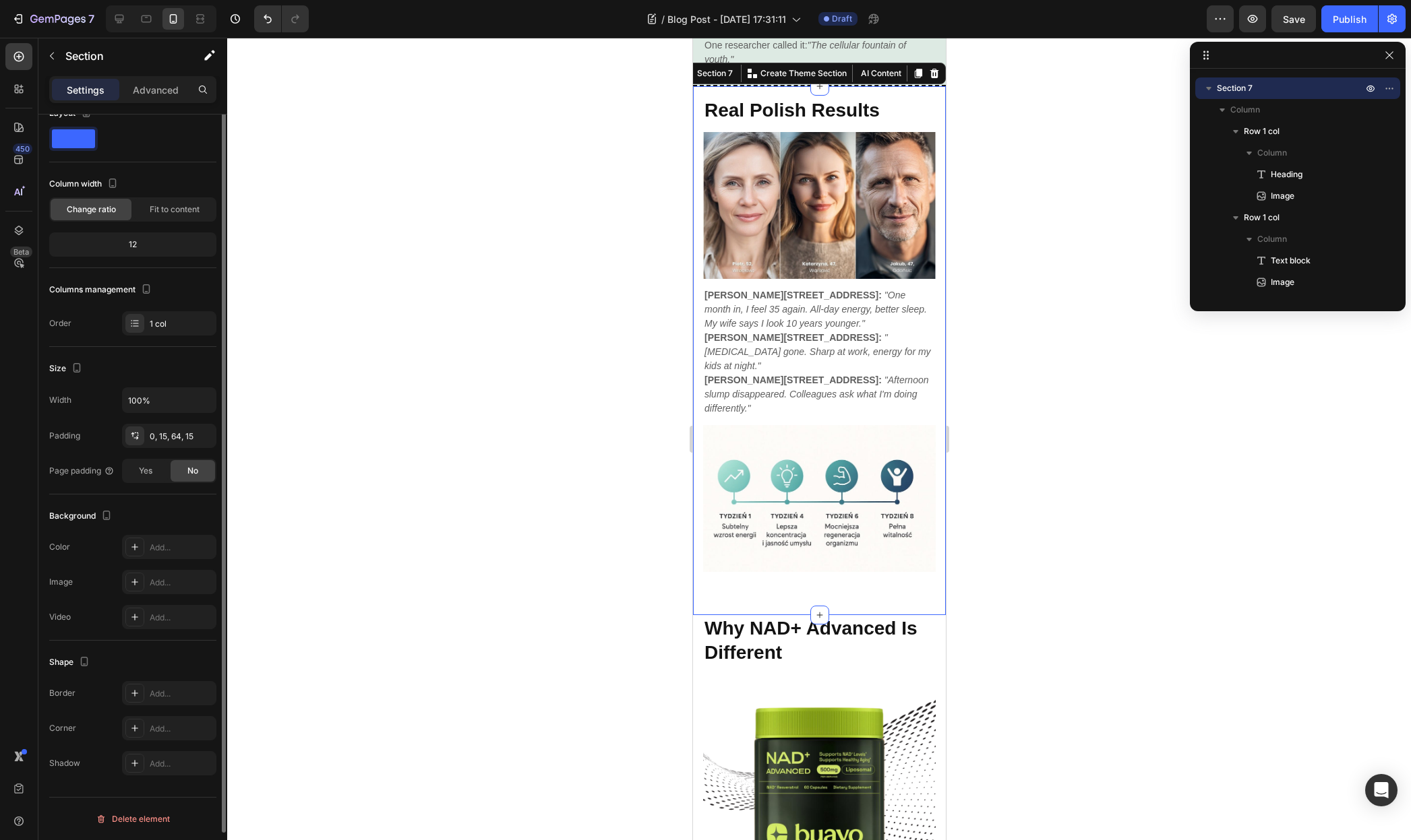
scroll to position [0, 0]
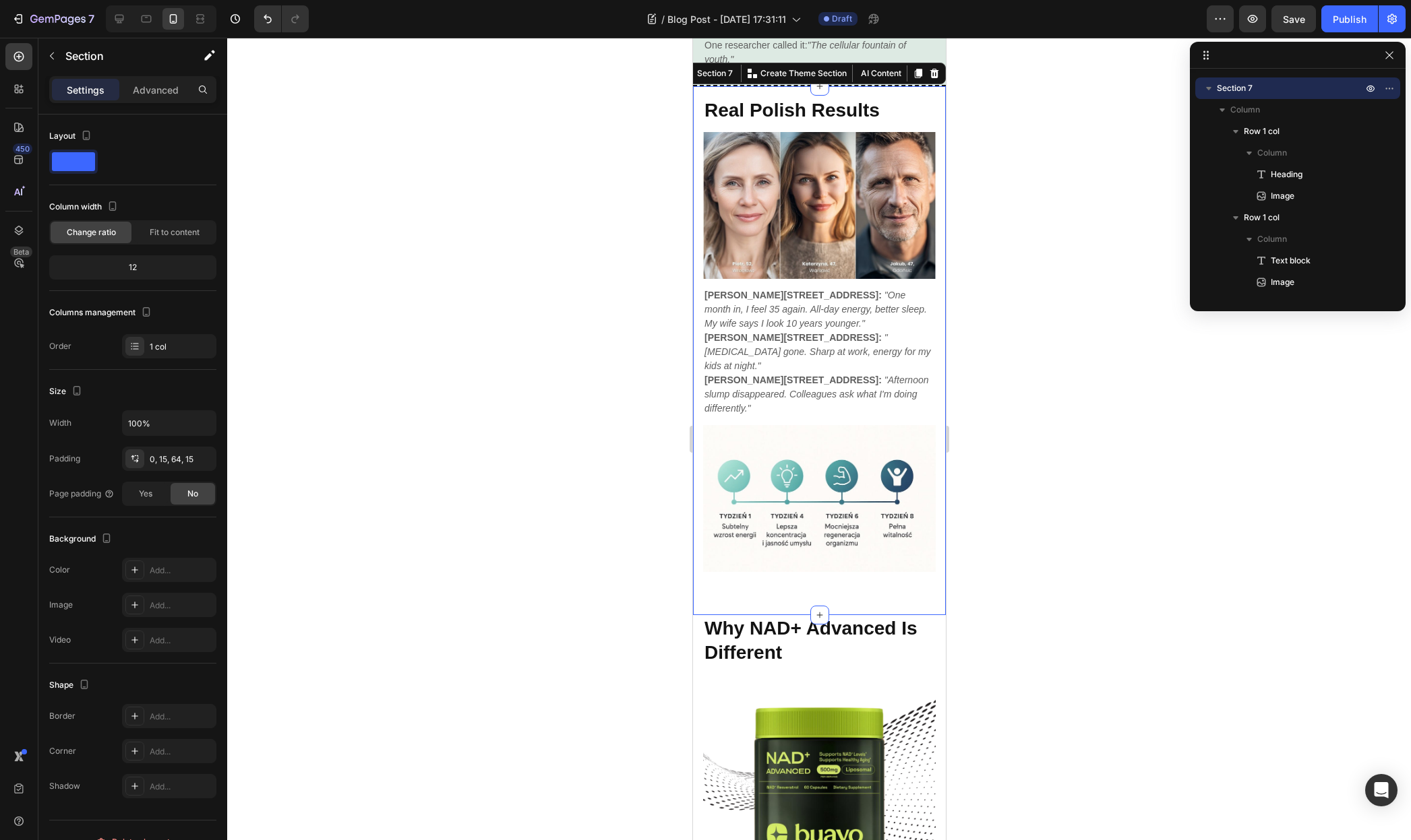
click at [144, 101] on div "Settings Advanced" at bounding box center [133, 89] width 168 height 27
click at [149, 95] on p "Advanced" at bounding box center [156, 90] width 46 height 14
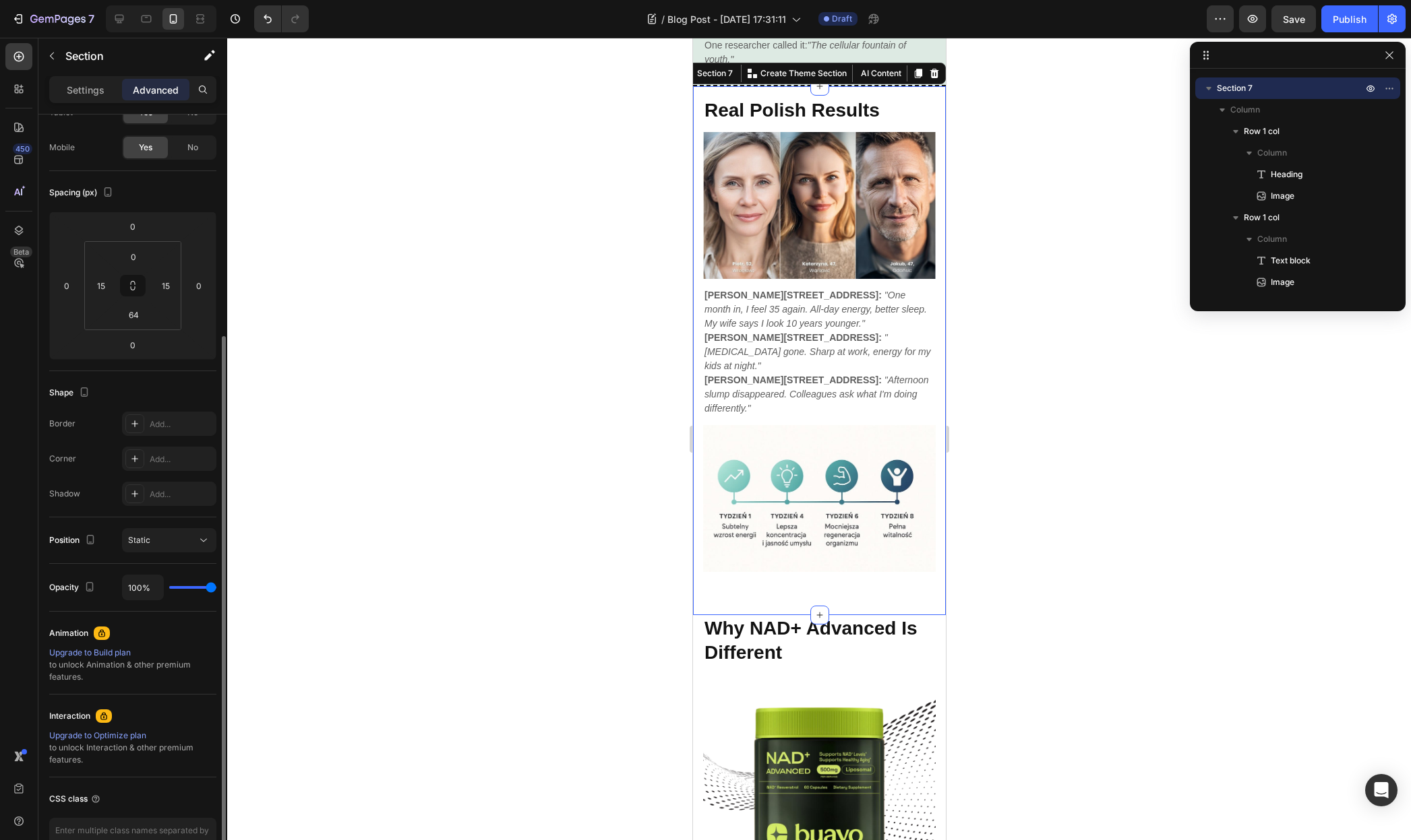
scroll to position [172, 0]
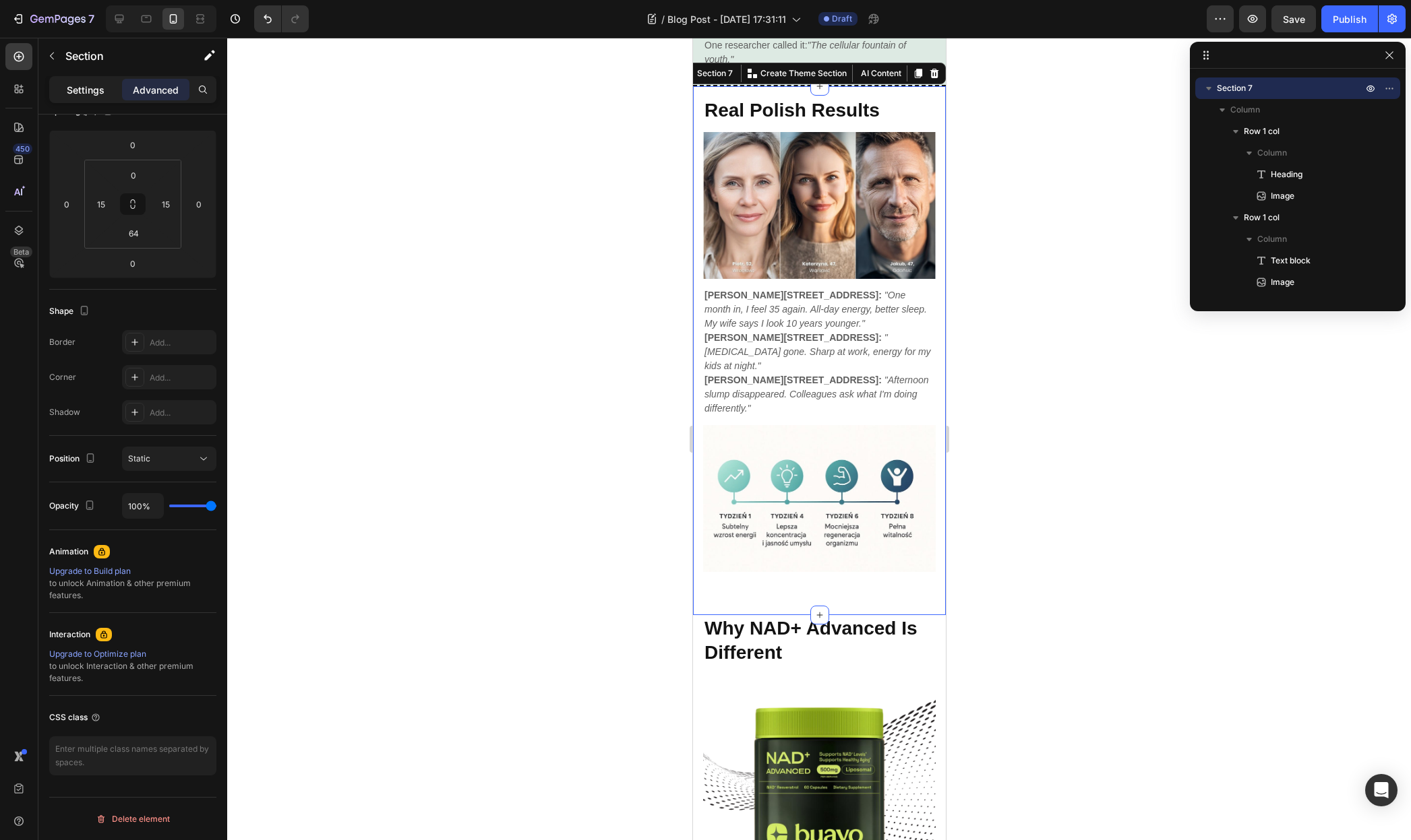
click at [95, 88] on p "Settings" at bounding box center [86, 90] width 38 height 14
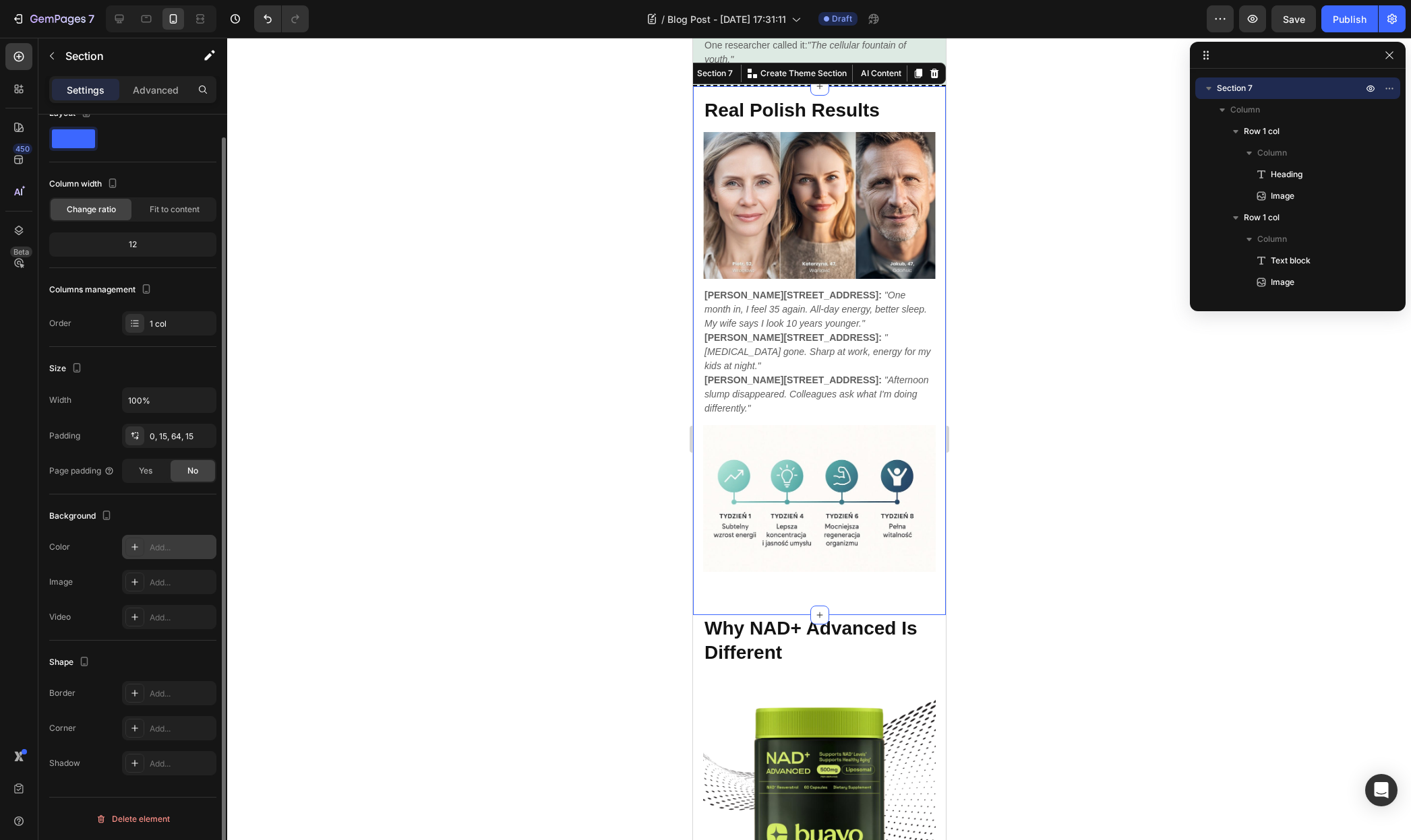
click at [150, 545] on div "Add..." at bounding box center [181, 548] width 63 height 12
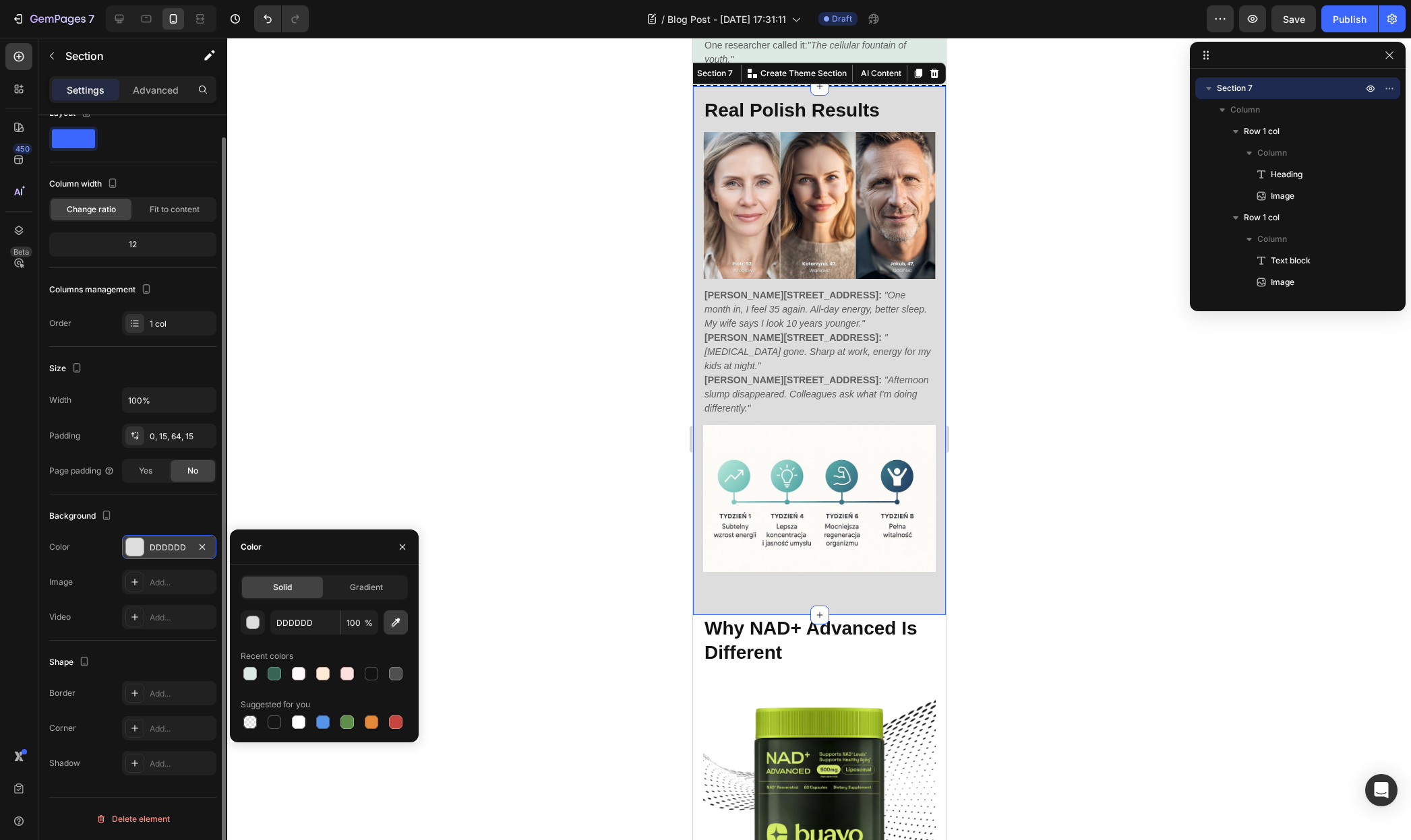
click at [396, 627] on icon "button" at bounding box center [396, 623] width 14 height 14
type input "FDFBF7"
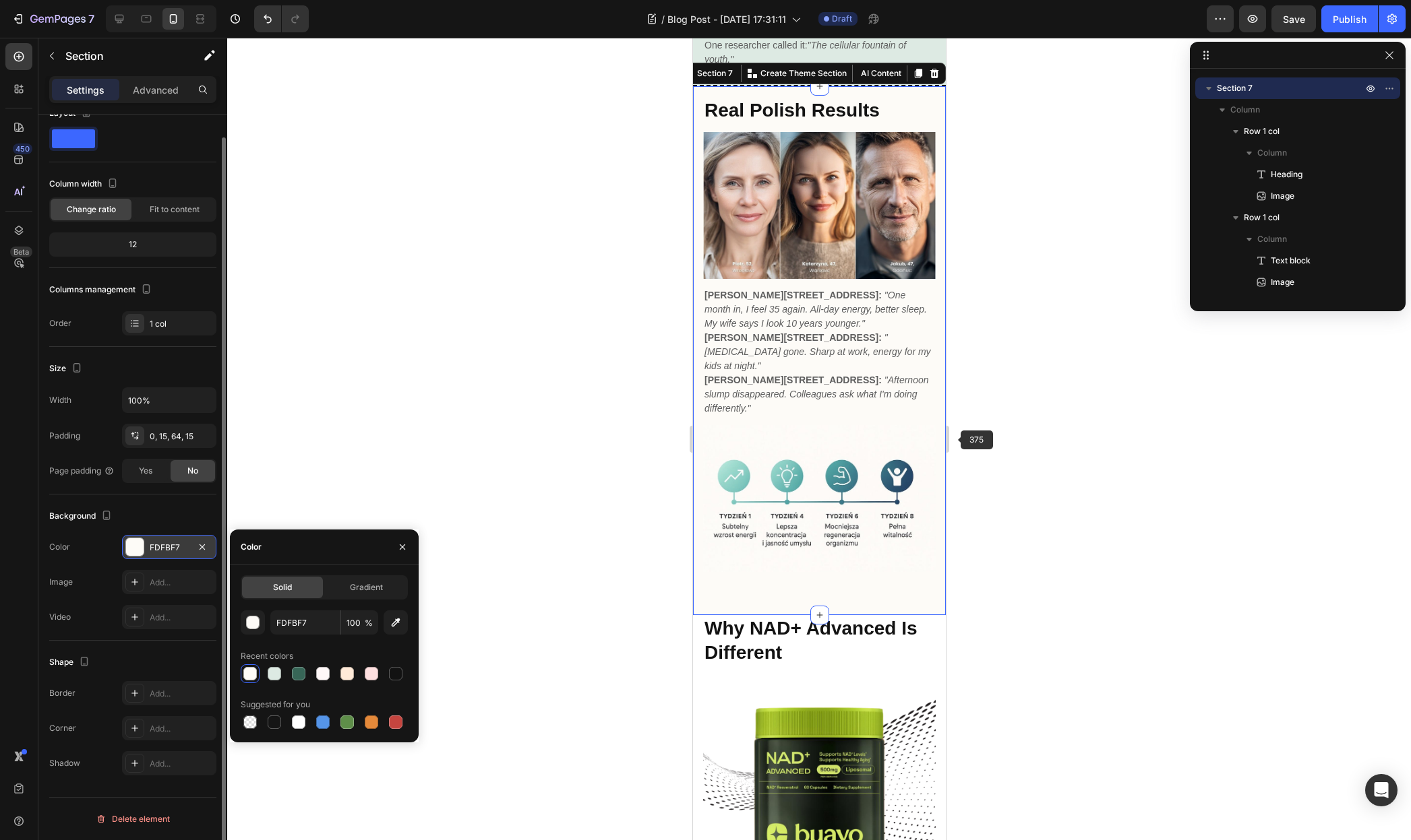
click at [1035, 435] on div at bounding box center [819, 439] width 1183 height 802
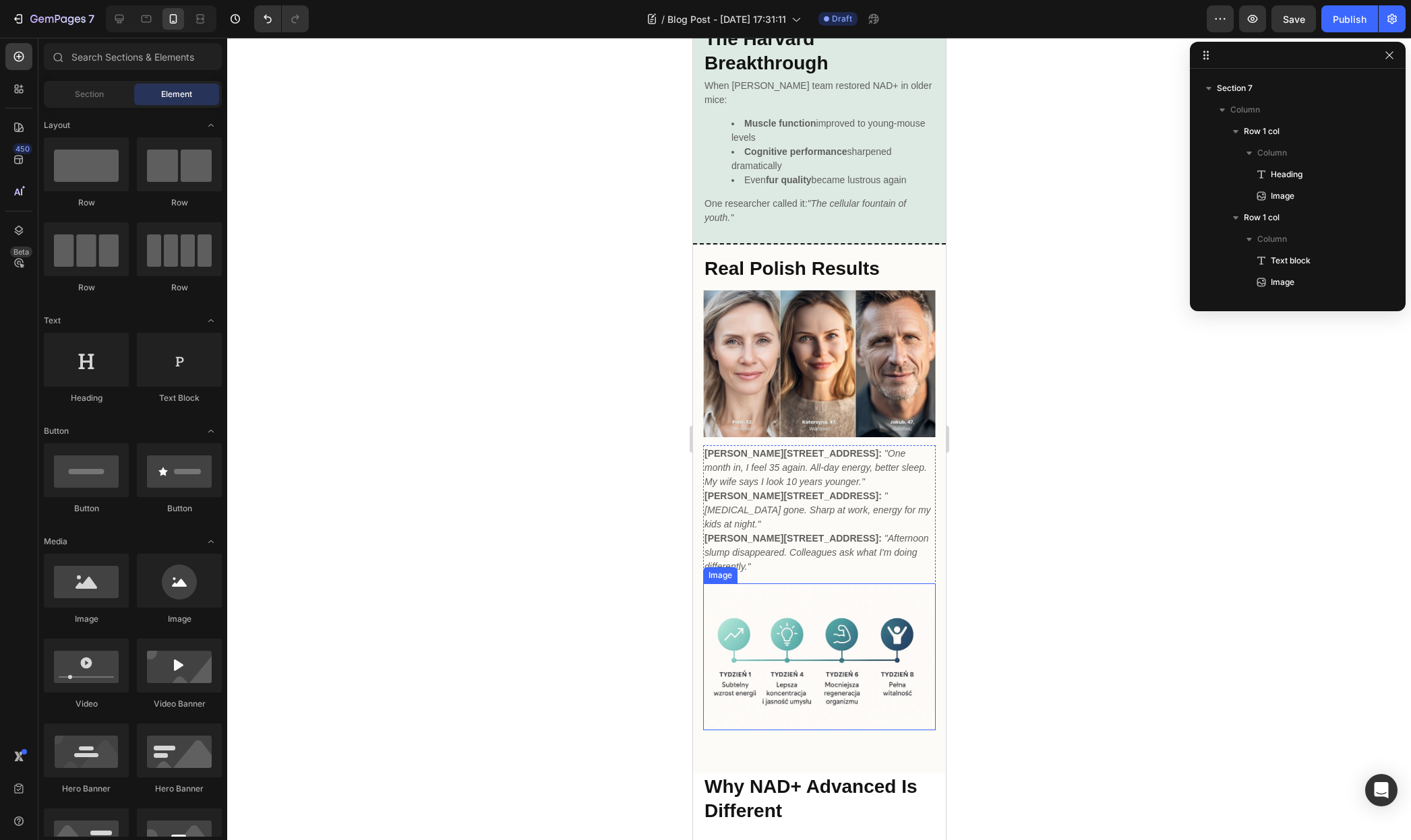
scroll to position [2304, 0]
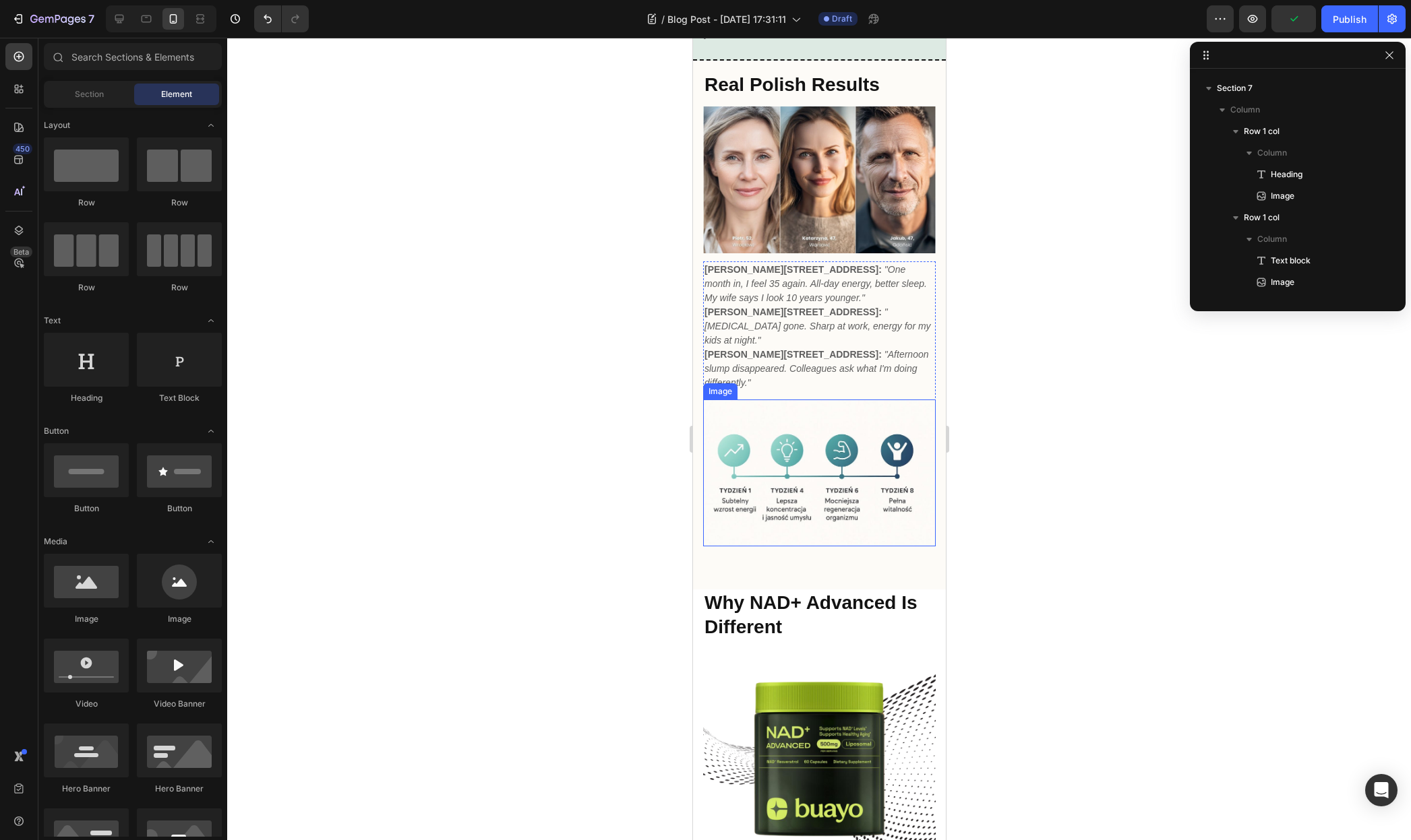
click at [796, 493] on img at bounding box center [818, 473] width 233 height 147
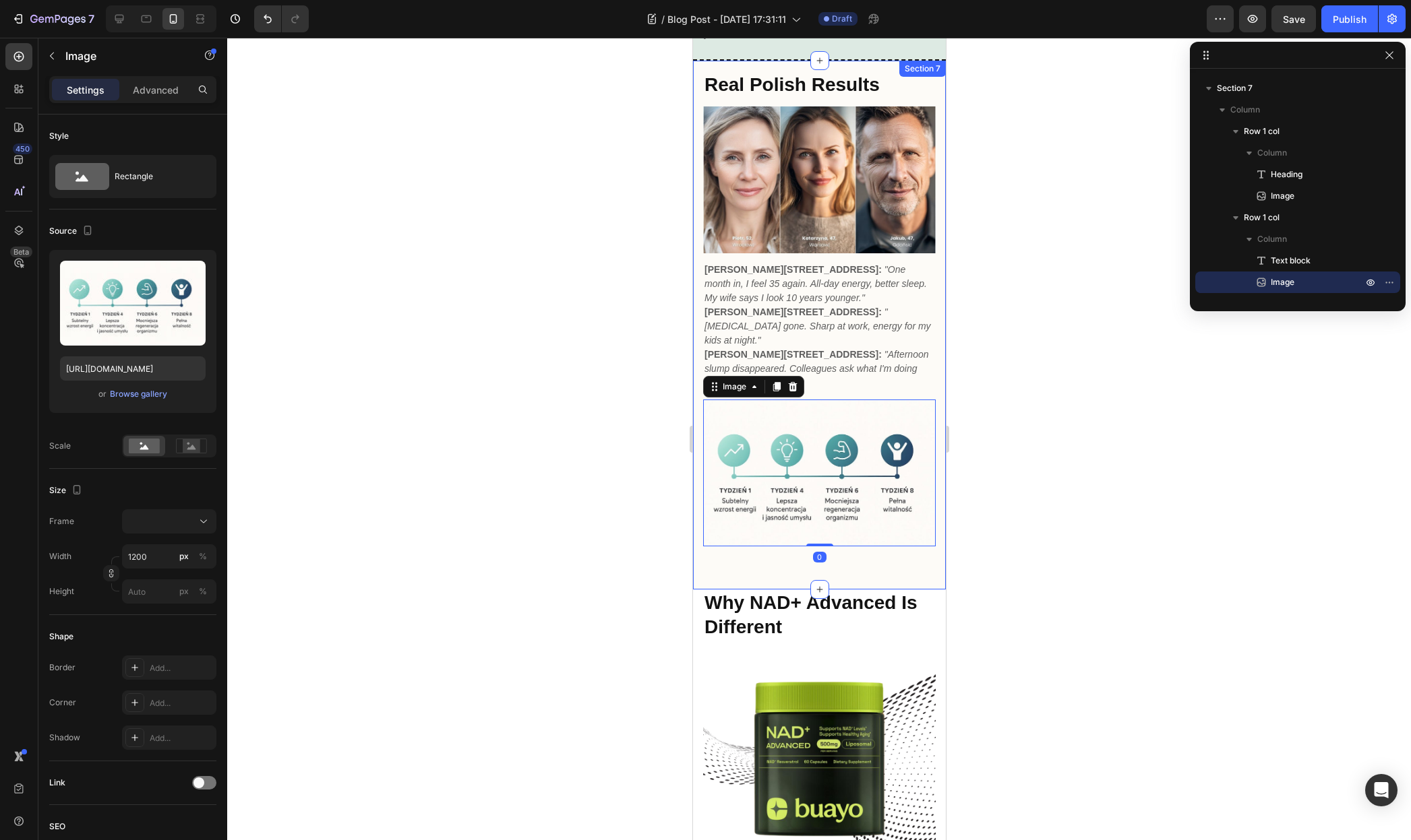
click at [811, 536] on div "Real Polish Results Heading Image Row Piotr, 52, [GEOGRAPHIC_DATA]: "One month …" at bounding box center [818, 325] width 252 height 529
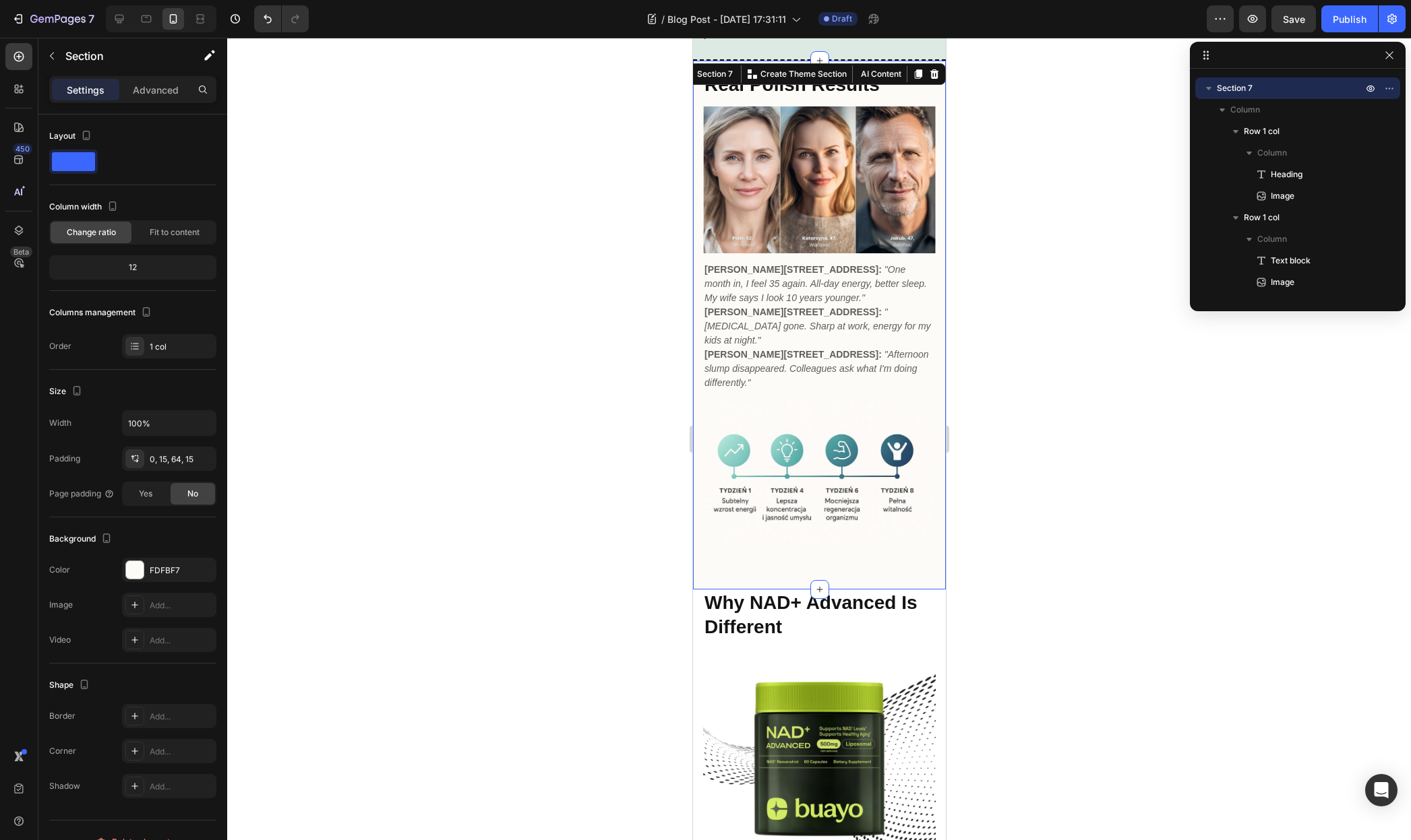
click at [166, 101] on div "Settings Advanced" at bounding box center [133, 89] width 168 height 27
click at [146, 97] on div "Advanced" at bounding box center [156, 90] width 68 height 22
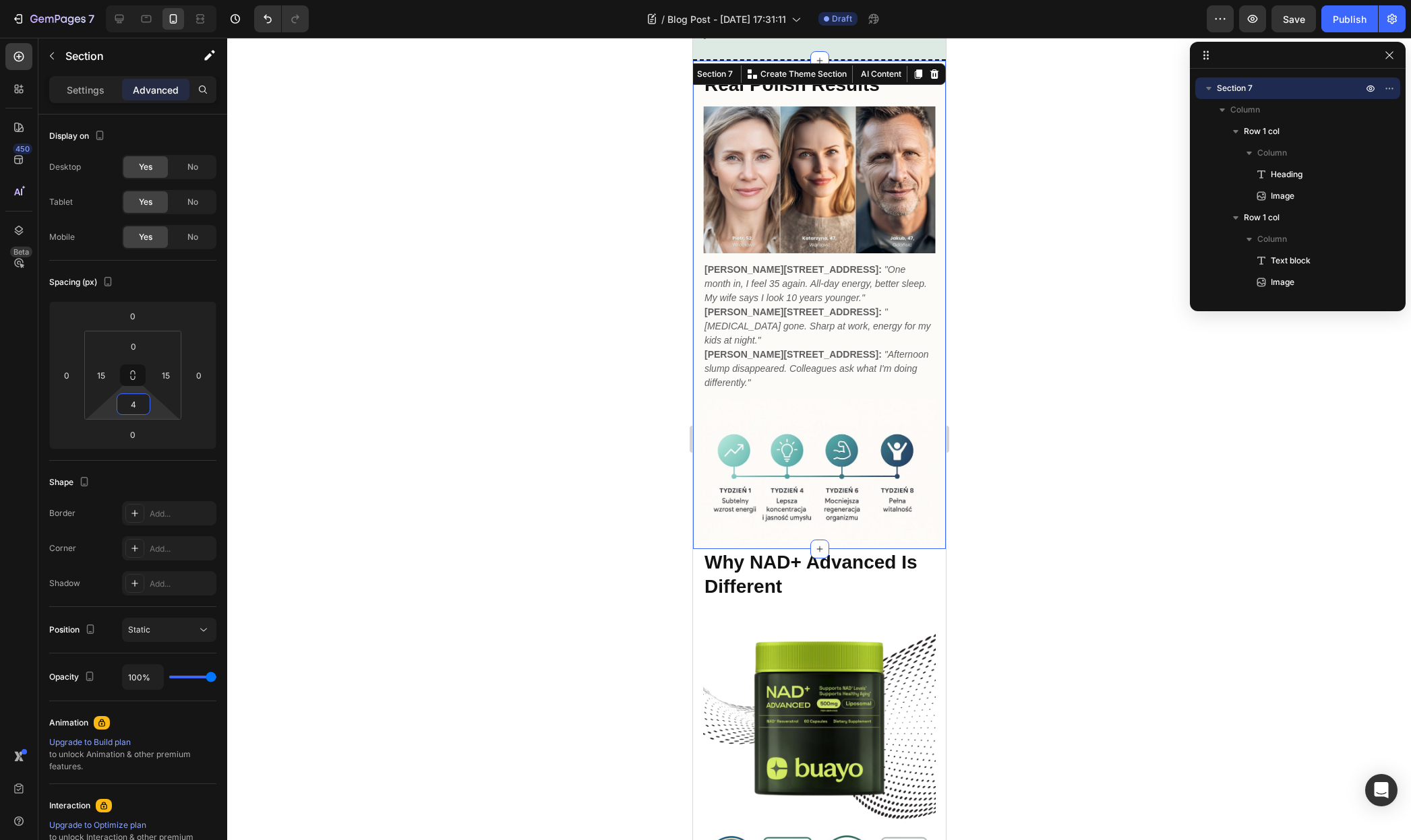
type input "0"
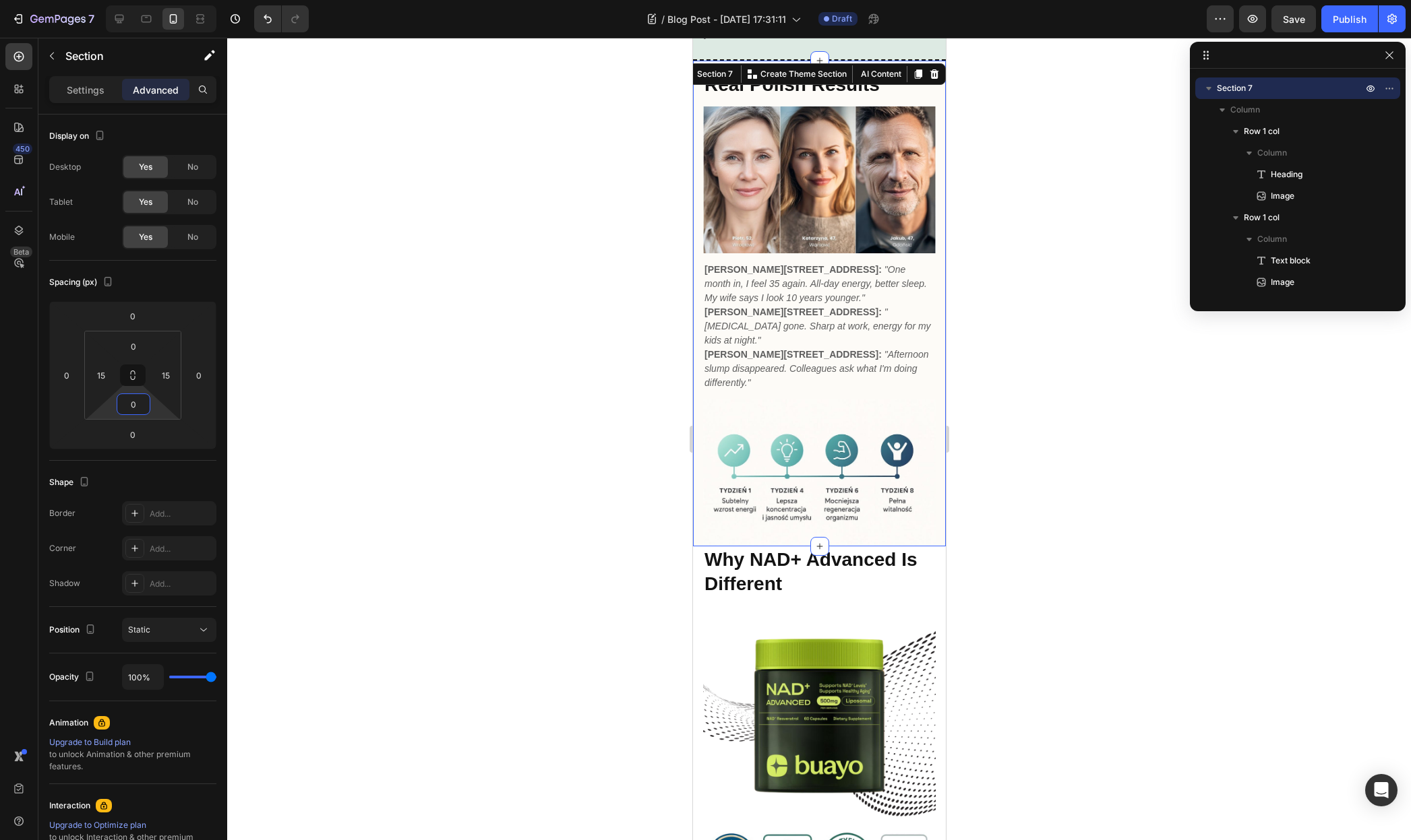
drag, startPoint x: 151, startPoint y: 404, endPoint x: 154, endPoint y: 452, distance: 48.1
click at [154, 0] on html "7 / Blog Post - [DATE] 17:31:11 Draft Preview Save Publish 450 Beta Sections(18…" at bounding box center [706, 0] width 1411 height 0
click at [754, 547] on h2 "Why NAD+ Advanced Is Different" at bounding box center [818, 573] width 233 height 52
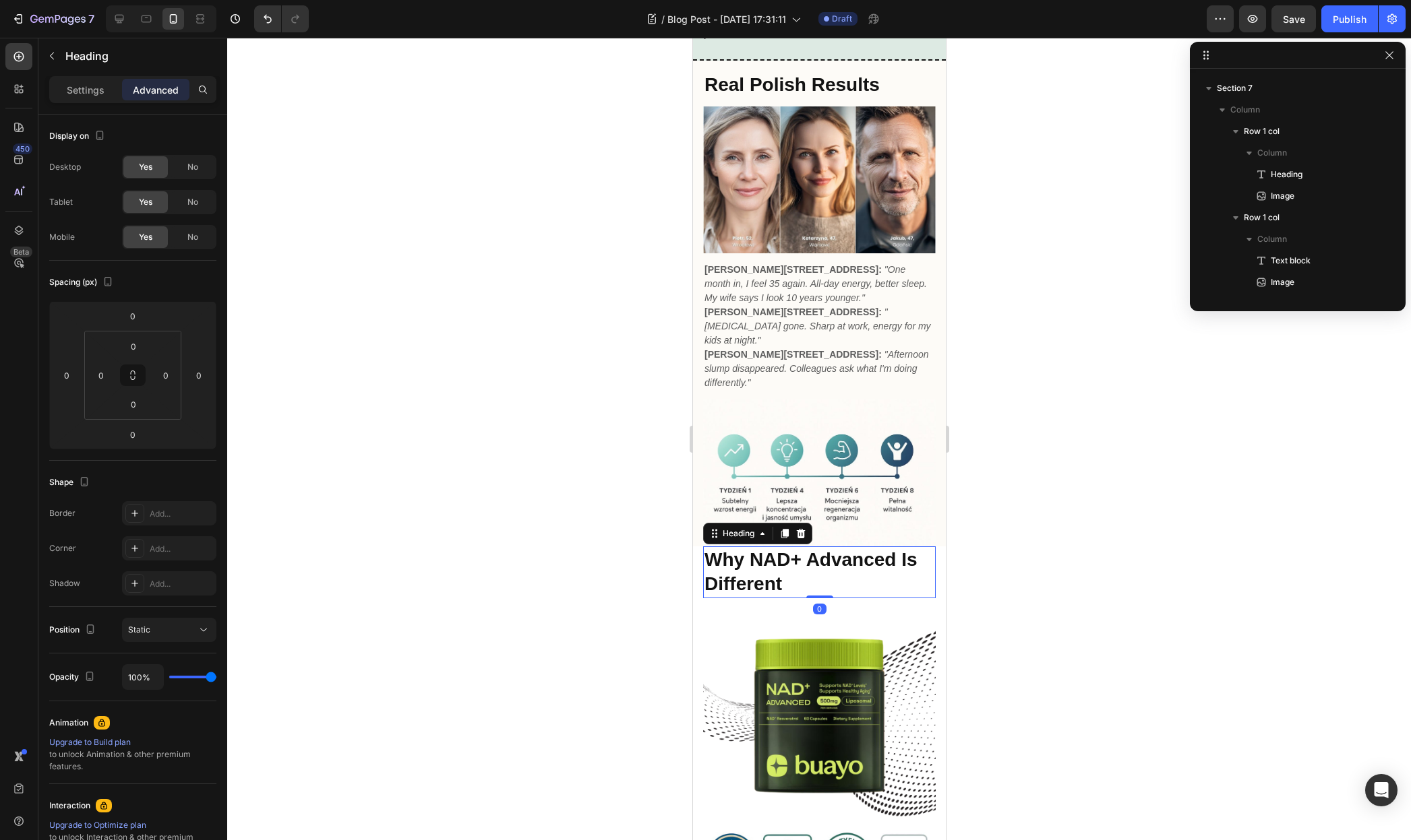
scroll to position [1193, 0]
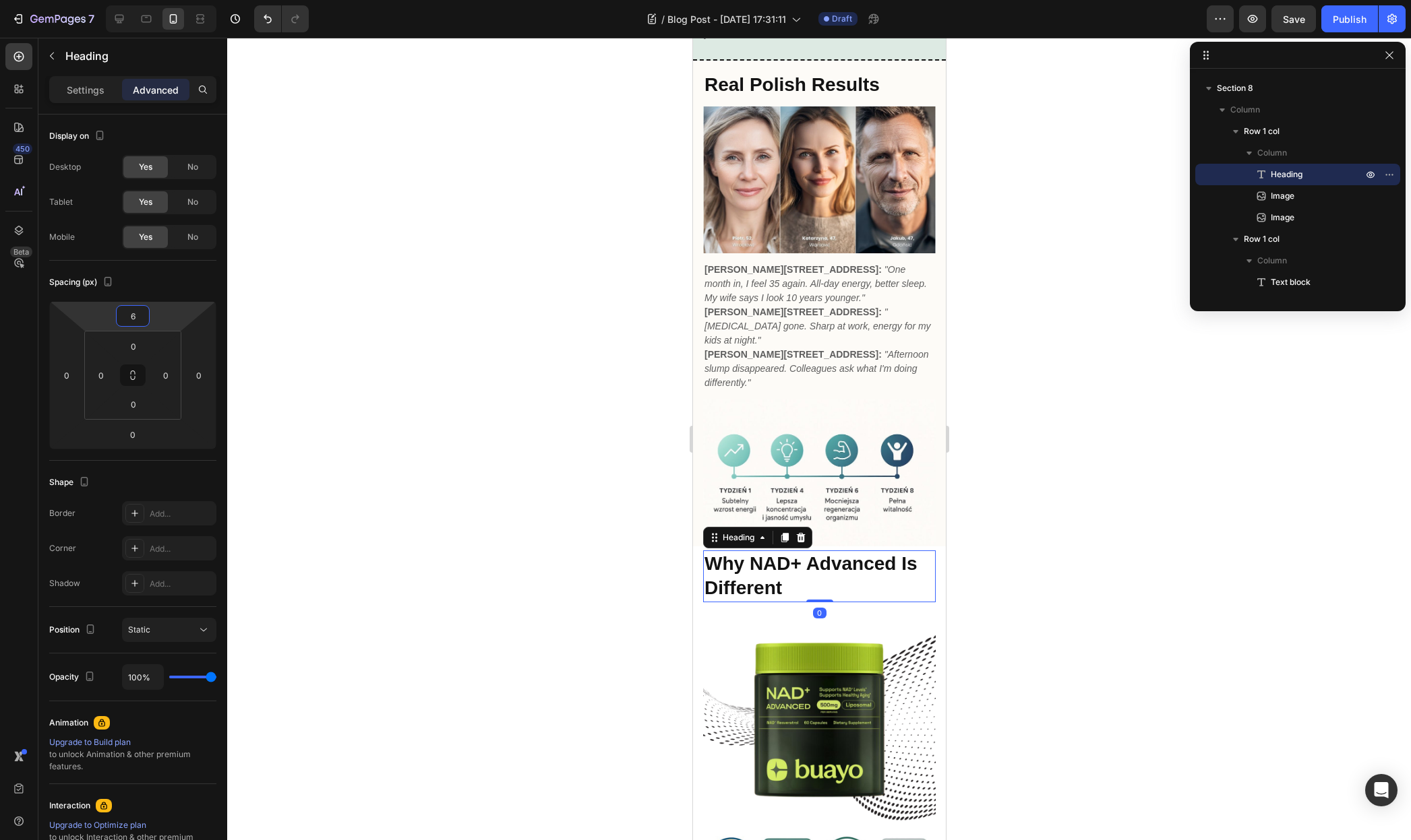
type input "8"
drag, startPoint x: 164, startPoint y: 323, endPoint x: 167, endPoint y: 316, distance: 7.6
click at [167, 0] on html "7 / Blog Post - [DATE] 17:31:11 Draft Preview Save Publish 450 Beta Sections(18…" at bounding box center [706, 0] width 1411 height 0
click at [1086, 420] on div at bounding box center [819, 439] width 1183 height 802
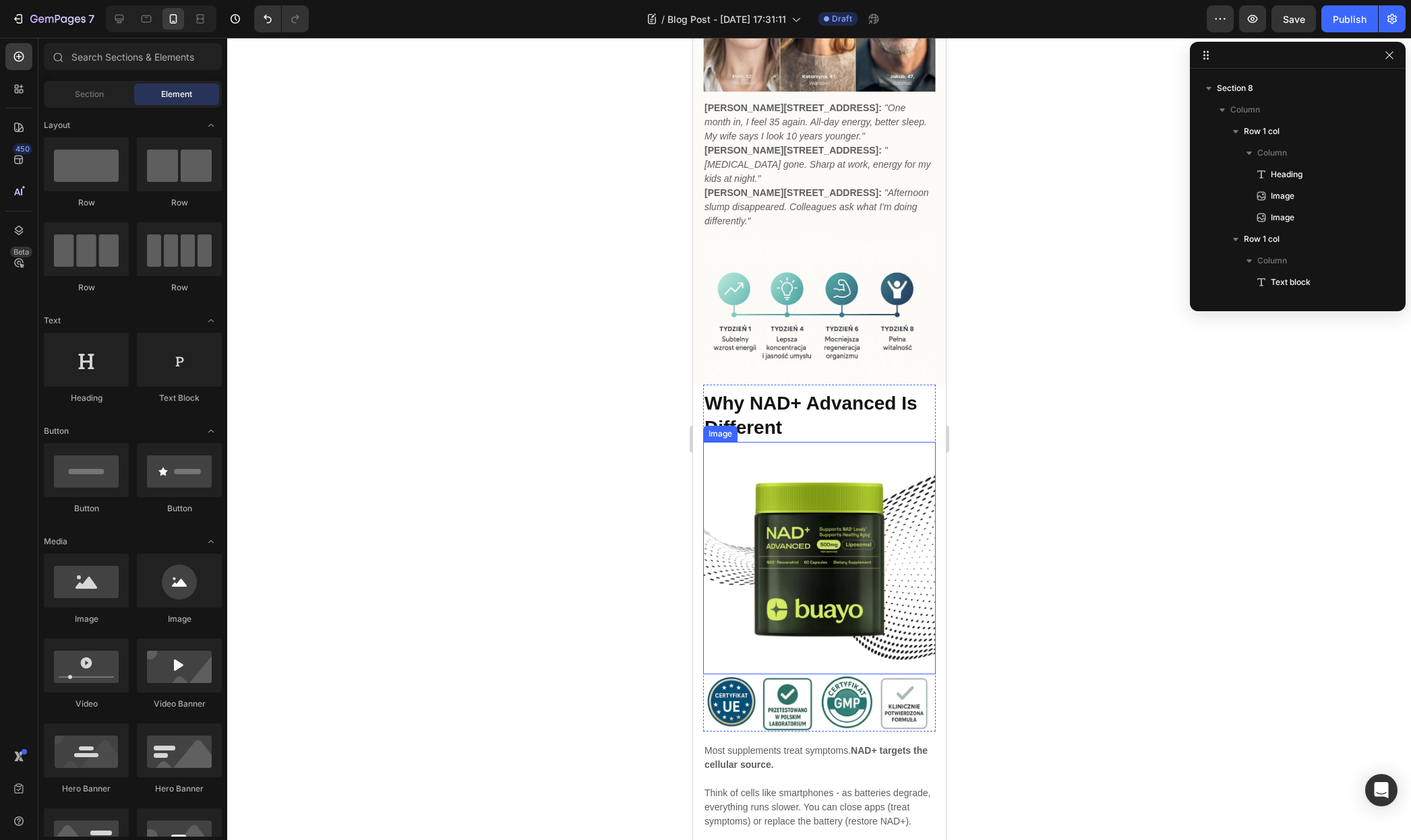
scroll to position [2477, 0]
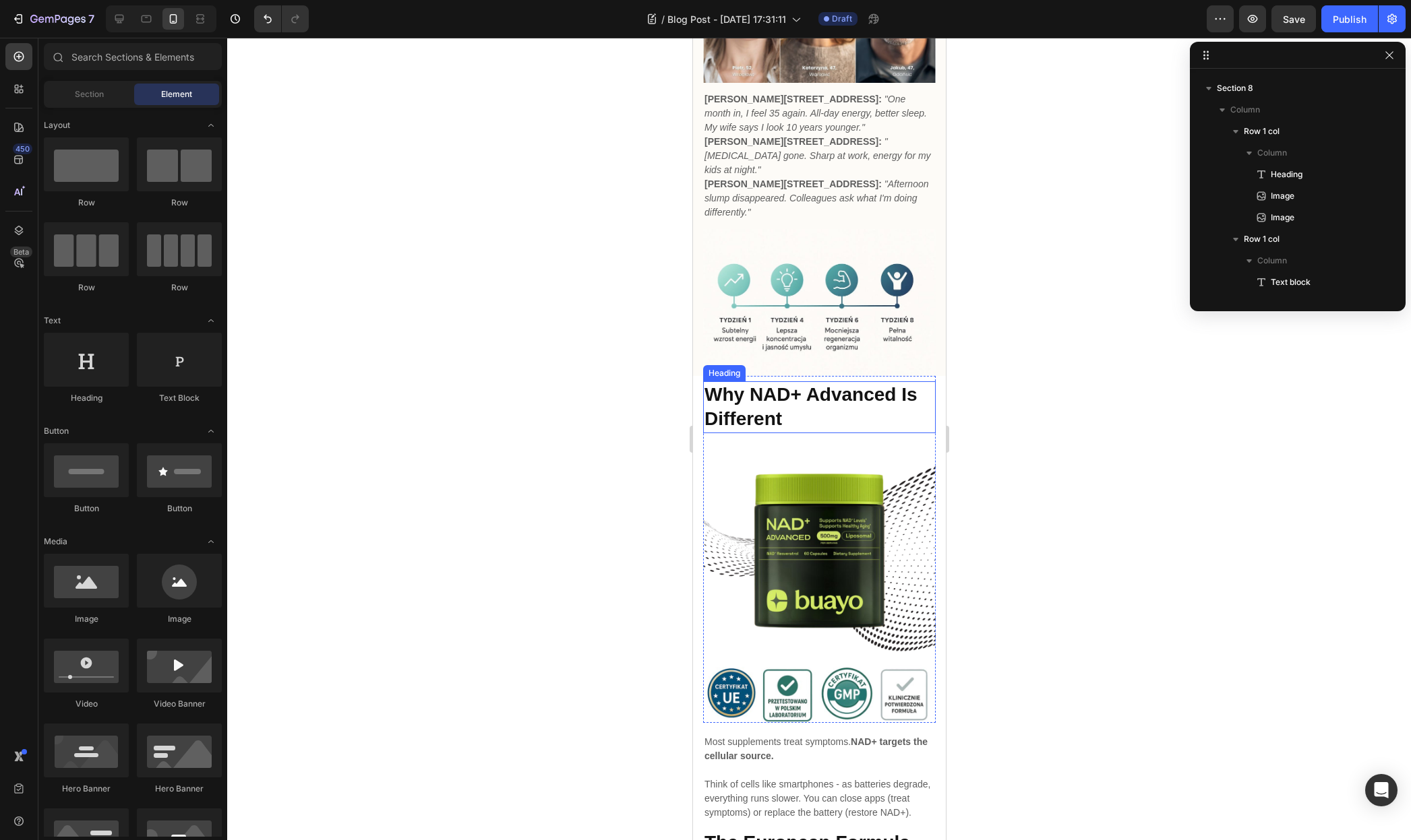
click at [821, 384] on strong "Why NAD+ Advanced Is Different" at bounding box center [809, 406] width 213 height 45
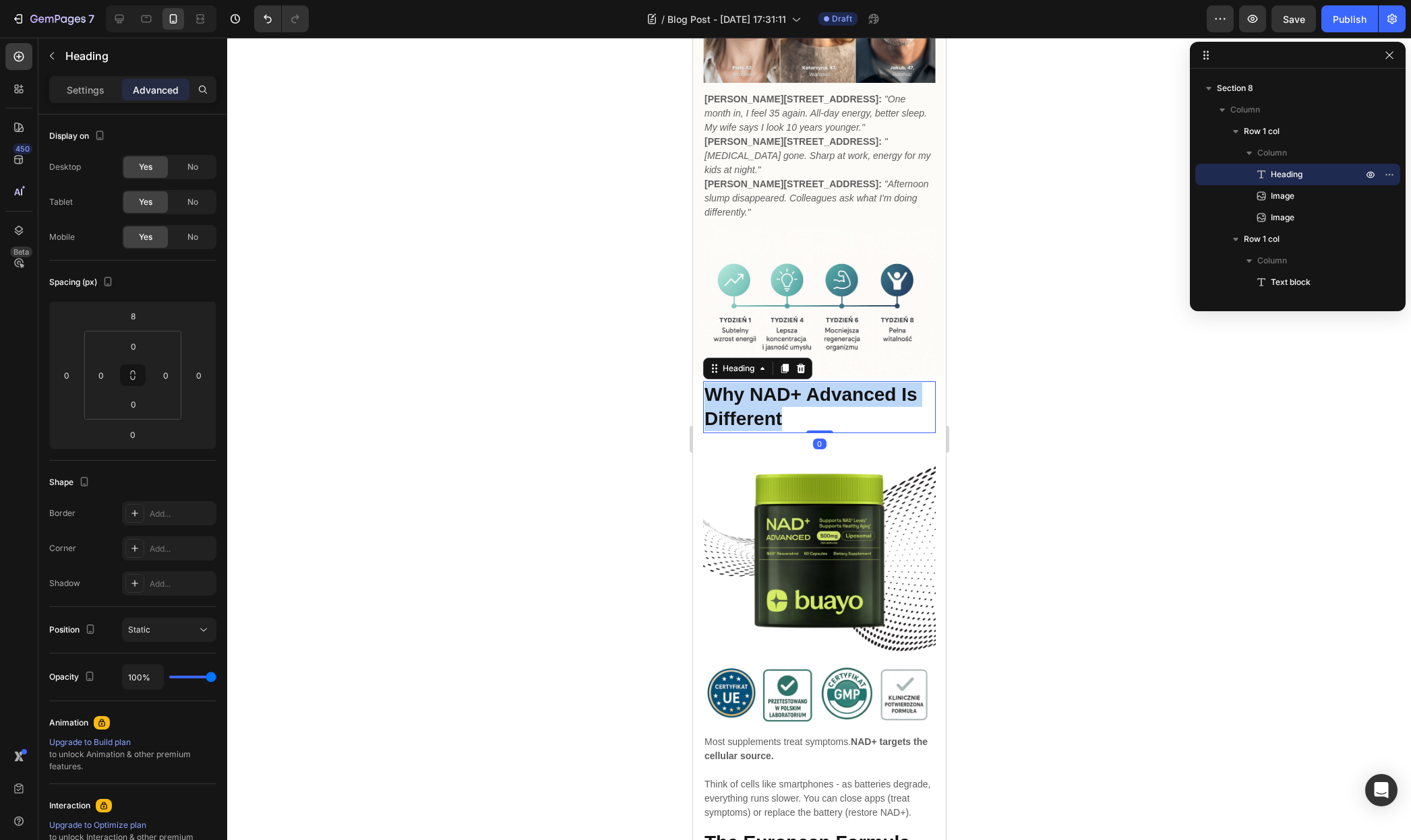
click at [821, 384] on strong "Why NAD+ Advanced Is Different" at bounding box center [809, 406] width 213 height 45
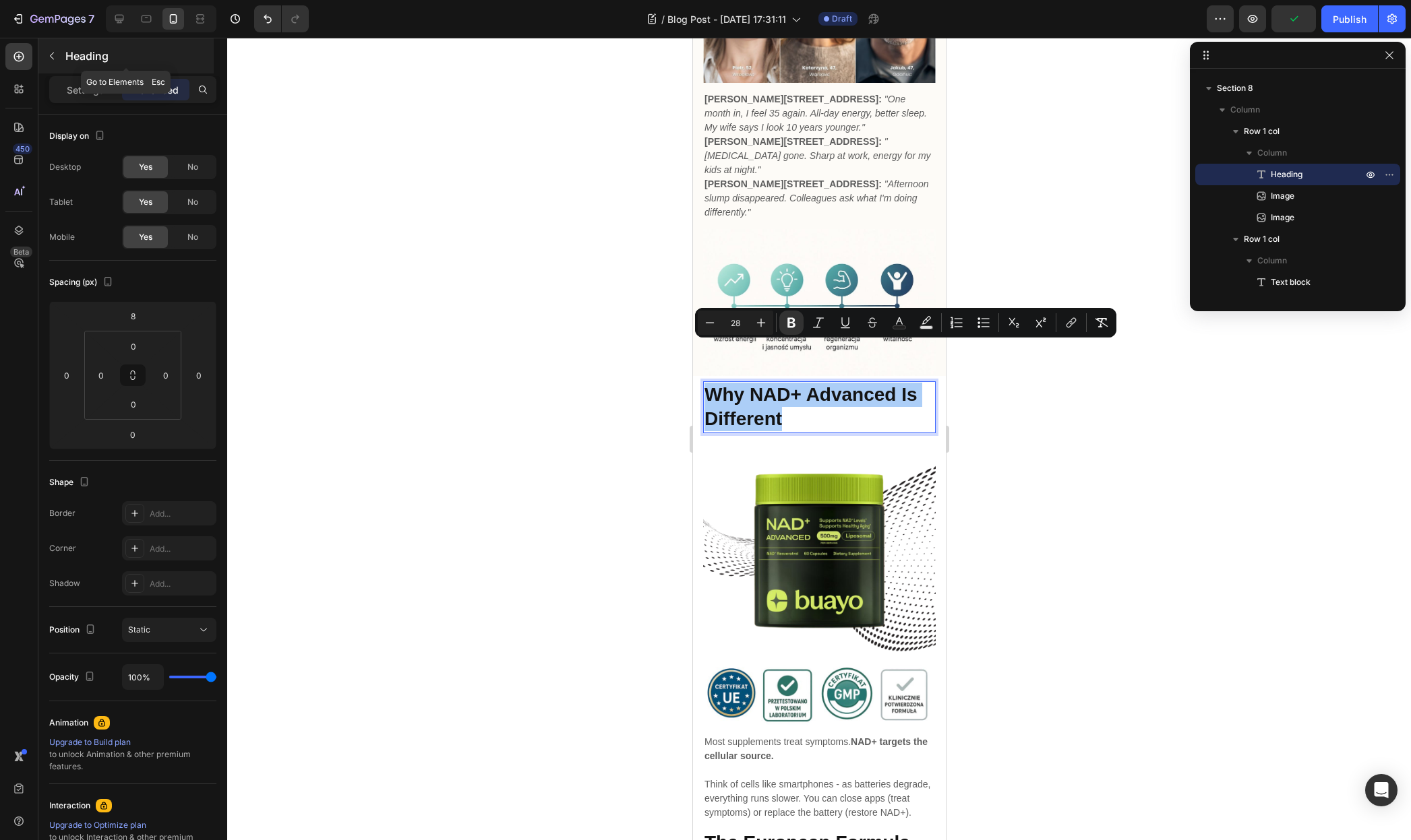
click at [59, 59] on button "button" at bounding box center [52, 56] width 22 height 22
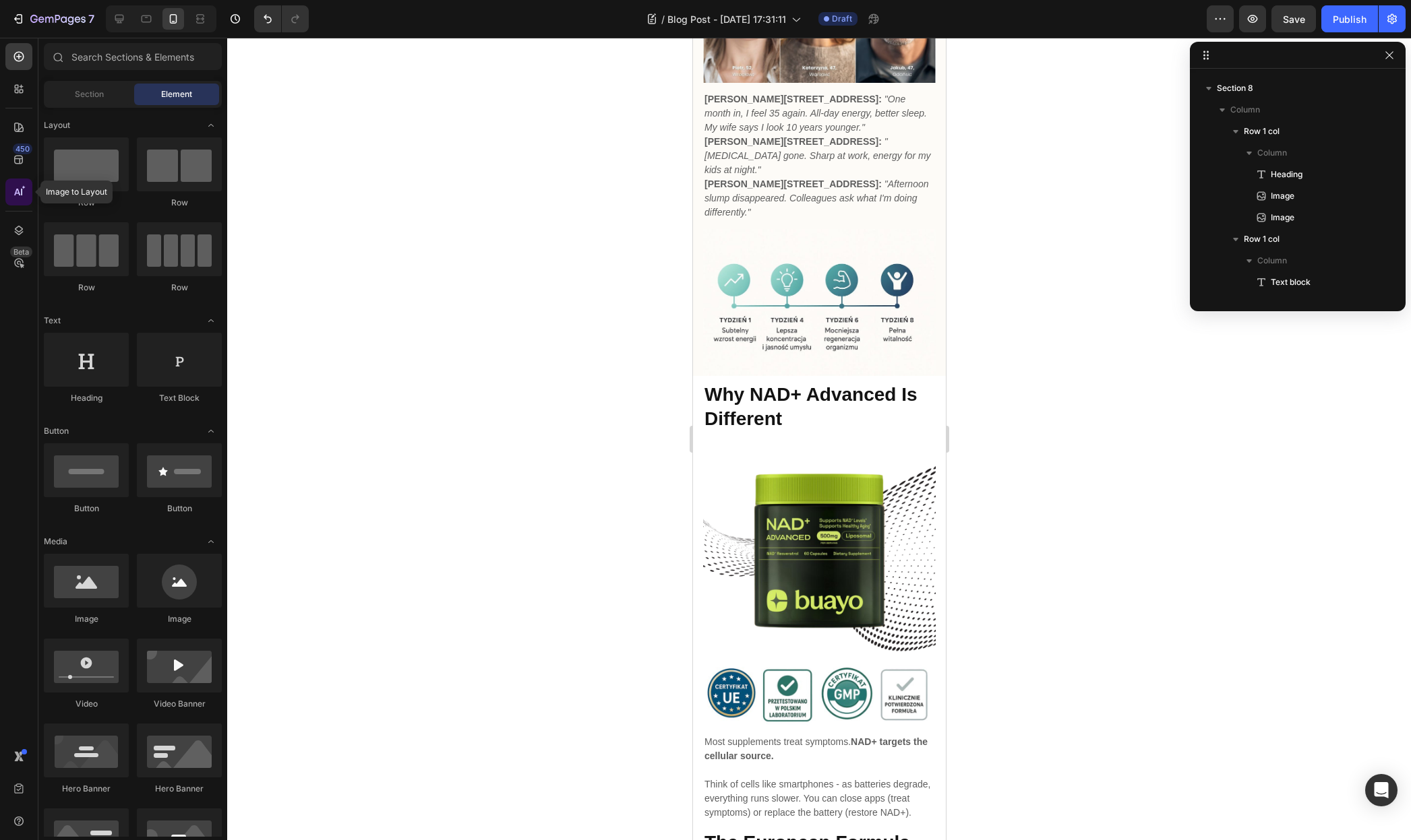
click at [22, 190] on icon at bounding box center [24, 188] width 4 height 4
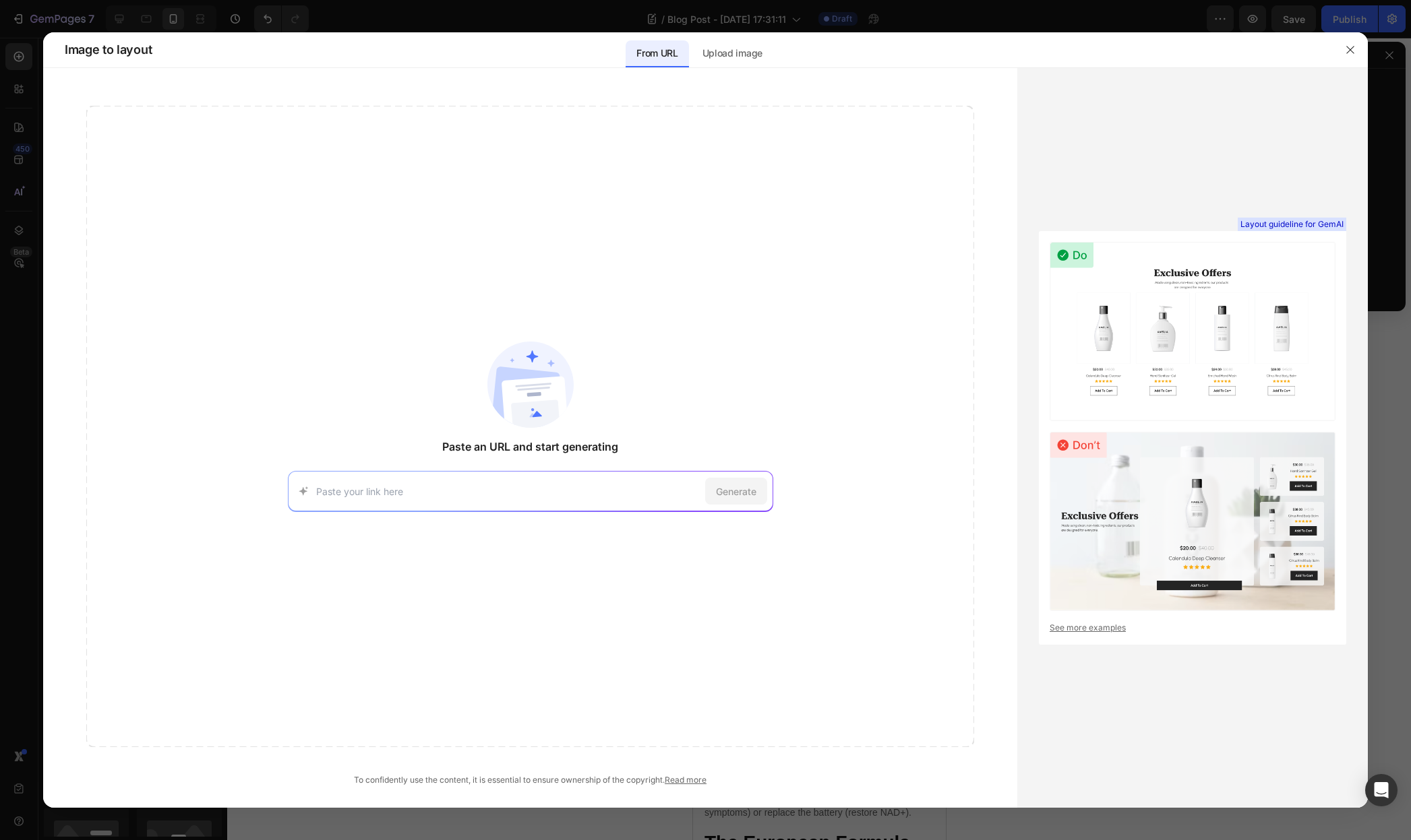
click at [151, 13] on div at bounding box center [706, 420] width 1411 height 840
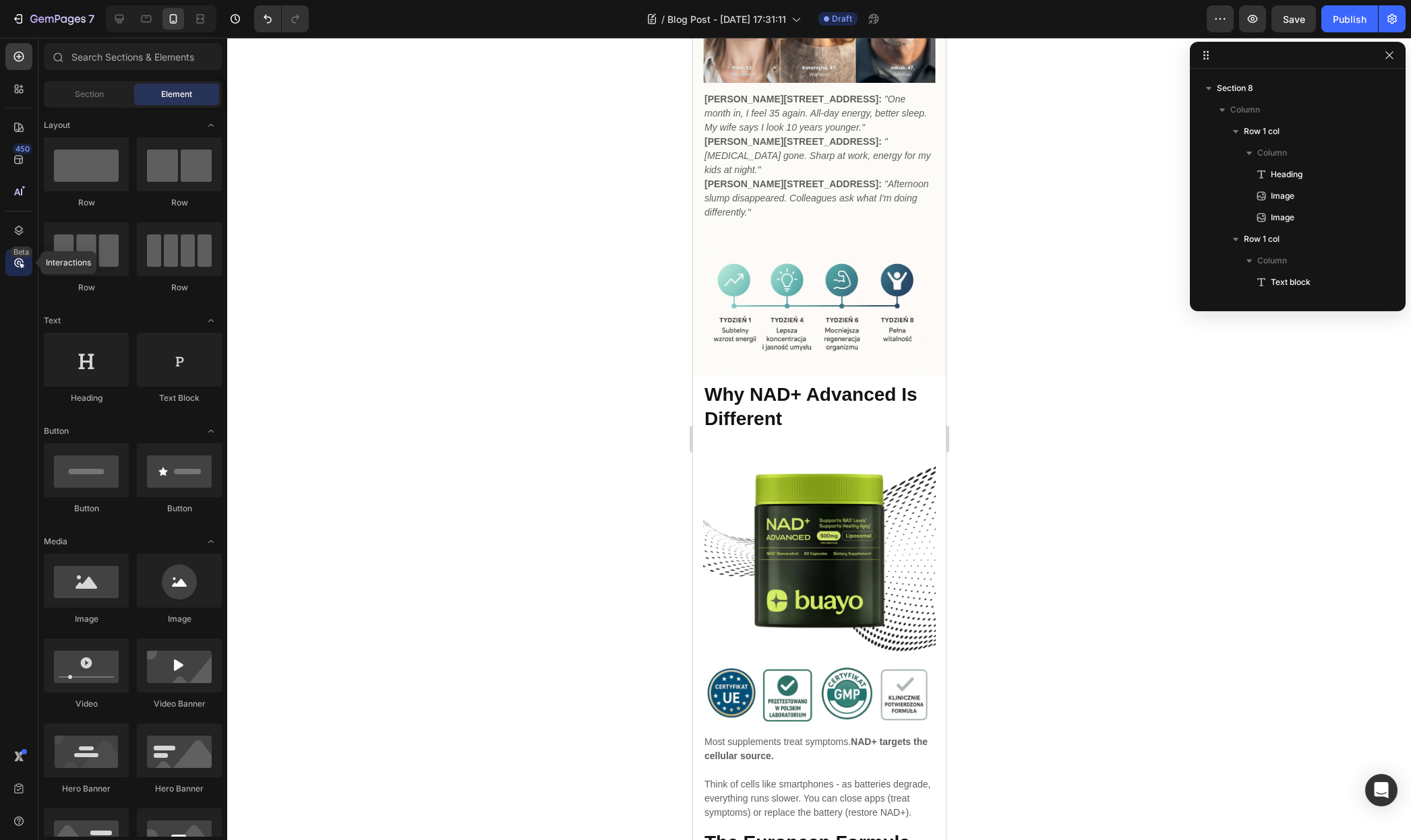
click at [24, 266] on icon at bounding box center [19, 263] width 14 height 14
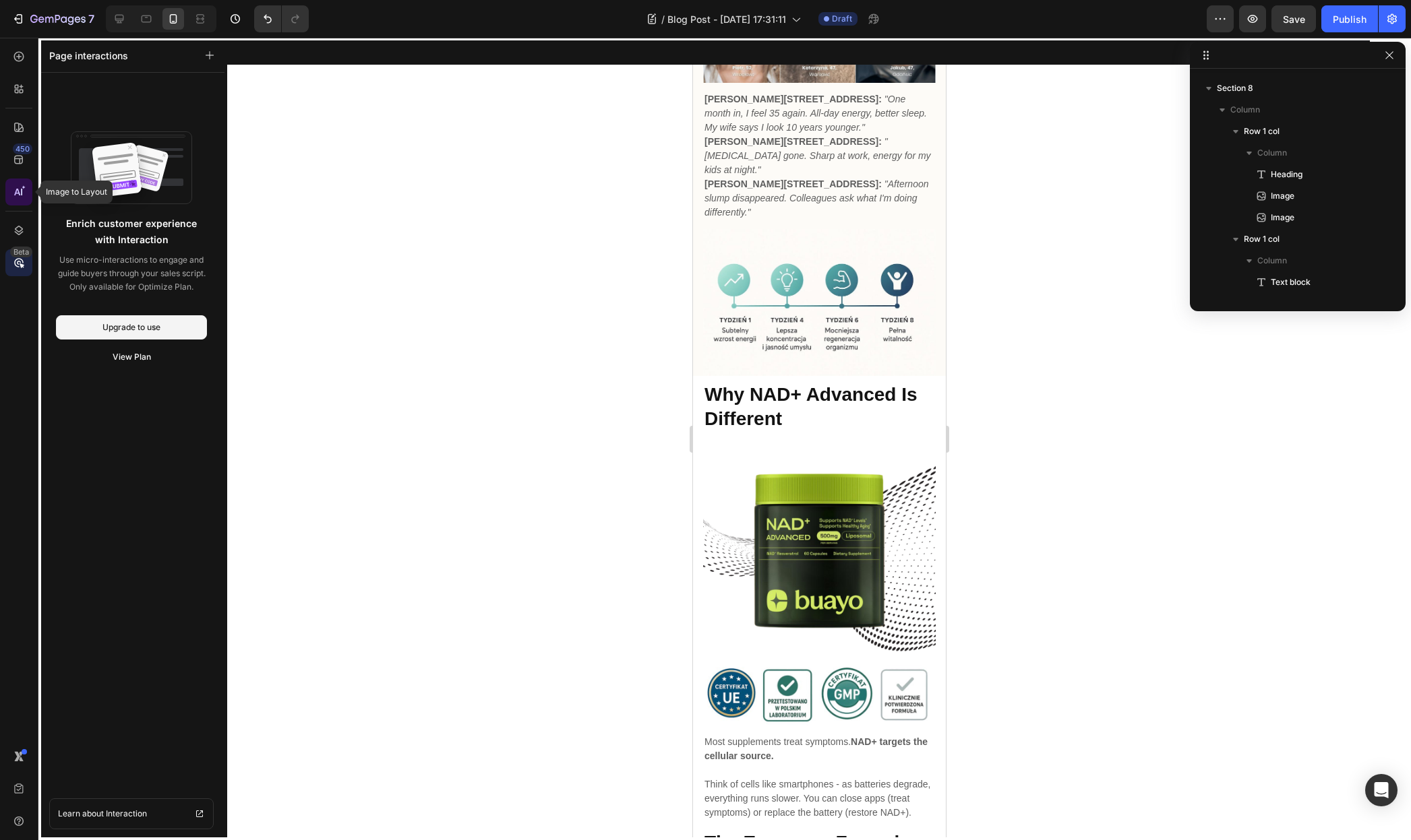
click at [24, 190] on icon at bounding box center [19, 193] width 14 height 14
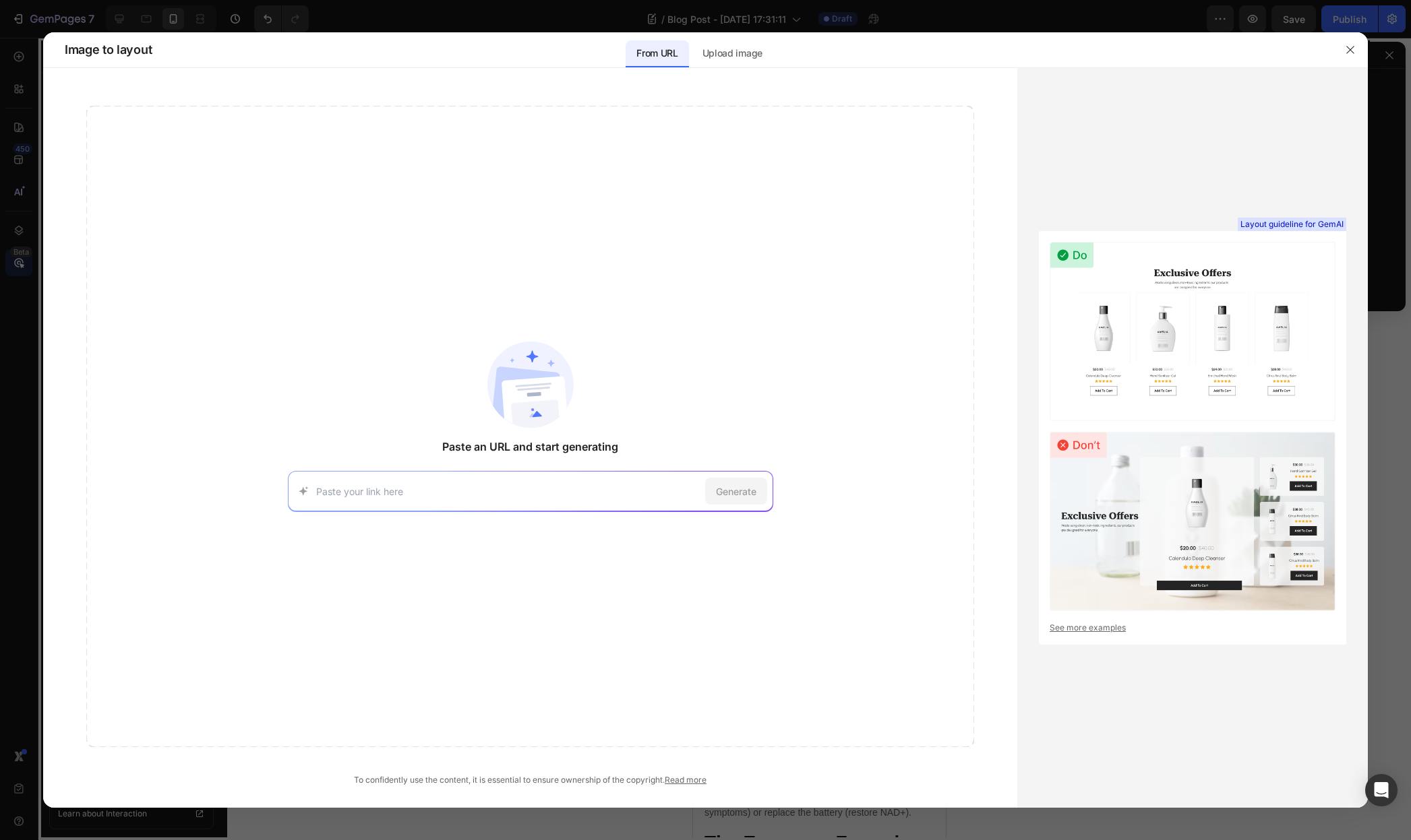
click at [22, 190] on div at bounding box center [706, 420] width 1411 height 840
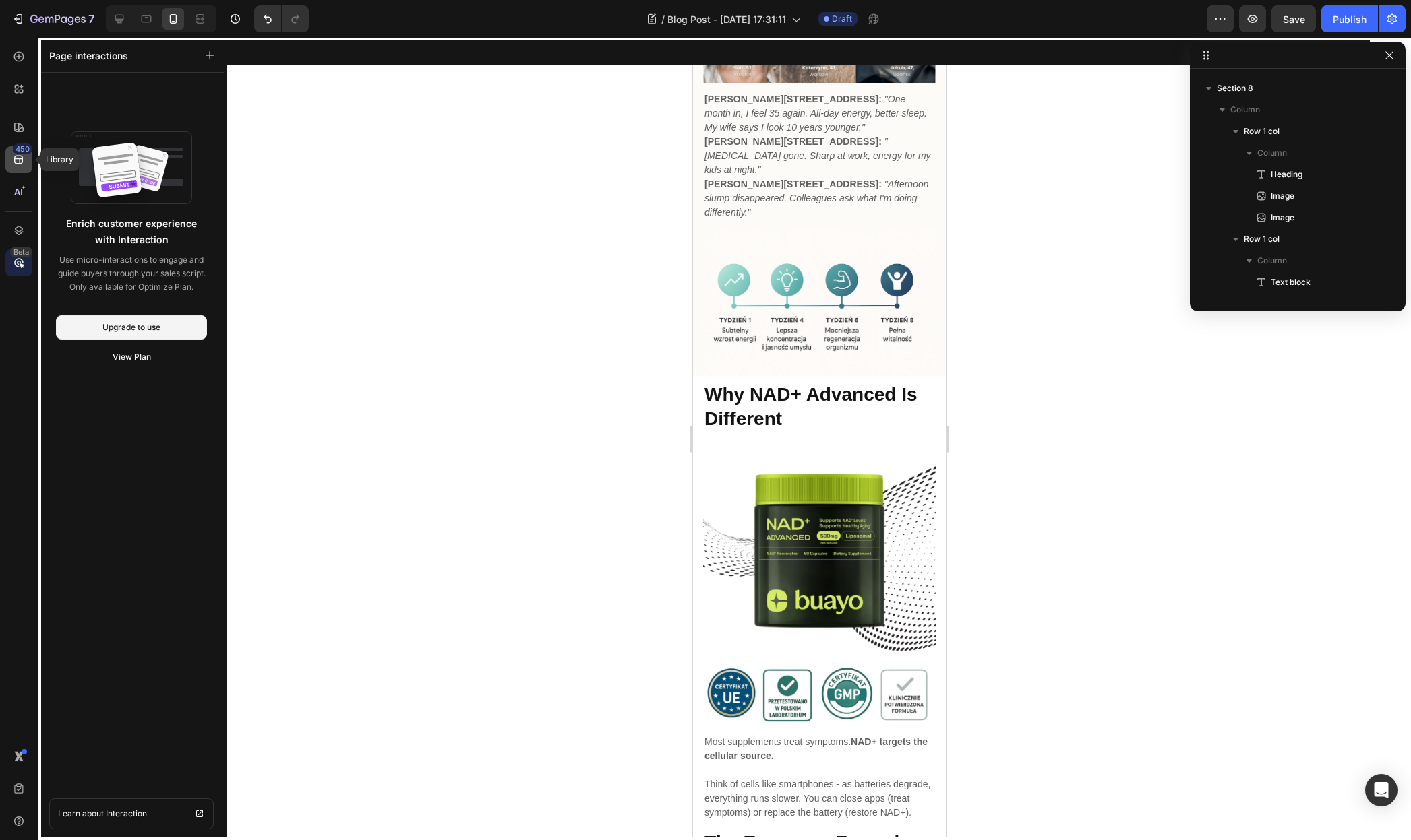
click at [22, 163] on icon at bounding box center [18, 160] width 9 height 9
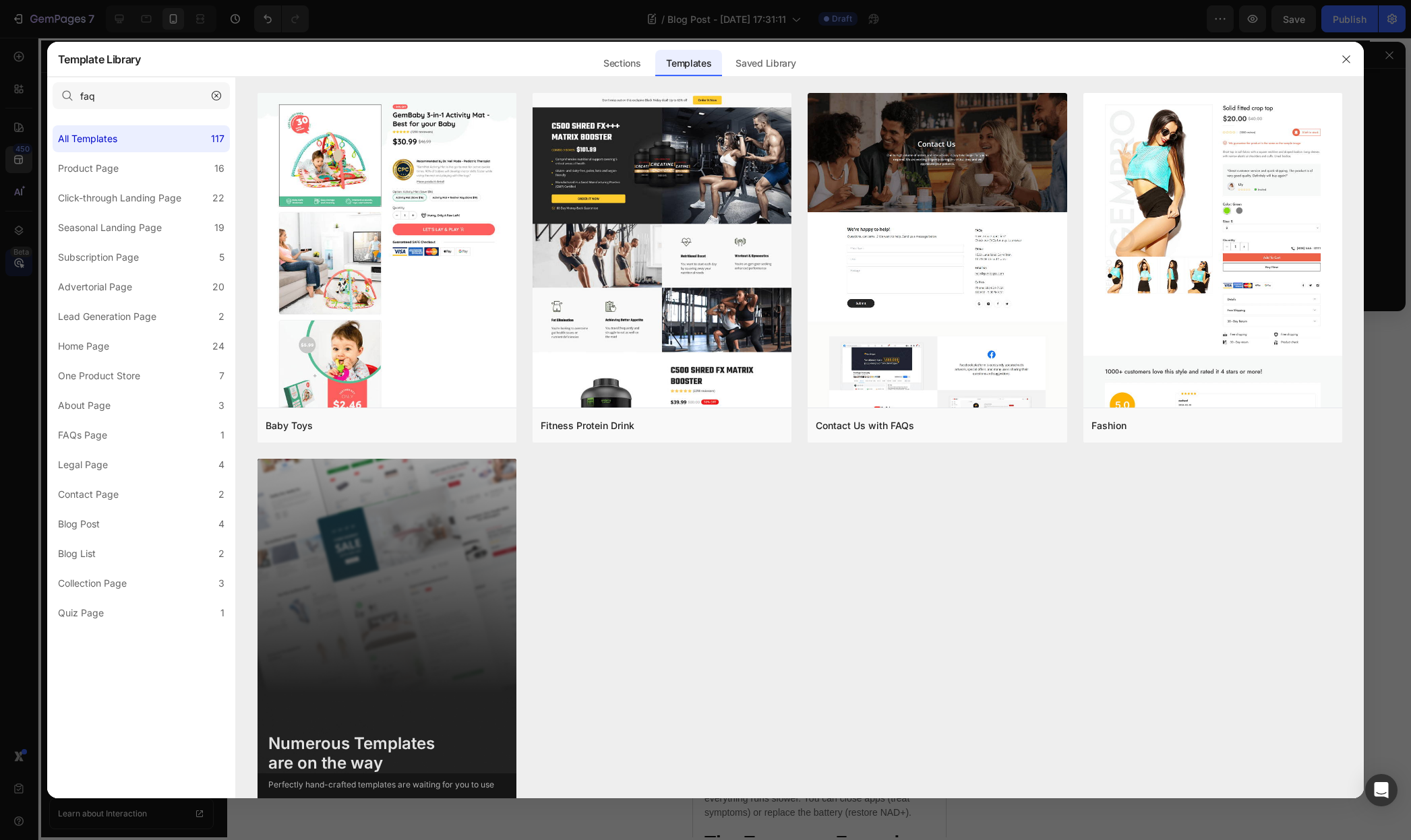
click at [28, 153] on div at bounding box center [706, 420] width 1411 height 840
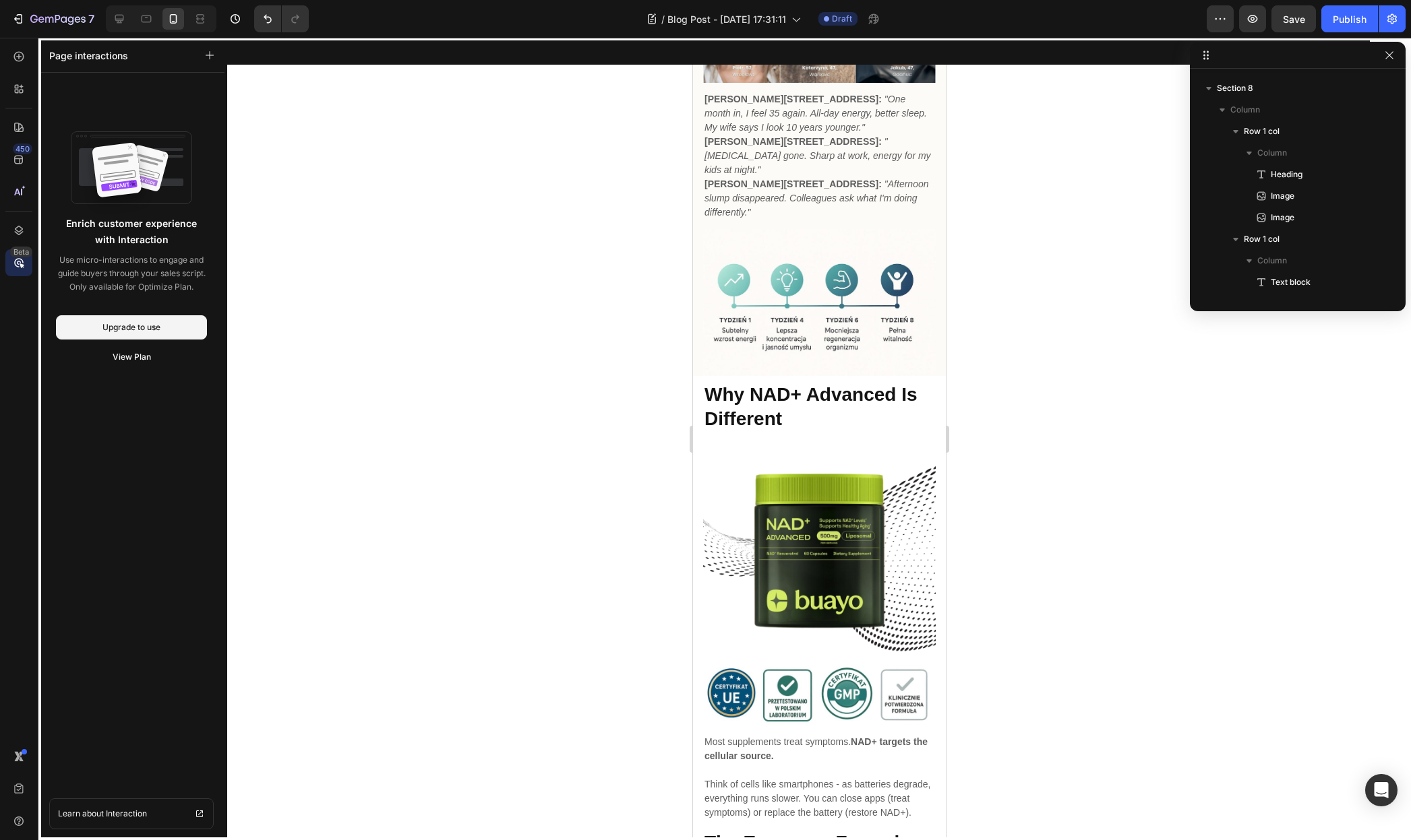
click at [25, 256] on div "Beta" at bounding box center [21, 251] width 22 height 11
click at [20, 53] on icon at bounding box center [19, 57] width 10 height 10
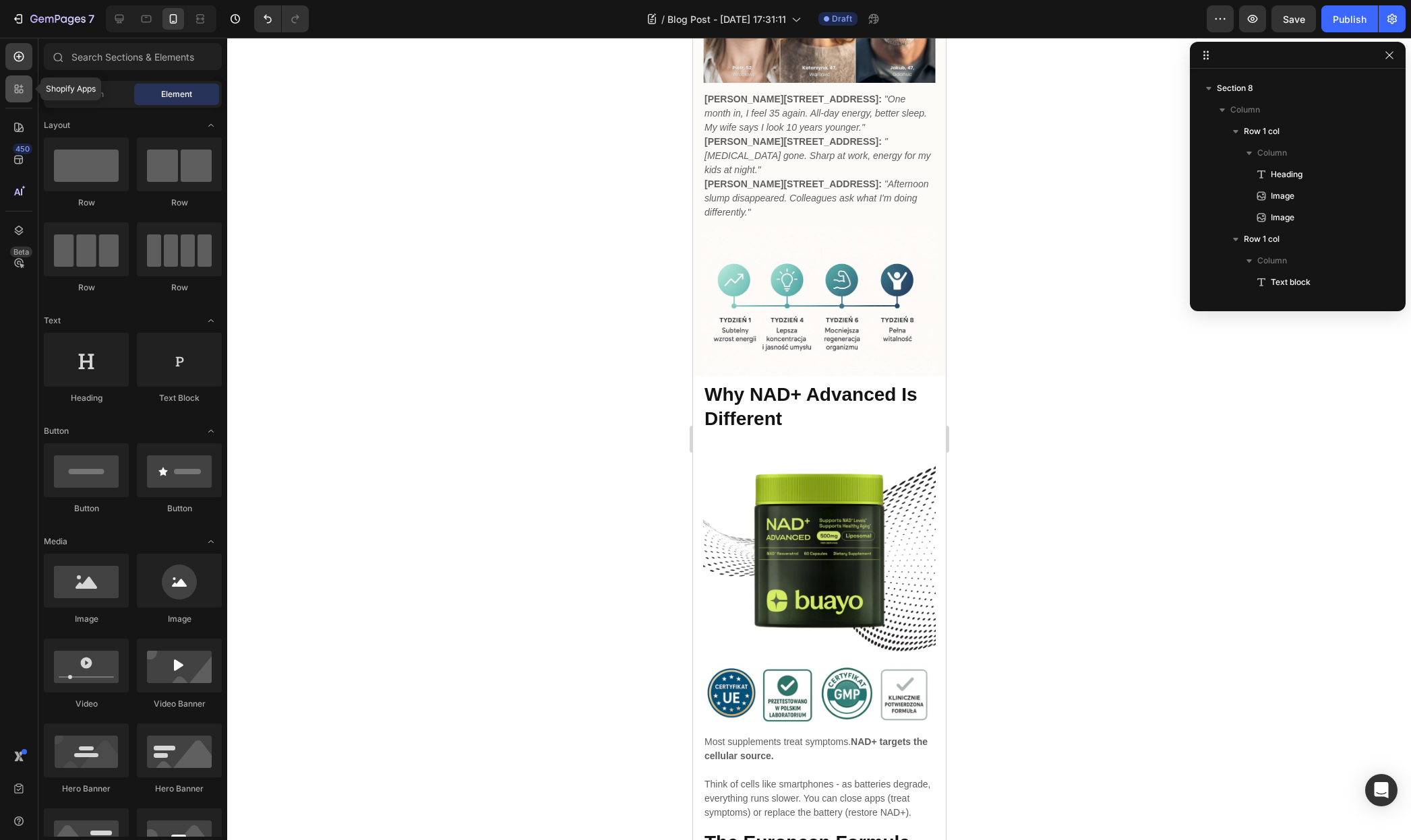
click at [16, 91] on icon at bounding box center [19, 89] width 14 height 14
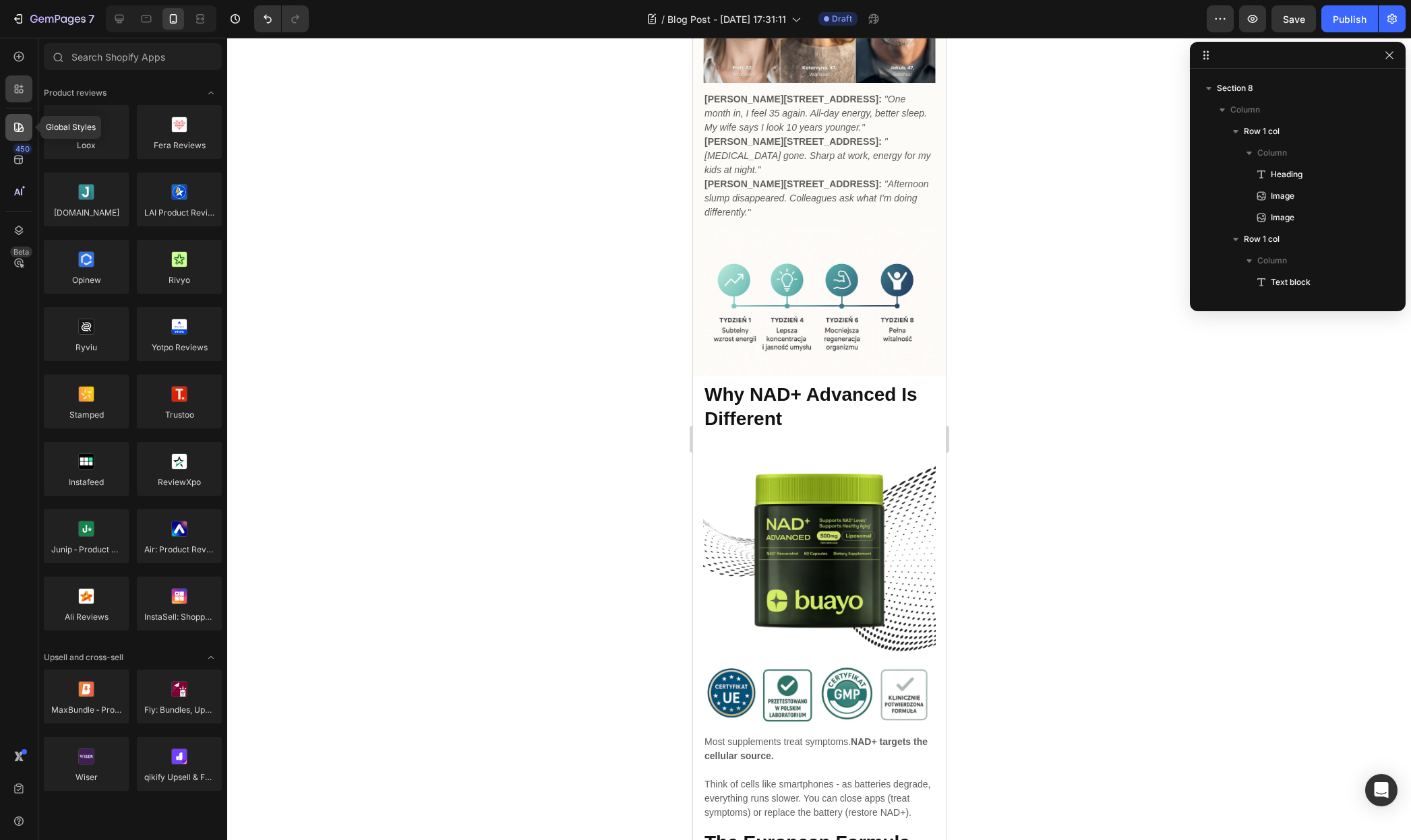
click at [27, 123] on div at bounding box center [18, 127] width 27 height 27
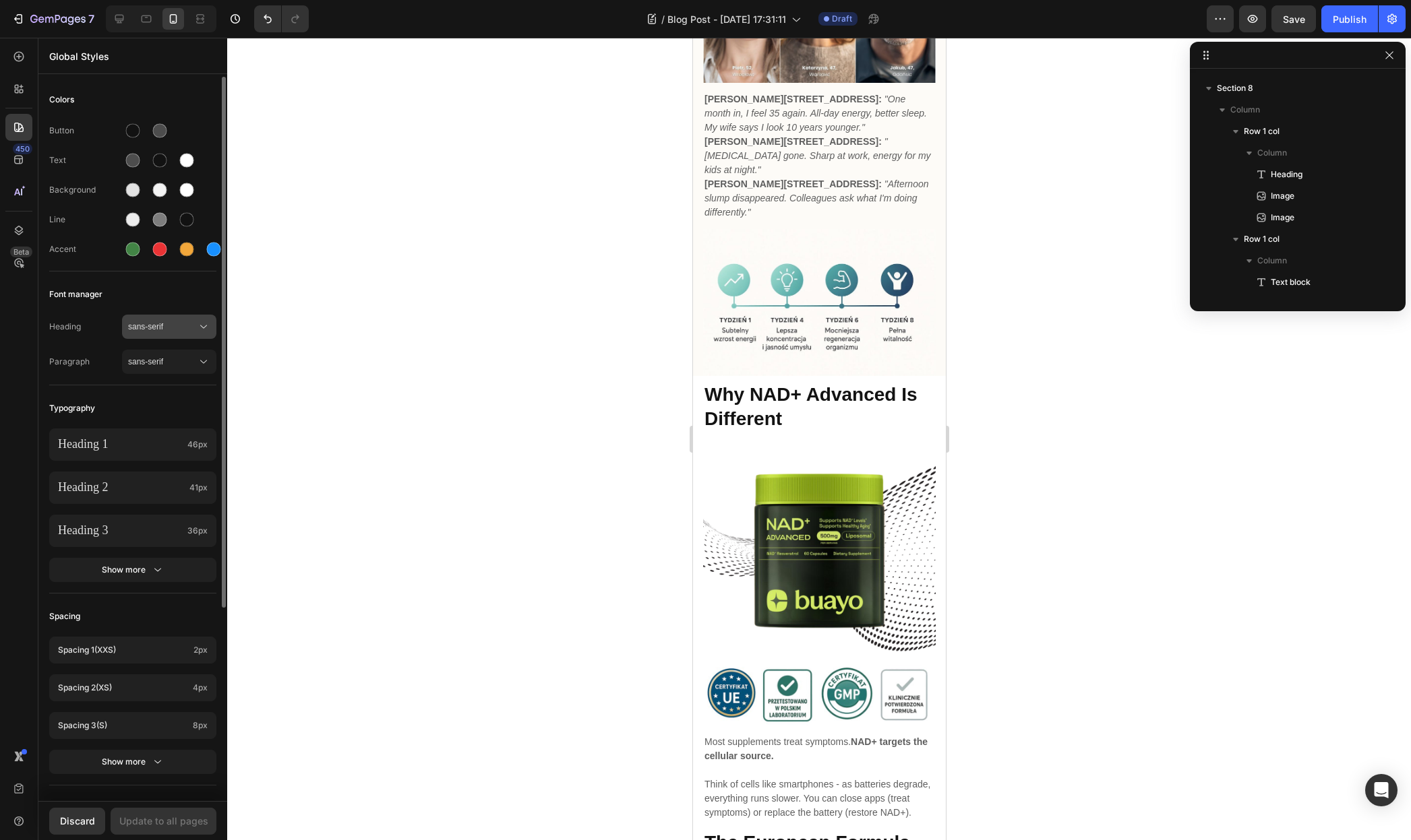
click at [147, 331] on span "sans-serif" at bounding box center [162, 327] width 69 height 12
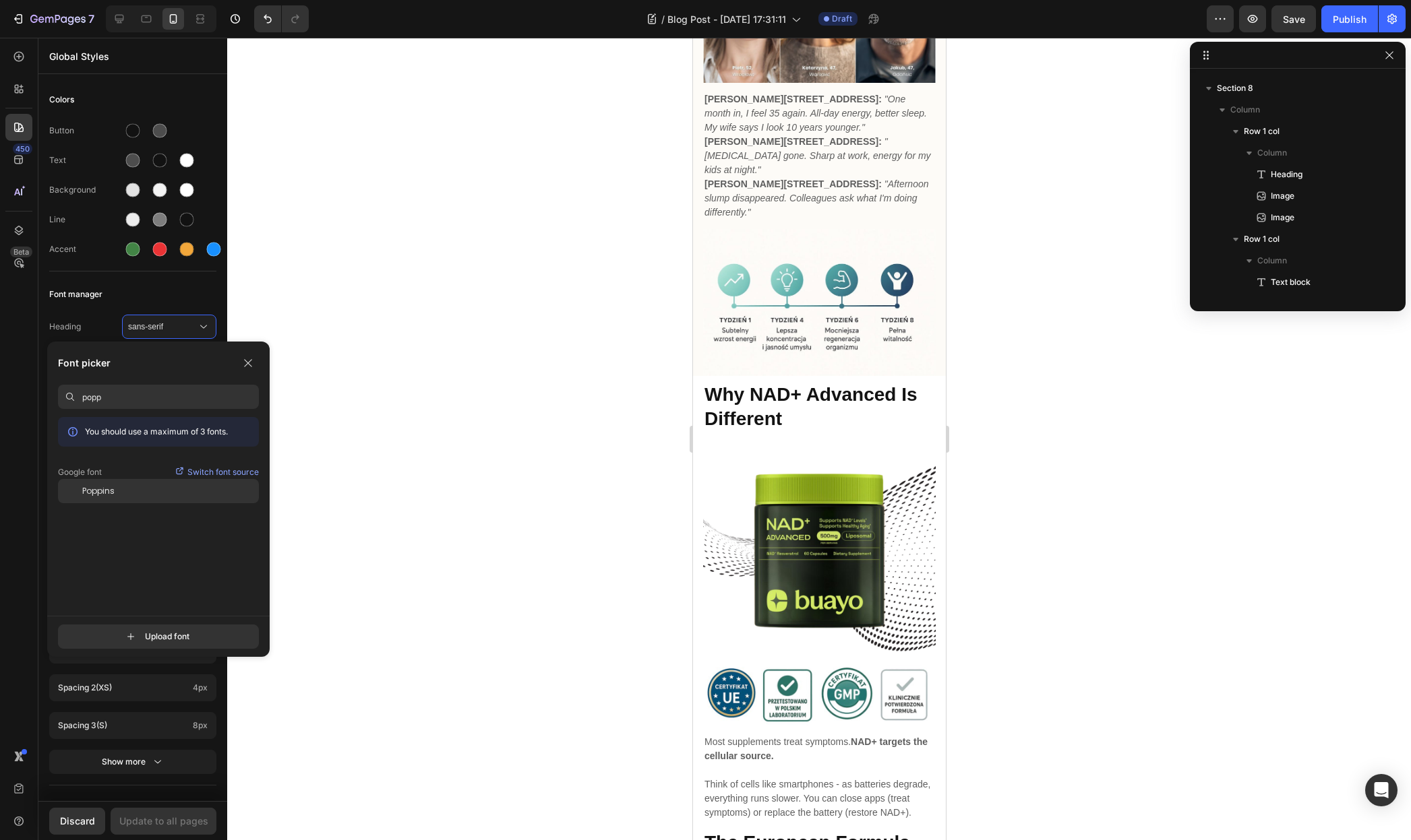
type input "popp"
click at [124, 491] on div "Poppins" at bounding box center [170, 491] width 177 height 12
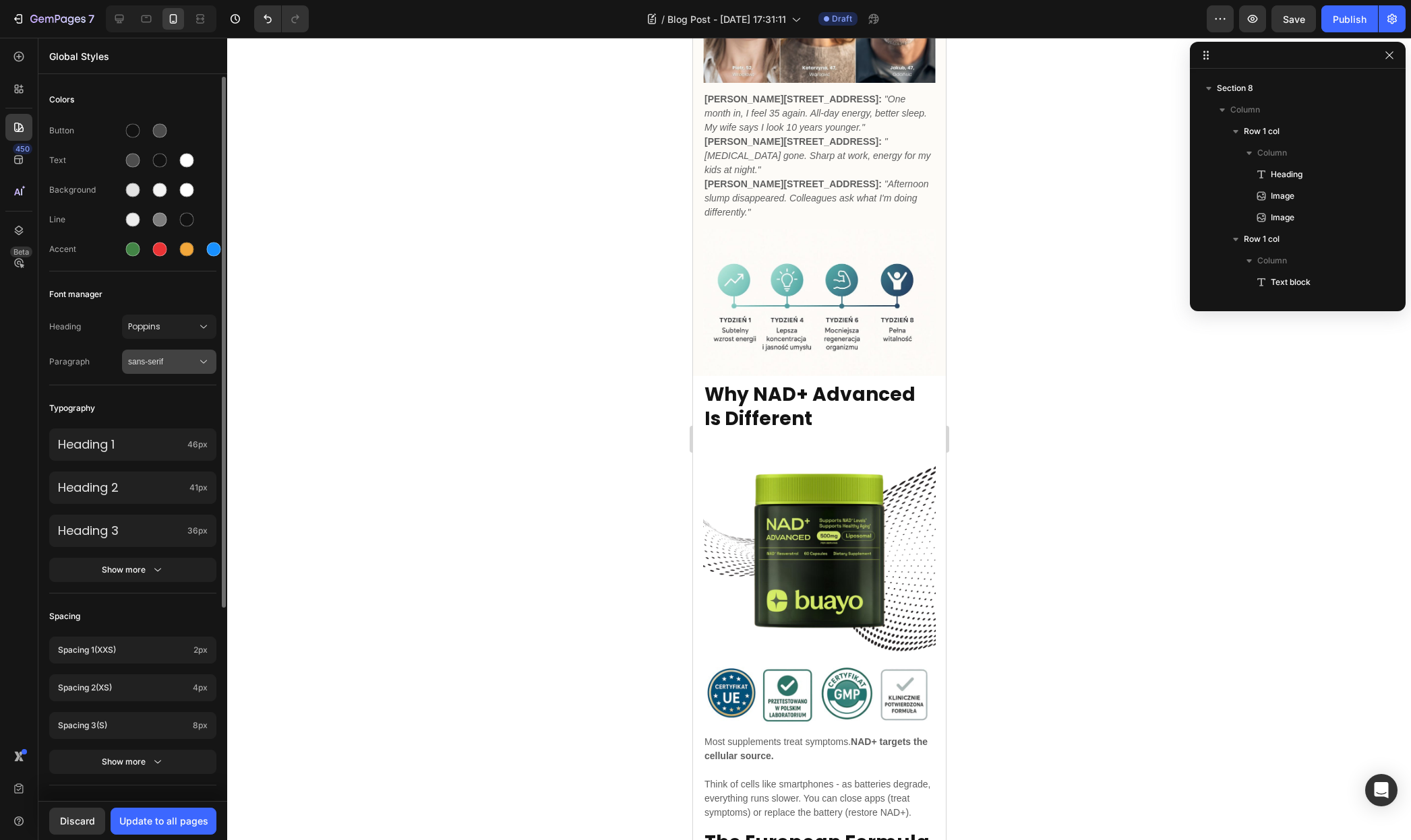
click at [171, 358] on span "sans-serif" at bounding box center [162, 362] width 69 height 12
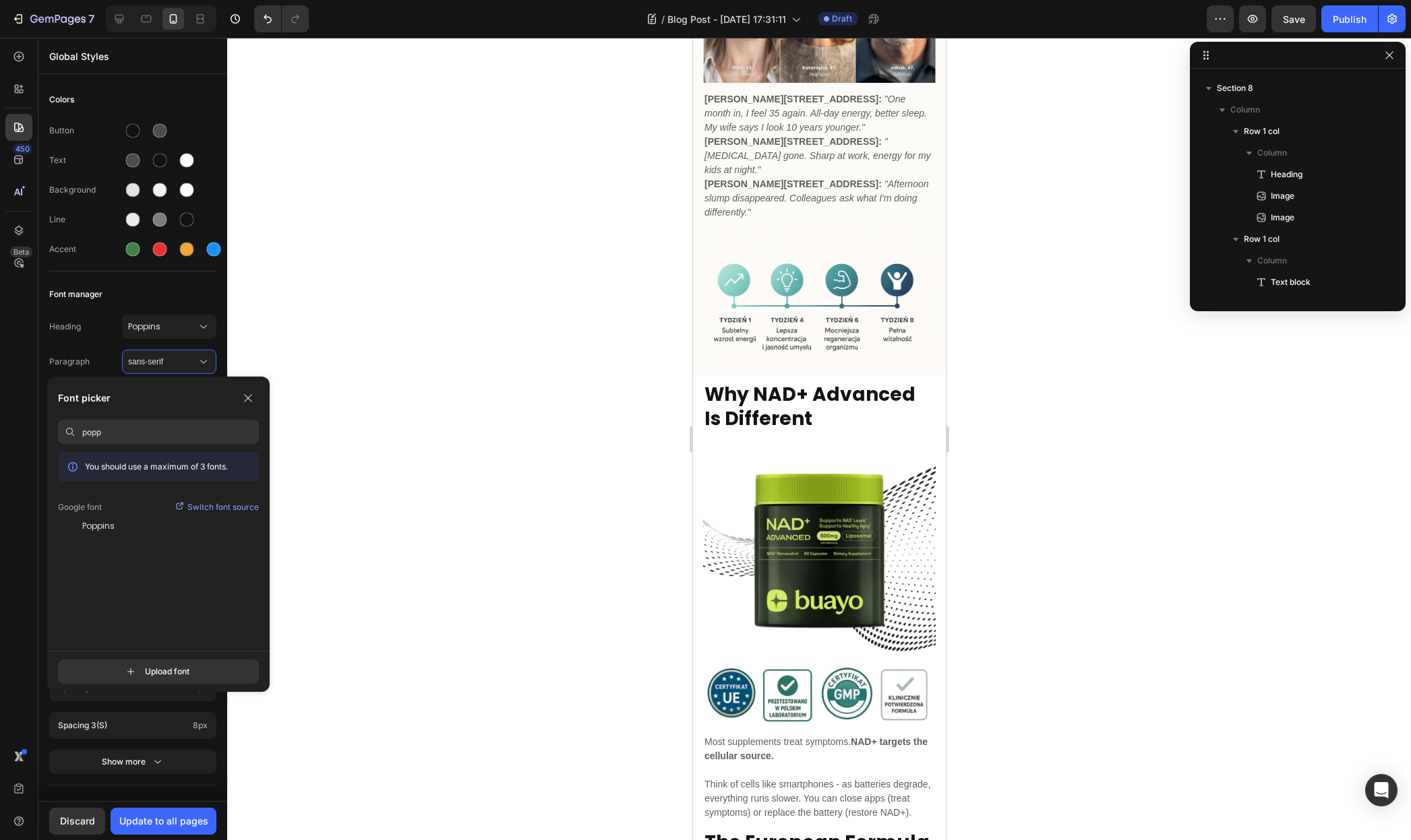
type input "popp"
click at [166, 540] on div "You should use a maximum of 3 fonts. Google font Switch font source Poppins" at bounding box center [158, 551] width 201 height 199
click at [181, 528] on div "Poppins" at bounding box center [170, 526] width 177 height 12
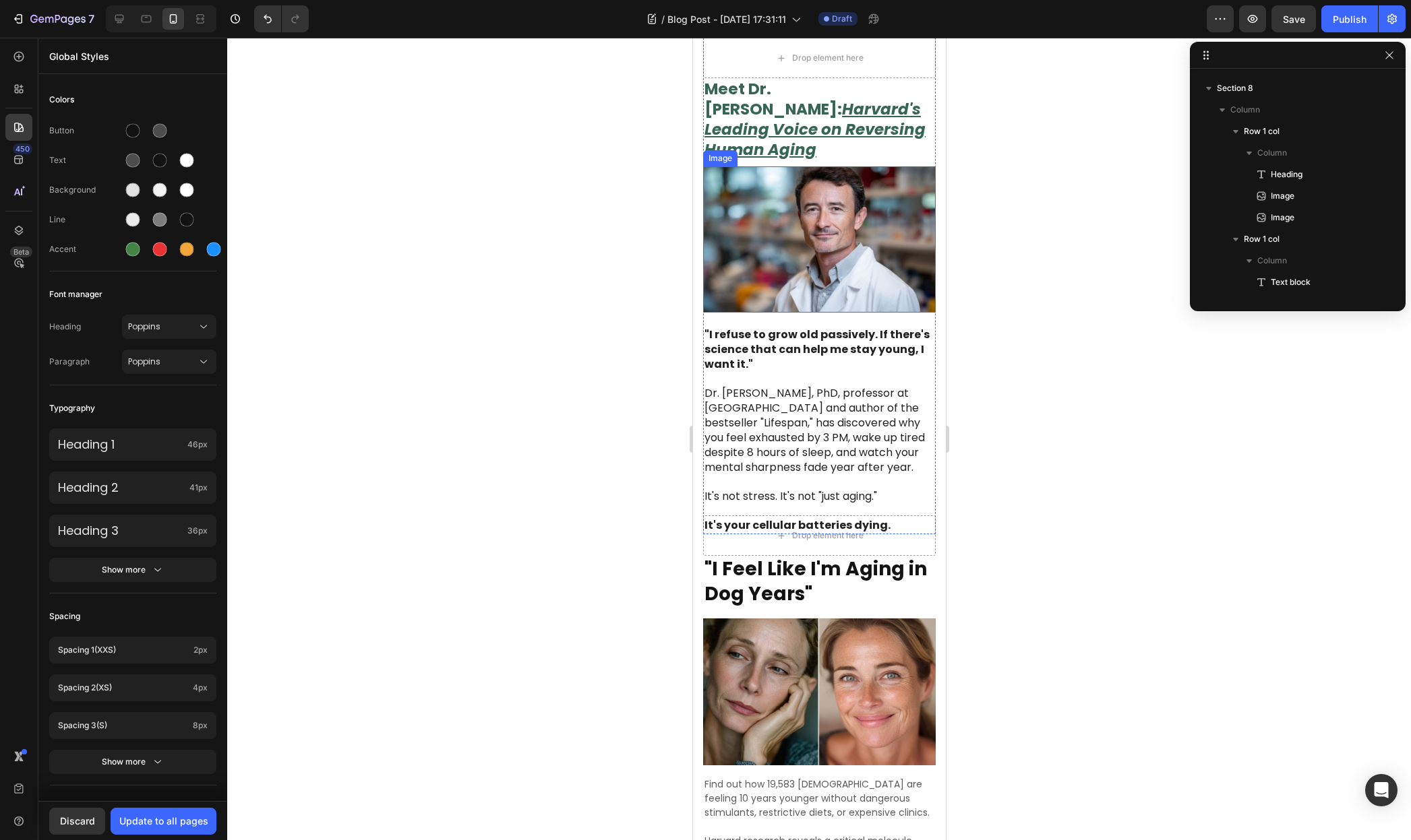
scroll to position [414, 0]
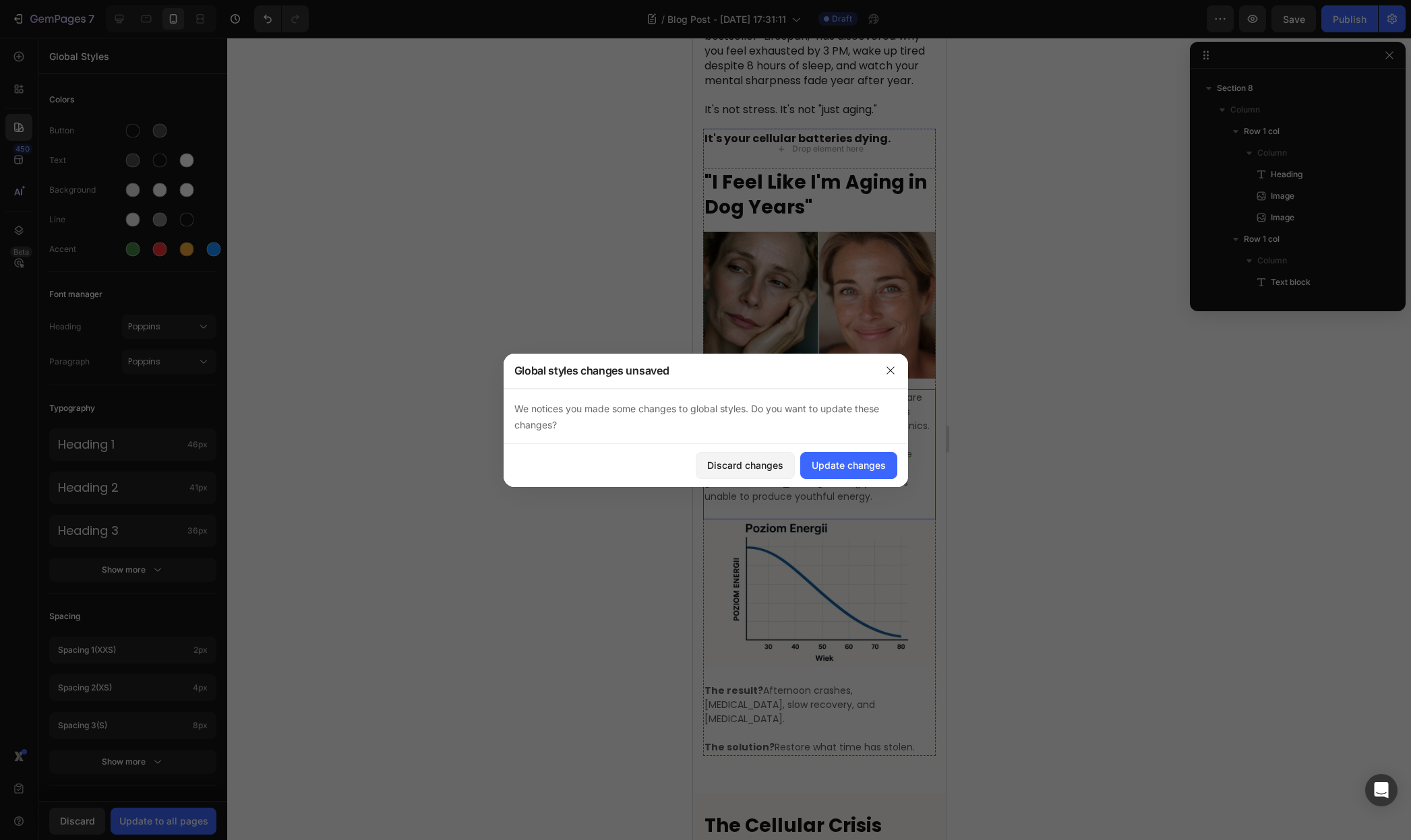
click at [803, 433] on p at bounding box center [818, 440] width 230 height 14
click at [866, 466] on div "Update changes" at bounding box center [848, 465] width 74 height 14
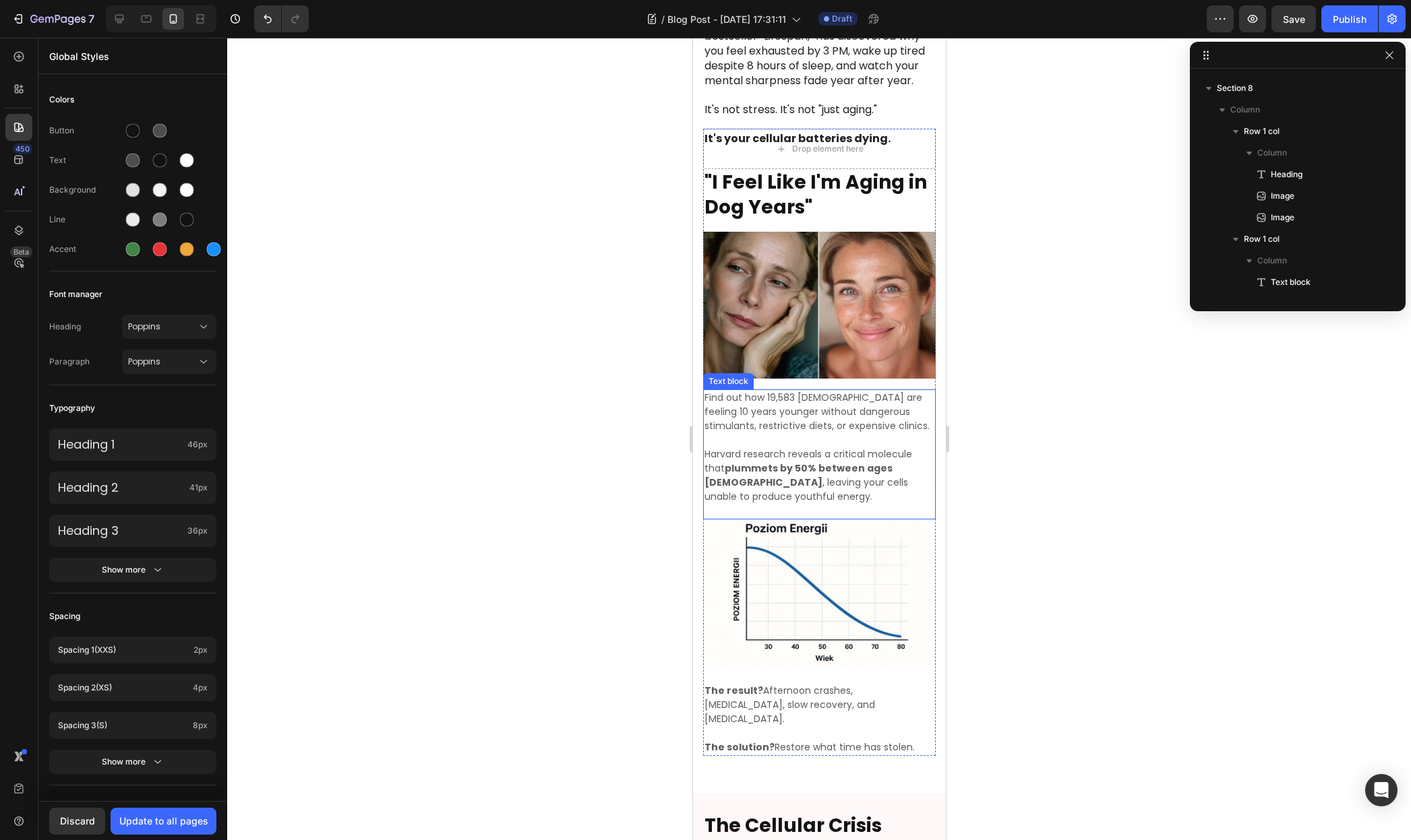
click at [810, 433] on p at bounding box center [818, 440] width 230 height 14
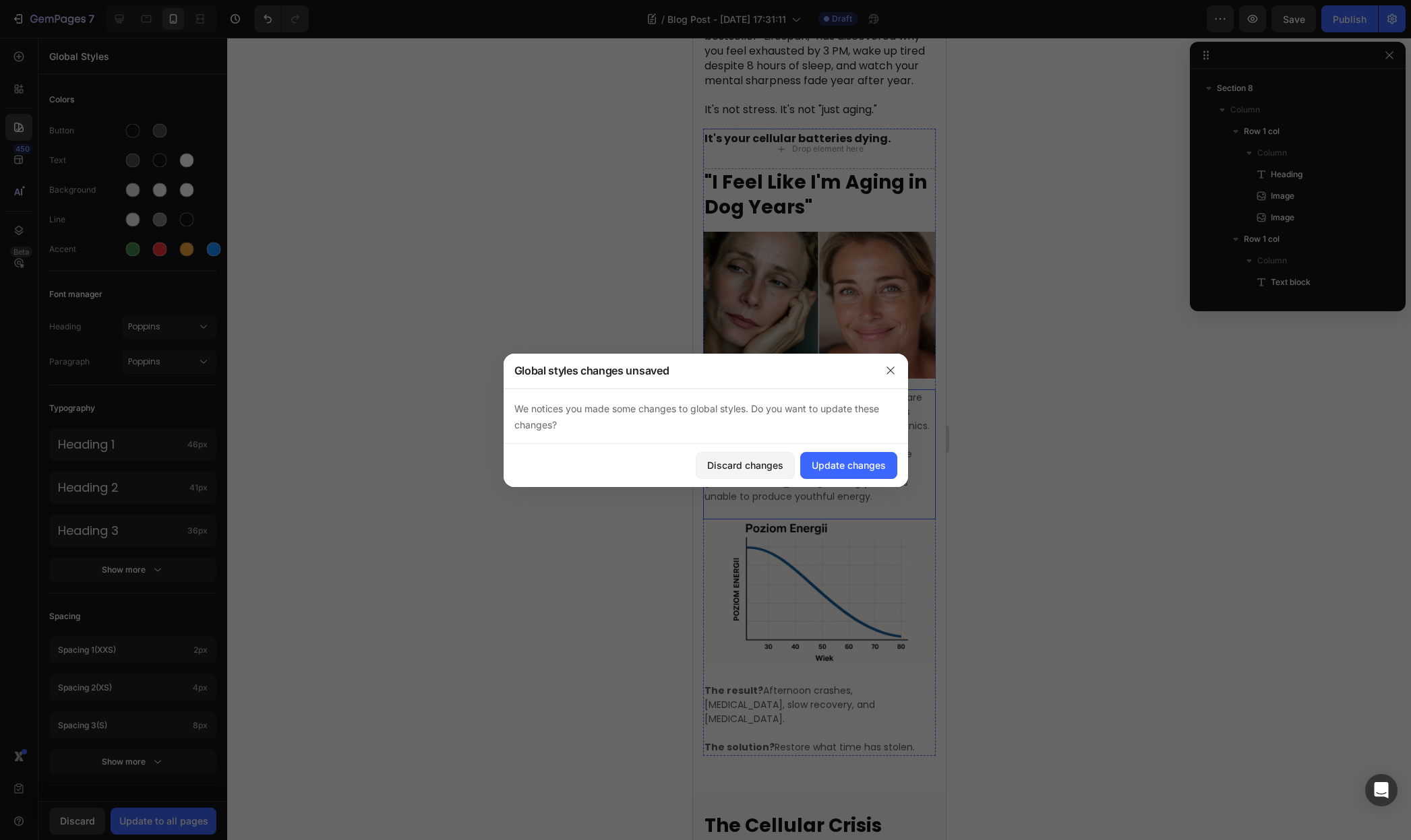
click at [811, 427] on div "We notices you made some changes to global styles. Do you want to update these …" at bounding box center [706, 416] width 404 height 55
click at [835, 462] on div "Update changes" at bounding box center [848, 465] width 74 height 14
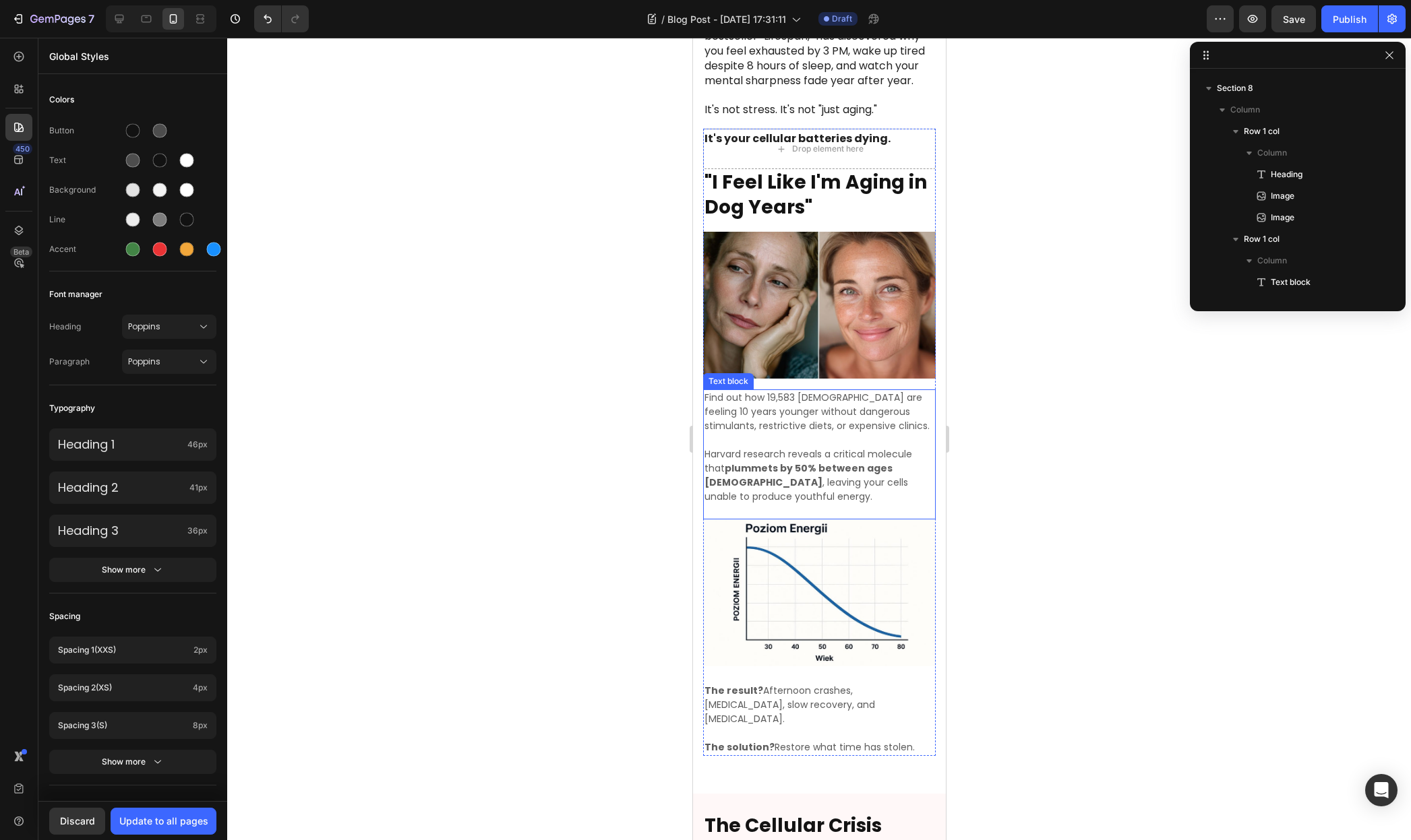
click at [816, 448] on p "Harvard research reveals a critical molecule that plummets by 50% between ages …" at bounding box center [818, 476] width 230 height 57
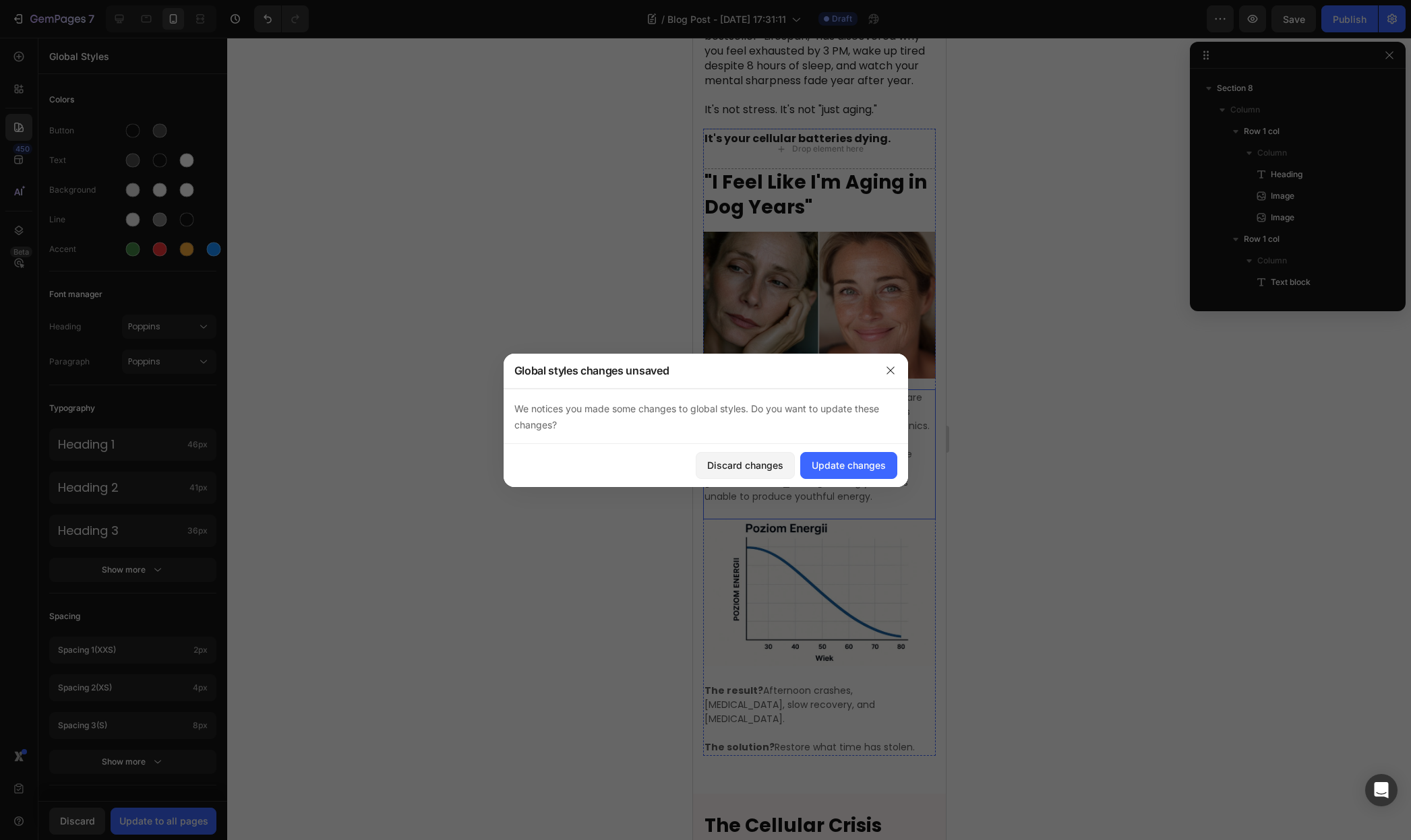
click at [816, 429] on div "We notices you made some changes to global styles. Do you want to update these …" at bounding box center [706, 416] width 404 height 55
click at [848, 468] on div "Update changes" at bounding box center [848, 465] width 74 height 14
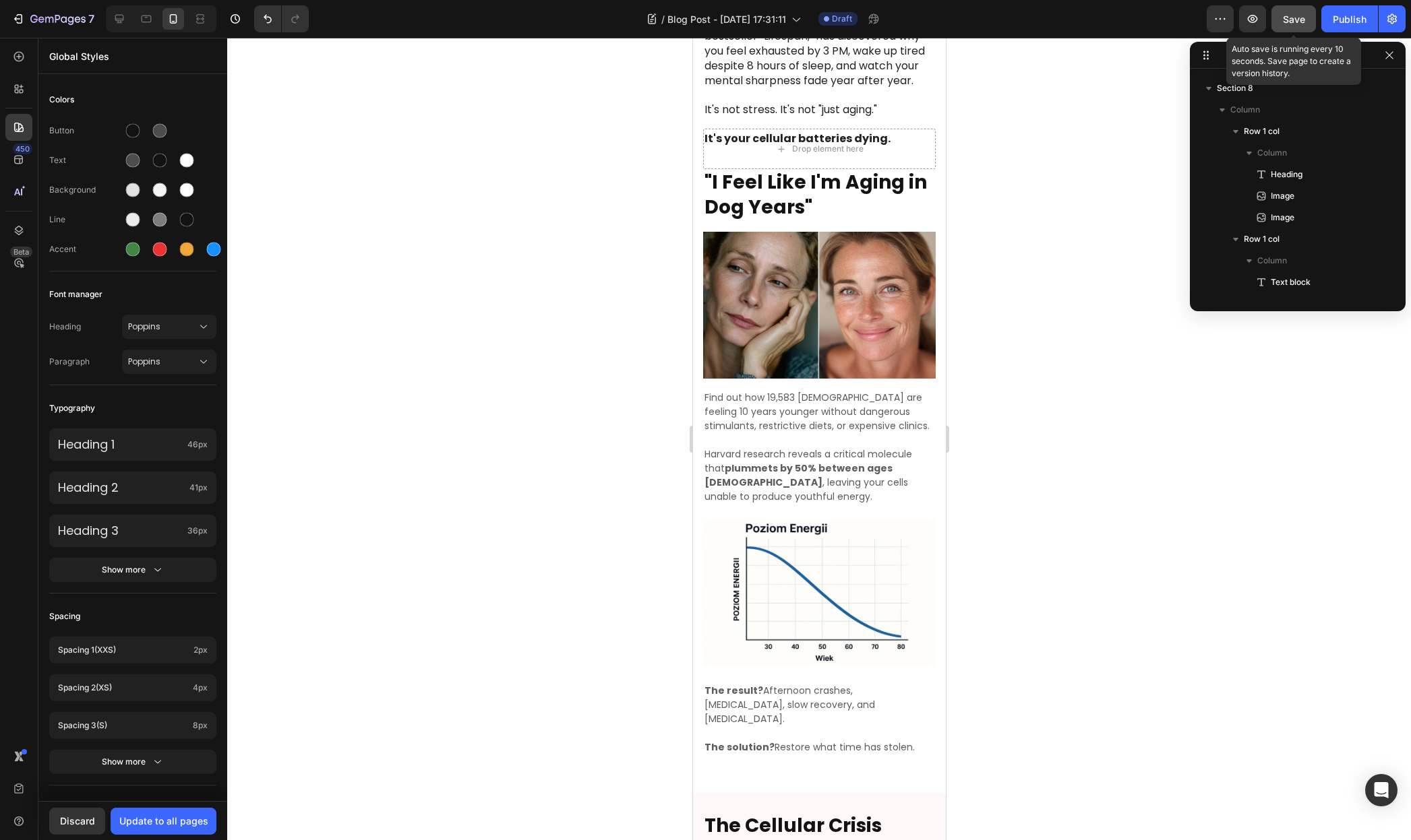
click at [1295, 20] on span "Save" at bounding box center [1293, 19] width 22 height 11
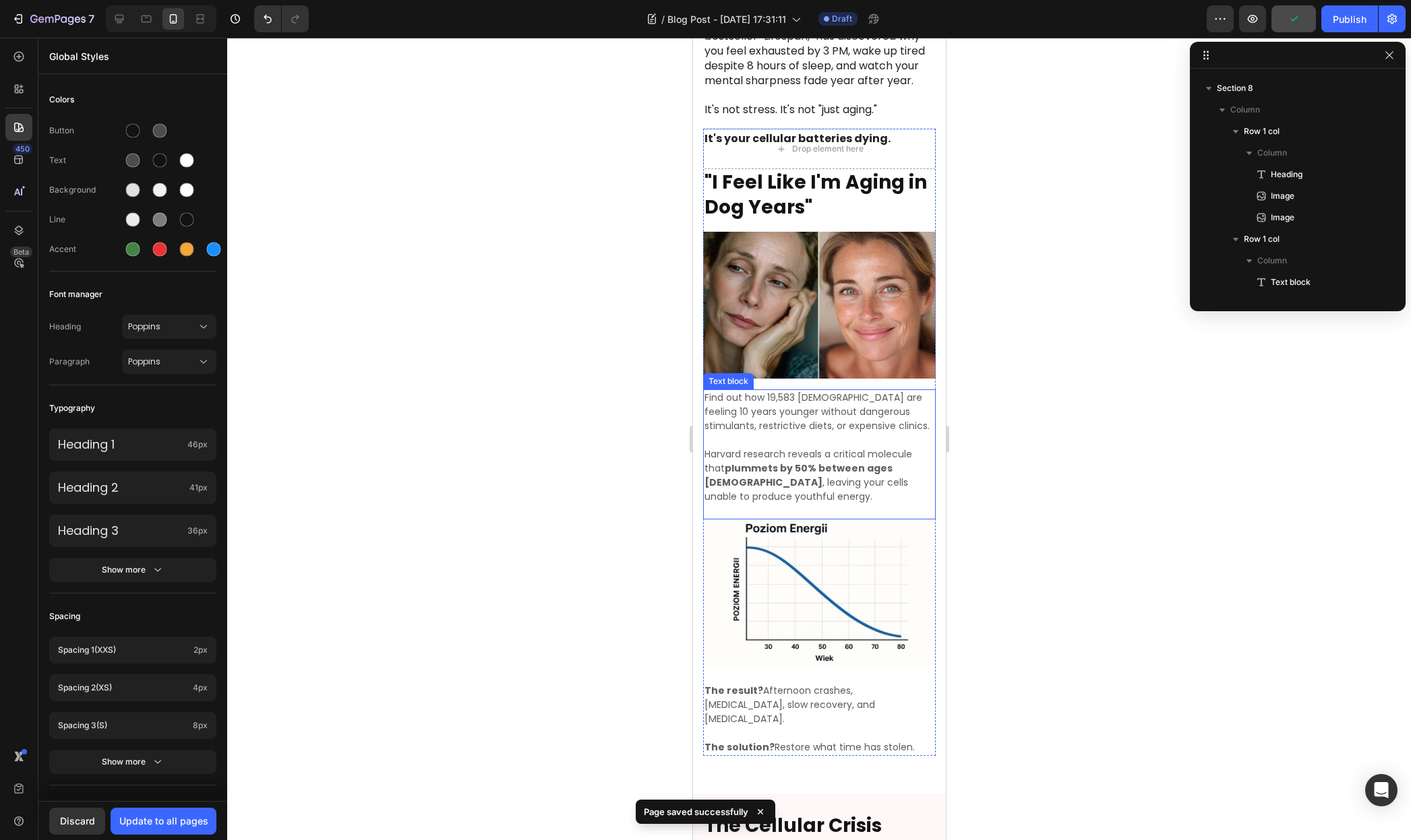
click at [805, 448] on p "Harvard research reveals a critical molecule that plummets by 50% between ages …" at bounding box center [818, 476] width 230 height 57
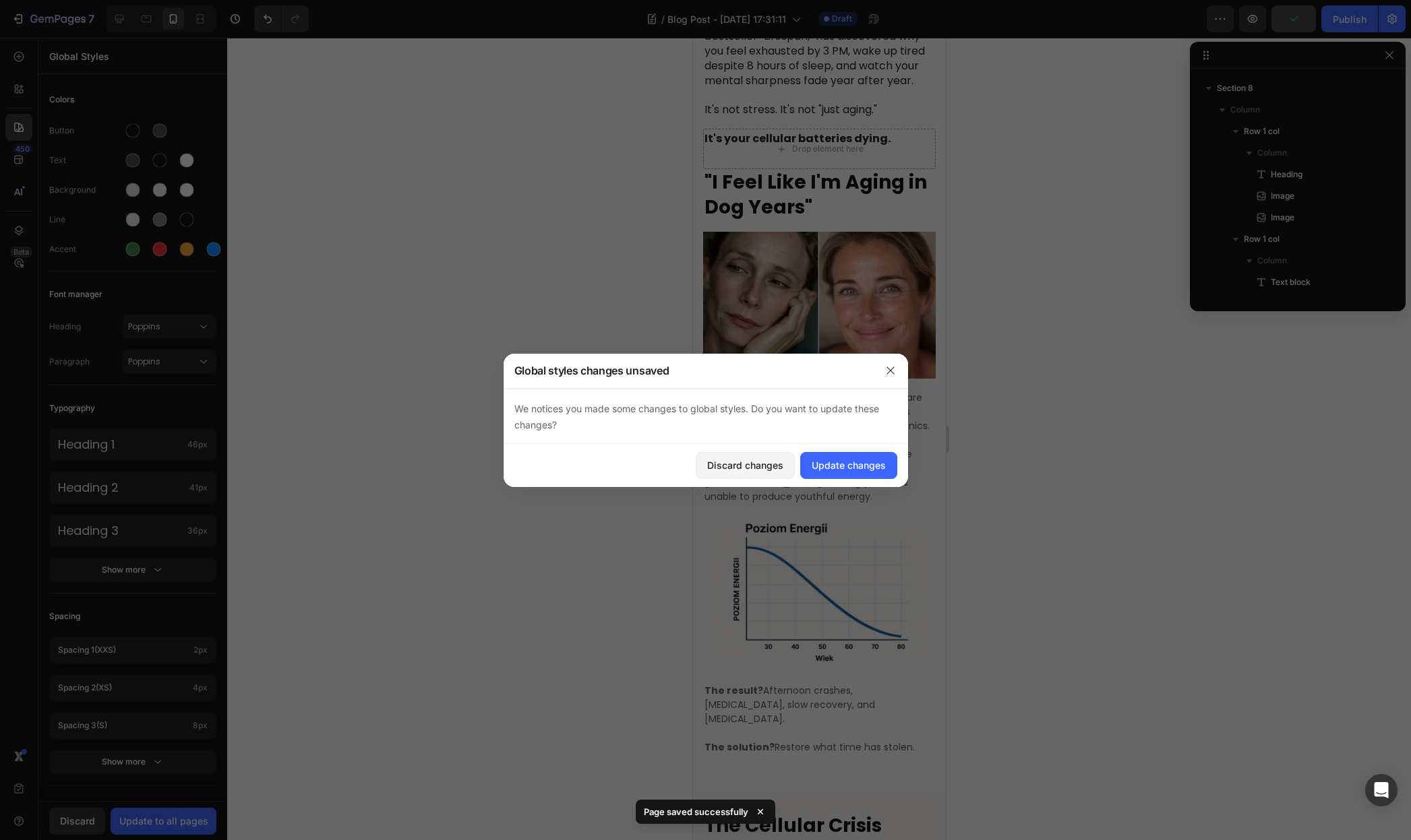
click at [805, 441] on div "We notices you made some changes to global styles. Do you want to update these …" at bounding box center [706, 416] width 404 height 55
click at [864, 467] on div "Update changes" at bounding box center [848, 465] width 74 height 14
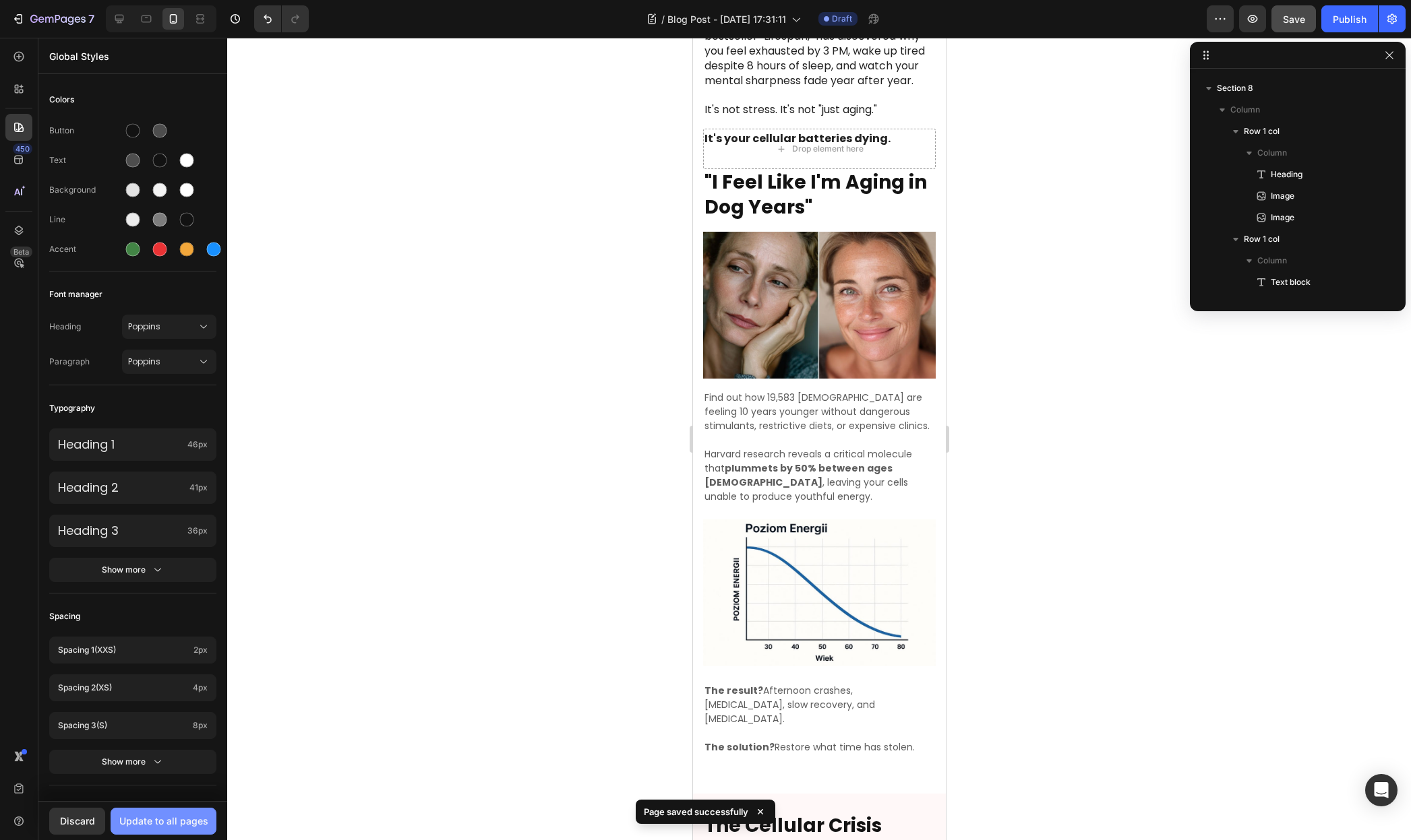
click at [164, 821] on div "Update to all pages" at bounding box center [164, 821] width 89 height 14
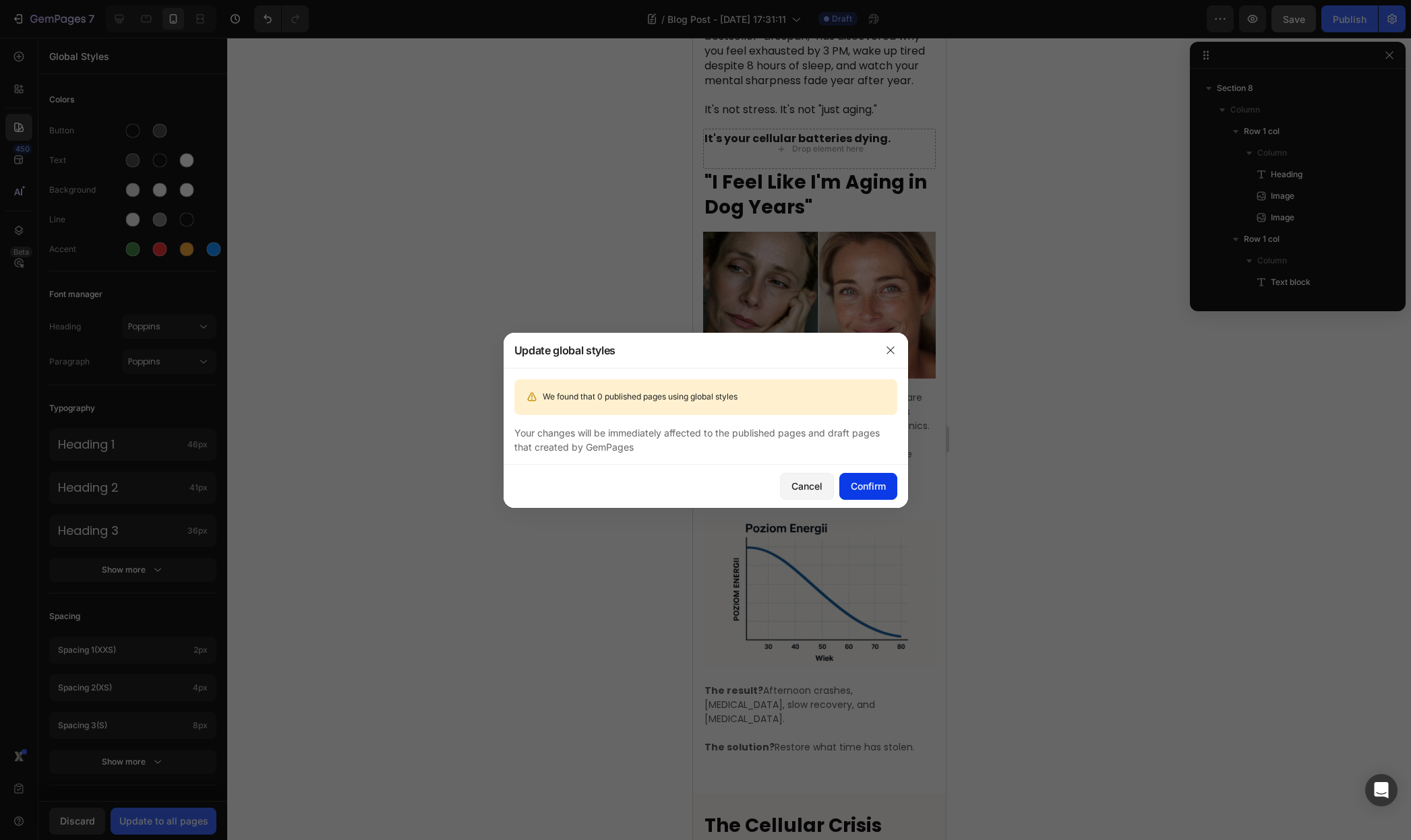
click at [873, 482] on div "Confirm" at bounding box center [867, 486] width 35 height 14
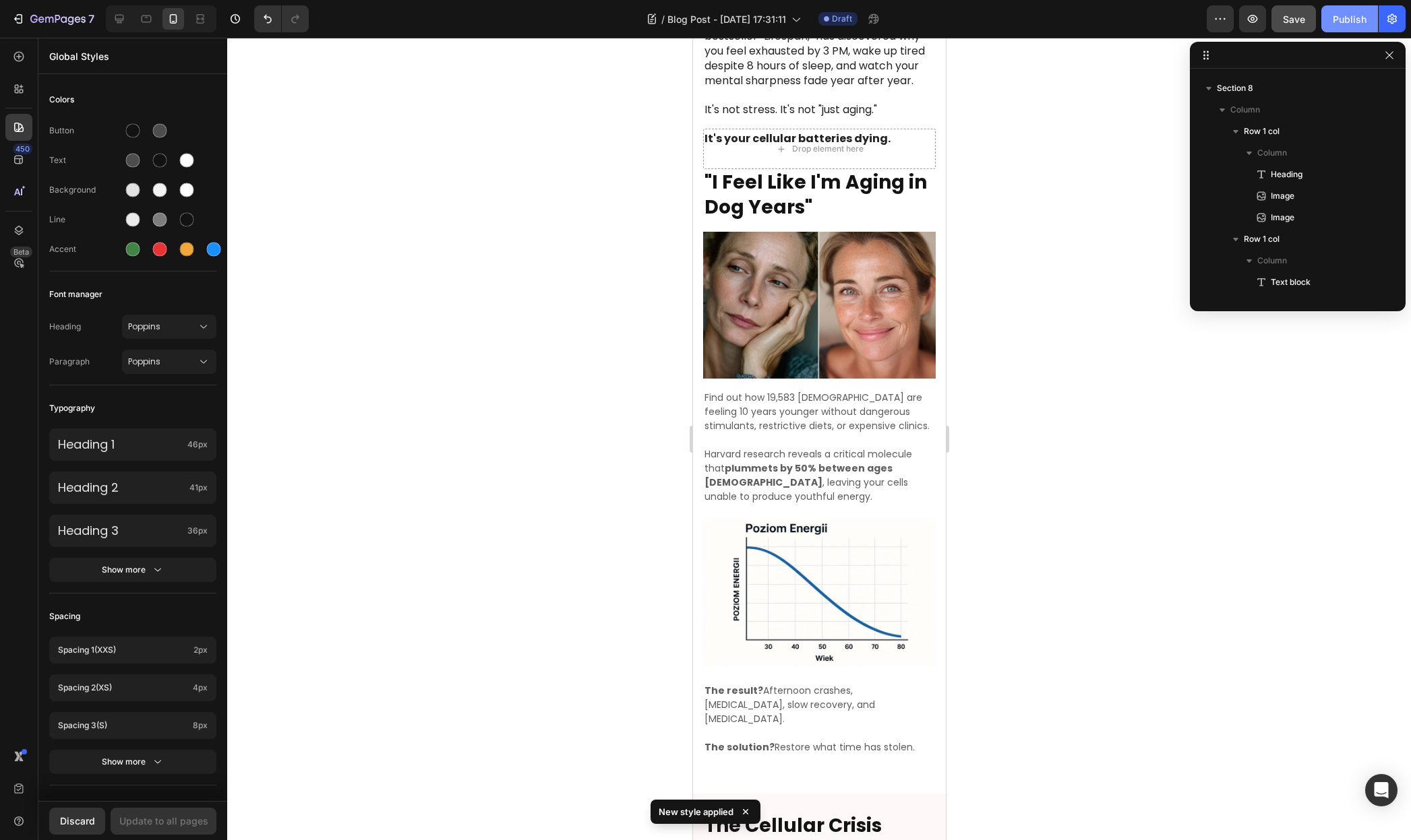
click at [1349, 17] on div "Publish" at bounding box center [1349, 19] width 34 height 14
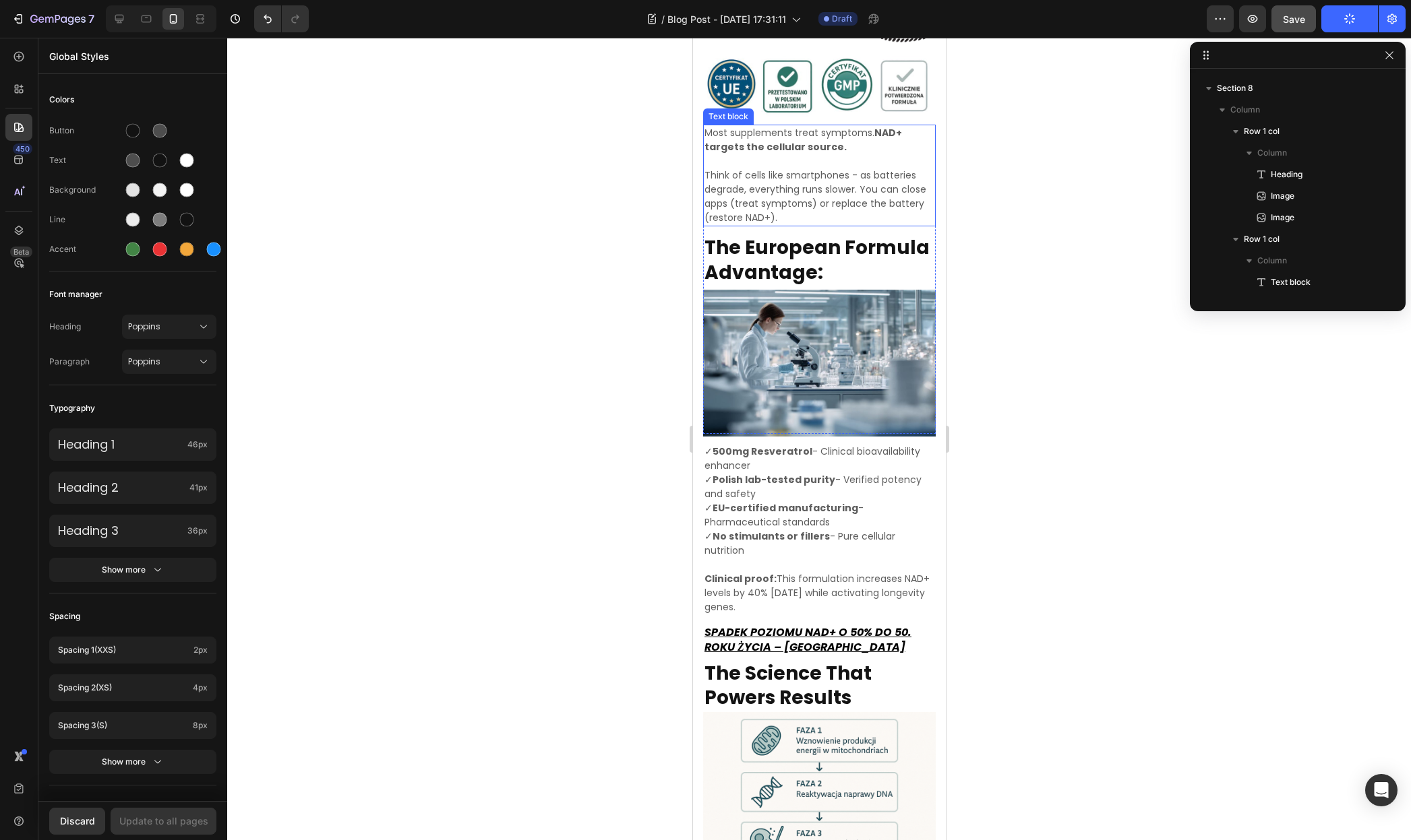
scroll to position [3218, 0]
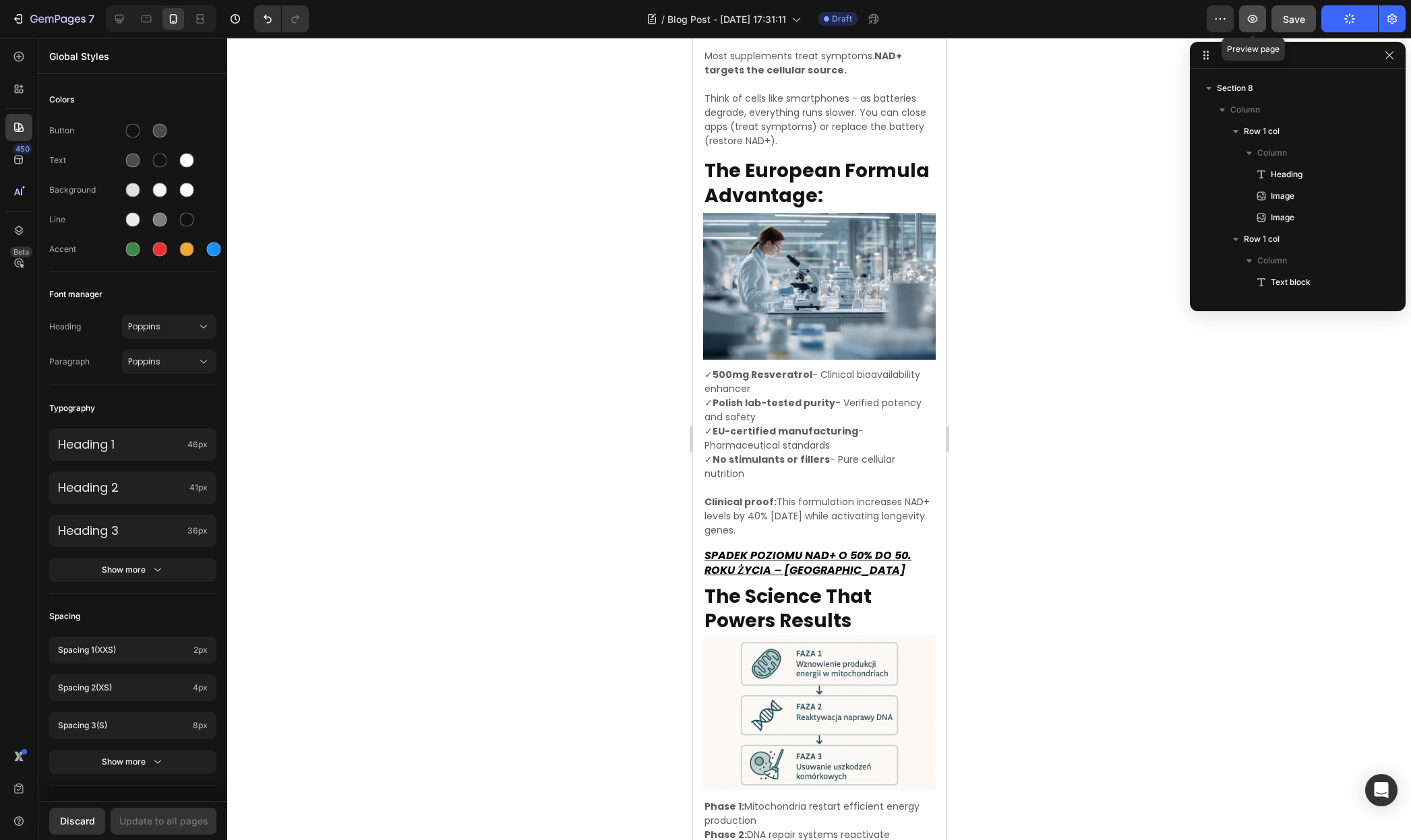
click at [1247, 18] on icon "button" at bounding box center [1252, 19] width 14 height 14
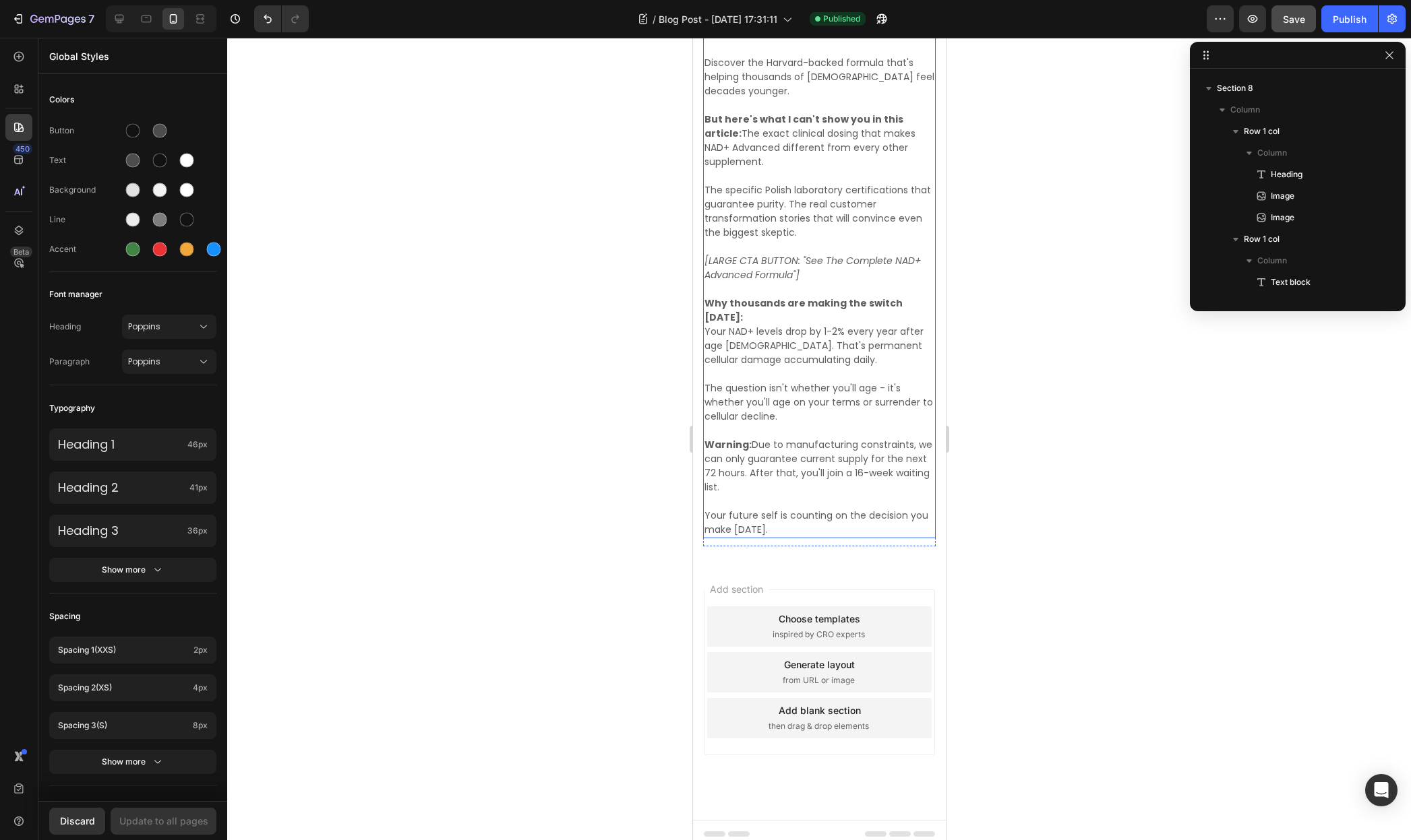
scroll to position [5136, 0]
click at [792, 254] on icon "[LARGE CTA BUTTON: "See The Complete NAD+ Advanced Formula"]" at bounding box center [812, 266] width 218 height 28
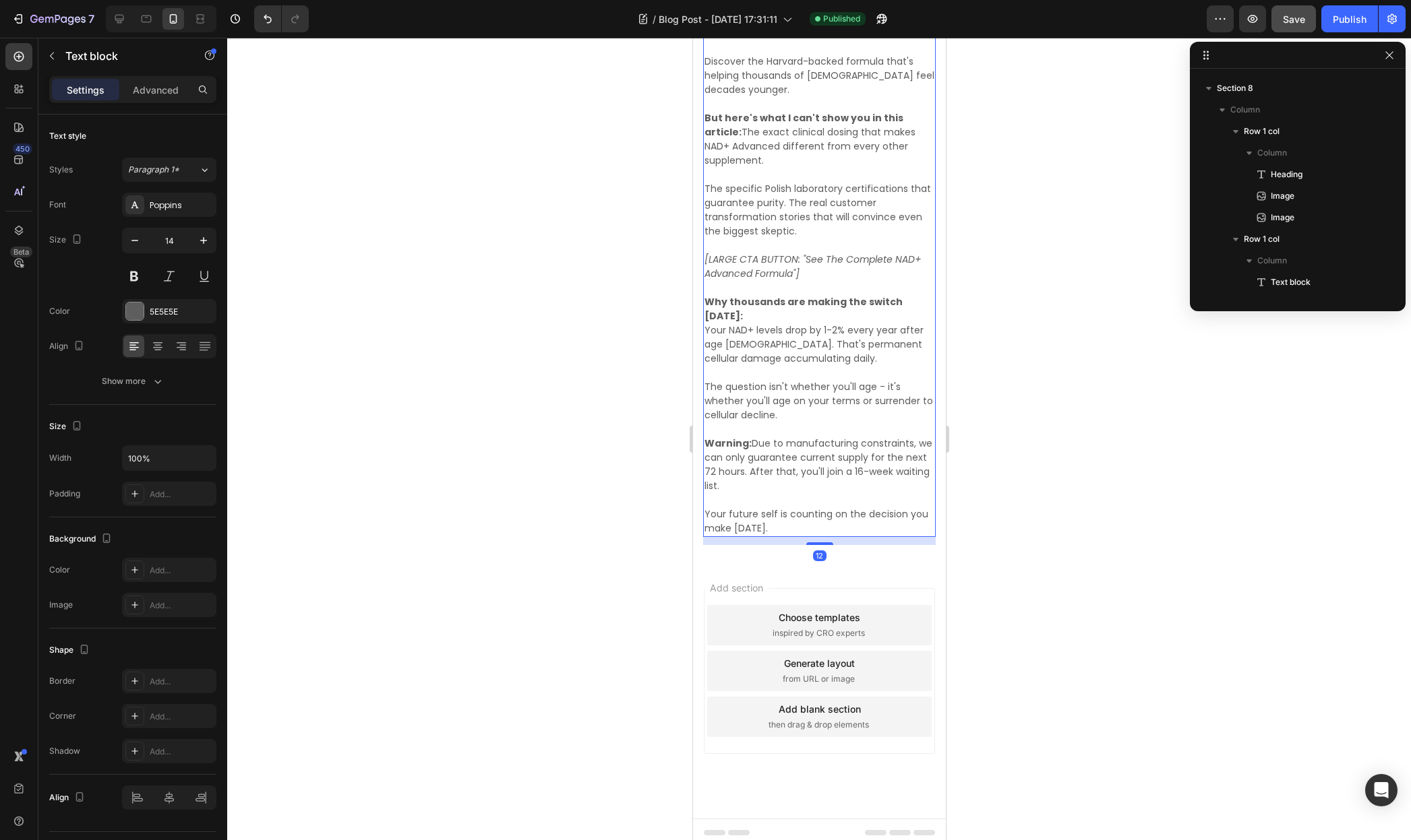
scroll to position [2332, 0]
click at [780, 243] on p at bounding box center [818, 245] width 230 height 14
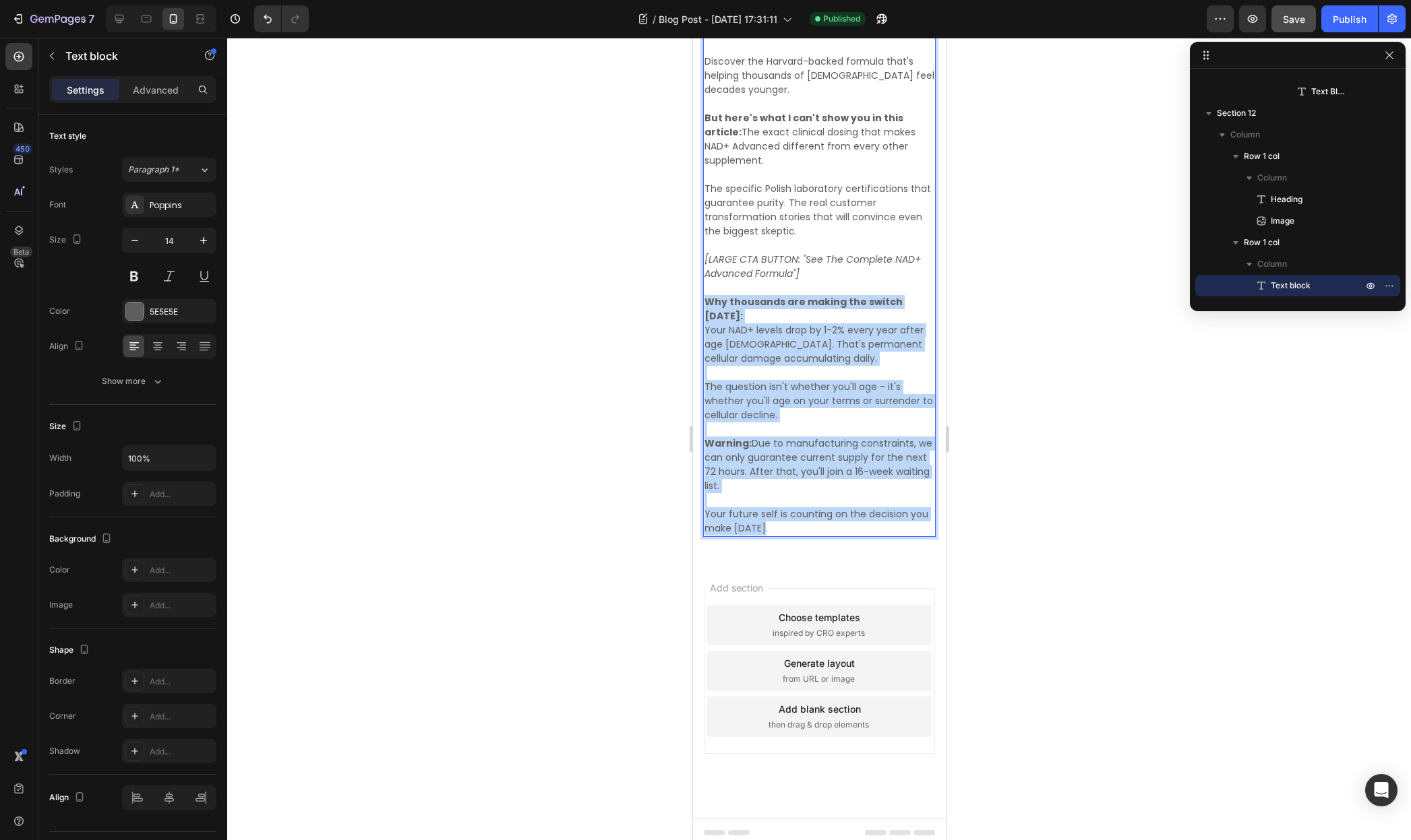
drag, startPoint x: 706, startPoint y: 294, endPoint x: 839, endPoint y: 521, distance: 263.1
click at [839, 521] on div "The choice is simple: Continue accepting energy decline, mental fog, and [MEDIC…" at bounding box center [818, 252] width 233 height 569
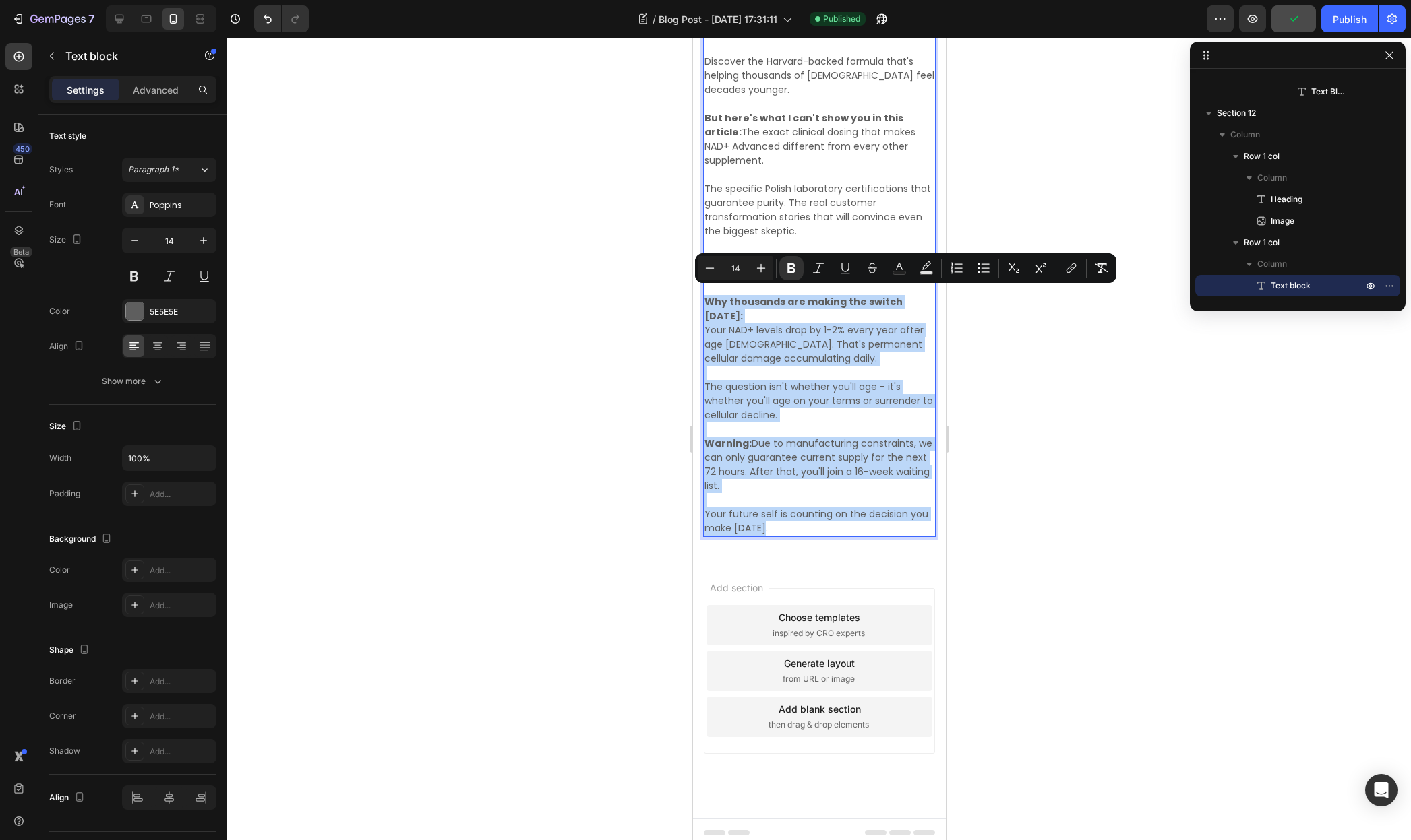
copy div "Why thousands are making the switch [DATE]: Your NAD+ levels drop by 1-2% every…"
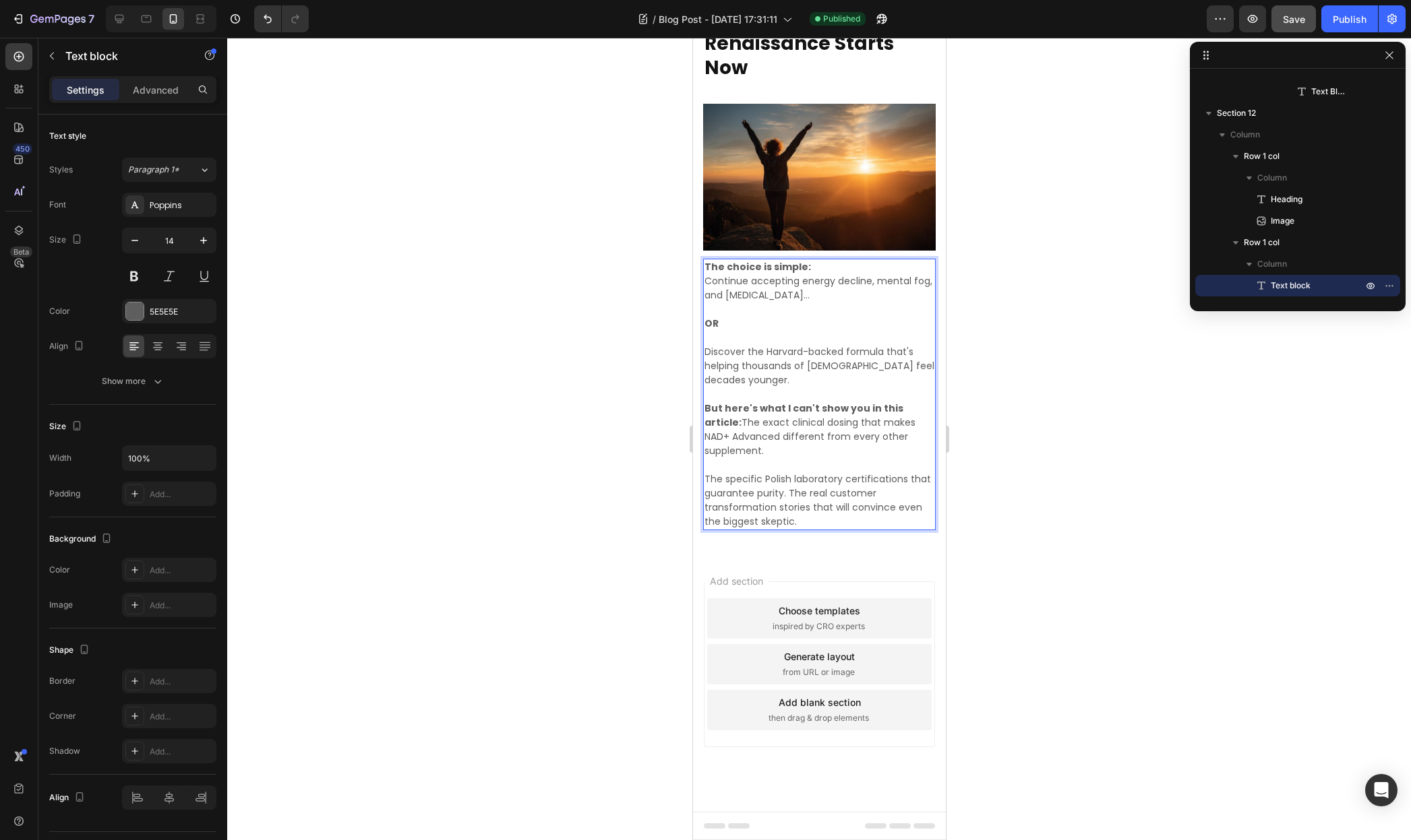
scroll to position [4838, 0]
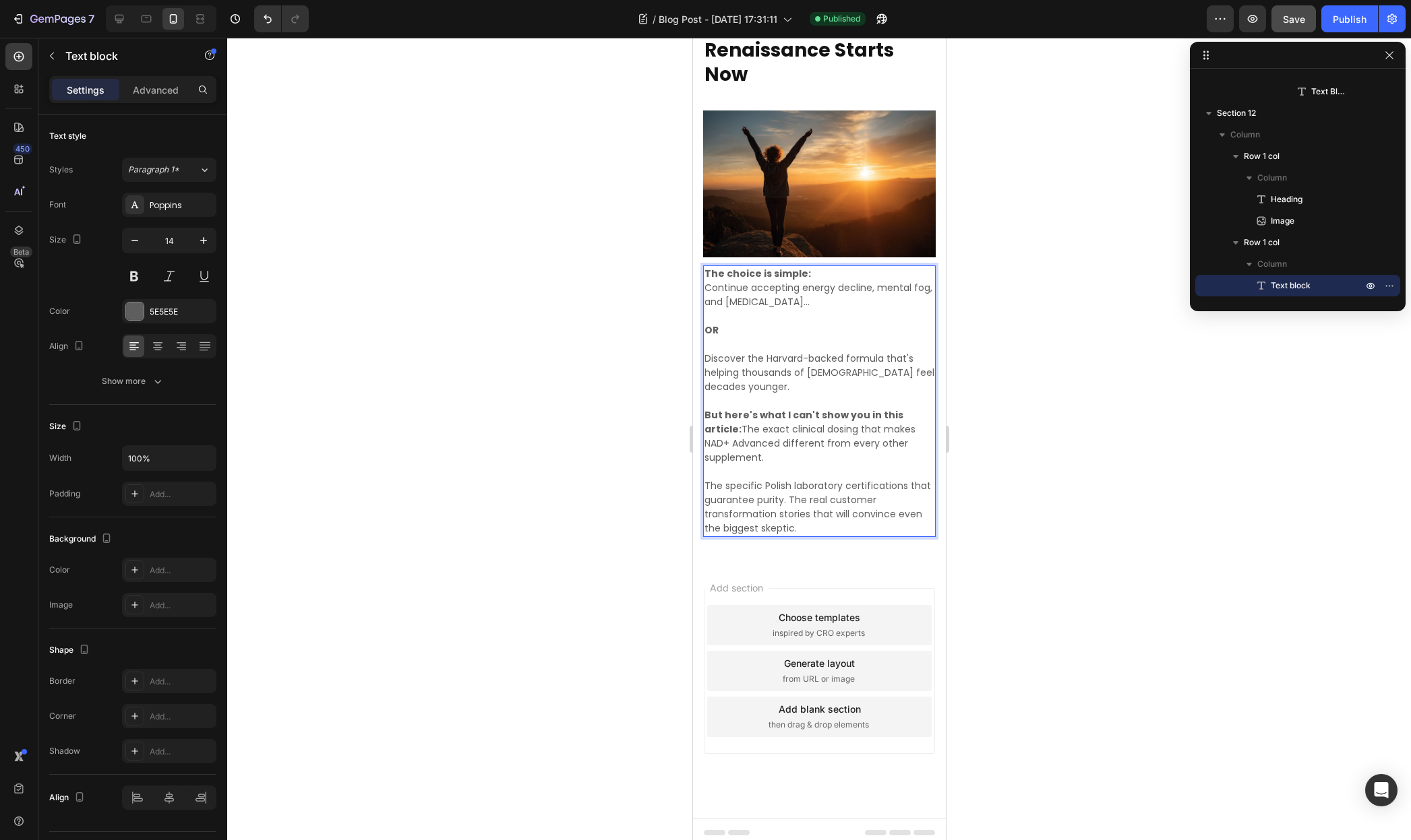
click at [1023, 471] on div at bounding box center [819, 439] width 1183 height 802
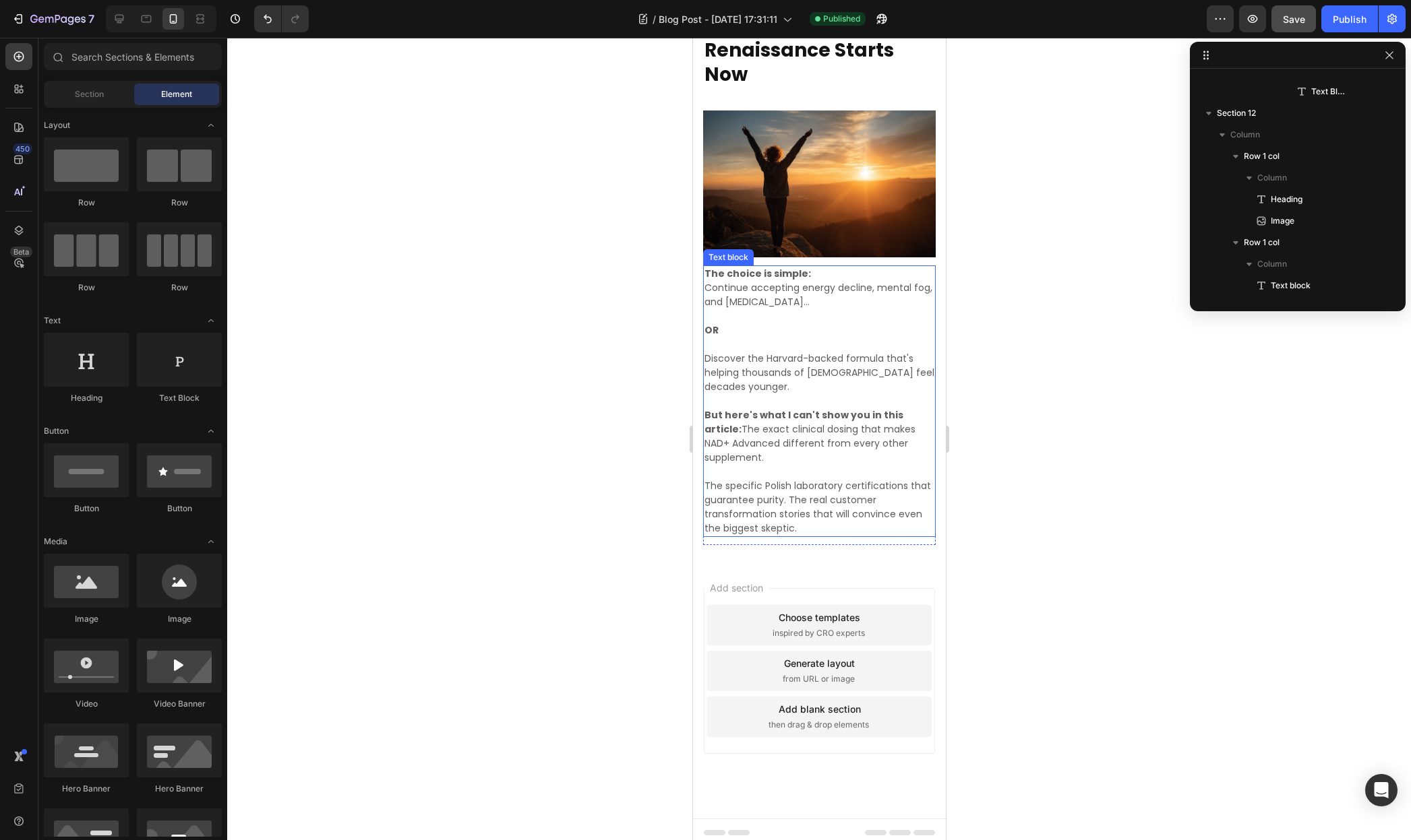
click at [864, 419] on p "But here's what I can't show you in this article: The exact clinical dosing tha…" at bounding box center [818, 436] width 230 height 57
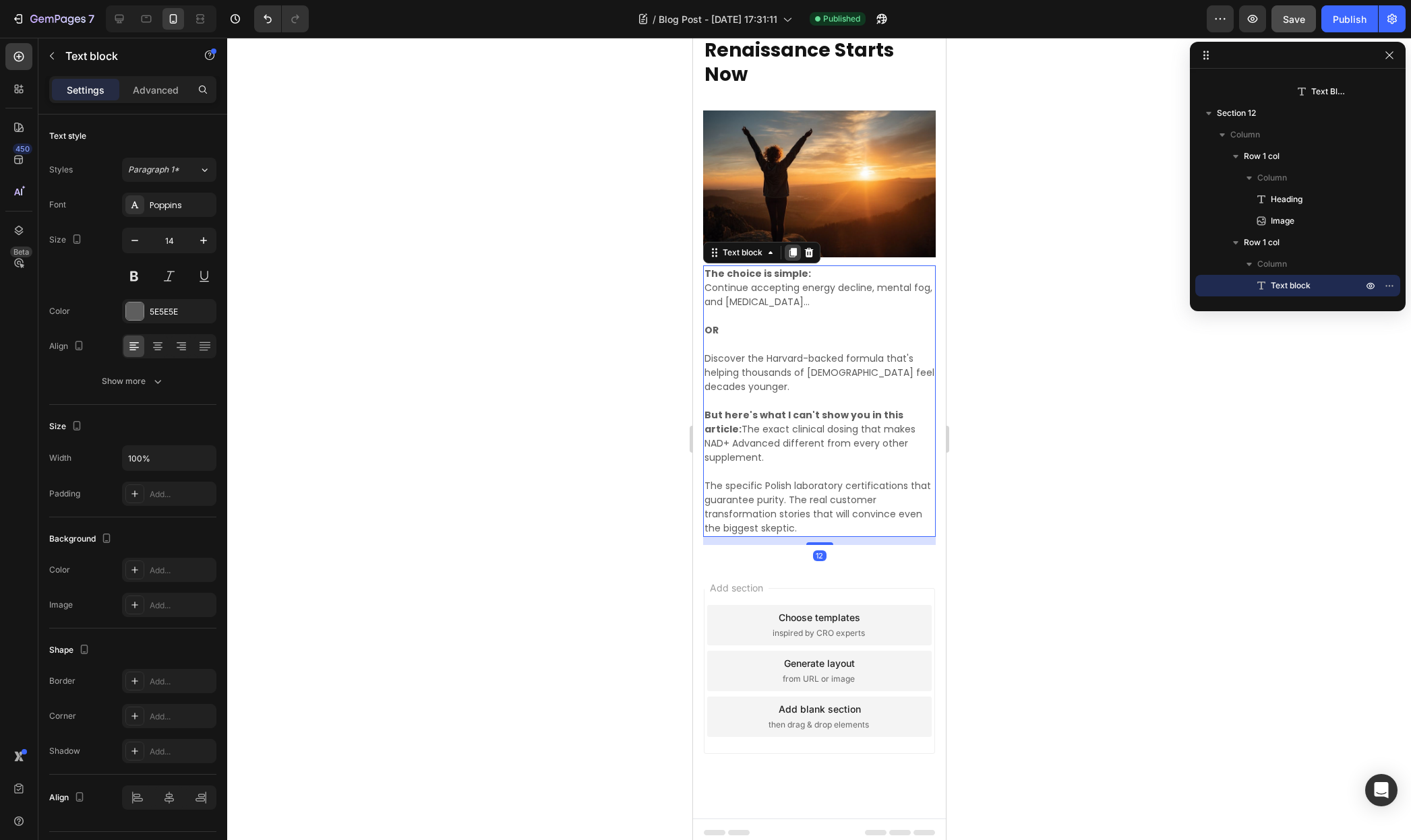
click at [794, 248] on icon at bounding box center [791, 252] width 7 height 9
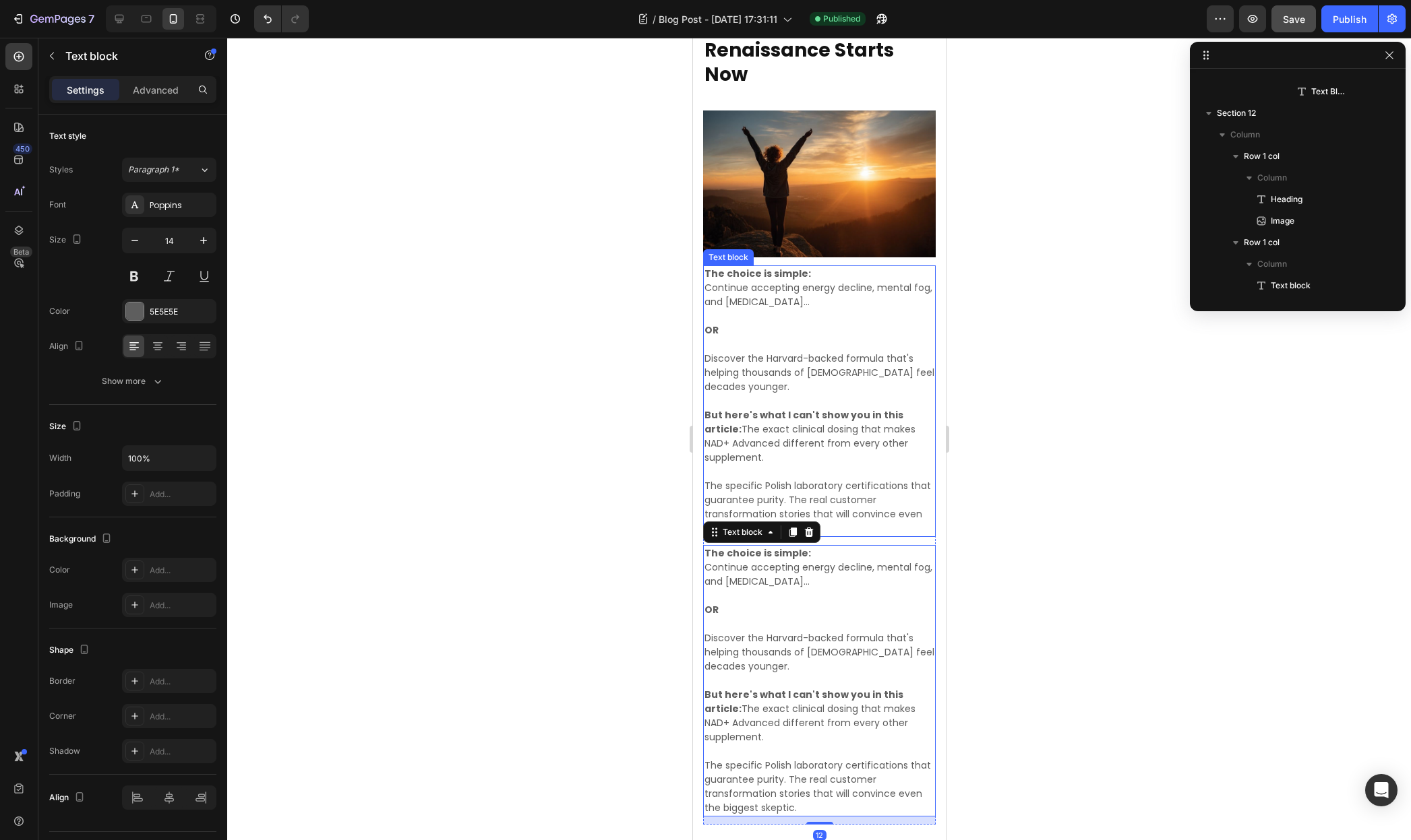
scroll to position [2354, 0]
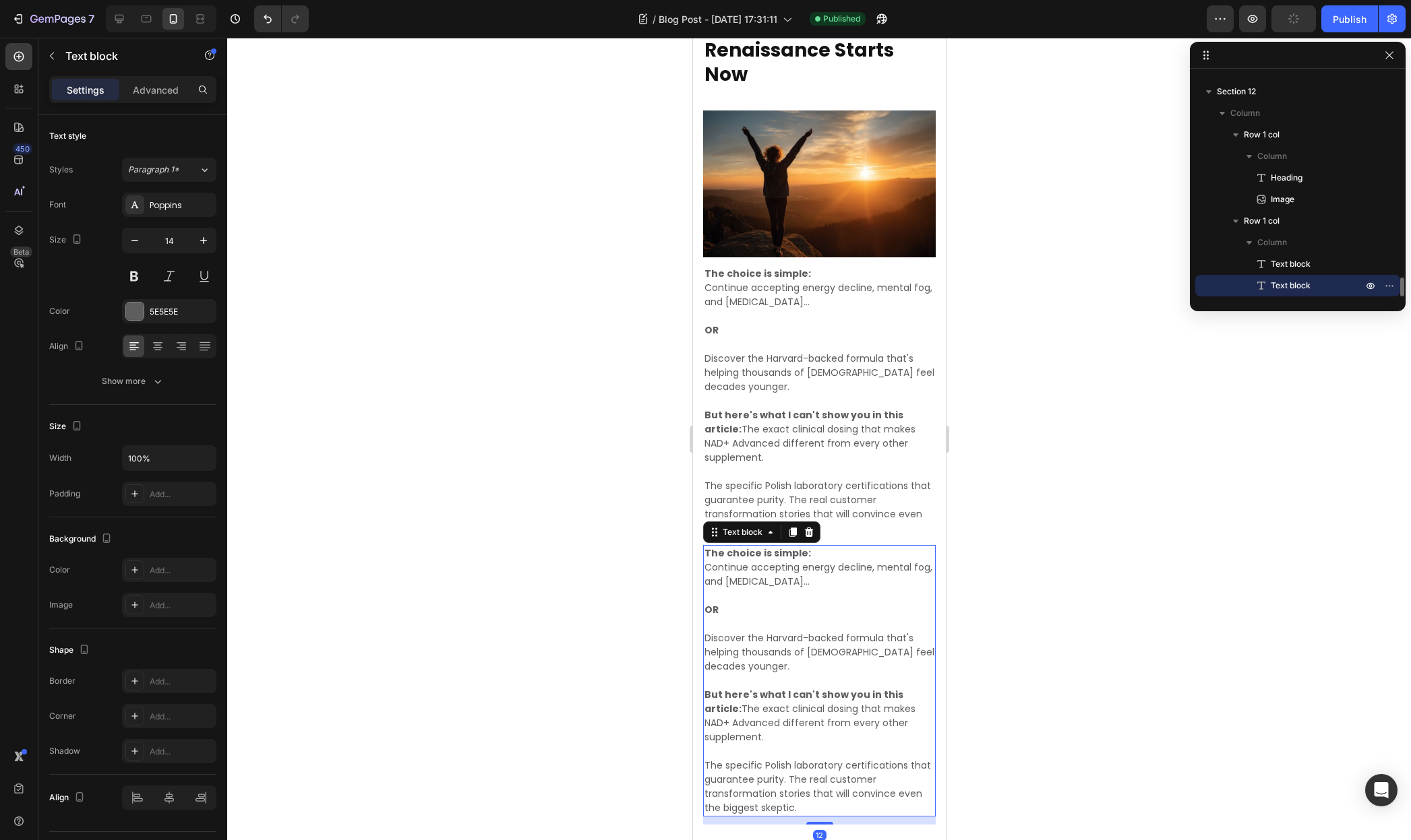
click at [780, 618] on p "Rich Text Editor. Editing area: main" at bounding box center [818, 625] width 230 height 14
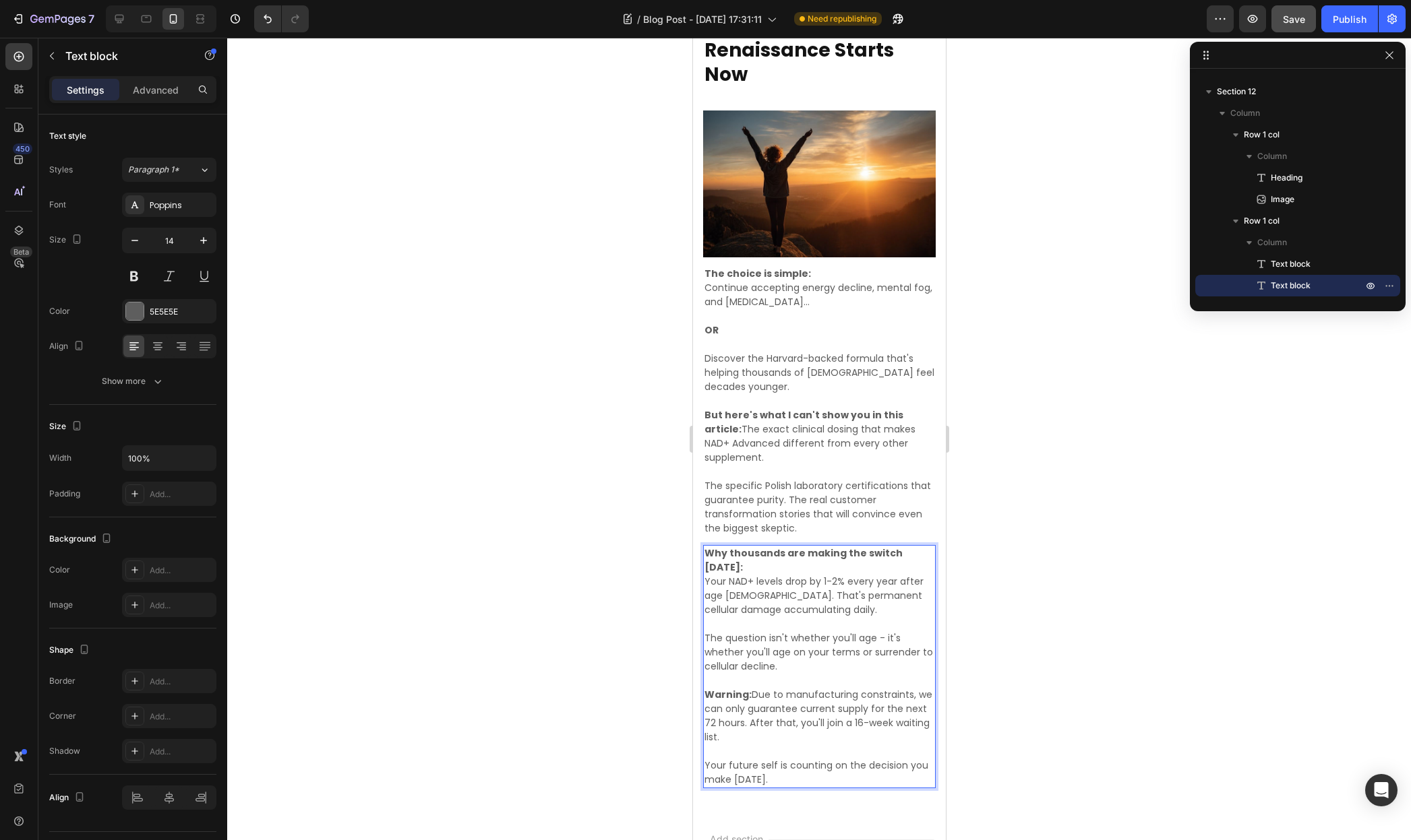
click at [1004, 554] on div at bounding box center [819, 439] width 1183 height 802
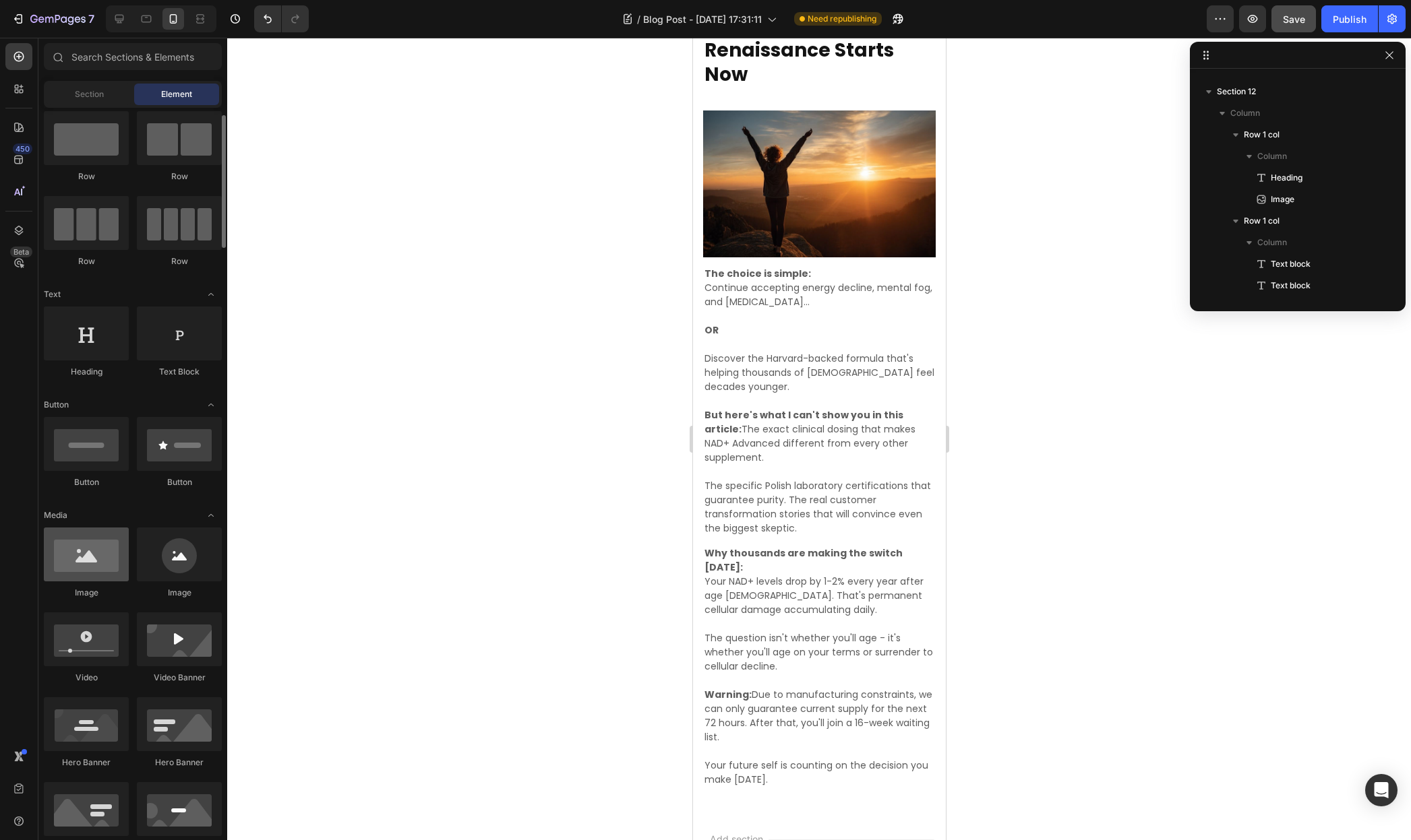
scroll to position [29, 0]
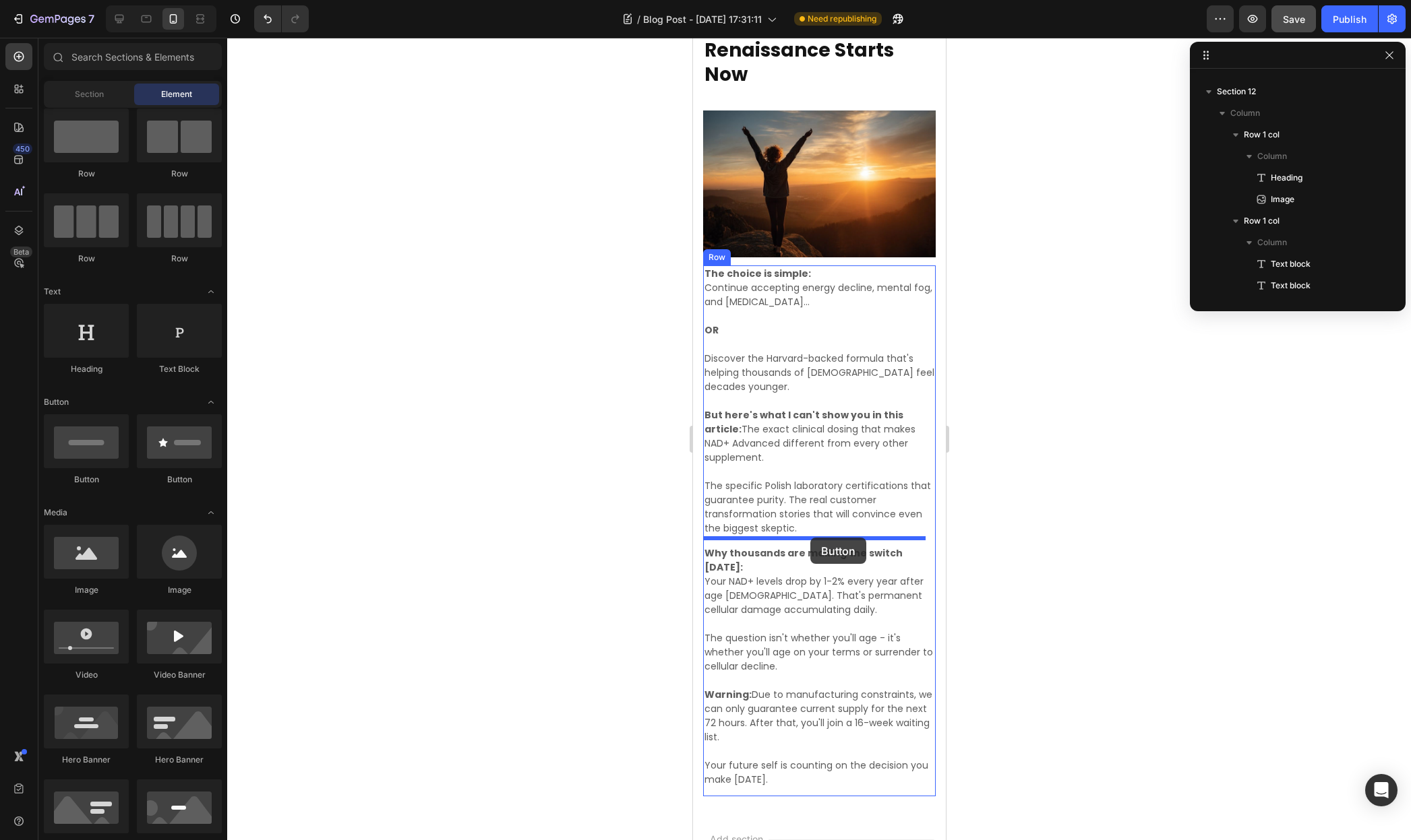
drag, startPoint x: 759, startPoint y: 484, endPoint x: 809, endPoint y: 538, distance: 73.6
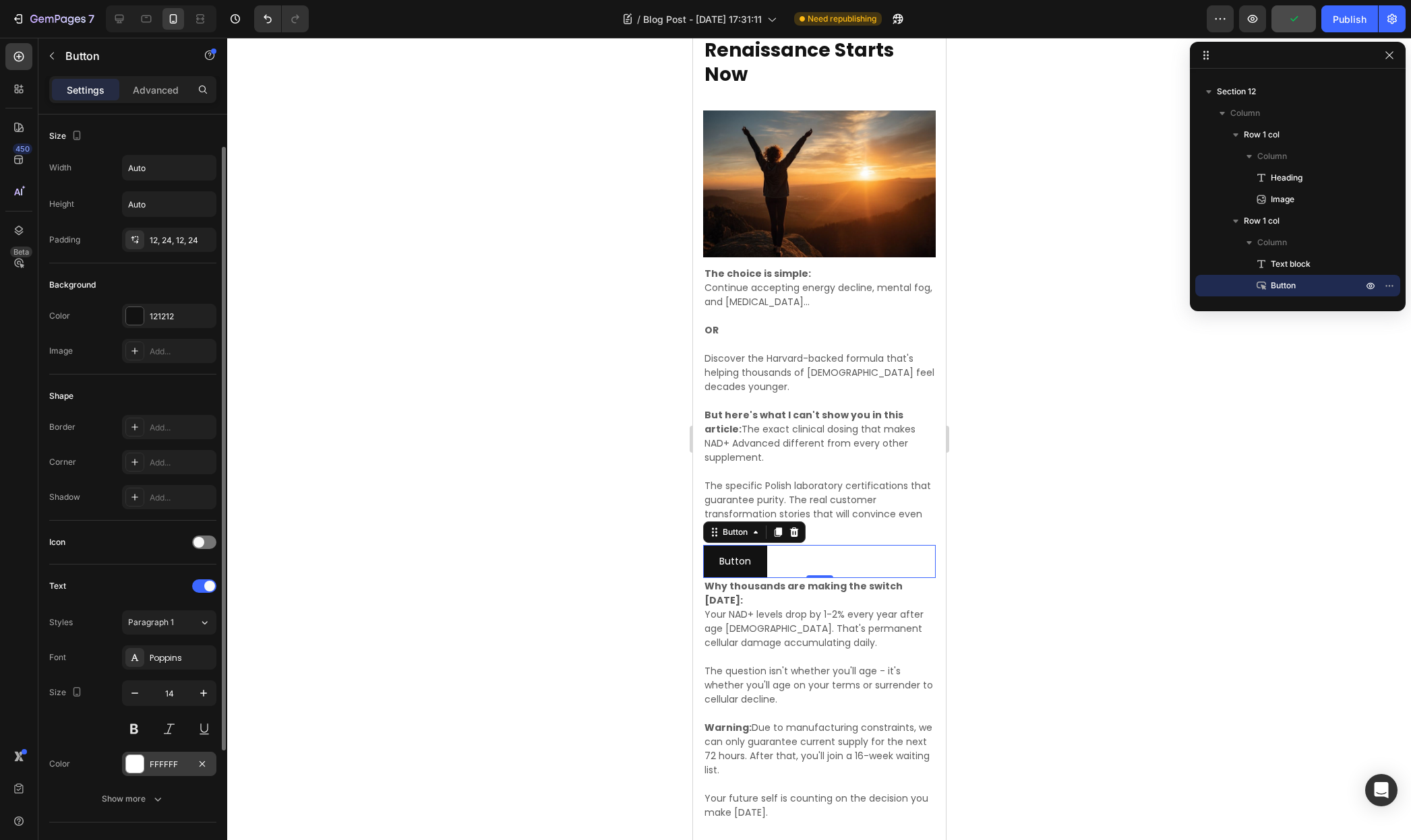
scroll to position [85, 0]
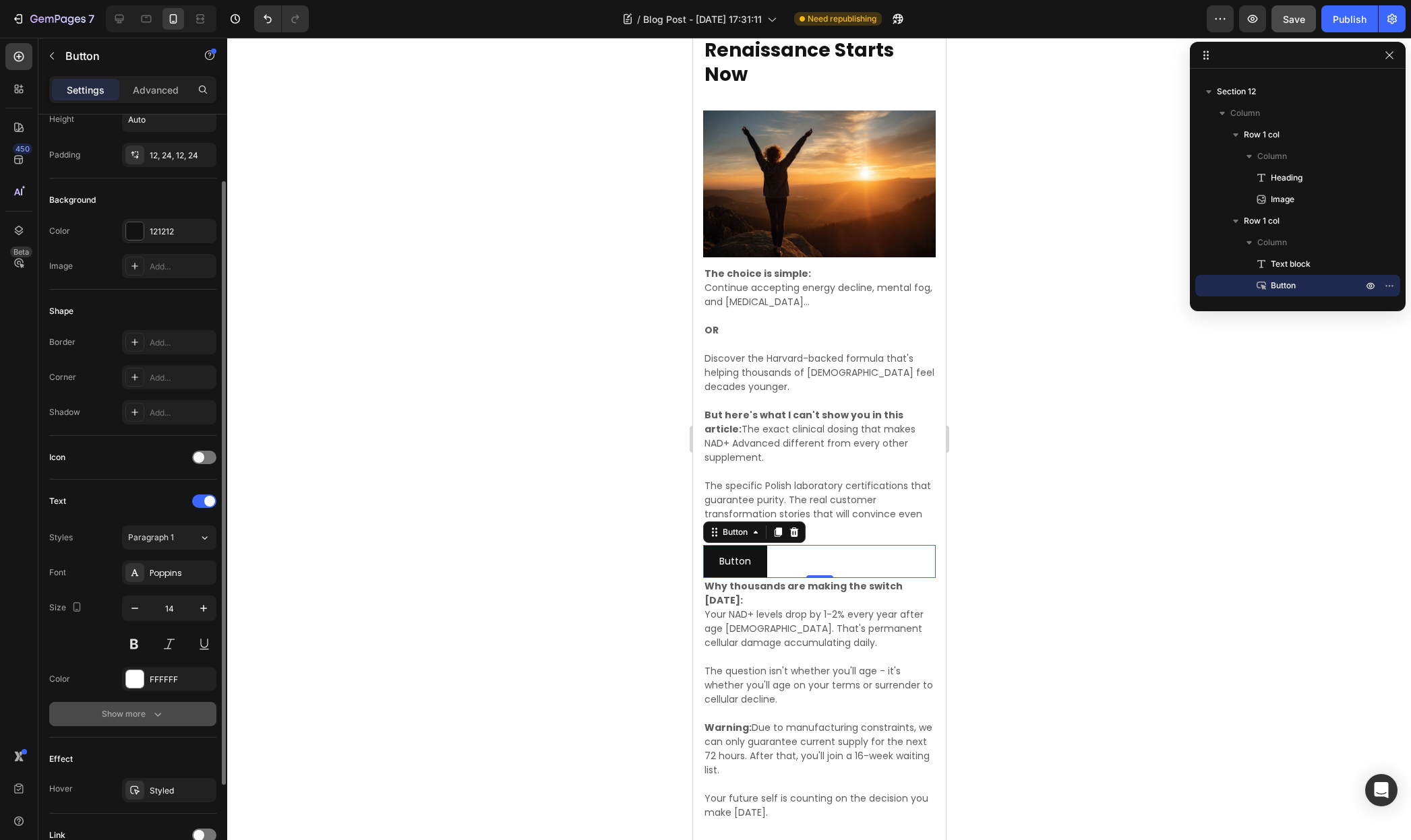
click at [146, 718] on div "Show more" at bounding box center [133, 714] width 63 height 14
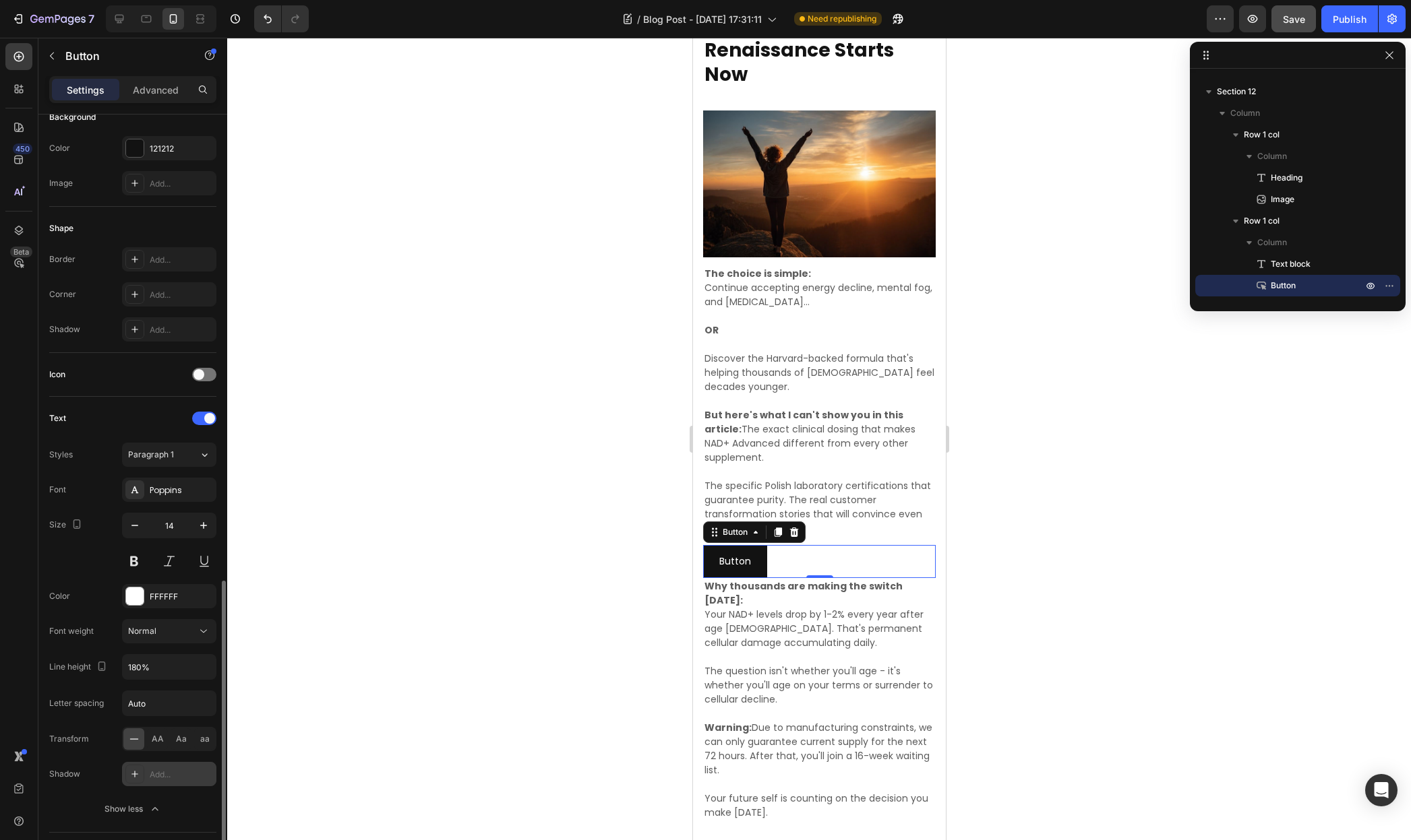
scroll to position [380, 0]
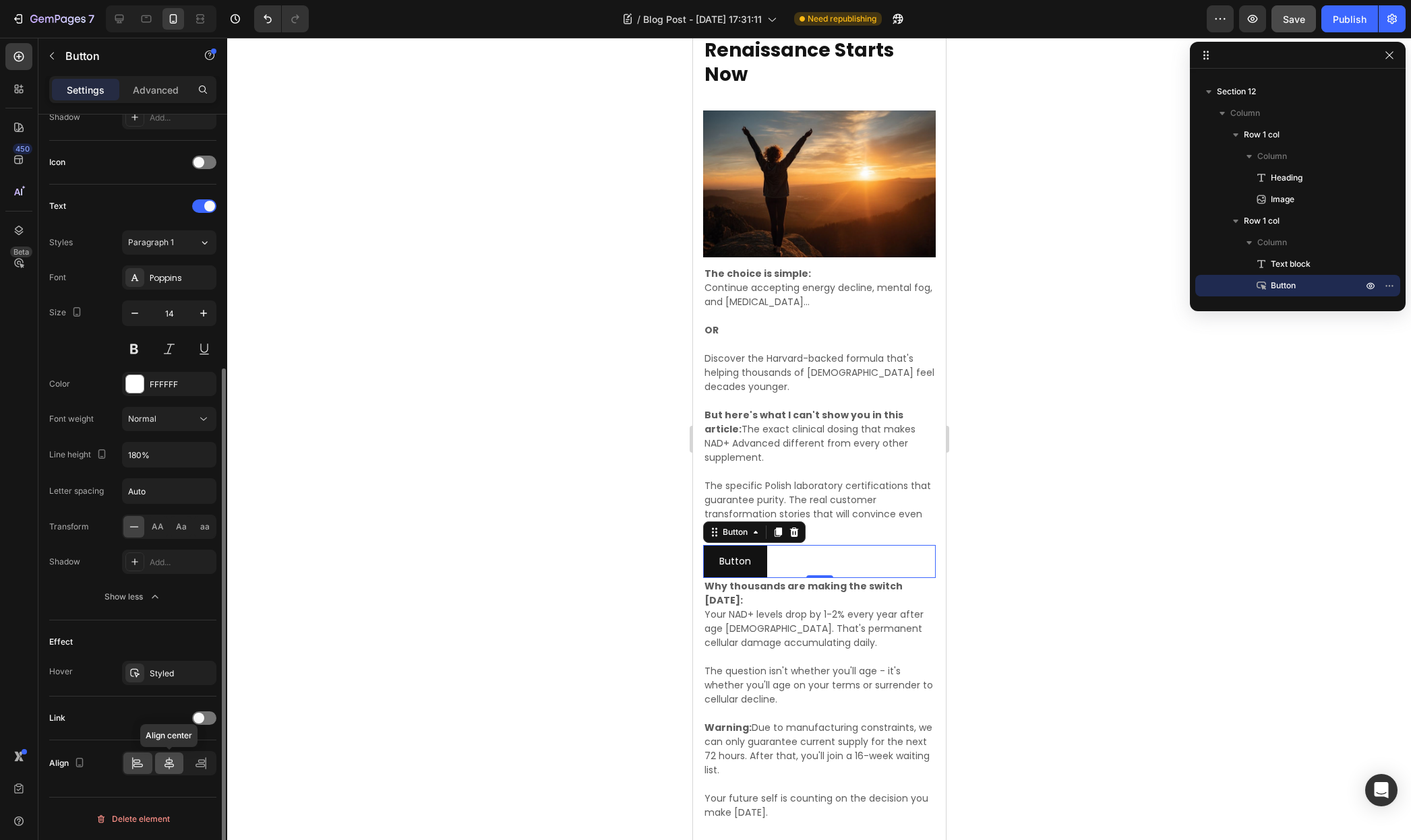
click at [171, 764] on icon at bounding box center [169, 763] width 9 height 12
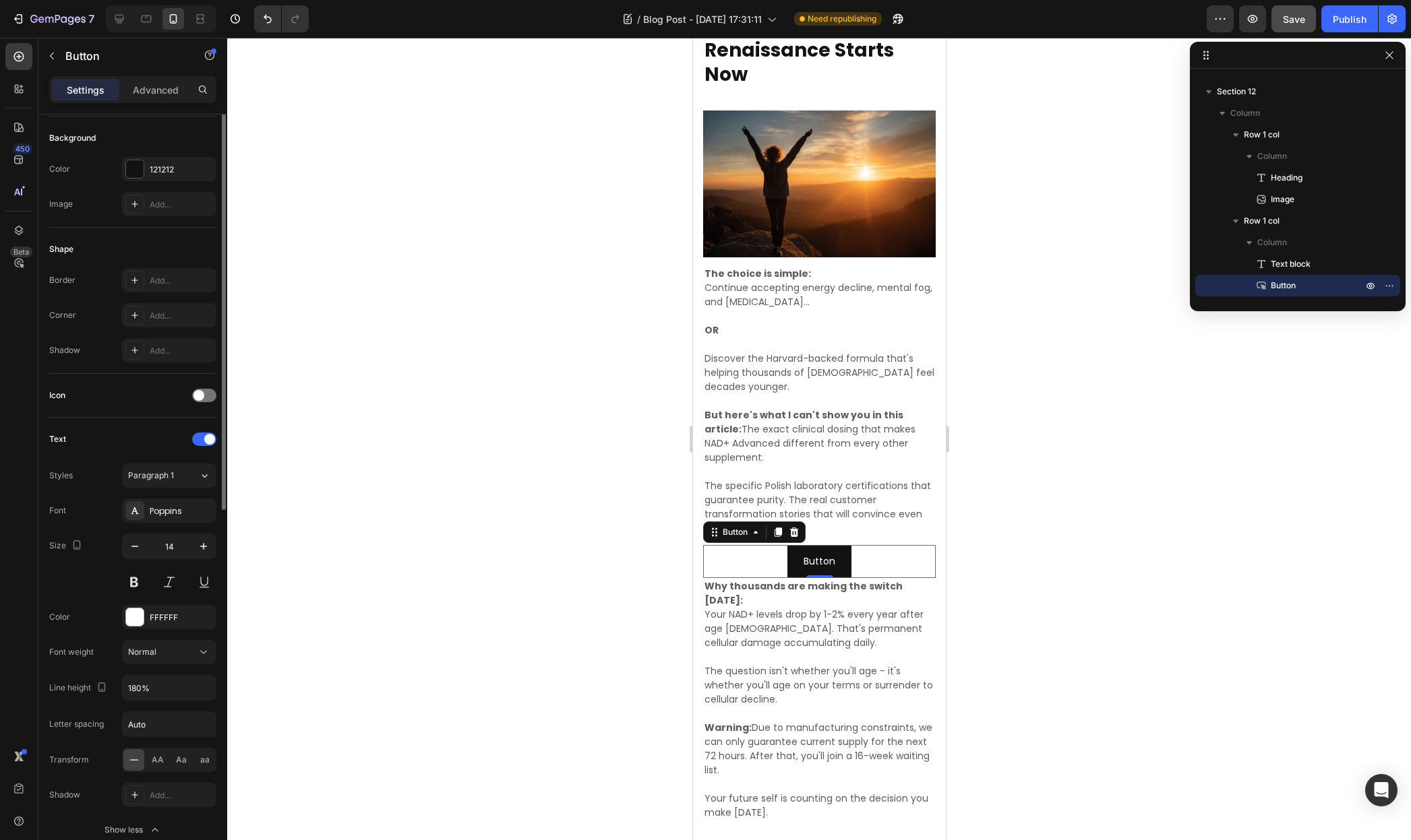
scroll to position [0, 0]
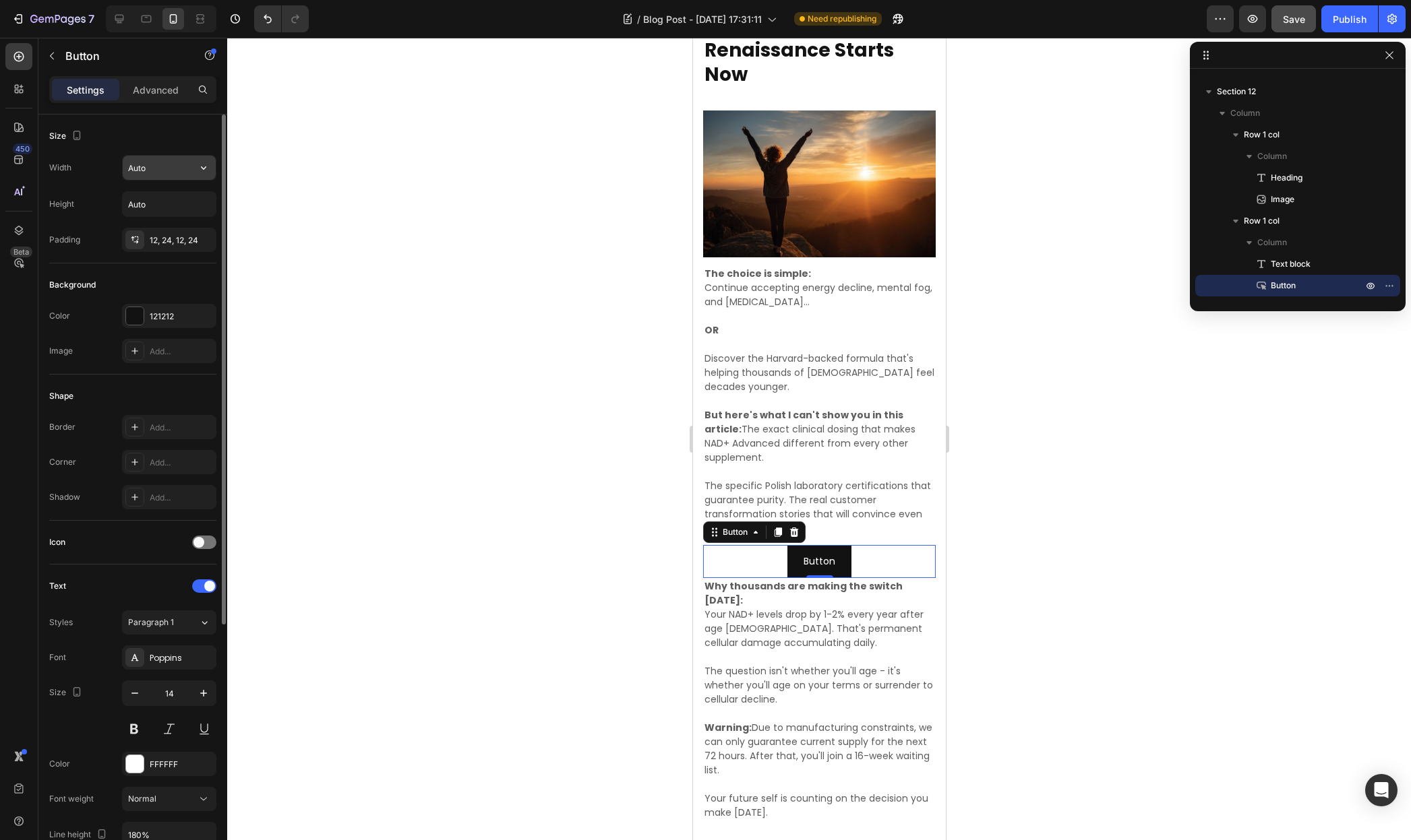
click at [156, 175] on input "Auto" at bounding box center [169, 168] width 93 height 24
click at [157, 171] on input "Auto" at bounding box center [169, 168] width 93 height 24
click at [202, 170] on icon "button" at bounding box center [204, 168] width 14 height 14
click at [153, 224] on p "Full 100%" at bounding box center [166, 227] width 77 height 12
type input "100%"
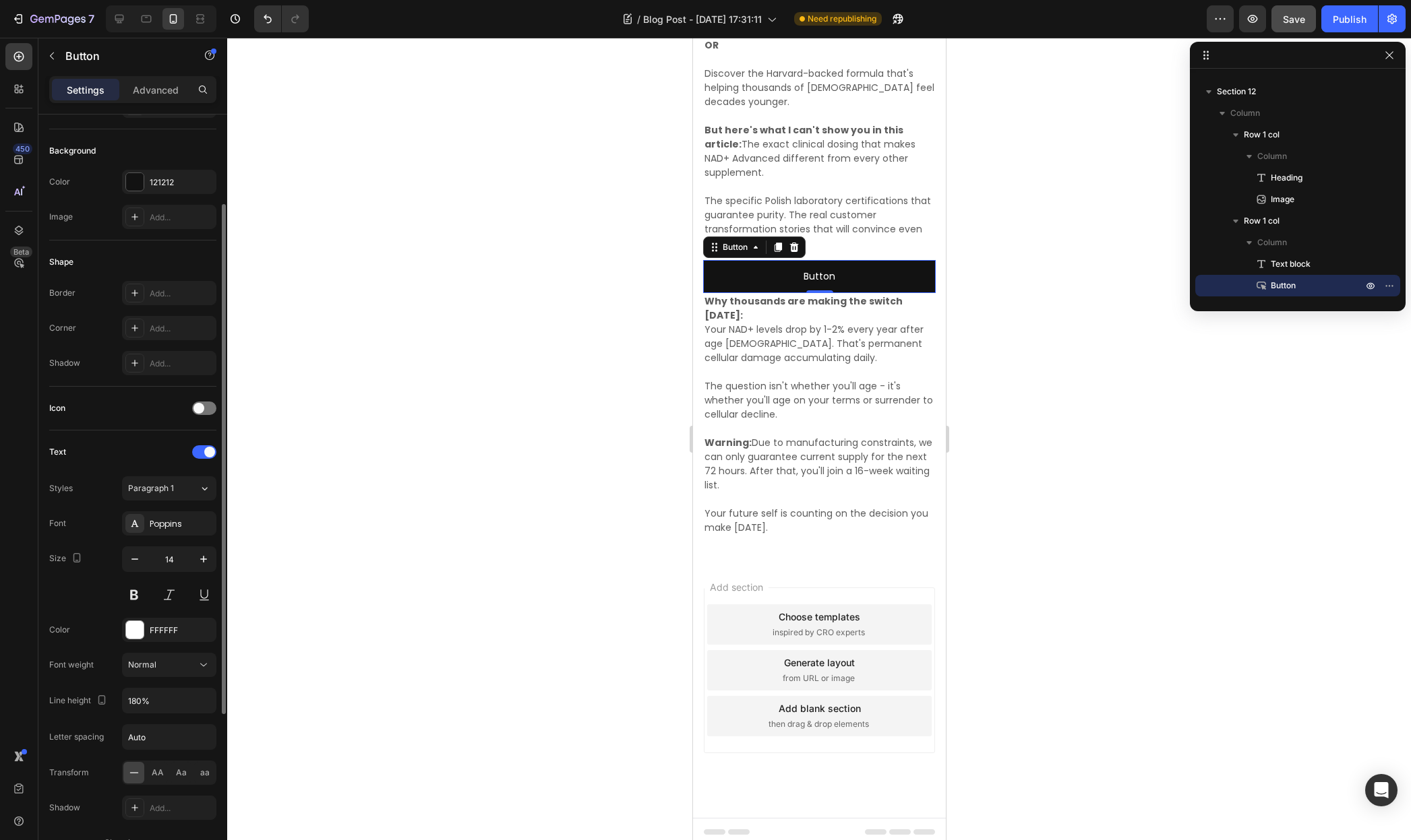
scroll to position [55, 0]
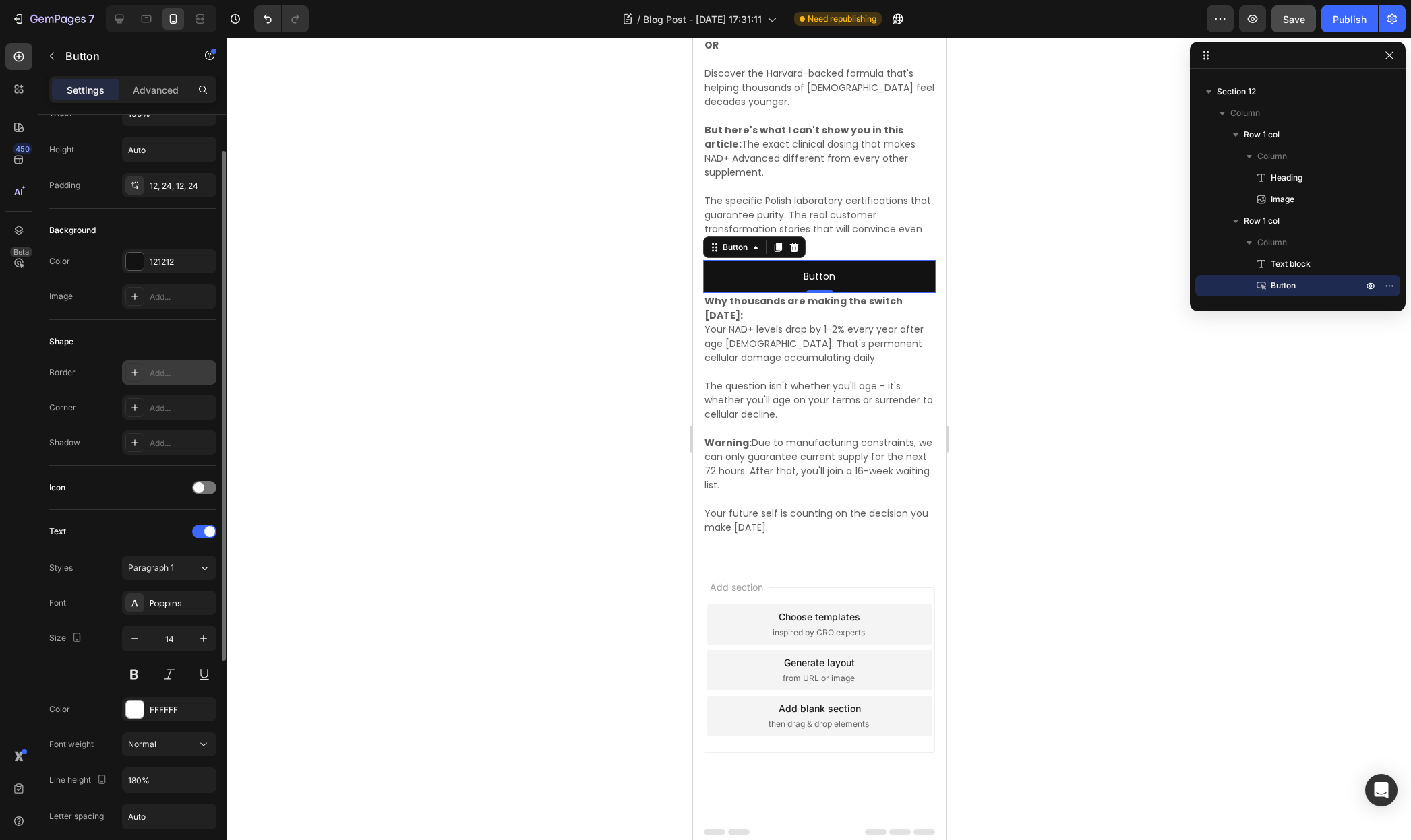
click at [142, 373] on div at bounding box center [135, 372] width 19 height 19
click at [102, 335] on div "Shape" at bounding box center [133, 342] width 168 height 22
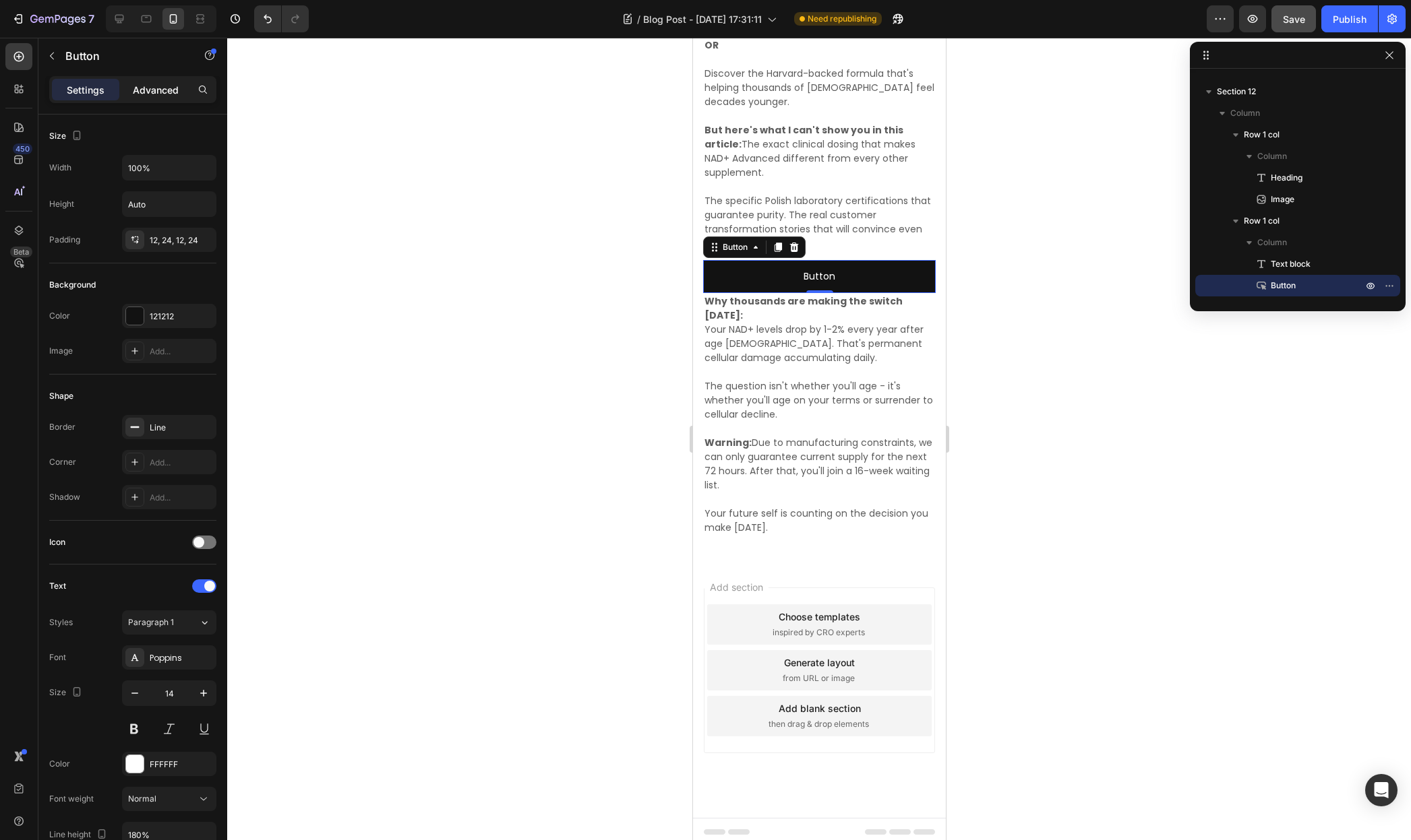
click at [163, 99] on div "Advanced" at bounding box center [156, 90] width 68 height 22
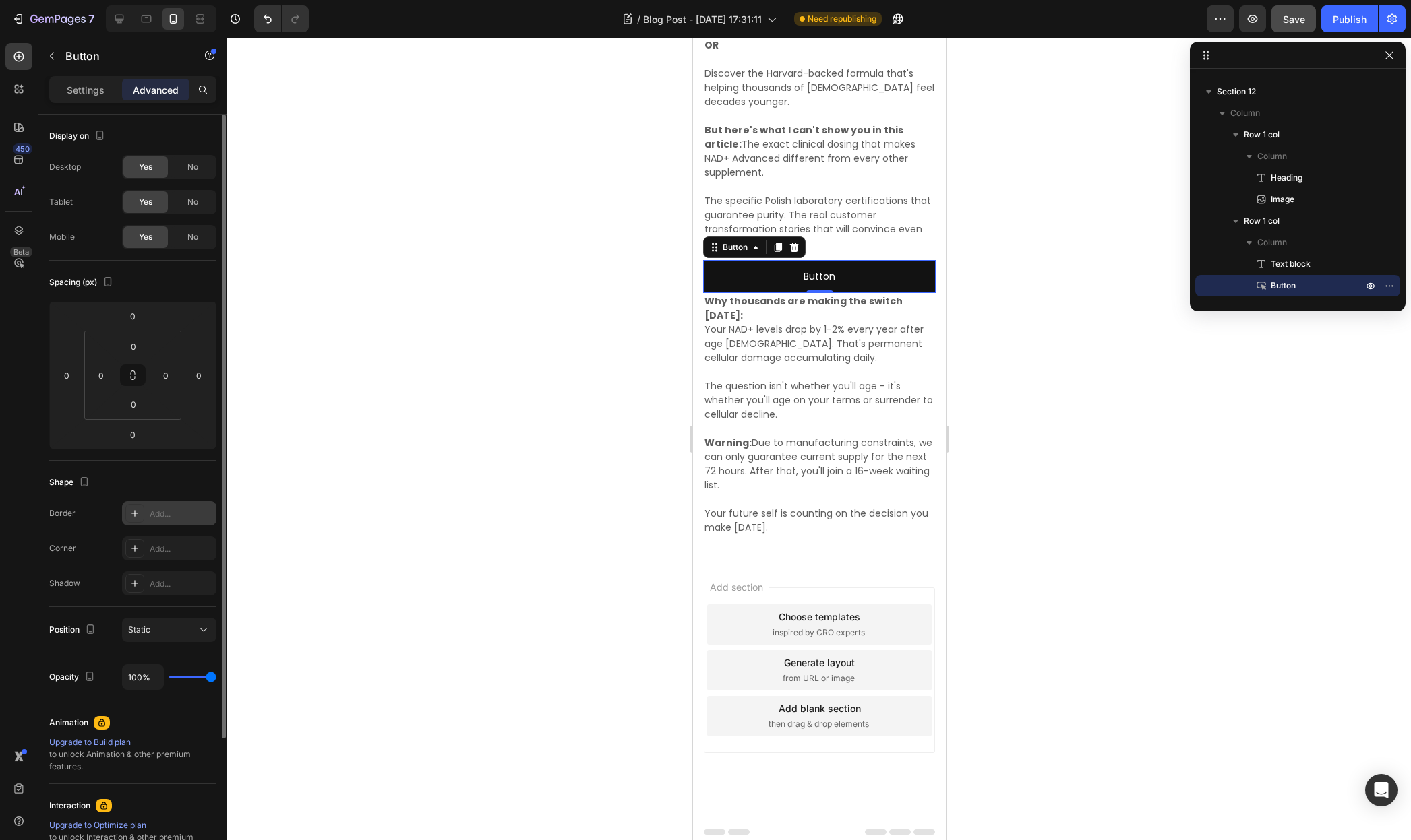
scroll to position [172, 0]
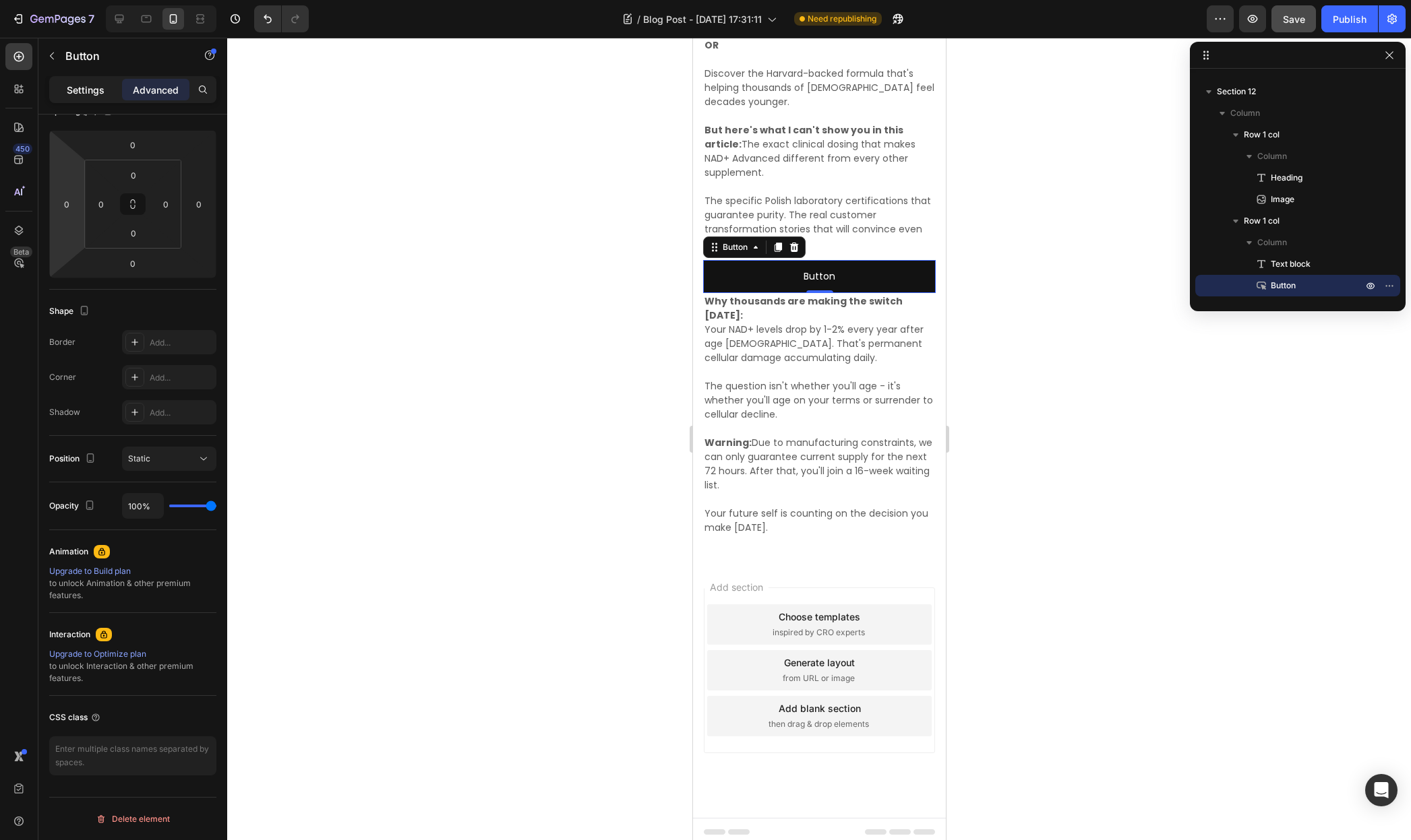
click at [75, 86] on p "Settings" at bounding box center [86, 90] width 38 height 14
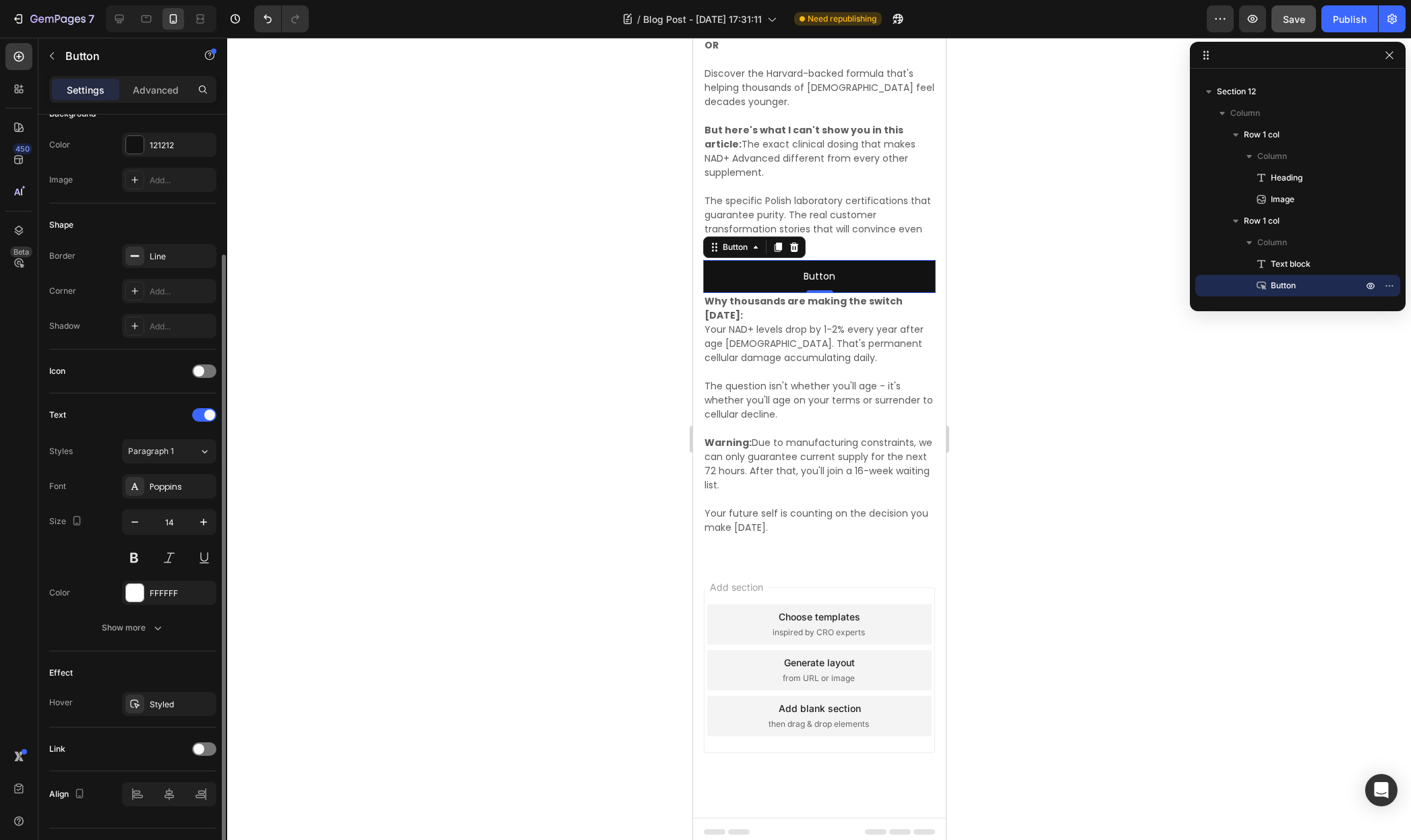
scroll to position [203, 0]
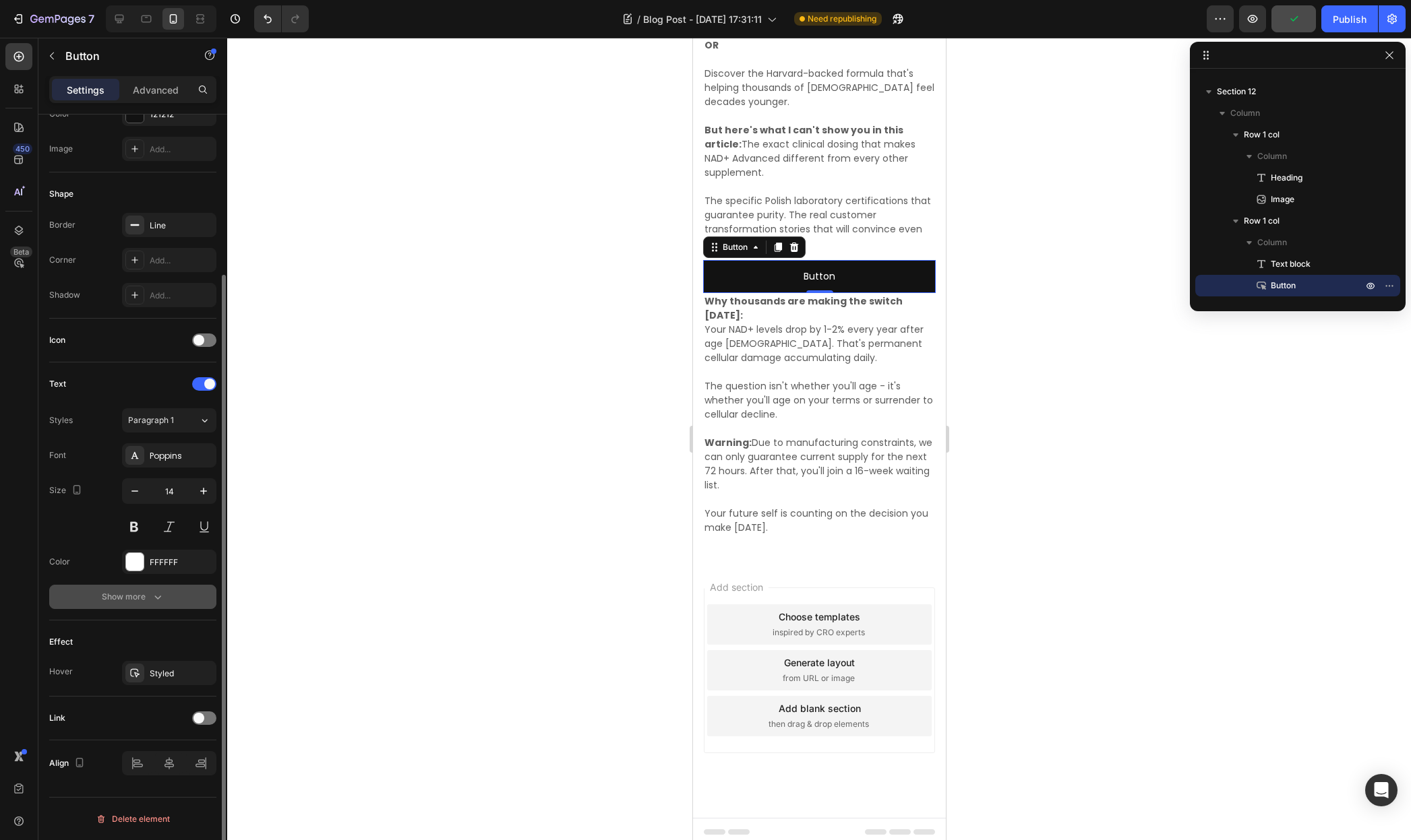
click at [152, 600] on icon "button" at bounding box center [158, 598] width 14 height 14
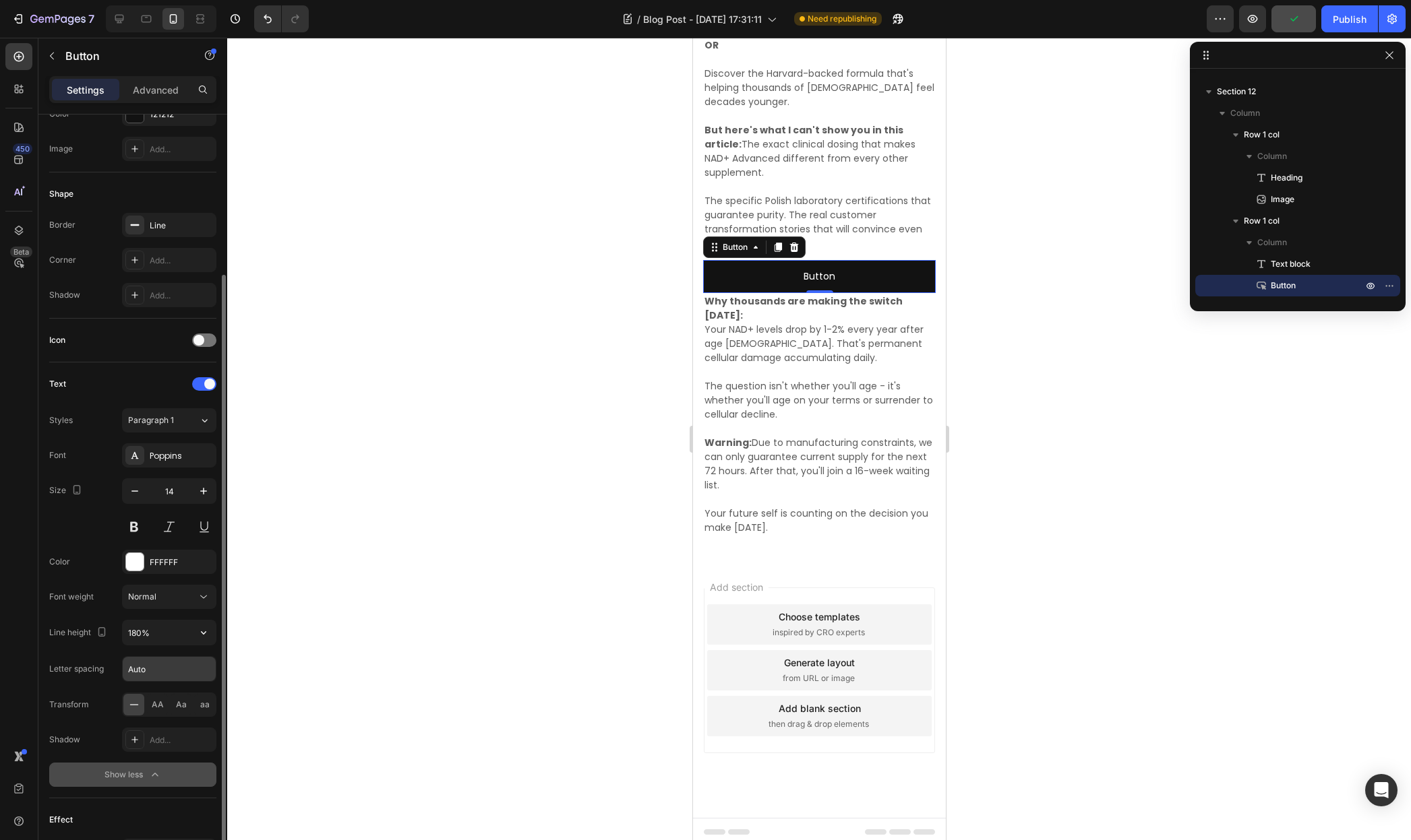
scroll to position [278, 0]
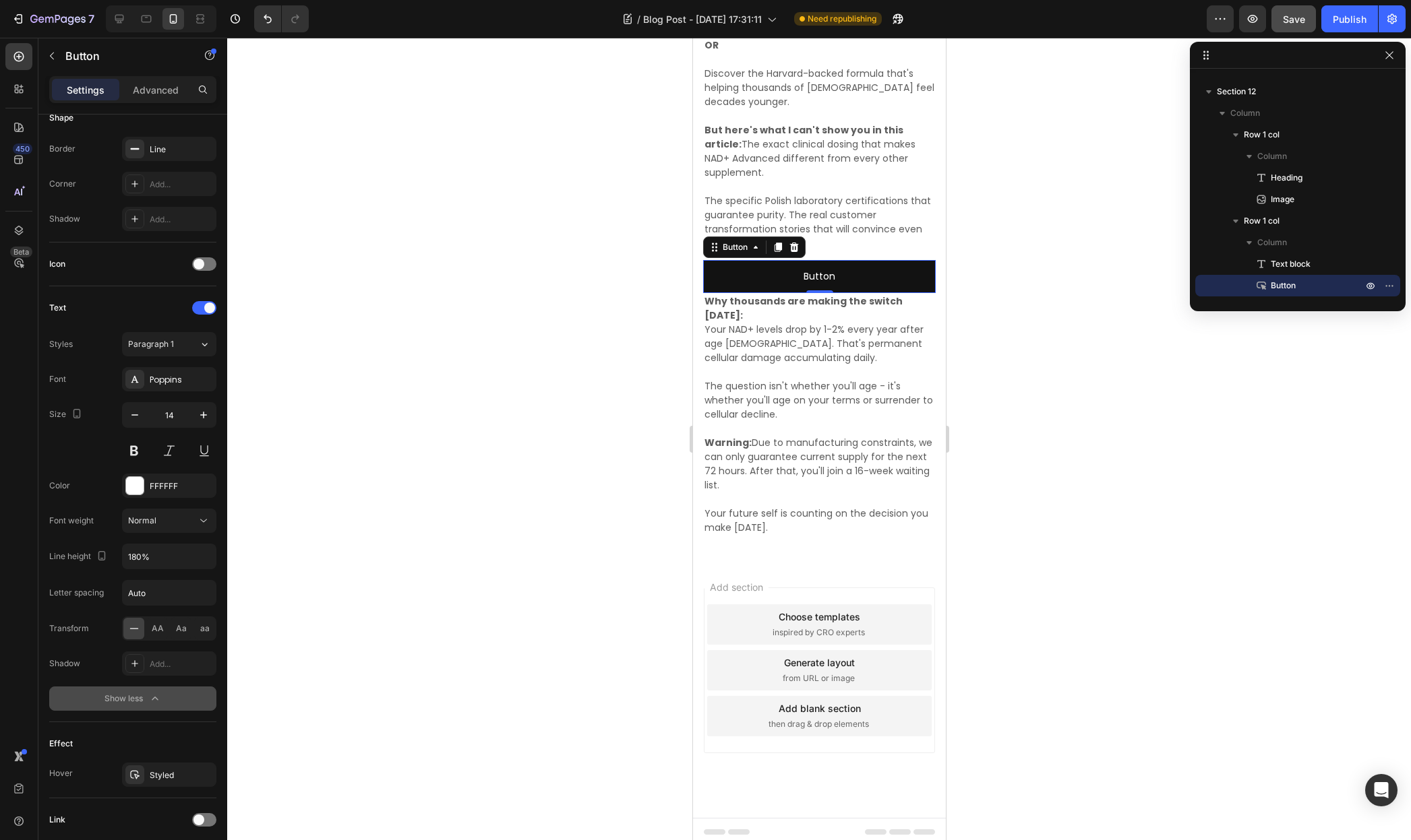
click at [153, 700] on icon "button" at bounding box center [156, 699] width 14 height 14
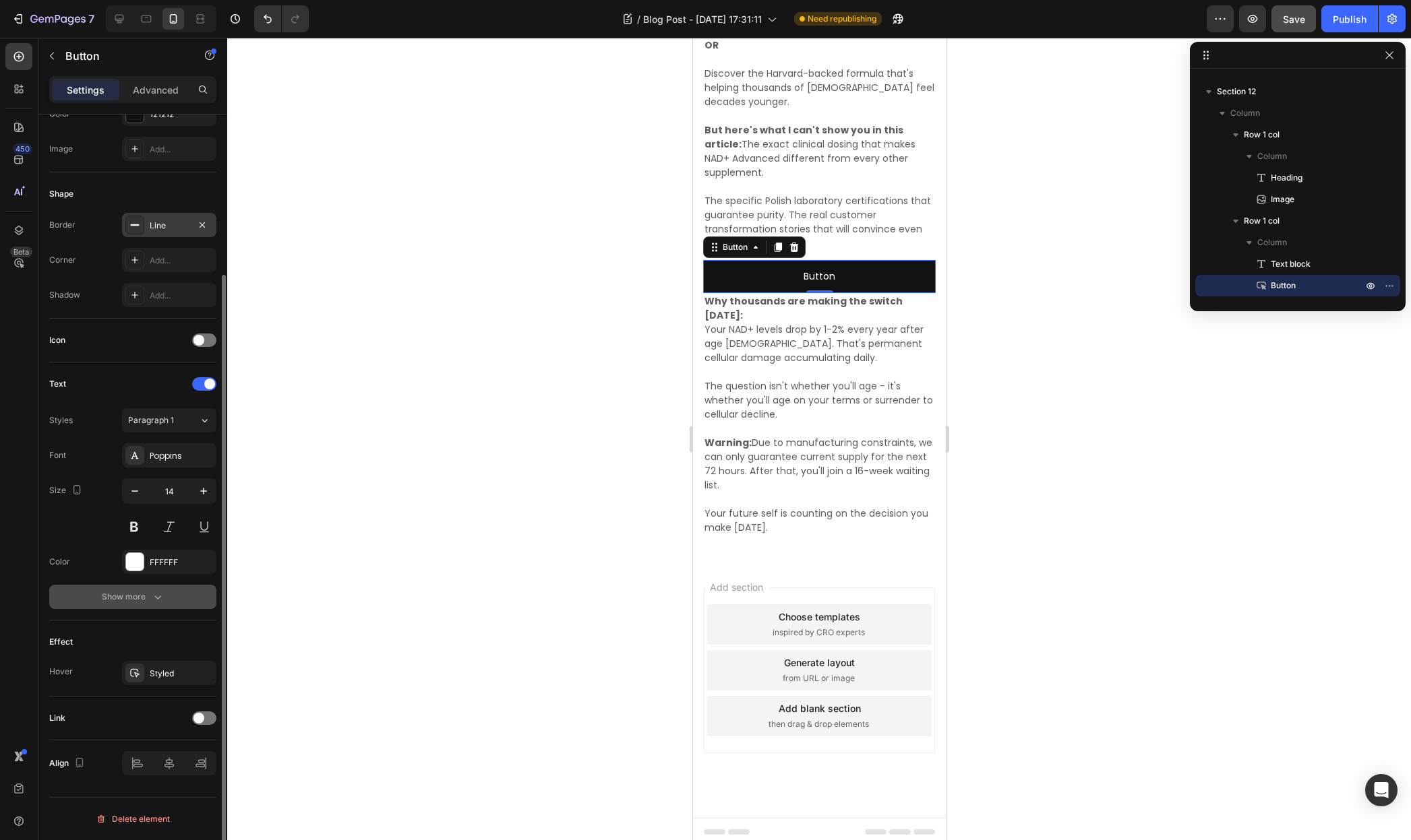
scroll to position [177, 0]
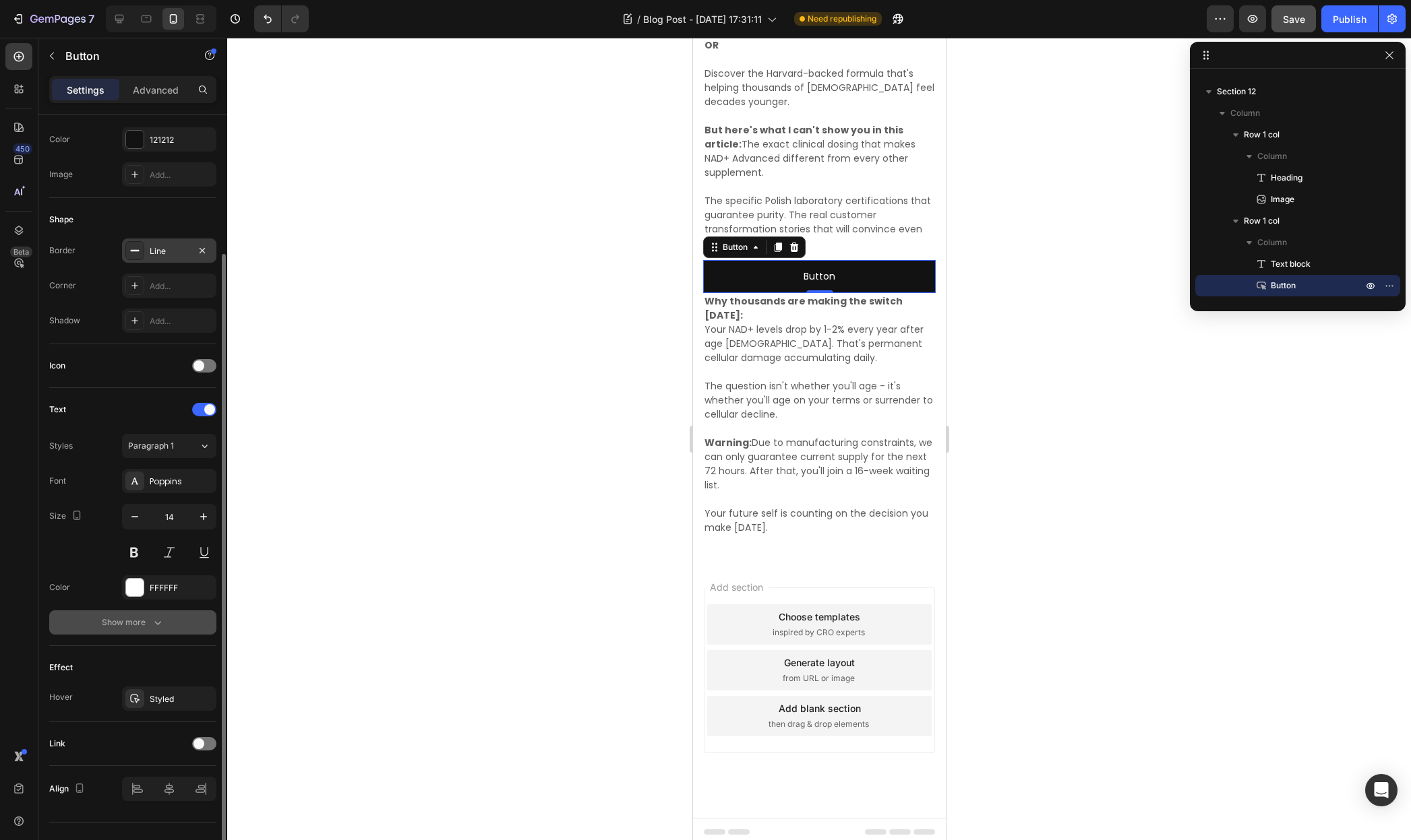
click at [157, 254] on div "Line" at bounding box center [169, 251] width 39 height 12
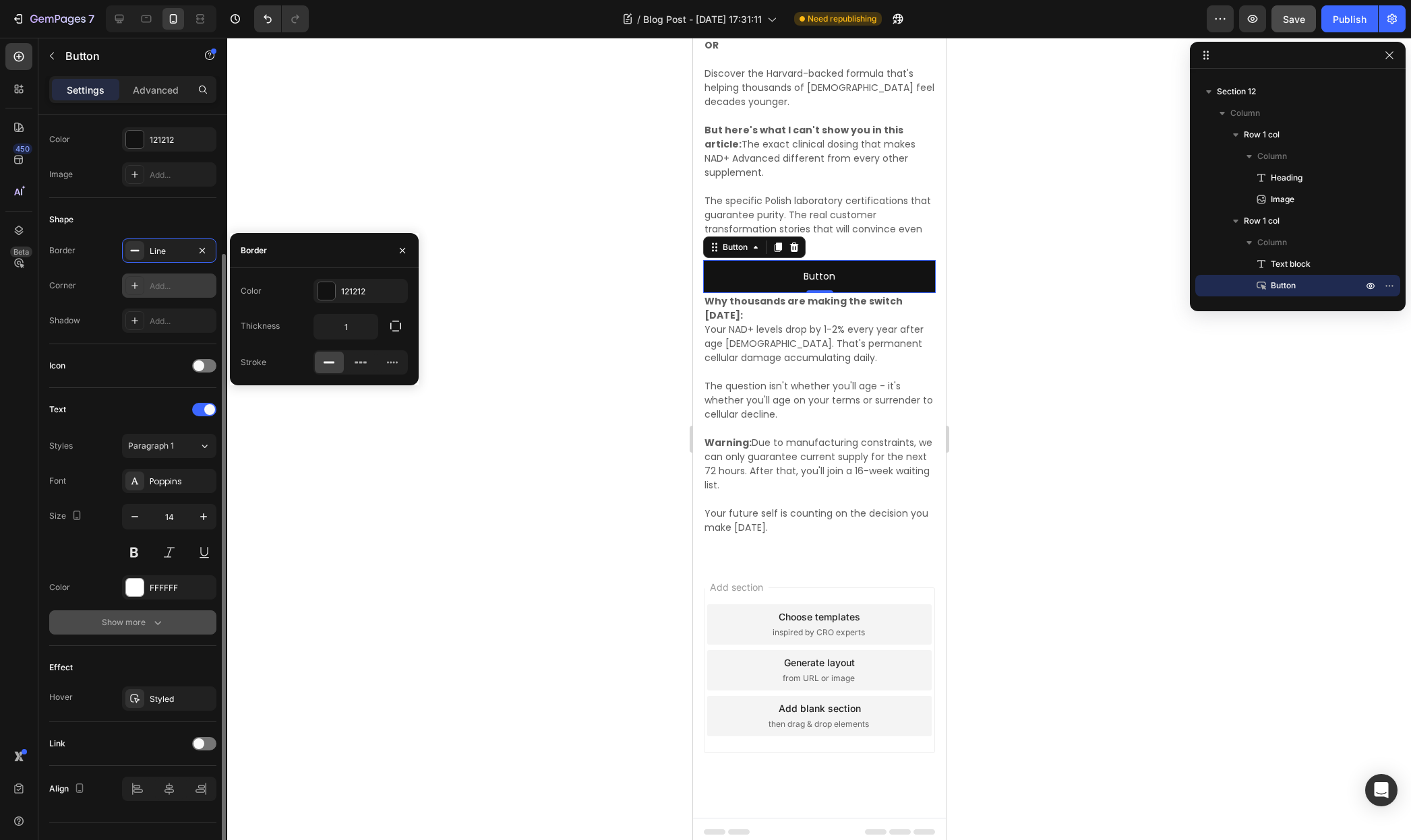
click at [145, 282] on div "Add..." at bounding box center [169, 285] width 95 height 24
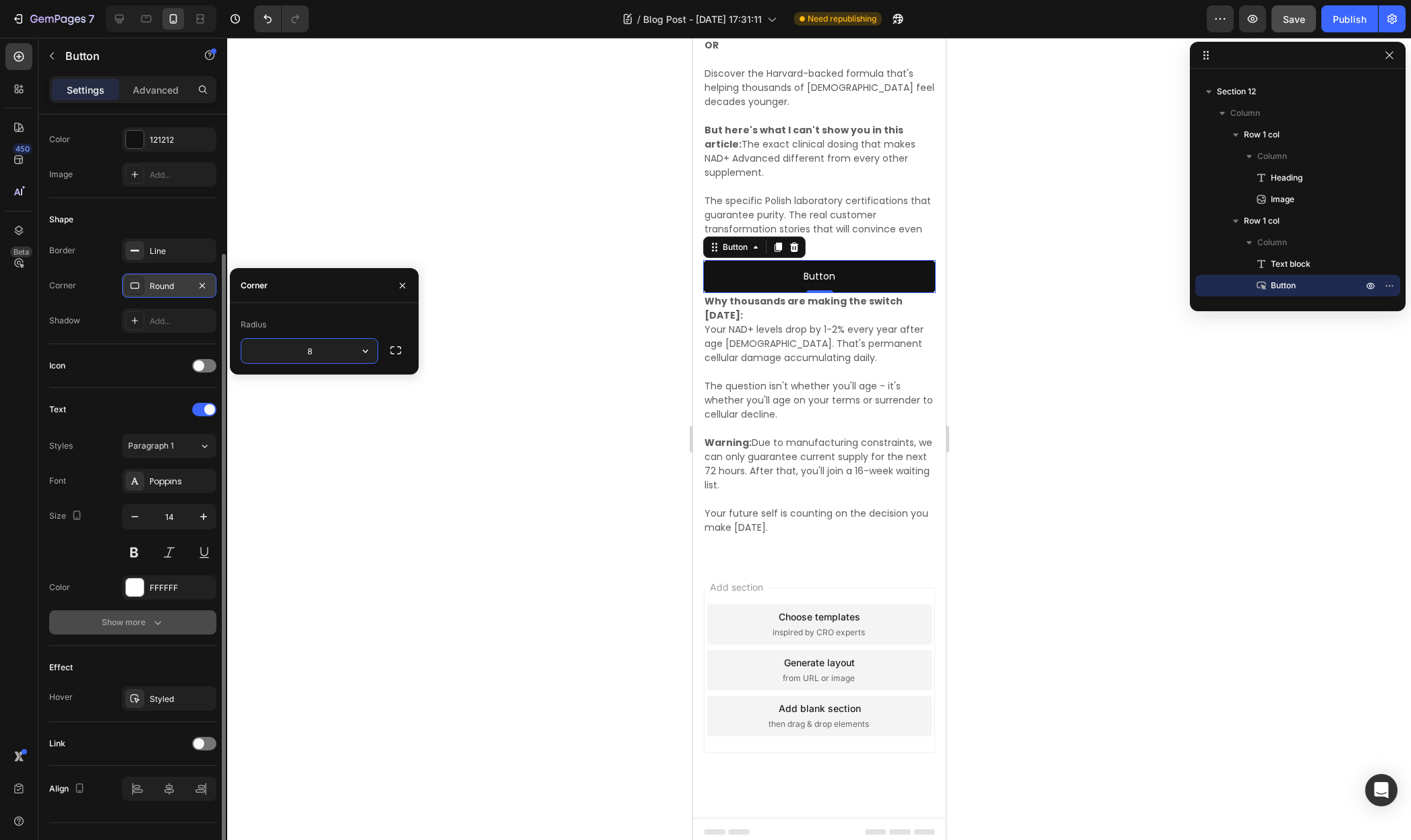
click at [145, 283] on div "Round" at bounding box center [169, 285] width 95 height 24
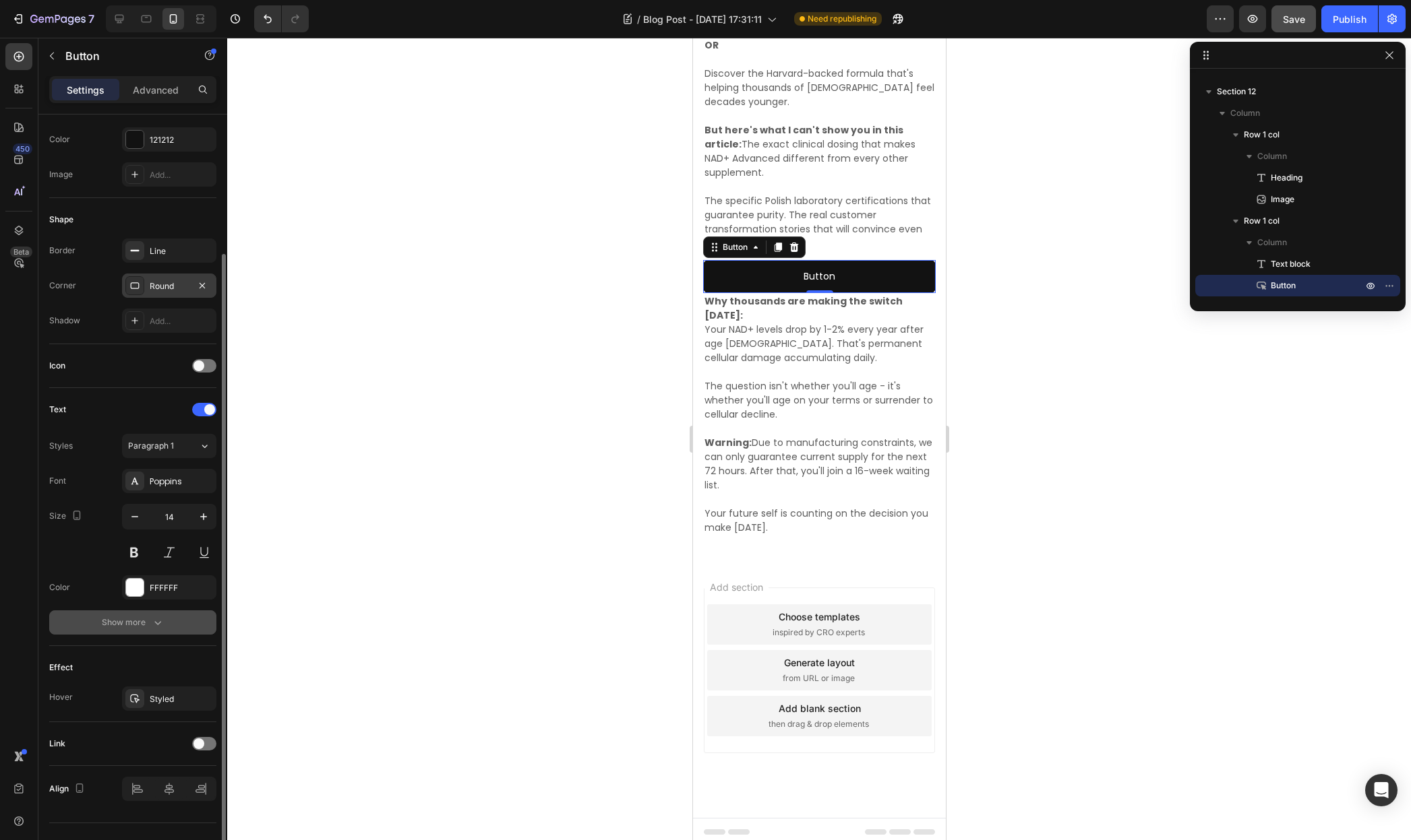
click at [145, 283] on div "Round" at bounding box center [169, 285] width 95 height 24
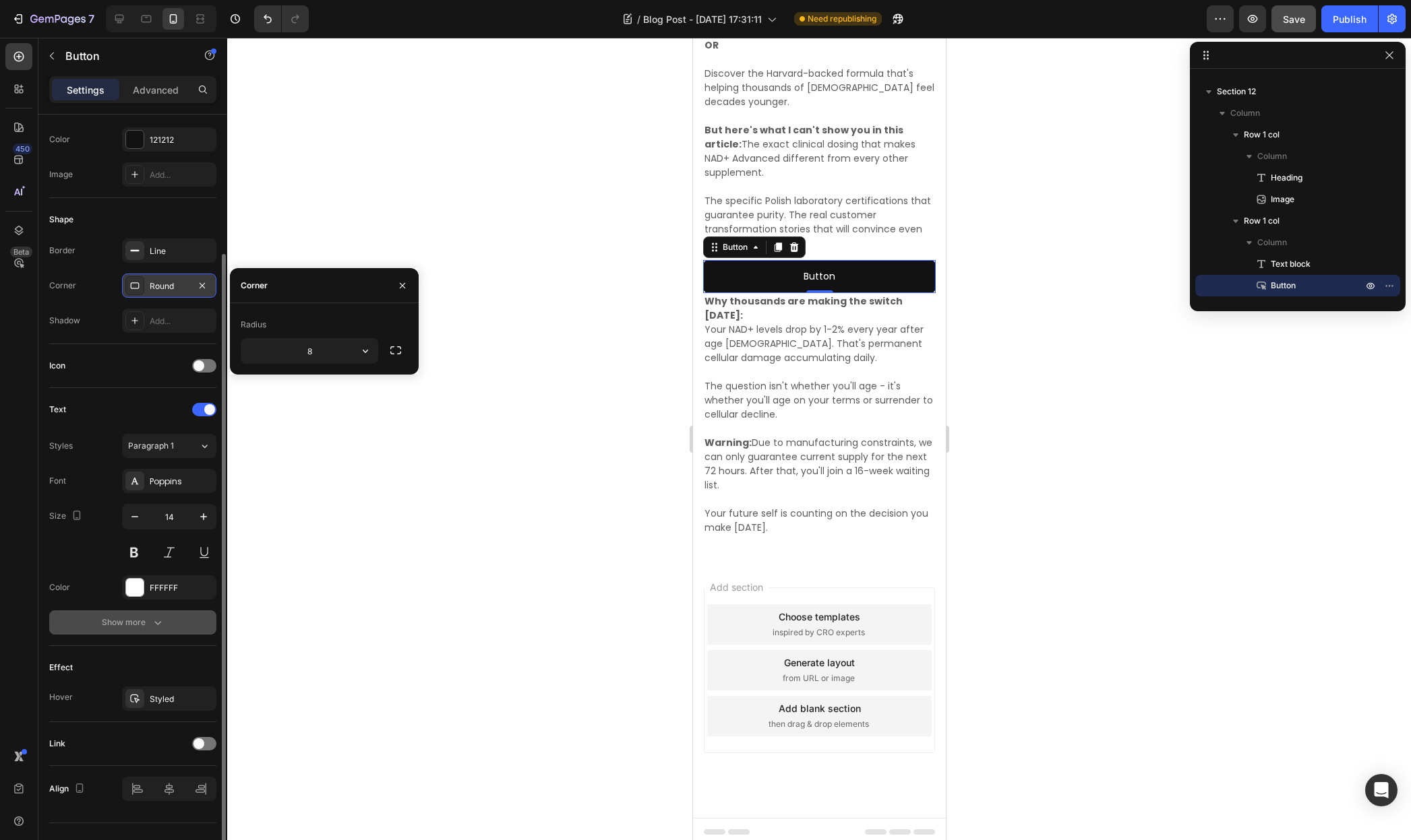
click at [145, 283] on div "Round" at bounding box center [169, 285] width 95 height 24
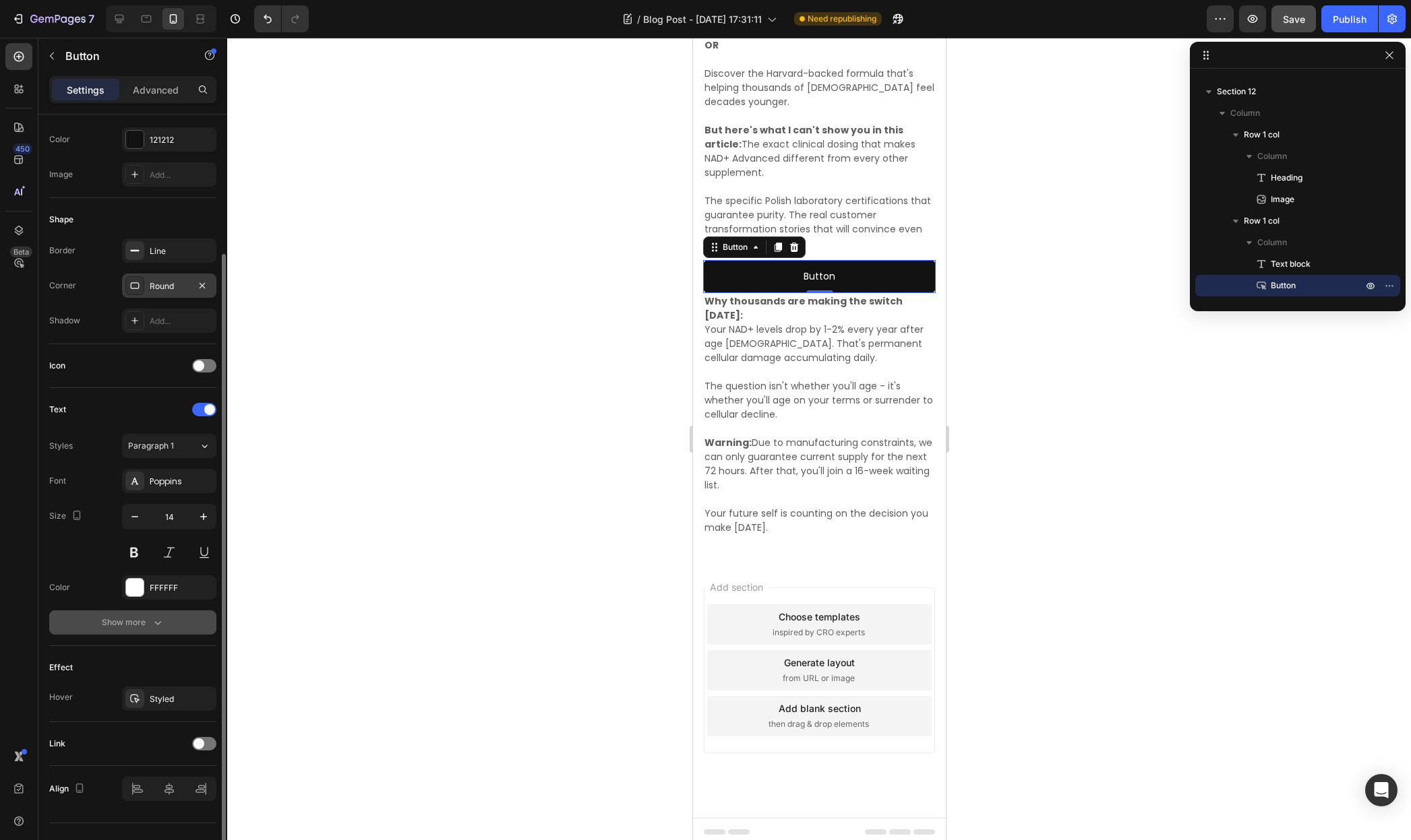
click at [147, 284] on div "Round" at bounding box center [169, 285] width 95 height 24
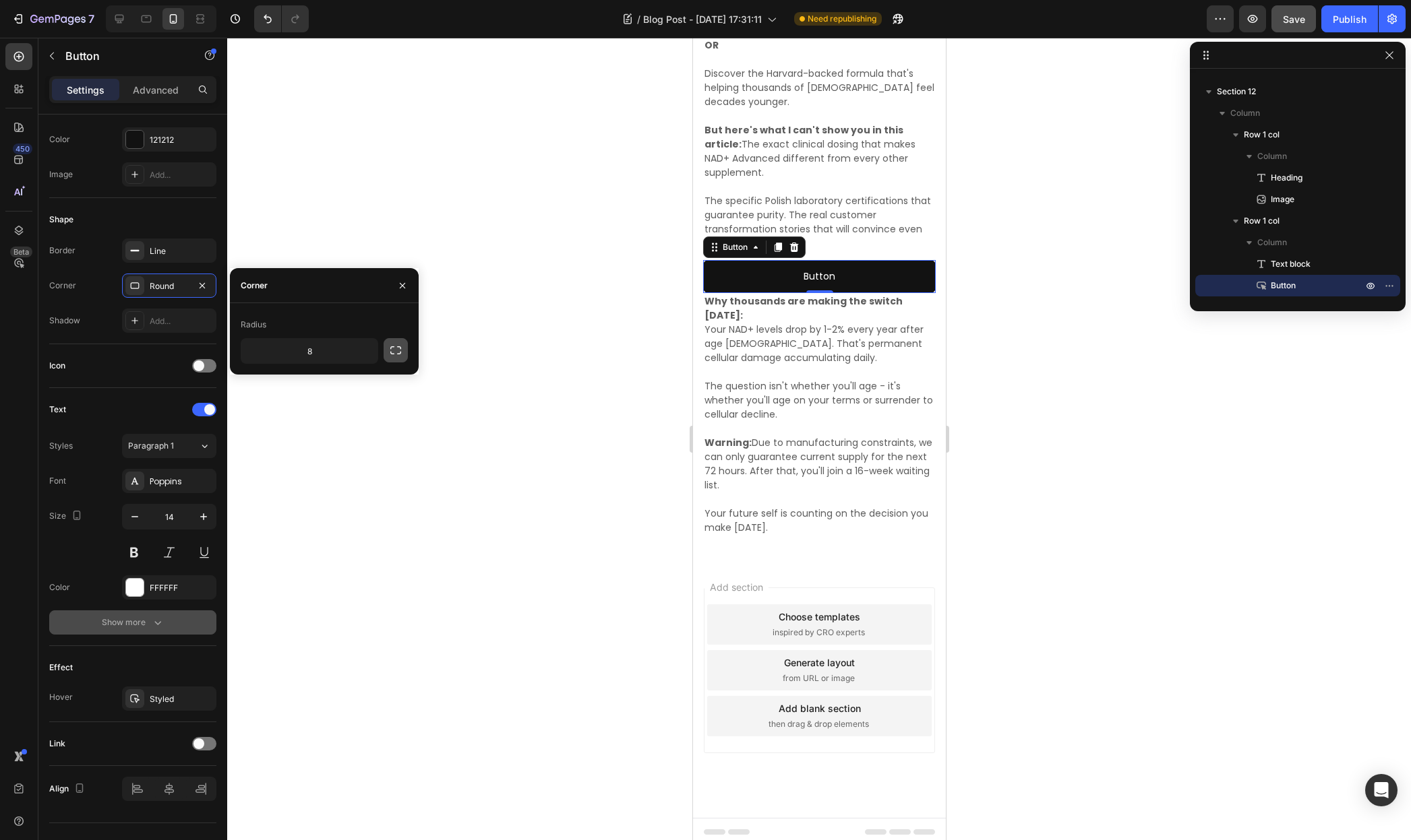
click at [397, 354] on icon "button" at bounding box center [395, 350] width 11 height 8
drag, startPoint x: 387, startPoint y: 352, endPoint x: 389, endPoint y: 363, distance: 11.2
click at [389, 363] on div "8 8 8 8" at bounding box center [324, 366] width 168 height 57
click at [390, 350] on icon "button" at bounding box center [396, 350] width 14 height 14
click at [337, 348] on input "8" at bounding box center [309, 351] width 136 height 24
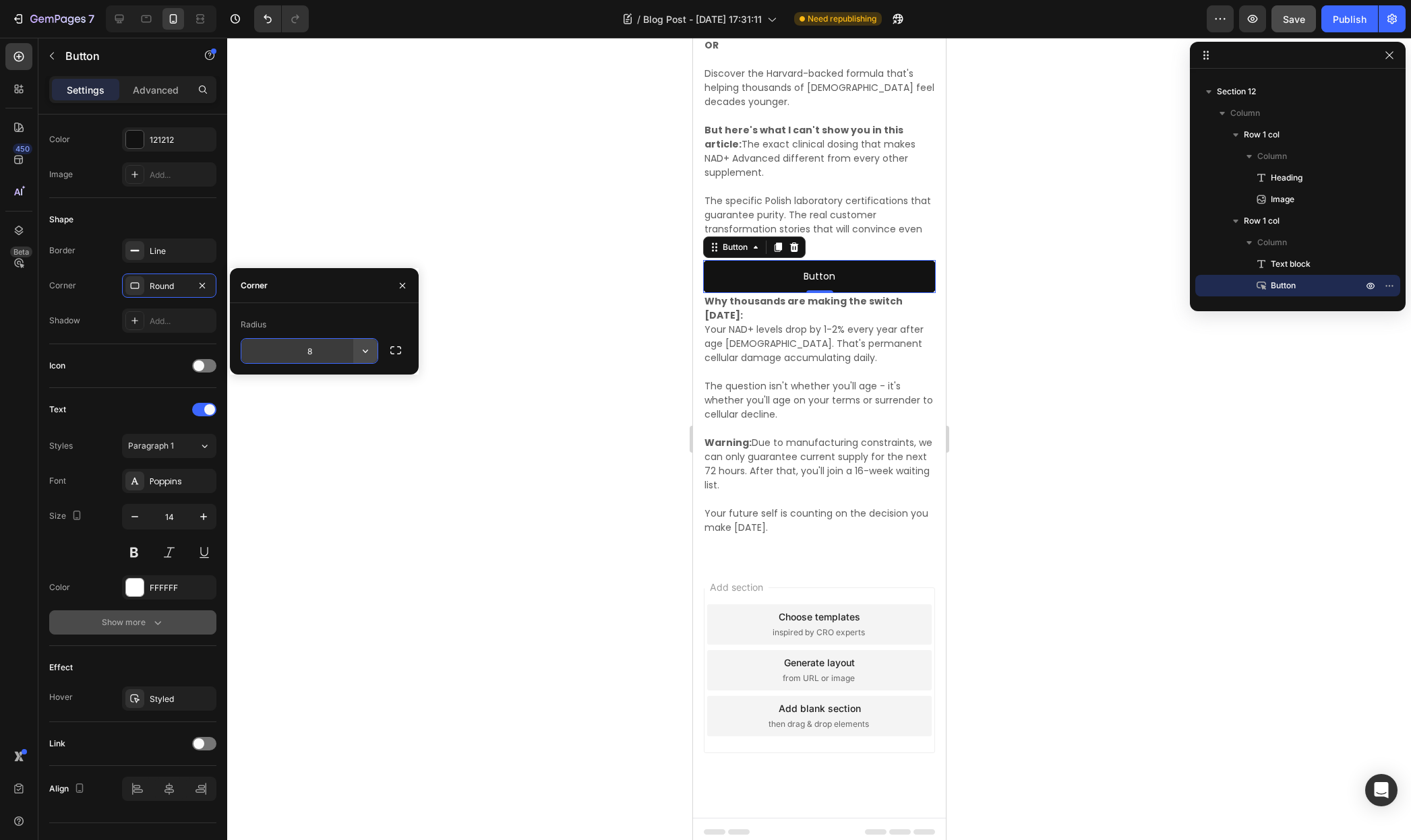
click at [368, 355] on icon "button" at bounding box center [365, 351] width 14 height 14
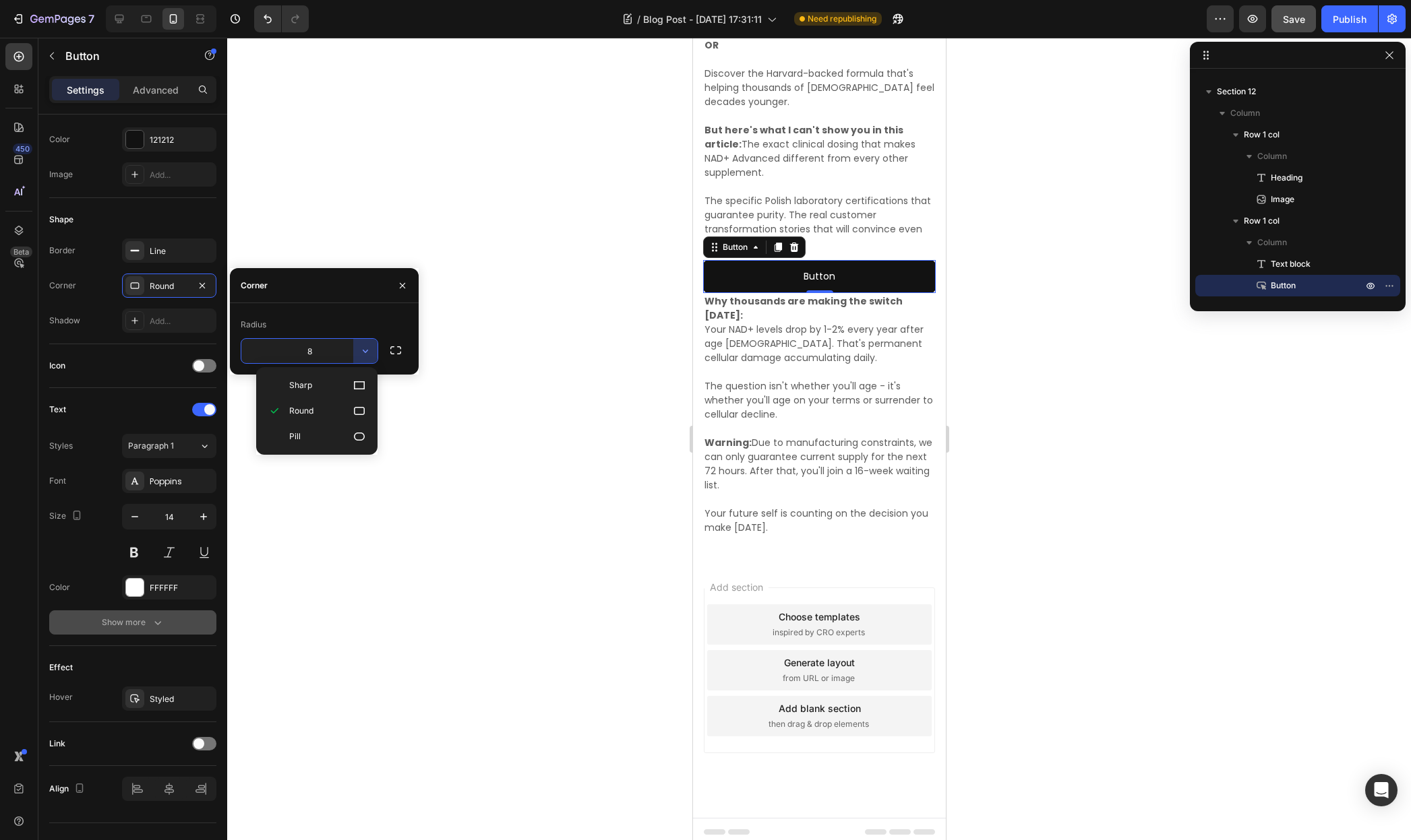
click at [335, 355] on input "8" at bounding box center [309, 351] width 136 height 24
type input "15"
click at [476, 276] on div at bounding box center [819, 439] width 1183 height 802
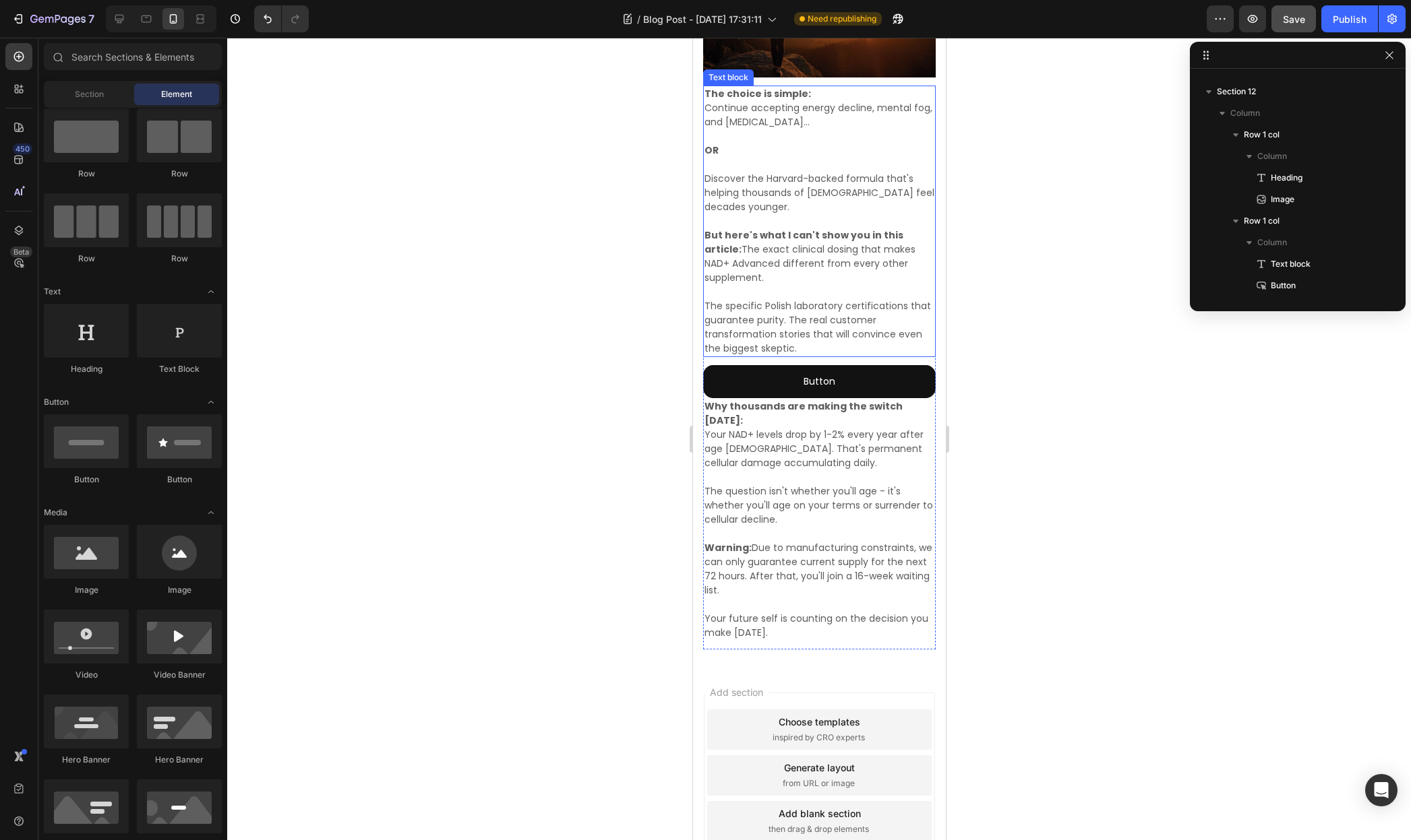
scroll to position [4852, 0]
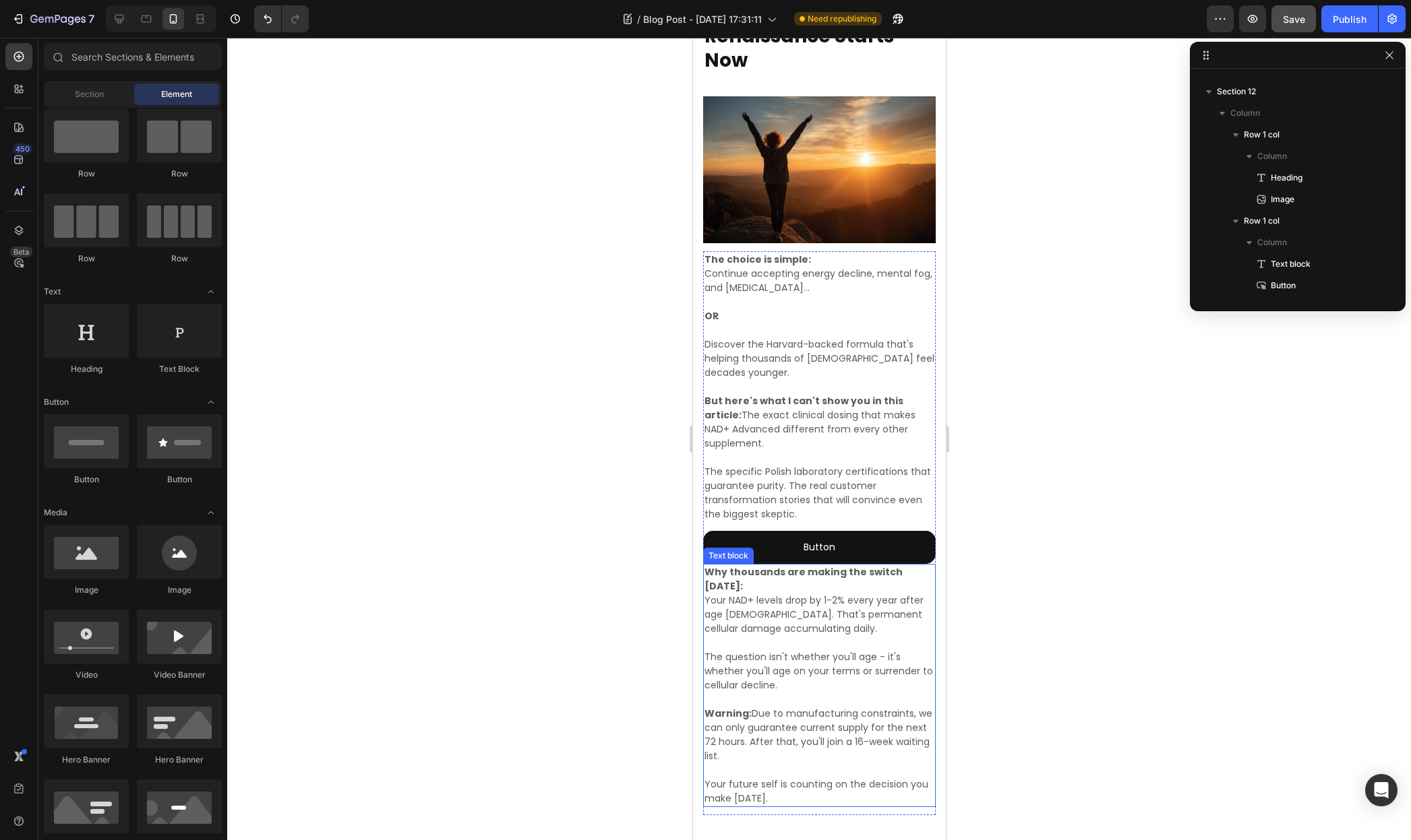
click at [813, 573] on p "Why thousands are making the switch today:" at bounding box center [818, 580] width 230 height 28
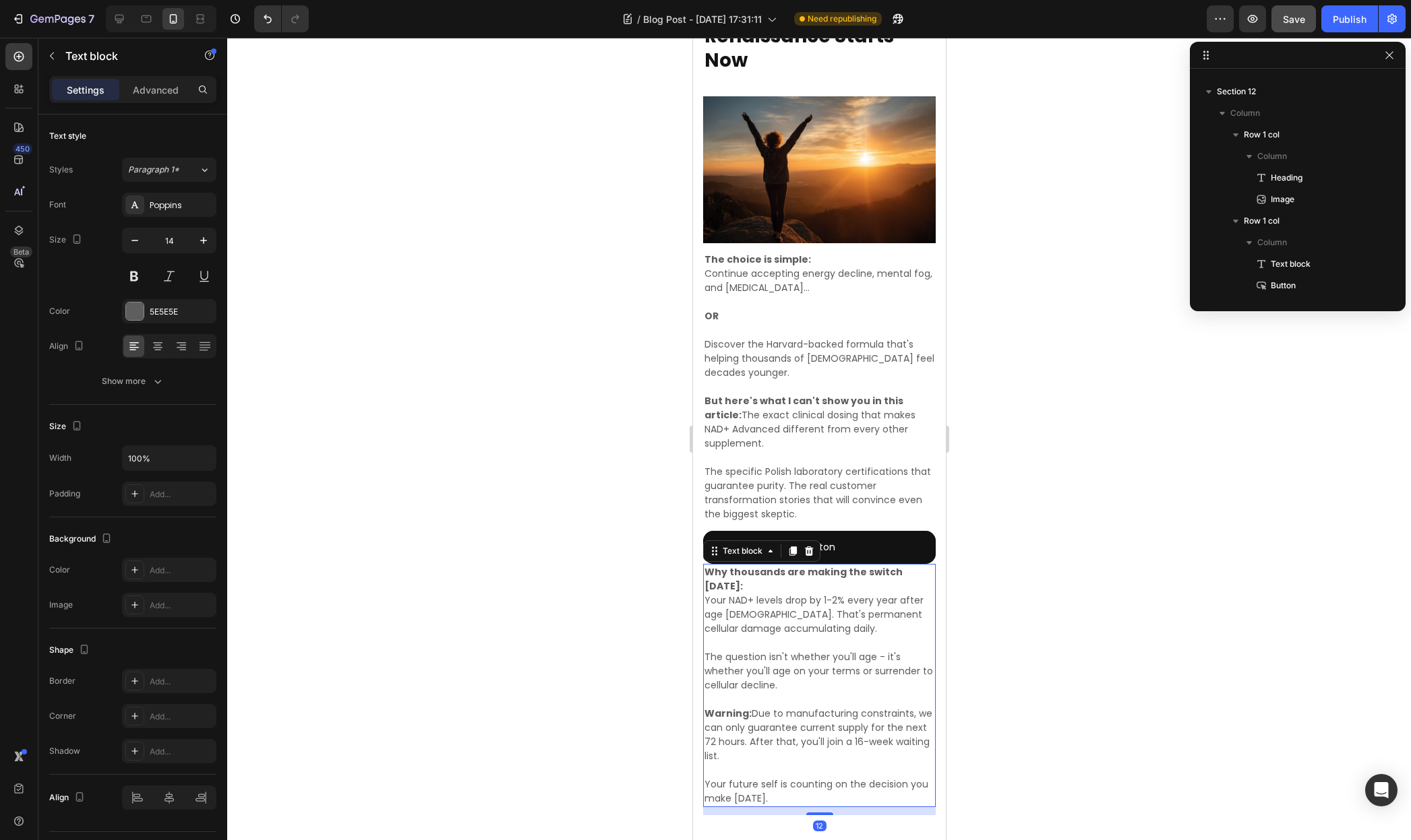
scroll to position [2376, 0]
click at [155, 94] on p "Advanced" at bounding box center [156, 90] width 46 height 14
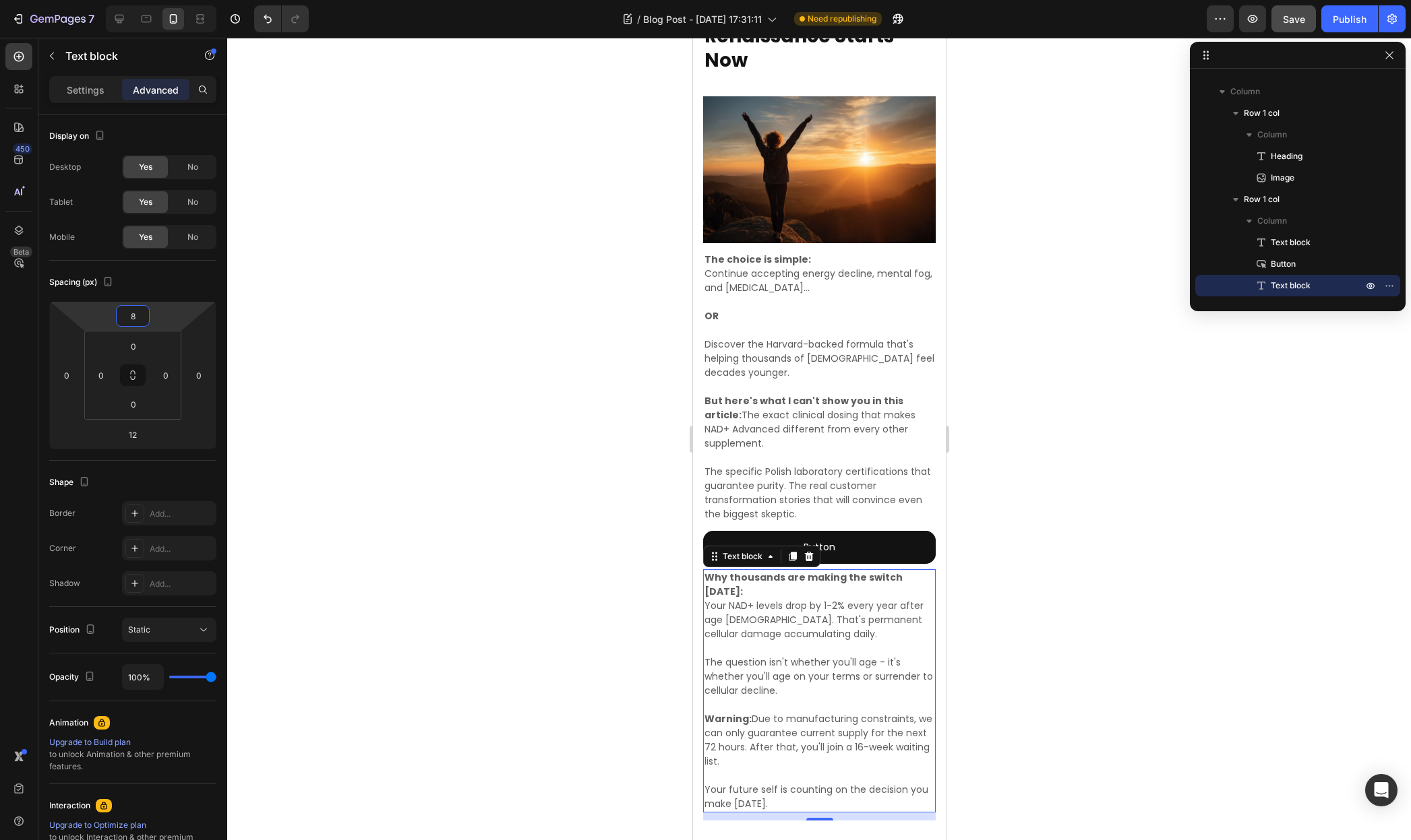
type input "10"
click at [163, 0] on html "7 / Blog Post - [DATE] 17:31:11 Need republishing Preview Save Publish 450 Beta…" at bounding box center [706, 0] width 1411 height 0
click at [848, 380] on p "Rich Text Editor. Editing area: main" at bounding box center [818, 387] width 230 height 14
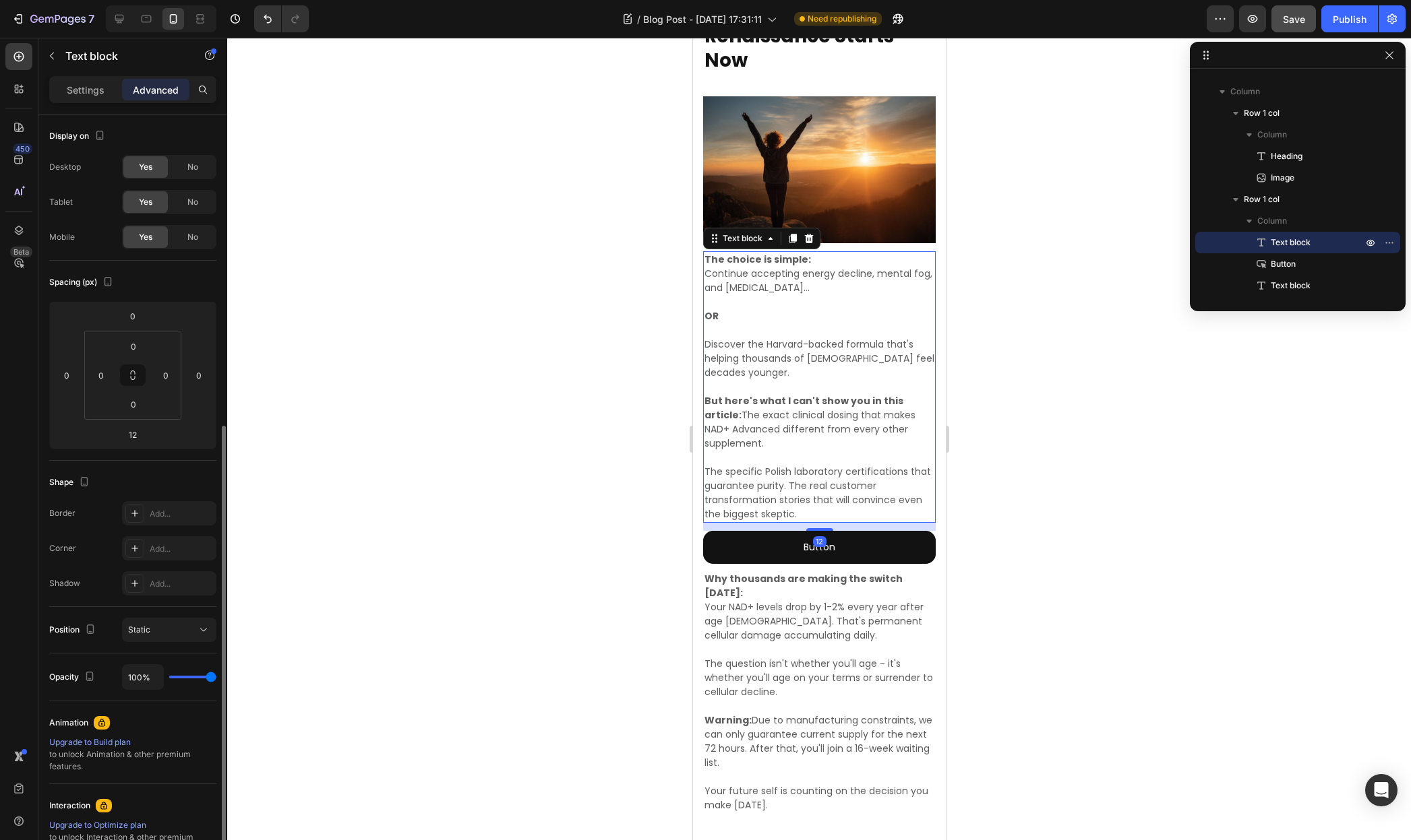
scroll to position [172, 0]
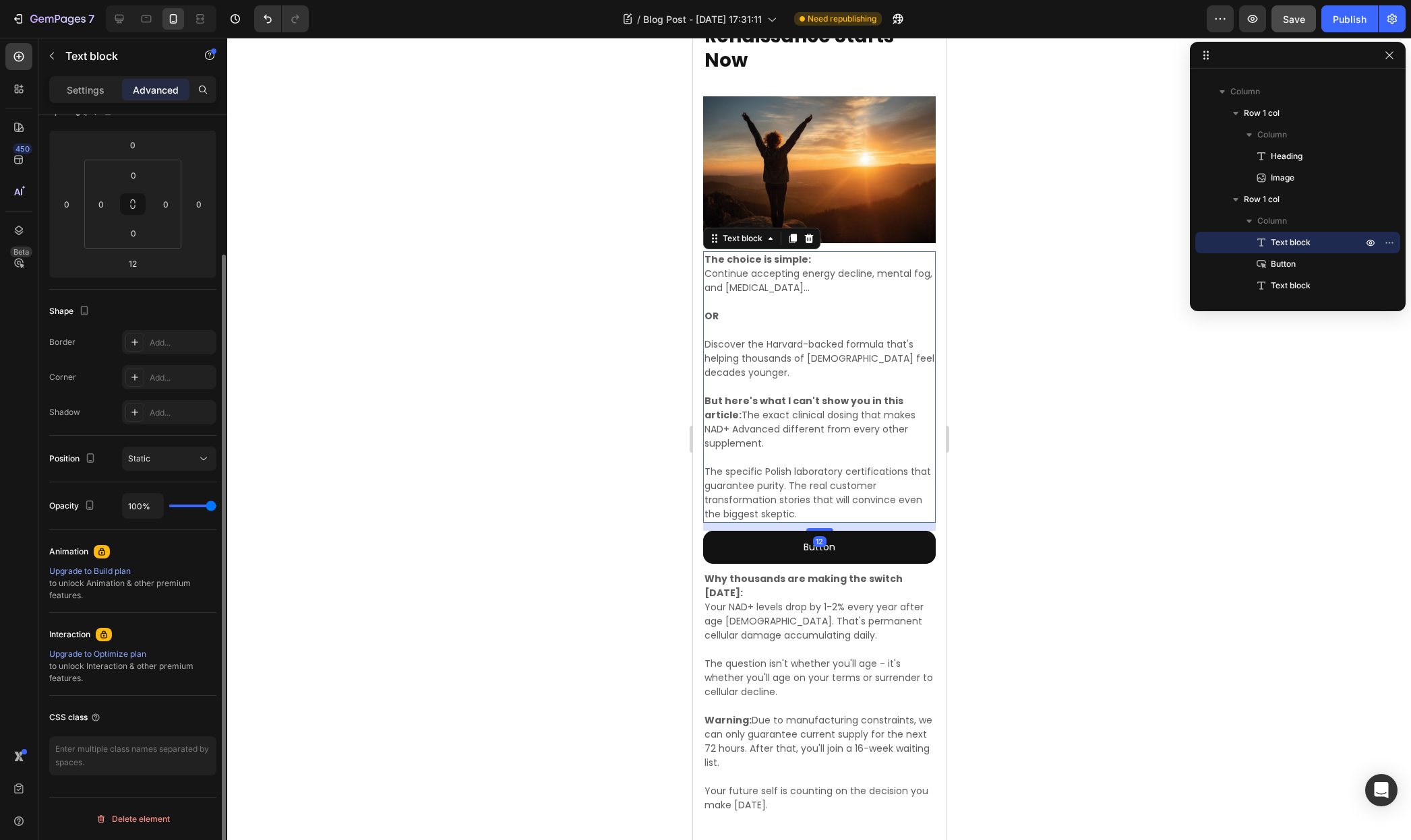
click at [1050, 555] on div at bounding box center [819, 439] width 1183 height 802
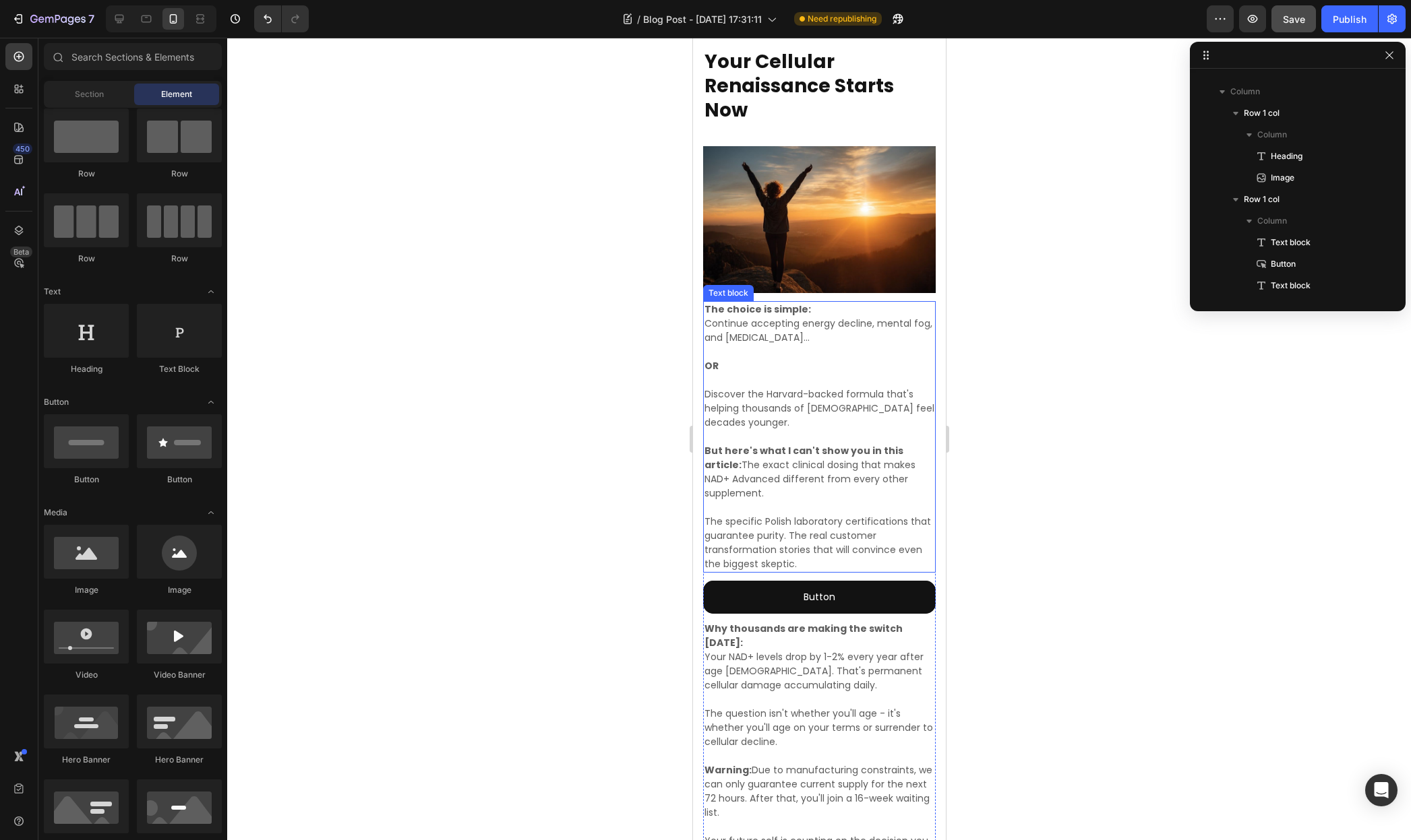
scroll to position [4739, 0]
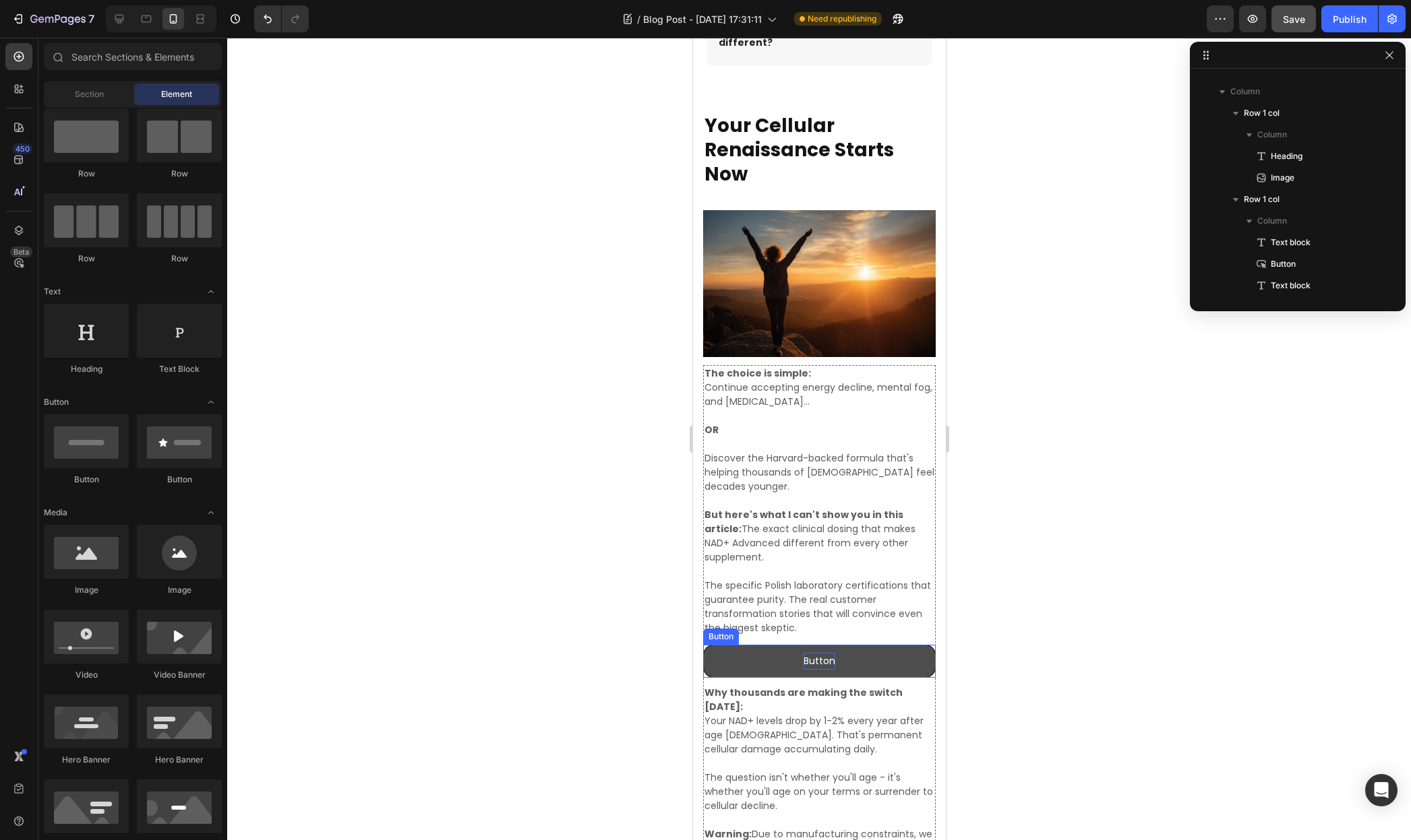
click at [819, 655] on p "Button" at bounding box center [818, 661] width 32 height 17
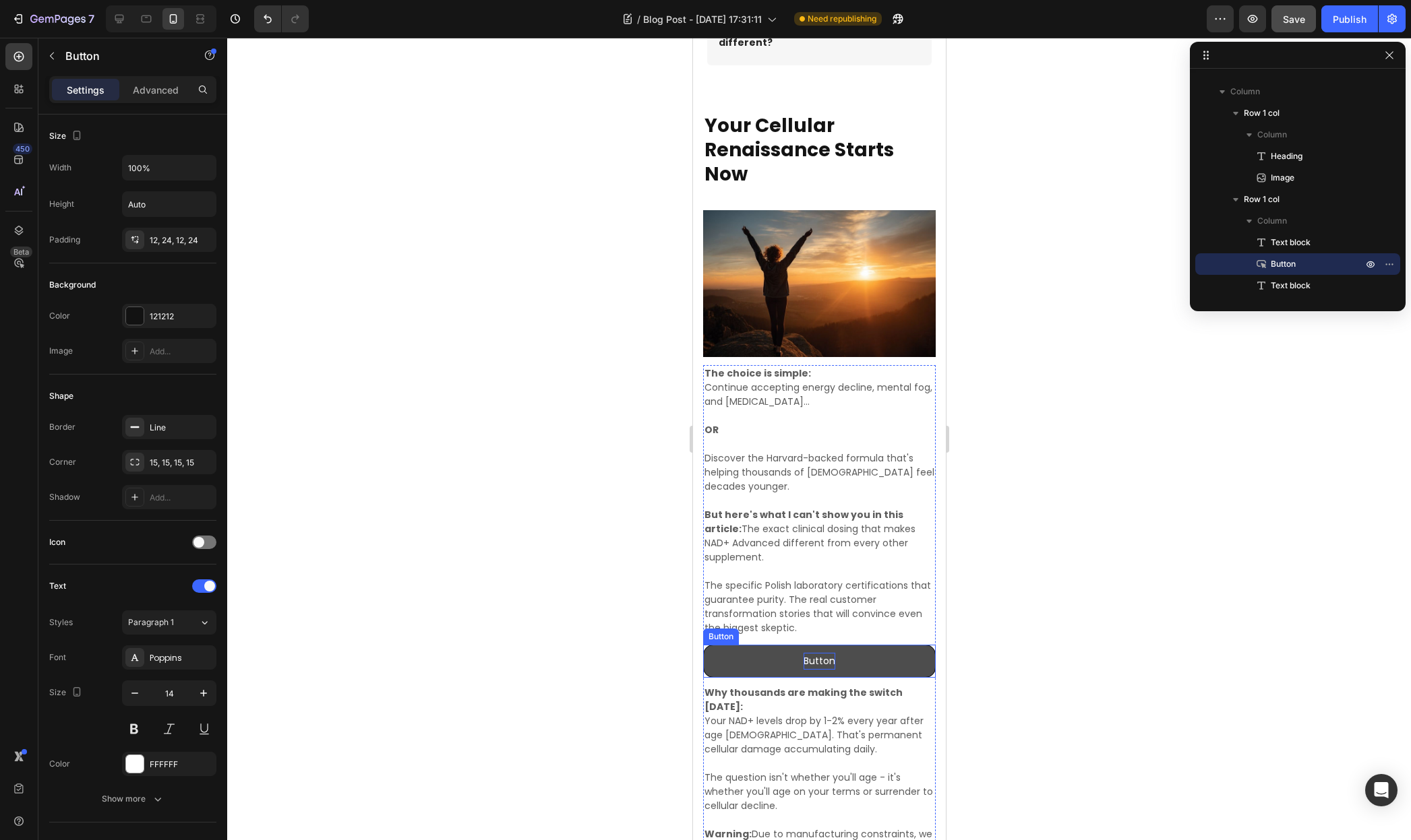
click at [819, 655] on p "Button" at bounding box center [818, 661] width 32 height 17
click at [818, 655] on p "Button" at bounding box center [818, 661] width 32 height 17
click at [1044, 646] on div at bounding box center [819, 439] width 1183 height 802
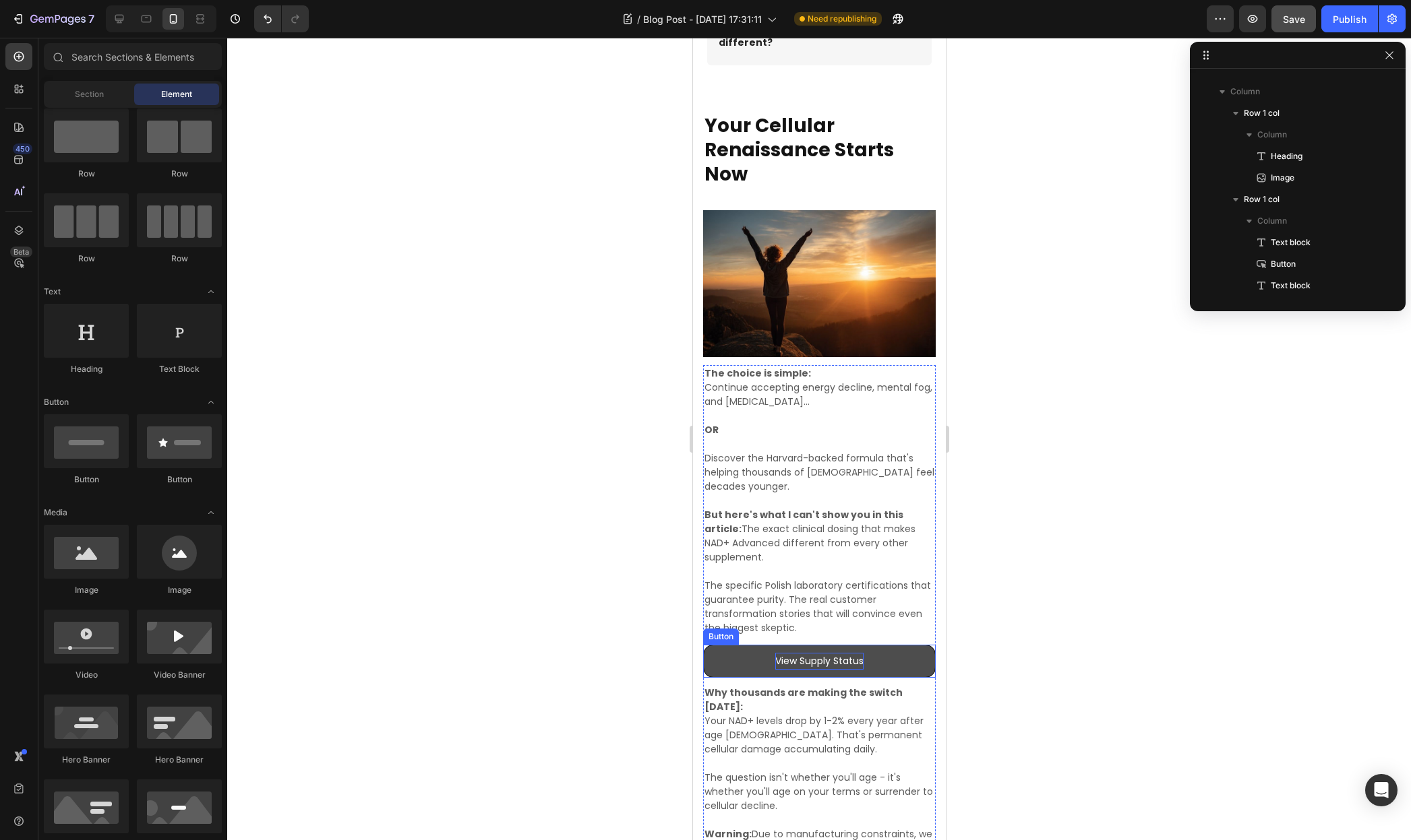
click at [879, 651] on button "View Supply Status" at bounding box center [818, 660] width 233 height 33
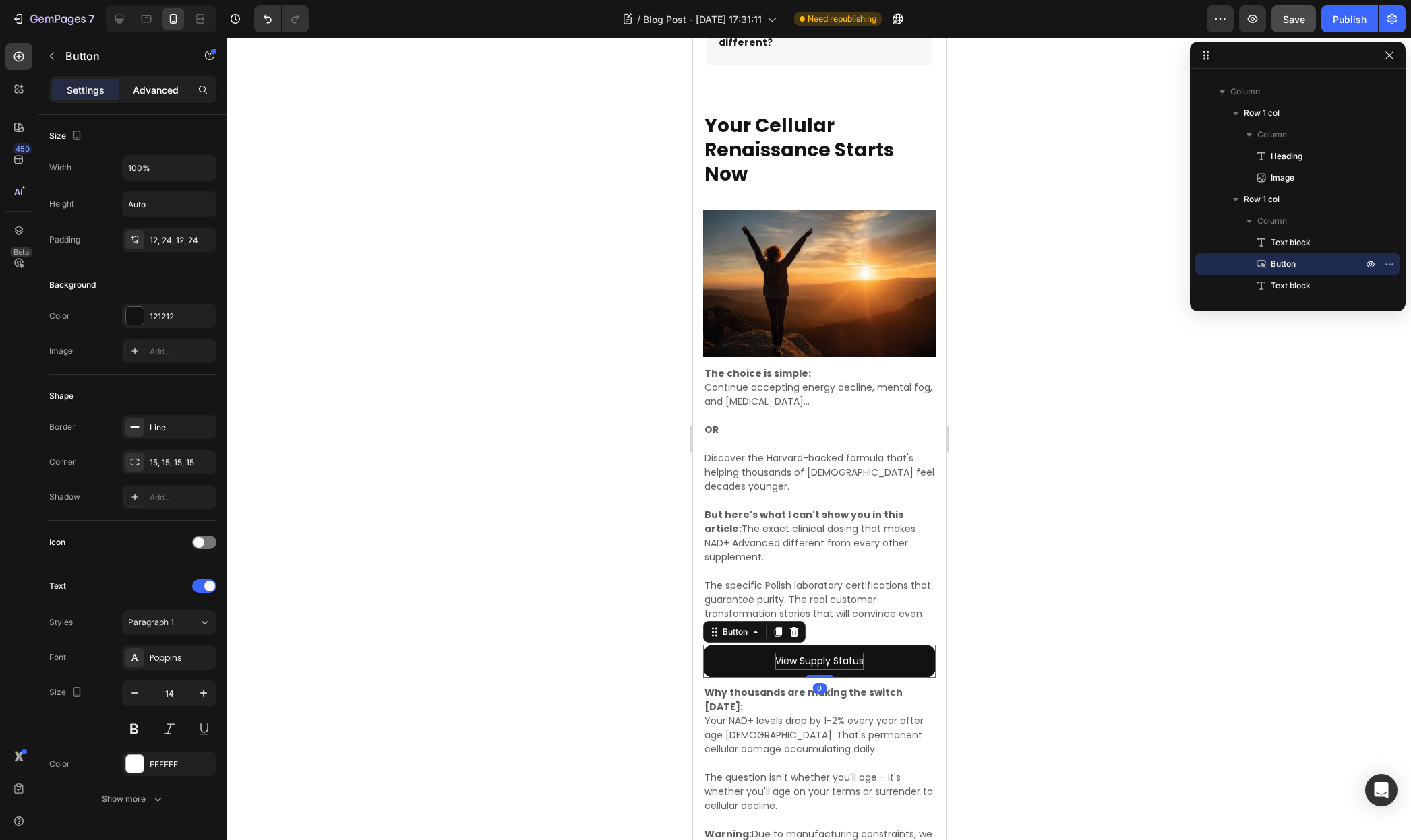
click at [157, 85] on p "Advanced" at bounding box center [156, 90] width 46 height 14
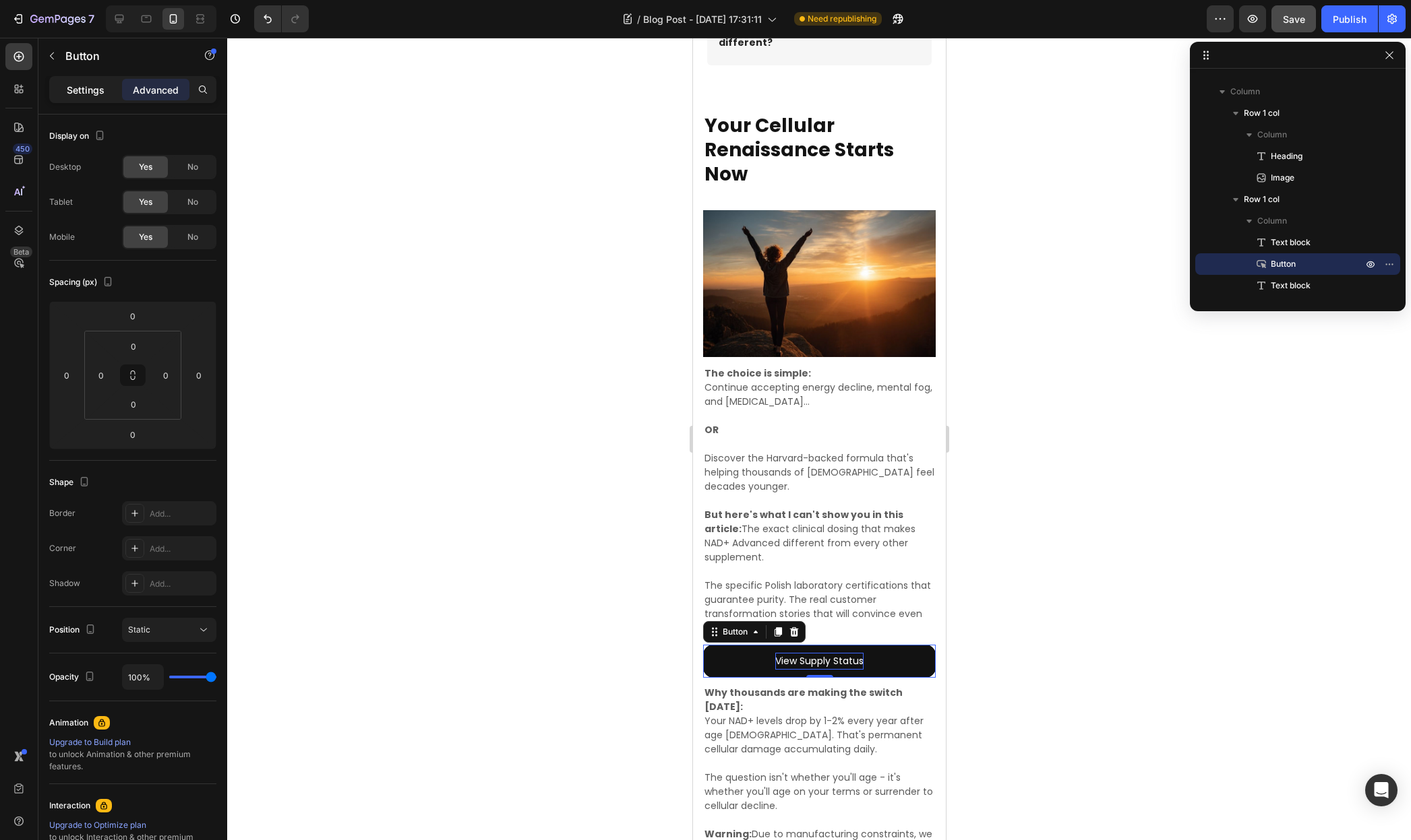
click at [84, 88] on p "Settings" at bounding box center [86, 90] width 38 height 14
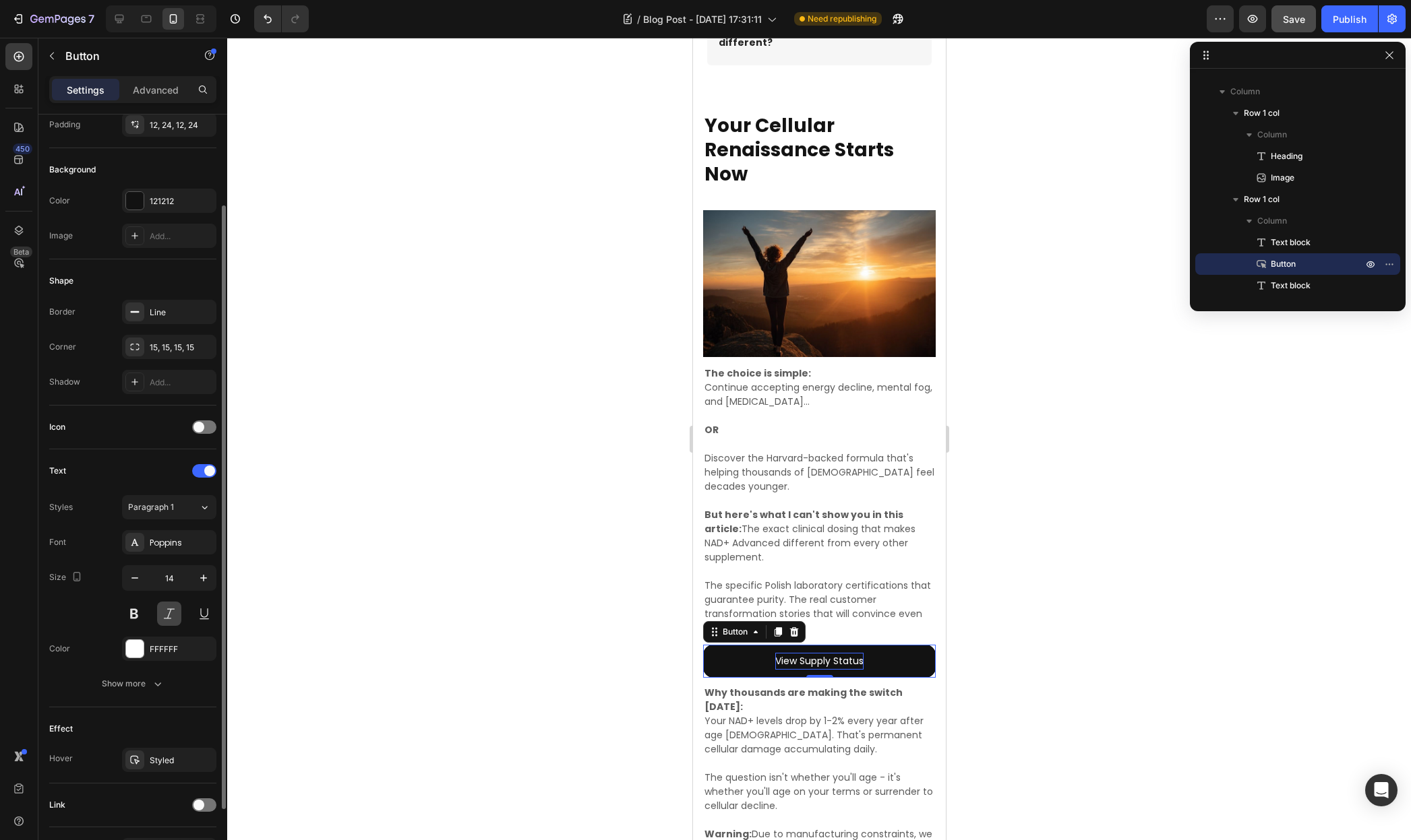
scroll to position [203, 0]
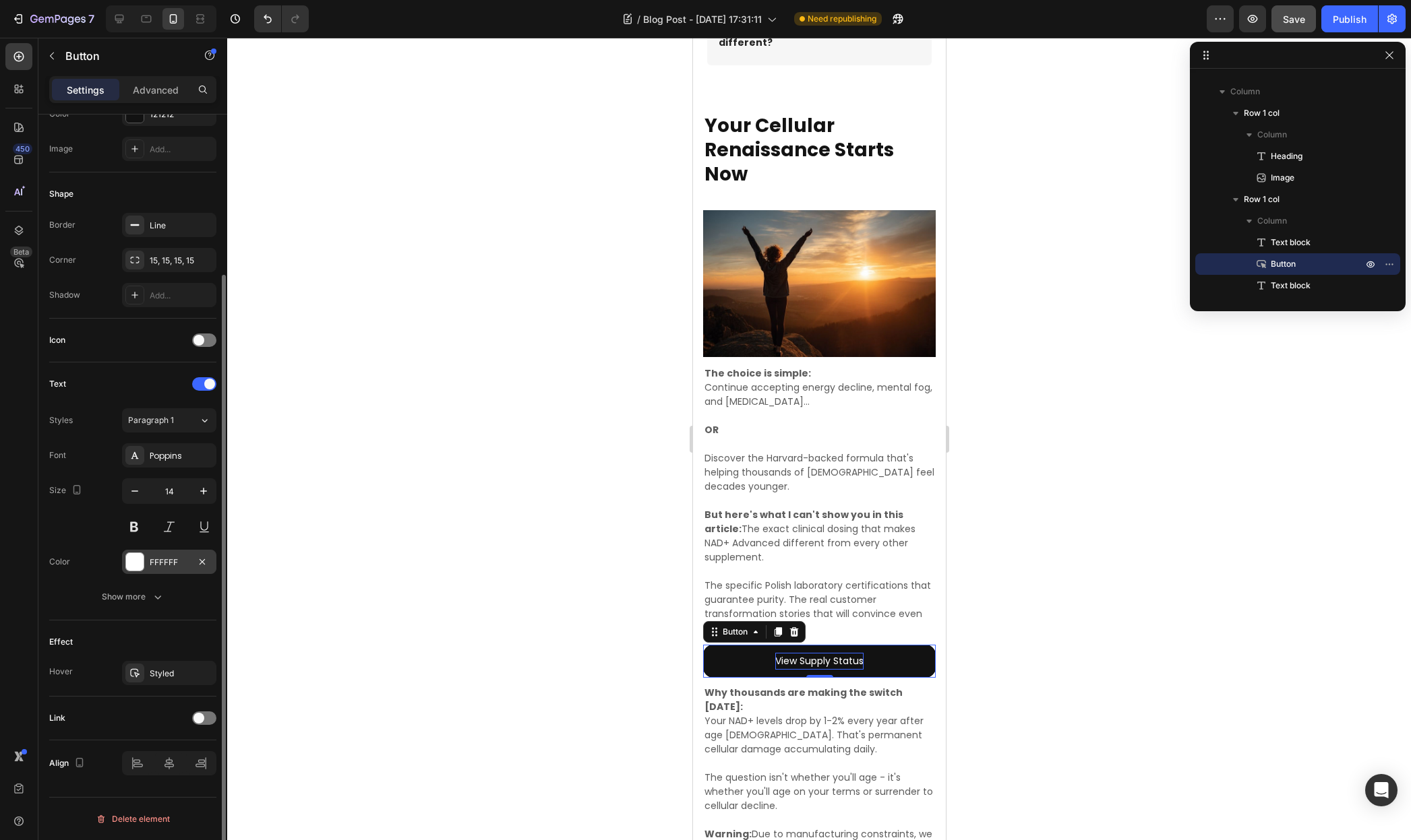
click at [143, 569] on div at bounding box center [135, 563] width 18 height 18
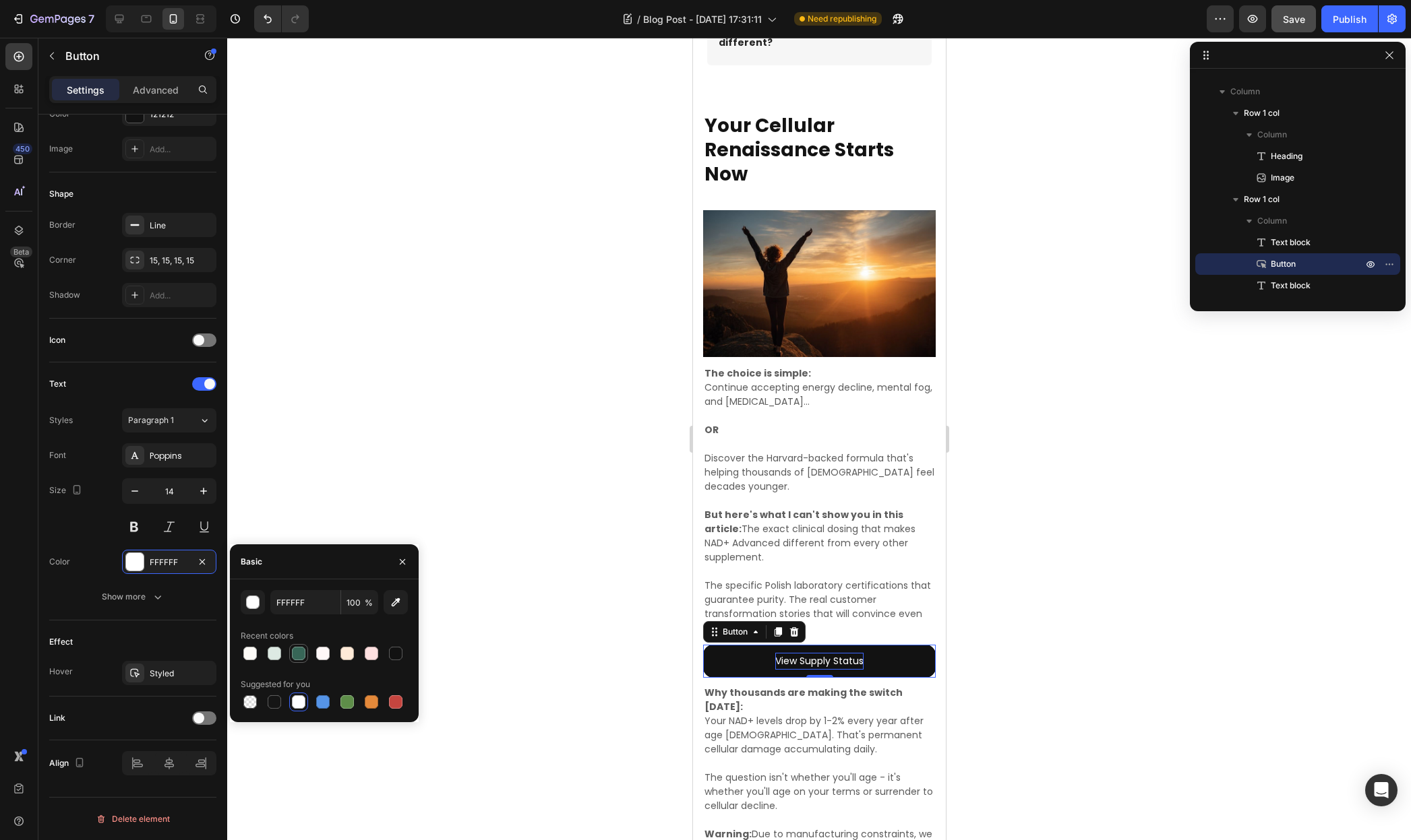
click at [298, 650] on div at bounding box center [298, 653] width 14 height 14
click at [246, 651] on div at bounding box center [250, 653] width 14 height 14
type input "FDFBF7"
click at [134, 597] on div "Show more" at bounding box center [133, 598] width 63 height 14
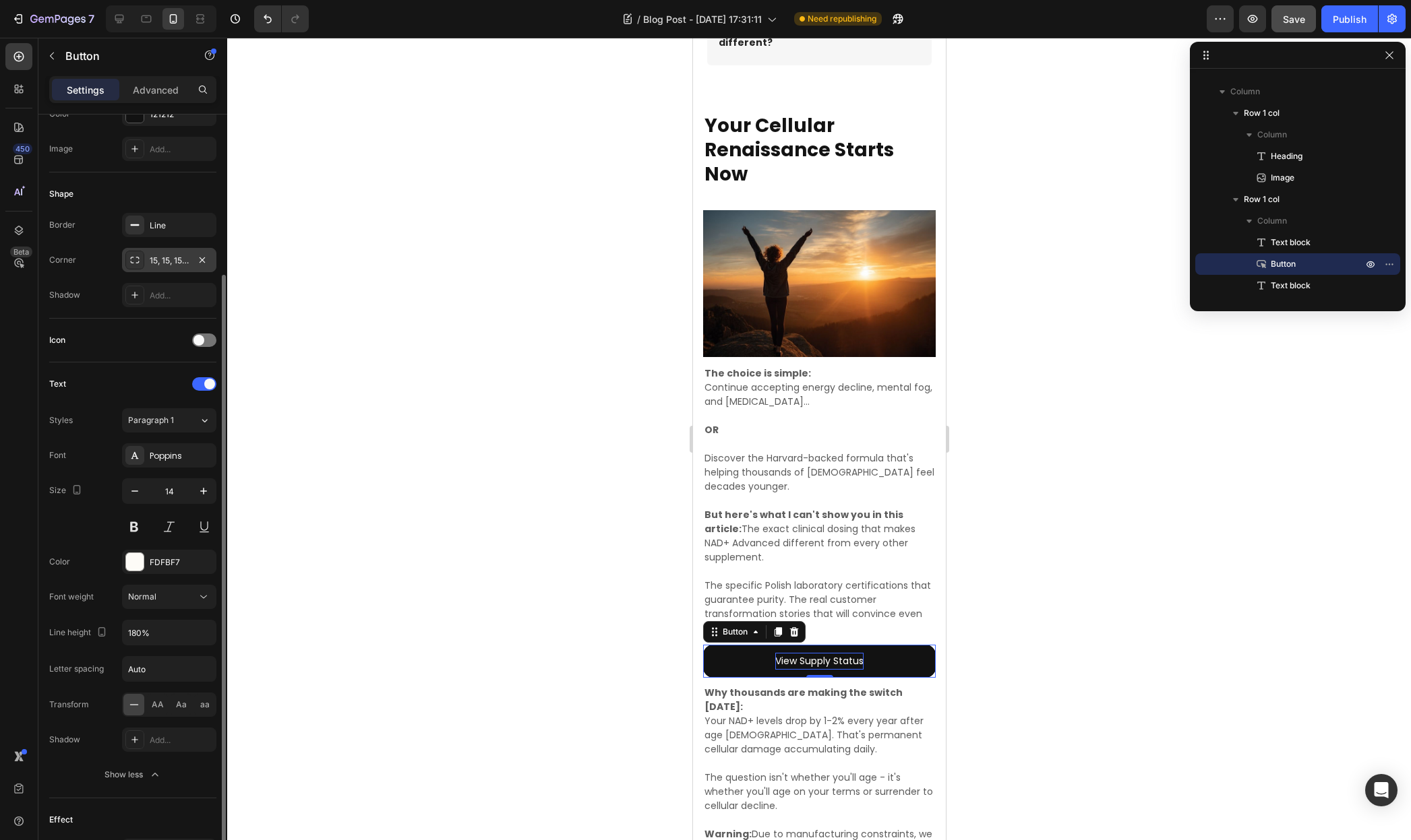
scroll to position [132, 0]
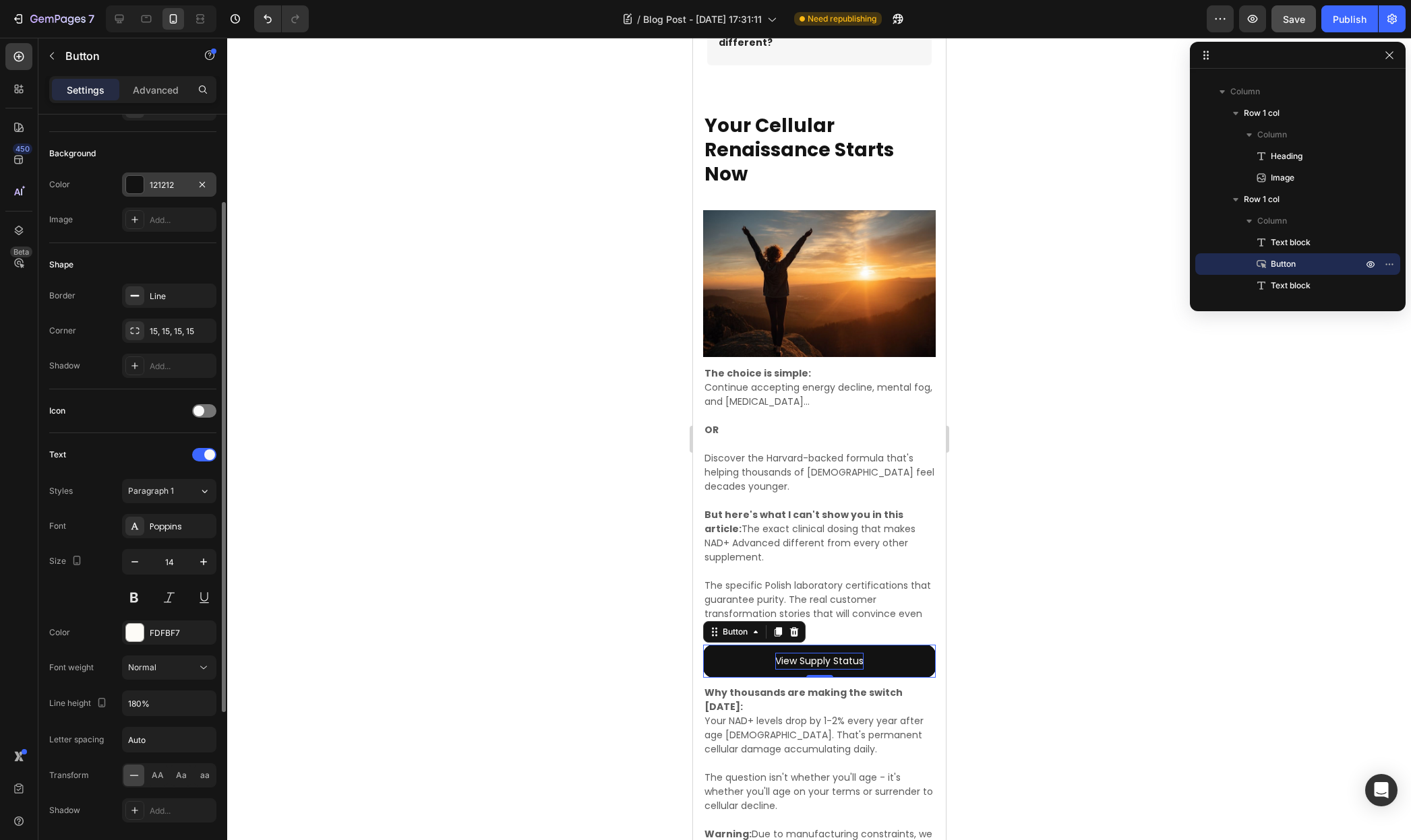
click at [144, 190] on div at bounding box center [135, 185] width 19 height 19
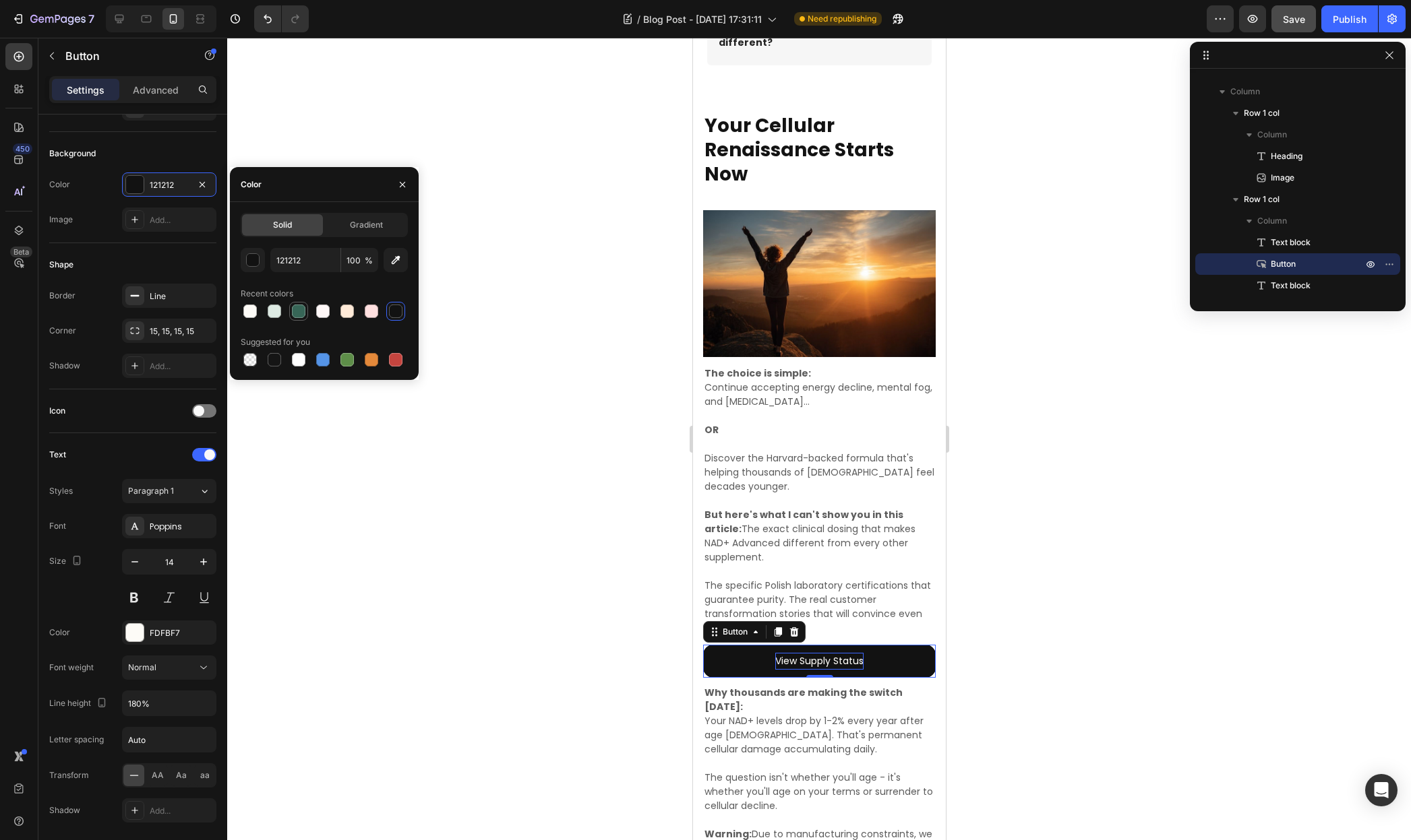
click at [296, 308] on div at bounding box center [298, 311] width 14 height 14
type input "376657"
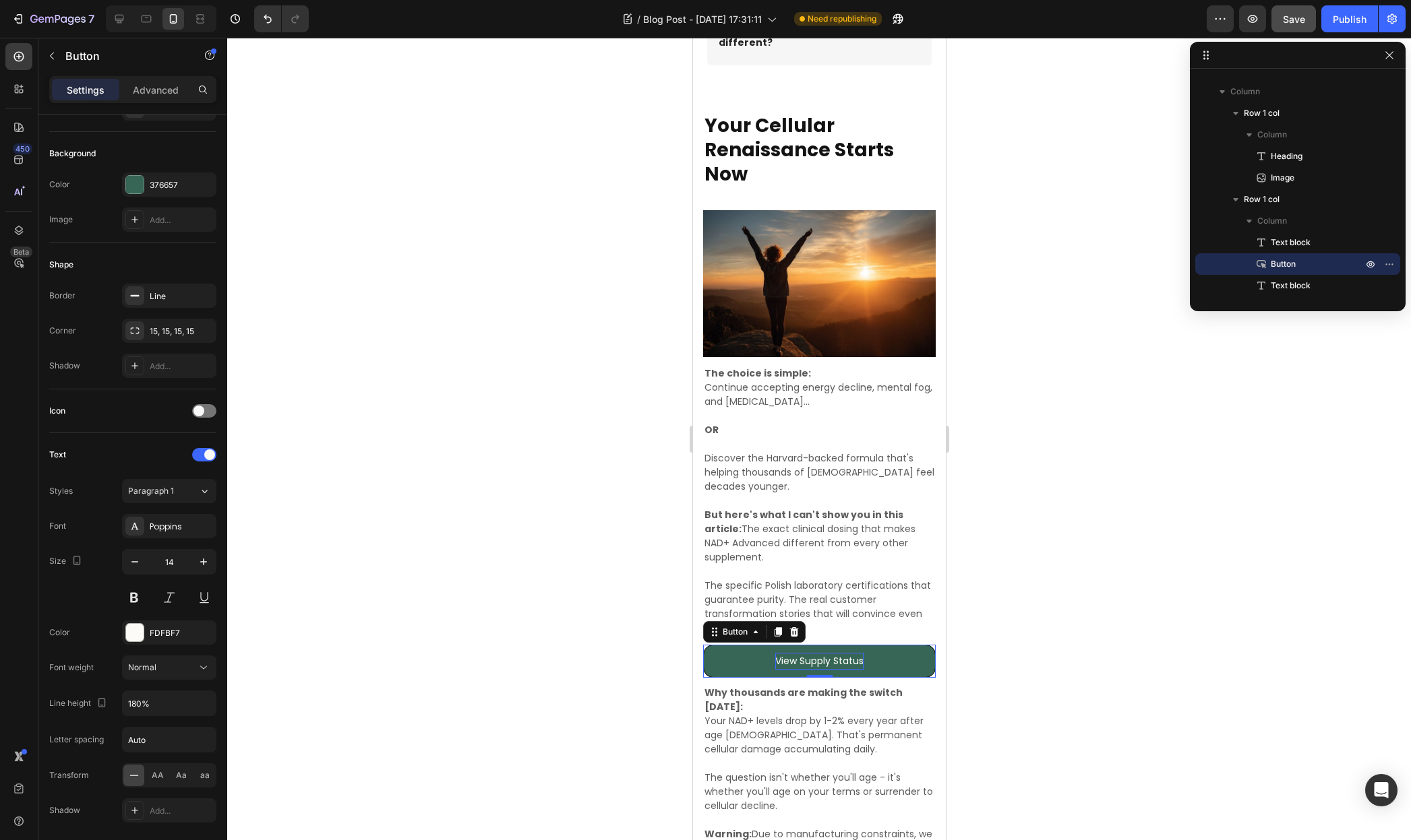
click at [493, 606] on div at bounding box center [819, 439] width 1183 height 802
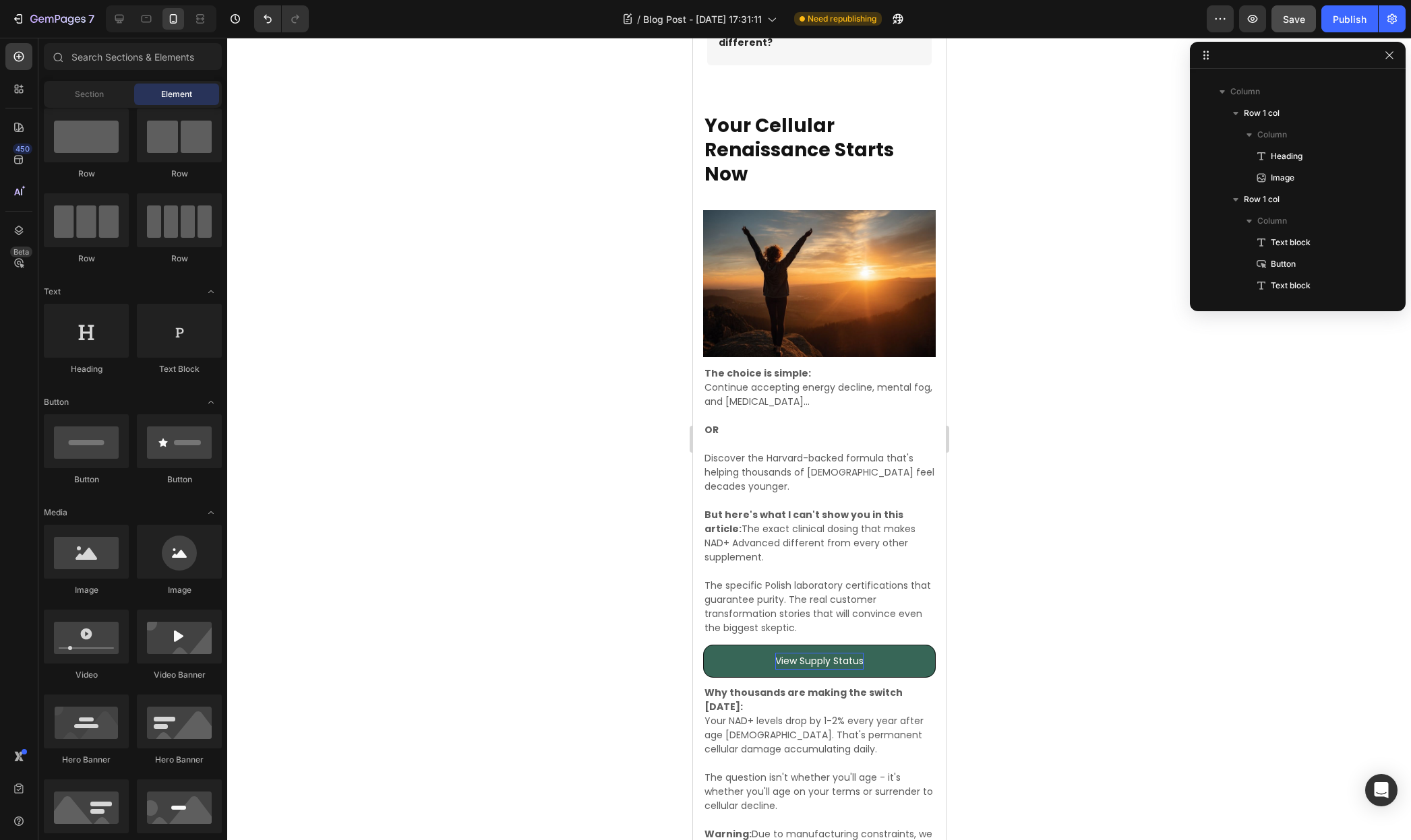
click at [493, 606] on div at bounding box center [819, 439] width 1183 height 802
click at [747, 648] on button "View Supply Status" at bounding box center [818, 660] width 233 height 33
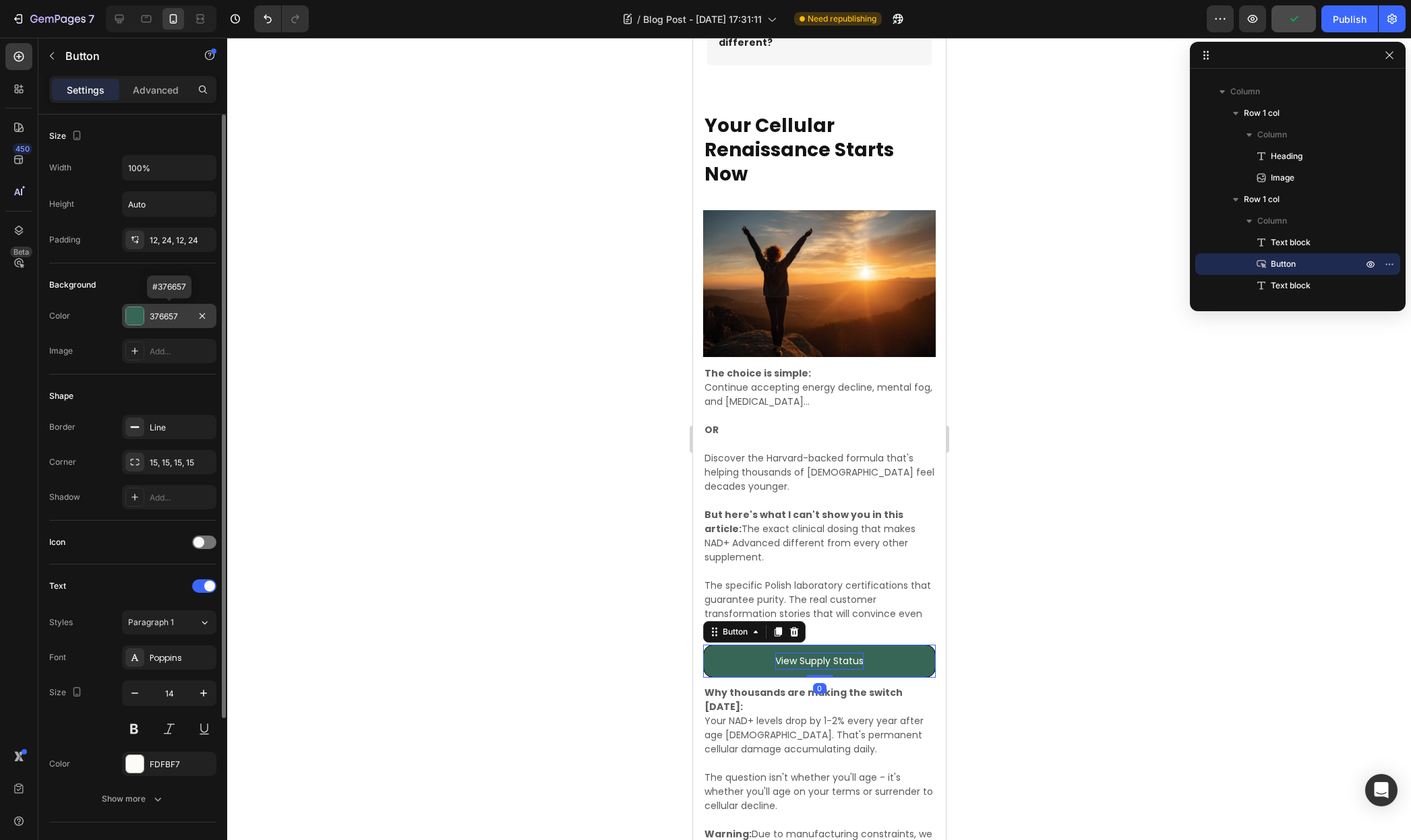
click at [158, 317] on div "376657" at bounding box center [169, 316] width 39 height 12
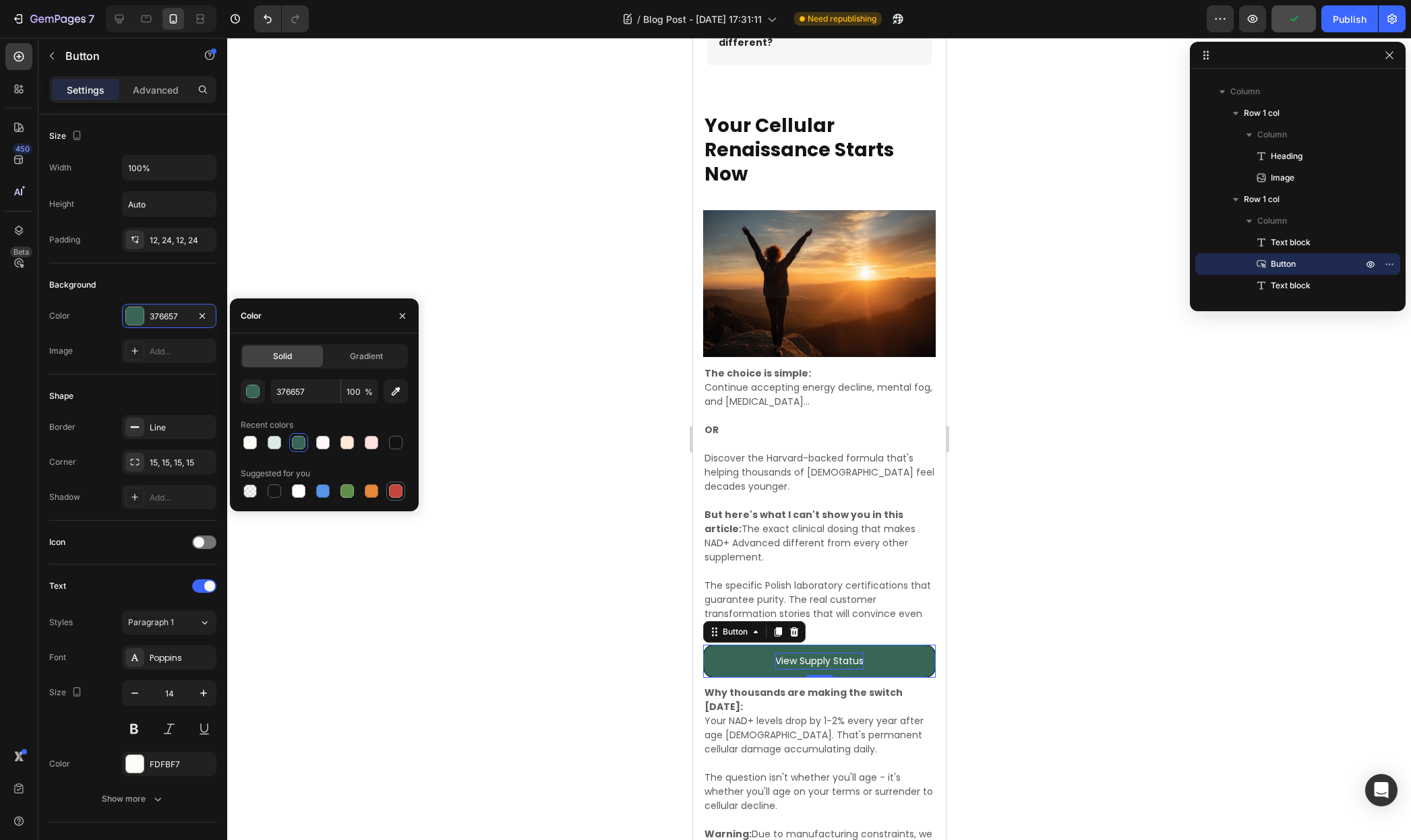
click at [400, 491] on div at bounding box center [396, 492] width 14 height 14
click at [258, 385] on div "button" at bounding box center [253, 392] width 14 height 14
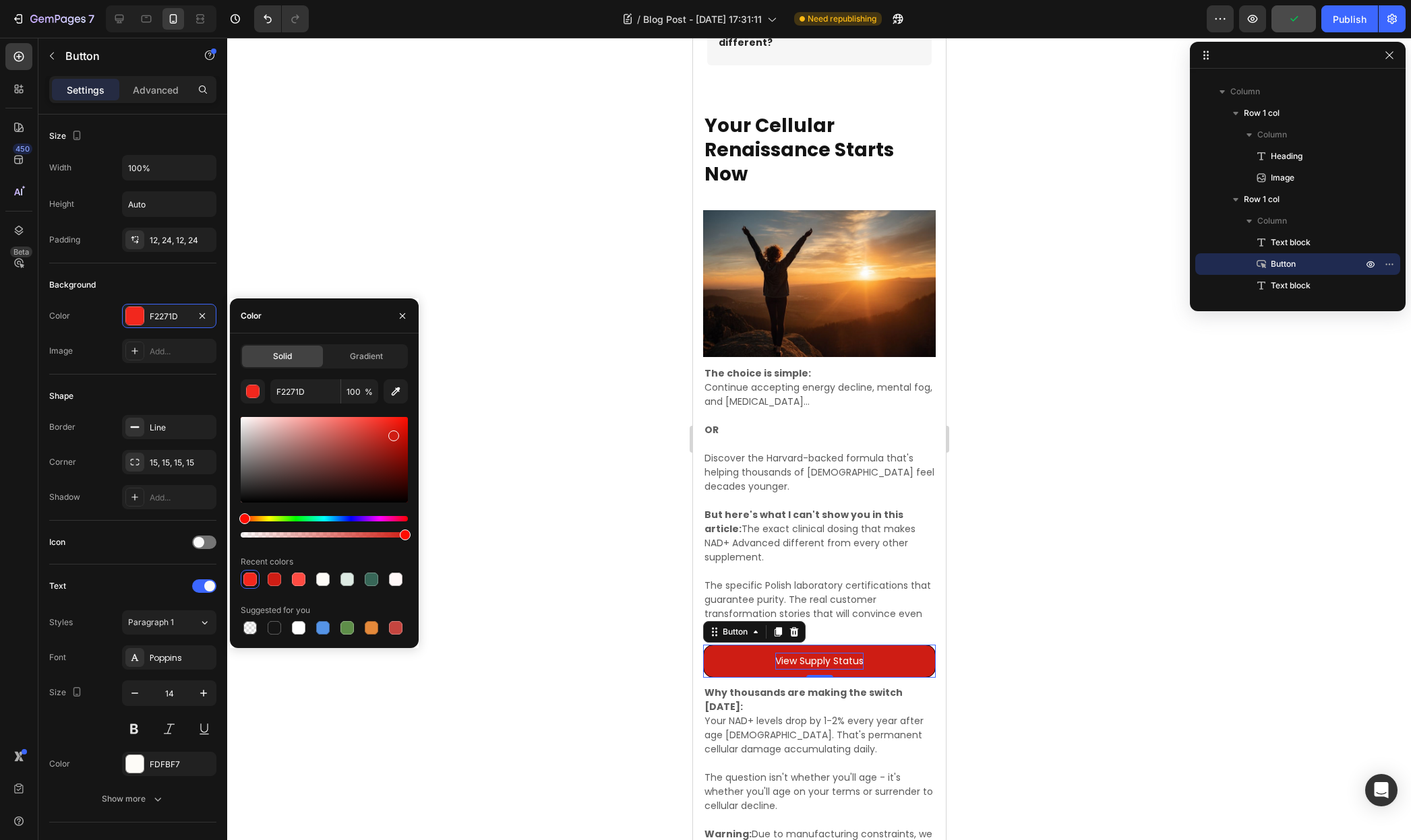
drag, startPoint x: 356, startPoint y: 440, endPoint x: 392, endPoint y: 433, distance: 36.7
click at [392, 433] on div at bounding box center [393, 436] width 11 height 11
type input "CE1D14"
click at [887, 455] on p "Discover the Harvard-backed formula that's helping thousands of Europeans feel …" at bounding box center [818, 473] width 230 height 43
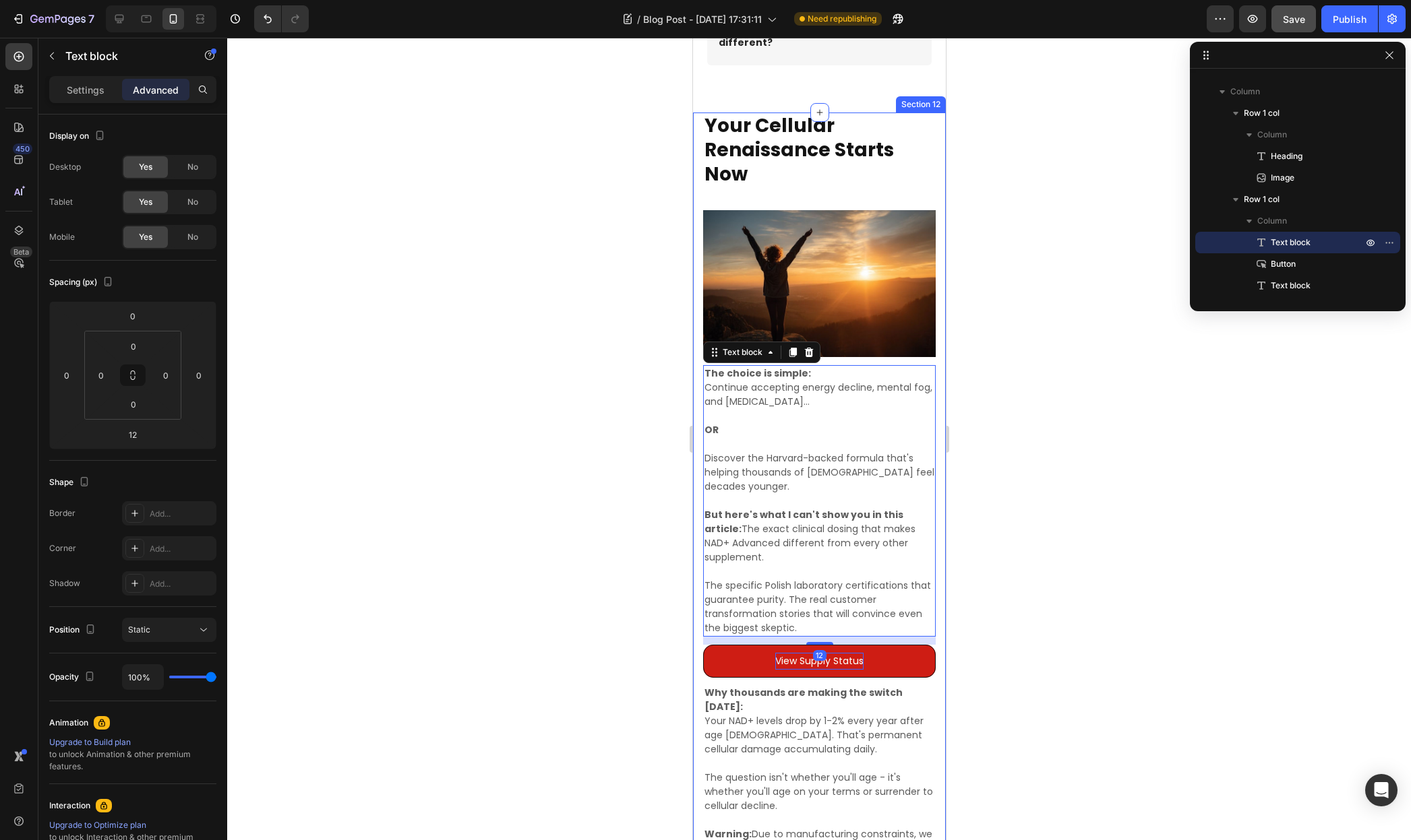
click at [1066, 497] on div at bounding box center [819, 439] width 1183 height 802
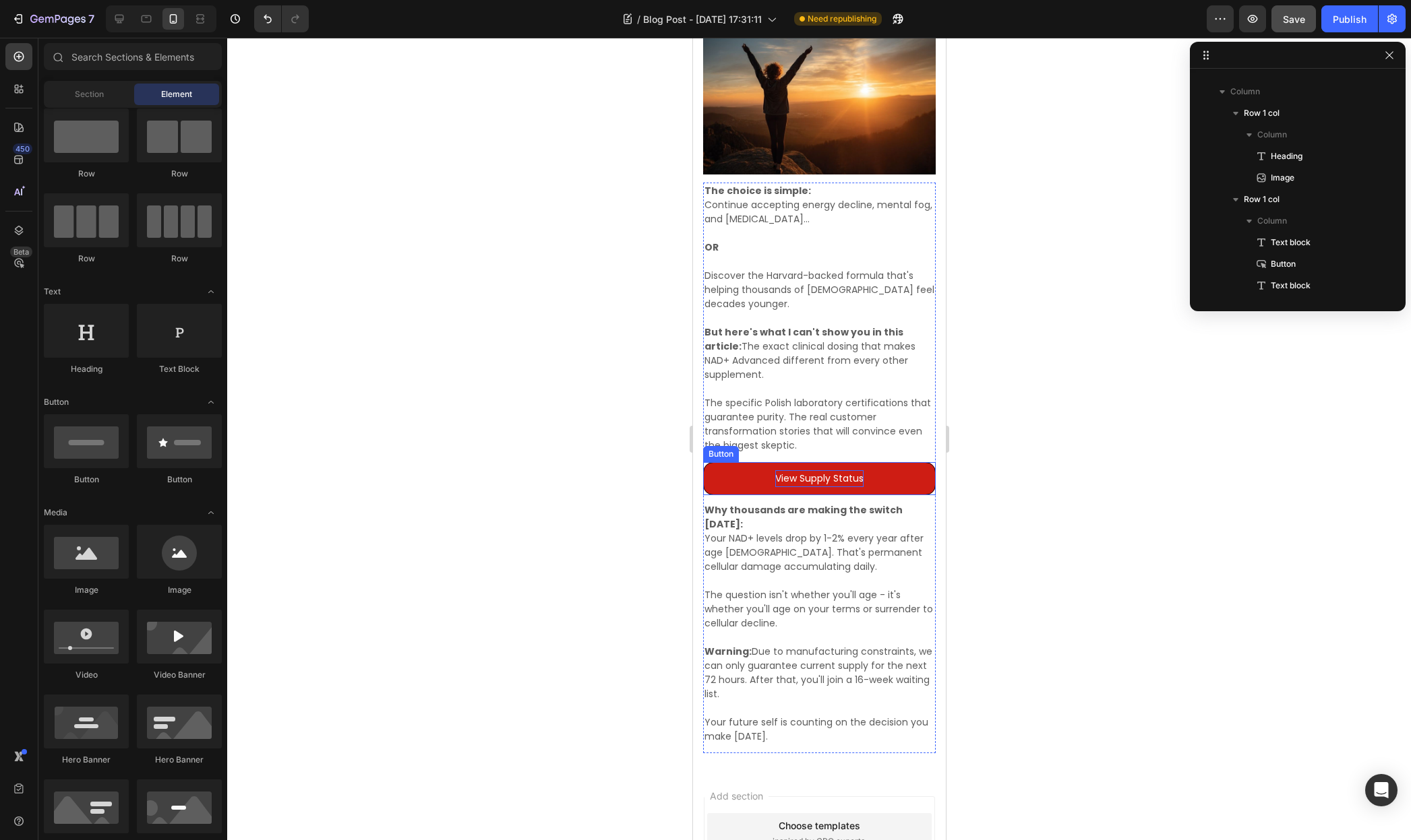
scroll to position [4923, 0]
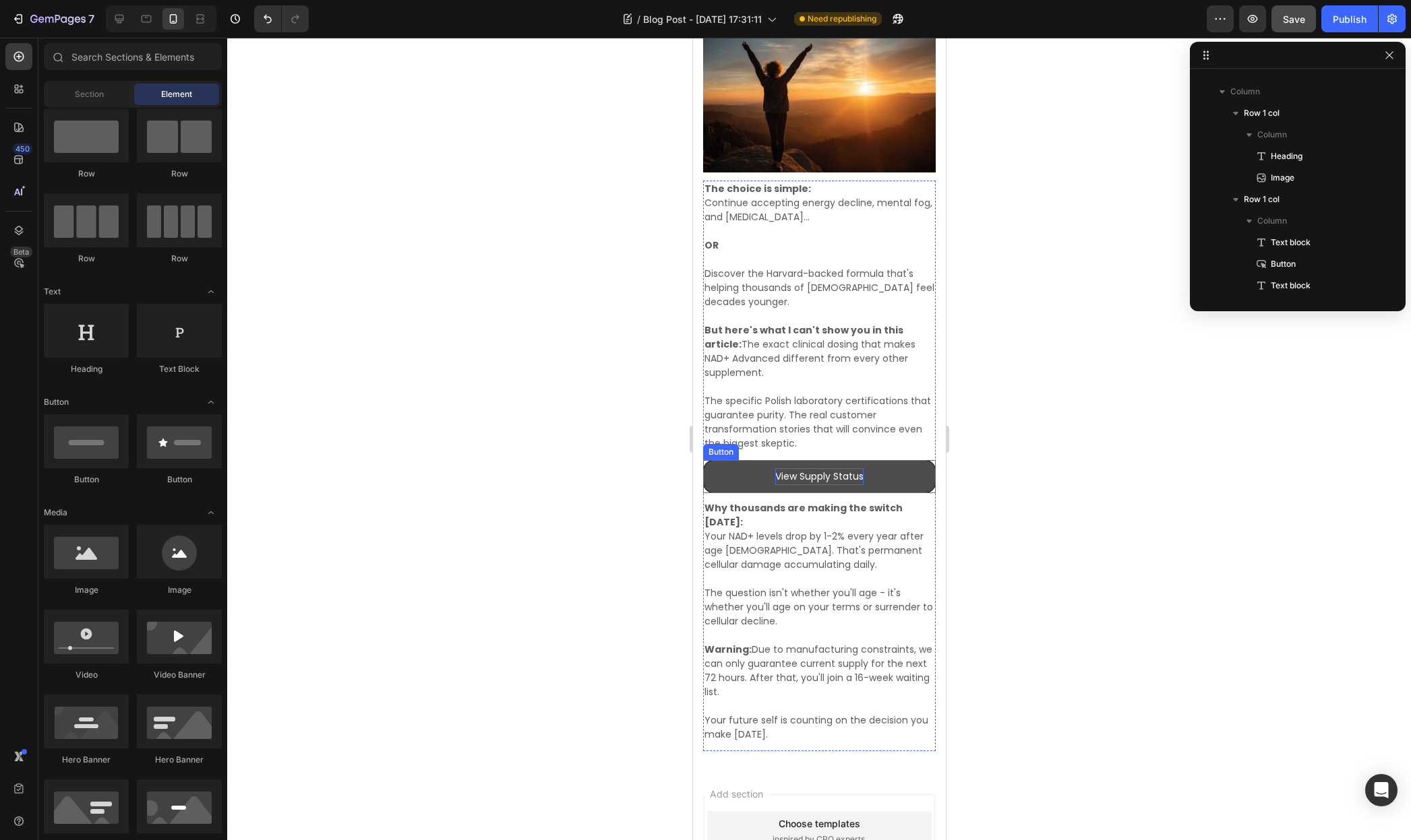
click at [757, 470] on button "View Supply Status" at bounding box center [818, 476] width 233 height 33
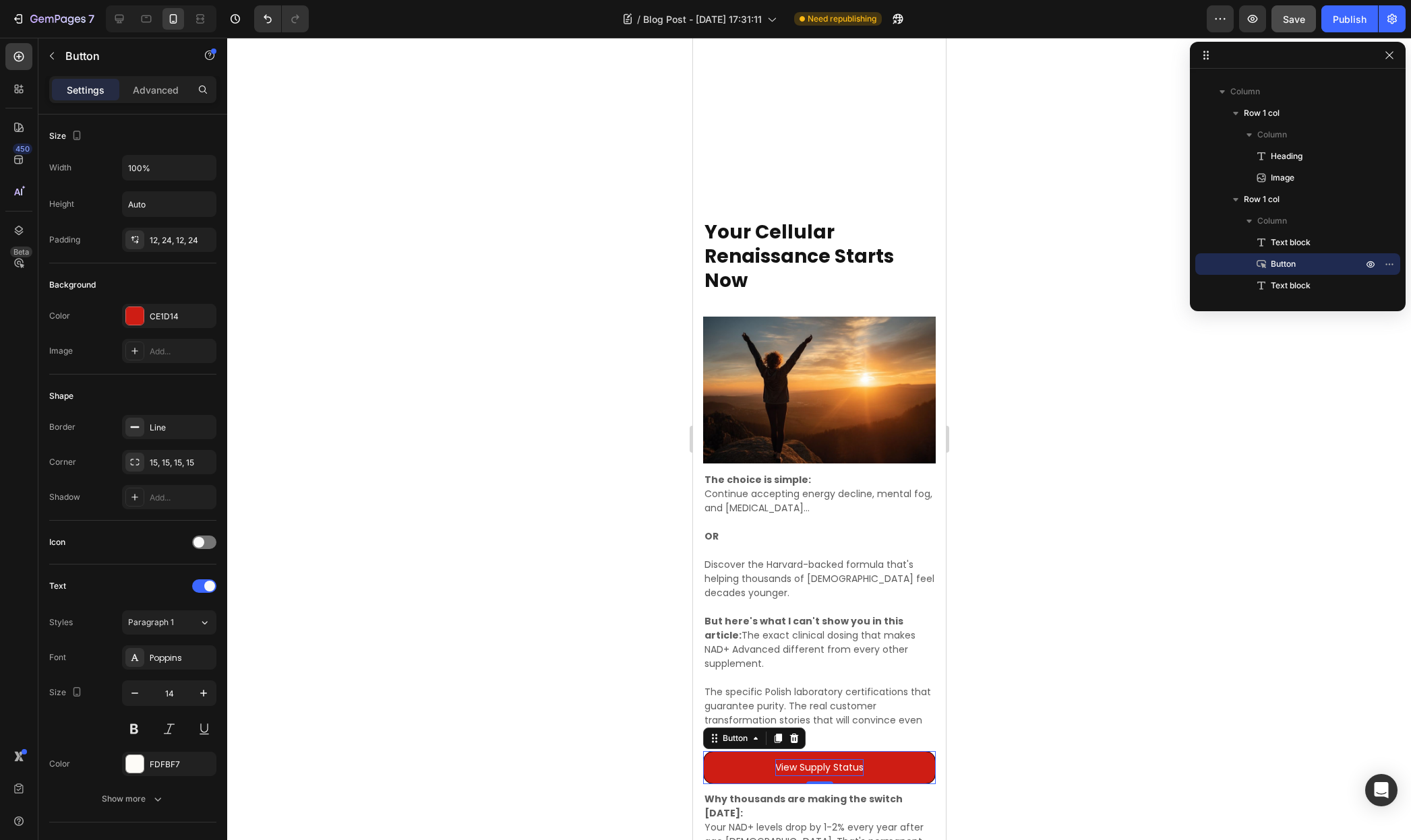
scroll to position [4943, 0]
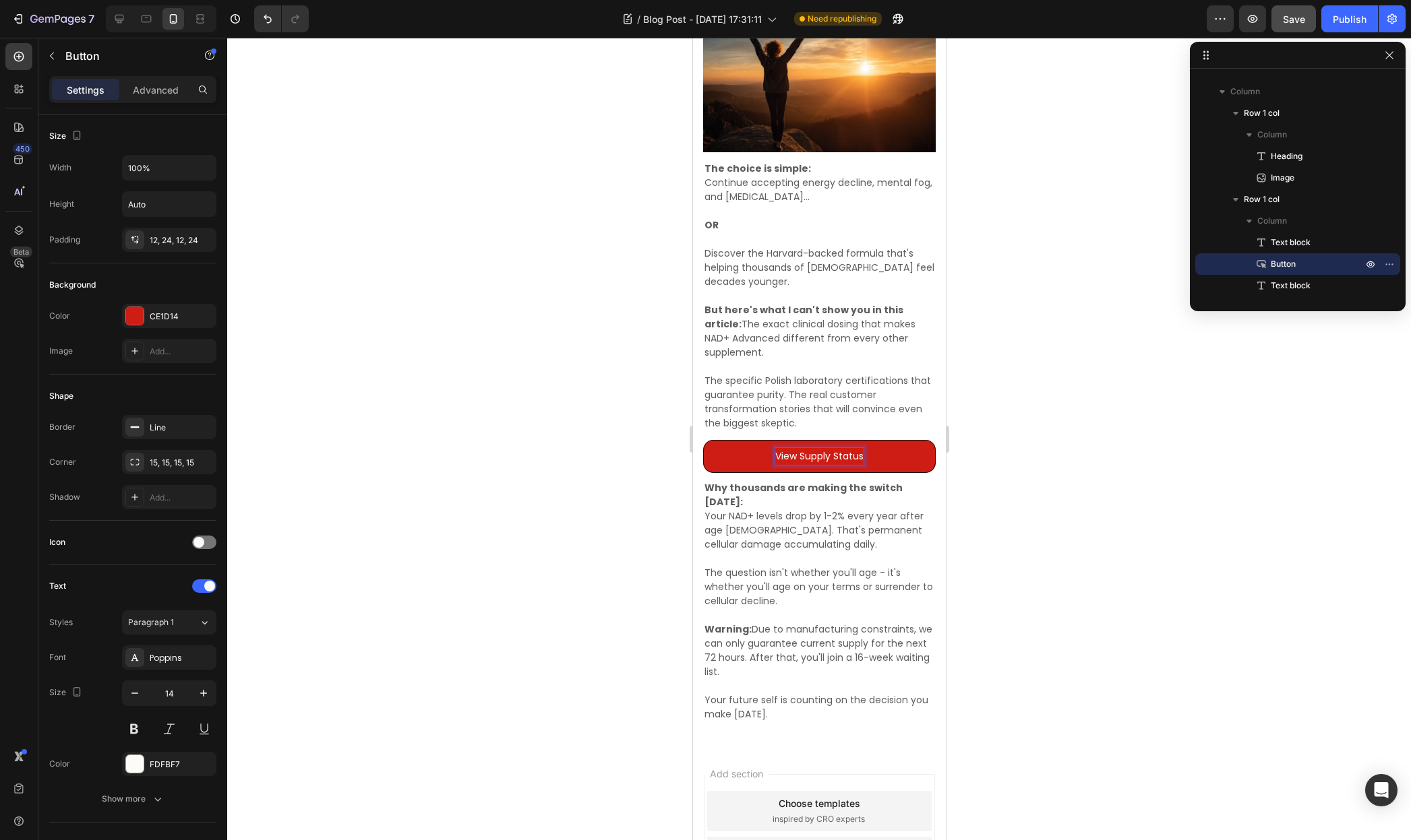
click at [830, 449] on p "View Supply Status" at bounding box center [818, 456] width 88 height 17
click at [1035, 481] on div at bounding box center [819, 439] width 1183 height 802
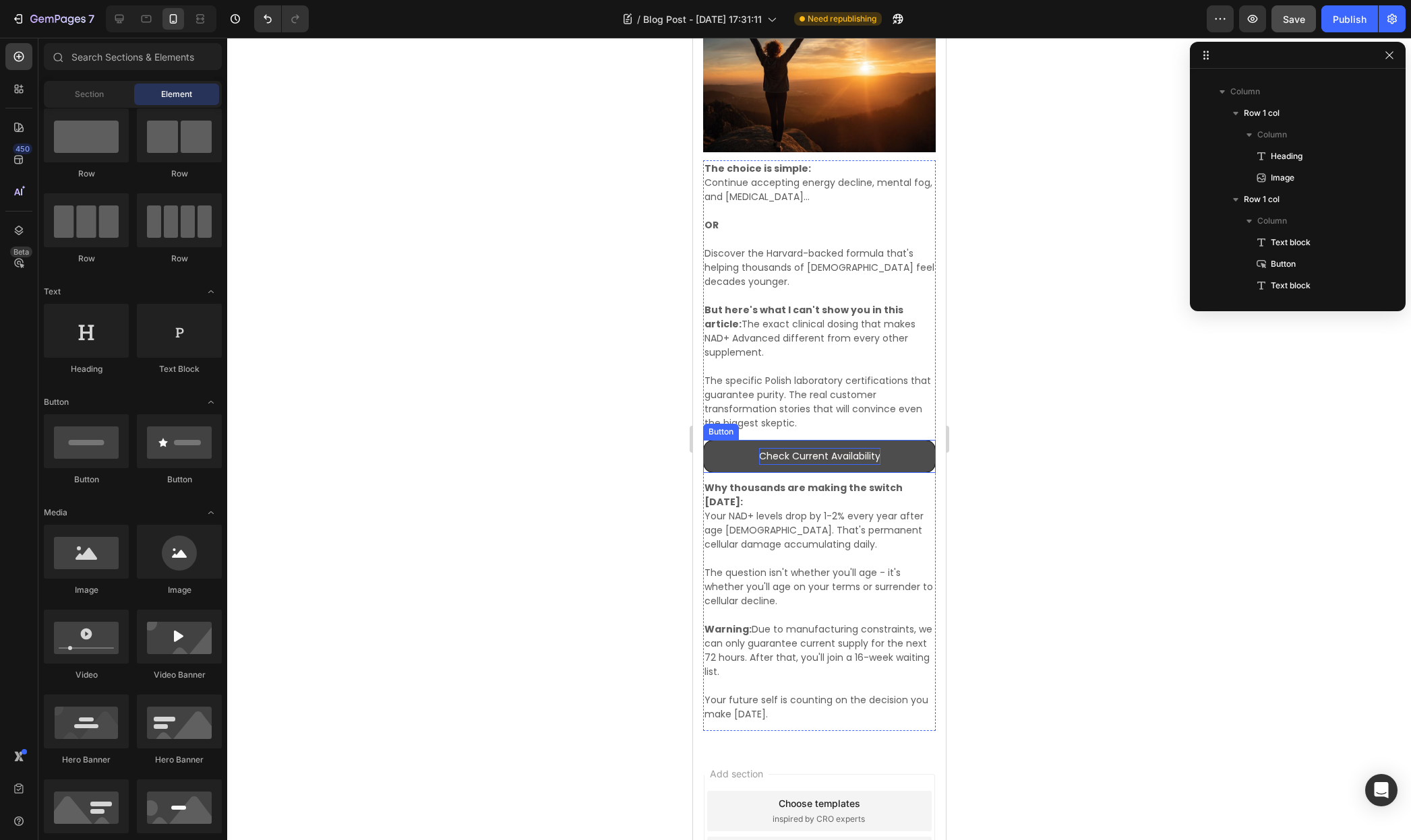
click at [894, 450] on button "Check Current Availability" at bounding box center [818, 456] width 233 height 33
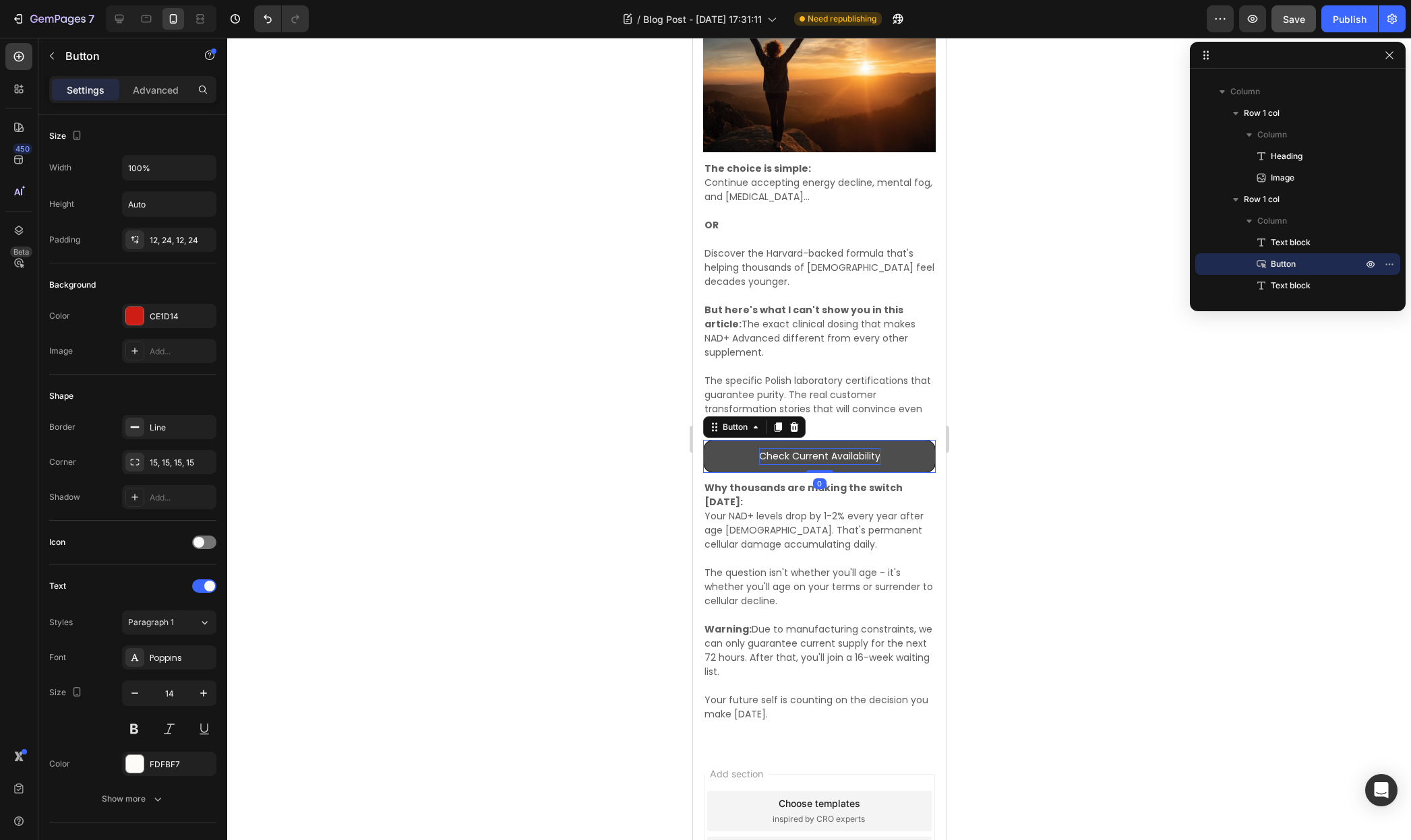
click at [773, 422] on icon at bounding box center [776, 427] width 11 height 11
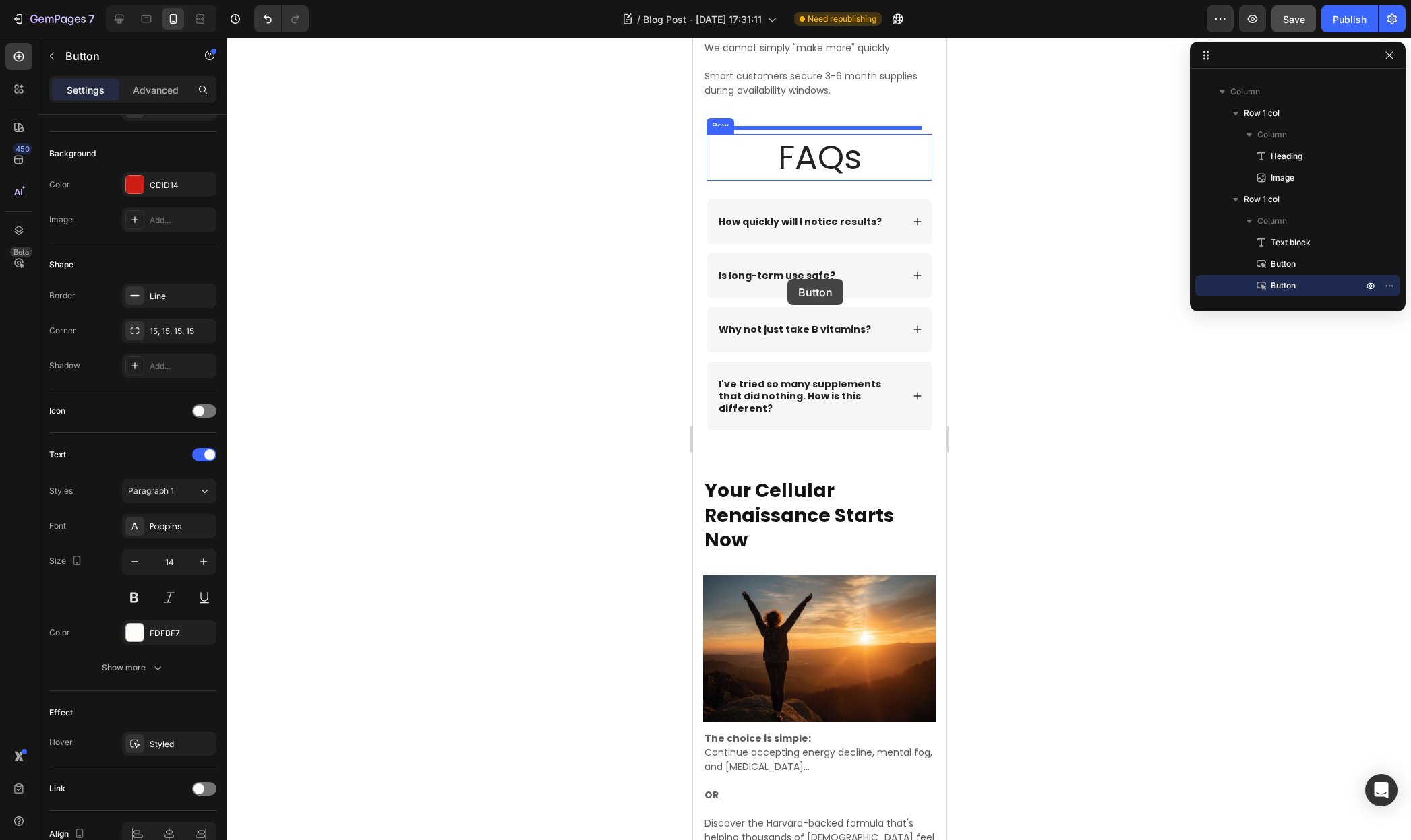
scroll to position [4104, 0]
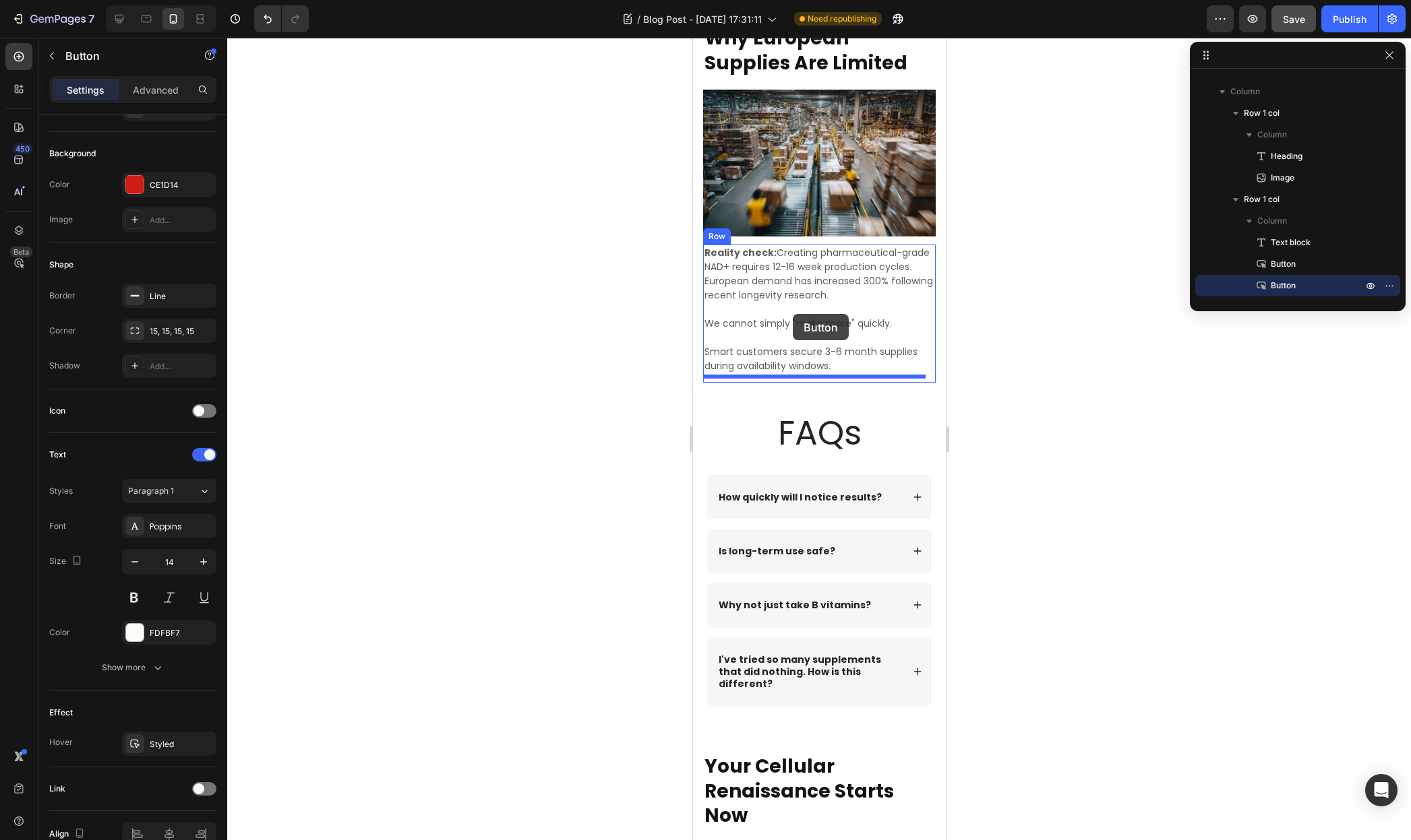
drag, startPoint x: 715, startPoint y: 456, endPoint x: 792, endPoint y: 314, distance: 161.5
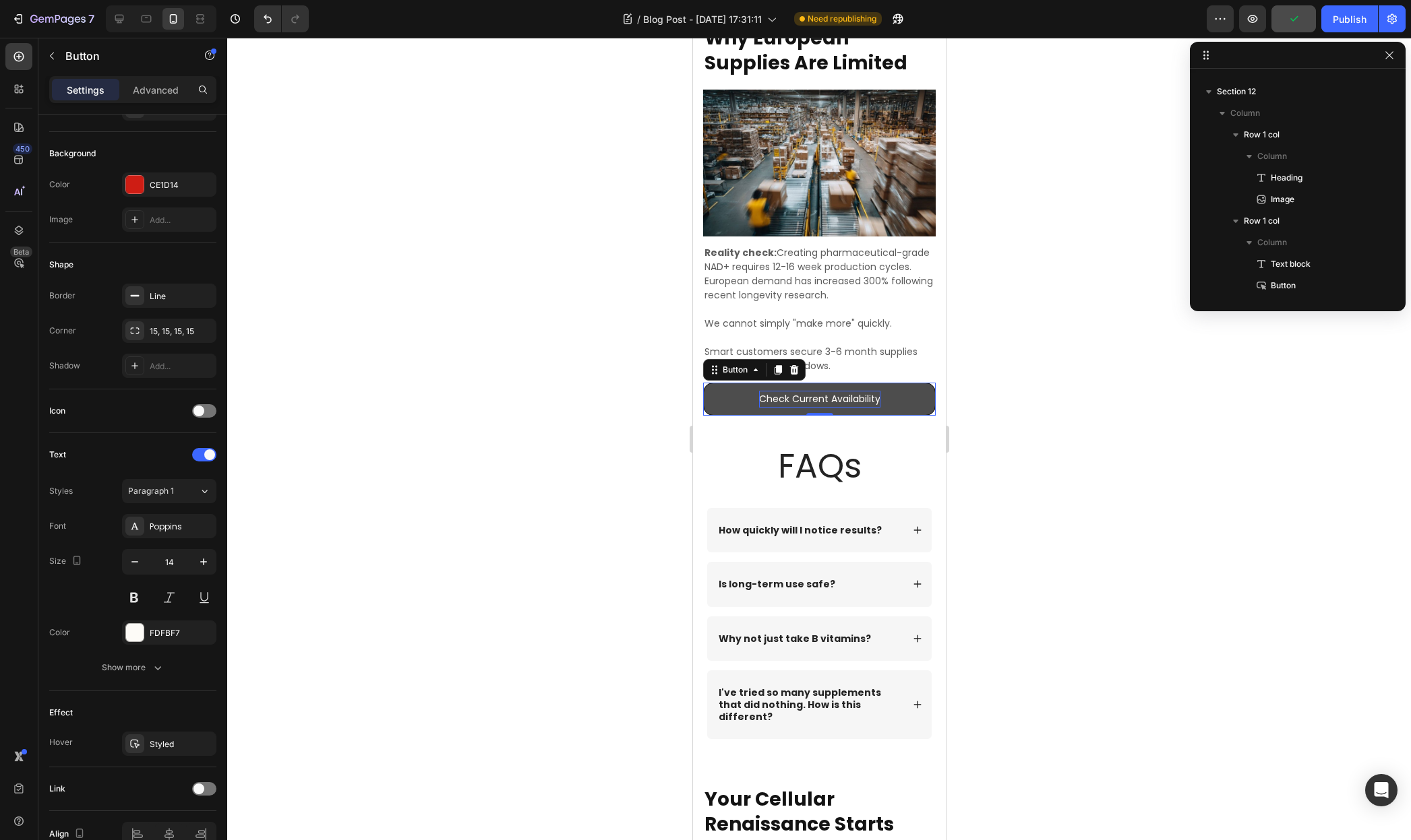
click at [863, 391] on p "Check Current Availability" at bounding box center [819, 399] width 122 height 17
click at [1046, 394] on div at bounding box center [819, 439] width 1183 height 802
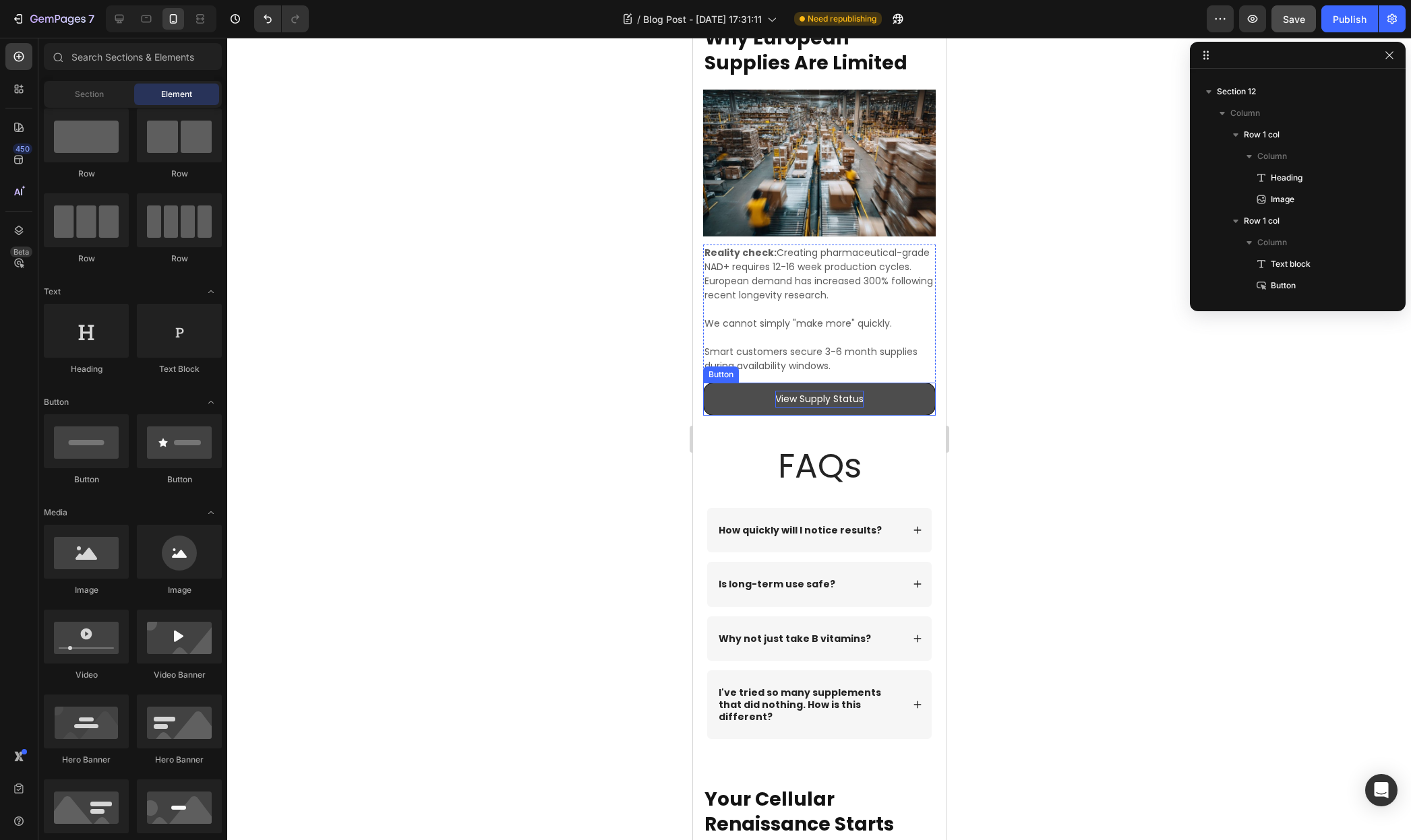
click at [888, 398] on button "View Supply Status" at bounding box center [818, 399] width 233 height 33
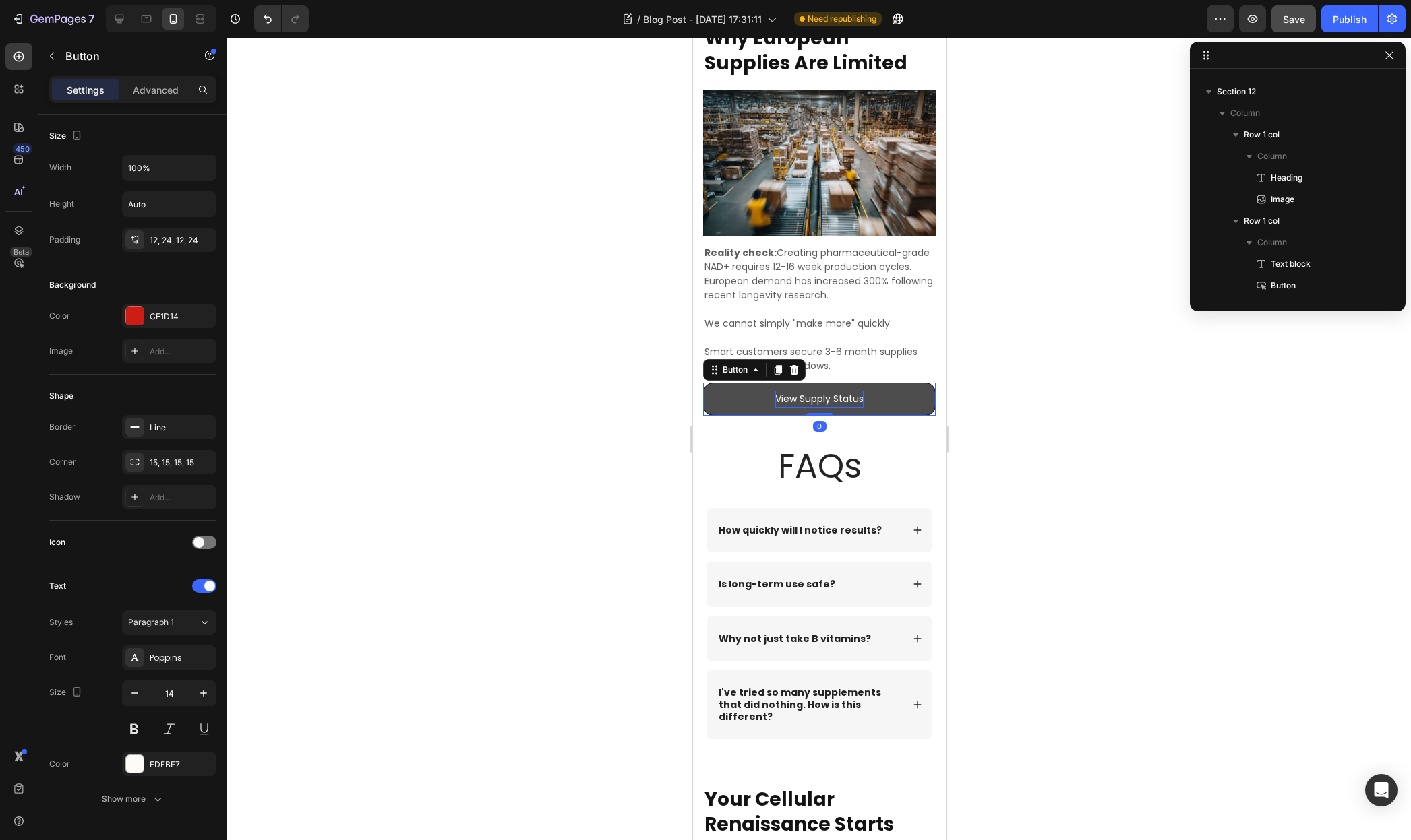
scroll to position [1797, 0]
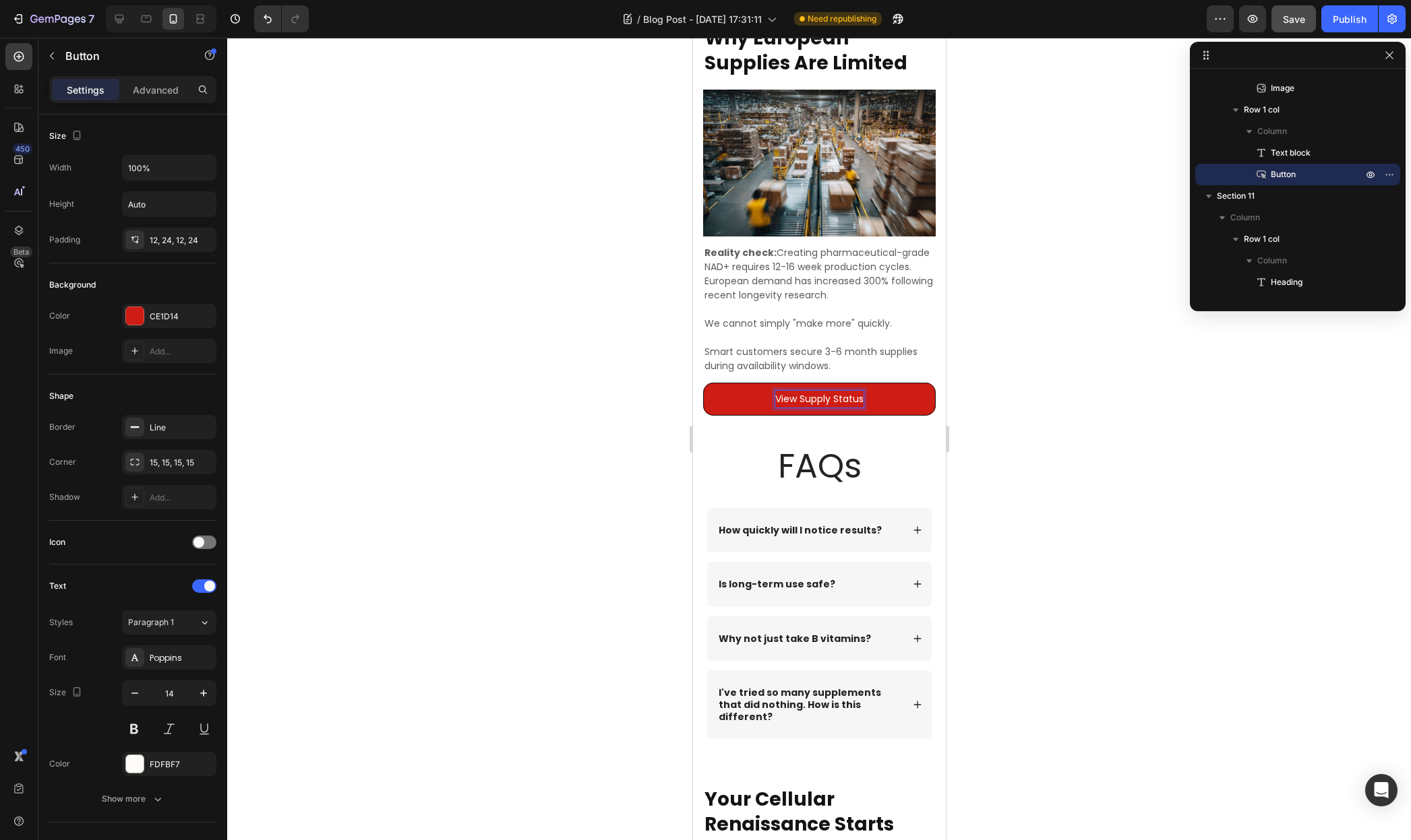
click at [1003, 385] on div at bounding box center [819, 439] width 1183 height 802
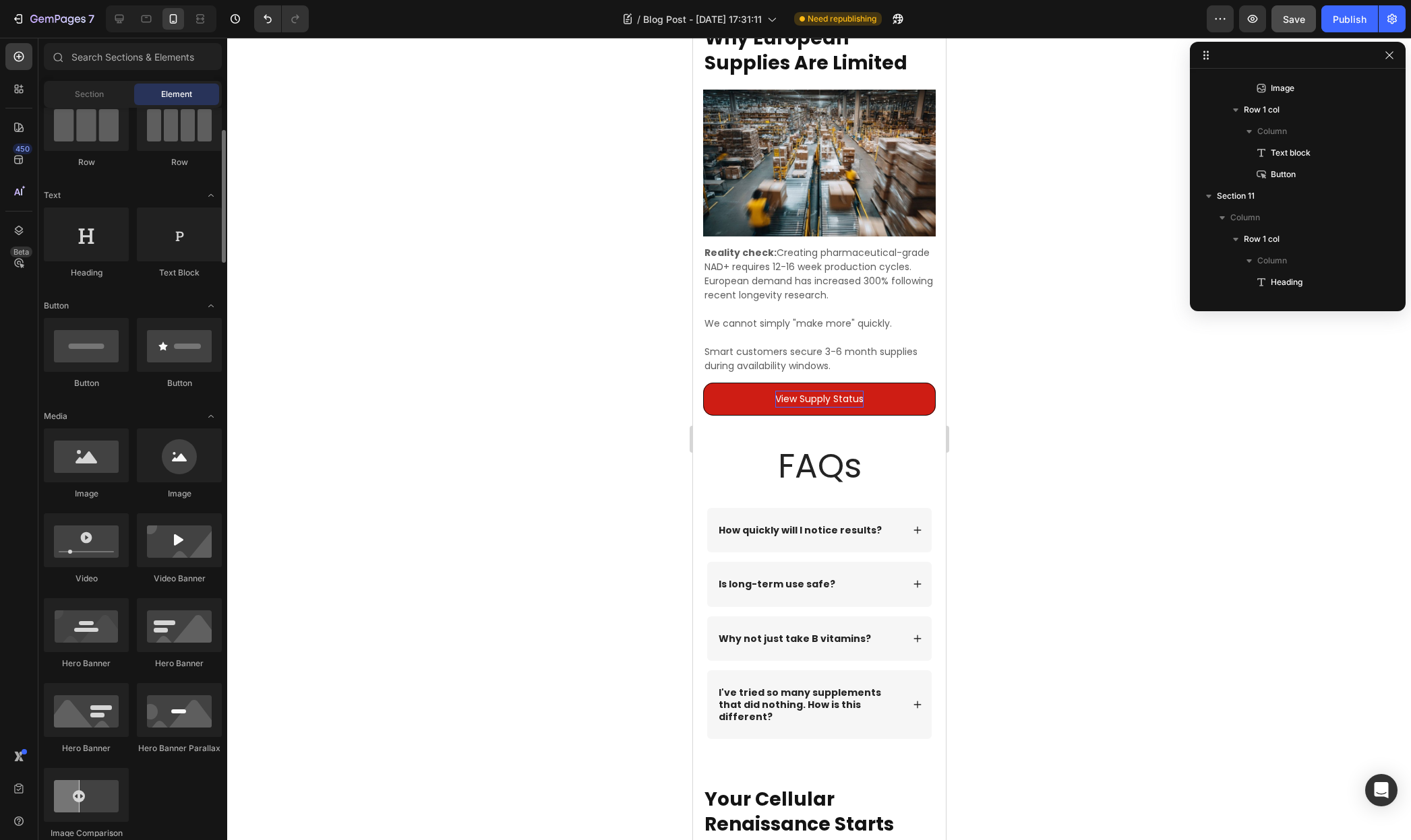
scroll to position [187, 0]
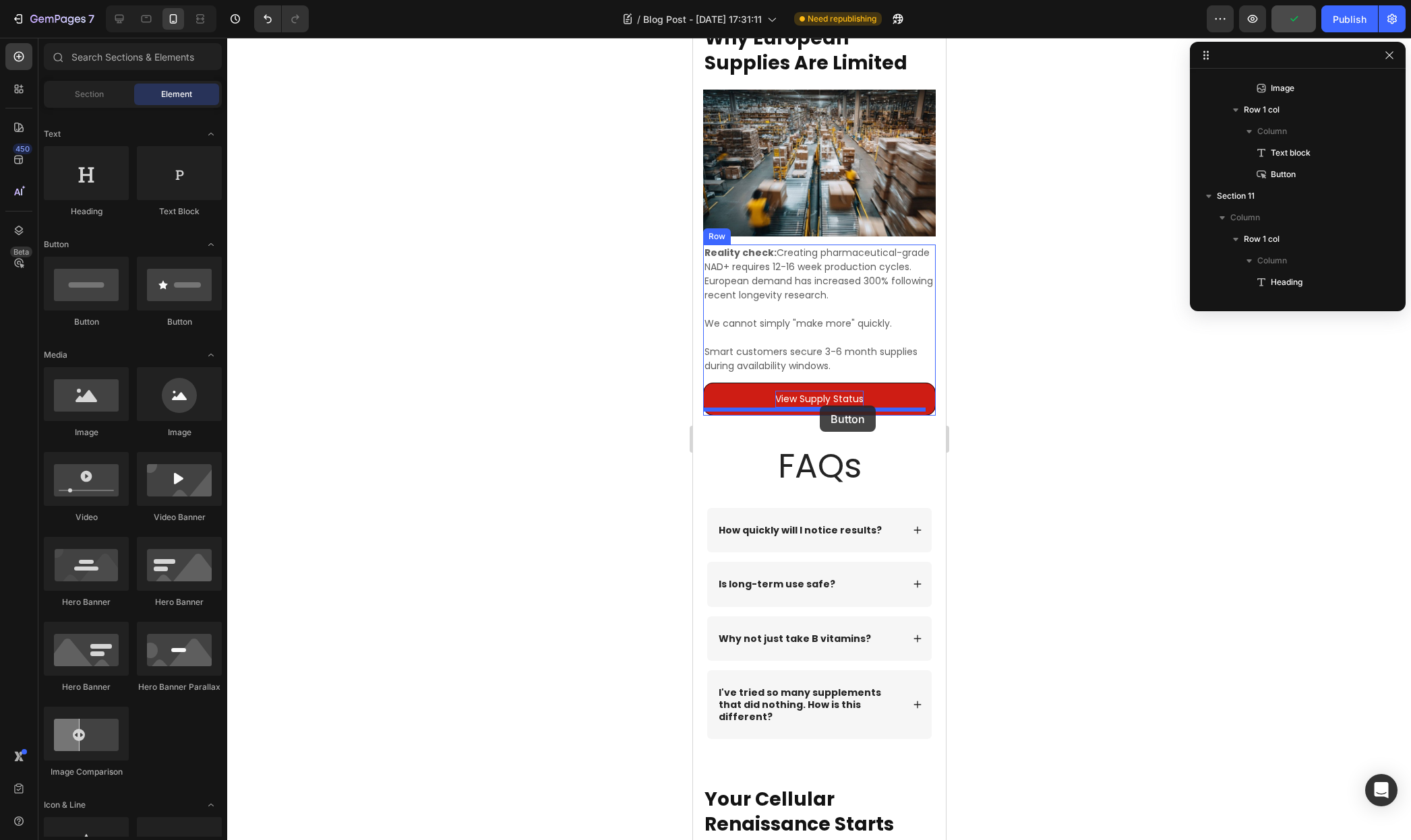
drag, startPoint x: 901, startPoint y: 339, endPoint x: 819, endPoint y: 406, distance: 105.9
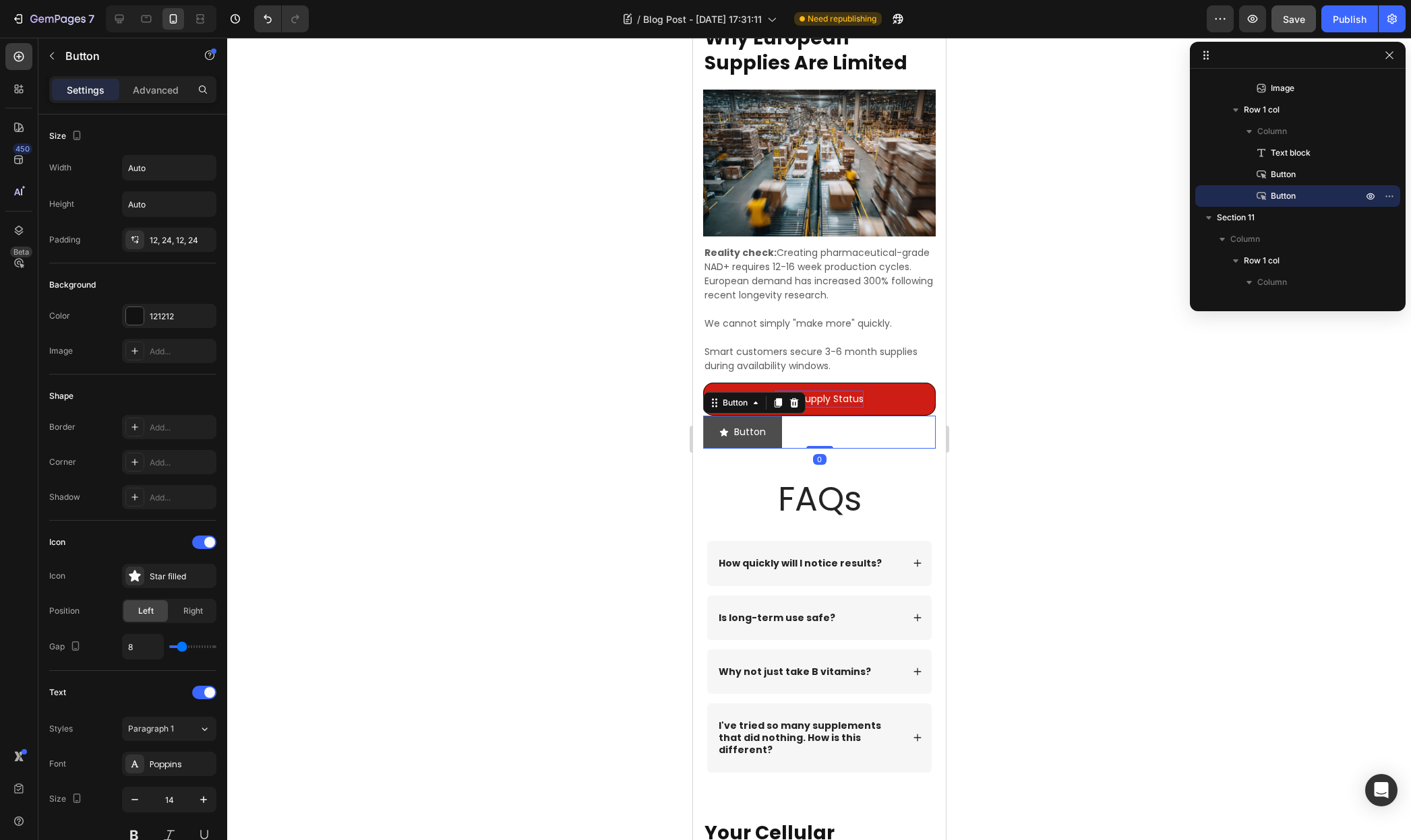
click at [722, 429] on icon "<p>Button</p>" at bounding box center [723, 433] width 8 height 8
click at [158, 572] on div "Star filled" at bounding box center [181, 577] width 63 height 12
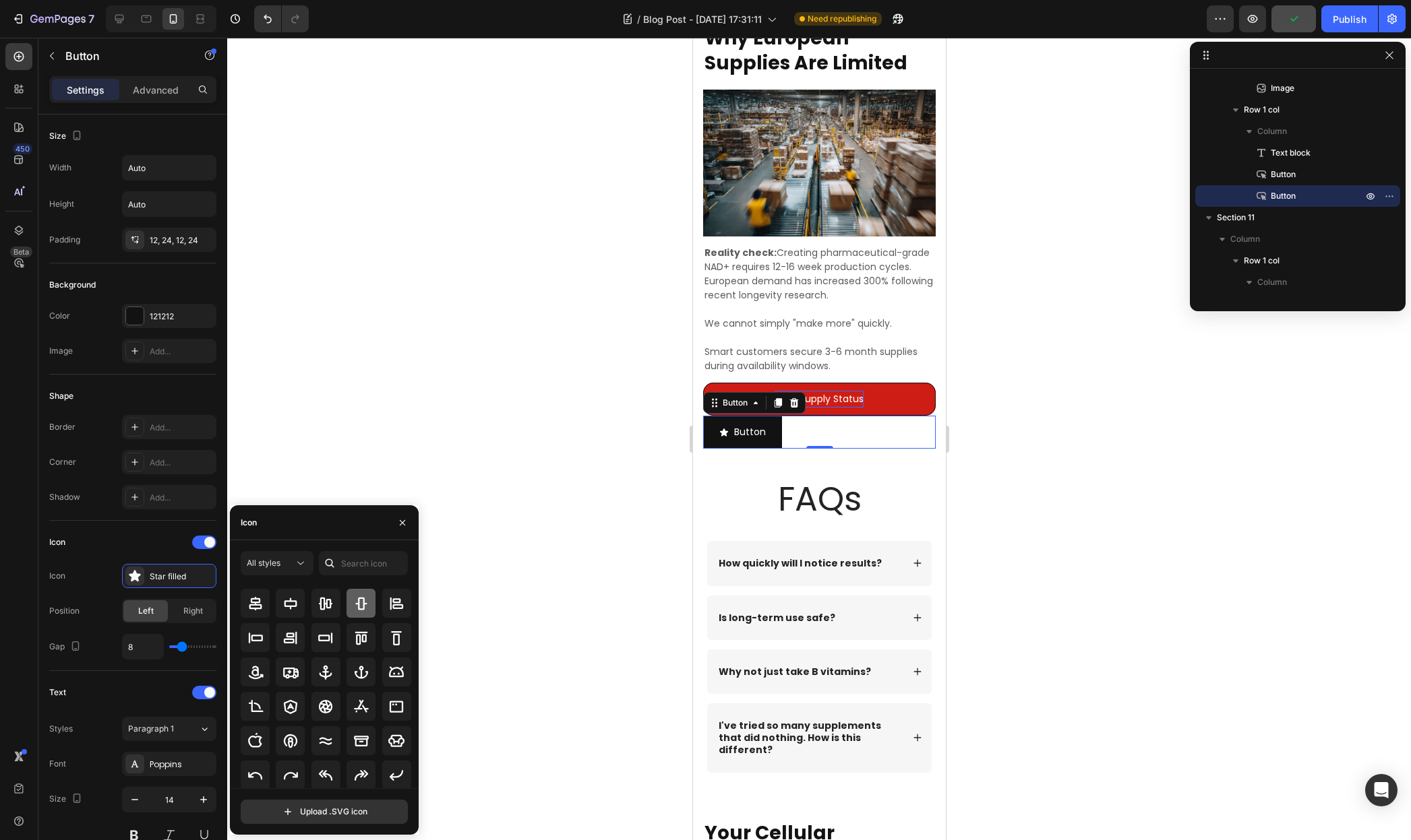
scroll to position [149, 0]
click at [325, 699] on icon at bounding box center [325, 705] width 16 height 16
click at [1042, 466] on div at bounding box center [819, 439] width 1183 height 802
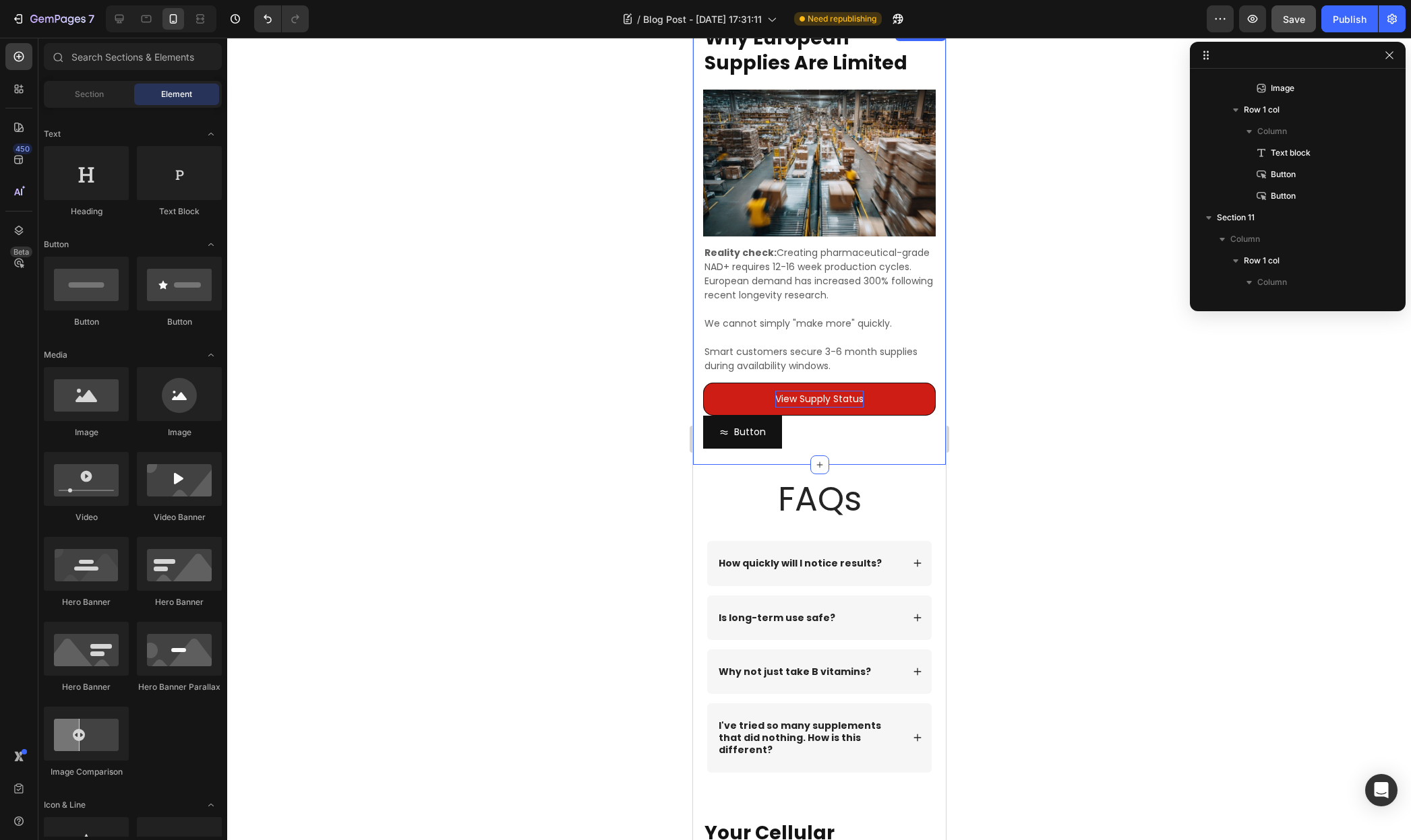
click at [857, 433] on div "Button Button" at bounding box center [818, 432] width 233 height 33
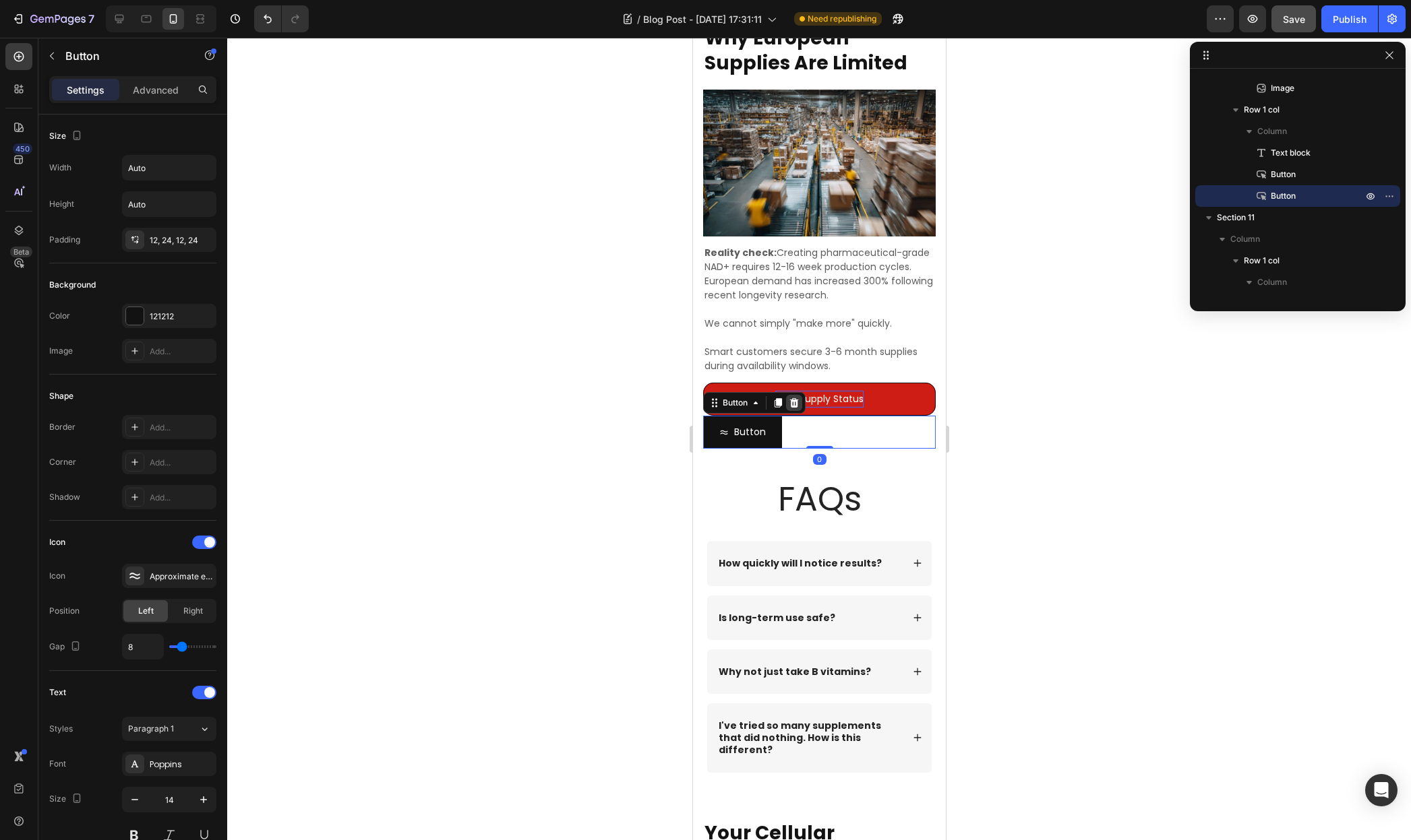
click at [792, 400] on icon at bounding box center [793, 402] width 9 height 9
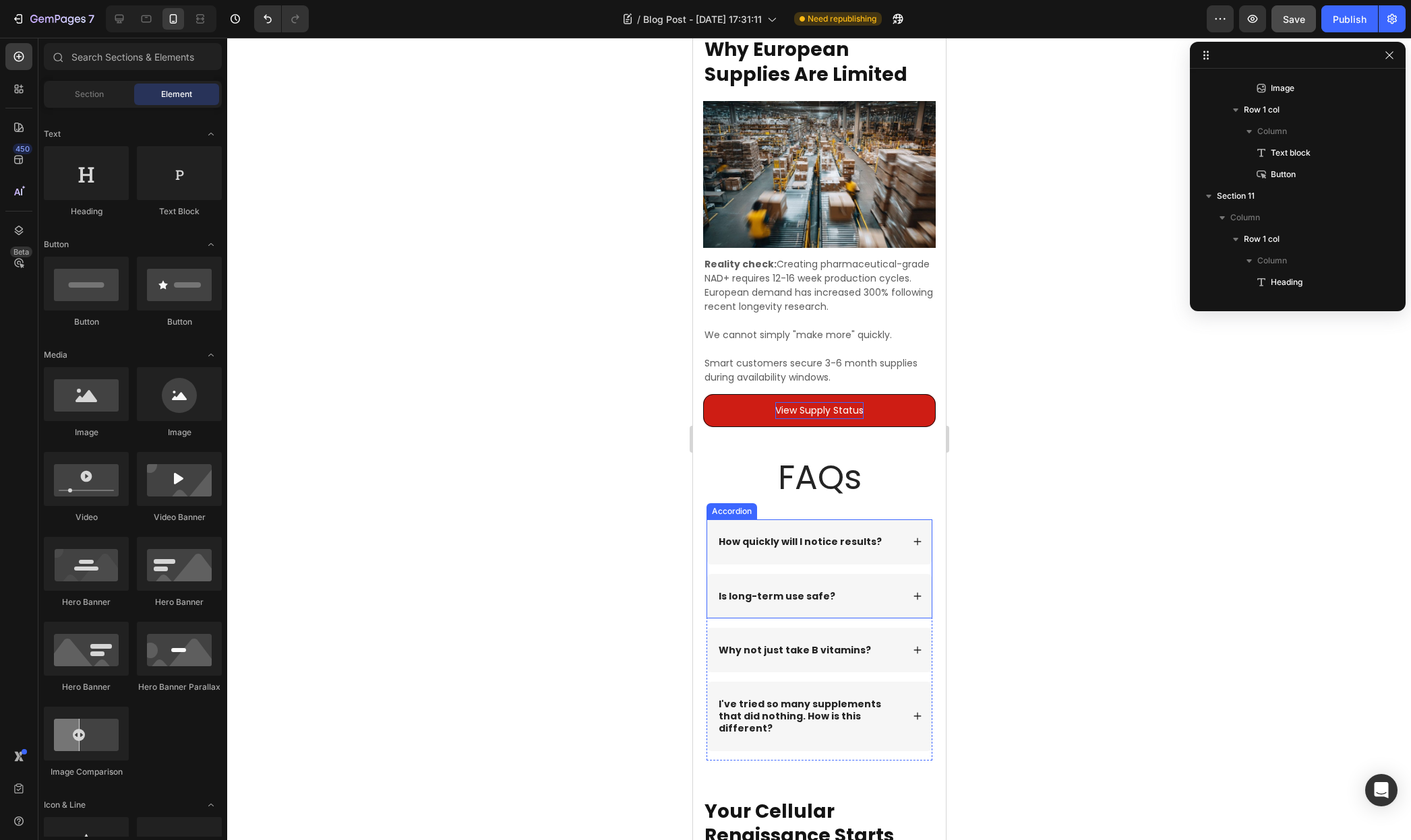
scroll to position [3644, 0]
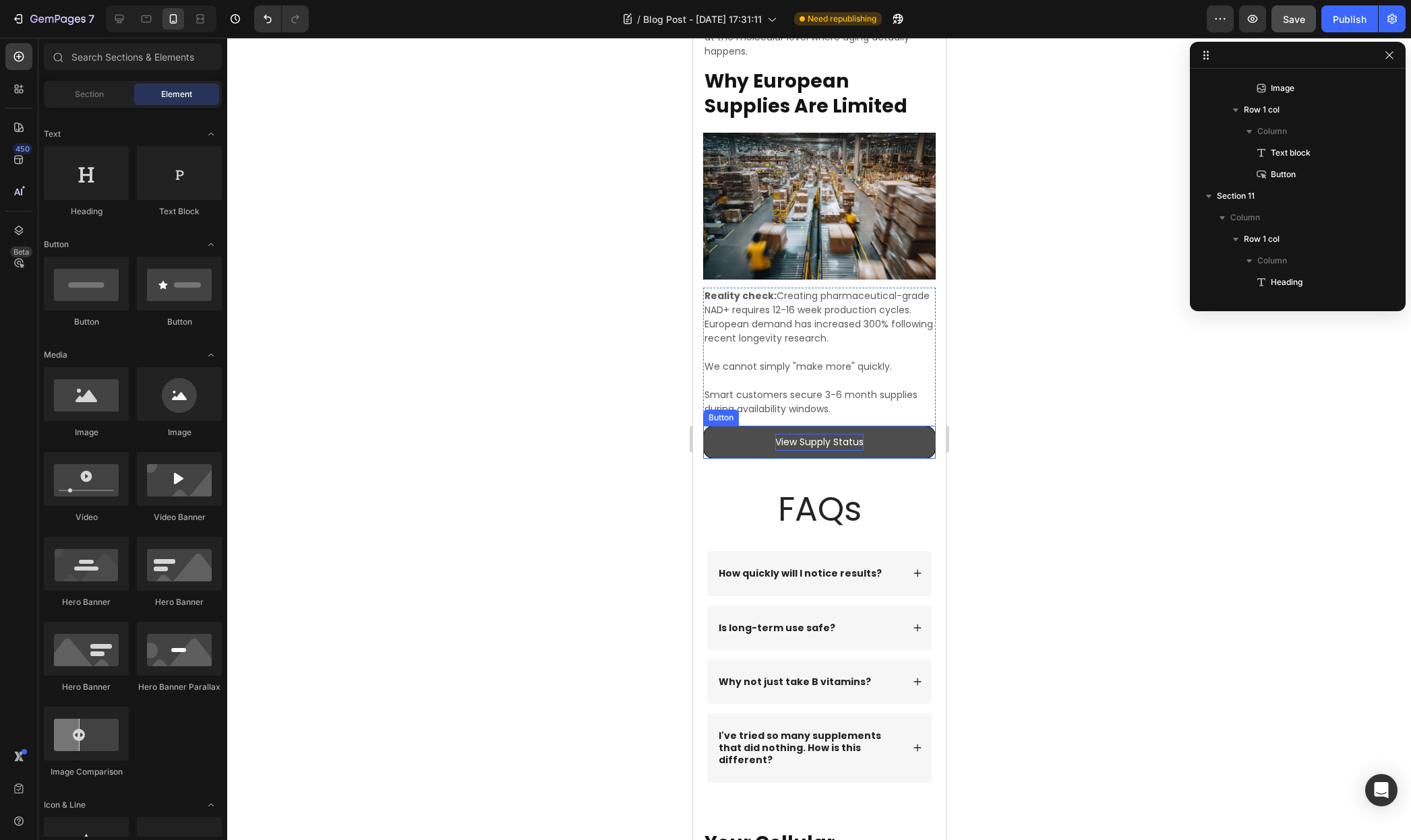
click at [747, 430] on button "View Supply Status" at bounding box center [818, 442] width 233 height 33
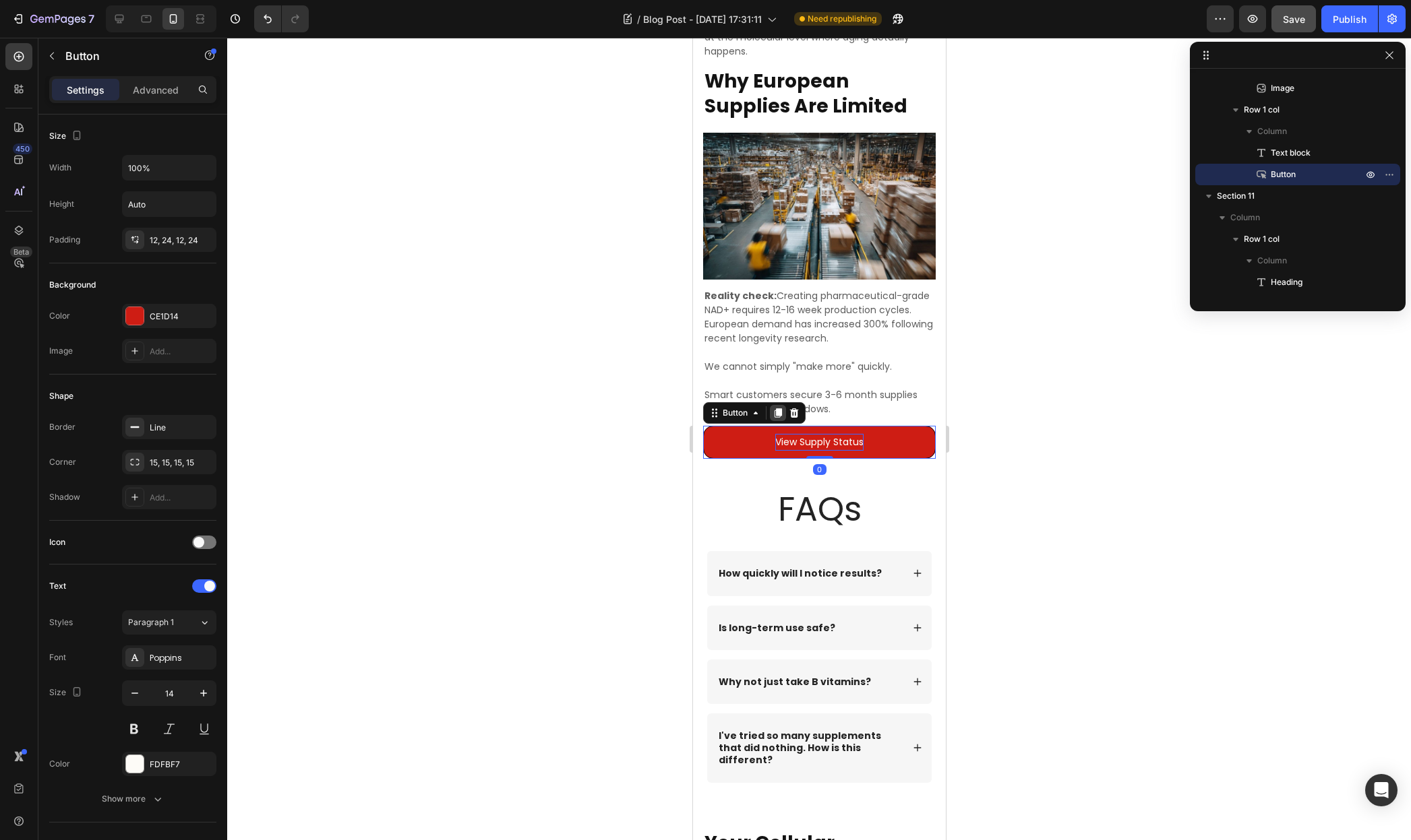
click at [777, 408] on icon at bounding box center [776, 412] width 7 height 9
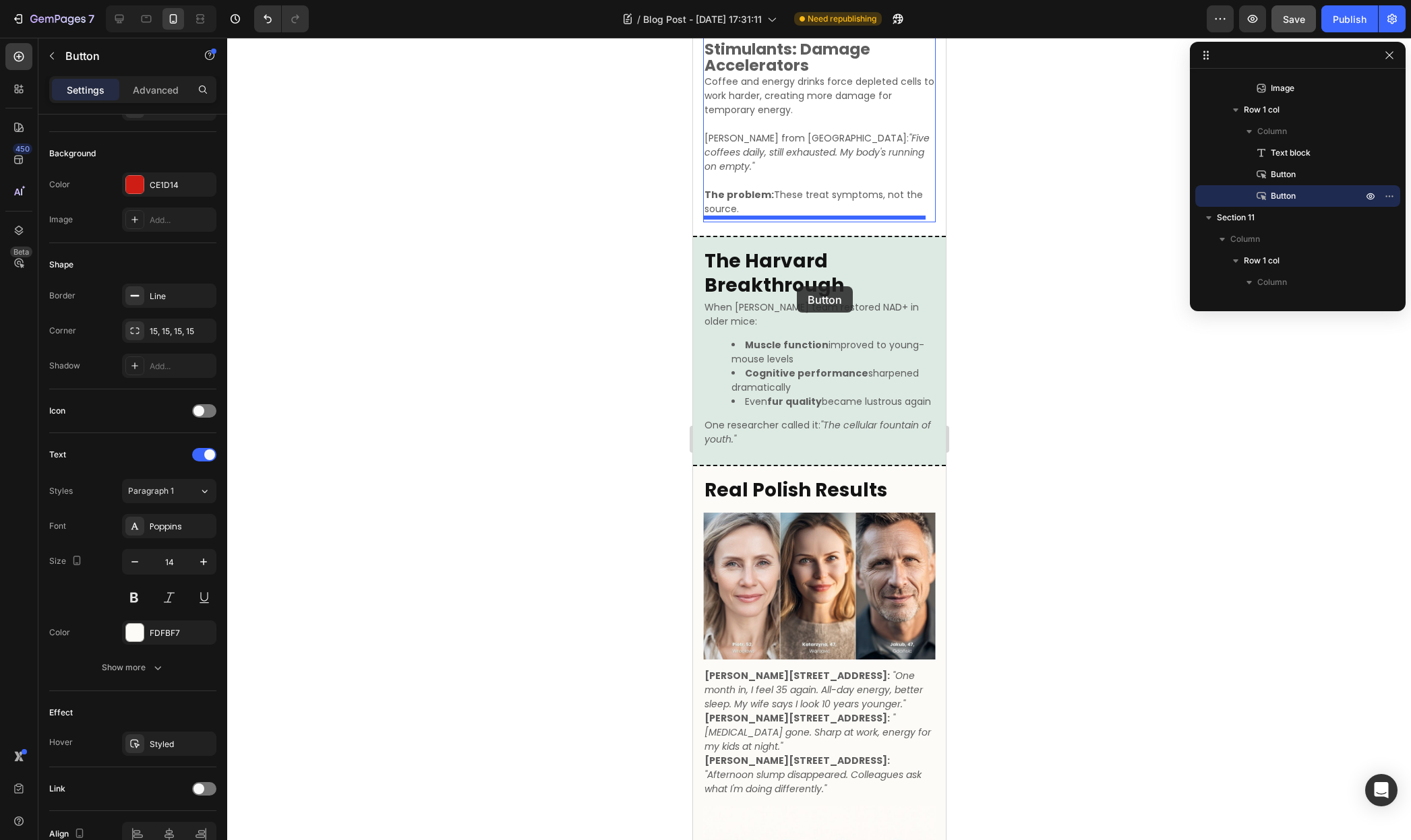
scroll to position [2028, 0]
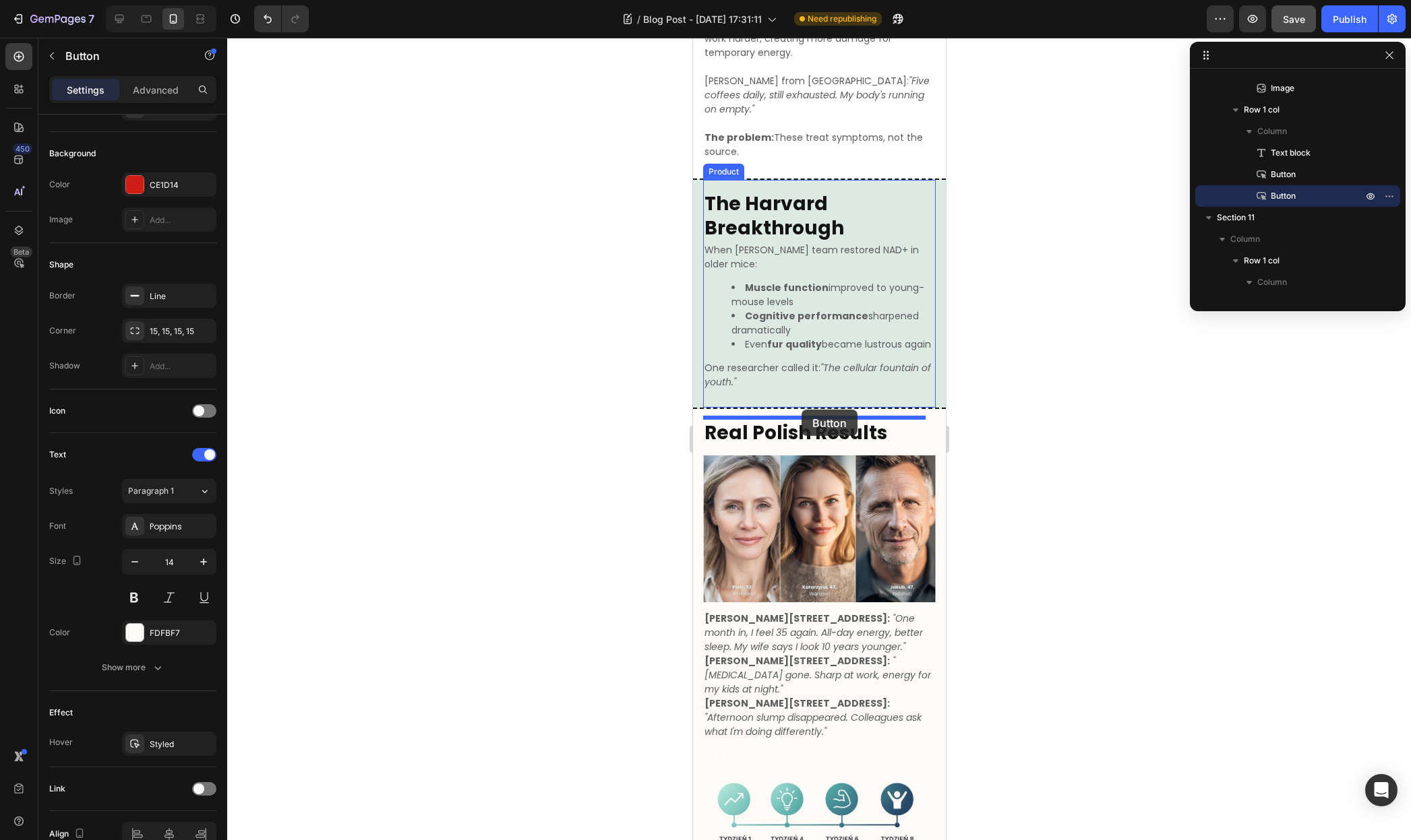
drag, startPoint x: 715, startPoint y: 433, endPoint x: 800, endPoint y: 410, distance: 88.1
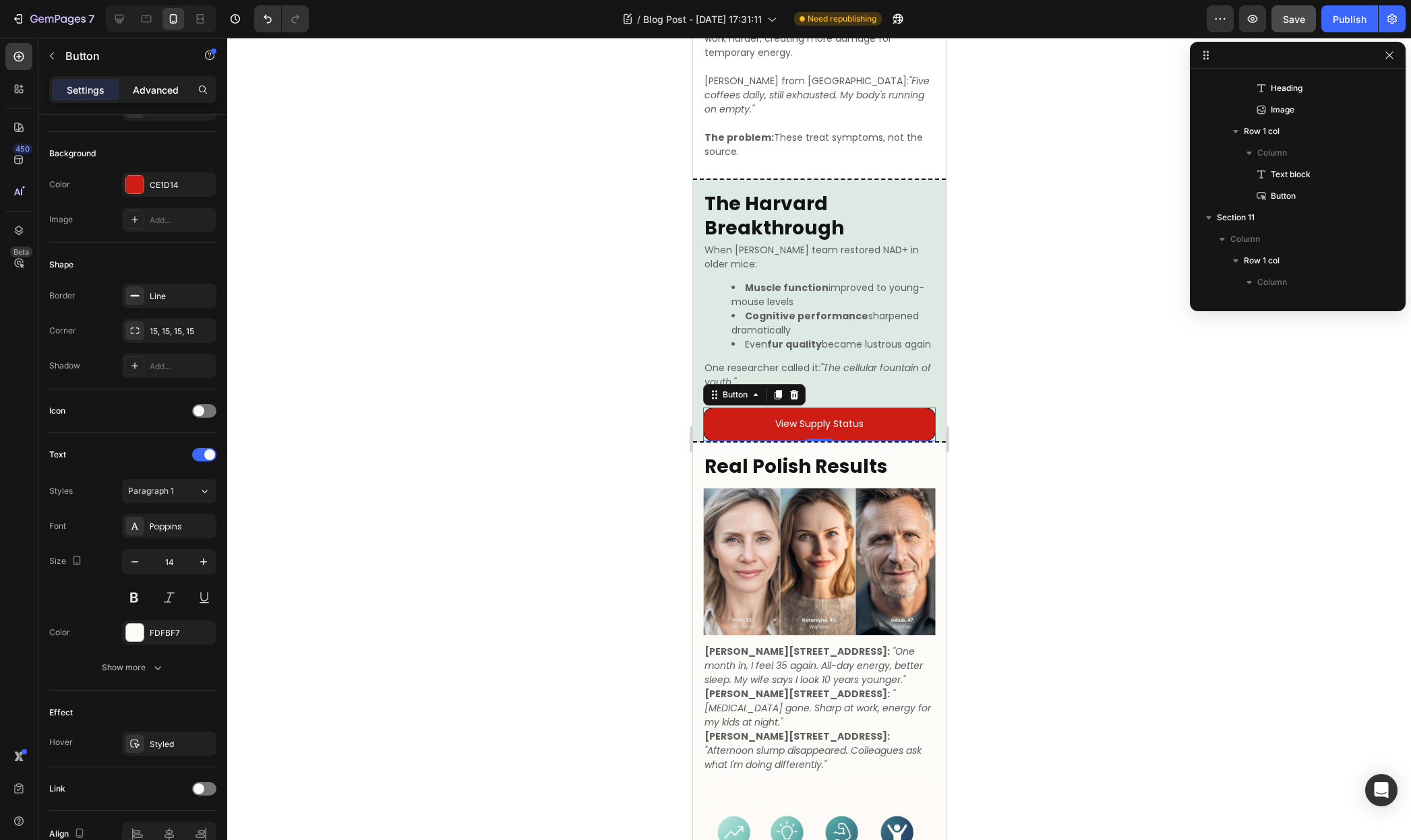
click at [147, 93] on p "Advanced" at bounding box center [156, 90] width 46 height 14
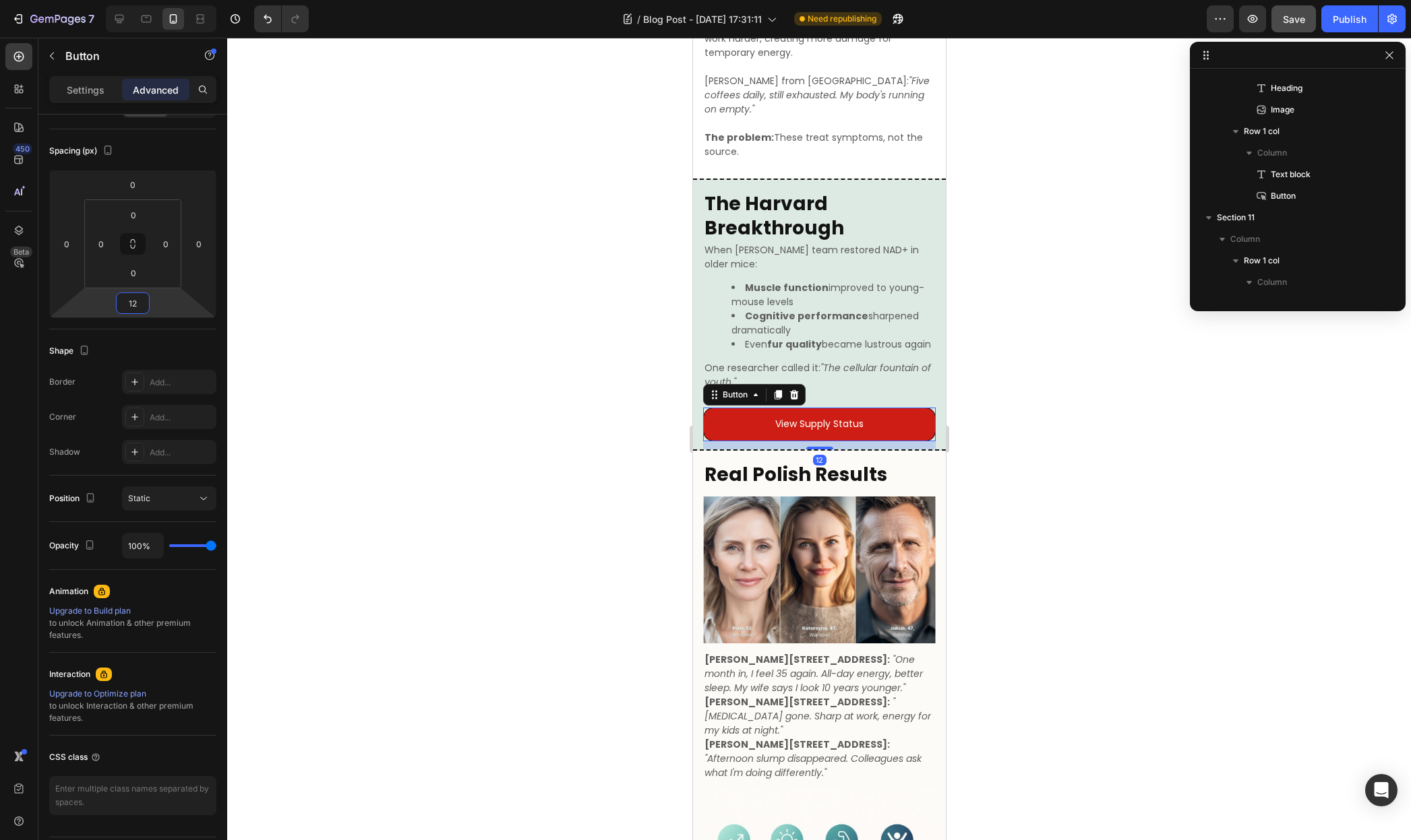
type input "14"
click at [159, 0] on html "7 / Blog Post - [DATE] 17:31:11 Need republishing Preview Save Publish 450 Beta…" at bounding box center [706, 0] width 1411 height 0
click at [1186, 451] on div at bounding box center [819, 439] width 1183 height 802
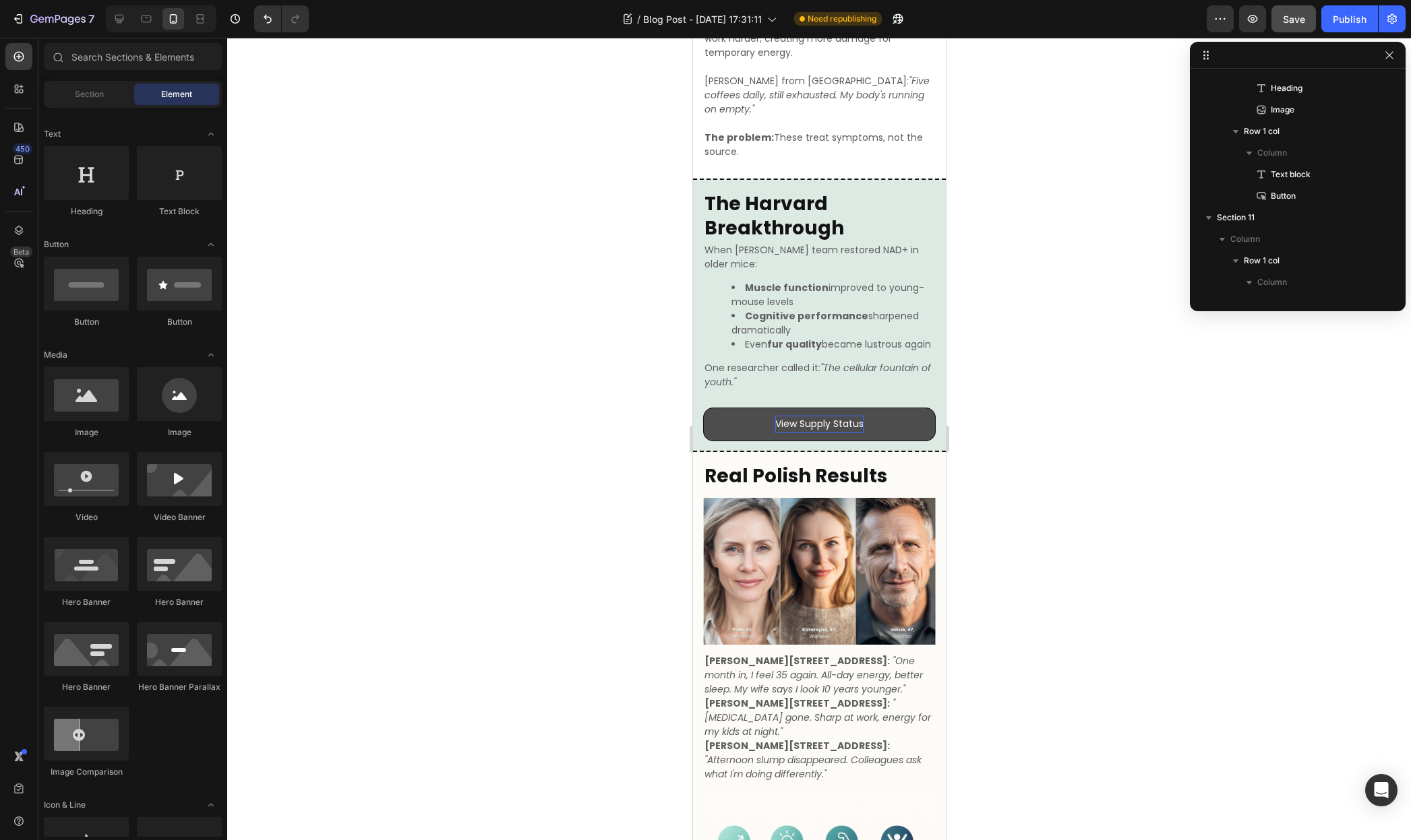
click at [837, 433] on p "View Supply Status" at bounding box center [818, 424] width 88 height 17
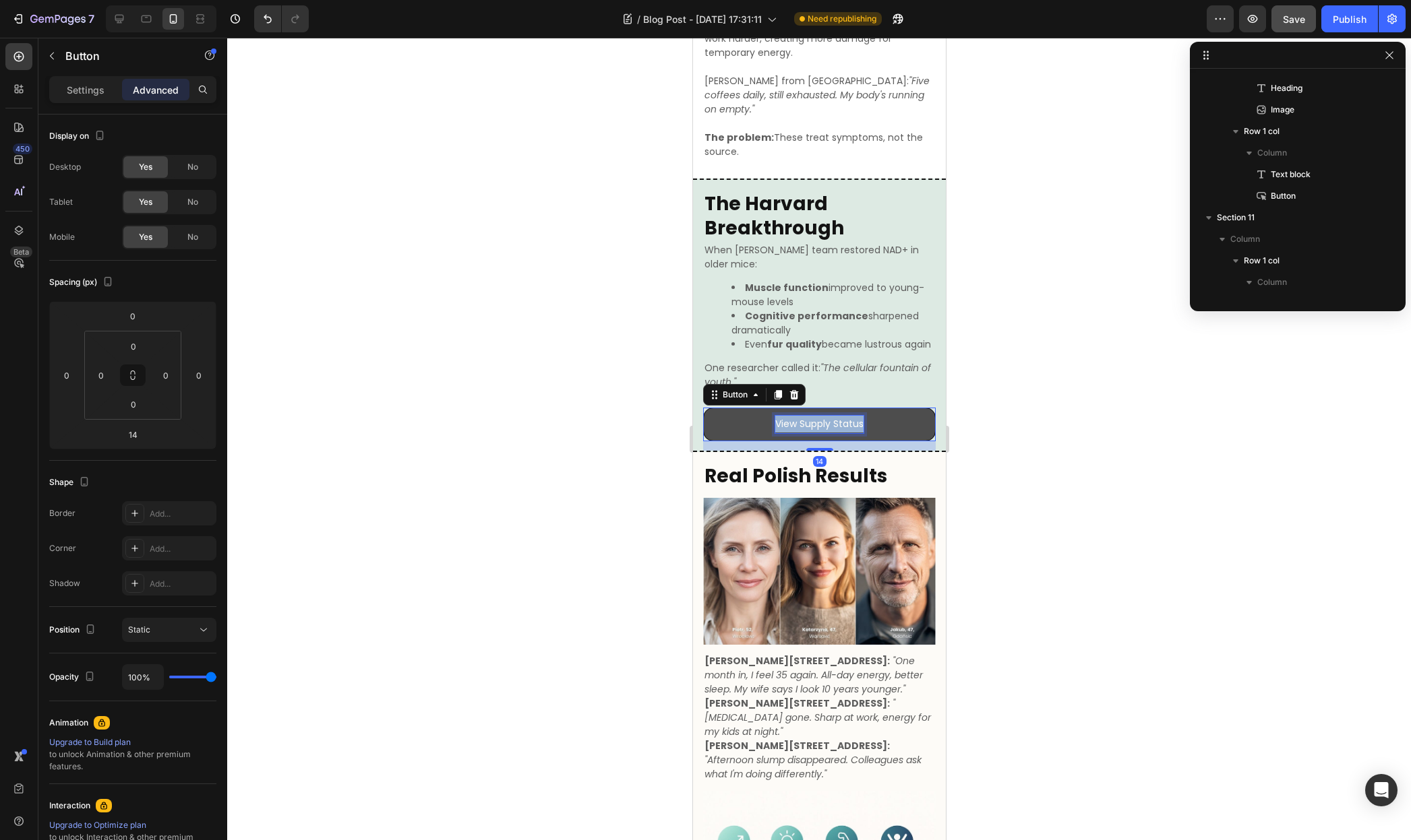
scroll to position [892, 0]
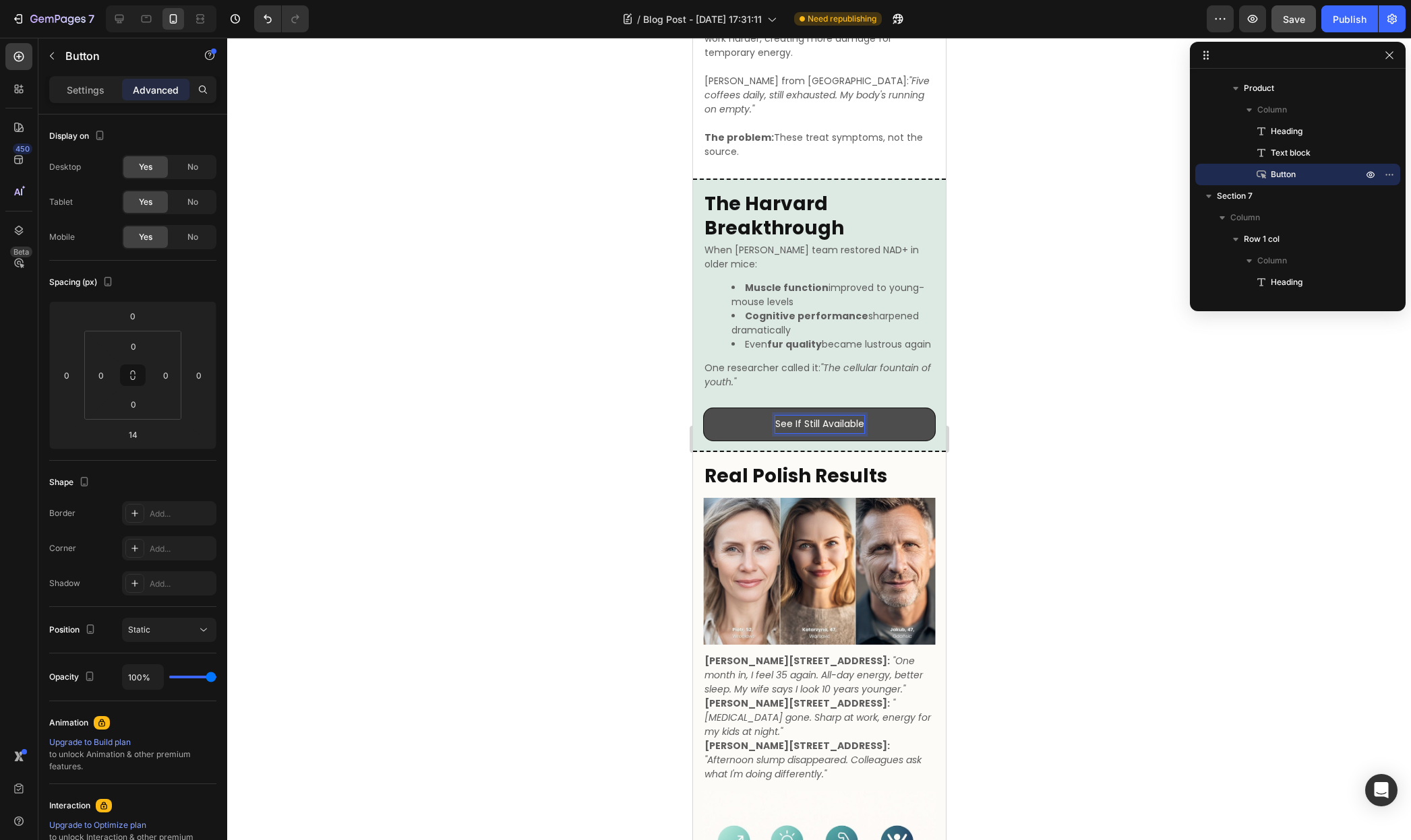
click at [1036, 485] on div at bounding box center [819, 439] width 1183 height 802
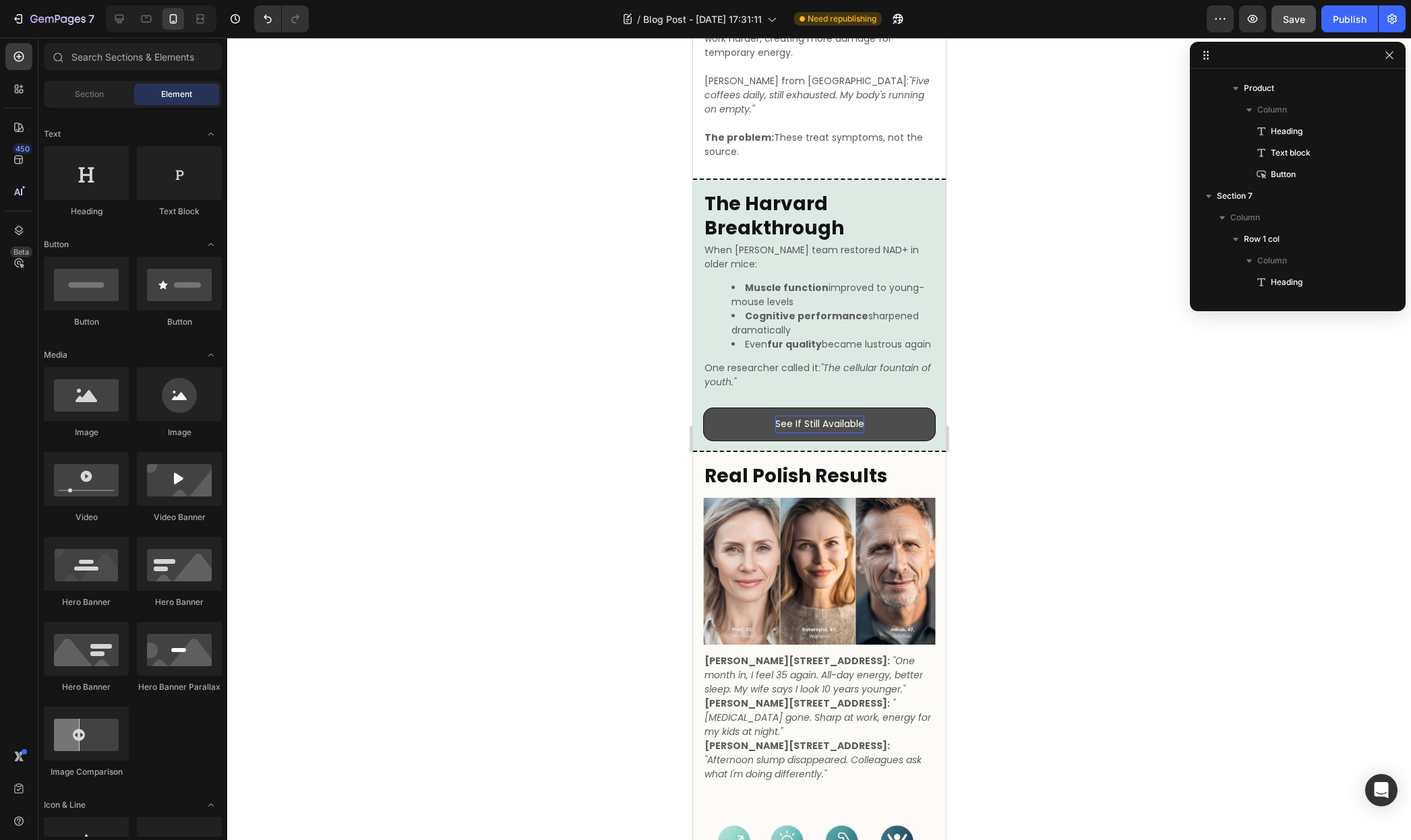
click at [994, 431] on div at bounding box center [819, 439] width 1183 height 802
click at [404, 355] on div at bounding box center [819, 439] width 1183 height 802
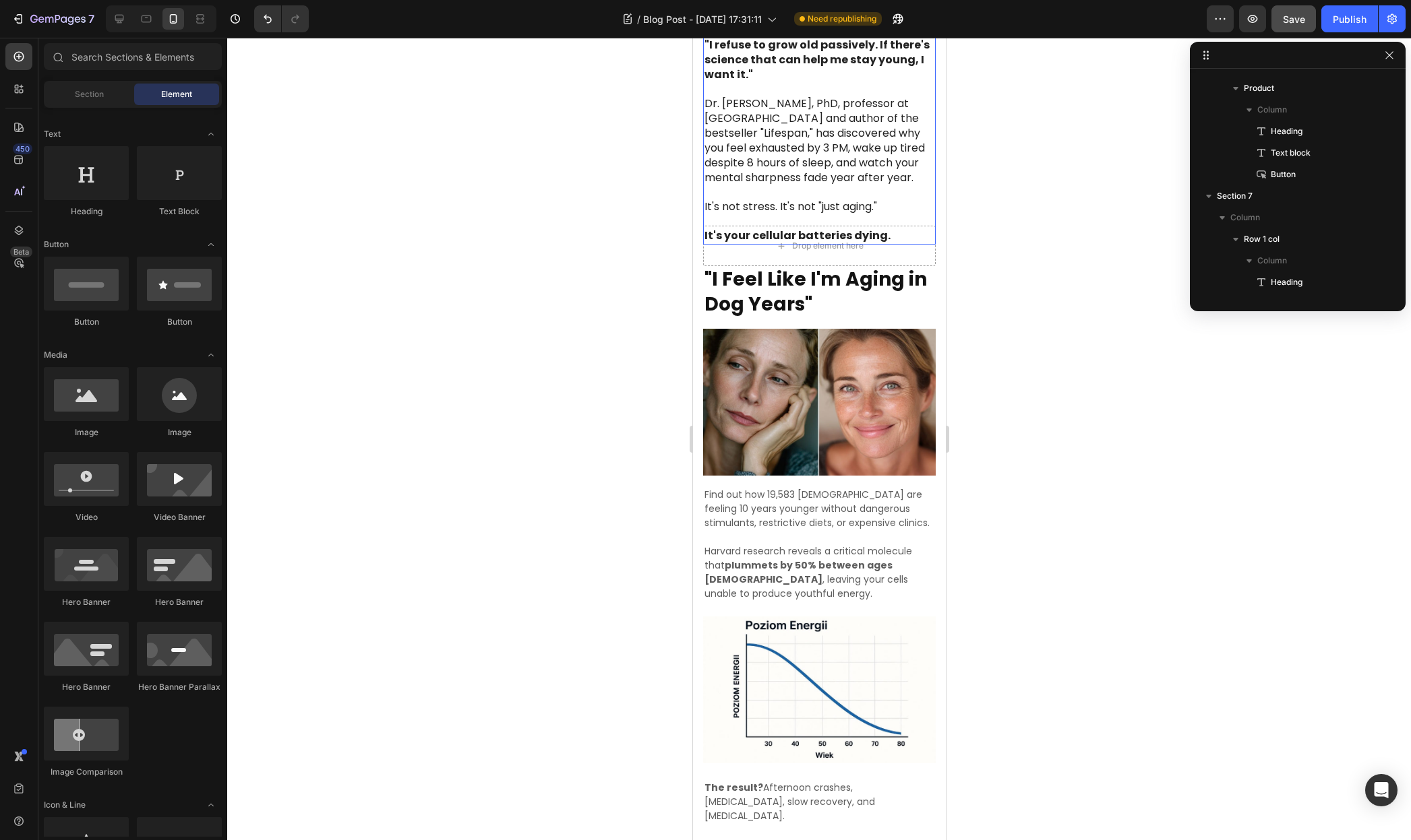
scroll to position [0, 0]
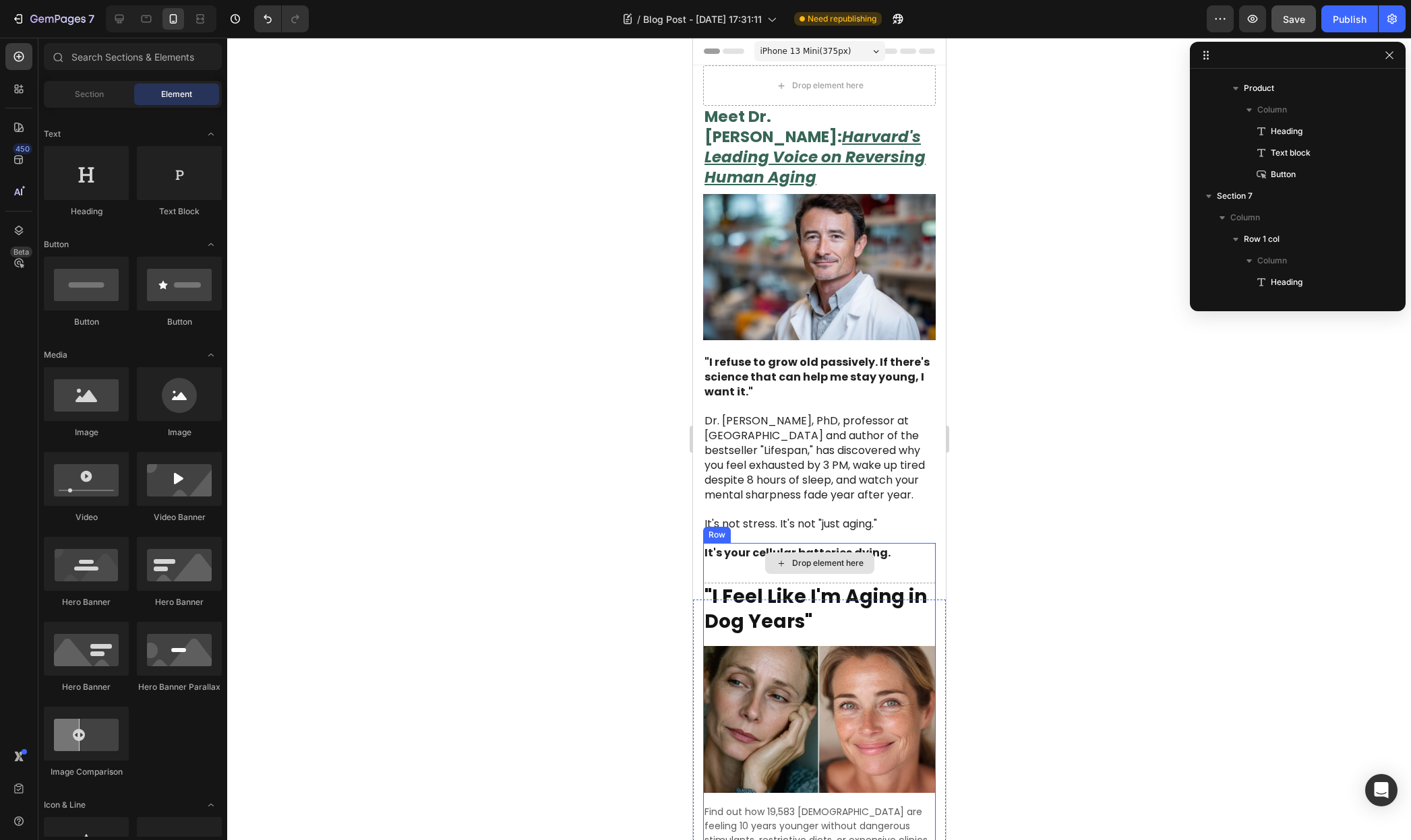
click at [884, 560] on div "Drop element here" at bounding box center [818, 563] width 233 height 41
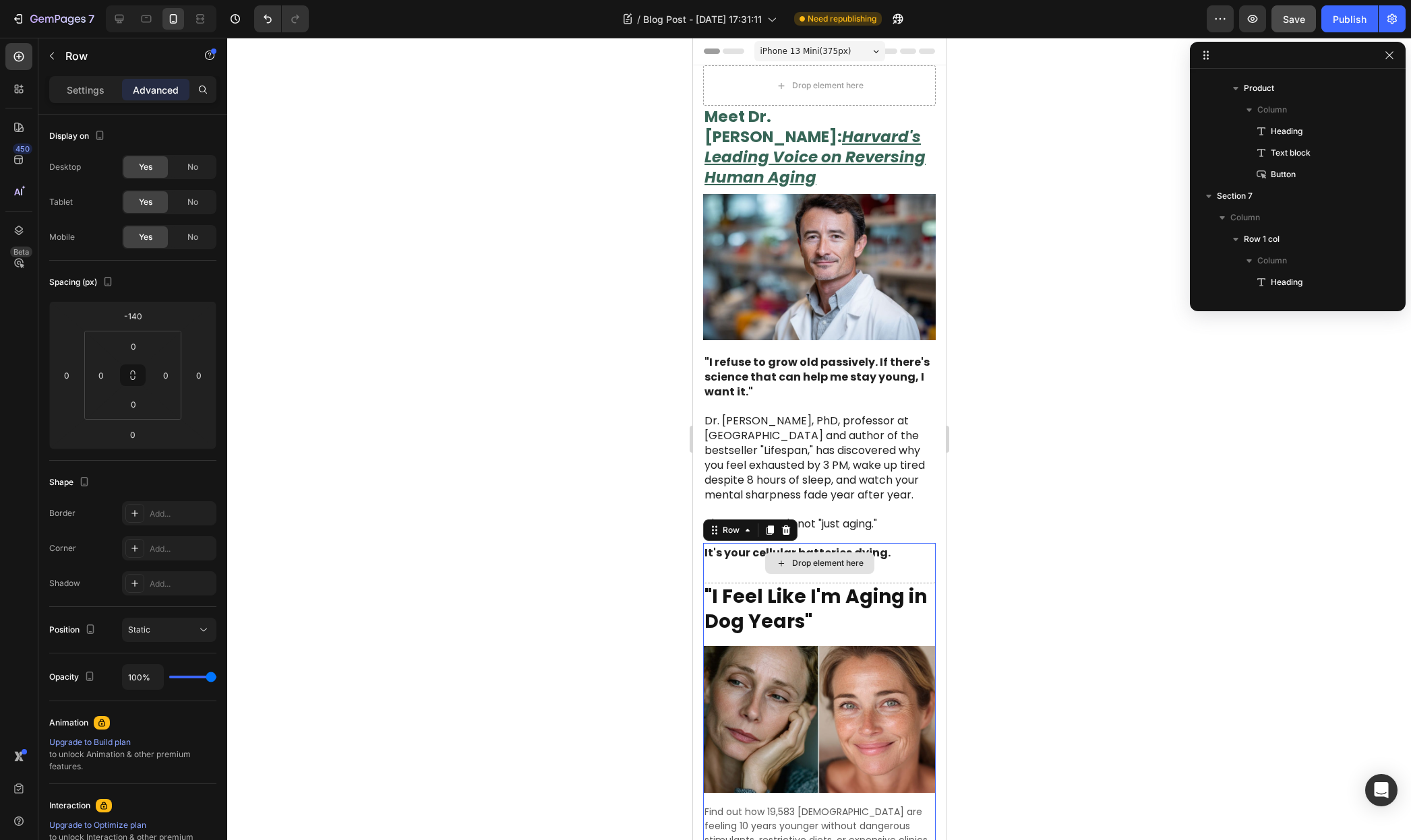
scroll to position [143, 0]
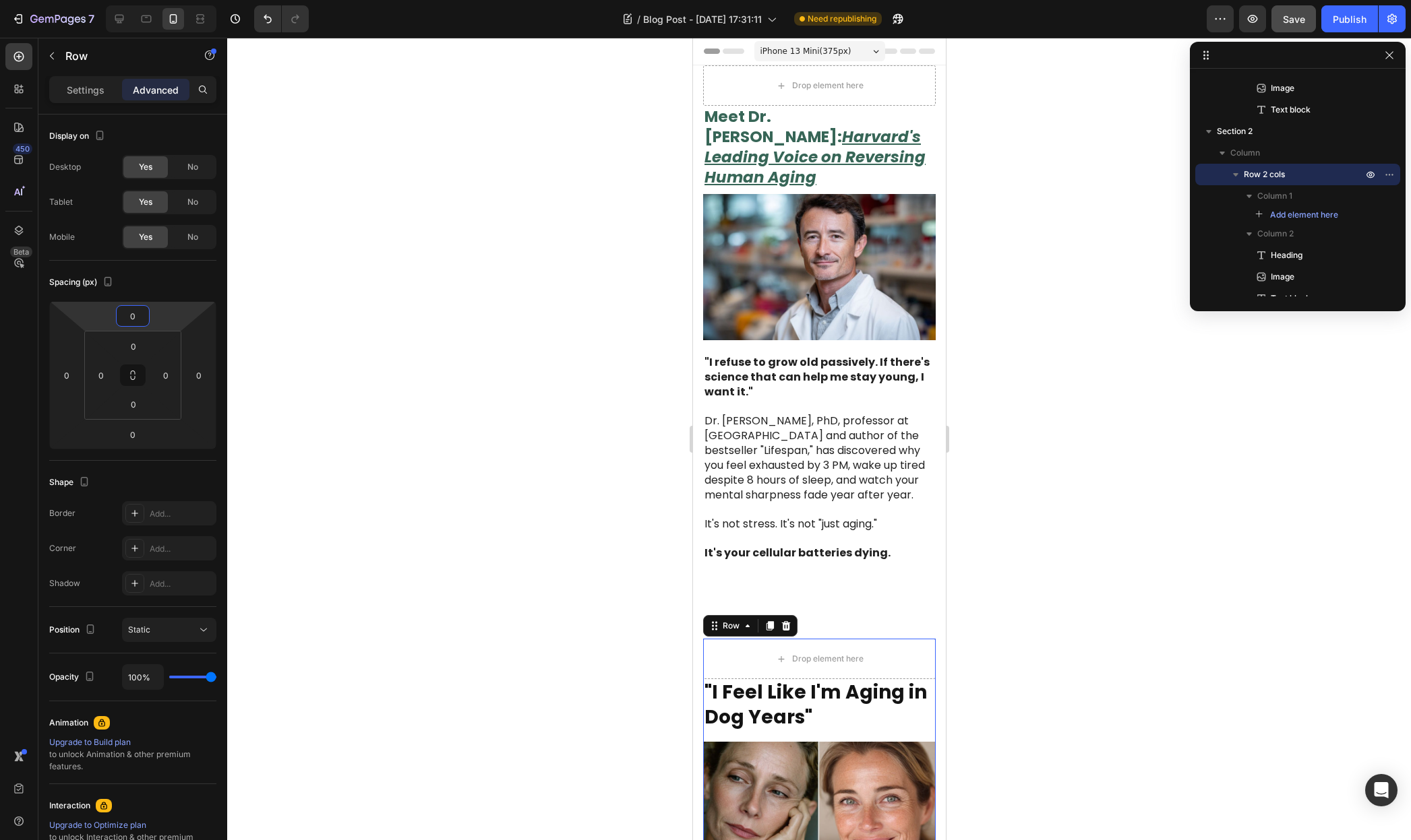
type input "-2"
drag, startPoint x: 170, startPoint y: 314, endPoint x: 197, endPoint y: 268, distance: 53.3
click at [197, 0] on html "7 / Blog Post - [DATE] 17:31:11 Need republishing Preview Save Publish 450 Beta…" at bounding box center [706, 0] width 1411 height 0
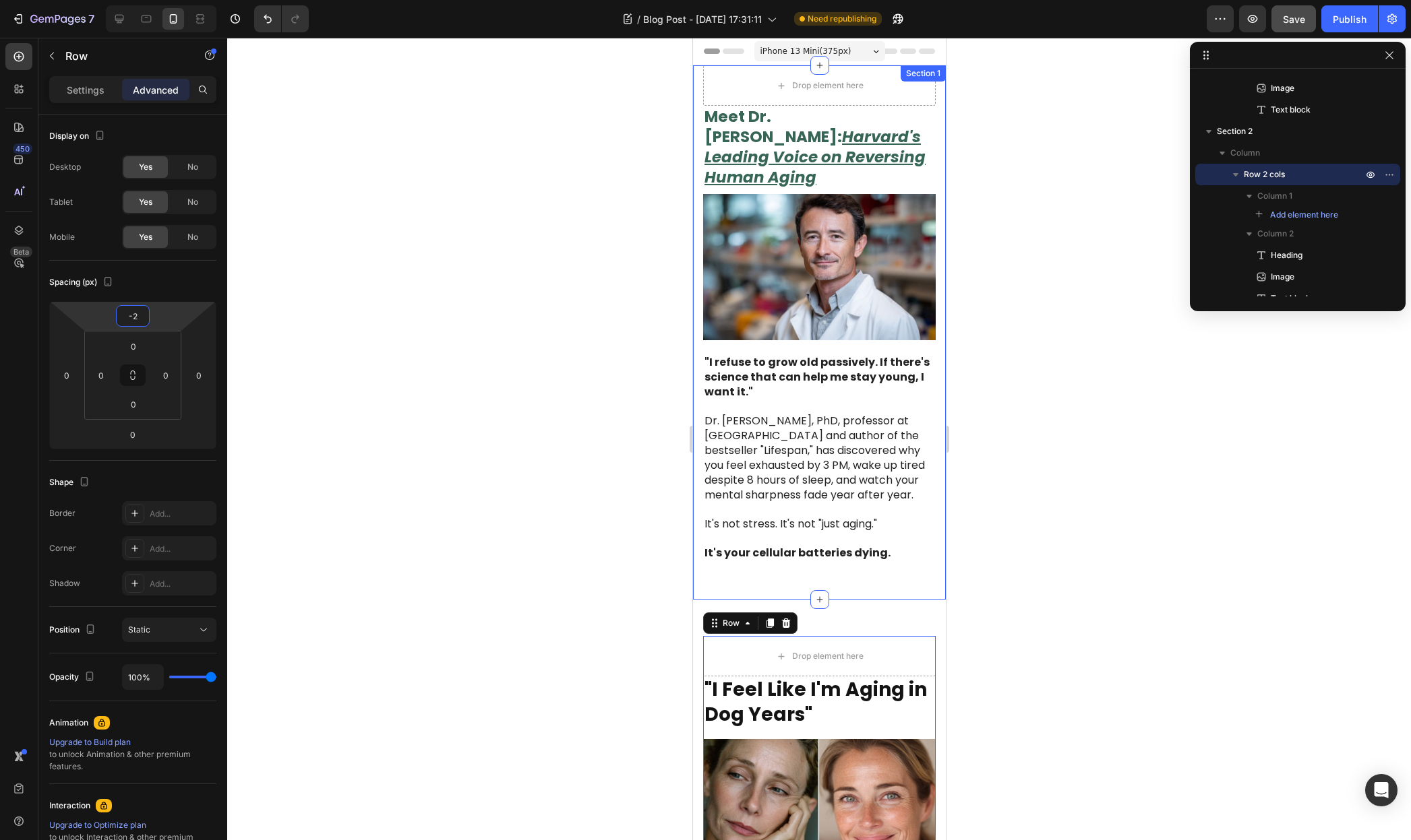
click at [735, 572] on div "Drop element here Meet Dr. David Sinclair: Harvard's Leading Voice on Reversing…" at bounding box center [818, 333] width 252 height 535
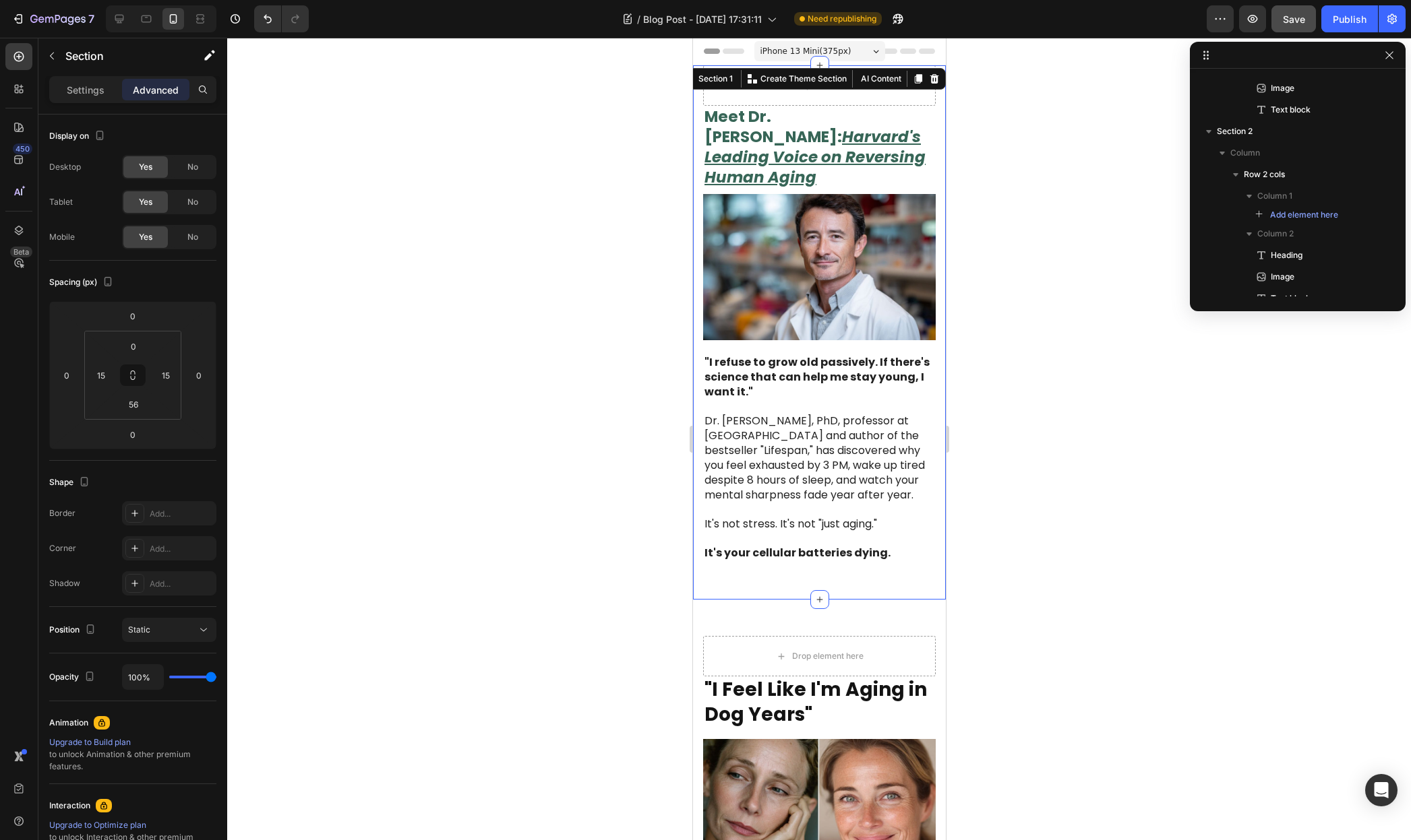
scroll to position [0, 0]
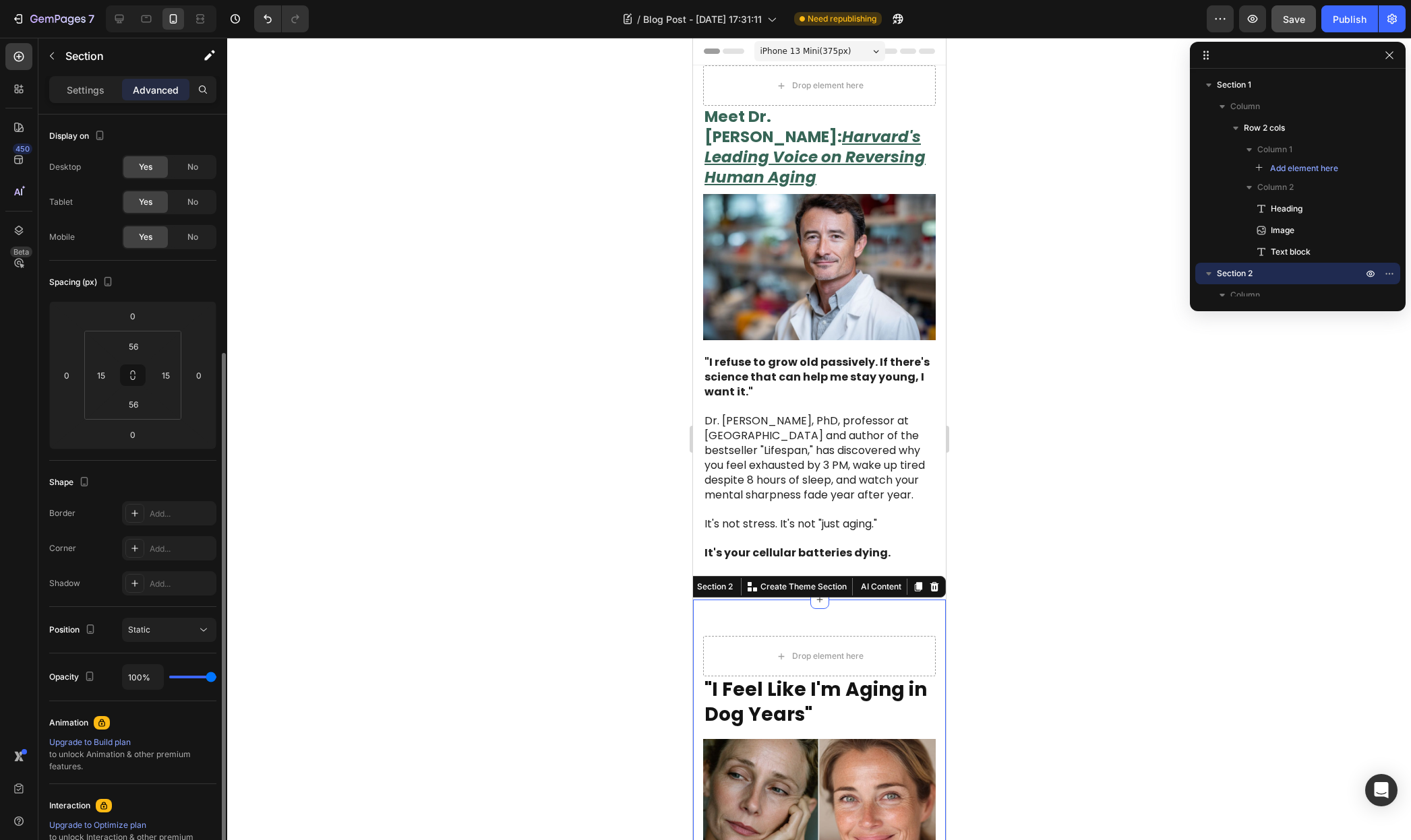
scroll to position [132, 0]
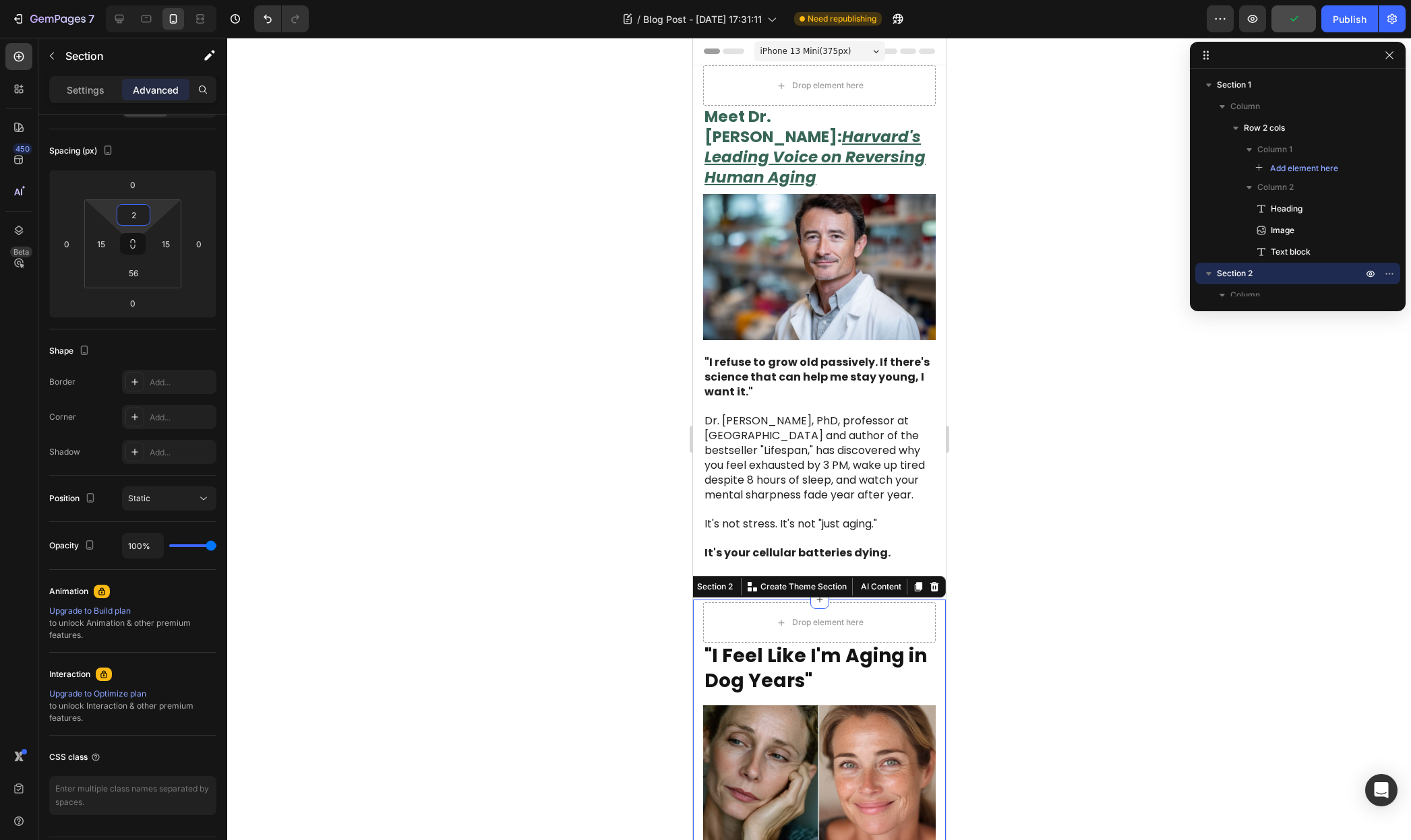
type input "0"
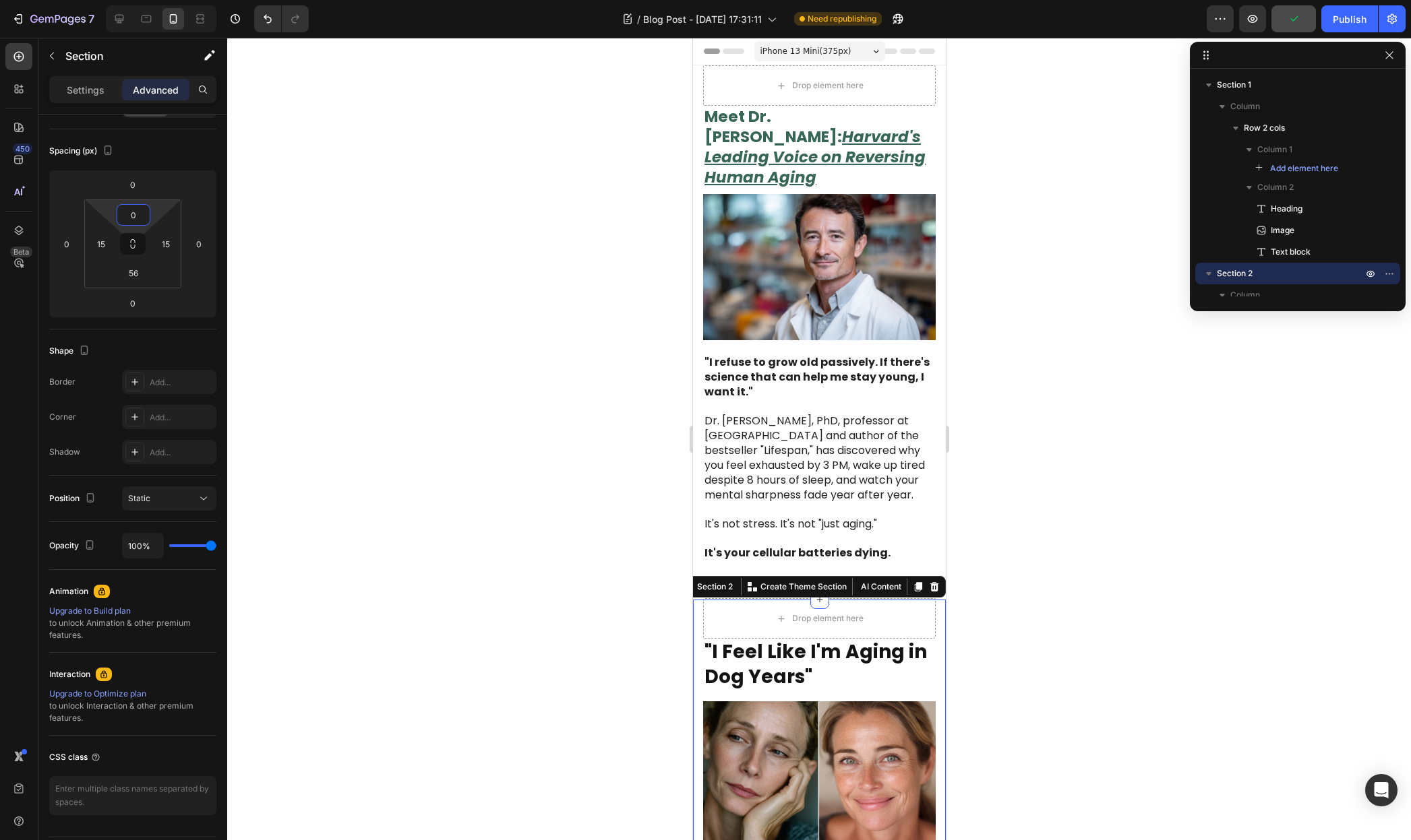
drag, startPoint x: 151, startPoint y: 210, endPoint x: 154, endPoint y: 258, distance: 48.1
click at [154, 0] on html "7 / Blog Post - [DATE] 17:31:11 Need republishing Preview Publish 450 Beta Sect…" at bounding box center [706, 0] width 1411 height 0
click at [912, 532] on p at bounding box center [818, 539] width 230 height 14
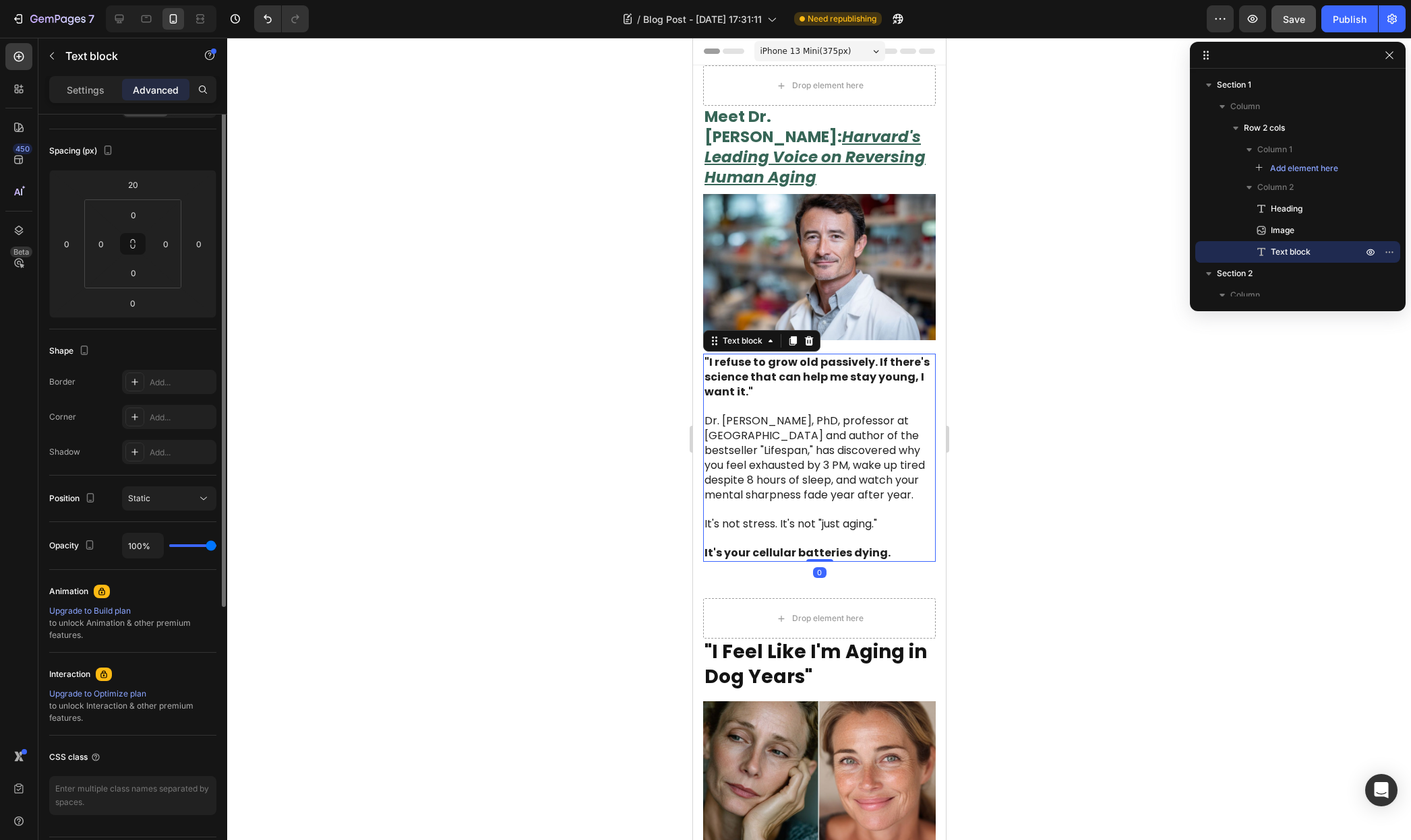
scroll to position [0, 0]
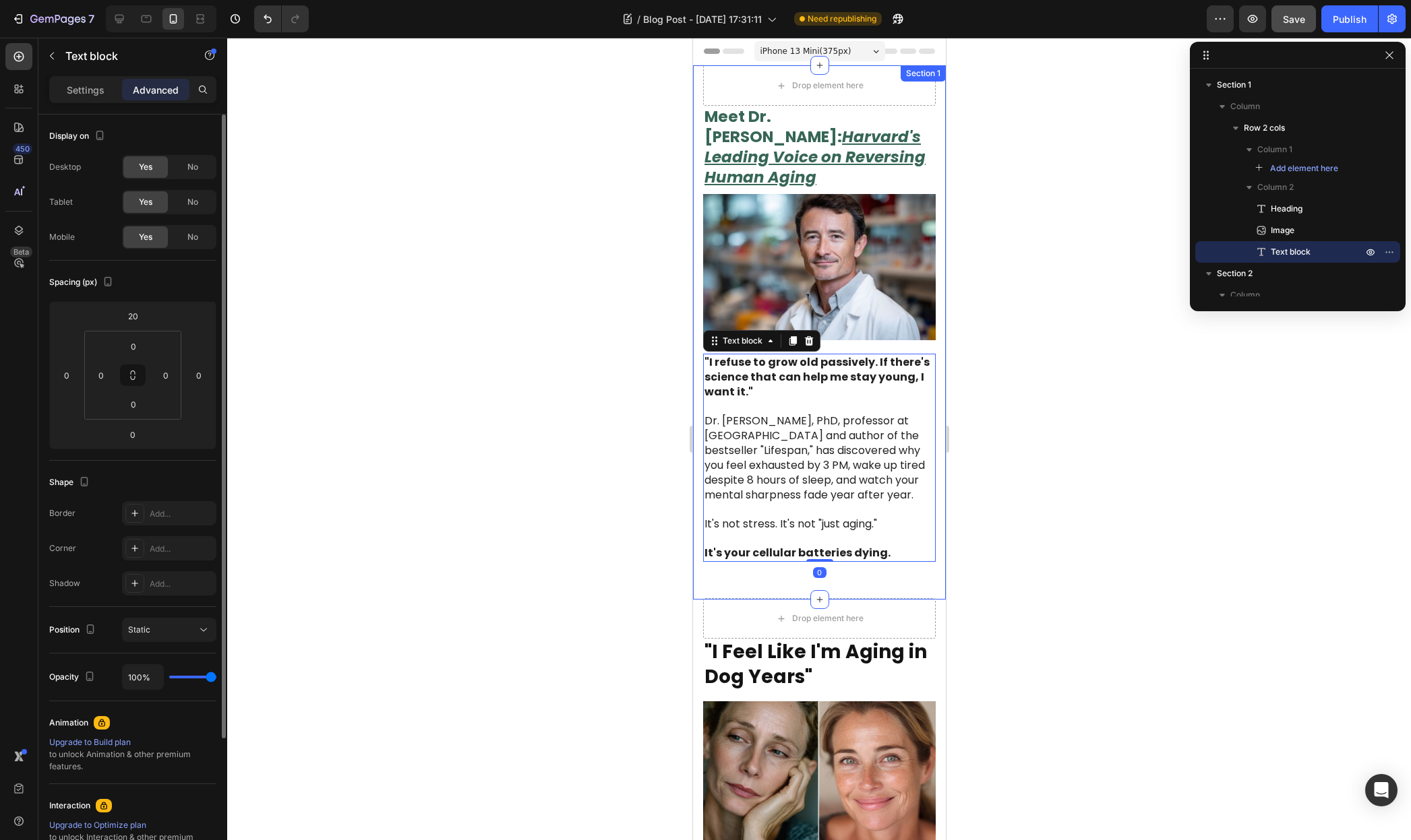
click at [918, 561] on div "Drop element here Meet Dr. David Sinclair: Harvard's Leading Voice on Reversing…" at bounding box center [818, 333] width 252 height 535
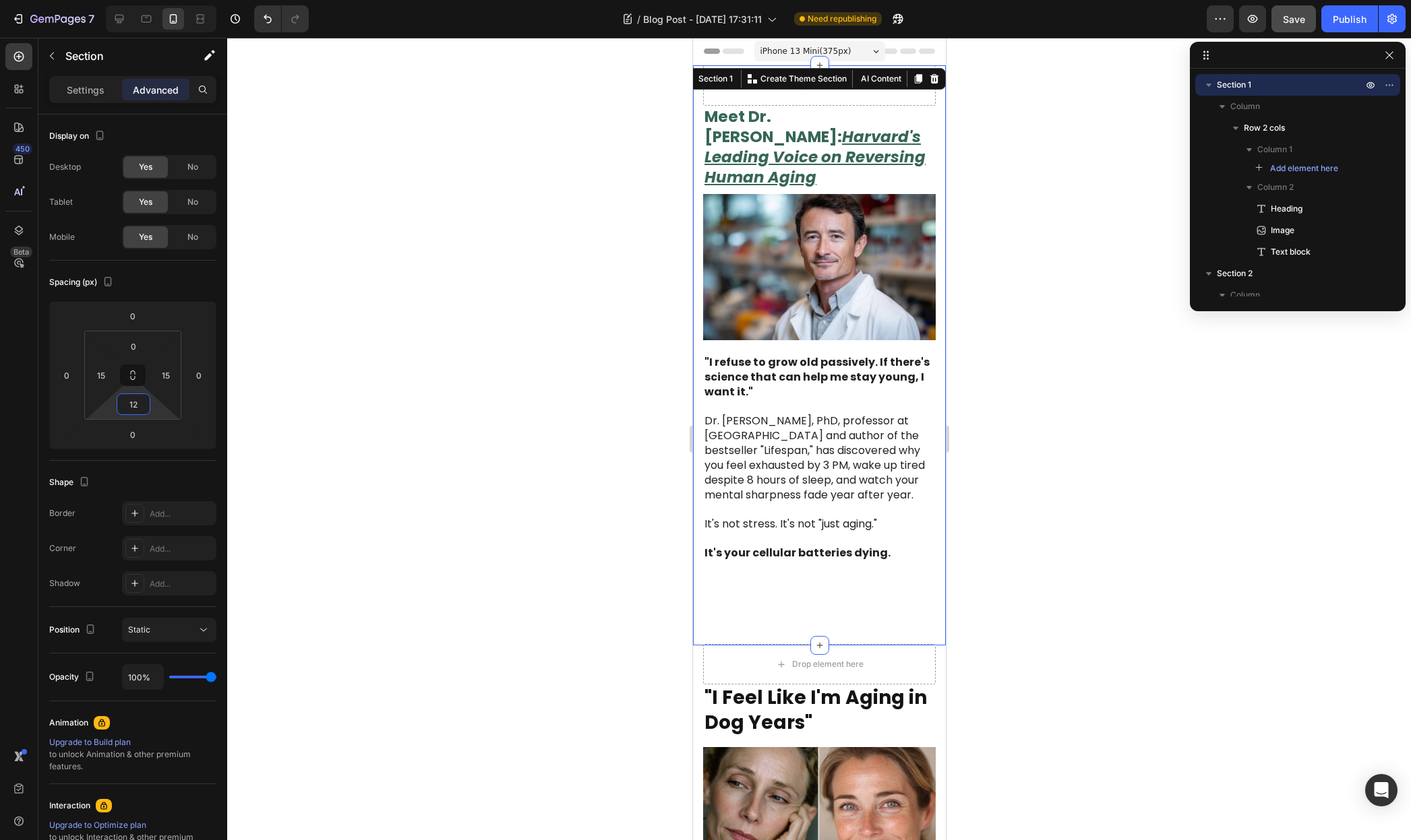
type input "0"
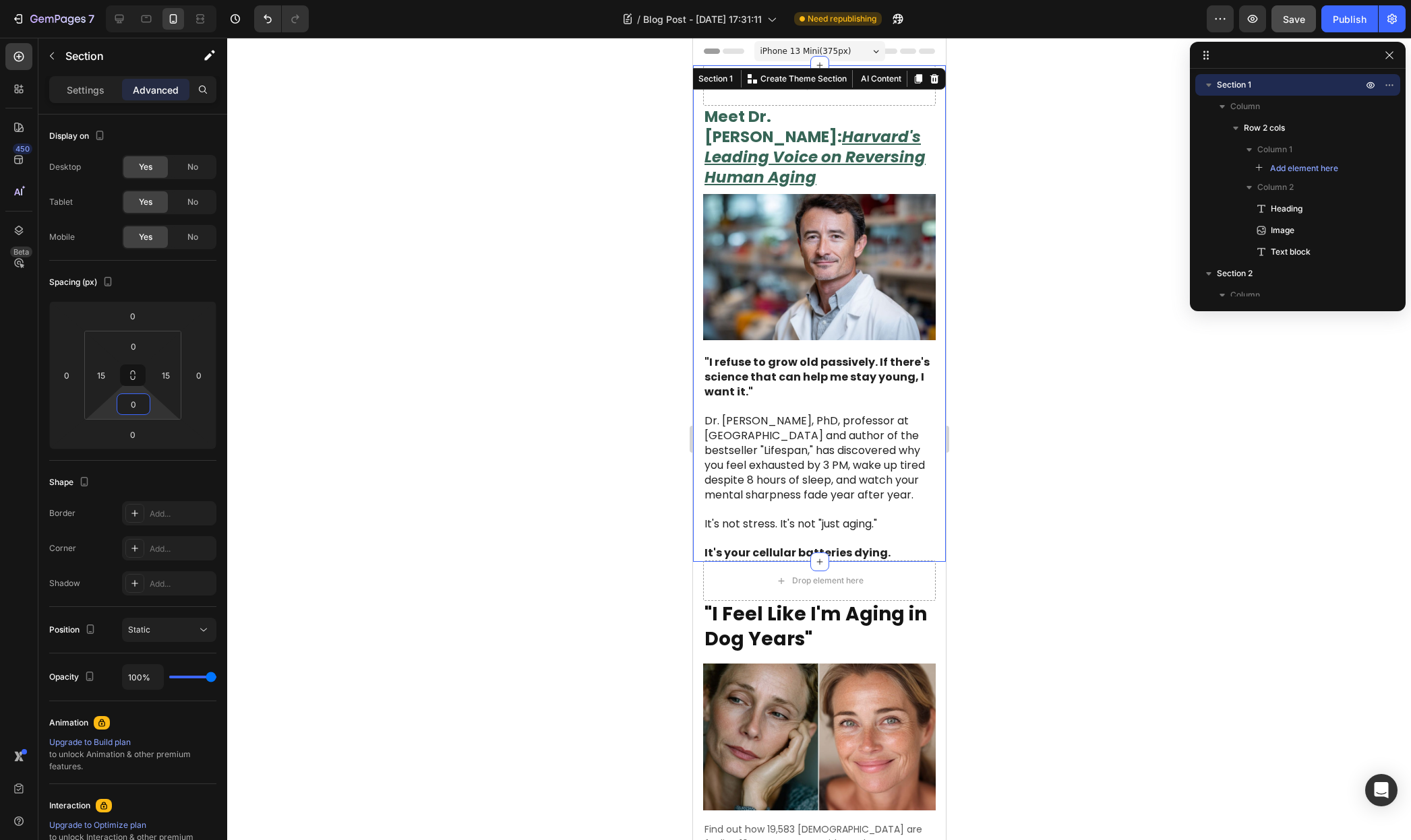
drag, startPoint x: 158, startPoint y: 404, endPoint x: 184, endPoint y: 464, distance: 65.4
click at [165, 0] on html "7 / Blog Post - [DATE] 17:31:11 Need republishing Preview Save Publish 450 Beta…" at bounding box center [706, 0] width 1411 height 0
click at [1092, 511] on div at bounding box center [819, 439] width 1183 height 802
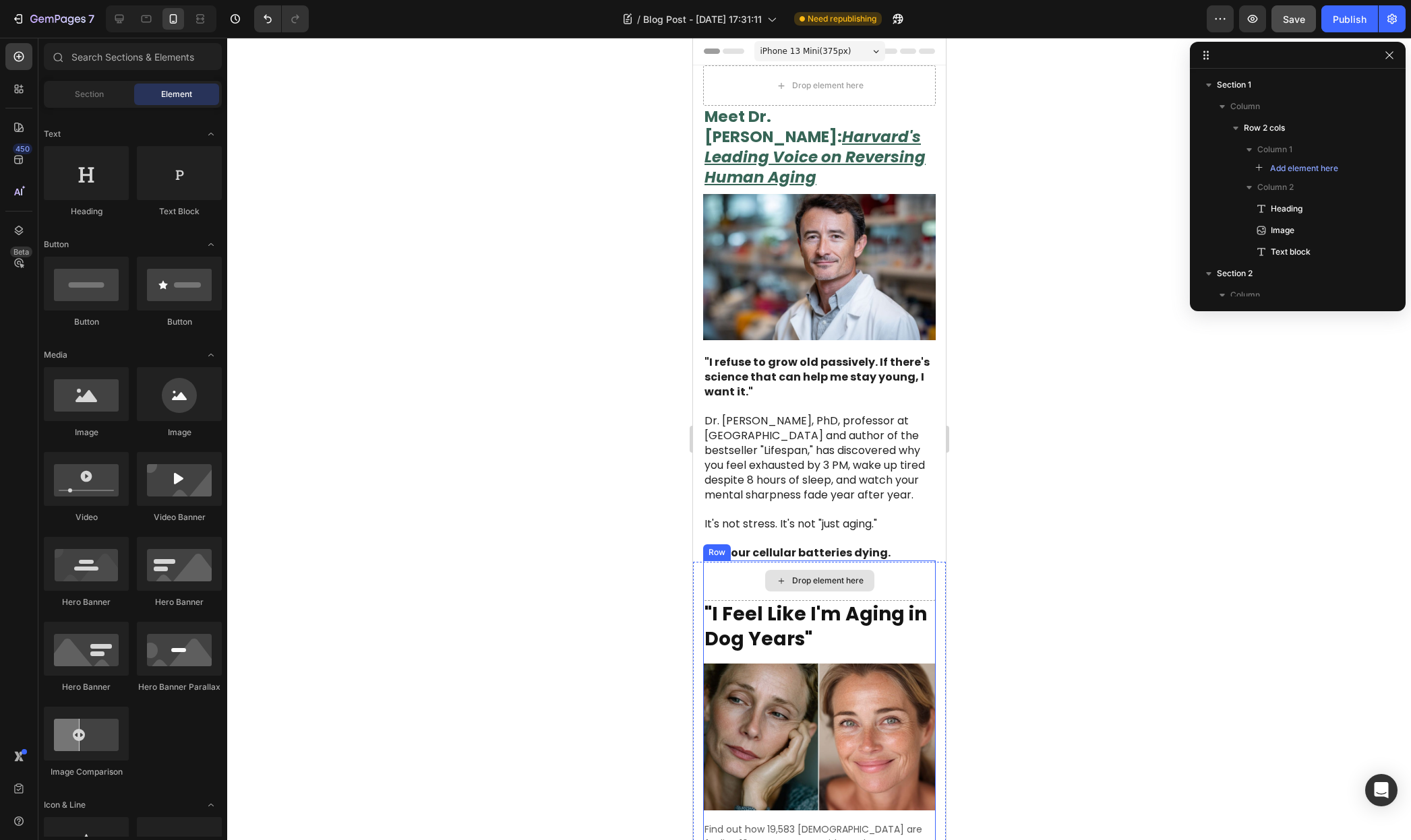
click at [900, 570] on div "Drop element here" at bounding box center [818, 581] width 233 height 41
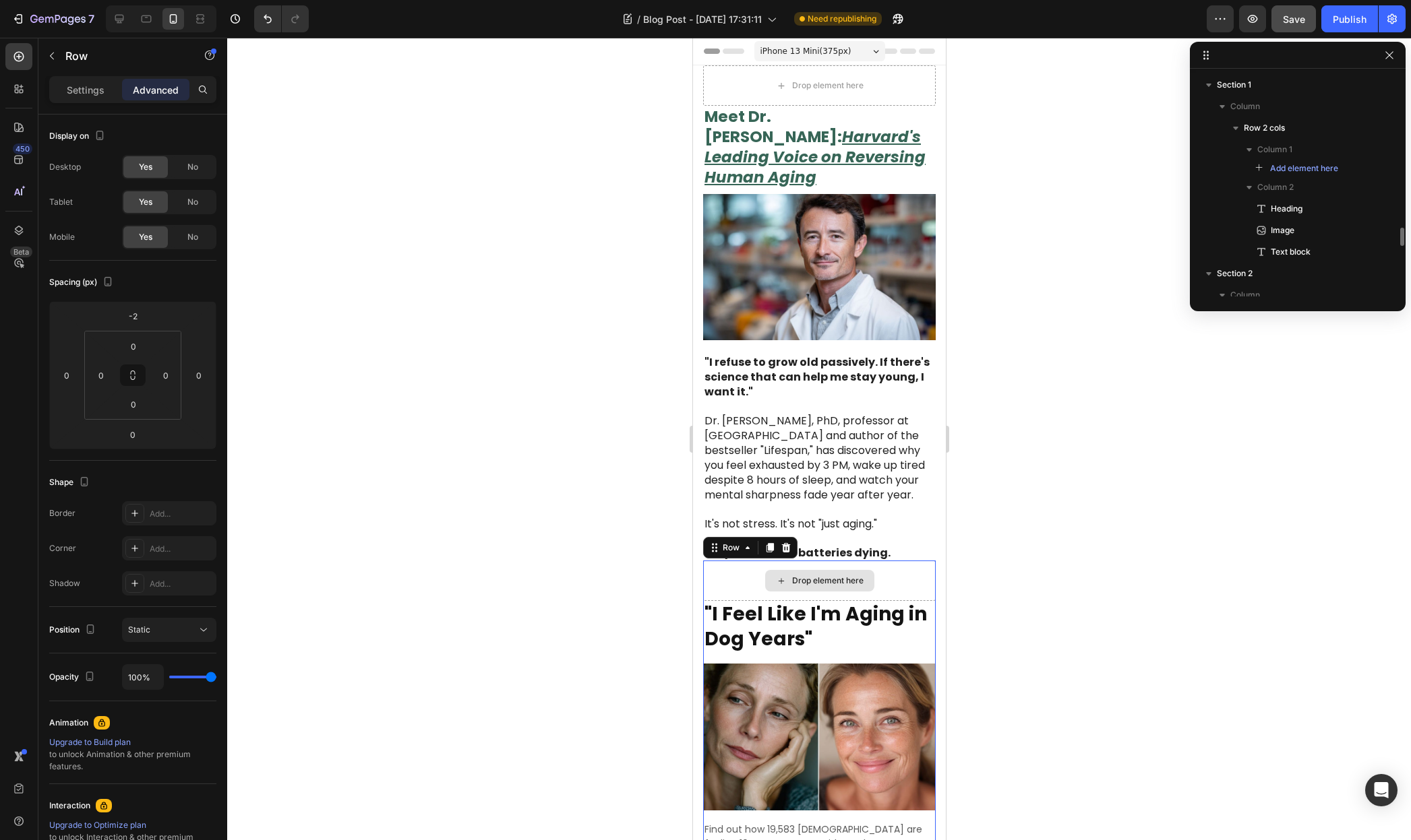
scroll to position [143, 0]
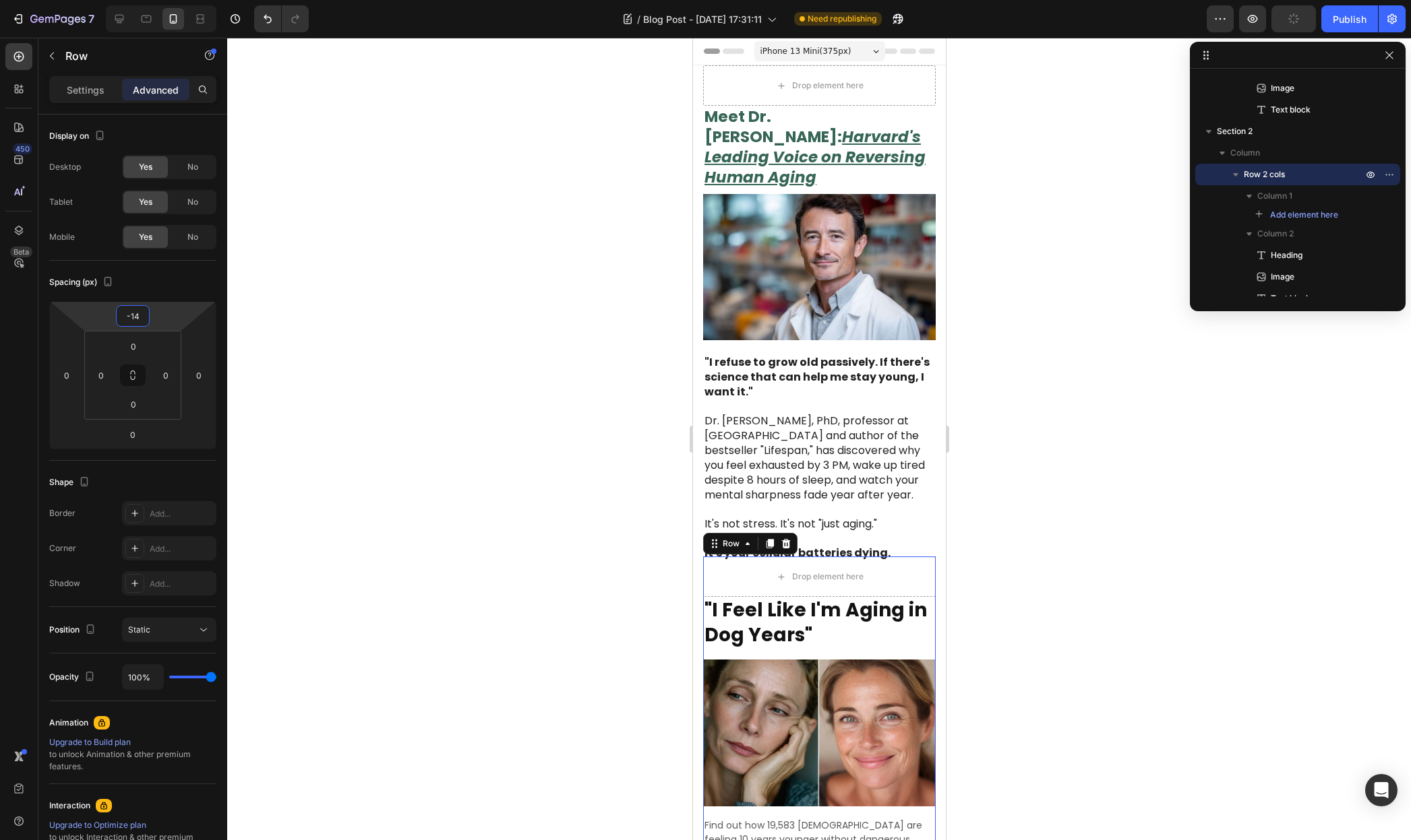
type input "-16"
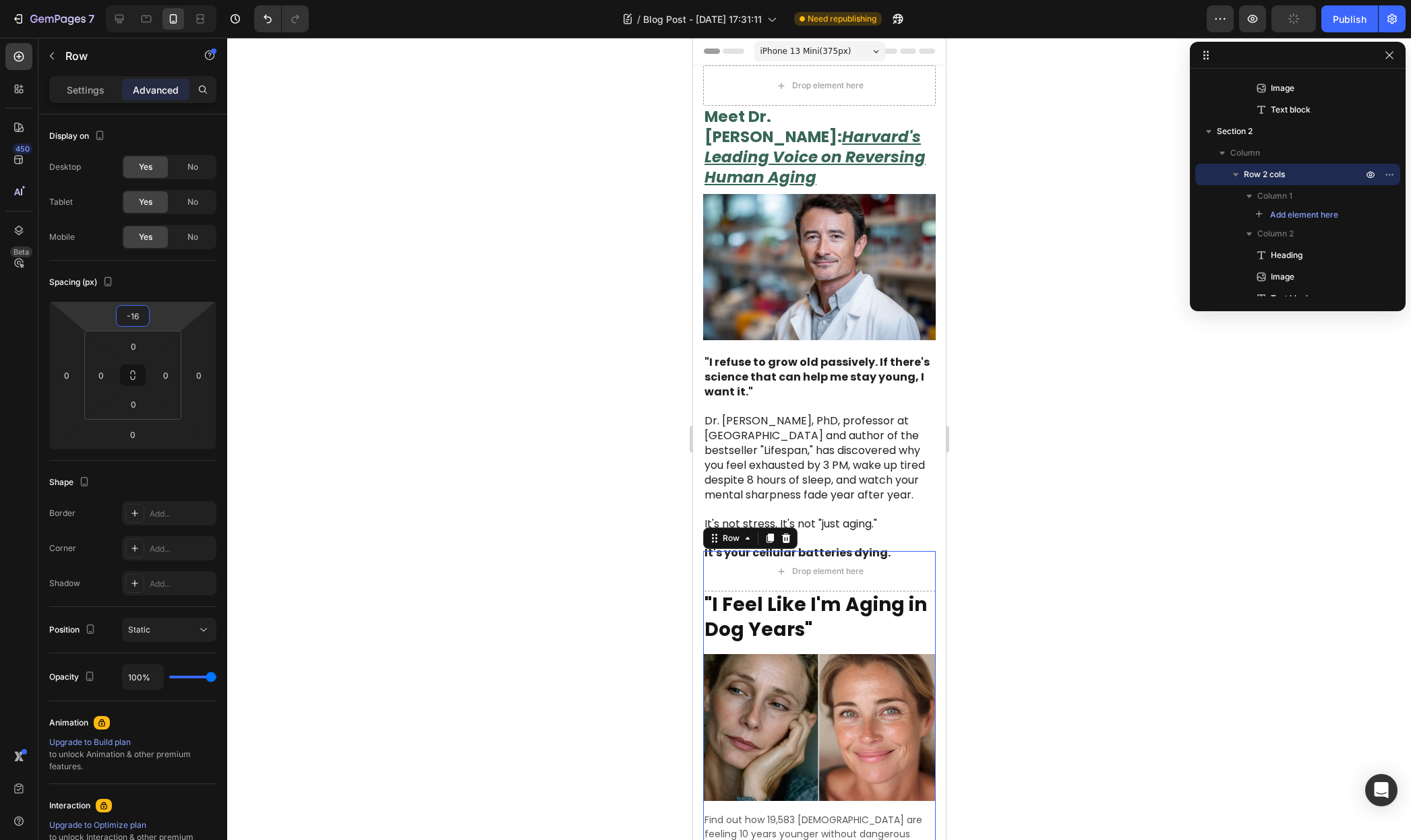
click at [178, 0] on html "7 / Blog Post - [DATE] 17:31:11 Need republishing Preview Publish 450 Beta Sect…" at bounding box center [706, 0] width 1411 height 0
click at [1336, 24] on div "Publish" at bounding box center [1349, 19] width 34 height 14
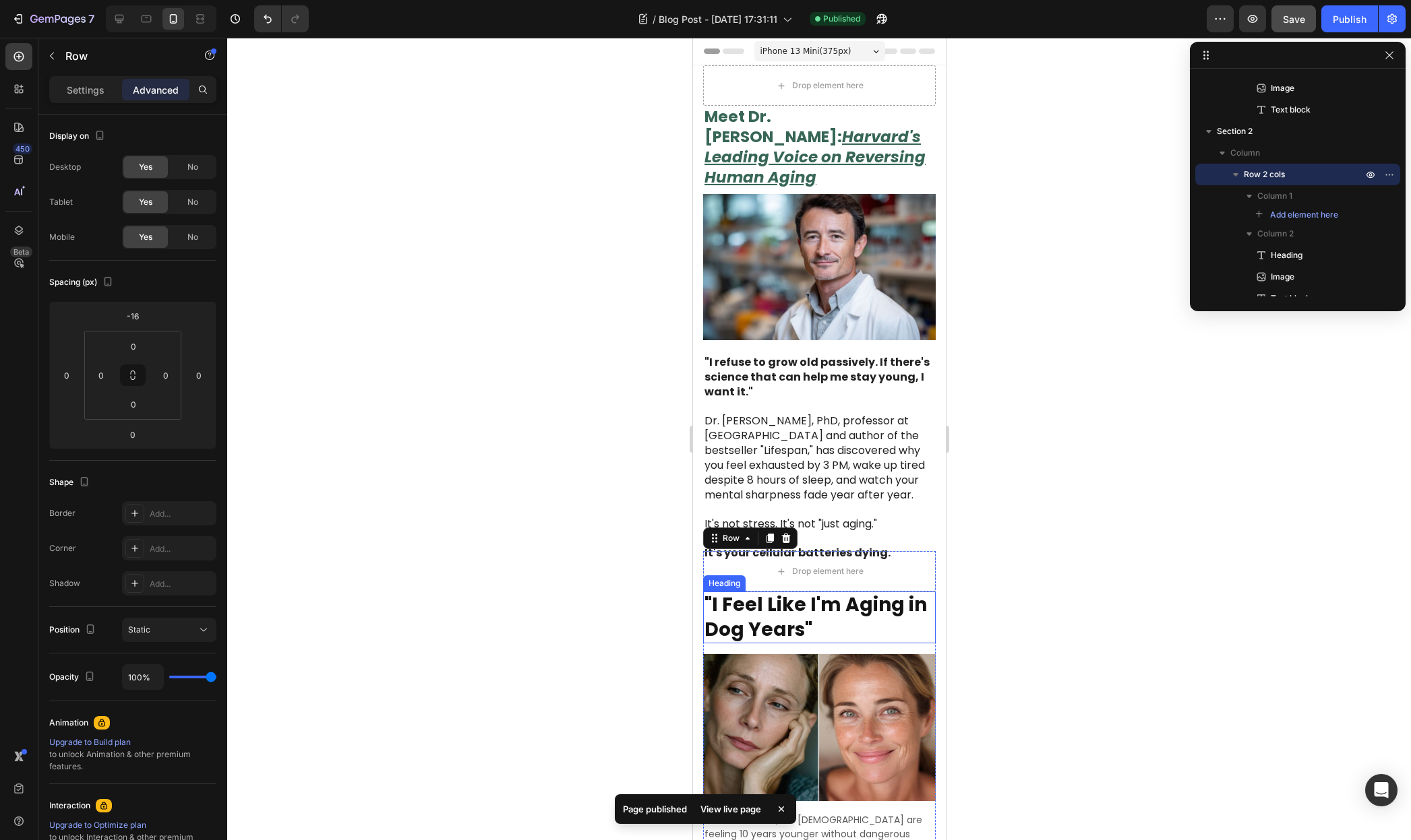
click at [795, 610] on strong ""I Feel Like I'm Aging in Dog Years"" at bounding box center [814, 617] width 223 height 51
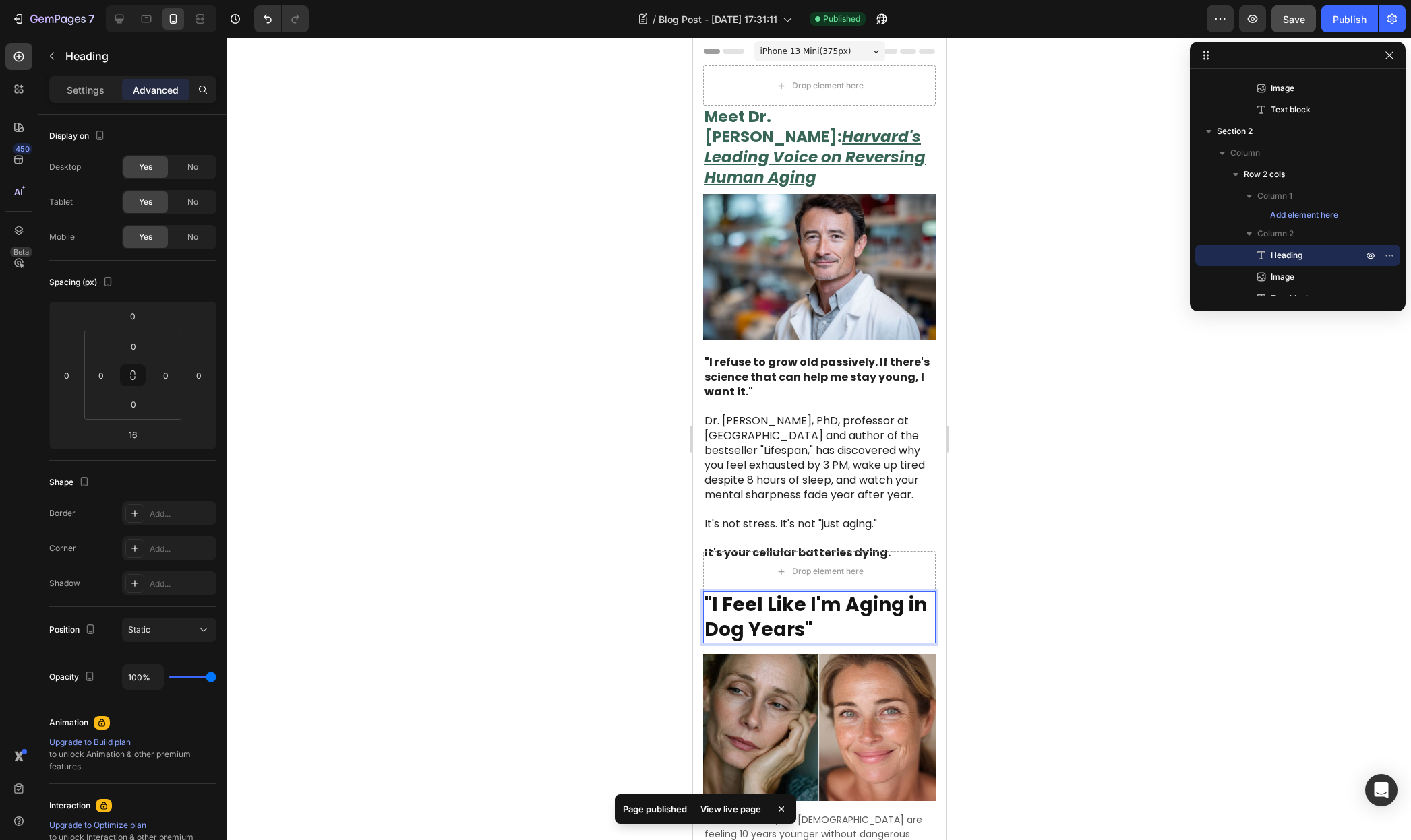
click at [790, 600] on strong ""I Feel Like I'm Aging in Dog Years"" at bounding box center [814, 617] width 223 height 51
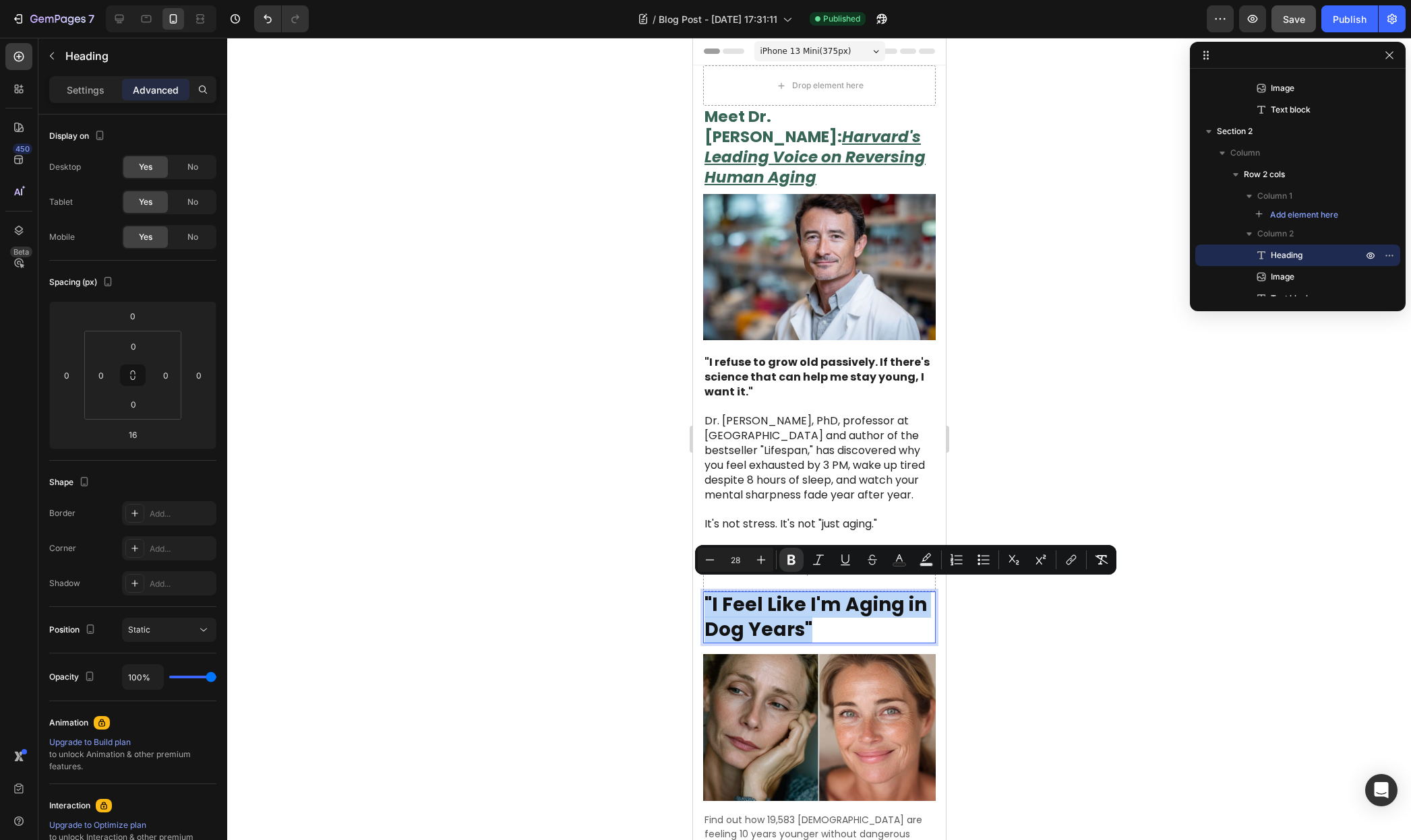
click at [790, 600] on strong ""I Feel Like I'm Aging in Dog Years"" at bounding box center [814, 617] width 223 height 51
click at [800, 135] on u "Harvard's Leading Voice on Reversing Human Aging" at bounding box center [814, 157] width 222 height 62
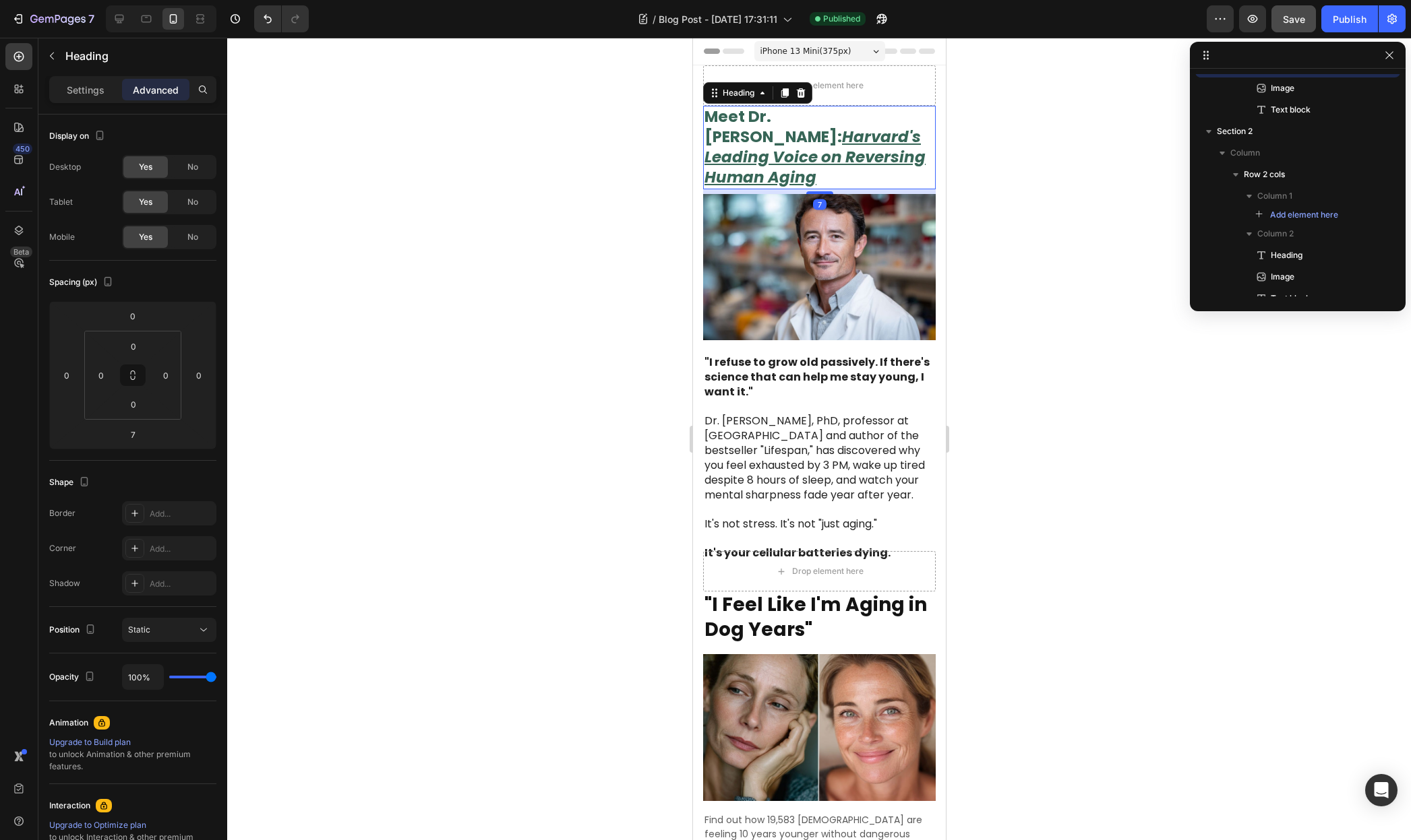
click at [800, 135] on u "Harvard's Leading Voice on Reversing Human Aging" at bounding box center [814, 157] width 222 height 62
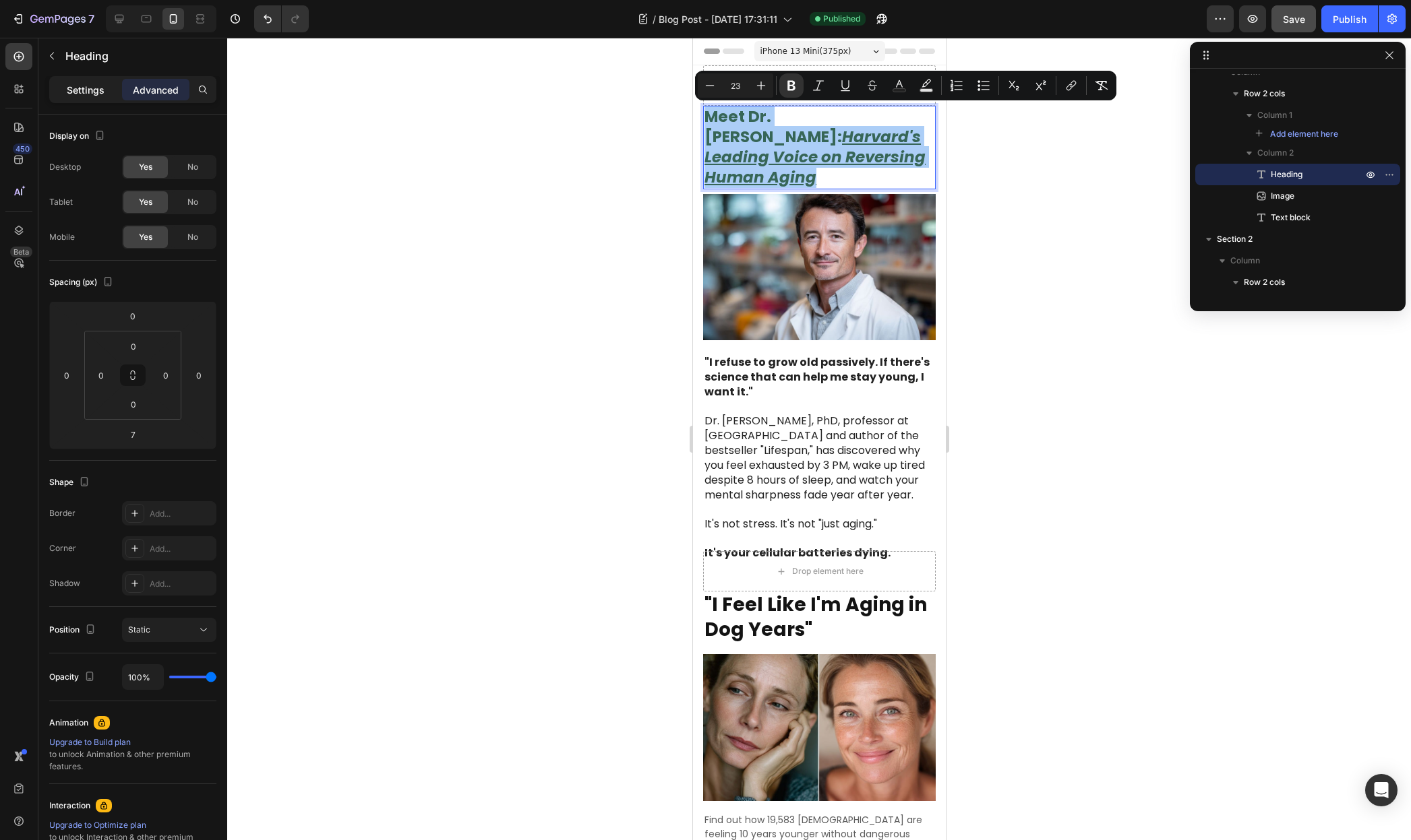
click at [91, 95] on p "Settings" at bounding box center [86, 90] width 38 height 14
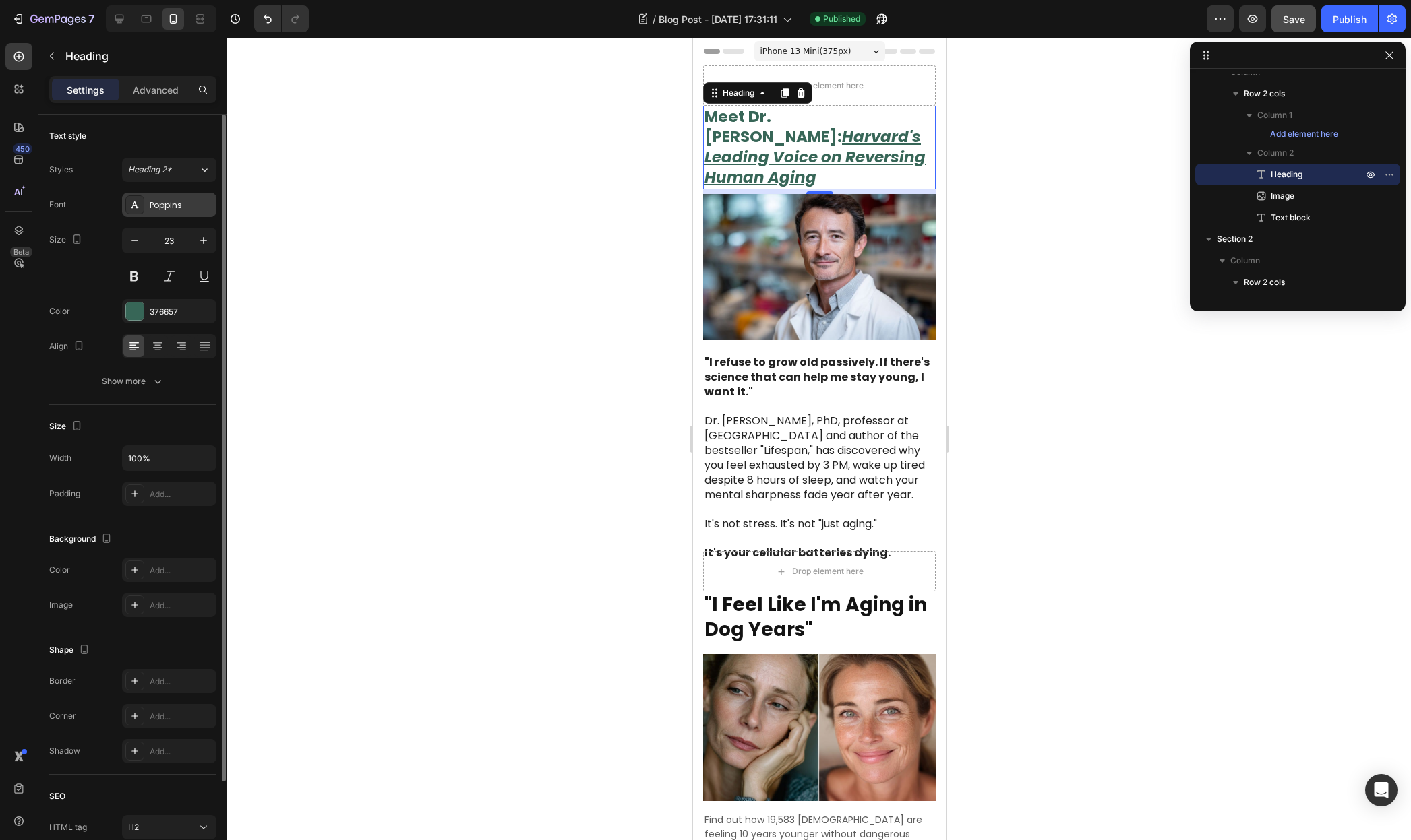
click at [177, 211] on div "Poppins" at bounding box center [169, 205] width 95 height 24
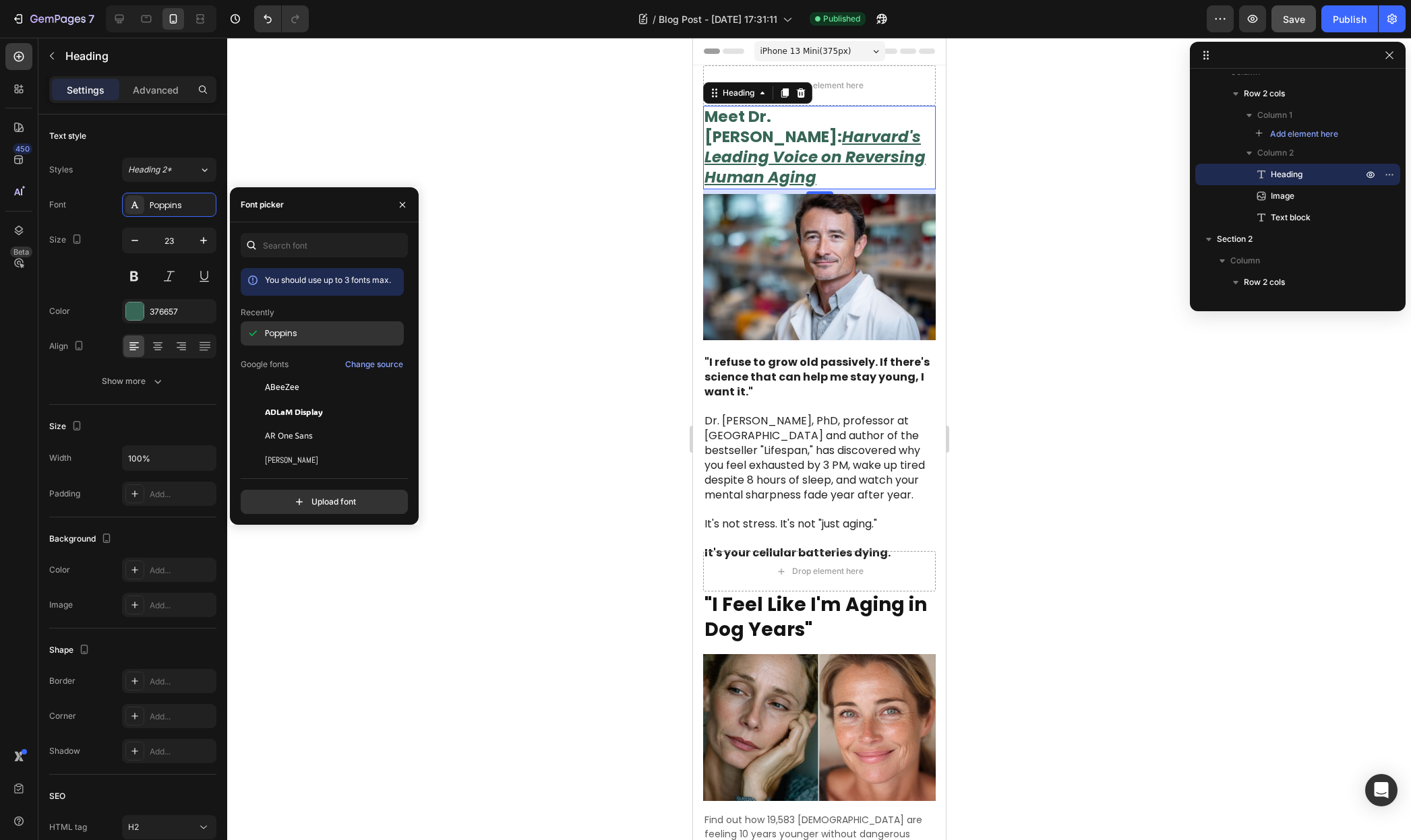
click at [313, 337] on div "Poppins" at bounding box center [332, 333] width 136 height 12
click at [319, 245] on input "text" at bounding box center [324, 245] width 168 height 24
type input "b"
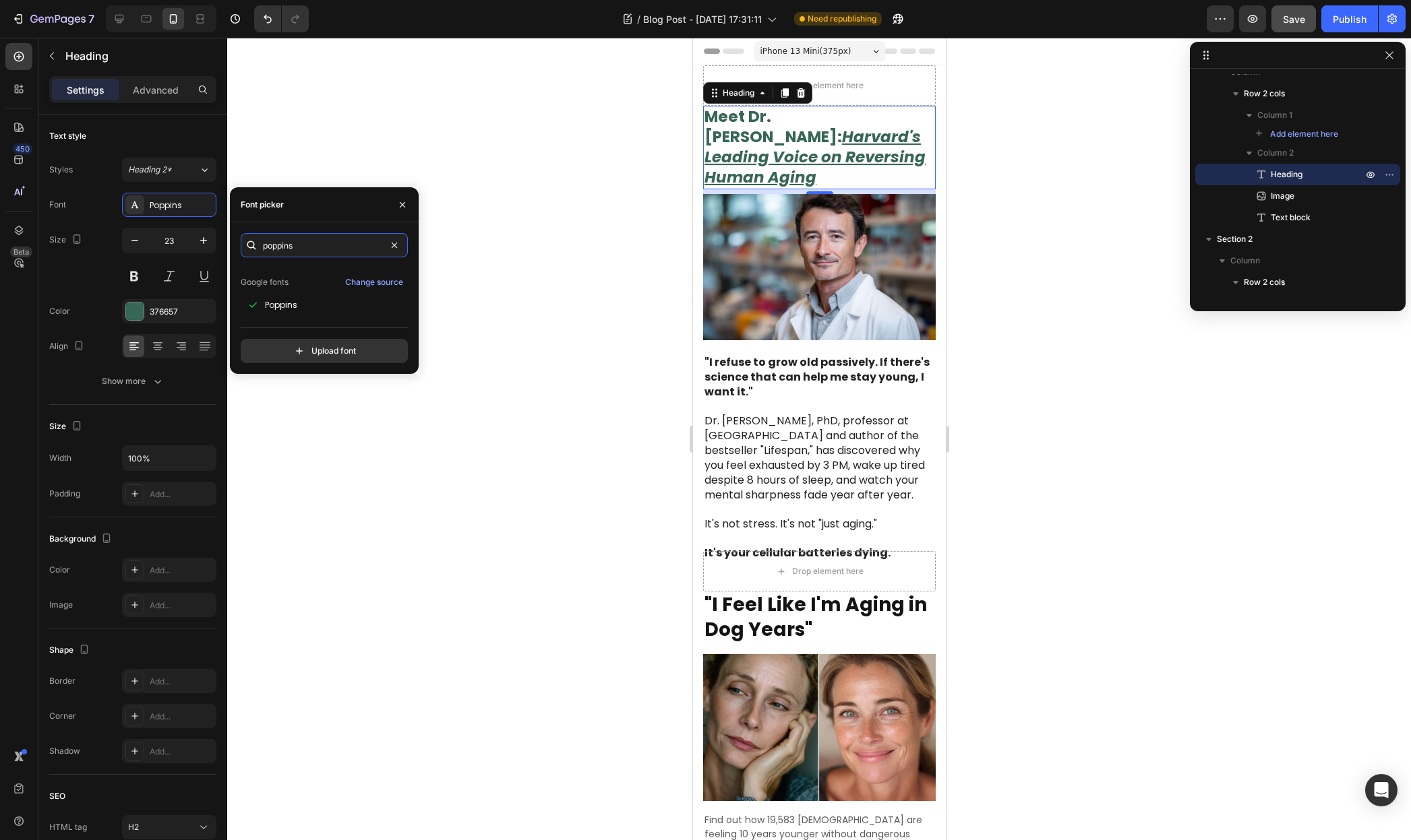
scroll to position [33, 0]
type input "poppins"
click at [311, 302] on div "Poppins" at bounding box center [332, 304] width 136 height 12
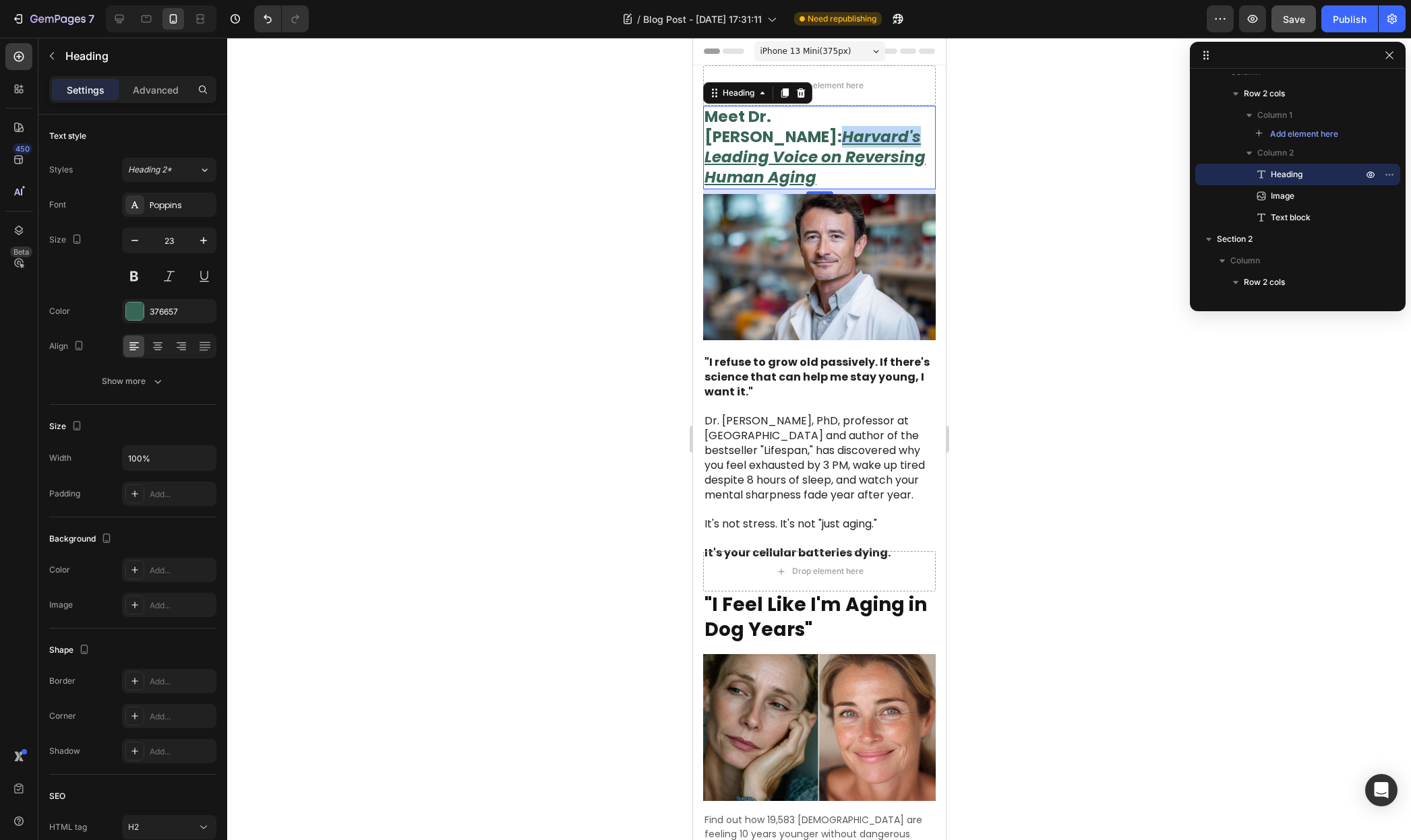
click at [716, 130] on u "Harvard's Leading Voice on Reversing Human Aging" at bounding box center [814, 157] width 222 height 62
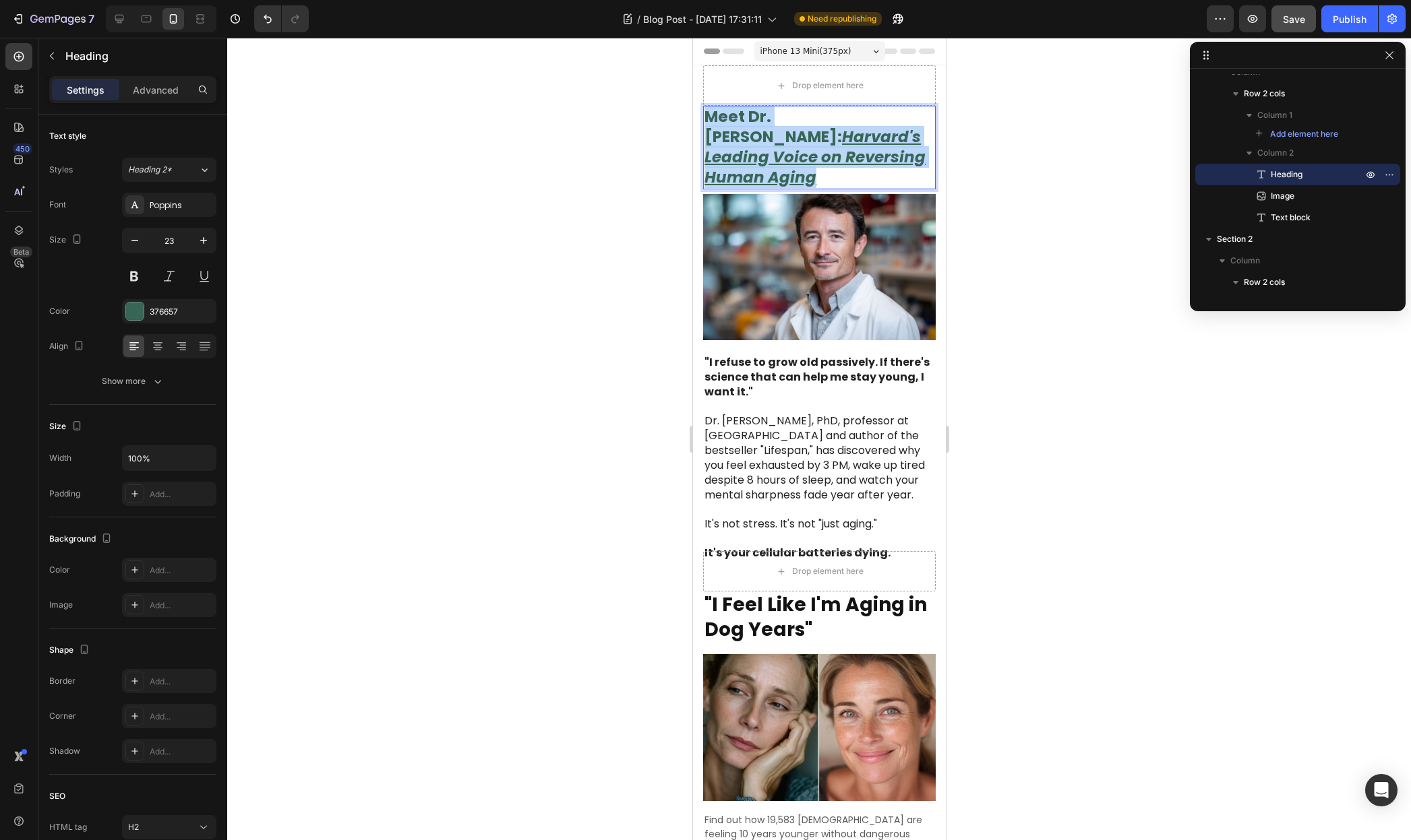
click at [716, 130] on u "Harvard's Leading Voice on Reversing Human Aging" at bounding box center [814, 157] width 222 height 62
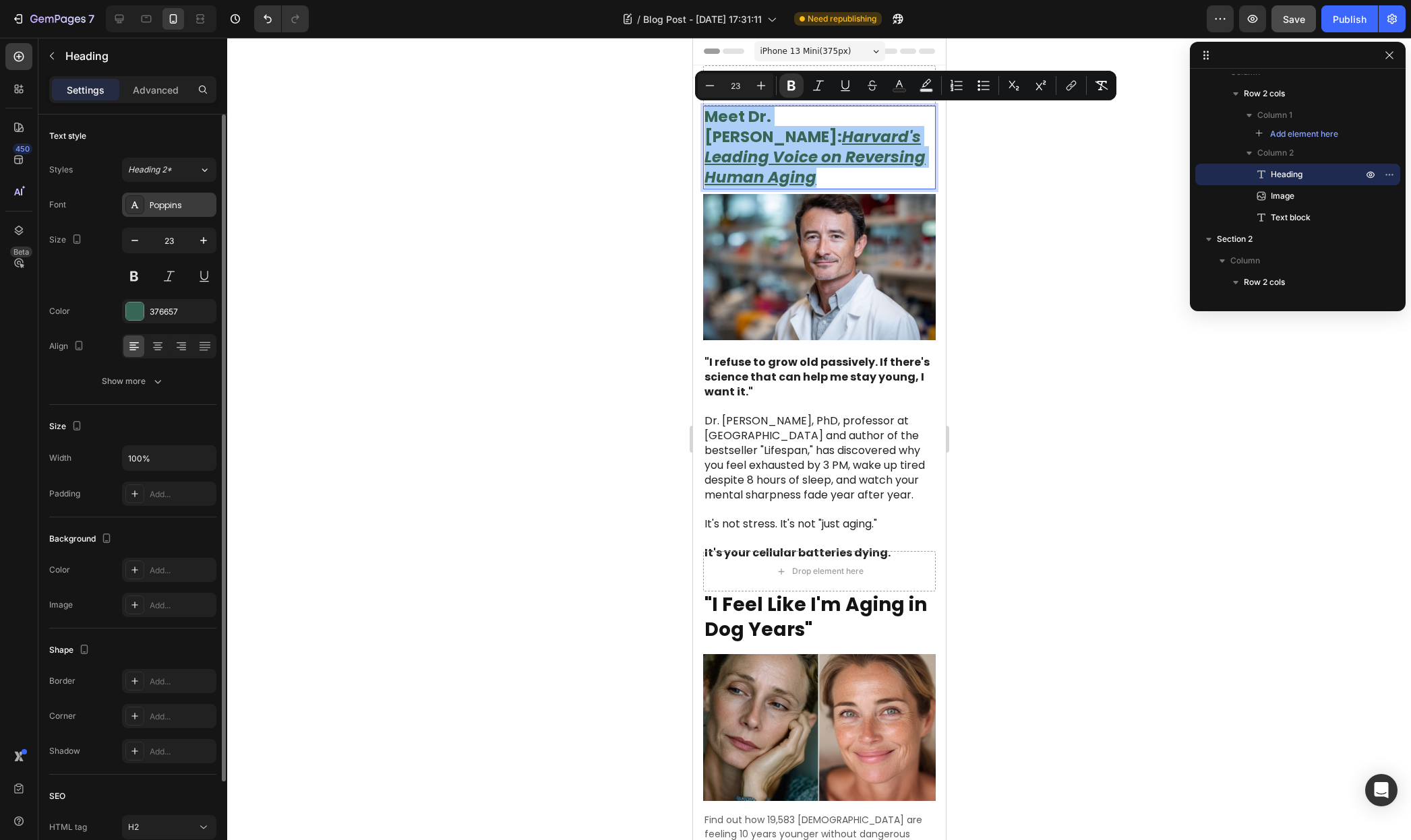
click at [136, 205] on icon at bounding box center [135, 205] width 11 height 11
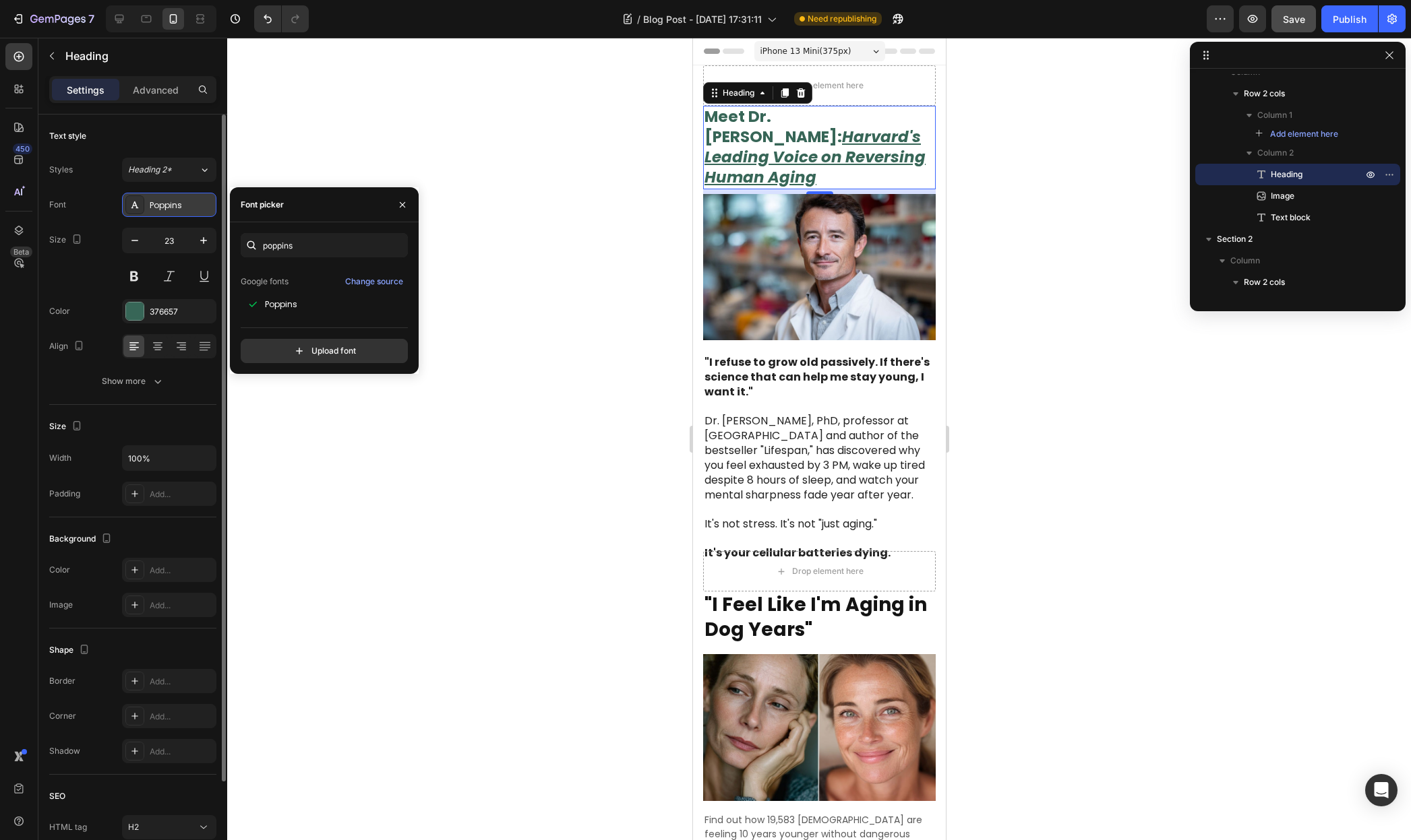
click at [136, 205] on icon at bounding box center [135, 205] width 7 height 7
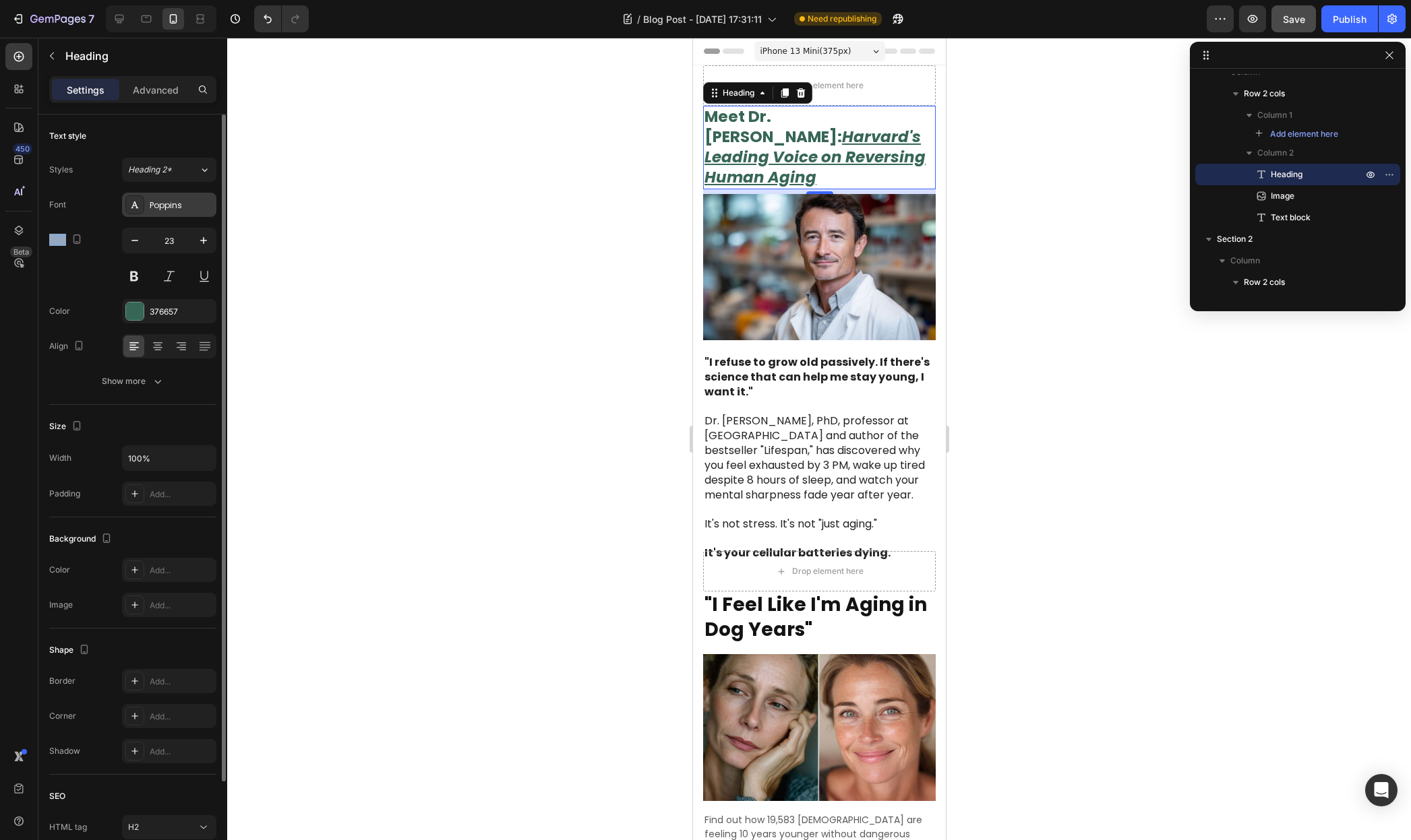
click at [136, 205] on icon at bounding box center [135, 205] width 7 height 7
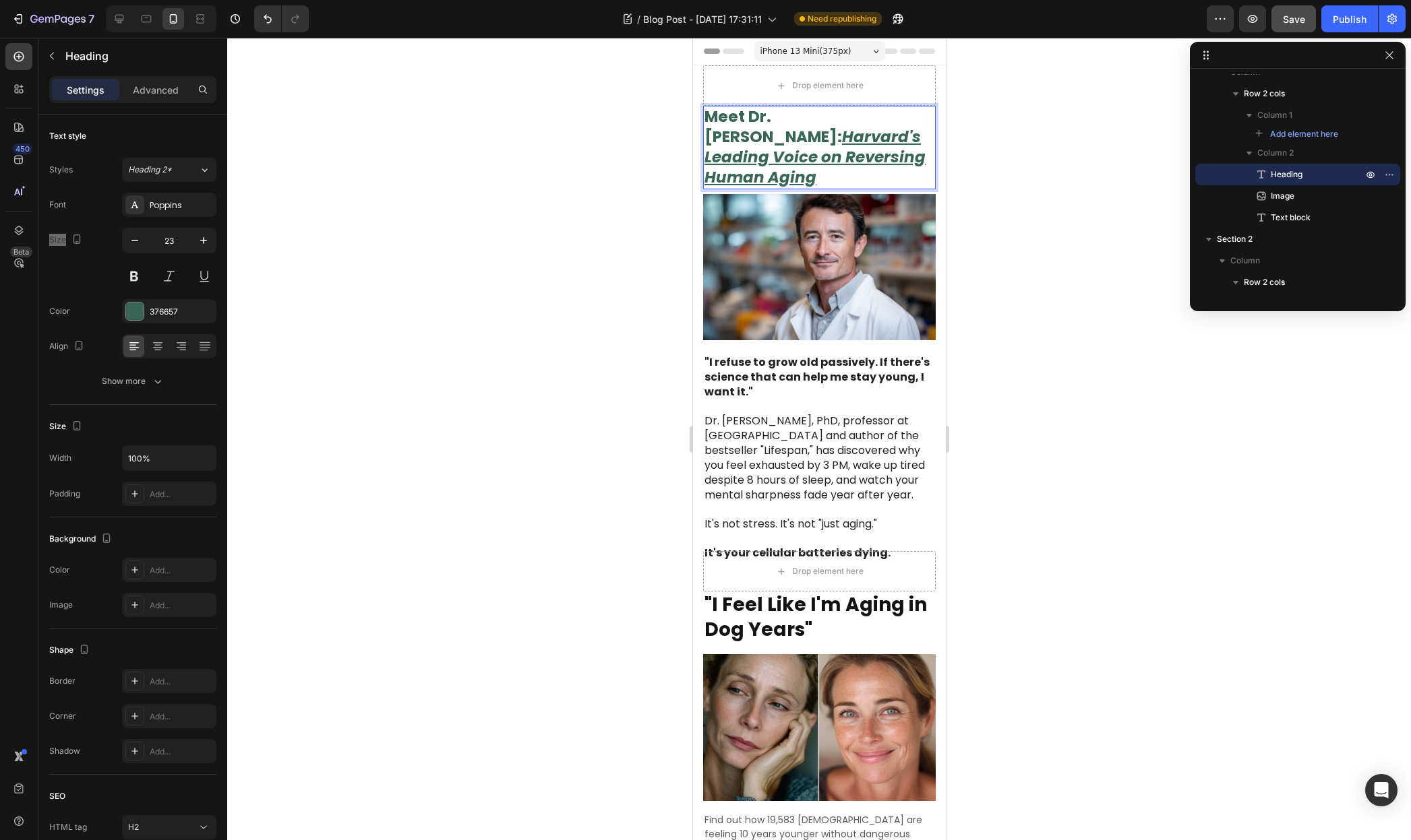
click at [761, 150] on u "Harvard's Leading Voice on Reversing Human Aging" at bounding box center [814, 157] width 222 height 62
click at [761, 149] on u "Harvard's Leading Voice on Reversing Human Aging" at bounding box center [814, 157] width 222 height 62
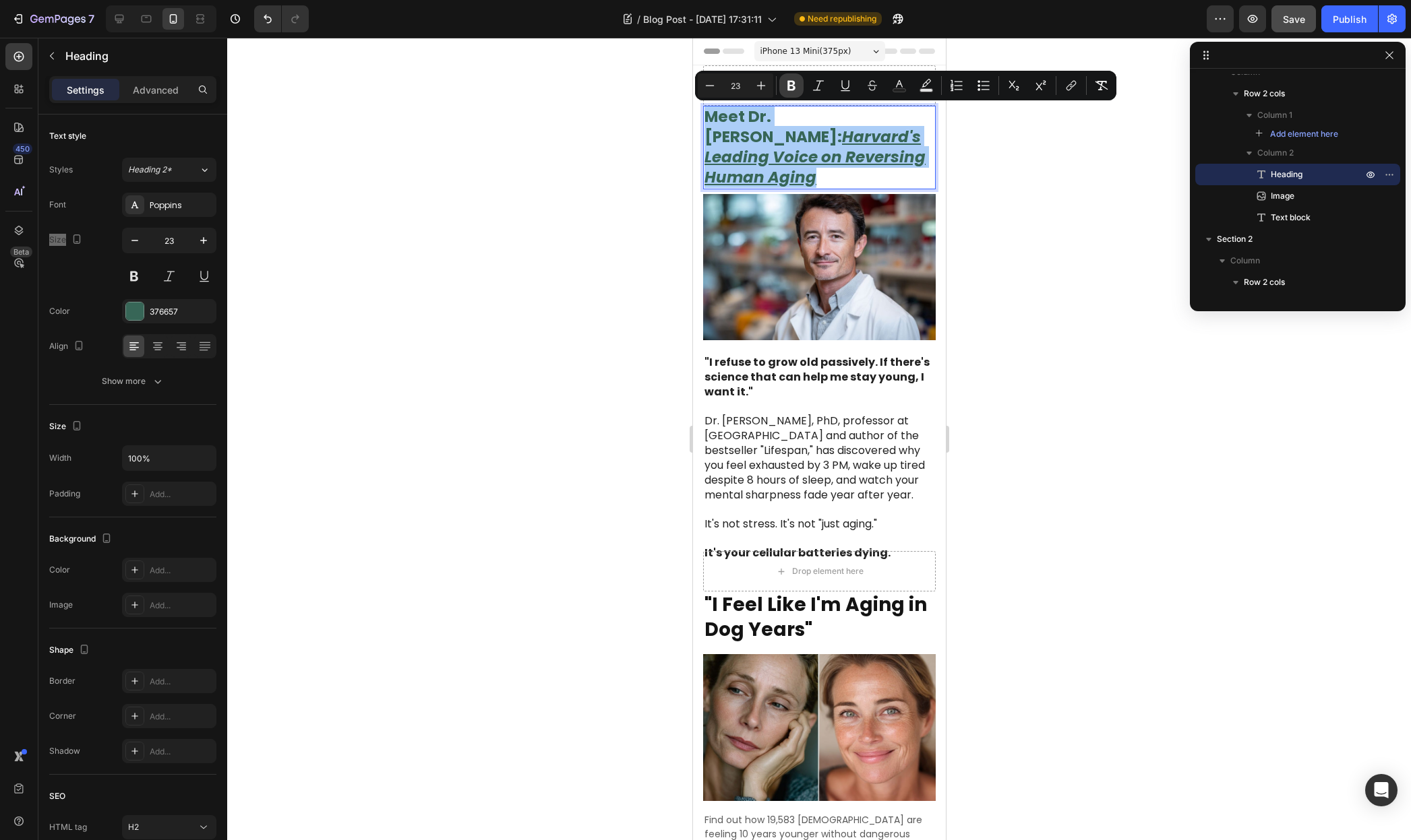
click at [789, 82] on icon "Editor contextual toolbar" at bounding box center [791, 86] width 14 height 14
click at [791, 82] on div "Drop element here" at bounding box center [827, 85] width 72 height 11
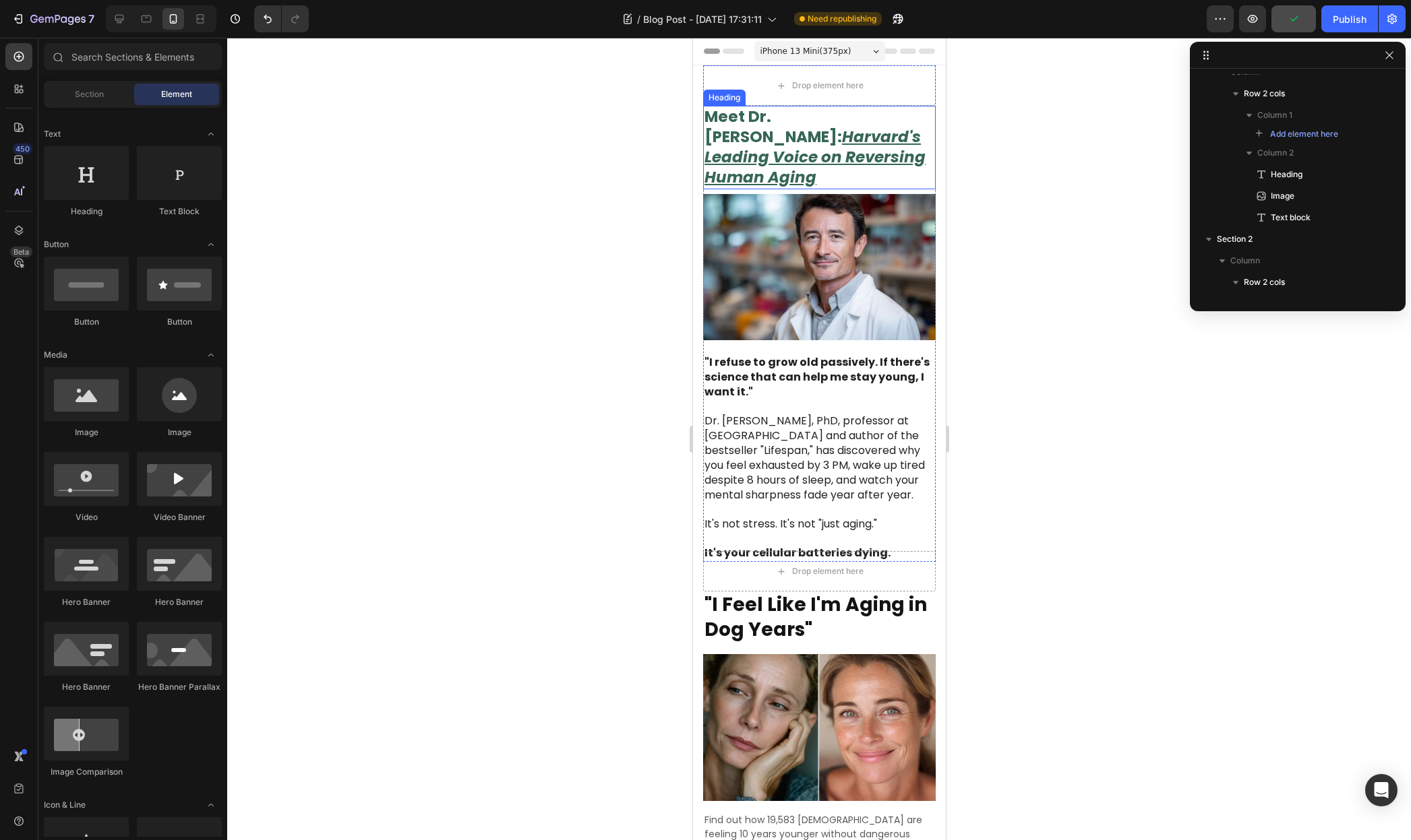
click at [768, 152] on u "Harvard's Leading Voice on Reversing Human Aging" at bounding box center [814, 157] width 222 height 62
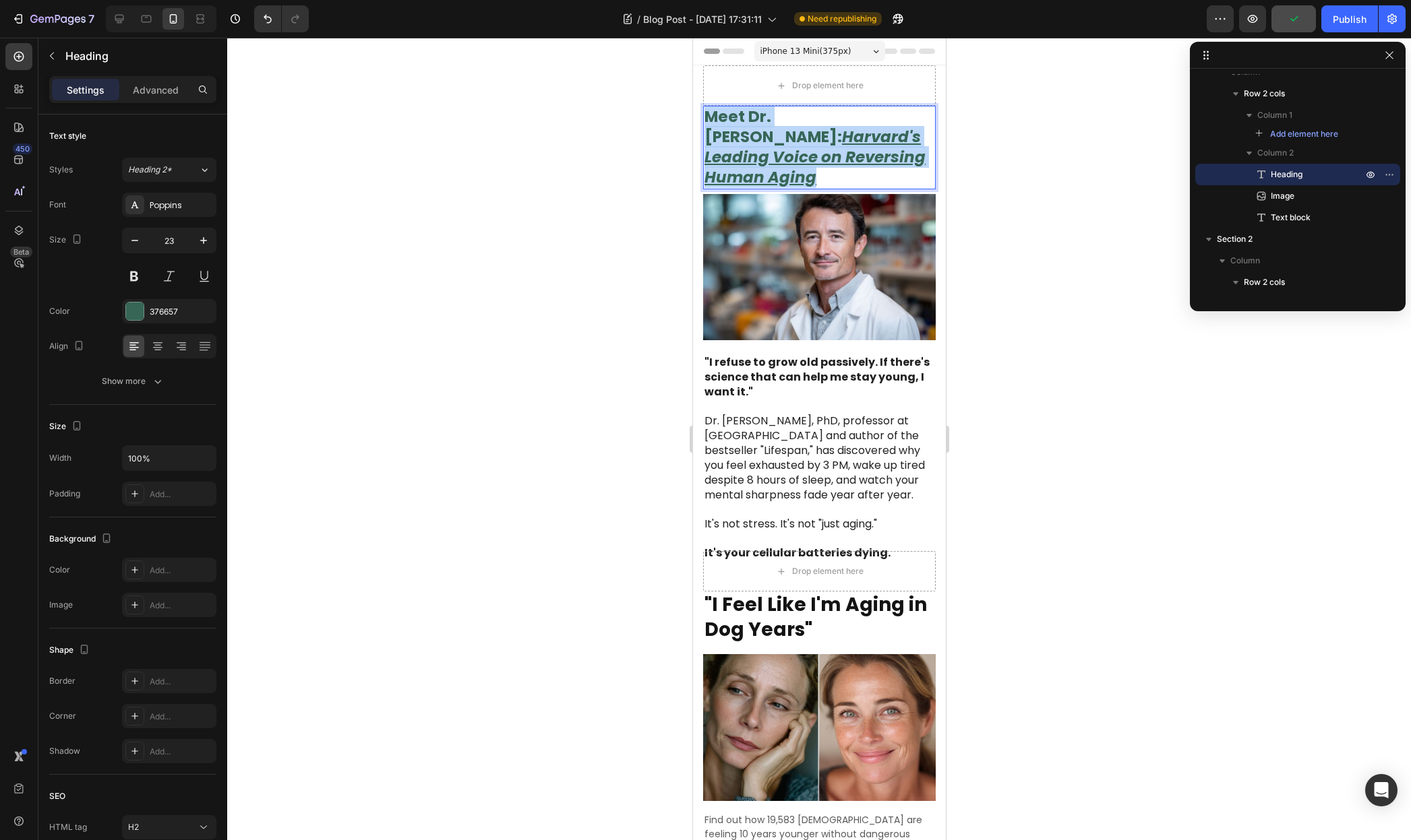
click at [768, 152] on u "Harvard's Leading Voice on Reversing Human Aging" at bounding box center [814, 157] width 222 height 62
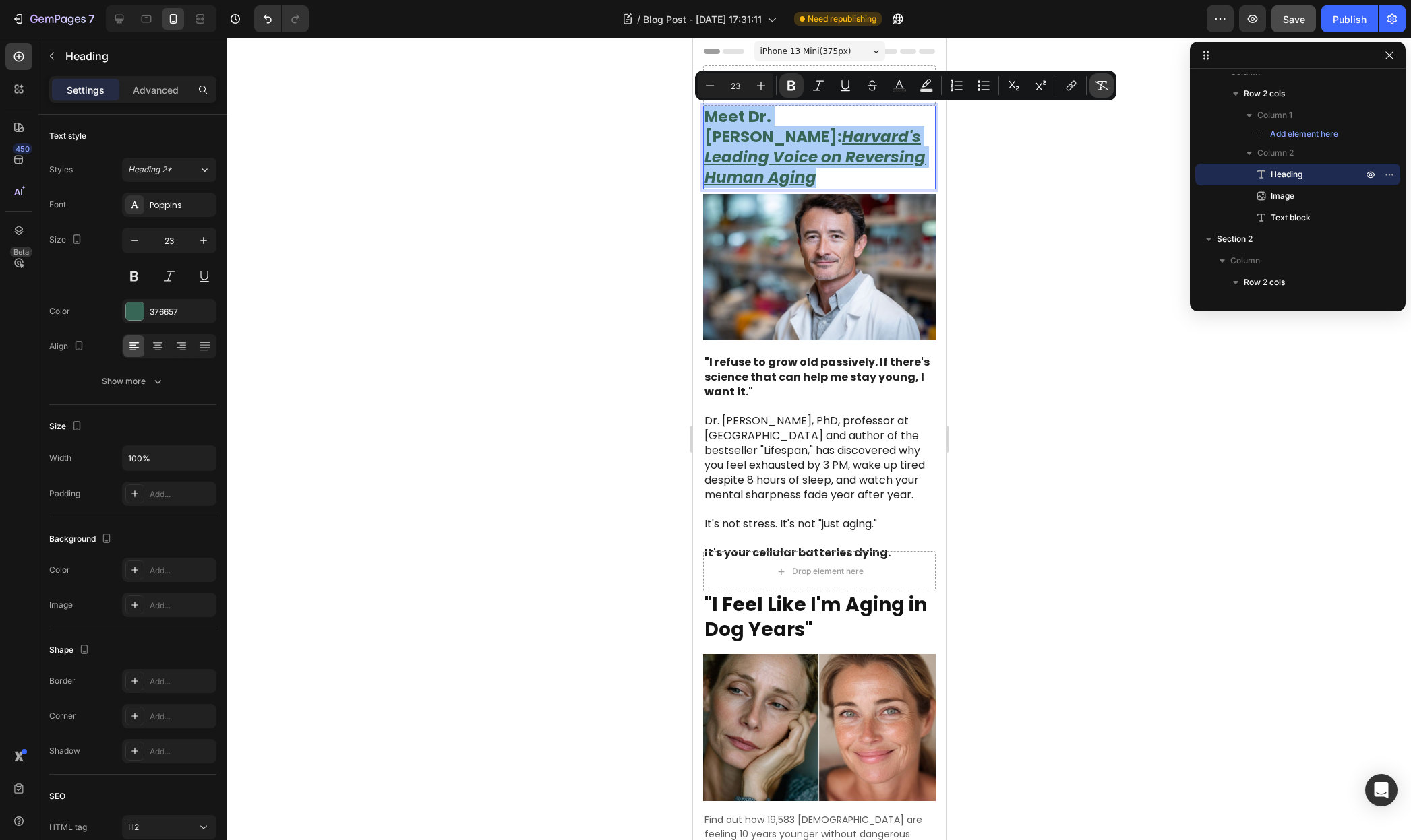
click at [1103, 86] on icon "Editor contextual toolbar" at bounding box center [1102, 85] width 13 height 9
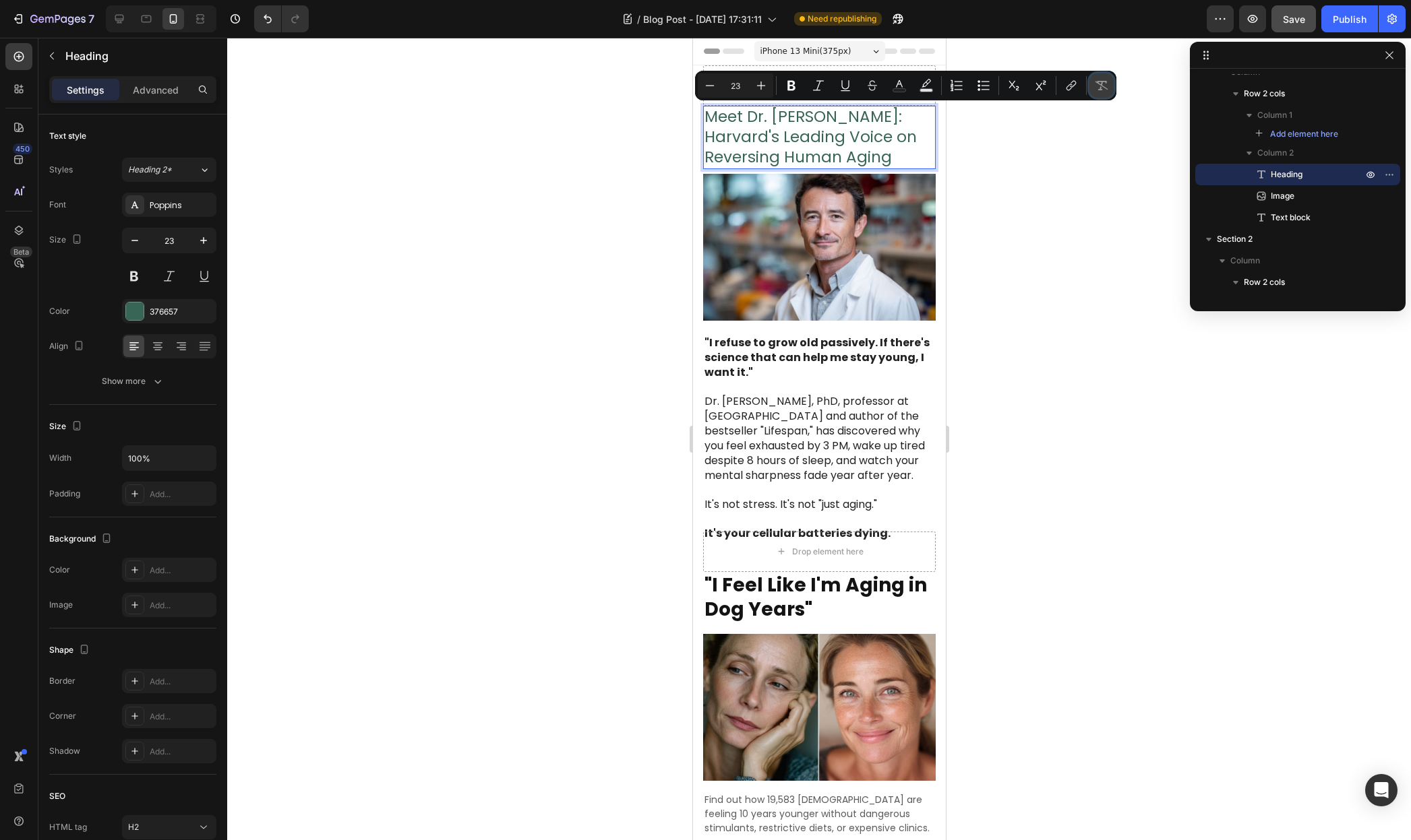
click at [1103, 86] on icon "Editor contextual toolbar" at bounding box center [1102, 85] width 13 height 9
click at [1103, 86] on icon "Editor contextual toolbar" at bounding box center [1102, 86] width 14 height 14
type input "16"
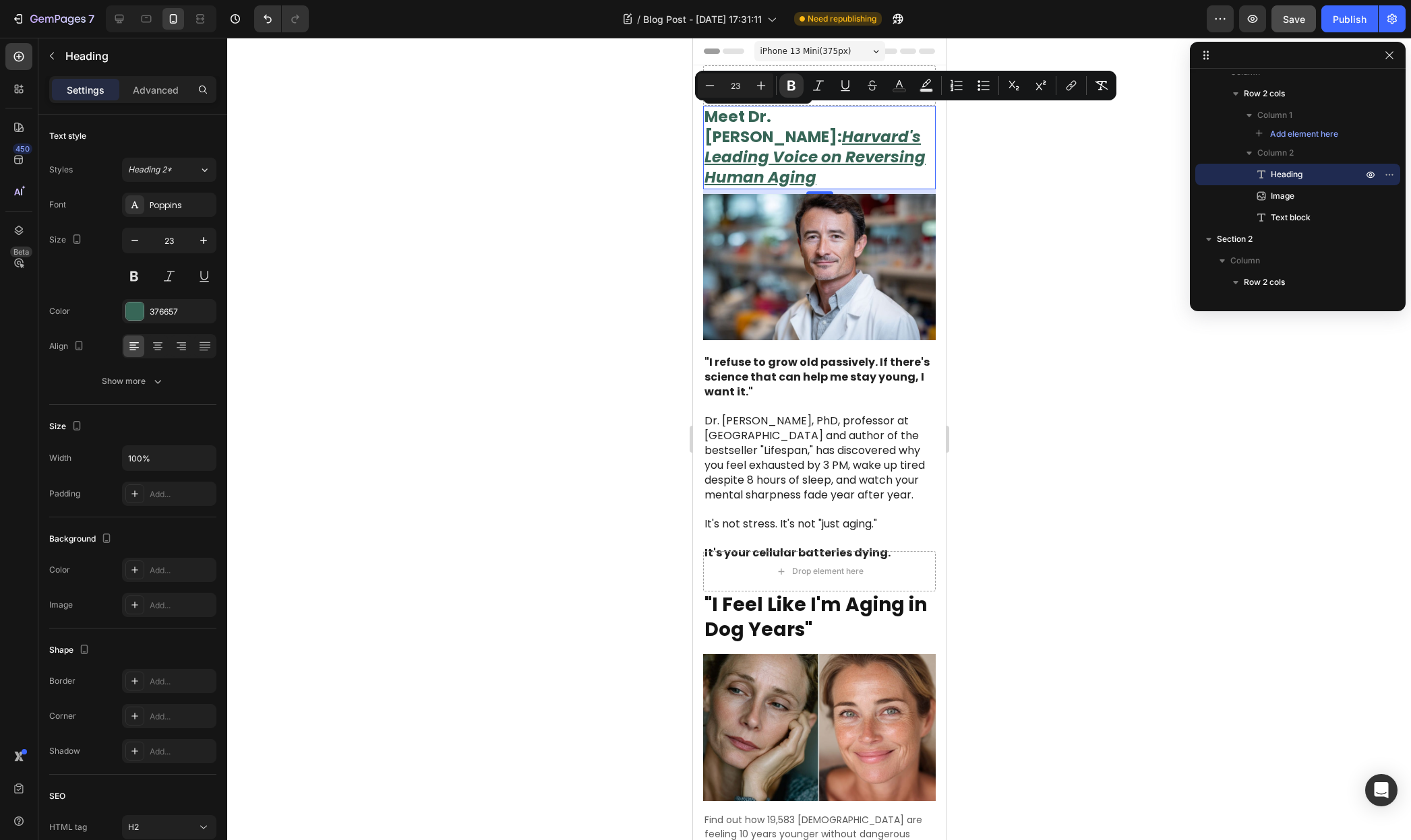
click at [843, 143] on u "Harvard's Leading Voice on Reversing Human Aging" at bounding box center [814, 157] width 222 height 62
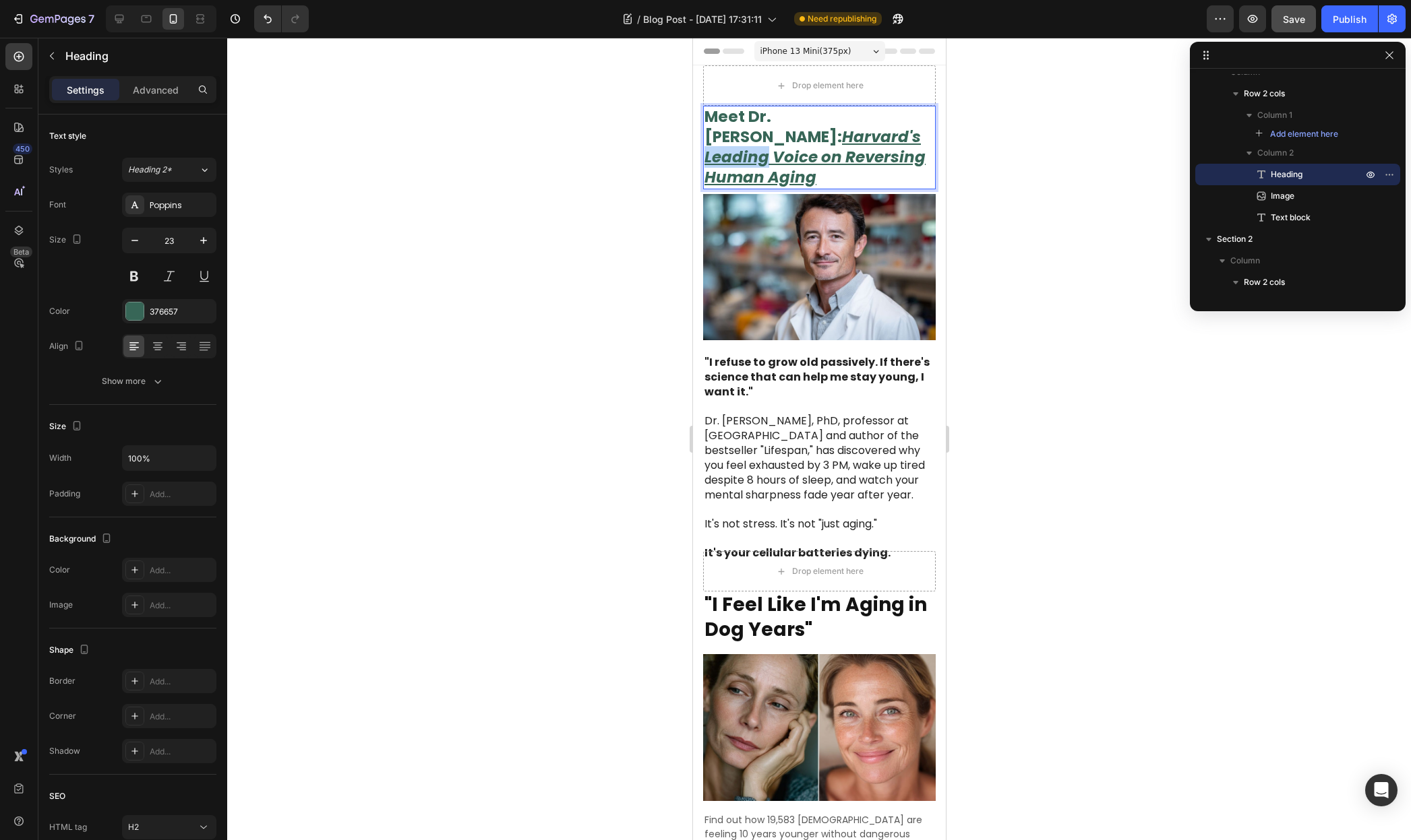
click at [843, 143] on u "Harvard's Leading Voice on Reversing Human Aging" at bounding box center [814, 157] width 222 height 62
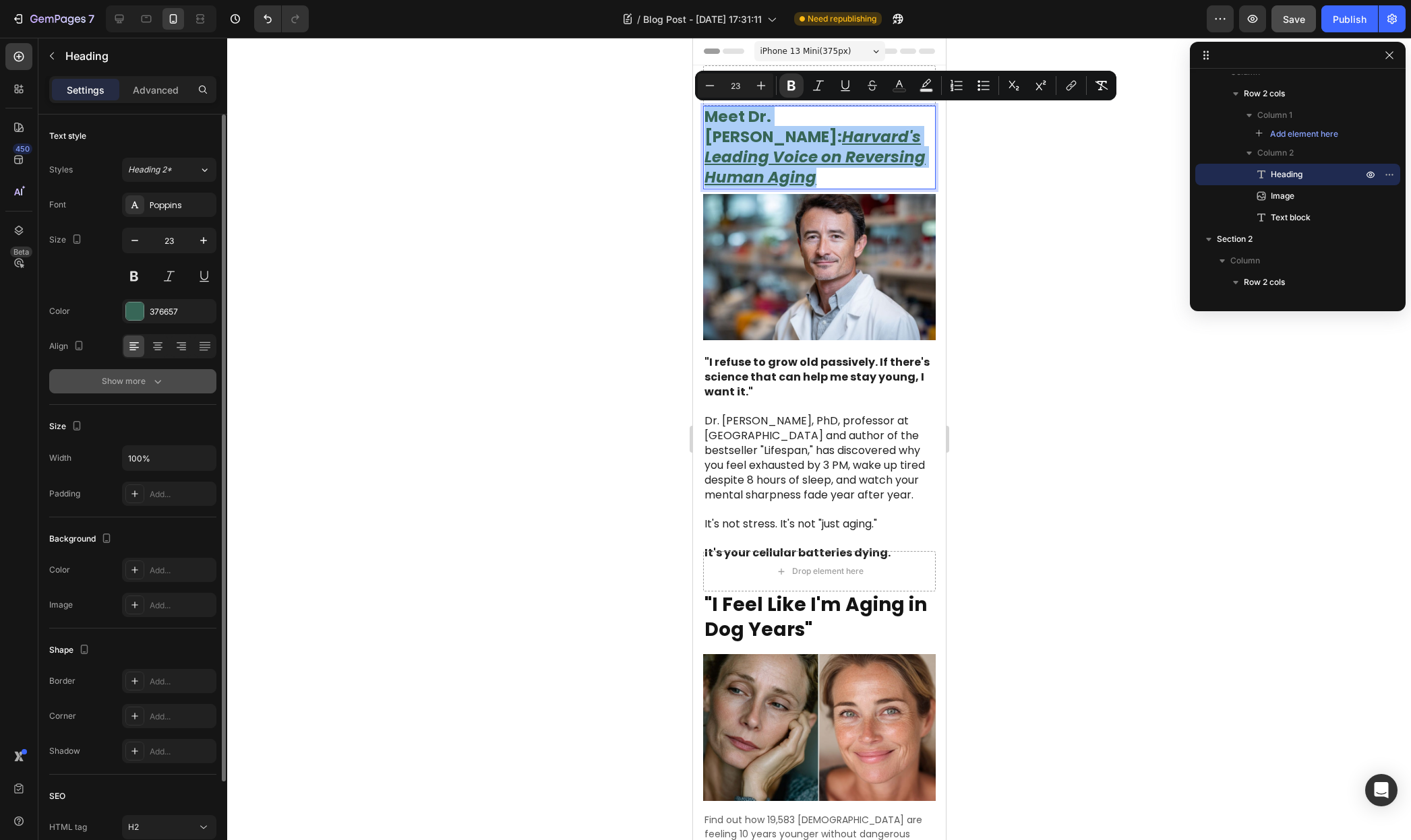
click at [153, 380] on icon "button" at bounding box center [158, 382] width 14 height 14
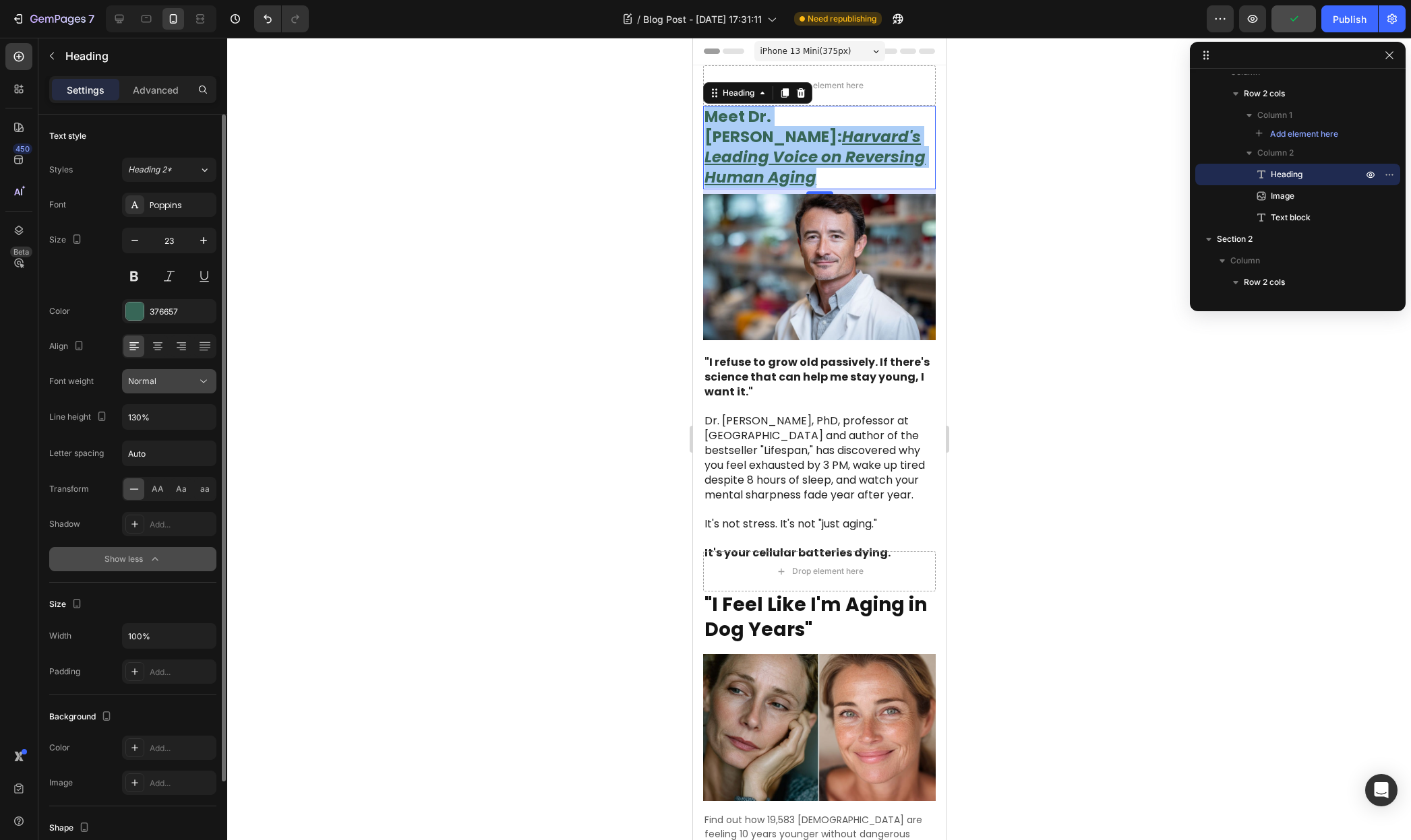
click at [182, 383] on div "Normal" at bounding box center [162, 381] width 69 height 12
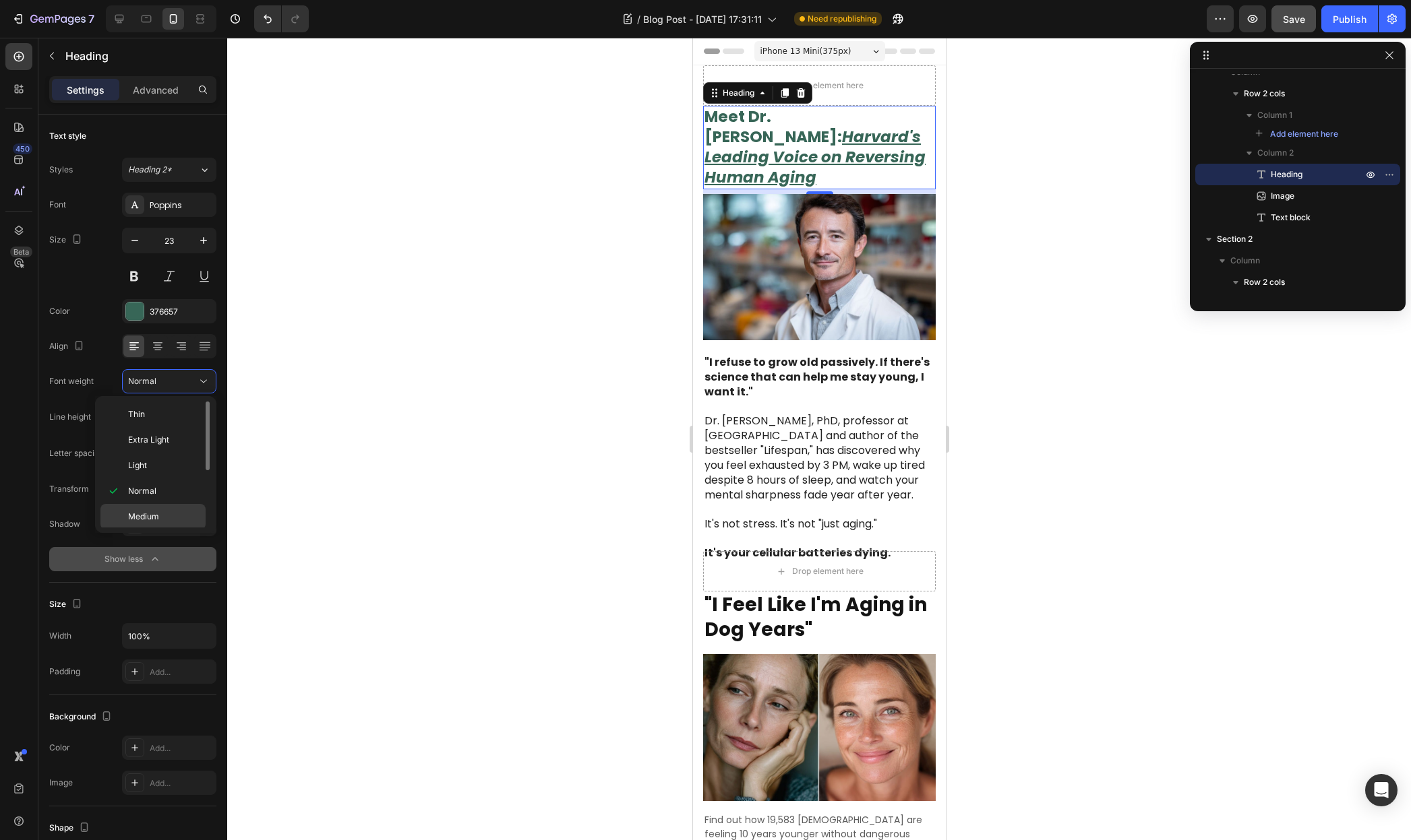
click at [164, 518] on p "Medium" at bounding box center [164, 517] width 72 height 12
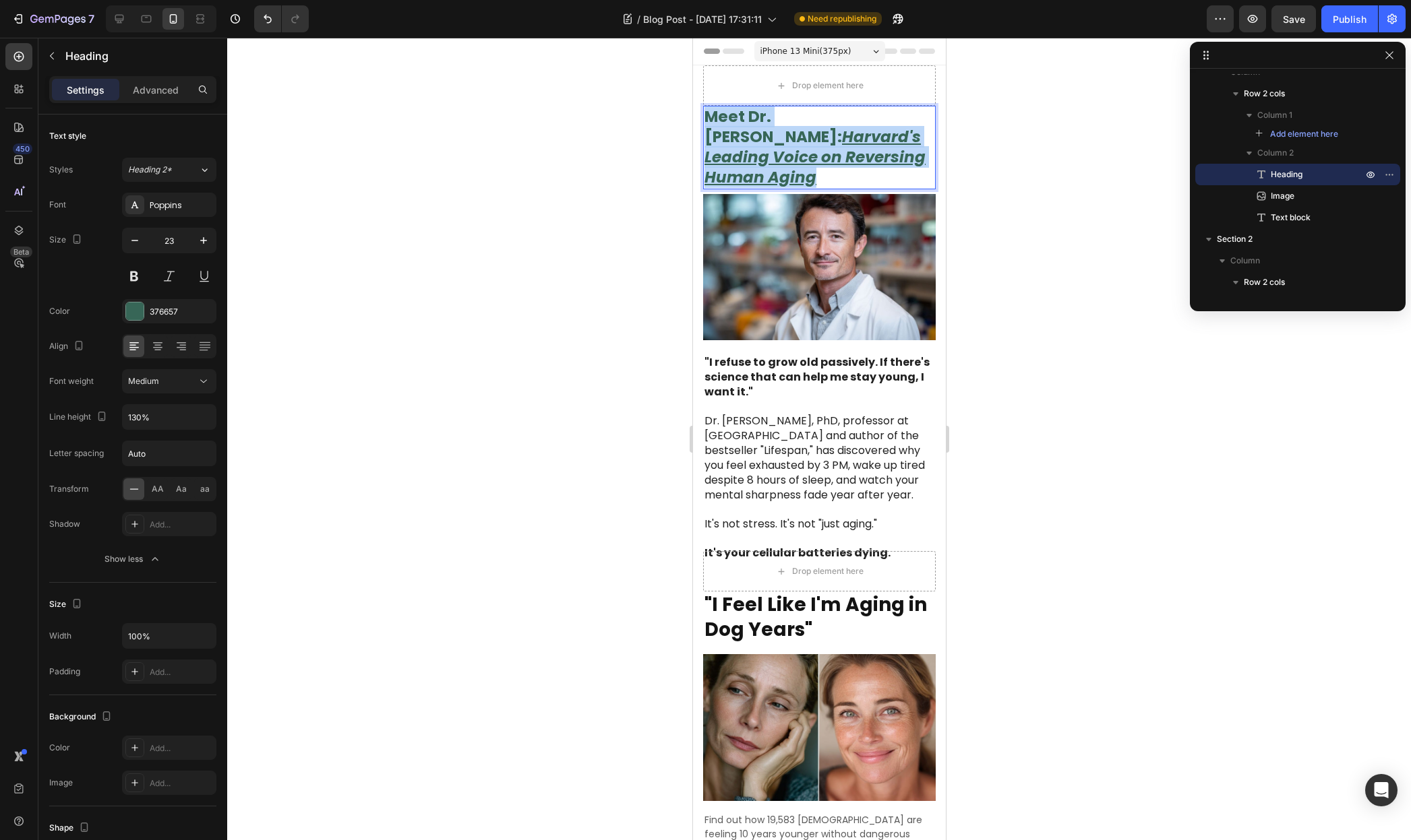
click at [811, 154] on u "Harvard's Leading Voice on Reversing Human Aging" at bounding box center [814, 157] width 222 height 62
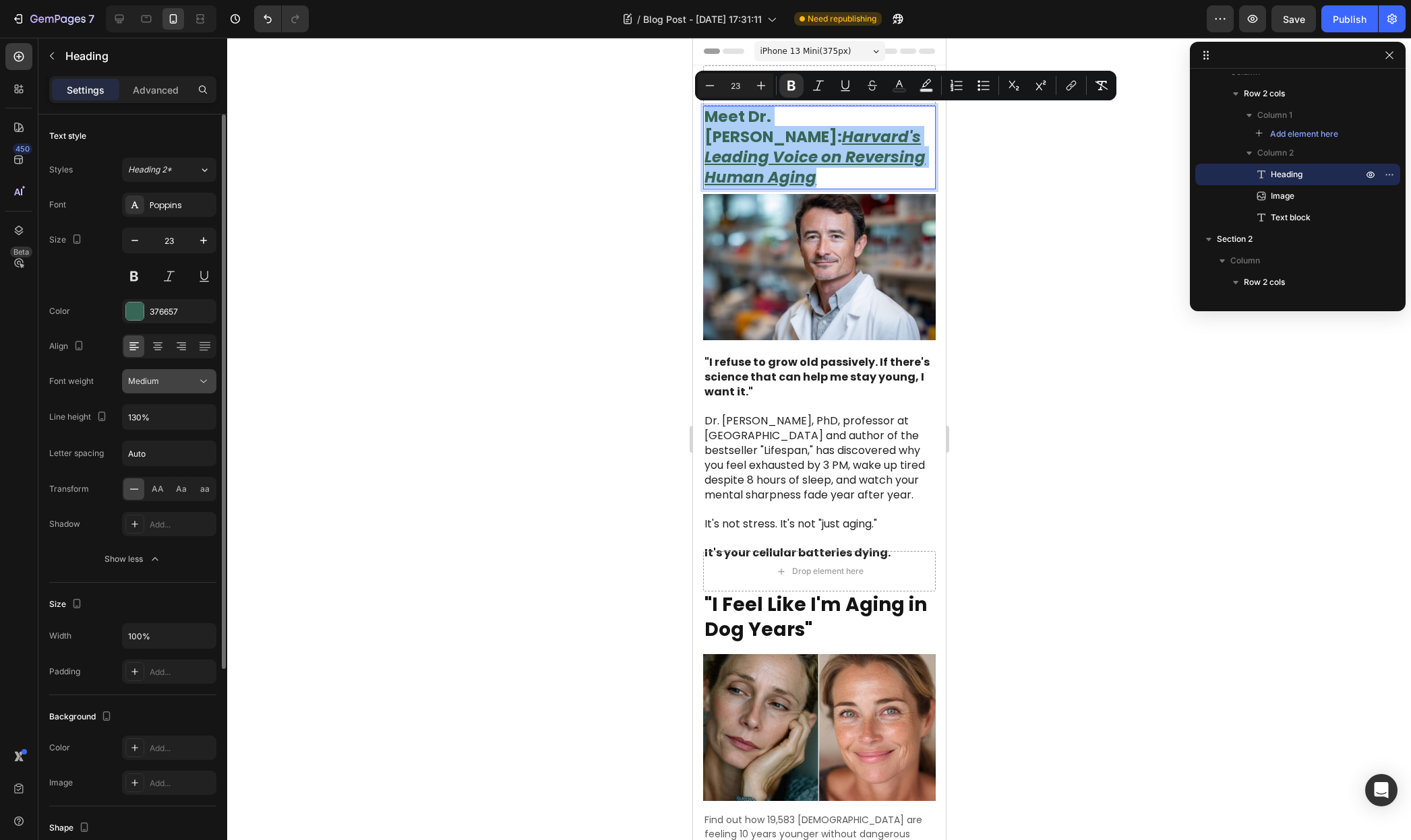
click at [170, 387] on div "Medium" at bounding box center [169, 382] width 82 height 14
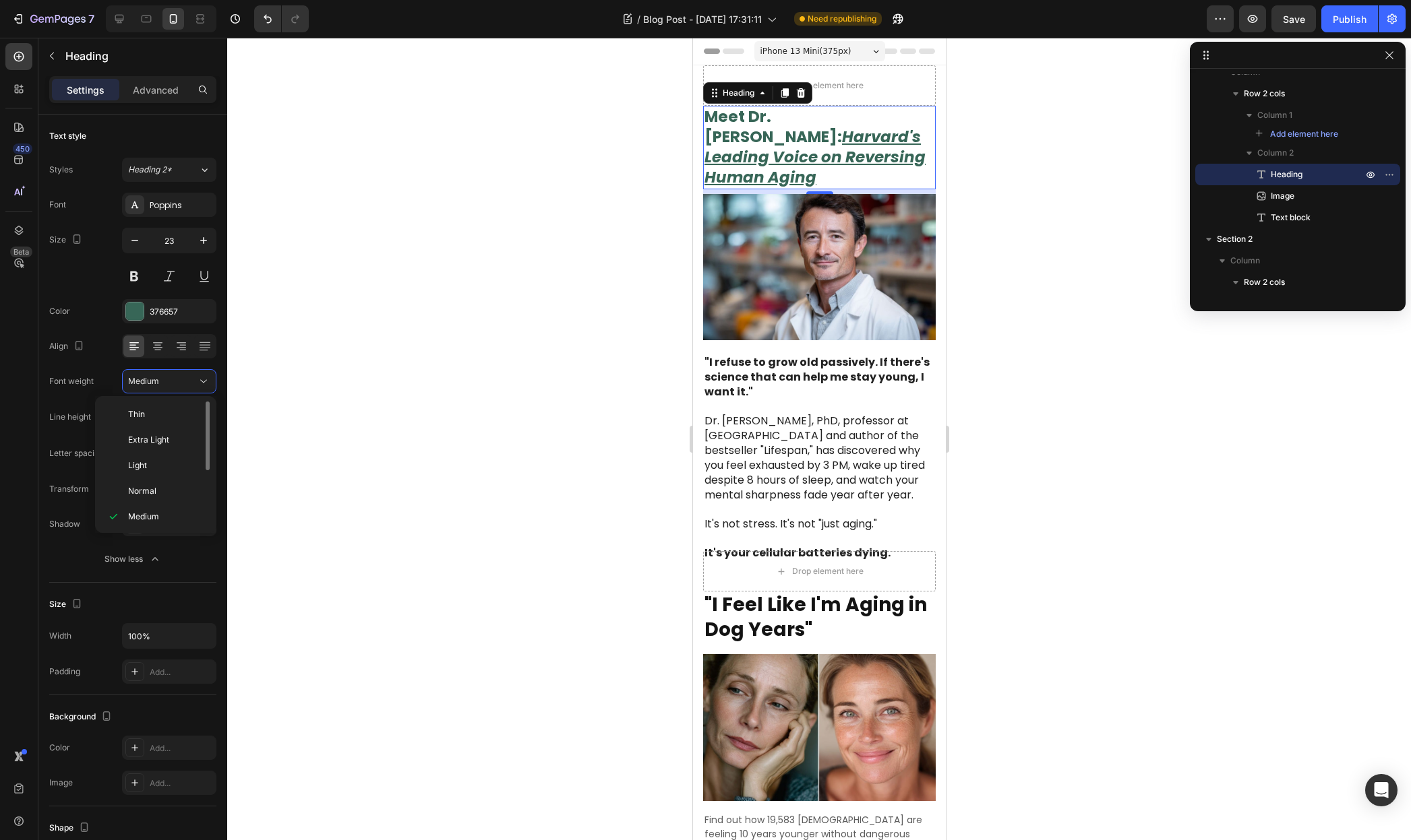
scroll to position [105, 0]
click at [166, 492] on span "Extra Bold" at bounding box center [147, 489] width 39 height 12
click at [828, 130] on u "Harvard's Leading Voice on Reversing Human Aging" at bounding box center [814, 157] width 222 height 62
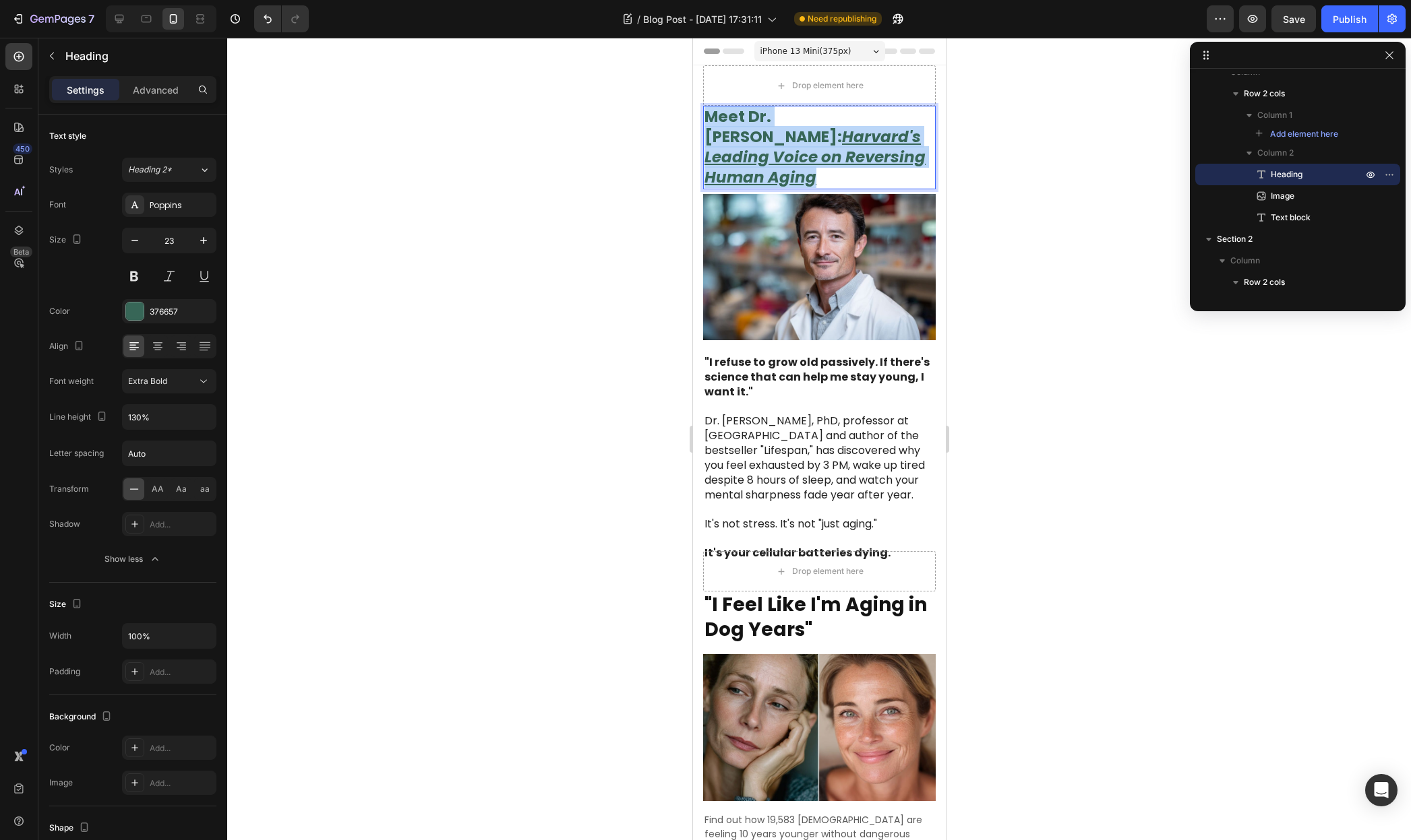
click at [828, 130] on u "Harvard's Leading Voice on Reversing Human Aging" at bounding box center [814, 157] width 222 height 62
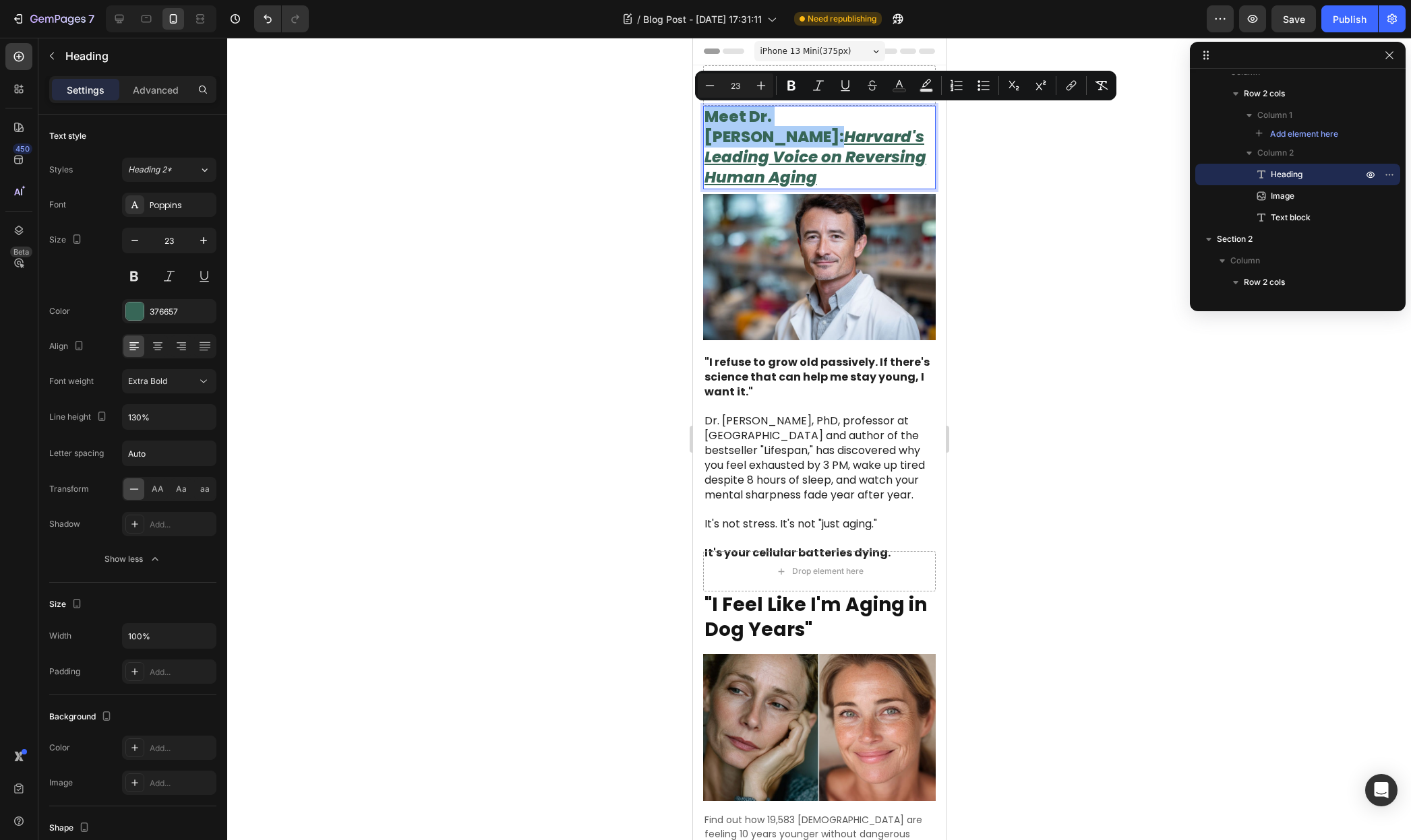
click at [1074, 227] on div at bounding box center [819, 439] width 1183 height 802
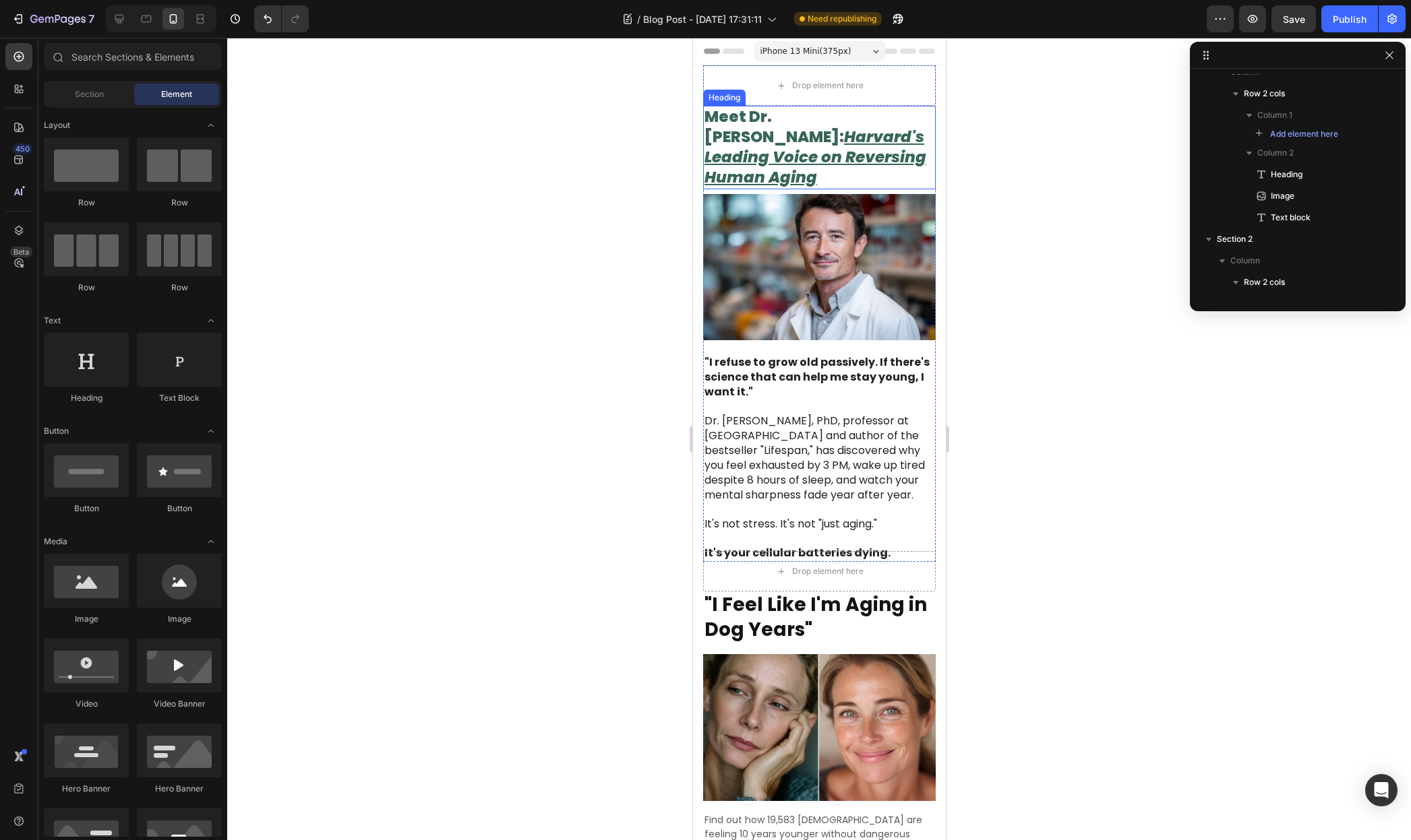
click at [859, 142] on u "Harvard's Leading Voice on Reversing Human Aging" at bounding box center [814, 157] width 222 height 62
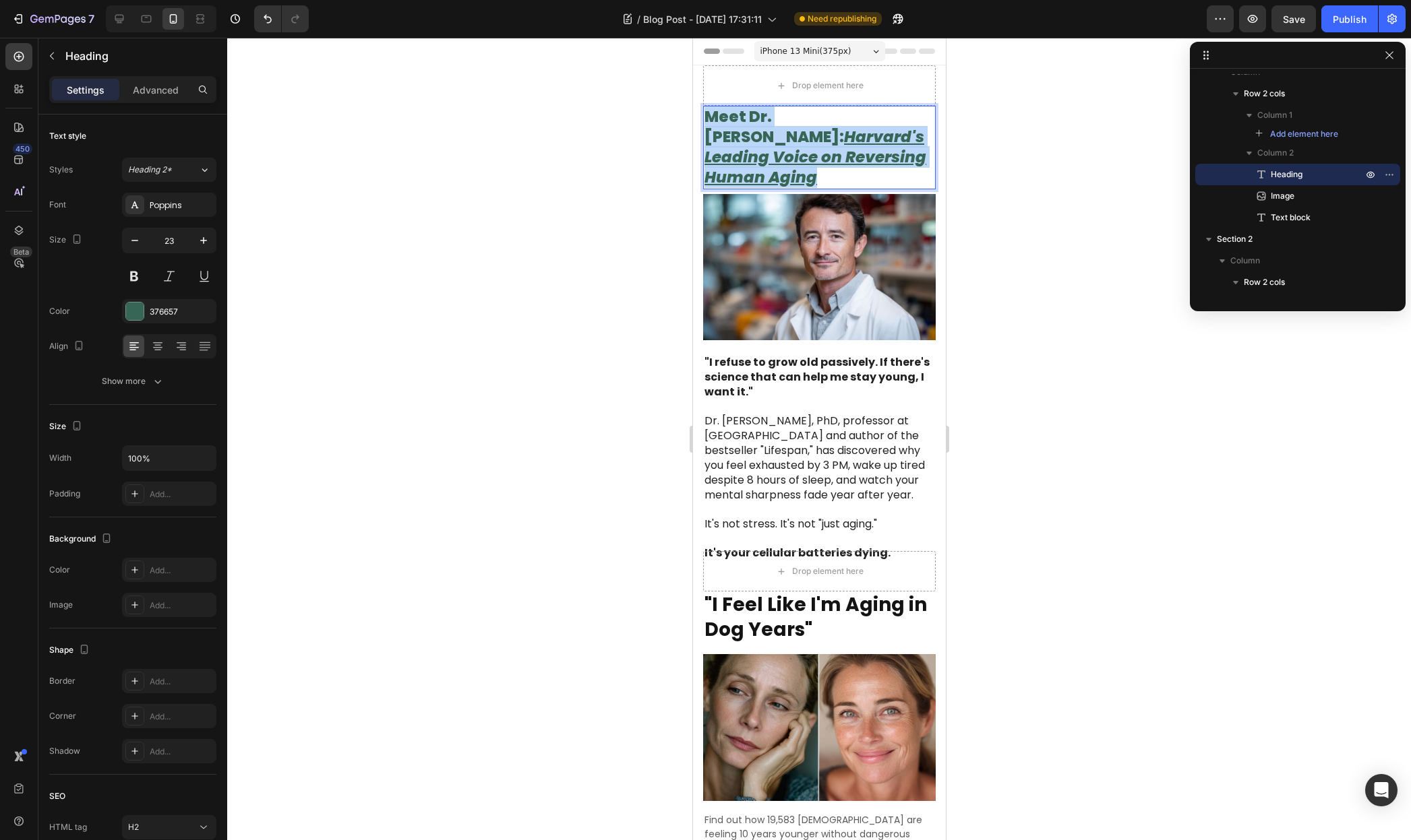
click at [859, 142] on u "Harvard's Leading Voice on Reversing Human Aging" at bounding box center [814, 157] width 222 height 62
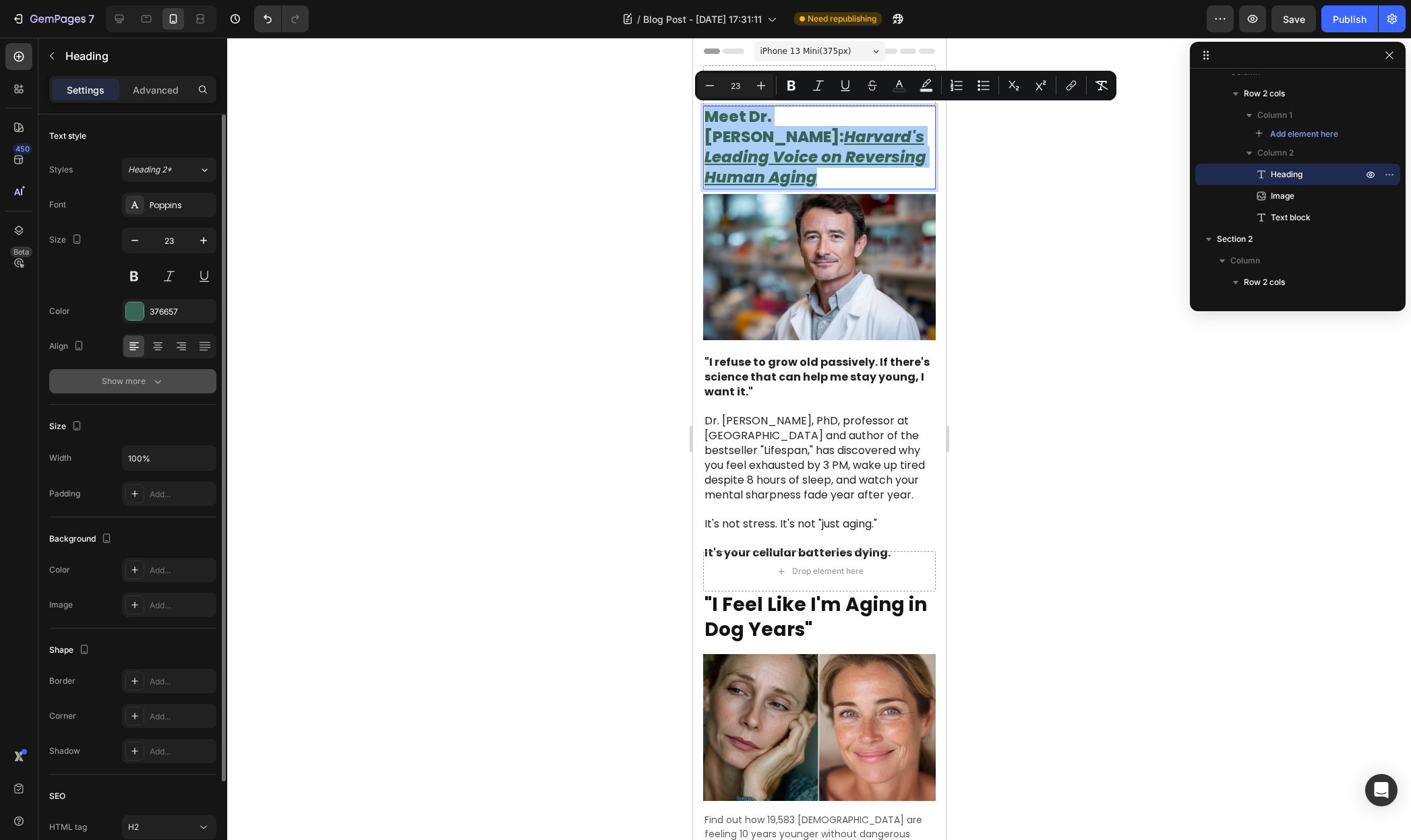
click at [142, 382] on div "Show more" at bounding box center [133, 382] width 63 height 14
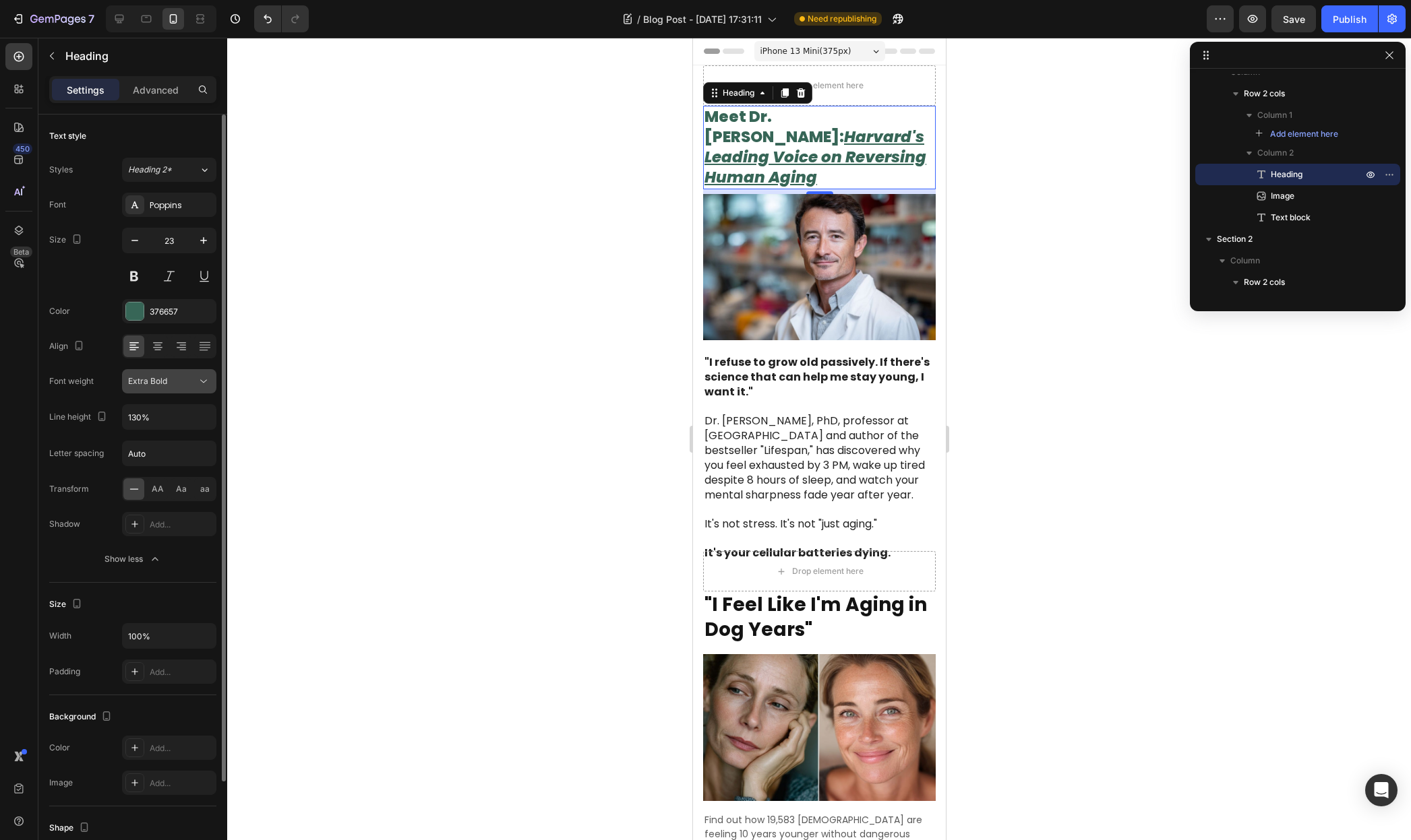
click at [178, 389] on button "Extra Bold" at bounding box center [169, 381] width 95 height 24
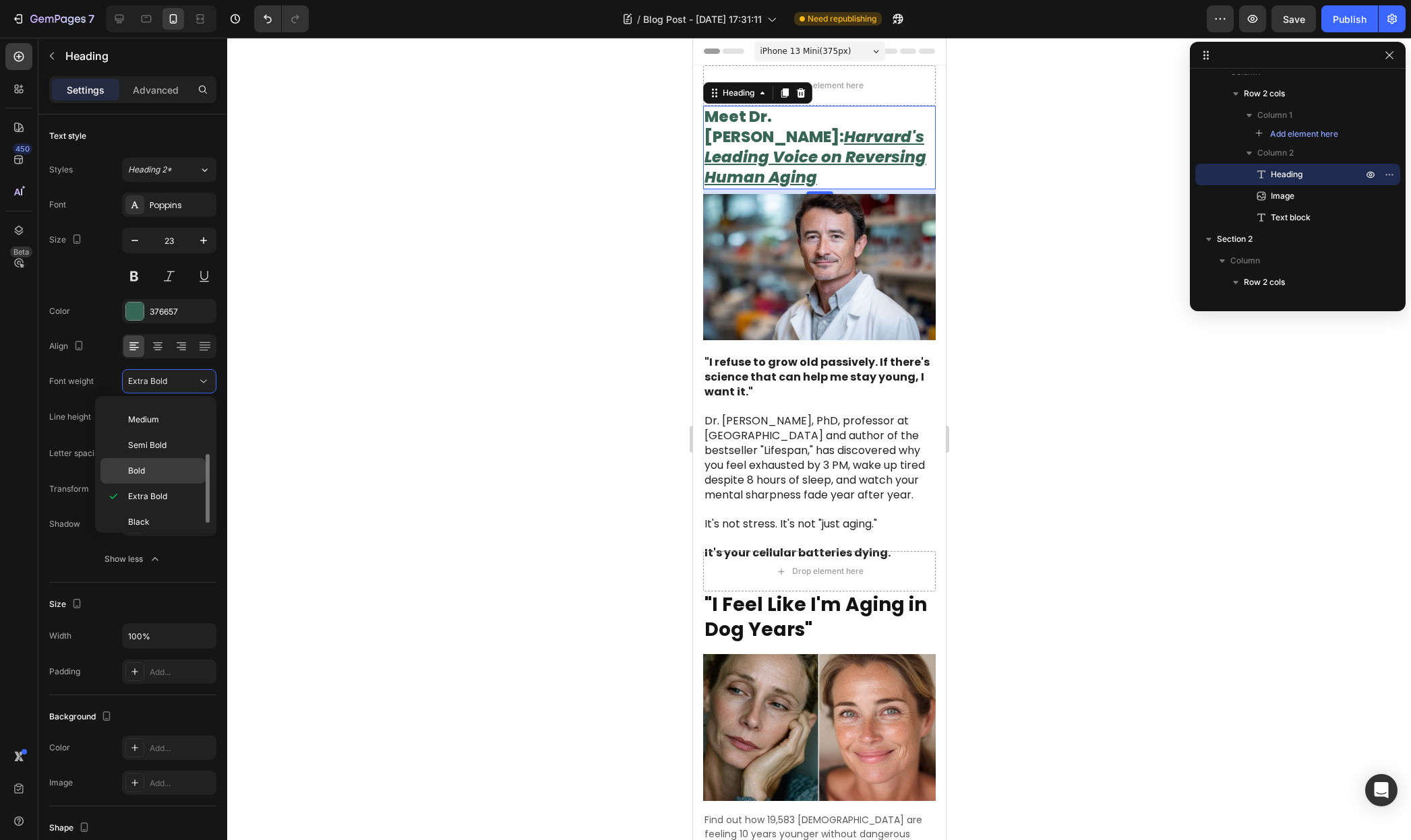
click at [165, 465] on p "Bold" at bounding box center [164, 471] width 72 height 12
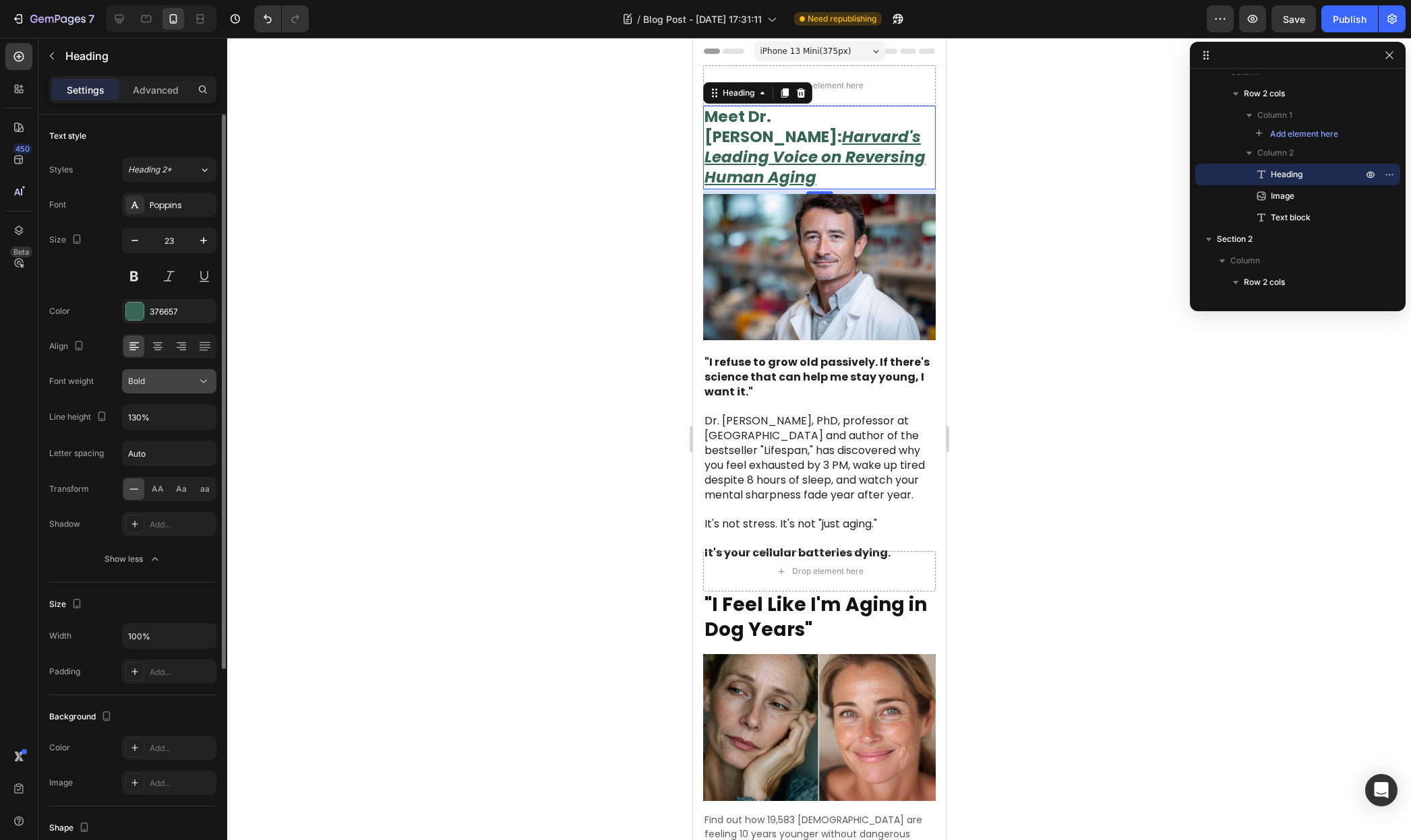
click at [178, 387] on div "Bold" at bounding box center [162, 381] width 69 height 12
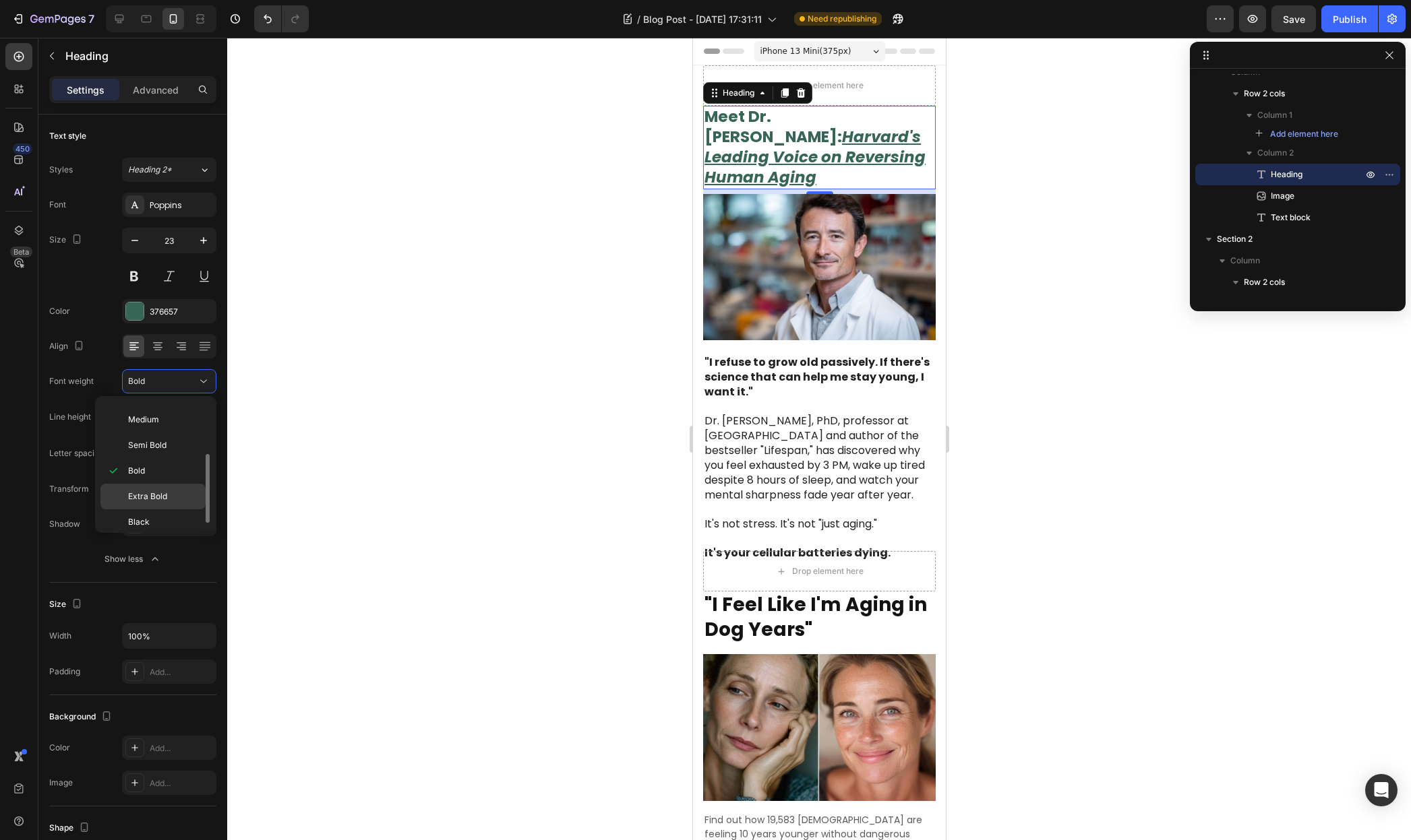
click at [159, 491] on span "Extra Bold" at bounding box center [147, 497] width 39 height 12
click at [777, 597] on strong ""I Feel Like I'm Aging in Dog Years"" at bounding box center [814, 617] width 223 height 51
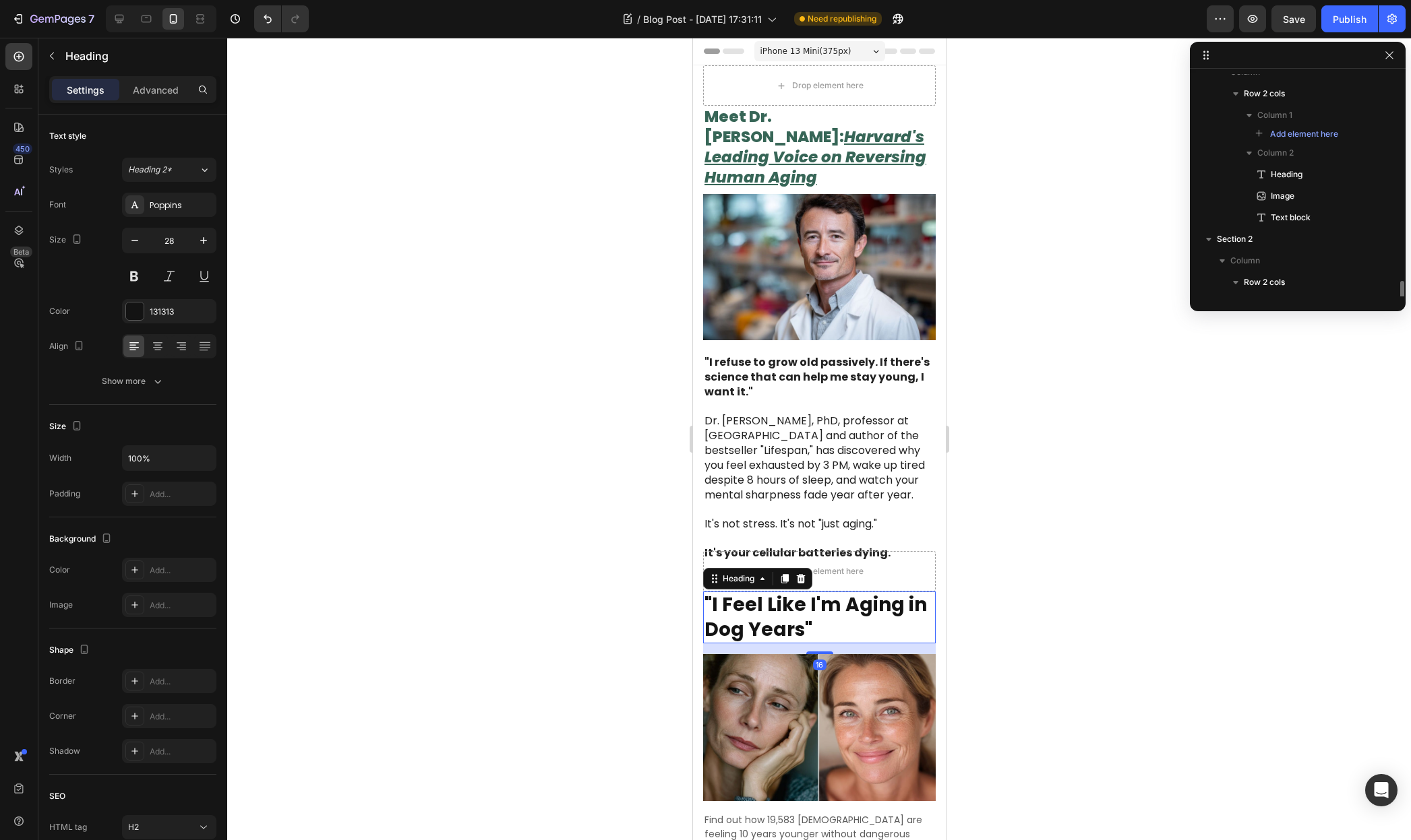
scroll to position [223, 0]
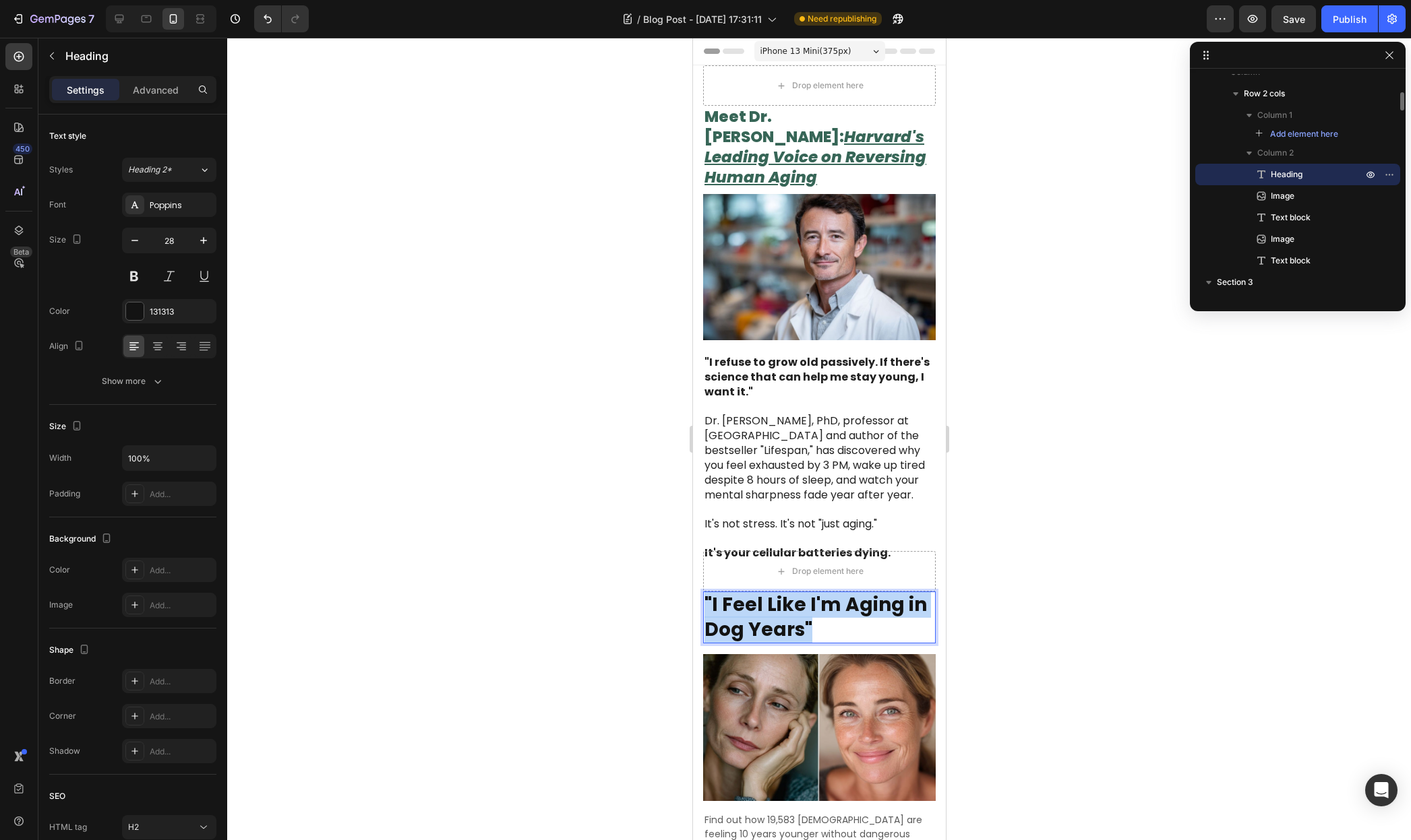
click at [777, 597] on strong ""I Feel Like I'm Aging in Dog Years"" at bounding box center [814, 617] width 223 height 51
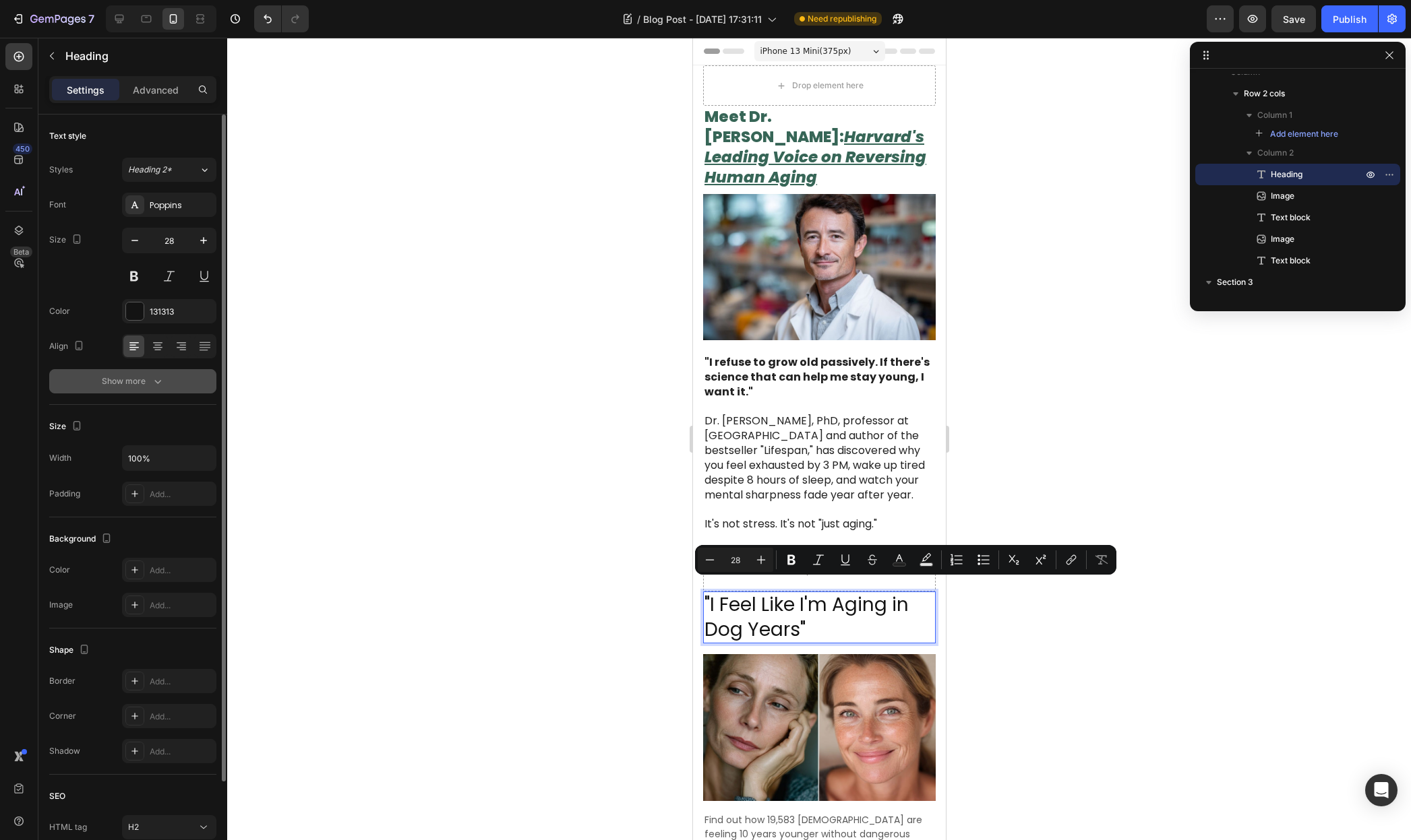
click at [143, 376] on div "Show more" at bounding box center [133, 382] width 63 height 14
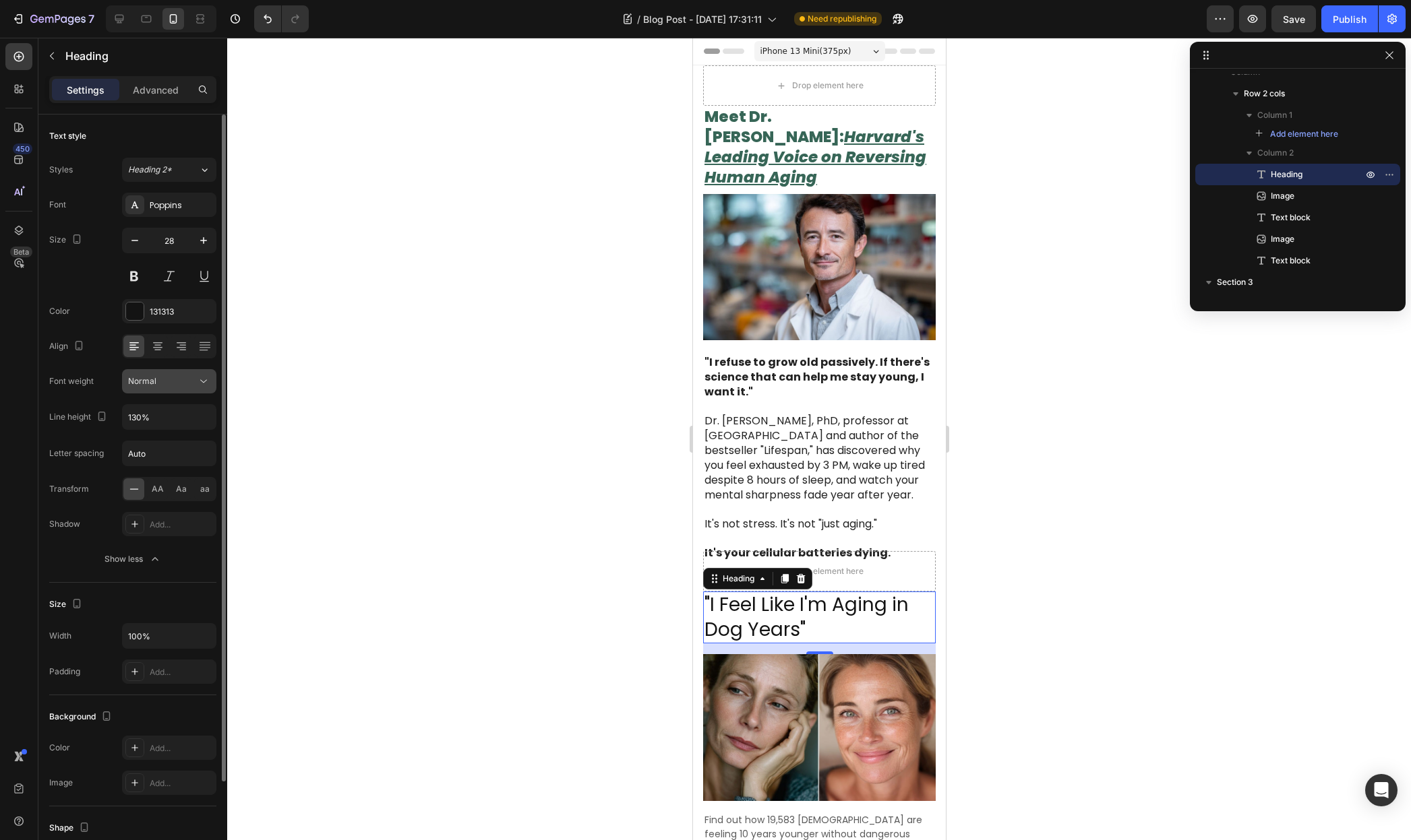
click at [162, 384] on div "Normal" at bounding box center [162, 381] width 69 height 12
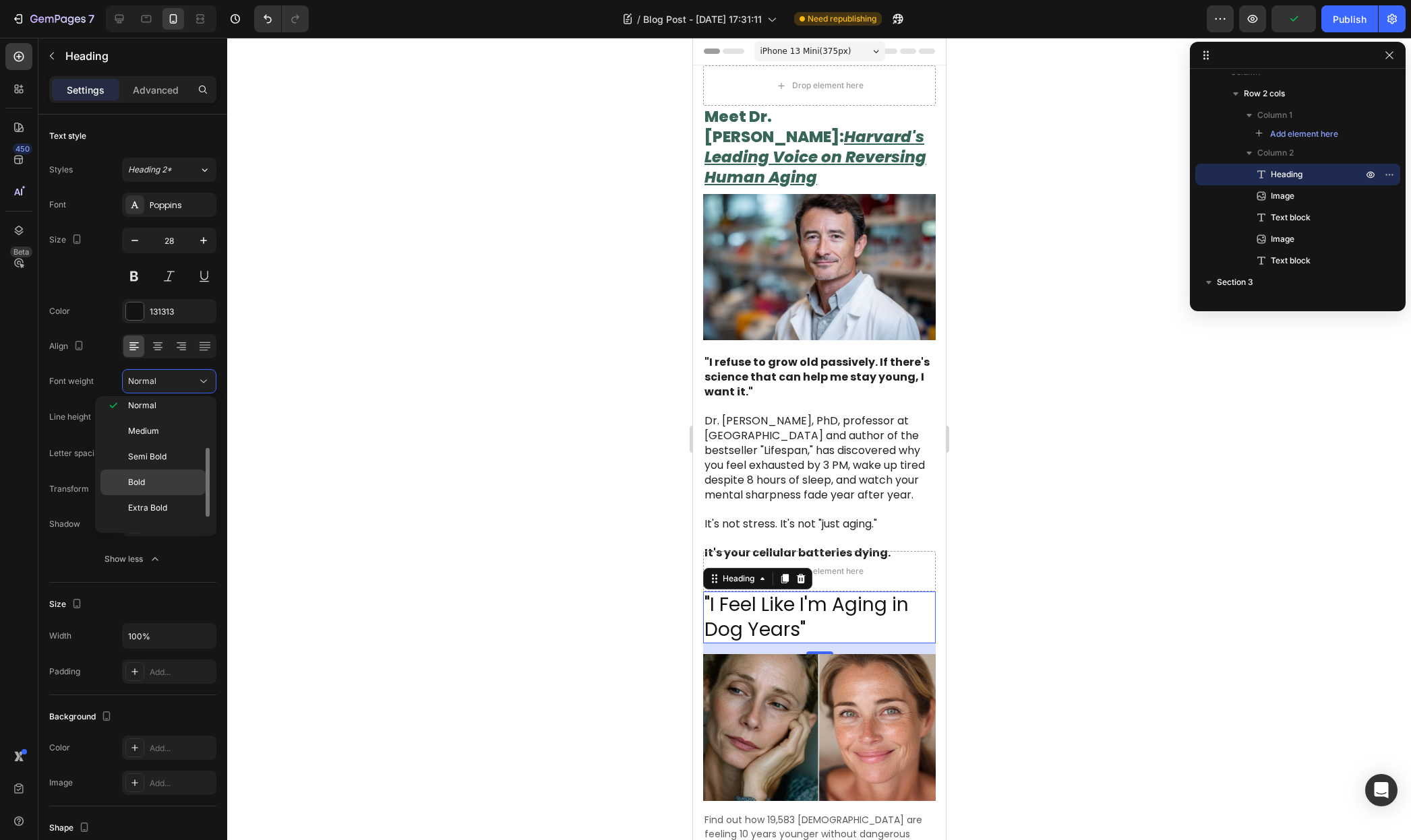
scroll to position [105, 0]
click at [162, 506] on div "Black" at bounding box center [153, 515] width 105 height 26
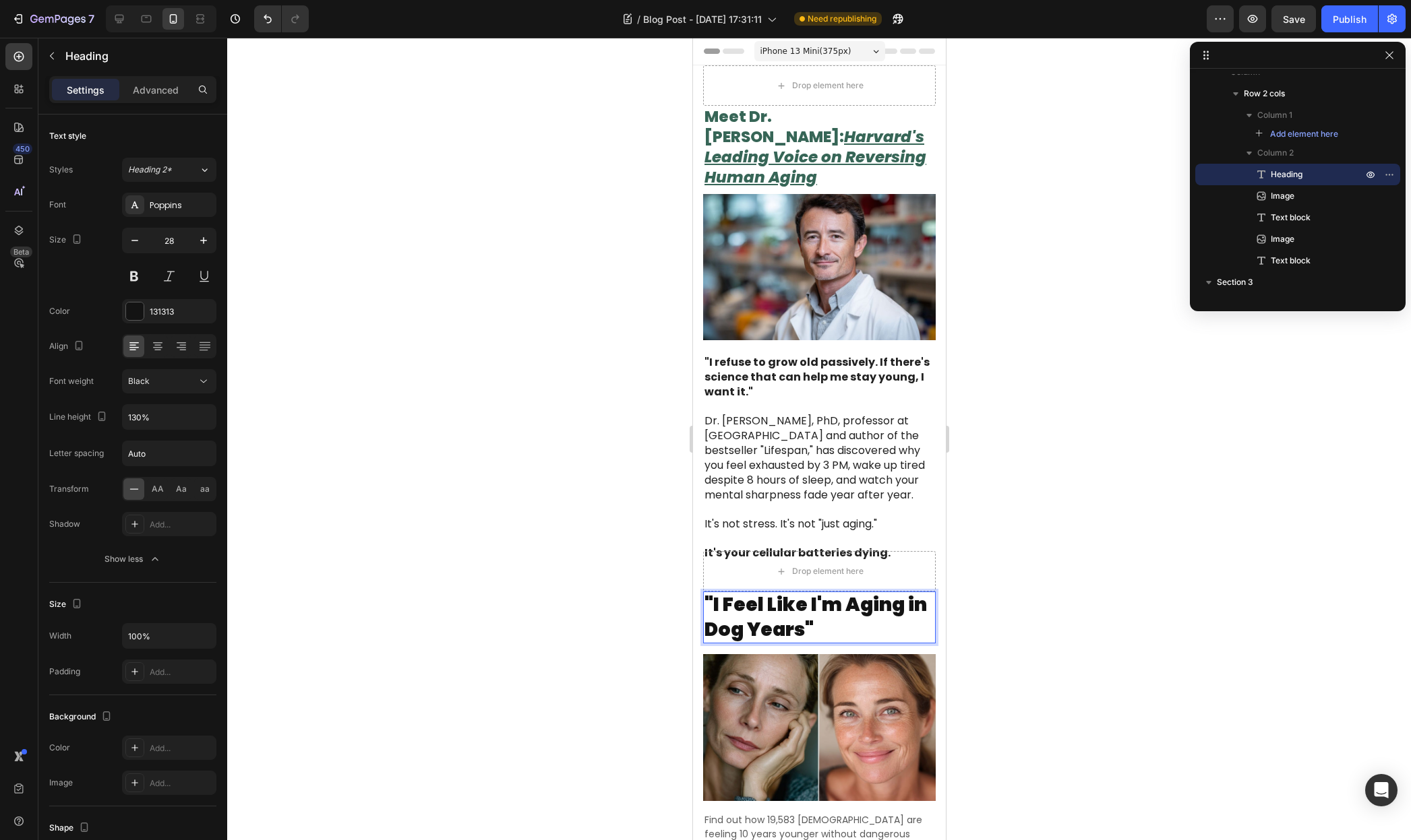
click at [817, 597] on p ""I Feel Like I'm Aging in Dog Years"" at bounding box center [818, 617] width 230 height 49
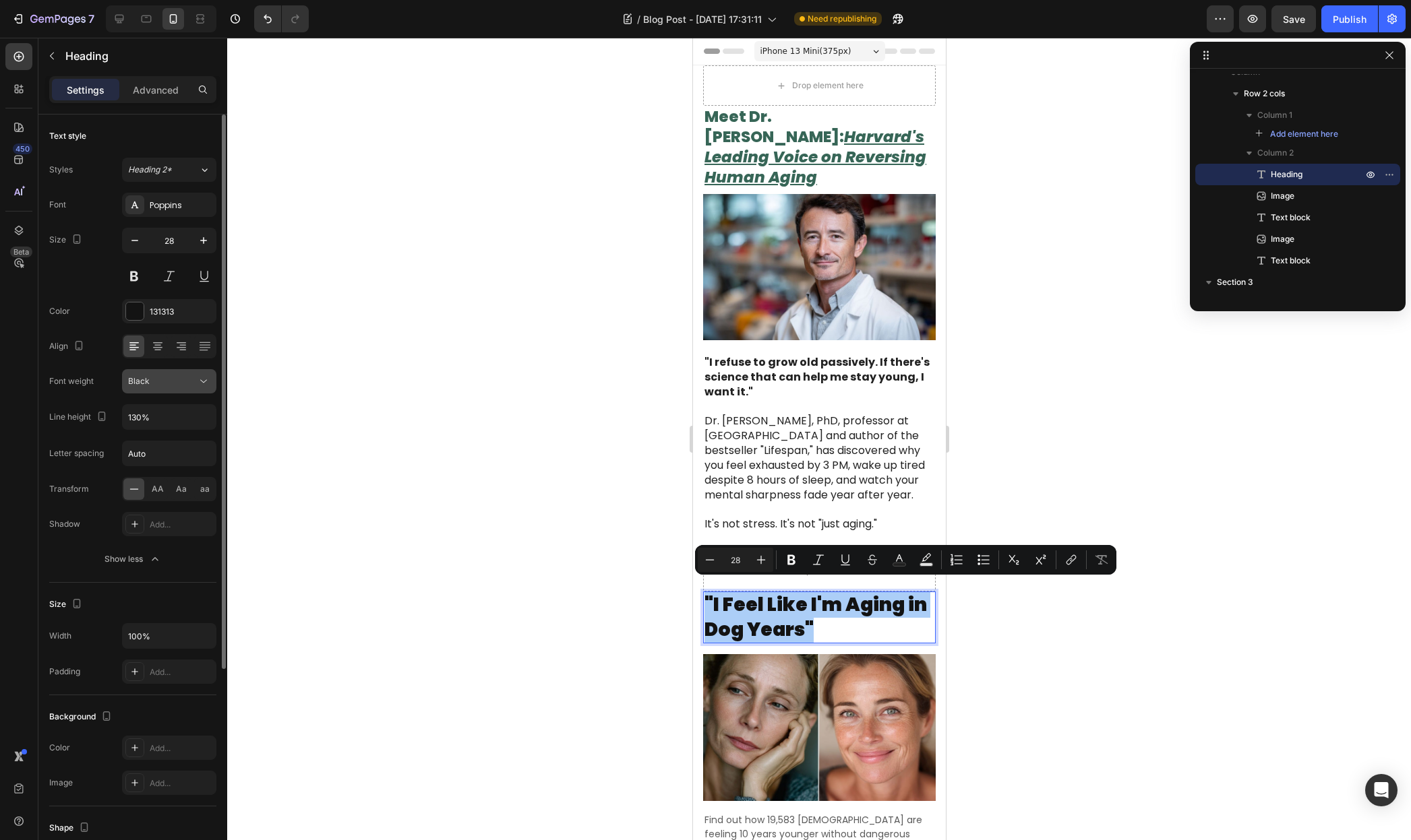
click at [170, 384] on div "Black" at bounding box center [162, 381] width 69 height 12
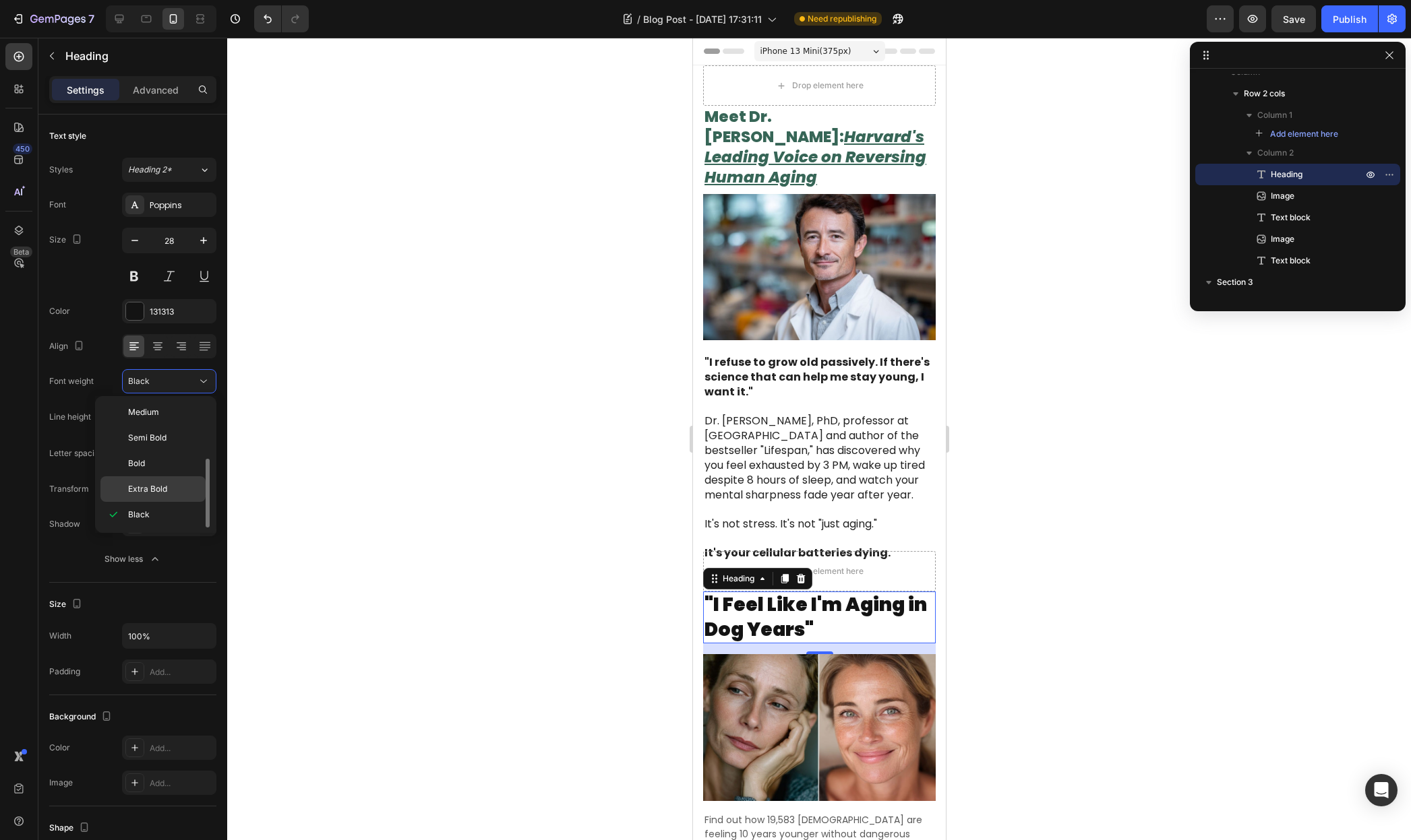
click at [162, 488] on span "Extra Bold" at bounding box center [147, 489] width 39 height 12
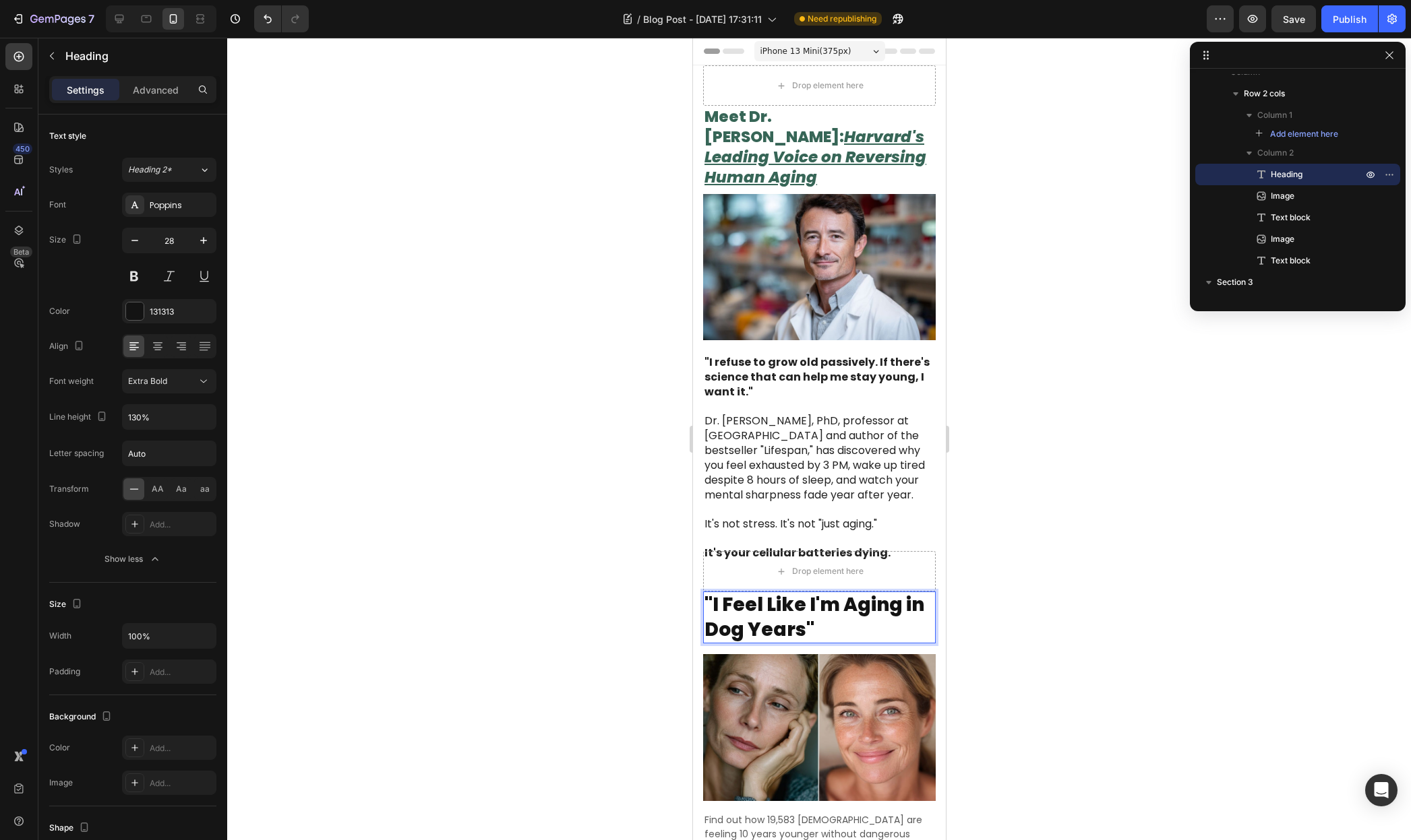
click at [832, 593] on p ""I Feel Like I'm Aging in Dog Years"" at bounding box center [818, 617] width 230 height 49
click at [820, 595] on p ""I Feel Like I'm Aging in Dog Years"" at bounding box center [818, 617] width 230 height 49
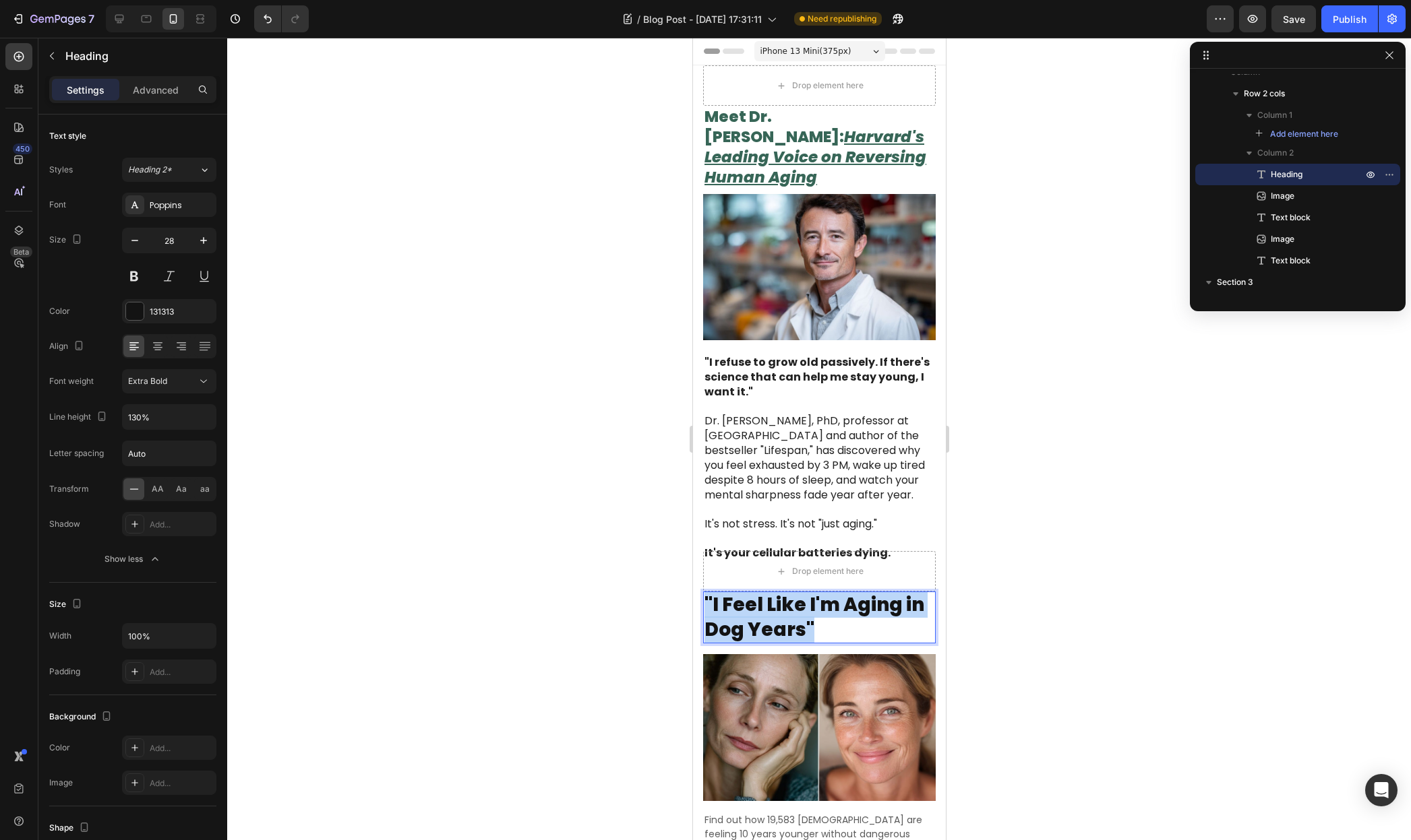
click at [820, 595] on p ""I Feel Like I'm Aging in Dog Years"" at bounding box center [818, 617] width 230 height 49
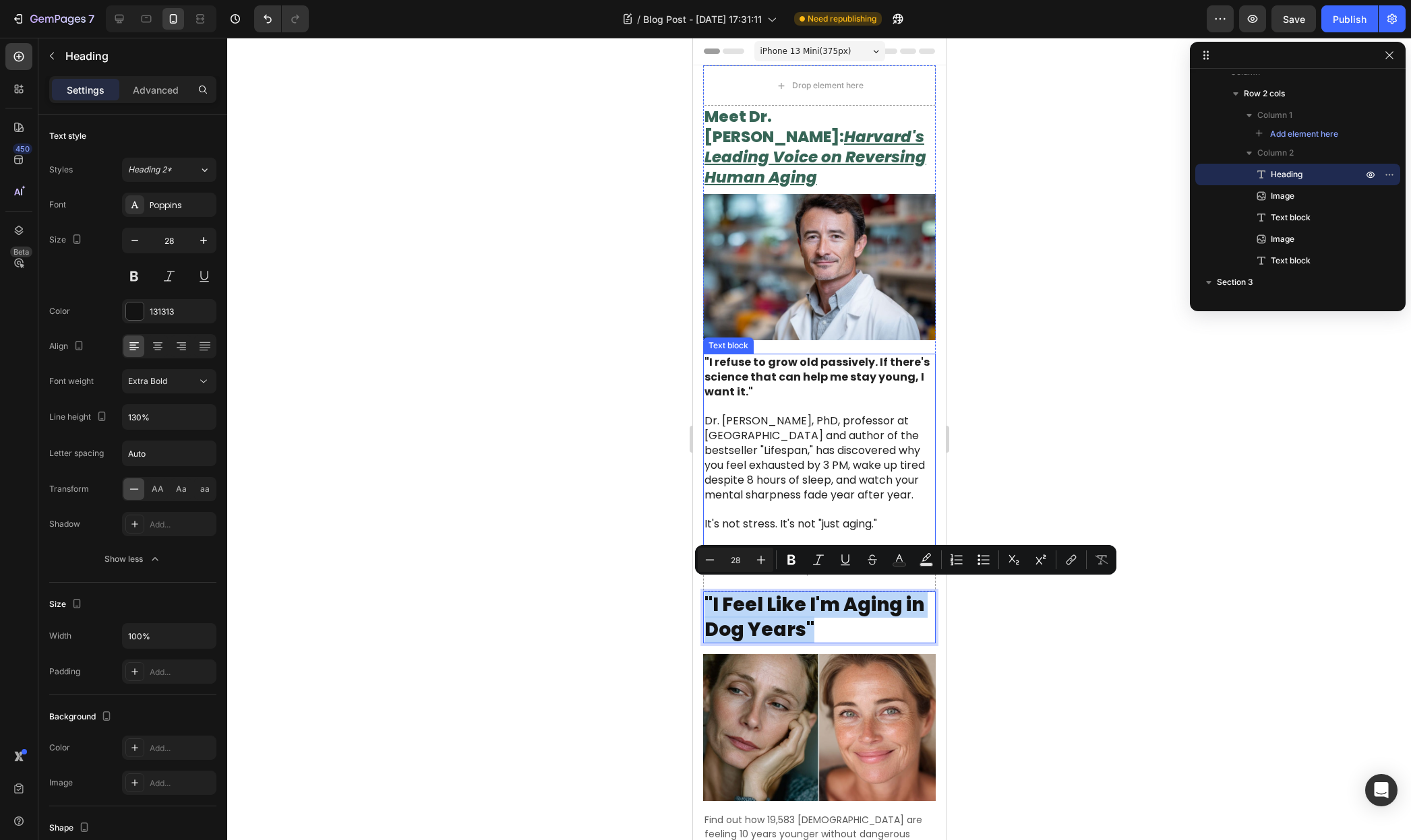
click at [792, 468] on span "Dr. [PERSON_NAME], PhD, professor at [GEOGRAPHIC_DATA] and author of the bestse…" at bounding box center [813, 458] width 221 height 90
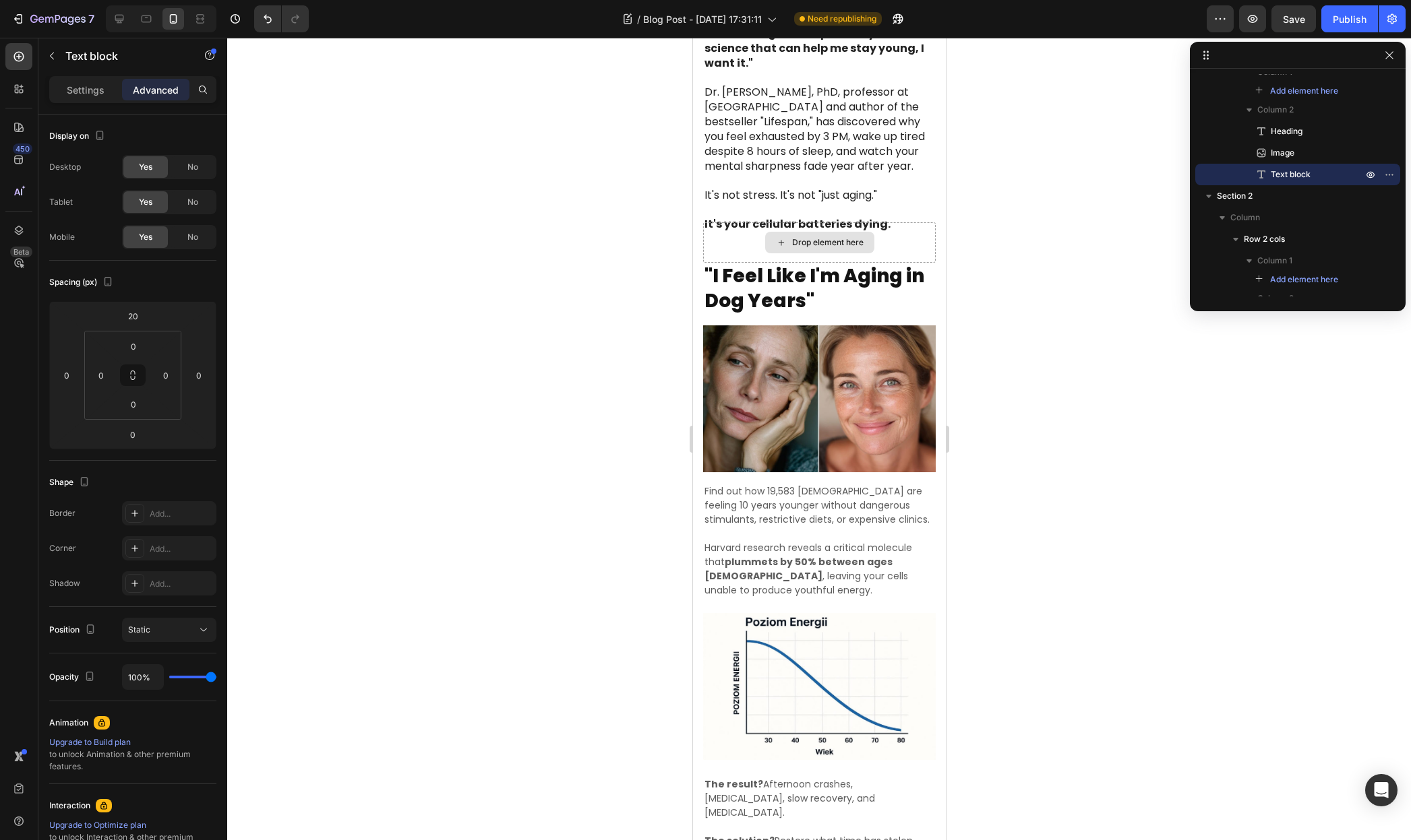
scroll to position [431, 0]
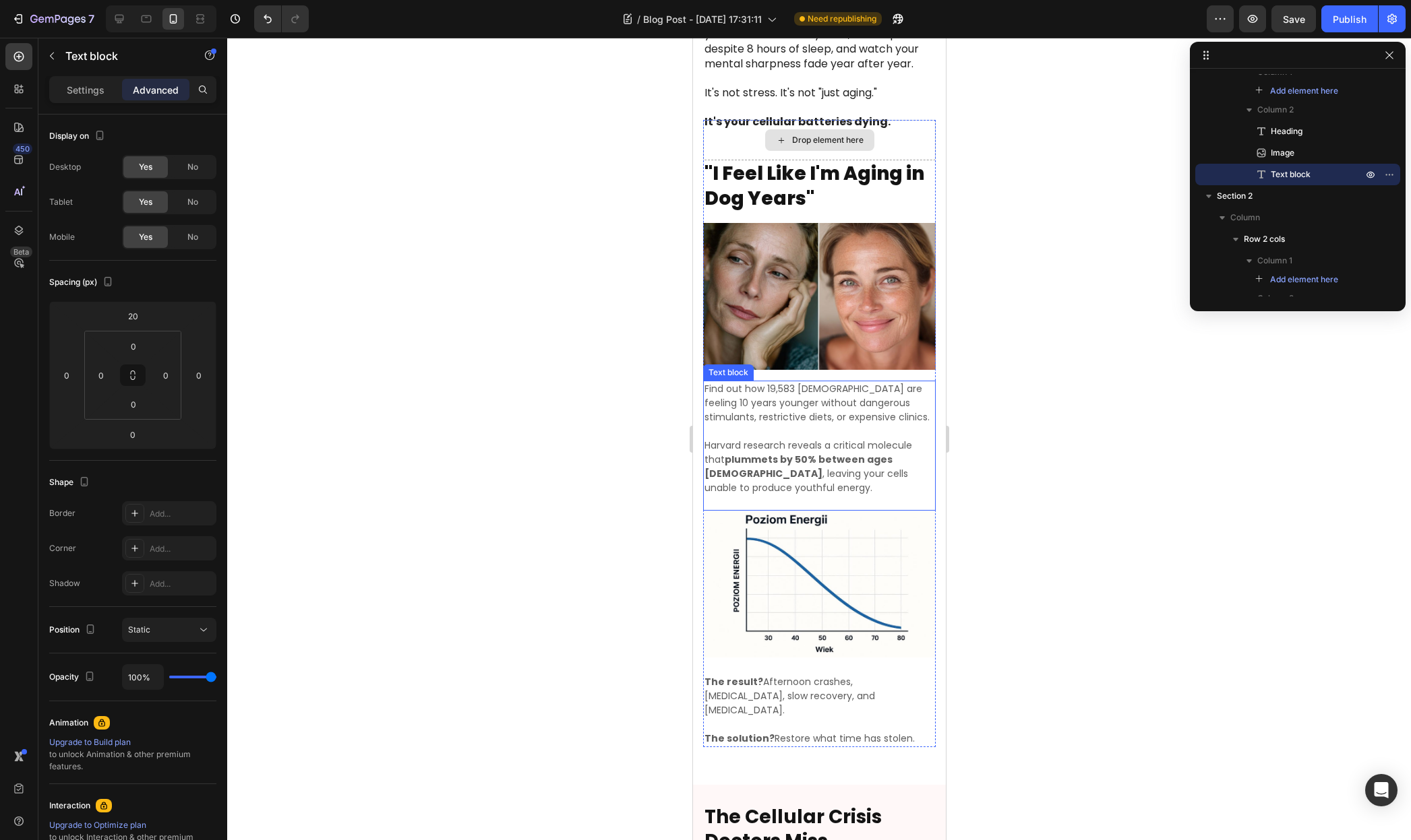
click at [766, 439] on p "Harvard research reveals a critical molecule that plummets by 50% between ages …" at bounding box center [818, 467] width 230 height 57
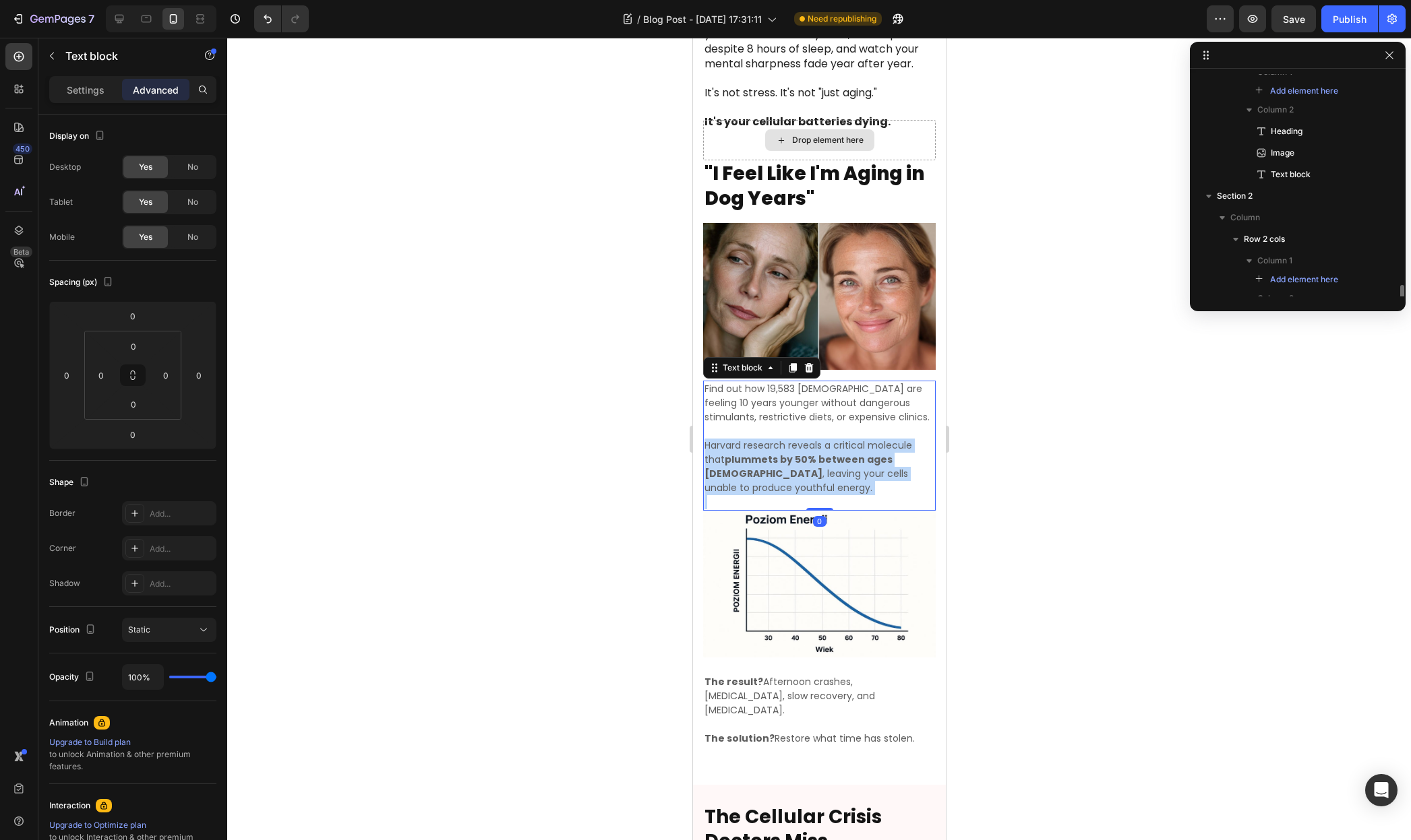
scroll to position [266, 0]
click at [766, 439] on p "Harvard research reveals a critical molecule that plummets by 50% between ages …" at bounding box center [818, 467] width 230 height 57
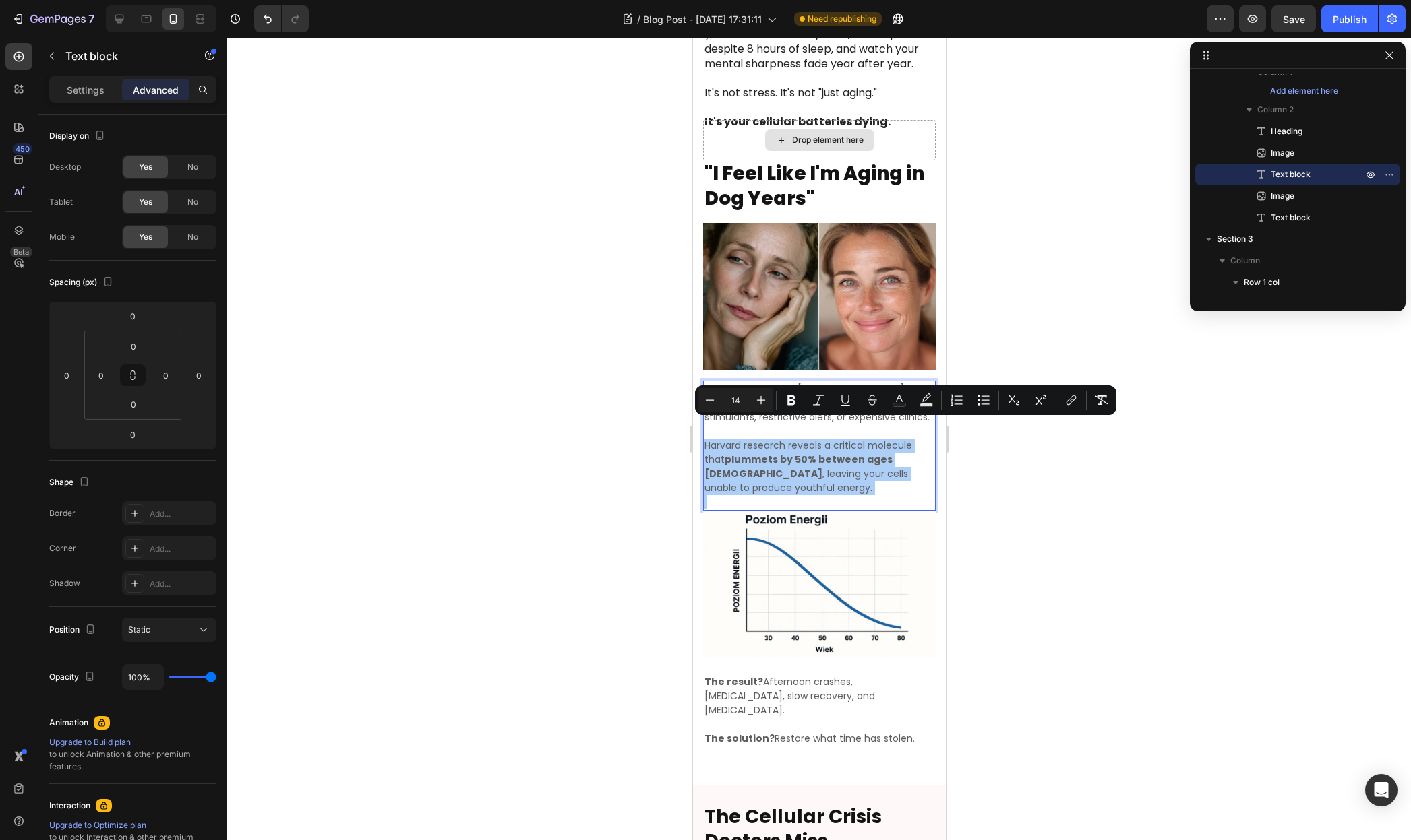
click at [1081, 180] on div at bounding box center [819, 439] width 1183 height 802
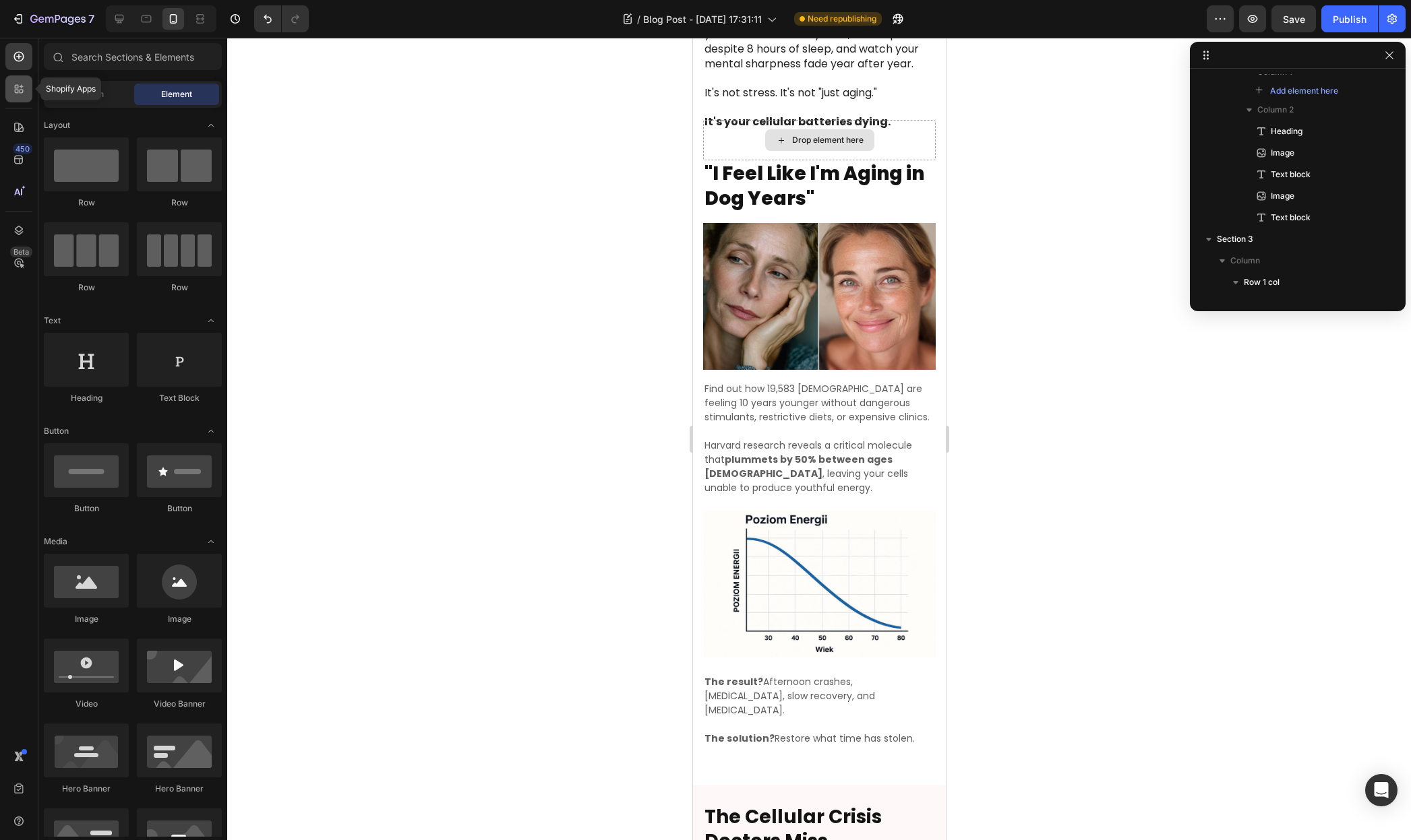
click at [21, 93] on icon at bounding box center [22, 92] width 4 height 4
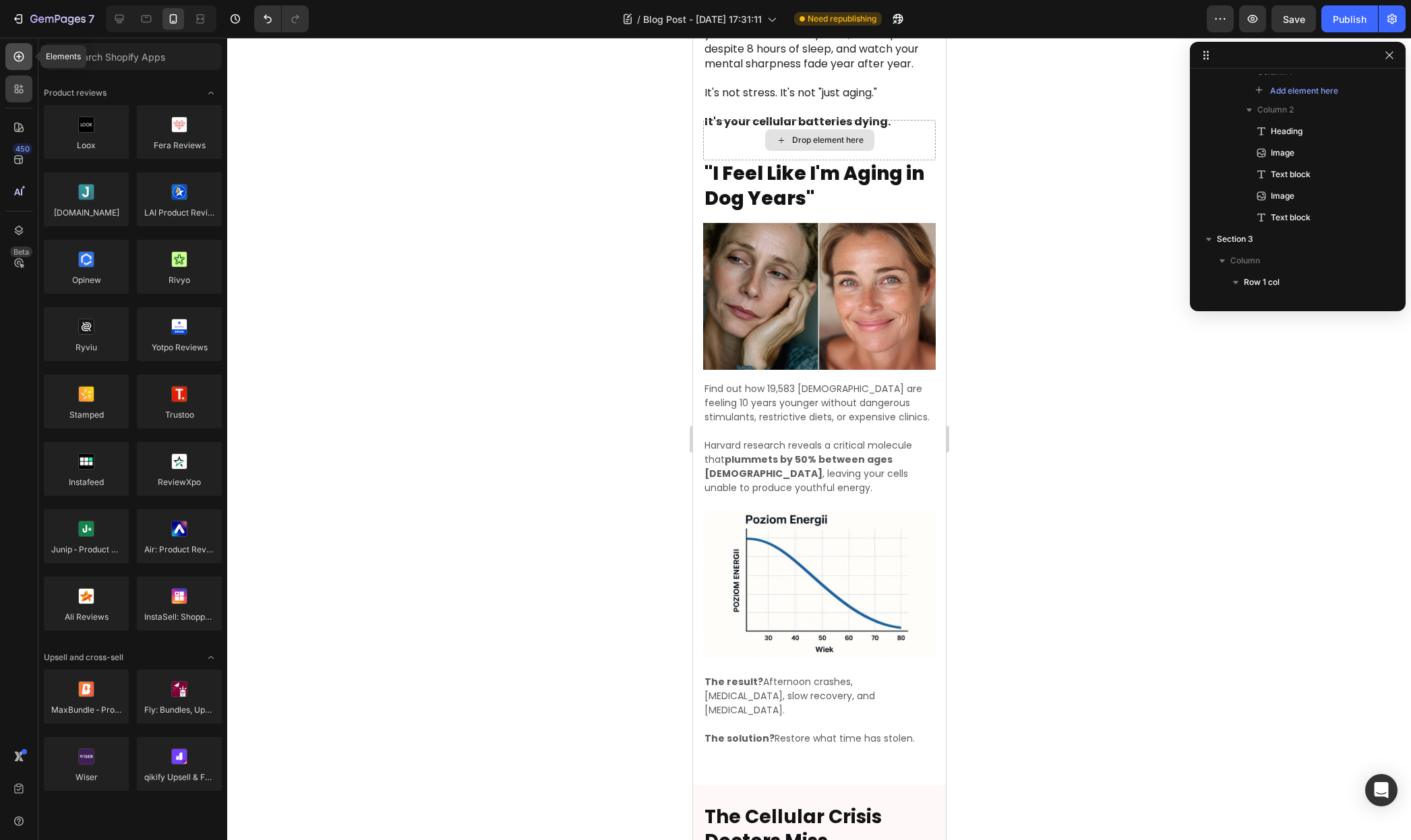
click at [14, 58] on icon at bounding box center [19, 57] width 10 height 10
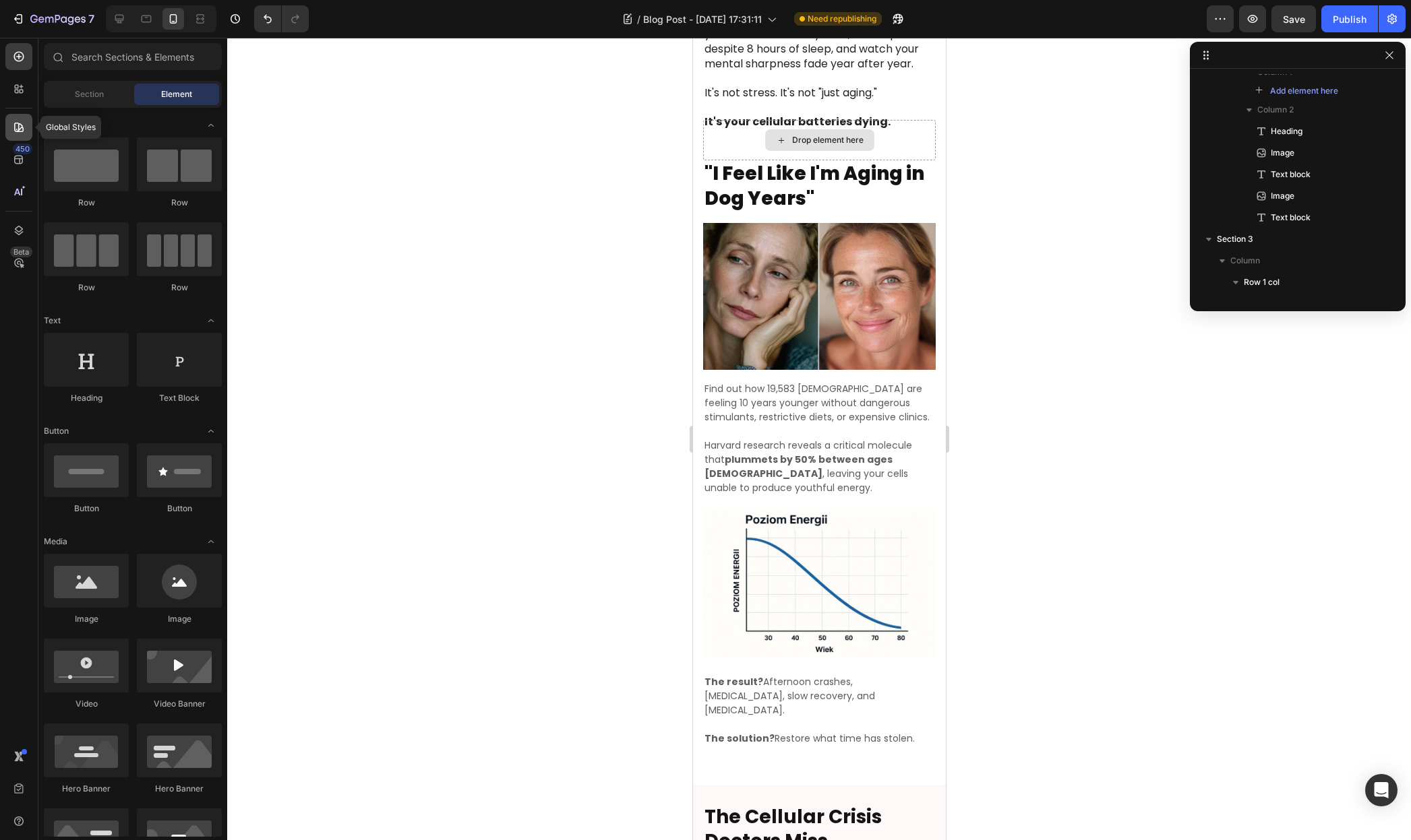
click at [16, 136] on div at bounding box center [18, 127] width 27 height 27
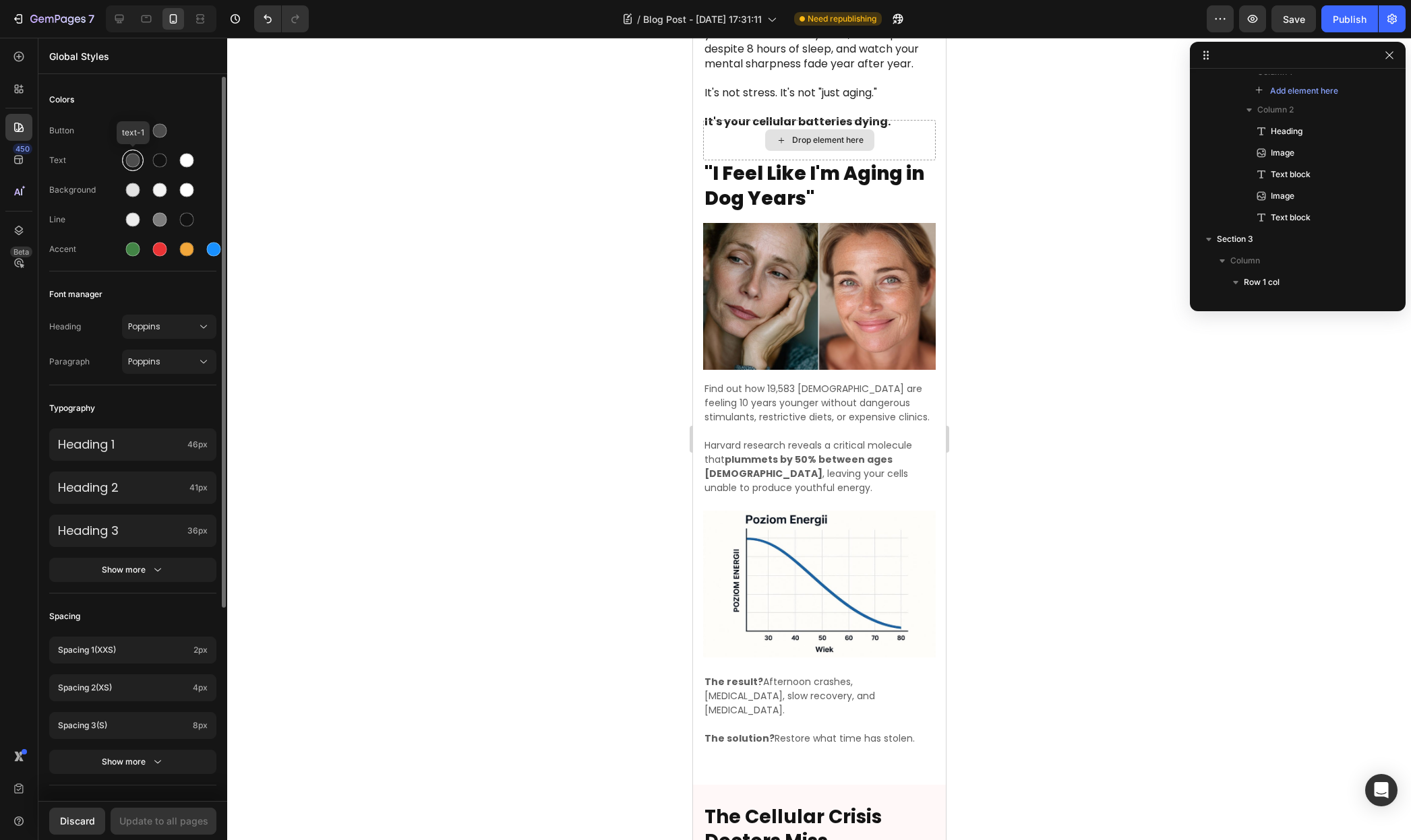
click at [138, 159] on div at bounding box center [133, 161] width 14 height 14
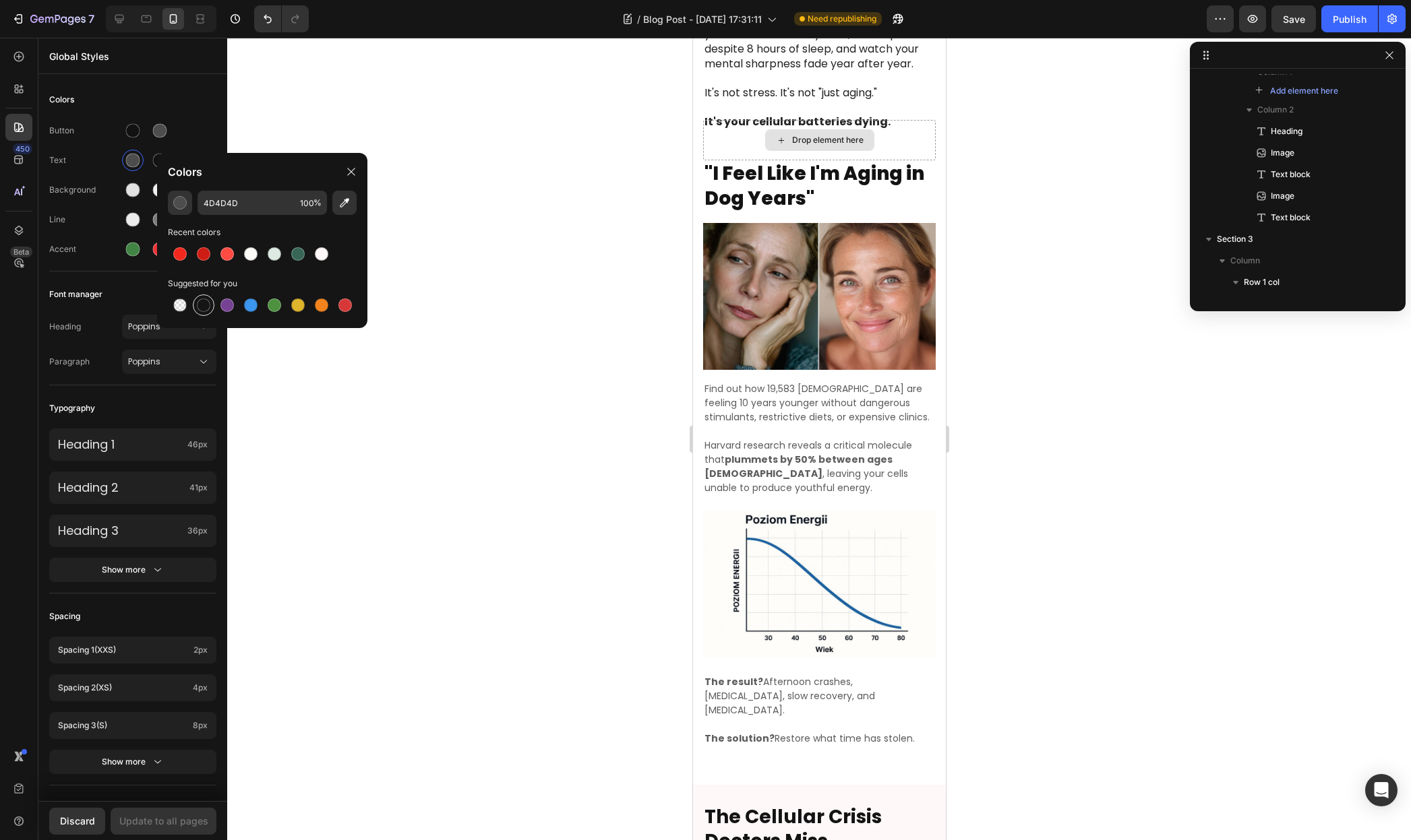
click at [202, 300] on div at bounding box center [204, 305] width 14 height 14
type input "151515"
click at [180, 825] on div "Update to all pages" at bounding box center [164, 821] width 89 height 14
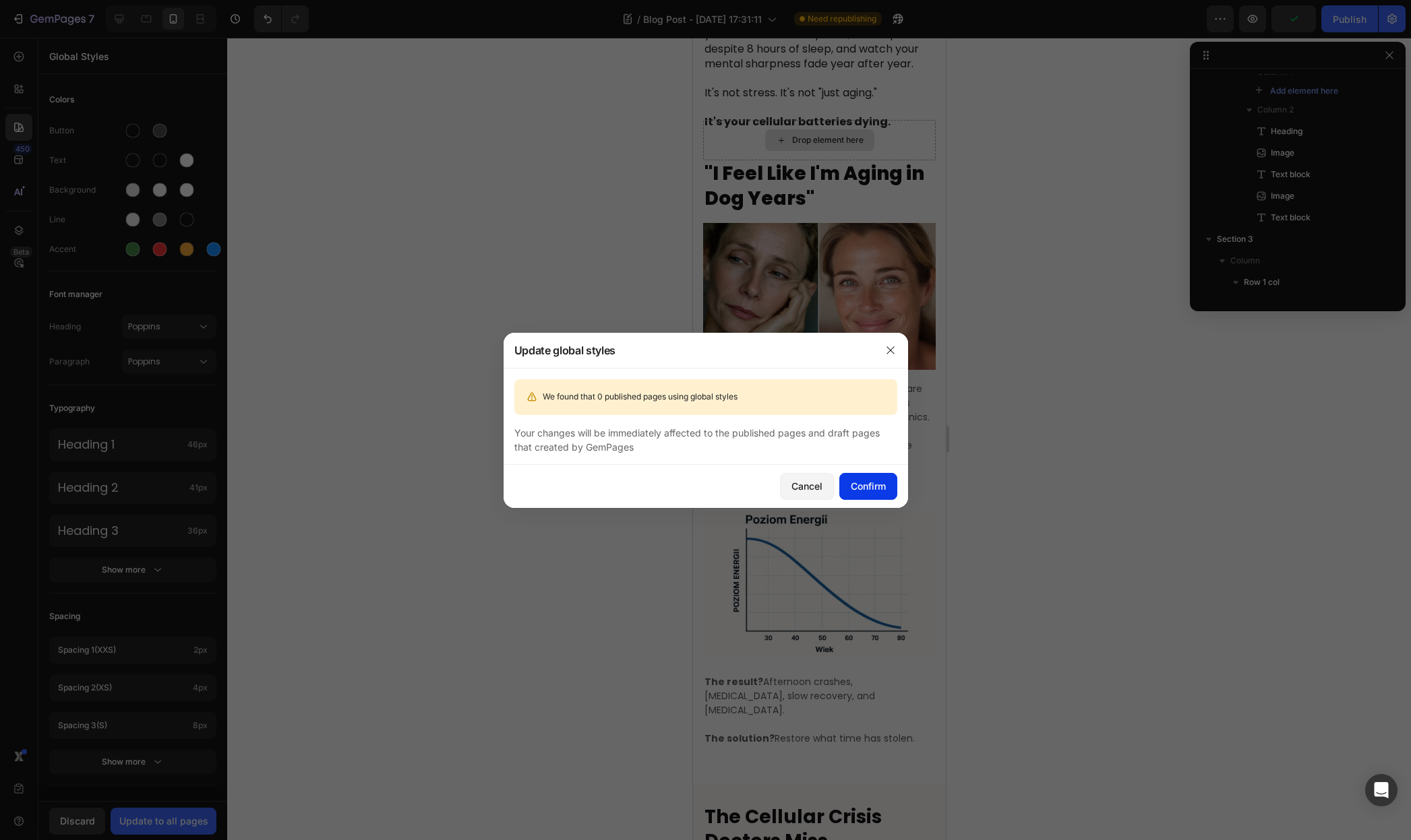
click at [870, 486] on div "Confirm" at bounding box center [867, 486] width 35 height 14
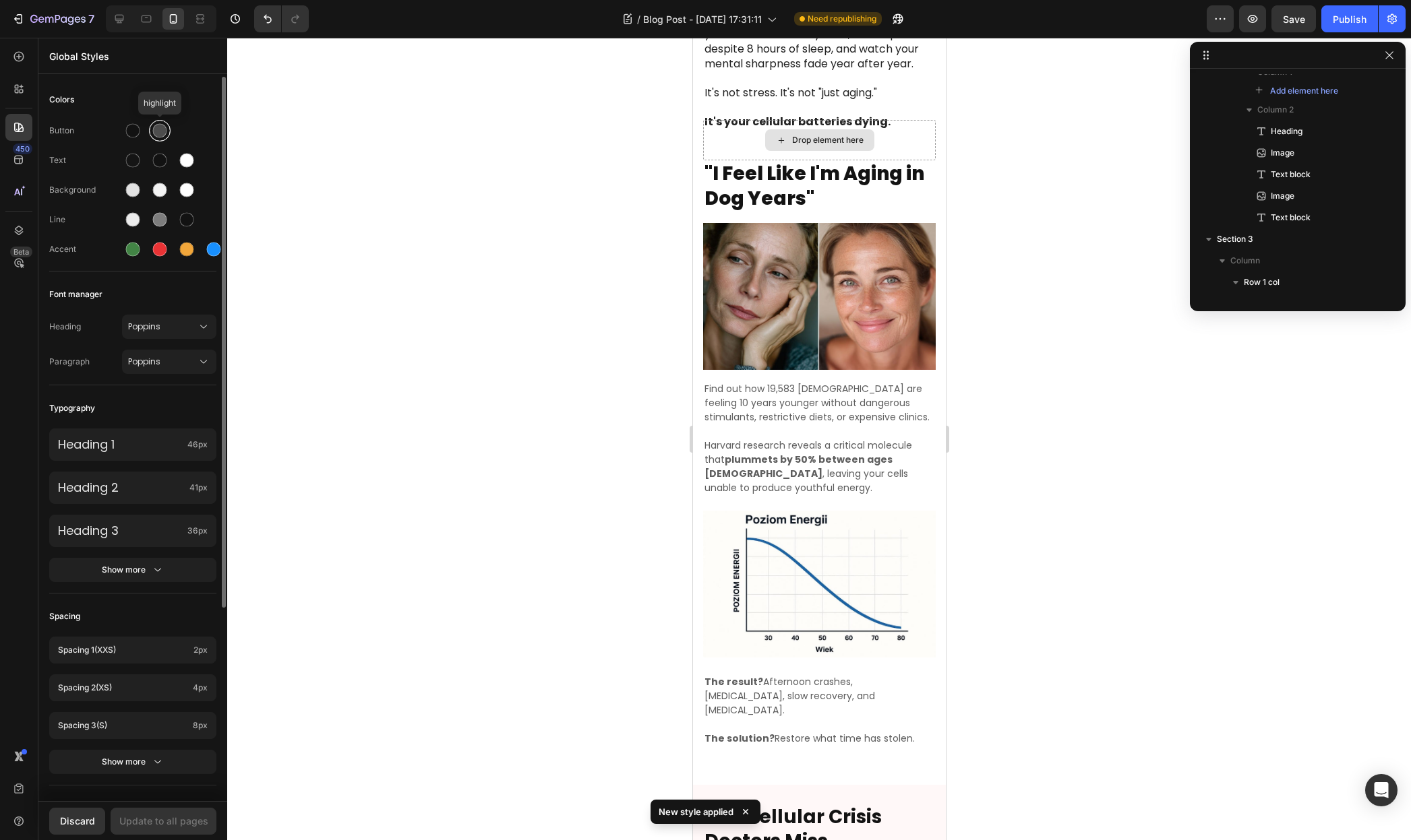
click at [163, 136] on div at bounding box center [160, 131] width 14 height 14
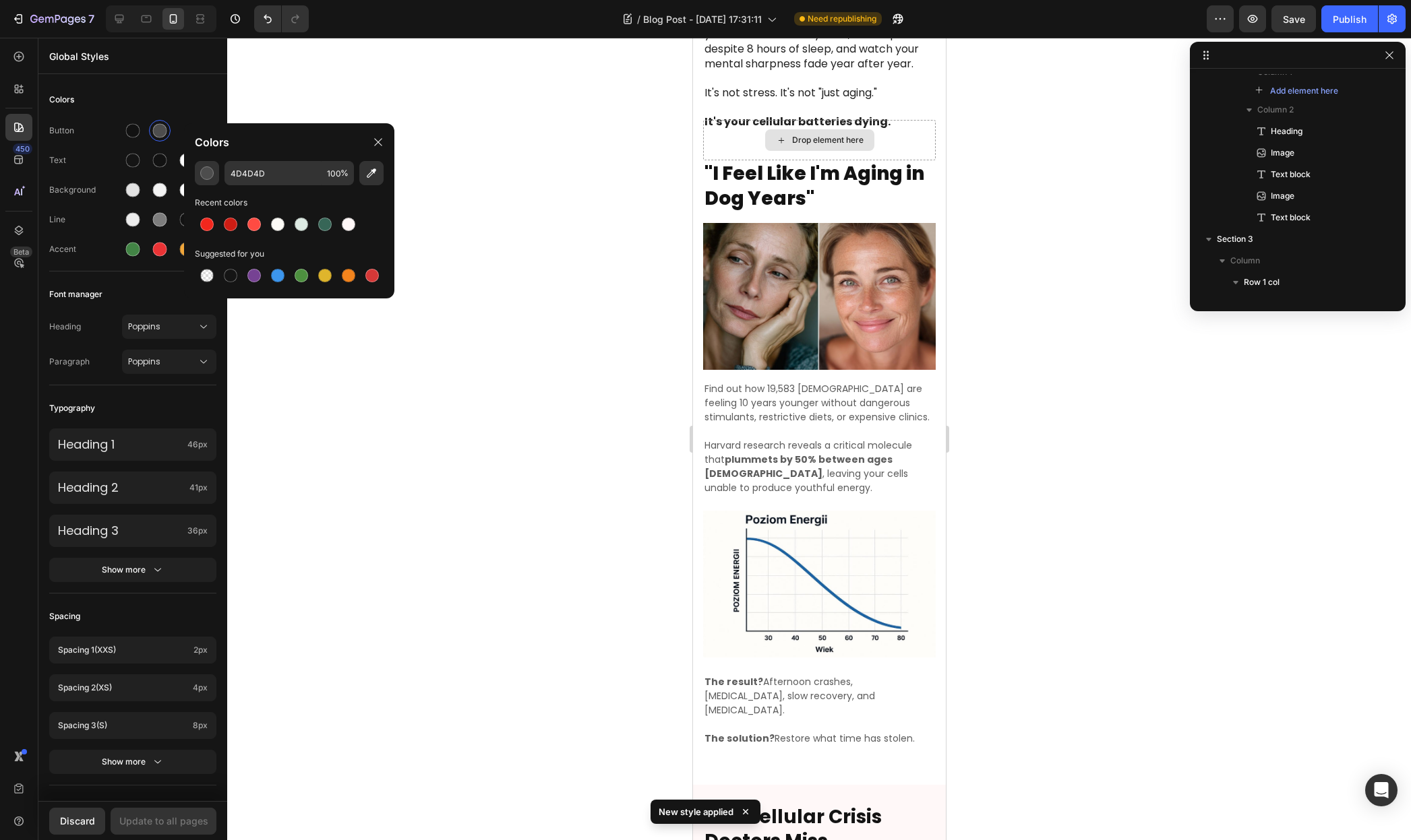
click at [293, 113] on div at bounding box center [819, 439] width 1183 height 802
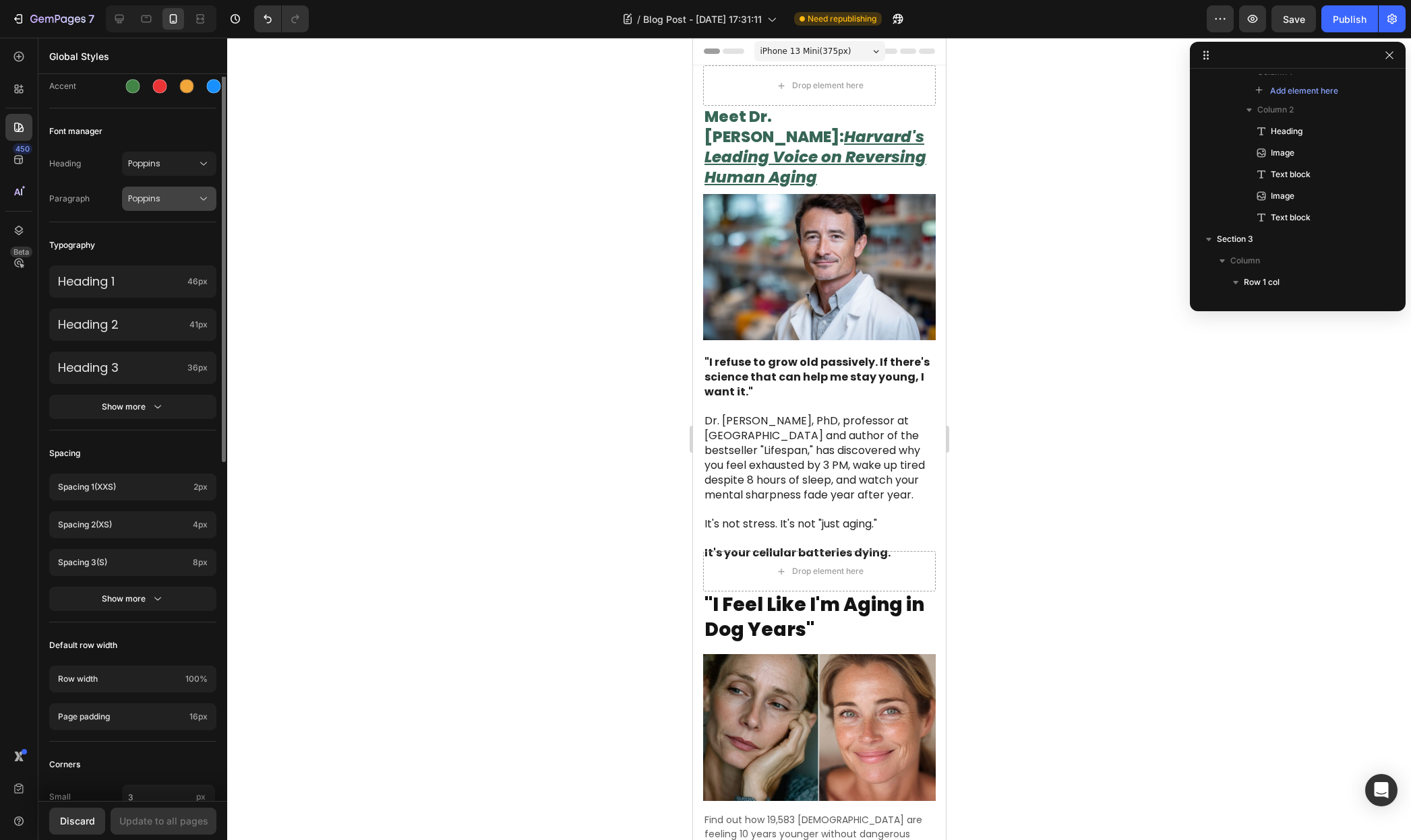
scroll to position [10, 0]
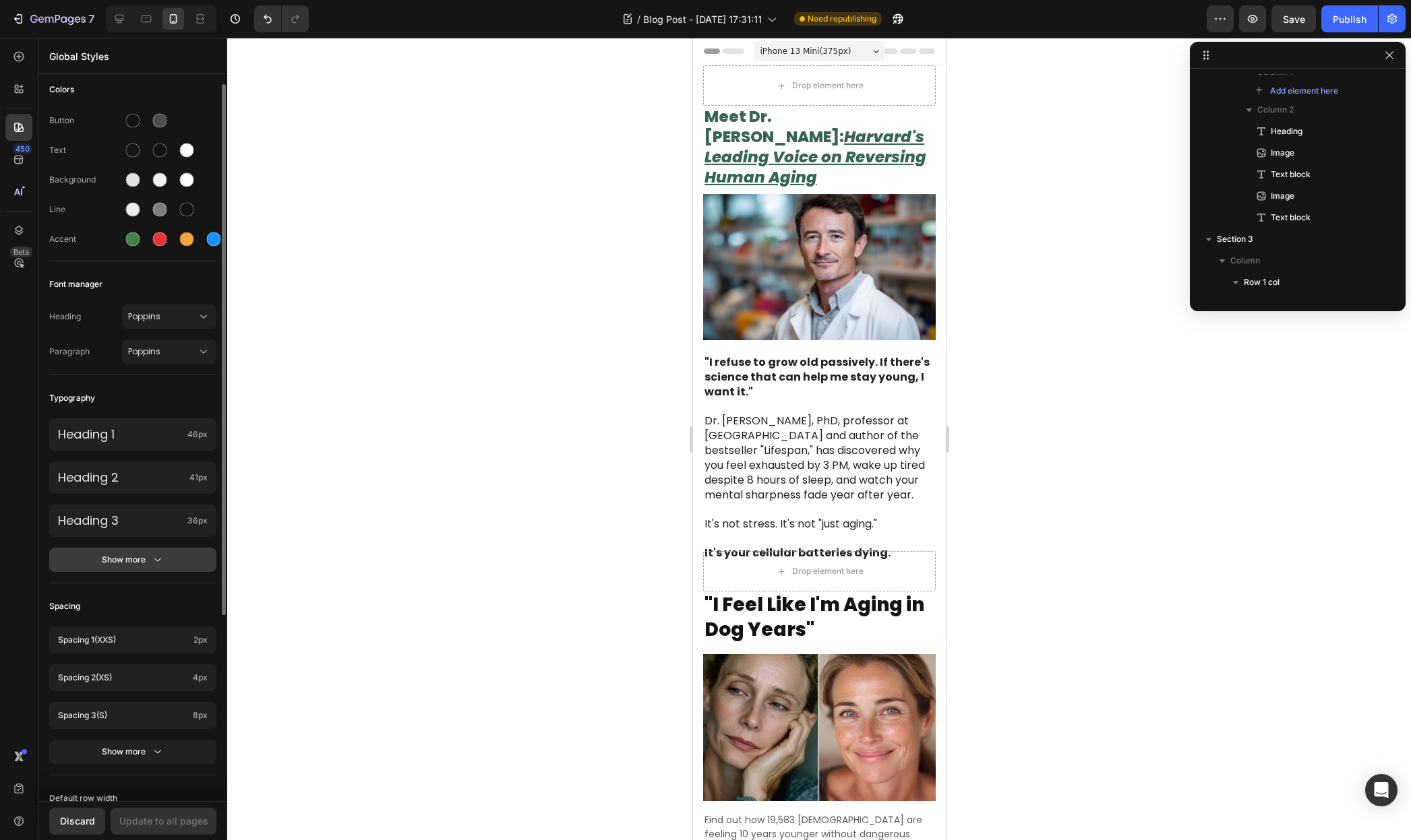
click at [140, 560] on div "Show more" at bounding box center [133, 561] width 63 height 14
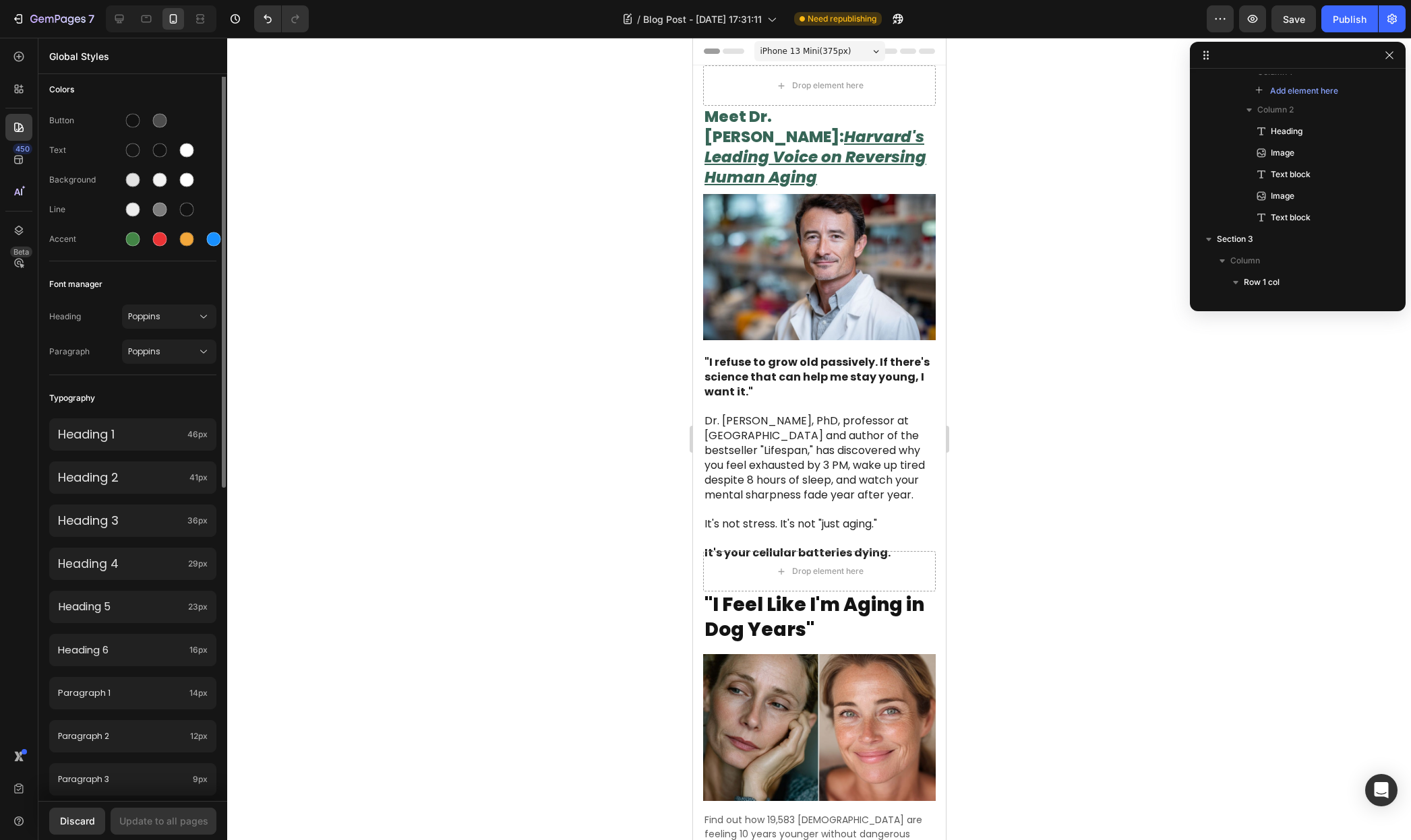
scroll to position [0, 0]
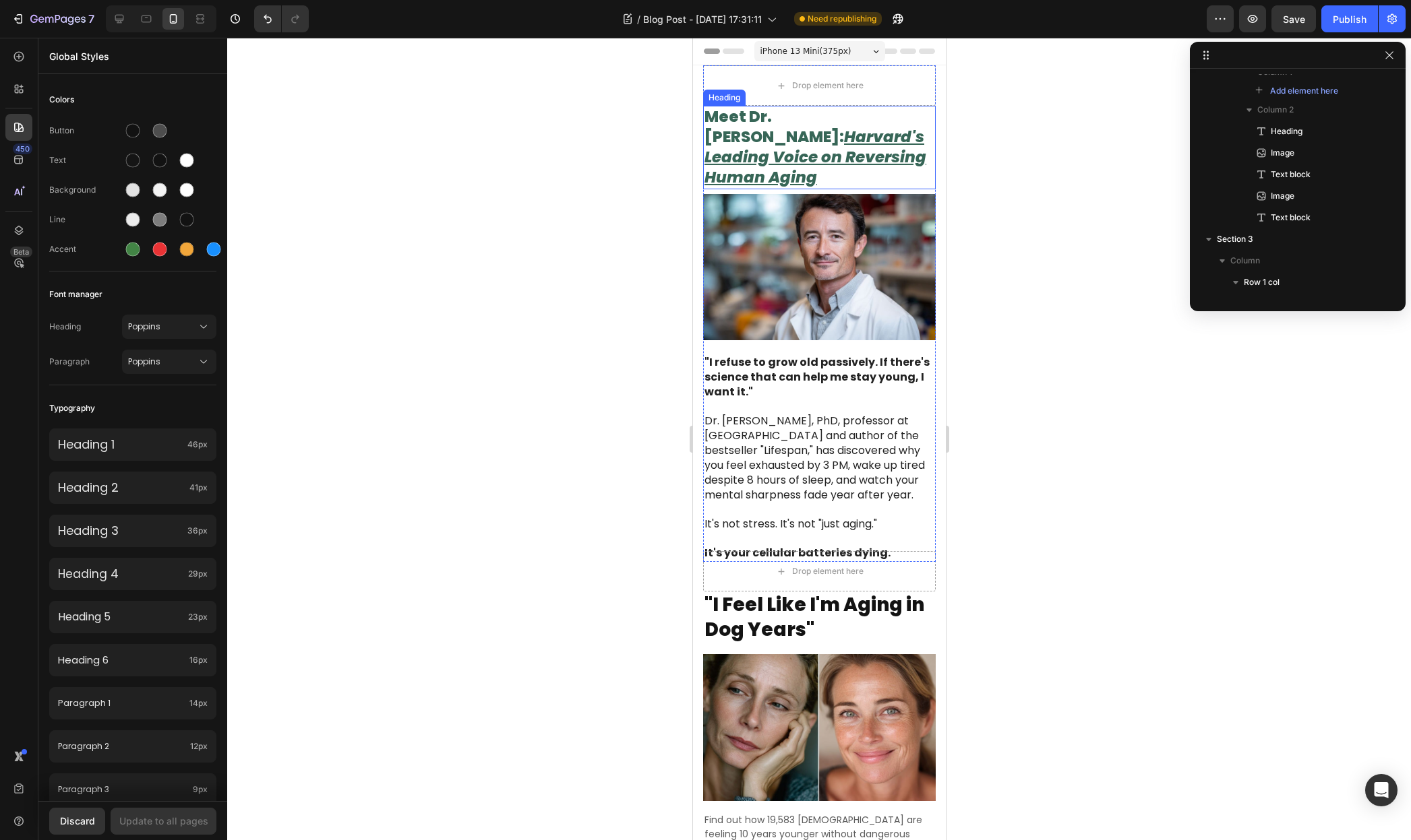
click at [790, 144] on u "Harvard's Leading Voice on Reversing Human Aging" at bounding box center [814, 157] width 222 height 62
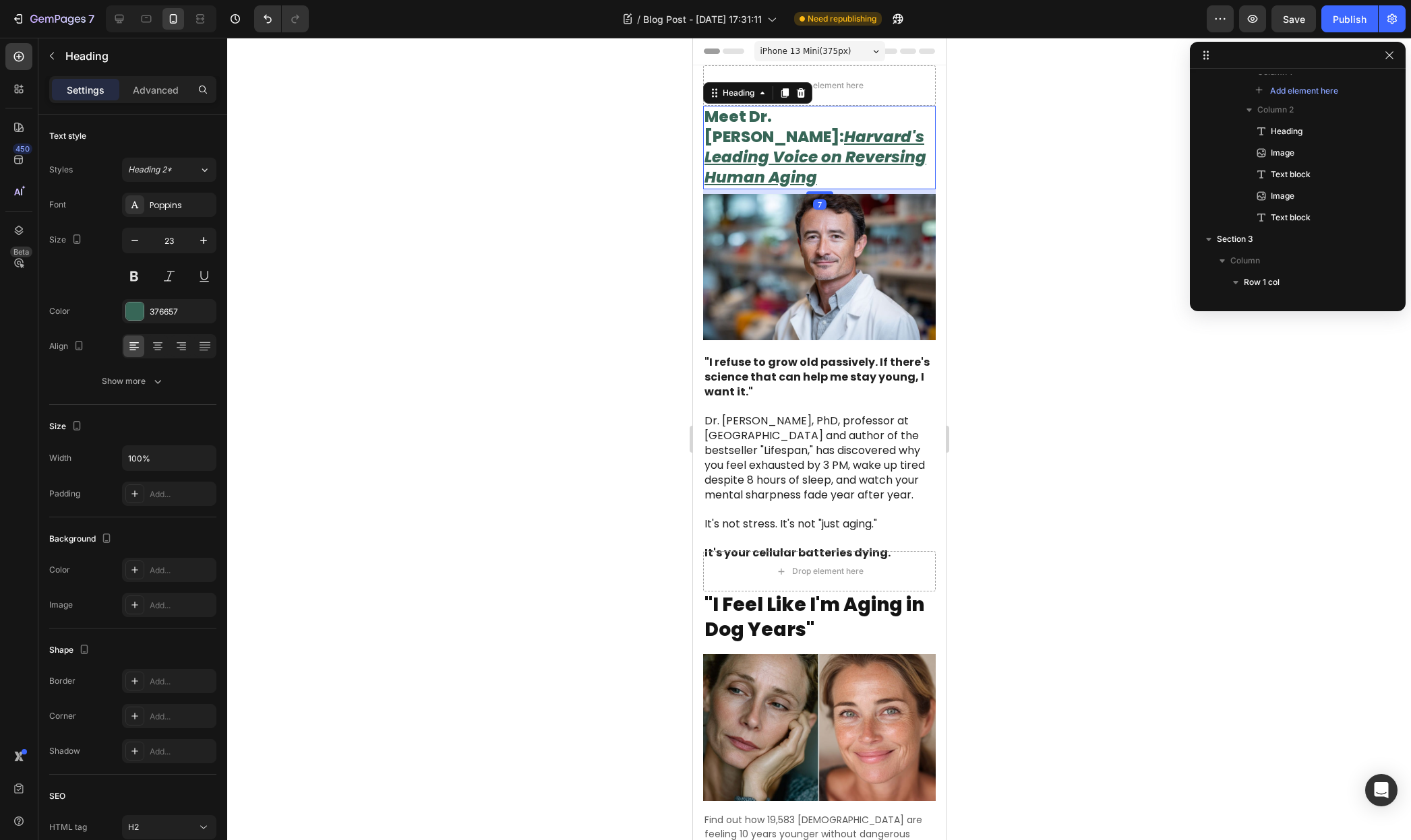
scroll to position [34, 0]
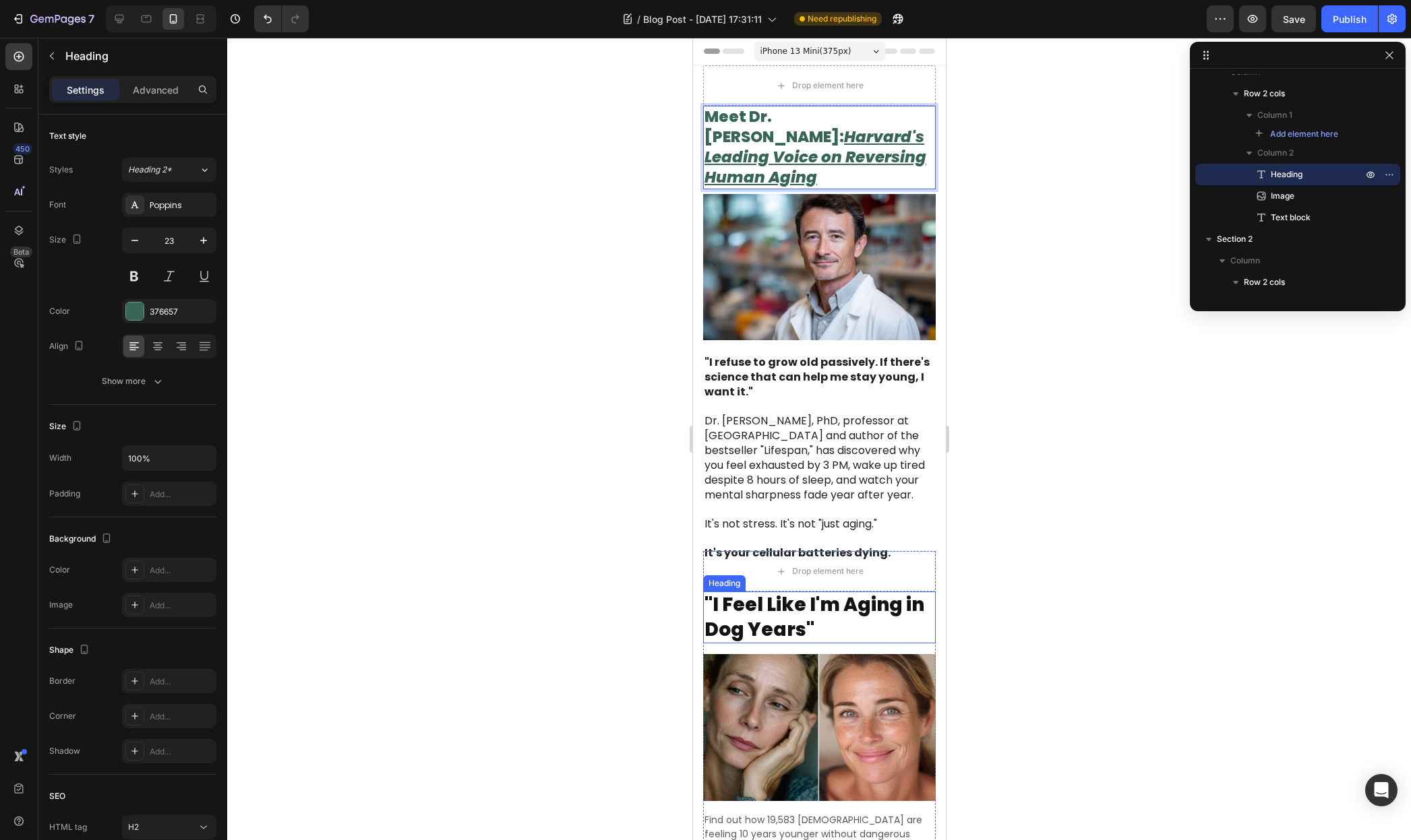
click at [819, 604] on p ""I Feel Like I'm Aging in Dog Years"" at bounding box center [818, 617] width 230 height 49
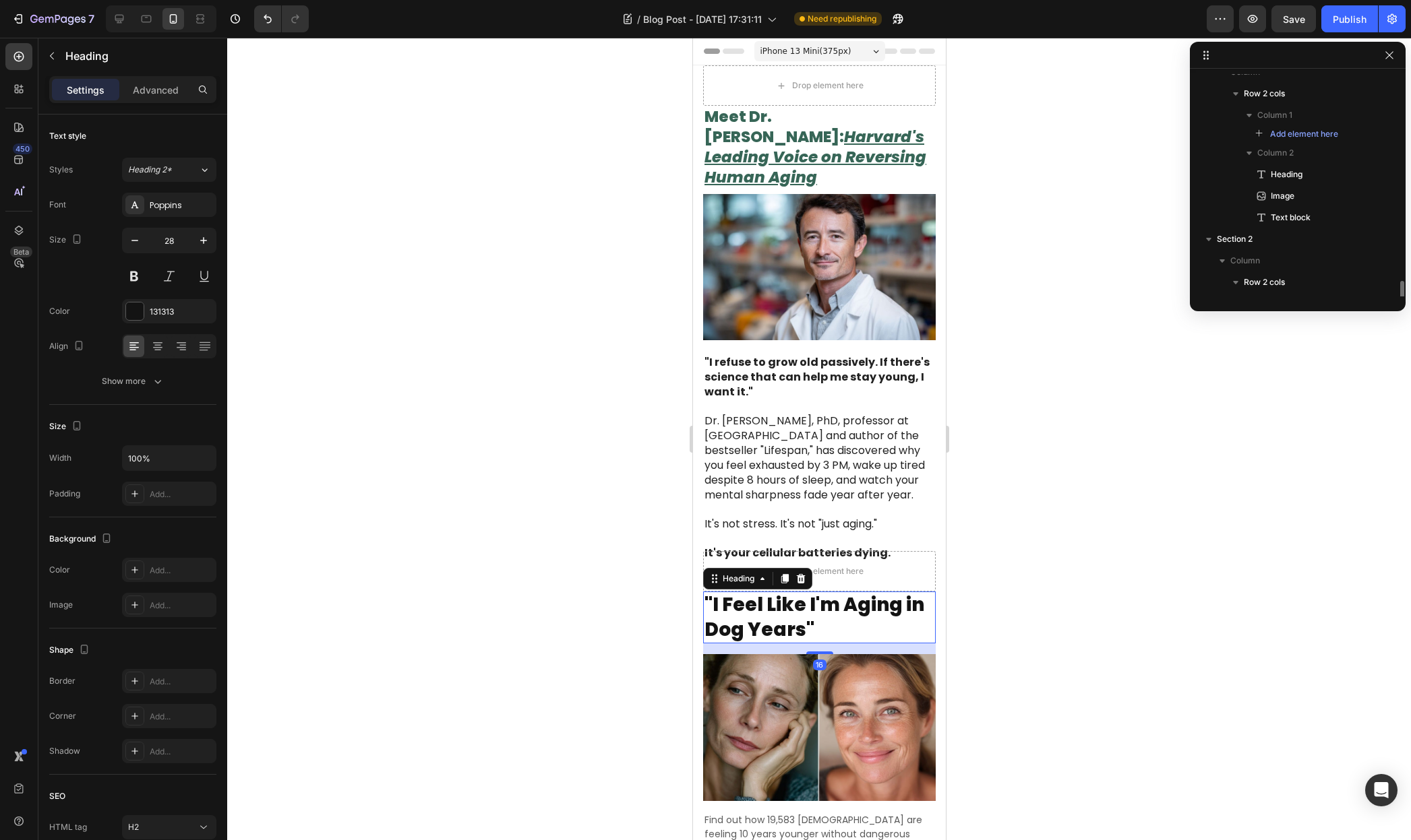
scroll to position [223, 0]
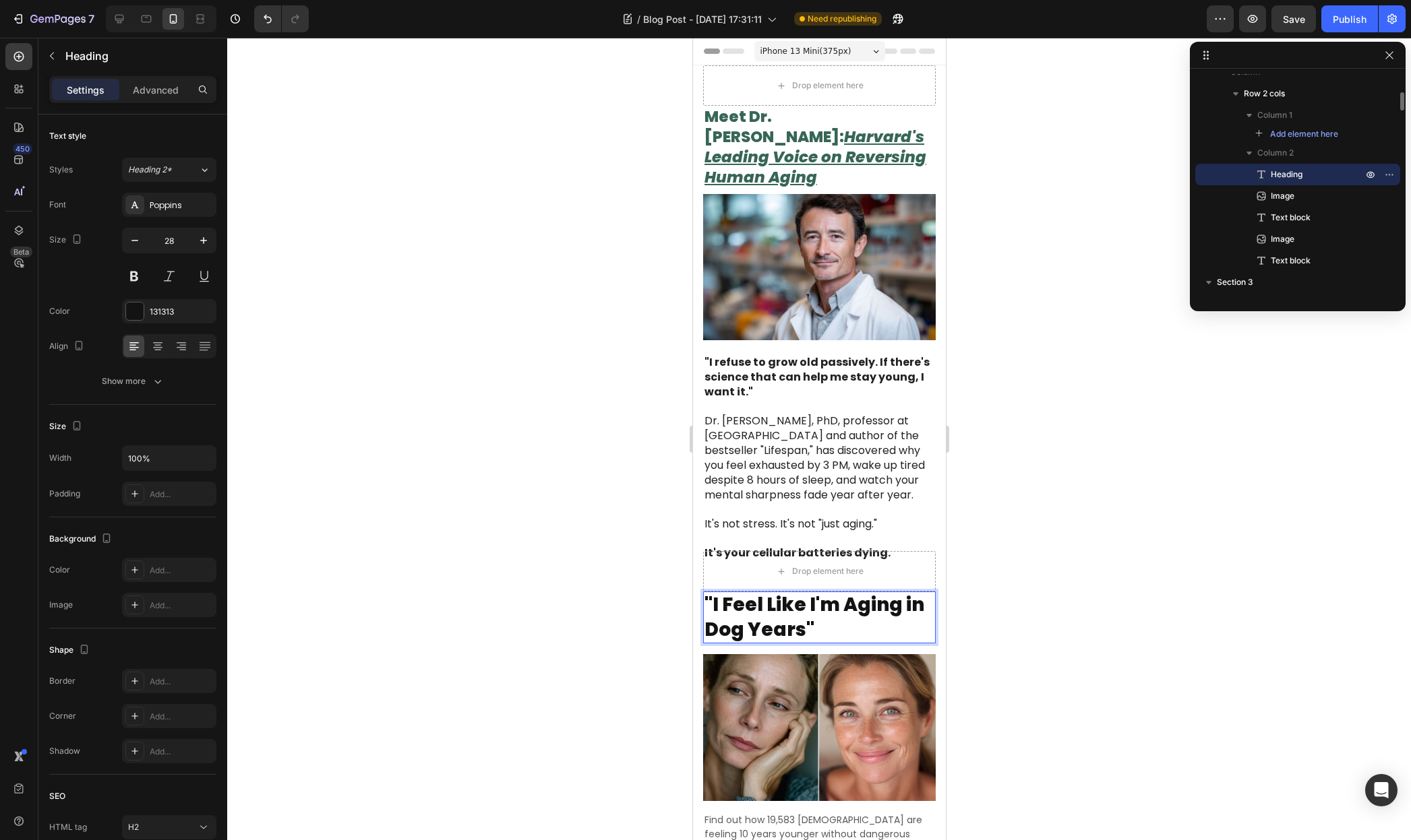
click at [819, 604] on p ""I Feel Like I'm Aging in Dog Years"" at bounding box center [818, 617] width 230 height 49
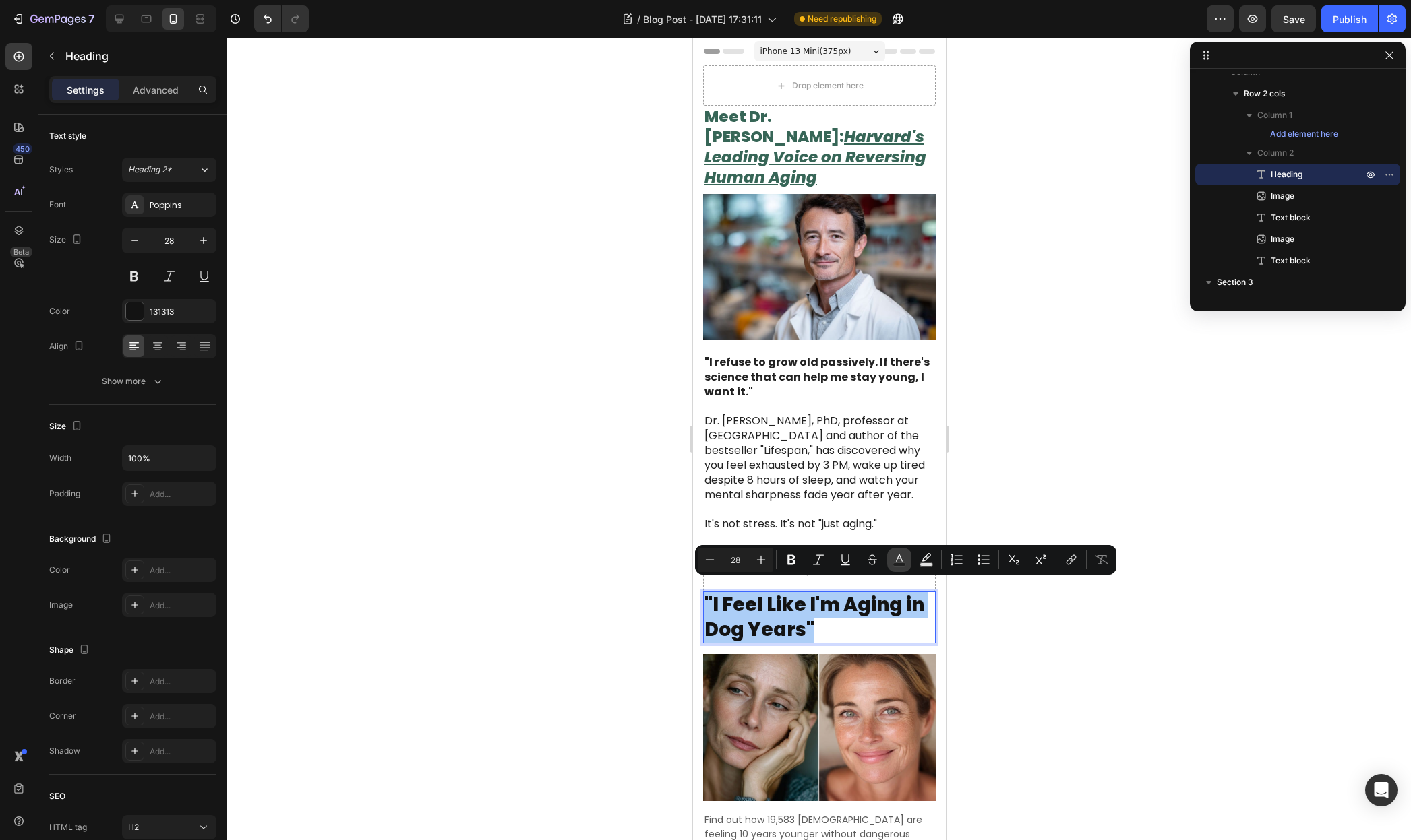
click at [890, 555] on button "Text Color" at bounding box center [899, 560] width 24 height 24
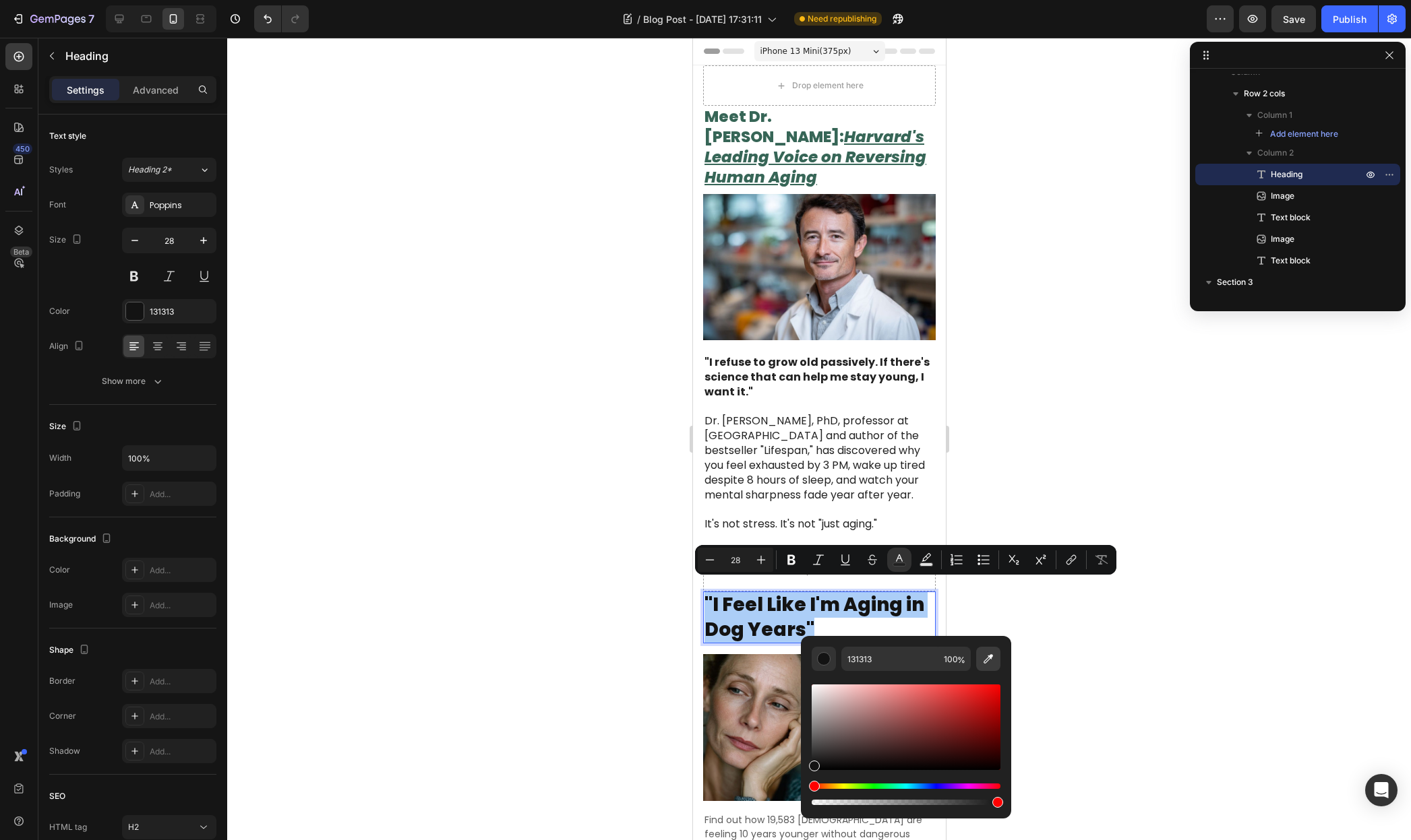
click at [984, 660] on icon "Editor contextual toolbar" at bounding box center [988, 659] width 14 height 14
type input "376657"
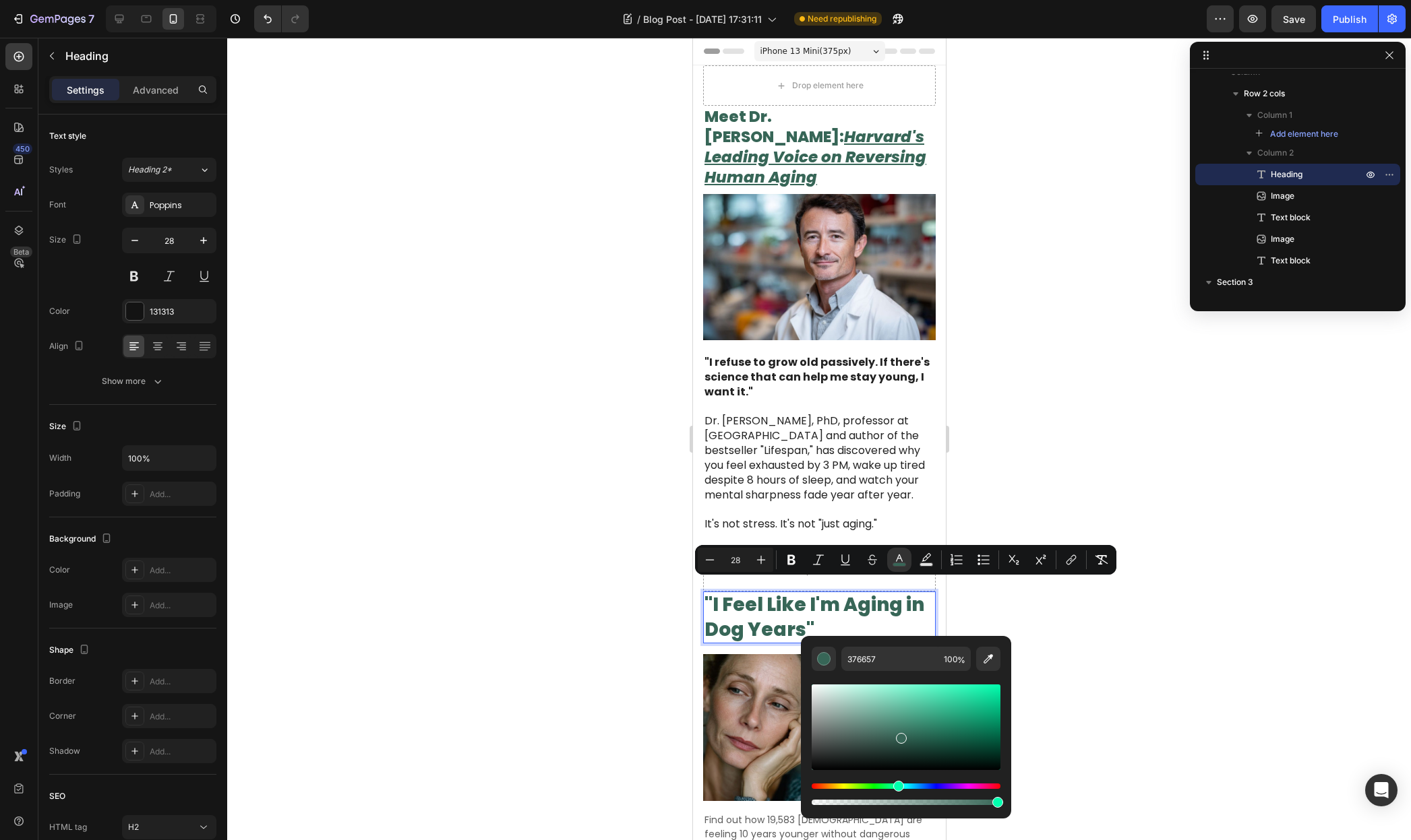
click at [560, 541] on div at bounding box center [819, 439] width 1183 height 802
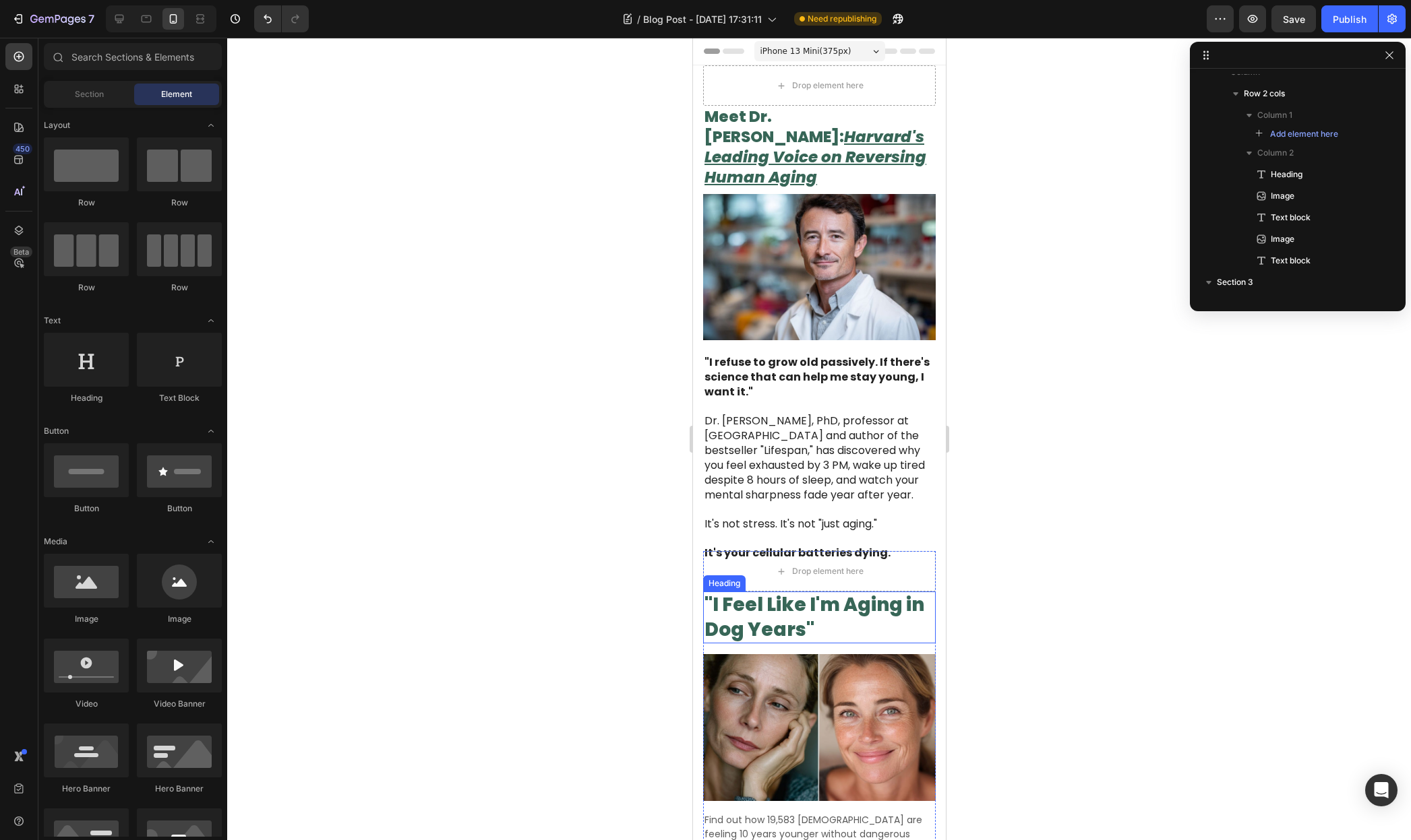
click at [833, 599] on span ""I Feel Like I'm Aging in Dog Years"" at bounding box center [813, 617] width 220 height 51
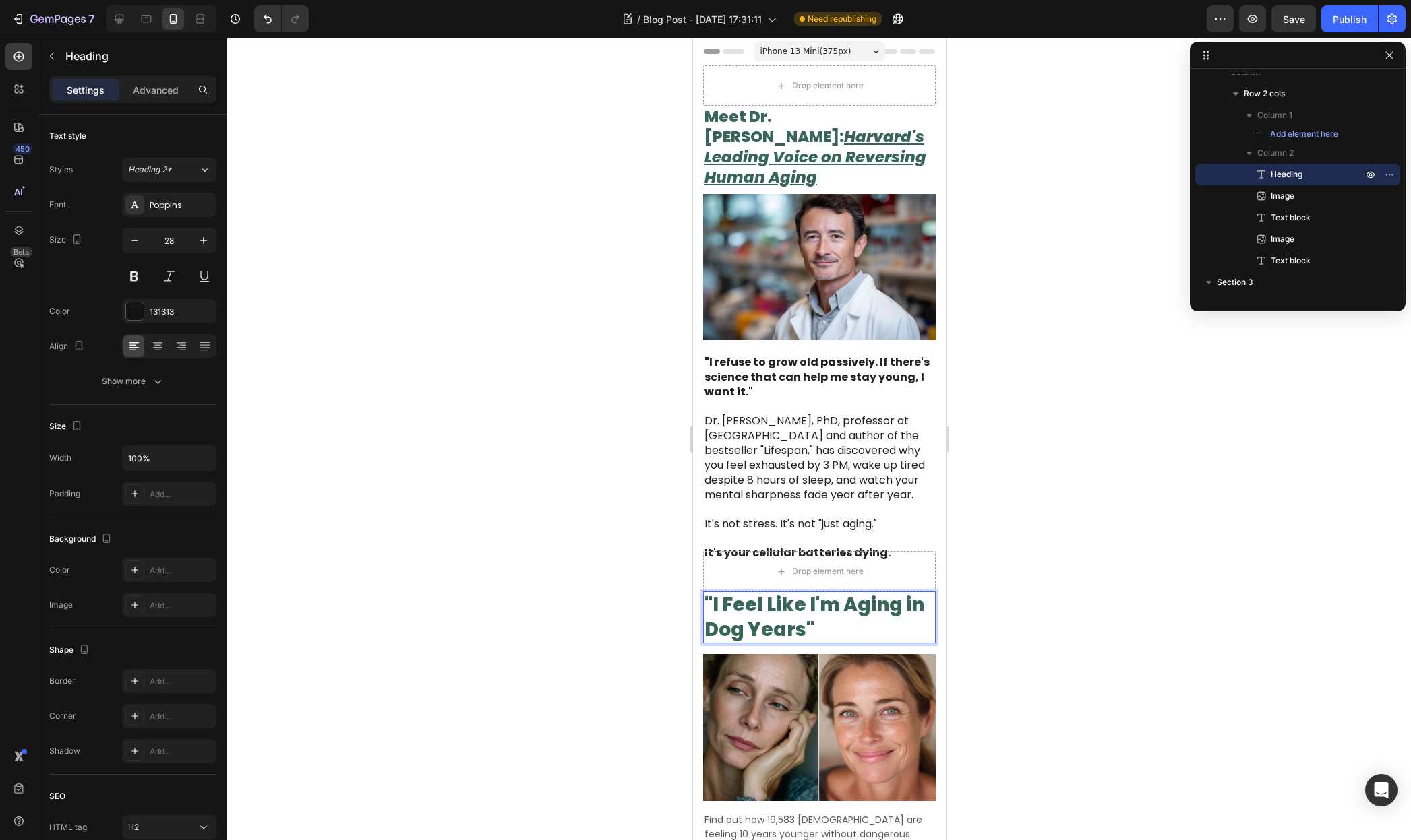
click at [841, 600] on span ""I Feel Like I'm Aging in Dog Years"" at bounding box center [813, 617] width 220 height 51
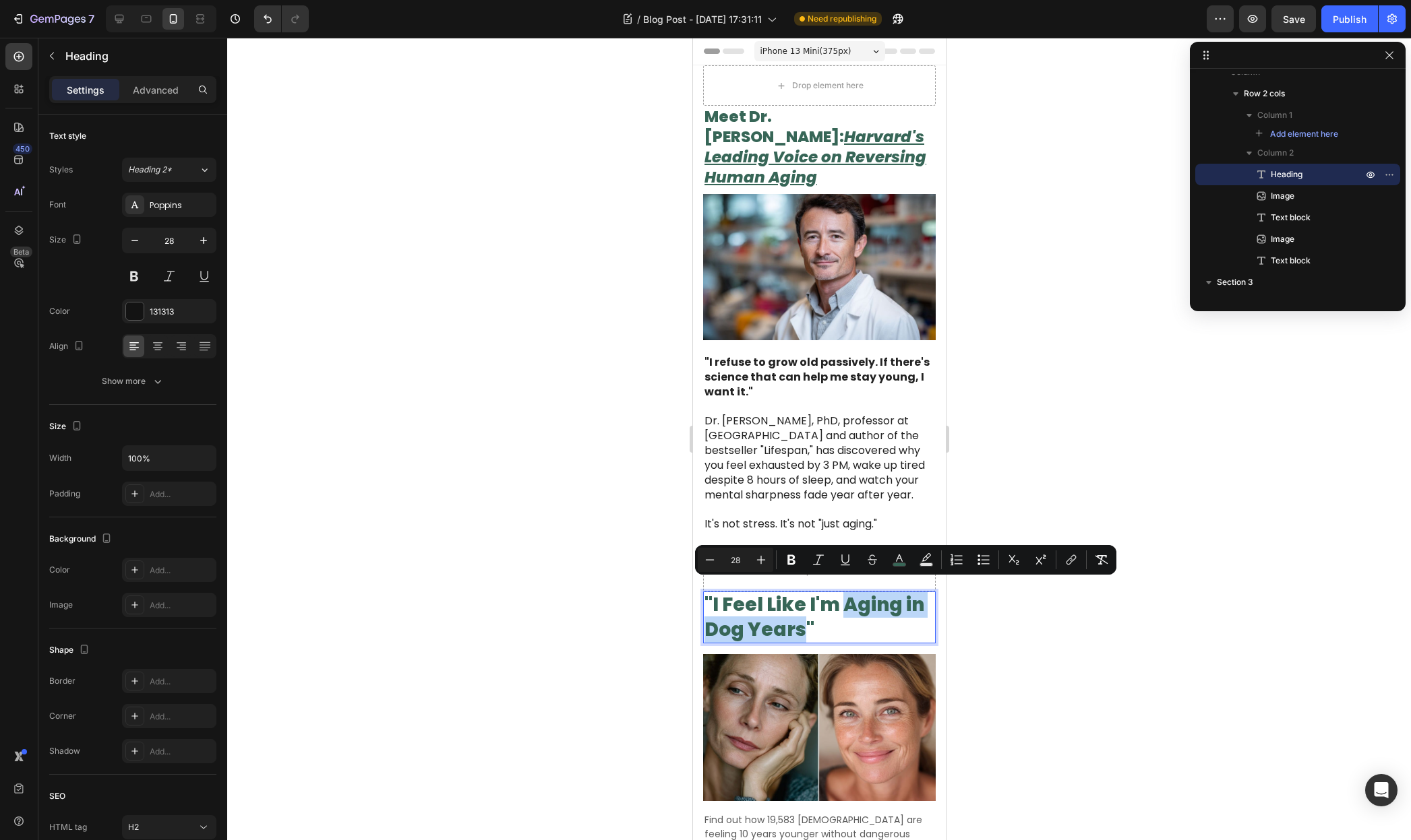
drag, startPoint x: 844, startPoint y: 593, endPoint x: 804, endPoint y: 616, distance: 46.1
click at [804, 616] on span ""I Feel Like I'm Aging in Dog Years"" at bounding box center [813, 617] width 220 height 51
click at [138, 389] on button "Show more" at bounding box center [133, 381] width 168 height 24
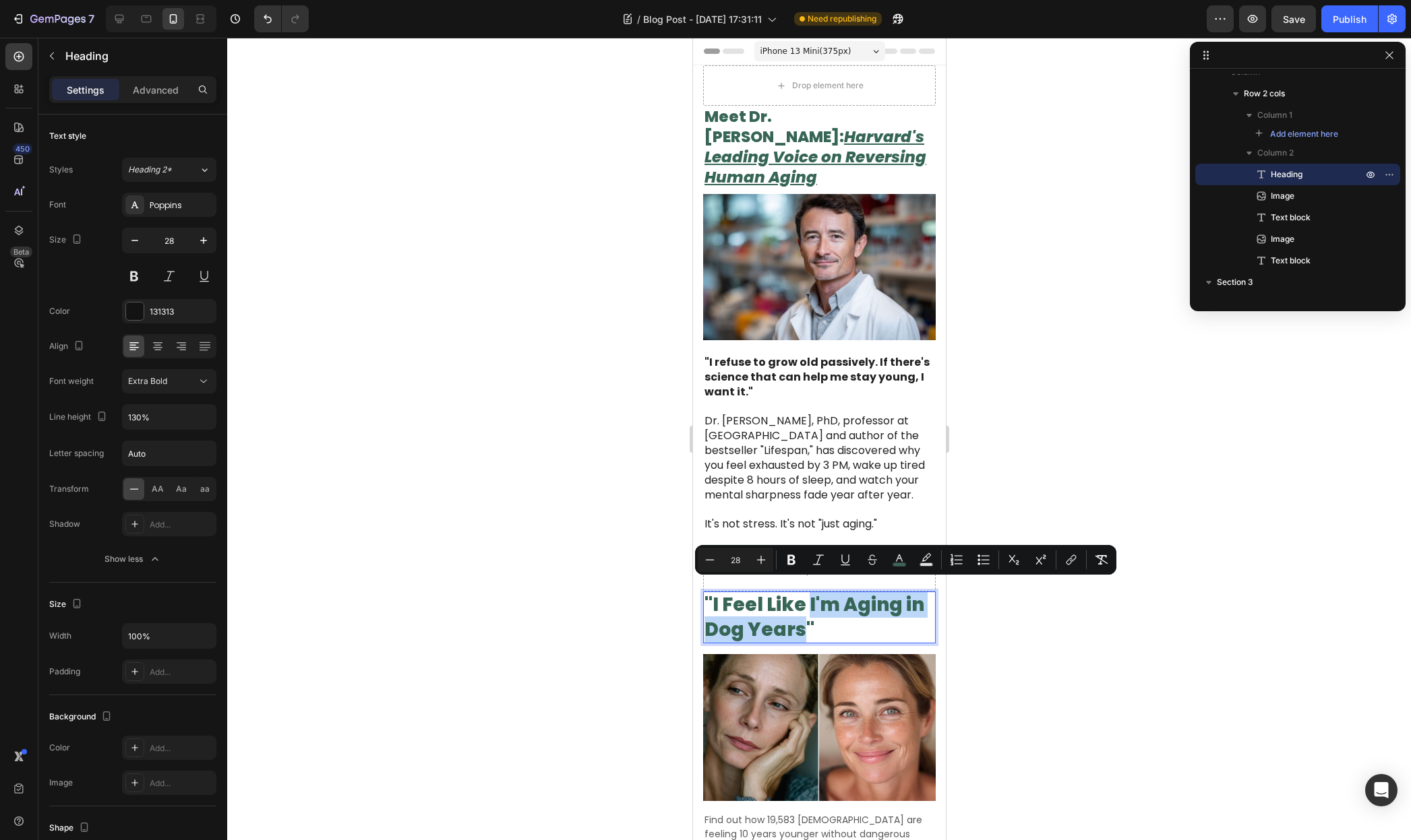
drag, startPoint x: 806, startPoint y: 597, endPoint x: 799, endPoint y: 616, distance: 20.2
click at [799, 616] on span ""I Feel Like I'm Aging in Dog Years"" at bounding box center [813, 617] width 220 height 51
click at [924, 558] on icon "Editor contextual toolbar" at bounding box center [925, 558] width 9 height 8
type input "000000"
type input "77"
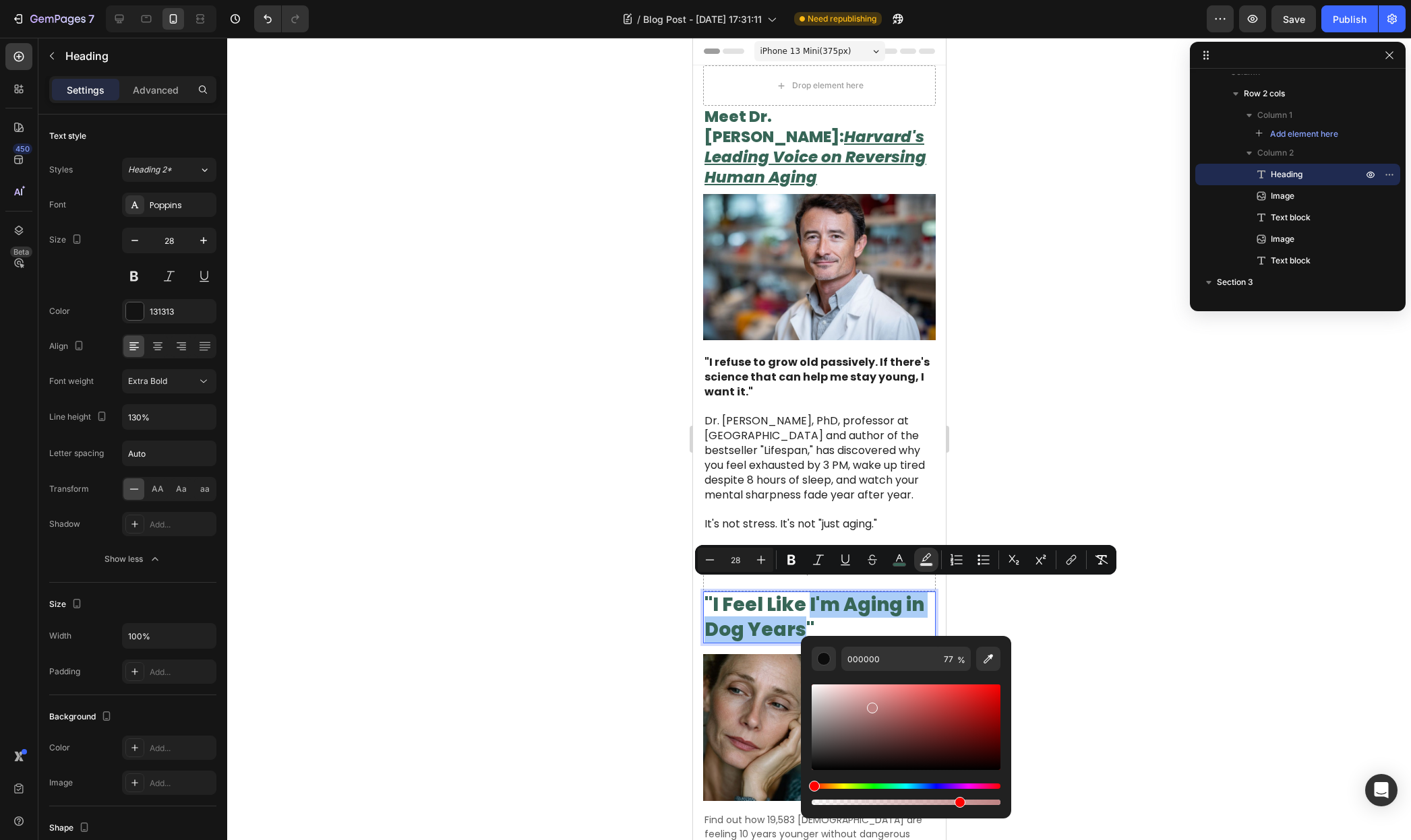
drag, startPoint x: 869, startPoint y: 705, endPoint x: 941, endPoint y: 707, distance: 72.0
click at [941, 707] on div "Editor contextual toolbar" at bounding box center [905, 727] width 189 height 86
drag, startPoint x: 892, startPoint y: 701, endPoint x: 886, endPoint y: 735, distance: 34.5
click at [886, 735] on div "Editor contextual toolbar" at bounding box center [905, 727] width 189 height 86
click at [982, 657] on icon "Editor contextual toolbar" at bounding box center [988, 659] width 14 height 14
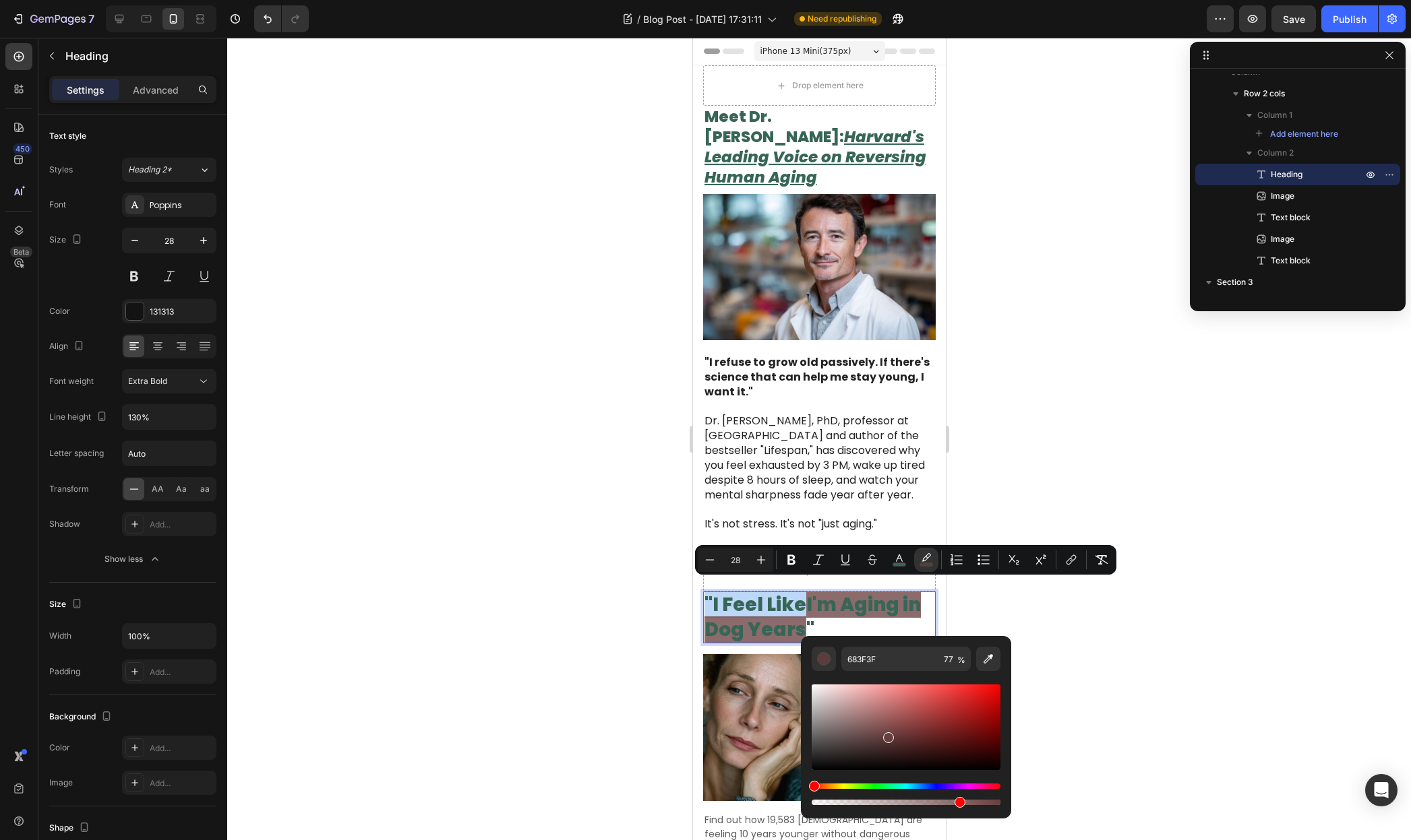
type input "376657"
type input "100"
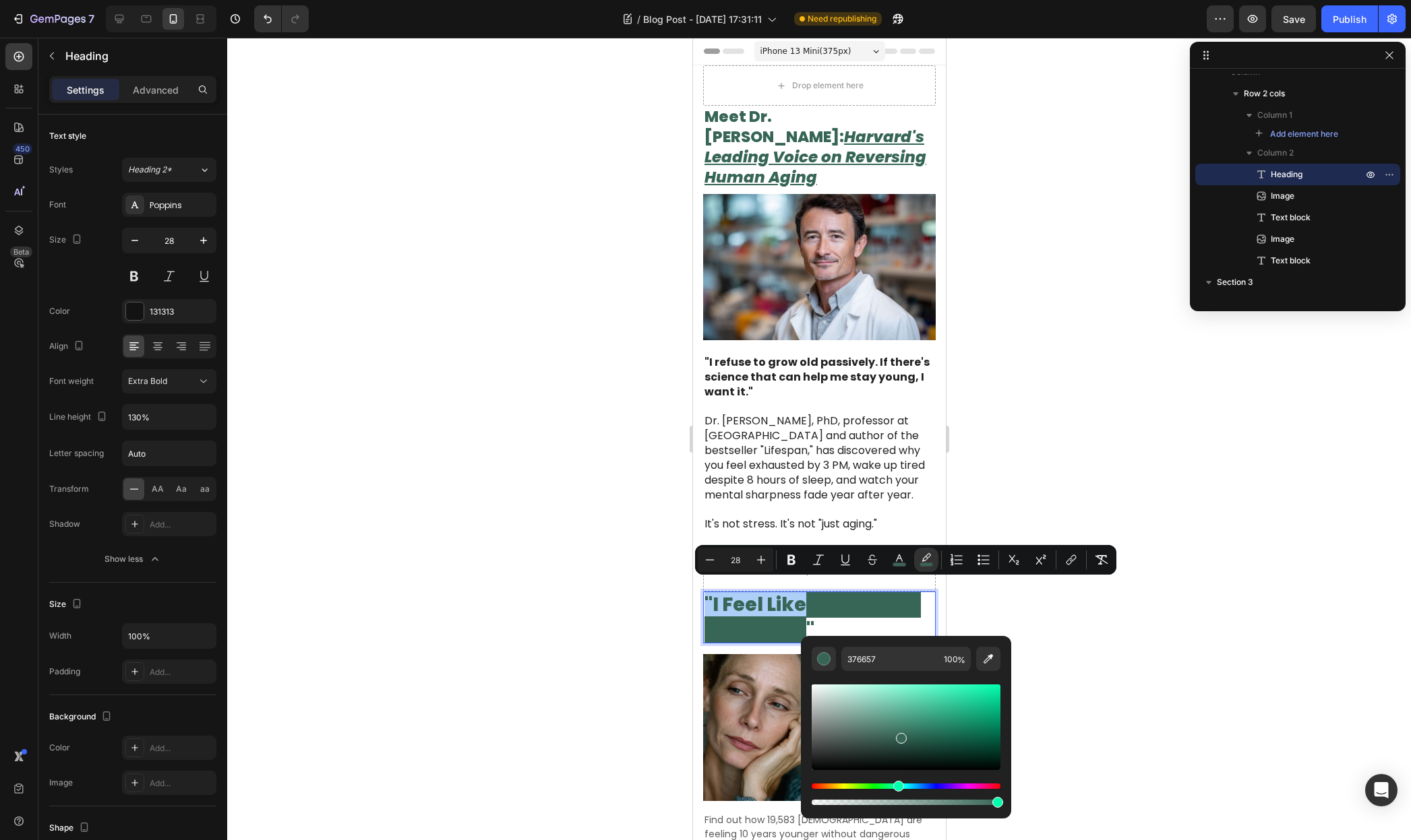
click at [1009, 603] on div at bounding box center [819, 439] width 1183 height 802
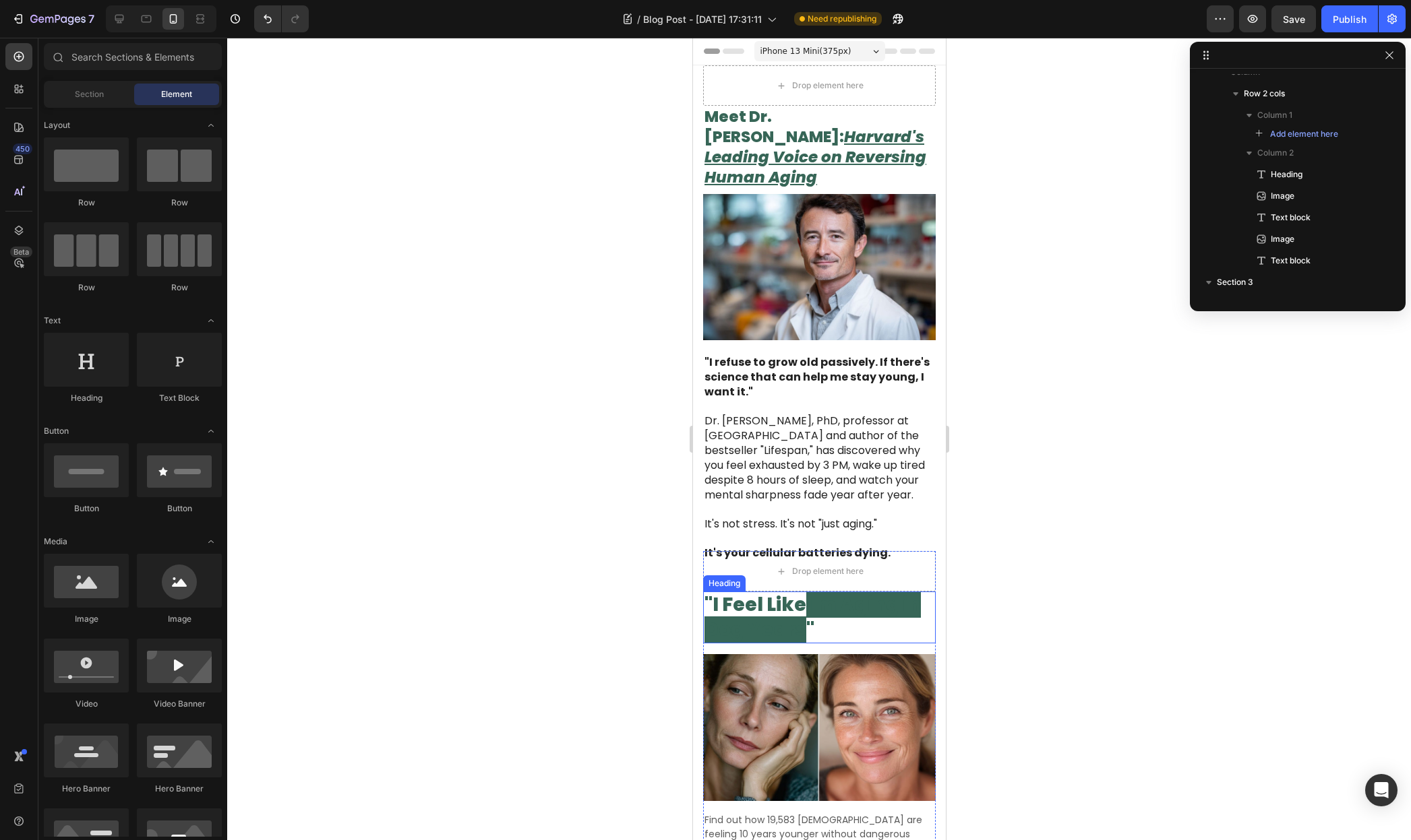
click at [881, 596] on span "I'm Aging in Dog Years" at bounding box center [811, 617] width 217 height 51
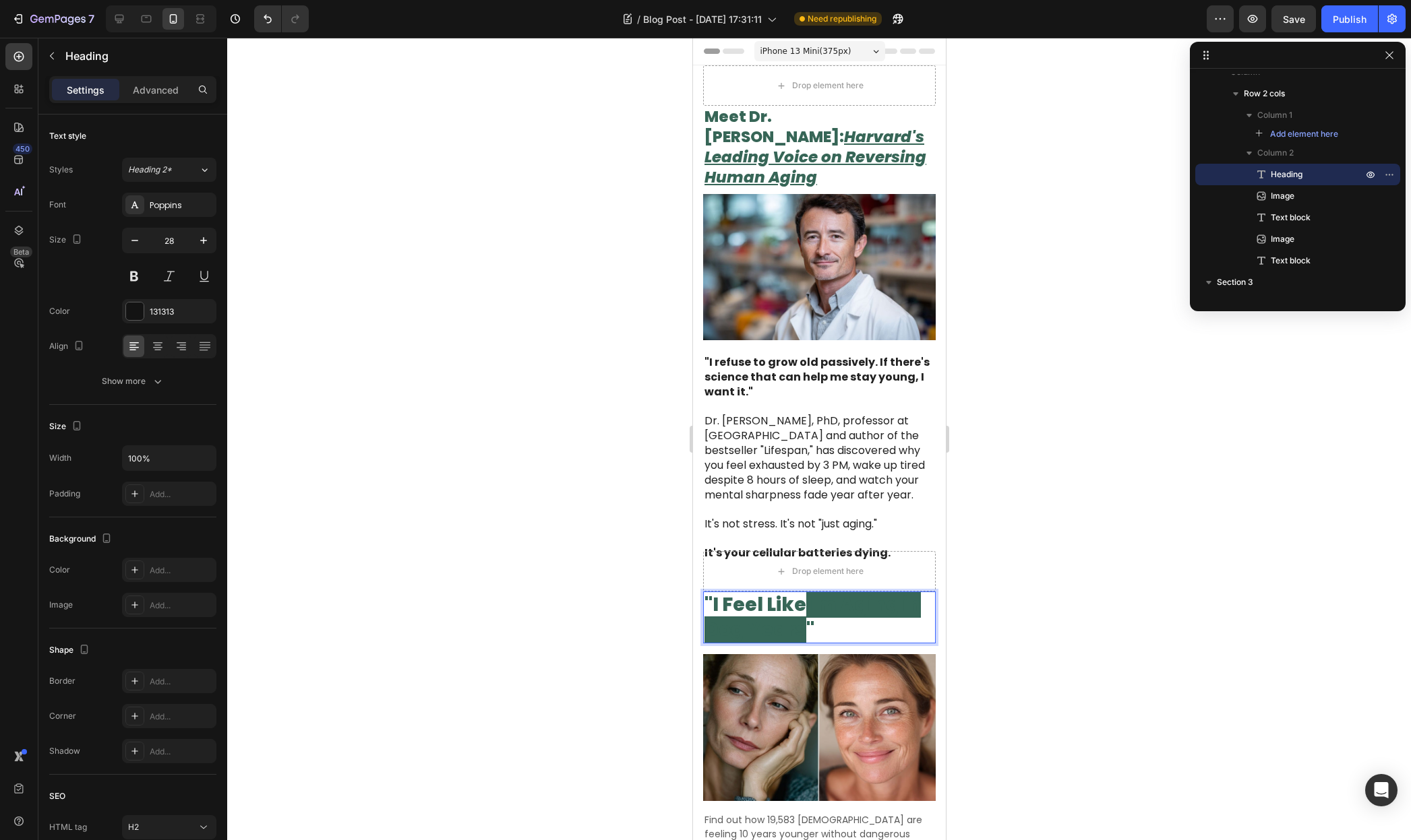
click at [821, 596] on span "I'm Aging in Dog Years" at bounding box center [811, 617] width 217 height 51
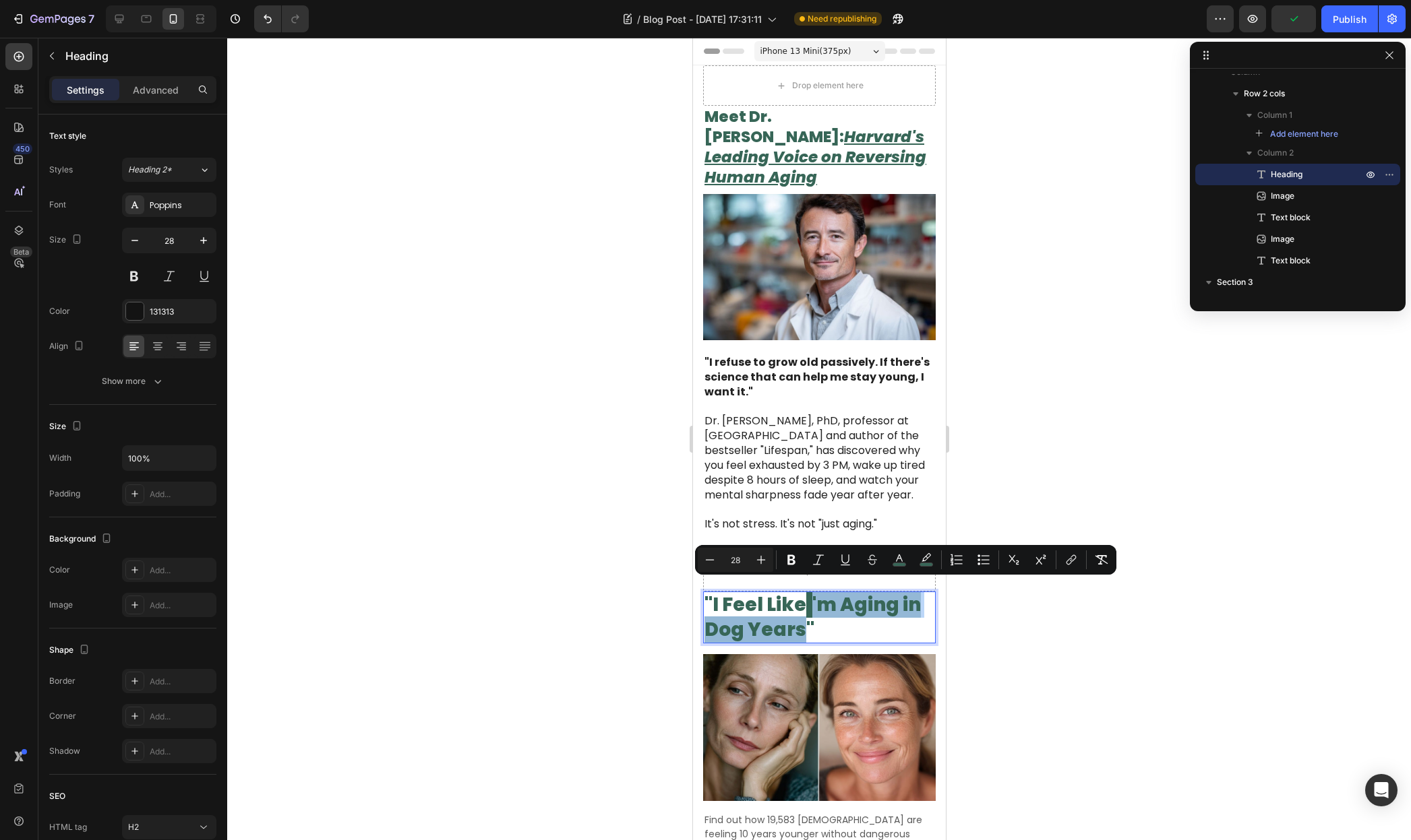
drag, startPoint x: 810, startPoint y: 594, endPoint x: 801, endPoint y: 622, distance: 29.4
click at [801, 622] on span "I'm Aging in Dog Years" at bounding box center [811, 617] width 217 height 51
click at [898, 569] on button "color" at bounding box center [899, 560] width 24 height 24
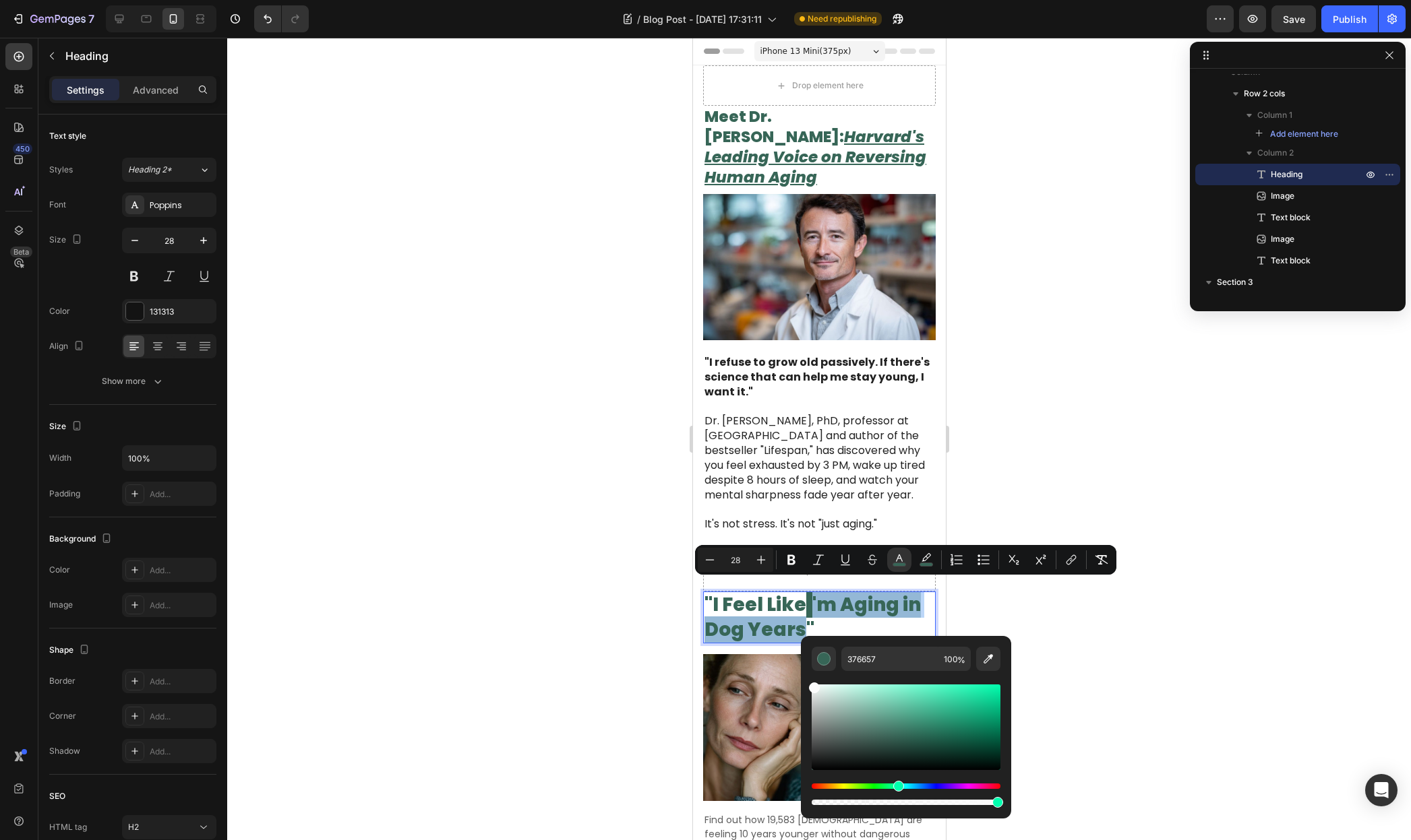
drag, startPoint x: 1523, startPoint y: 730, endPoint x: 747, endPoint y: 649, distance: 780.2
type input "FCFCFC"
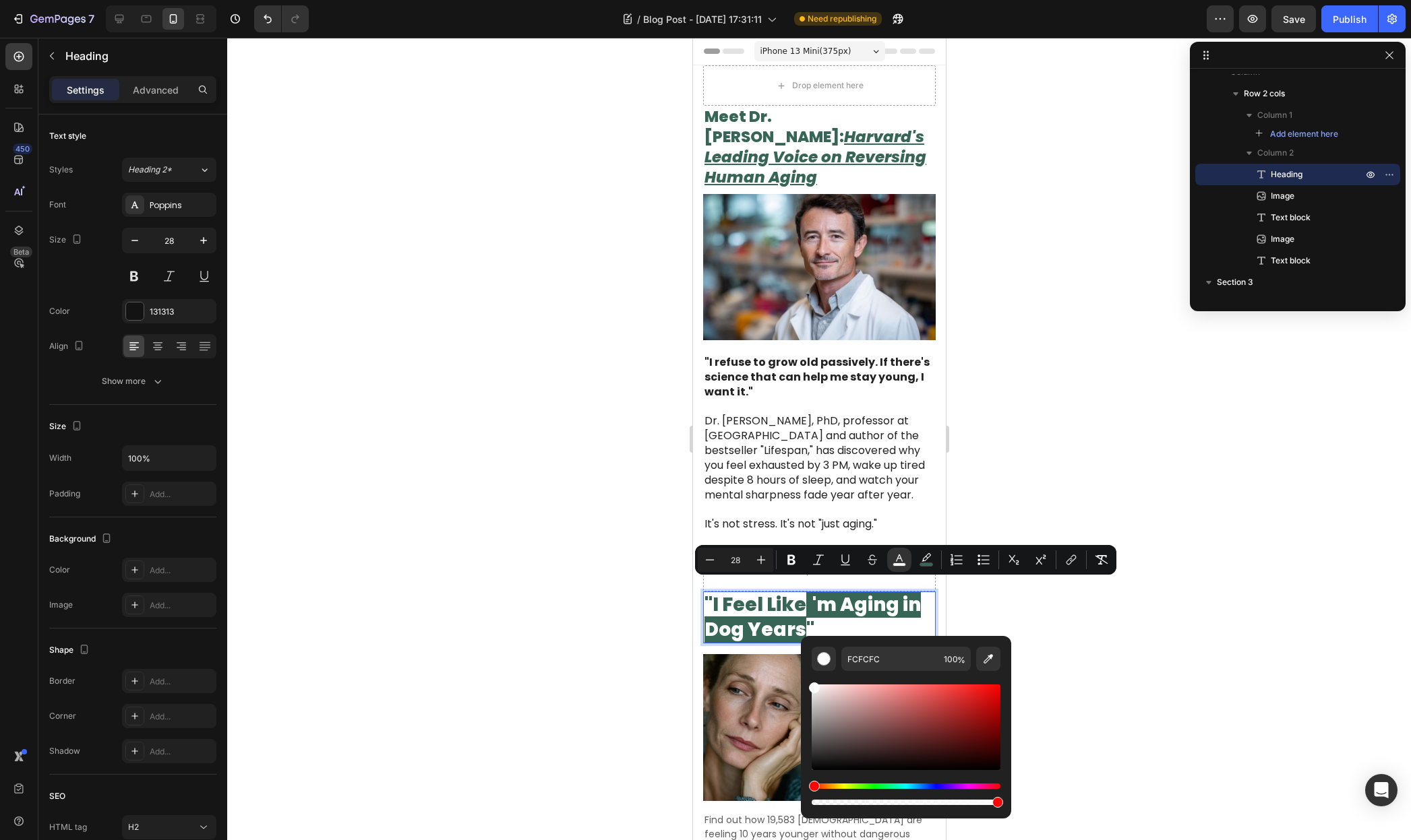
click at [548, 566] on div at bounding box center [819, 439] width 1183 height 802
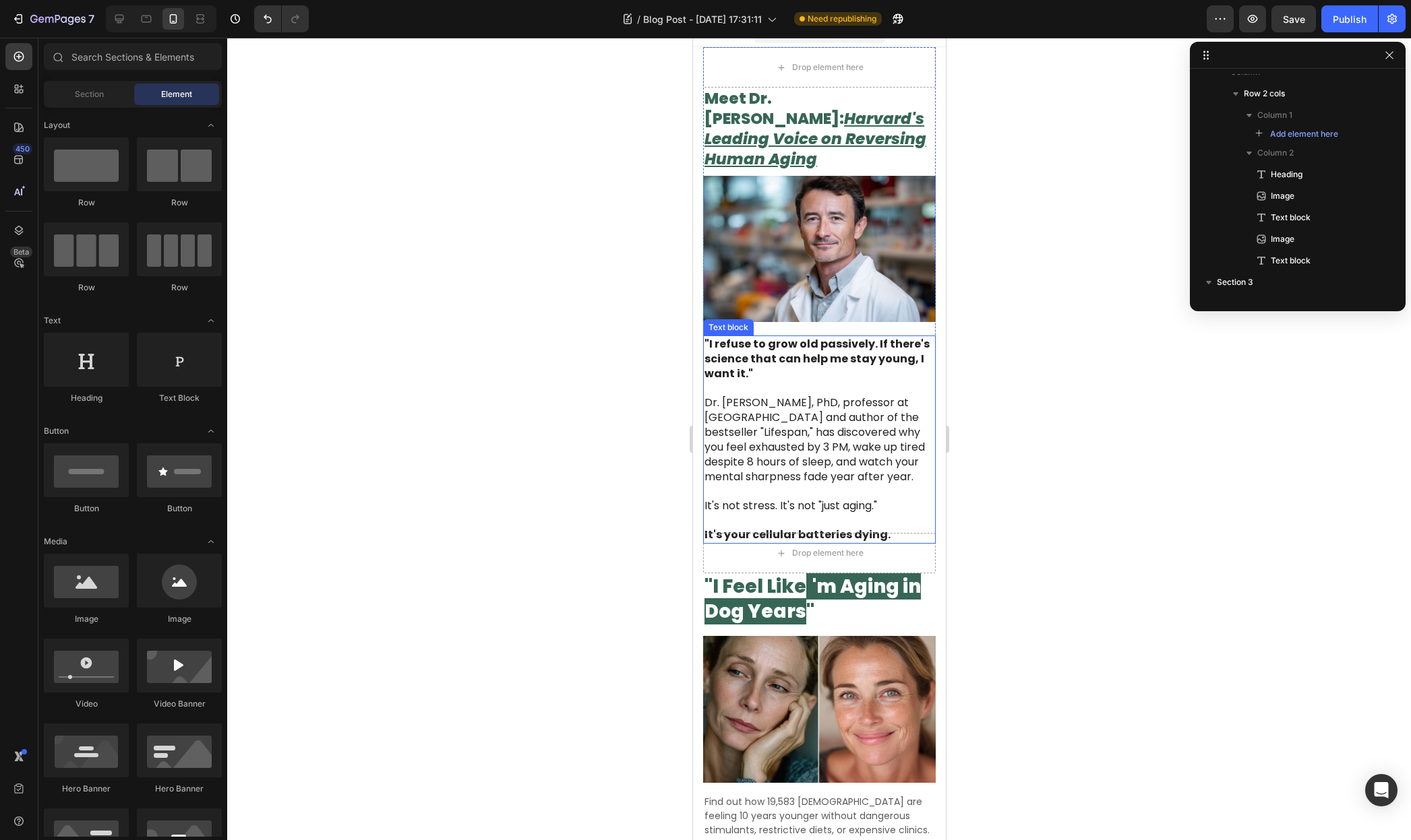
scroll to position [22, 0]
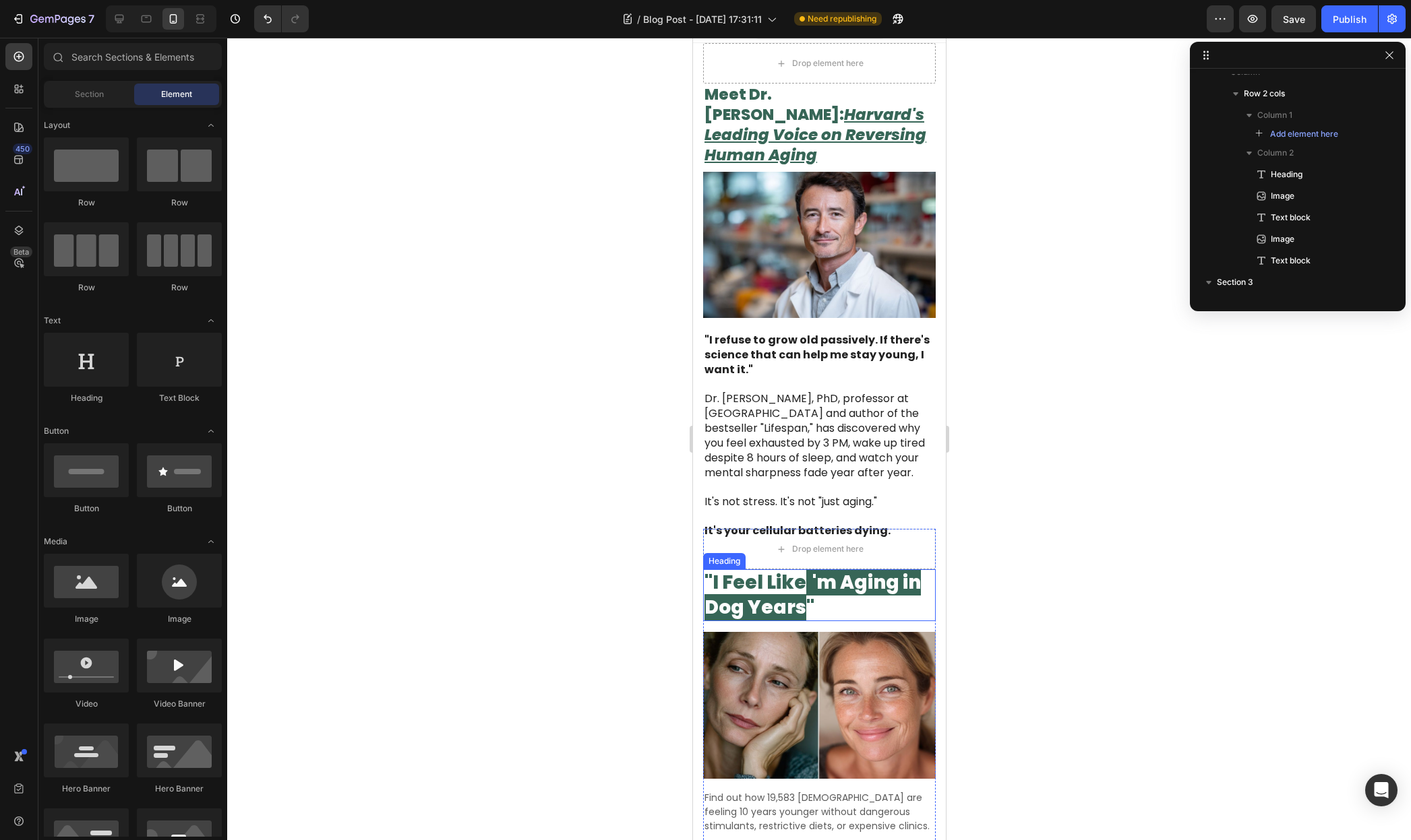
click at [842, 573] on span "'m Aging in Dog Years" at bounding box center [811, 595] width 217 height 51
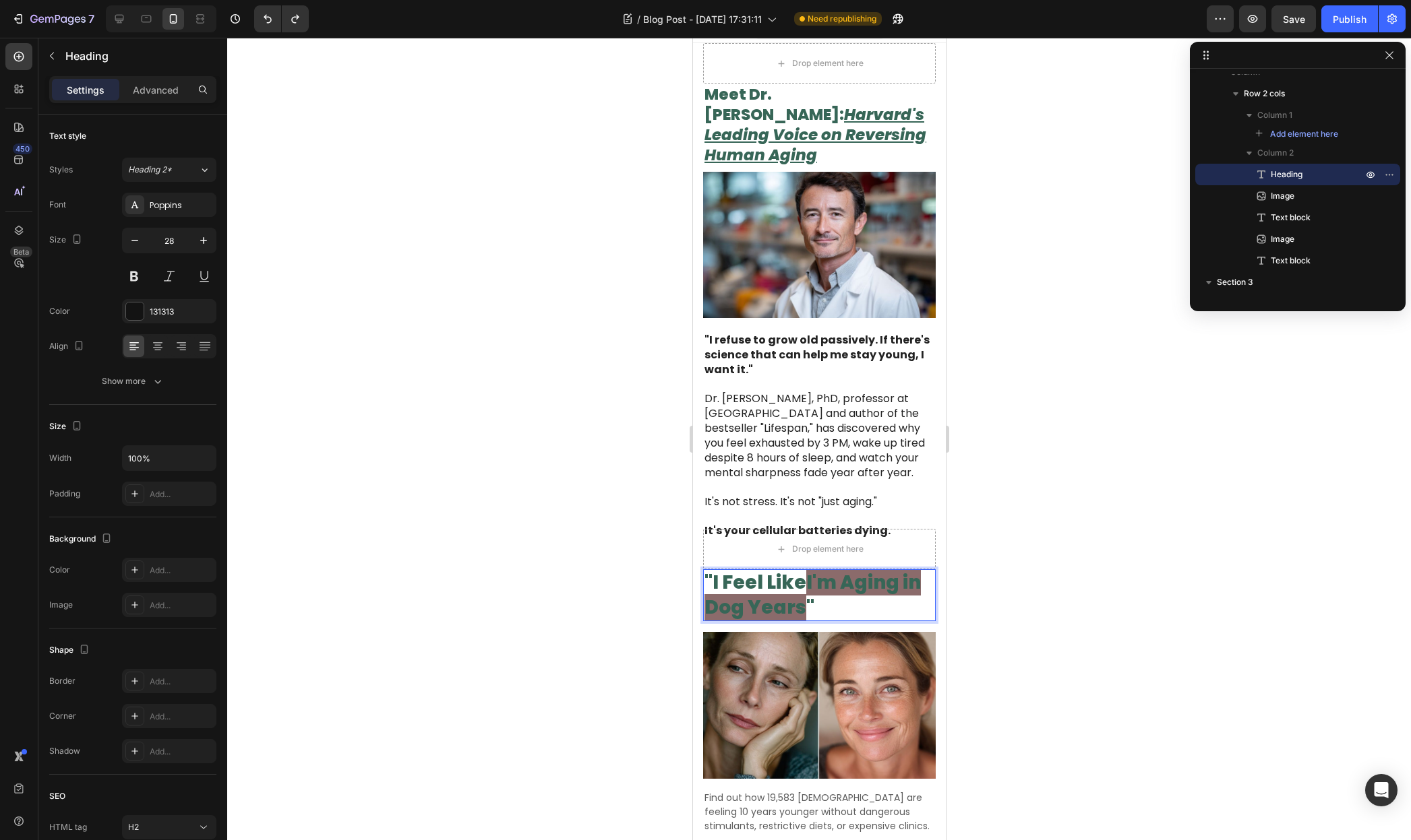
click at [823, 570] on span "I'm Aging in Dog Years" at bounding box center [811, 595] width 217 height 51
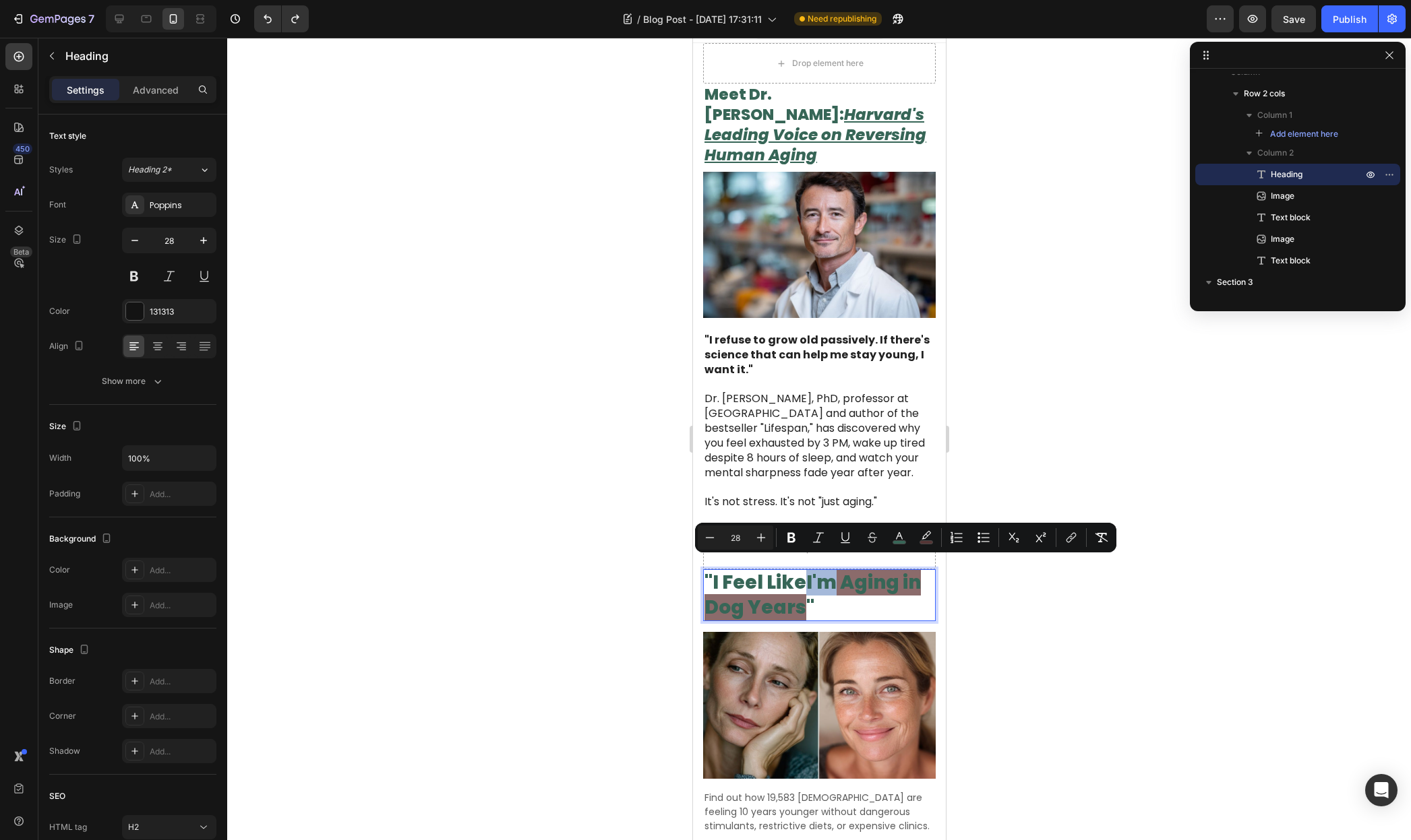
click at [810, 570] on span "I'm Aging in Dog Years" at bounding box center [811, 595] width 217 height 51
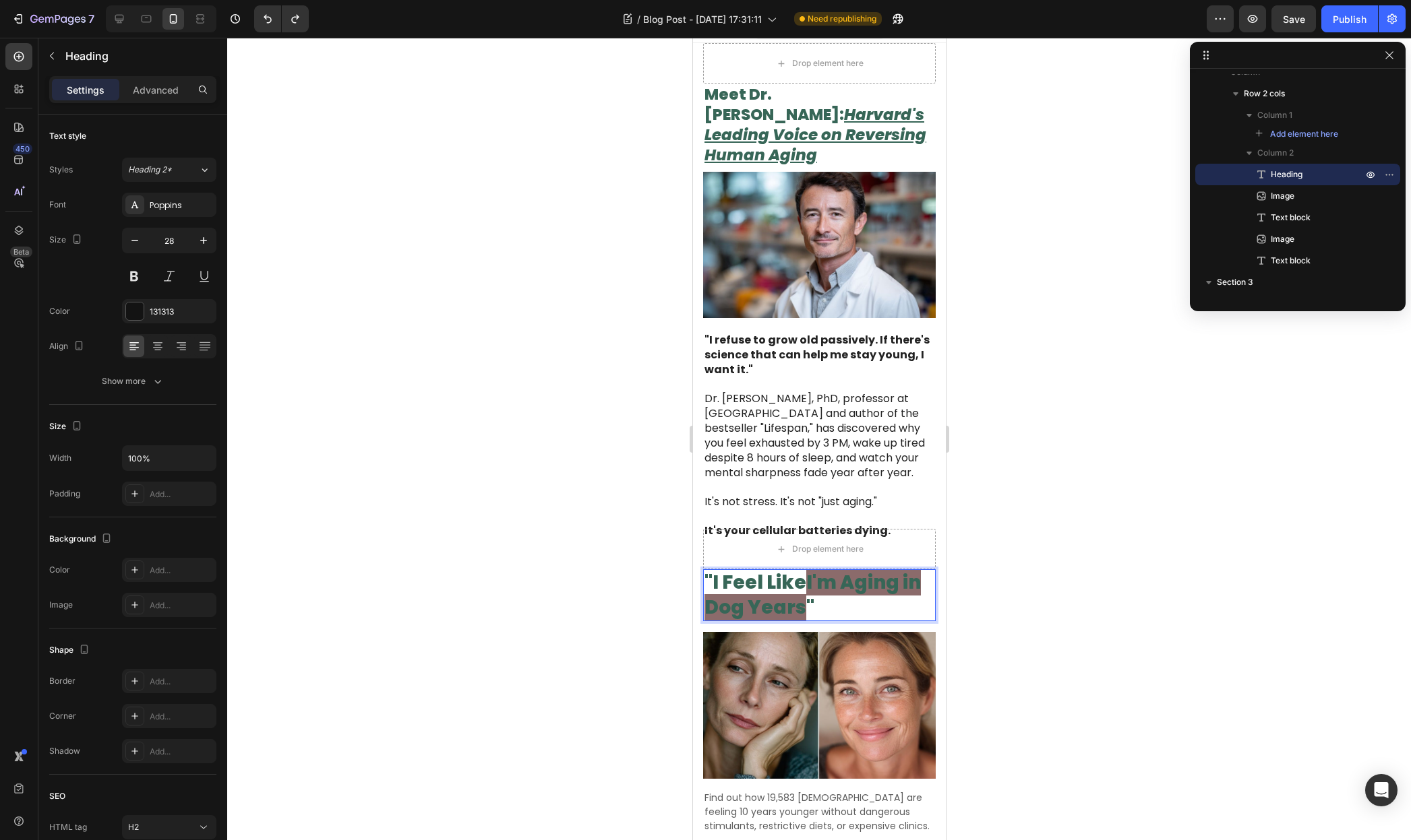
drag, startPoint x: 810, startPoint y: 570, endPoint x: 812, endPoint y: 585, distance: 15.1
click at [796, 596] on span "I'm Aging in Dog Years" at bounding box center [811, 595] width 217 height 51
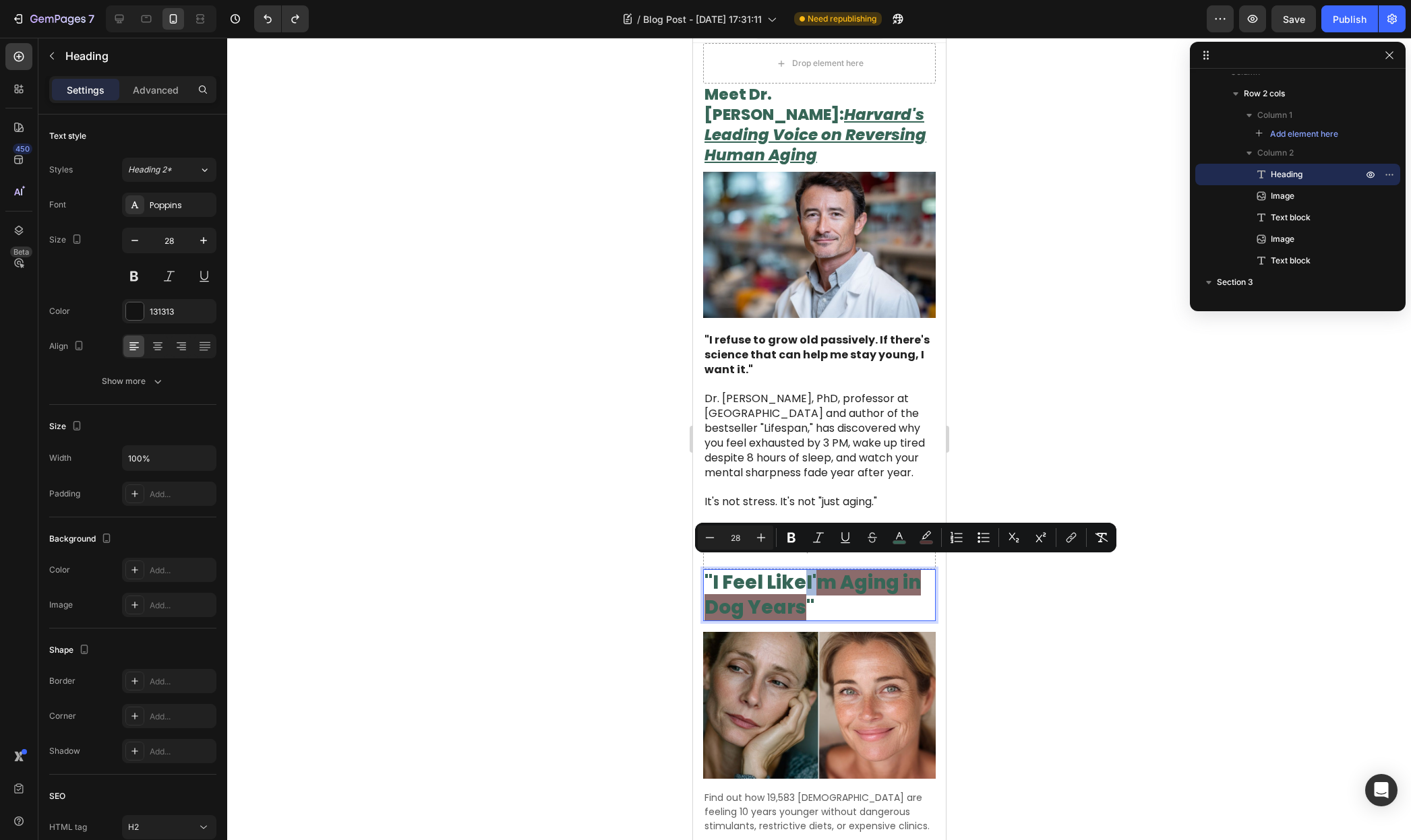
click at [816, 577] on span "I'm Aging in Dog Years" at bounding box center [811, 595] width 217 height 51
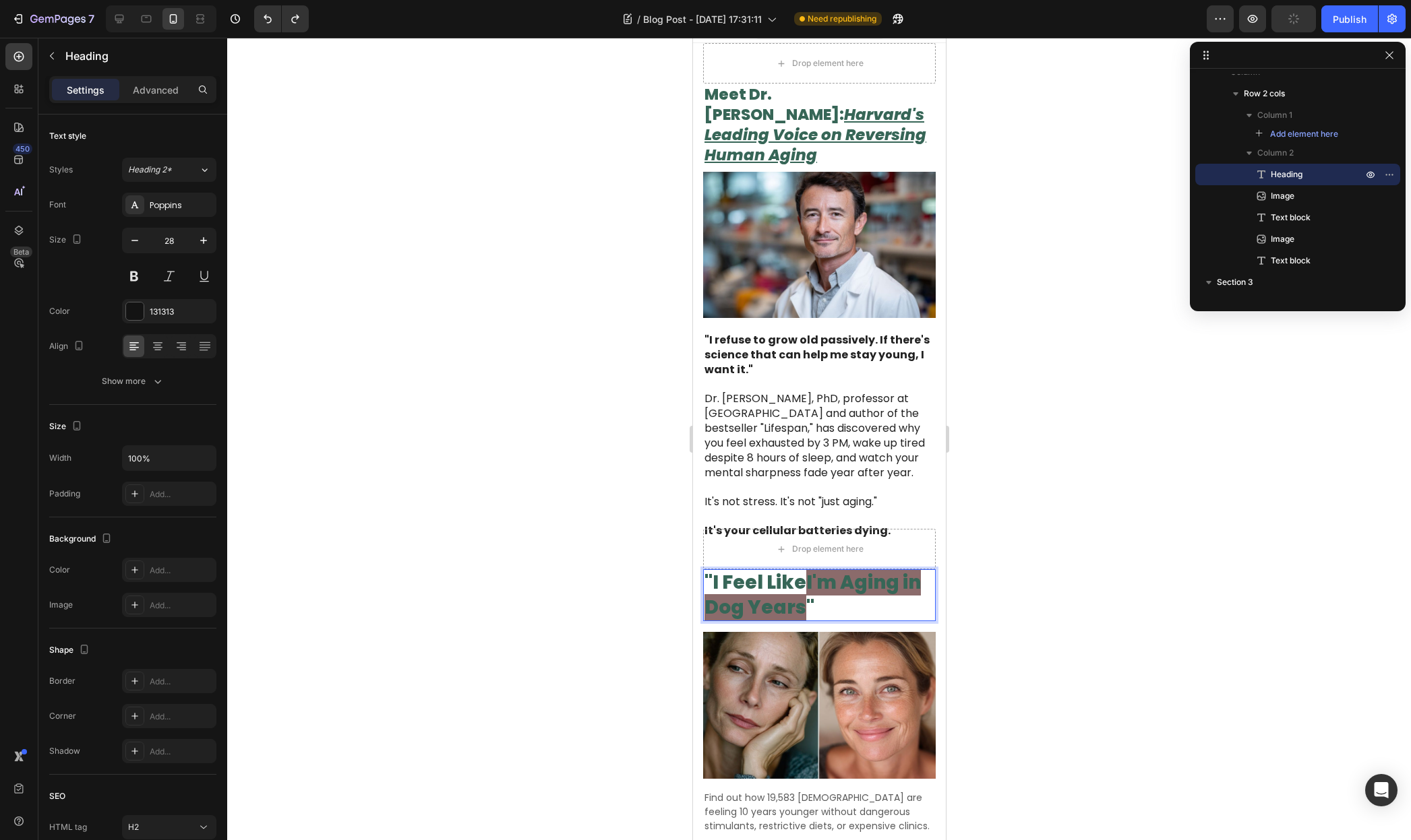
click at [807, 575] on p ""I Feel Like I'm Aging in Dog Years "" at bounding box center [818, 595] width 230 height 49
click at [807, 574] on span "I'm Aging in Dog Years" at bounding box center [811, 595] width 217 height 51
click at [823, 603] on span "I'm Aging in Dog Years" at bounding box center [811, 595] width 217 height 51
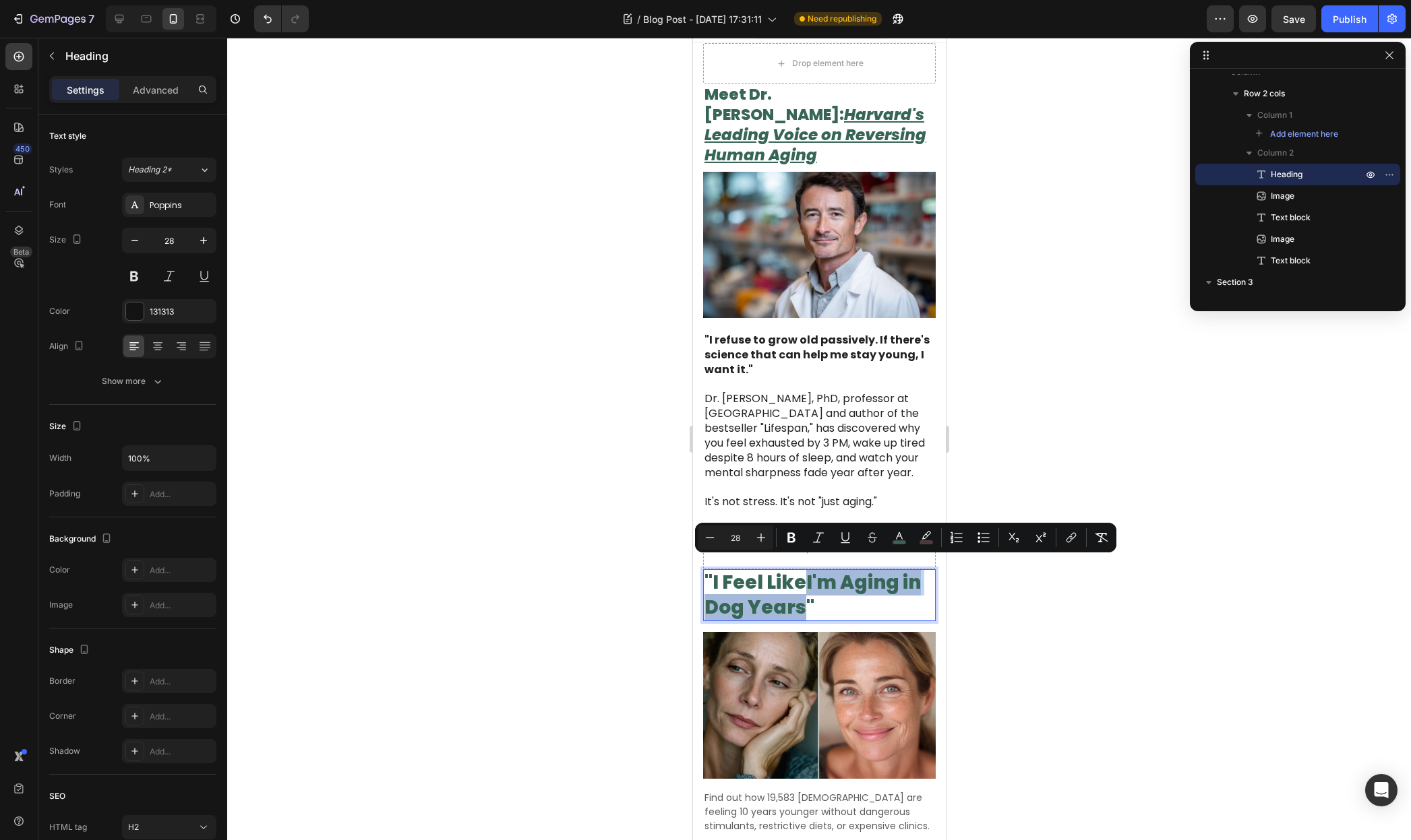
drag, startPoint x: 810, startPoint y: 572, endPoint x: 820, endPoint y: 589, distance: 19.7
click at [822, 592] on span "I'm Aging in Dog Years" at bounding box center [811, 595] width 217 height 51
drag, startPoint x: 807, startPoint y: 575, endPoint x: 828, endPoint y: 603, distance: 35.0
click at [828, 603] on p ""I Feel Like I'm Aging in Dog Years "" at bounding box center [818, 595] width 230 height 49
click at [921, 535] on icon "Editor contextual toolbar" at bounding box center [926, 538] width 14 height 14
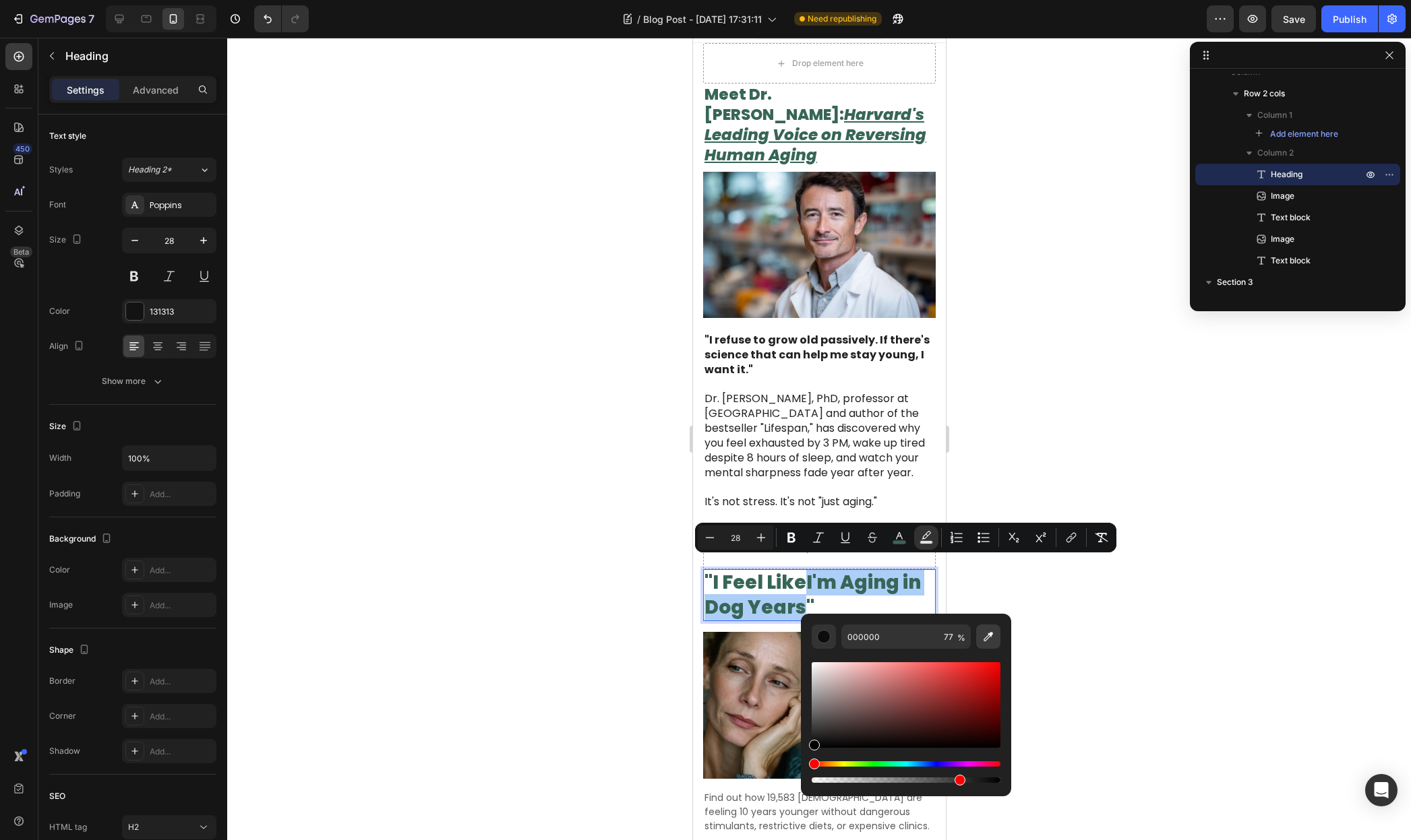
drag, startPoint x: 993, startPoint y: 637, endPoint x: 985, endPoint y: 636, distance: 8.1
click at [991, 636] on icon "Editor contextual toolbar" at bounding box center [988, 637] width 14 height 14
type input "376657"
type input "100"
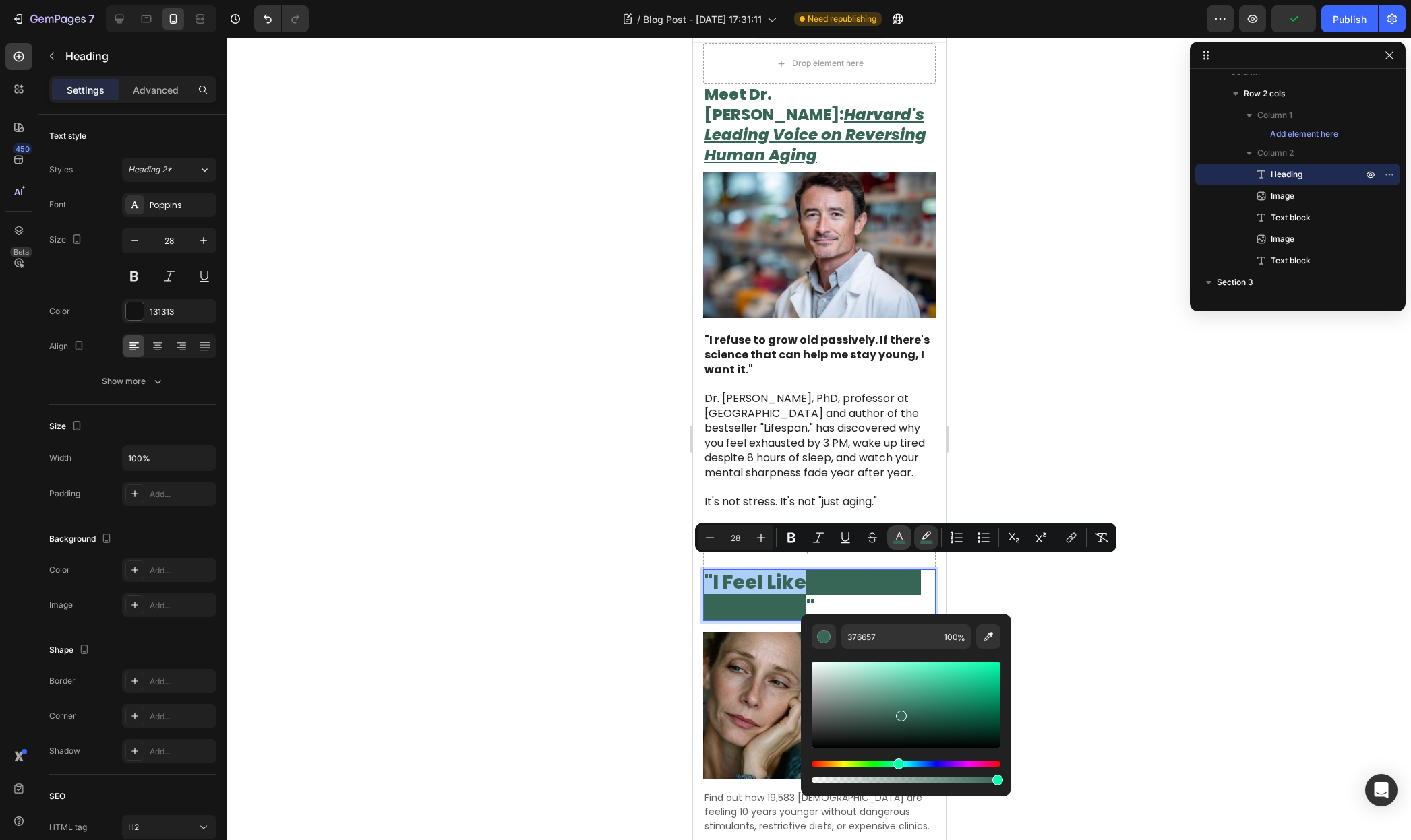
click at [900, 539] on icon "Editor contextual toolbar" at bounding box center [899, 538] width 14 height 14
drag, startPoint x: 1527, startPoint y: 717, endPoint x: 796, endPoint y: 638, distance: 735.3
type input "FFFFFF"
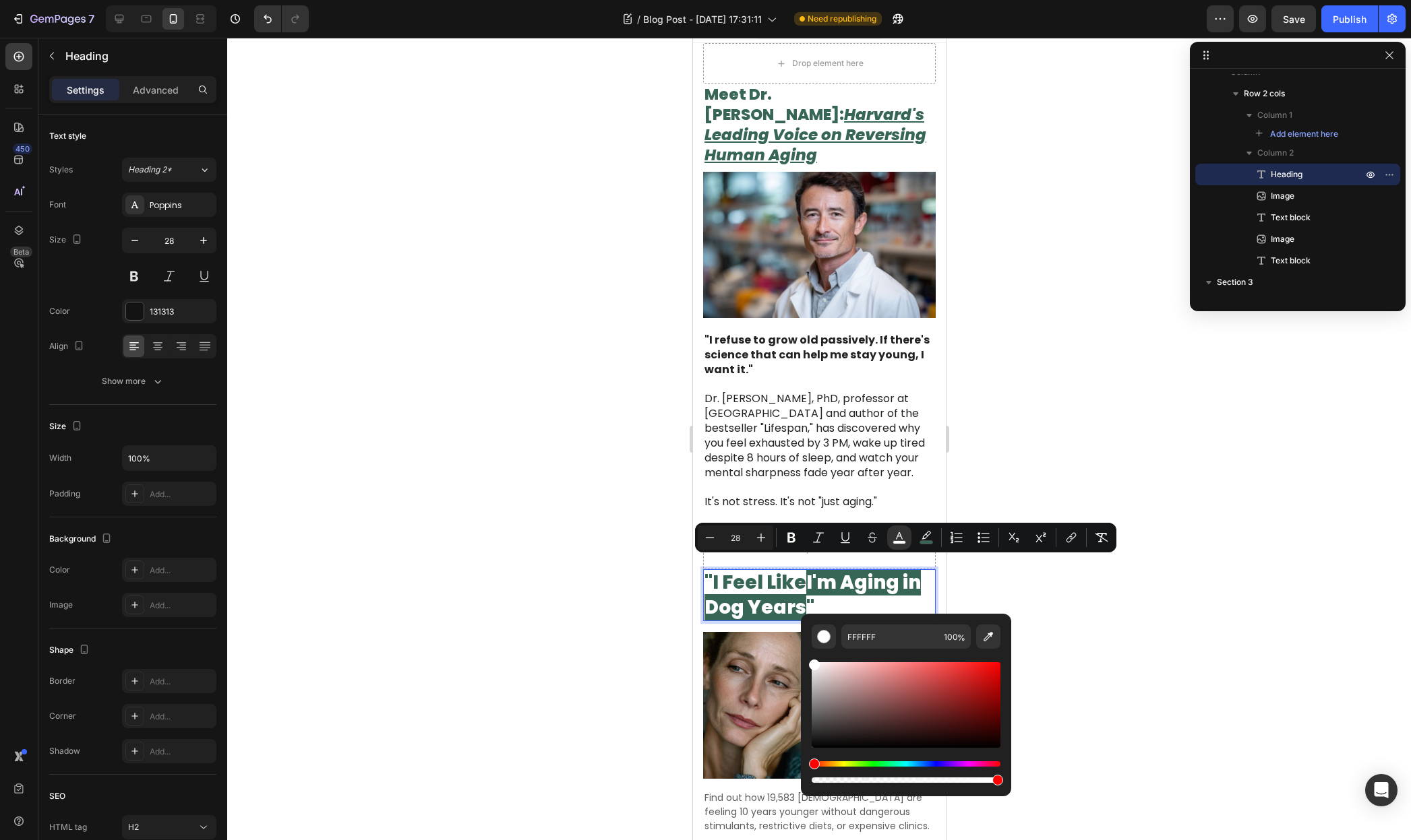
click at [1166, 593] on div at bounding box center [819, 439] width 1183 height 802
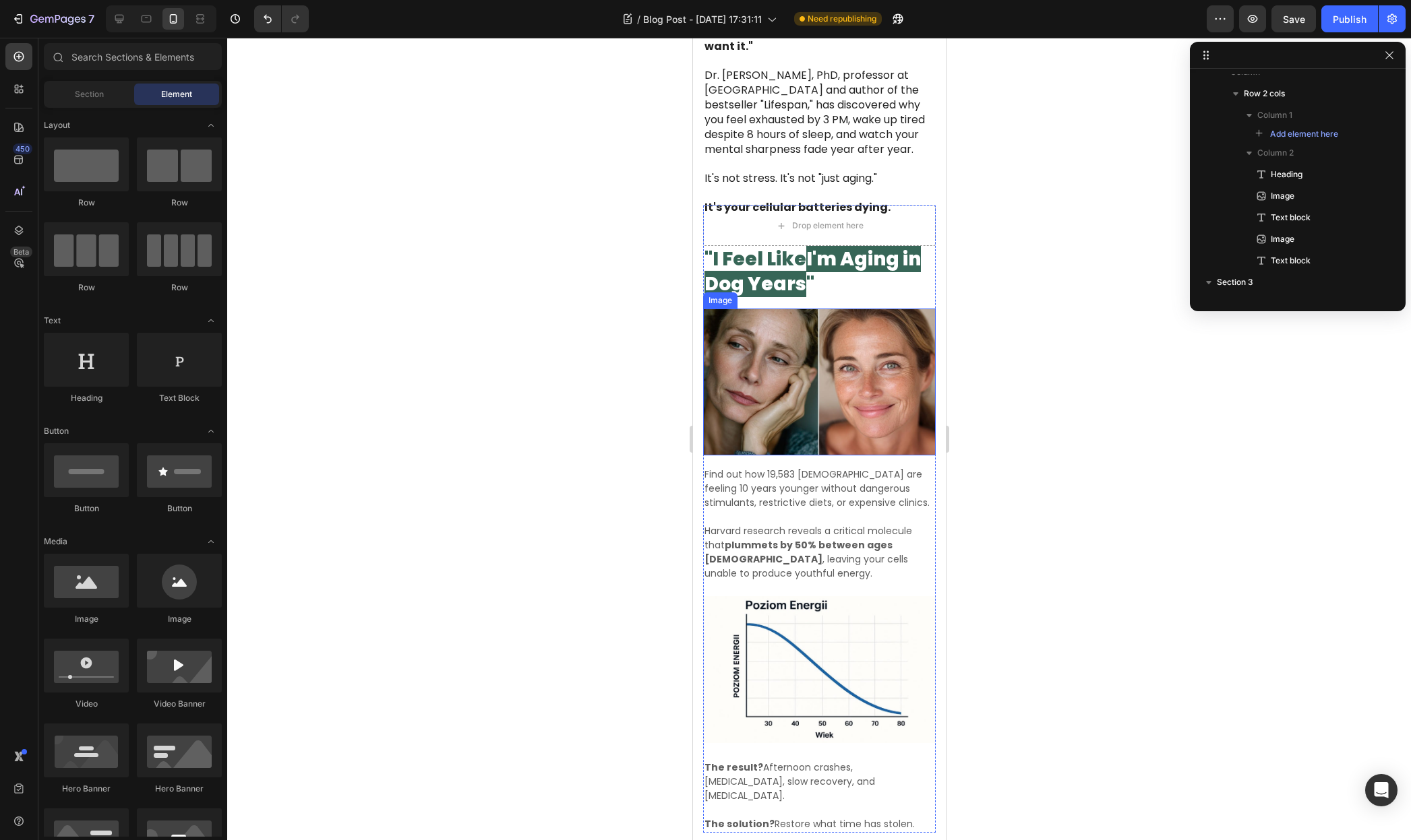
scroll to position [470, 0]
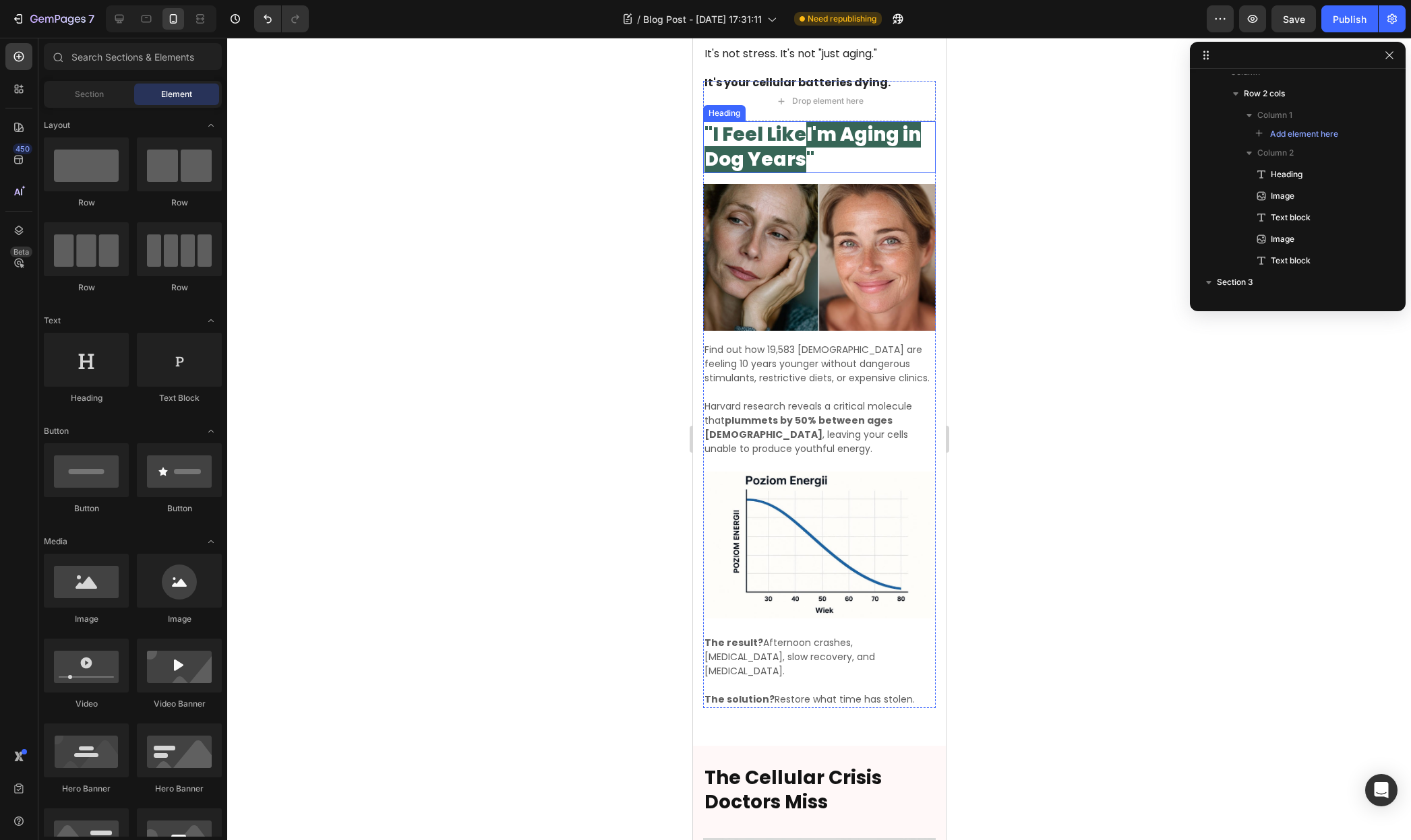
click at [813, 153] on span """ at bounding box center [809, 160] width 8 height 26
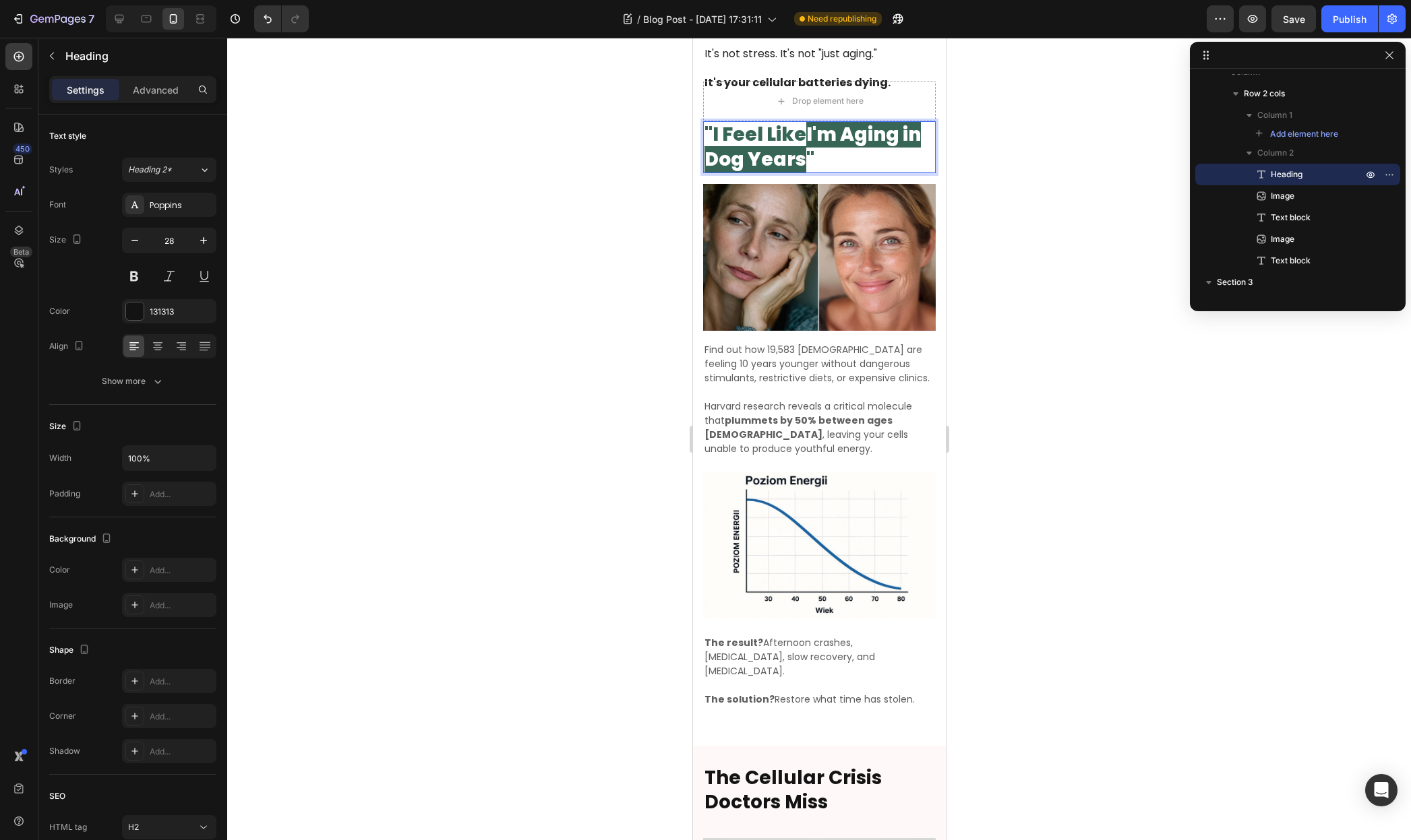
click at [783, 149] on span "I'm Aging in Dog Years" at bounding box center [811, 147] width 217 height 51
click at [906, 123] on p ""I Feel Like I'm Aging in Dog Years "" at bounding box center [818, 147] width 230 height 49
click at [902, 124] on span "I'm Aging in Dog Years" at bounding box center [811, 147] width 217 height 51
click at [989, 225] on div at bounding box center [819, 439] width 1183 height 802
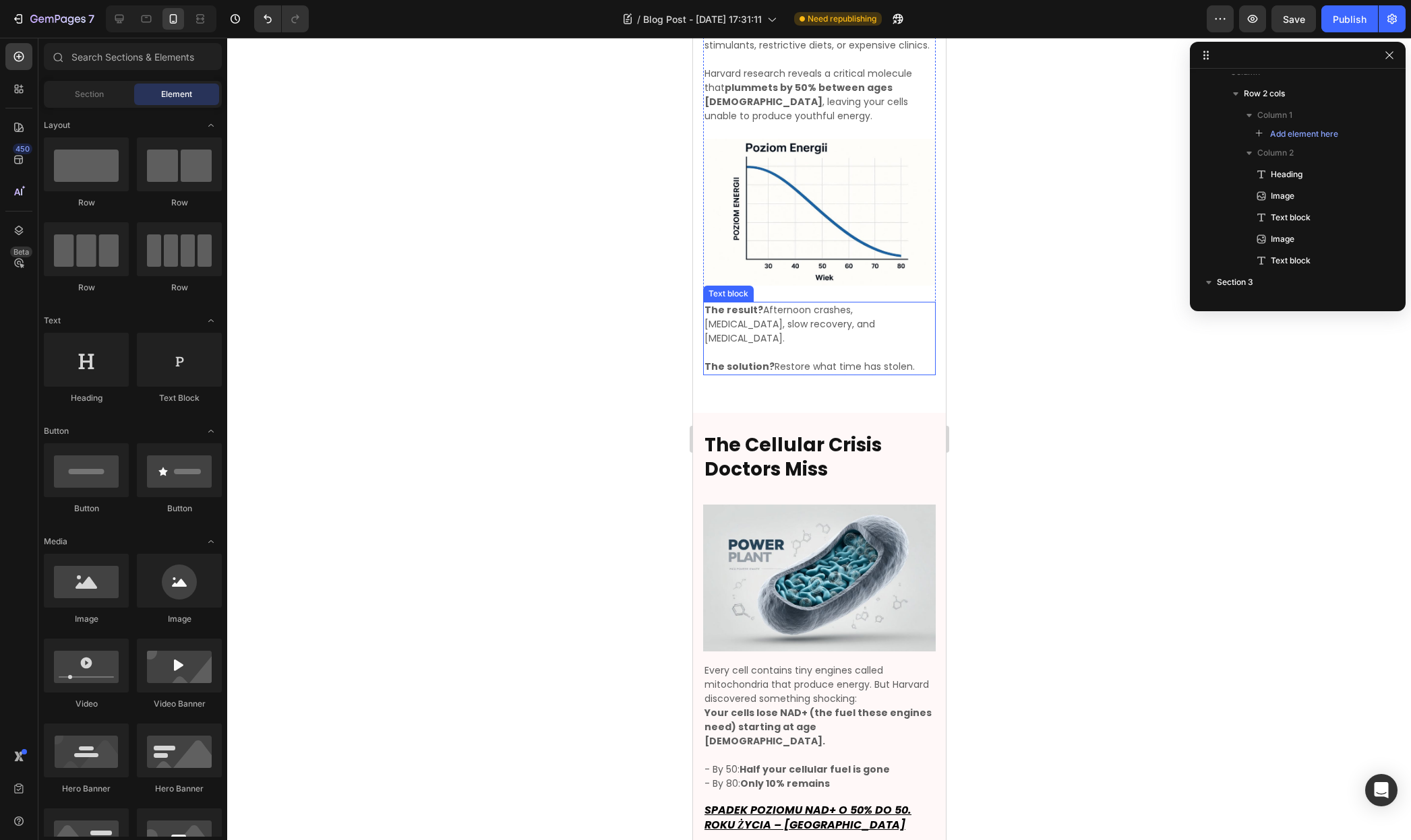
scroll to position [834, 0]
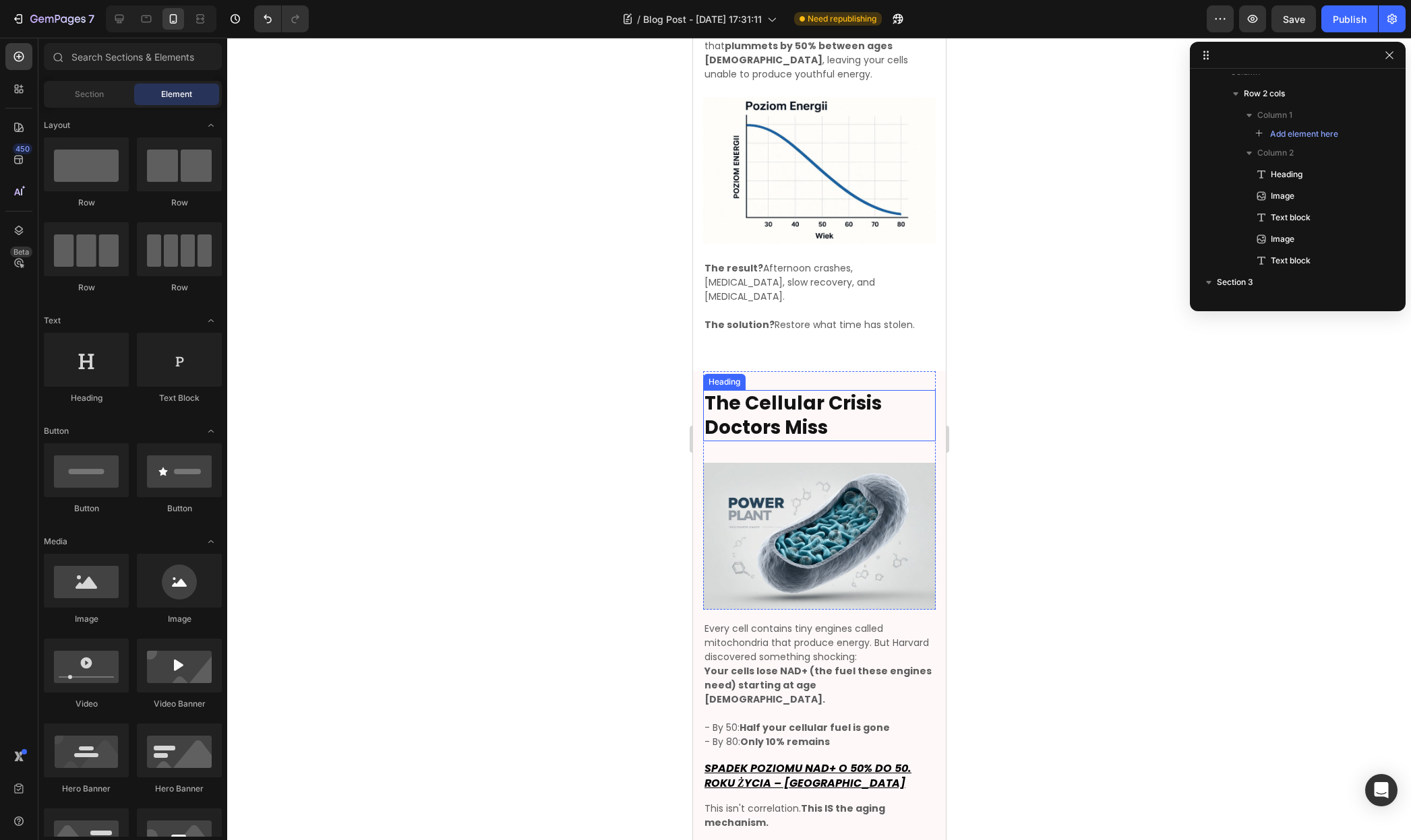
click at [761, 390] on strong "The Cellular Crisis Doctors Miss" at bounding box center [792, 415] width 178 height 51
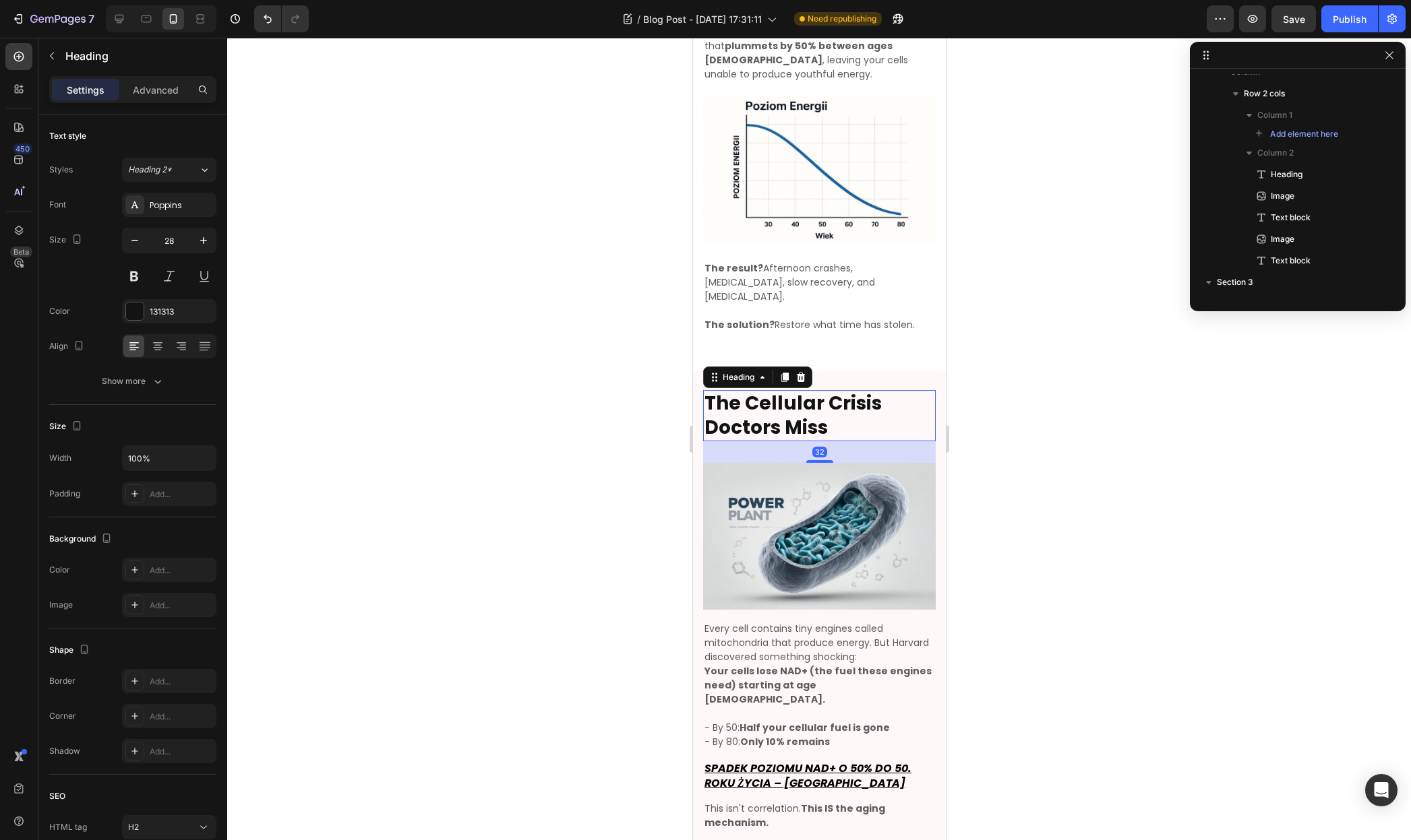
scroll to position [417, 0]
click at [156, 84] on p "Advanced" at bounding box center [156, 90] width 46 height 14
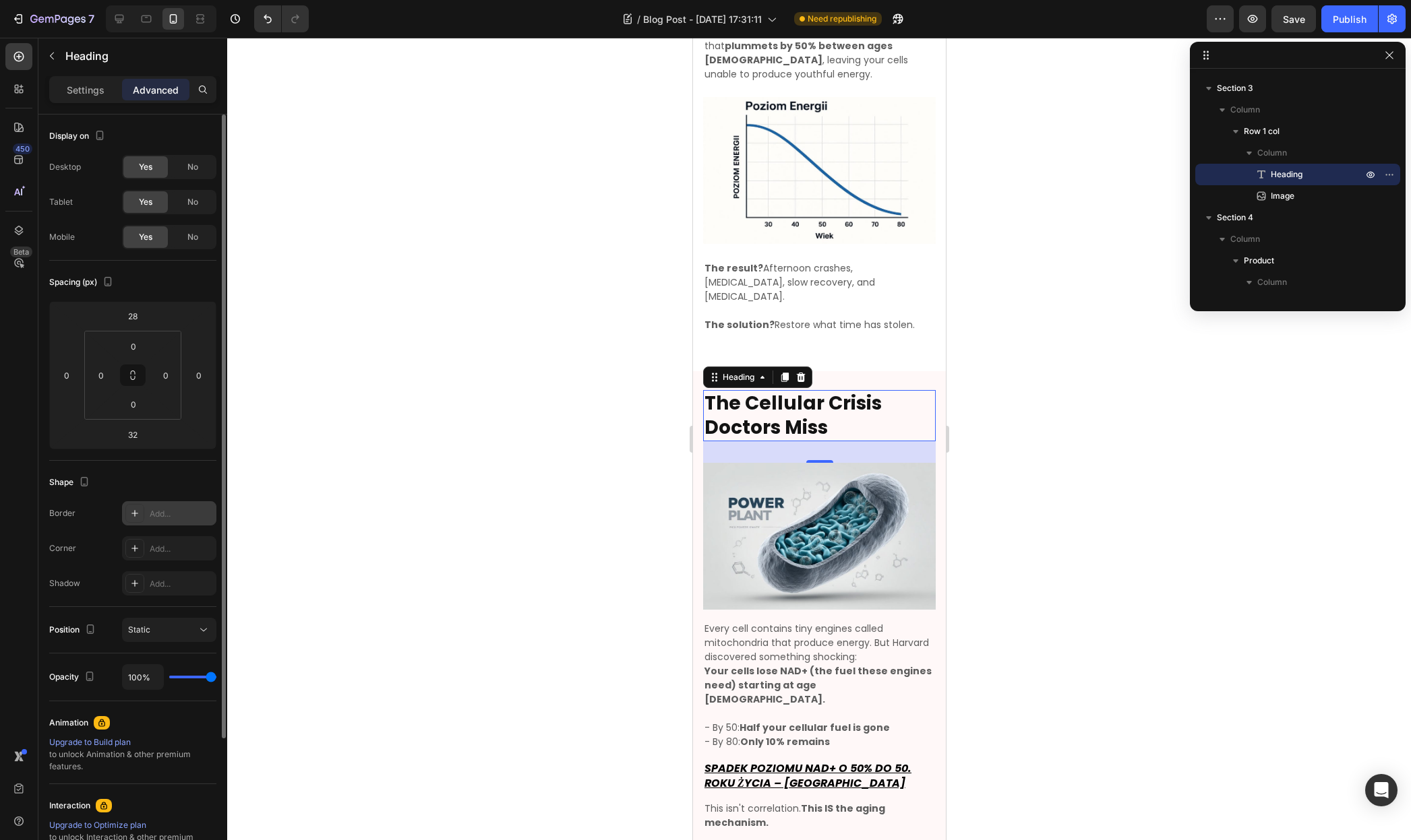
click at [154, 515] on div "Add..." at bounding box center [181, 514] width 63 height 12
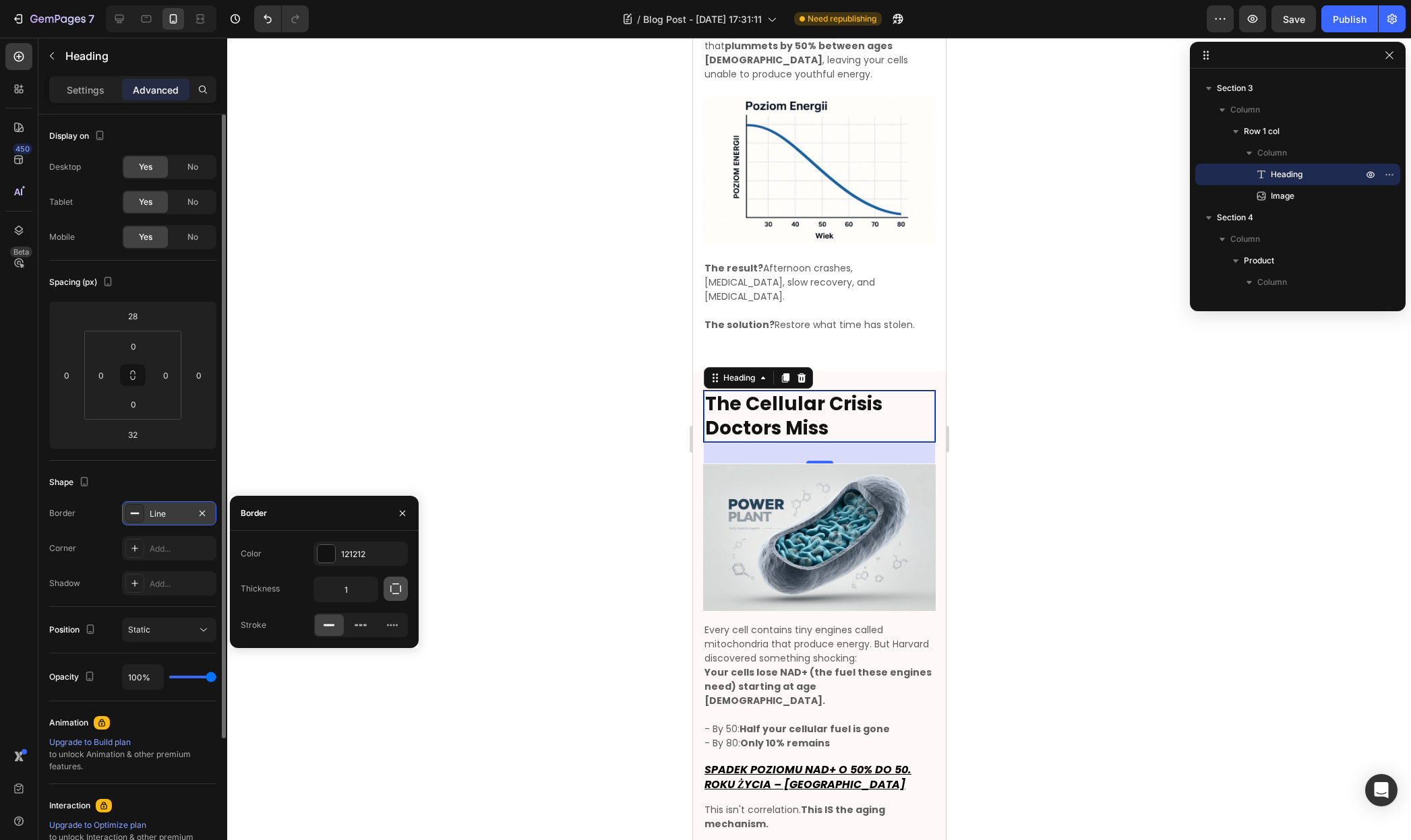
click at [396, 594] on icon "button" at bounding box center [395, 589] width 11 height 11
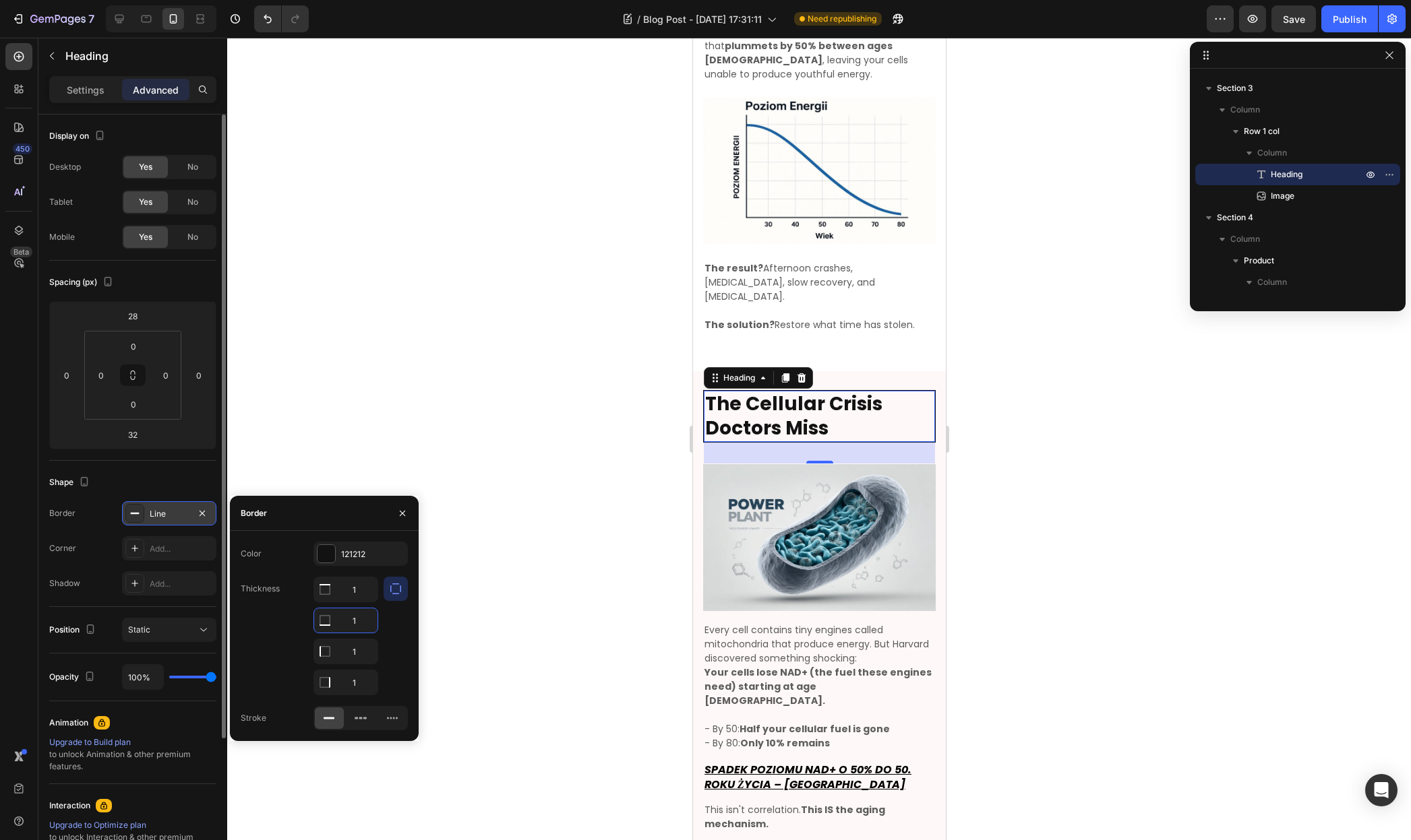
drag, startPoint x: 356, startPoint y: 622, endPoint x: 338, endPoint y: 621, distance: 18.0
click at [338, 621] on input "1" at bounding box center [345, 621] width 63 height 24
drag, startPoint x: 362, startPoint y: 651, endPoint x: 341, endPoint y: 650, distance: 21.0
click at [338, 649] on input "1" at bounding box center [345, 651] width 63 height 24
drag, startPoint x: 356, startPoint y: 622, endPoint x: 346, endPoint y: 630, distance: 12.8
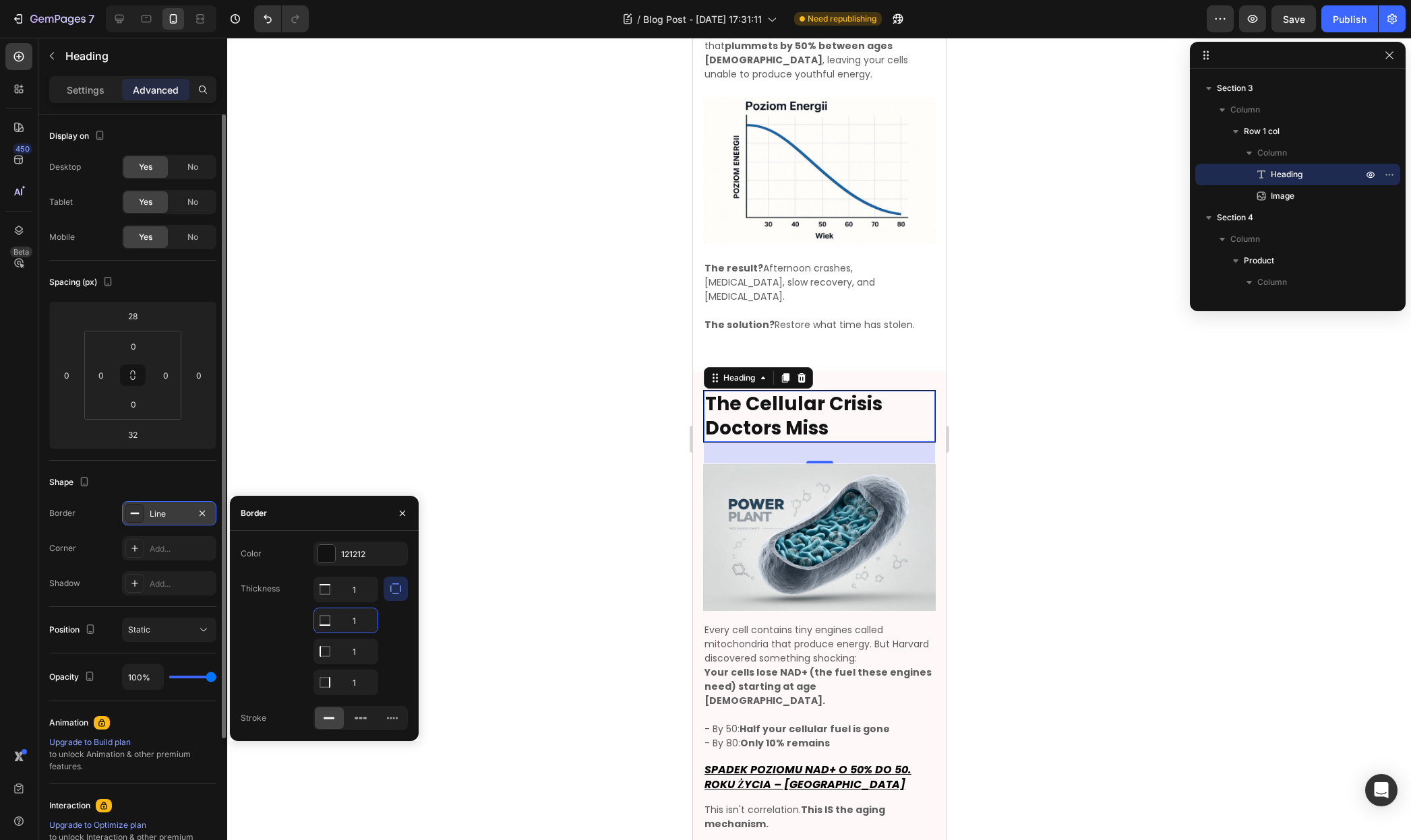
click at [342, 624] on input "1" at bounding box center [345, 621] width 63 height 24
click at [358, 621] on input "1" at bounding box center [345, 621] width 63 height 24
click at [367, 602] on input "1" at bounding box center [345, 590] width 63 height 24
type input "0"
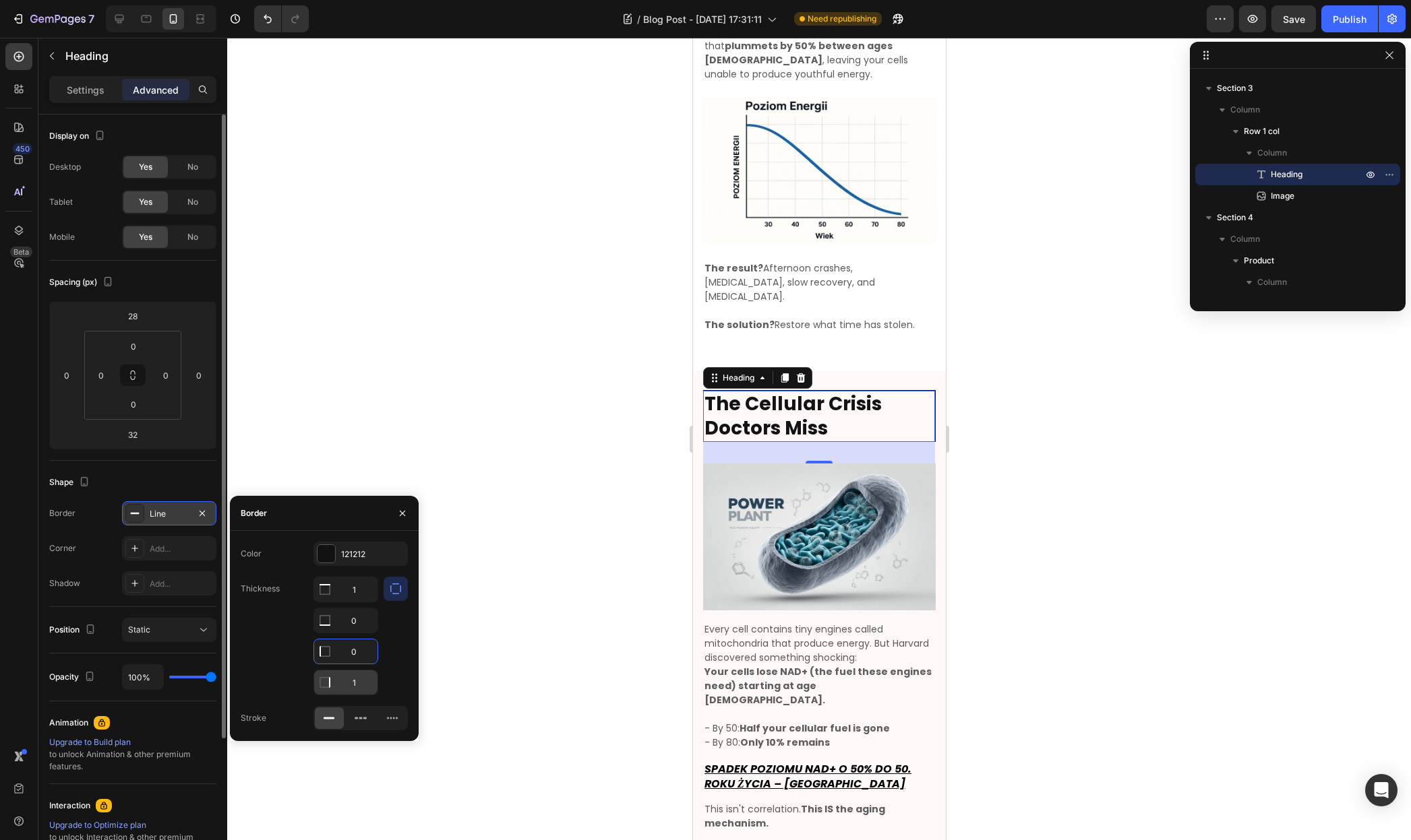
click at [368, 602] on input "1" at bounding box center [345, 590] width 63 height 24
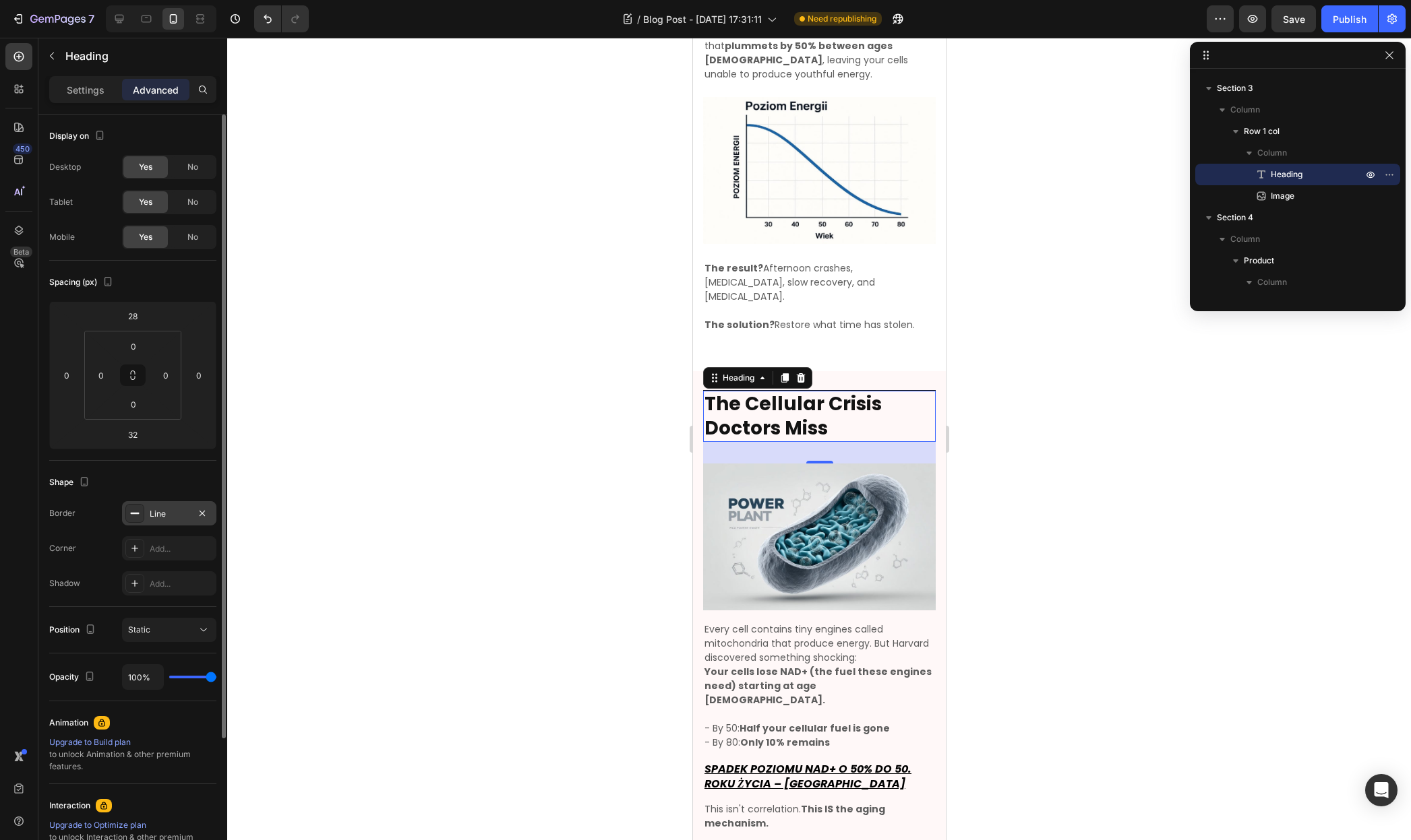
click at [1035, 539] on div at bounding box center [819, 439] width 1183 height 802
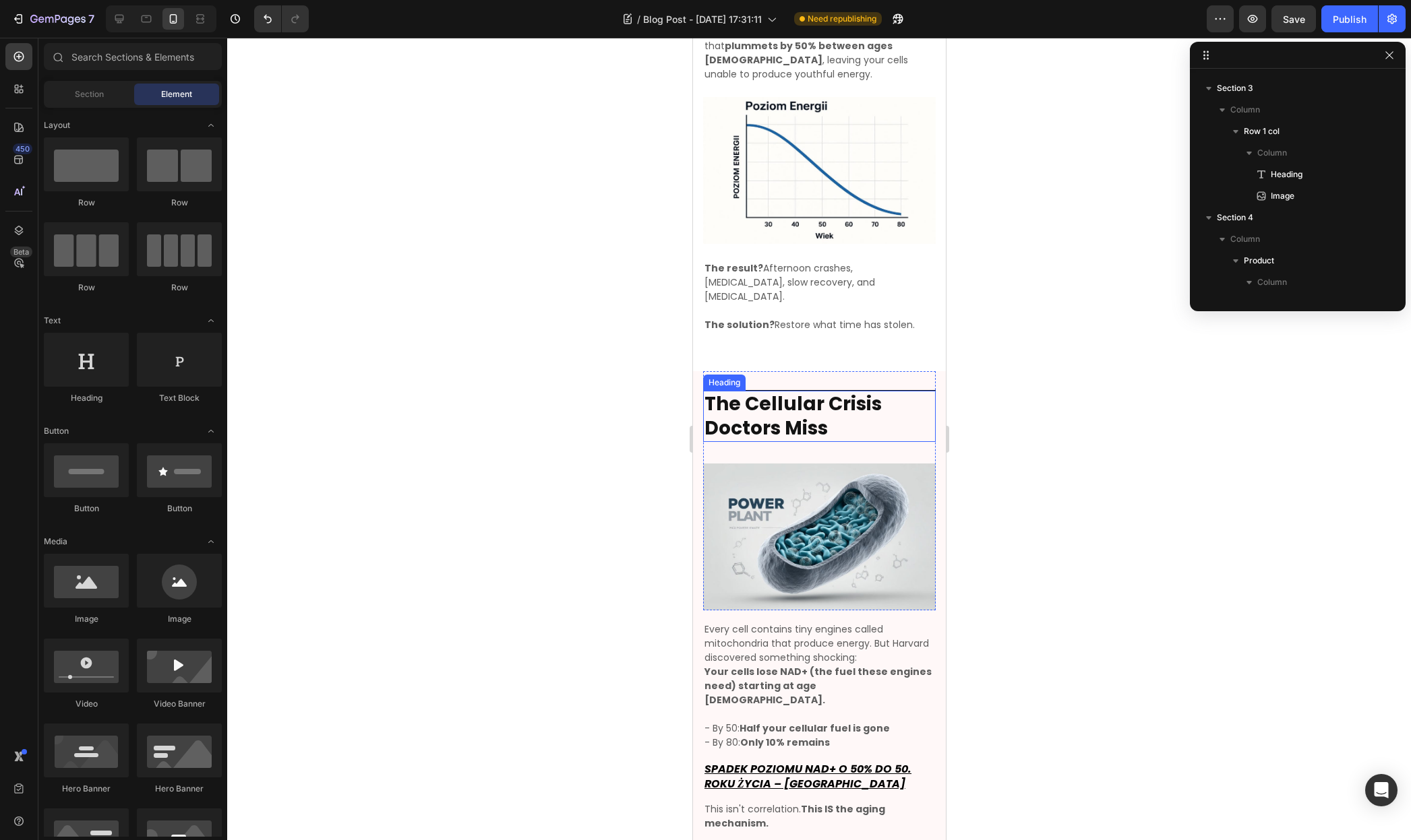
click at [879, 391] on h2 "The Cellular Crisis Doctors Miss" at bounding box center [818, 417] width 233 height 52
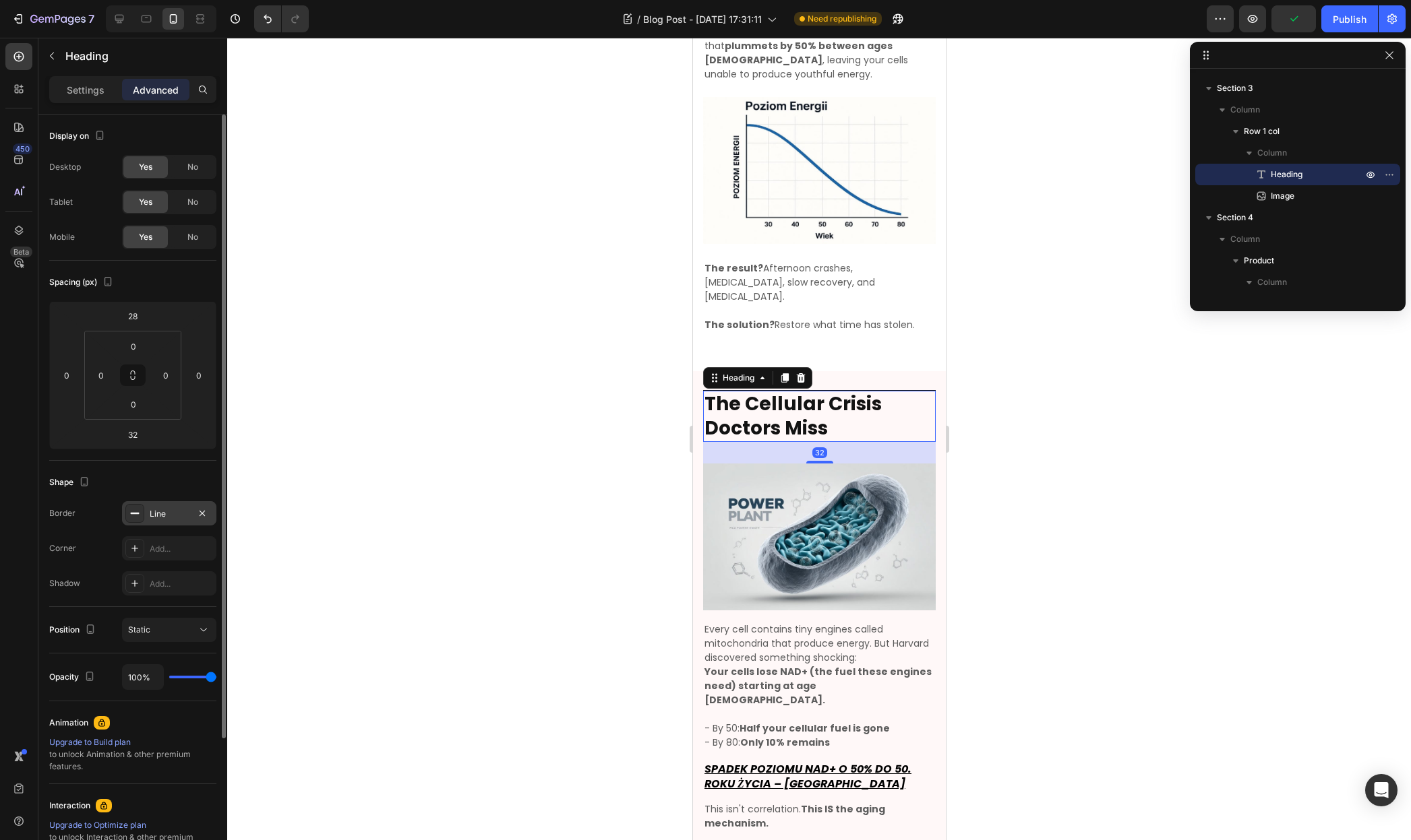
click at [175, 504] on div "Line" at bounding box center [169, 514] width 95 height 24
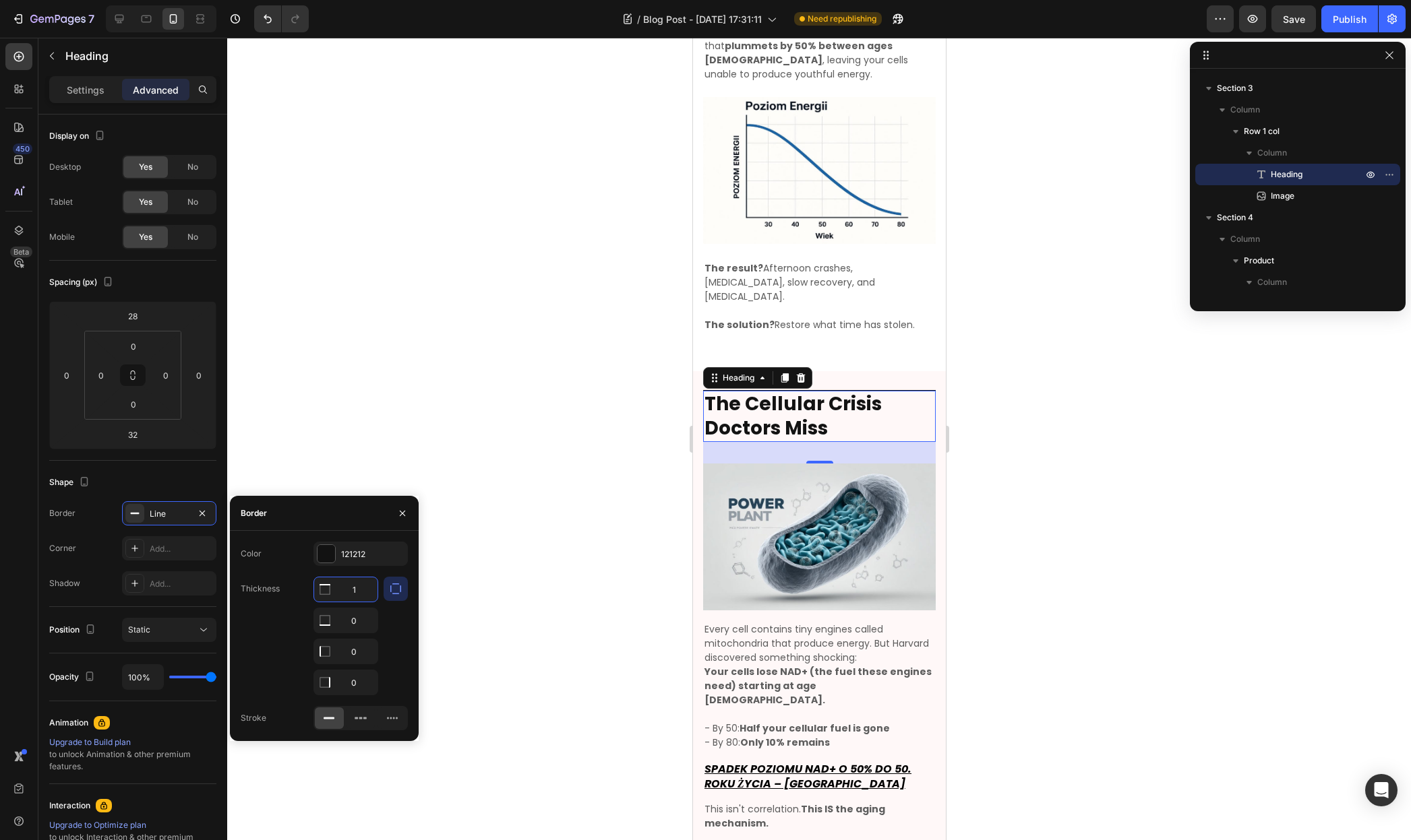
drag, startPoint x: 362, startPoint y: 591, endPoint x: 348, endPoint y: 592, distance: 14.0
click at [348, 592] on input "1" at bounding box center [345, 590] width 63 height 24
click at [361, 592] on input "1" at bounding box center [345, 590] width 63 height 24
type input "4"
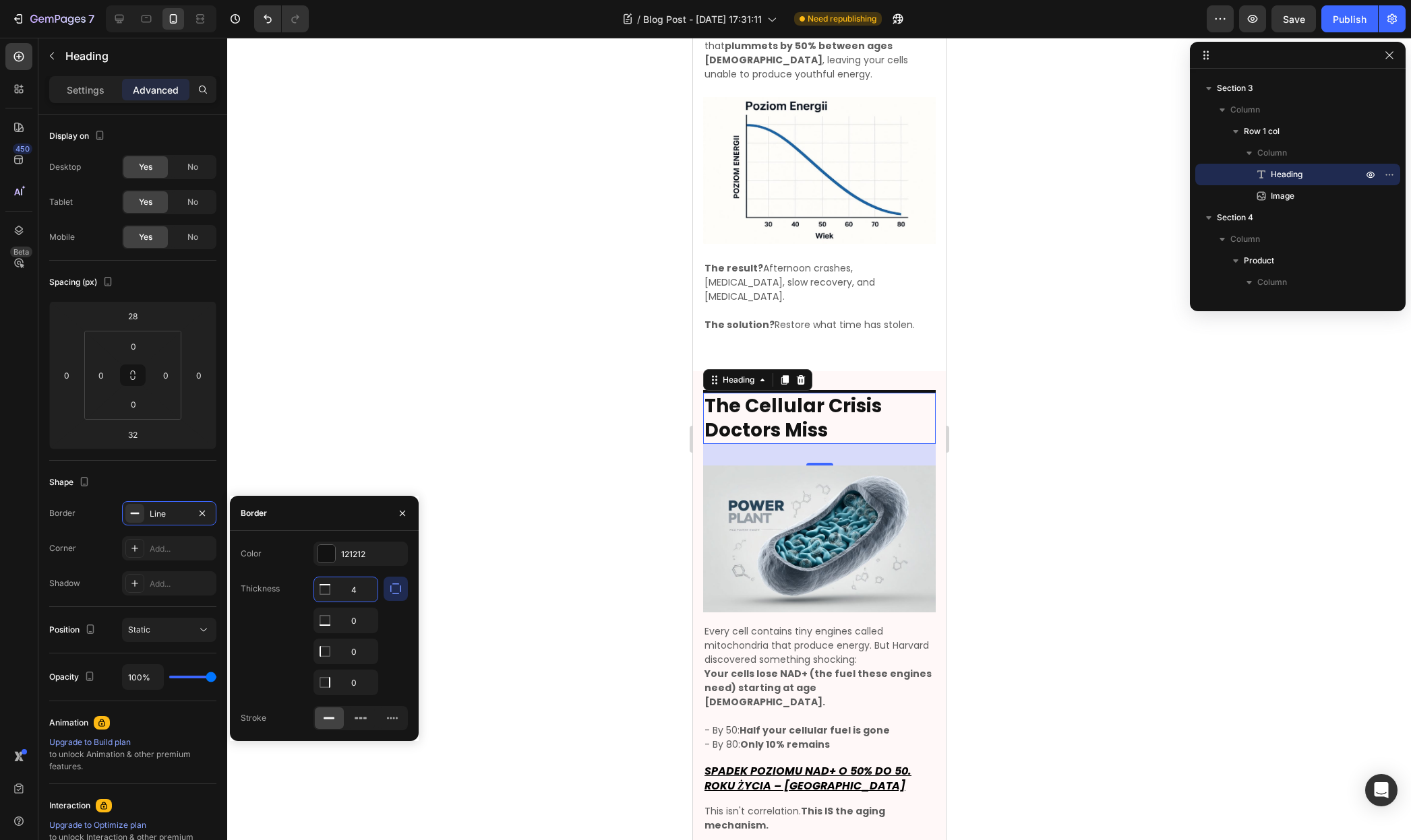
click at [414, 388] on div at bounding box center [819, 439] width 1183 height 802
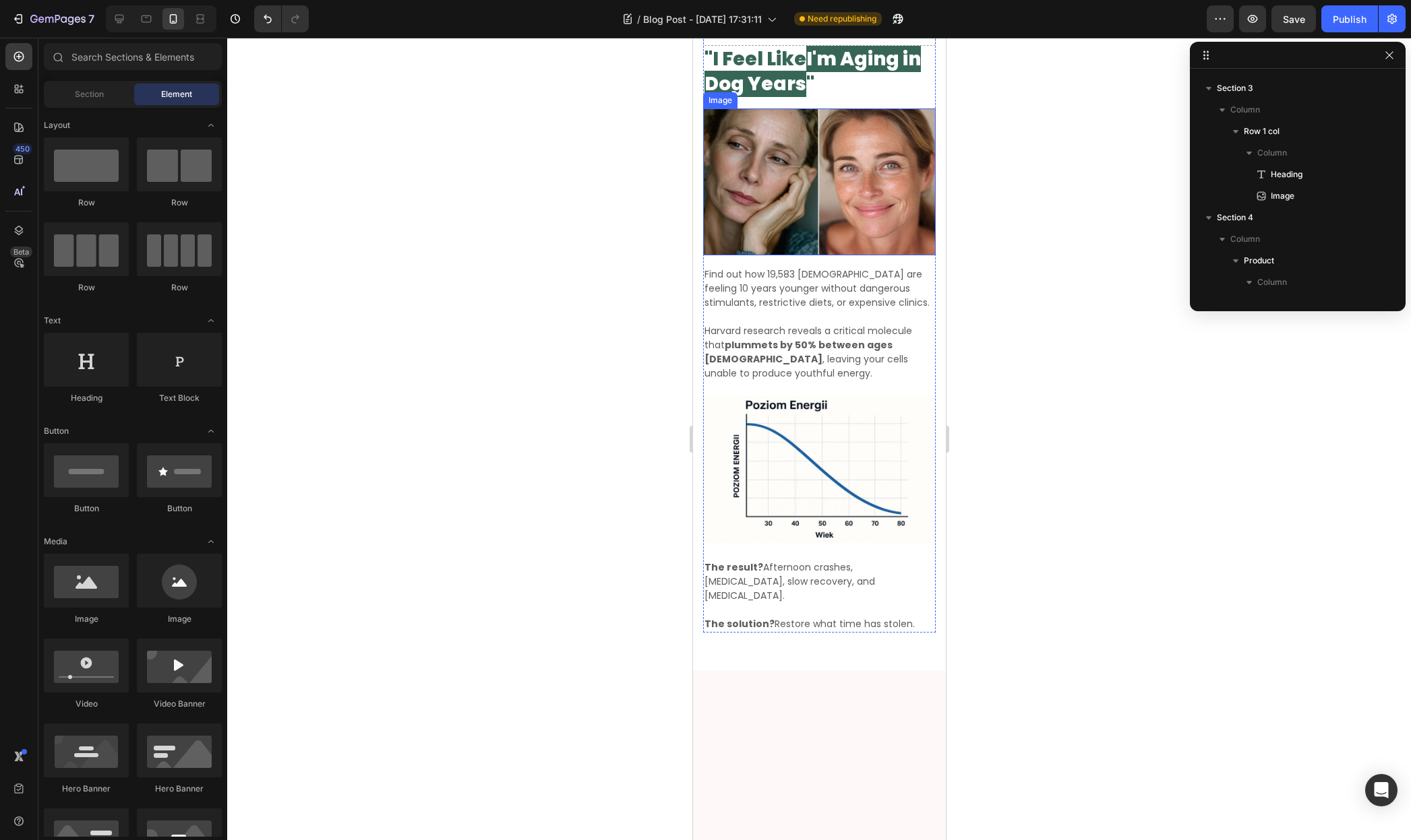
scroll to position [325, 0]
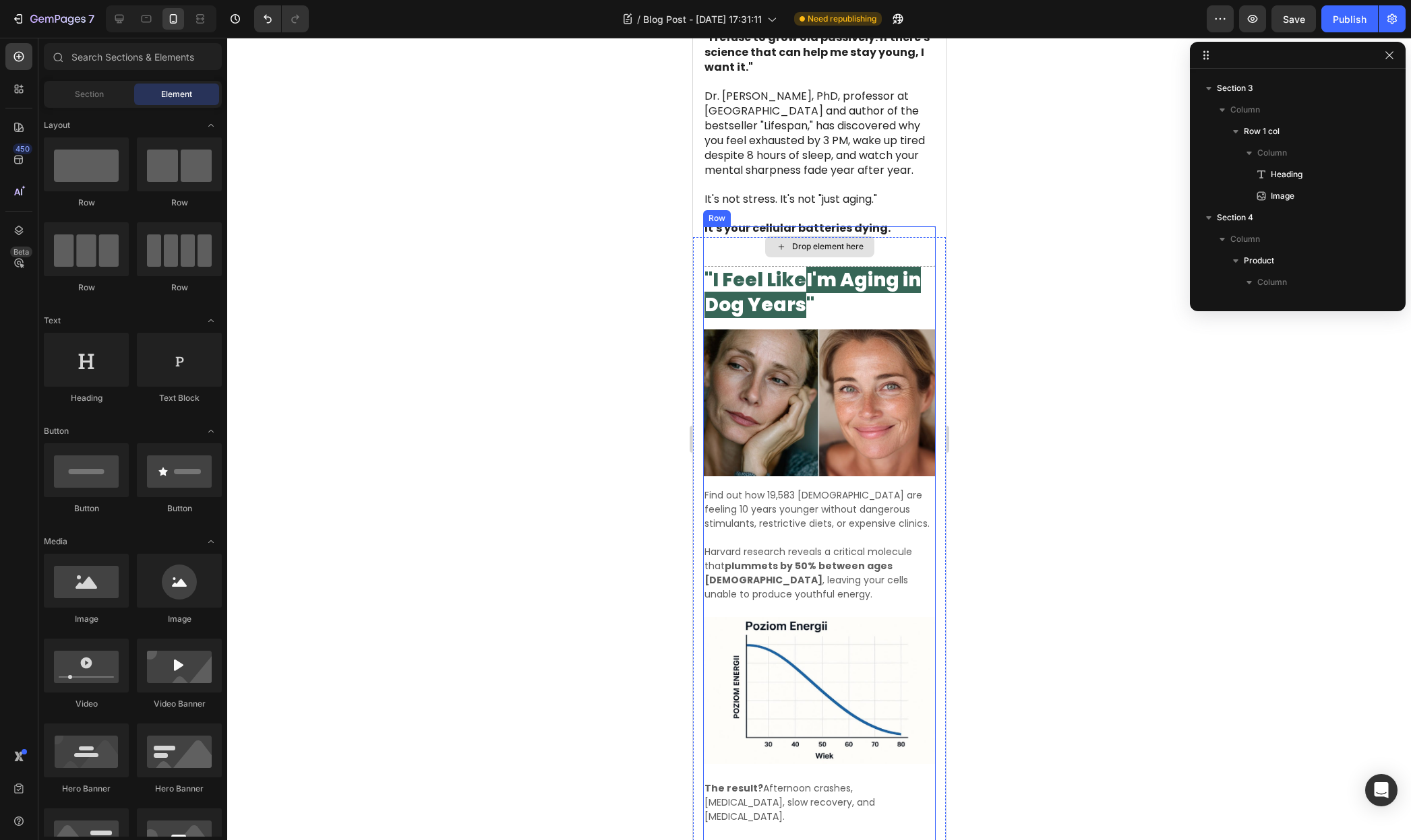
click at [811, 271] on span "I'm Aging in Dog Years" at bounding box center [811, 291] width 217 height 51
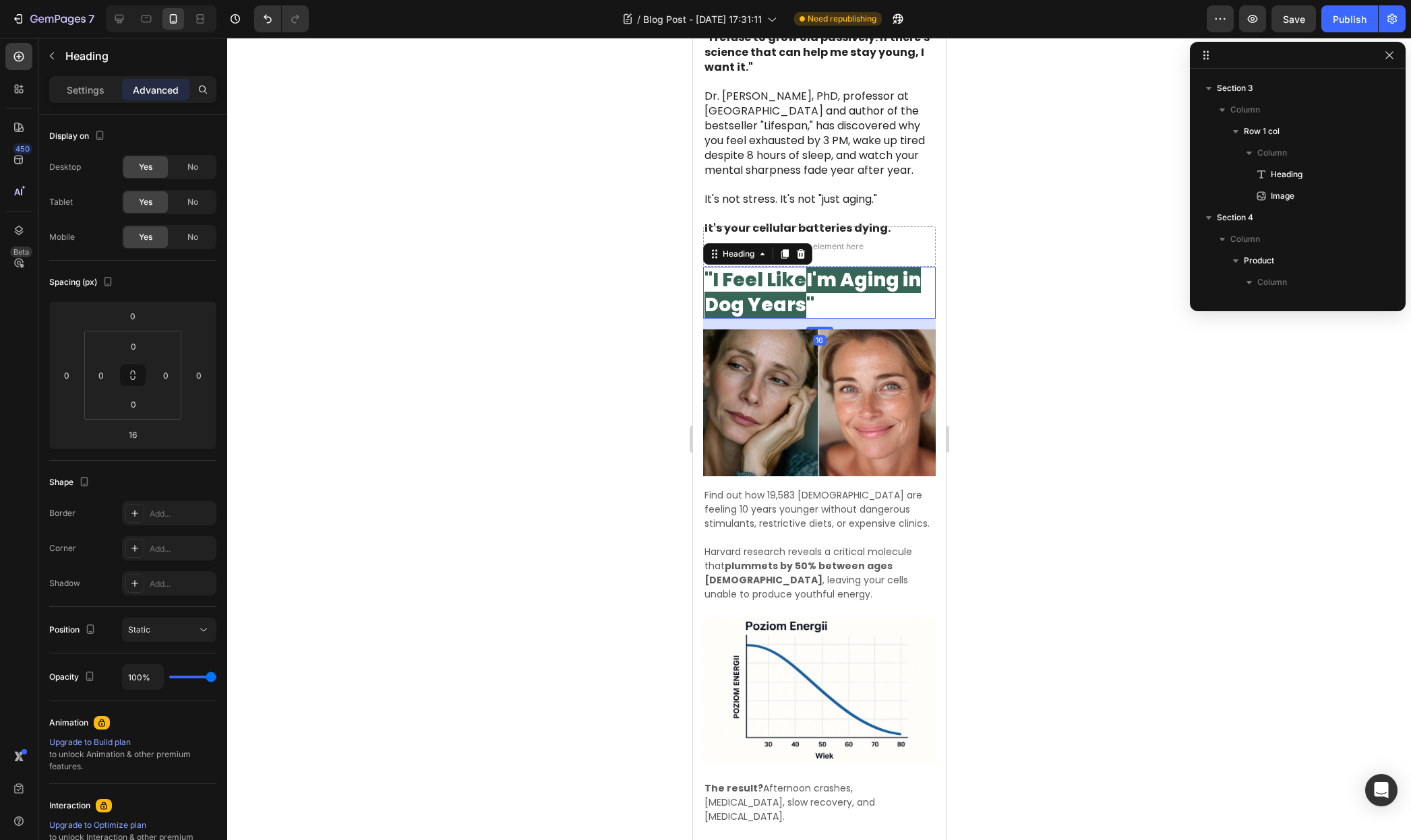
scroll to position [223, 0]
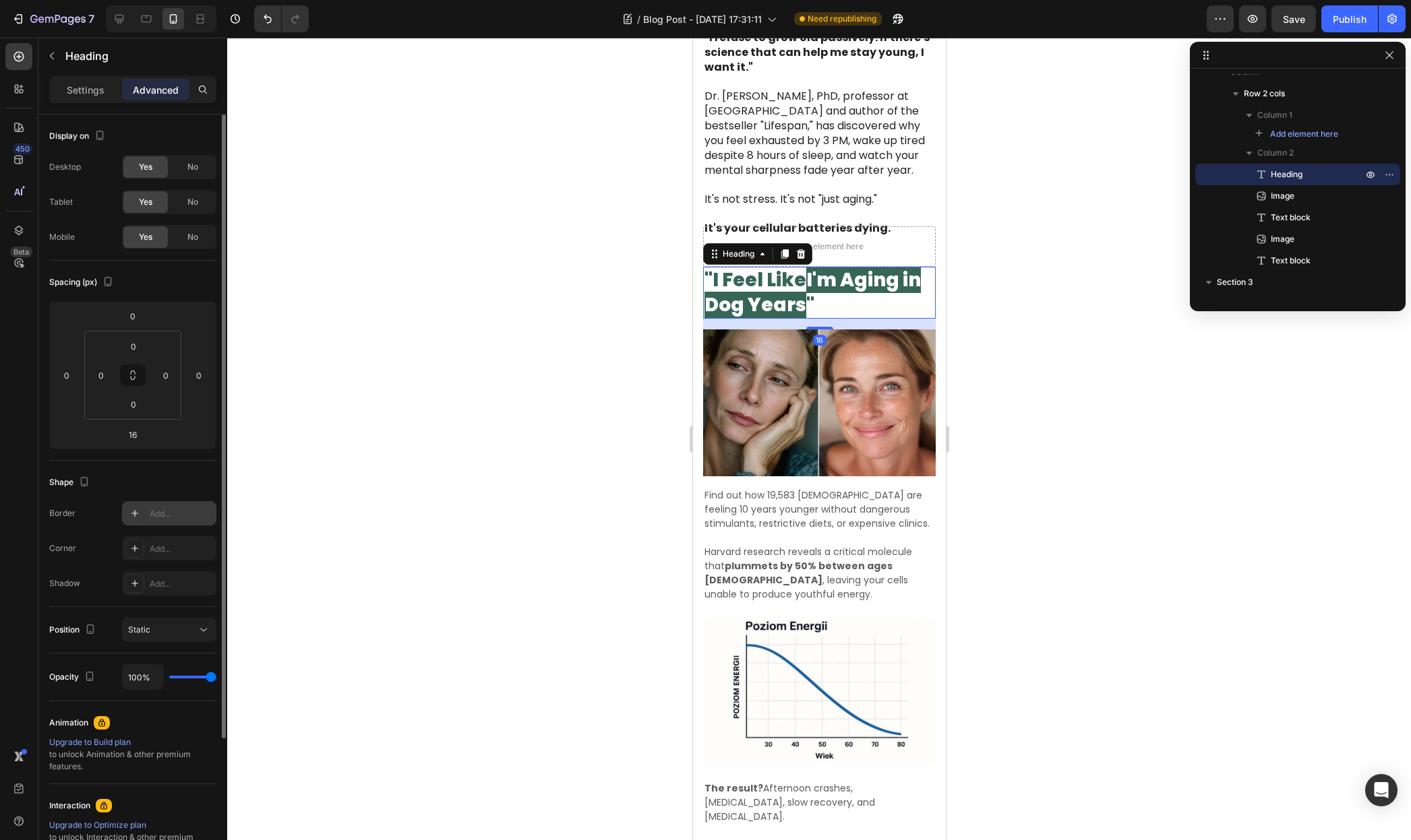
click at [163, 513] on div "Add..." at bounding box center [181, 514] width 63 height 12
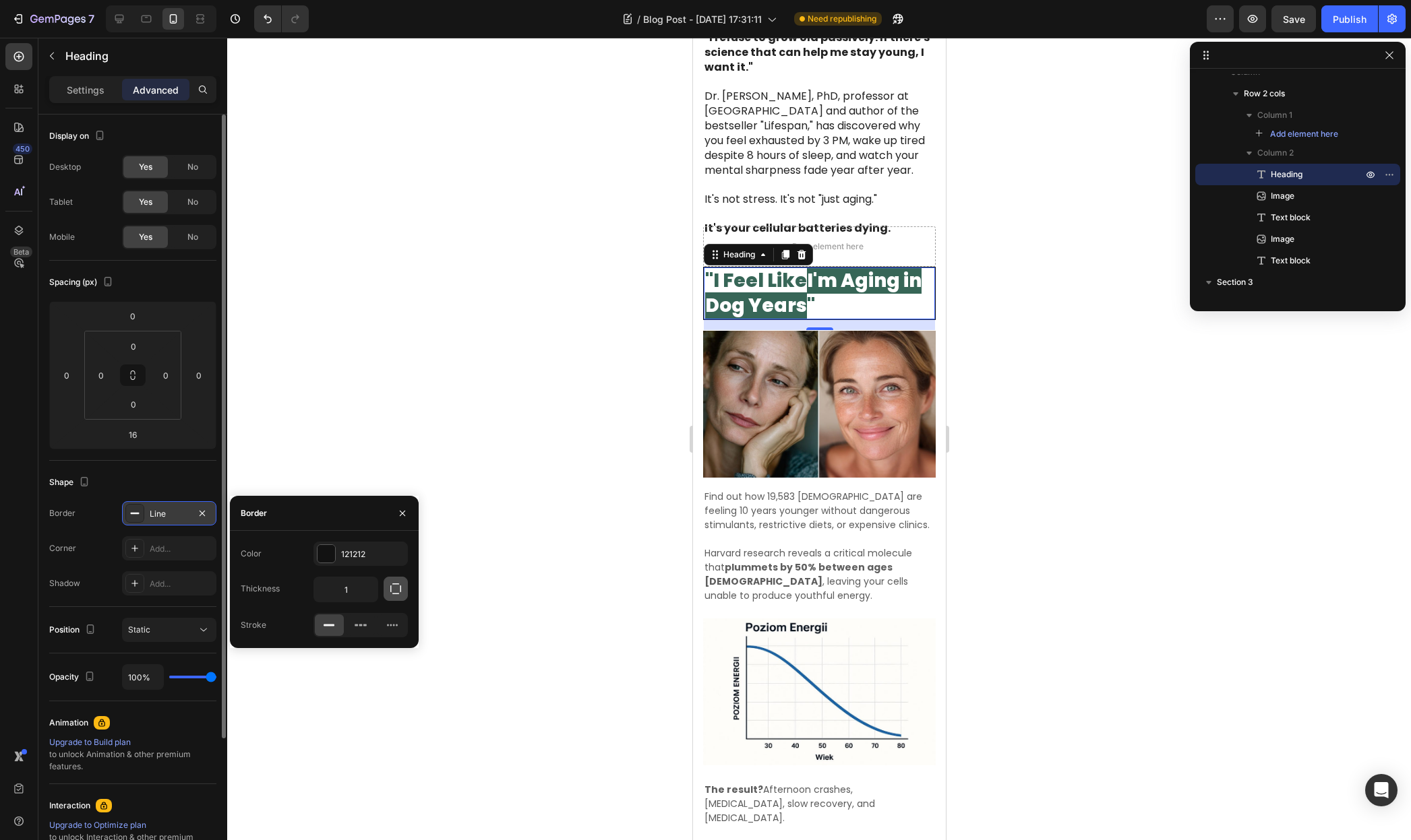
click at [391, 591] on icon "button" at bounding box center [396, 590] width 14 height 14
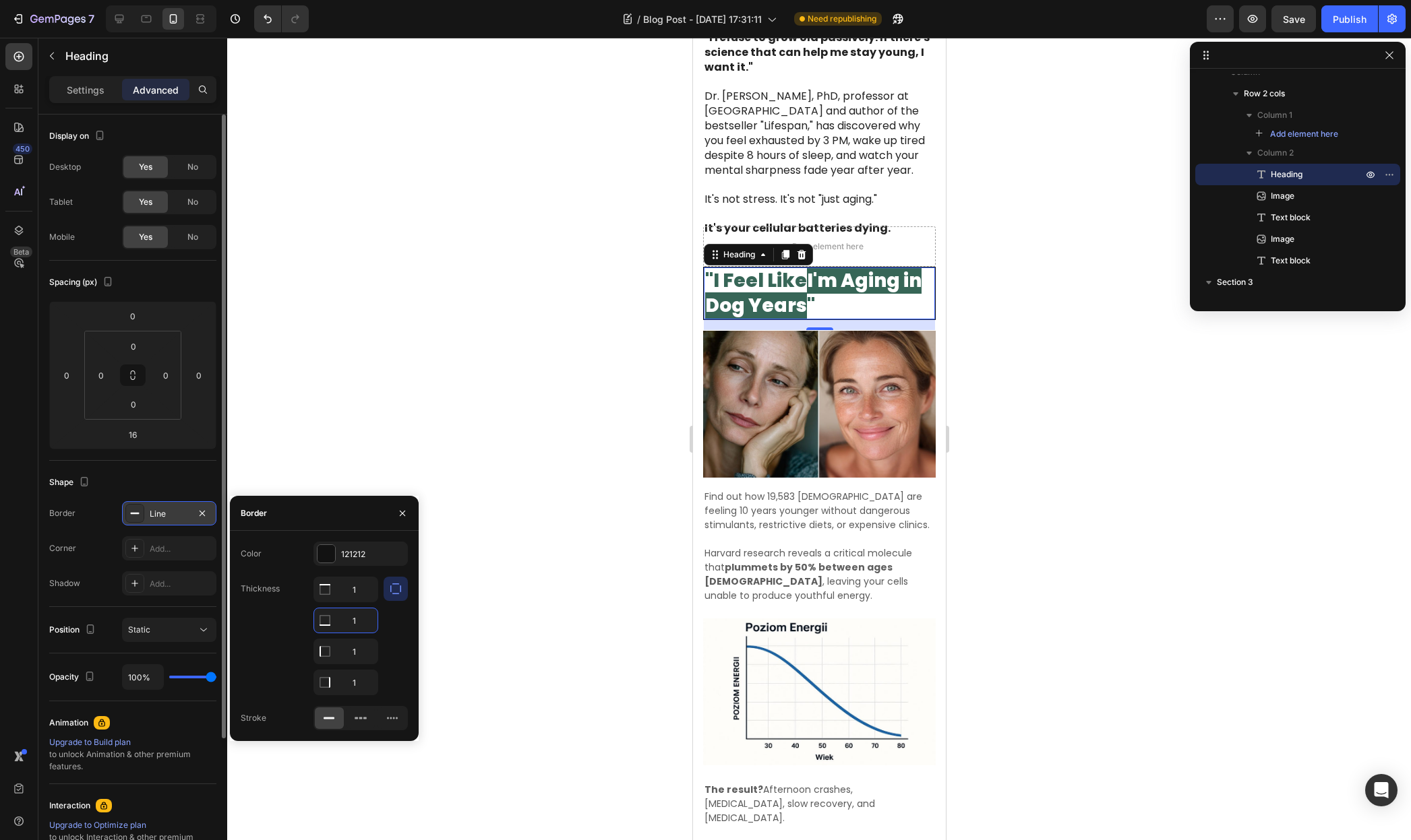
drag, startPoint x: 366, startPoint y: 620, endPoint x: 352, endPoint y: 620, distance: 14.0
click at [352, 620] on input "1" at bounding box center [345, 621] width 63 height 24
click at [367, 622] on input "1" at bounding box center [345, 621] width 63 height 24
click at [364, 602] on input "1" at bounding box center [345, 590] width 63 height 24
type input "0"
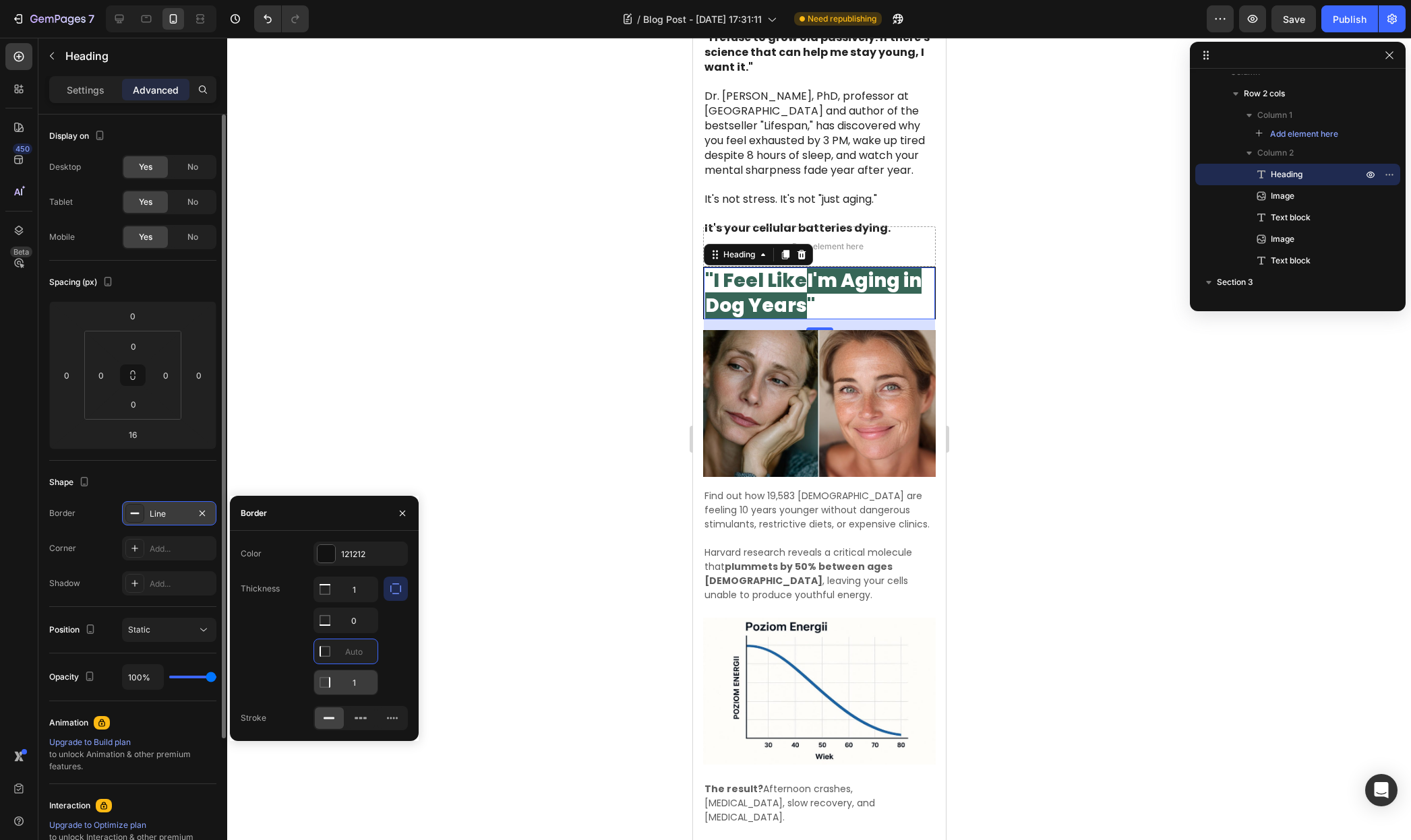
type input "0"
click at [364, 602] on input "1" at bounding box center [345, 590] width 63 height 24
type input "0"
click at [361, 595] on input "1" at bounding box center [345, 590] width 63 height 24
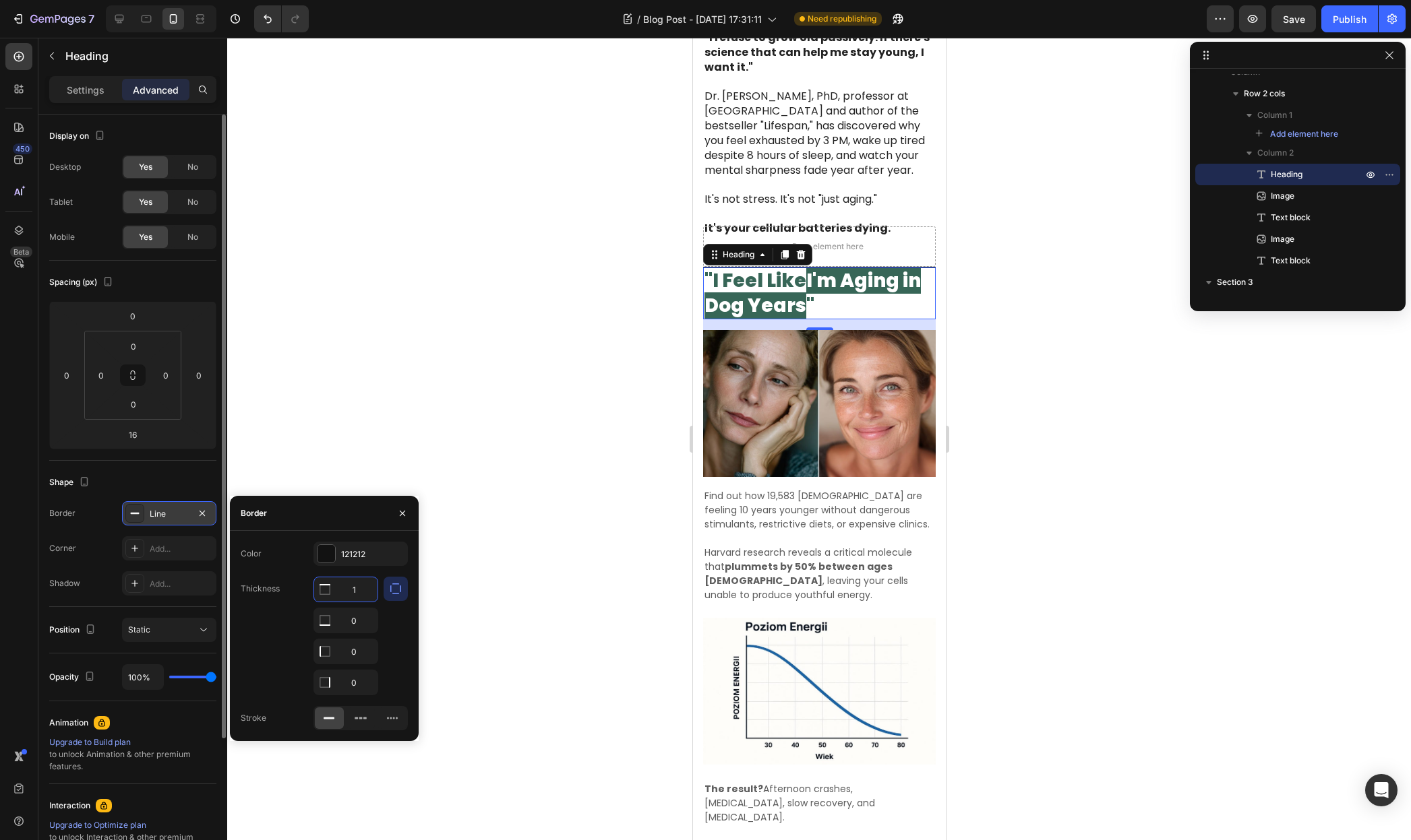
type input "4"
click at [456, 487] on div at bounding box center [819, 439] width 1183 height 802
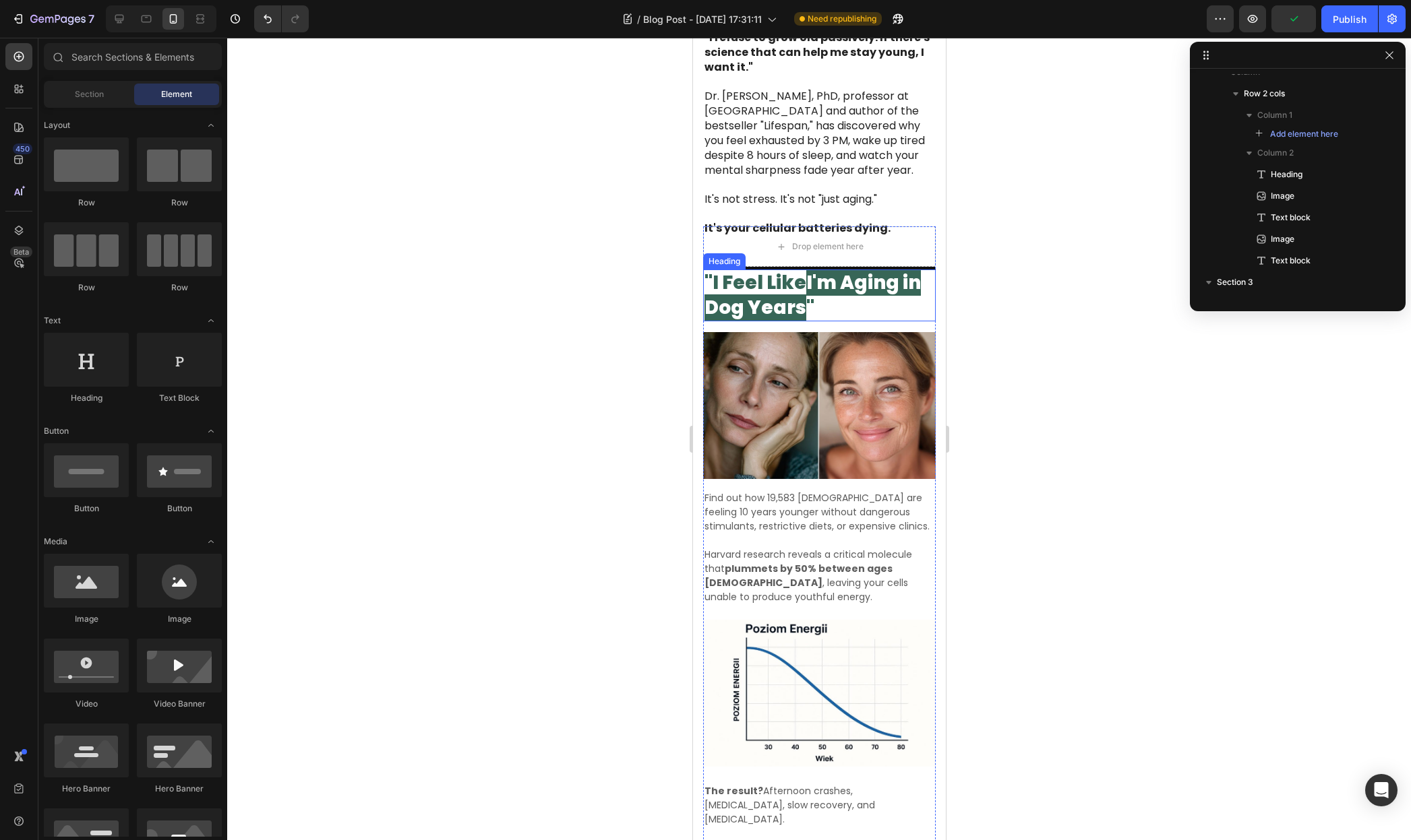
click at [858, 279] on span "I'm Aging in Dog Years" at bounding box center [811, 294] width 217 height 51
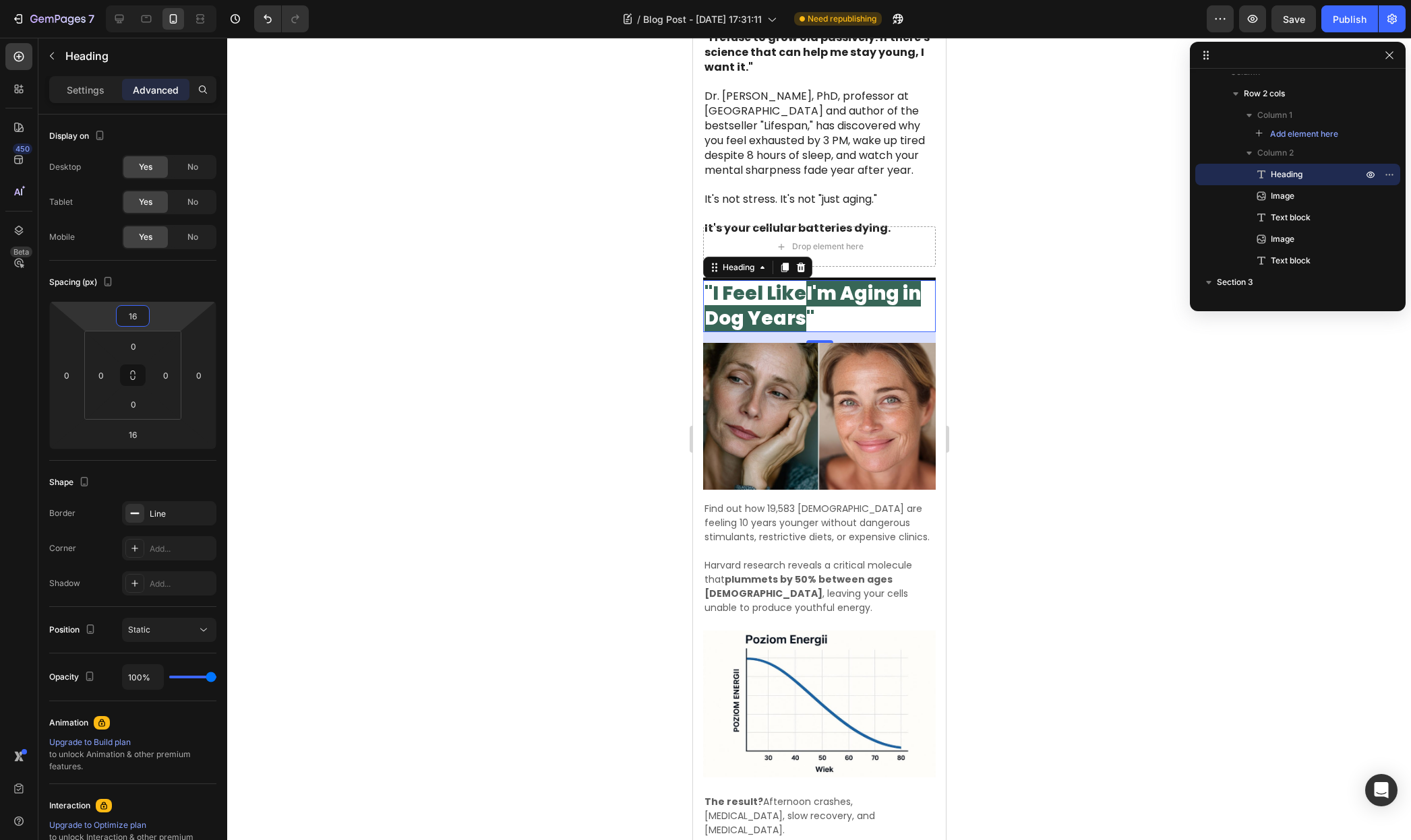
type input "10"
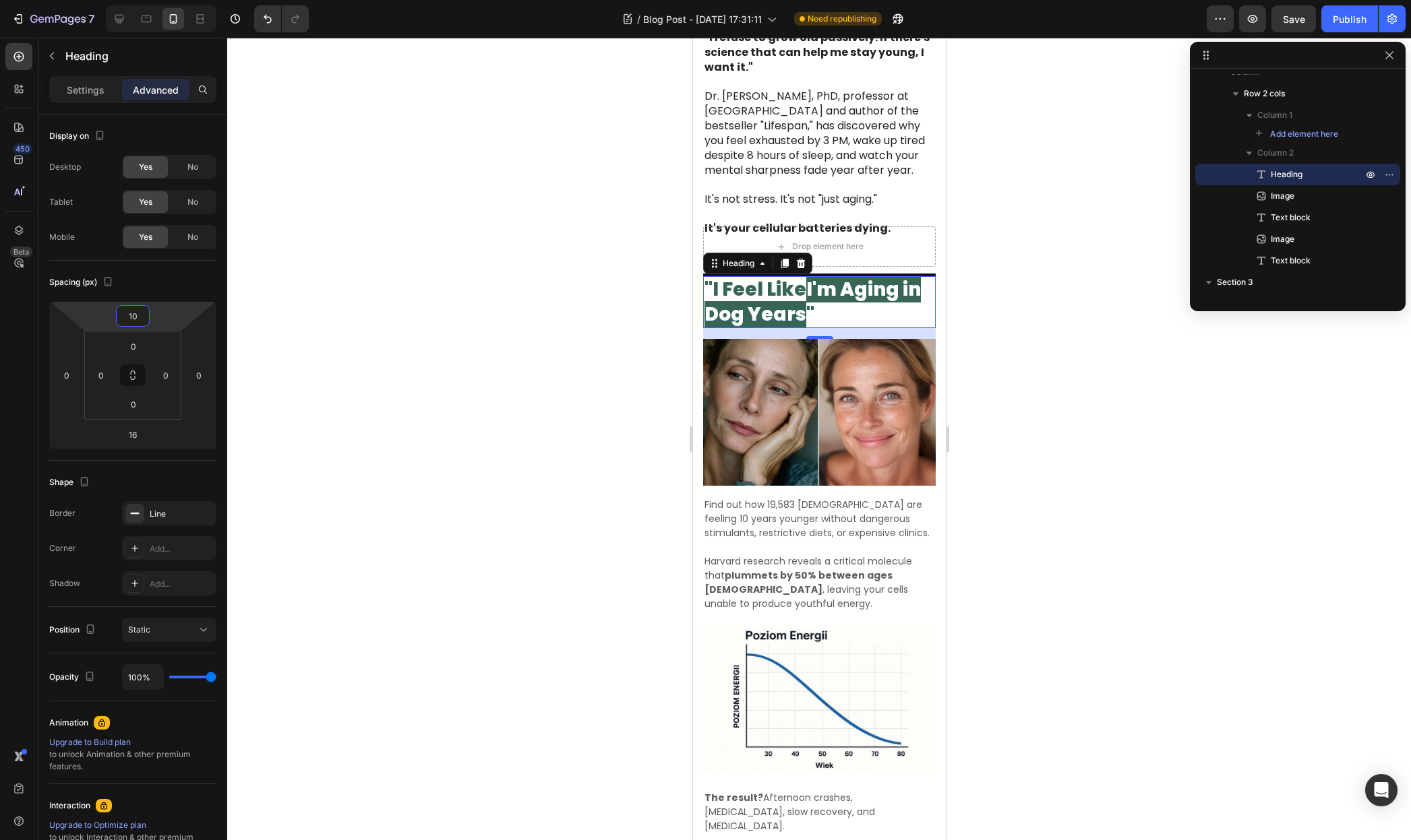
click at [156, 0] on html "7 / Blog Post - [DATE] 17:31:11 Need republishing Preview Save Publish 450 Beta…" at bounding box center [706, 0] width 1411 height 0
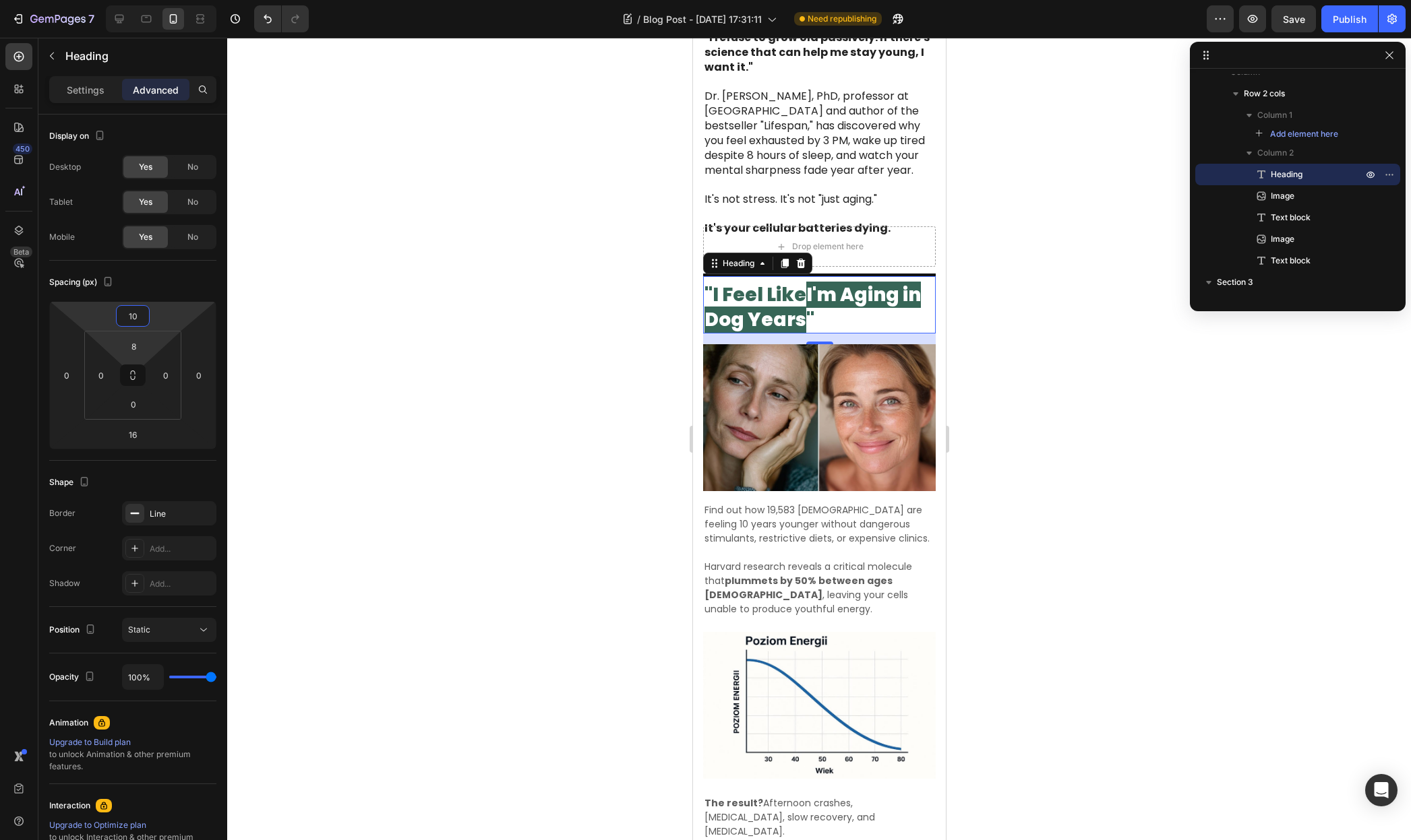
type input "10"
click at [152, 0] on html "7 / Blog Post - [DATE] 17:31:11 Need republishing Preview Save Publish 450 Beta…" at bounding box center [706, 0] width 1411 height 0
click at [1103, 375] on div at bounding box center [819, 439] width 1183 height 802
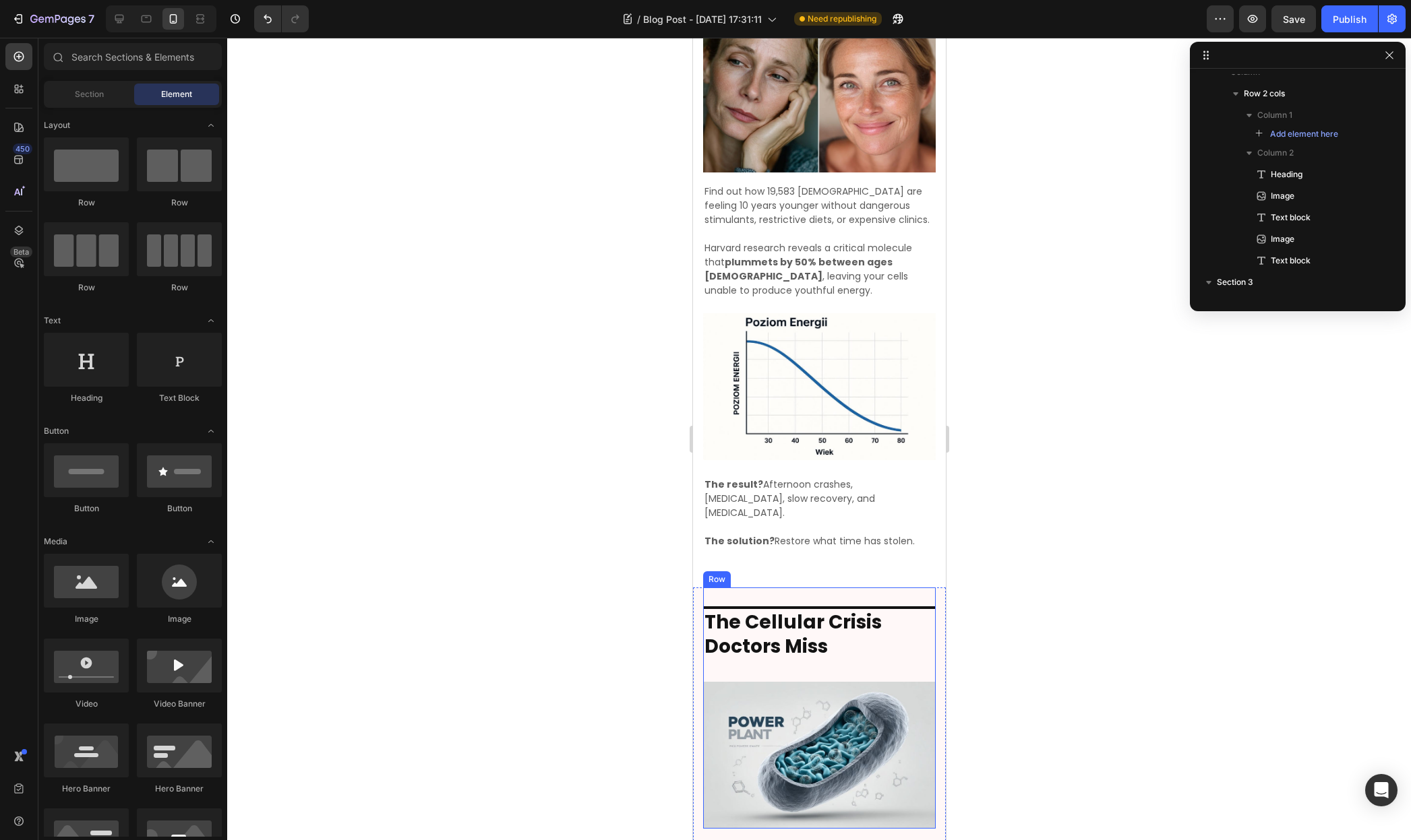
scroll to position [636, 0]
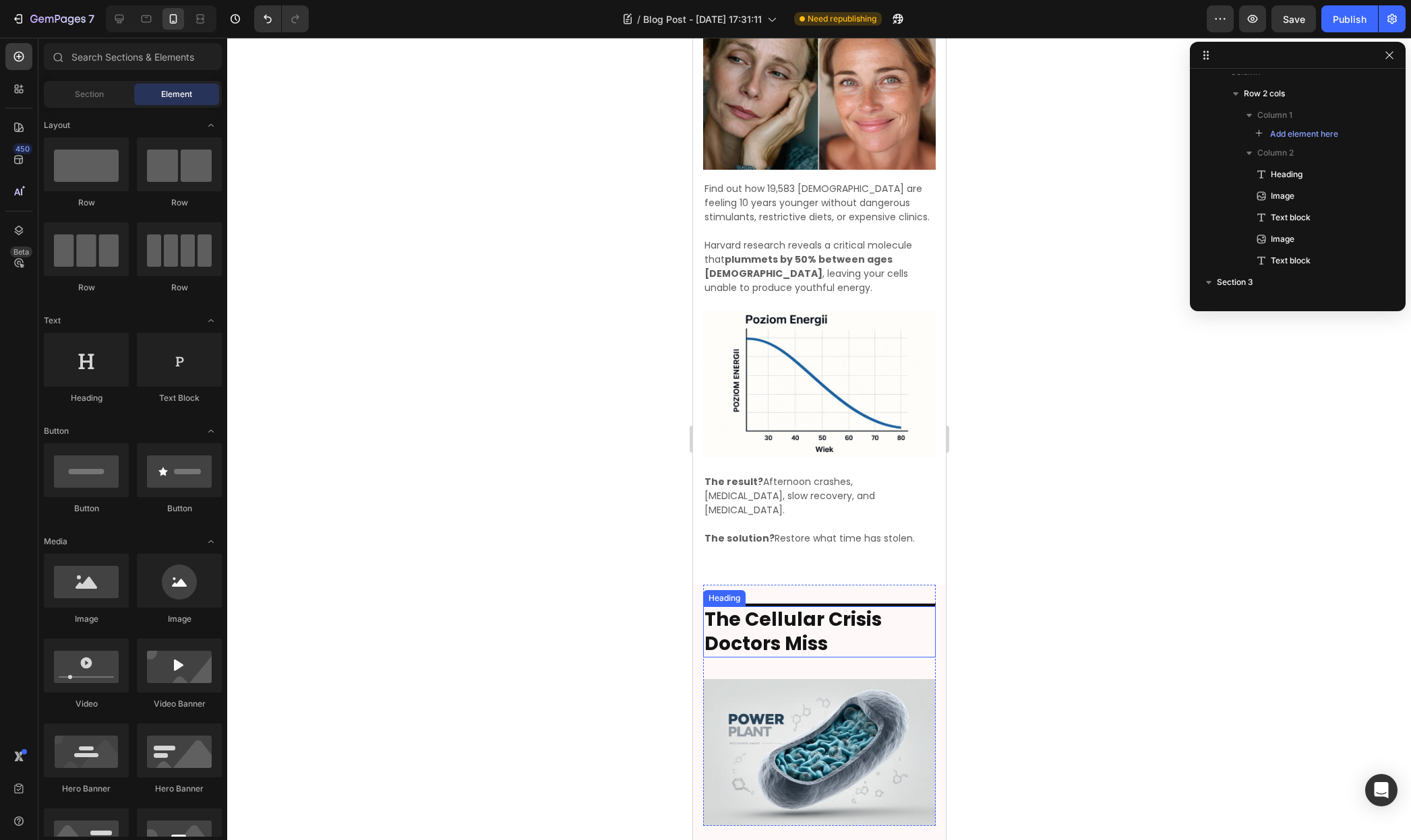
click at [861, 607] on strong "The Cellular Crisis Doctors Miss" at bounding box center [792, 631] width 178 height 51
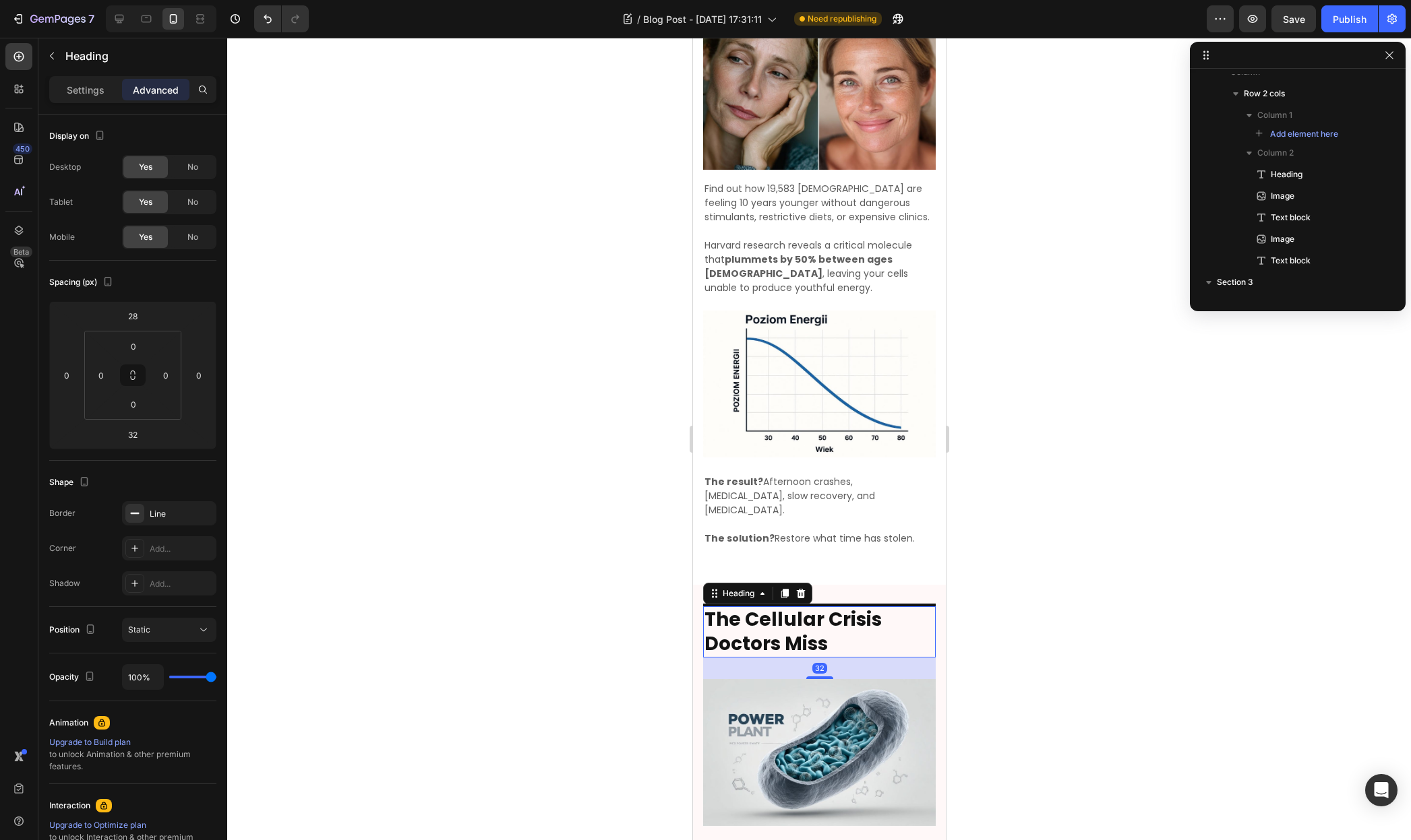
scroll to position [417, 0]
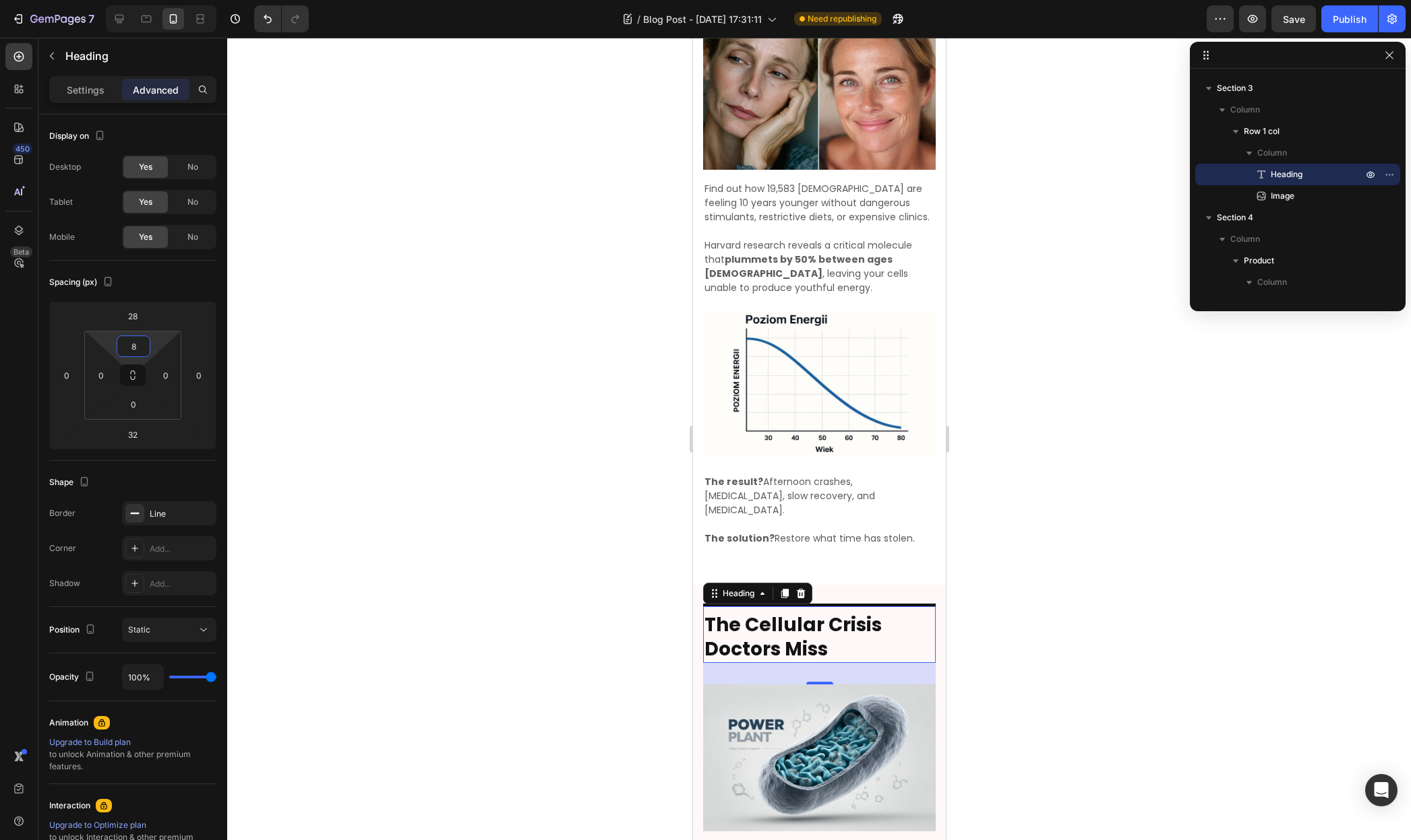
type input "6"
click at [159, 0] on html "7 / Blog Post - [DATE] 17:31:11 Need republishing Preview Publish 450 Beta Sect…" at bounding box center [706, 0] width 1411 height 0
click at [1011, 474] on div at bounding box center [819, 439] width 1183 height 802
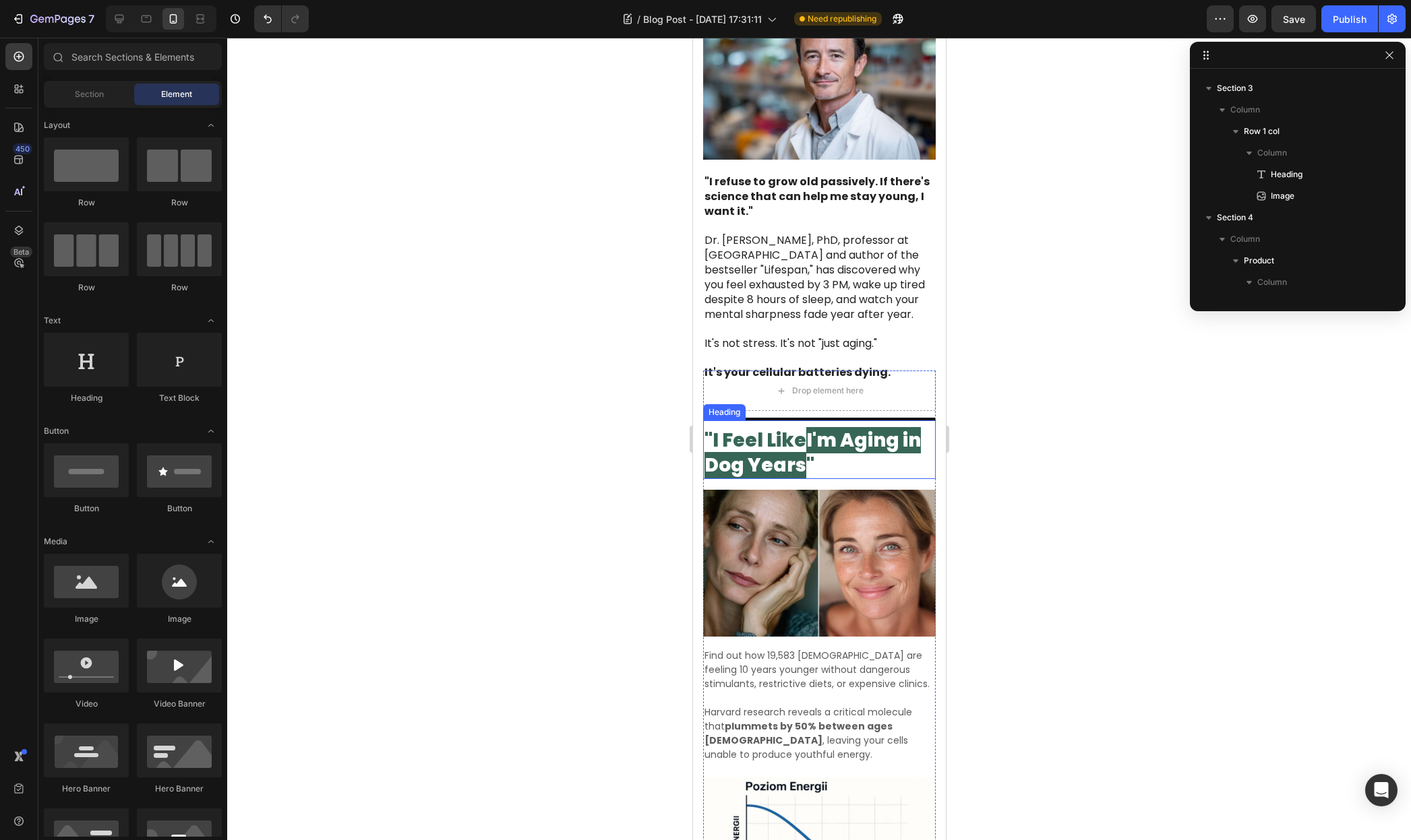
scroll to position [178, 0]
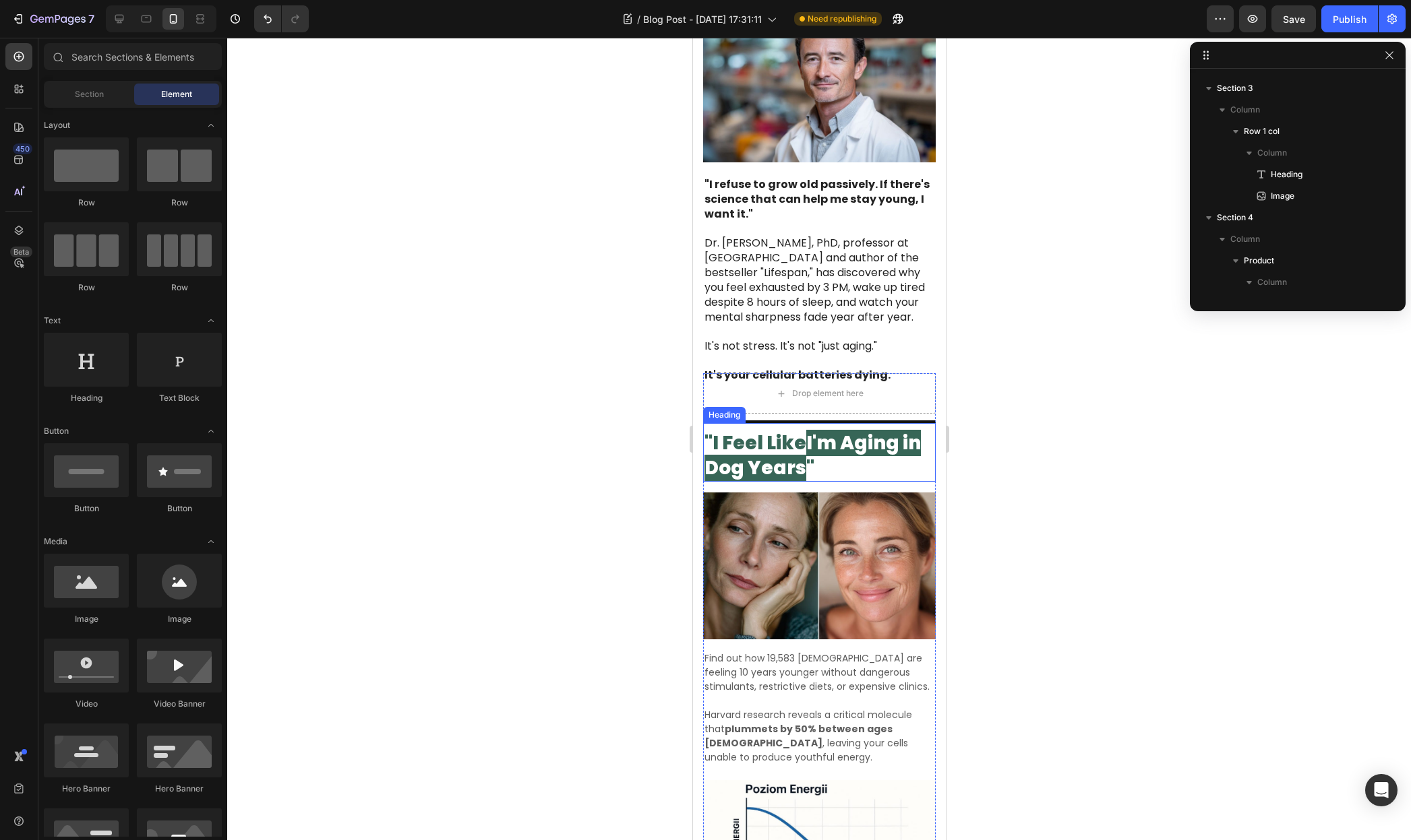
click at [870, 420] on div "⁠⁠⁠⁠⁠⁠⁠ "I Feel Like I'm Aging in Dog Years " Heading" at bounding box center [818, 450] width 233 height 61
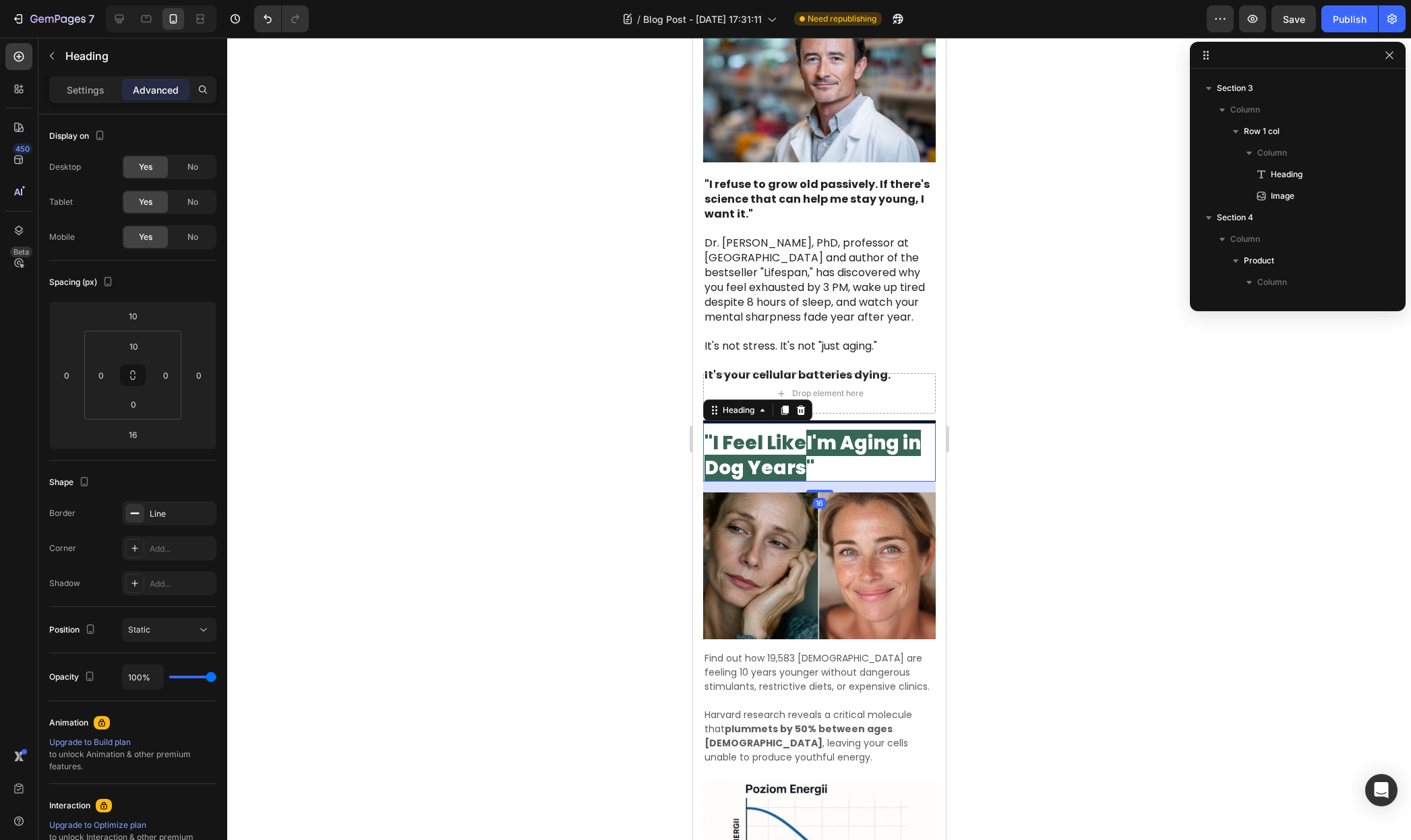
scroll to position [223, 0]
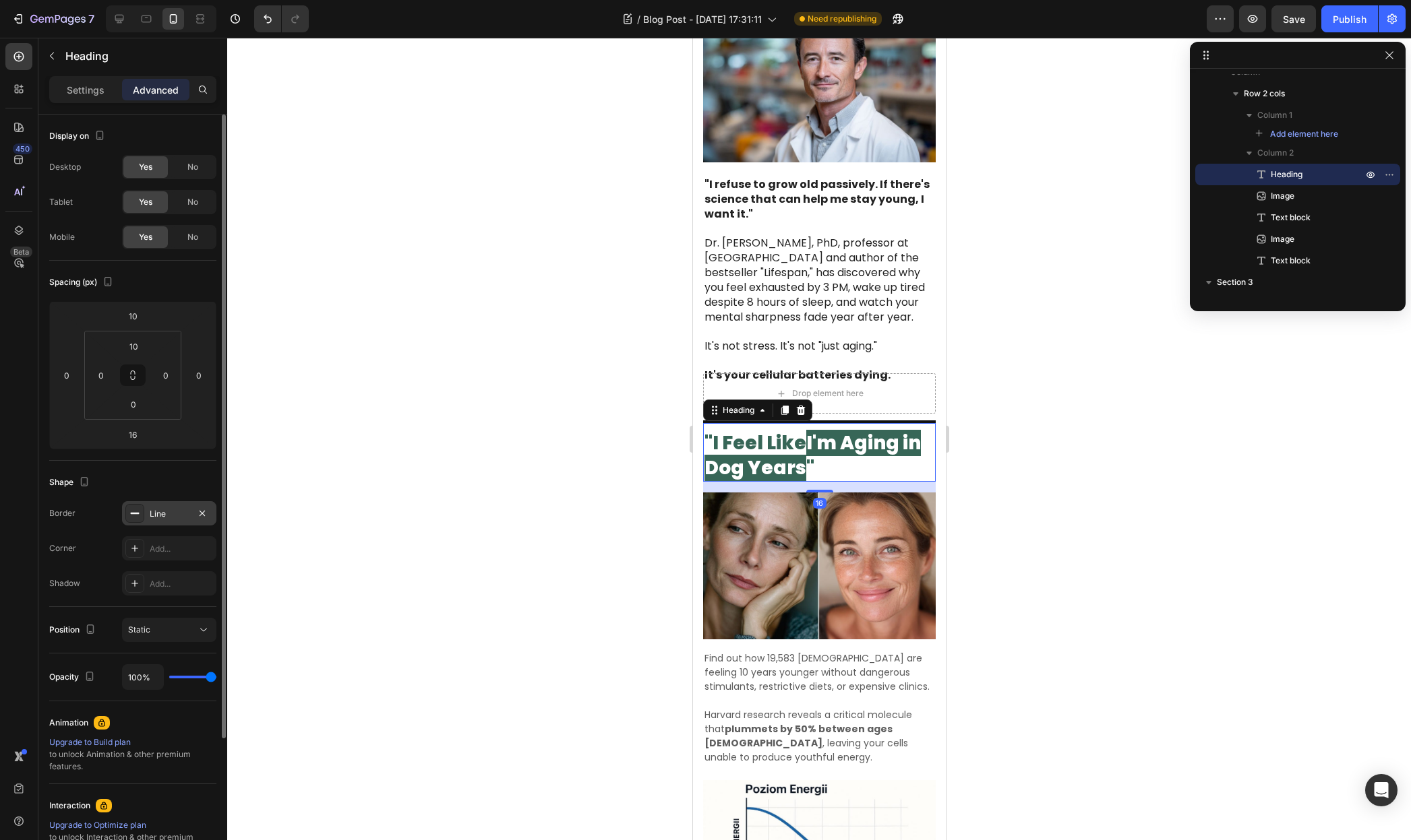
click at [163, 510] on div "Line" at bounding box center [169, 514] width 39 height 12
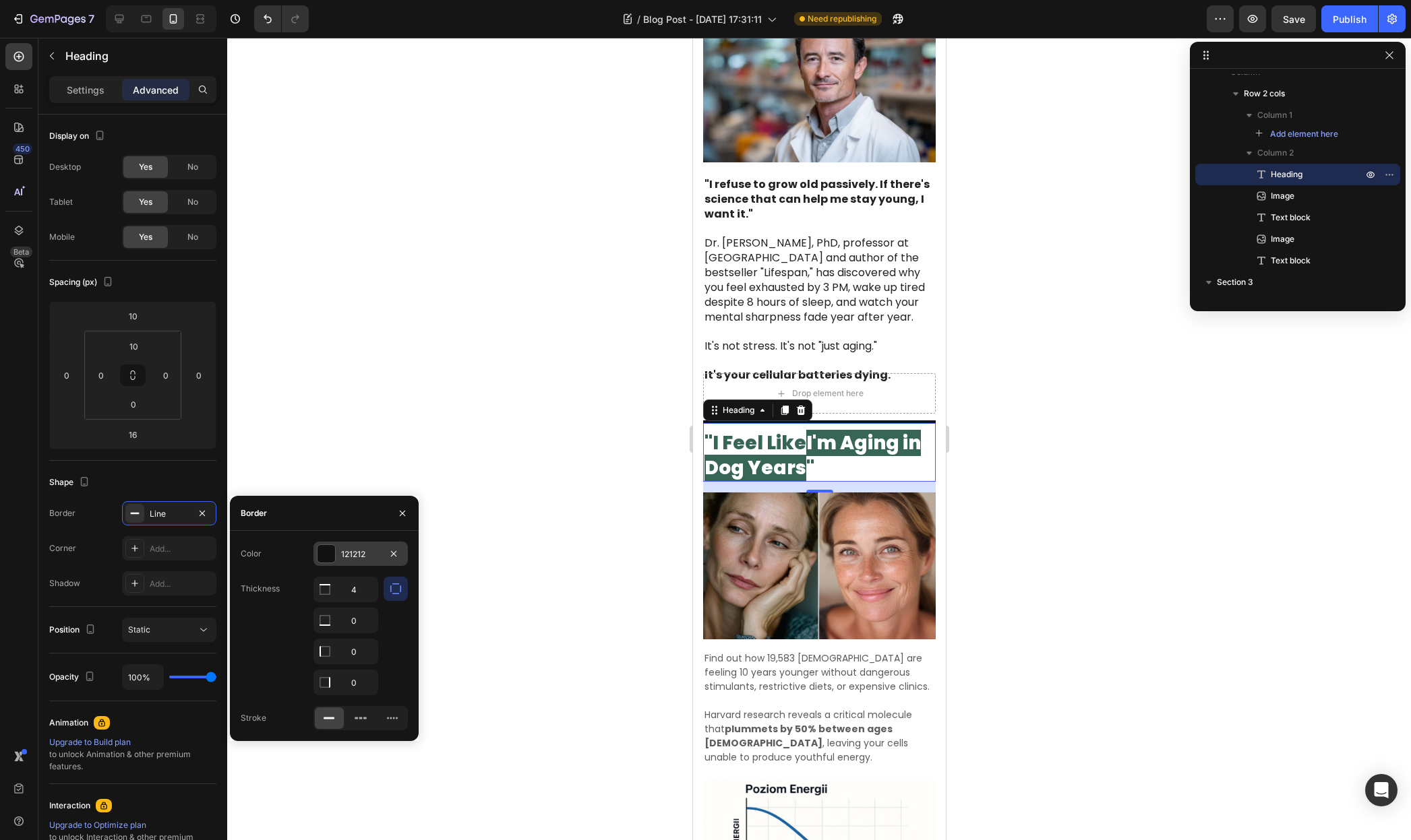
click at [349, 556] on div "121212" at bounding box center [360, 555] width 39 height 12
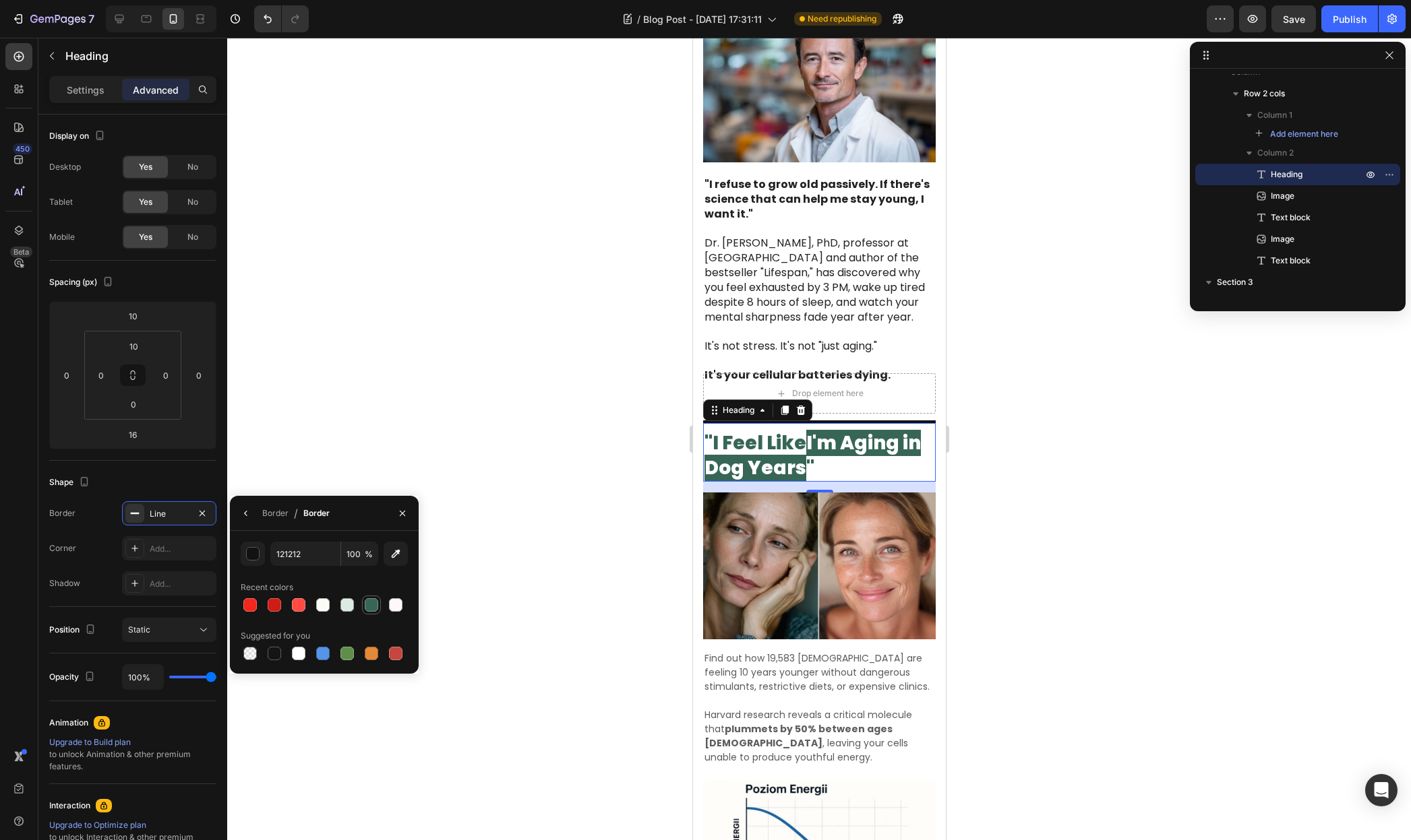
click at [366, 607] on div at bounding box center [371, 606] width 14 height 14
type input "376657"
click at [549, 435] on div at bounding box center [819, 439] width 1183 height 802
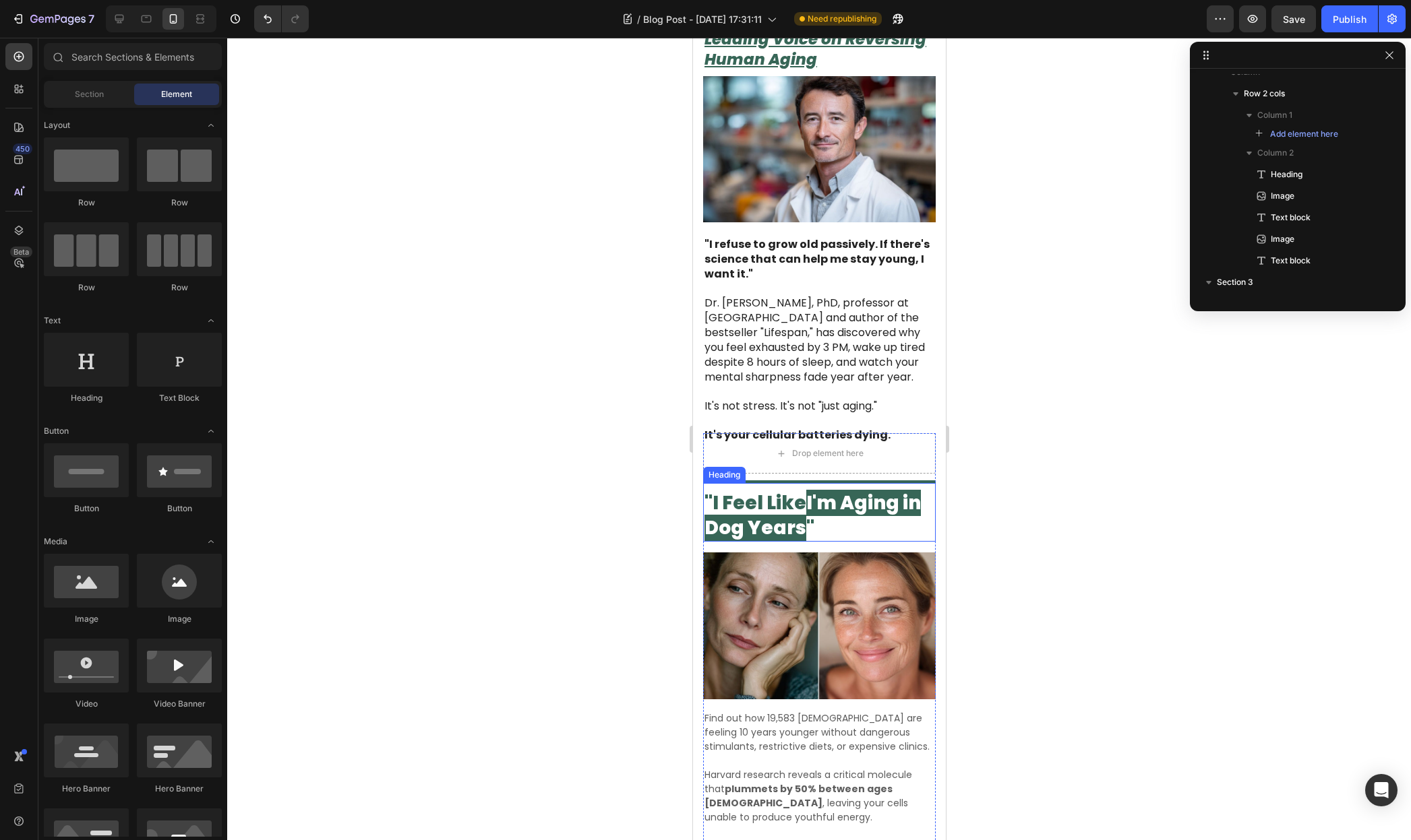
scroll to position [0, 0]
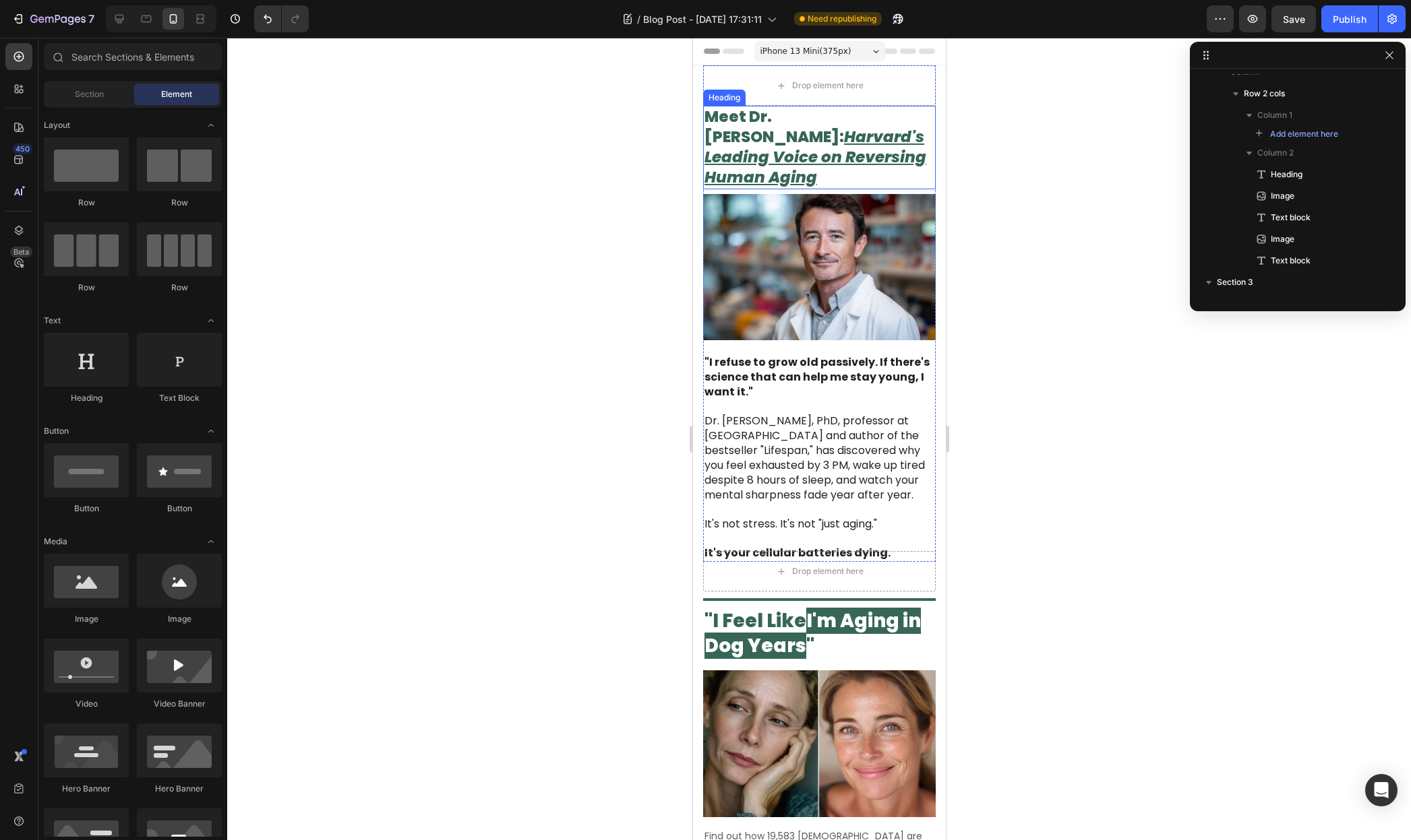
click at [814, 132] on u "Harvard's Leading Voice on Reversing Human Aging" at bounding box center [814, 157] width 222 height 62
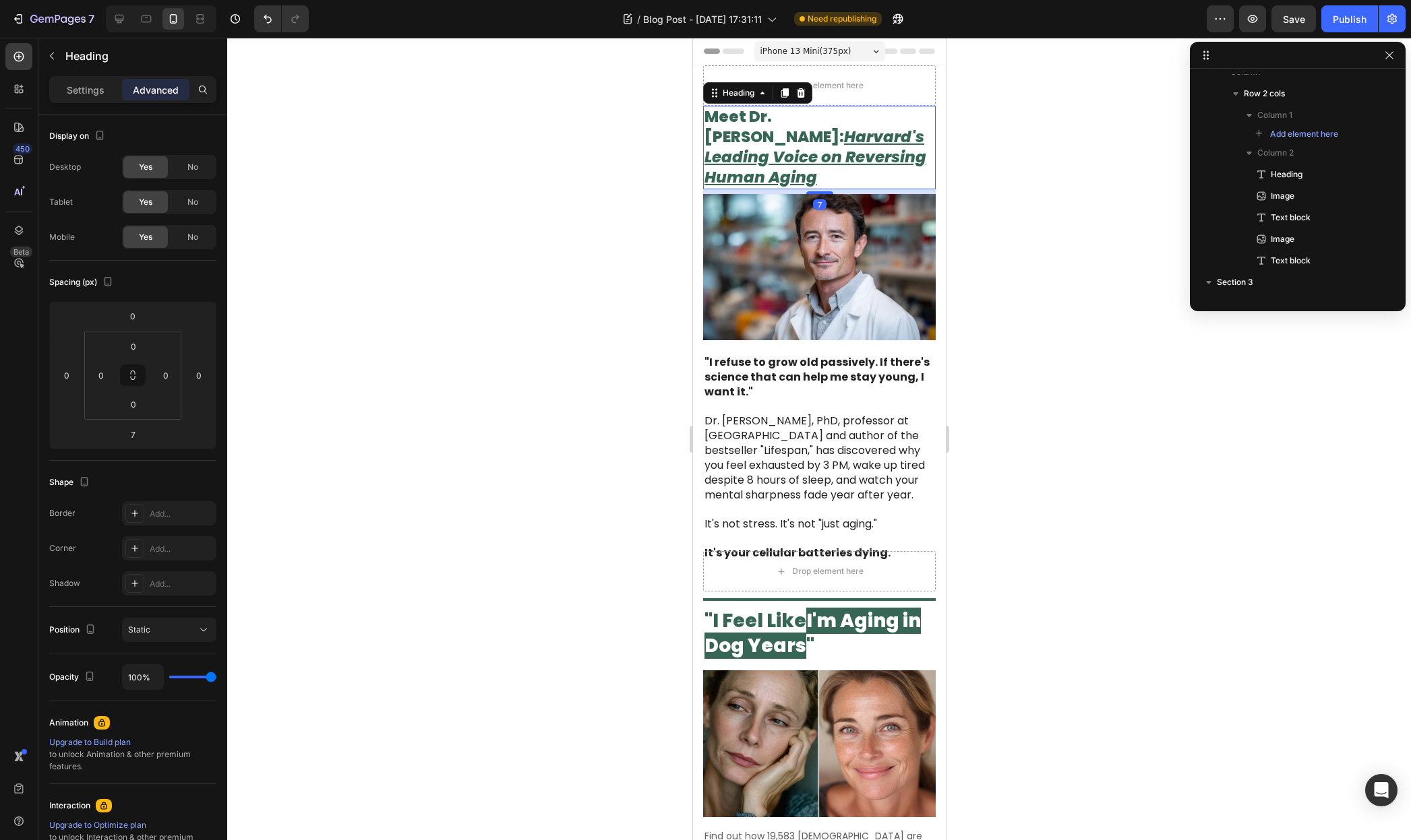
scroll to position [34, 0]
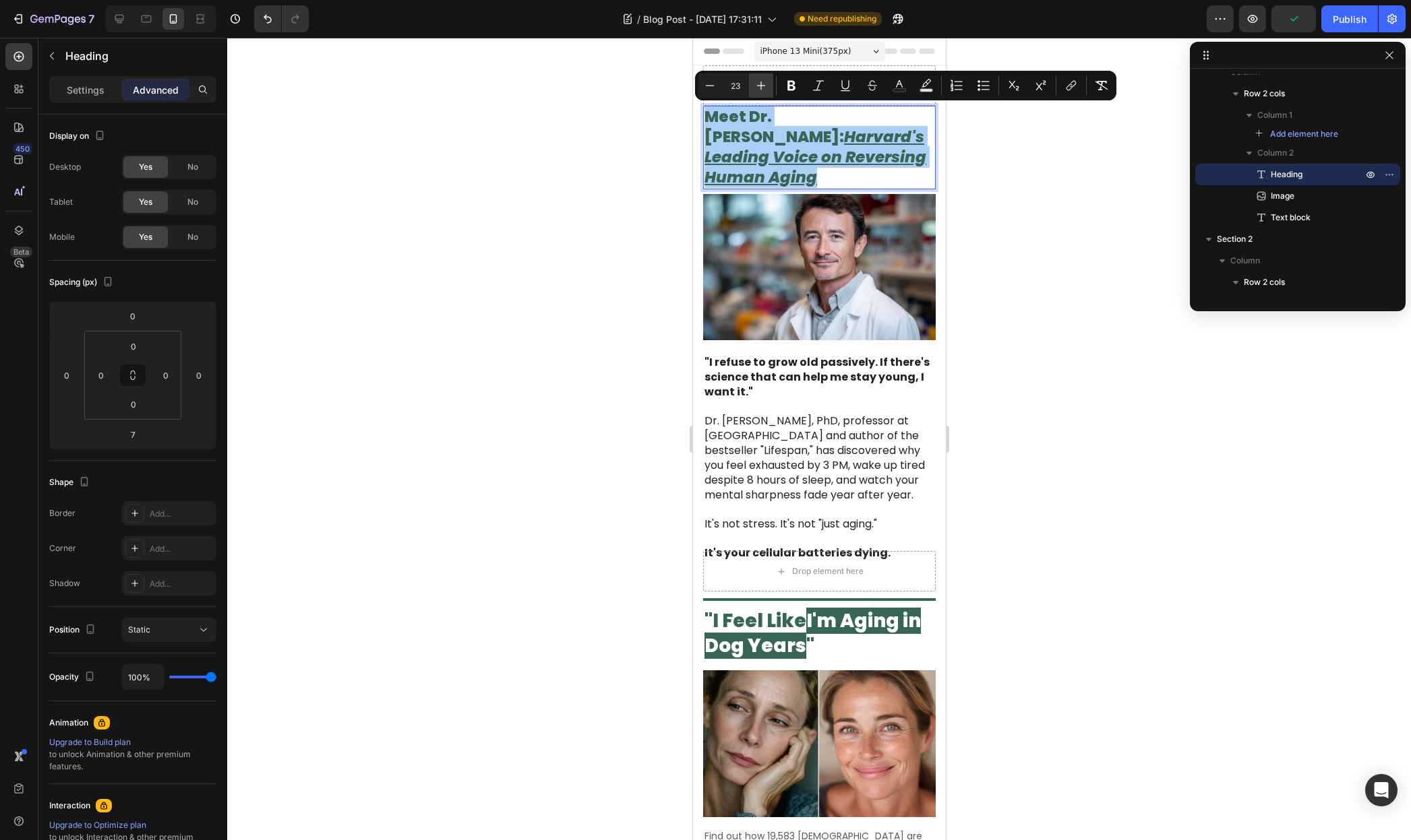
click at [765, 86] on icon "Editor contextual toolbar" at bounding box center [761, 86] width 14 height 14
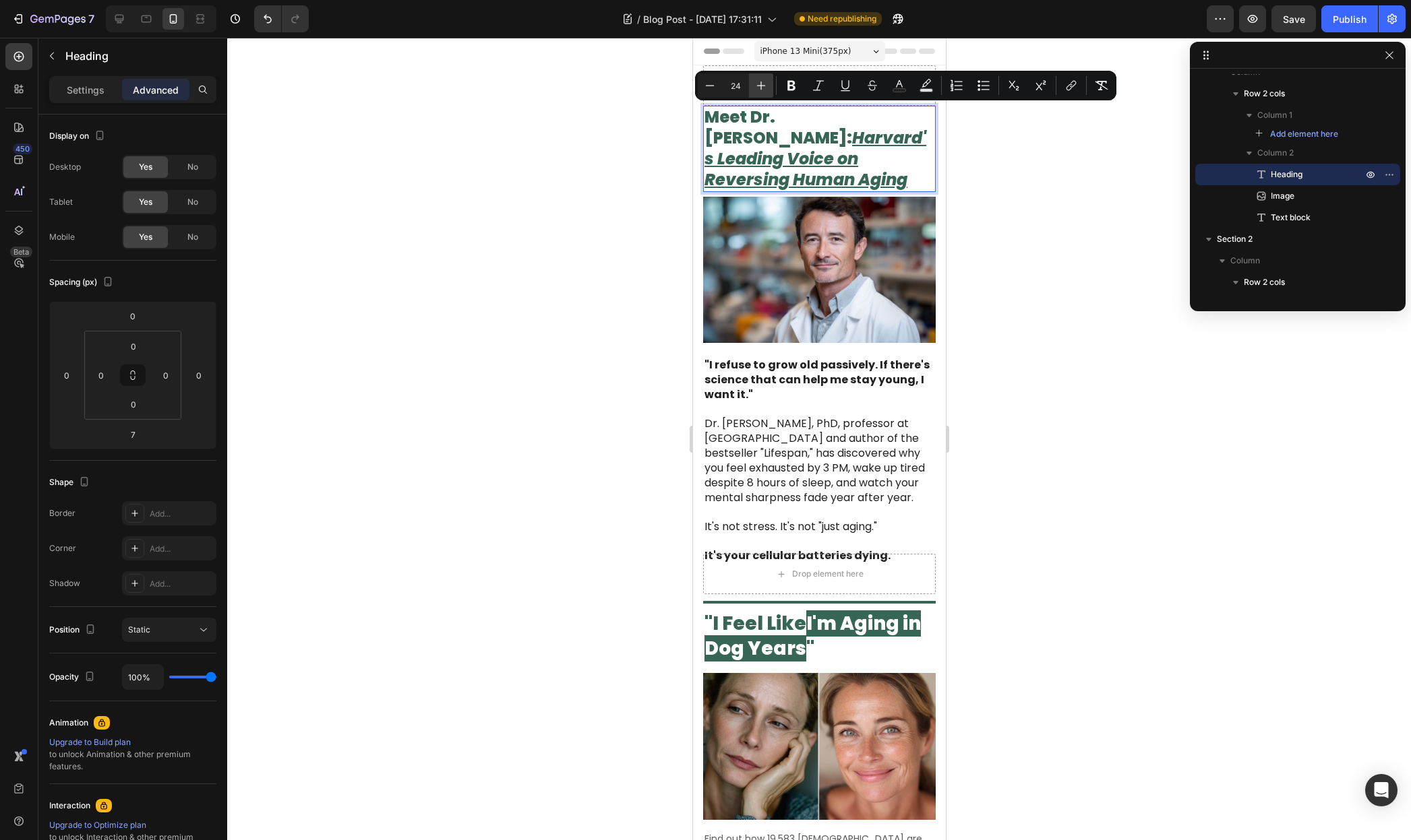
click at [765, 86] on icon "Editor contextual toolbar" at bounding box center [761, 86] width 14 height 14
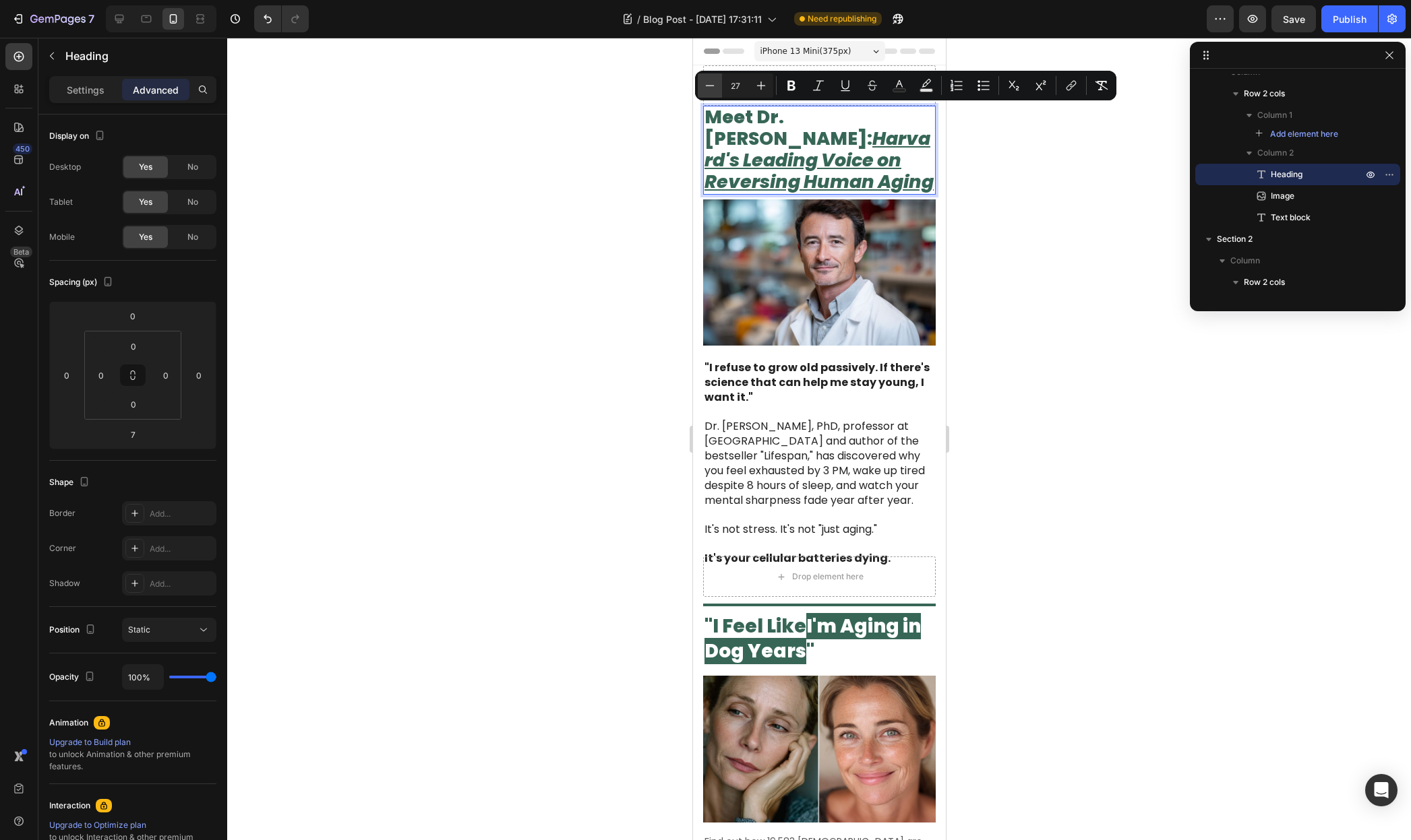
click at [713, 84] on icon "Editor contextual toolbar" at bounding box center [710, 86] width 14 height 14
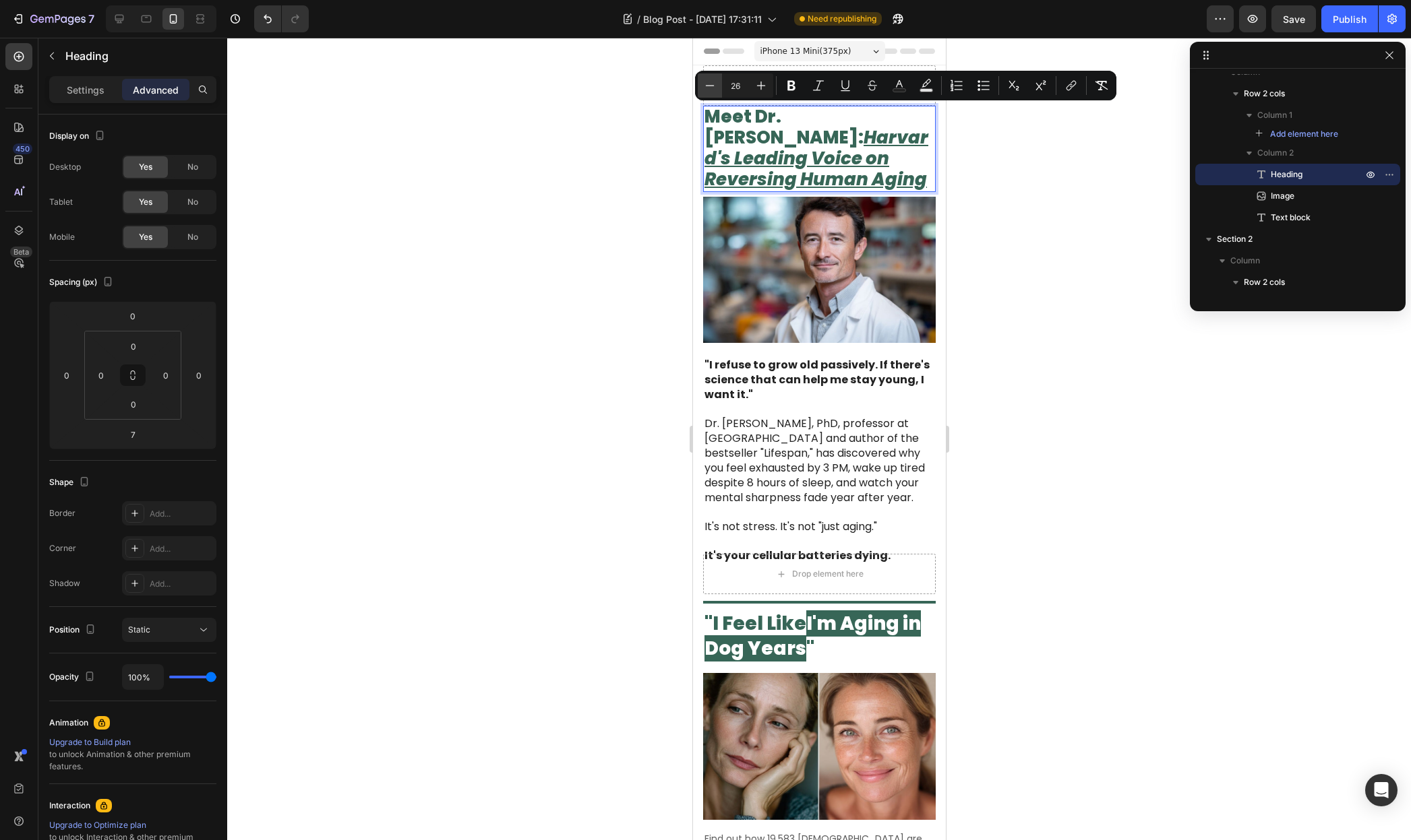
click at [713, 84] on icon "Editor contextual toolbar" at bounding box center [710, 86] width 14 height 14
click at [712, 84] on icon "Editor contextual toolbar" at bounding box center [710, 86] width 14 height 14
type input "23"
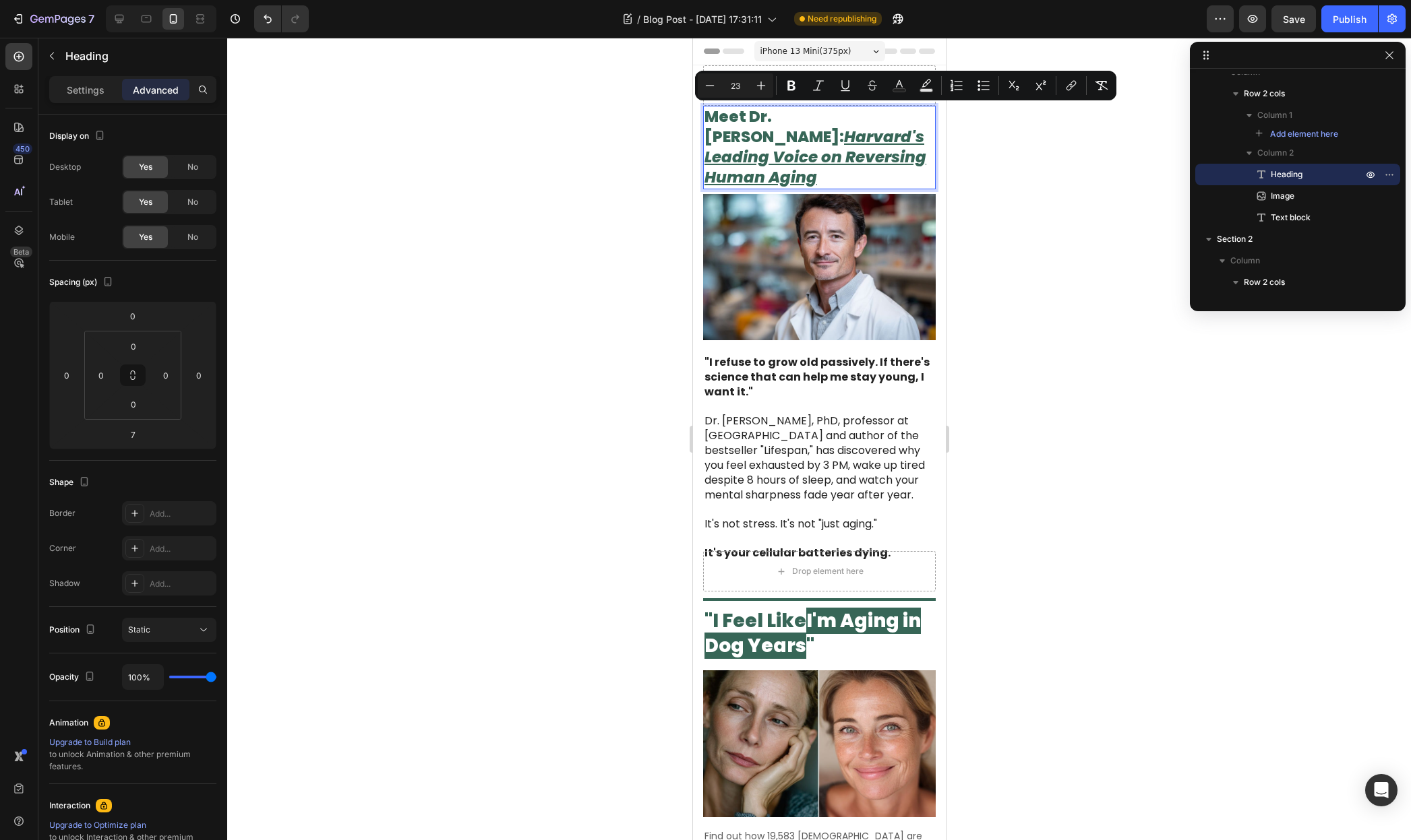
click at [585, 168] on div at bounding box center [819, 439] width 1183 height 802
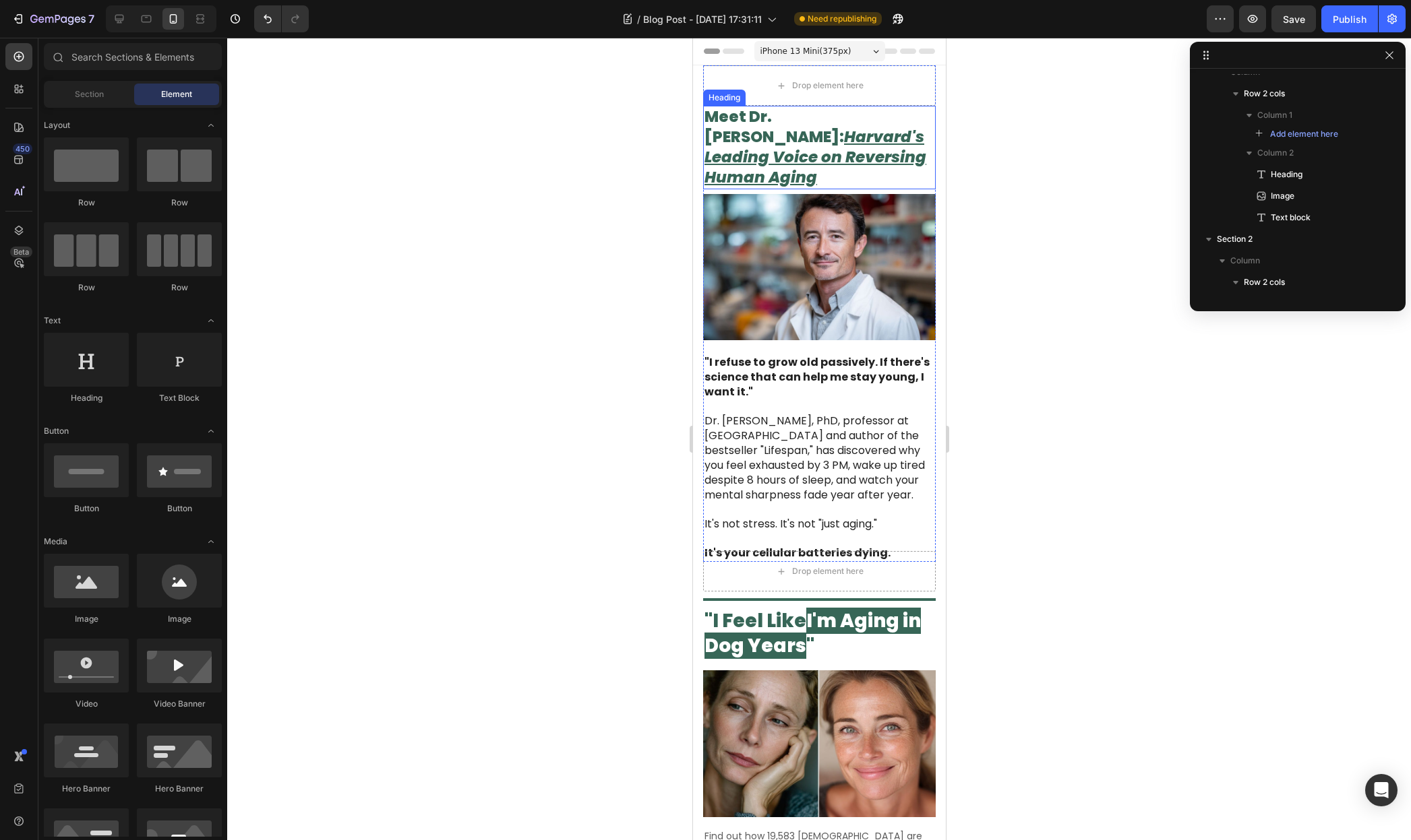
click at [821, 146] on u "Harvard's Leading Voice on Reversing Human Aging" at bounding box center [814, 157] width 222 height 62
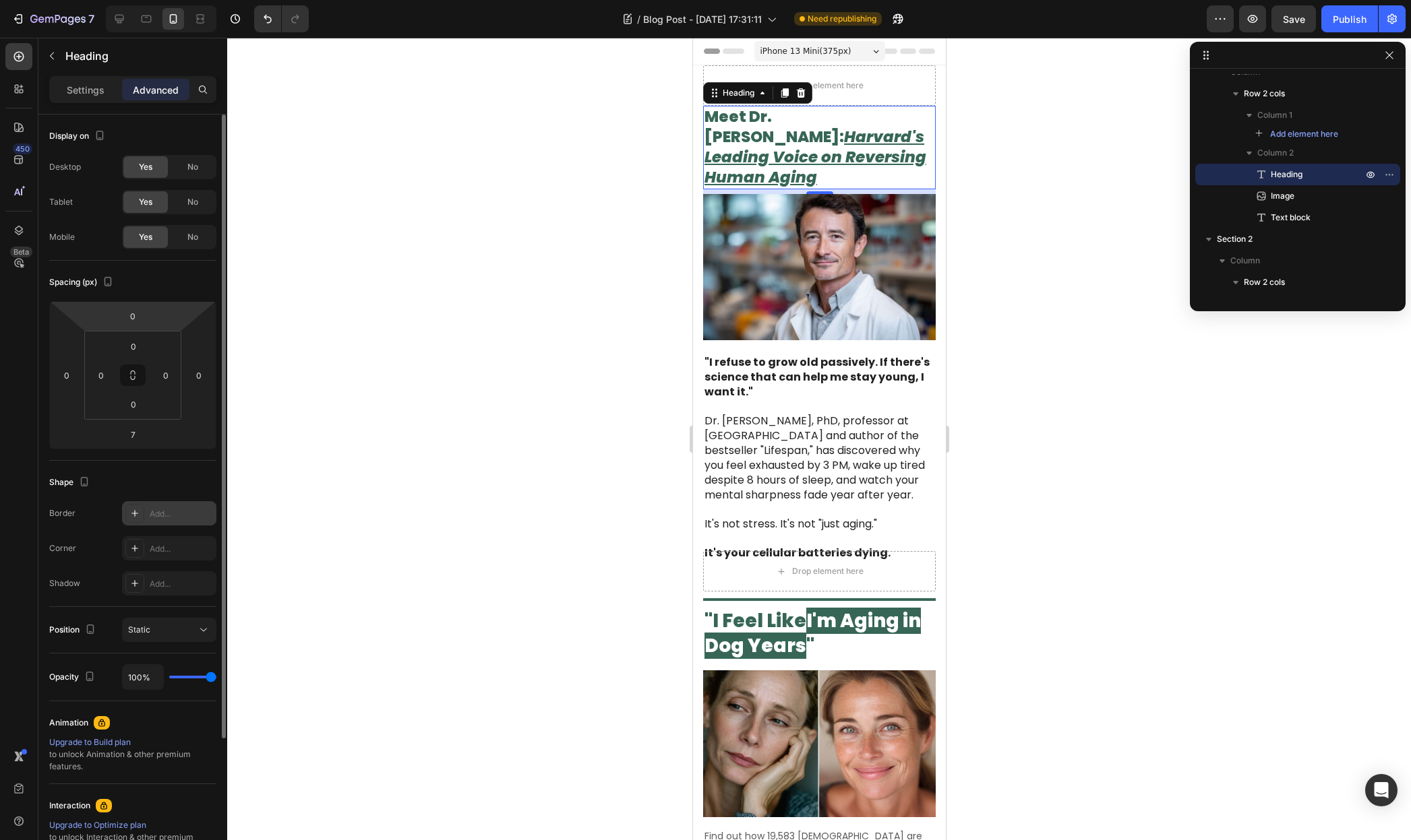
click at [149, 507] on div "Add..." at bounding box center [169, 514] width 95 height 24
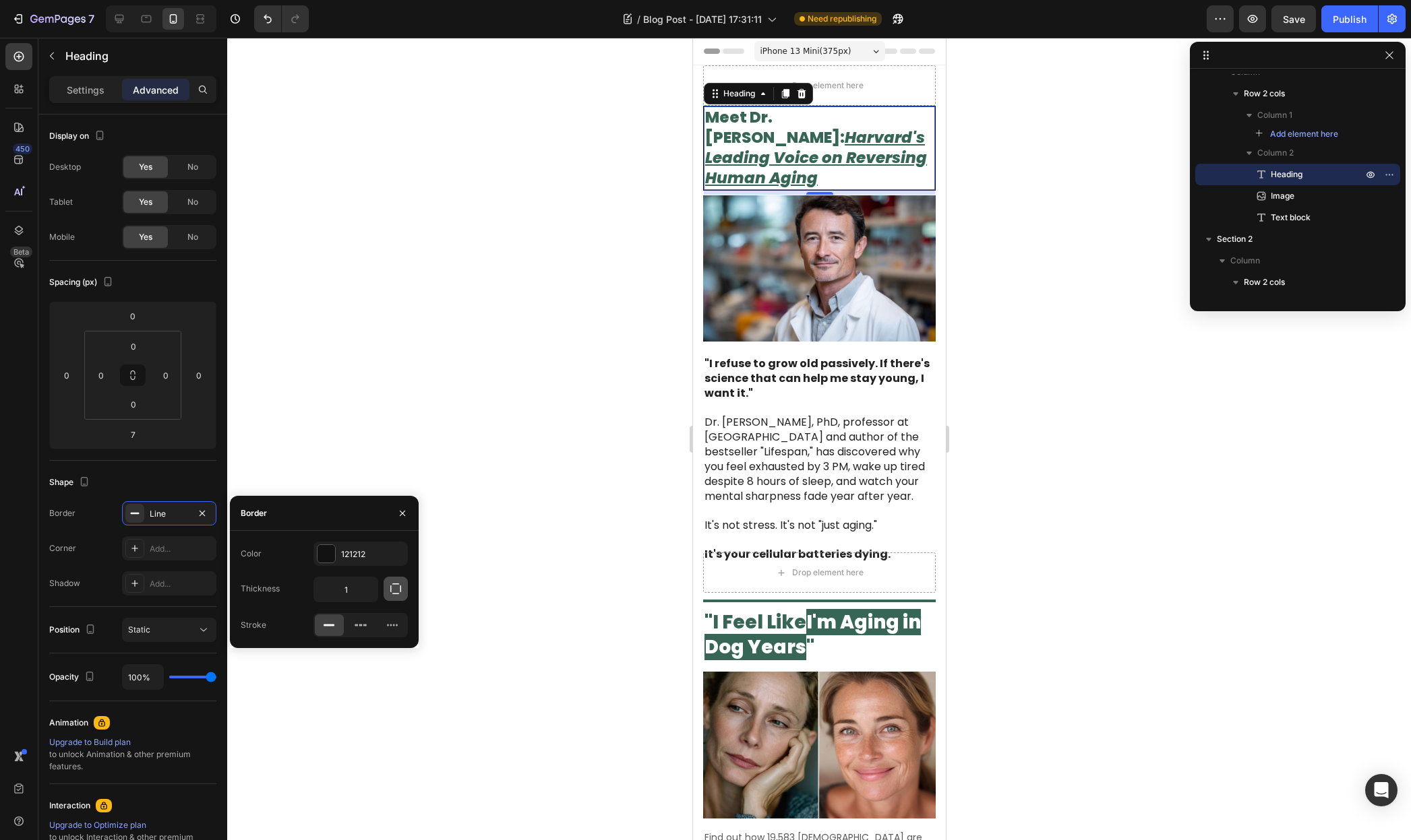
click at [394, 588] on icon "button" at bounding box center [396, 590] width 14 height 14
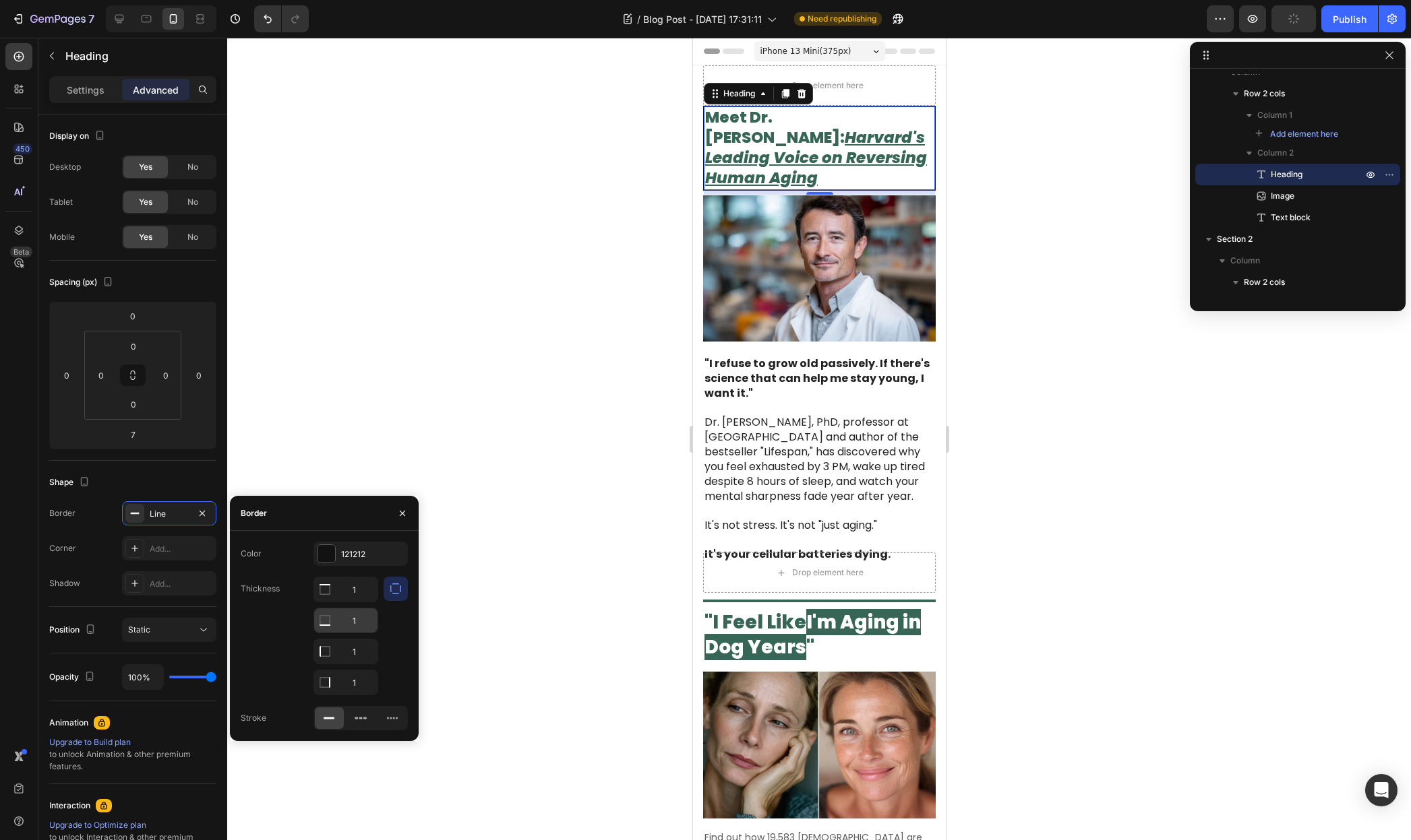
click at [366, 602] on input "1" at bounding box center [345, 590] width 63 height 24
type input "0"
click at [367, 602] on input "1" at bounding box center [345, 590] width 63 height 24
click at [362, 642] on input "1" at bounding box center [345, 651] width 63 height 24
click at [362, 656] on input "1" at bounding box center [345, 651] width 63 height 24
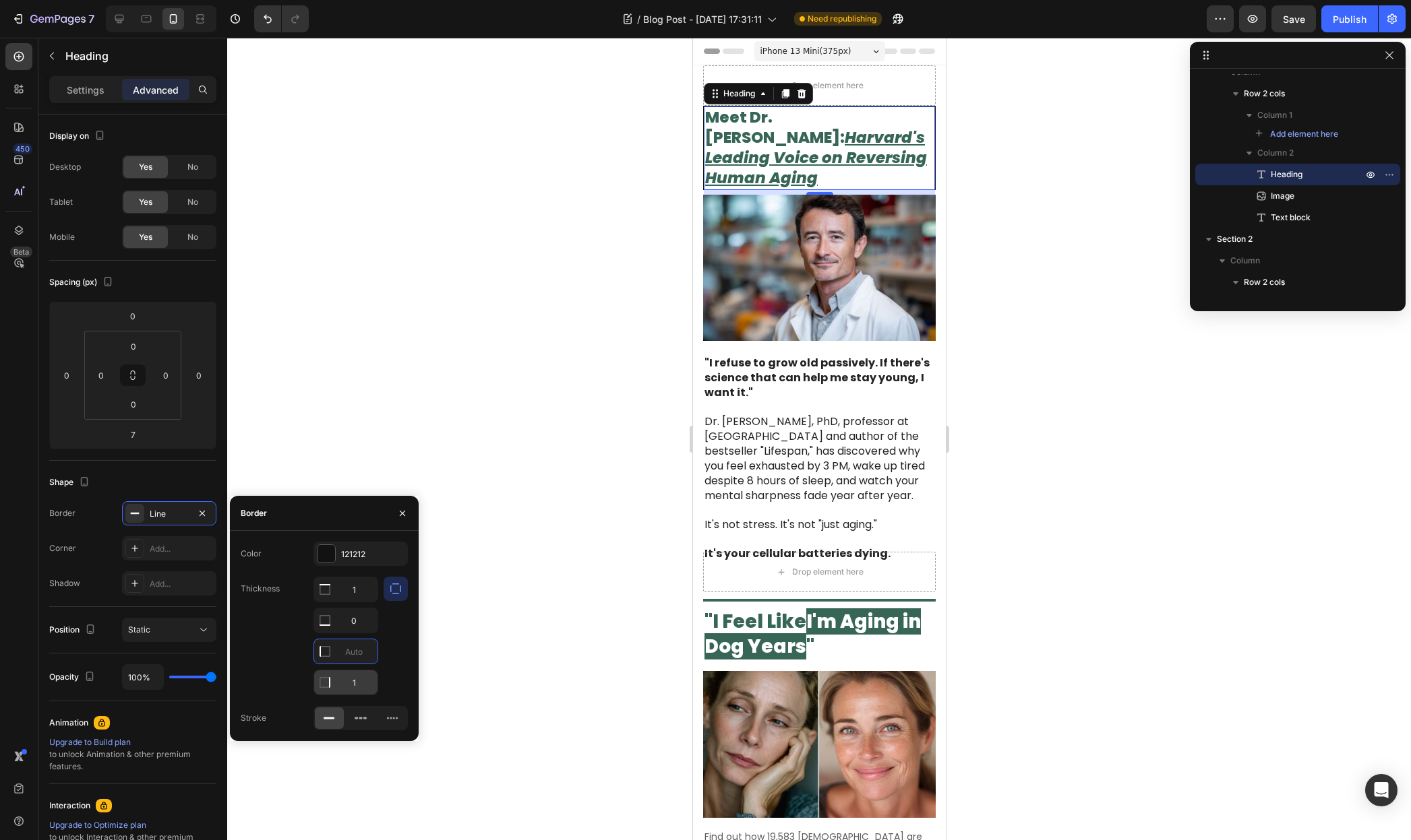
type input "0"
click at [366, 602] on input "1" at bounding box center [345, 590] width 63 height 24
click at [362, 593] on input "1" at bounding box center [345, 590] width 63 height 24
type input "0"
drag, startPoint x: 362, startPoint y: 590, endPoint x: 350, endPoint y: 588, distance: 12.2
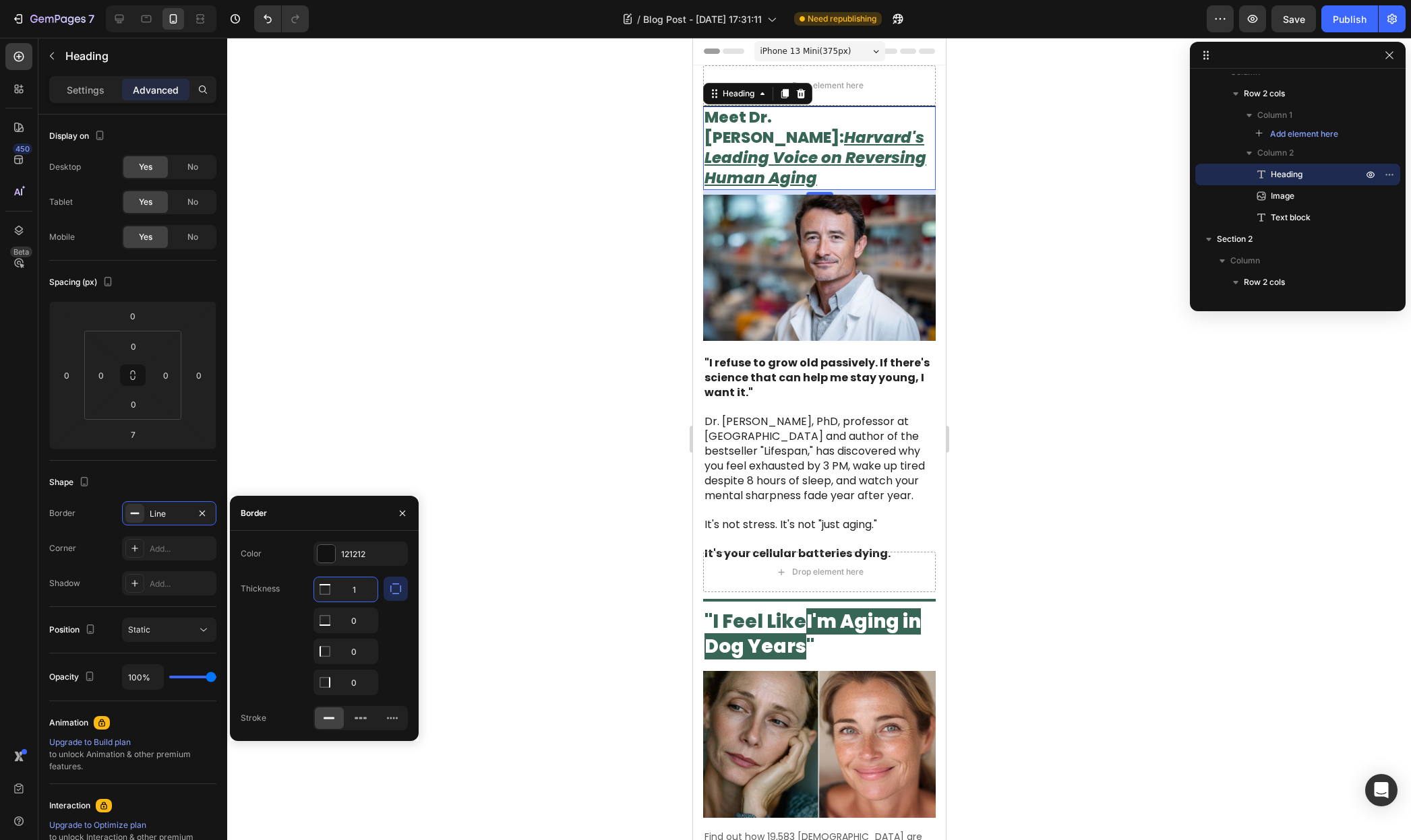
click at [350, 588] on input "1" at bounding box center [345, 590] width 63 height 24
type input "4"
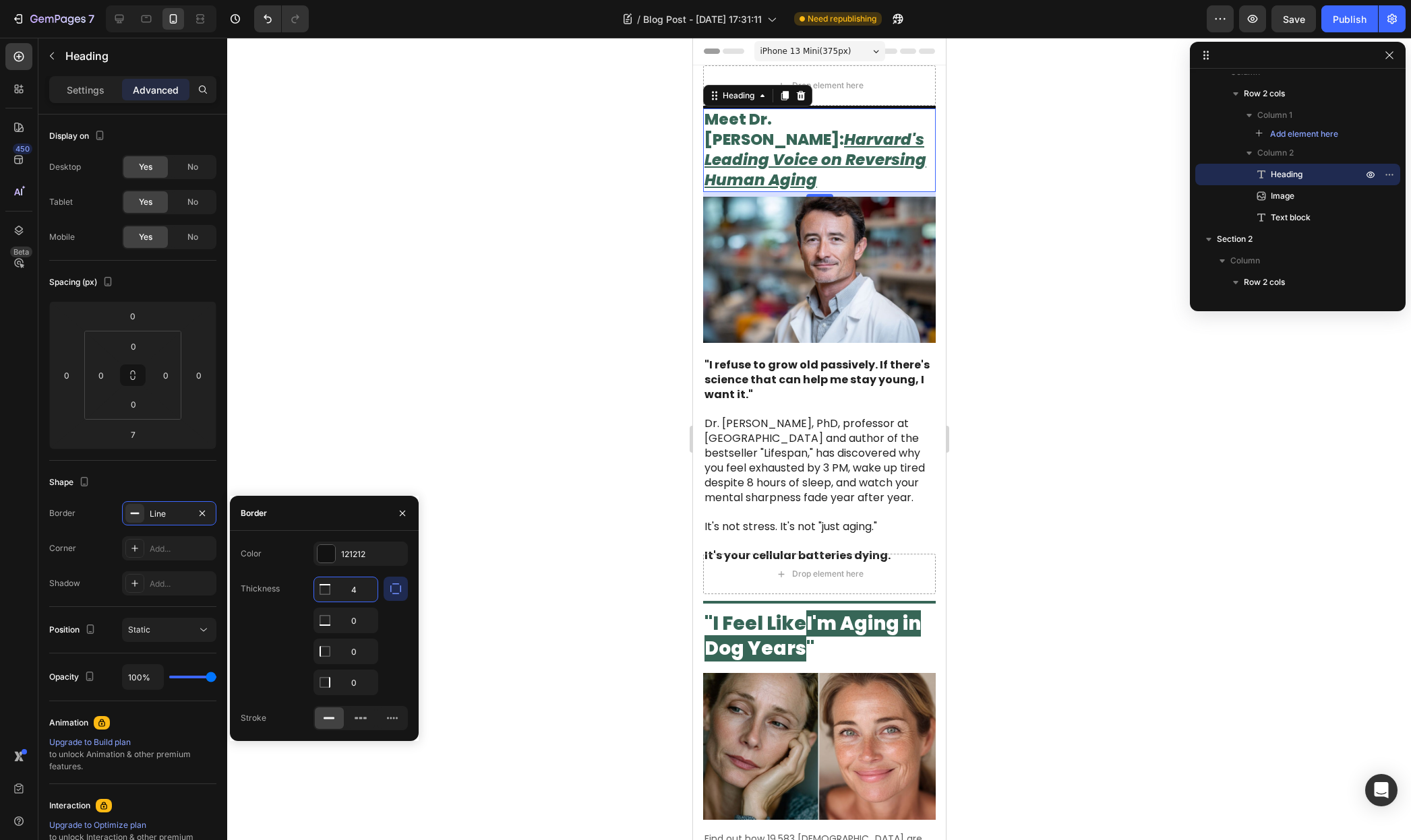
click at [524, 416] on div at bounding box center [819, 439] width 1183 height 802
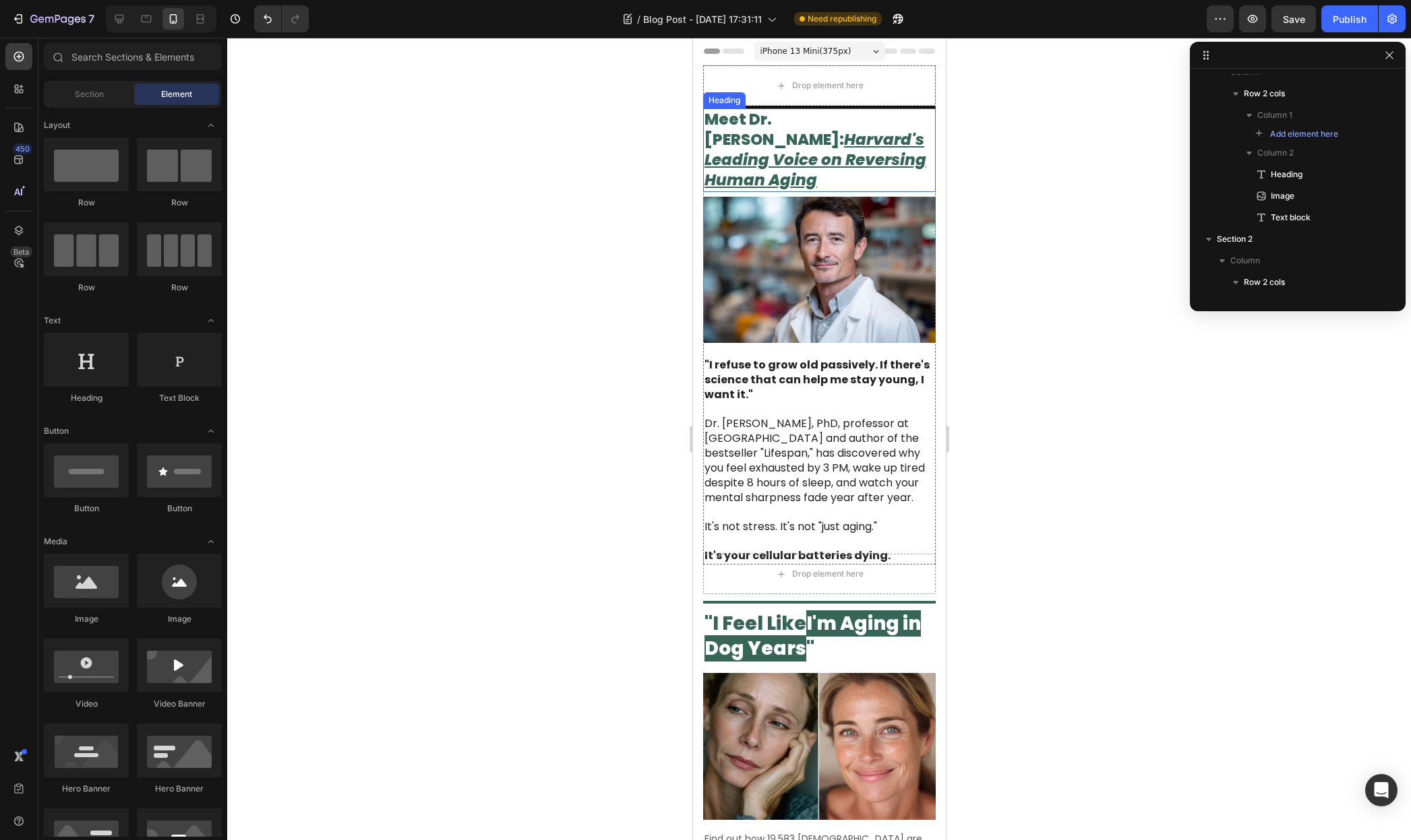
click at [917, 107] on div "⁠⁠⁠⁠⁠⁠⁠ Meet Dr. [PERSON_NAME]: Harvard's Leading Voice on Reversing Human Agin…" at bounding box center [818, 149] width 233 height 86
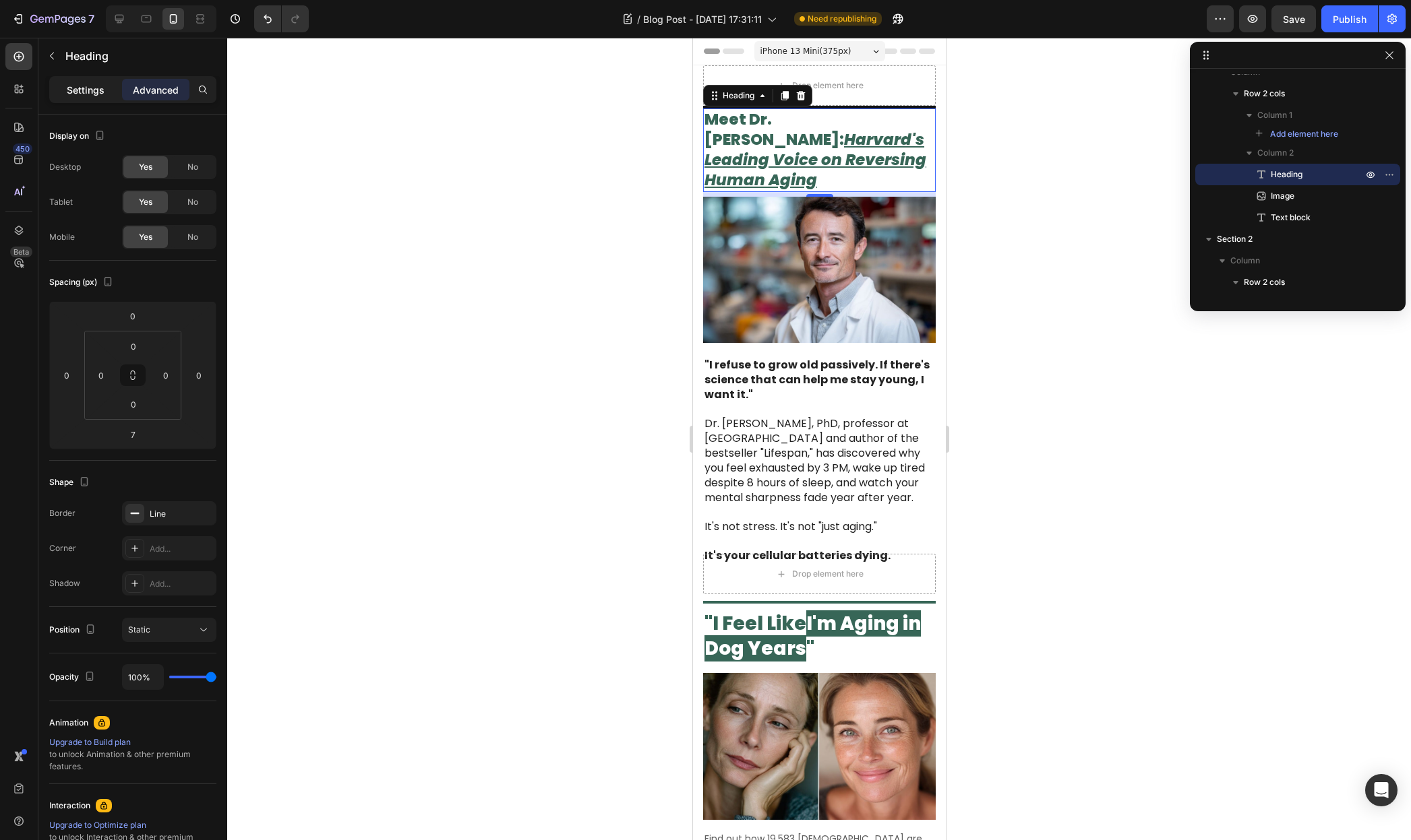
click at [91, 91] on p "Settings" at bounding box center [86, 90] width 38 height 14
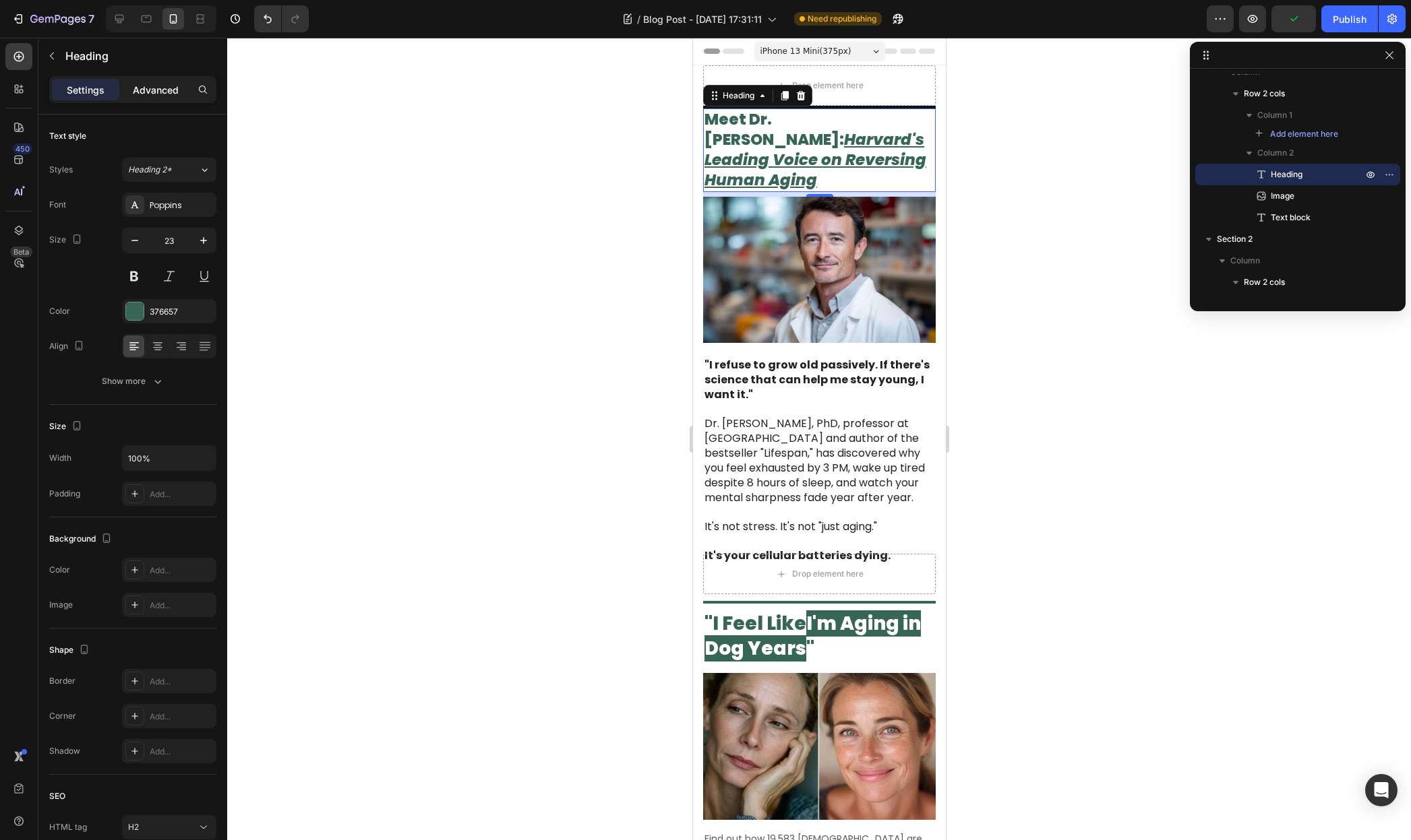
click at [157, 91] on p "Advanced" at bounding box center [156, 90] width 46 height 14
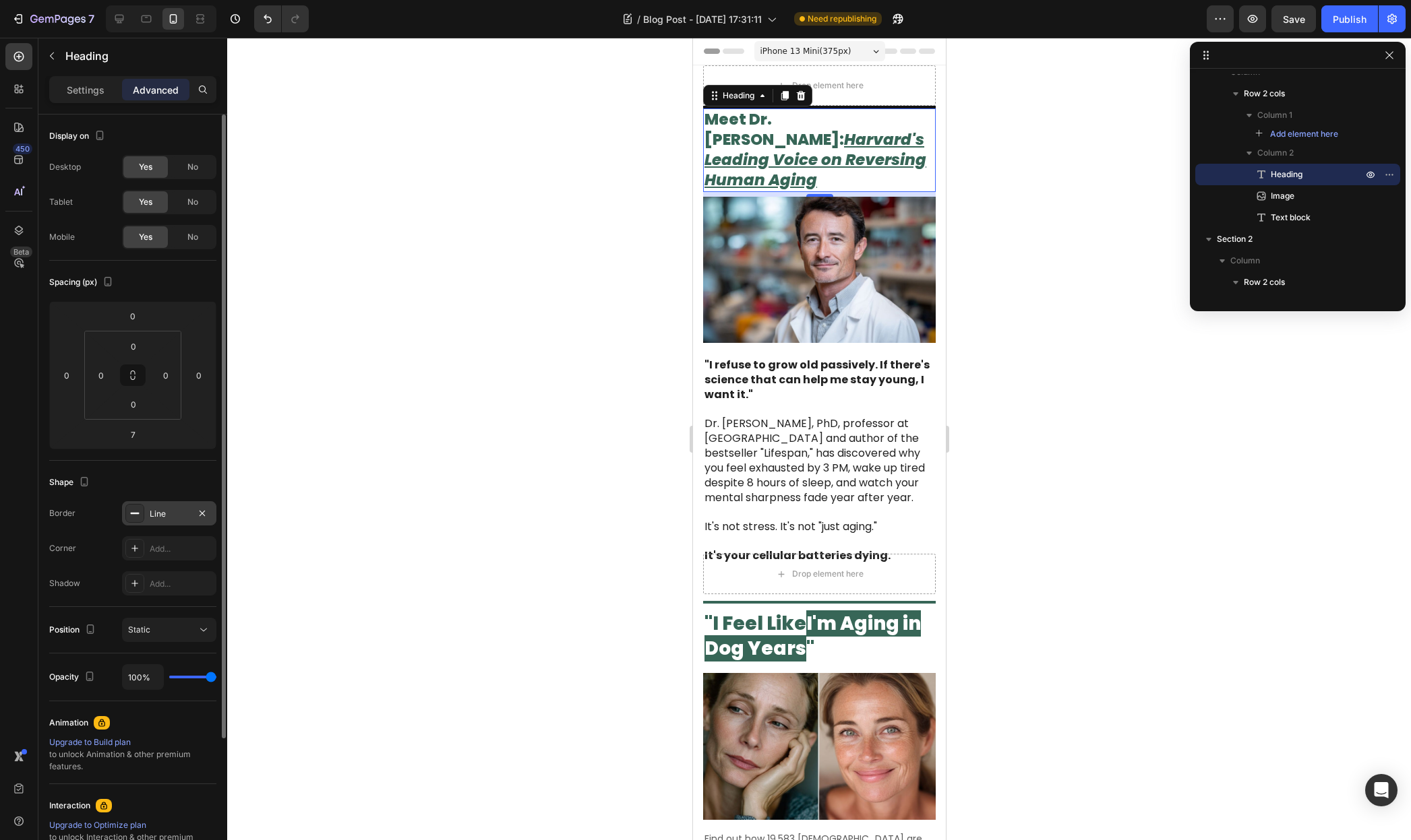
click at [158, 517] on div "Line" at bounding box center [169, 514] width 39 height 12
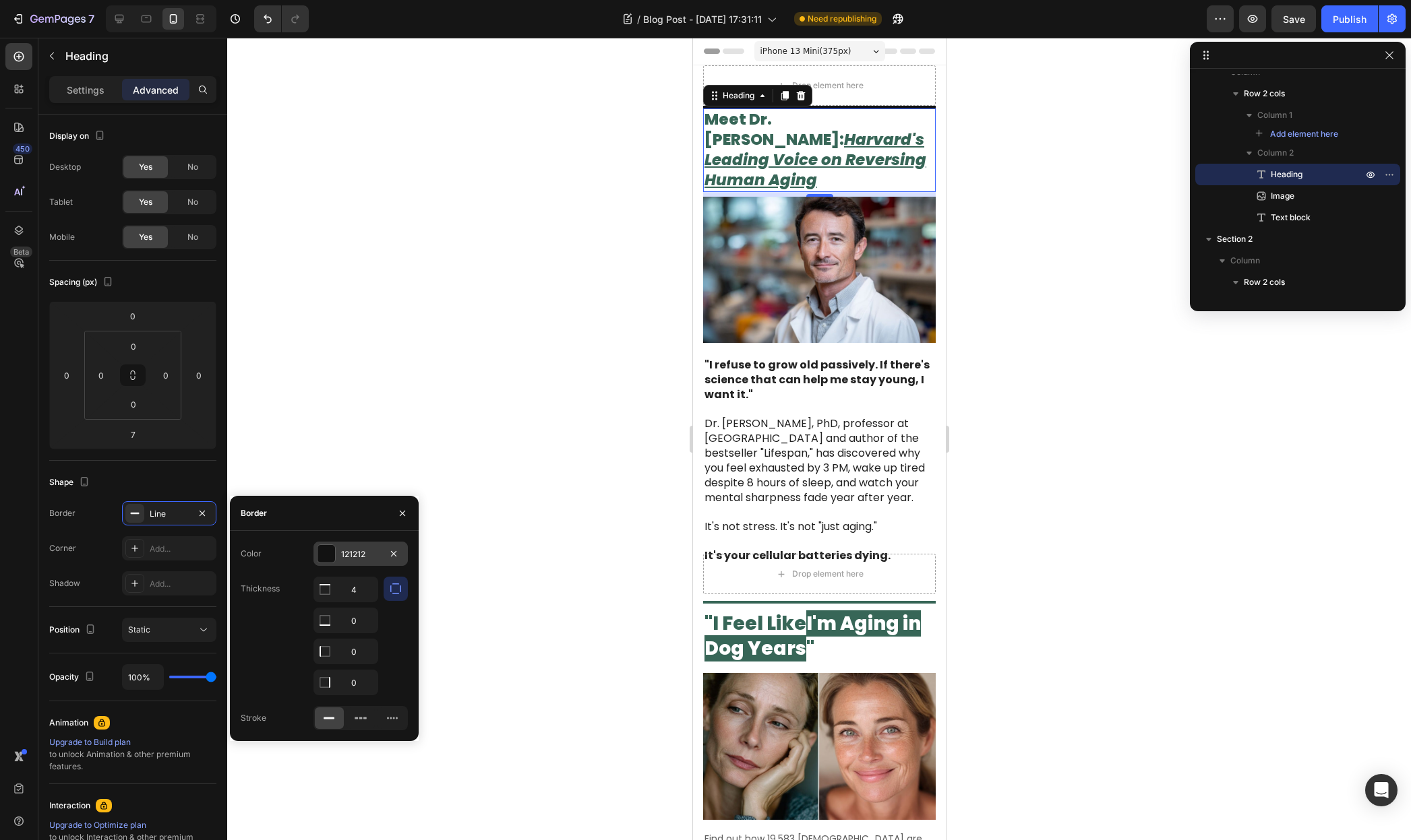
click at [382, 553] on div "121212" at bounding box center [360, 554] width 95 height 24
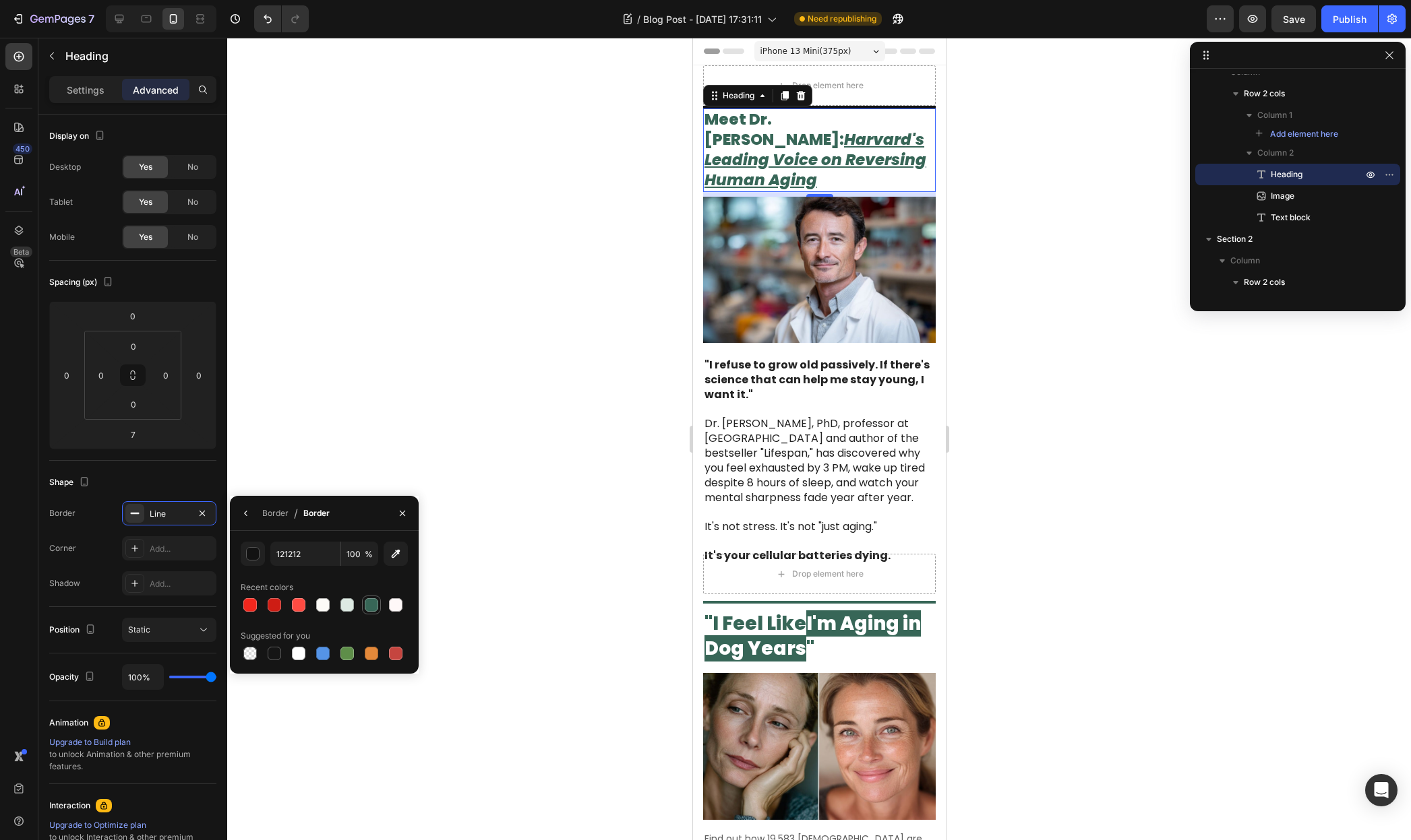
drag, startPoint x: 366, startPoint y: 596, endPoint x: 366, endPoint y: 607, distance: 11.0
click at [366, 597] on div at bounding box center [371, 605] width 19 height 19
type input "376657"
click at [367, 609] on div at bounding box center [371, 606] width 14 height 14
click at [426, 428] on div at bounding box center [819, 439] width 1183 height 802
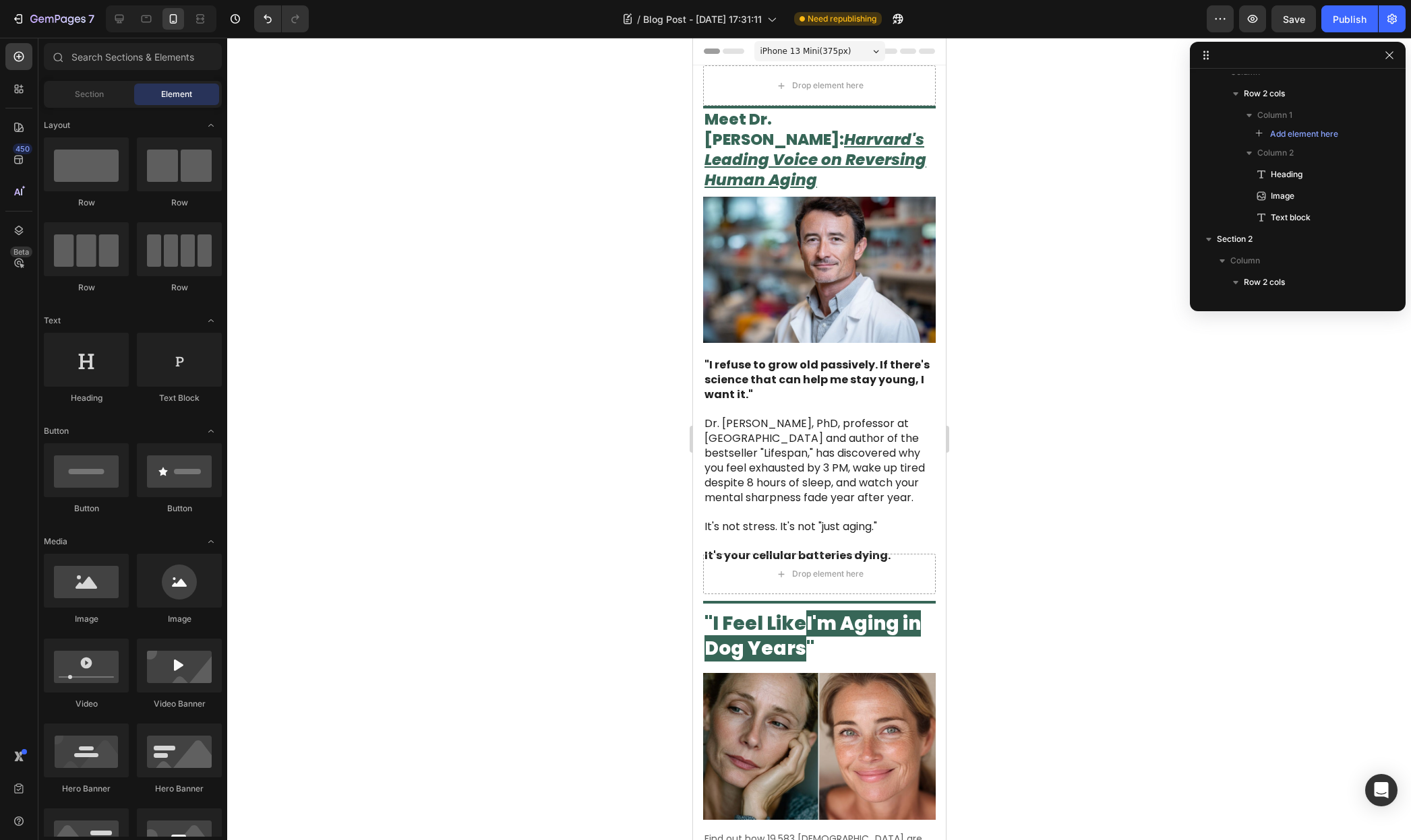
click at [433, 419] on div at bounding box center [819, 439] width 1183 height 802
click at [904, 110] on p "⁠⁠⁠⁠⁠⁠⁠ Meet Dr. [PERSON_NAME]: Harvard's Leading Voice on Reversing Human Aging" at bounding box center [818, 150] width 230 height 81
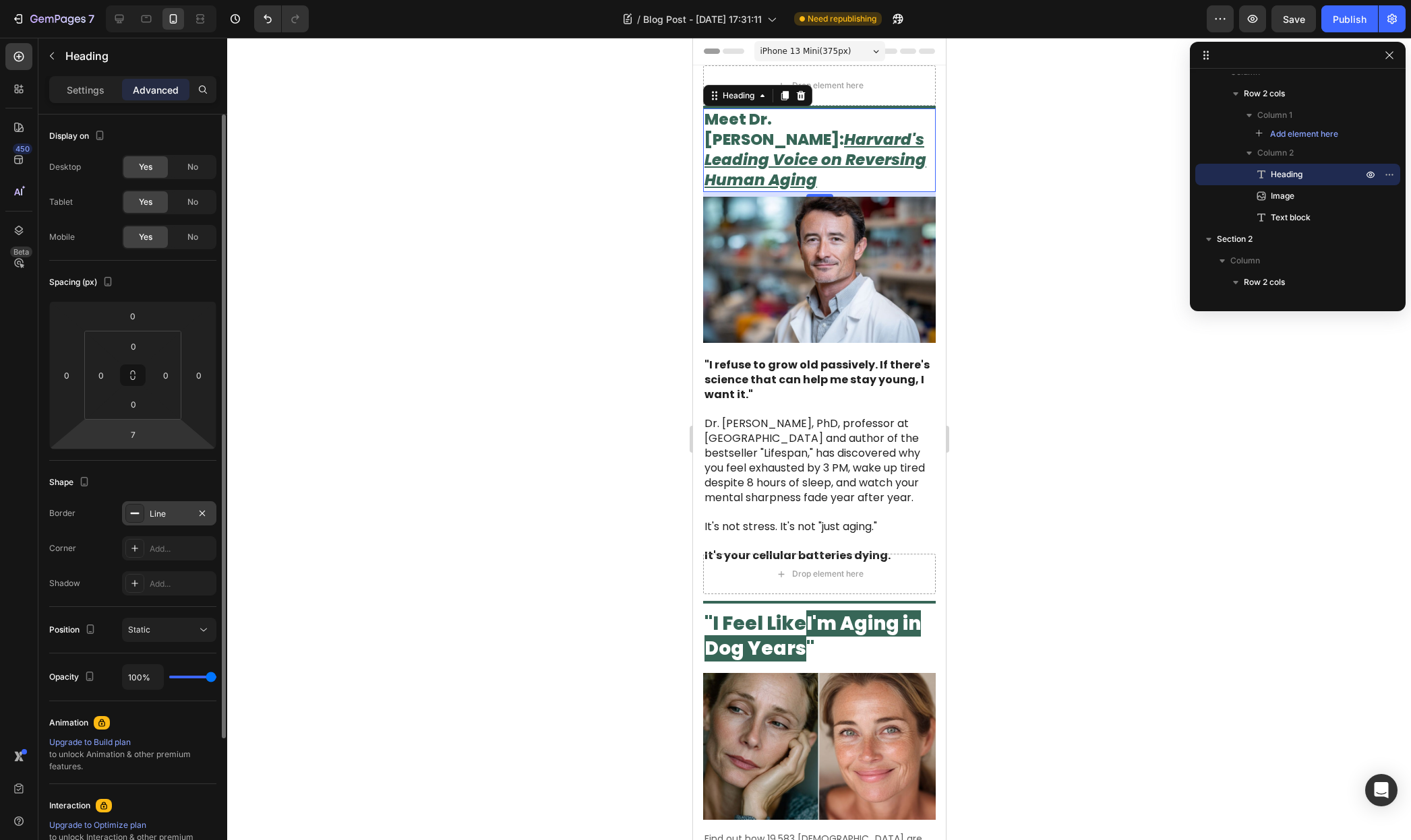
click at [151, 507] on div "Line" at bounding box center [169, 514] width 95 height 24
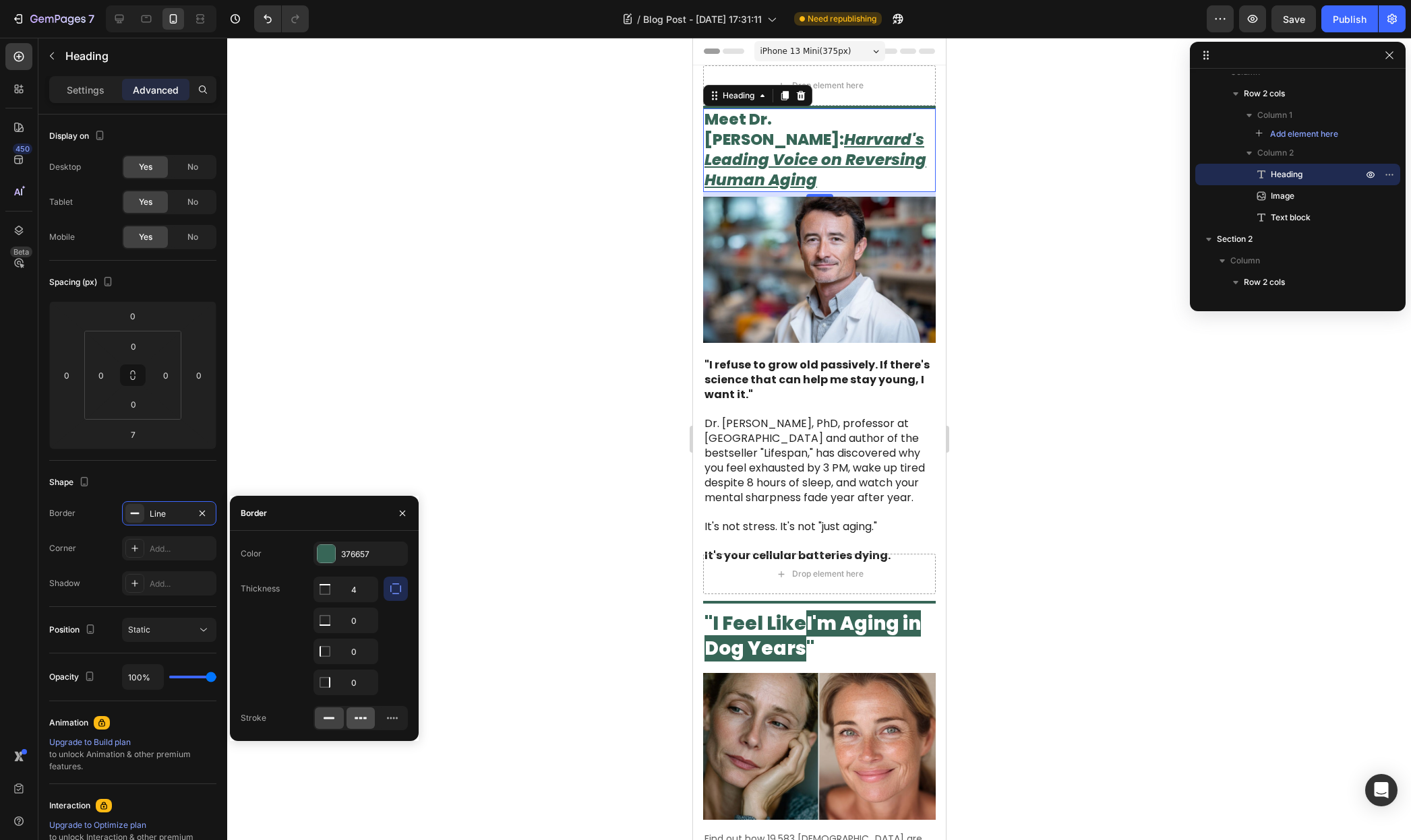
click at [365, 717] on icon at bounding box center [364, 718] width 3 height 2
click at [331, 719] on icon at bounding box center [329, 718] width 14 height 14
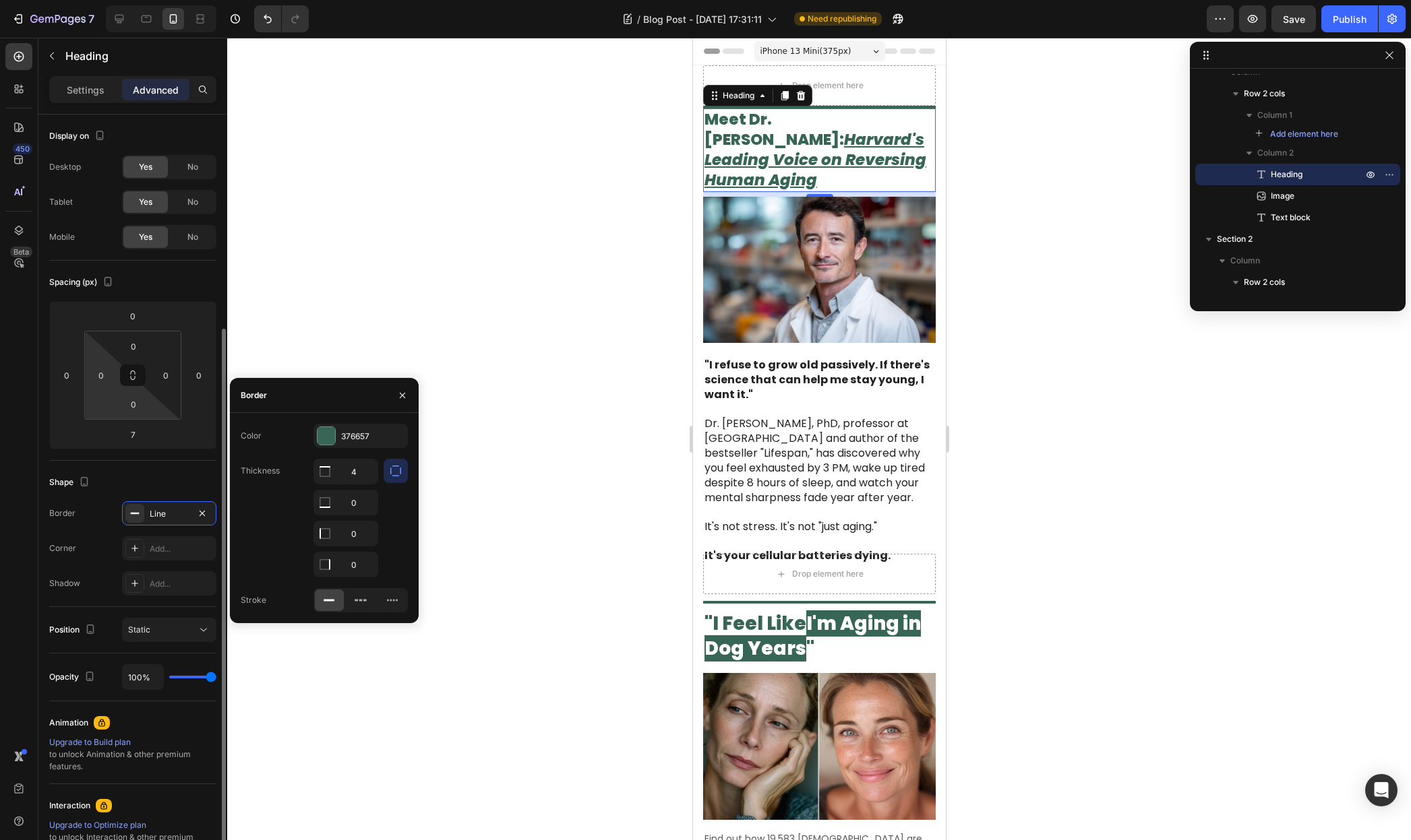
scroll to position [172, 0]
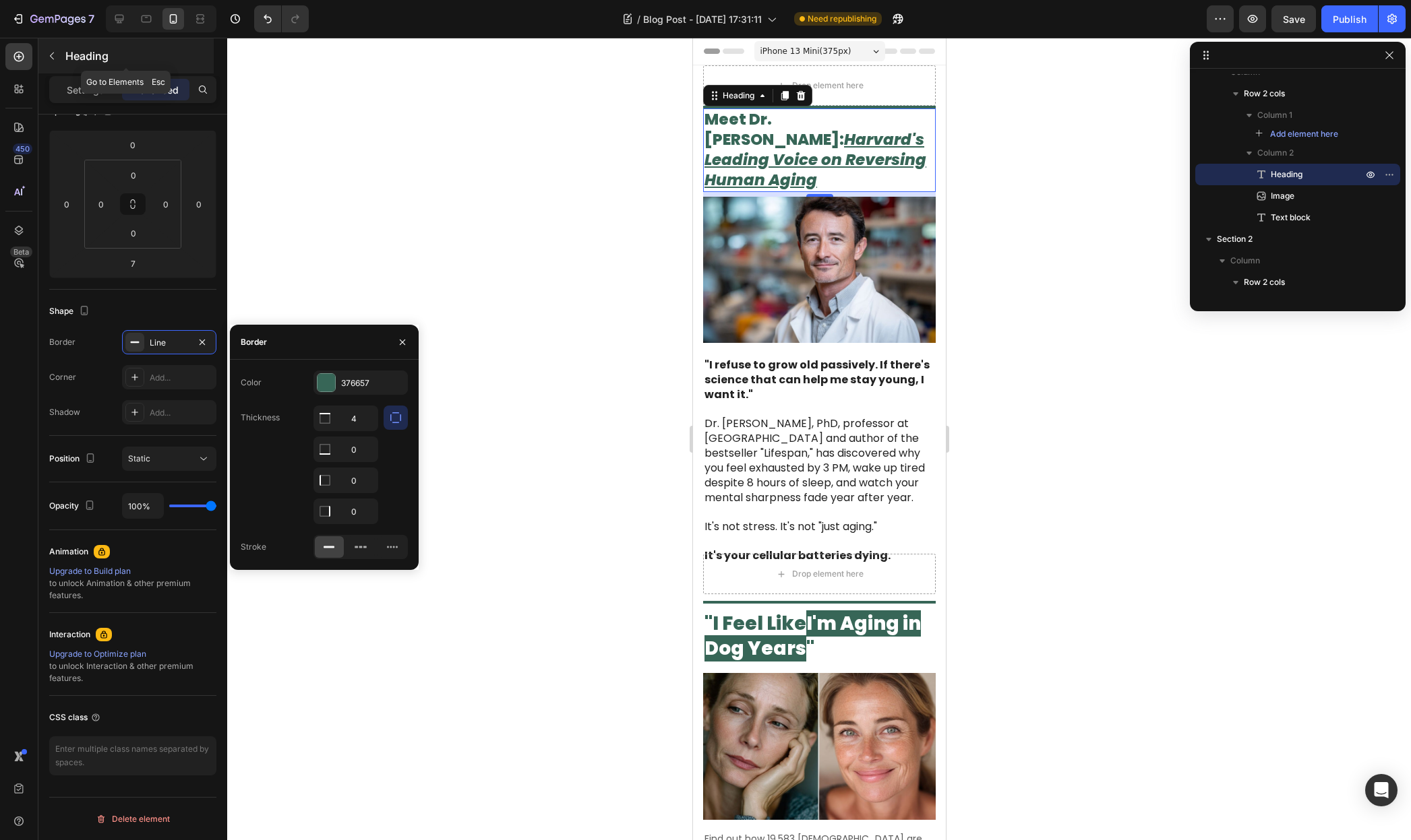
click at [56, 56] on icon "button" at bounding box center [52, 56] width 11 height 11
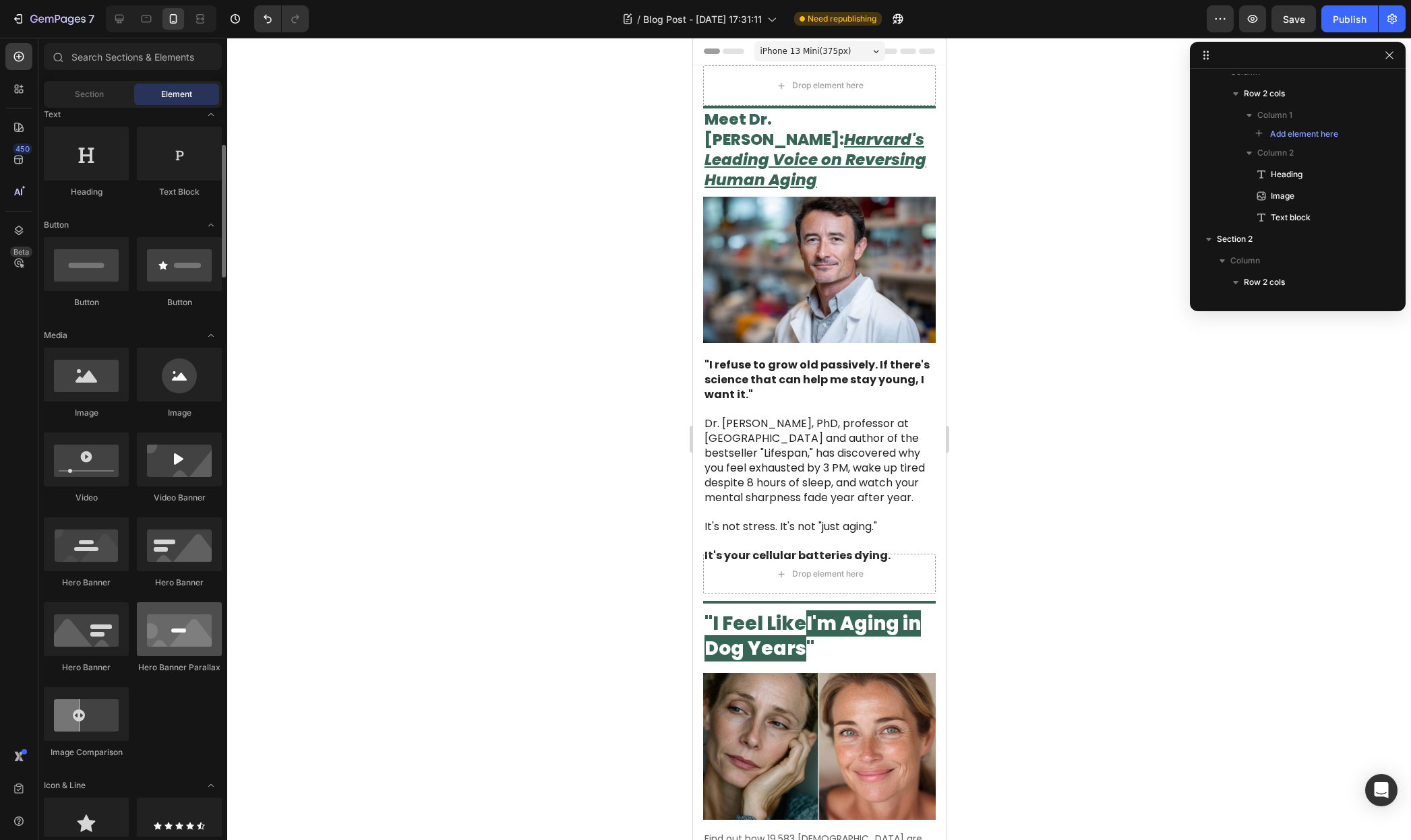
scroll to position [409, 0]
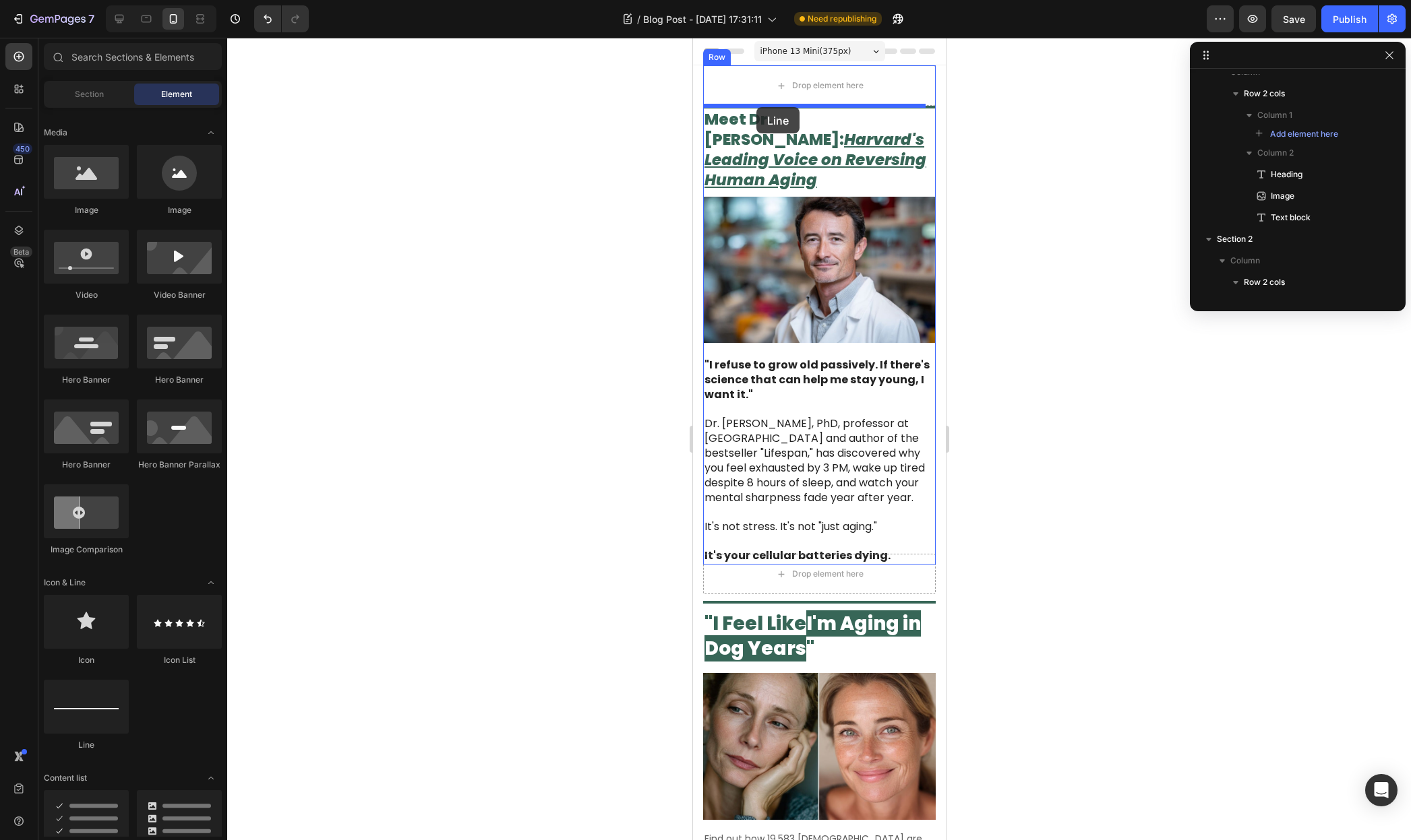
drag, startPoint x: 783, startPoint y: 753, endPoint x: 755, endPoint y: 107, distance: 646.6
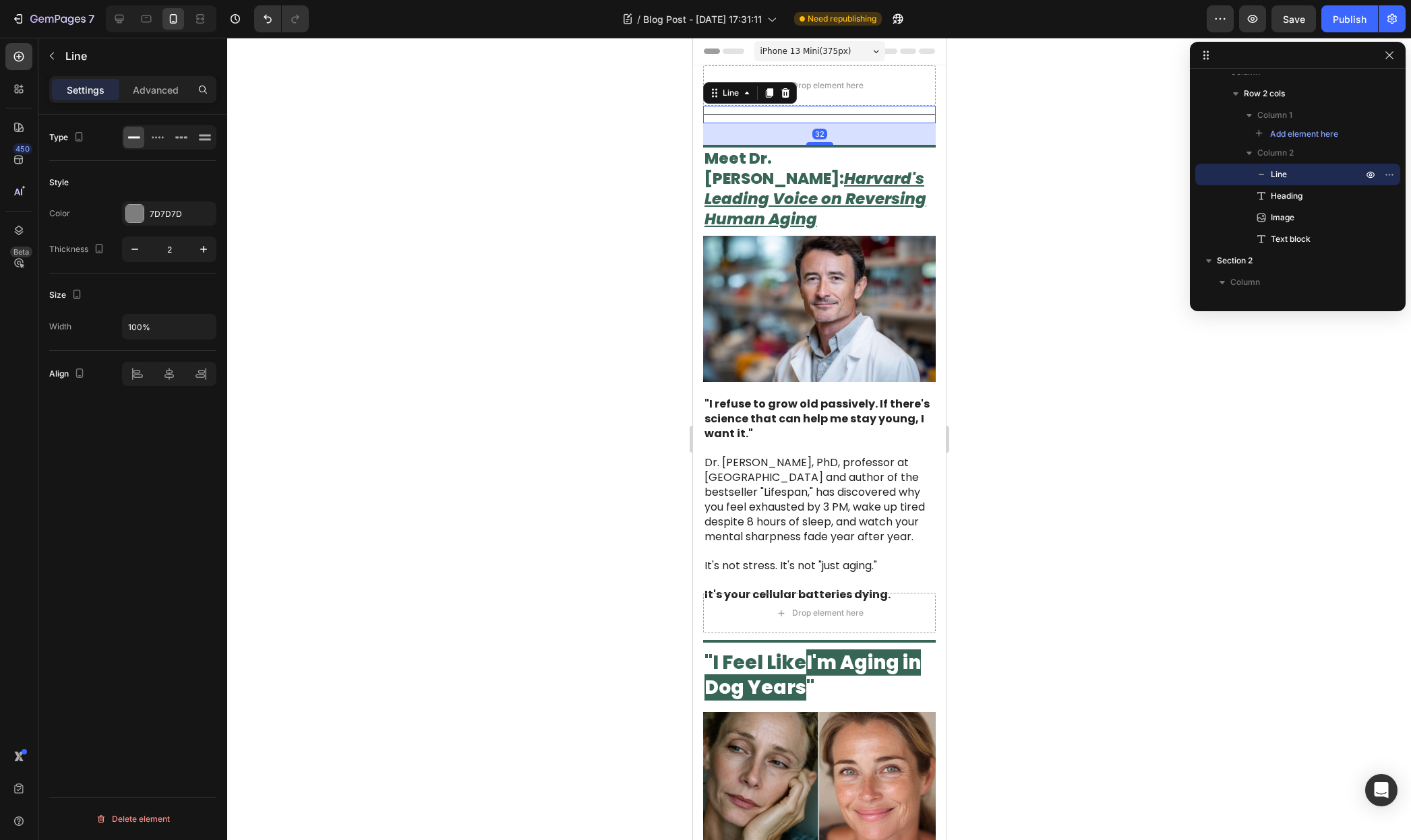
click at [803, 115] on div "Title Line 32" at bounding box center [818, 115] width 233 height 18
click at [1021, 261] on div at bounding box center [819, 439] width 1183 height 802
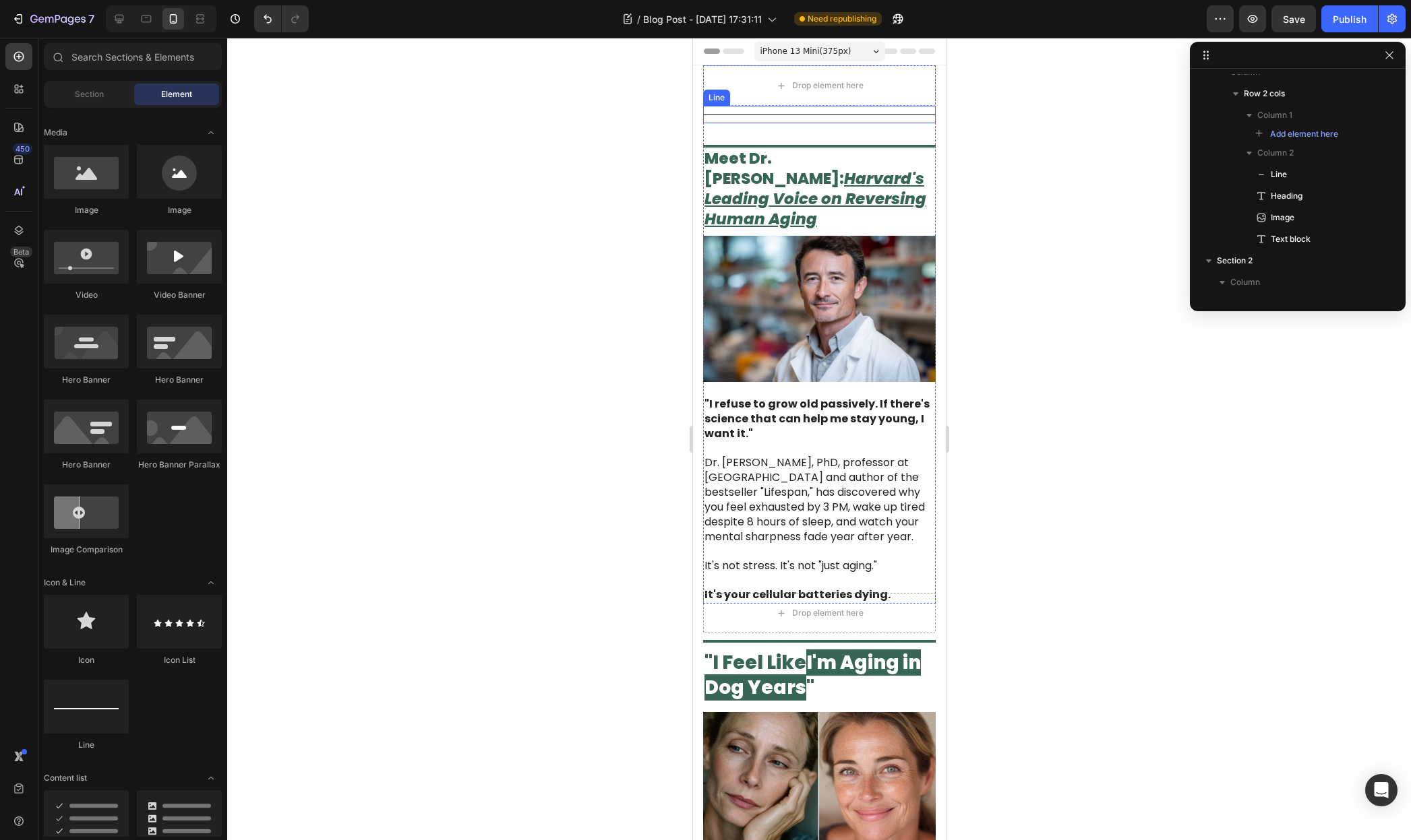
click at [821, 115] on div at bounding box center [818, 114] width 233 height 1
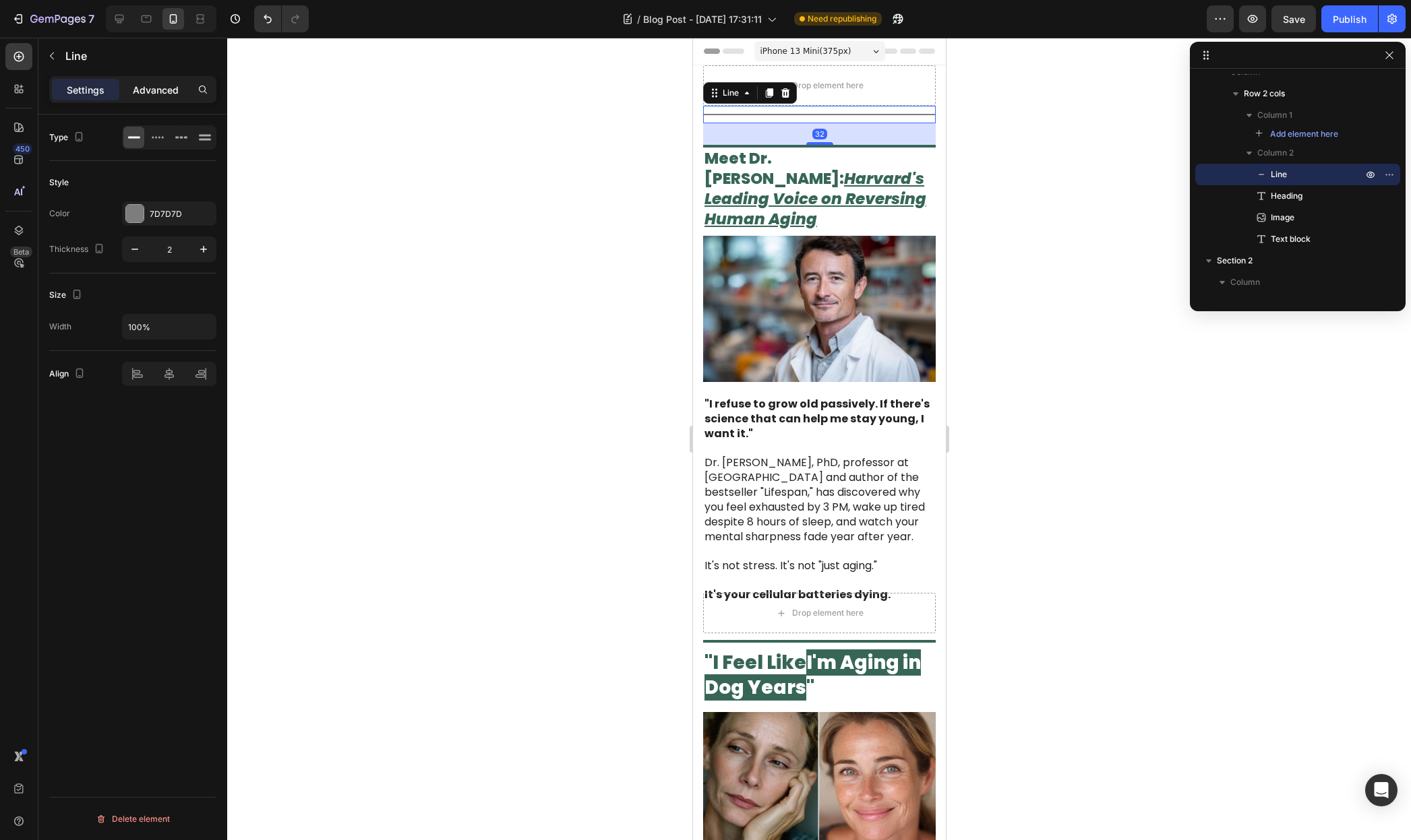
click at [149, 97] on div "Advanced" at bounding box center [156, 90] width 68 height 22
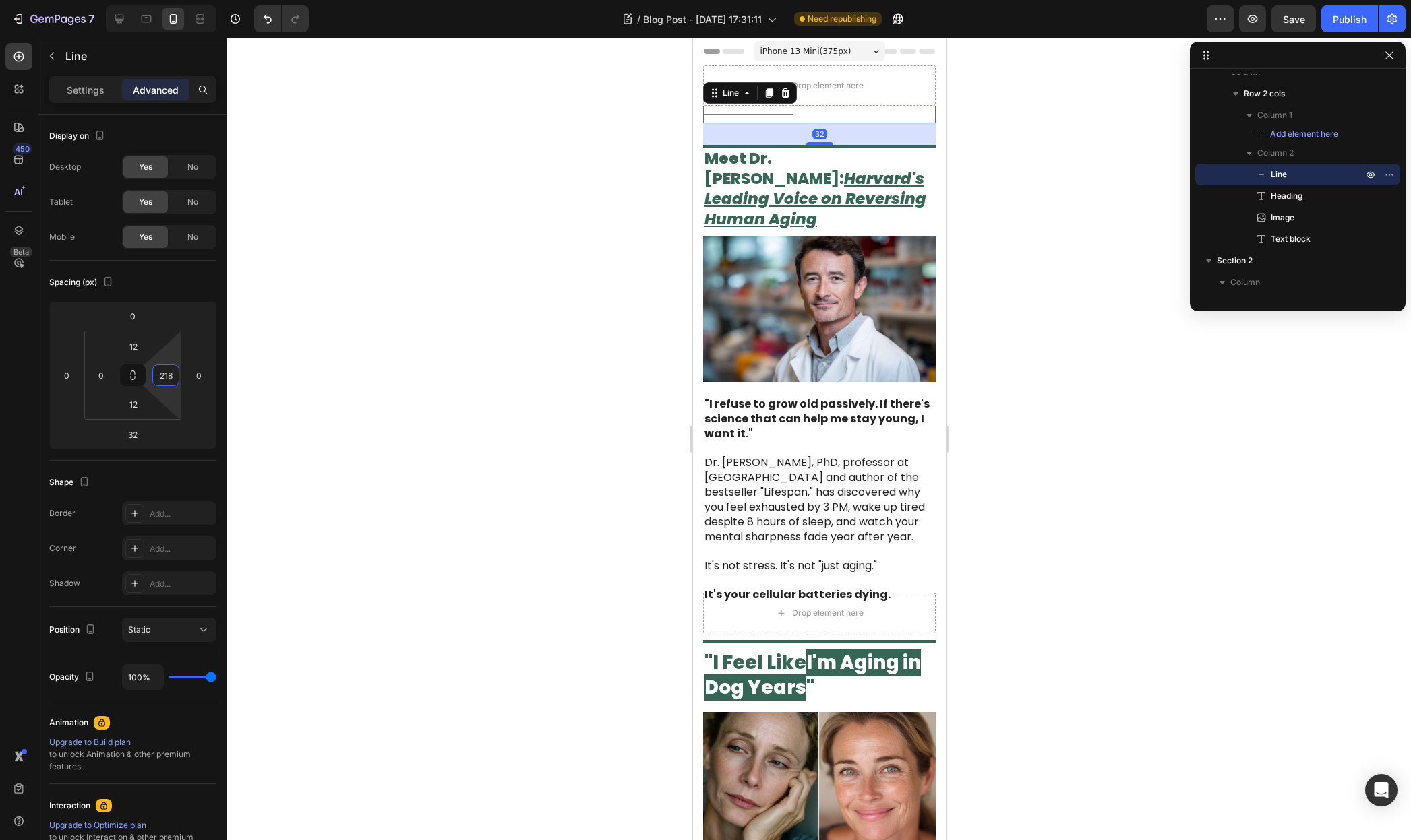
type input "222"
drag, startPoint x: 170, startPoint y: 391, endPoint x: 197, endPoint y: 316, distance: 79.7
click at [197, 0] on html "7 / Blog Post - [DATE] 17:31:11 Need republishing Preview Save Publish 450 Beta…" at bounding box center [706, 0] width 1411 height 0
click at [746, 144] on div "32" at bounding box center [818, 135] width 233 height 22
click at [759, 139] on div "32" at bounding box center [818, 135] width 233 height 22
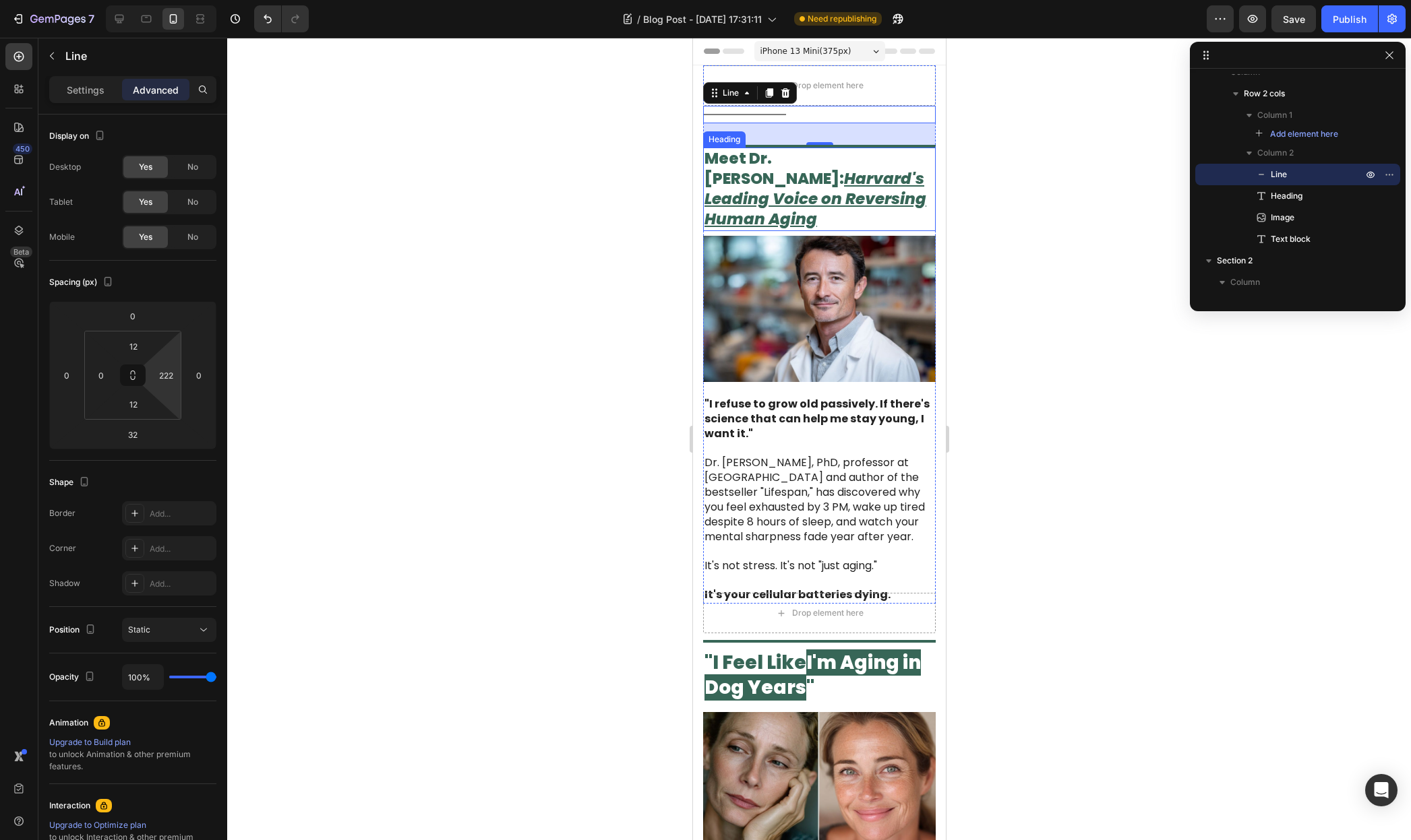
click at [763, 148] on span "Meet Dr. [PERSON_NAME]: Harvard's Leading Voice on Reversing Human Aging" at bounding box center [814, 189] width 222 height 82
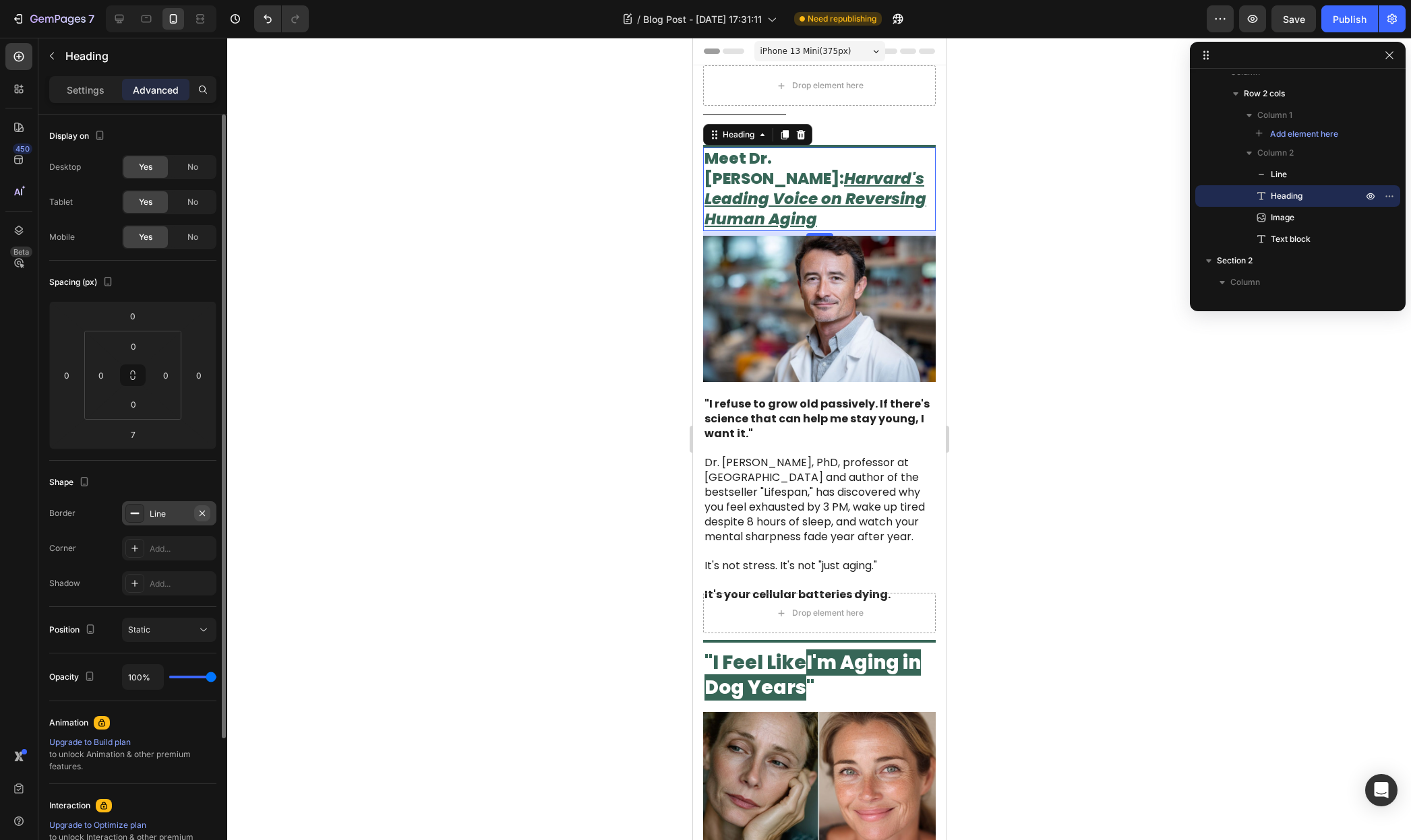
click at [206, 512] on icon "button" at bounding box center [202, 513] width 11 height 11
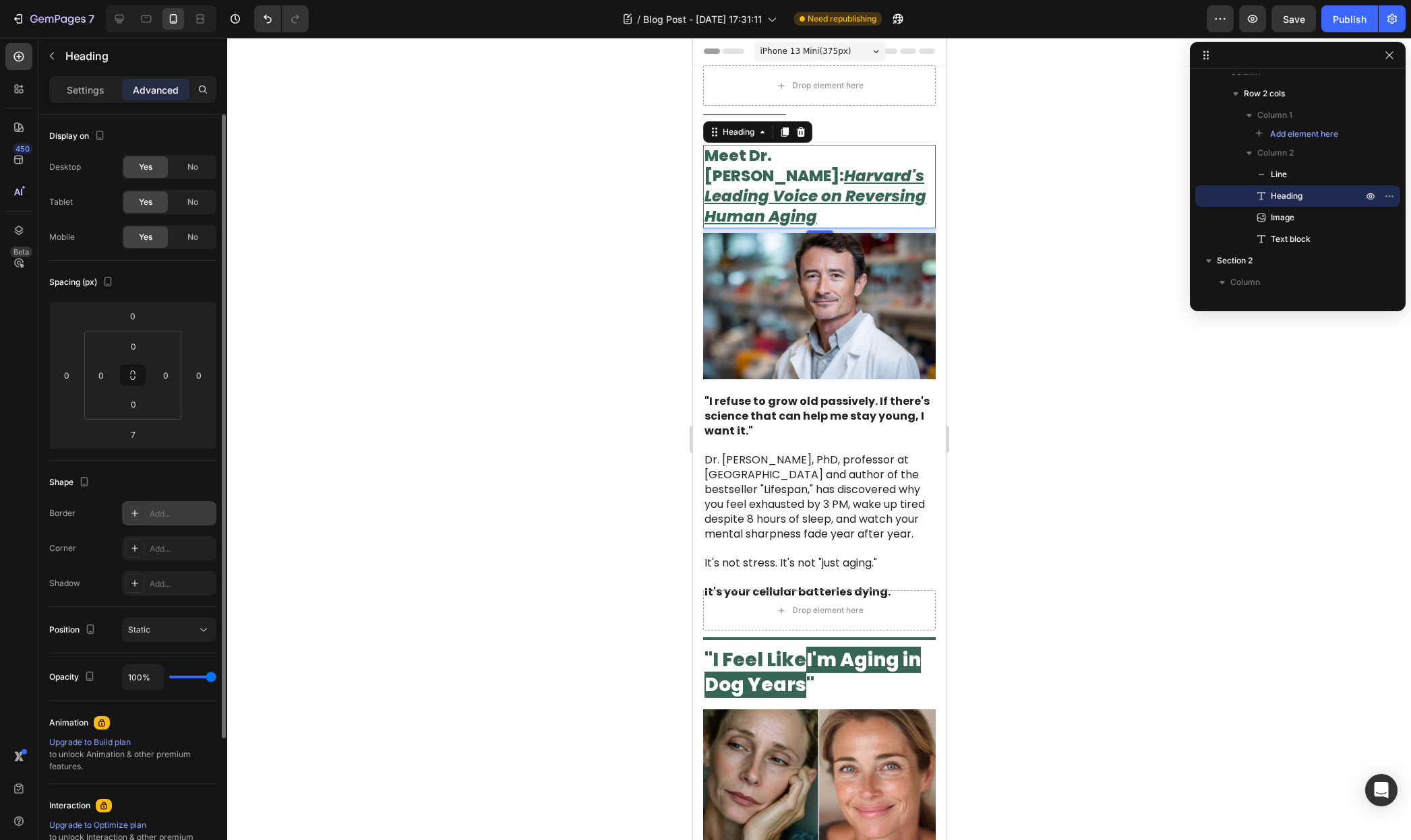
click at [1036, 194] on div at bounding box center [819, 439] width 1183 height 802
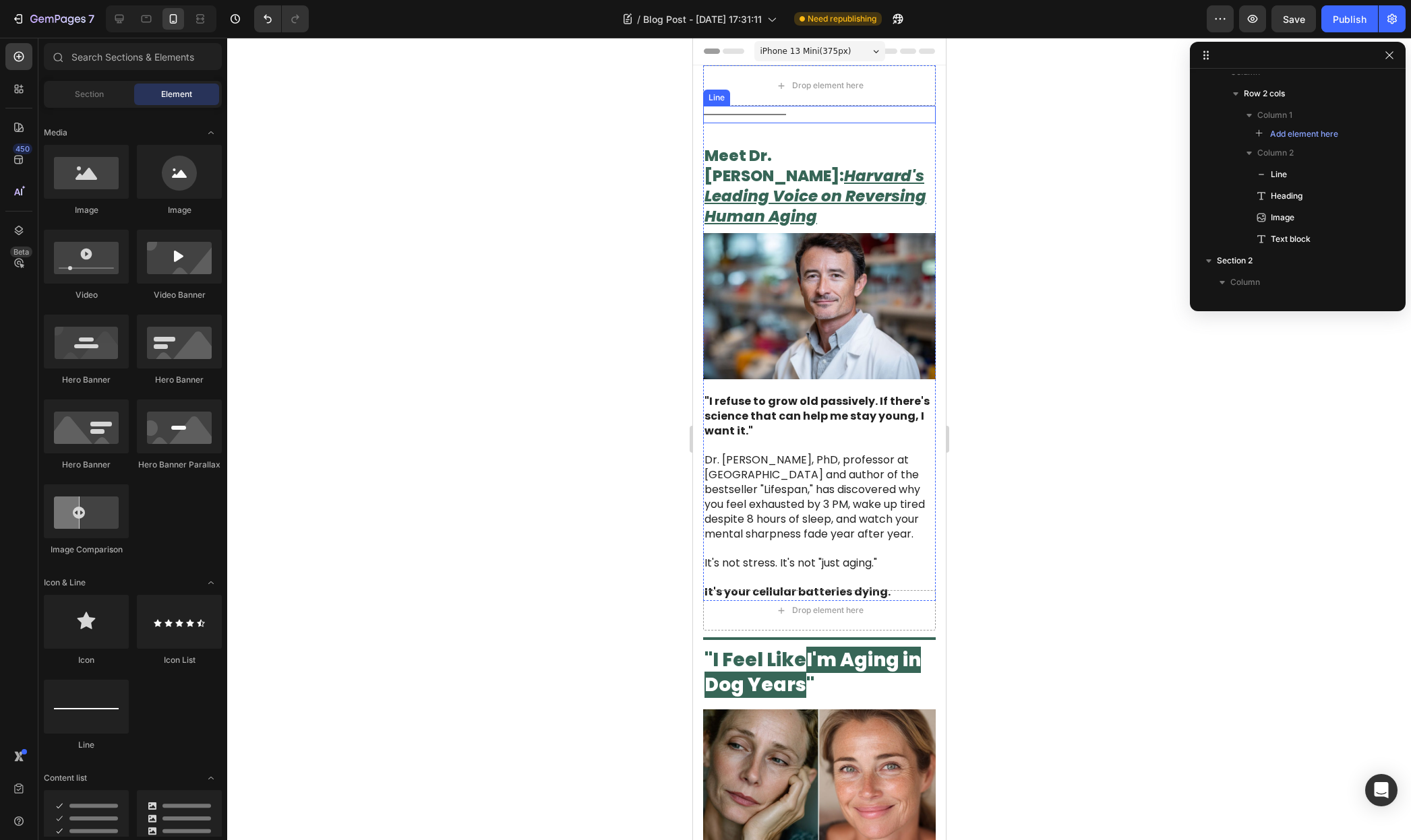
click at [756, 118] on div "Title Line" at bounding box center [818, 115] width 233 height 18
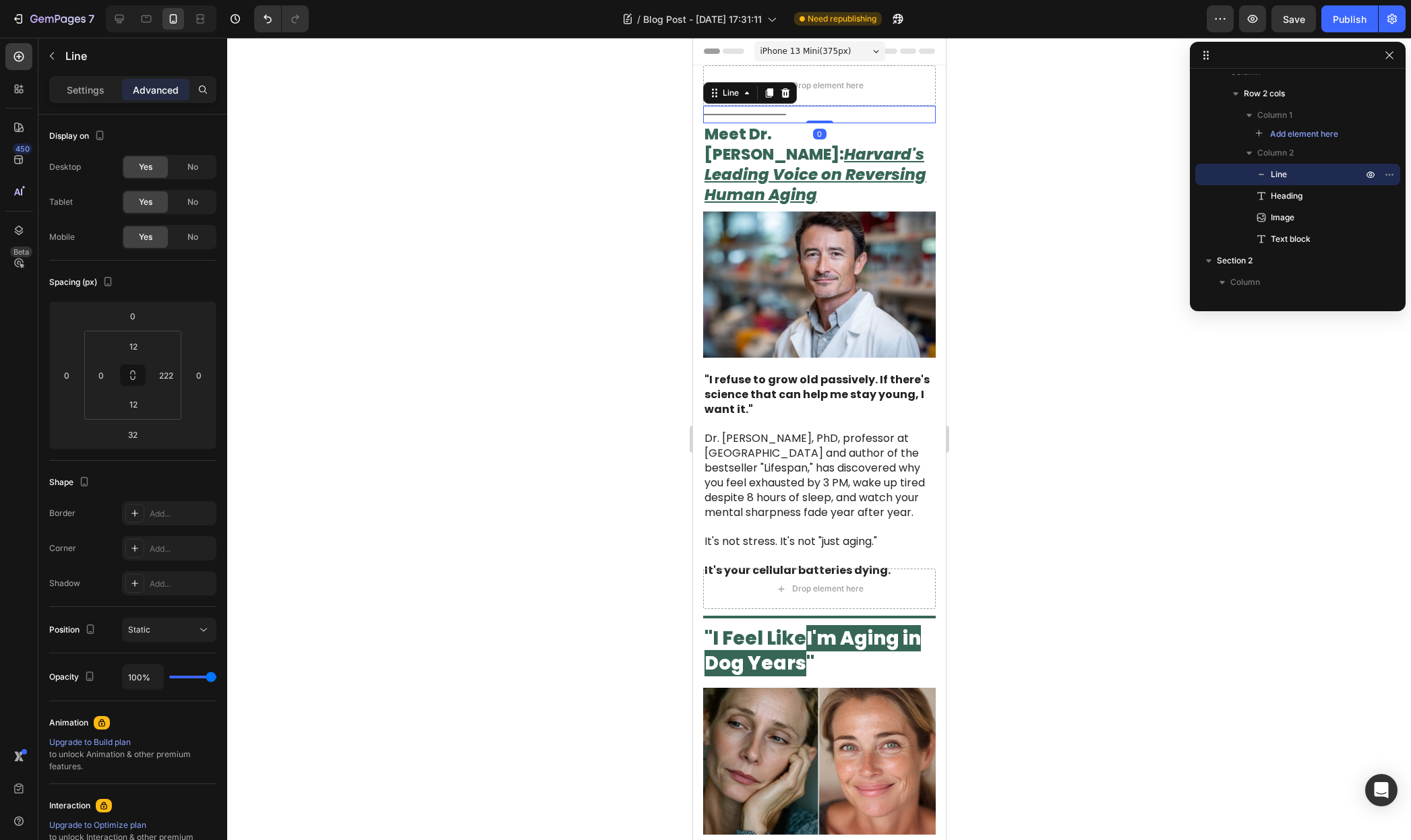
drag, startPoint x: 814, startPoint y: 136, endPoint x: 815, endPoint y: 119, distance: 17.0
click at [819, 118] on div "Title Line 0" at bounding box center [818, 115] width 233 height 18
type input "0"
click at [84, 84] on p "Settings" at bounding box center [86, 90] width 38 height 14
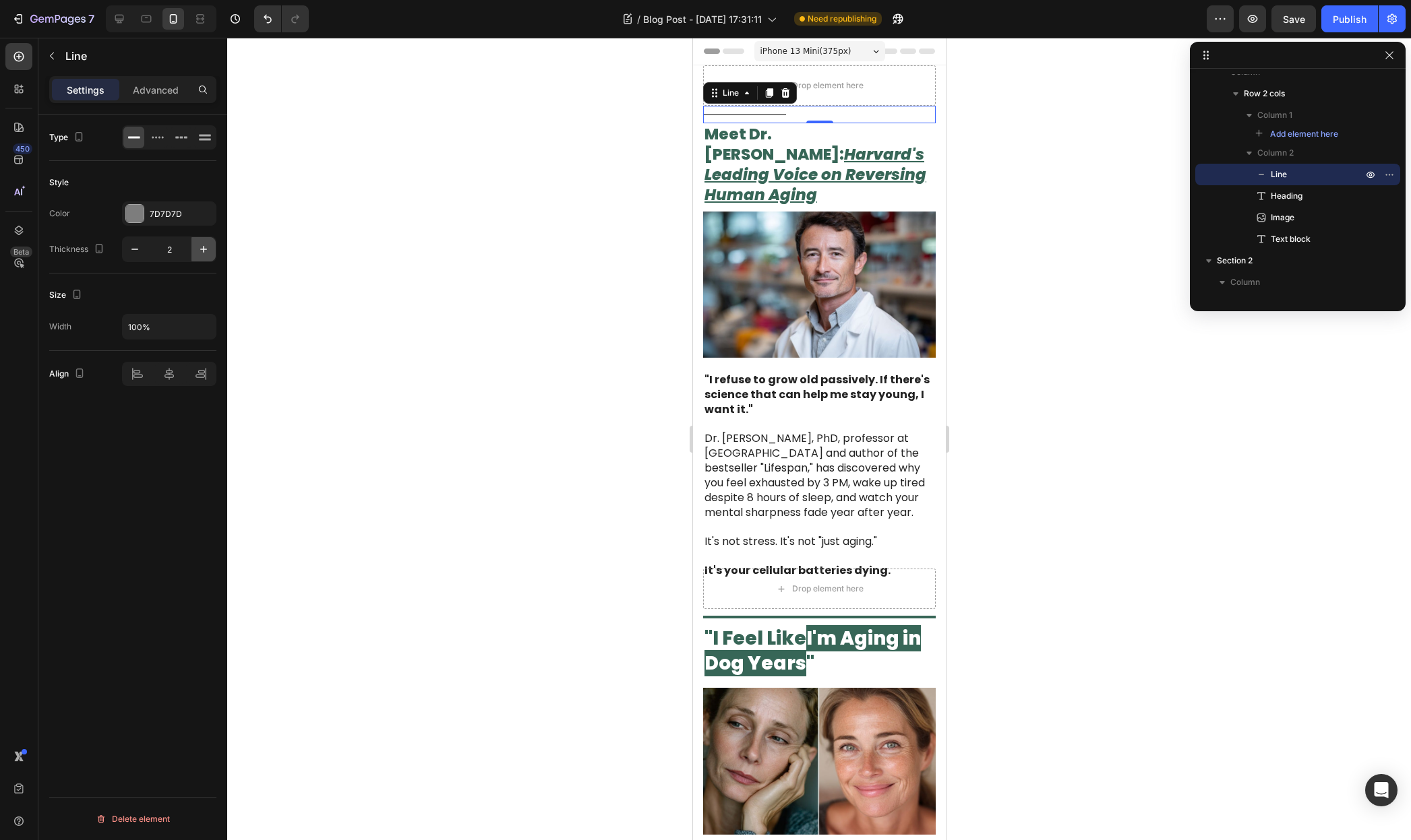
click at [202, 249] on icon "button" at bounding box center [204, 249] width 7 height 7
type input "5"
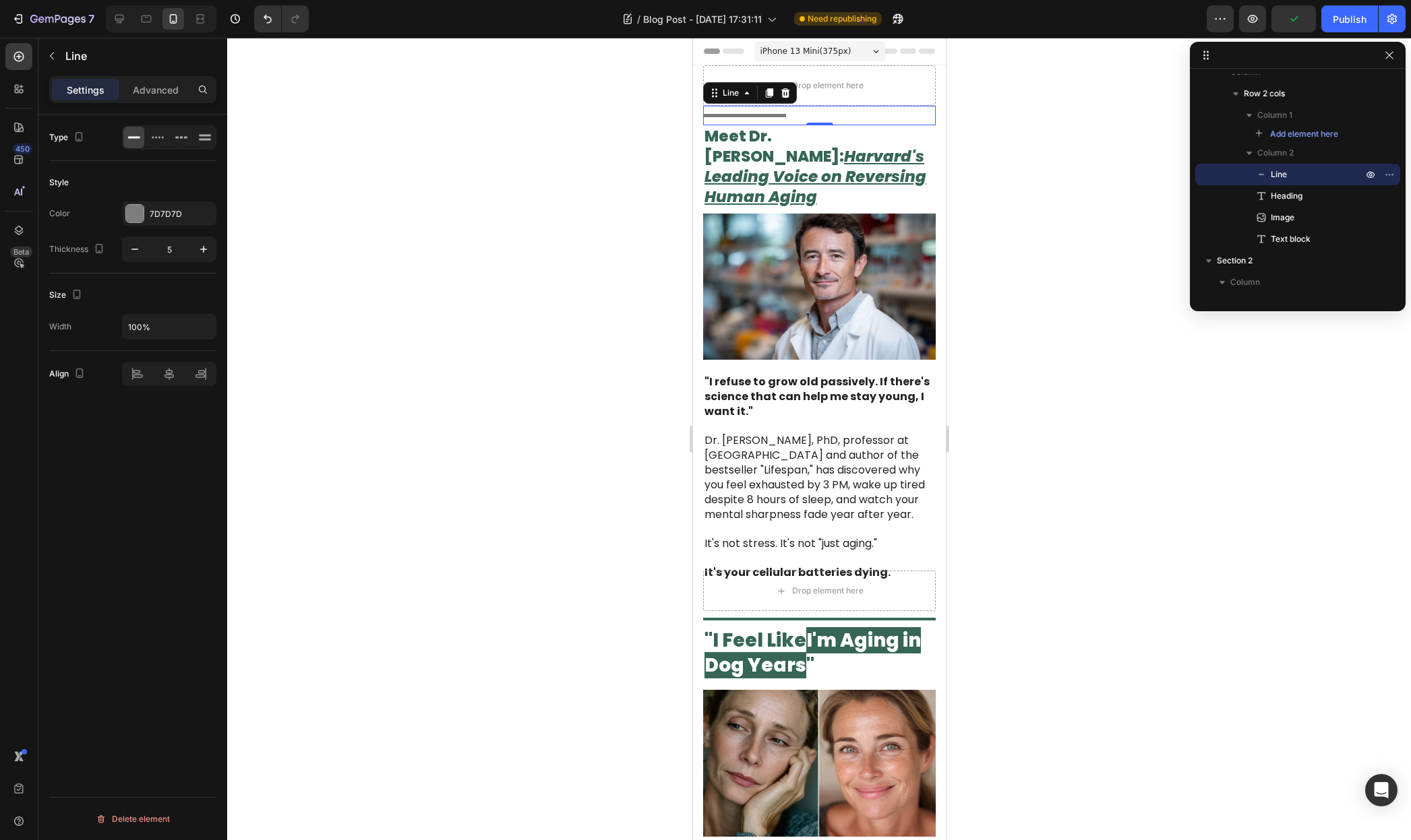
click at [157, 91] on p "Advanced" at bounding box center [156, 90] width 46 height 14
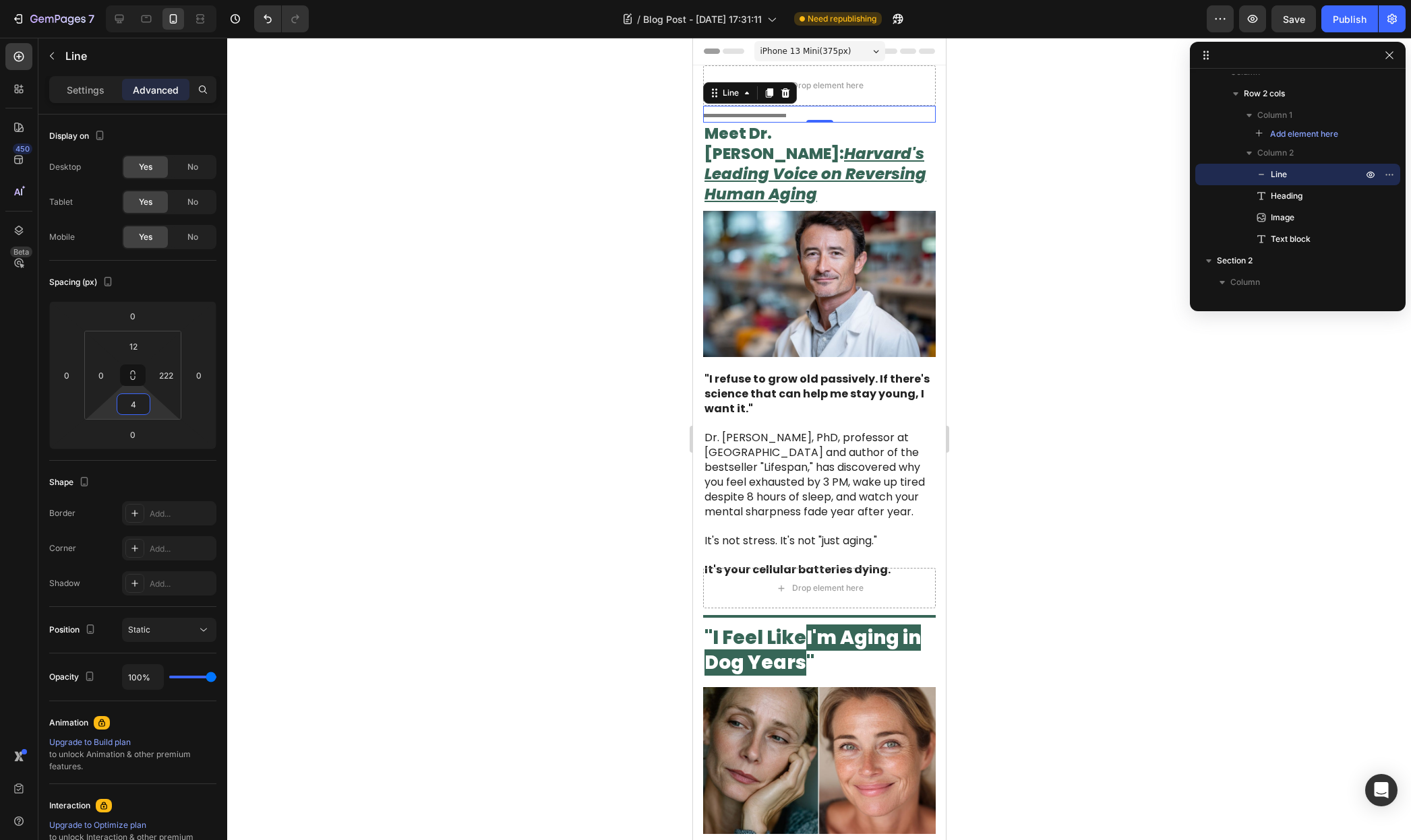
type input "2"
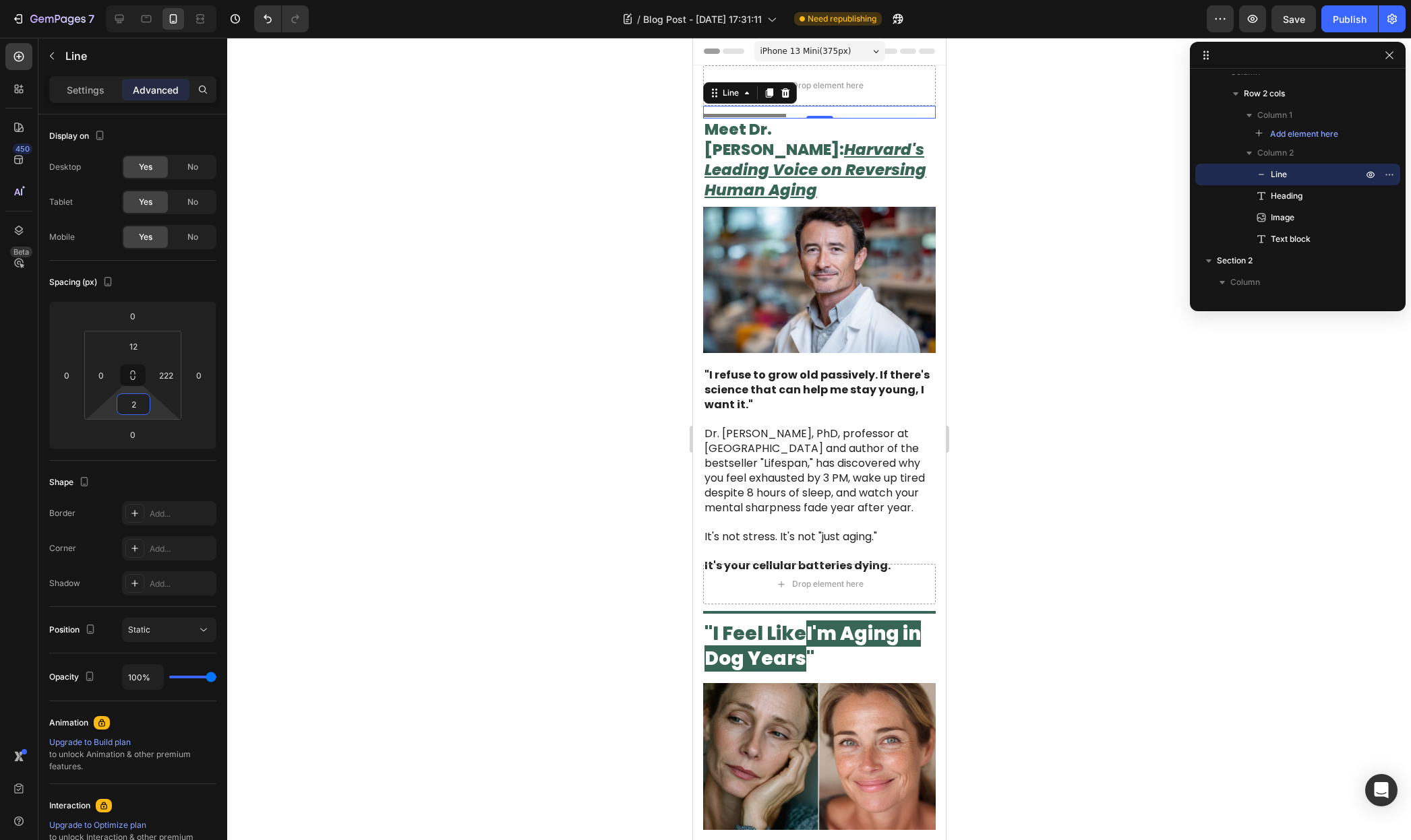
click at [155, 0] on html "7 / Blog Post - [DATE] 17:31:11 Need republishing Preview Save Publish 450 Beta…" at bounding box center [706, 0] width 1411 height 0
click at [646, 281] on div at bounding box center [819, 439] width 1183 height 802
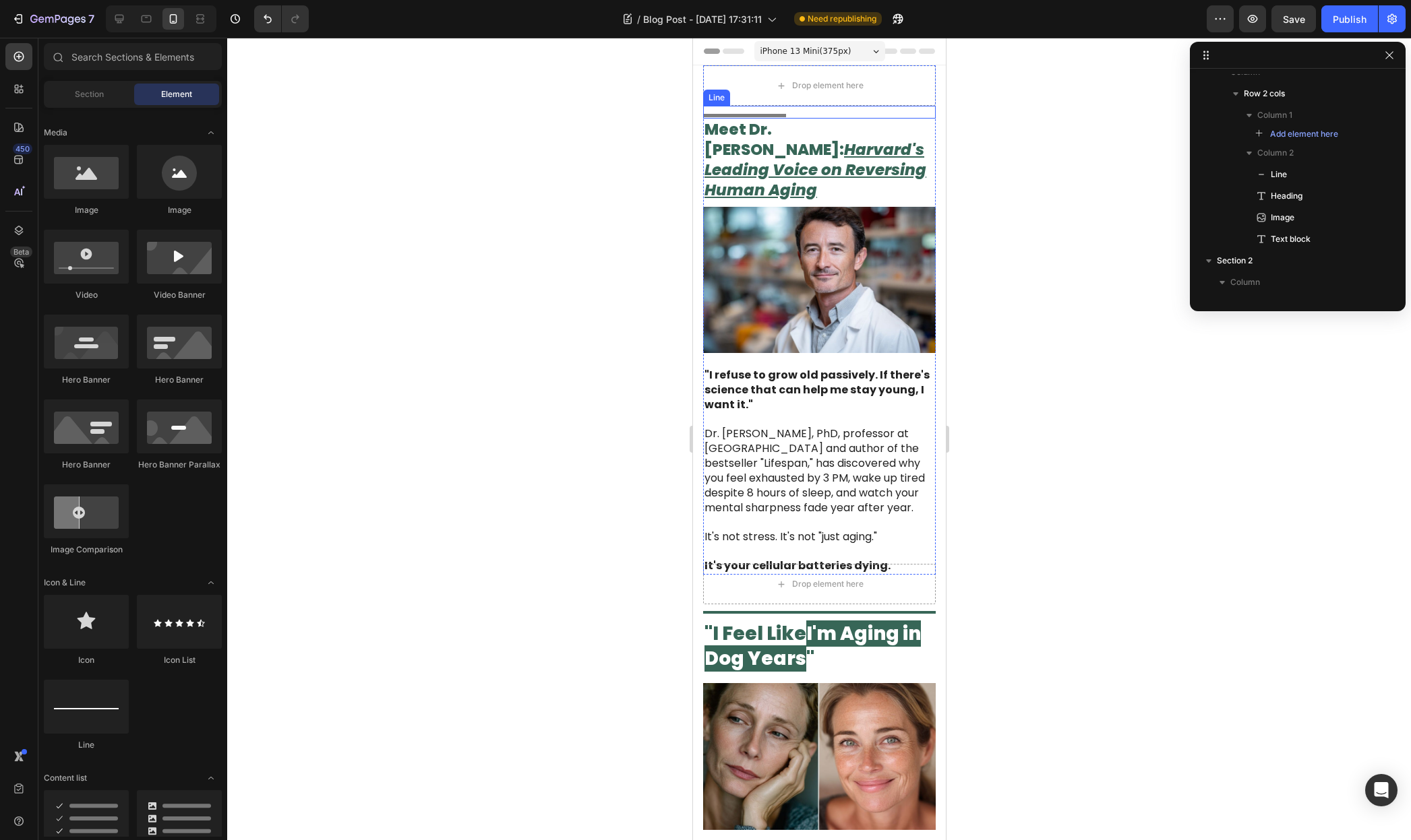
click at [761, 116] on div at bounding box center [743, 115] width 83 height 3
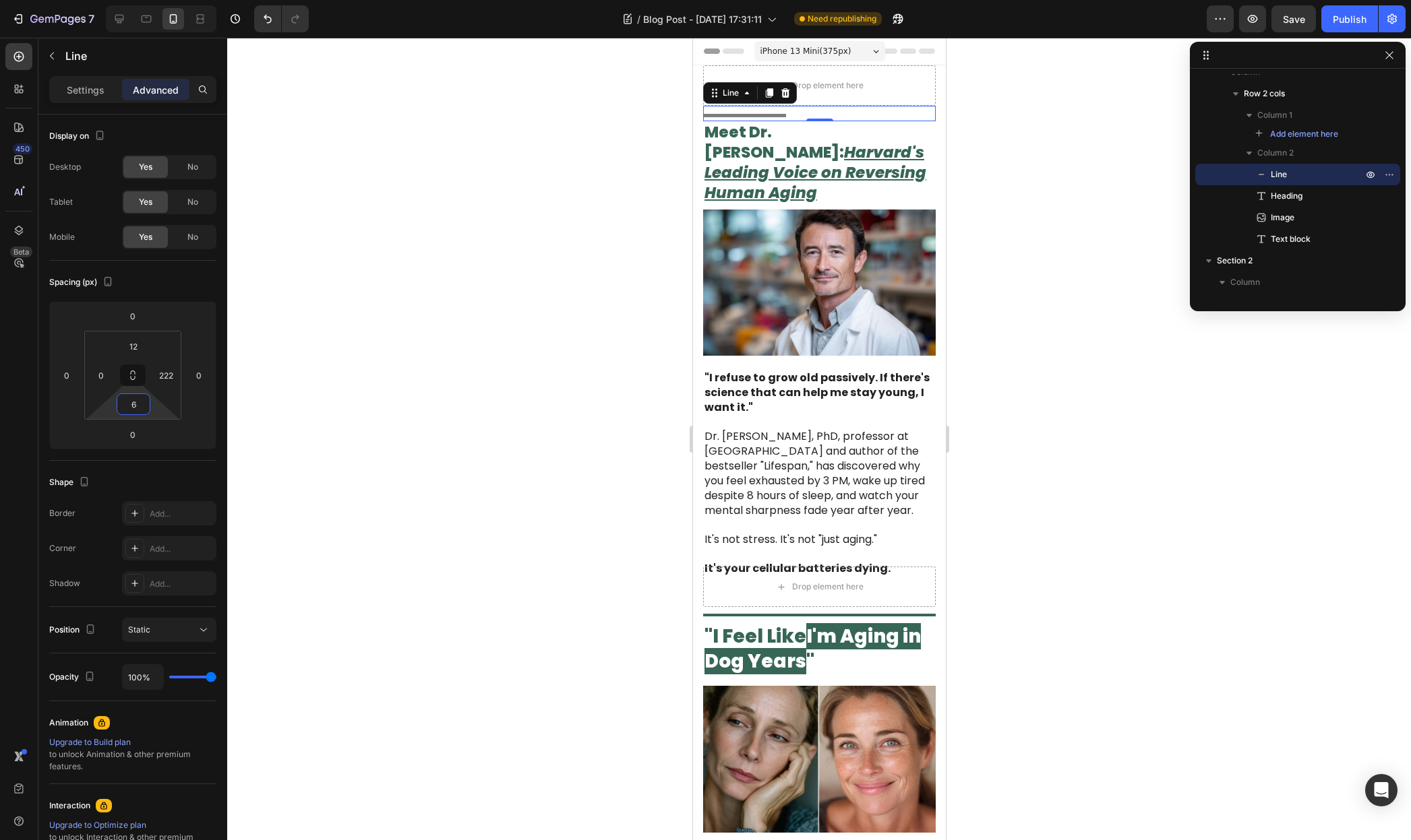
click at [157, 0] on html "7 / Blog Post - [DATE] 17:31:11 Need republishing Preview Save Publish 450 Beta…" at bounding box center [706, 0] width 1411 height 0
type input "8"
click at [91, 95] on p "Settings" at bounding box center [86, 90] width 38 height 14
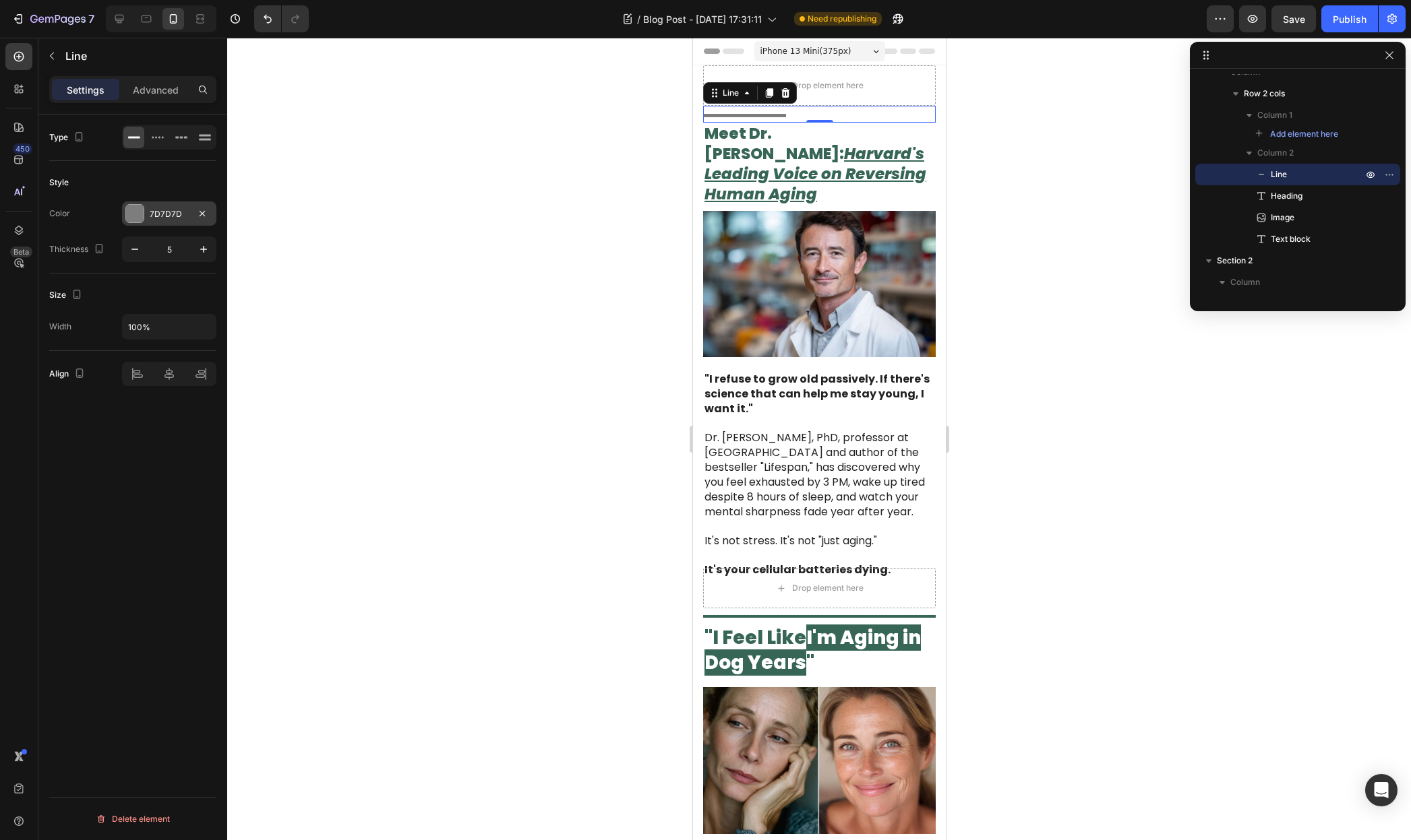
click at [138, 209] on div at bounding box center [135, 213] width 18 height 18
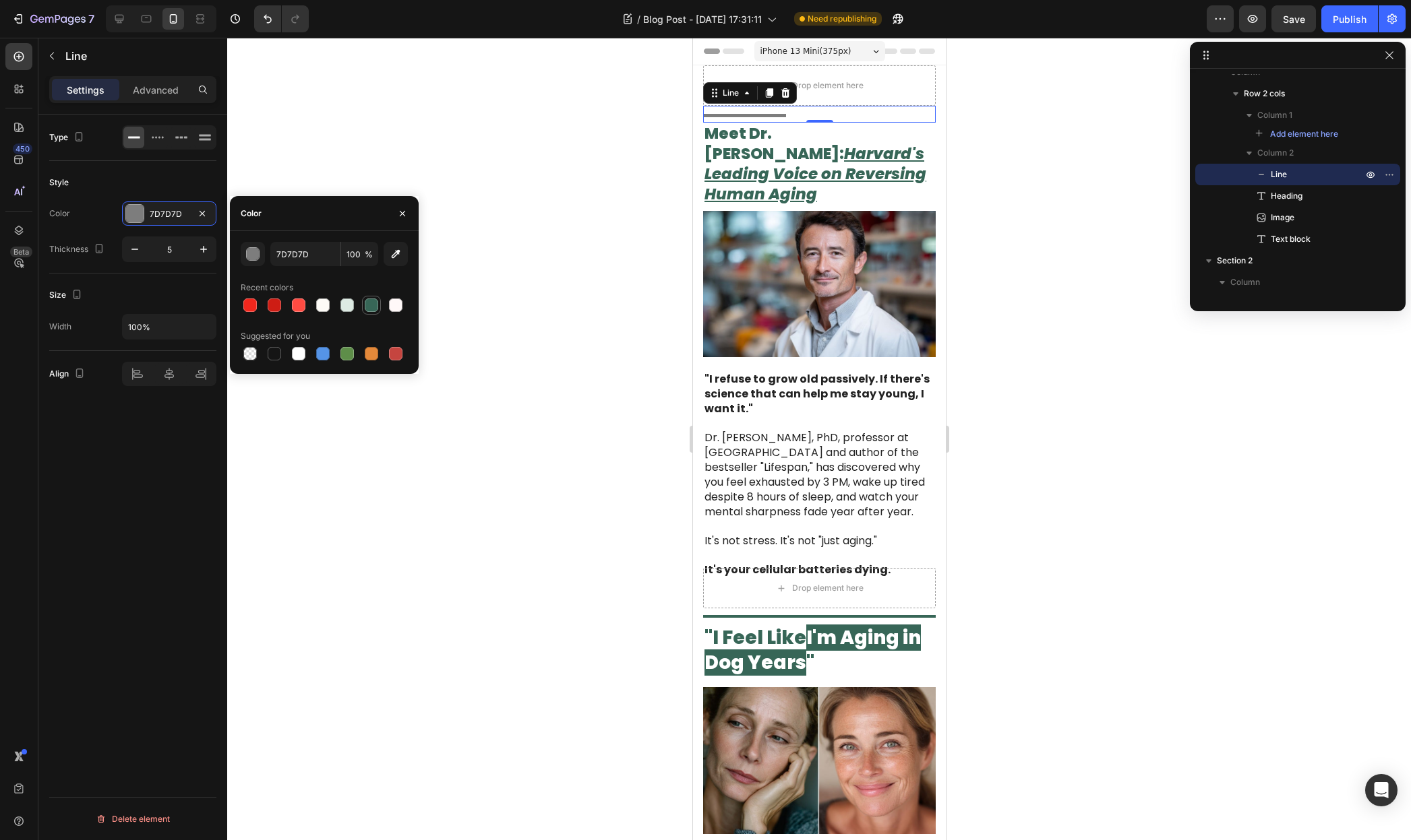
click at [371, 302] on div at bounding box center [371, 305] width 14 height 14
type input "376657"
click at [570, 177] on div at bounding box center [819, 439] width 1183 height 802
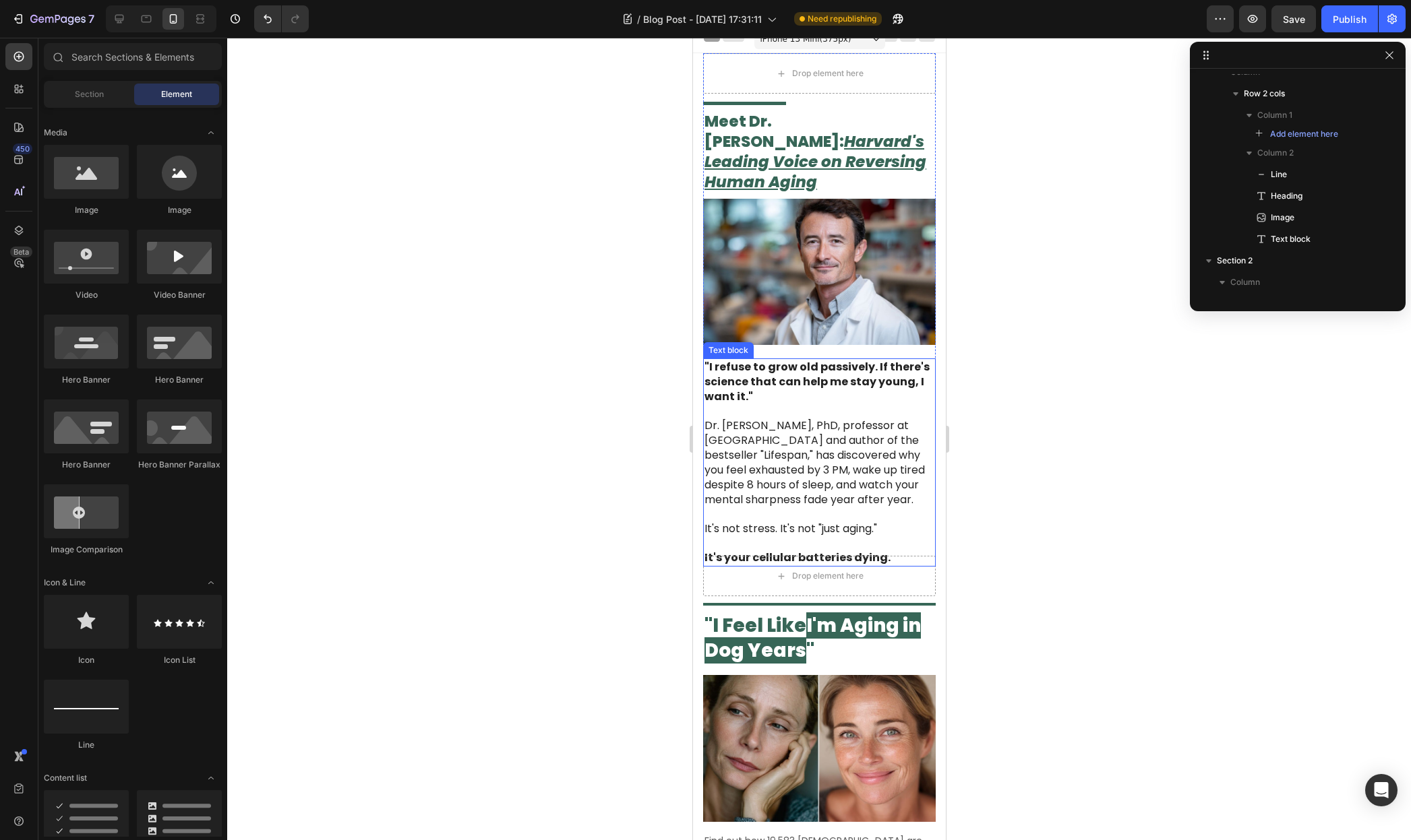
scroll to position [0, 0]
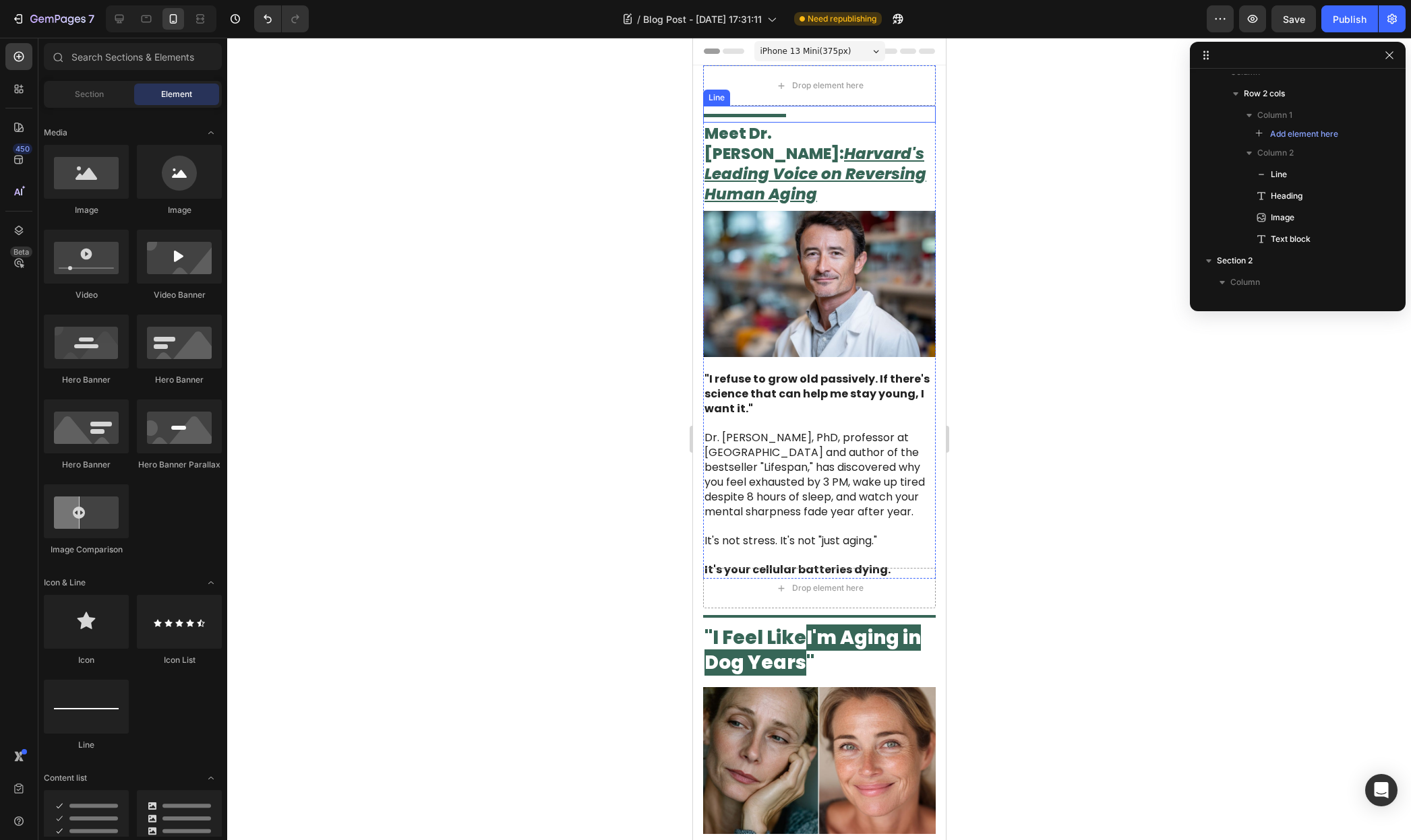
click at [763, 114] on div at bounding box center [743, 115] width 83 height 3
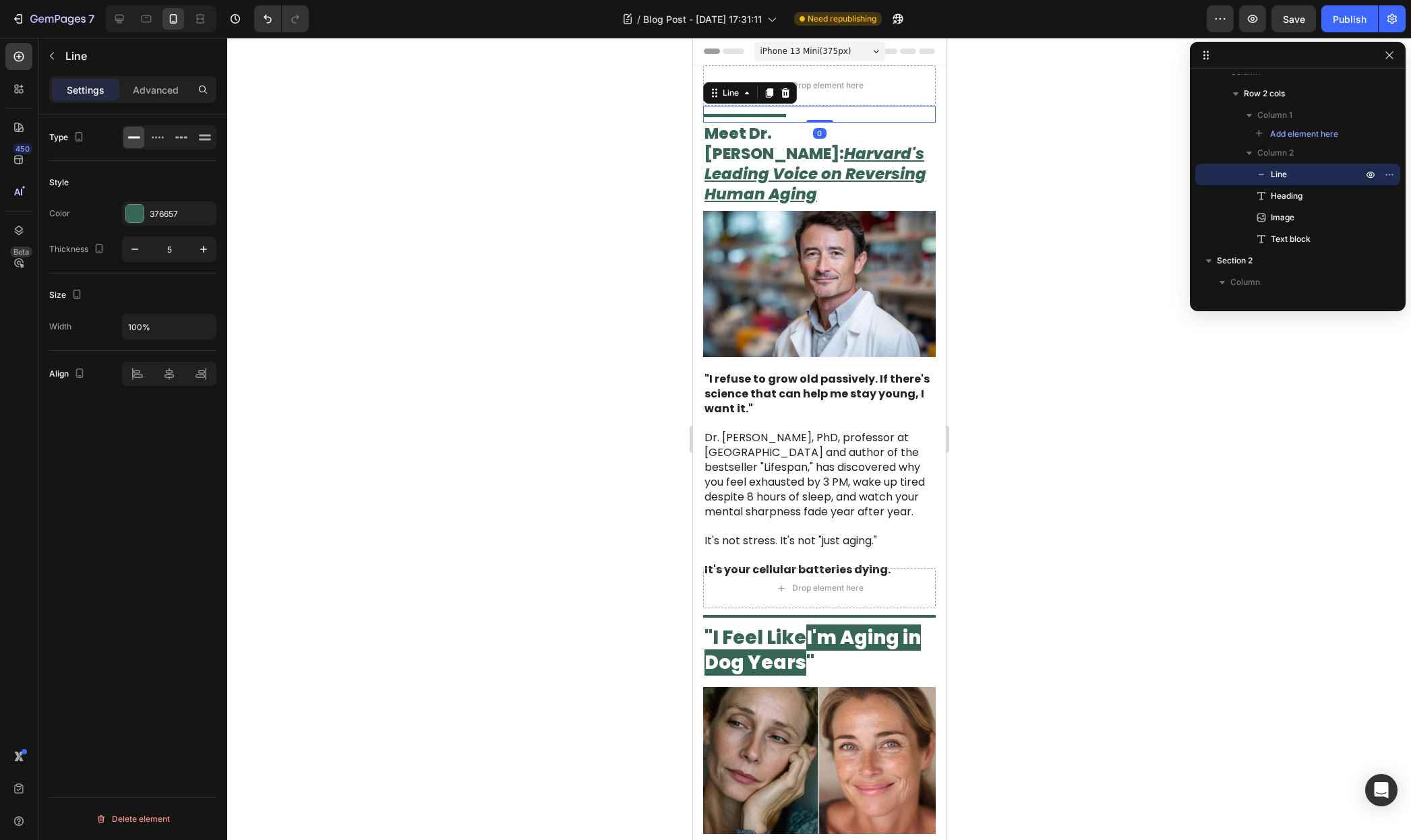
click at [821, 116] on div "Title Line 0" at bounding box center [818, 114] width 233 height 17
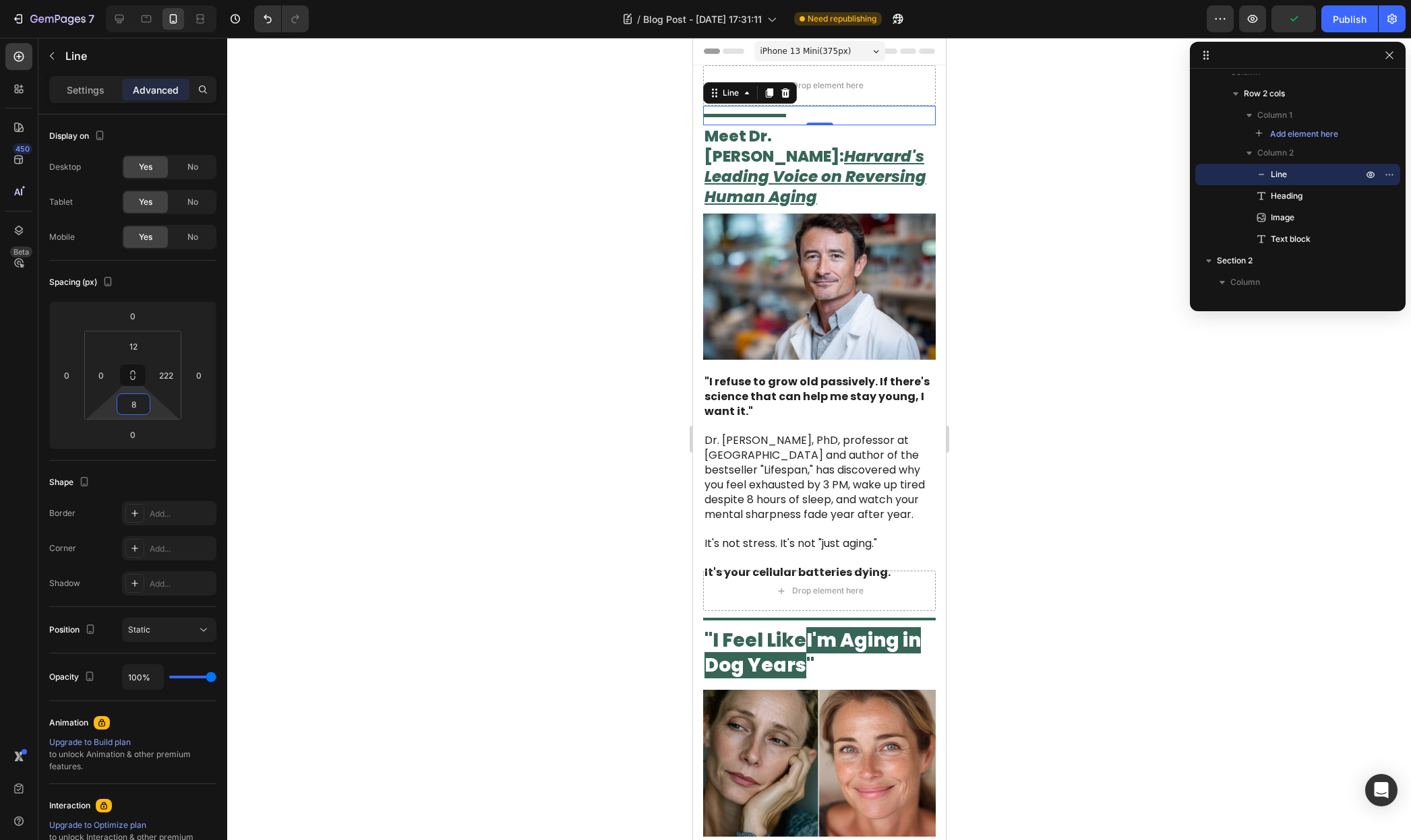
type input "6"
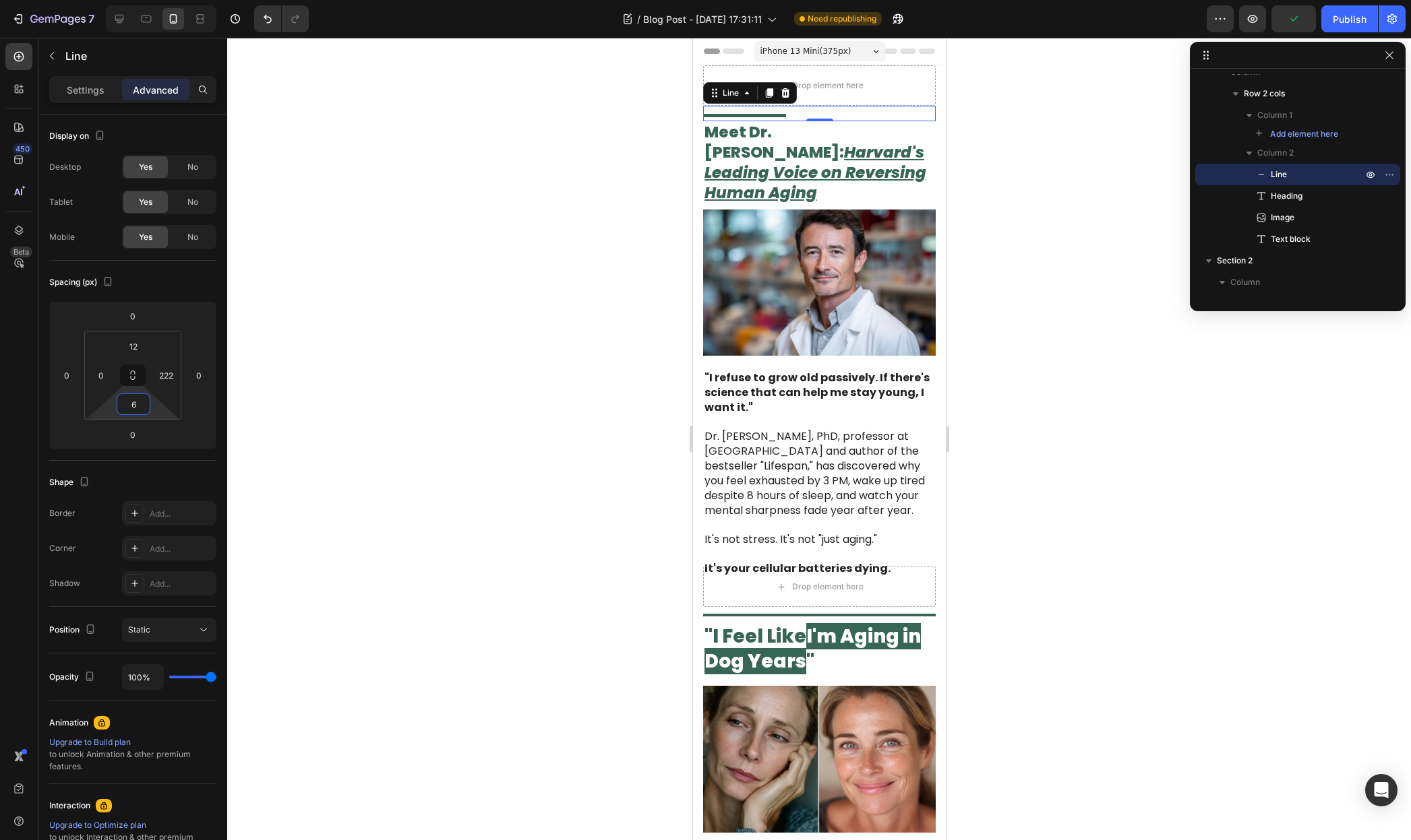
click at [154, 0] on html "7 / Blog Post - [DATE] 17:31:11 Need republishing Preview Publish 450 Beta Sect…" at bounding box center [706, 0] width 1411 height 0
click at [1067, 477] on div at bounding box center [819, 439] width 1183 height 802
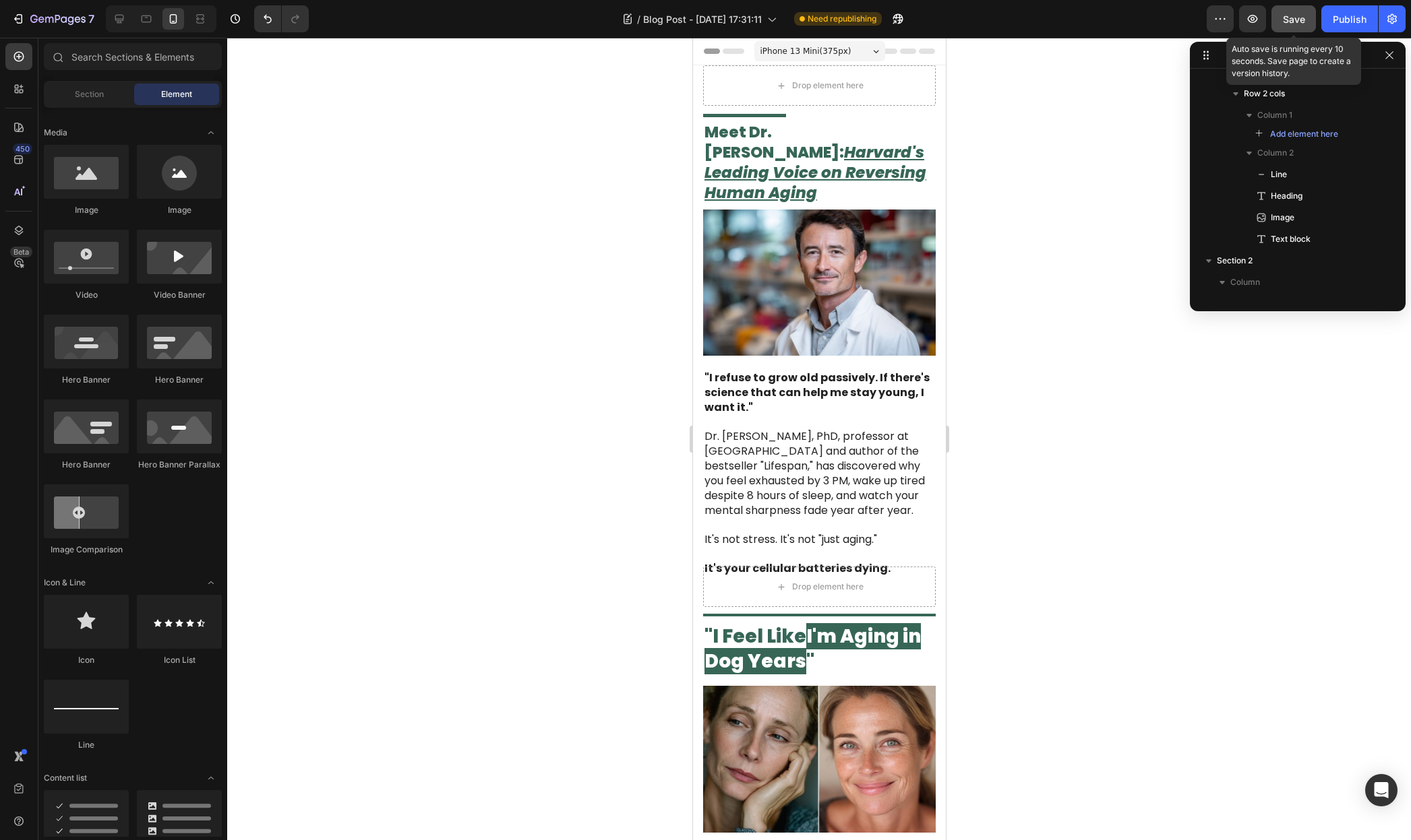
click at [1295, 16] on span "Save" at bounding box center [1293, 19] width 22 height 11
click at [1297, 19] on span "Save" at bounding box center [1293, 19] width 22 height 11
click at [1215, 24] on icon "button" at bounding box center [1220, 19] width 14 height 14
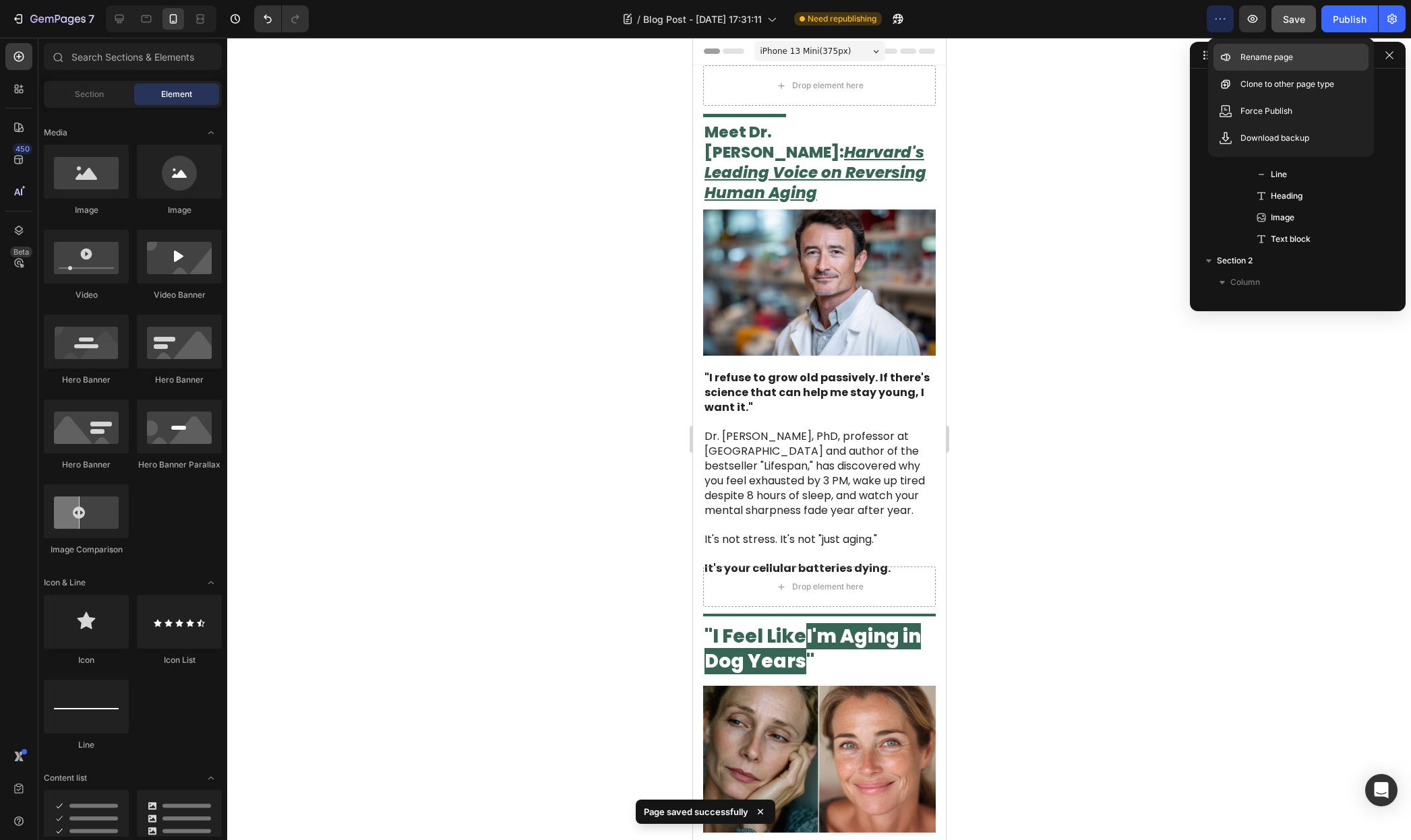
click at [1301, 71] on div "Rename page" at bounding box center [1290, 84] width 155 height 27
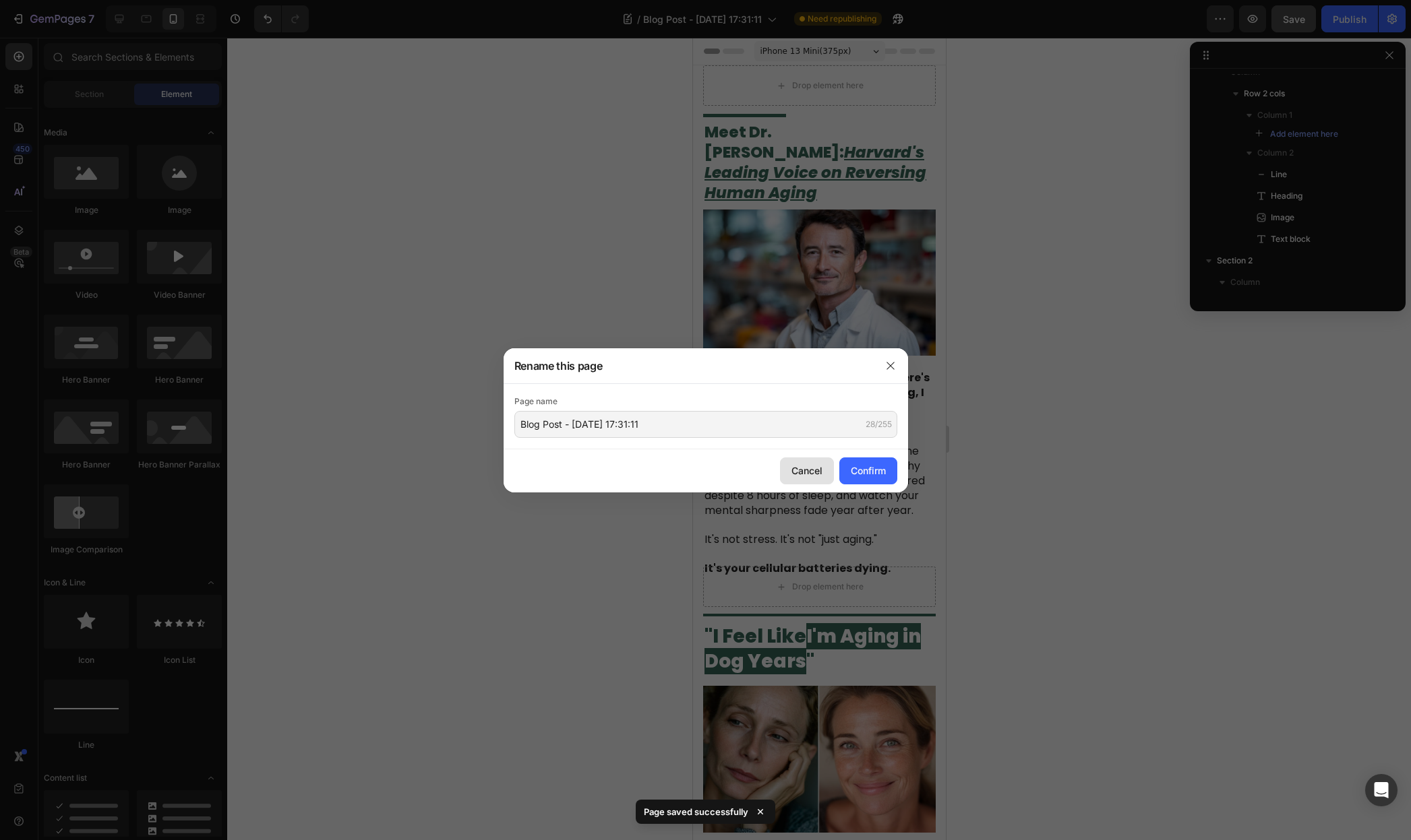
click at [817, 477] on div "Cancel" at bounding box center [806, 471] width 31 height 14
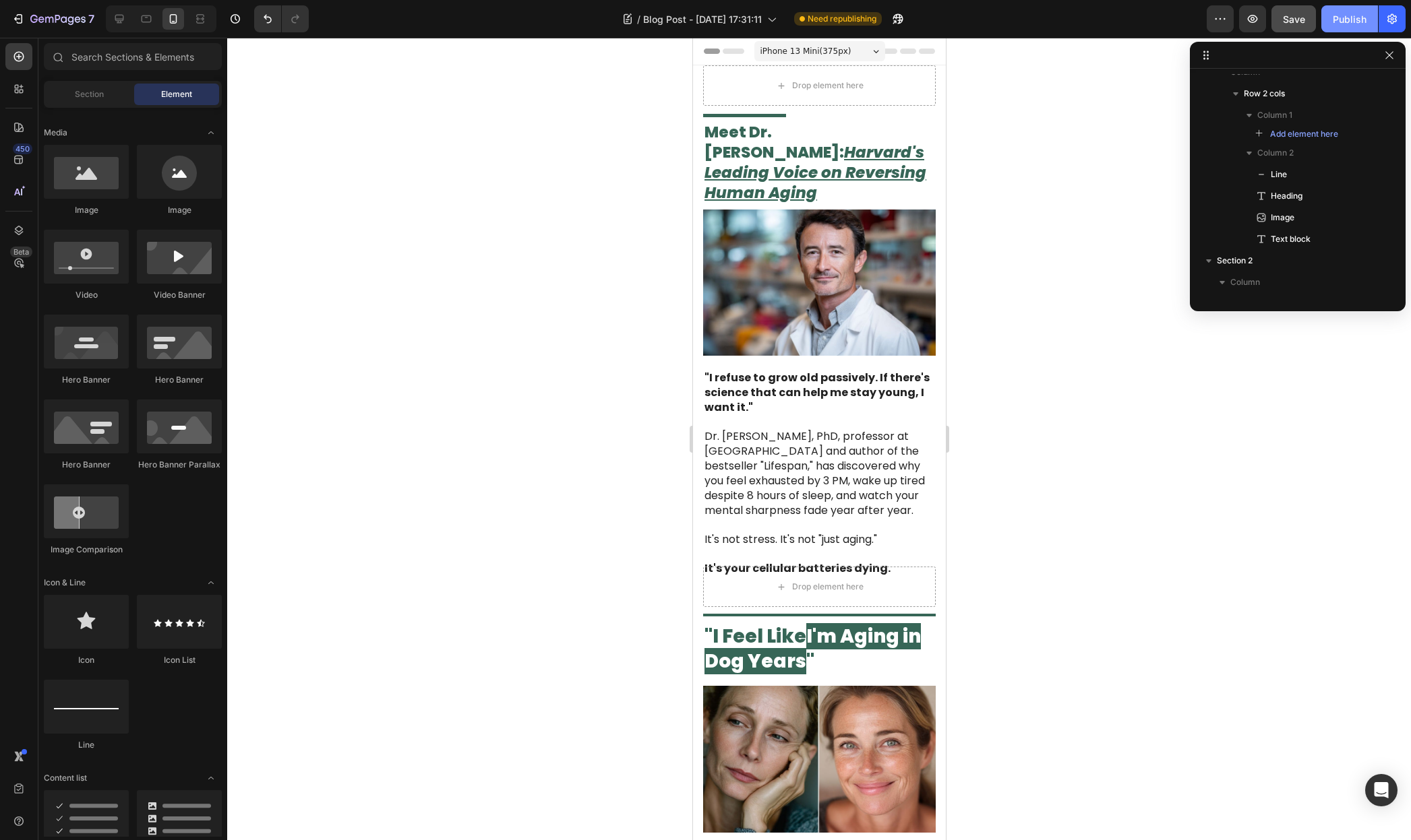
click at [1341, 21] on div "Publish" at bounding box center [1349, 19] width 34 height 14
click at [1228, 18] on button "button" at bounding box center [1219, 18] width 27 height 27
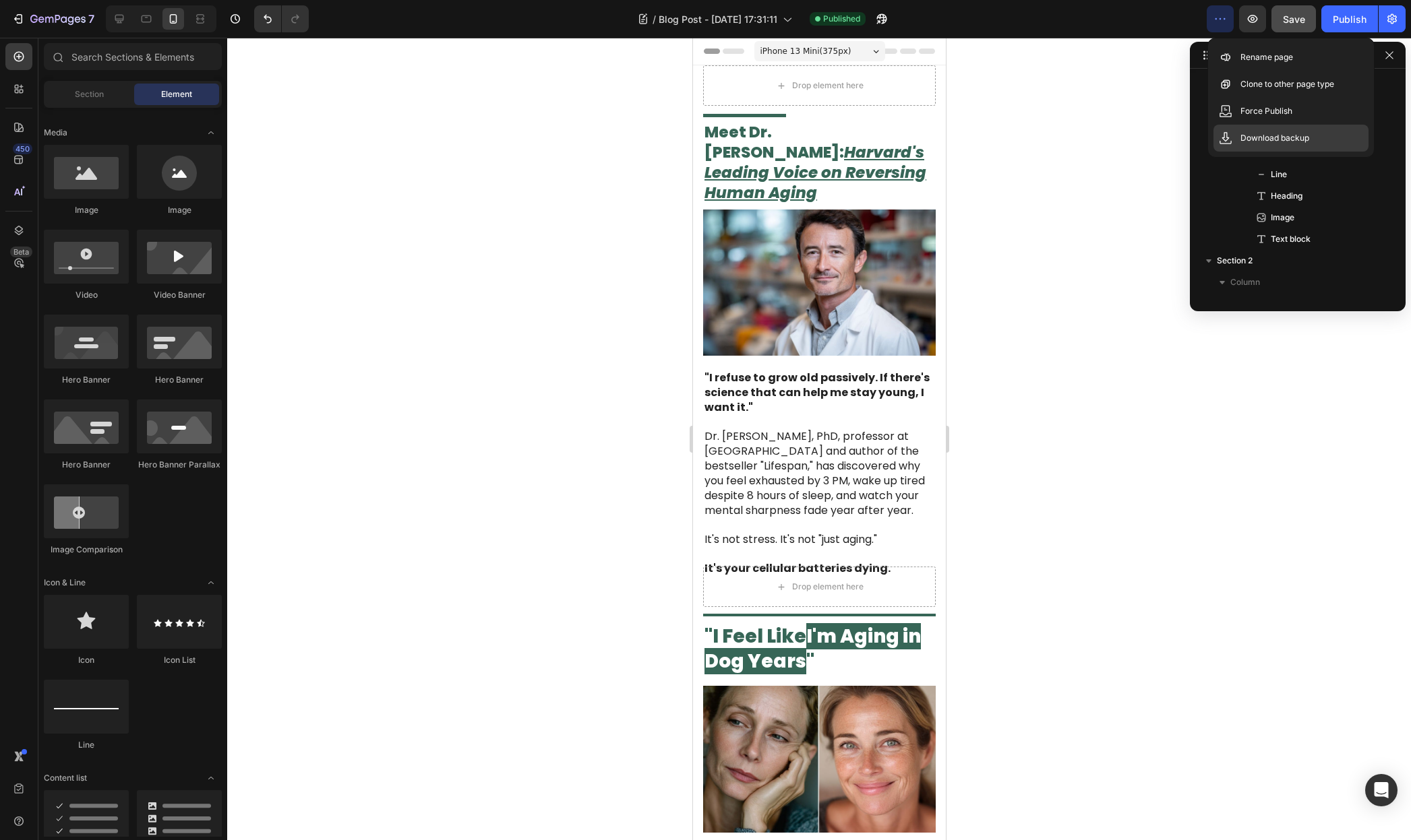
click at [1275, 134] on p "Download backup" at bounding box center [1274, 139] width 69 height 14
click at [1138, 136] on div at bounding box center [819, 439] width 1183 height 802
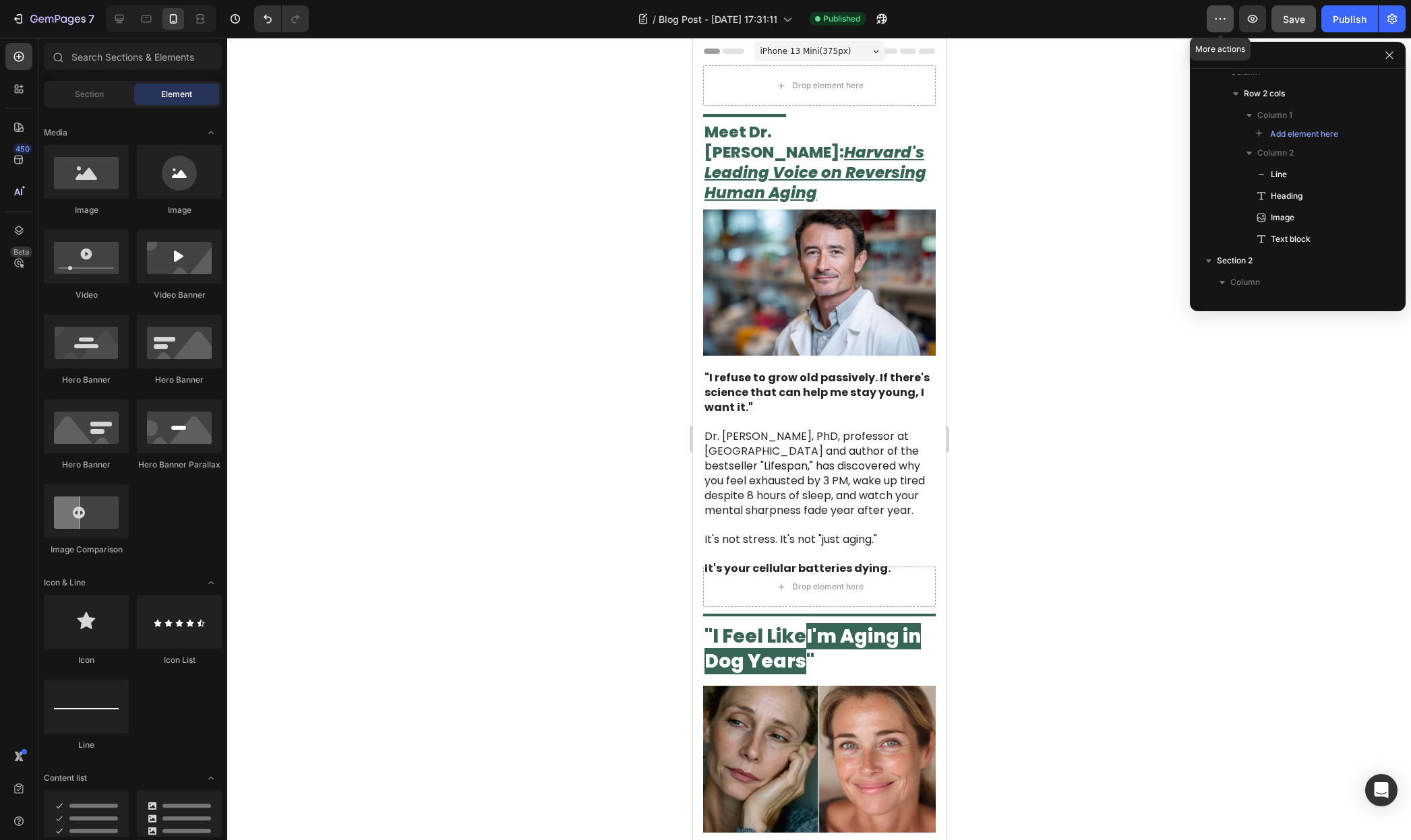
click at [1221, 17] on icon "button" at bounding box center [1220, 19] width 14 height 14
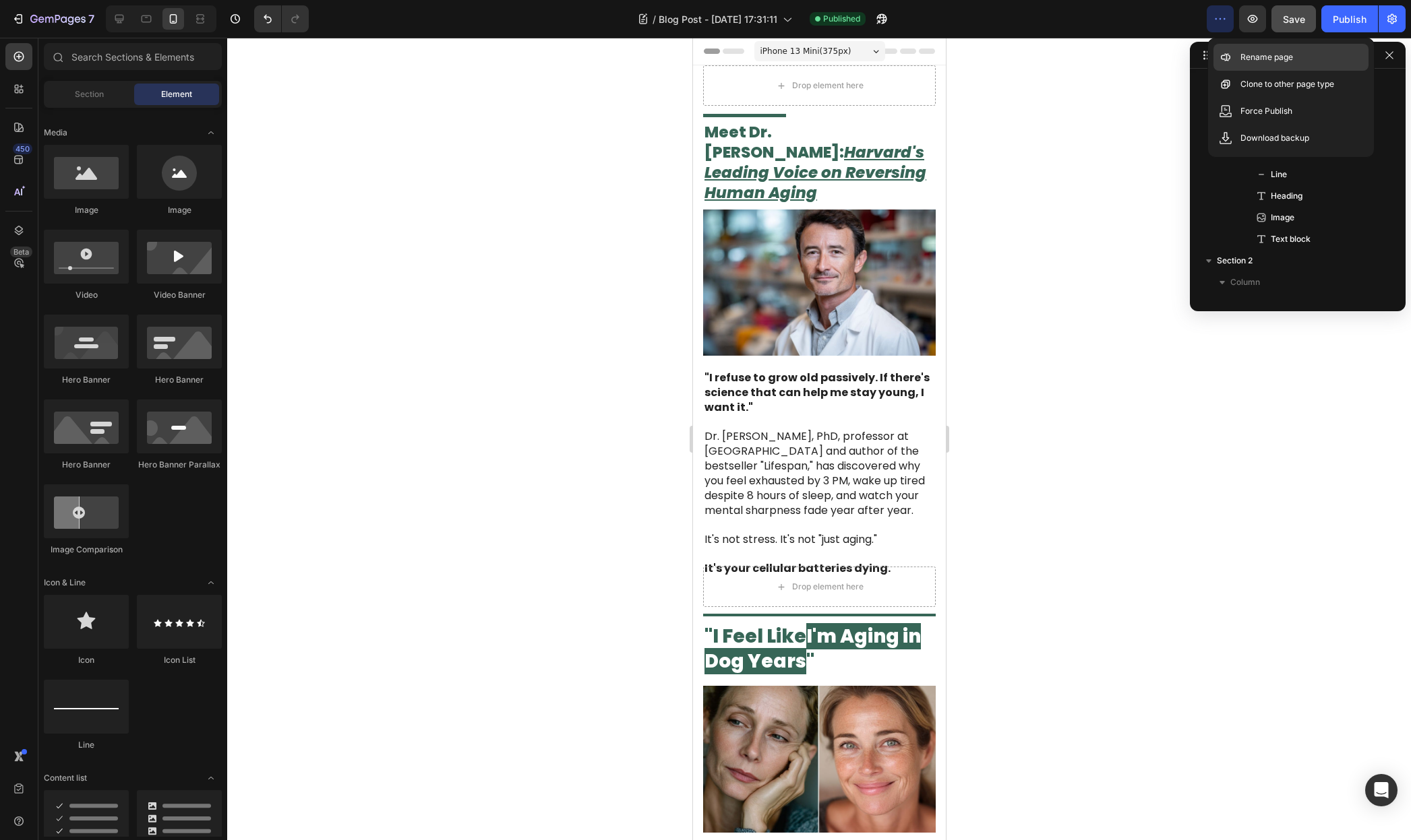
click at [1270, 59] on p "Rename page" at bounding box center [1266, 58] width 53 height 14
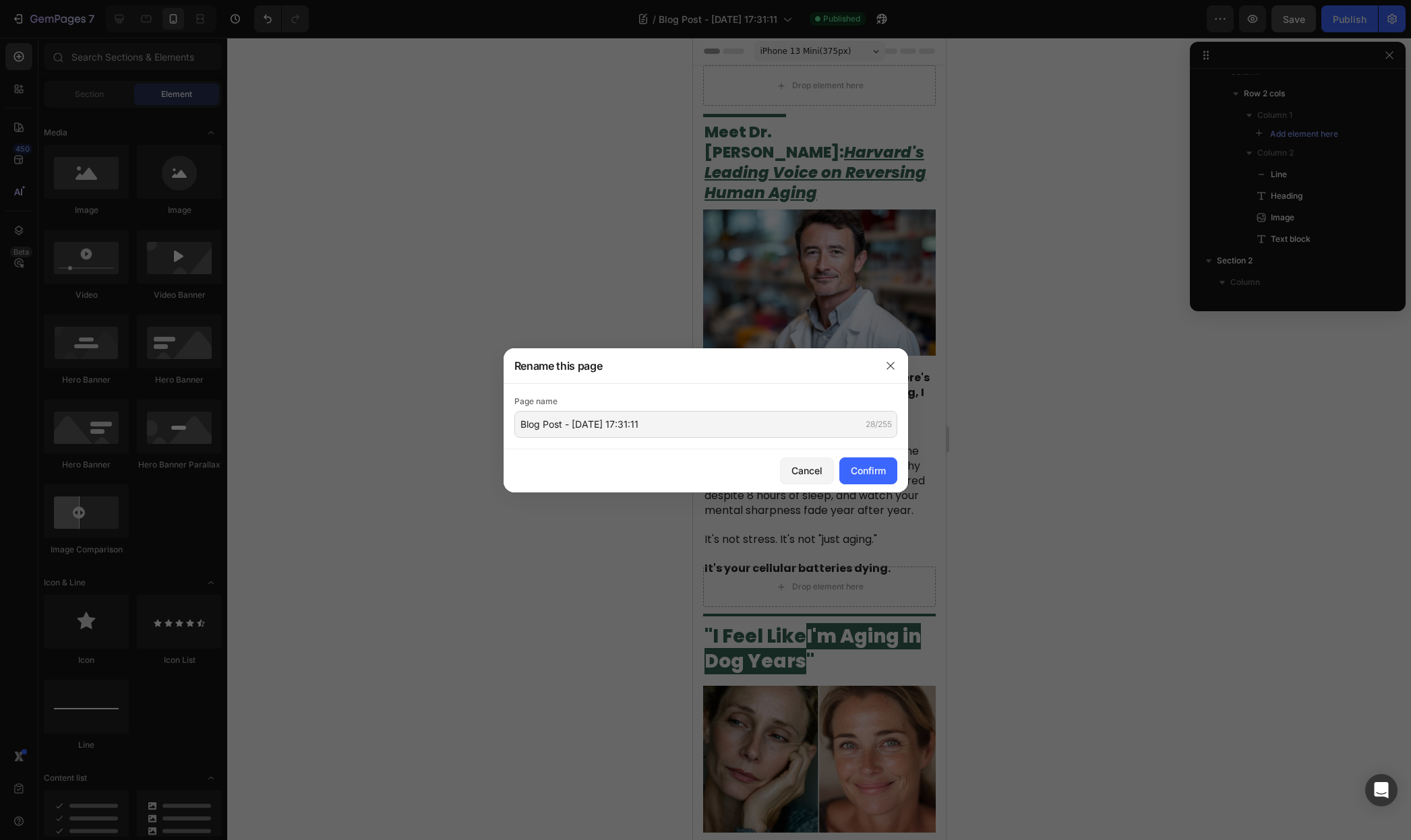
drag, startPoint x: 888, startPoint y: 365, endPoint x: 1021, endPoint y: 264, distance: 167.0
click at [888, 364] on icon "button" at bounding box center [890, 365] width 11 height 11
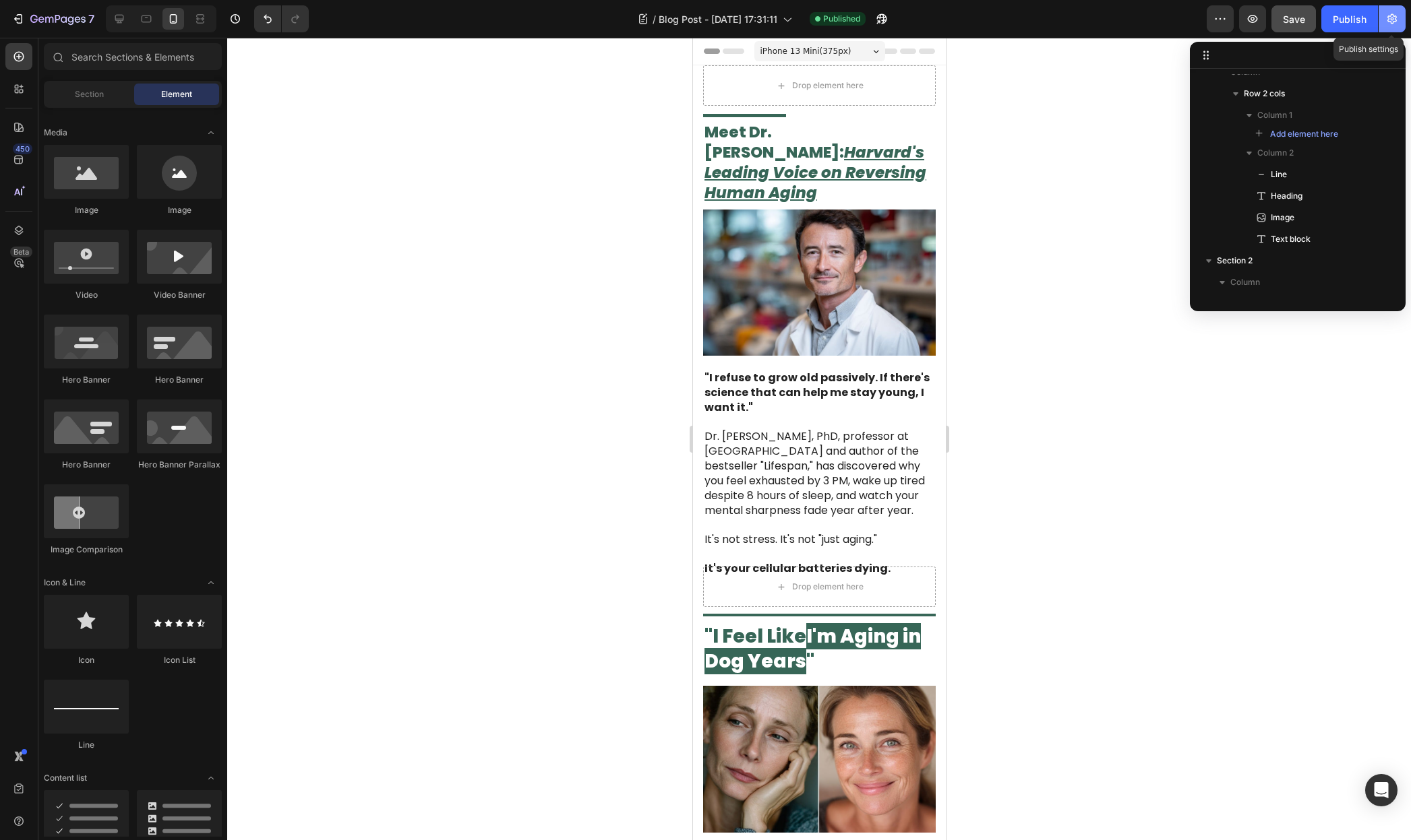
click at [1386, 18] on icon "button" at bounding box center [1392, 19] width 14 height 14
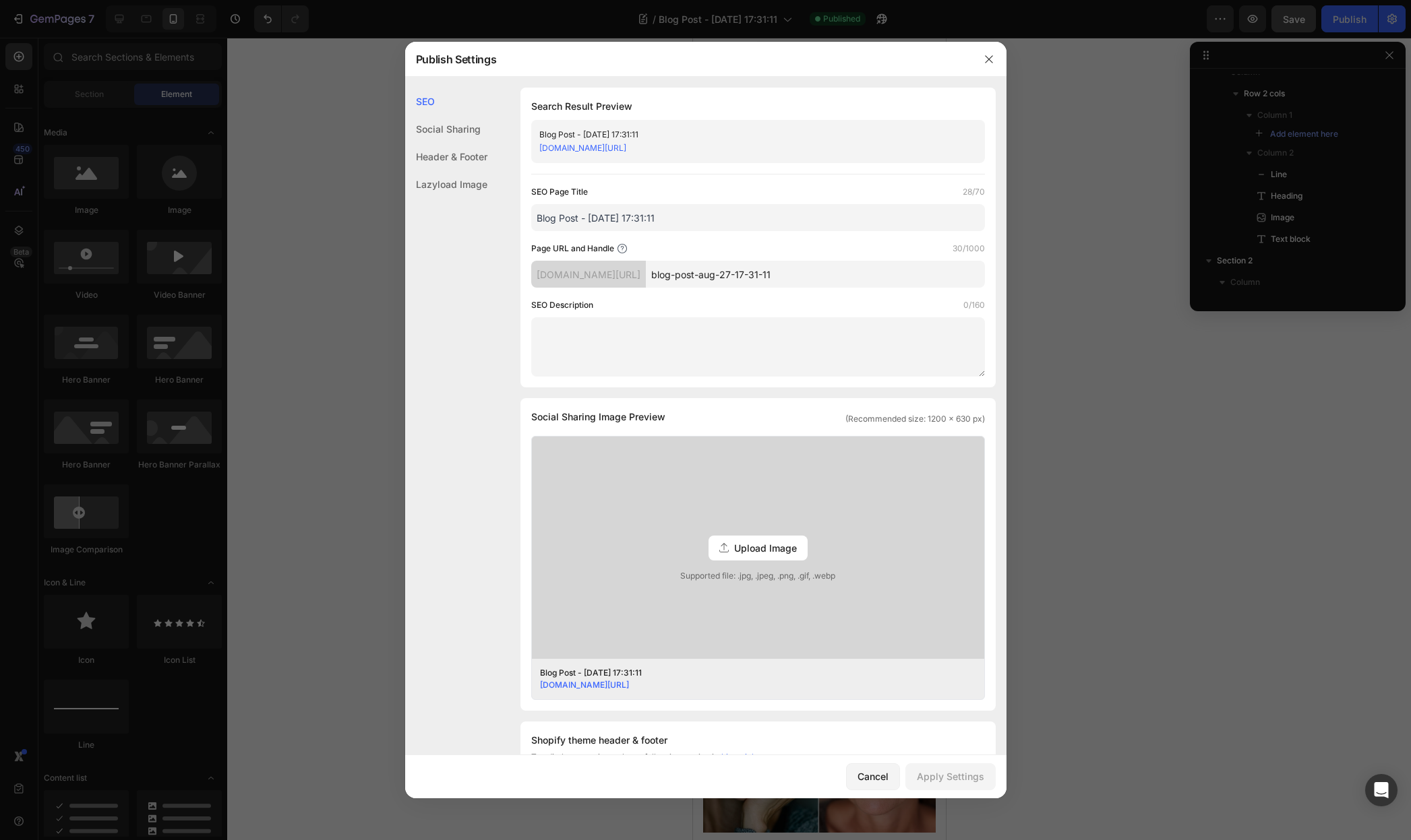
drag, startPoint x: 1123, startPoint y: 182, endPoint x: 1147, endPoint y: 168, distance: 27.8
click at [1123, 182] on div at bounding box center [706, 420] width 1411 height 840
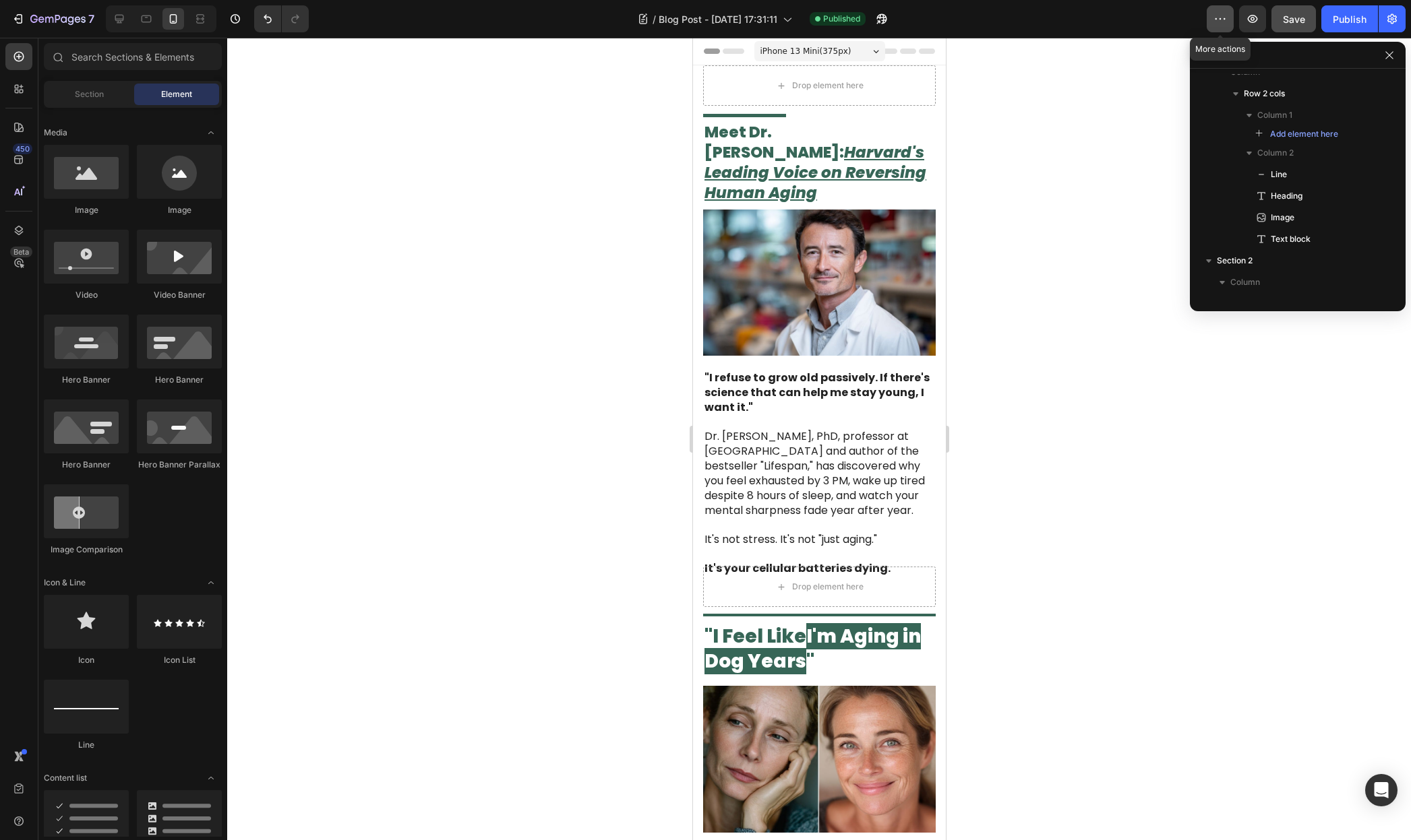
click at [1222, 16] on icon "button" at bounding box center [1220, 19] width 14 height 14
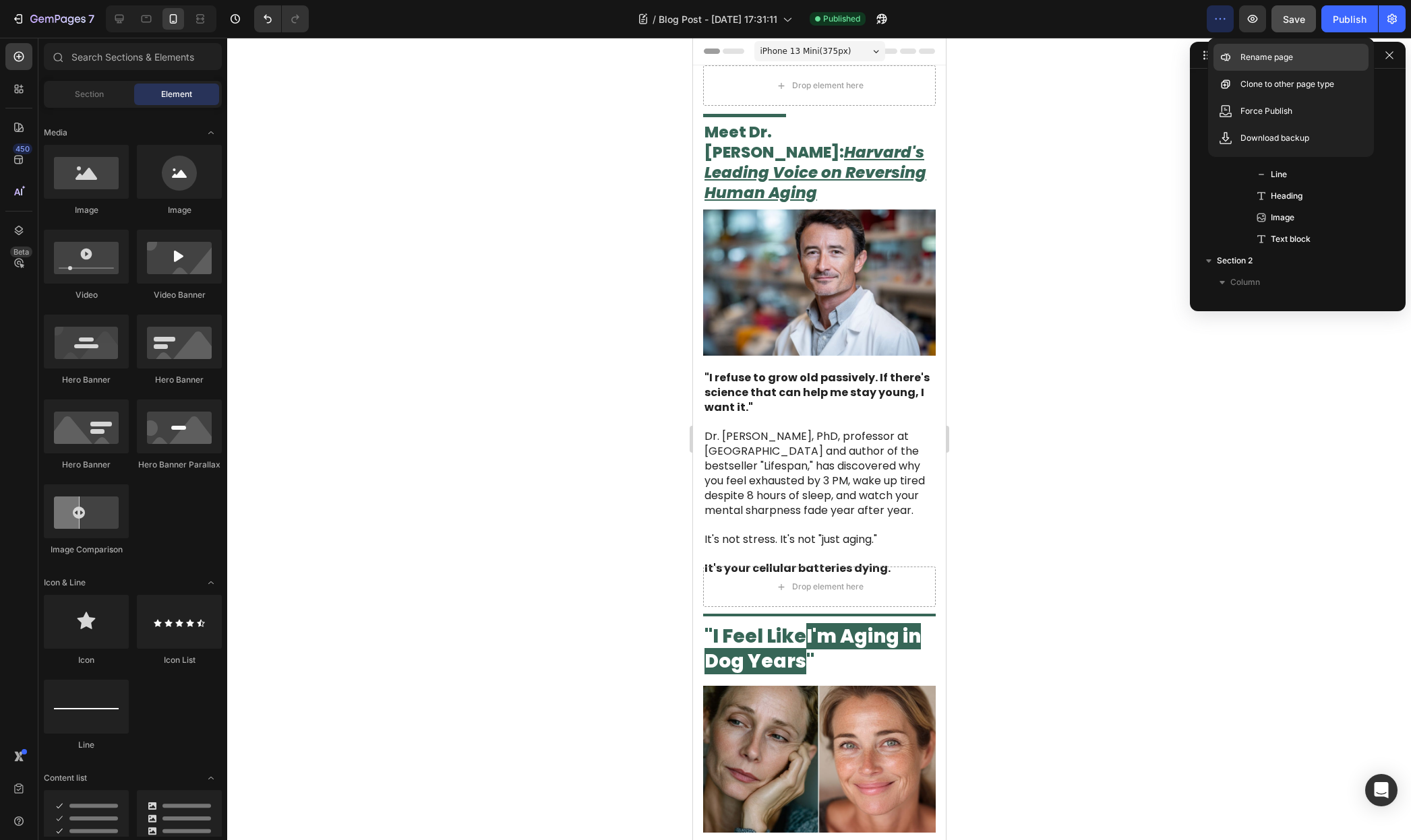
click at [1286, 61] on p "Rename page" at bounding box center [1266, 58] width 53 height 14
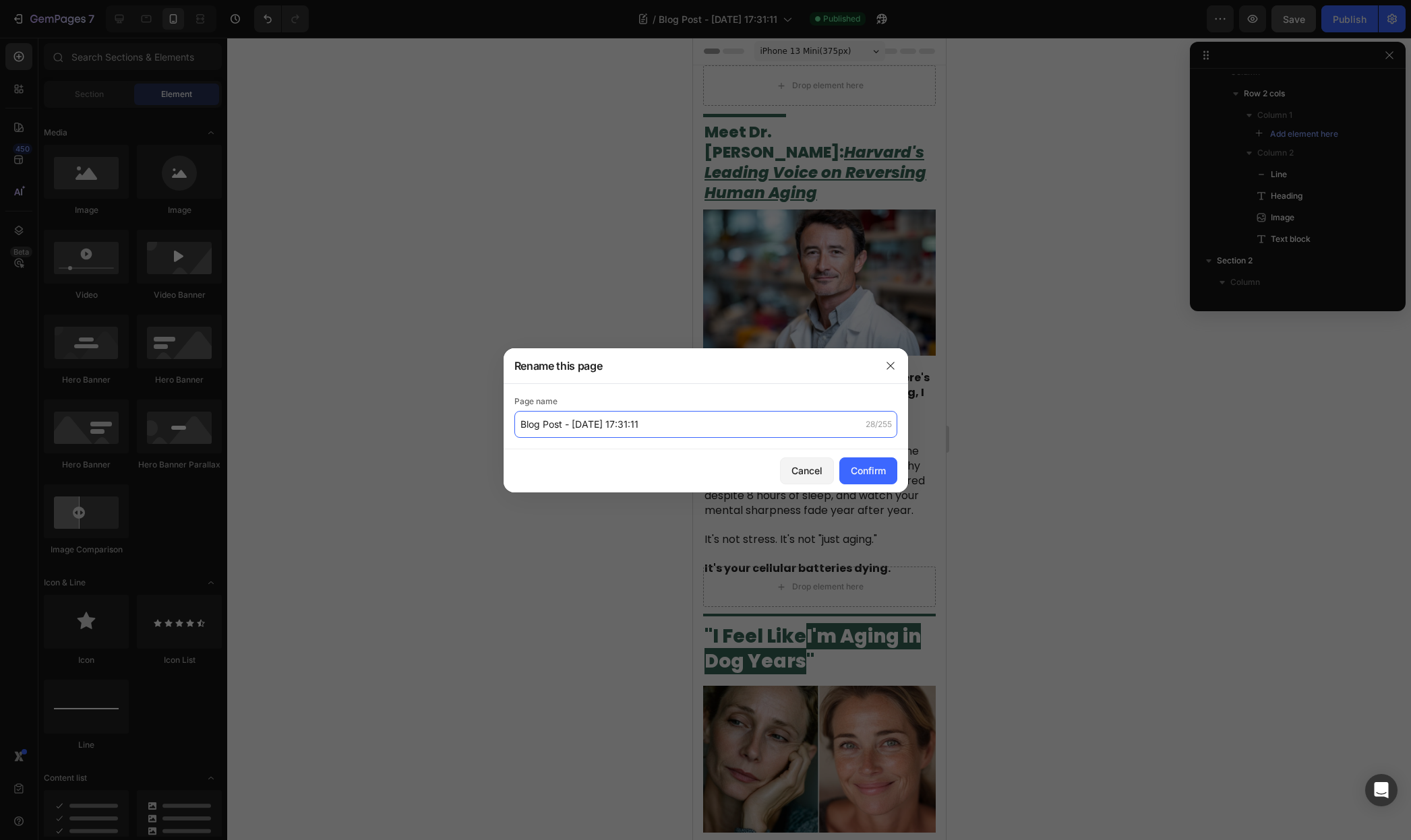
drag, startPoint x: 608, startPoint y: 429, endPoint x: 751, endPoint y: 426, distance: 143.0
click at [751, 426] on input "Blog Post - [DATE] 17:31:11" at bounding box center [706, 424] width 383 height 27
type input "NAD+TORIAL"
click at [879, 471] on div "Confirm" at bounding box center [867, 471] width 35 height 14
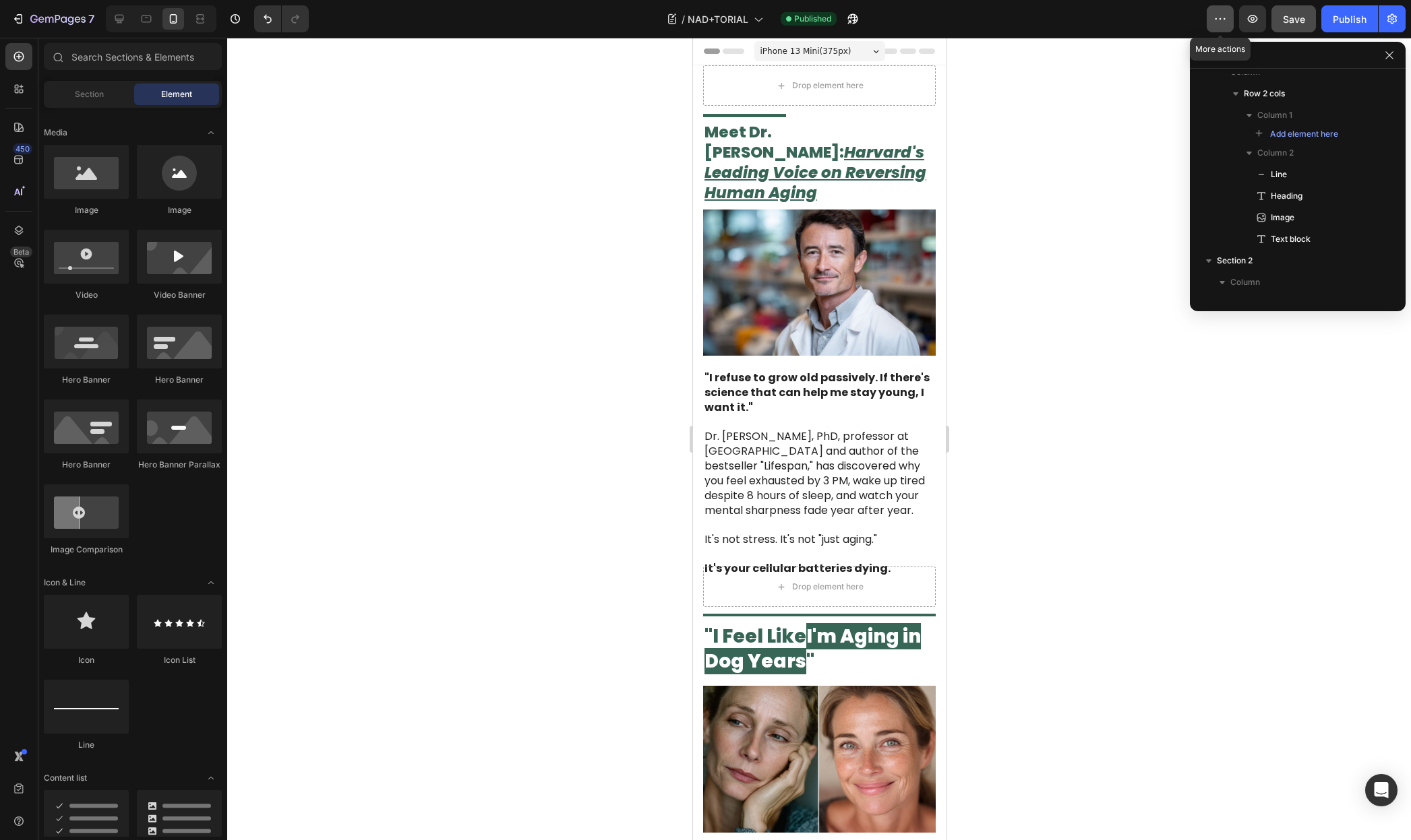
click at [1222, 24] on icon "button" at bounding box center [1220, 19] width 14 height 14
click at [1286, 20] on span "Save" at bounding box center [1293, 19] width 22 height 11
click at [1386, 20] on icon "button" at bounding box center [1392, 19] width 14 height 14
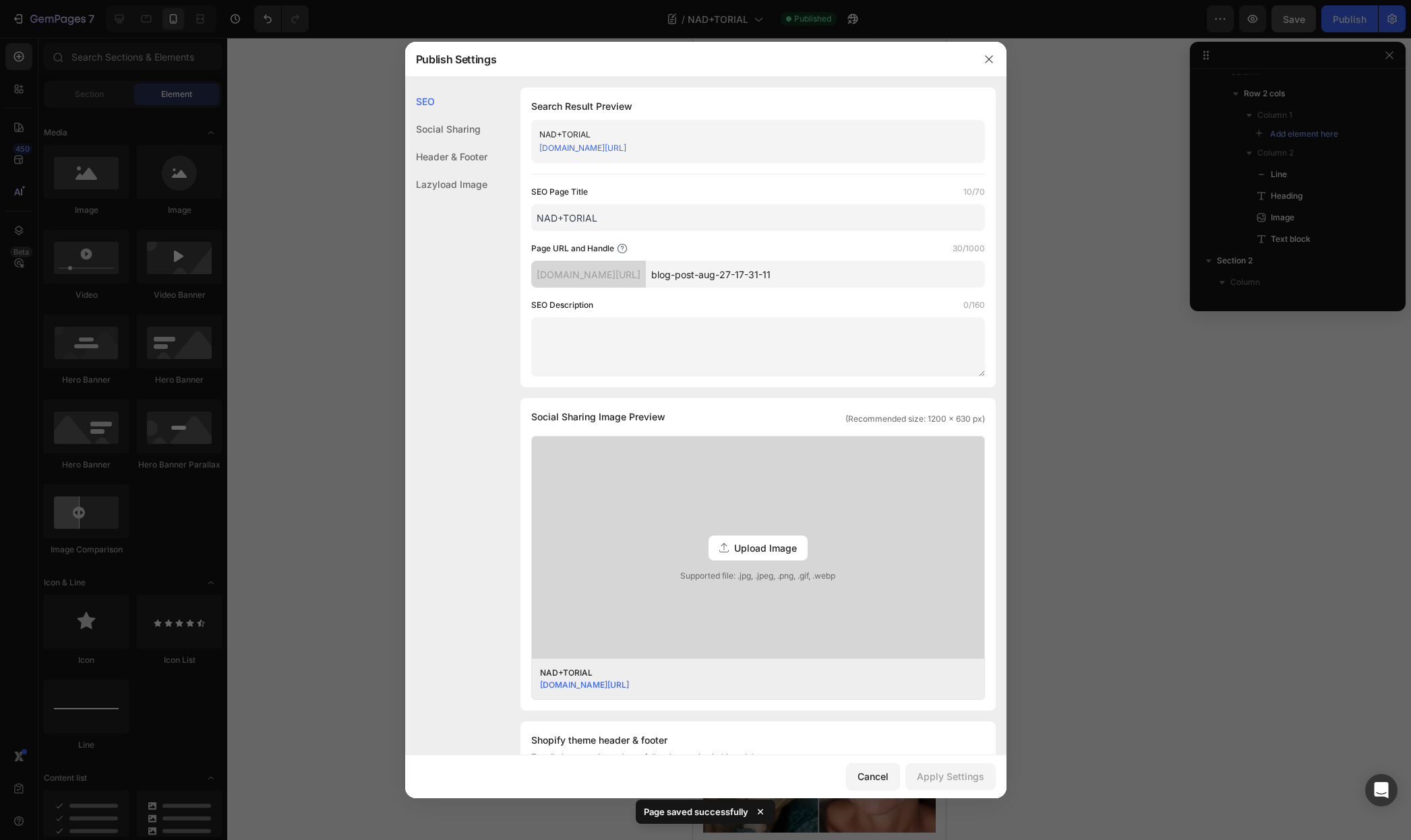
click at [1169, 152] on div at bounding box center [706, 420] width 1411 height 840
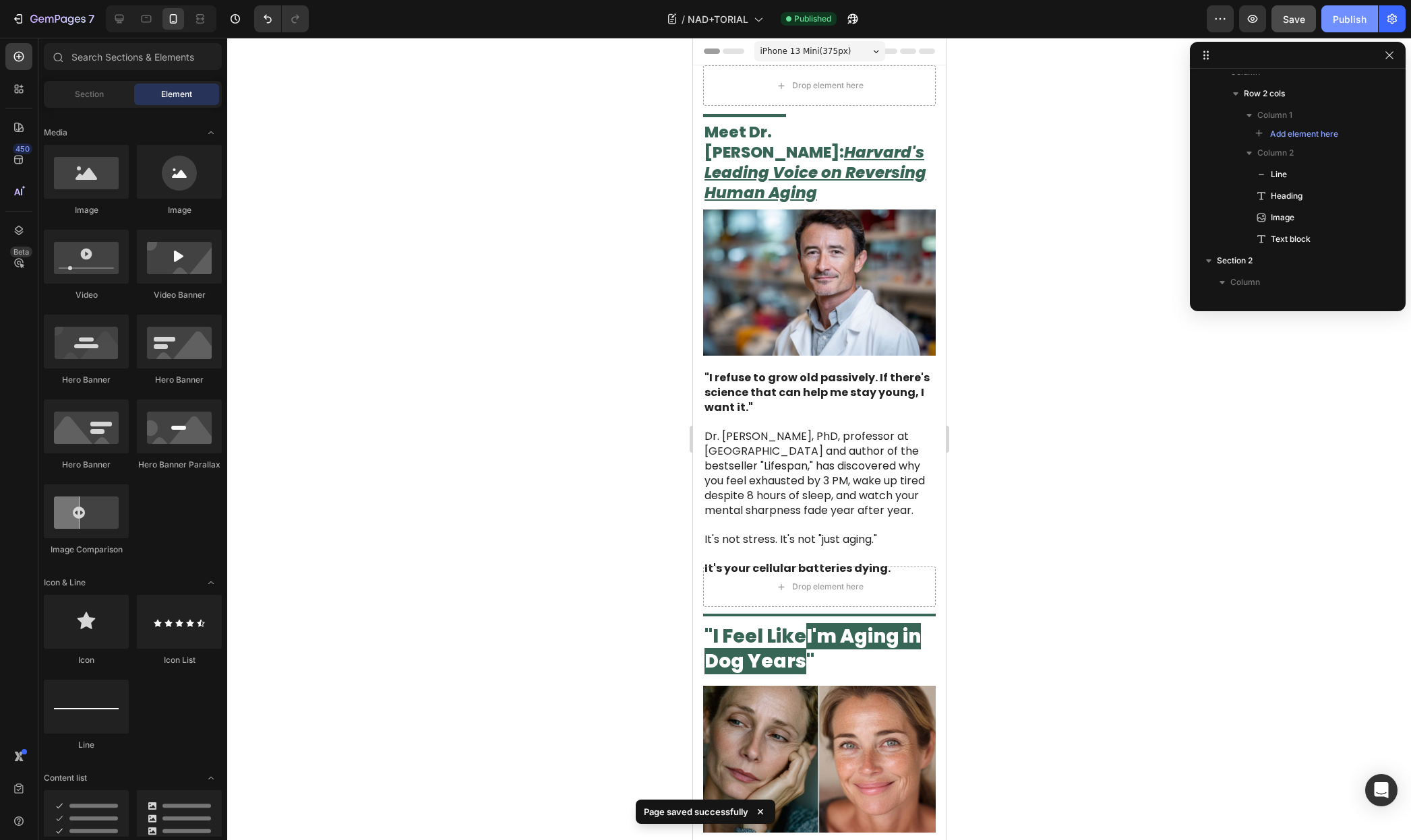
click at [1357, 27] on button "Publish" at bounding box center [1349, 18] width 57 height 27
click at [1232, 24] on button "button" at bounding box center [1219, 18] width 27 height 27
click at [1393, 22] on icon "button" at bounding box center [1391, 19] width 9 height 10
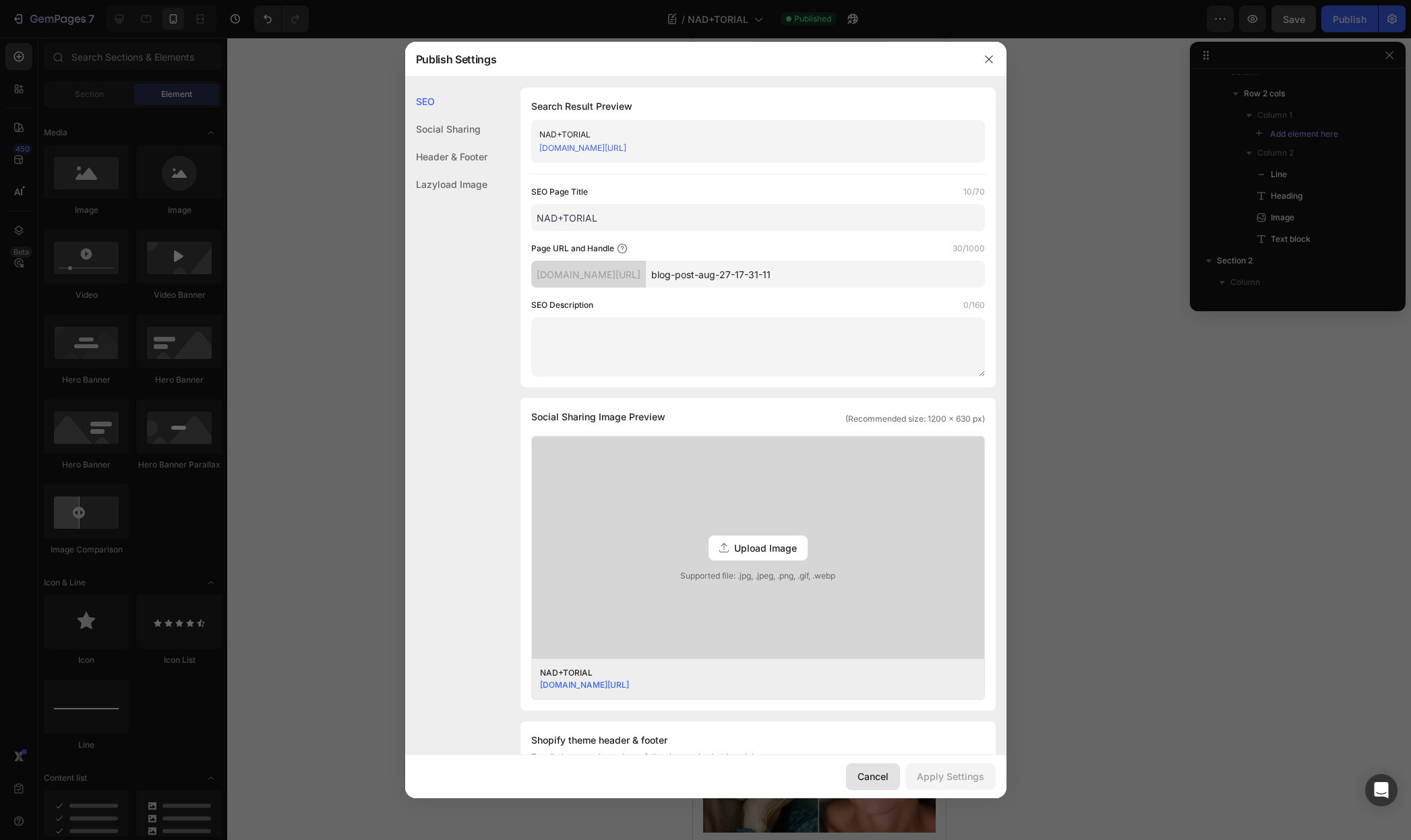
click at [875, 775] on div "Cancel" at bounding box center [872, 776] width 31 height 14
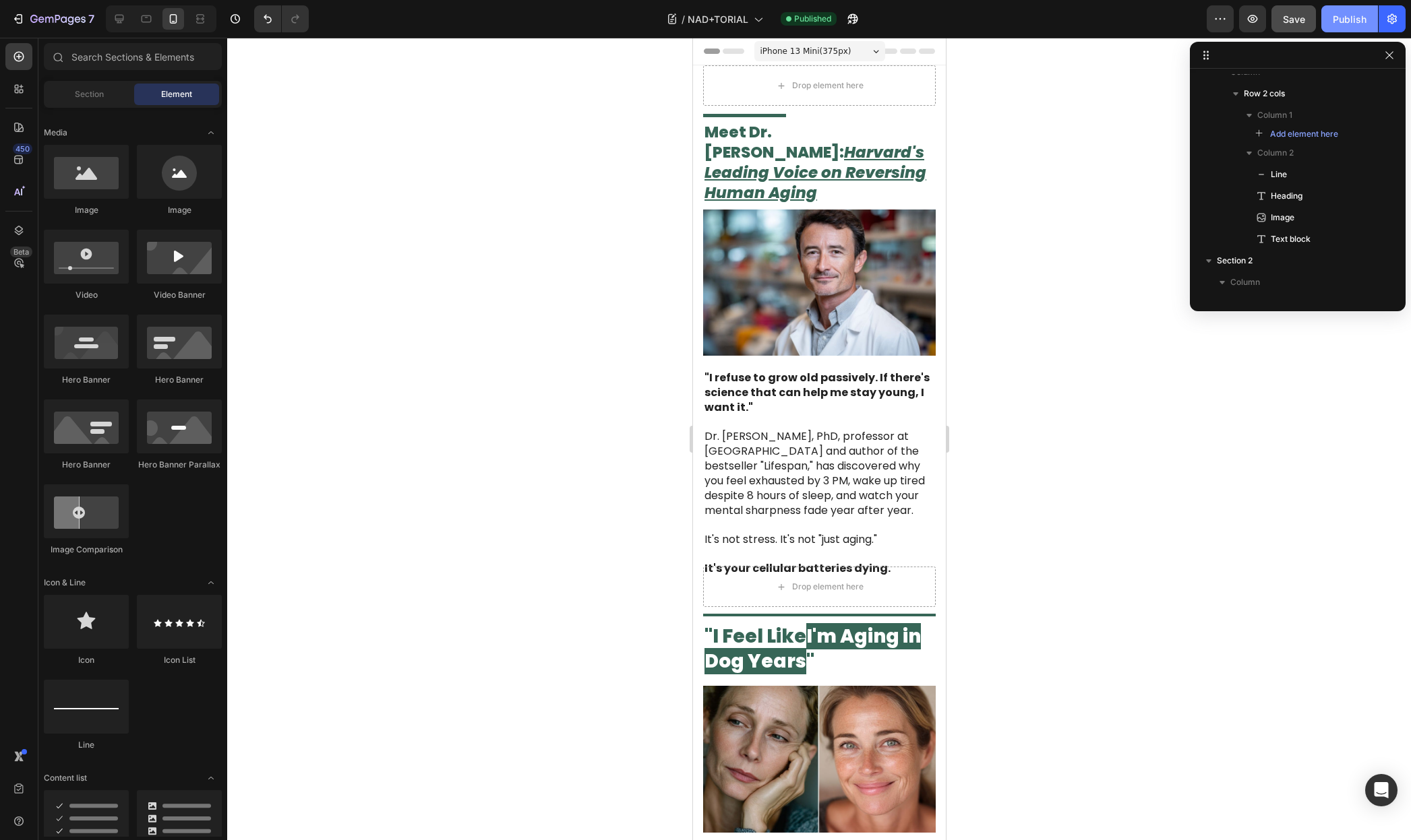
click at [1355, 17] on div "Publish" at bounding box center [1349, 19] width 34 height 14
click at [1389, 26] on button "button" at bounding box center [1391, 18] width 27 height 27
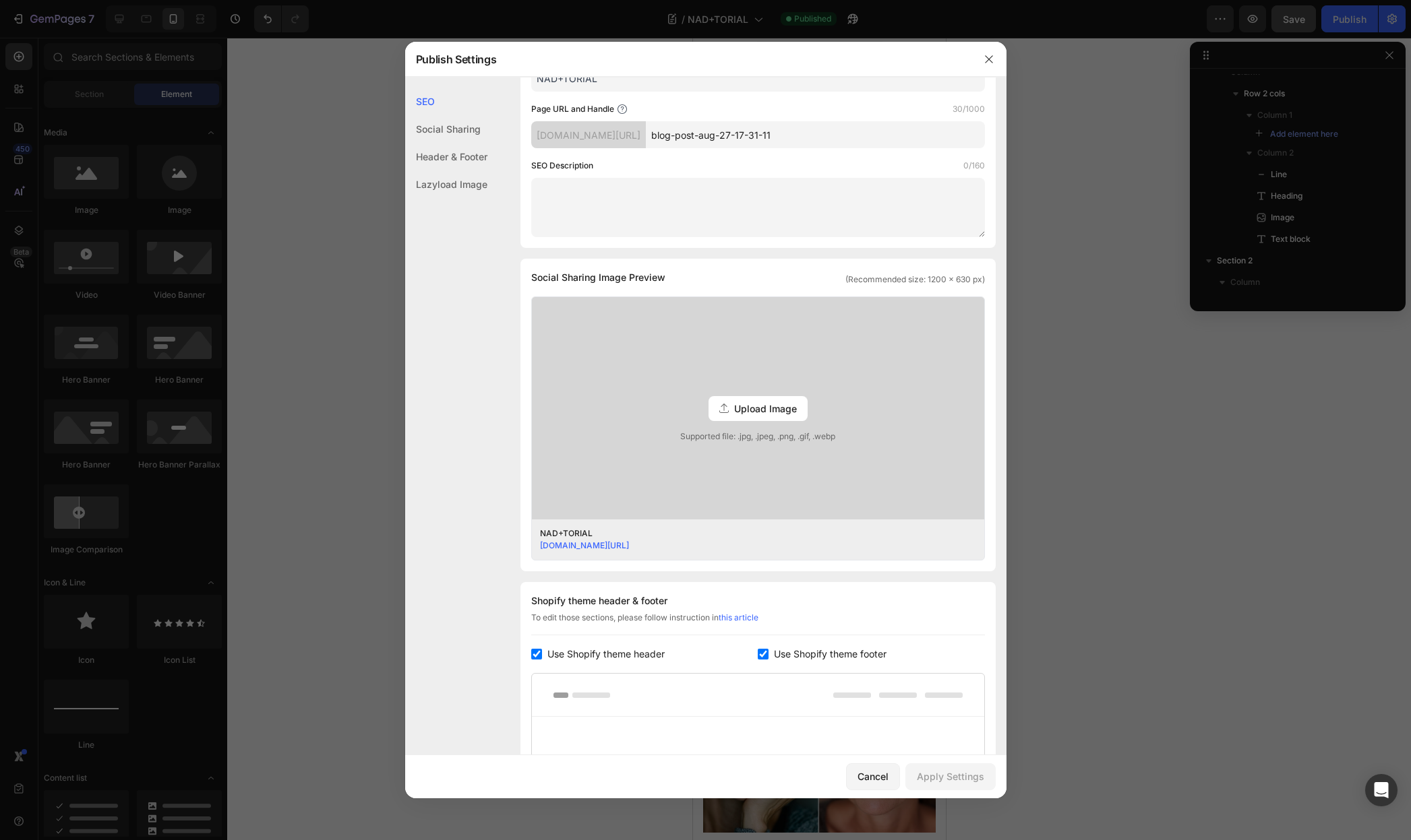
scroll to position [178, 0]
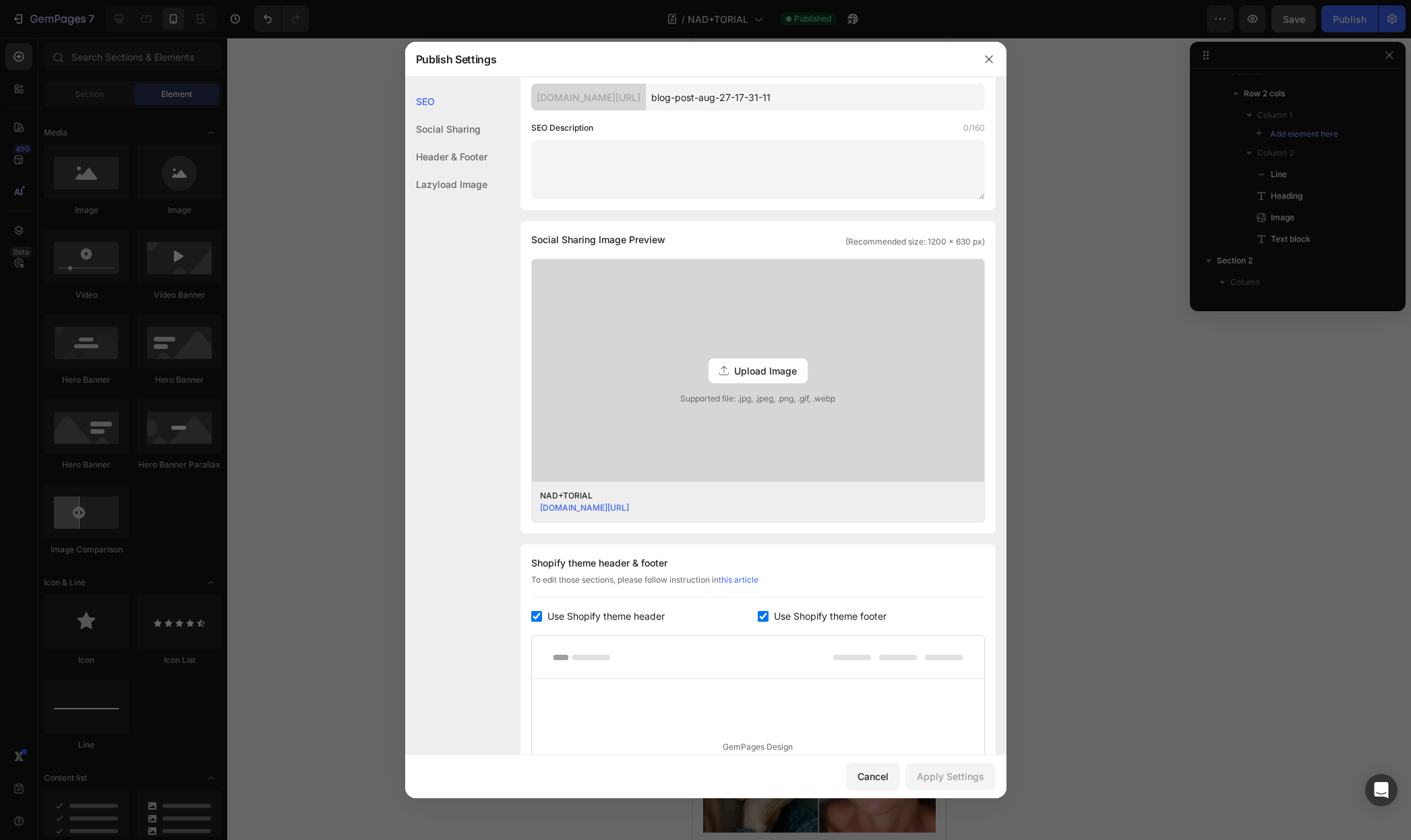
click at [774, 617] on span "Use Shopify theme footer" at bounding box center [829, 617] width 113 height 16
checkbox input "false"
click at [611, 617] on span "Use Shopify theme header" at bounding box center [606, 617] width 118 height 16
checkbox input "false"
click at [942, 774] on div "Apply Settings" at bounding box center [951, 776] width 68 height 14
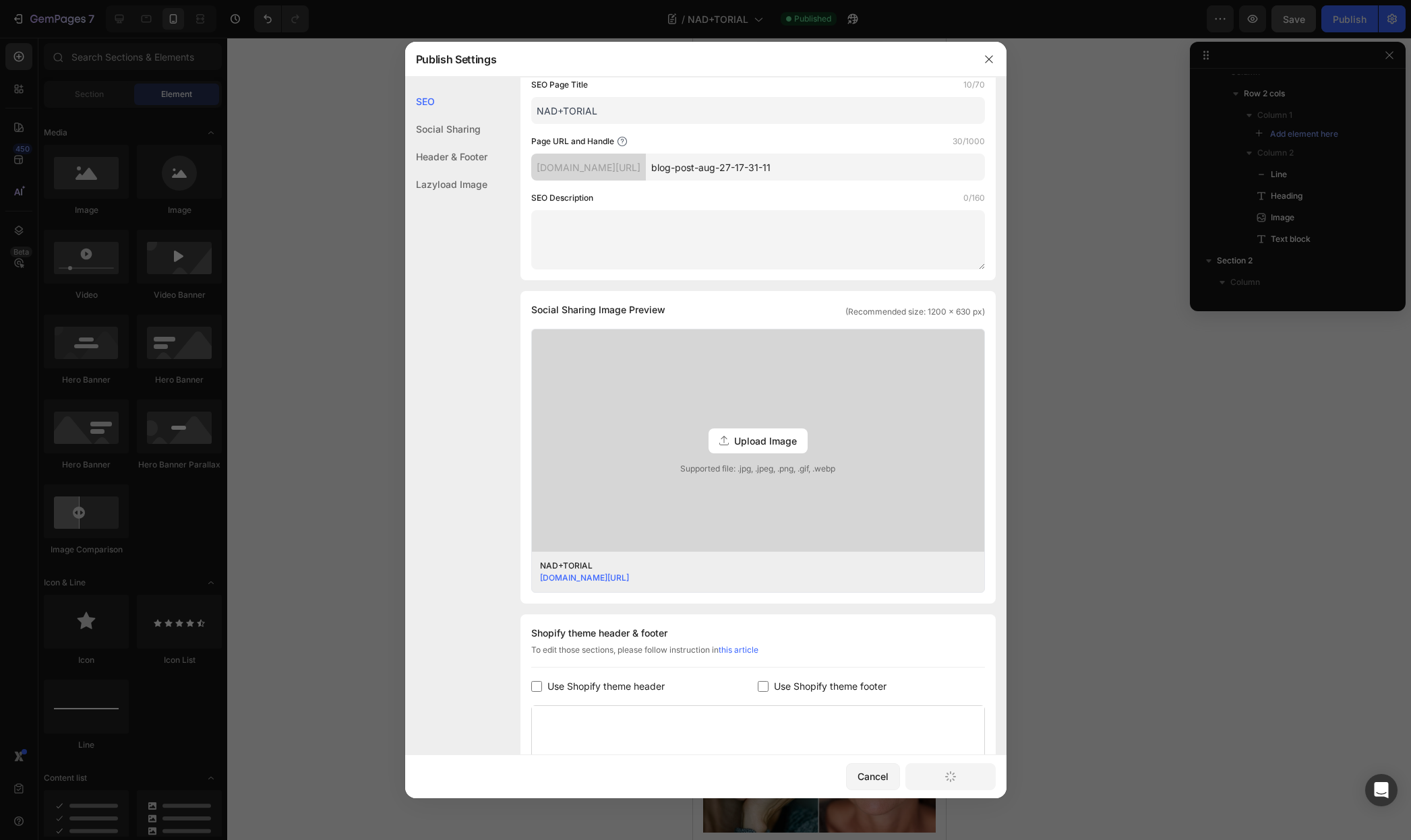
scroll to position [0, 0]
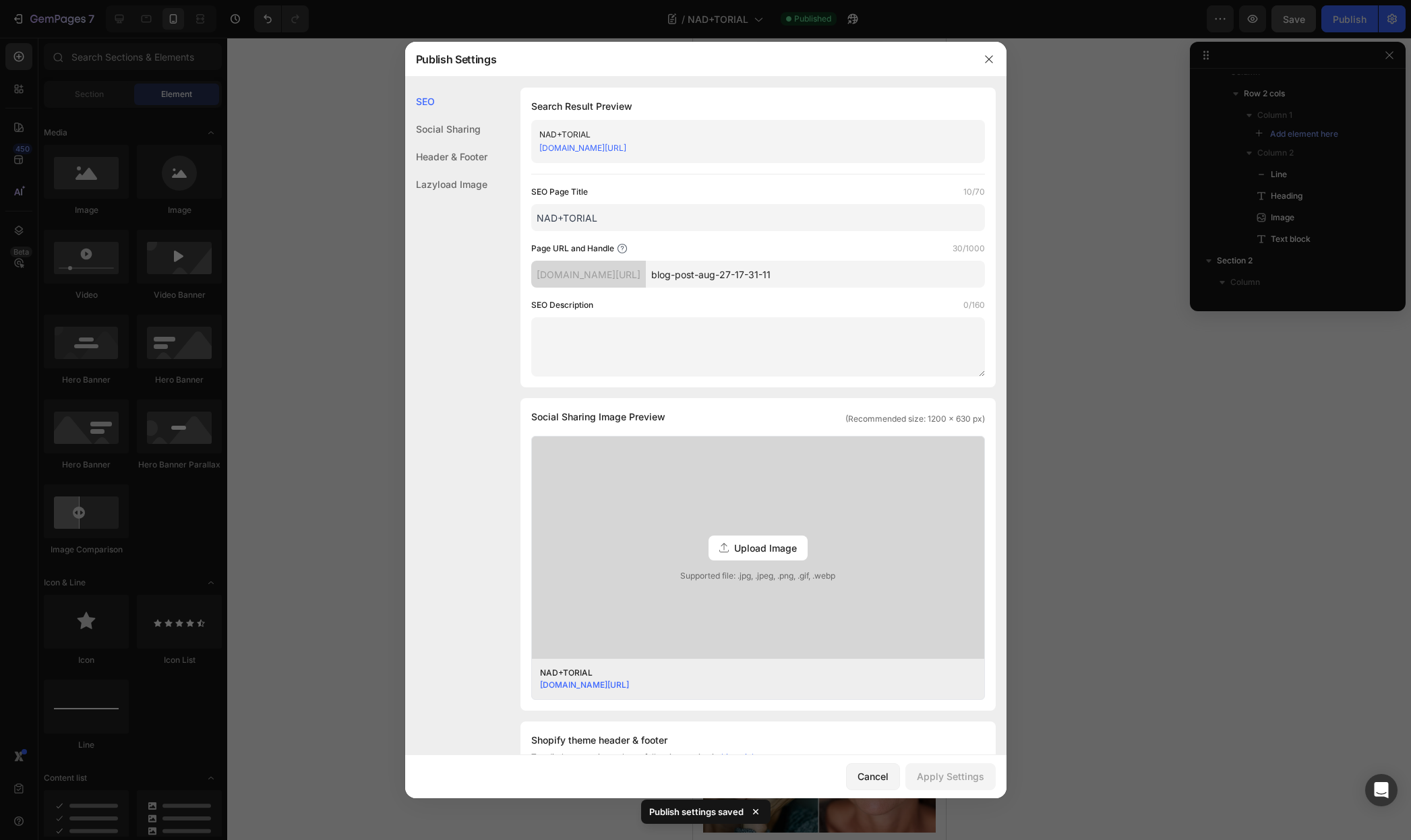
click at [629, 688] on link "[DOMAIN_NAME][URL]" at bounding box center [584, 685] width 89 height 10
